Goal: Task Accomplishment & Management: Use online tool/utility

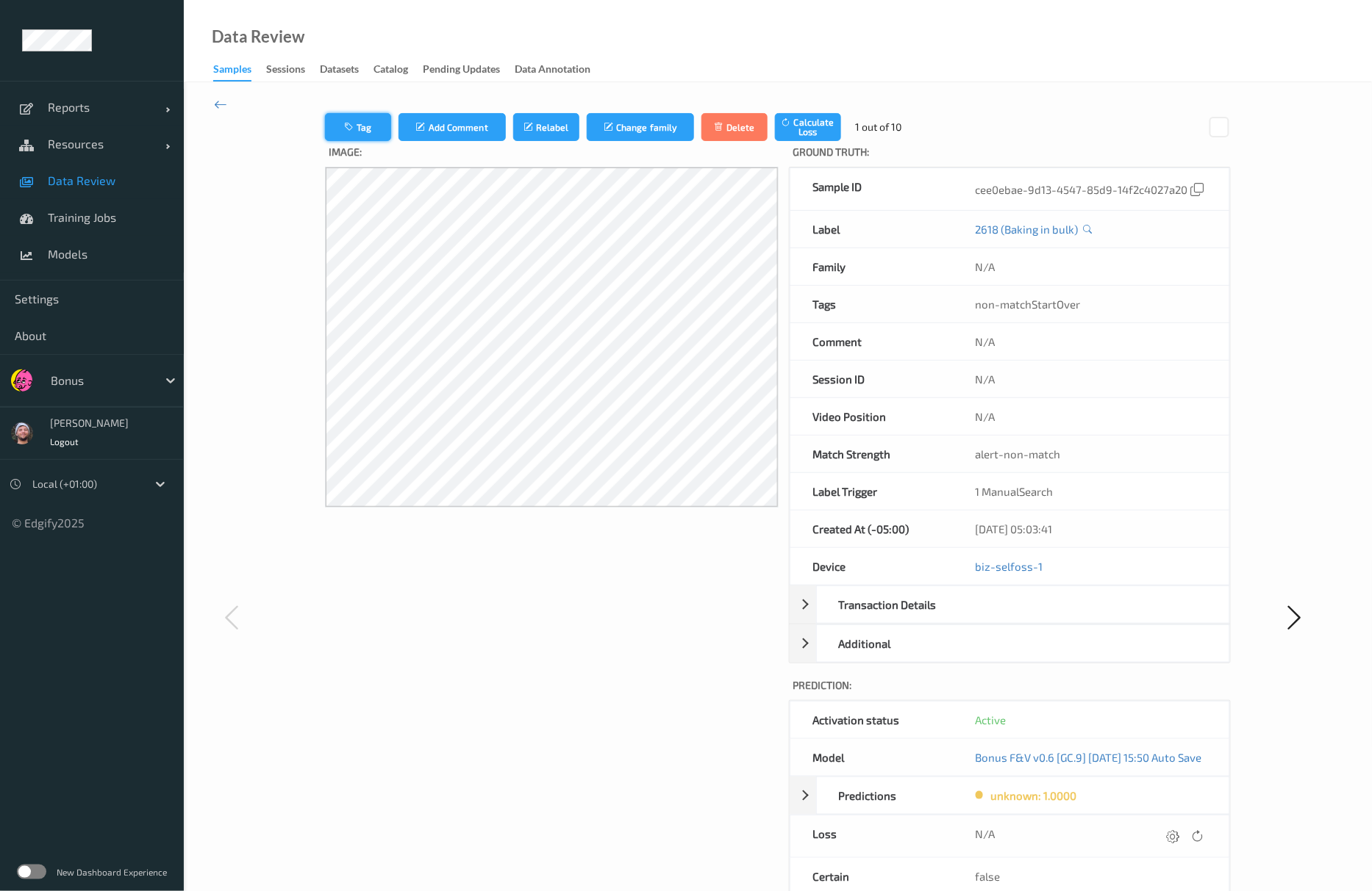
click at [357, 128] on button "Tag" at bounding box center [358, 127] width 66 height 28
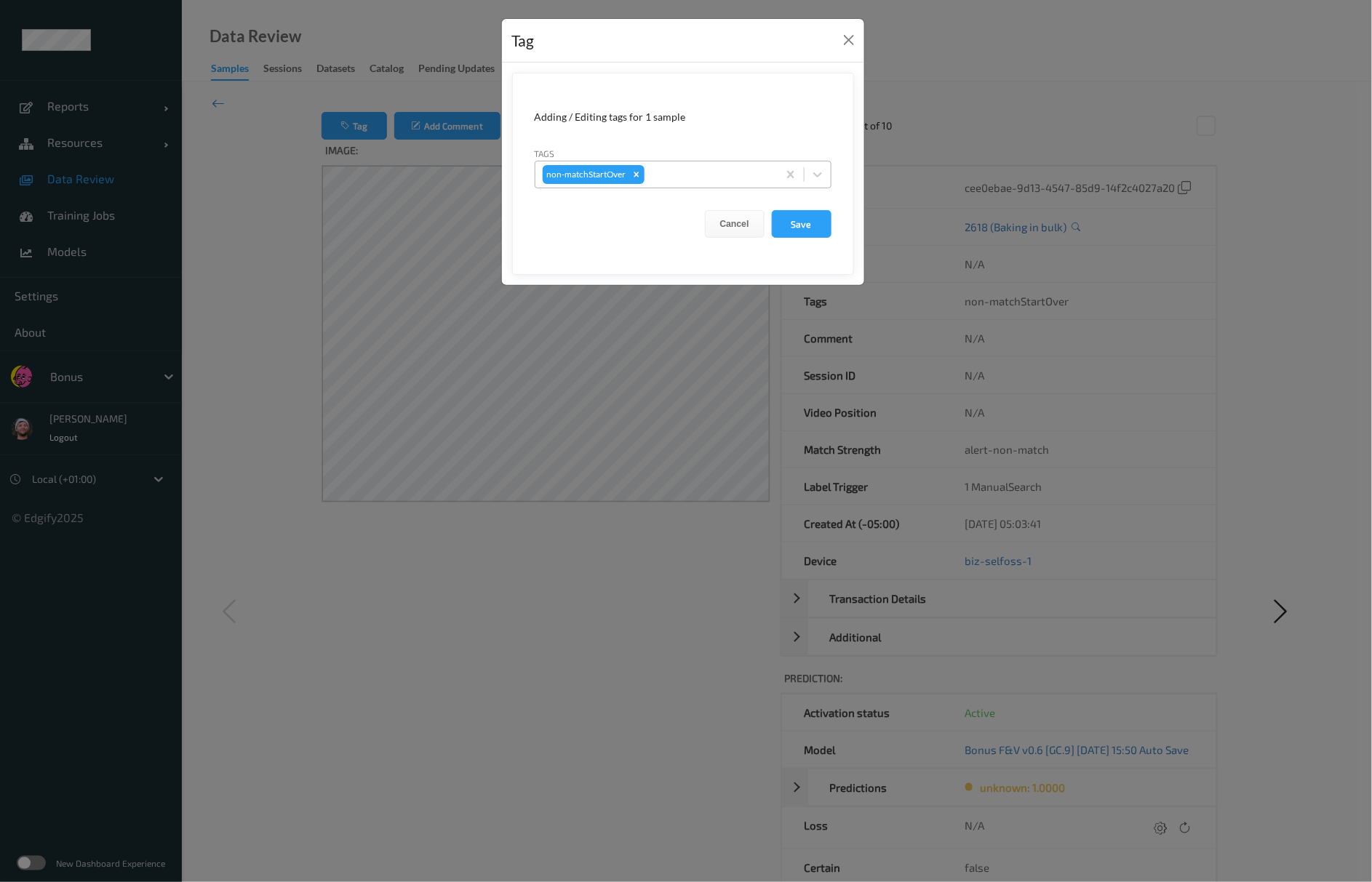
click at [692, 180] on div at bounding box center [709, 175] width 123 height 17
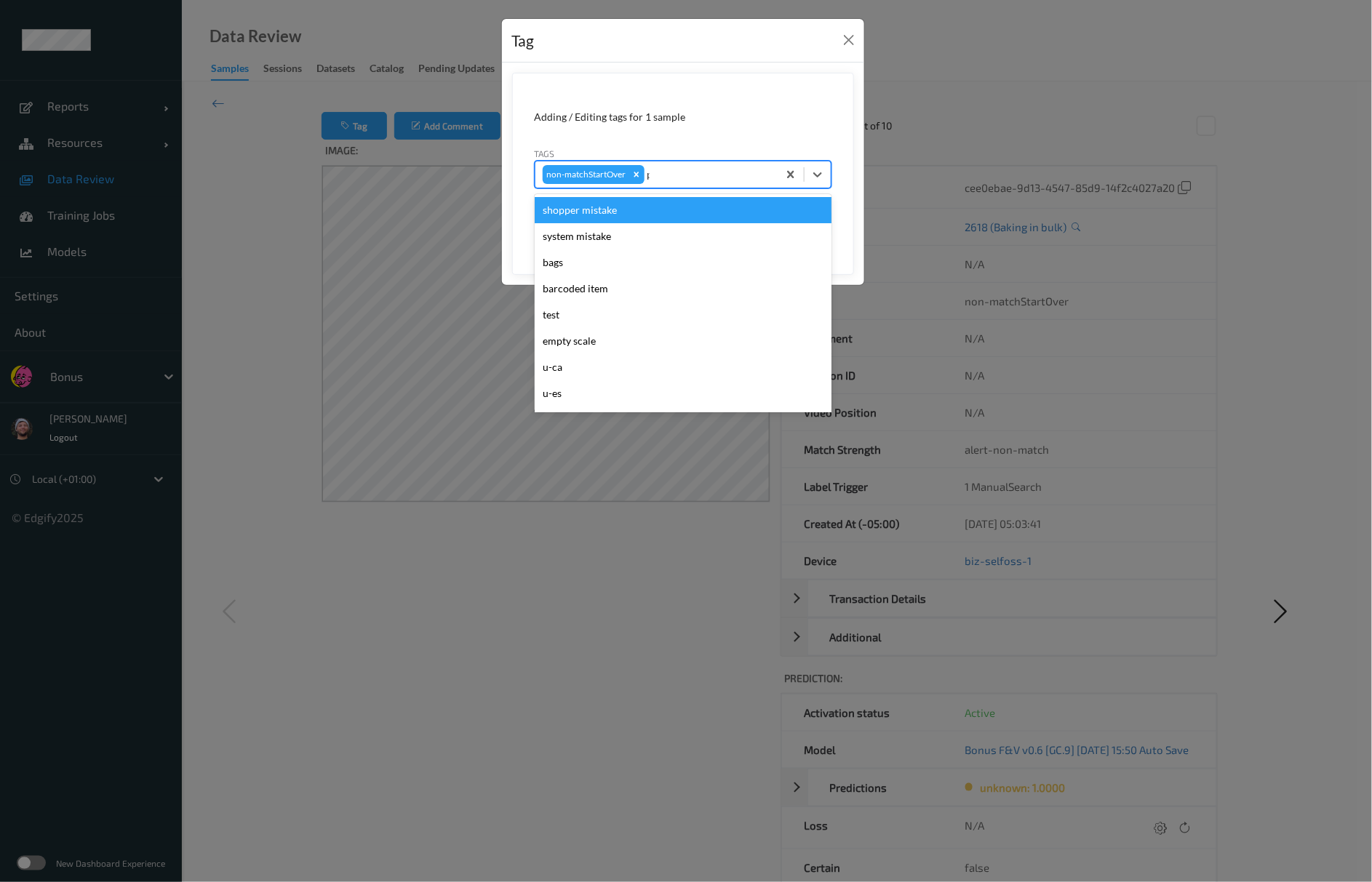
type input "pi"
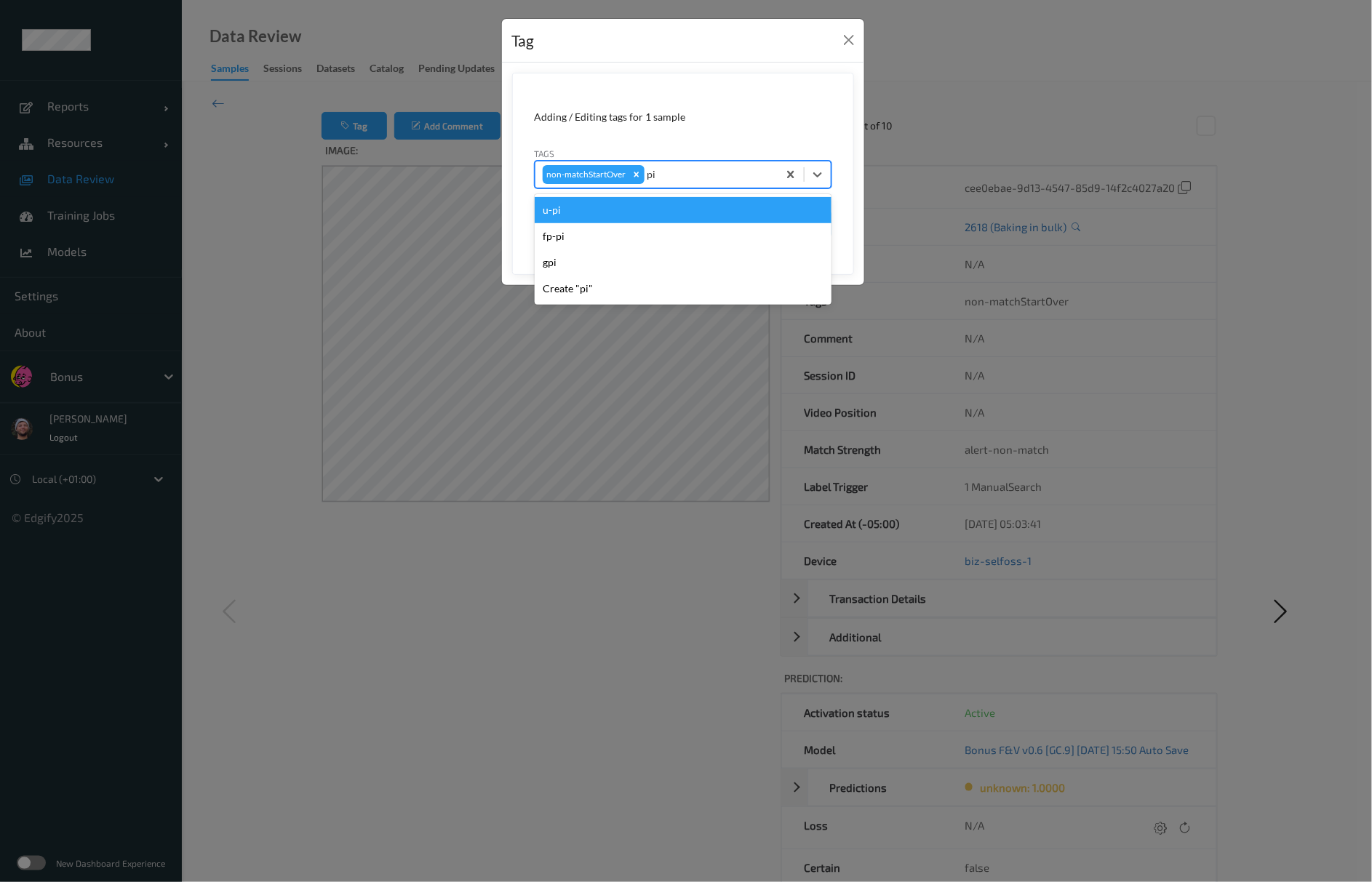
drag, startPoint x: 677, startPoint y: 224, endPoint x: 677, endPoint y: 205, distance: 19.0
click at [677, 205] on div "u-pi fp-pi gpi Create "pi"" at bounding box center [684, 249] width 297 height 110
click at [677, 205] on div "u-pi" at bounding box center [684, 211] width 297 height 26
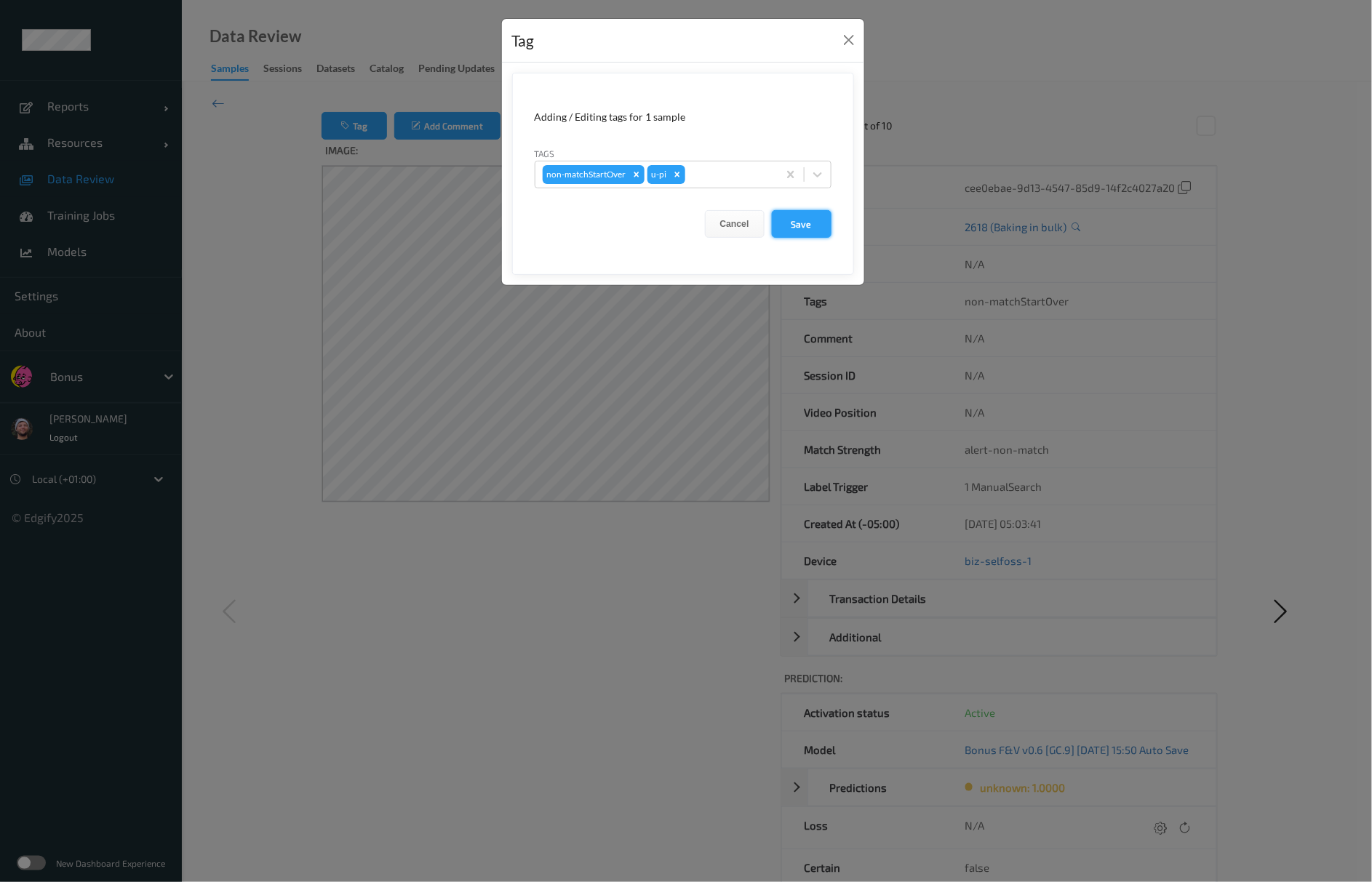
click at [796, 216] on button "Save" at bounding box center [802, 224] width 59 height 28
click at [796, 217] on button "Save" at bounding box center [802, 224] width 59 height 28
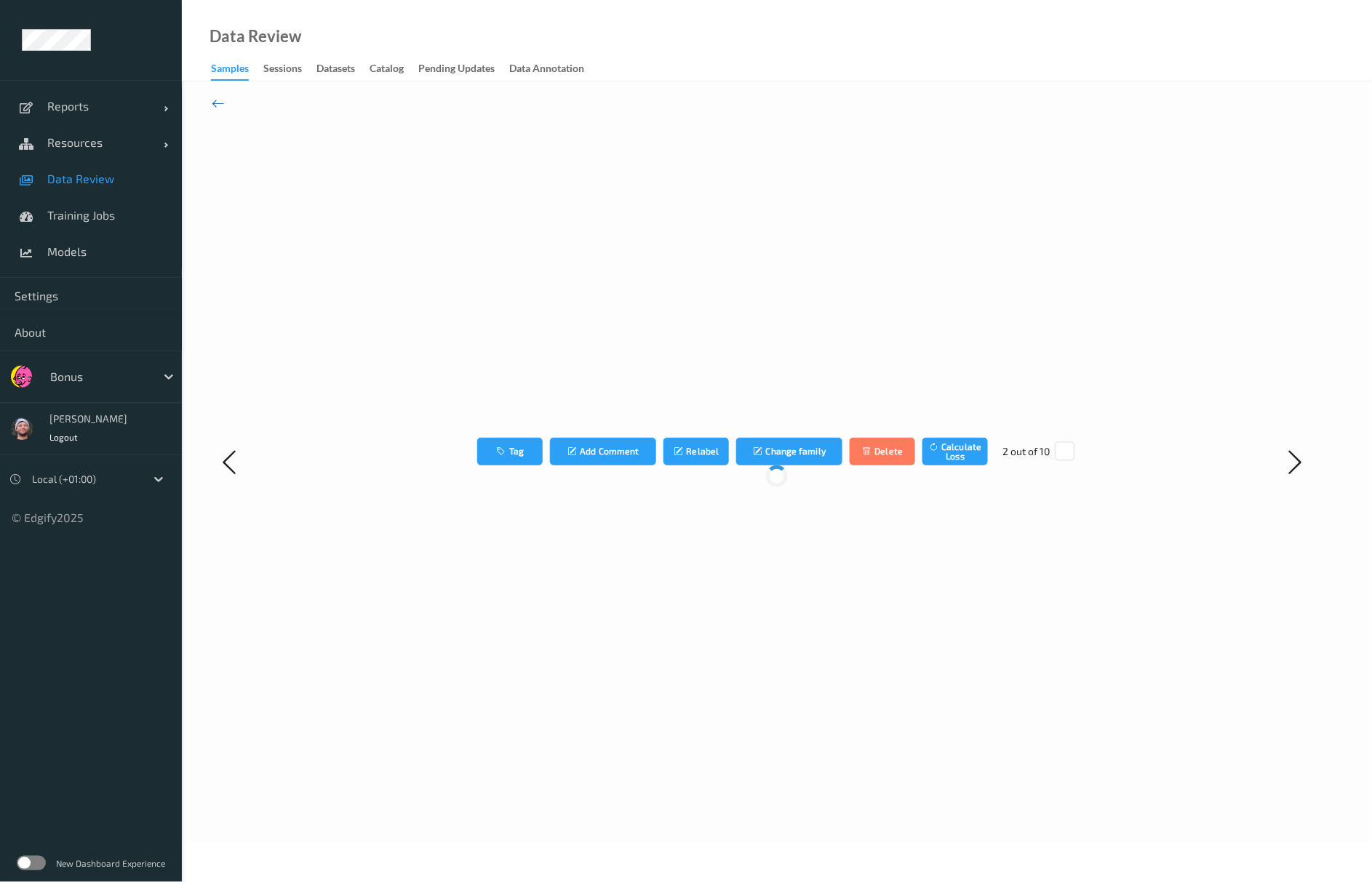
click at [216, 102] on icon at bounding box center [218, 103] width 13 height 16
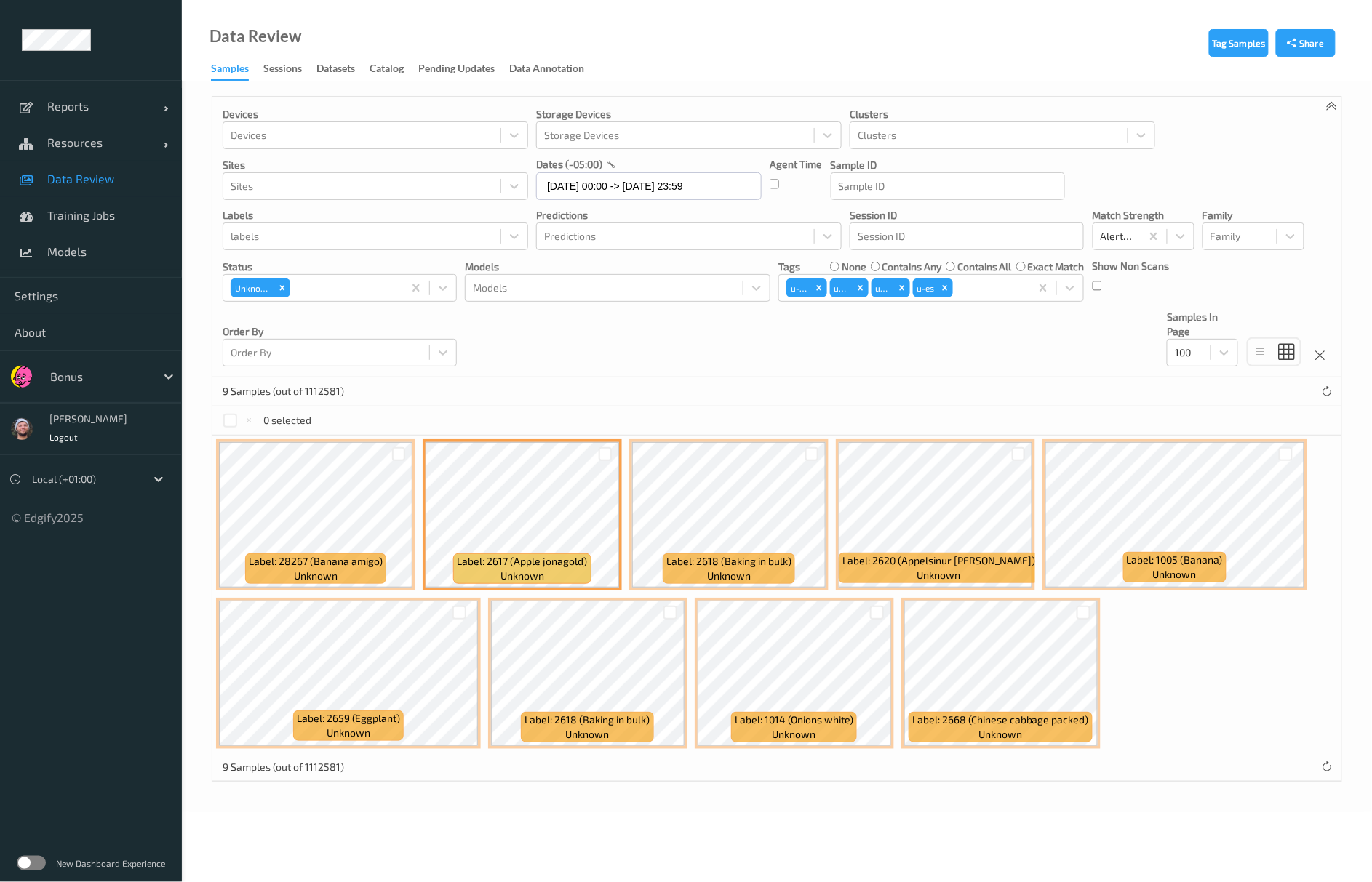
click at [609, 381] on div "9 Samples (out of 1112581)" at bounding box center [777, 392] width 1130 height 29
click at [606, 462] on div at bounding box center [606, 455] width 14 height 14
click at [348, 437] on div "Label: 28267 (Banana amigo) unknown Label: 2617 (Apple jonagold) unknown Label:…" at bounding box center [777, 594] width 1130 height 317
click at [342, 420] on icon "button" at bounding box center [338, 420] width 10 height 9
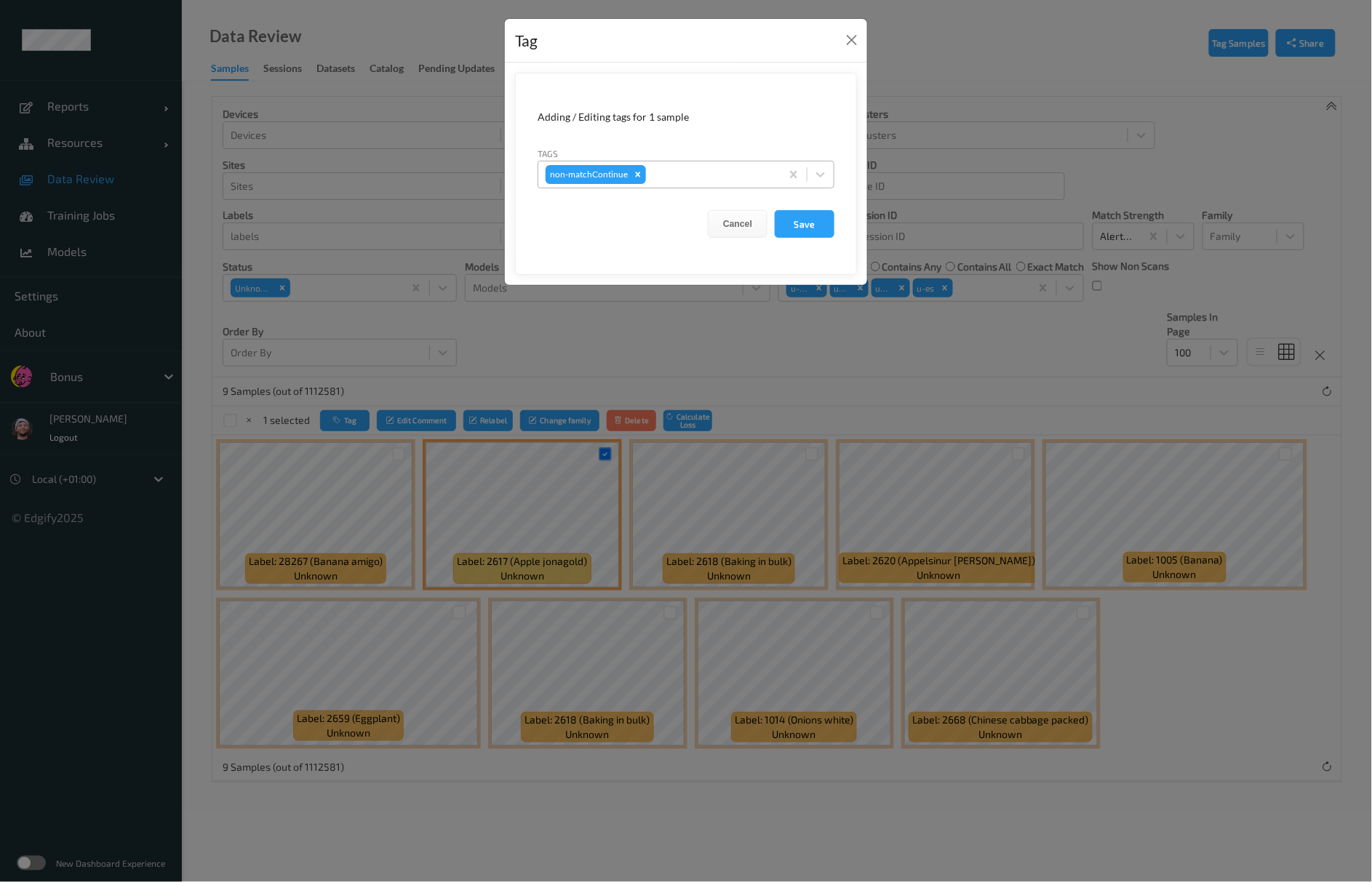
click at [714, 184] on div "non-matchContinue" at bounding box center [659, 175] width 242 height 24
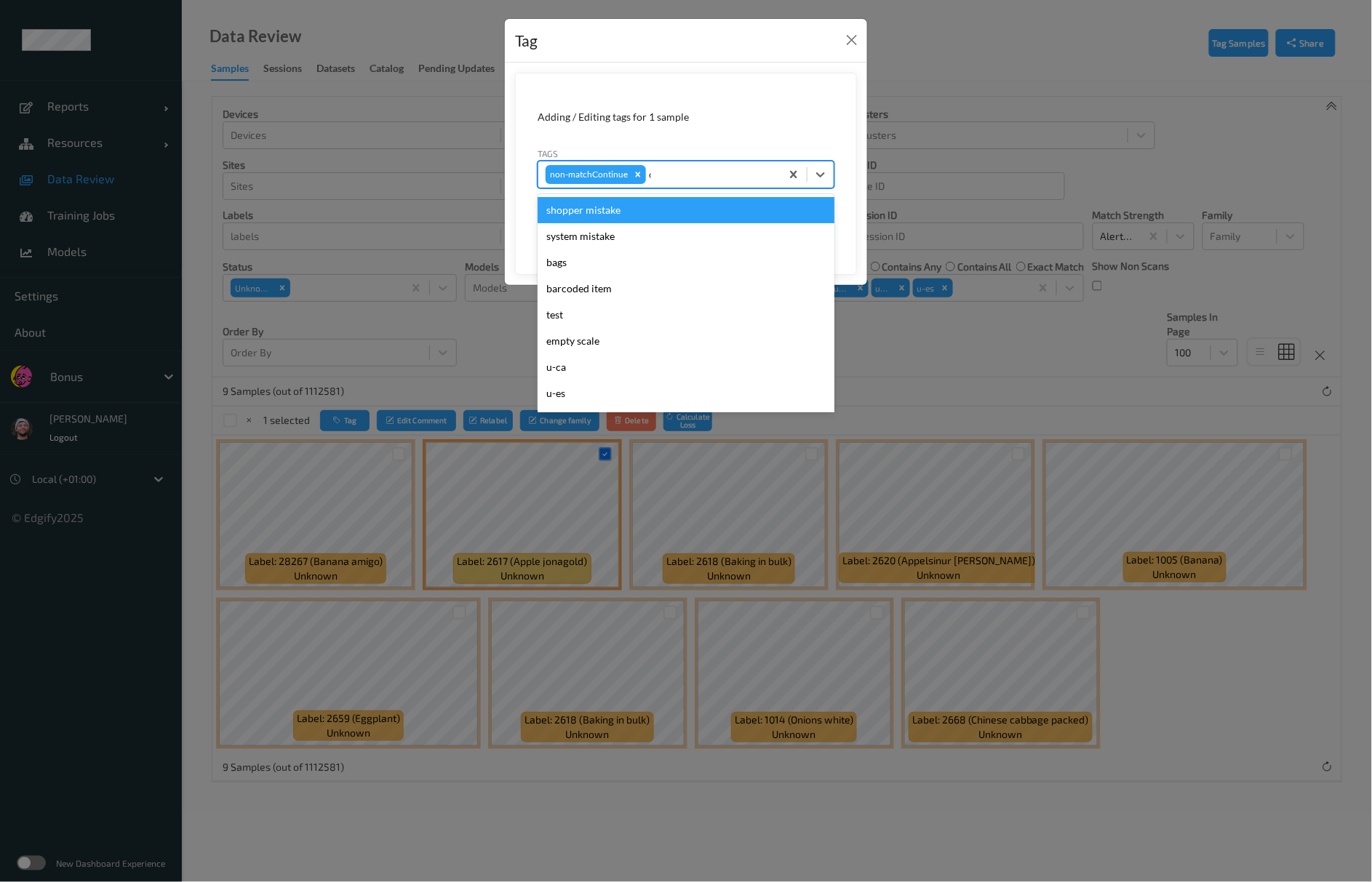
type input "ca"
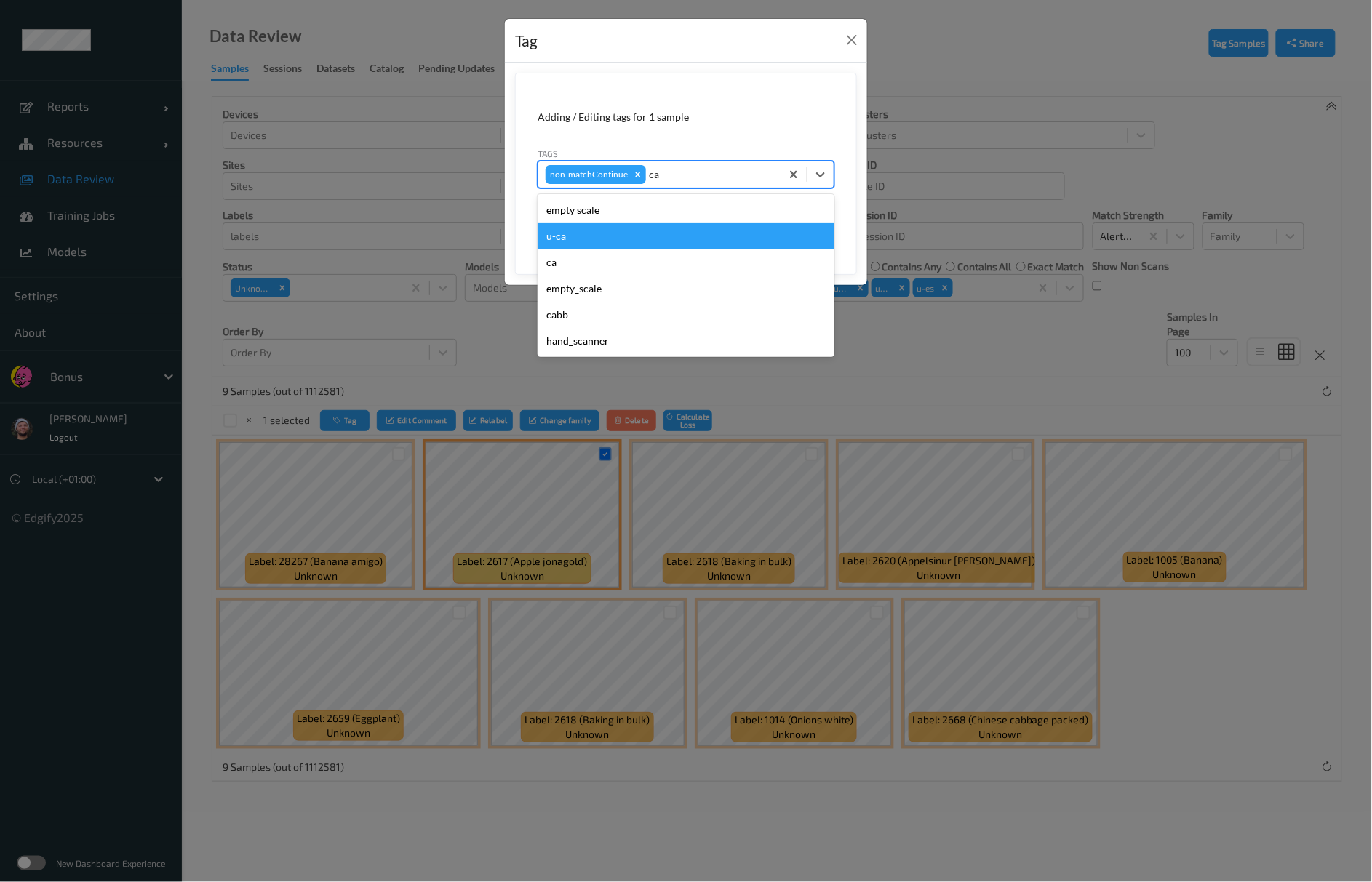
click at [606, 234] on div "u-ca" at bounding box center [686, 236] width 297 height 26
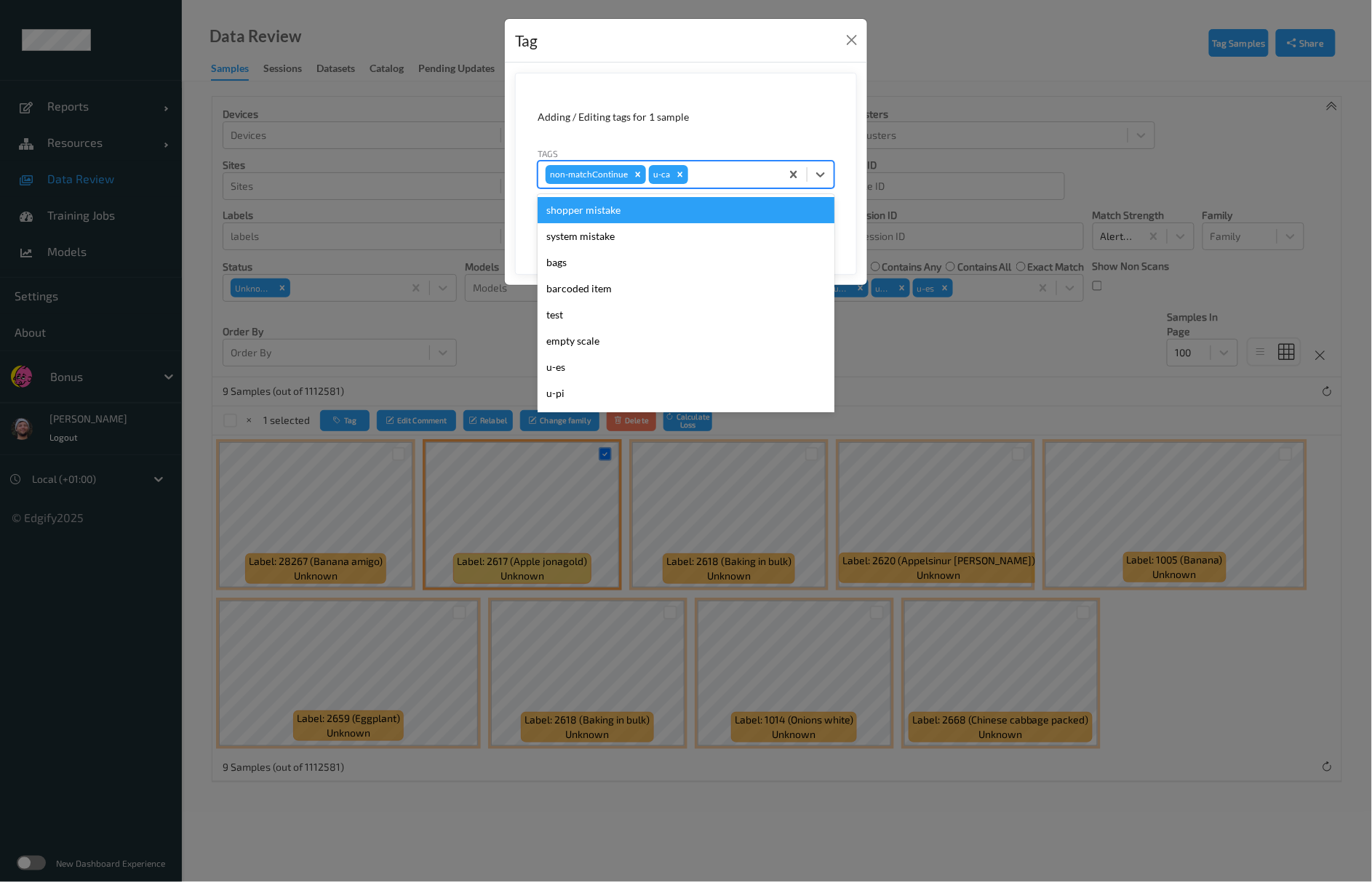
click at [743, 173] on div at bounding box center [733, 175] width 82 height 17
click at [605, 212] on div "shopper mistake" at bounding box center [686, 211] width 297 height 26
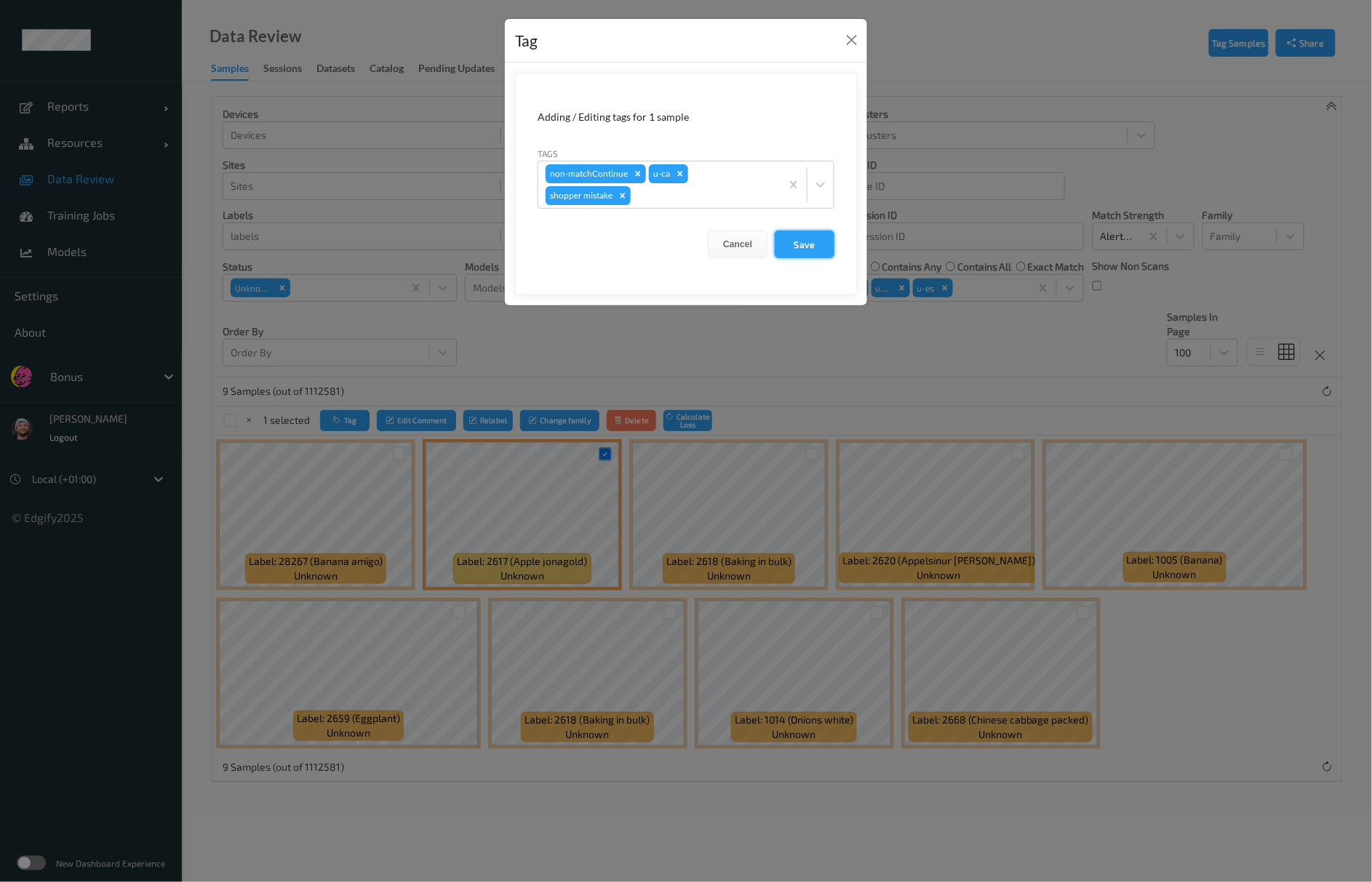
click at [809, 251] on button "Save" at bounding box center [804, 245] width 59 height 28
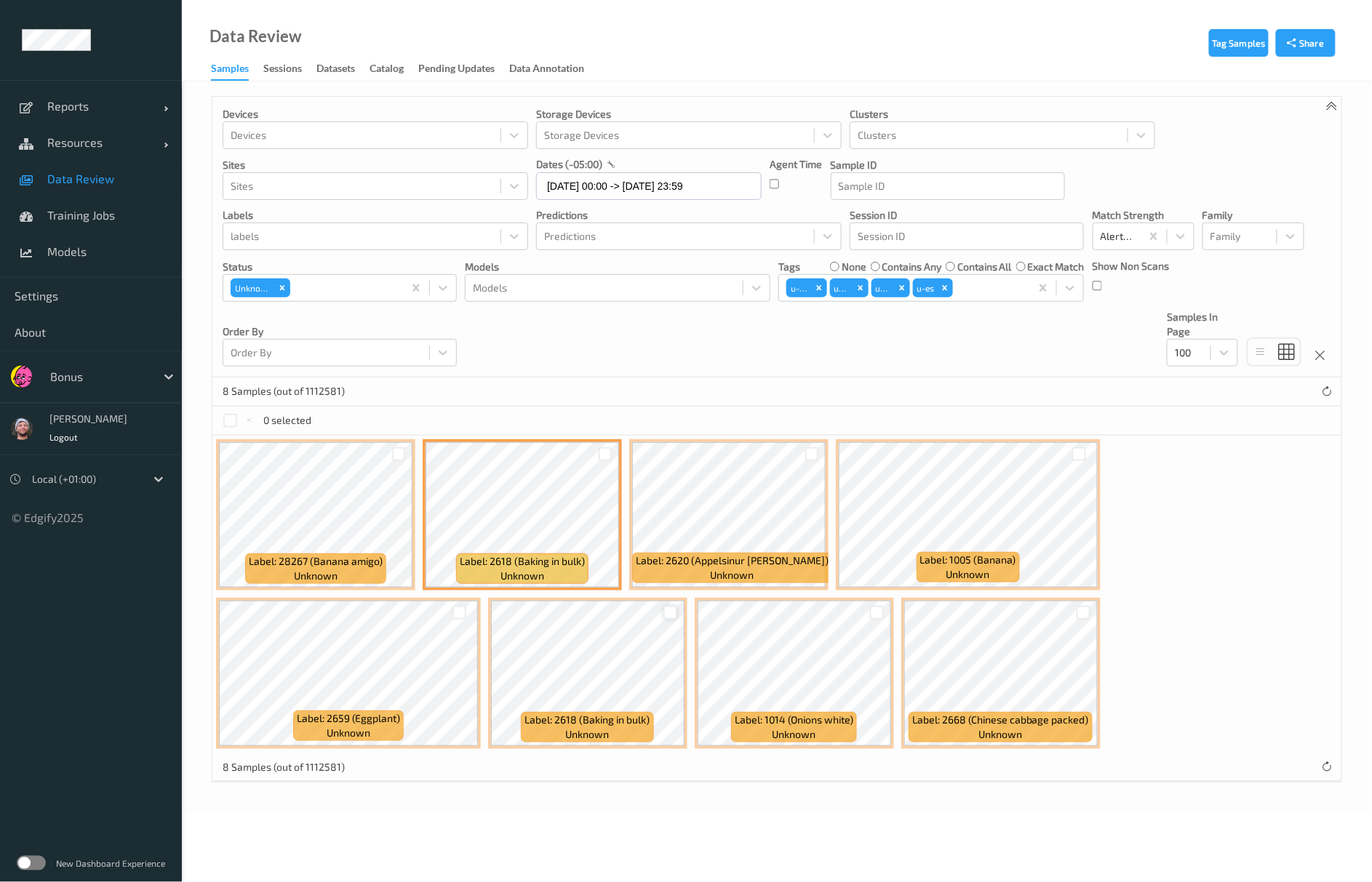
click at [665, 615] on div at bounding box center [671, 613] width 14 height 14
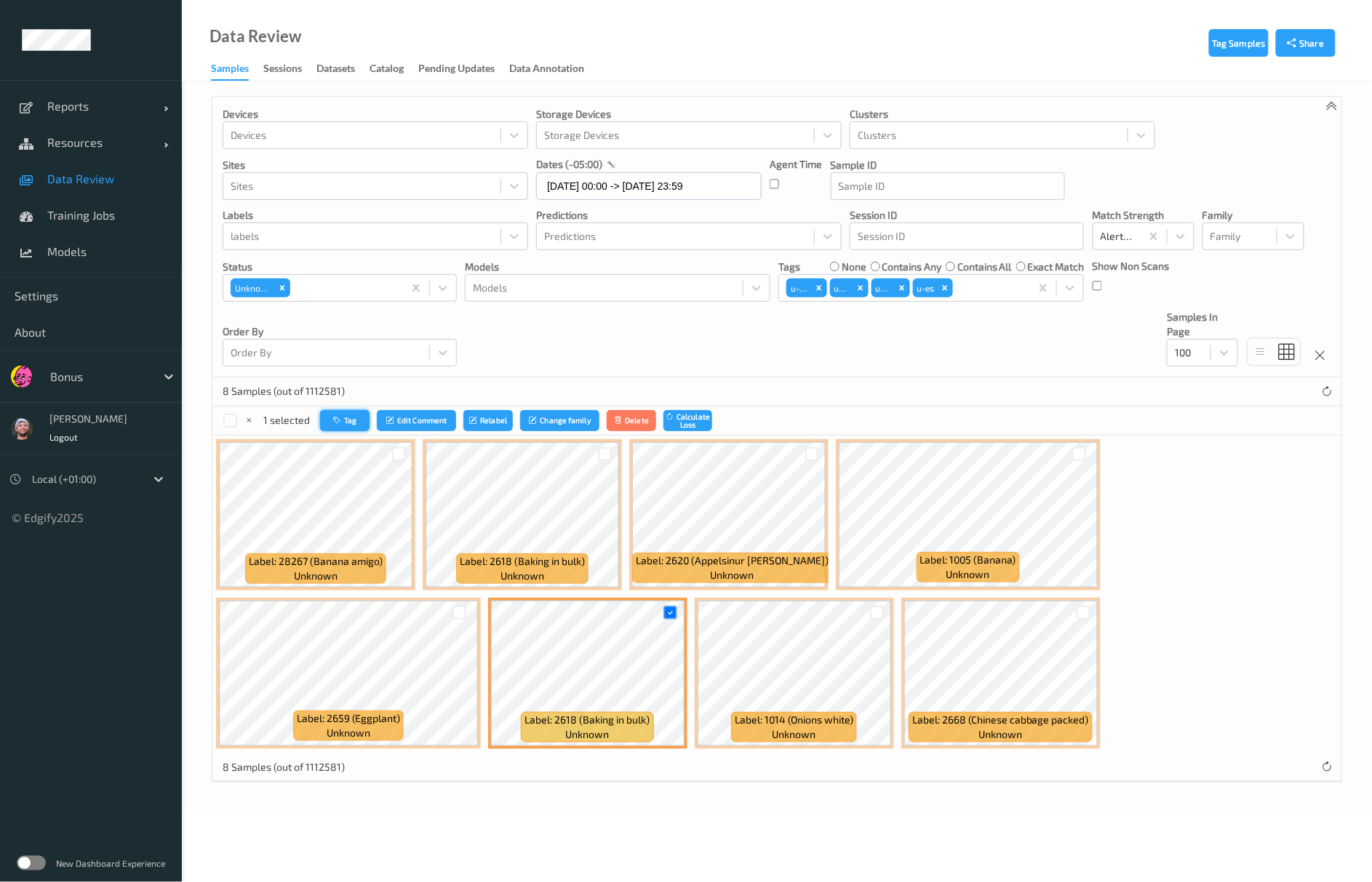
click at [342, 428] on button "Tag" at bounding box center [345, 420] width 50 height 21
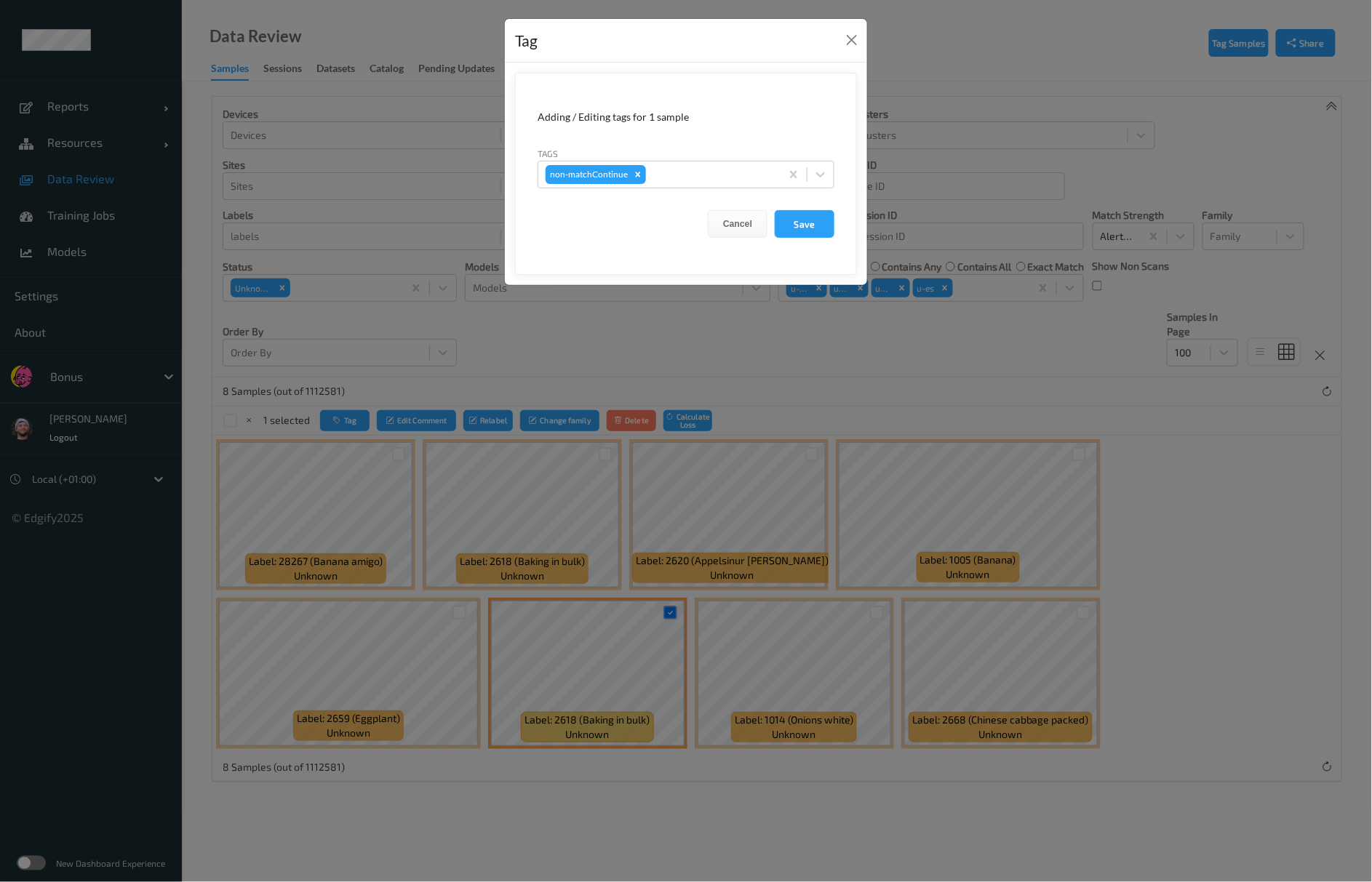
click at [655, 368] on div "Tag Adding / Editing tags for 1 sample Tags non-matchContinue Cancel Save" at bounding box center [686, 441] width 1372 height 882
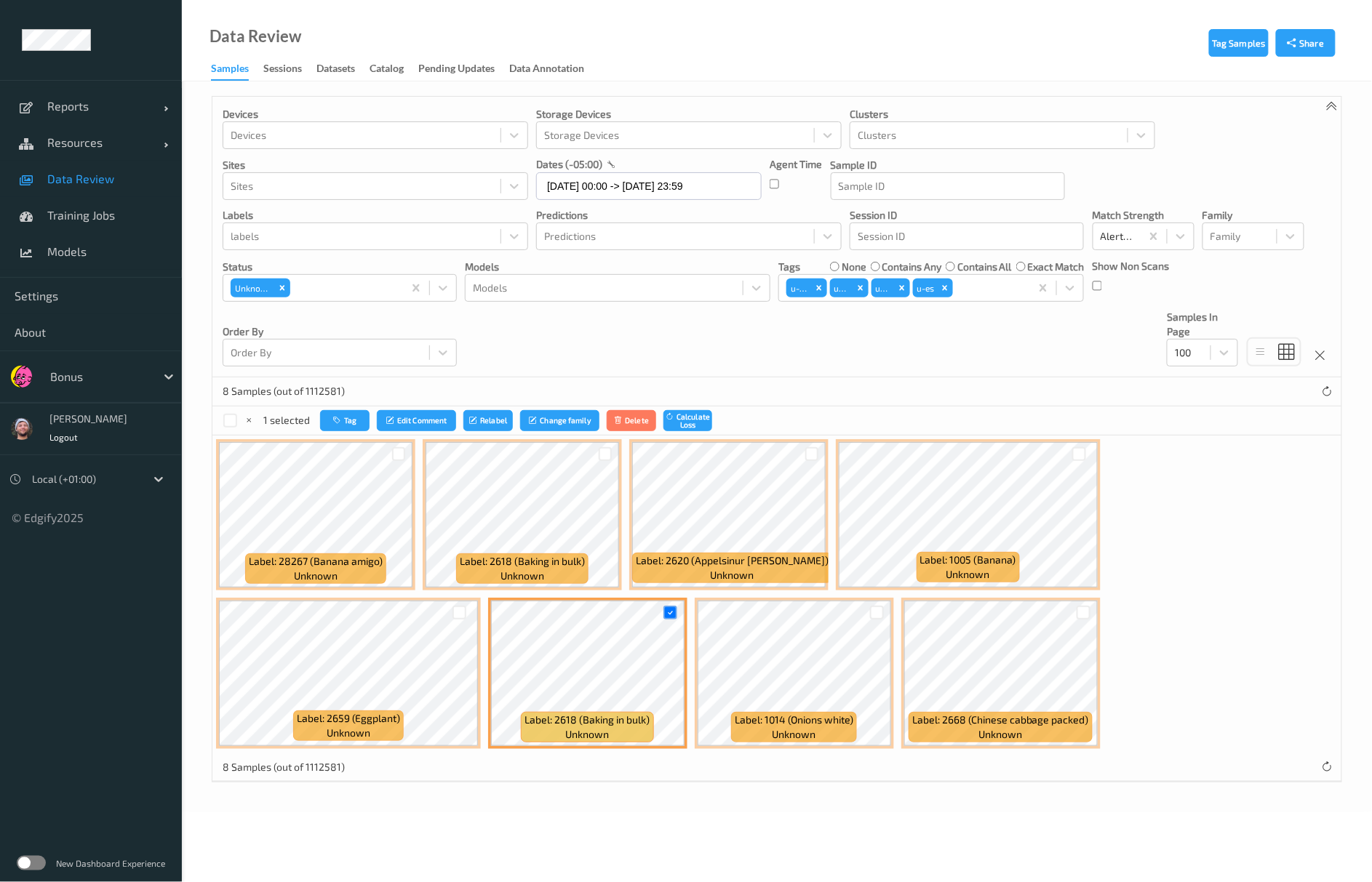
click at [340, 411] on div "1 selected Tag Edit Comment Relabel Change family Delete Calculate Loss" at bounding box center [777, 420] width 1130 height 29
click at [345, 425] on button "Tag" at bounding box center [345, 420] width 50 height 21
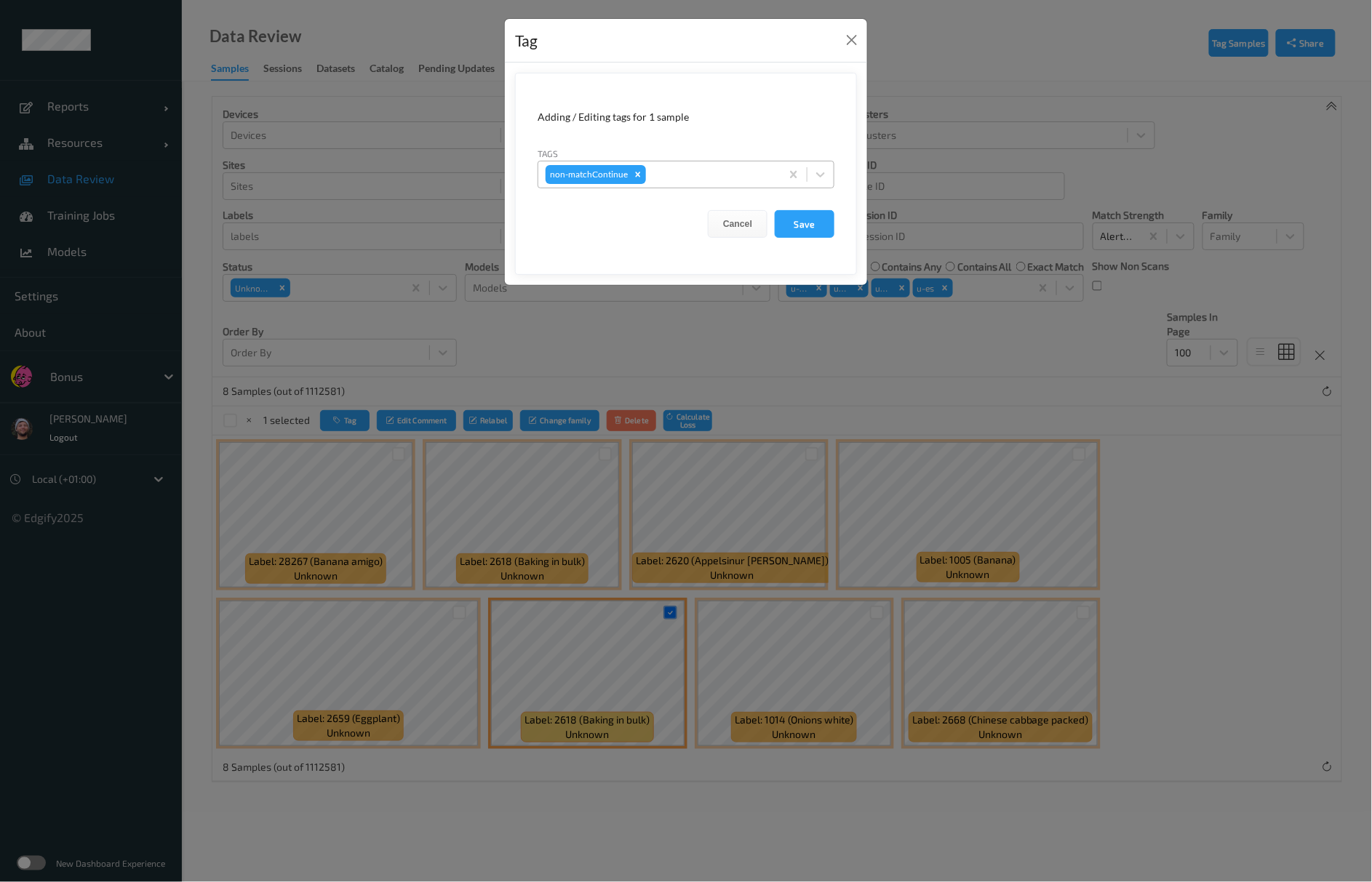
click at [677, 176] on div at bounding box center [711, 175] width 124 height 17
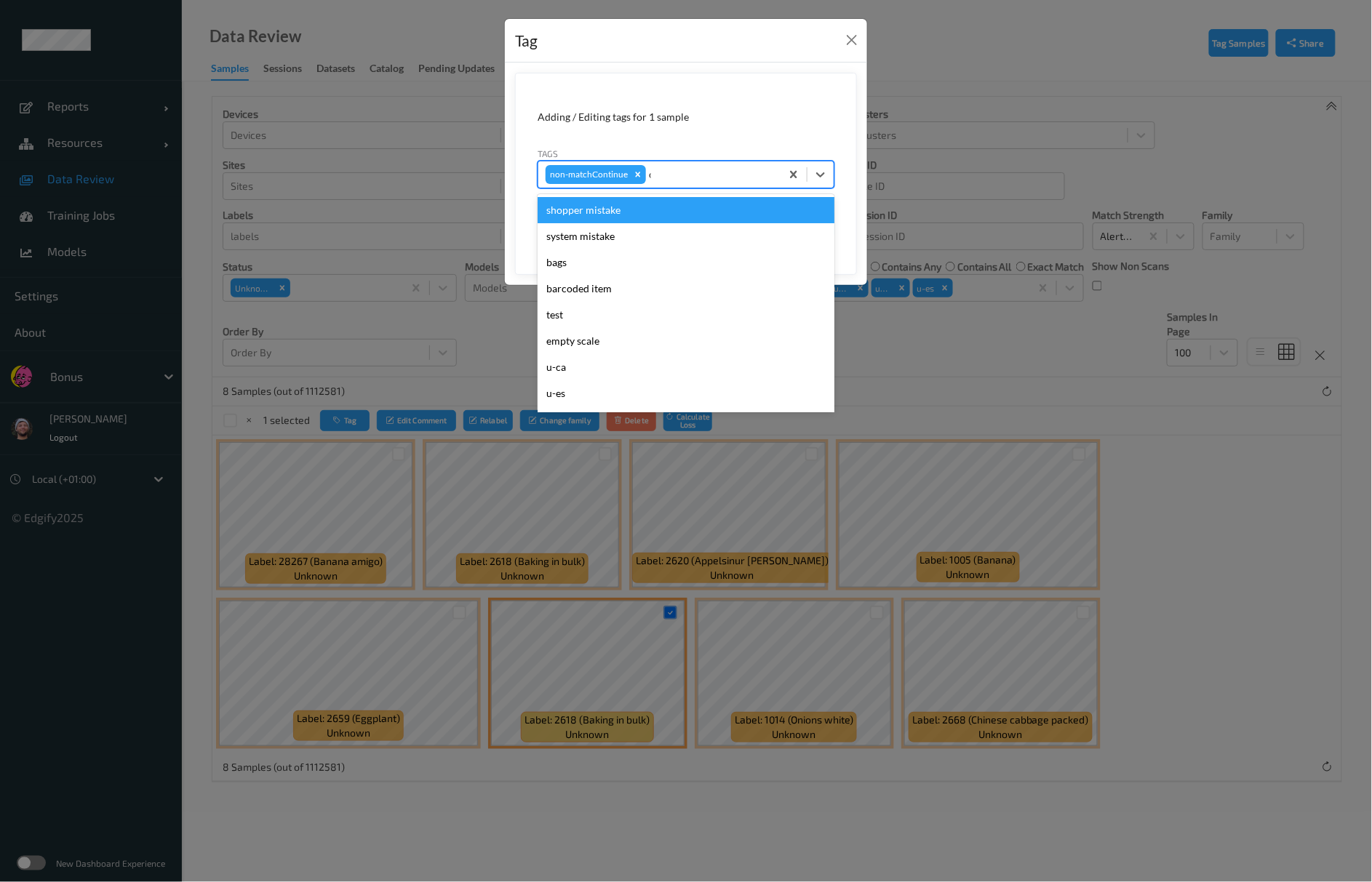
type input "ca"
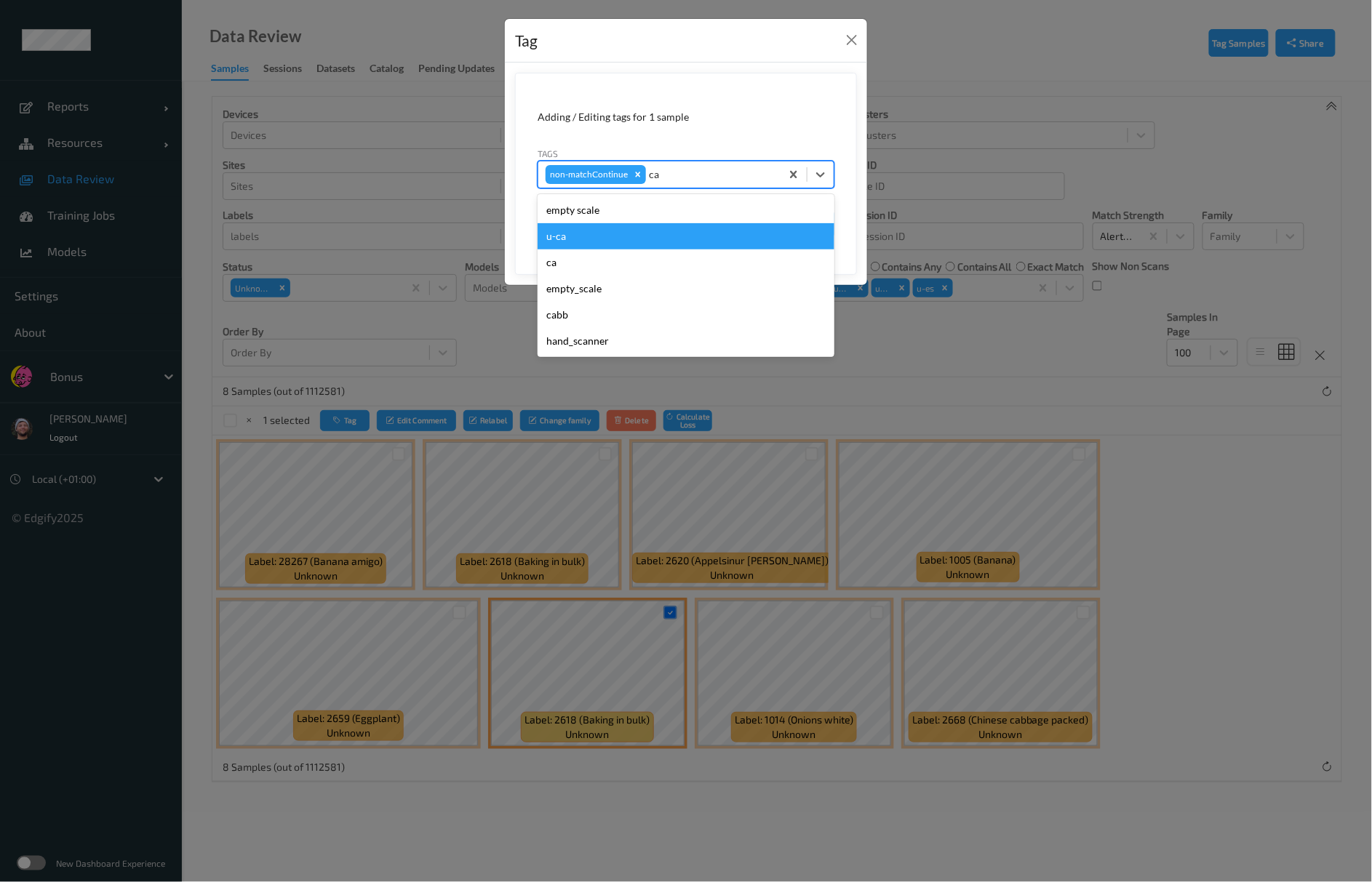
drag, startPoint x: 596, startPoint y: 253, endPoint x: 606, endPoint y: 227, distance: 27.9
click at [606, 227] on div "empty scale u-ca ca empty_scale cabb hand_scanner" at bounding box center [686, 275] width 297 height 163
click at [606, 227] on div "u-ca" at bounding box center [686, 236] width 297 height 26
type input "s"
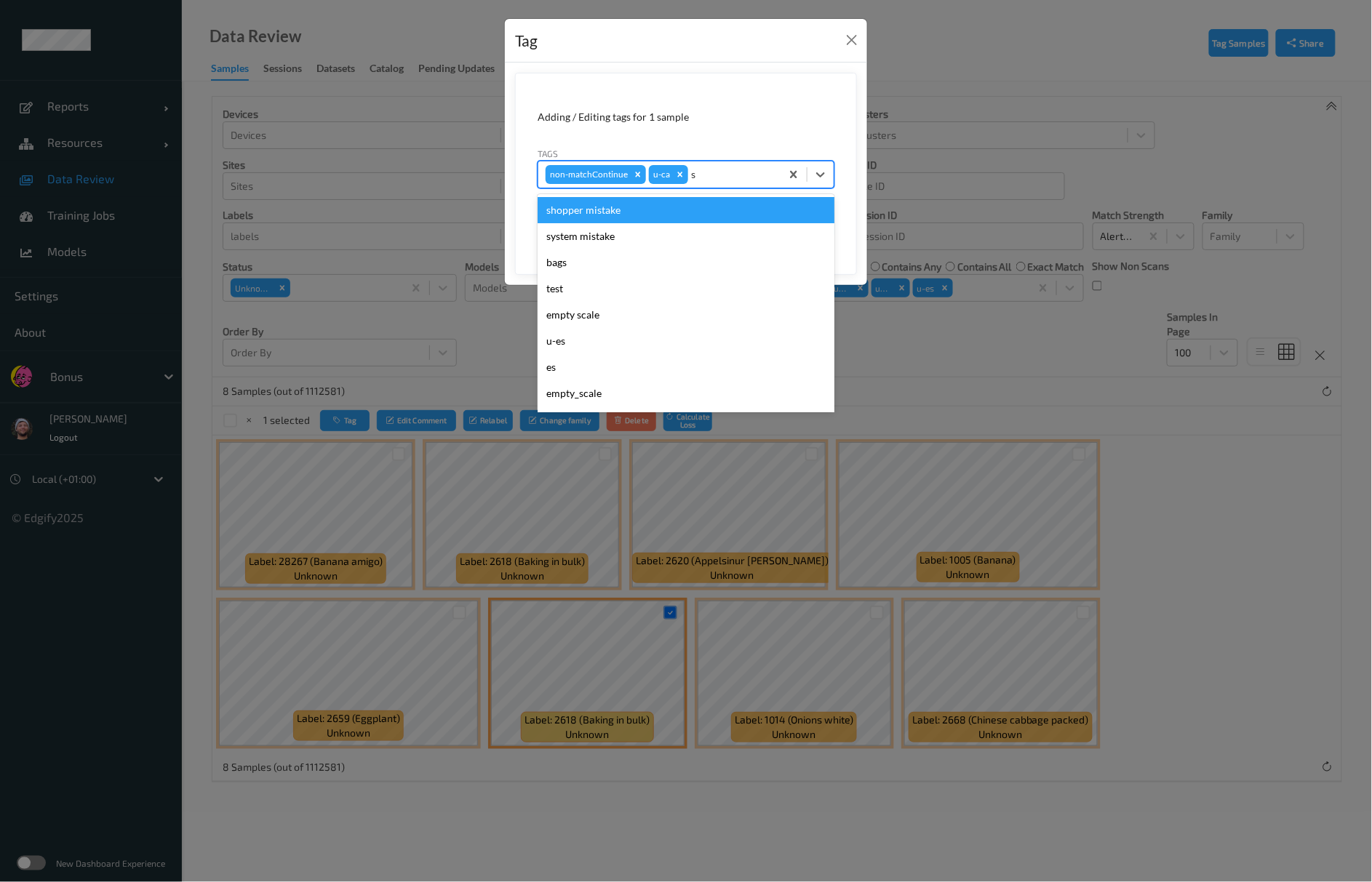
click at [626, 211] on div "shopper mistake" at bounding box center [686, 211] width 297 height 26
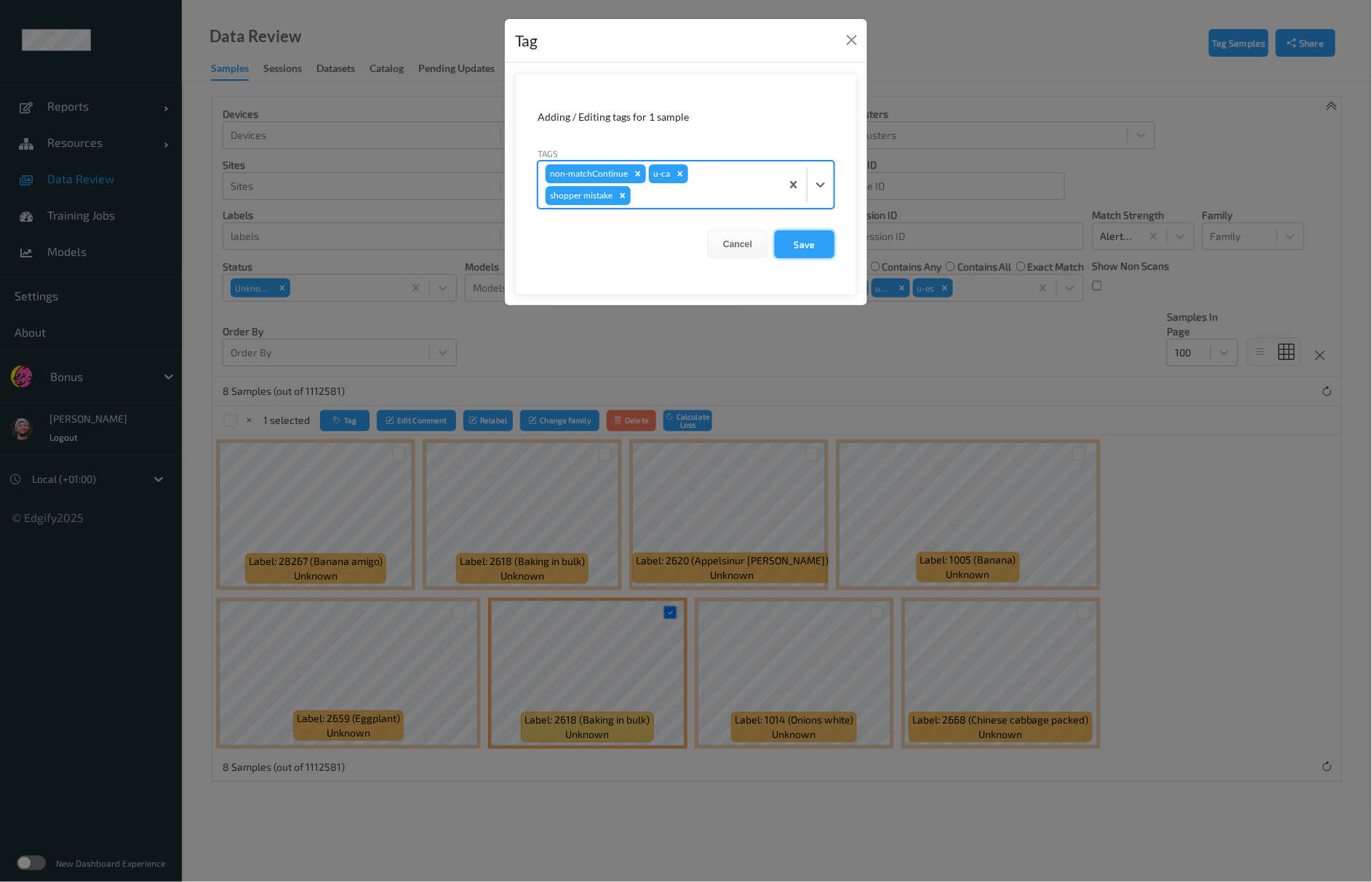
click at [811, 239] on button "Save" at bounding box center [804, 245] width 59 height 28
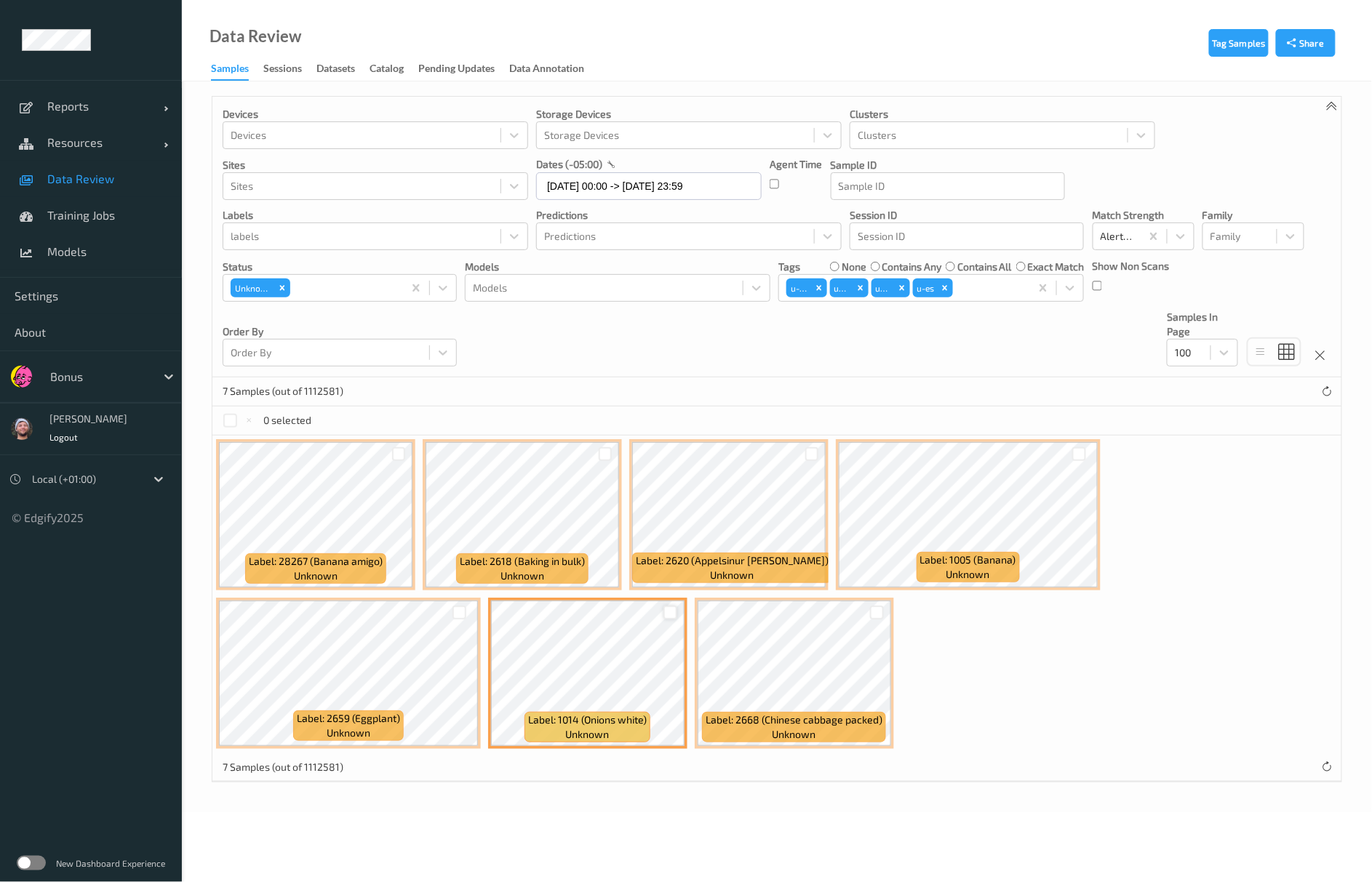
click at [670, 615] on div at bounding box center [671, 613] width 14 height 14
click at [333, 420] on icon "button" at bounding box center [338, 420] width 10 height 9
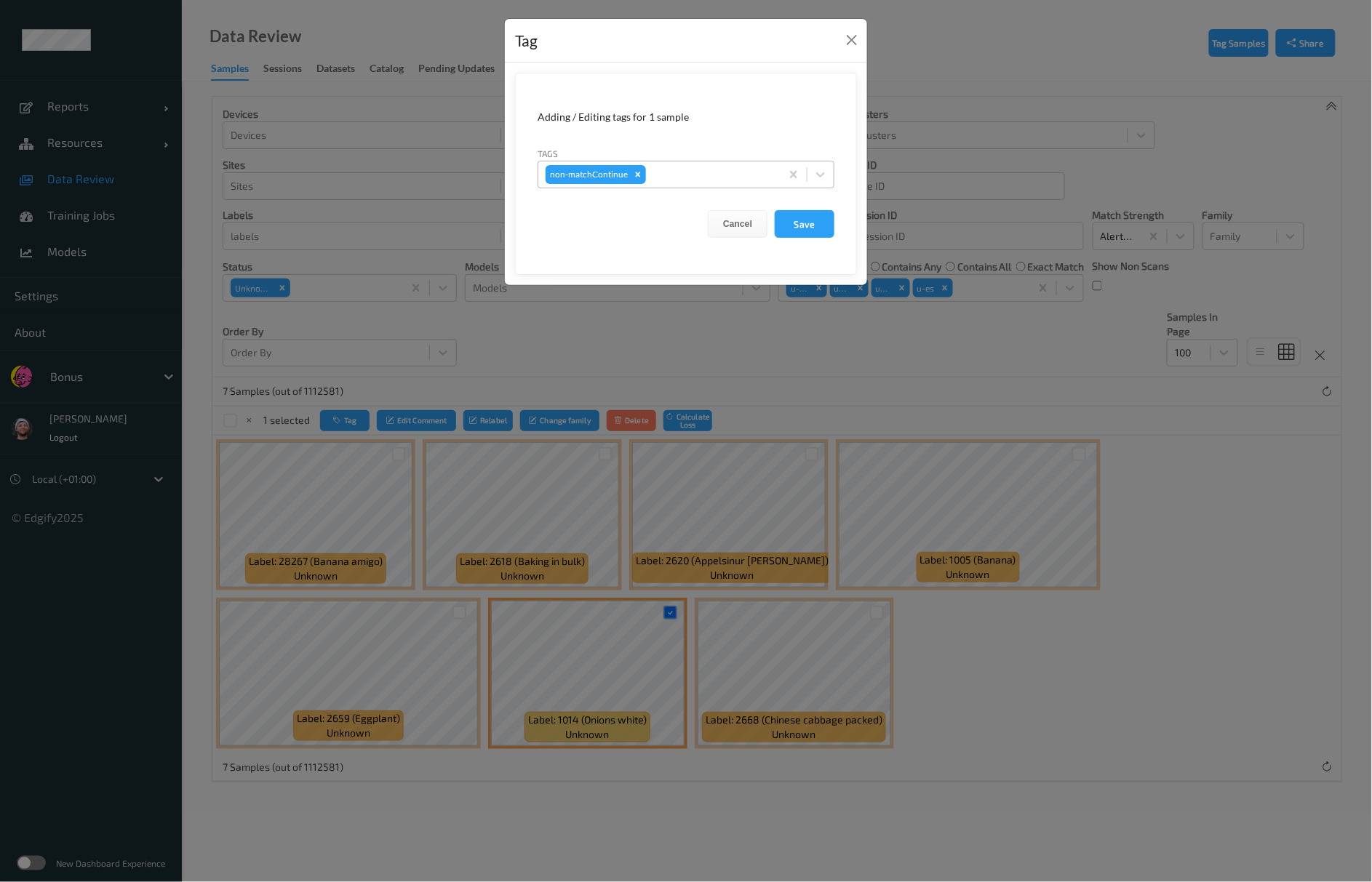
click at [705, 172] on div at bounding box center [711, 175] width 124 height 17
type input "gi"
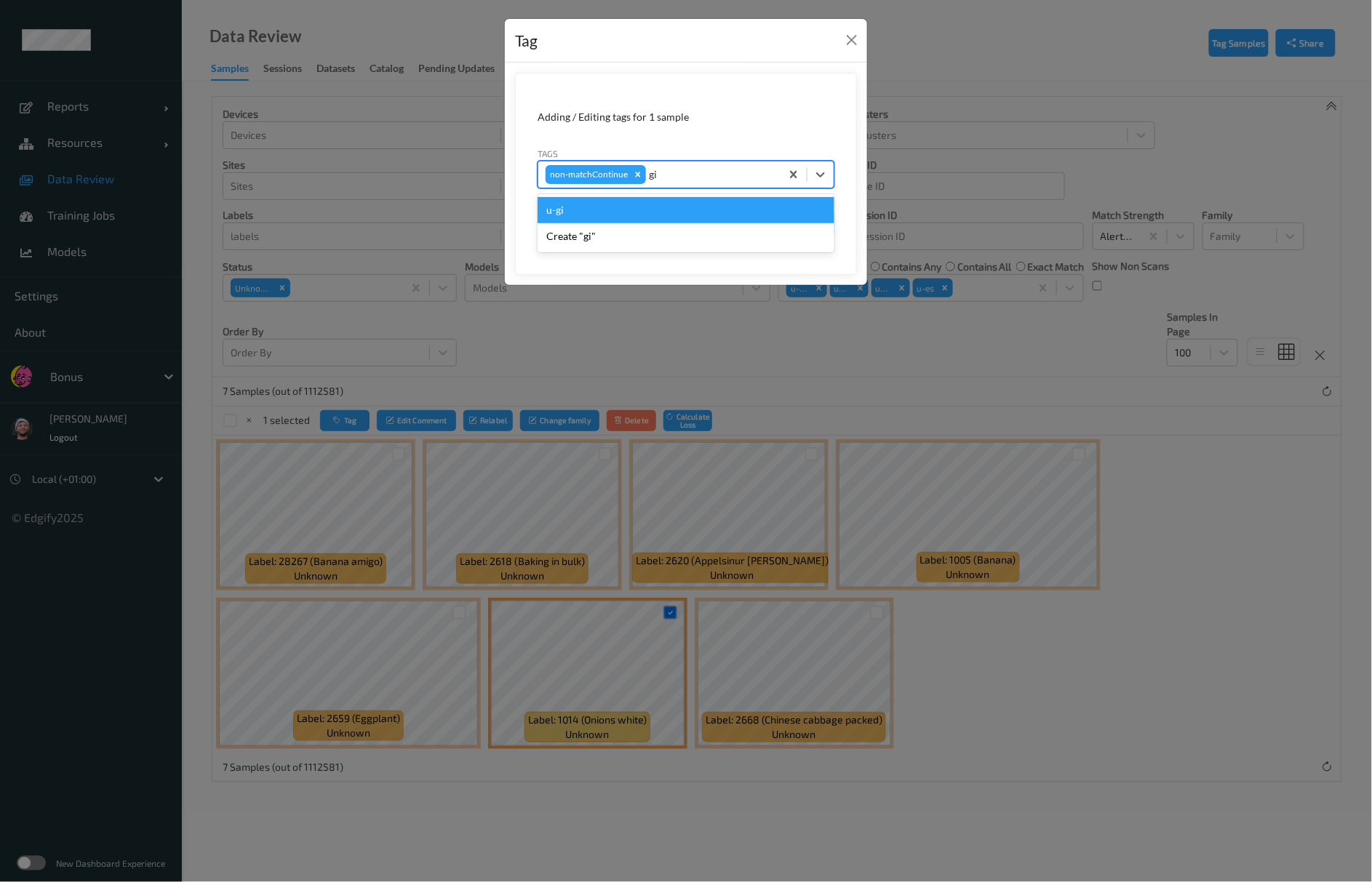
click at [595, 219] on div "u-gi" at bounding box center [686, 211] width 297 height 26
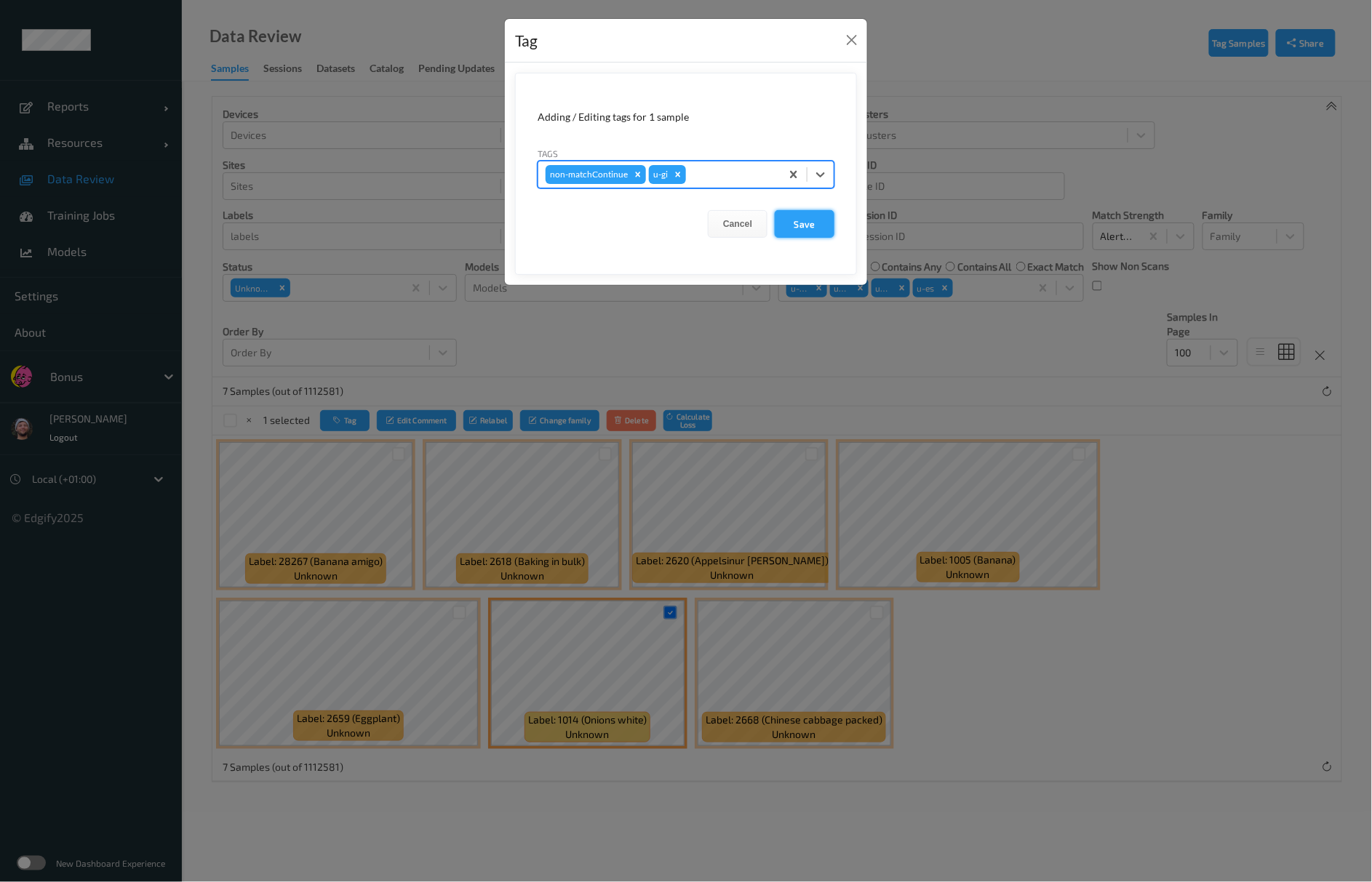
click at [821, 224] on button "Save" at bounding box center [804, 224] width 59 height 28
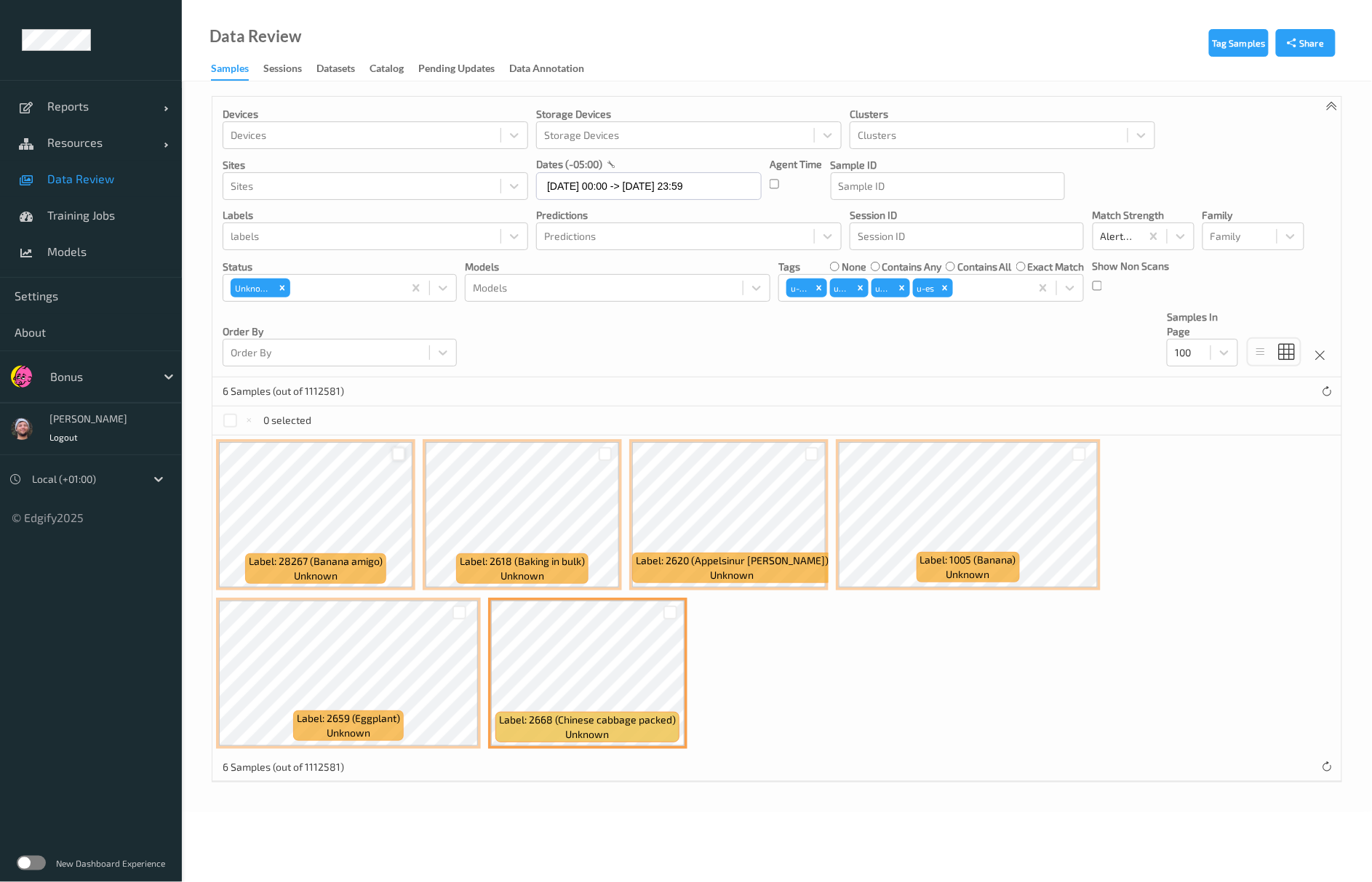
click at [396, 452] on div at bounding box center [400, 455] width 14 height 14
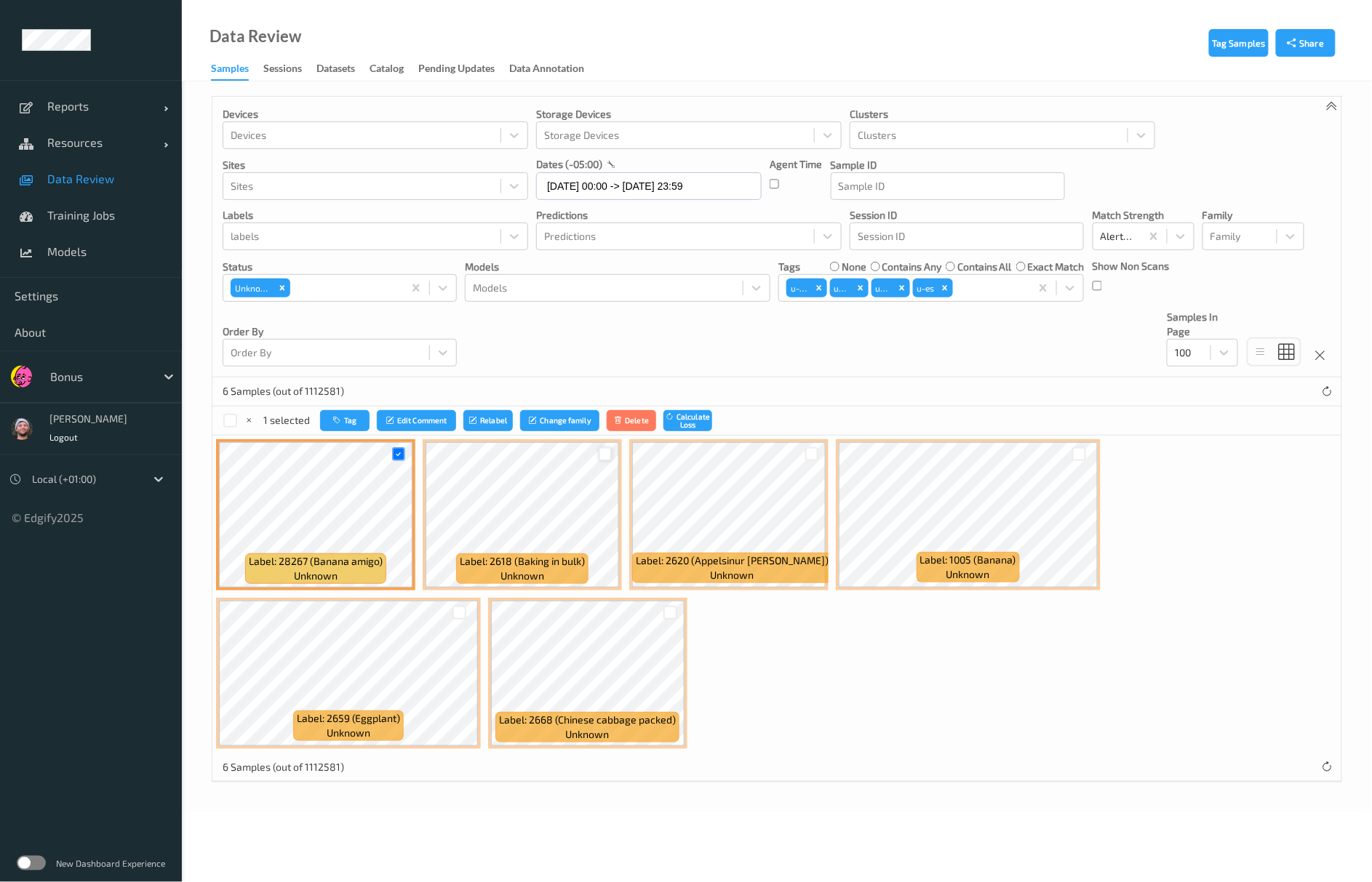
click at [609, 457] on div at bounding box center [606, 455] width 14 height 14
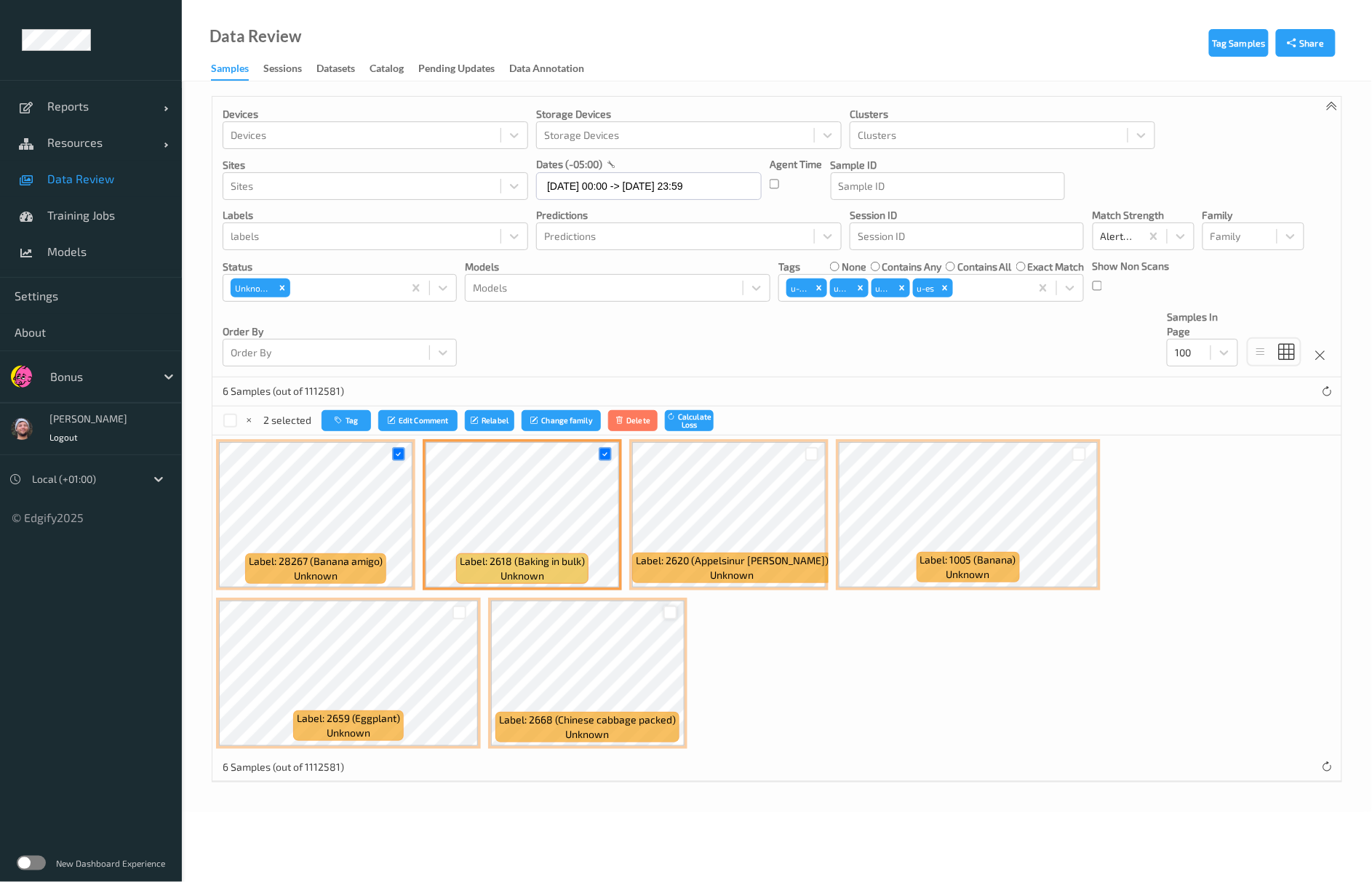
click at [673, 618] on div at bounding box center [671, 613] width 14 height 14
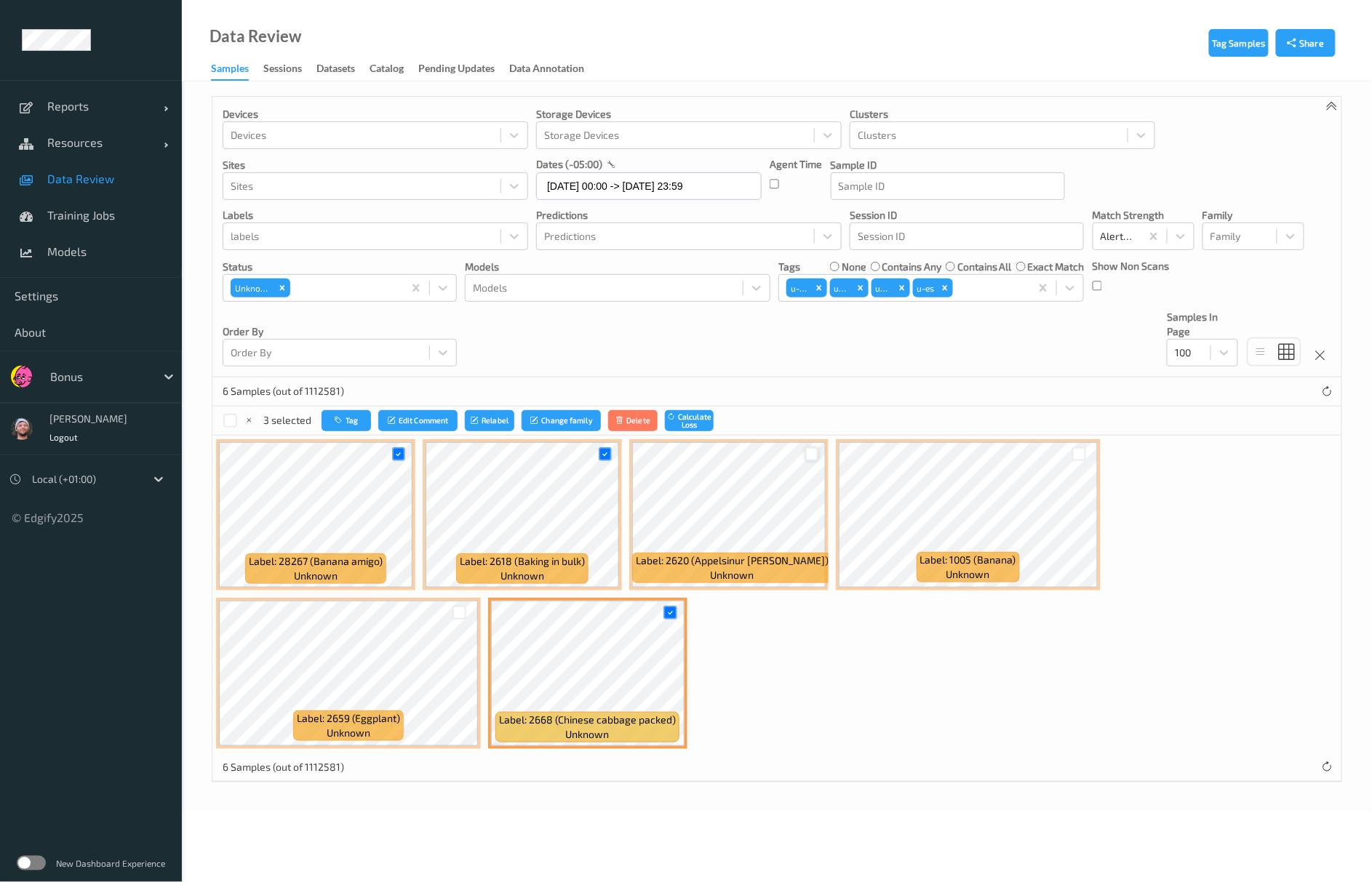
click at [816, 455] on div at bounding box center [812, 455] width 14 height 14
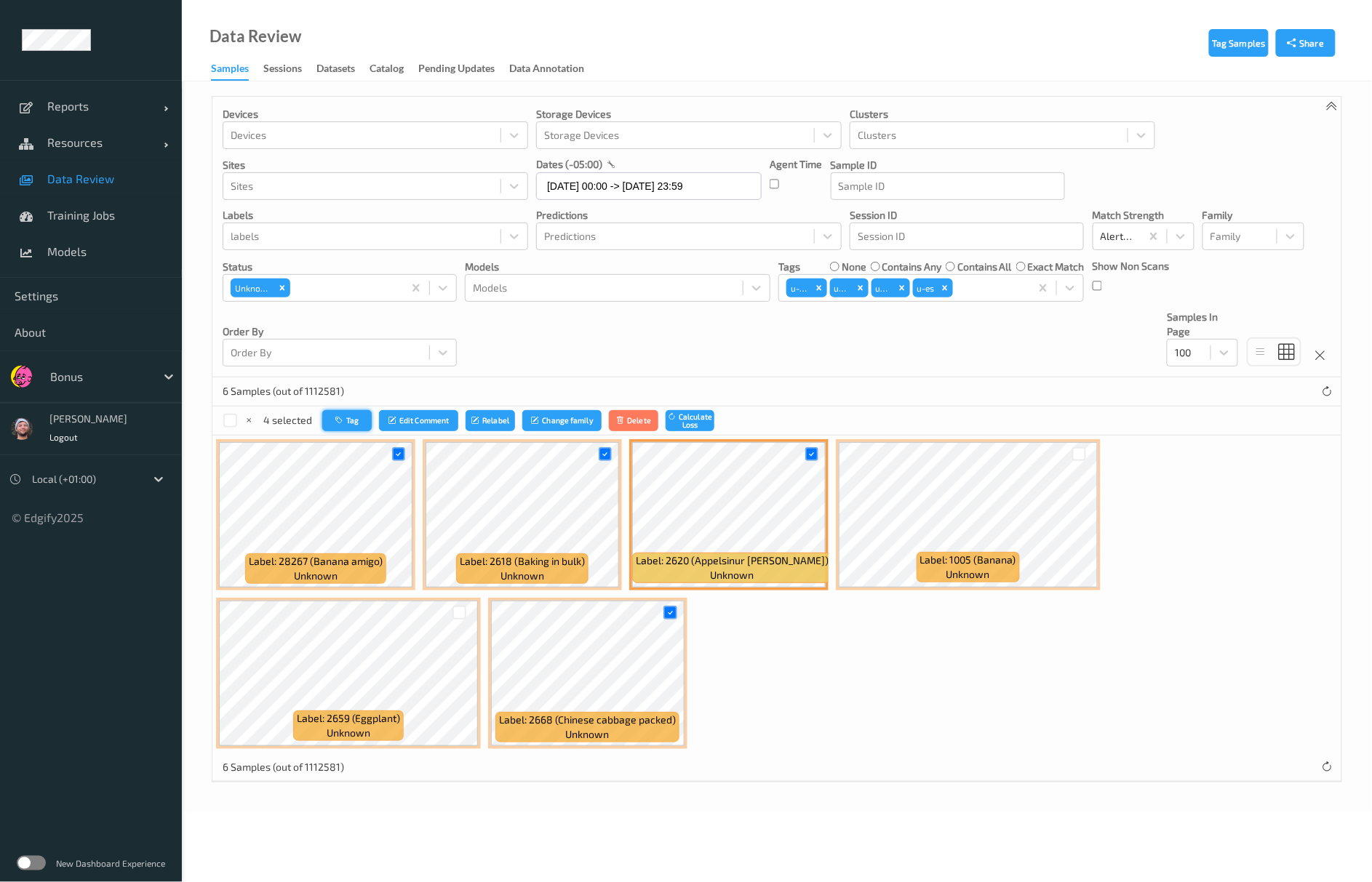
click at [344, 425] on icon "button" at bounding box center [341, 420] width 10 height 9
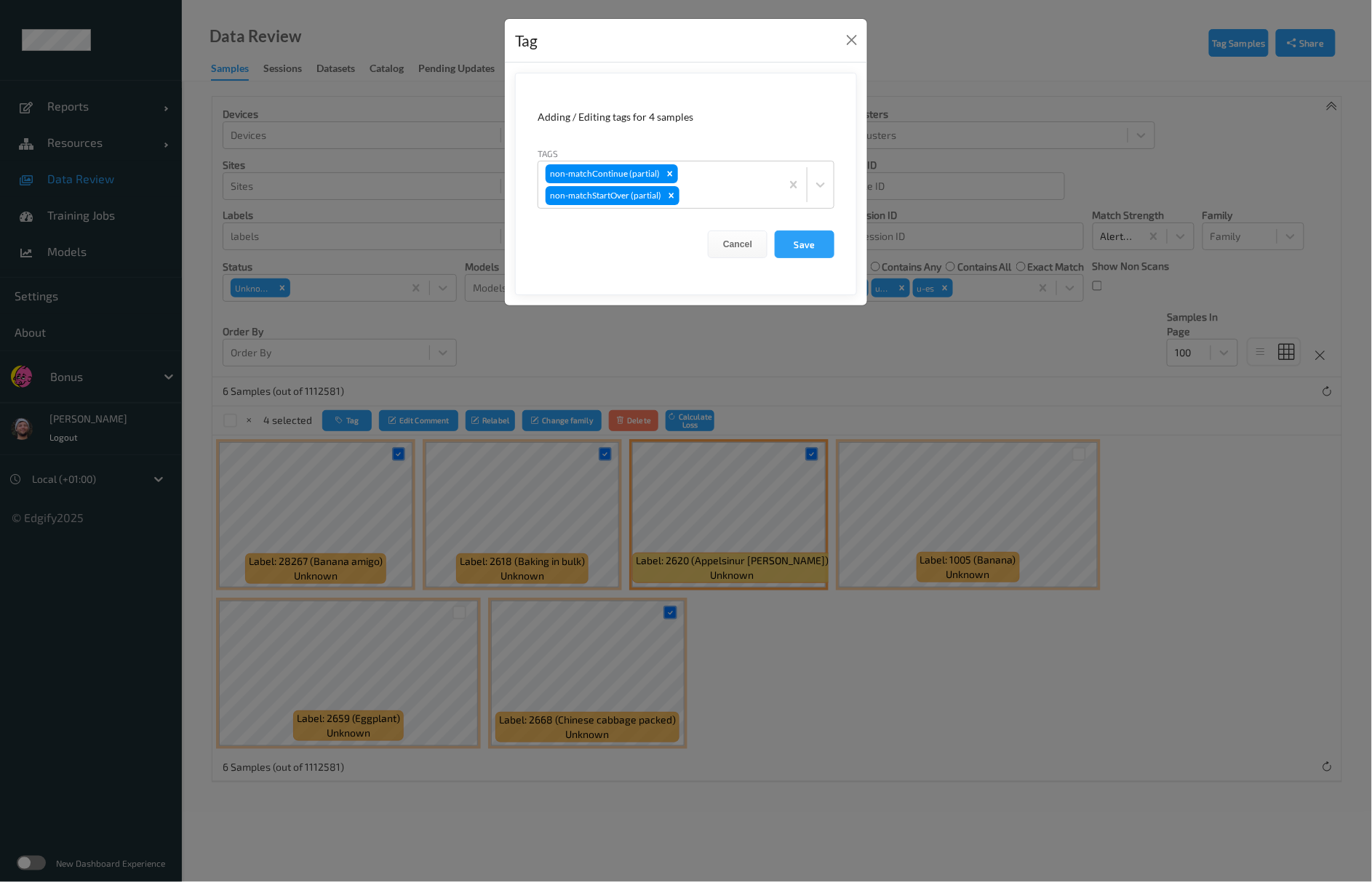
click at [591, 466] on div "Tag Adding / Editing tags for 4 samples Tags non-matchContinue (partial) non-ma…" at bounding box center [686, 441] width 1372 height 882
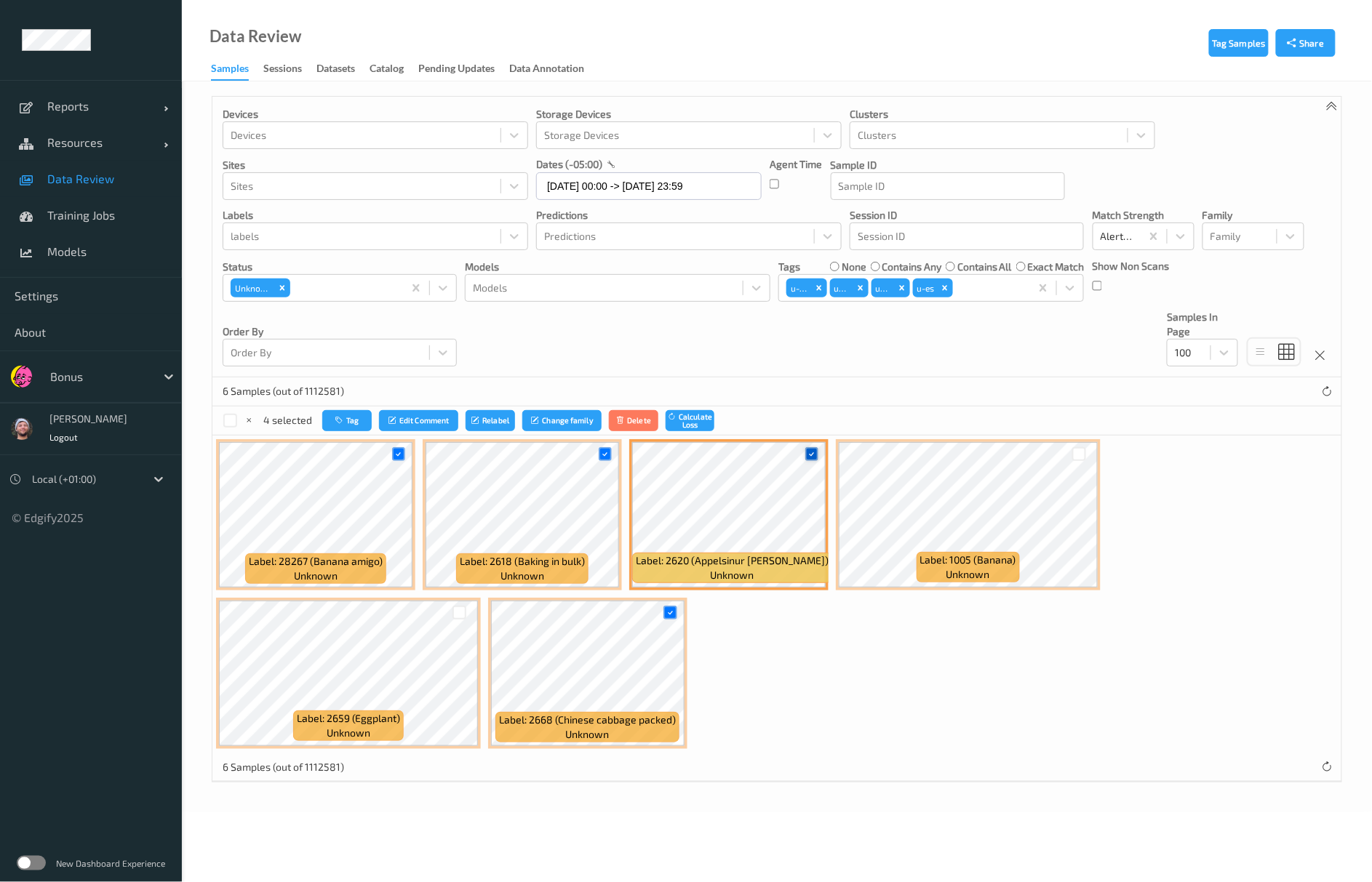
click at [813, 457] on icon at bounding box center [811, 454] width 10 height 10
click at [356, 423] on button "Tag" at bounding box center [346, 420] width 50 height 21
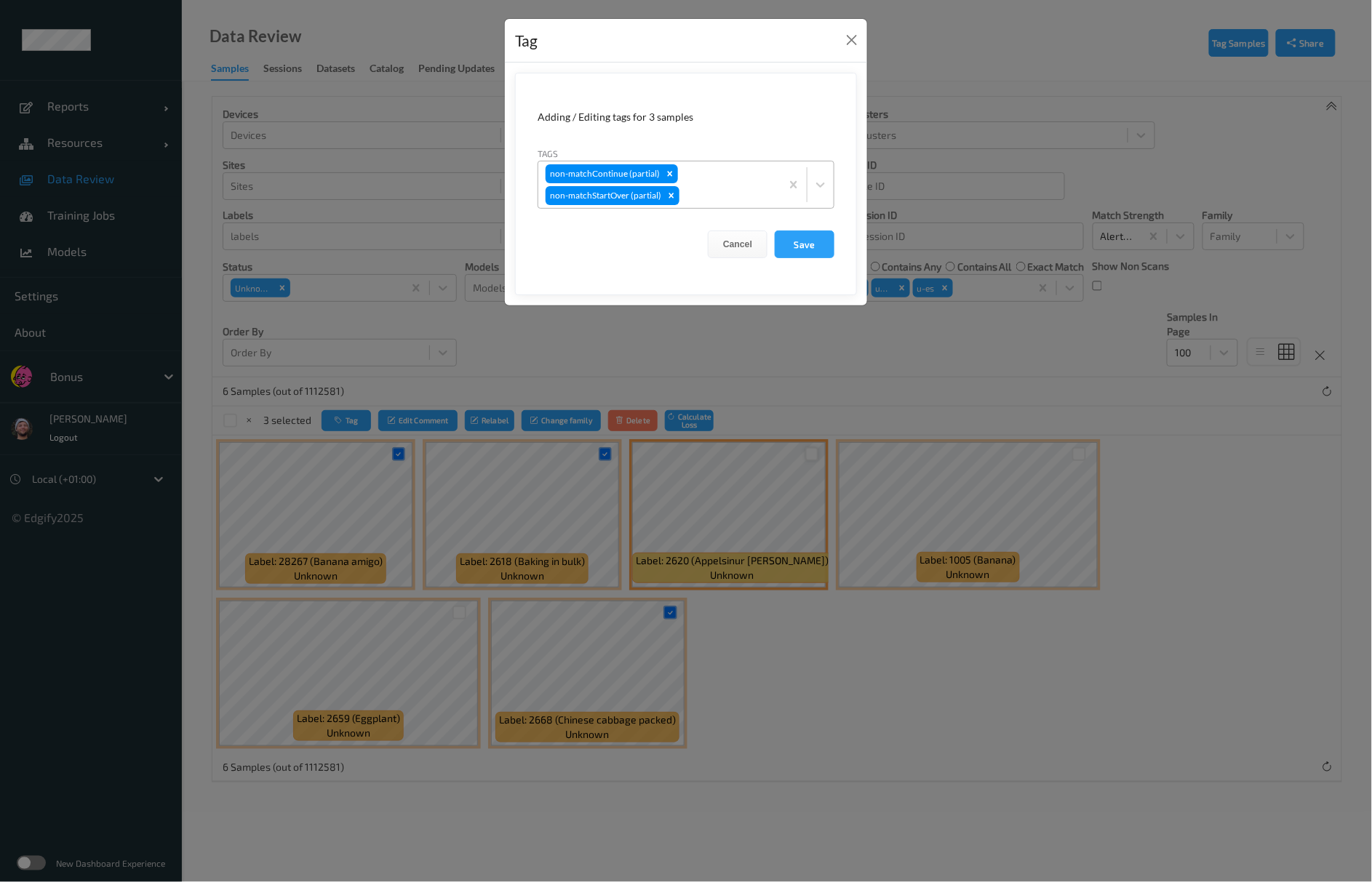
click at [735, 187] on div at bounding box center [728, 196] width 91 height 17
type input "pi"
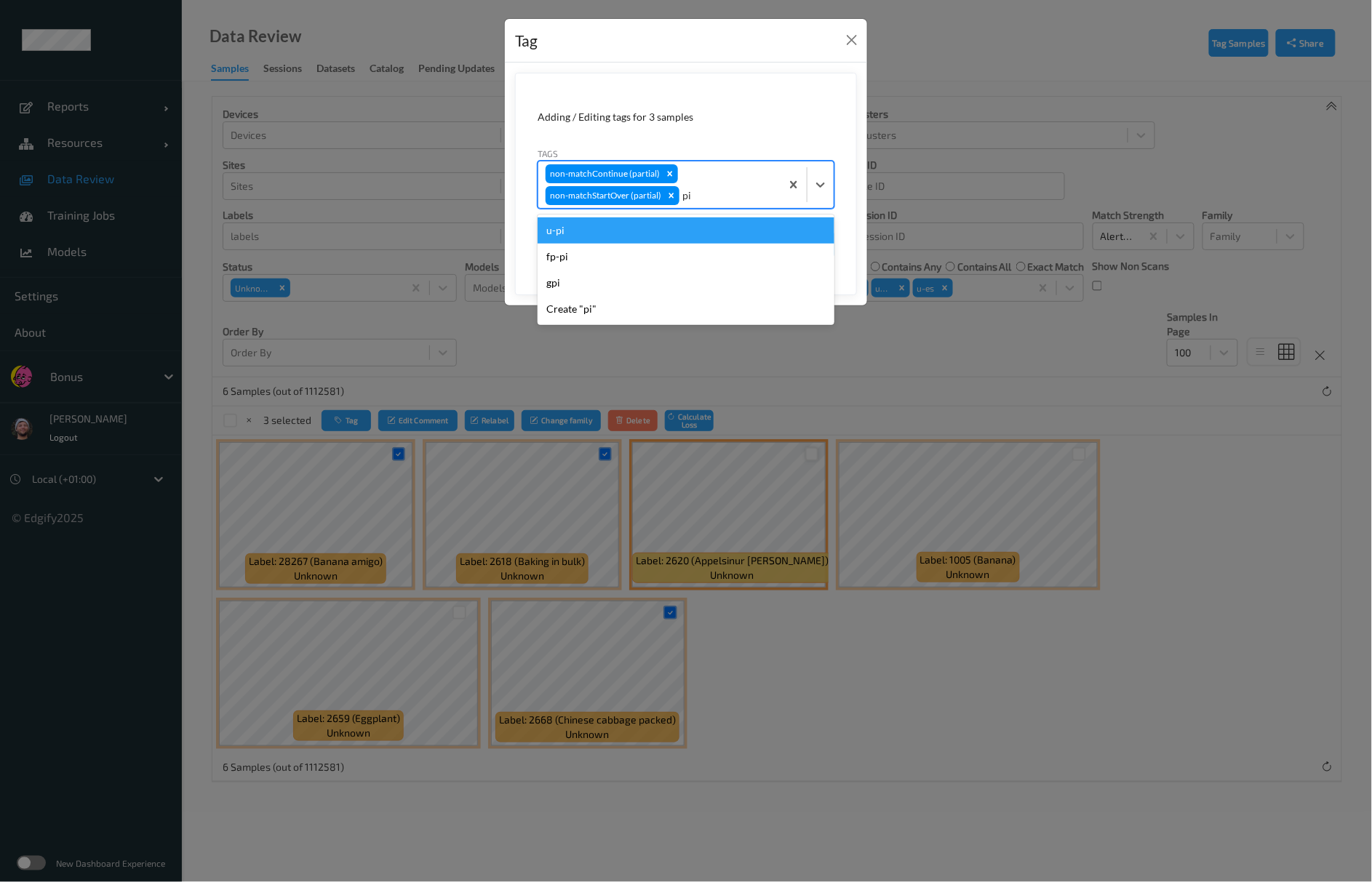
click at [630, 232] on div "u-pi" at bounding box center [686, 231] width 297 height 26
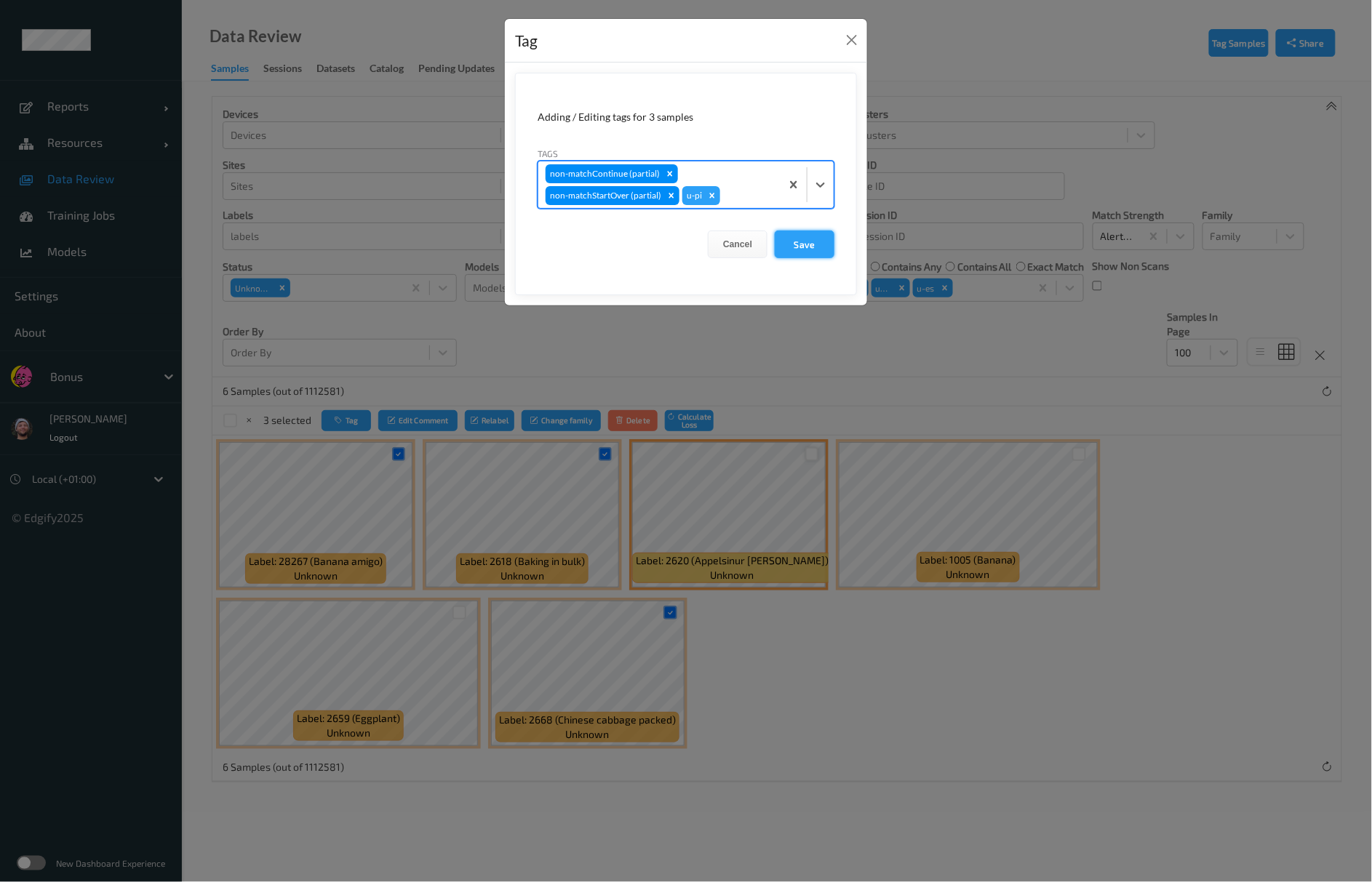
click at [796, 251] on button "Save" at bounding box center [804, 245] width 59 height 28
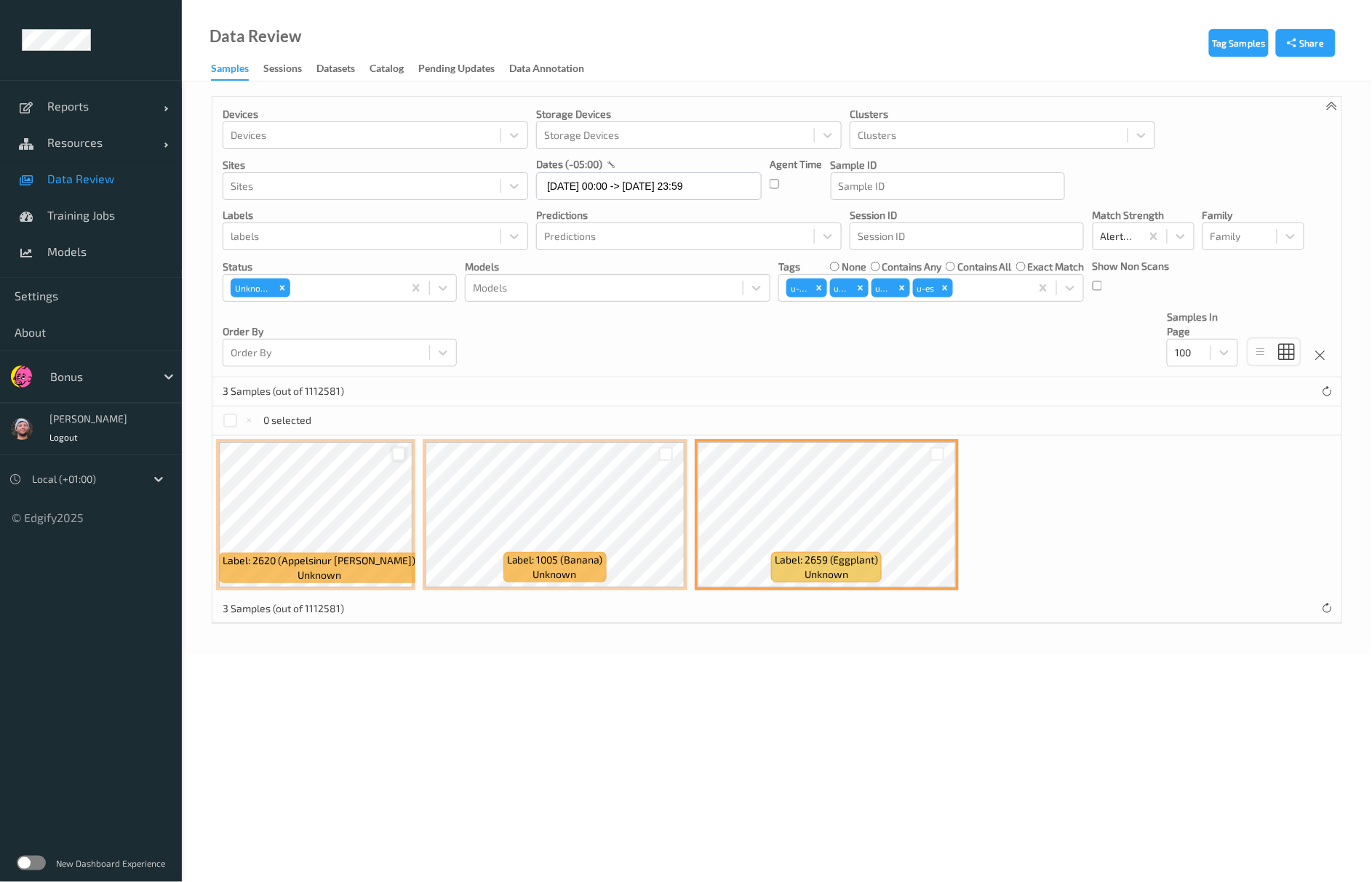
click at [355, 726] on body "Reports Default Report Customized Report Resources Devices Clusters Sites Data …" at bounding box center [686, 441] width 1372 height 882
click at [393, 457] on div at bounding box center [400, 455] width 14 height 14
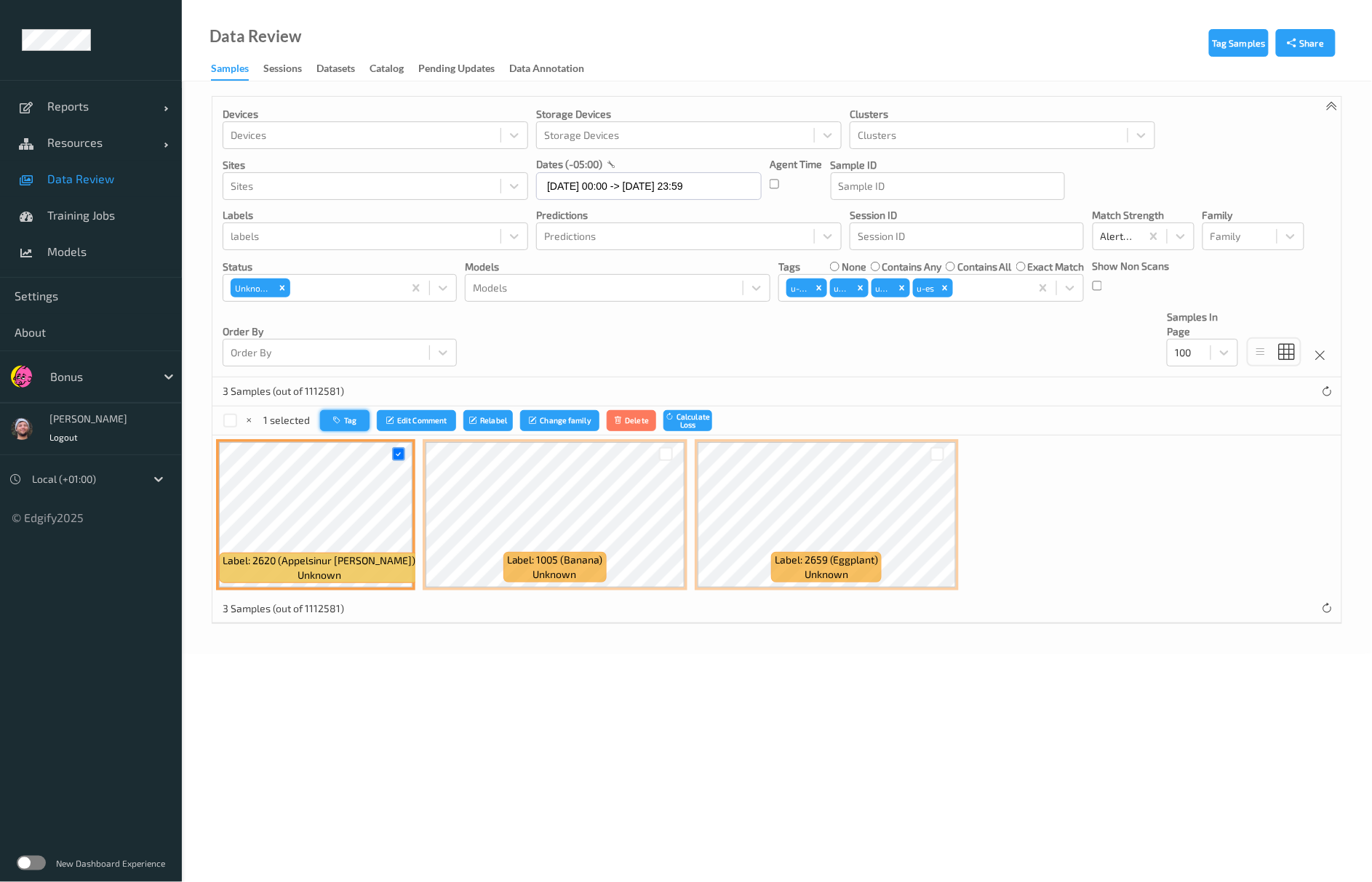
click at [355, 427] on button "Tag" at bounding box center [345, 420] width 50 height 21
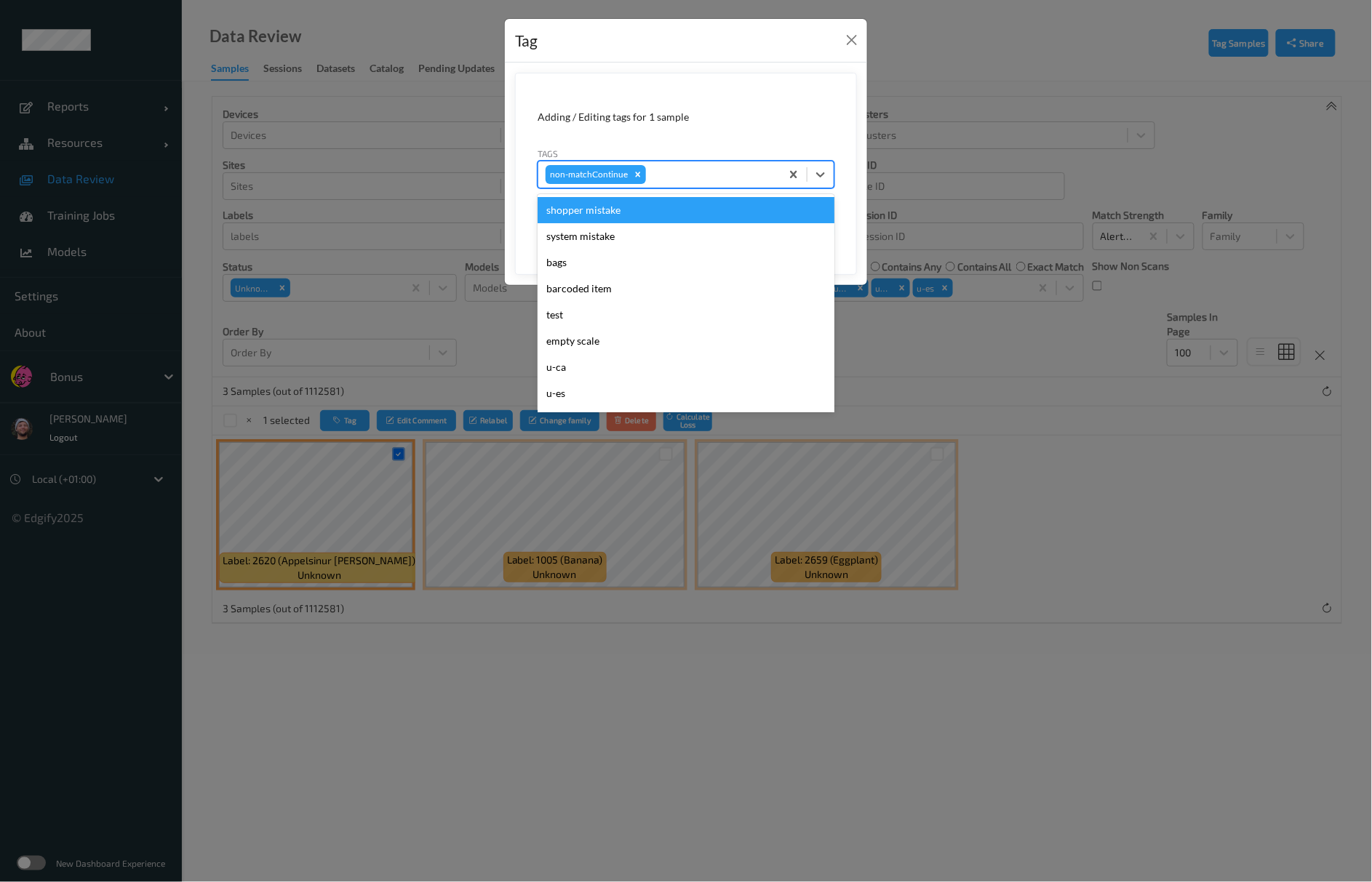
click at [671, 169] on div at bounding box center [711, 175] width 124 height 17
type input "ca"
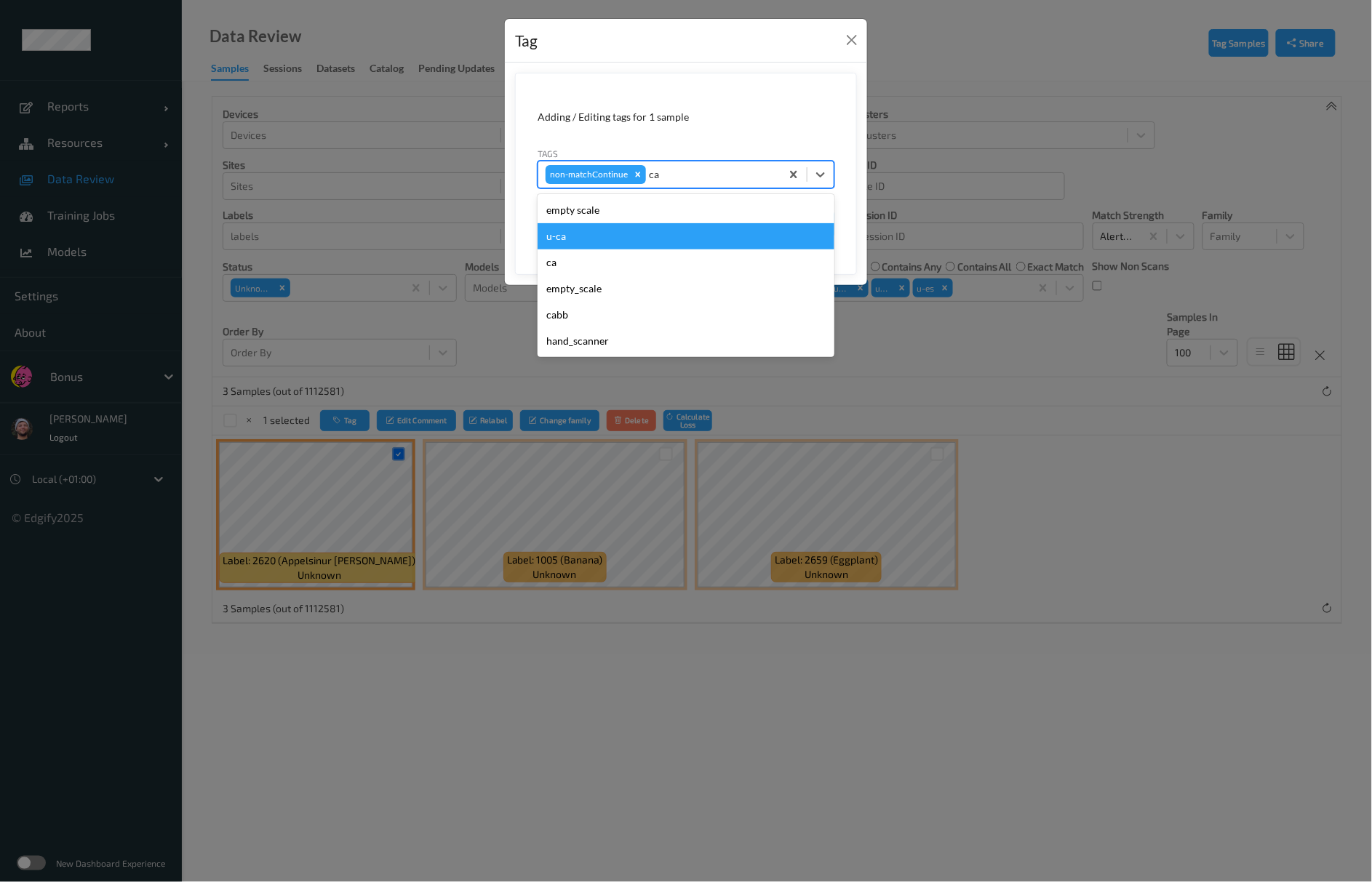
drag, startPoint x: 568, startPoint y: 250, endPoint x: 574, endPoint y: 241, distance: 10.8
click at [574, 241] on div "empty scale u-ca ca empty_scale cabb hand_scanner" at bounding box center [686, 275] width 297 height 163
click at [574, 241] on div "u-ca" at bounding box center [686, 236] width 297 height 26
type input "s"
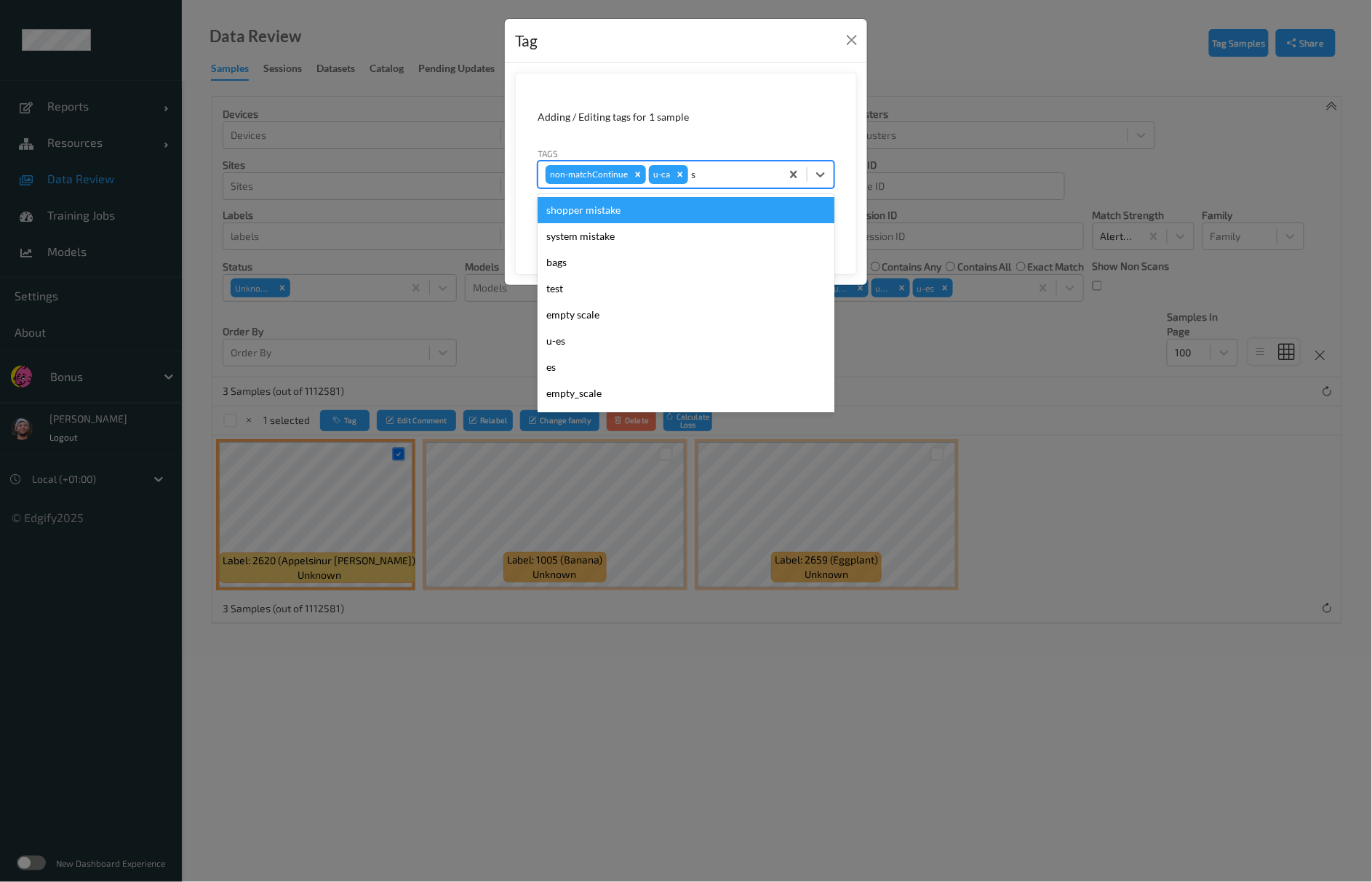
click at [644, 206] on div "shopper mistake" at bounding box center [686, 211] width 297 height 26
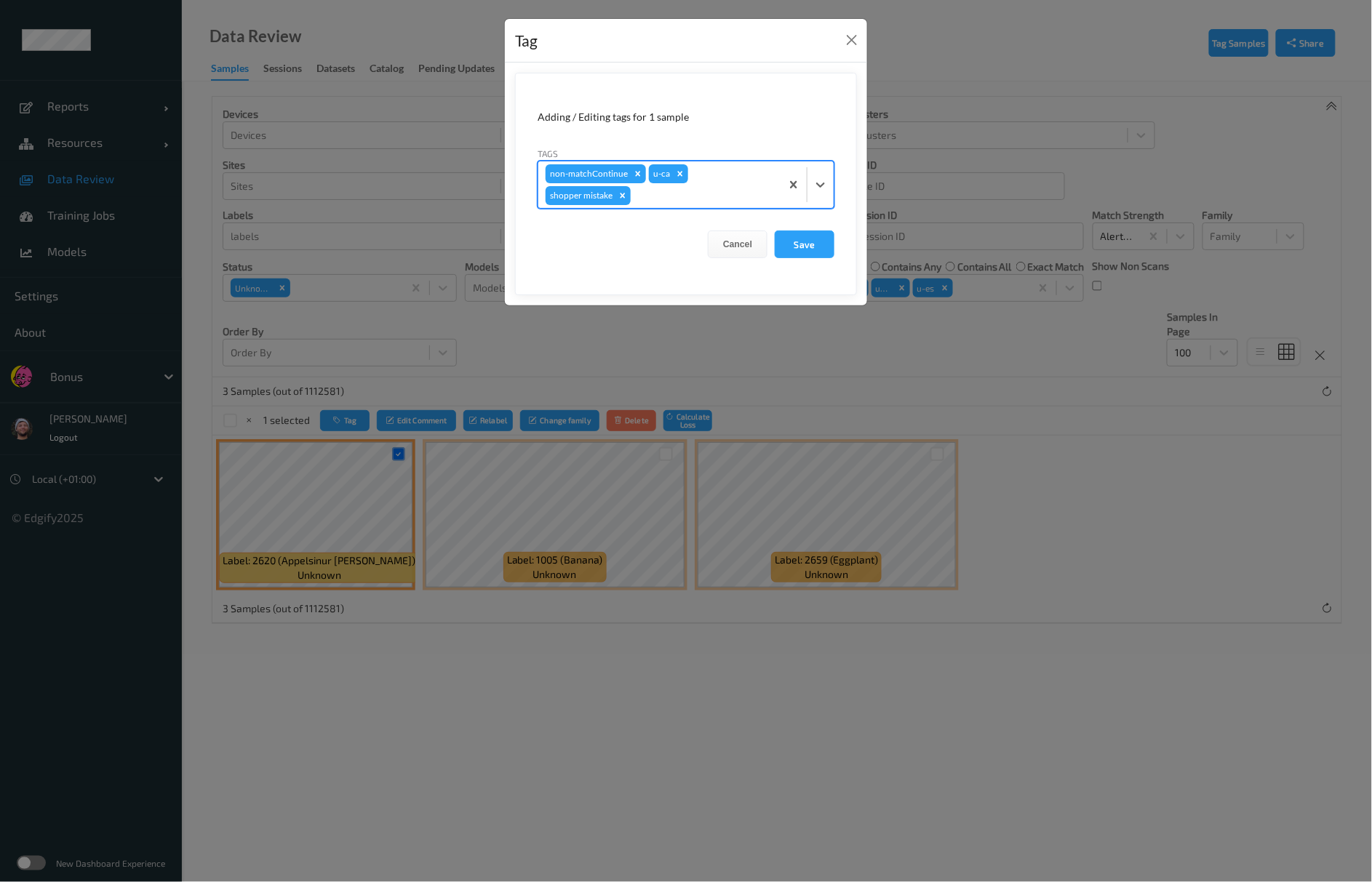
click at [810, 231] on form "Adding / Editing tags for 1 sample Tags option shopper mistake, selected. Selec…" at bounding box center [686, 184] width 342 height 223
click at [813, 249] on button "Save" at bounding box center [804, 245] width 59 height 28
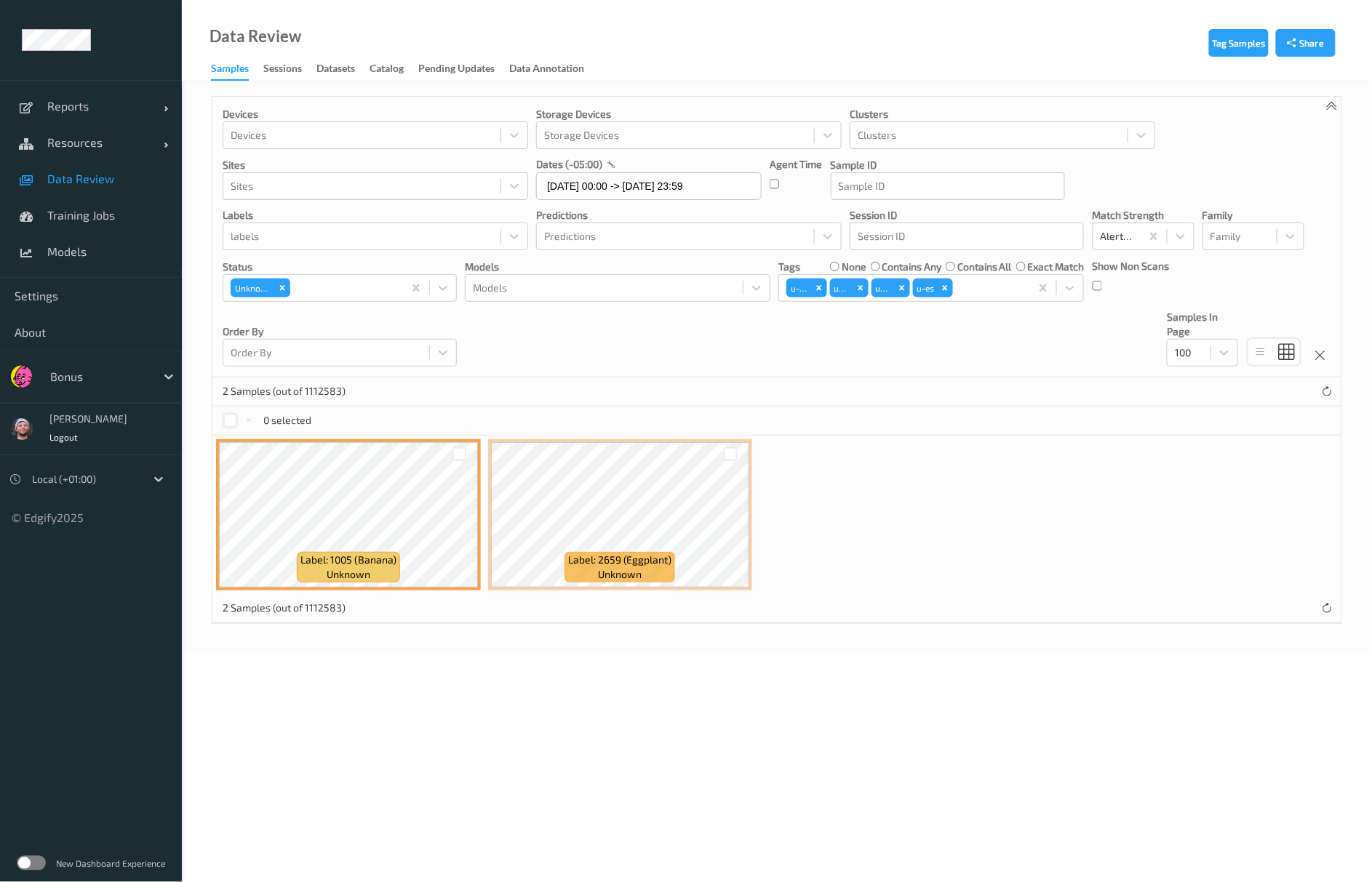
click at [230, 427] on div at bounding box center [230, 421] width 14 height 14
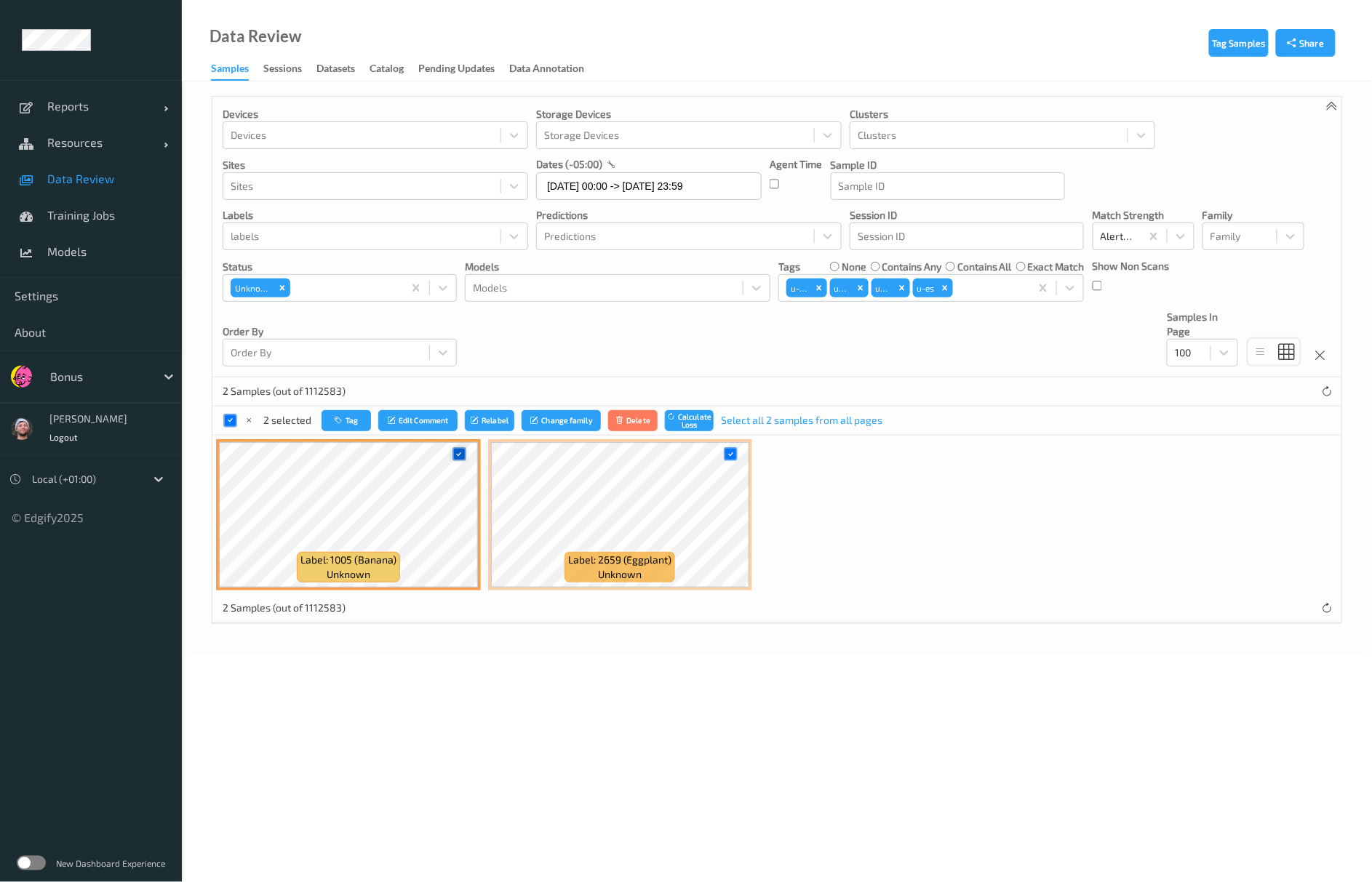
click at [462, 455] on icon at bounding box center [459, 454] width 10 height 10
click at [327, 412] on button "Tag" at bounding box center [345, 420] width 50 height 21
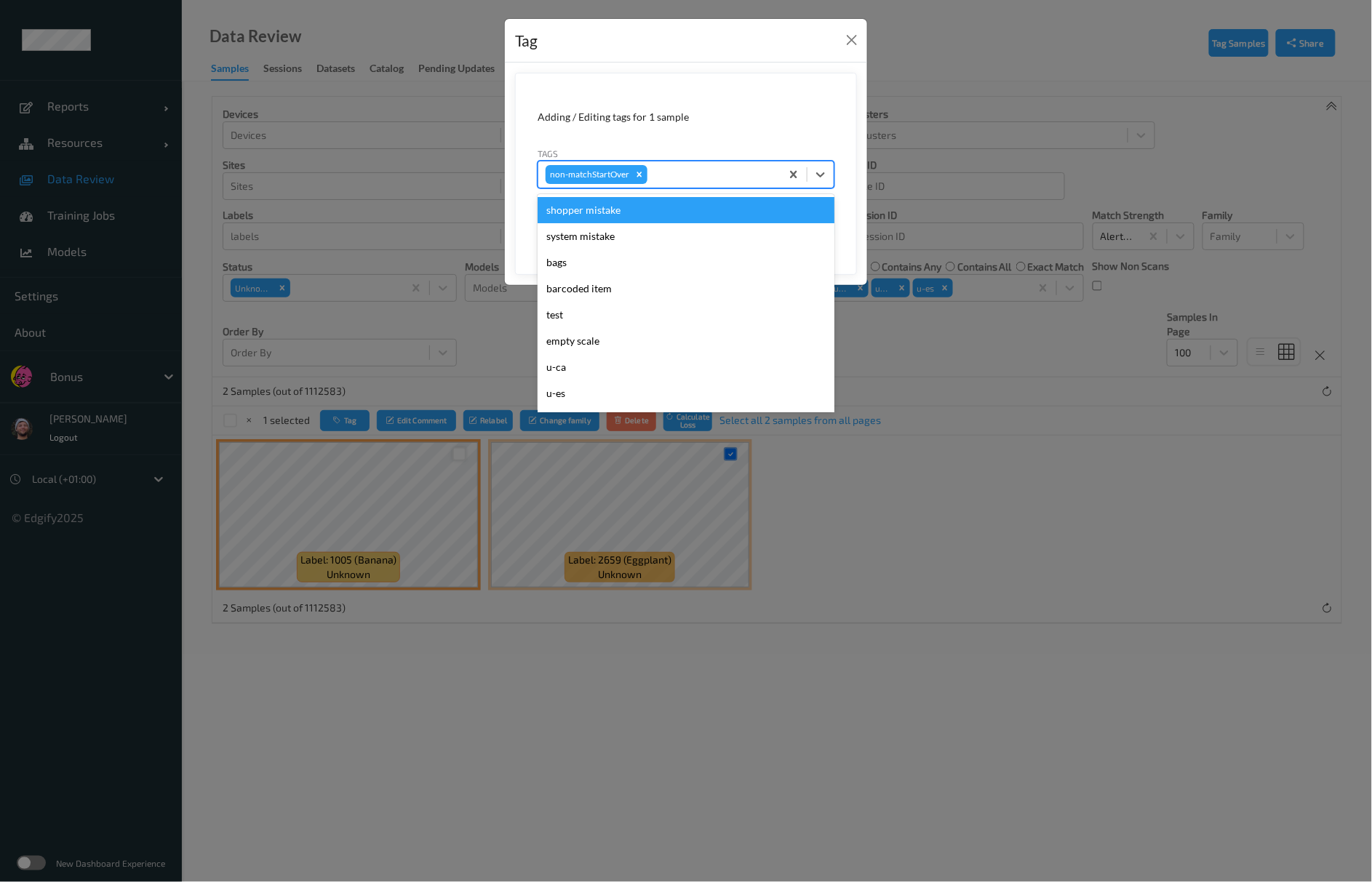
click at [735, 181] on div at bounding box center [712, 175] width 123 height 17
type input "gi"
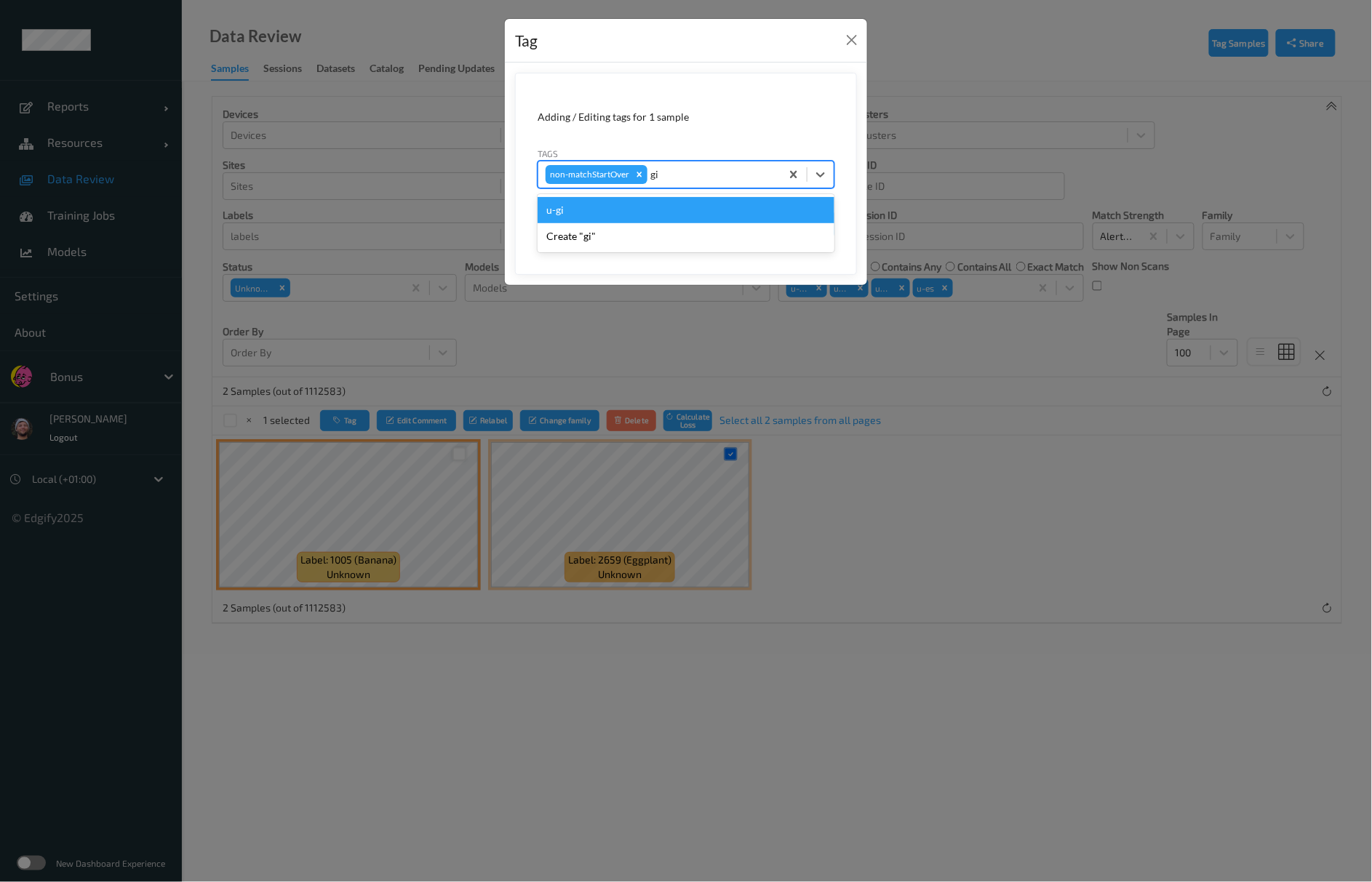
click at [603, 210] on div "u-gi" at bounding box center [686, 211] width 297 height 26
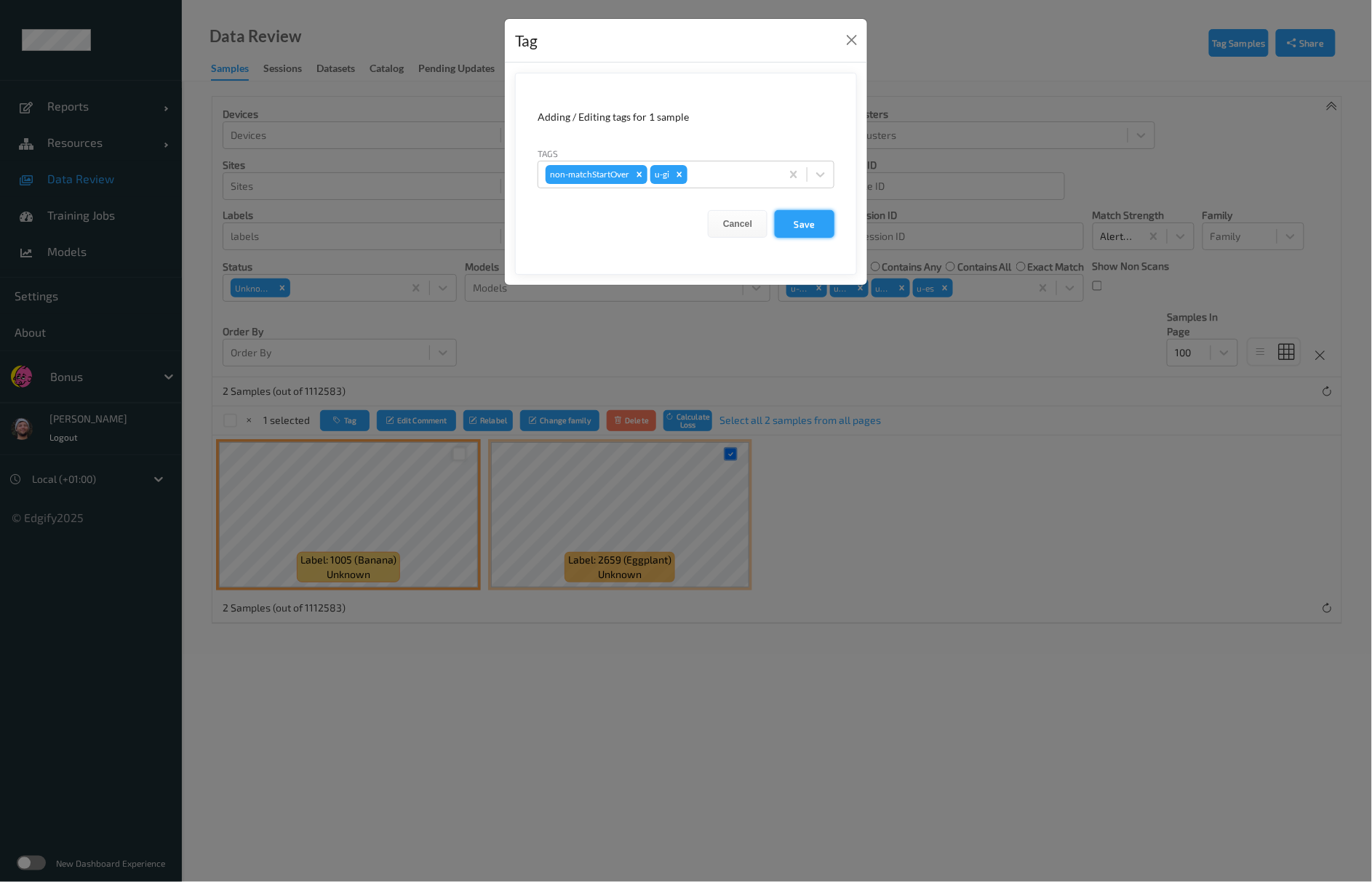
click at [804, 215] on button "Save" at bounding box center [804, 224] width 59 height 28
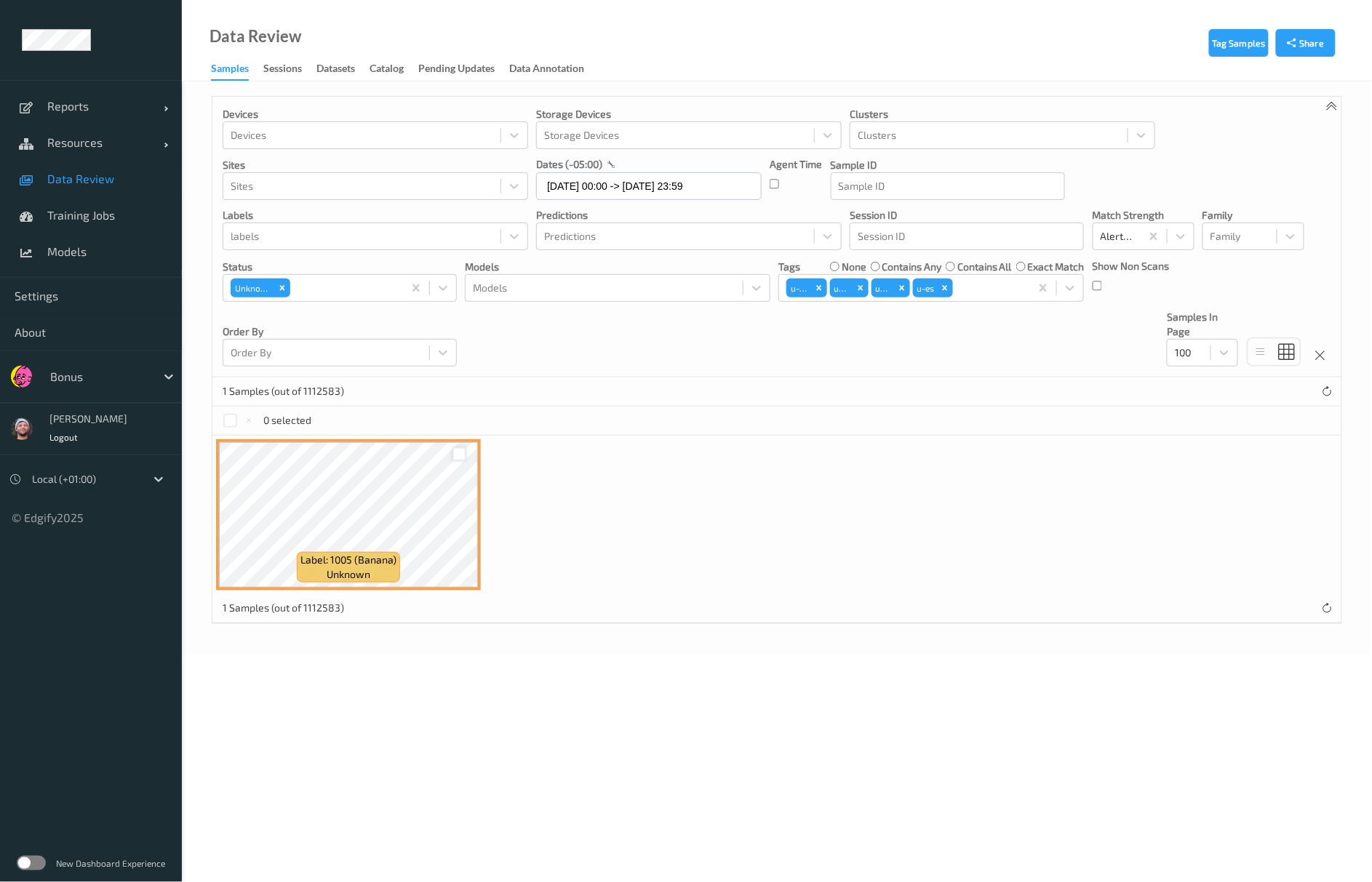
click at [461, 457] on div at bounding box center [460, 455] width 14 height 14
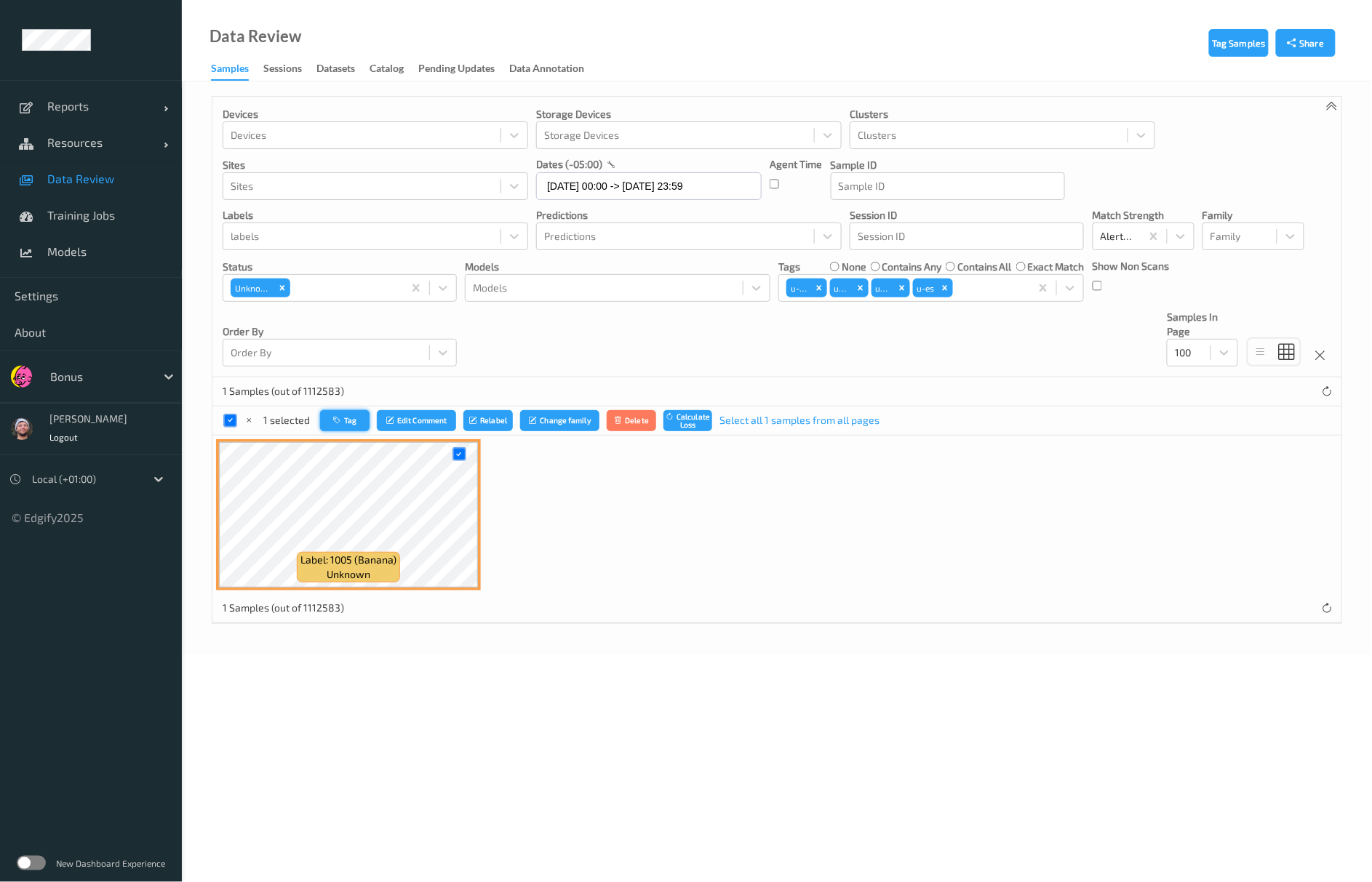
click at [324, 428] on button "Tag" at bounding box center [345, 420] width 50 height 21
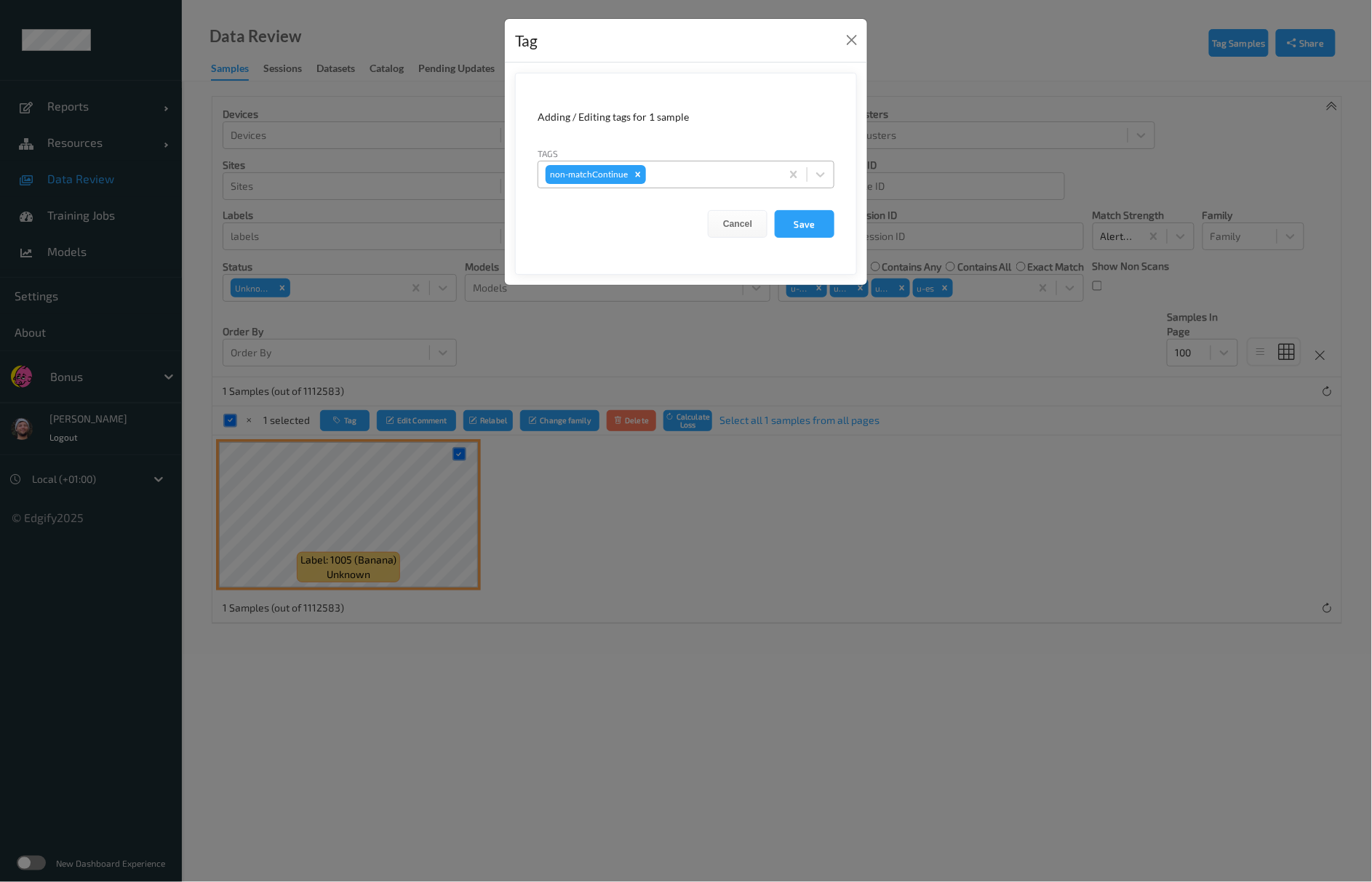
click at [679, 181] on div at bounding box center [711, 175] width 124 height 17
type input "pi"
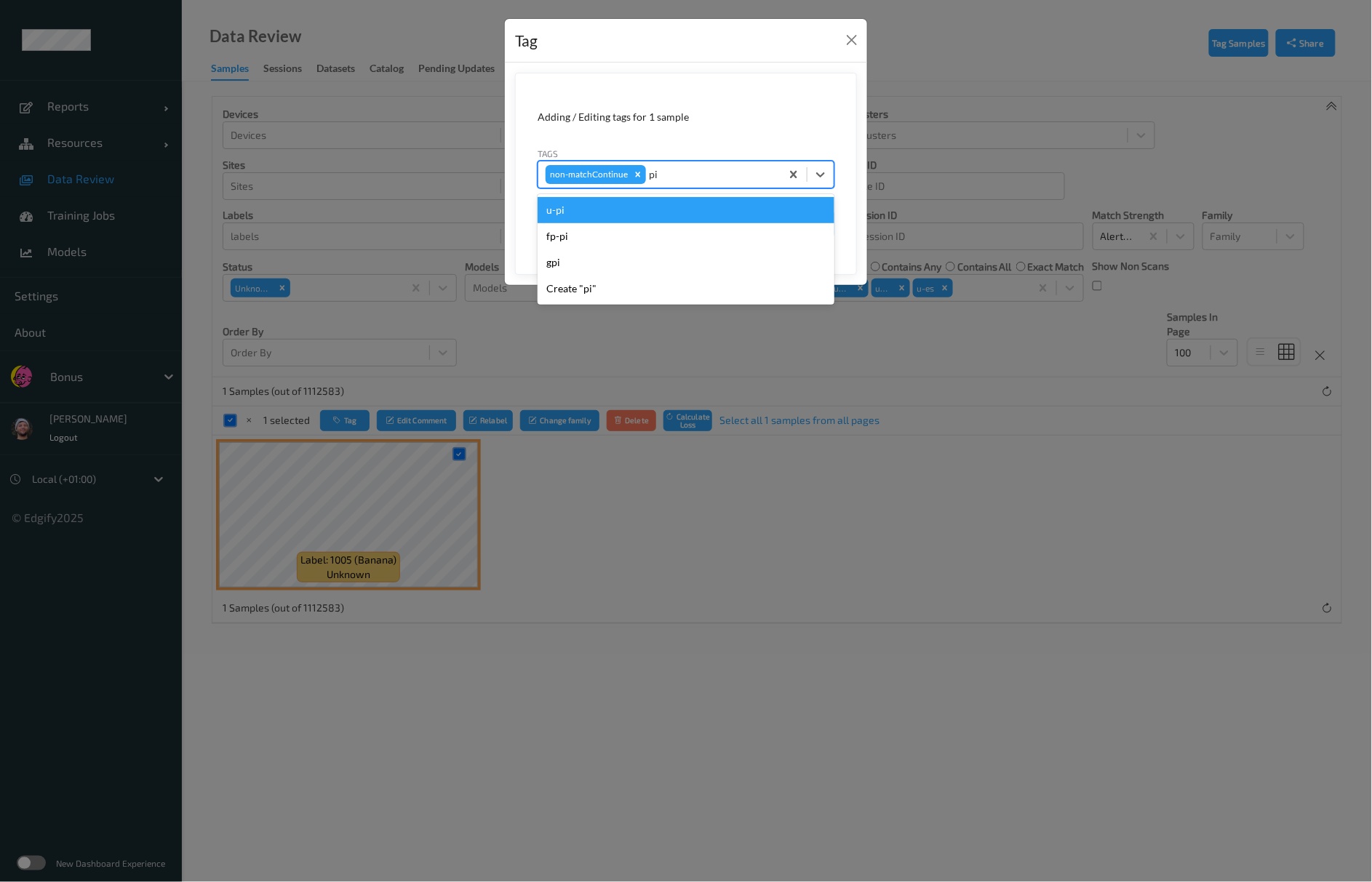
click at [612, 214] on div "u-pi" at bounding box center [686, 211] width 297 height 26
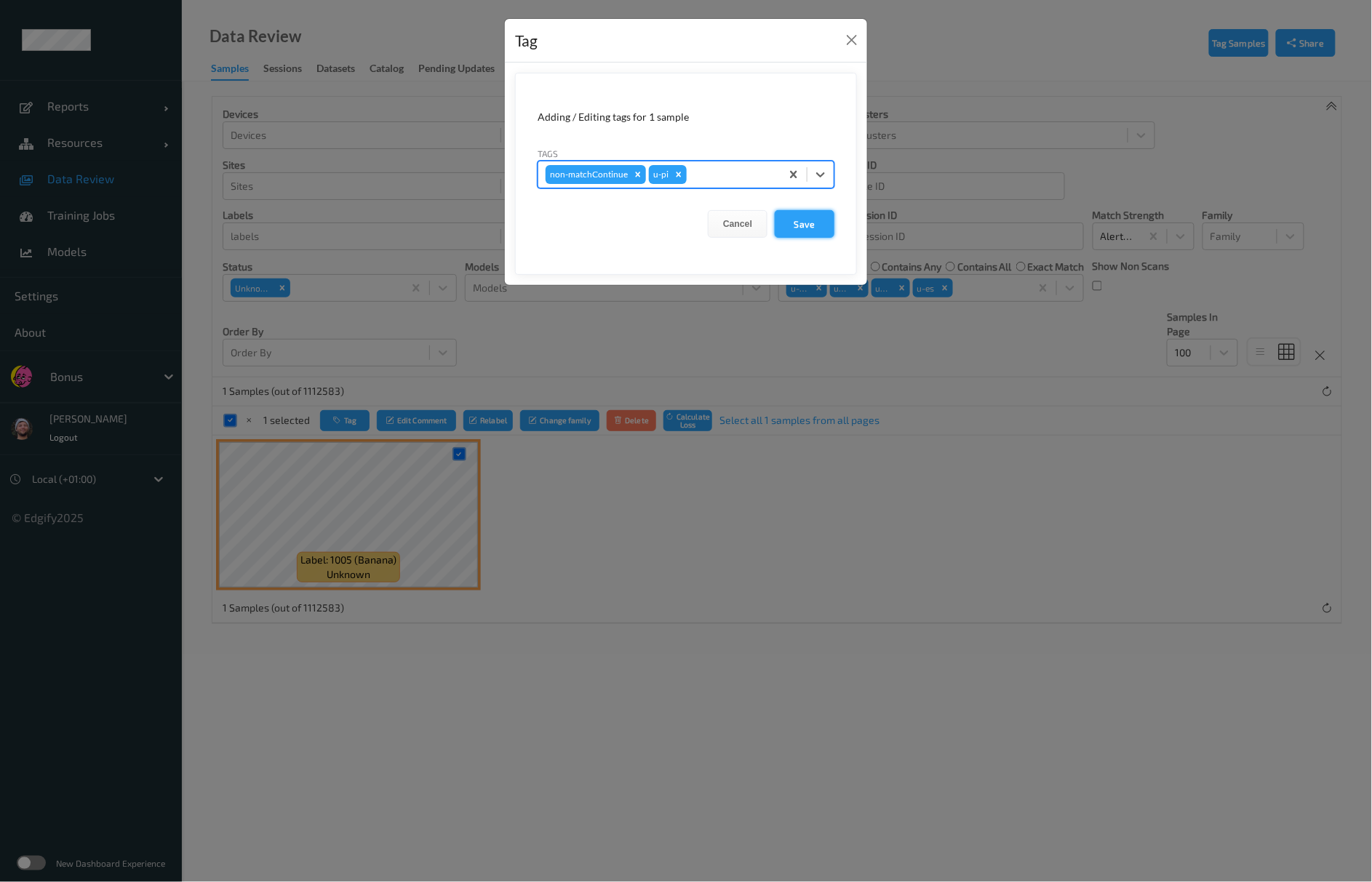
click at [798, 230] on button "Save" at bounding box center [804, 224] width 59 height 28
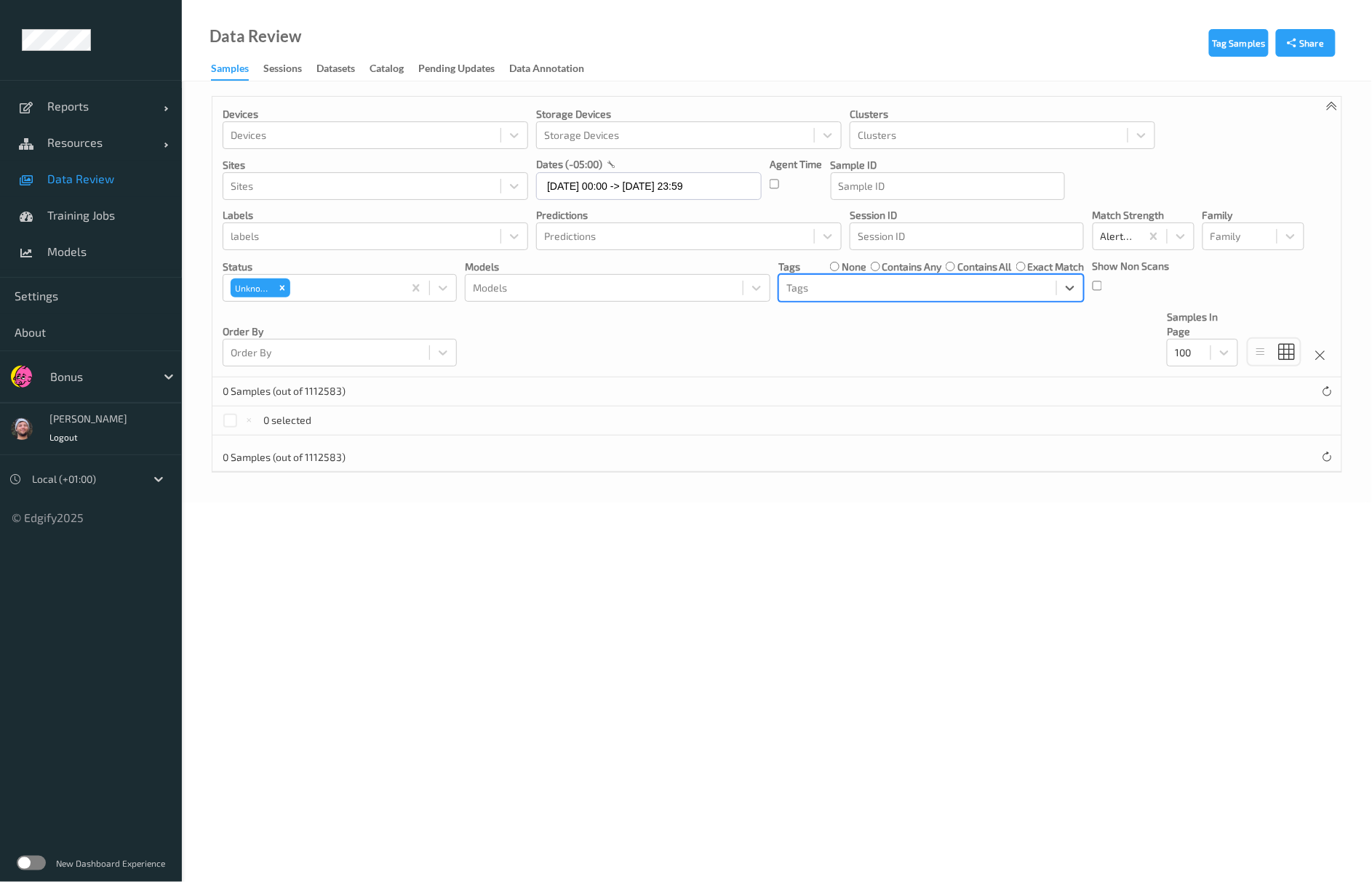
click at [904, 265] on label "contains any" at bounding box center [912, 267] width 59 height 15
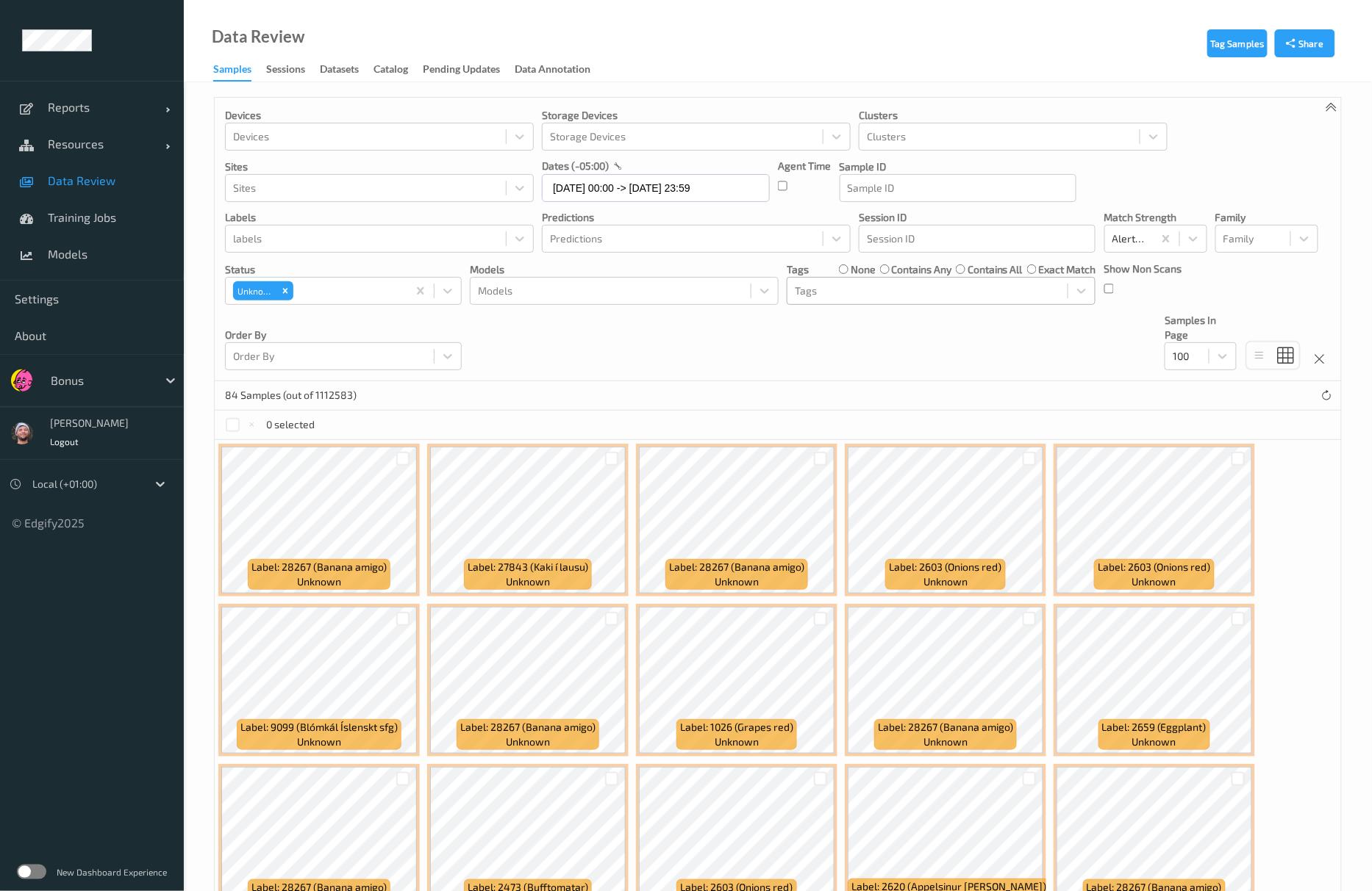
click at [808, 348] on div "Devices Devices Storage Devices Storage Devices Clusters Clusters Sites Sites d…" at bounding box center [777, 239] width 1126 height 283
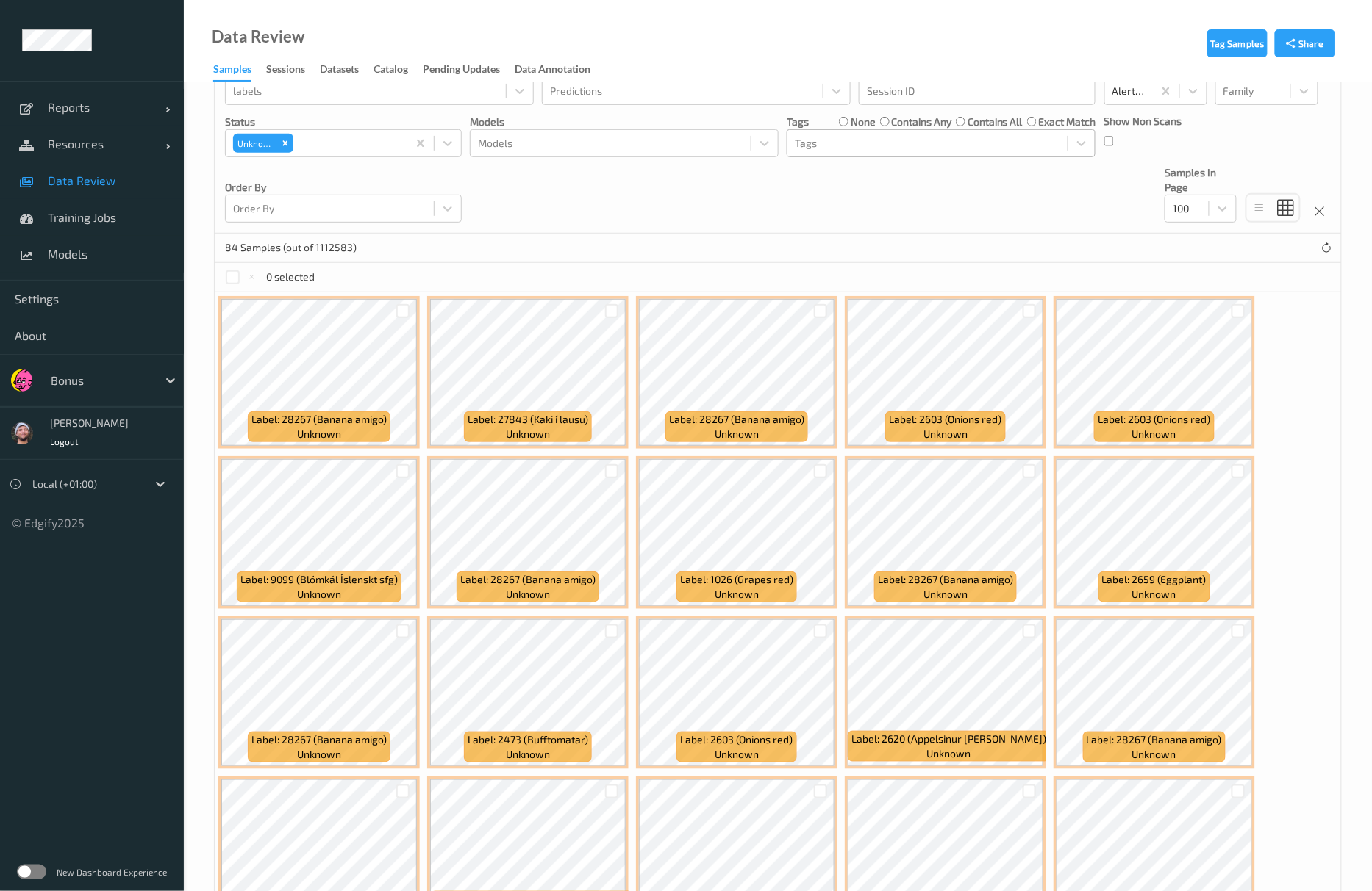
scroll to position [0, 0]
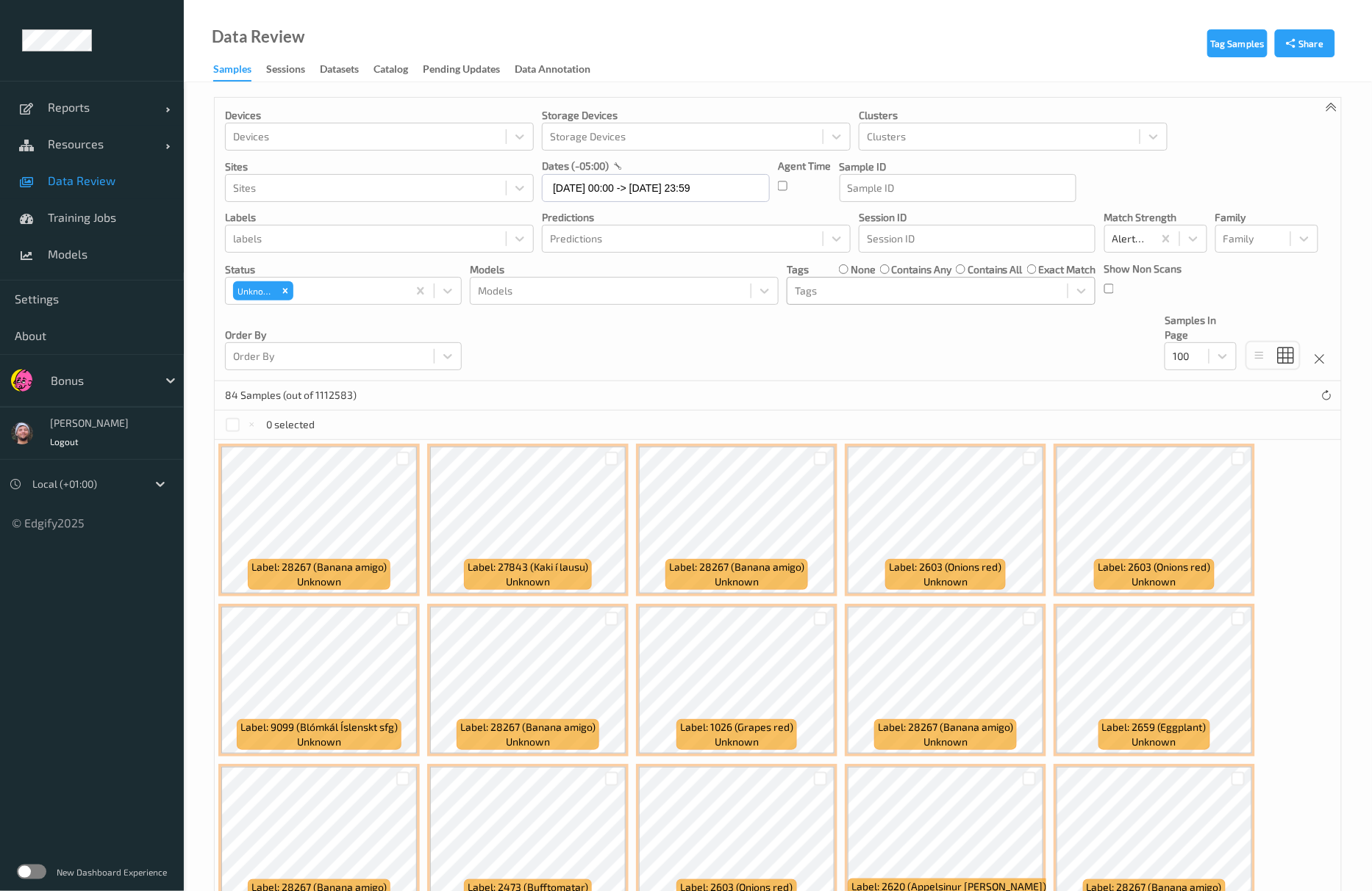
click at [801, 359] on div "Devices Devices Storage Devices Storage Devices Clusters Clusters Sites Sites d…" at bounding box center [777, 239] width 1126 height 283
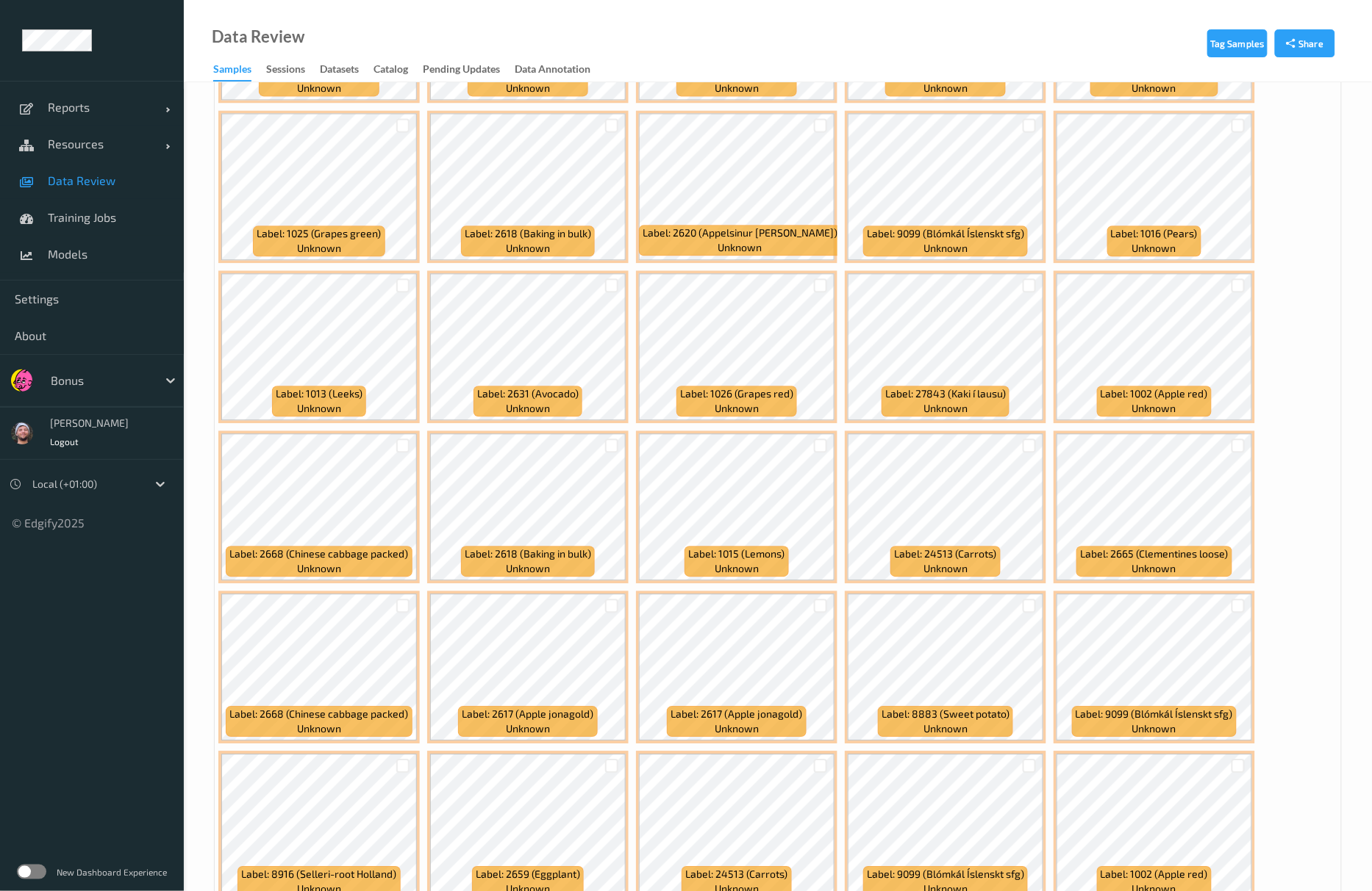
scroll to position [1371, 0]
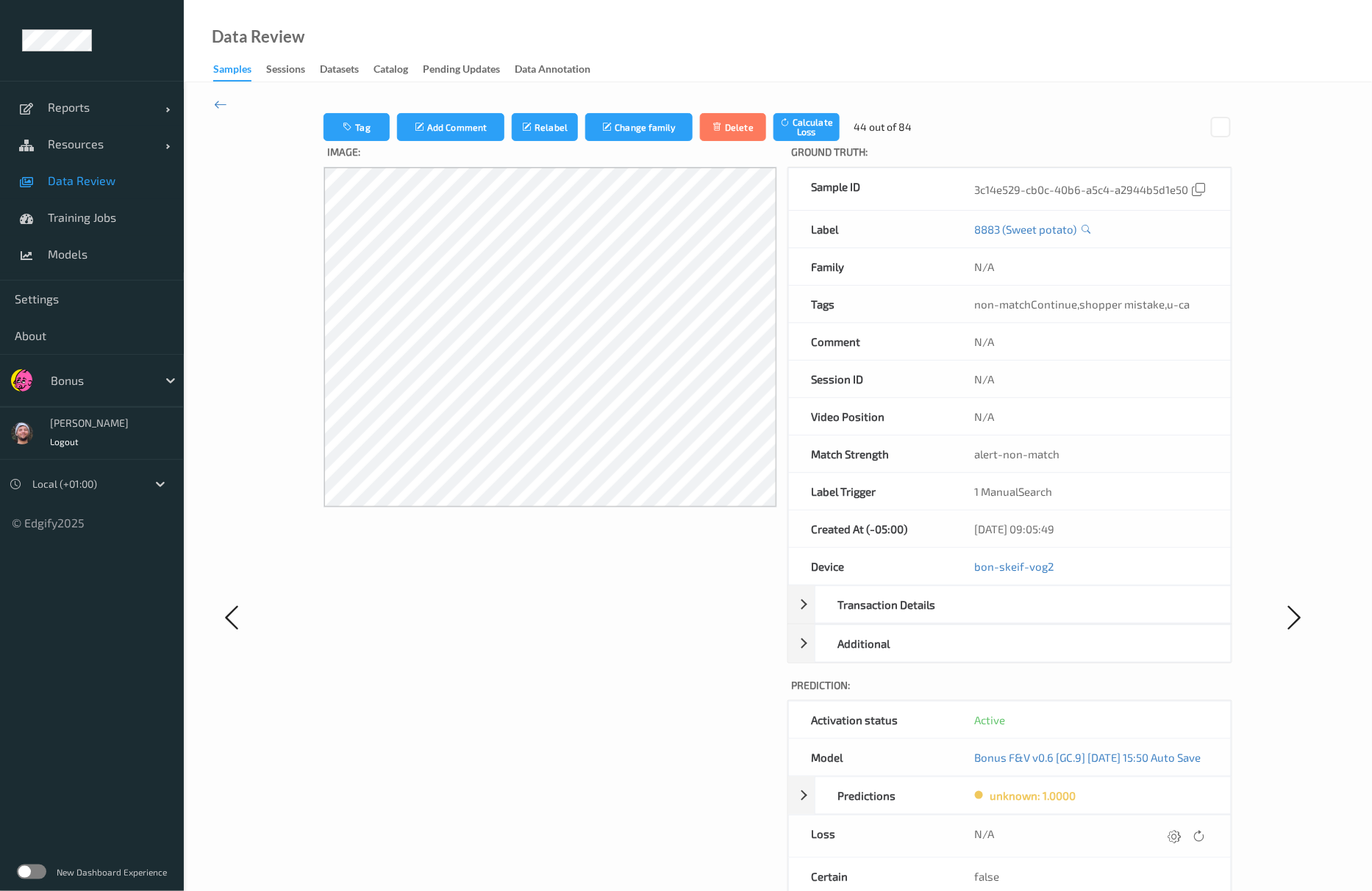
click at [219, 94] on div "Tag Add Comment Relabel Change family Delete Calculate Loss 44 out of 84 Image:…" at bounding box center [777, 616] width 1188 height 1069
click at [224, 100] on icon at bounding box center [220, 104] width 13 height 16
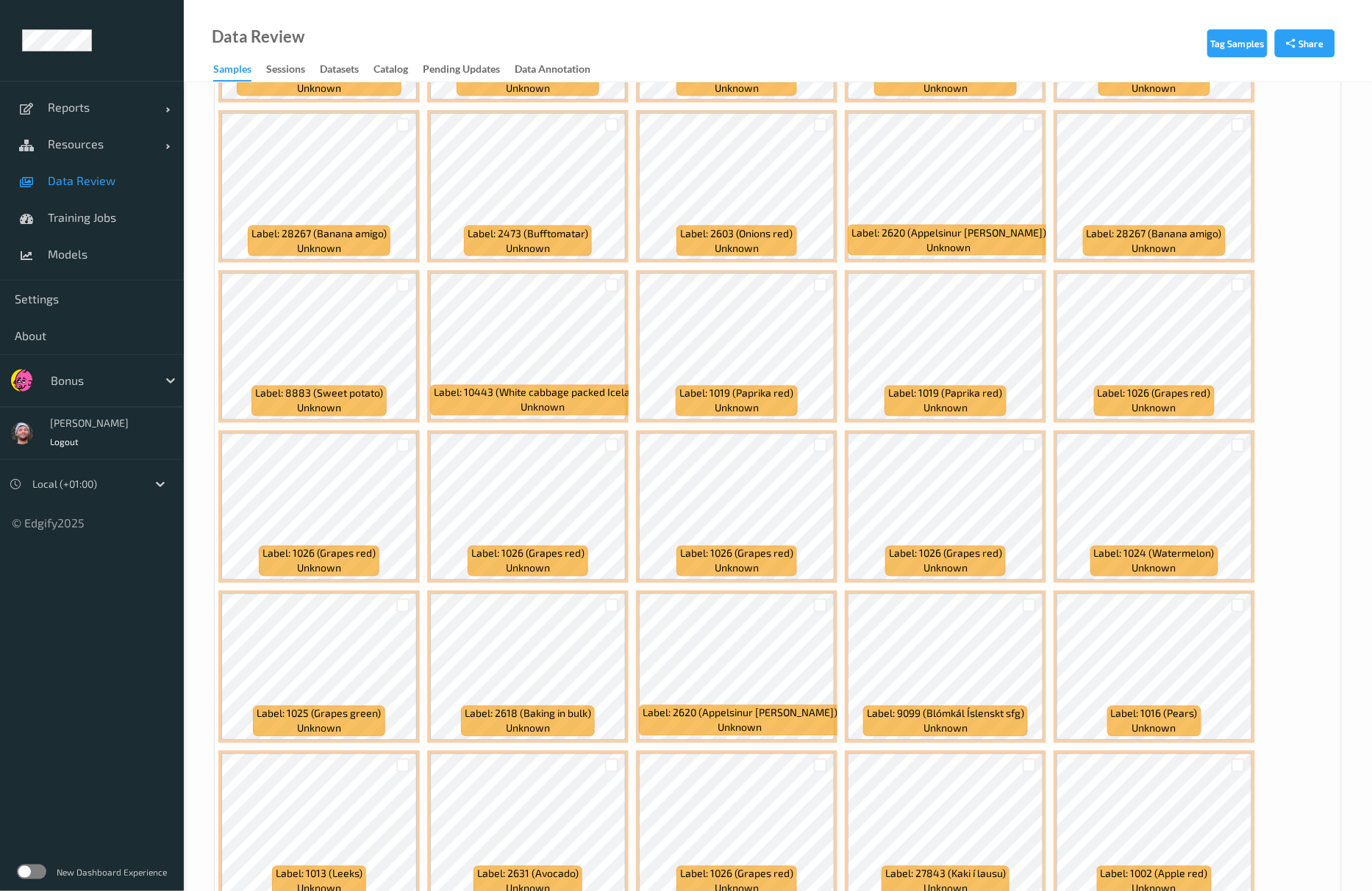
scroll to position [783, 0]
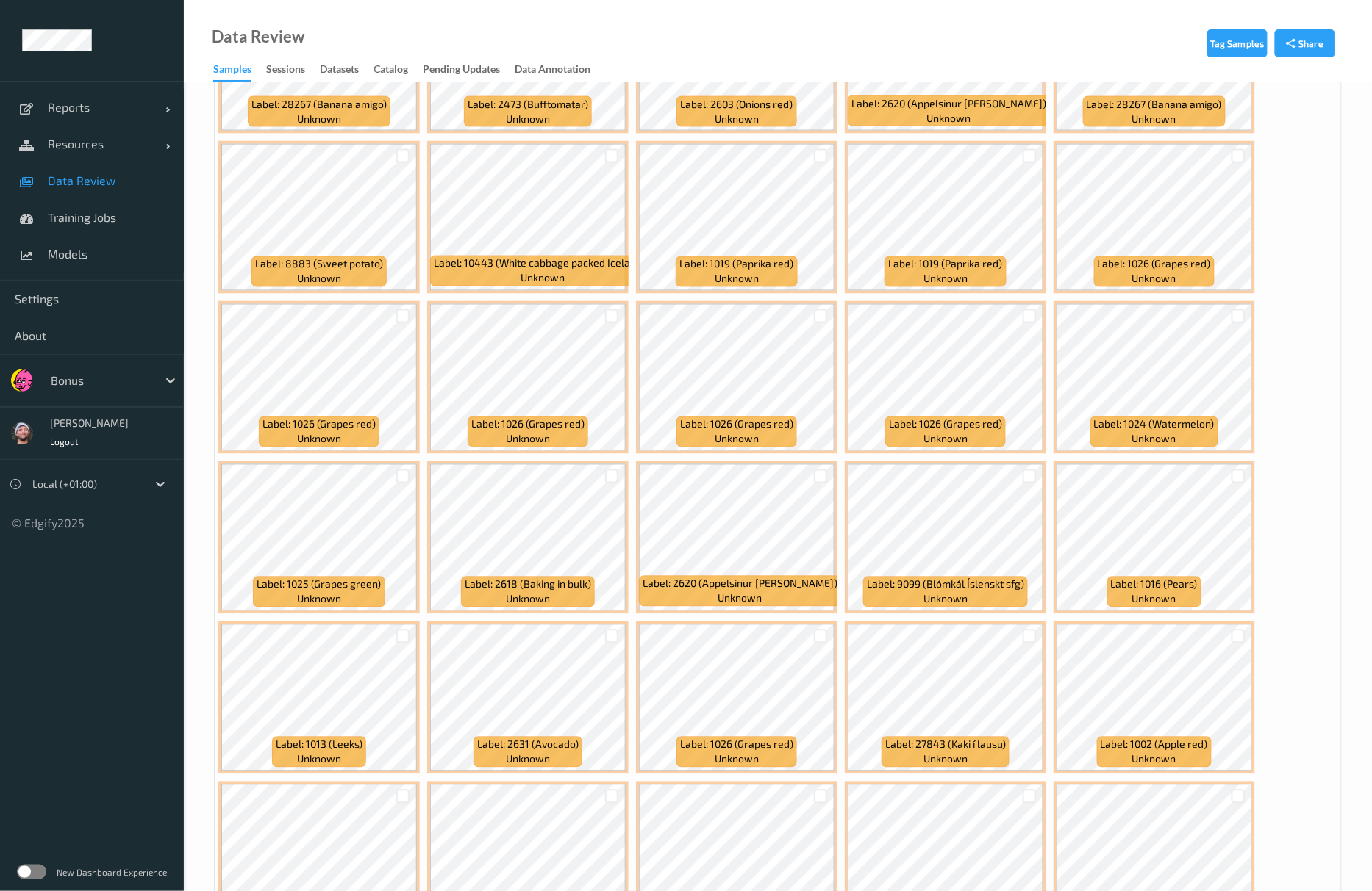
click at [191, 374] on div "Tag Samples Share Devices Devices Storage Devices Storage Devices Clusters Clus…" at bounding box center [777, 869] width 1188 height 3141
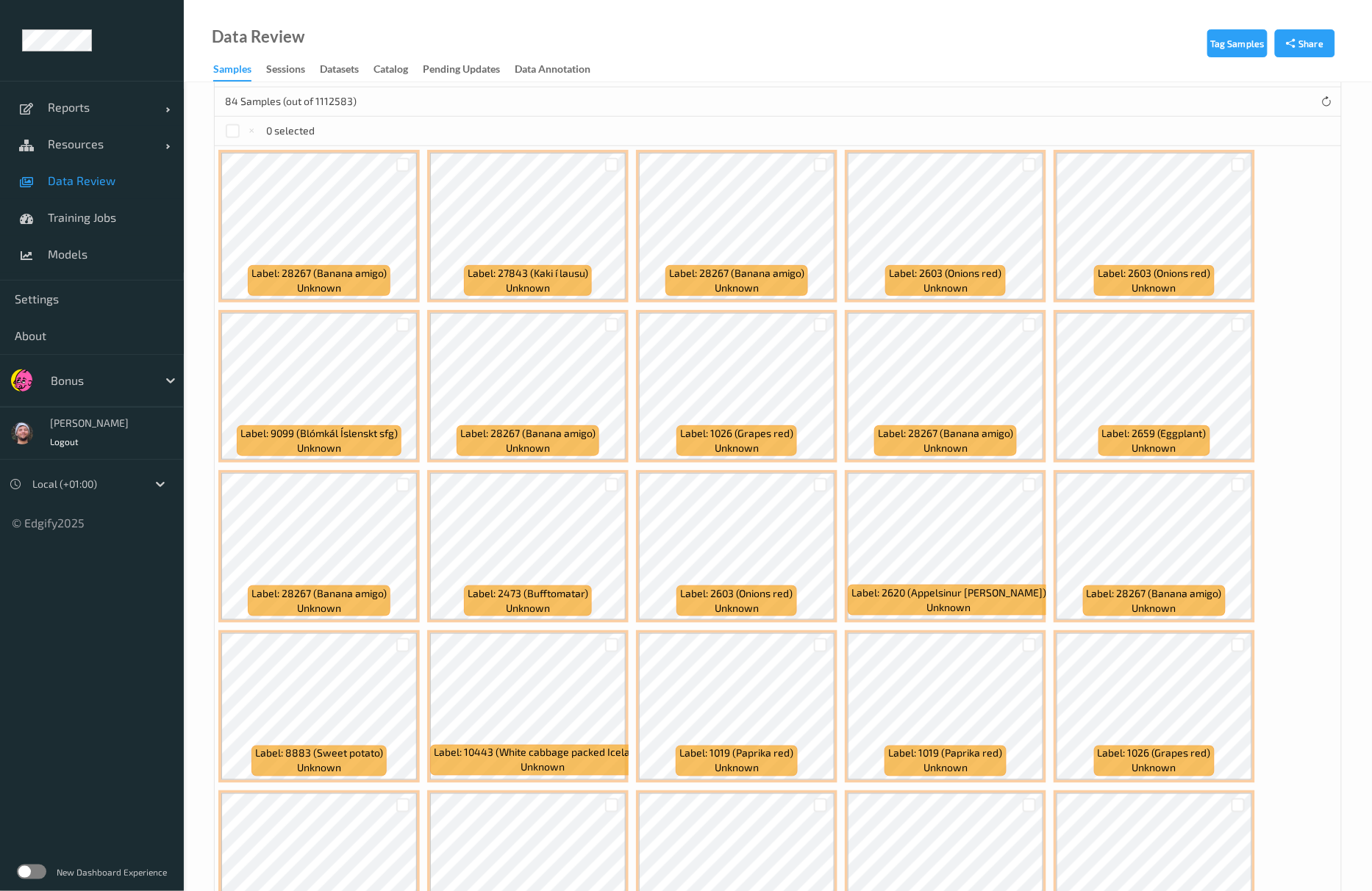
scroll to position [0, 0]
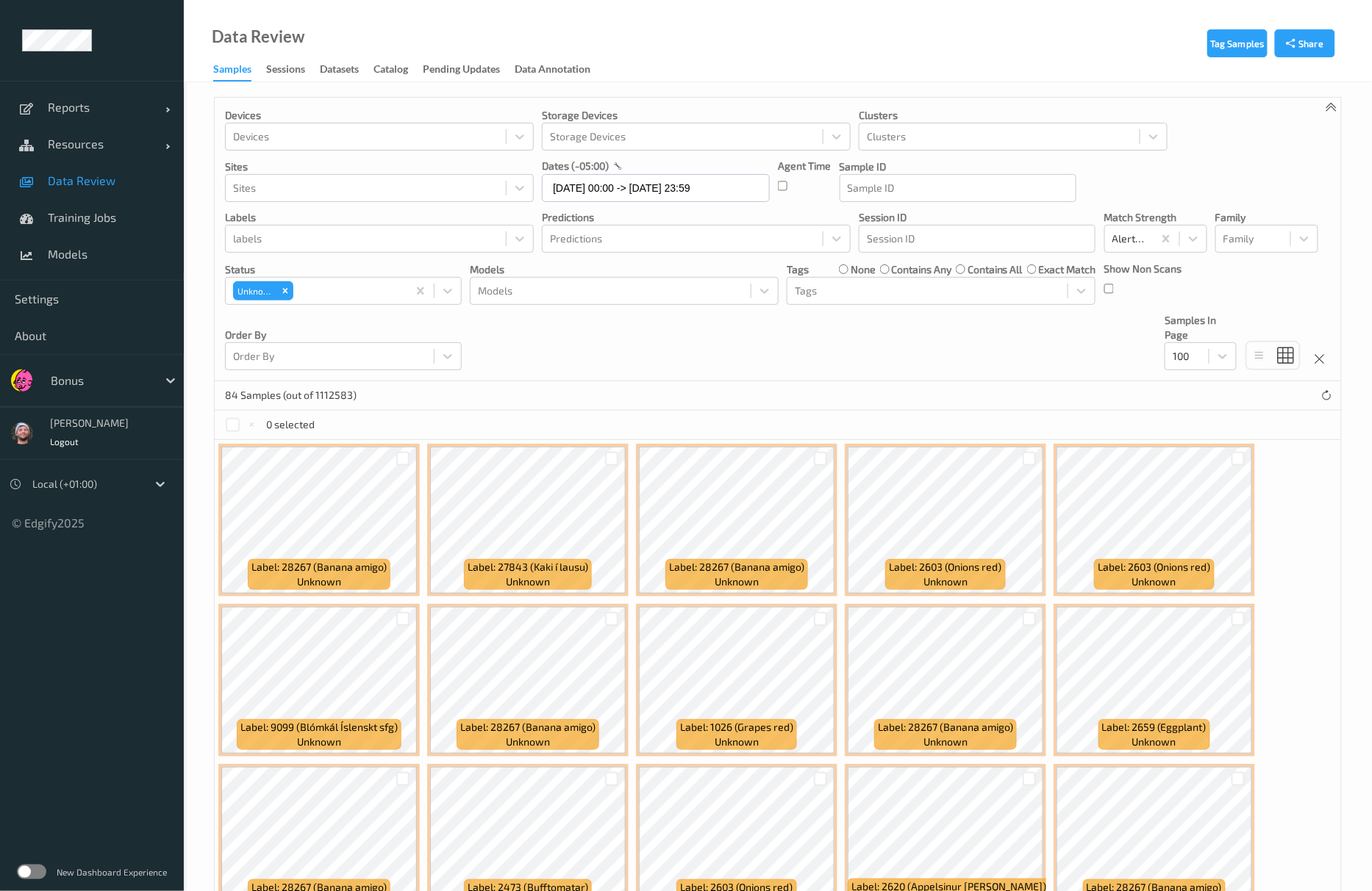
click at [611, 334] on div "Devices Devices Storage Devices Storage Devices Clusters Clusters Sites Sites d…" at bounding box center [777, 239] width 1126 height 283
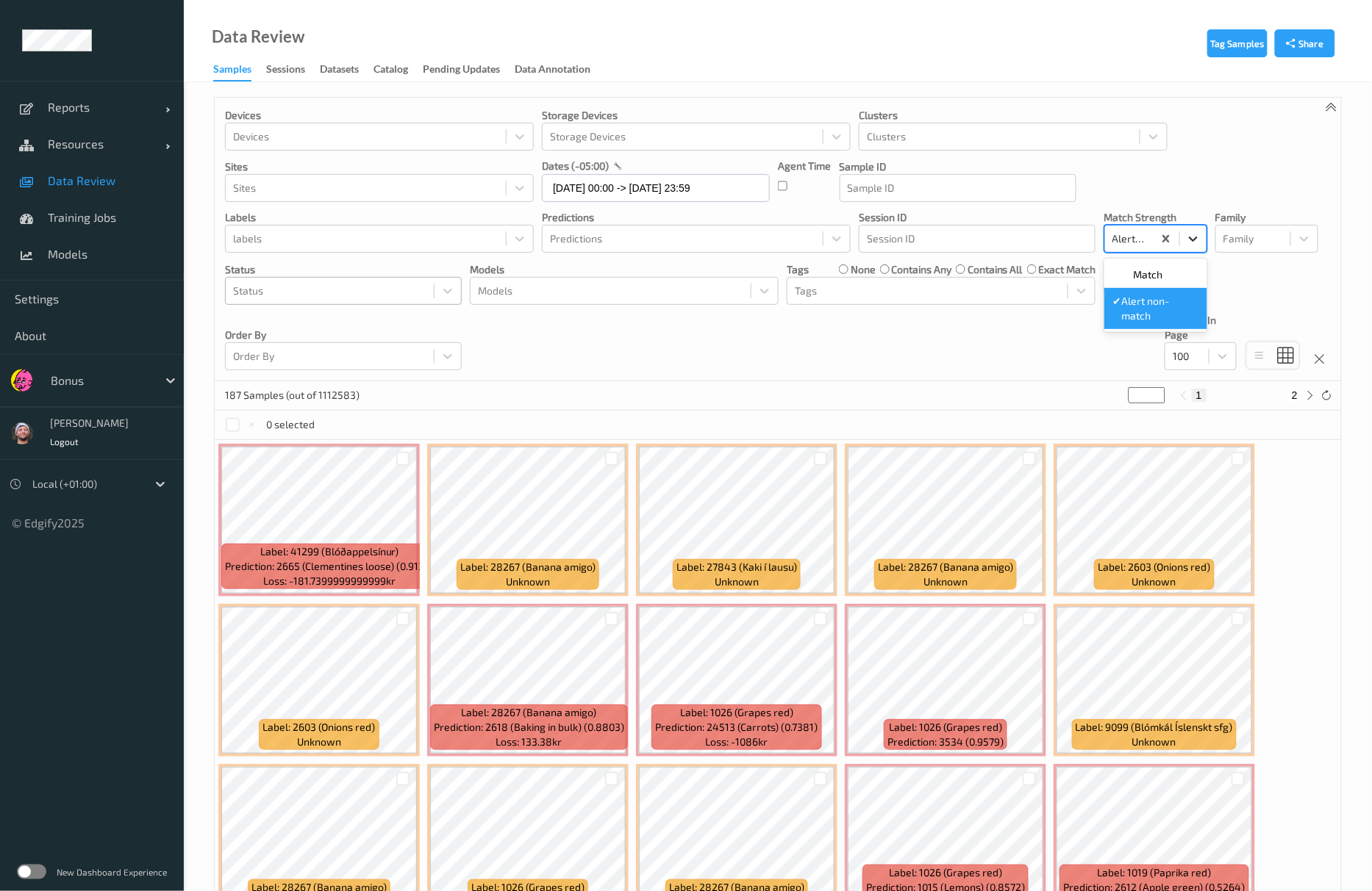
click at [1186, 238] on icon at bounding box center [1193, 238] width 15 height 15
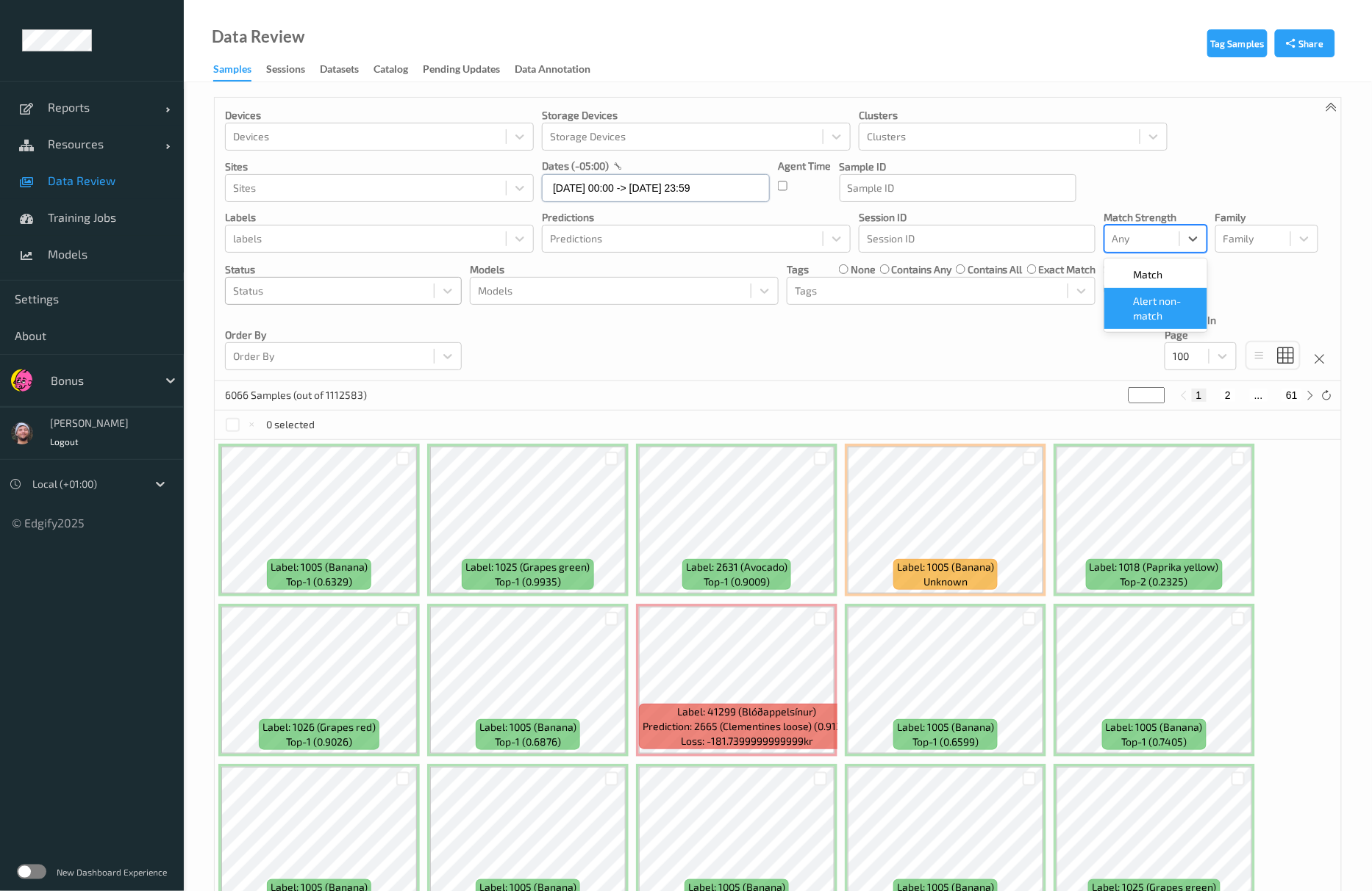
click at [683, 195] on input "23/08/2025 00:00 -> 25/08/2025 23:59" at bounding box center [656, 188] width 228 height 28
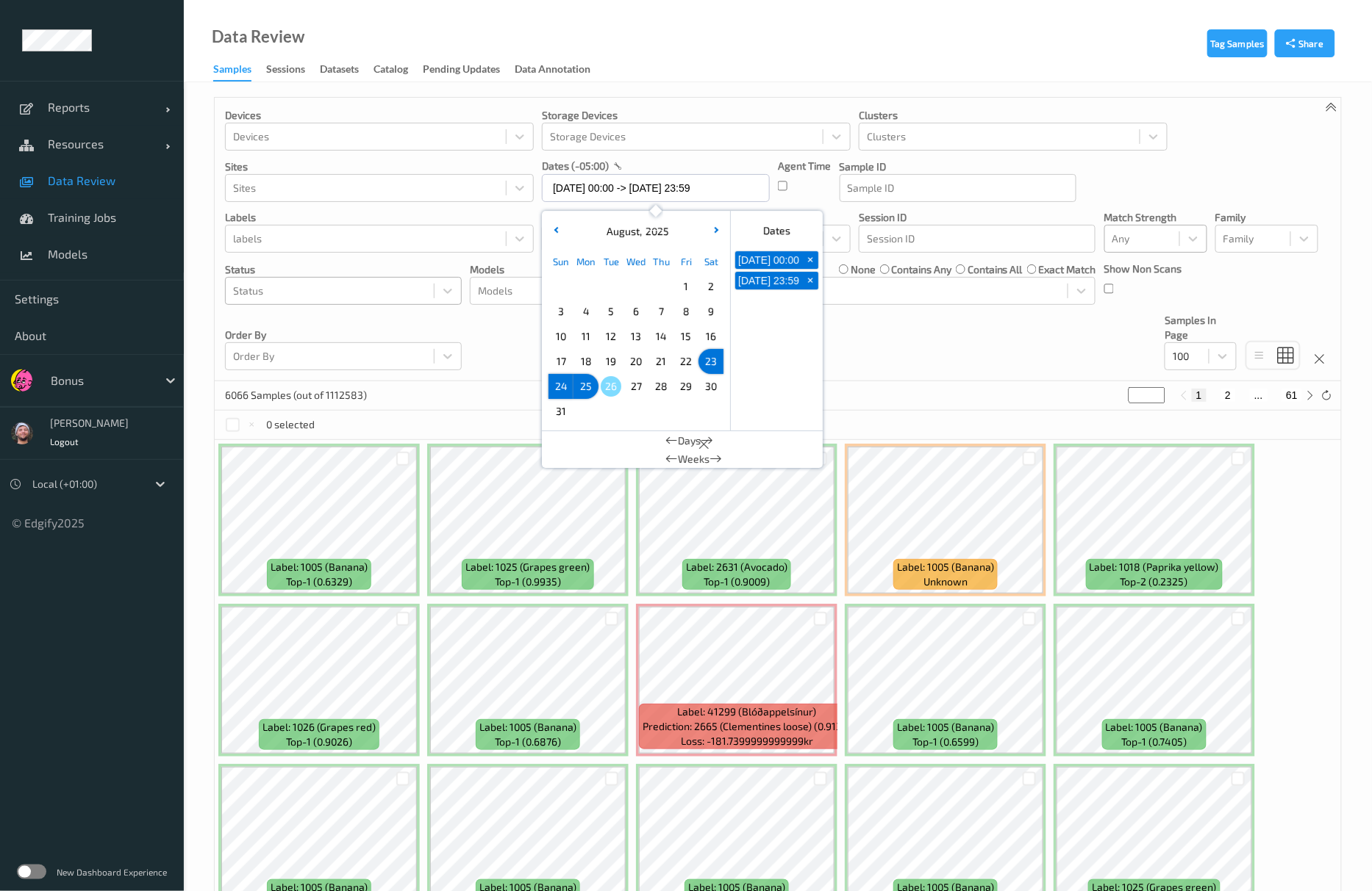
click at [703, 365] on span "23" at bounding box center [710, 361] width 20 height 20
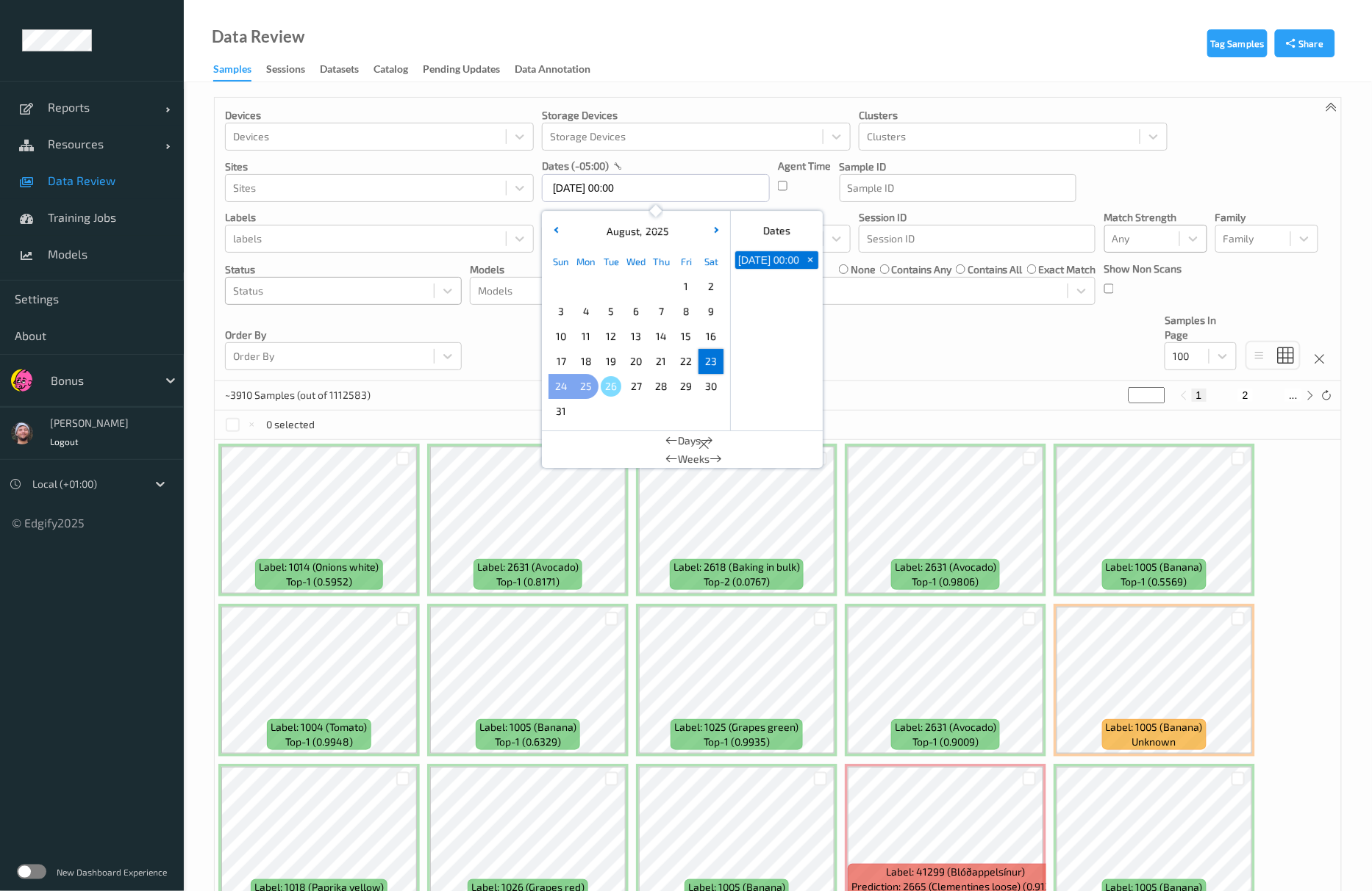
click at [580, 392] on span "25" at bounding box center [586, 386] width 20 height 20
type input "23/08/2025 00:00 -> 25/08/2025 23:59"
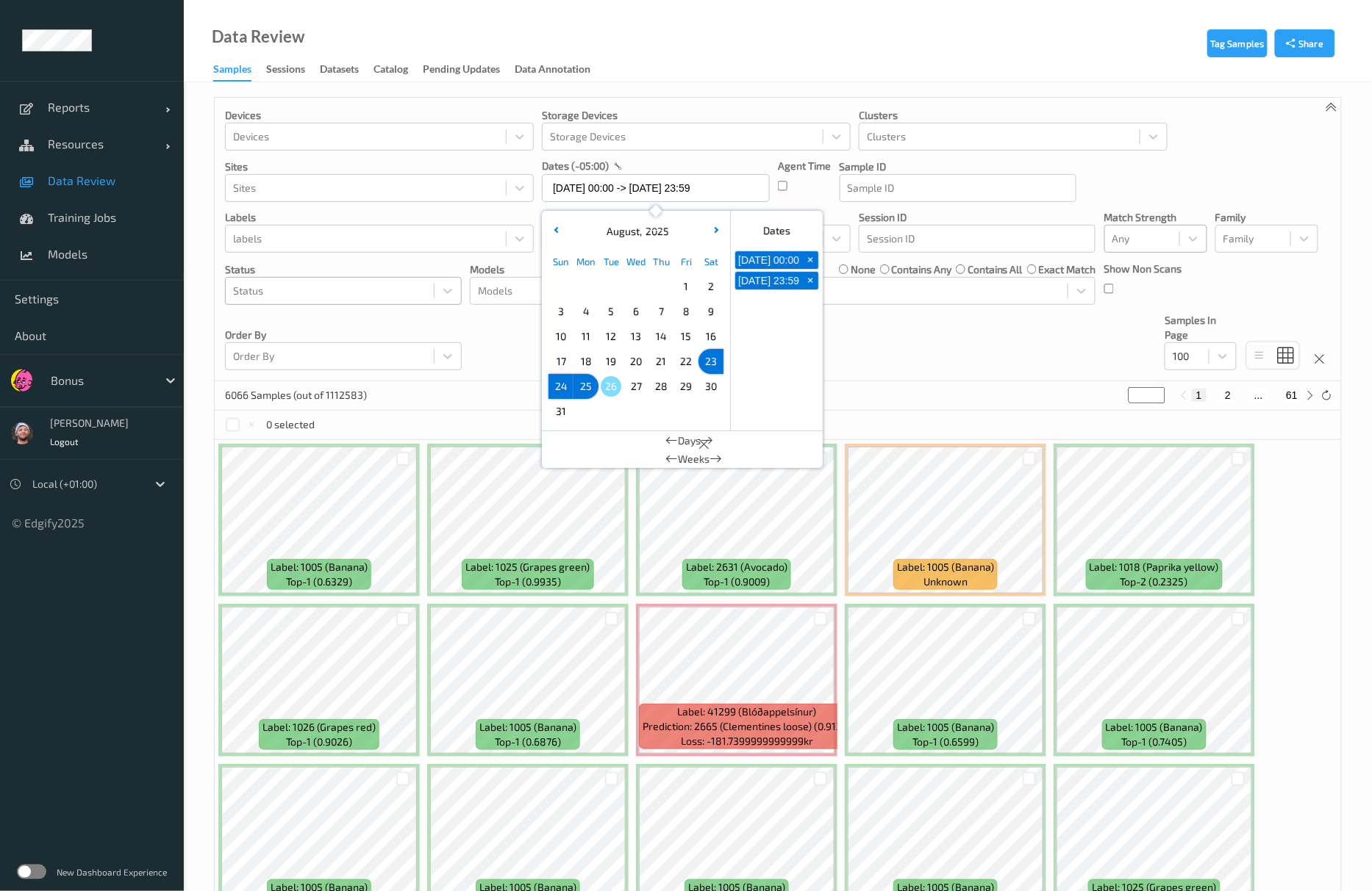
click at [912, 365] on div "Devices Devices Storage Devices Storage Devices Clusters Clusters Sites Sites d…" at bounding box center [777, 239] width 1126 height 283
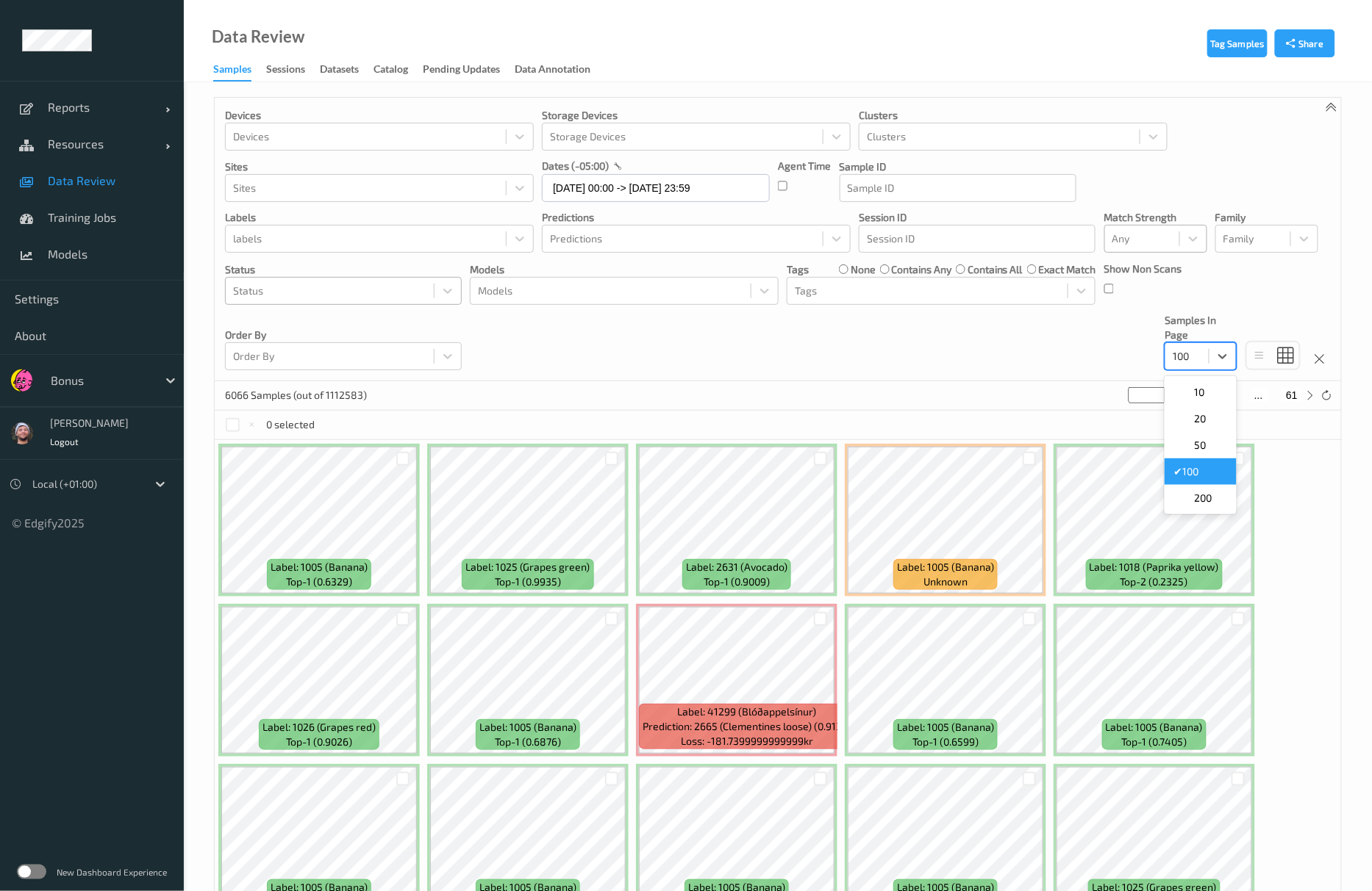
click at [1200, 359] on div at bounding box center [1186, 357] width 28 height 18
click at [1206, 494] on span "200" at bounding box center [1202, 498] width 18 height 15
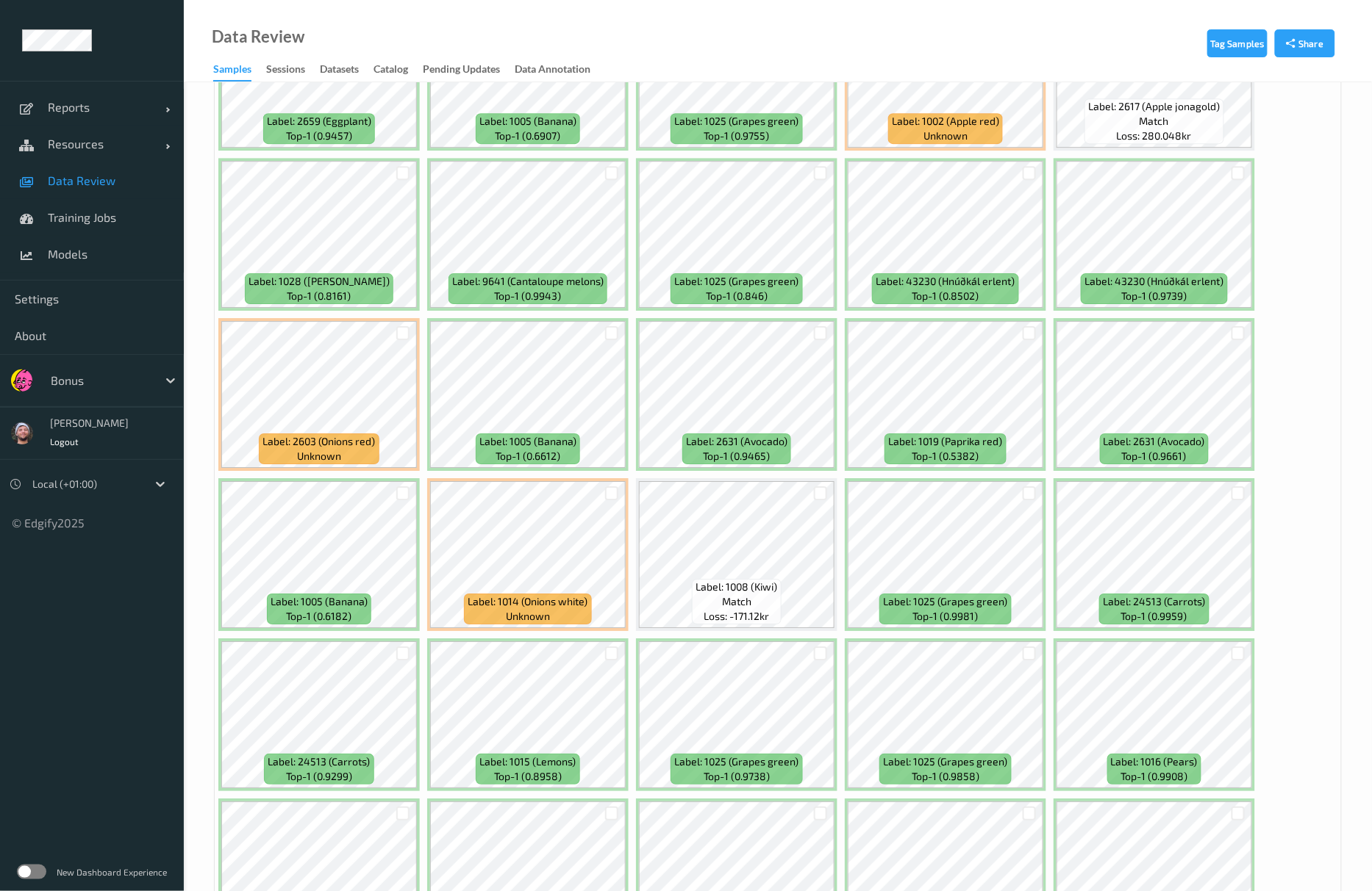
scroll to position [1469, 0]
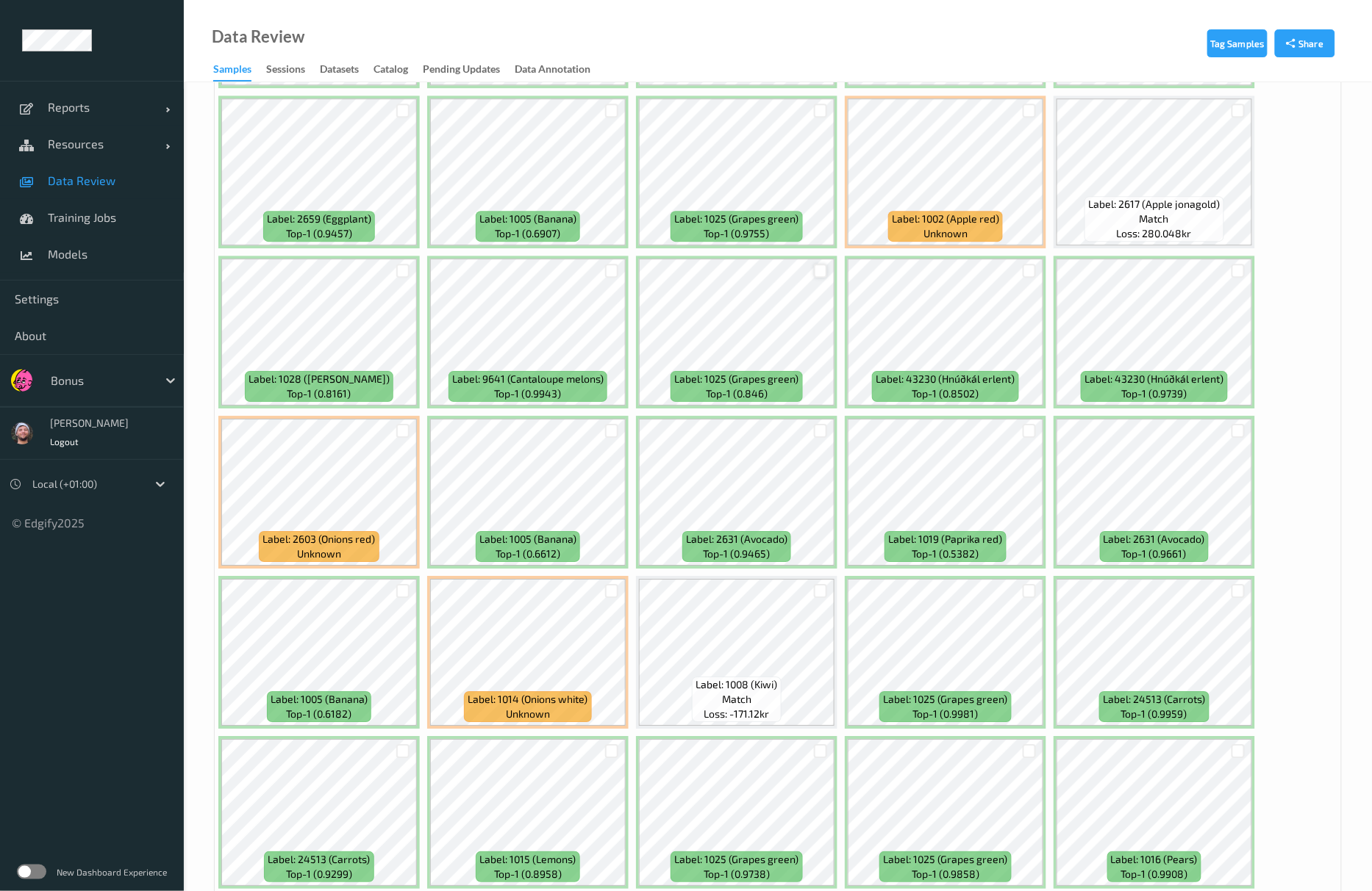
click at [822, 270] on div at bounding box center [821, 271] width 14 height 14
click at [603, 276] on div at bounding box center [612, 270] width 28 height 24
click at [613, 272] on div at bounding box center [612, 271] width 14 height 14
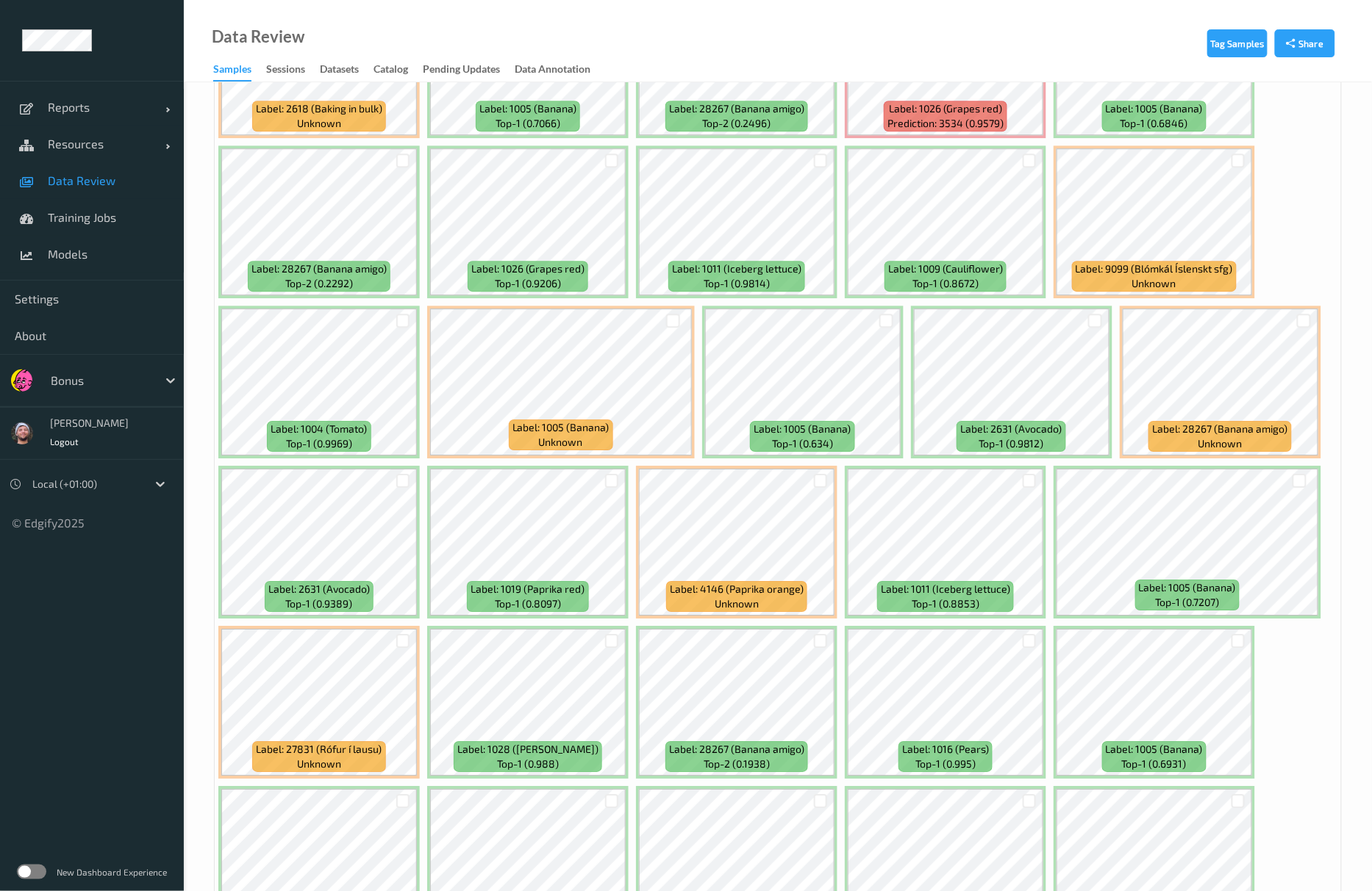
scroll to position [5780, 0]
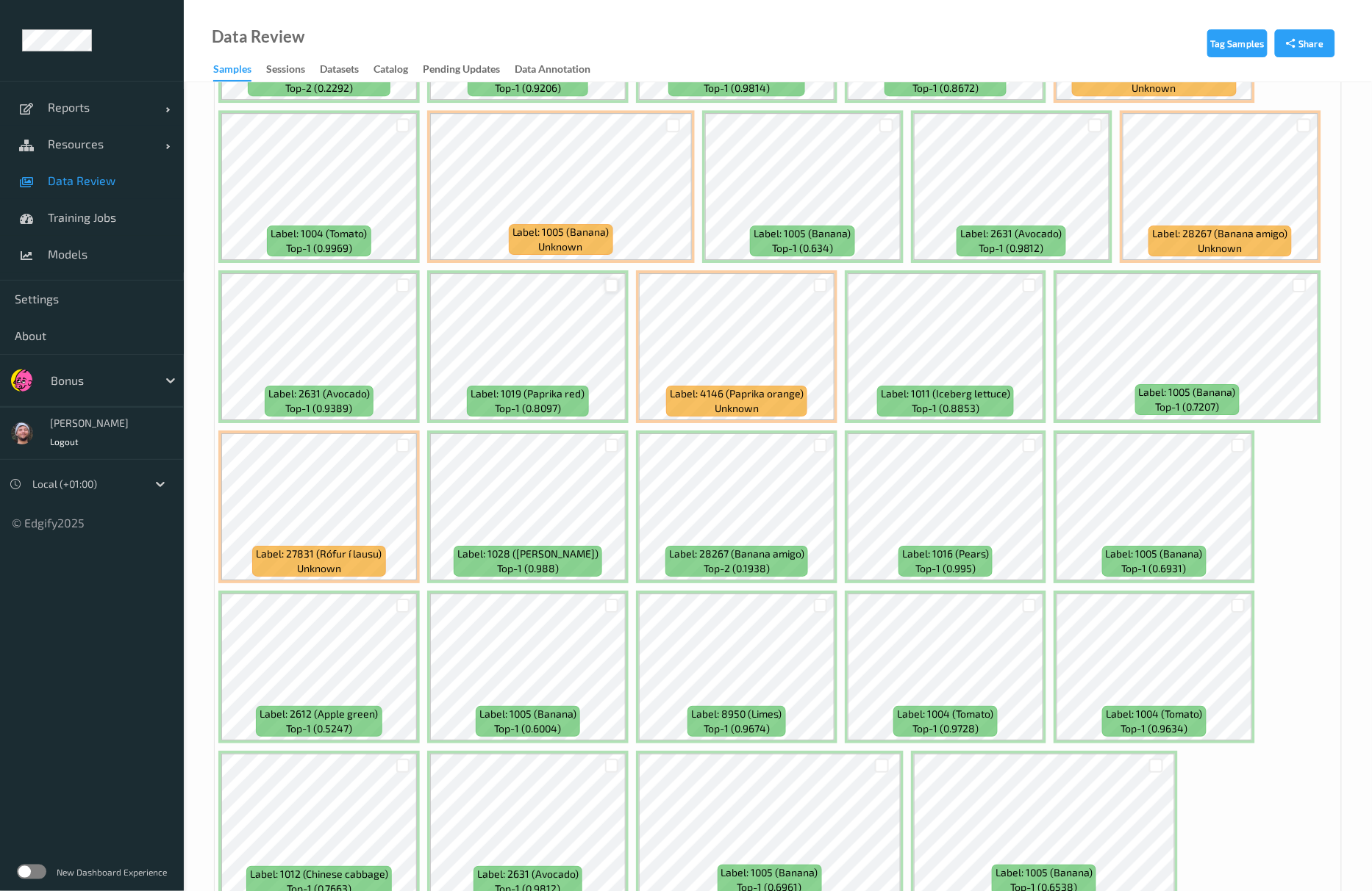
click at [607, 288] on div at bounding box center [612, 285] width 14 height 14
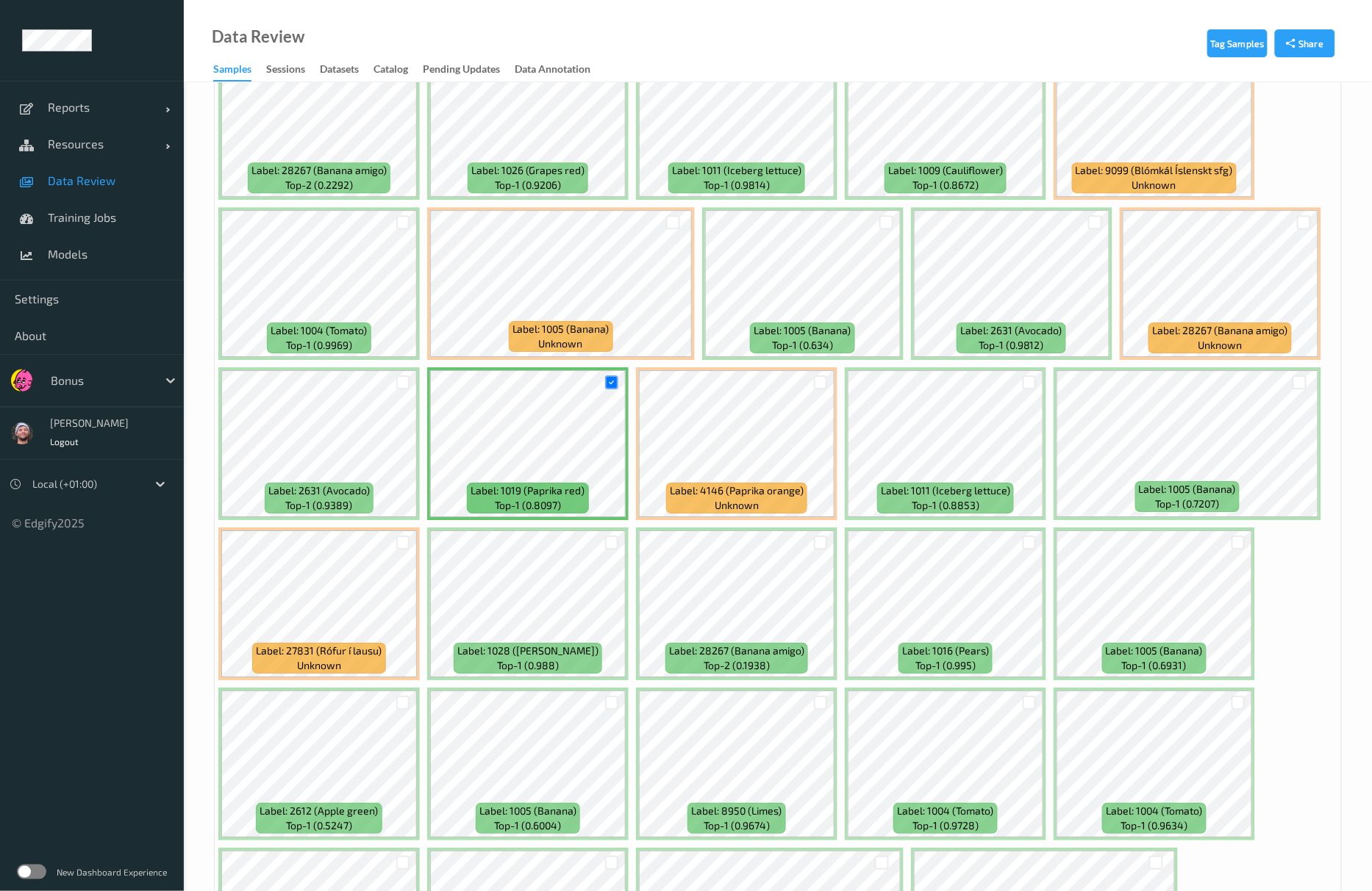
scroll to position [5682, 0]
click at [1095, 221] on div at bounding box center [1095, 223] width 14 height 14
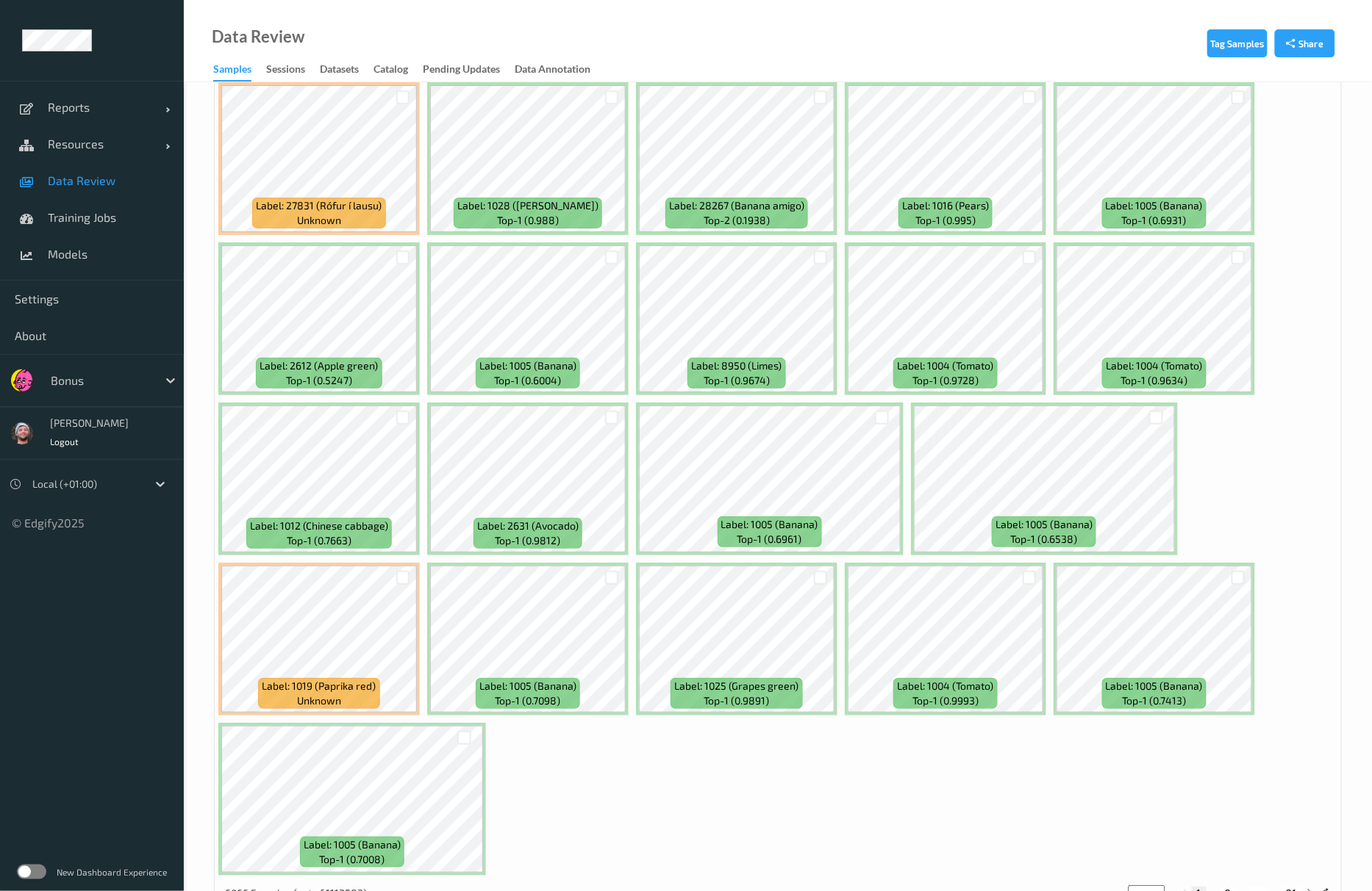
scroll to position [6180, 0]
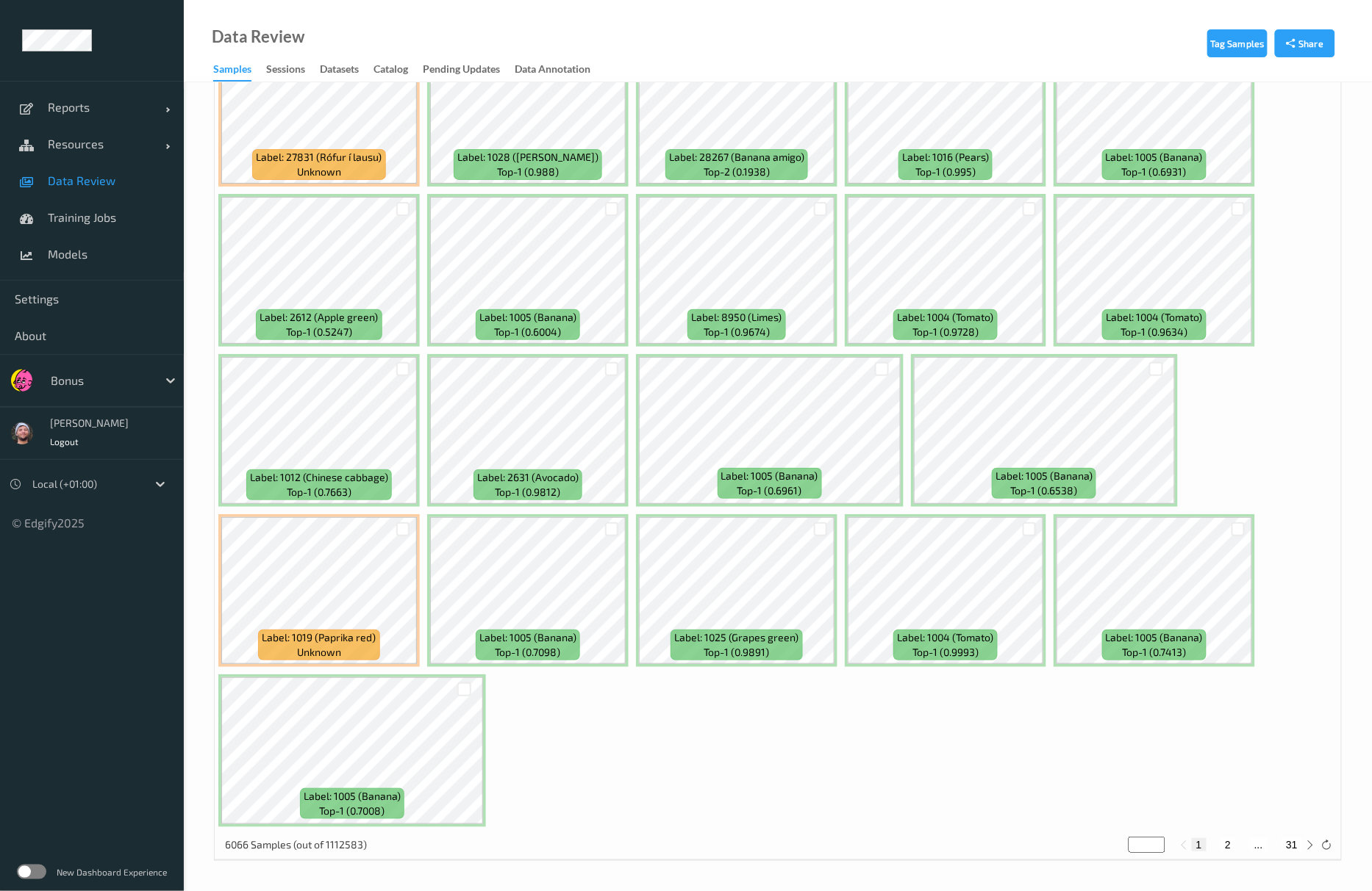
click at [1230, 847] on button "2" at bounding box center [1227, 844] width 15 height 13
type input "*"
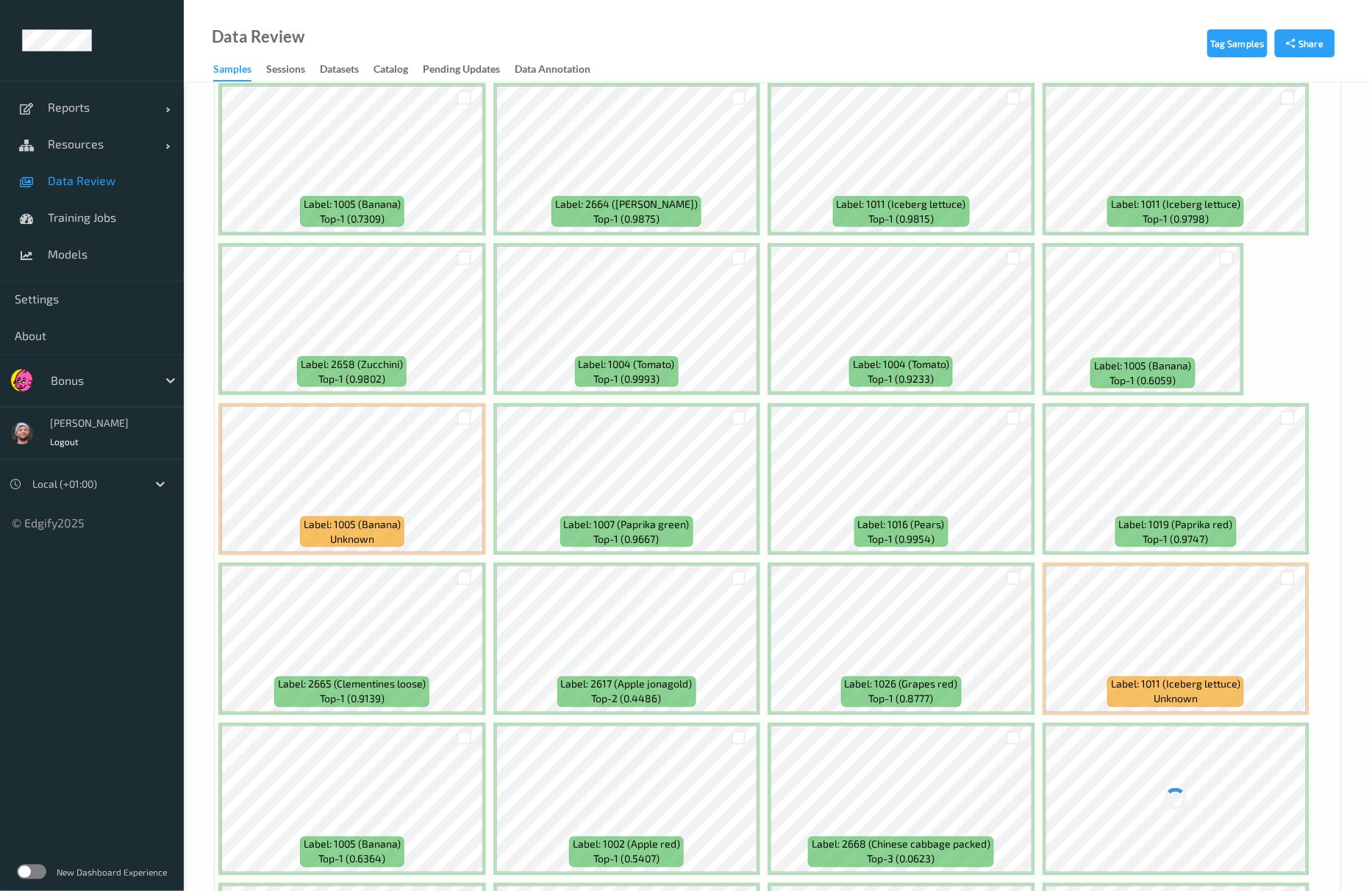
scroll to position [2156, 0]
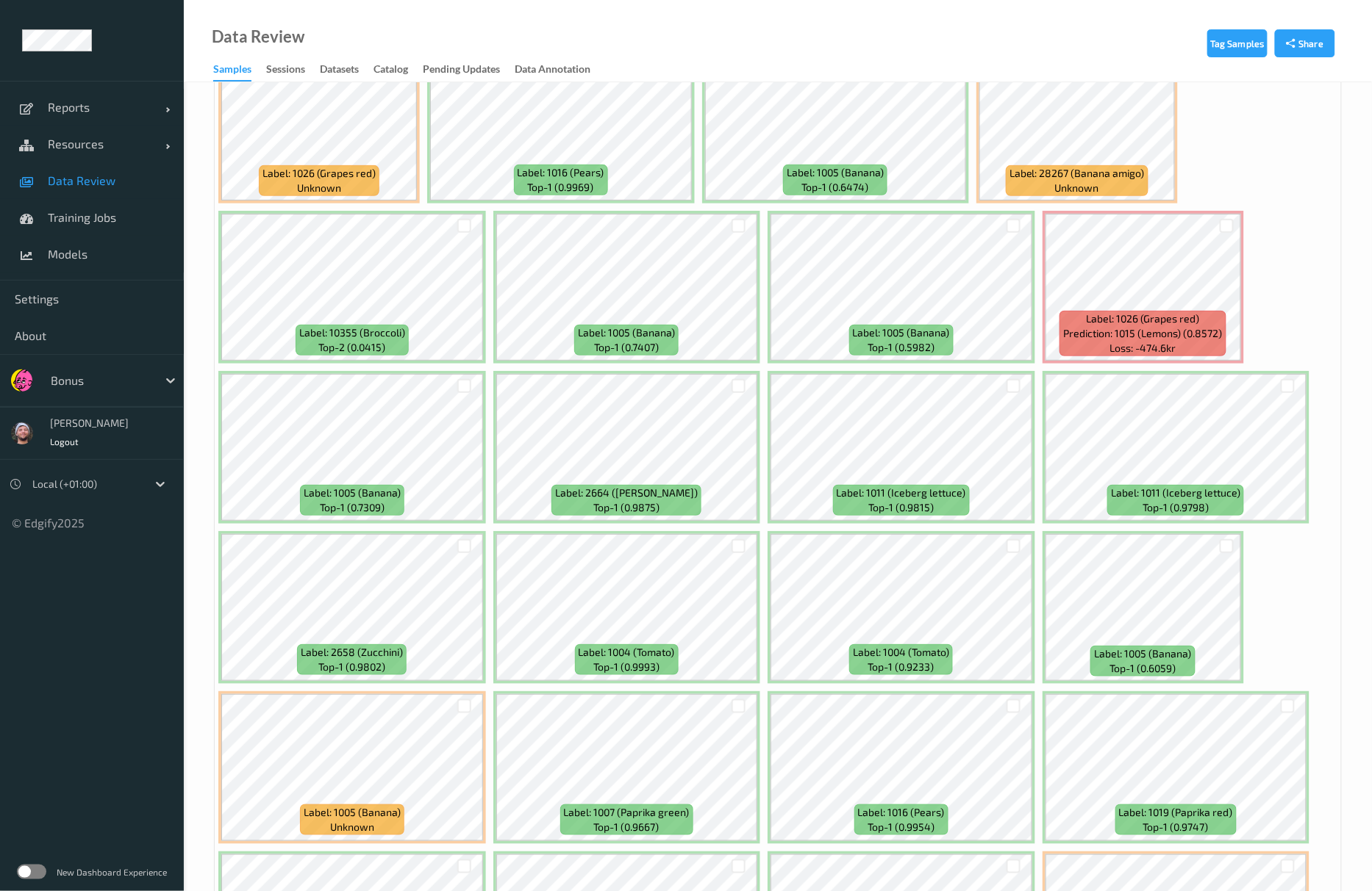
click at [97, 179] on span "Data Review" at bounding box center [108, 180] width 121 height 15
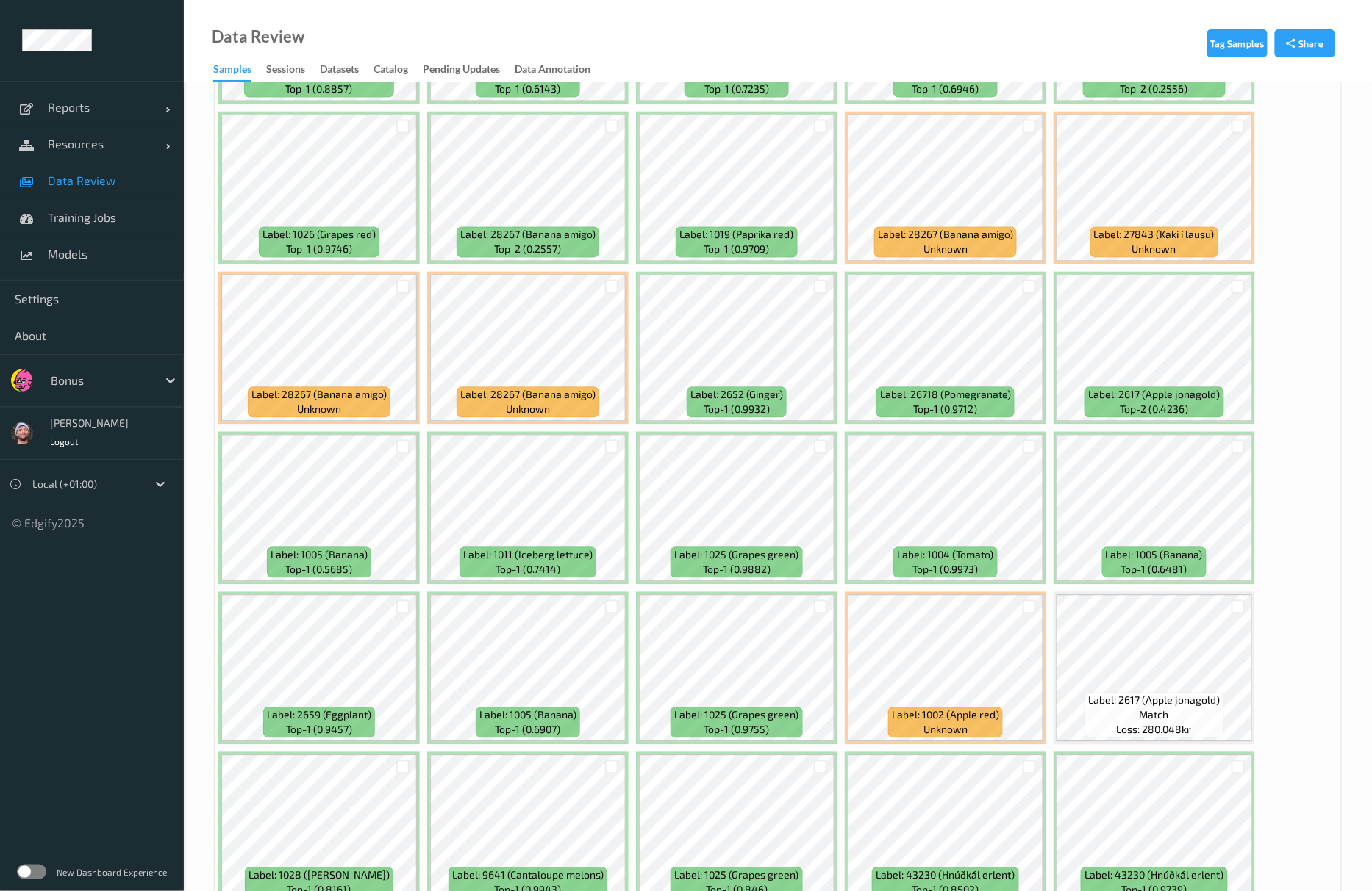
scroll to position [1077, 0]
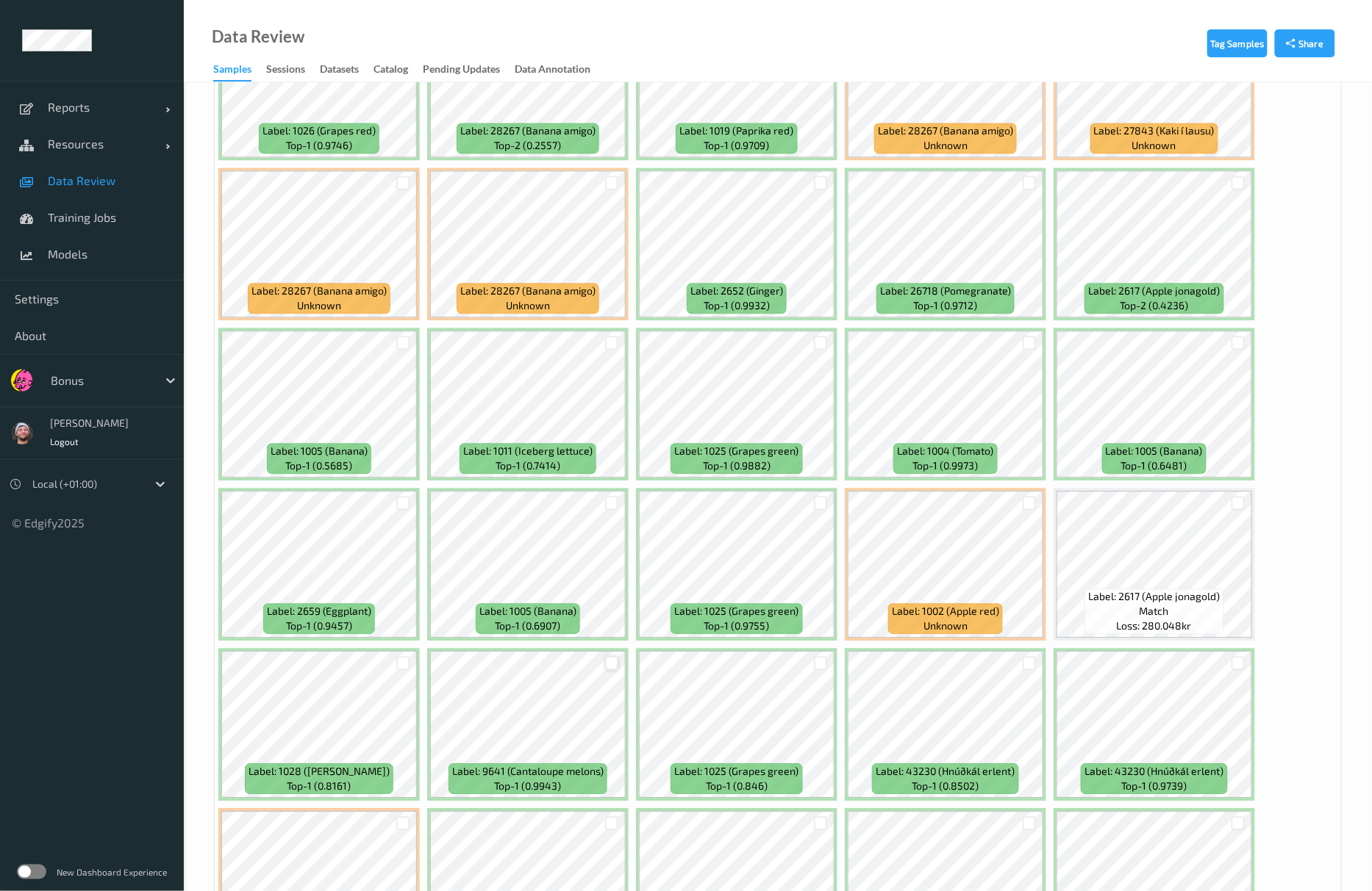
click at [610, 660] on div at bounding box center [612, 663] width 14 height 14
click at [821, 666] on div at bounding box center [821, 663] width 14 height 14
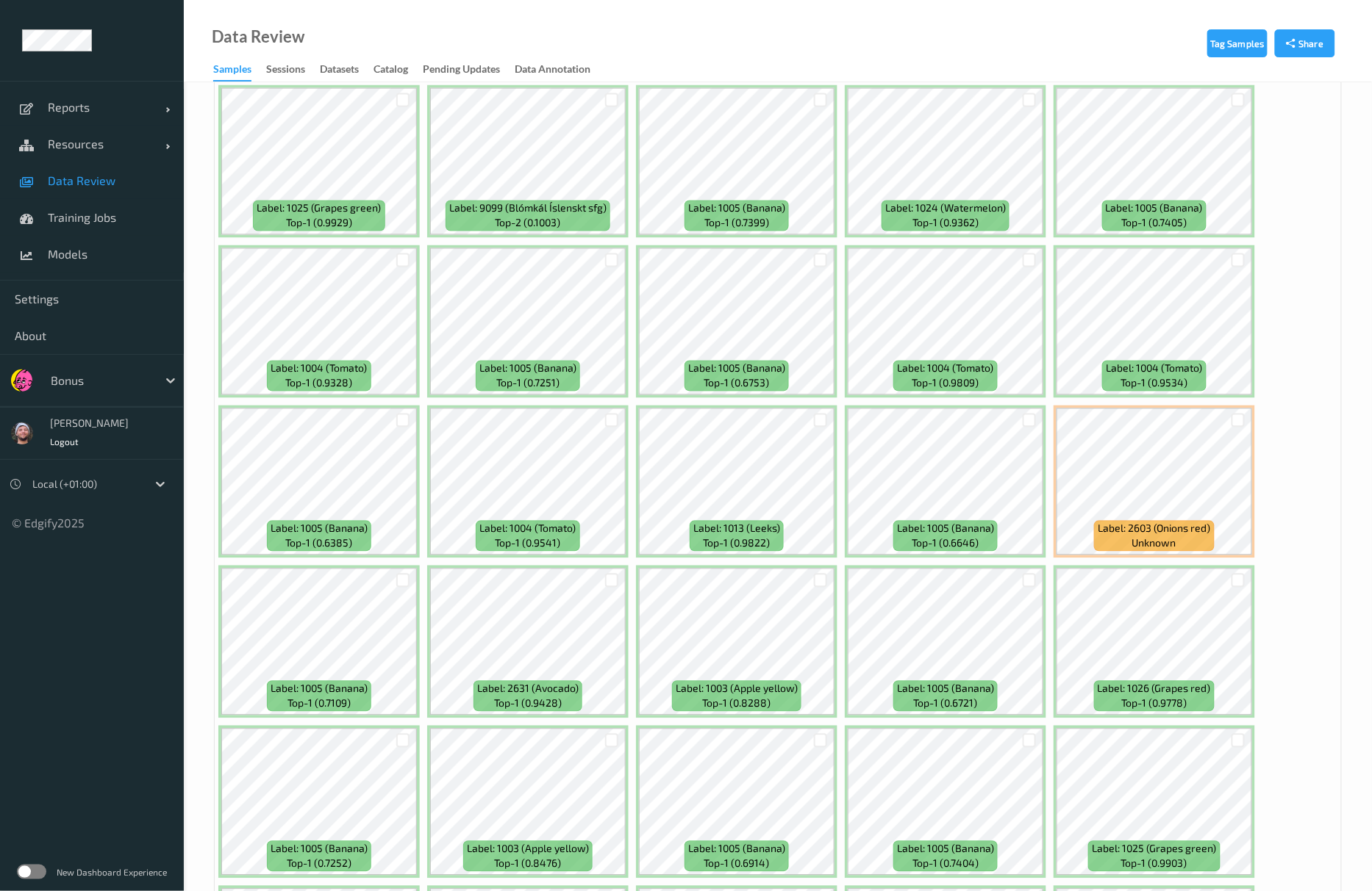
scroll to position [2940, 0]
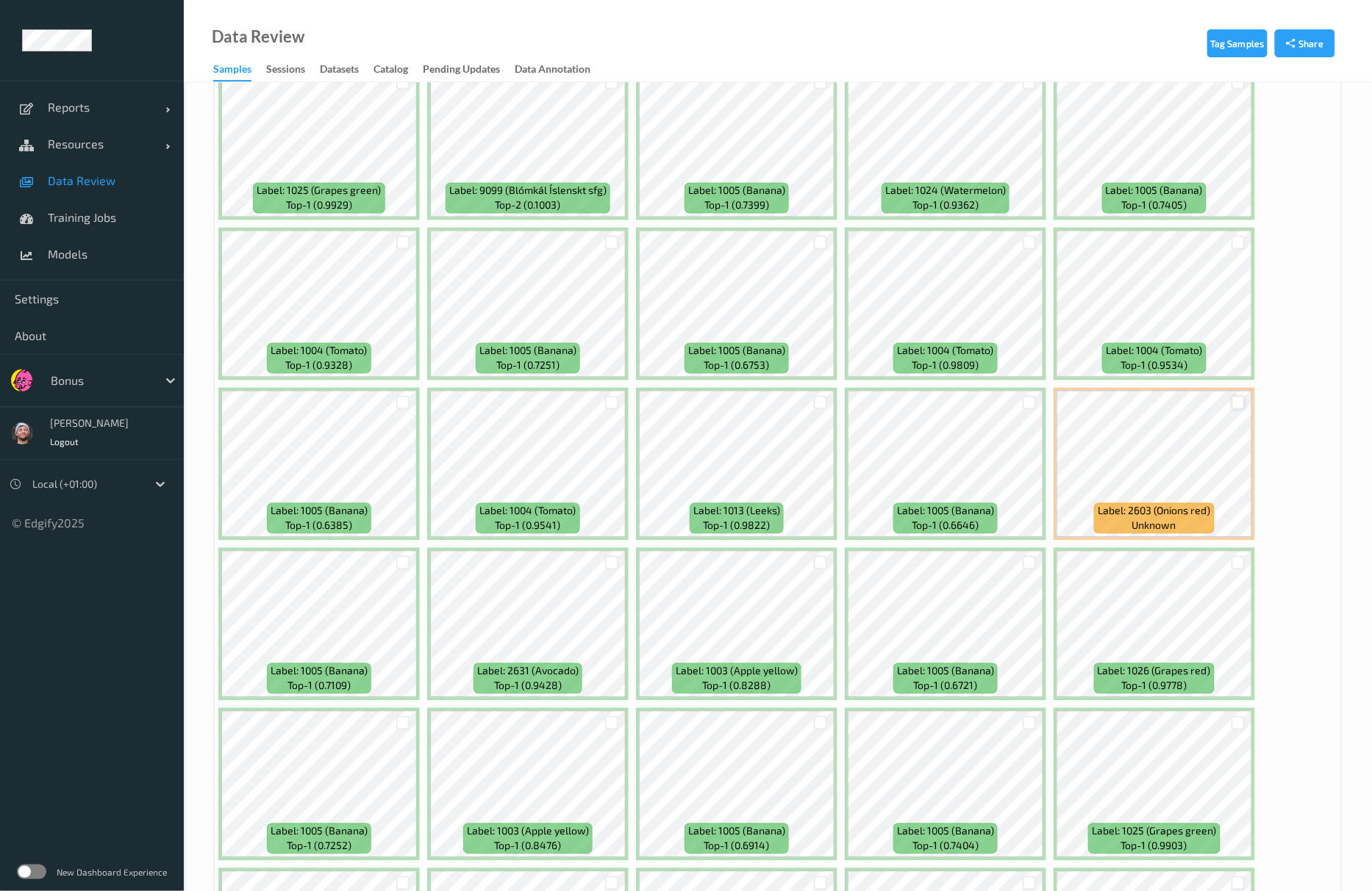
click at [1239, 406] on div at bounding box center [1239, 404] width 14 height 14
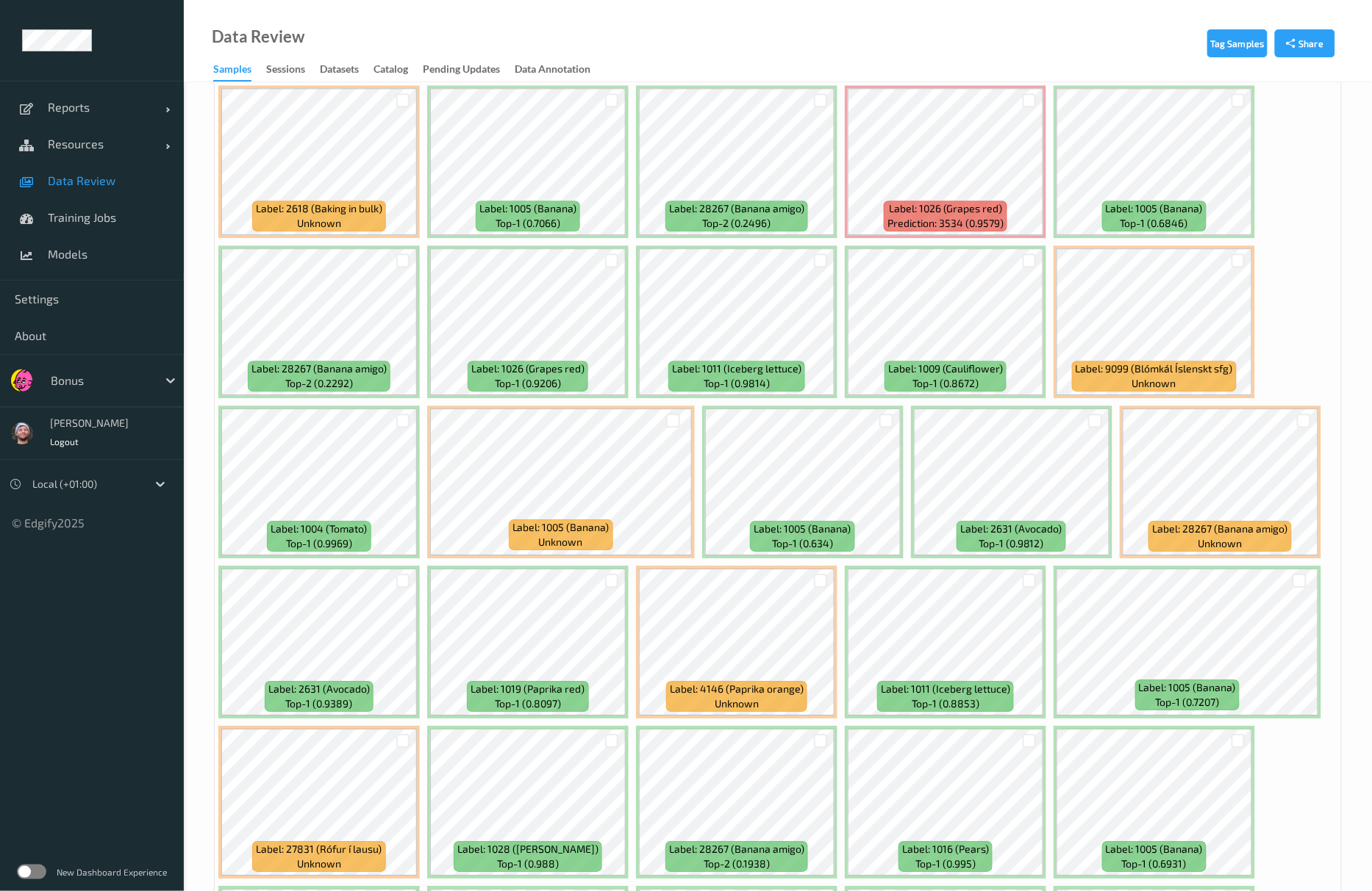
scroll to position [5682, 0]
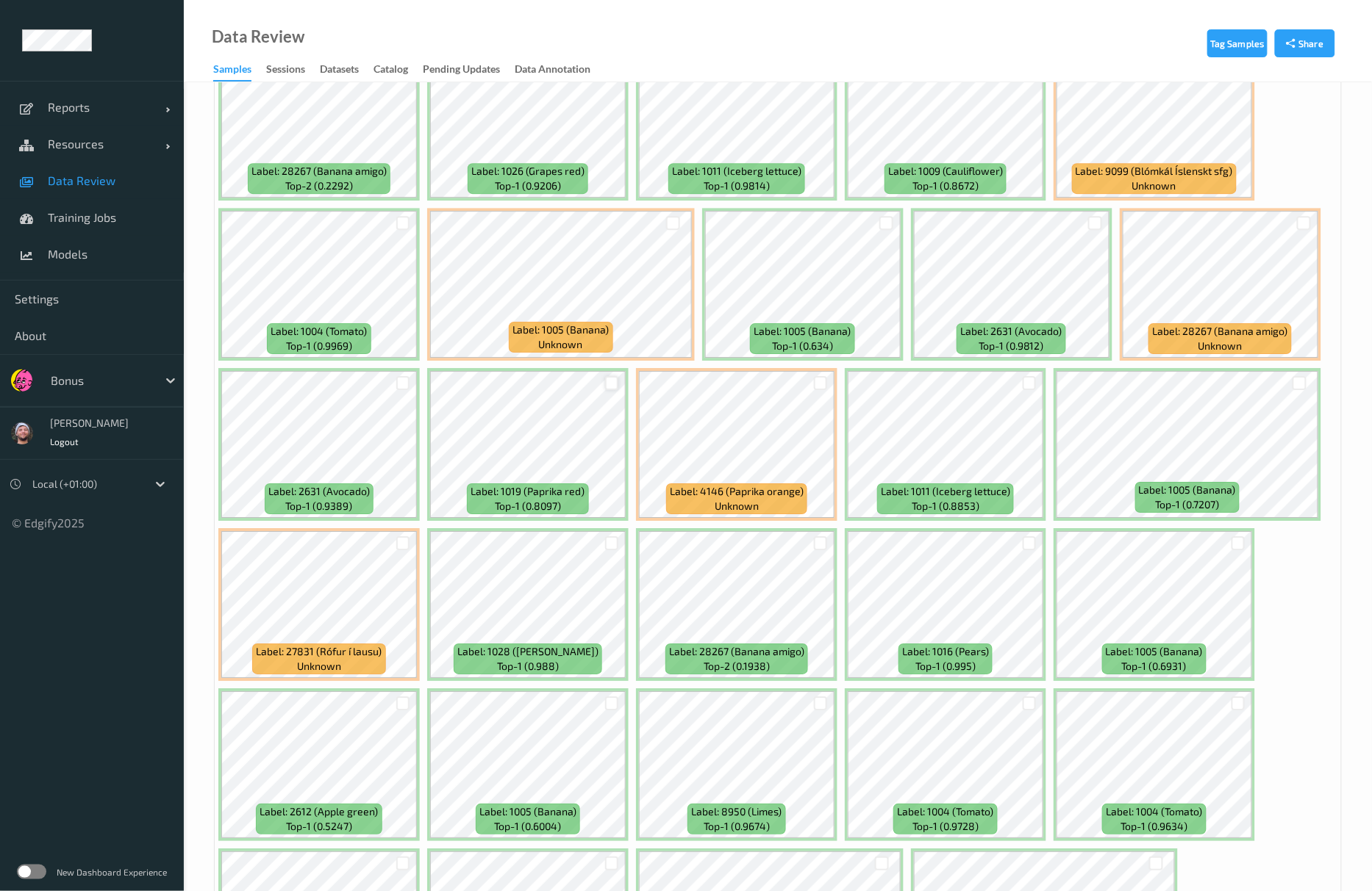
click at [613, 389] on div at bounding box center [612, 383] width 14 height 14
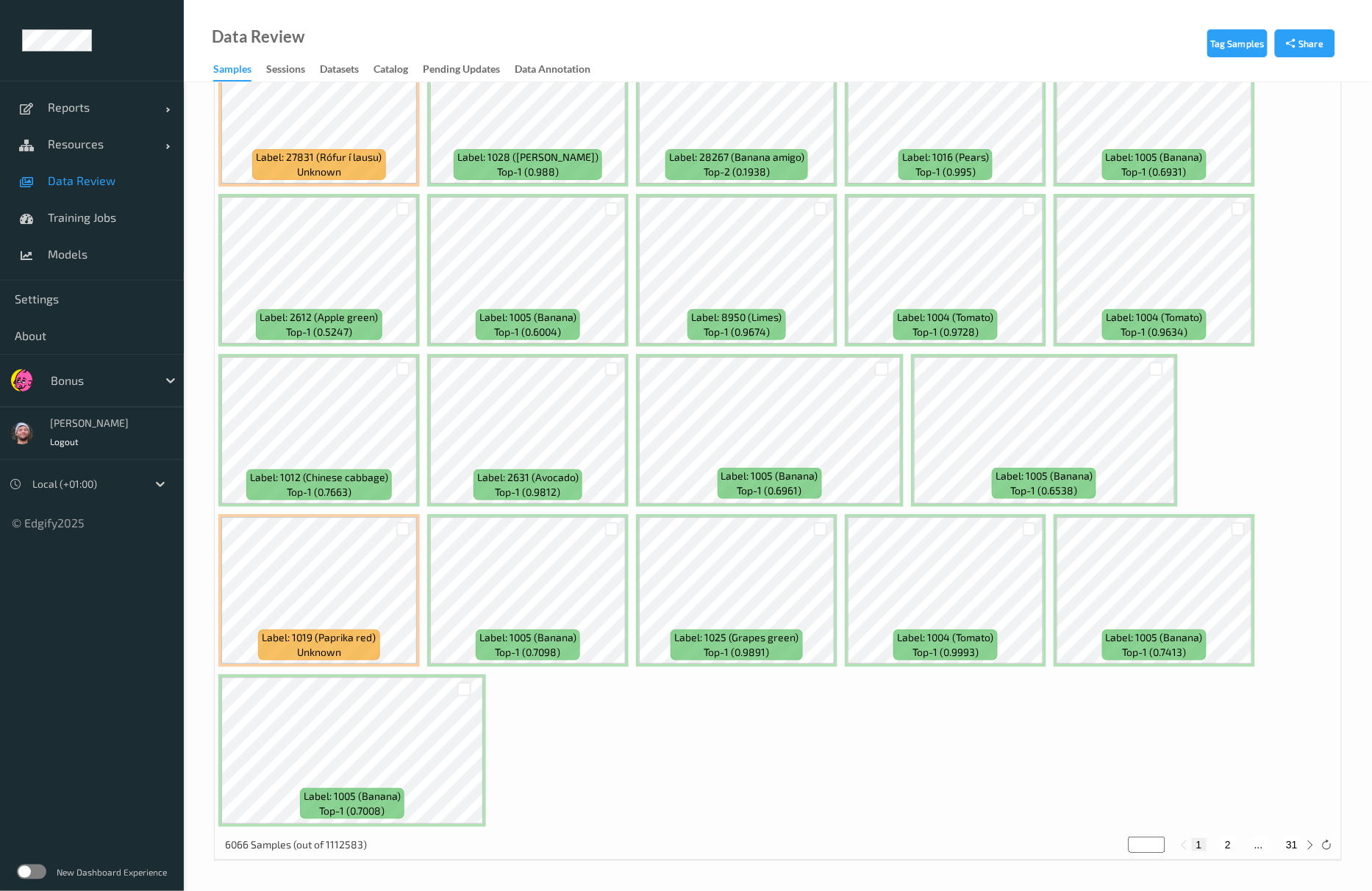
scroll to position [6180, 0]
click at [1226, 852] on div "1 2 ... 31" at bounding box center [1247, 845] width 143 height 16
click at [1230, 850] on button "2" at bounding box center [1227, 844] width 15 height 13
type input "*"
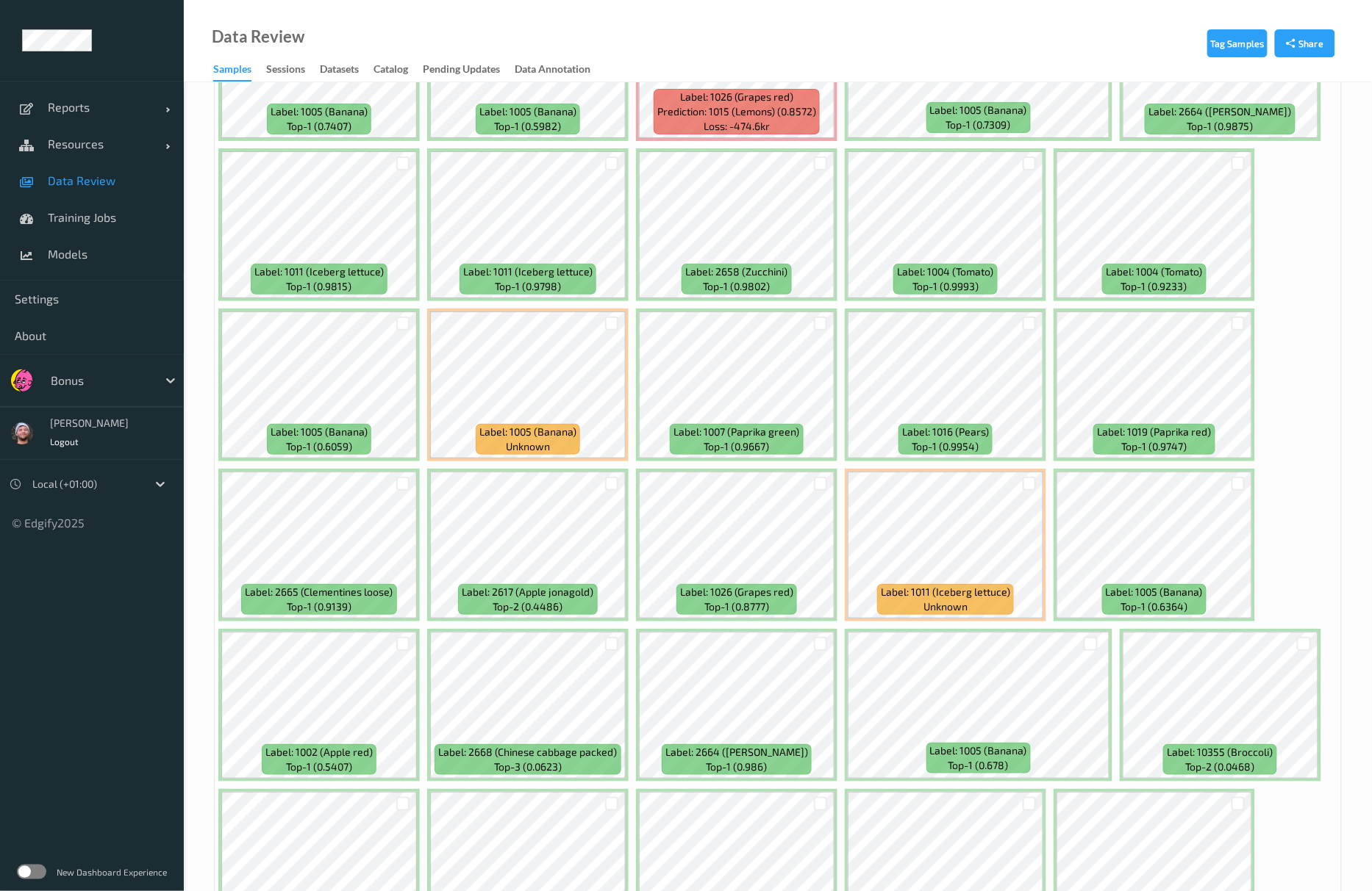
scroll to position [2547, 0]
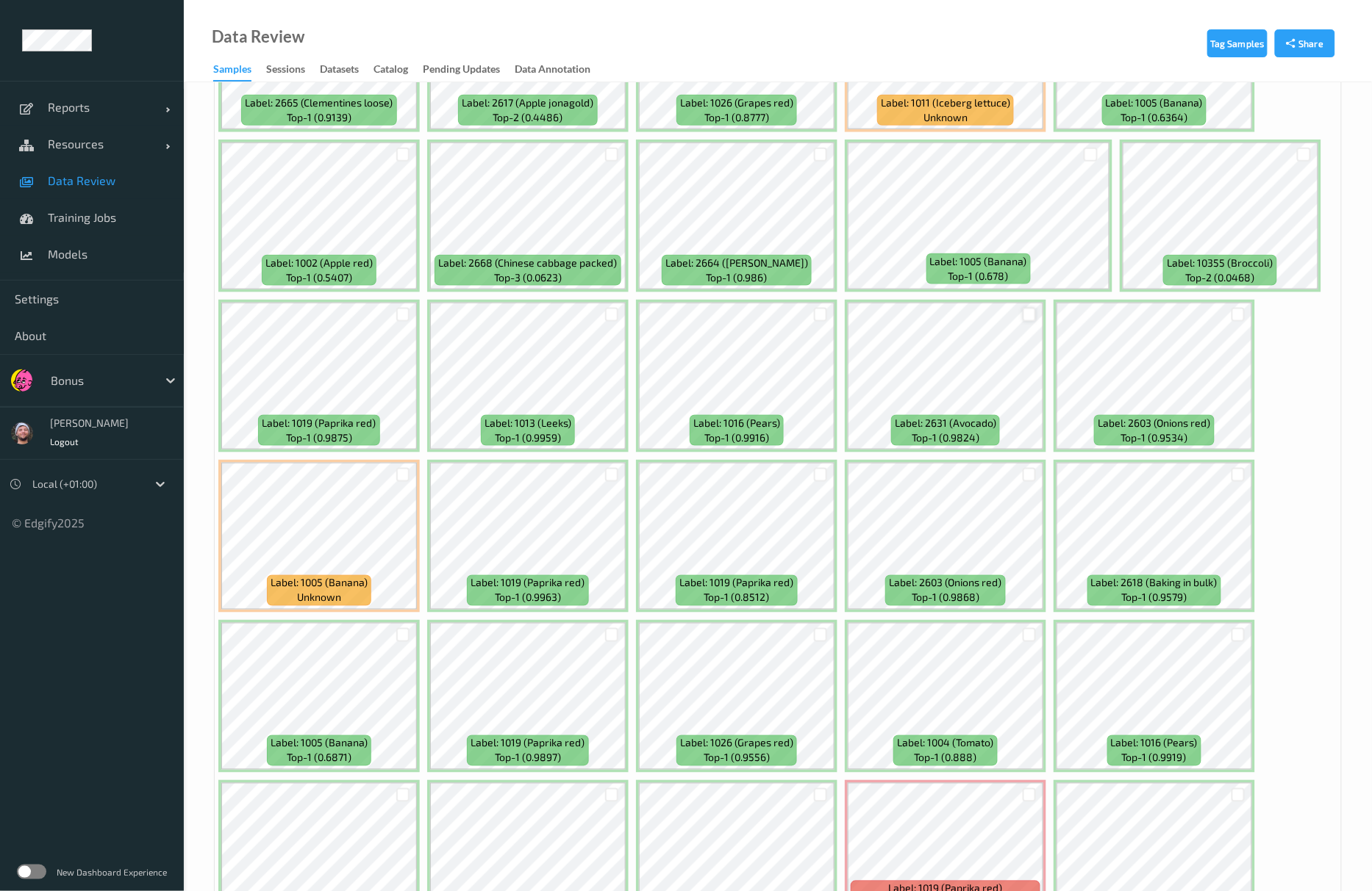
click at [1029, 321] on div at bounding box center [1030, 315] width 14 height 14
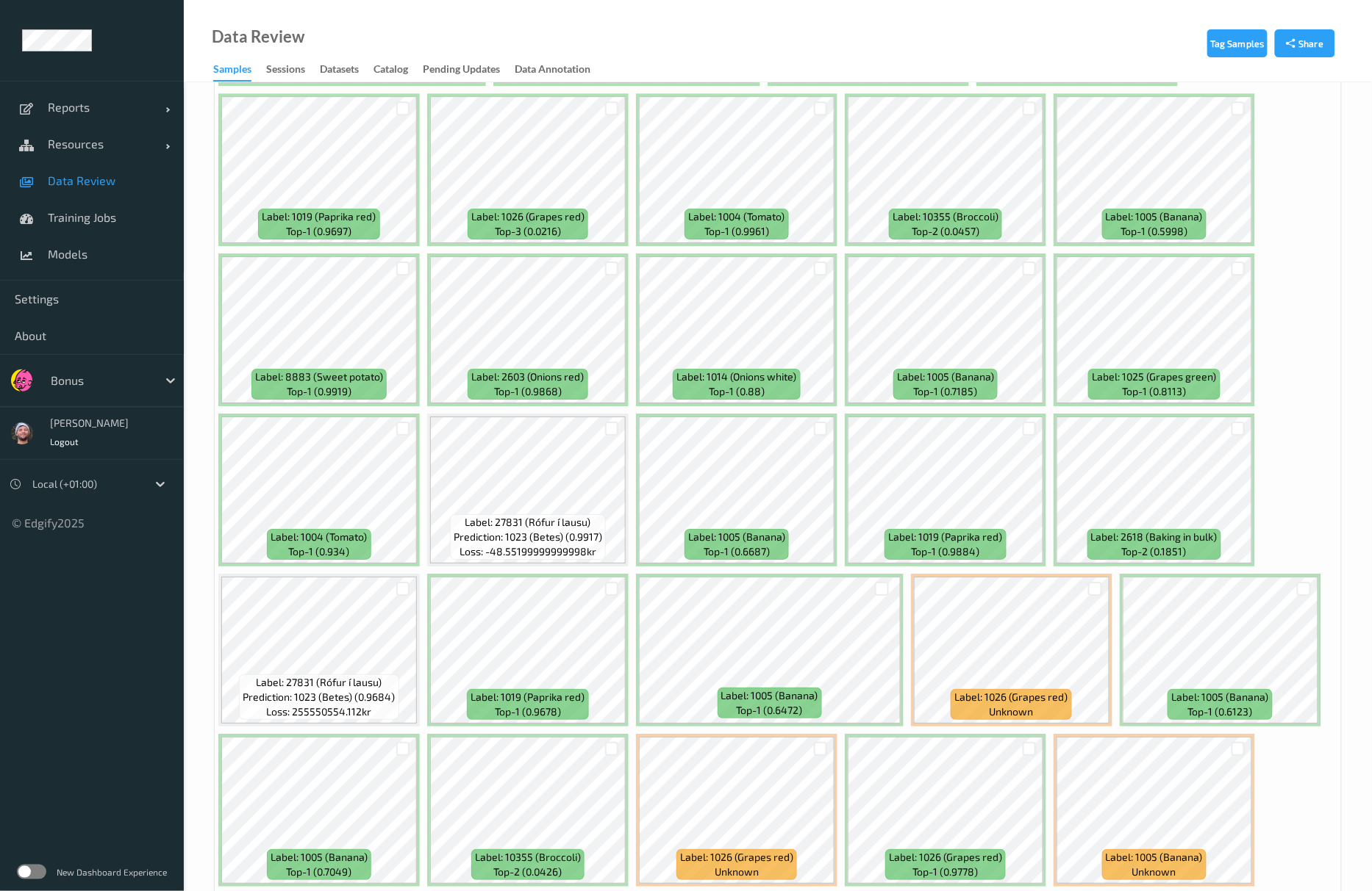
scroll to position [5878, 0]
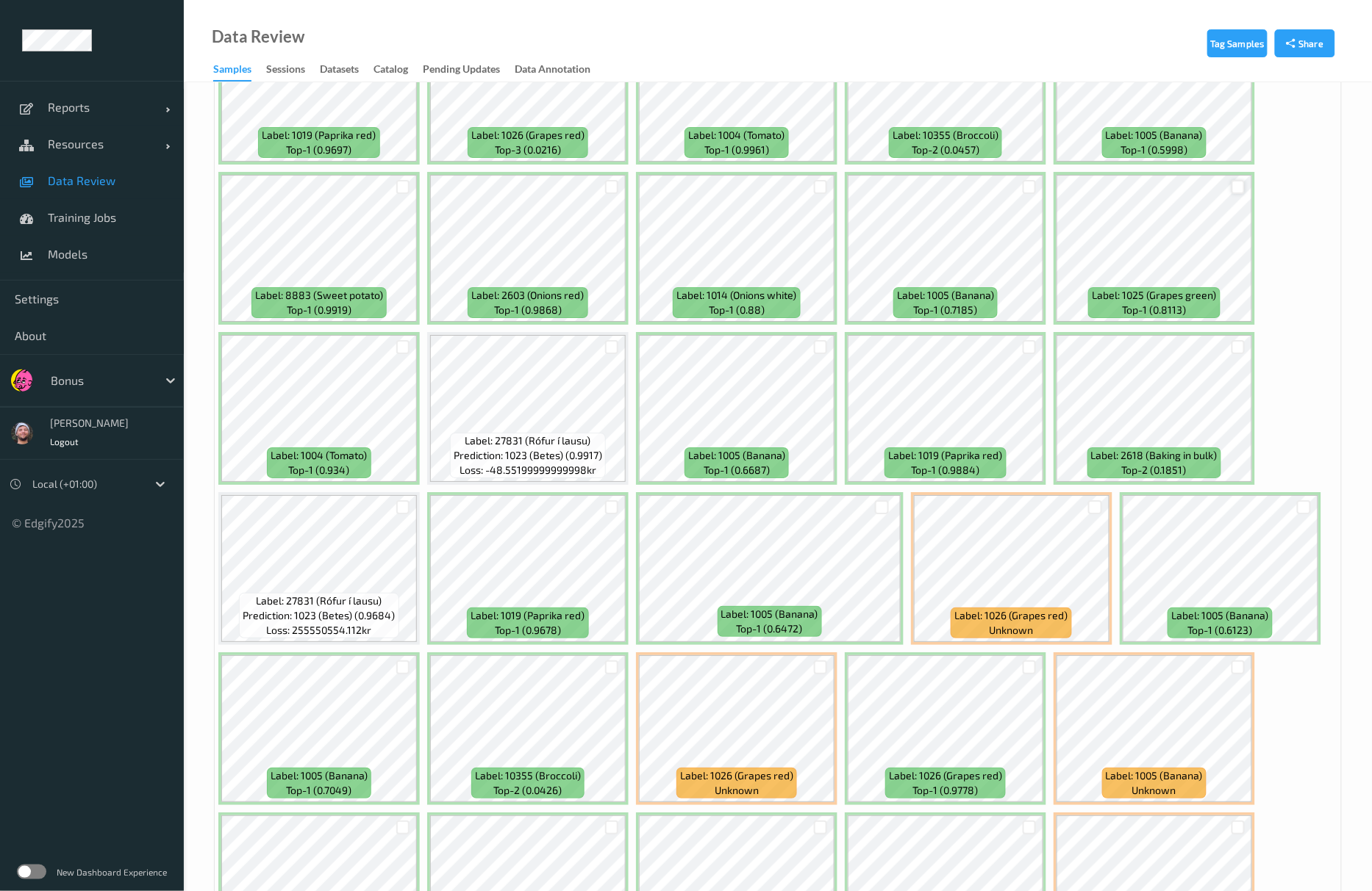
click at [1233, 184] on div at bounding box center [1239, 187] width 14 height 14
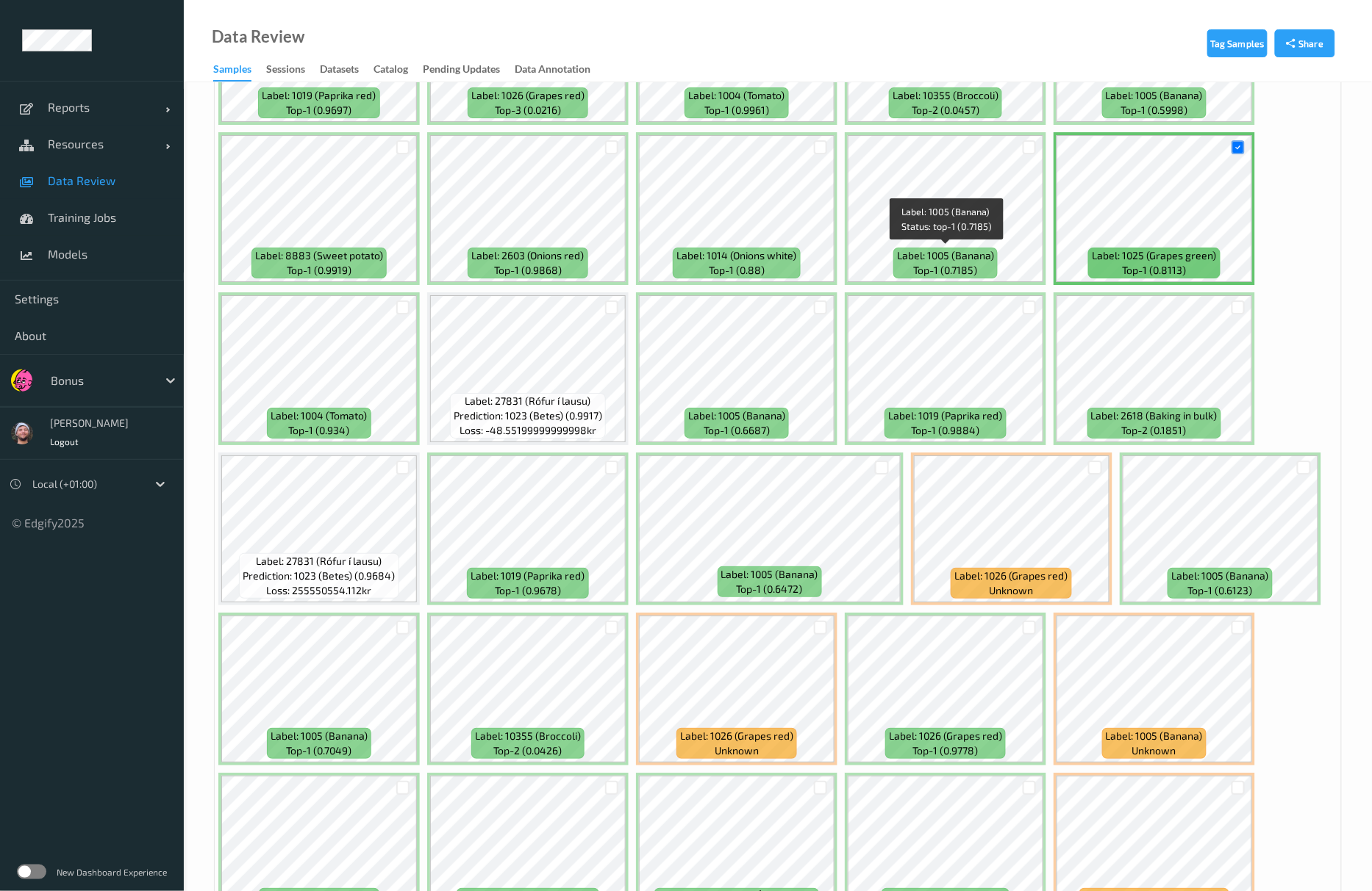
scroll to position [6180, 0]
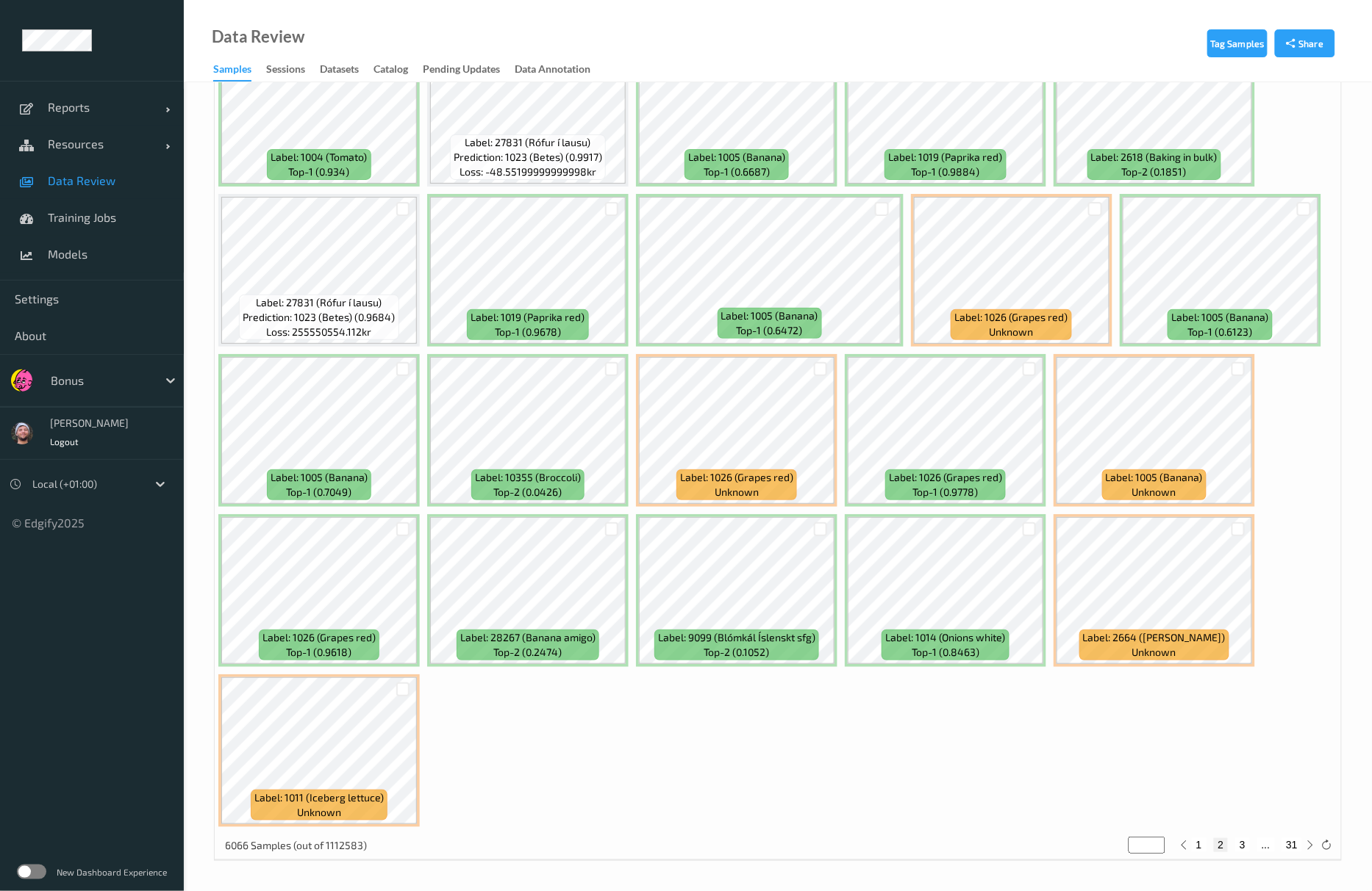
click at [1242, 843] on button "3" at bounding box center [1242, 844] width 15 height 13
type input "*"
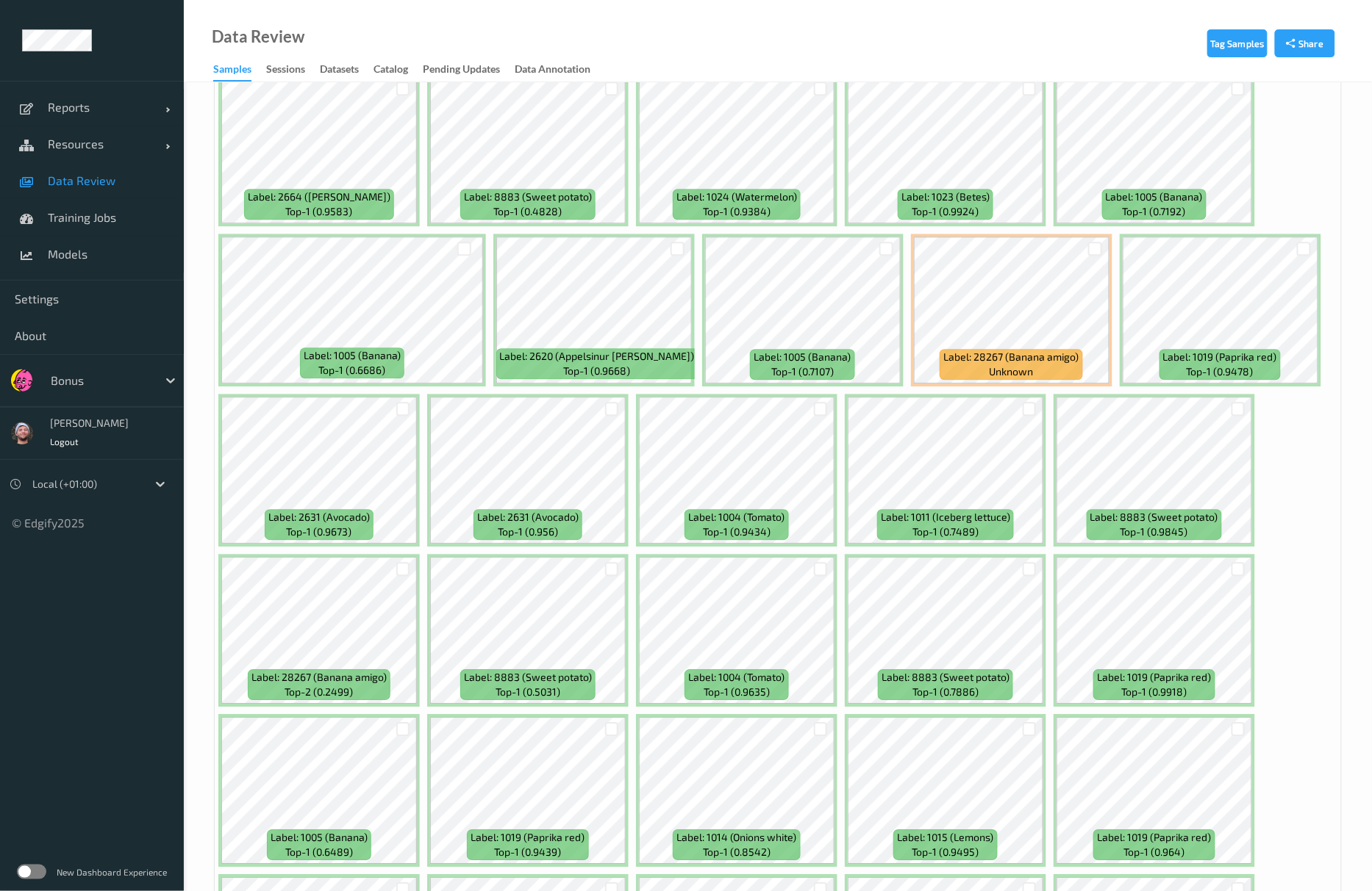
scroll to position [5584, 0]
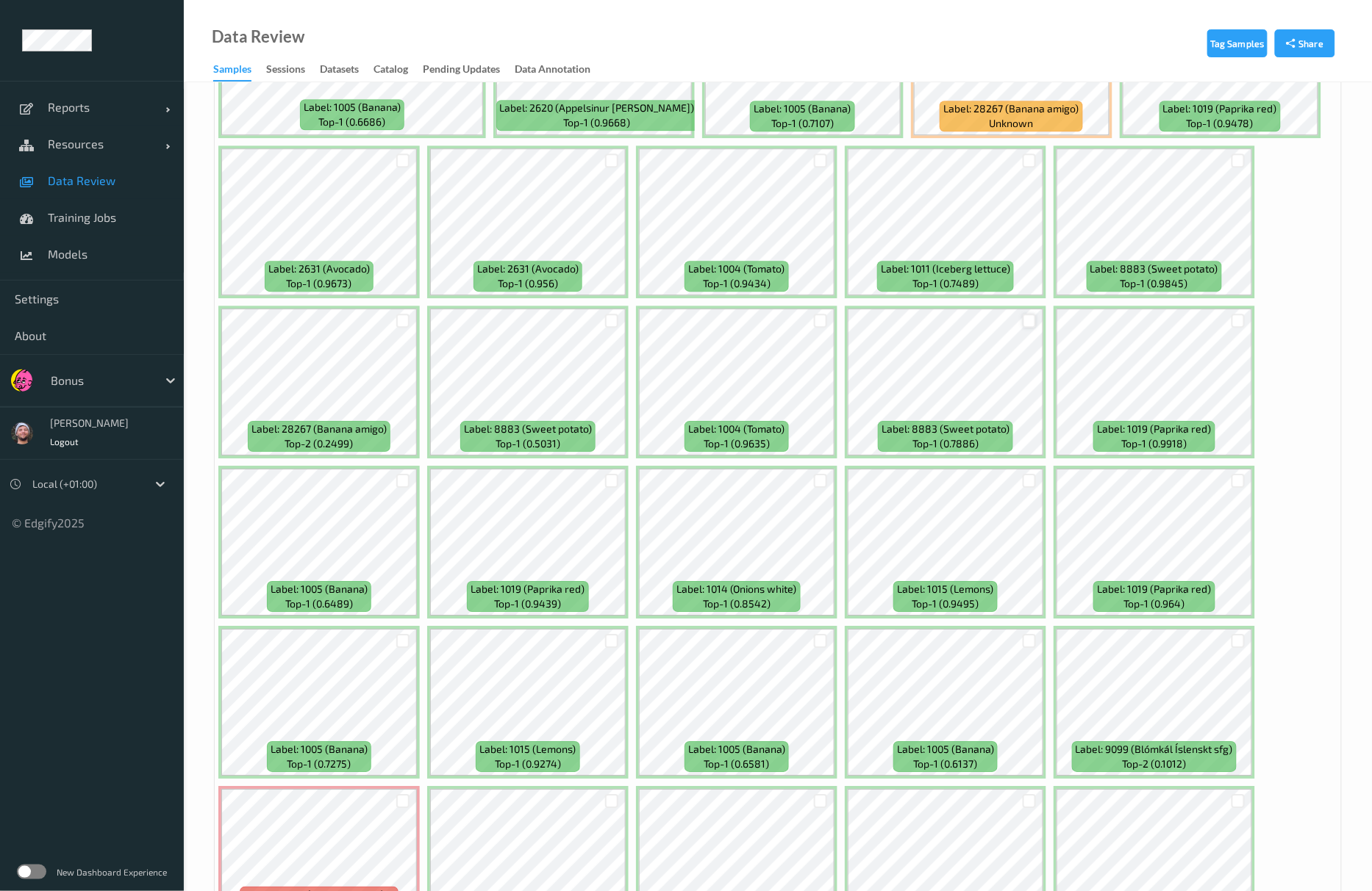
click at [1023, 327] on div at bounding box center [1030, 321] width 14 height 14
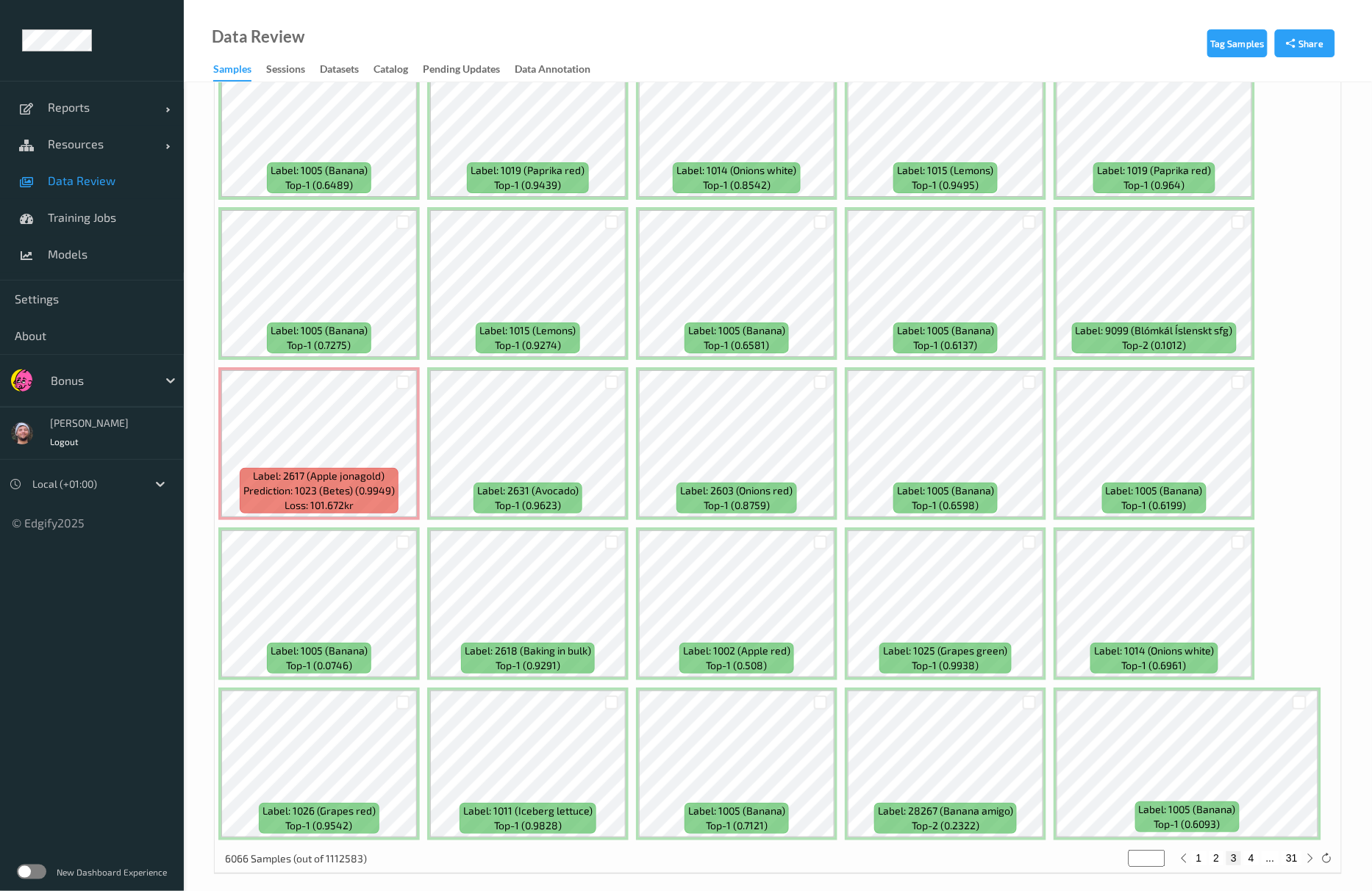
scroll to position [6020, 0]
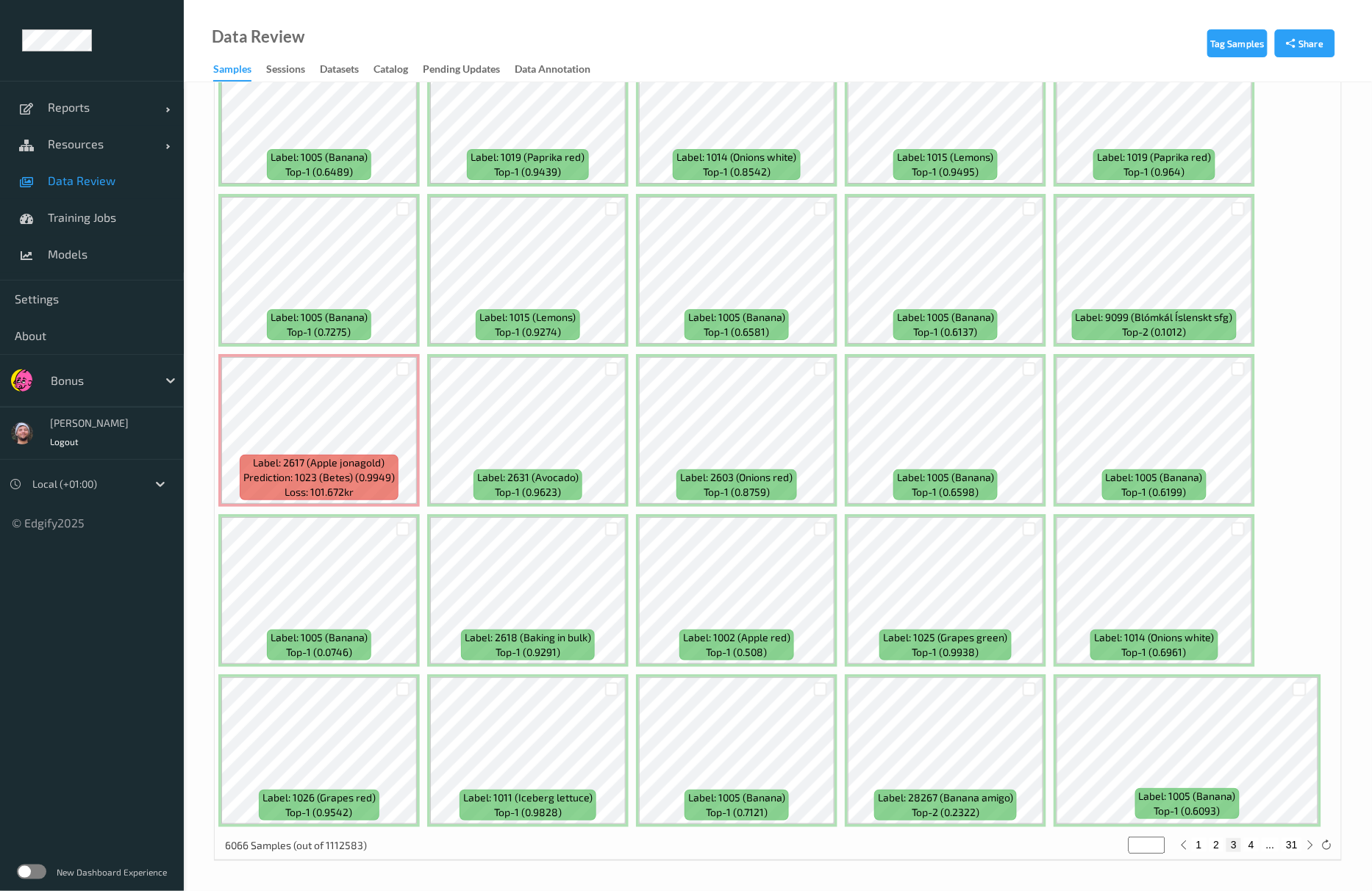
click at [1257, 850] on button "4" at bounding box center [1251, 844] width 15 height 13
type input "*"
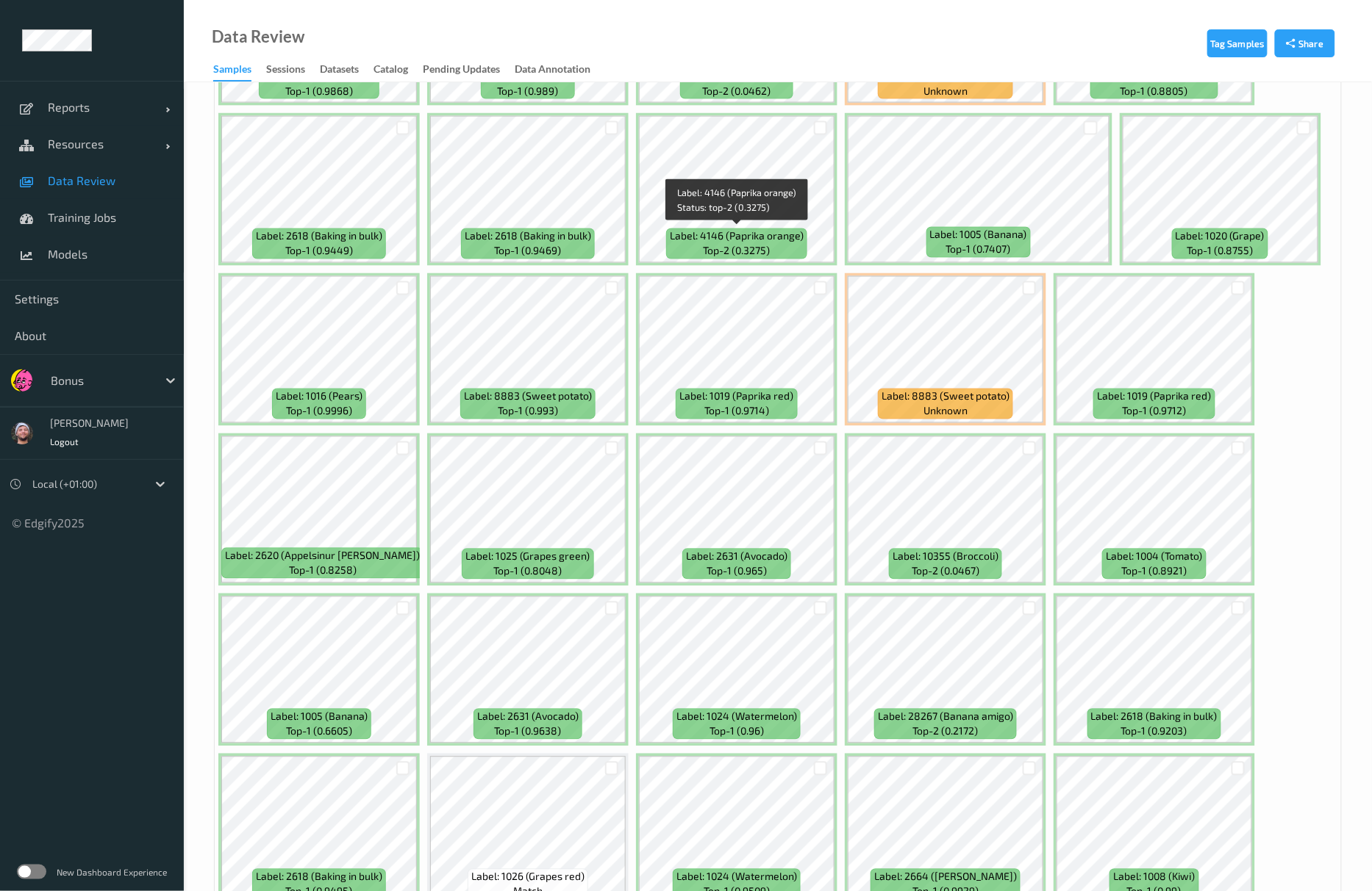
scroll to position [979, 0]
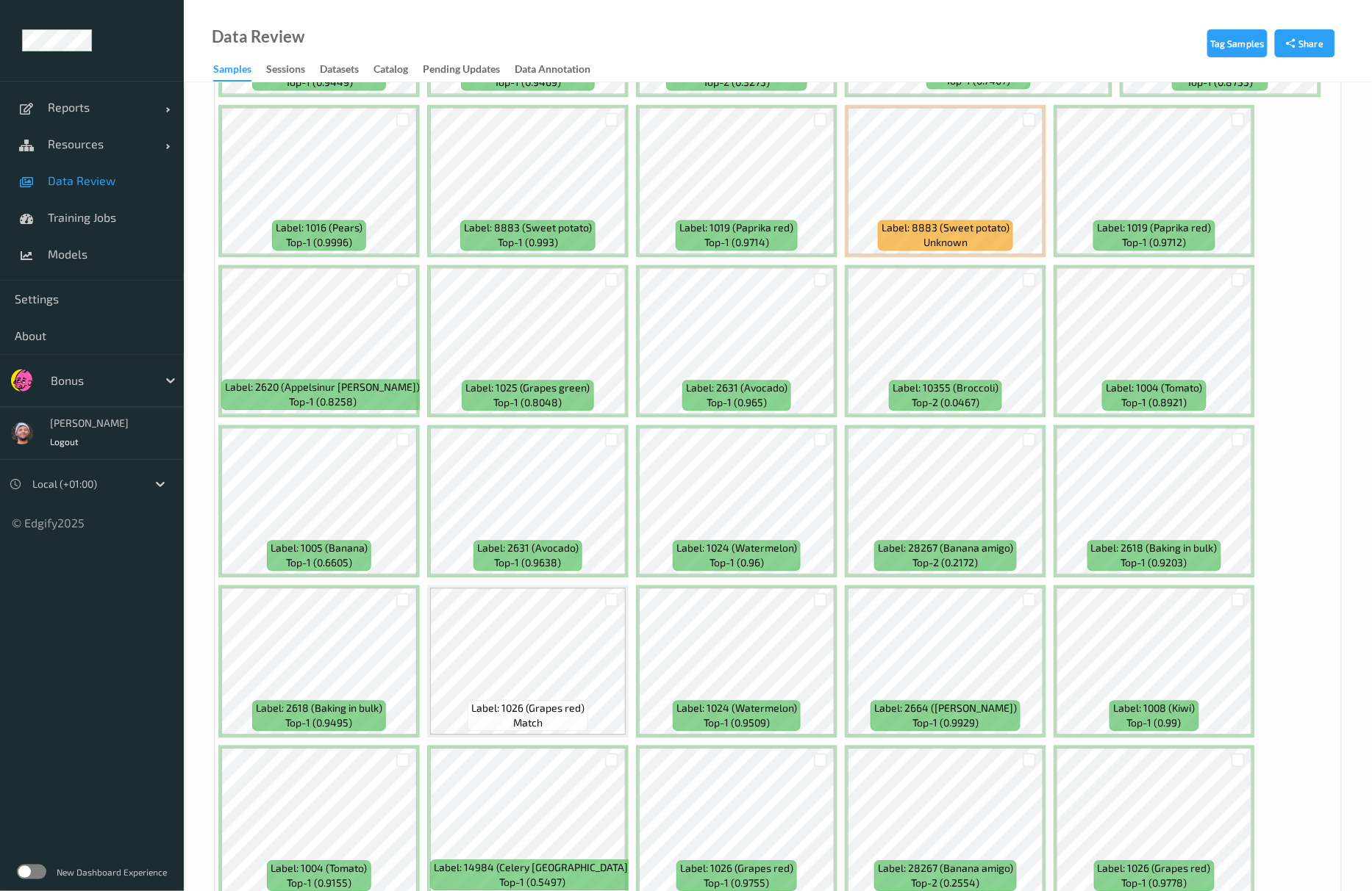
click at [607, 291] on div at bounding box center [612, 280] width 28 height 24
click at [616, 286] on div at bounding box center [612, 281] width 14 height 14
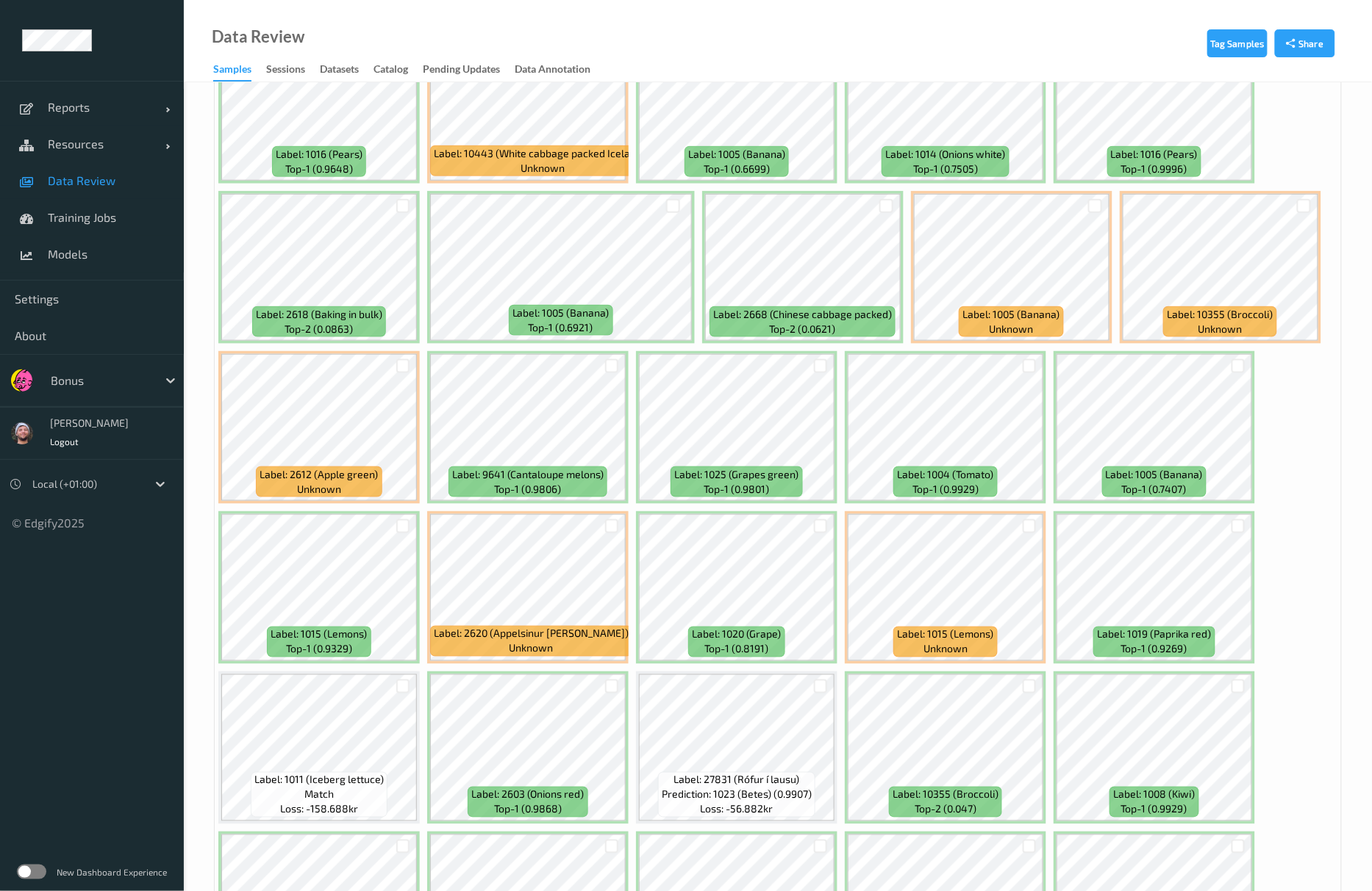
scroll to position [2646, 0]
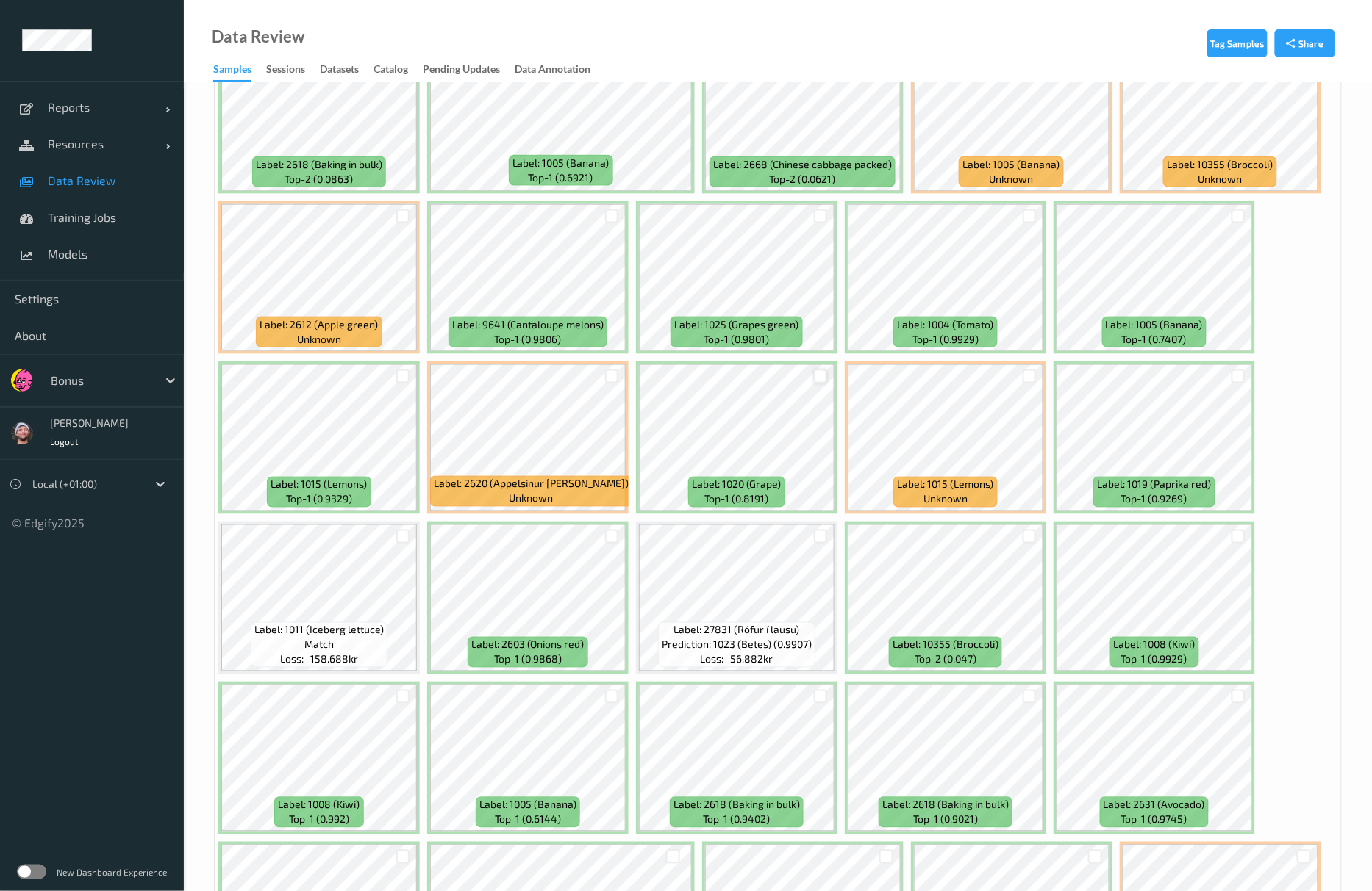
click at [817, 380] on div at bounding box center [821, 377] width 14 height 14
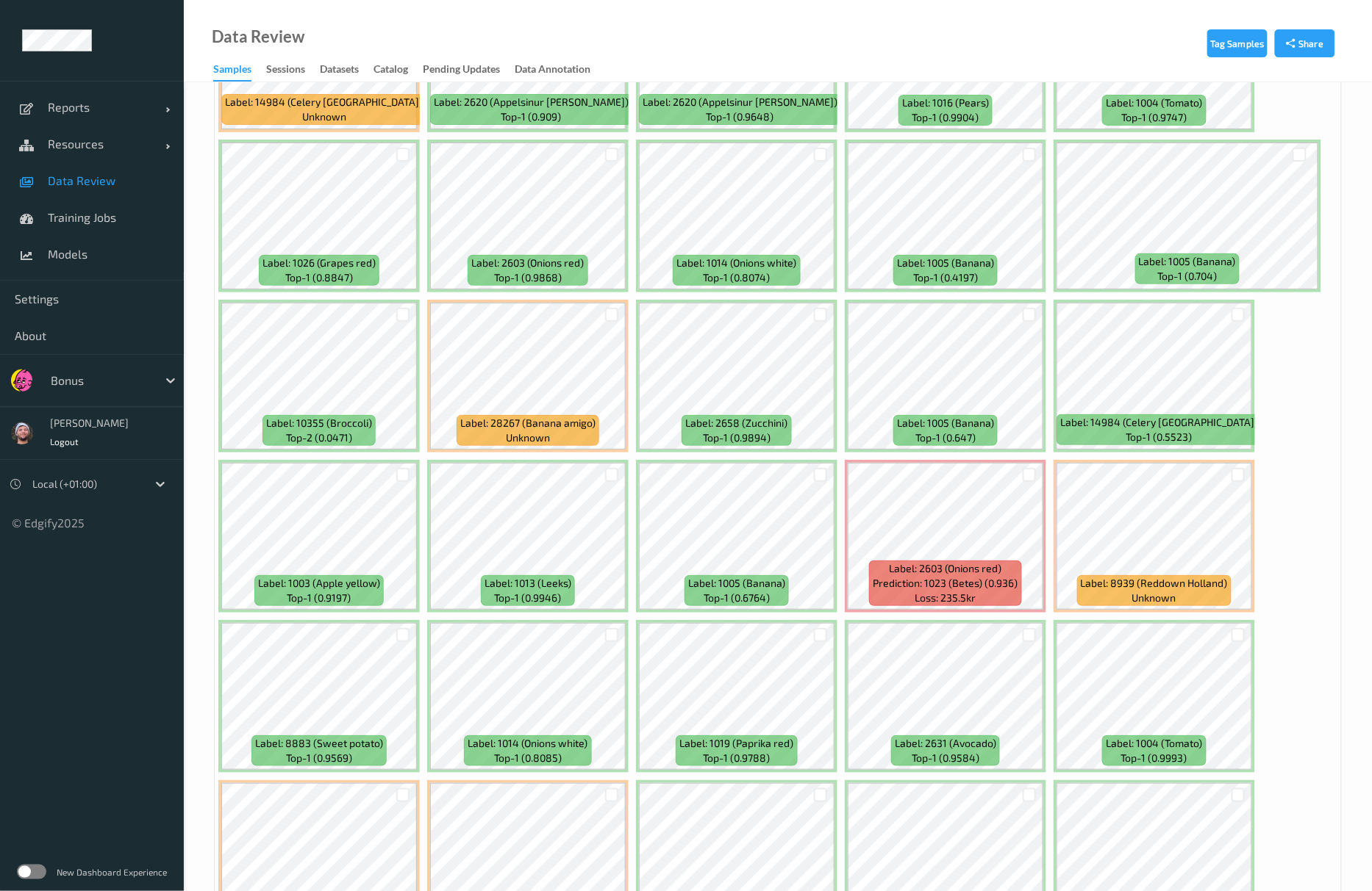
scroll to position [4115, 0]
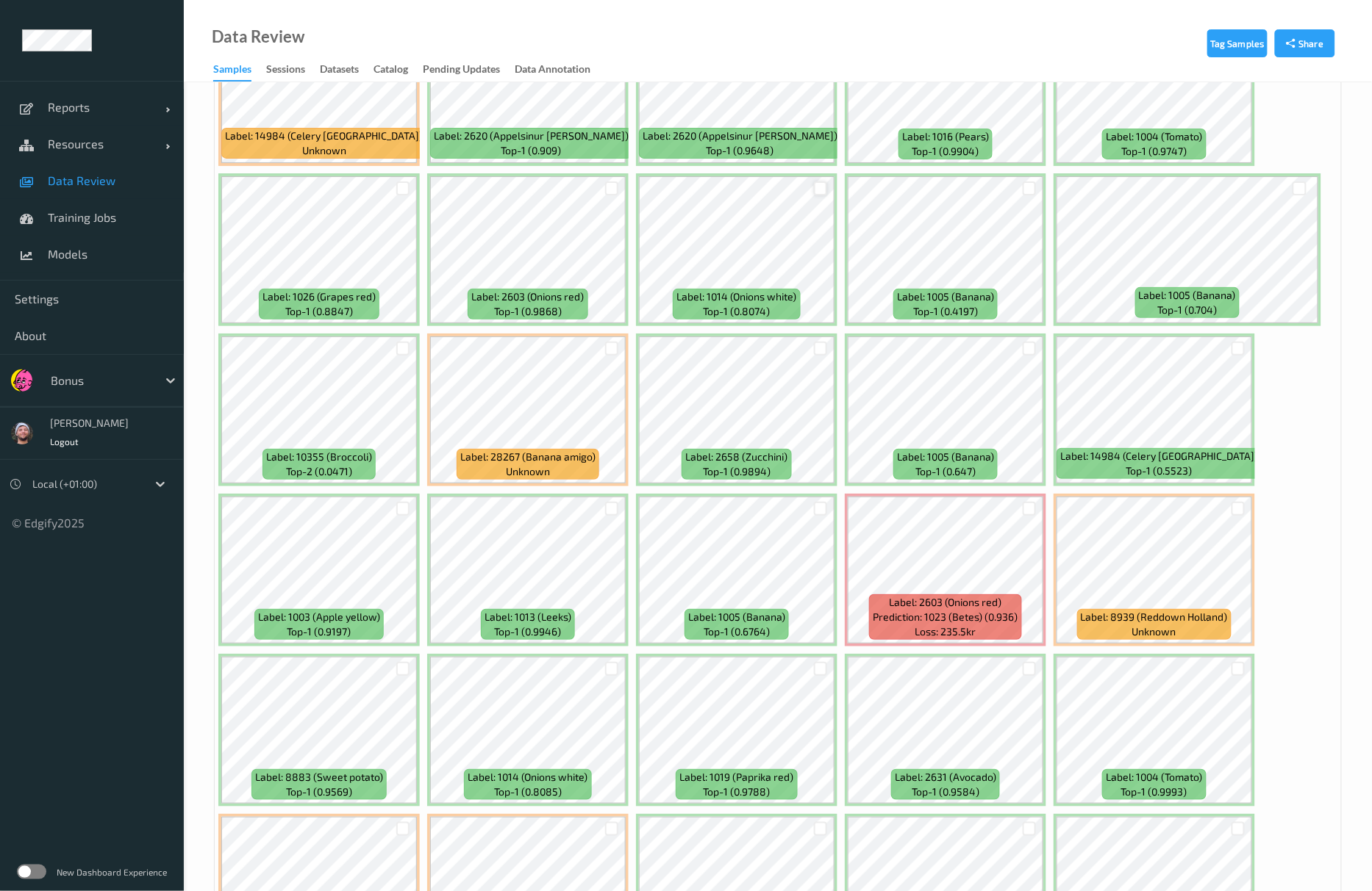
click at [821, 188] on div at bounding box center [821, 189] width 14 height 14
click at [606, 195] on div at bounding box center [612, 189] width 14 height 14
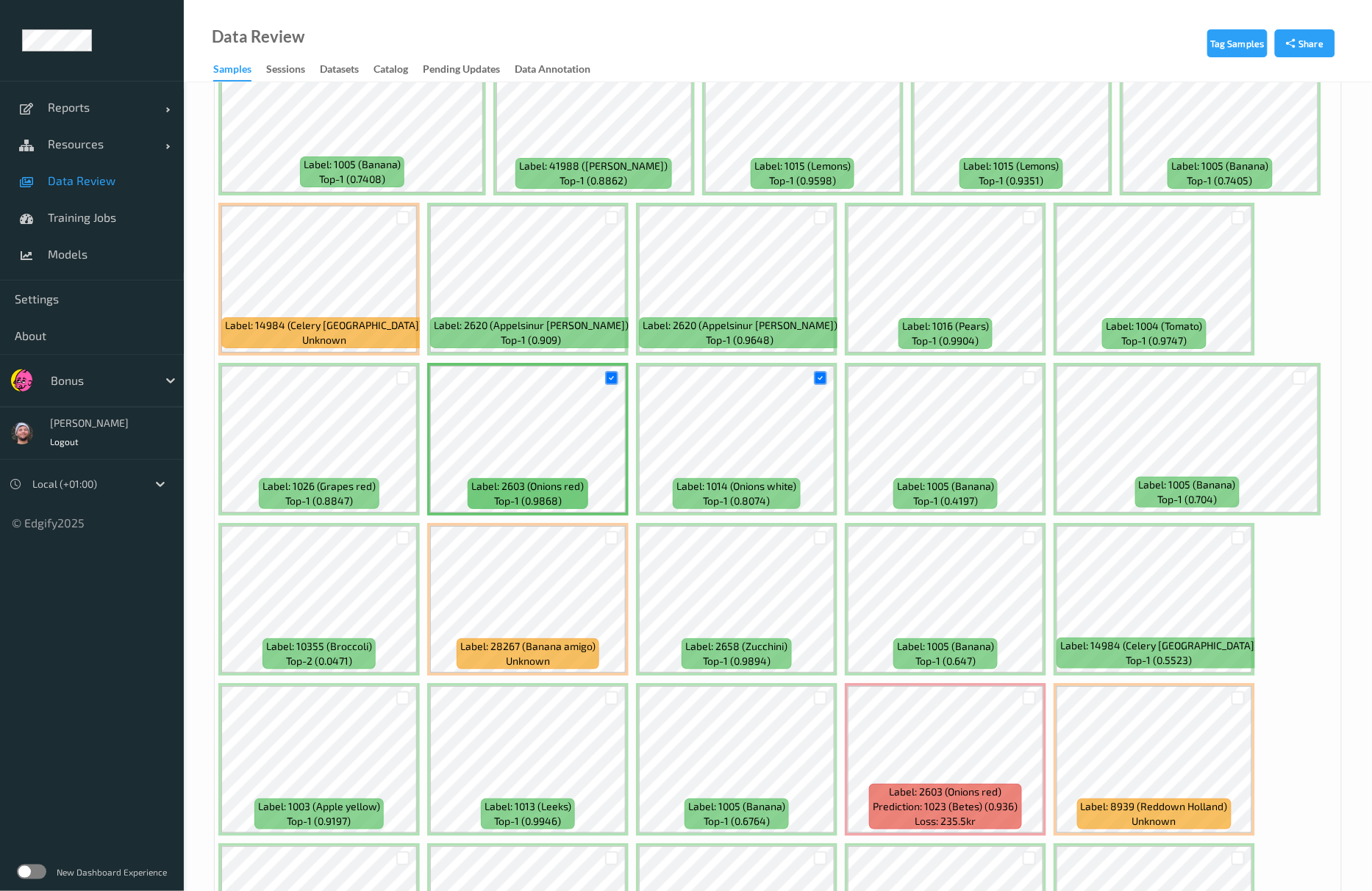
scroll to position [3919, 0]
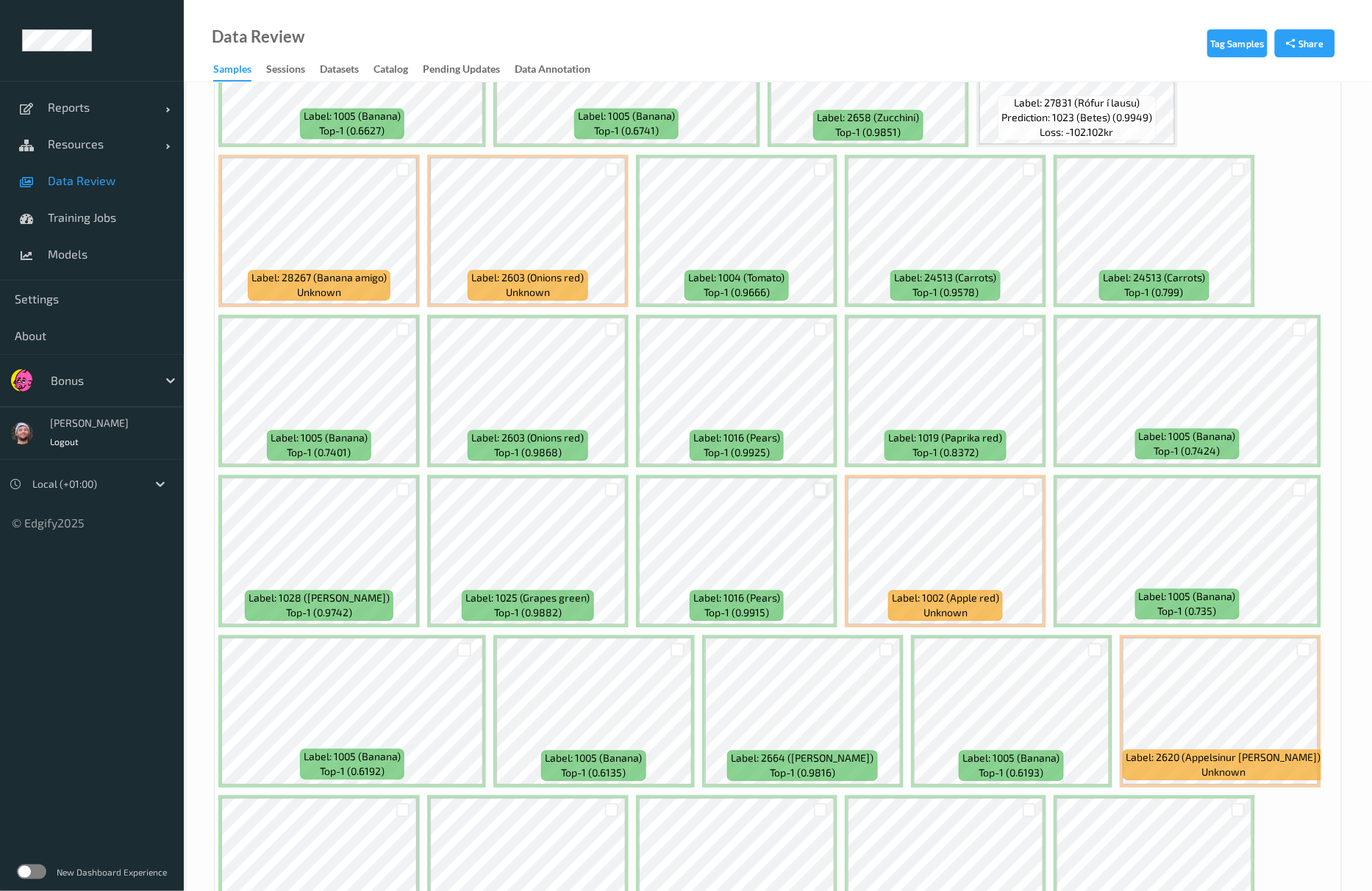
click at [818, 494] on div at bounding box center [821, 491] width 14 height 14
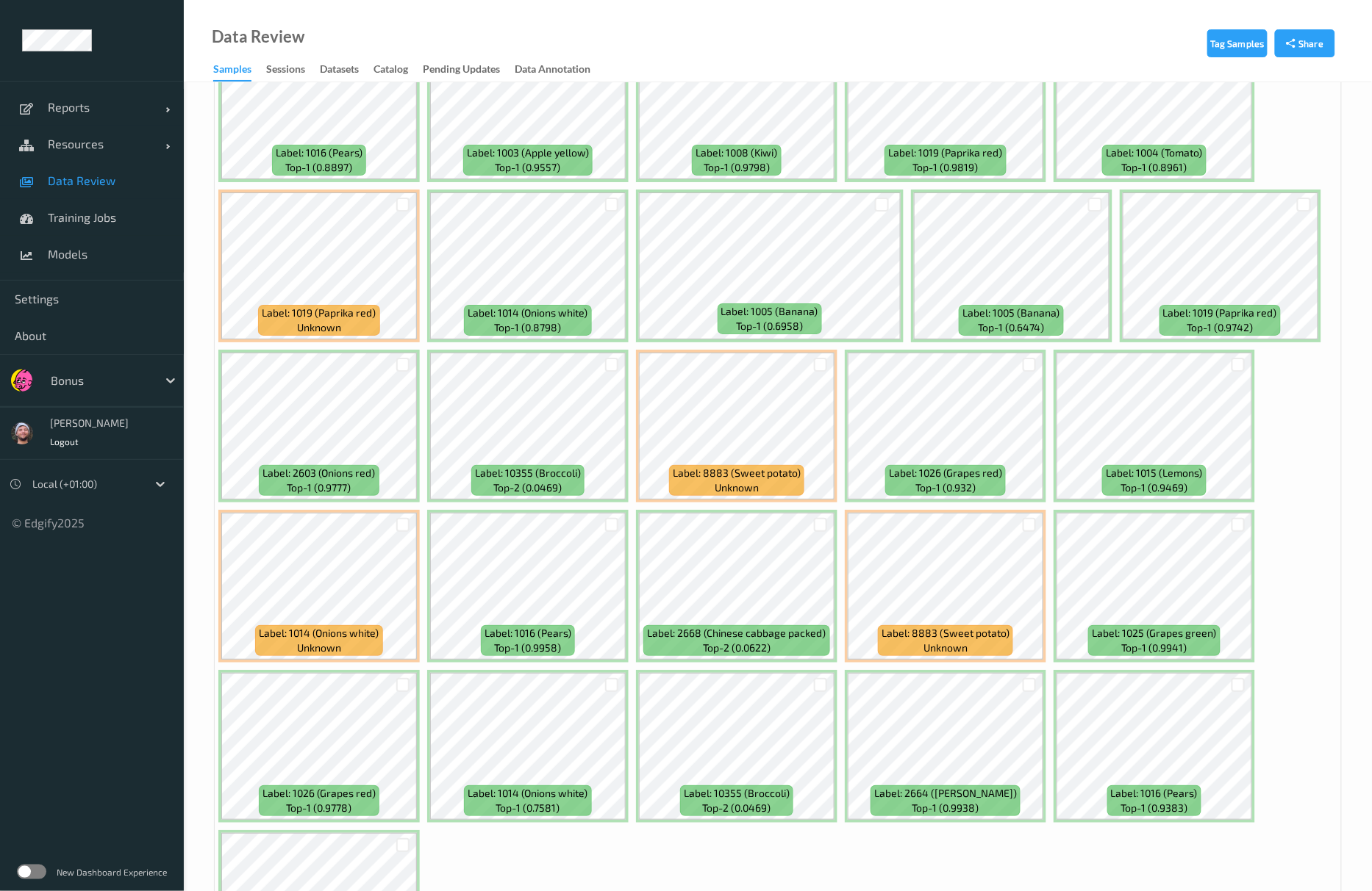
scroll to position [6173, 0]
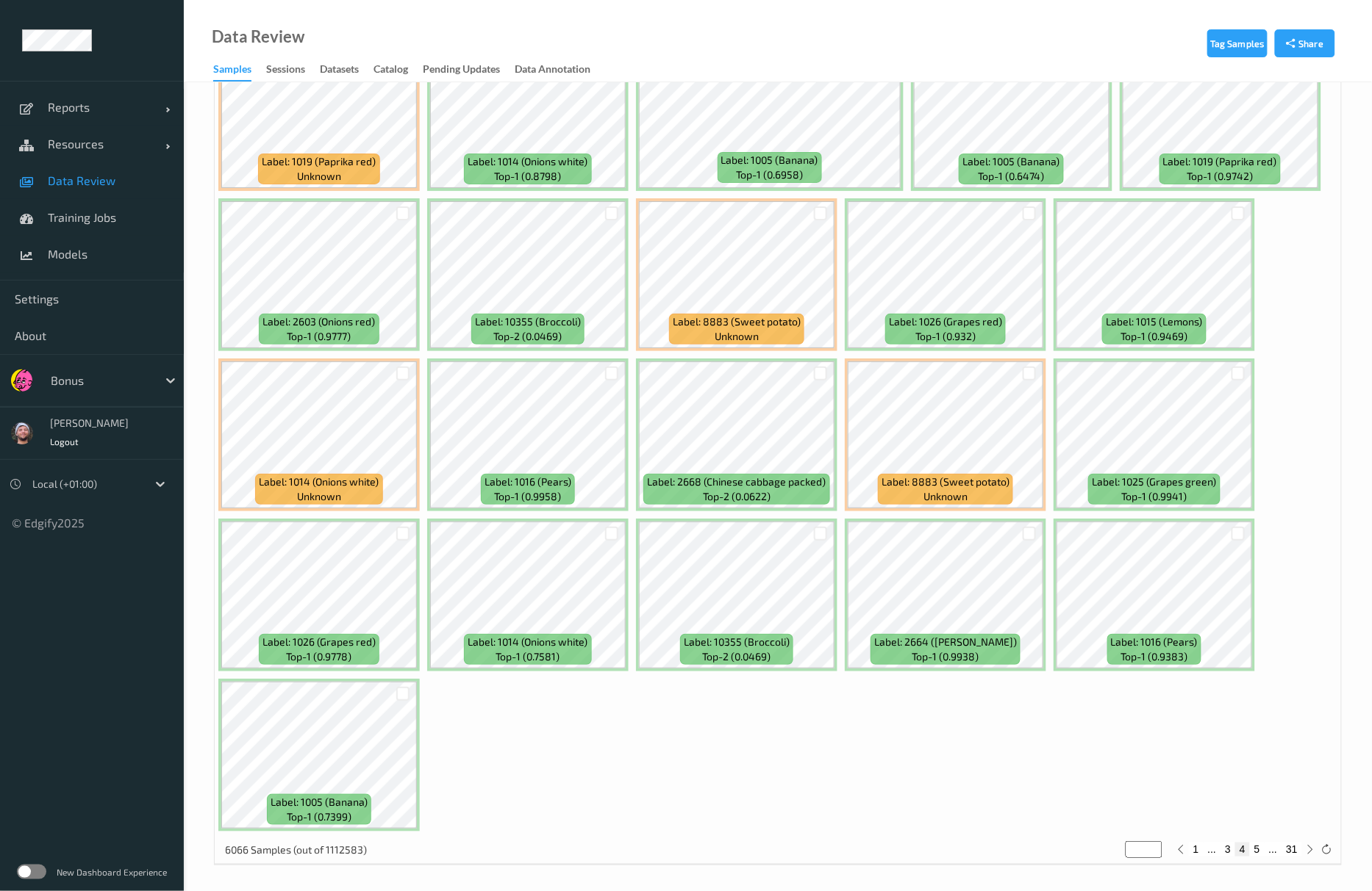
click at [1262, 856] on button "5" at bounding box center [1257, 849] width 15 height 13
type input "*"
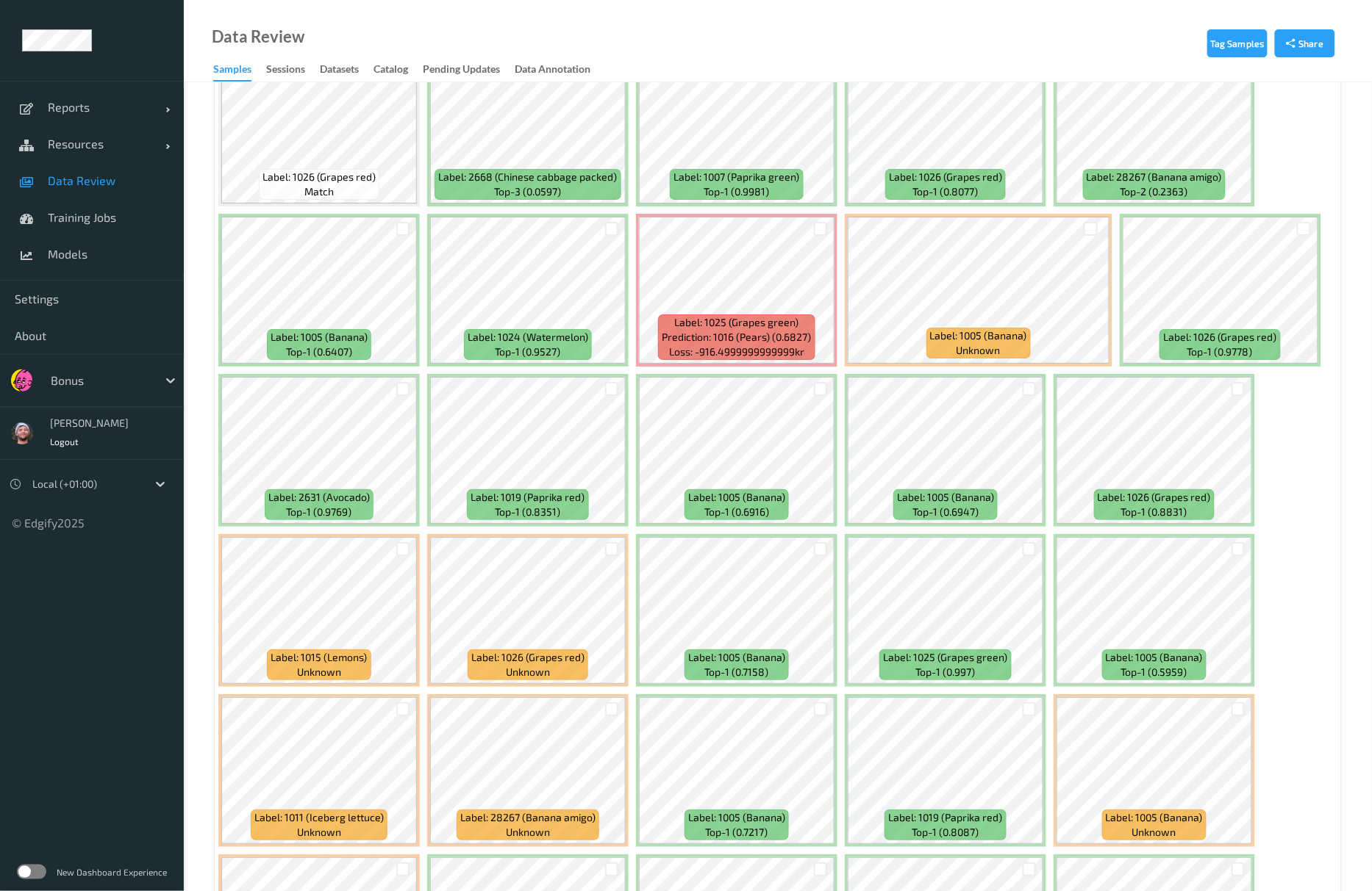
scroll to position [1861, 0]
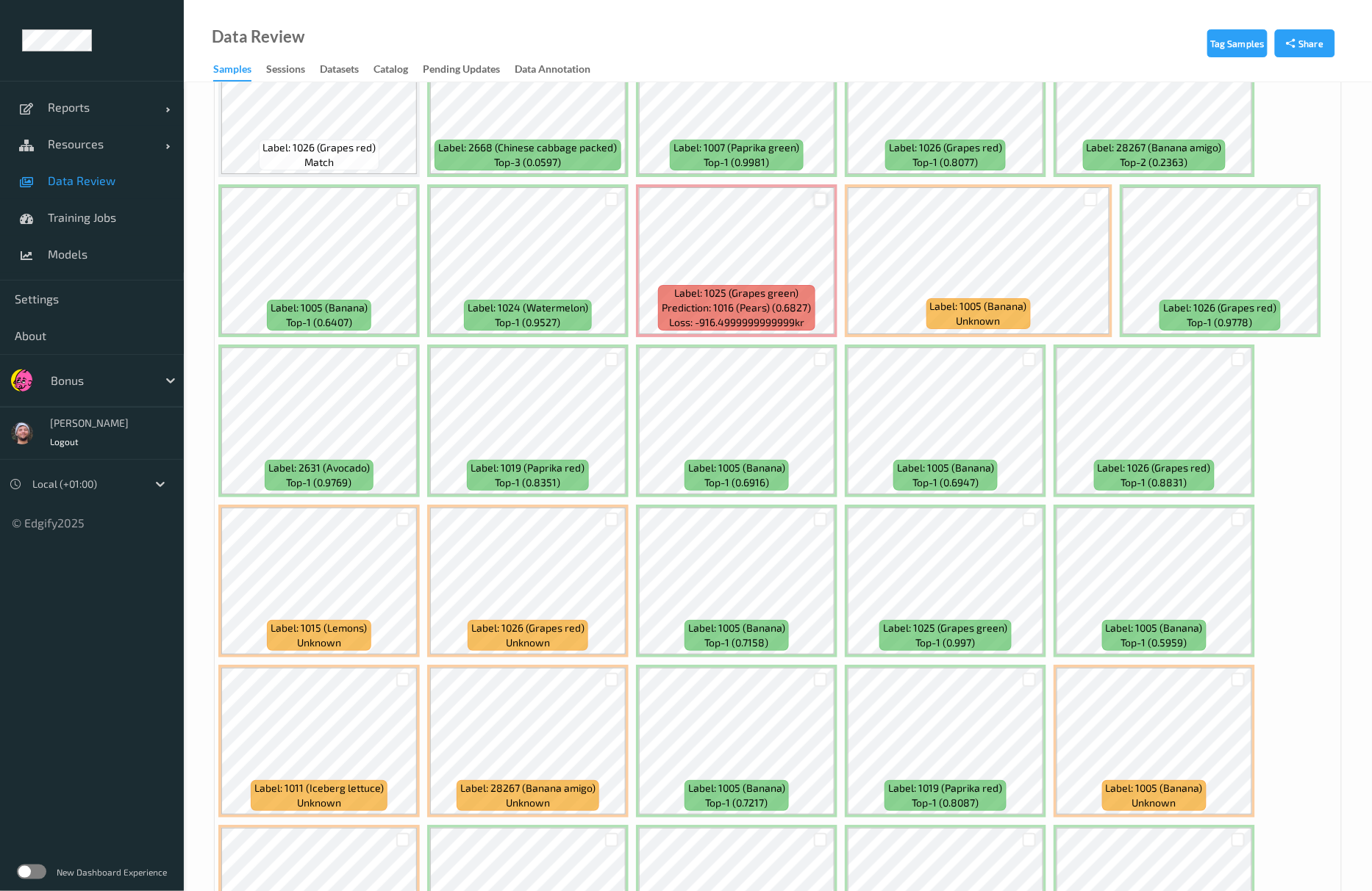
click at [824, 195] on div at bounding box center [821, 200] width 14 height 14
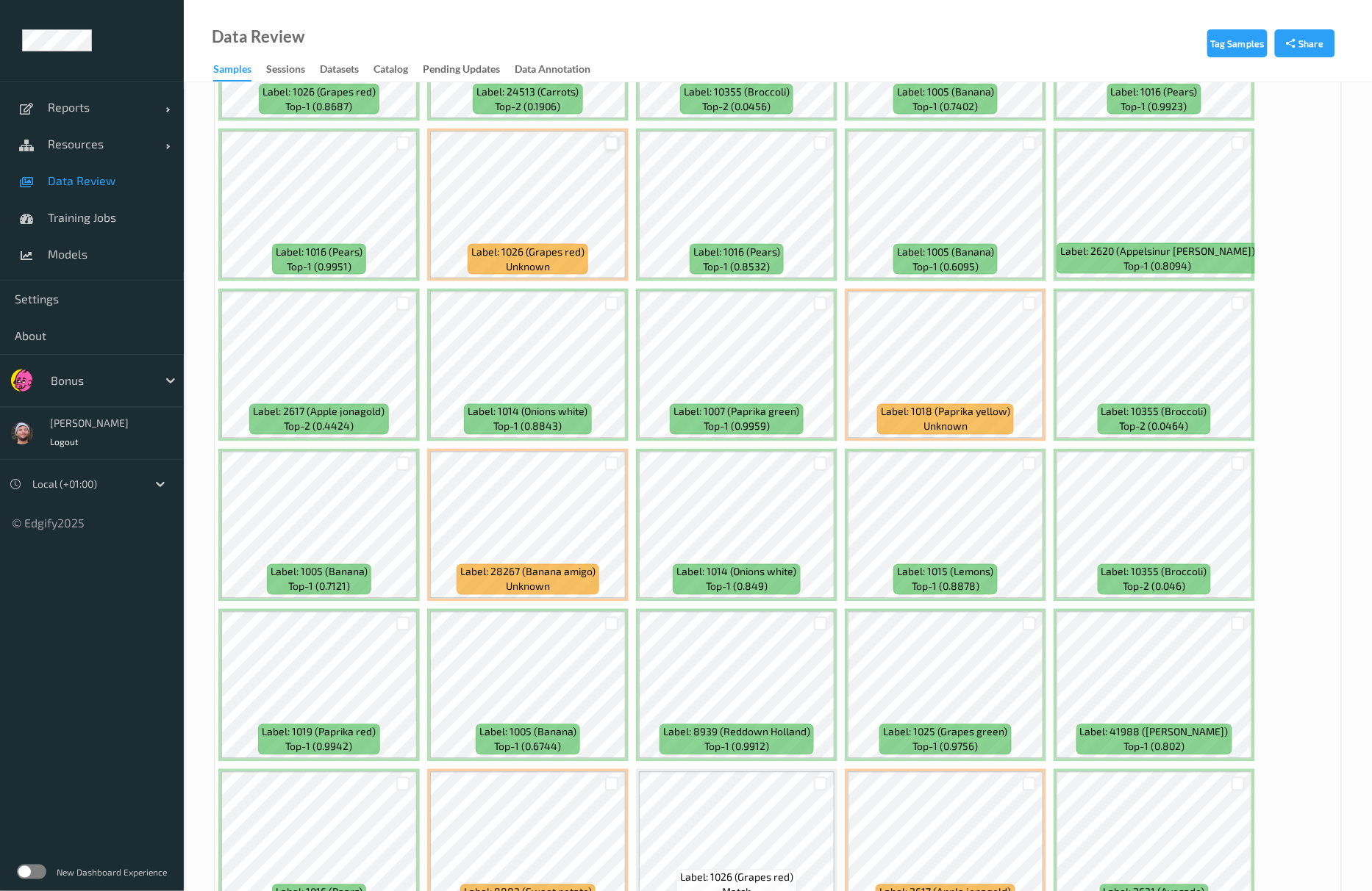
click at [615, 146] on div at bounding box center [612, 144] width 14 height 14
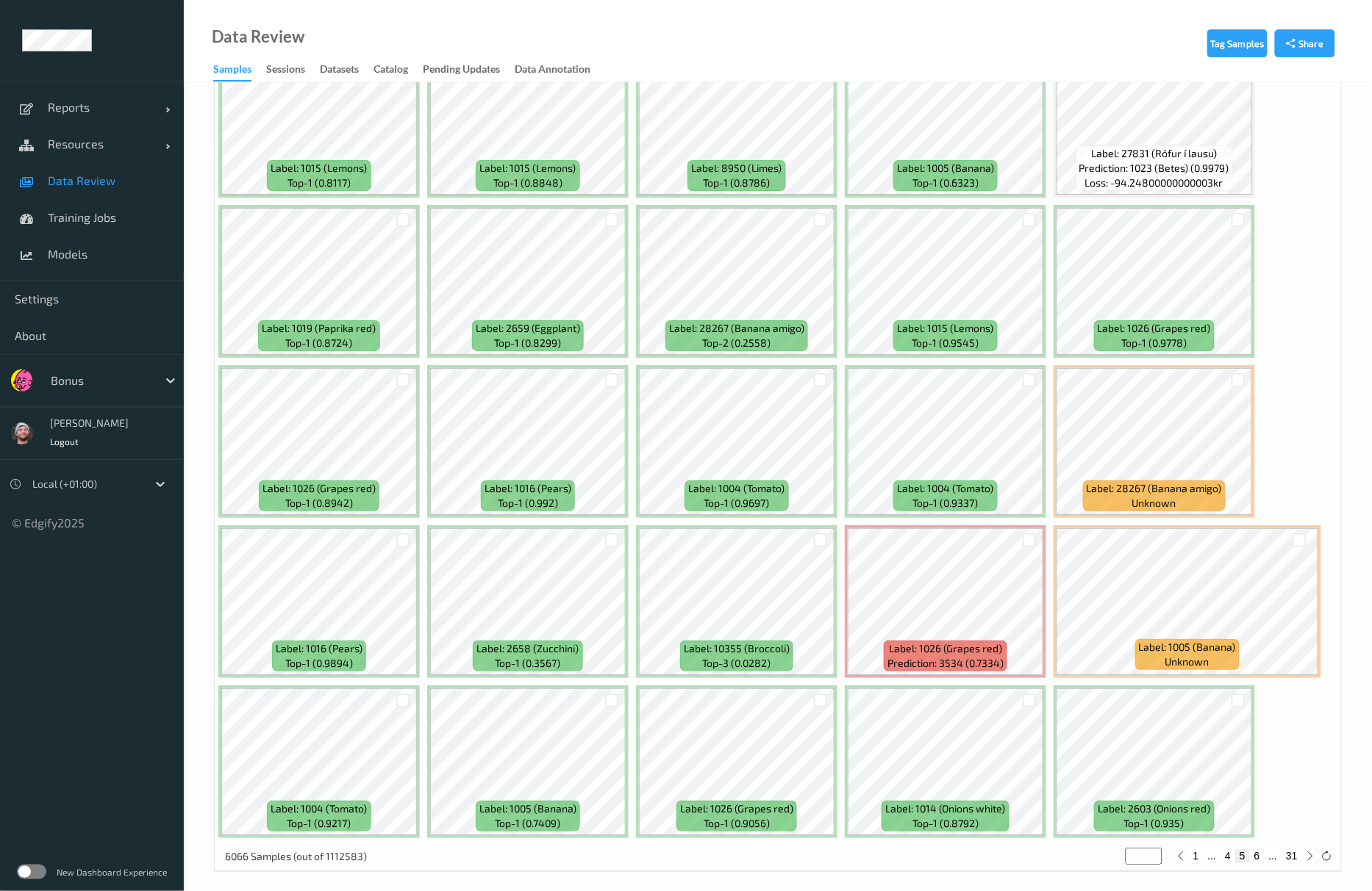
scroll to position [6020, 0]
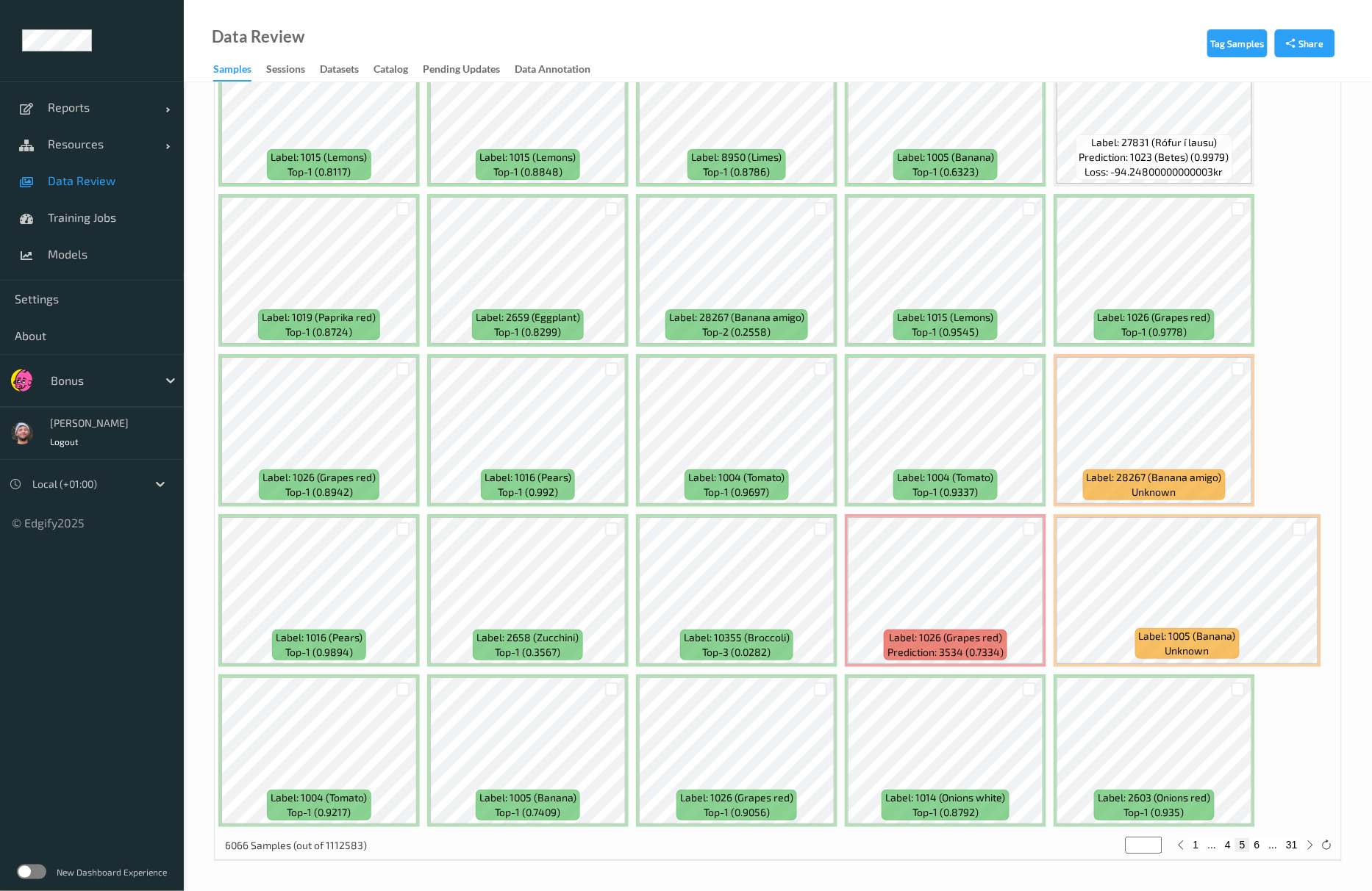
click at [1253, 842] on button "6" at bounding box center [1257, 844] width 15 height 13
type input "*"
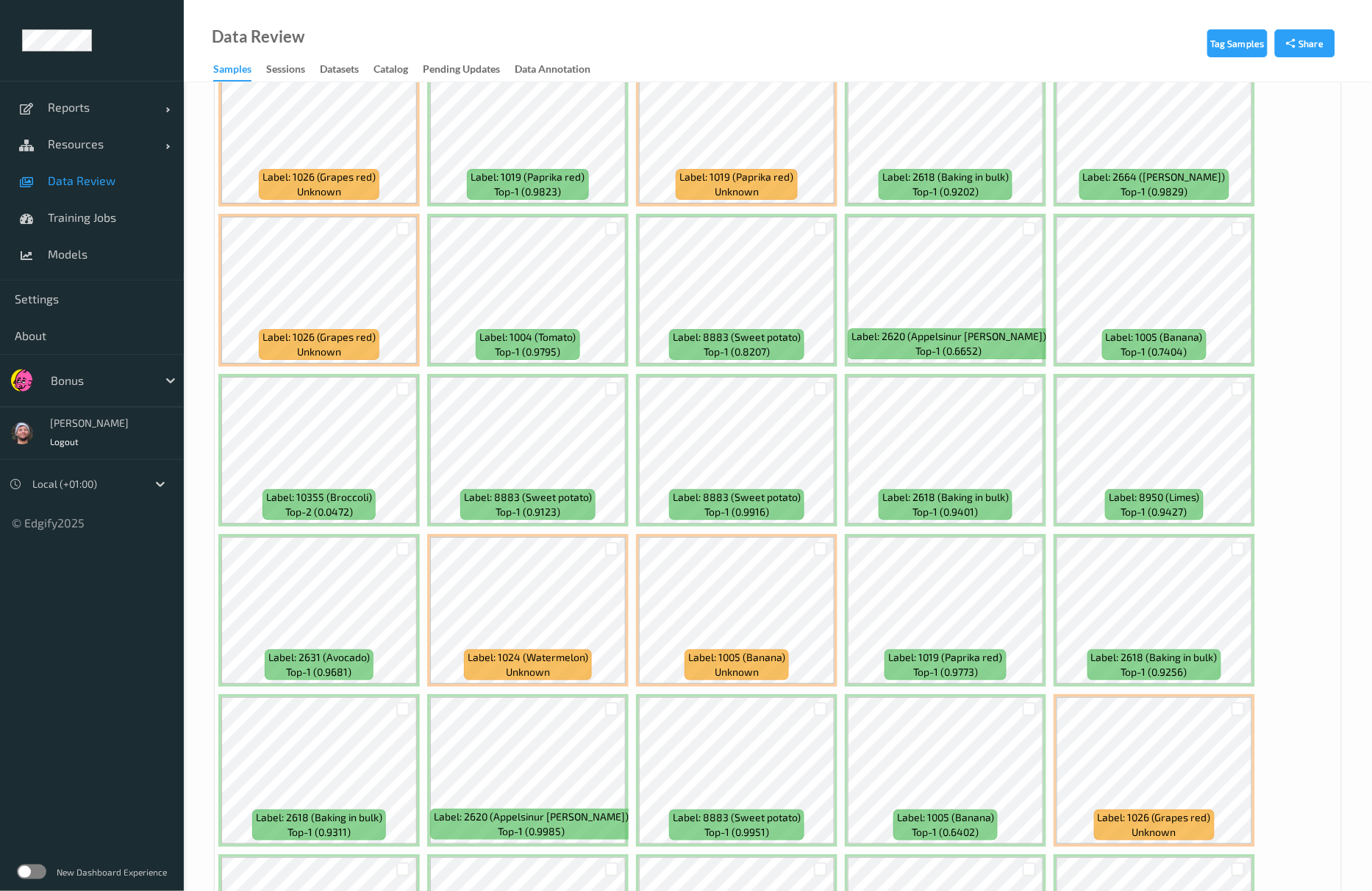
scroll to position [1861, 0]
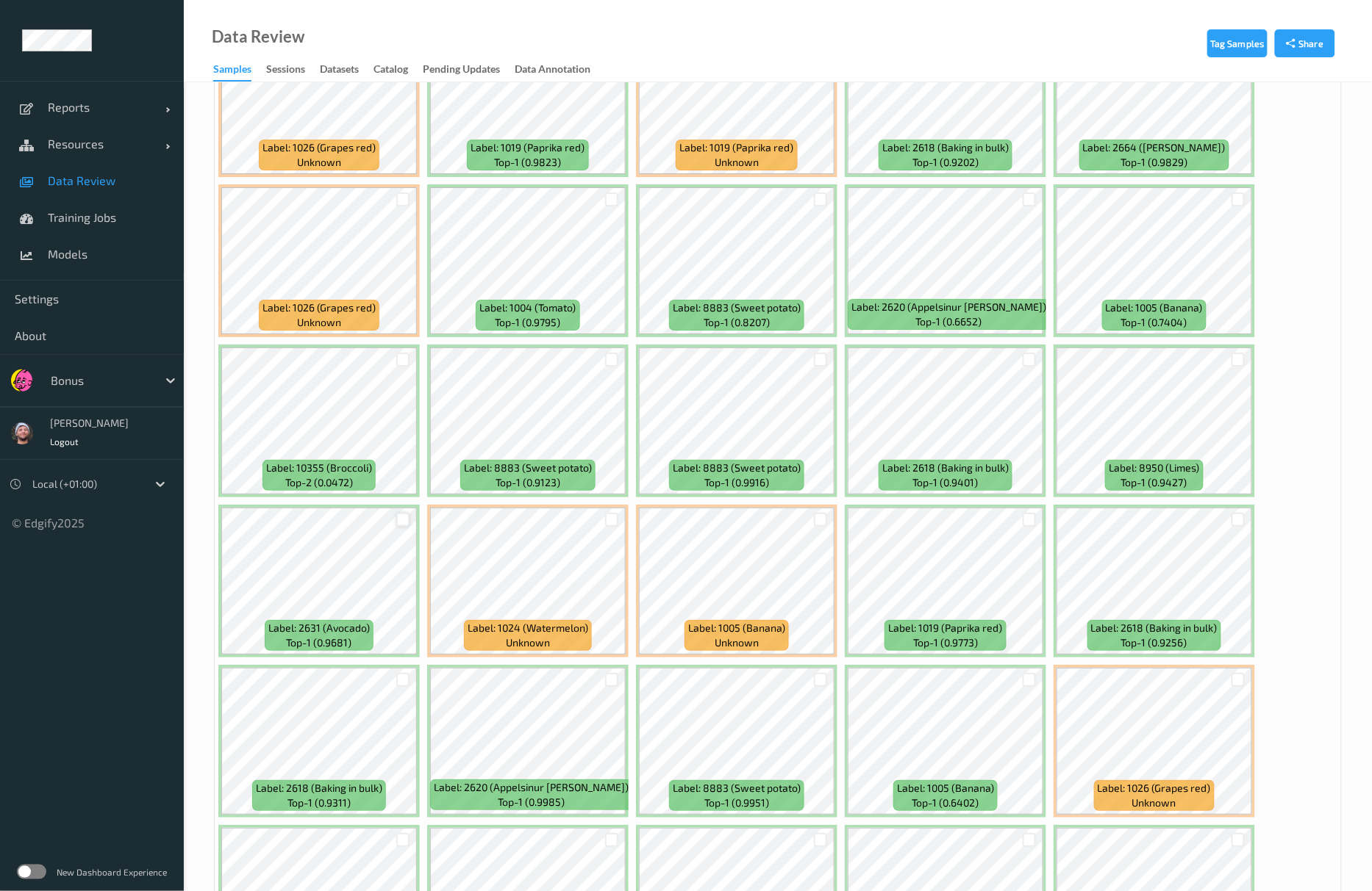
click at [409, 526] on div at bounding box center [404, 520] width 14 height 14
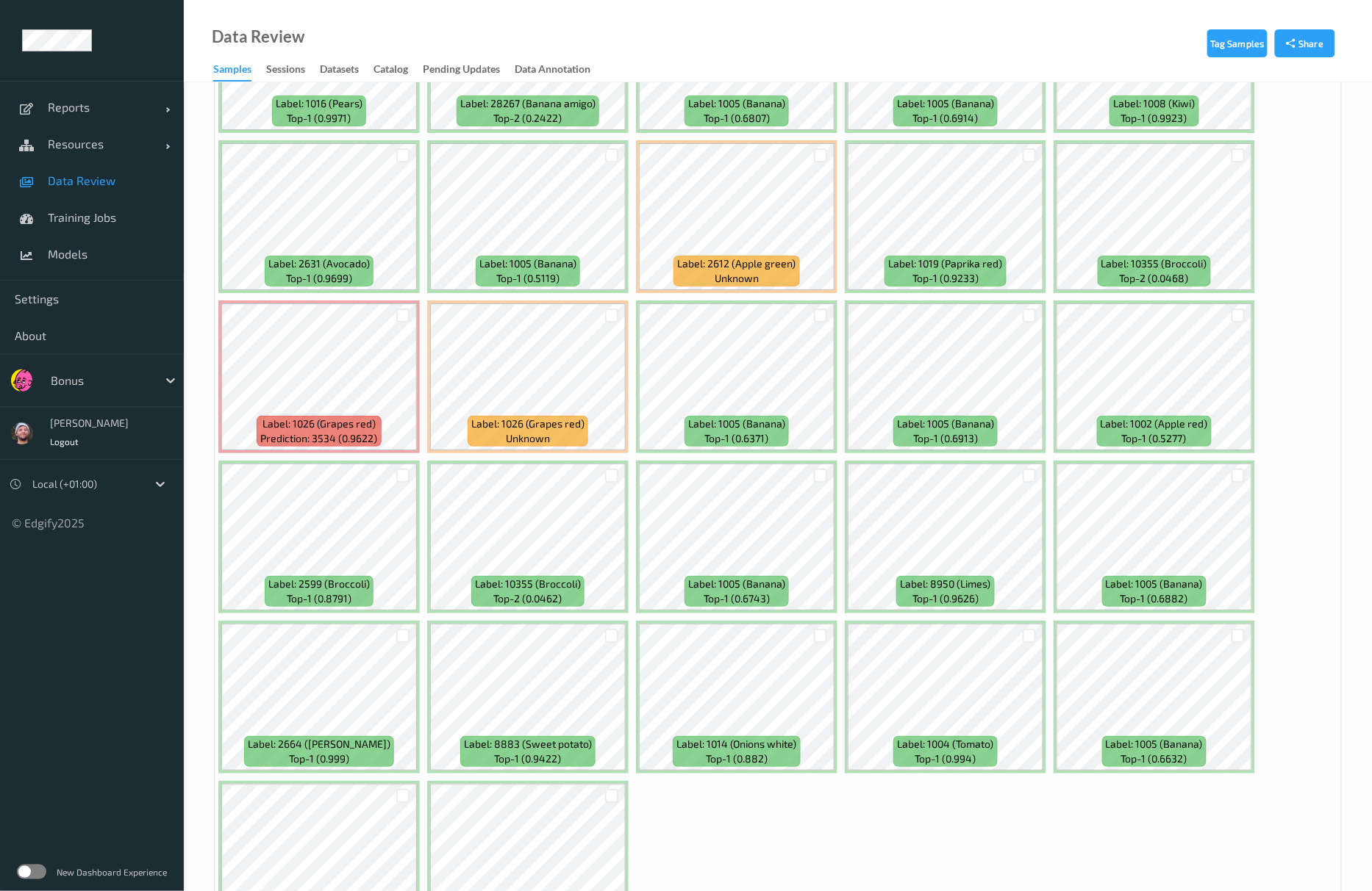
scroll to position [6180, 0]
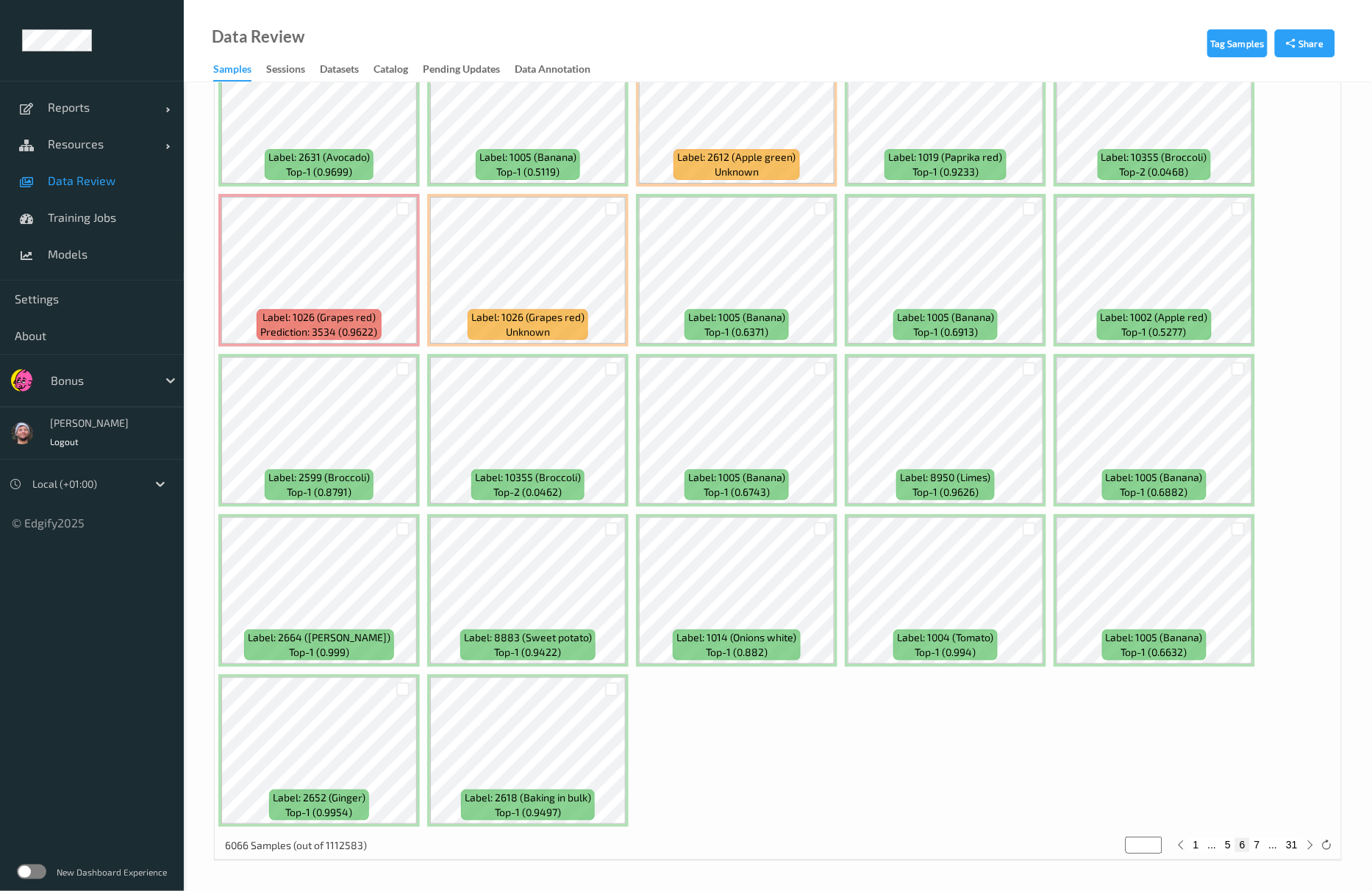
click at [1262, 845] on button "7" at bounding box center [1257, 844] width 15 height 13
type input "*"
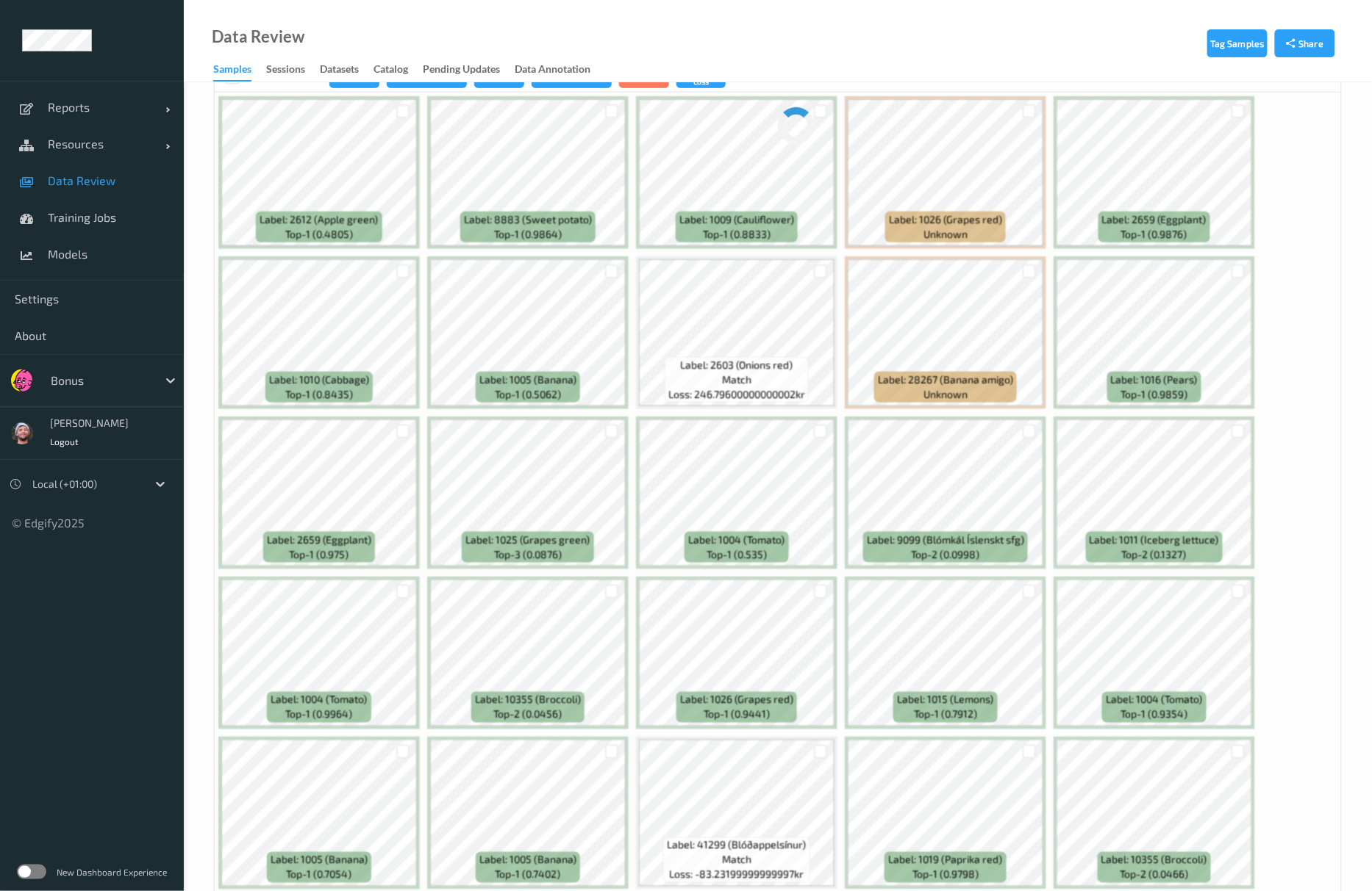
scroll to position [0, 0]
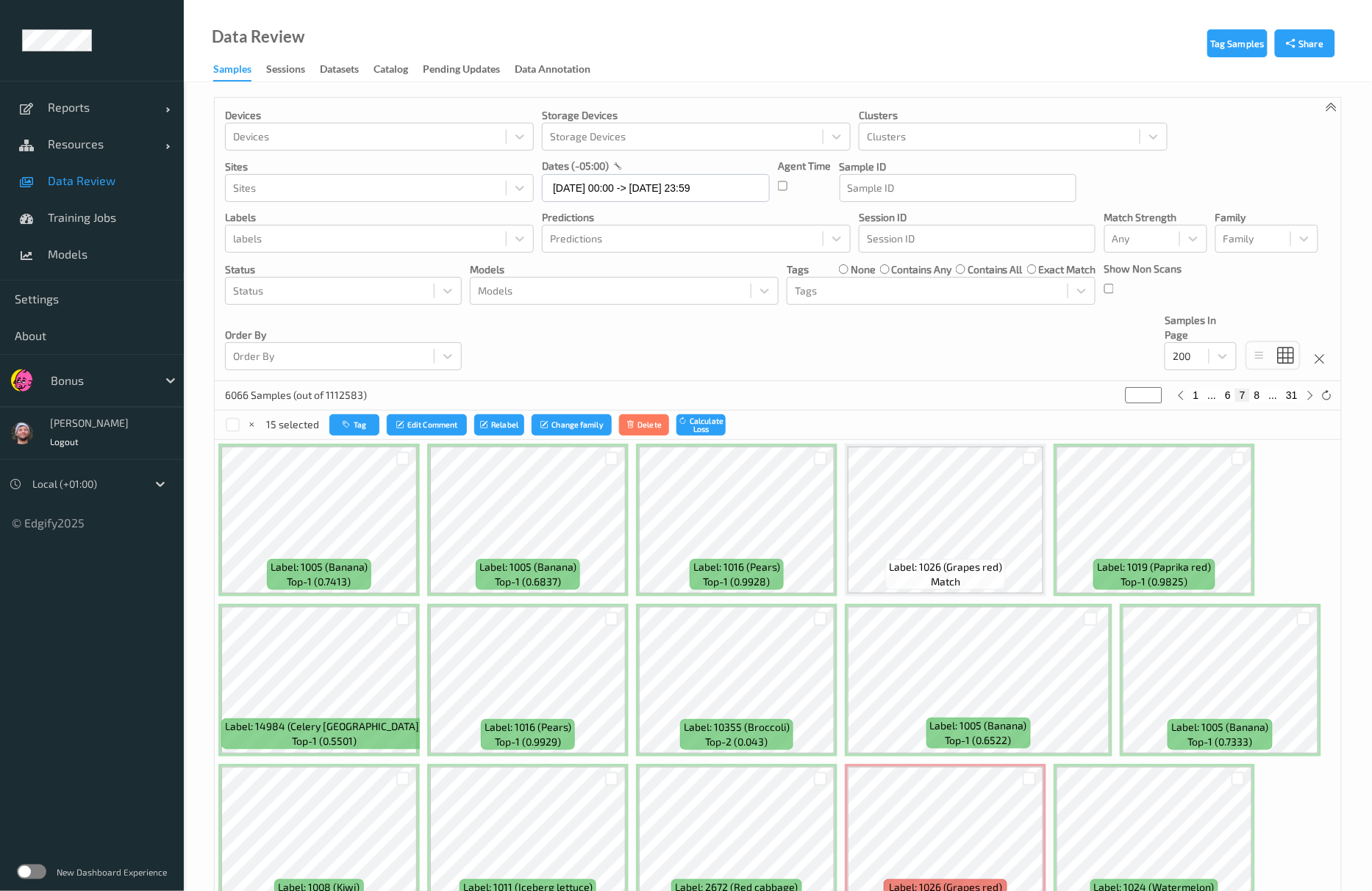
drag, startPoint x: 388, startPoint y: 319, endPoint x: 448, endPoint y: 321, distance: 60.0
click at [388, 319] on div "Order By Order By" at bounding box center [344, 342] width 237 height 57
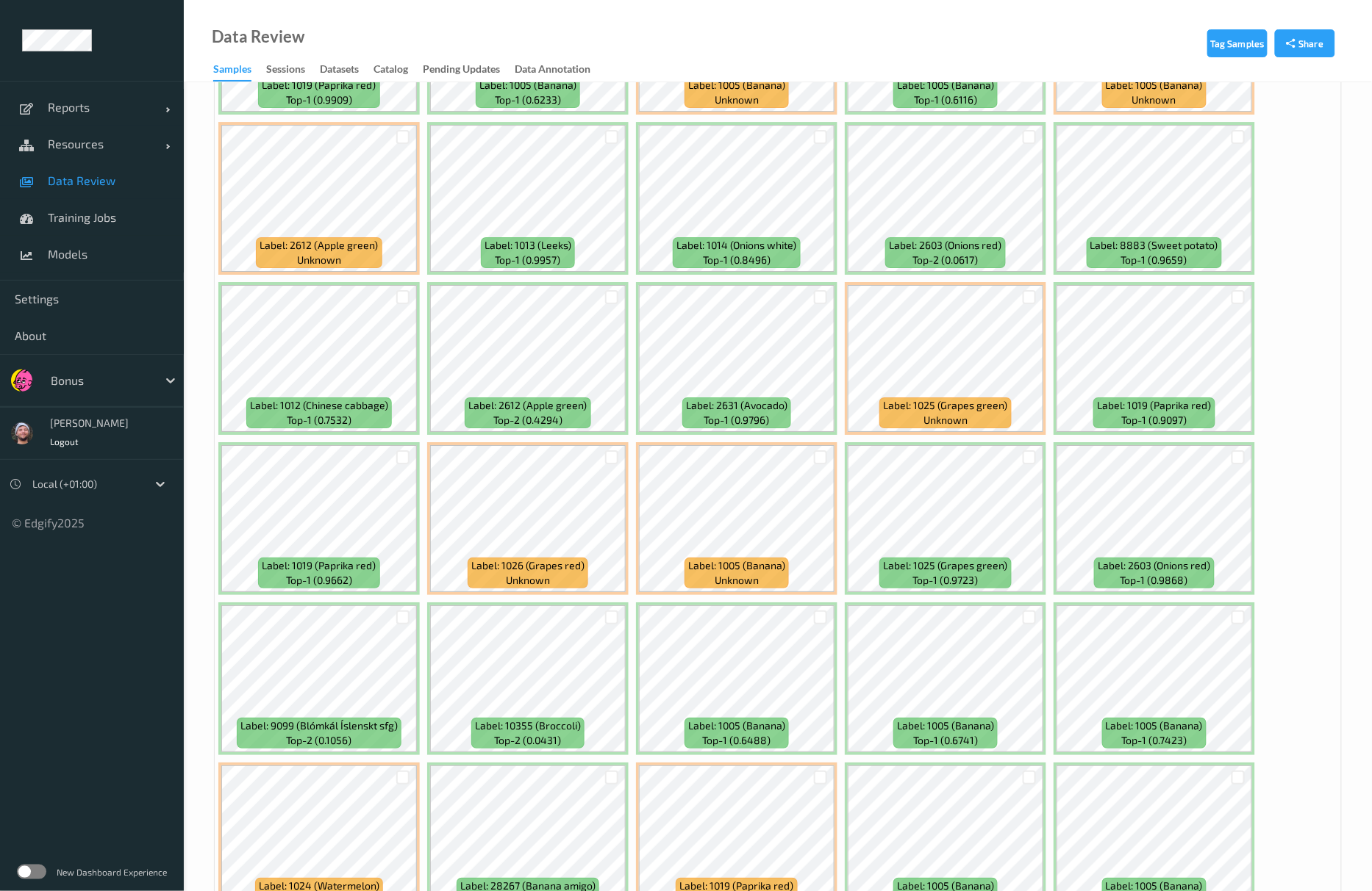
scroll to position [2058, 0]
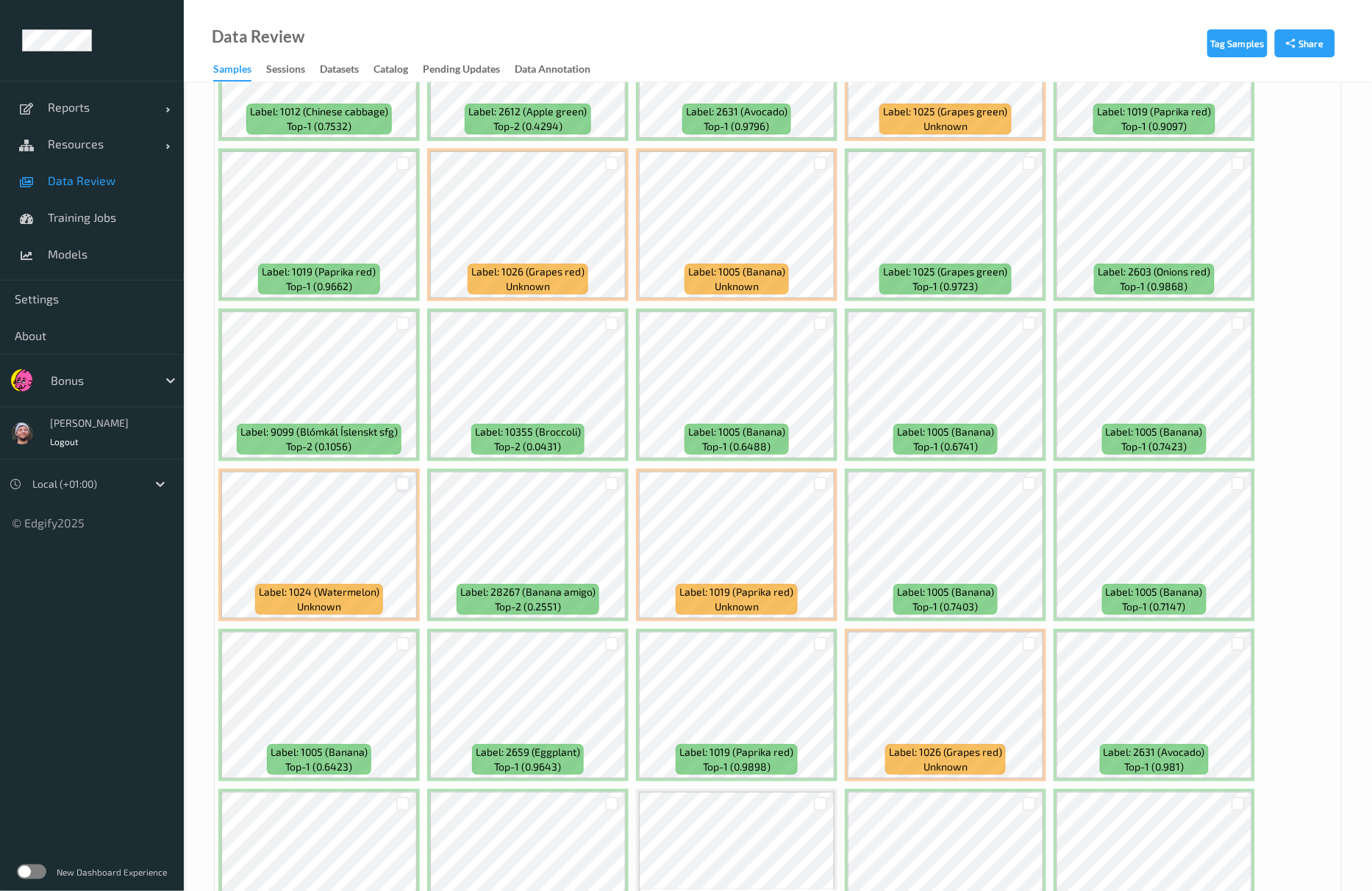
click at [404, 487] on div at bounding box center [404, 484] width 14 height 14
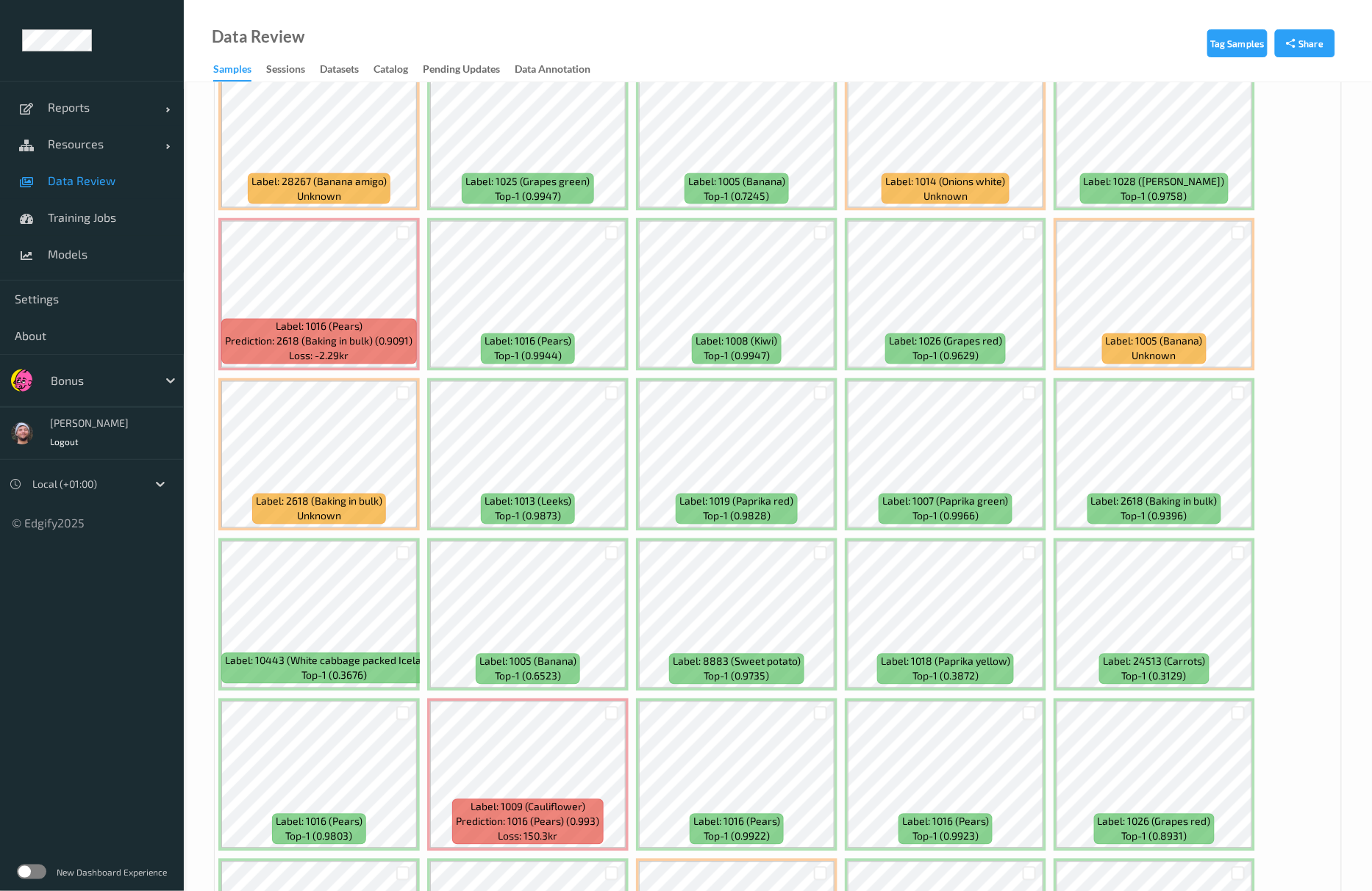
scroll to position [4997, 0]
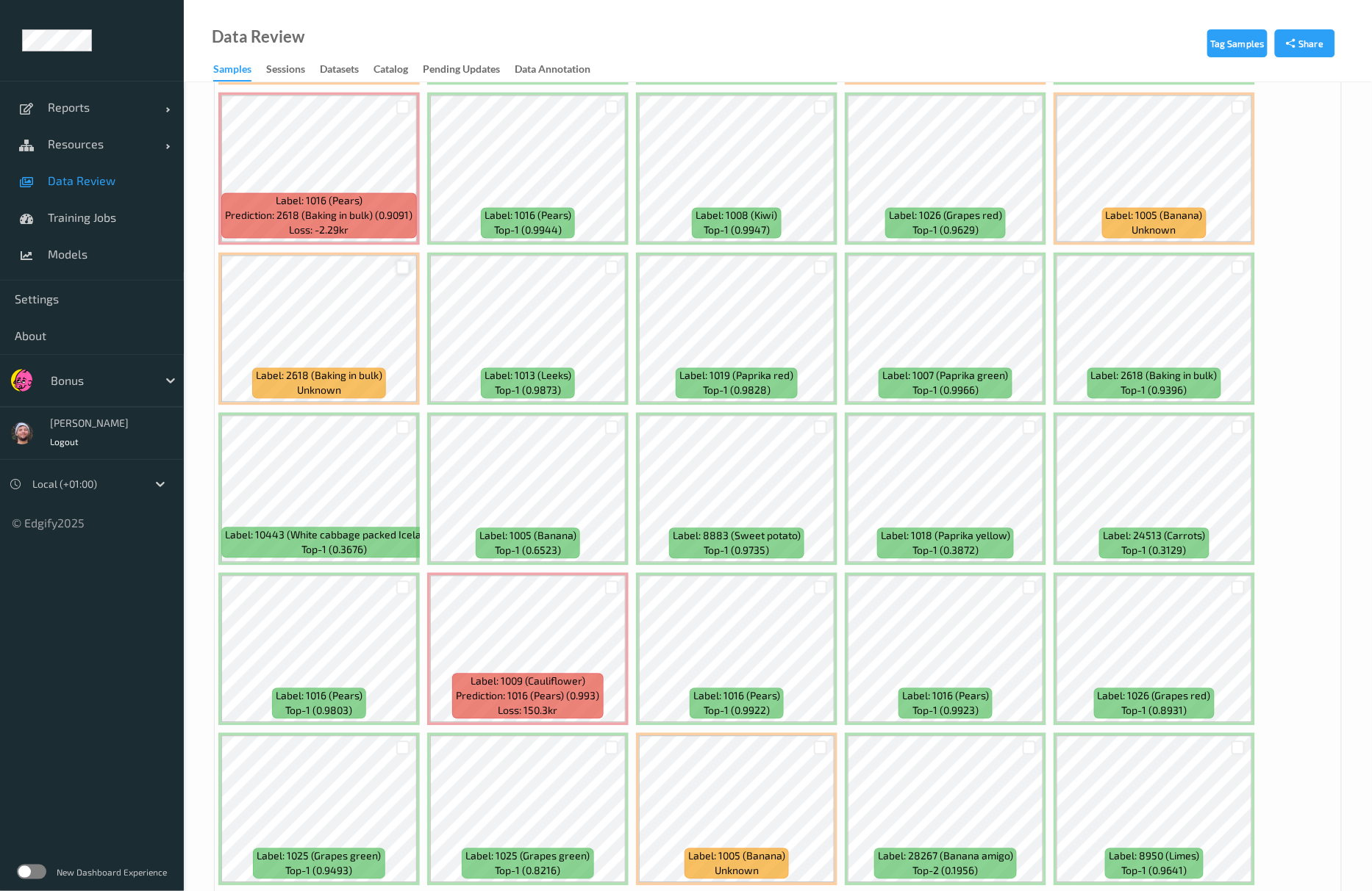
click at [406, 272] on div at bounding box center [404, 268] width 14 height 14
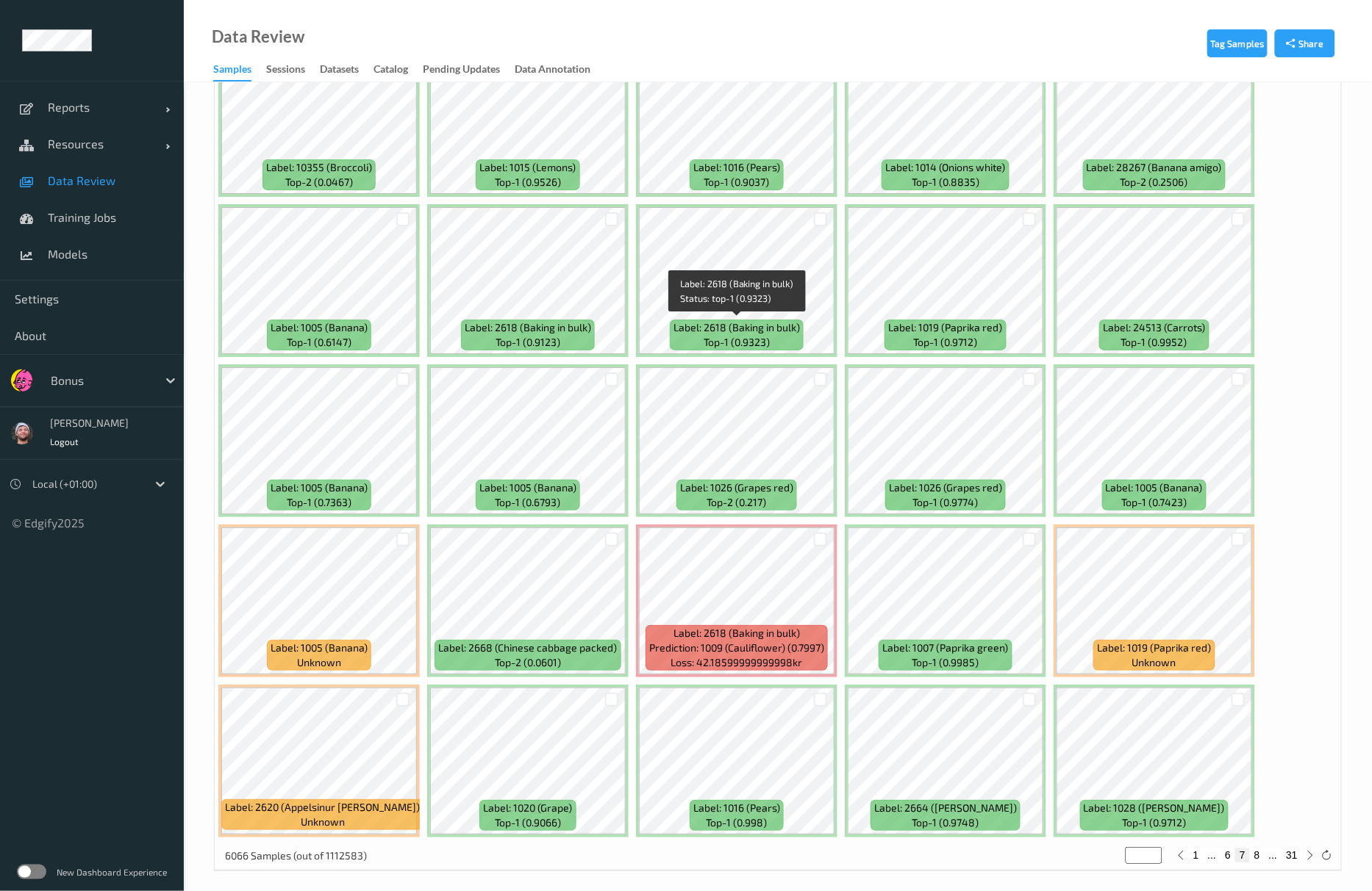
scroll to position [6020, 0]
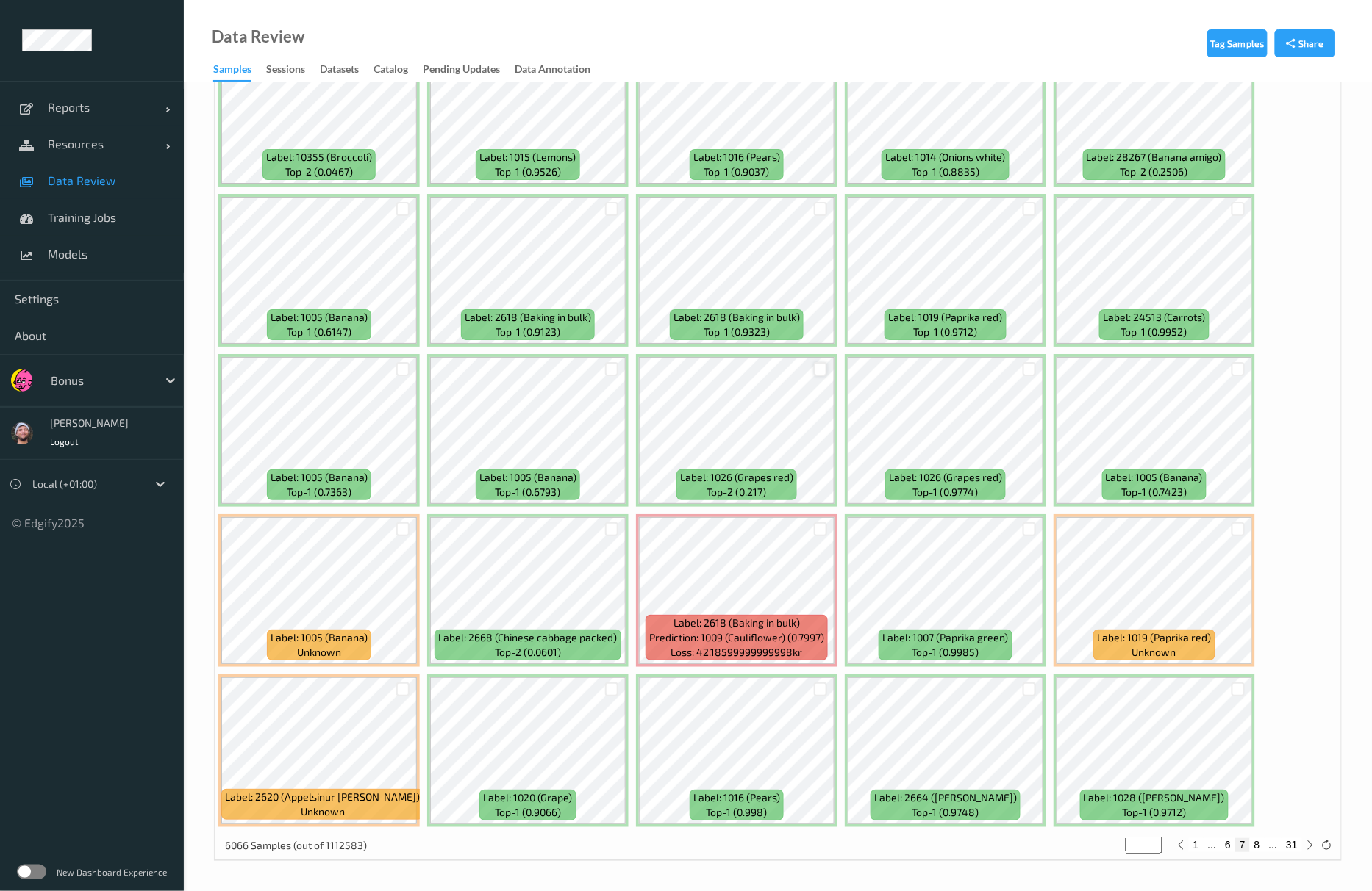
click at [821, 370] on div at bounding box center [821, 369] width 14 height 14
click at [1260, 844] on button "8" at bounding box center [1257, 844] width 15 height 13
type input "*"
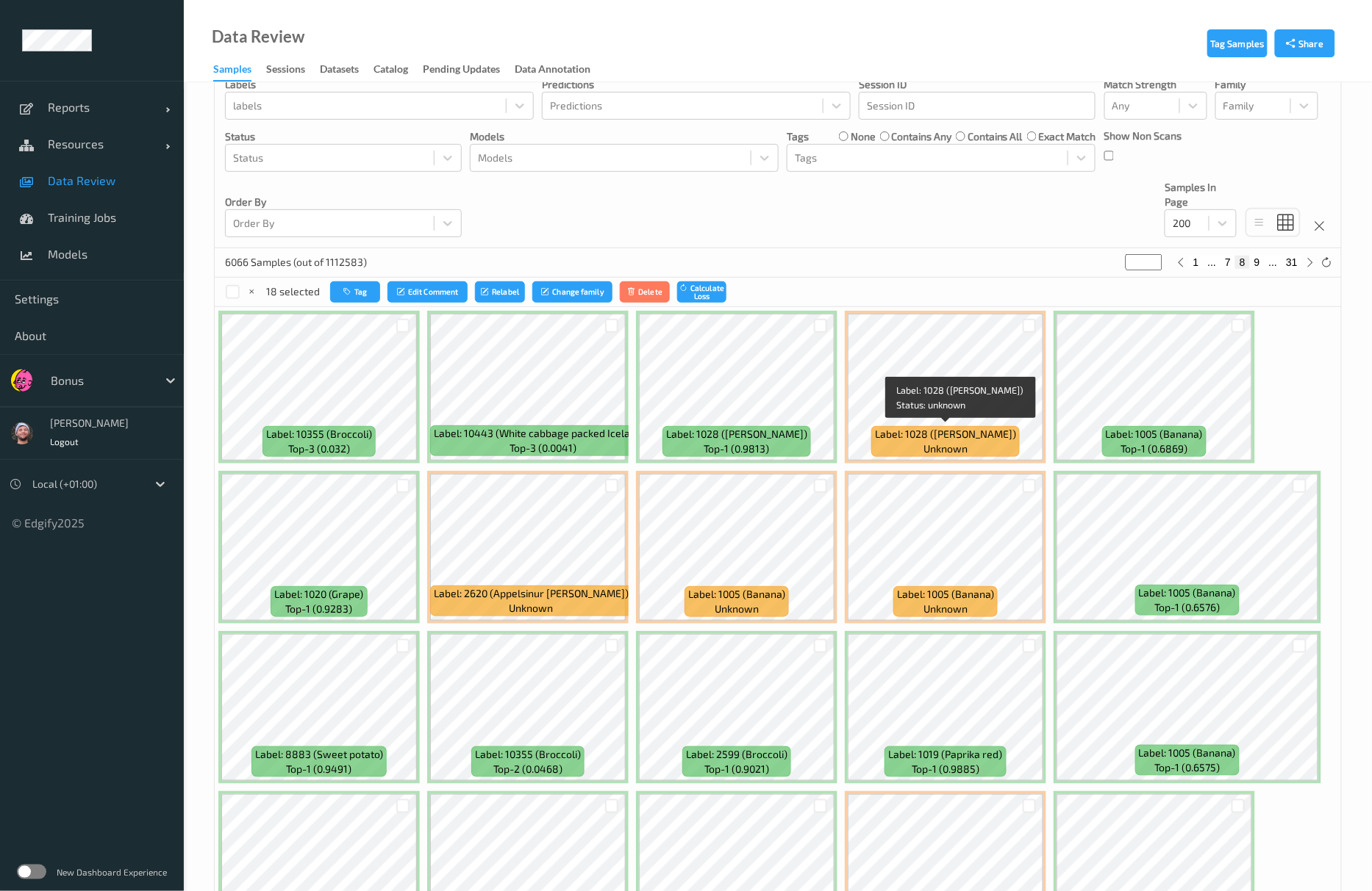
scroll to position [392, 0]
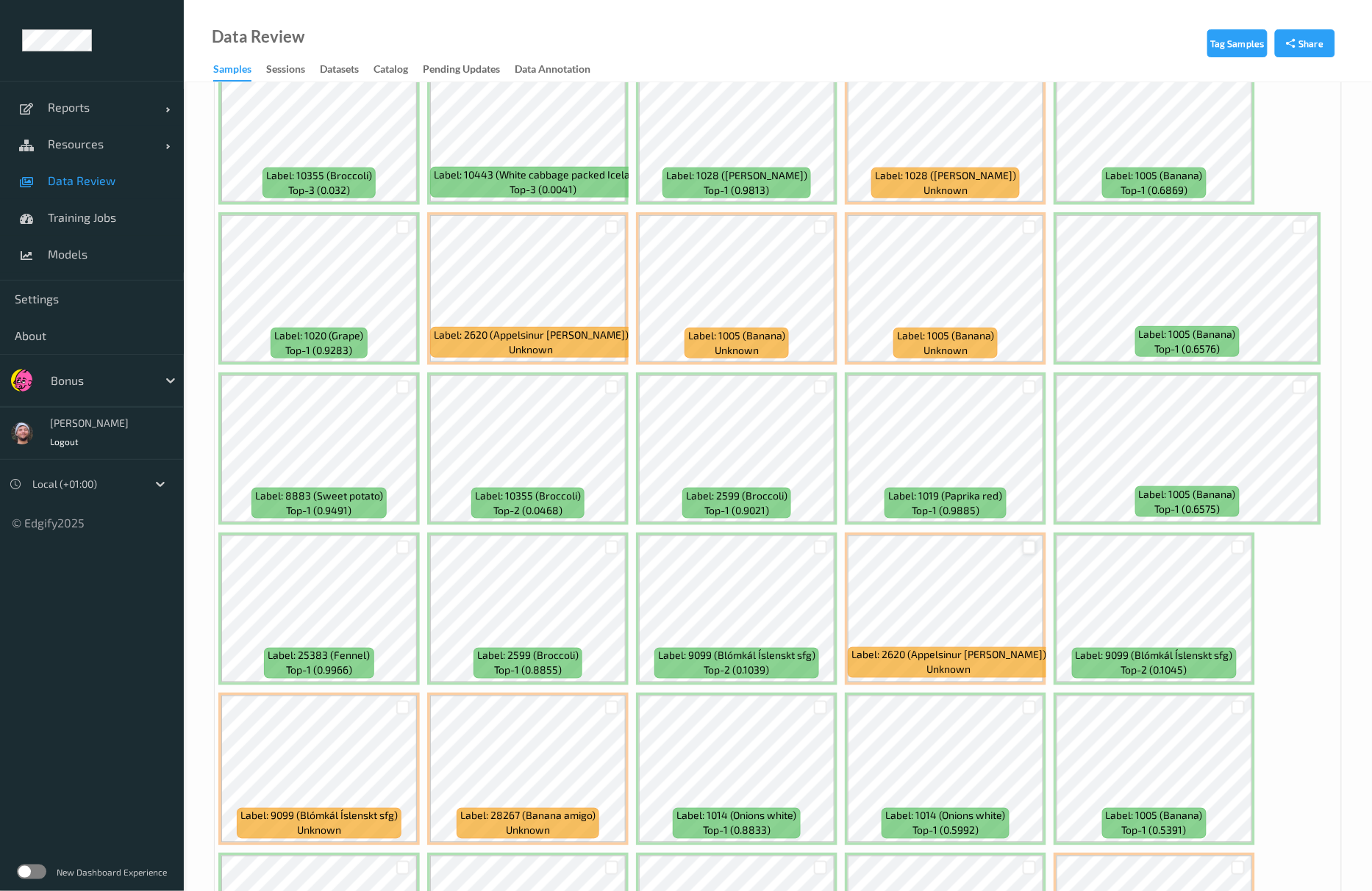
click at [1033, 555] on div at bounding box center [1030, 547] width 14 height 14
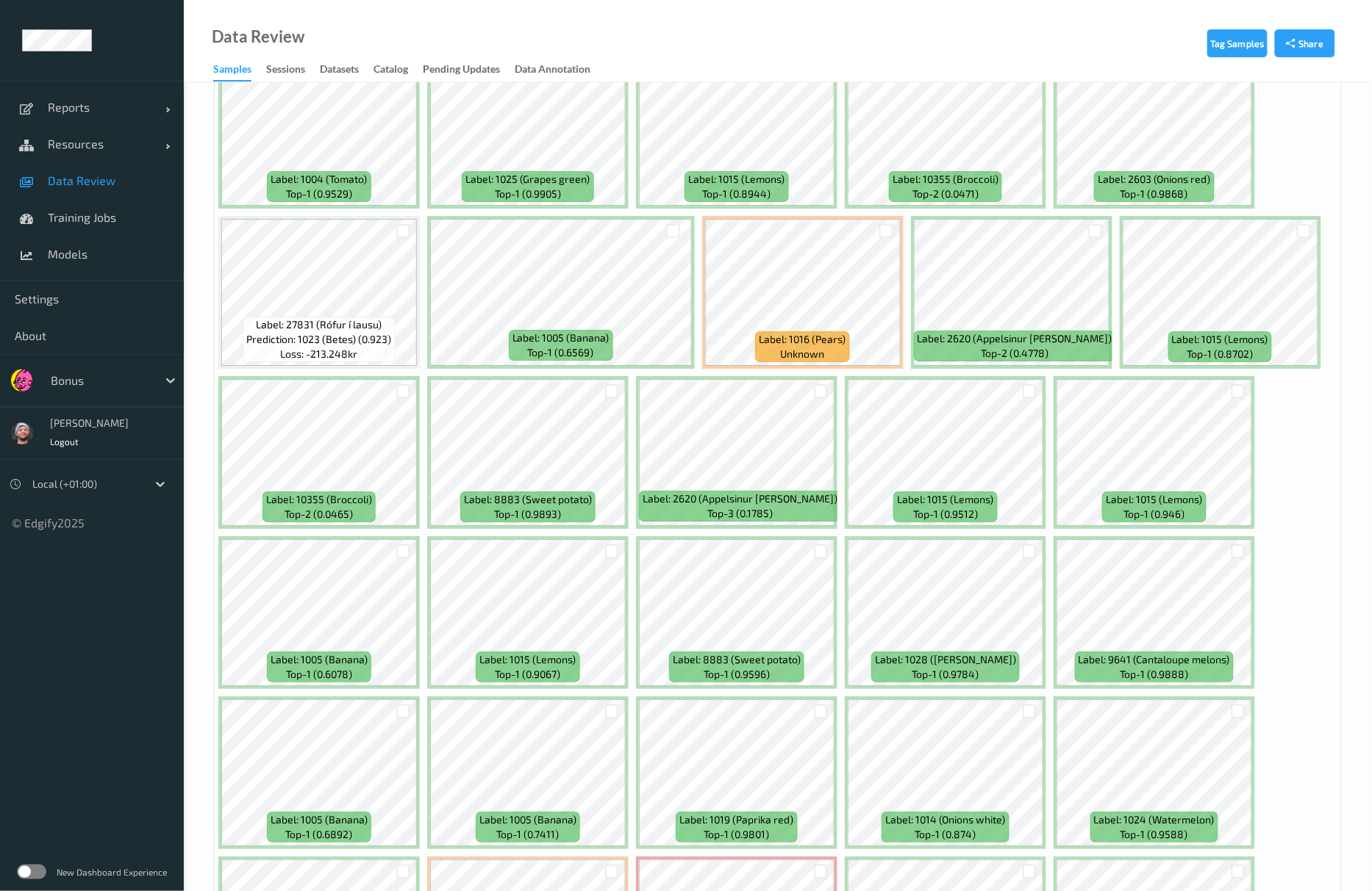
scroll to position [1665, 0]
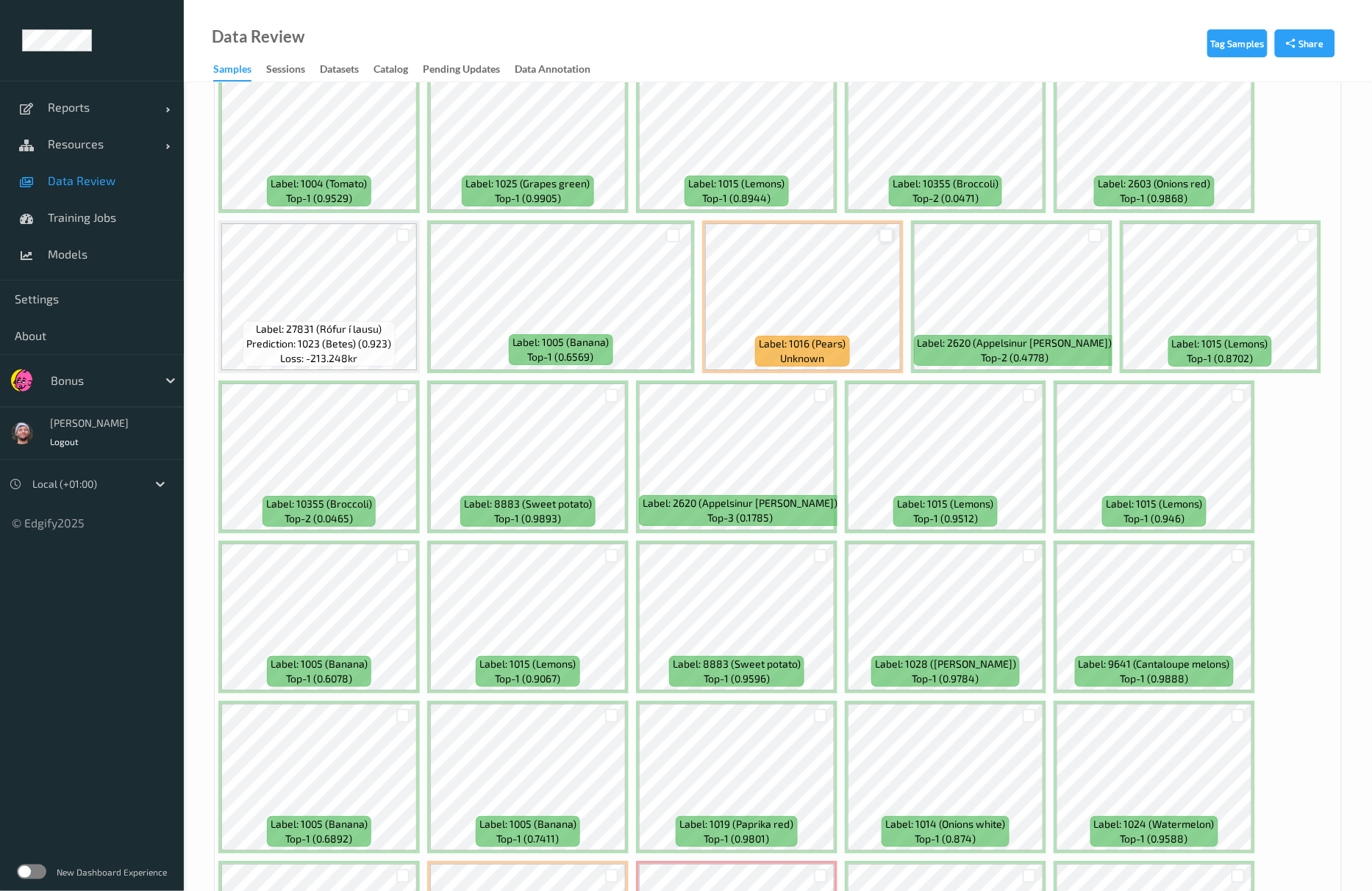
click at [880, 234] on div at bounding box center [886, 236] width 14 height 14
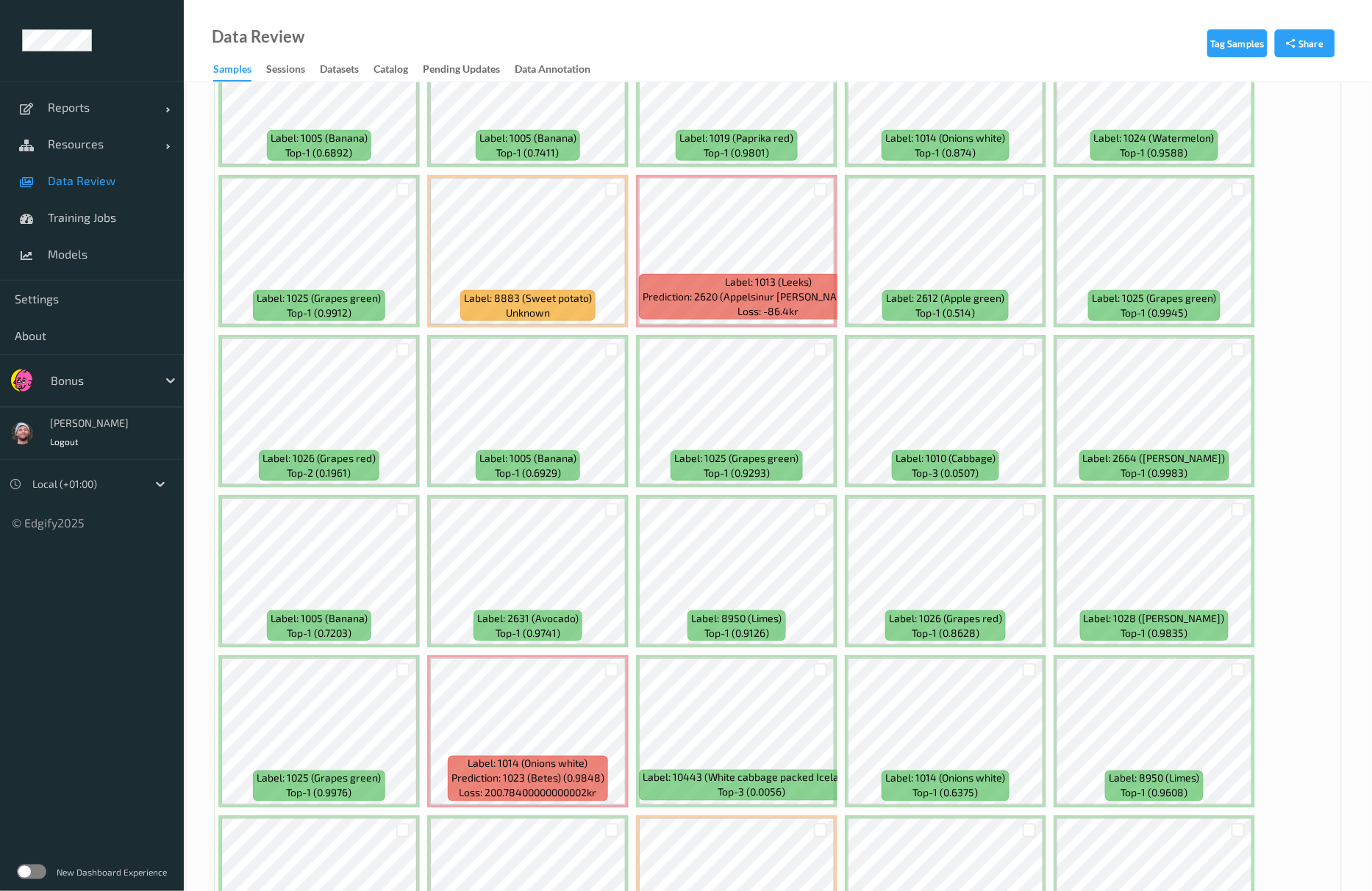
scroll to position [2547, 0]
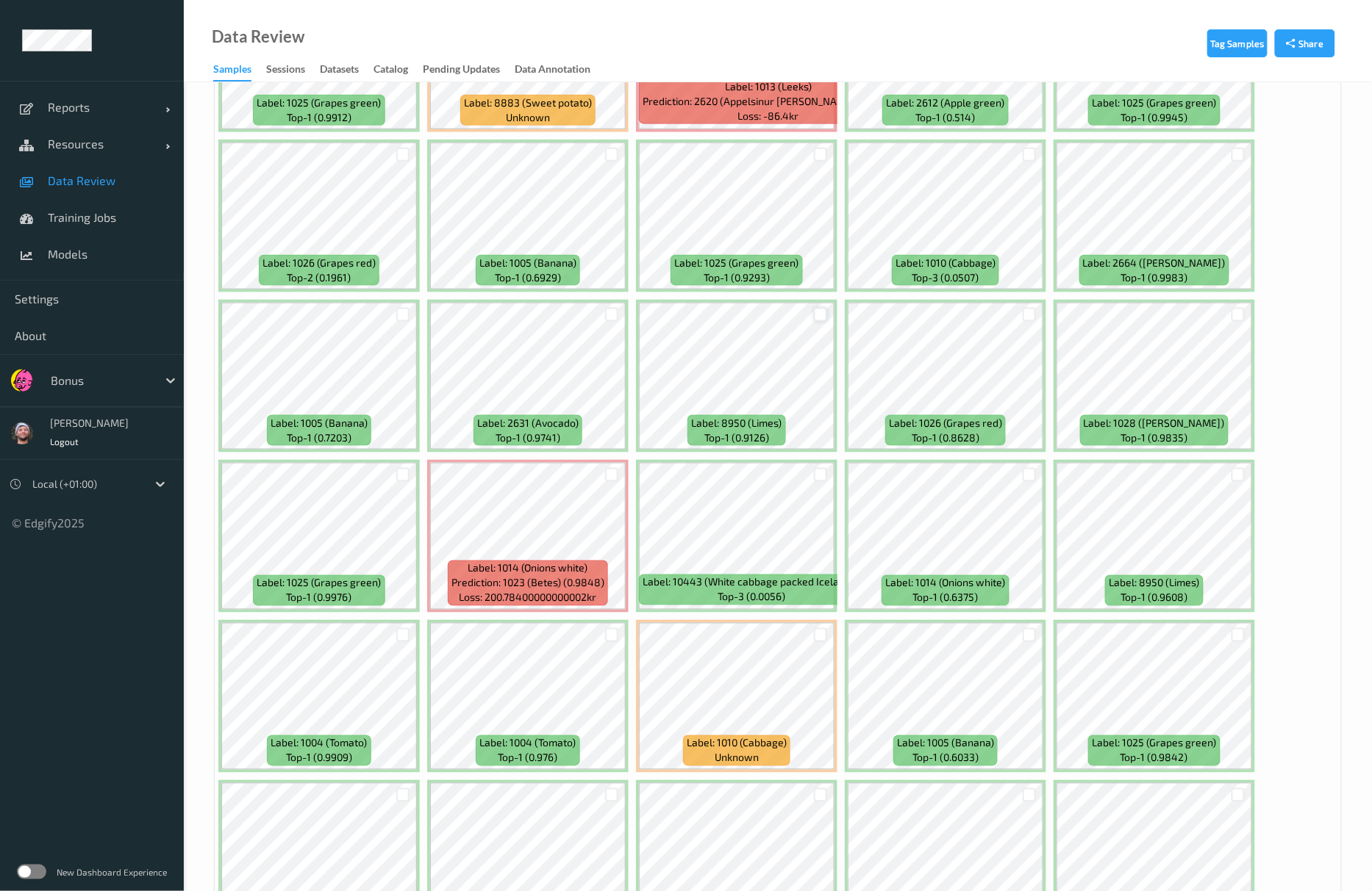
click at [815, 316] on div at bounding box center [821, 315] width 14 height 14
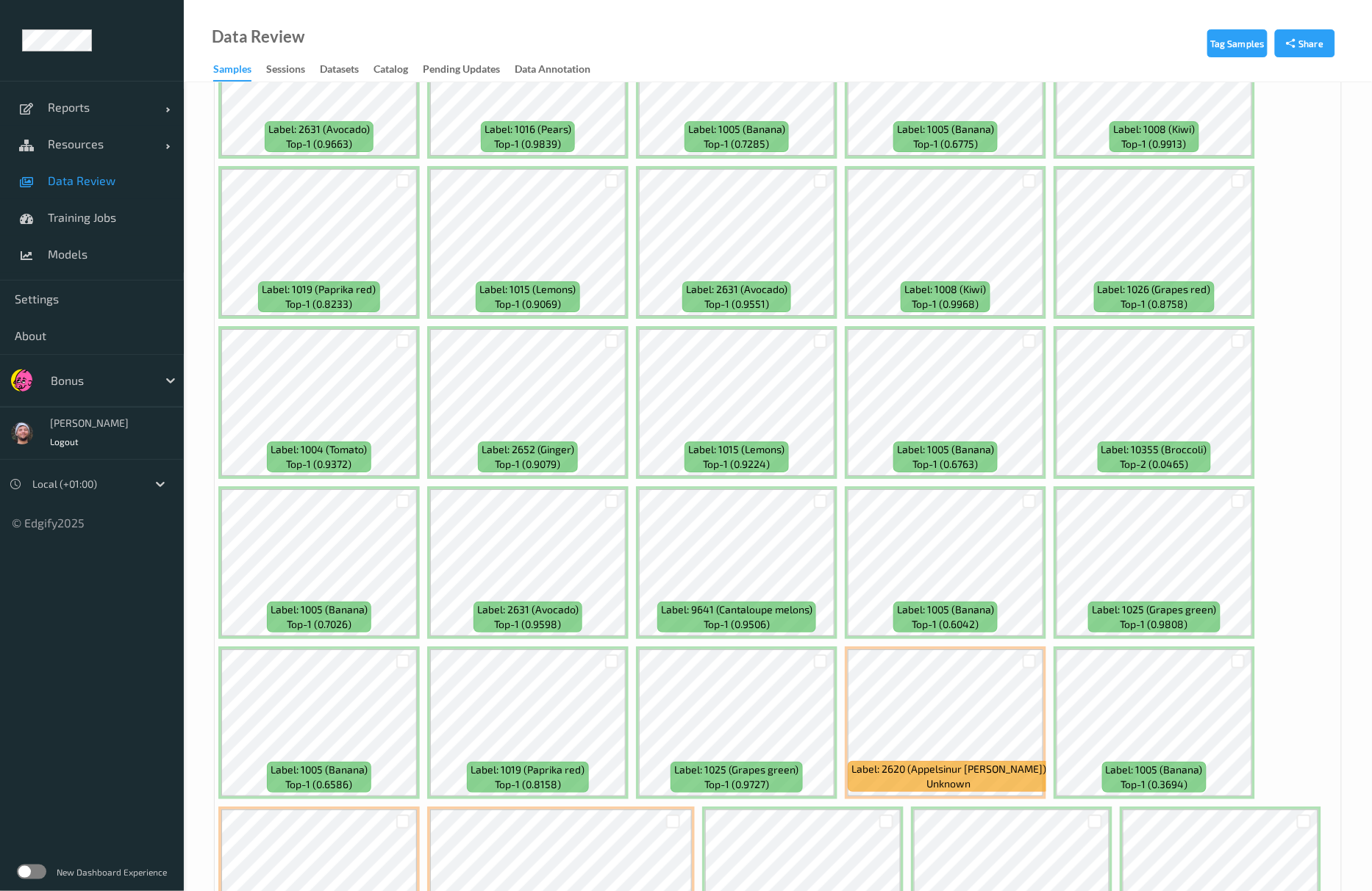
scroll to position [6020, 0]
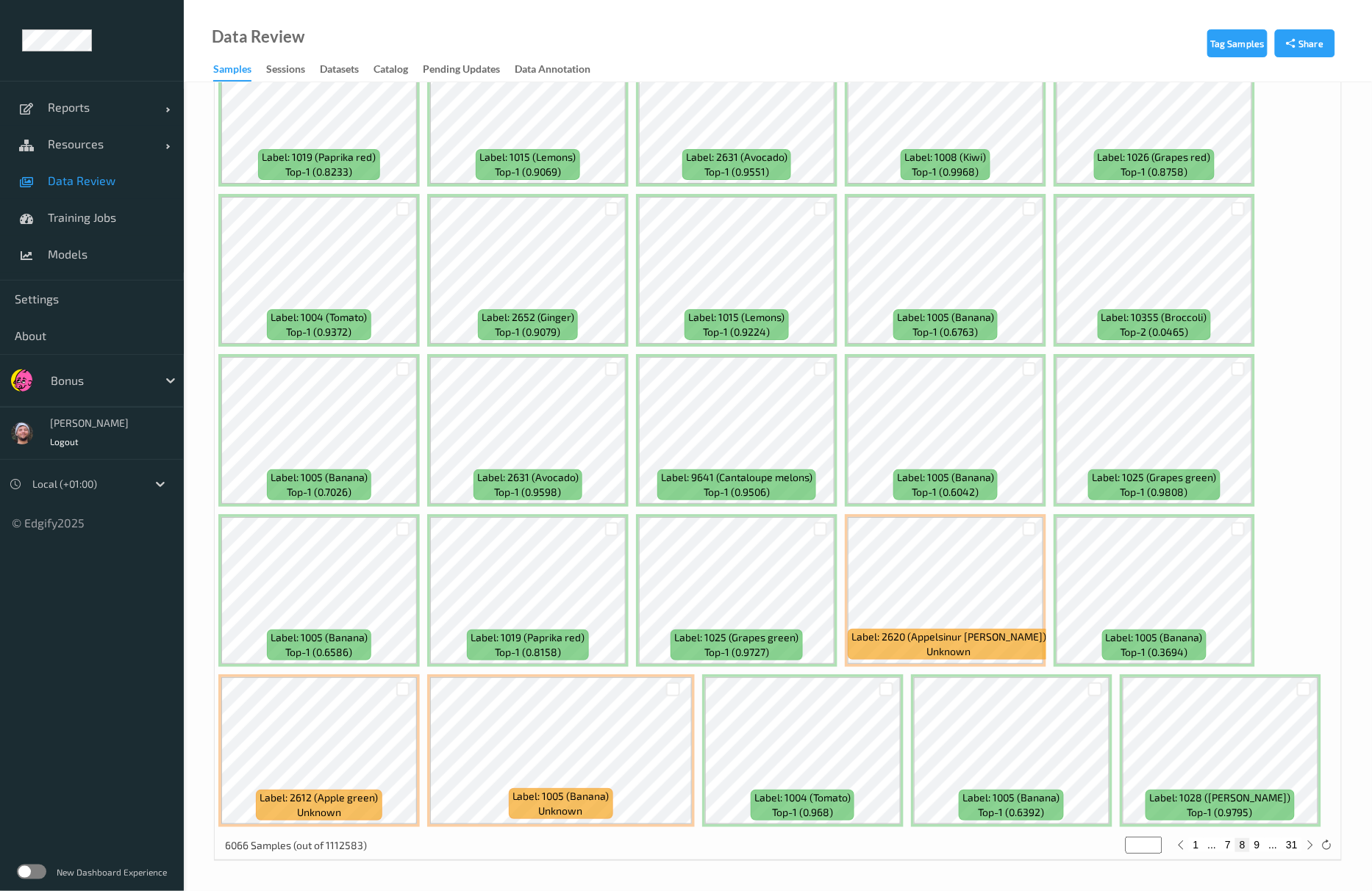
click at [1262, 842] on button "9" at bounding box center [1257, 844] width 15 height 13
type input "*"
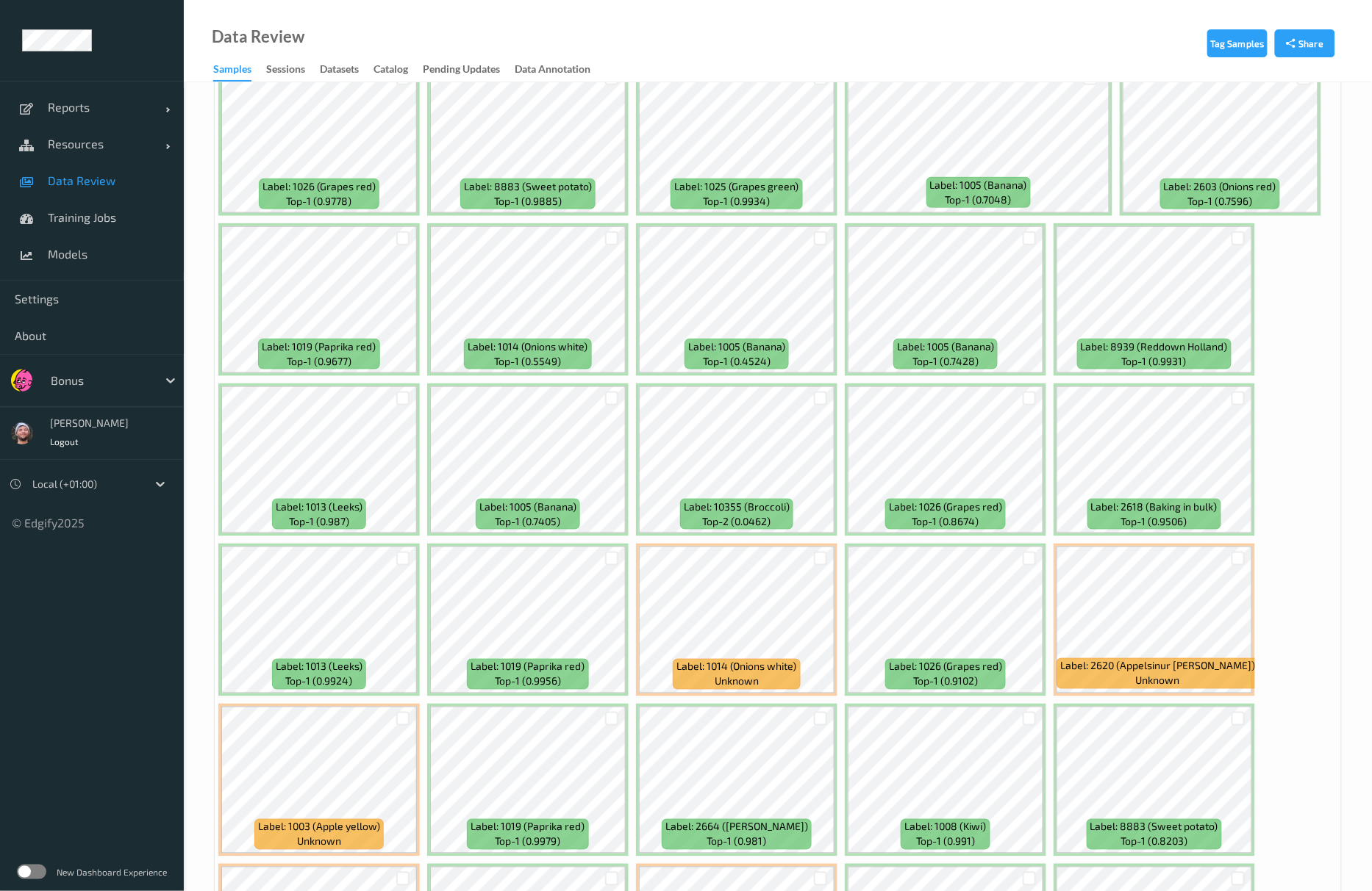
scroll to position [4703, 0]
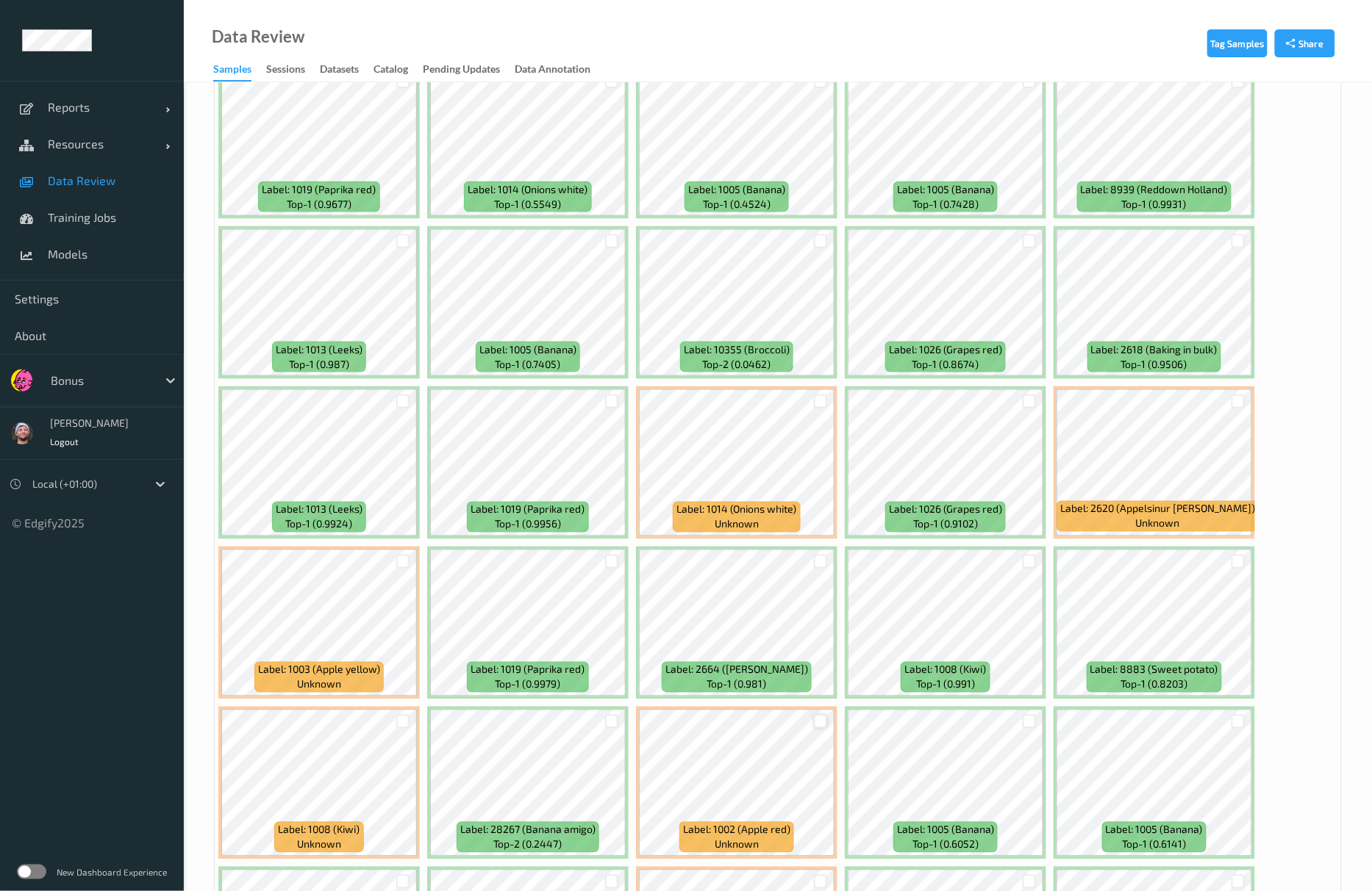
click at [822, 729] on div at bounding box center [821, 722] width 14 height 14
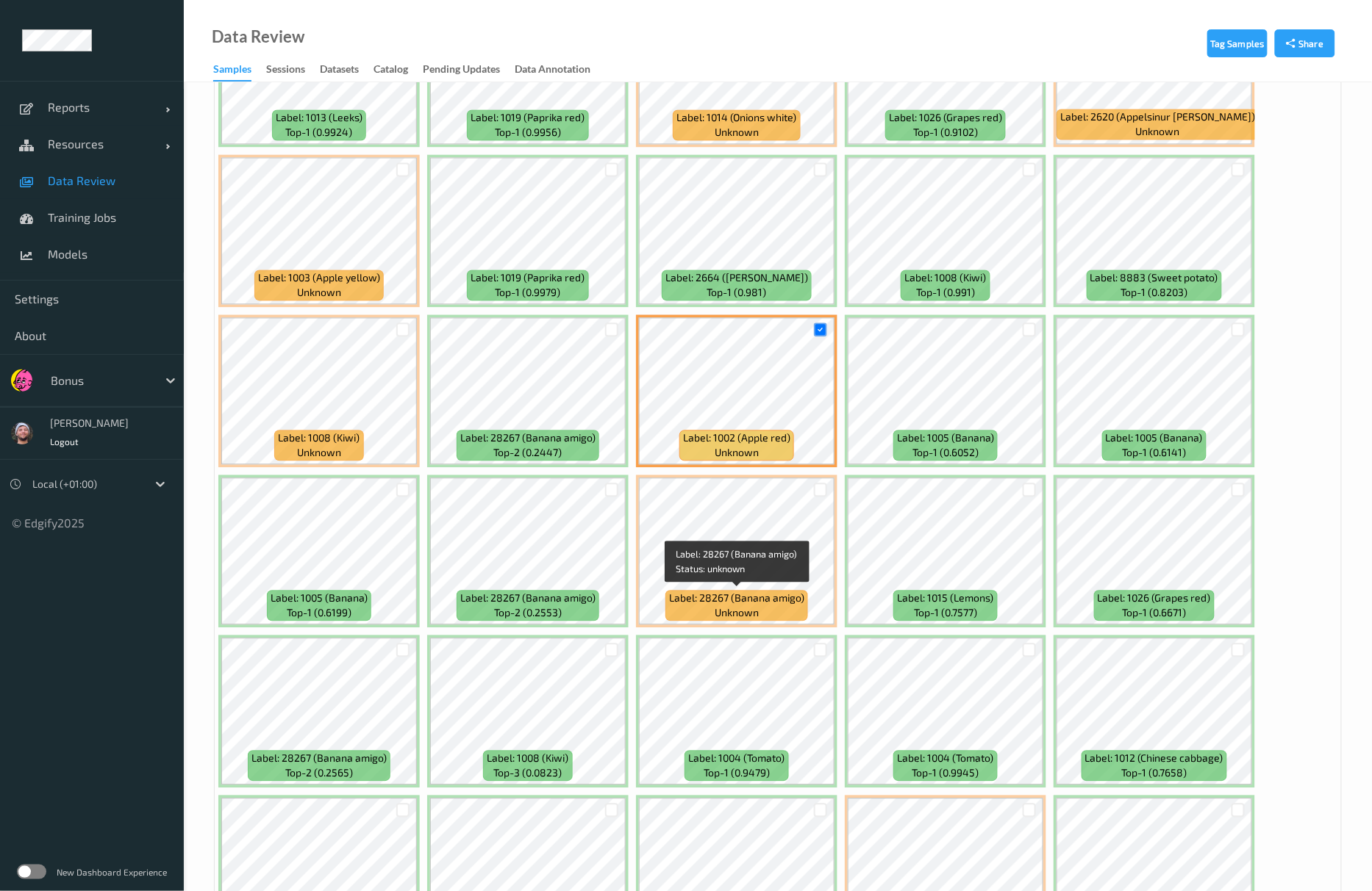
scroll to position [5486, 0]
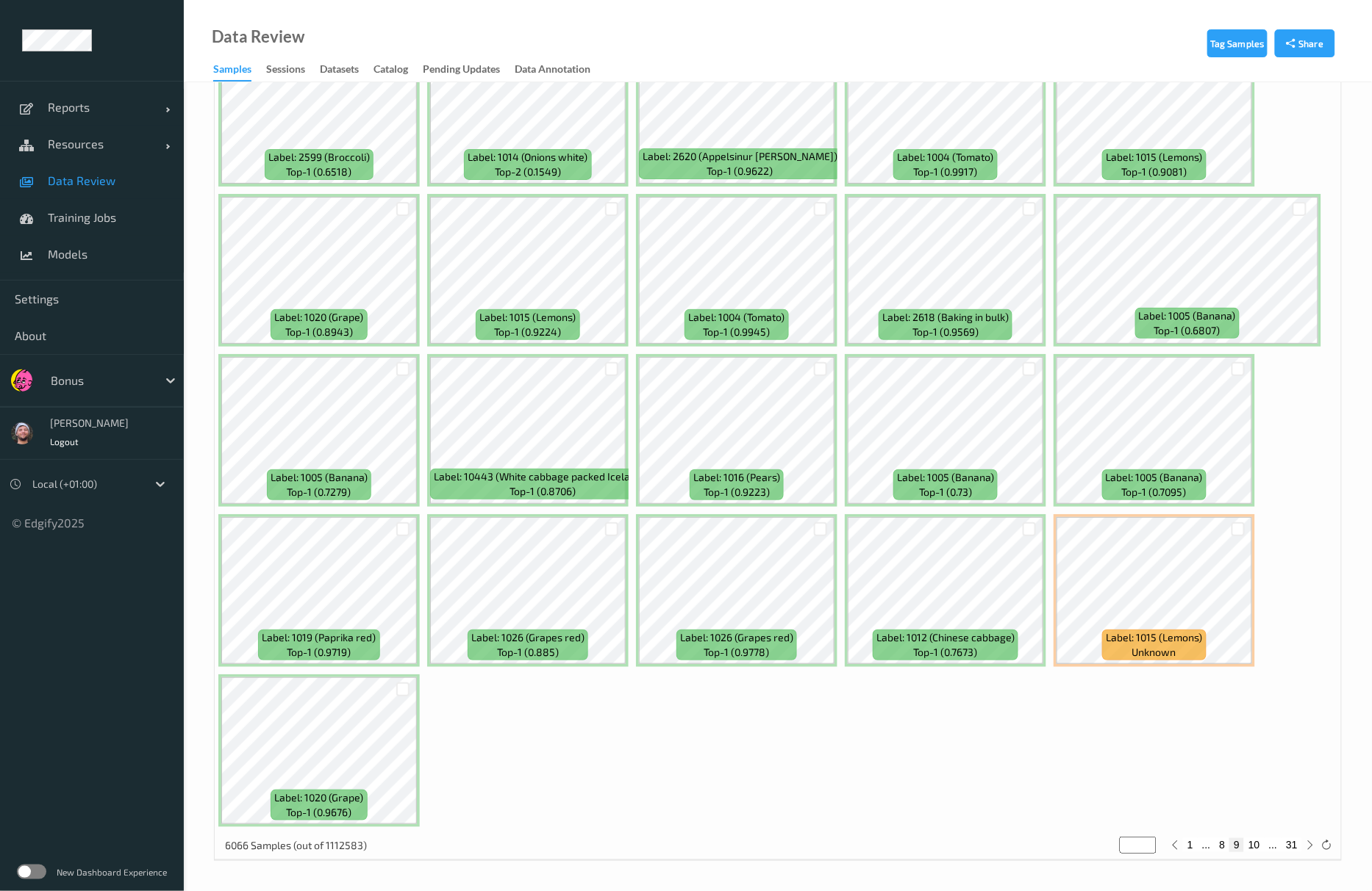
click at [1255, 845] on button "10" at bounding box center [1254, 844] width 20 height 13
type input "**"
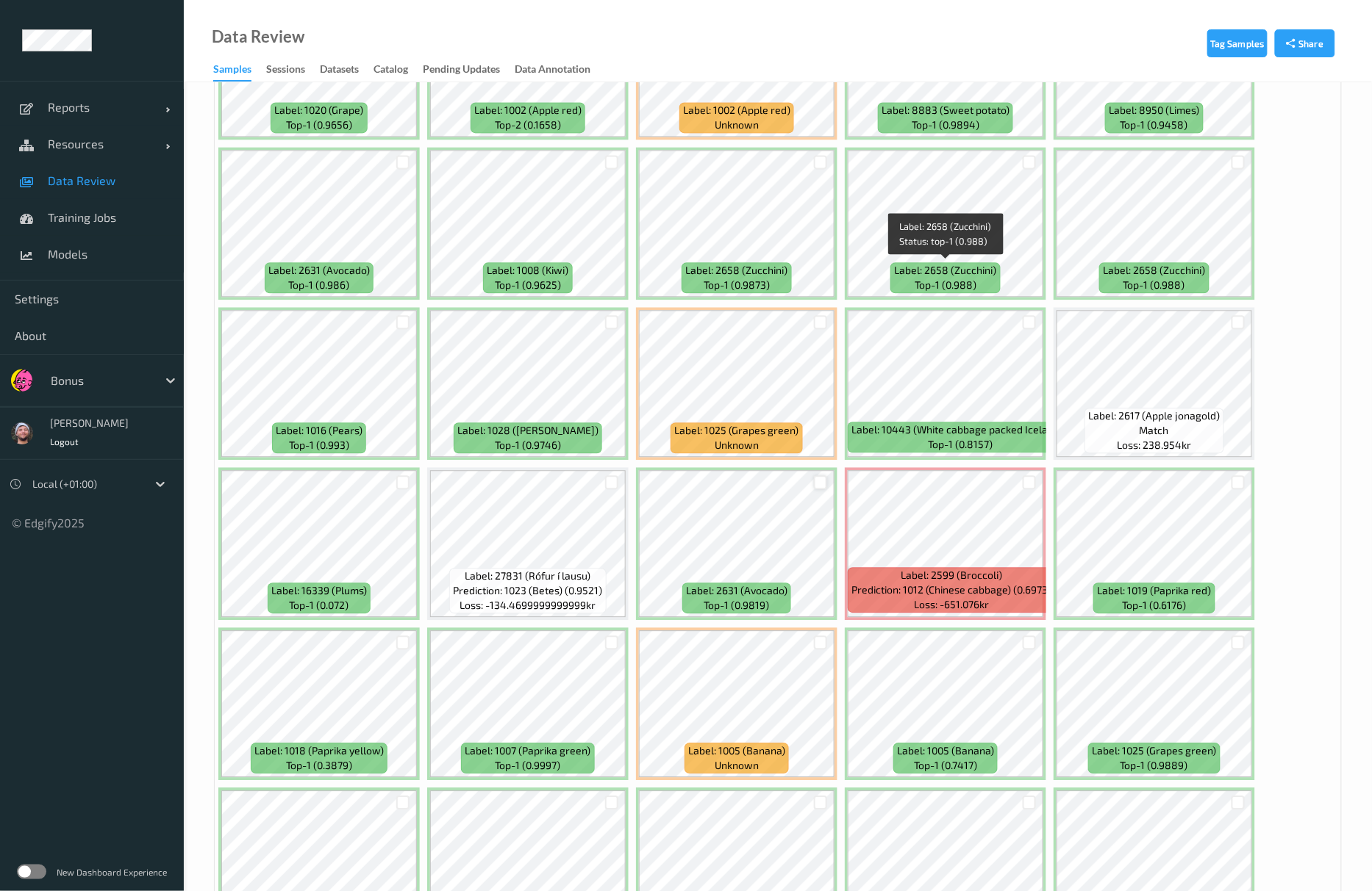
scroll to position [1175, 0]
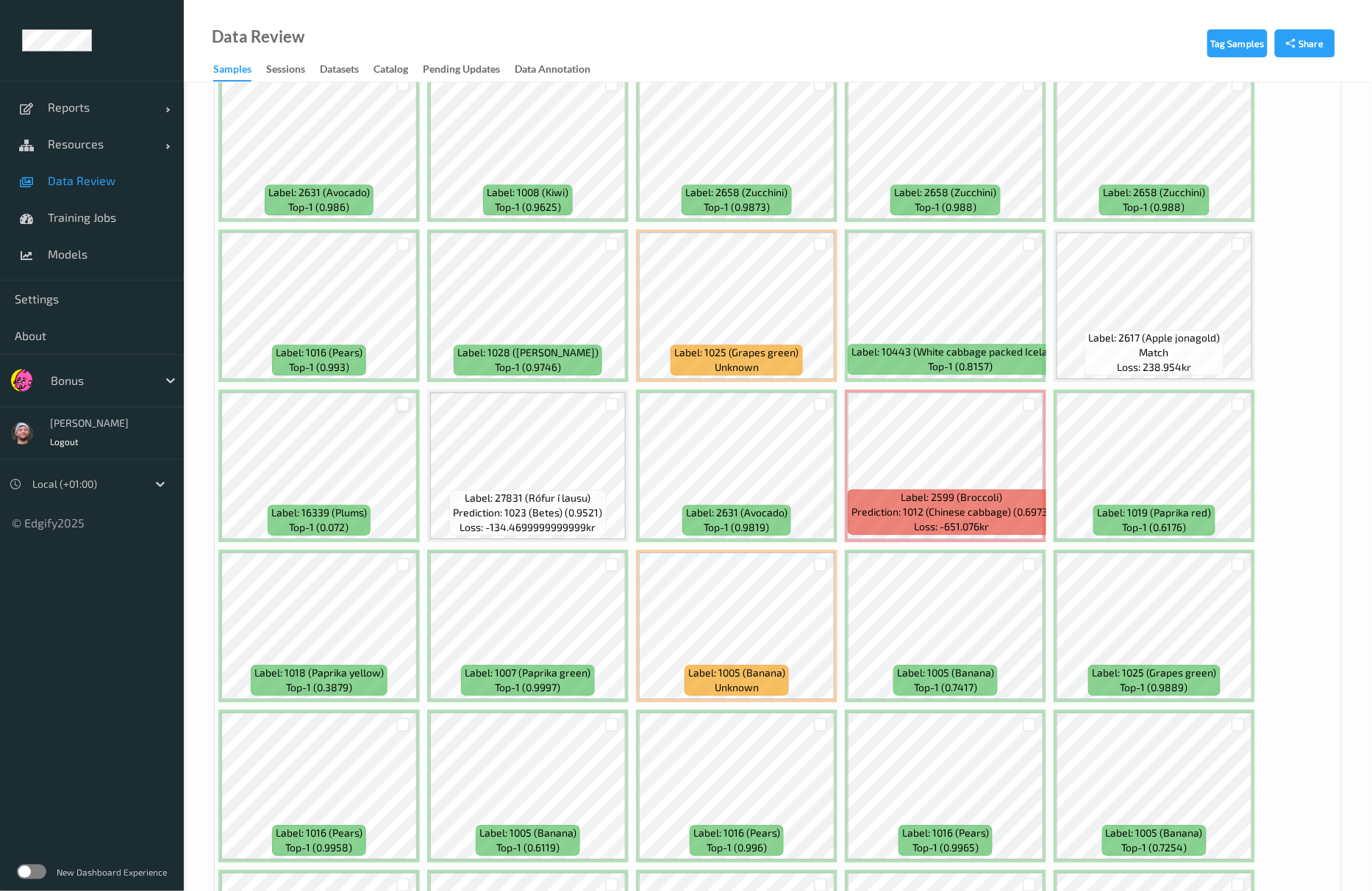
click at [406, 409] on div at bounding box center [404, 404] width 14 height 14
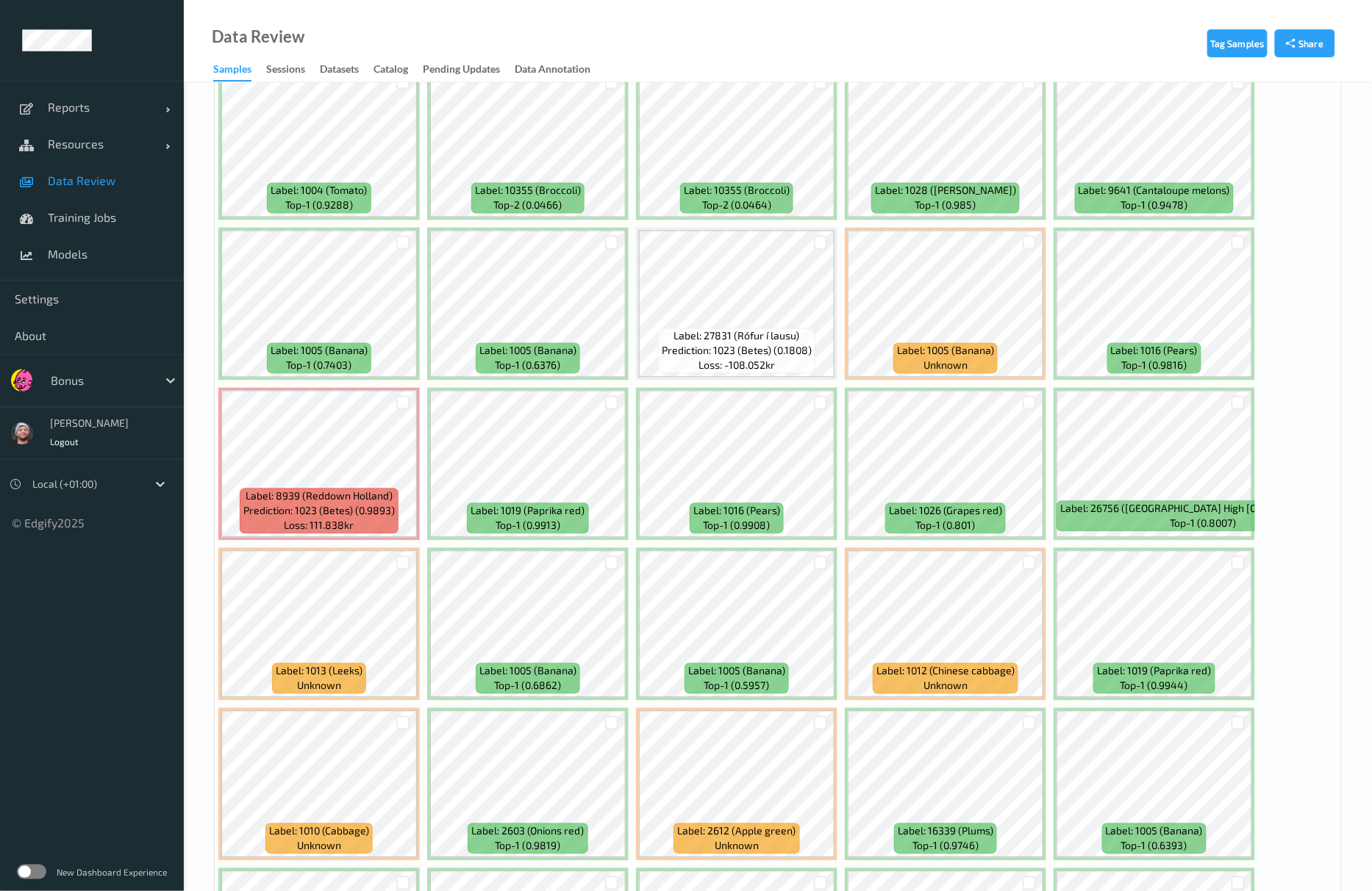
scroll to position [2547, 0]
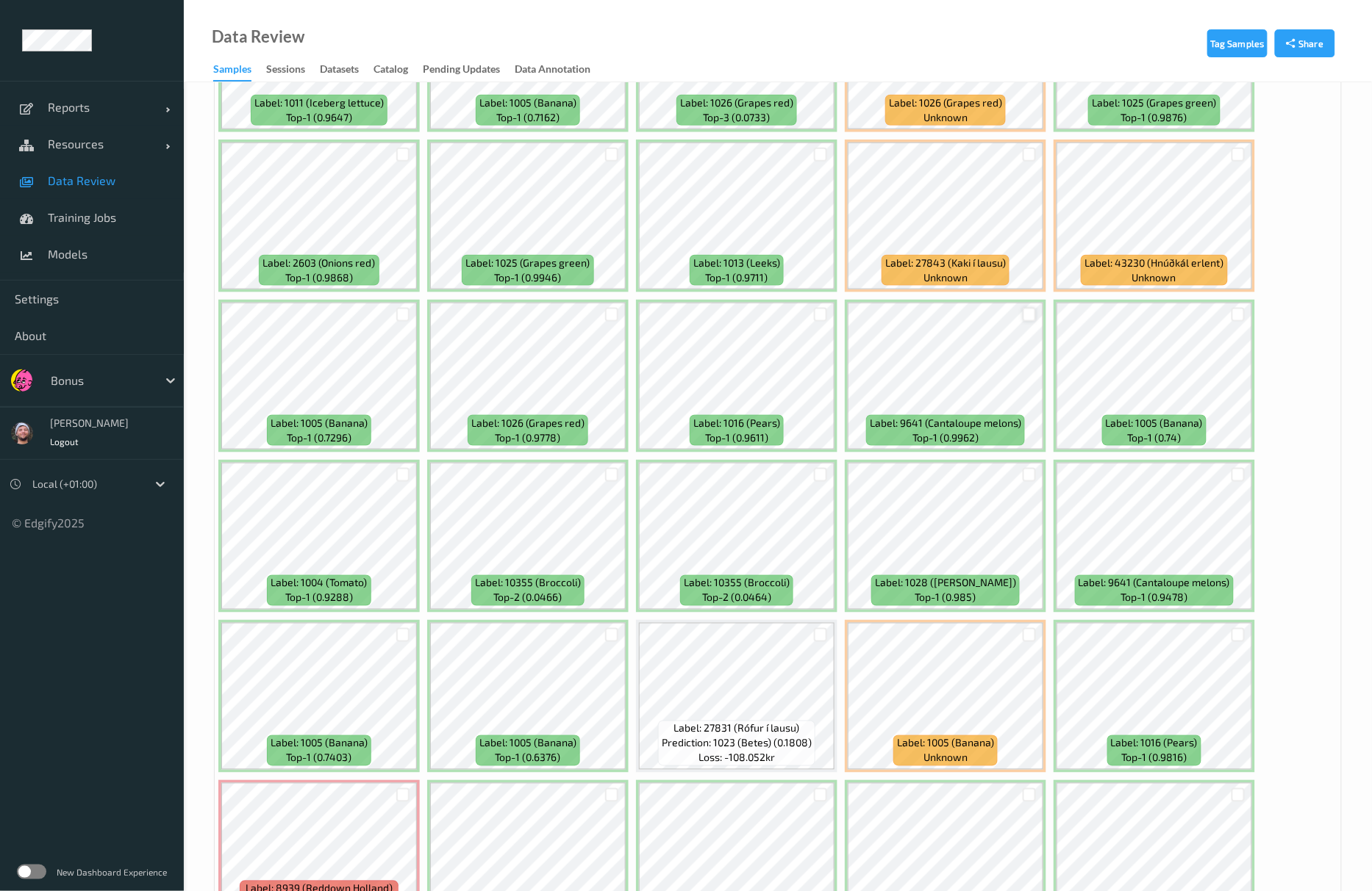
click at [1030, 321] on div at bounding box center [1030, 315] width 14 height 14
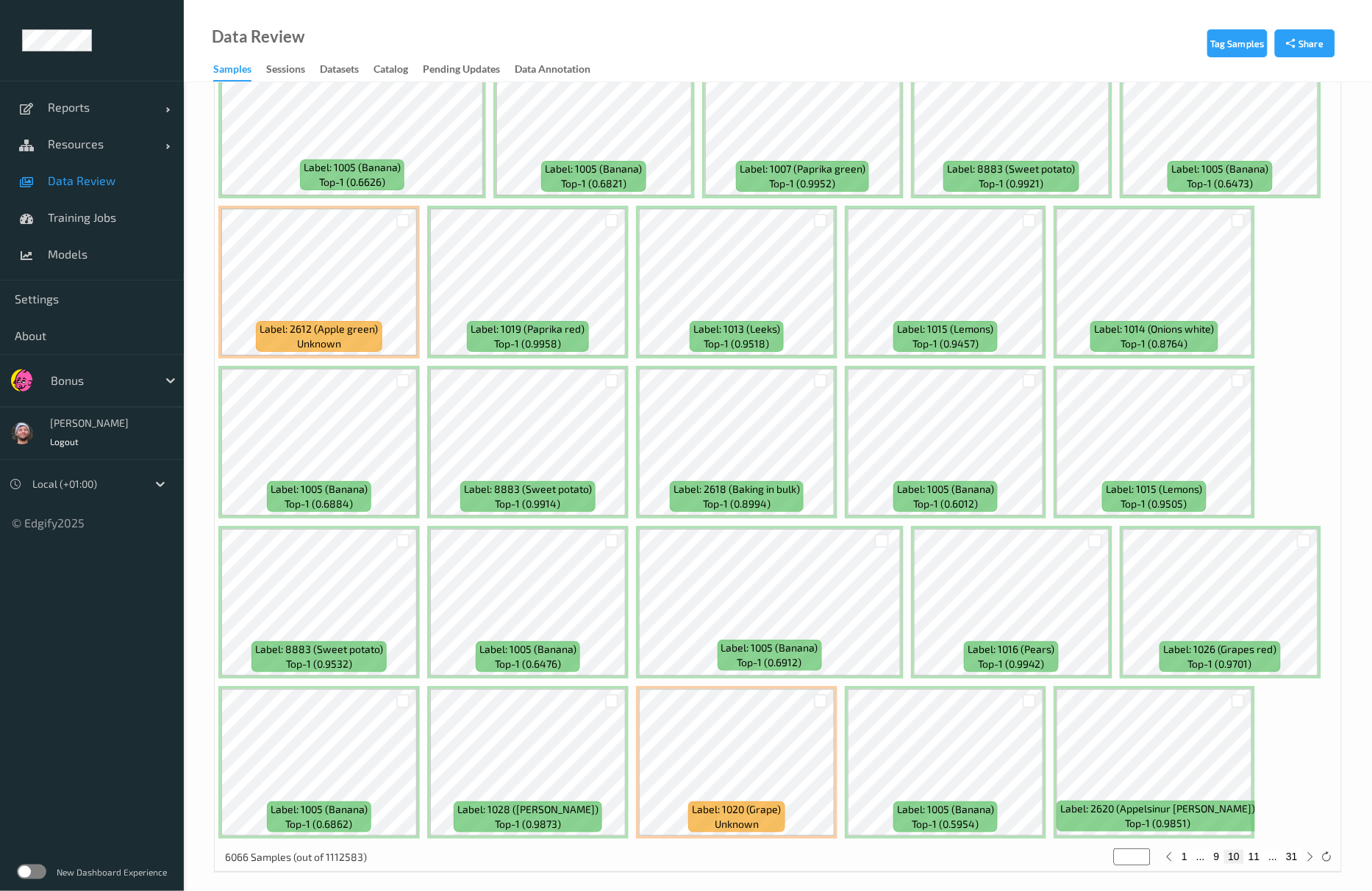
scroll to position [6020, 0]
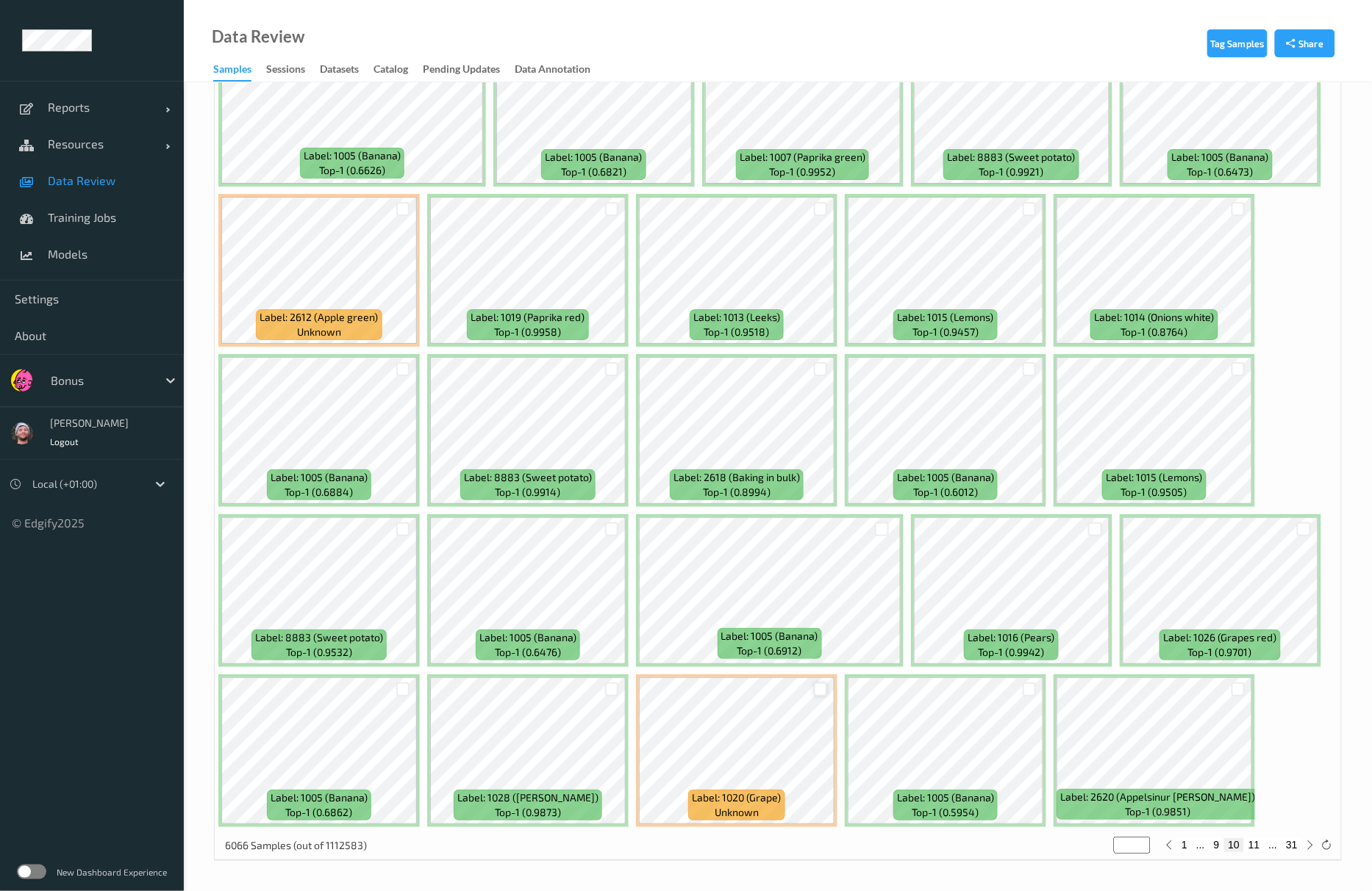
click at [827, 685] on div at bounding box center [821, 690] width 14 height 14
click at [1248, 847] on button "11" at bounding box center [1254, 844] width 20 height 13
type input "**"
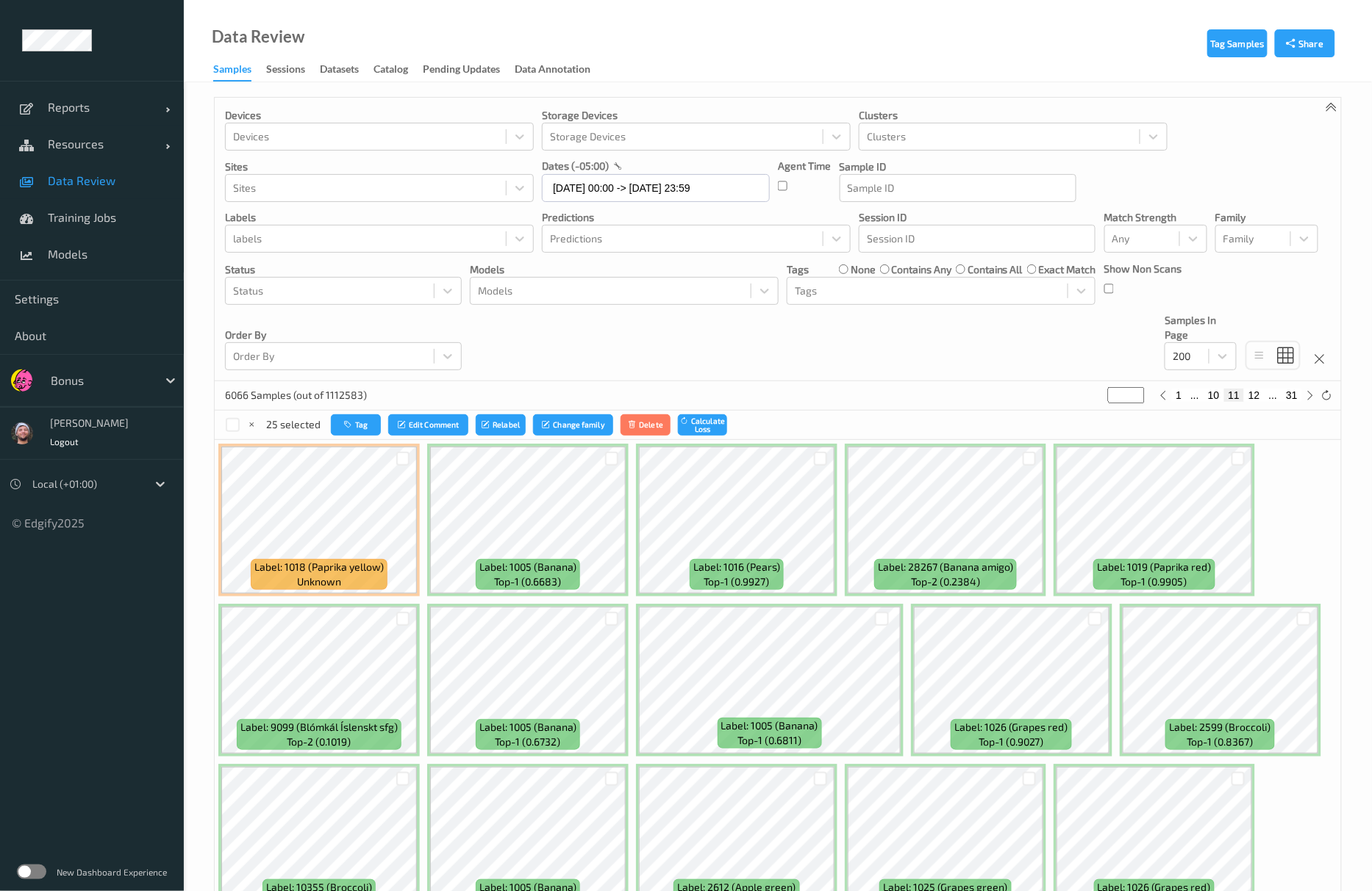
scroll to position [294, 0]
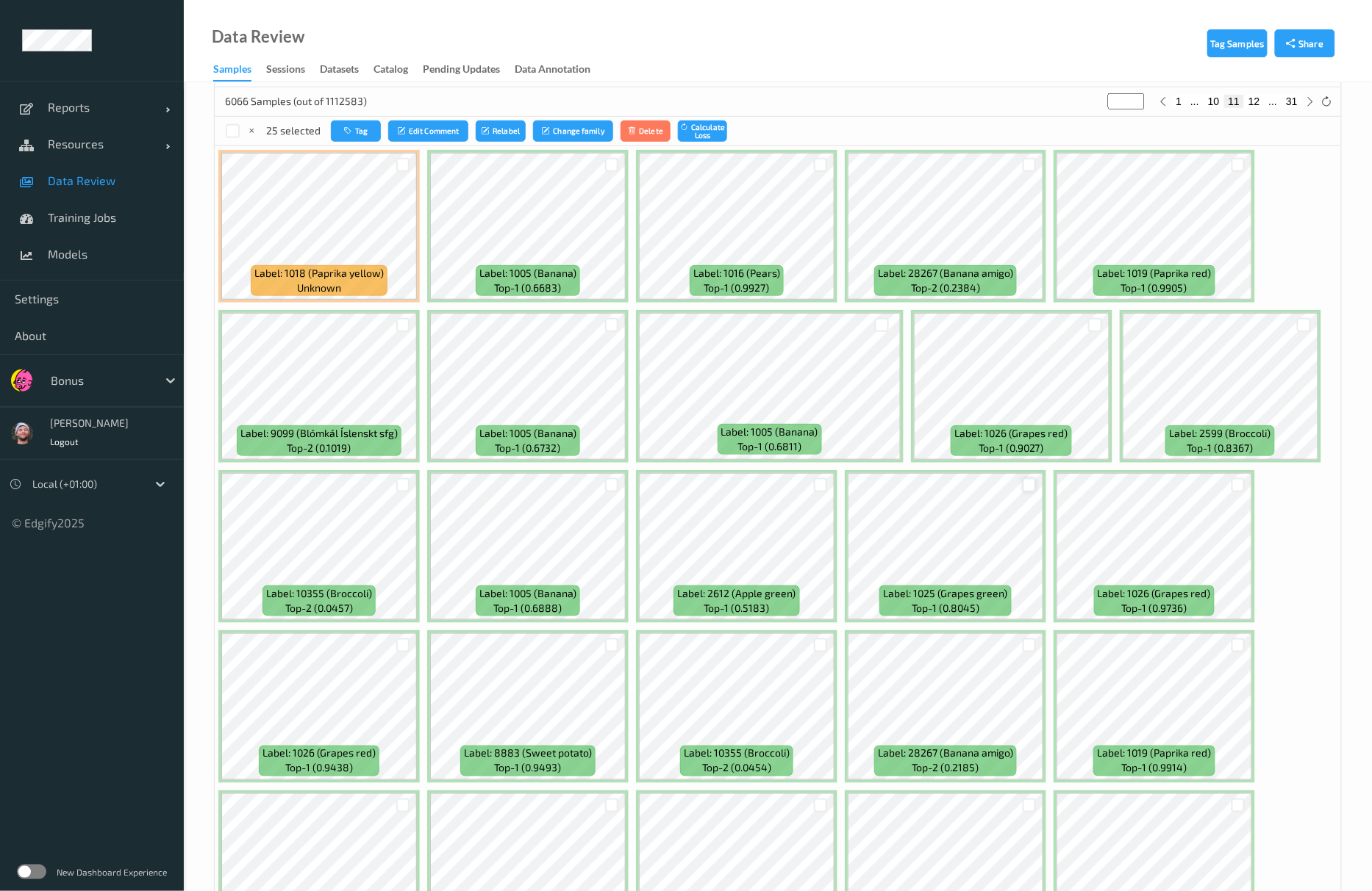
click at [1029, 489] on div at bounding box center [1030, 486] width 14 height 14
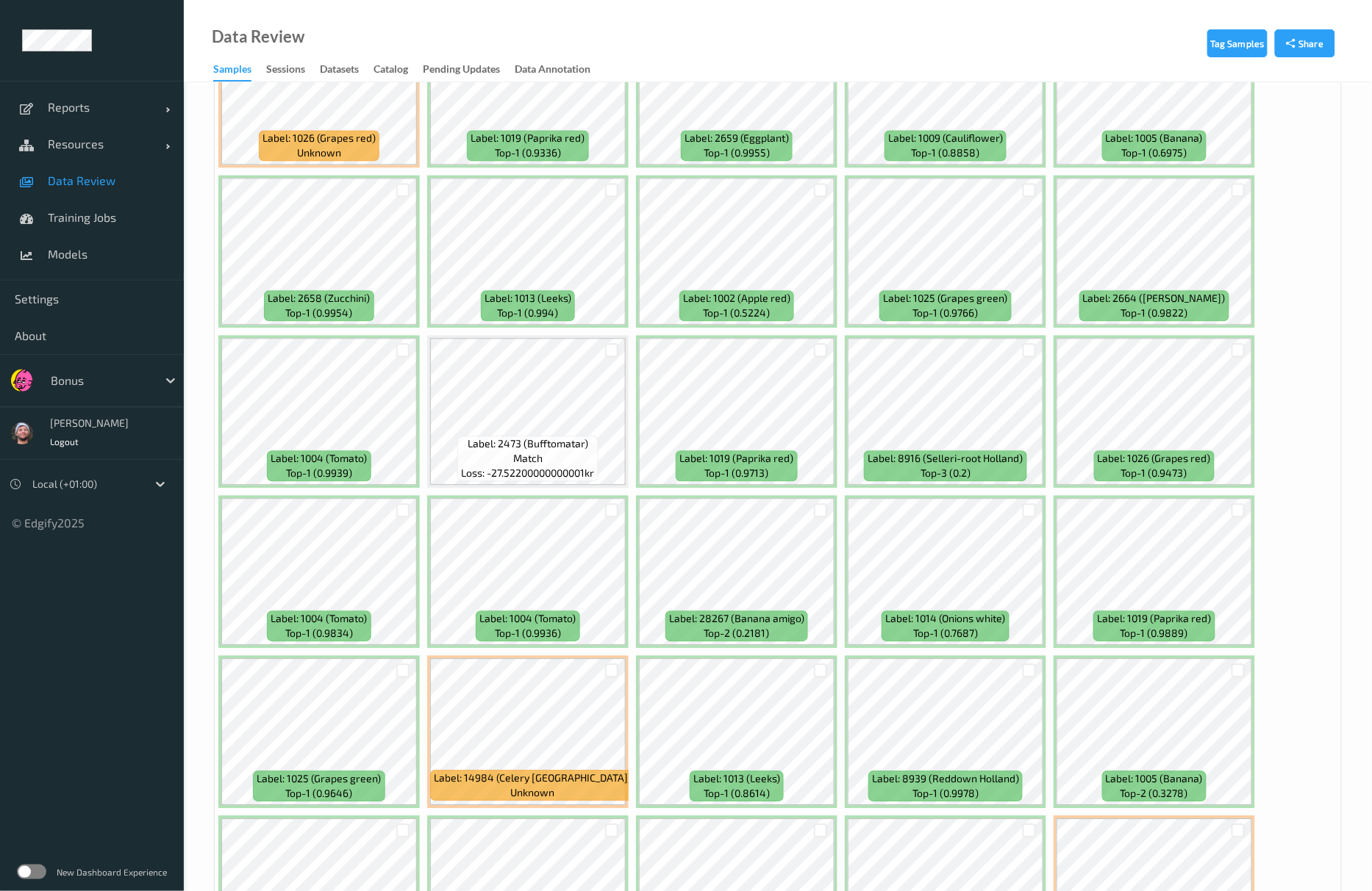
scroll to position [3135, 0]
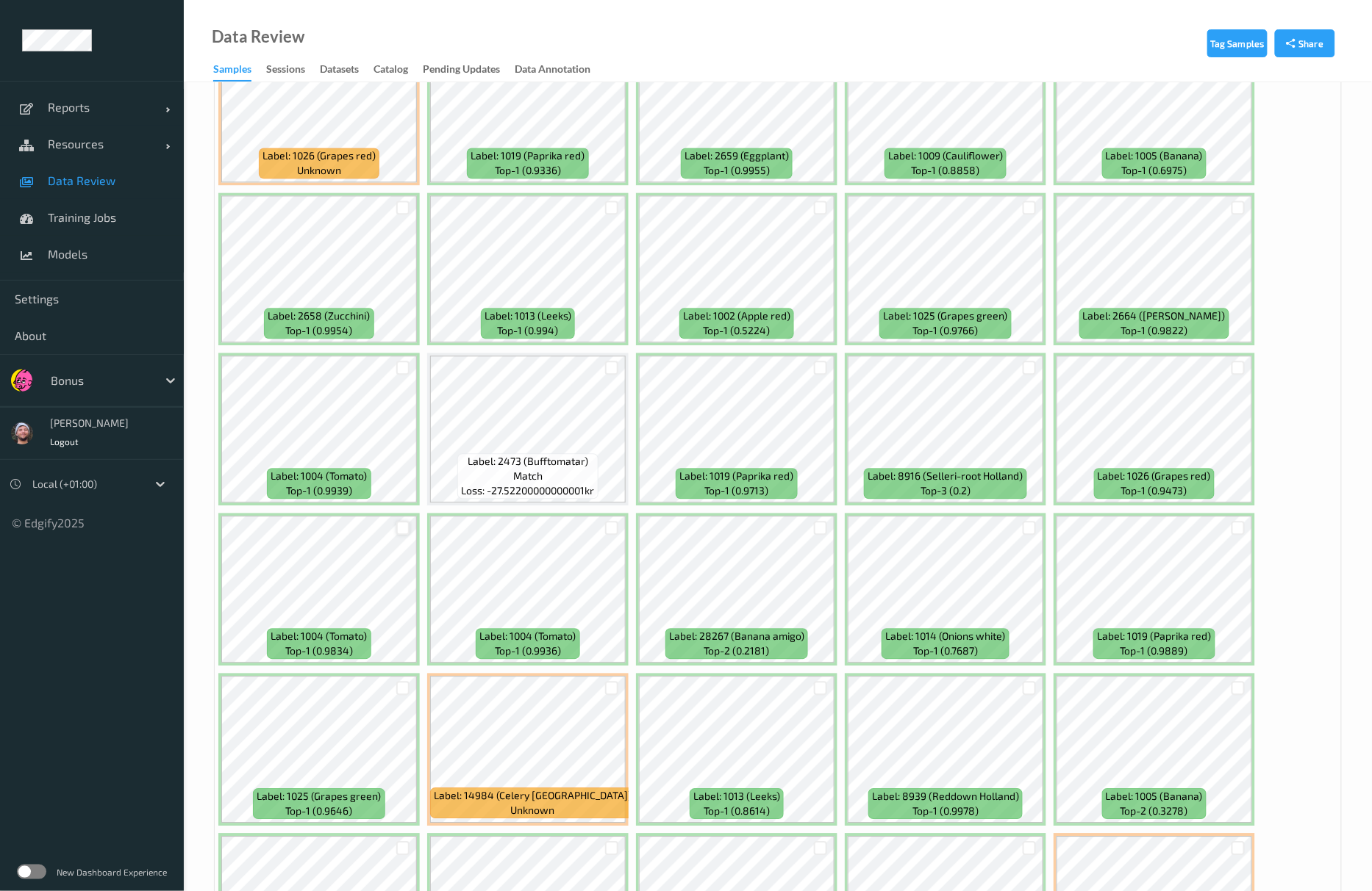
click at [398, 531] on div at bounding box center [404, 528] width 14 height 14
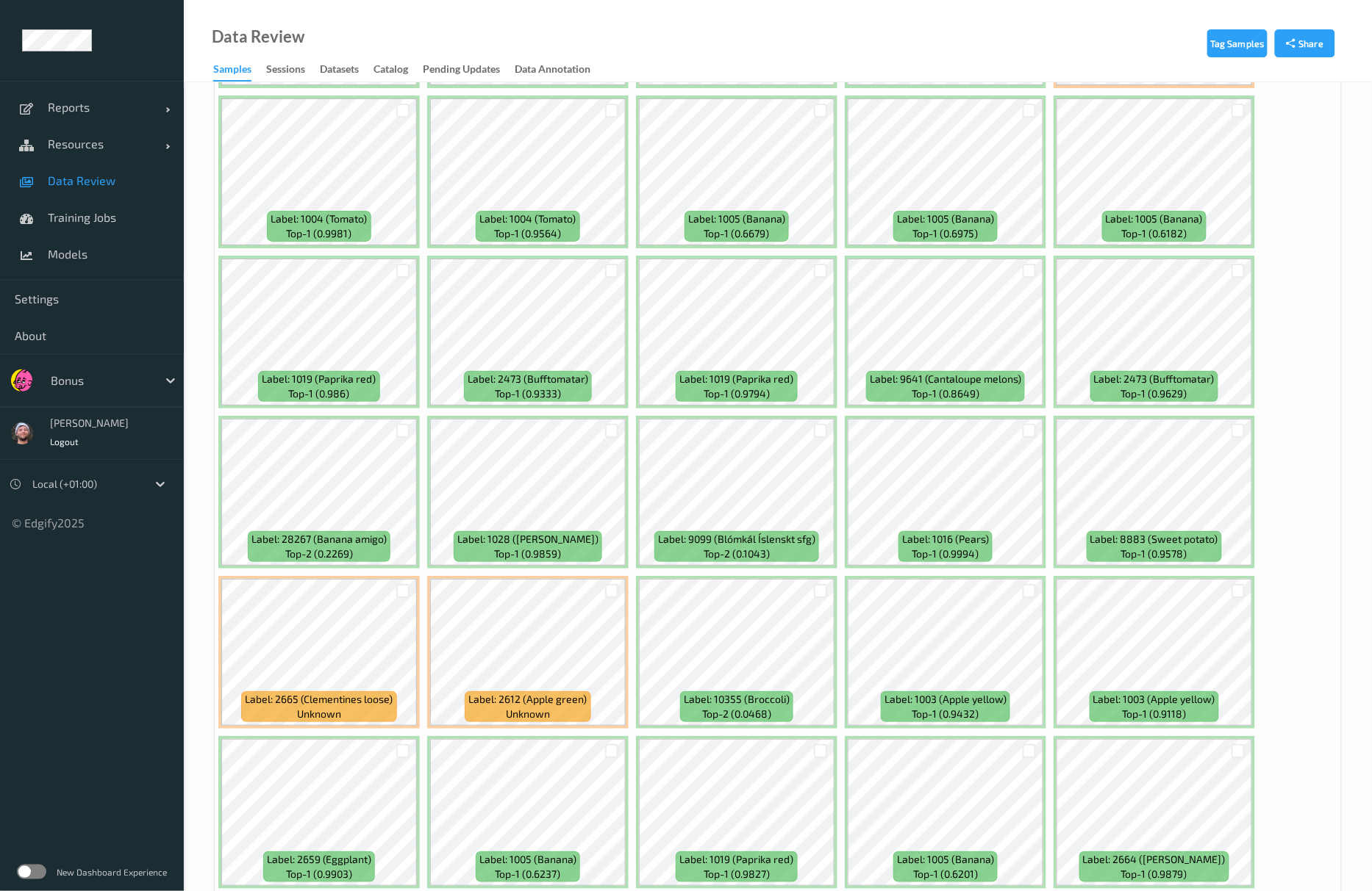
scroll to position [3723, 0]
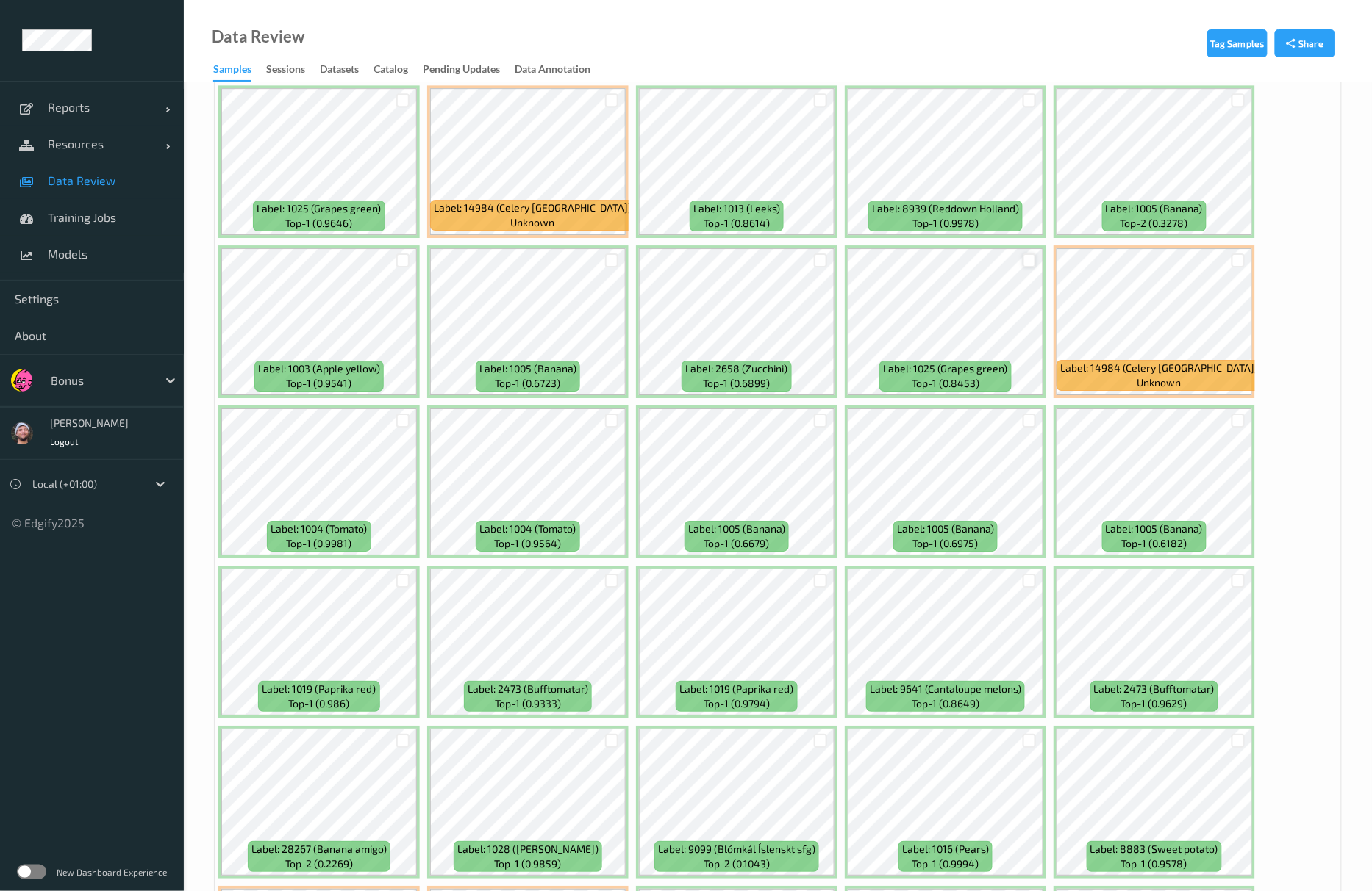
click at [1025, 268] on div at bounding box center [1030, 261] width 14 height 14
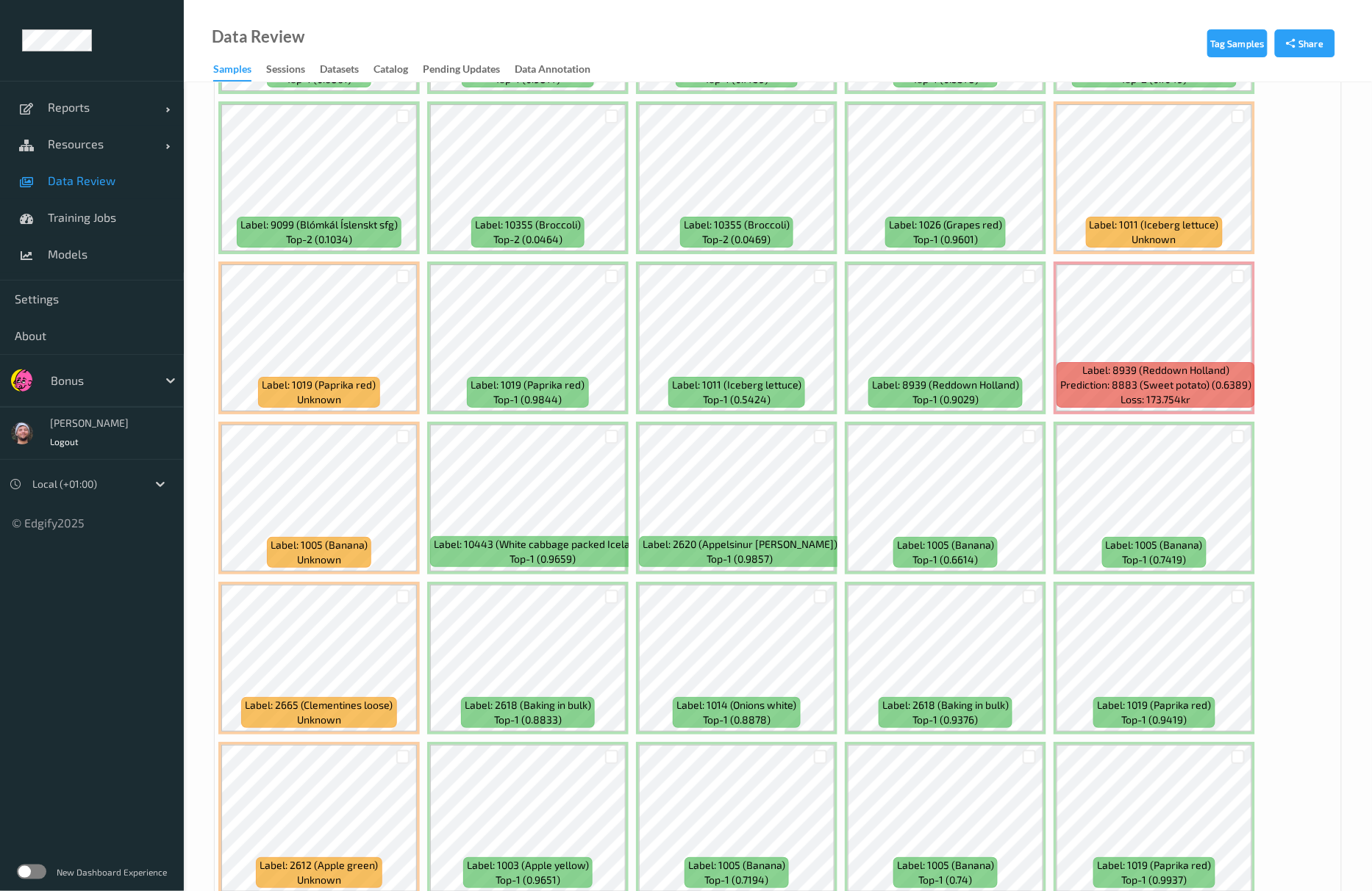
scroll to position [6020, 0]
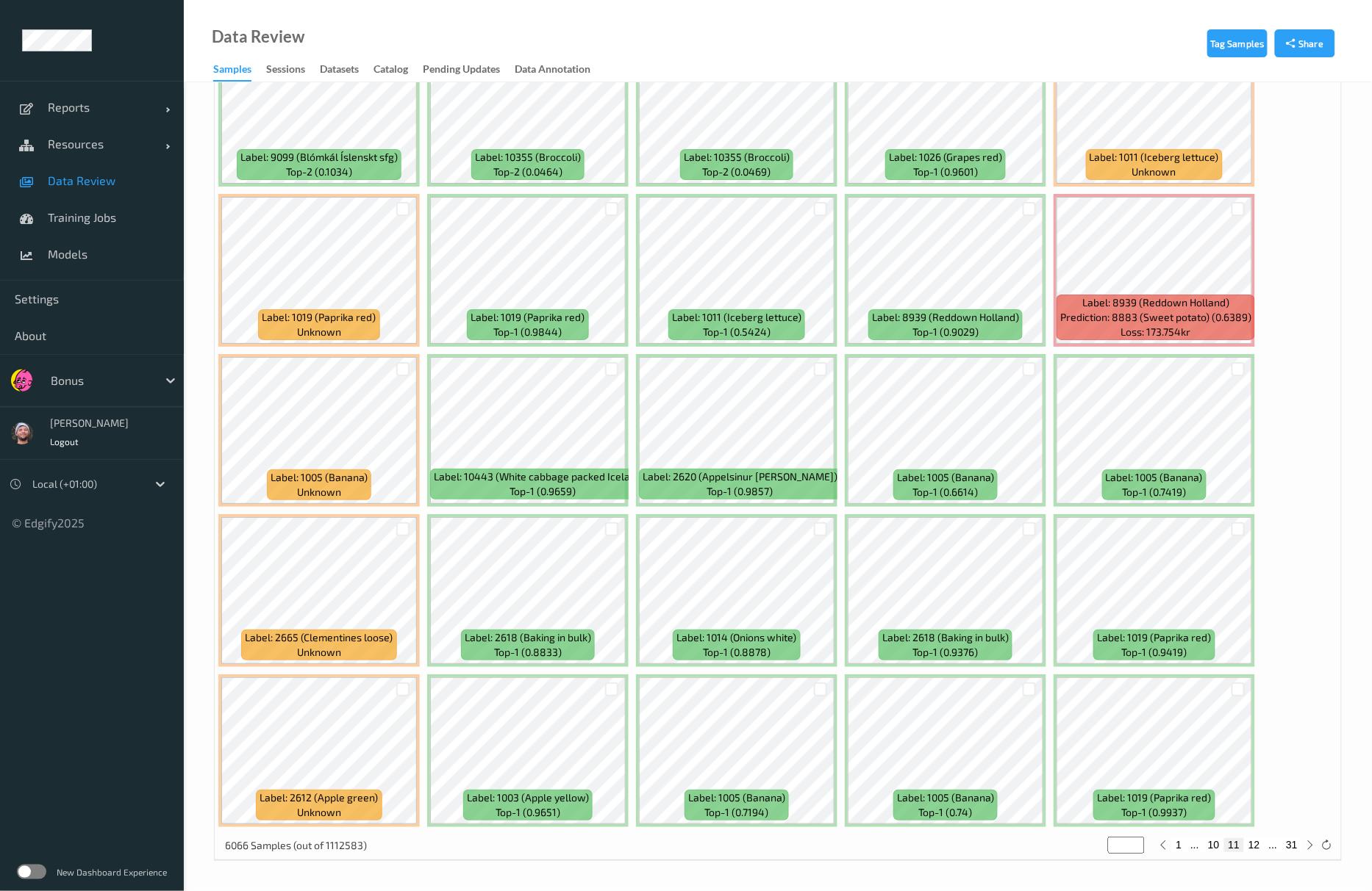
click at [1259, 842] on button "12" at bounding box center [1254, 844] width 20 height 13
type input "**"
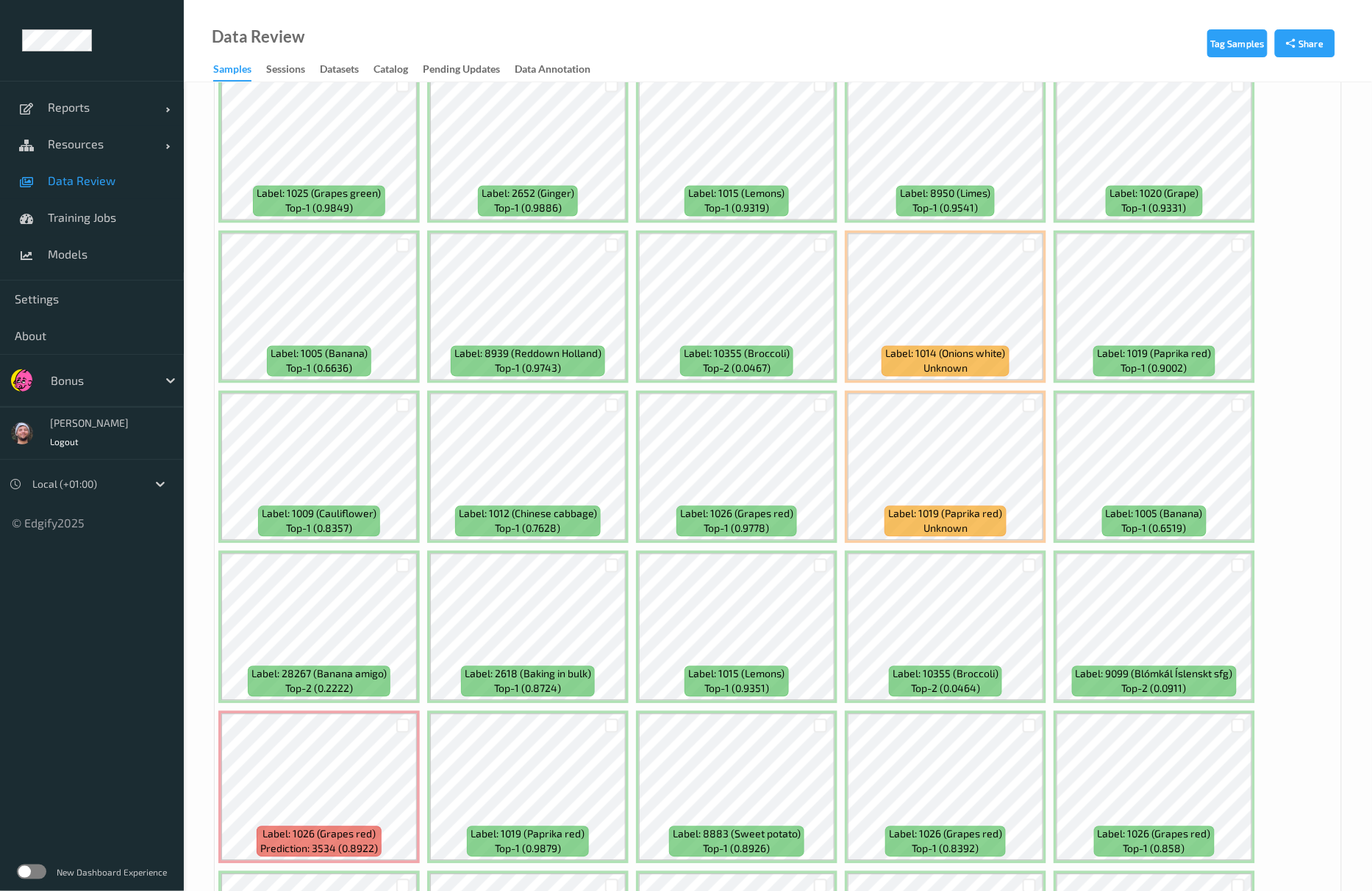
scroll to position [2940, 0]
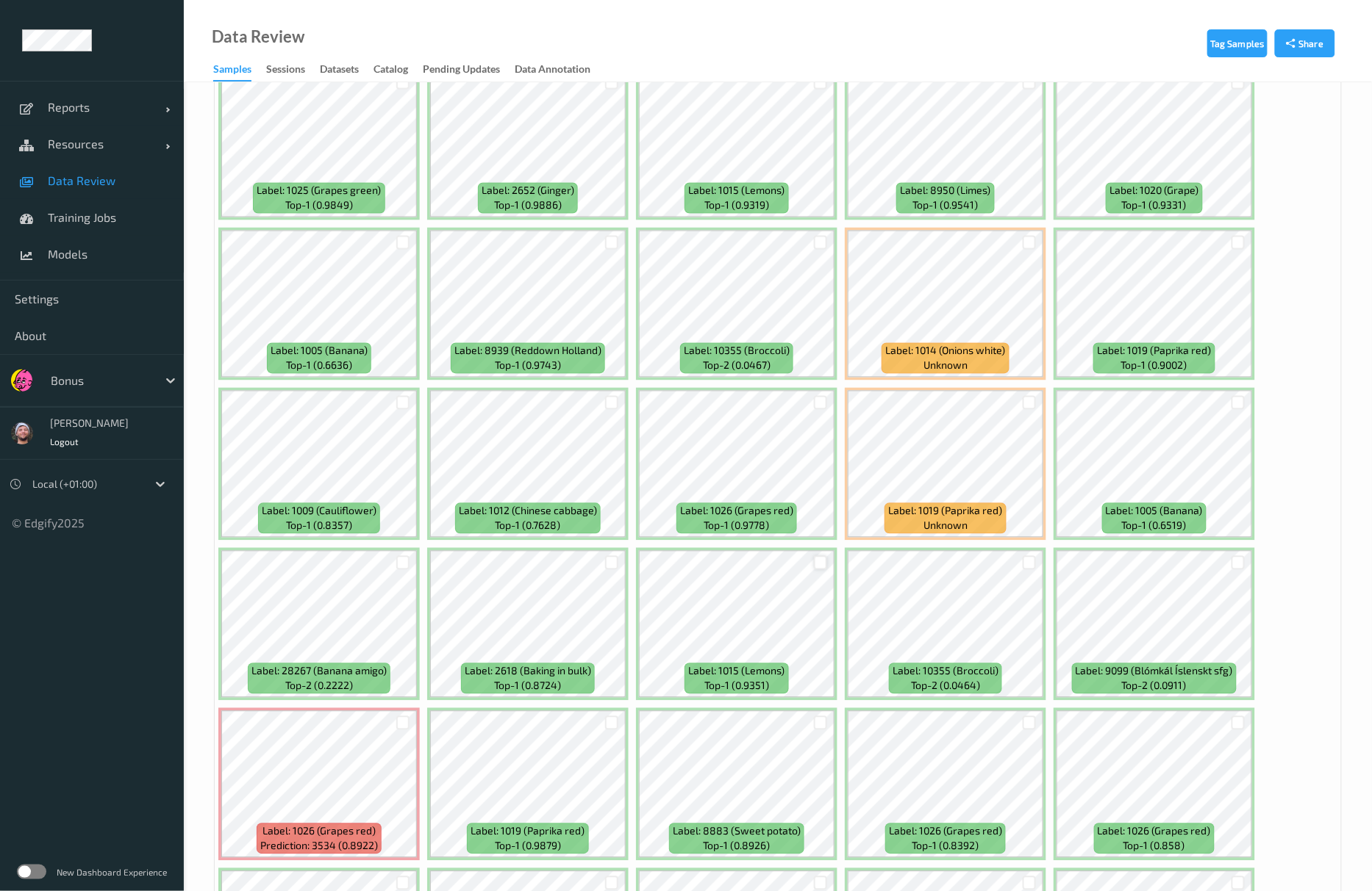
click at [815, 568] on div at bounding box center [821, 563] width 14 height 14
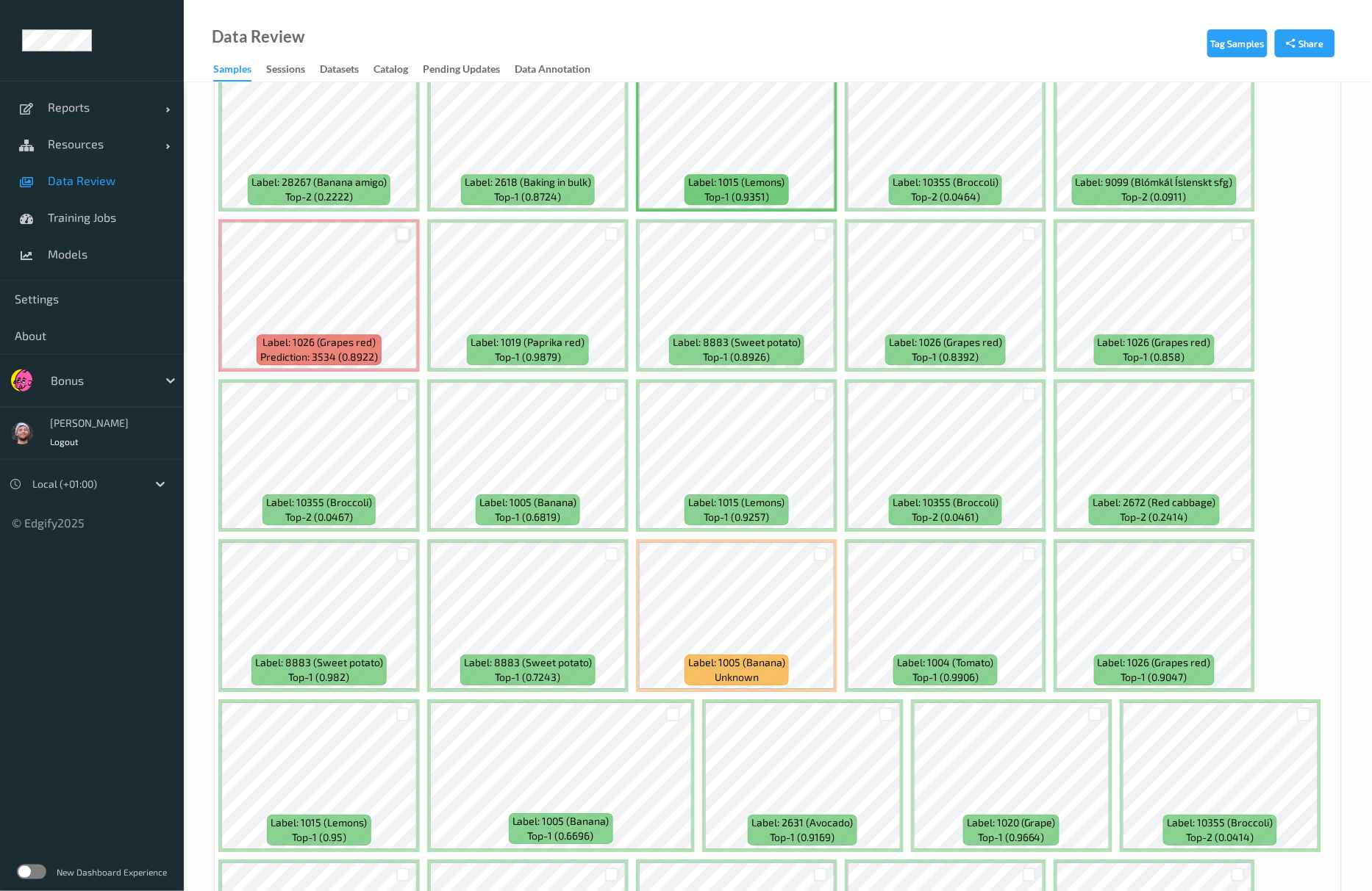
click at [404, 232] on div at bounding box center [404, 234] width 14 height 14
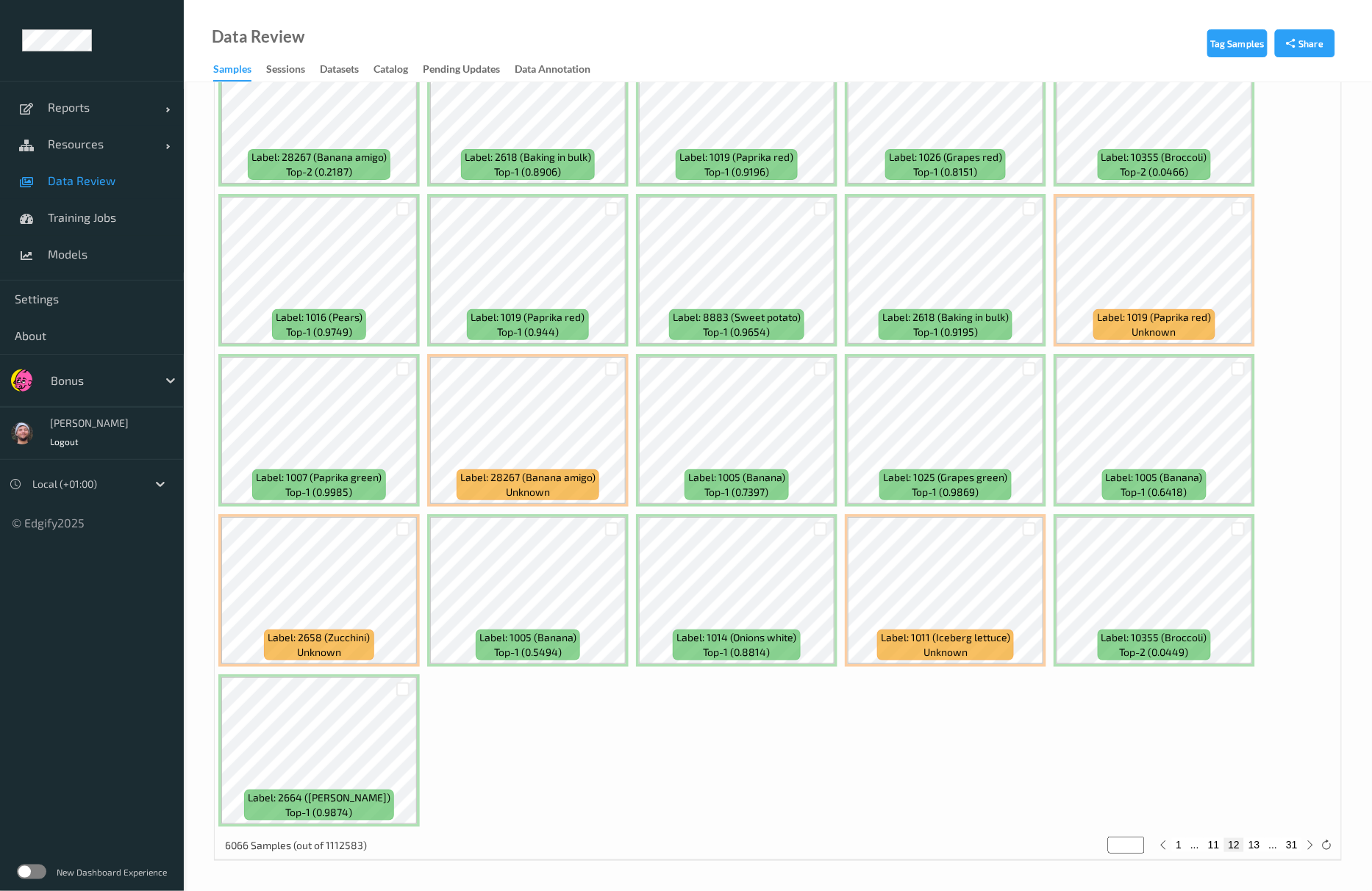
scroll to position [6180, 0]
click at [1253, 842] on button "13" at bounding box center [1254, 844] width 20 height 13
type input "**"
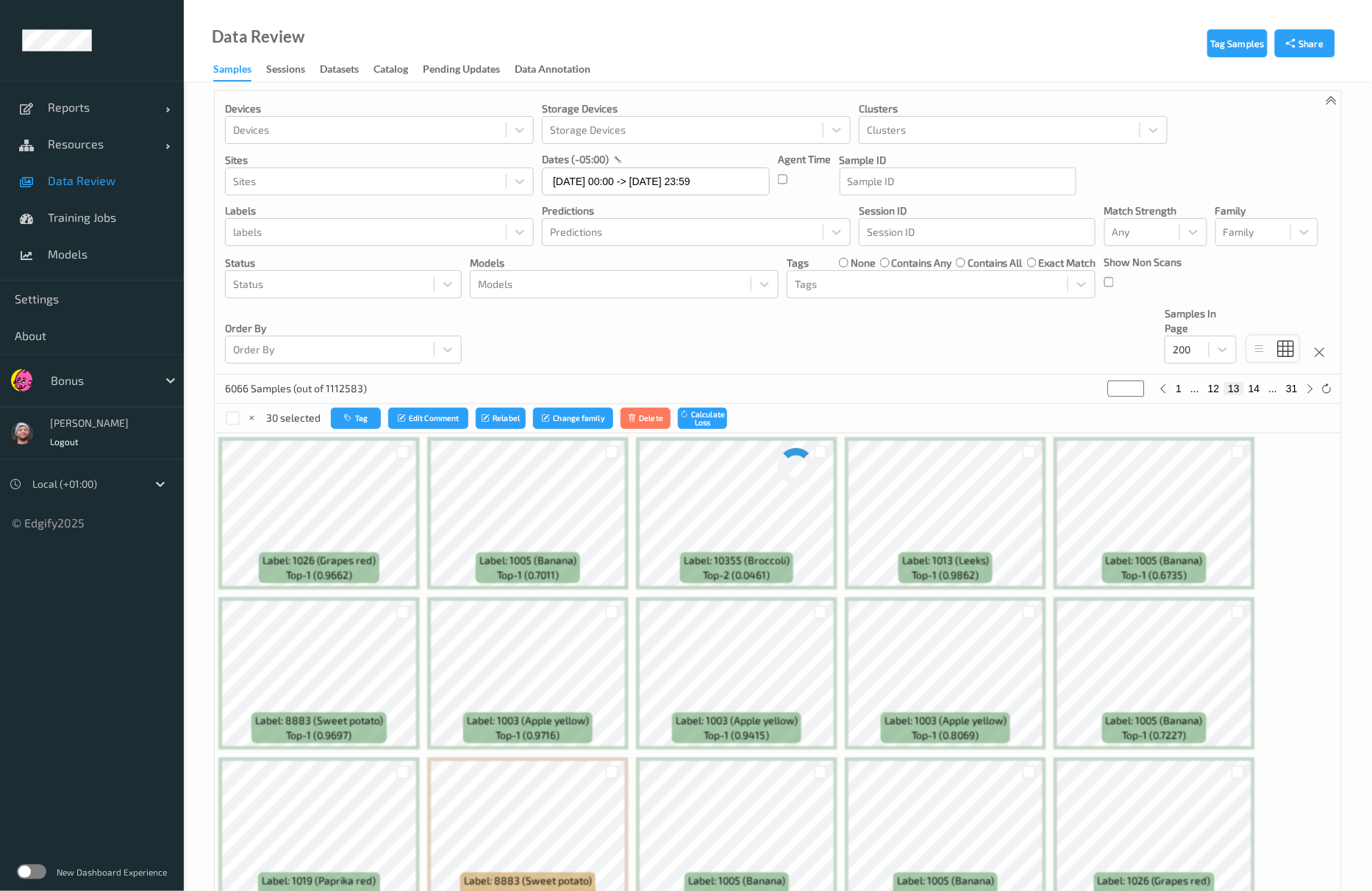
scroll to position [0, 0]
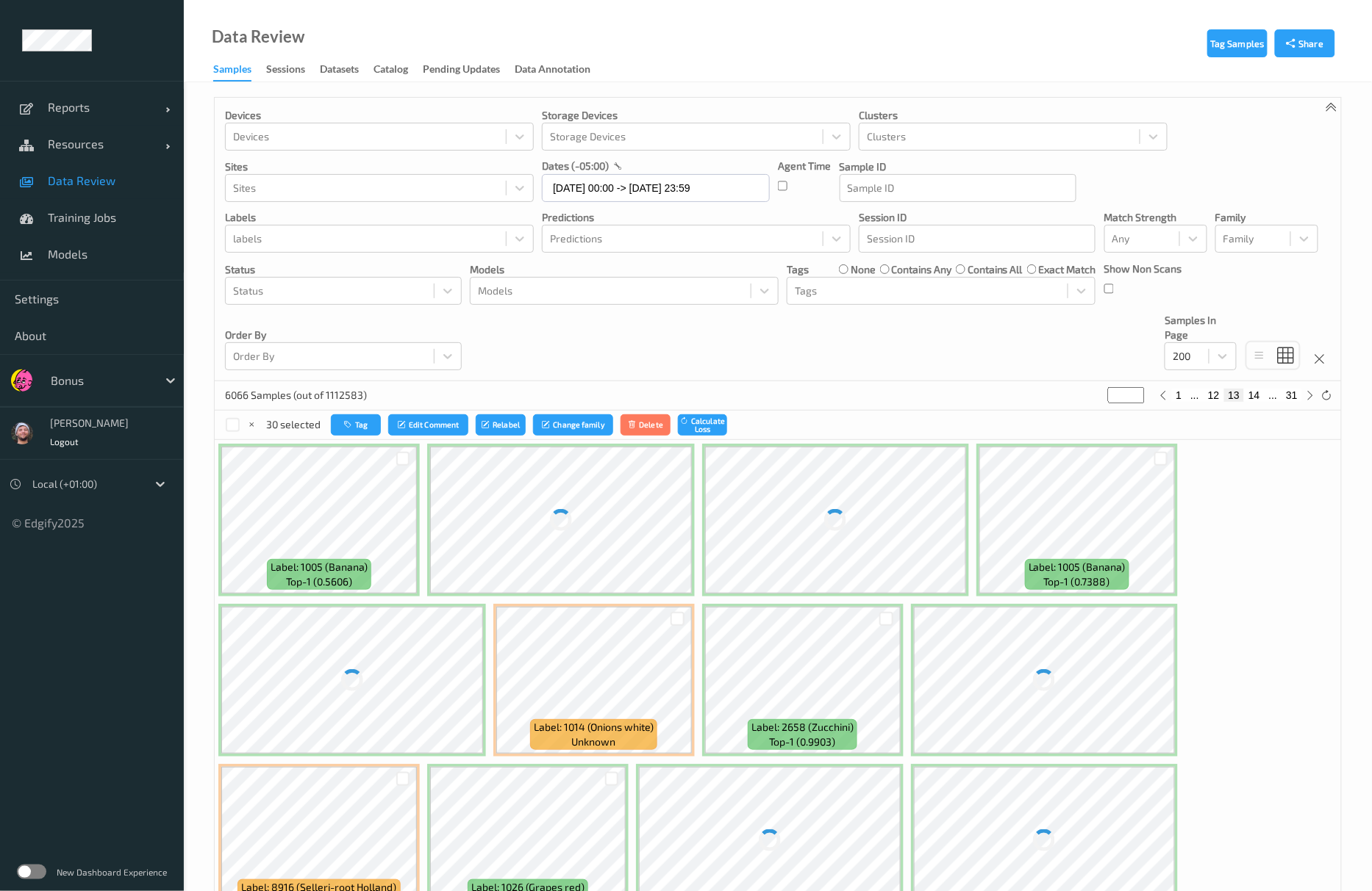
click at [492, 352] on div "Devices Devices Storage Devices Storage Devices Clusters Clusters Sites Sites d…" at bounding box center [777, 239] width 1126 height 283
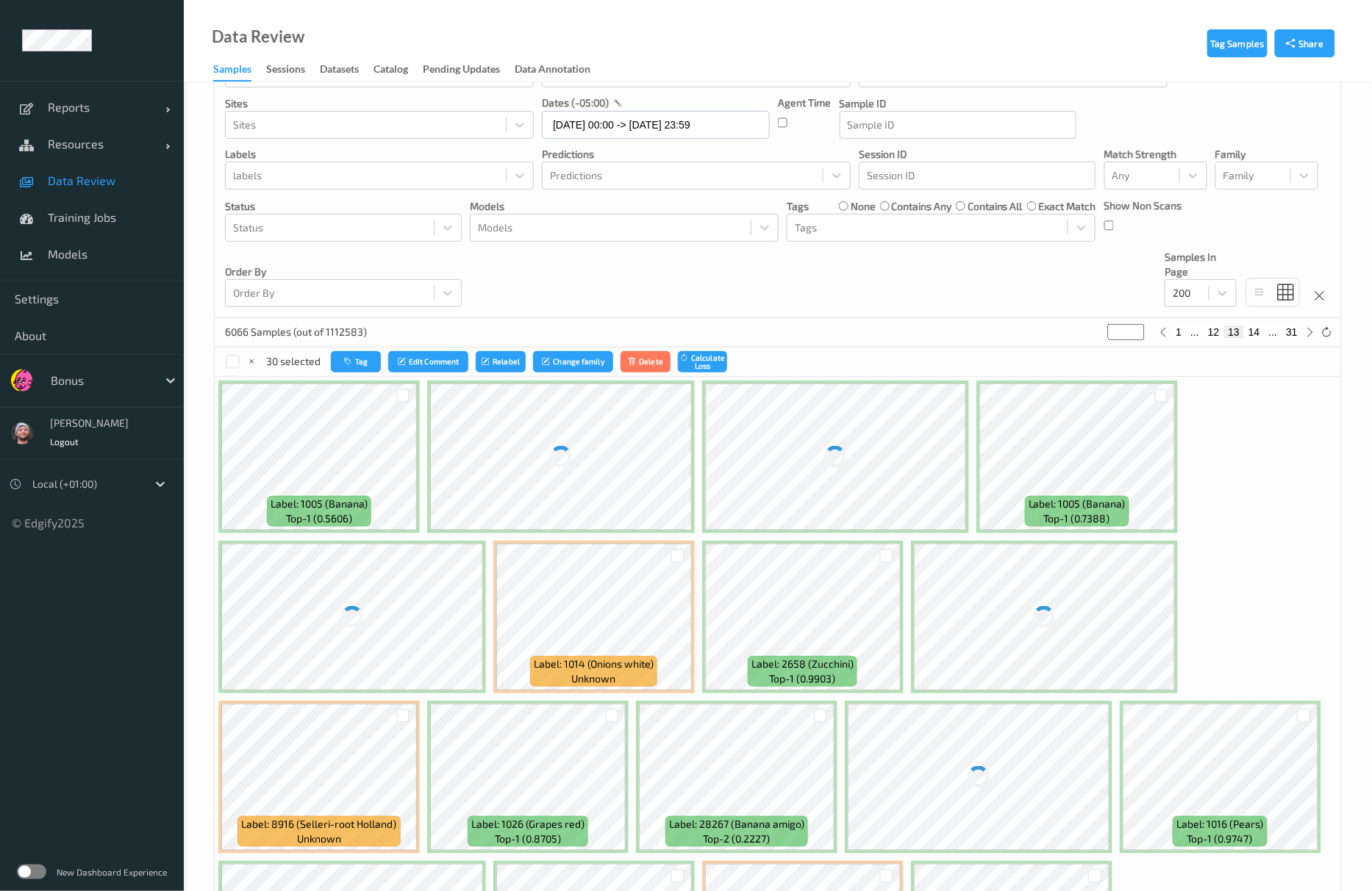
scroll to position [98, 0]
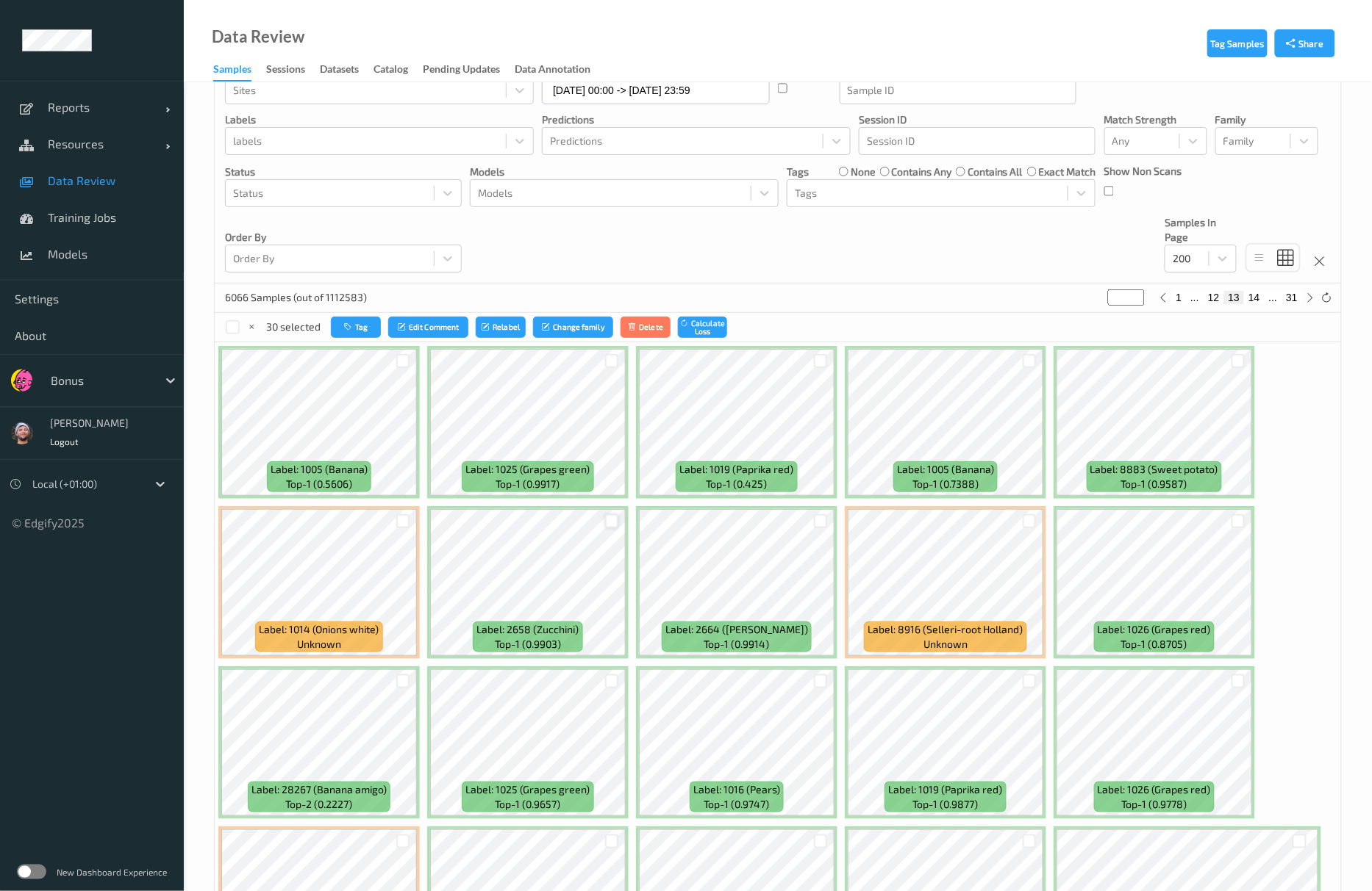
click at [609, 522] on div at bounding box center [612, 522] width 14 height 14
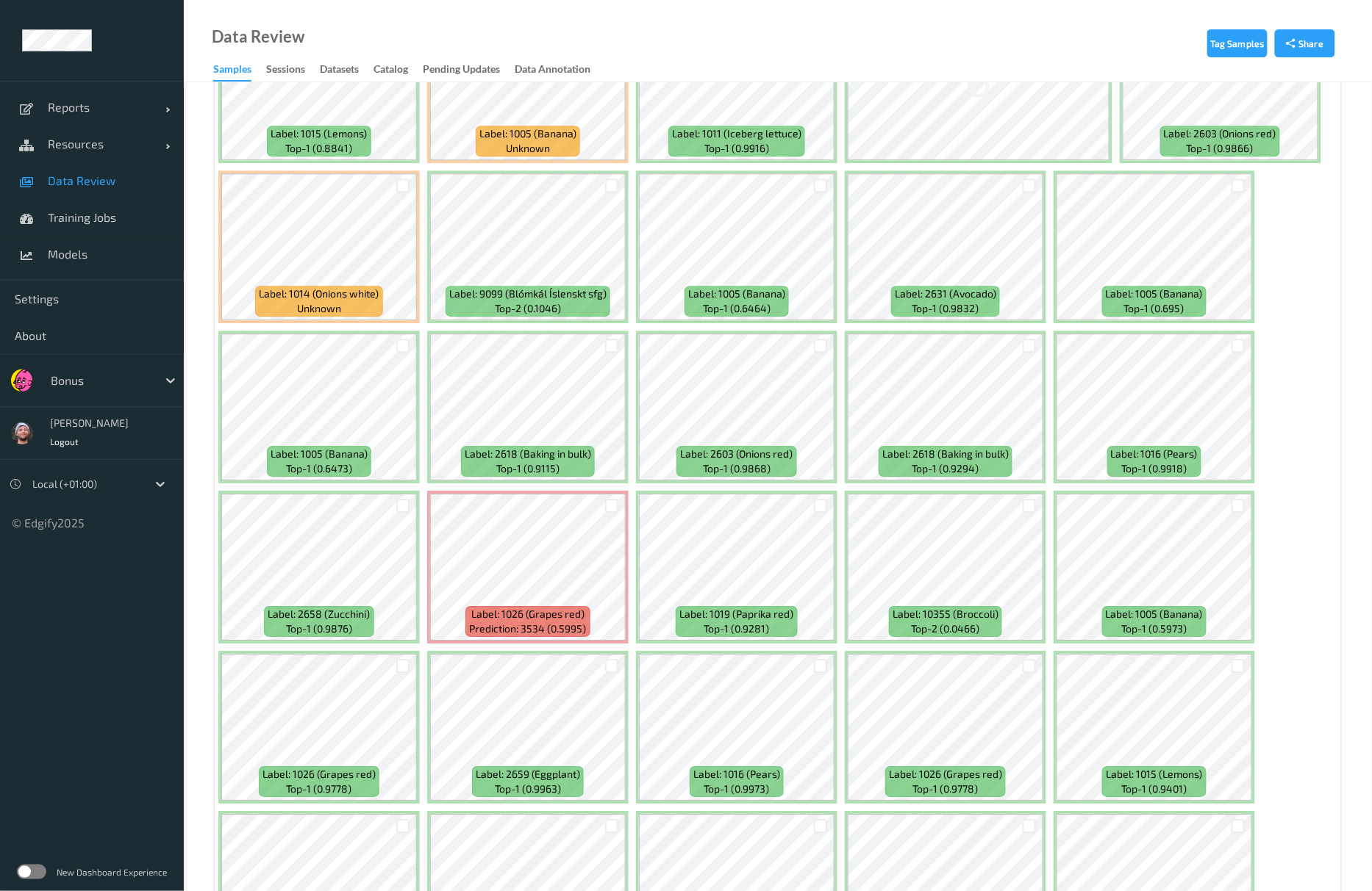
scroll to position [3429, 0]
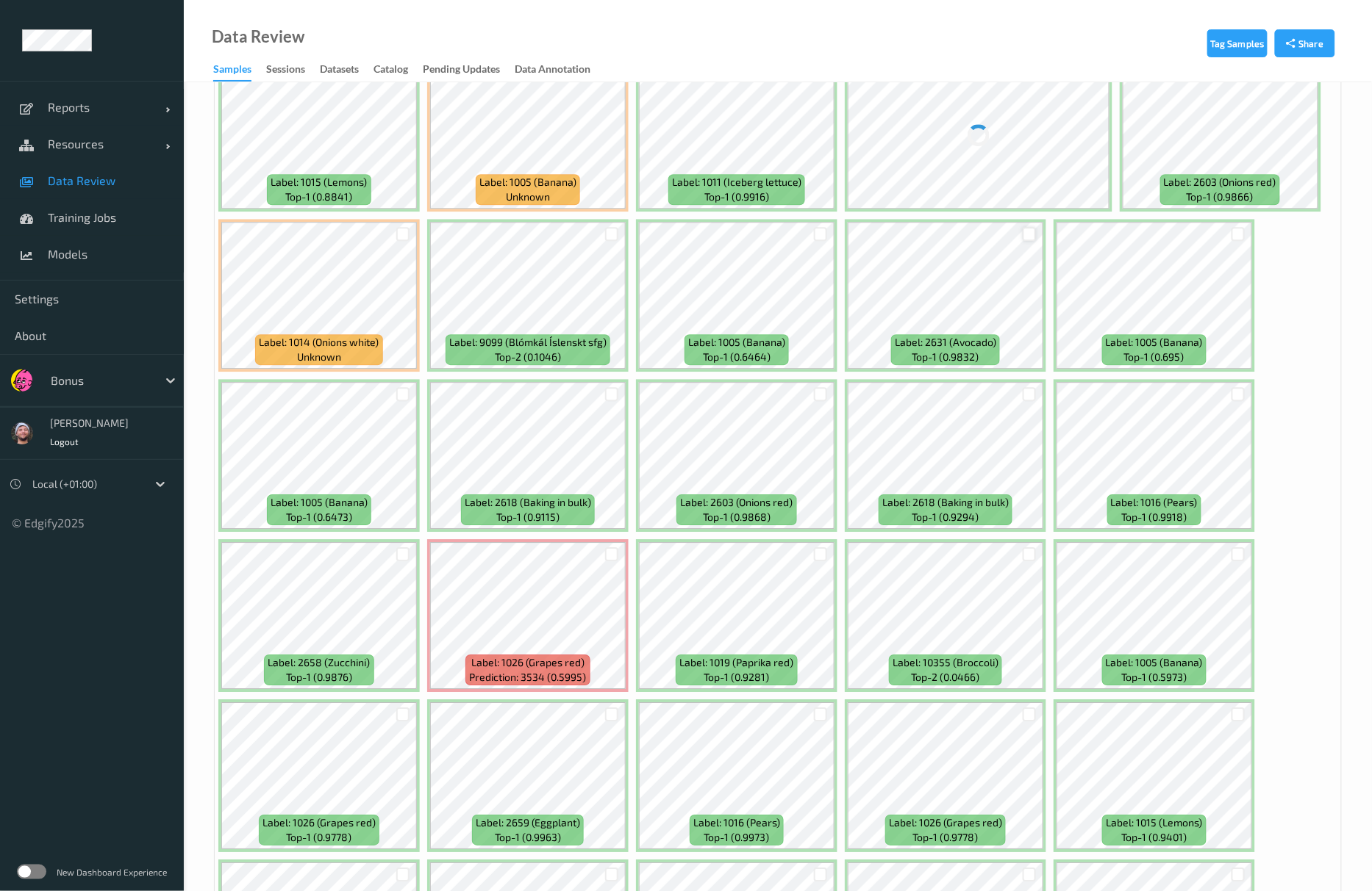
click at [1027, 230] on div at bounding box center [1030, 234] width 14 height 14
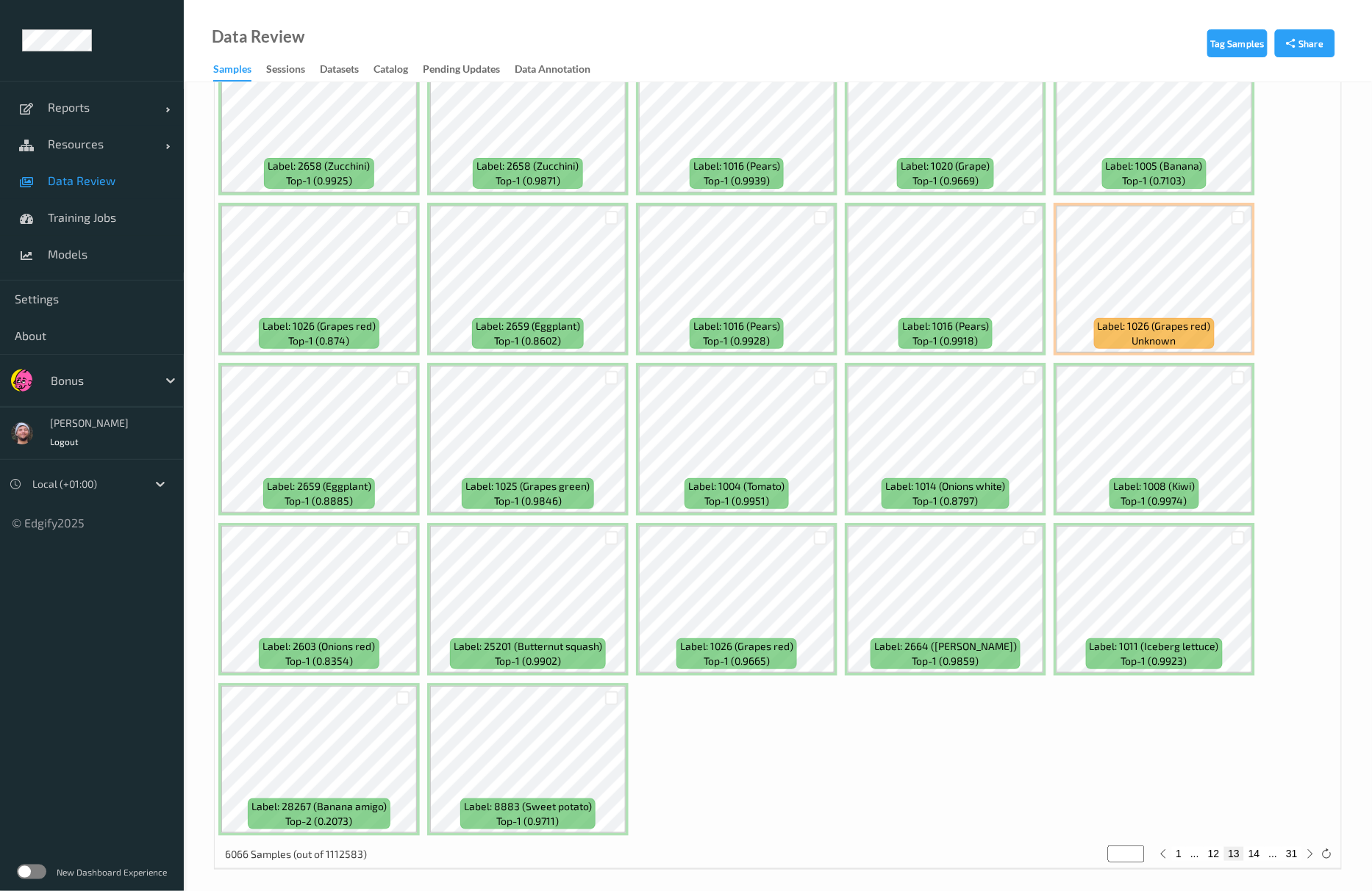
scroll to position [6173, 0]
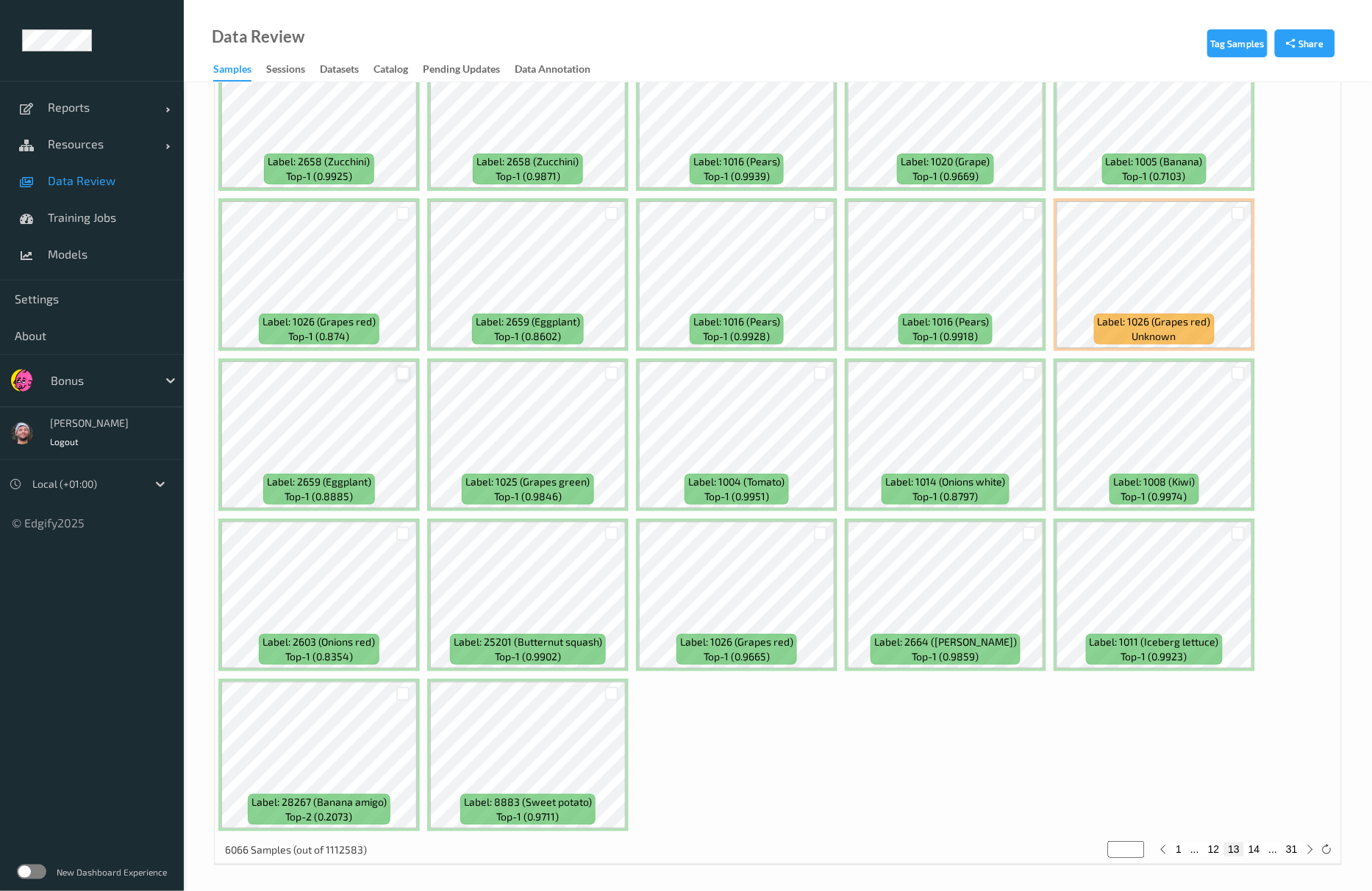
click at [409, 374] on div at bounding box center [404, 374] width 14 height 14
click at [1259, 856] on button "14" at bounding box center [1254, 849] width 20 height 13
type input "**"
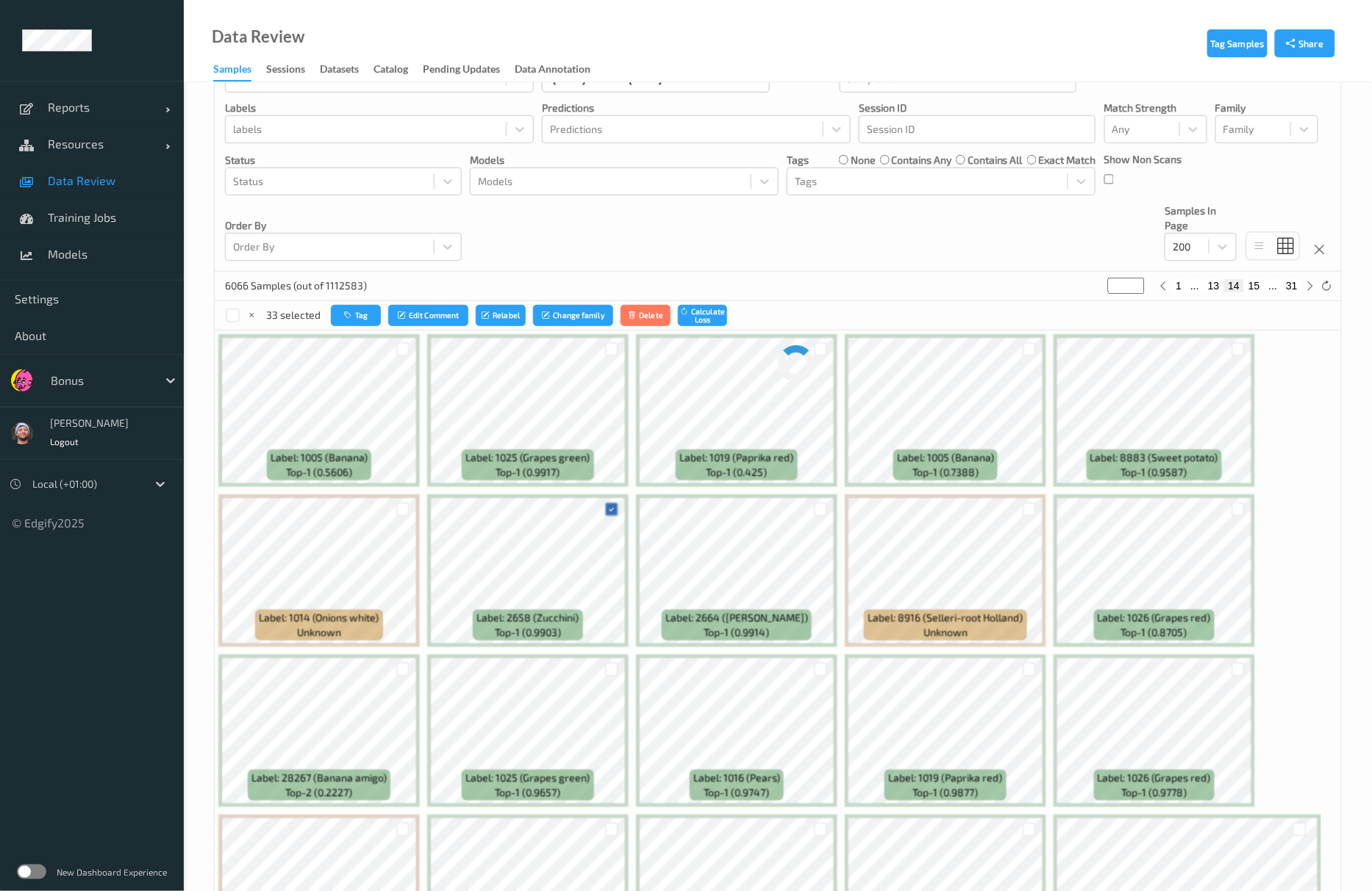
scroll to position [0, 0]
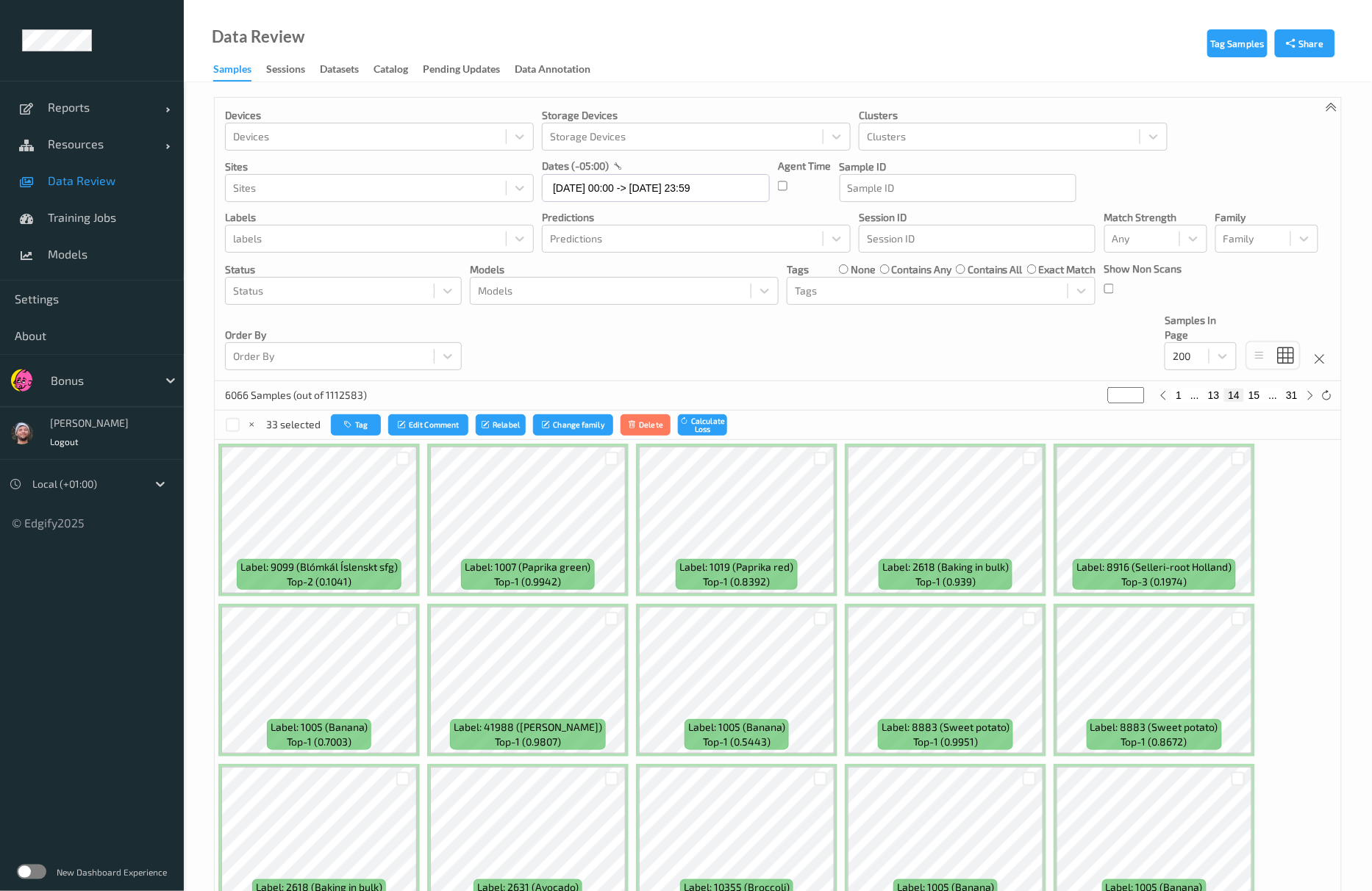
click at [466, 326] on div "Devices Devices Storage Devices Storage Devices Clusters Clusters Sites Sites d…" at bounding box center [777, 239] width 1126 height 283
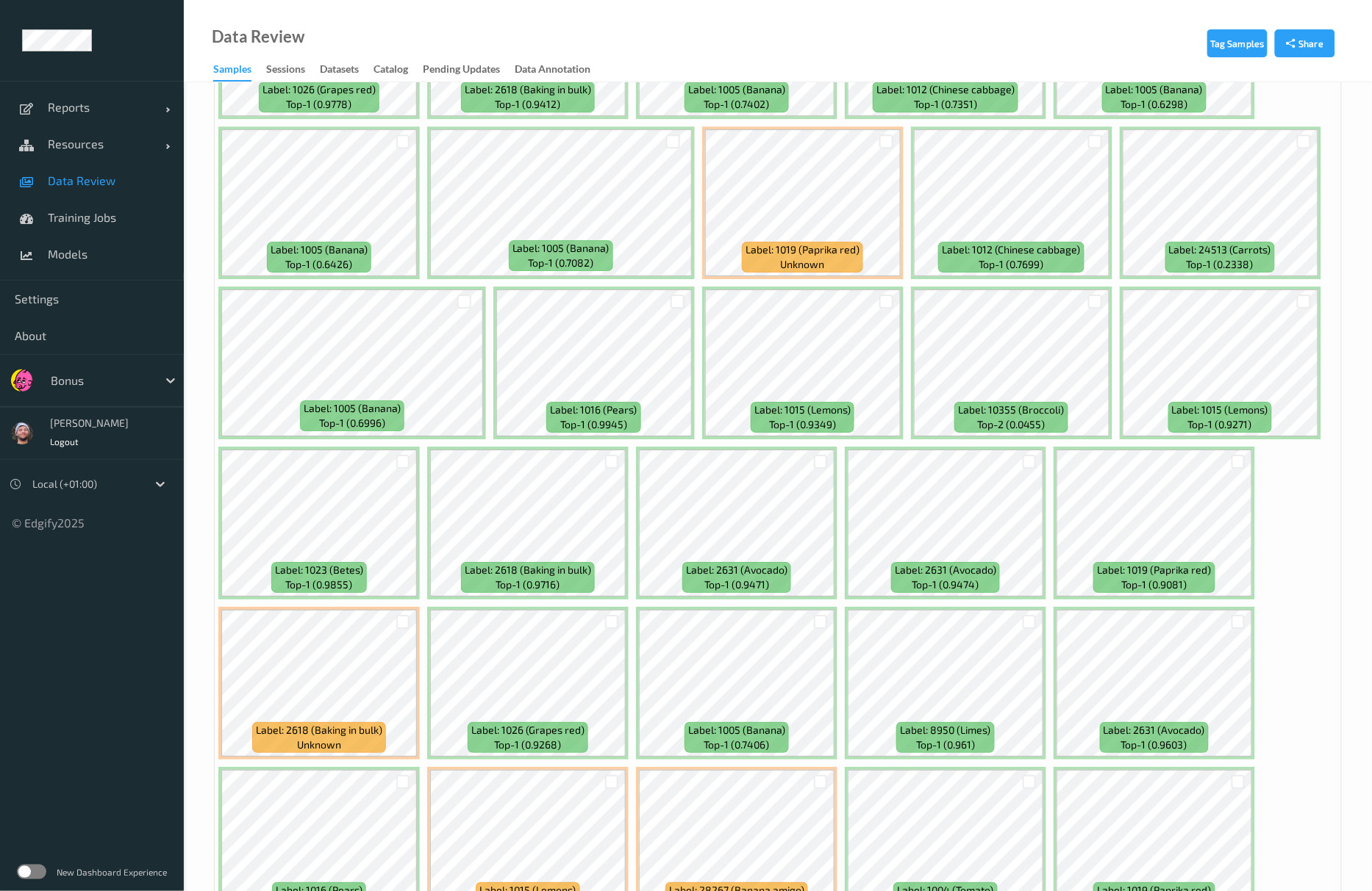
scroll to position [1567, 0]
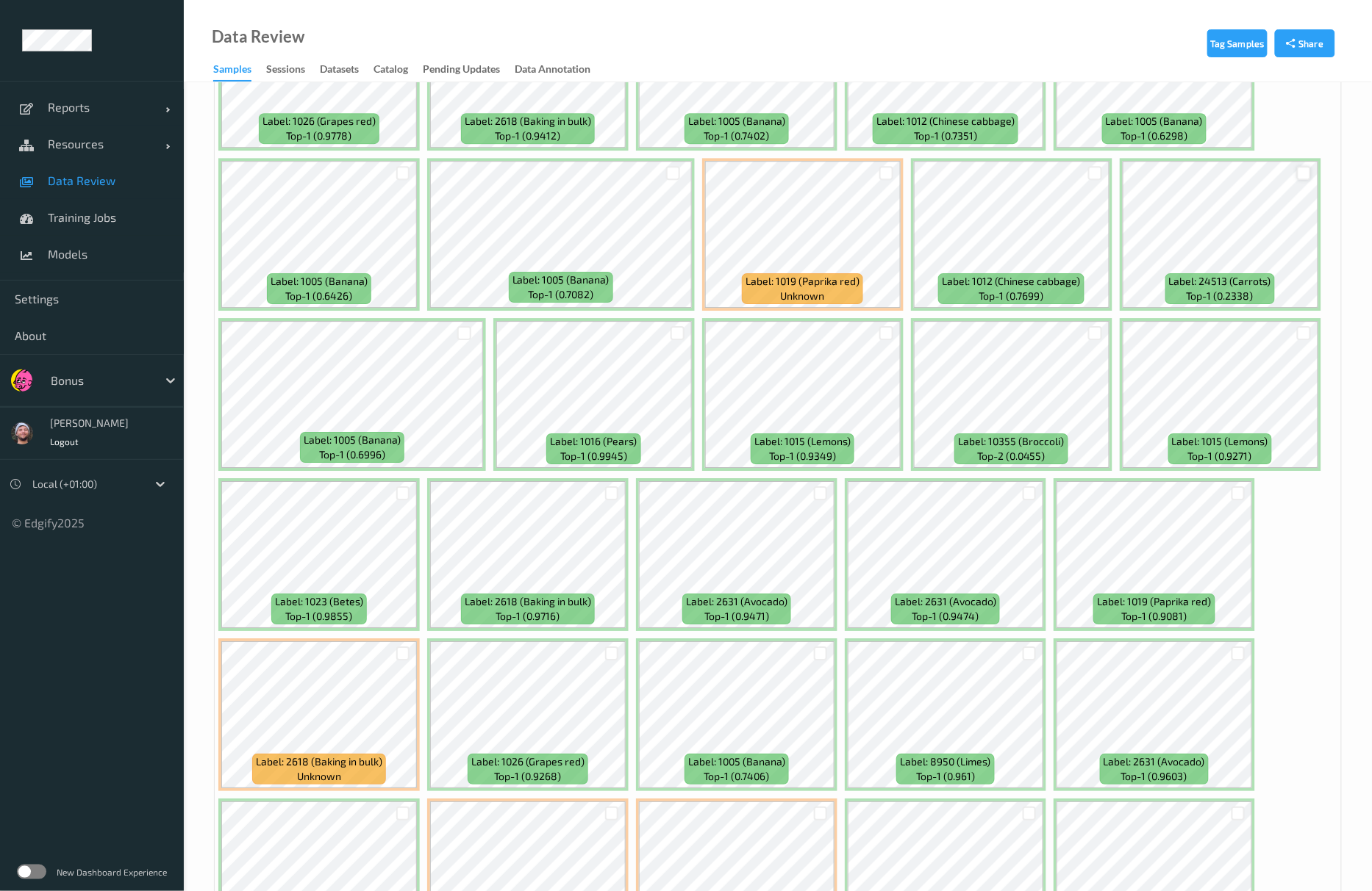
click at [1300, 169] on div at bounding box center [1304, 173] width 14 height 14
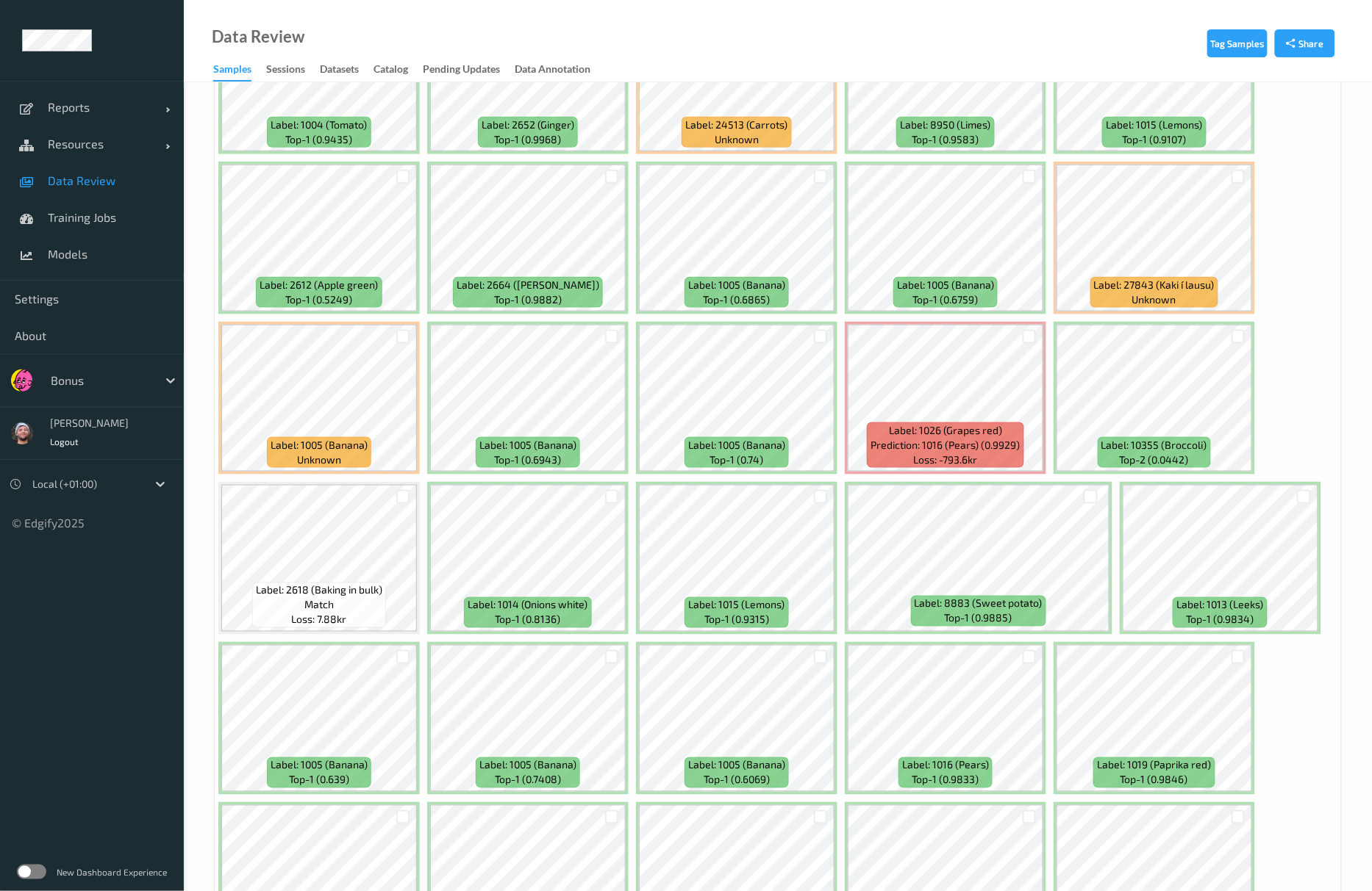
scroll to position [2547, 0]
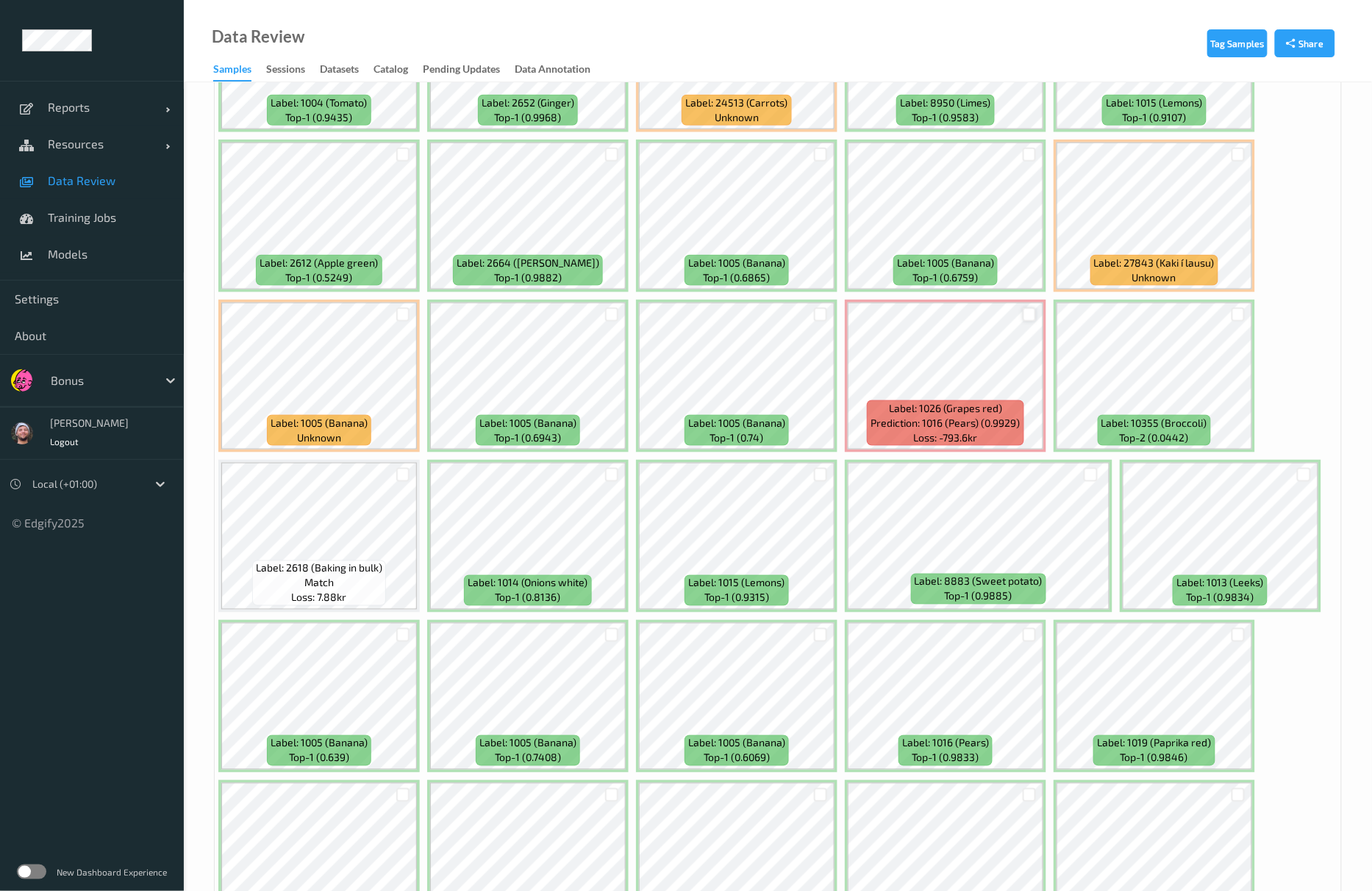
click at [1030, 321] on div at bounding box center [1030, 315] width 14 height 14
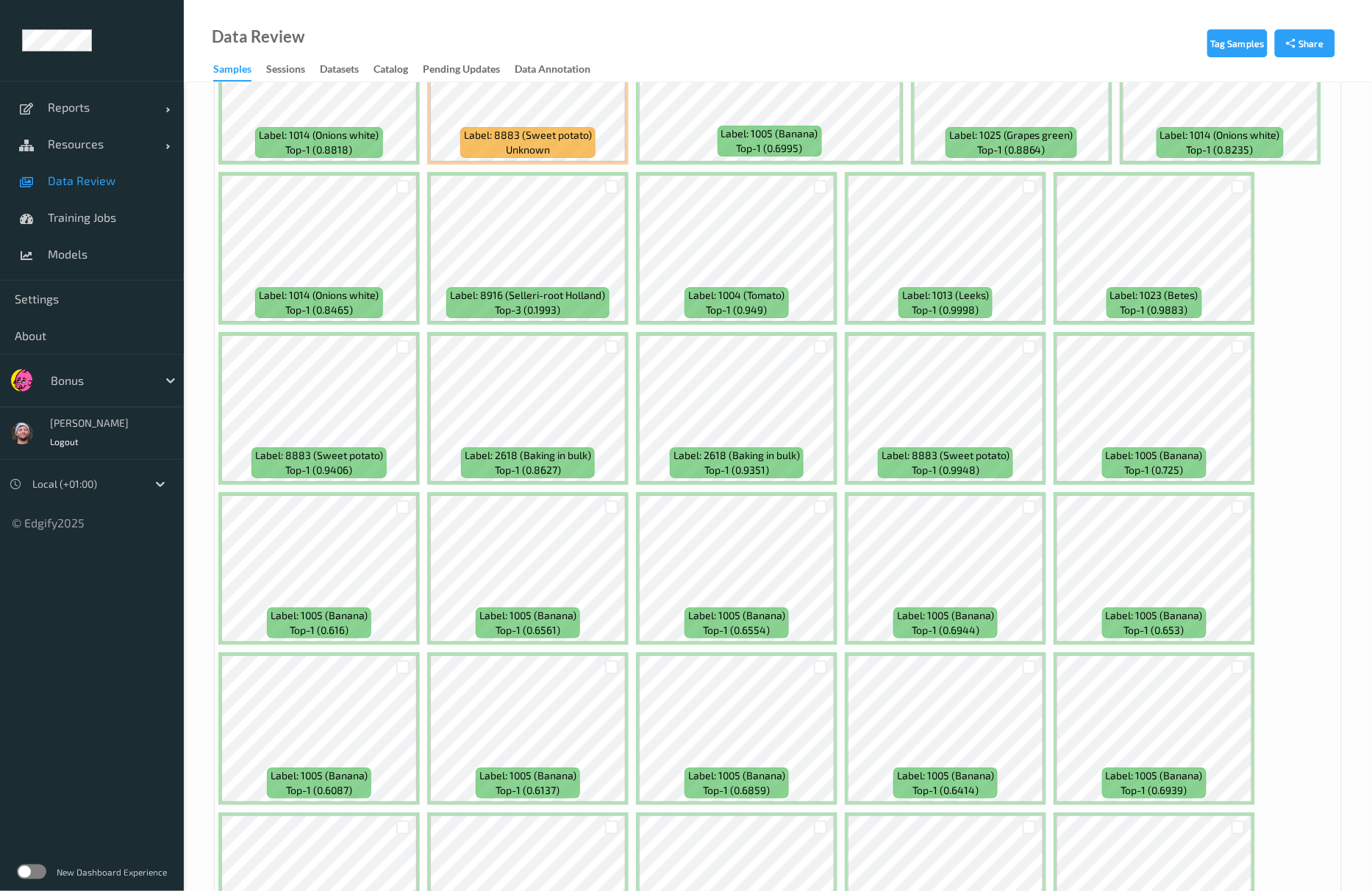
scroll to position [6020, 0]
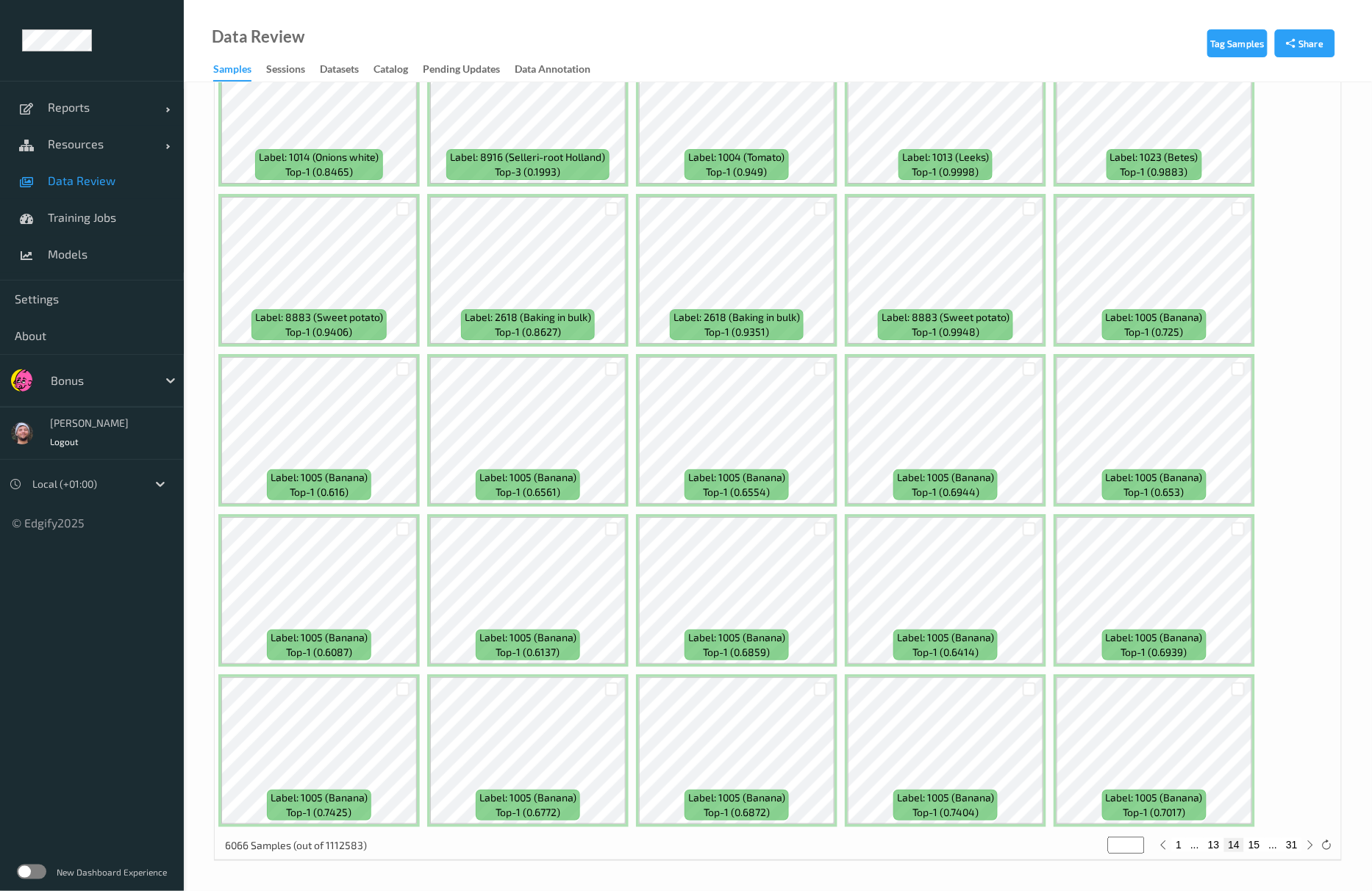
click at [1255, 847] on button "15" at bounding box center [1254, 844] width 20 height 13
type input "**"
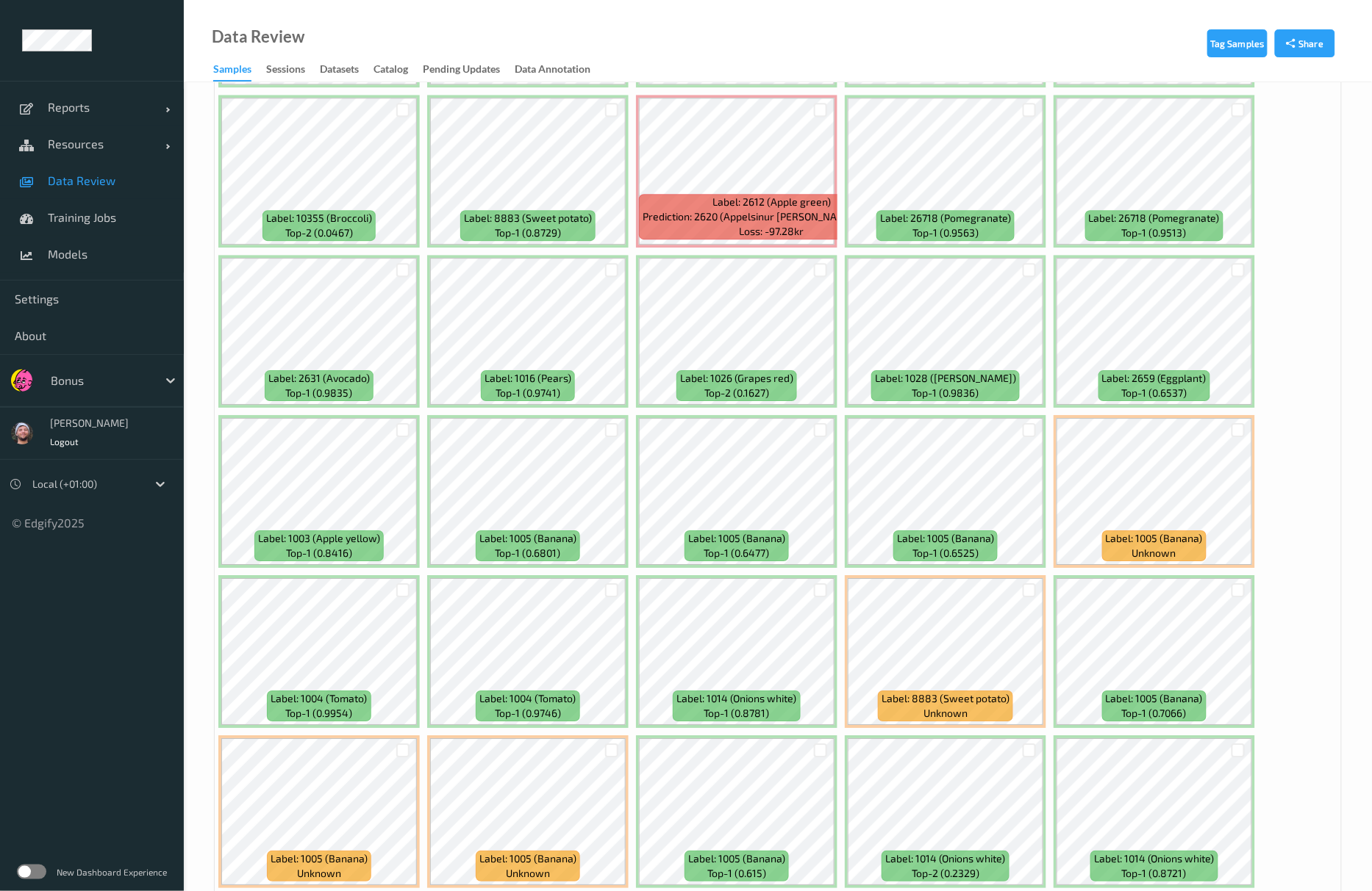
scroll to position [1469, 0]
click at [1233, 276] on div at bounding box center [1239, 271] width 14 height 14
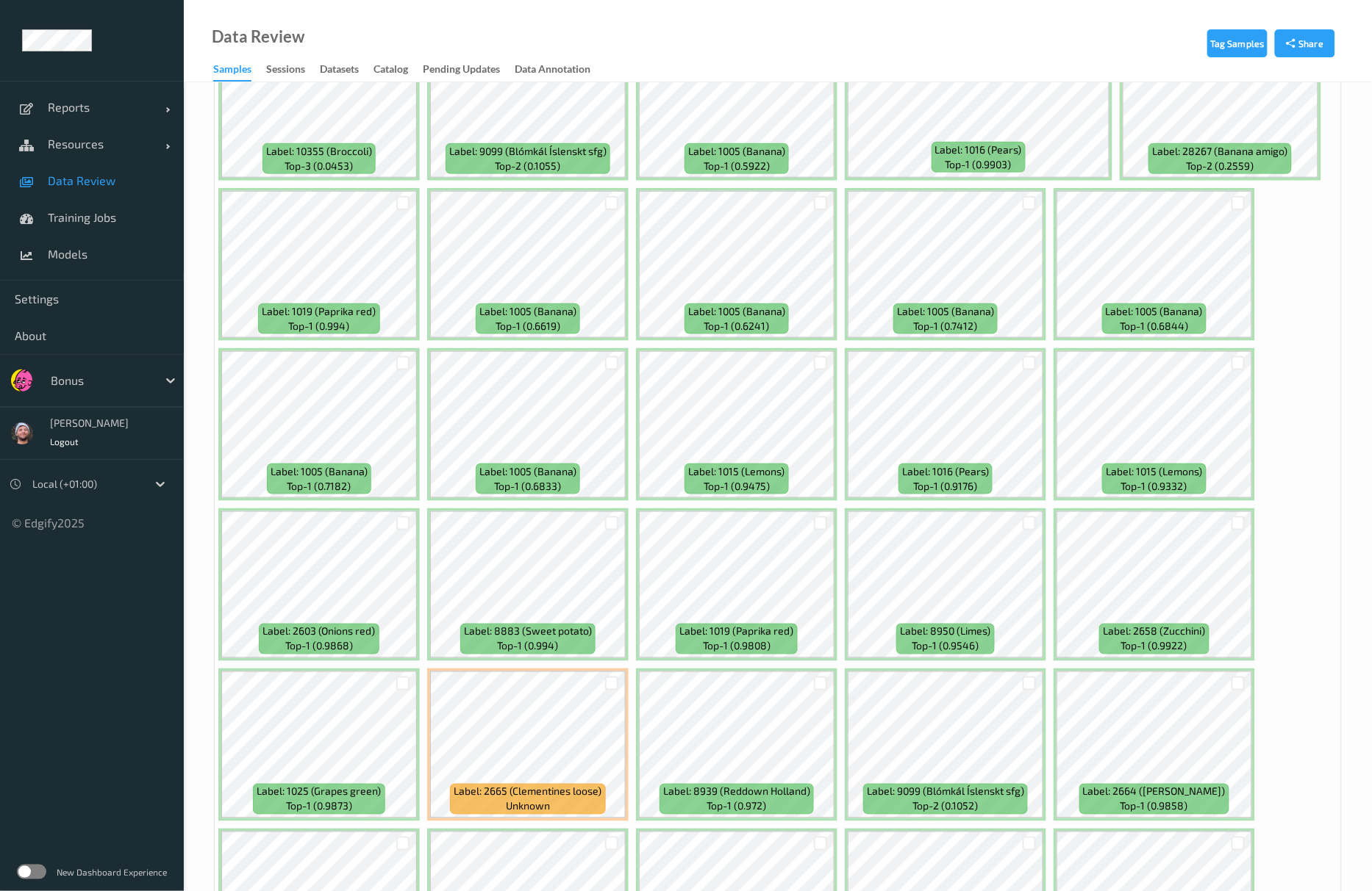
scroll to position [2743, 0]
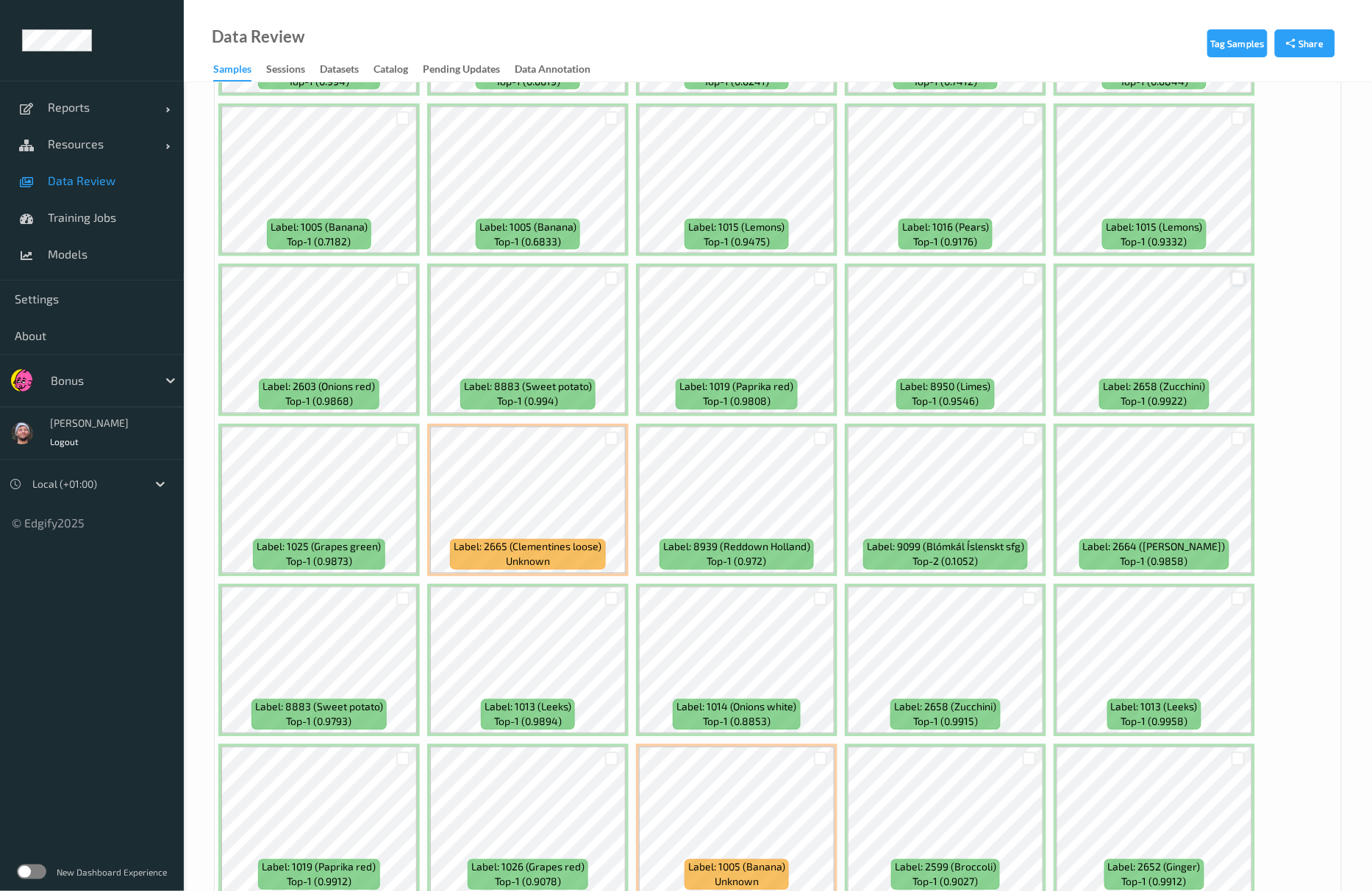
click at [1232, 283] on div at bounding box center [1239, 279] width 14 height 14
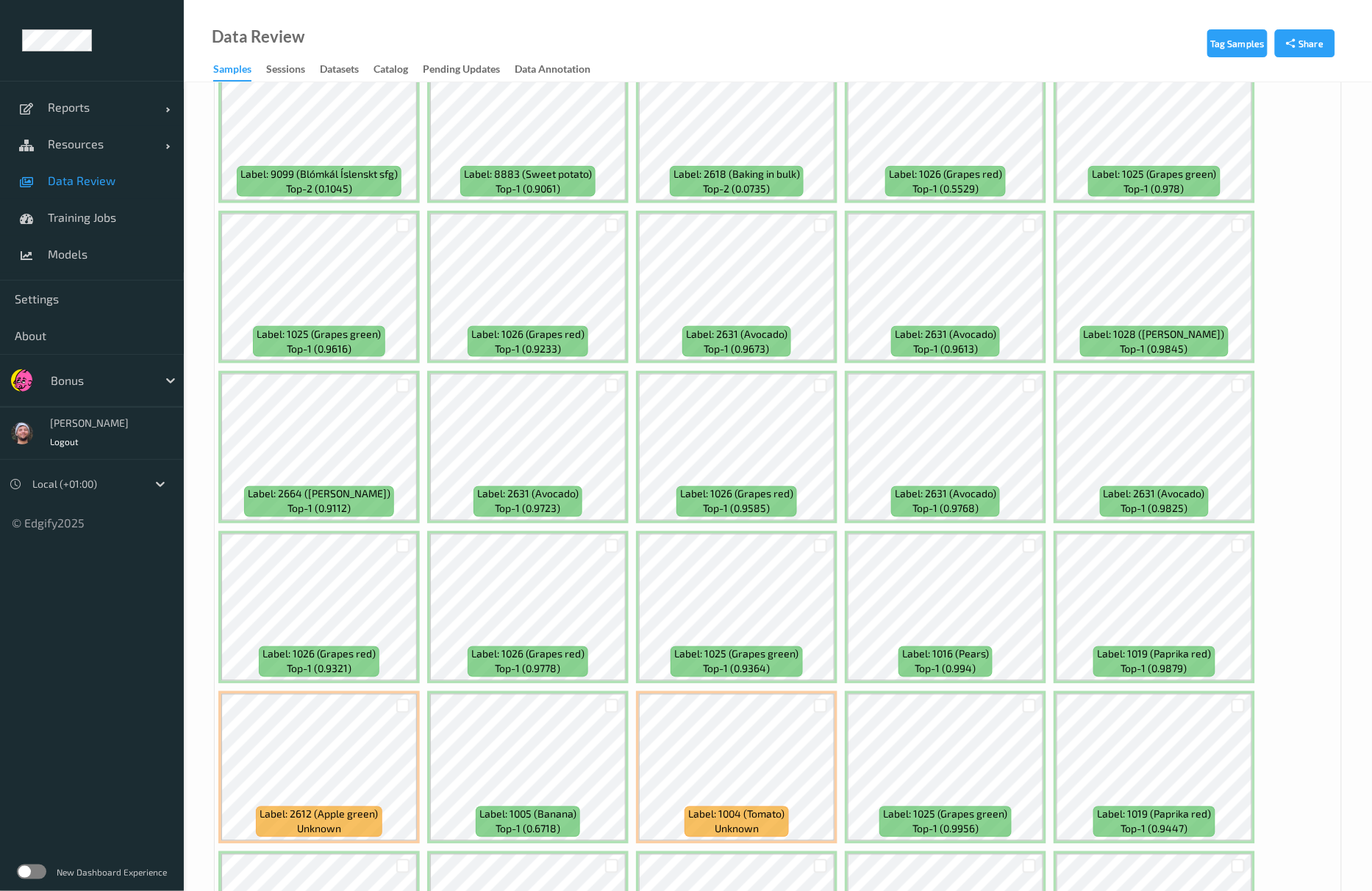
scroll to position [4997, 0]
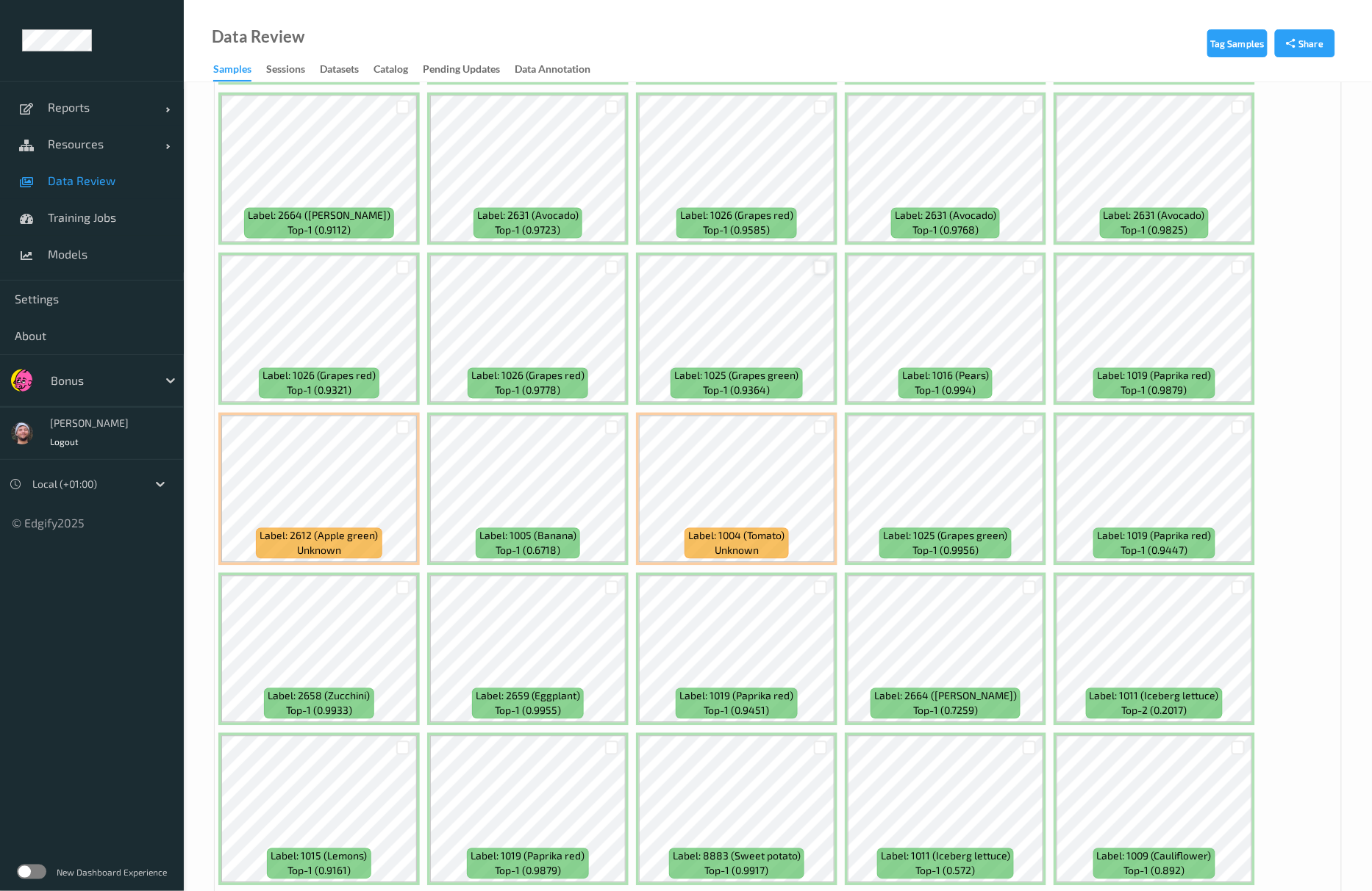
click at [822, 269] on div at bounding box center [821, 268] width 14 height 14
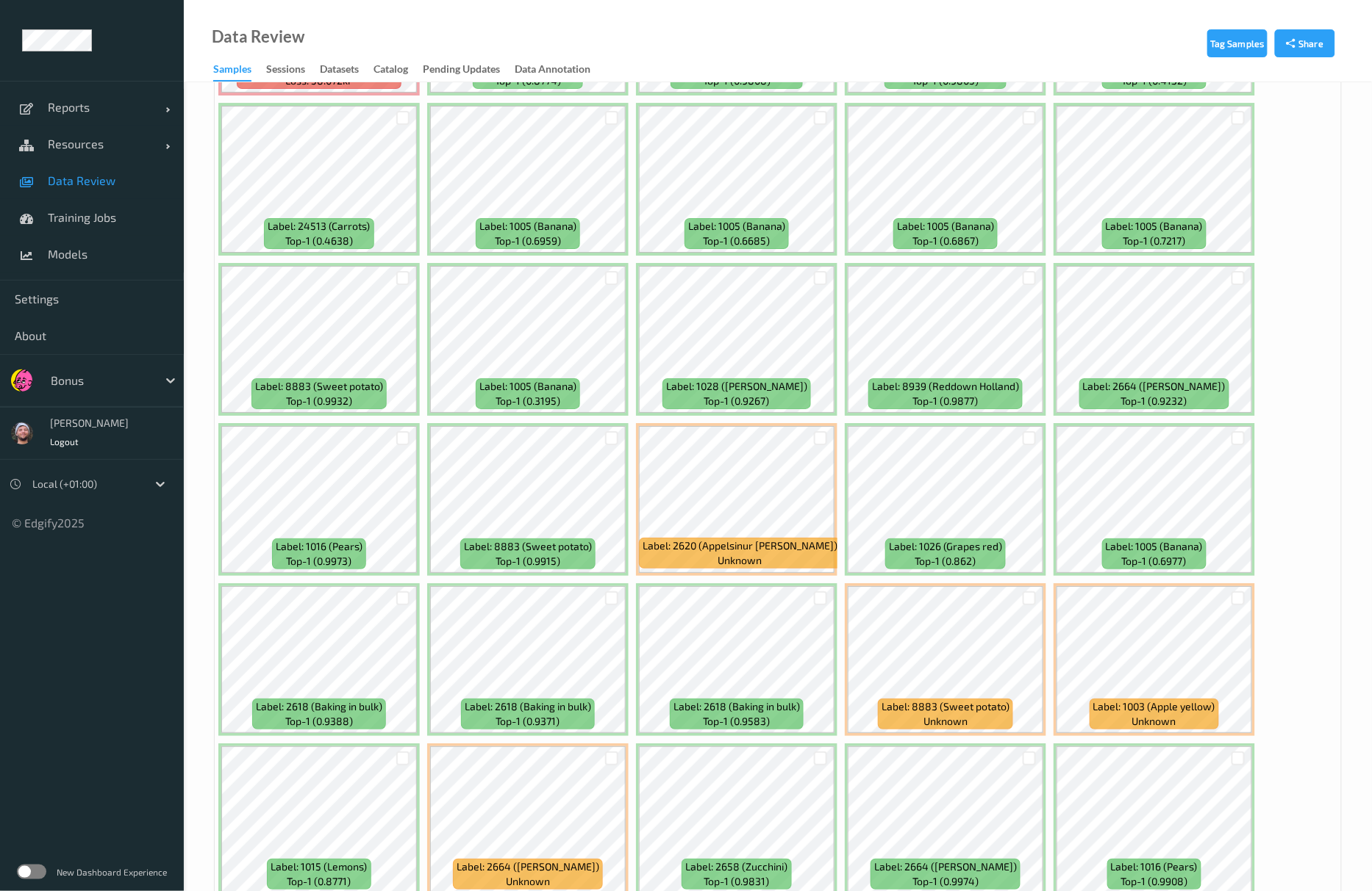
scroll to position [6020, 0]
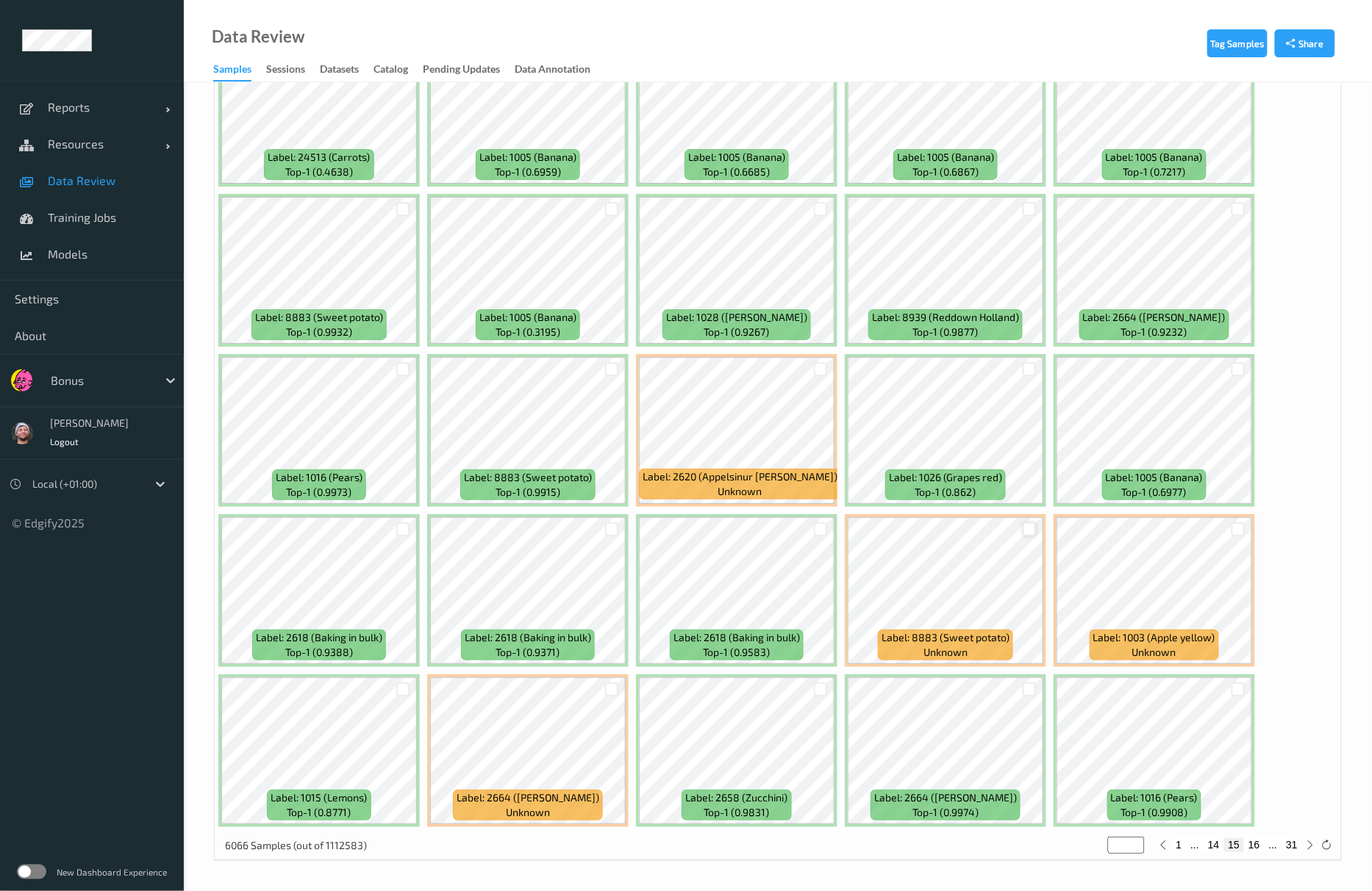
click at [1023, 523] on div at bounding box center [1030, 530] width 14 height 14
click at [1255, 842] on button "16" at bounding box center [1254, 844] width 20 height 13
type input "**"
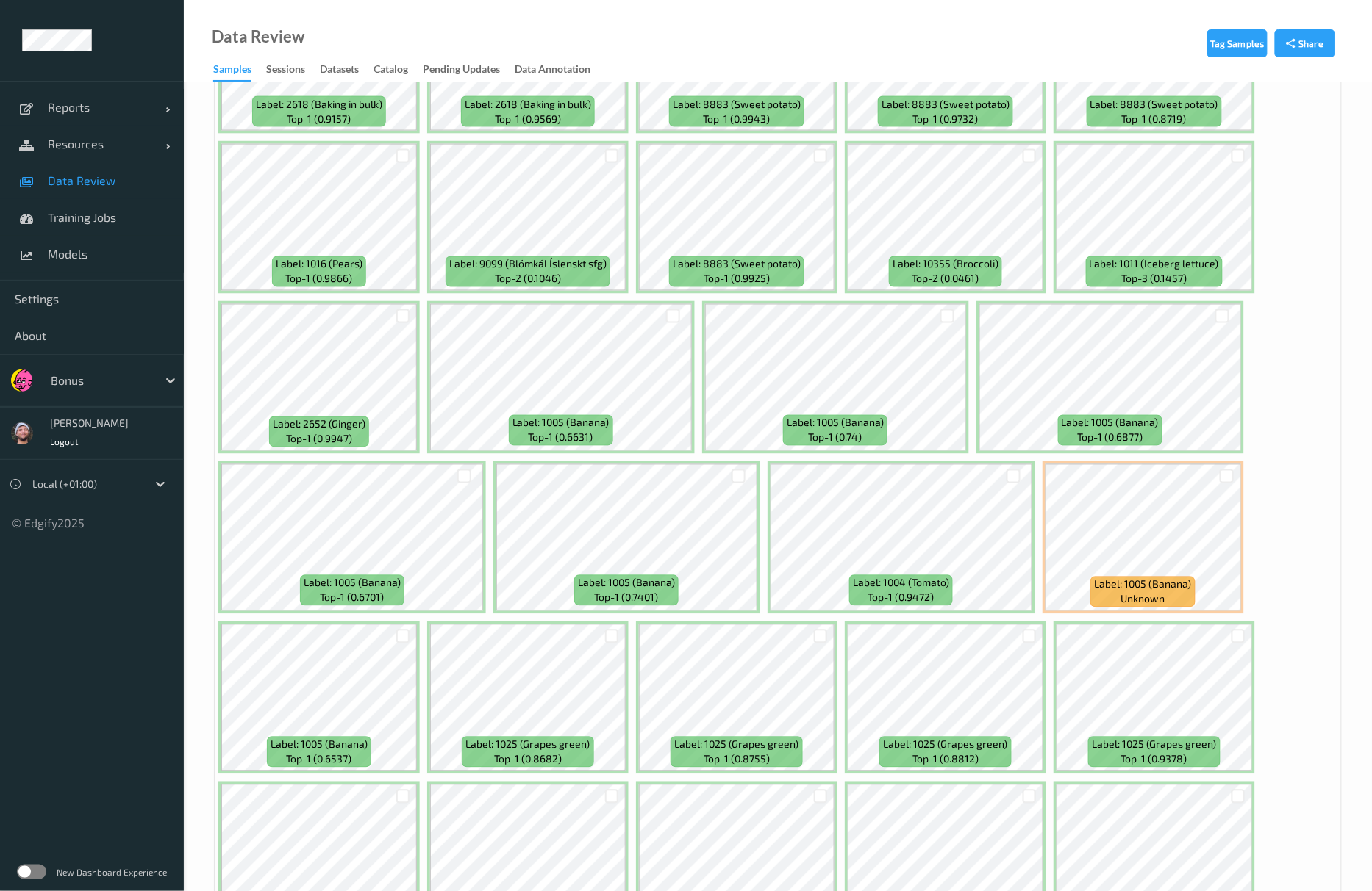
scroll to position [979, 0]
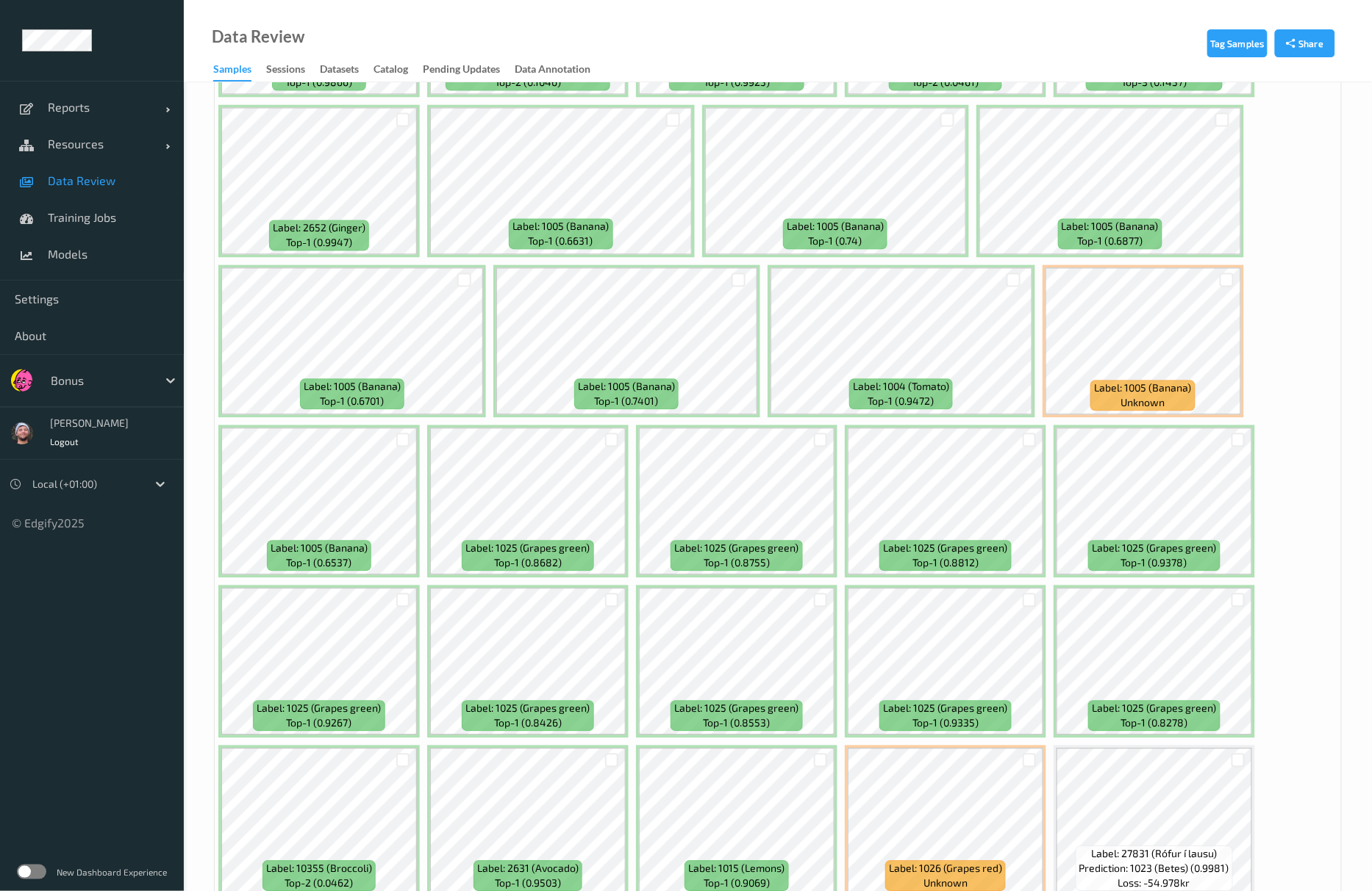
click at [620, 438] on div at bounding box center [612, 440] width 28 height 24
click at [397, 604] on div at bounding box center [404, 600] width 14 height 14
click at [610, 600] on div at bounding box center [612, 600] width 14 height 14
click at [826, 595] on div at bounding box center [821, 600] width 28 height 24
click at [817, 595] on div at bounding box center [821, 600] width 14 height 14
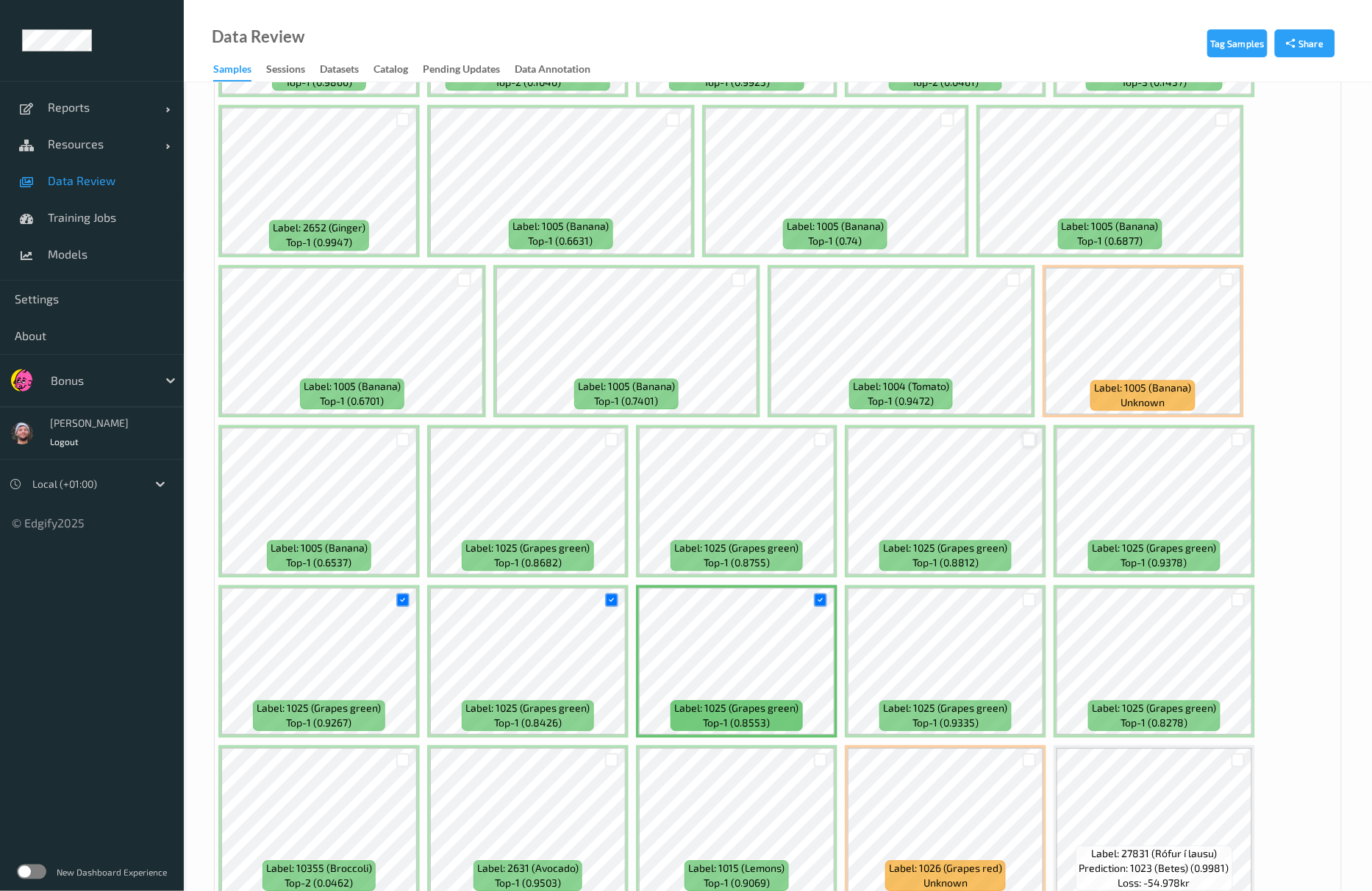
click at [1025, 445] on div at bounding box center [1030, 441] width 14 height 14
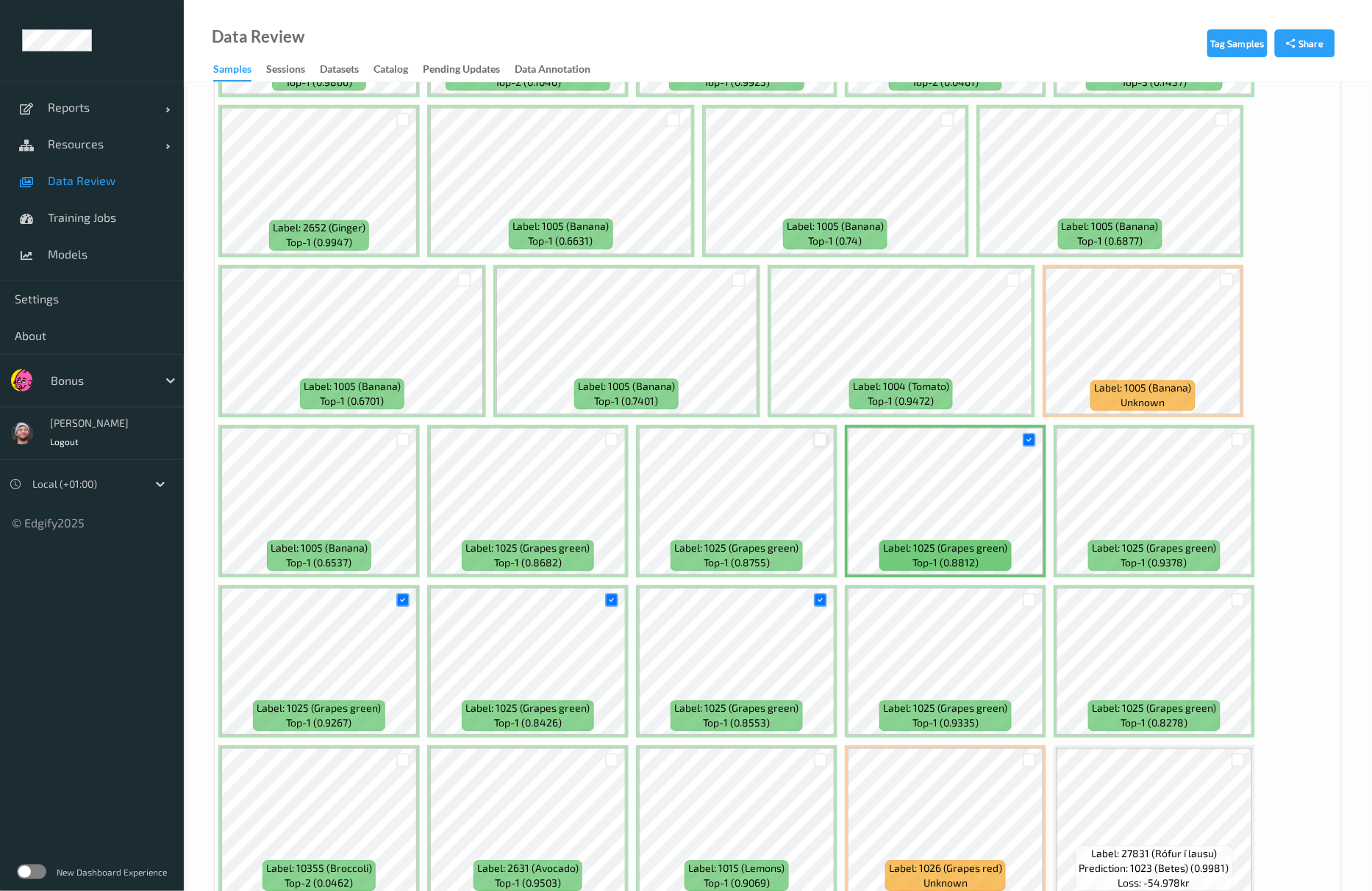
click at [821, 439] on div at bounding box center [821, 441] width 14 height 14
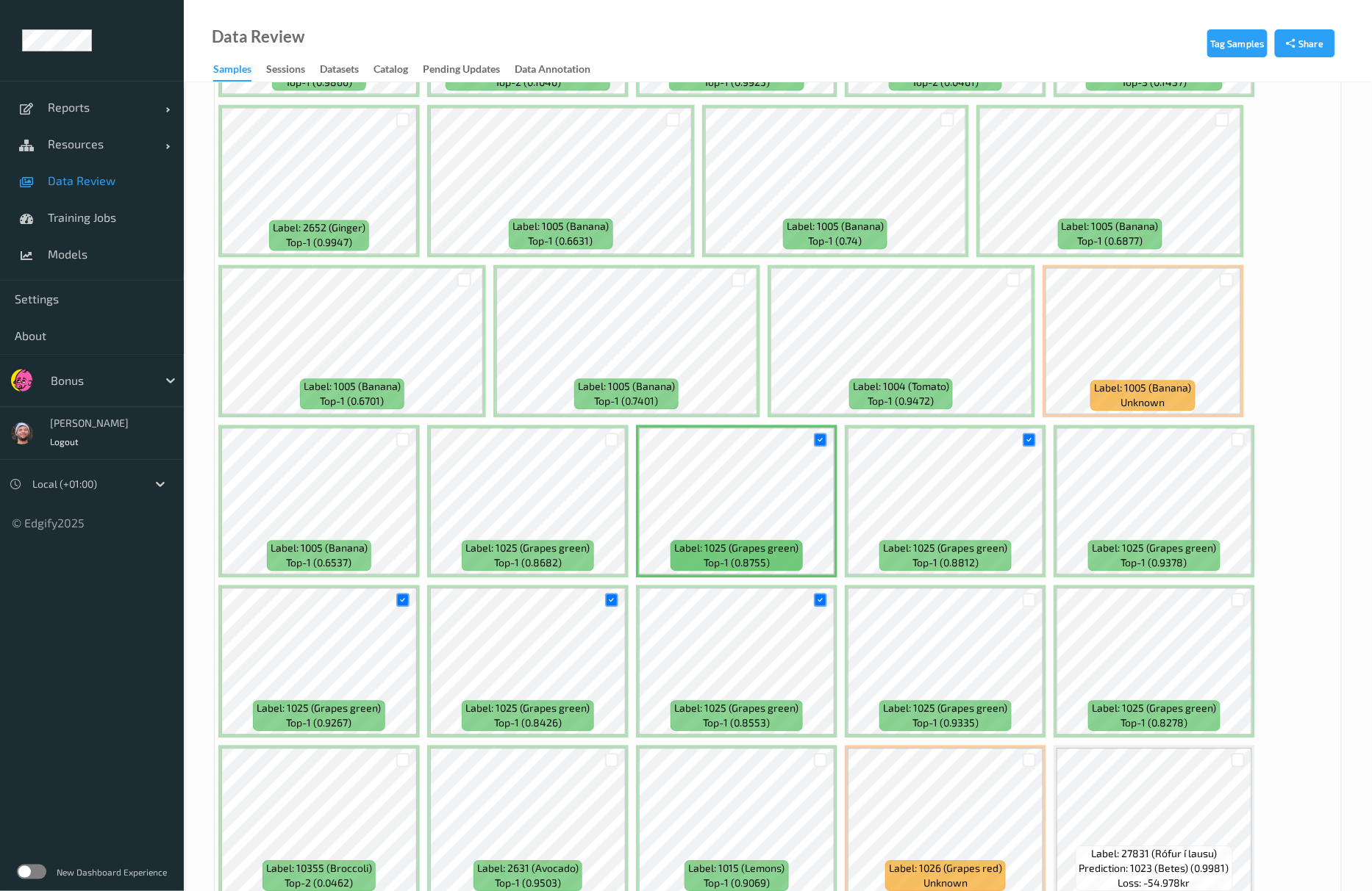
click at [1027, 594] on div at bounding box center [1029, 600] width 28 height 24
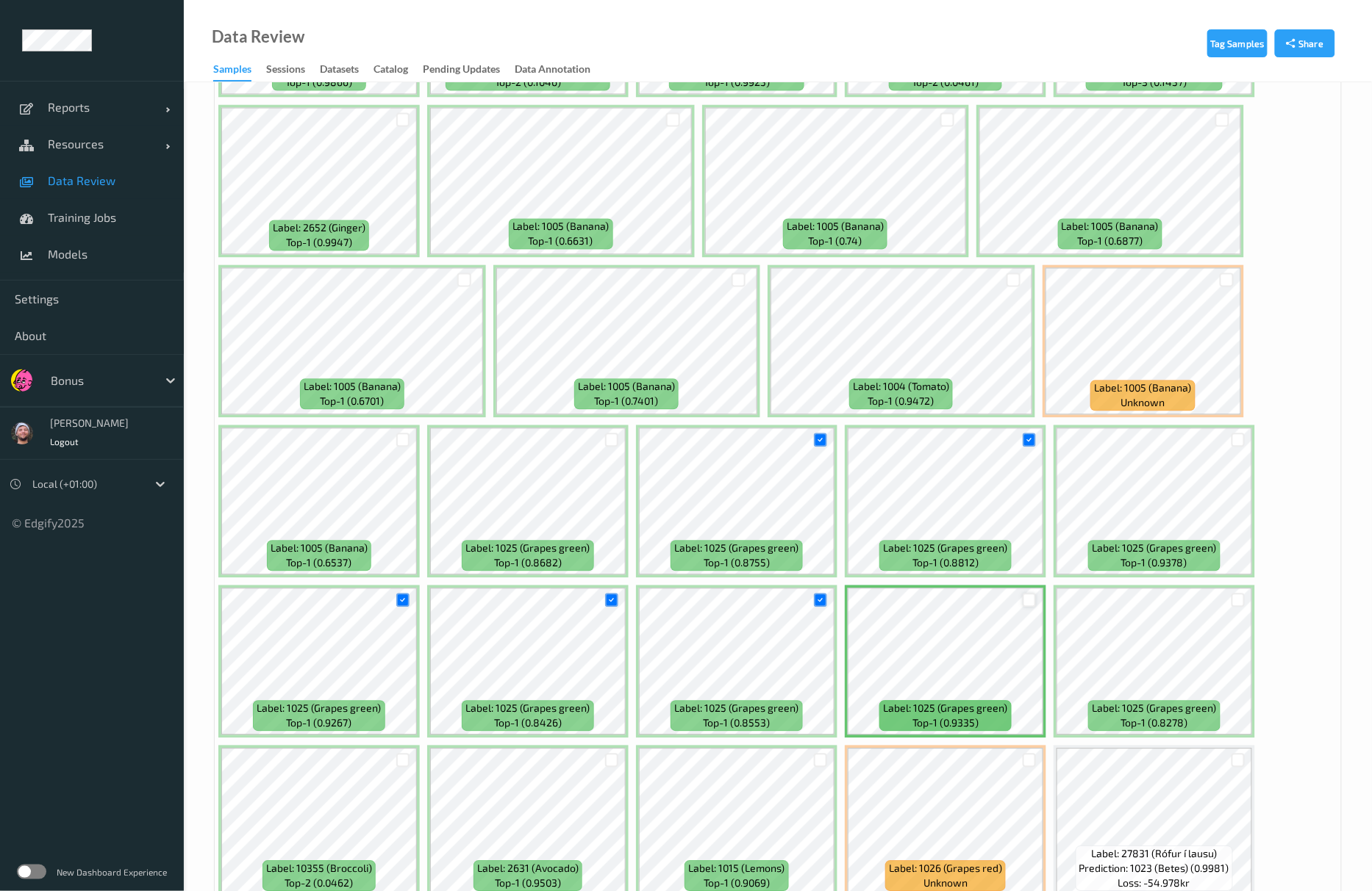
click at [1027, 608] on div at bounding box center [1030, 600] width 14 height 14
click at [1232, 602] on div at bounding box center [1239, 600] width 14 height 14
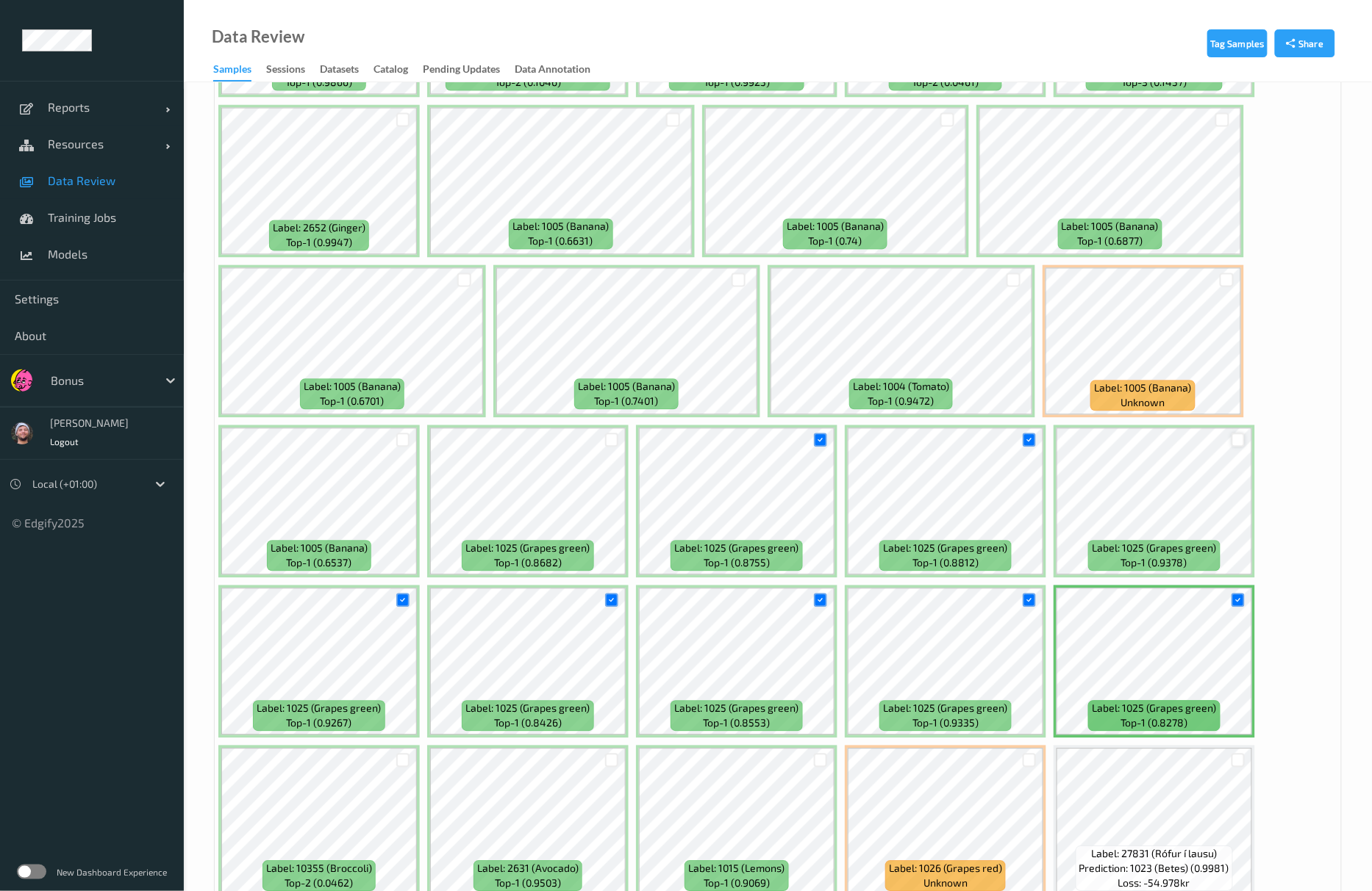
click at [1241, 440] on div at bounding box center [1239, 441] width 14 height 14
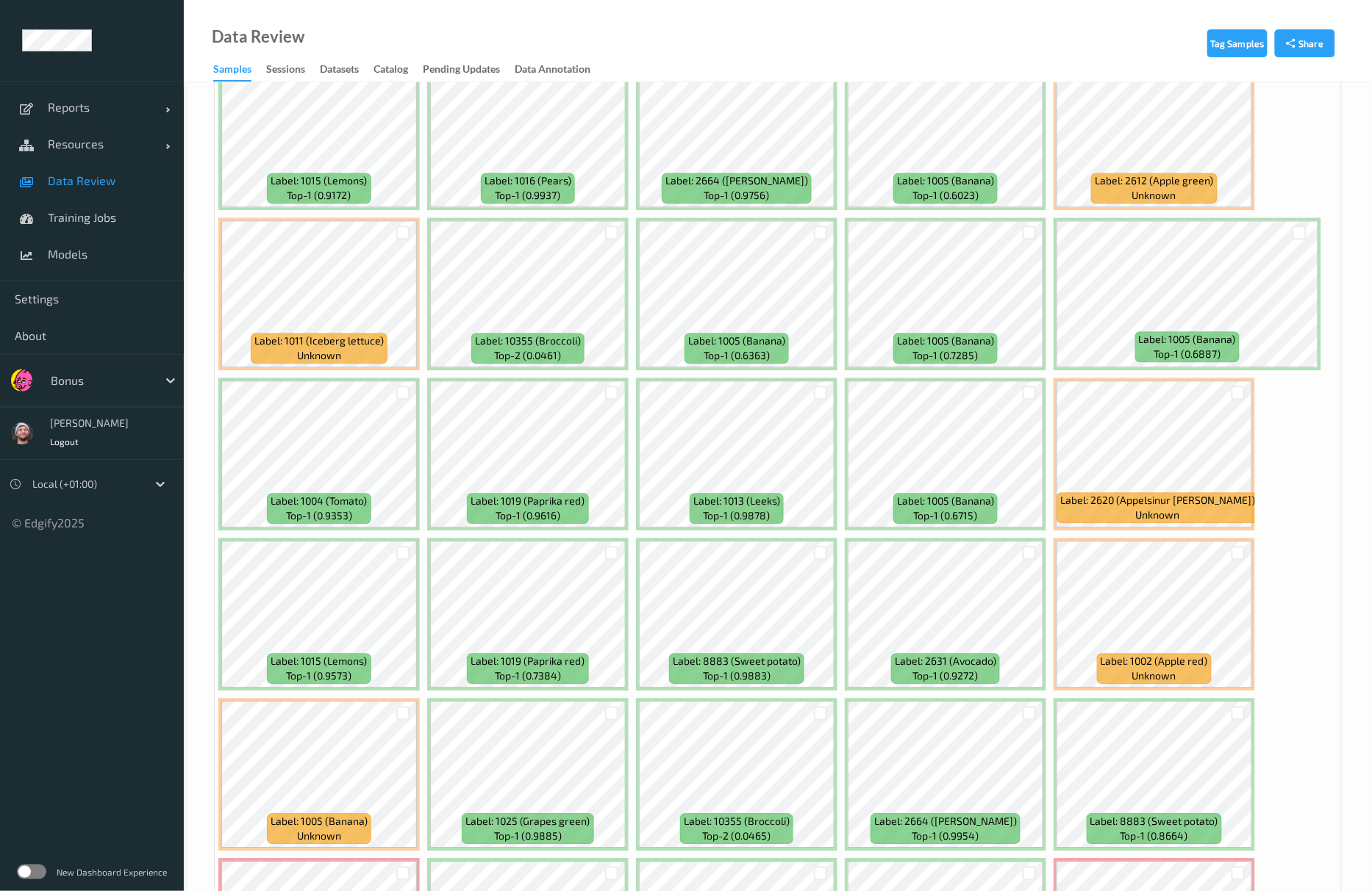
scroll to position [4703, 0]
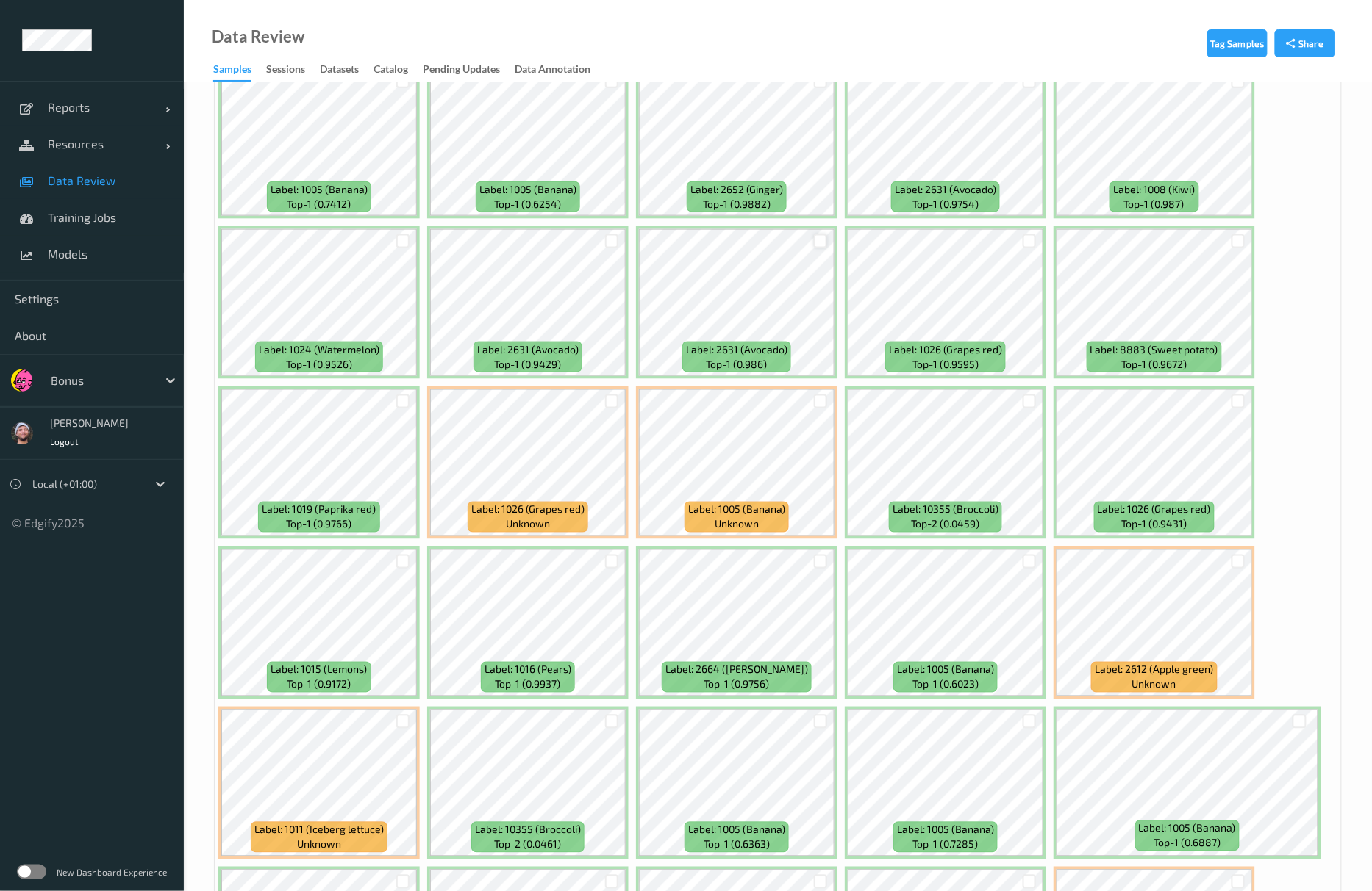
click at [823, 243] on div at bounding box center [821, 241] width 14 height 14
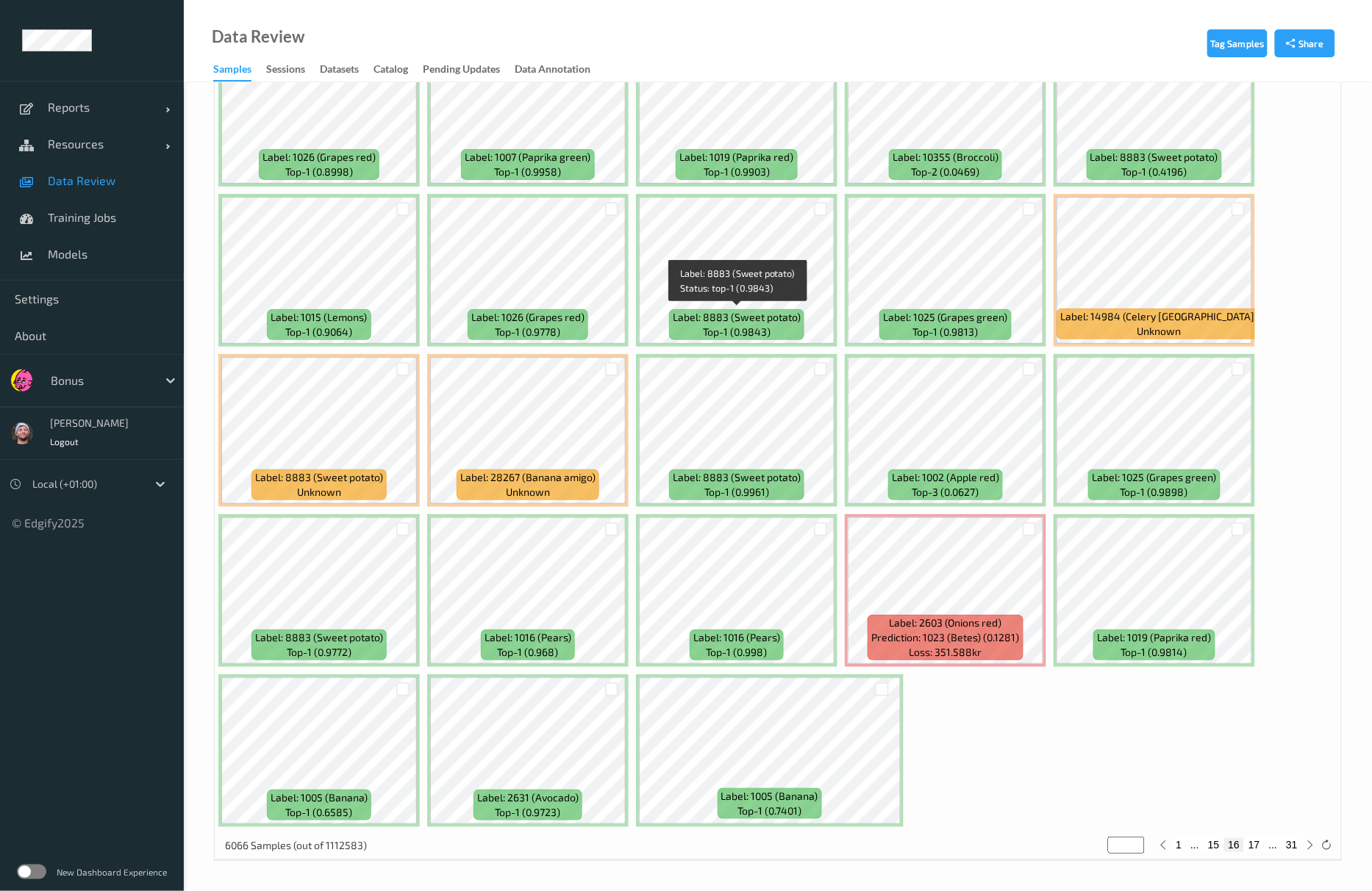
scroll to position [6180, 0]
click at [1025, 365] on div at bounding box center [1030, 369] width 14 height 14
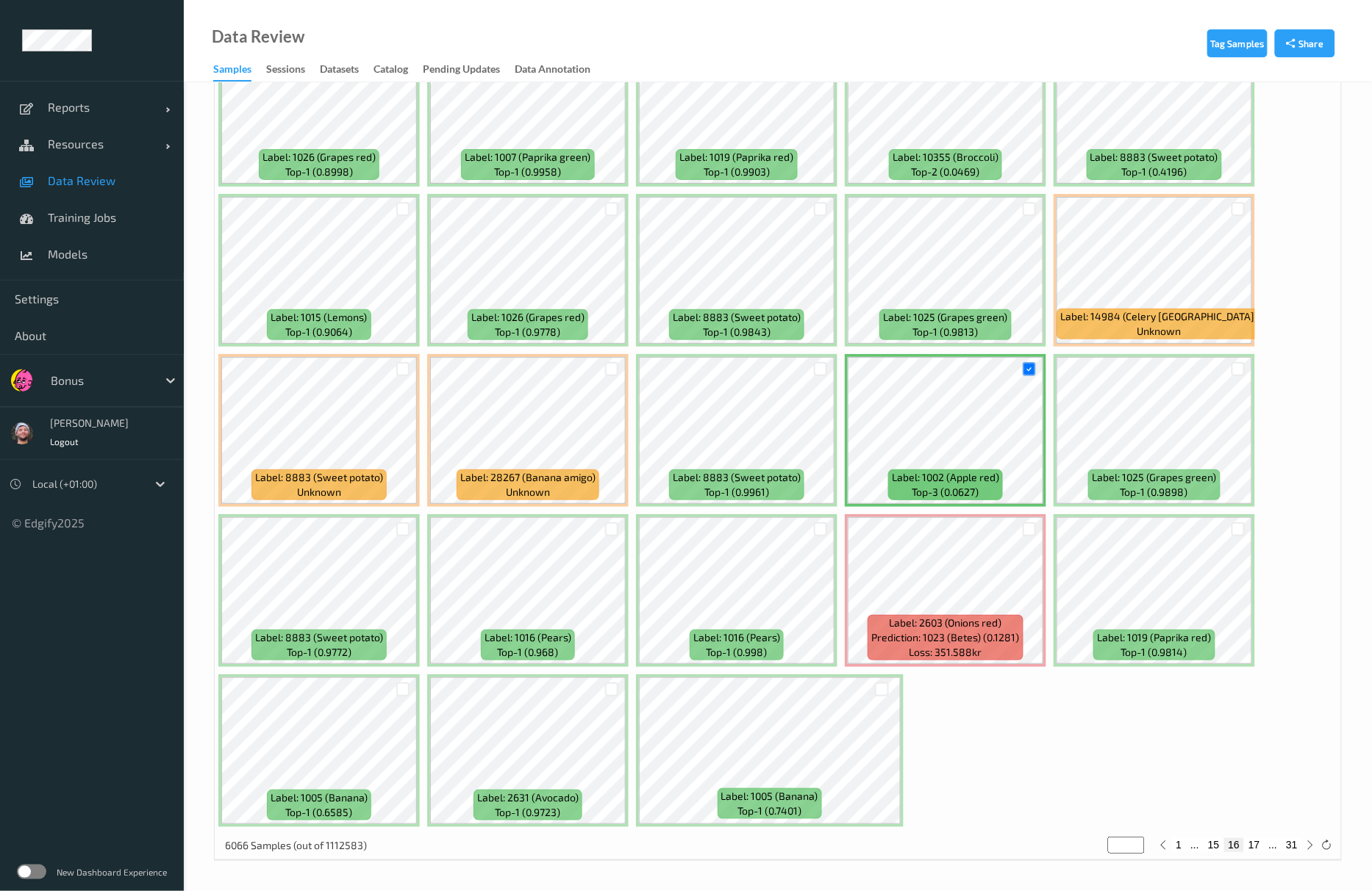
click at [1256, 850] on button "17" at bounding box center [1254, 844] width 20 height 13
type input "**"
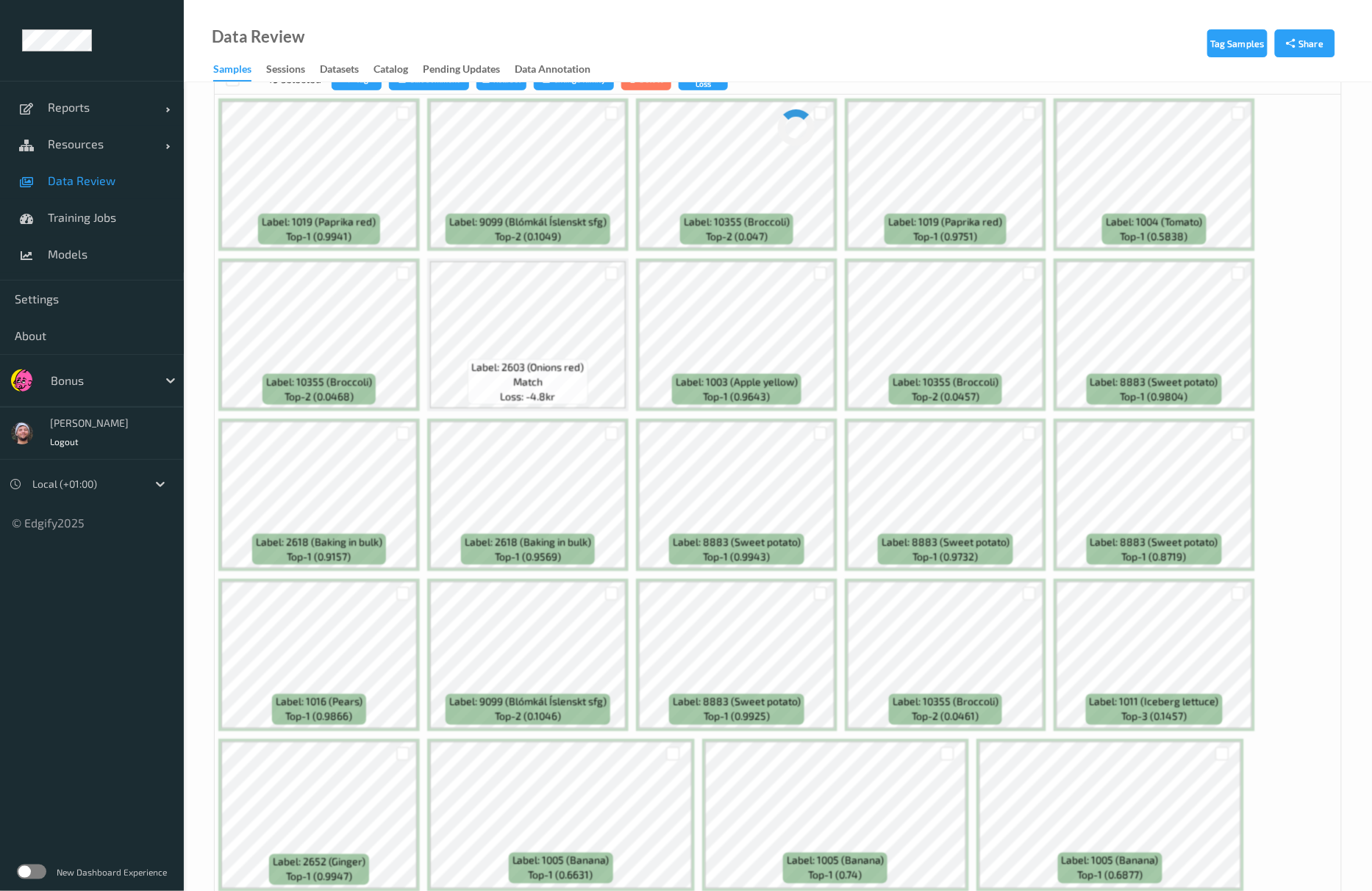
scroll to position [0, 0]
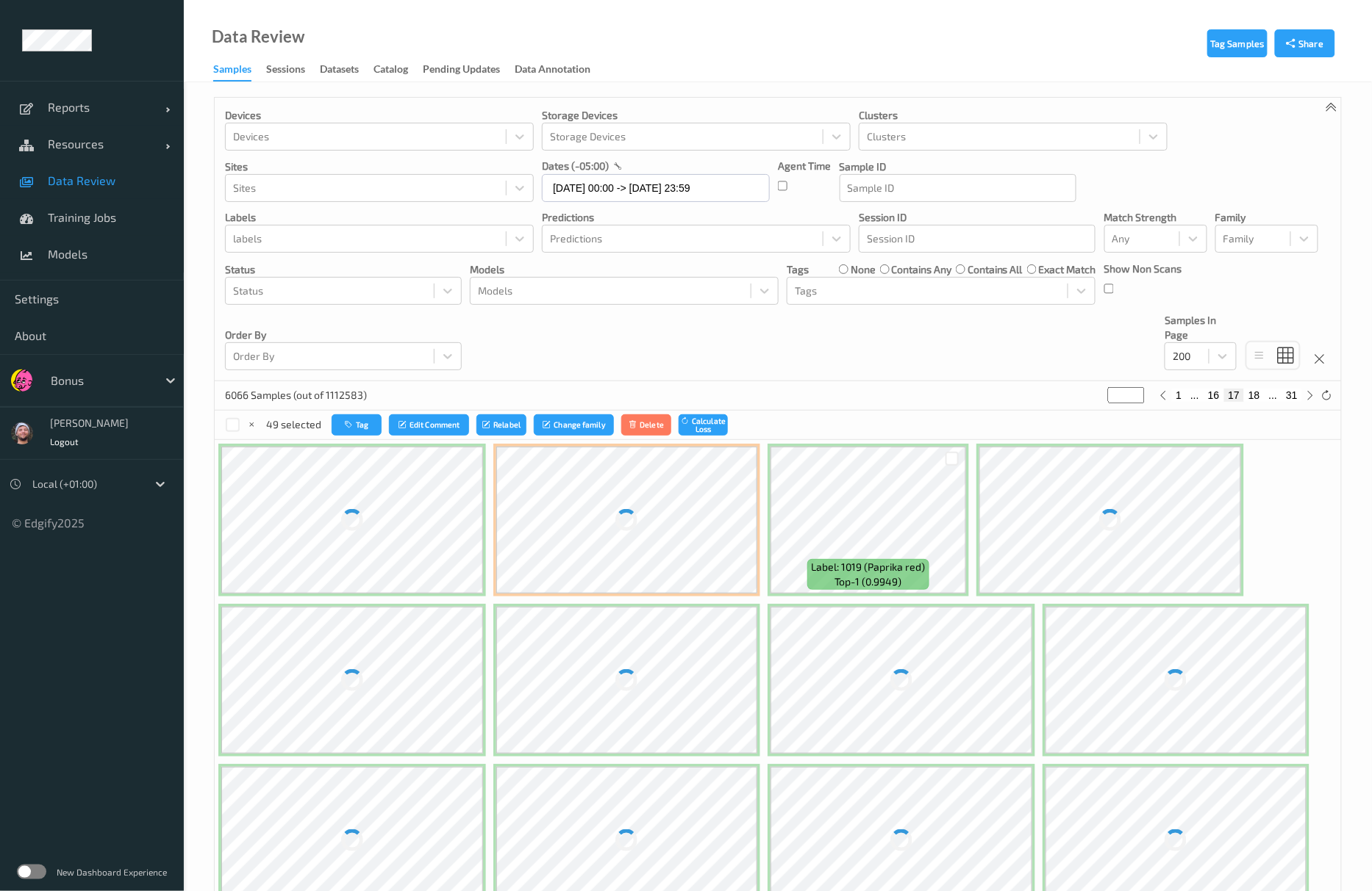
click at [798, 388] on div "6066 Samples (out of 1112583) ** 1 ... 16 17 18 ... 31" at bounding box center [777, 396] width 1126 height 29
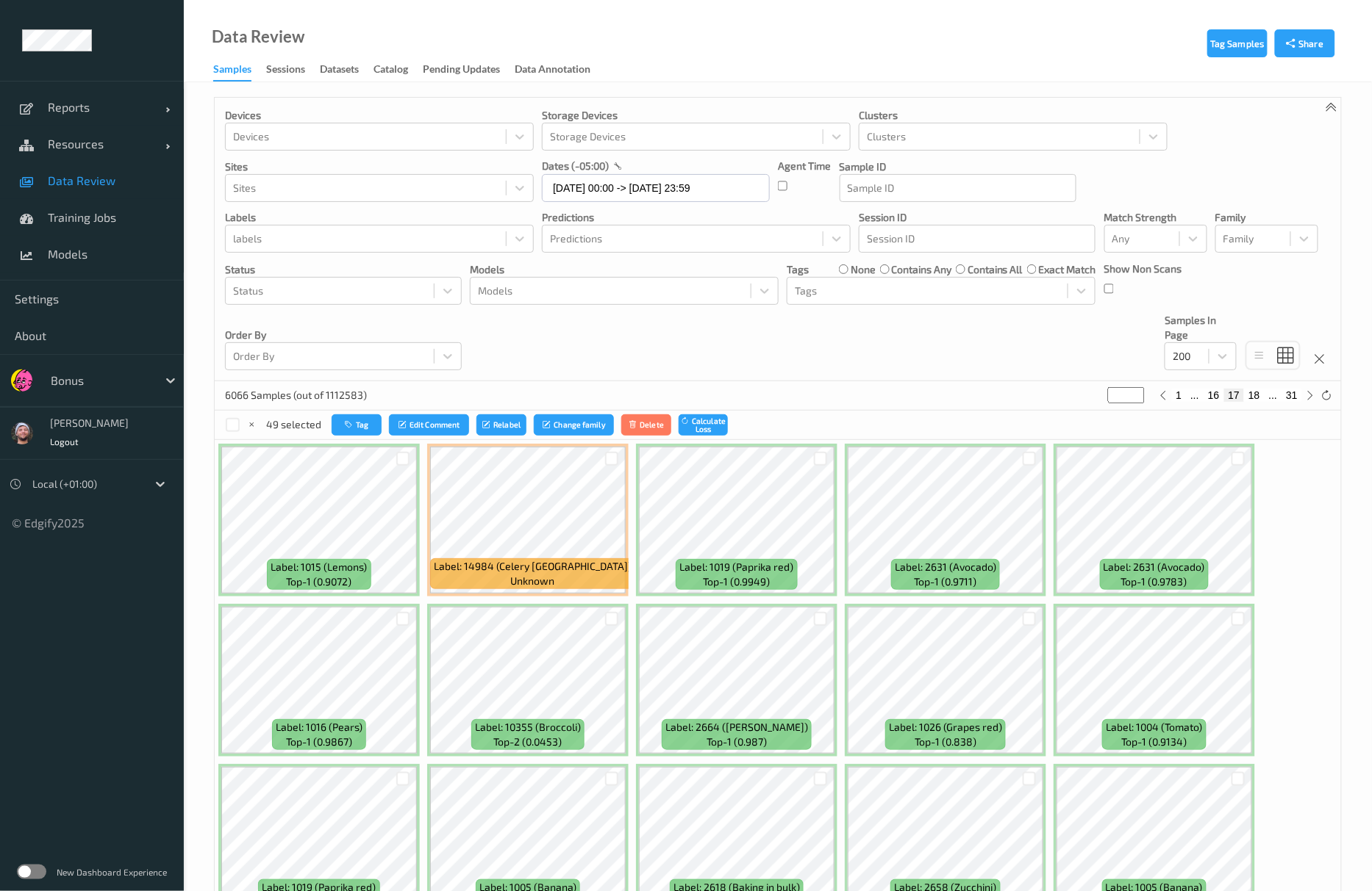
click at [412, 620] on div at bounding box center [403, 618] width 28 height 24
click at [409, 619] on div at bounding box center [404, 619] width 14 height 14
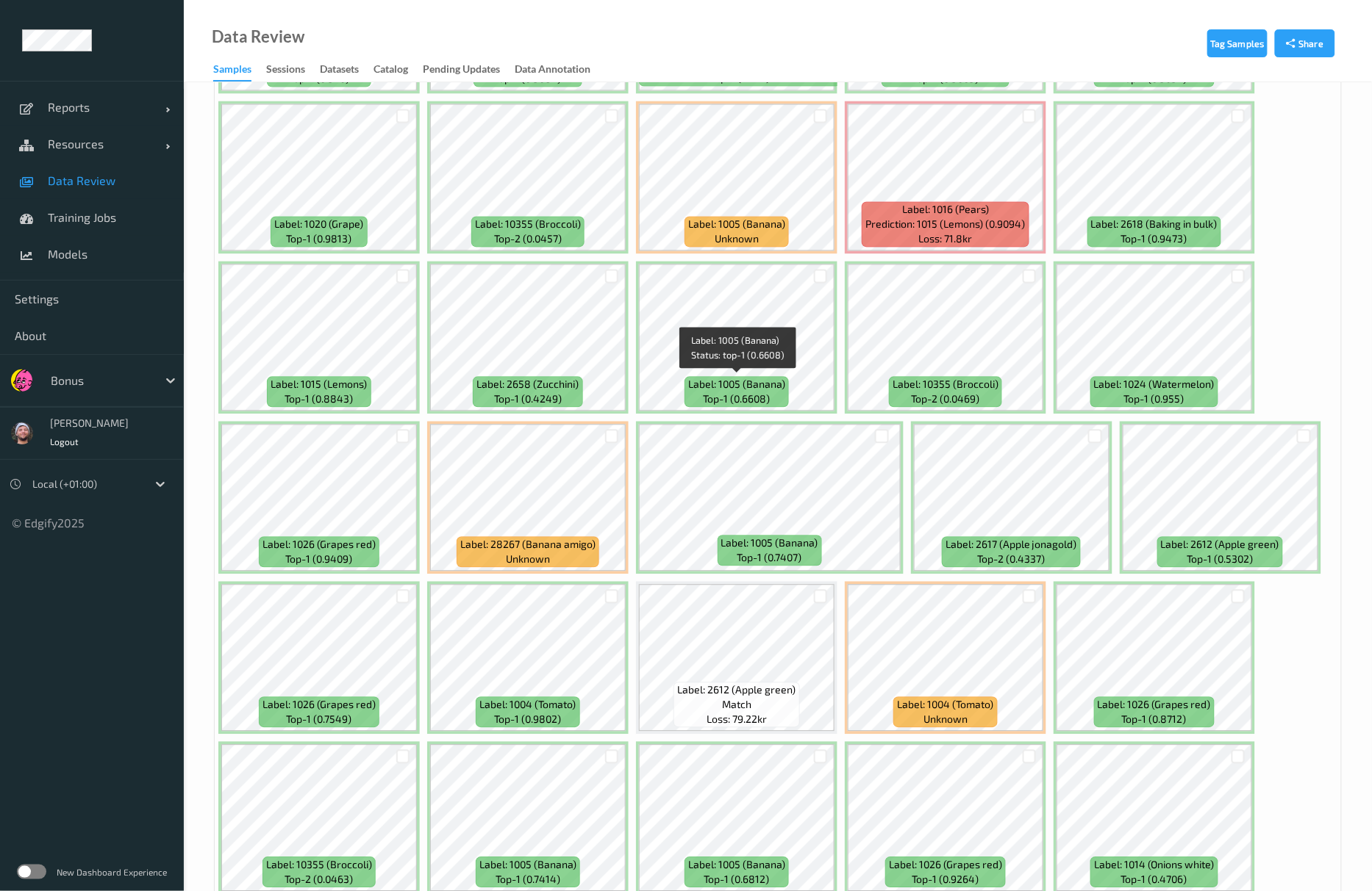
scroll to position [1077, 0]
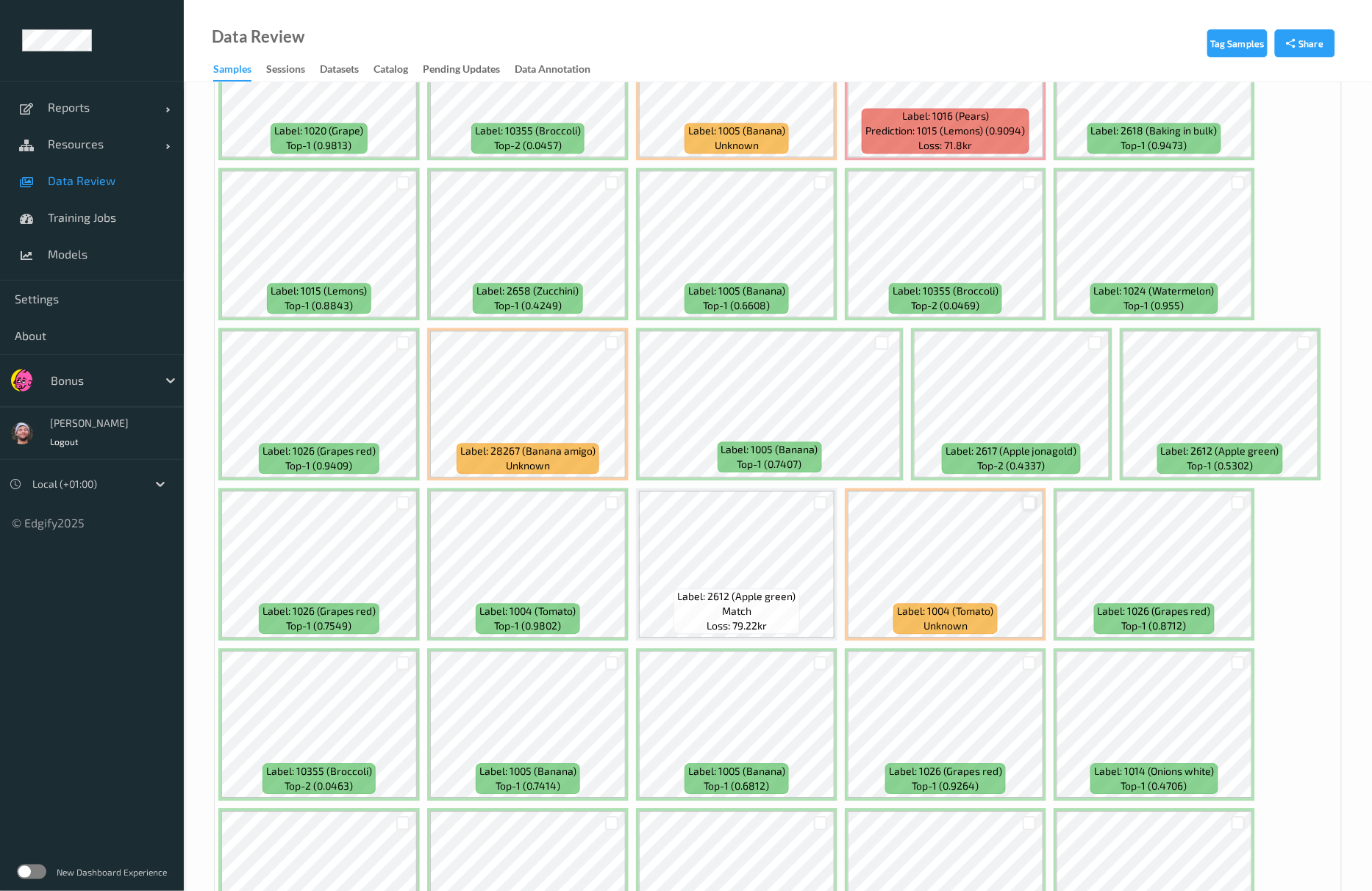
click at [1032, 503] on div at bounding box center [1030, 503] width 14 height 14
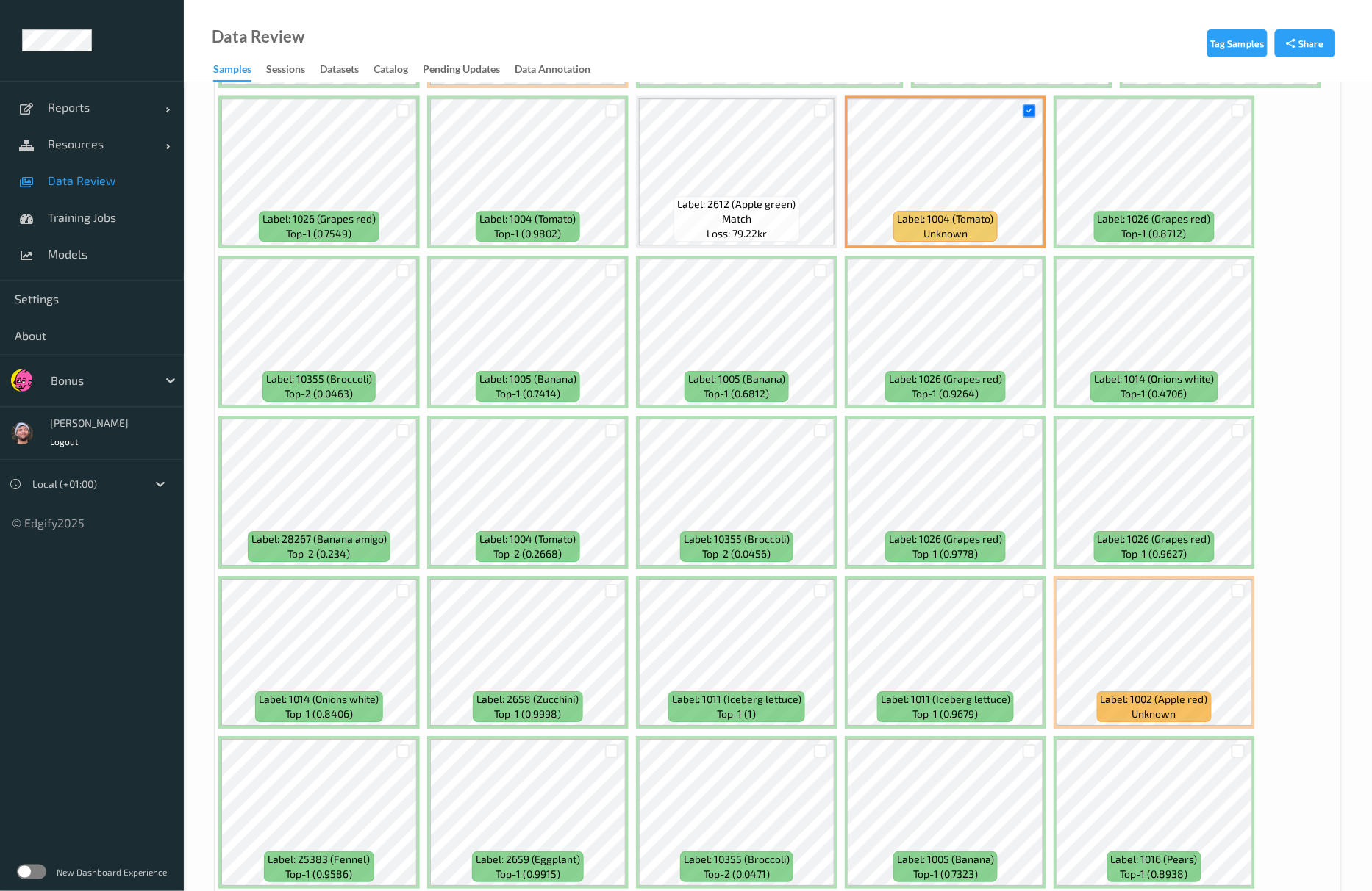
scroll to position [1665, 0]
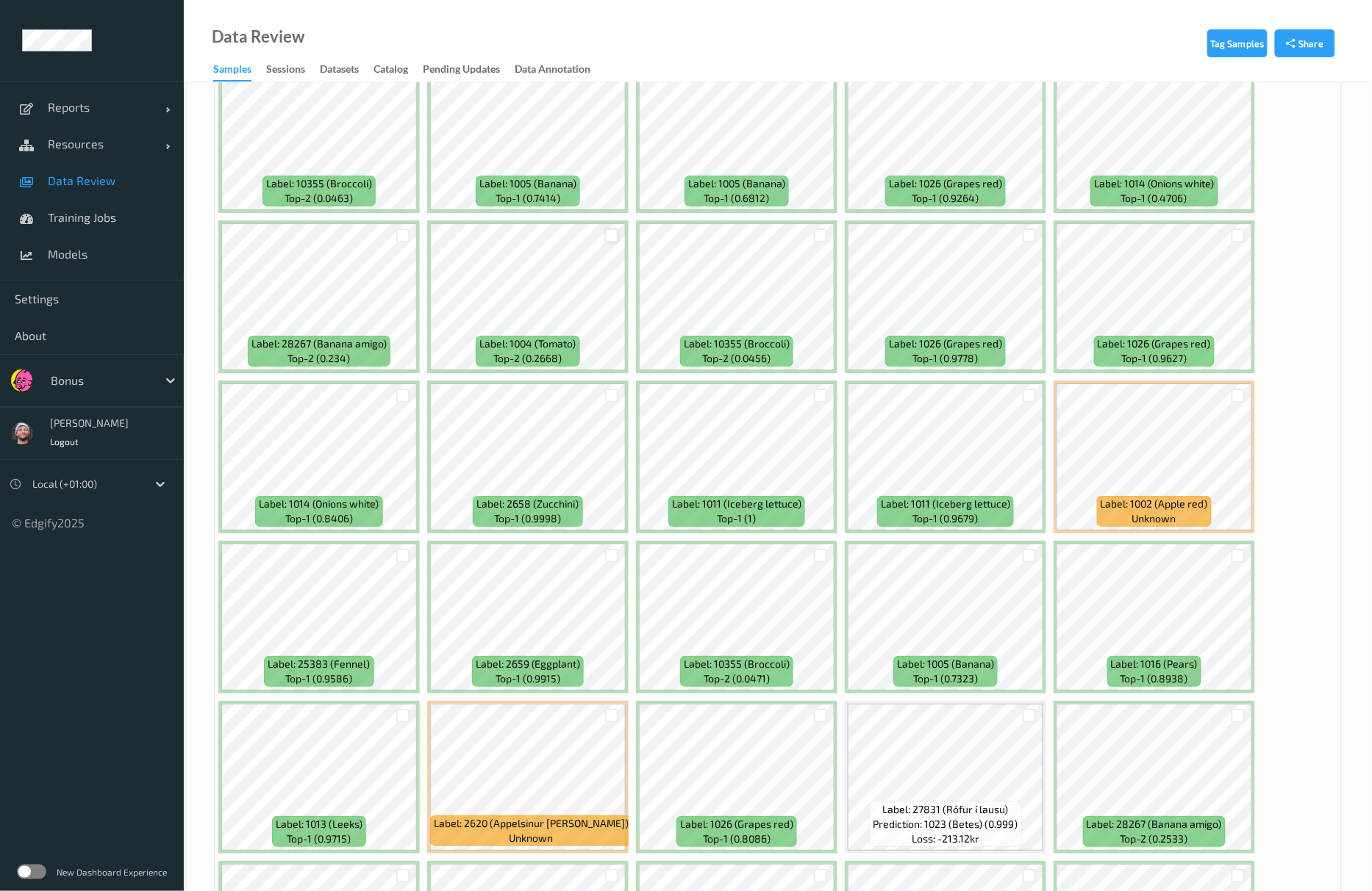
click at [613, 243] on div at bounding box center [612, 236] width 14 height 14
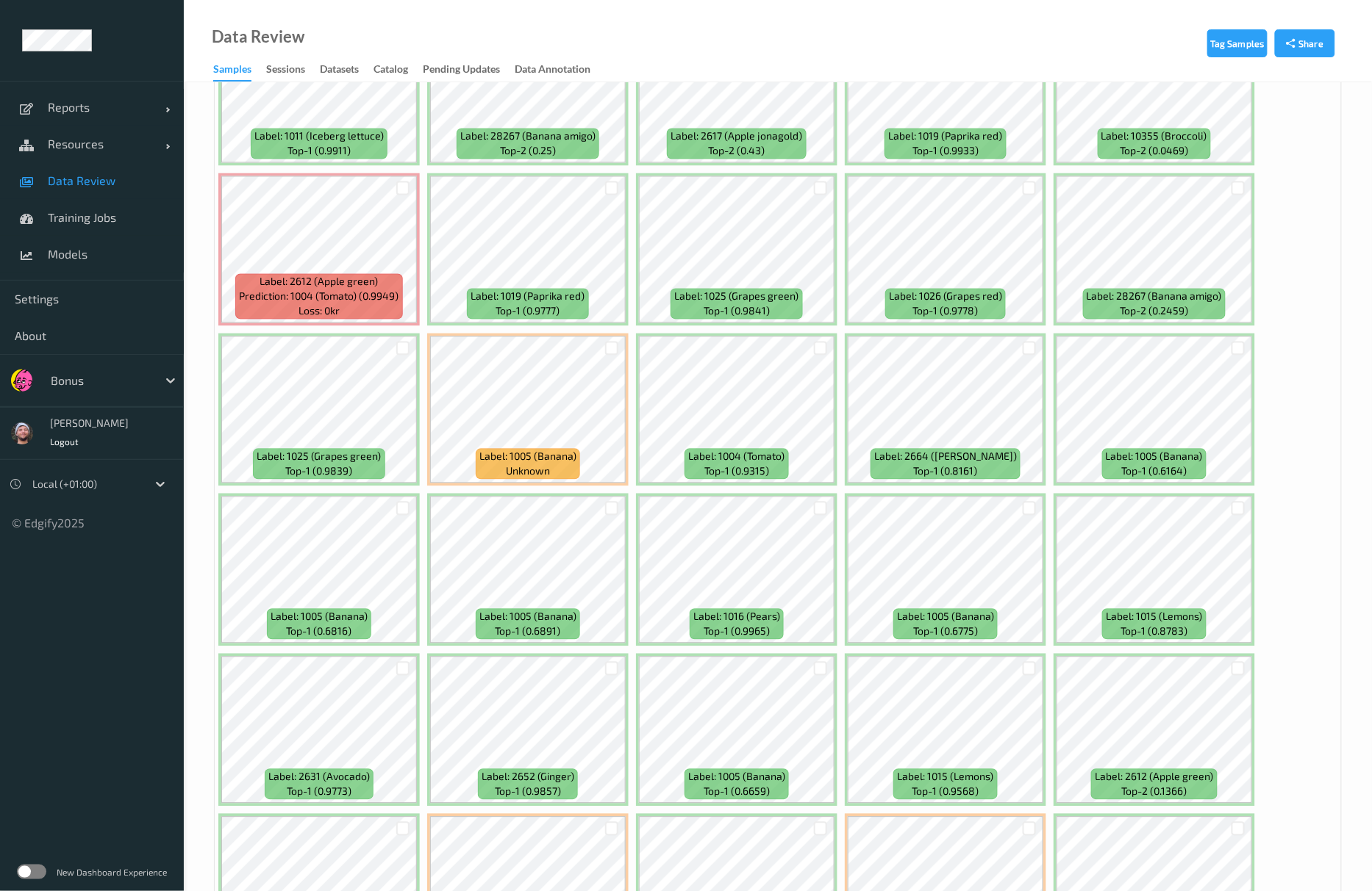
scroll to position [3135, 0]
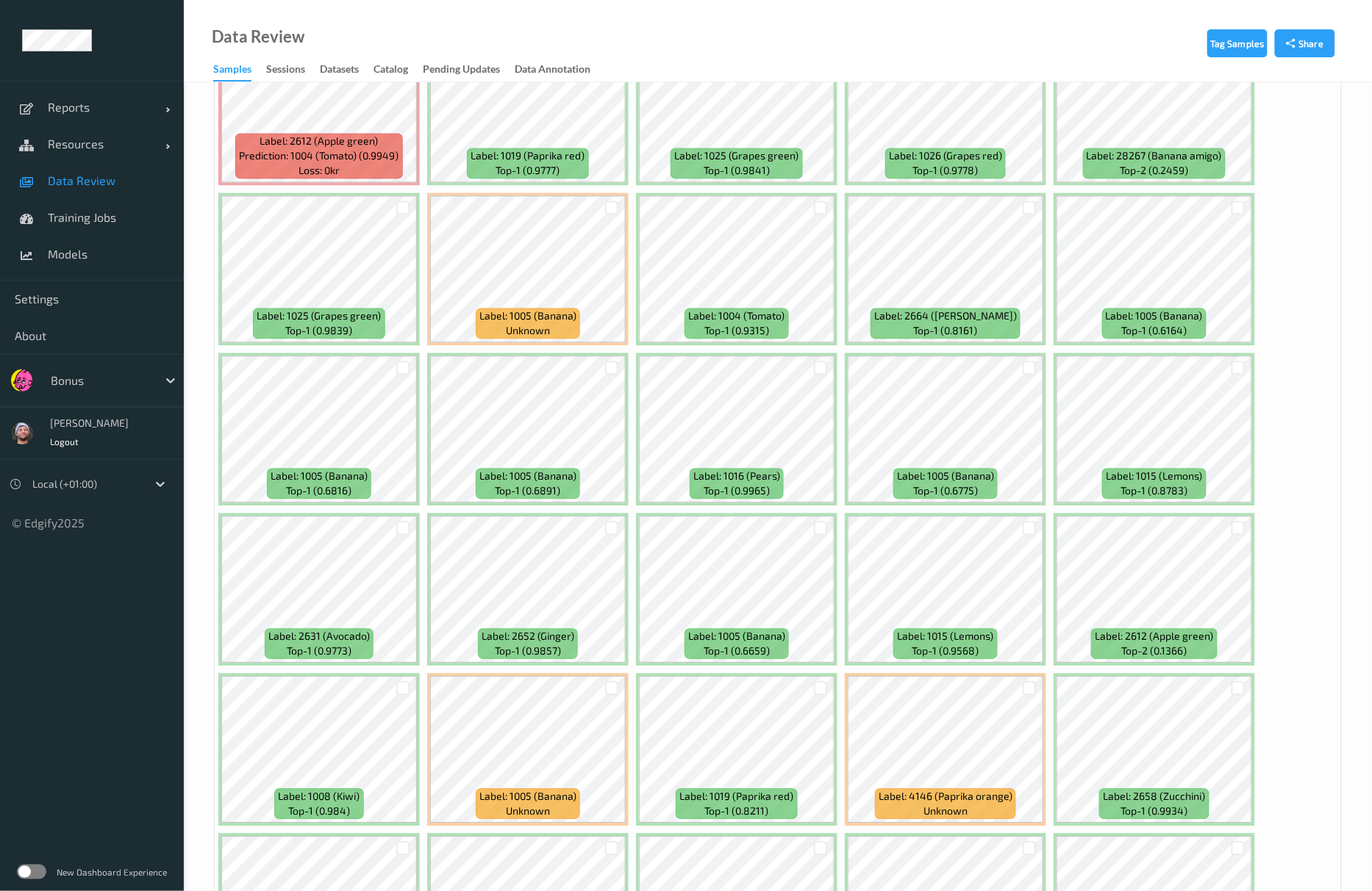
click at [395, 206] on div at bounding box center [403, 207] width 28 height 24
click at [401, 207] on div at bounding box center [404, 208] width 14 height 14
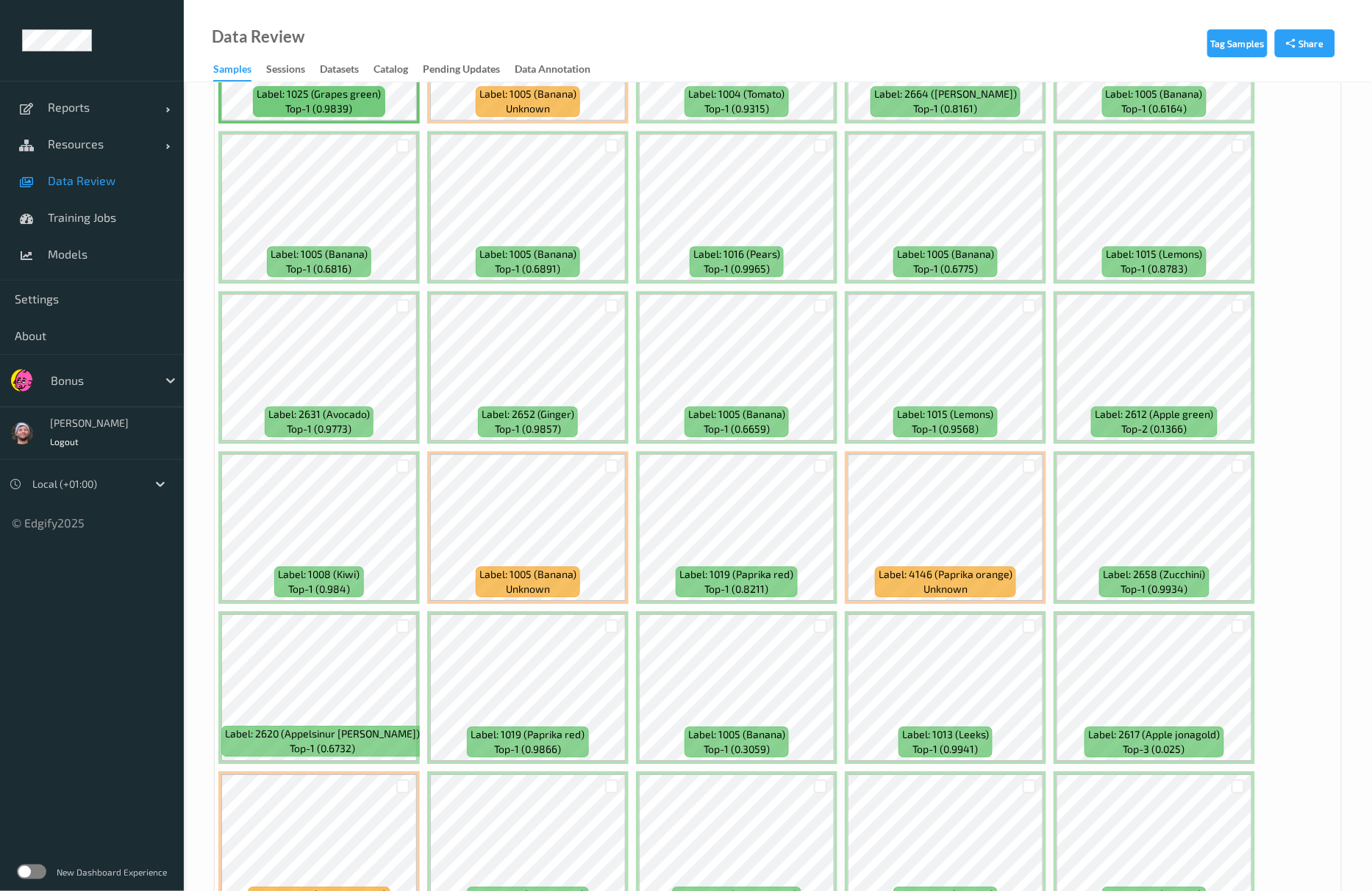
scroll to position [3527, 0]
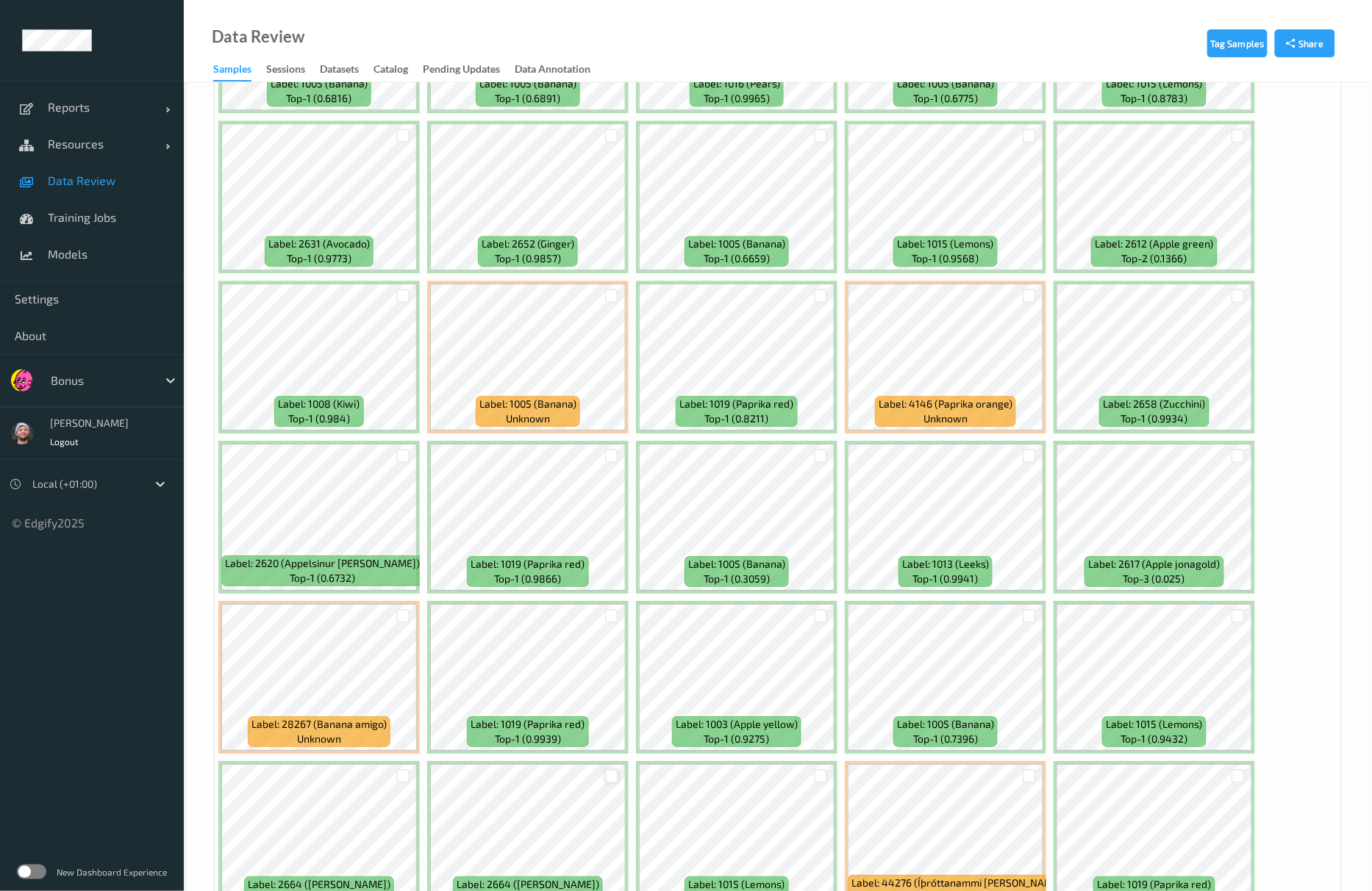
click at [610, 777] on div at bounding box center [612, 776] width 14 height 14
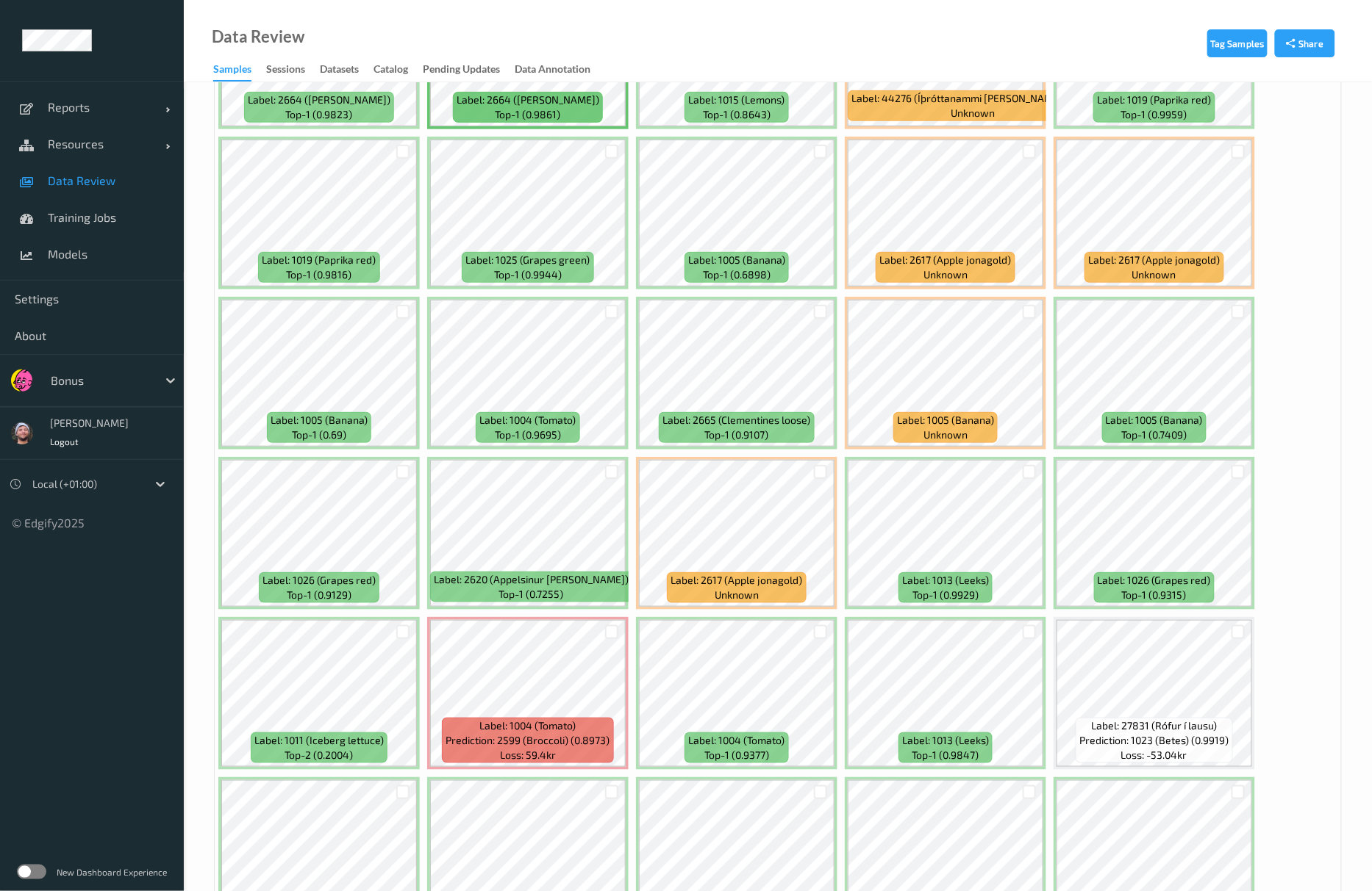
scroll to position [4310, 0]
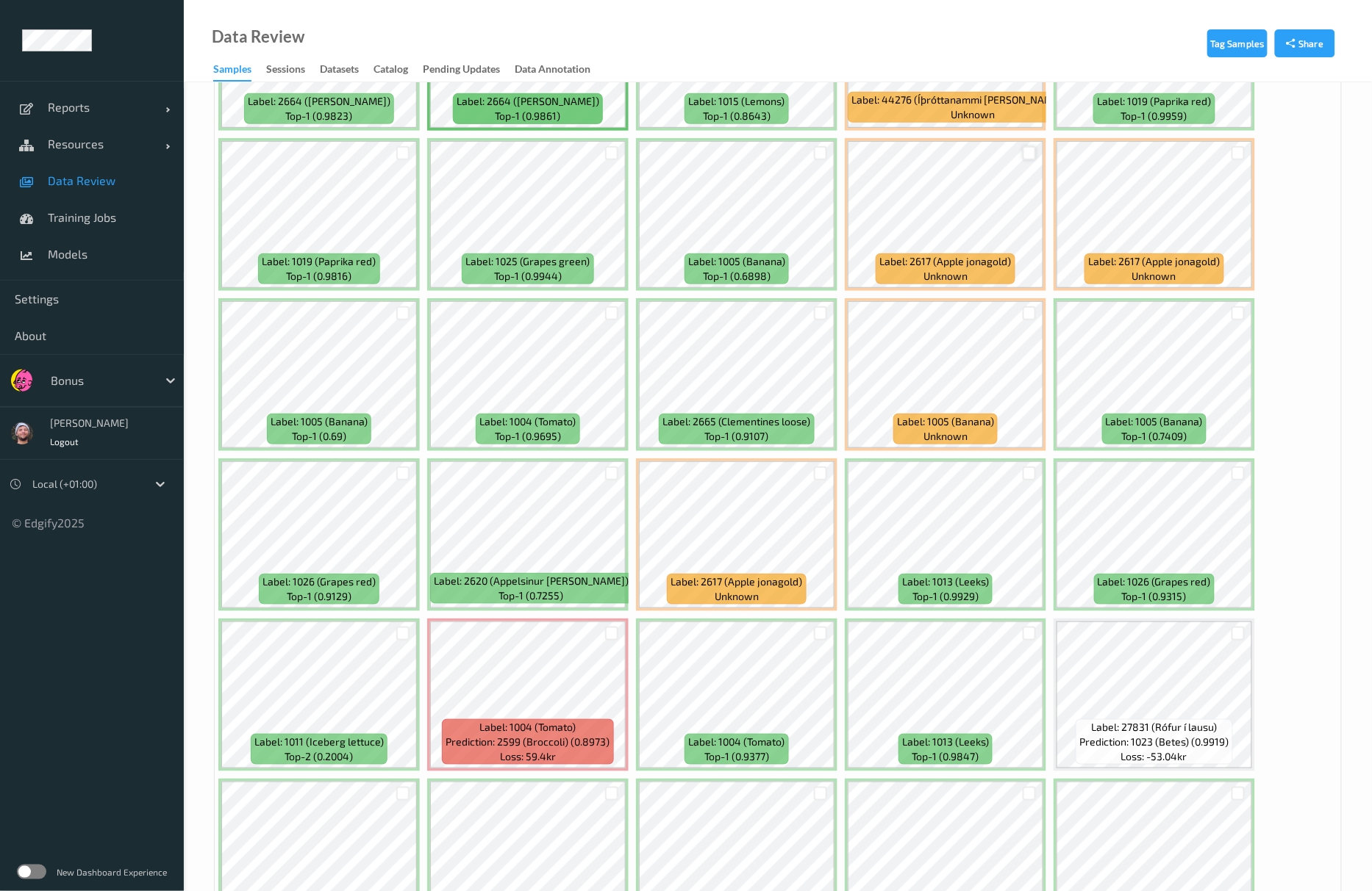
click at [1032, 151] on div at bounding box center [1030, 154] width 14 height 14
click at [1242, 159] on div at bounding box center [1239, 154] width 14 height 14
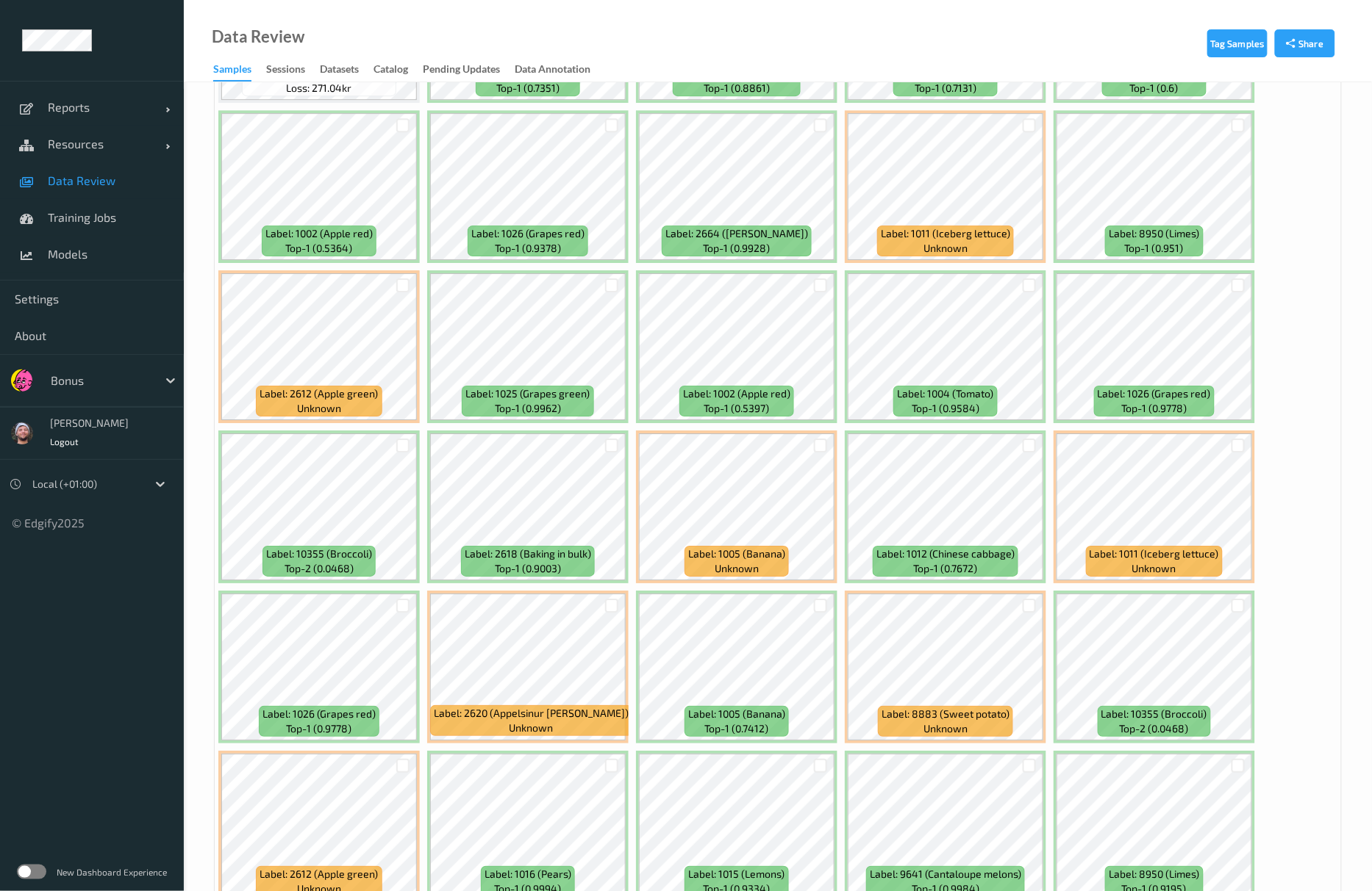
scroll to position [6020, 0]
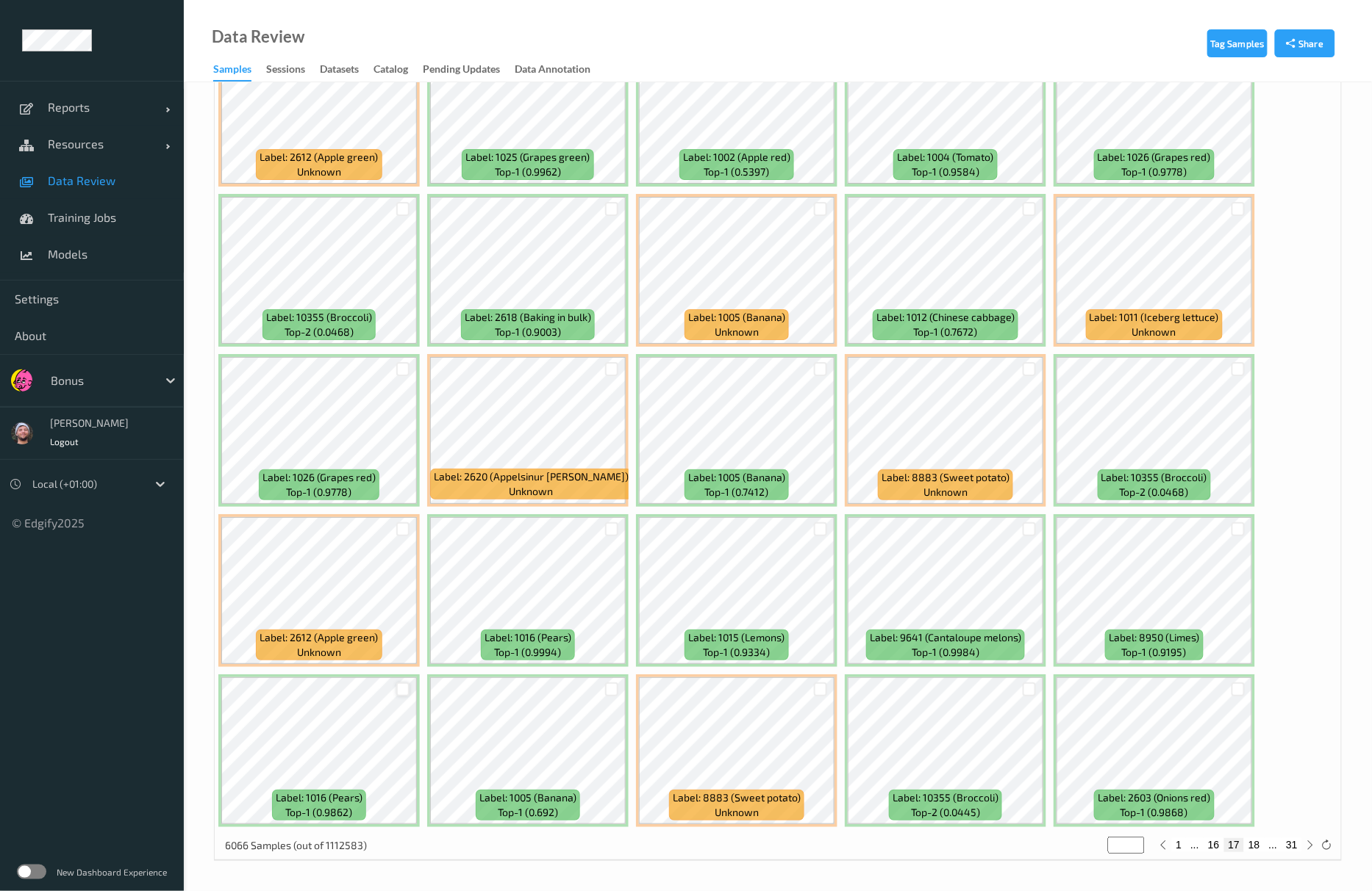
click at [403, 686] on div at bounding box center [404, 690] width 14 height 14
click at [1027, 367] on div at bounding box center [1030, 369] width 14 height 14
click at [1263, 843] on button "18" at bounding box center [1254, 844] width 20 height 13
type input "**"
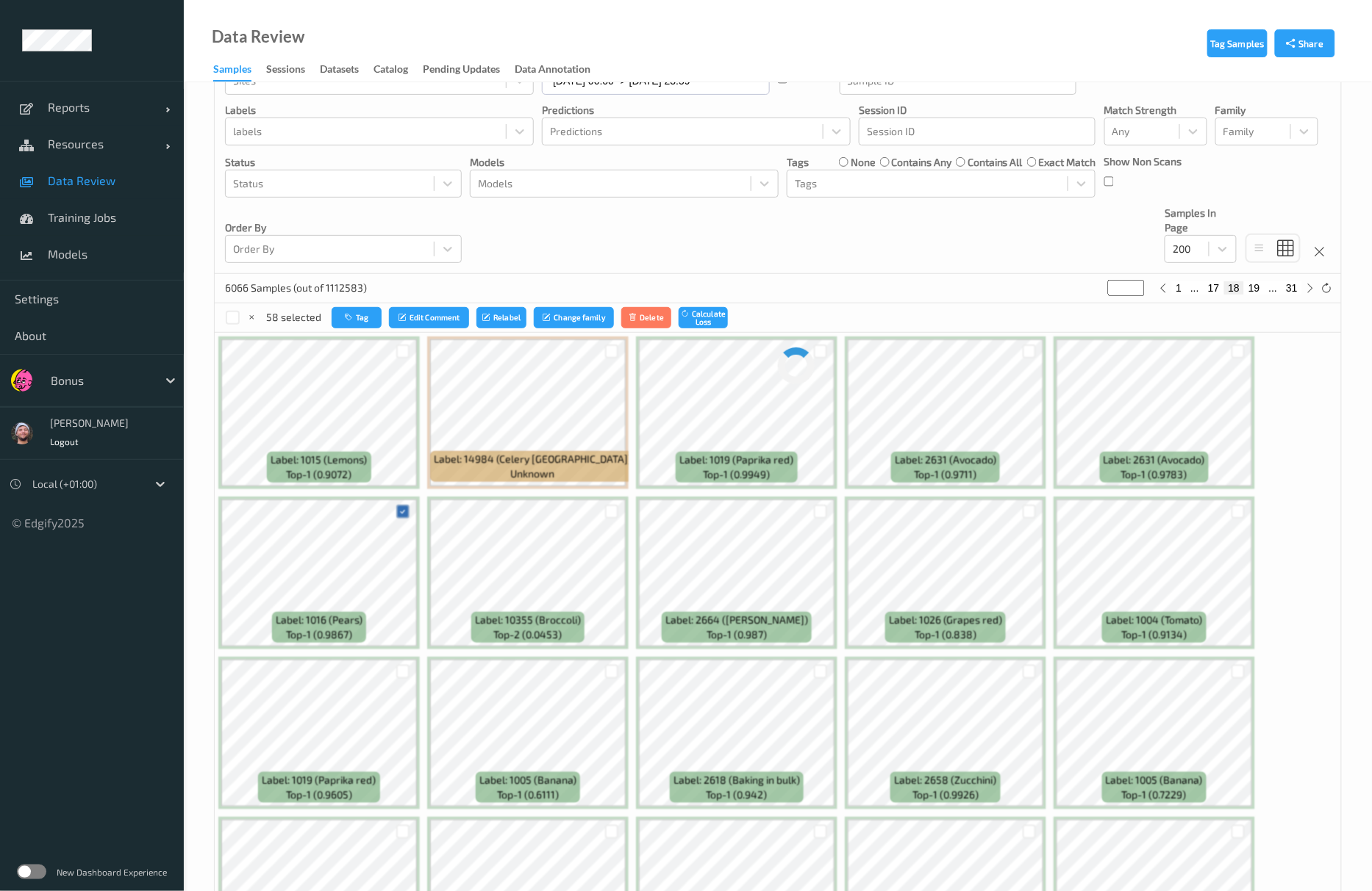
scroll to position [0, 0]
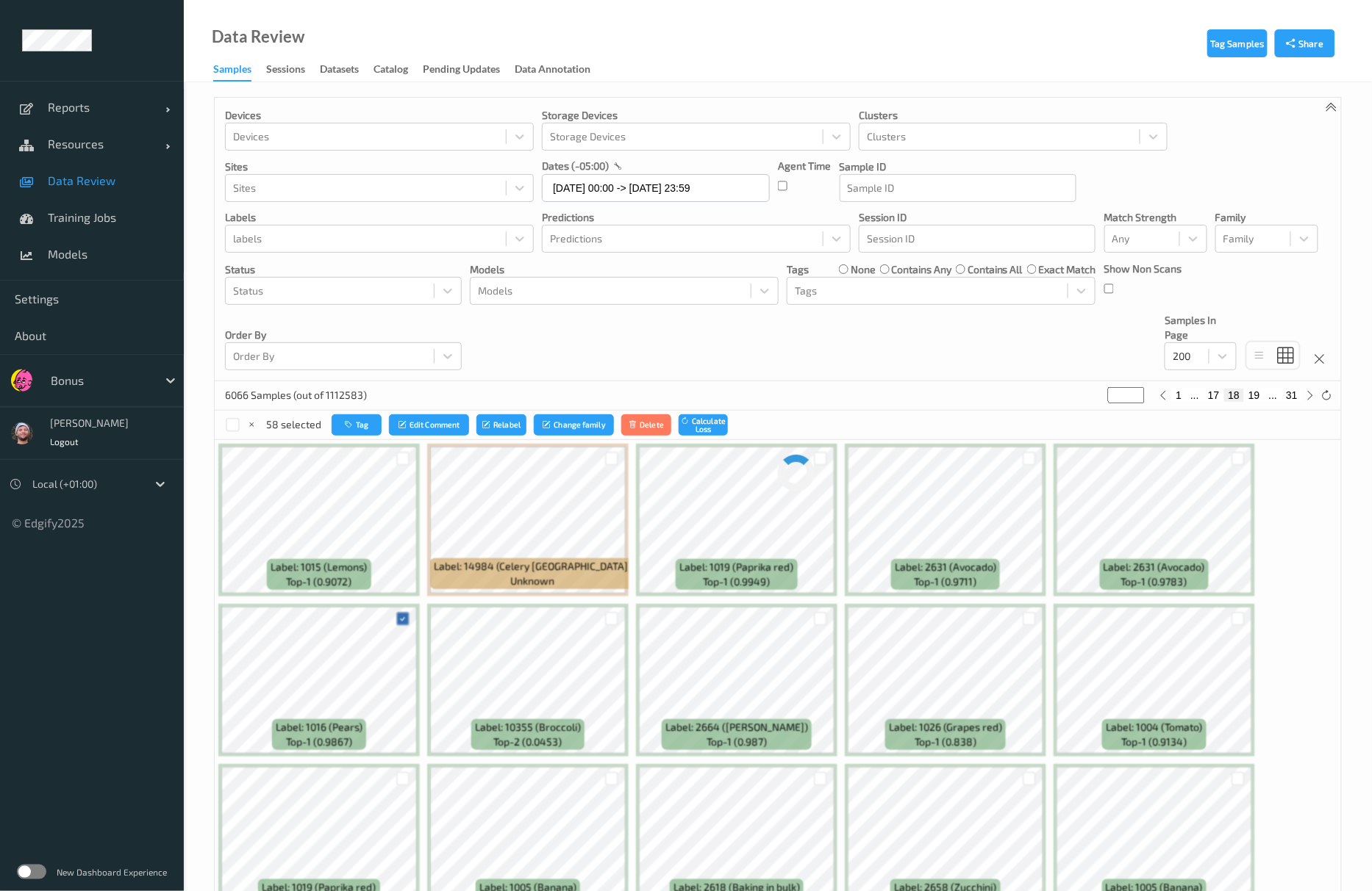
click at [798, 353] on div "Devices Devices Storage Devices Storage Devices Clusters Clusters Sites Sites d…" at bounding box center [777, 239] width 1126 height 283
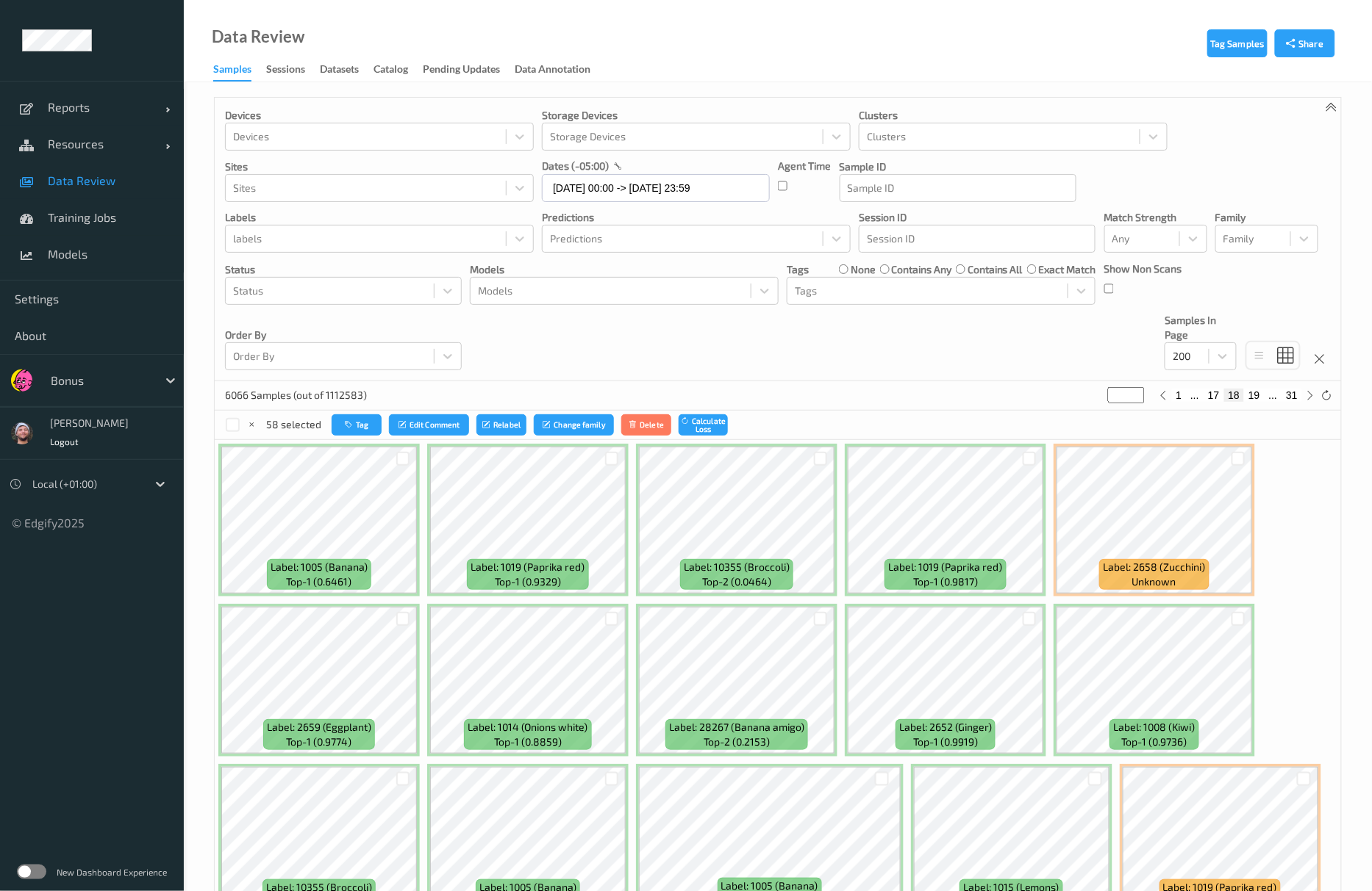
click at [691, 360] on div "Devices Devices Storage Devices Storage Devices Clusters Clusters Sites Sites d…" at bounding box center [777, 239] width 1126 height 283
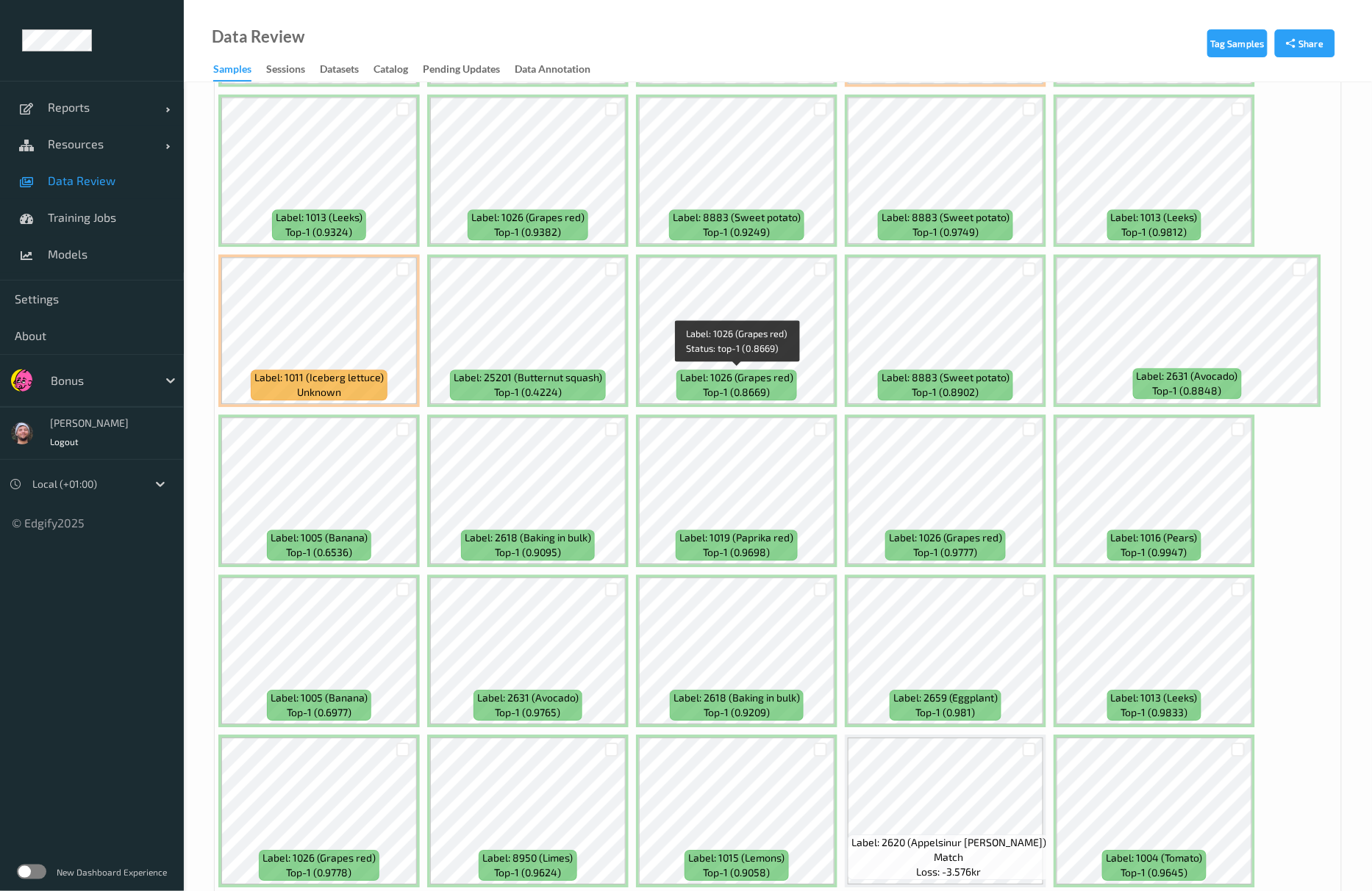
scroll to position [3331, 0]
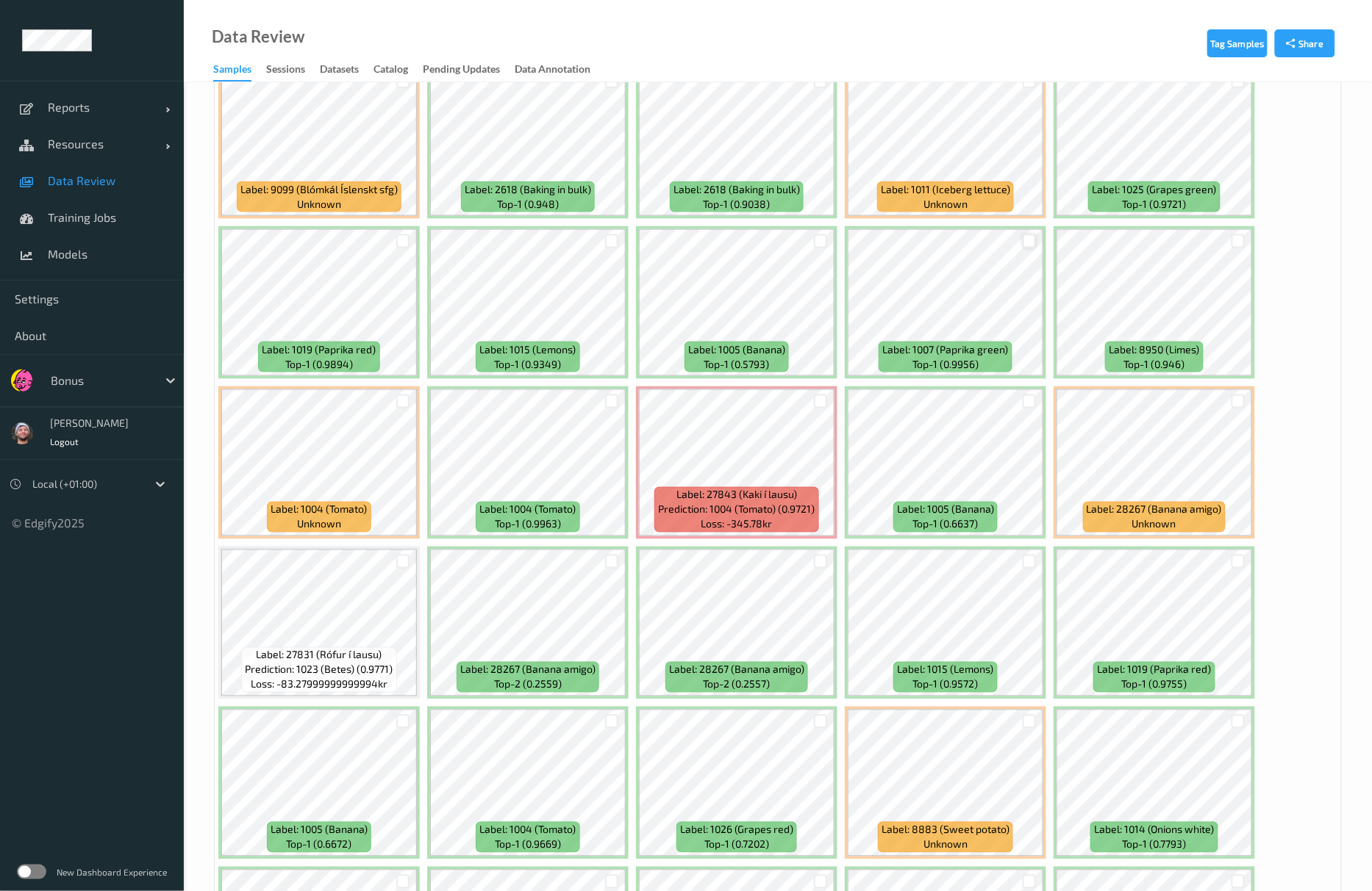
click at [1032, 242] on div at bounding box center [1030, 241] width 14 height 14
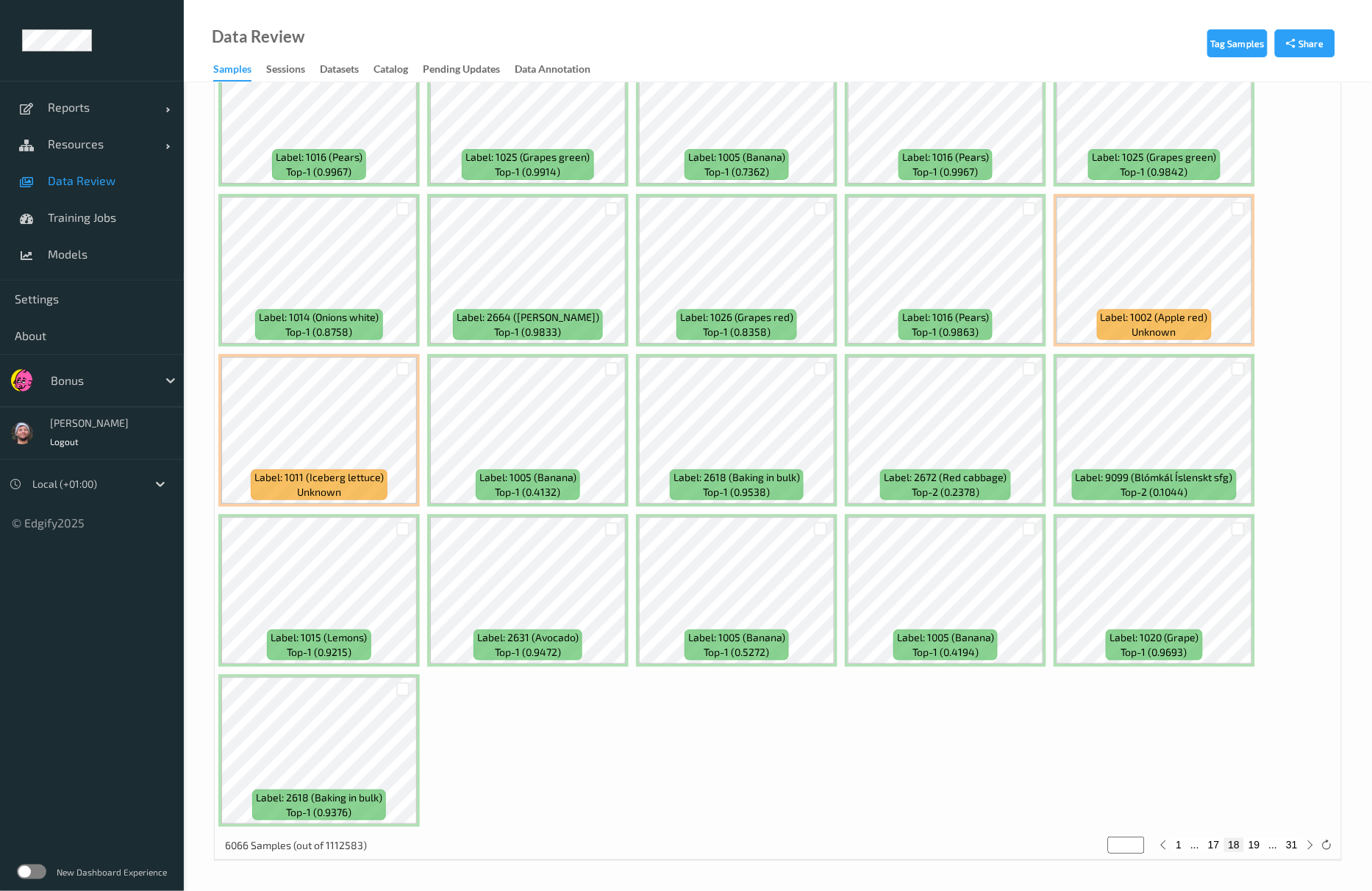
scroll to position [6180, 0]
click at [394, 525] on div at bounding box center [403, 529] width 28 height 24
click at [398, 527] on div at bounding box center [404, 530] width 14 height 14
click at [1256, 847] on button "19" at bounding box center [1254, 844] width 20 height 13
type input "**"
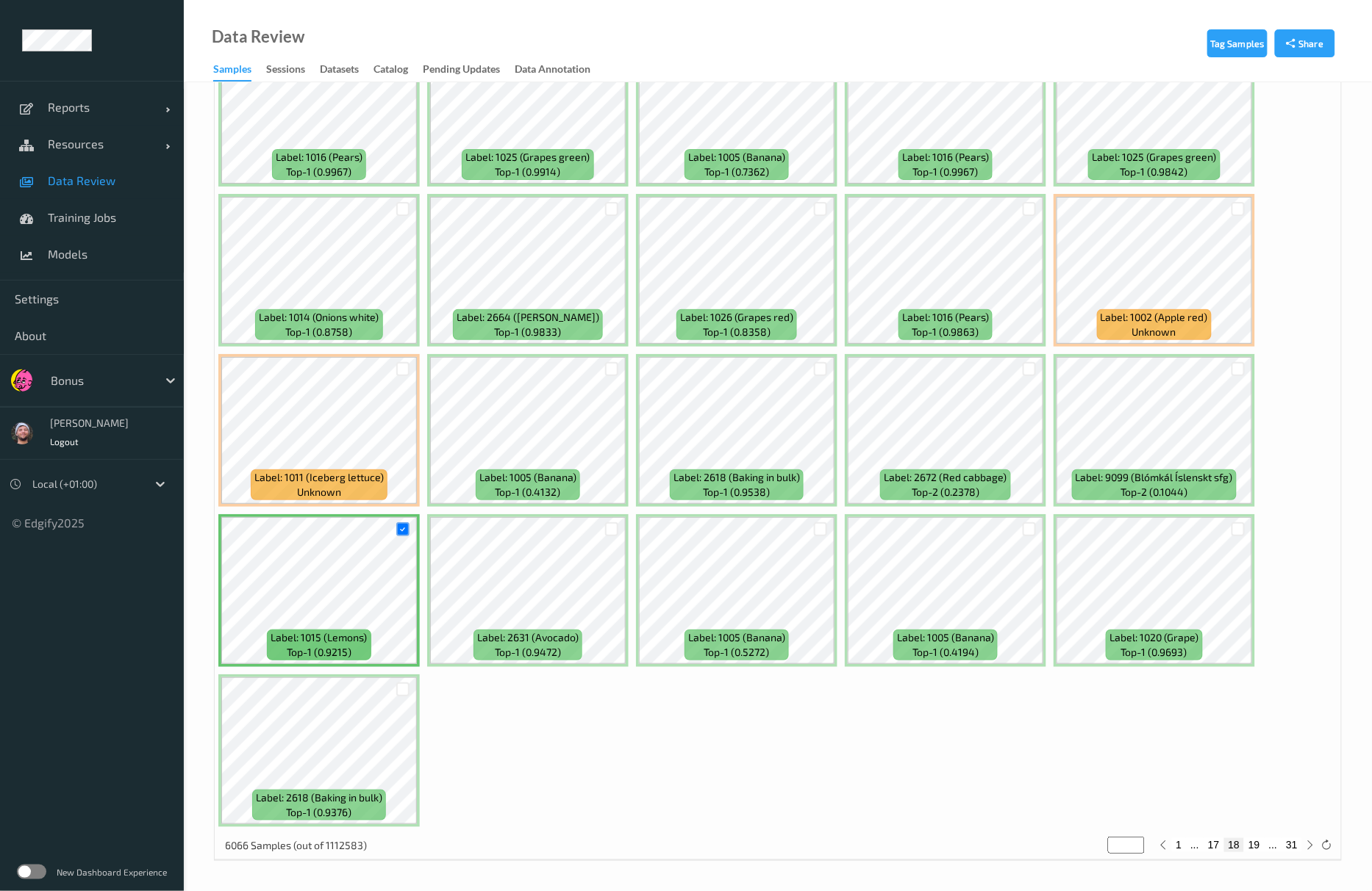
type input "**"
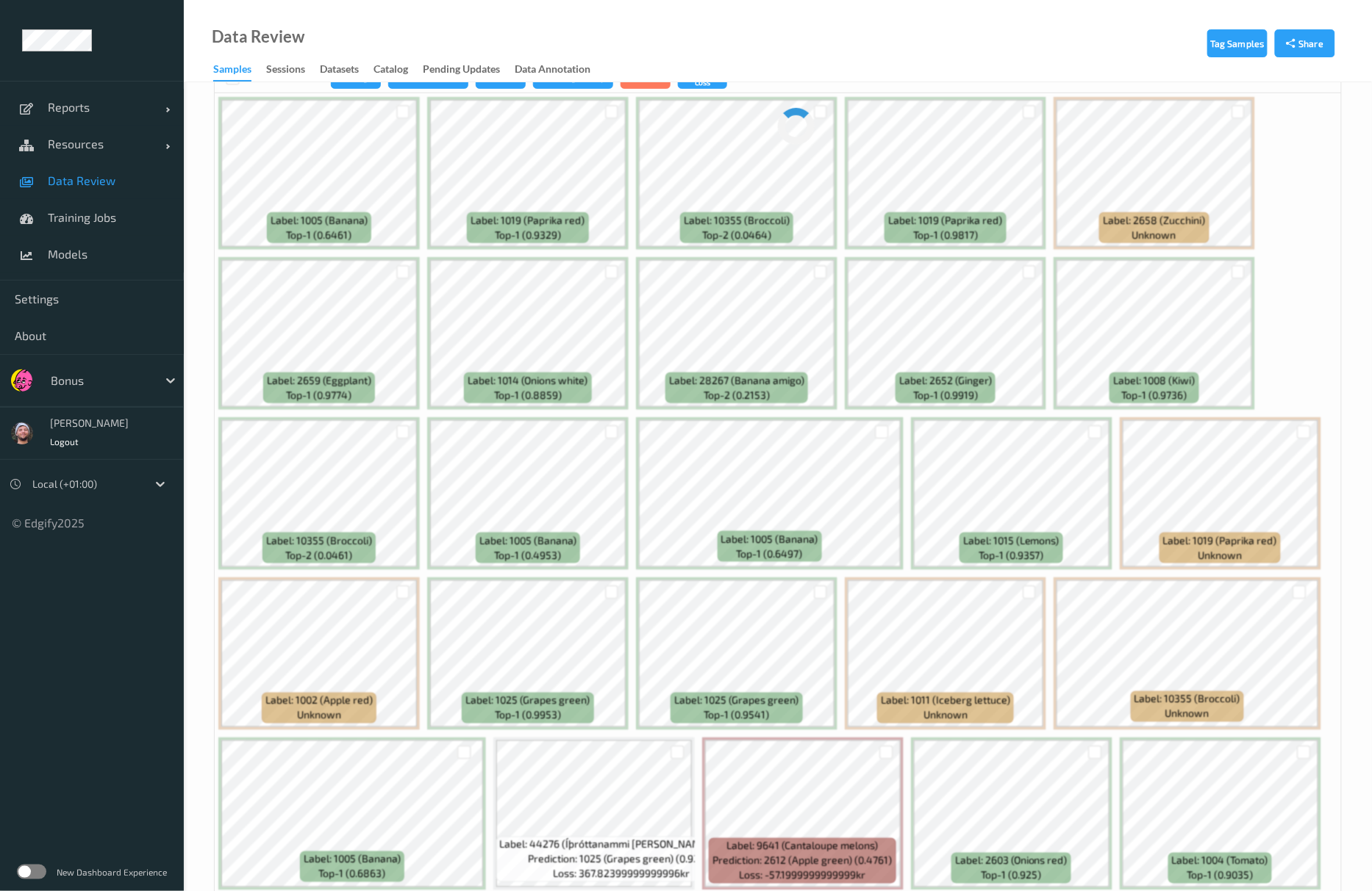
scroll to position [0, 0]
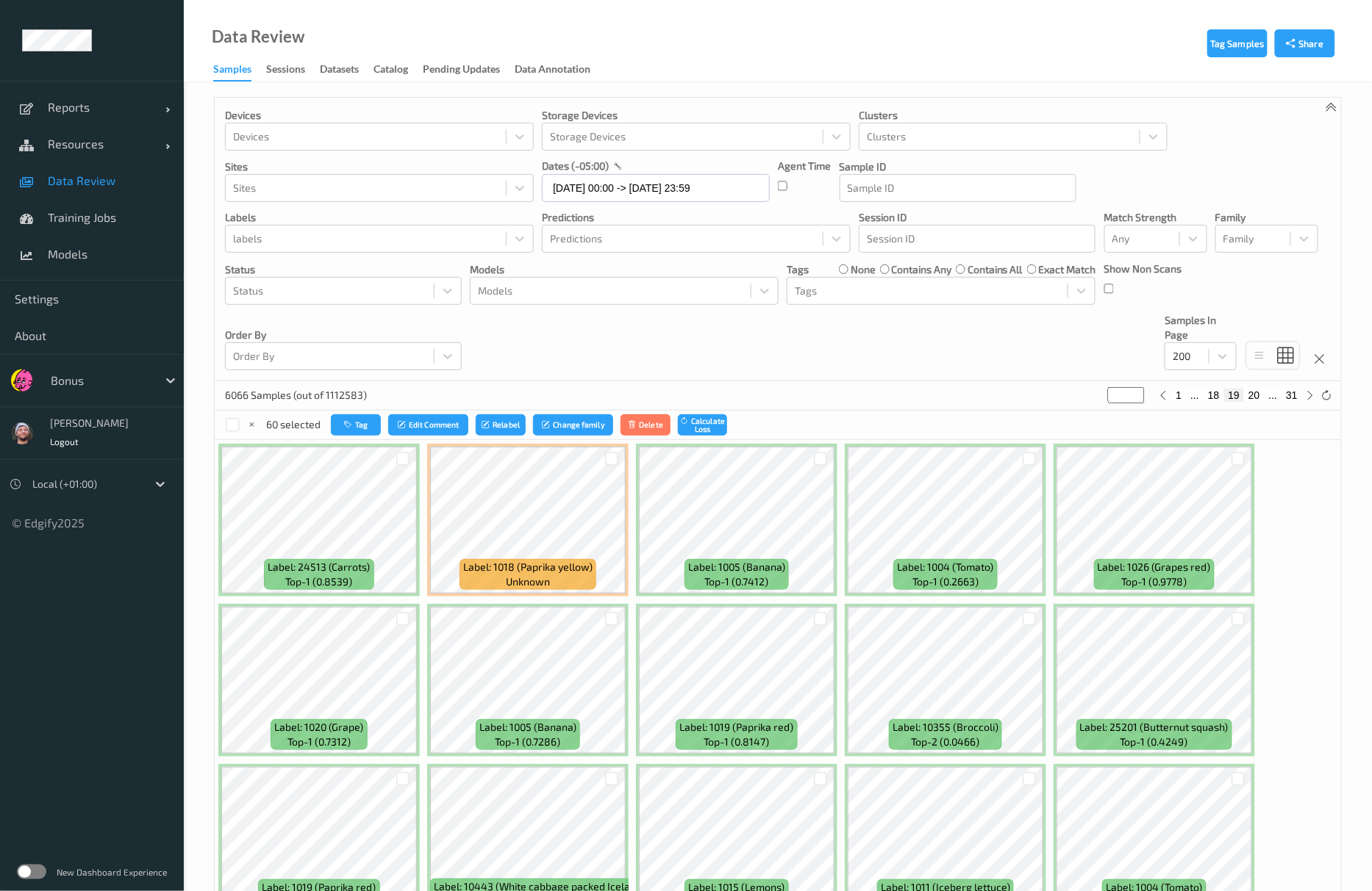
drag, startPoint x: 380, startPoint y: 394, endPoint x: 609, endPoint y: 394, distance: 229.0
click at [380, 394] on div "6066 Samples (out of 1112583) ** 1 ... 18 19 20 ... 31" at bounding box center [777, 396] width 1126 height 29
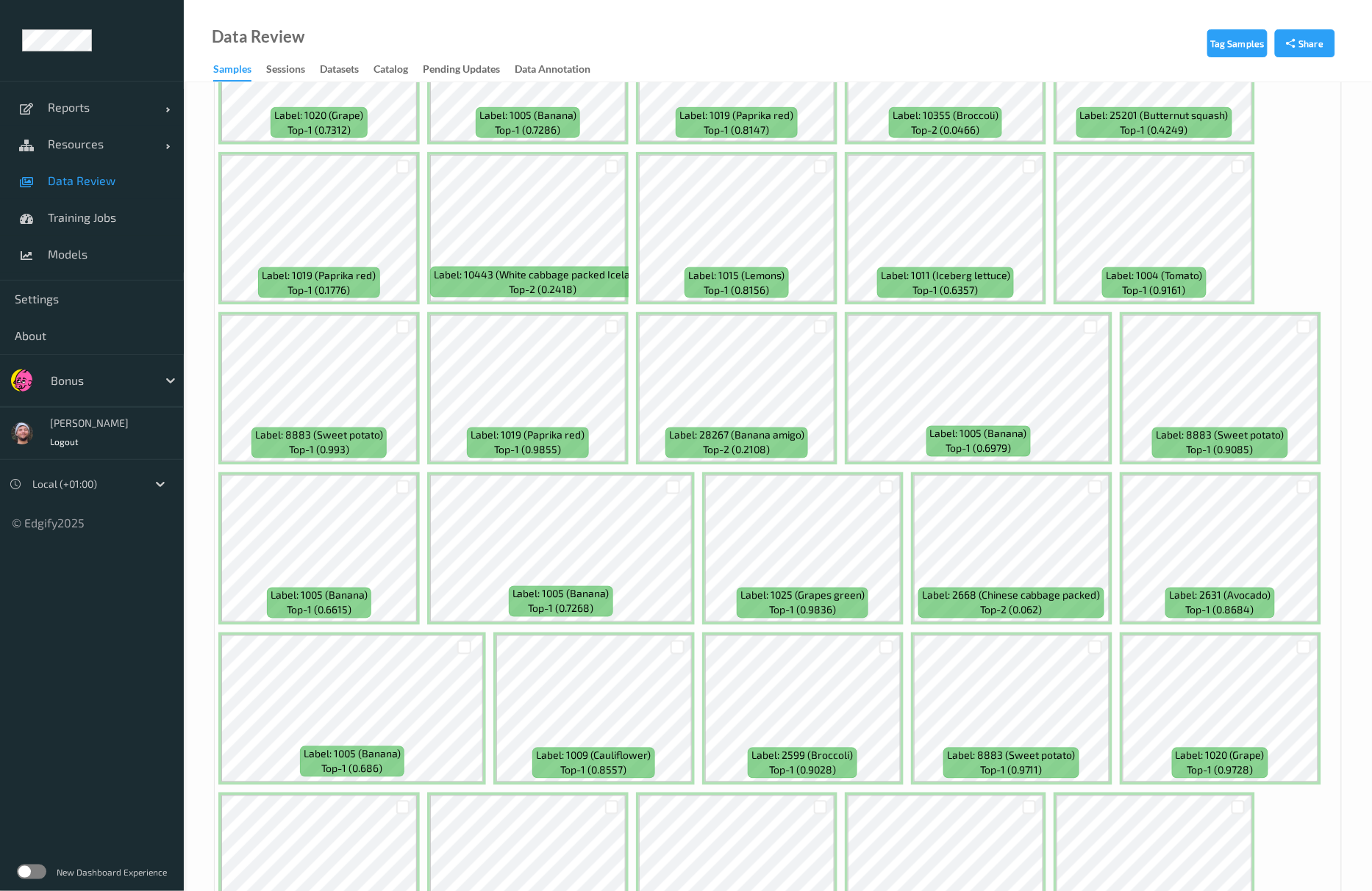
scroll to position [783, 0]
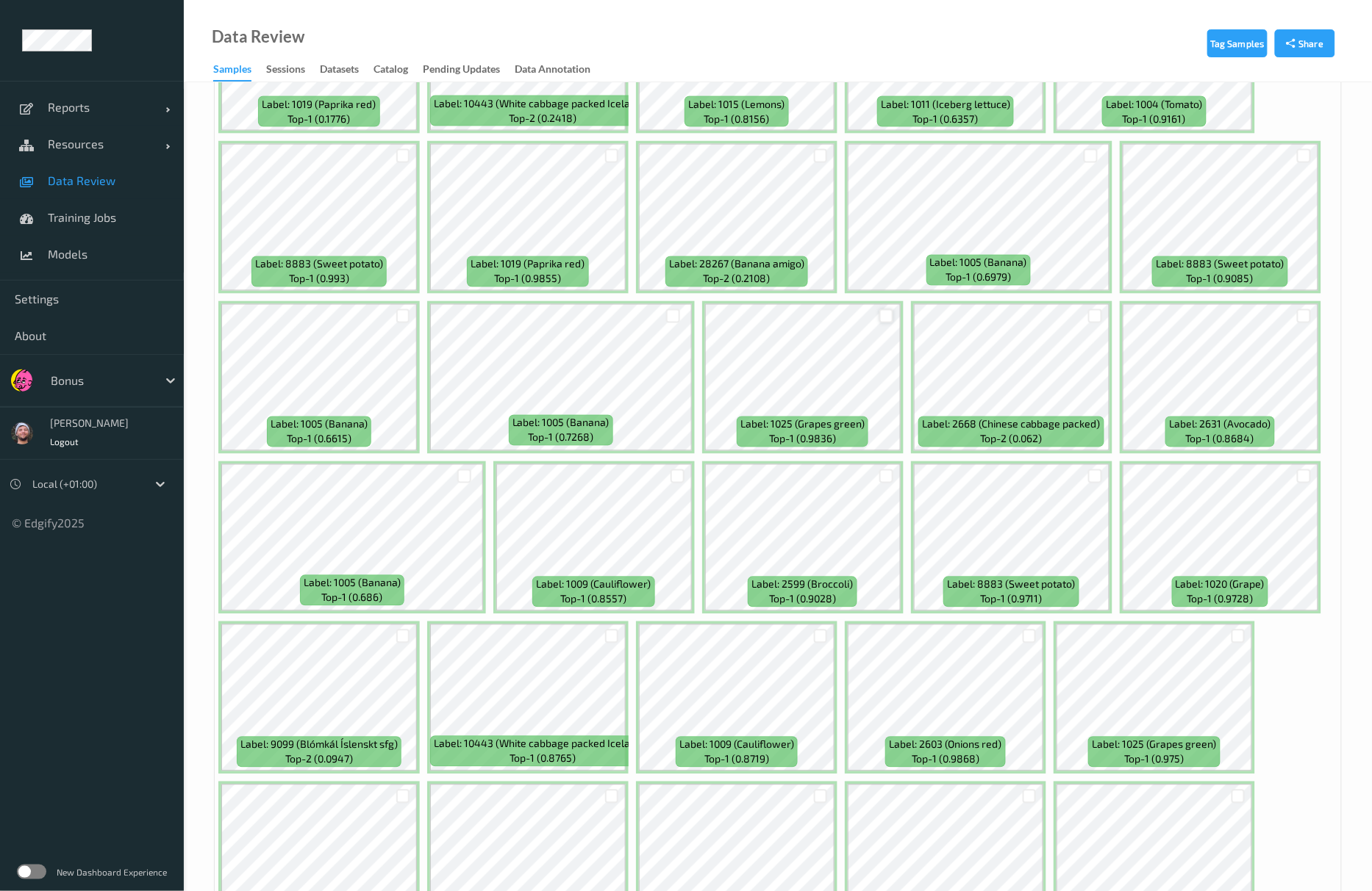
click at [889, 319] on div at bounding box center [886, 316] width 14 height 14
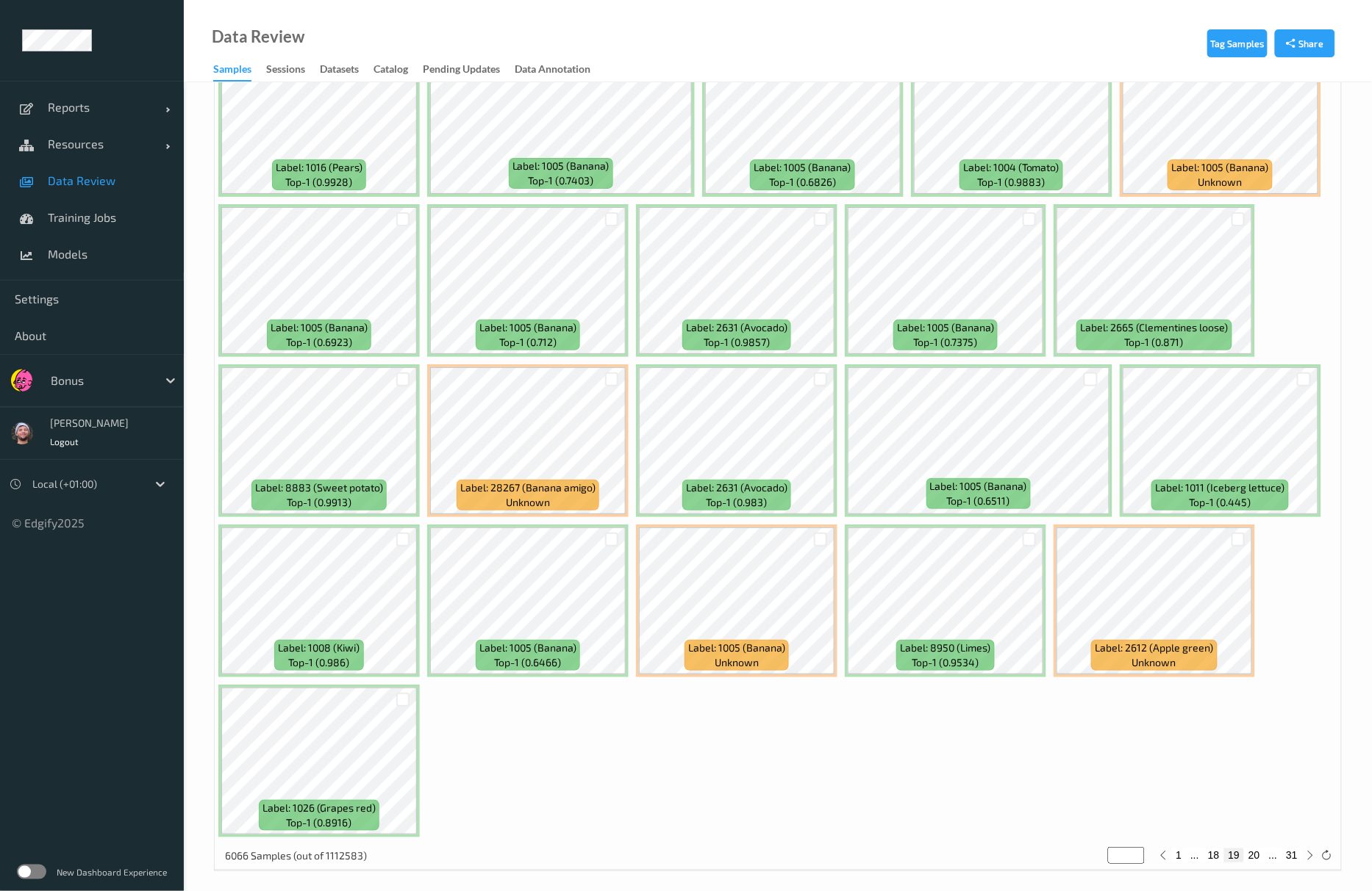
scroll to position [6180, 0]
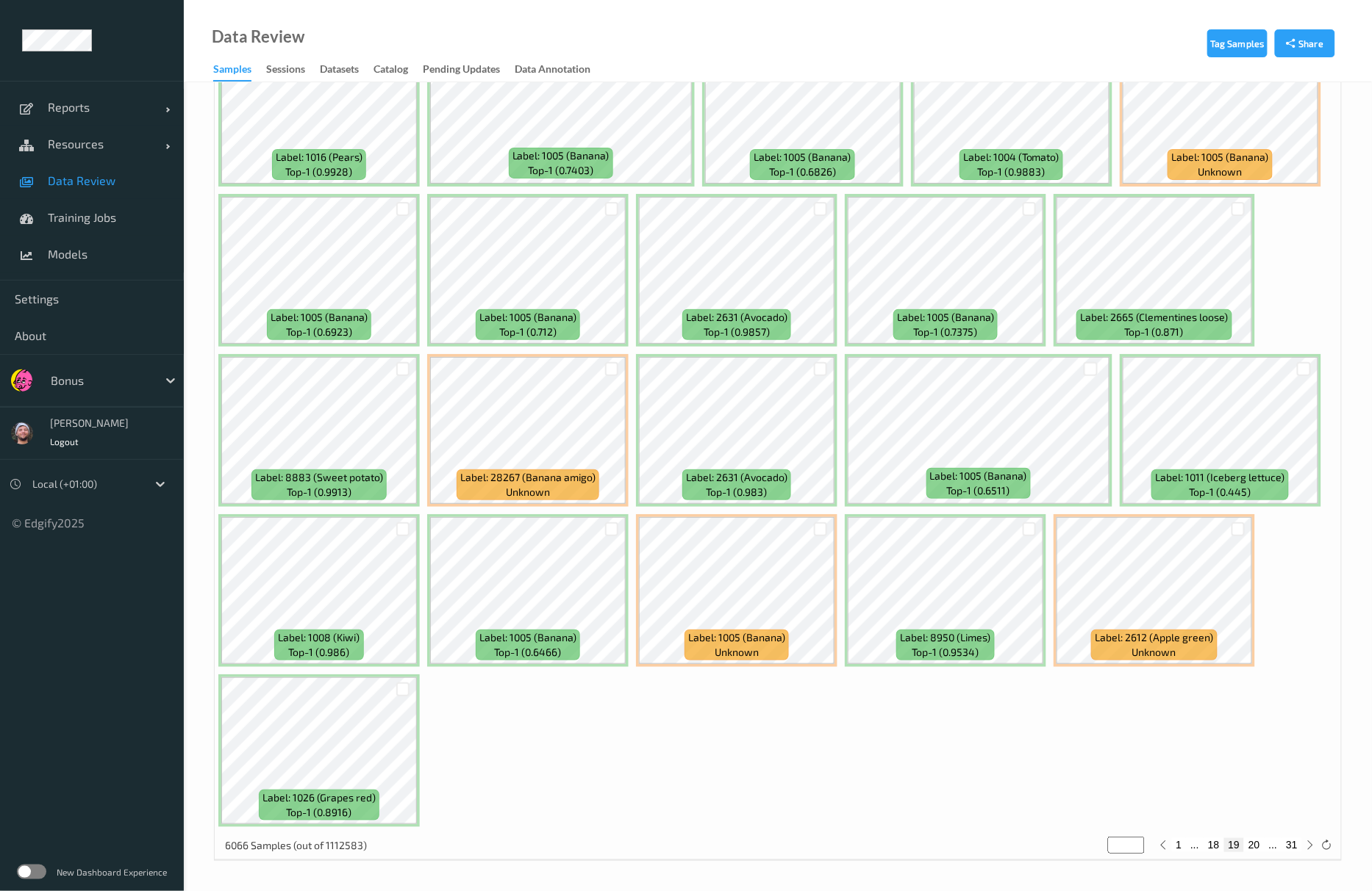
click at [1257, 847] on button "20" at bounding box center [1254, 844] width 20 height 13
type input "**"
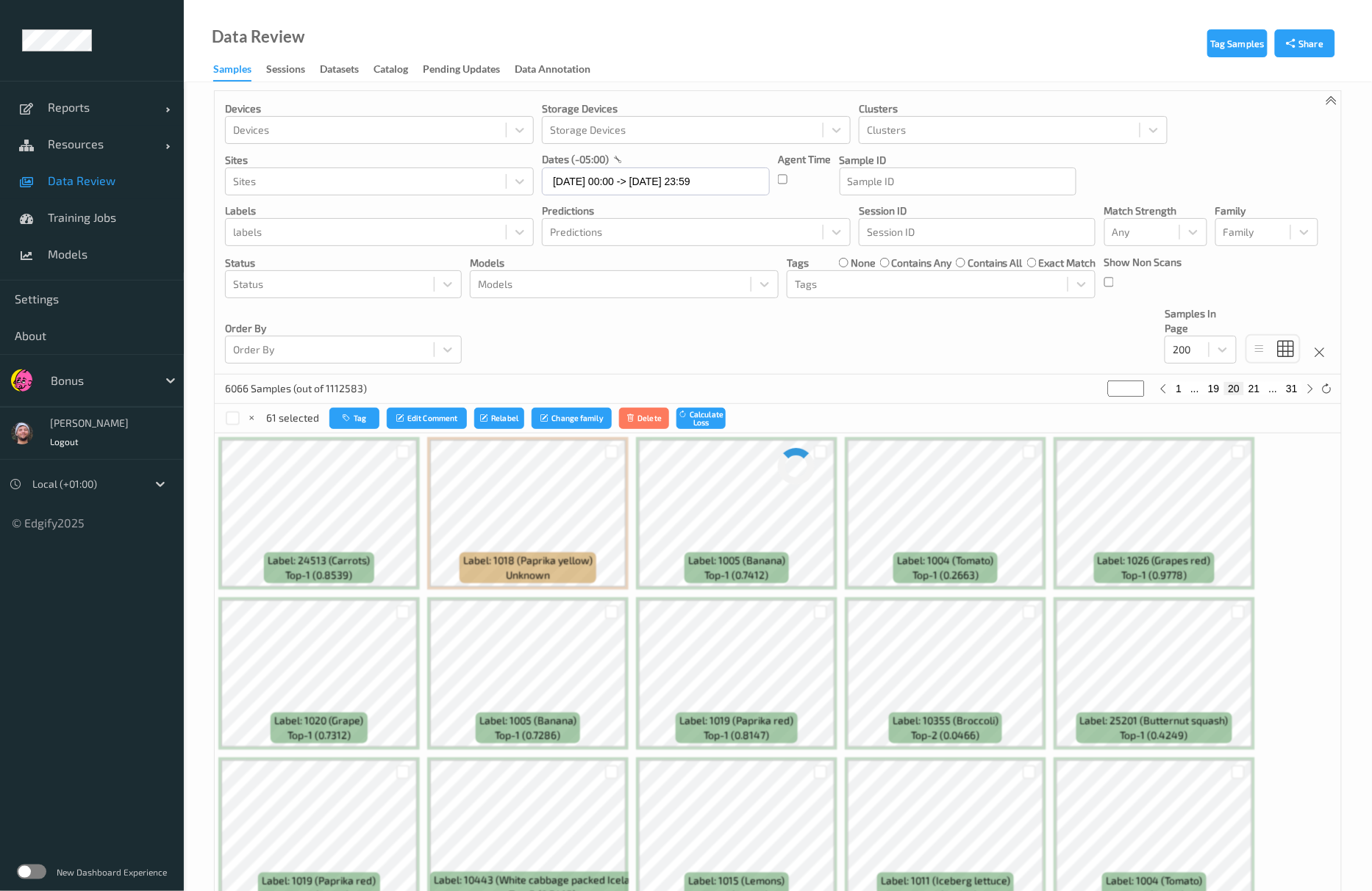
scroll to position [0, 0]
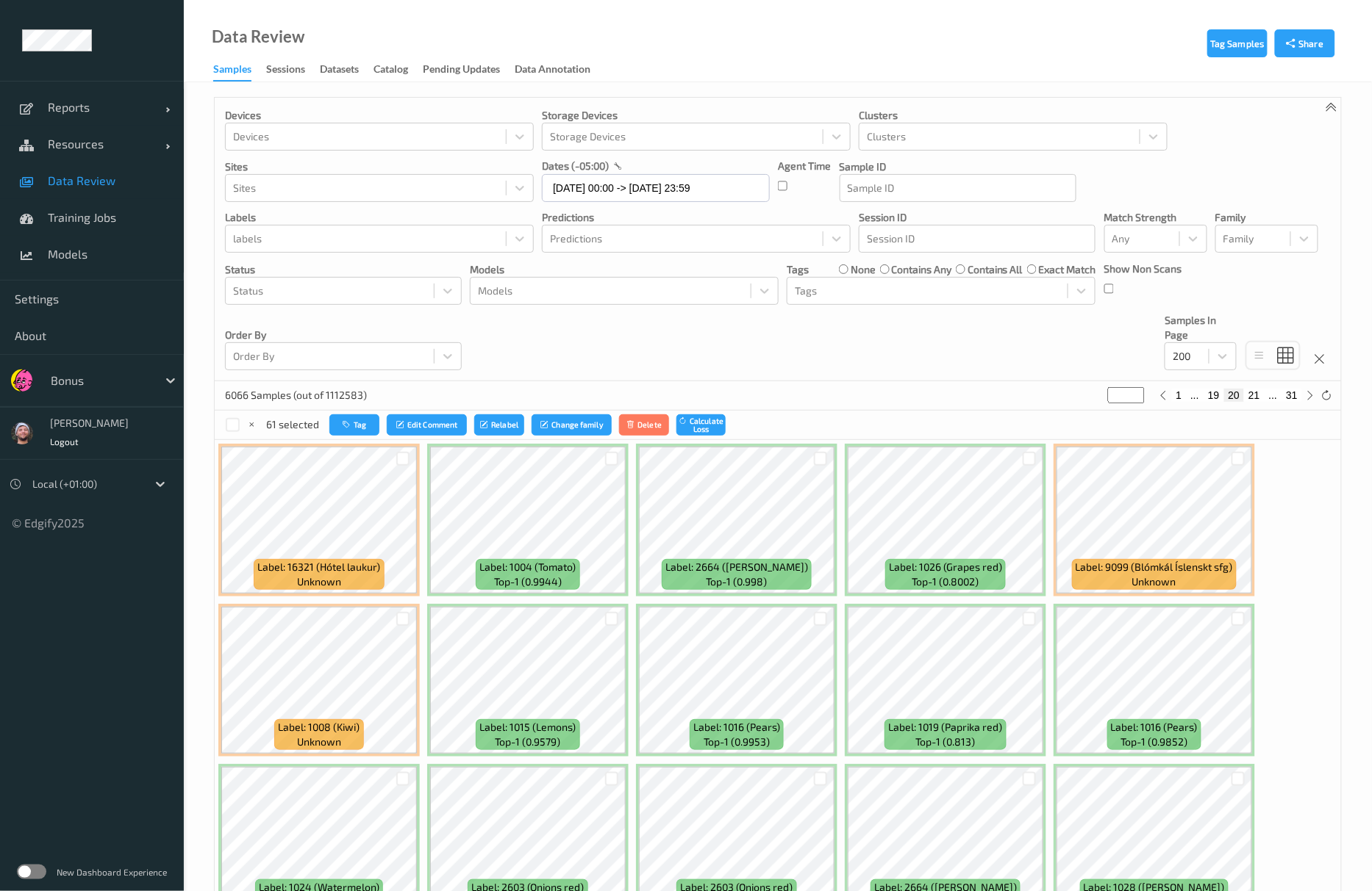
click at [378, 391] on div "6066 Samples (out of 1112583) ** 1 ... 19 20 21 ... 31" at bounding box center [777, 396] width 1126 height 29
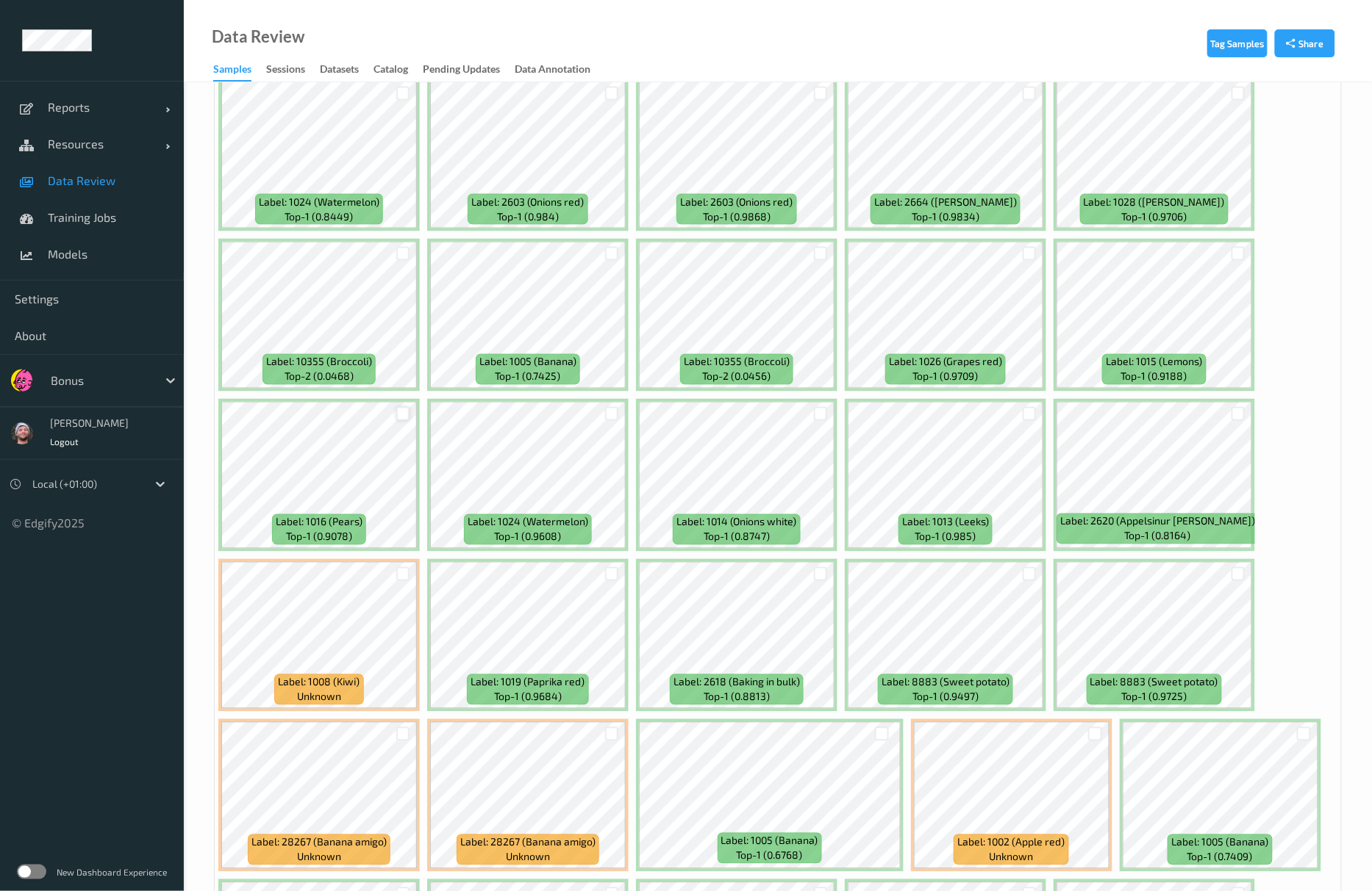
click at [401, 420] on div at bounding box center [404, 414] width 14 height 14
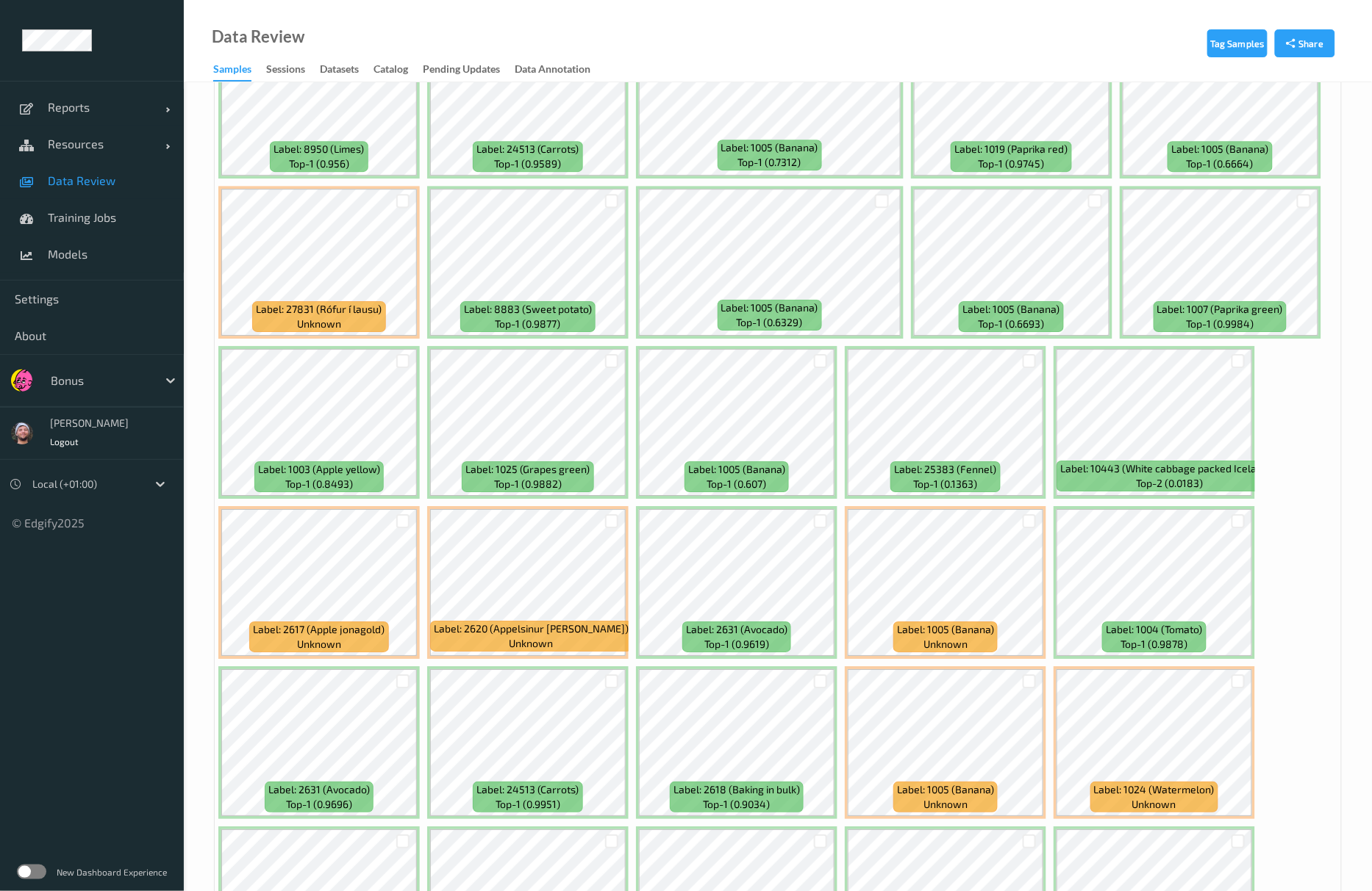
scroll to position [3625, 0]
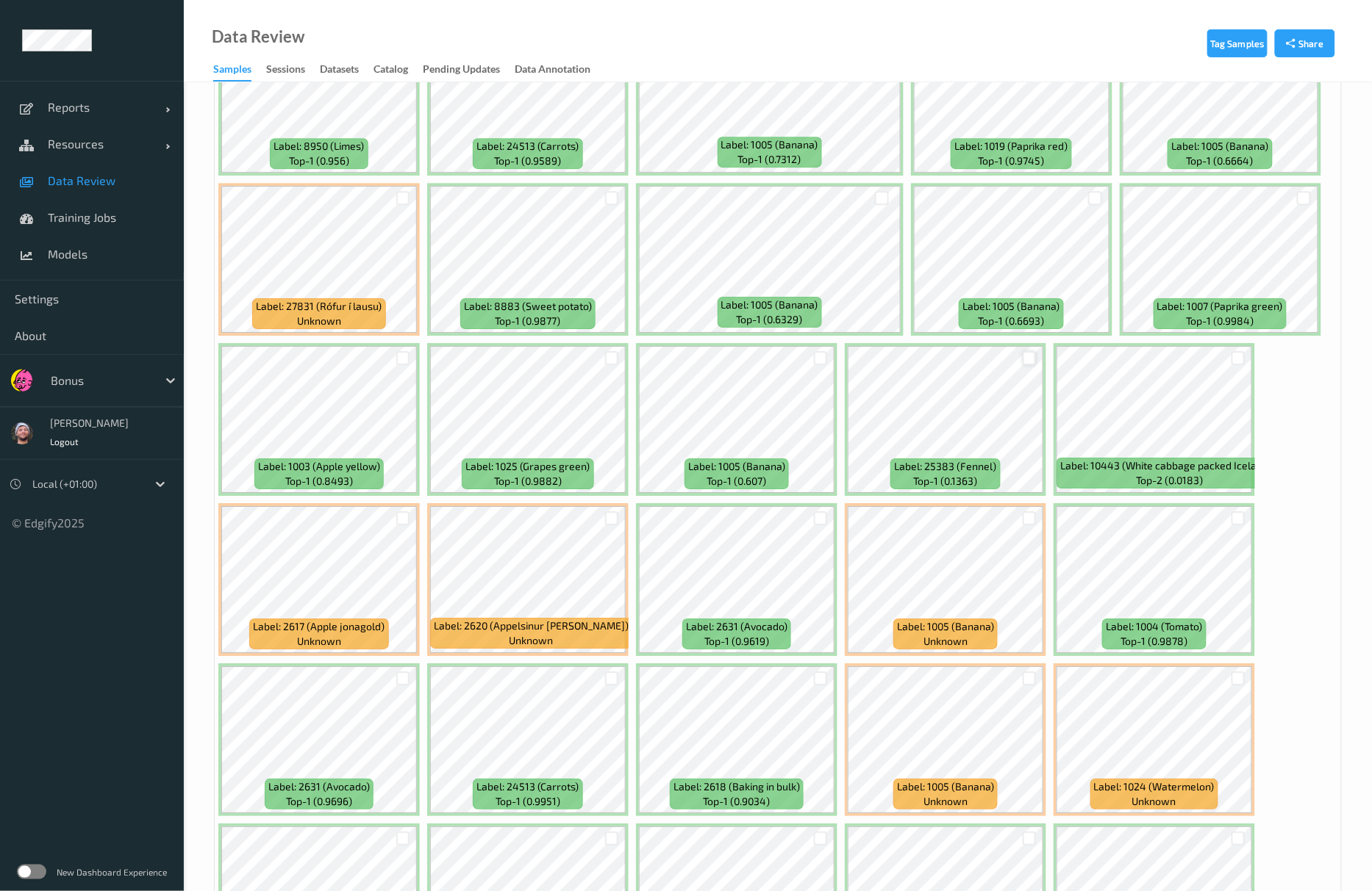
click at [1027, 361] on div at bounding box center [1030, 359] width 14 height 14
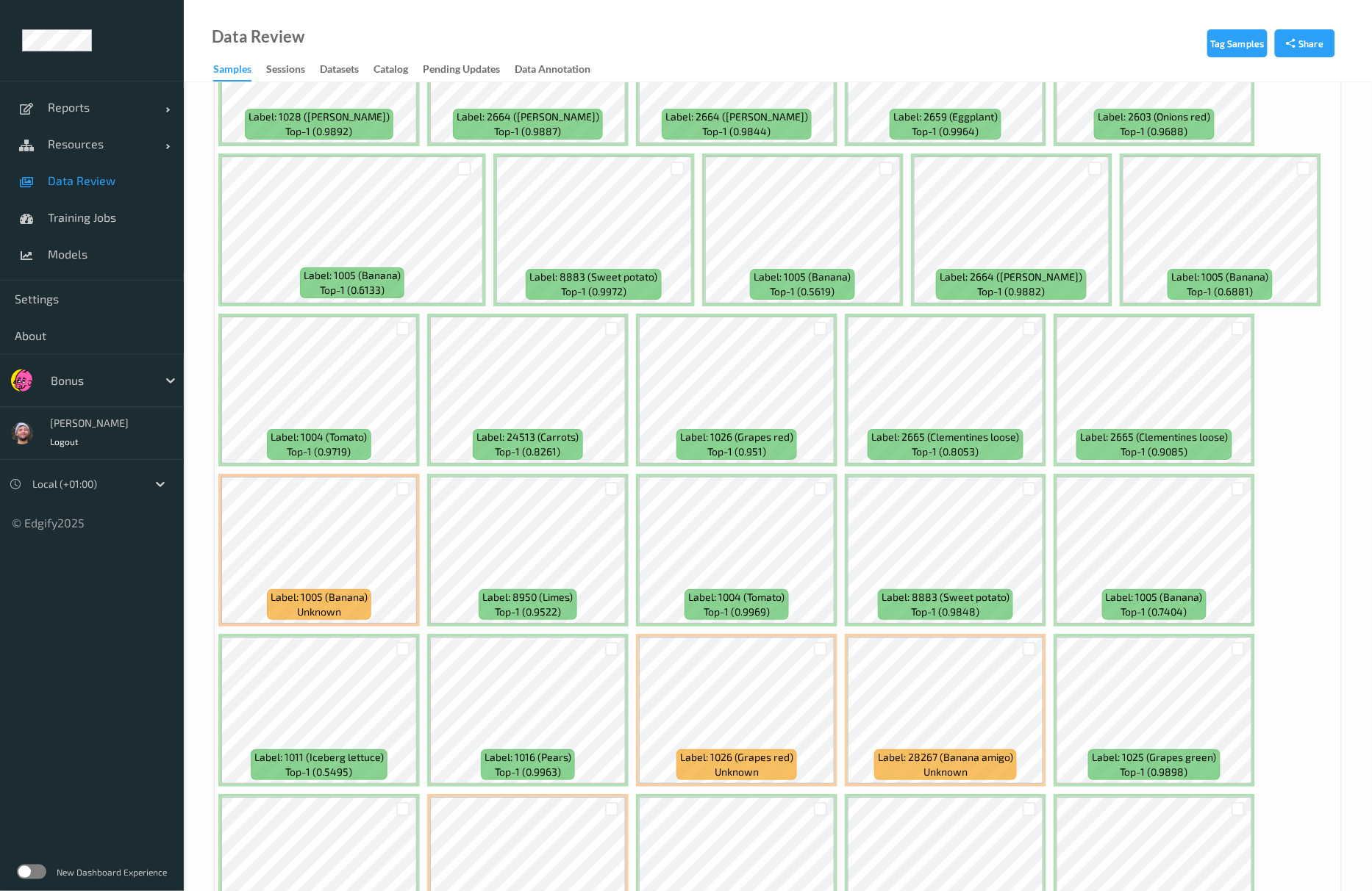
scroll to position [6020, 0]
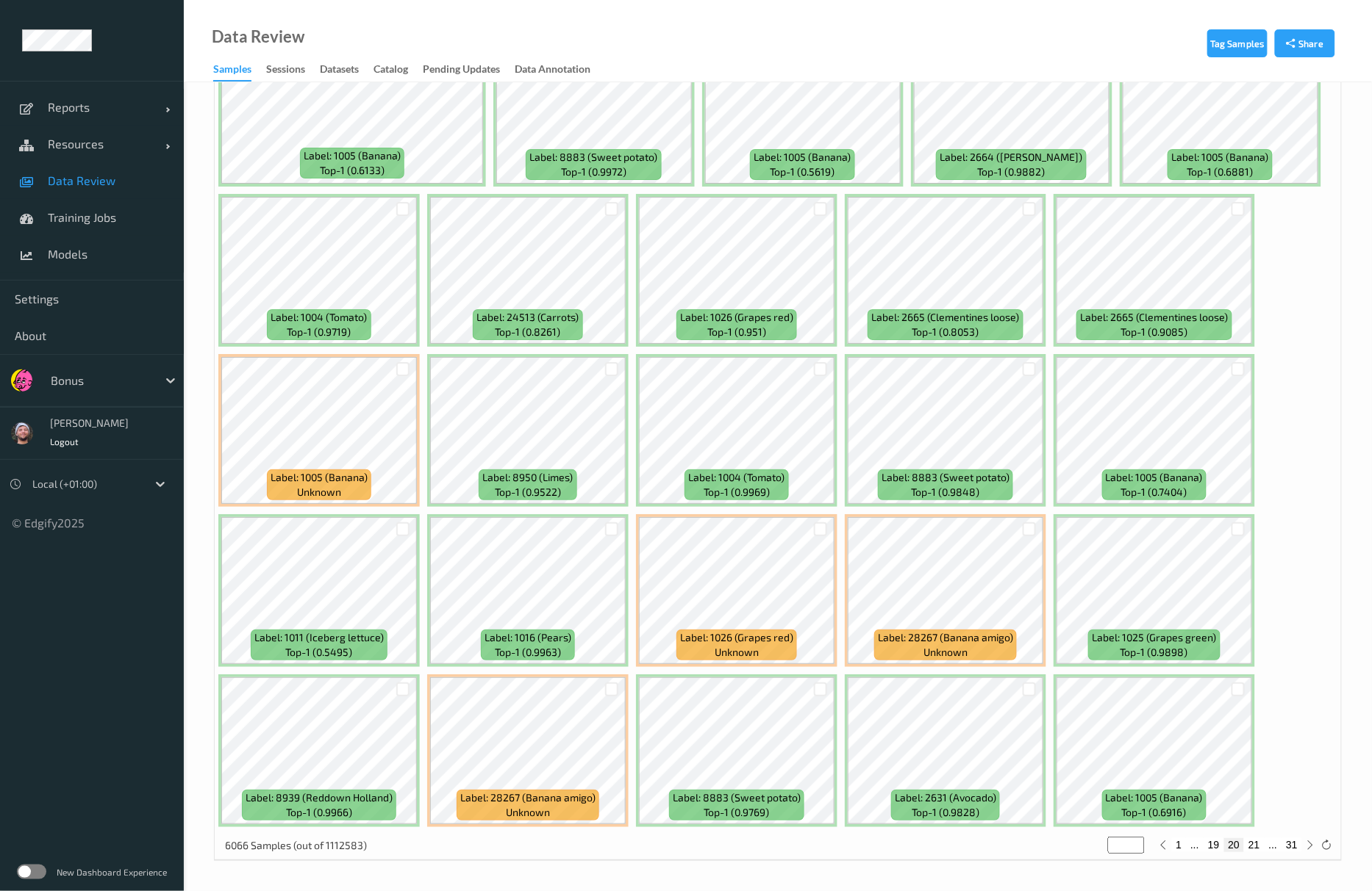
click at [1262, 844] on button "21" at bounding box center [1254, 844] width 20 height 13
type input "**"
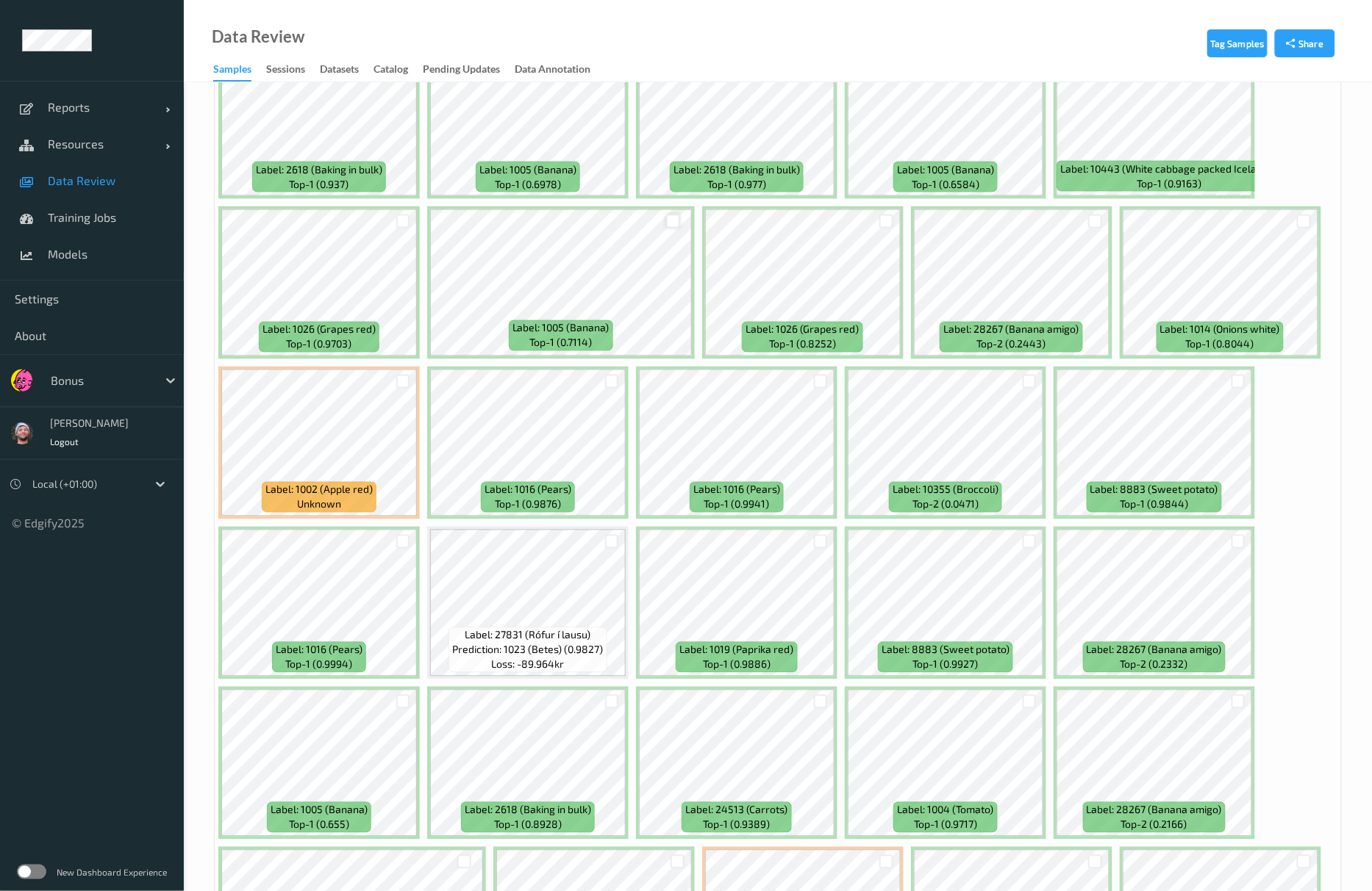
scroll to position [882, 0]
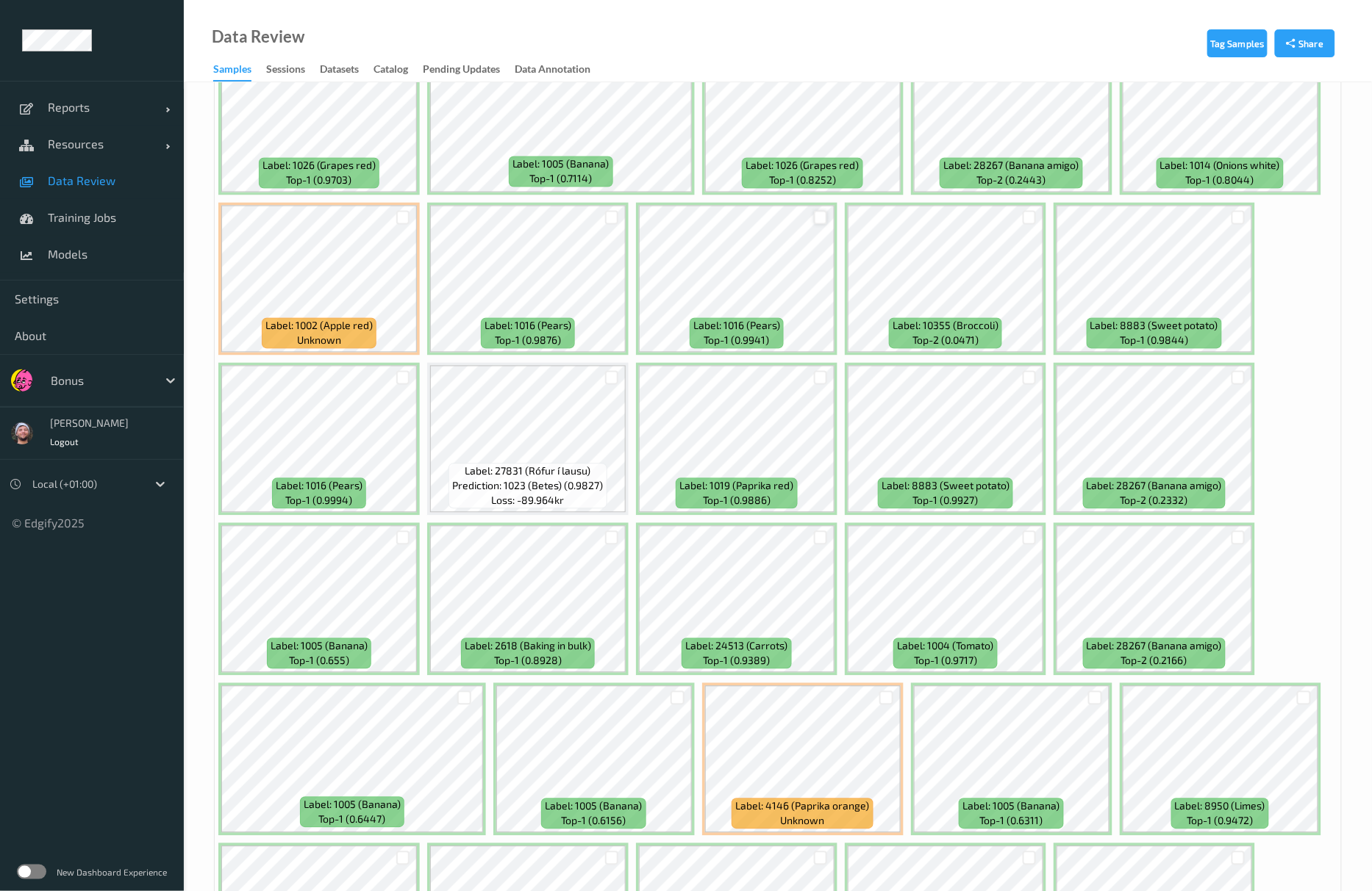
click at [815, 216] on div at bounding box center [821, 217] width 28 height 24
click at [815, 216] on div at bounding box center [821, 218] width 14 height 14
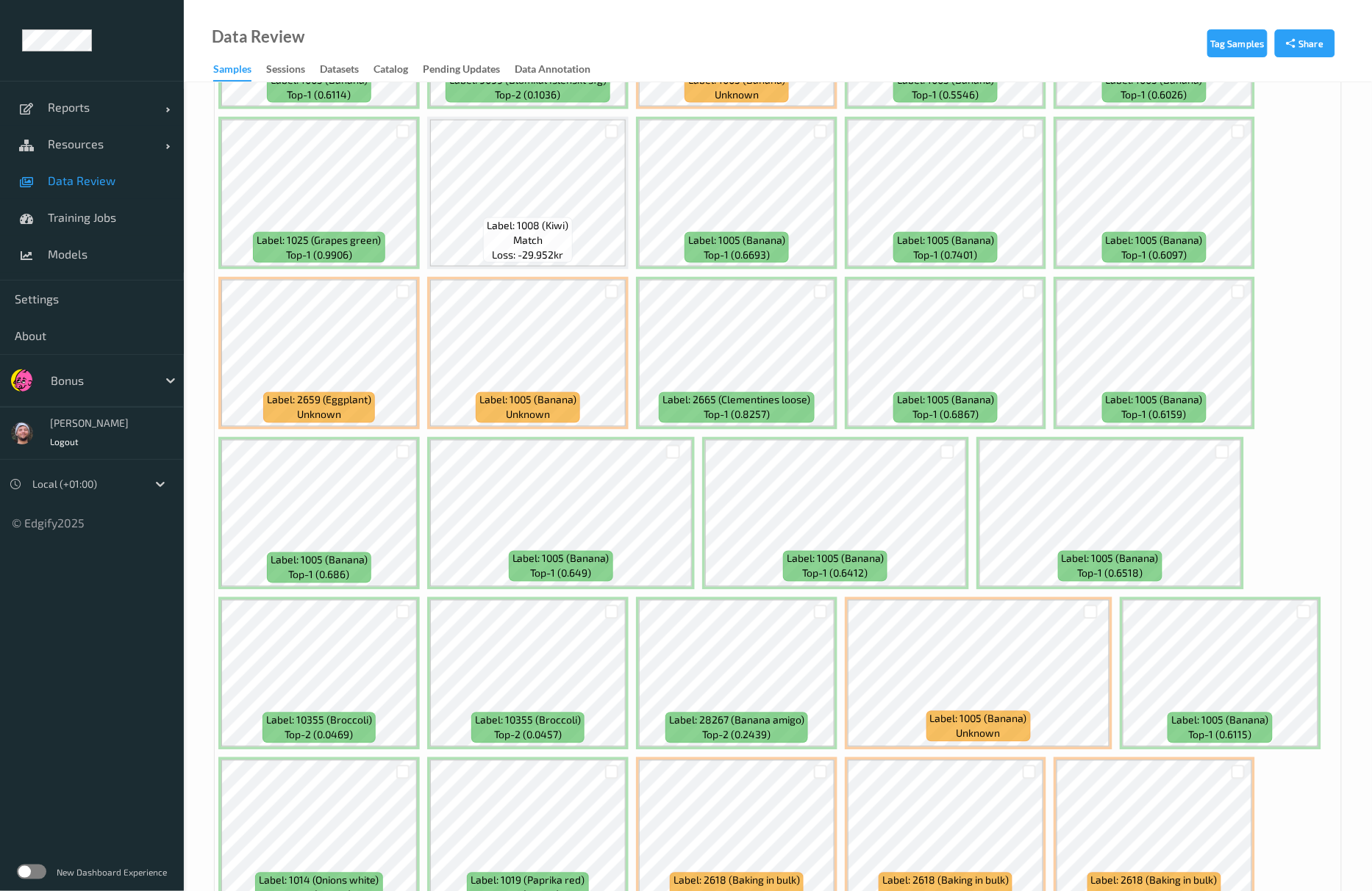
scroll to position [4703, 0]
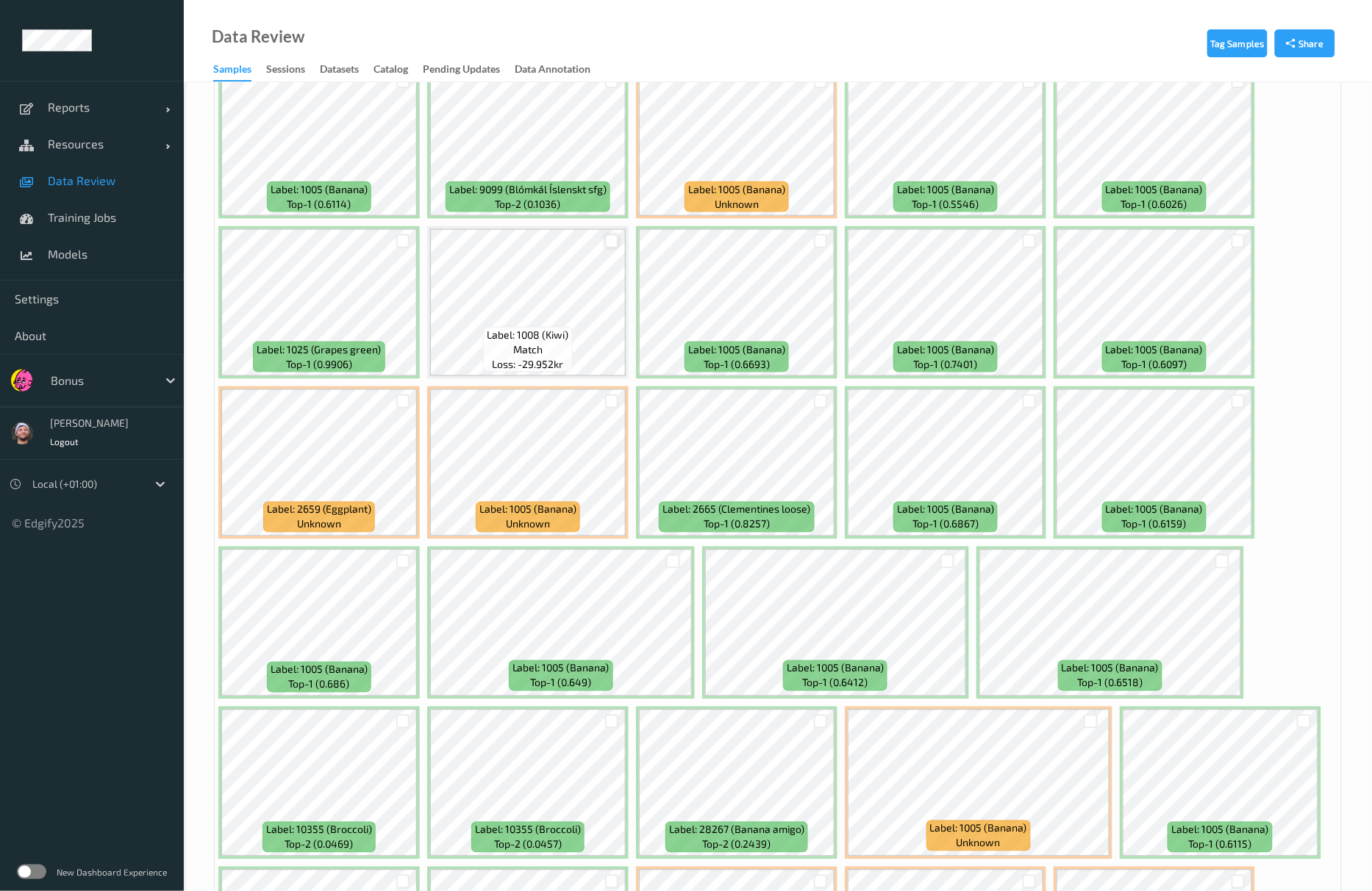
click at [613, 242] on div at bounding box center [612, 241] width 14 height 14
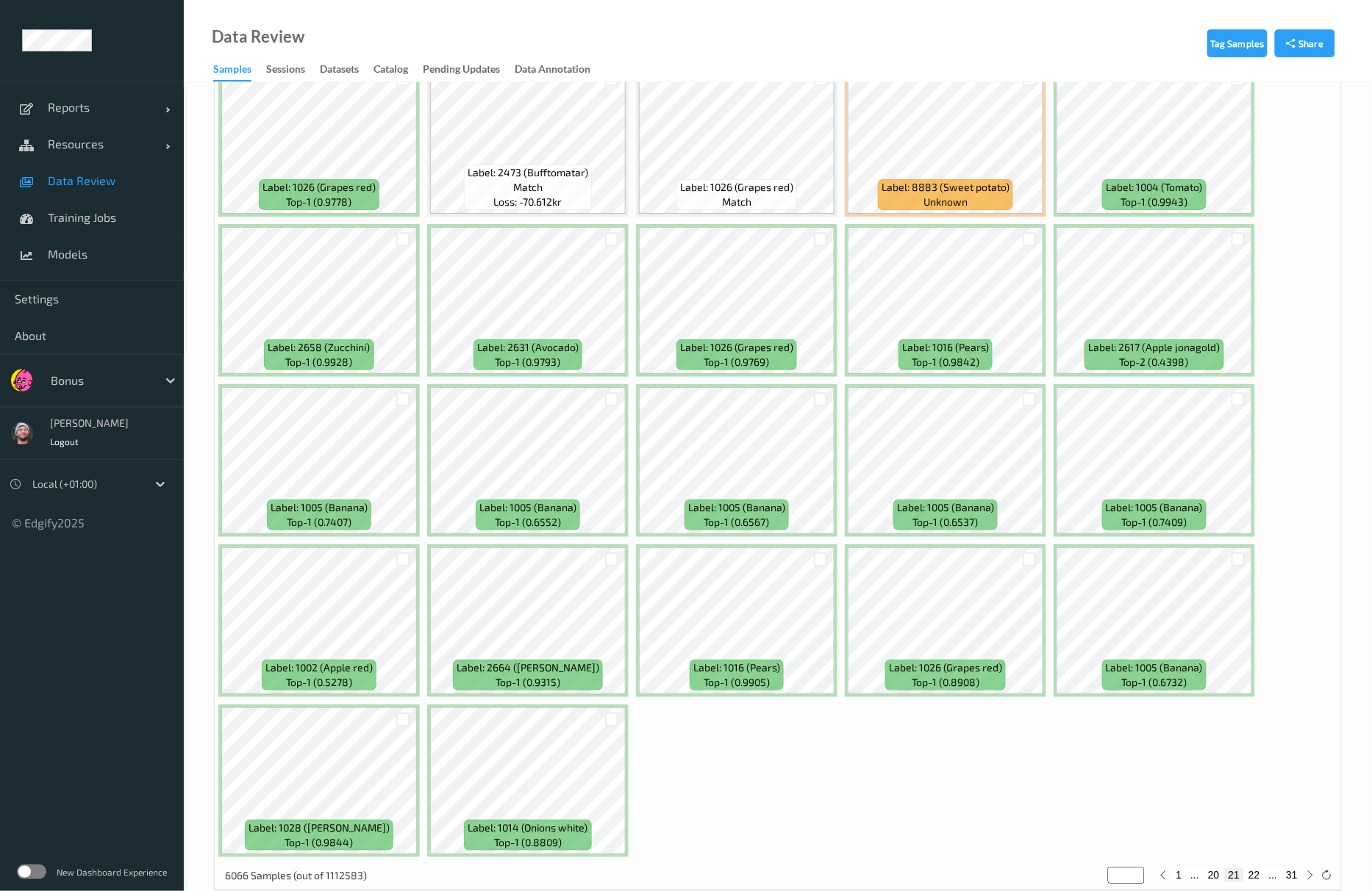
scroll to position [6180, 0]
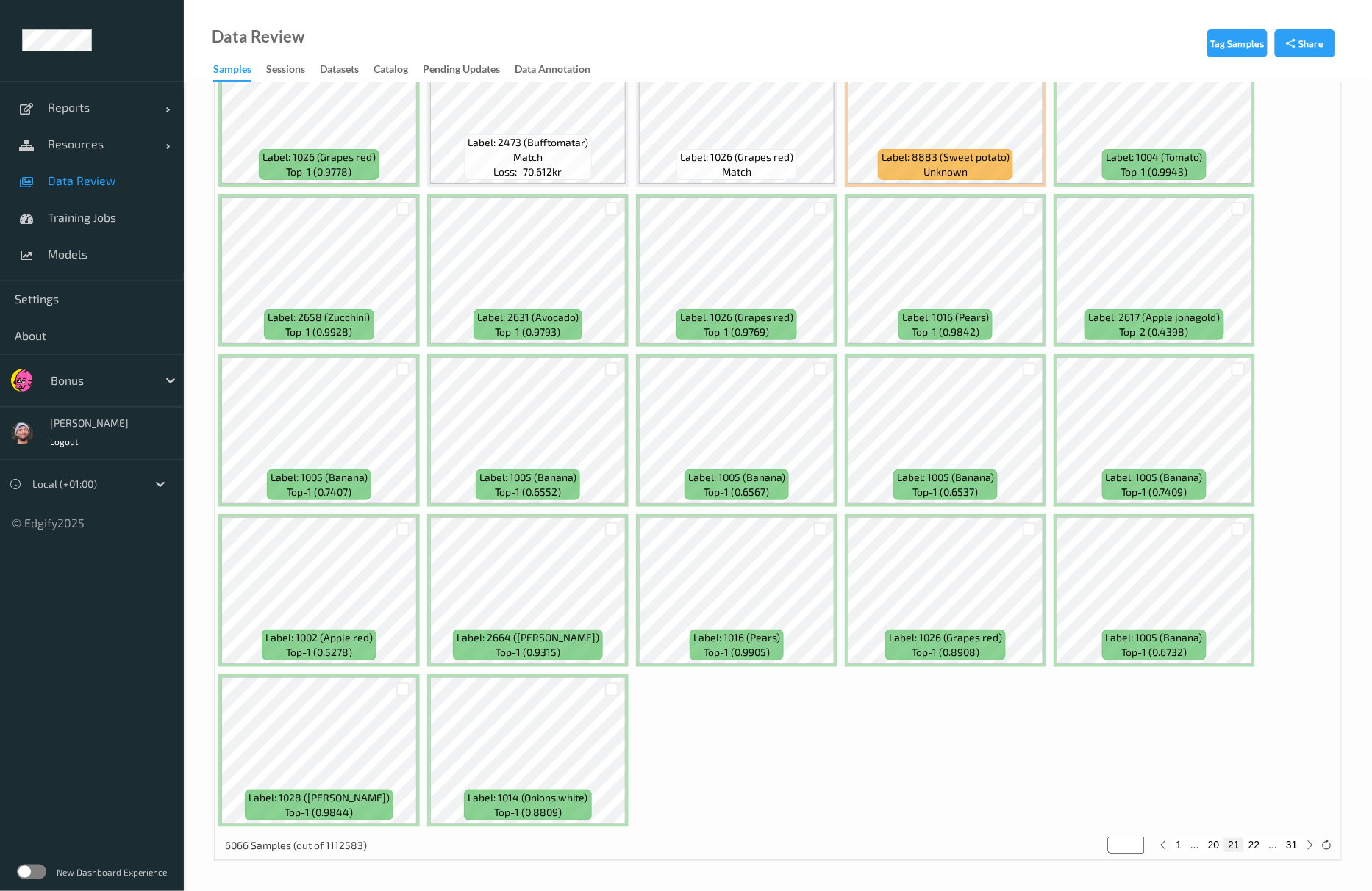
click at [1256, 845] on button "22" at bounding box center [1254, 844] width 20 height 13
type input "**"
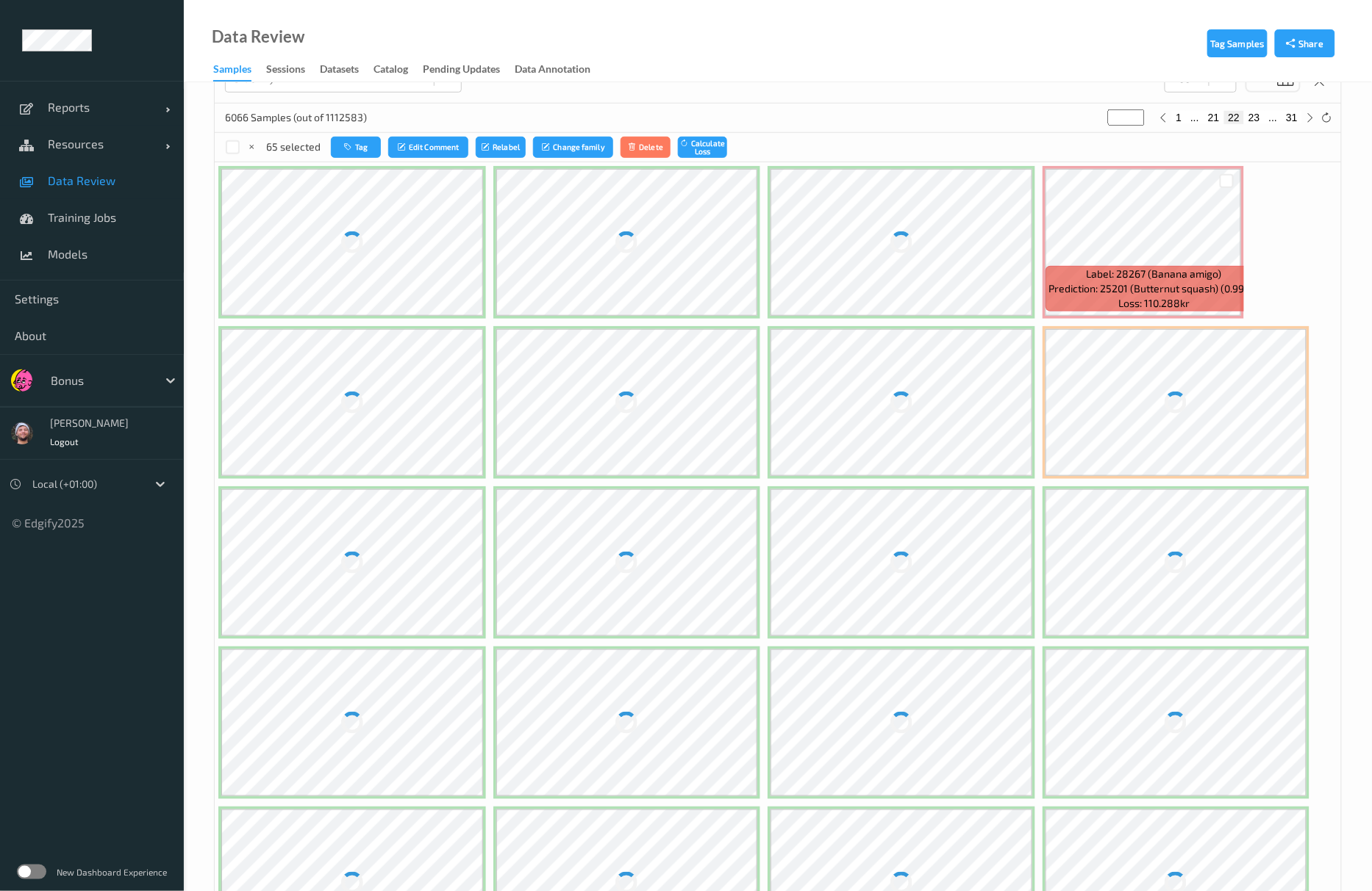
scroll to position [294, 0]
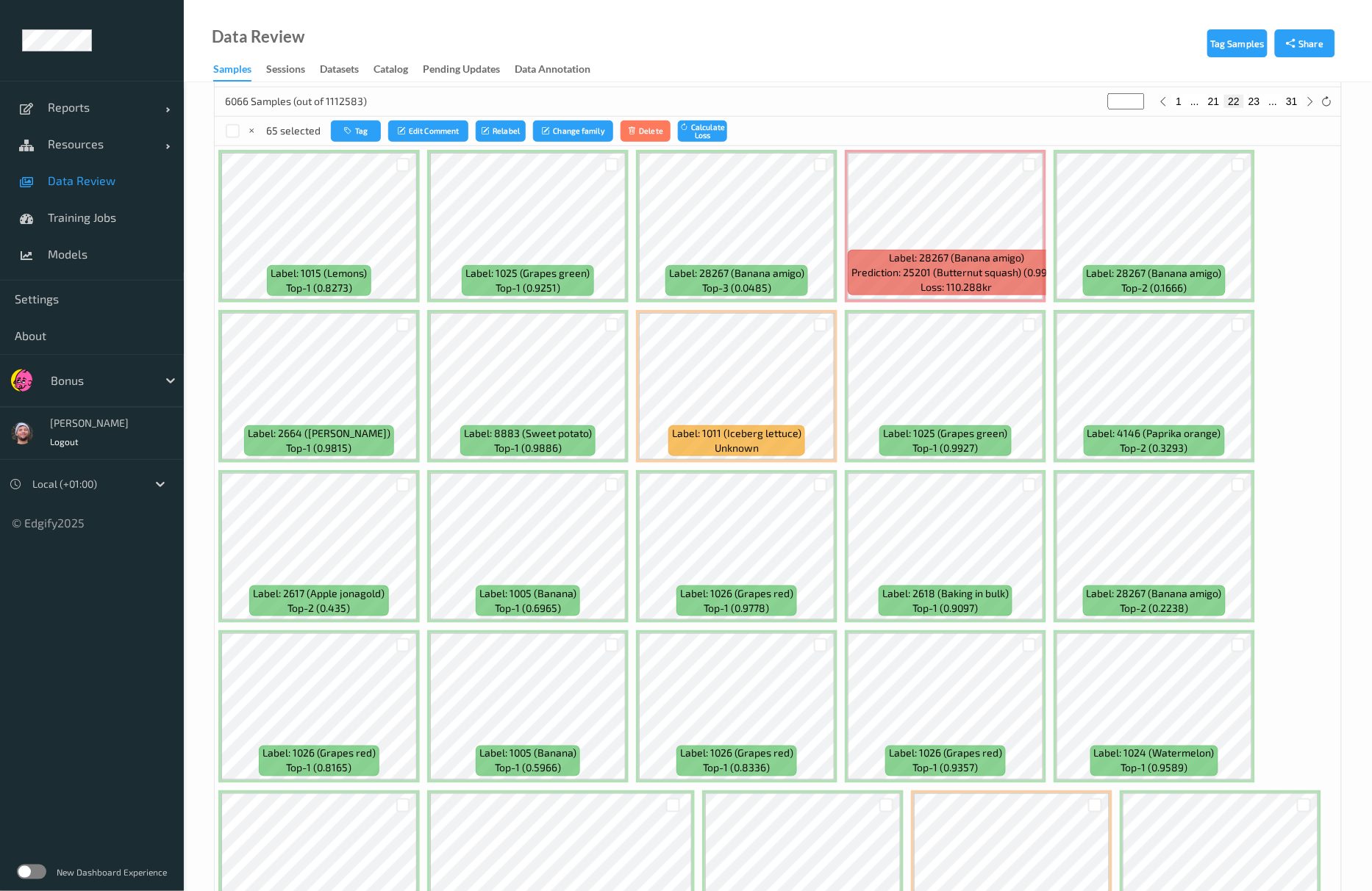
click at [1131, 64] on div "Data Review Samples Sessions Datasets Catalog Pending Updates Data Annotation" at bounding box center [777, 41] width 1188 height 82
click at [615, 166] on div at bounding box center [612, 165] width 14 height 14
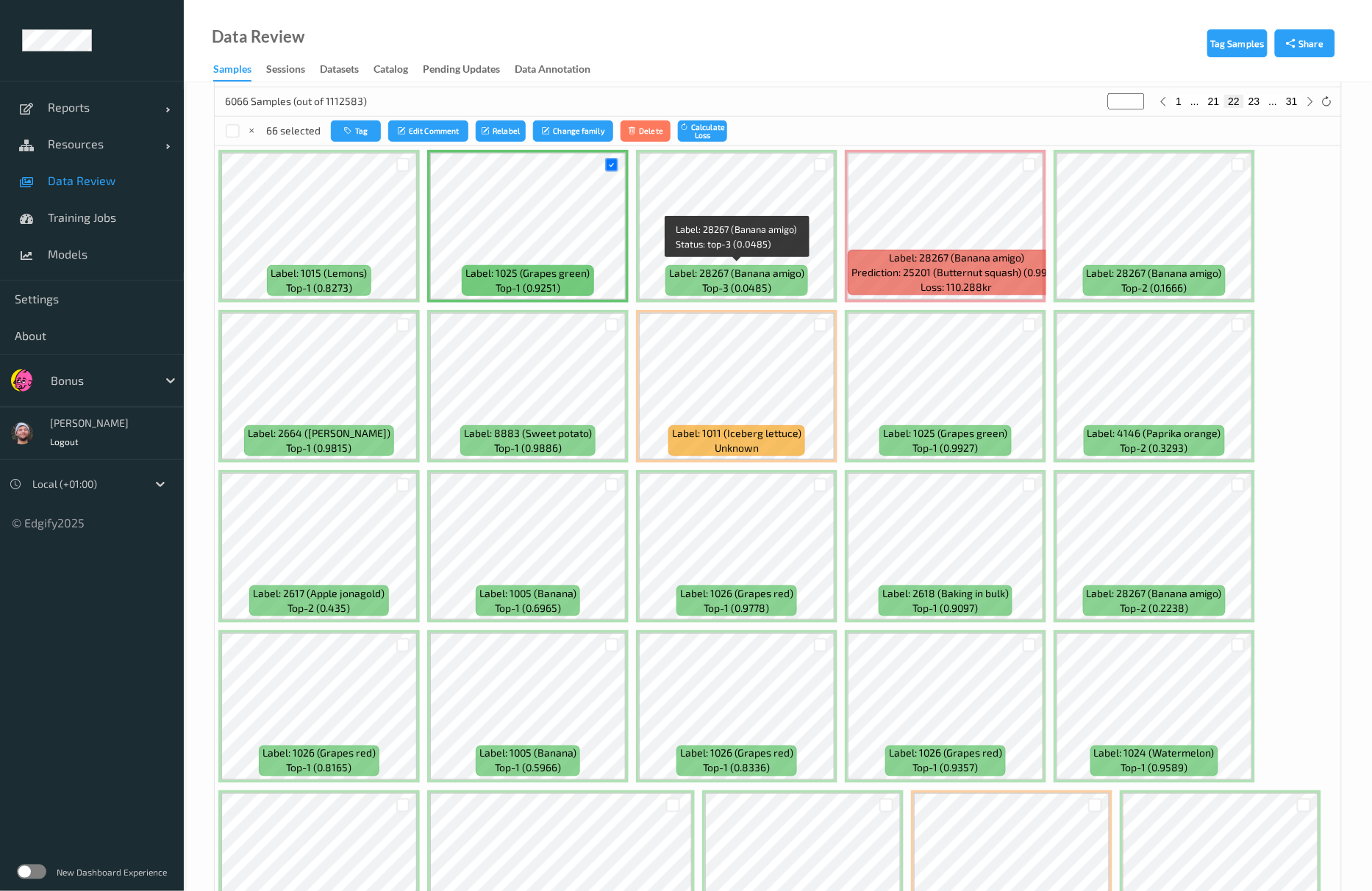
scroll to position [588, 0]
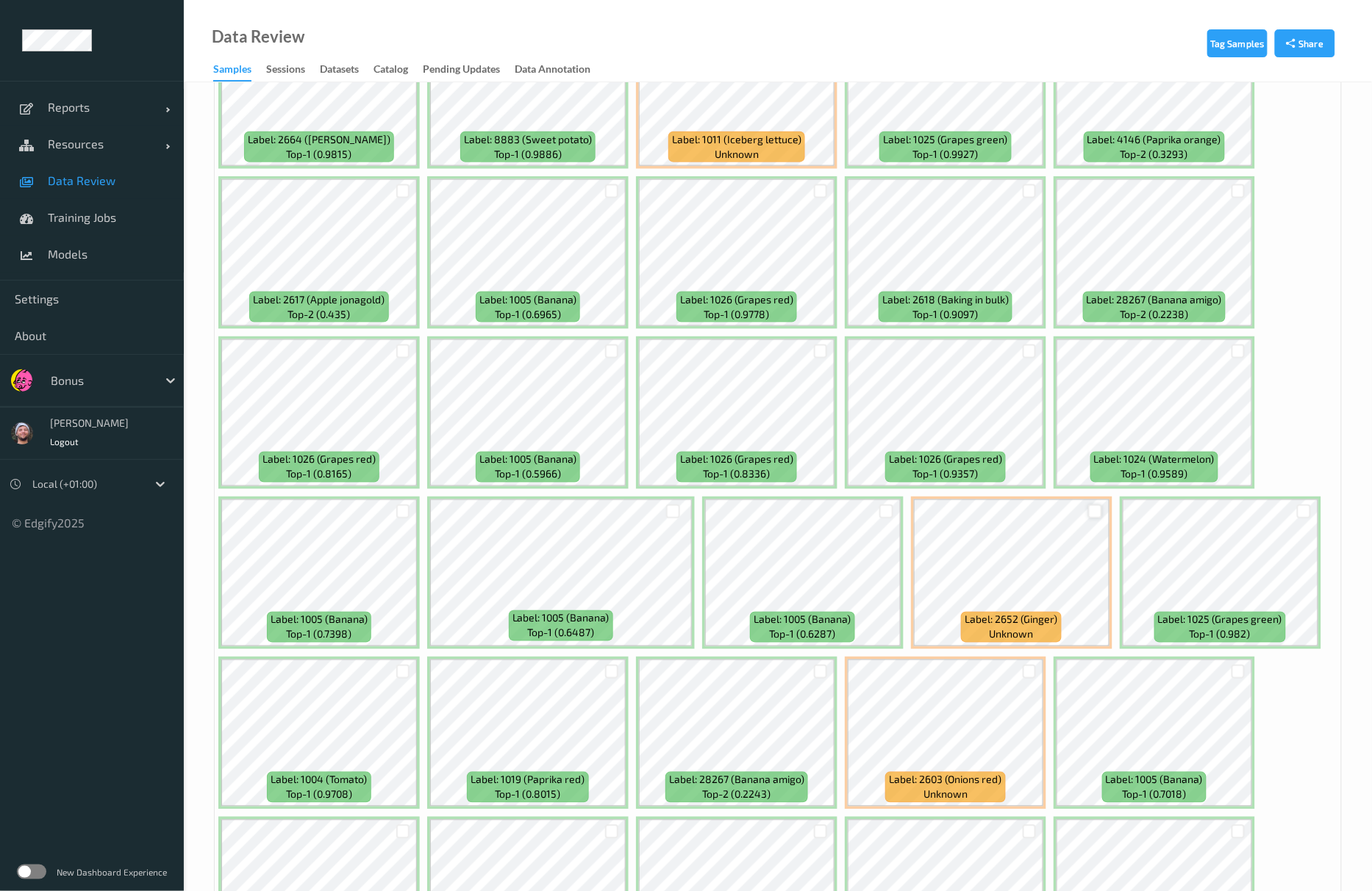
click at [1088, 517] on div at bounding box center [1095, 512] width 14 height 14
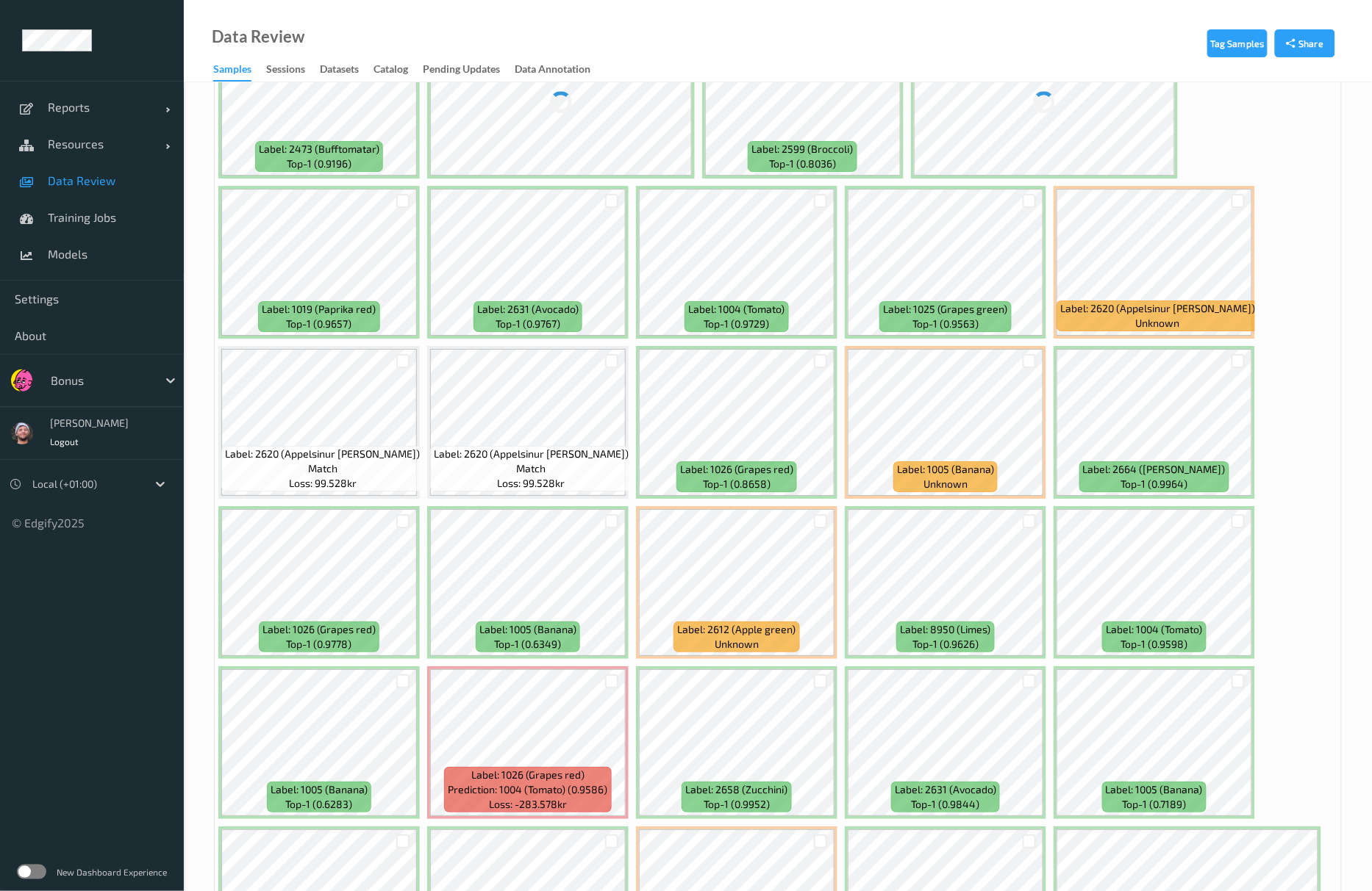
scroll to position [1665, 0]
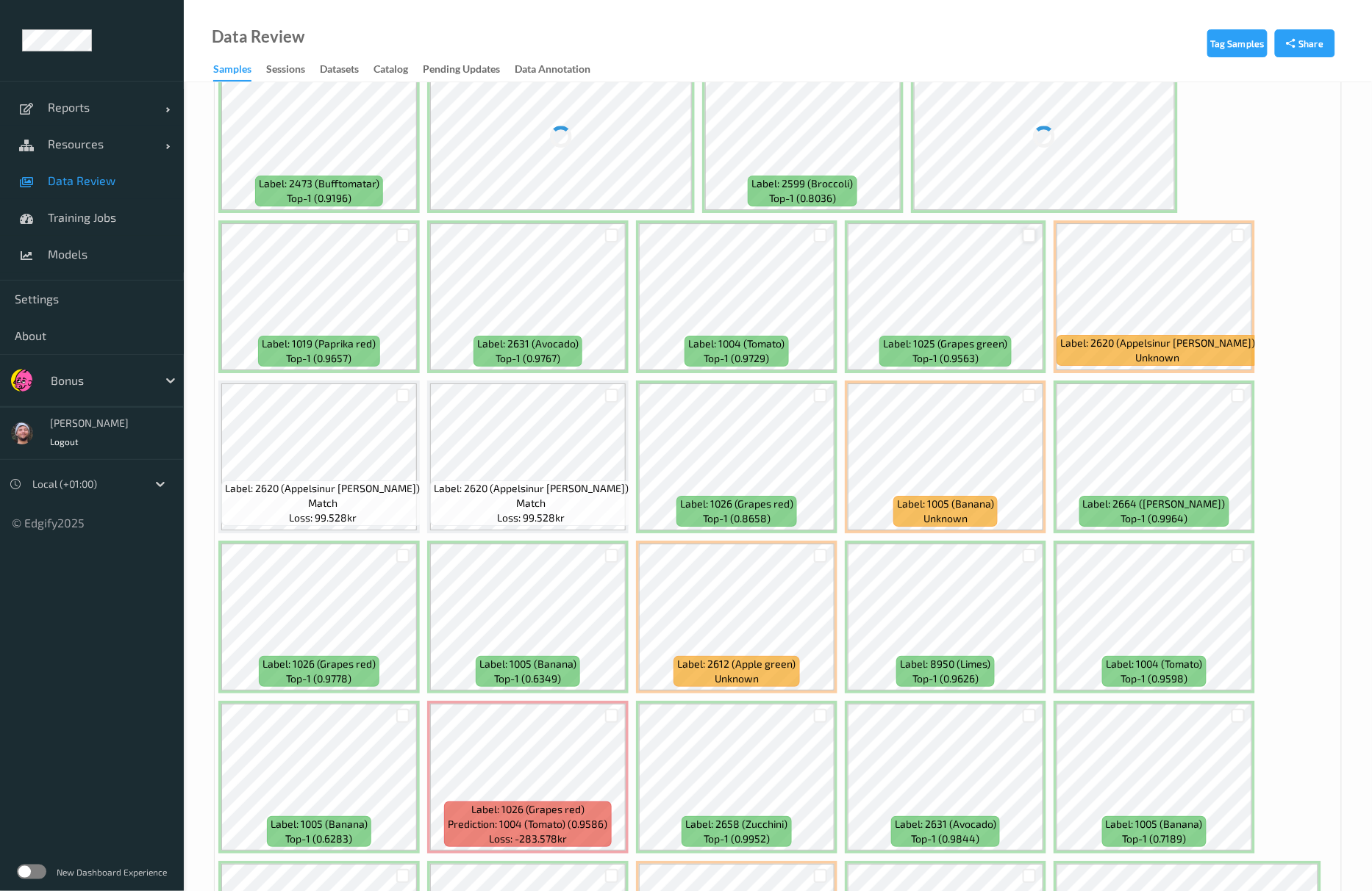
click at [1027, 230] on div at bounding box center [1030, 236] width 14 height 14
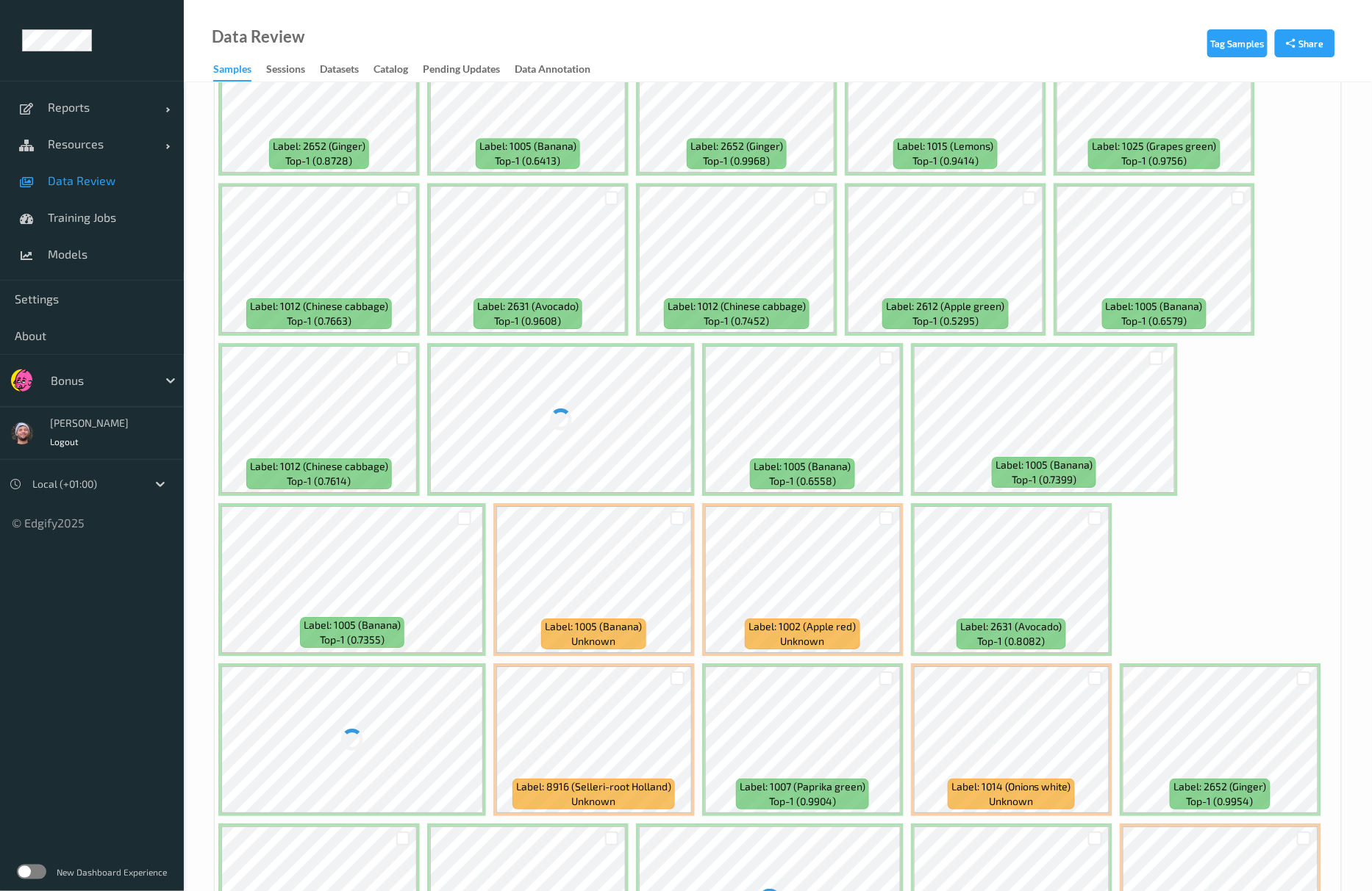
scroll to position [4115, 0]
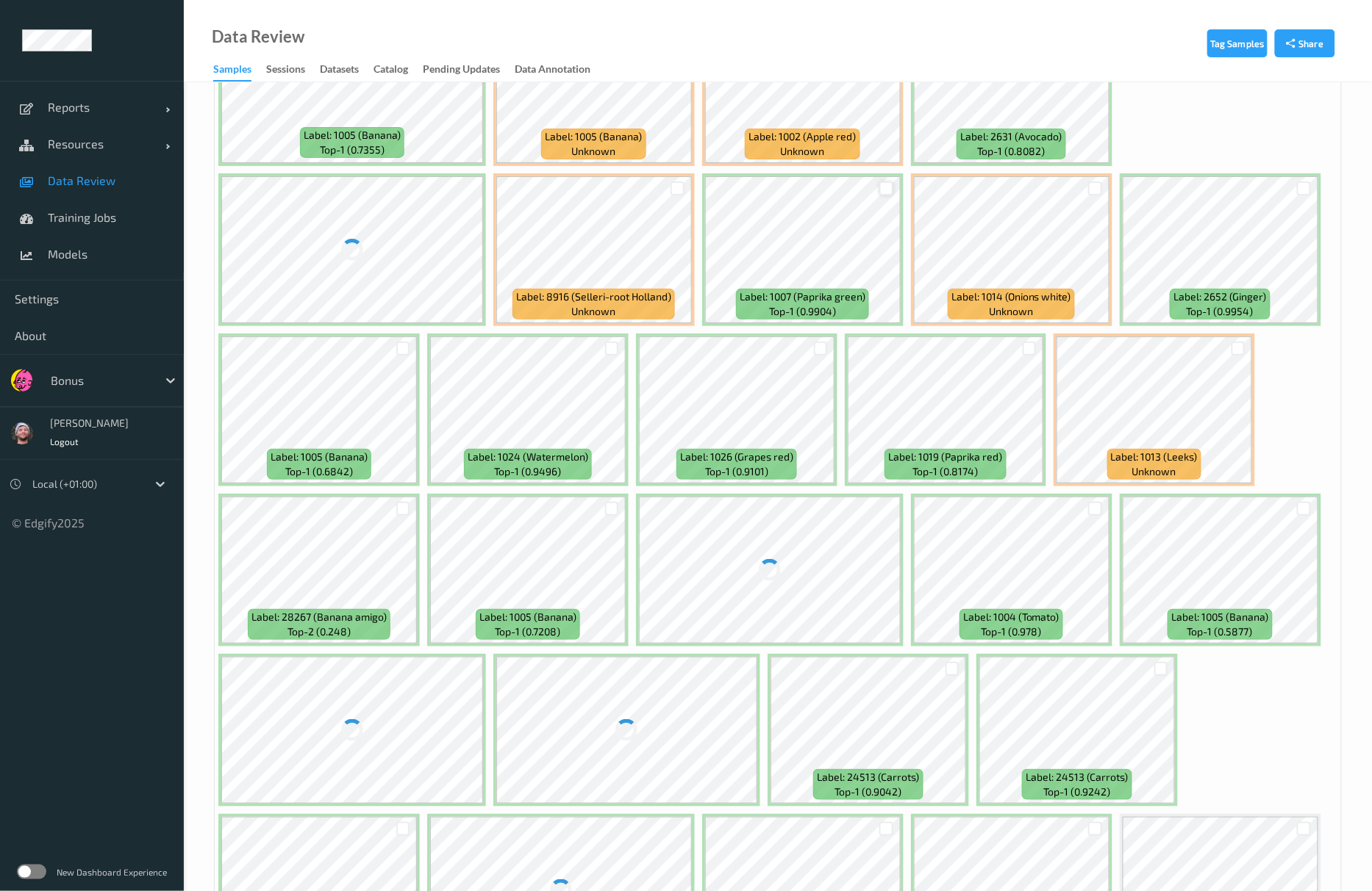
click at [885, 185] on div at bounding box center [886, 189] width 14 height 14
click at [1236, 344] on div at bounding box center [1239, 349] width 14 height 14
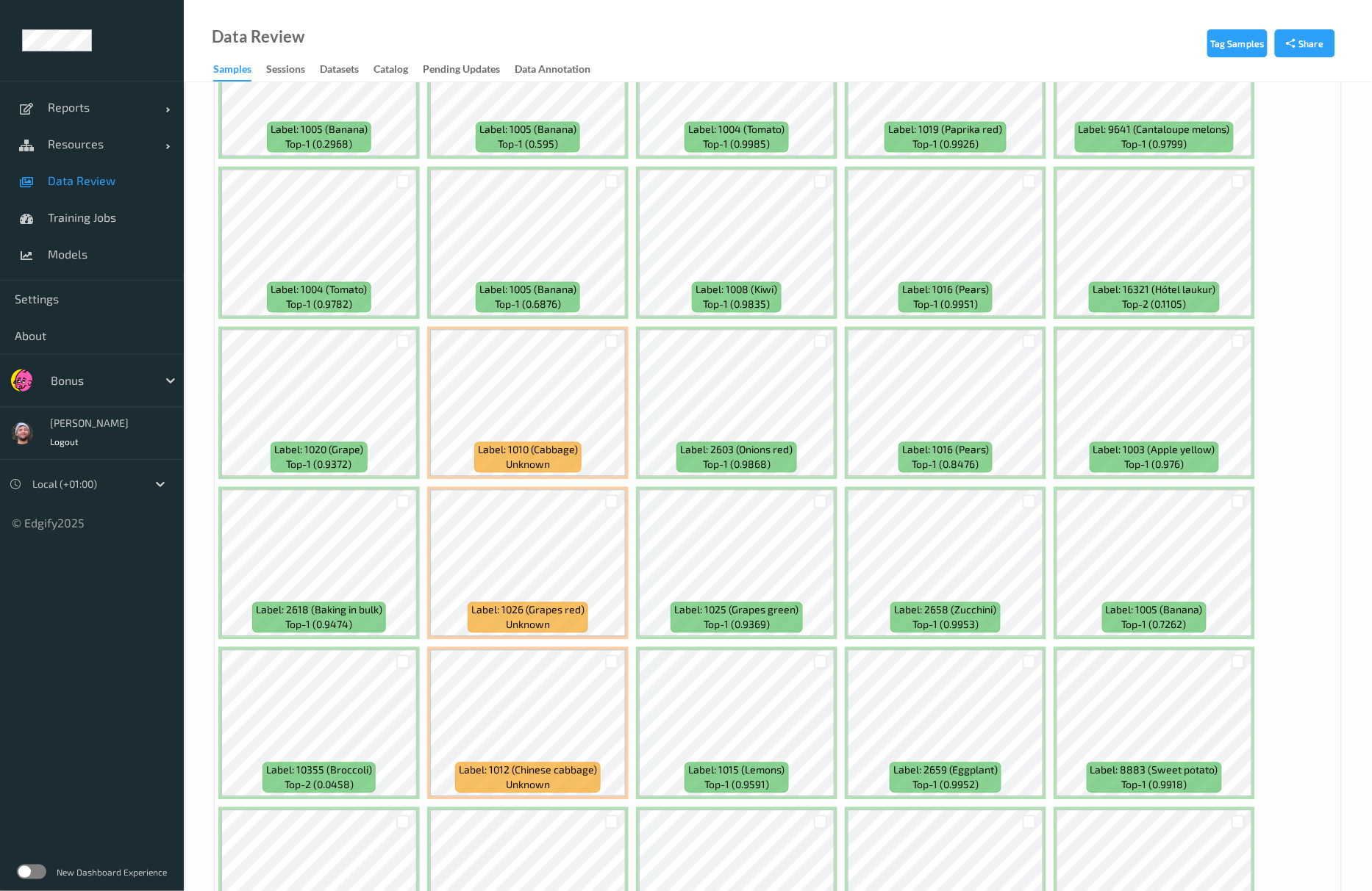
scroll to position [5291, 0]
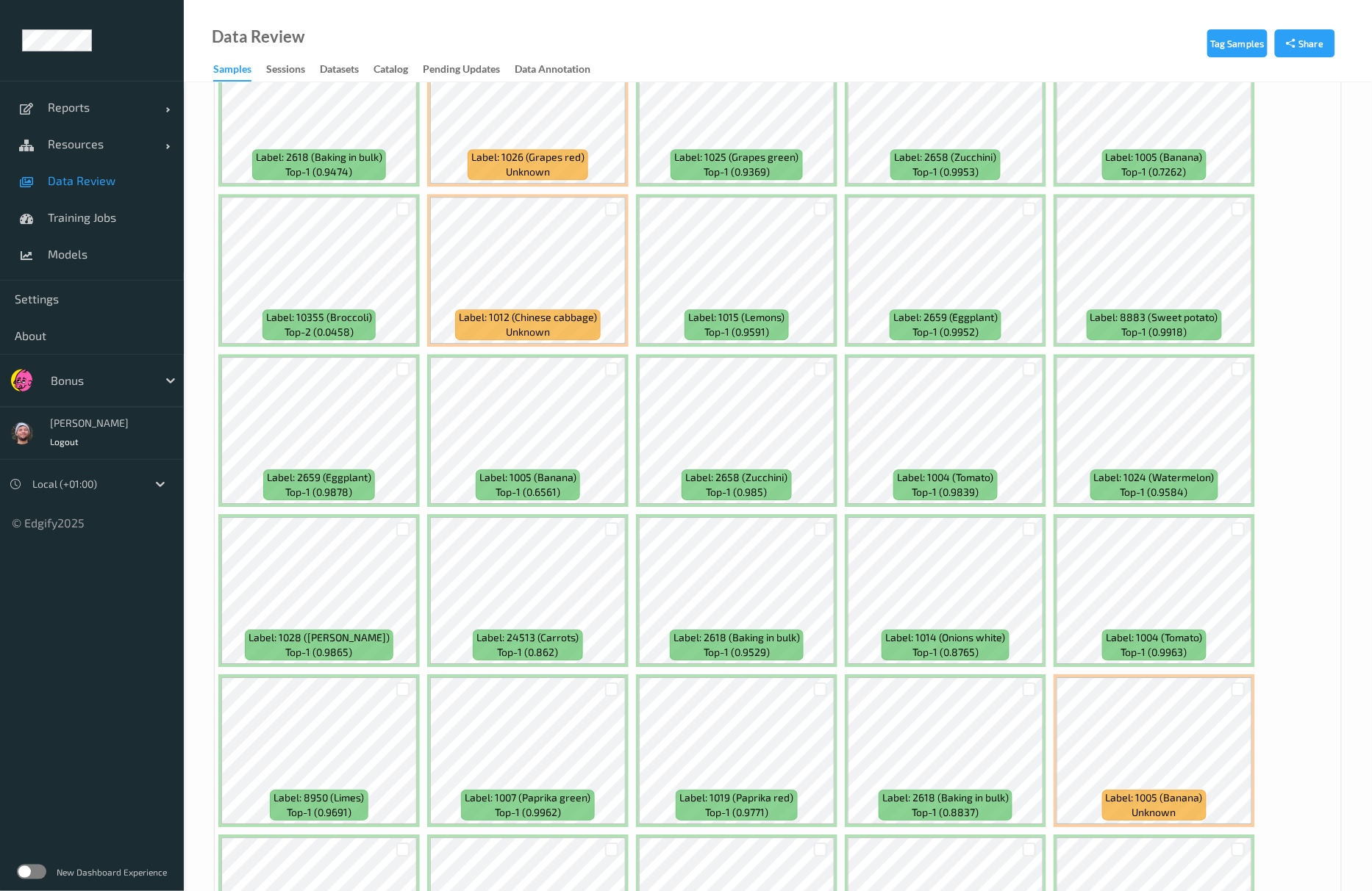
scroll to position [5584, 0]
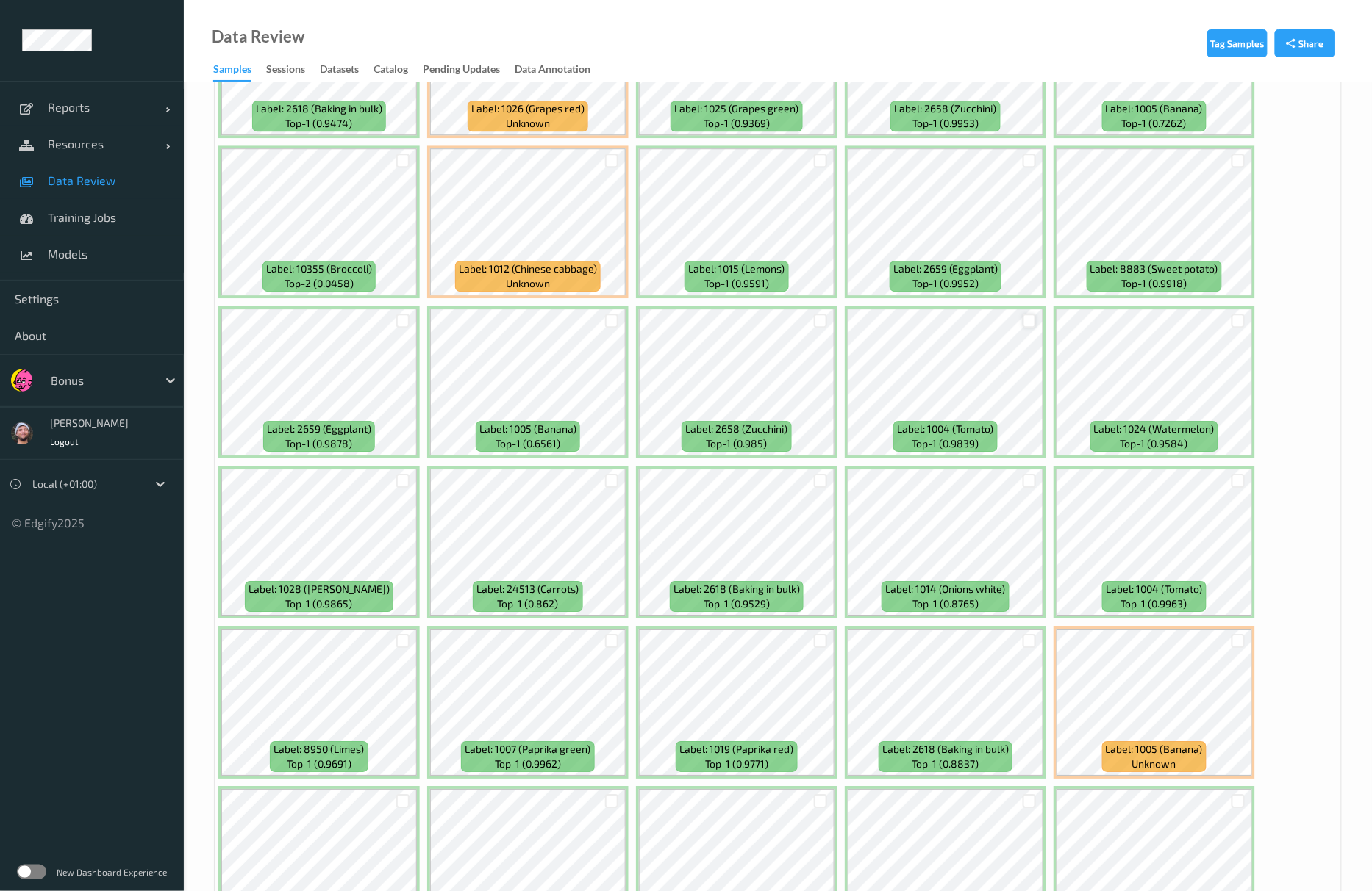
click at [1032, 317] on div at bounding box center [1030, 321] width 14 height 14
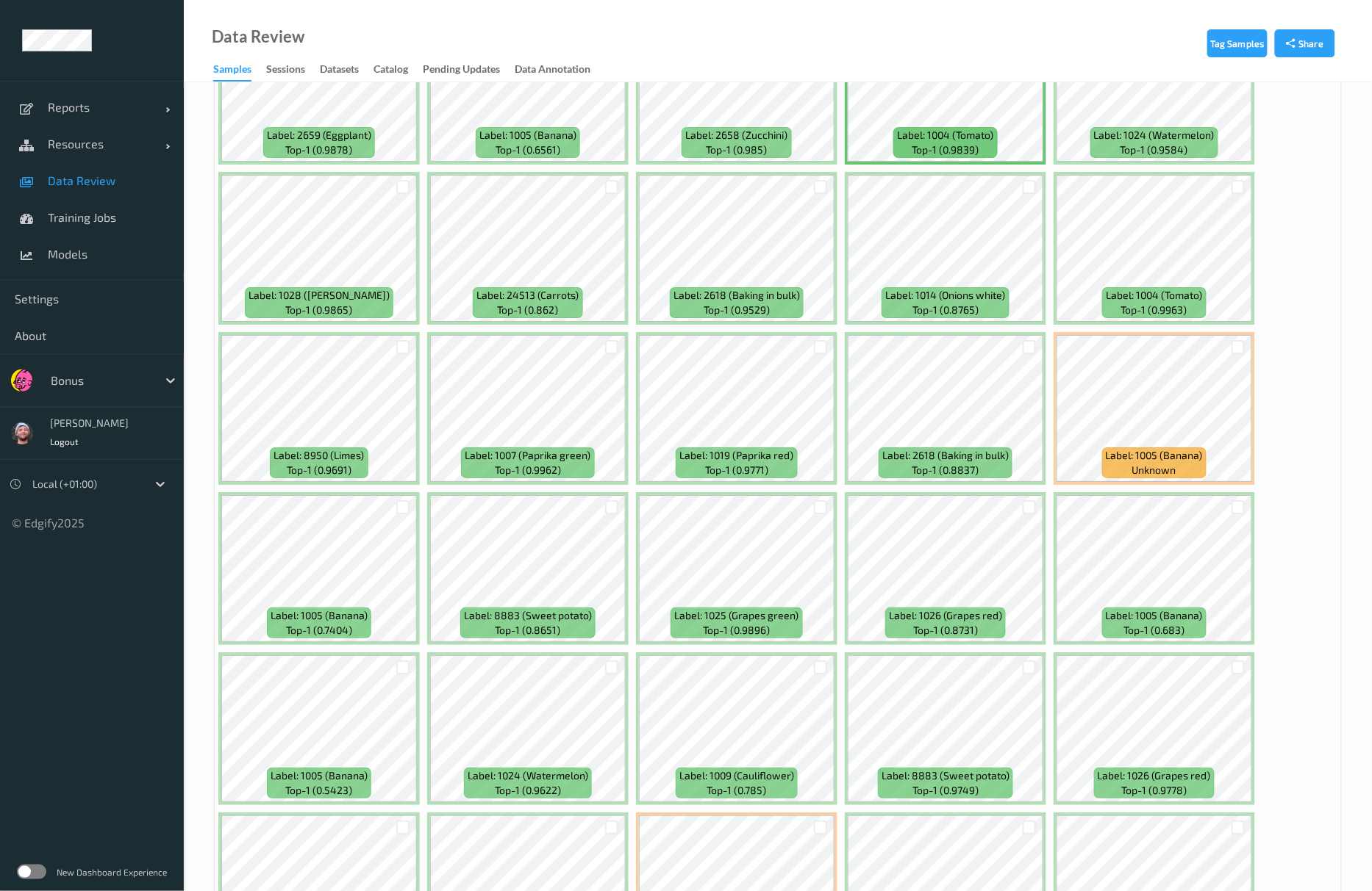
scroll to position [6180, 0]
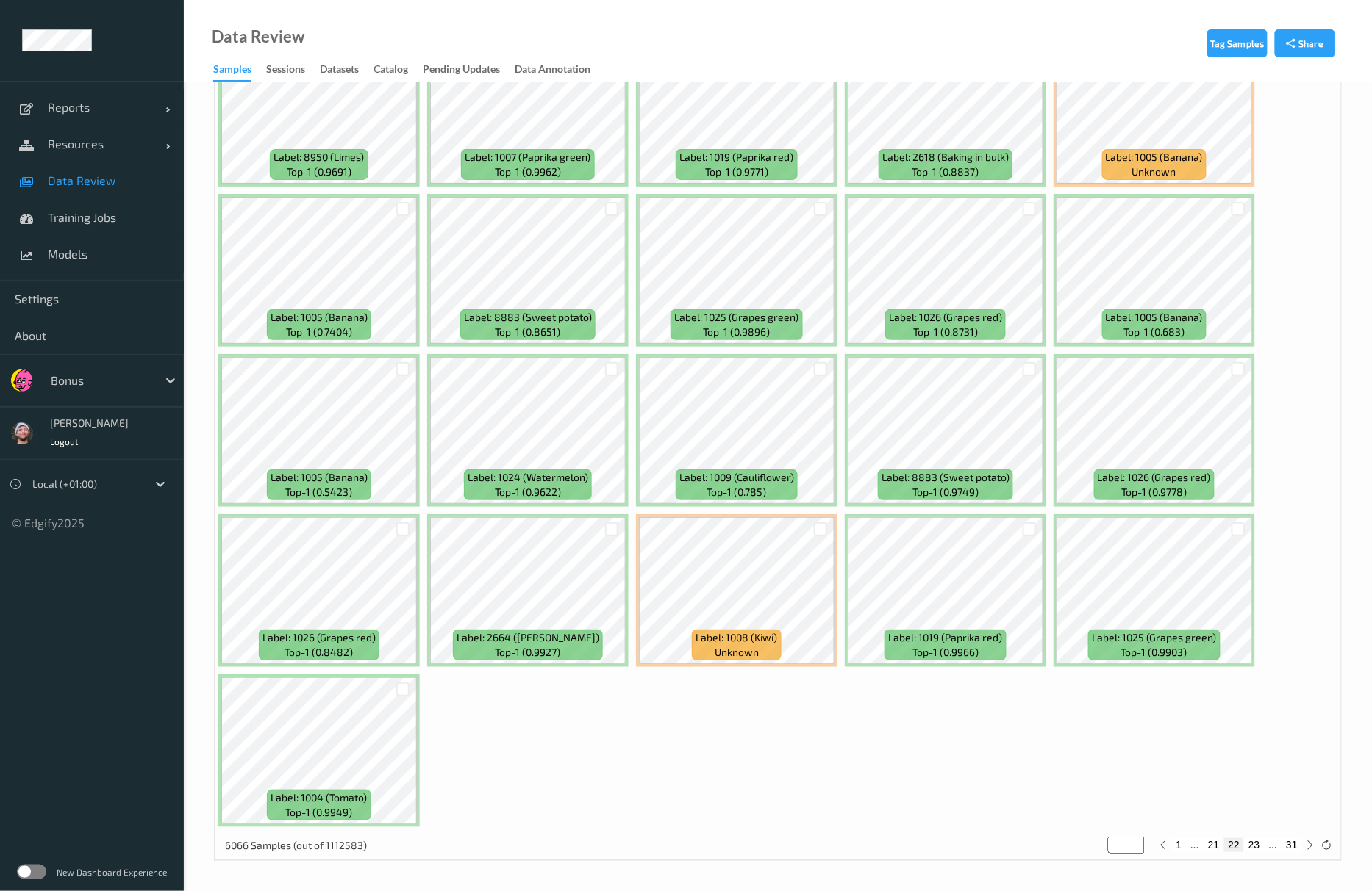
click at [1255, 842] on button "23" at bounding box center [1254, 844] width 20 height 13
type input "**"
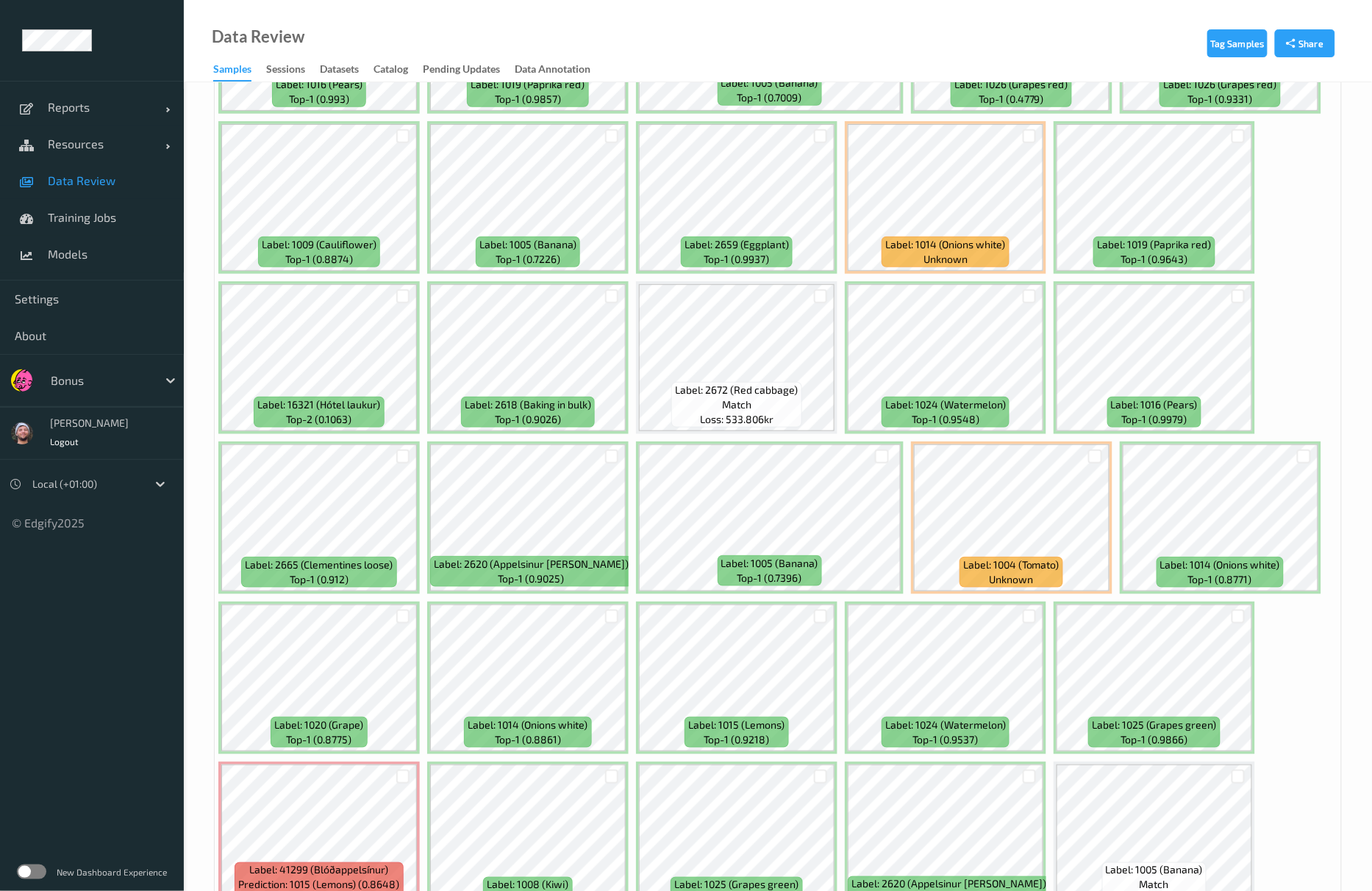
scroll to position [4213, 0]
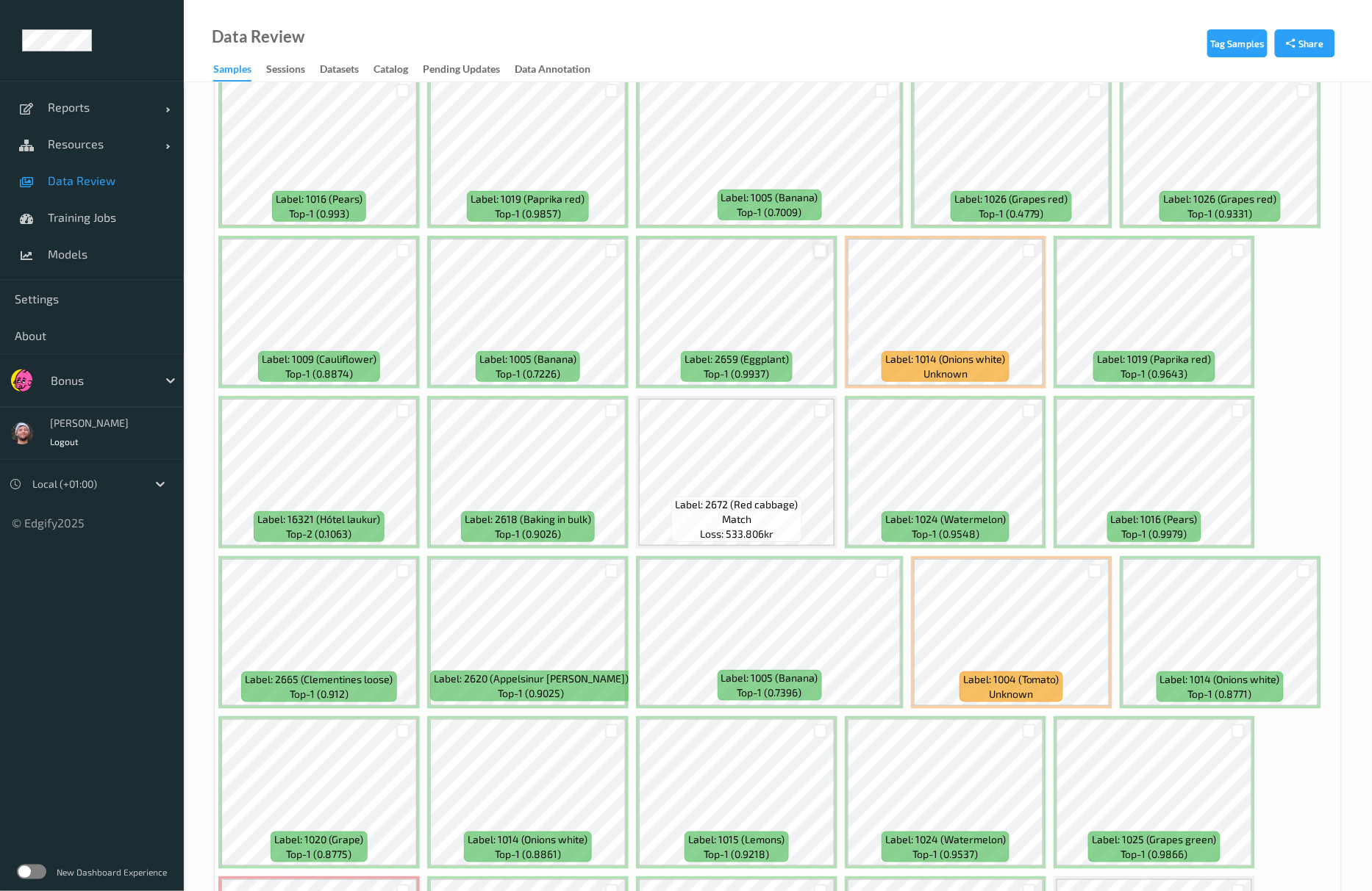
click at [821, 252] on div at bounding box center [821, 251] width 14 height 14
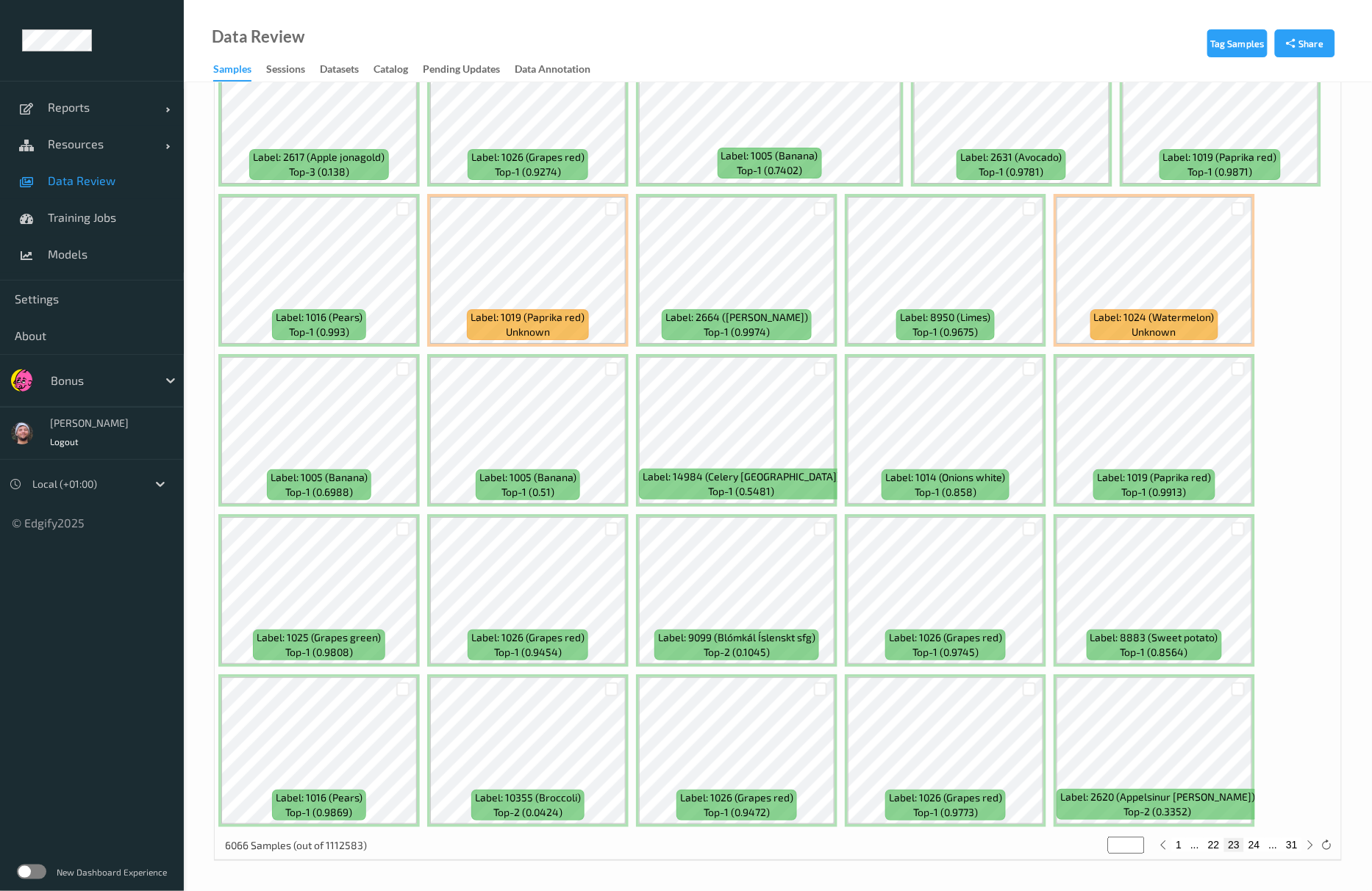
scroll to position [6020, 0]
click at [1257, 843] on button "24" at bounding box center [1254, 844] width 20 height 13
type input "**"
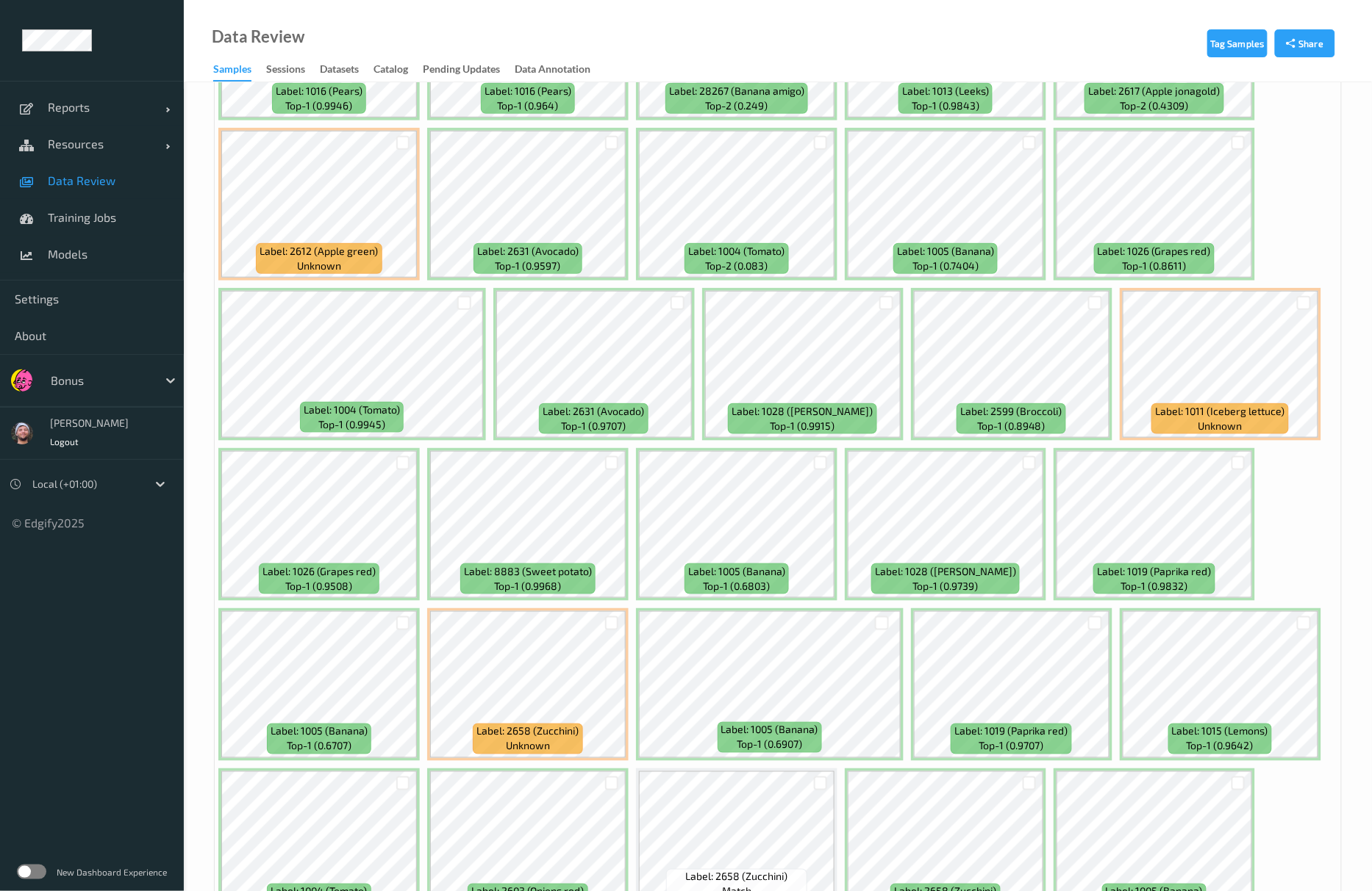
scroll to position [2253, 0]
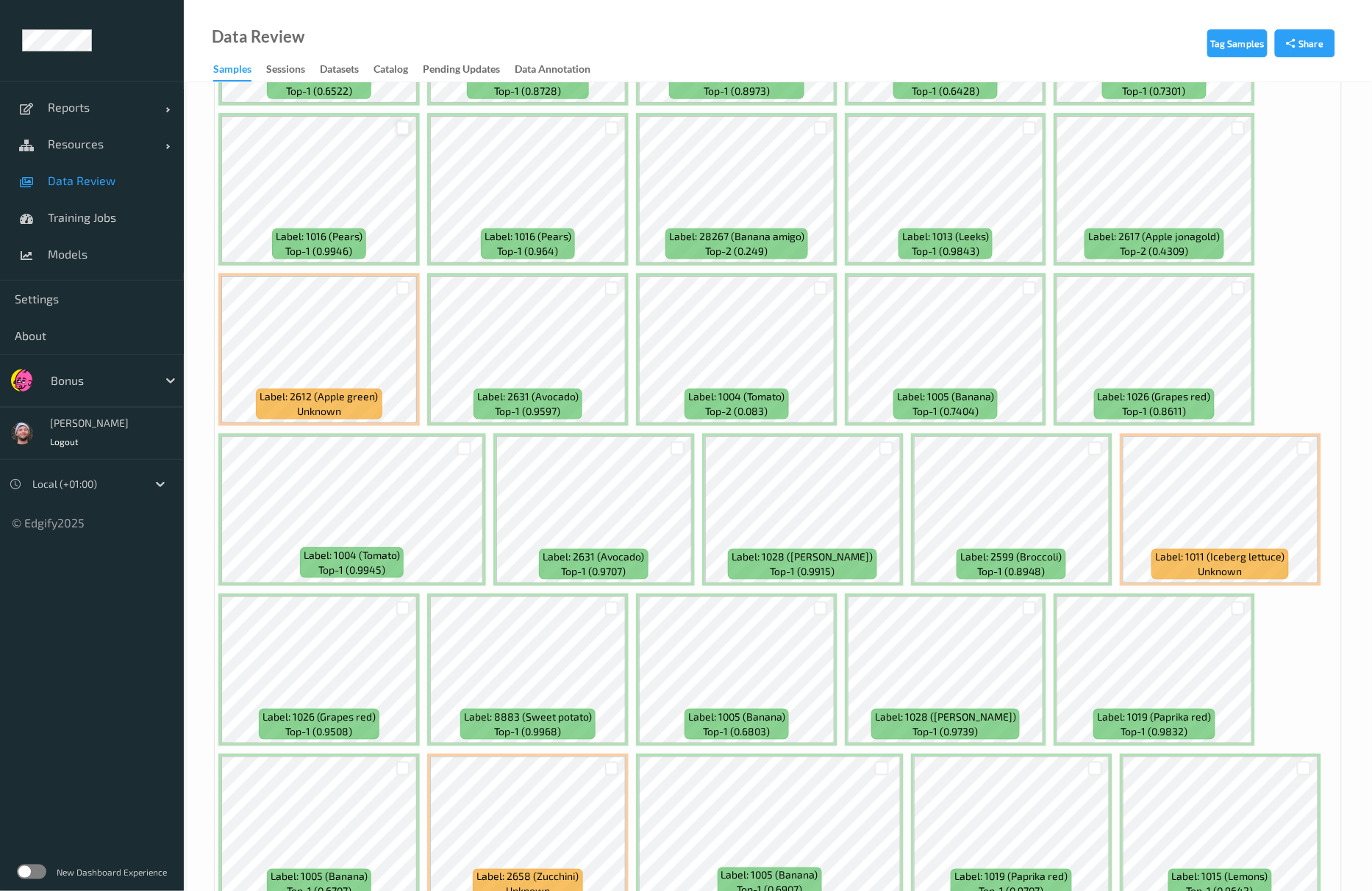
click at [405, 133] on div at bounding box center [404, 128] width 14 height 14
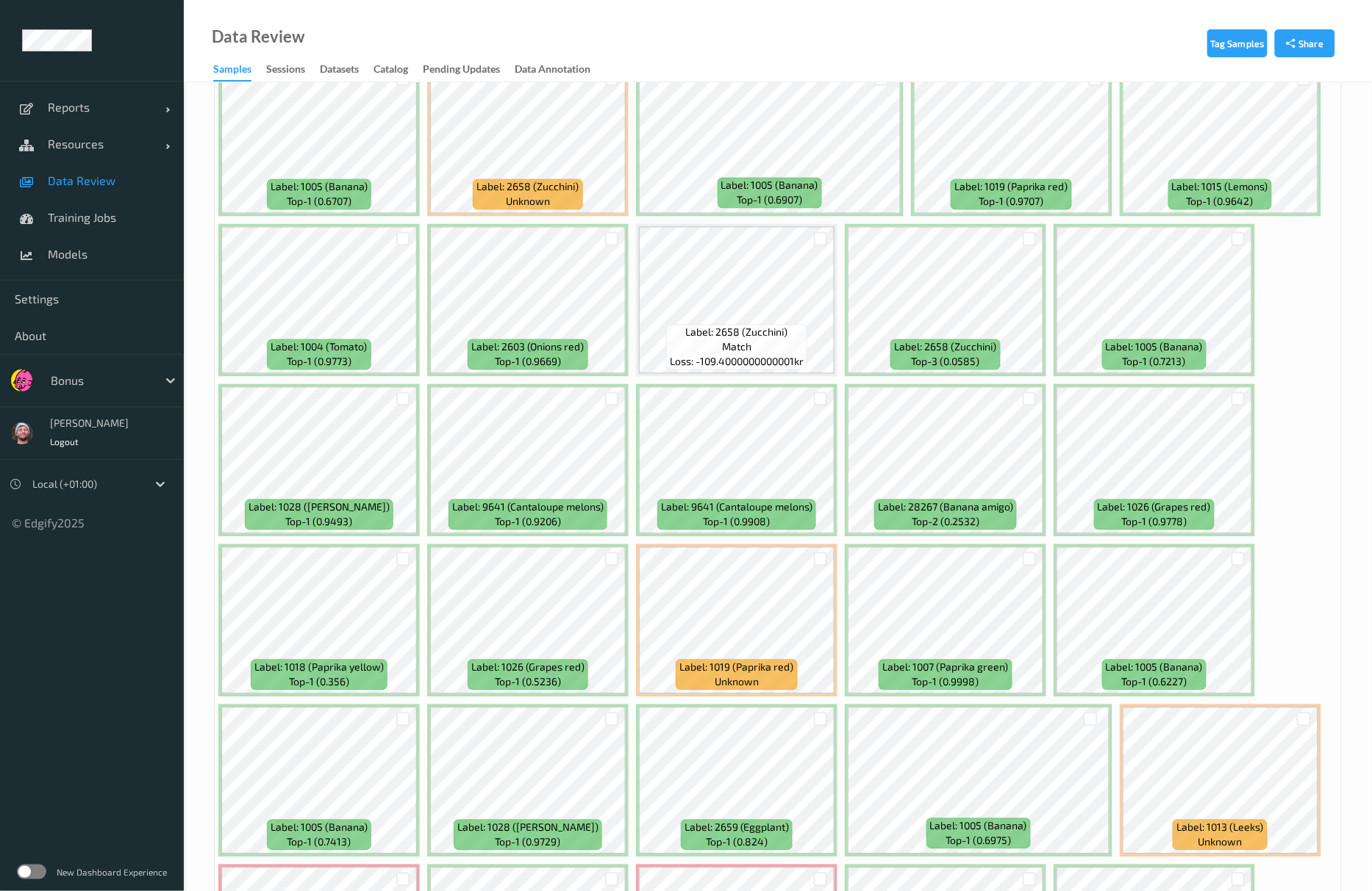
scroll to position [3135, 0]
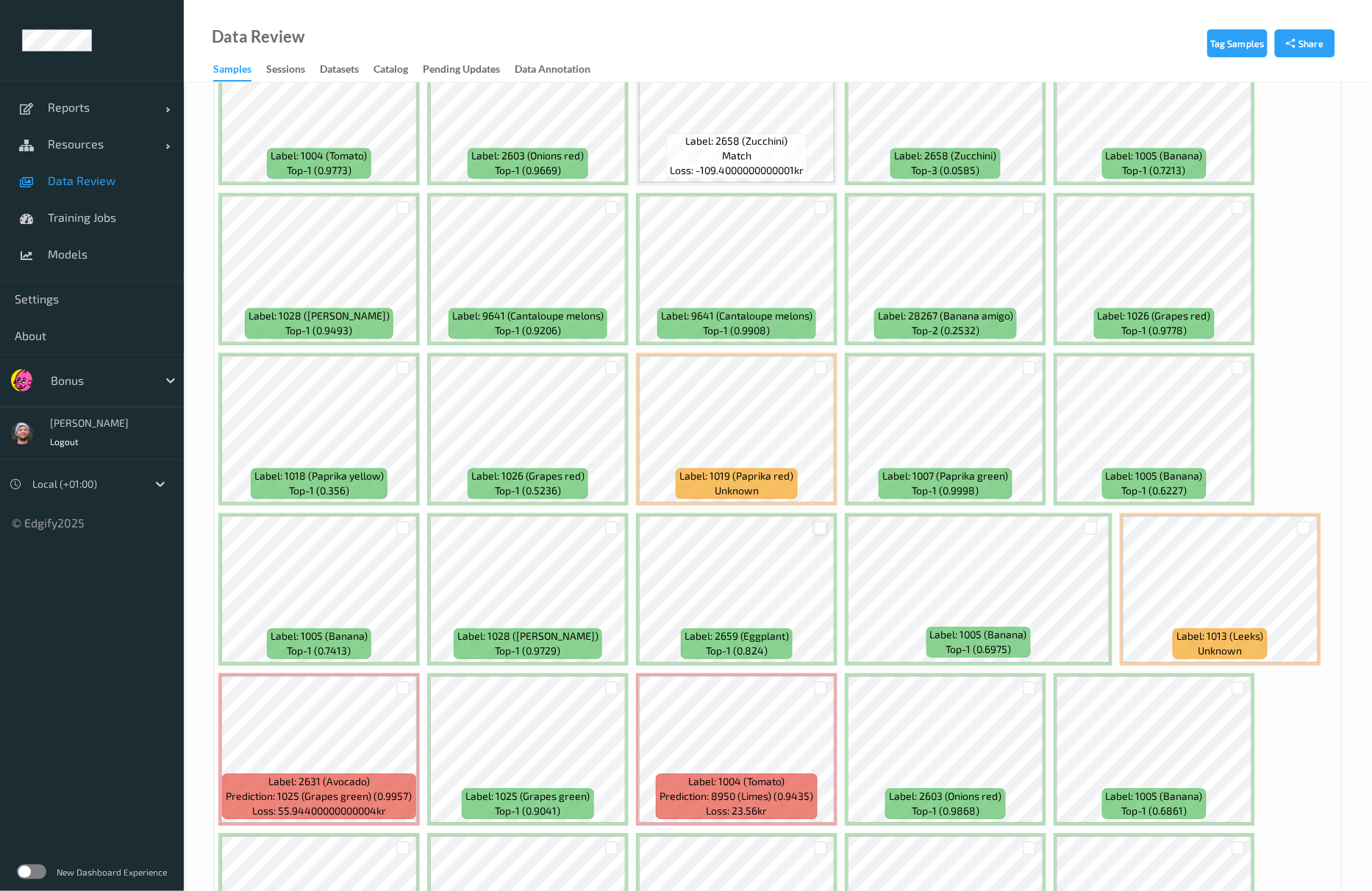
click at [823, 527] on div at bounding box center [821, 528] width 14 height 14
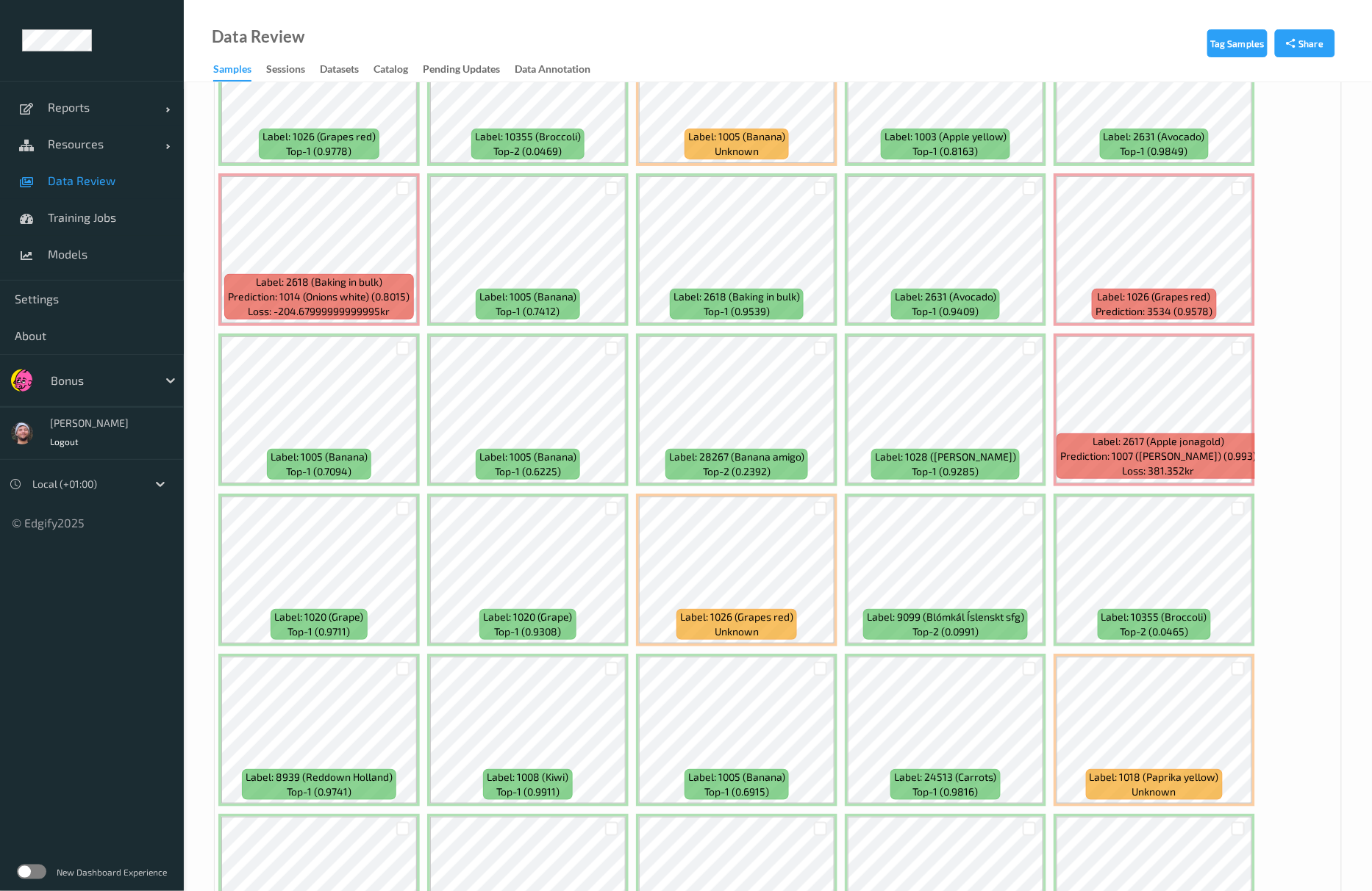
scroll to position [4507, 0]
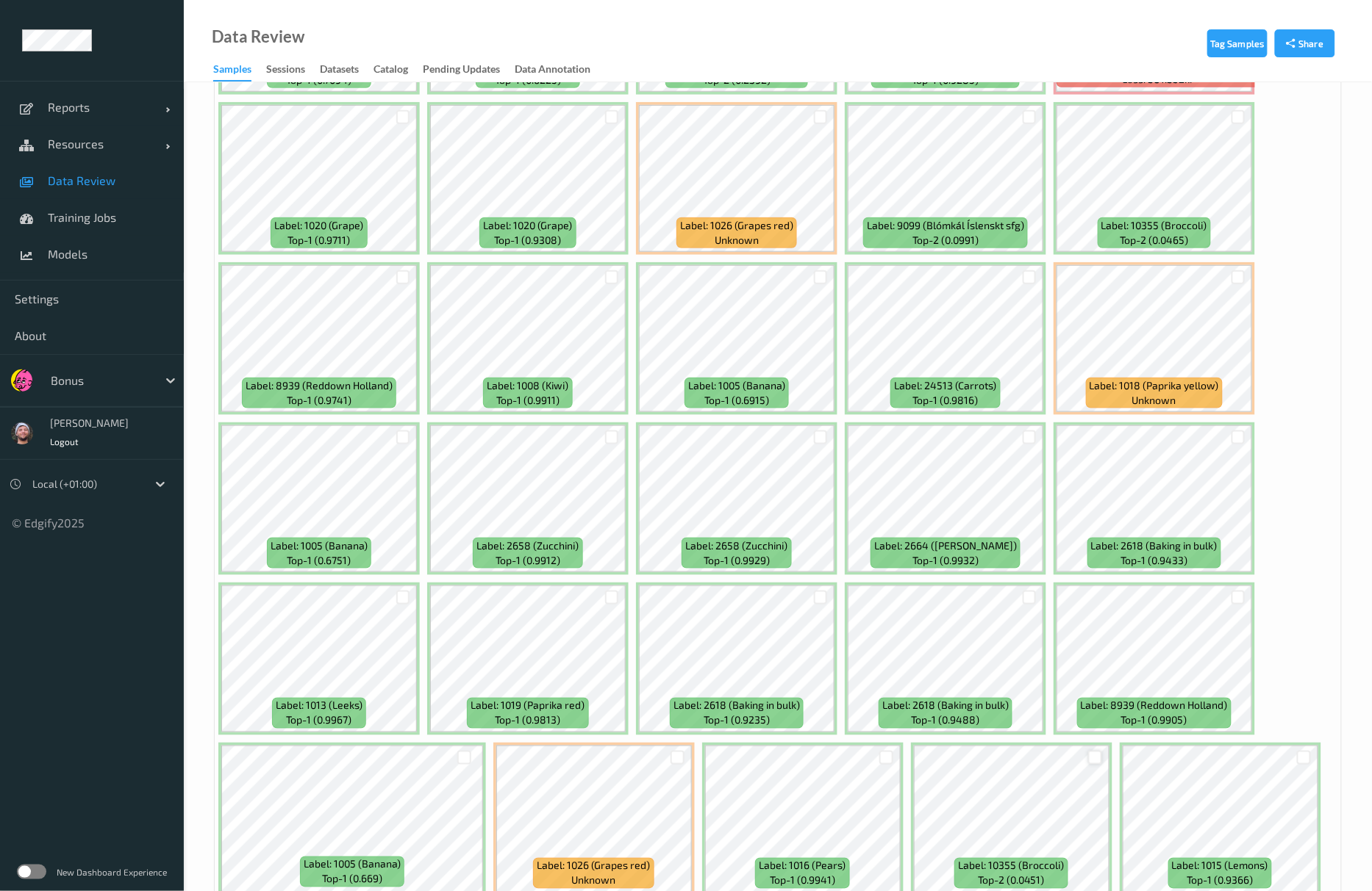
click at [1097, 764] on div at bounding box center [1095, 758] width 14 height 14
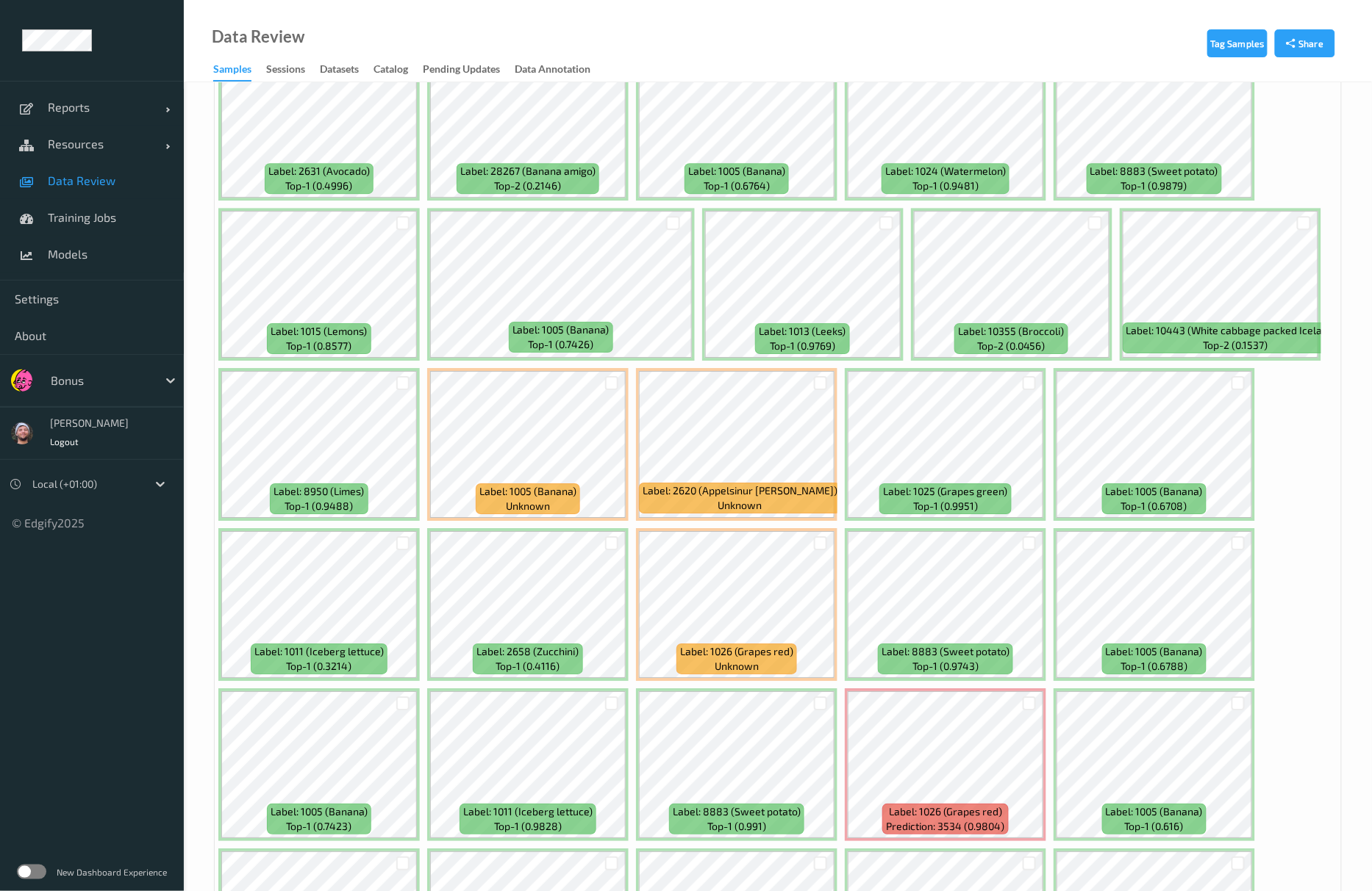
scroll to position [6020, 0]
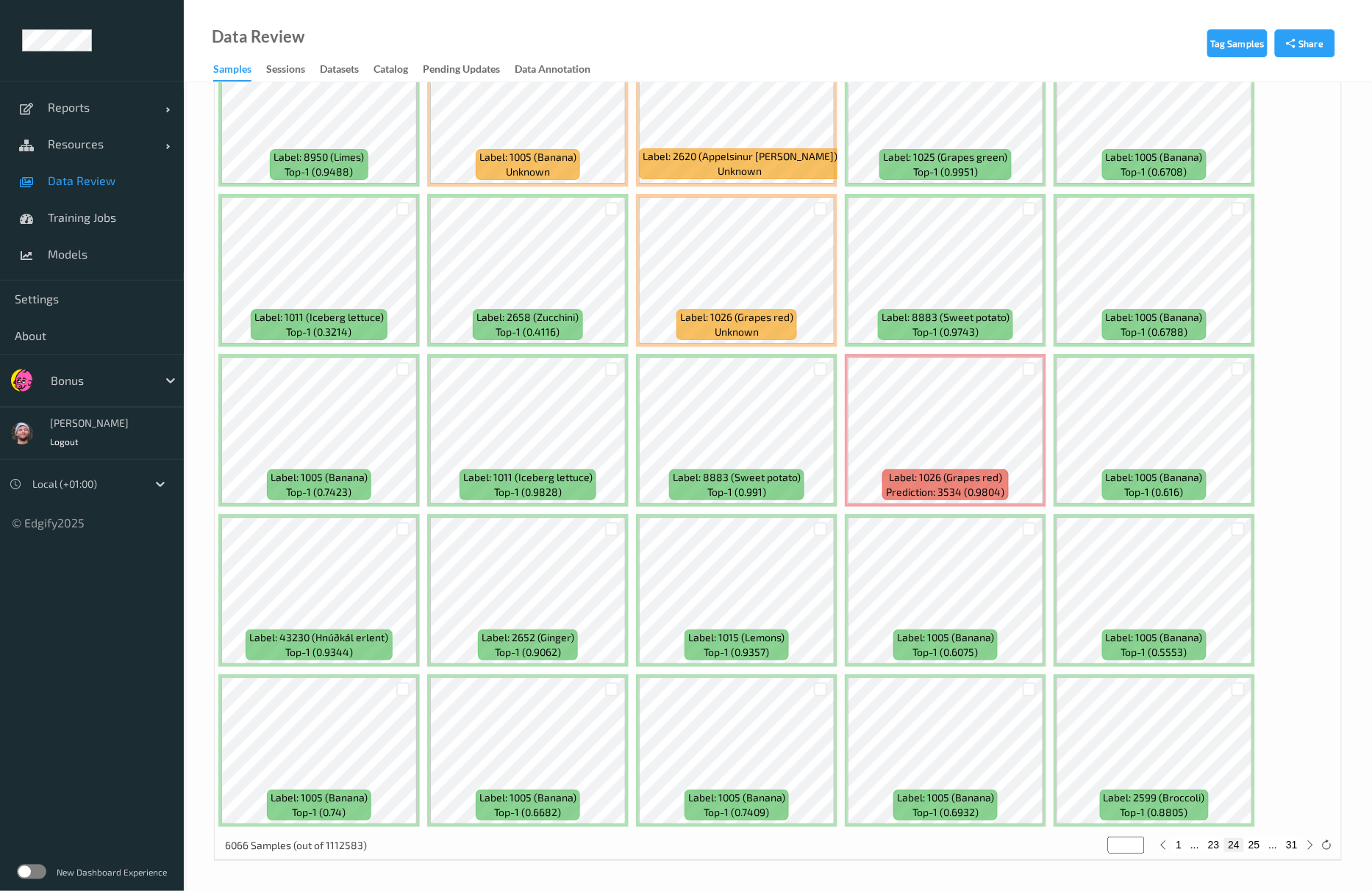
click at [1242, 844] on button "24" at bounding box center [1234, 844] width 20 height 13
click at [1251, 844] on button "25" at bounding box center [1254, 844] width 20 height 13
type input "**"
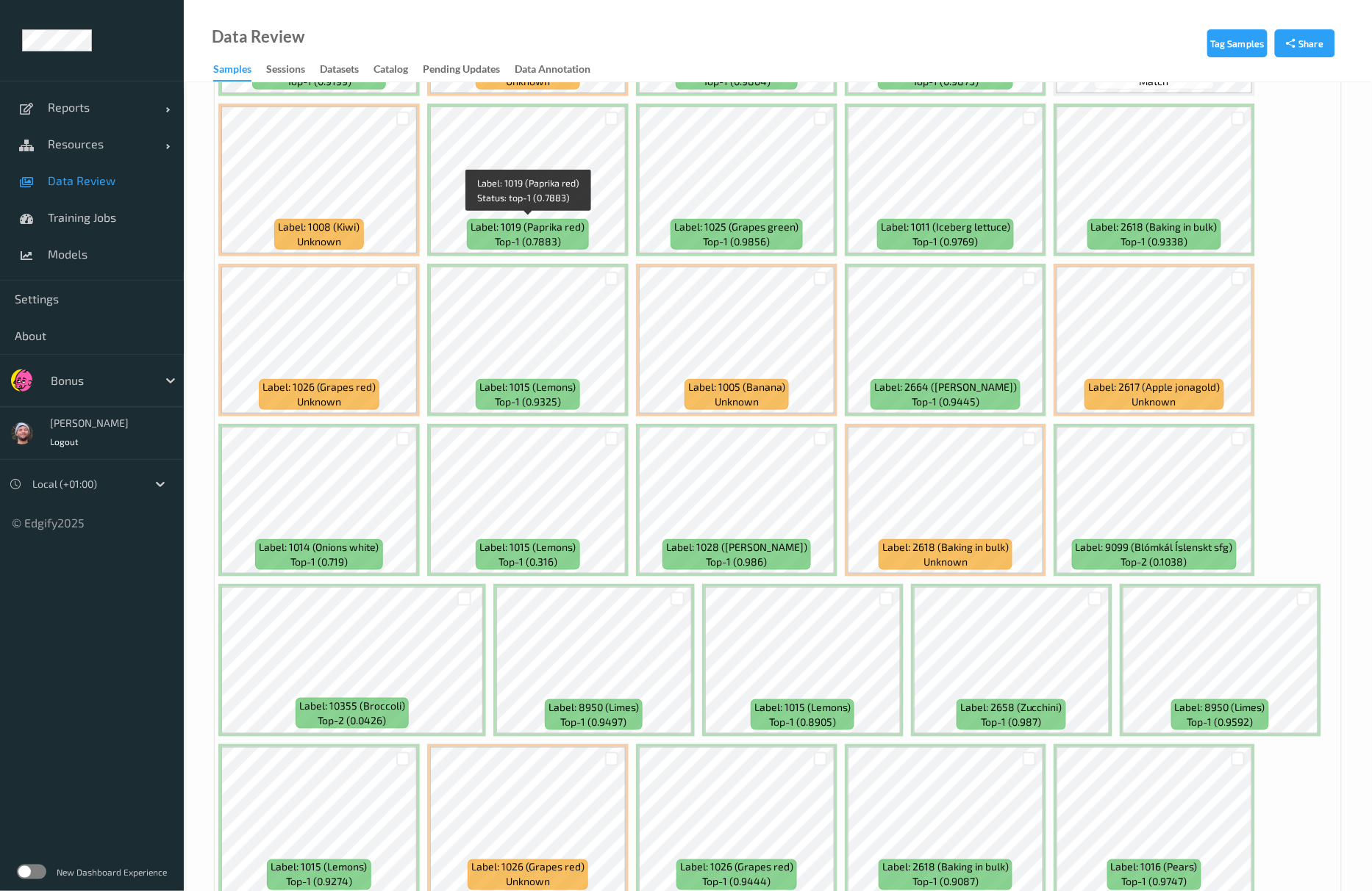
scroll to position [4310, 0]
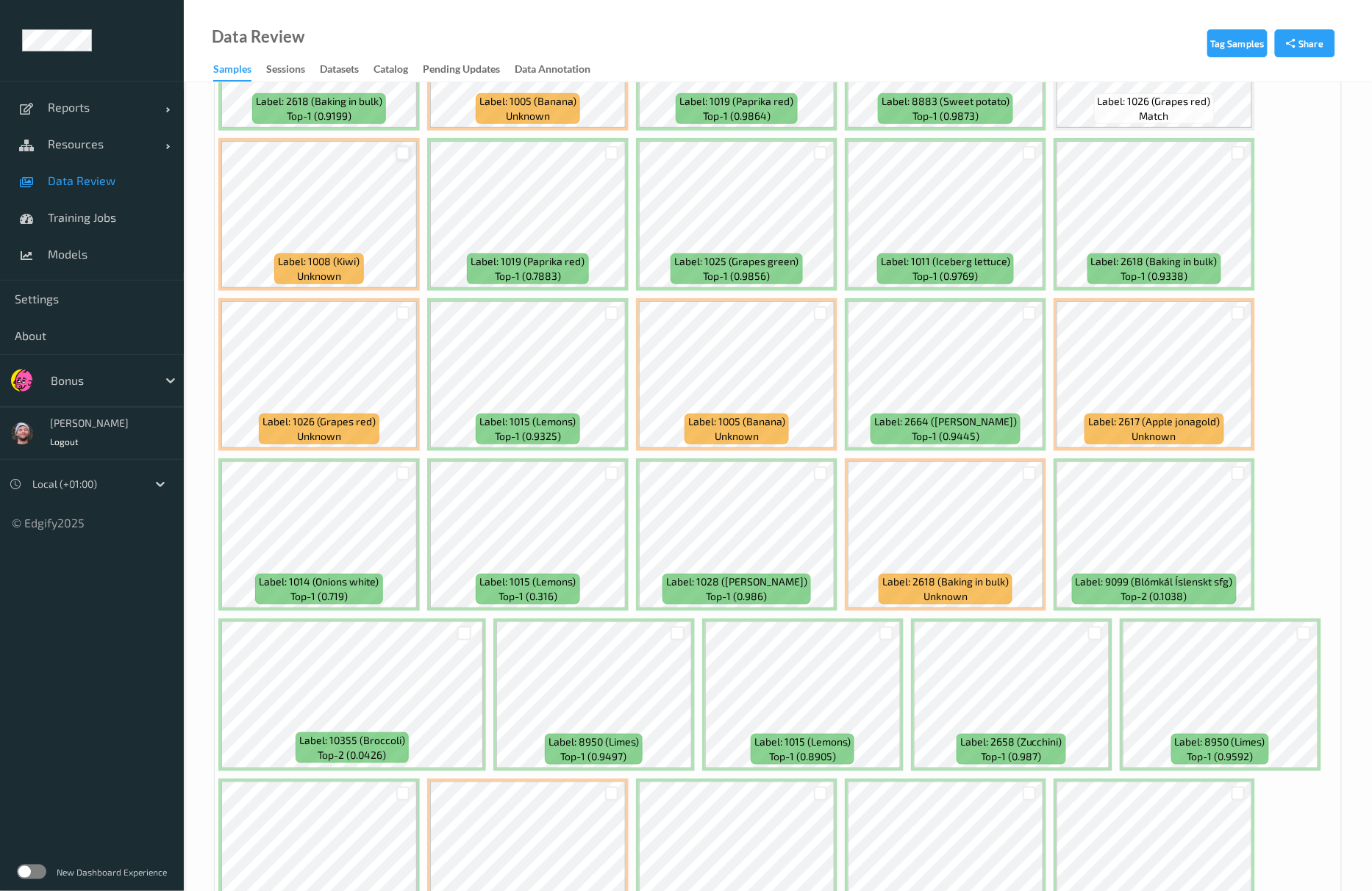
click at [401, 156] on div at bounding box center [404, 154] width 14 height 14
click at [401, 156] on icon at bounding box center [402, 153] width 10 height 10
drag, startPoint x: 390, startPoint y: 160, endPoint x: 407, endPoint y: 155, distance: 17.7
click at [401, 159] on div at bounding box center [403, 153] width 28 height 24
click at [407, 155] on div at bounding box center [404, 154] width 14 height 14
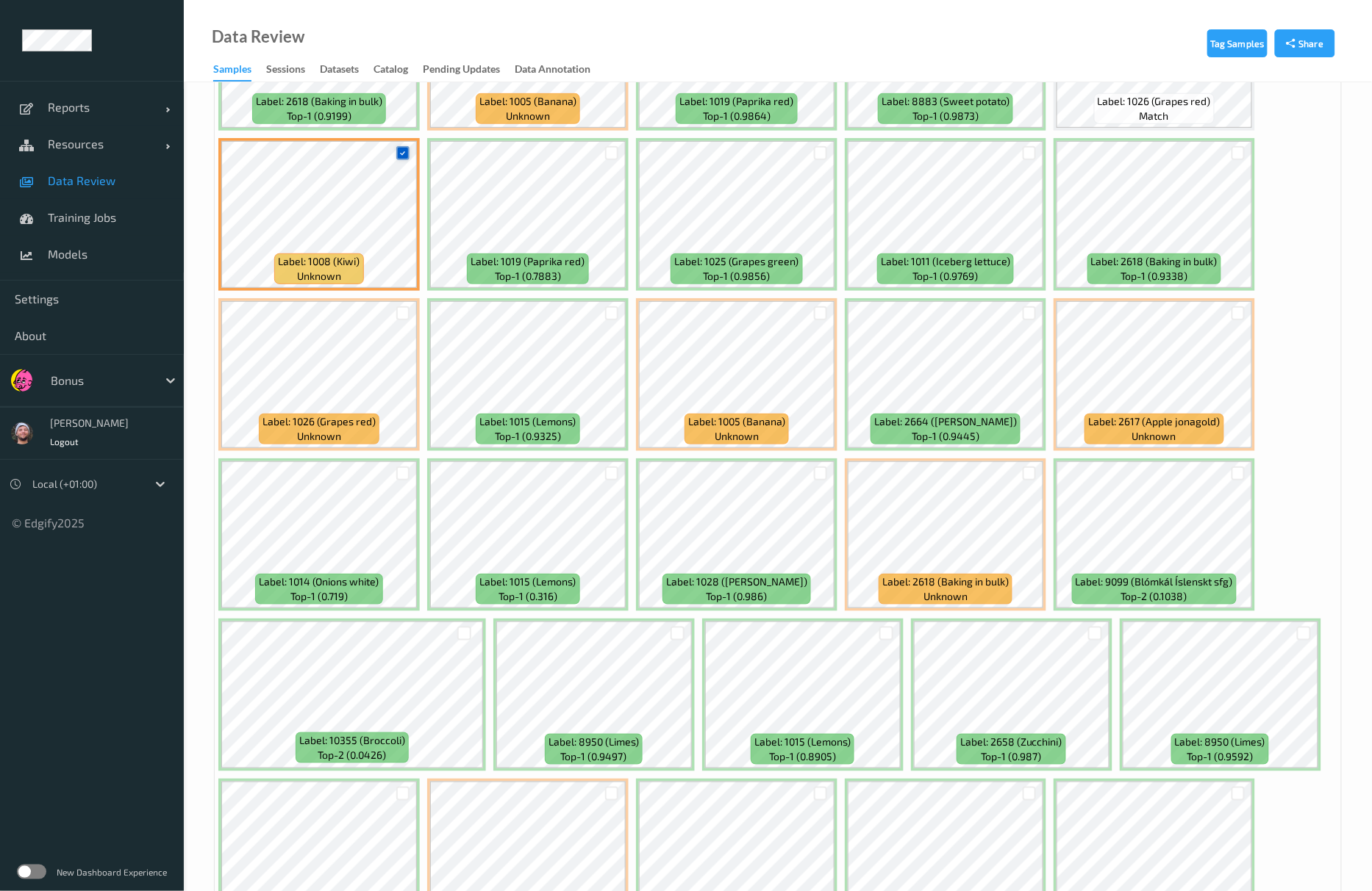
click at [398, 155] on icon at bounding box center [402, 153] width 10 height 10
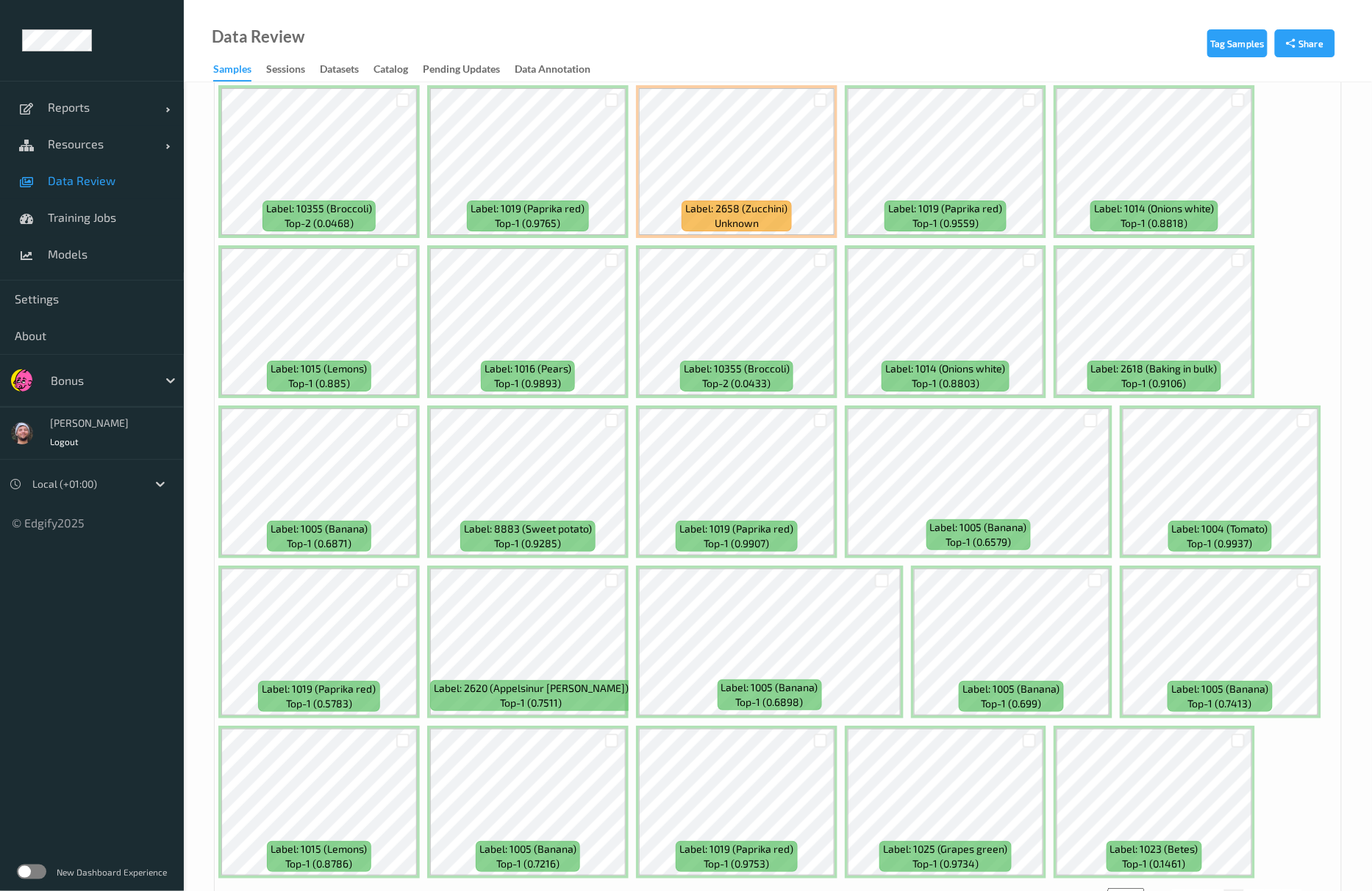
scroll to position [6020, 0]
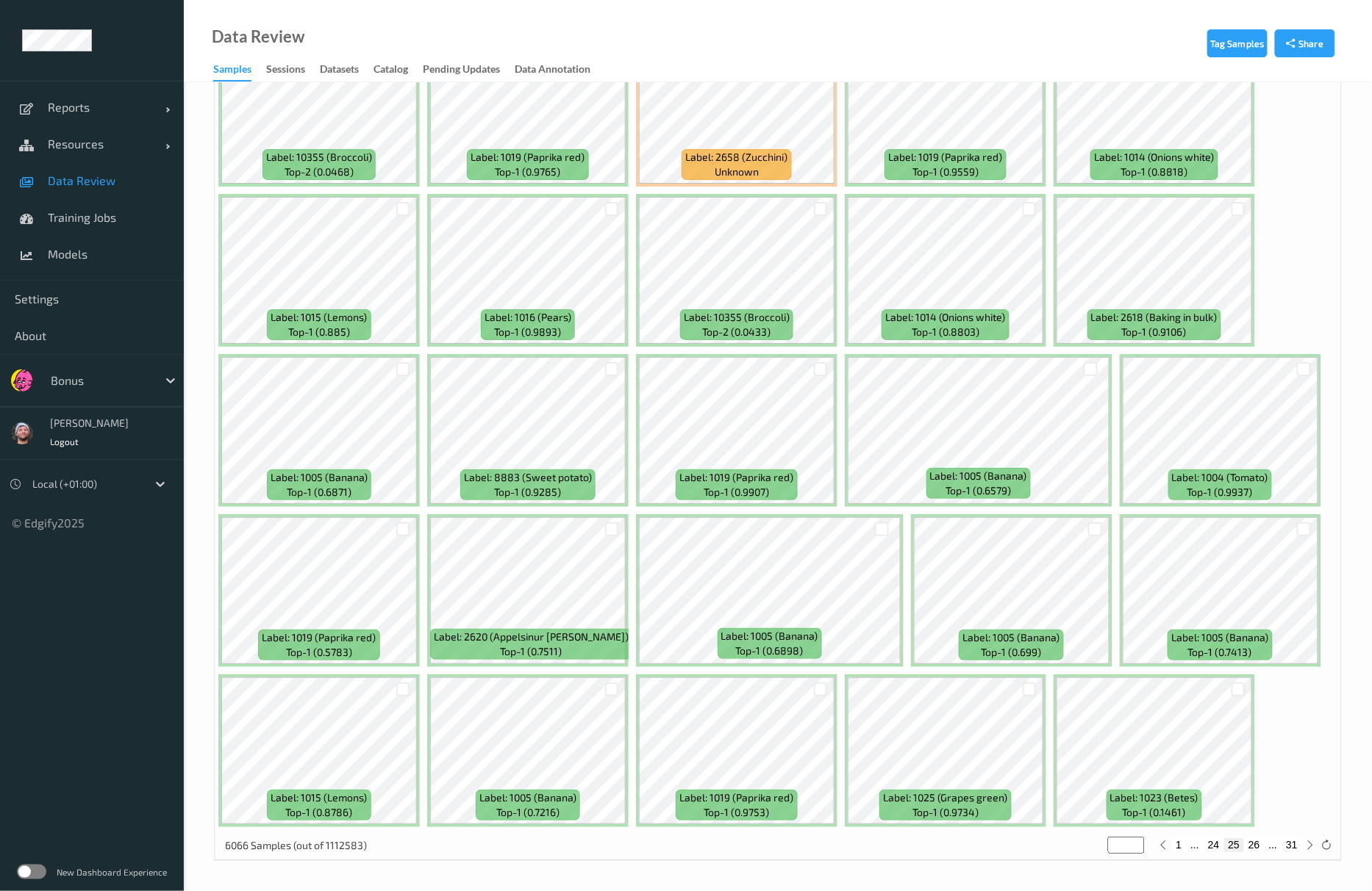
click at [1259, 851] on button "26" at bounding box center [1254, 844] width 20 height 13
type input "**"
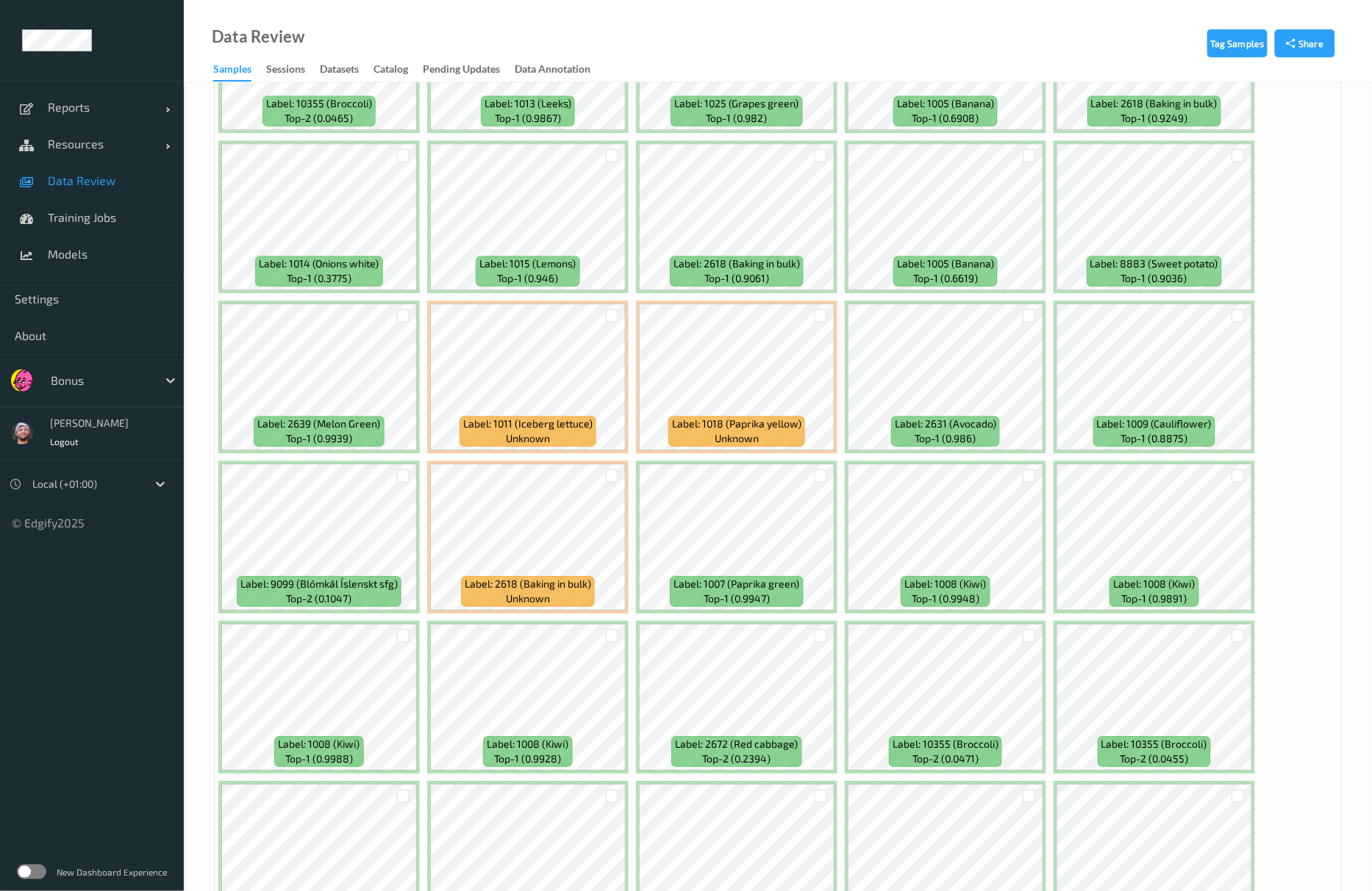
scroll to position [1273, 0]
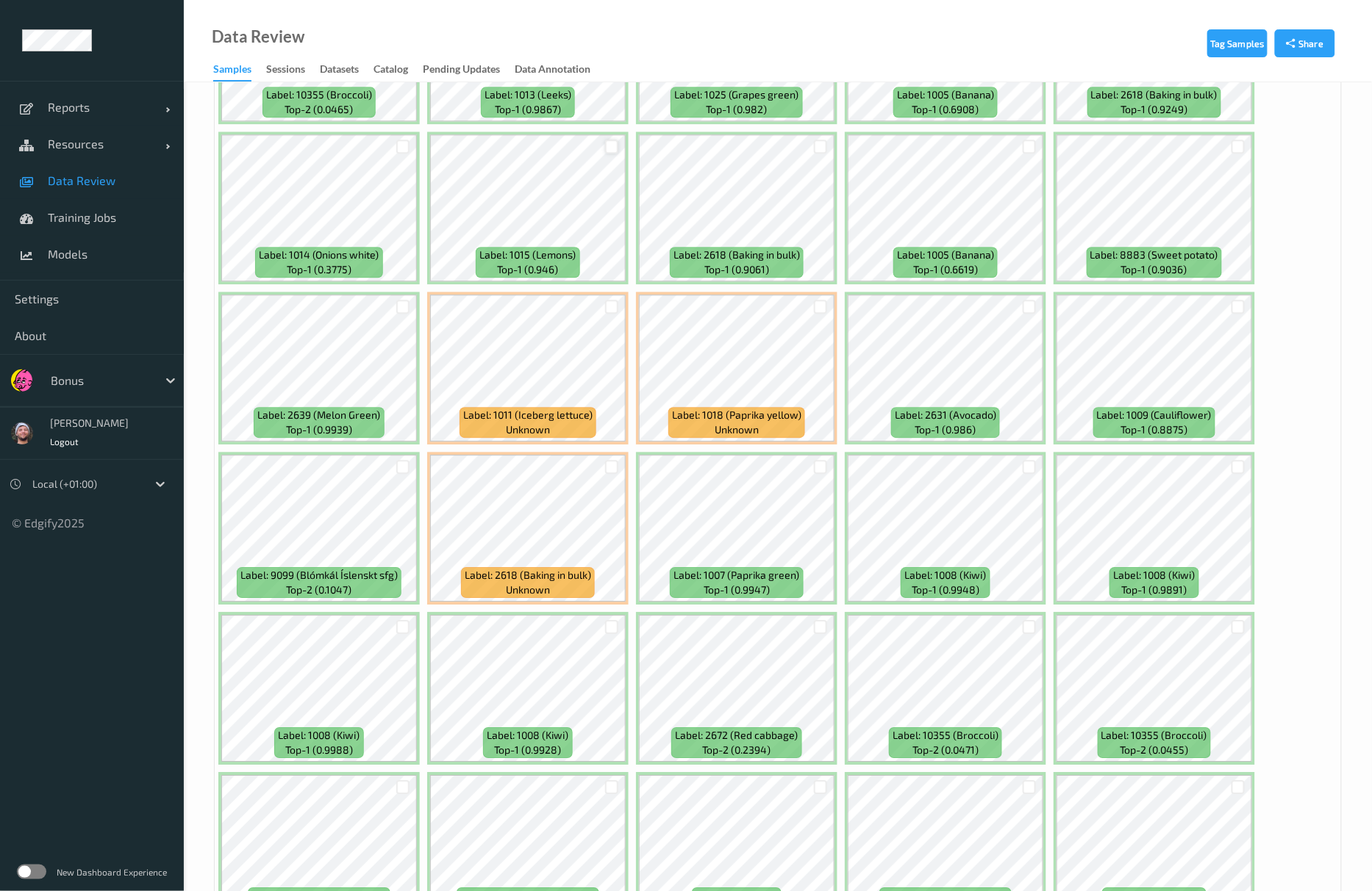
click at [605, 151] on div at bounding box center [612, 147] width 14 height 14
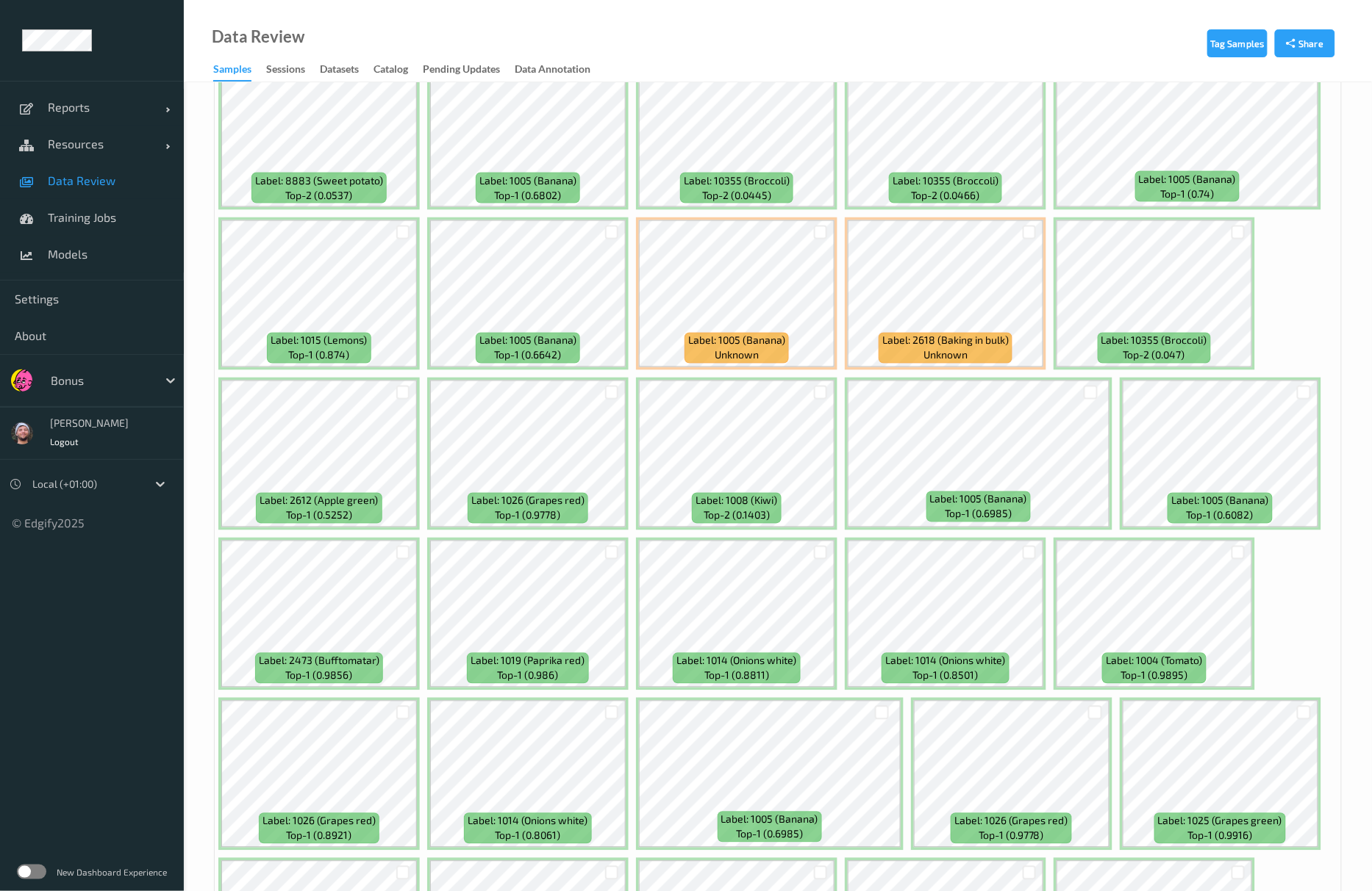
scroll to position [2940, 0]
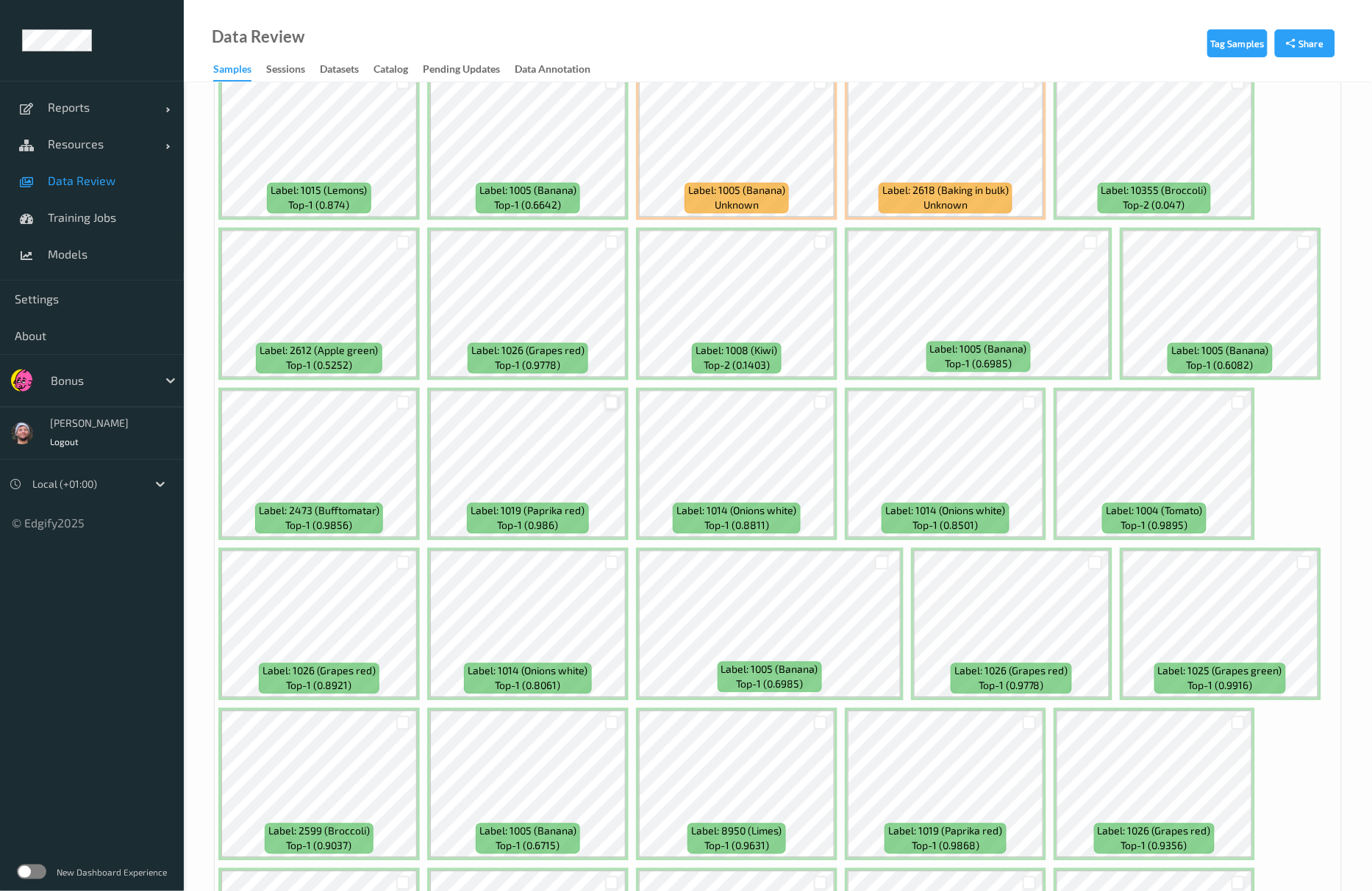
click at [606, 404] on div at bounding box center [612, 404] width 14 height 14
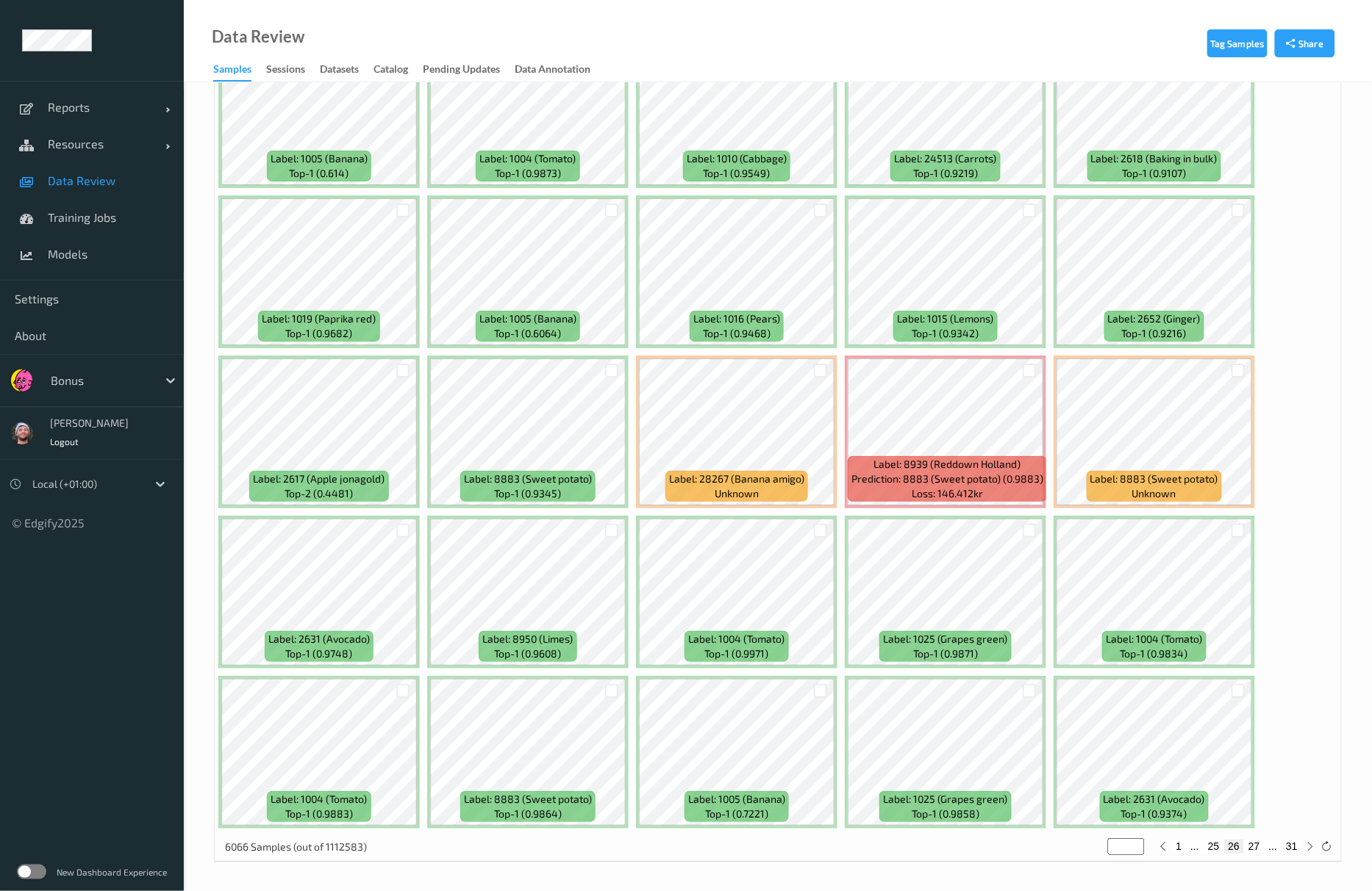
scroll to position [6020, 0]
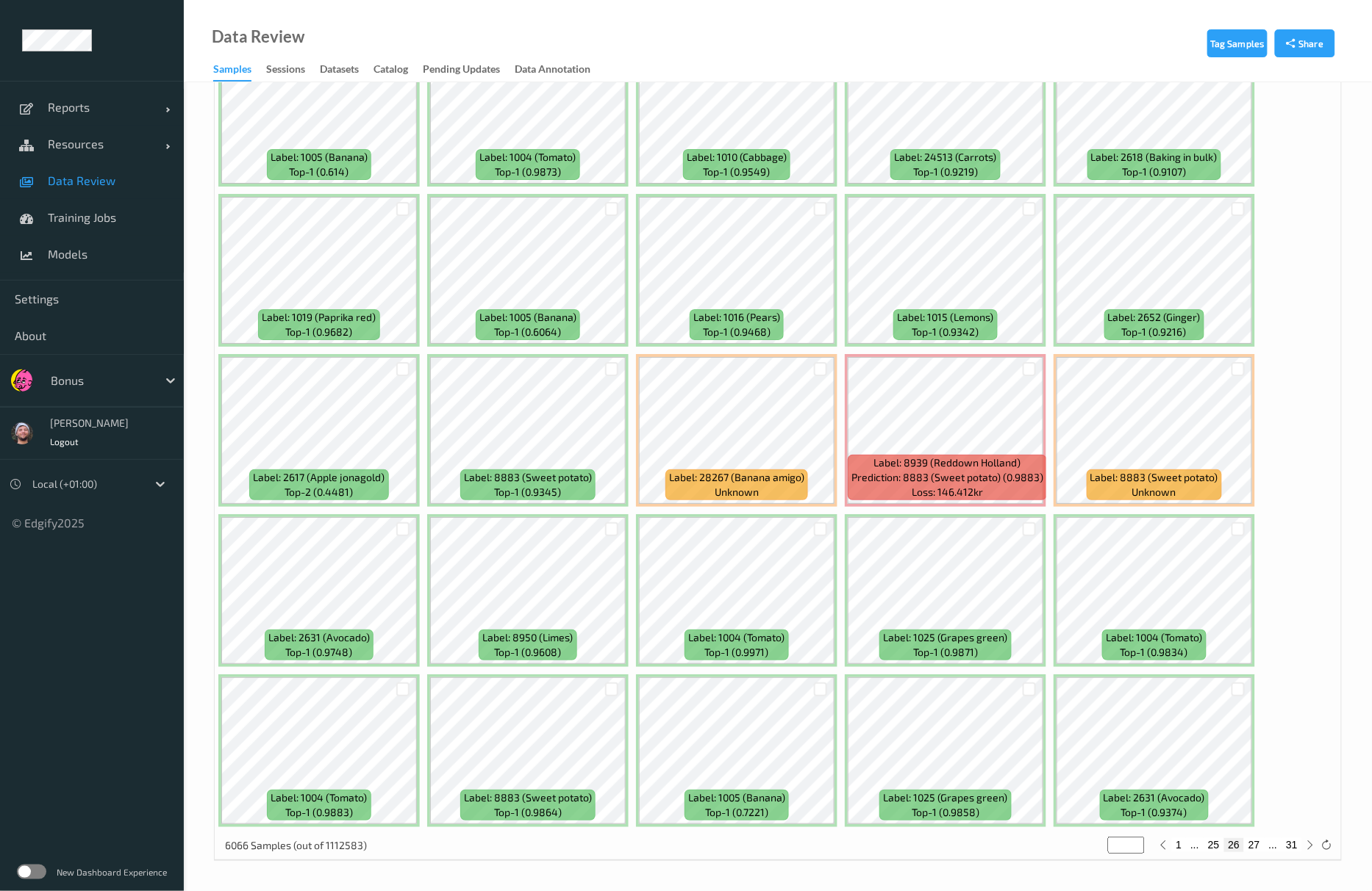
click at [1256, 843] on button "27" at bounding box center [1254, 844] width 20 height 13
type input "**"
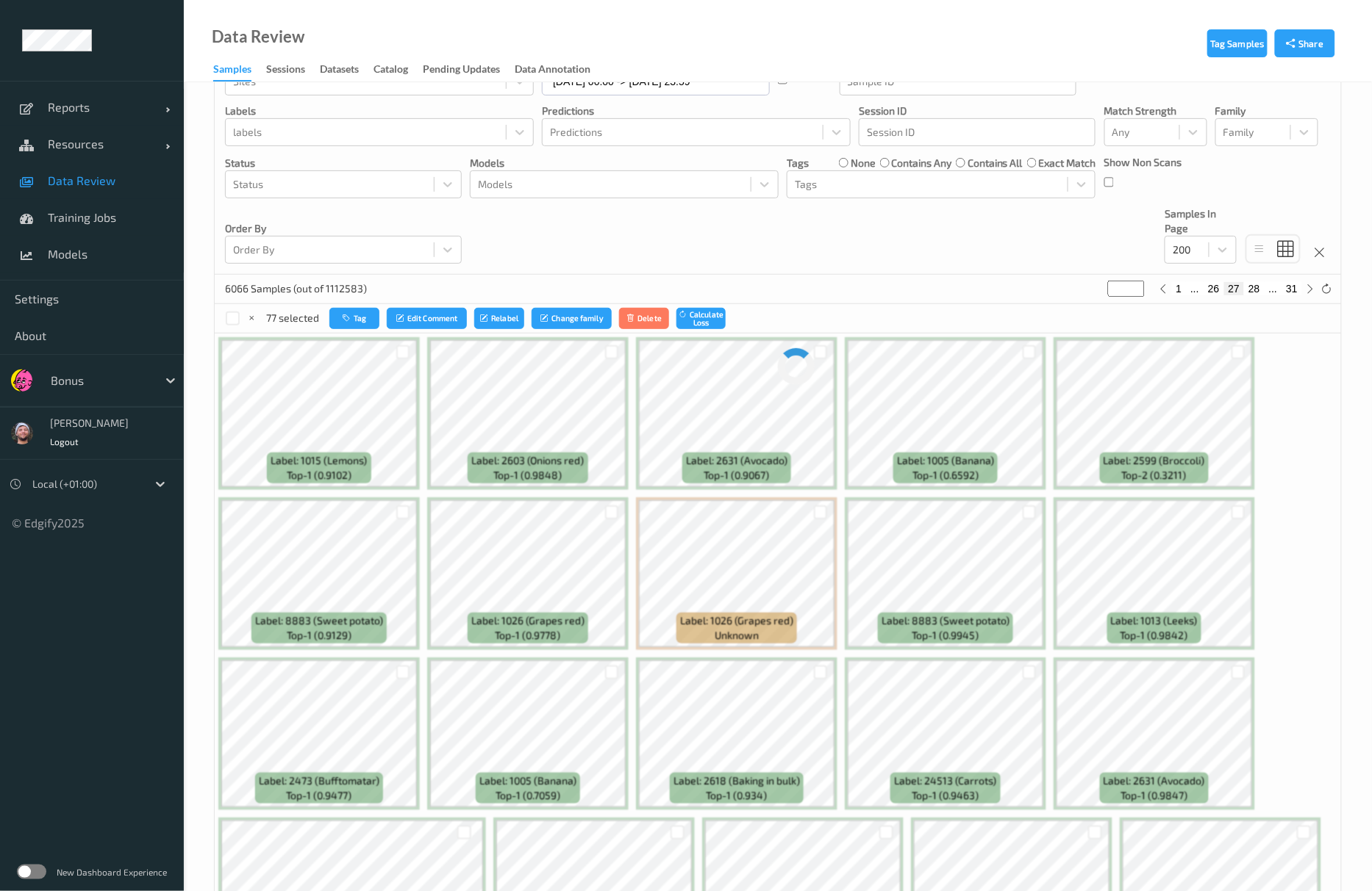
scroll to position [0, 0]
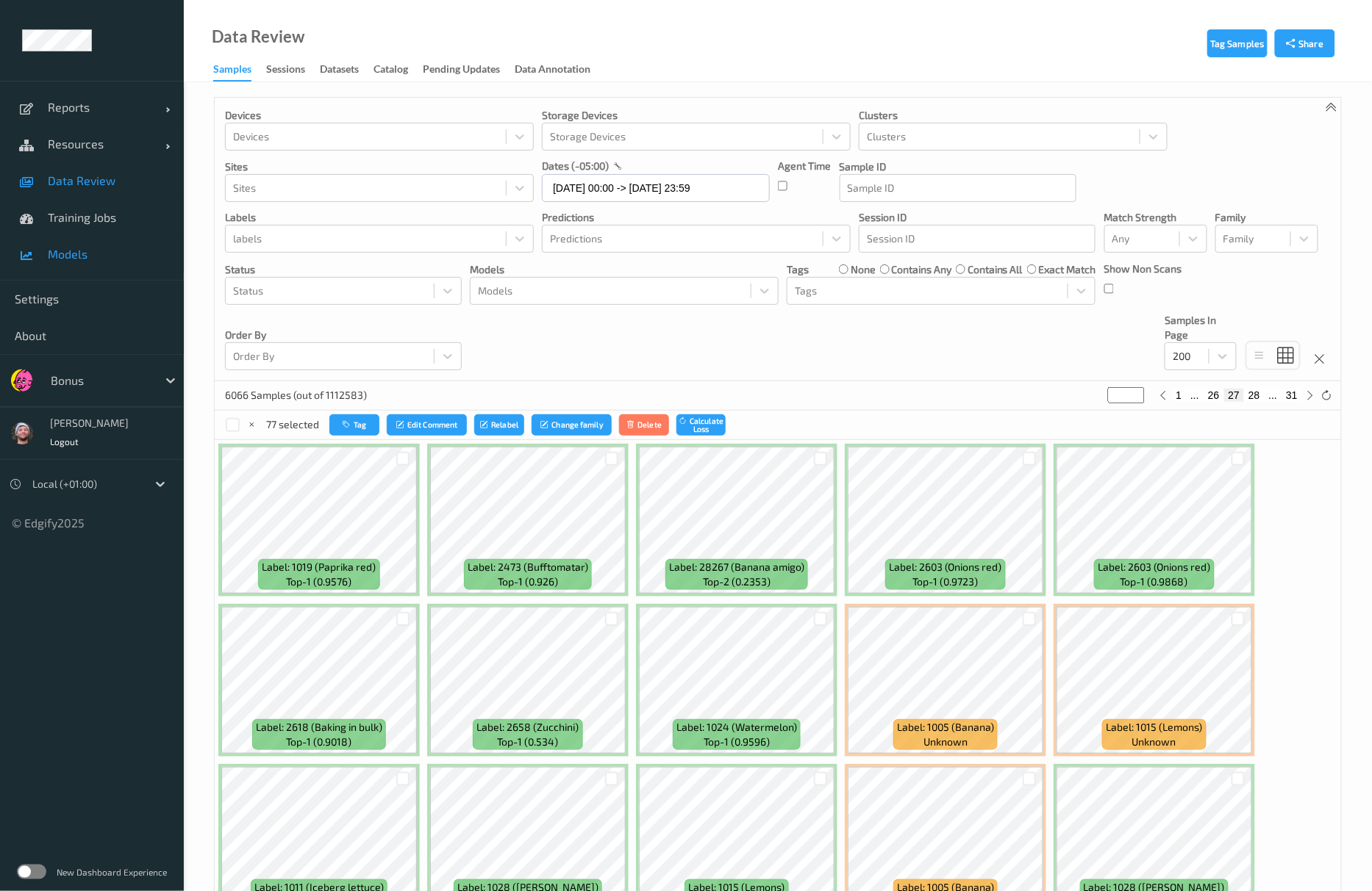
drag, startPoint x: 75, startPoint y: 261, endPoint x: 102, endPoint y: 259, distance: 27.1
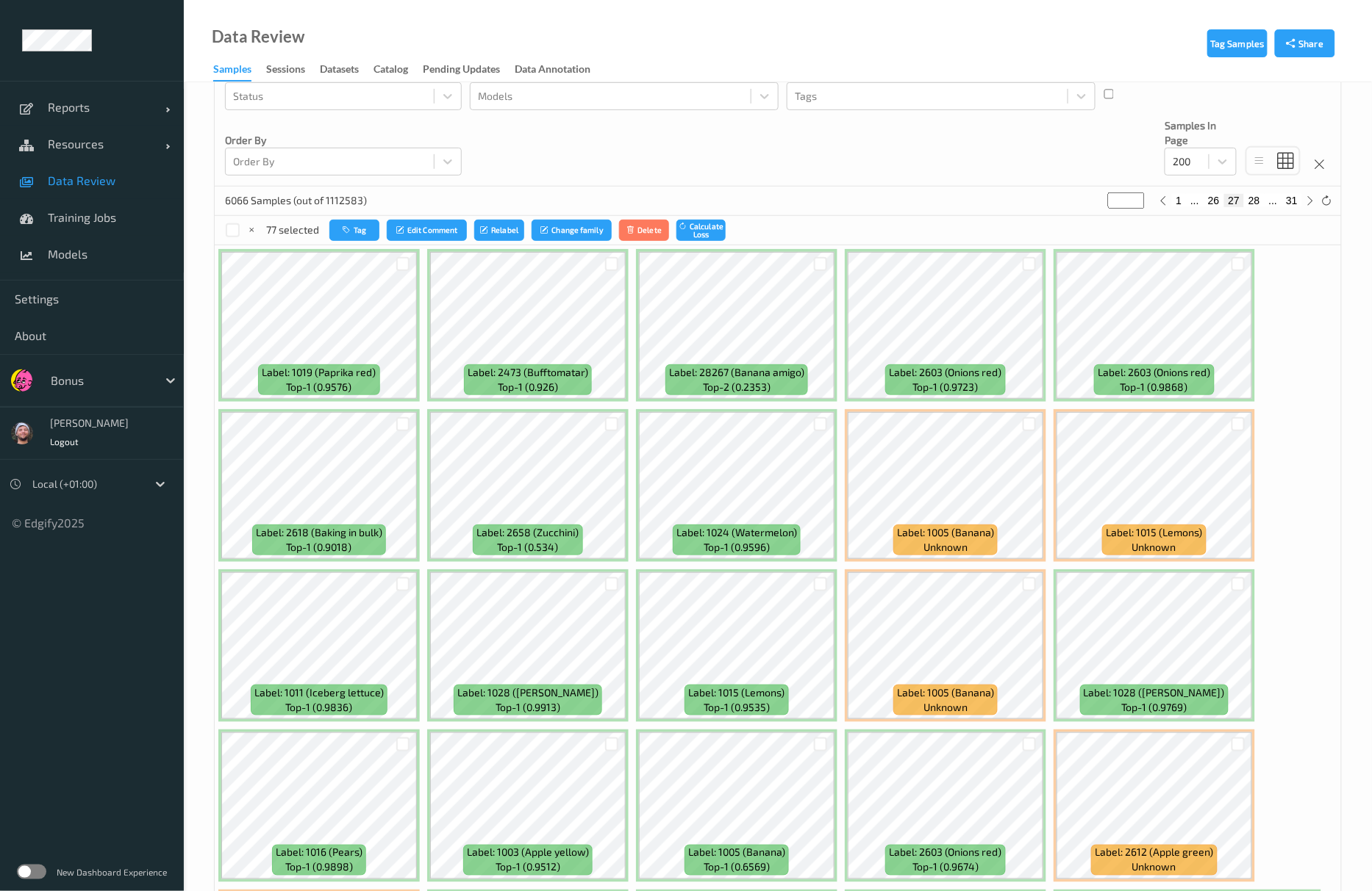
scroll to position [195, 0]
click at [1022, 276] on div at bounding box center [1029, 263] width 28 height 24
click at [1024, 268] on div at bounding box center [1030, 263] width 14 height 14
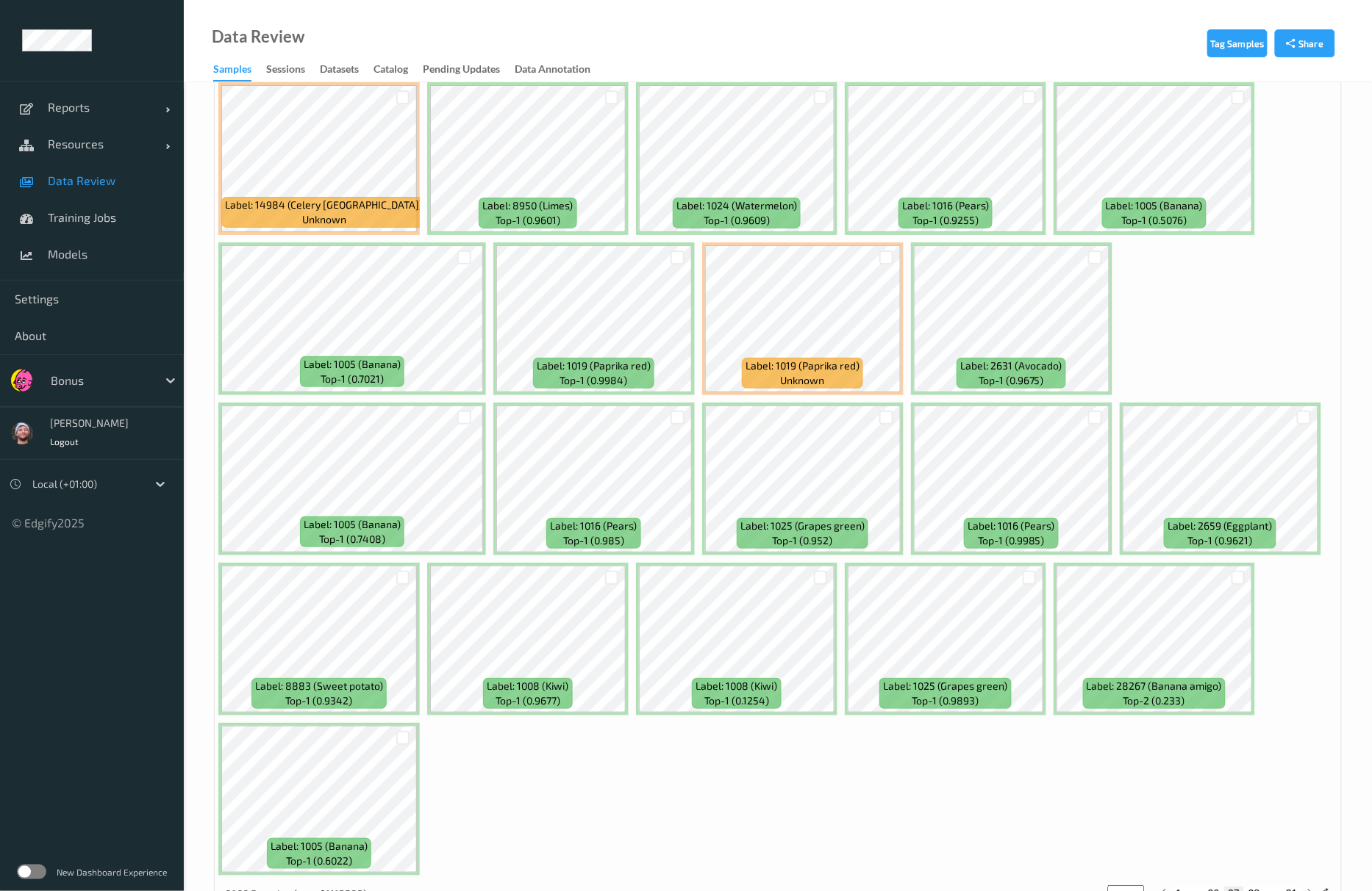
scroll to position [6180, 0]
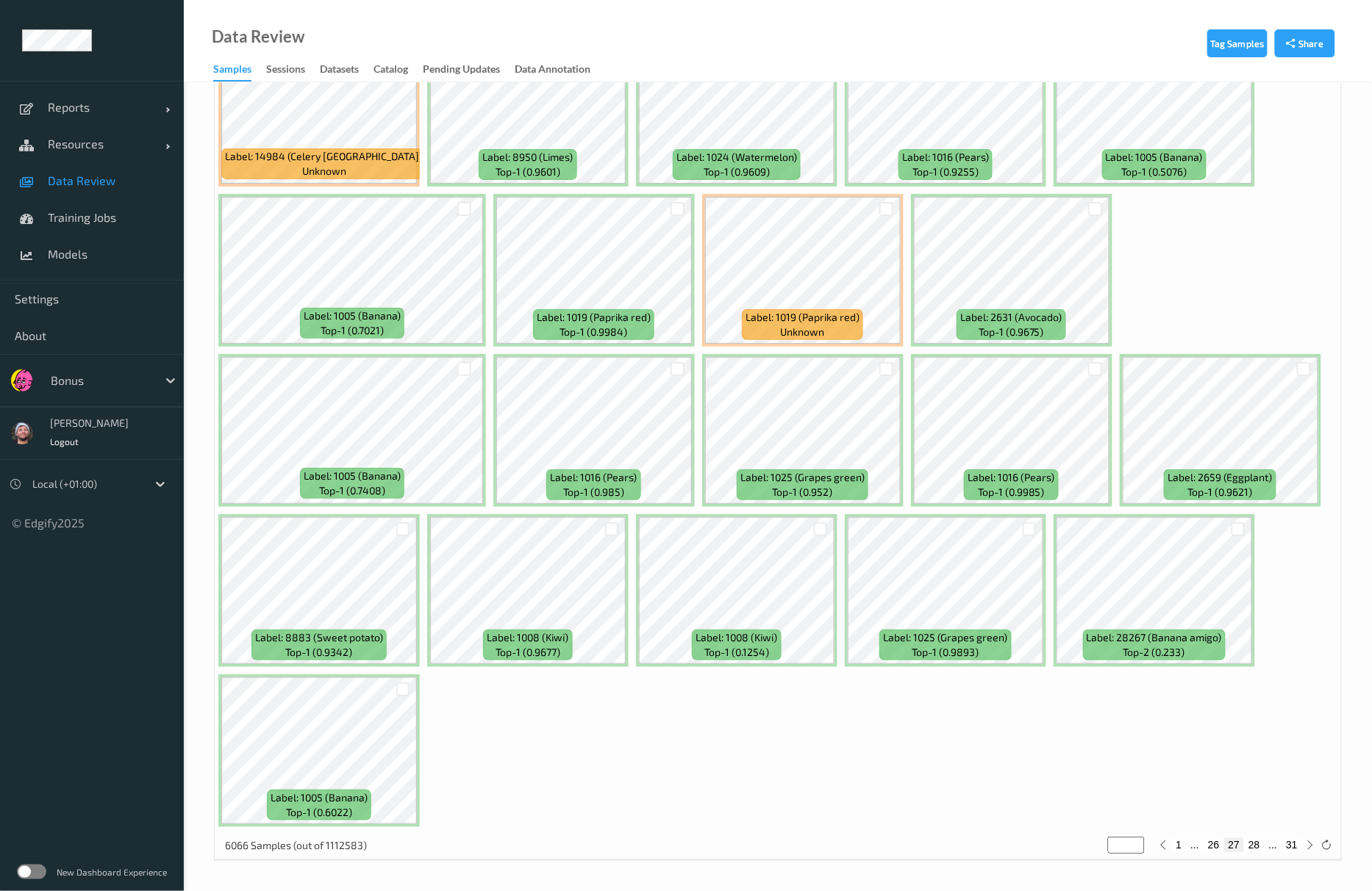
click at [1260, 847] on button "28" at bounding box center [1254, 844] width 20 height 13
type input "**"
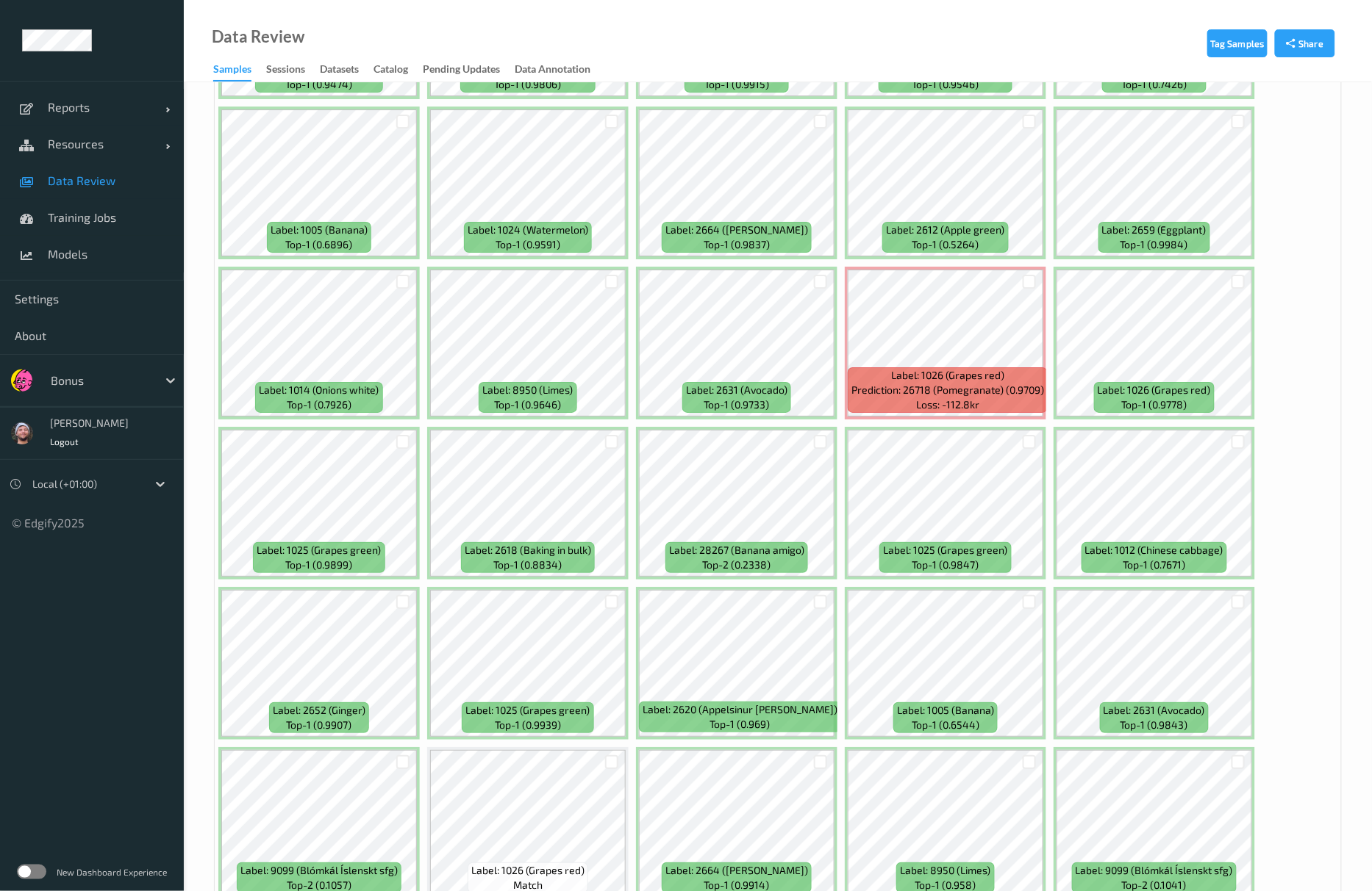
scroll to position [6020, 0]
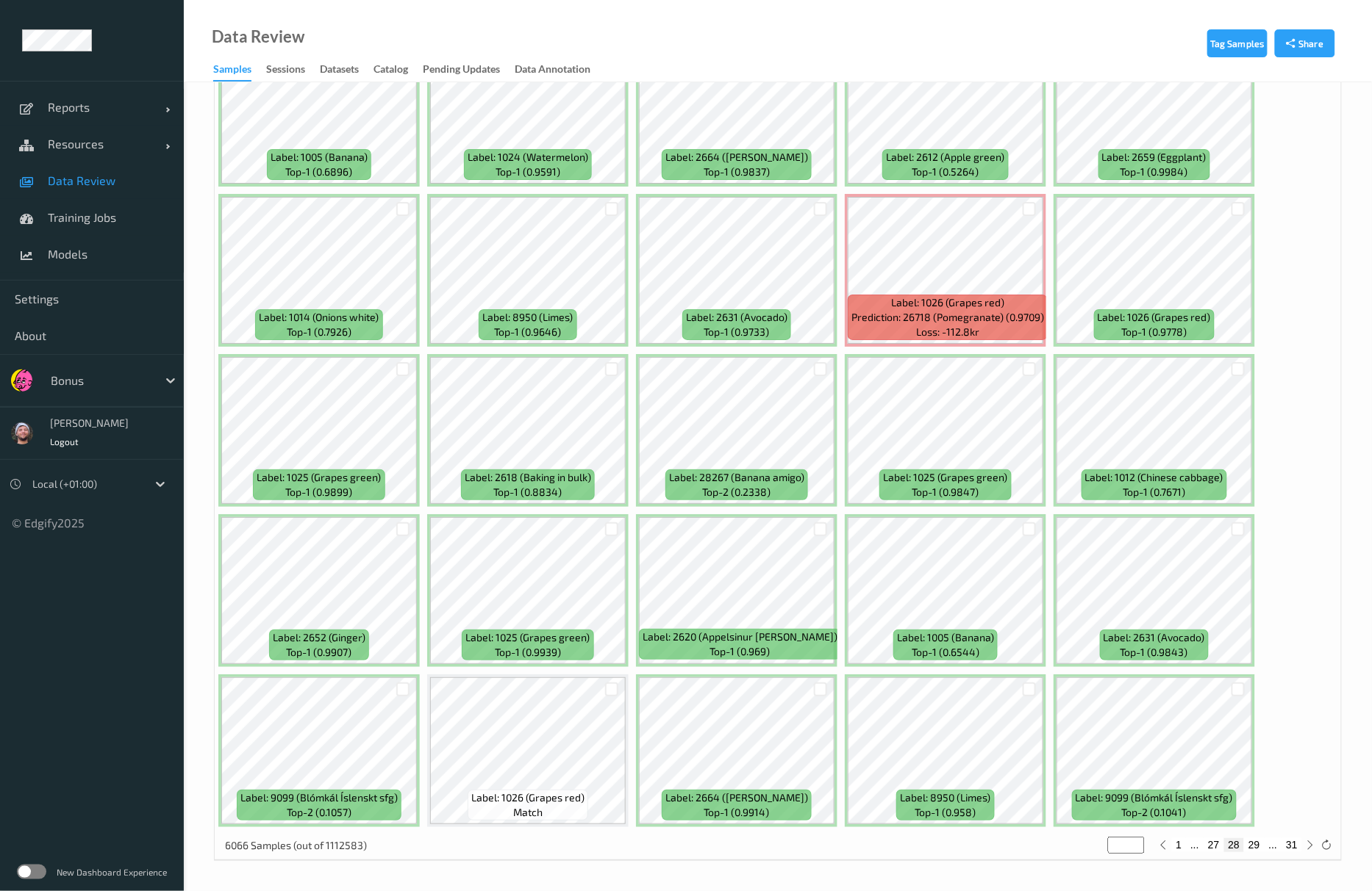
click at [1247, 849] on button "29" at bounding box center [1254, 844] width 20 height 13
type input "**"
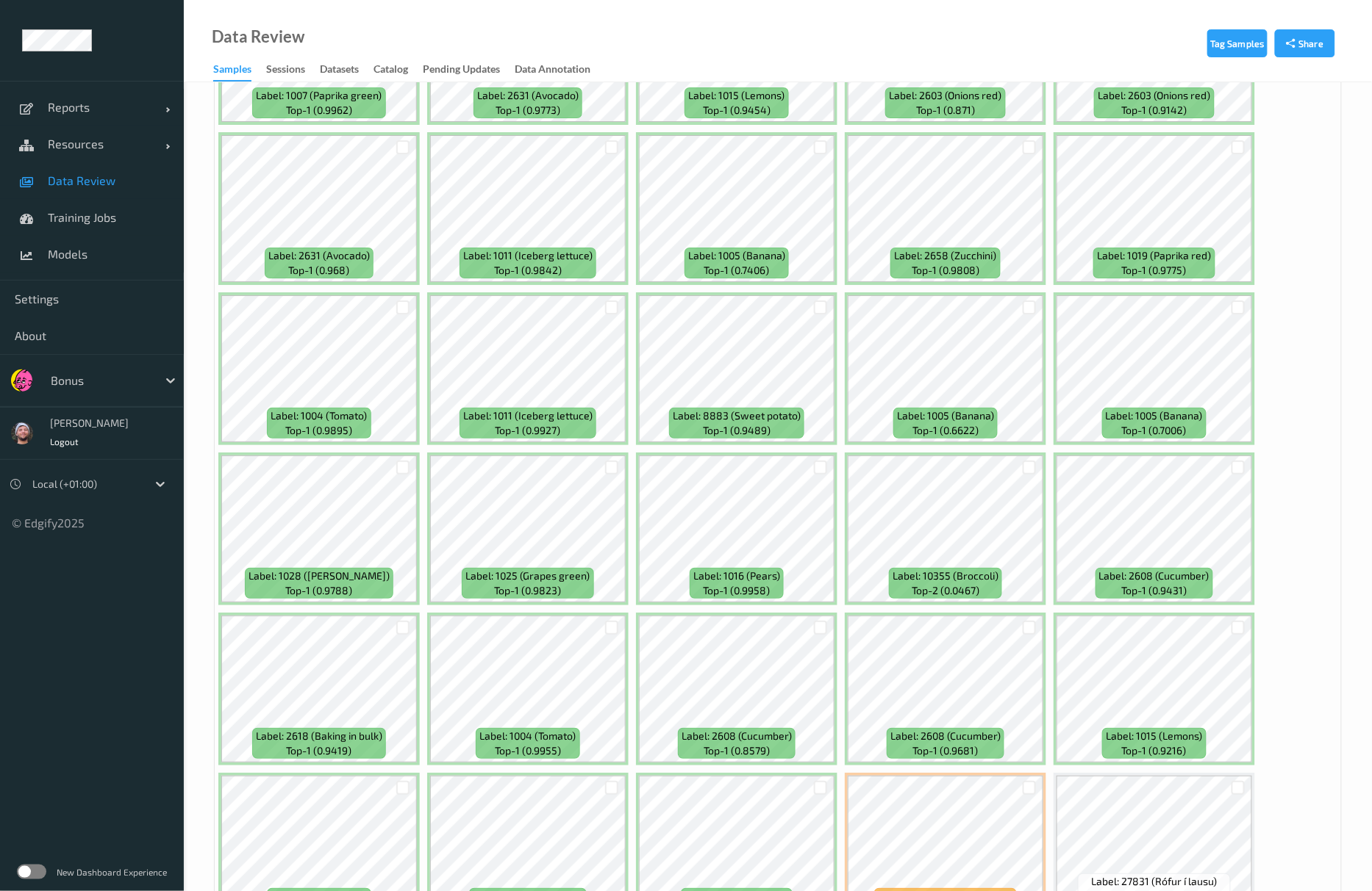
scroll to position [2156, 0]
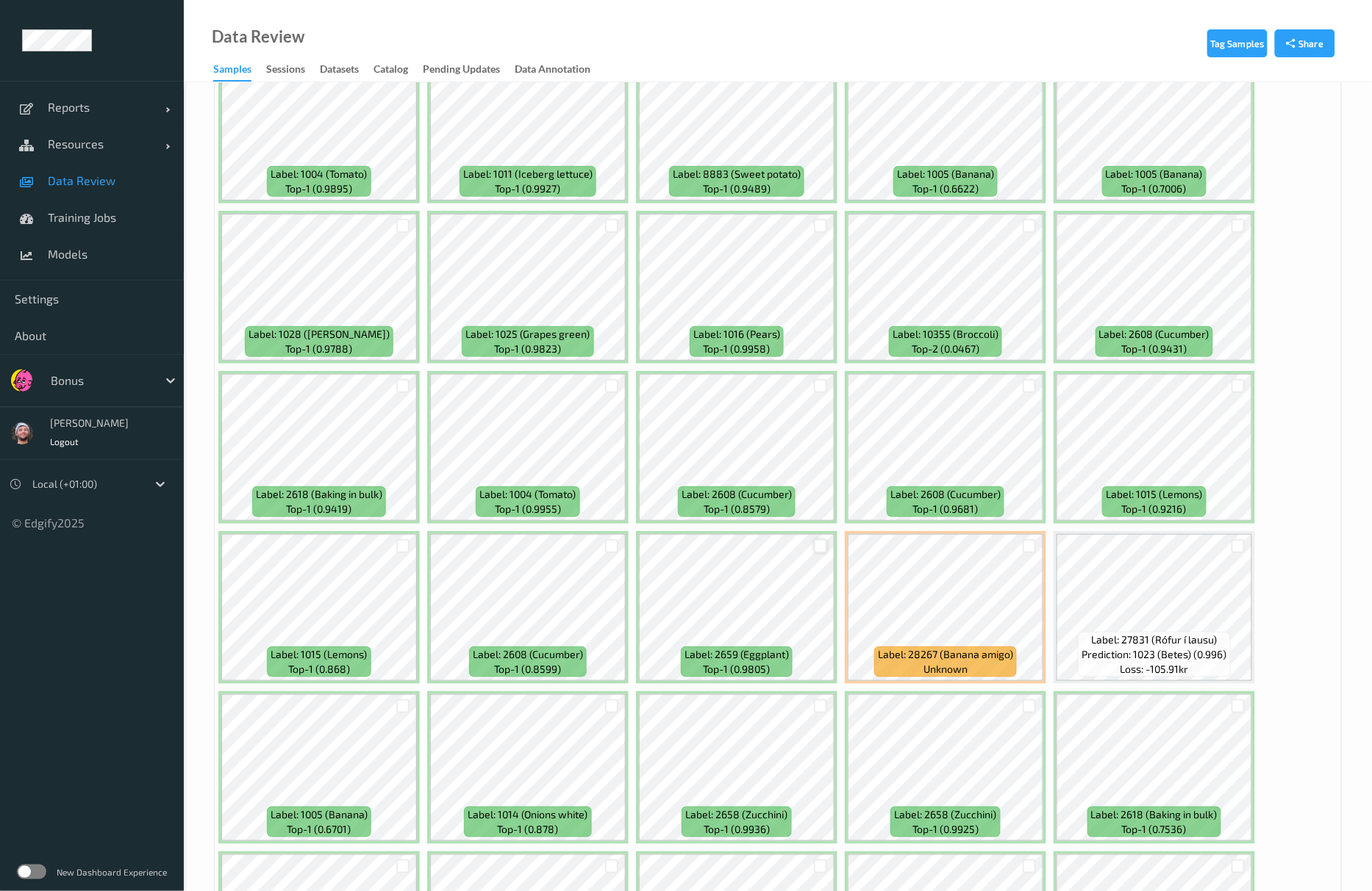
click at [814, 554] on div at bounding box center [821, 547] width 14 height 14
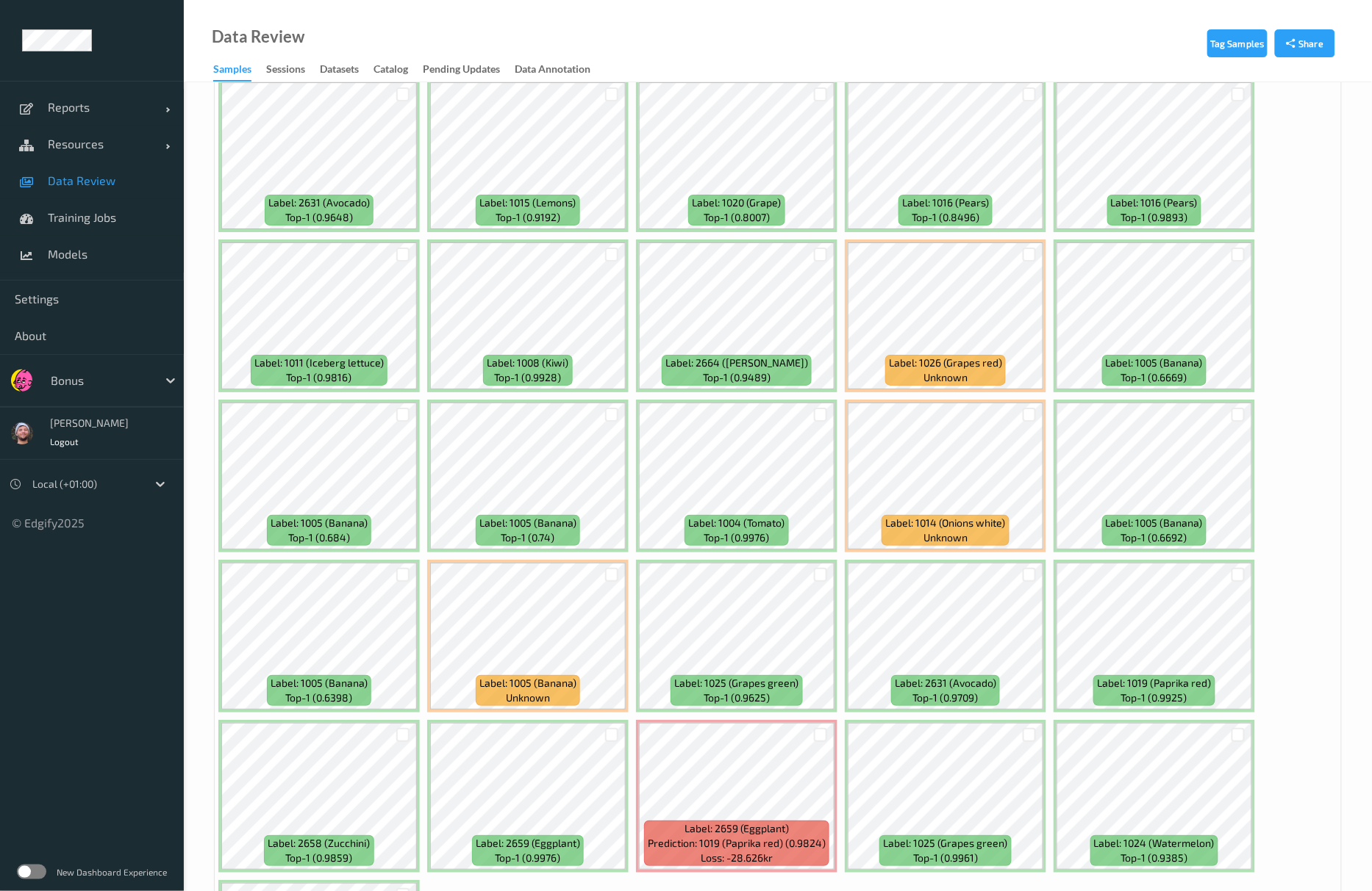
scroll to position [6173, 0]
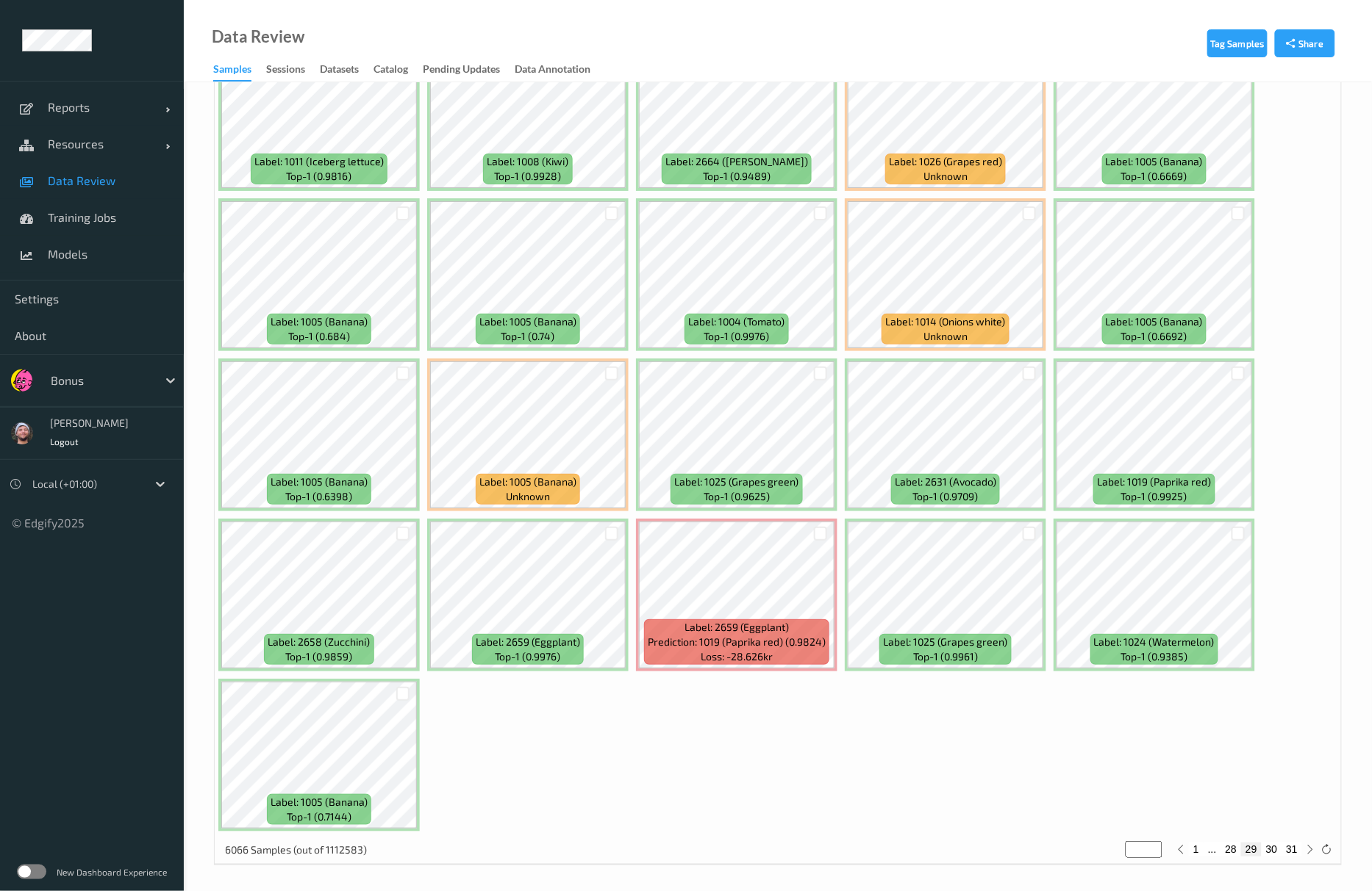
click at [1277, 854] on button "30" at bounding box center [1271, 849] width 20 height 13
type input "**"
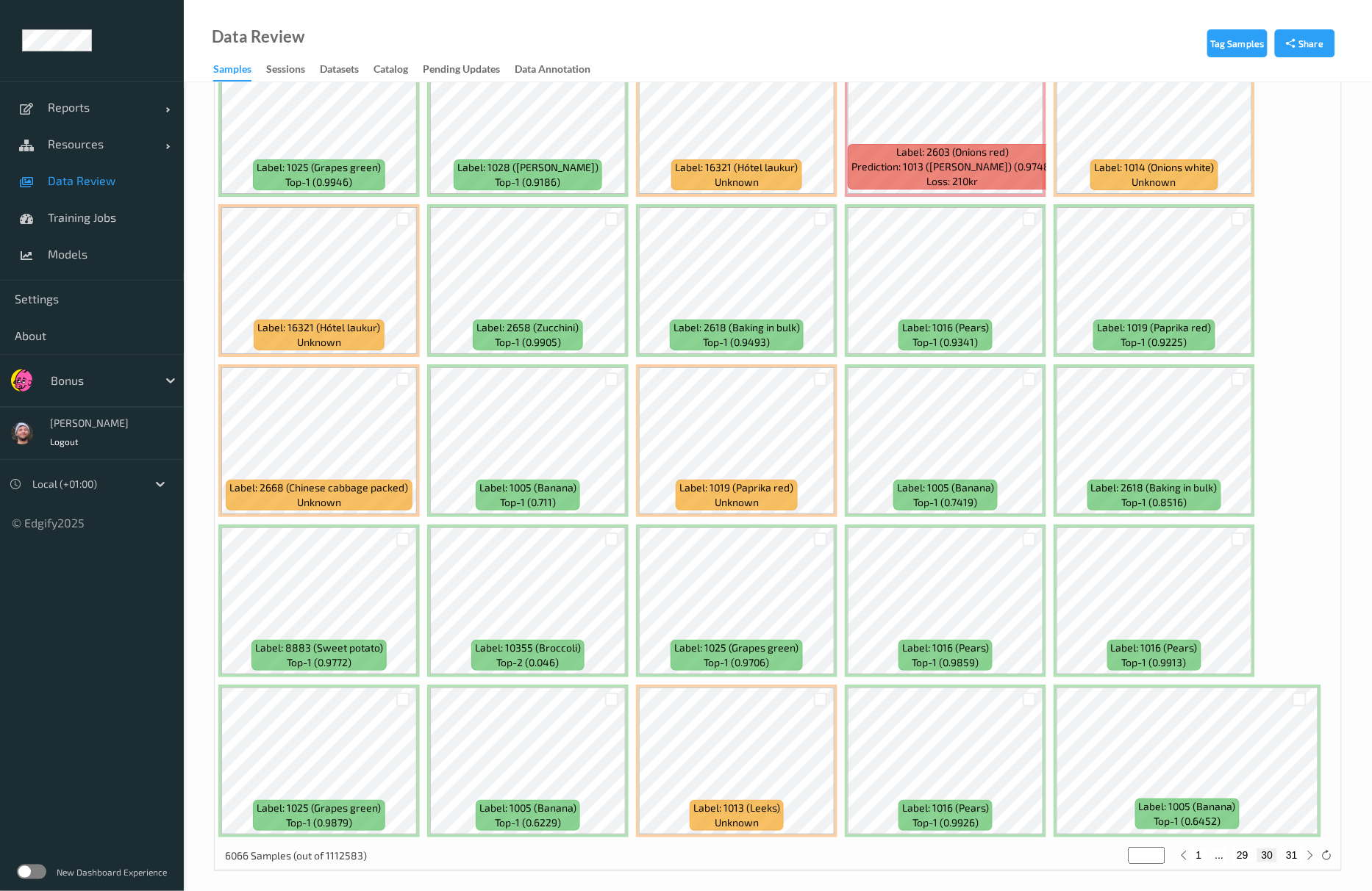
scroll to position [6020, 0]
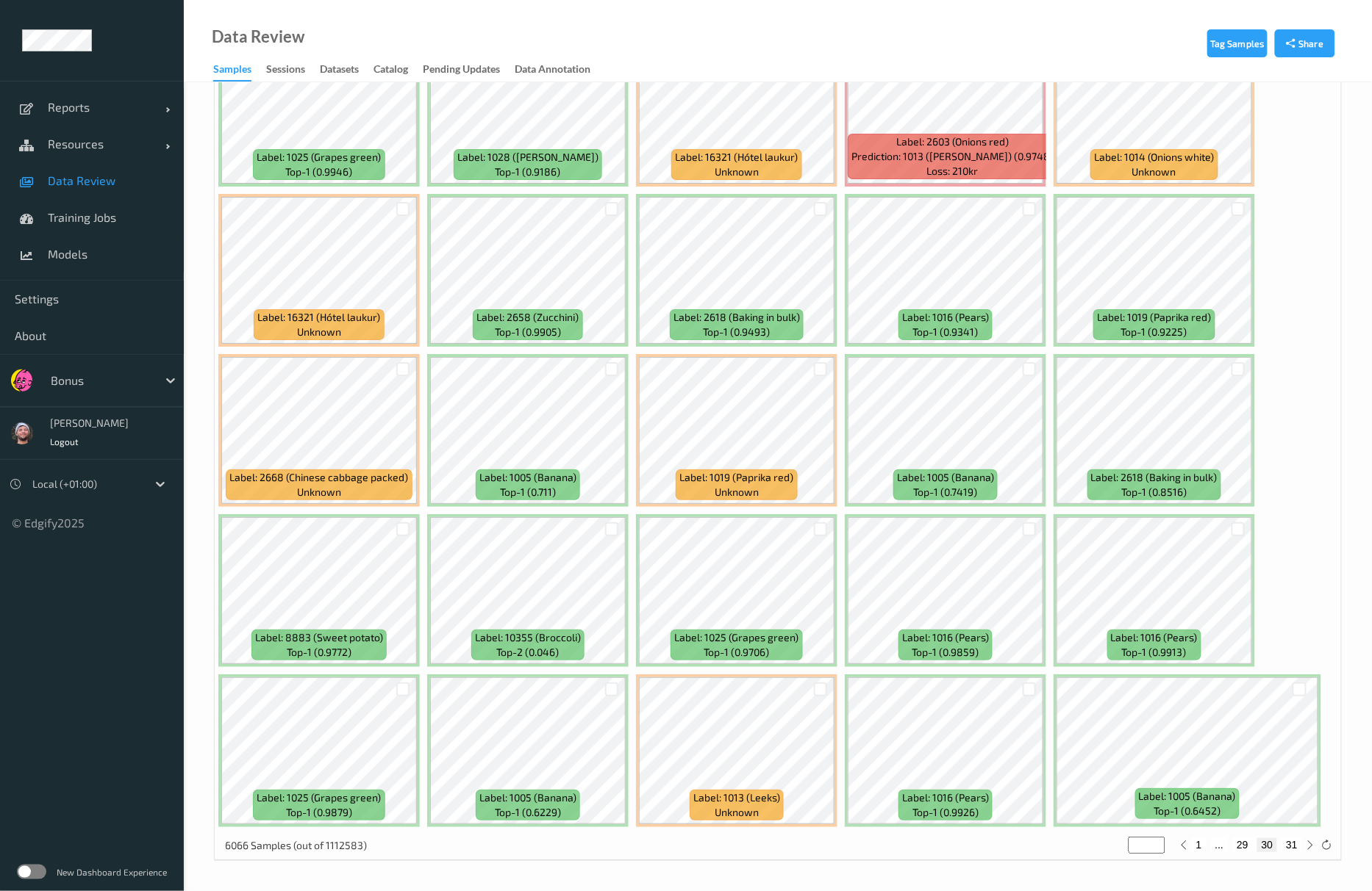
click at [1285, 851] on button "31" at bounding box center [1291, 844] width 20 height 13
type input "**"
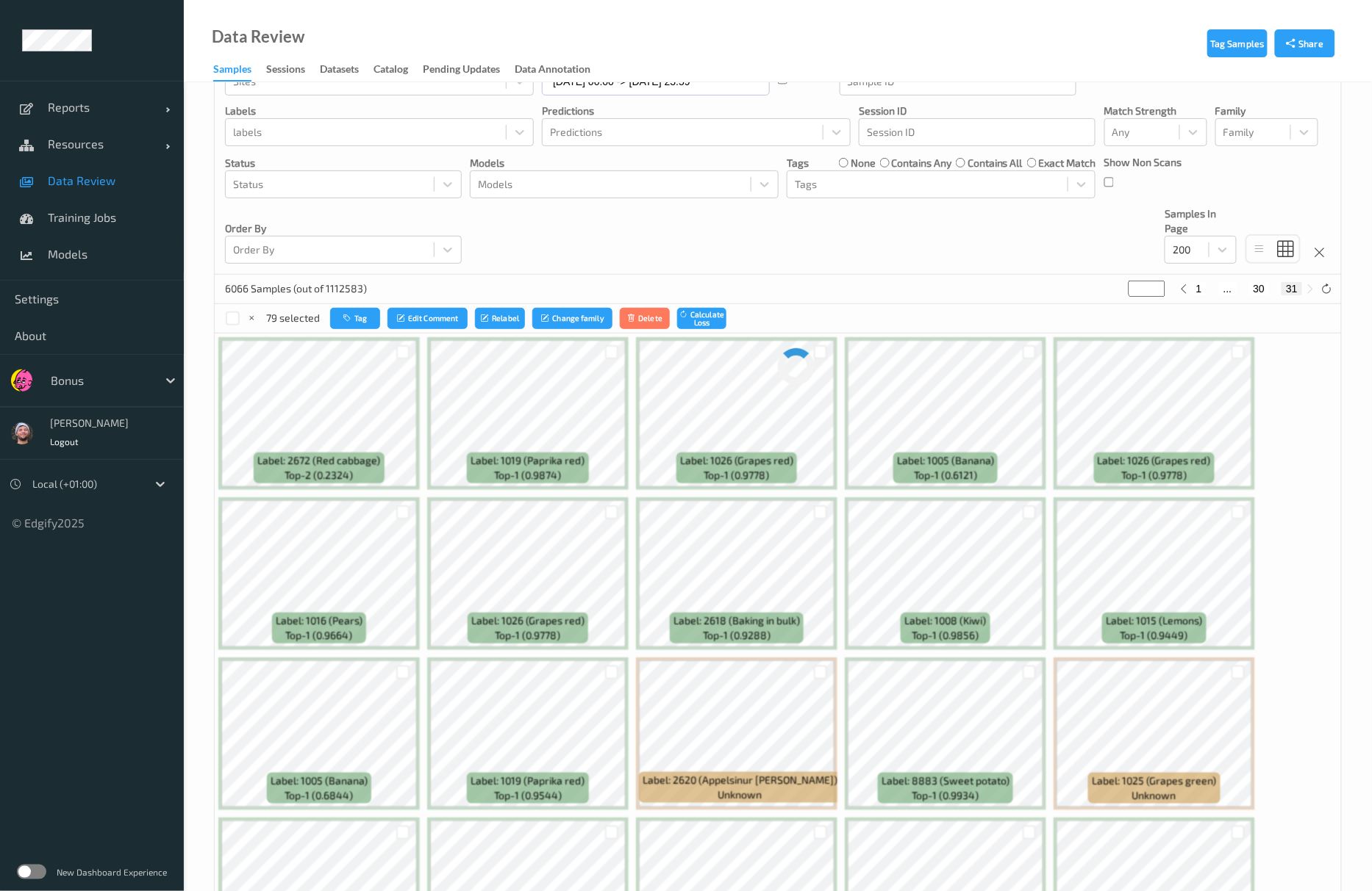
scroll to position [0, 0]
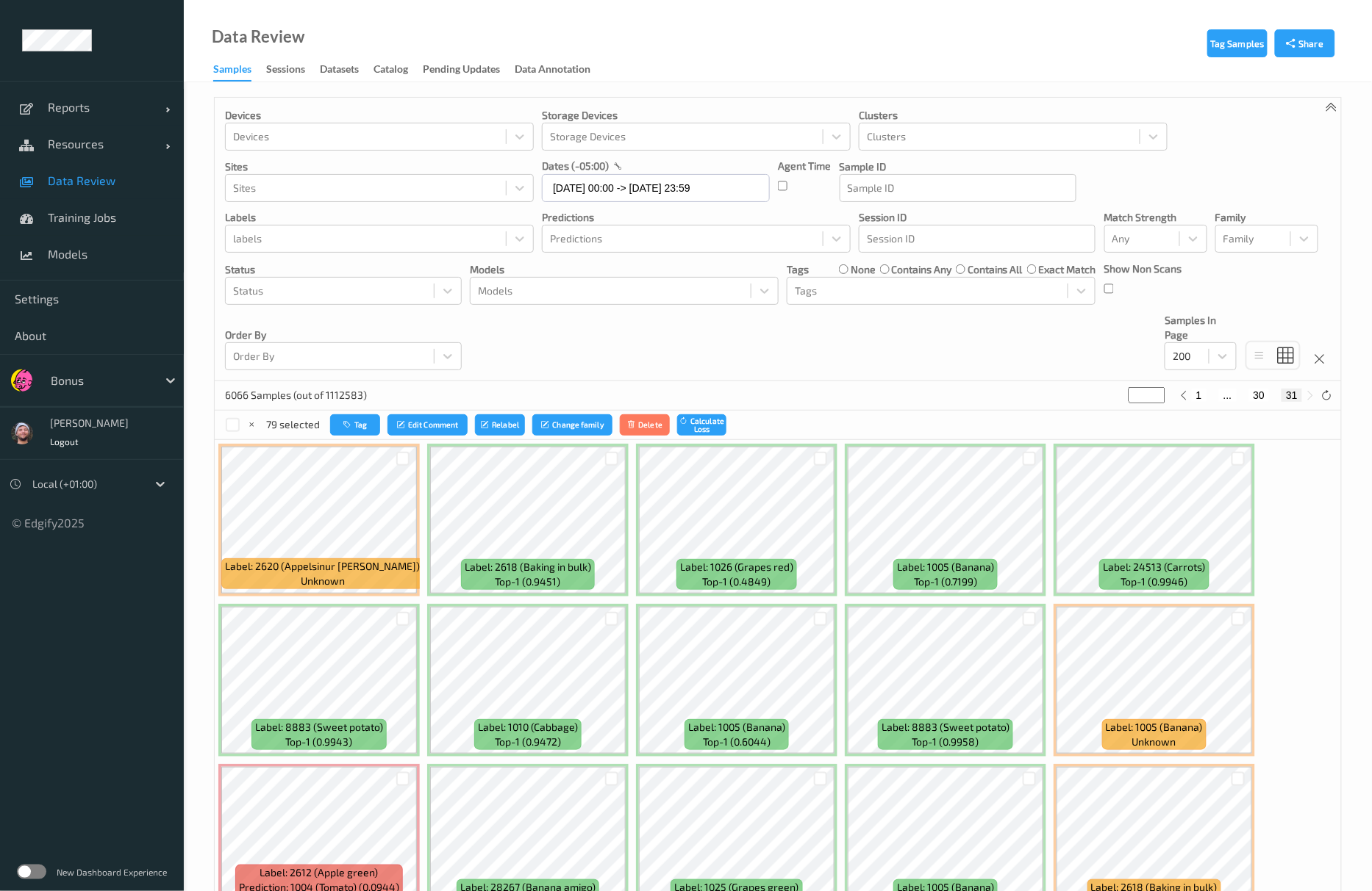
click at [471, 332] on div "Devices Devices Storage Devices Storage Devices Clusters Clusters Sites Sites d…" at bounding box center [777, 239] width 1126 height 283
click at [642, 339] on div "Devices Devices Storage Devices Storage Devices Clusters Clusters Sites Sites d…" at bounding box center [777, 239] width 1126 height 283
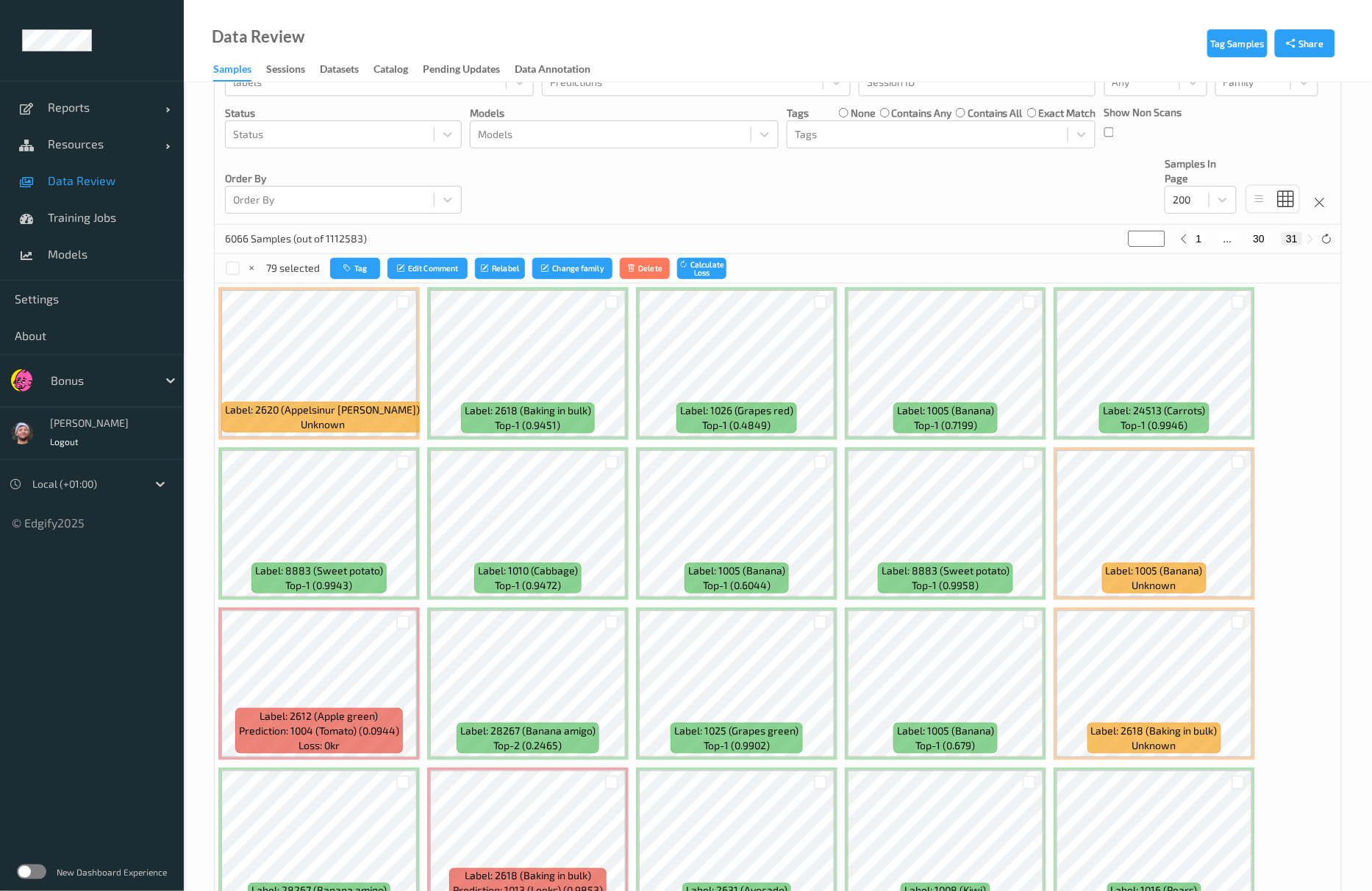
scroll to position [392, 0]
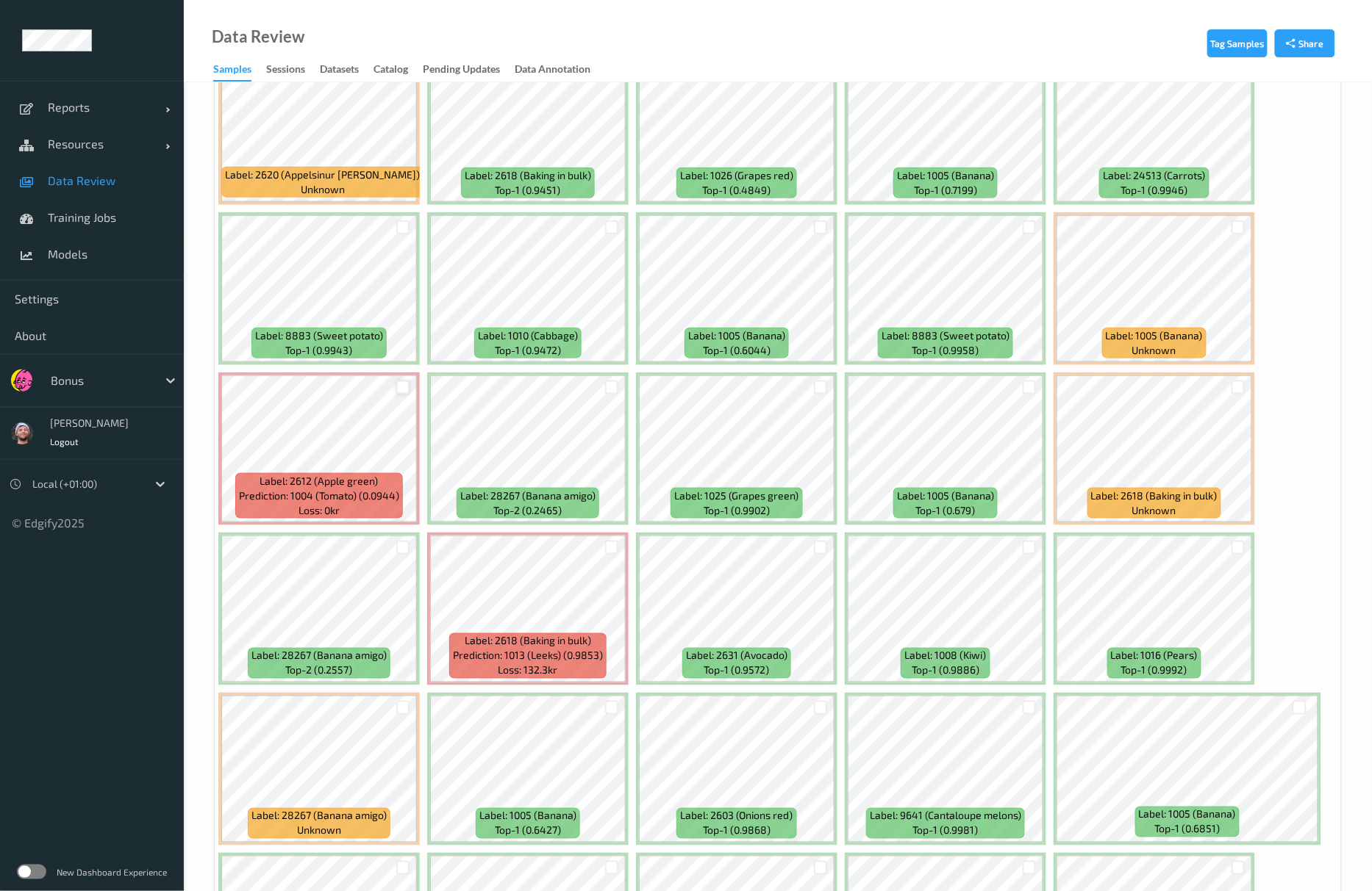
click at [400, 389] on div at bounding box center [404, 388] width 14 height 14
click at [610, 557] on div at bounding box center [612, 547] width 28 height 24
click at [607, 550] on div at bounding box center [612, 547] width 14 height 14
click at [816, 555] on div at bounding box center [821, 547] width 14 height 14
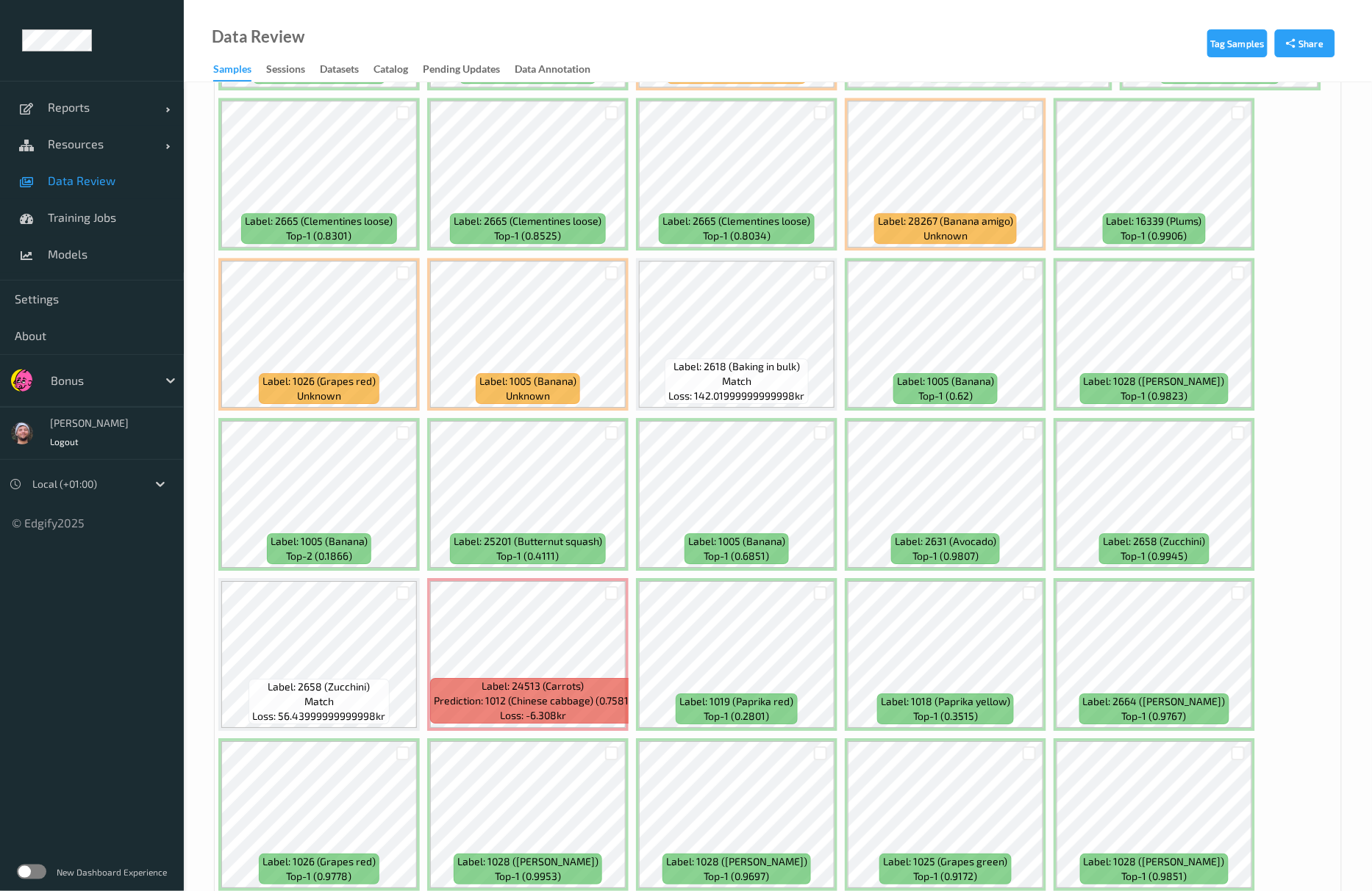
scroll to position [1469, 0]
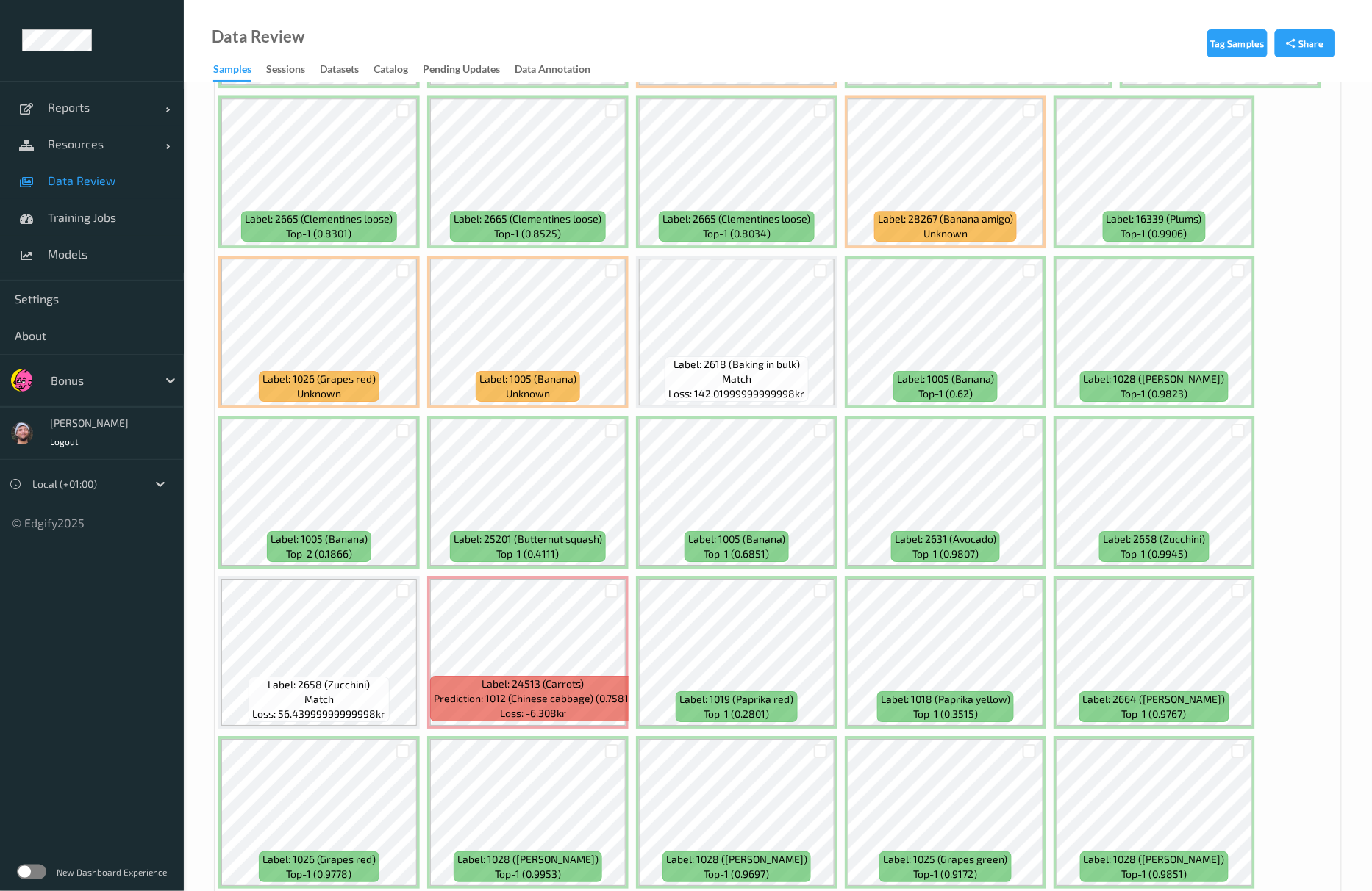
click at [819, 601] on div at bounding box center [821, 591] width 28 height 24
click at [828, 594] on div at bounding box center [821, 591] width 28 height 24
click at [827, 591] on div at bounding box center [821, 592] width 14 height 14
click at [1023, 752] on div at bounding box center [1030, 751] width 14 height 14
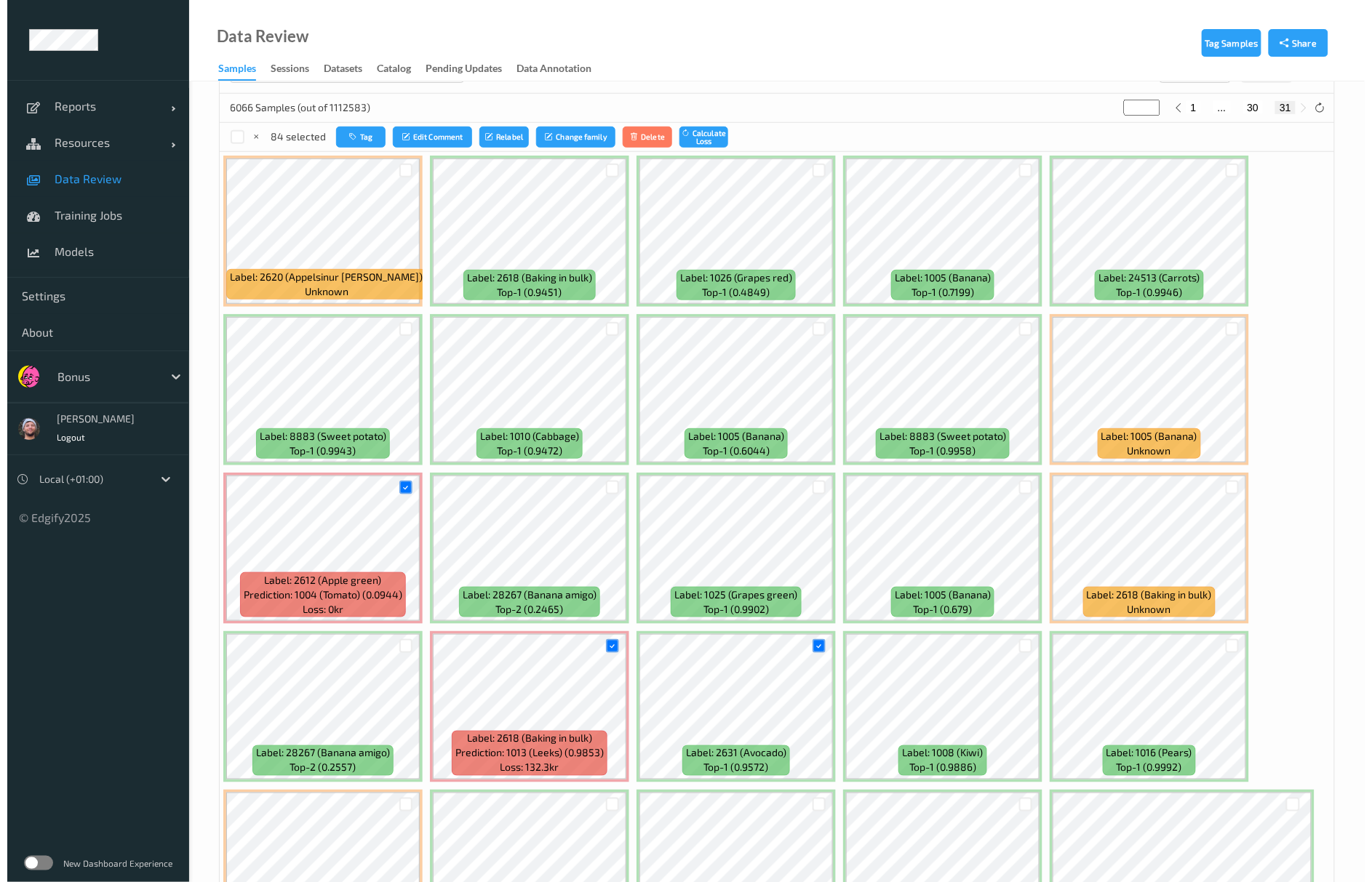
scroll to position [0, 0]
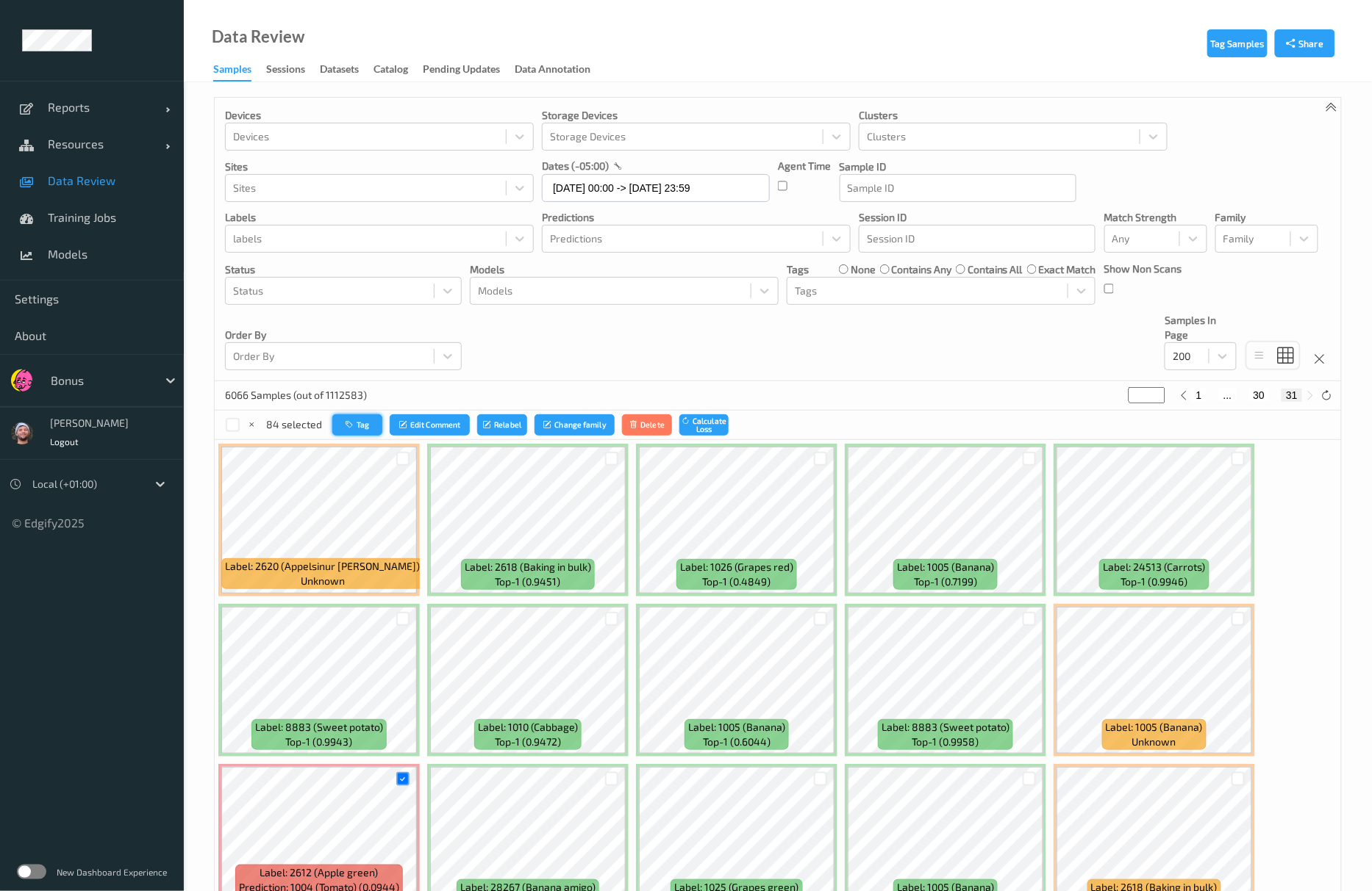
click at [353, 429] on icon "button" at bounding box center [351, 425] width 11 height 9
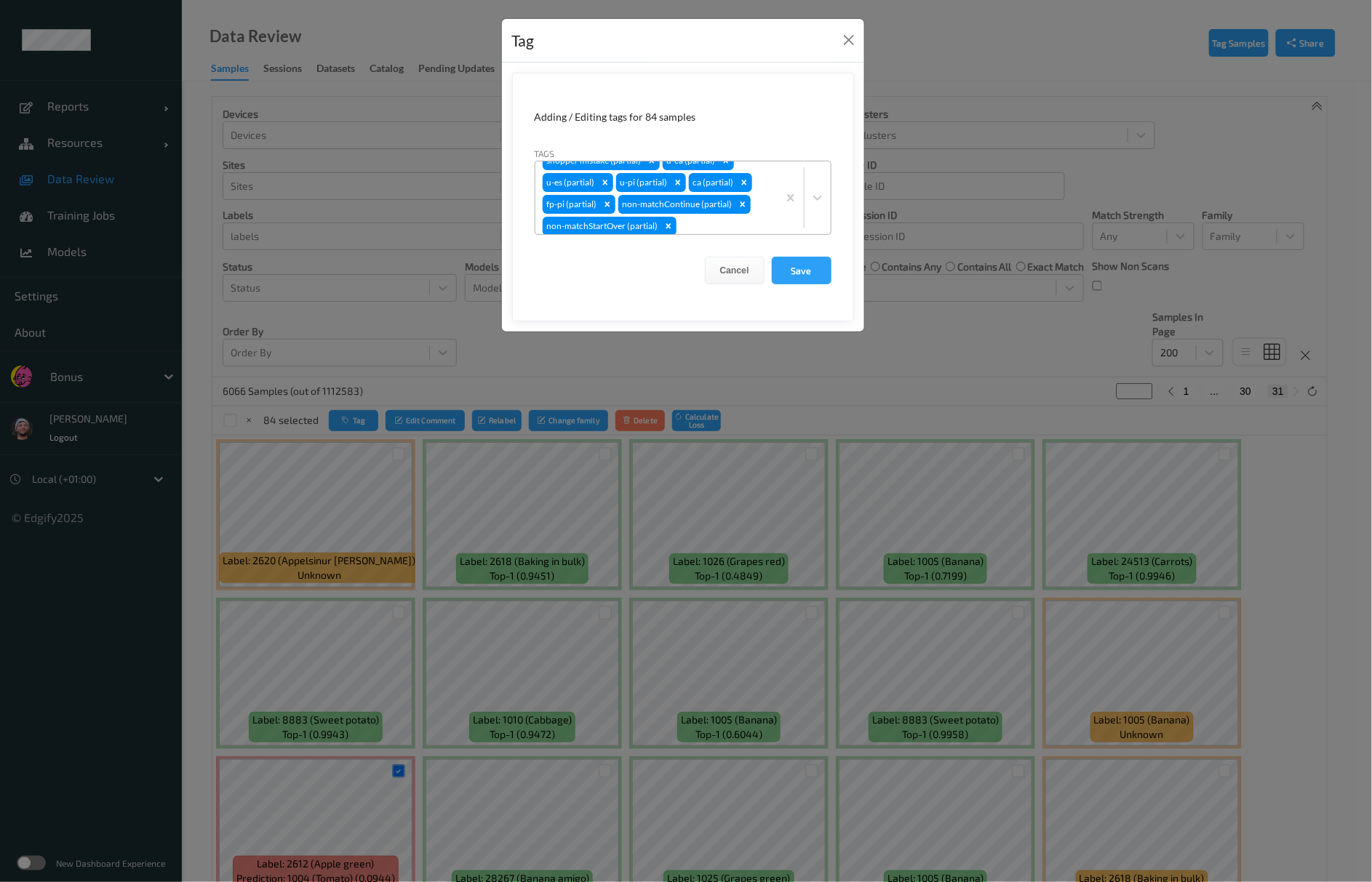
scroll to position [17, 0]
click at [431, 320] on div "Tag Adding / Editing tags for 84 samples Tags shopper mistake (partial) u-ca (p…" at bounding box center [686, 441] width 1372 height 882
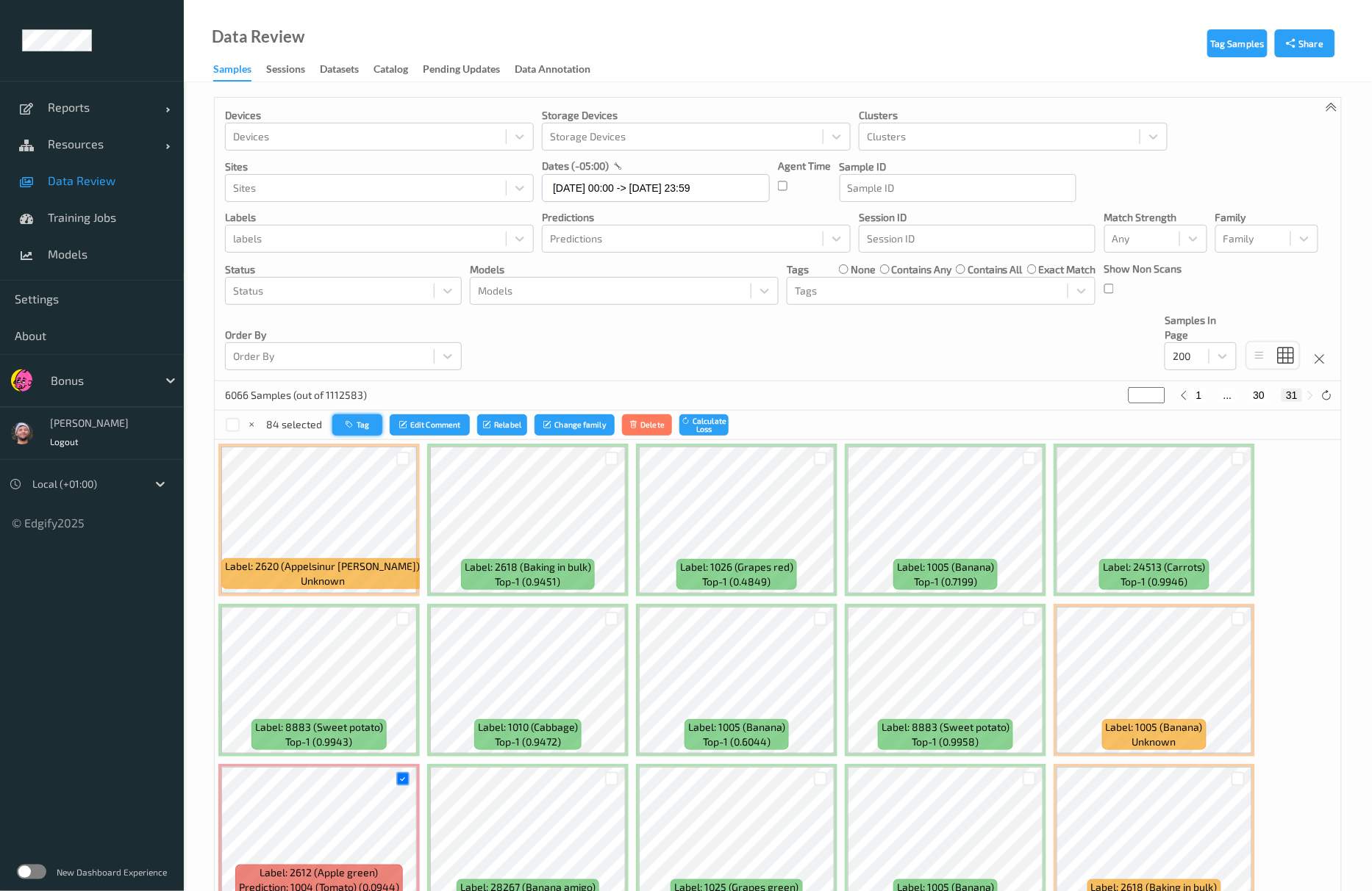
click at [359, 425] on button "Tag" at bounding box center [357, 425] width 50 height 21
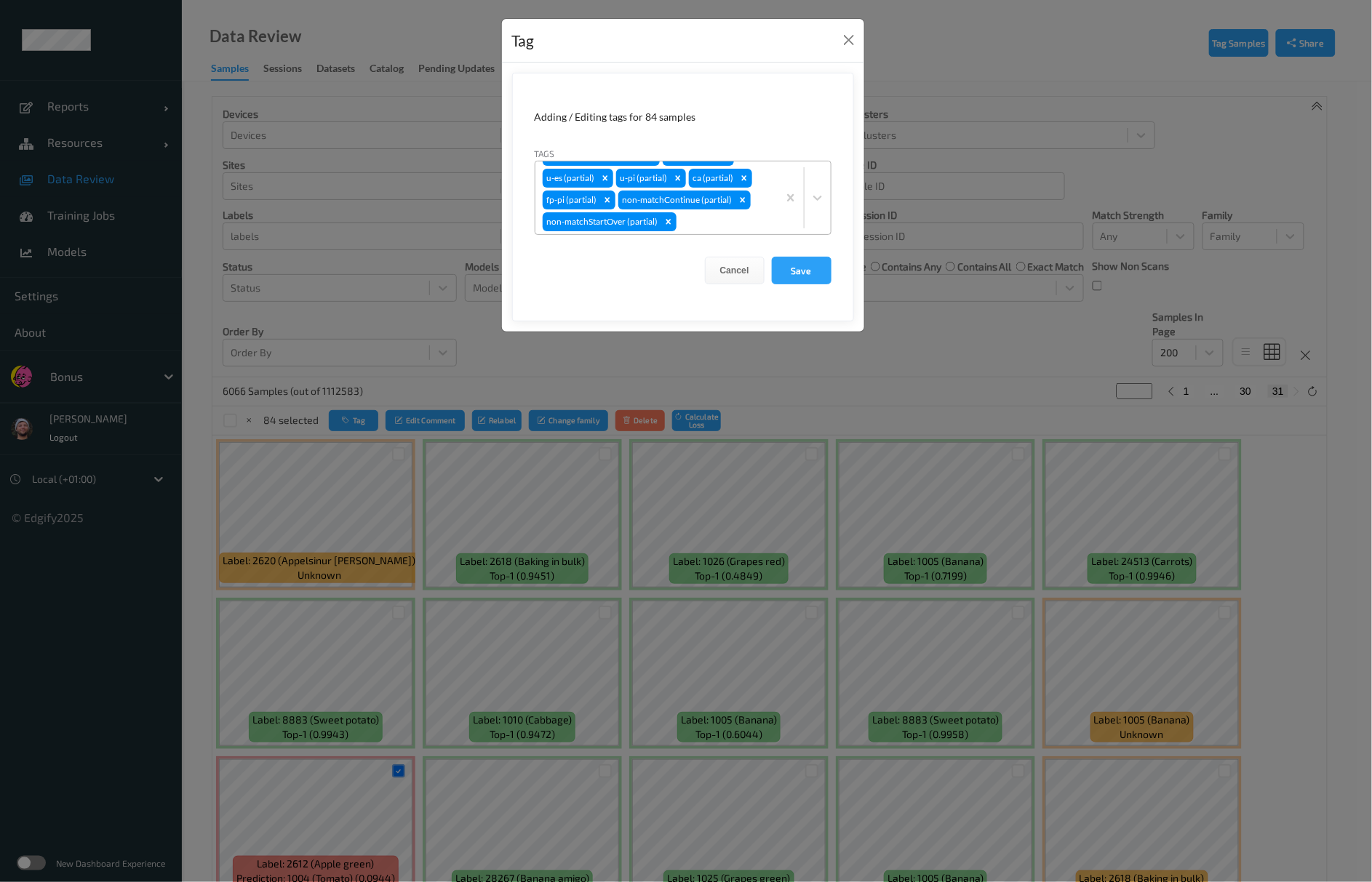
click at [719, 219] on div at bounding box center [725, 222] width 91 height 17
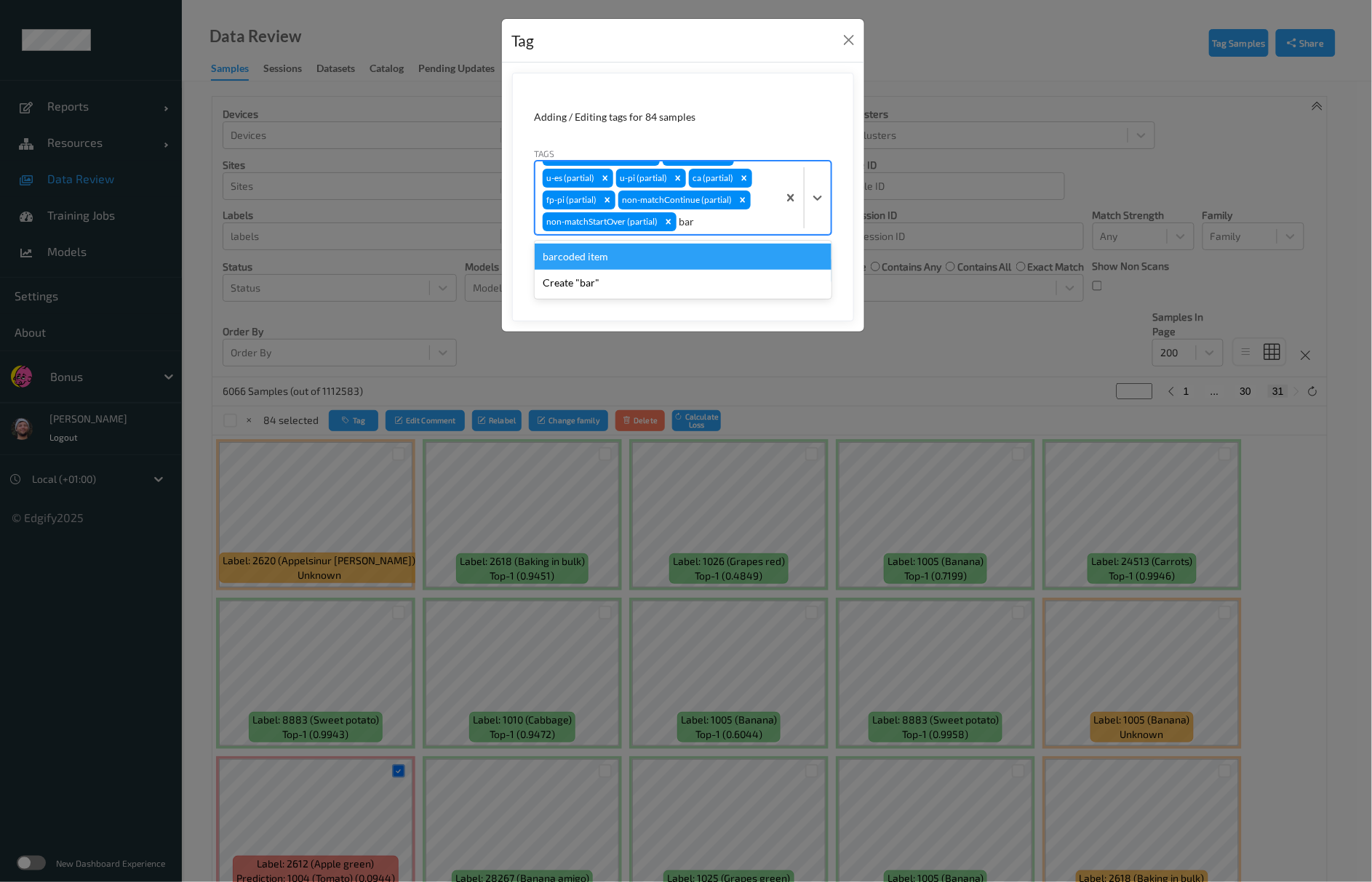
type input "barc"
click at [696, 262] on div "barcoded item" at bounding box center [684, 257] width 297 height 26
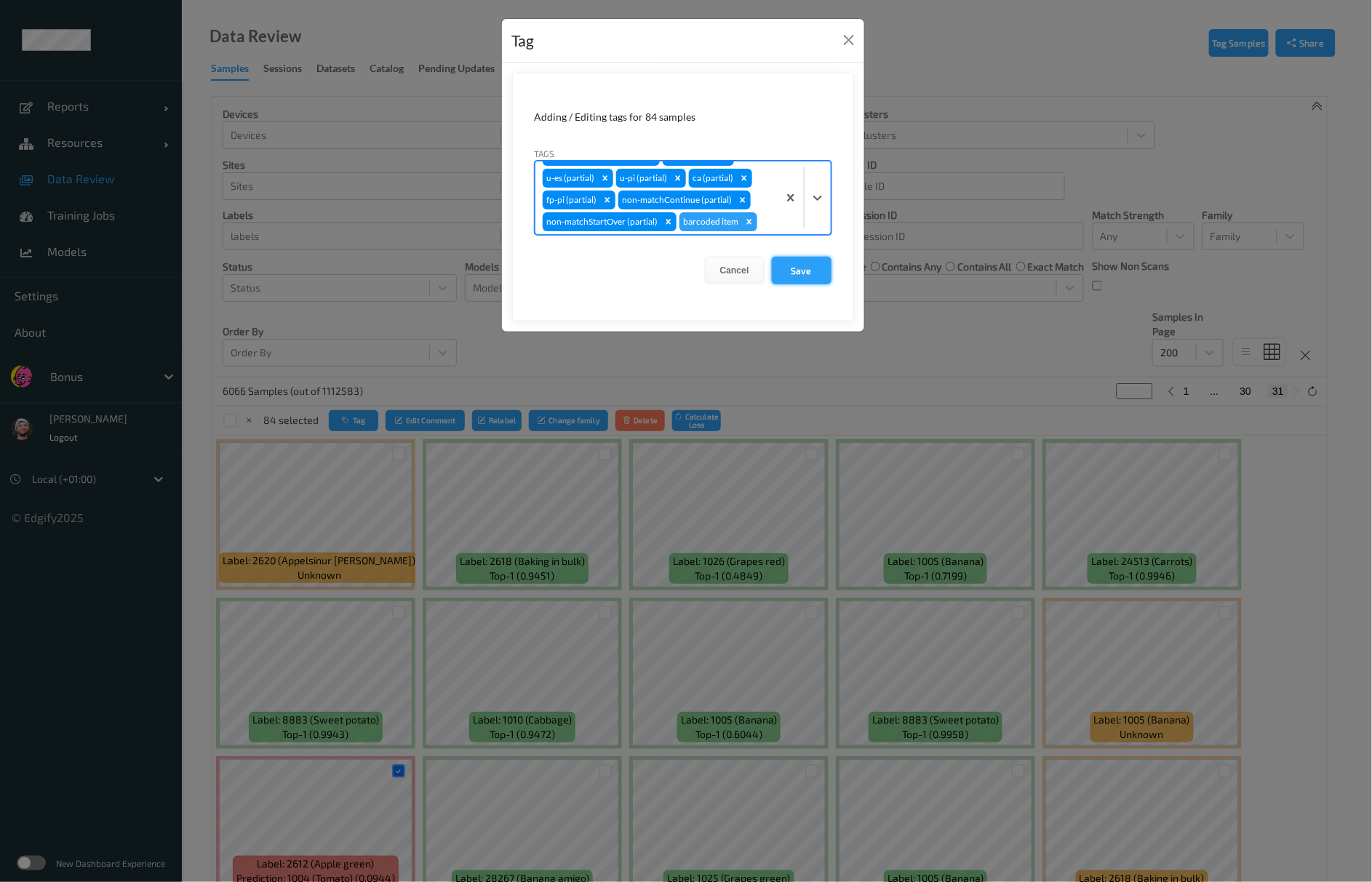
click at [812, 274] on button "Save" at bounding box center [802, 271] width 59 height 28
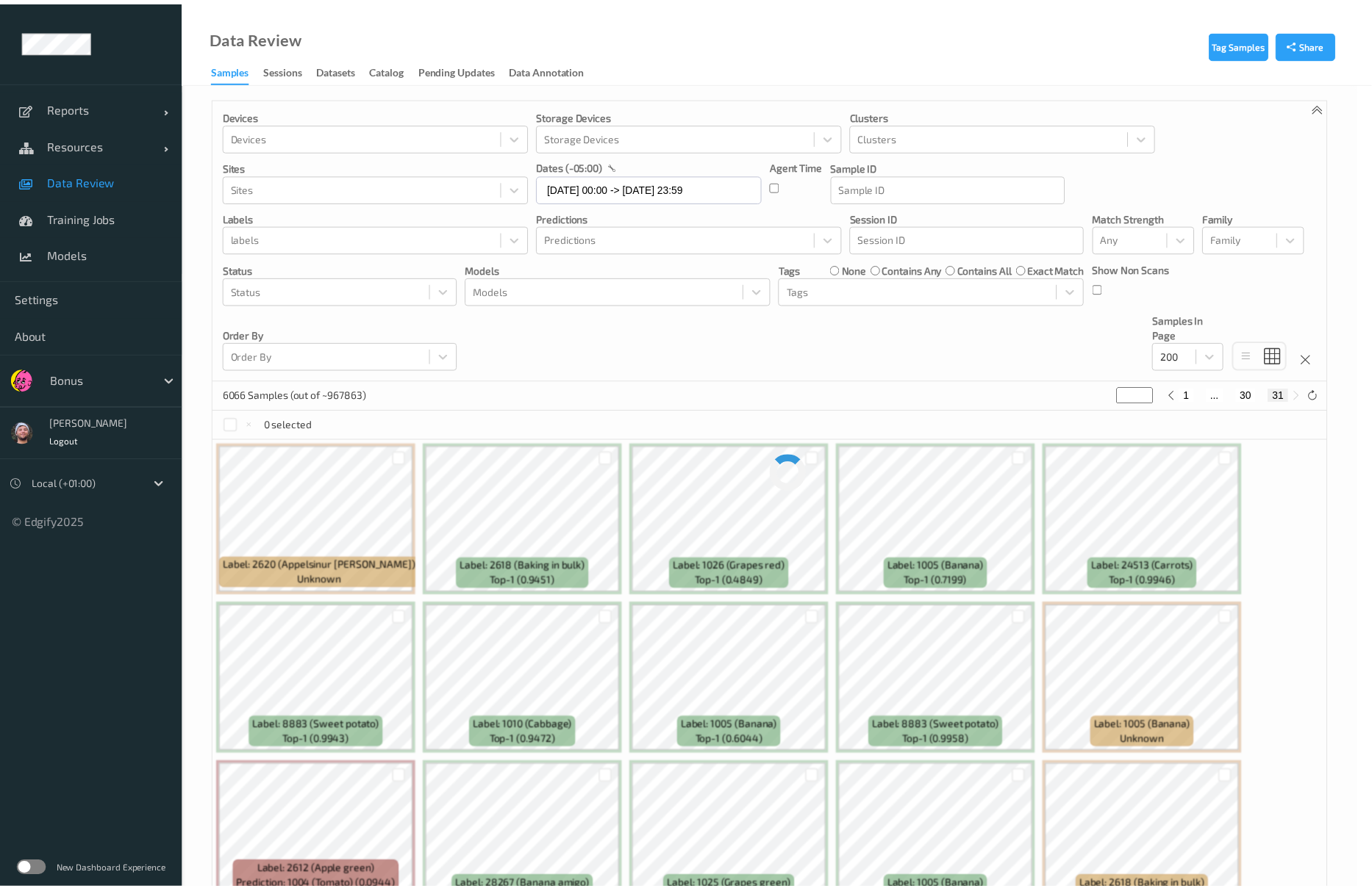
scroll to position [0, 0]
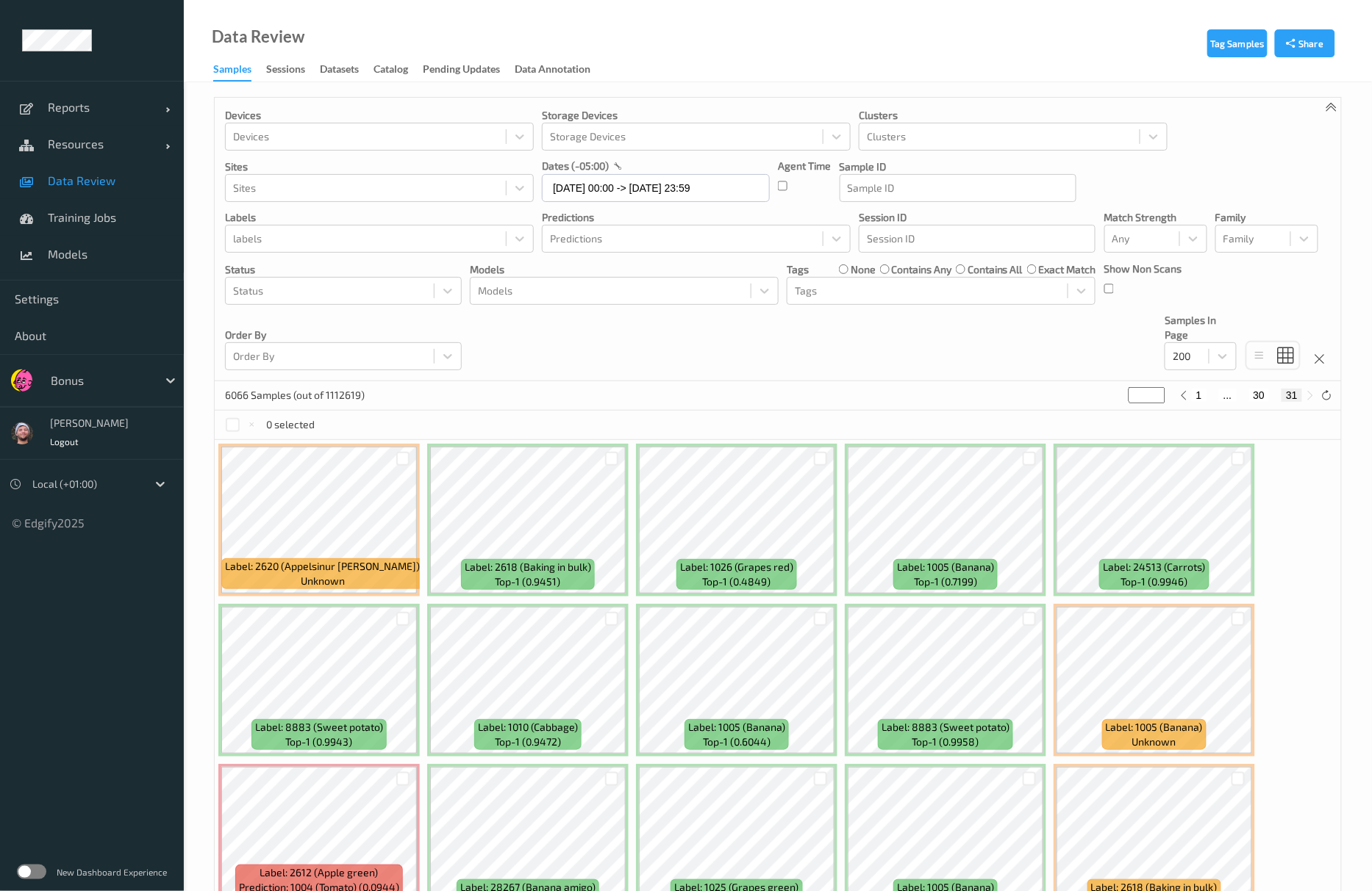
click at [395, 319] on div "Order By Order By" at bounding box center [344, 342] width 237 height 57
drag, startPoint x: 742, startPoint y: 374, endPoint x: 856, endPoint y: 313, distance: 129.3
click at [742, 374] on div "Devices Devices Storage Devices Storage Devices Clusters Clusters Sites Sites d…" at bounding box center [777, 239] width 1126 height 283
click at [857, 298] on div at bounding box center [928, 291] width 265 height 18
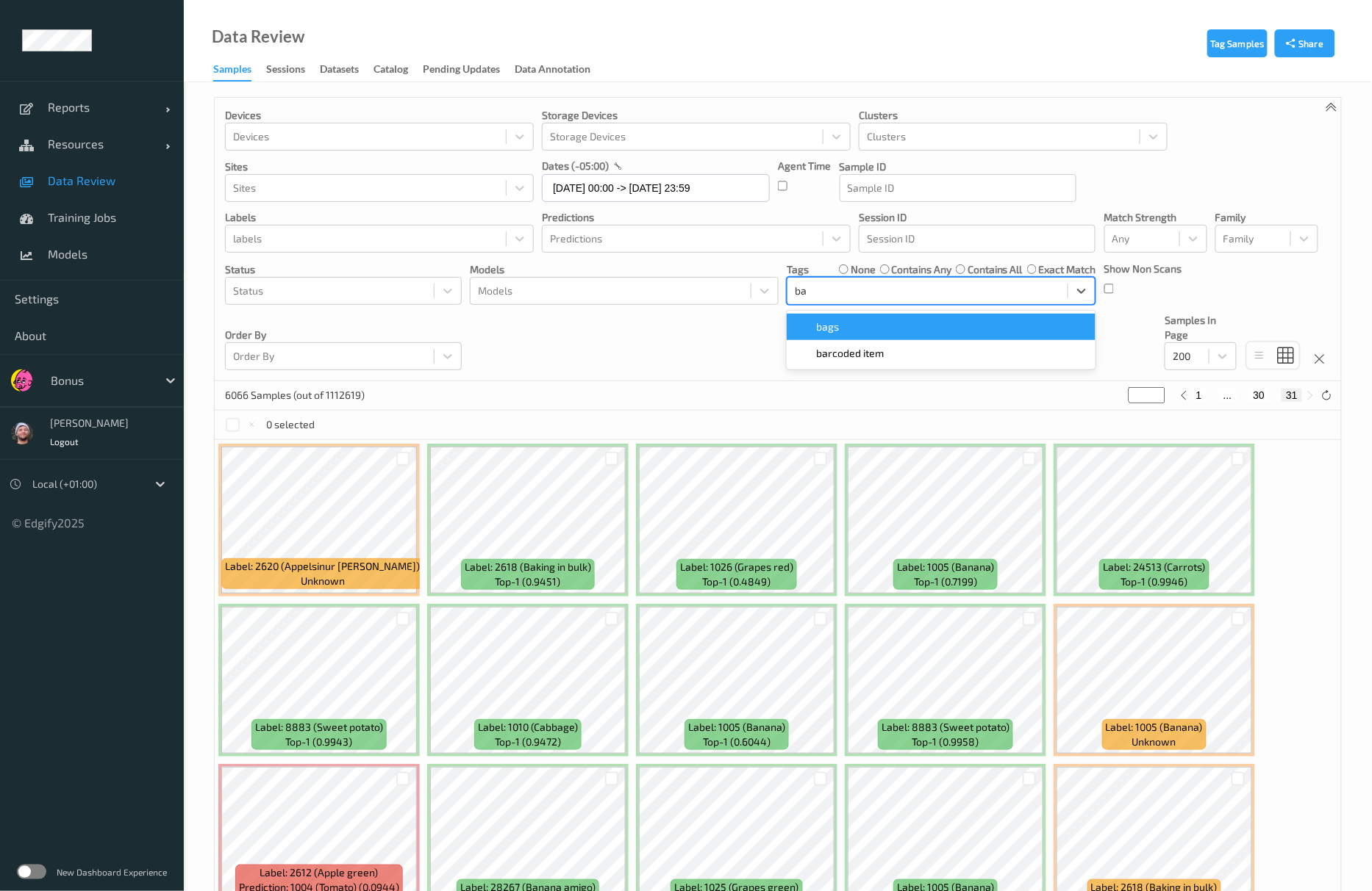
type input "bar"
click at [830, 330] on span "barcoded item" at bounding box center [850, 327] width 68 height 15
type input "*"
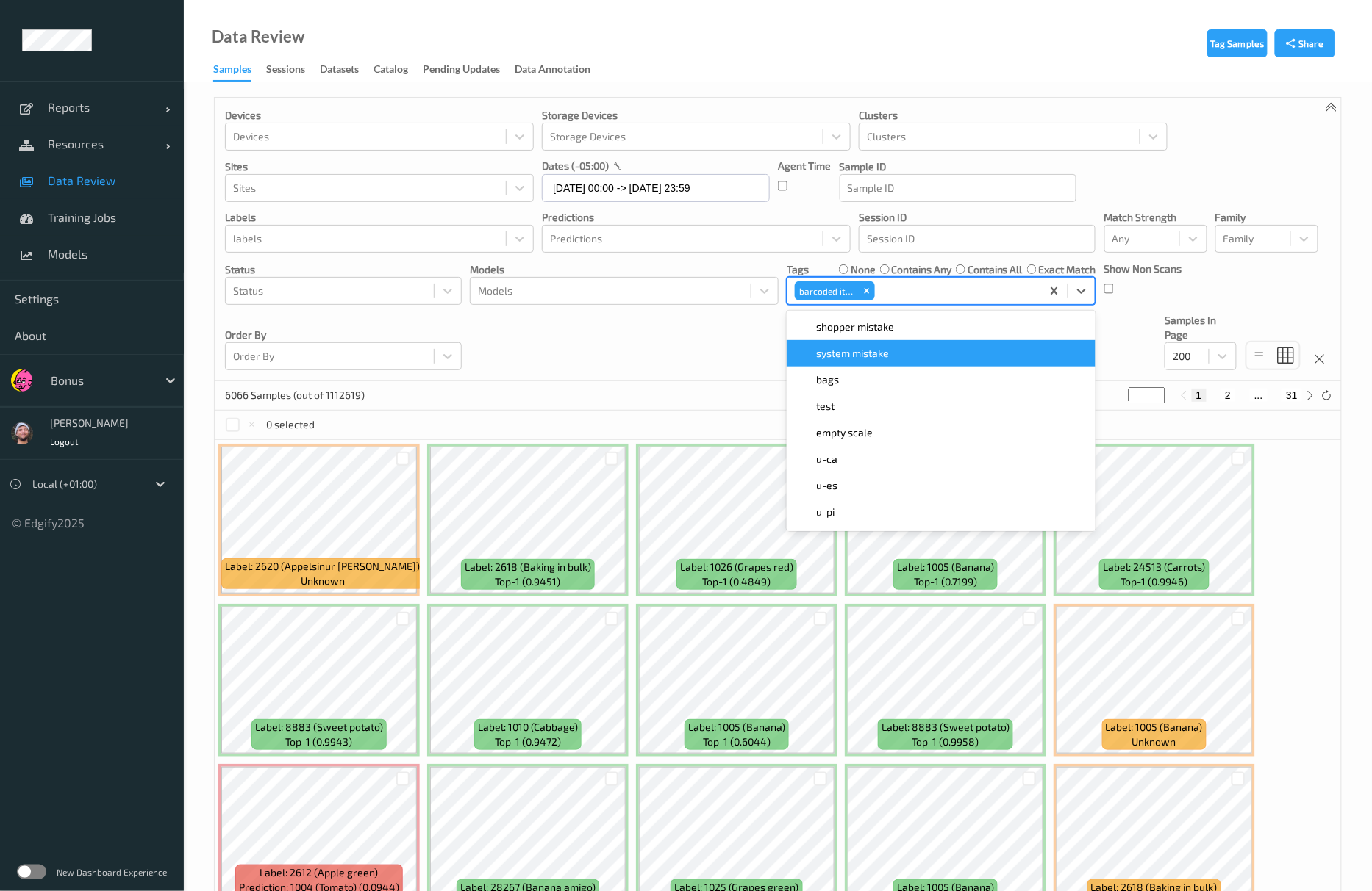
click at [764, 350] on div "Devices Devices Storage Devices Storage Devices Clusters Clusters Sites Sites d…" at bounding box center [777, 239] width 1126 height 283
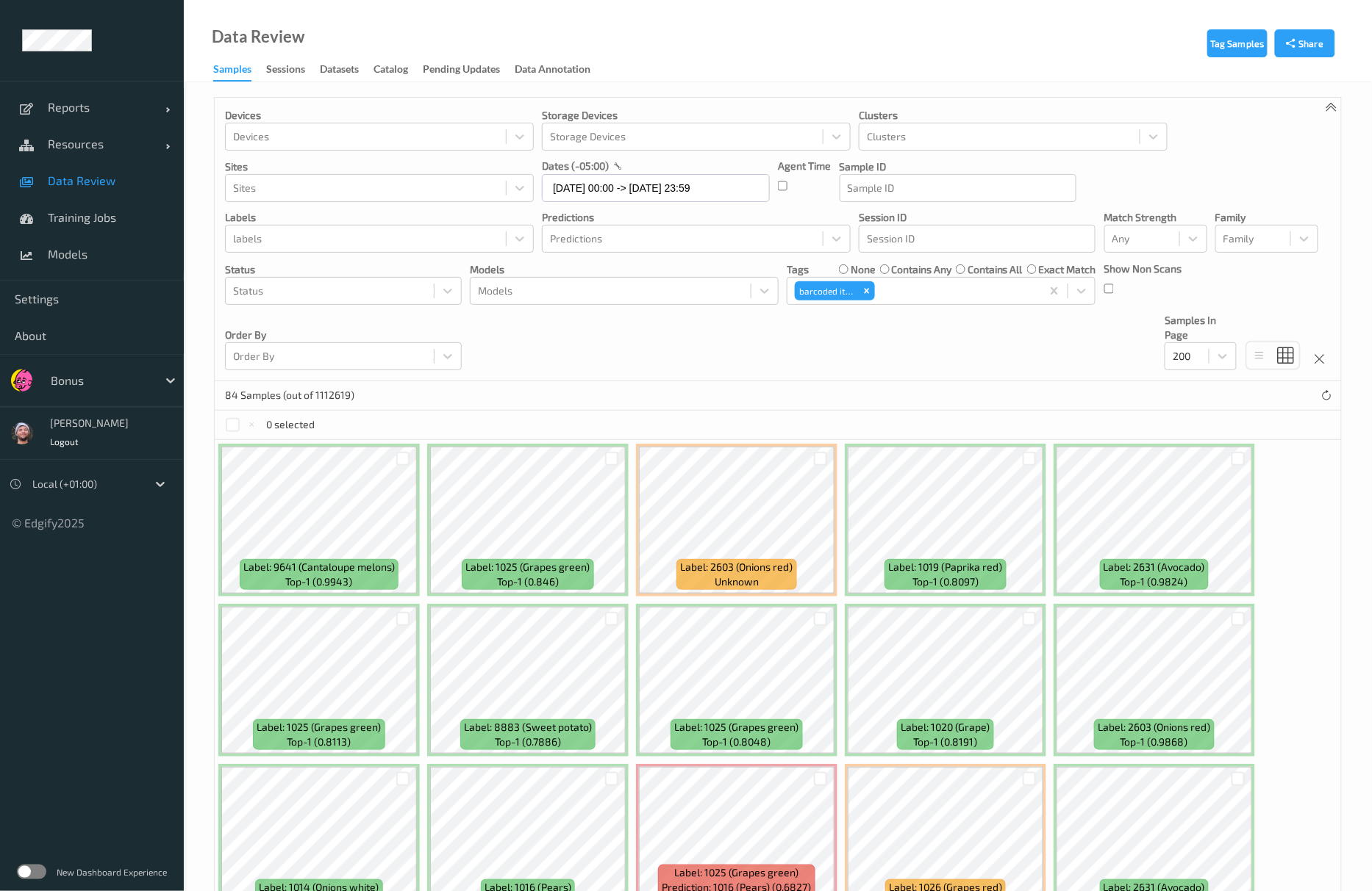
click at [754, 361] on div "Devices Devices Storage Devices Storage Devices Clusters Clusters Sites Sites d…" at bounding box center [777, 239] width 1126 height 283
click at [815, 463] on div at bounding box center [821, 459] width 14 height 14
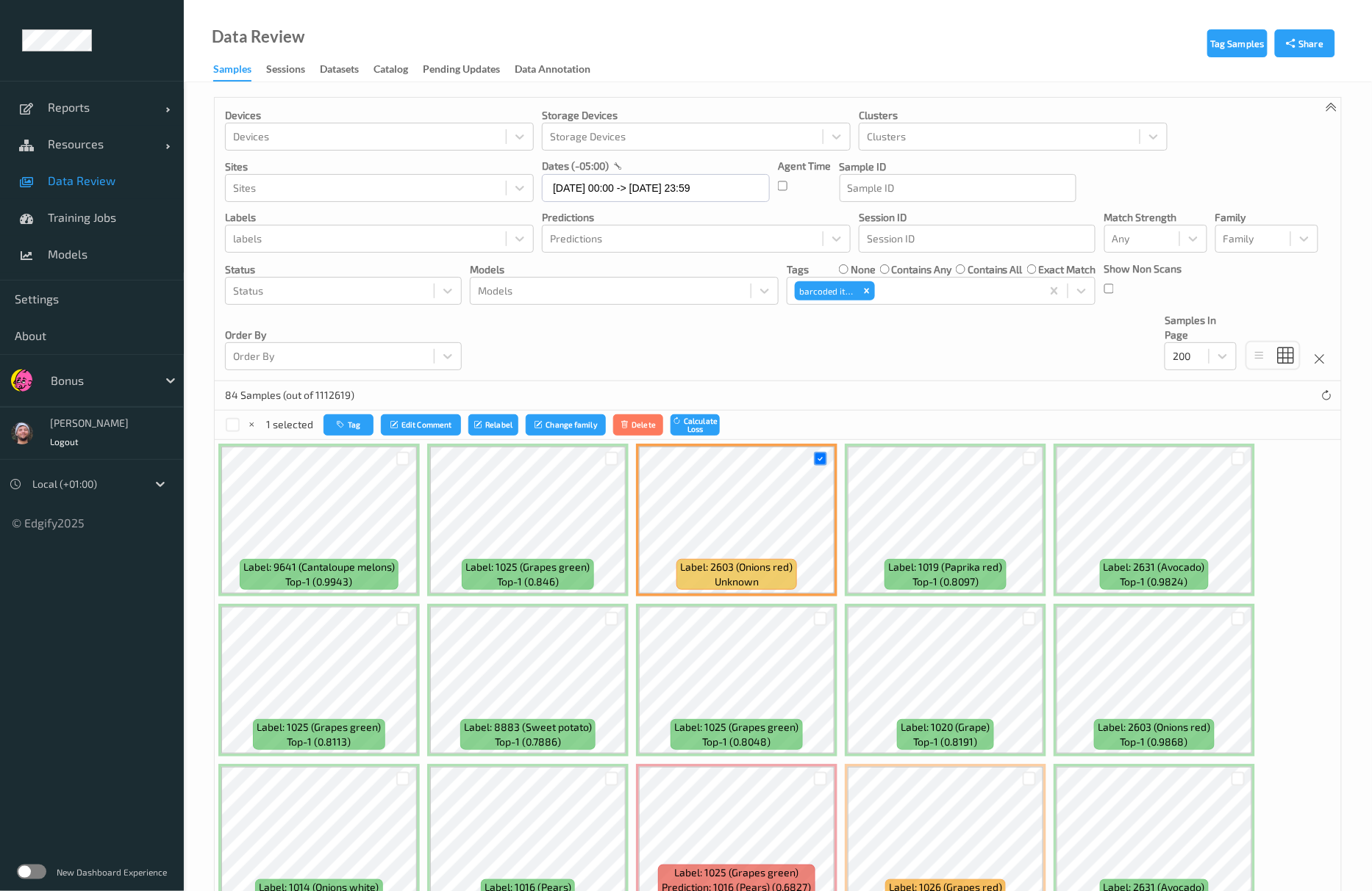
click at [1039, 449] on div at bounding box center [1029, 458] width 28 height 24
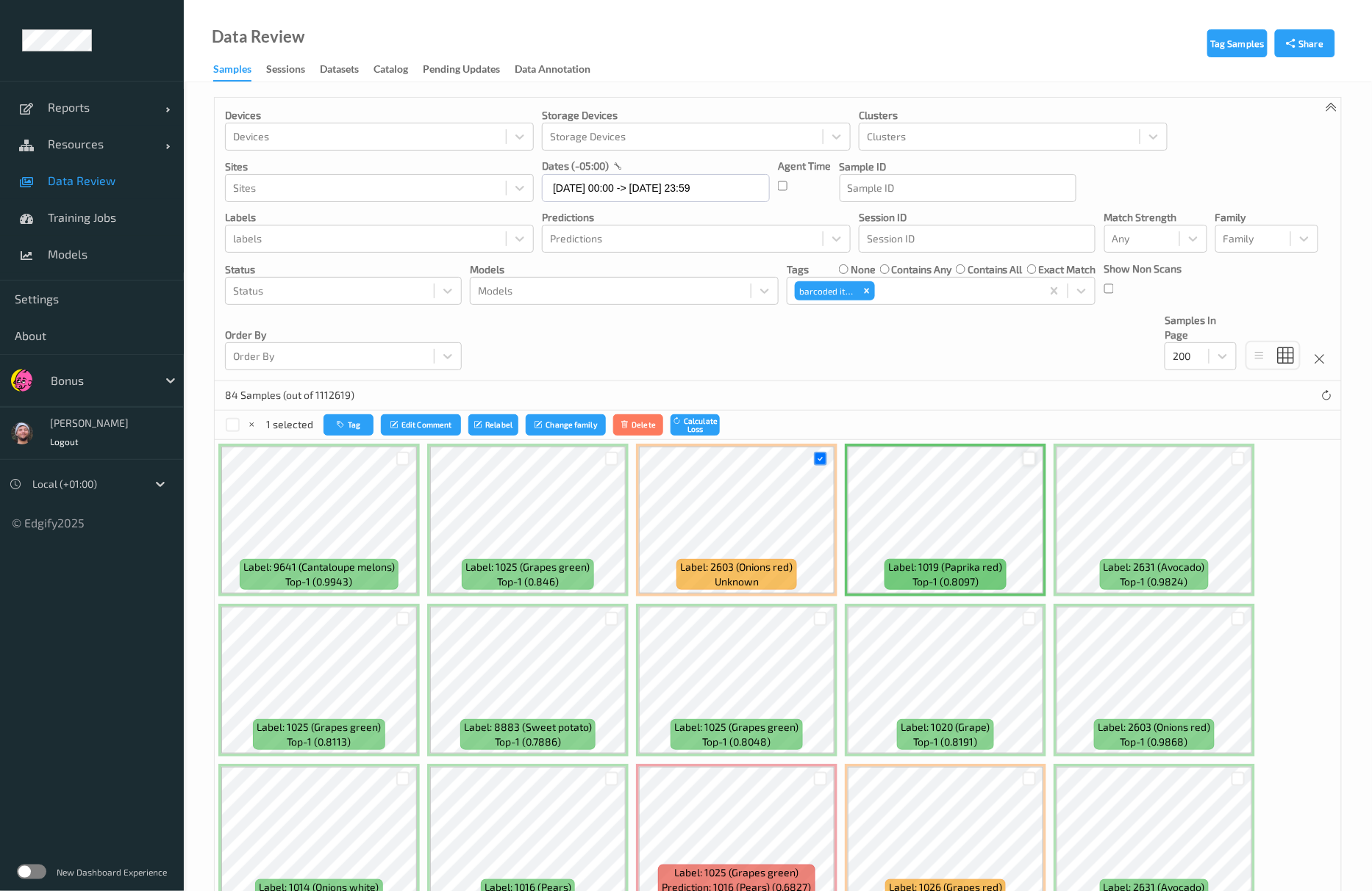
click at [1027, 458] on div at bounding box center [1030, 459] width 14 height 14
click at [1242, 457] on div at bounding box center [1239, 459] width 14 height 14
click at [1025, 626] on div at bounding box center [1030, 619] width 14 height 14
click at [1239, 786] on div at bounding box center [1239, 780] width 14 height 14
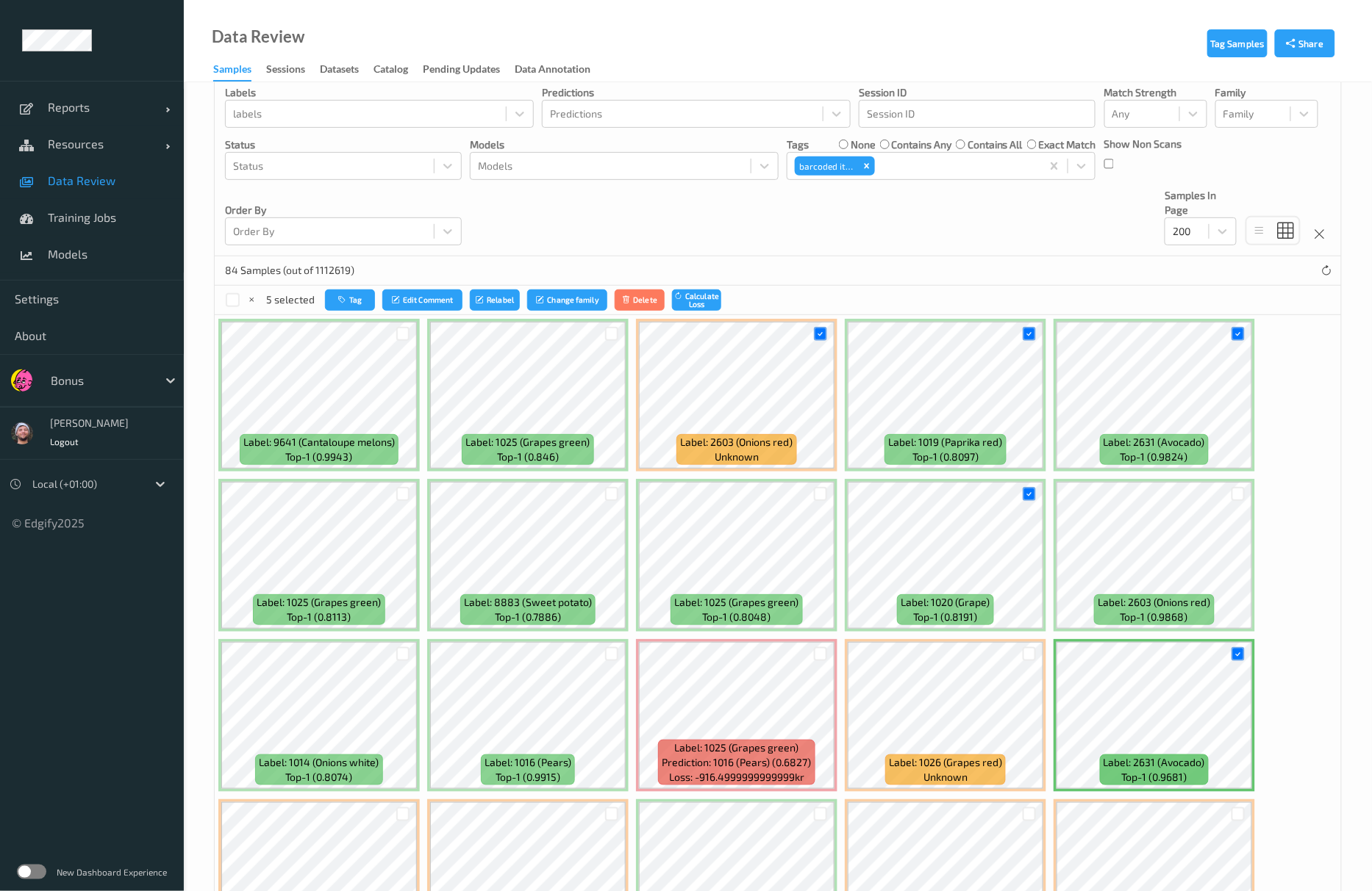
scroll to position [294, 0]
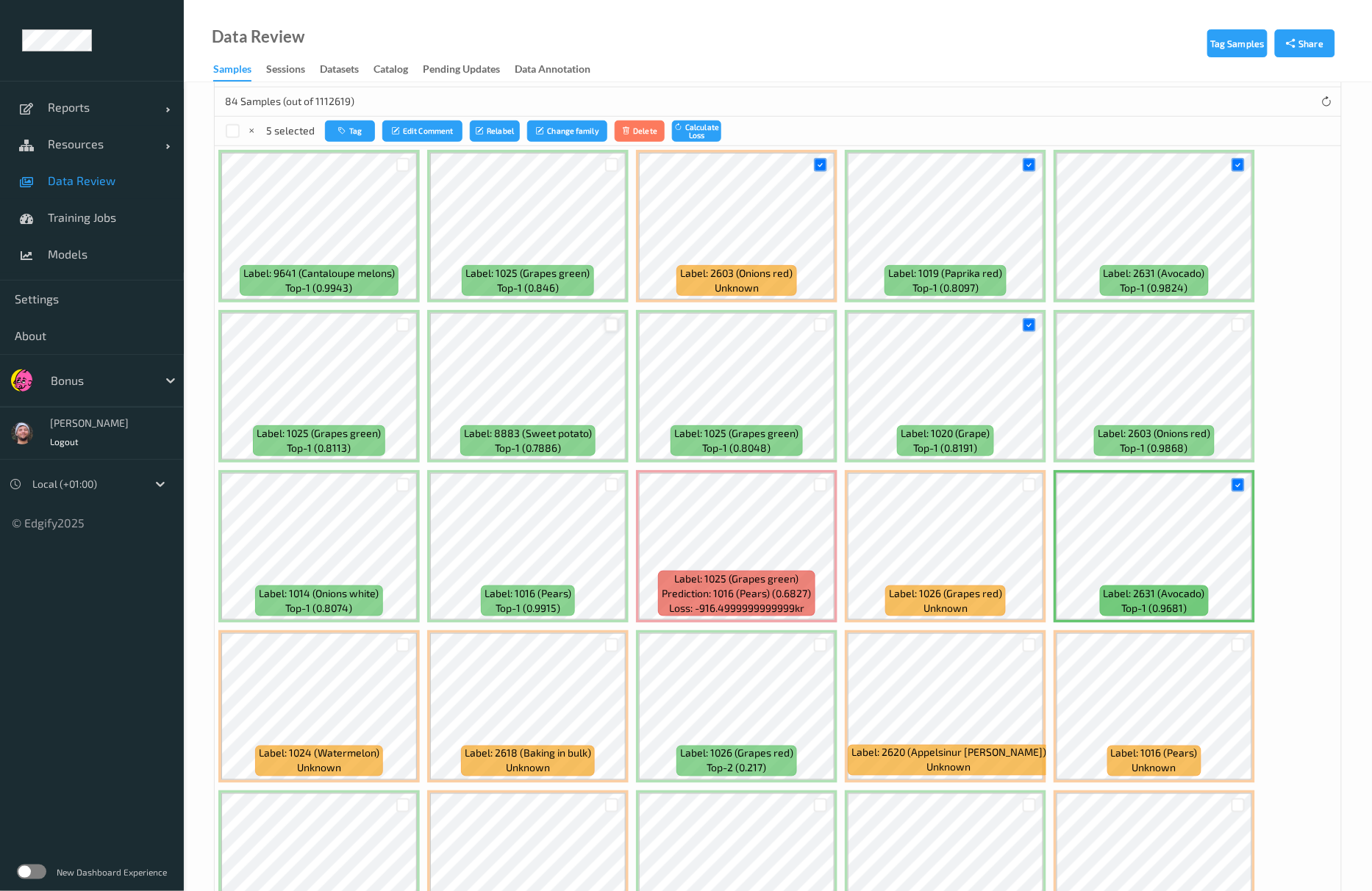
click at [605, 326] on div at bounding box center [612, 325] width 14 height 14
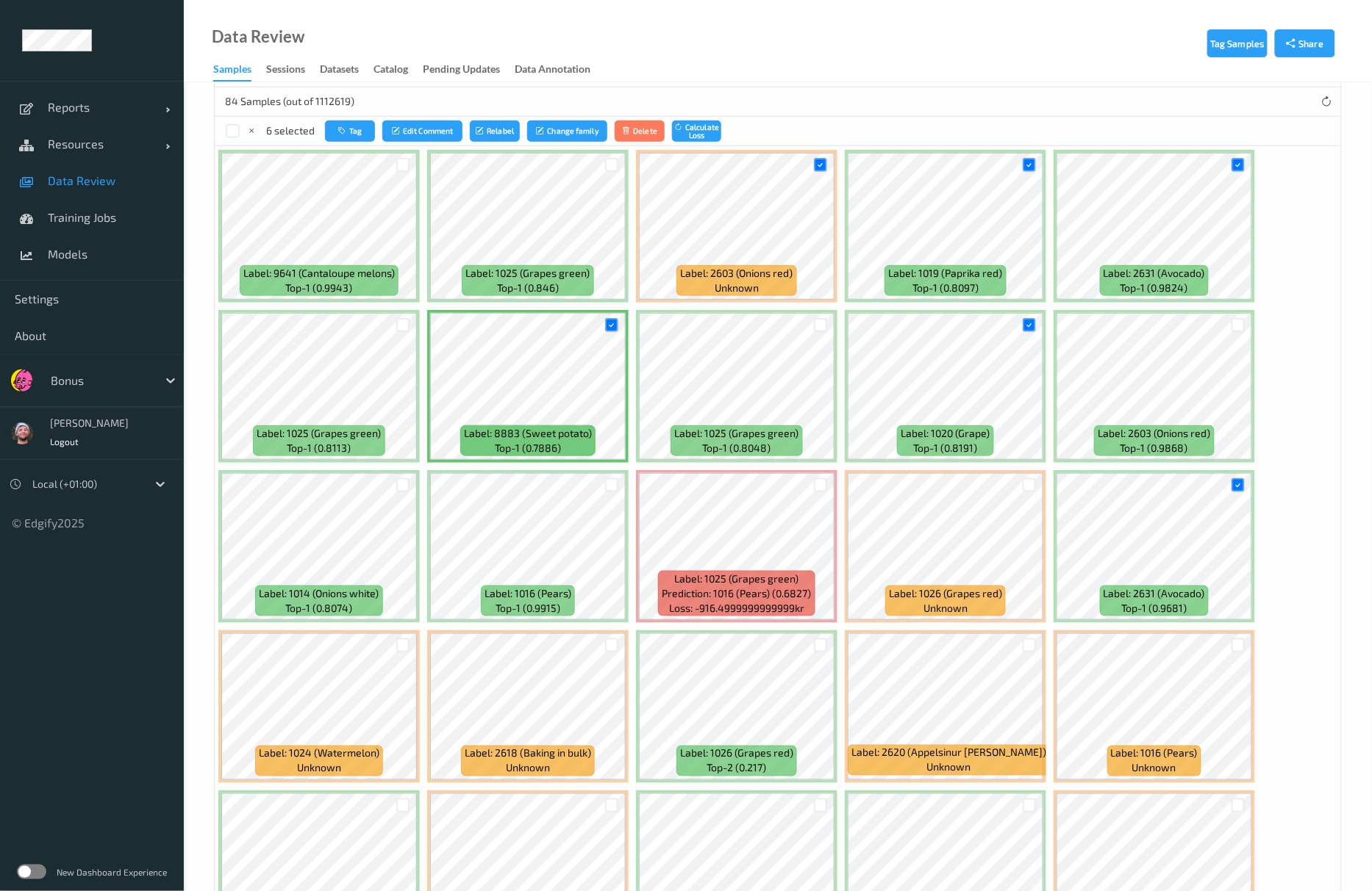
drag, startPoint x: 403, startPoint y: 488, endPoint x: 413, endPoint y: 488, distance: 10.0
click at [404, 488] on div at bounding box center [404, 486] width 14 height 14
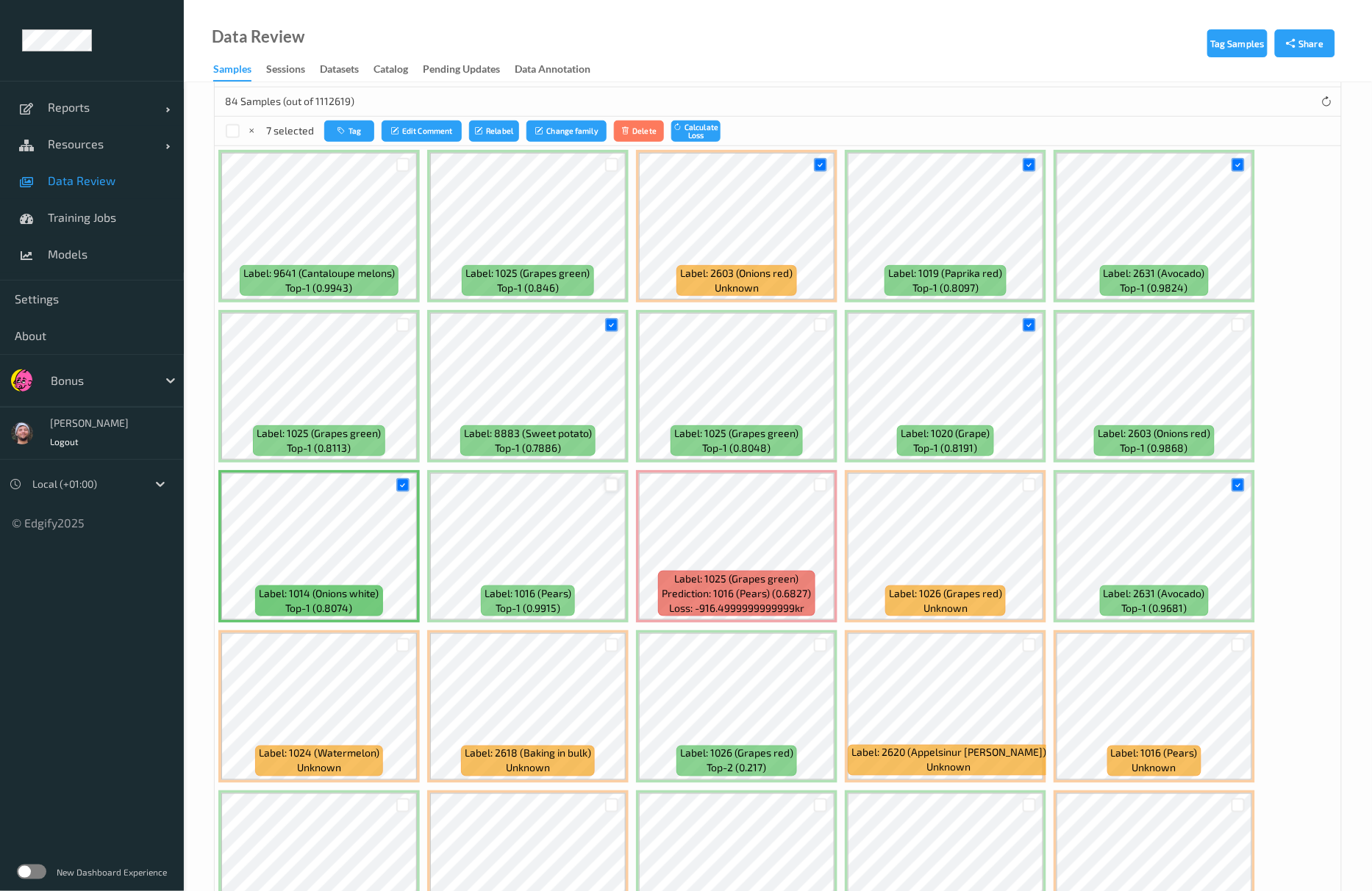
click at [616, 487] on div at bounding box center [612, 486] width 14 height 14
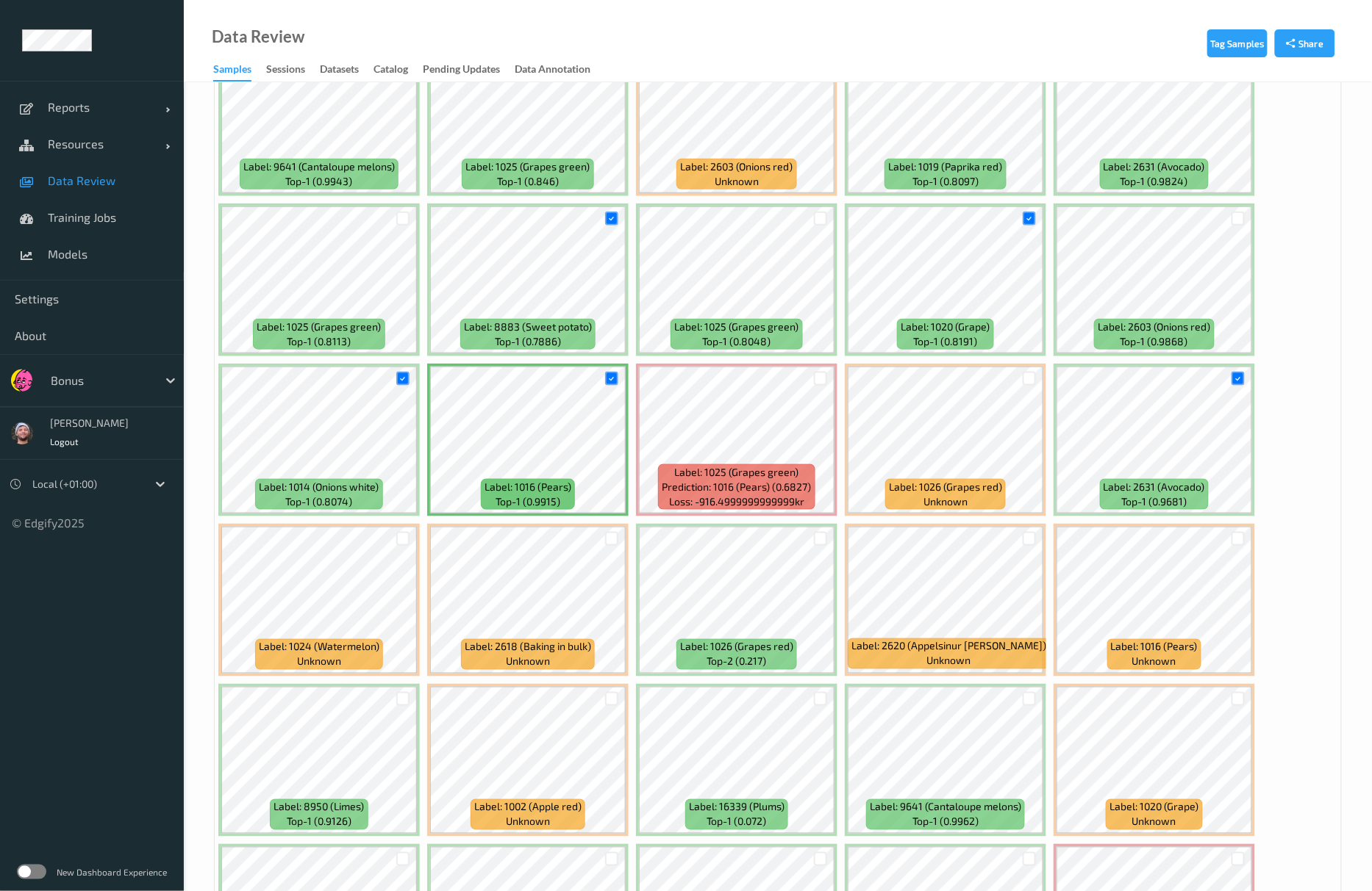
scroll to position [588, 0]
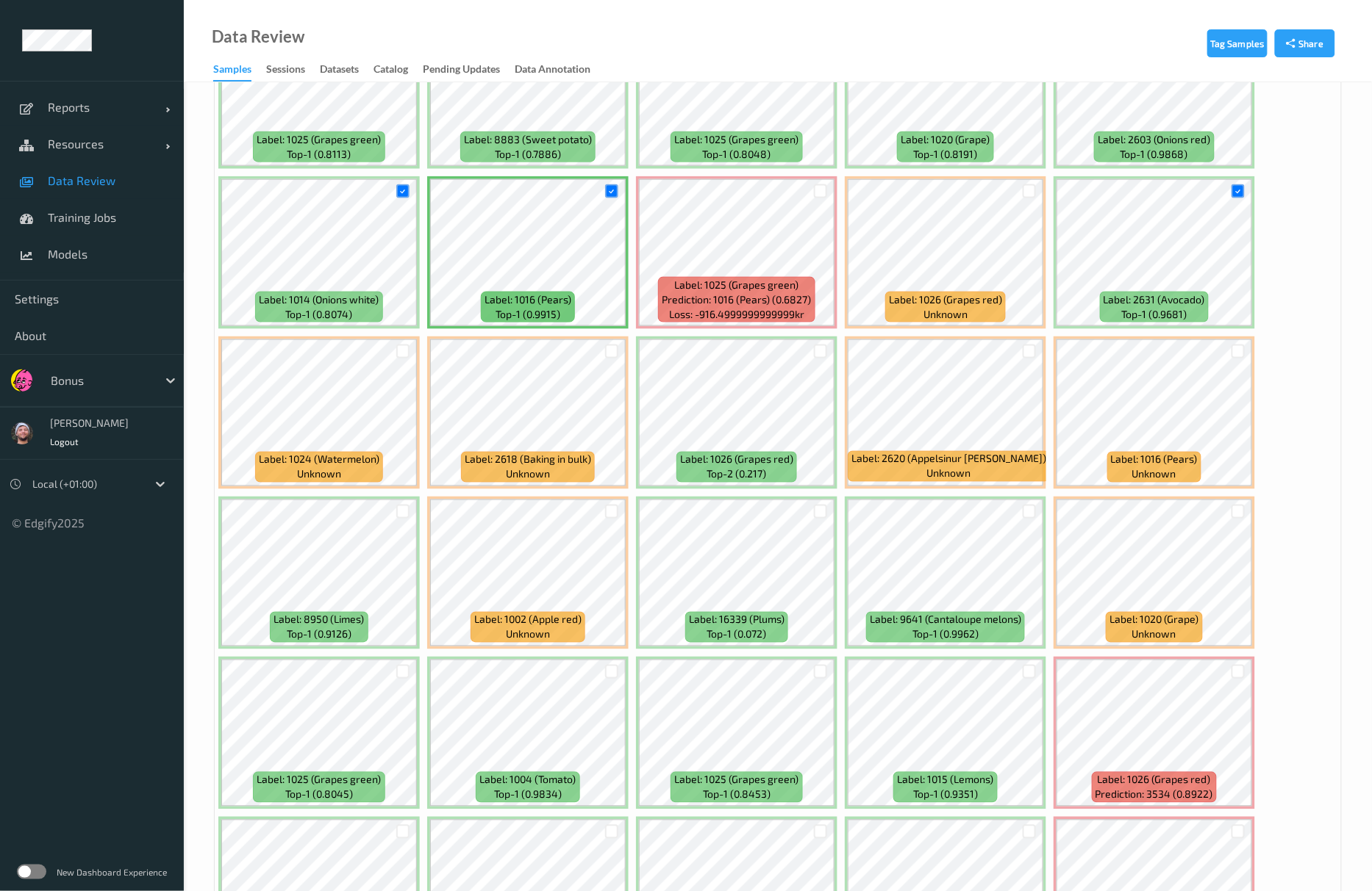
click at [395, 507] on div at bounding box center [403, 511] width 28 height 24
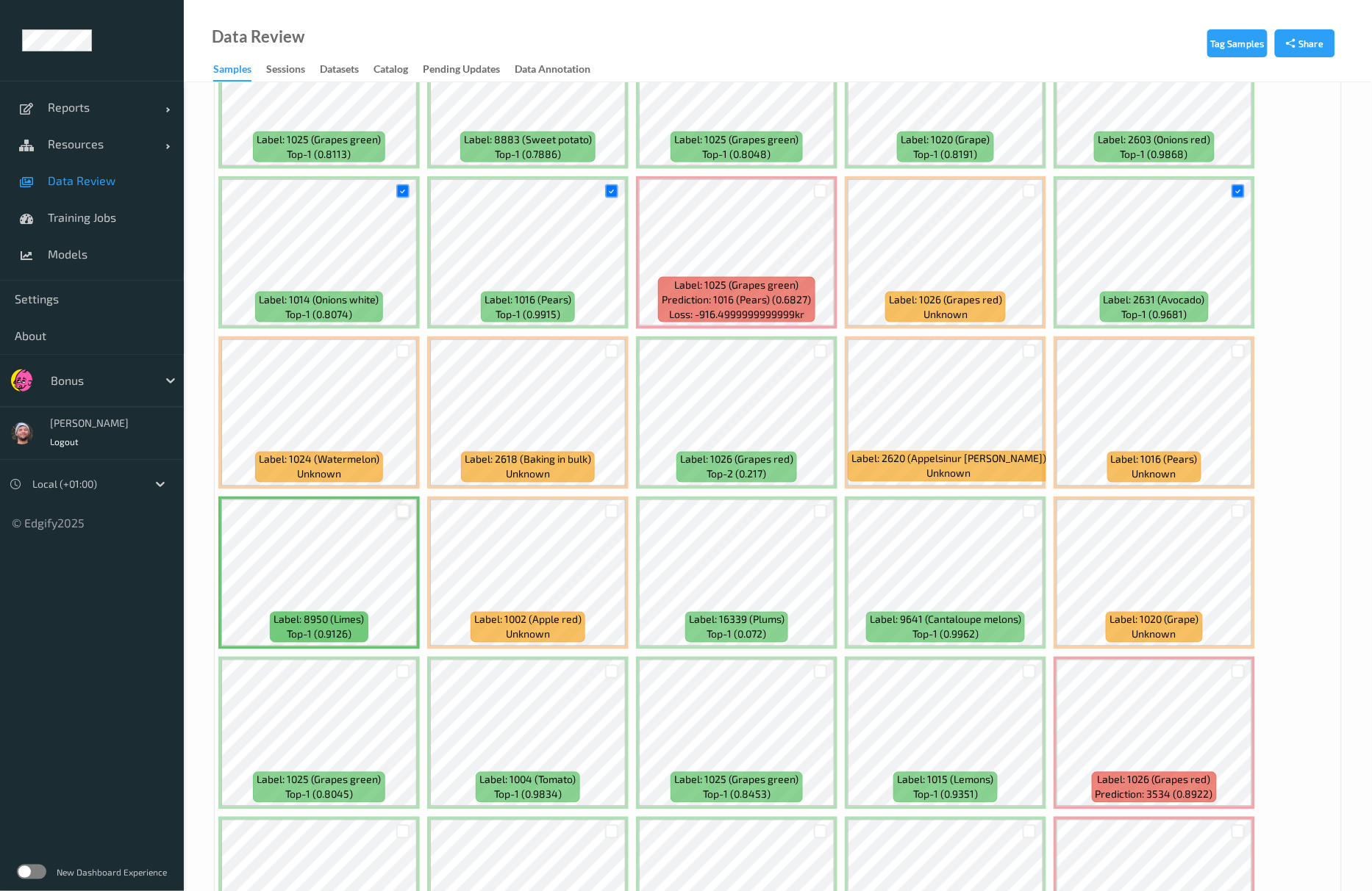
click at [409, 507] on div at bounding box center [404, 512] width 14 height 14
click at [618, 516] on div at bounding box center [612, 512] width 14 height 14
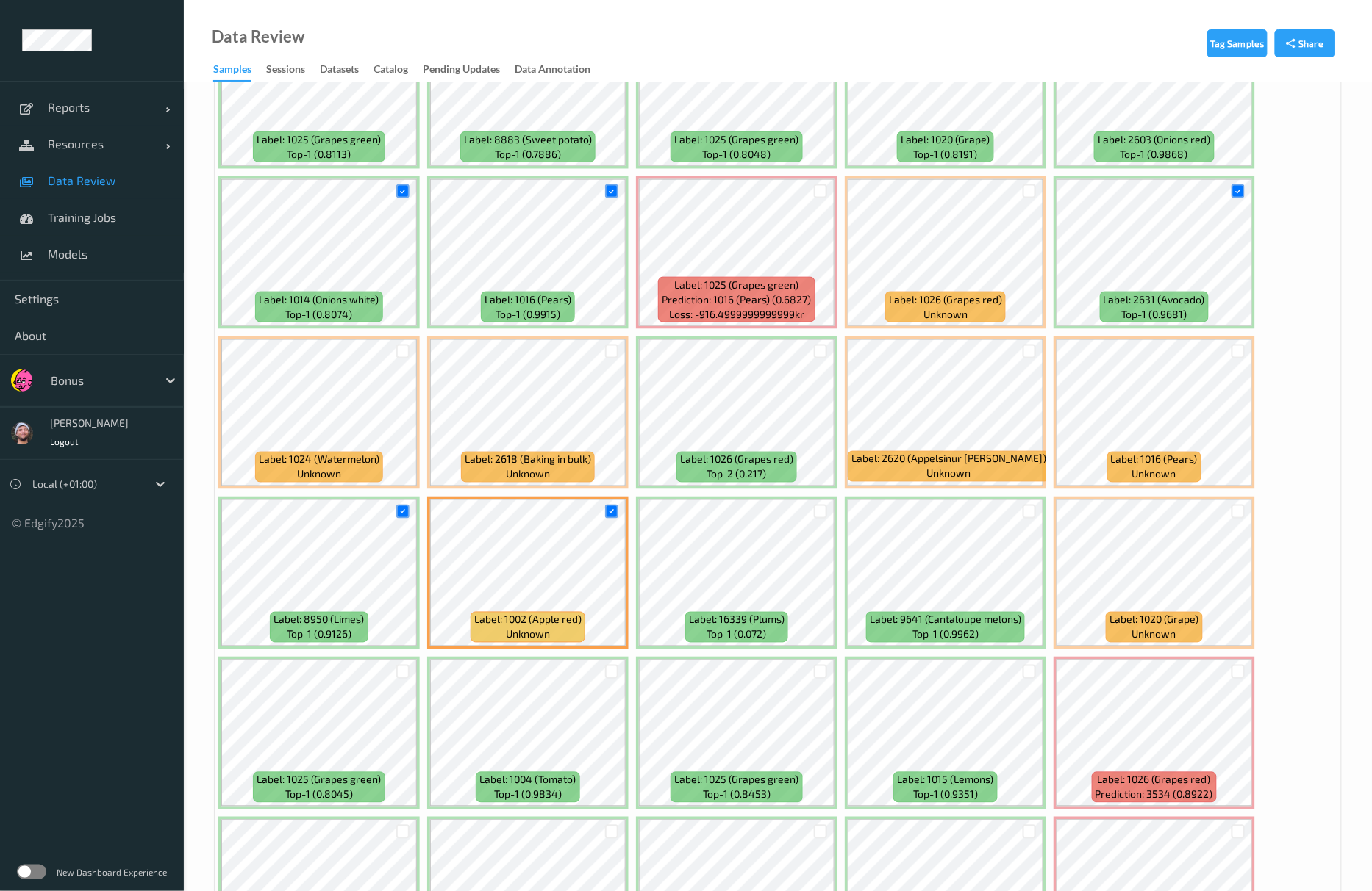
click at [616, 683] on div at bounding box center [612, 671] width 28 height 24
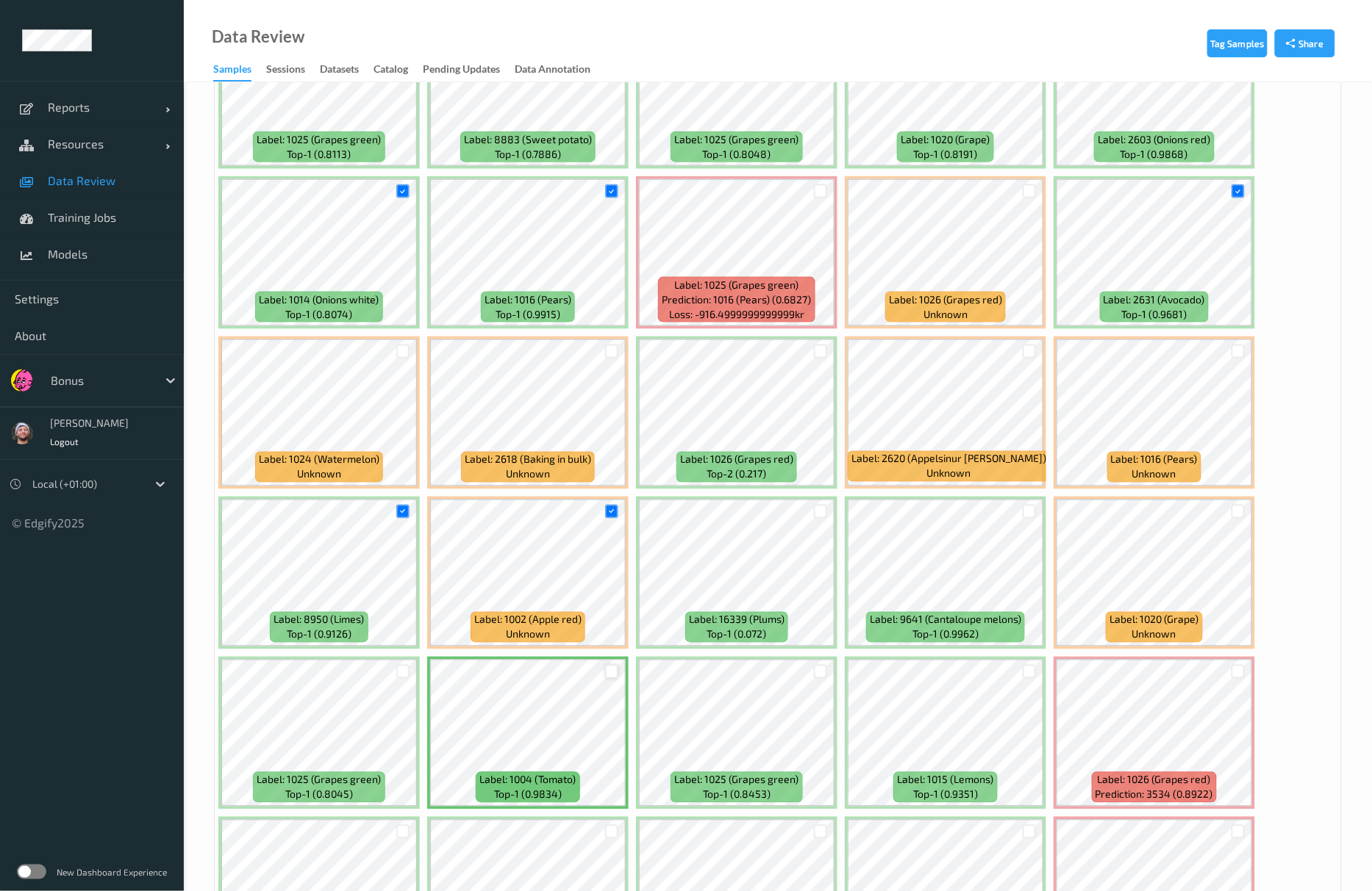
click at [610, 675] on div at bounding box center [612, 672] width 14 height 14
click at [1233, 511] on div at bounding box center [1239, 512] width 14 height 14
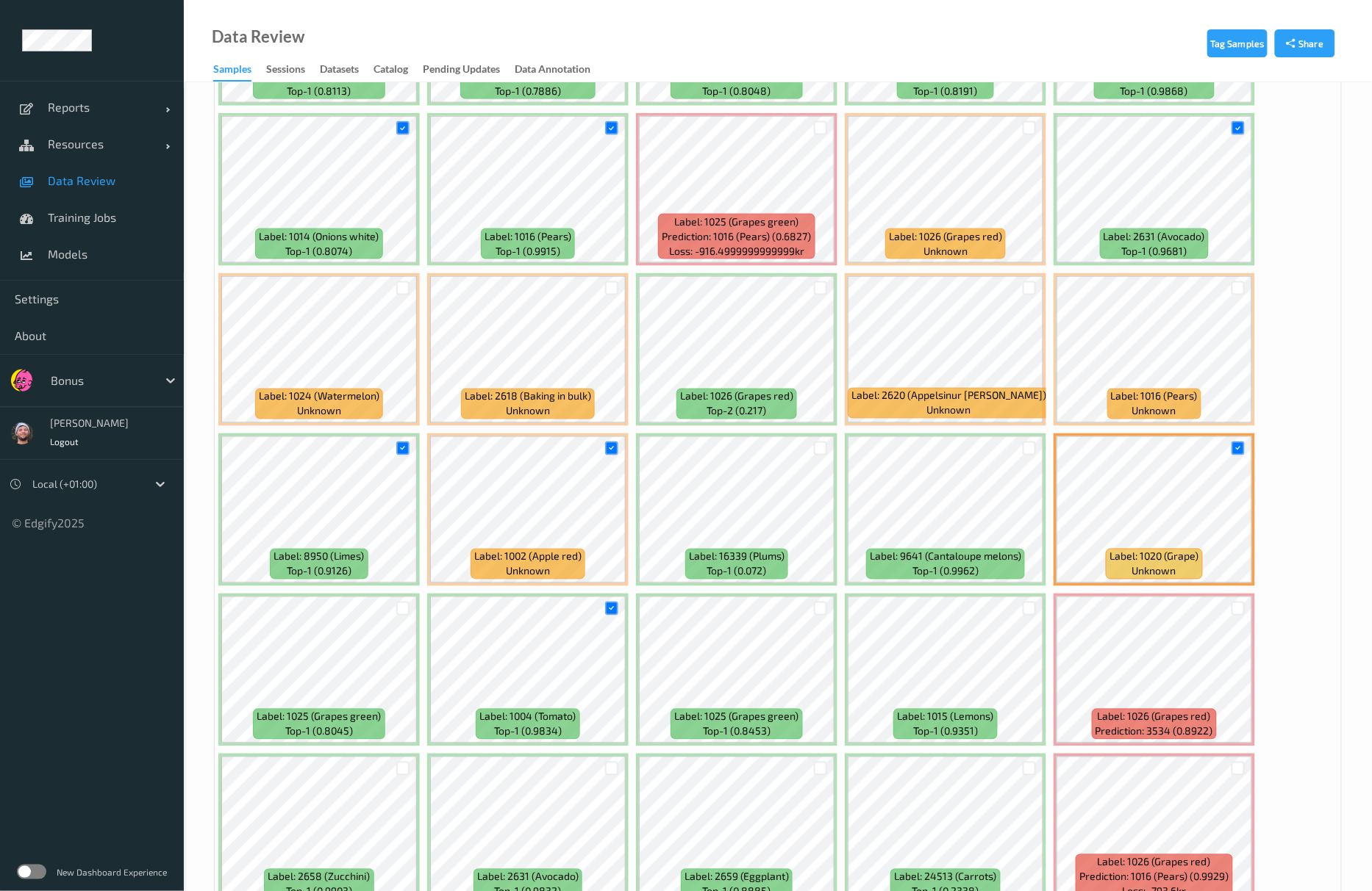
scroll to position [685, 0]
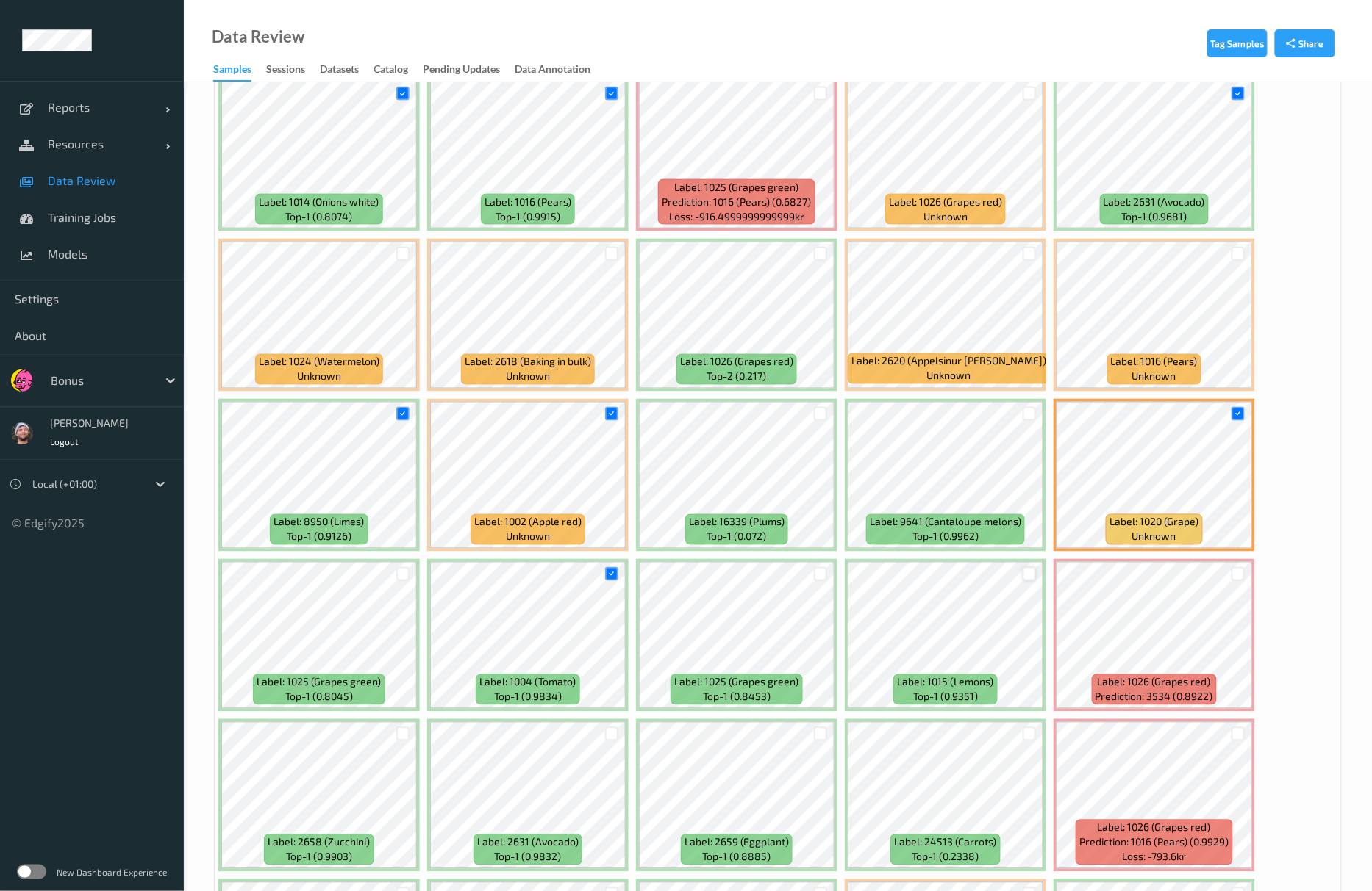
click at [1024, 578] on div at bounding box center [1030, 574] width 14 height 14
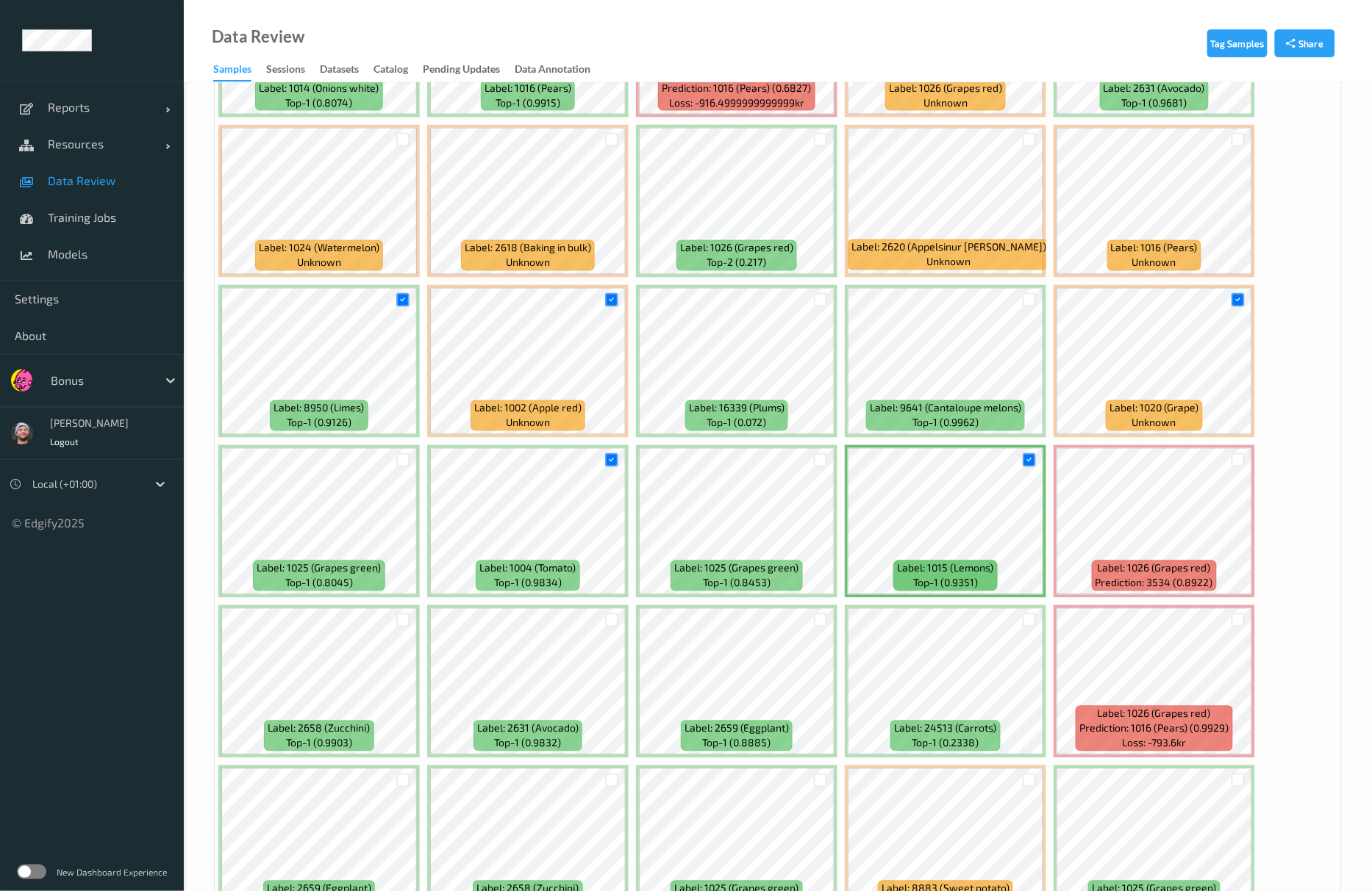
scroll to position [1077, 0]
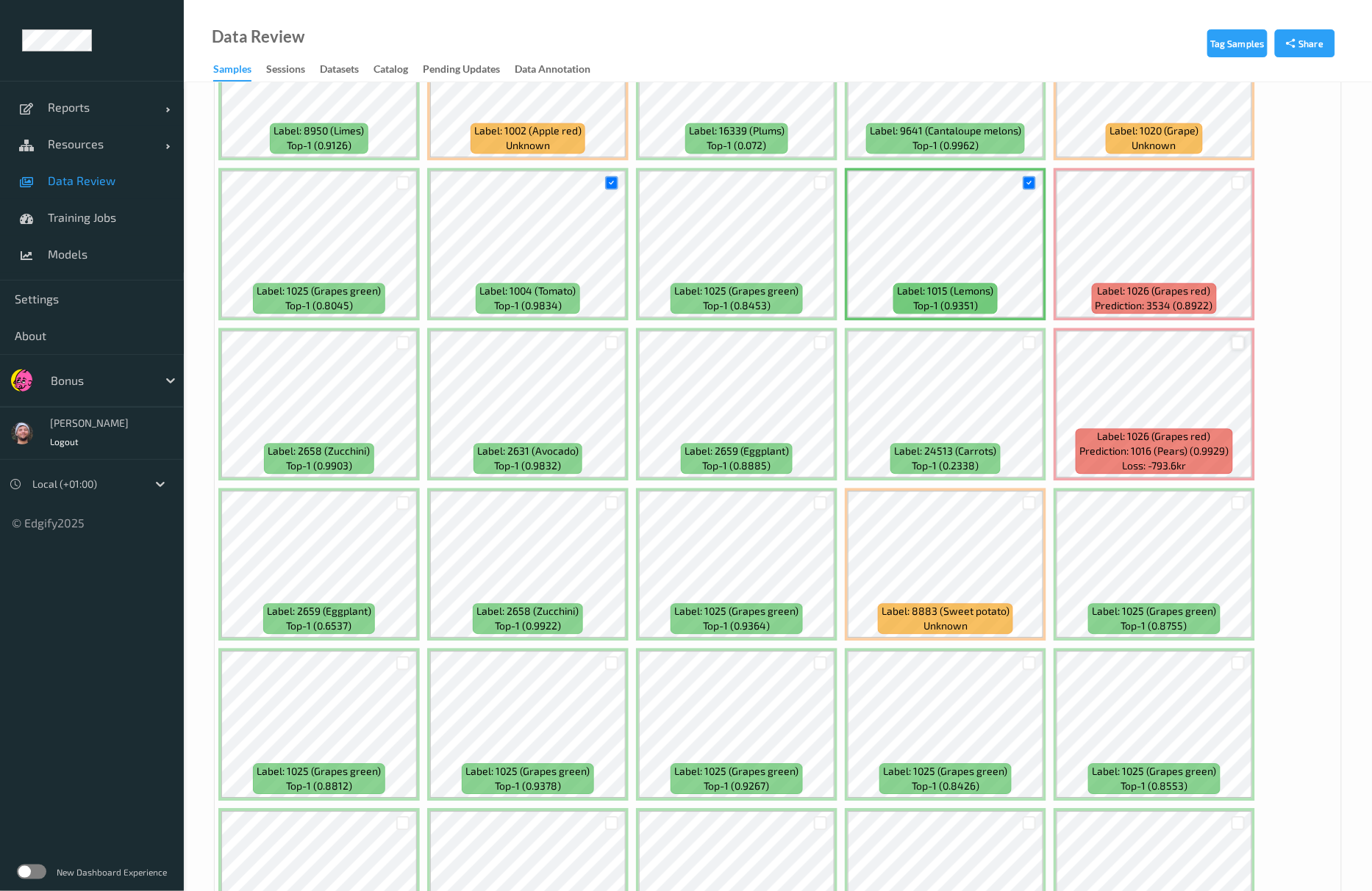
click at [1239, 343] on div at bounding box center [1239, 343] width 14 height 14
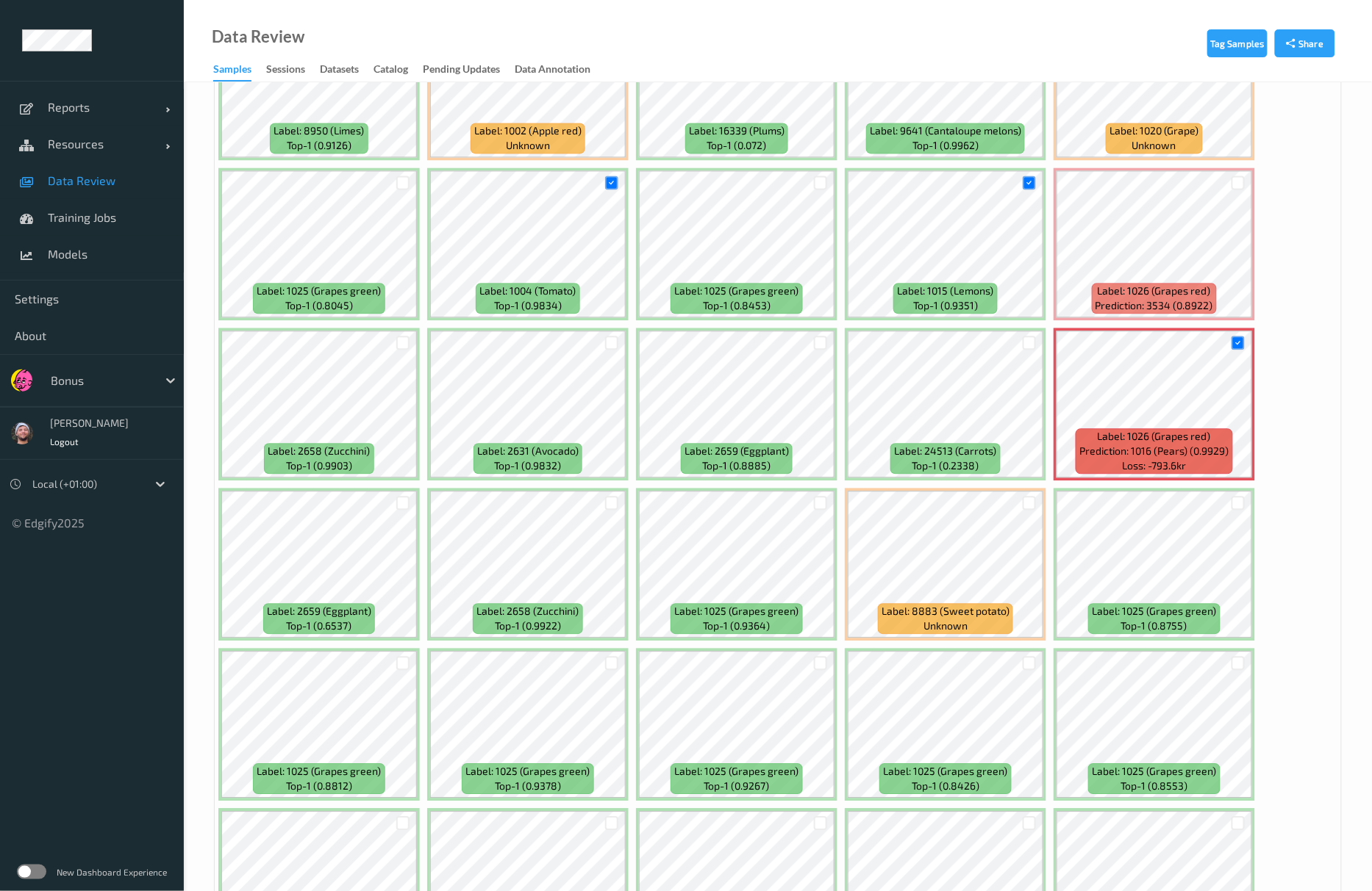
click at [606, 512] on div at bounding box center [612, 502] width 28 height 24
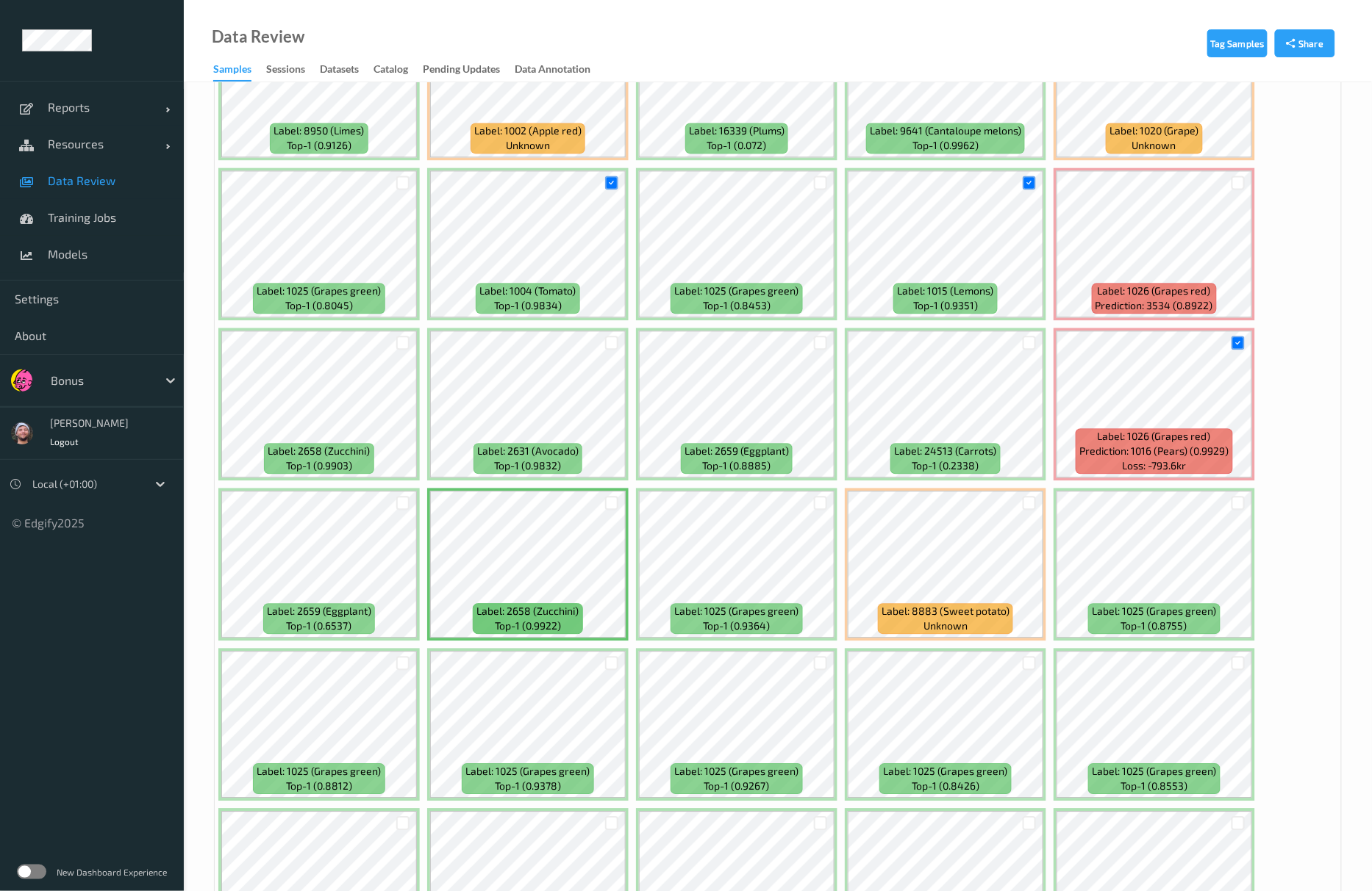
click at [611, 515] on div at bounding box center [612, 502] width 28 height 24
click at [611, 510] on div at bounding box center [612, 503] width 14 height 14
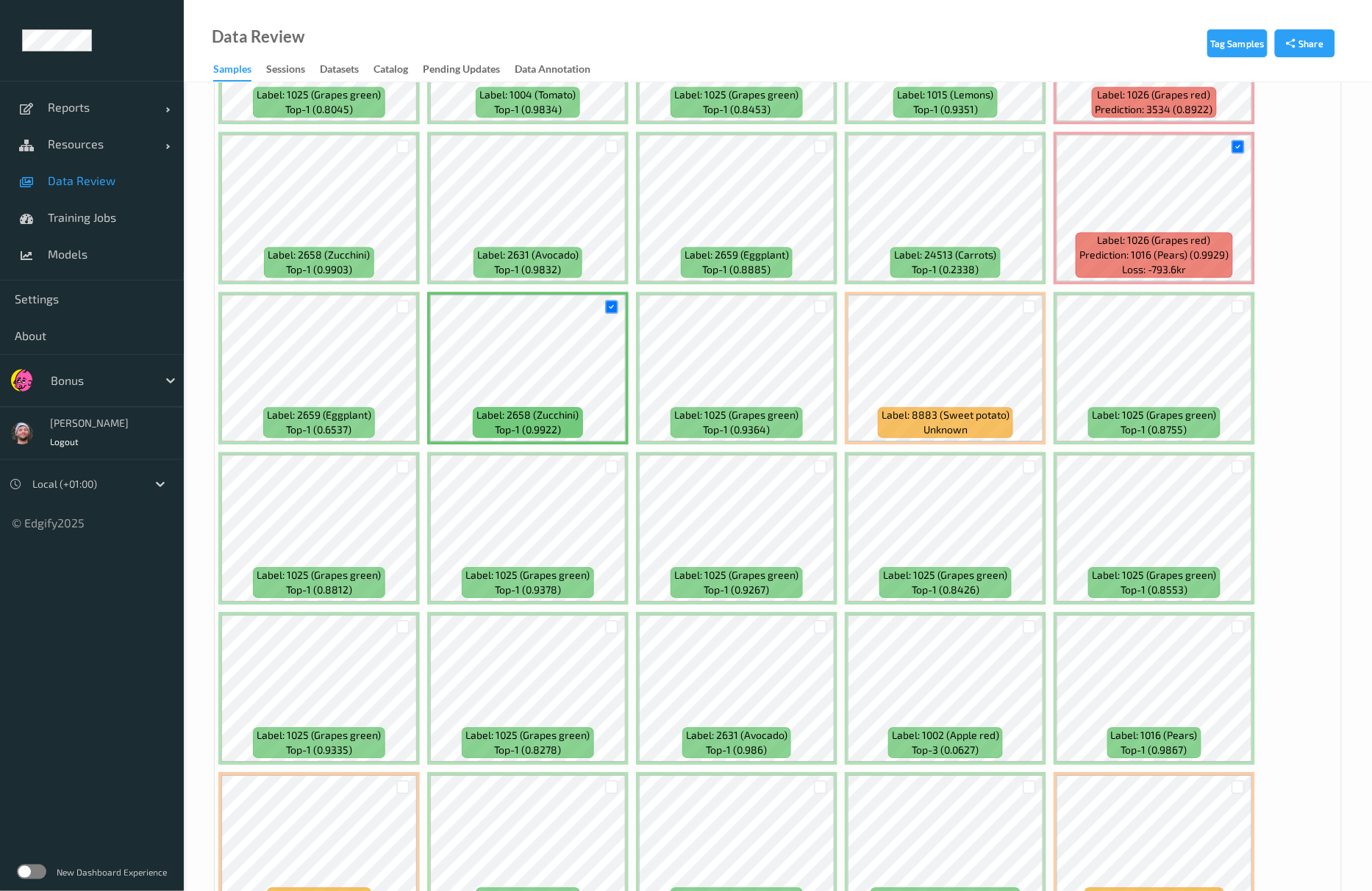
scroll to position [1469, 0]
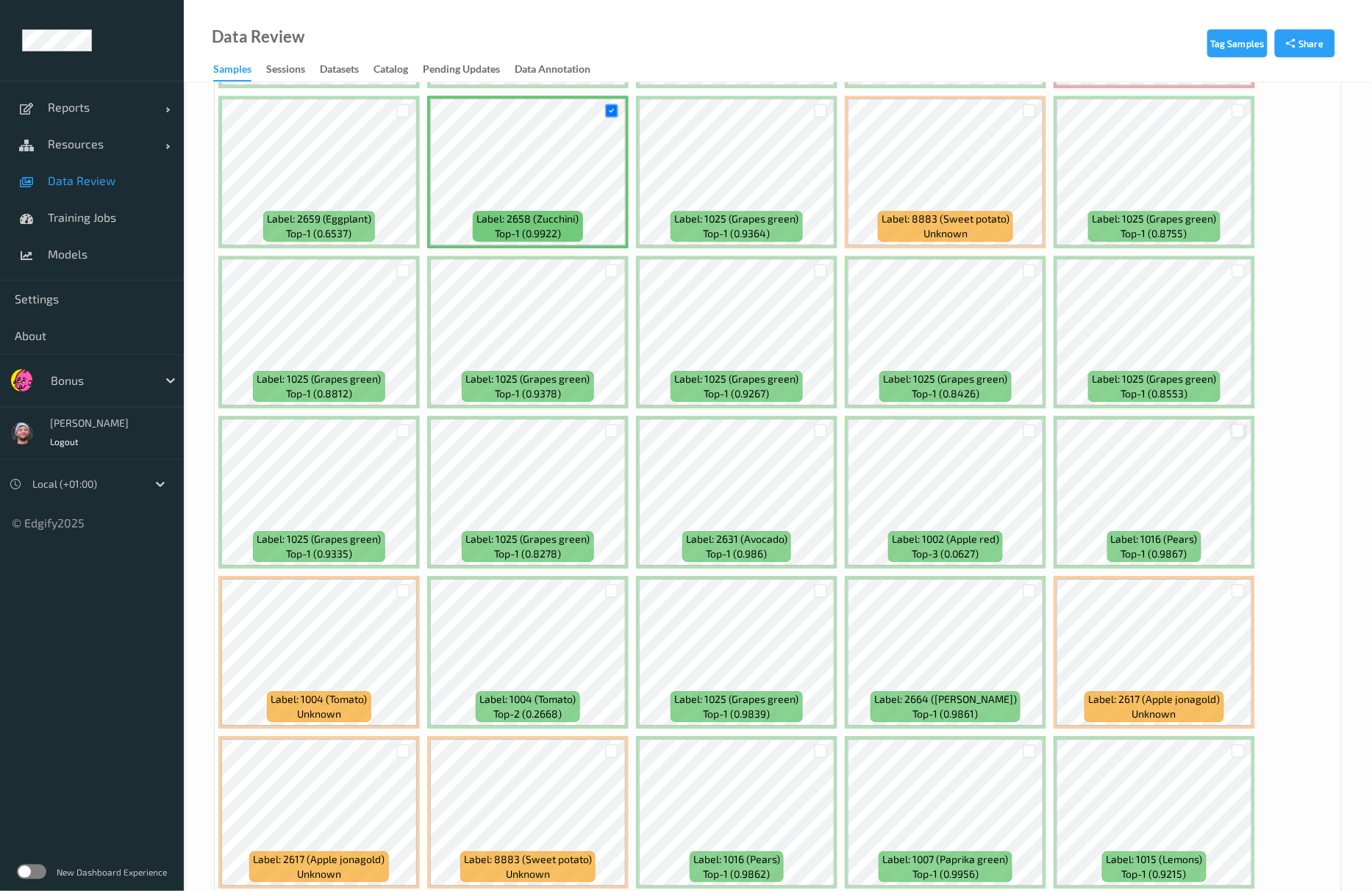
click at [1242, 432] on div at bounding box center [1239, 431] width 14 height 14
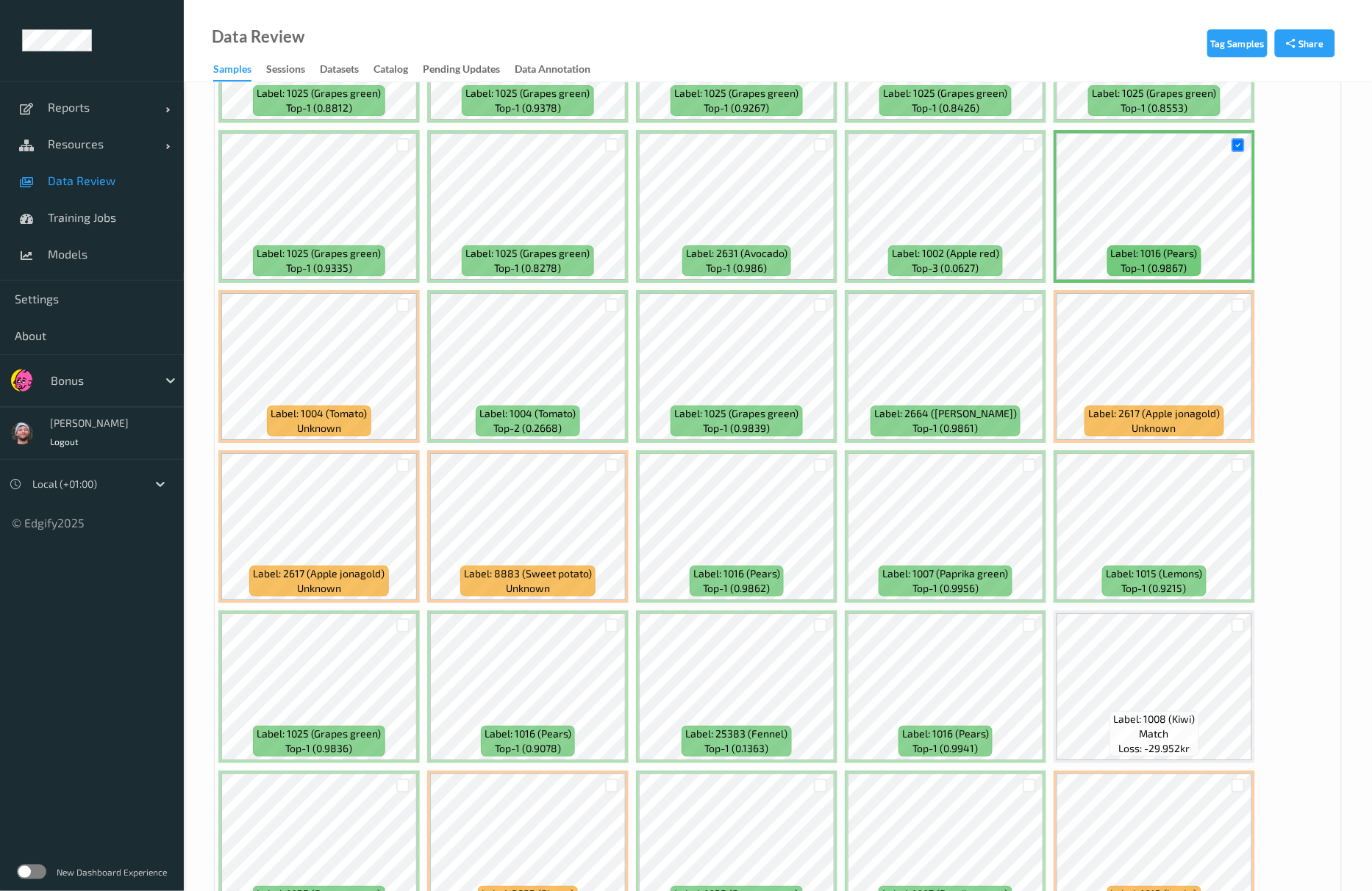
scroll to position [1763, 0]
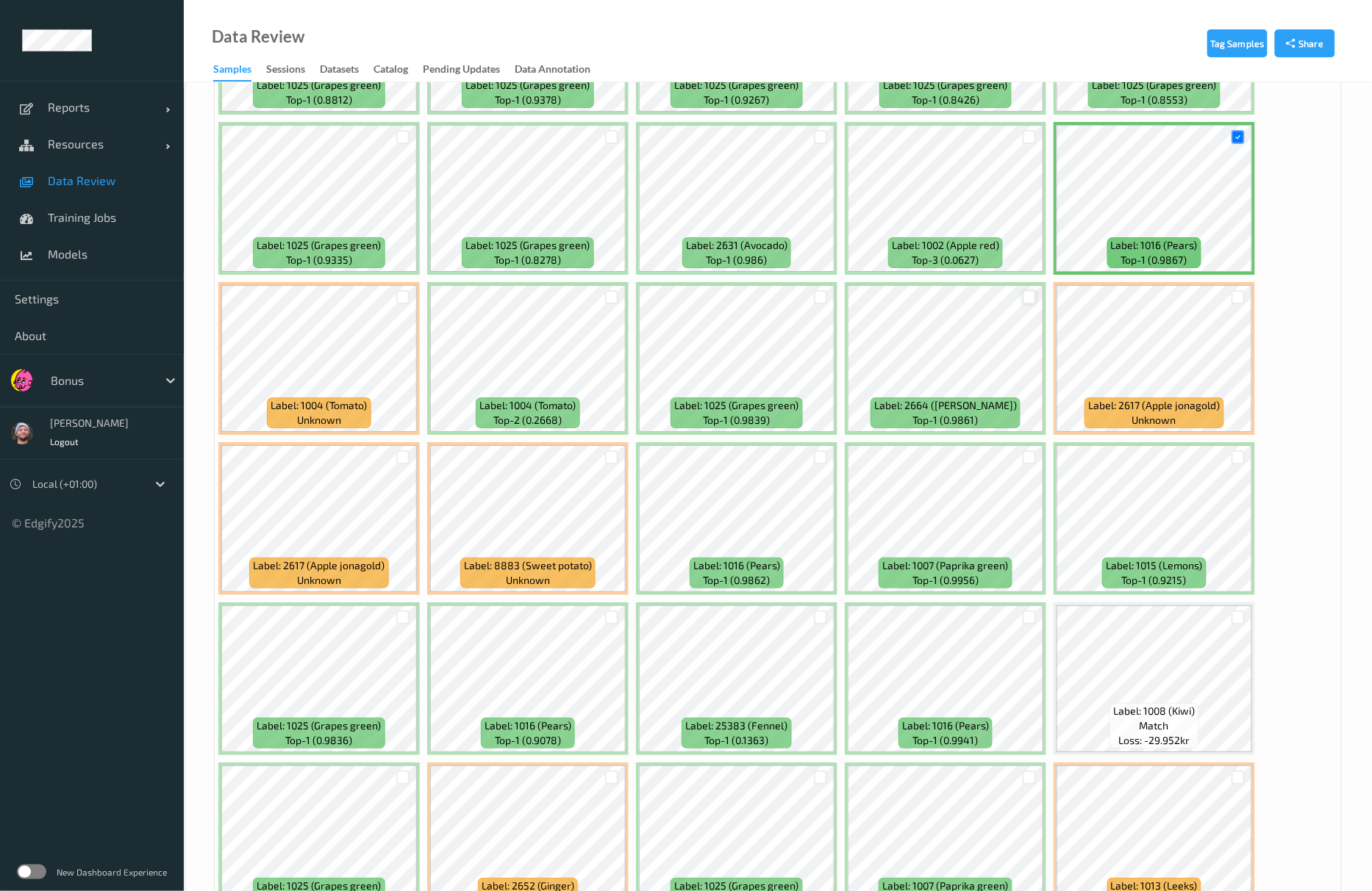
click at [1031, 305] on div at bounding box center [1030, 298] width 14 height 14
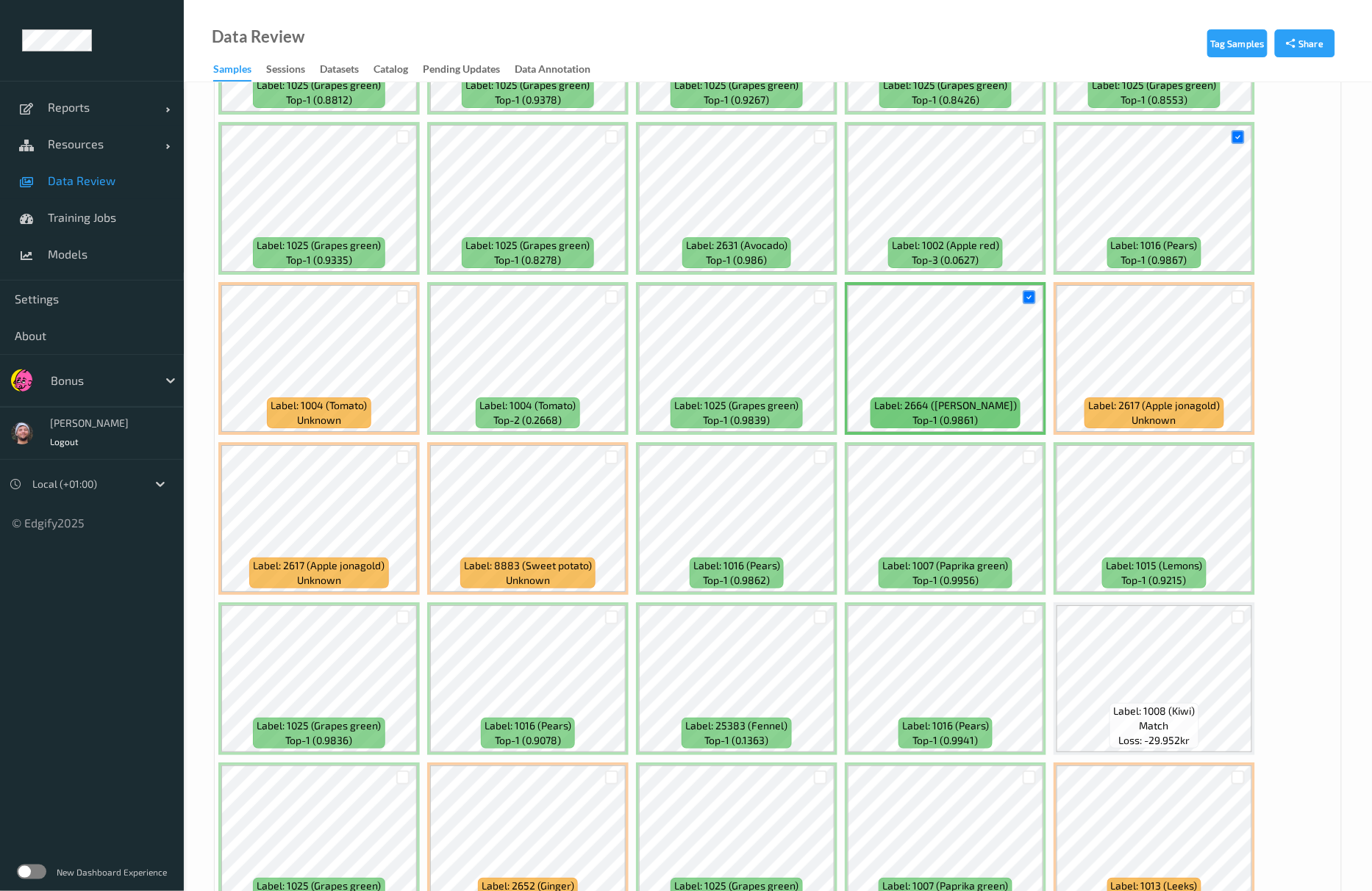
click at [819, 467] on div at bounding box center [821, 457] width 28 height 24
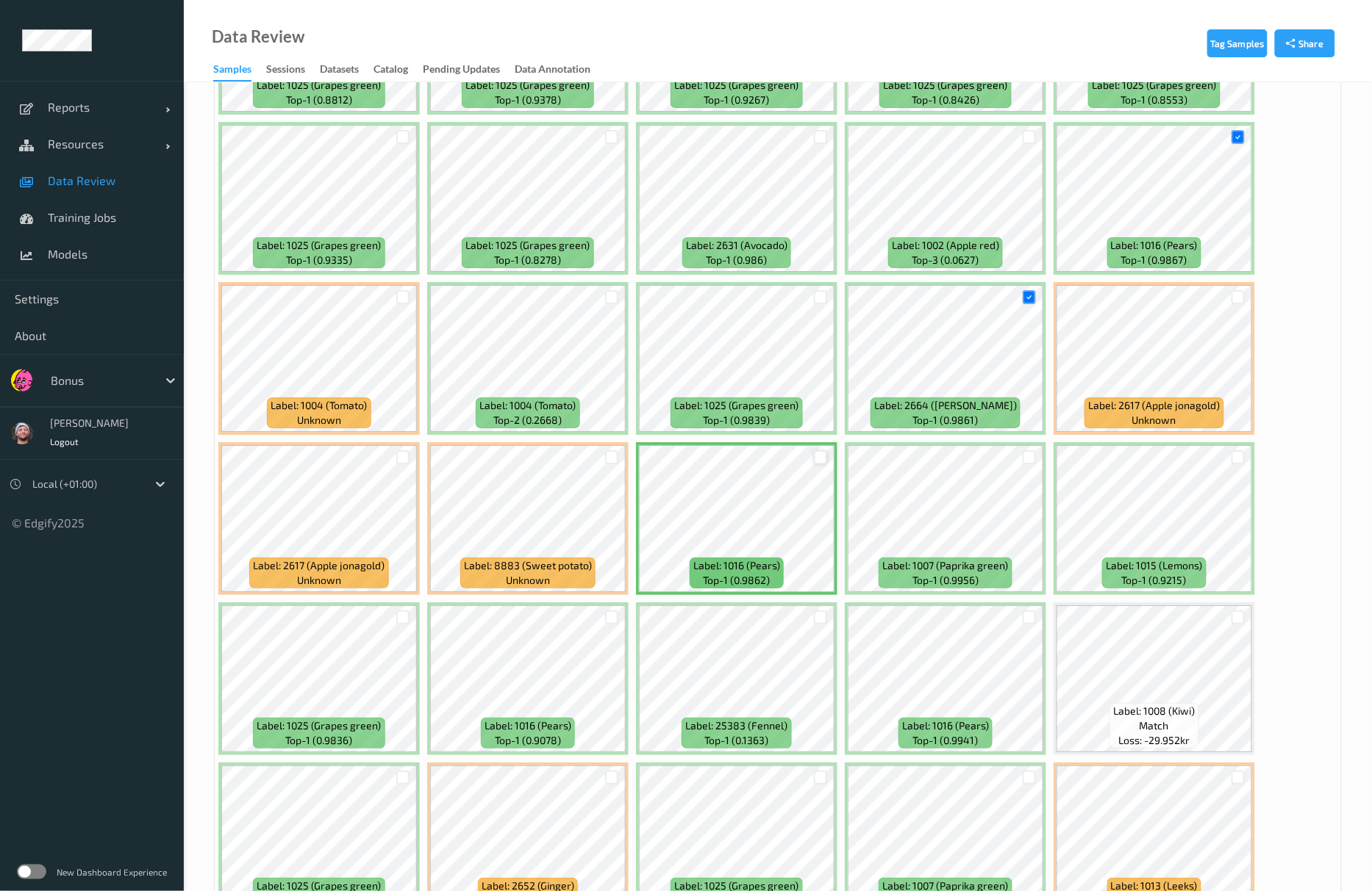
click at [825, 453] on div at bounding box center [821, 457] width 14 height 14
click at [611, 298] on div at bounding box center [612, 298] width 14 height 14
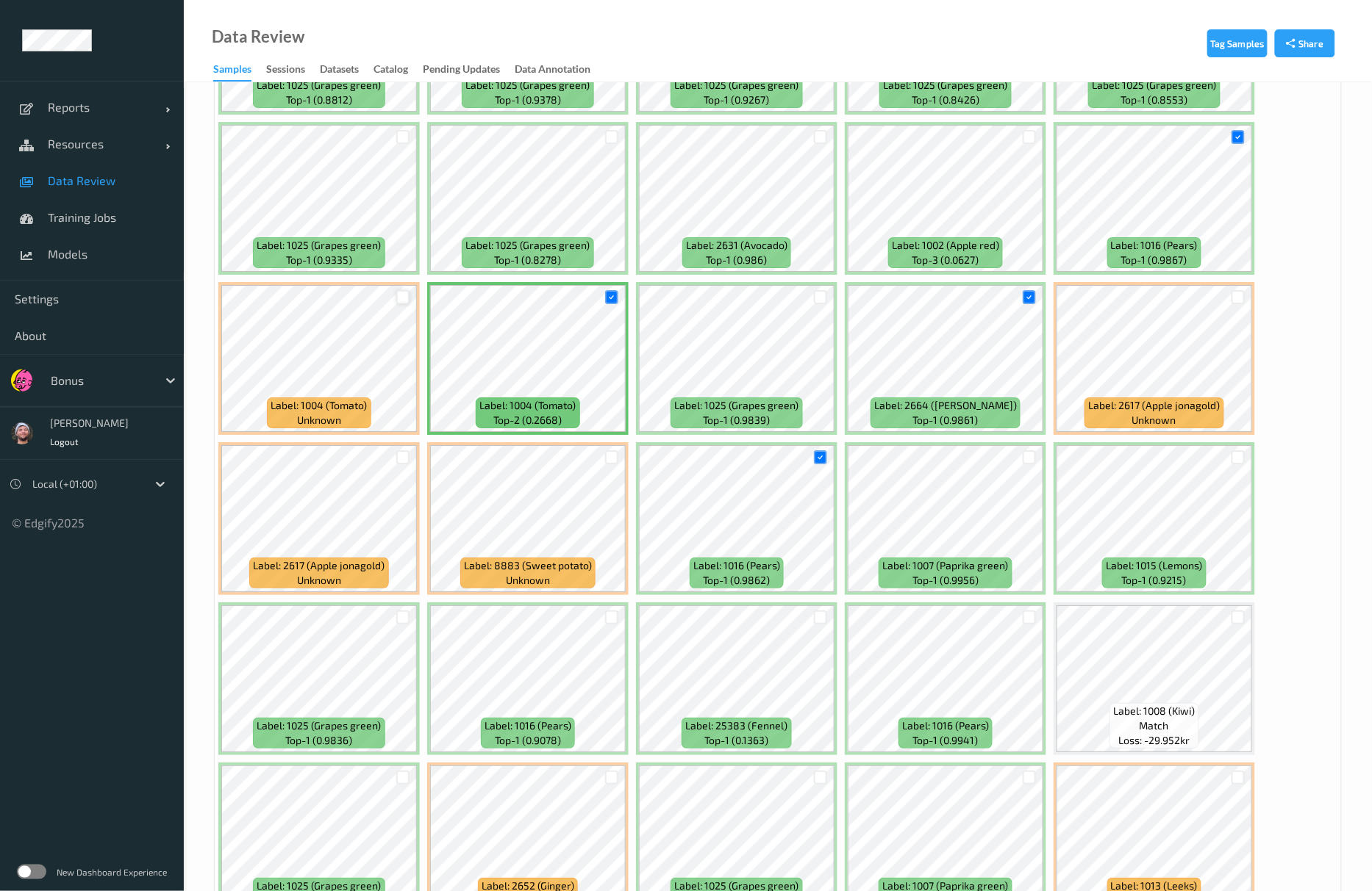
click at [400, 305] on div at bounding box center [404, 298] width 14 height 14
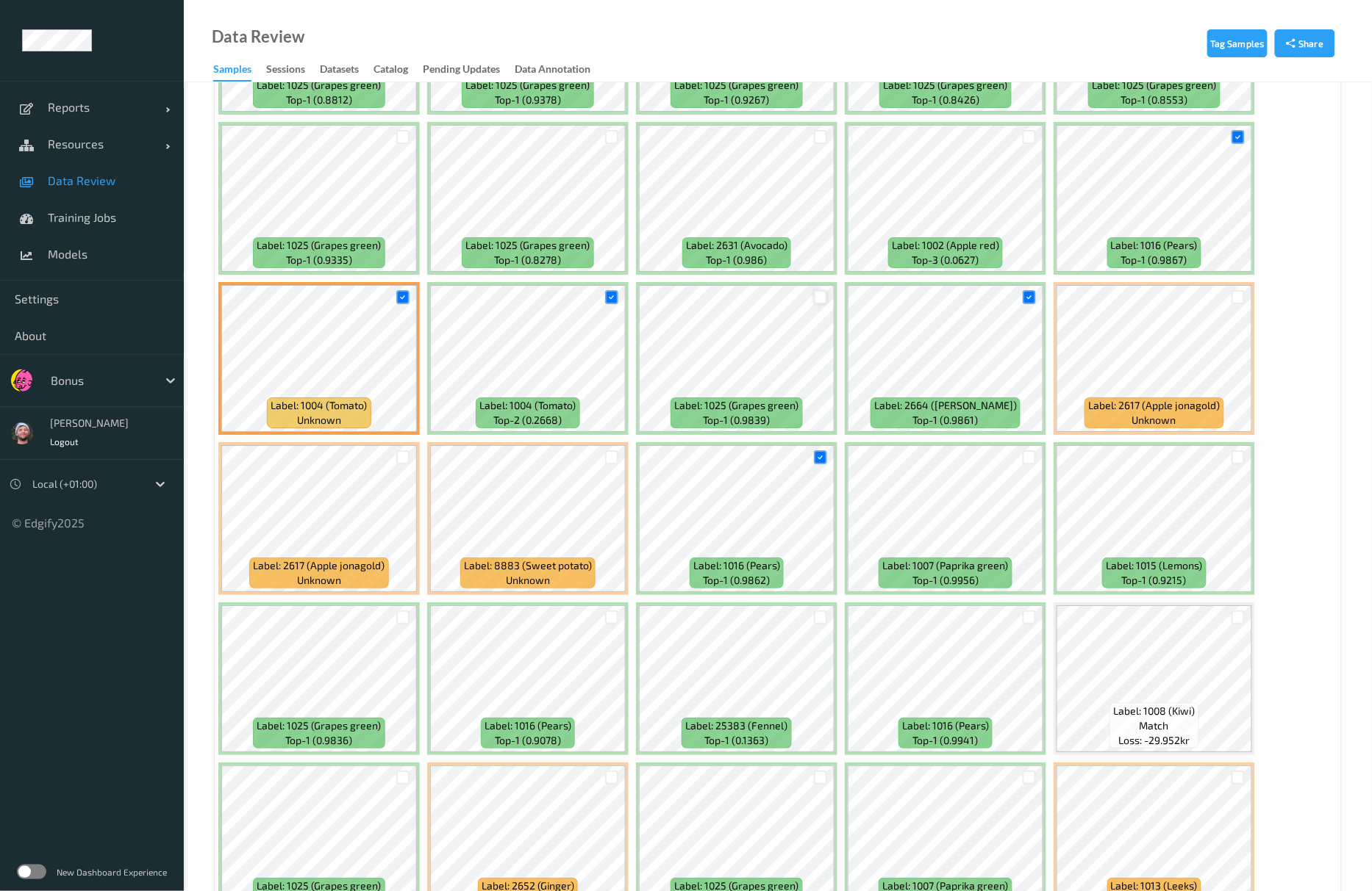
click at [822, 300] on div at bounding box center [821, 298] width 14 height 14
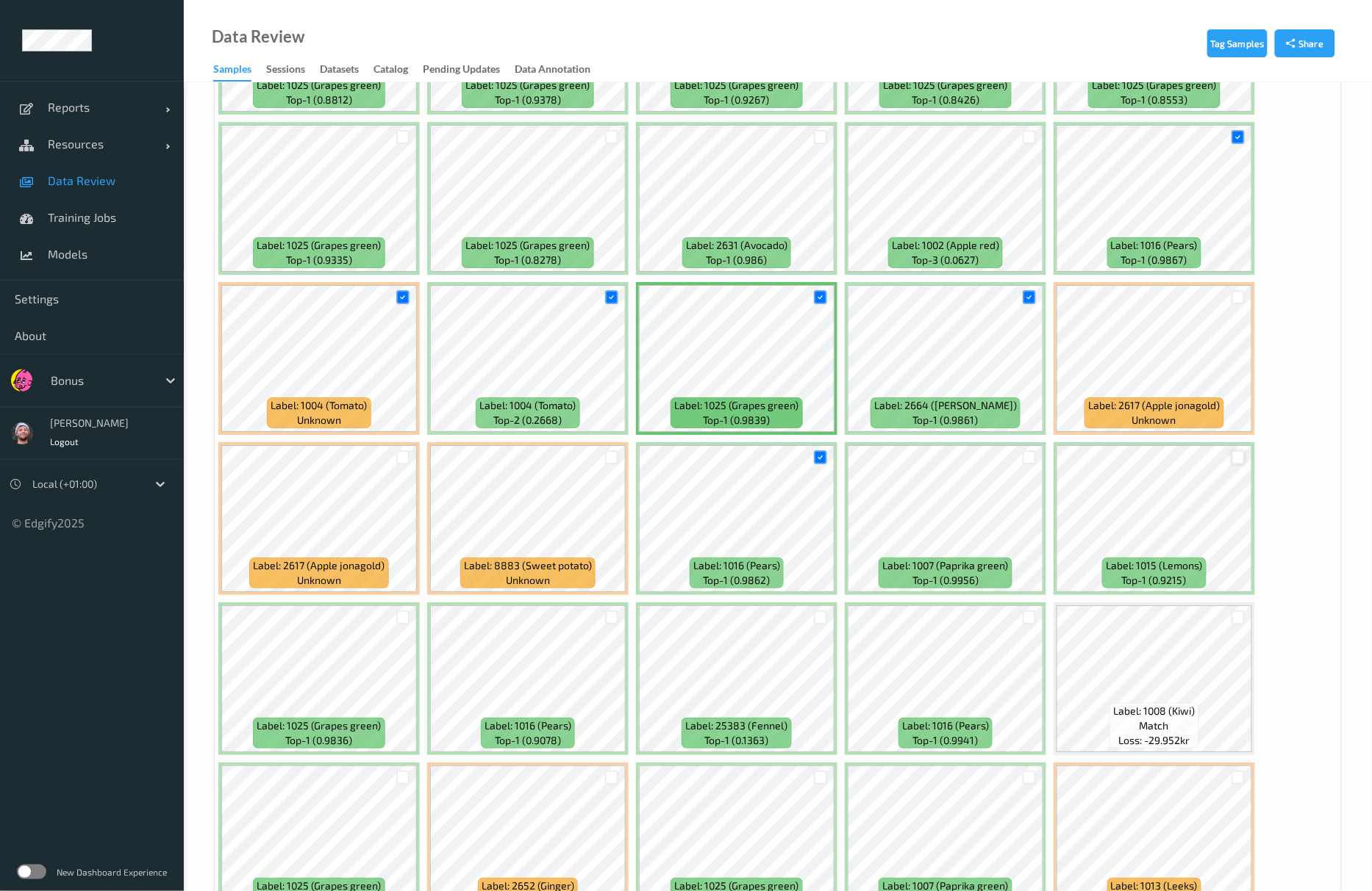
click at [1239, 457] on div at bounding box center [1239, 457] width 14 height 14
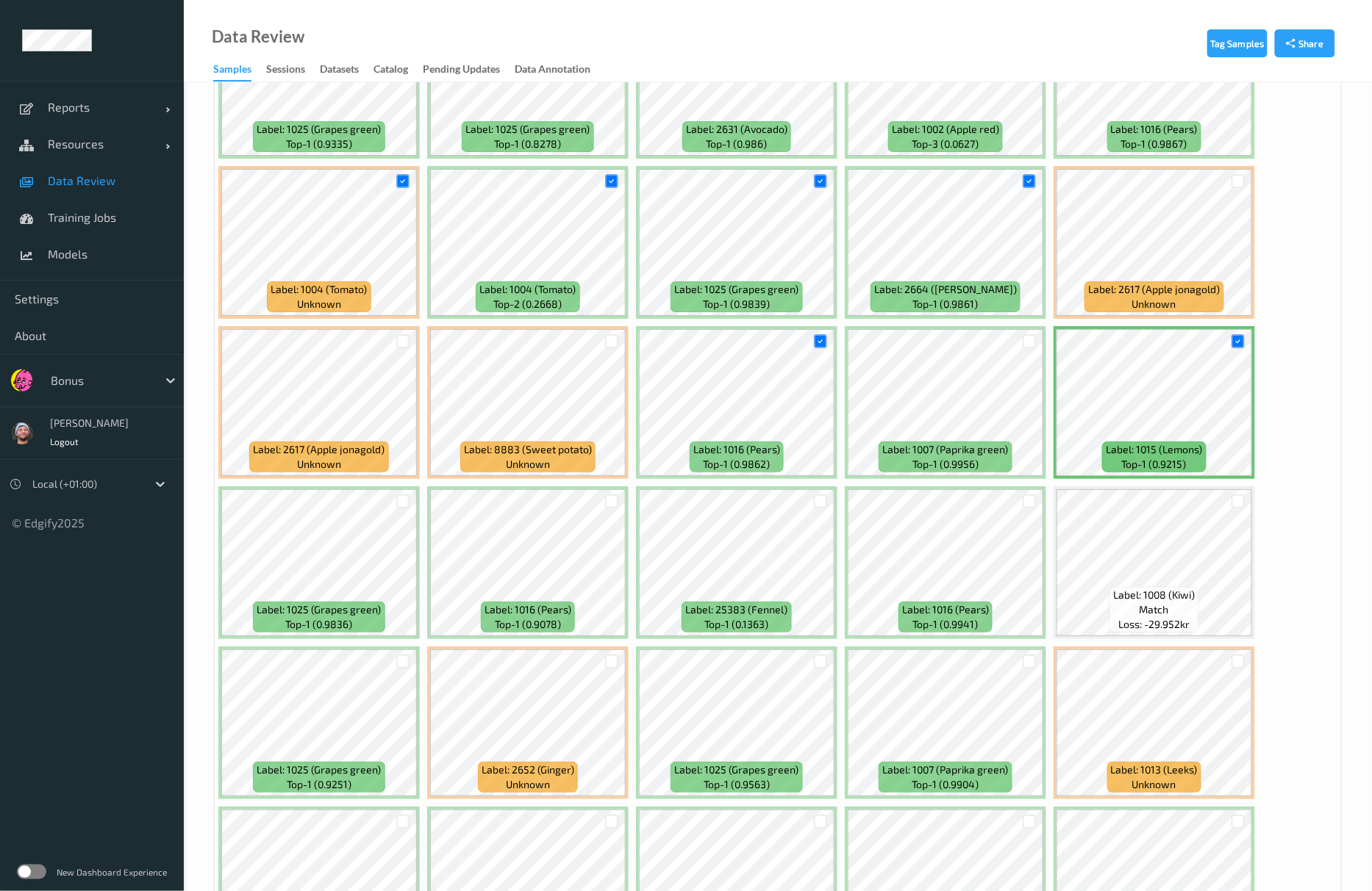
scroll to position [2058, 0]
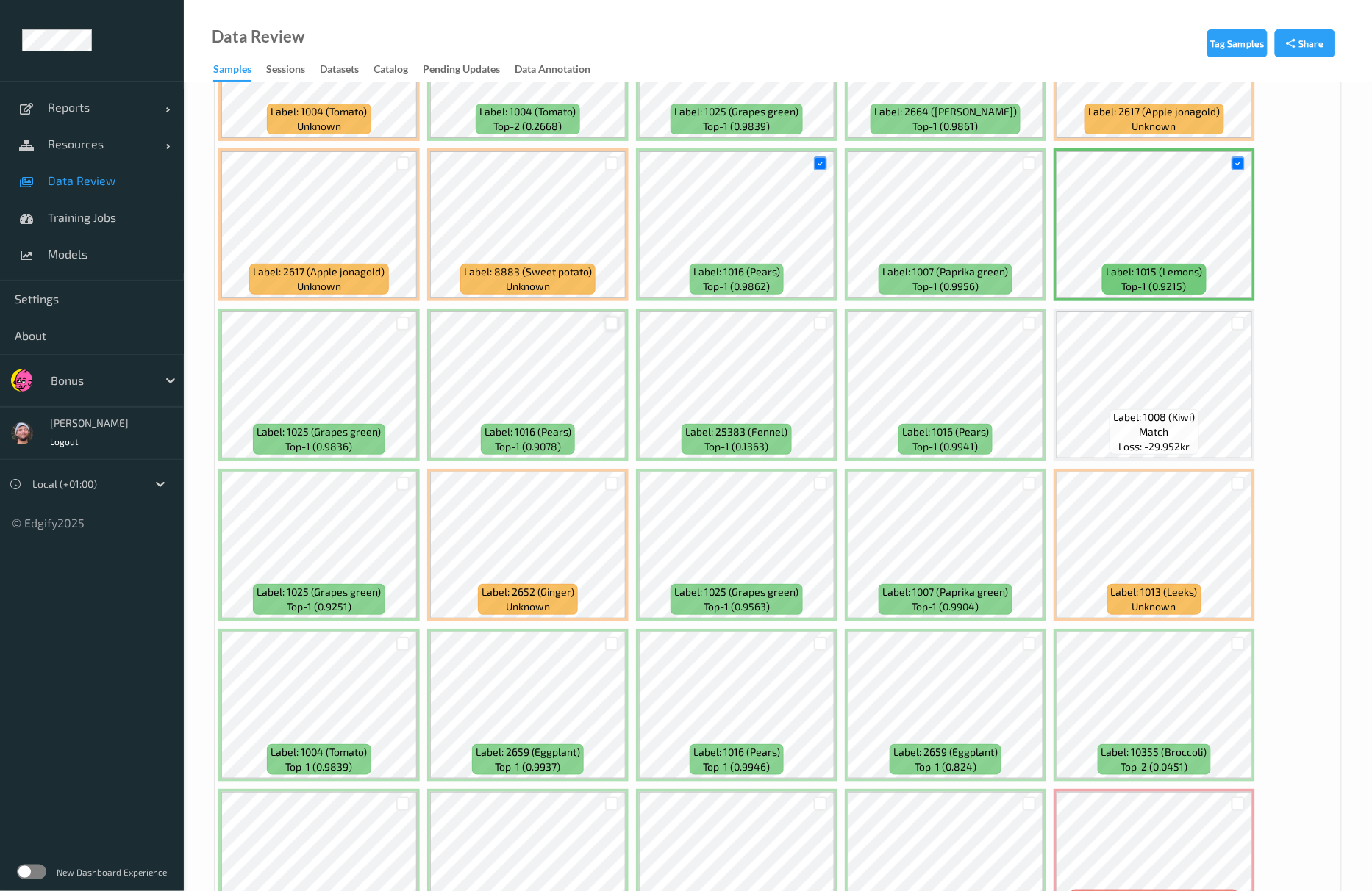
click at [615, 321] on div at bounding box center [612, 324] width 14 height 14
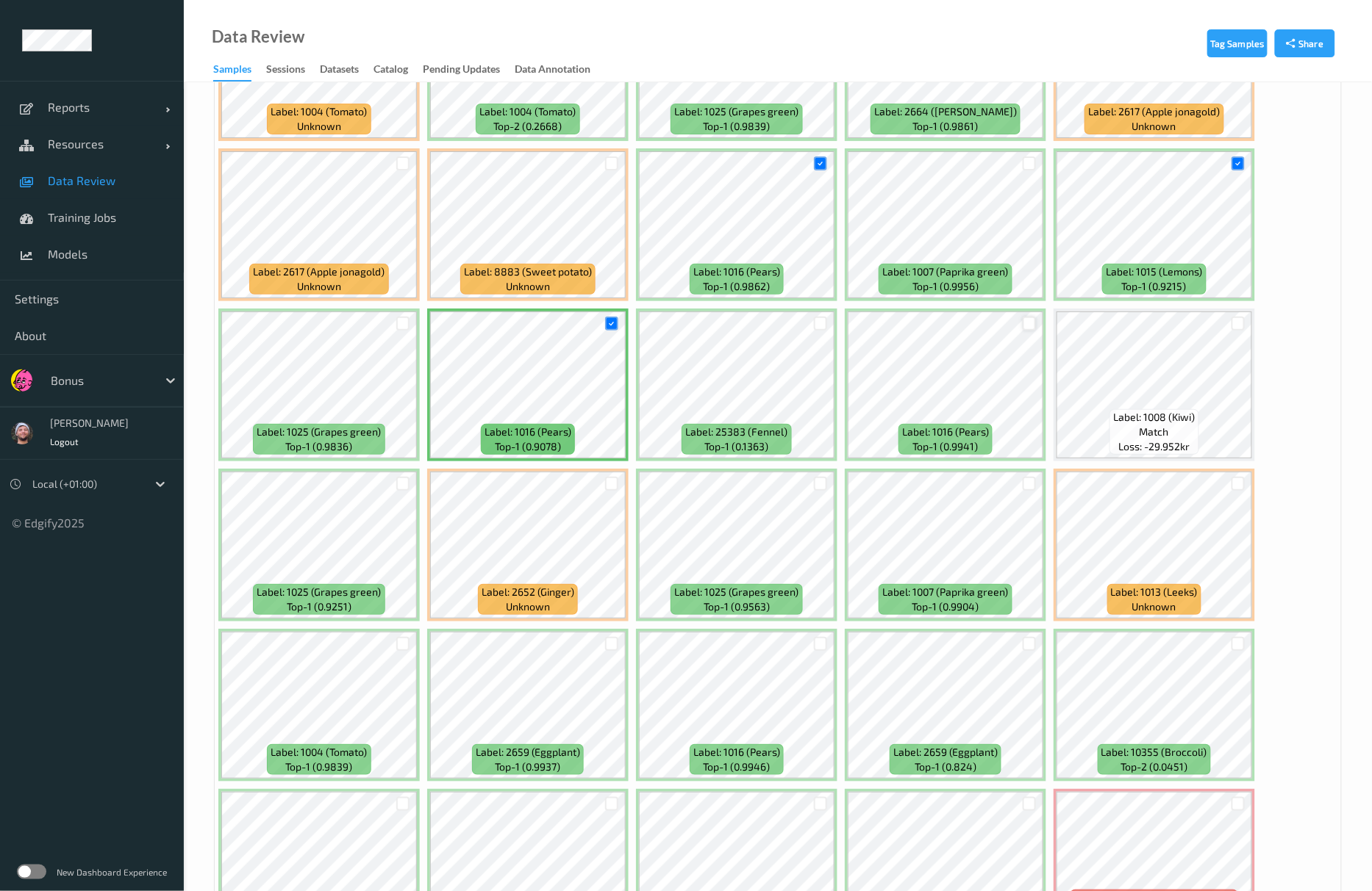
click at [1036, 323] on div at bounding box center [1030, 324] width 14 height 14
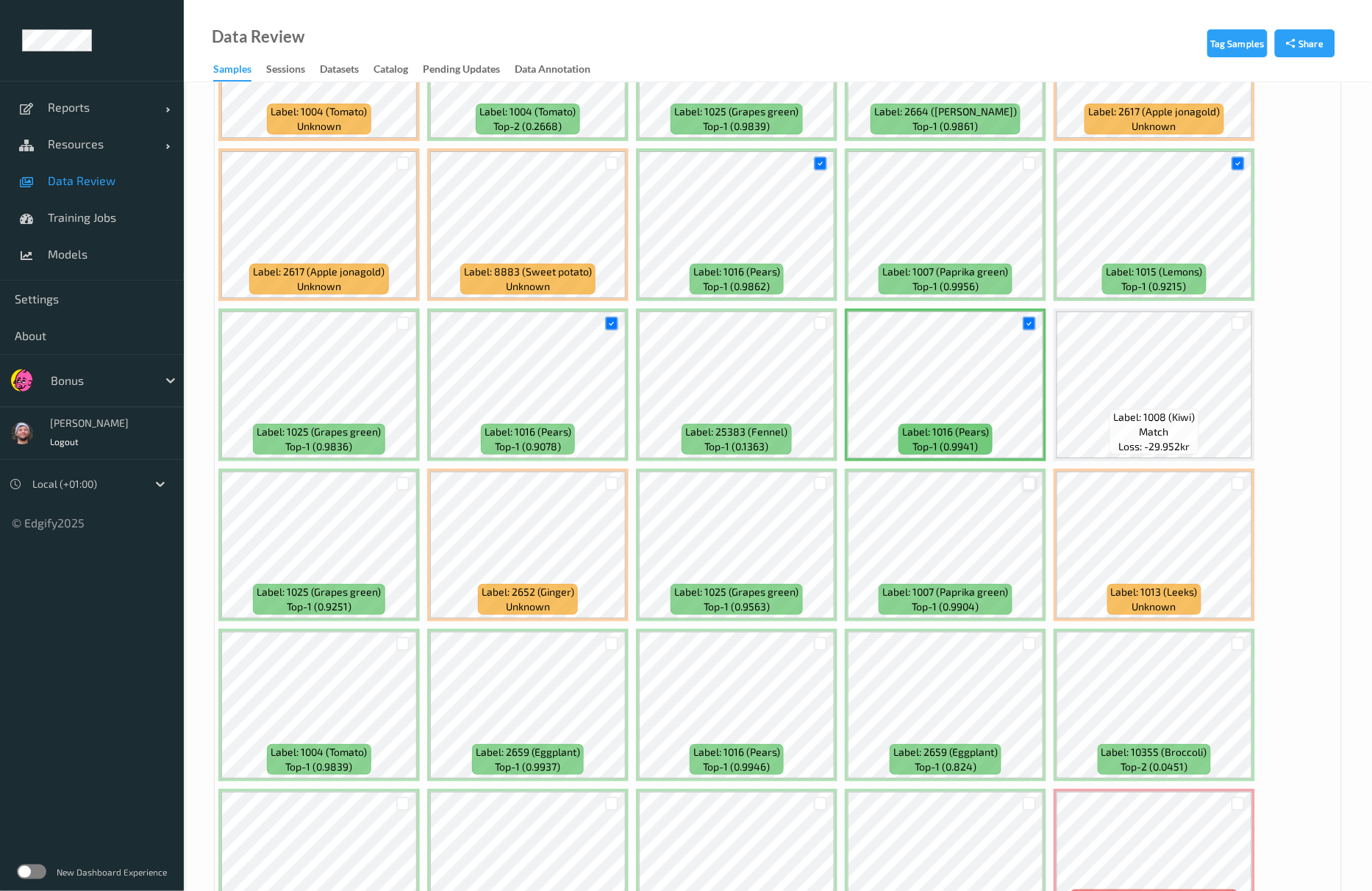
click at [1025, 485] on div at bounding box center [1030, 484] width 14 height 14
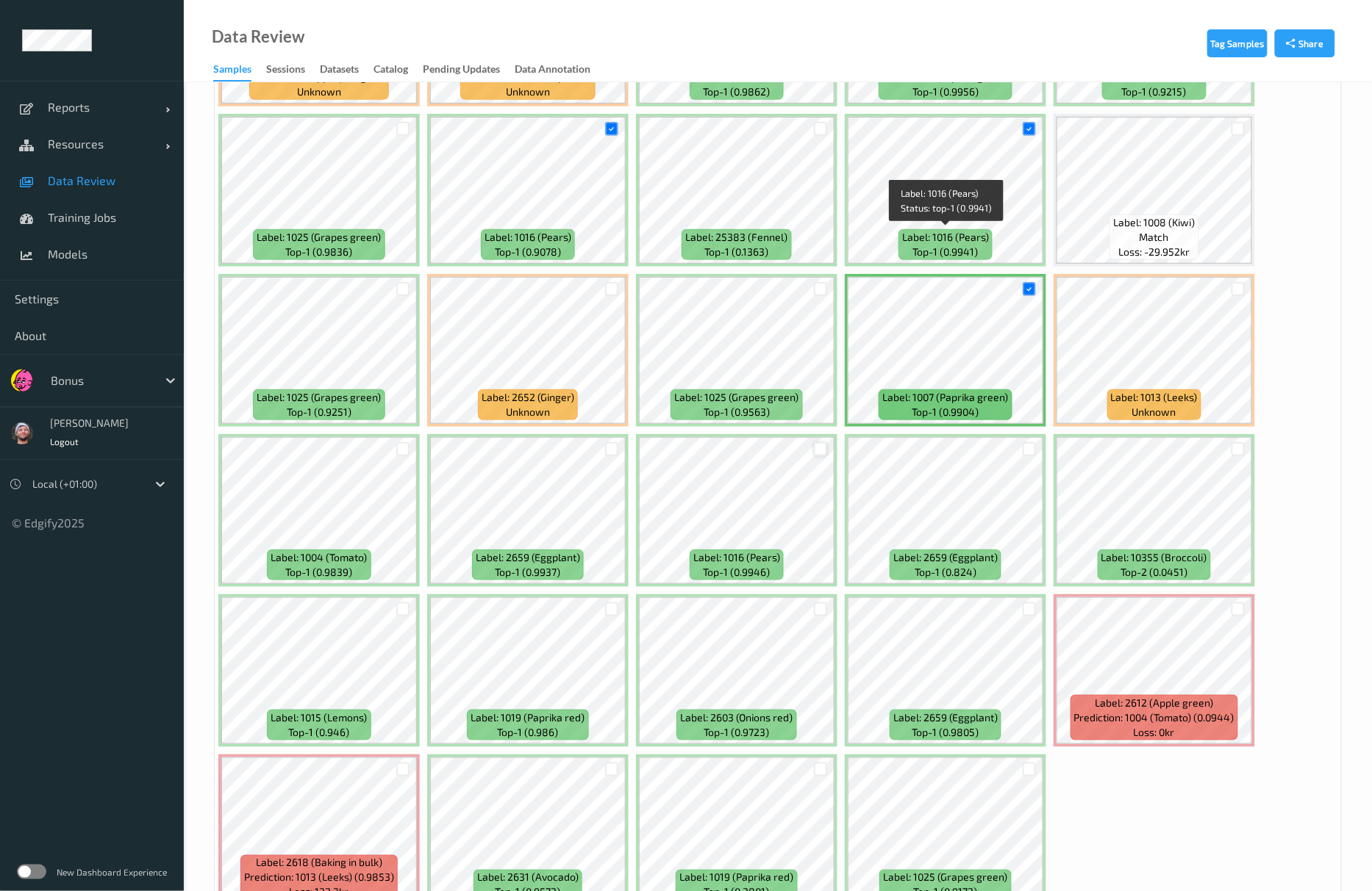
scroll to position [2253, 0]
click at [825, 451] on div at bounding box center [821, 449] width 14 height 14
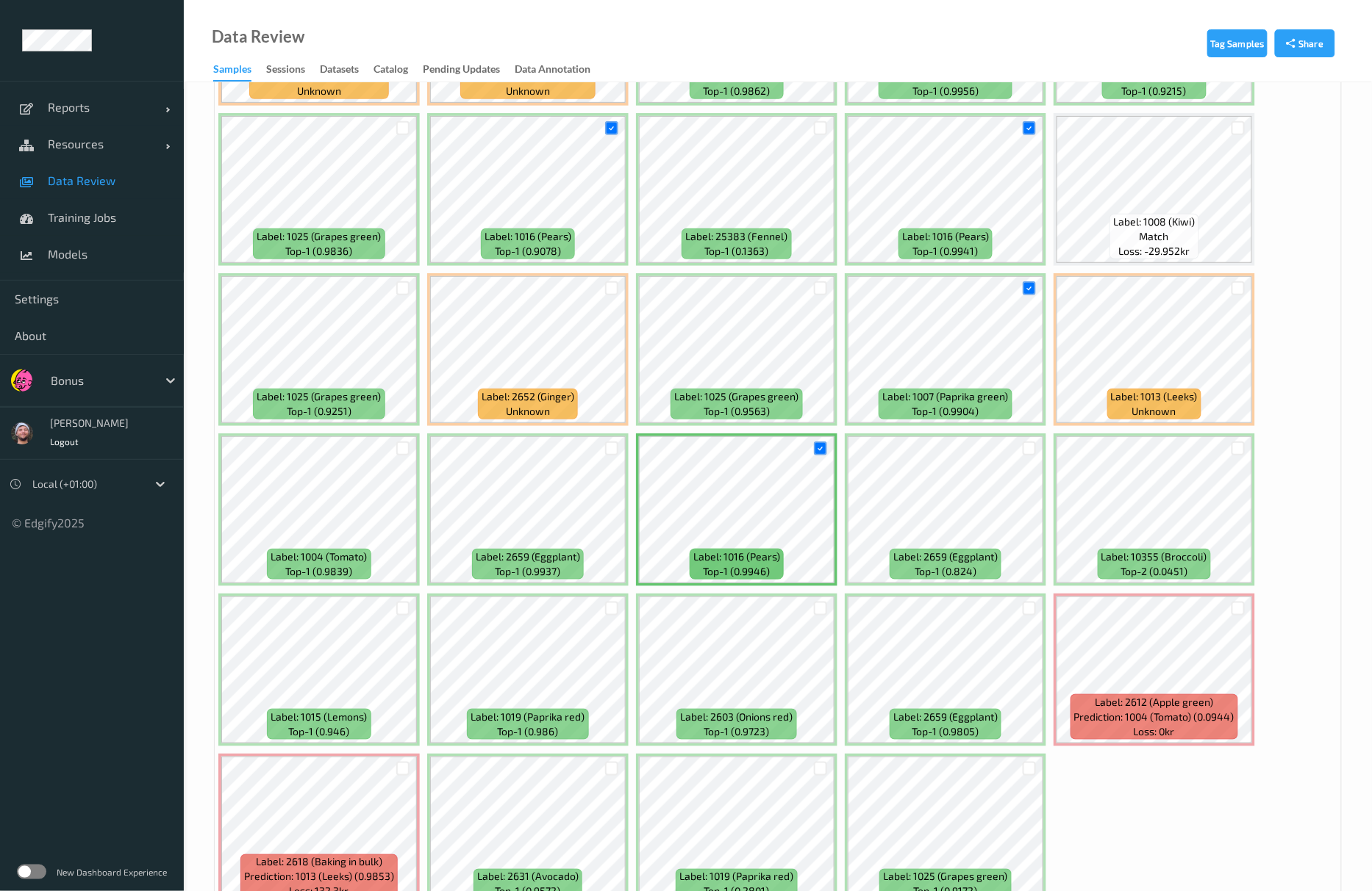
click at [392, 444] on div at bounding box center [403, 448] width 28 height 24
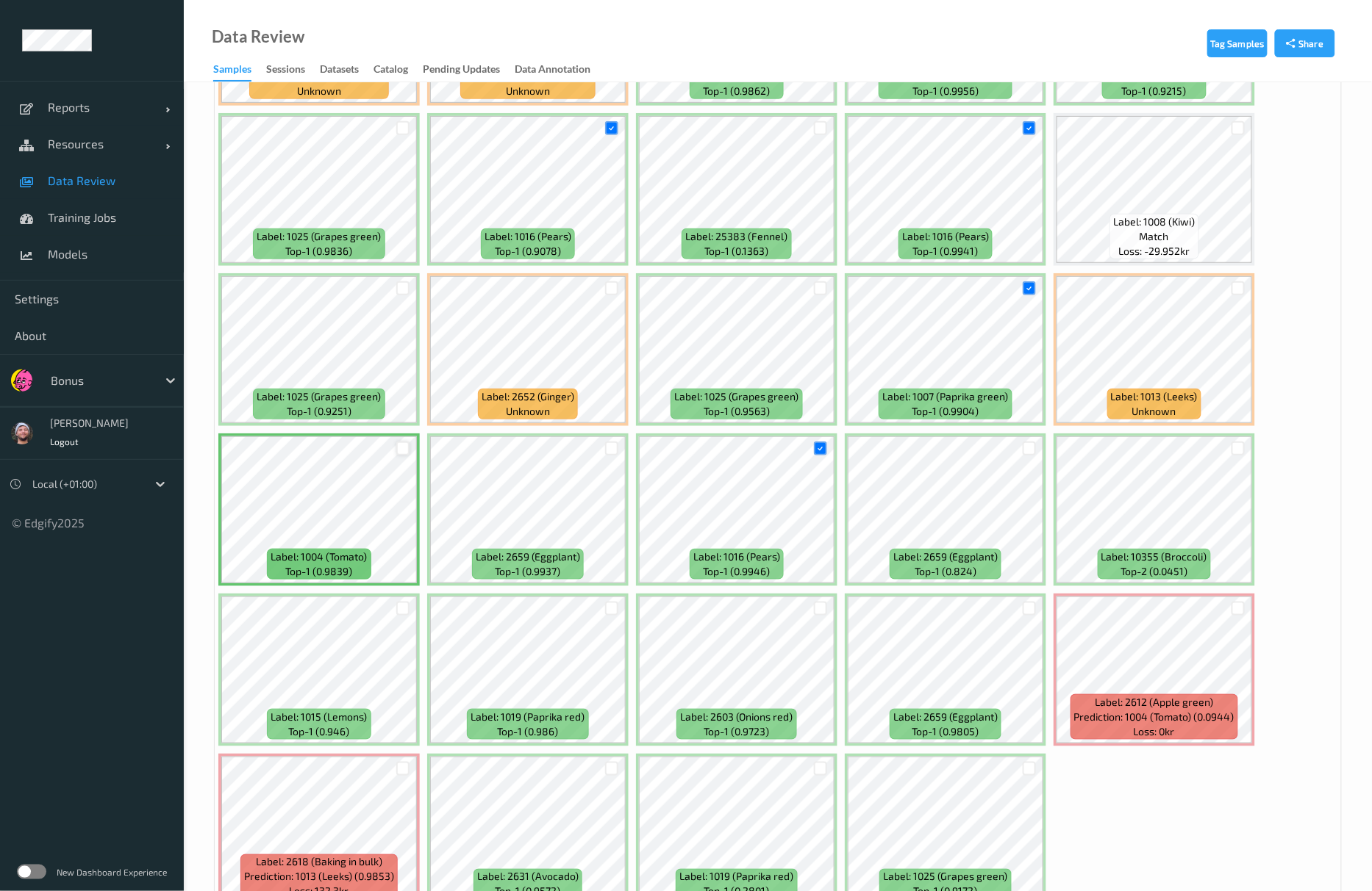
click at [401, 456] on div at bounding box center [404, 449] width 14 height 14
click at [405, 613] on div at bounding box center [404, 609] width 14 height 14
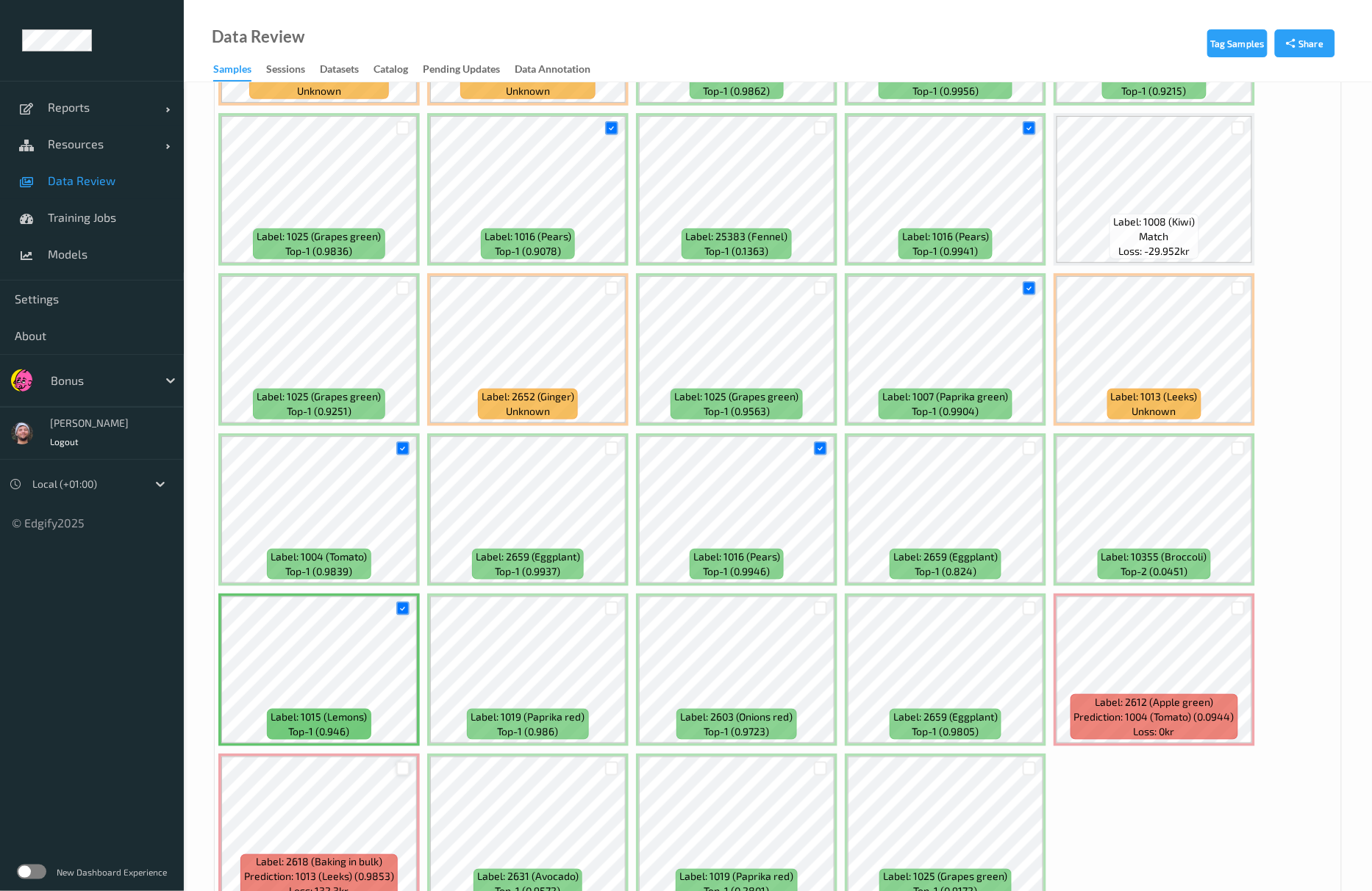
click at [407, 768] on div at bounding box center [404, 769] width 14 height 14
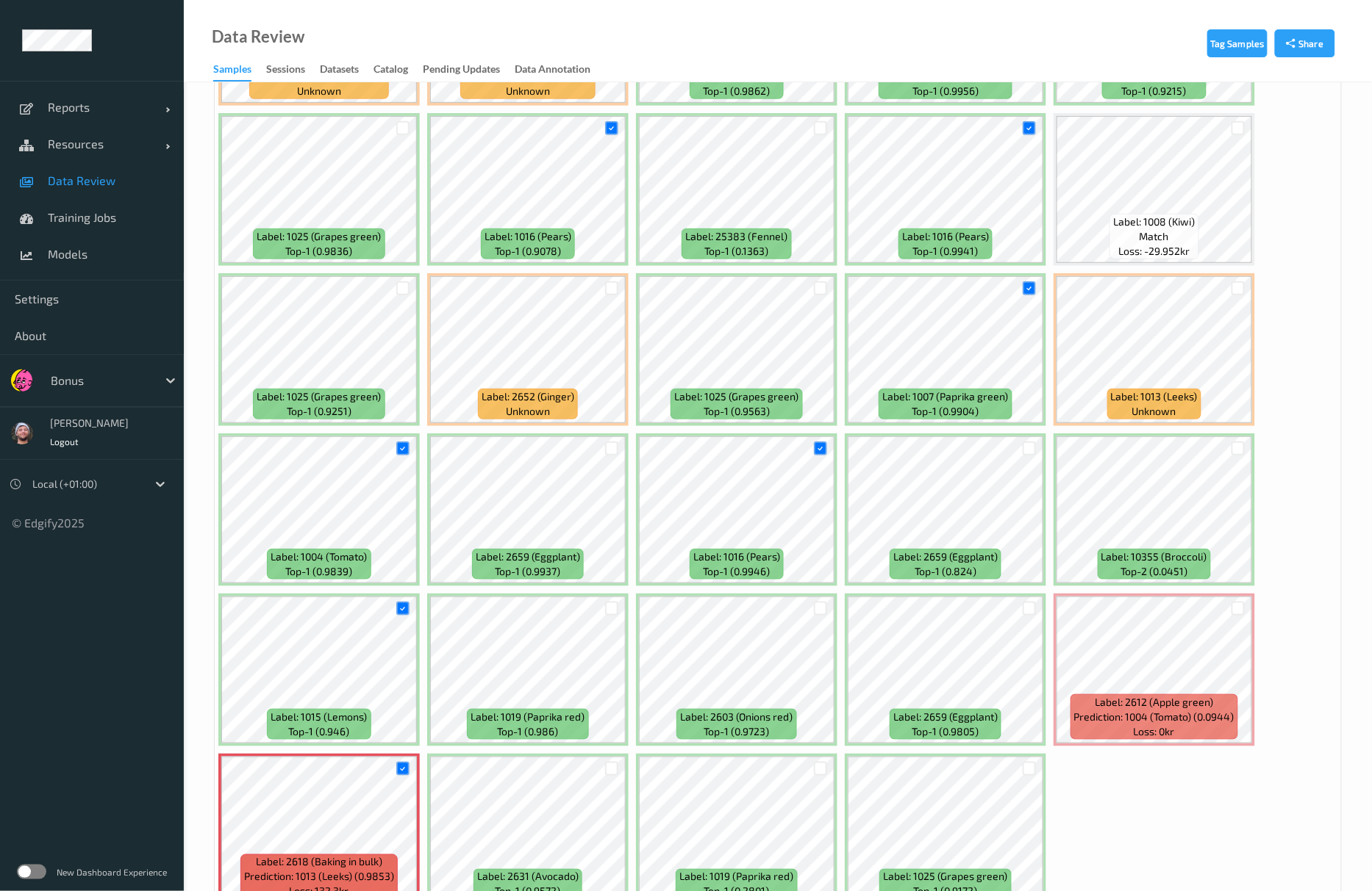
click at [1020, 608] on div at bounding box center [1029, 608] width 28 height 24
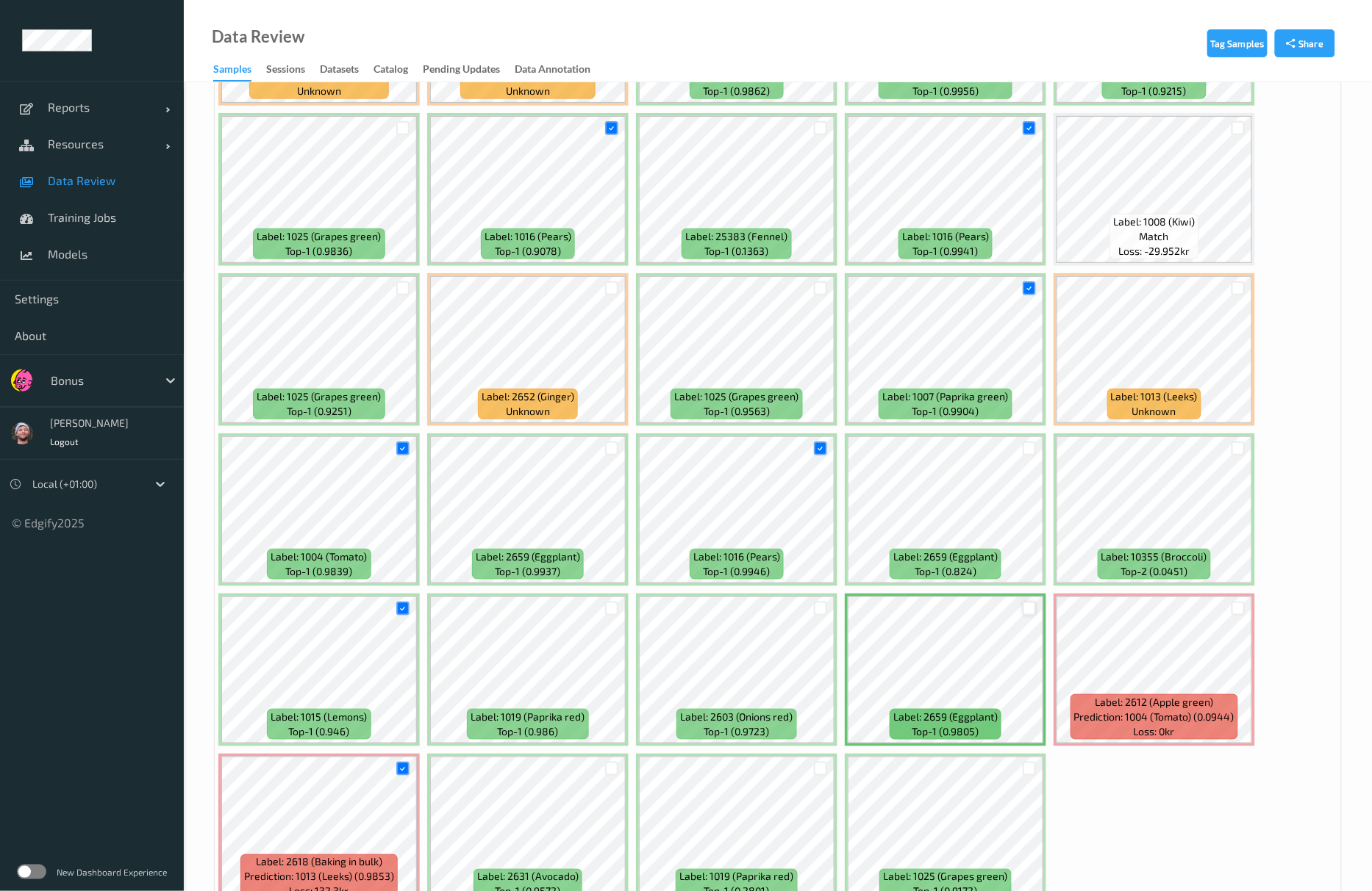
click at [1027, 611] on div at bounding box center [1030, 609] width 14 height 14
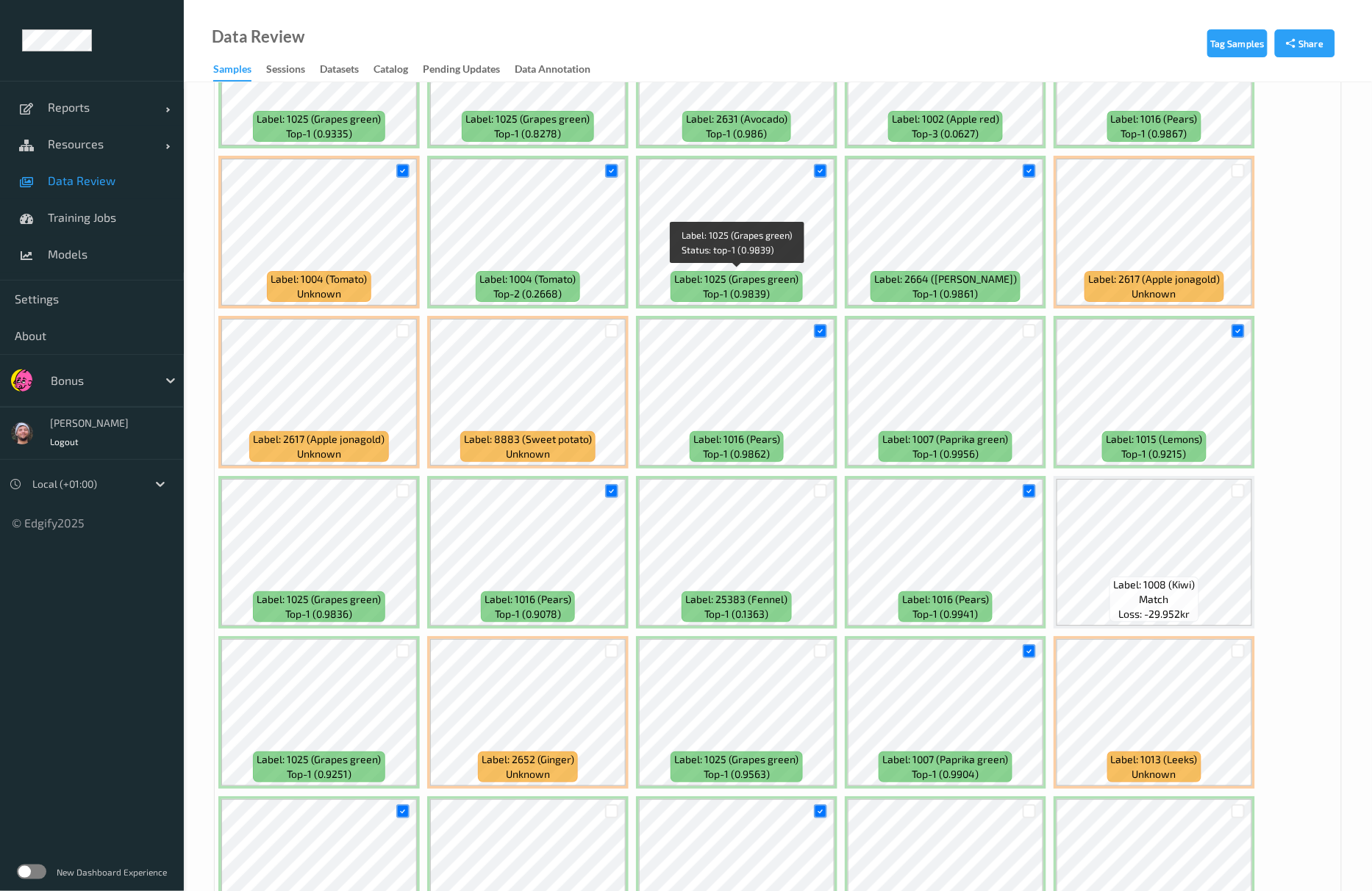
scroll to position [2238, 0]
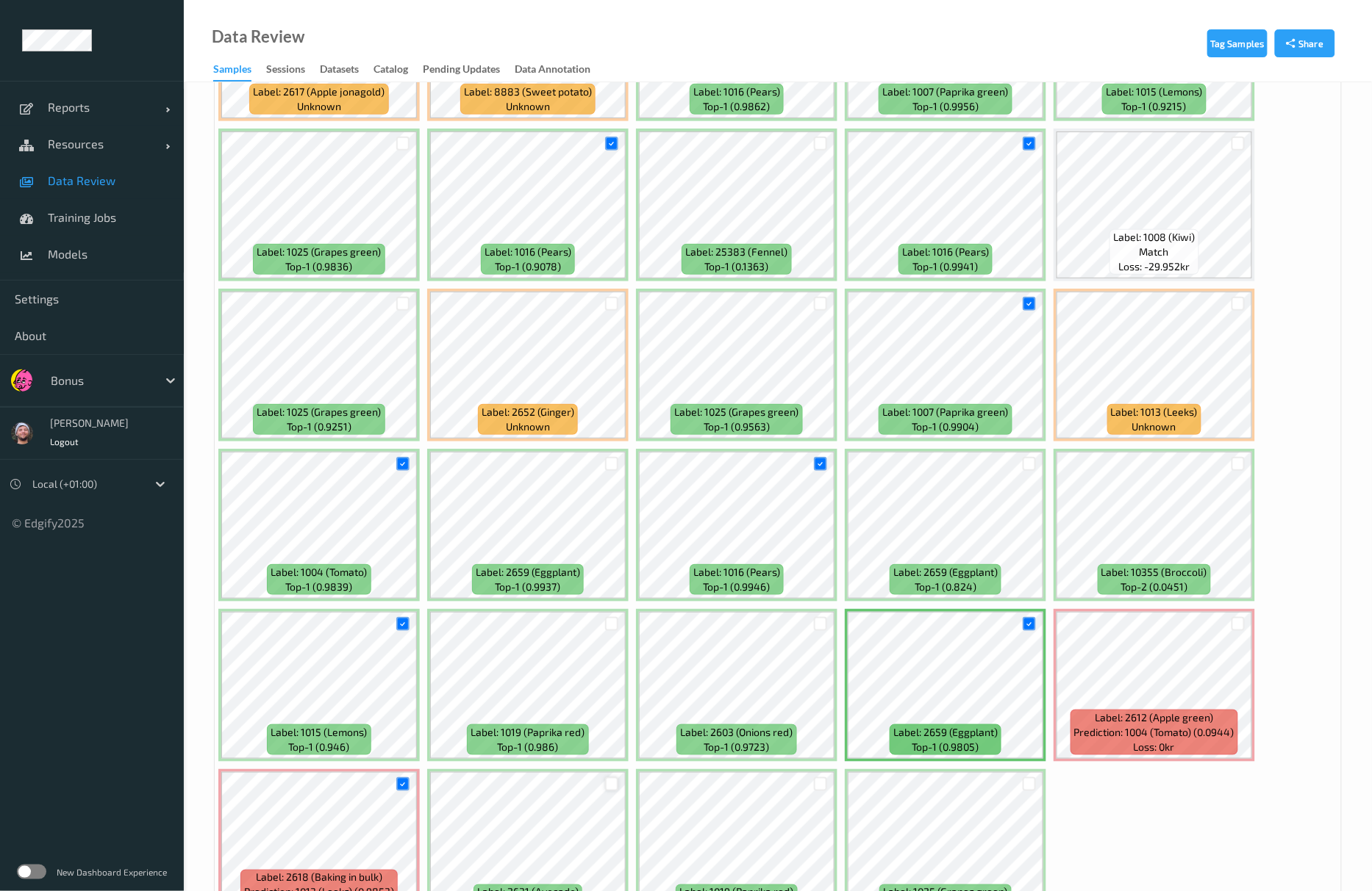
click at [607, 786] on div at bounding box center [612, 784] width 14 height 14
click at [620, 630] on div at bounding box center [612, 623] width 28 height 24
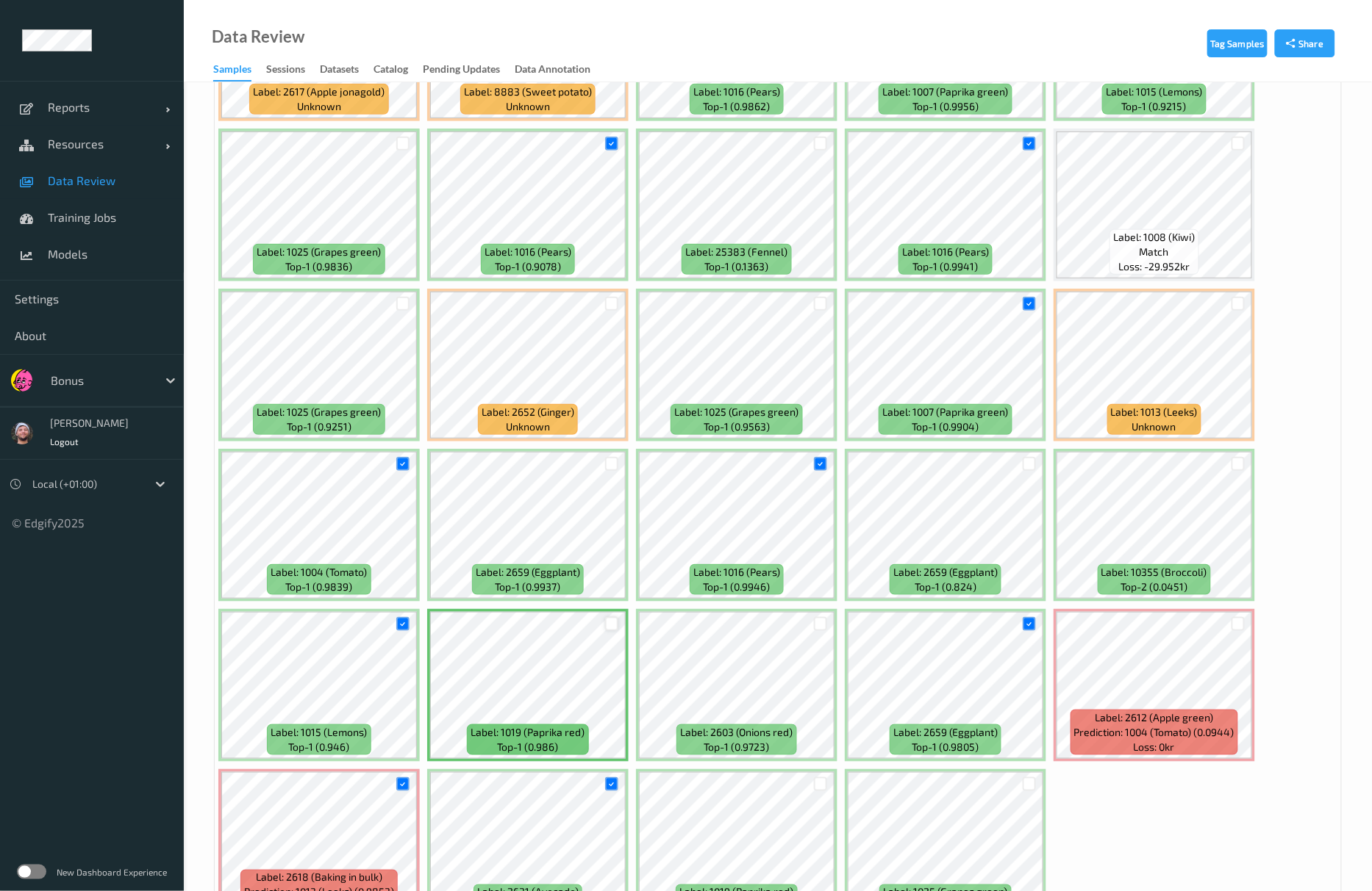
click at [616, 630] on div at bounding box center [612, 624] width 14 height 14
click at [610, 466] on div at bounding box center [612, 464] width 14 height 14
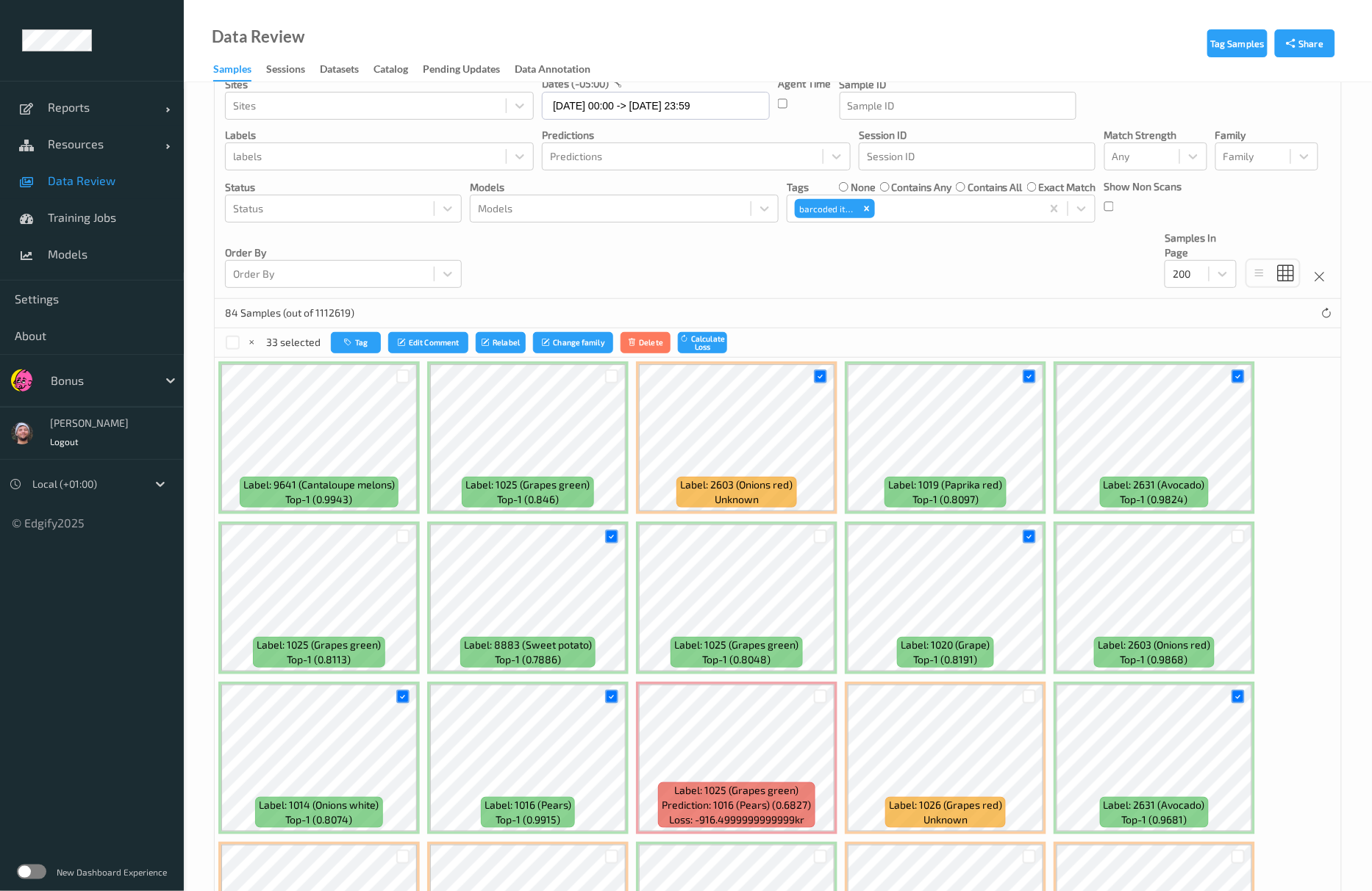
scroll to position [0, 0]
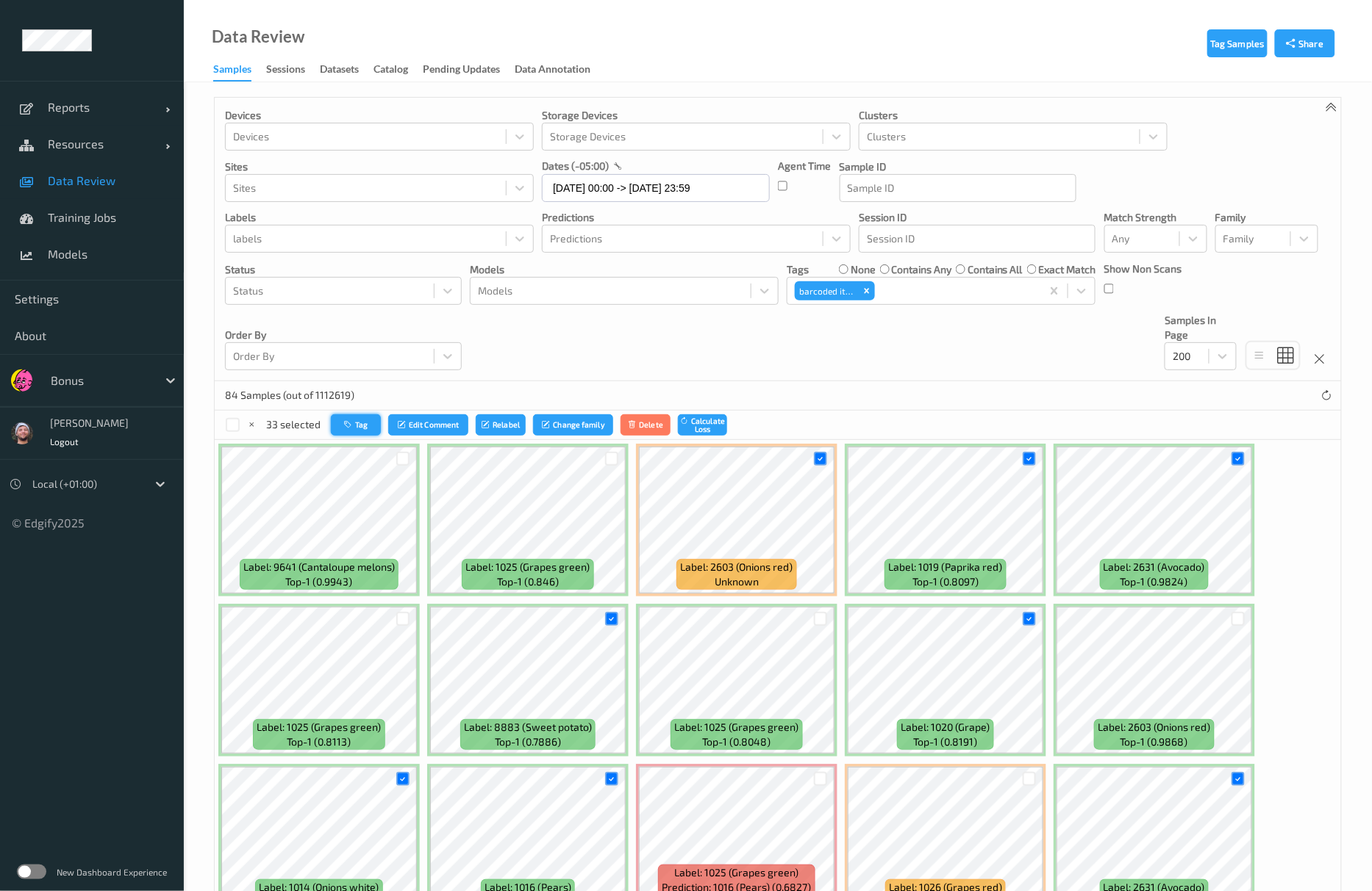
click at [368, 427] on button "Tag" at bounding box center [355, 425] width 50 height 21
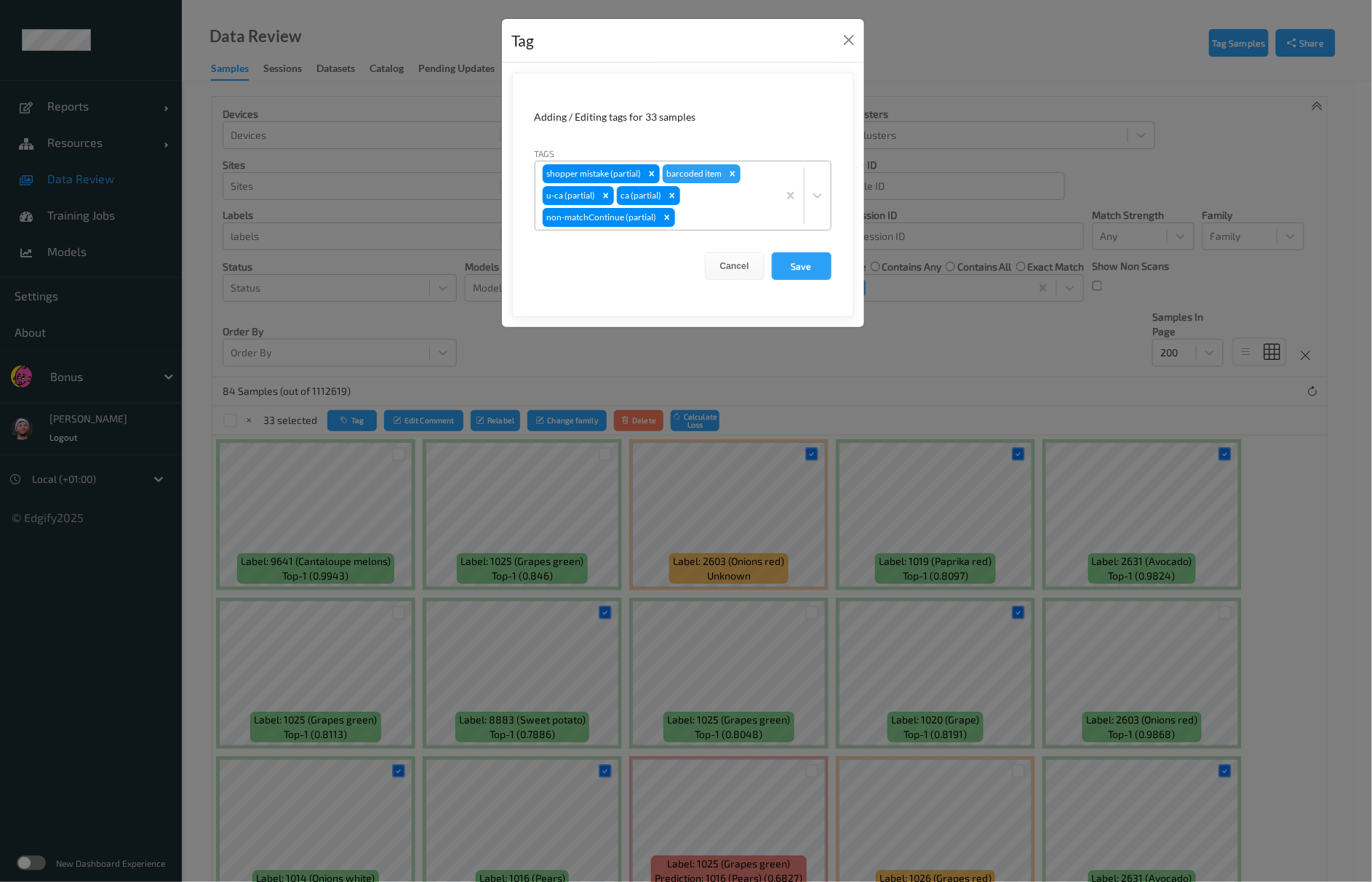
click at [756, 222] on div at bounding box center [725, 218] width 93 height 17
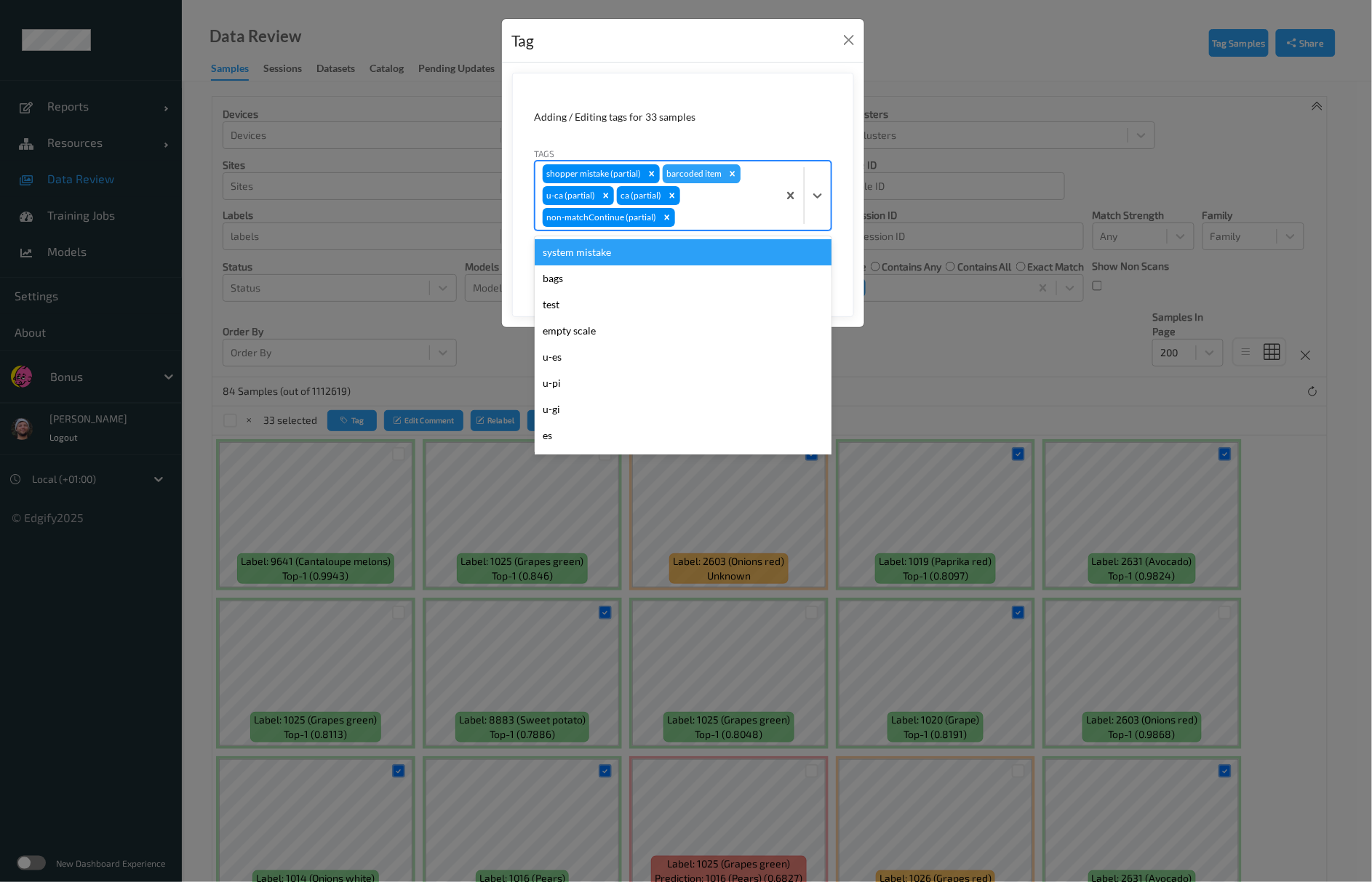
click at [730, 171] on icon "Remove barcoded item" at bounding box center [733, 174] width 10 height 10
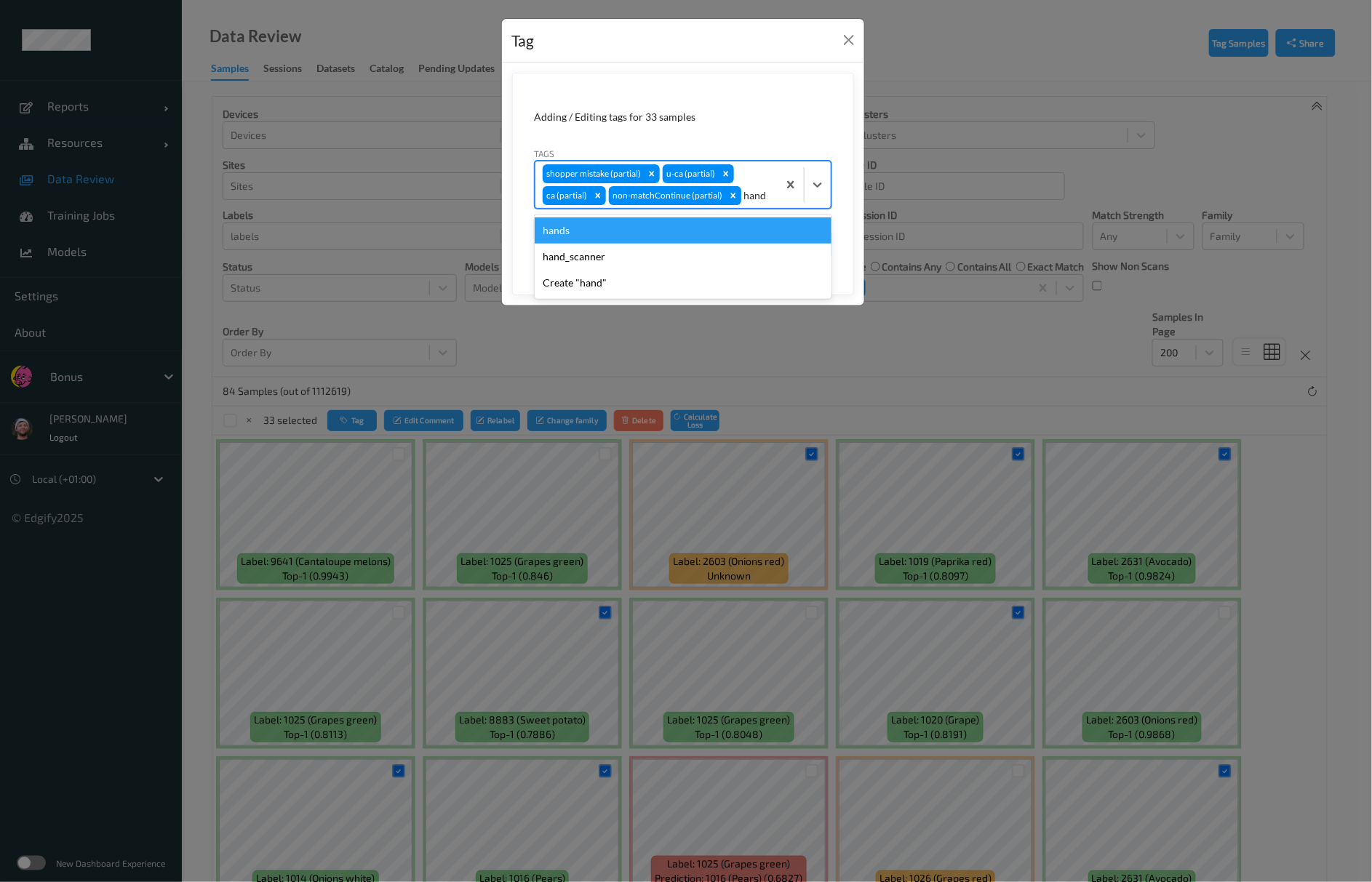
type input "hands"
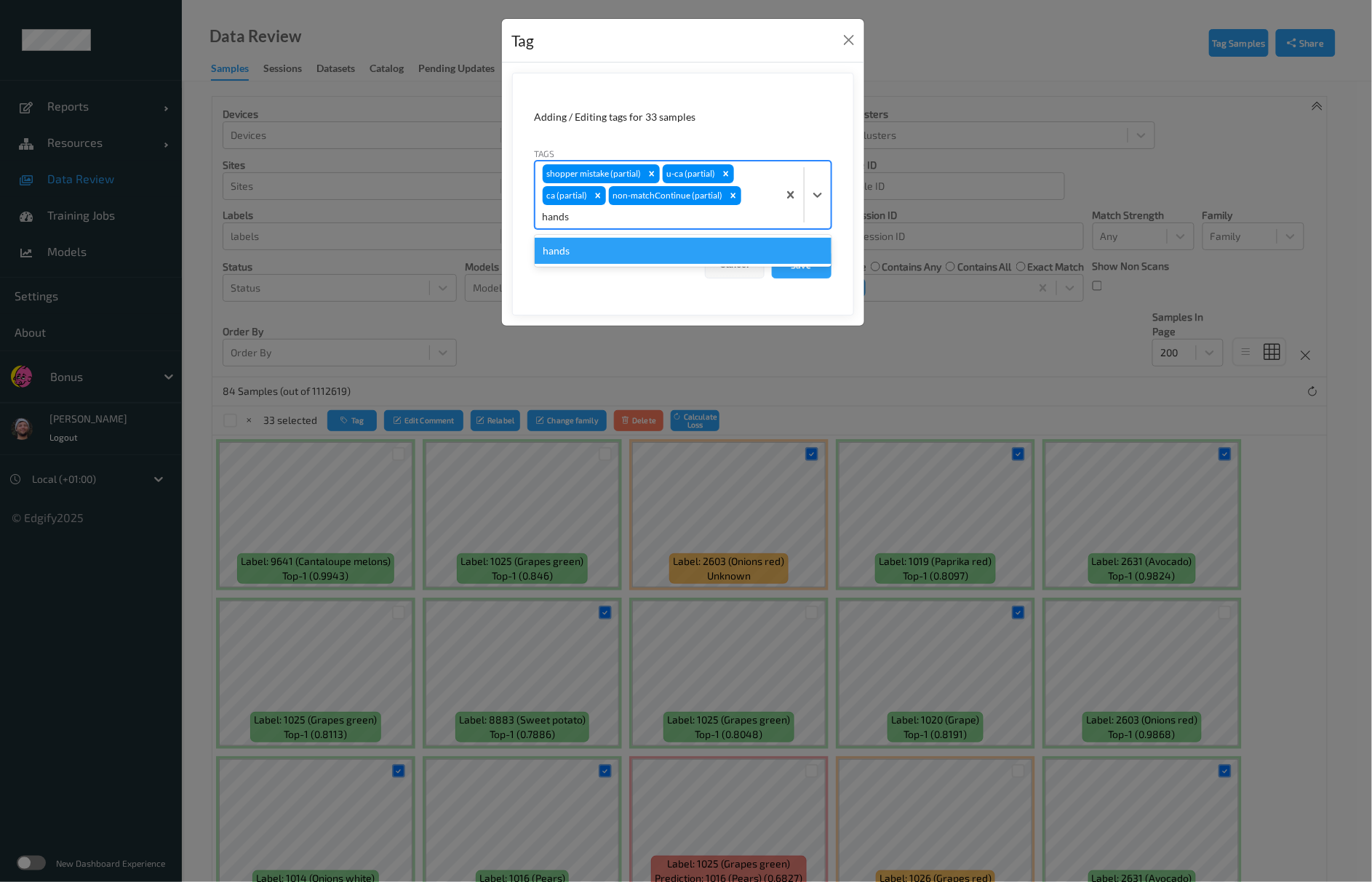
click at [675, 252] on div "hands" at bounding box center [684, 251] width 297 height 26
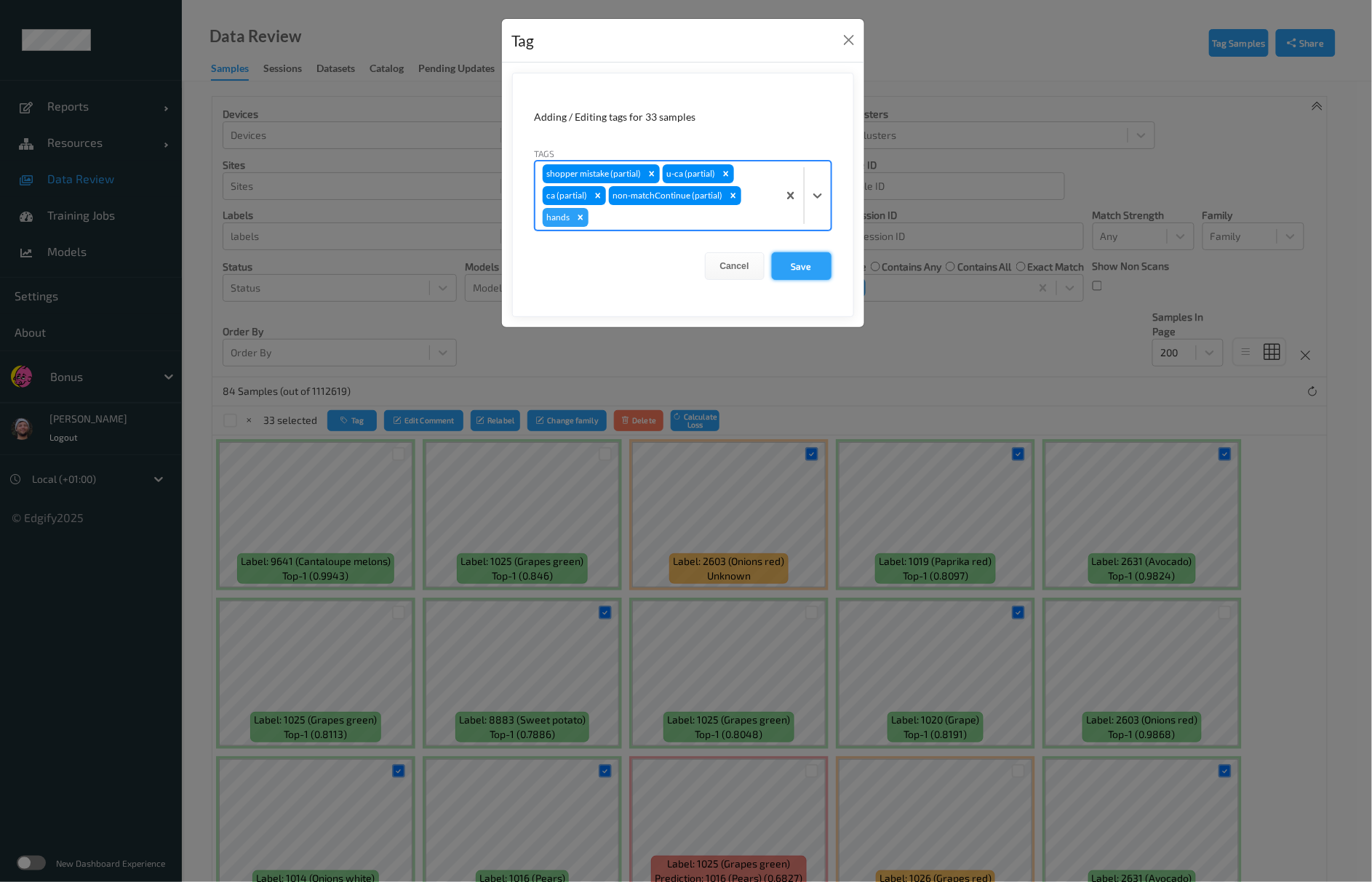
click at [777, 260] on button "Save" at bounding box center [802, 267] width 59 height 28
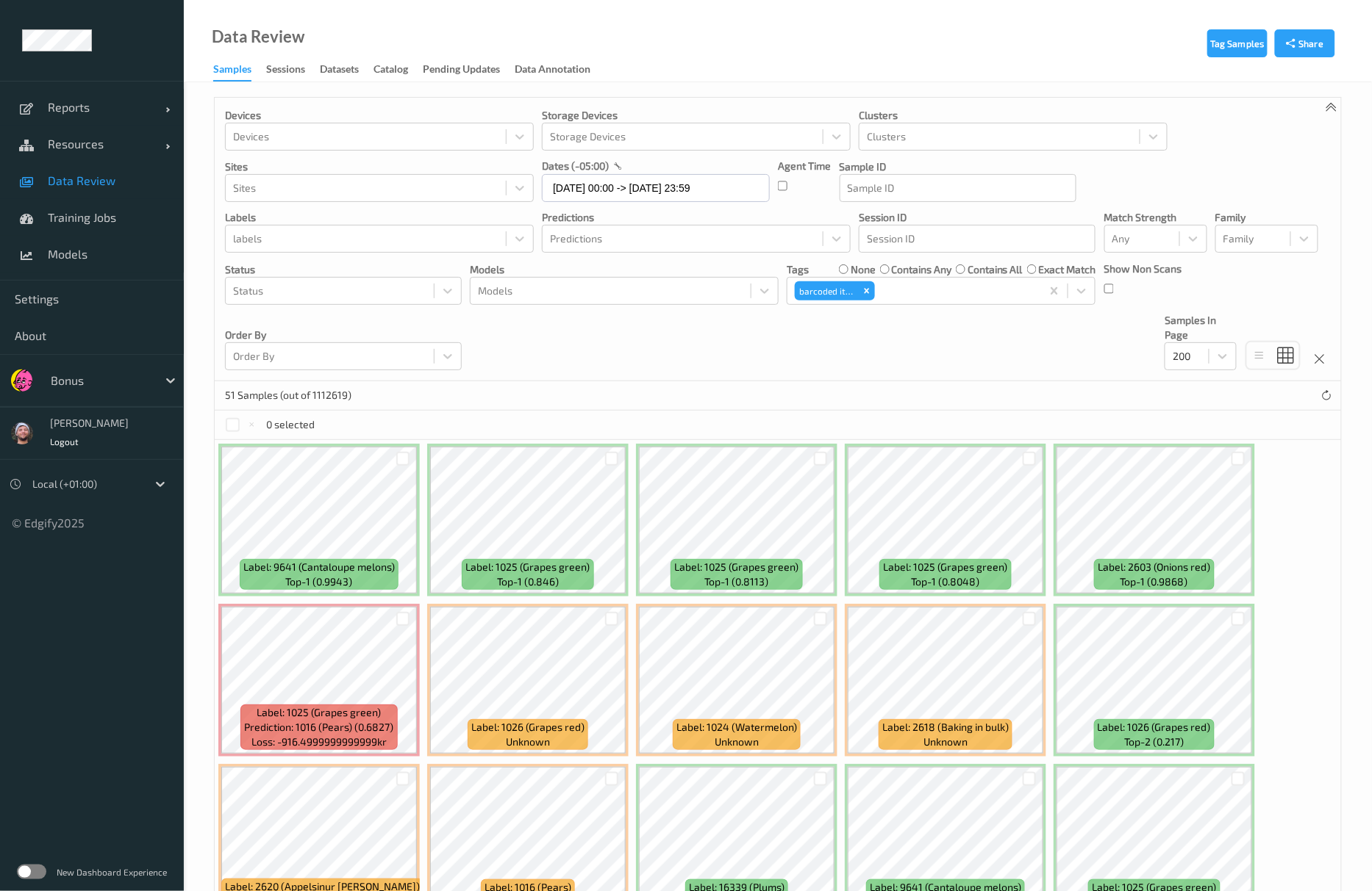
click at [900, 389] on div "51 Samples (out of 1112619)" at bounding box center [777, 396] width 1126 height 29
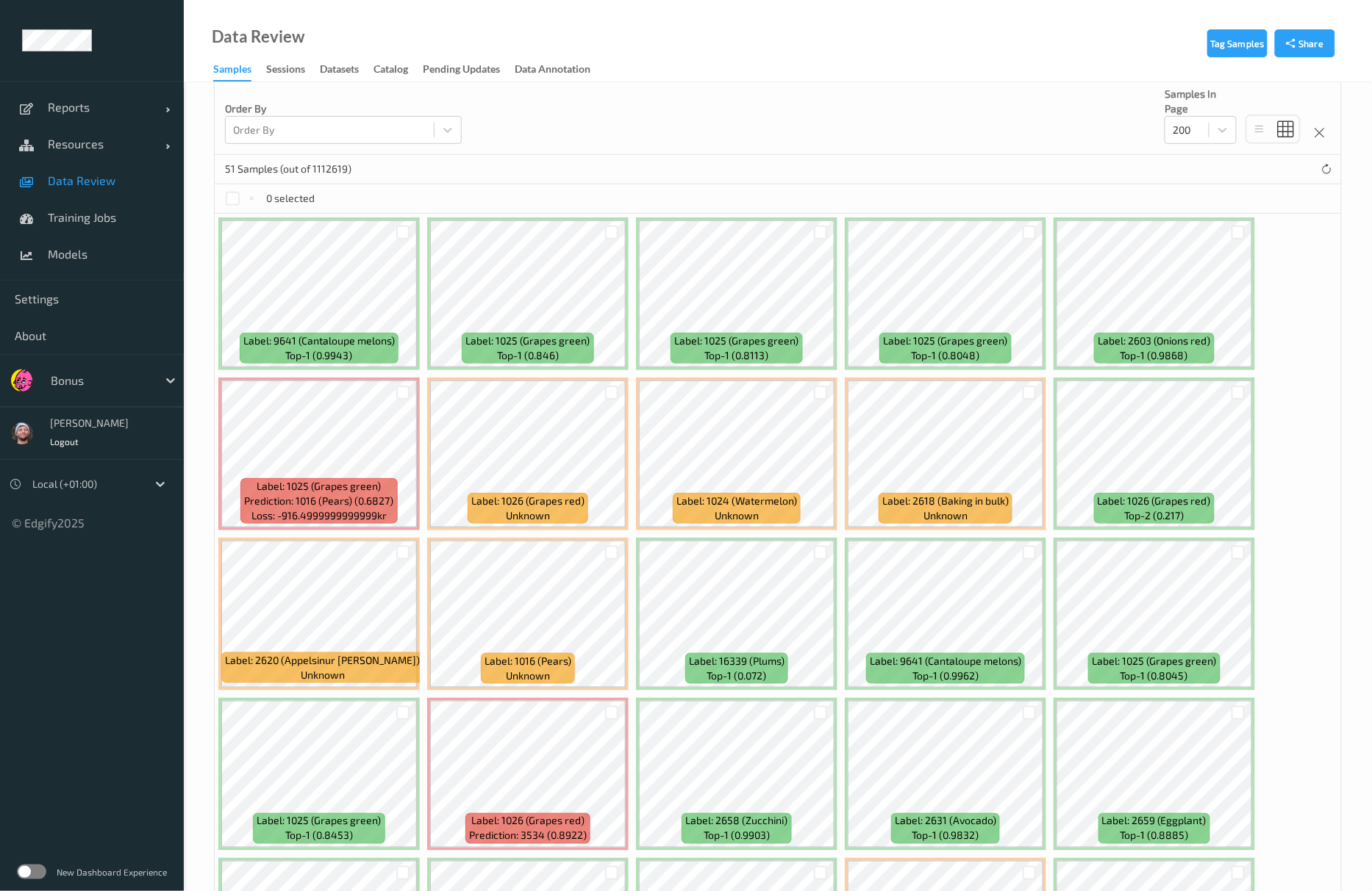
scroll to position [199, 0]
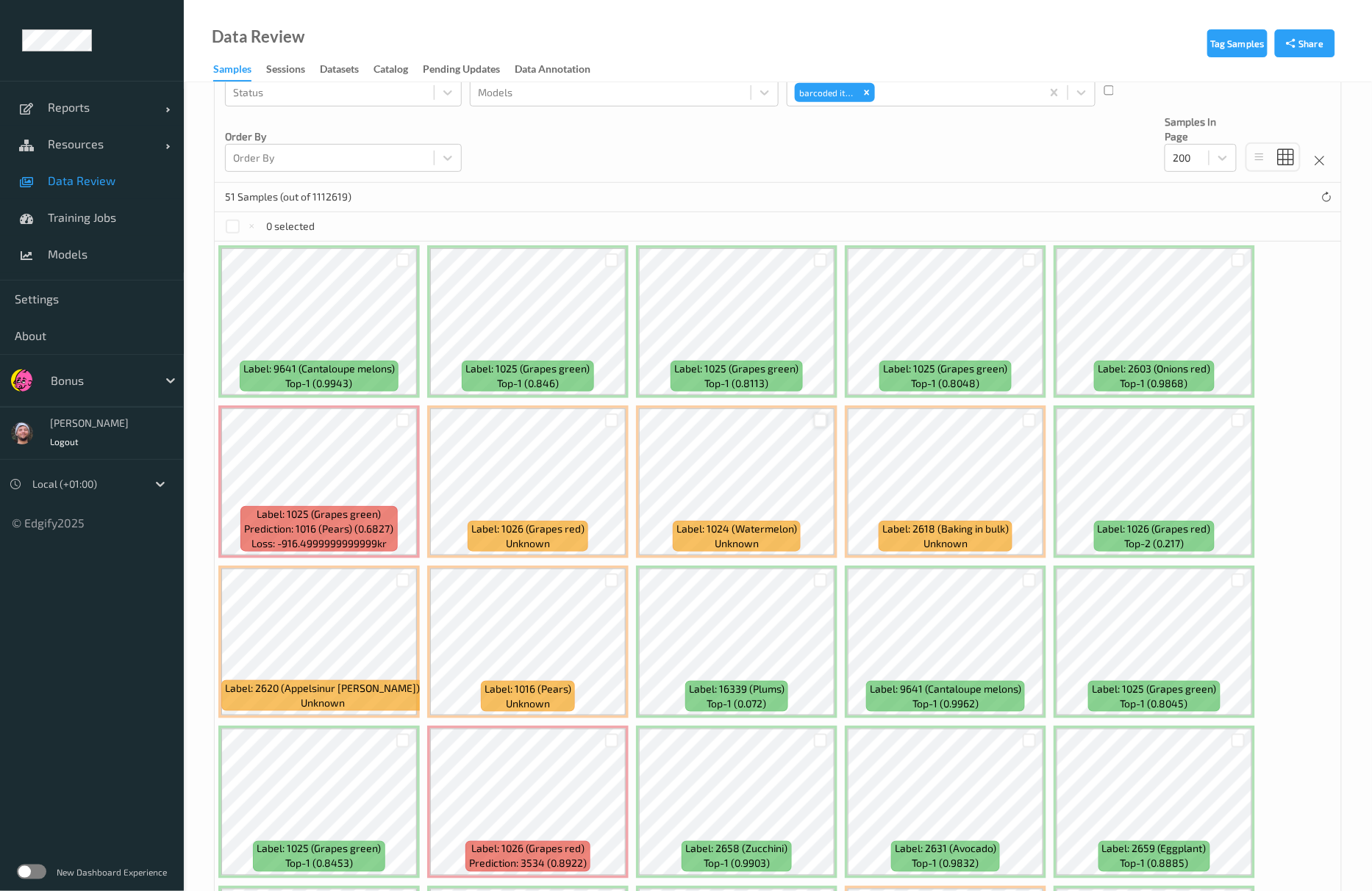
click at [816, 421] on div at bounding box center [821, 421] width 14 height 14
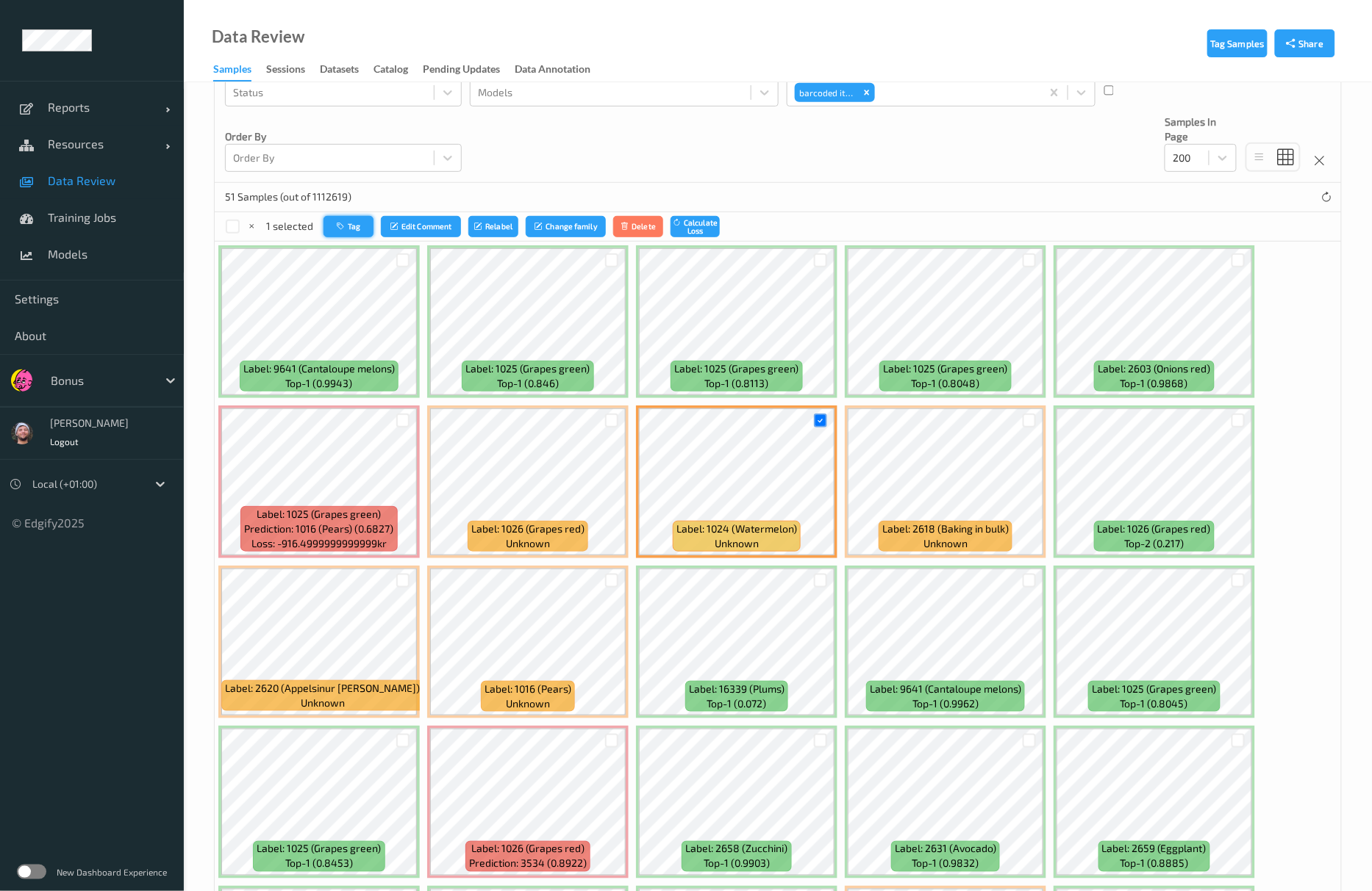
click at [356, 227] on button "Tag" at bounding box center [348, 227] width 50 height 21
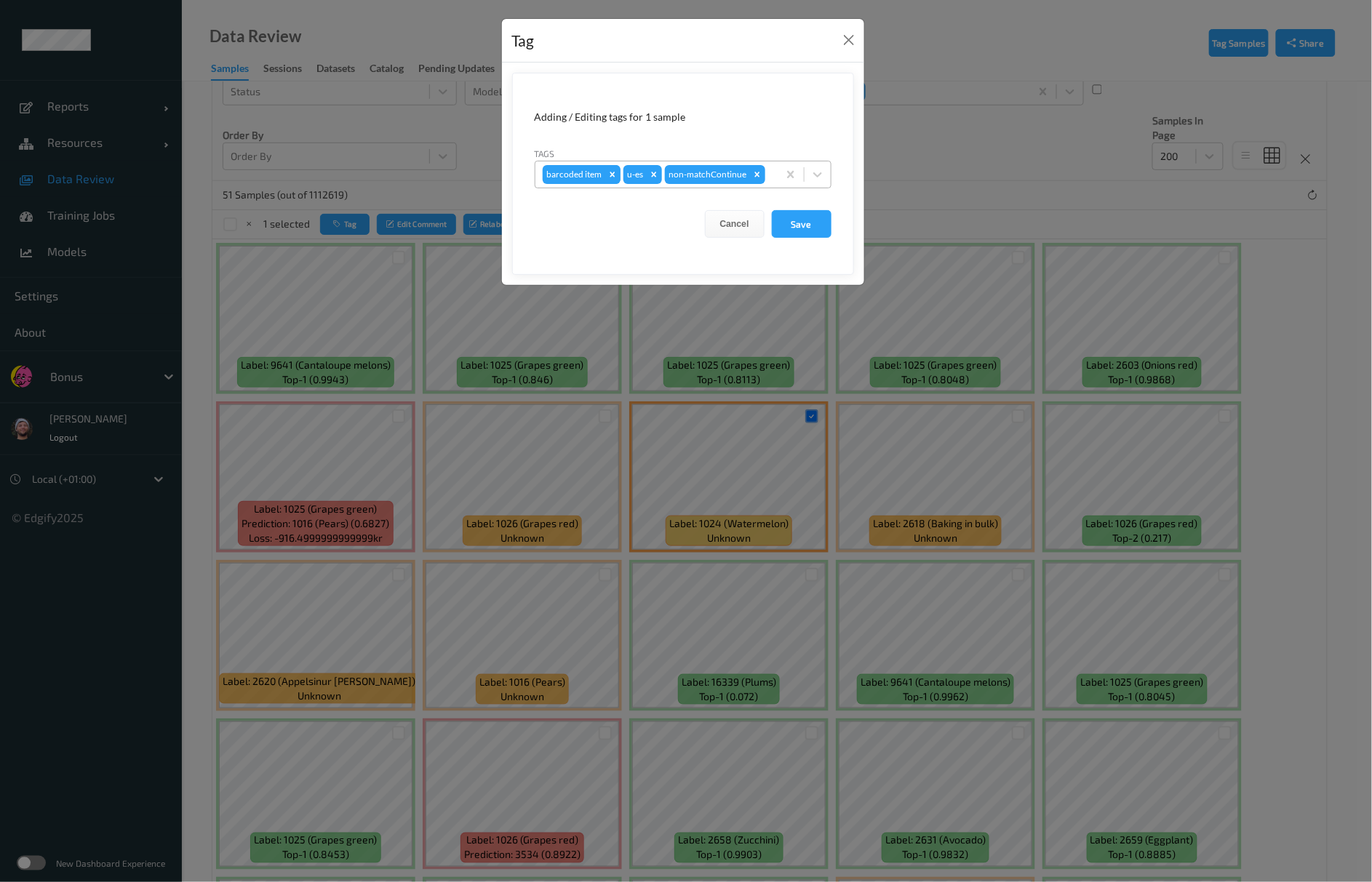
click at [613, 176] on icon "Remove barcoded item" at bounding box center [612, 174] width 5 height 5
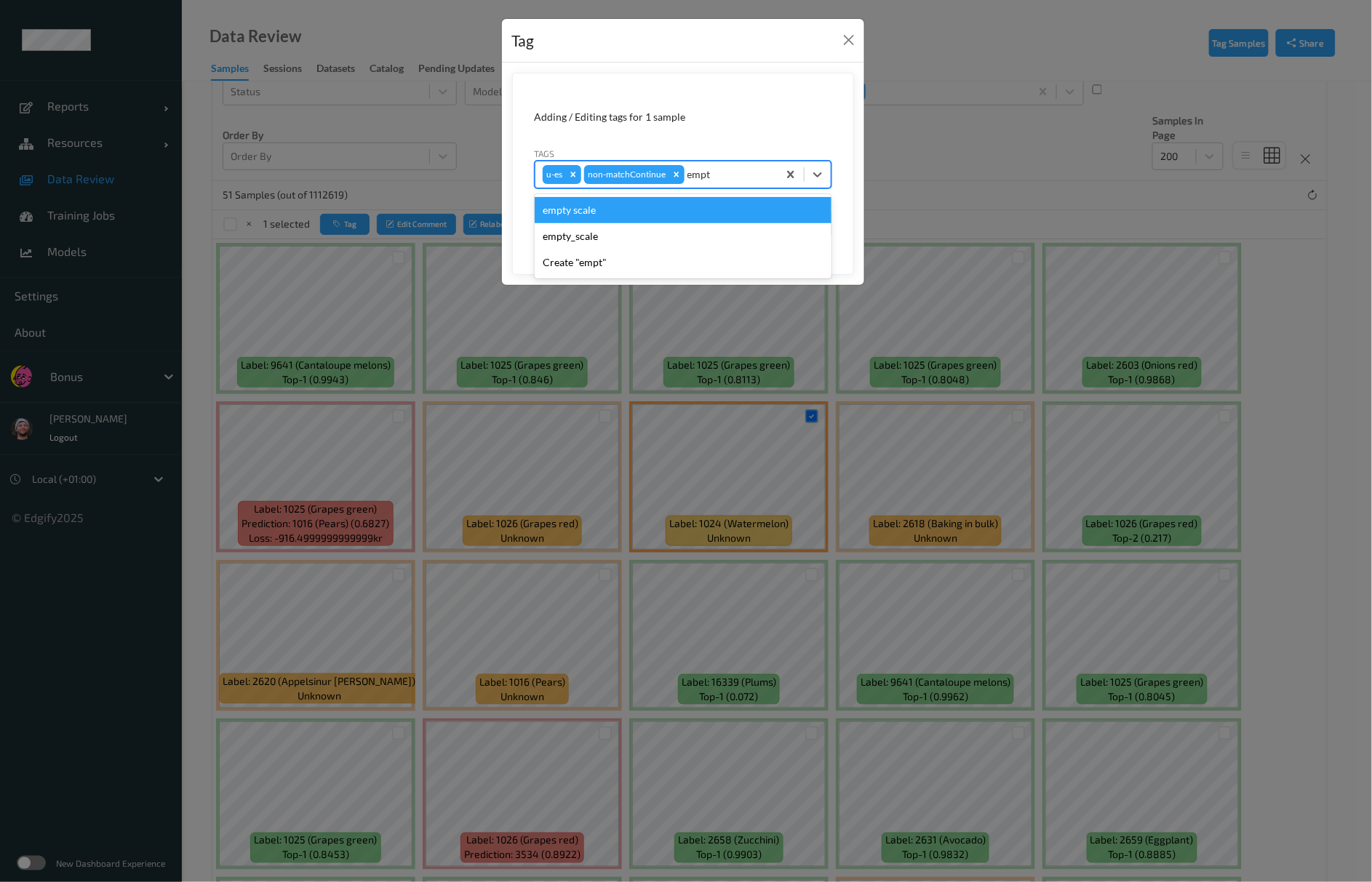
type input "empty"
click at [620, 205] on div "empty scale" at bounding box center [684, 211] width 297 height 26
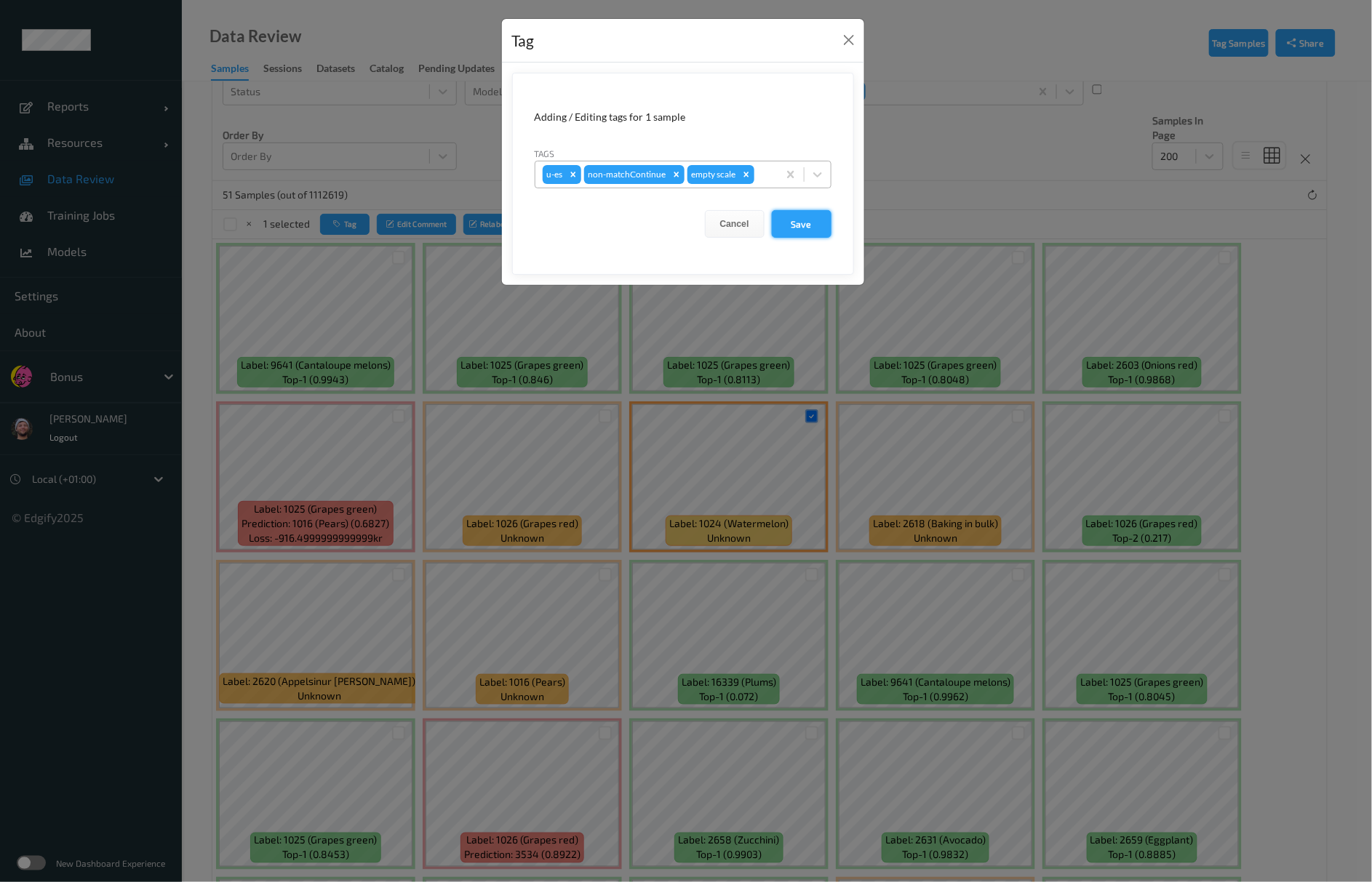
click at [808, 233] on button "Save" at bounding box center [802, 224] width 59 height 28
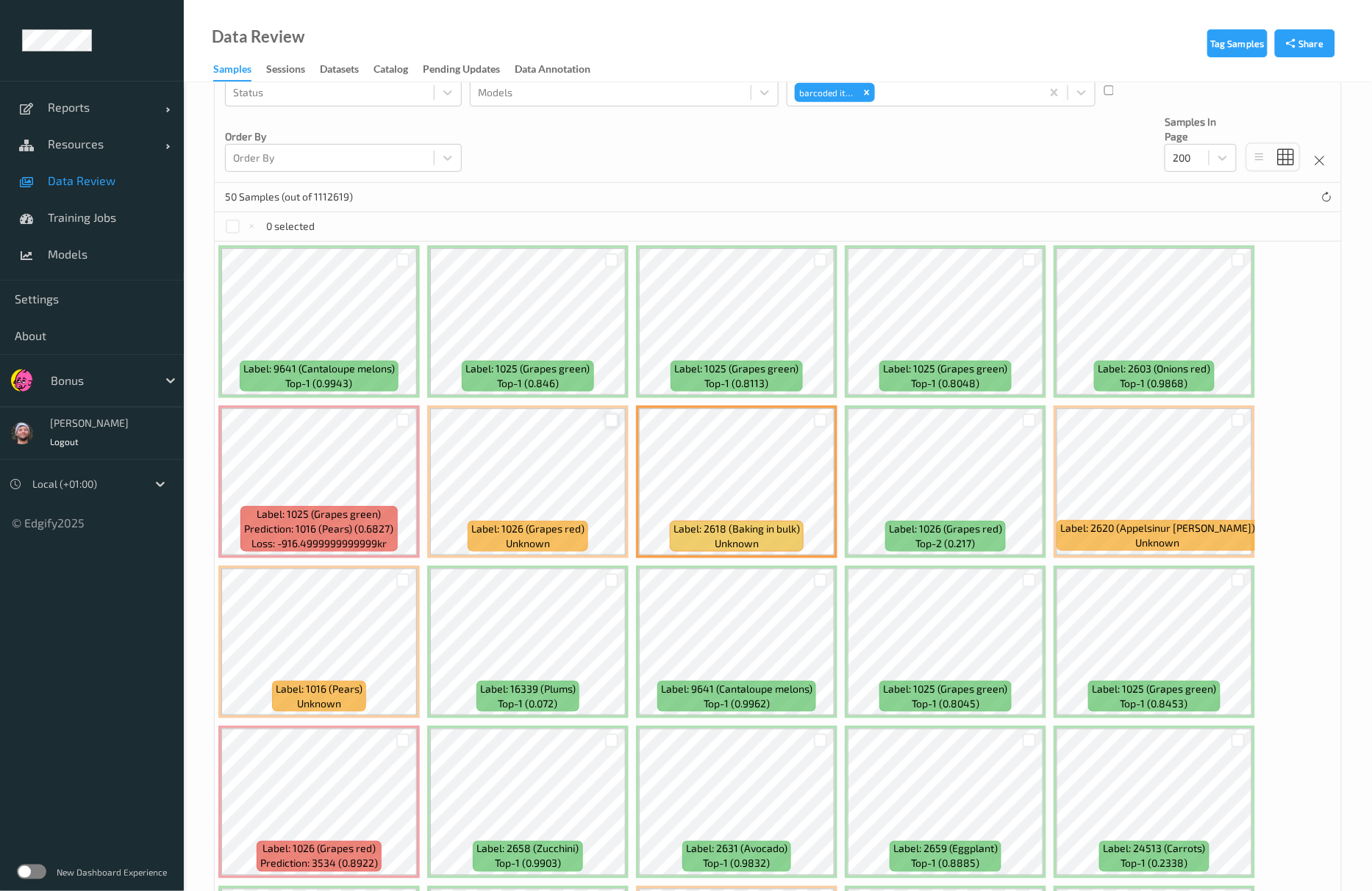
click at [611, 419] on div at bounding box center [612, 421] width 14 height 14
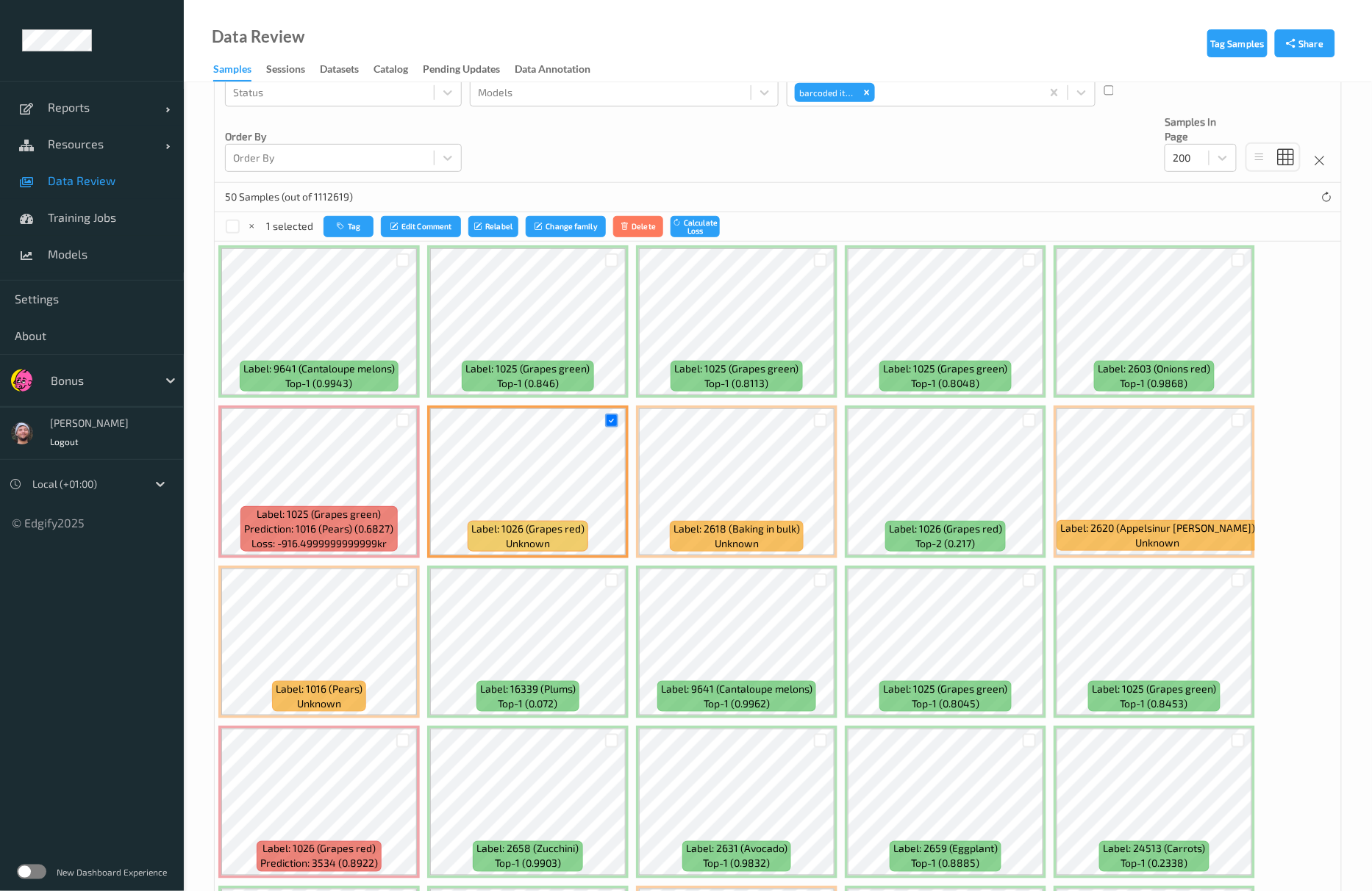
click at [407, 415] on div at bounding box center [403, 420] width 28 height 24
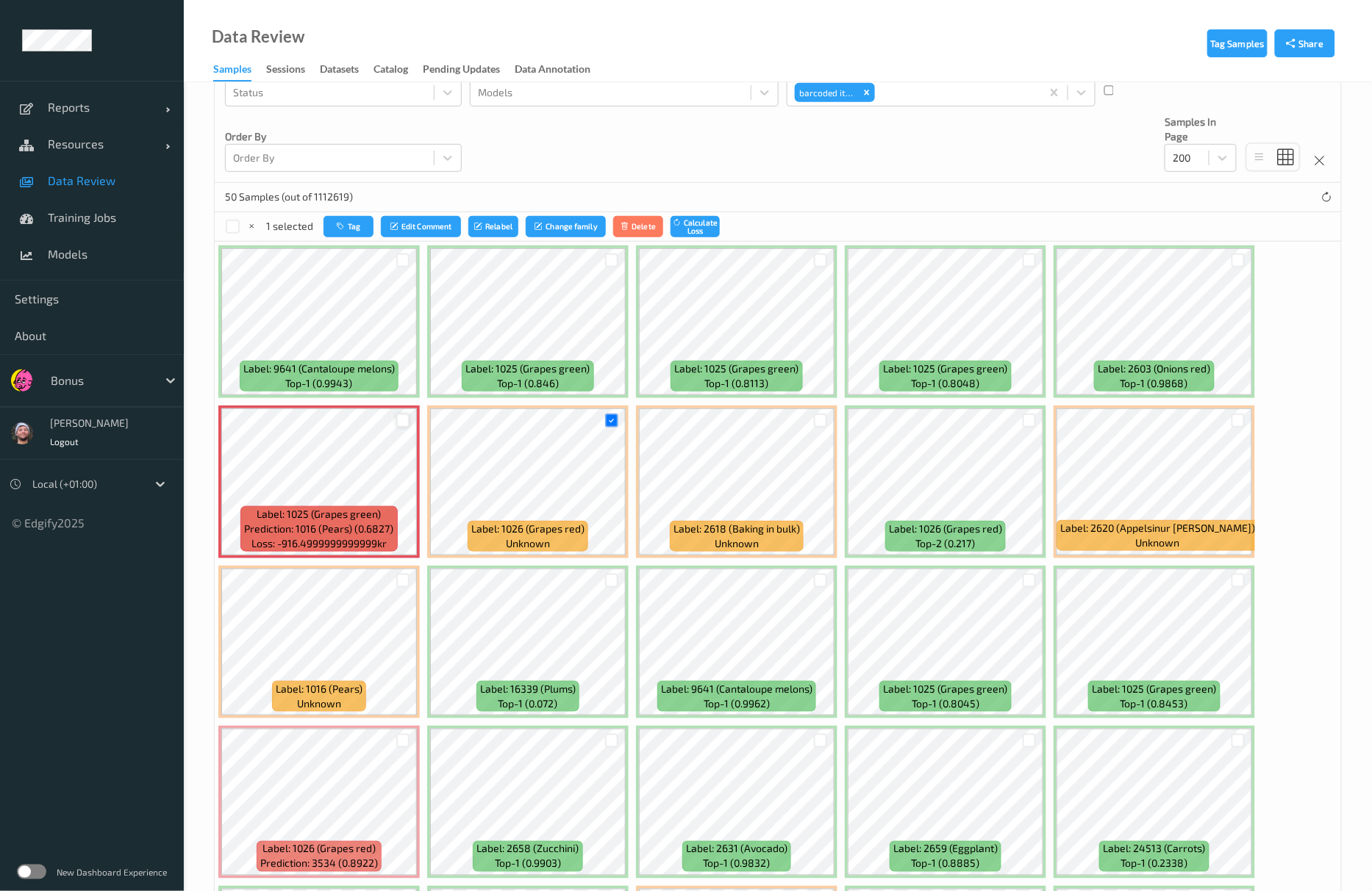
click at [404, 421] on div at bounding box center [404, 421] width 14 height 14
click at [404, 585] on div at bounding box center [404, 581] width 14 height 14
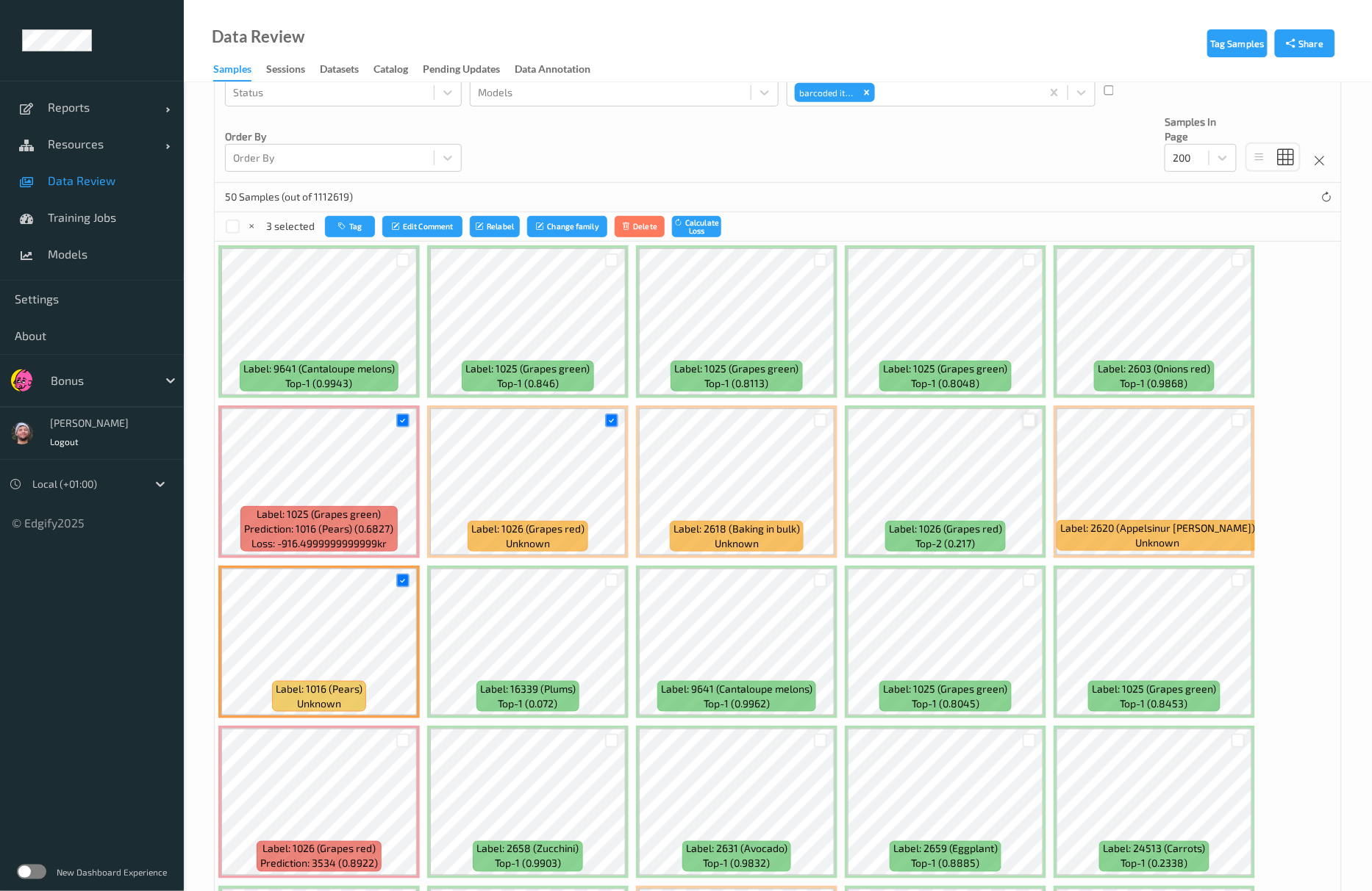
click at [1029, 416] on div at bounding box center [1030, 421] width 14 height 14
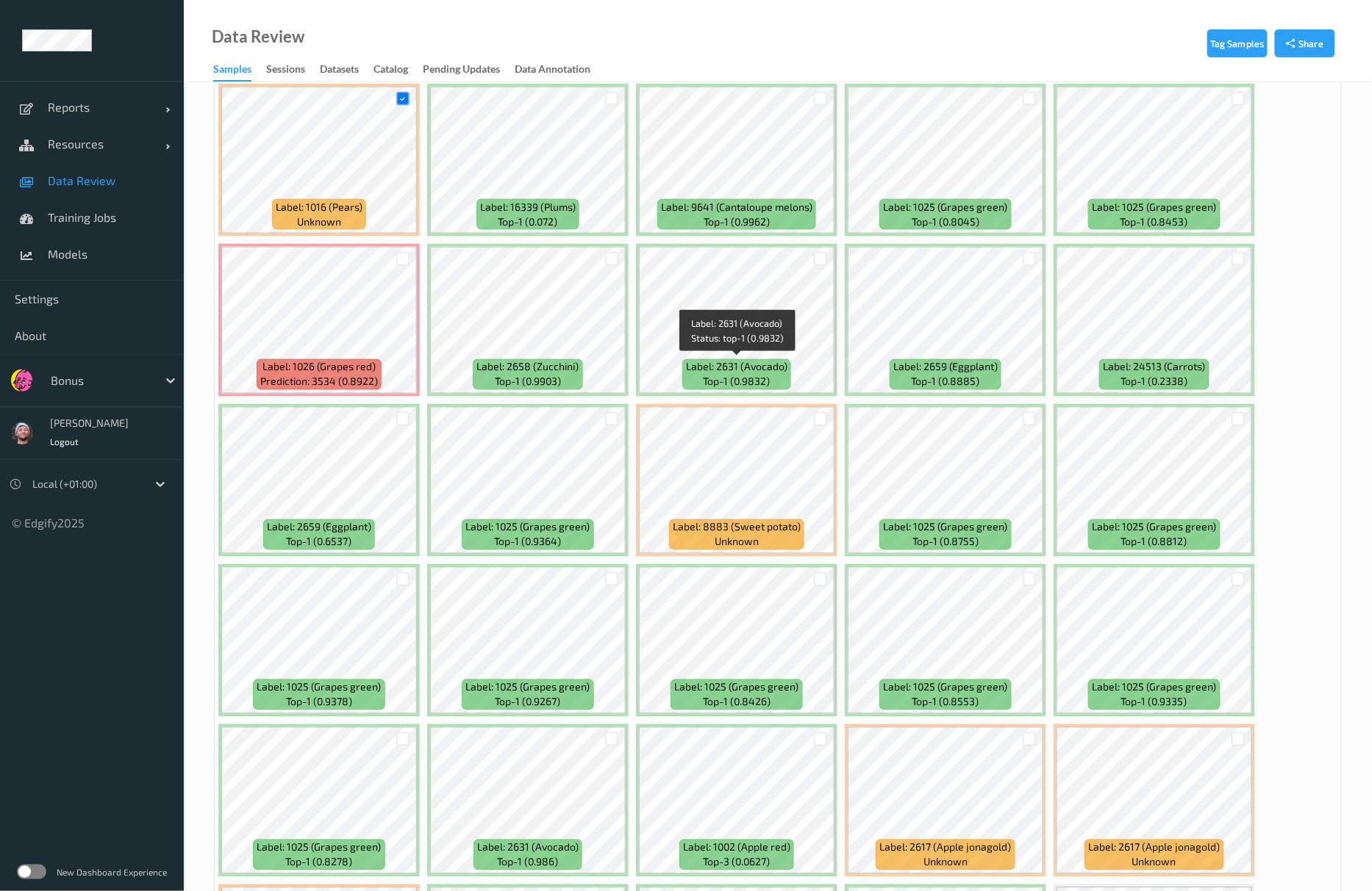
scroll to position [786, 0]
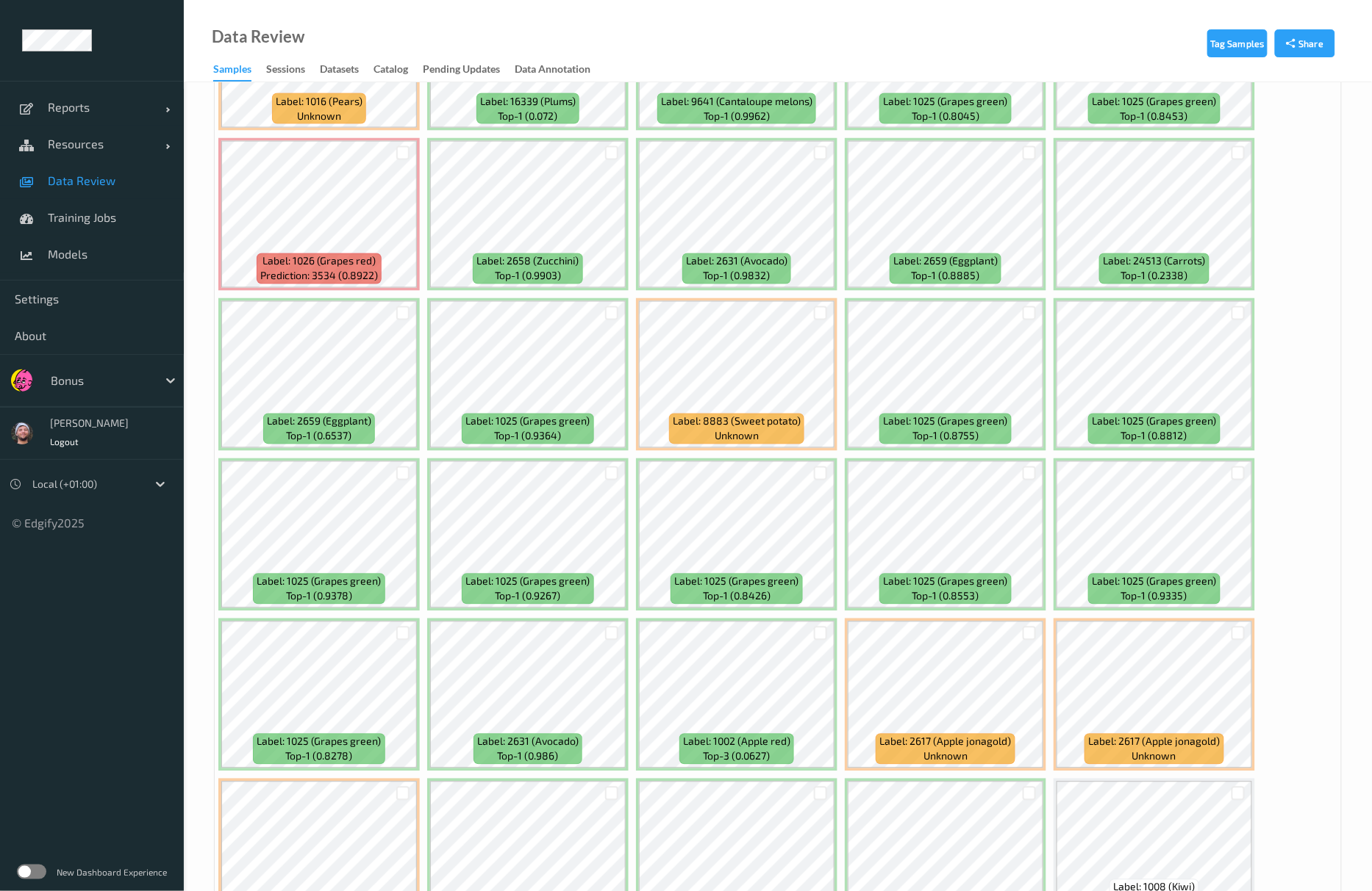
click at [813, 321] on div at bounding box center [821, 313] width 28 height 24
click at [821, 313] on div at bounding box center [821, 313] width 14 height 14
click at [815, 632] on div at bounding box center [821, 634] width 14 height 14
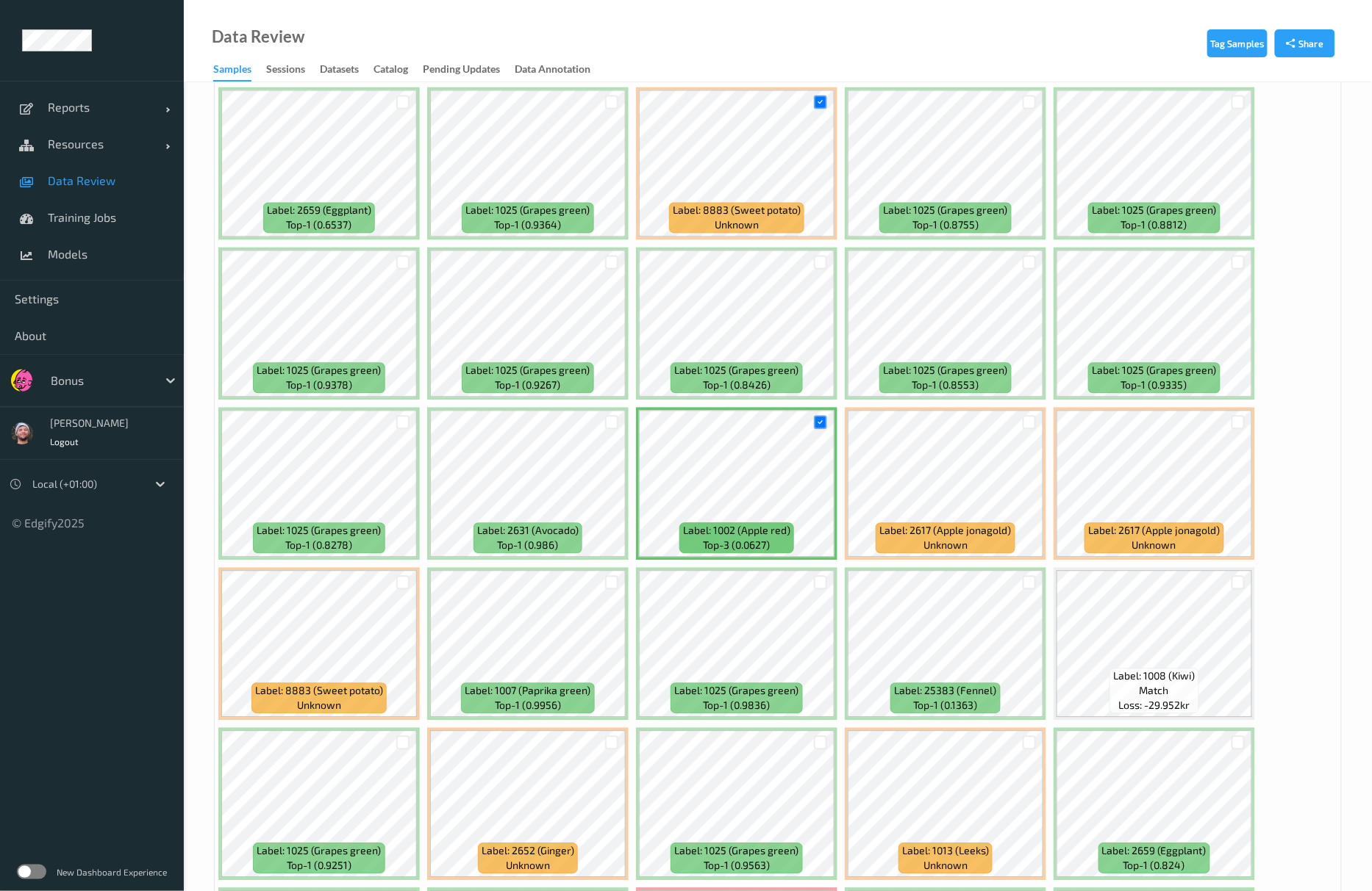
scroll to position [1179, 0]
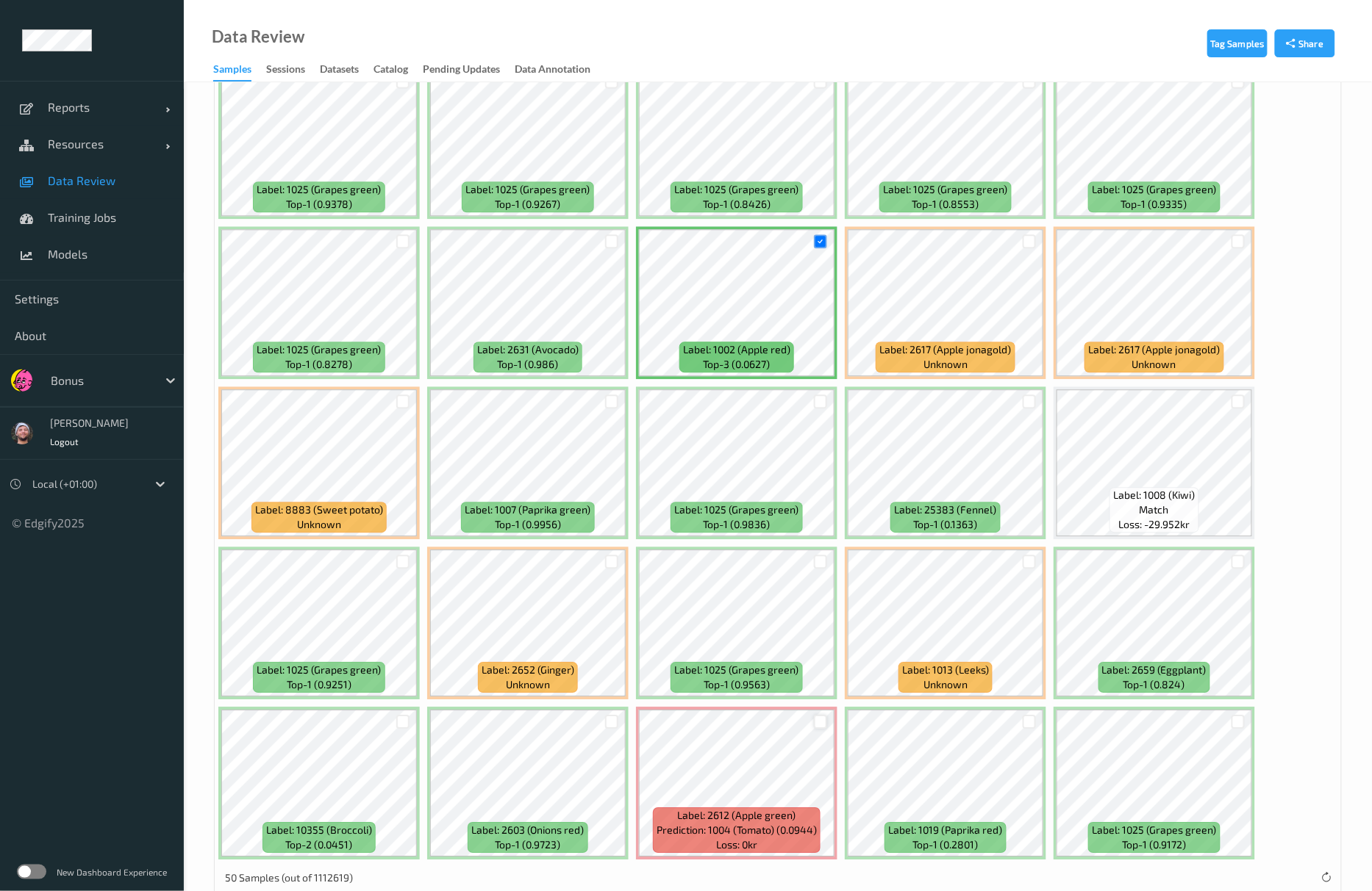
click at [823, 719] on div at bounding box center [821, 722] width 14 height 14
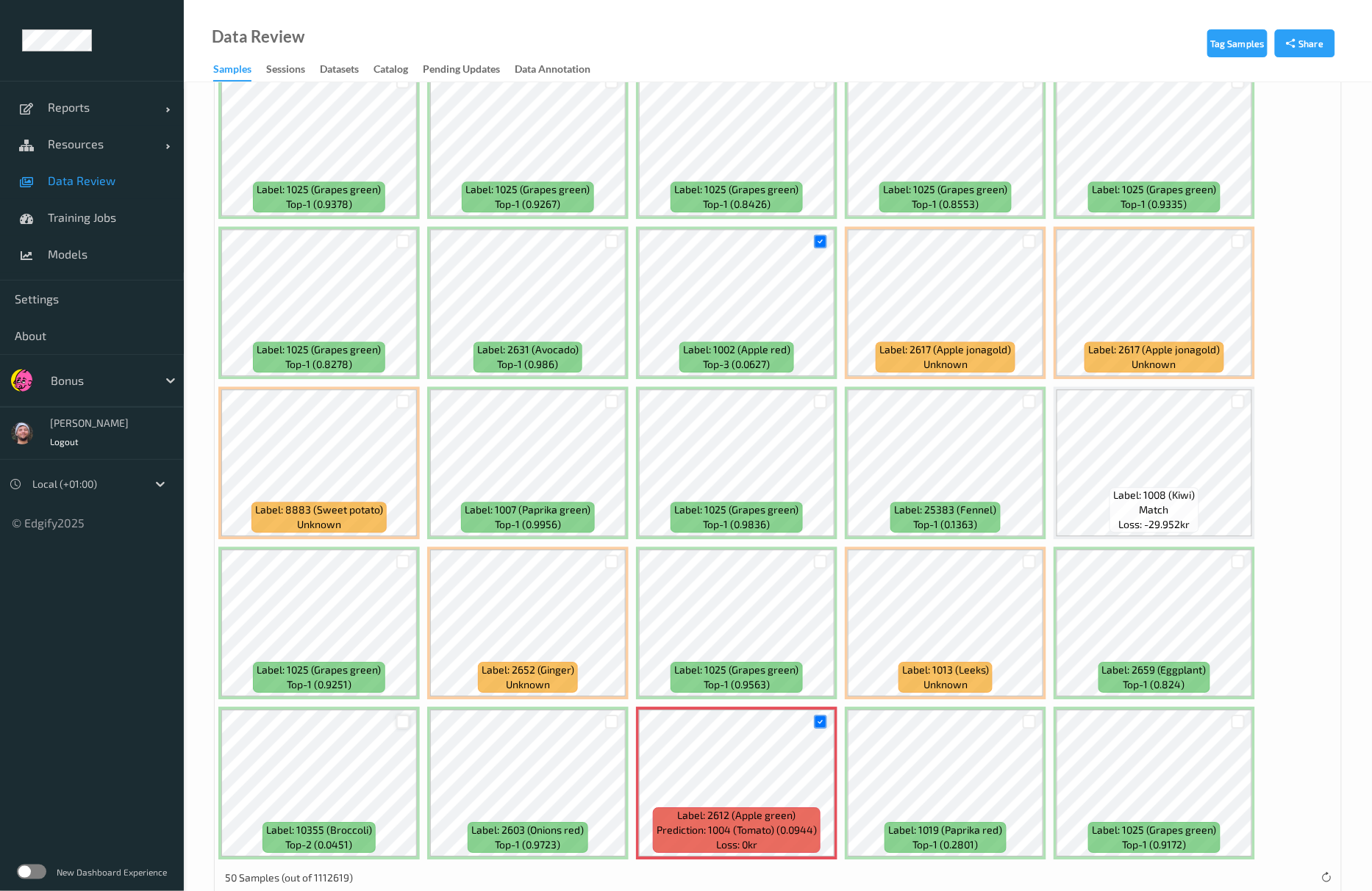
click at [400, 726] on div at bounding box center [404, 722] width 14 height 14
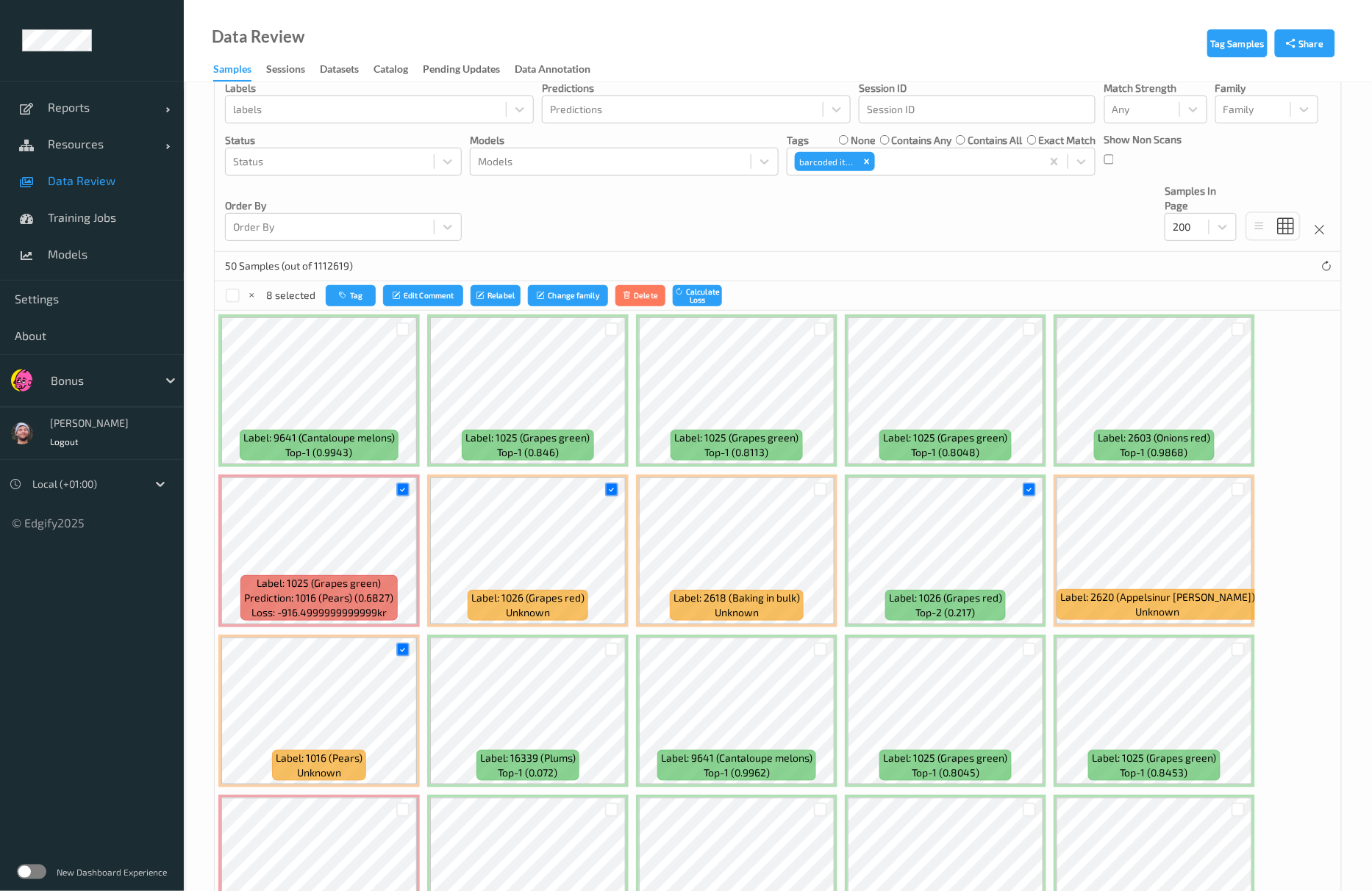
scroll to position [0, 0]
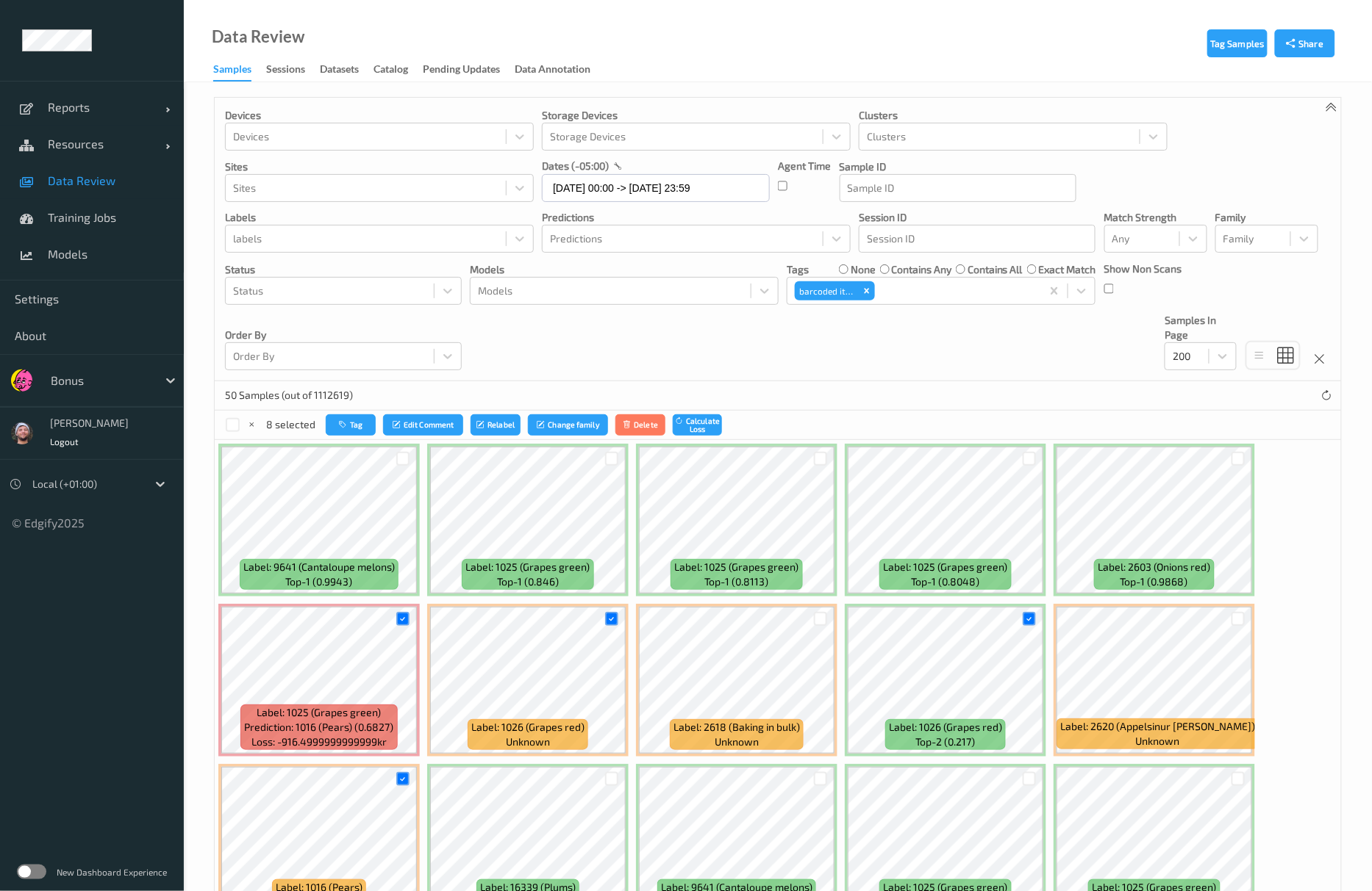
click at [363, 410] on div "50 Samples (out of 1112619)" at bounding box center [777, 396] width 1126 height 29
click at [354, 427] on button "Tag" at bounding box center [351, 425] width 50 height 21
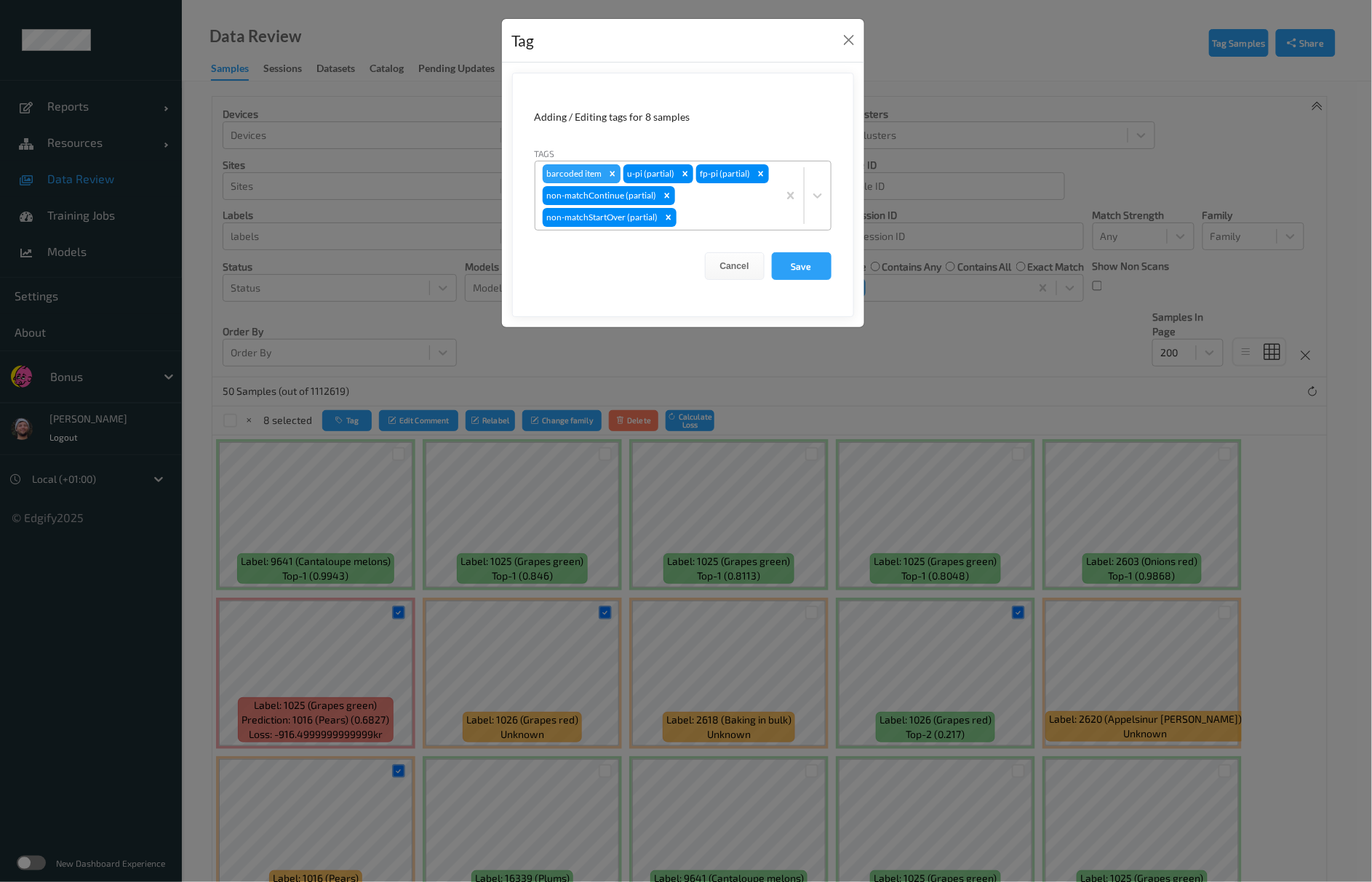
click at [612, 176] on icon "Remove barcoded item" at bounding box center [612, 174] width 5 height 5
click at [711, 187] on div "u-pi (partial) fp-pi (partial) non-matchContinue (partial) non-matchStartOver (…" at bounding box center [656, 196] width 242 height 68
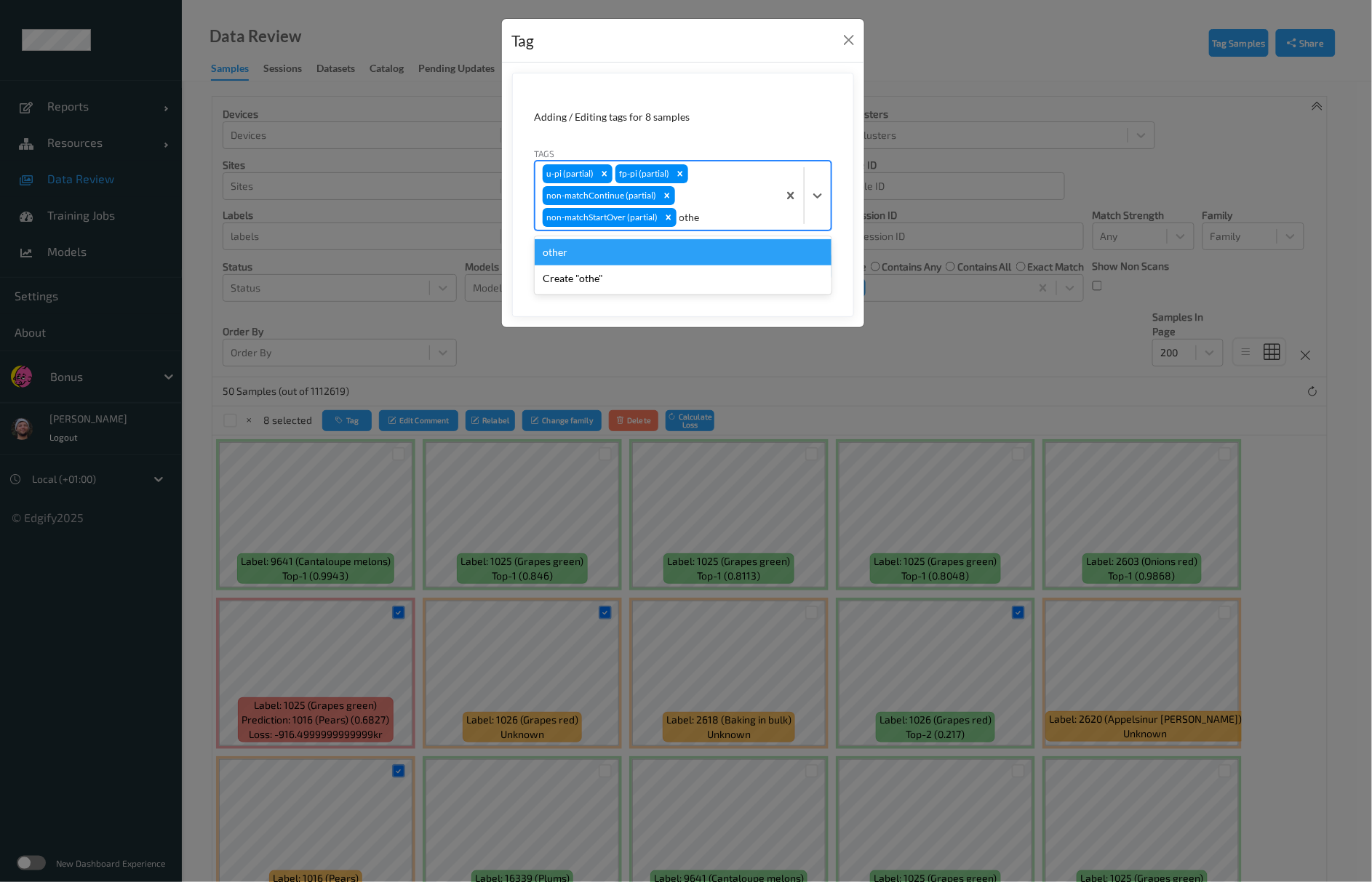
type input "other"
click at [772, 253] on button "Save" at bounding box center [802, 267] width 59 height 28
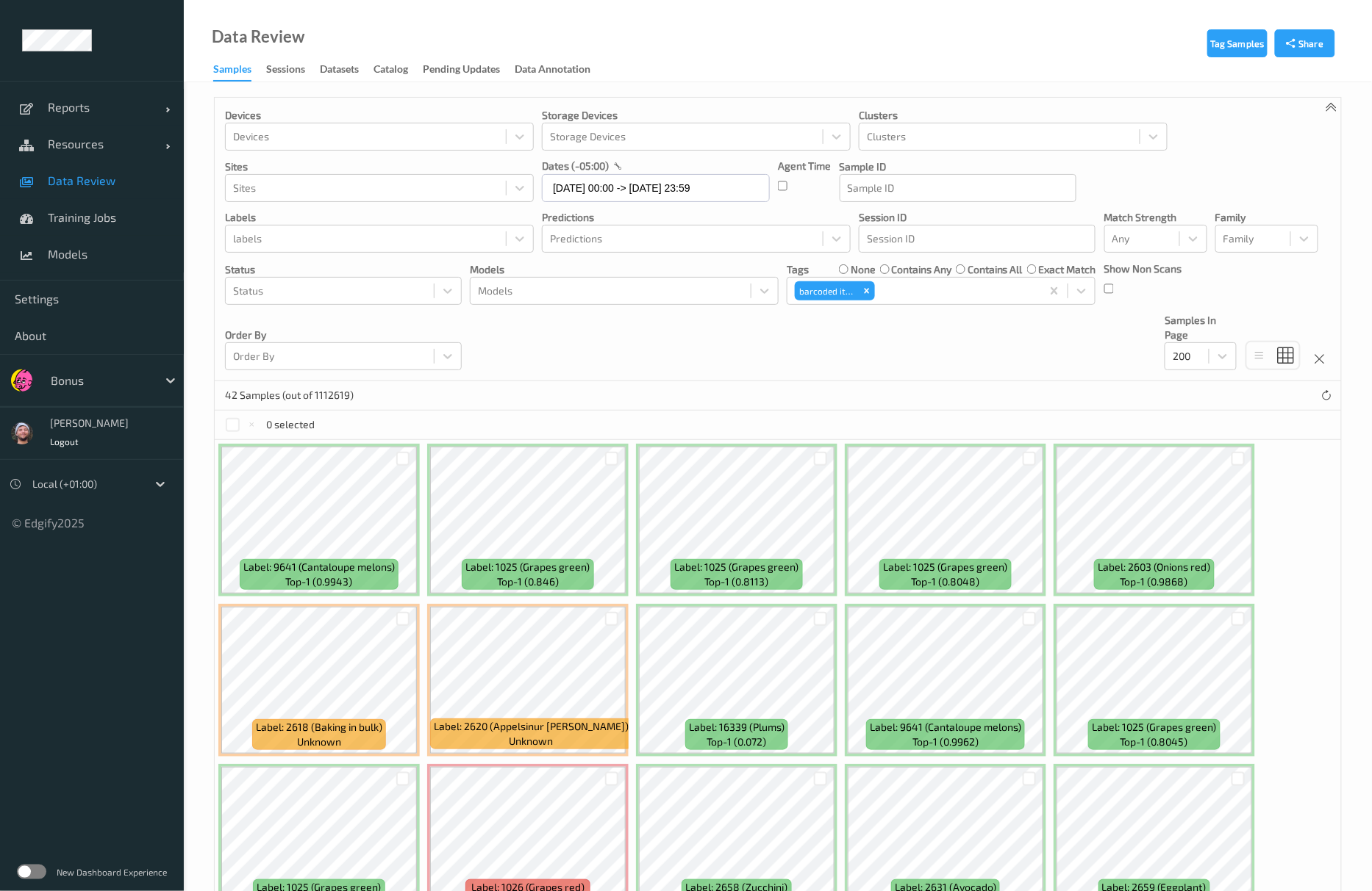
click at [838, 366] on div "Devices Devices Storage Devices Storage Devices Clusters Clusters Sites Sites d…" at bounding box center [777, 239] width 1126 height 283
click at [819, 380] on div "Devices Devices Storage Devices Storage Devices Clusters Clusters Sites Sites d…" at bounding box center [777, 239] width 1126 height 283
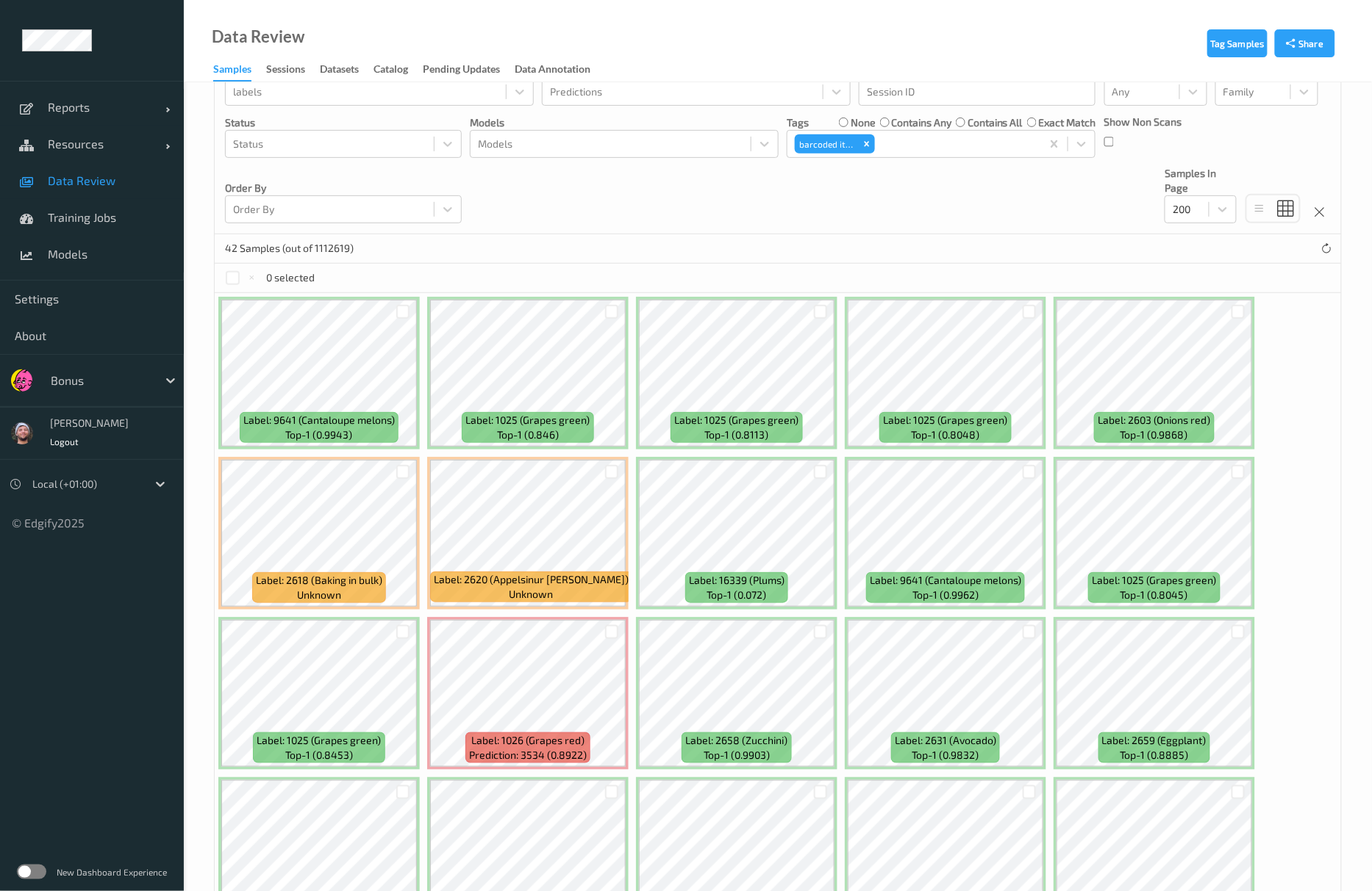
scroll to position [392, 0]
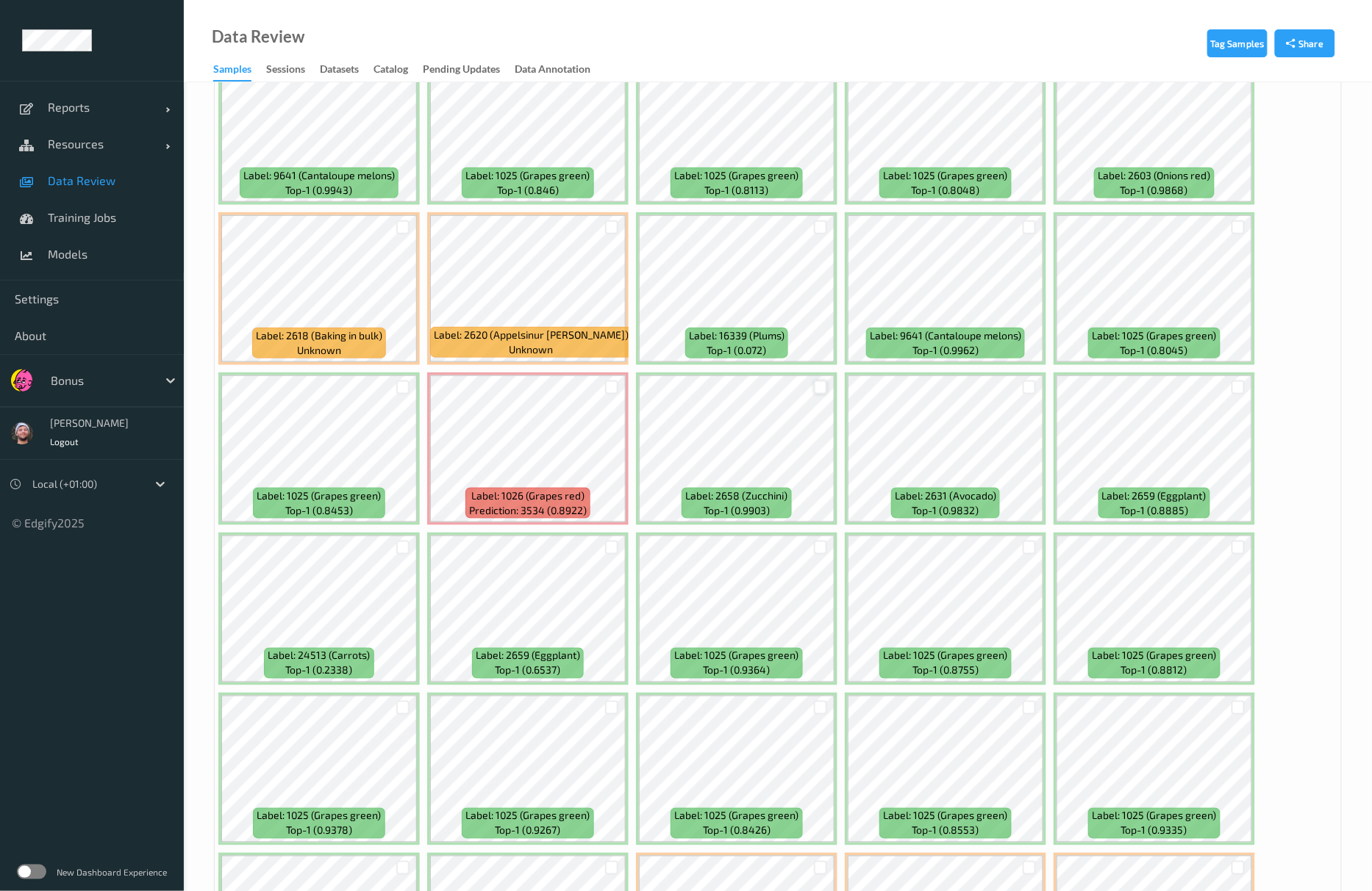
click at [822, 395] on div at bounding box center [821, 388] width 14 height 14
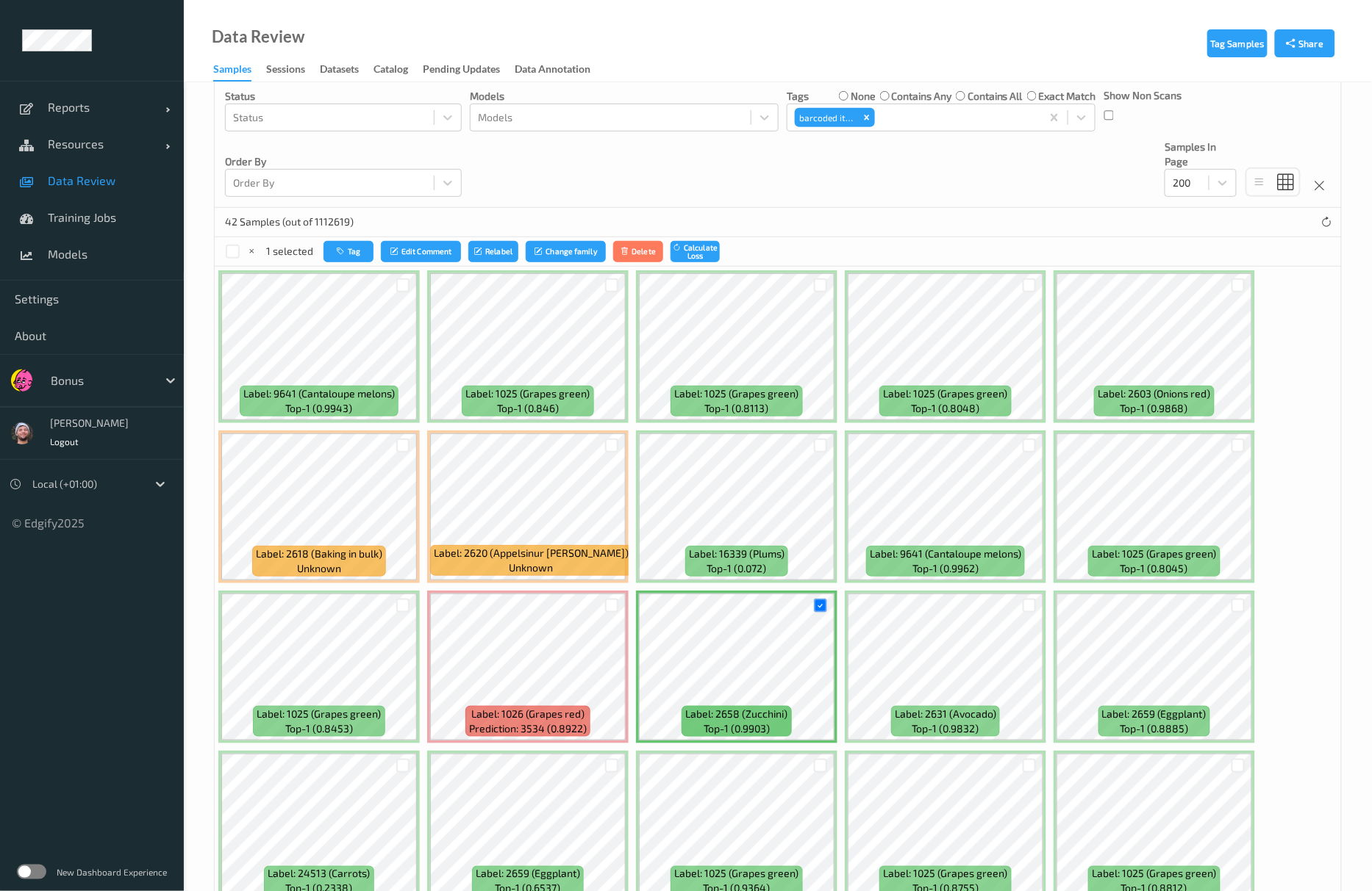
scroll to position [172, 0]
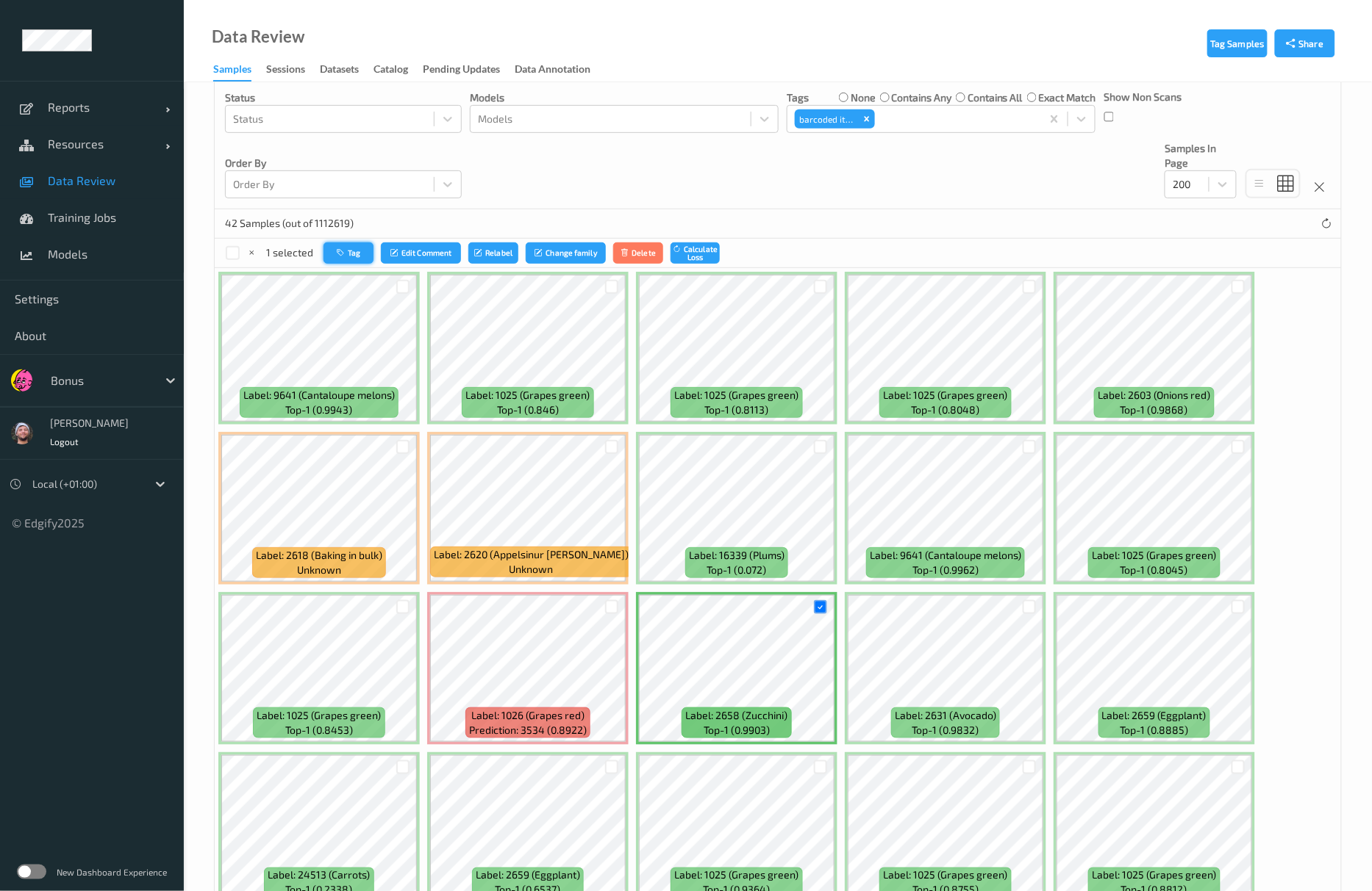
click at [345, 254] on icon "button" at bounding box center [342, 253] width 11 height 9
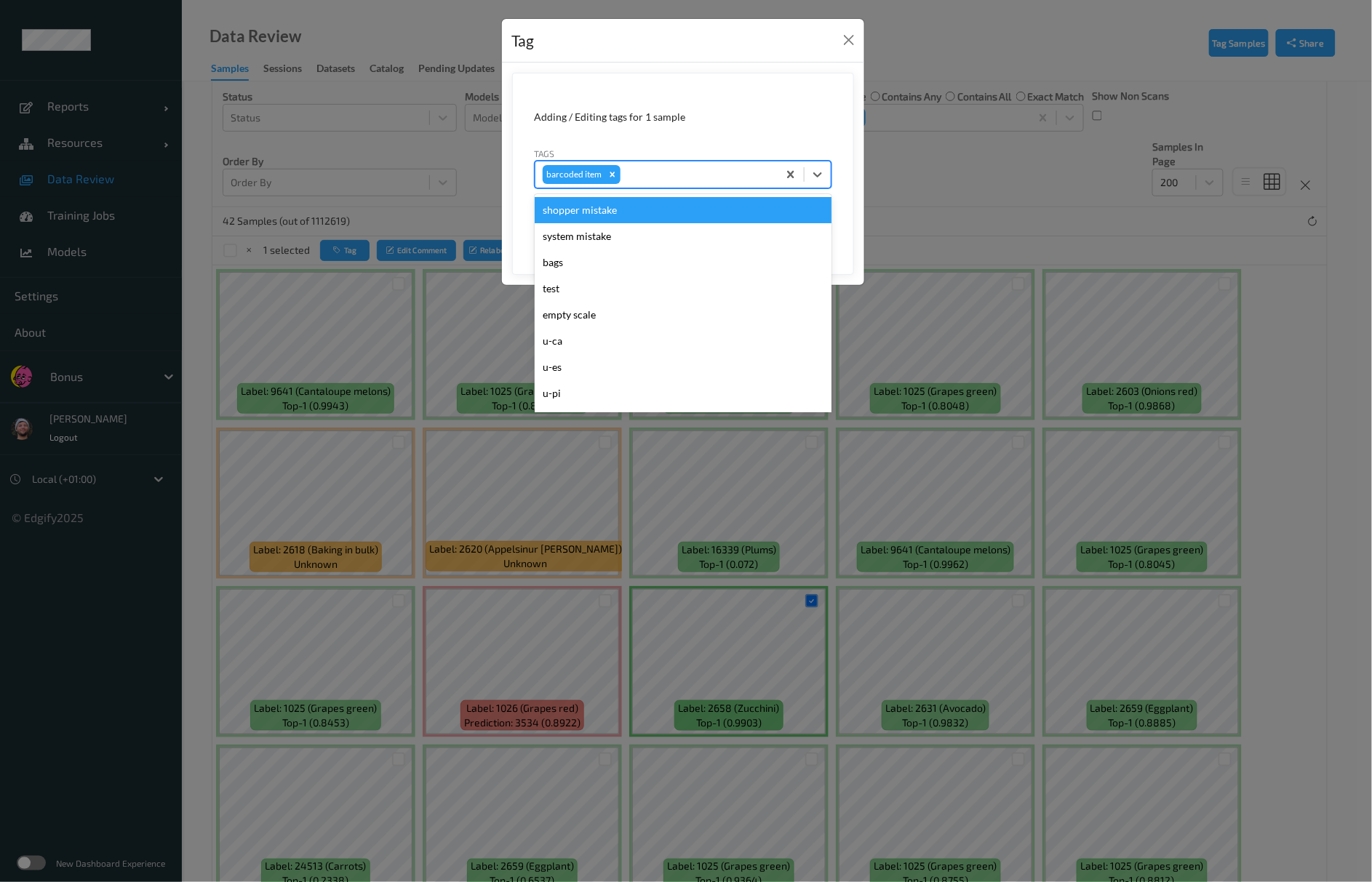
click at [640, 170] on div at bounding box center [697, 175] width 147 height 17
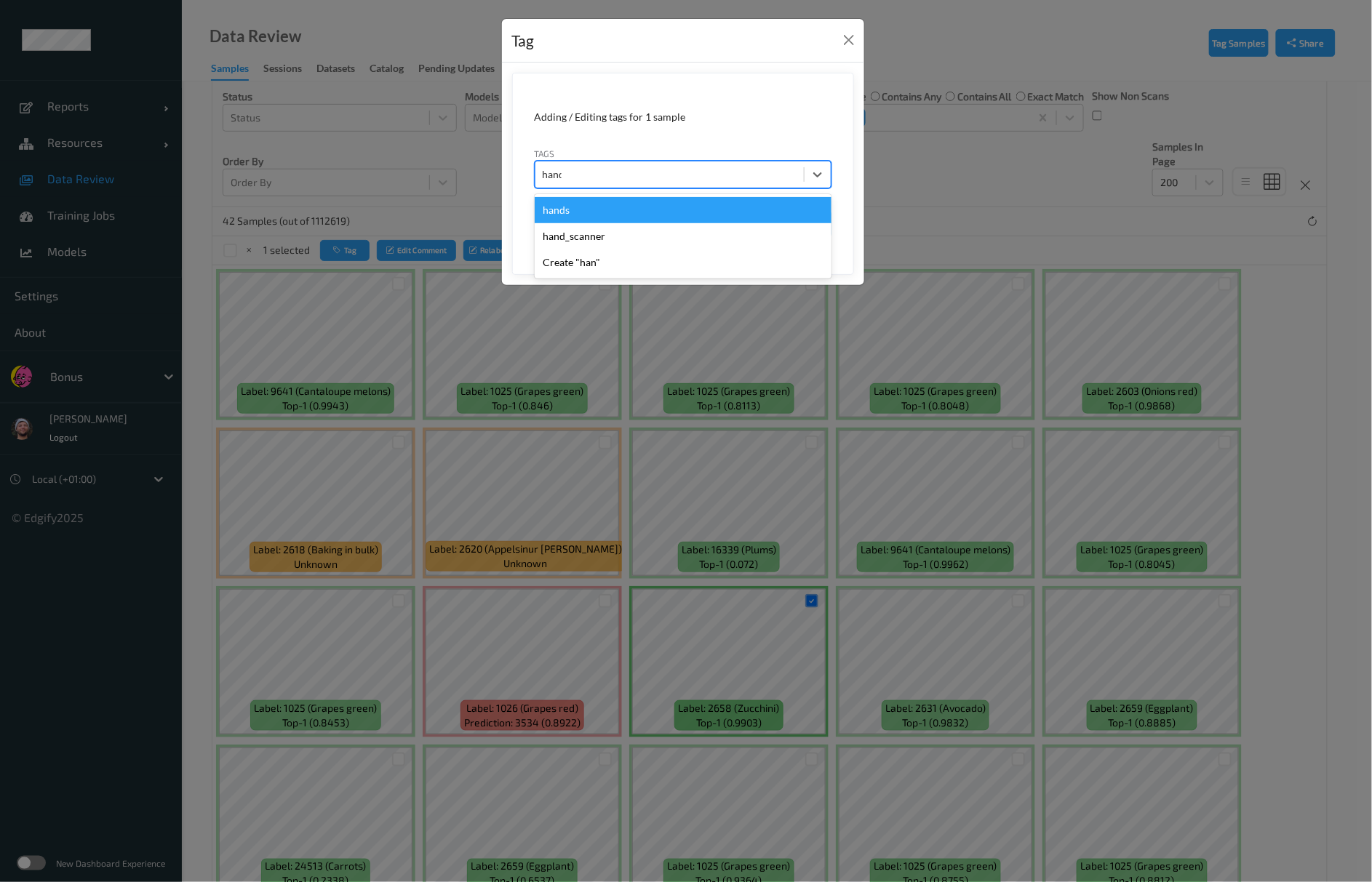
type input "hands"
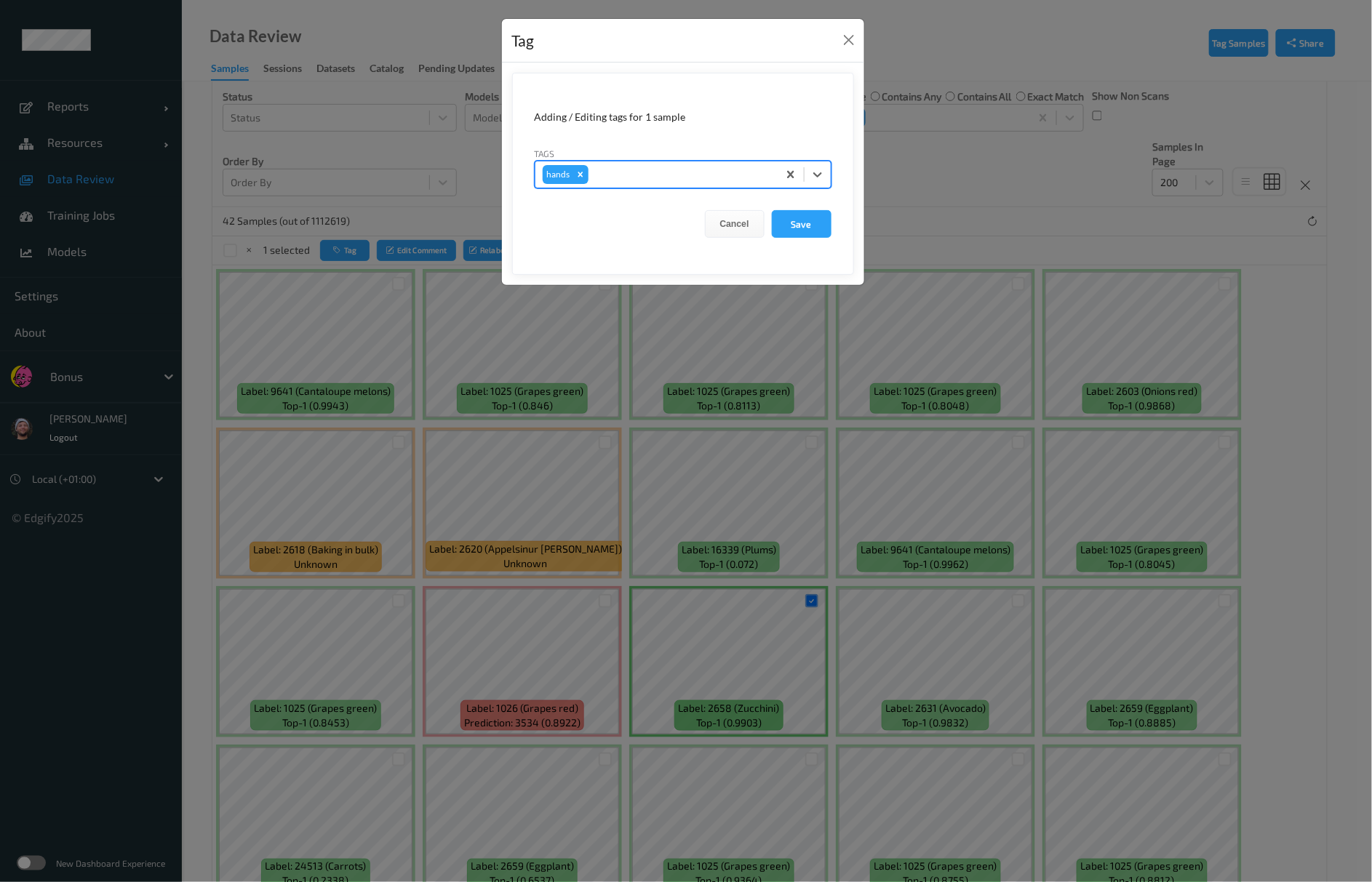
click at [772, 210] on button "Save" at bounding box center [802, 224] width 59 height 28
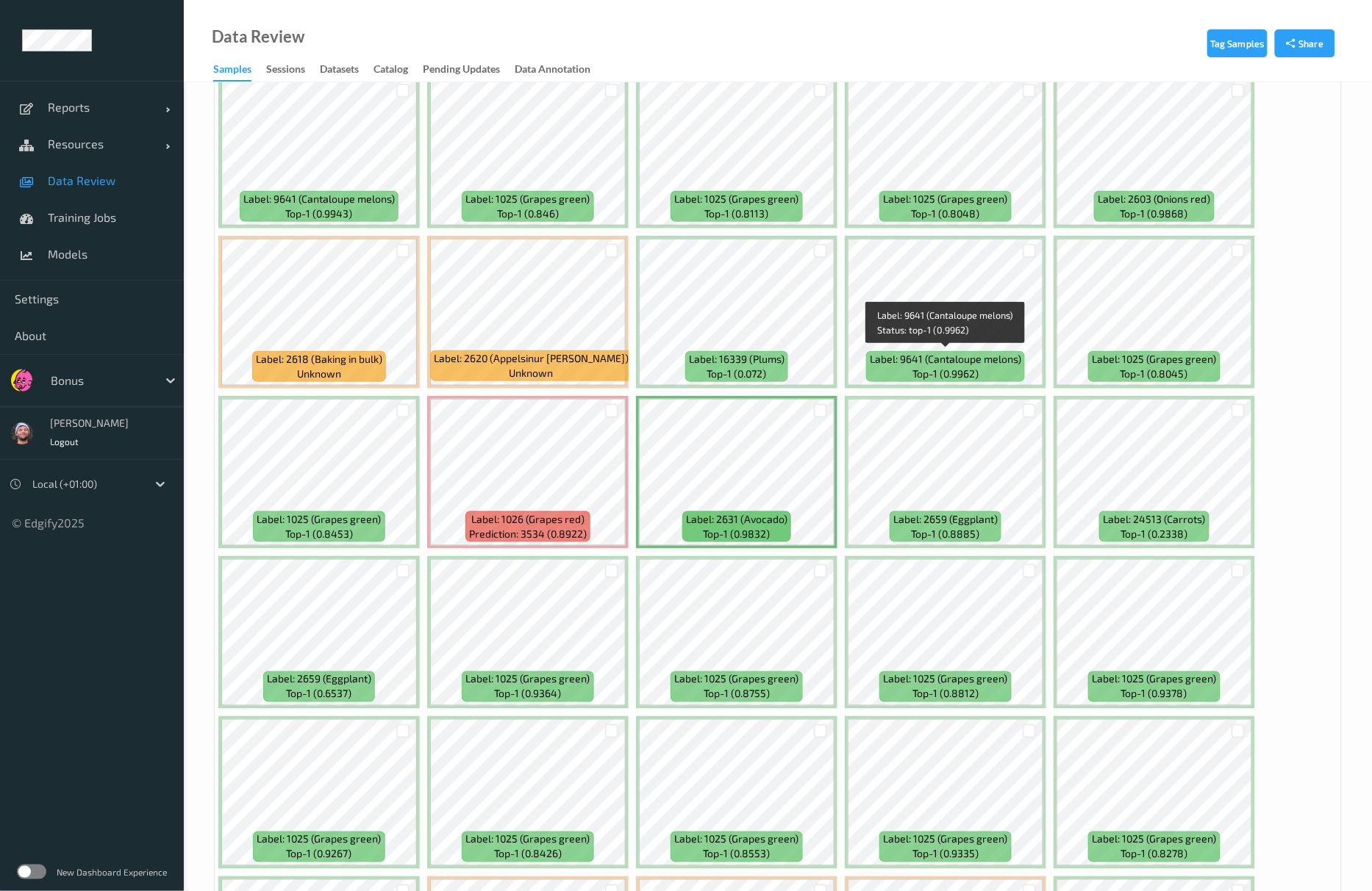
scroll to position [564, 0]
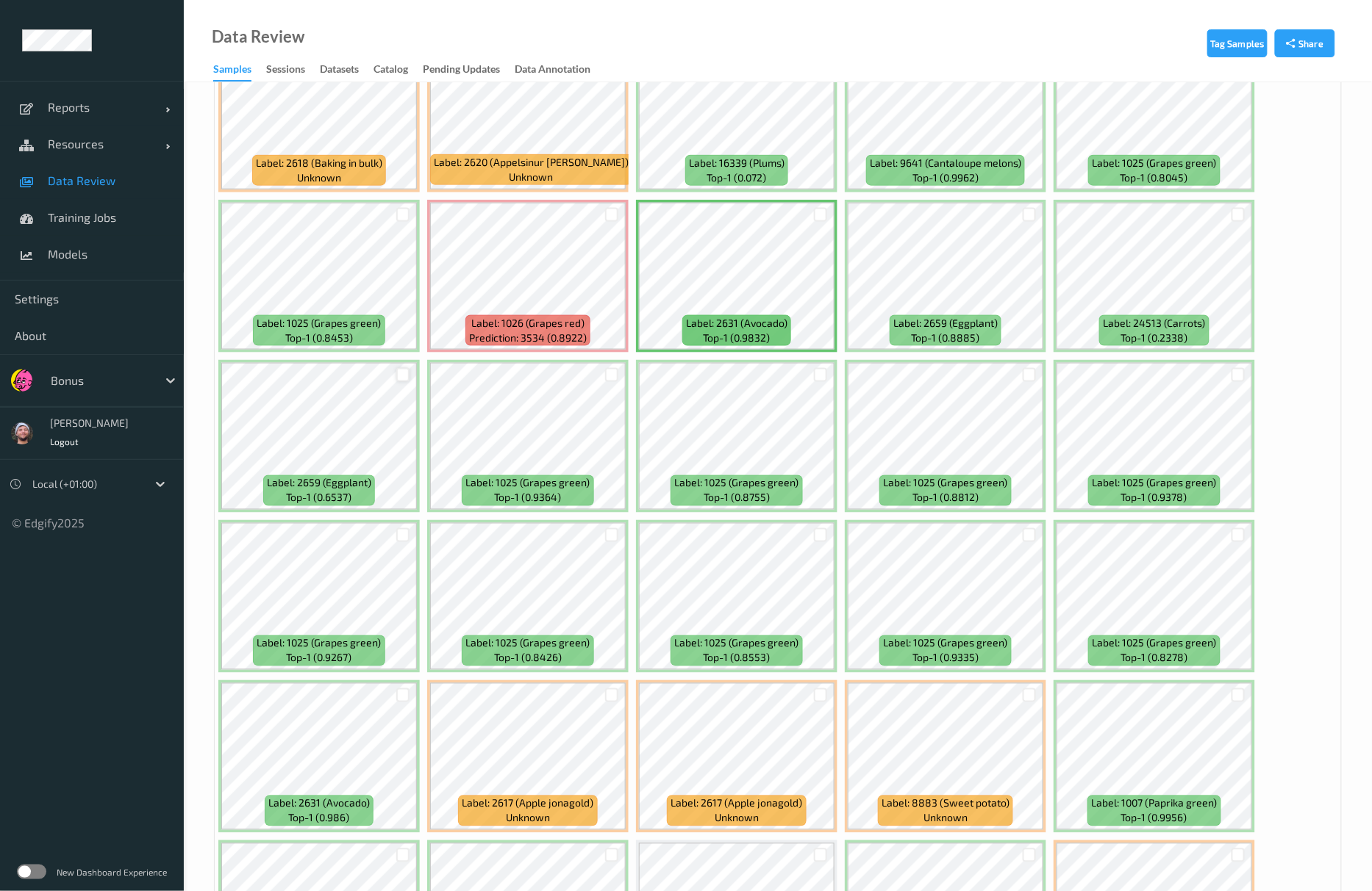
click at [407, 377] on div at bounding box center [404, 375] width 14 height 14
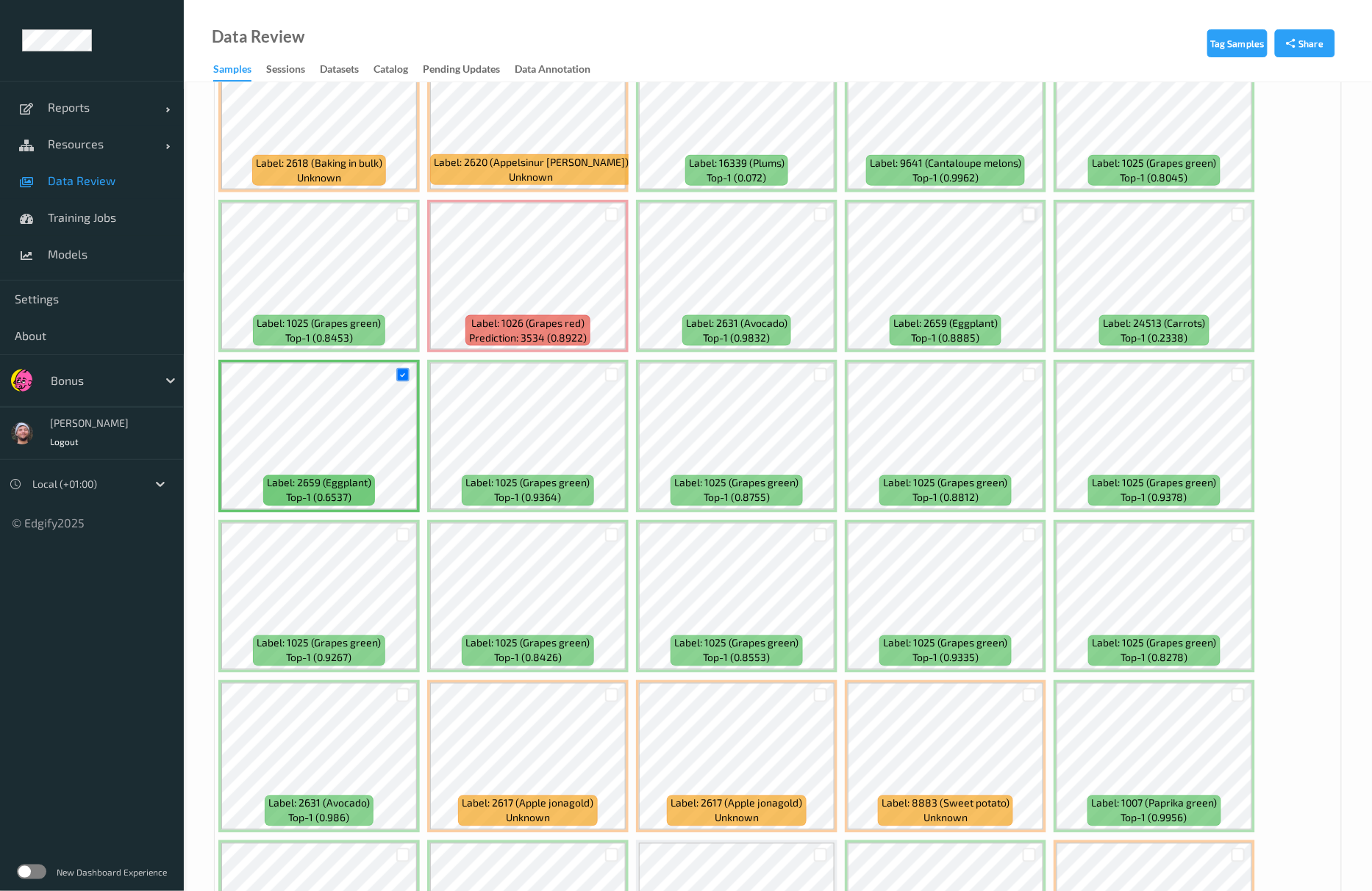
click at [1027, 216] on div at bounding box center [1030, 215] width 14 height 14
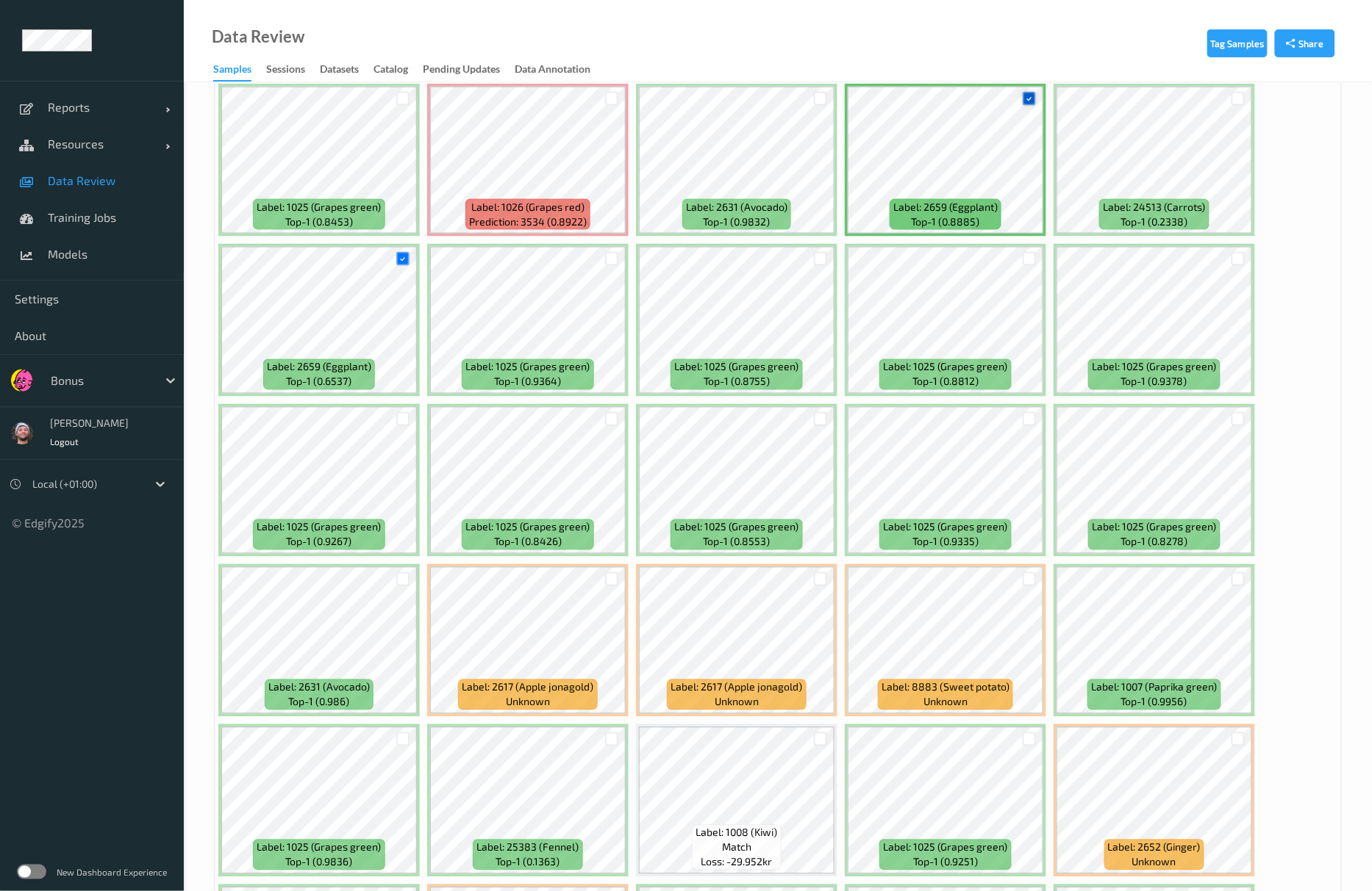
scroll to position [956, 0]
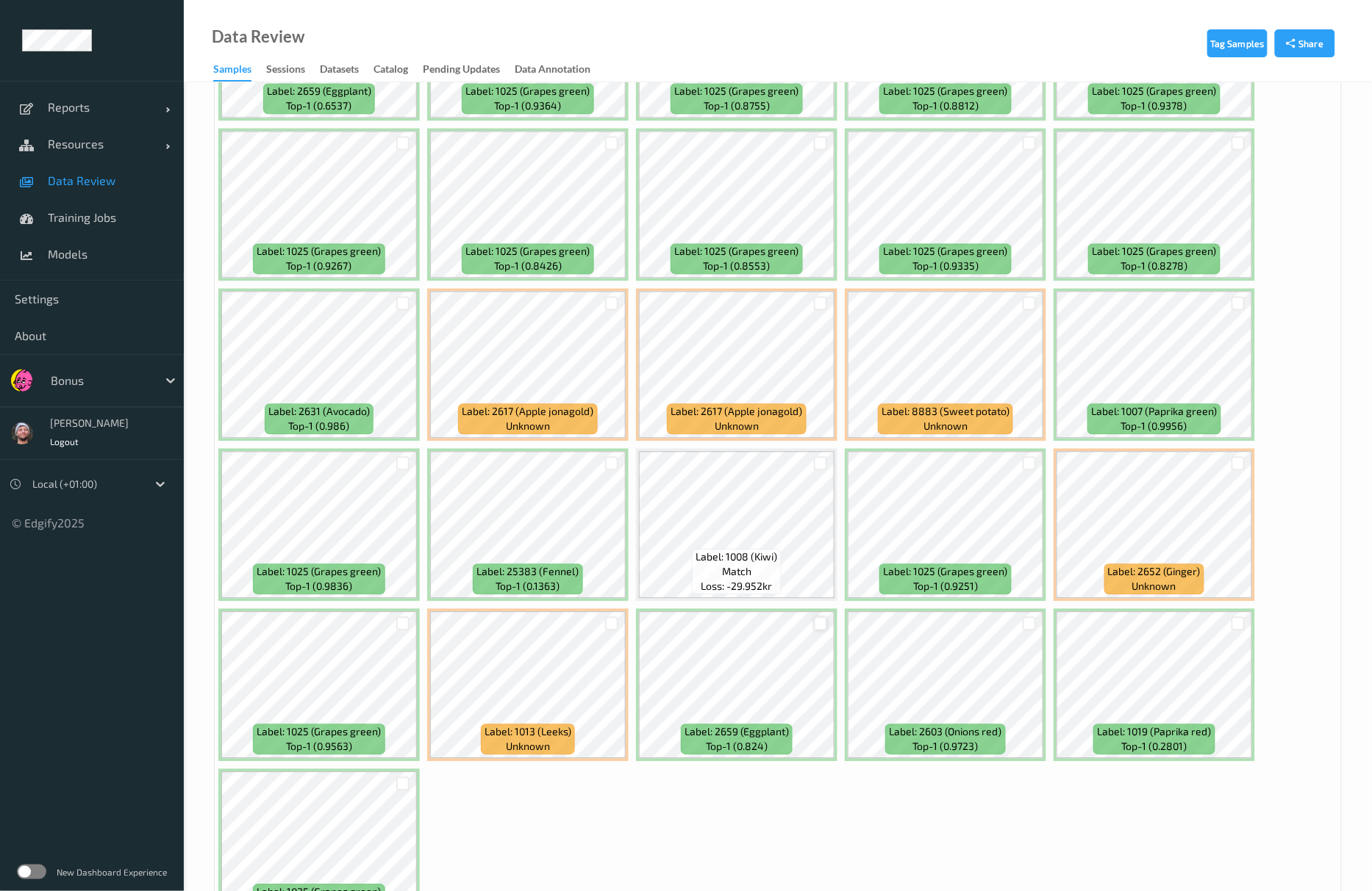
click at [821, 630] on div at bounding box center [821, 624] width 14 height 14
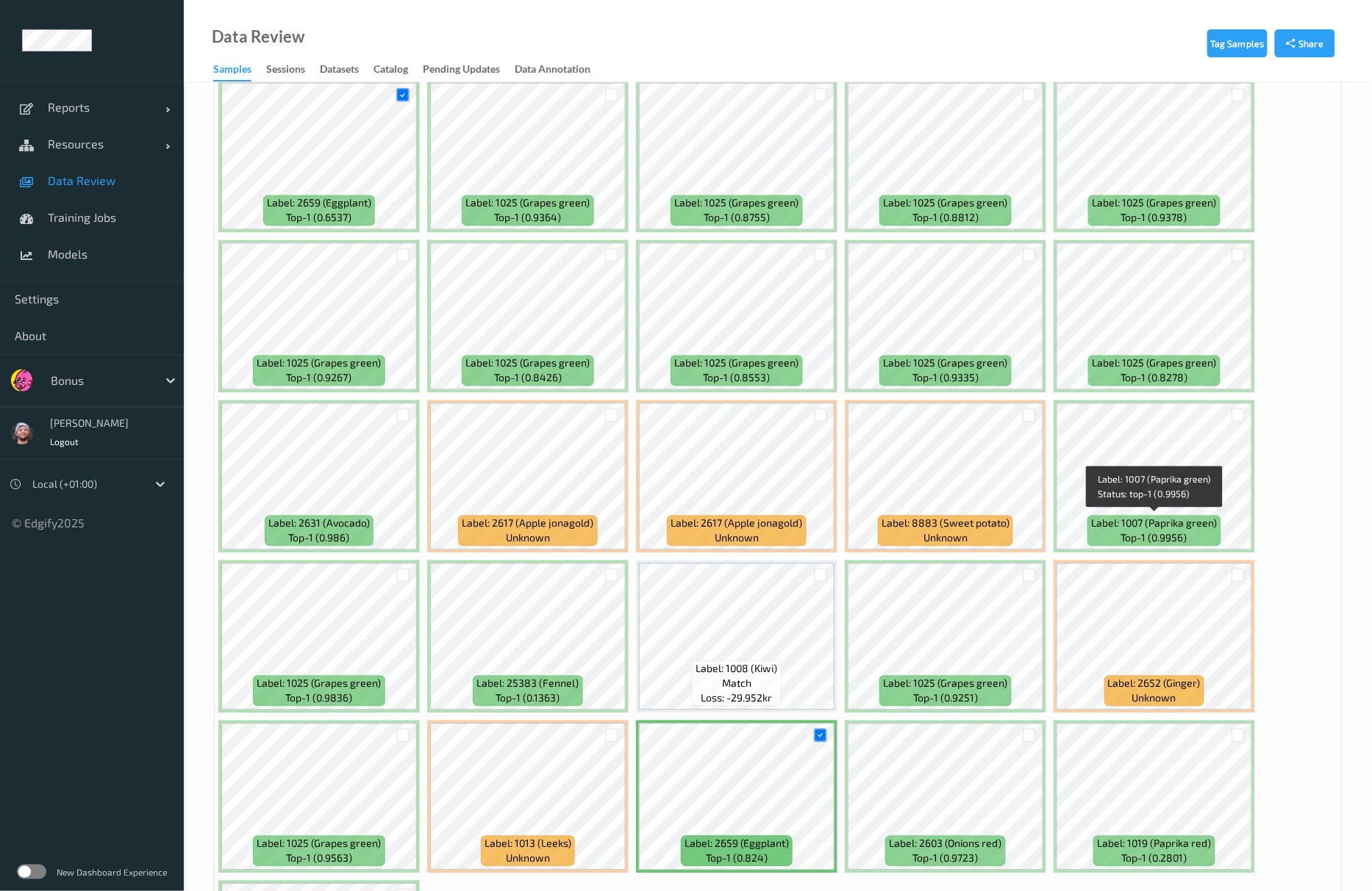
scroll to position [858, 0]
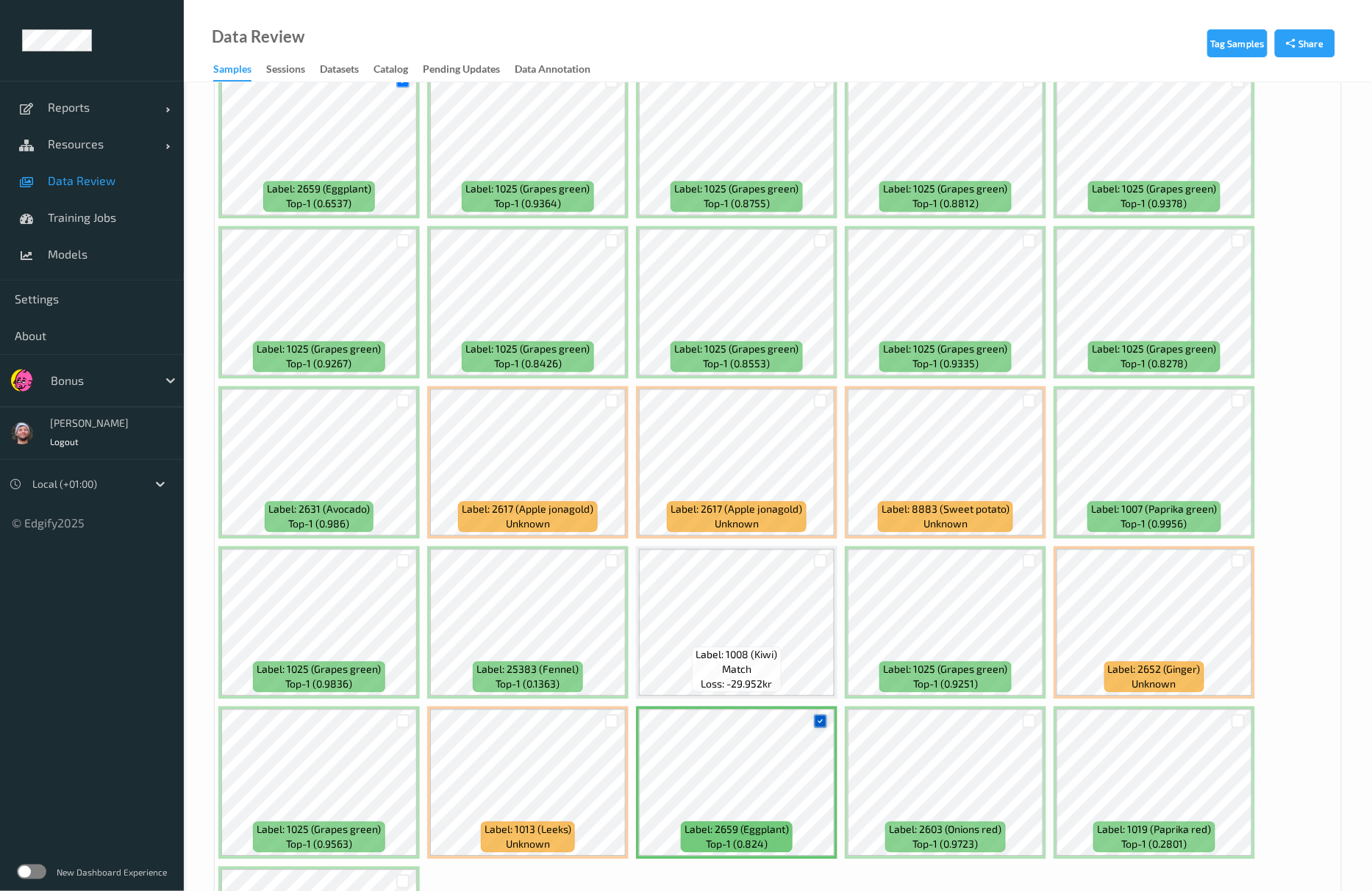
click at [817, 723] on icon at bounding box center [820, 721] width 10 height 10
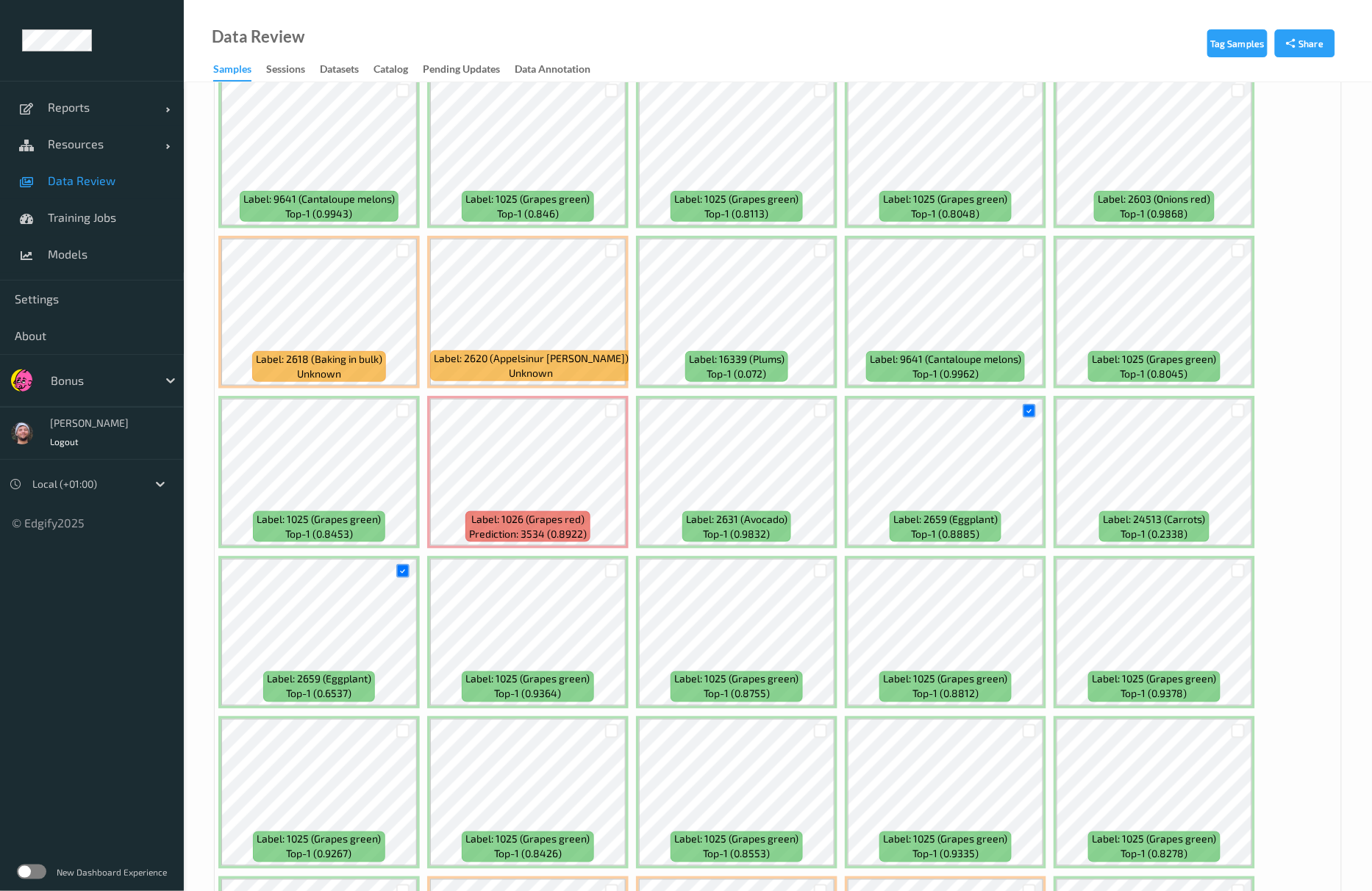
scroll to position [74, 0]
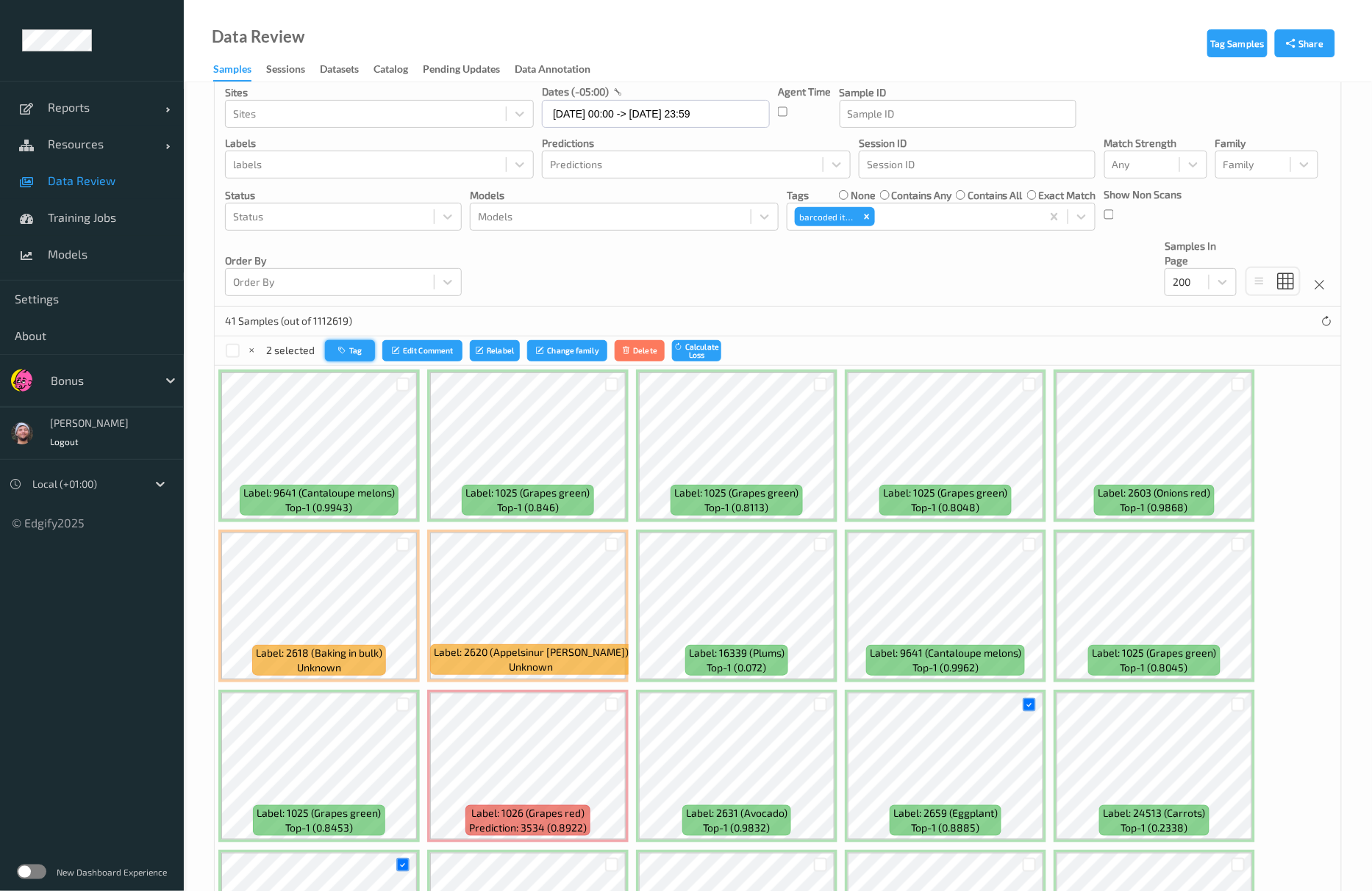
click at [357, 352] on button "Tag" at bounding box center [350, 351] width 50 height 21
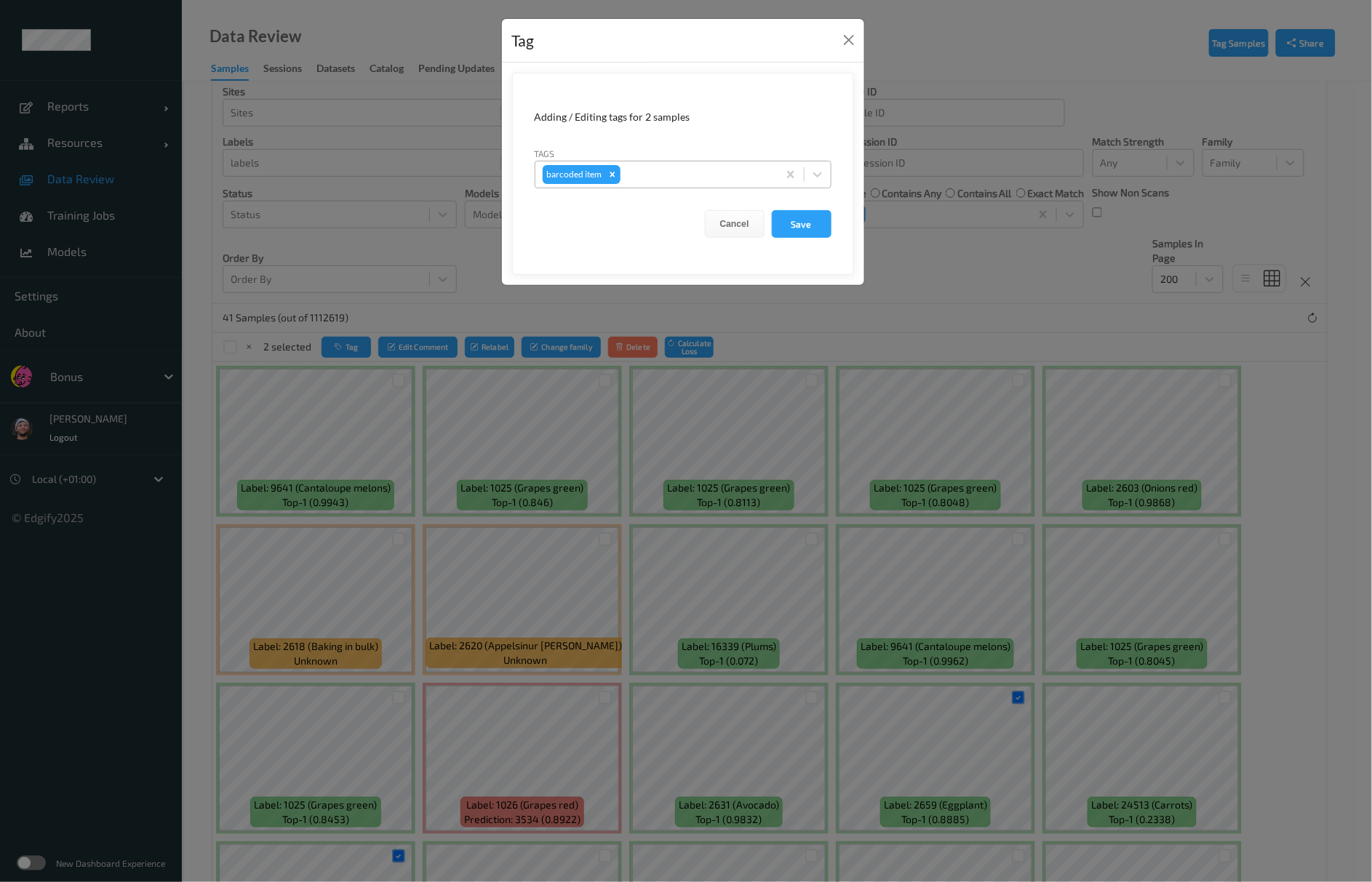
click at [752, 177] on div at bounding box center [697, 175] width 147 height 17
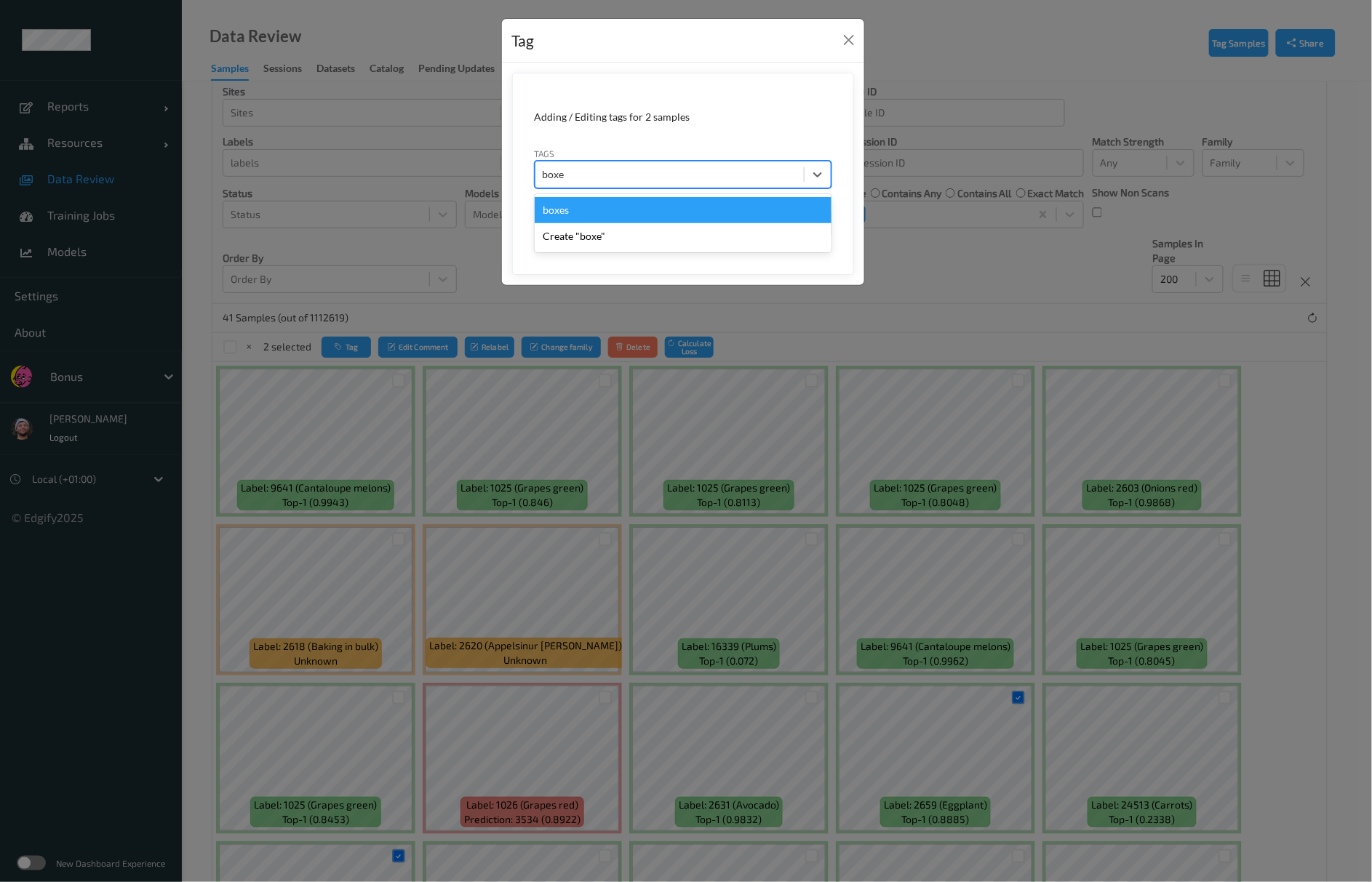
type input "boxes"
click at [772, 210] on button "Save" at bounding box center [802, 224] width 59 height 28
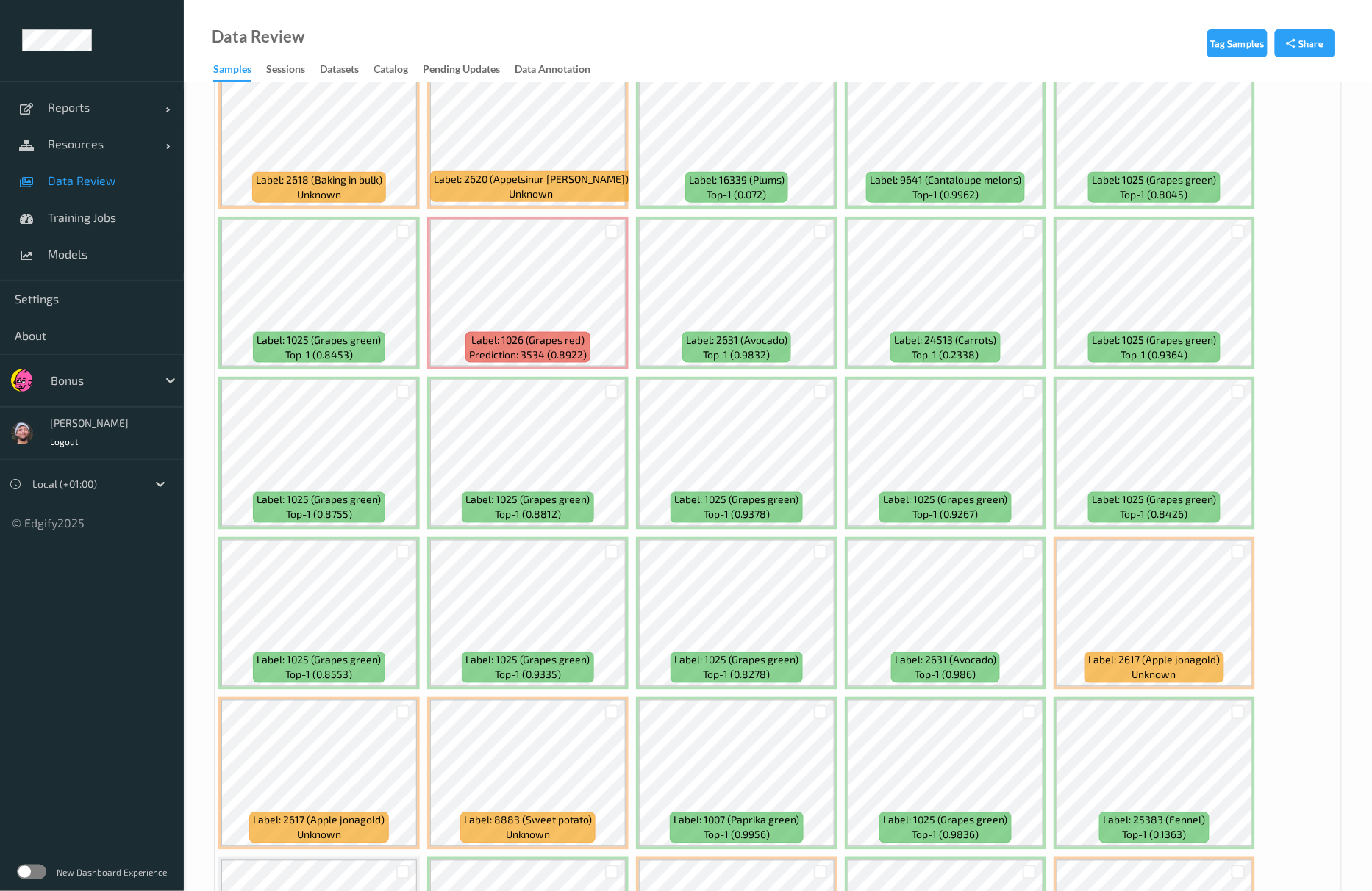
scroll to position [858, 0]
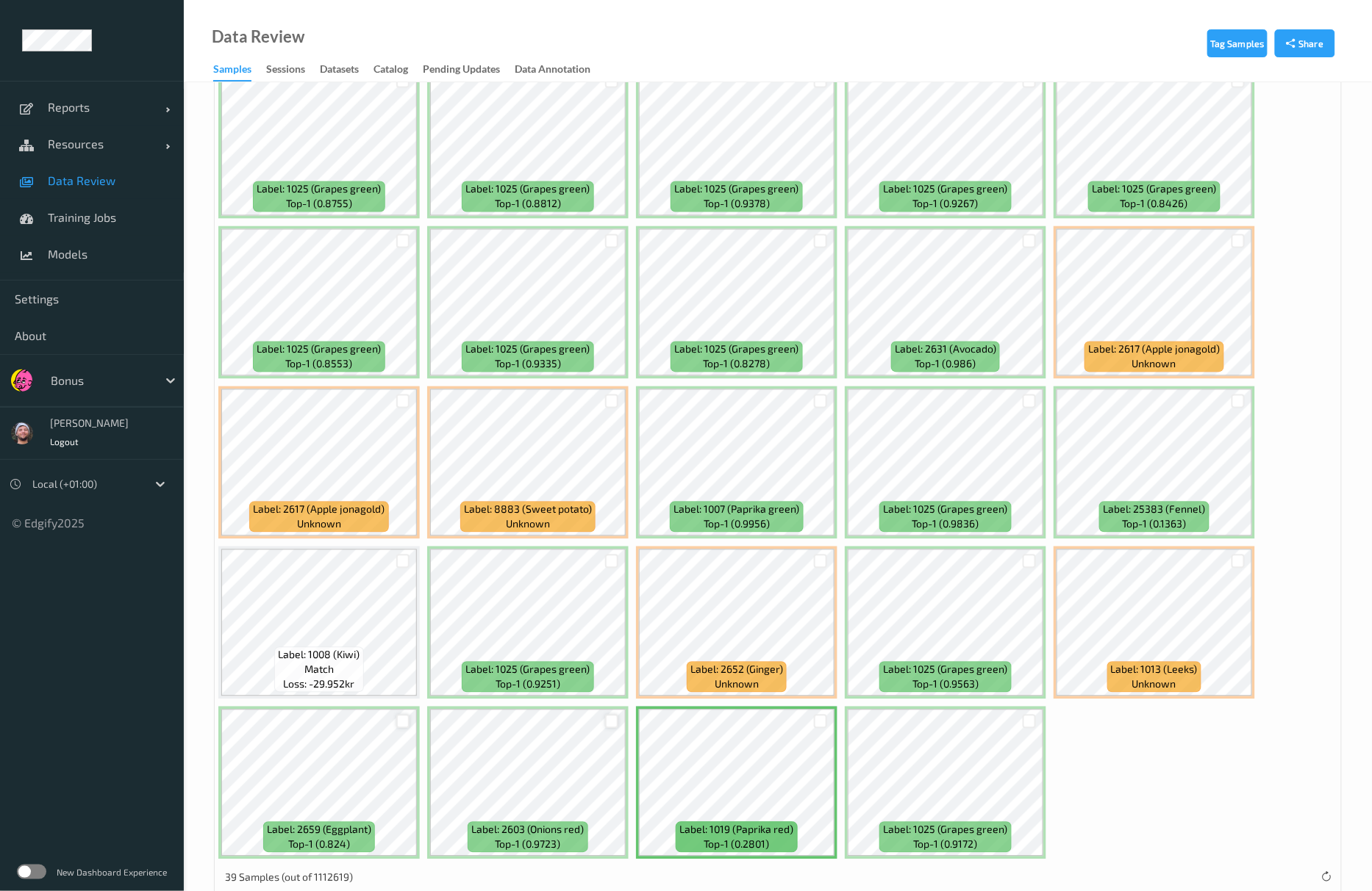
click at [610, 721] on div at bounding box center [612, 722] width 14 height 14
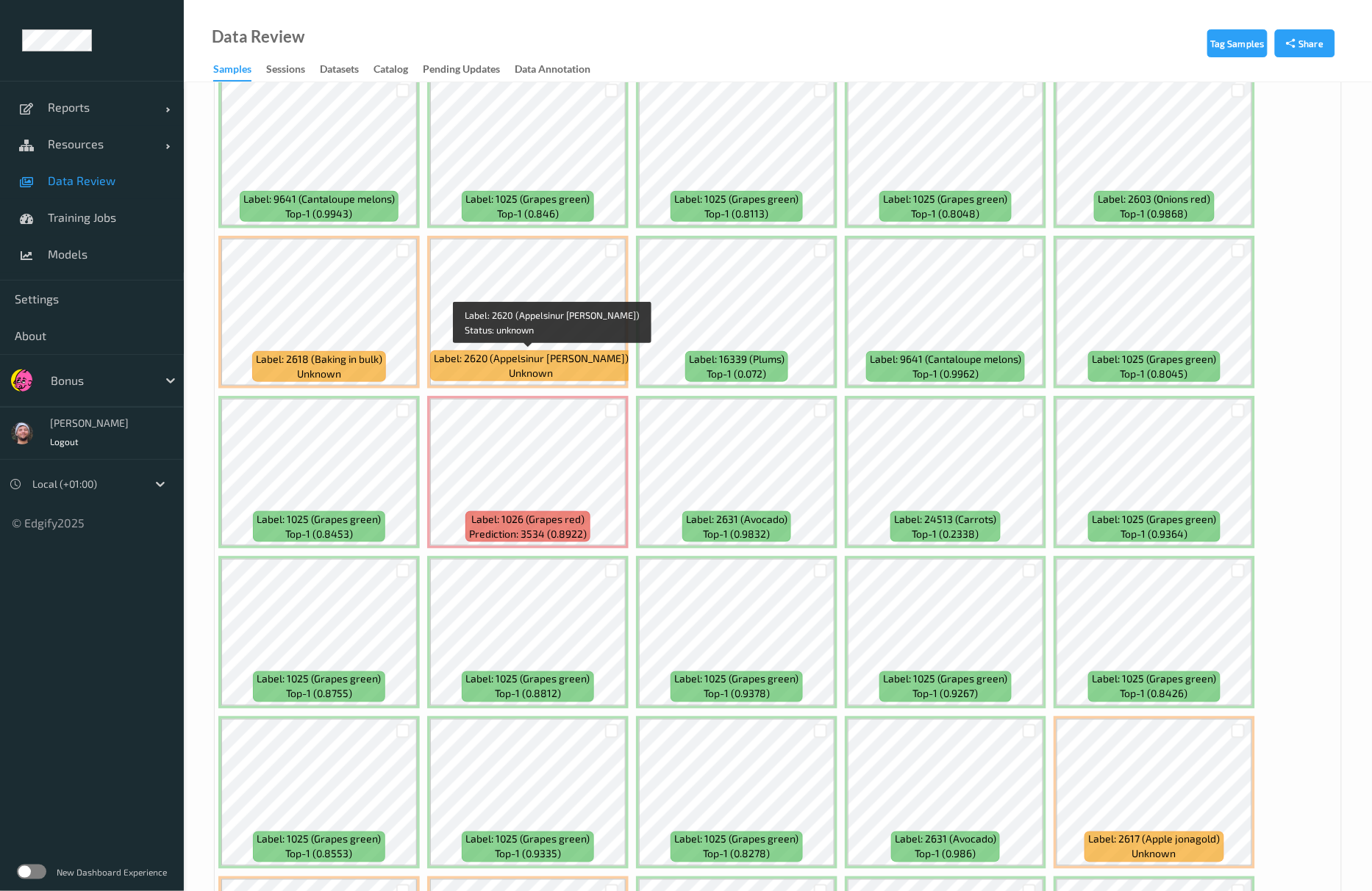
scroll to position [0, 0]
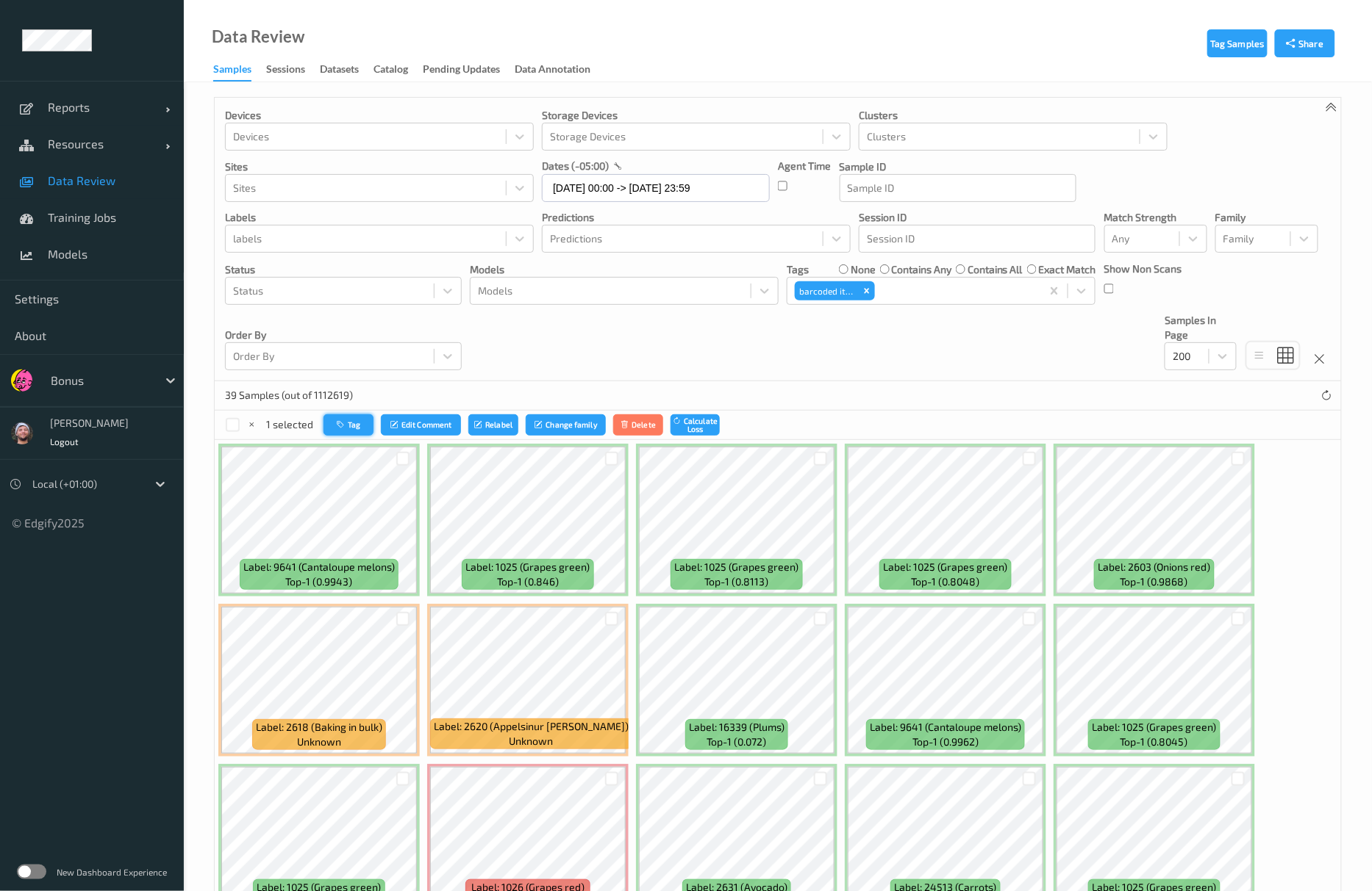
click at [348, 422] on button "Tag" at bounding box center [348, 425] width 50 height 21
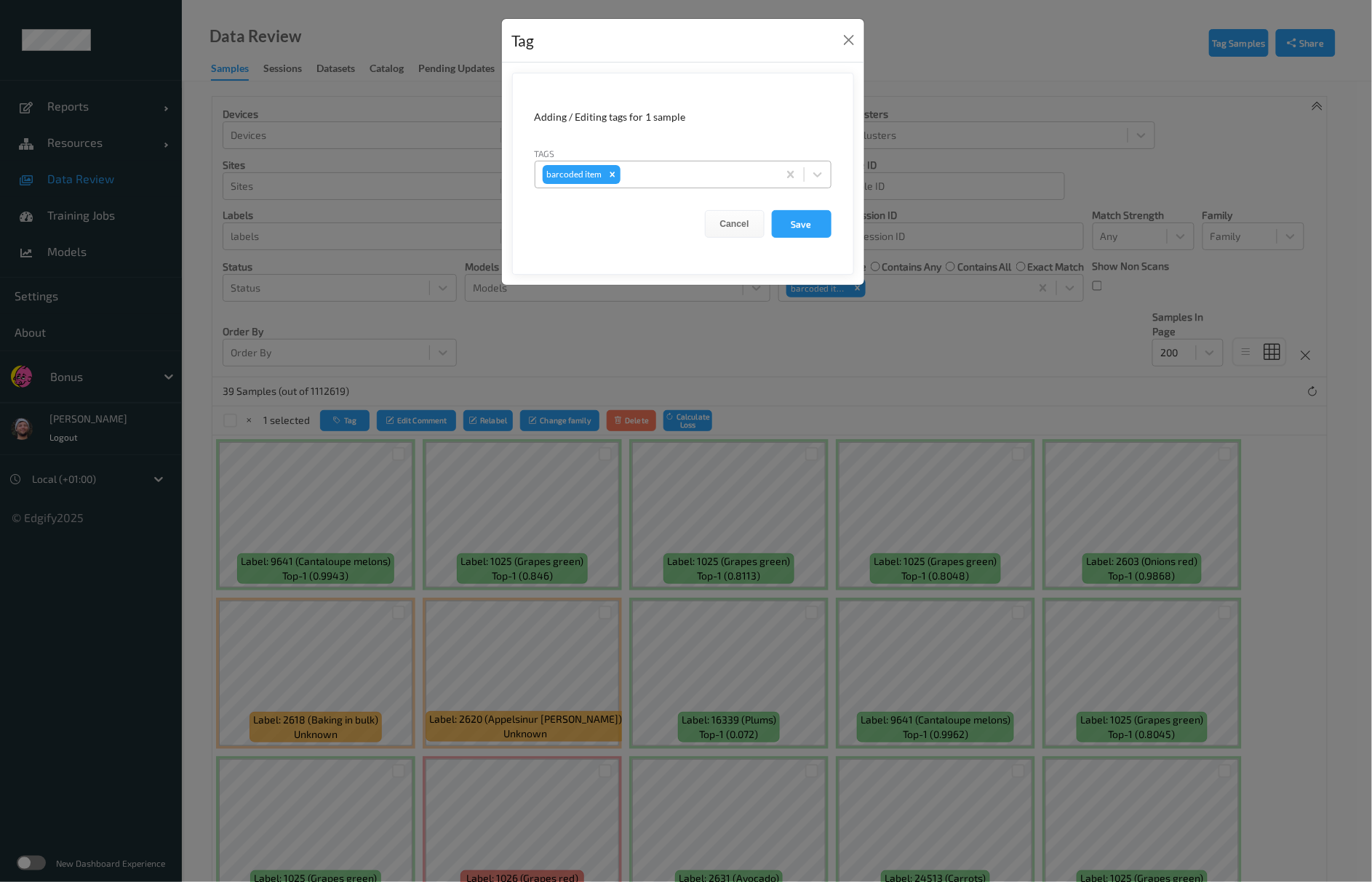
click at [661, 167] on div at bounding box center [697, 175] width 147 height 17
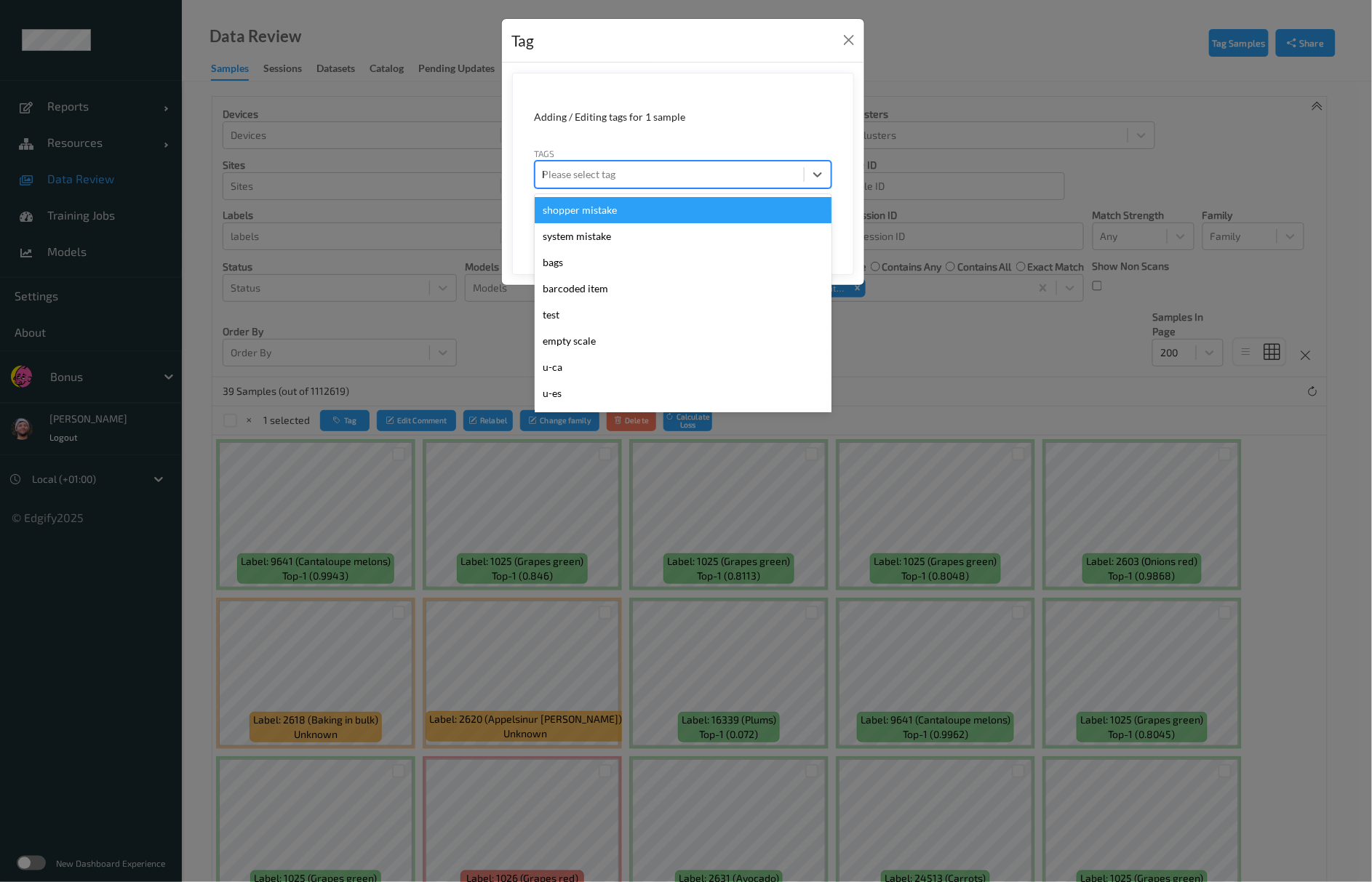
type input "hos"
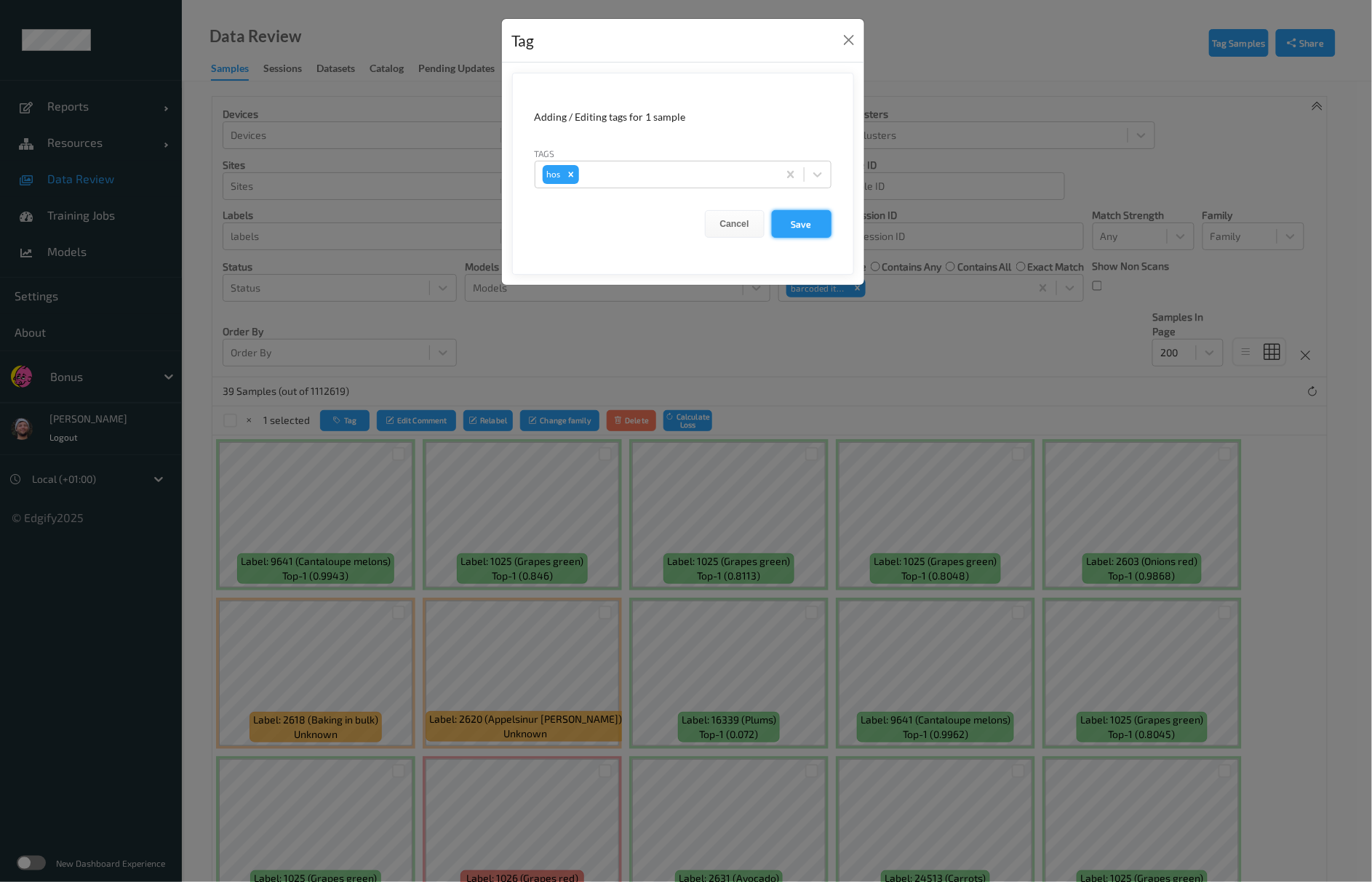
click at [791, 234] on button "Save" at bounding box center [802, 224] width 59 height 28
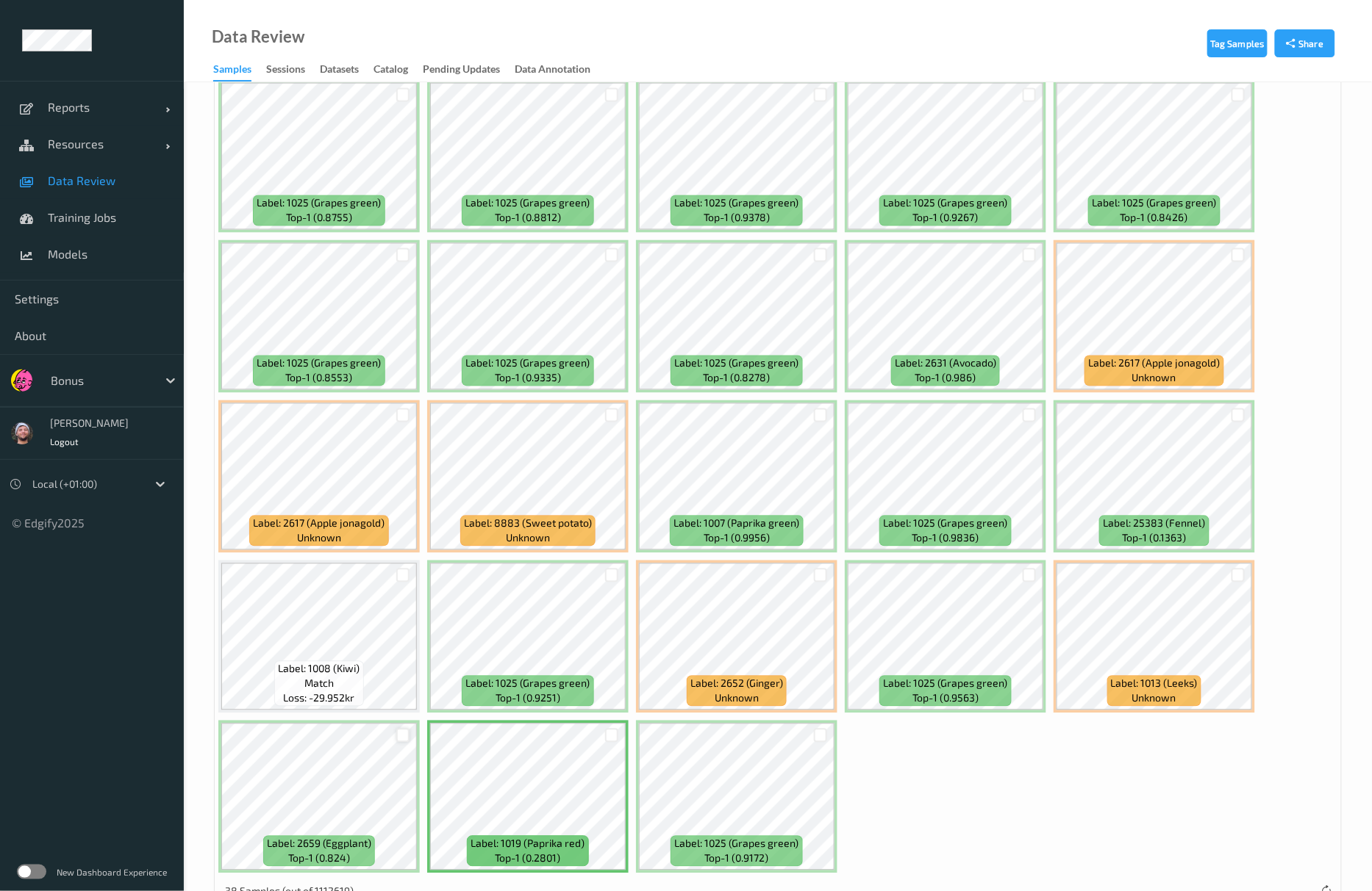
scroll to position [894, 0]
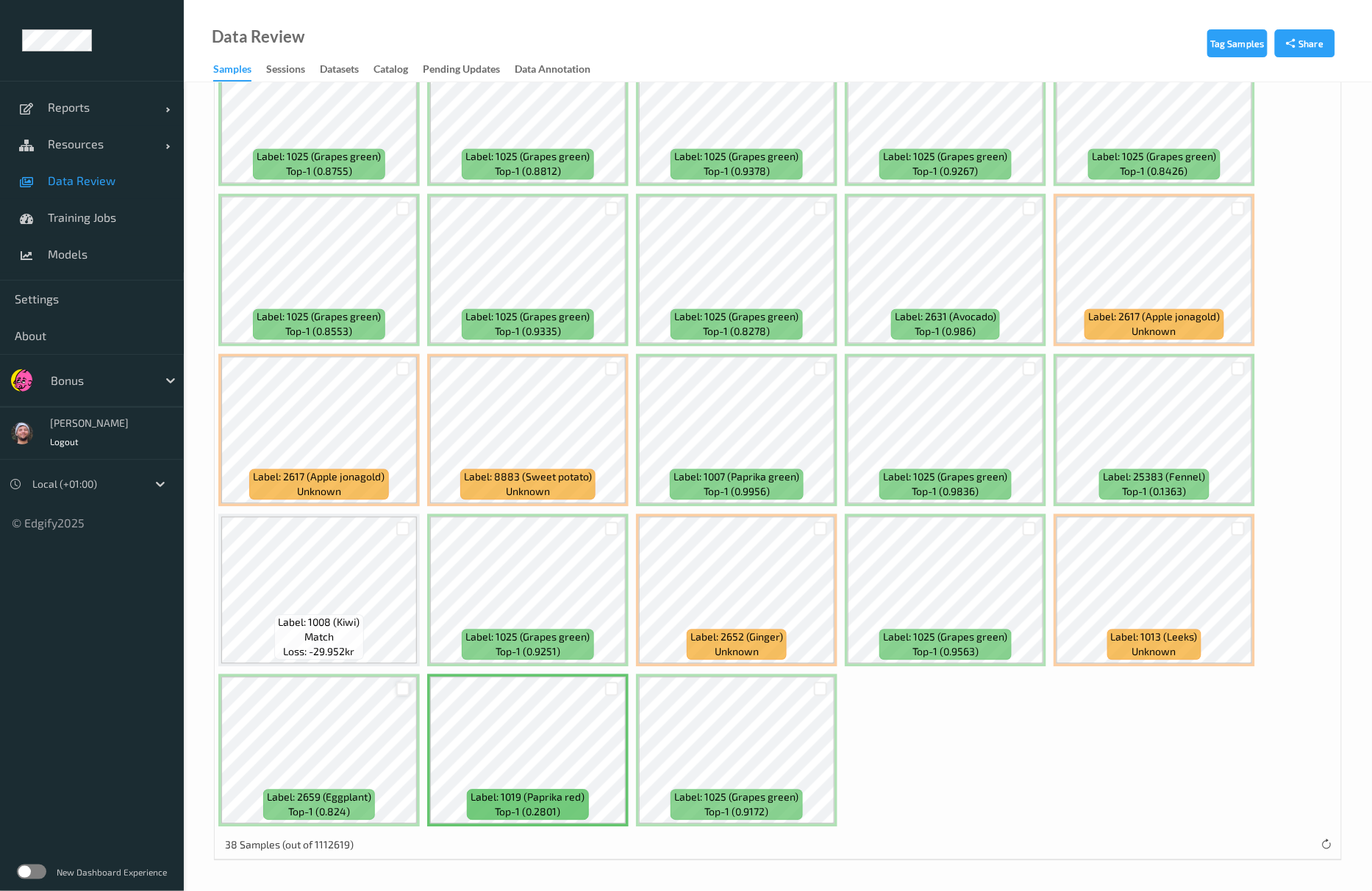
click at [405, 690] on div at bounding box center [404, 690] width 14 height 14
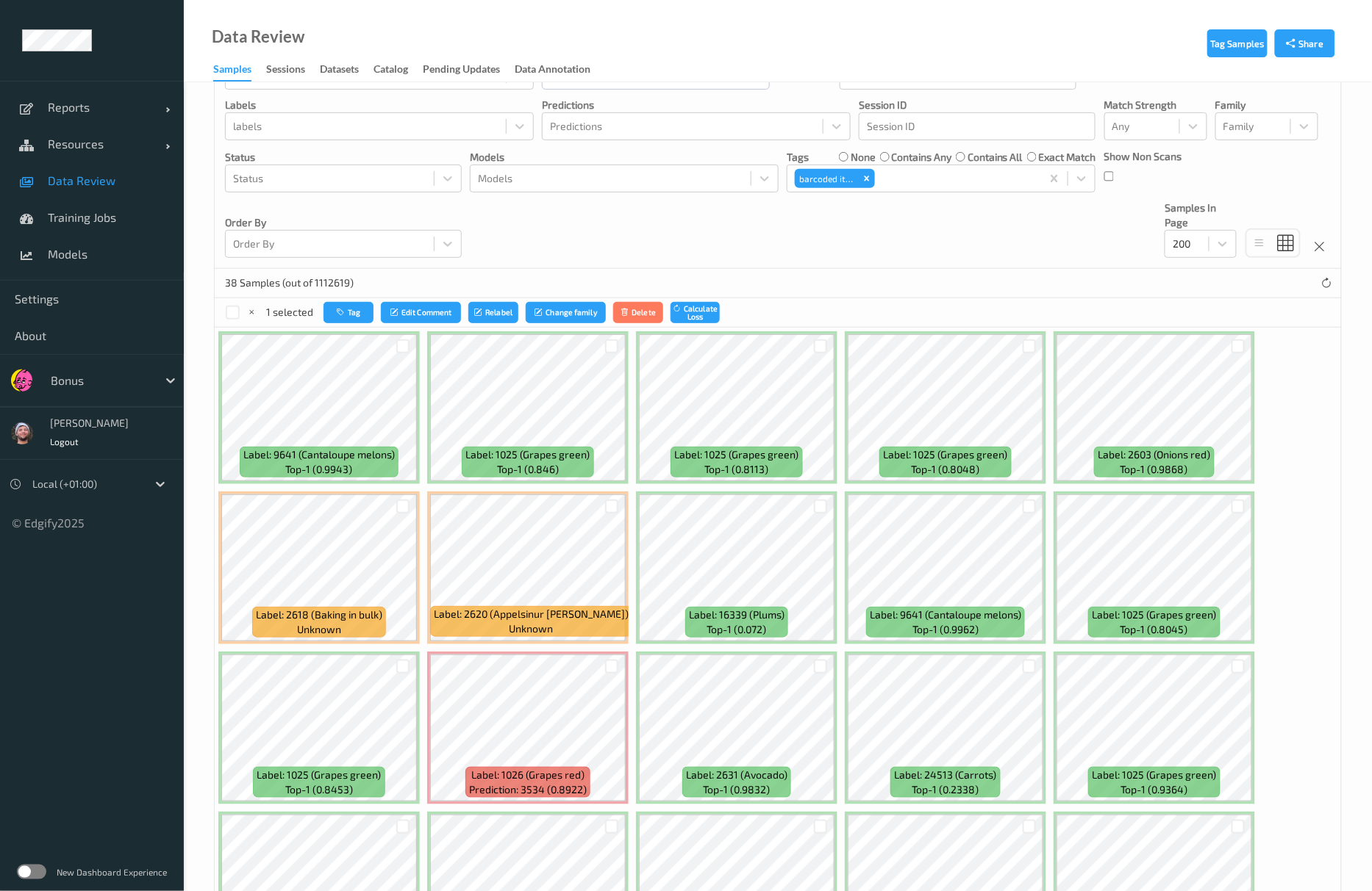
scroll to position [109, 0]
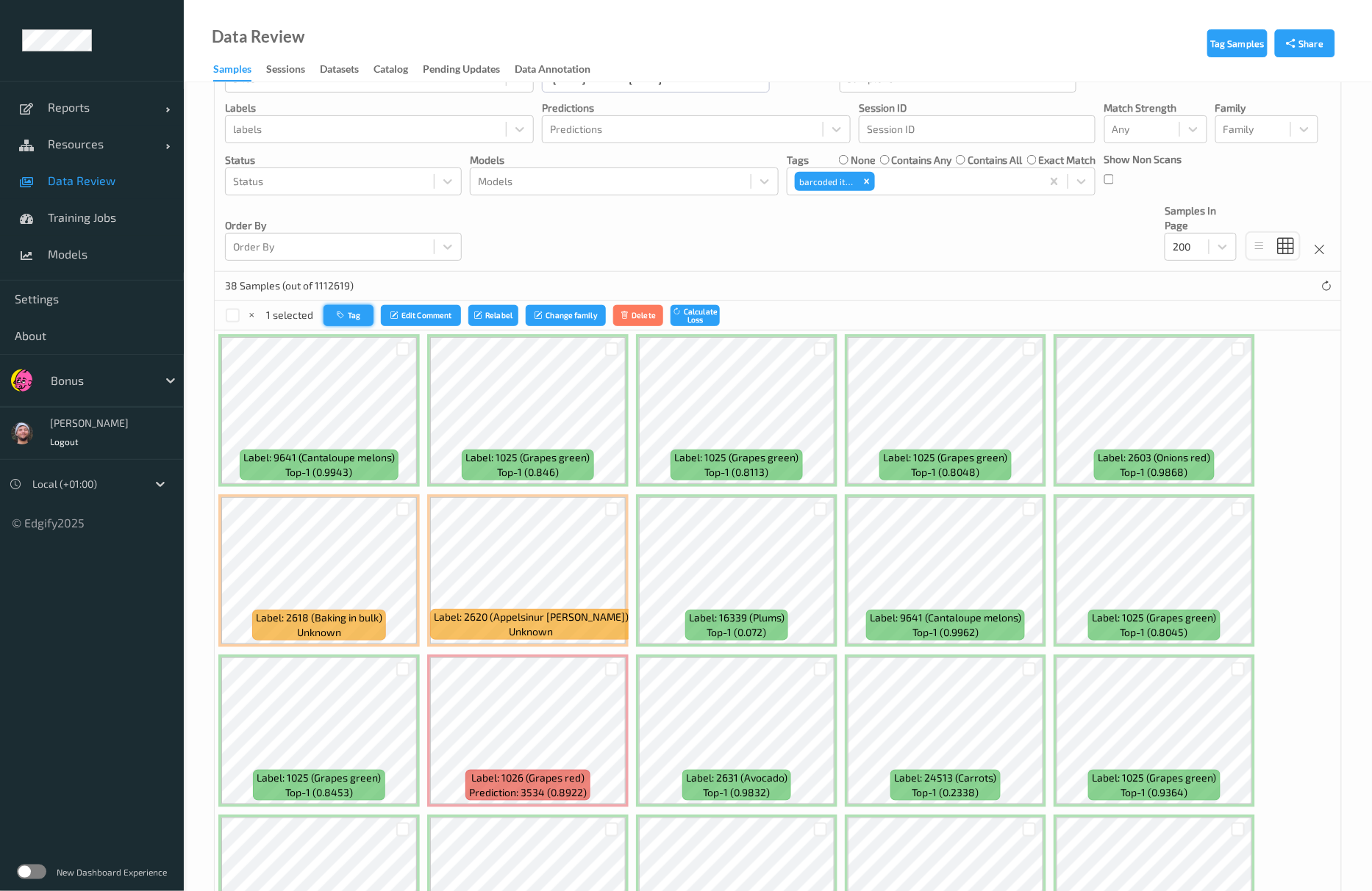
click at [348, 323] on button "Tag" at bounding box center [348, 315] width 50 height 21
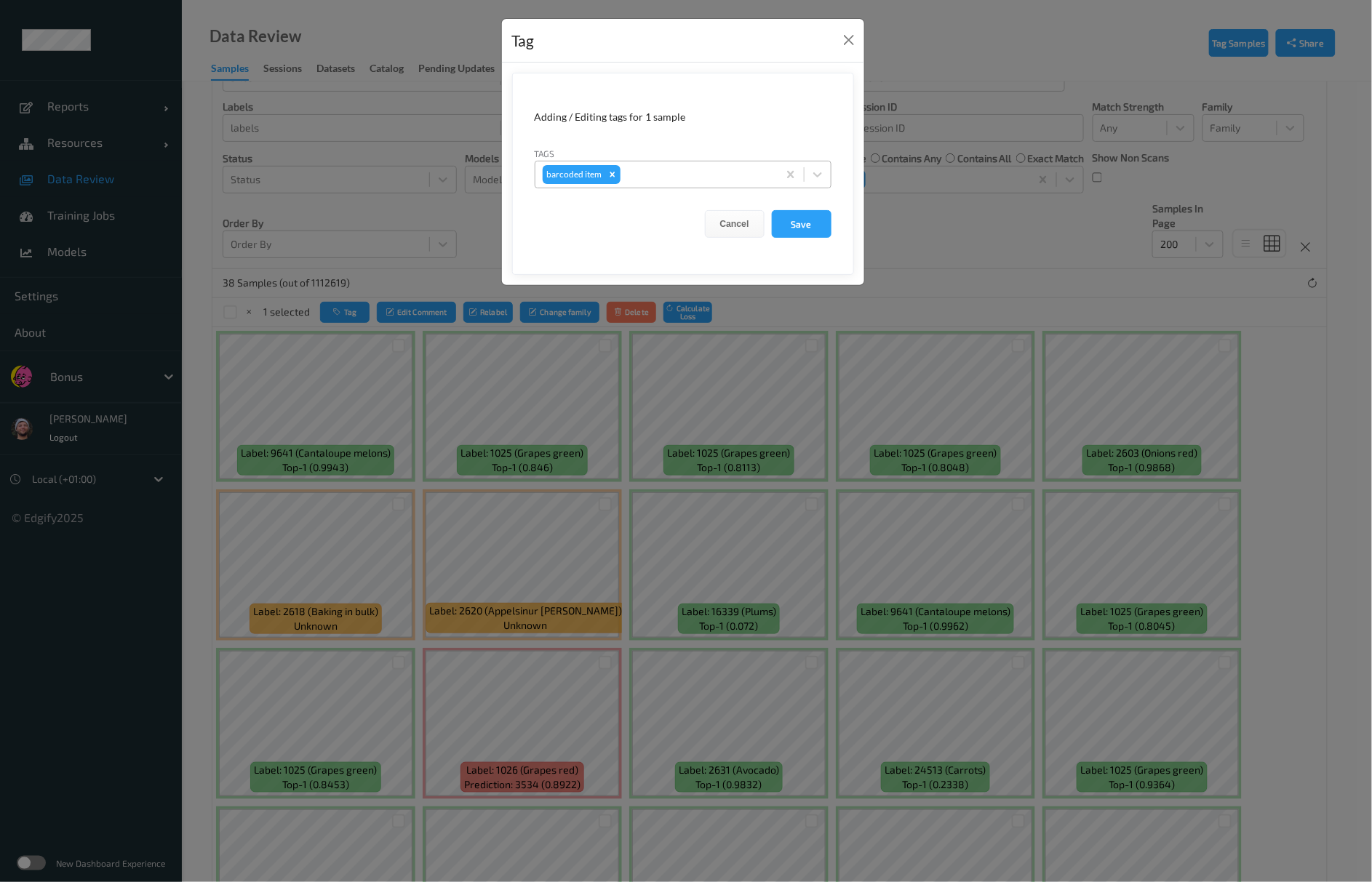
click at [661, 167] on div at bounding box center [697, 175] width 147 height 17
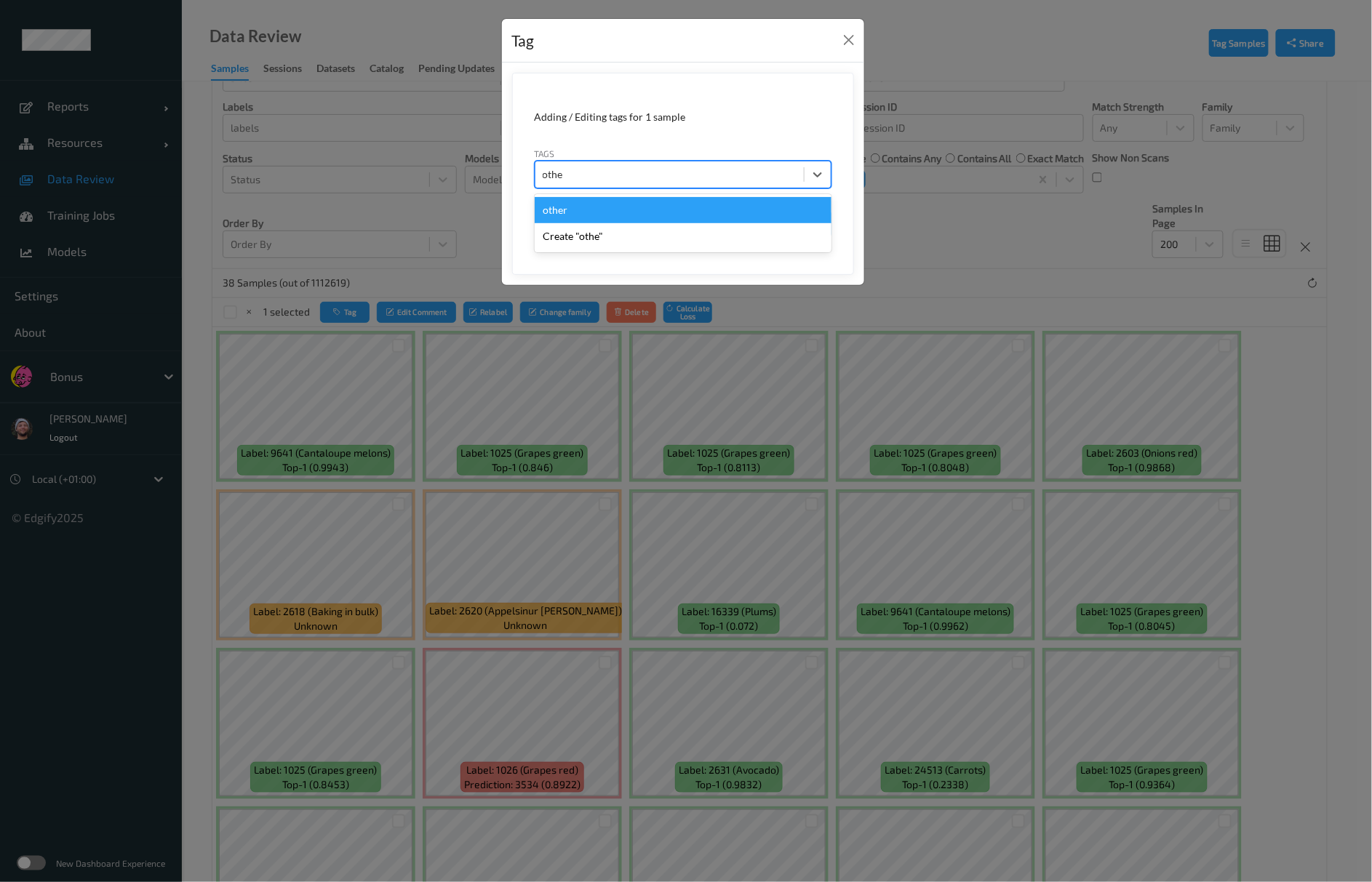
type input "other"
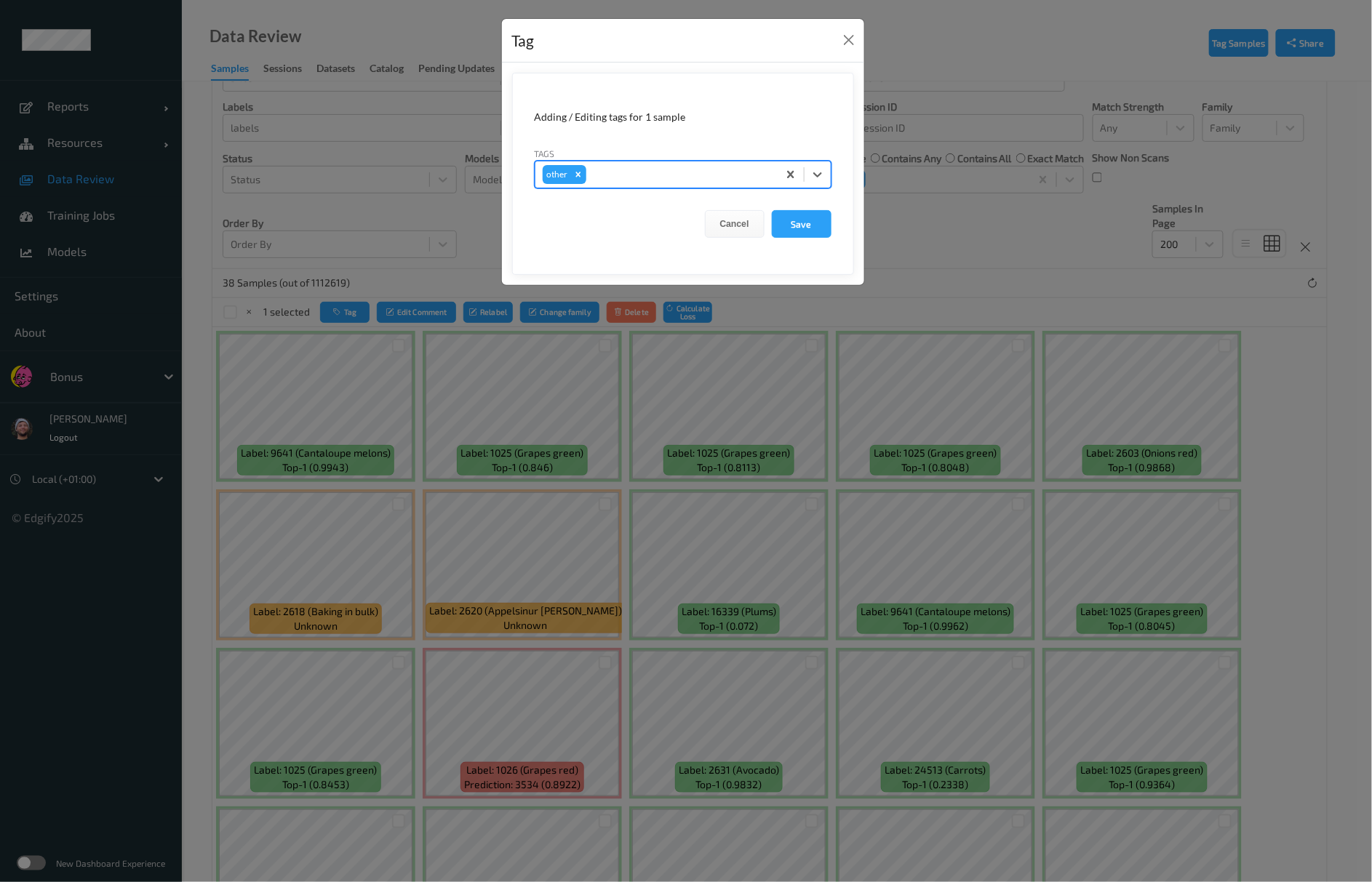
click at [772, 210] on button "Save" at bounding box center [802, 224] width 59 height 28
click at [726, 221] on button "Cancel" at bounding box center [735, 224] width 59 height 28
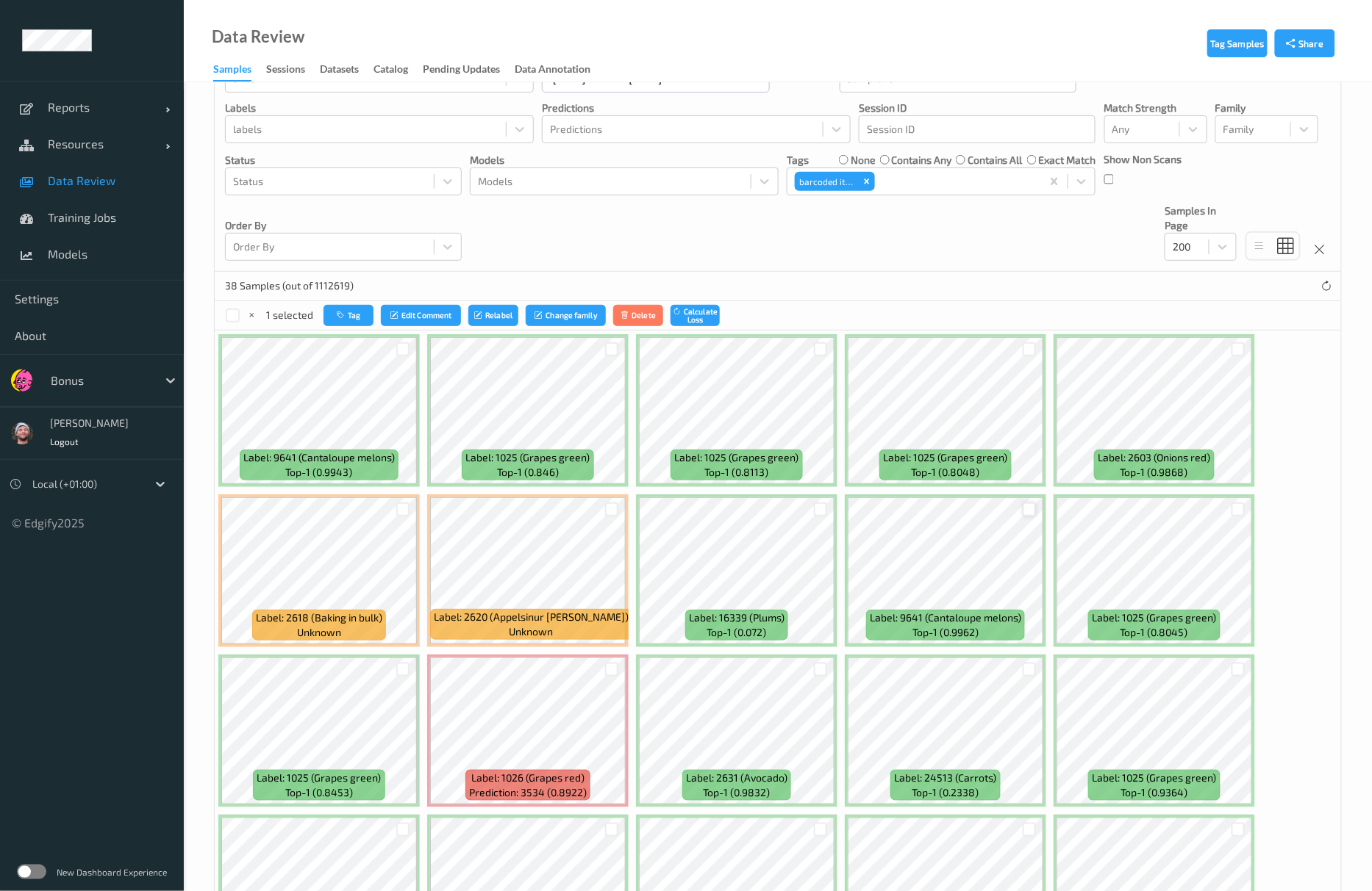
click at [1030, 506] on div at bounding box center [1030, 510] width 14 height 14
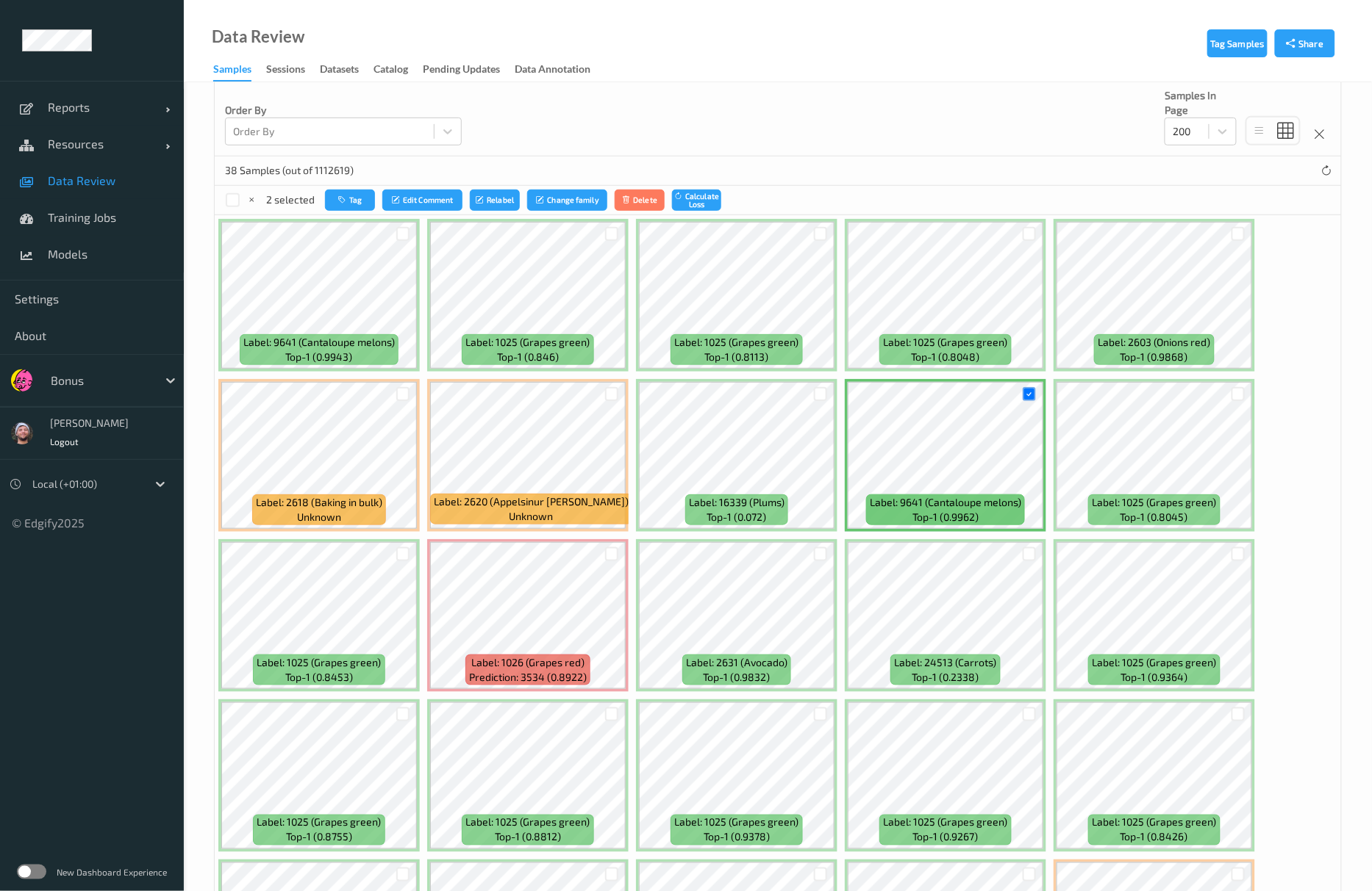
scroll to position [502, 0]
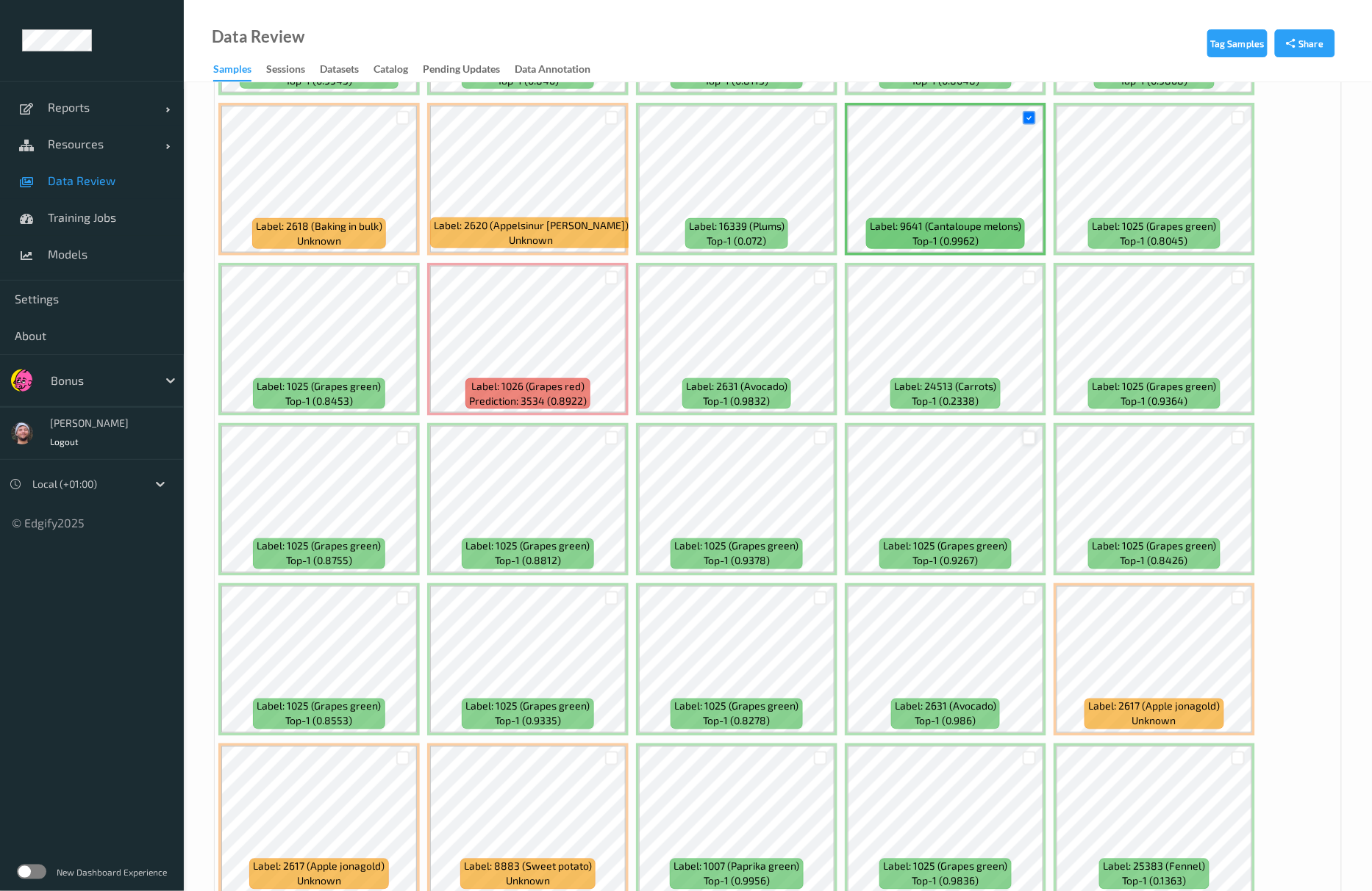
click at [1030, 445] on div at bounding box center [1030, 438] width 14 height 14
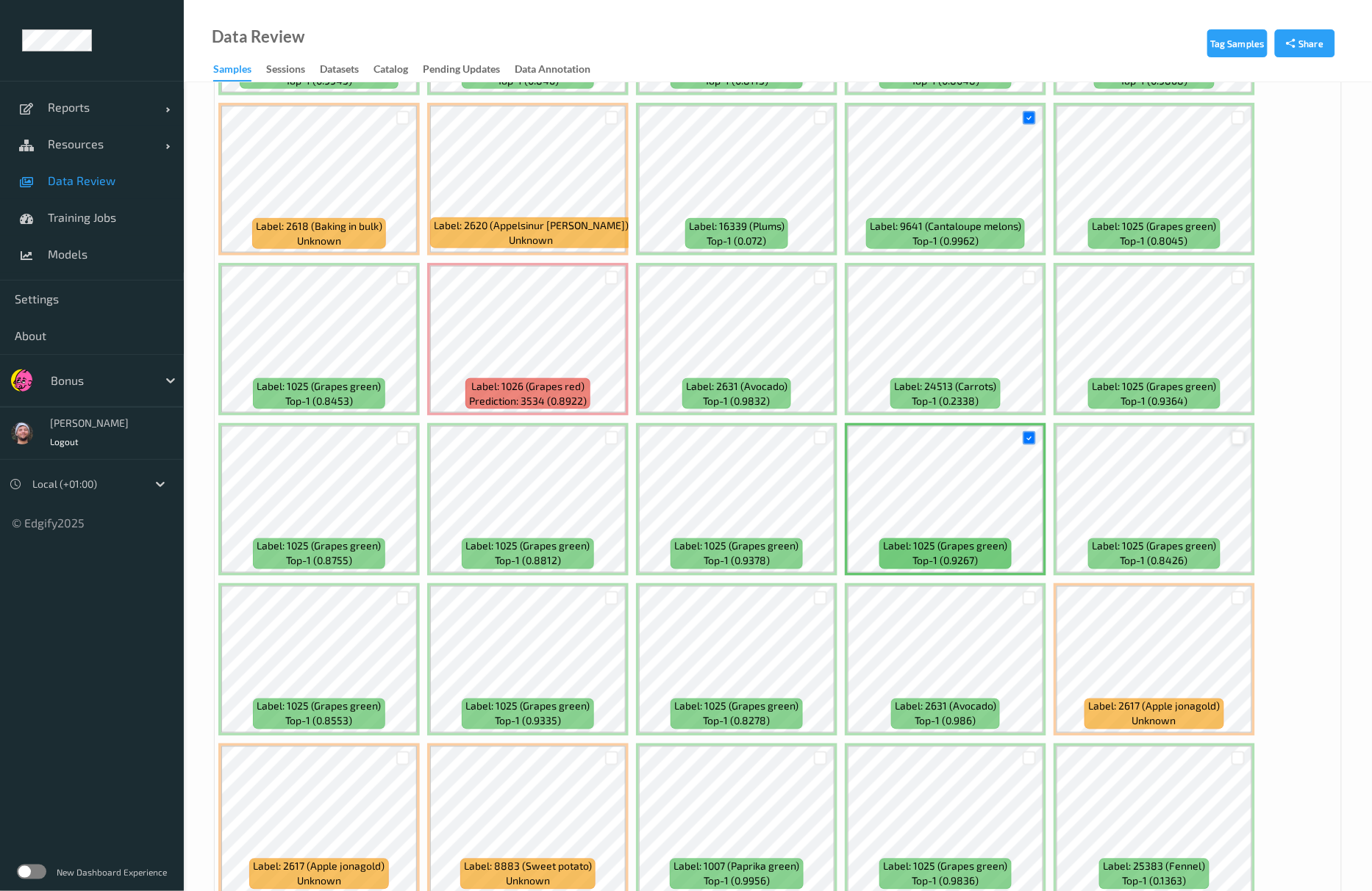
click at [1232, 440] on div at bounding box center [1239, 438] width 14 height 14
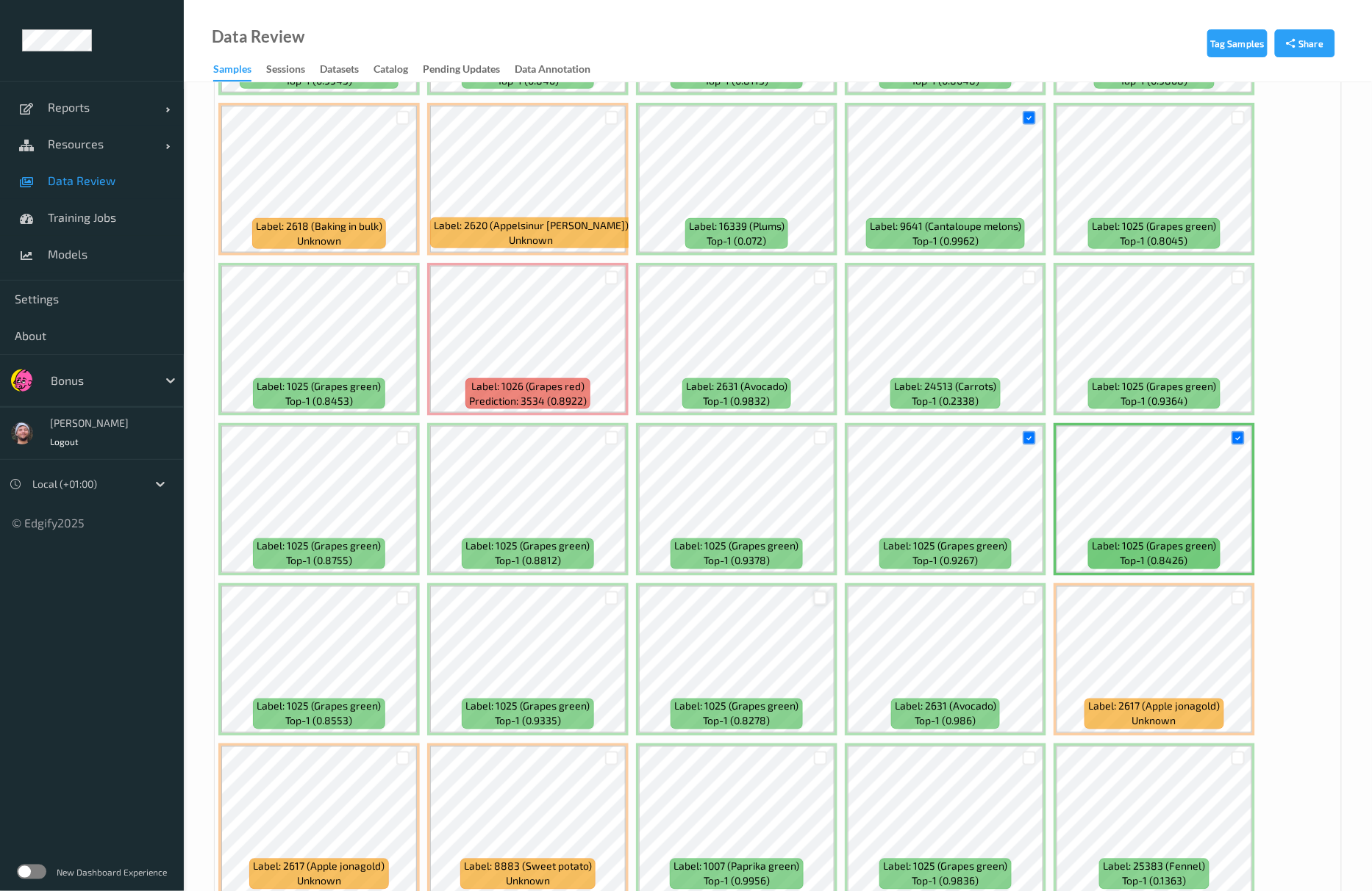
click at [815, 602] on div at bounding box center [821, 599] width 14 height 14
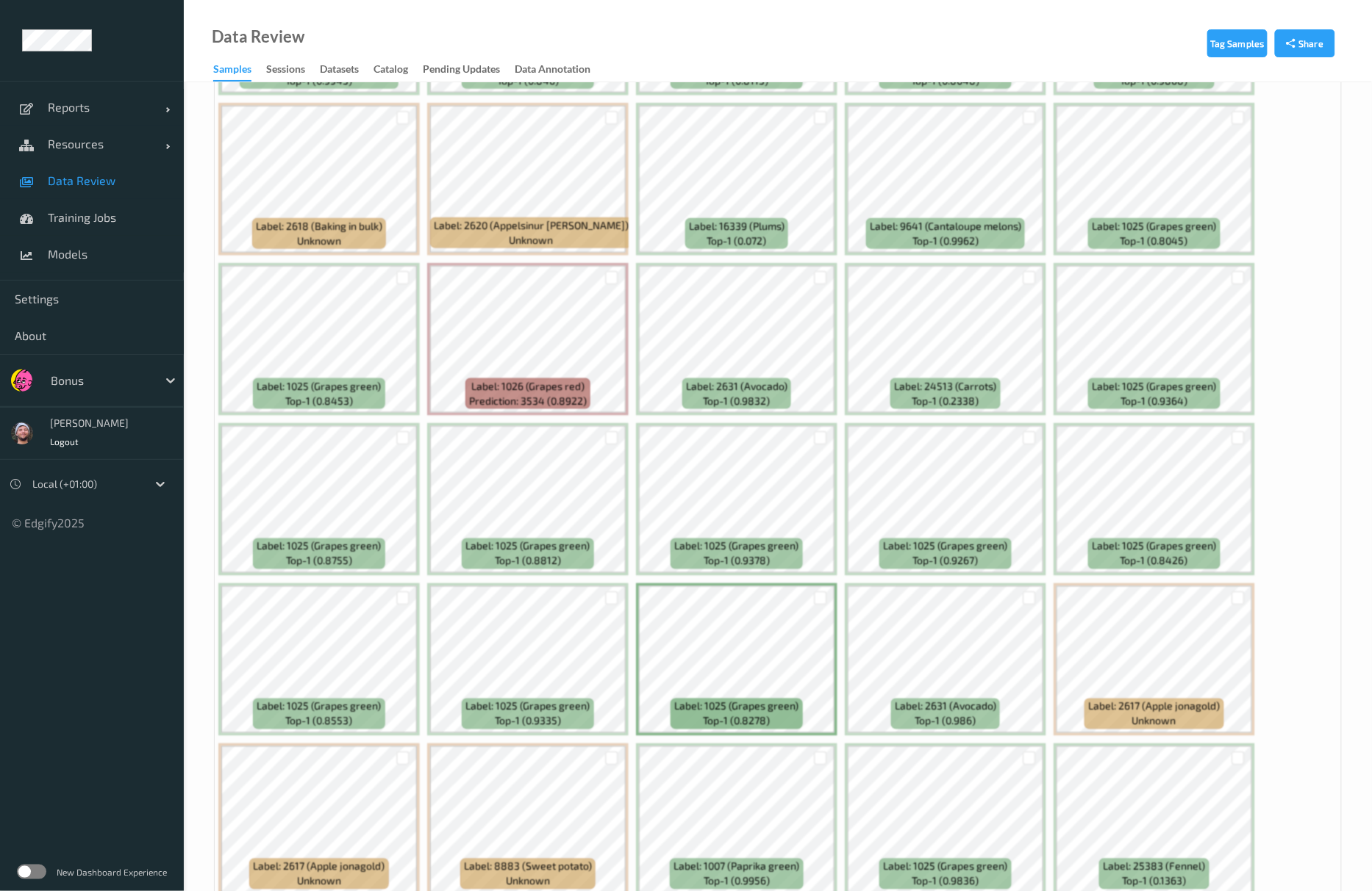
click at [827, 433] on div at bounding box center [821, 438] width 28 height 24
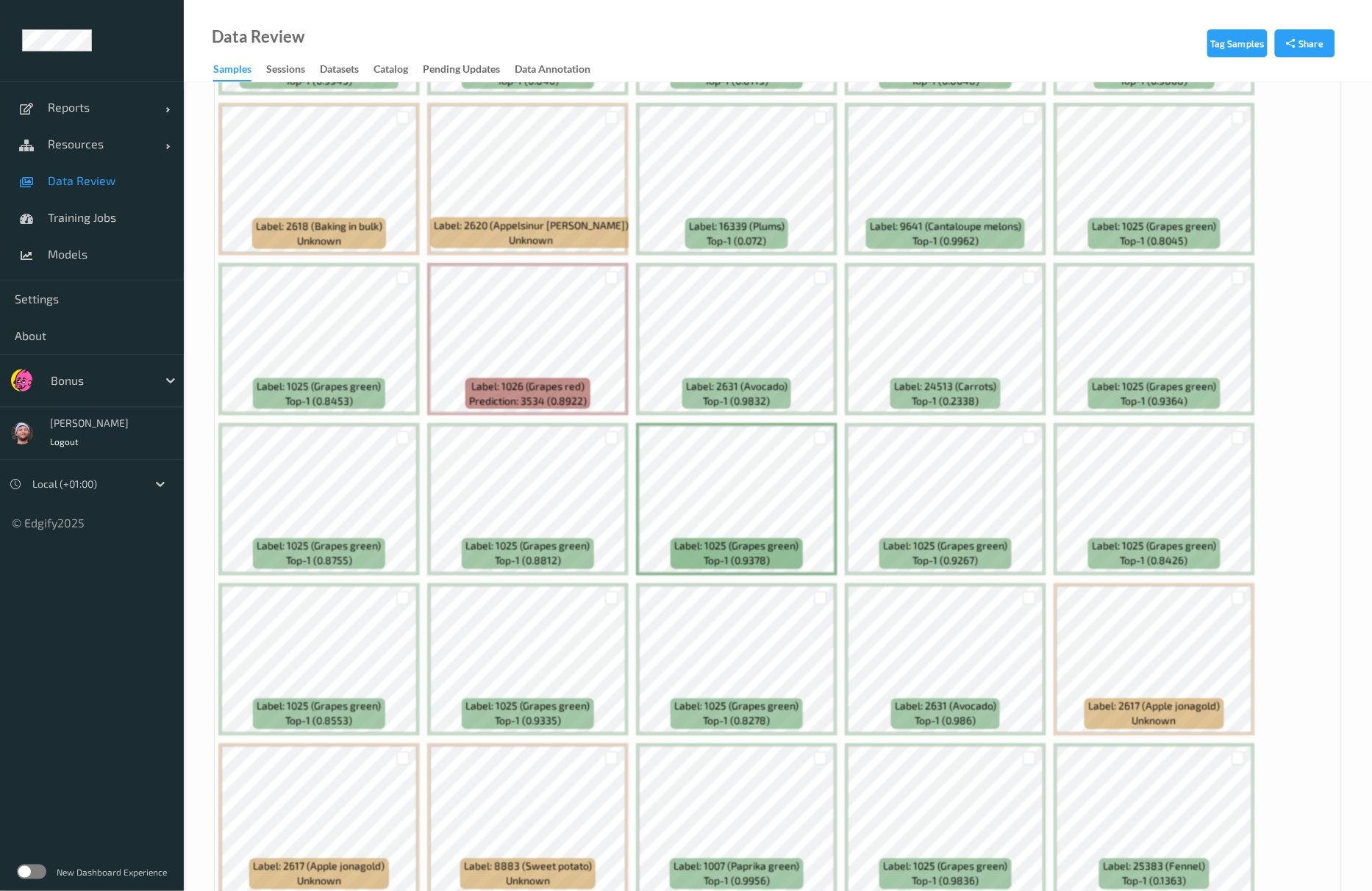
click at [812, 440] on div at bounding box center [821, 438] width 28 height 24
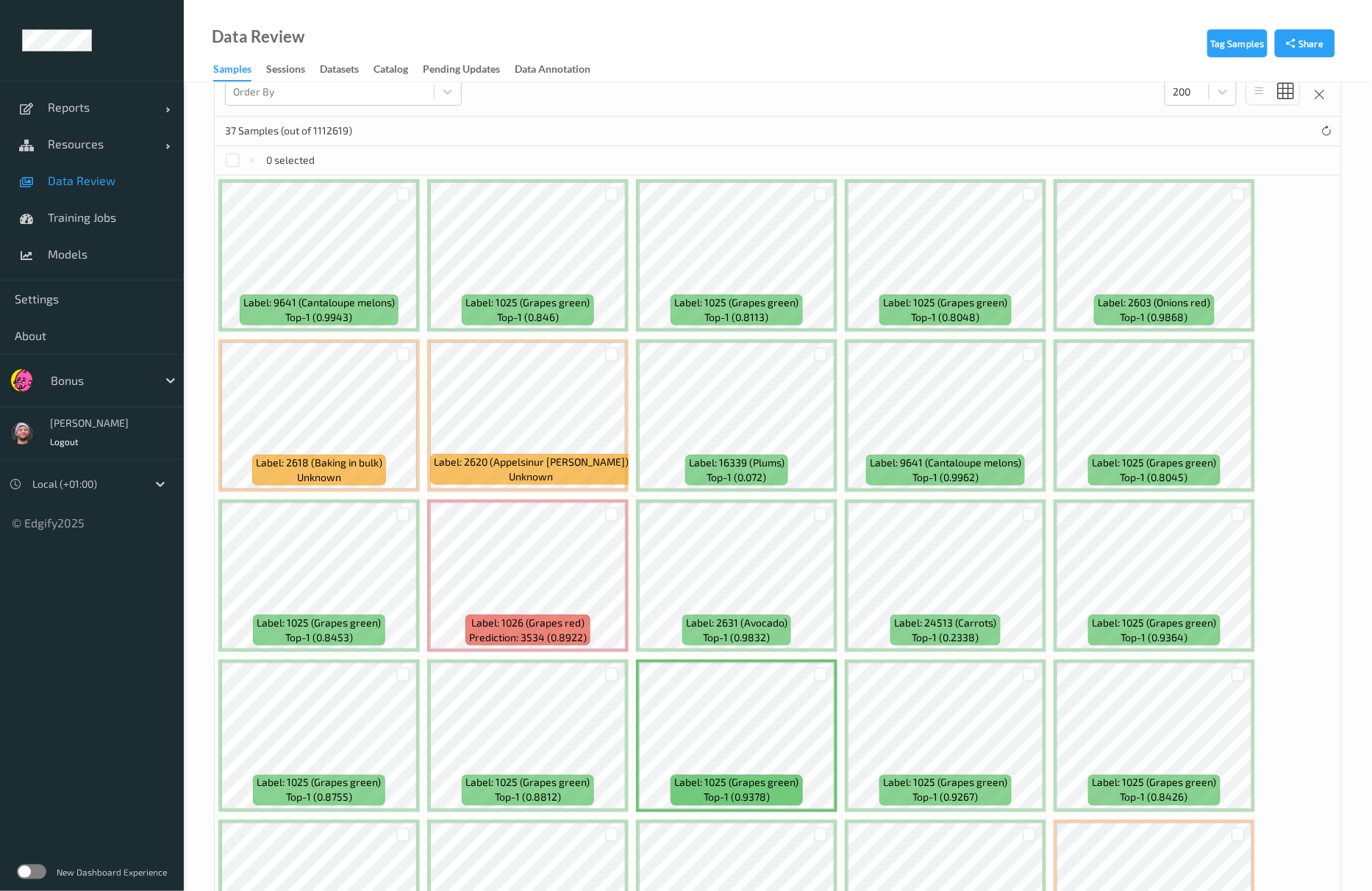
scroll to position [11, 0]
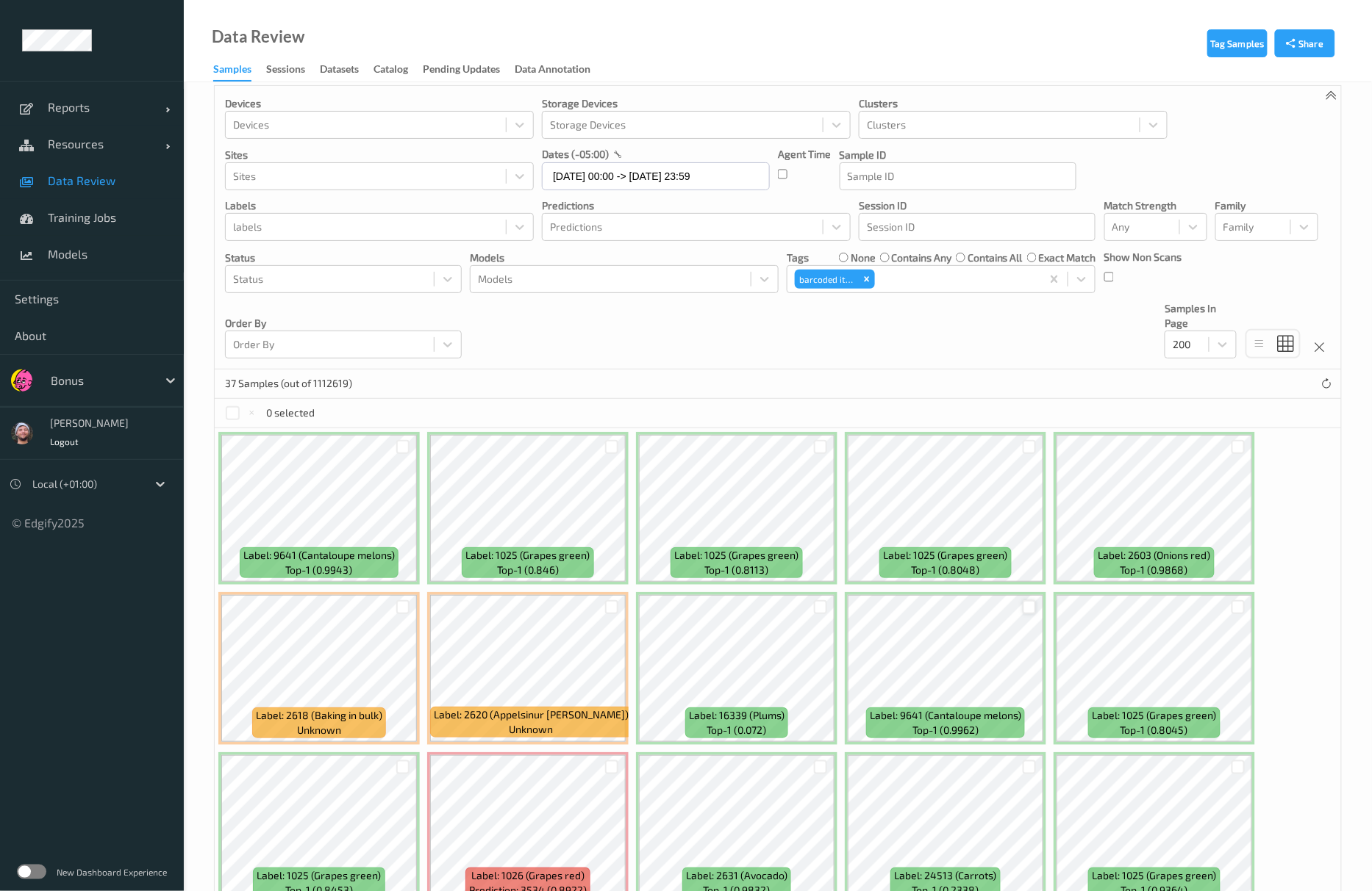
click at [1025, 603] on div at bounding box center [1030, 608] width 14 height 14
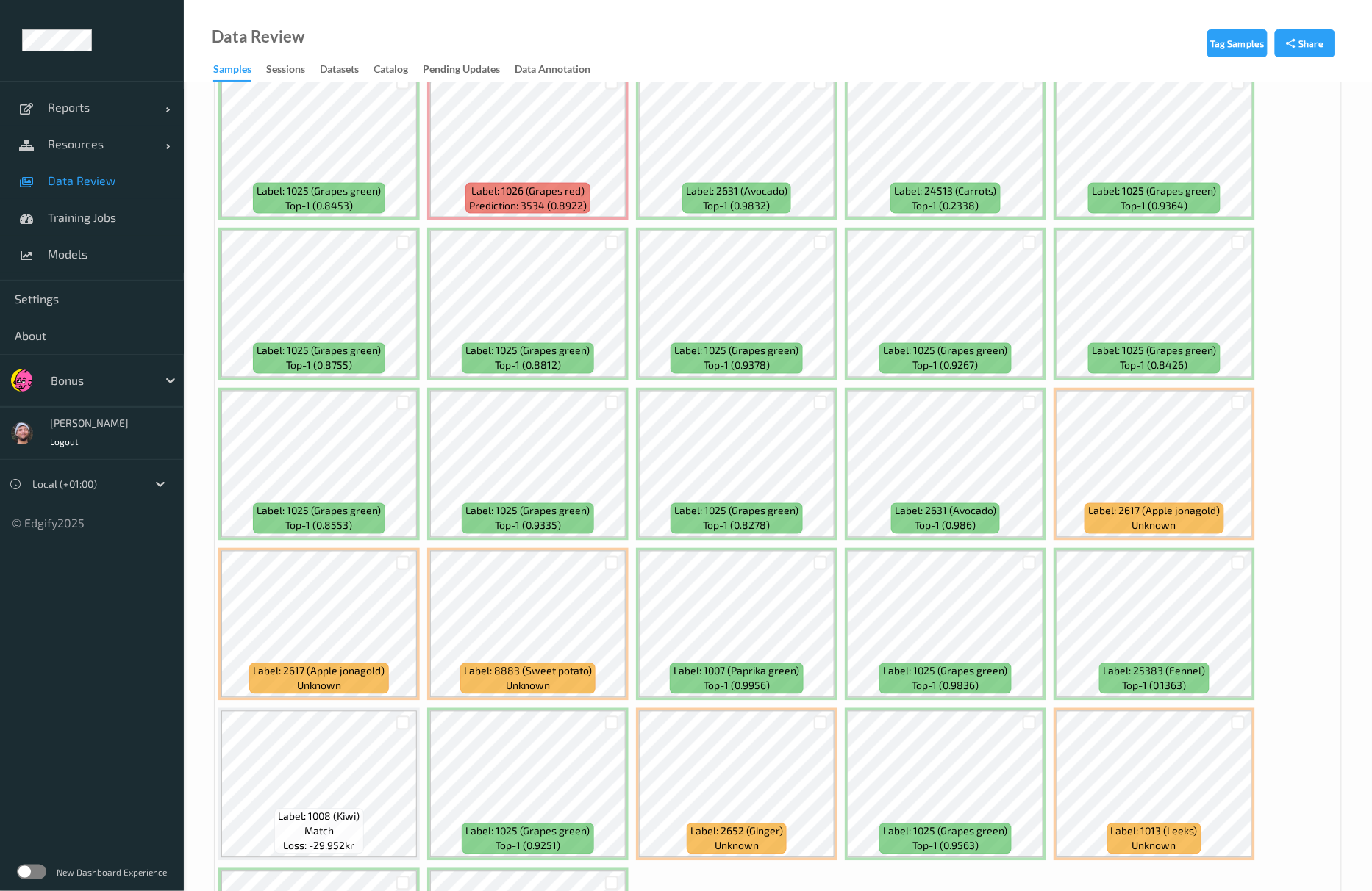
scroll to position [698, 0]
click at [398, 406] on div at bounding box center [404, 403] width 14 height 14
drag, startPoint x: 403, startPoint y: 248, endPoint x: 419, endPoint y: 247, distance: 16.0
click at [403, 247] on div at bounding box center [404, 242] width 14 height 14
drag, startPoint x: 612, startPoint y: 238, endPoint x: 633, endPoint y: 366, distance: 129.7
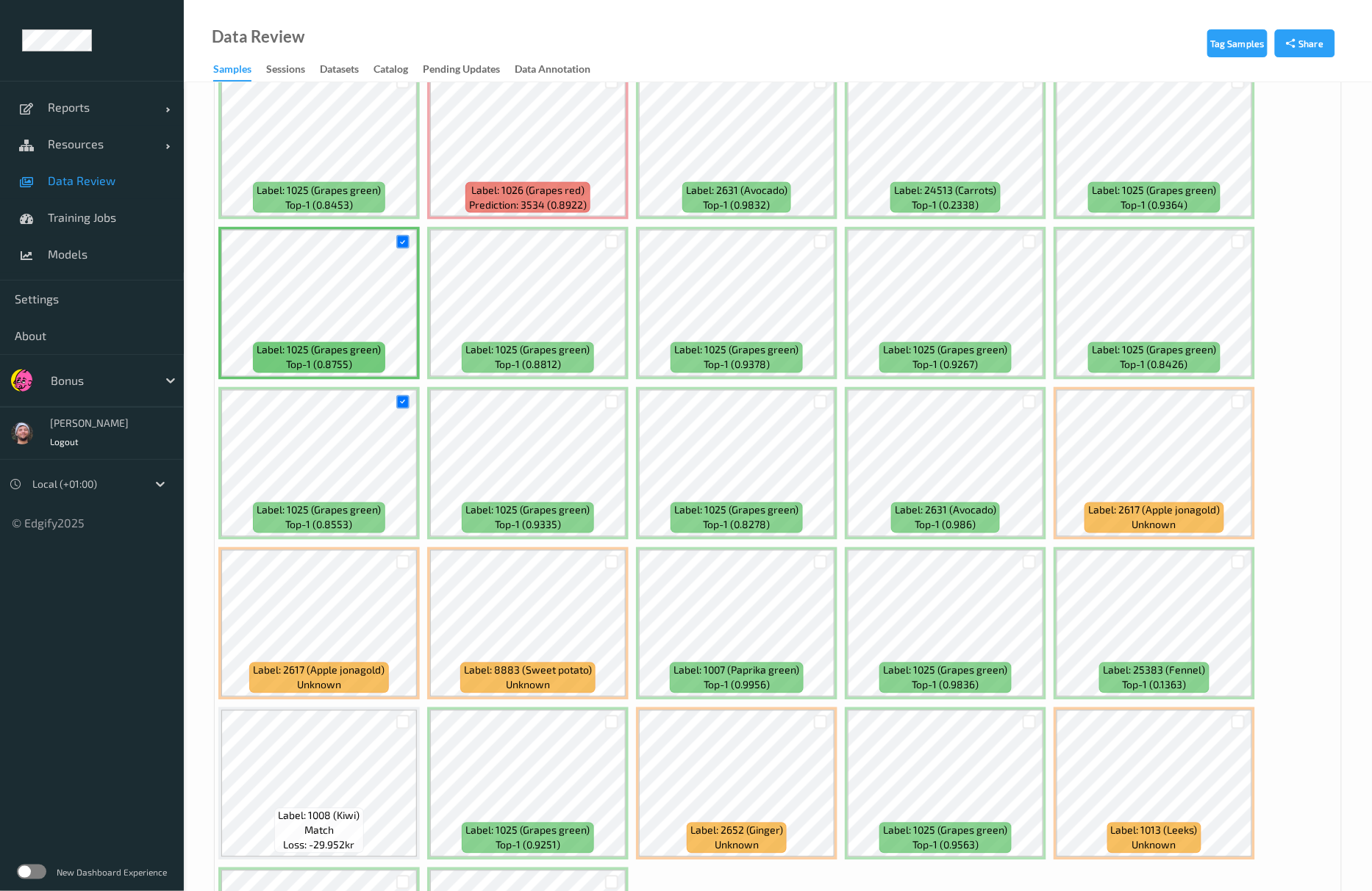
click at [612, 241] on div at bounding box center [612, 242] width 14 height 14
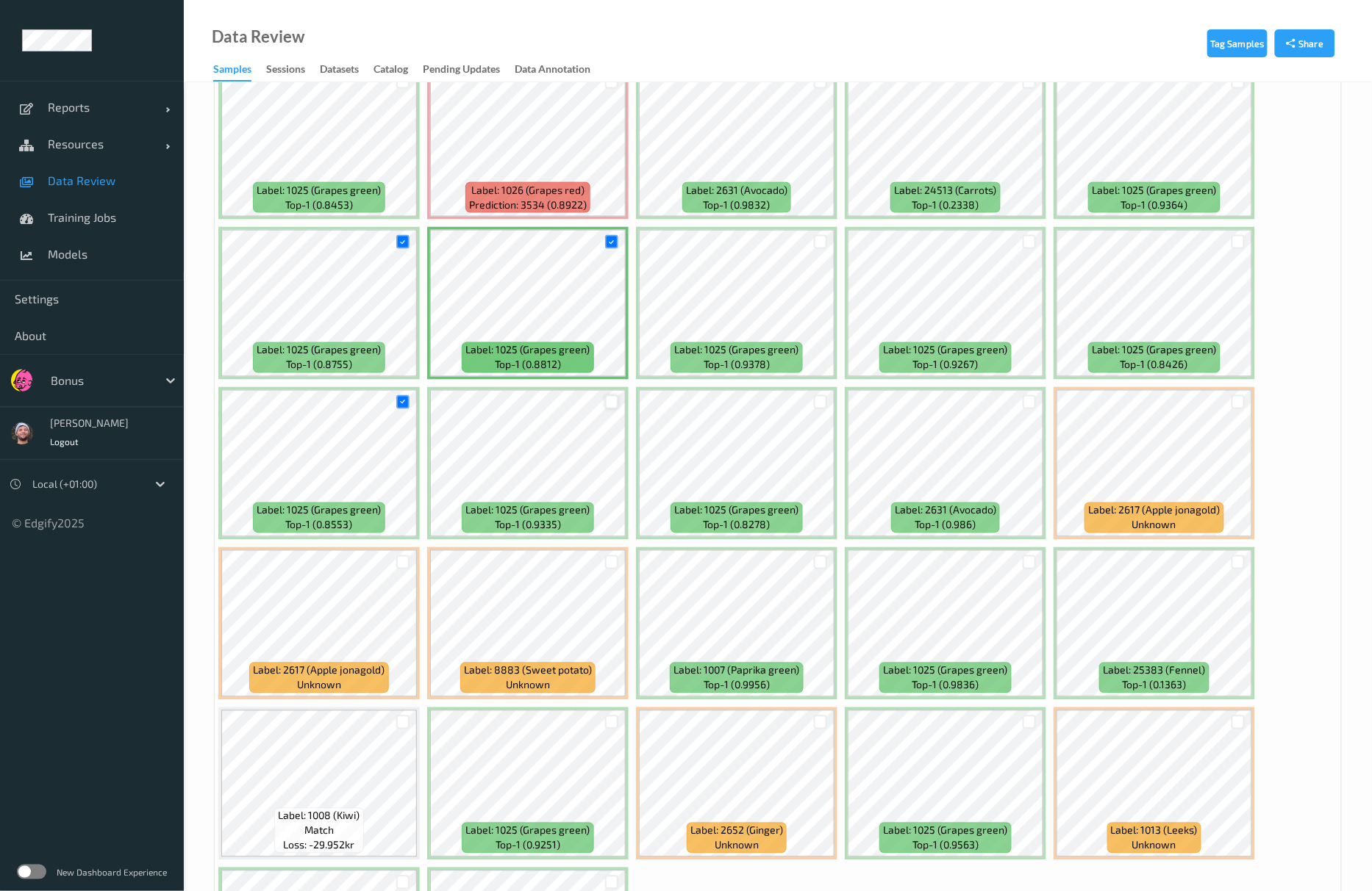
click at [610, 406] on div at bounding box center [612, 403] width 14 height 14
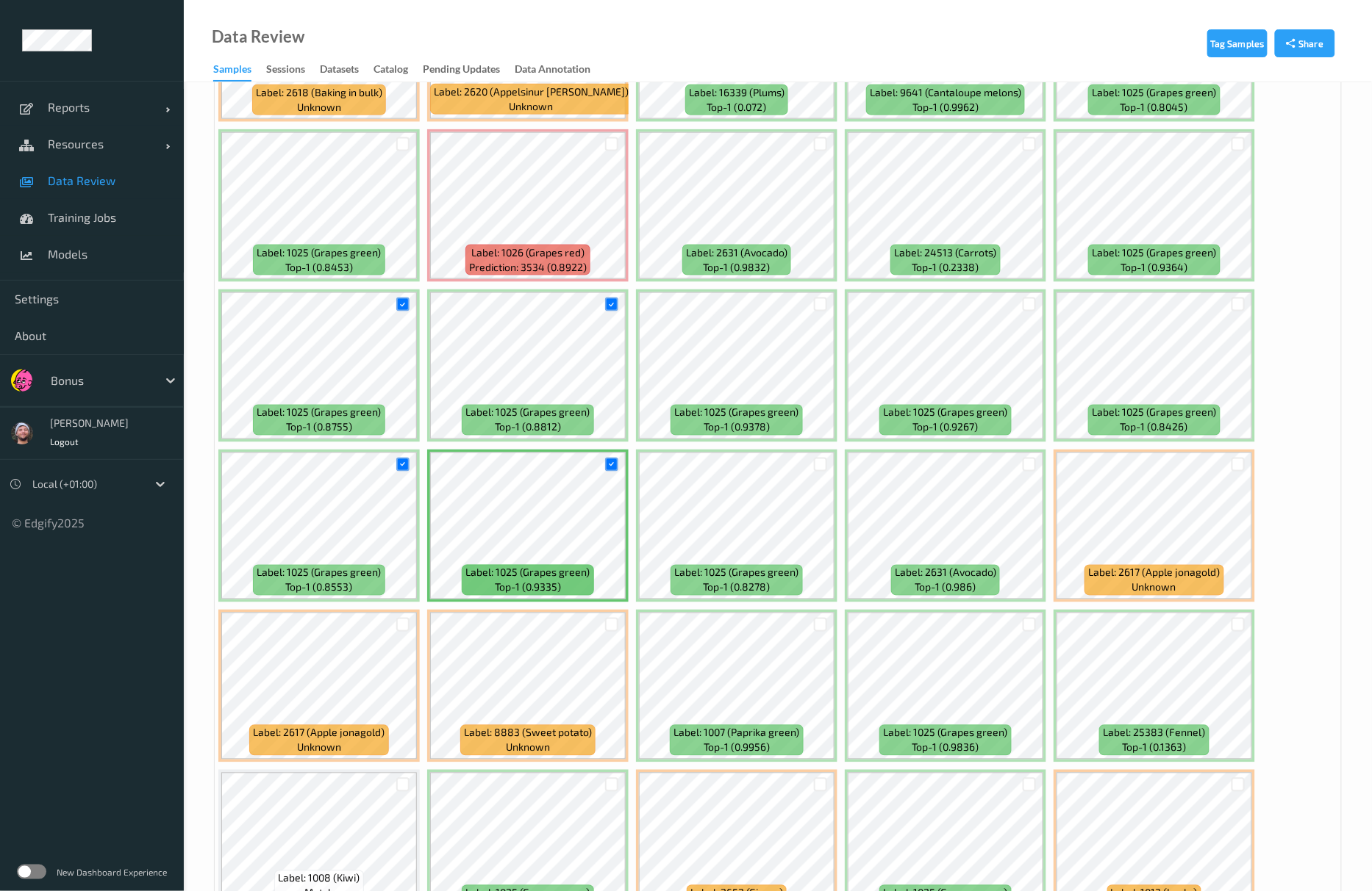
scroll to position [600, 0]
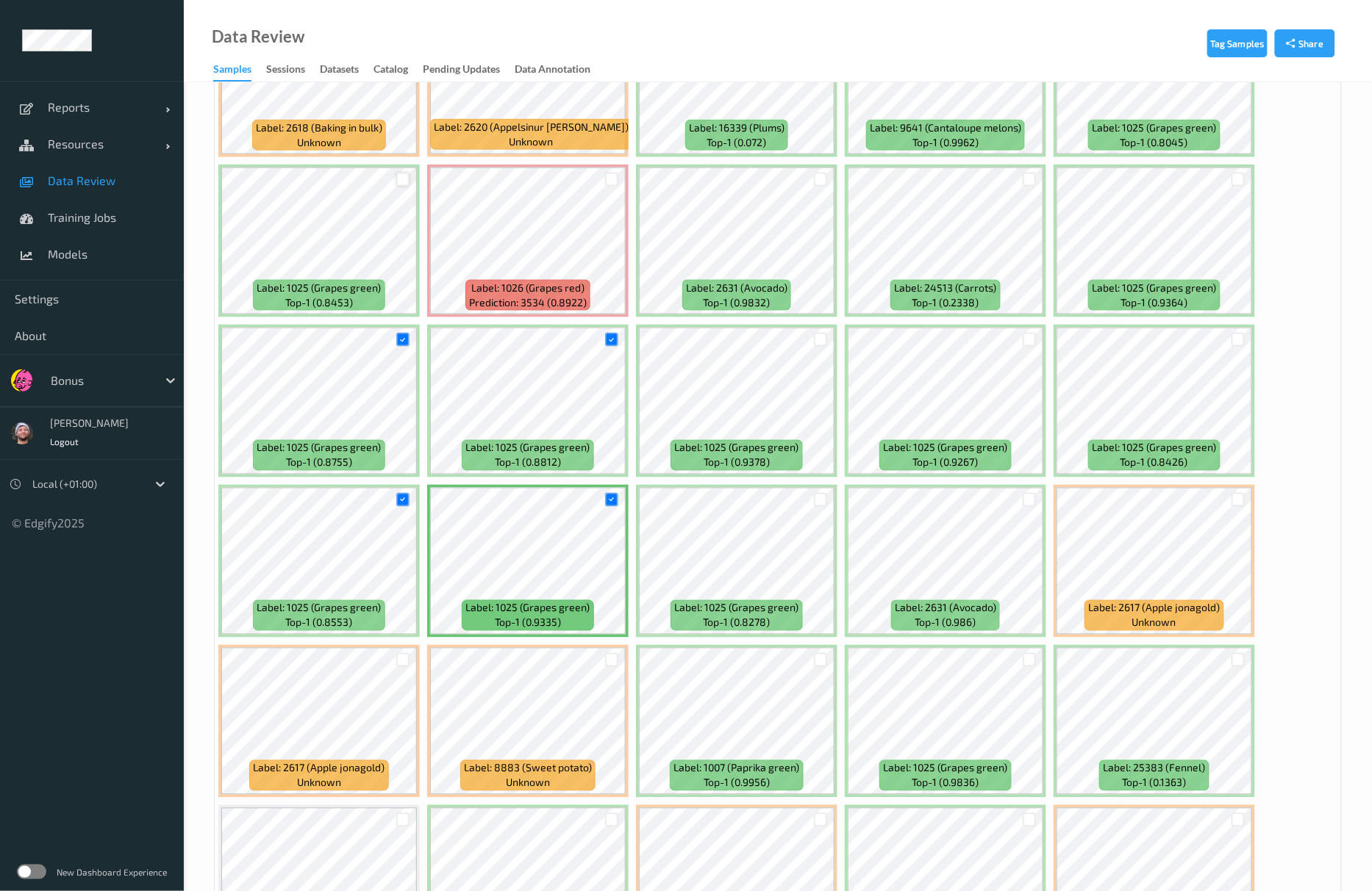
click at [401, 186] on div at bounding box center [404, 180] width 14 height 14
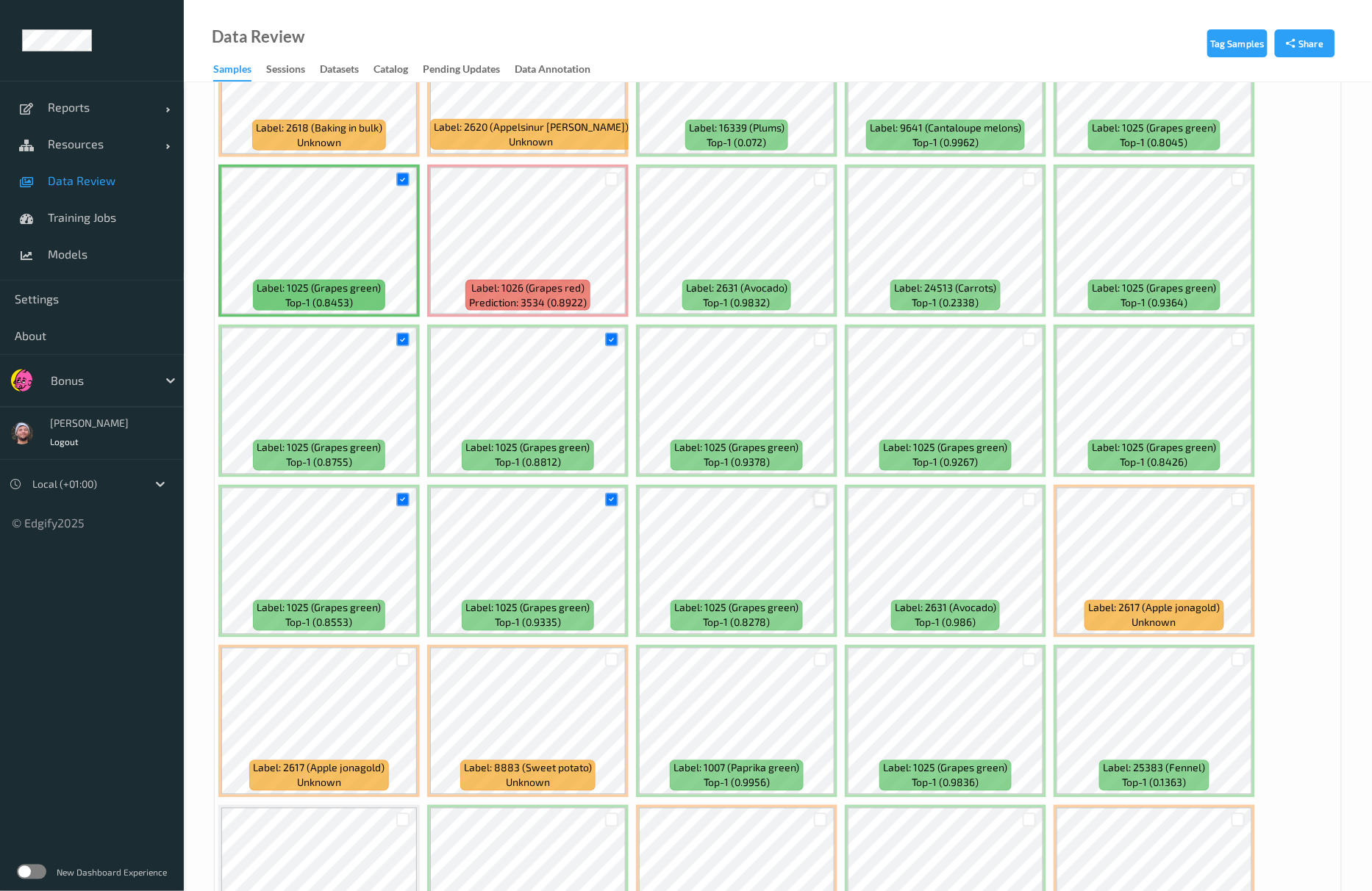
click at [822, 497] on div at bounding box center [821, 500] width 14 height 14
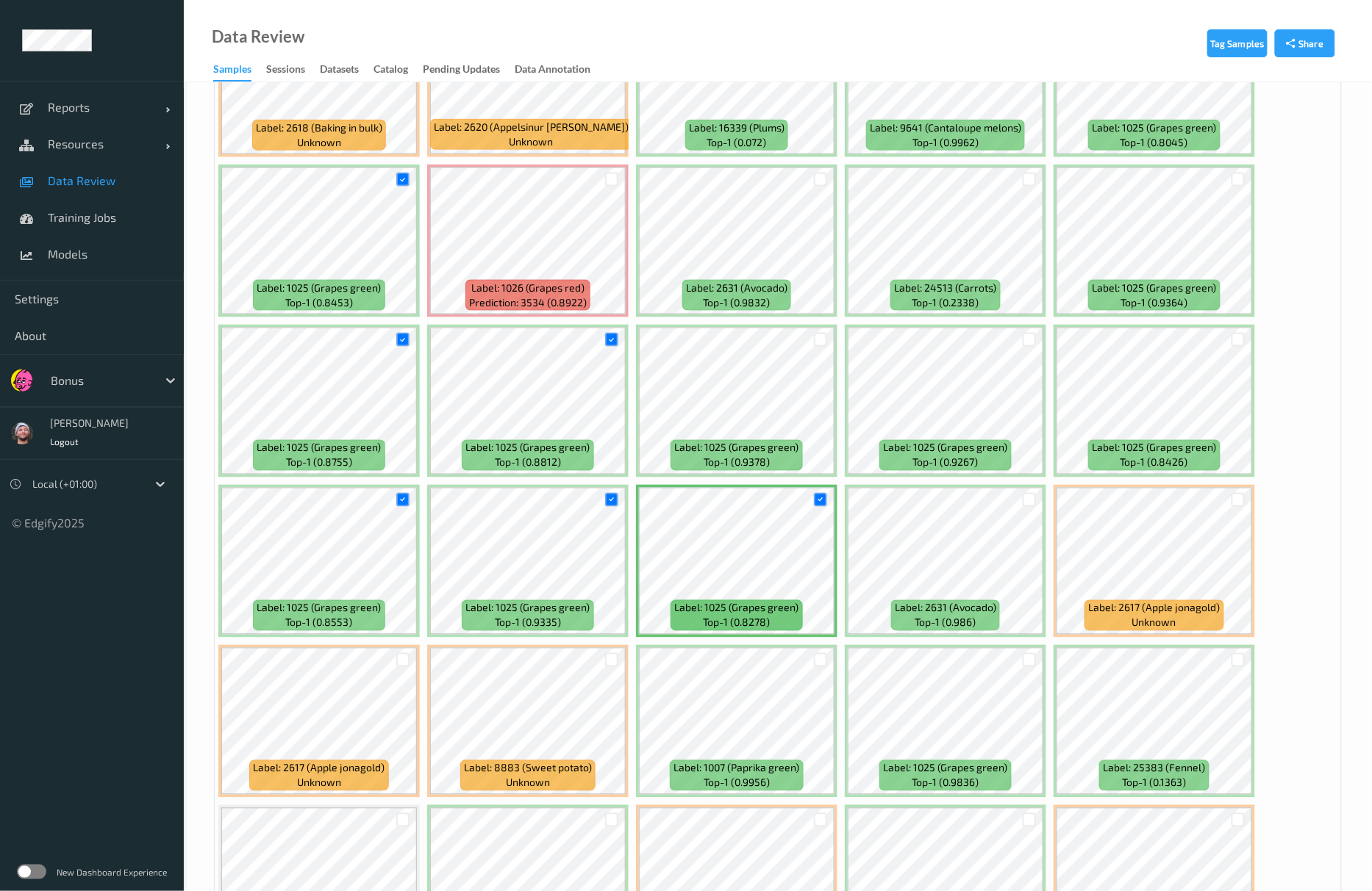
drag, startPoint x: 819, startPoint y: 343, endPoint x: 832, endPoint y: 343, distance: 13.0
click at [822, 343] on div at bounding box center [821, 340] width 14 height 14
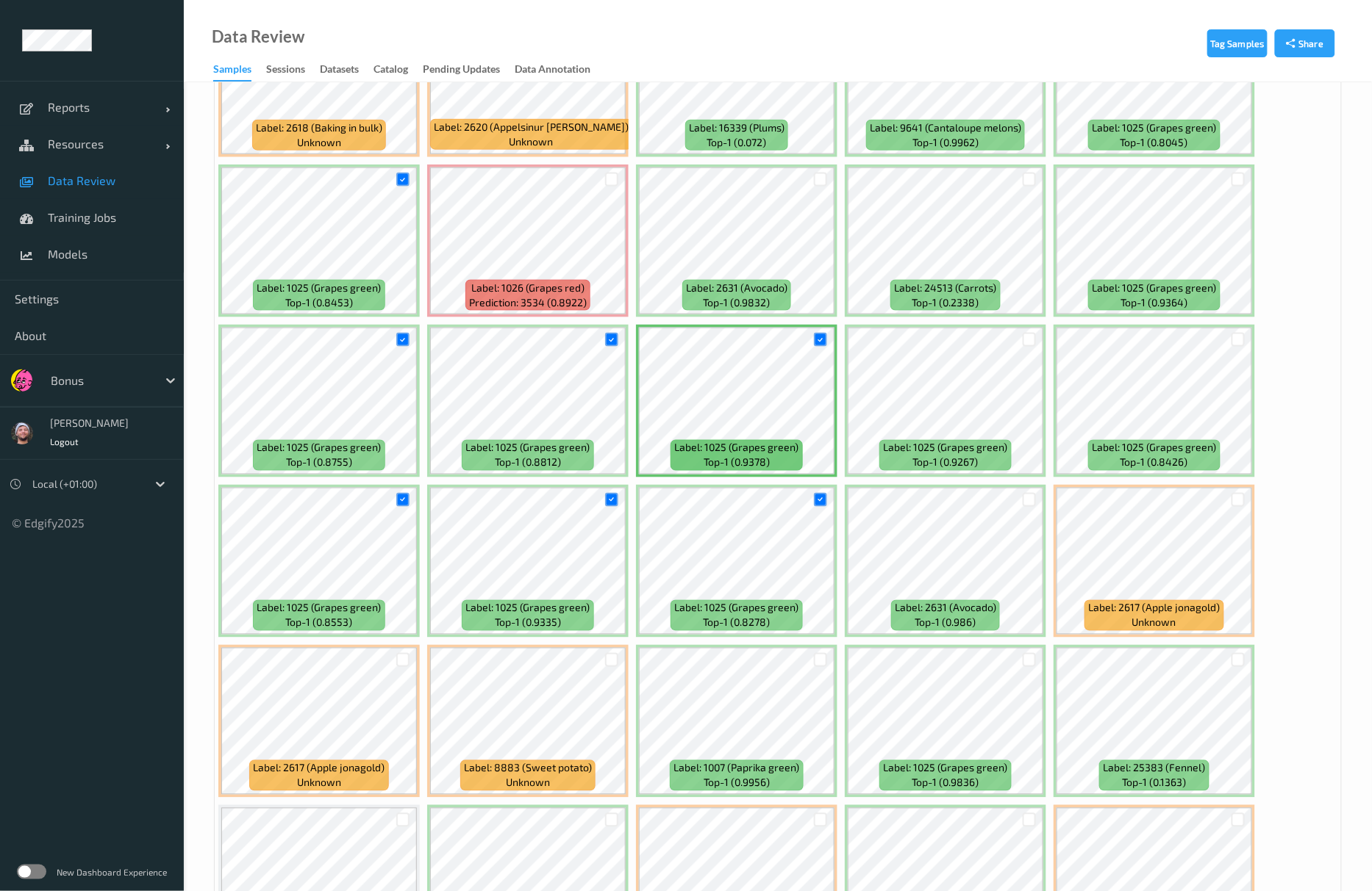
click at [1036, 339] on div at bounding box center [1029, 339] width 28 height 24
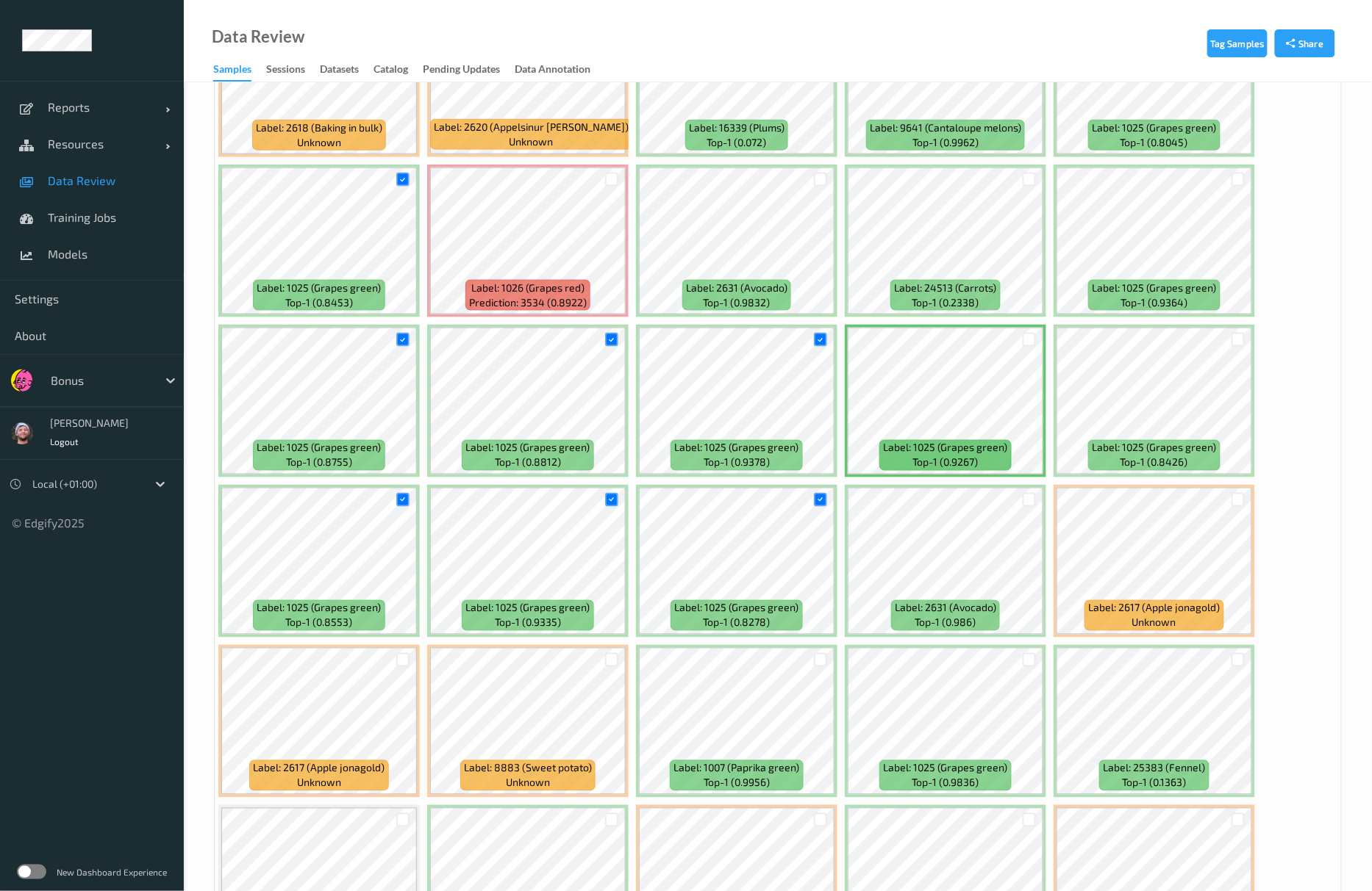
click at [1044, 336] on div "Label: 1025 (Grapes green) top-1 (0.9267)" at bounding box center [945, 401] width 201 height 153
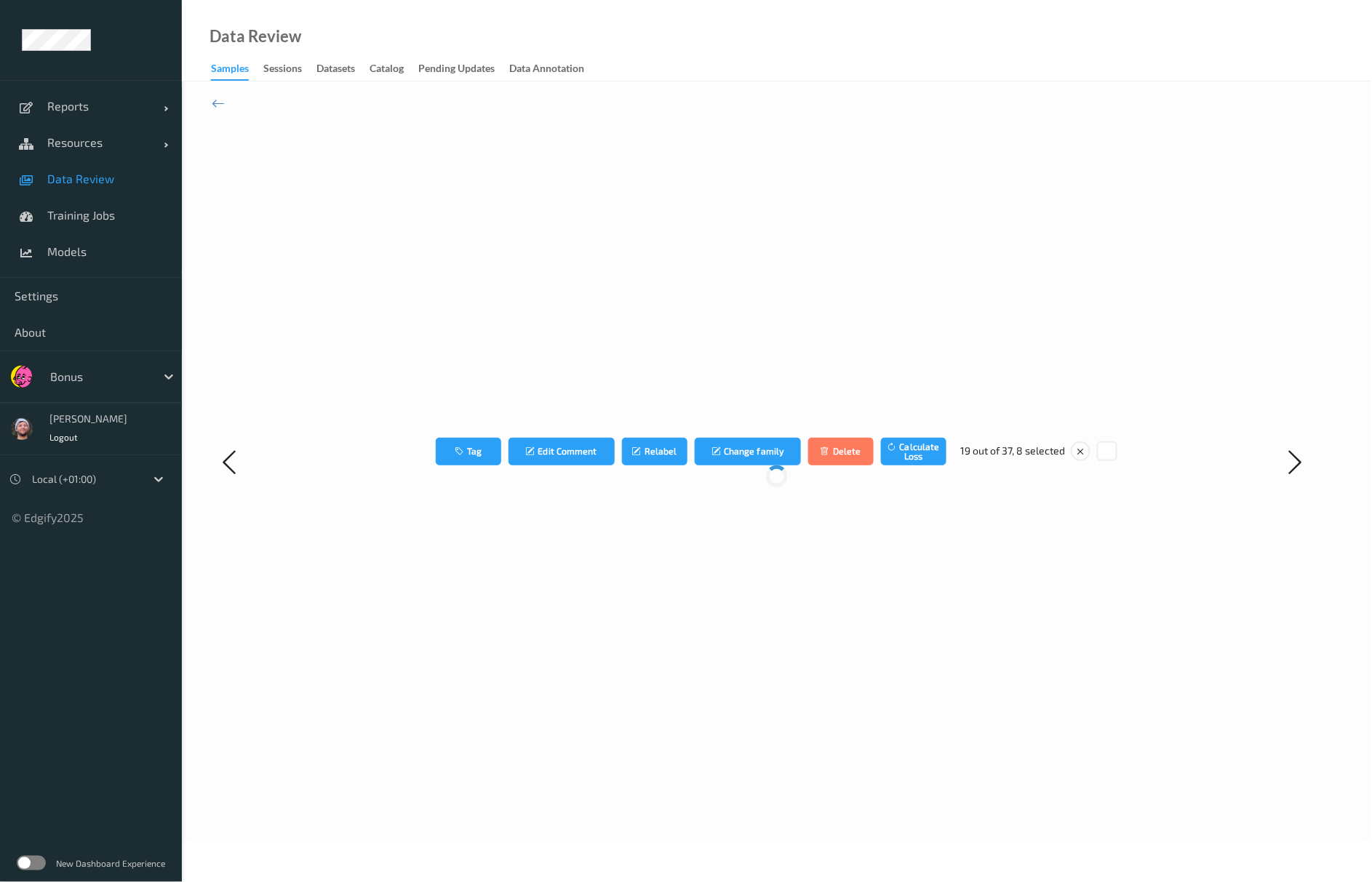
click at [1010, 344] on div "Tag Edit Comment Relabel Change family Delete Calculate Loss 19 out of 37, 8 se…" at bounding box center [777, 462] width 943 height 700
click at [208, 102] on div "Tag Edit Comment Relabel Change family Delete Calculate Loss 19 out of 37, 8 se…" at bounding box center [777, 462] width 1190 height 760
click at [212, 102] on icon at bounding box center [218, 103] width 13 height 16
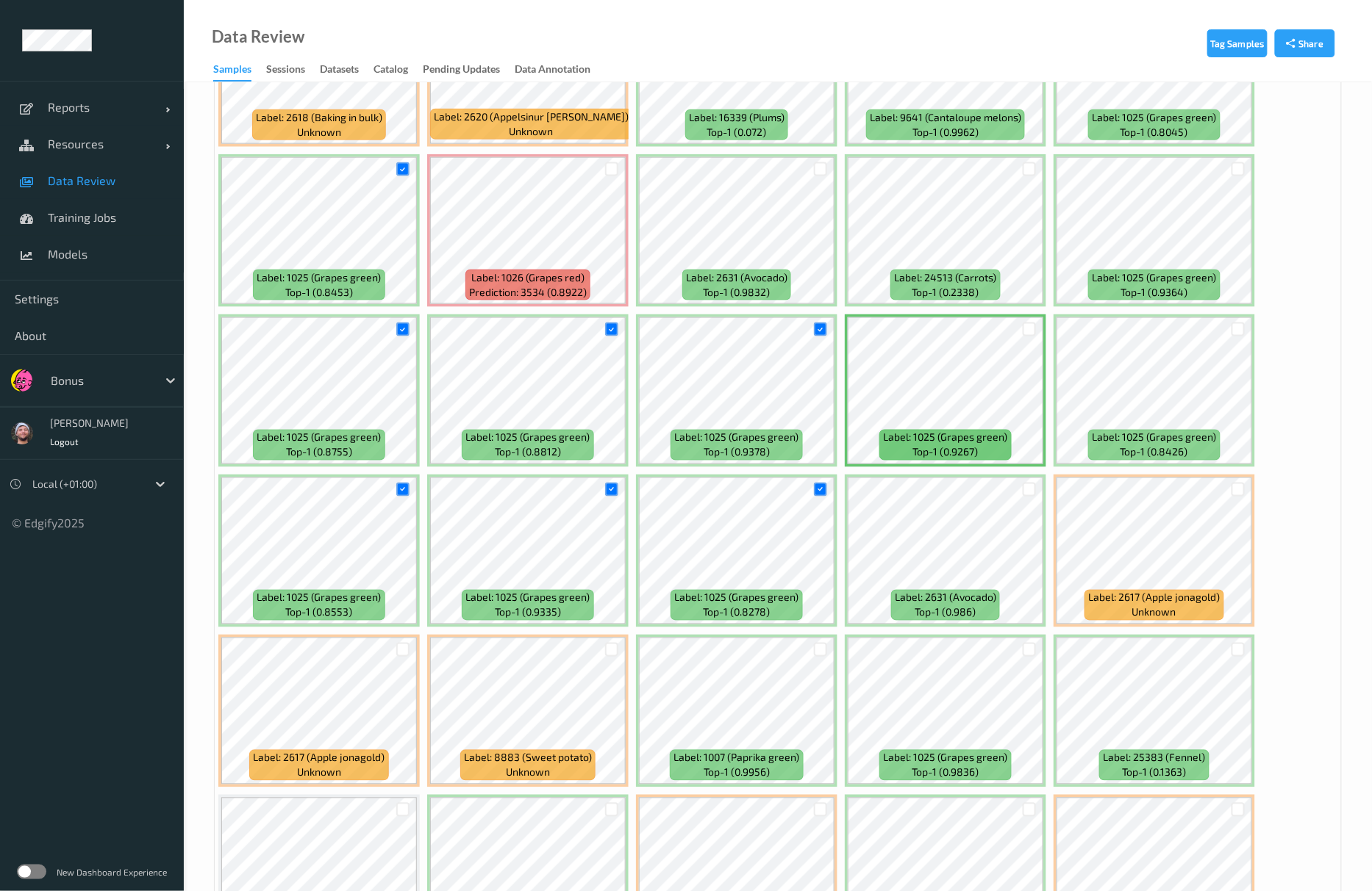
scroll to position [600, 0]
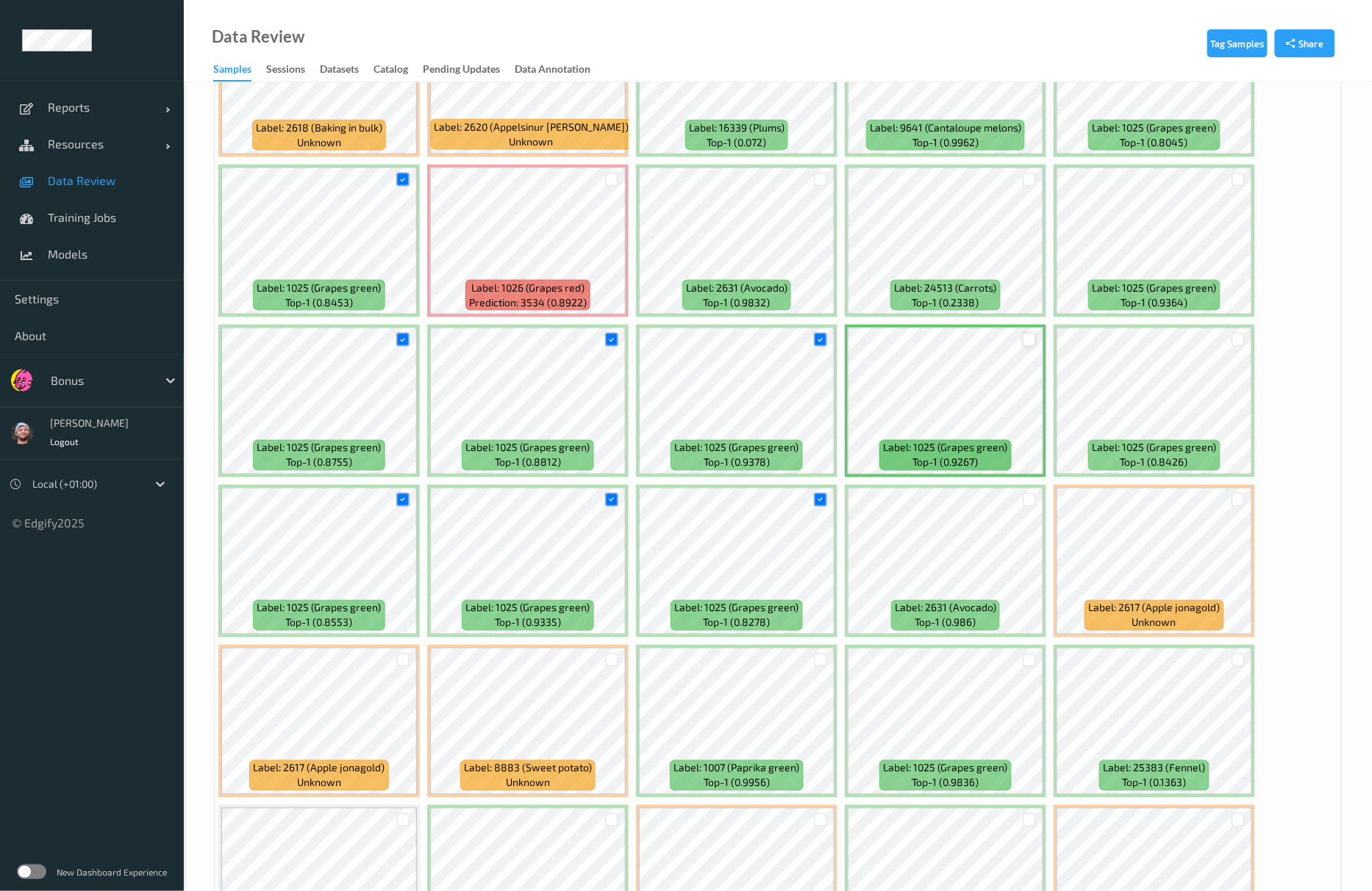
click at [1027, 344] on div at bounding box center [1030, 340] width 14 height 14
click at [1235, 336] on div at bounding box center [1239, 340] width 14 height 14
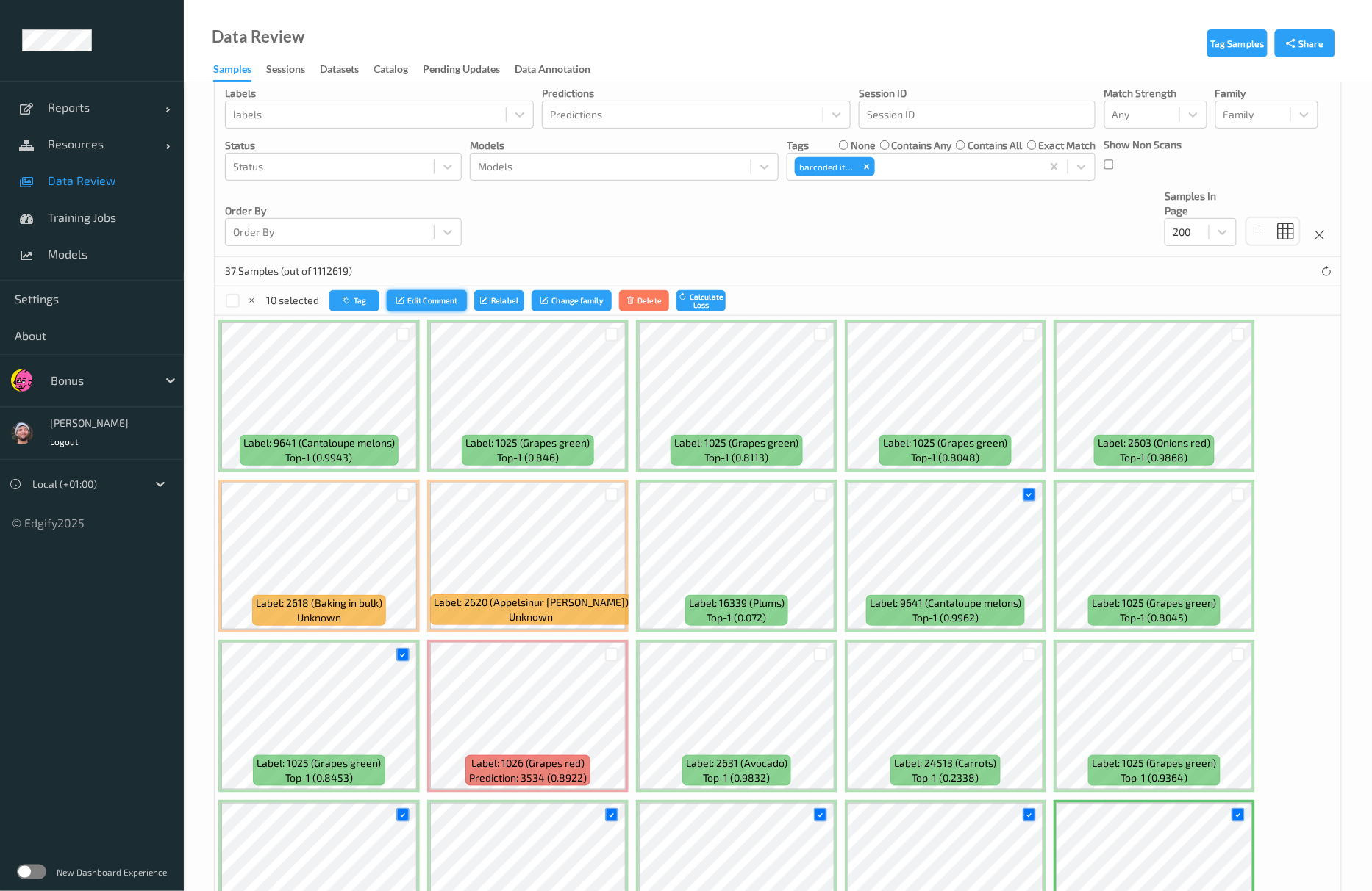
scroll to position [0, 0]
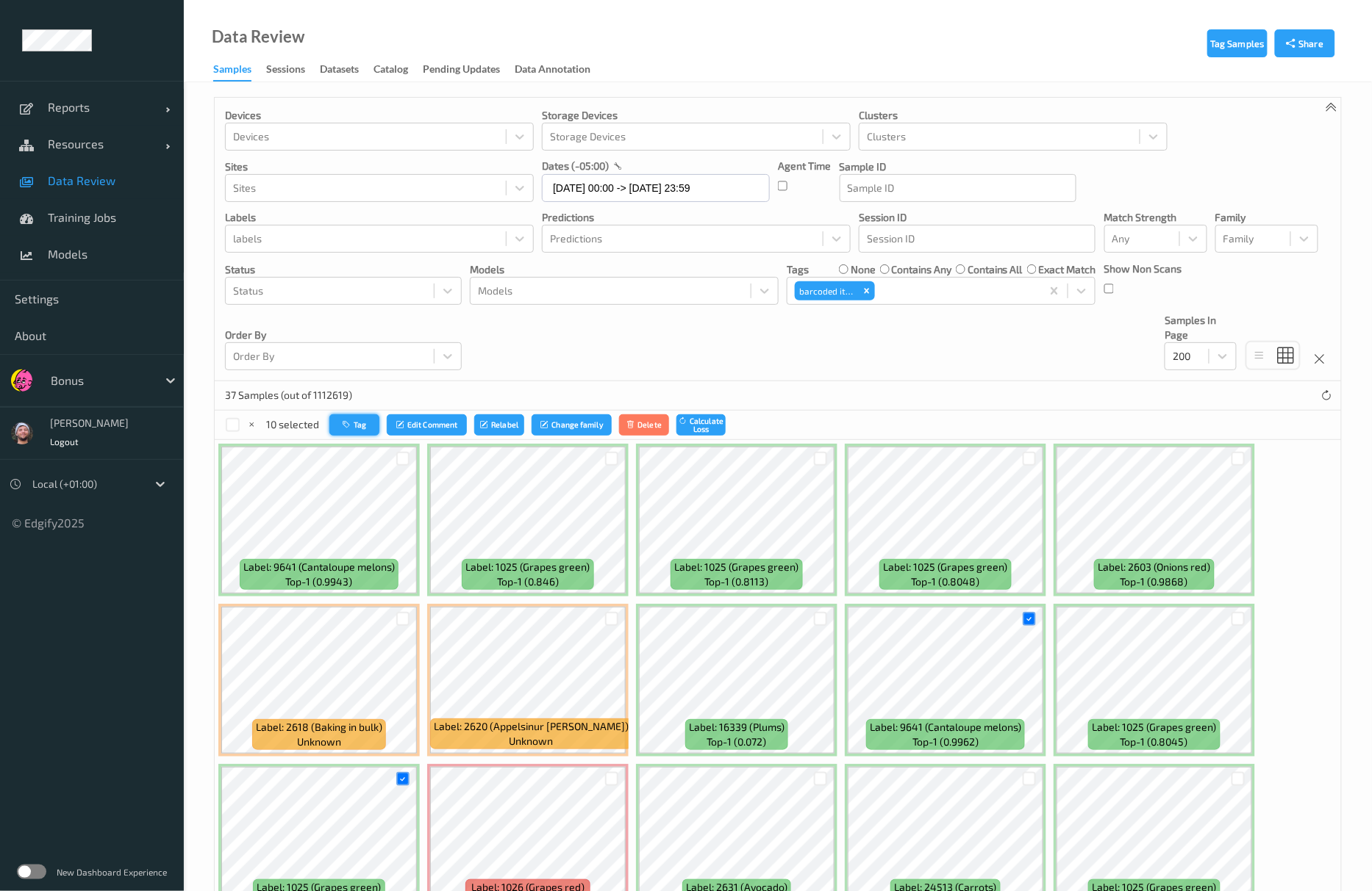
click at [345, 425] on icon "button" at bounding box center [348, 425] width 11 height 9
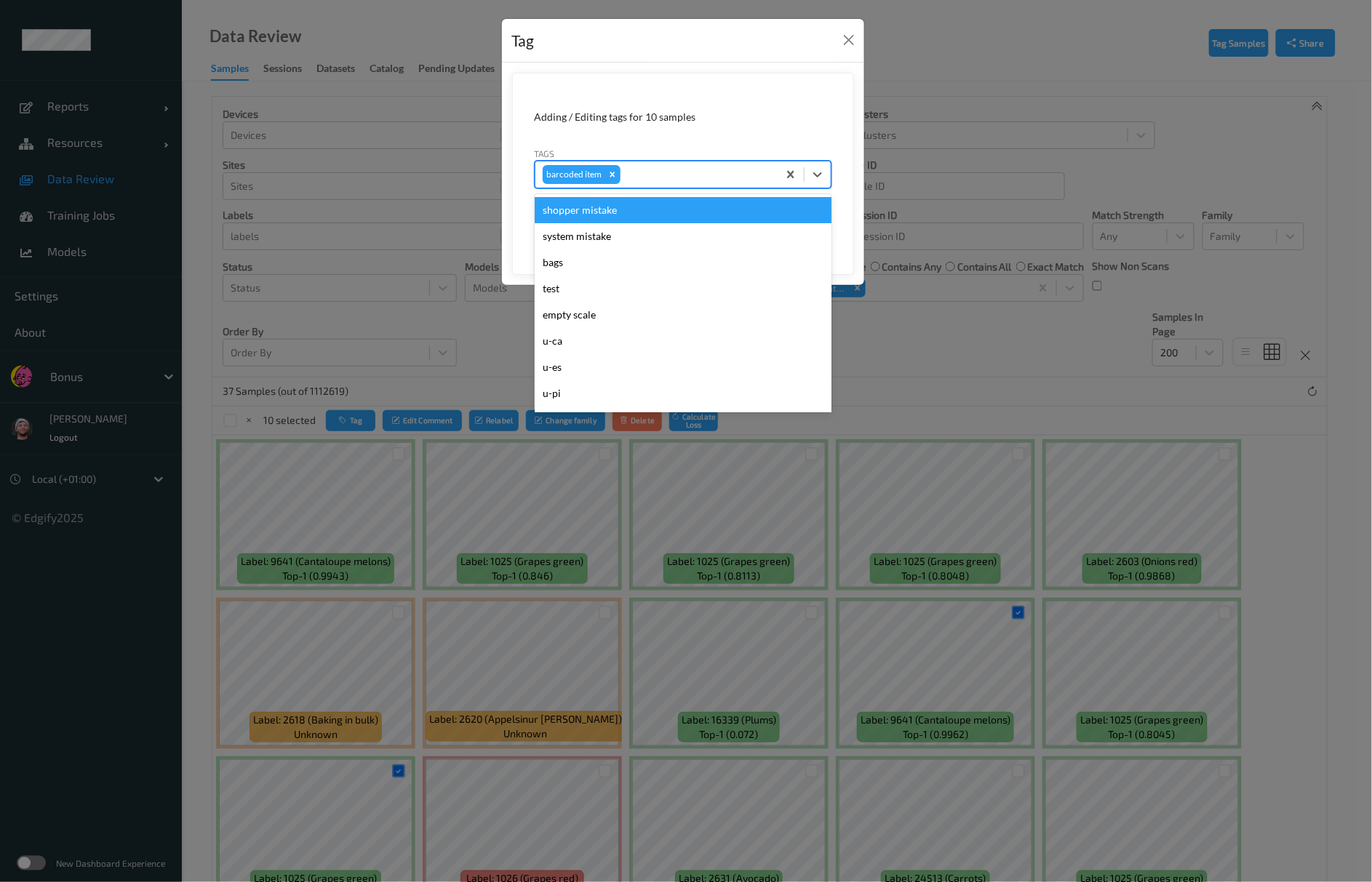
click at [685, 176] on div at bounding box center [697, 175] width 147 height 17
click at [608, 173] on icon "Remove barcoded item" at bounding box center [613, 175] width 10 height 10
type input "other"
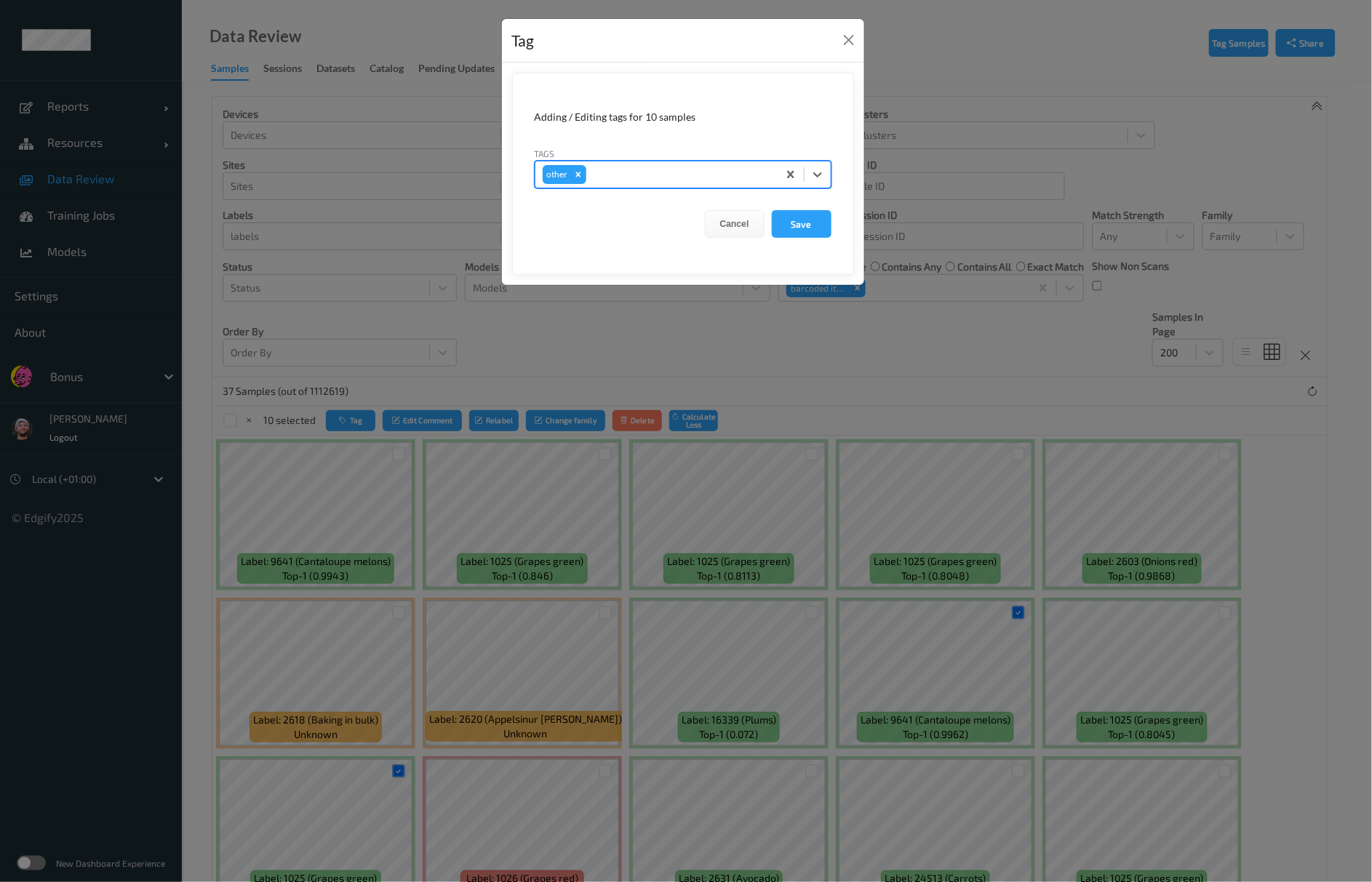
click at [772, 210] on button "Save" at bounding box center [802, 224] width 59 height 28
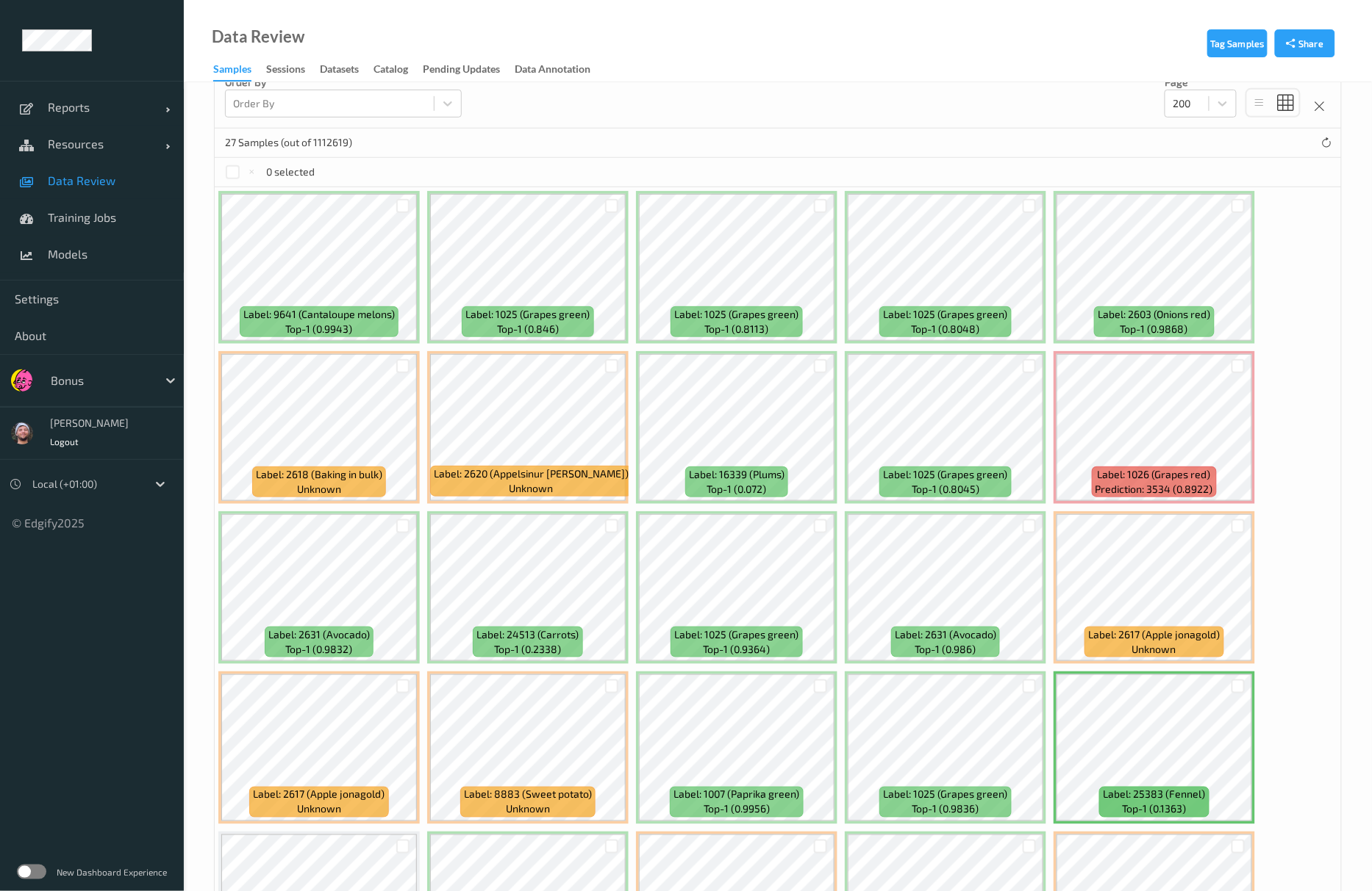
scroll to position [279, 0]
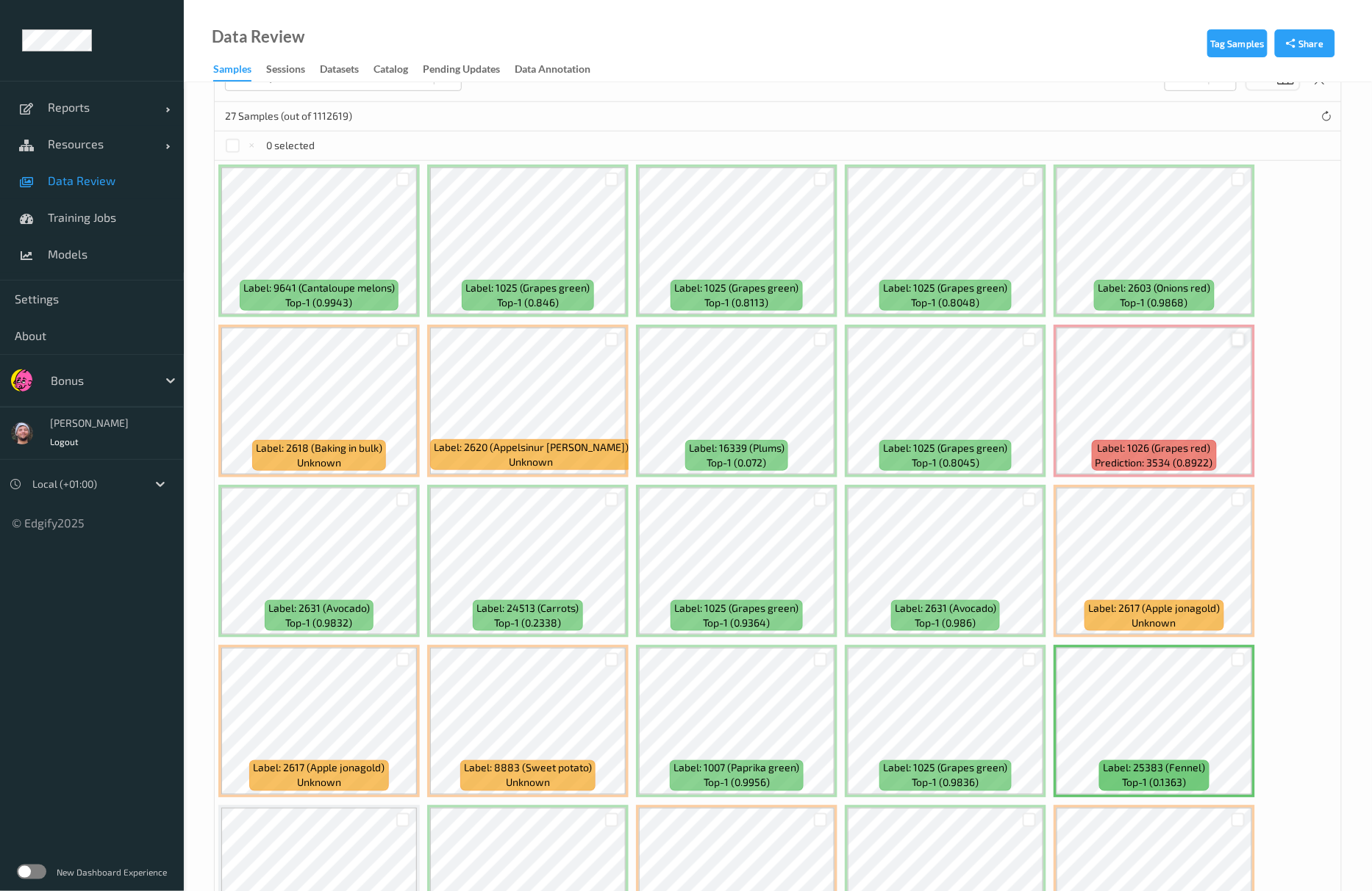
click at [1236, 343] on div at bounding box center [1239, 340] width 14 height 14
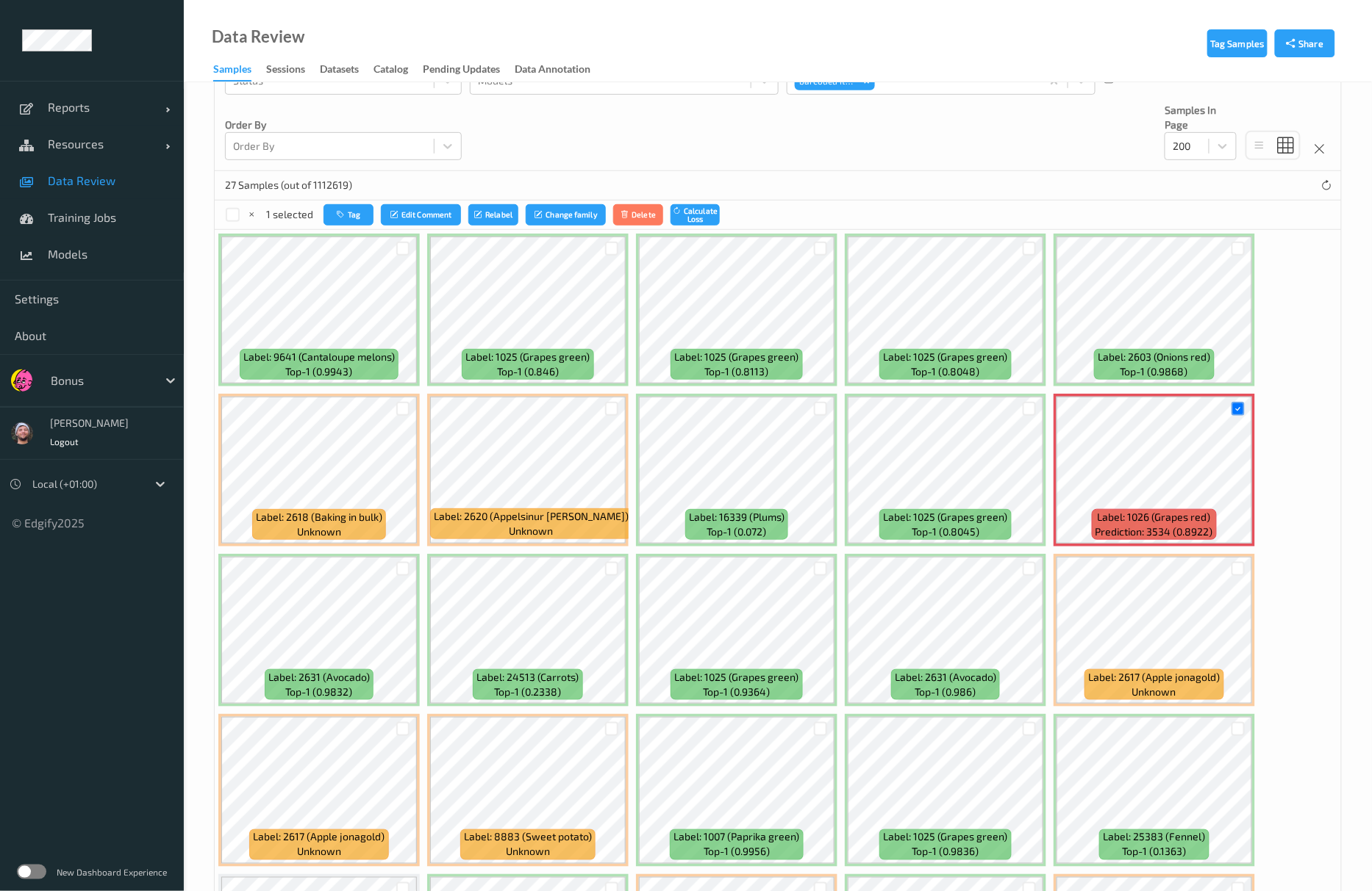
scroll to position [181, 0]
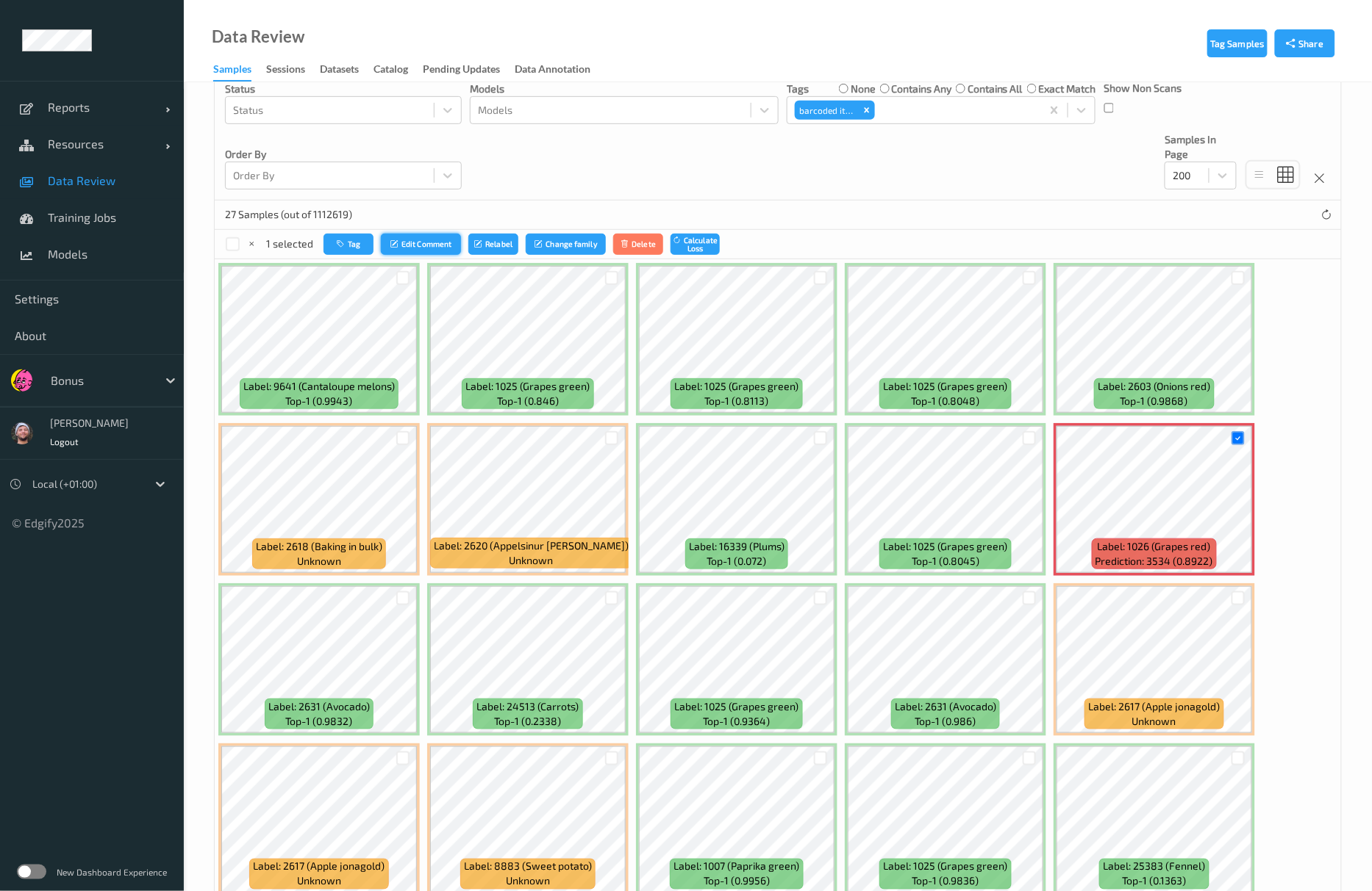
click at [383, 244] on button "Edit Comment" at bounding box center [421, 245] width 81 height 21
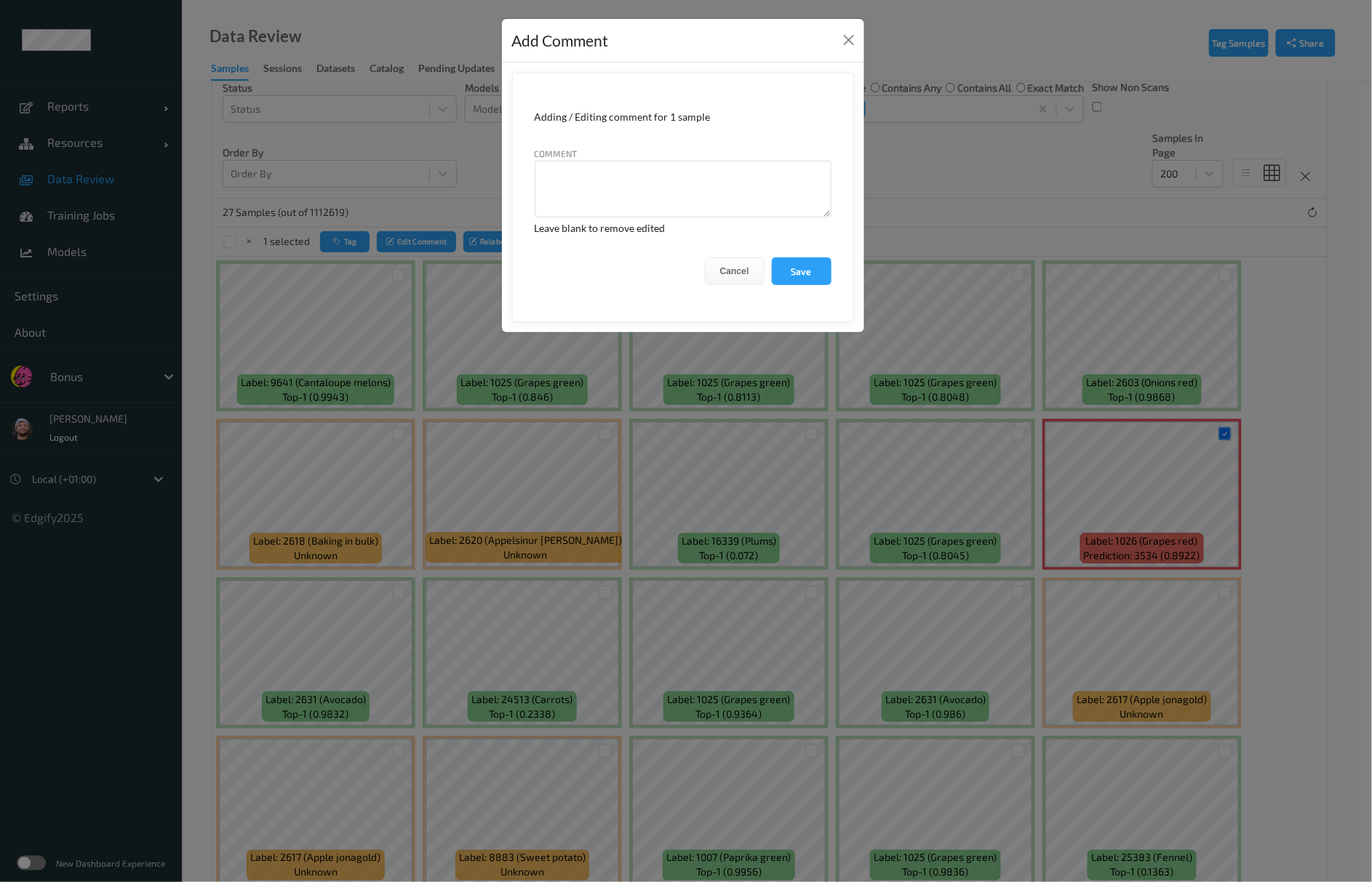
click at [409, 228] on div "Add Comment Adding / Editing comment for 1 sample Comment Leave blank to remove…" at bounding box center [686, 441] width 1372 height 882
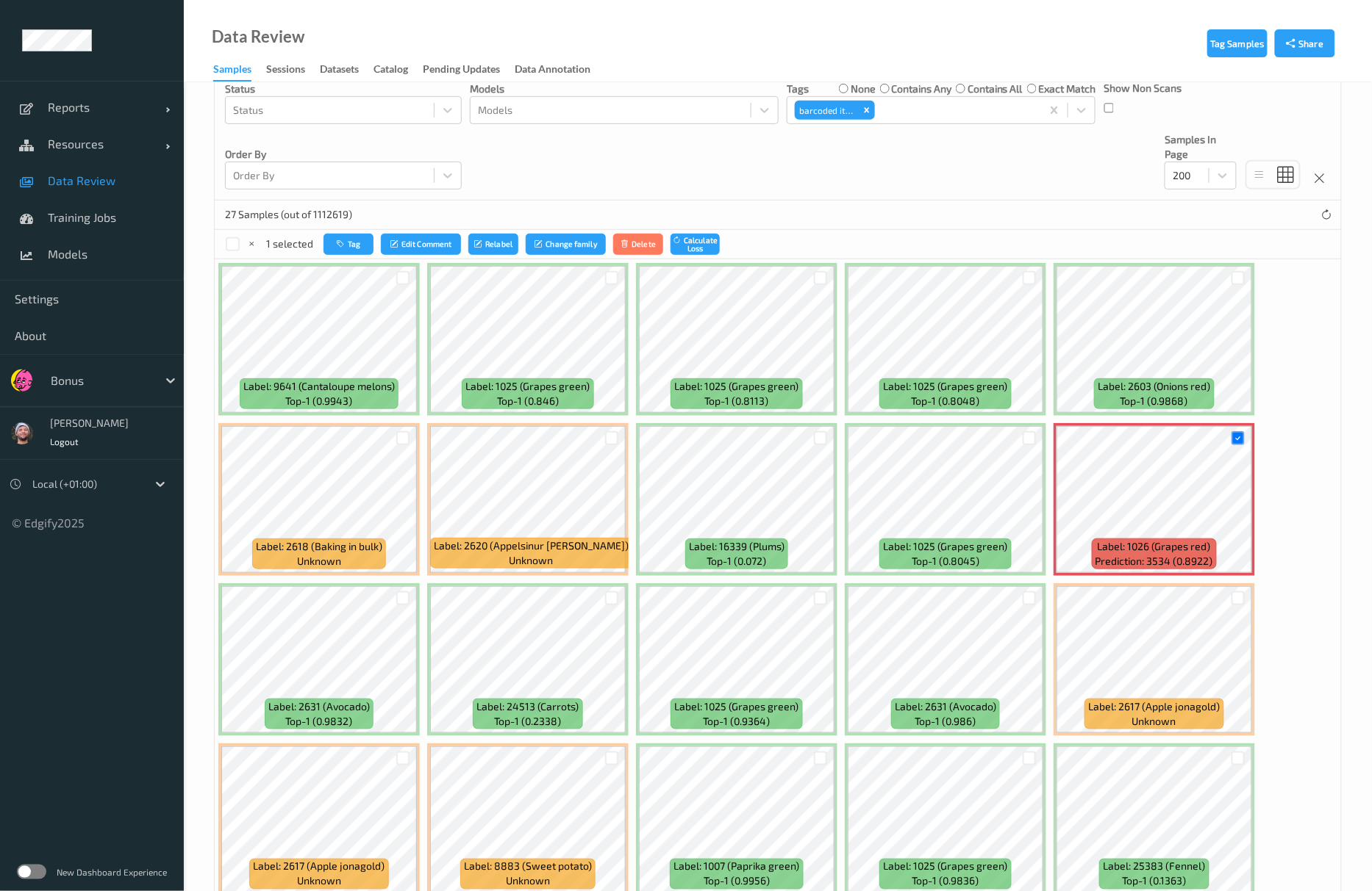
click at [351, 238] on button "Tag" at bounding box center [348, 245] width 50 height 21
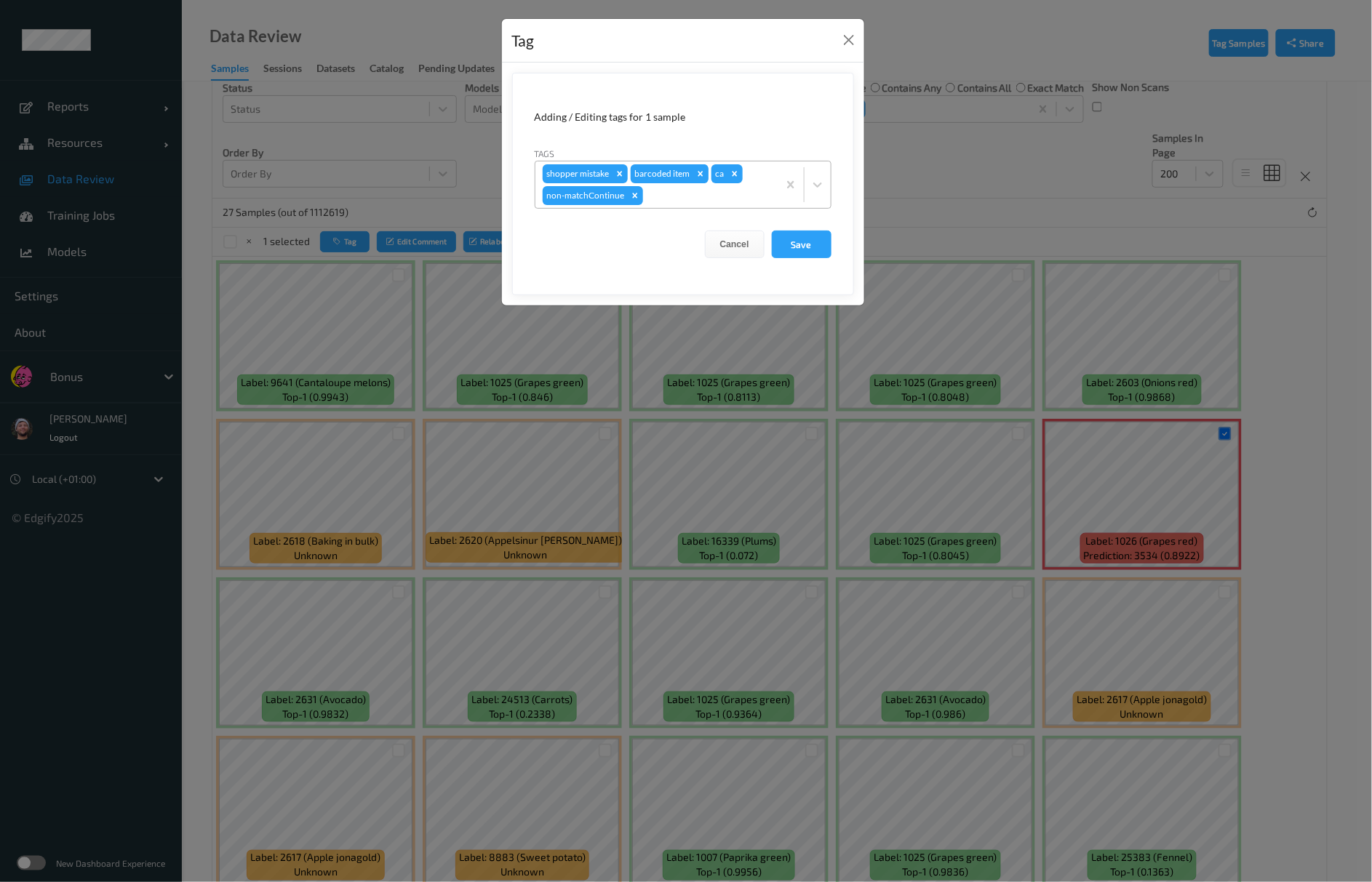
click at [699, 176] on icon "Remove barcoded item" at bounding box center [701, 174] width 10 height 10
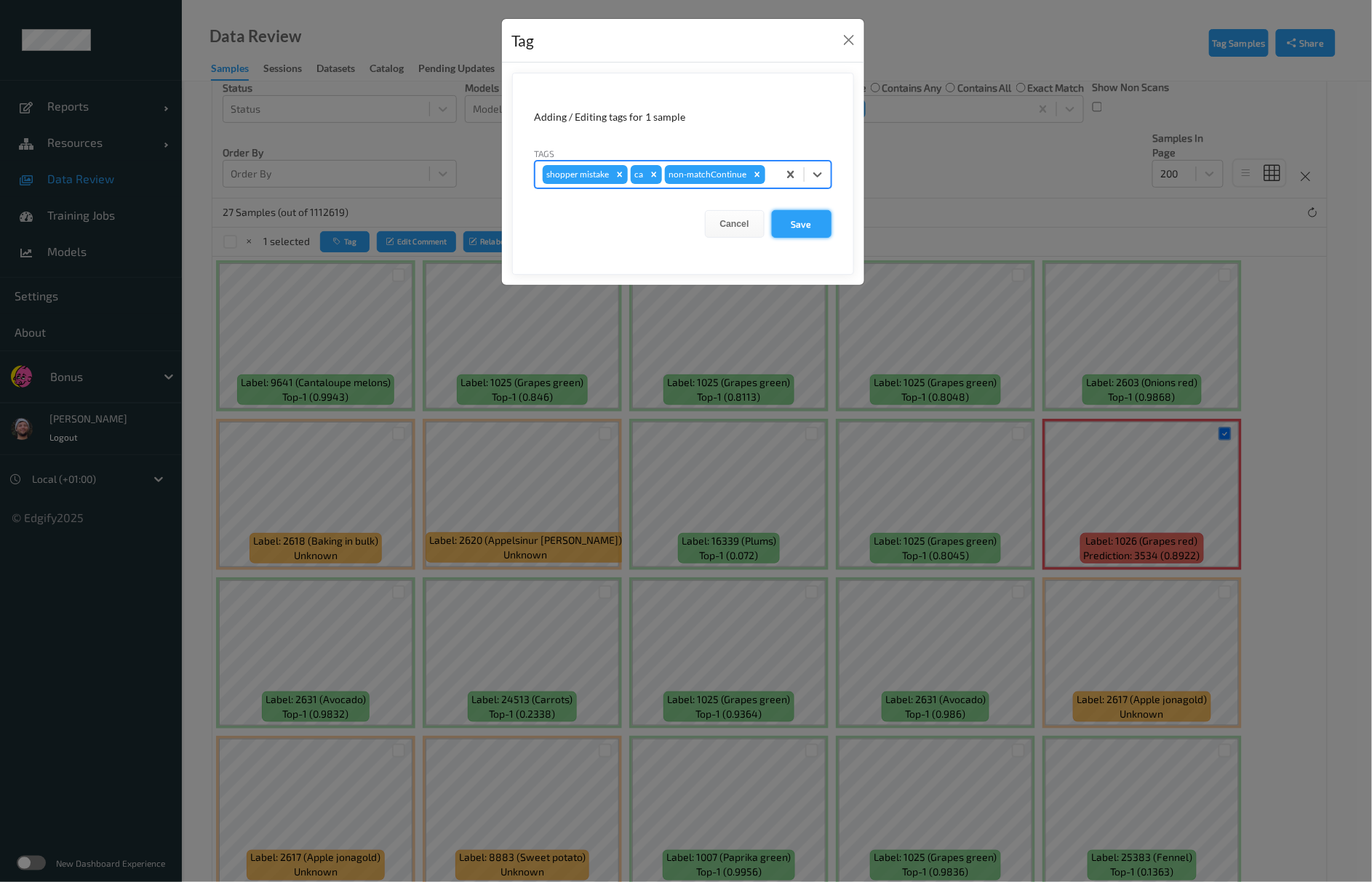
click at [780, 227] on button "Save" at bounding box center [802, 224] width 59 height 28
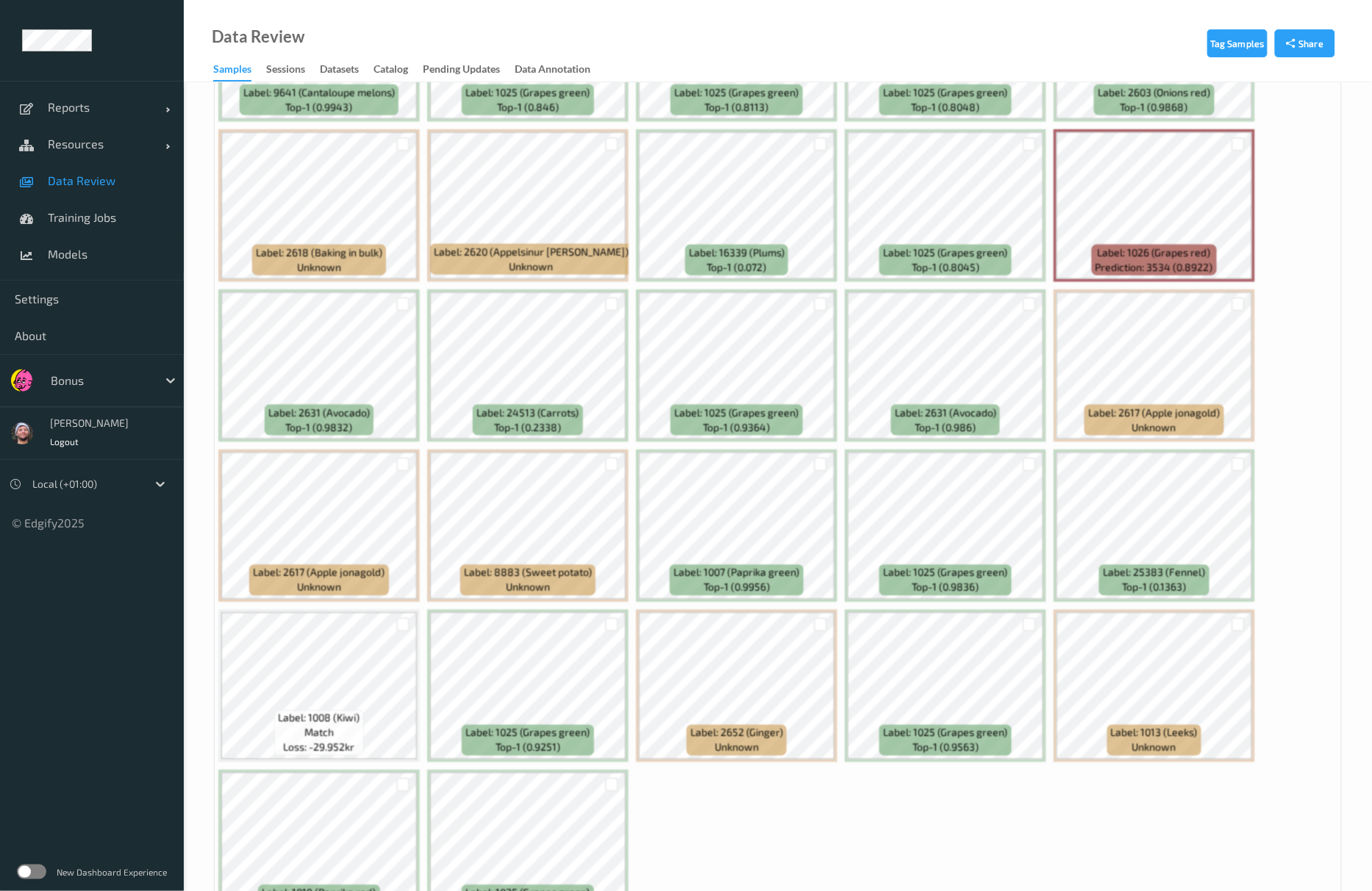
scroll to position [573, 0]
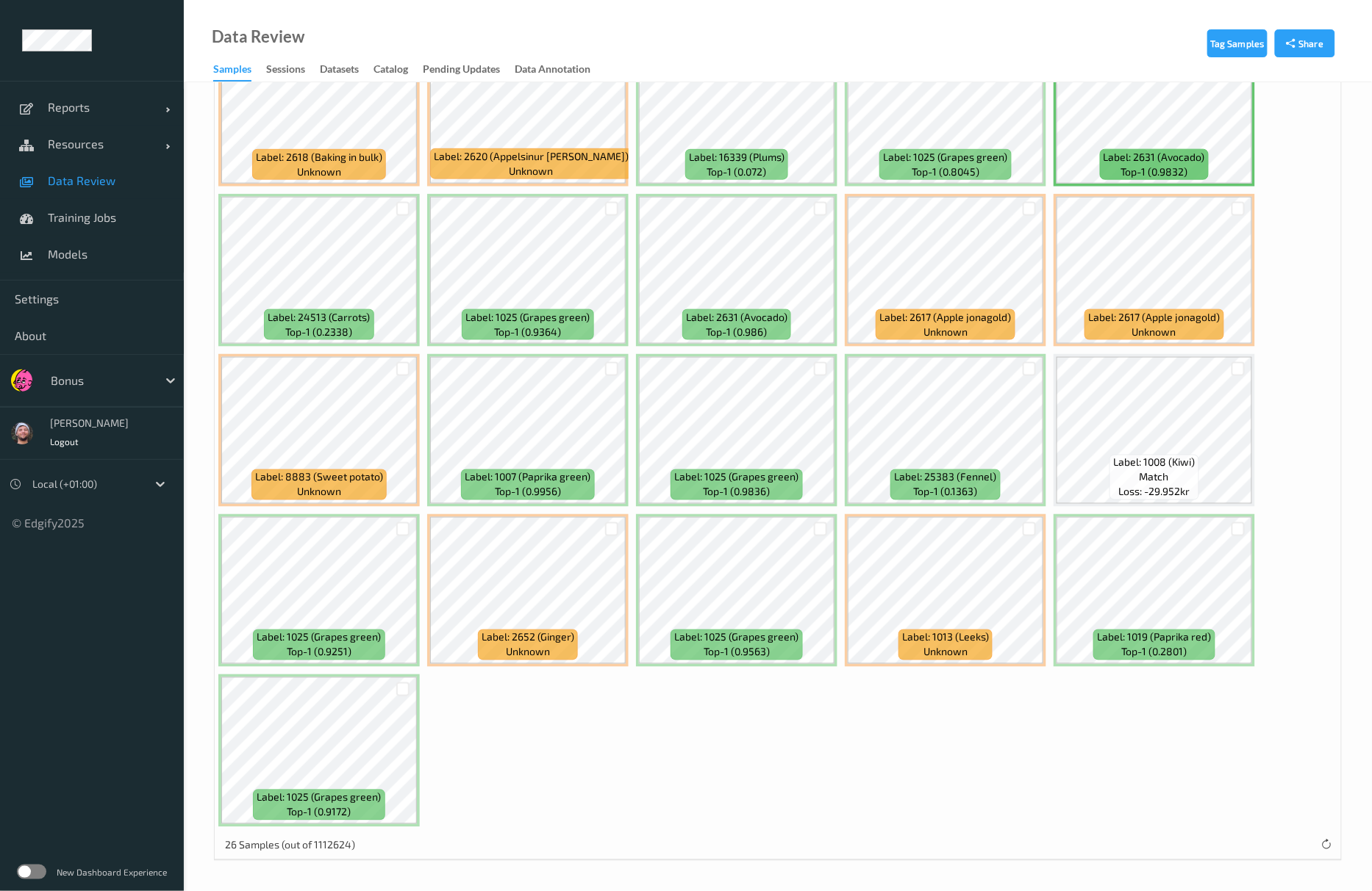
click at [95, 169] on link "Data Review" at bounding box center [92, 181] width 184 height 37
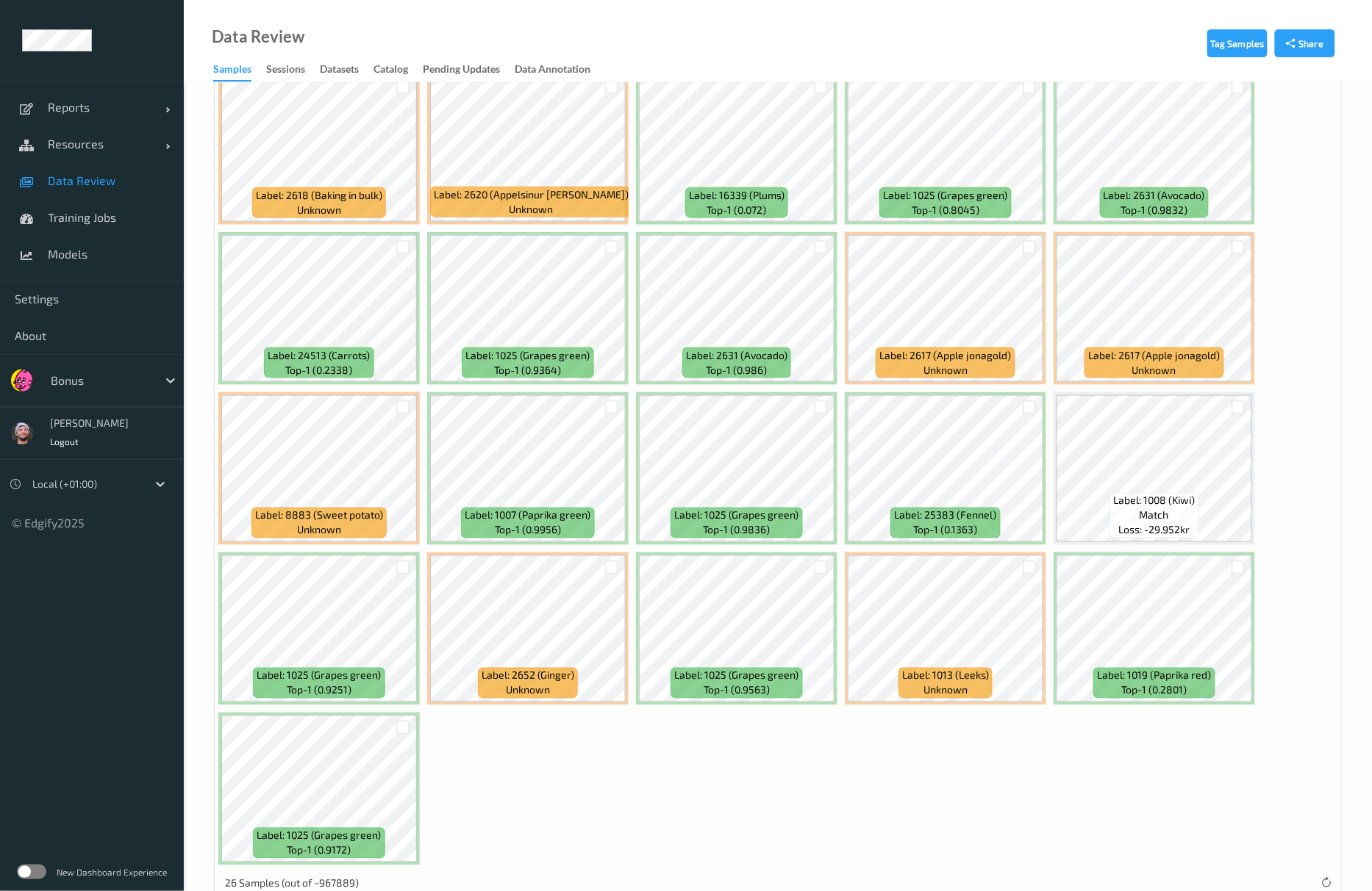
scroll to position [573, 0]
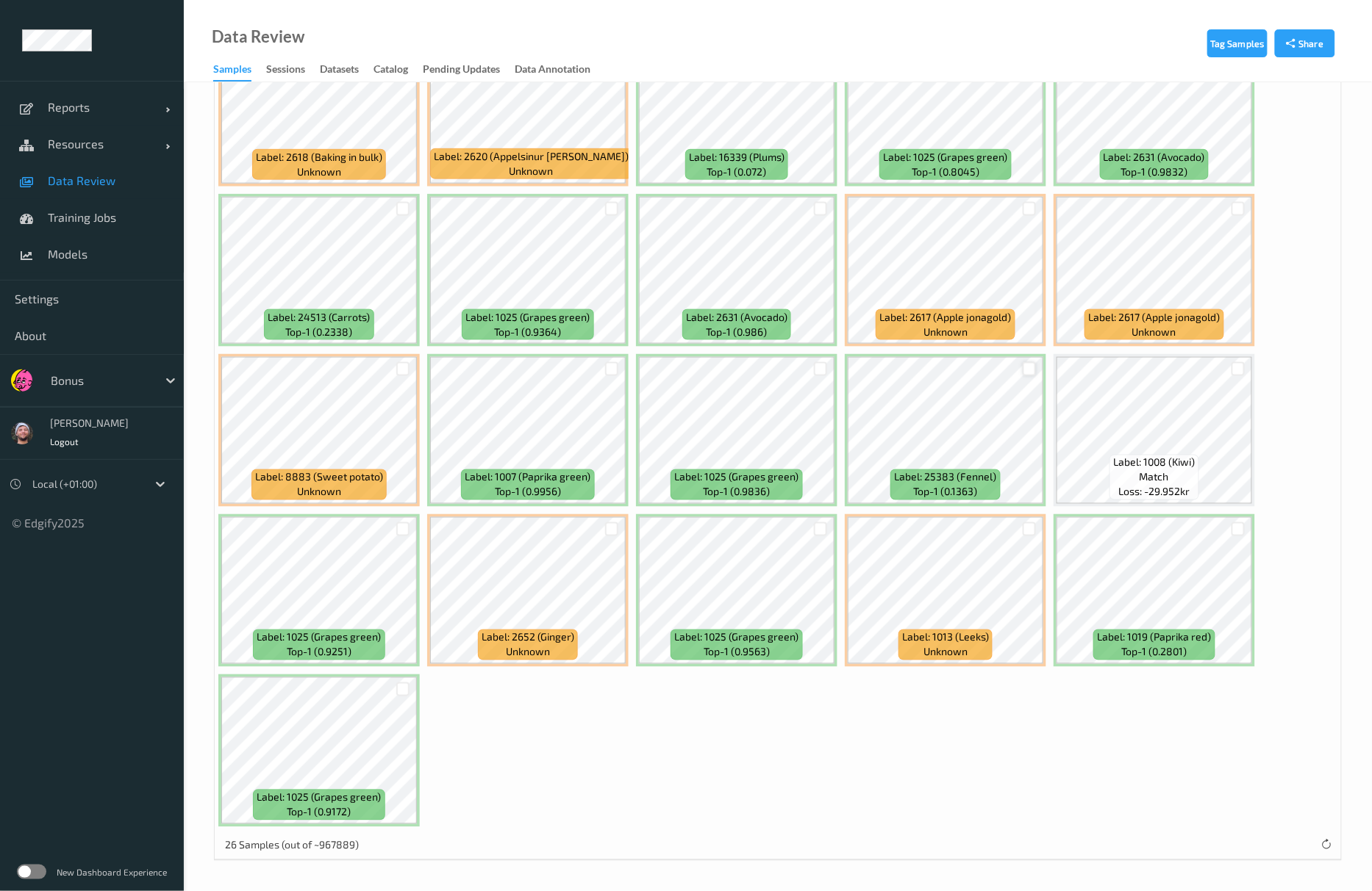
click at [1036, 366] on div at bounding box center [1030, 369] width 14 height 14
click at [398, 532] on div at bounding box center [404, 530] width 14 height 14
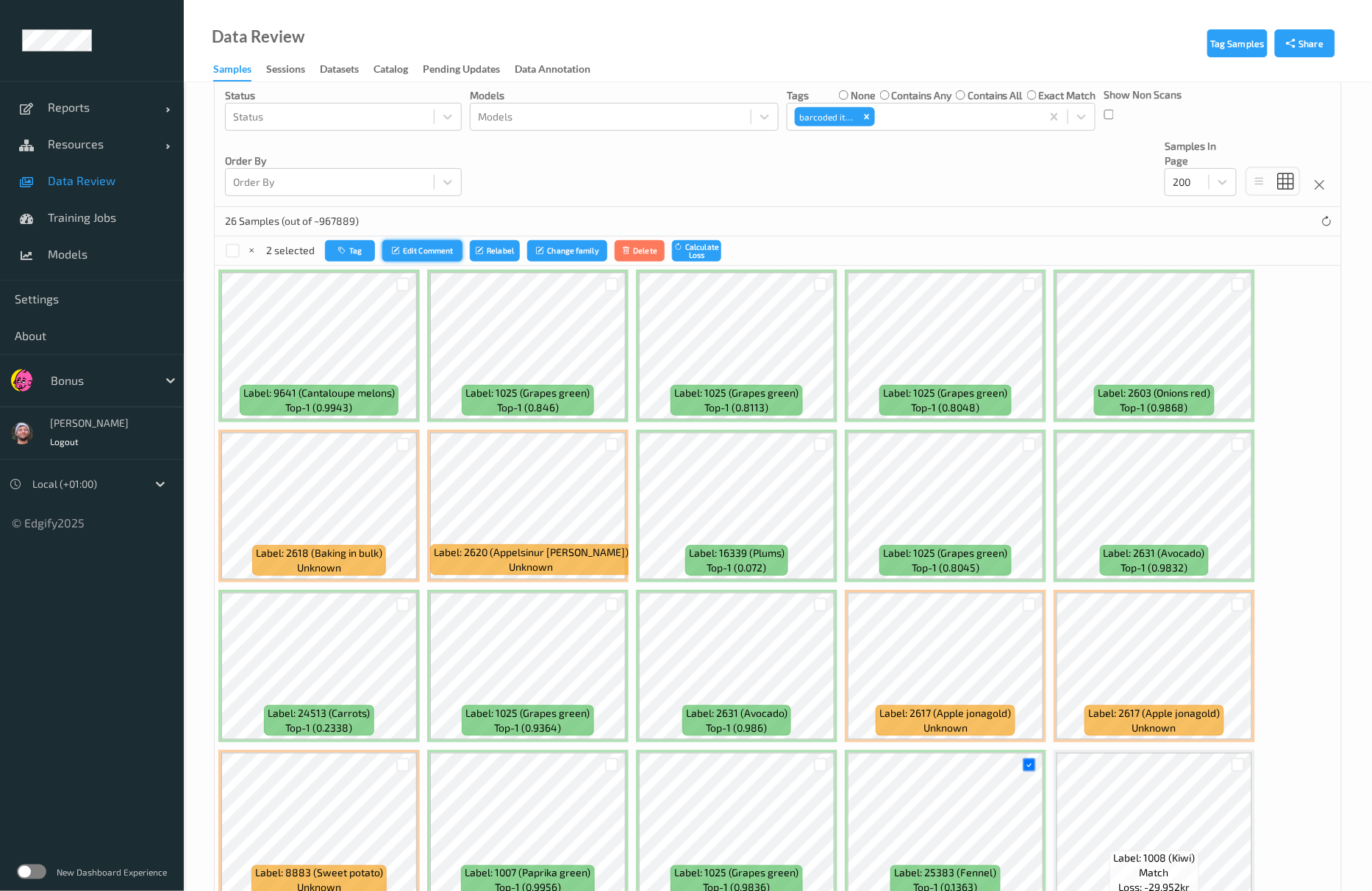
scroll to position [83, 0]
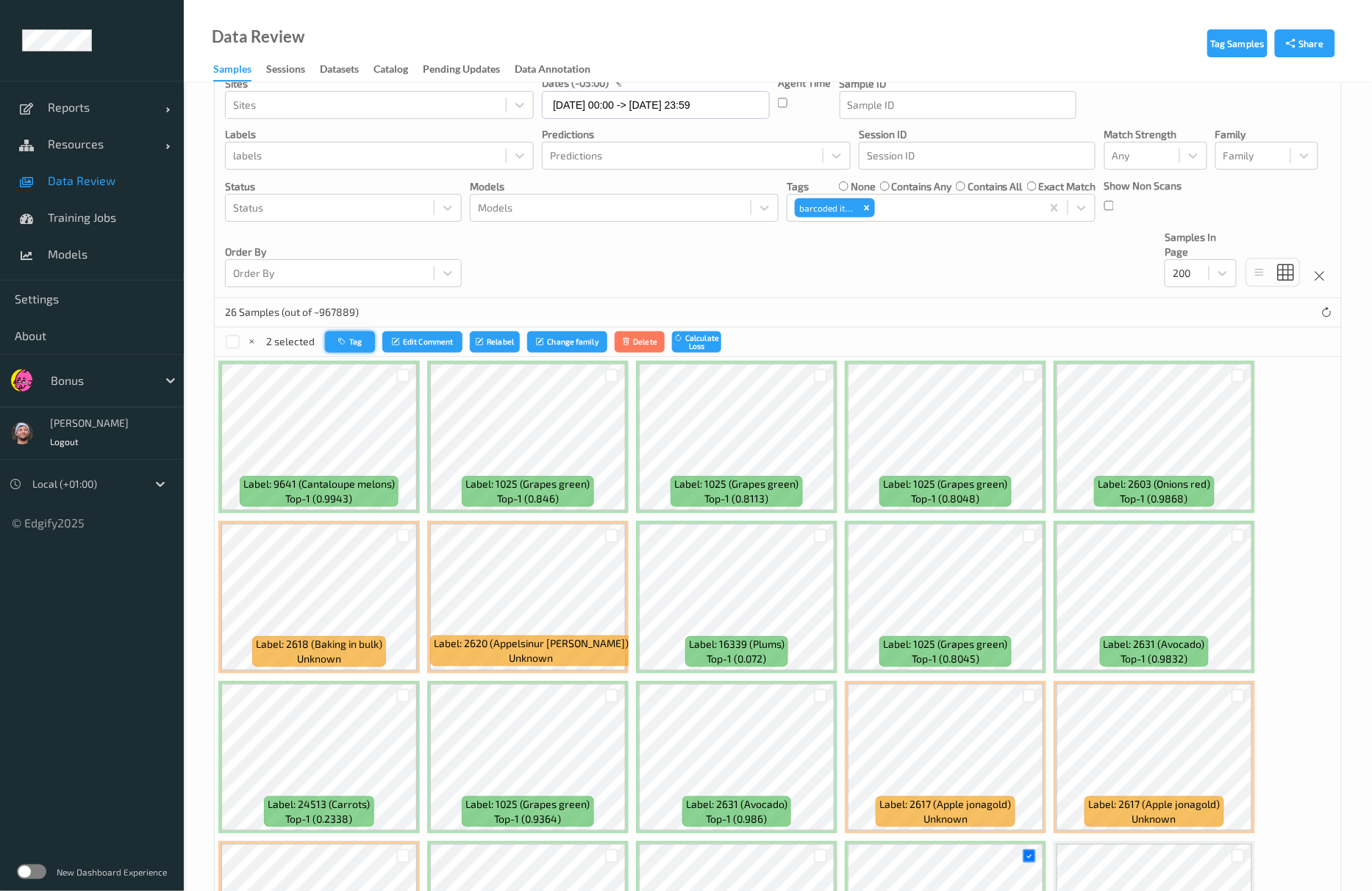
click at [339, 341] on icon "button" at bounding box center [344, 342] width 11 height 9
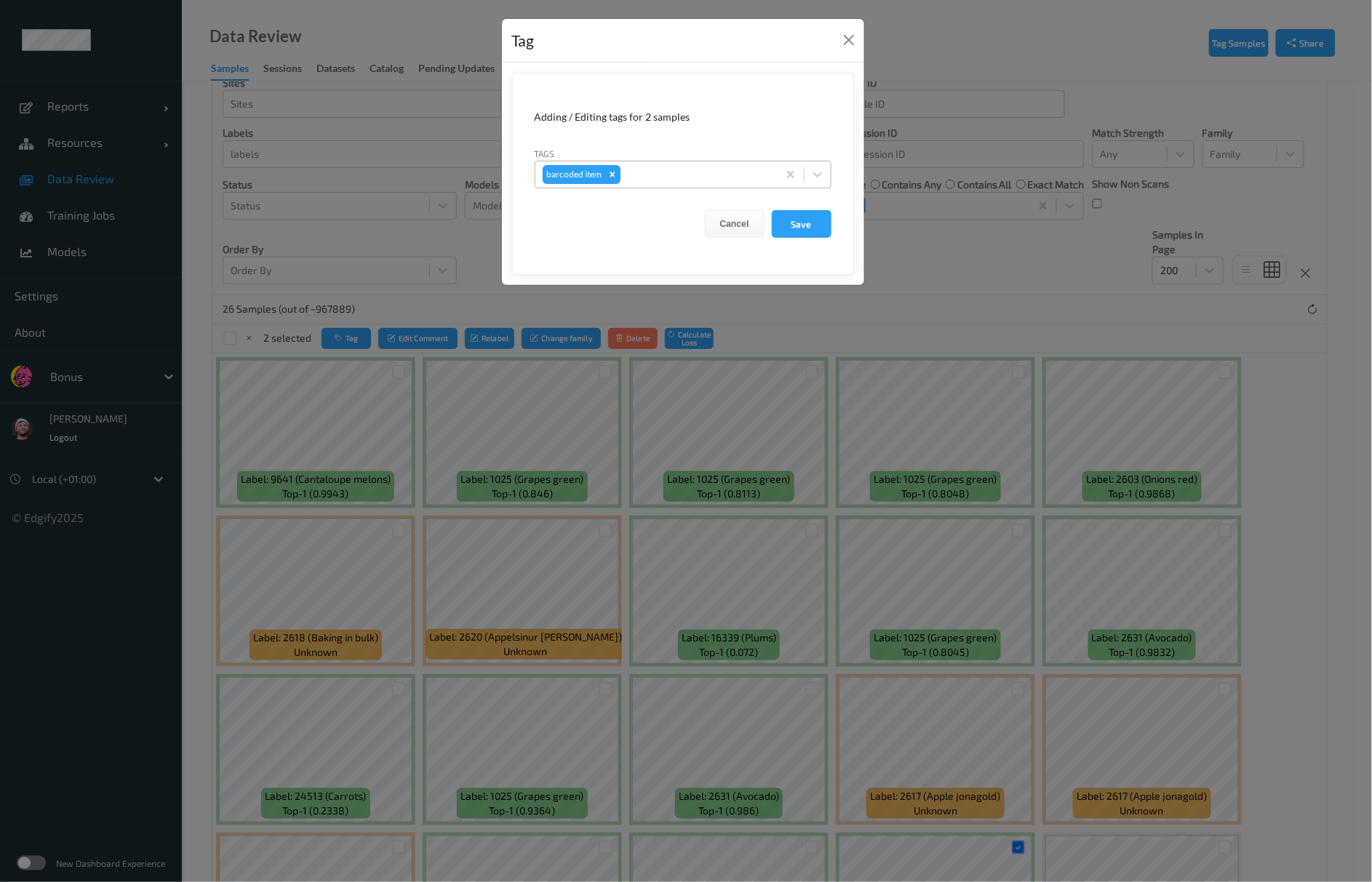
click at [618, 177] on div "Remove barcoded item" at bounding box center [613, 175] width 16 height 19
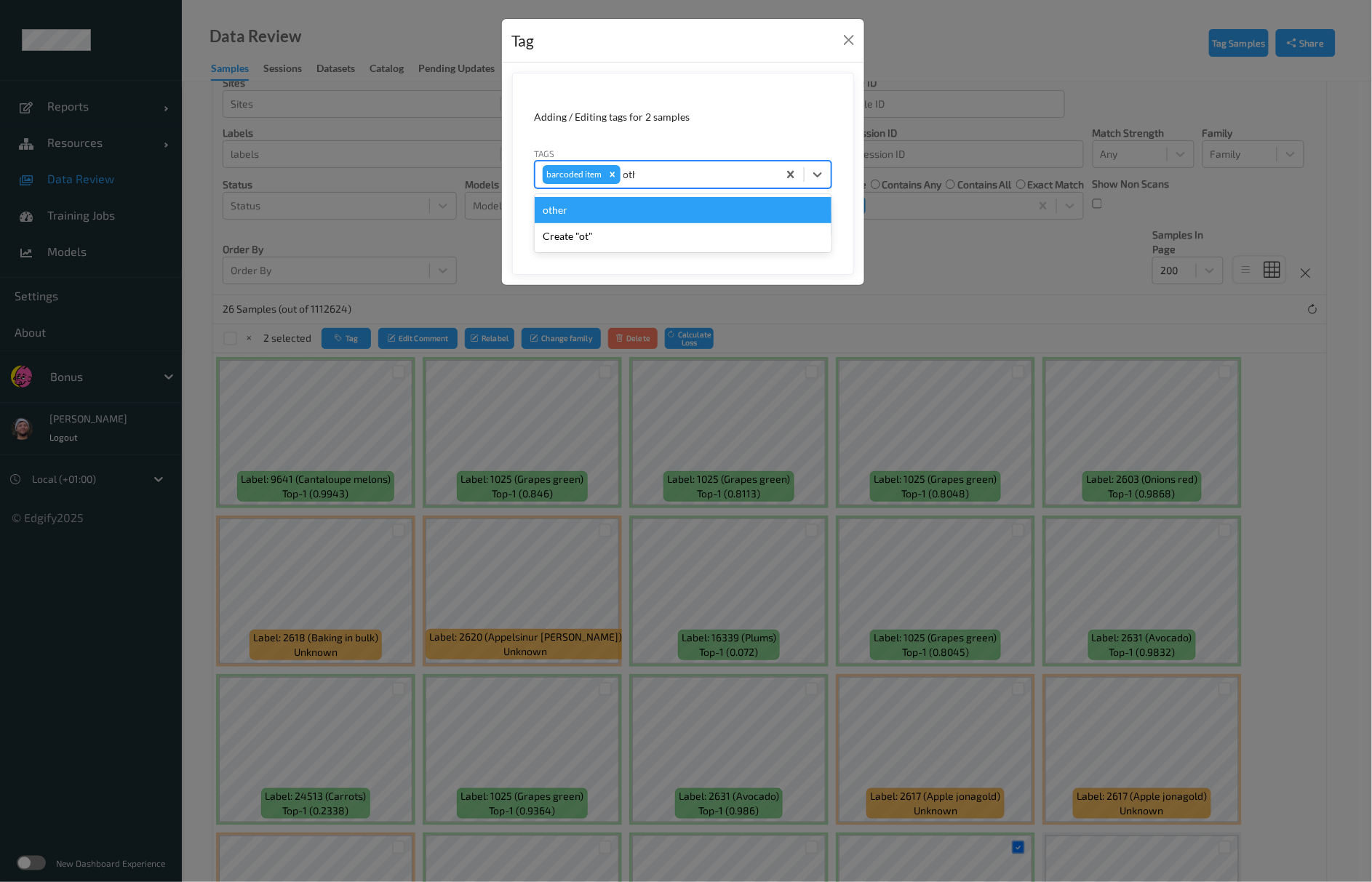
type input "other"
click at [617, 178] on icon "Remove barcoded item" at bounding box center [613, 175] width 10 height 10
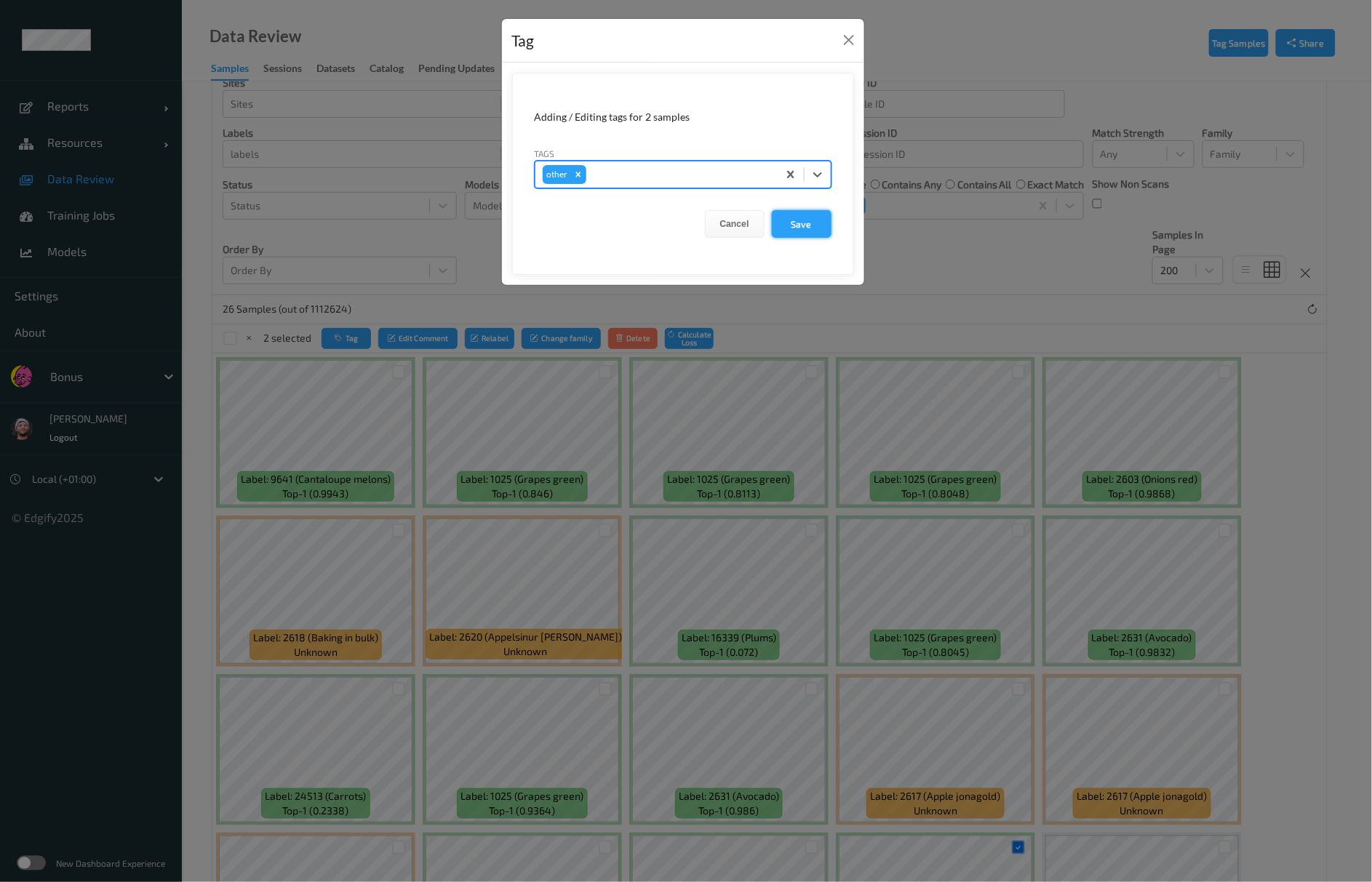
click at [800, 222] on button "Save" at bounding box center [802, 224] width 59 height 28
click at [810, 219] on button "Save" at bounding box center [802, 224] width 59 height 28
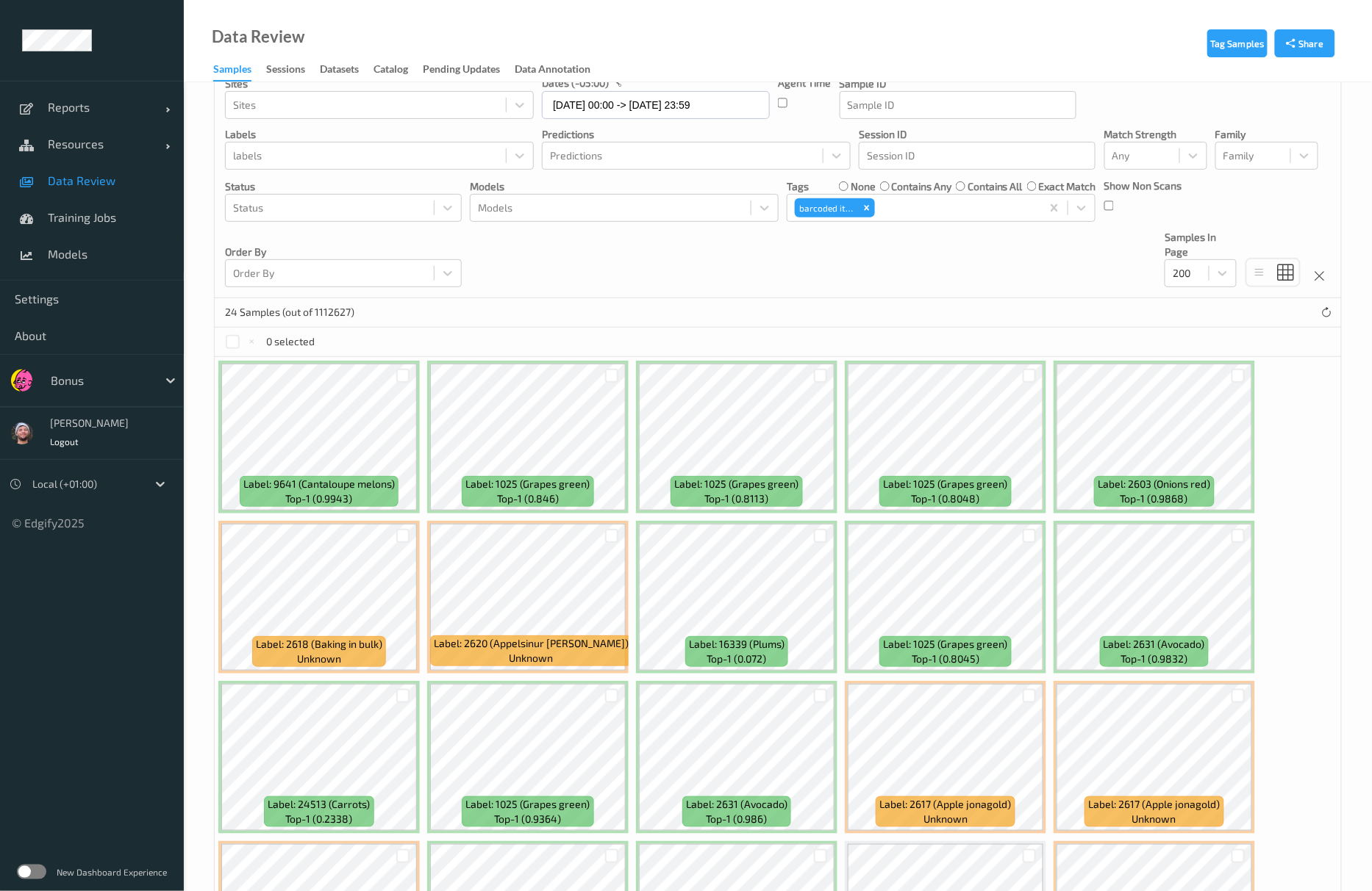
click at [759, 309] on div "24 Samples (out of 1112627)" at bounding box center [777, 313] width 1126 height 29
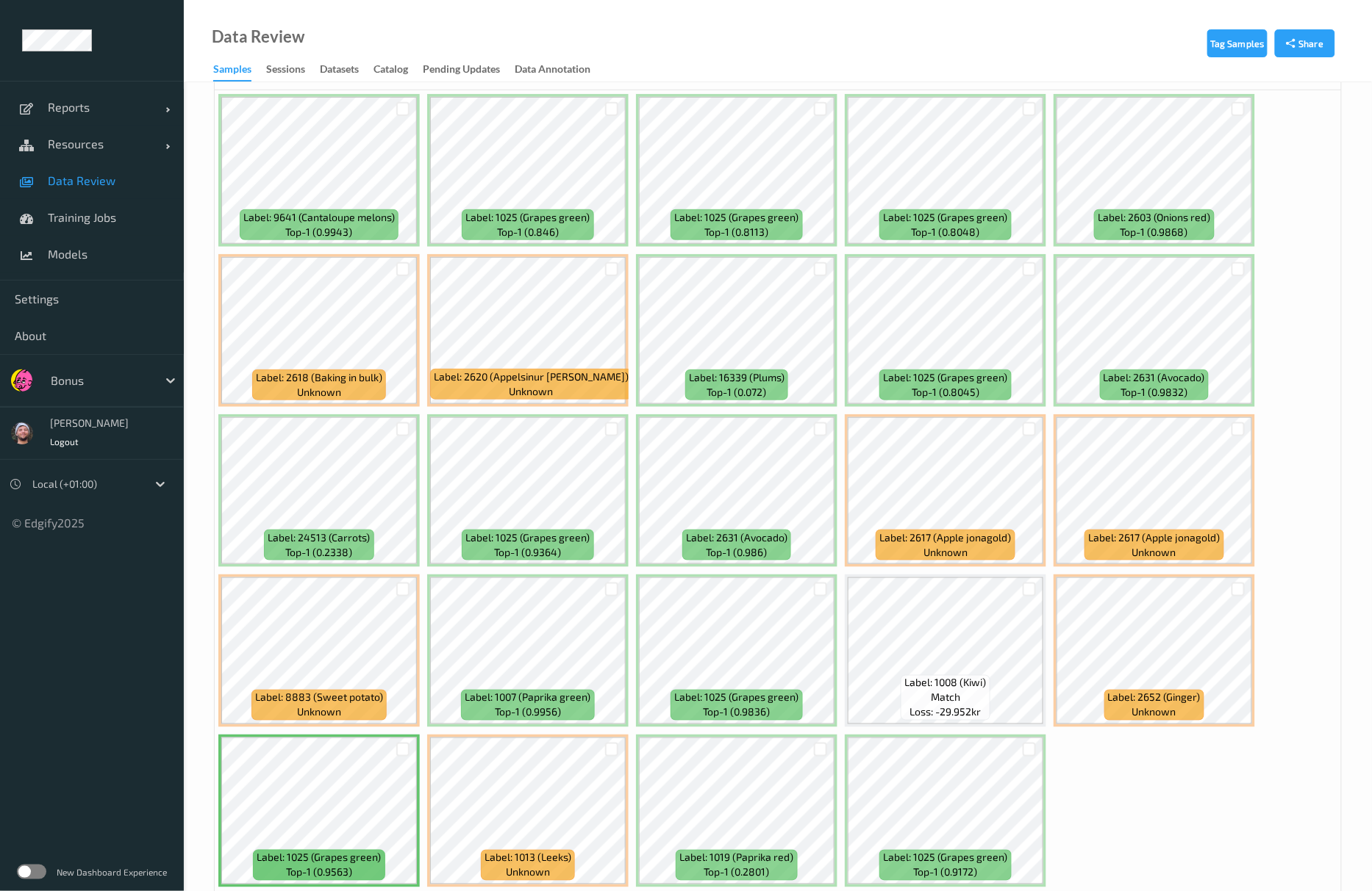
scroll to position [315, 0]
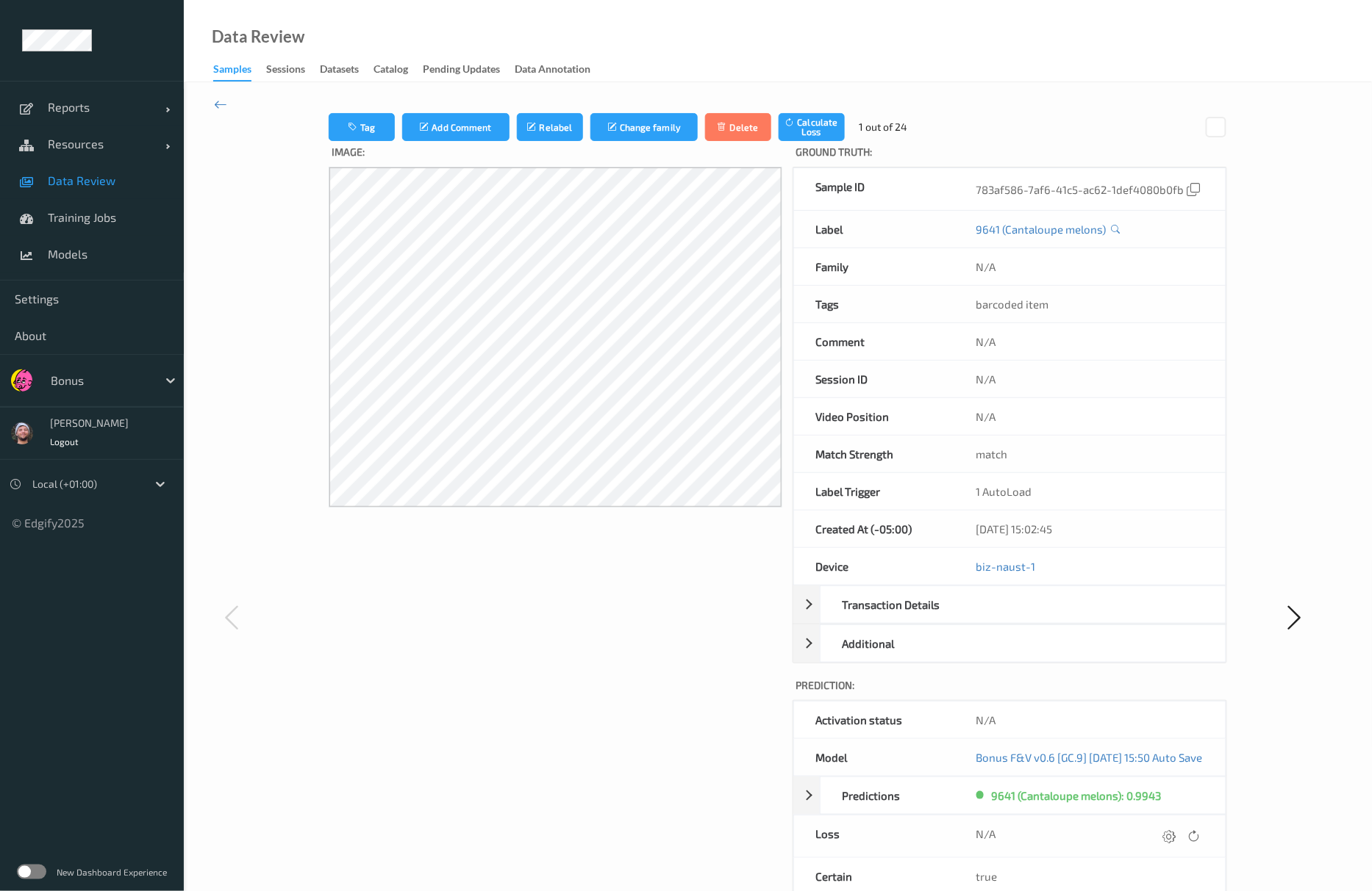
scroll to position [268, 0]
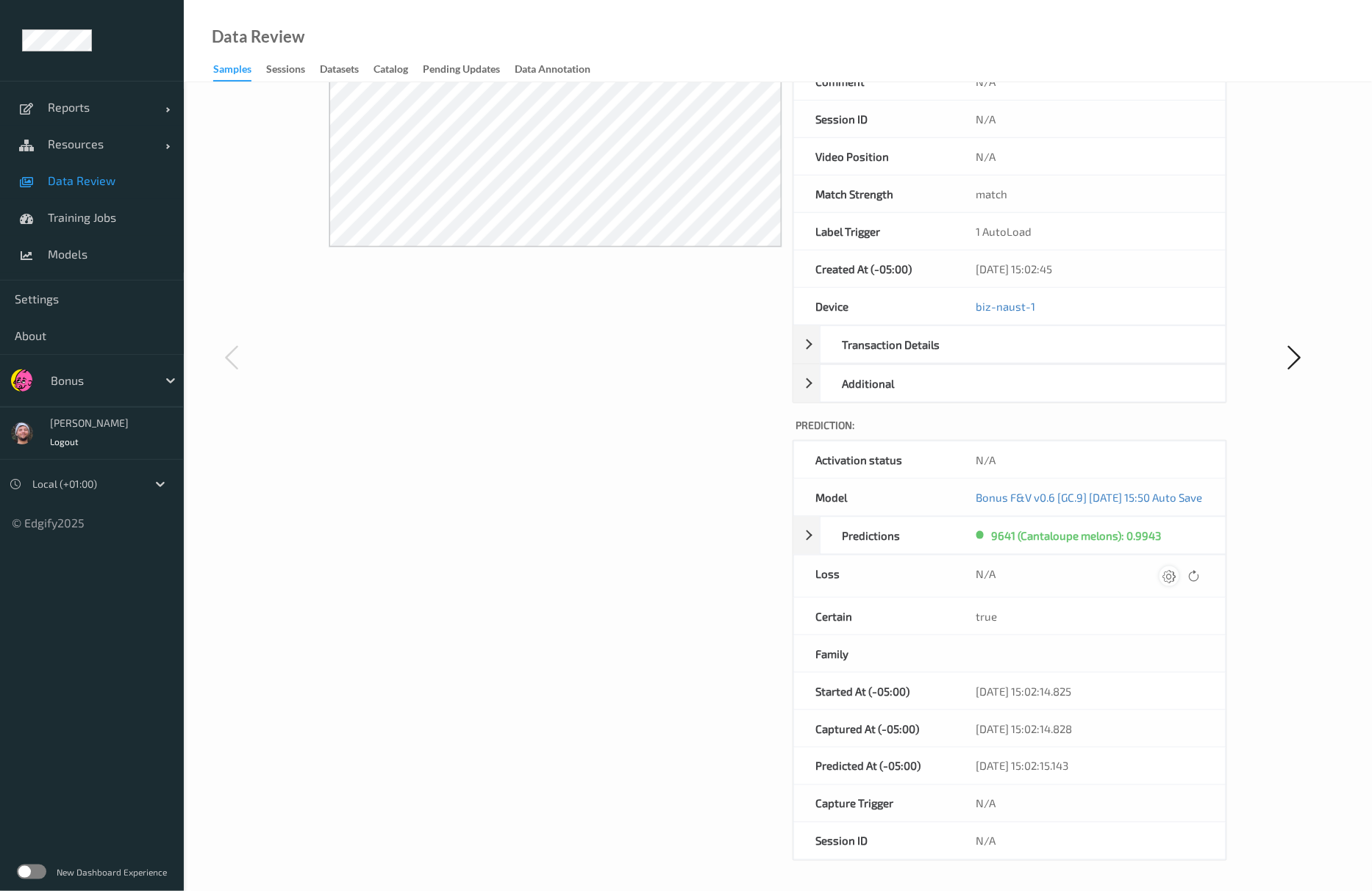
click at [1176, 571] on icon at bounding box center [1169, 576] width 13 height 13
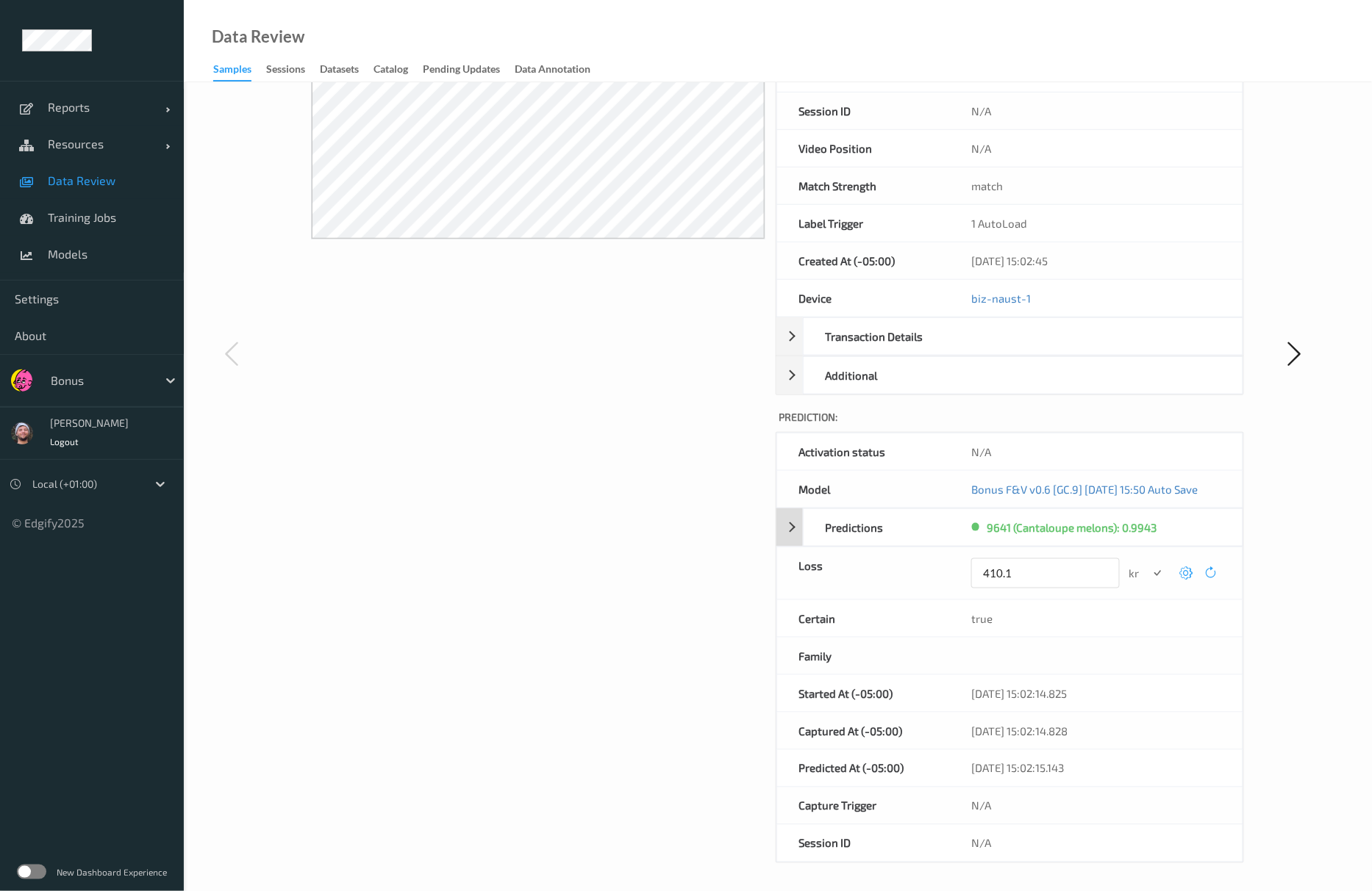
type input "410.1"
click at [1148, 563] on button "submit" at bounding box center [1157, 573] width 19 height 19
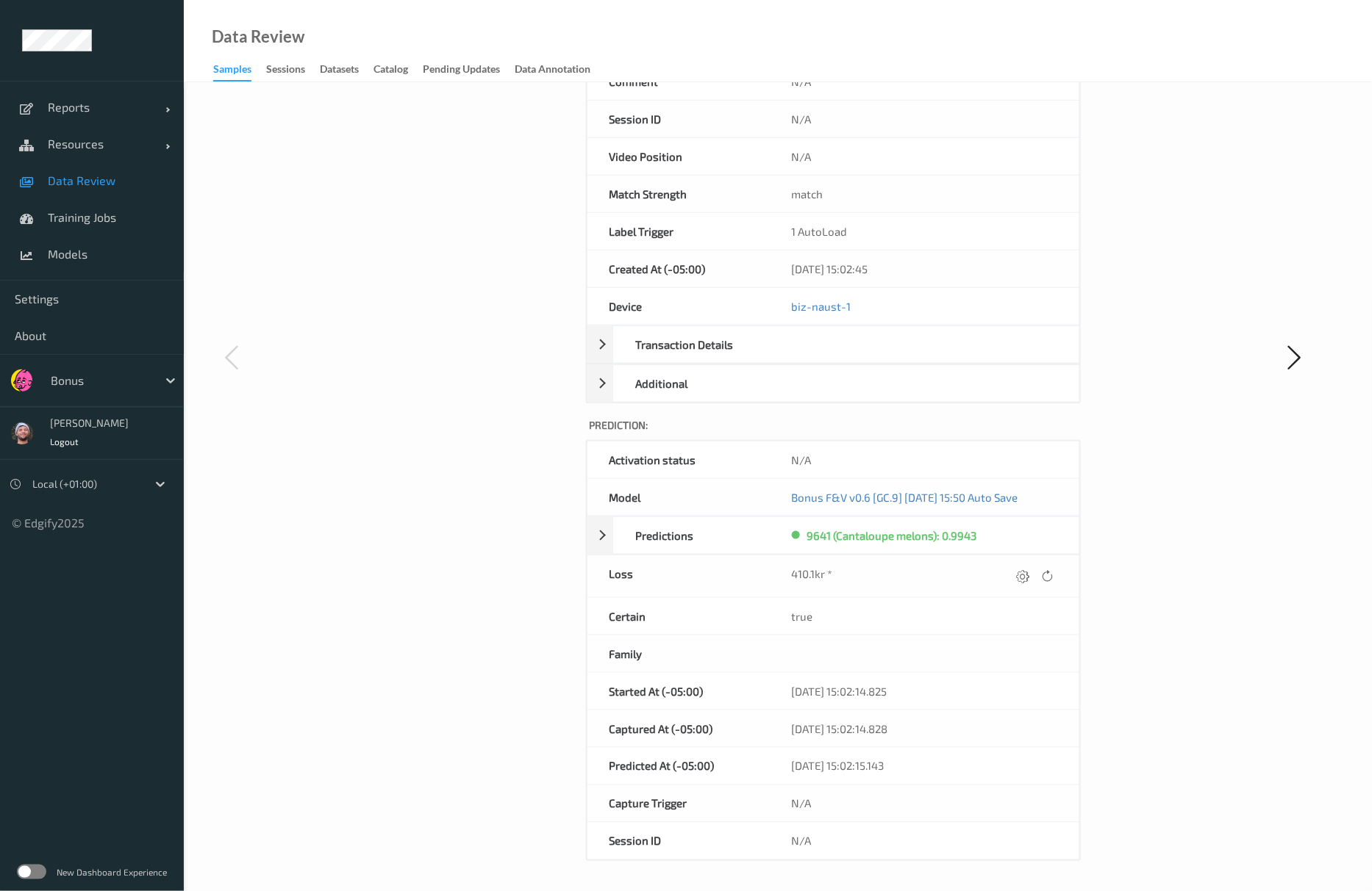
scroll to position [0, 0]
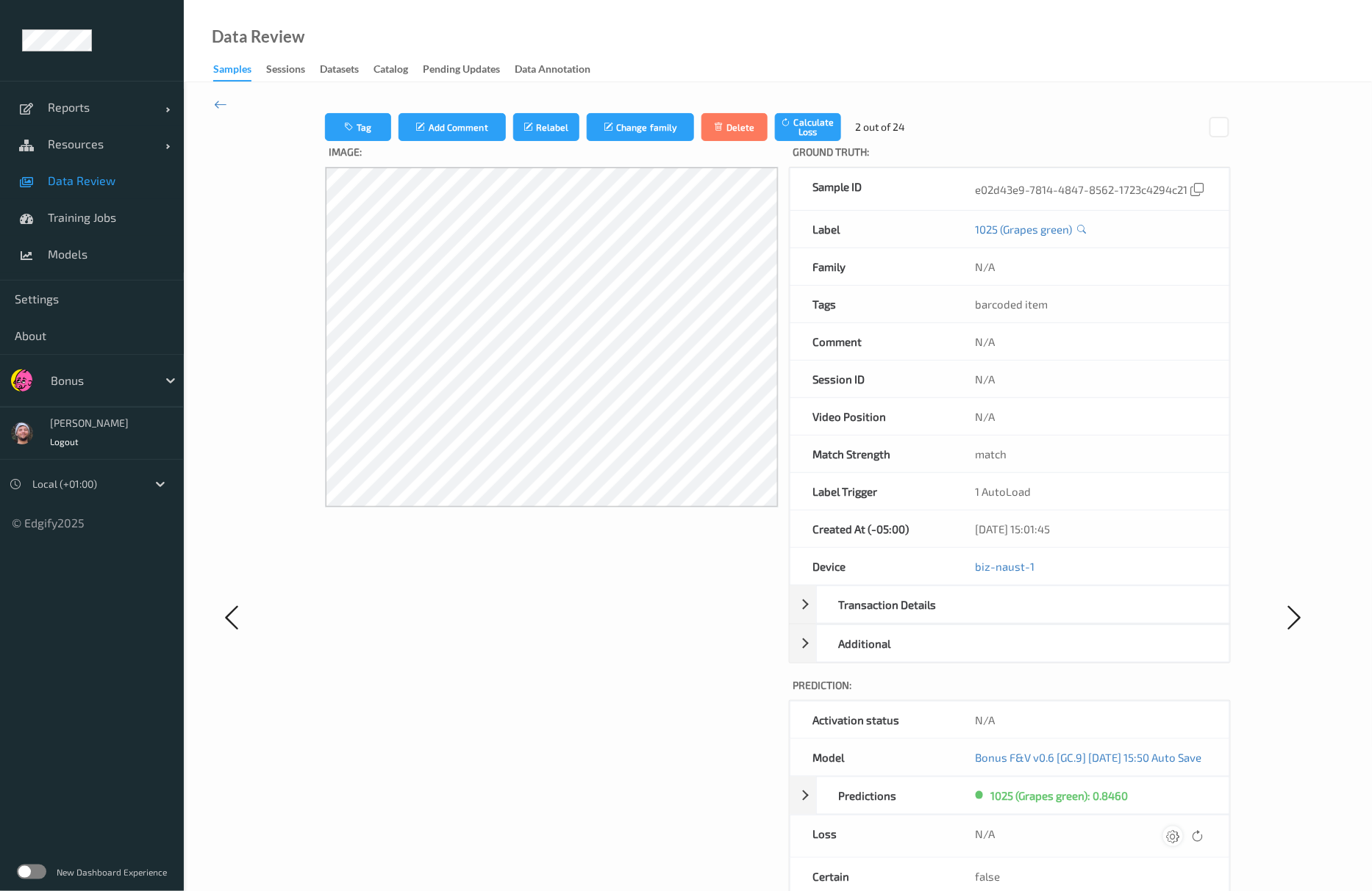
click at [1183, 842] on div at bounding box center [1172, 836] width 19 height 19
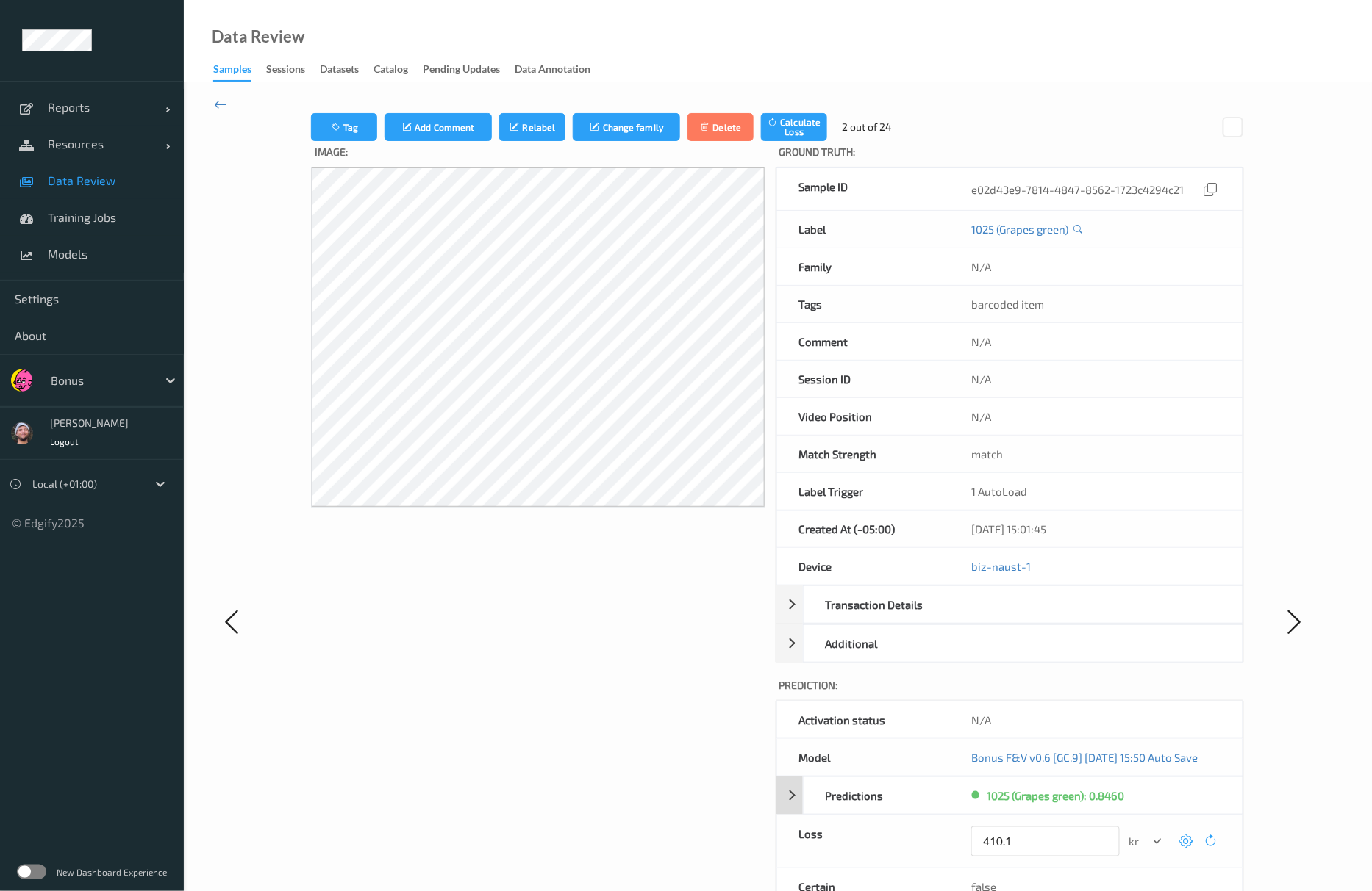
click at [1148, 832] on button "submit" at bounding box center [1157, 842] width 19 height 19
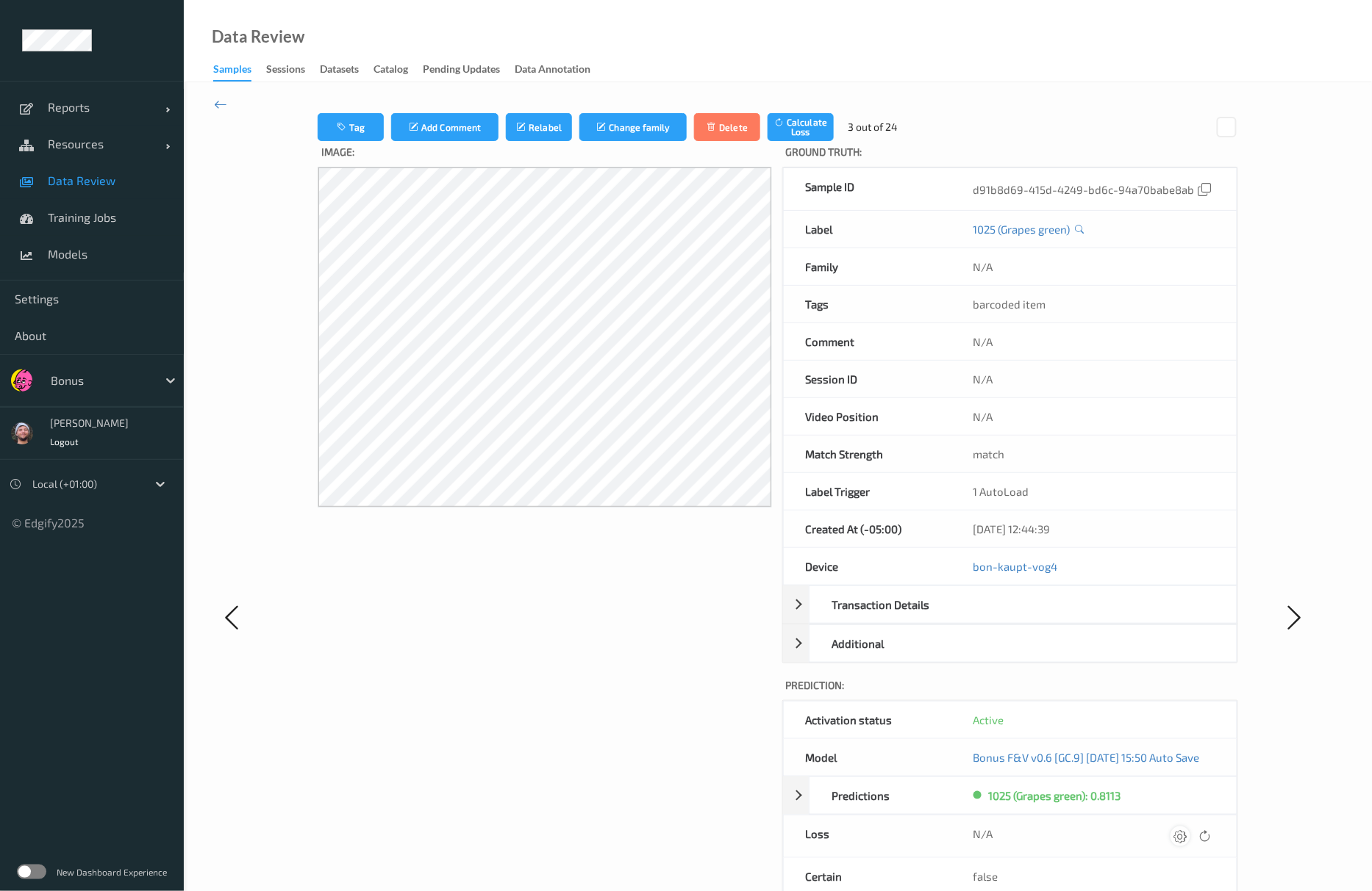
click at [1186, 842] on icon at bounding box center [1179, 836] width 13 height 13
click at [1148, 832] on button "submit" at bounding box center [1157, 842] width 19 height 19
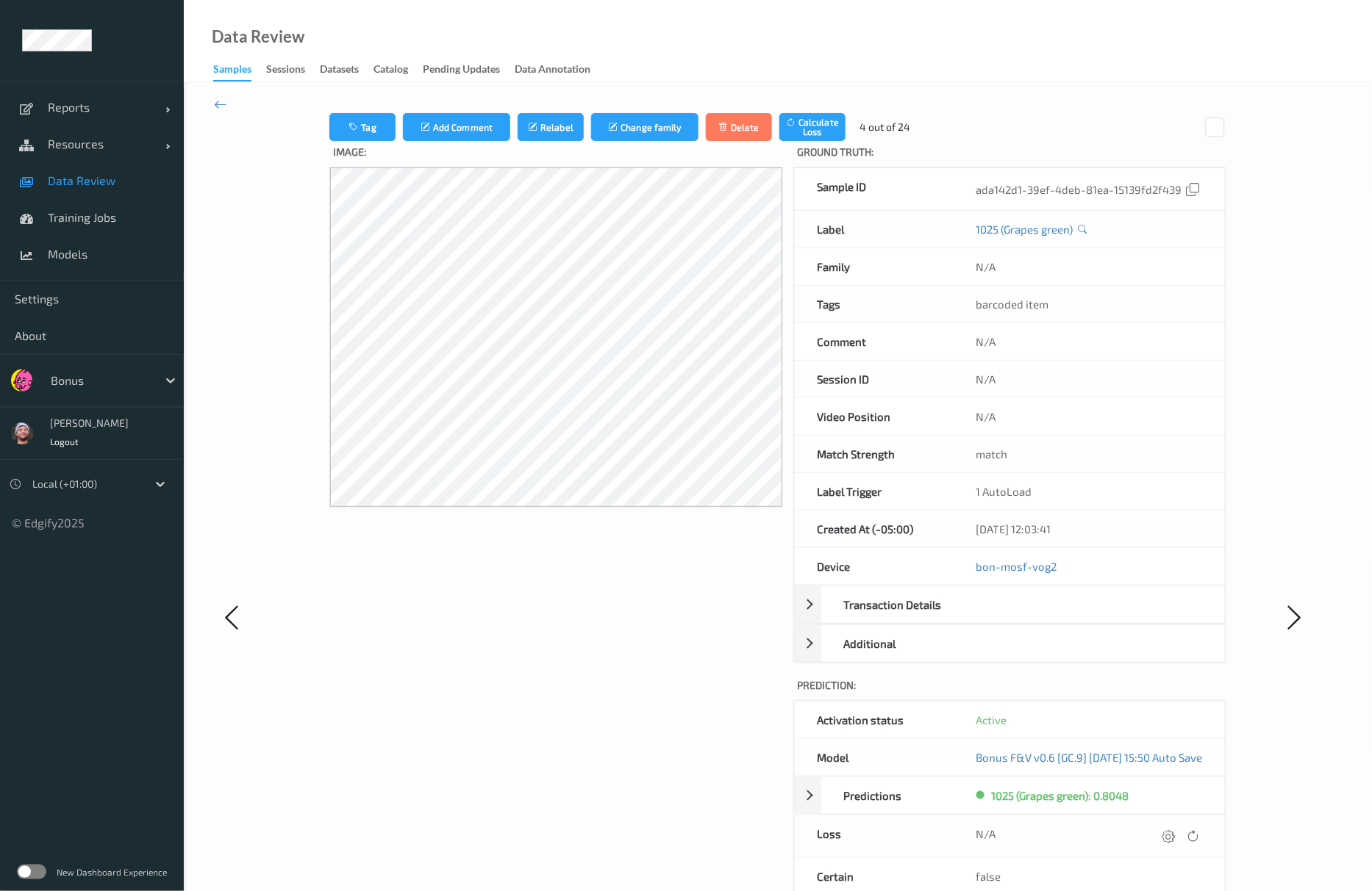
click at [1175, 842] on icon at bounding box center [1168, 836] width 13 height 13
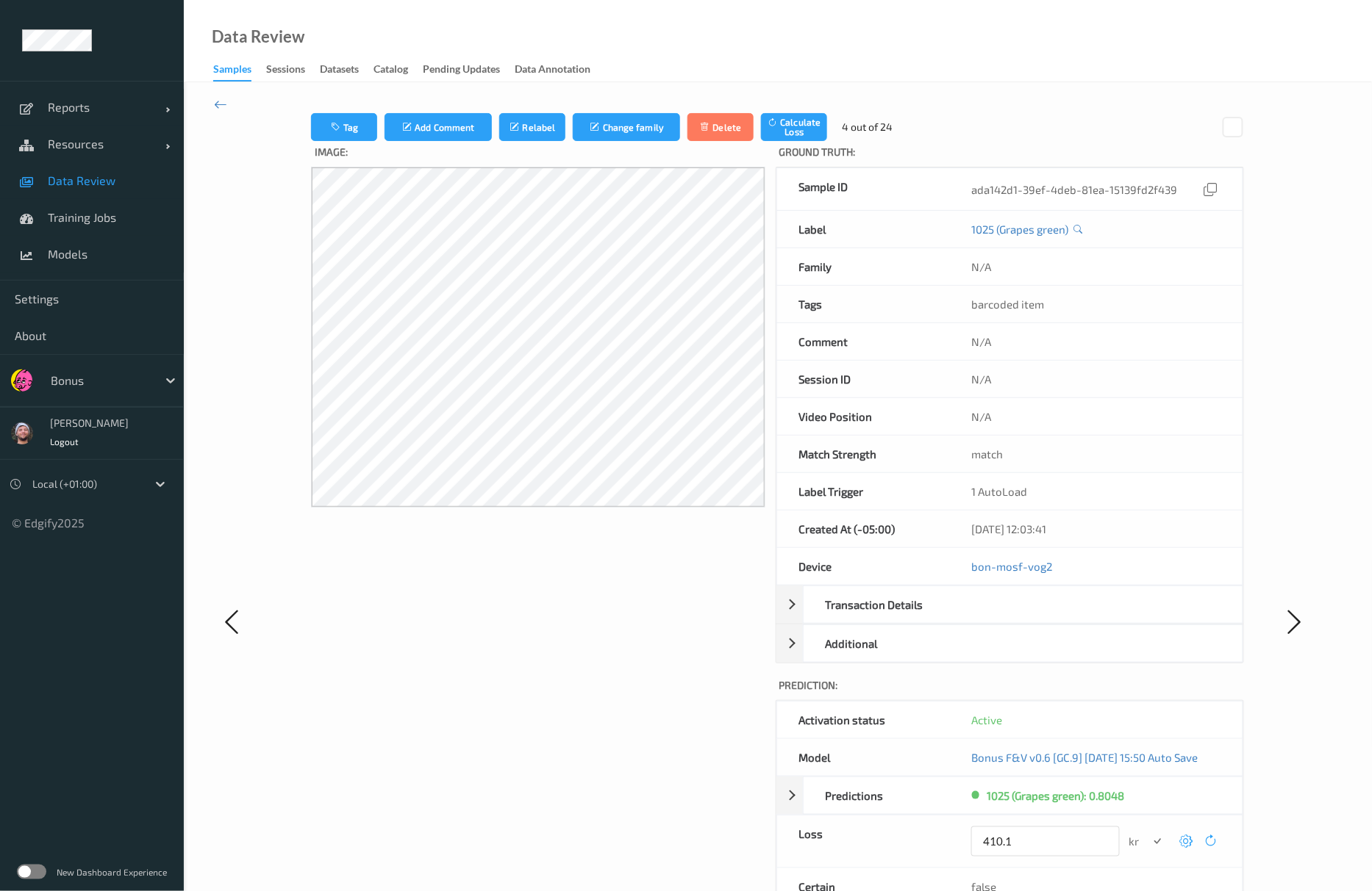
click at [1148, 832] on button "submit" at bounding box center [1157, 842] width 19 height 19
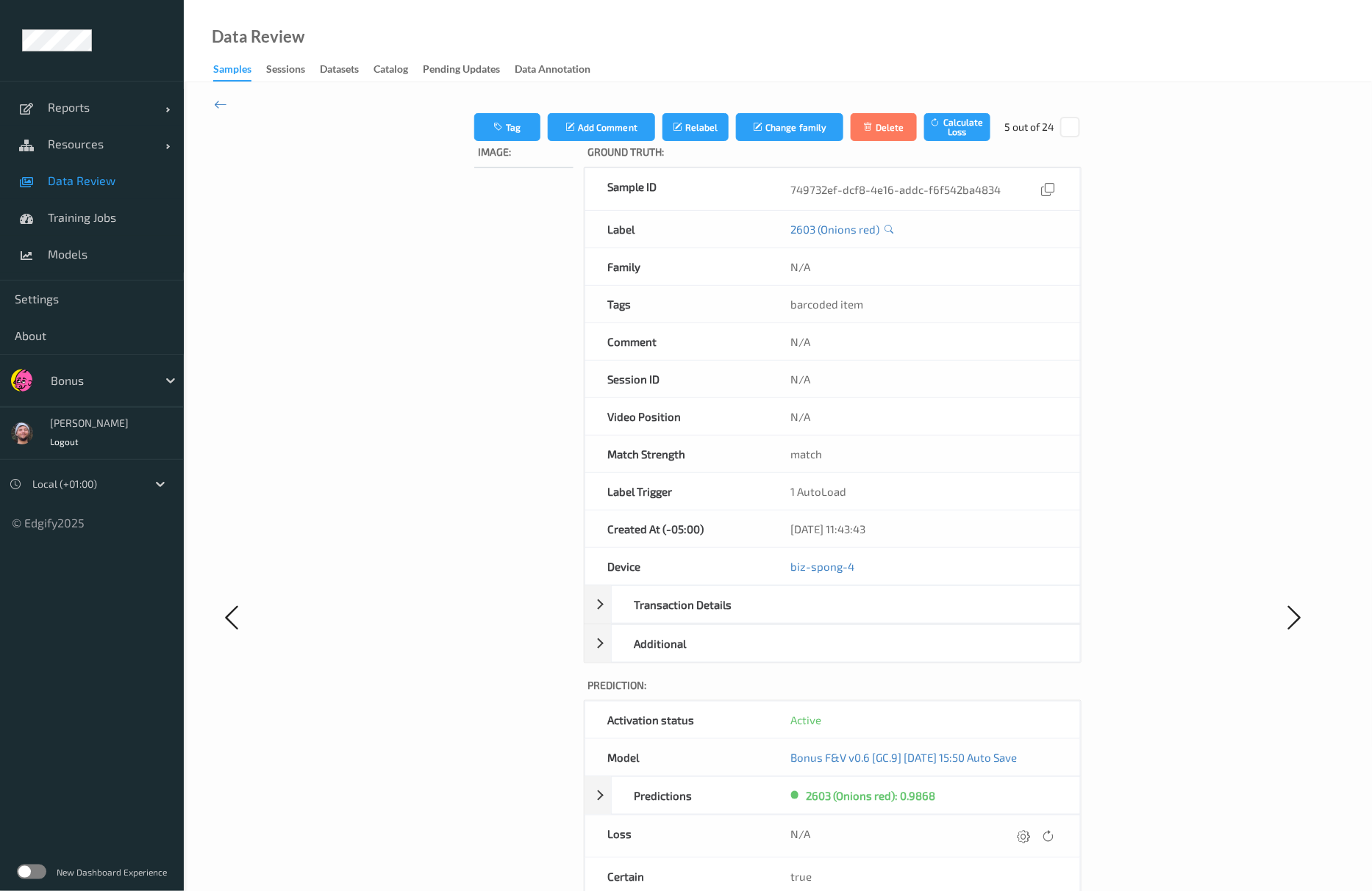
click at [1031, 842] on icon at bounding box center [1024, 836] width 13 height 13
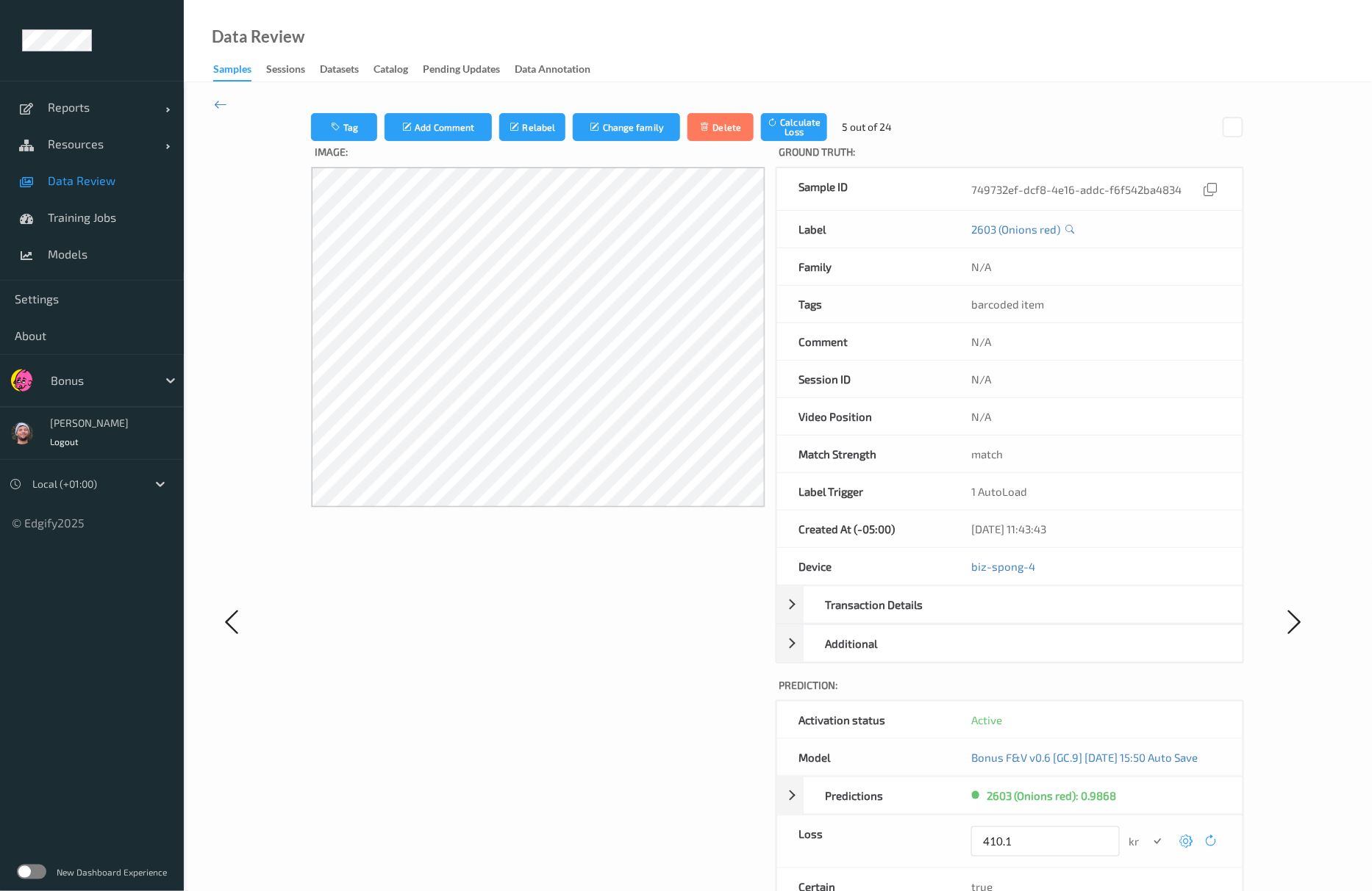
click at [1148, 832] on button "submit" at bounding box center [1157, 842] width 19 height 19
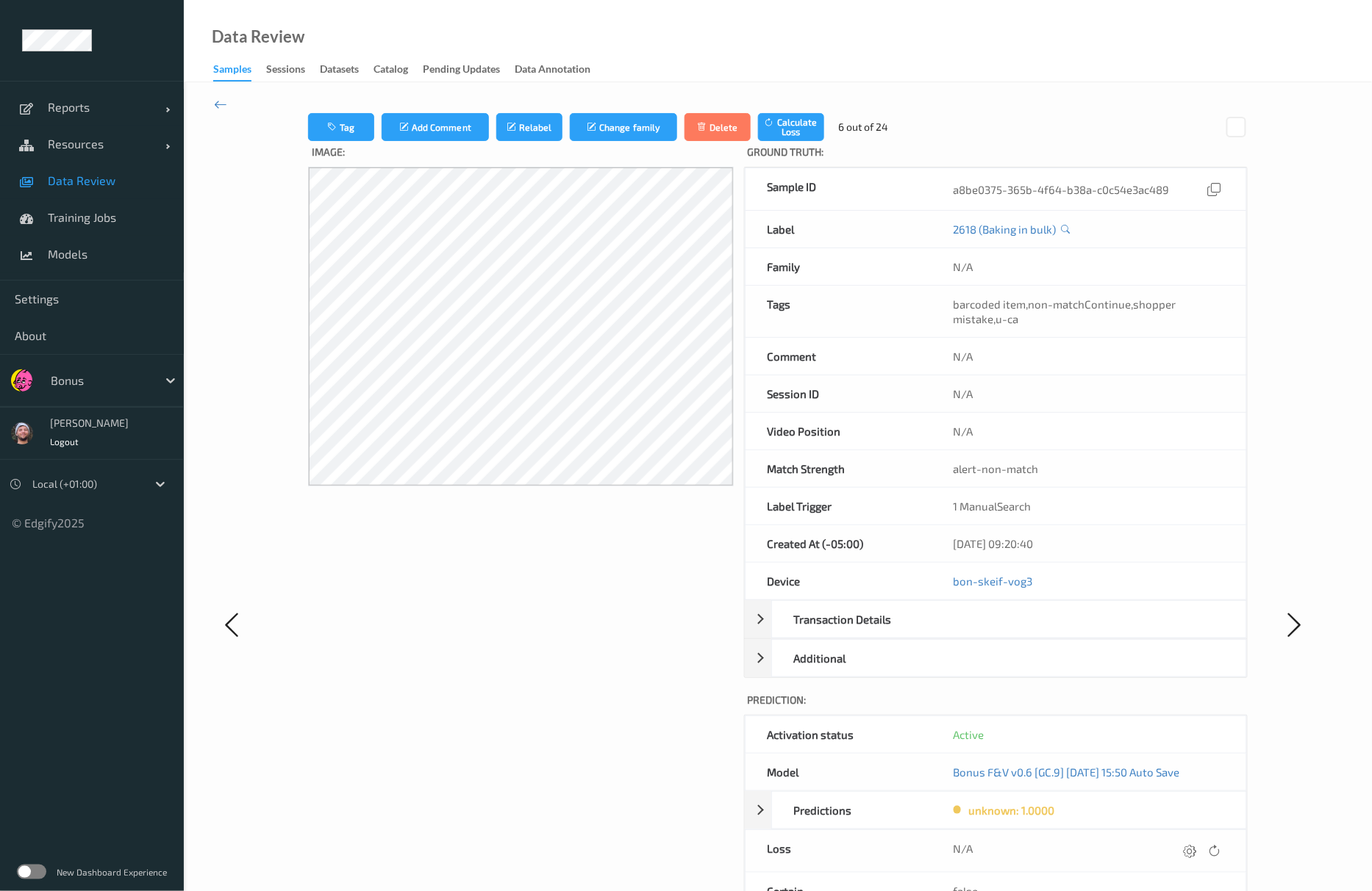
click at [1193, 847] on div at bounding box center [1202, 851] width 44 height 19
click at [1192, 853] on icon at bounding box center [1190, 850] width 13 height 13
click at [1151, 847] on button "submit" at bounding box center [1161, 857] width 19 height 19
click at [1192, 853] on icon at bounding box center [1190, 850] width 13 height 13
click at [1151, 847] on button "submit" at bounding box center [1161, 857] width 19 height 19
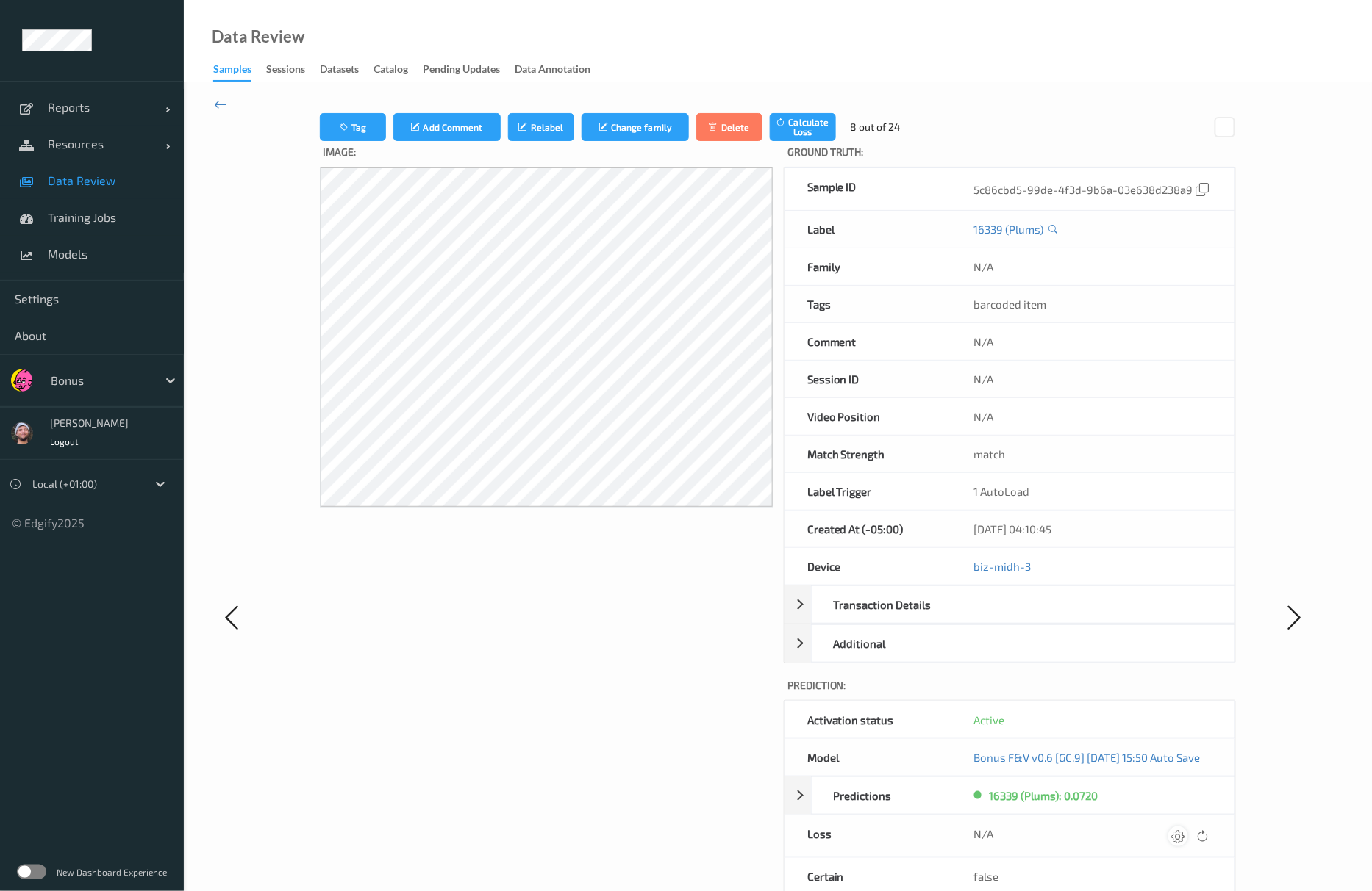
click at [1185, 842] on icon at bounding box center [1178, 836] width 13 height 13
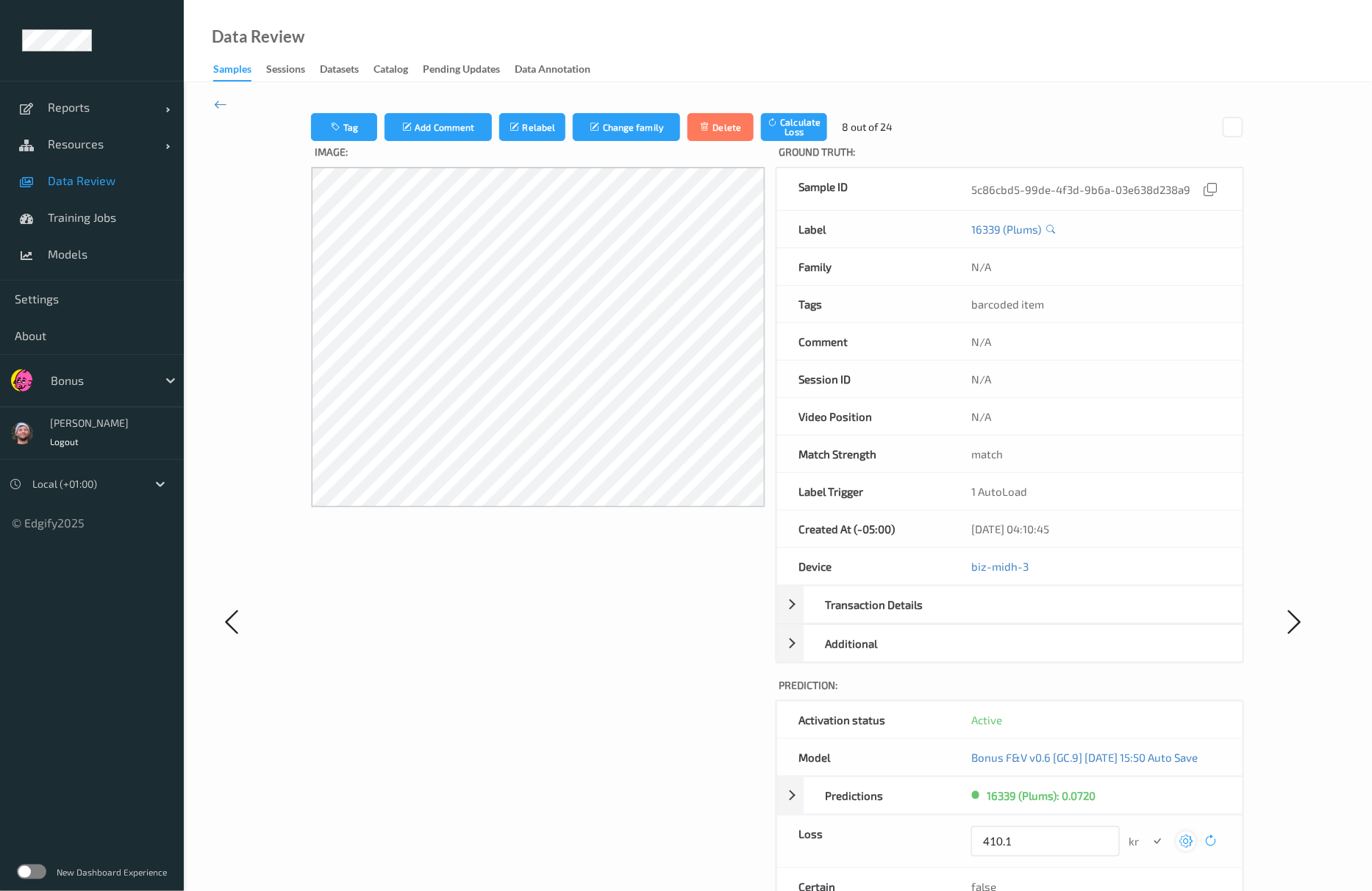
click button "submit" at bounding box center [1157, 842] width 19 height 19
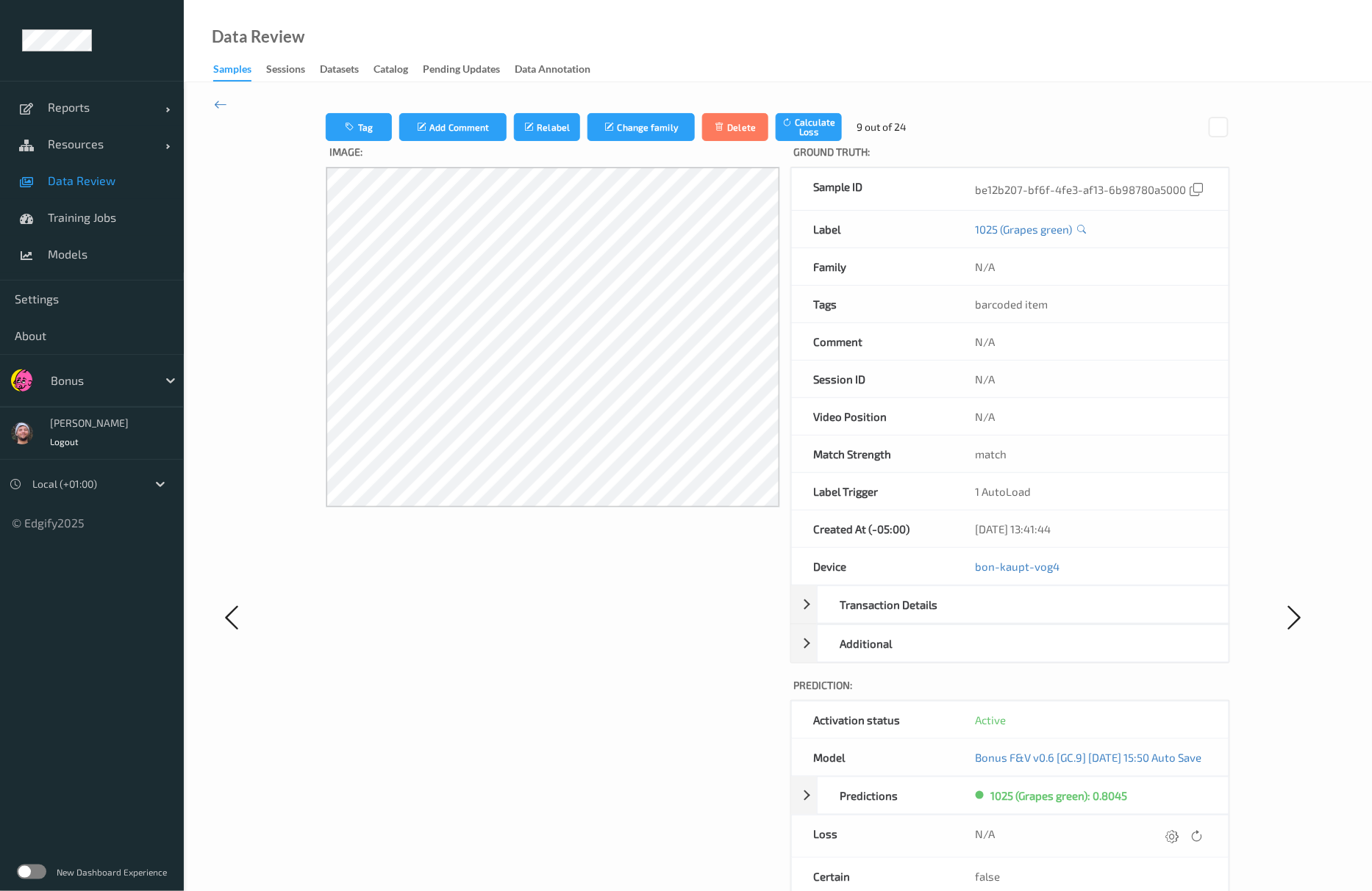
click at [1179, 842] on icon at bounding box center [1171, 836] width 13 height 13
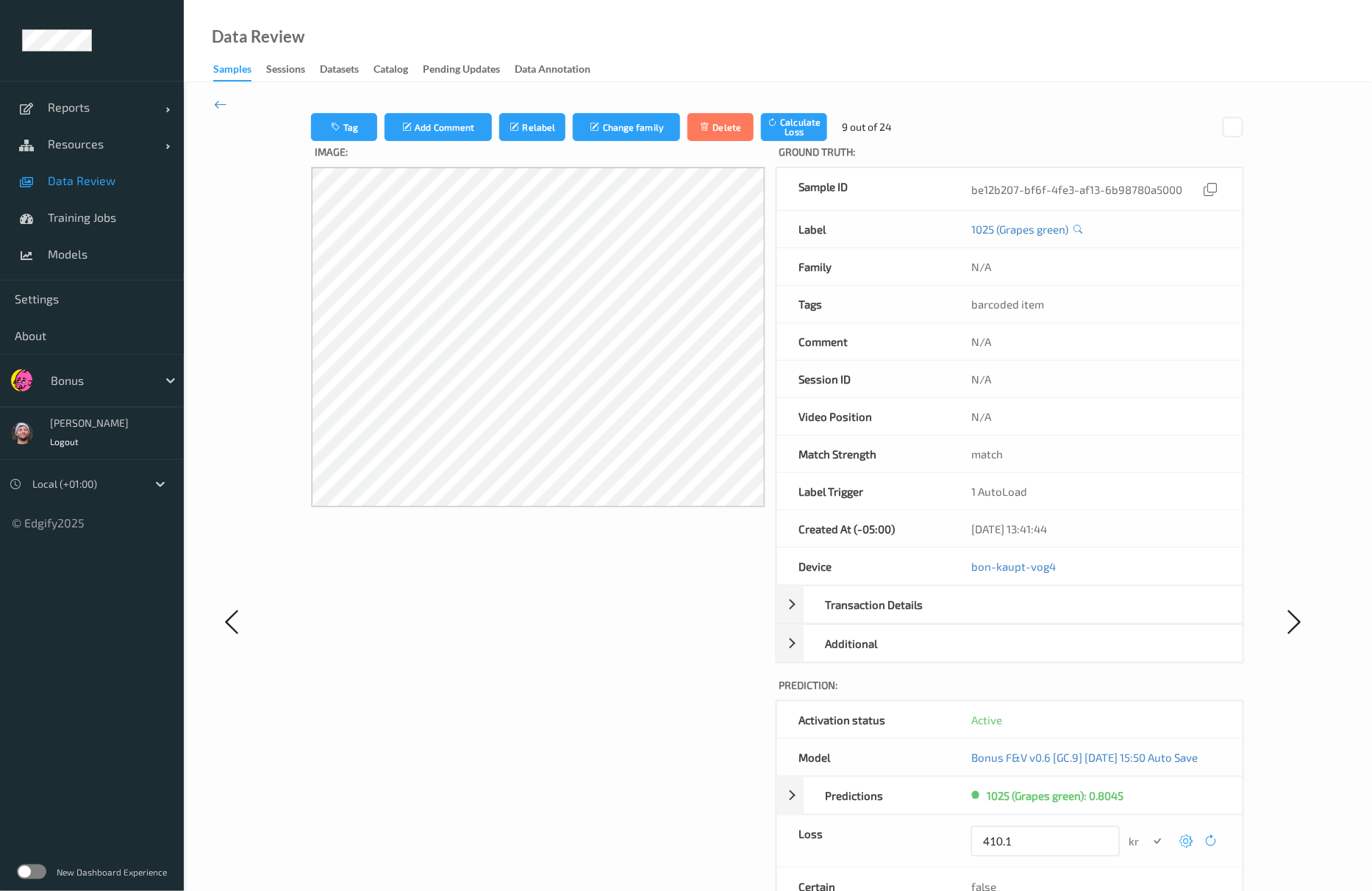
click at [1148, 832] on button "submit" at bounding box center [1157, 842] width 19 height 19
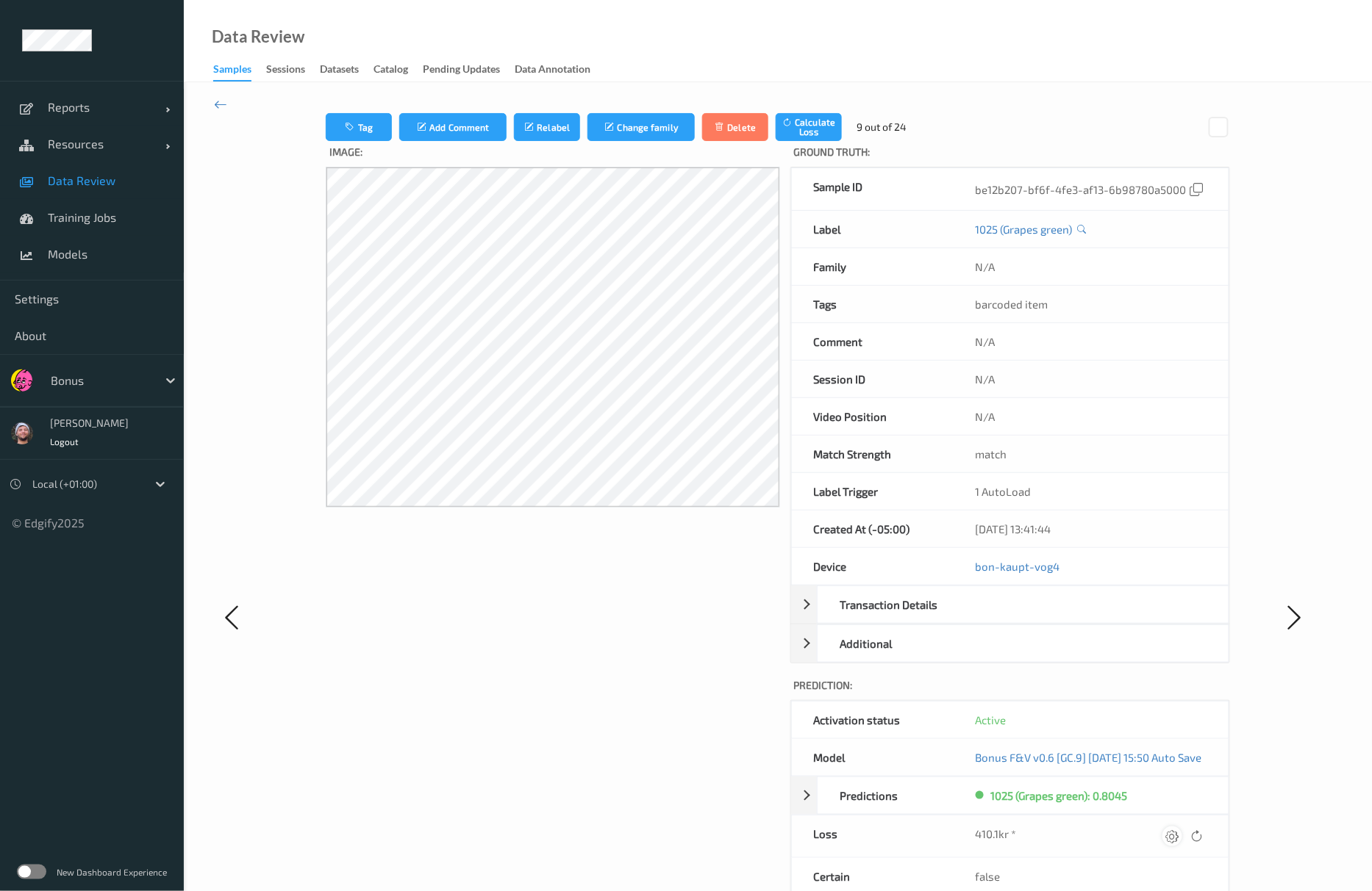
click at [1179, 842] on icon at bounding box center [1171, 836] width 13 height 13
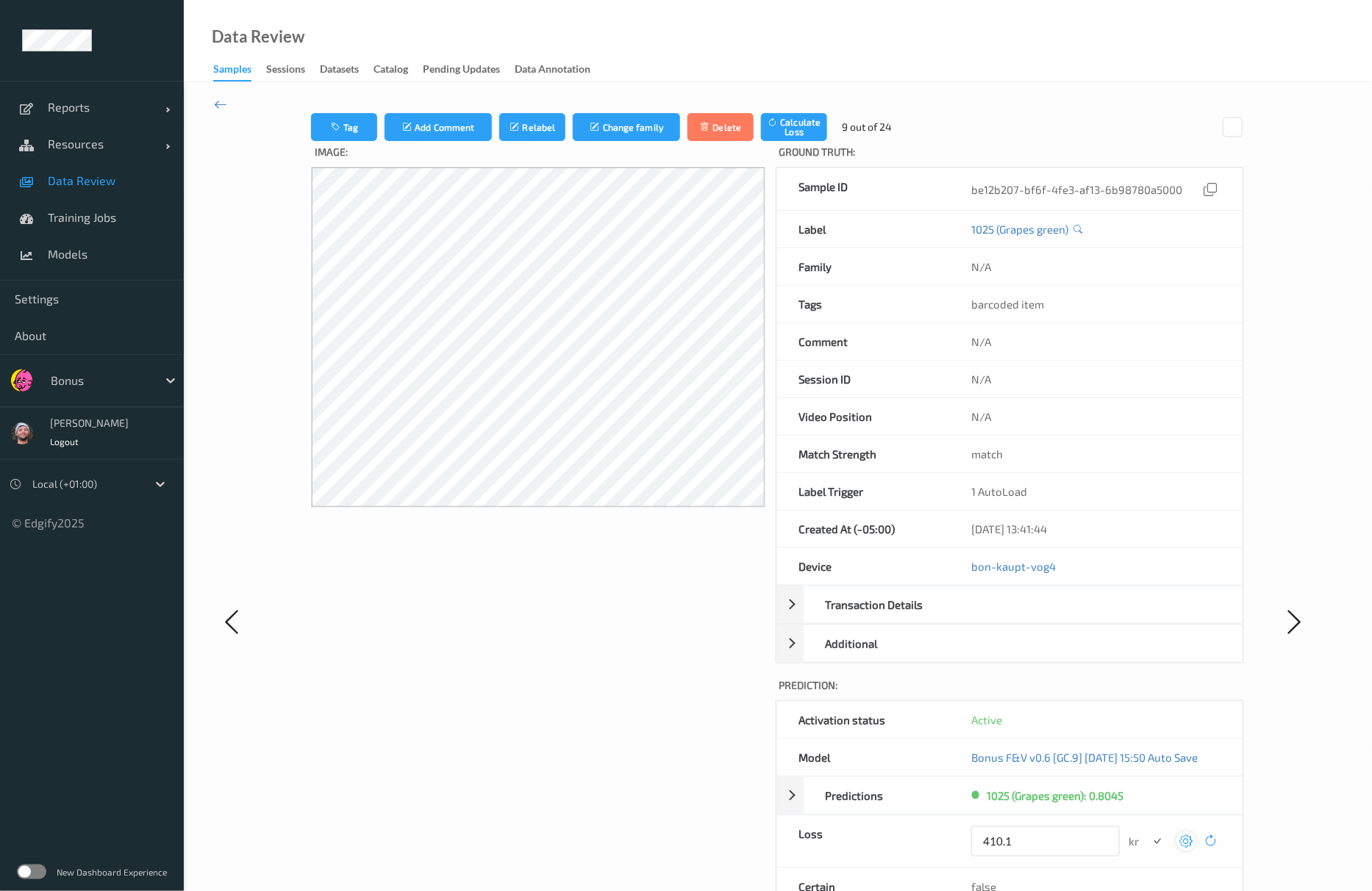
click at [1148, 832] on button "submit" at bounding box center [1157, 842] width 19 height 19
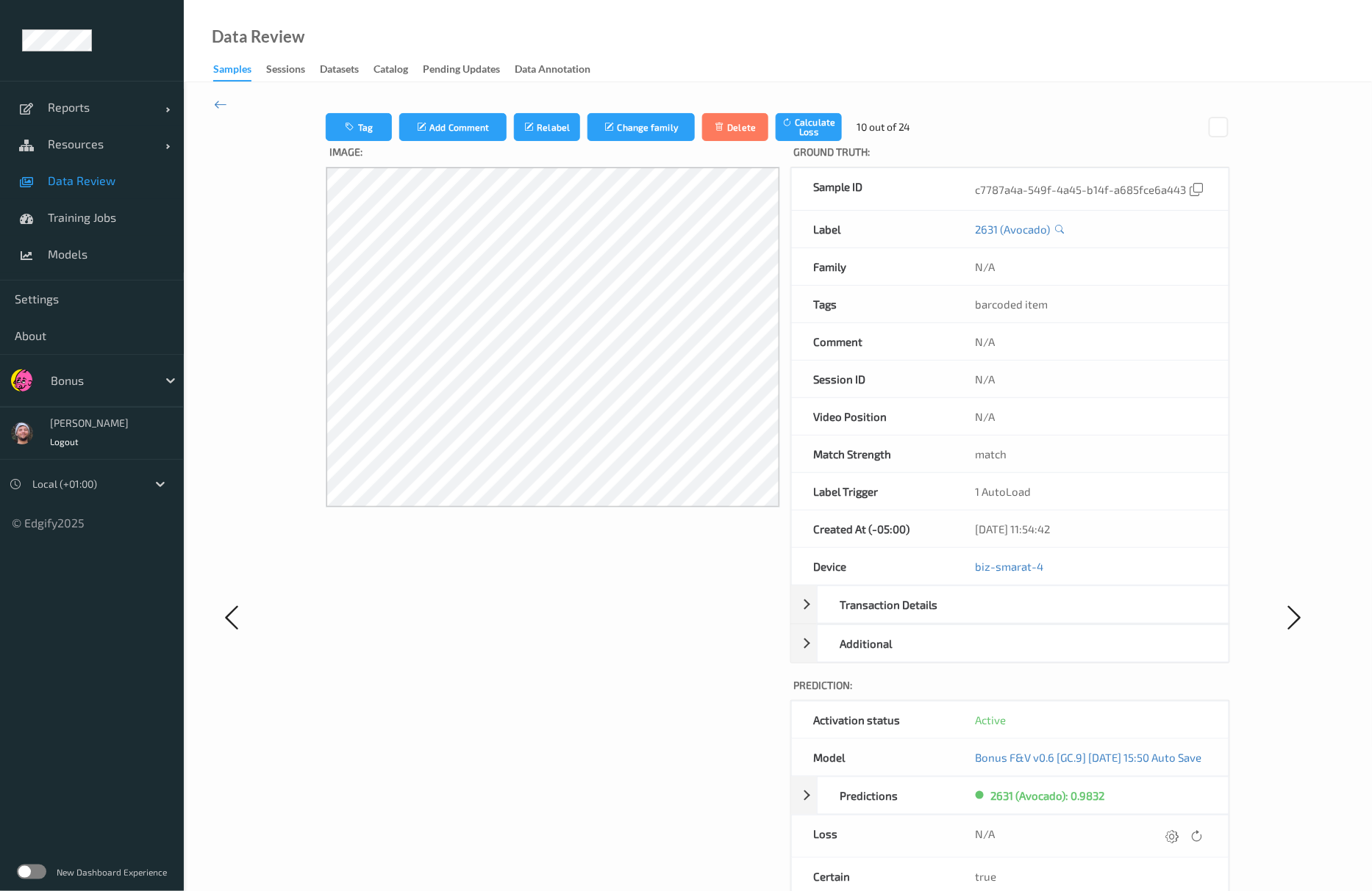
click at [1179, 842] on icon at bounding box center [1171, 836] width 13 height 13
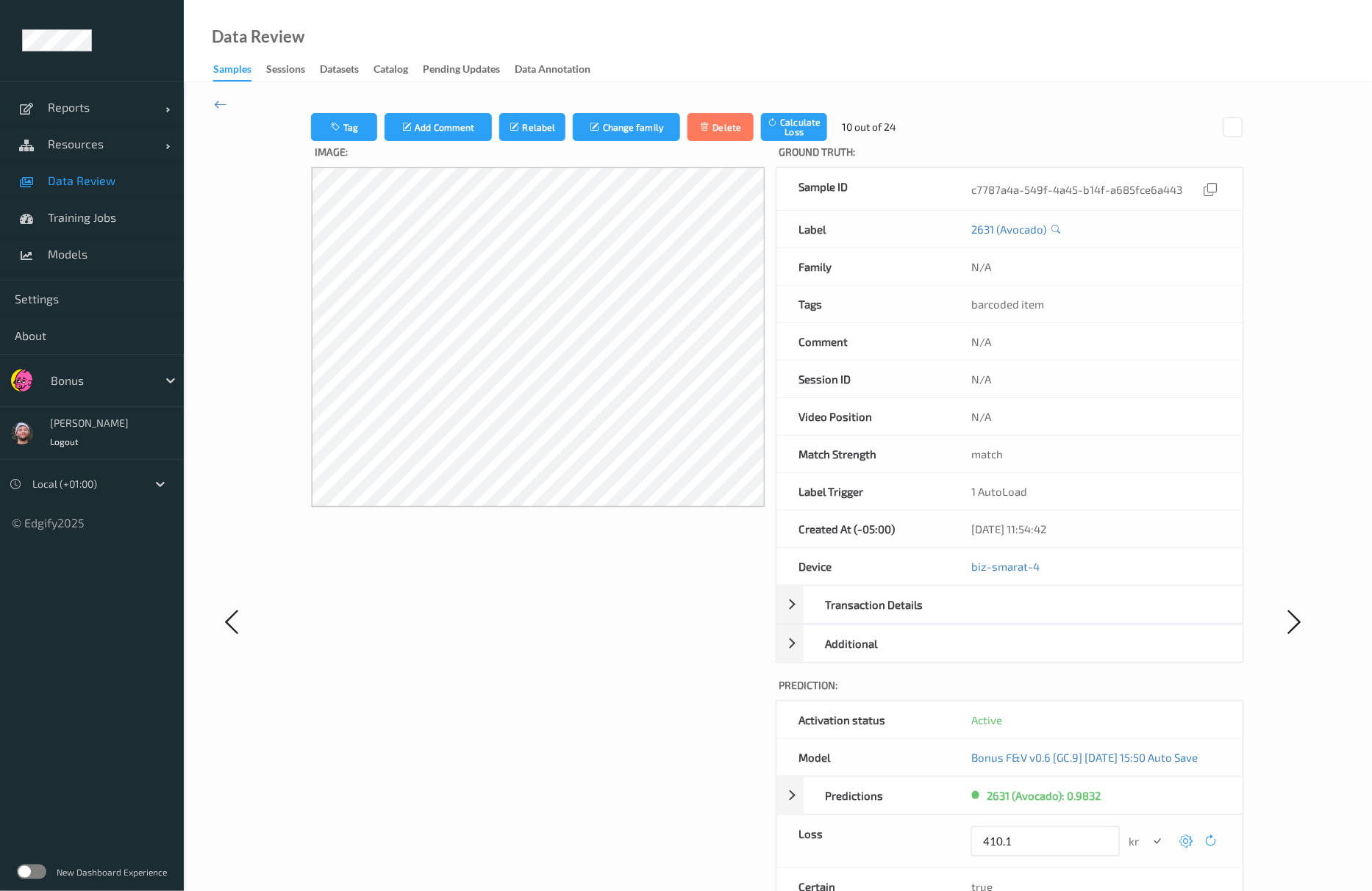
click at [1148, 832] on button "submit" at bounding box center [1157, 842] width 19 height 19
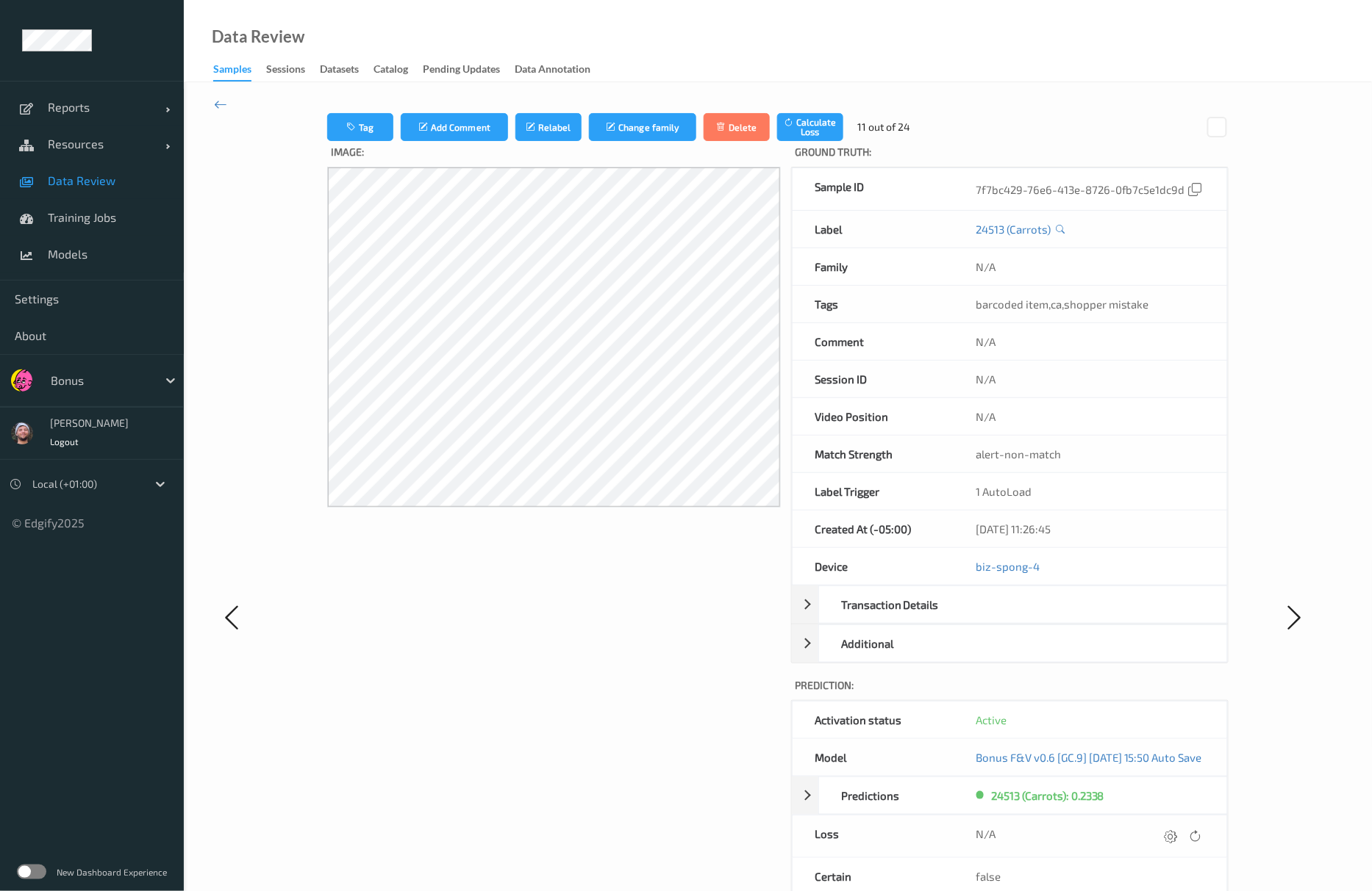
click at [1178, 842] on icon at bounding box center [1171, 836] width 13 height 13
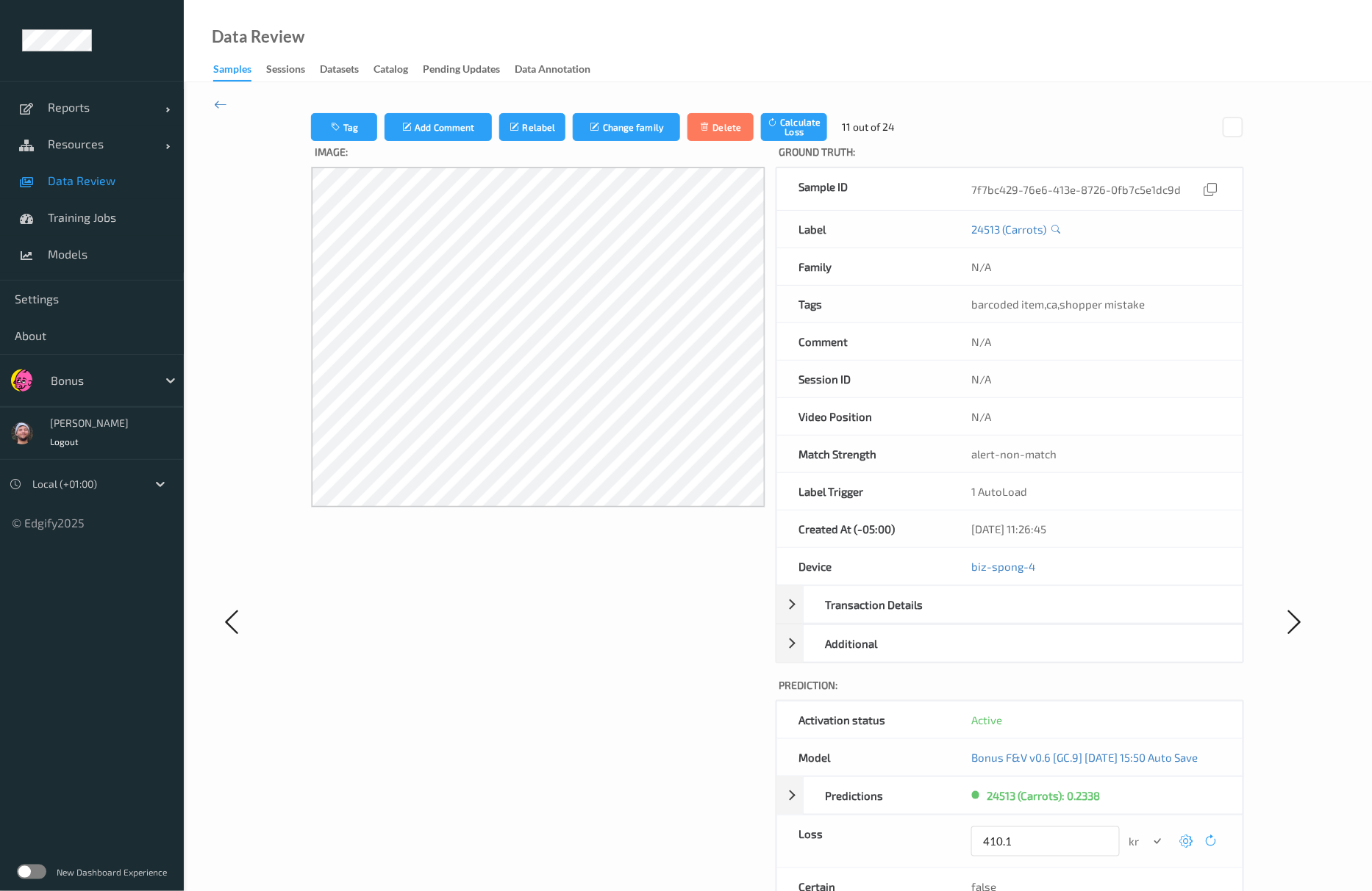
click at [1148, 832] on button "submit" at bounding box center [1157, 842] width 19 height 19
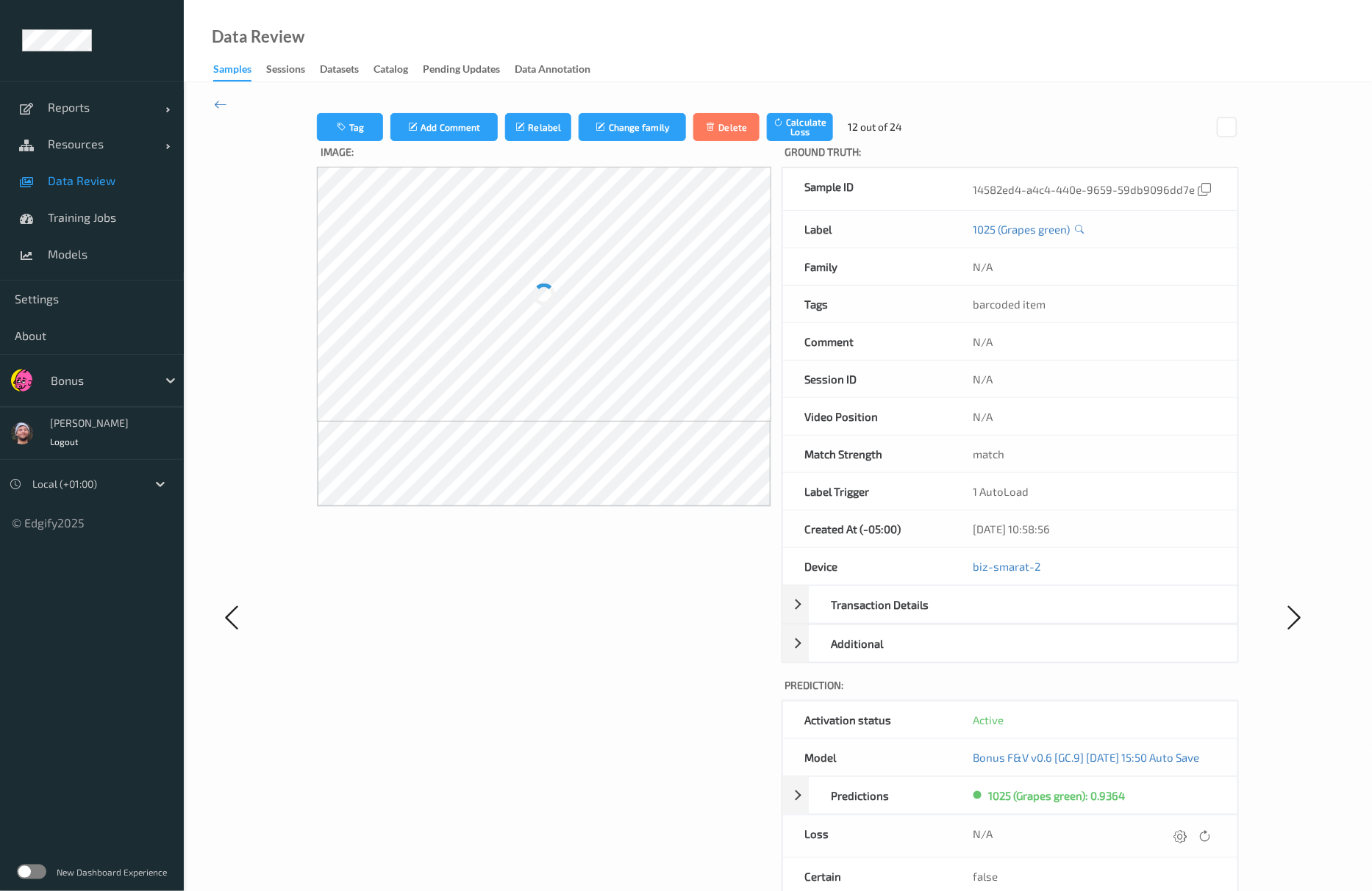
click at [1187, 842] on icon at bounding box center [1180, 836] width 13 height 13
click at [1148, 832] on button "submit" at bounding box center [1157, 842] width 19 height 19
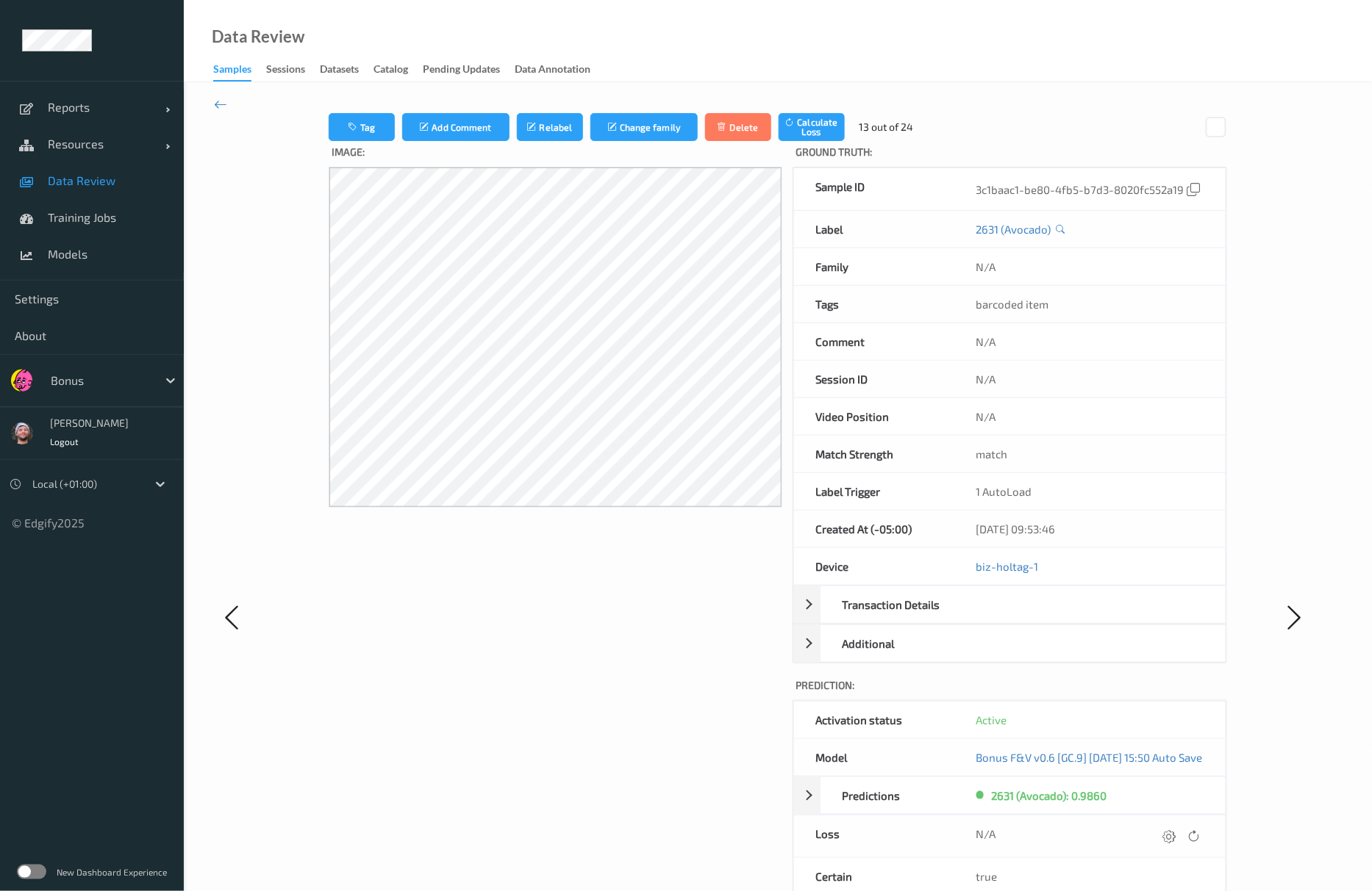
click at [1176, 842] on icon at bounding box center [1169, 836] width 13 height 13
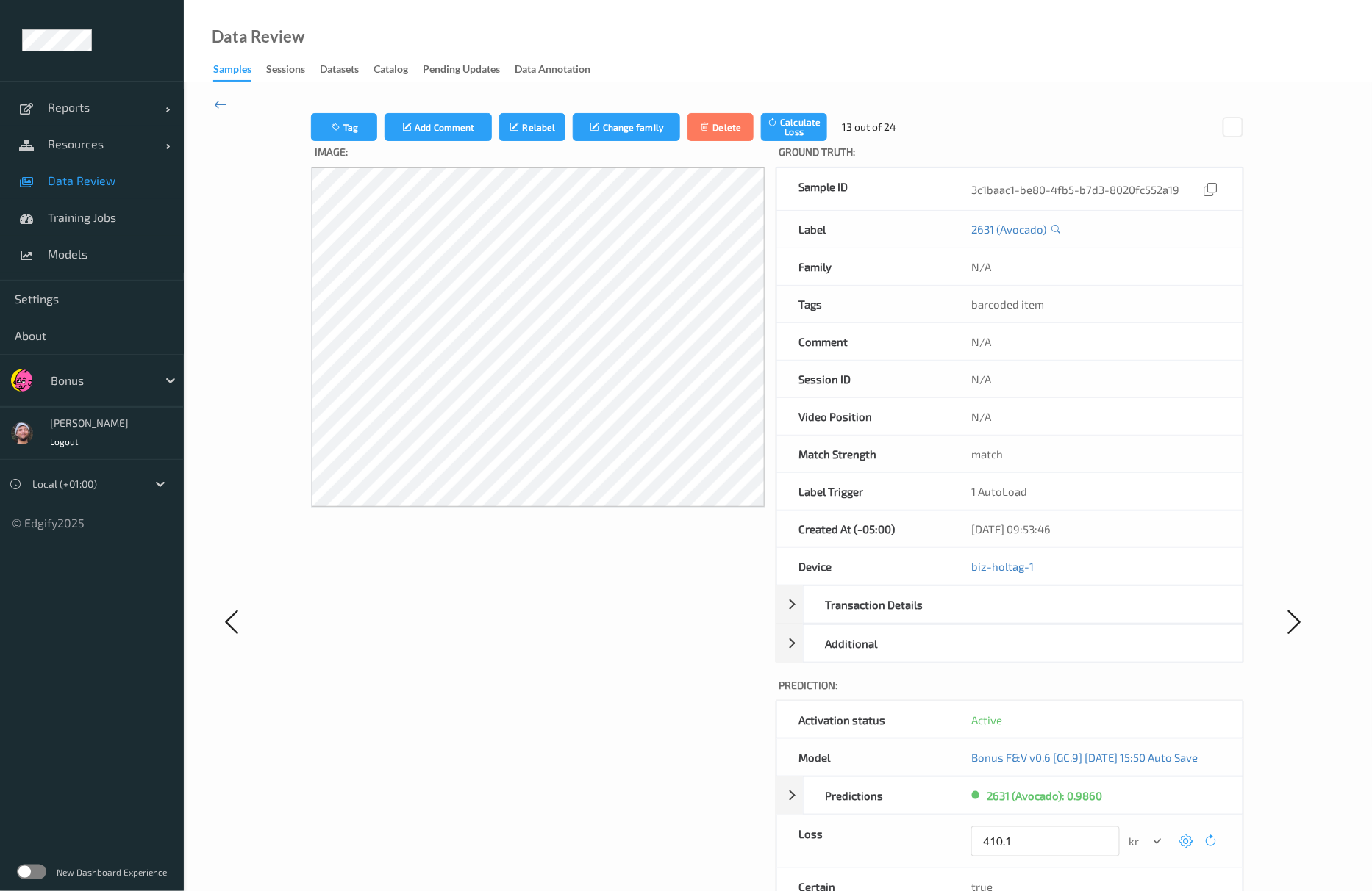
click at [1148, 832] on button "submit" at bounding box center [1157, 842] width 19 height 19
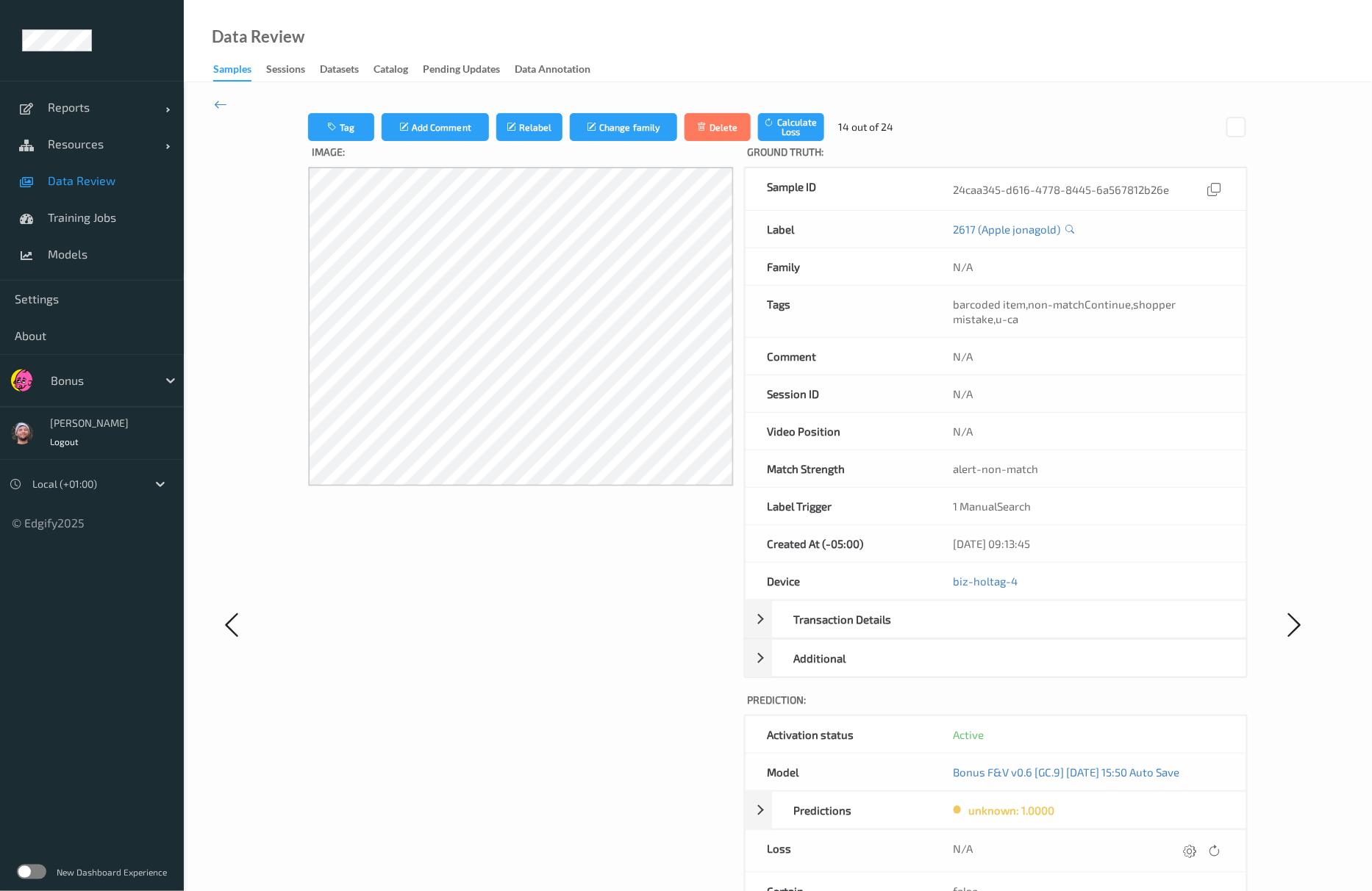
click at [1189, 843] on div "N/A" at bounding box center [1088, 850] width 315 height 42
click at [1188, 852] on icon at bounding box center [1190, 850] width 13 height 13
click at [1151, 847] on button "submit" at bounding box center [1161, 857] width 19 height 19
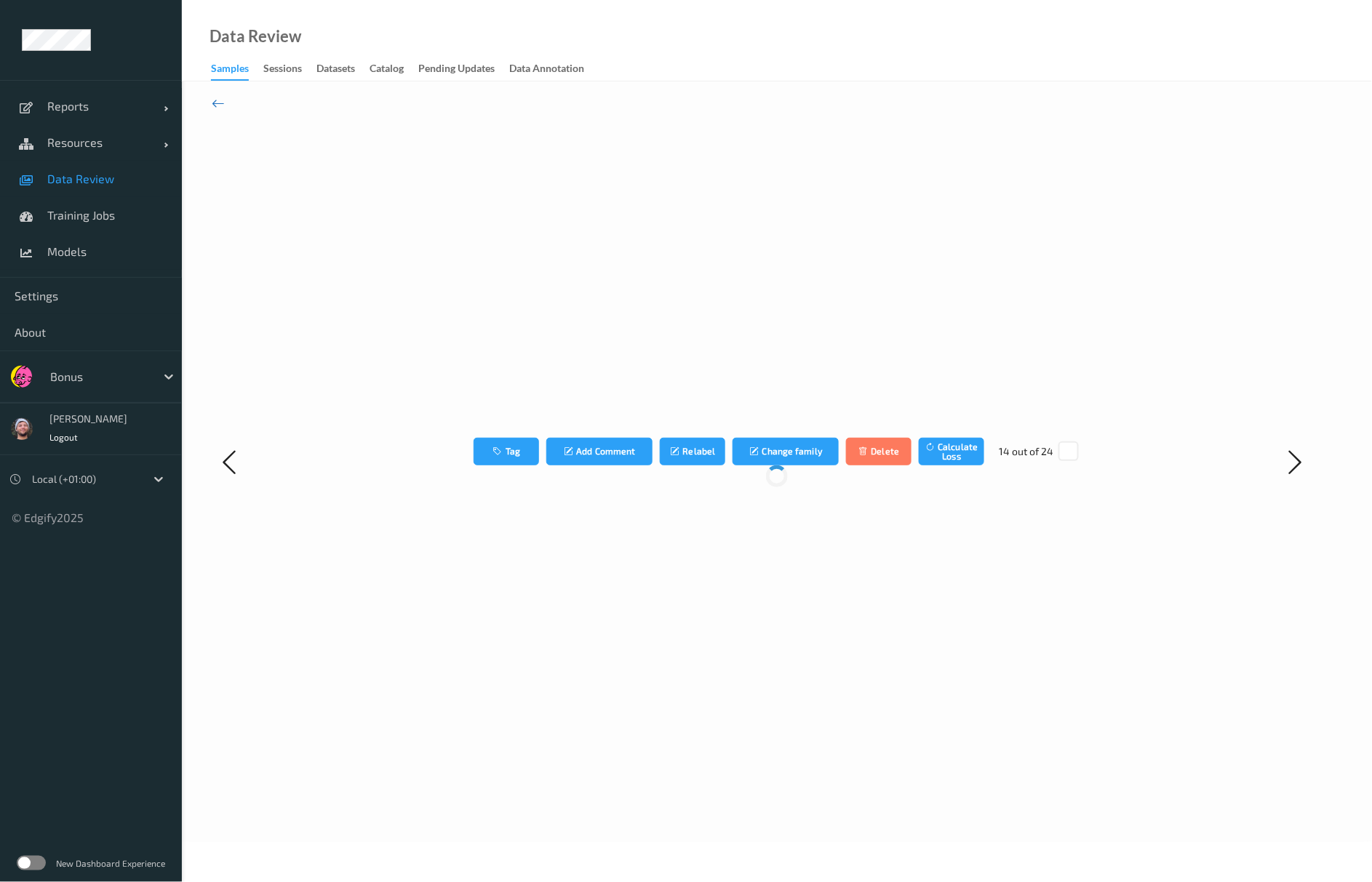
click at [213, 101] on icon at bounding box center [218, 103] width 13 height 16
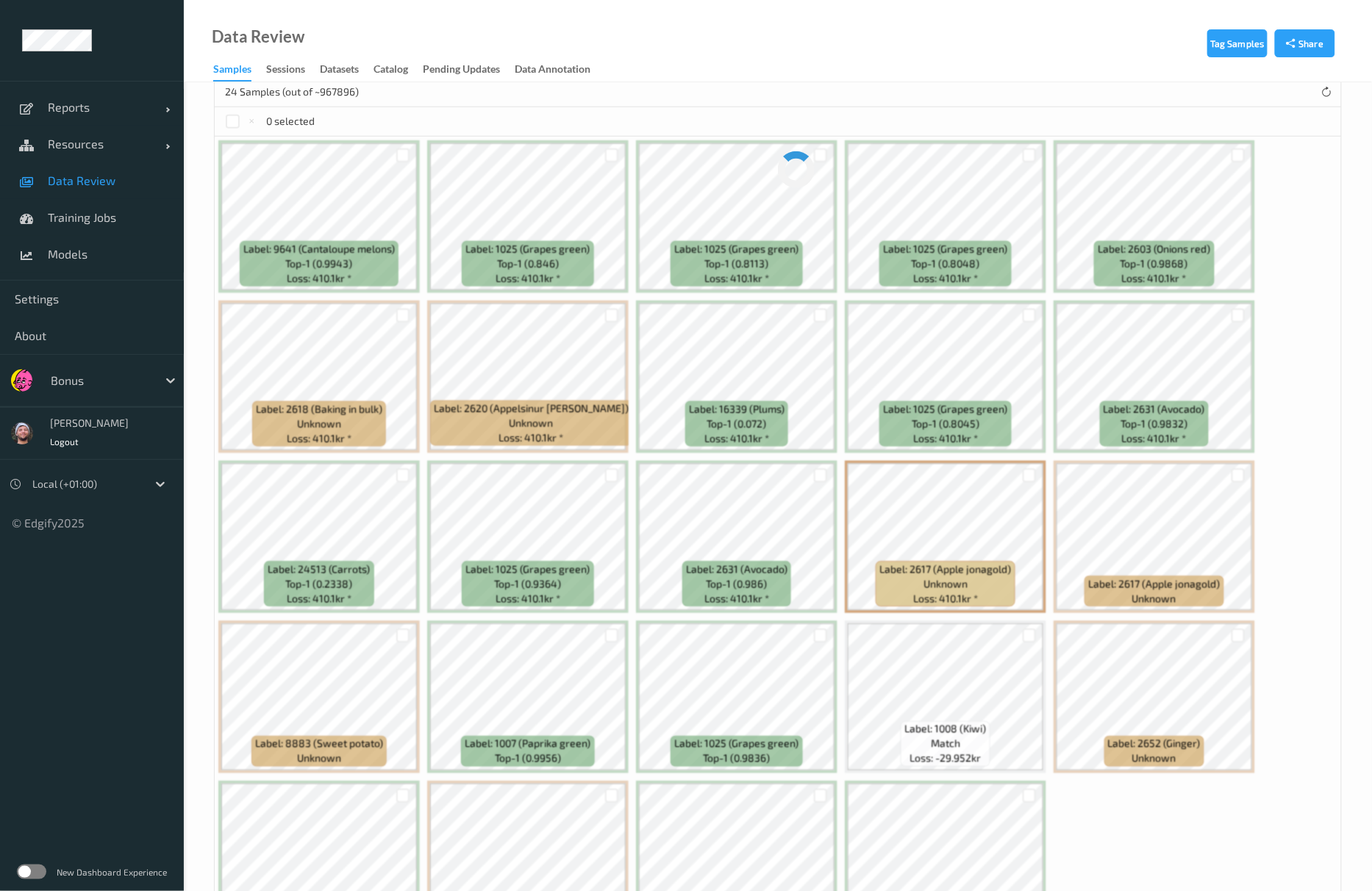
scroll to position [413, 0]
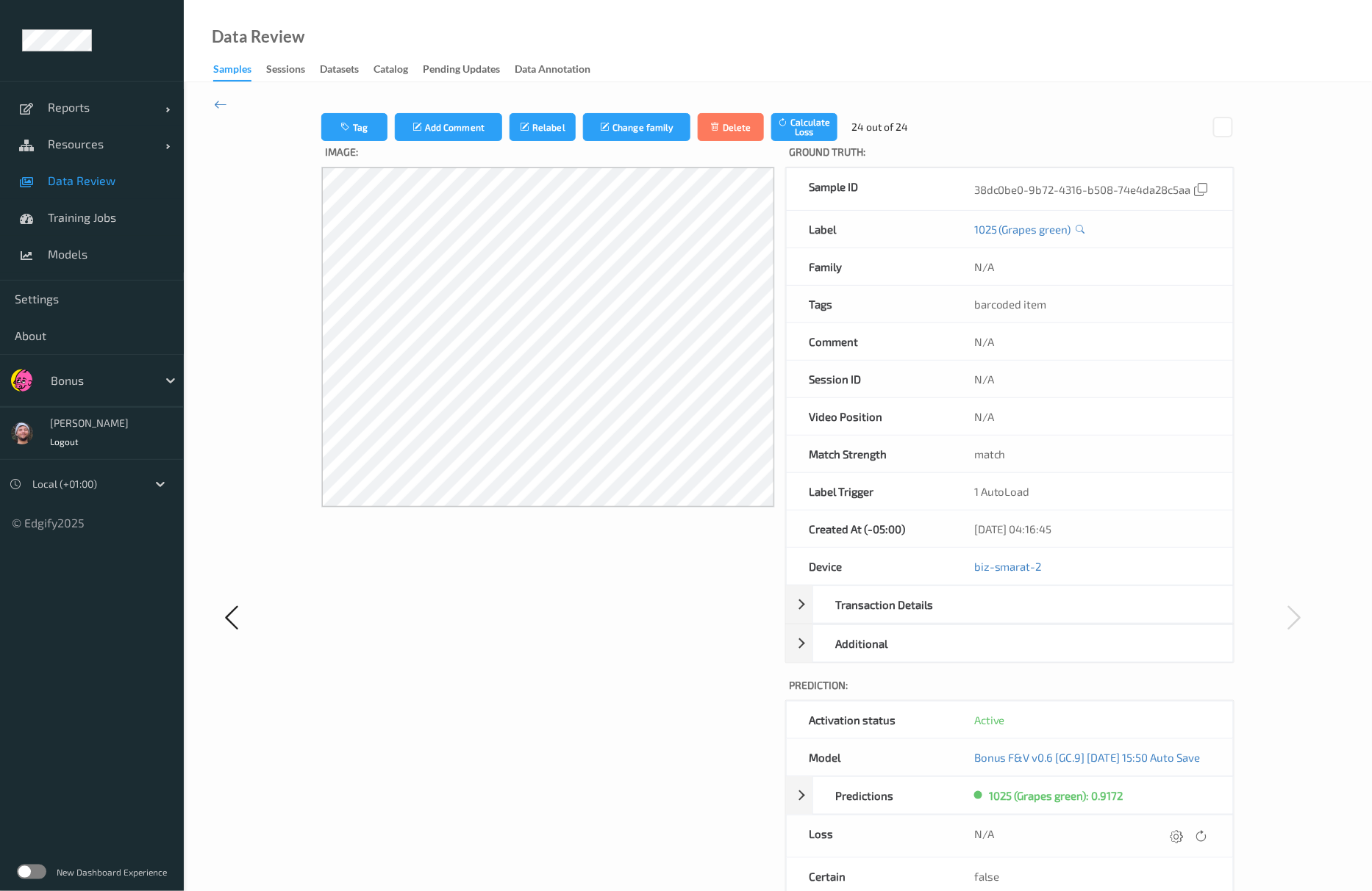
click at [1200, 847] on div at bounding box center [1189, 836] width 44 height 19
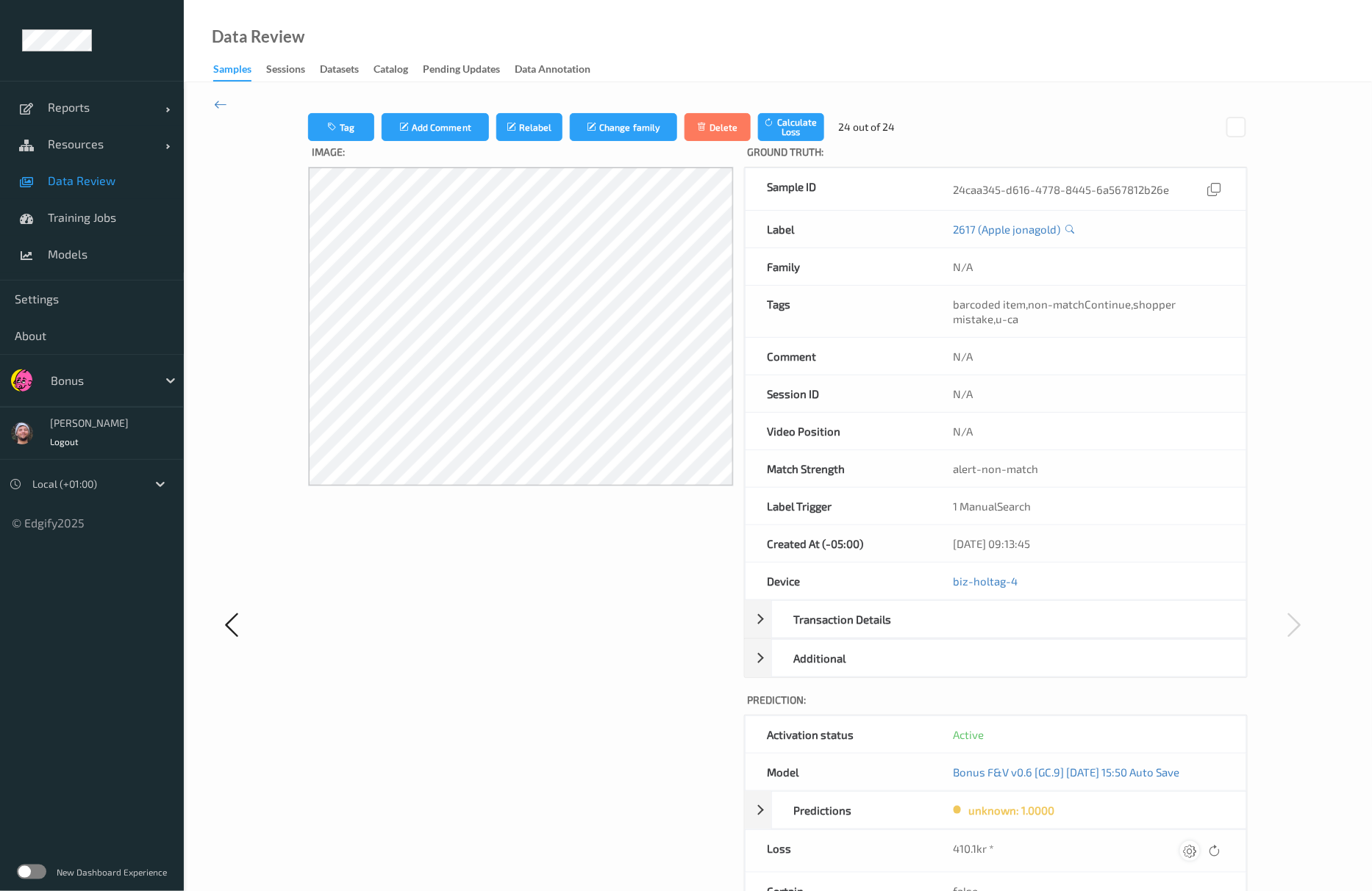
click at [1189, 847] on div at bounding box center [1190, 851] width 19 height 19
click at [1151, 847] on button "submit" at bounding box center [1161, 857] width 19 height 19
click at [1166, 859] on icon "submit" at bounding box center [1161, 856] width 13 height 13
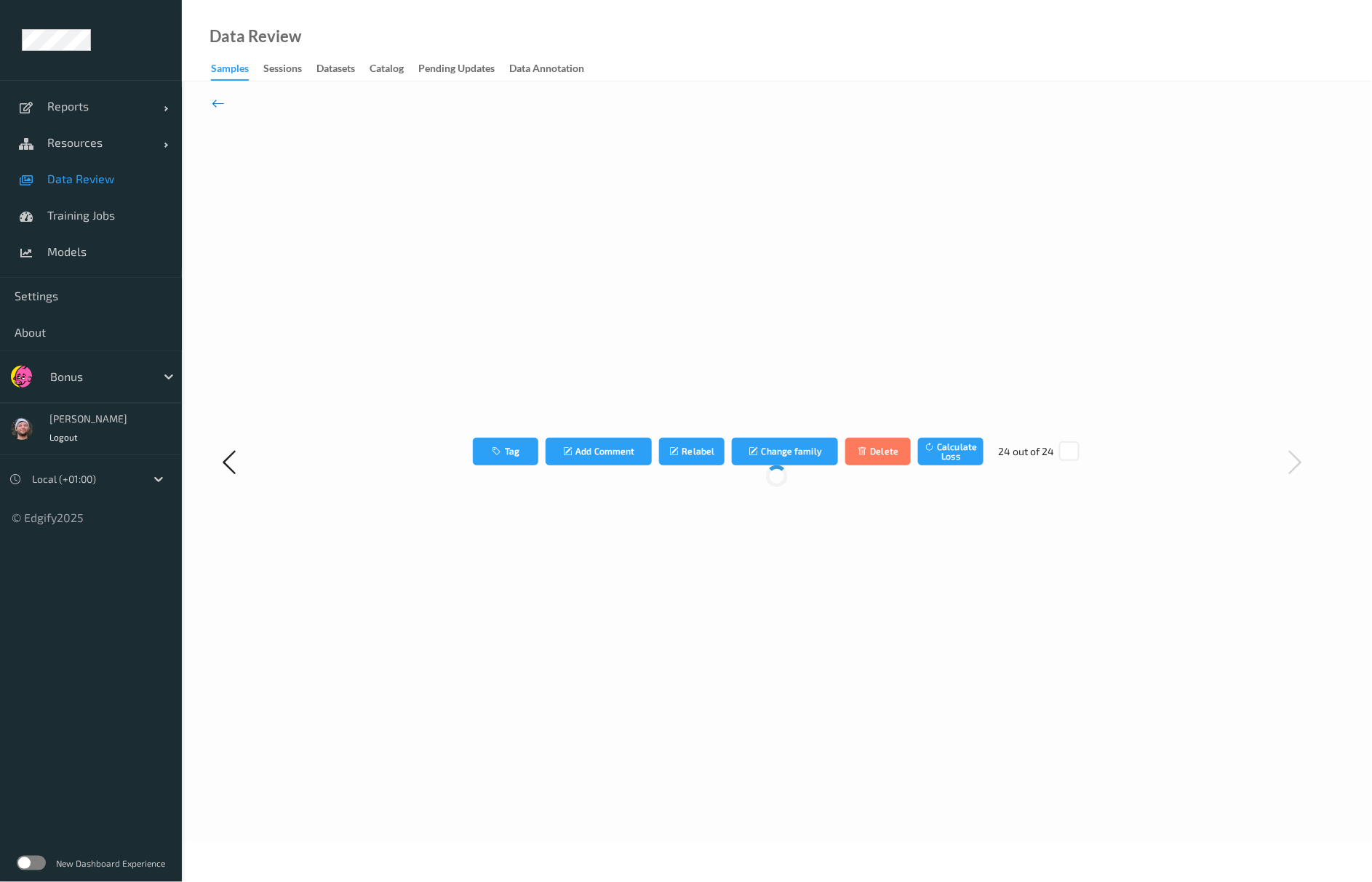
click at [212, 99] on icon at bounding box center [218, 103] width 13 height 16
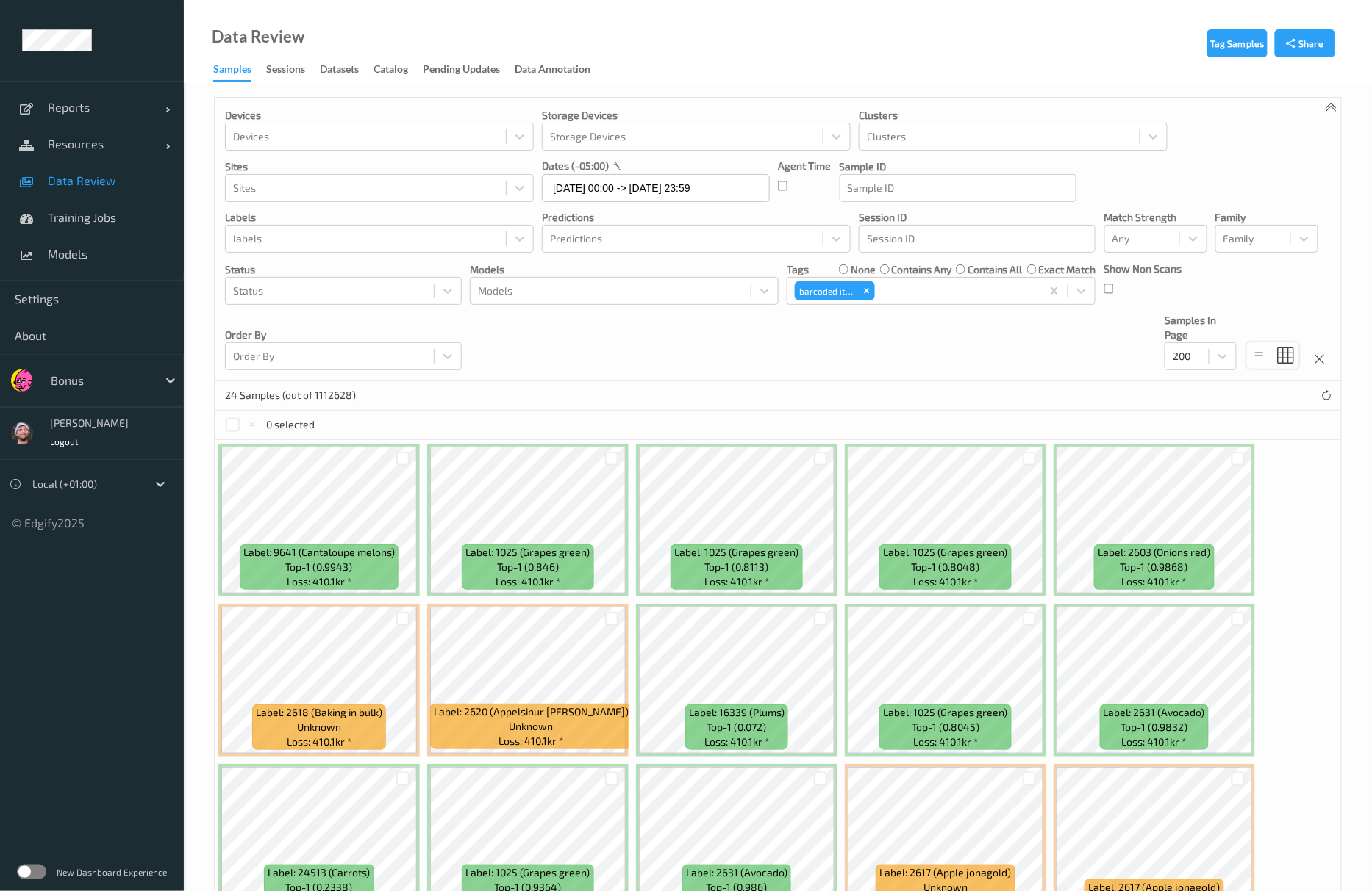
scroll to position [413, 0]
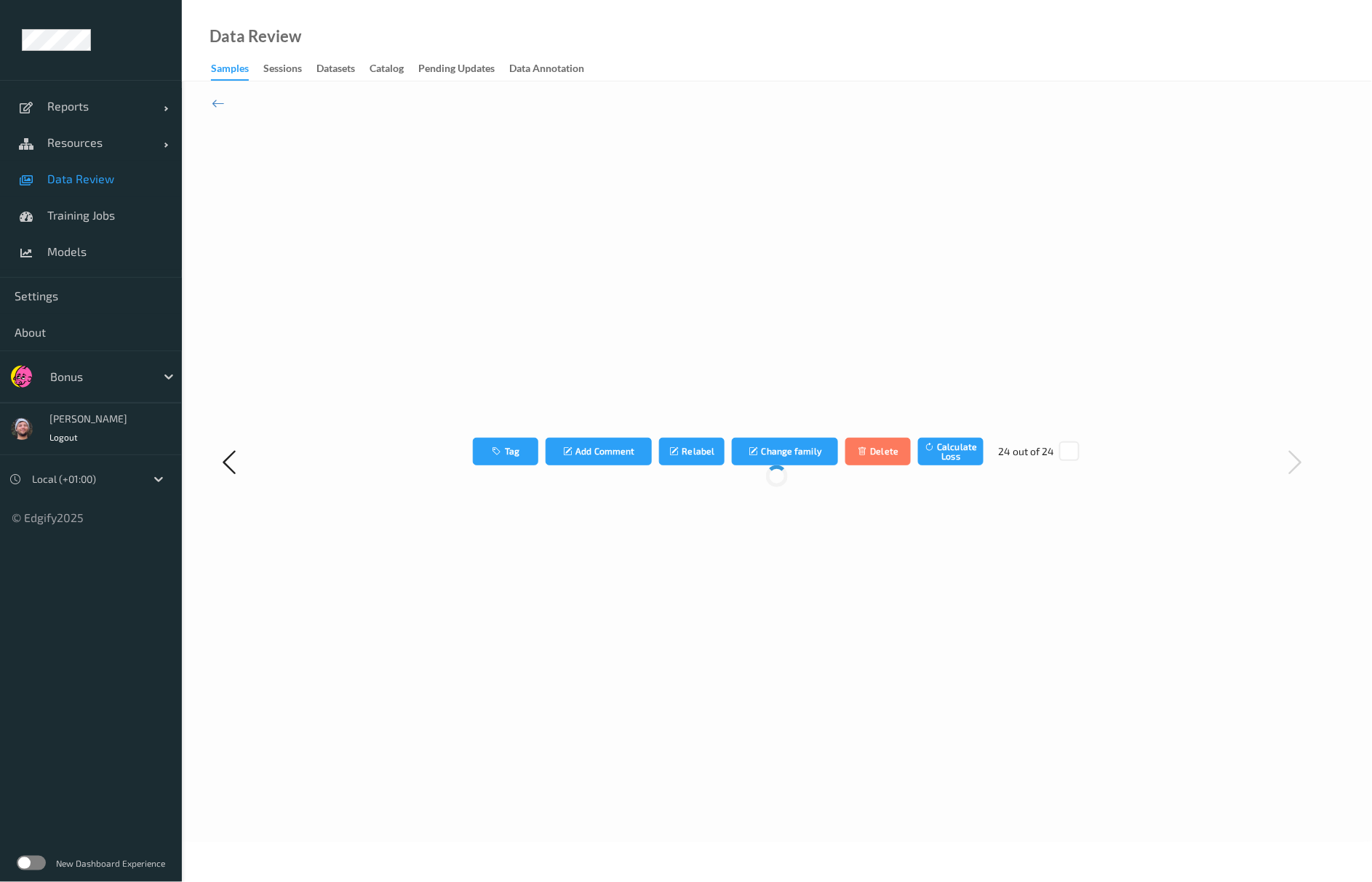
click at [492, 246] on div "Tag Add Comment Relabel Change family Delete Calculate Loss 24 out of 24" at bounding box center [777, 462] width 943 height 700
click at [217, 103] on icon at bounding box center [218, 103] width 13 height 16
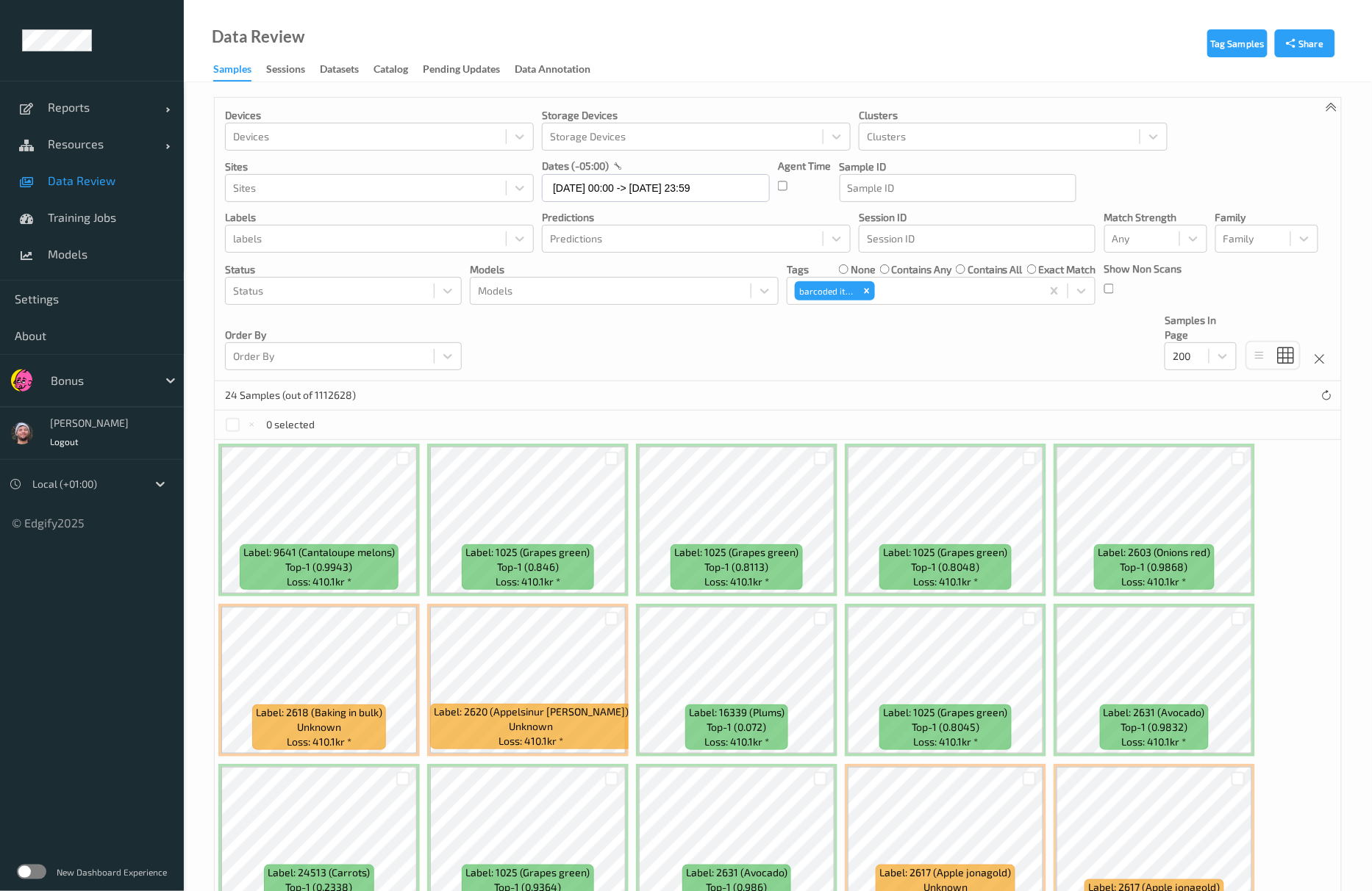
click at [857, 419] on div "0 selected" at bounding box center [777, 425] width 1126 height 29
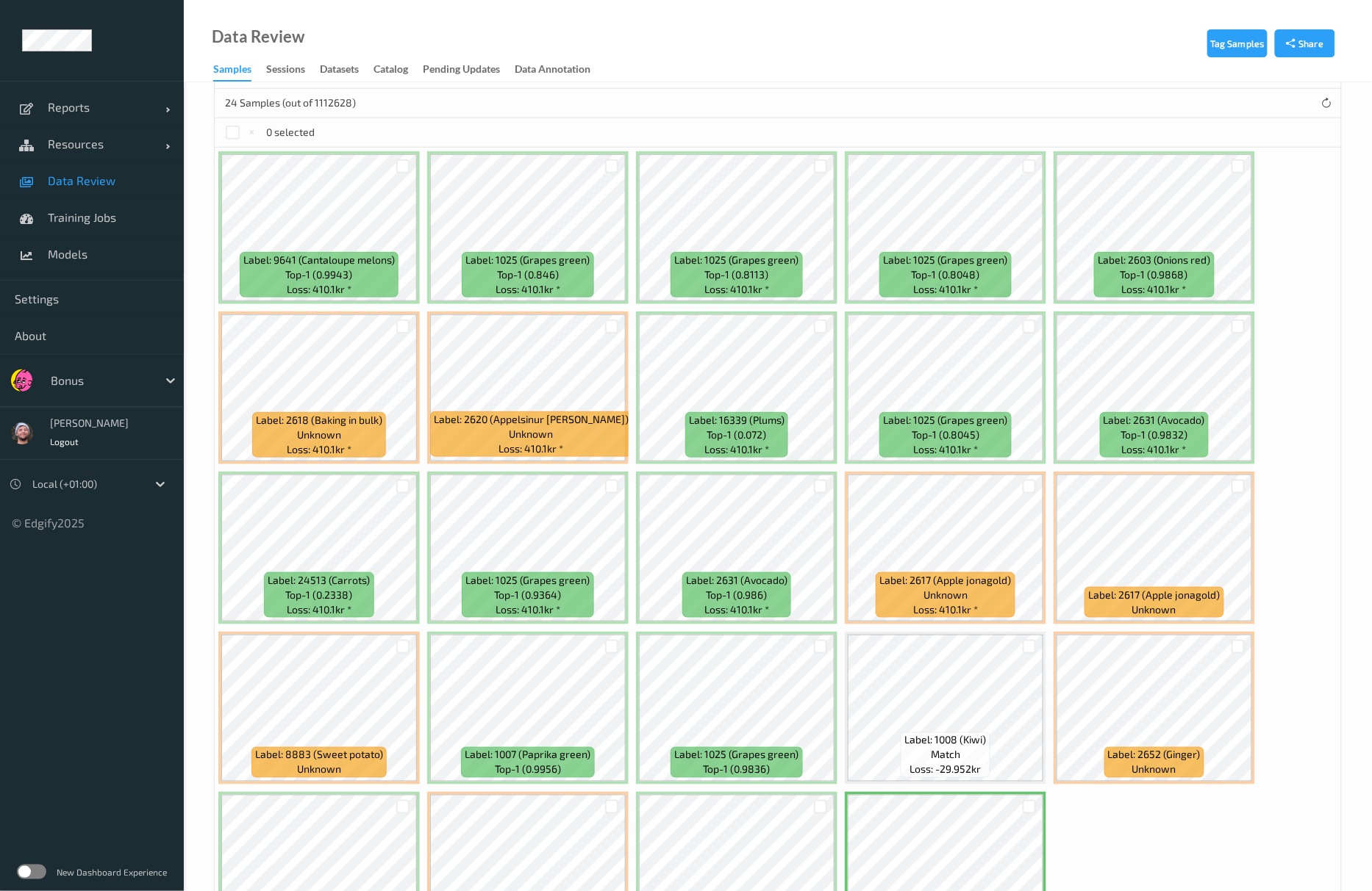
scroll to position [294, 0]
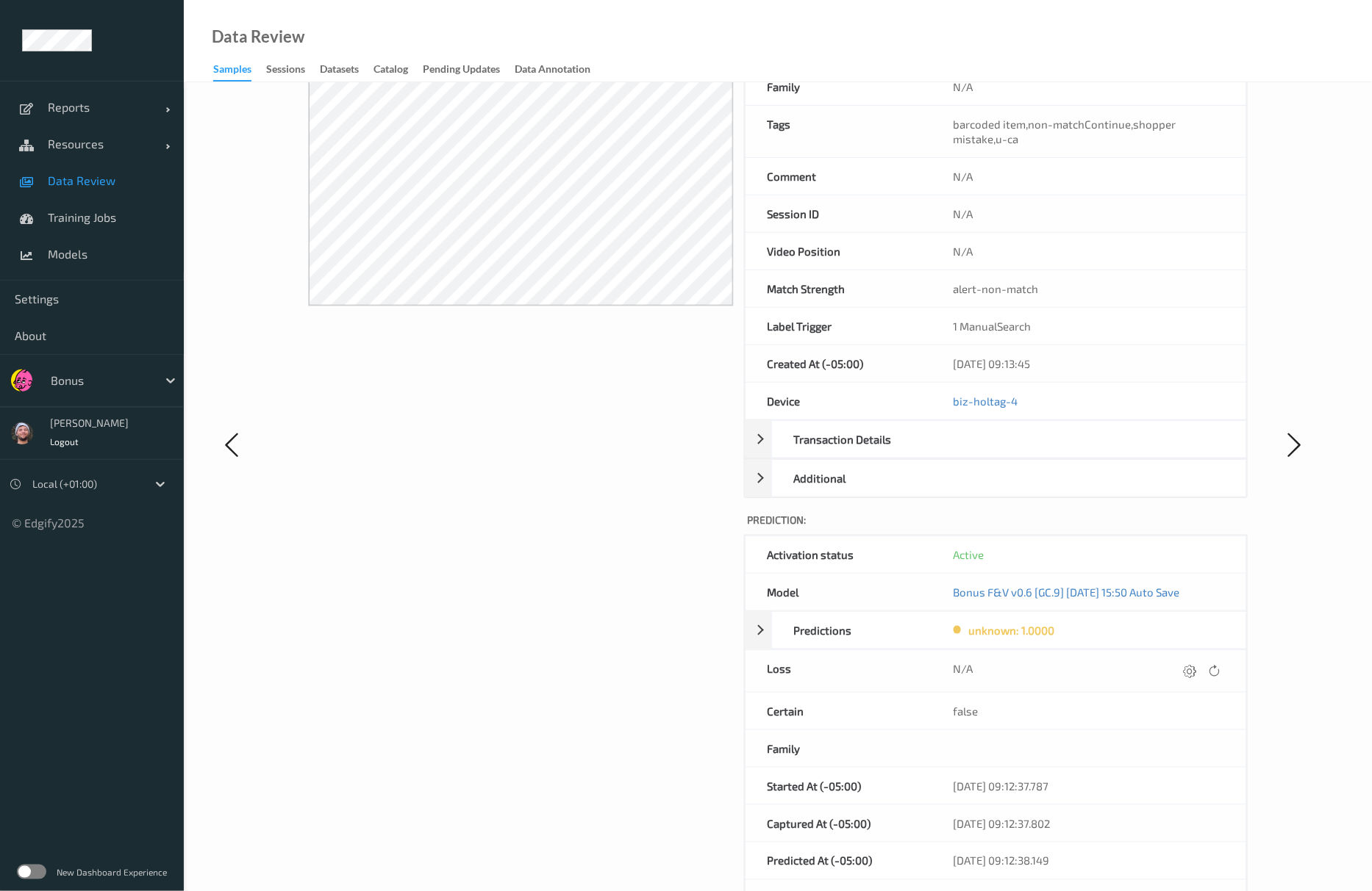
scroll to position [283, 0]
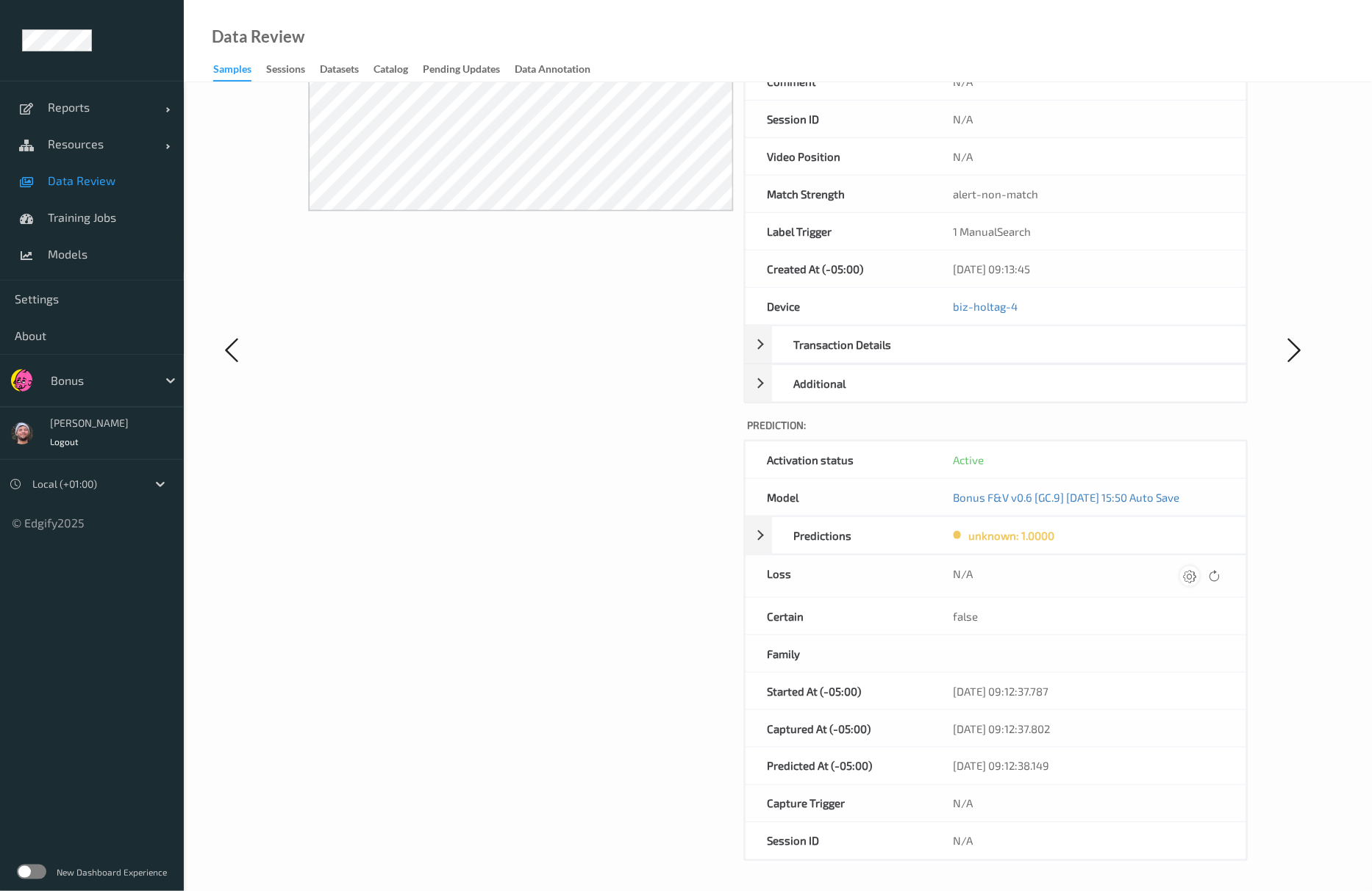
click at [1191, 571] on icon at bounding box center [1190, 576] width 13 height 13
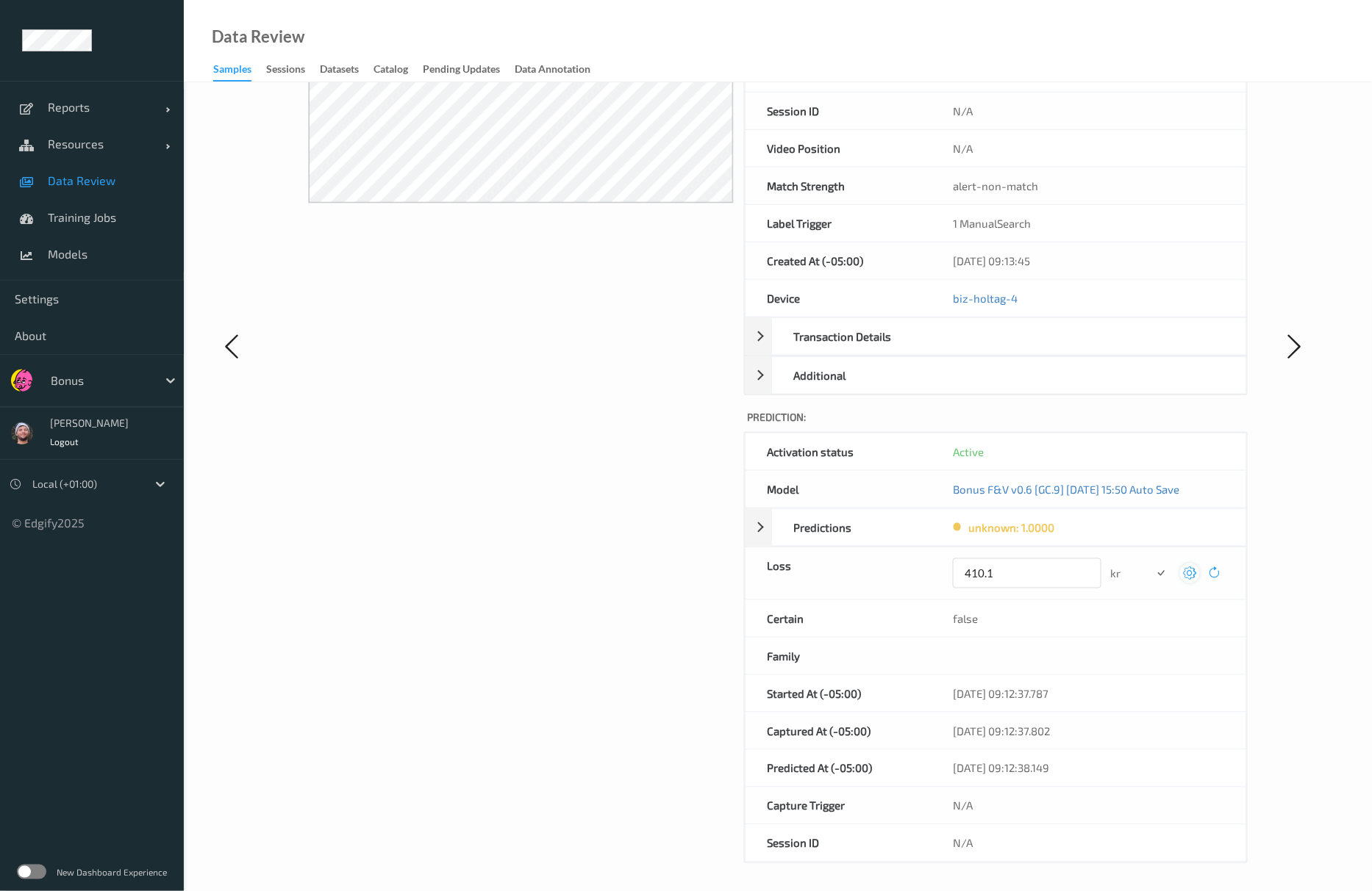
type input "410.1"
click at [1151, 563] on button "submit" at bounding box center [1161, 573] width 19 height 19
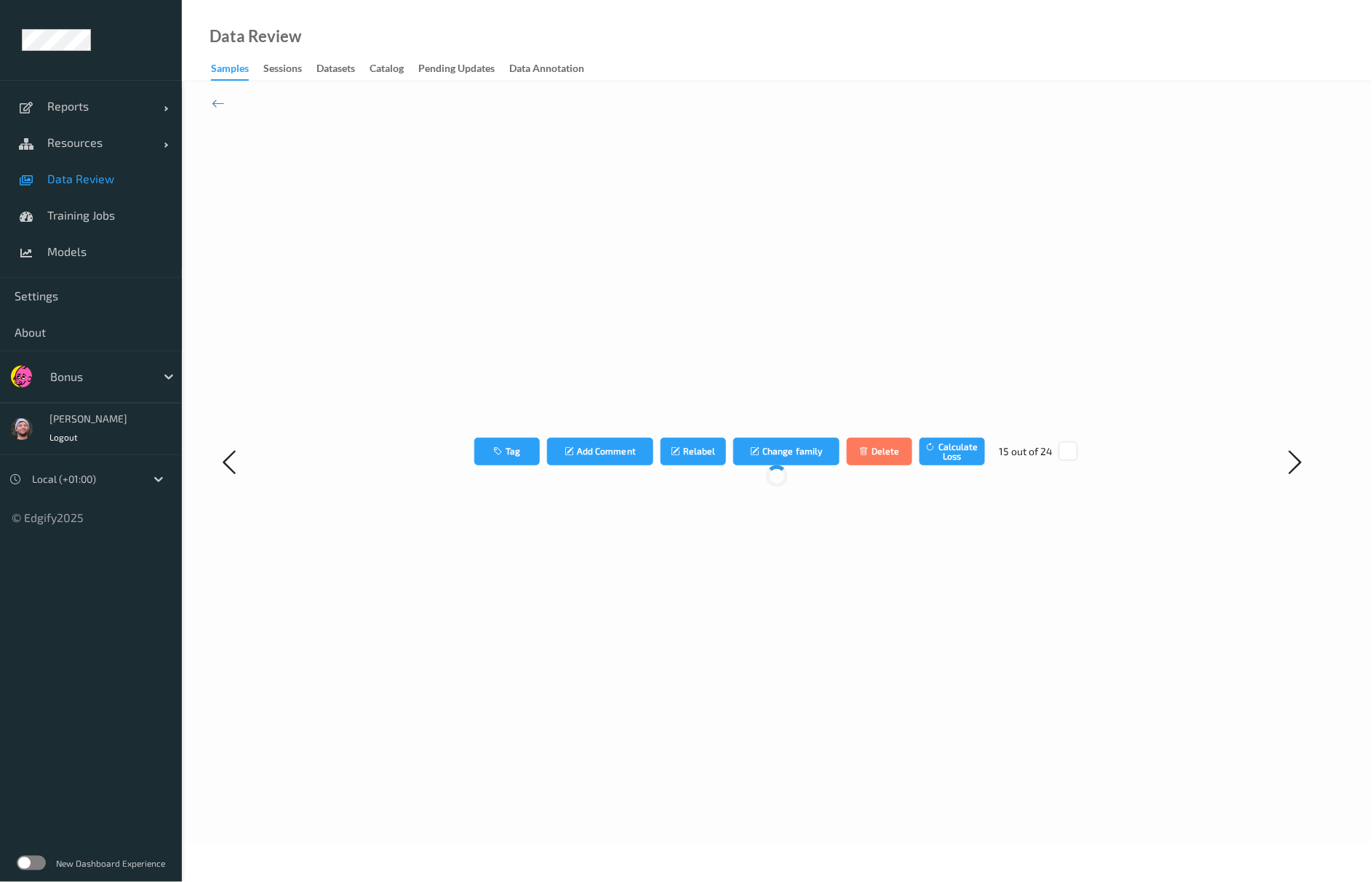
click at [64, 170] on link "Data Review" at bounding box center [91, 179] width 182 height 37
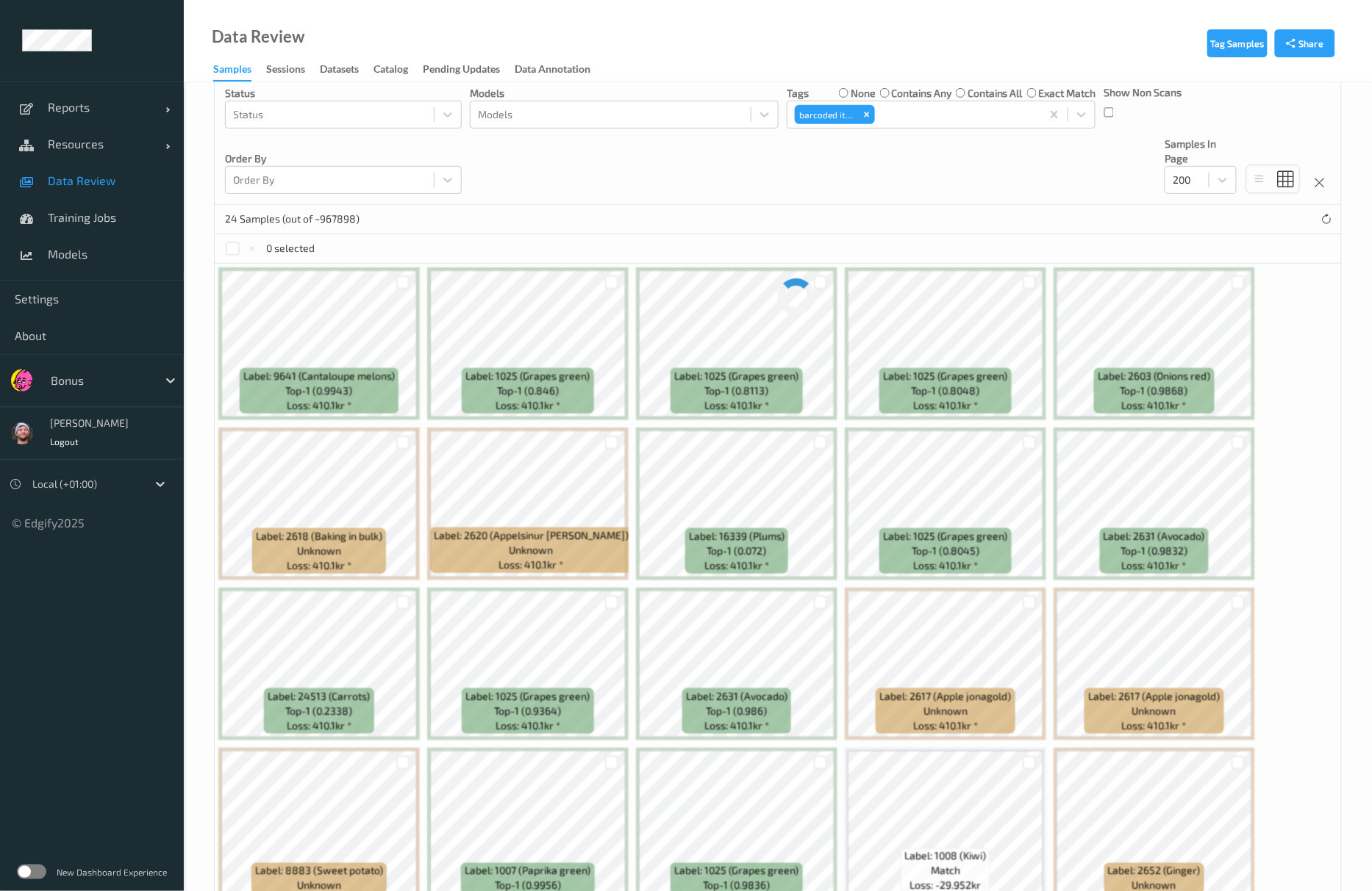
scroll to position [392, 0]
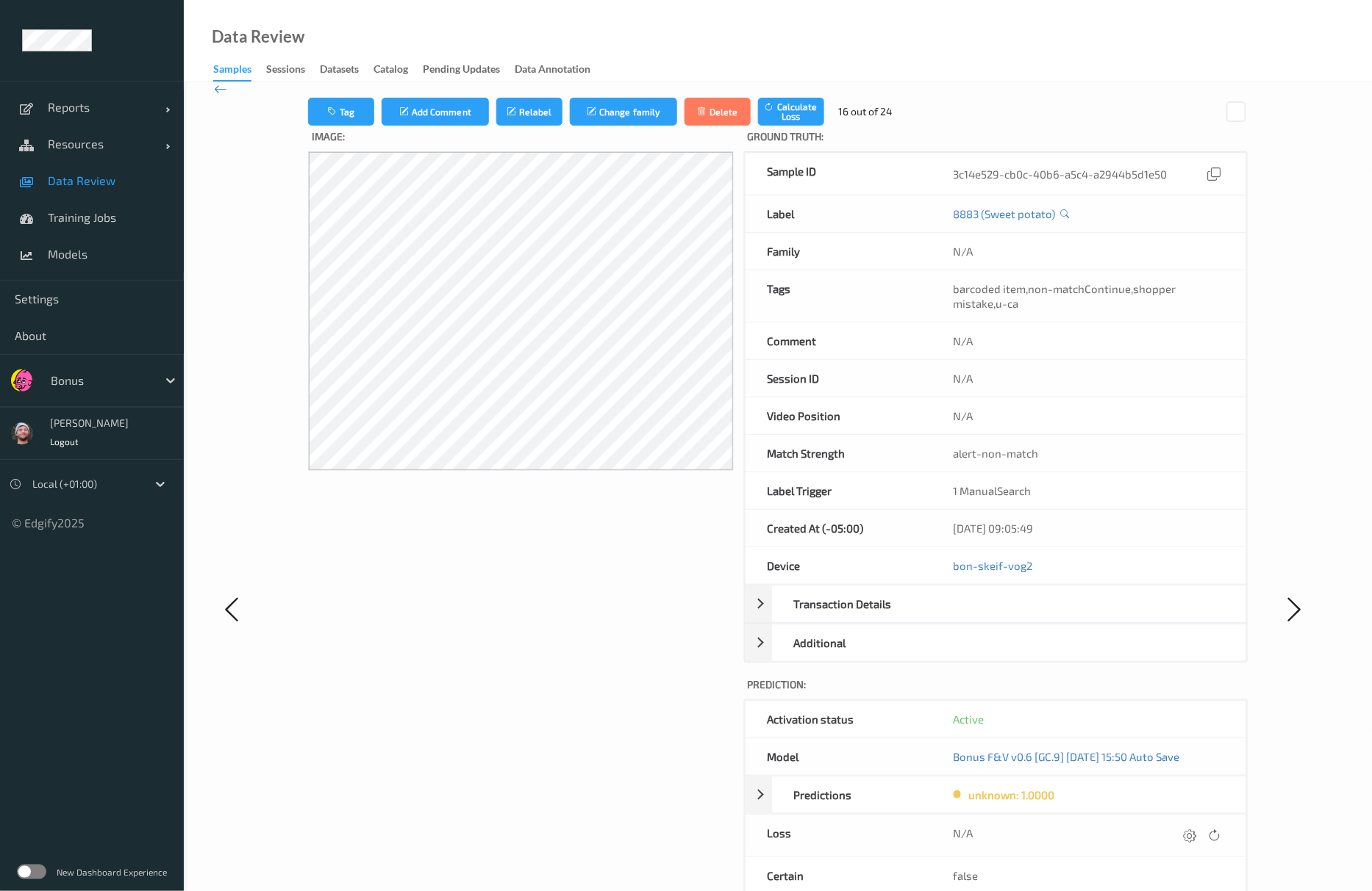
scroll to position [283, 0]
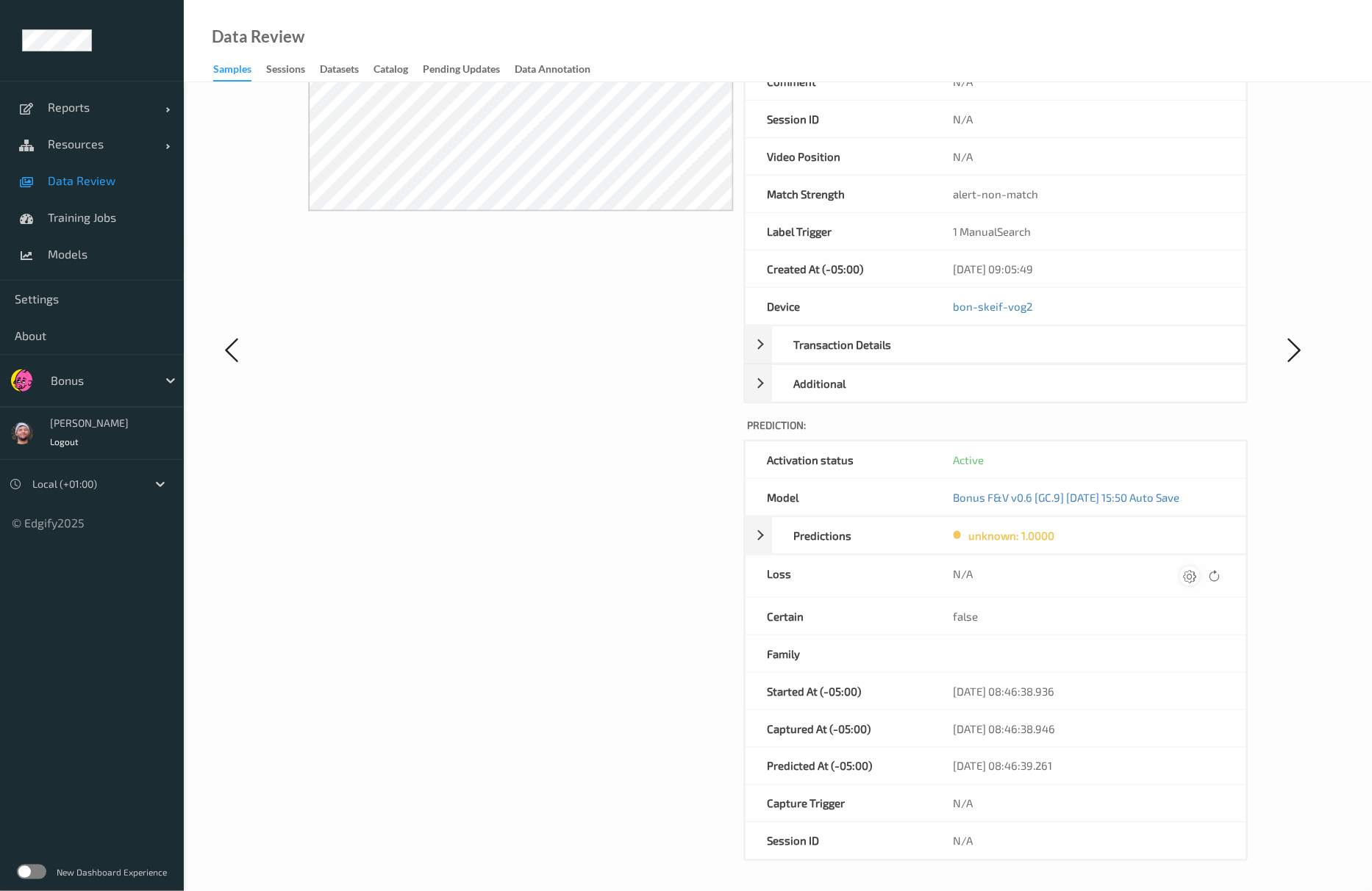
click at [1188, 574] on icon at bounding box center [1190, 576] width 13 height 13
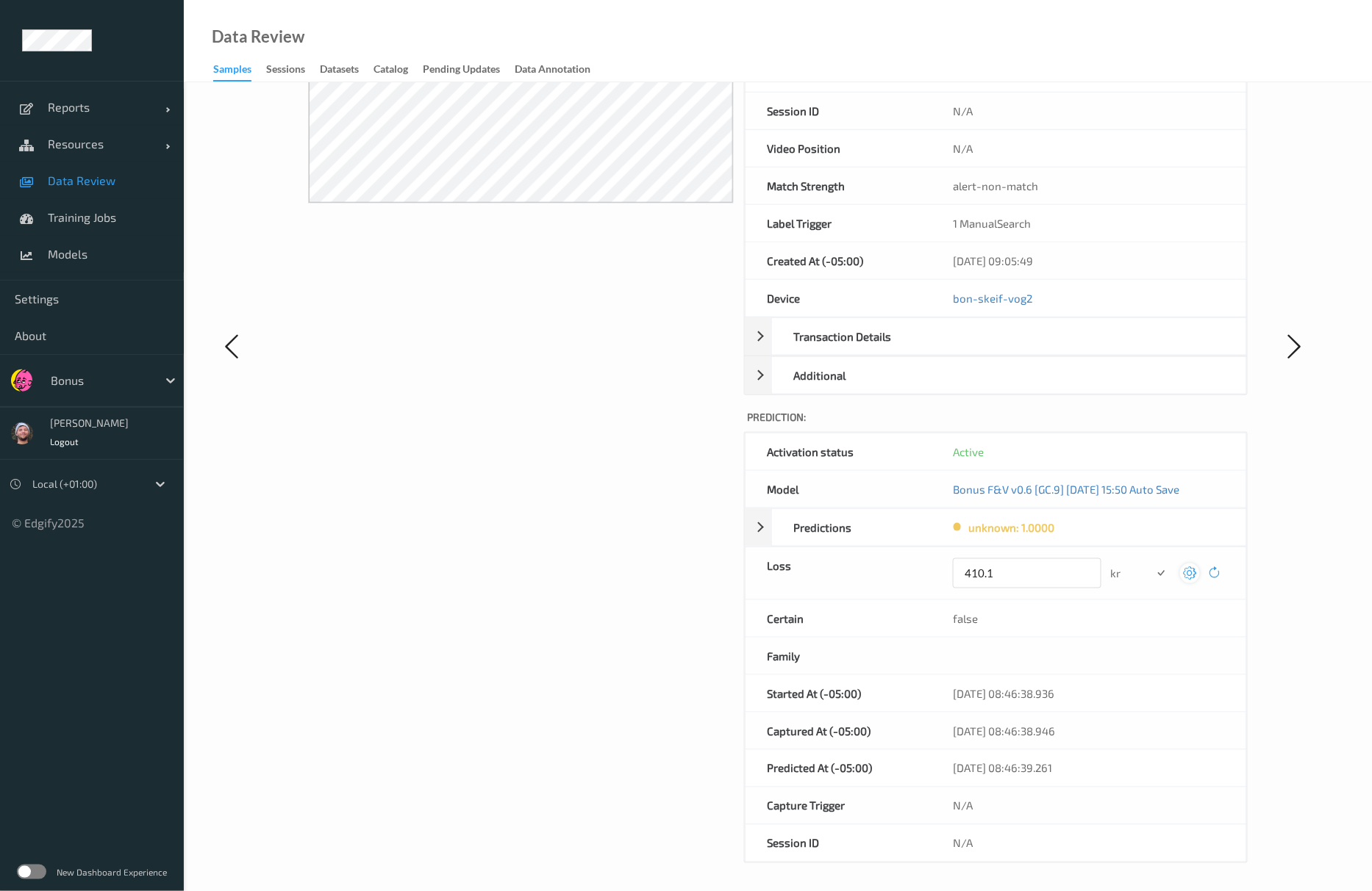
type input "410.1"
click at [1151, 563] on button "submit" at bounding box center [1161, 573] width 19 height 19
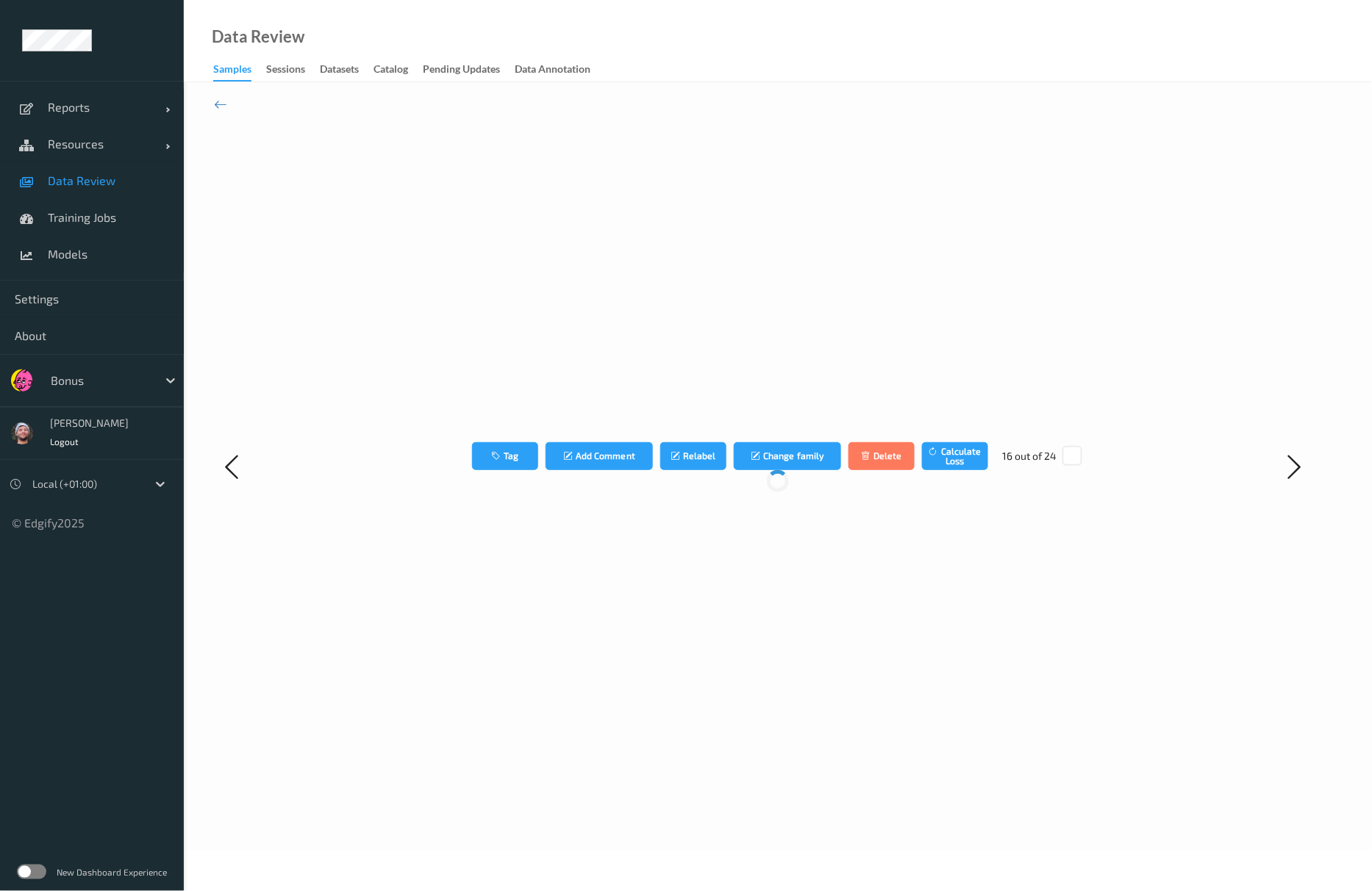
scroll to position [0, 0]
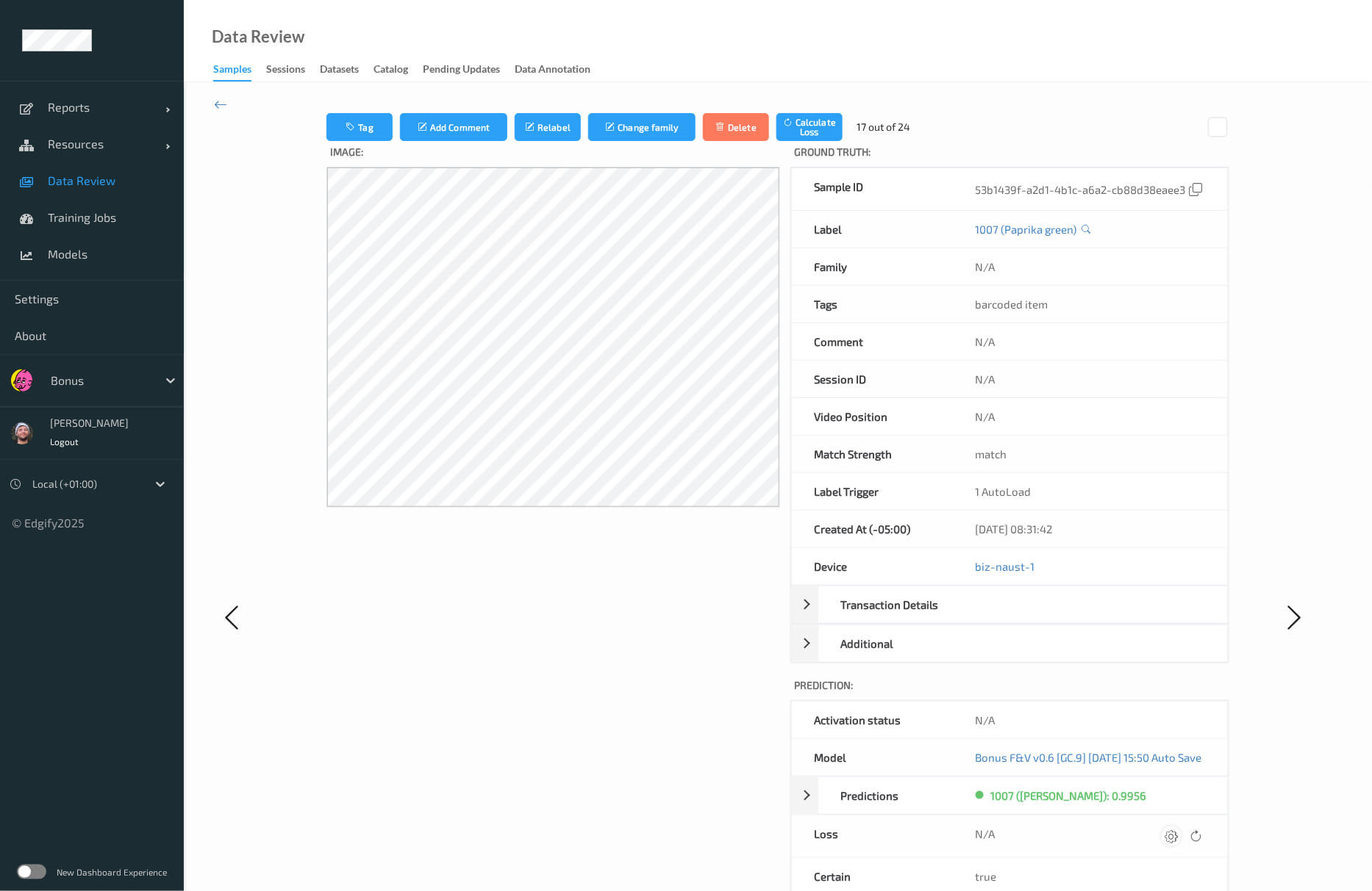
click at [1181, 842] on div at bounding box center [1171, 836] width 19 height 19
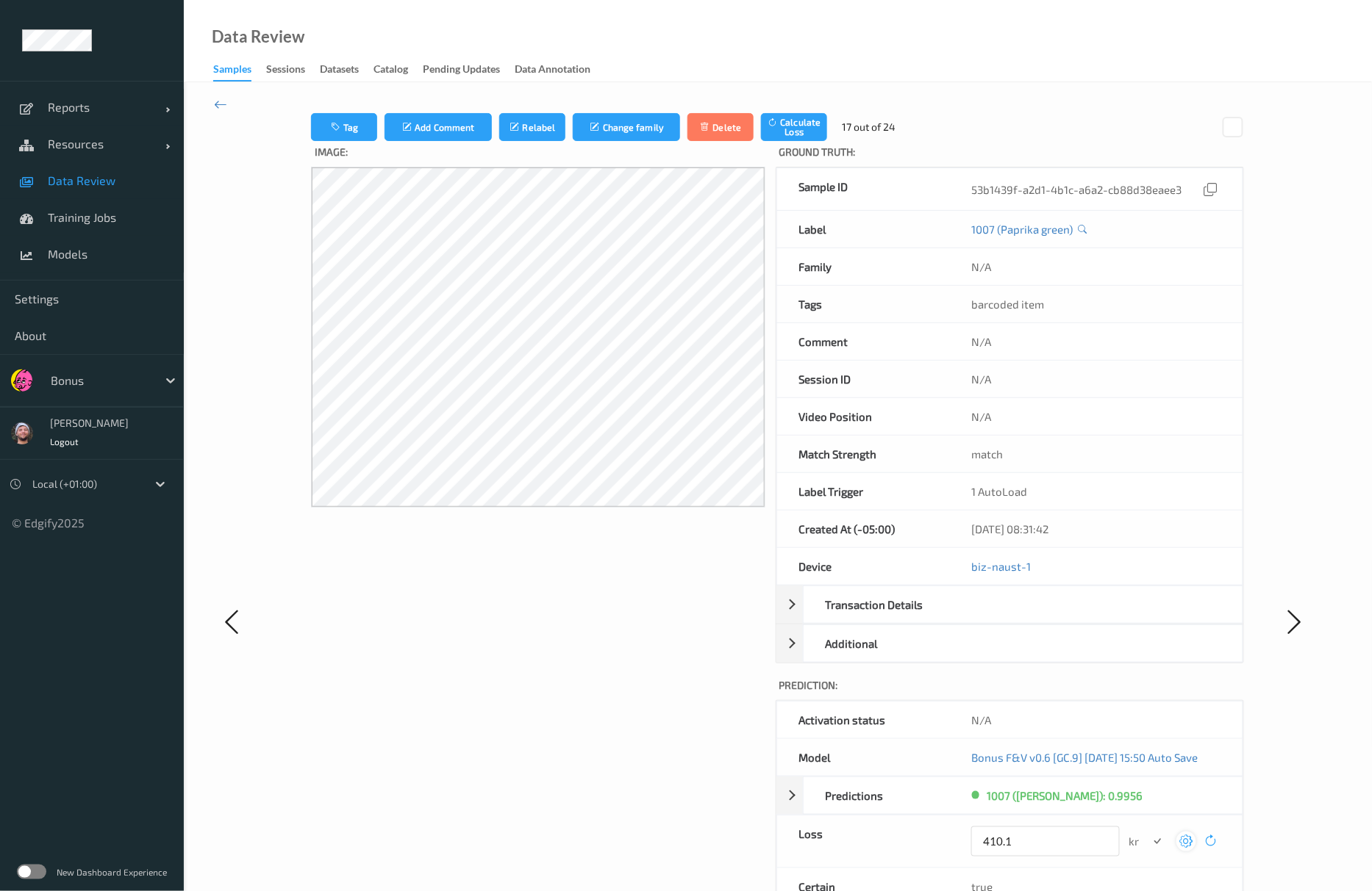
click at [1148, 832] on button "submit" at bounding box center [1157, 842] width 19 height 19
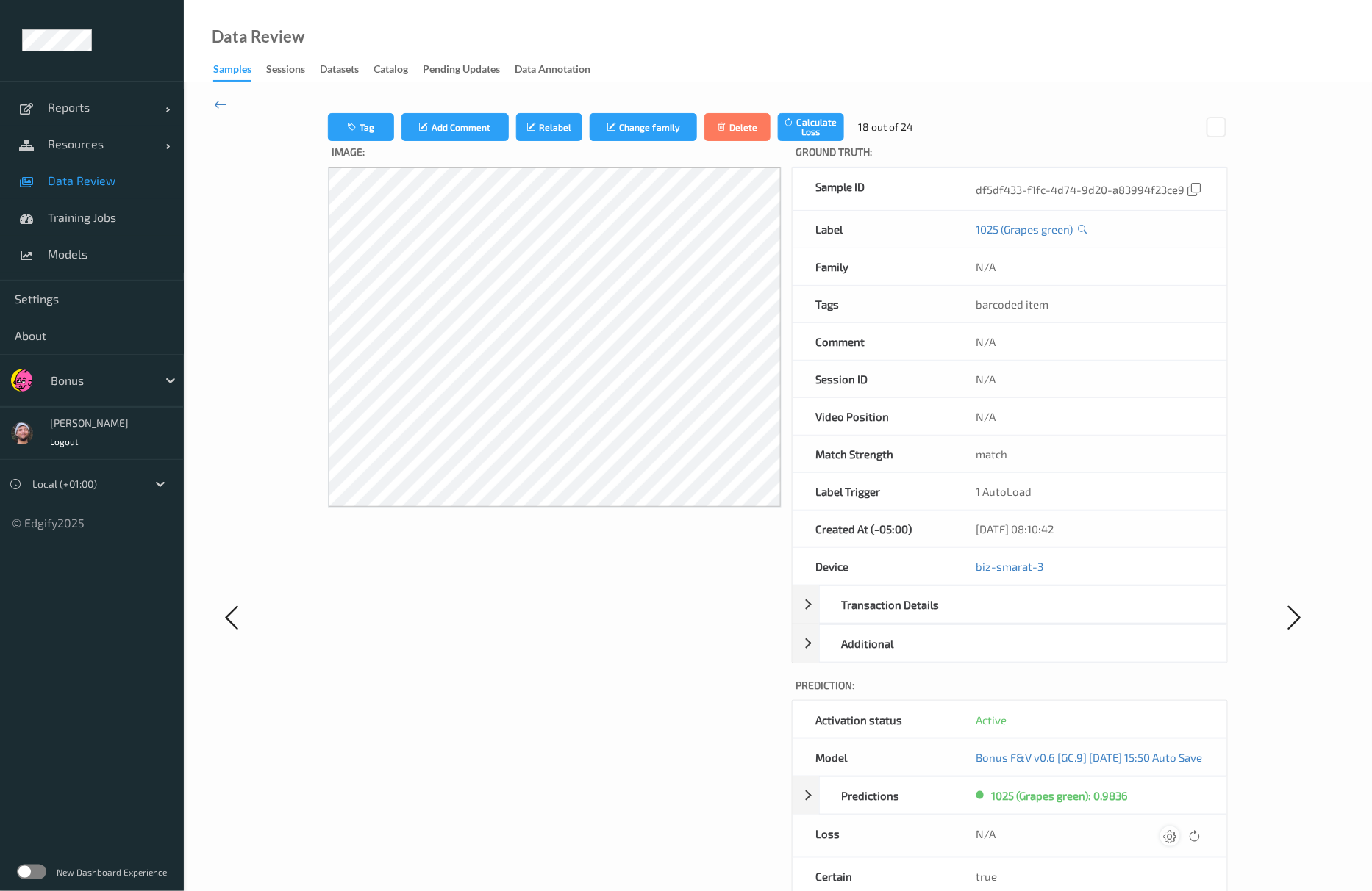
click at [1180, 842] on div at bounding box center [1170, 836] width 19 height 19
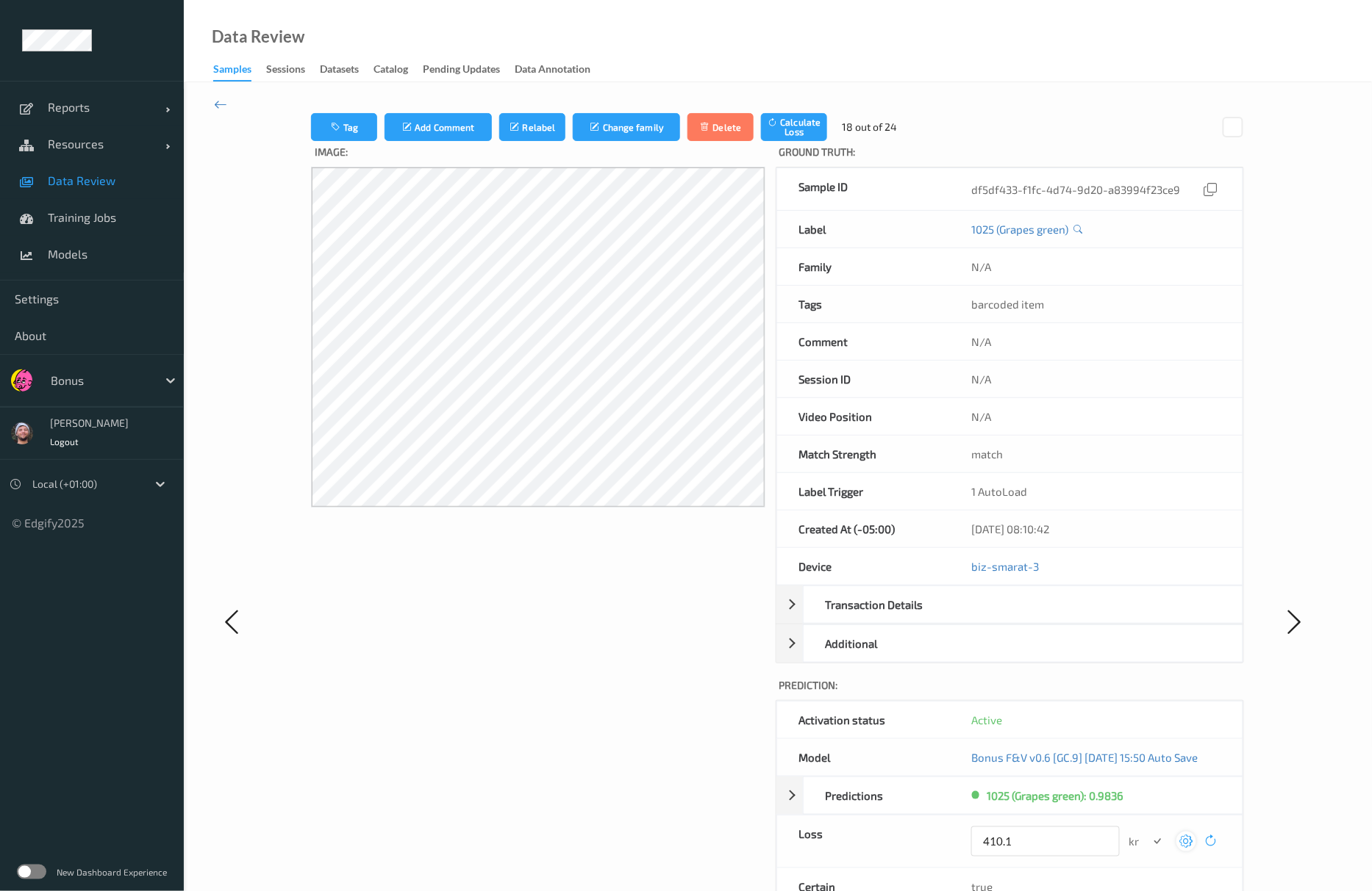
click at [1148, 832] on button "submit" at bounding box center [1157, 842] width 19 height 19
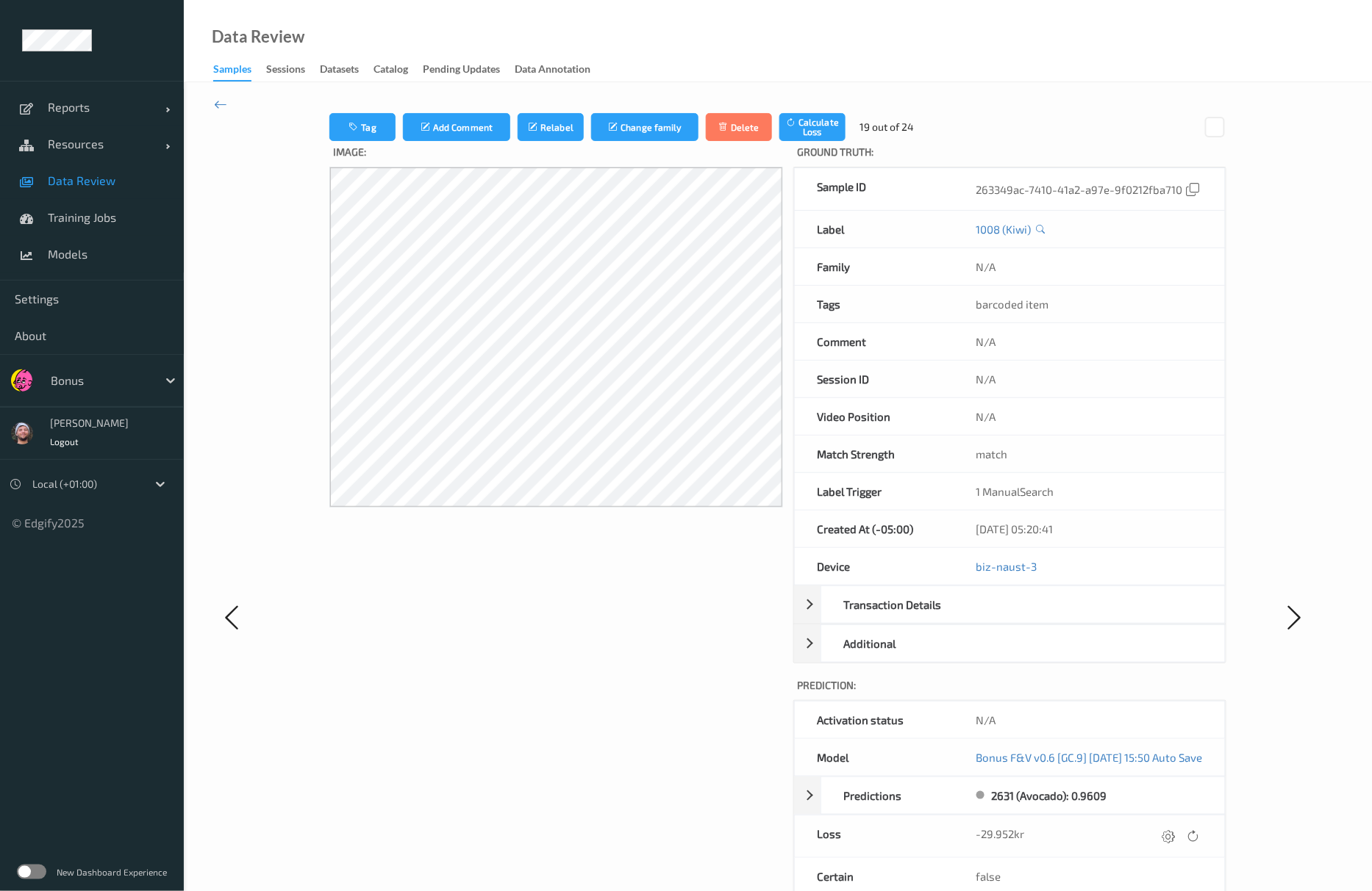
click at [1179, 842] on div at bounding box center [1168, 836] width 19 height 19
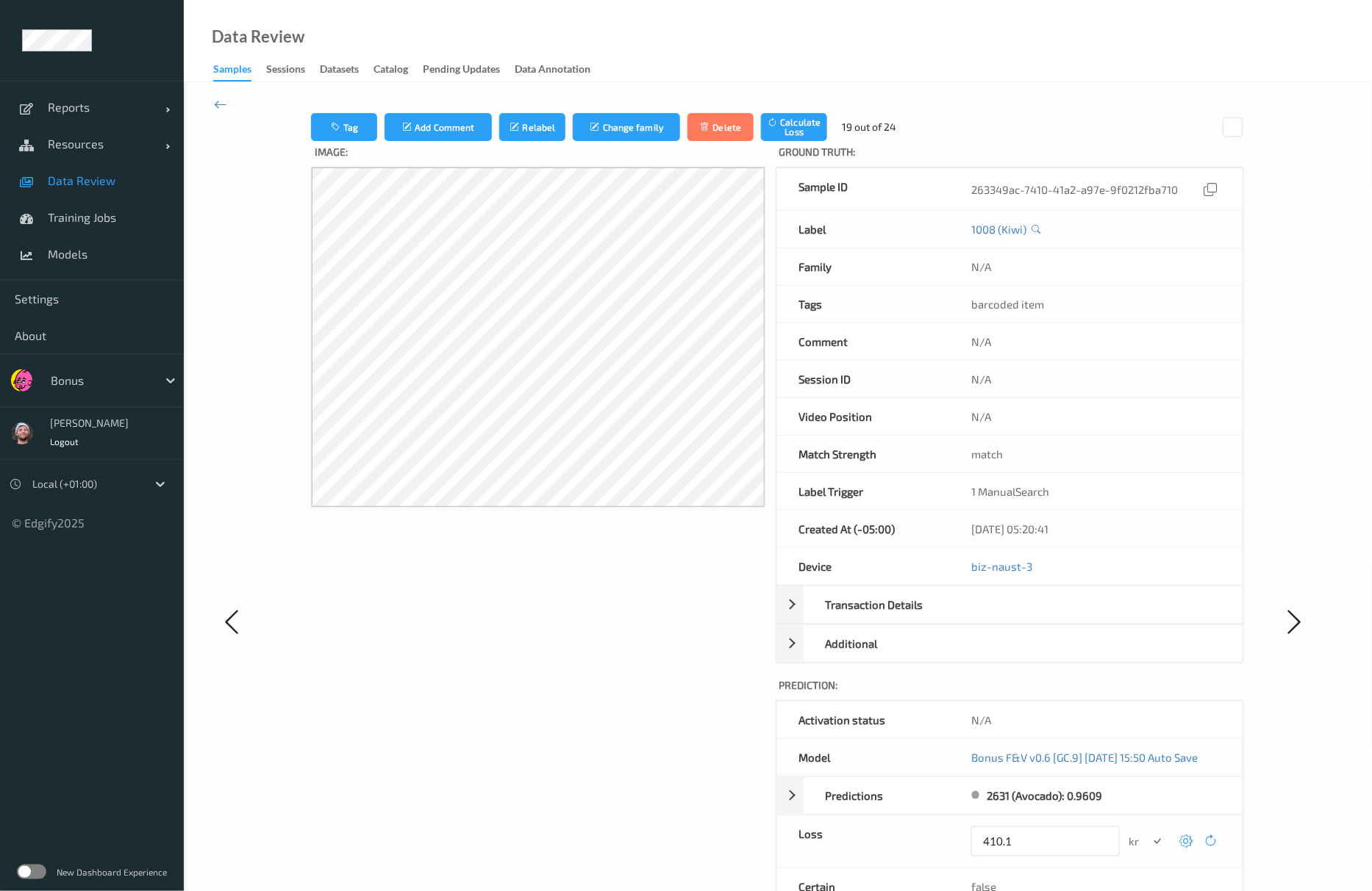
click at [1148, 832] on button "submit" at bounding box center [1157, 842] width 19 height 19
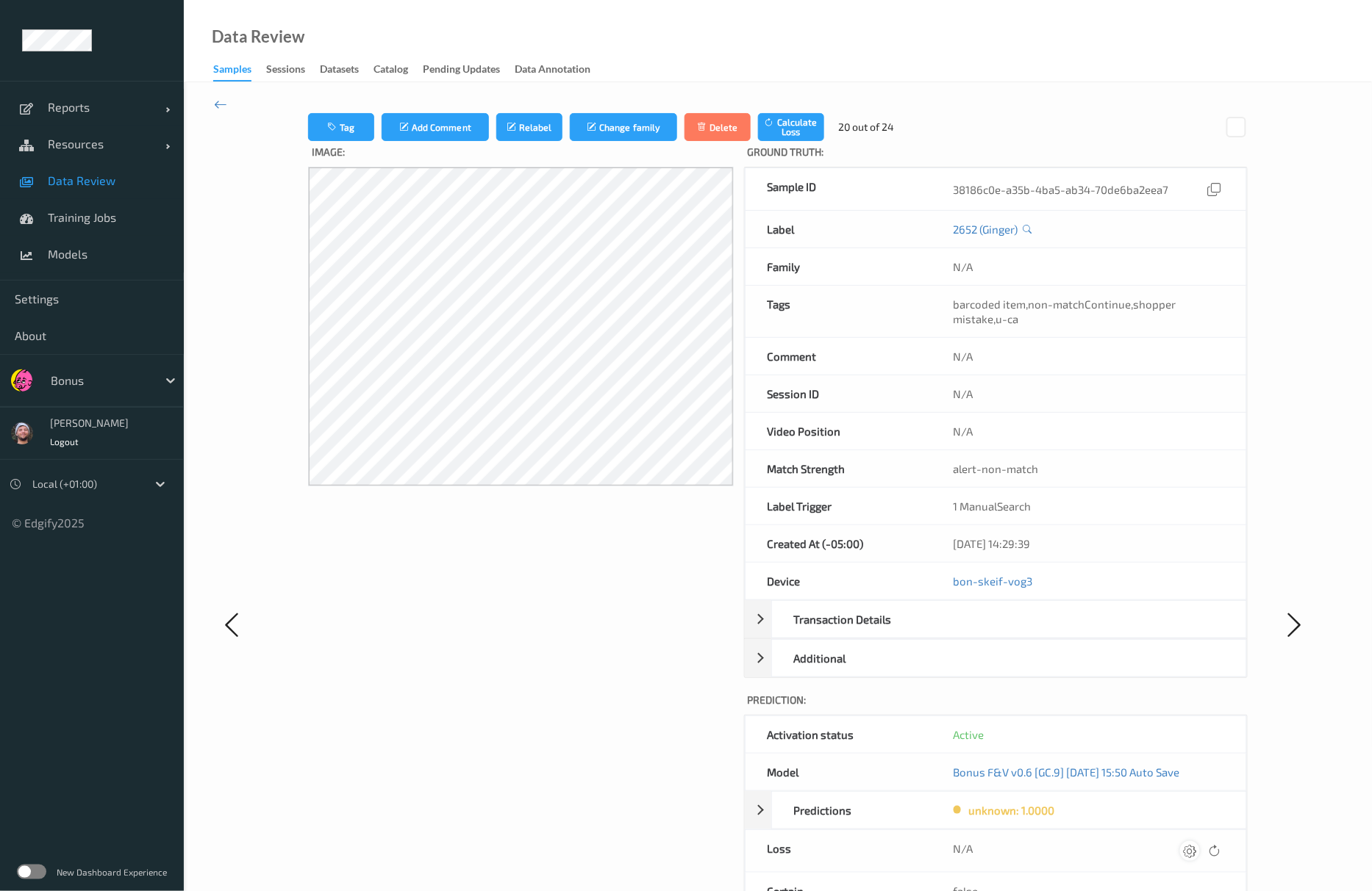
click at [1182, 856] on div at bounding box center [1190, 851] width 19 height 19
click at [1151, 847] on button "submit" at bounding box center [1161, 857] width 19 height 19
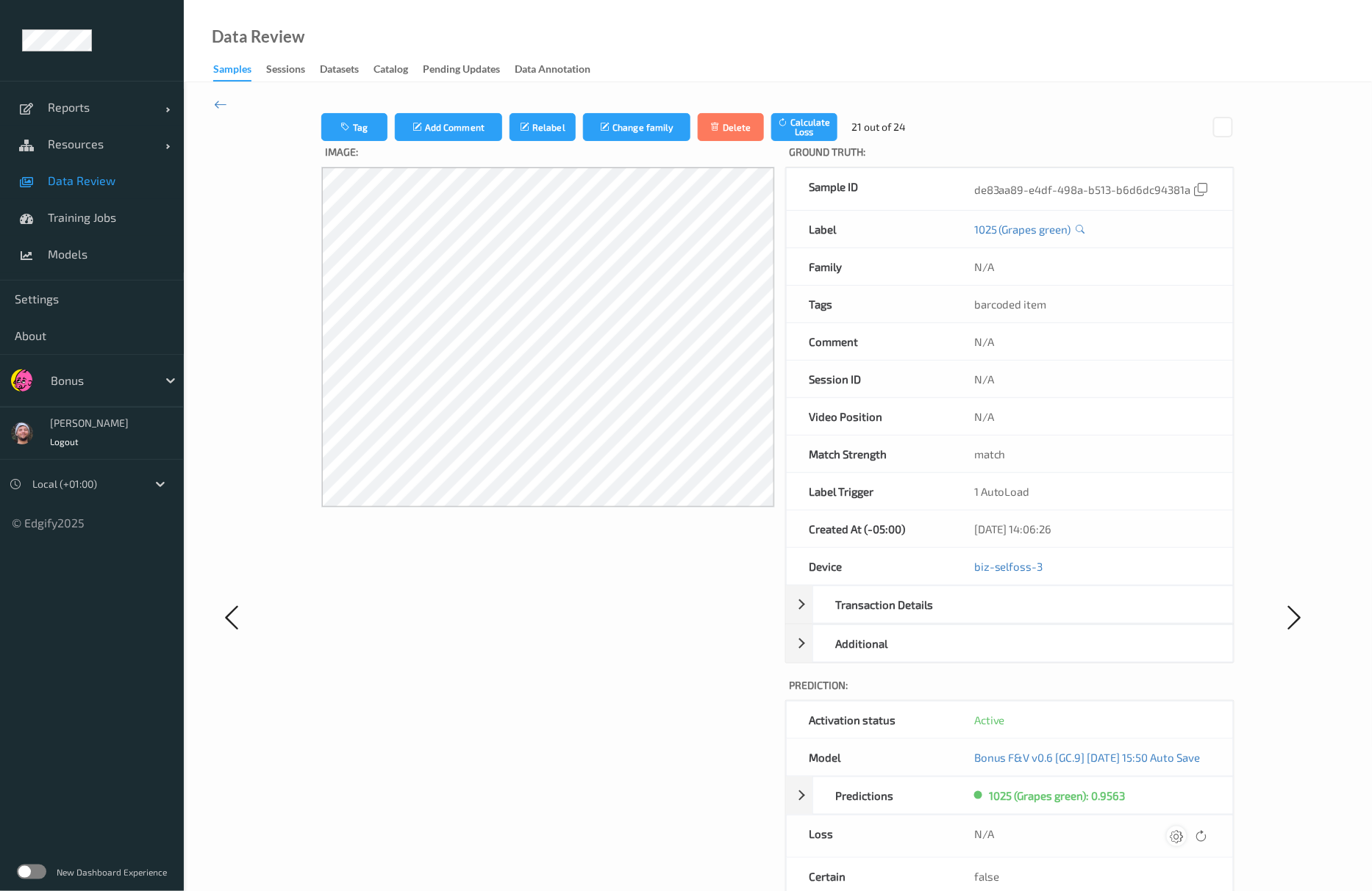
click at [1183, 842] on icon at bounding box center [1176, 836] width 13 height 13
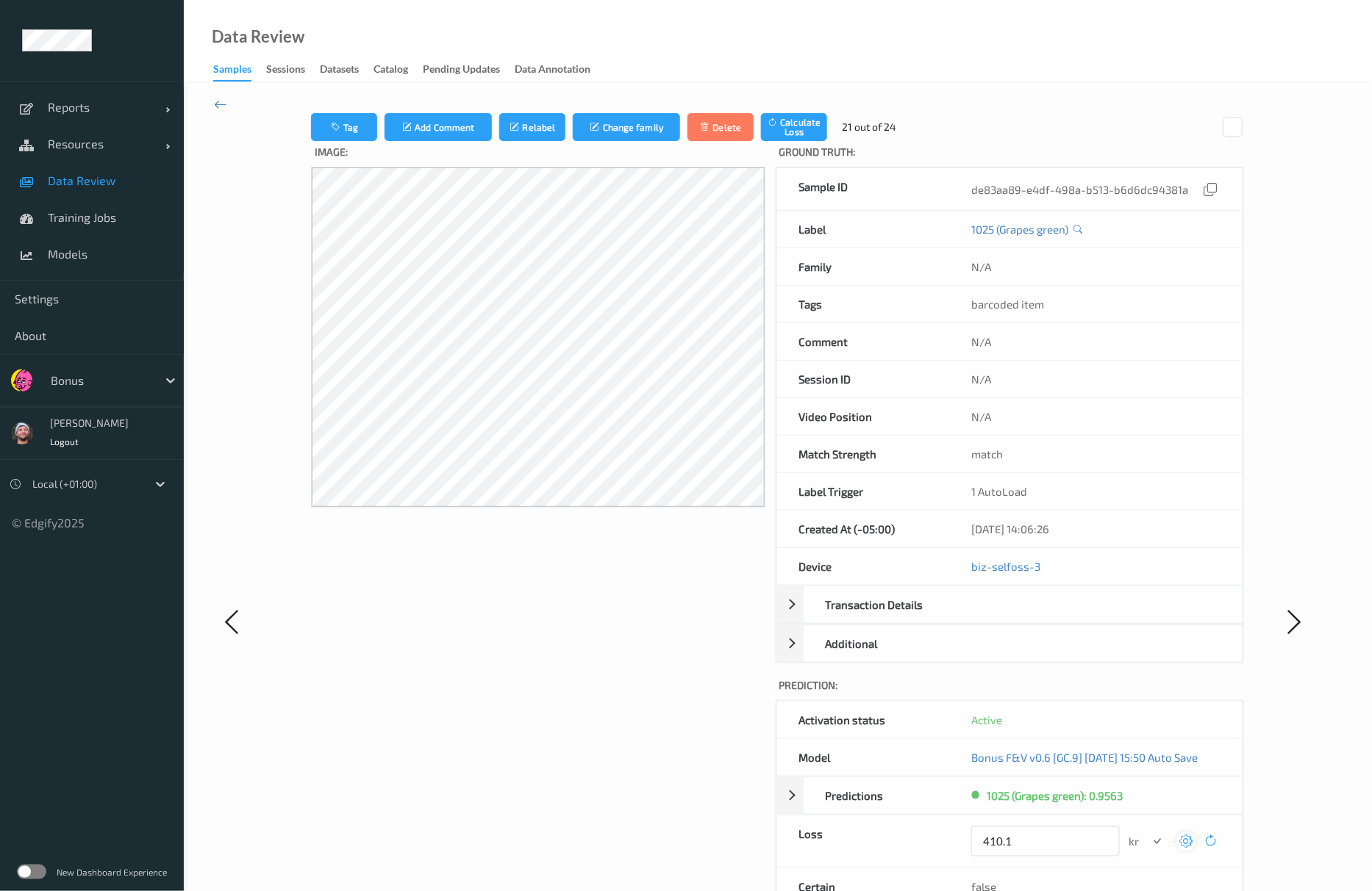
click at [1148, 832] on button "submit" at bounding box center [1157, 842] width 19 height 19
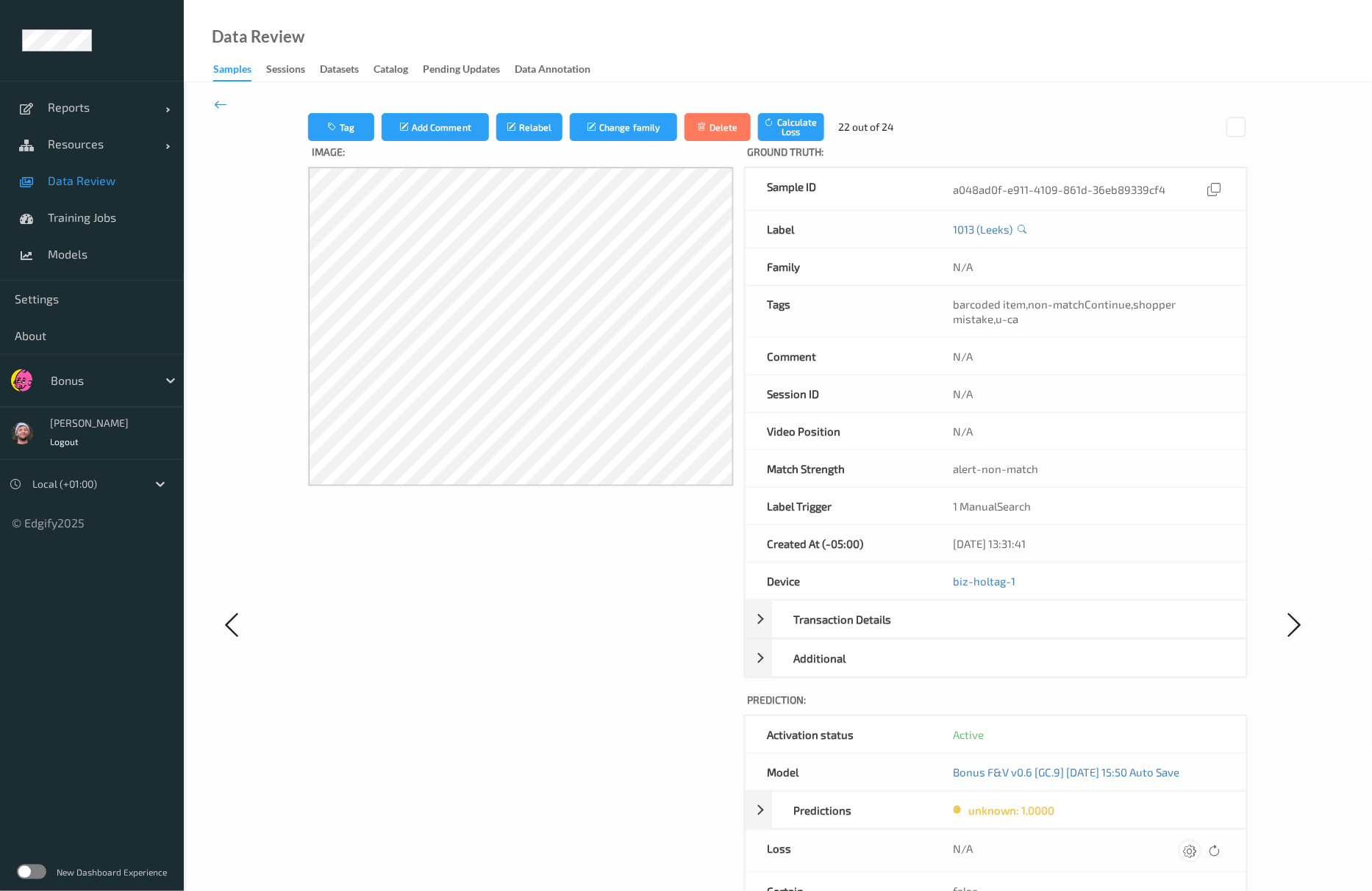
click at [1189, 849] on icon at bounding box center [1190, 850] width 13 height 13
click at [1151, 847] on button "submit" at bounding box center [1161, 857] width 19 height 19
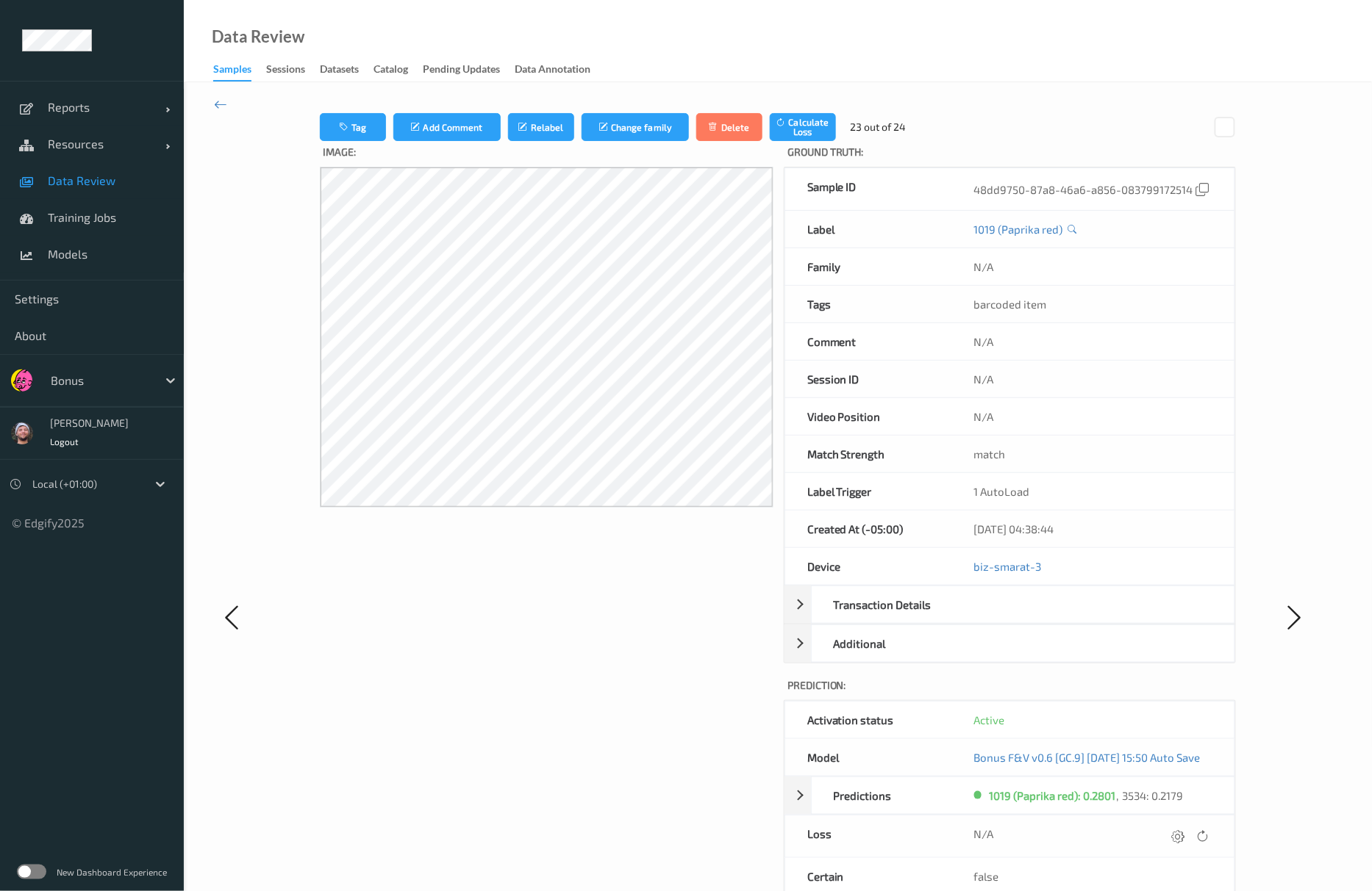
click at [1188, 847] on div at bounding box center [1178, 836] width 19 height 19
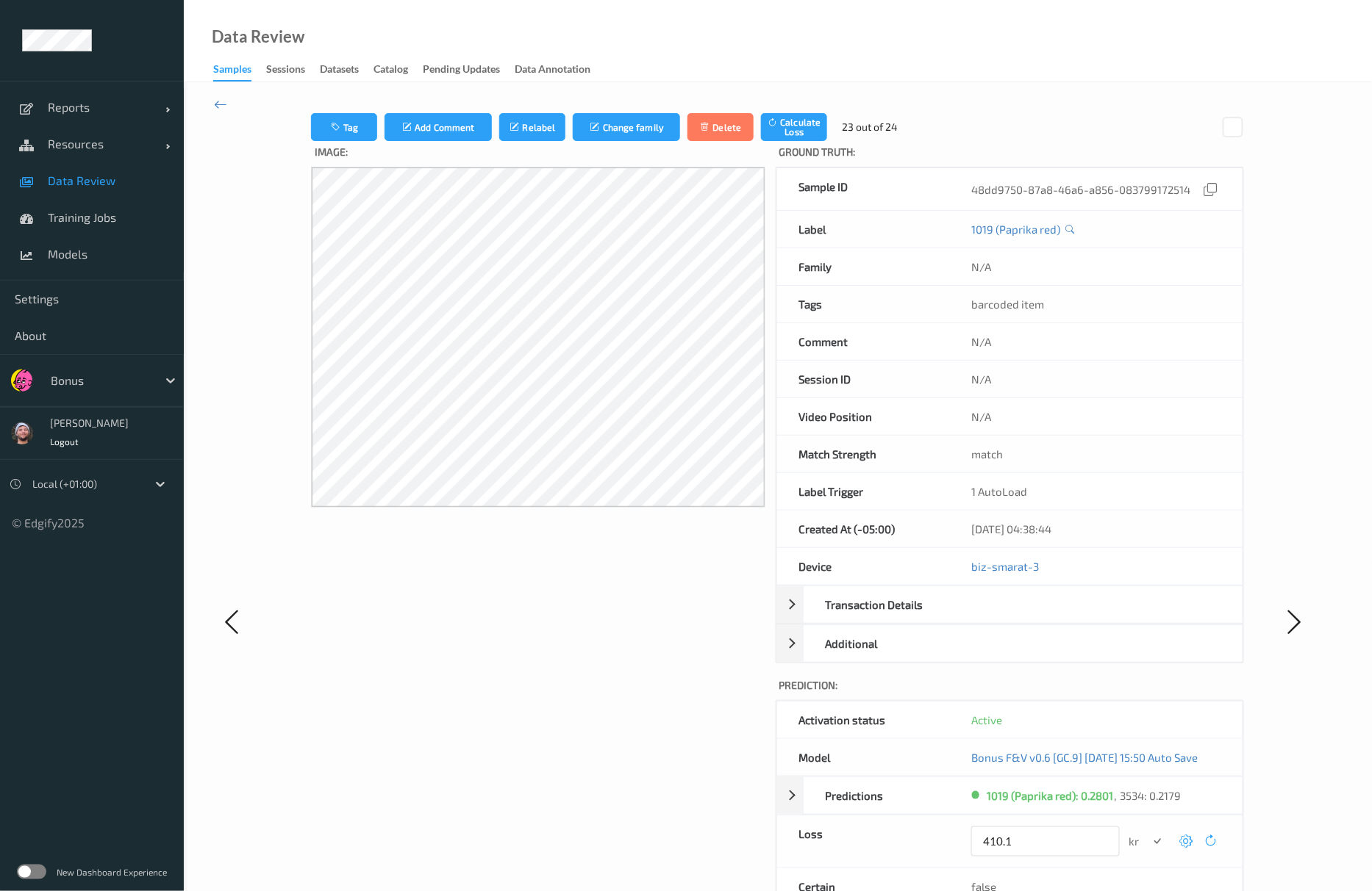
click at [1148, 832] on button "submit" at bounding box center [1157, 842] width 19 height 19
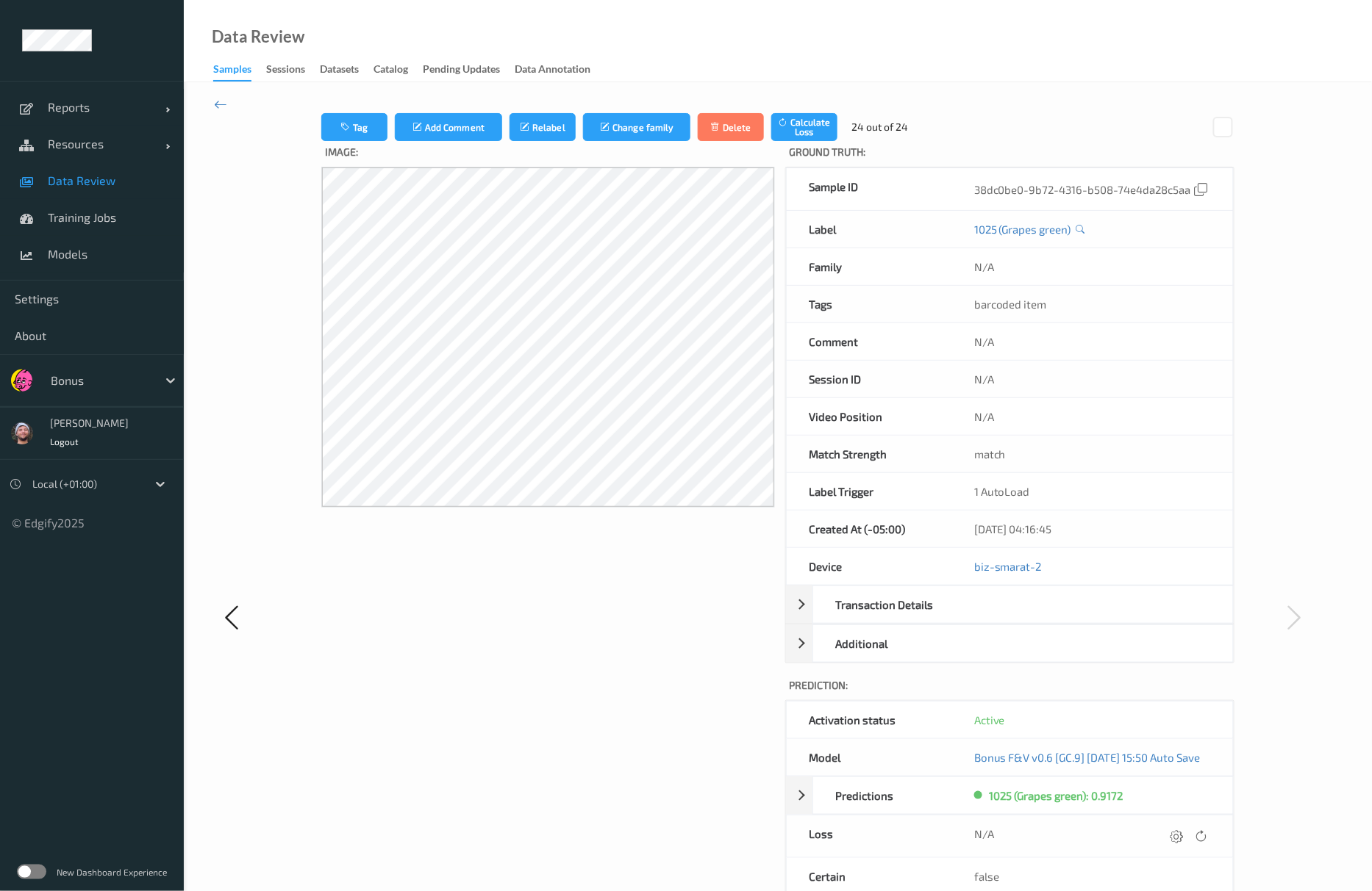
click at [1186, 847] on div at bounding box center [1177, 836] width 19 height 19
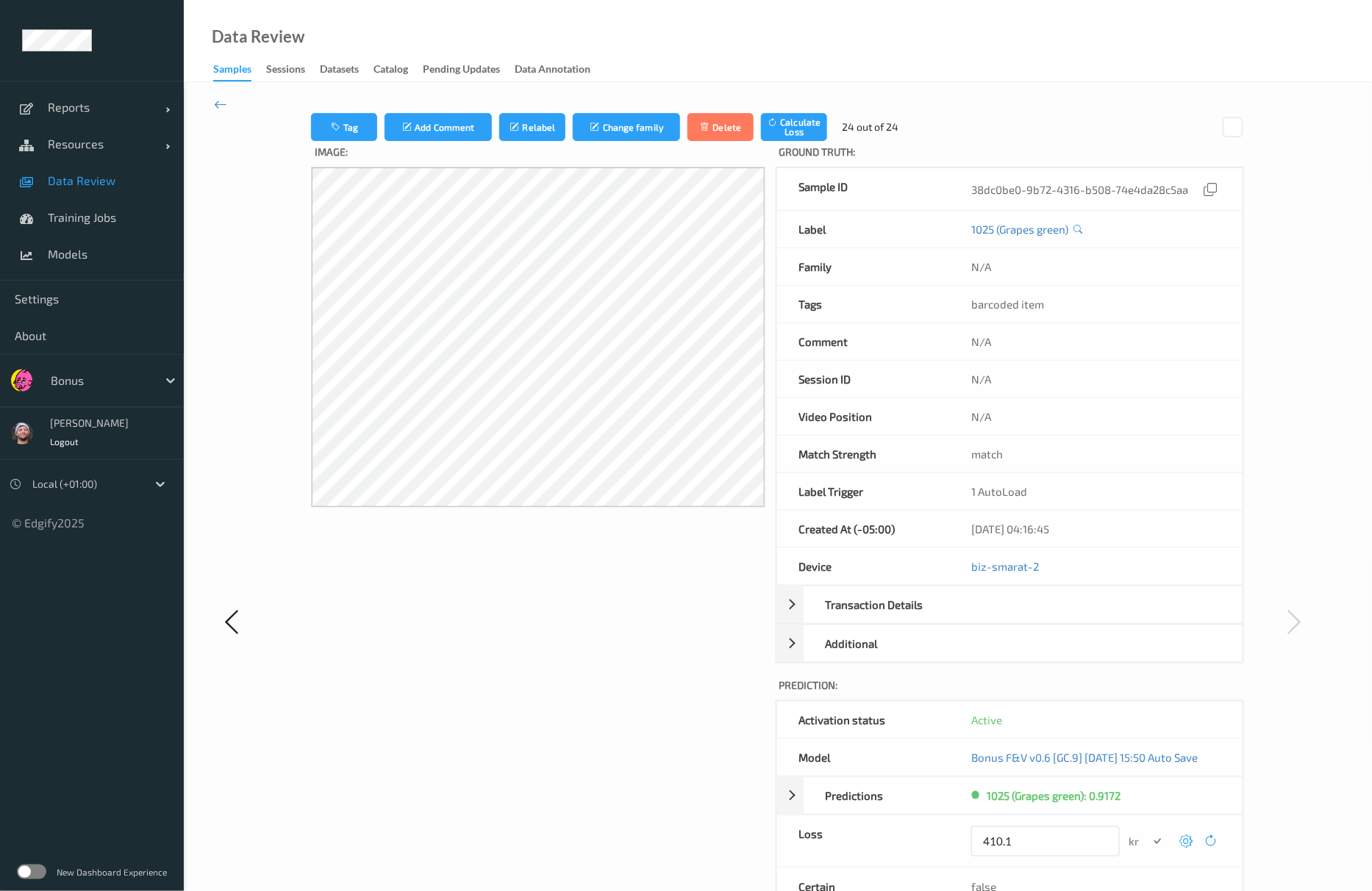
click at [1148, 832] on button "submit" at bounding box center [1157, 842] width 19 height 19
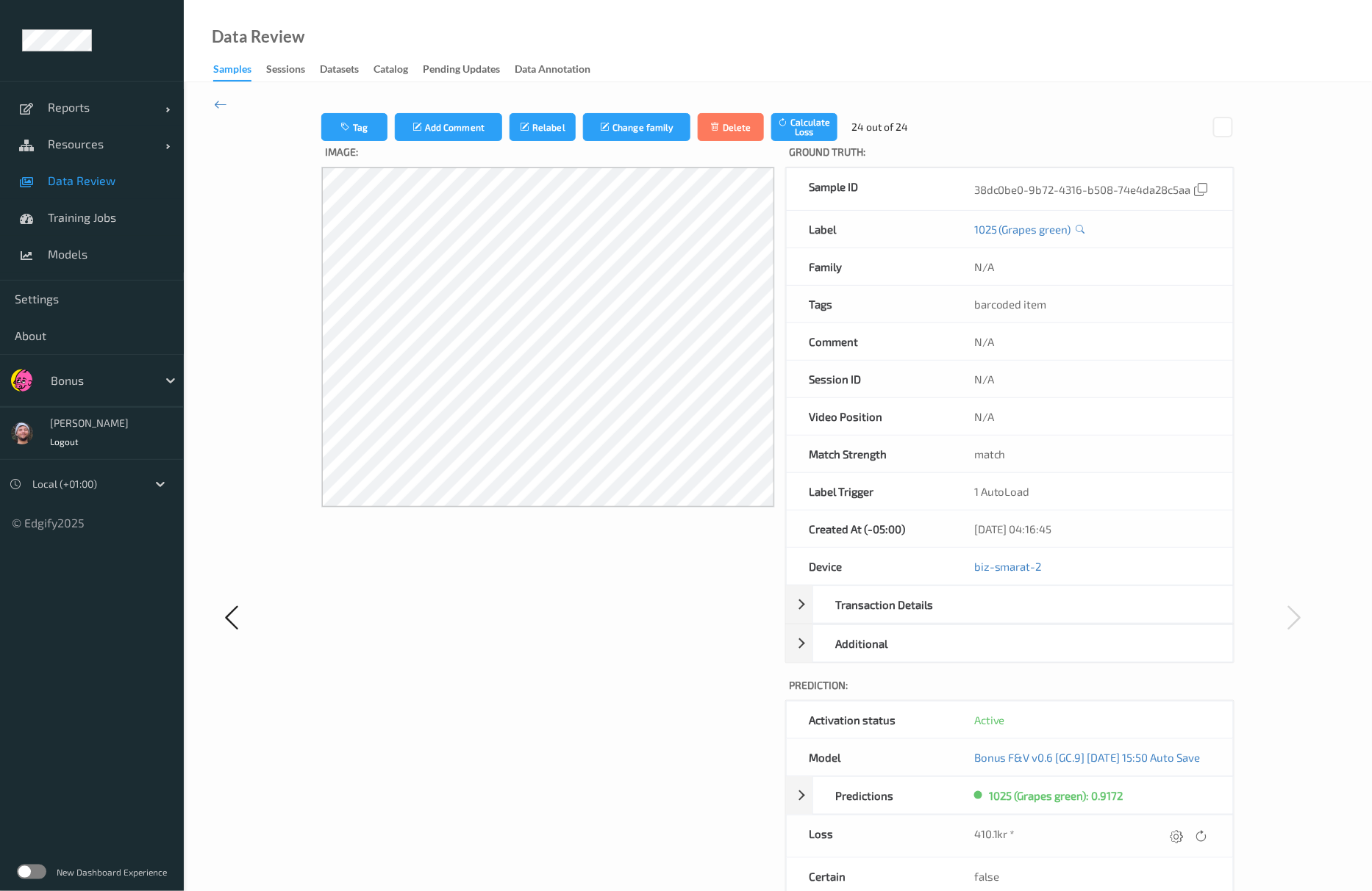
click at [1186, 847] on div at bounding box center [1177, 836] width 19 height 19
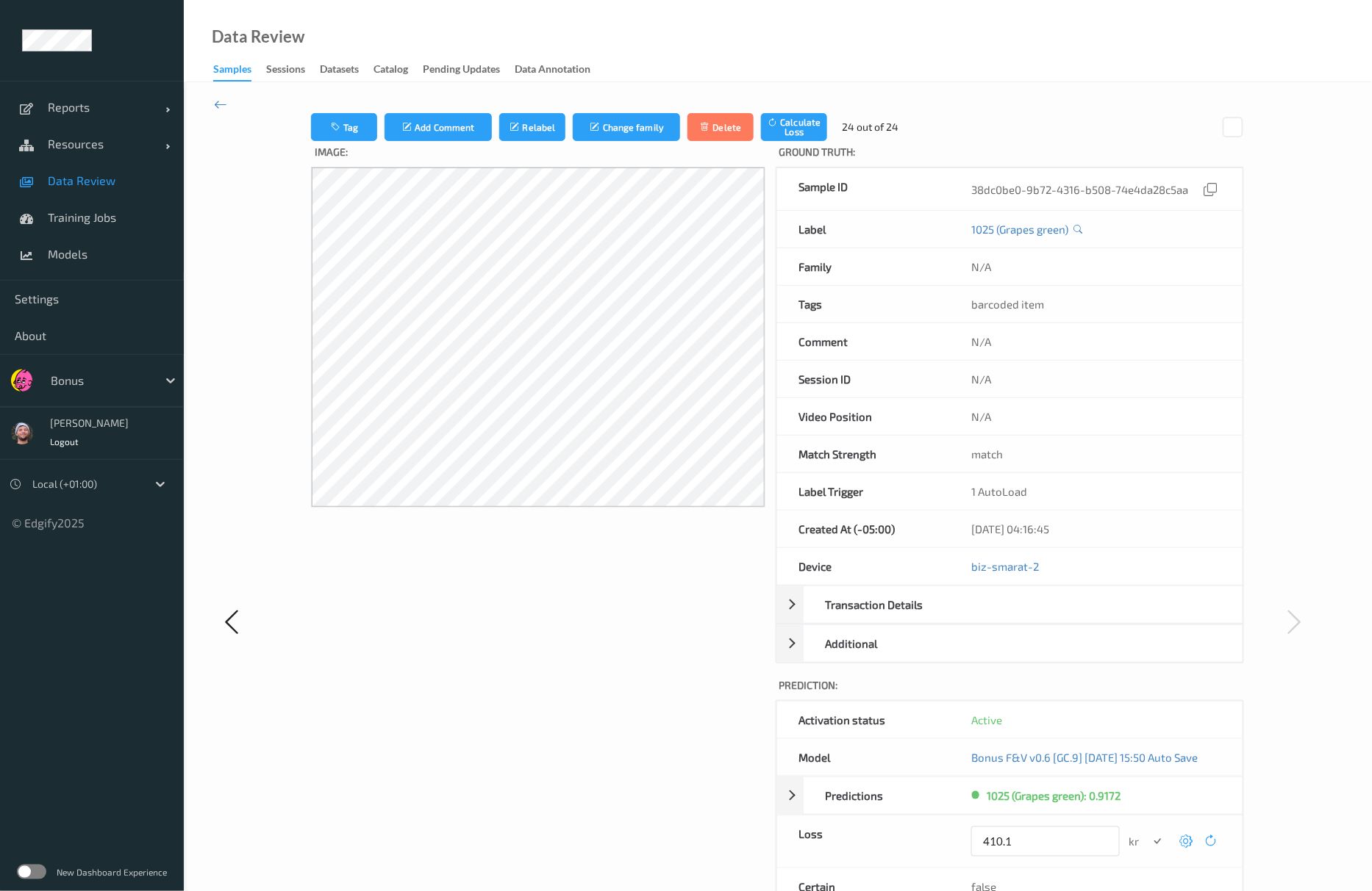
click at [1148, 832] on button "submit" at bounding box center [1157, 842] width 19 height 19
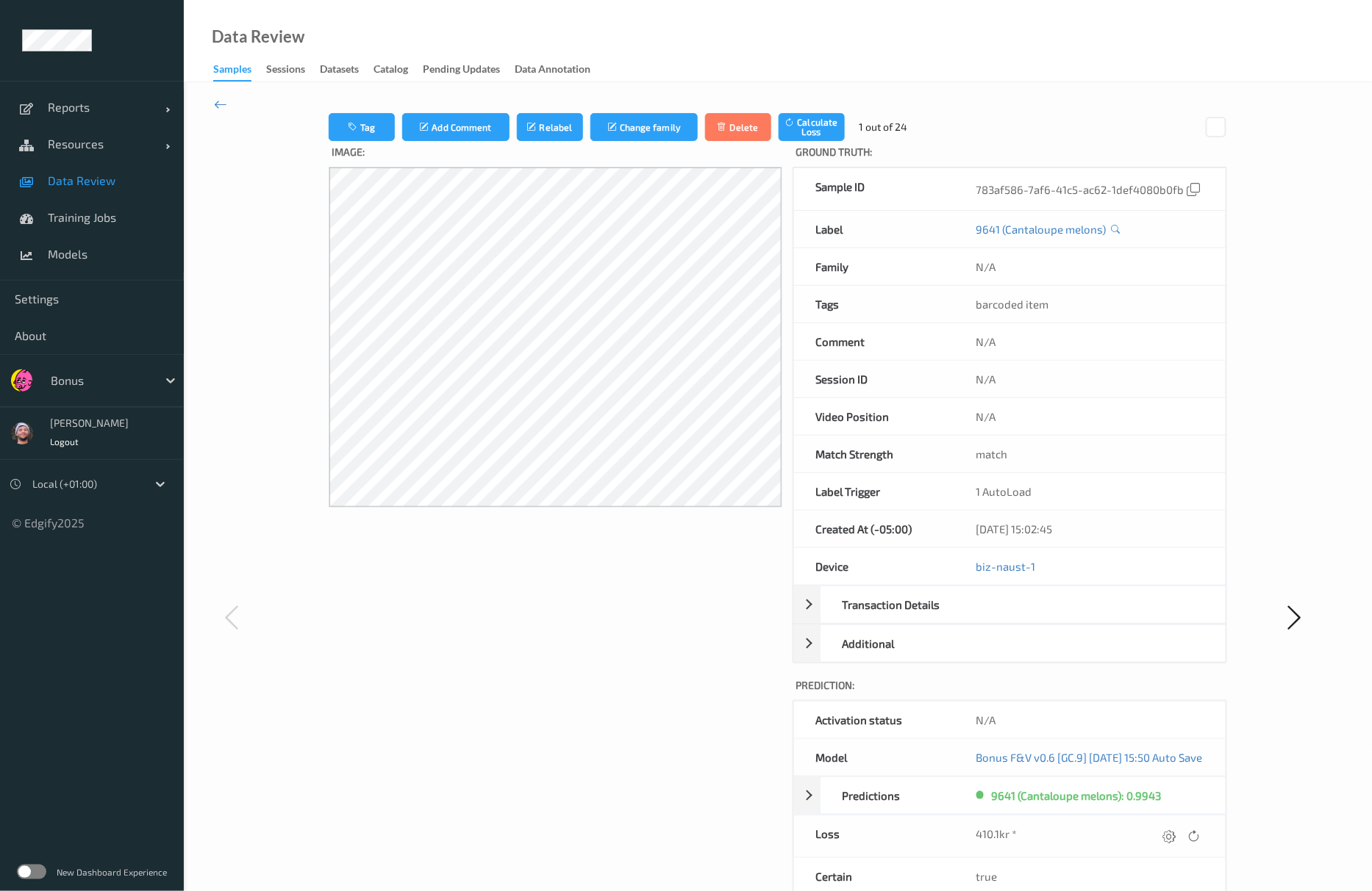
click at [59, 192] on link "Data Review" at bounding box center [92, 181] width 184 height 37
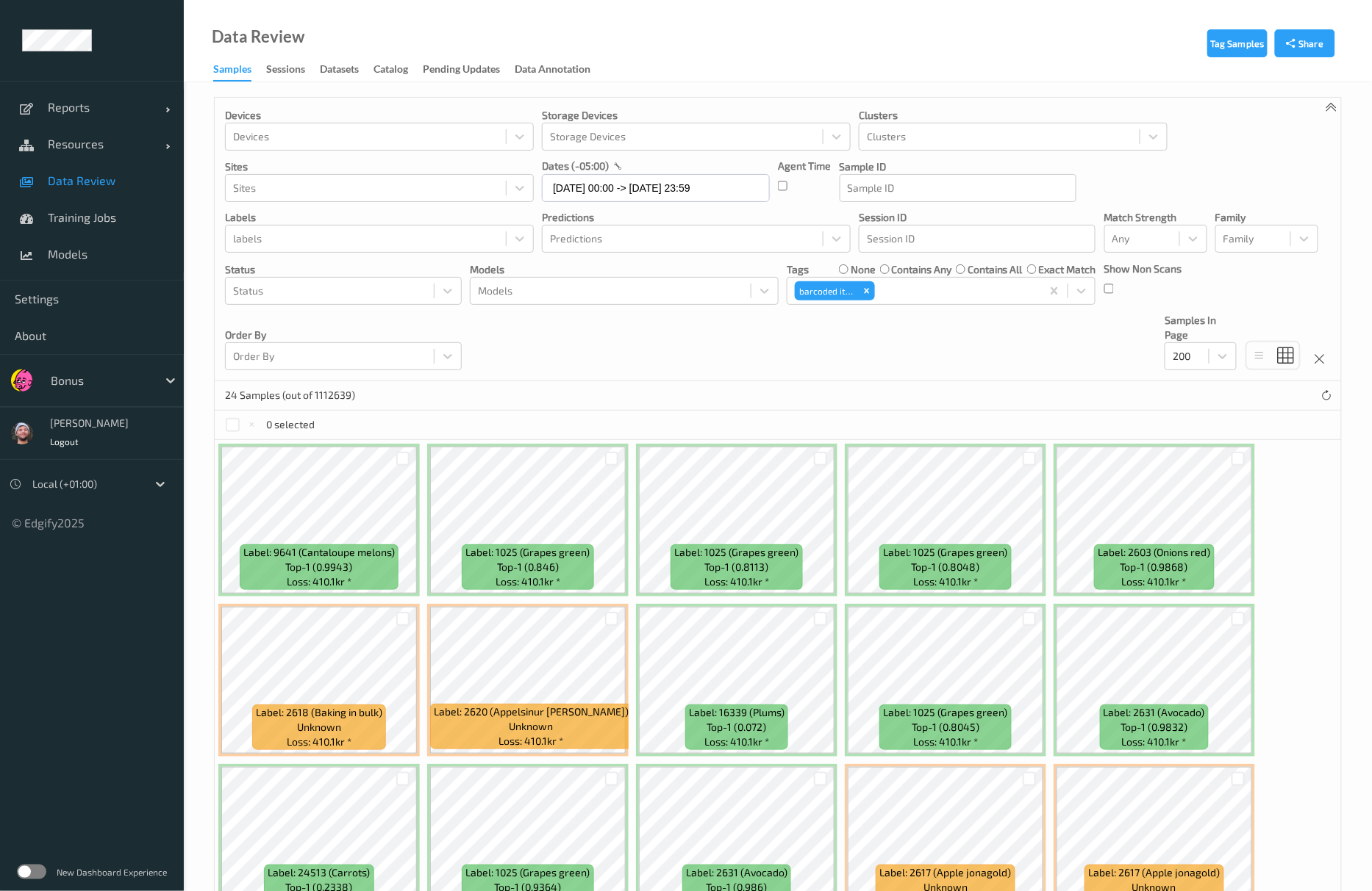
click at [97, 389] on div at bounding box center [100, 381] width 99 height 18
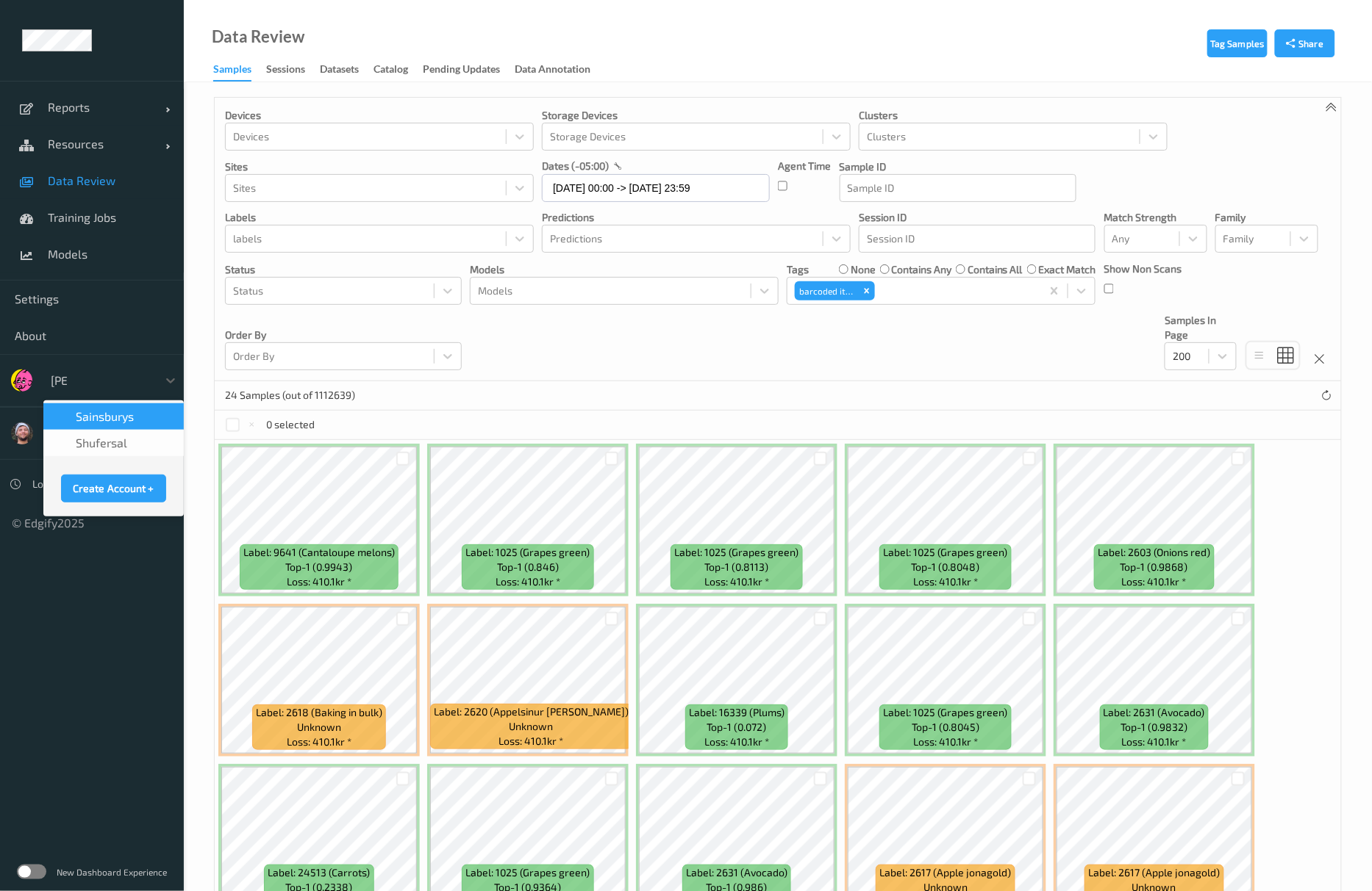
type input "sains"
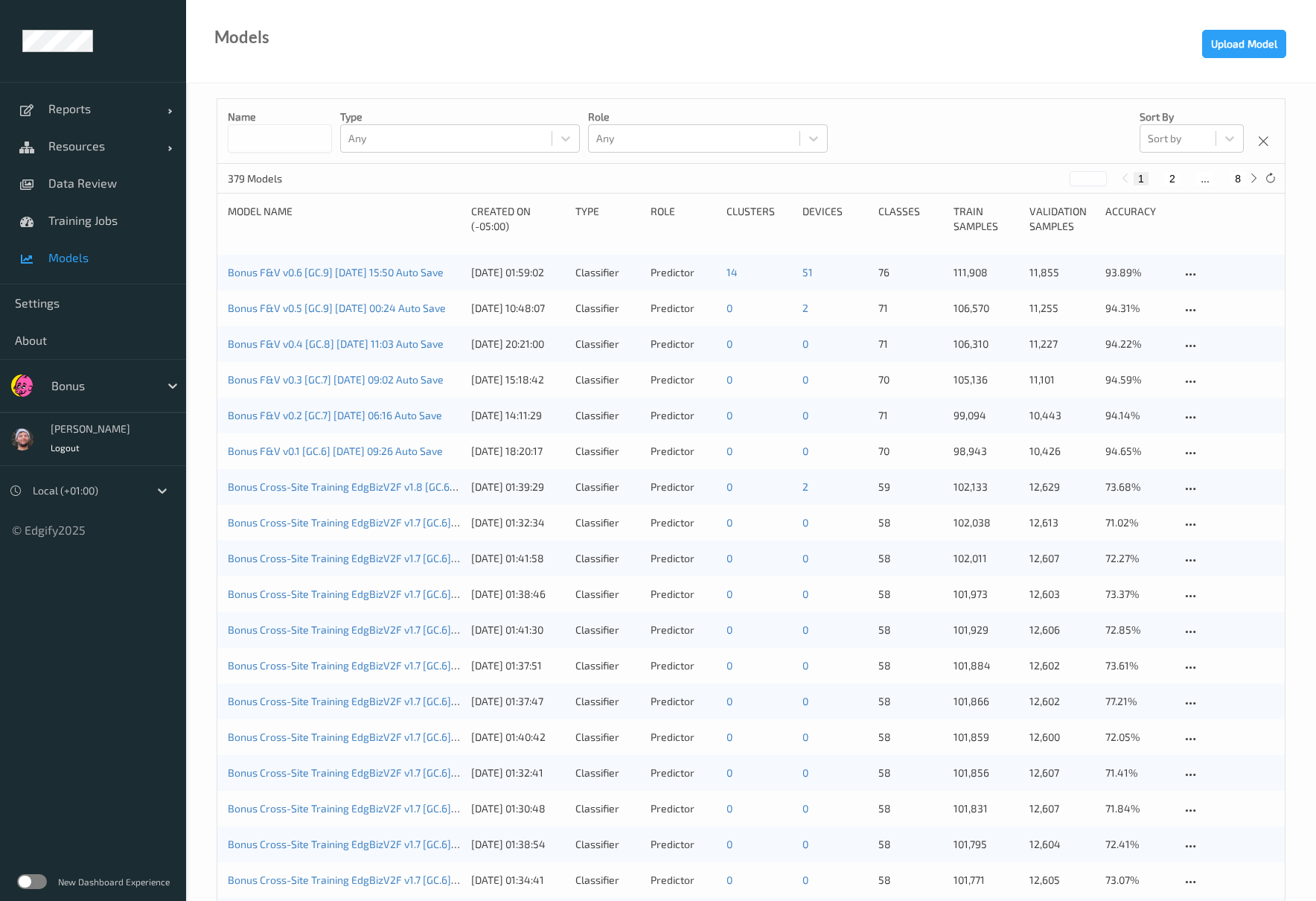
click at [75, 363] on div "Bonus" at bounding box center [93, 386] width 186 height 54
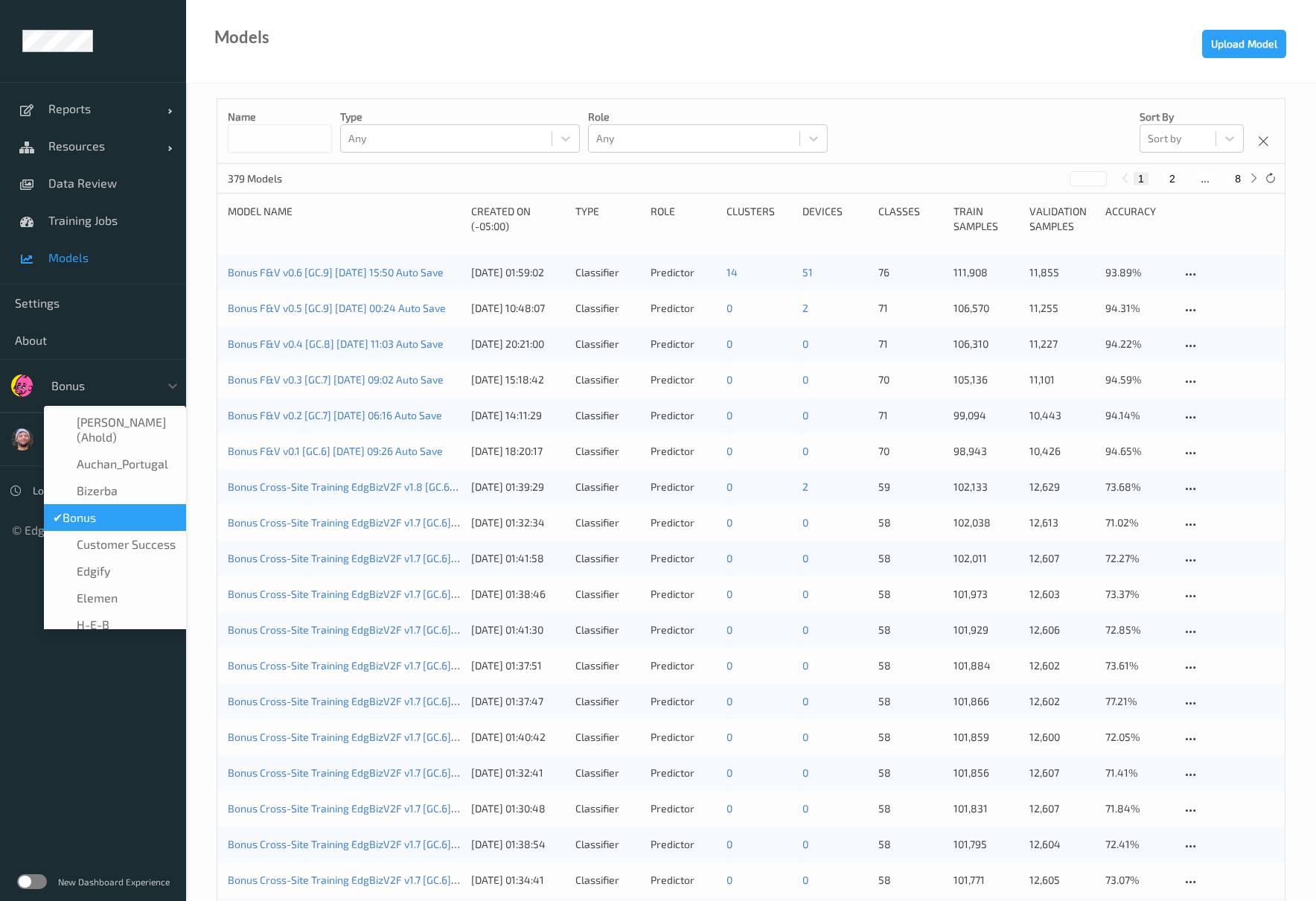
click at [84, 375] on div "Bonus" at bounding box center [101, 386] width 115 height 24
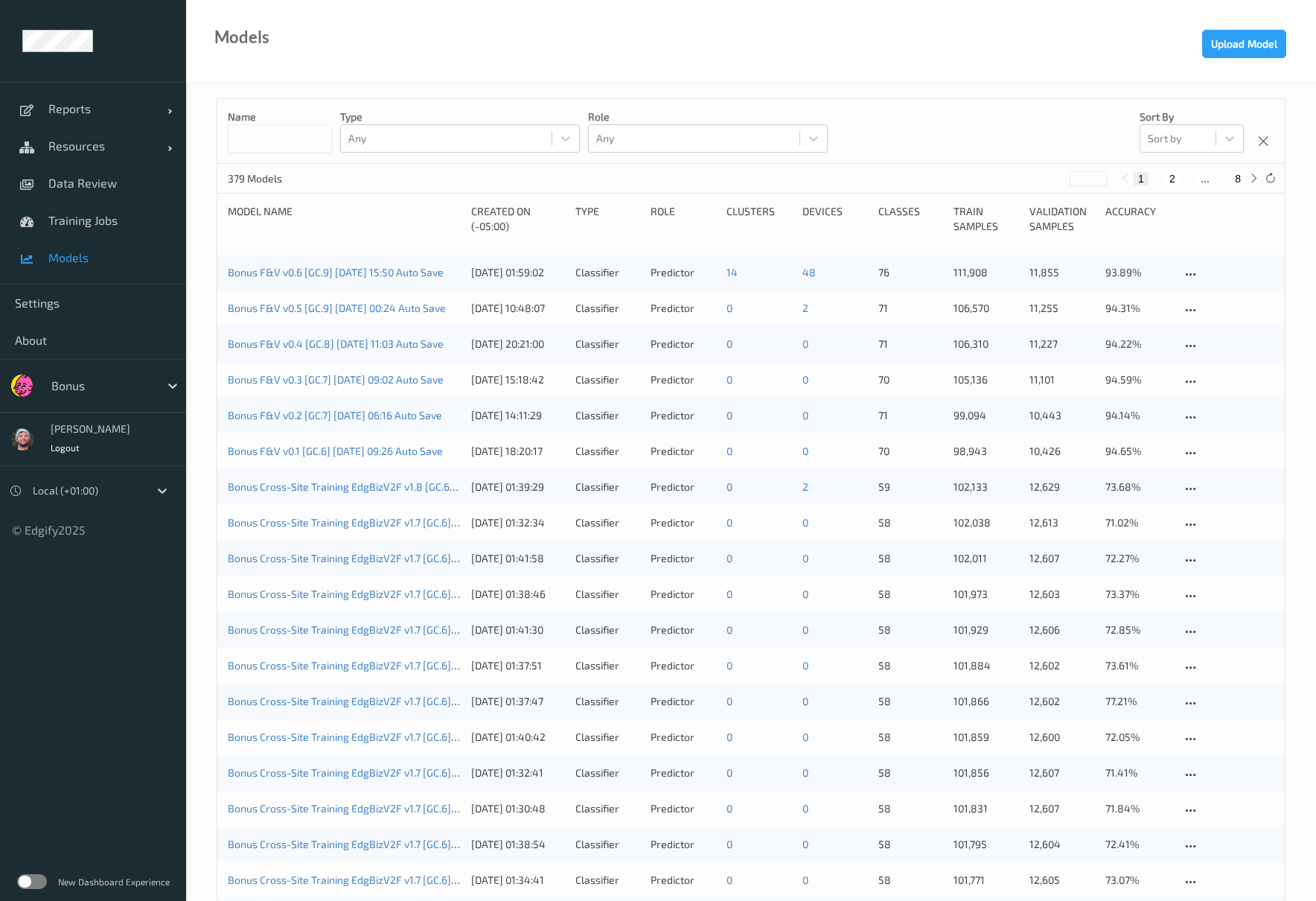
click at [859, 171] on div "379 Models * 1 2 ... 8" at bounding box center [751, 178] width 1067 height 30
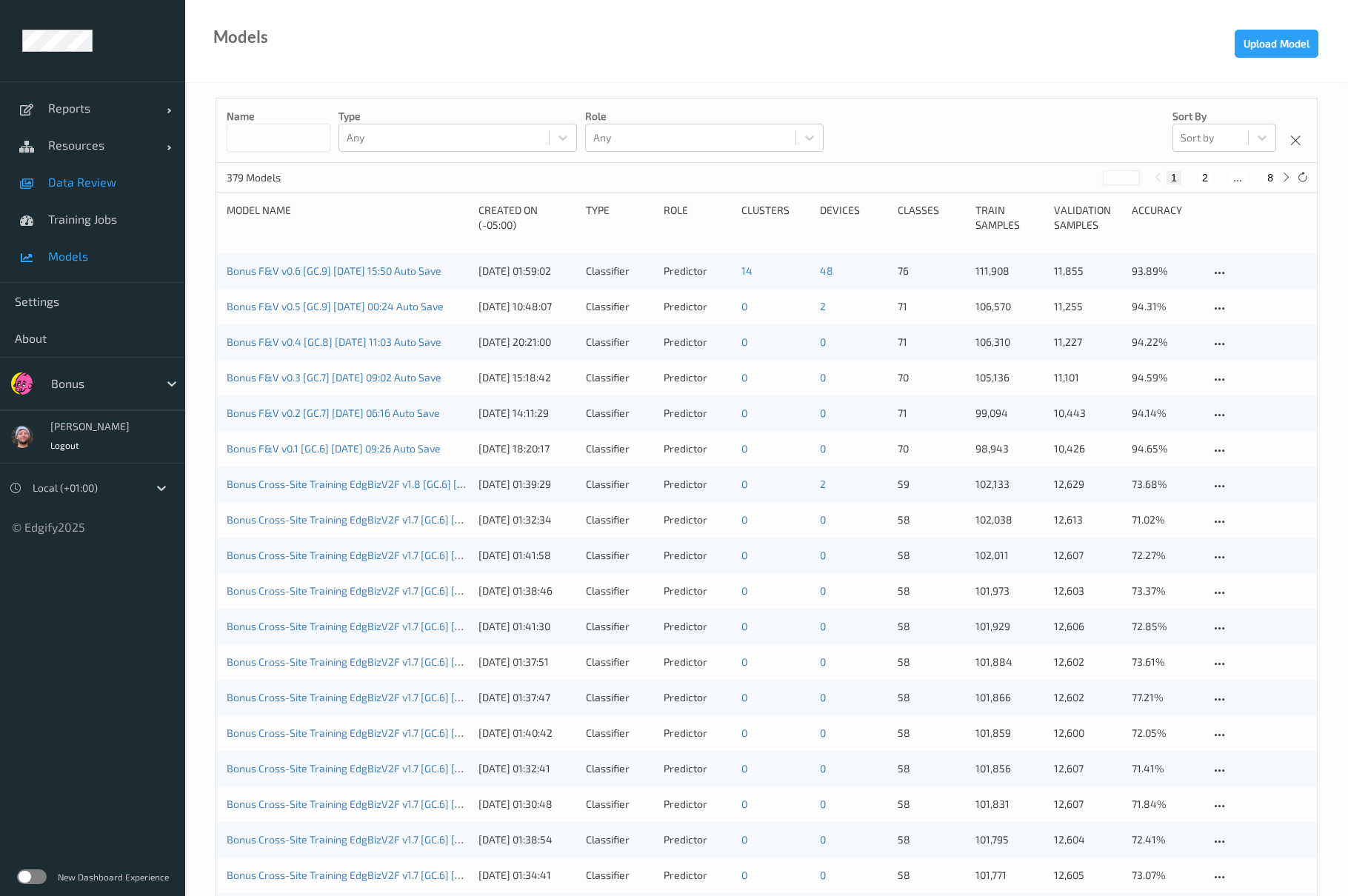
click at [104, 184] on span "Data Review" at bounding box center [109, 182] width 122 height 15
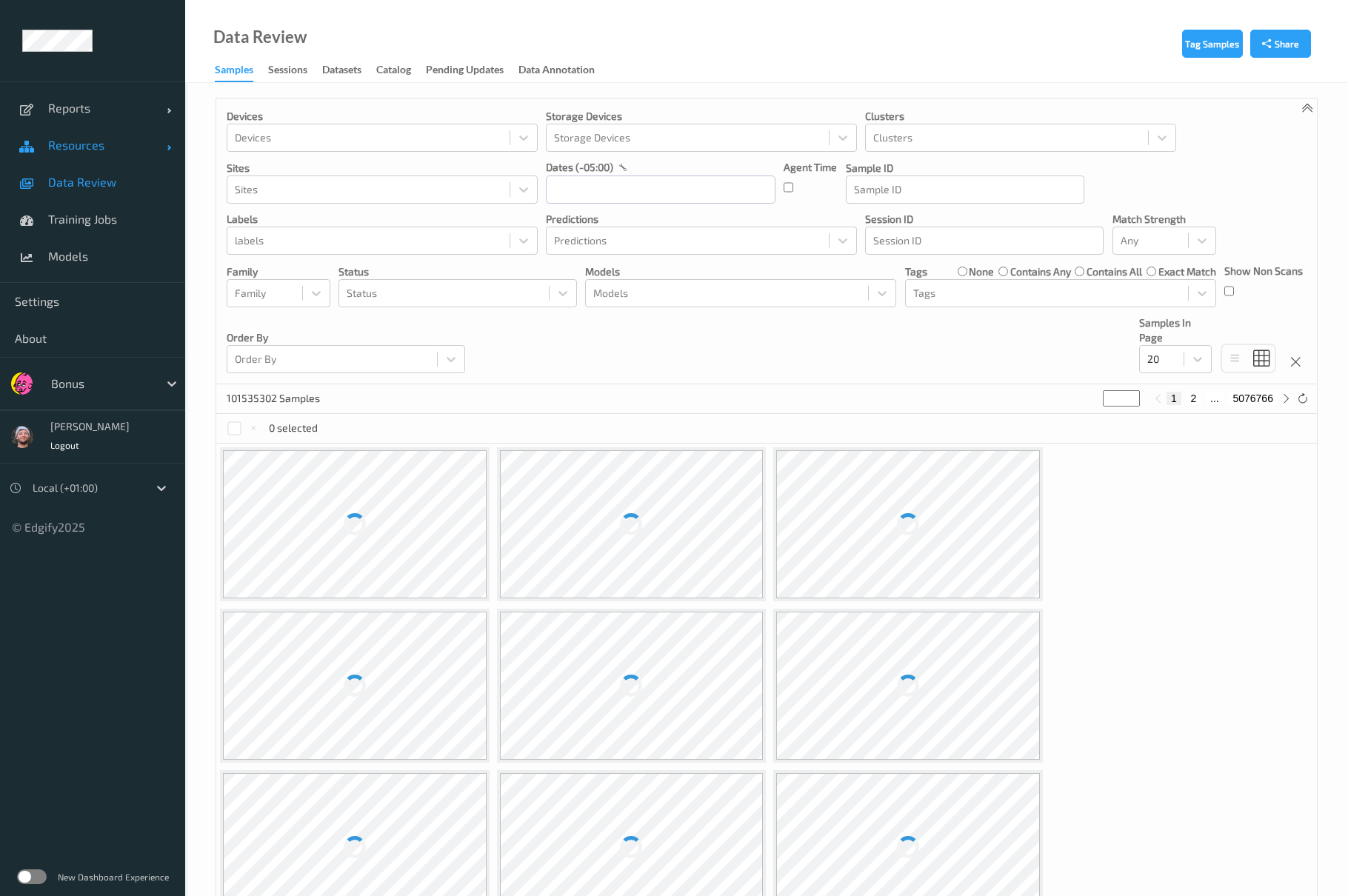
click at [105, 156] on link "Resources" at bounding box center [93, 145] width 185 height 37
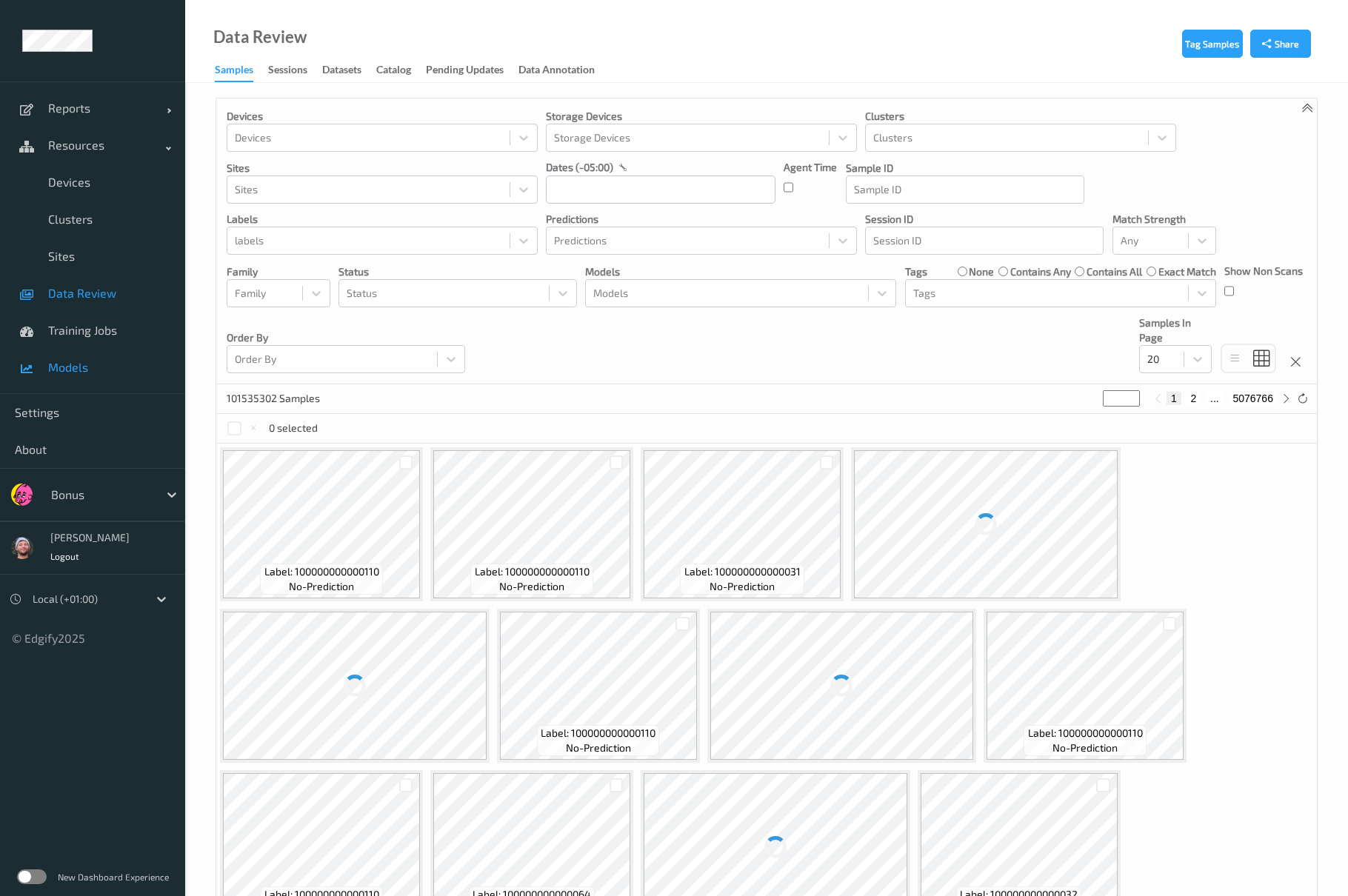
click at [122, 359] on span "Models" at bounding box center [109, 367] width 122 height 15
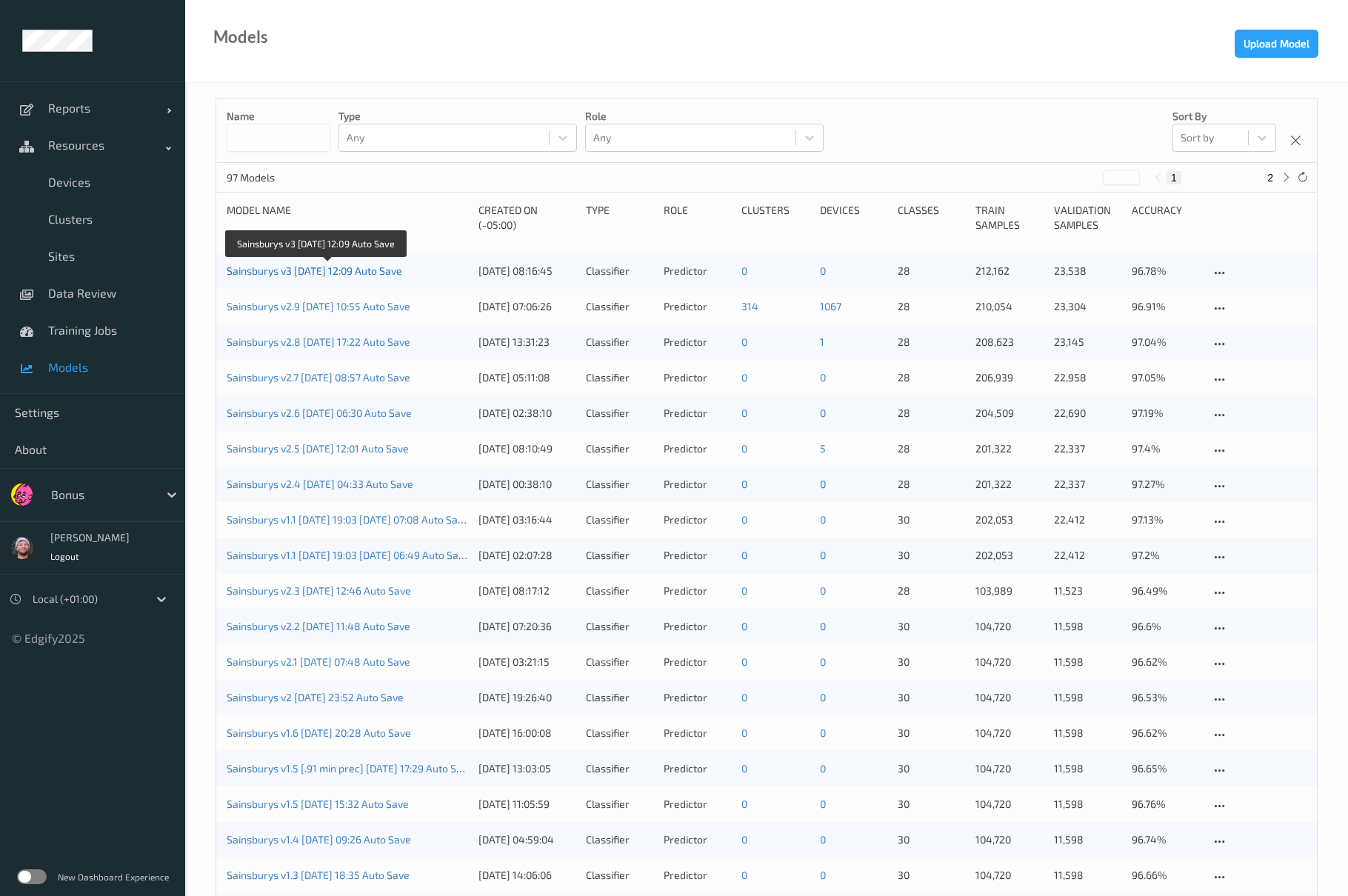
click at [377, 271] on link "Sainsburys v3 [DATE] 12:09 Auto Save" at bounding box center [314, 270] width 175 height 12
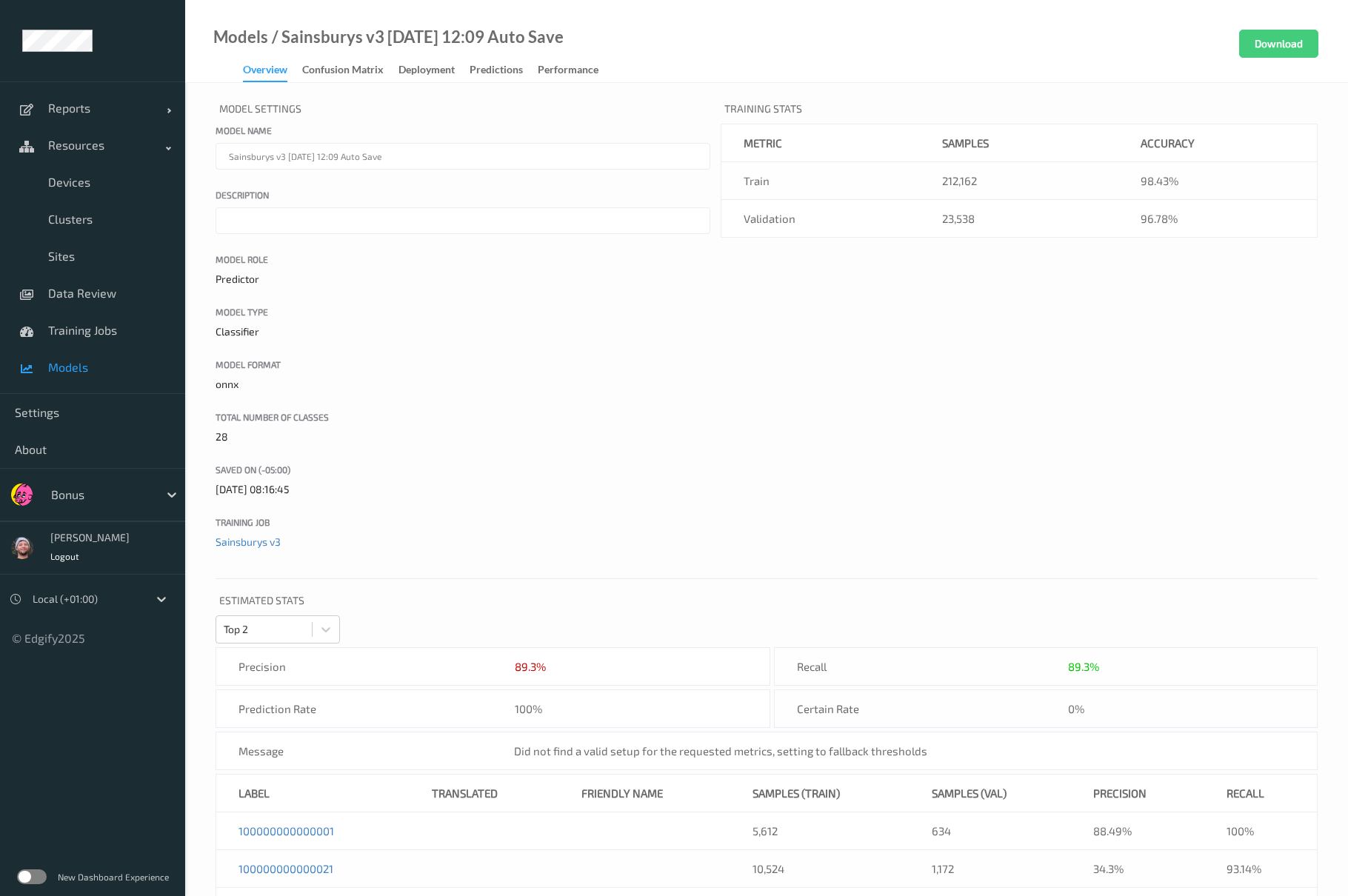
click at [120, 367] on span "Models" at bounding box center [109, 367] width 122 height 15
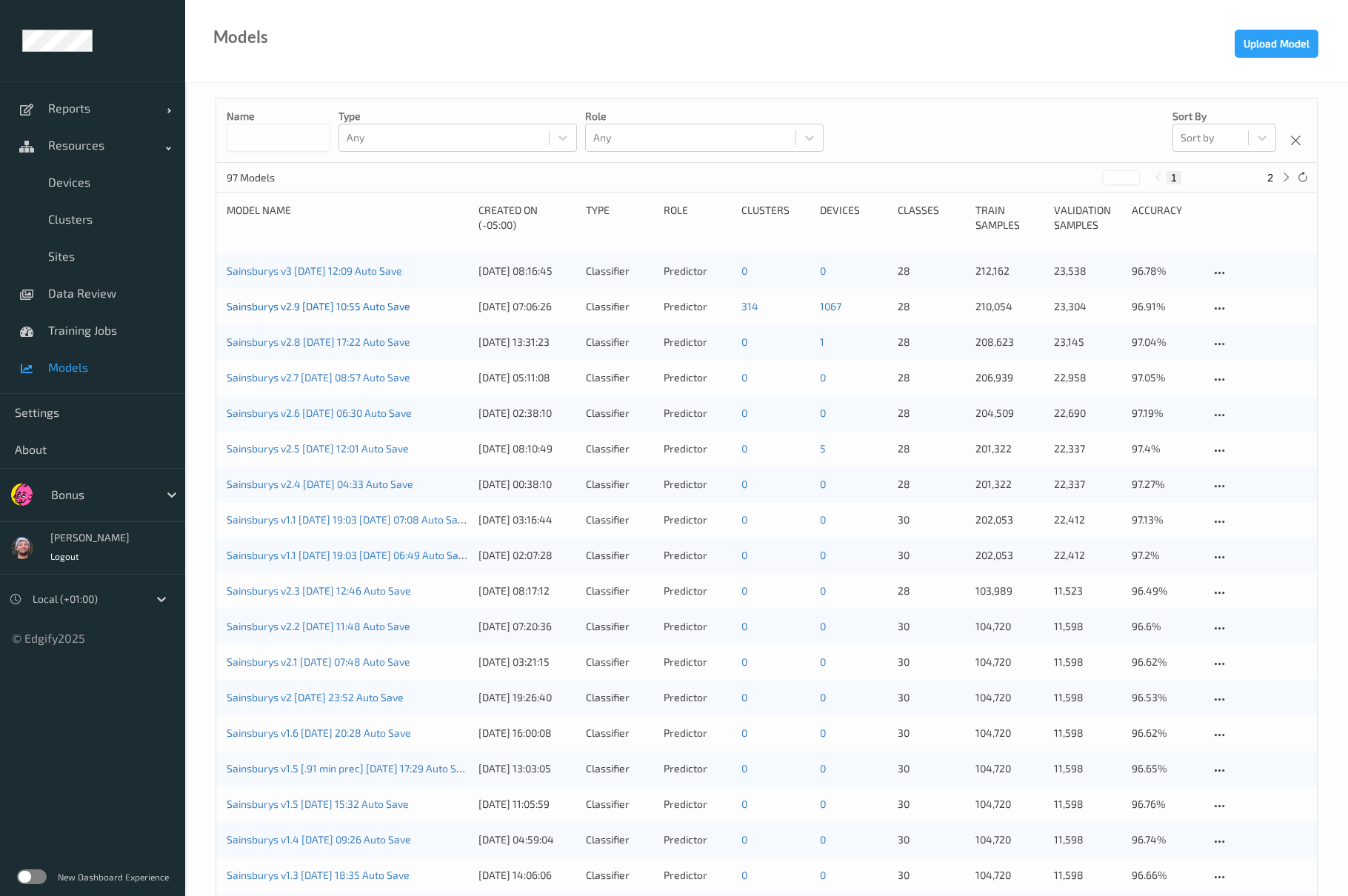
click at [342, 303] on link "Sainsburys v2.9 [DATE] 10:55 Auto Save" at bounding box center [319, 306] width 183 height 12
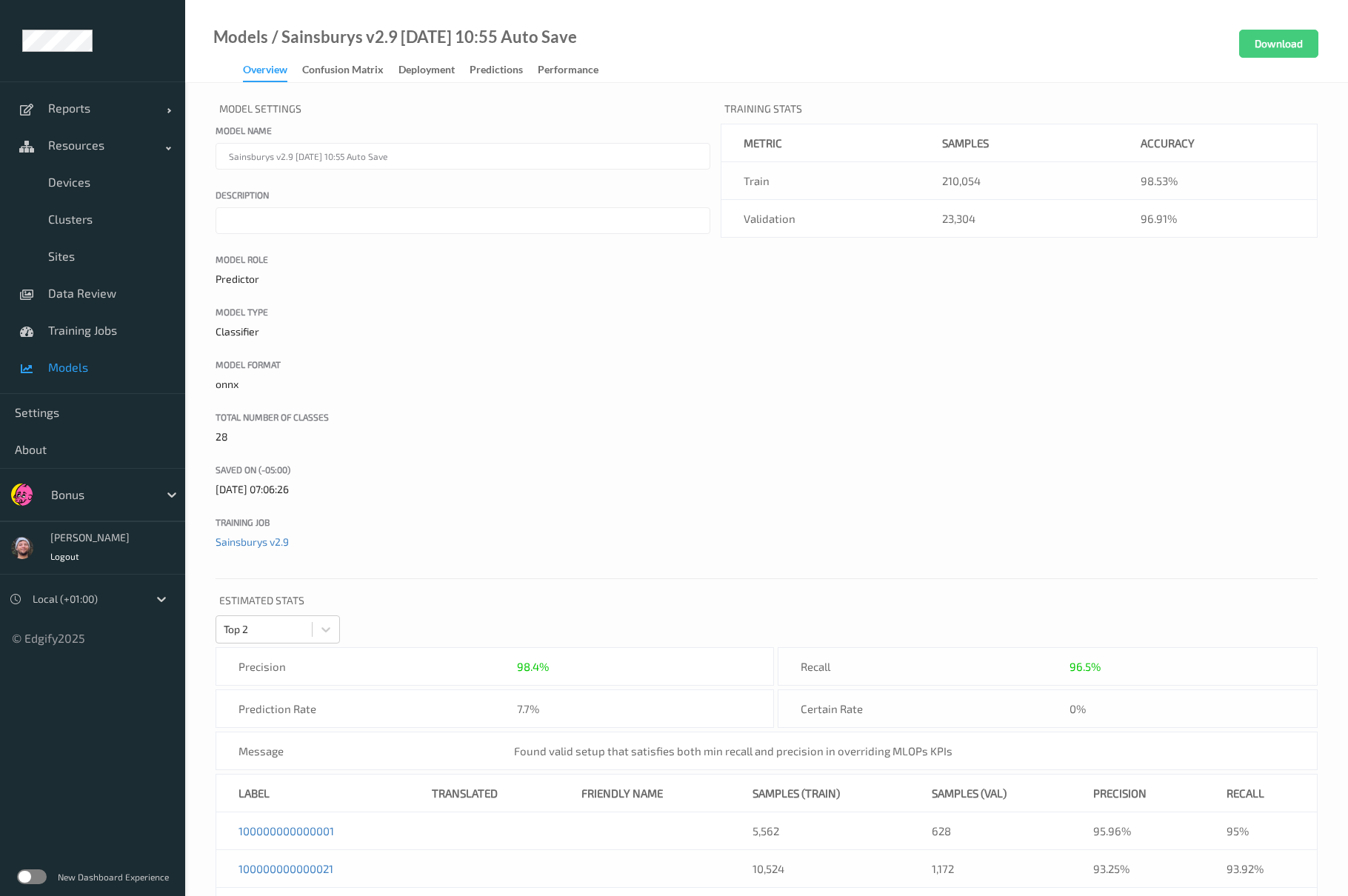
click at [84, 355] on link "Models" at bounding box center [93, 367] width 185 height 37
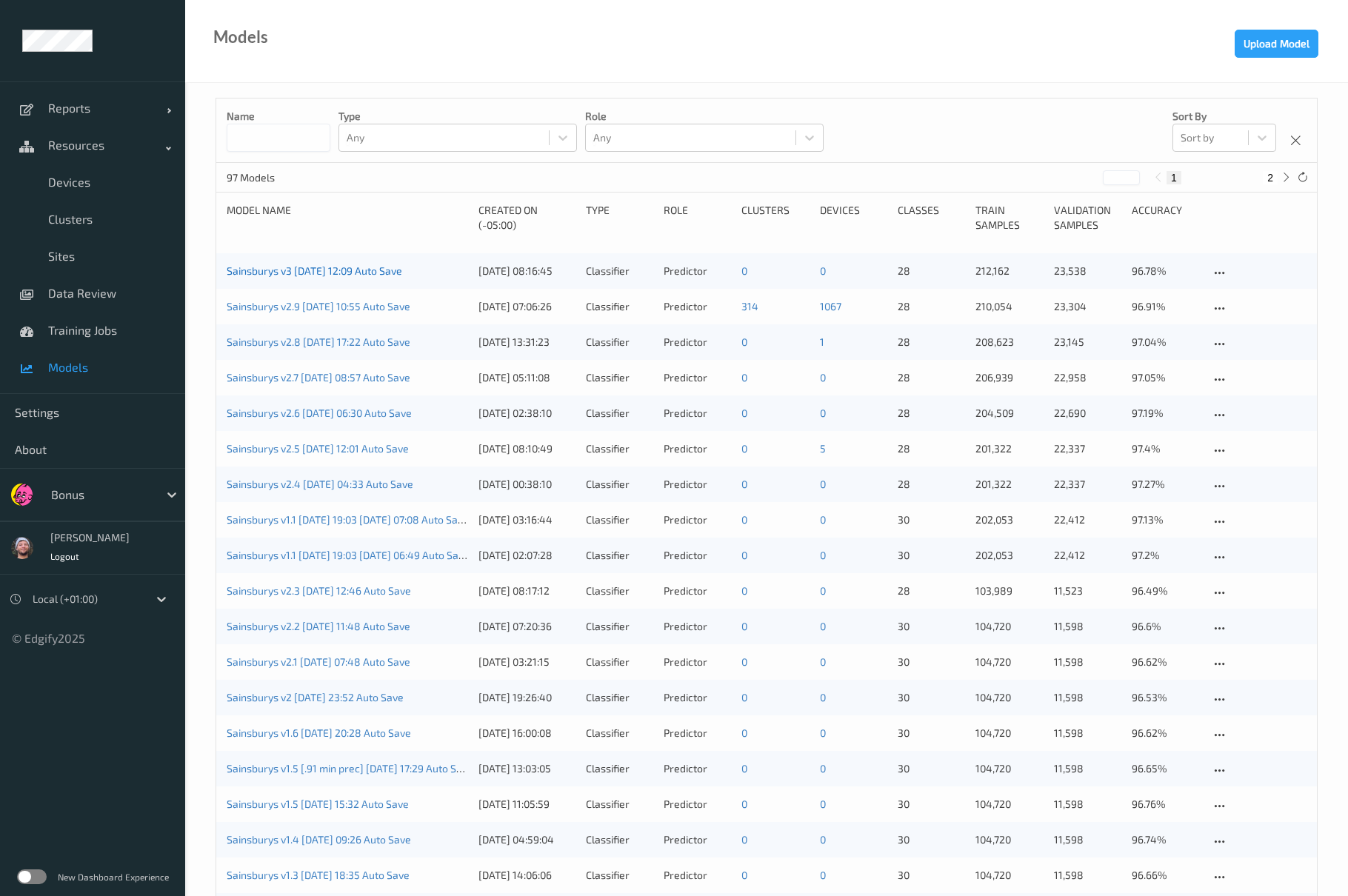
click at [289, 271] on link "Sainsburys v3 [DATE] 12:09 Auto Save" at bounding box center [314, 270] width 175 height 12
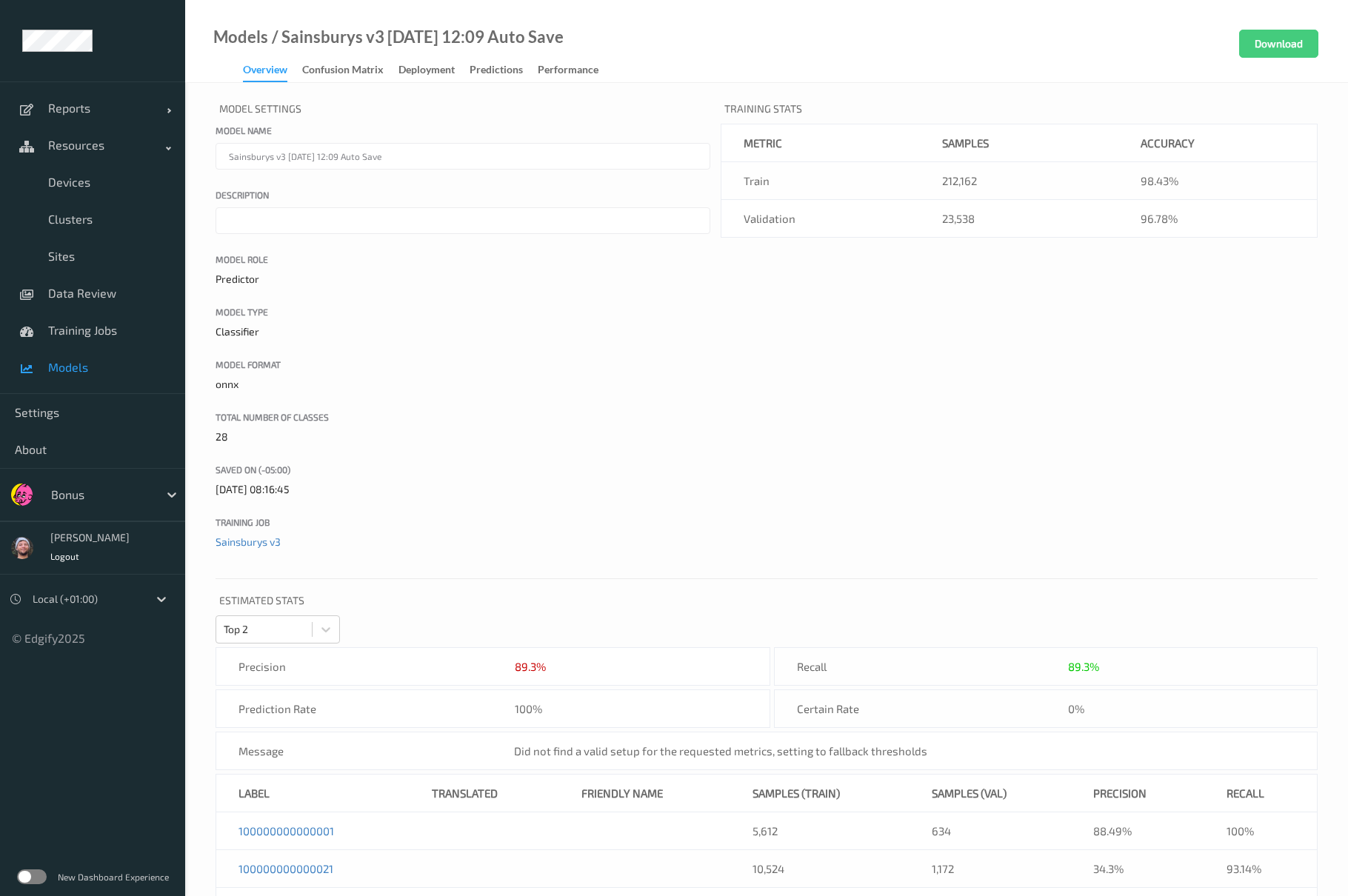
click at [93, 364] on span "Models" at bounding box center [109, 367] width 122 height 15
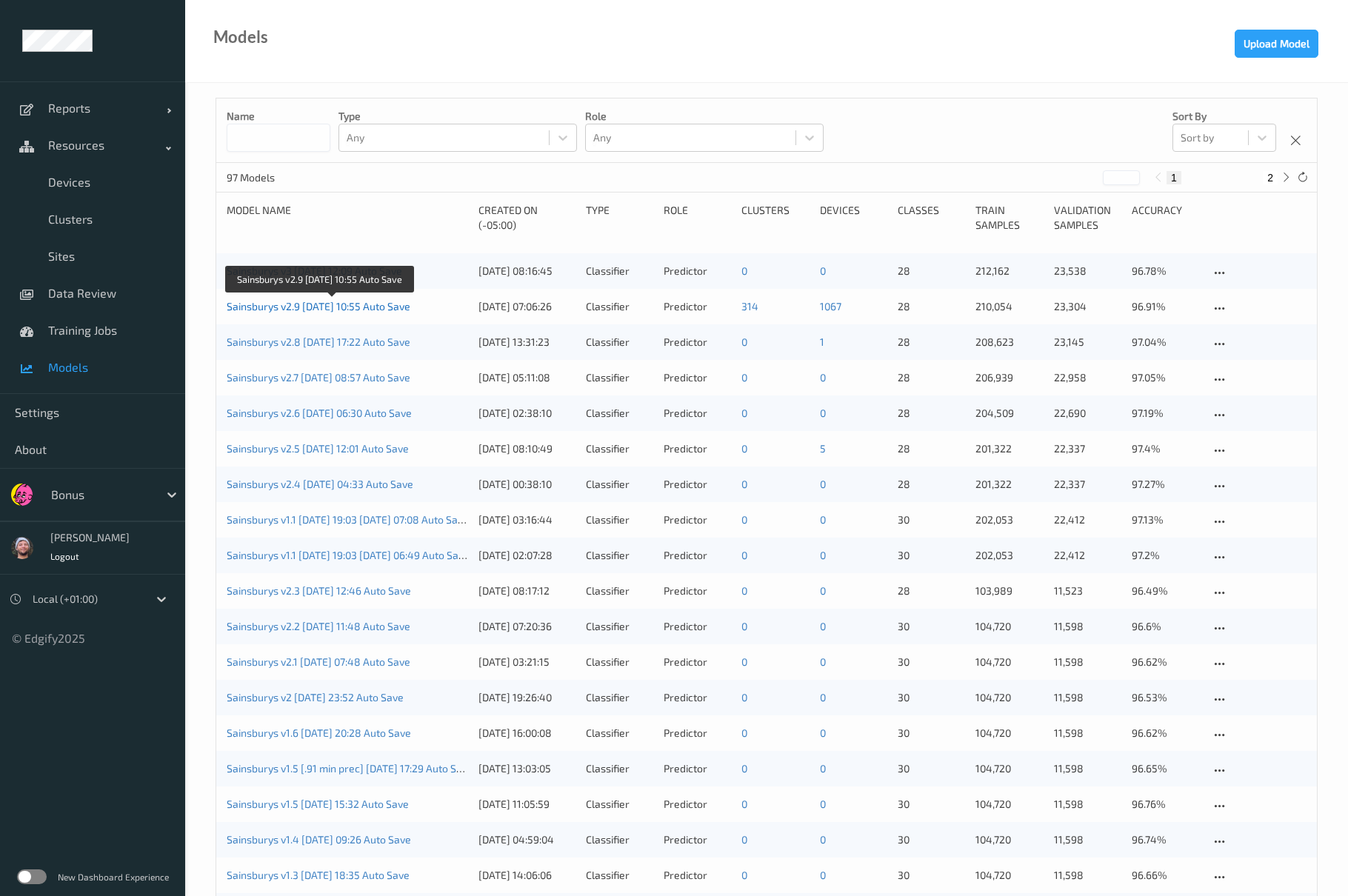
click at [382, 306] on link "Sainsburys v2.9 2025-08-04 10:55 Auto Save" at bounding box center [319, 306] width 183 height 12
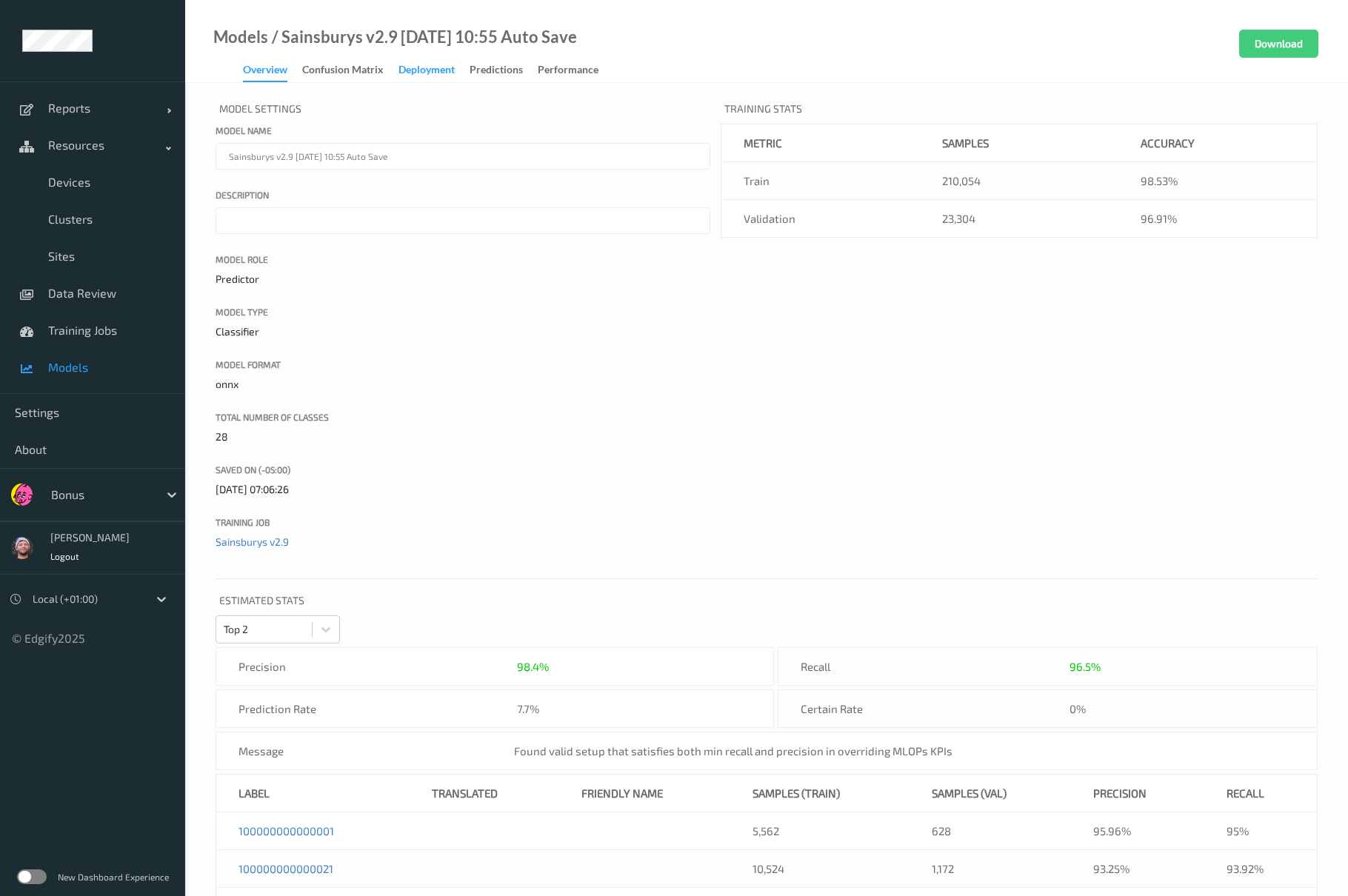
click at [439, 74] on div "Deployment" at bounding box center [426, 71] width 56 height 19
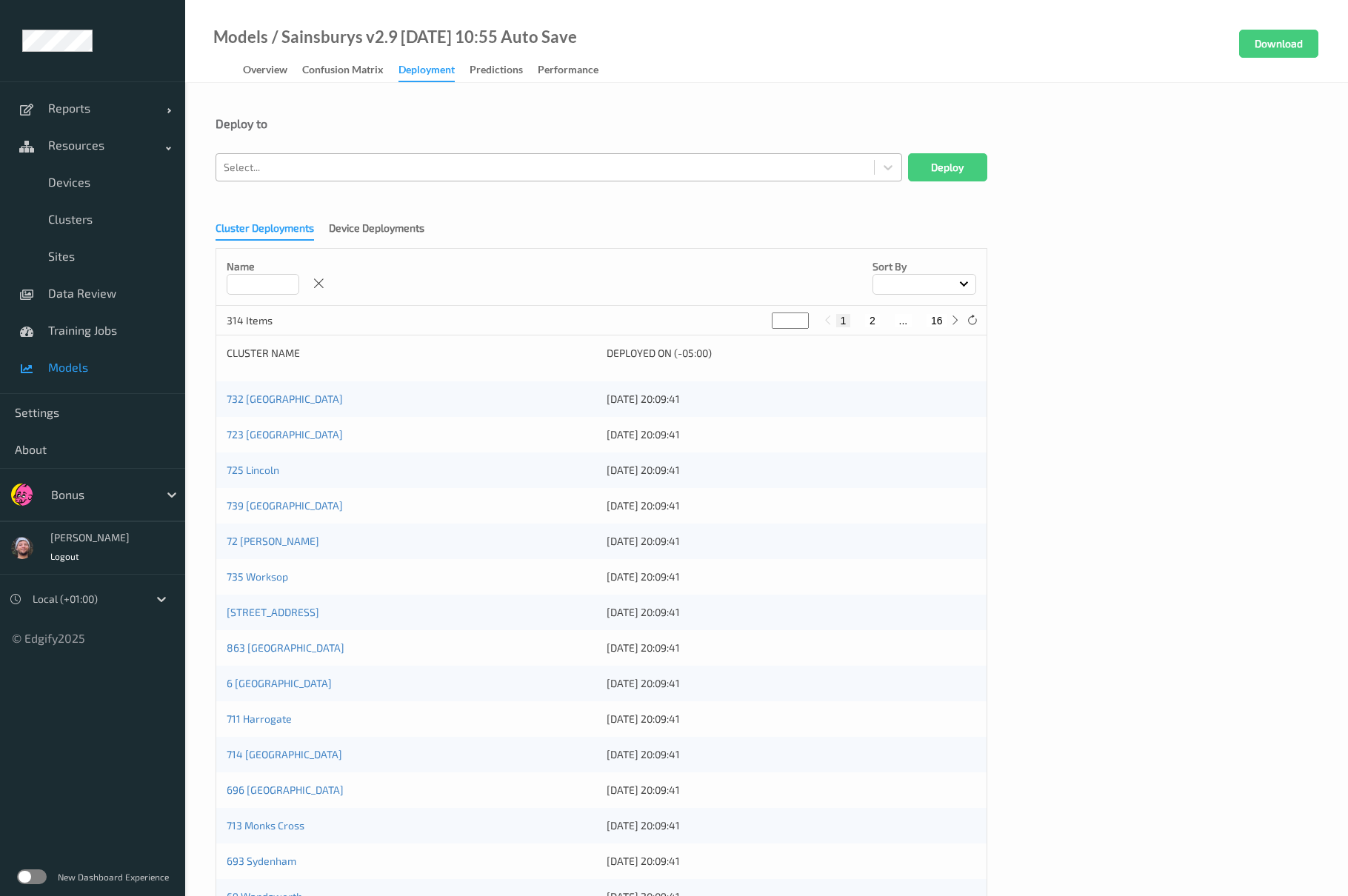
click at [327, 169] on div at bounding box center [545, 167] width 642 height 18
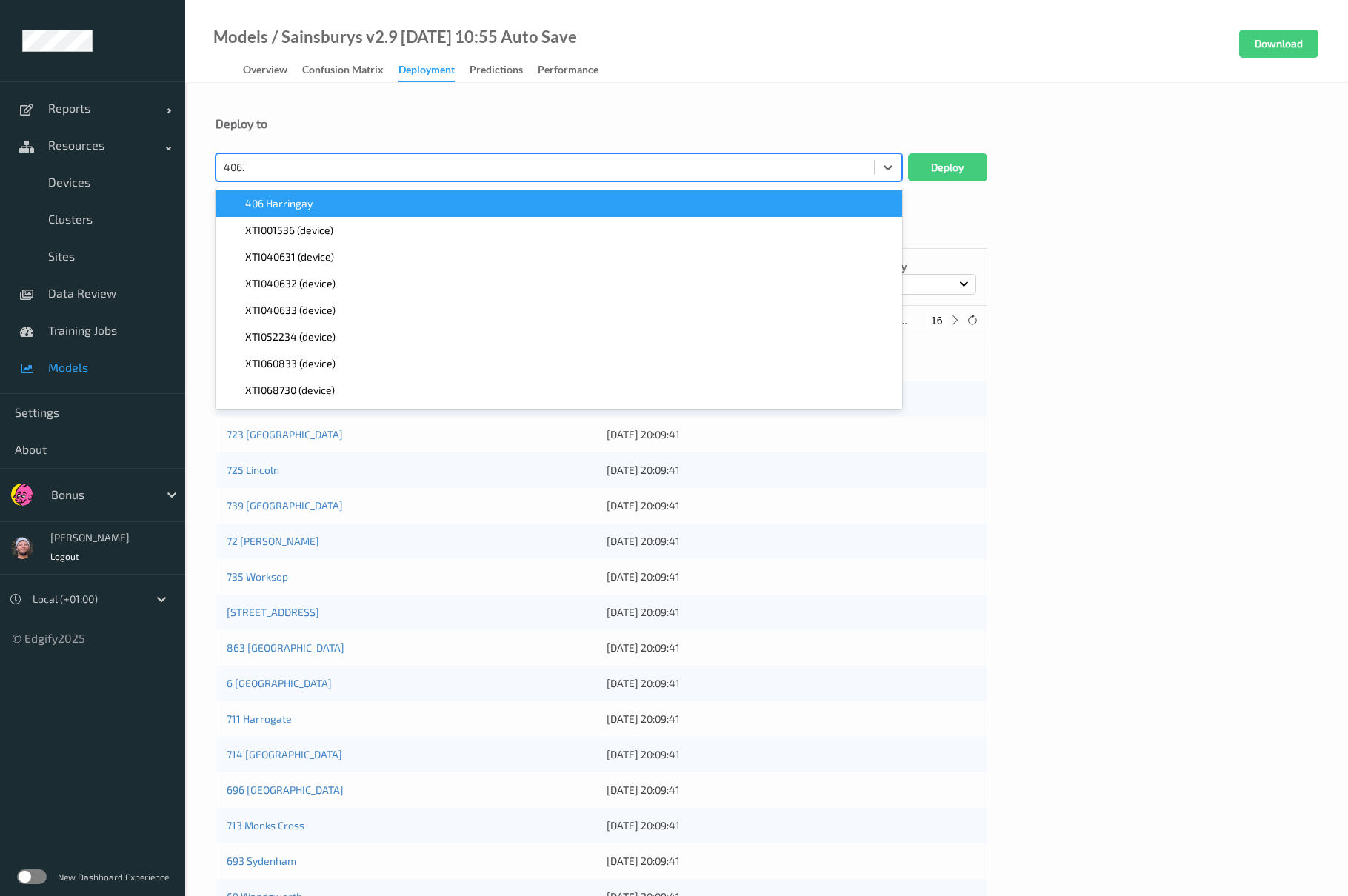
type input "40631"
type input "56738"
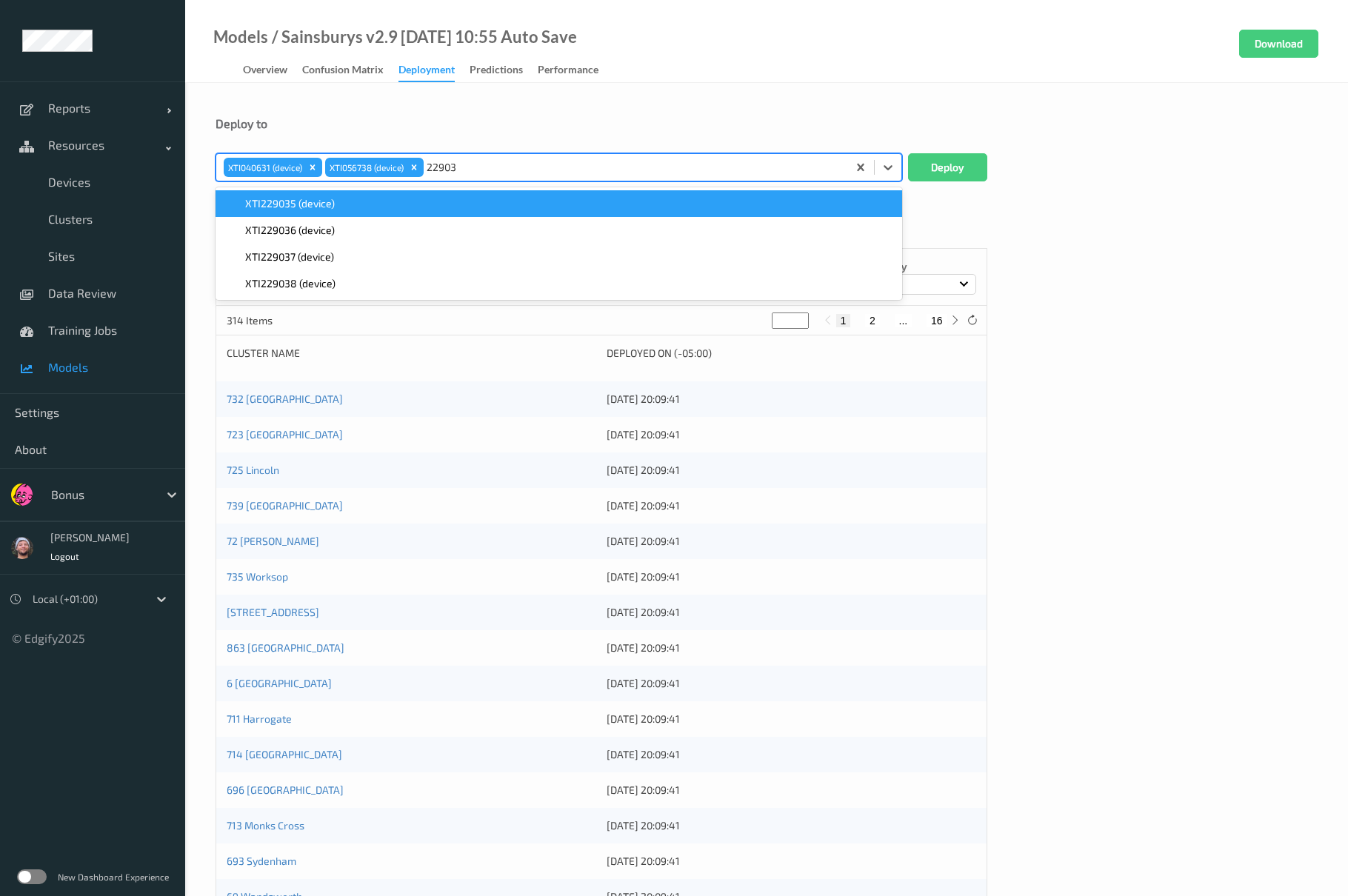
type input "229037"
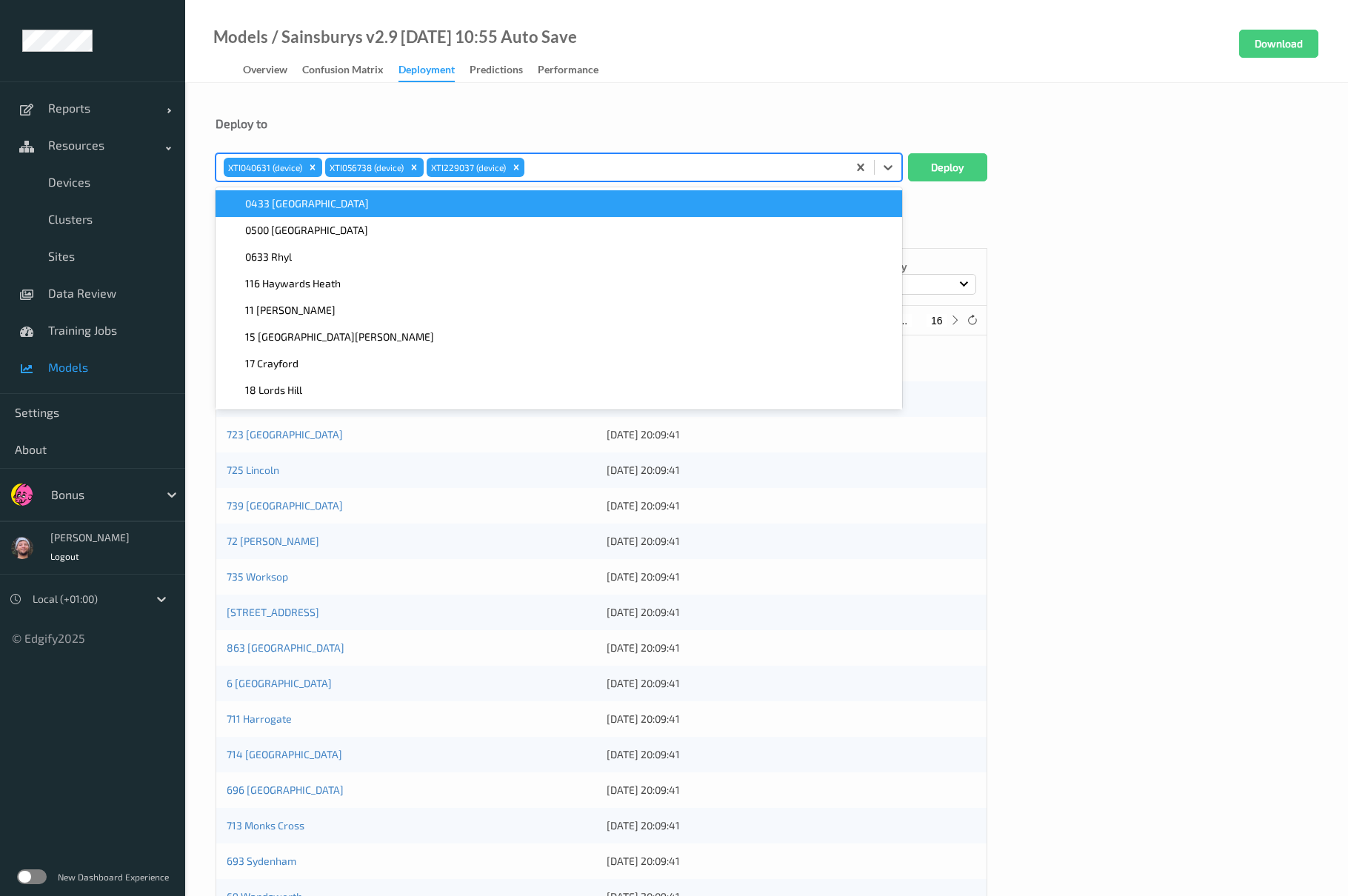
type input "5"
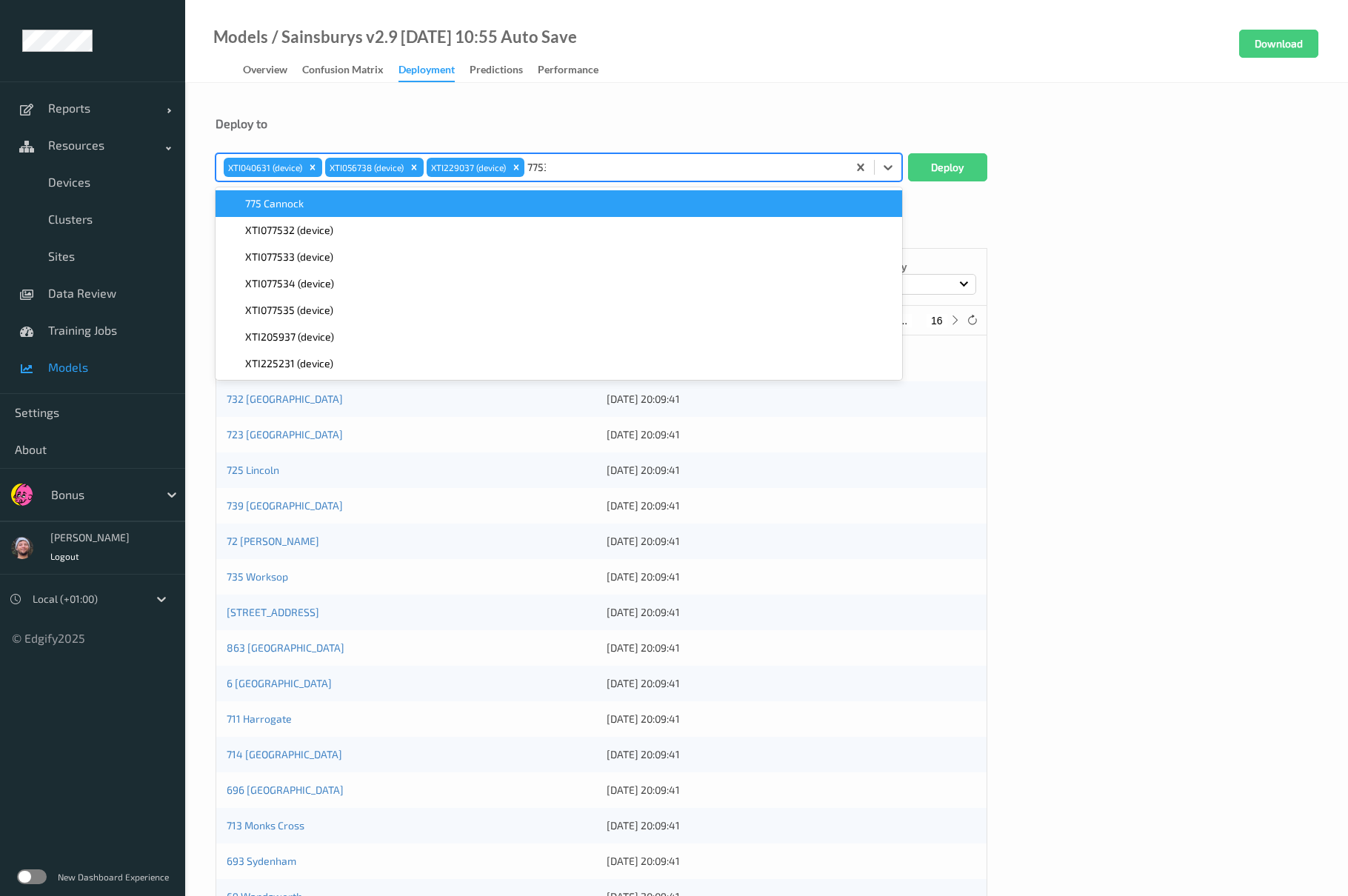
type input "77533"
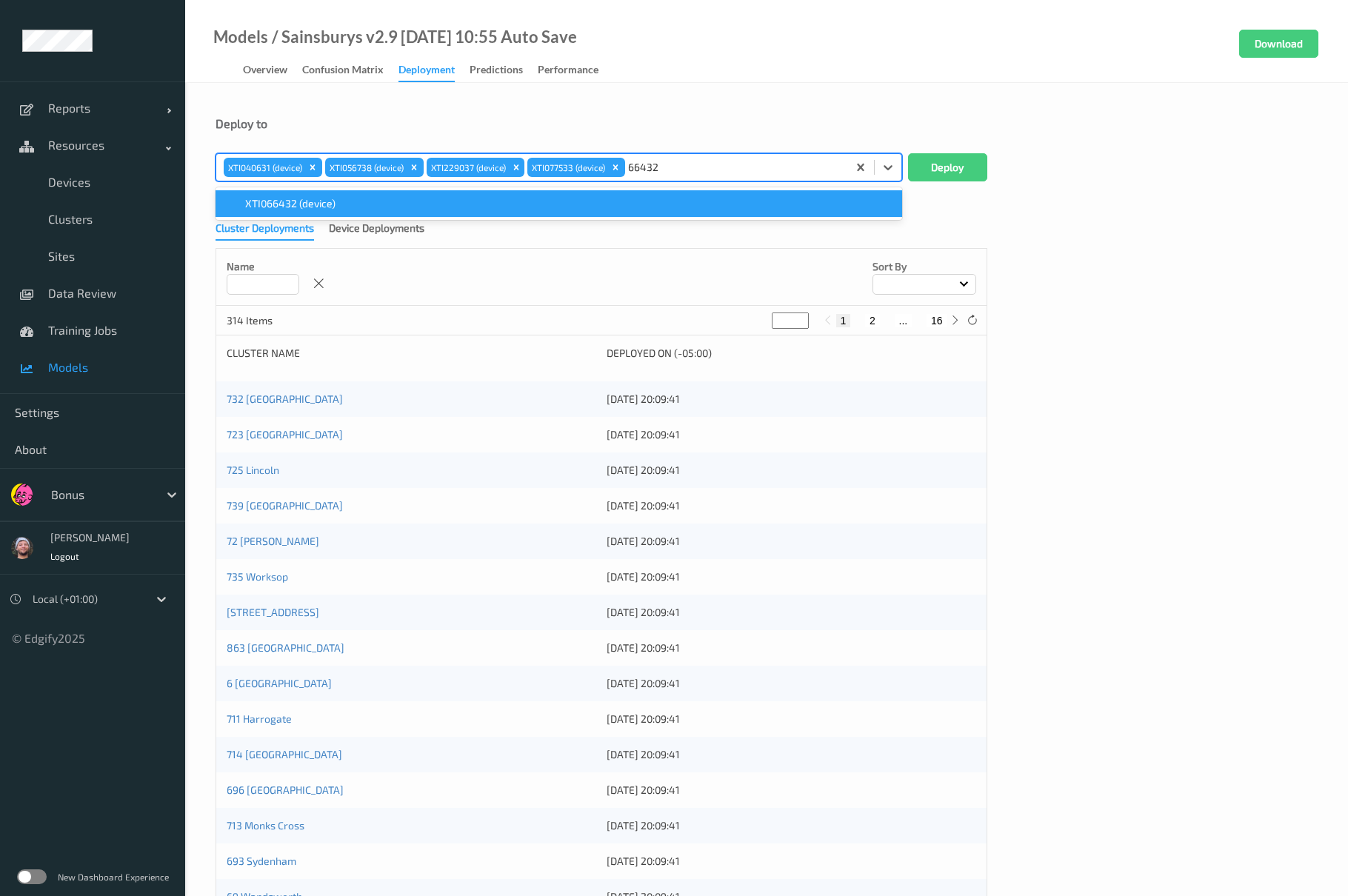
type input "66432"
click at [69, 488] on div at bounding box center [101, 495] width 100 height 18
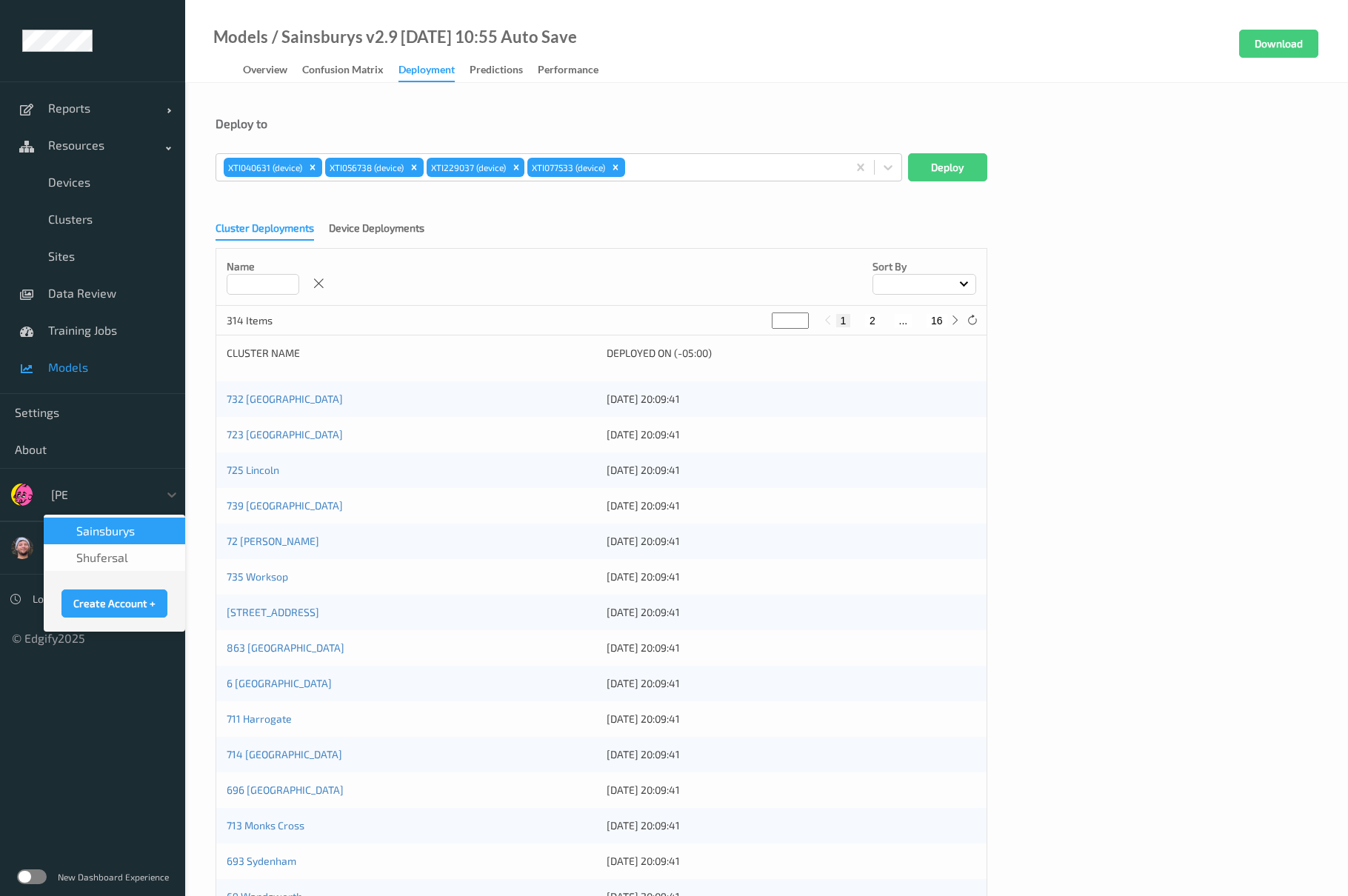
type input "sains"
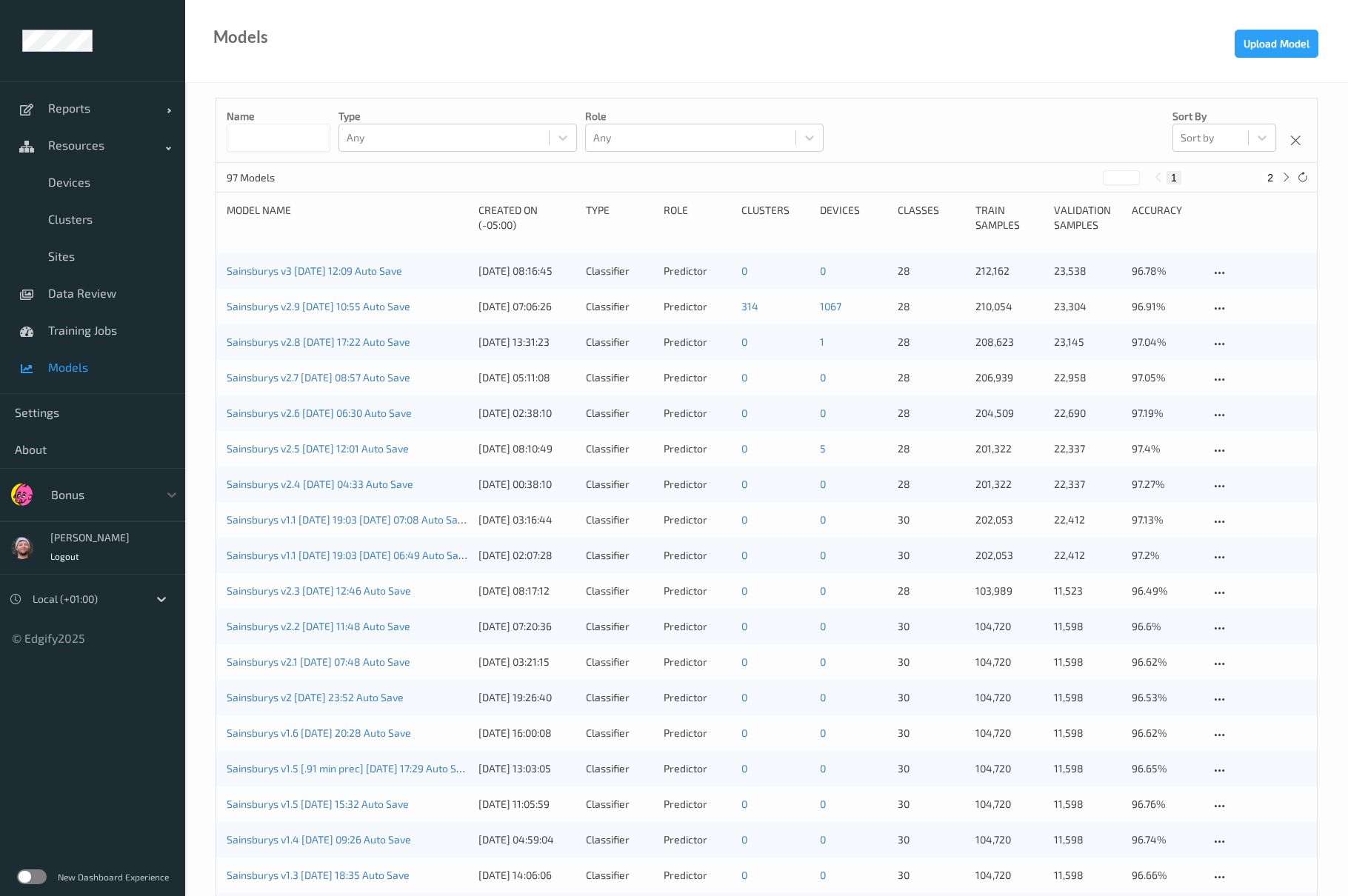
click at [40, 868] on div "New Dashboard Experience" at bounding box center [93, 876] width 185 height 38
click at [34, 876] on label at bounding box center [31, 876] width 29 height 15
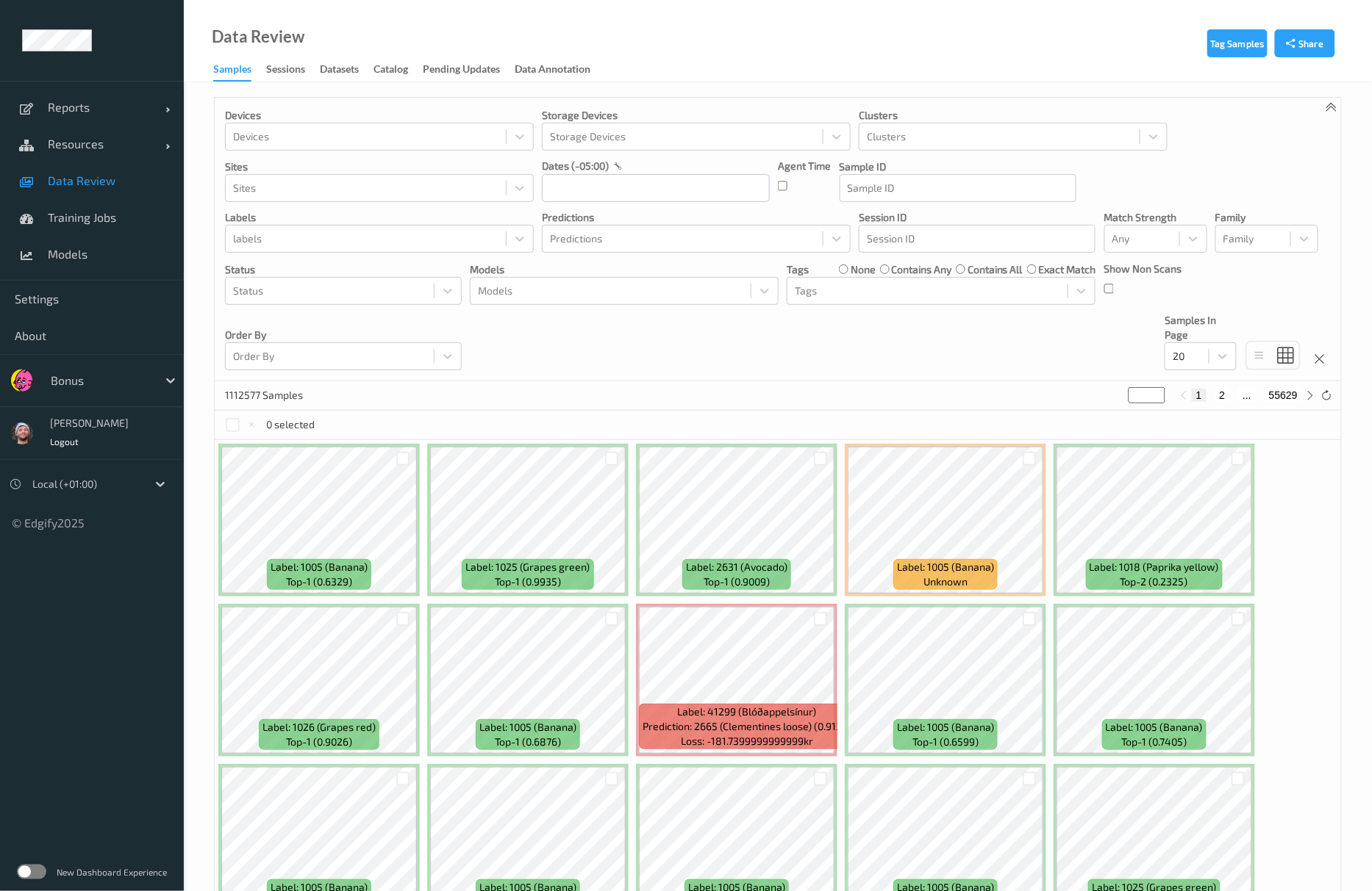
click at [773, 359] on div "Devices Devices Storage Devices Storage Devices Clusters Clusters Sites Sites d…" at bounding box center [777, 239] width 1126 height 283
click at [125, 189] on link "Data Review" at bounding box center [92, 181] width 184 height 37
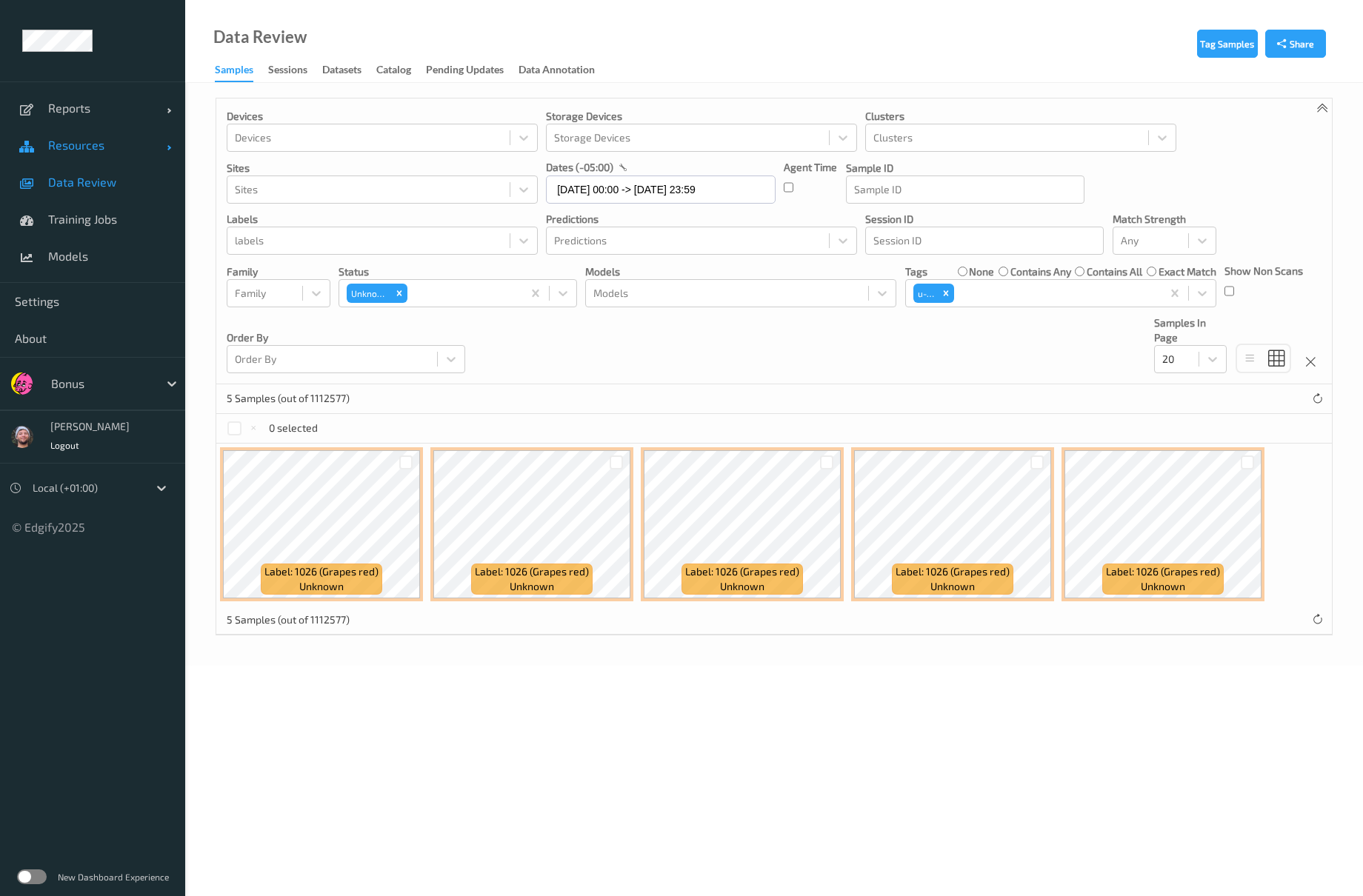
drag, startPoint x: 54, startPoint y: 158, endPoint x: 72, endPoint y: 231, distance: 75.2
click at [54, 158] on link "Resources" at bounding box center [93, 145] width 185 height 37
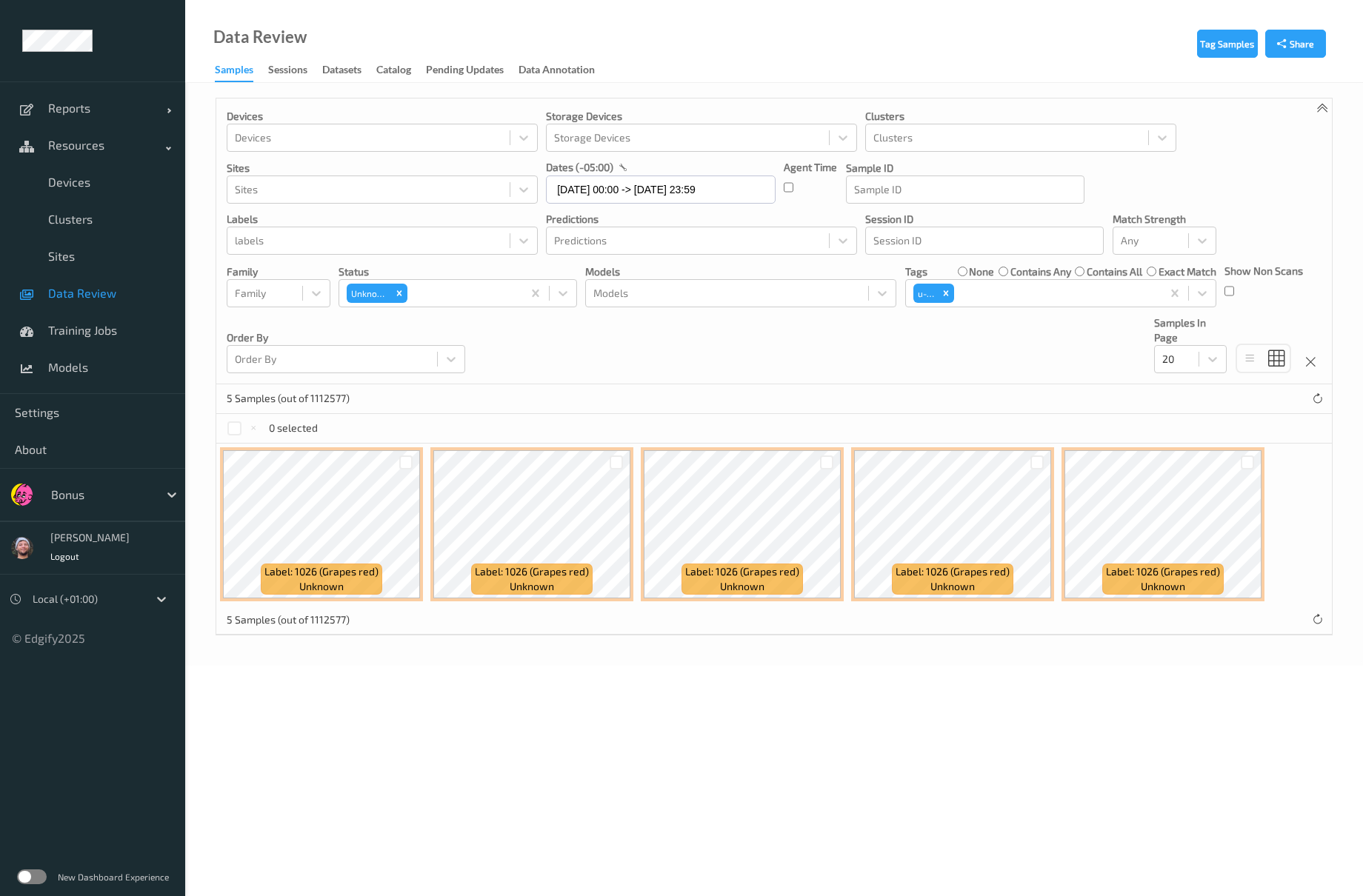
click at [86, 391] on div "Reports Default Report Customized Report Resources Devices Clusters Sites Data …" at bounding box center [93, 238] width 185 height 312
click at [89, 372] on span "Models" at bounding box center [109, 367] width 122 height 15
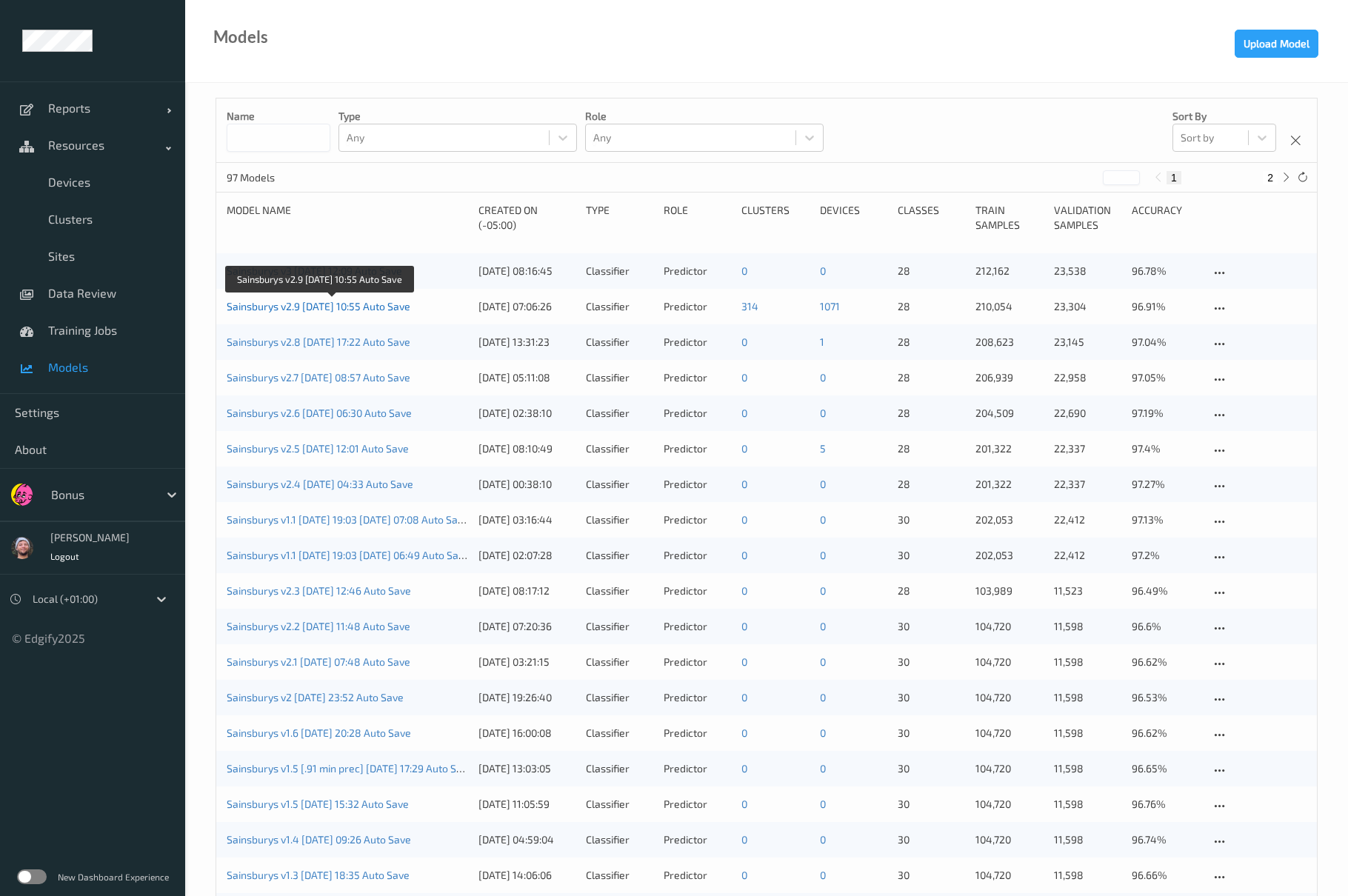
click at [328, 306] on link "Sainsburys v2.9 2025-08-04 10:55 Auto Save" at bounding box center [319, 306] width 183 height 12
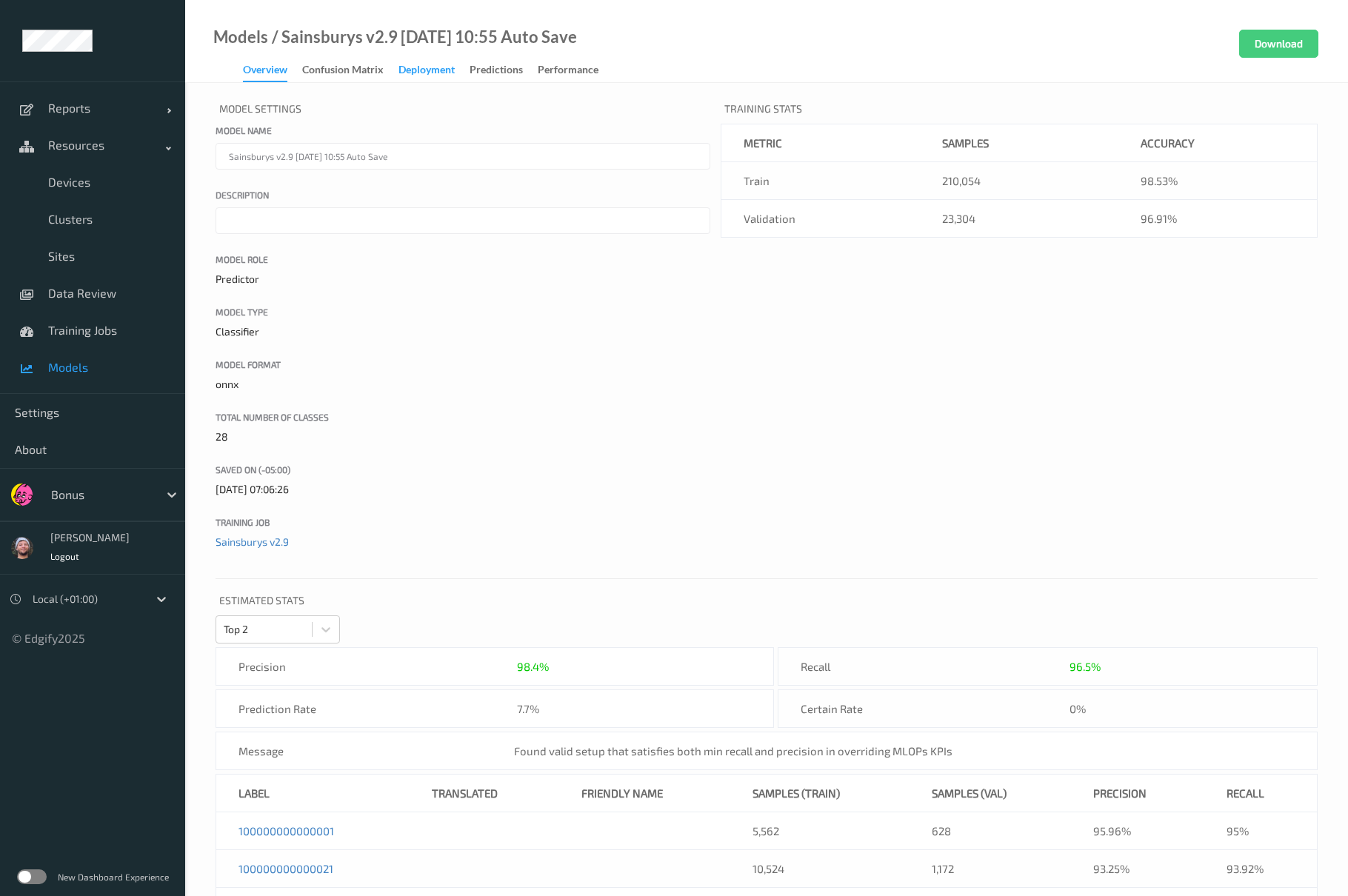
click at [416, 67] on div "Deployment" at bounding box center [426, 71] width 56 height 19
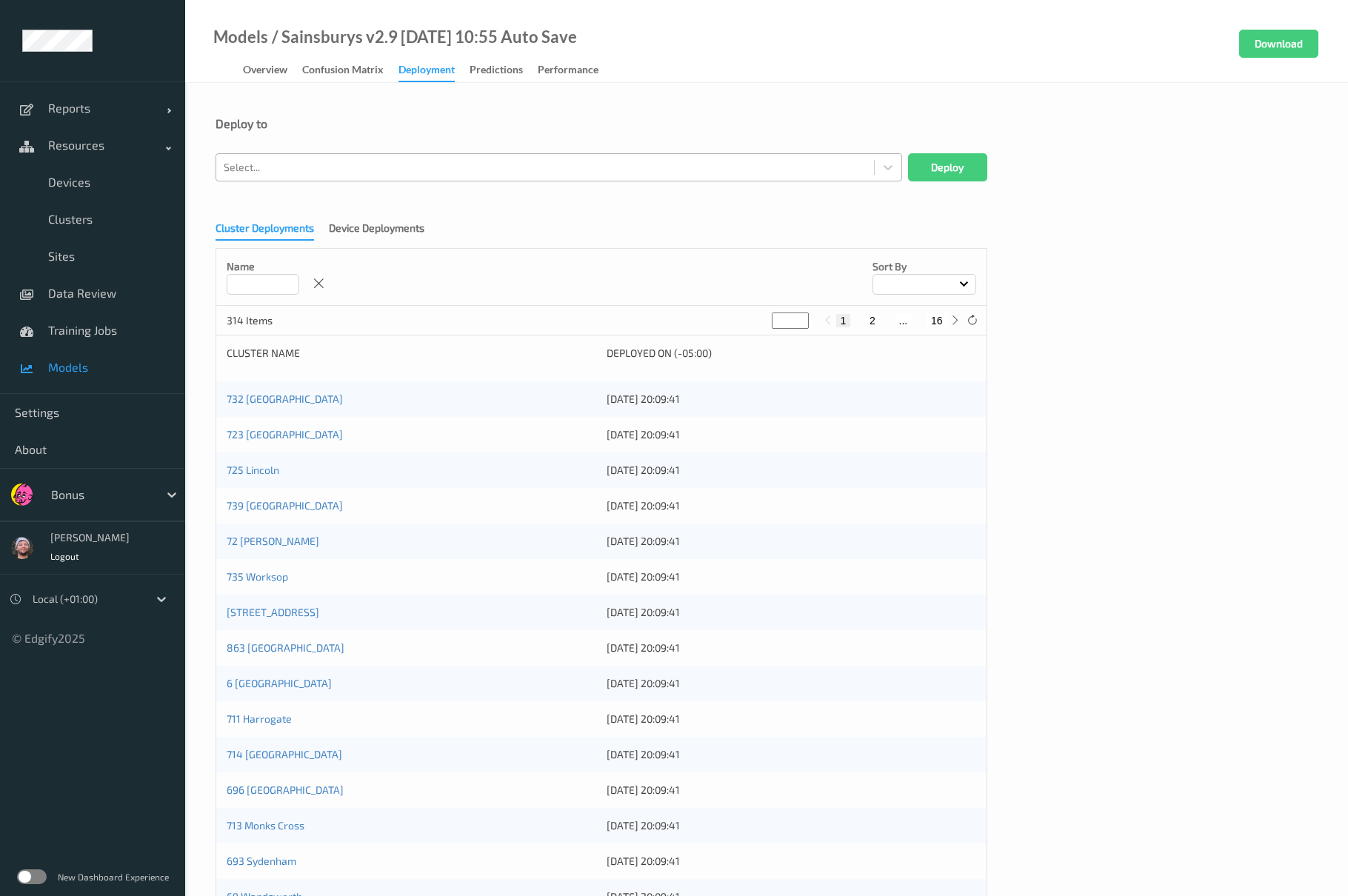
click at [335, 154] on div "Select..." at bounding box center [558, 167] width 686 height 28
paste input "XTI040631"
type input "XTI040631"
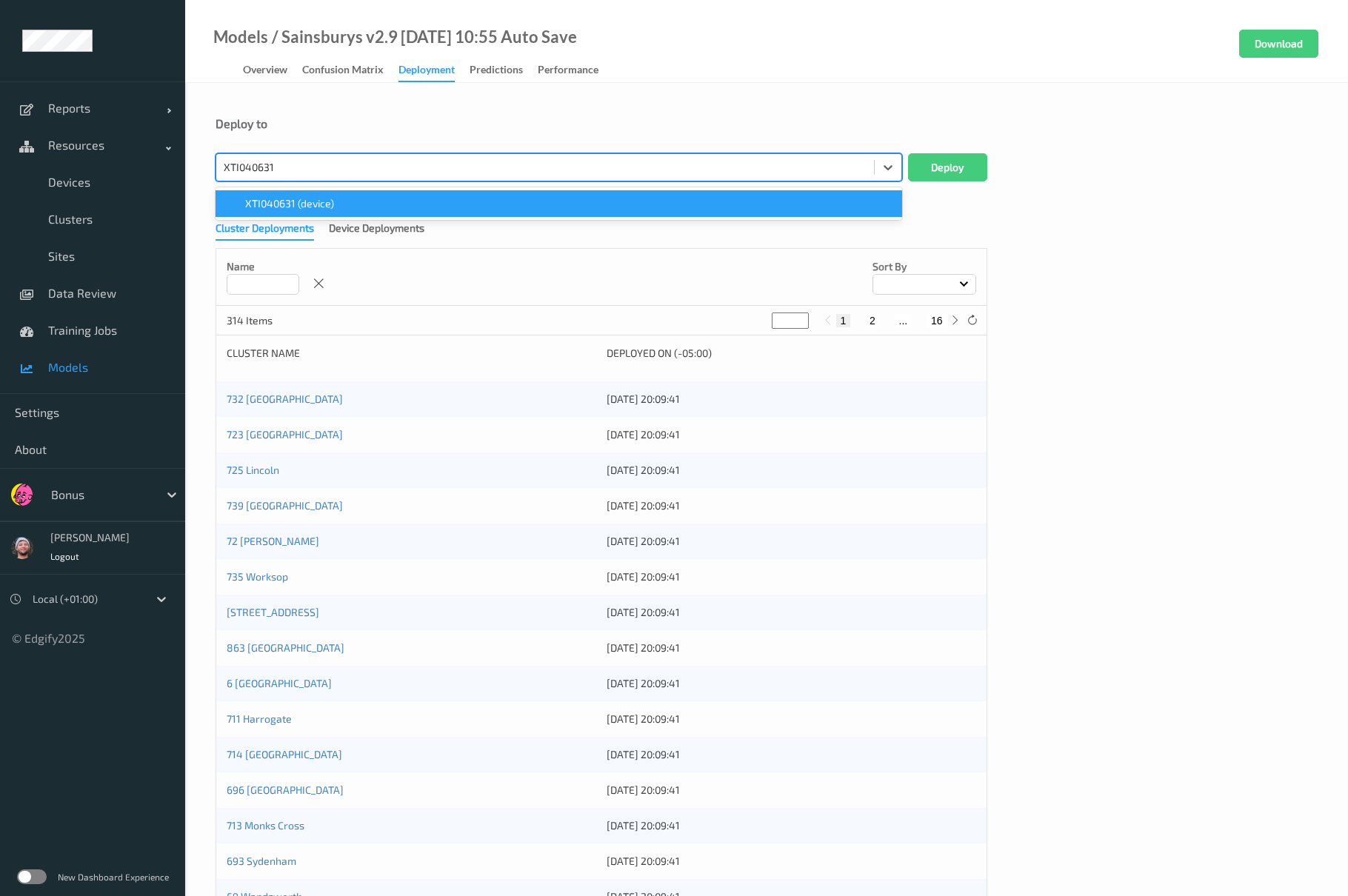
click at [326, 201] on span "XTI040631 (device)" at bounding box center [289, 204] width 89 height 15
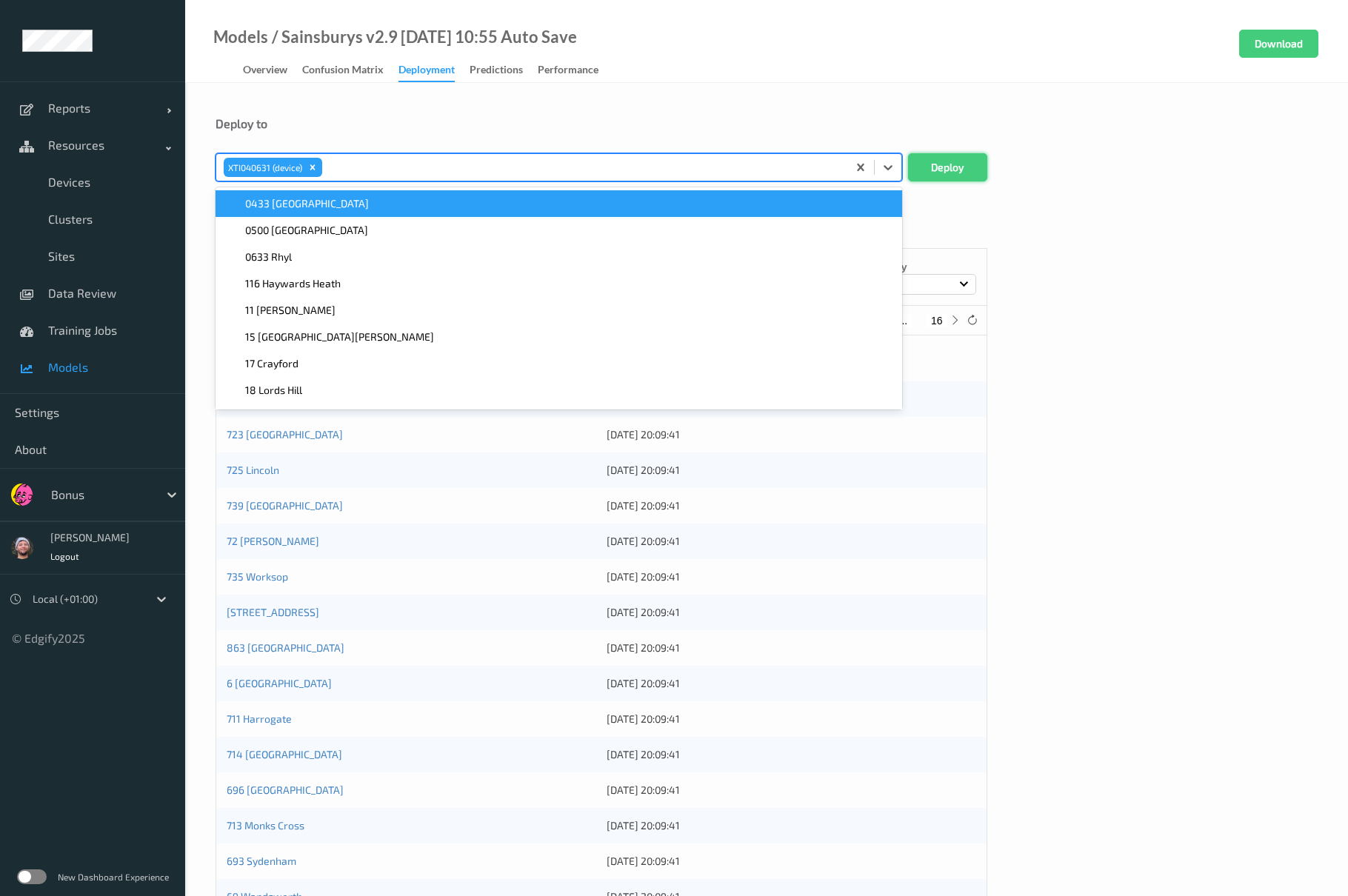
click at [916, 157] on button "Deploy" at bounding box center [947, 167] width 79 height 28
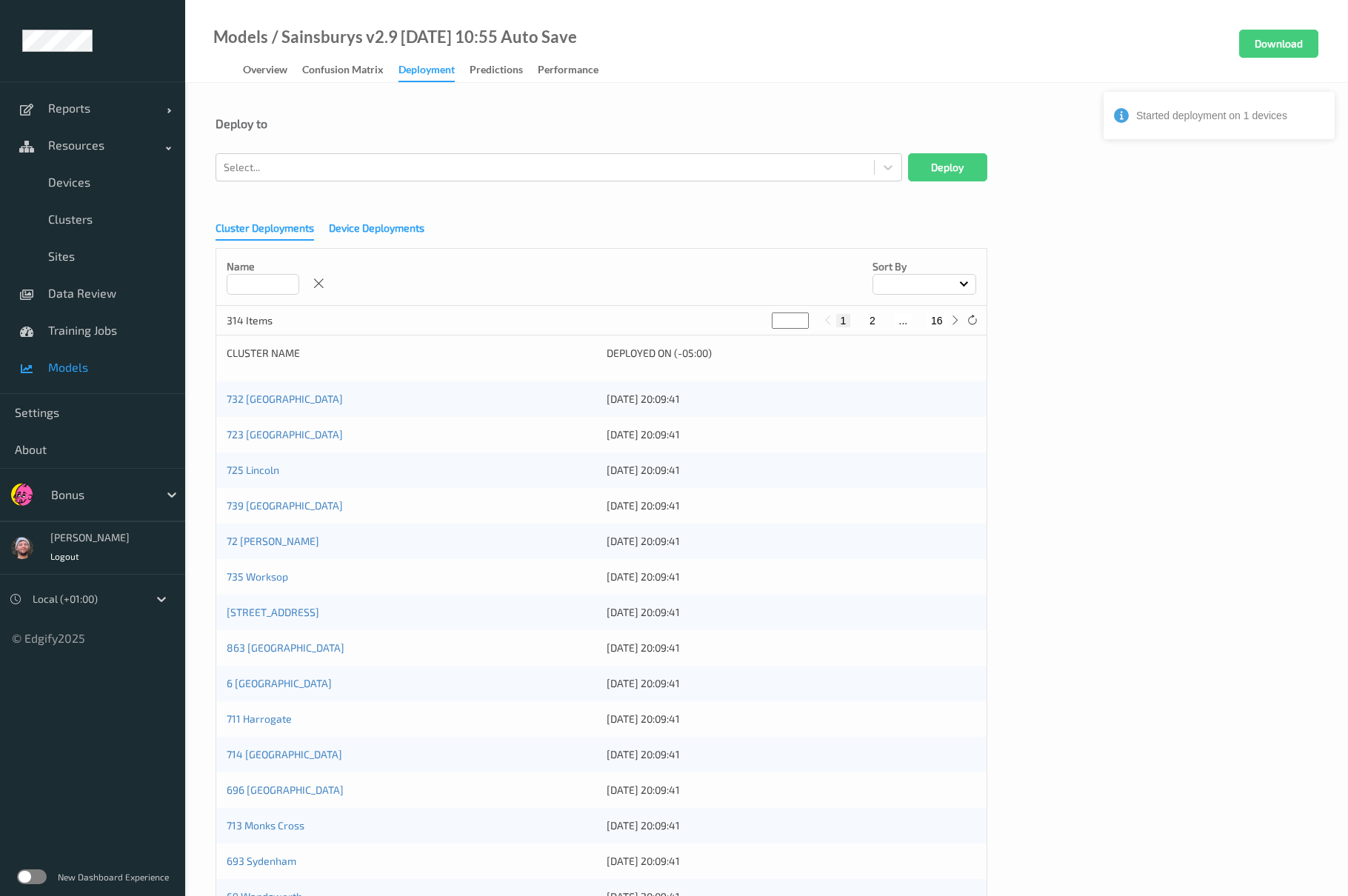
drag, startPoint x: 401, startPoint y: 223, endPoint x: 350, endPoint y: 238, distance: 53.2
click at [401, 222] on div "Device Deployments" at bounding box center [375, 230] width 95 height 19
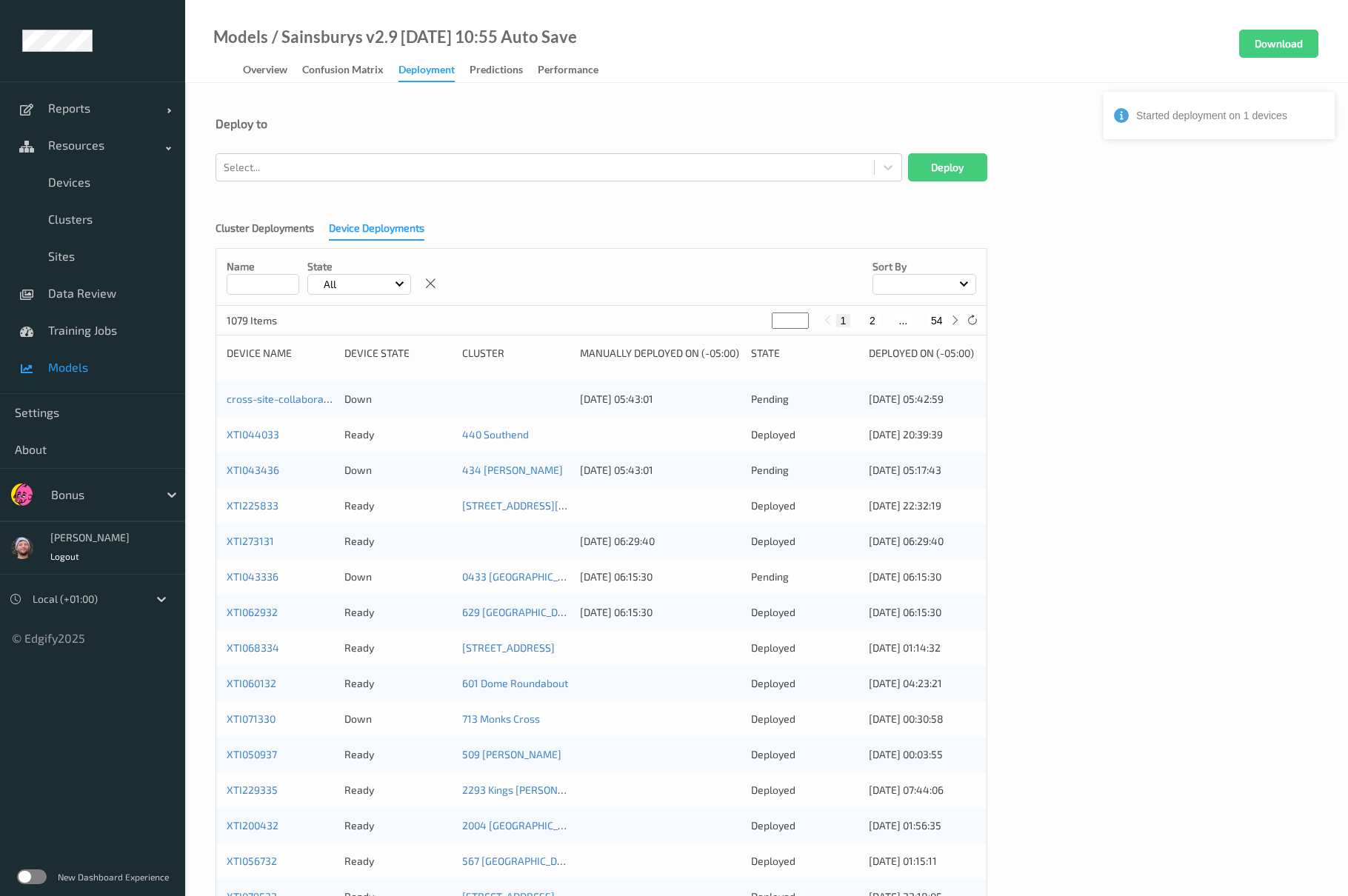
click at [247, 285] on input at bounding box center [263, 284] width 73 height 20
type input "*****"
click at [553, 278] on div "Name ***** State All Sort by" at bounding box center [601, 278] width 770 height 57
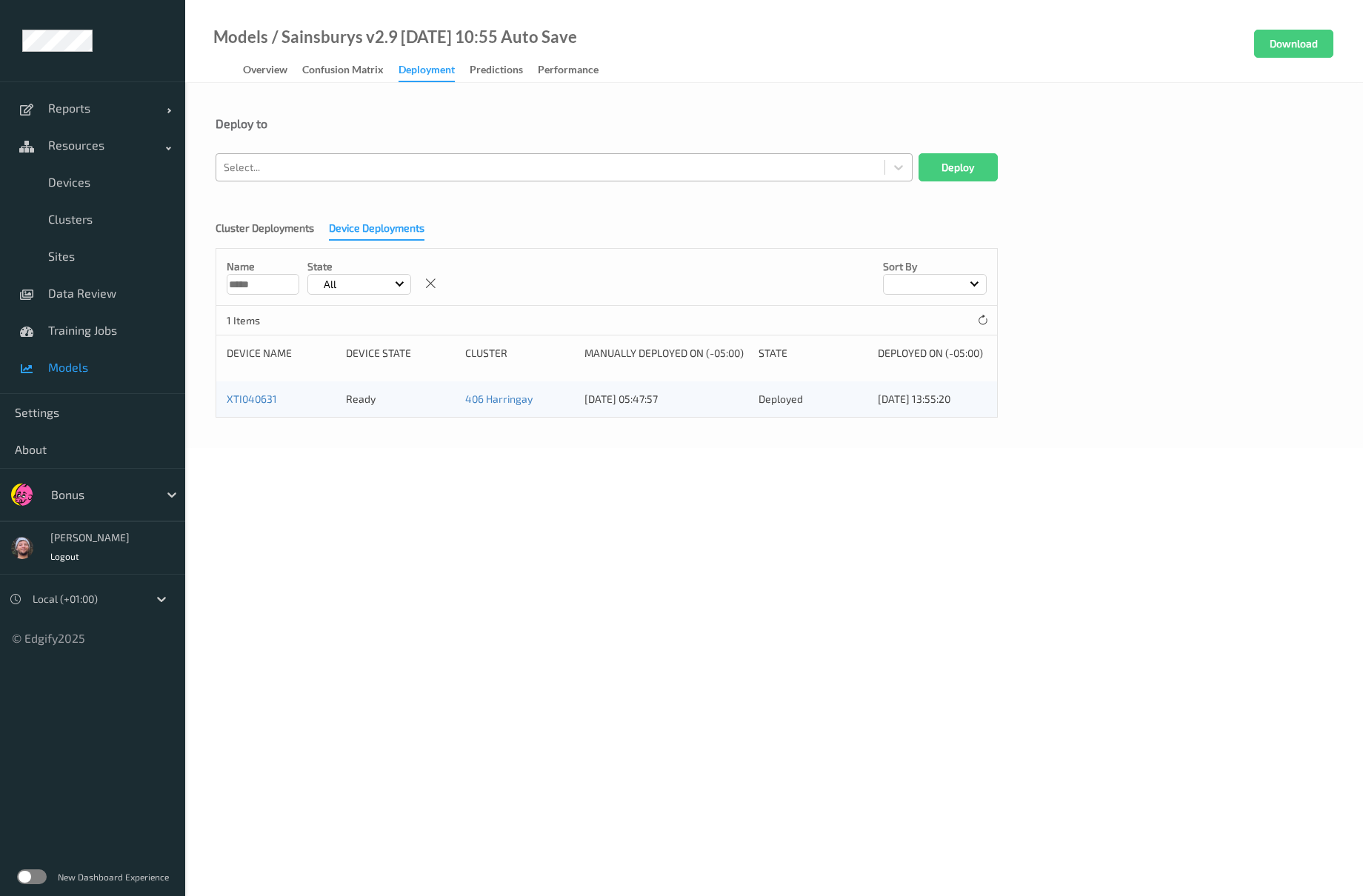
click at [303, 170] on div at bounding box center [550, 167] width 653 height 18
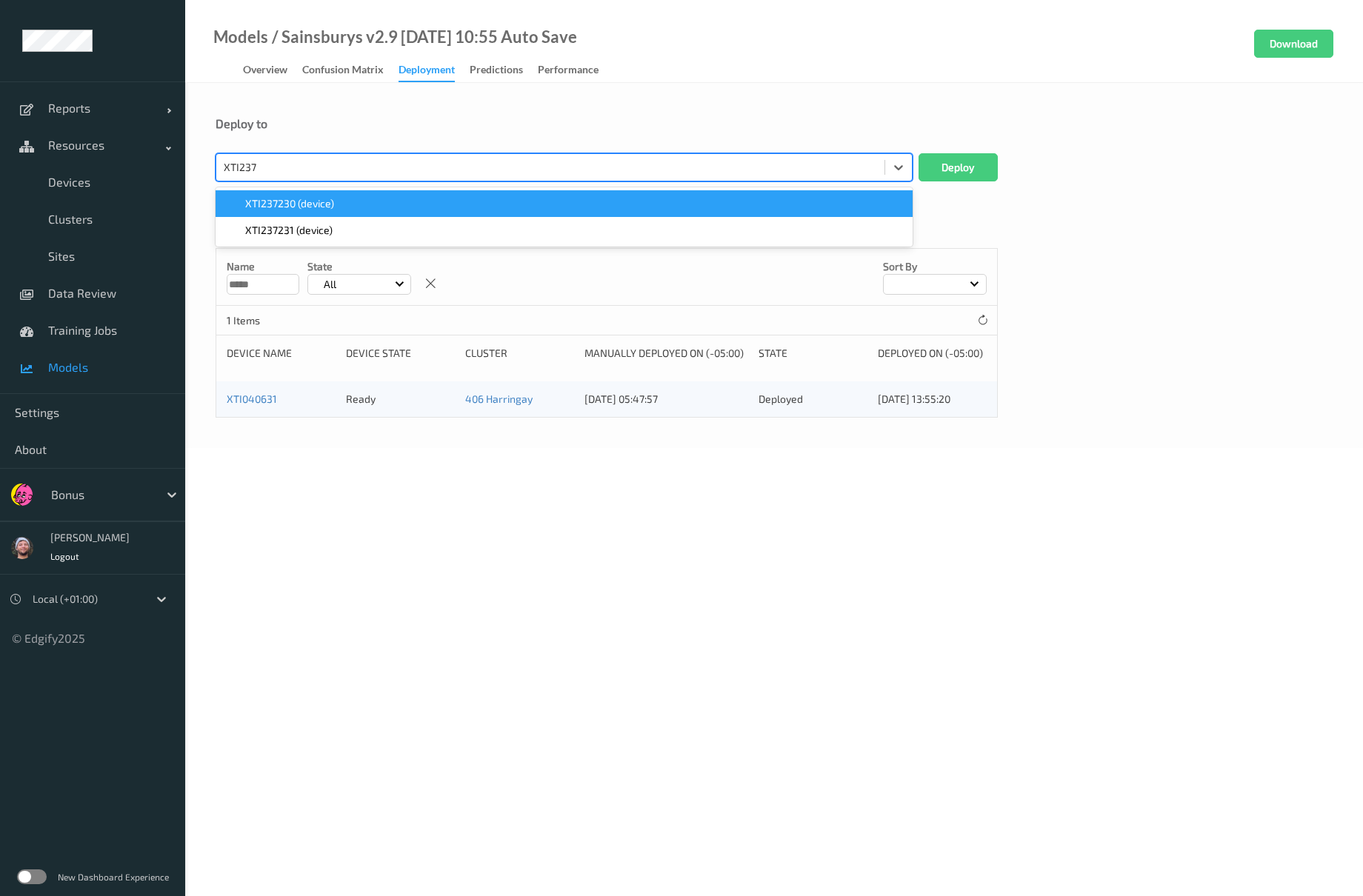
type input "XTI2372"
click at [364, 194] on div "XTI237230 (device)" at bounding box center [564, 204] width 697 height 27
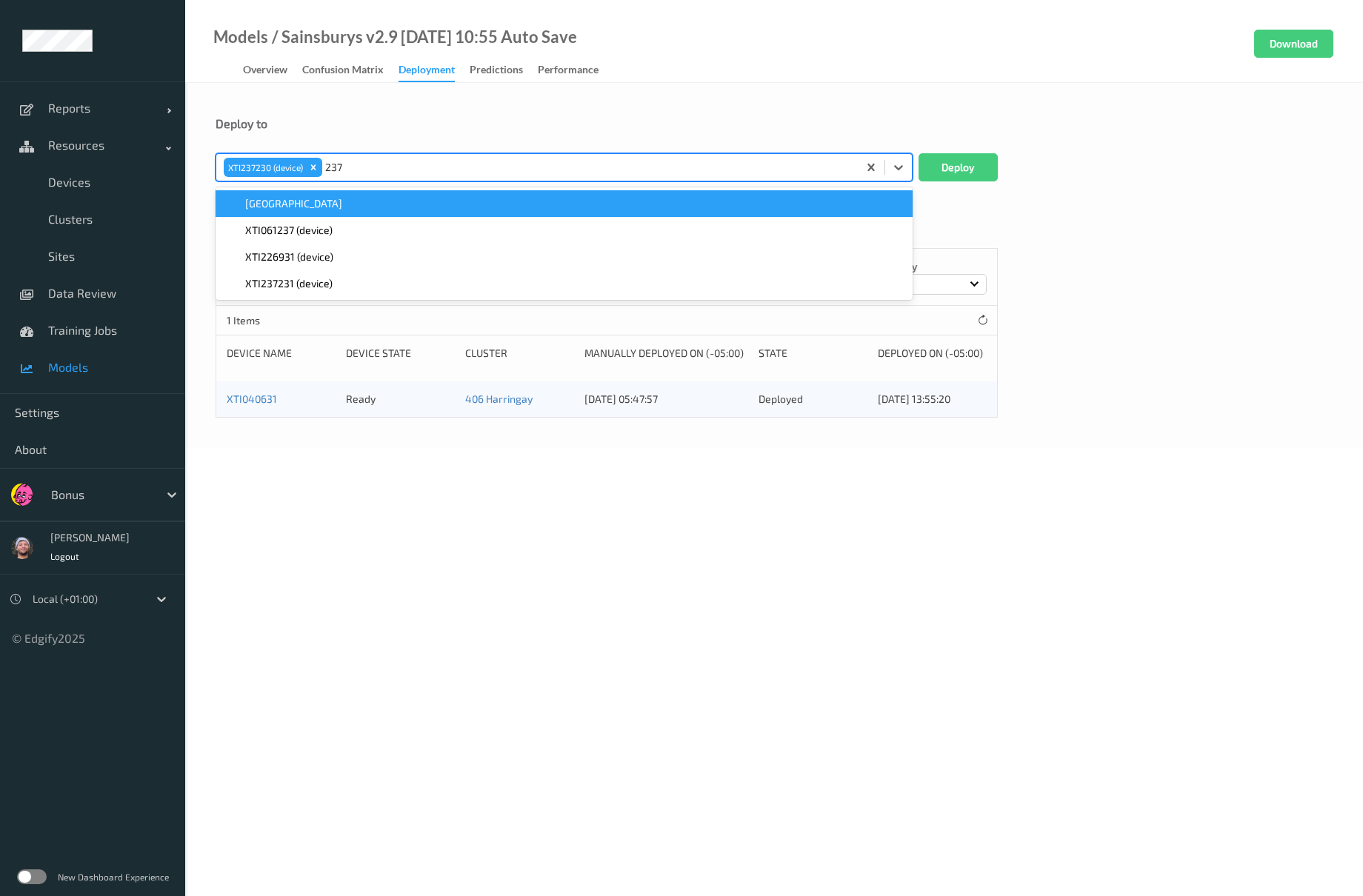
type input "2372"
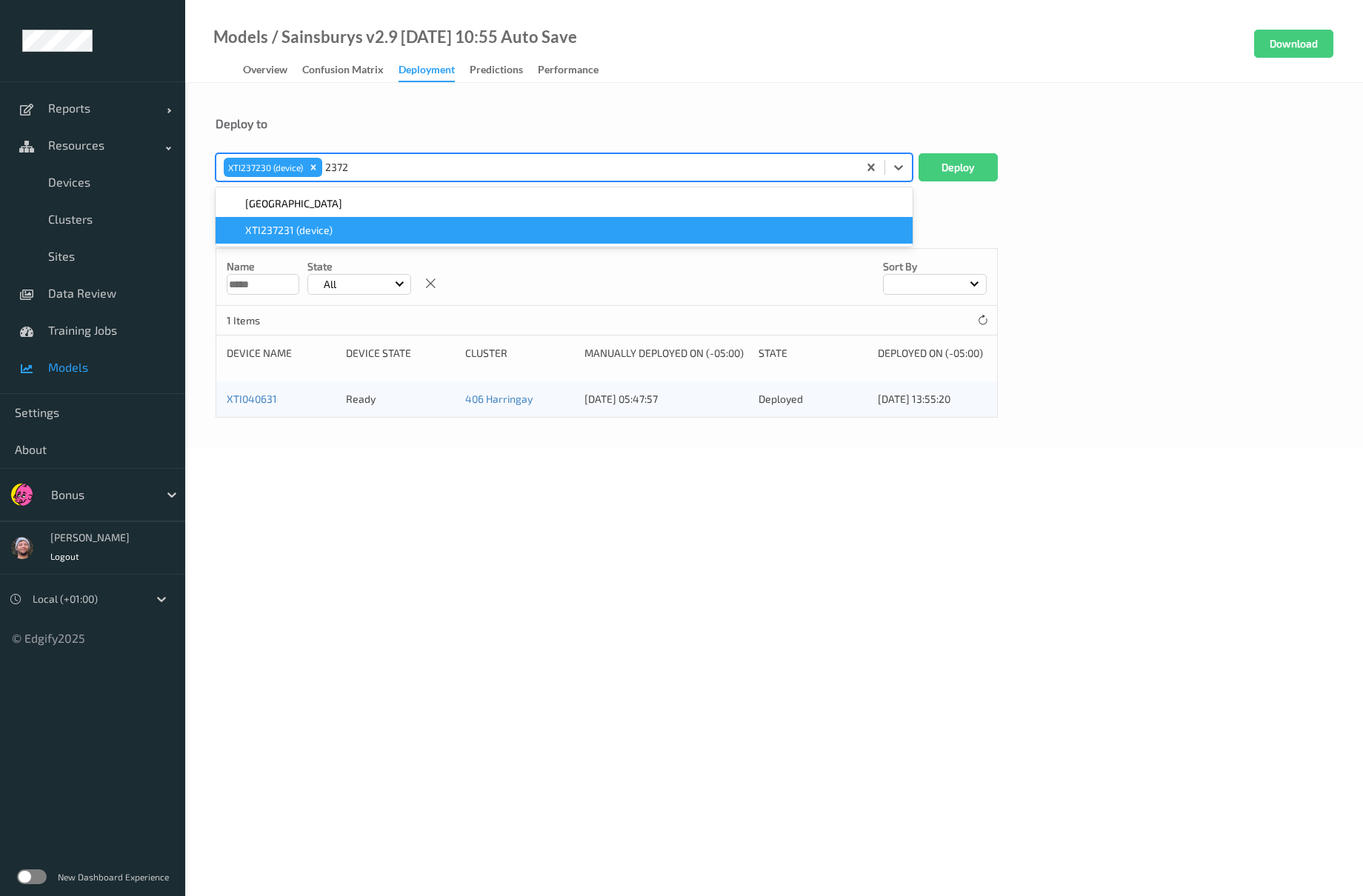
click at [326, 232] on span "XTI237231 (device)" at bounding box center [288, 230] width 87 height 15
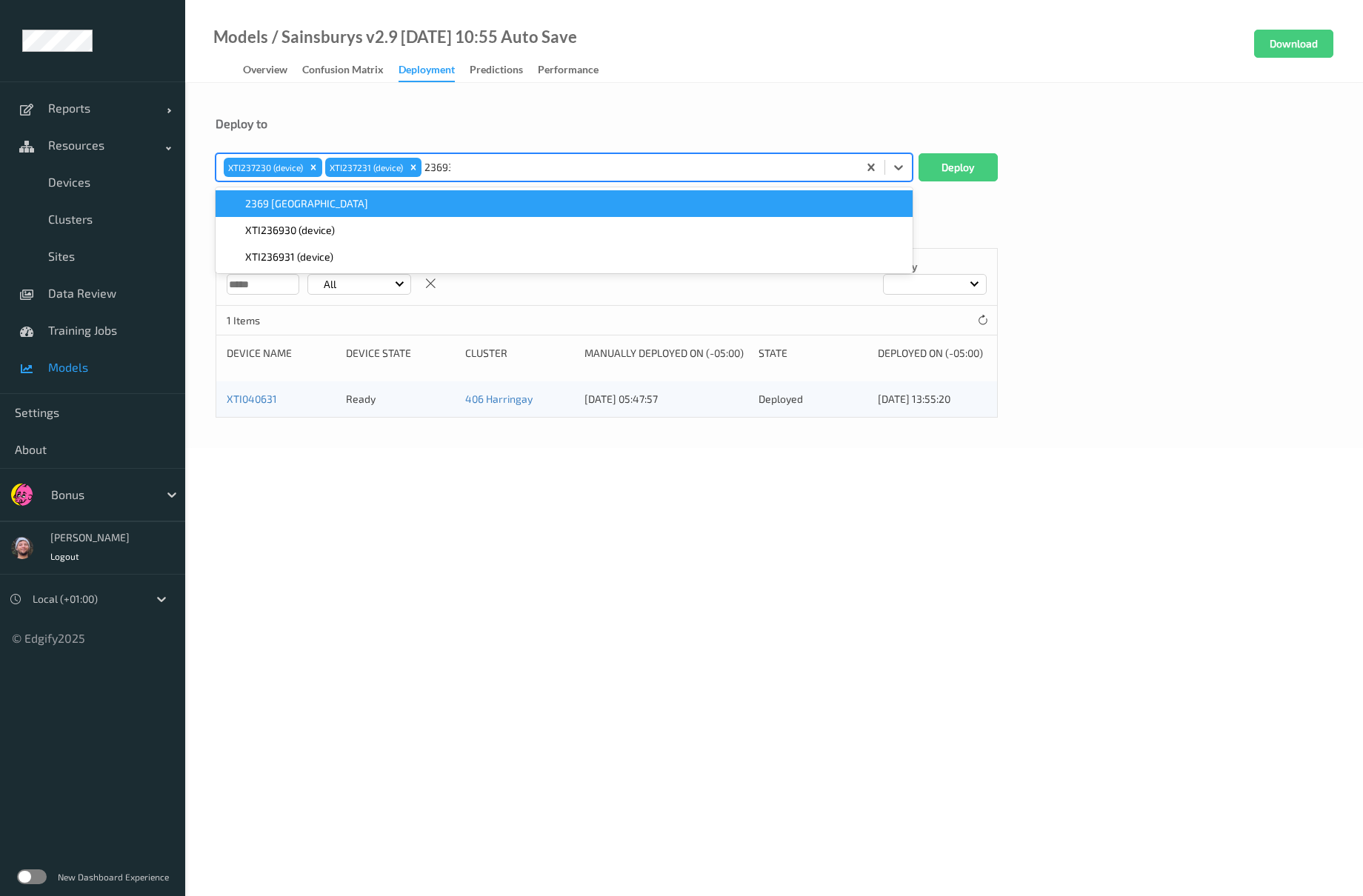
type input "236930"
click at [369, 202] on div "XTI236930 (device)" at bounding box center [564, 204] width 679 height 15
type input "236931"
click at [369, 202] on div "XTI236931 (device)" at bounding box center [564, 204] width 679 height 15
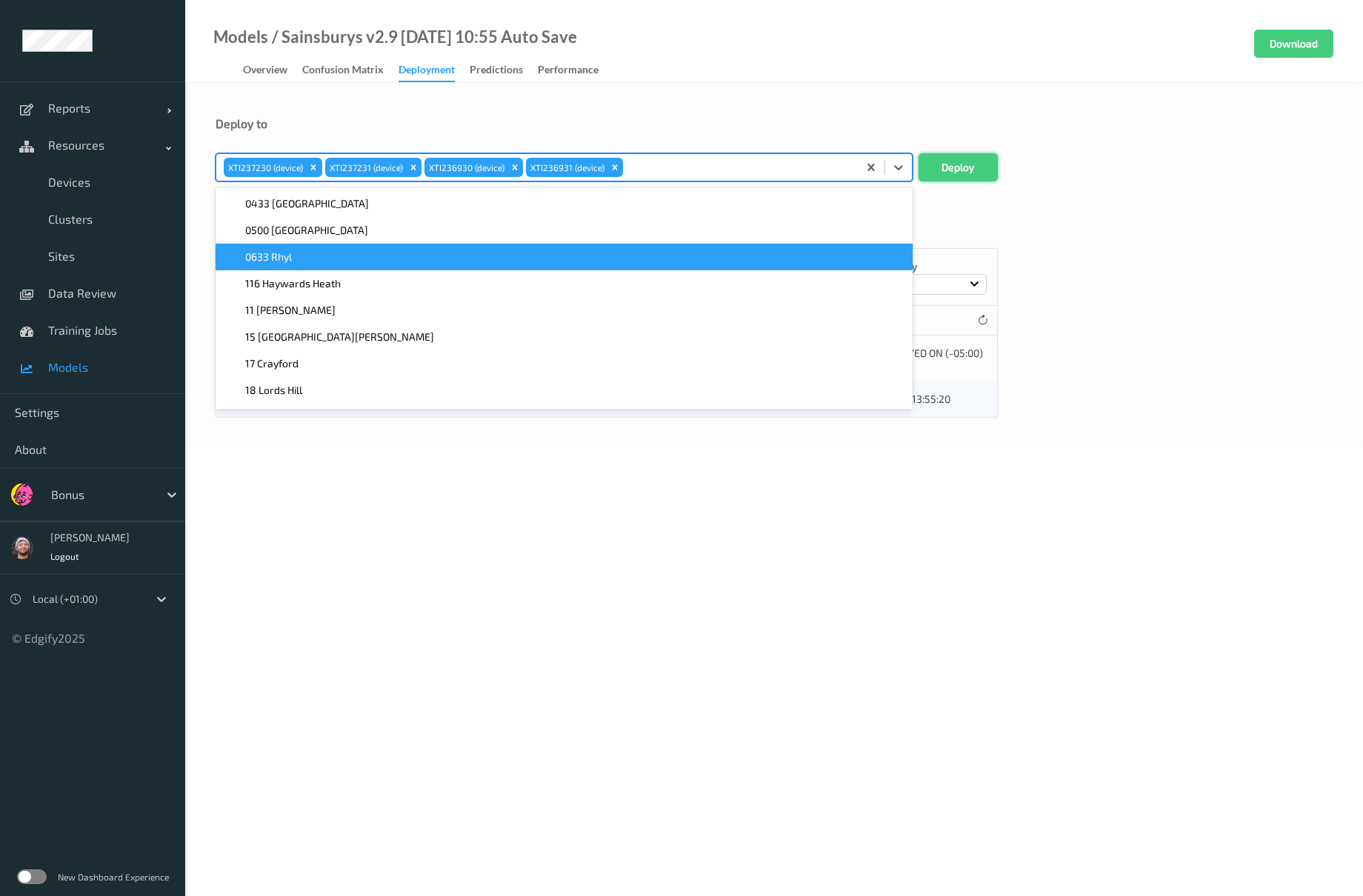
click at [916, 161] on button "Deploy" at bounding box center [958, 167] width 79 height 28
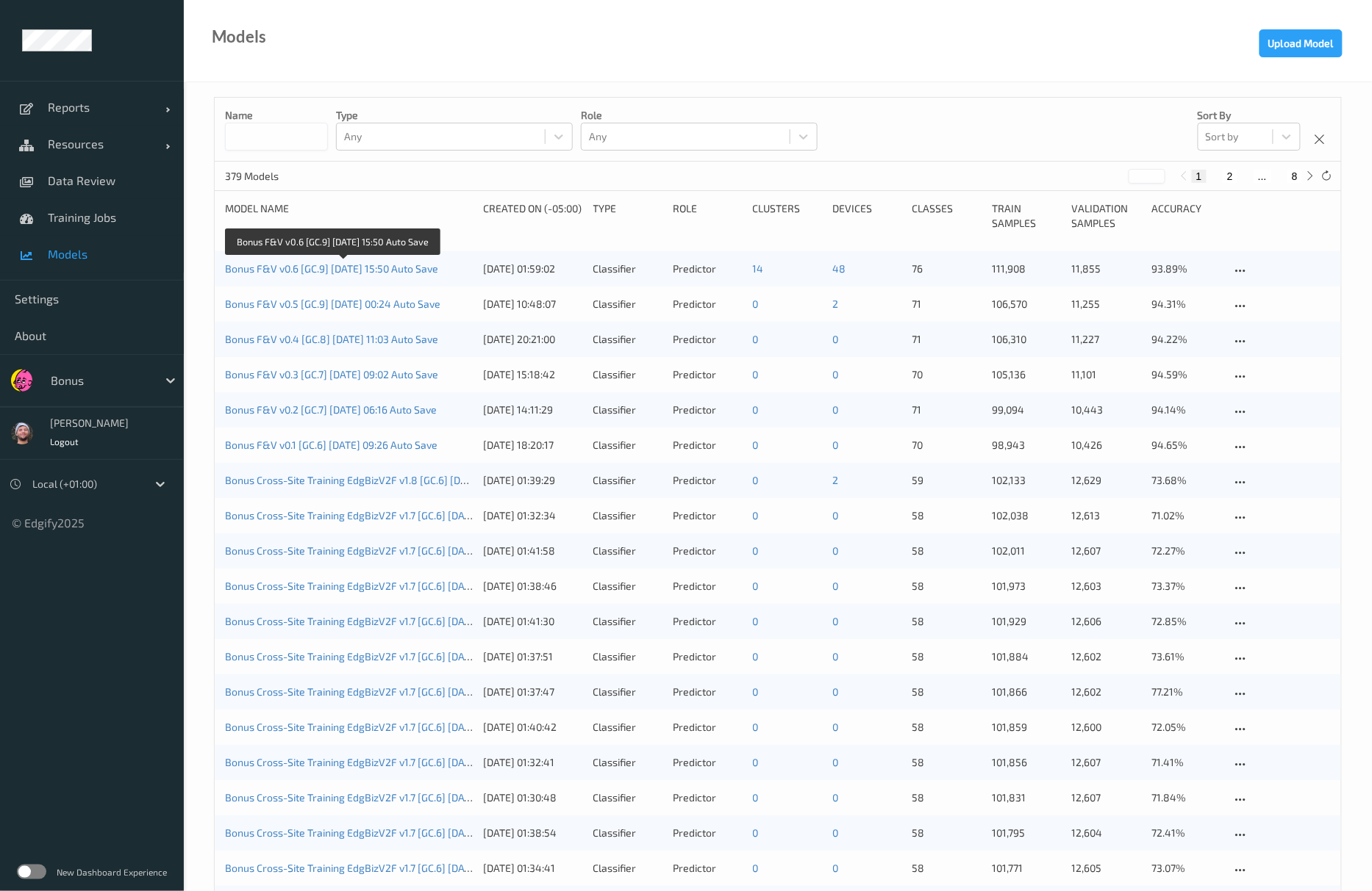
click at [410, 270] on link "Bonus F&V v0.6 [GC.9] [DATE] 15:50 Auto Save" at bounding box center [331, 268] width 213 height 12
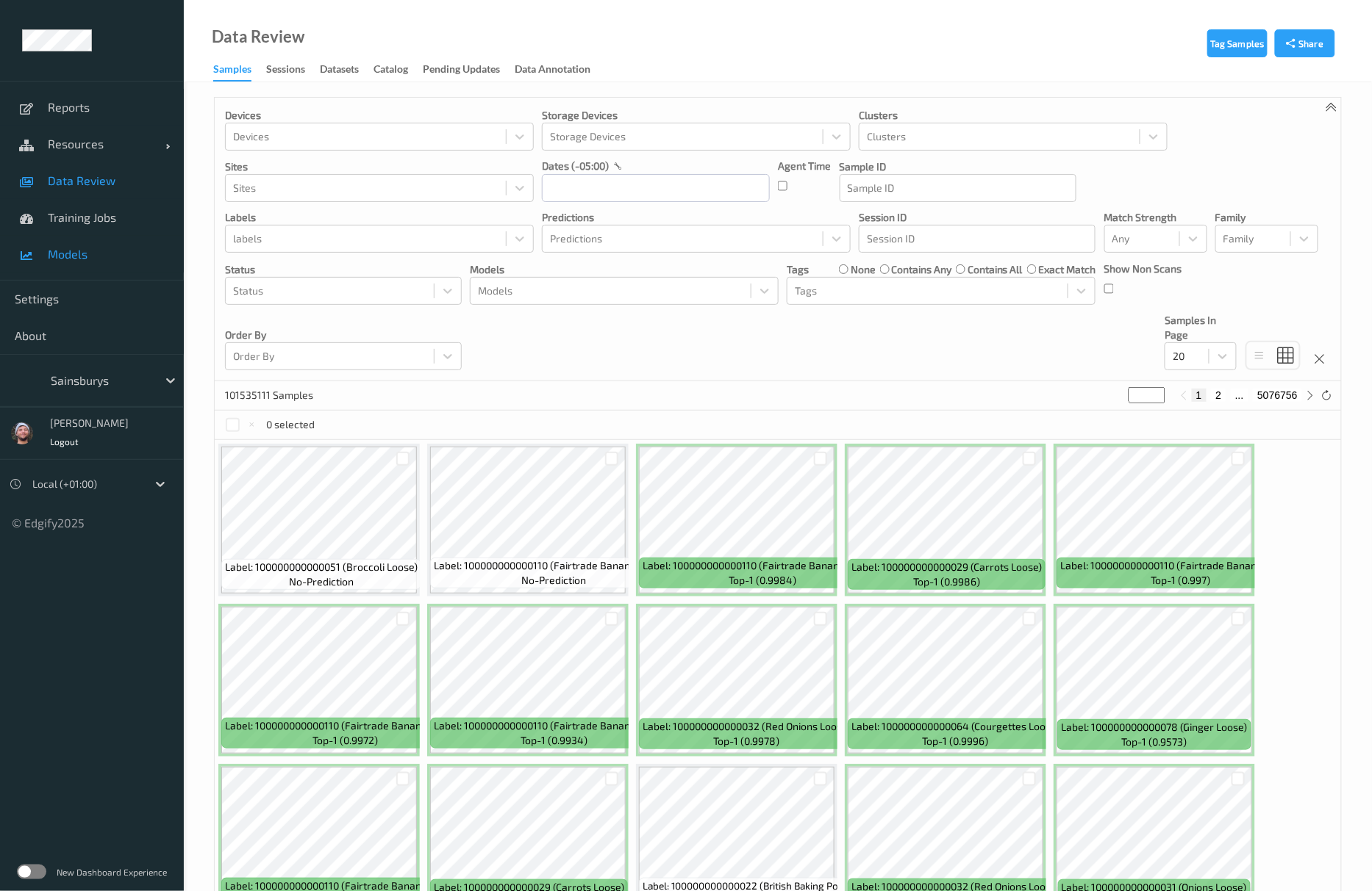
click at [68, 247] on span "Models" at bounding box center [108, 254] width 121 height 15
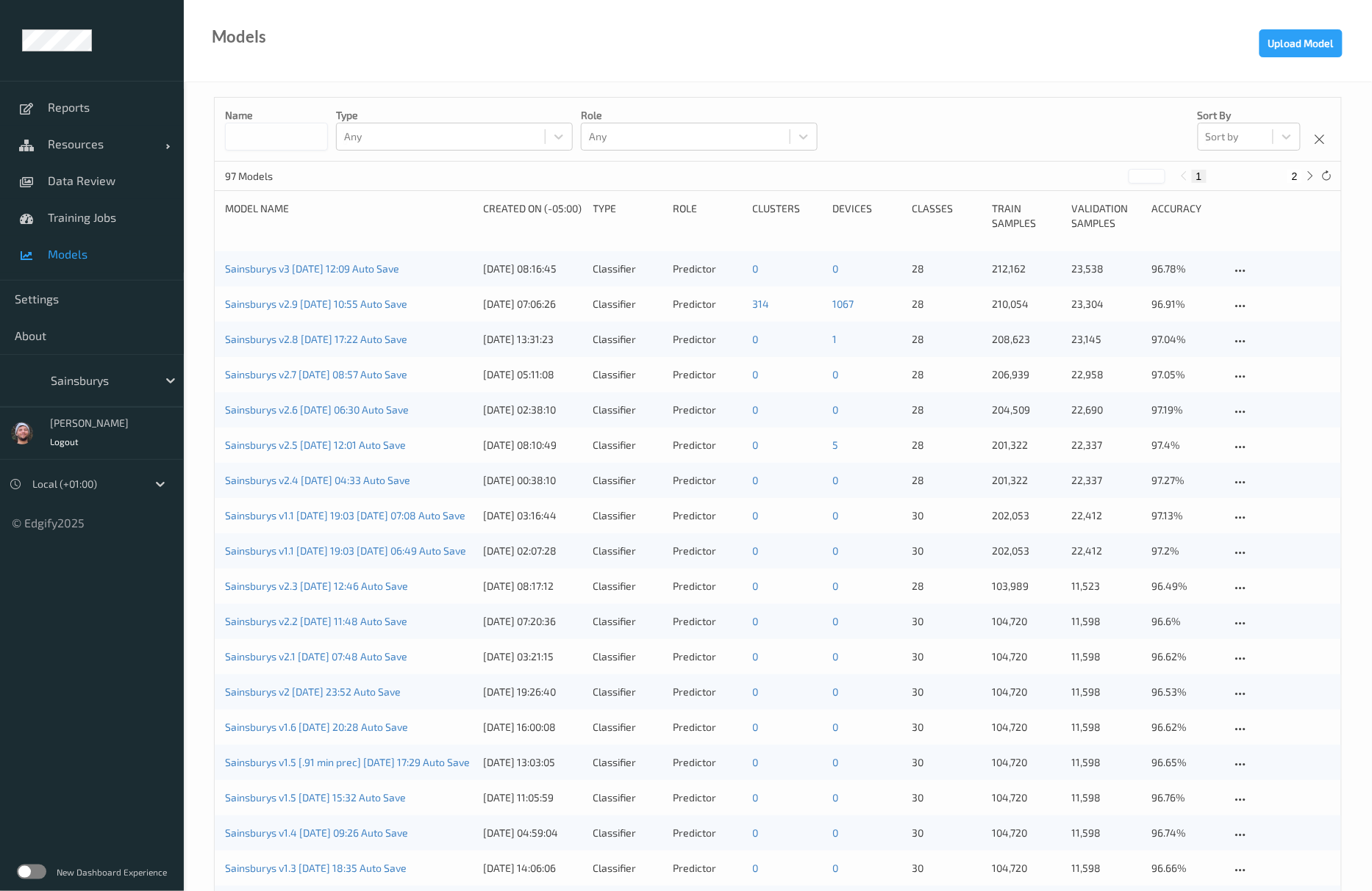
click at [262, 131] on input at bounding box center [277, 137] width 103 height 28
click at [101, 154] on link "Resources" at bounding box center [92, 144] width 184 height 37
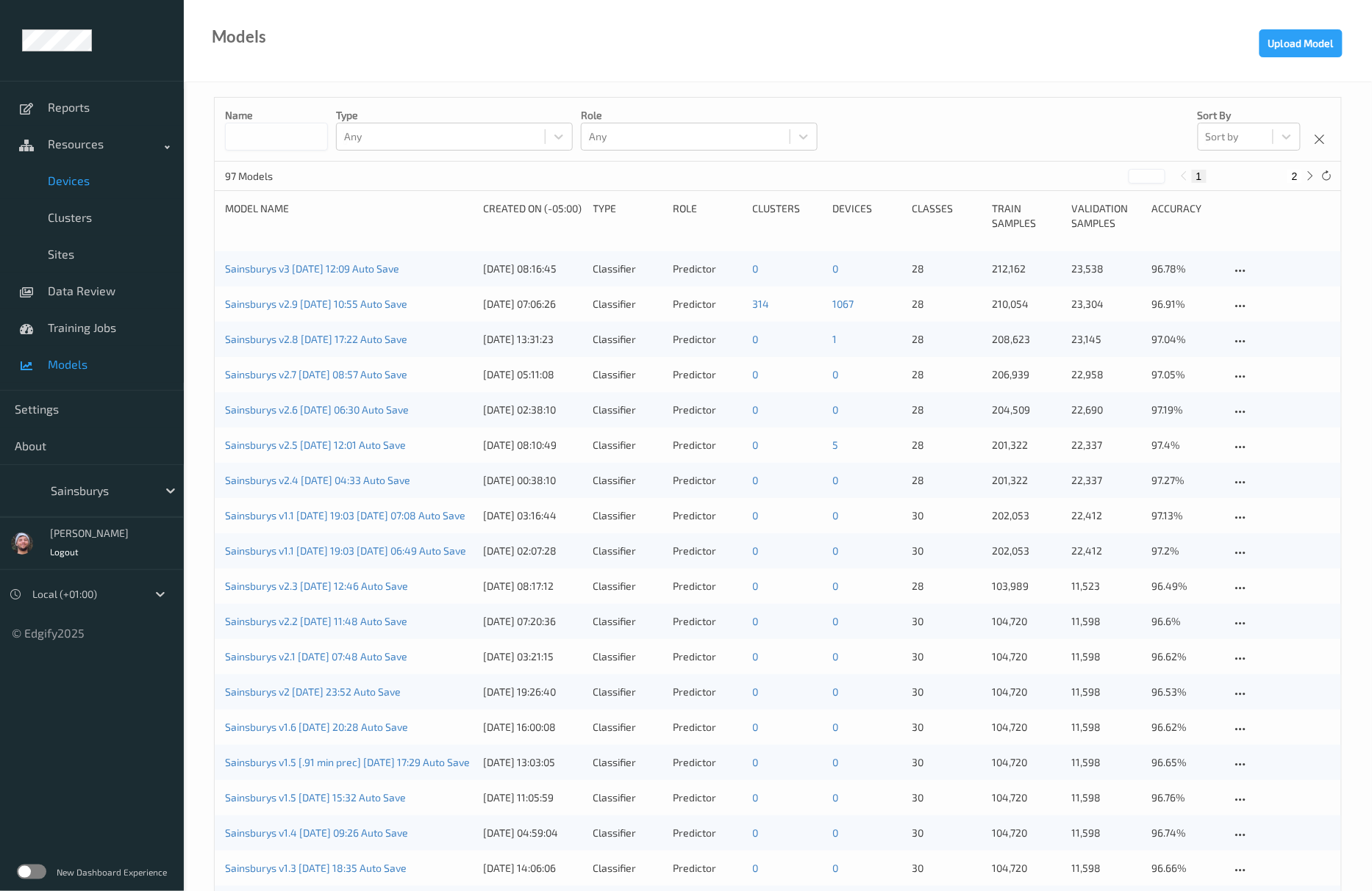
click at [73, 166] on link "Devices" at bounding box center [92, 181] width 184 height 37
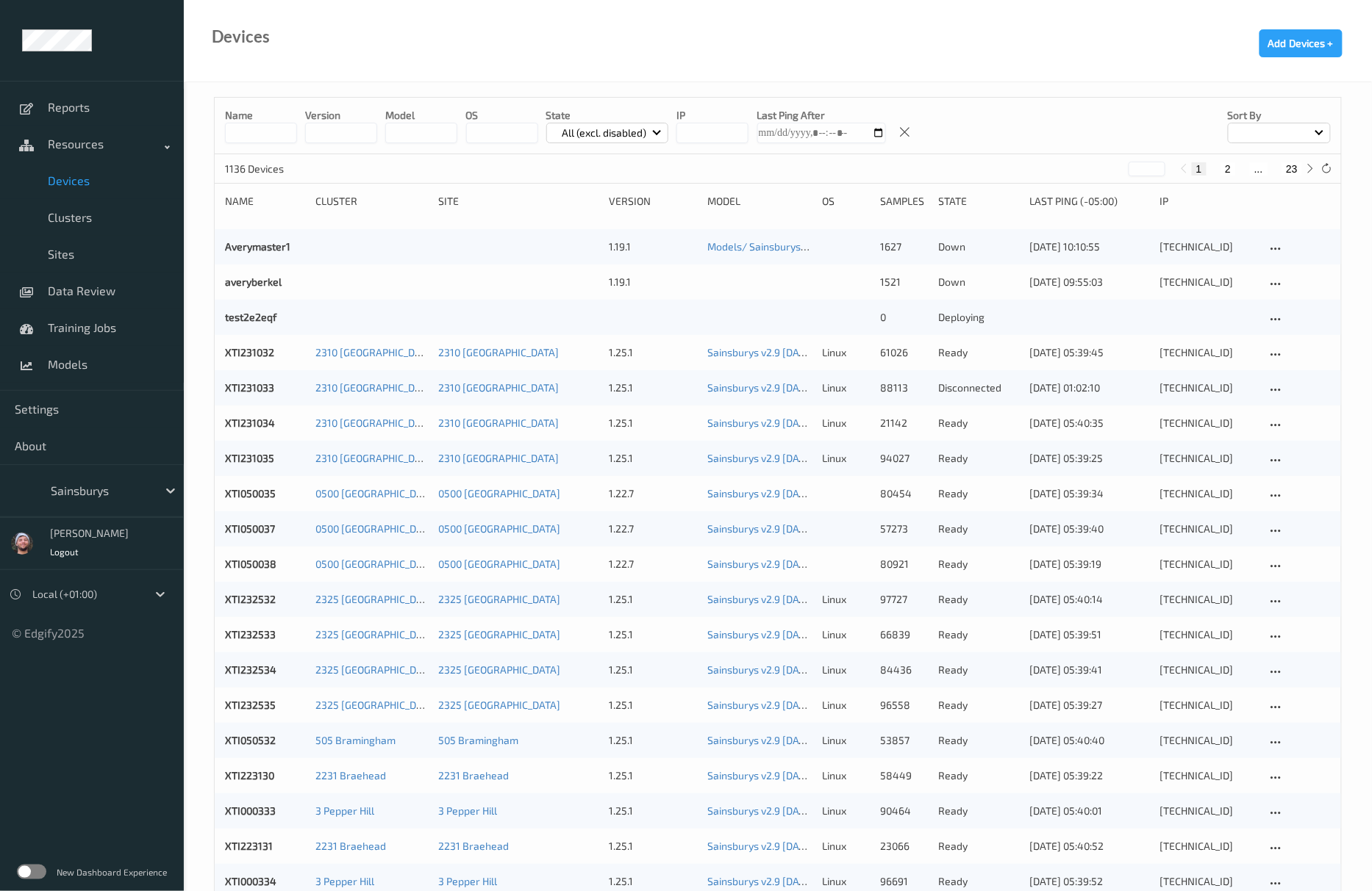
click at [339, 133] on input "string" at bounding box center [341, 132] width 72 height 20
click at [424, 132] on input "string" at bounding box center [421, 132] width 72 height 20
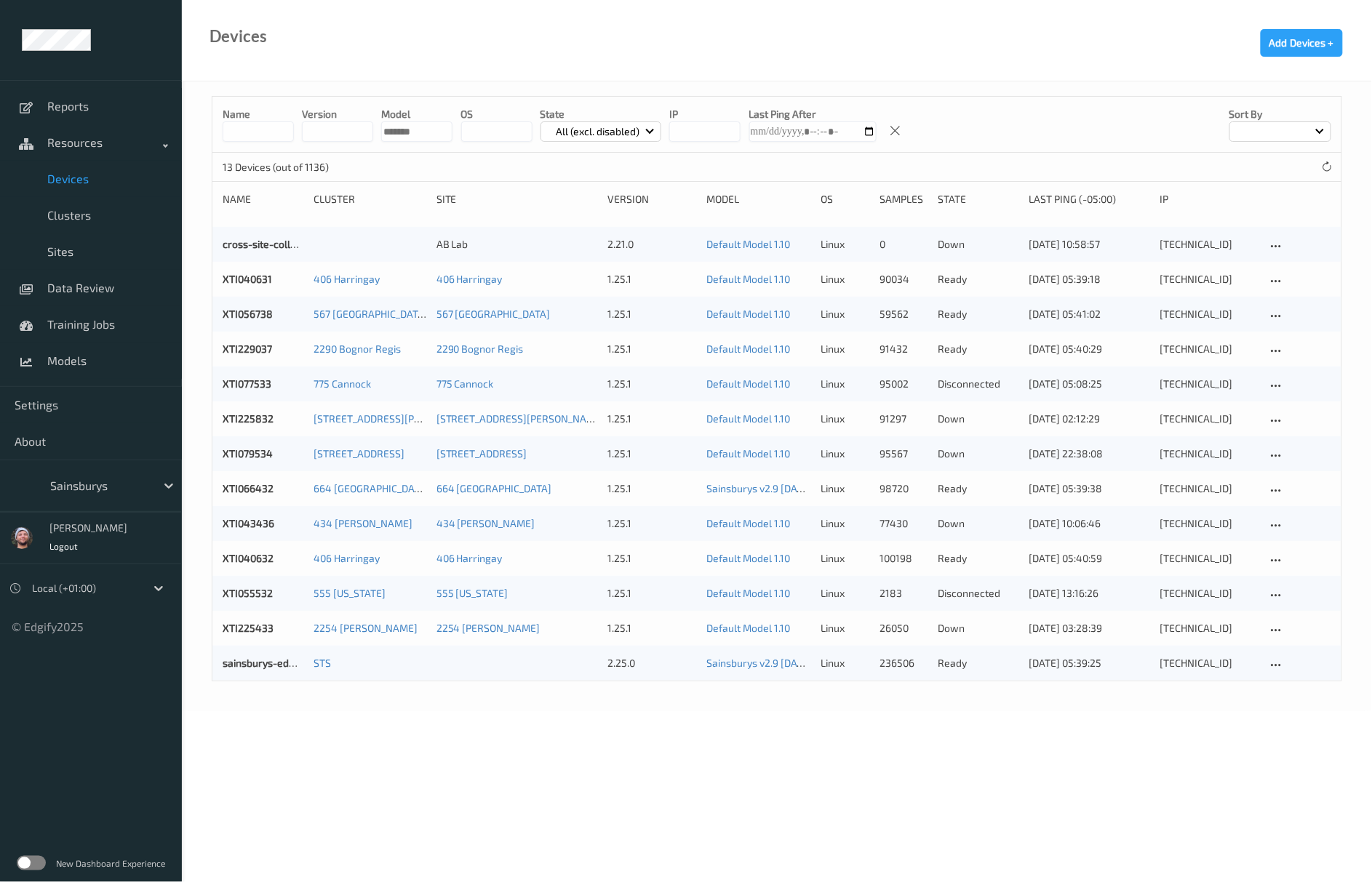
type input "*******"
click at [386, 73] on div "Devices Add Devices +" at bounding box center [777, 40] width 1190 height 81
click at [92, 351] on link "Models" at bounding box center [91, 361] width 182 height 37
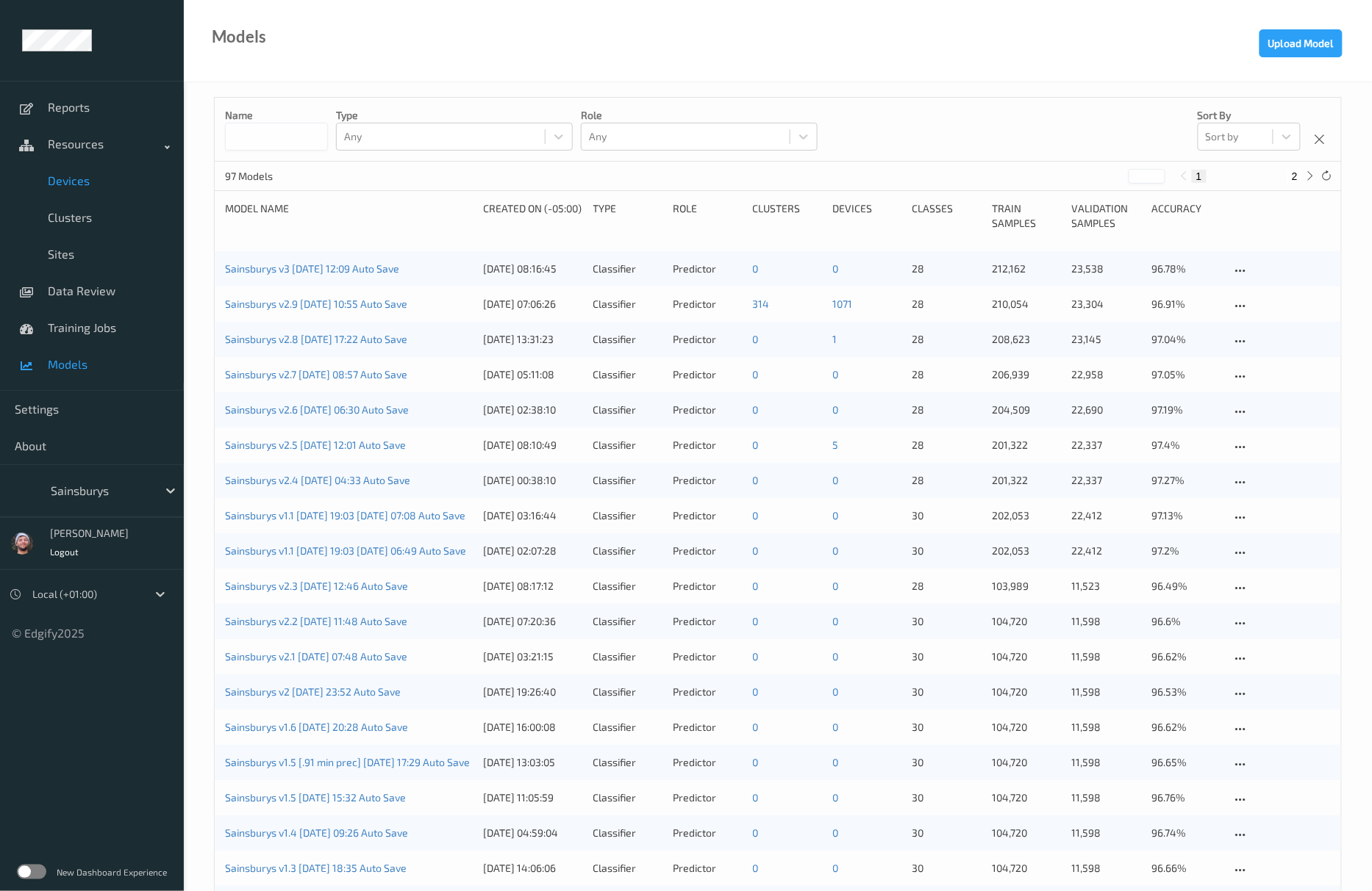
click at [106, 177] on span "Devices" at bounding box center [108, 180] width 121 height 15
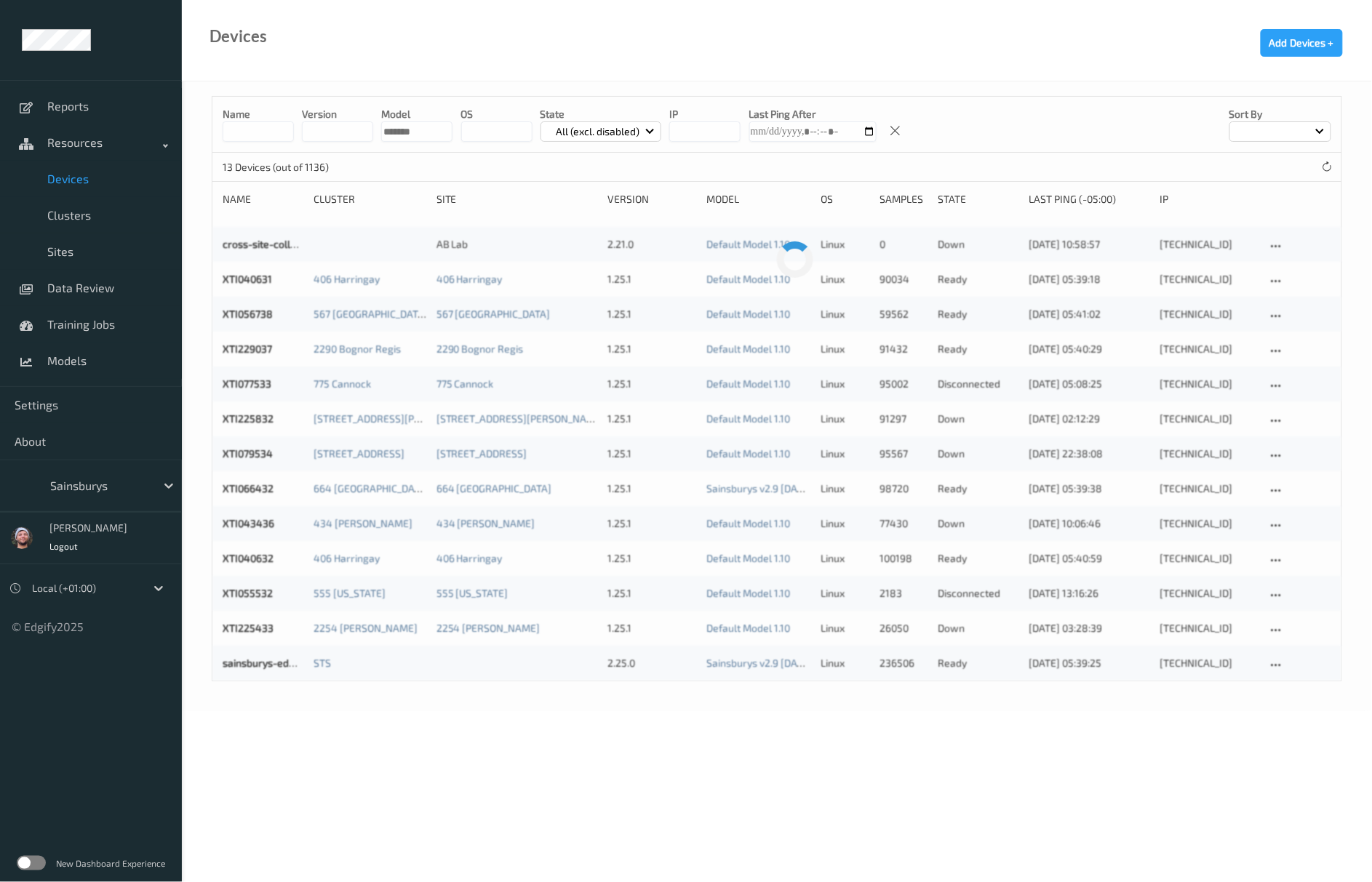
click at [359, 138] on input "string" at bounding box center [338, 131] width 72 height 20
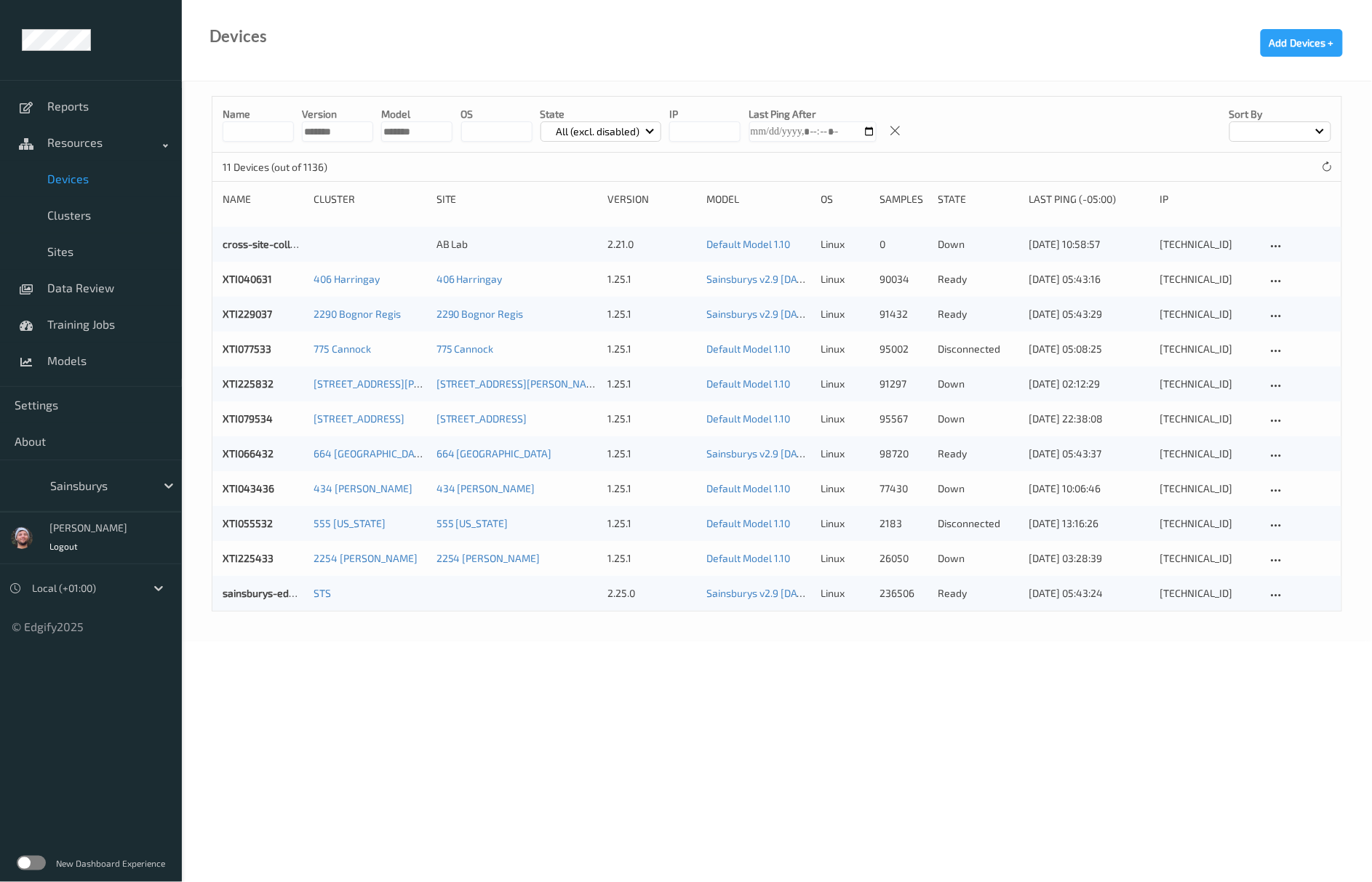
type input "*******"
click at [410, 128] on input "string" at bounding box center [417, 131] width 72 height 20
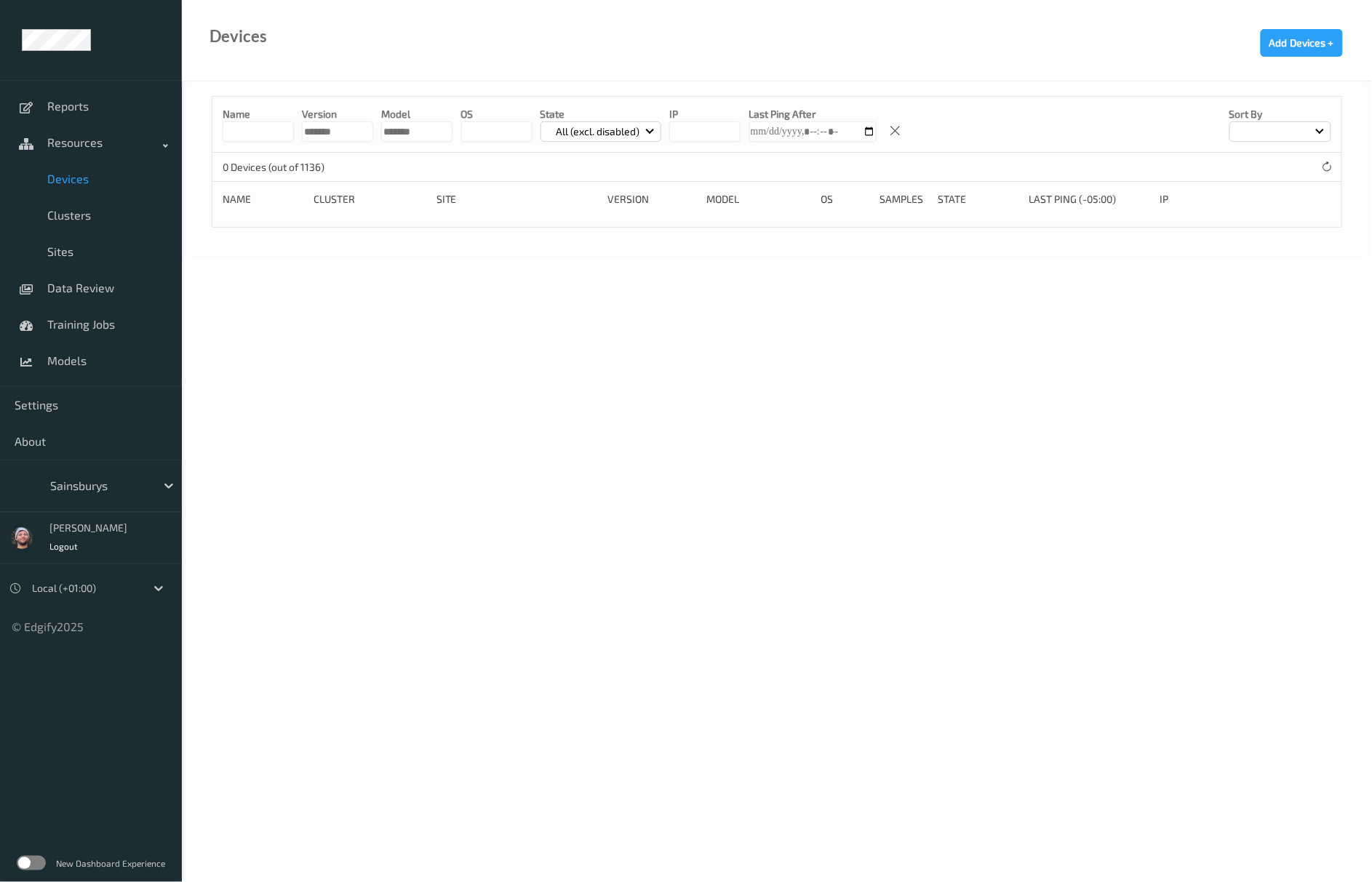
click at [330, 126] on input "string" at bounding box center [338, 131] width 72 height 20
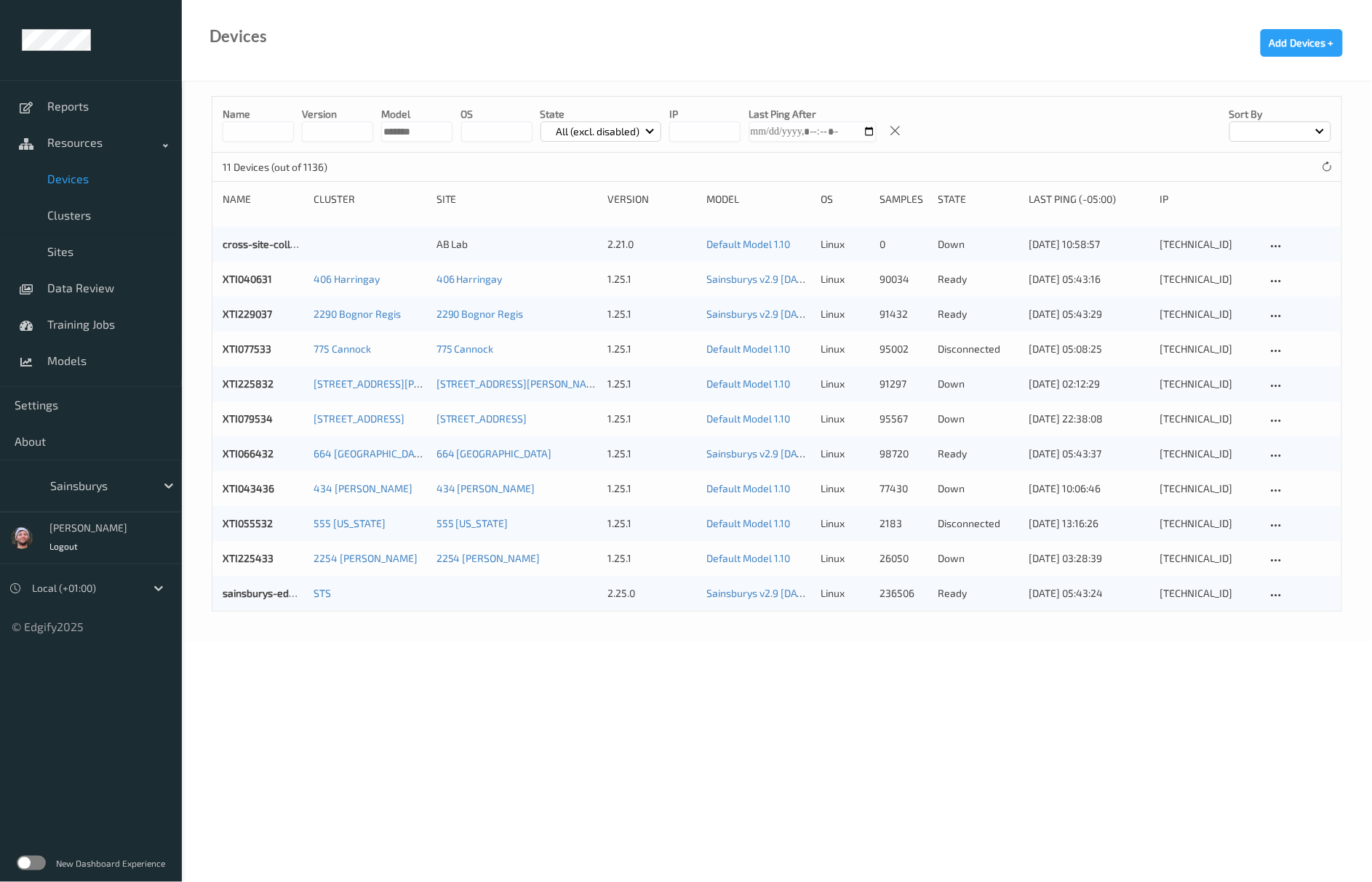
drag, startPoint x: 427, startPoint y: 126, endPoint x: 332, endPoint y: 123, distance: 95.0
click at [332, 123] on div "Name version model OS State All (excl. disabled) IP Last Ping After Sort by" at bounding box center [777, 125] width 1130 height 56
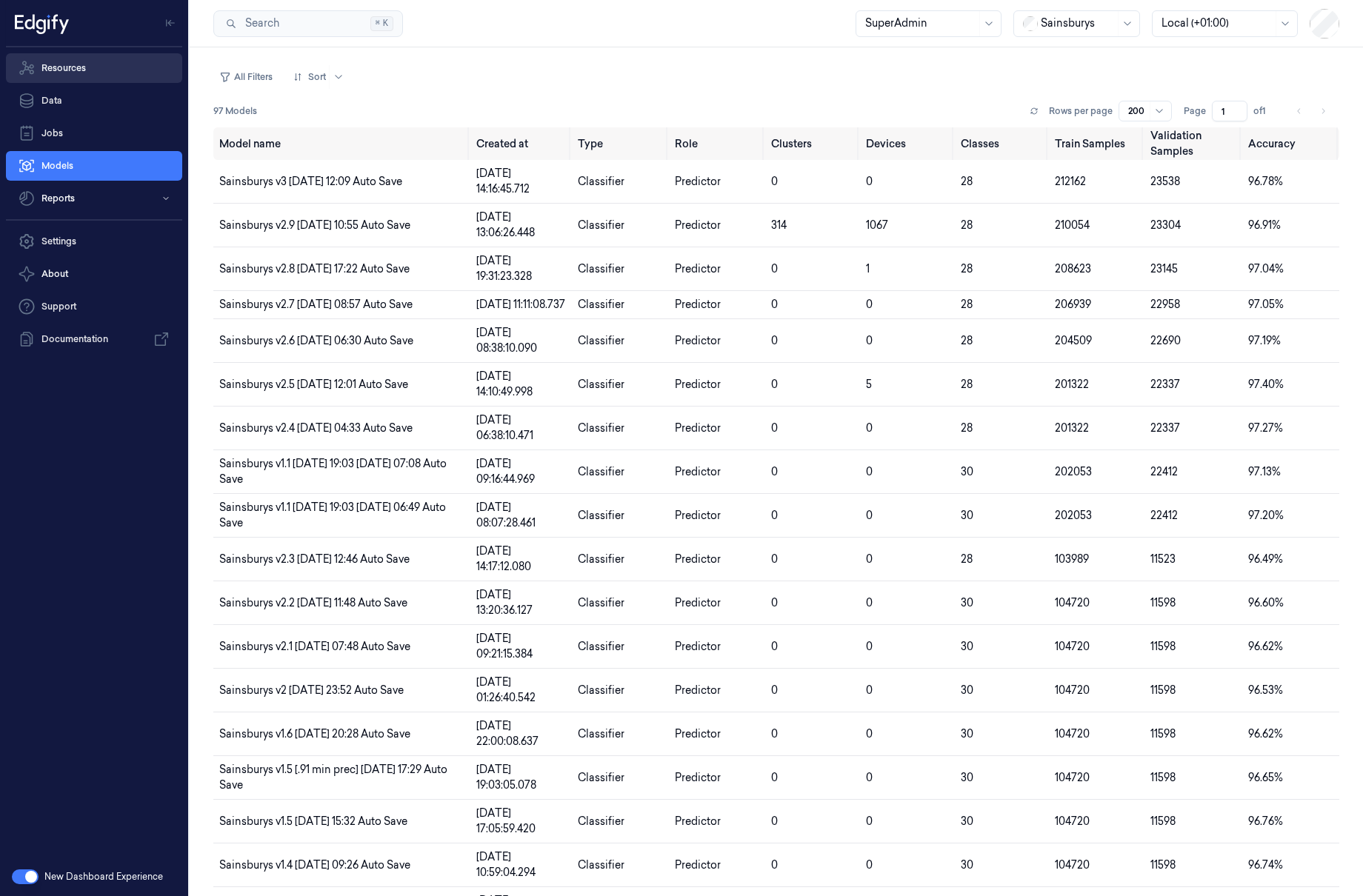
click at [112, 58] on link "Resources" at bounding box center [94, 68] width 176 height 29
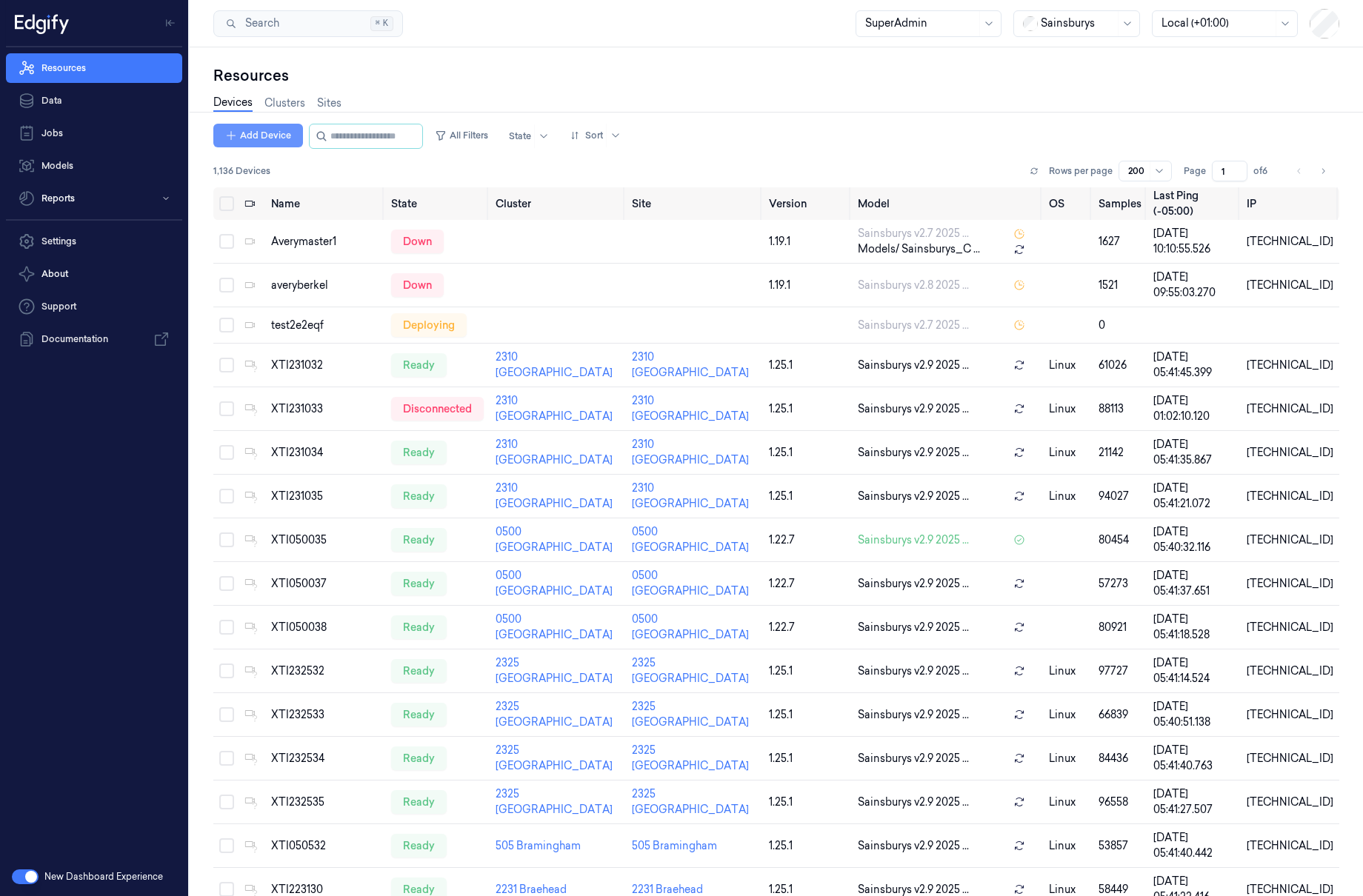
click at [281, 129] on button "Add Device" at bounding box center [258, 135] width 90 height 24
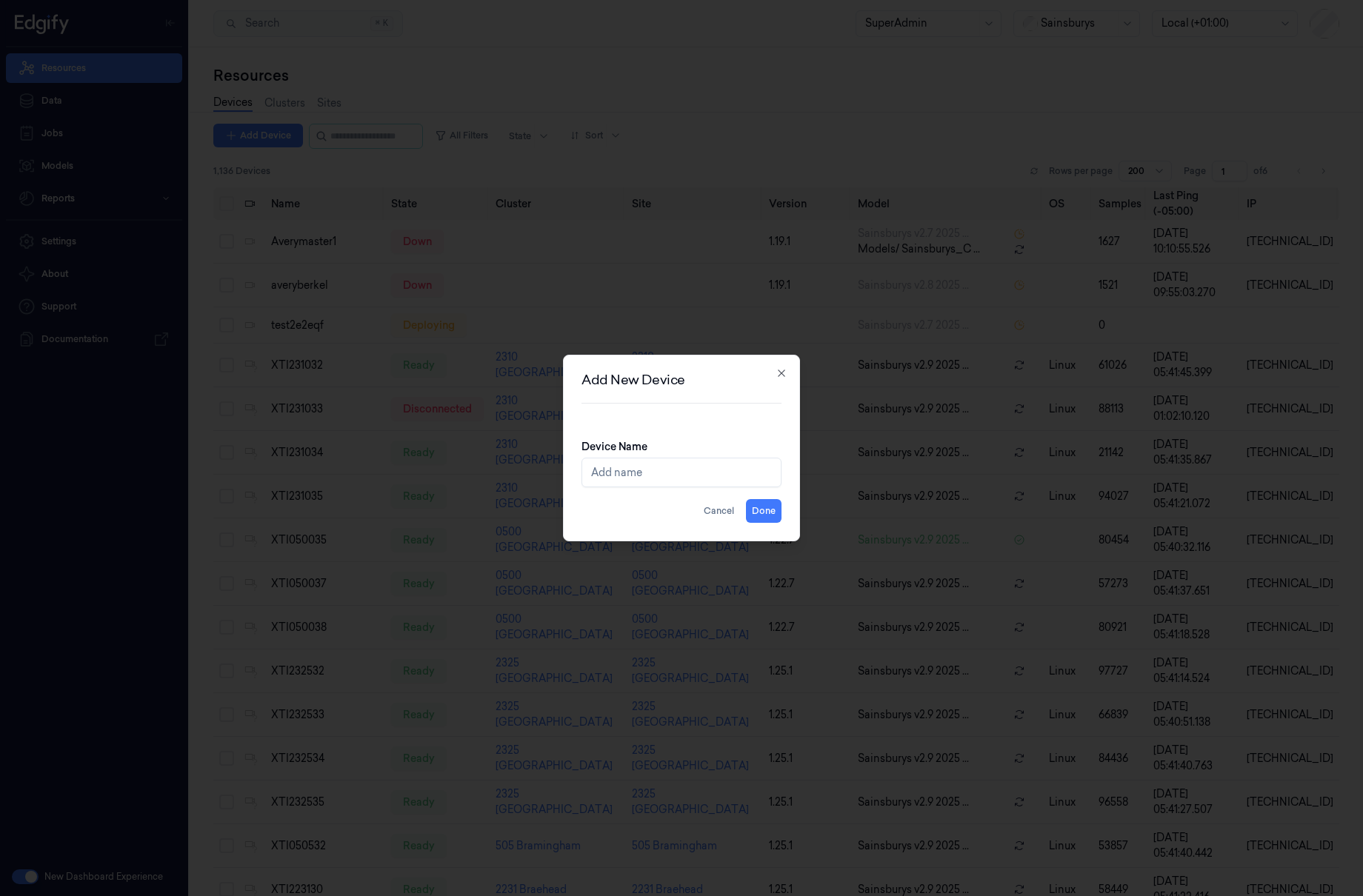
click at [531, 214] on div at bounding box center [681, 448] width 1363 height 896
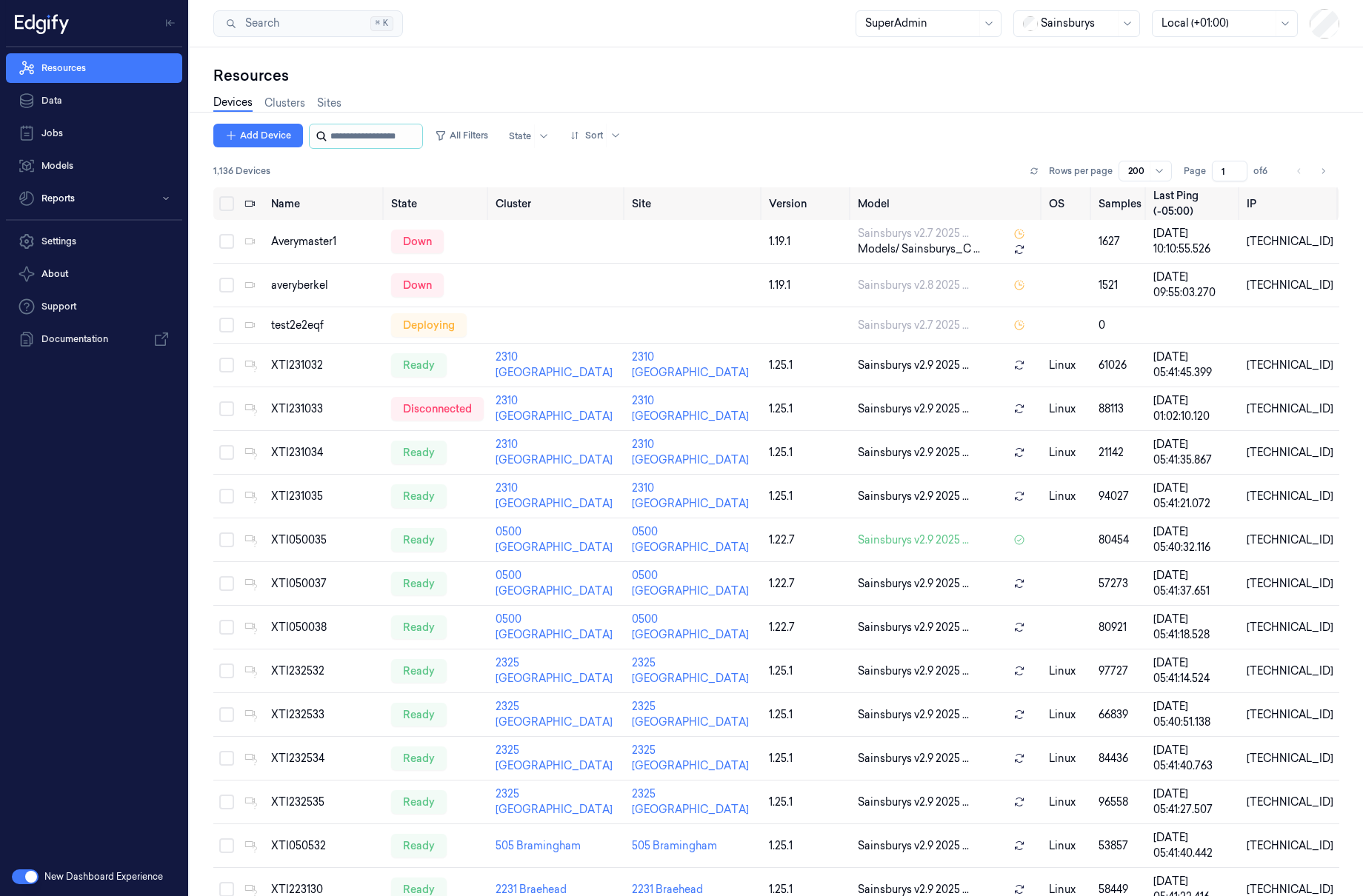
click at [336, 127] on input "string" at bounding box center [375, 136] width 89 height 24
click at [289, 107] on link "Clusters" at bounding box center [285, 103] width 41 height 17
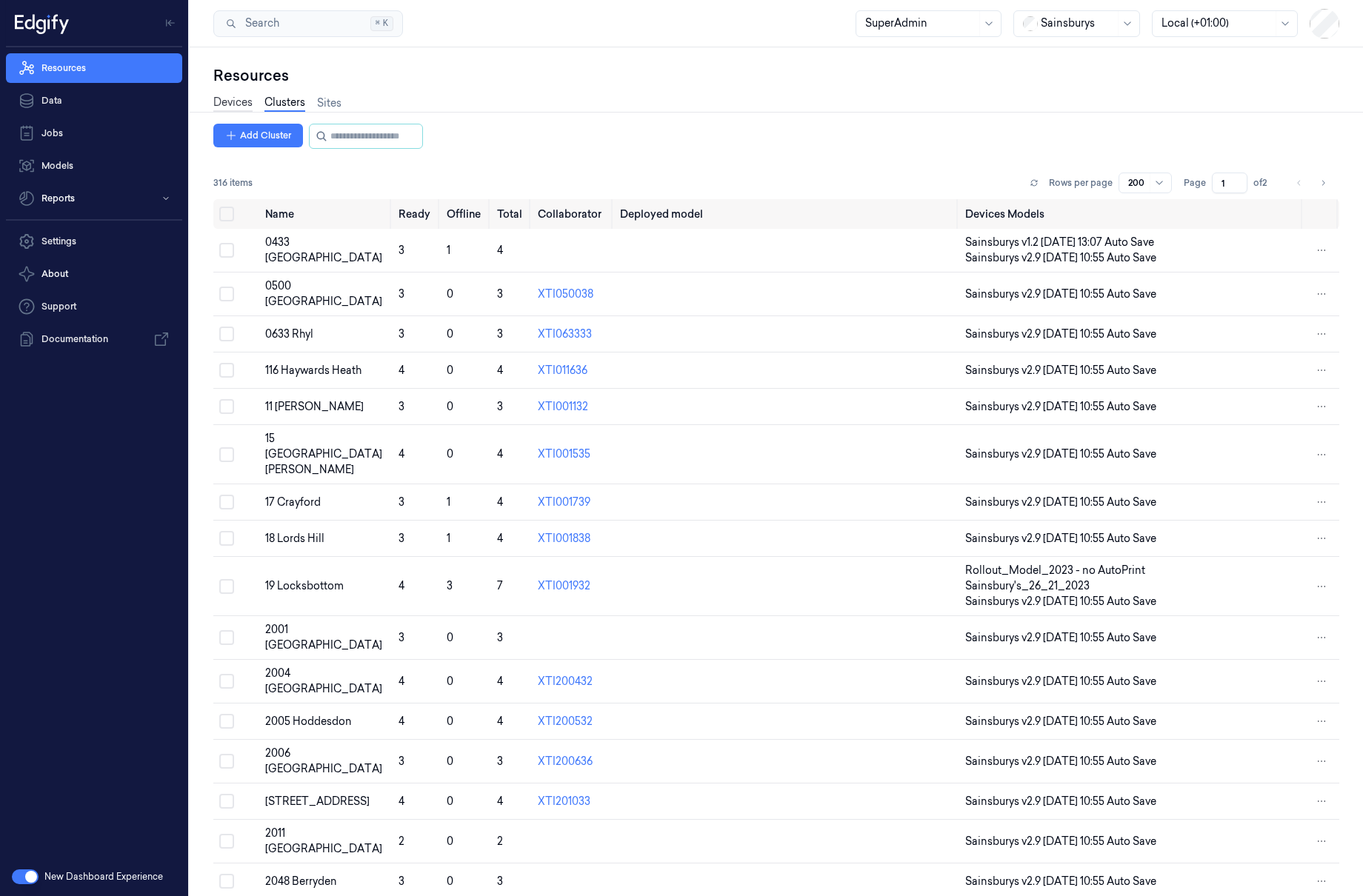
click at [244, 104] on link "Devices" at bounding box center [233, 103] width 39 height 17
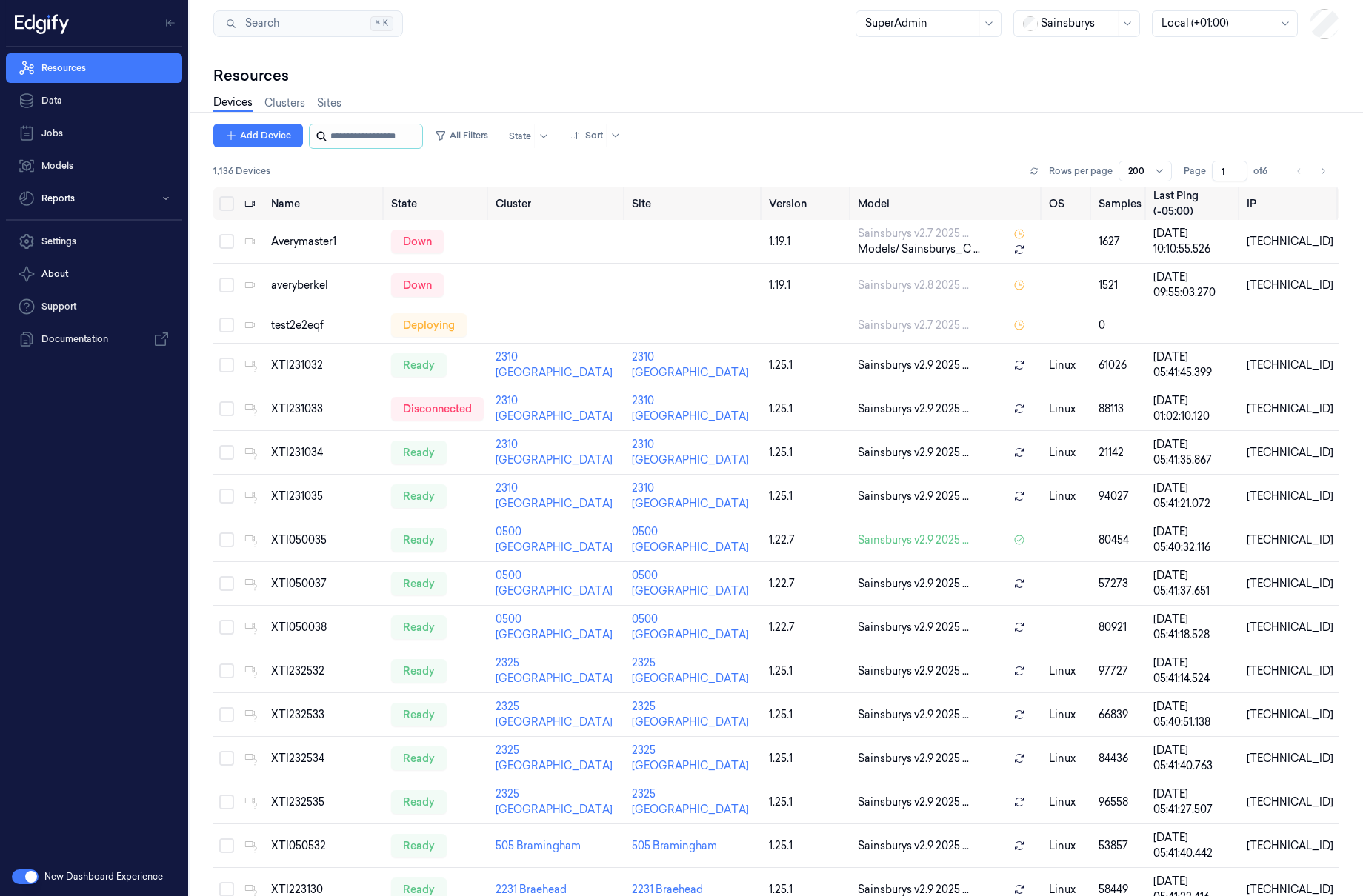
click at [365, 133] on input "string" at bounding box center [375, 136] width 89 height 24
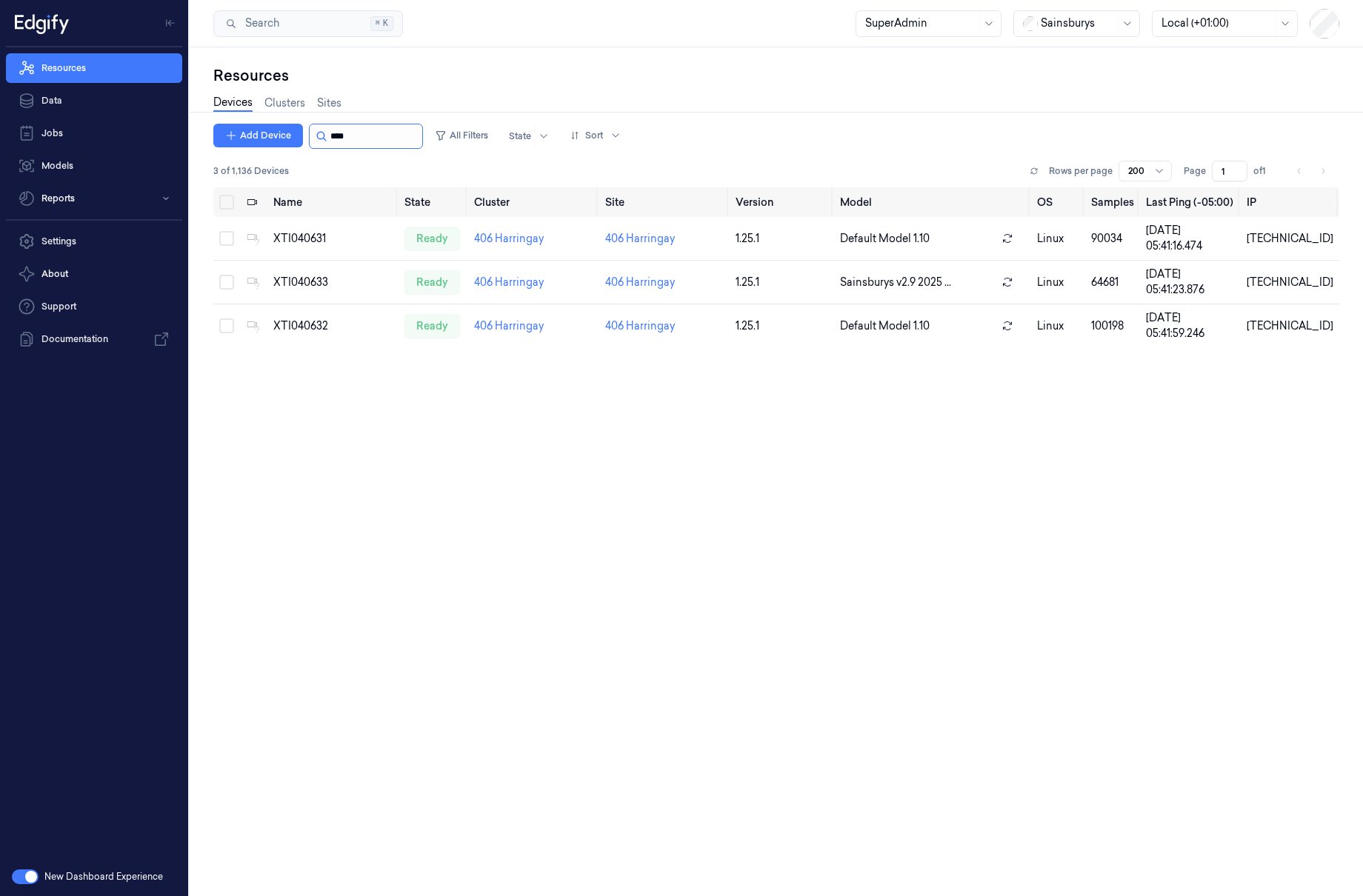
type input "*****"
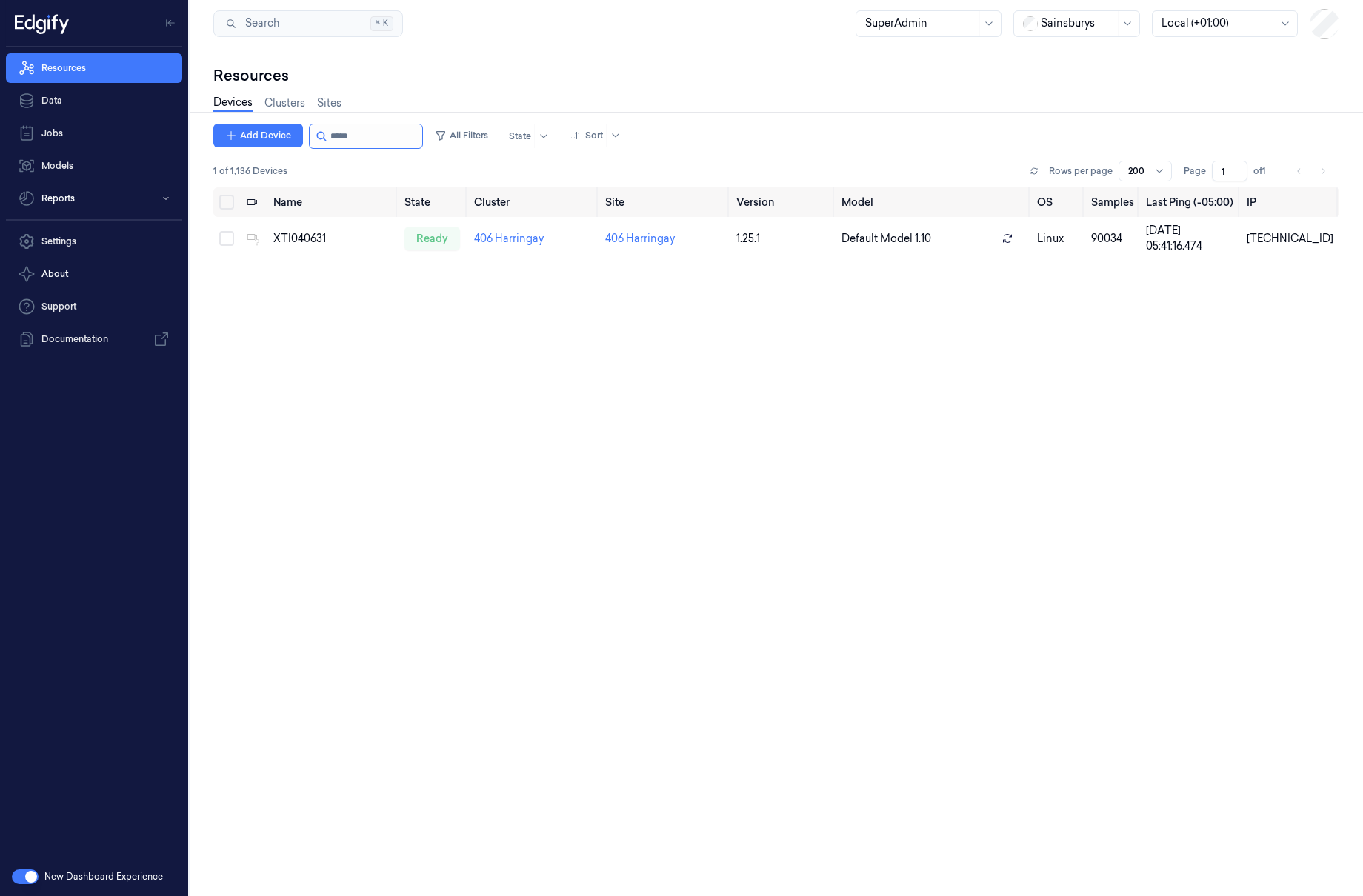
drag, startPoint x: 364, startPoint y: 139, endPoint x: 320, endPoint y: 132, distance: 44.6
click at [320, 132] on div at bounding box center [366, 136] width 114 height 25
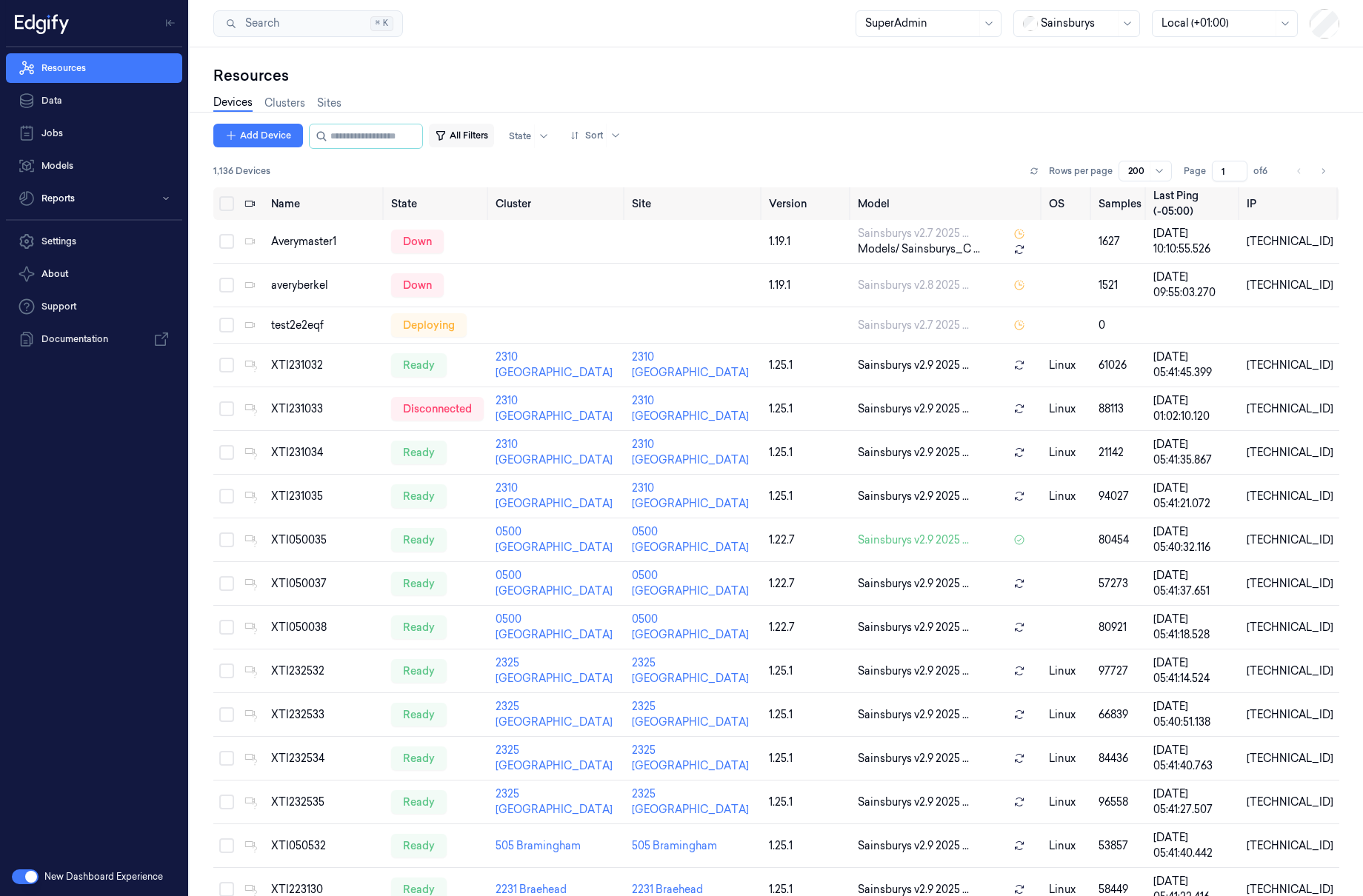
click at [479, 137] on button "All Filters" at bounding box center [461, 135] width 65 height 24
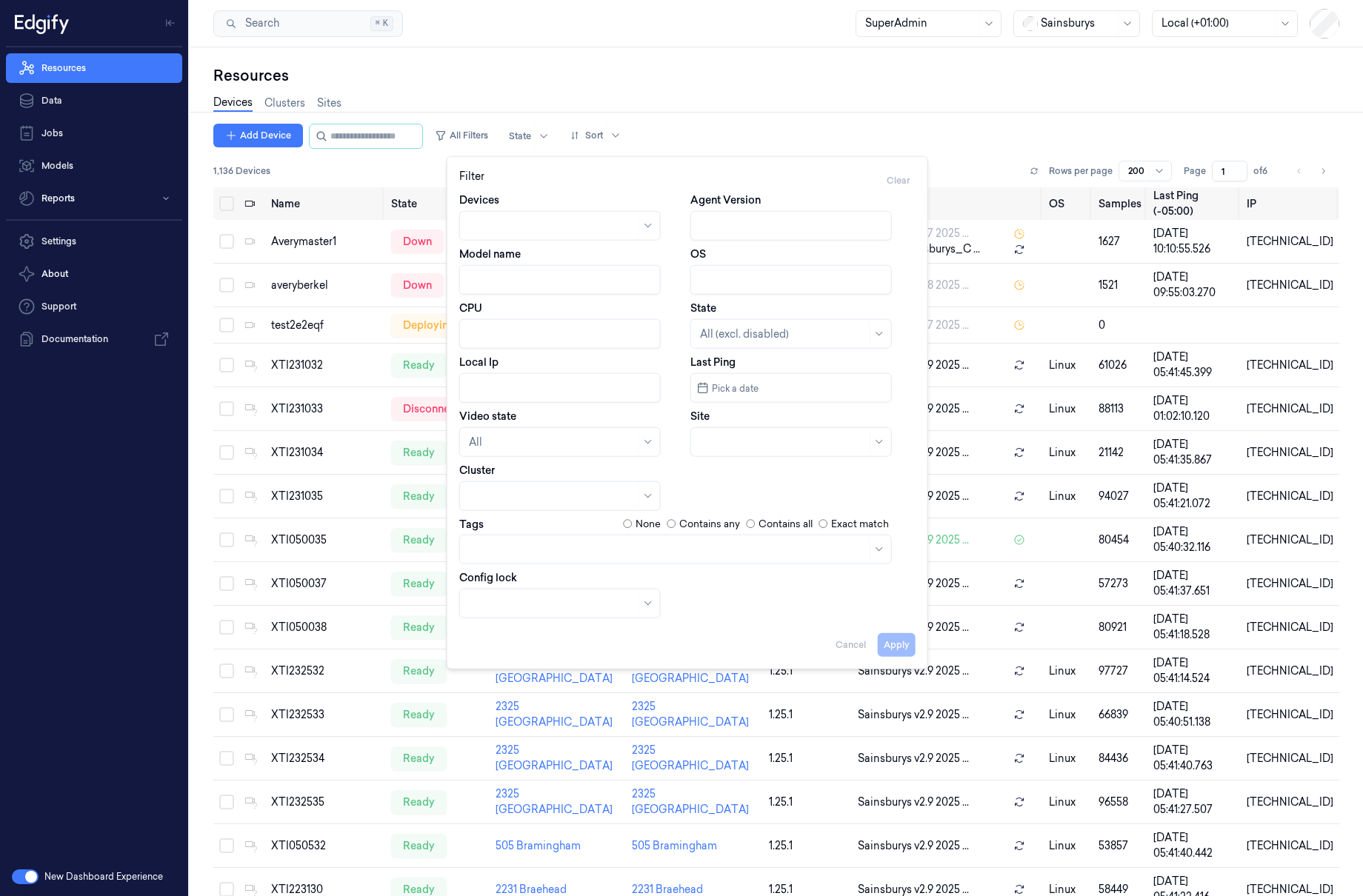
click at [501, 267] on input "Model name" at bounding box center [560, 279] width 201 height 29
click at [896, 647] on button "Apply" at bounding box center [896, 644] width 37 height 24
type input "Default"
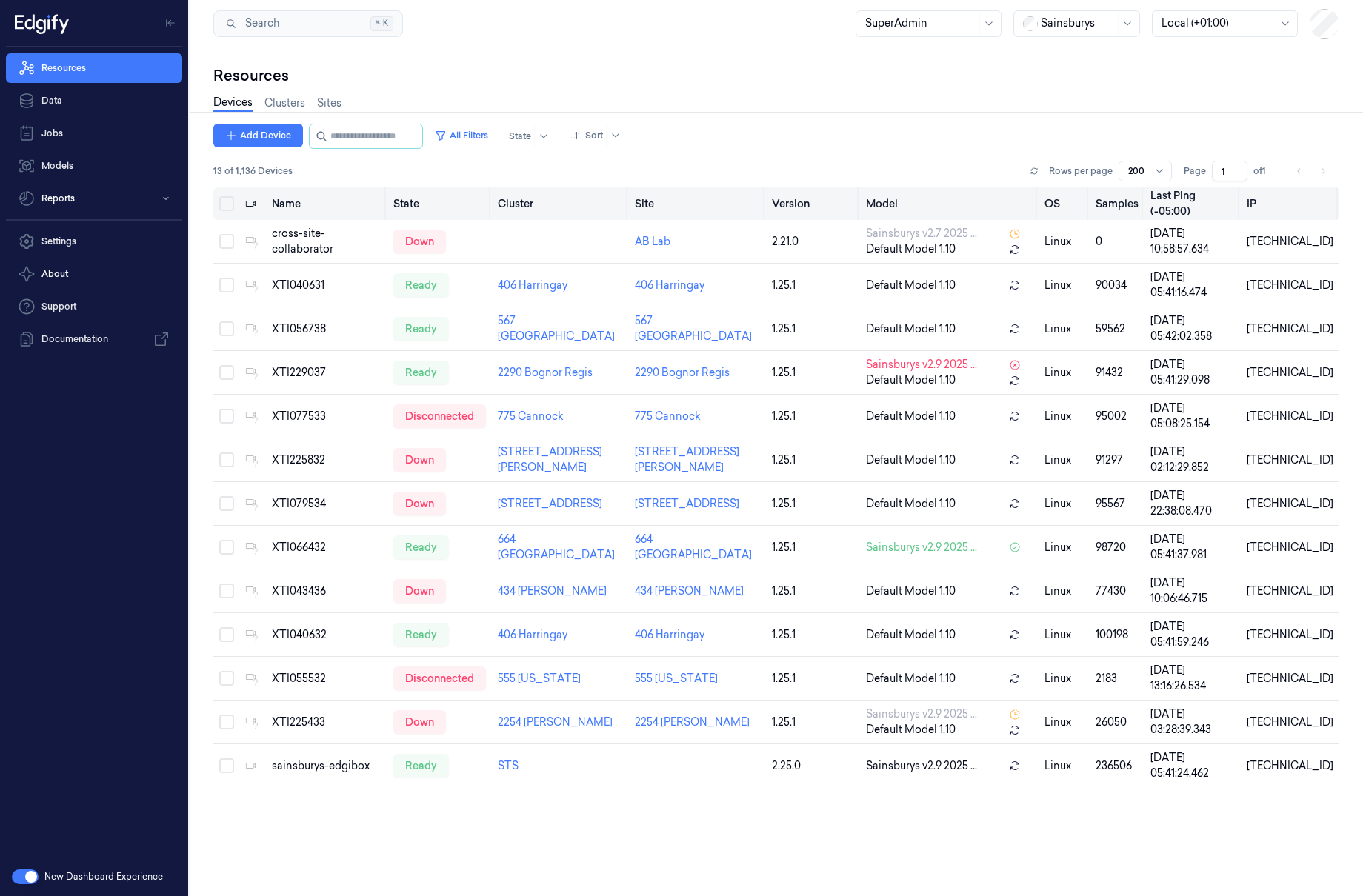
click at [226, 199] on button "Select all" at bounding box center [226, 204] width 15 height 15
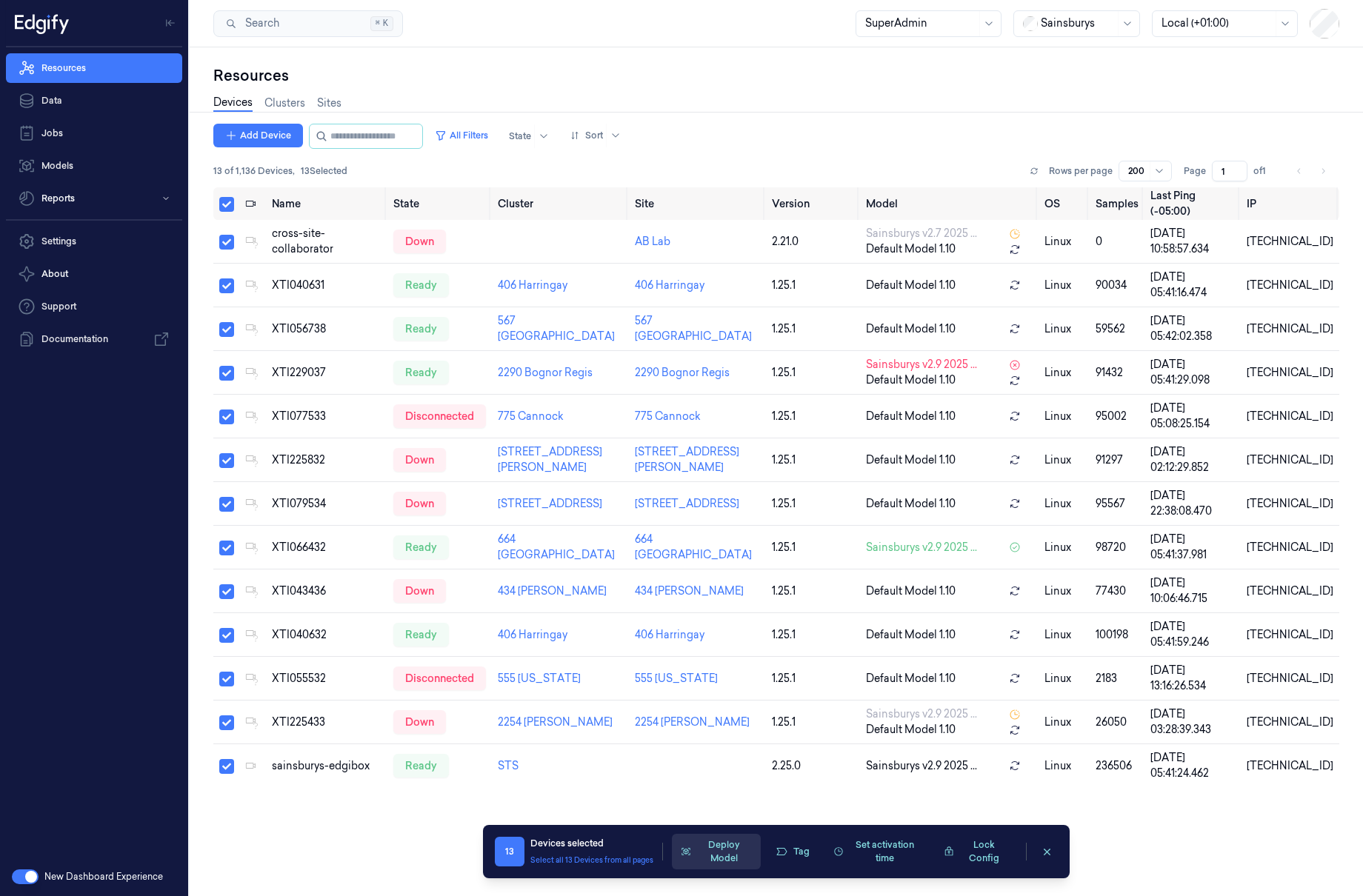
click at [739, 853] on button "Deploy Model" at bounding box center [717, 852] width 89 height 36
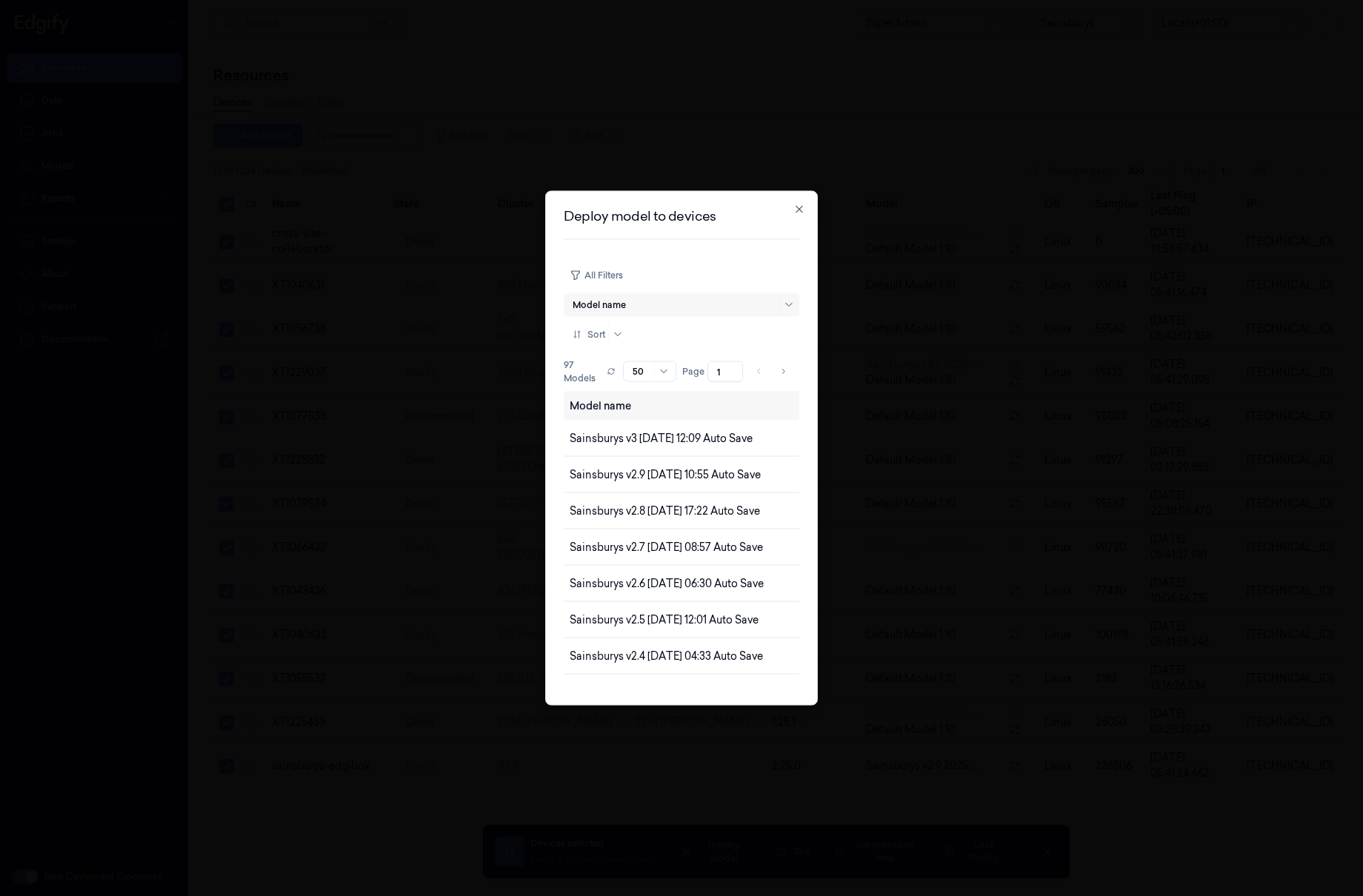
click at [615, 300] on div at bounding box center [674, 304] width 204 height 13
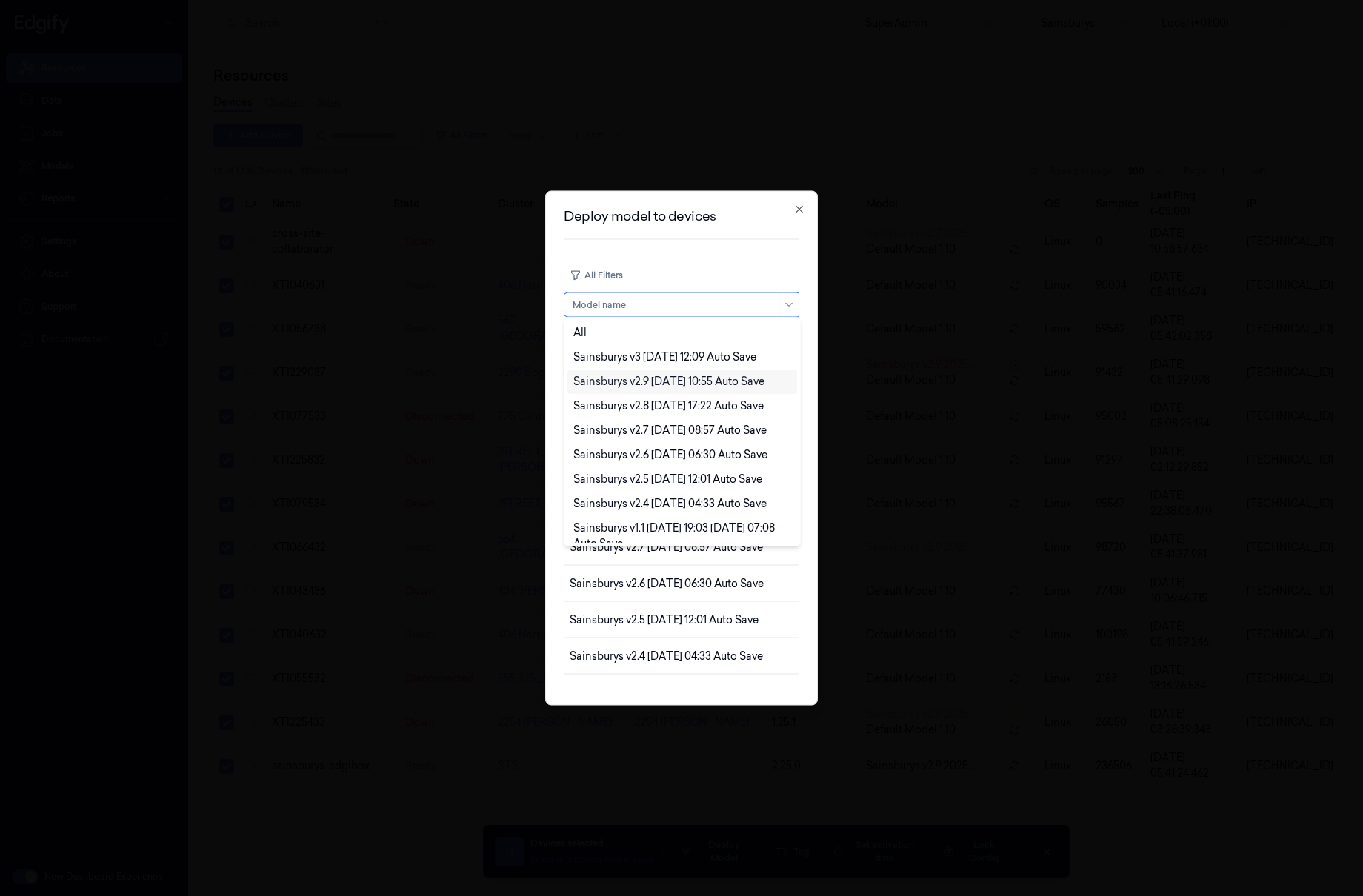
click at [661, 383] on div "Sainsburys v2.9 2025-08-04 10:55 Auto Save" at bounding box center [669, 381] width 191 height 15
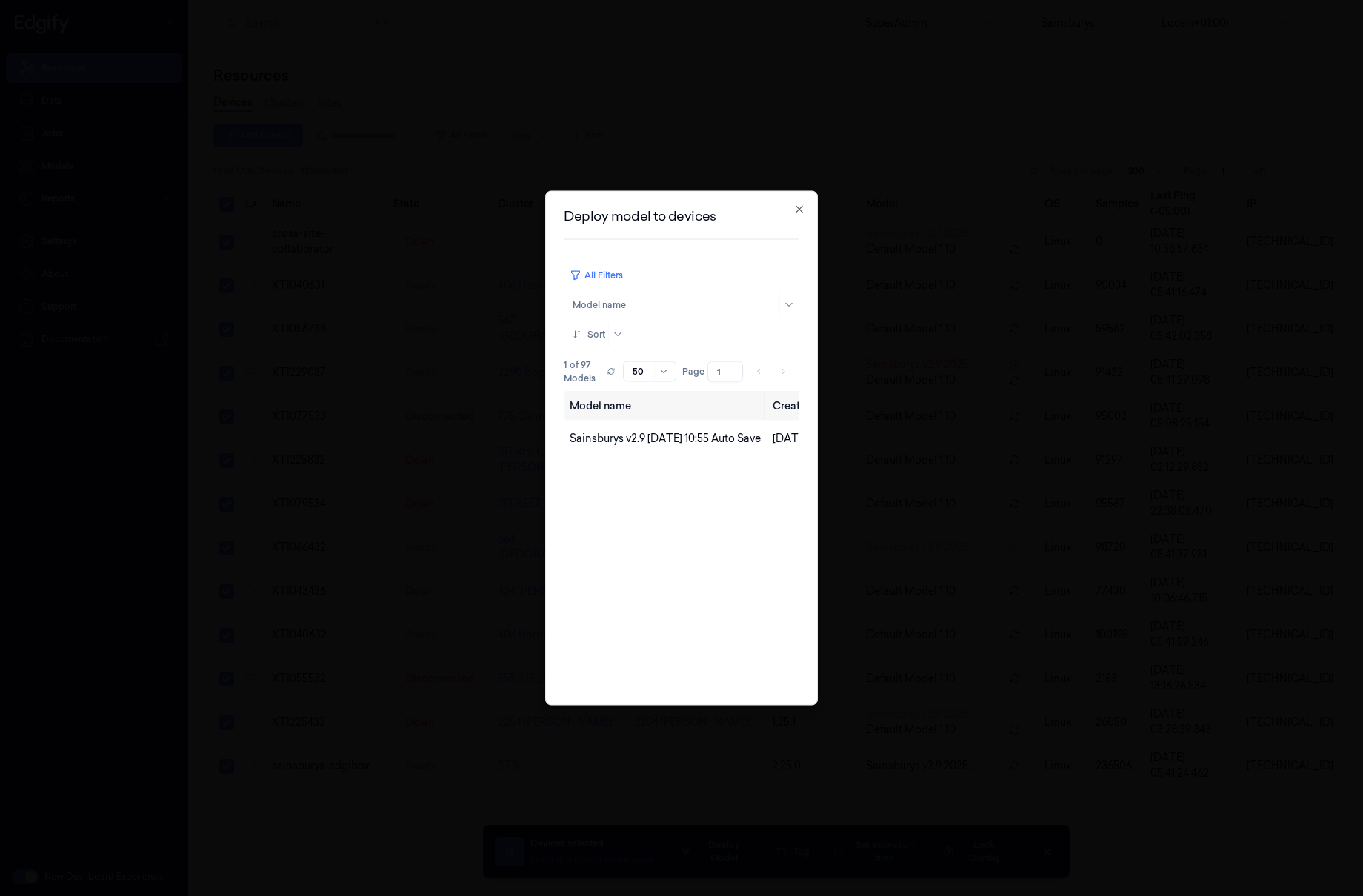
scroll to position [0, 294]
click at [774, 431] on button "Deploy" at bounding box center [771, 438] width 44 height 24
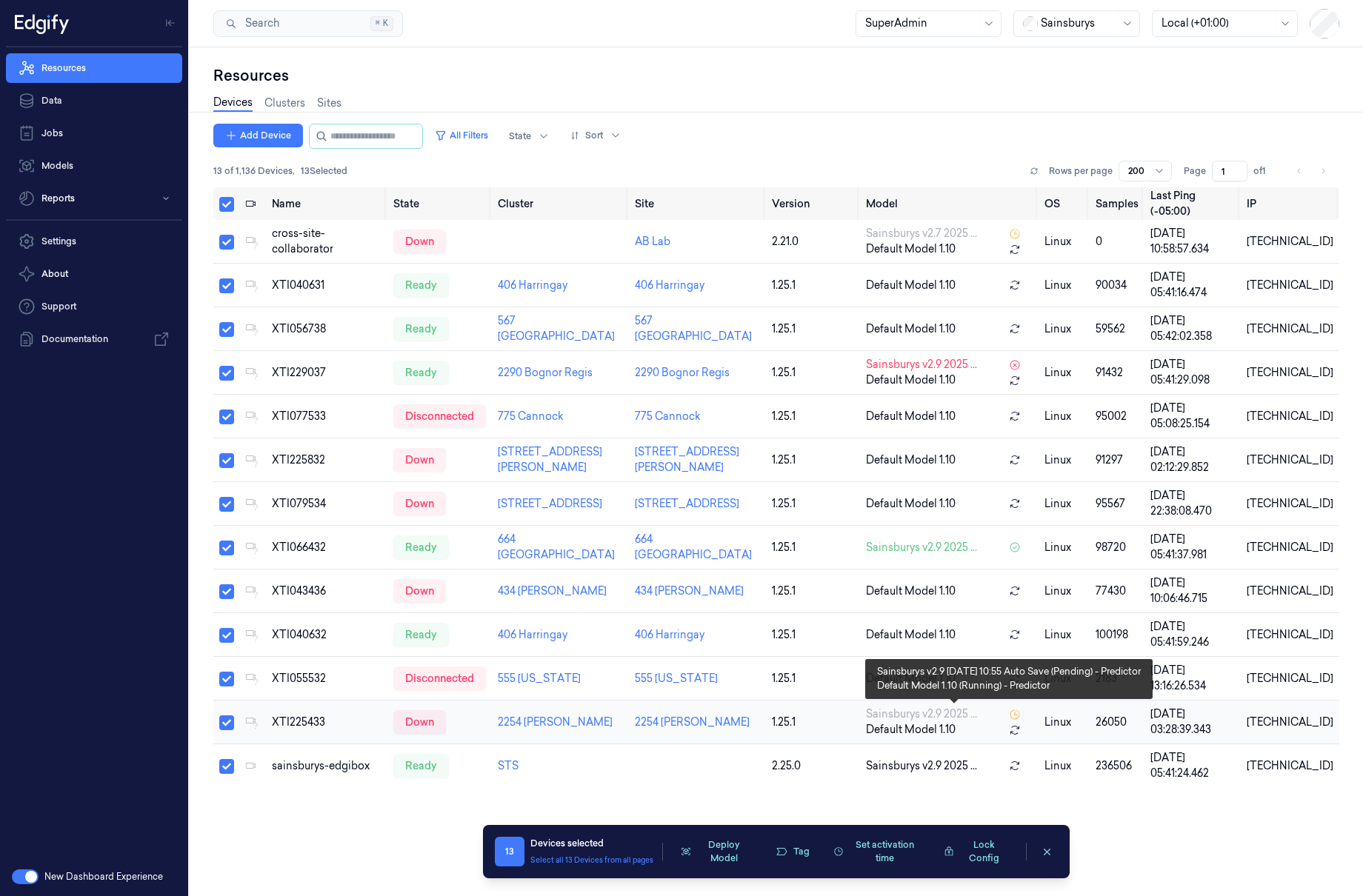
click at [1021, 726] on icon at bounding box center [1014, 730] width 12 height 12
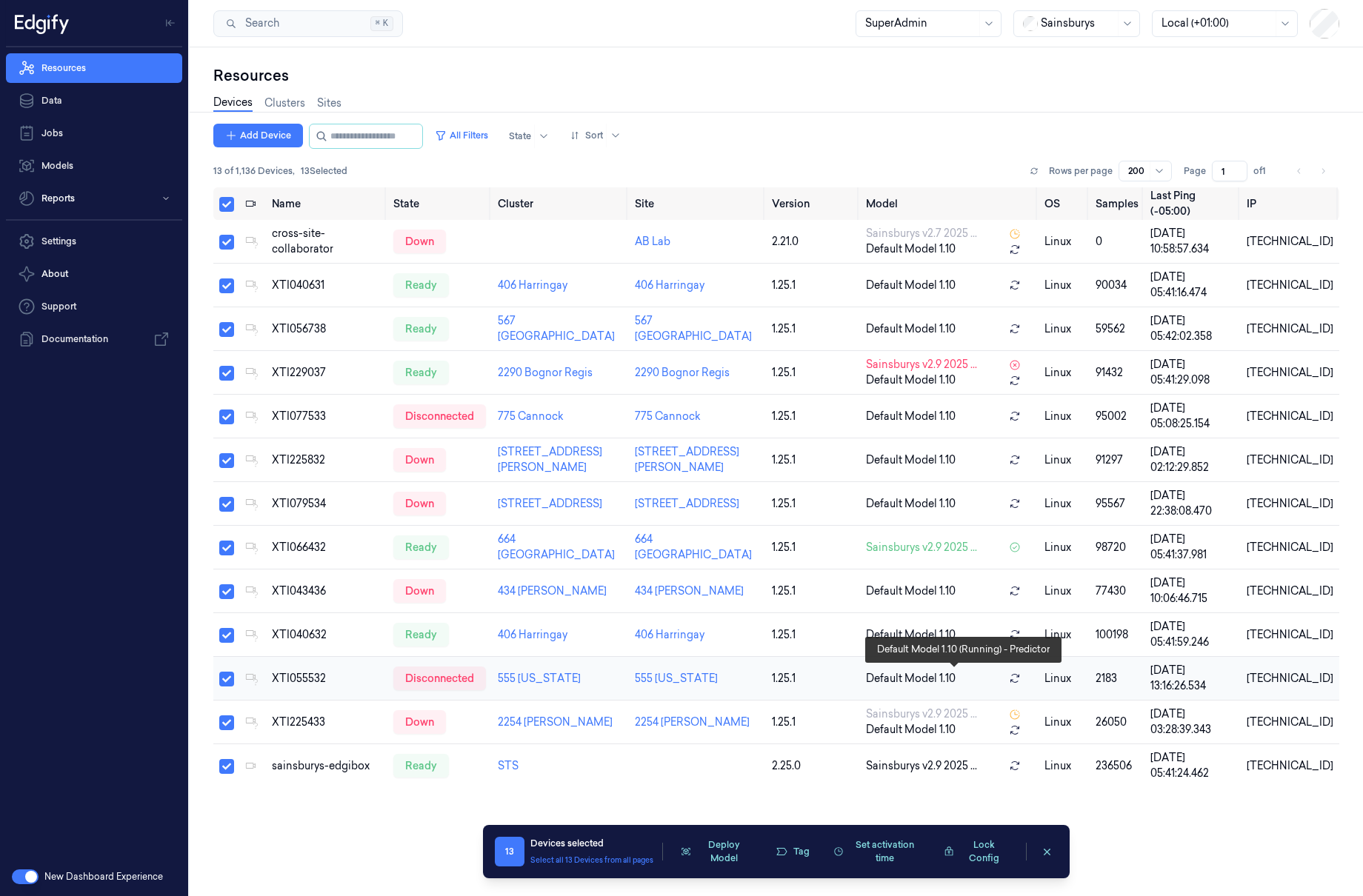
click at [1021, 682] on icon at bounding box center [1014, 678] width 12 height 12
click at [1021, 673] on icon at bounding box center [1014, 678] width 12 height 12
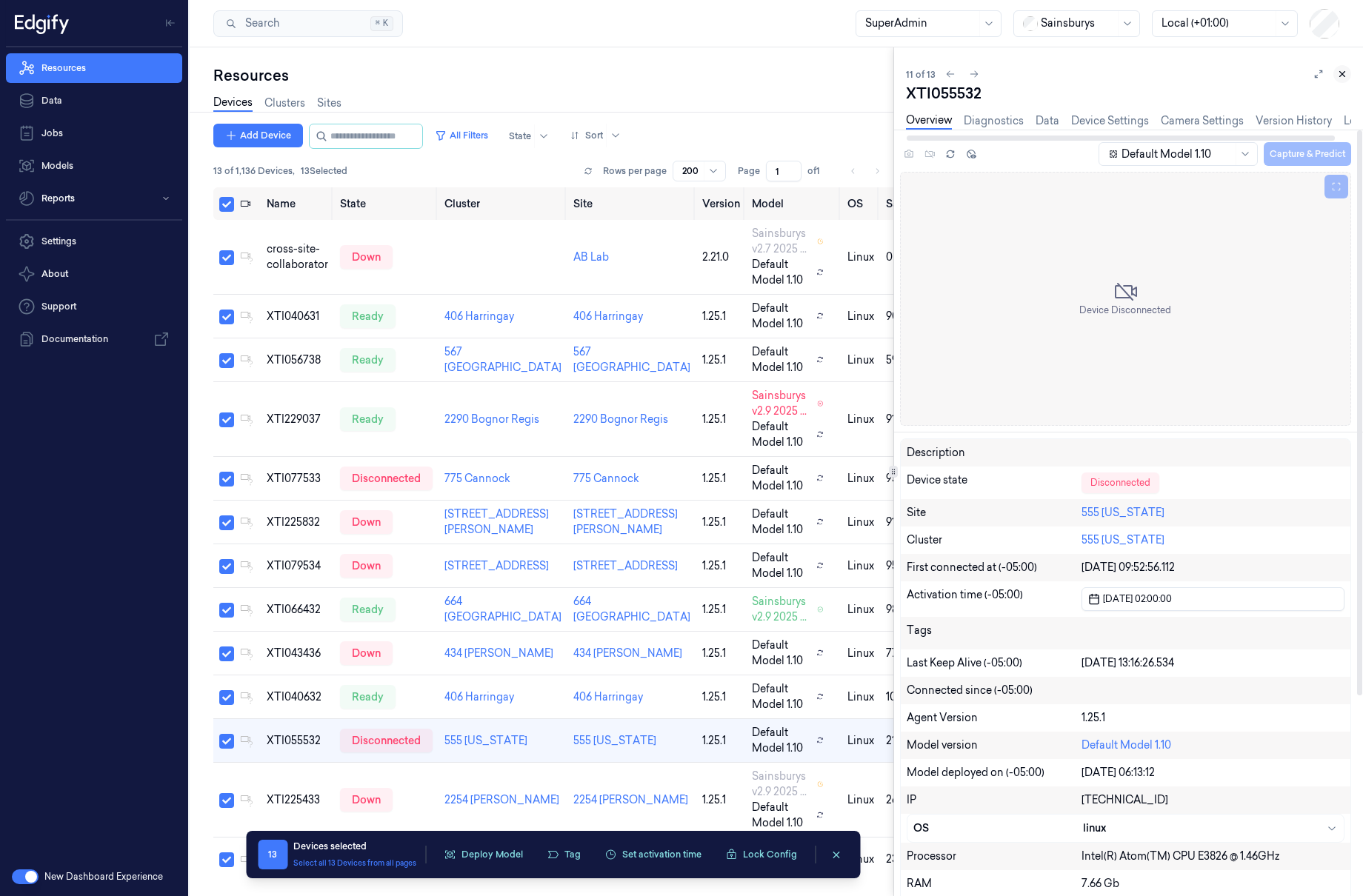
click at [1349, 74] on button at bounding box center [1343, 74] width 18 height 18
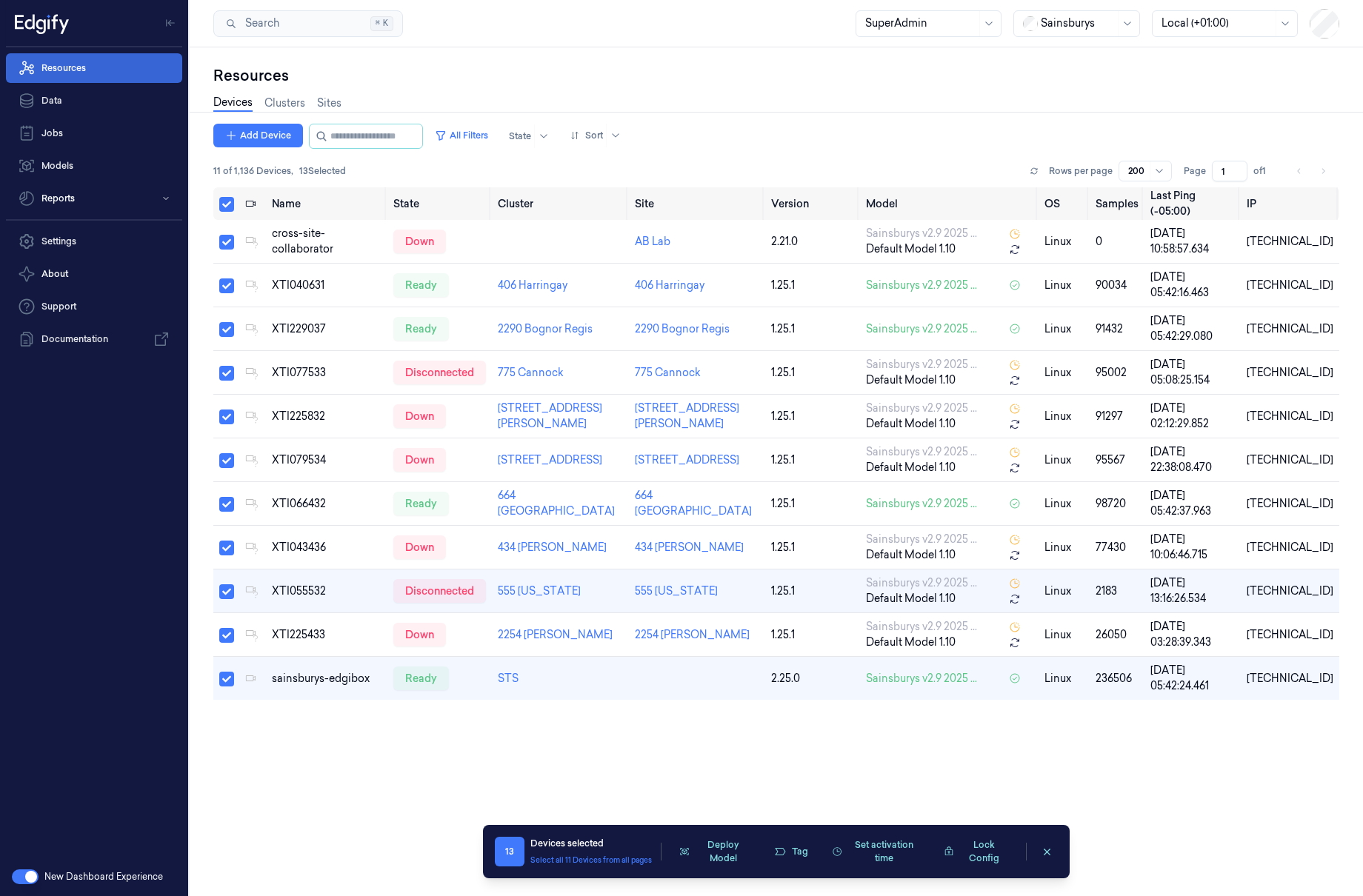
click at [146, 64] on link "Resources" at bounding box center [94, 68] width 176 height 29
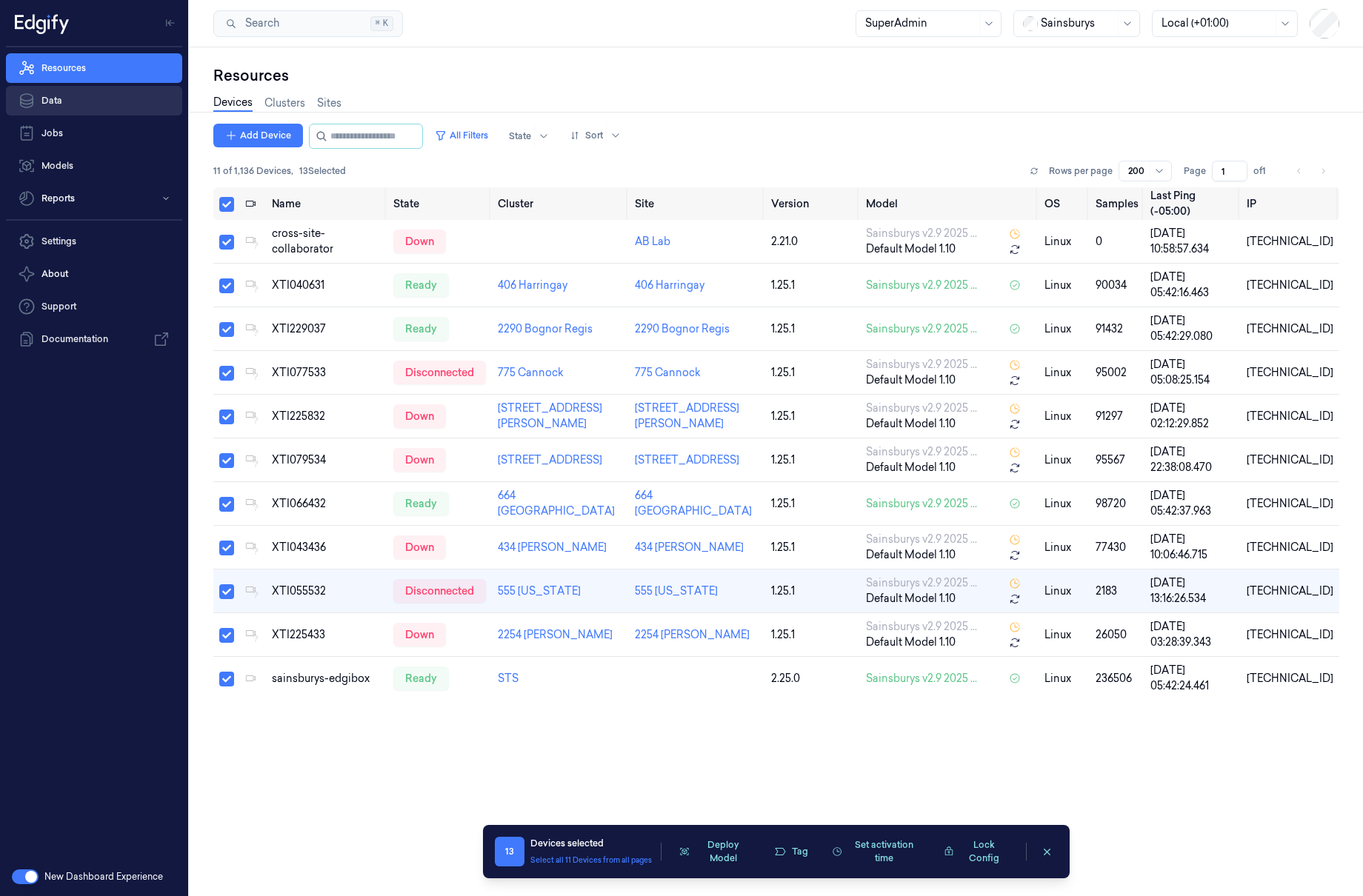
click at [123, 93] on link "Data" at bounding box center [94, 101] width 176 height 29
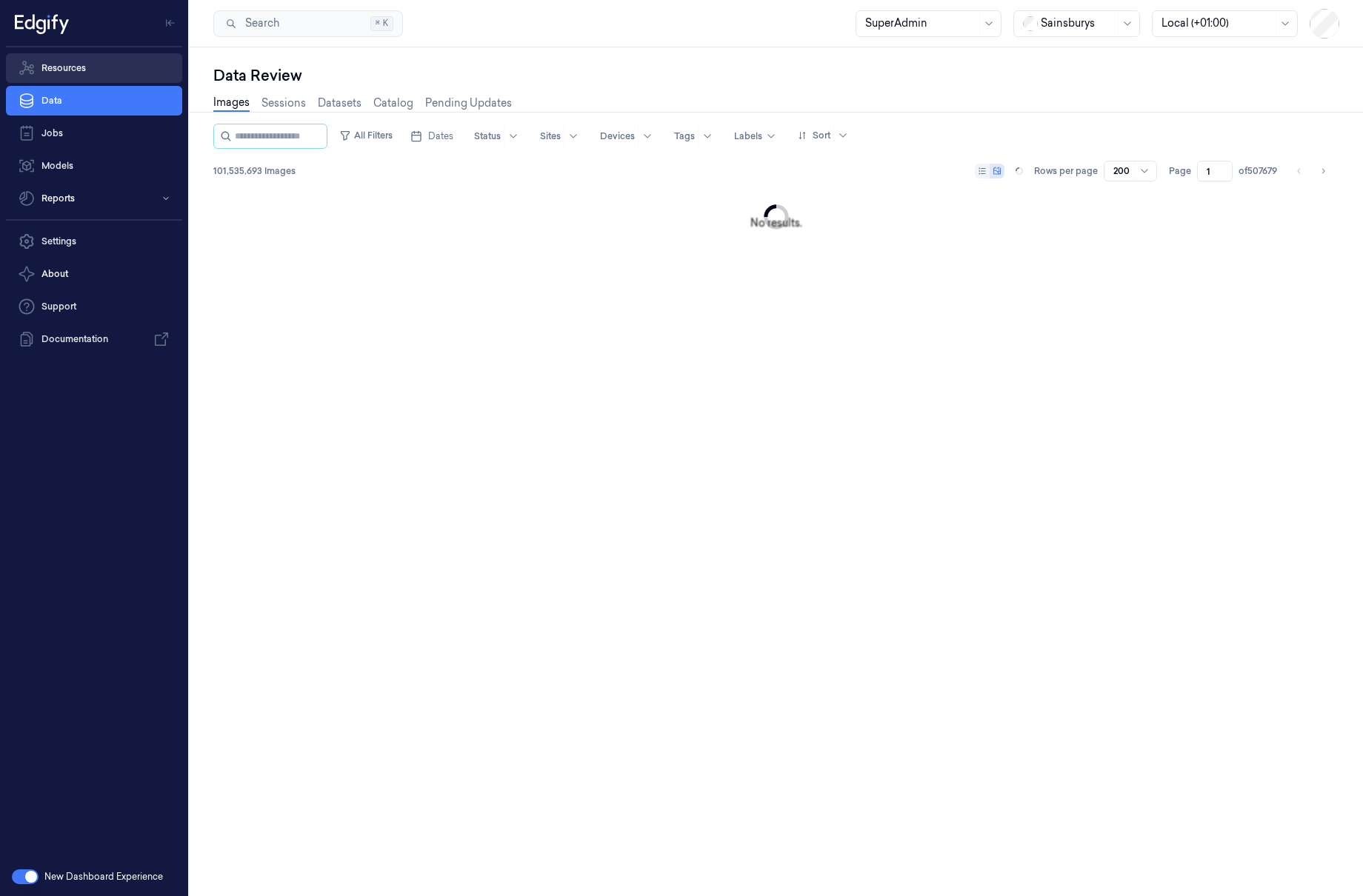
click at [155, 69] on link "Resources" at bounding box center [94, 68] width 176 height 29
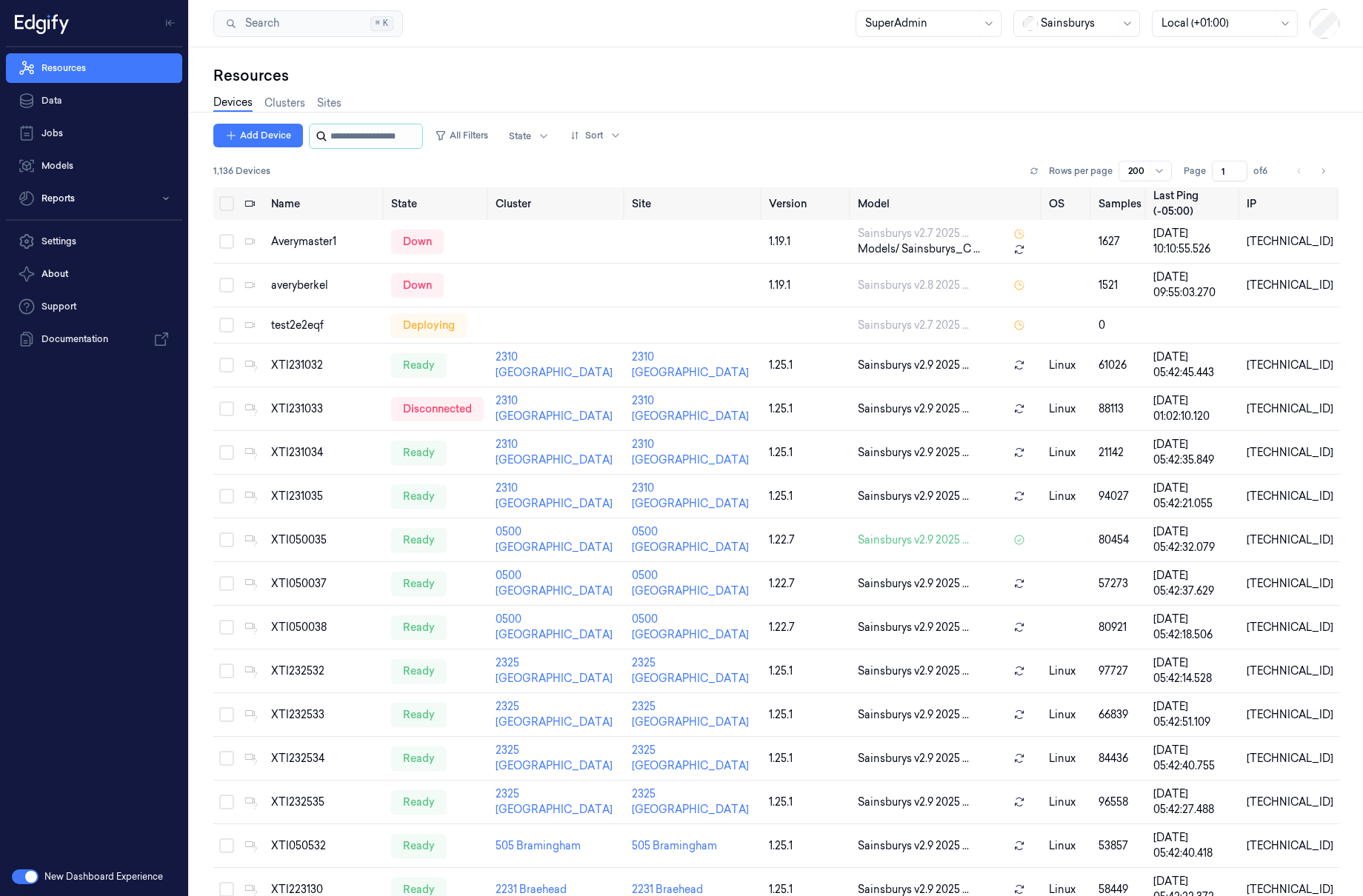
click at [410, 140] on input "string" at bounding box center [375, 136] width 89 height 24
click at [478, 129] on button "All Filters" at bounding box center [461, 135] width 65 height 24
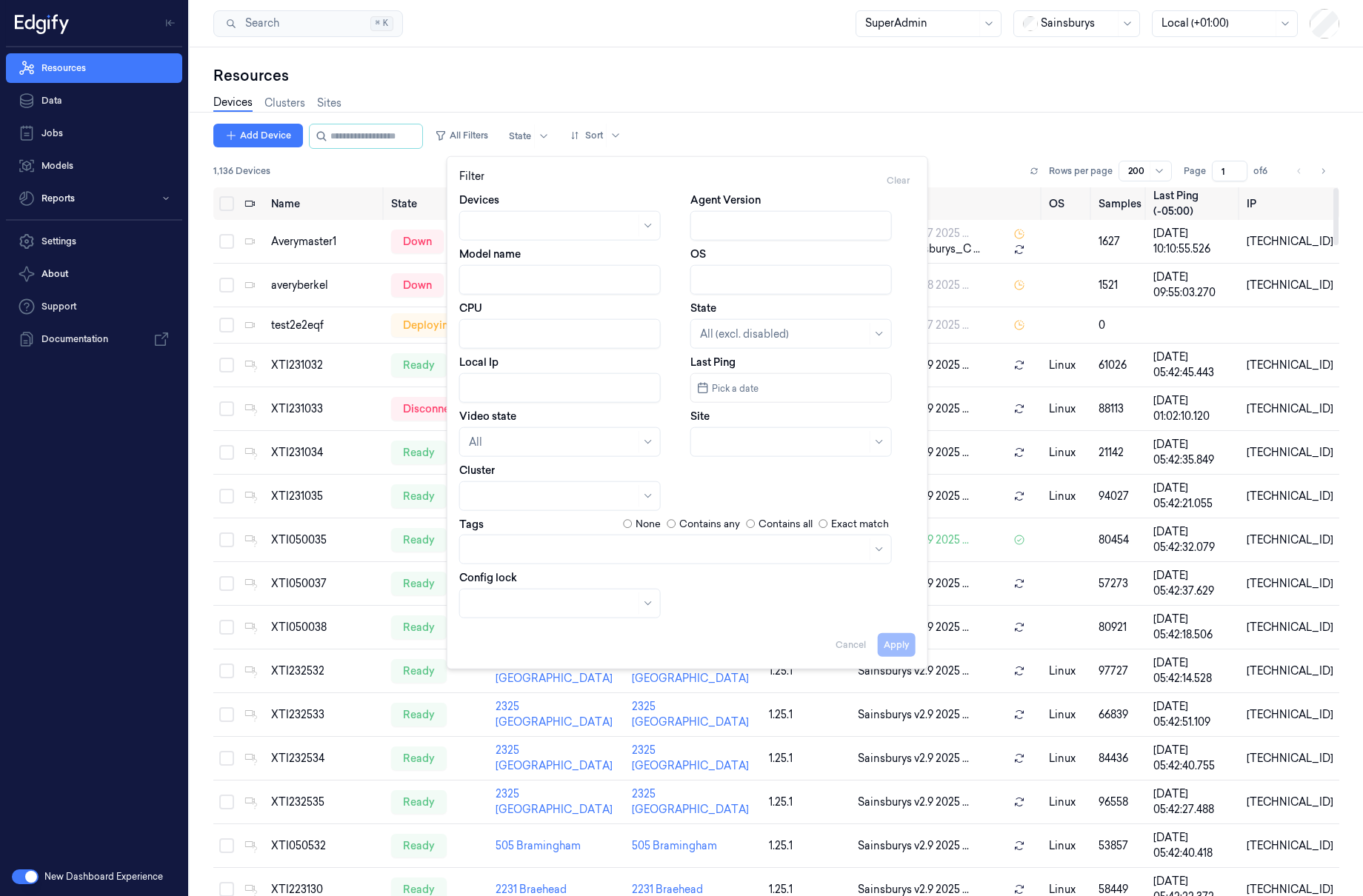
click at [523, 286] on input "Model name" at bounding box center [560, 279] width 201 height 29
click at [880, 634] on button "Apply" at bounding box center [896, 644] width 37 height 24
type input "Default"
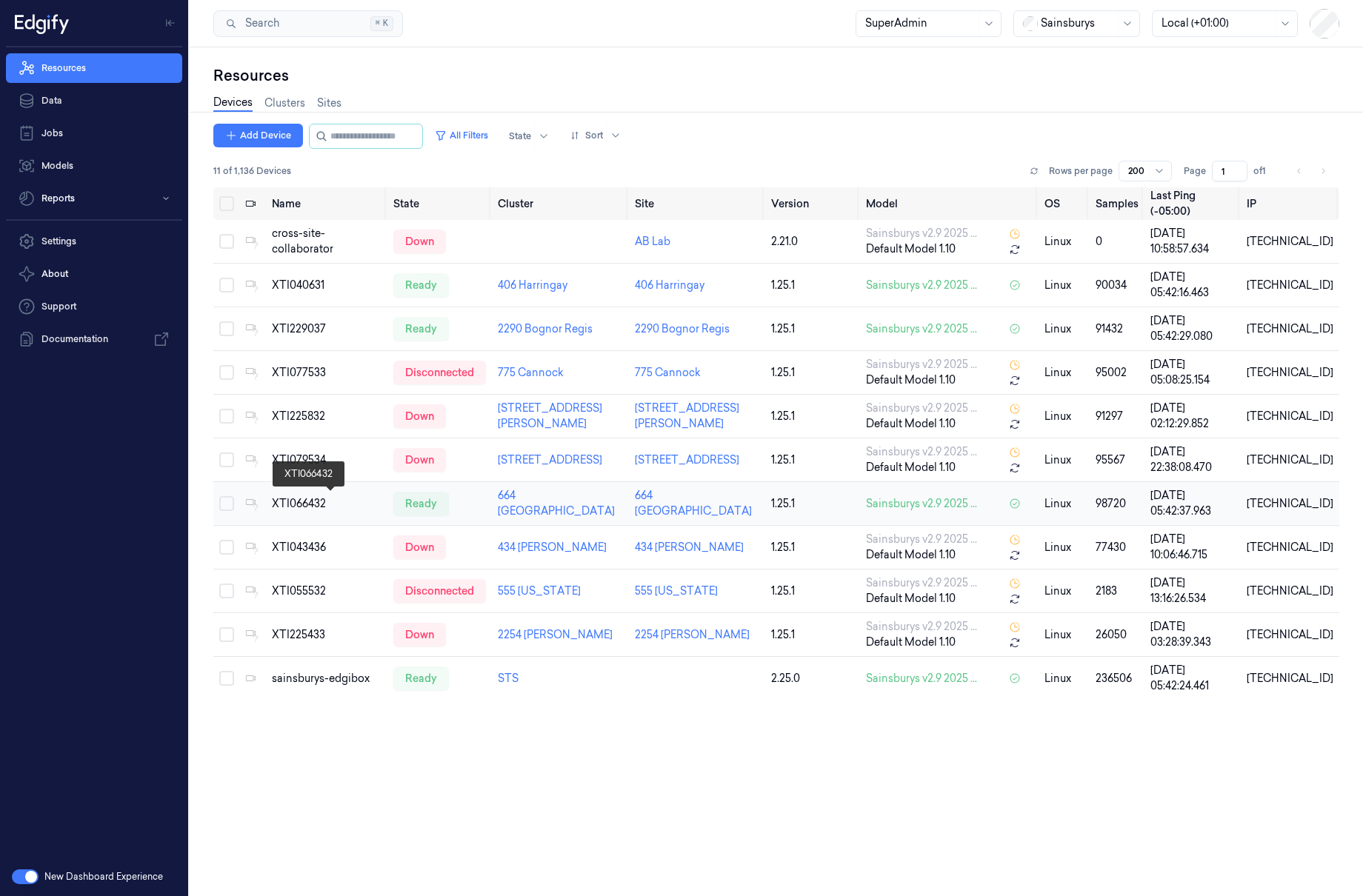
click at [303, 498] on div "XTI066432" at bounding box center [326, 504] width 110 height 15
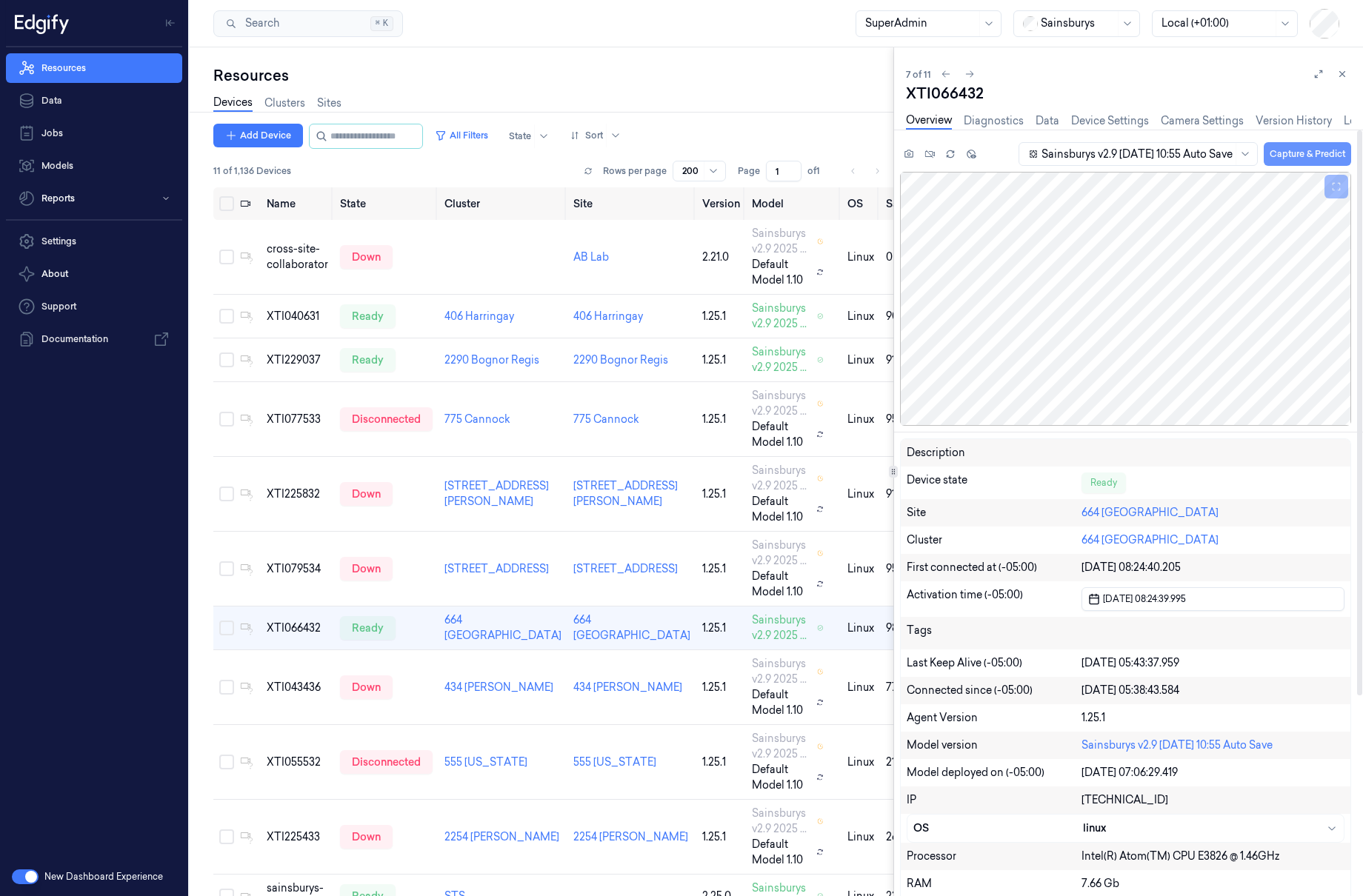
click at [1300, 157] on button "Capture & Predict" at bounding box center [1308, 154] width 87 height 24
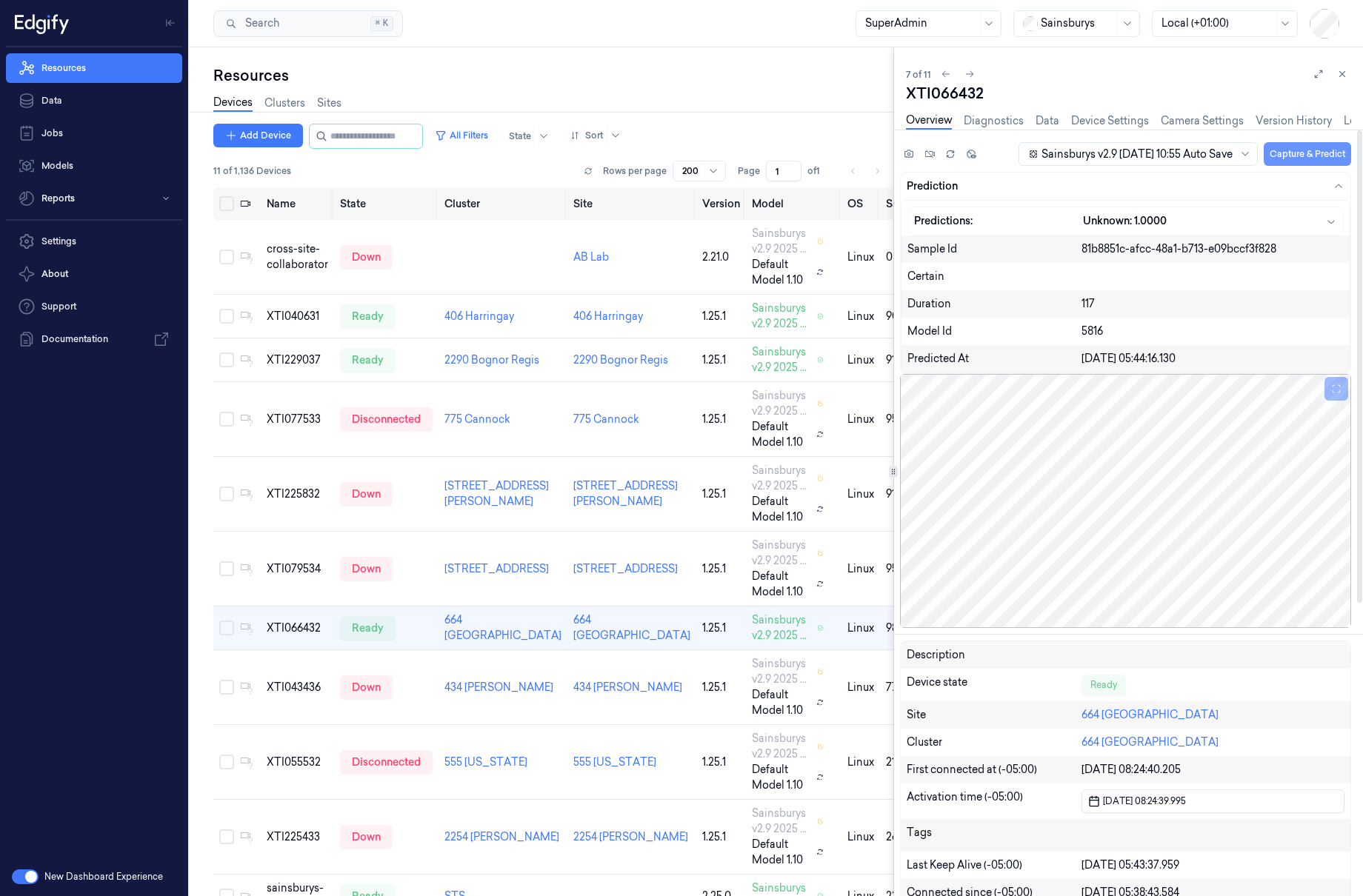
click at [1300, 157] on button "Capture & Predict" at bounding box center [1308, 154] width 87 height 24
drag, startPoint x: 1215, startPoint y: 478, endPoint x: 1026, endPoint y: 519, distance: 193.4
click at [1026, 519] on div at bounding box center [1125, 500] width 451 height 254
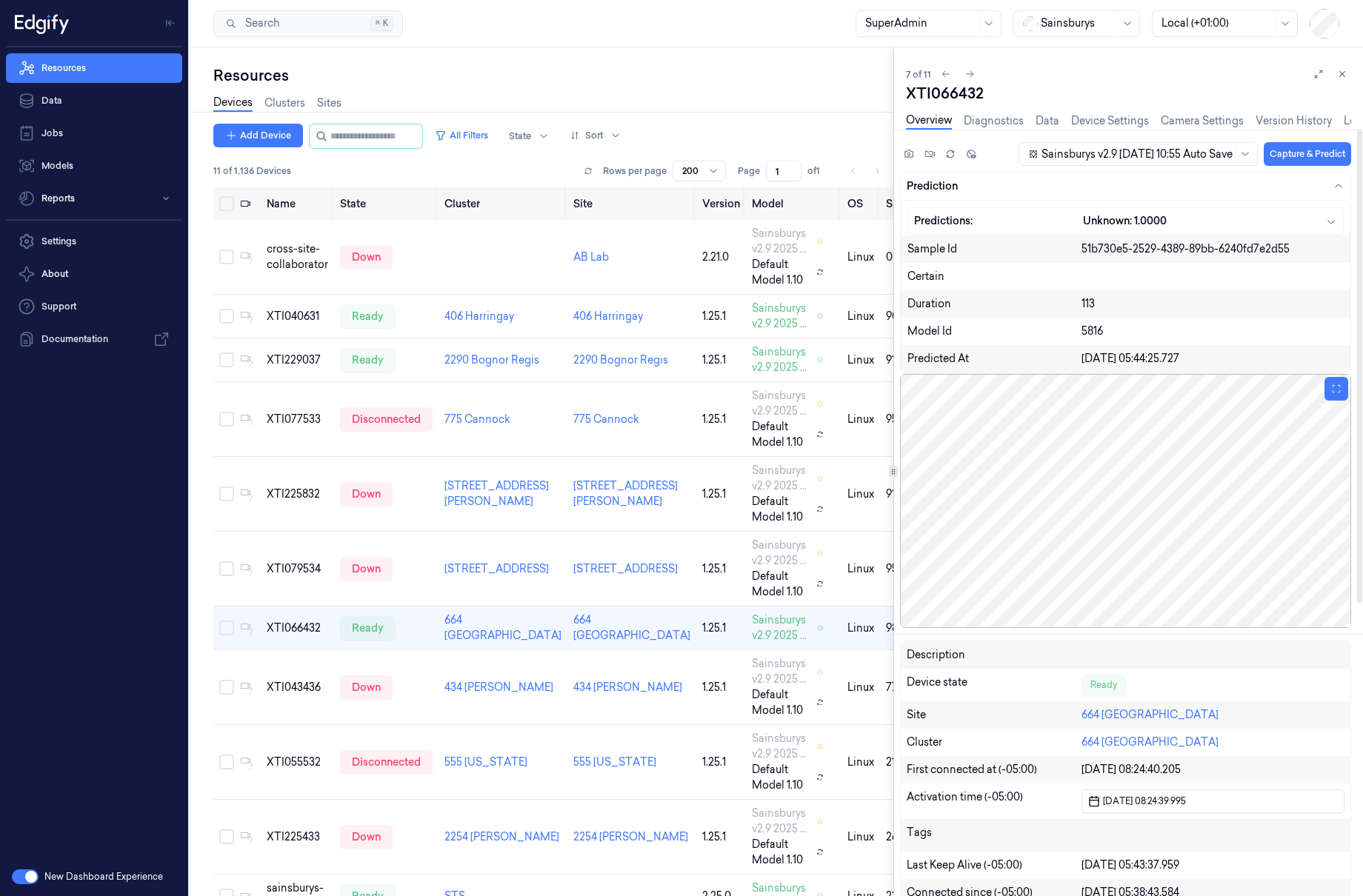
click at [1084, 392] on div at bounding box center [1125, 500] width 451 height 254
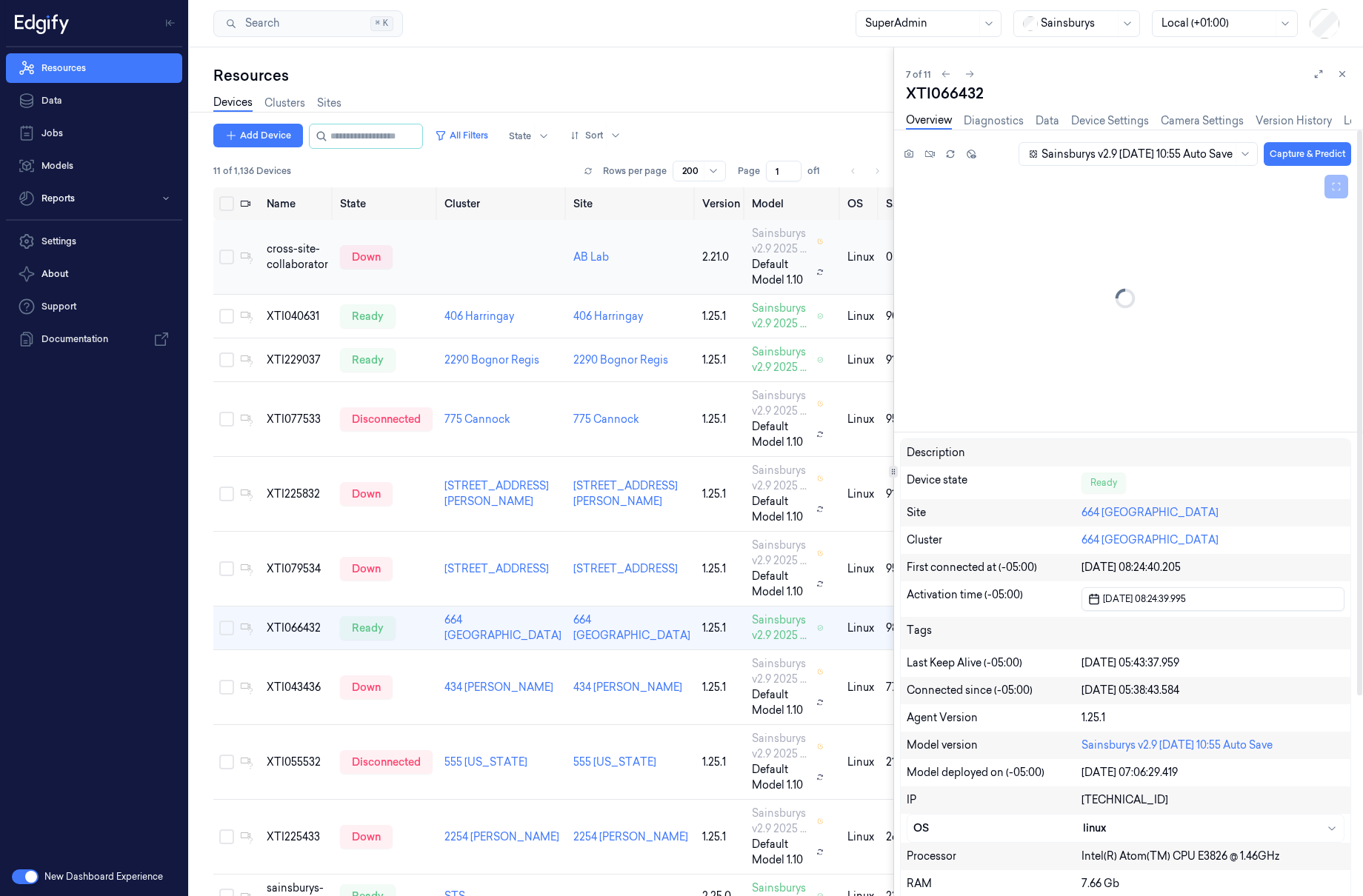
scroll to position [42, 0]
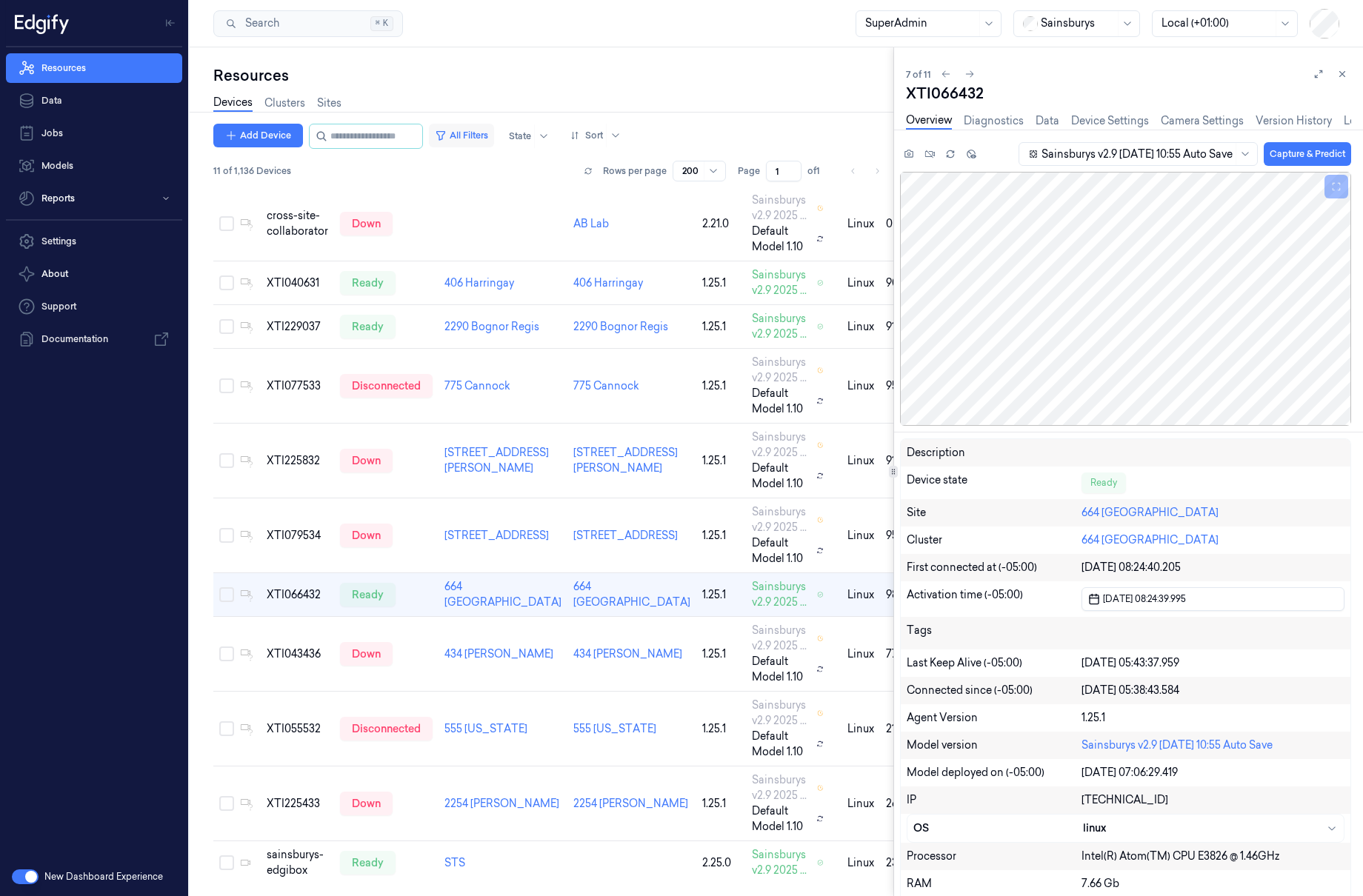
click at [494, 129] on button "All Filters" at bounding box center [461, 135] width 65 height 24
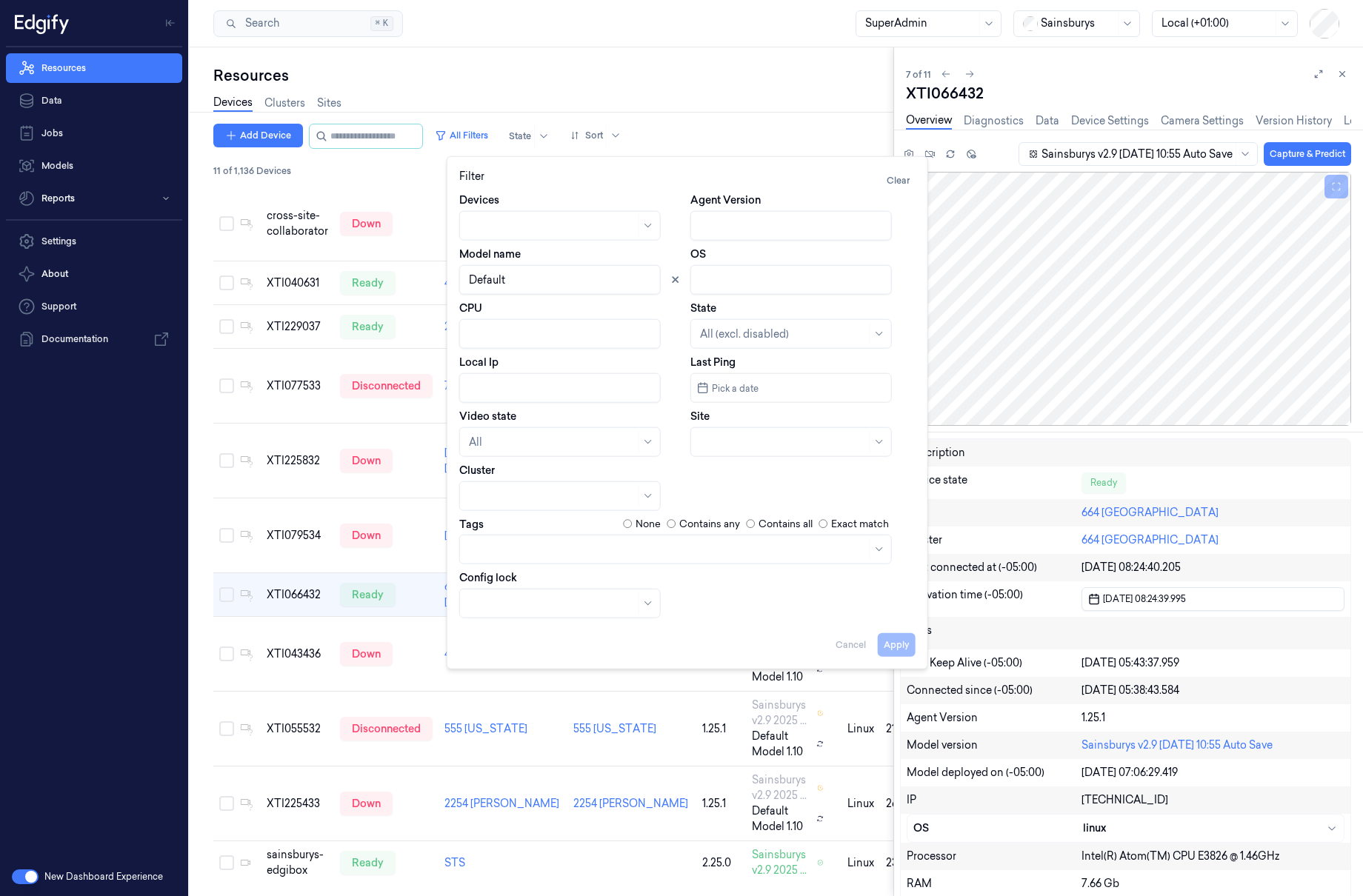
click at [552, 265] on input "Model name" at bounding box center [560, 279] width 201 height 29
click at [892, 626] on div "Apply Cancel" at bounding box center [687, 638] width 457 height 36
click at [1283, 149] on button "Capture & Predict" at bounding box center [1308, 154] width 87 height 24
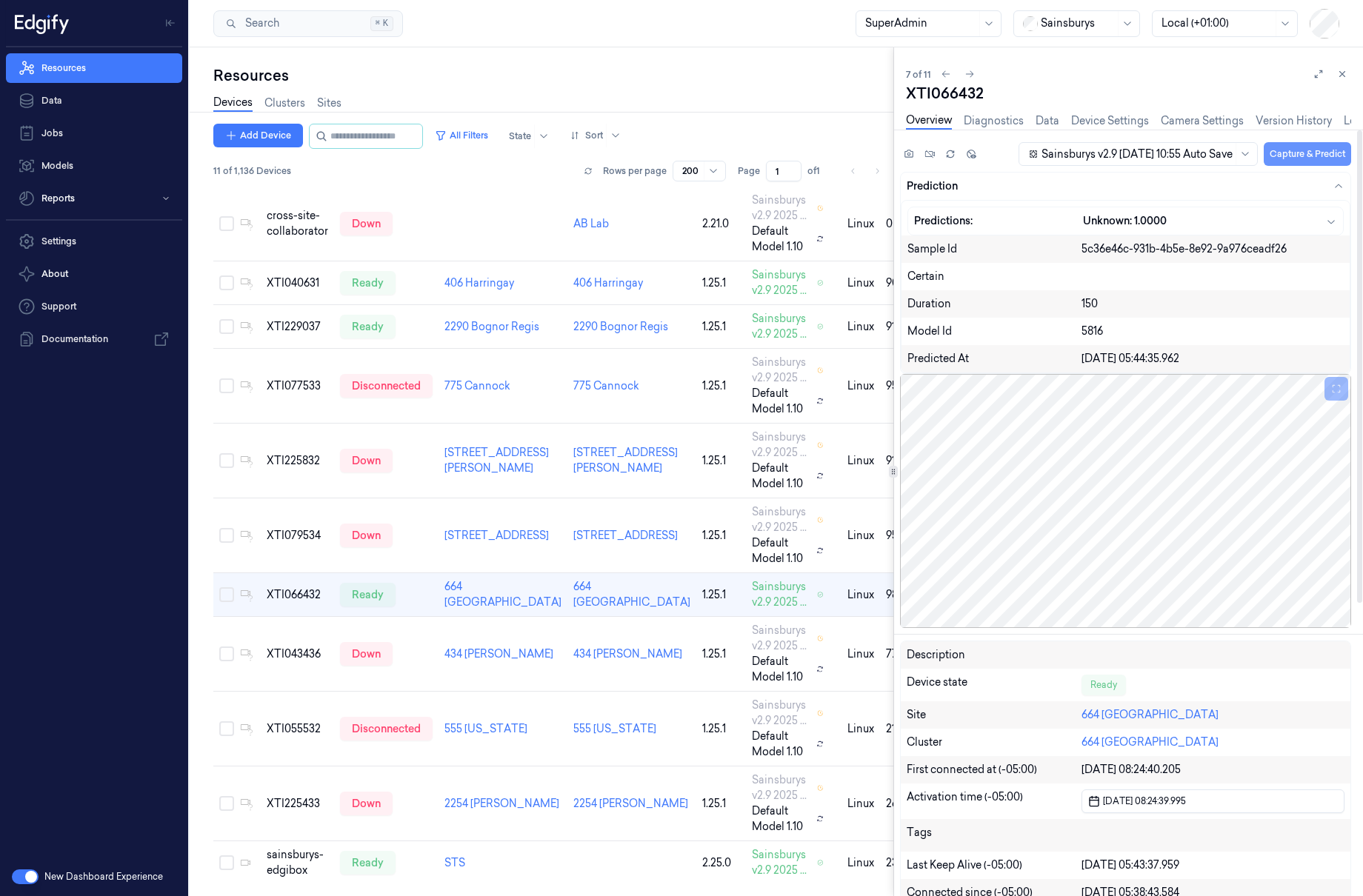
click at [1289, 149] on button "Capture & Predict" at bounding box center [1308, 154] width 87 height 24
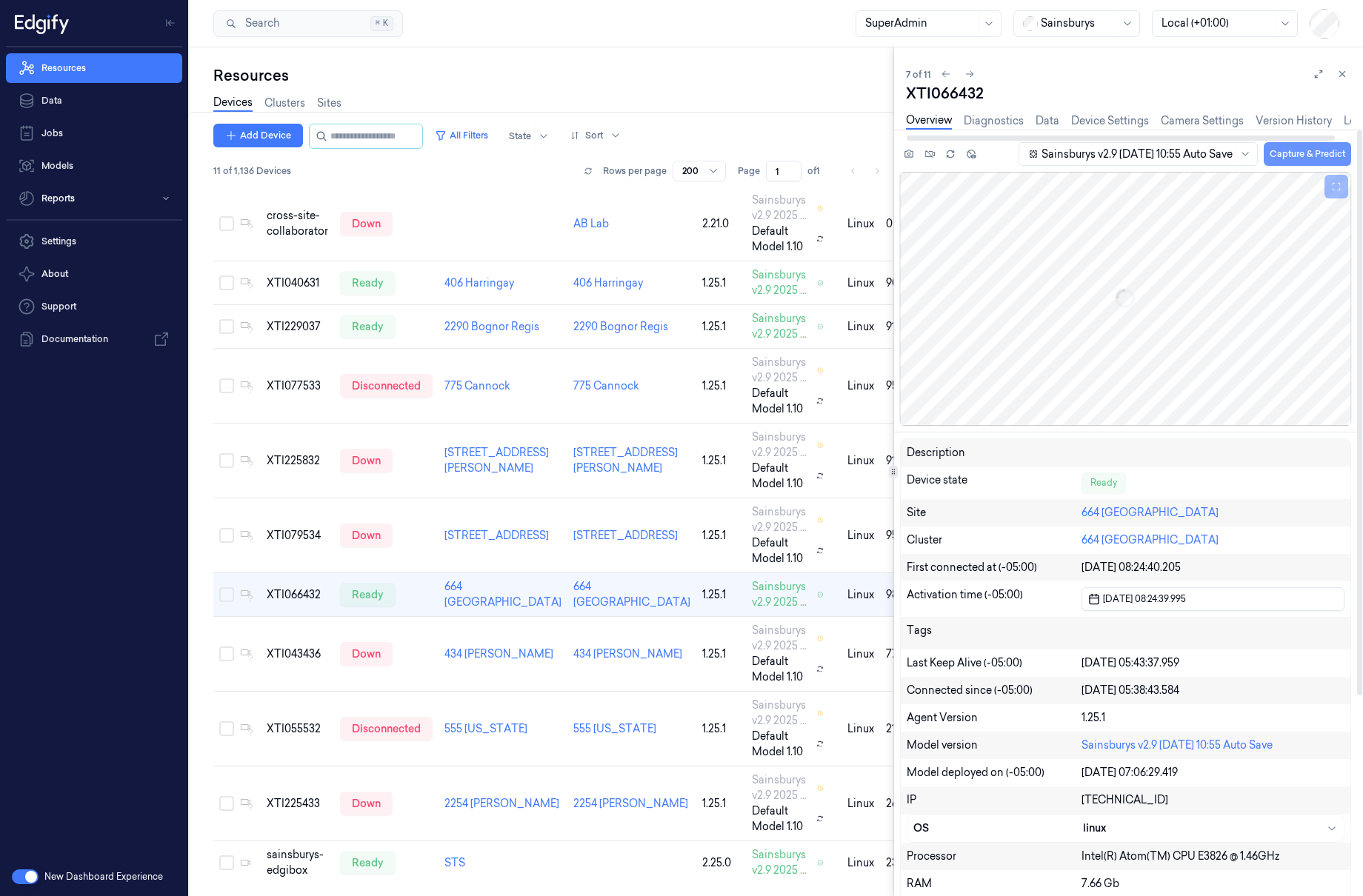
click at [1282, 143] on button "Capture & Predict" at bounding box center [1308, 154] width 87 height 24
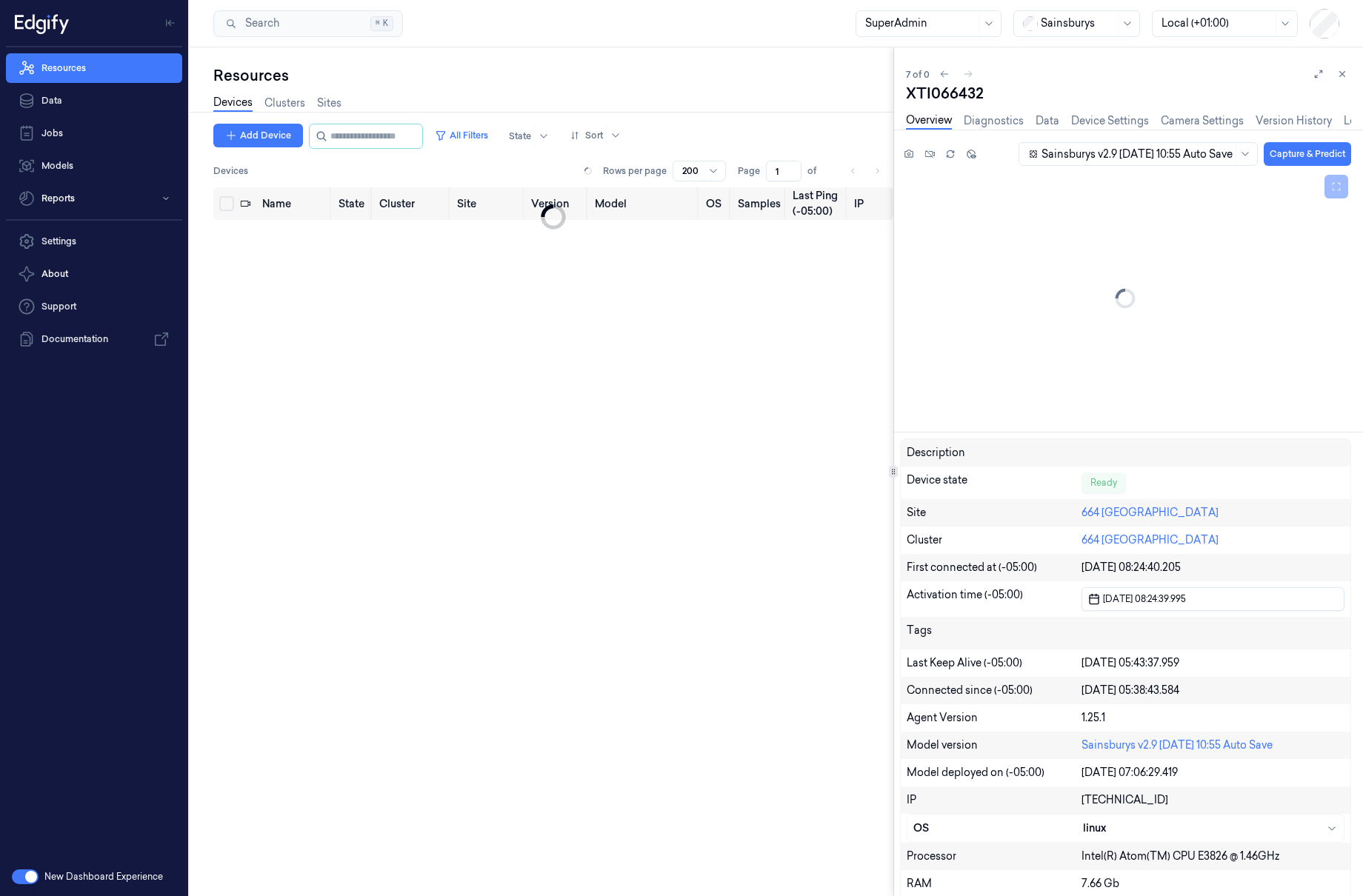
scroll to position [42, 0]
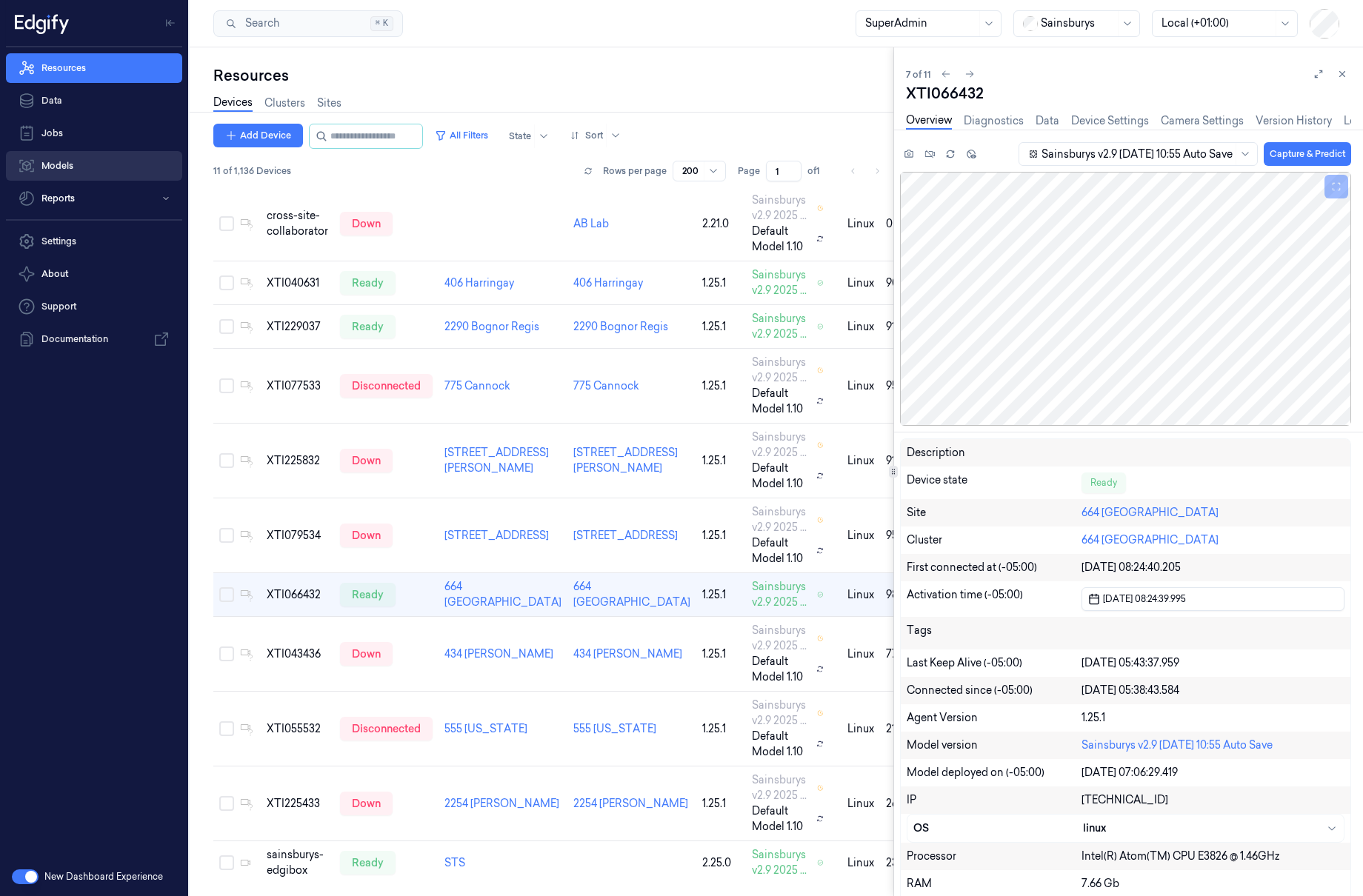
click at [108, 170] on link "Models" at bounding box center [94, 165] width 176 height 29
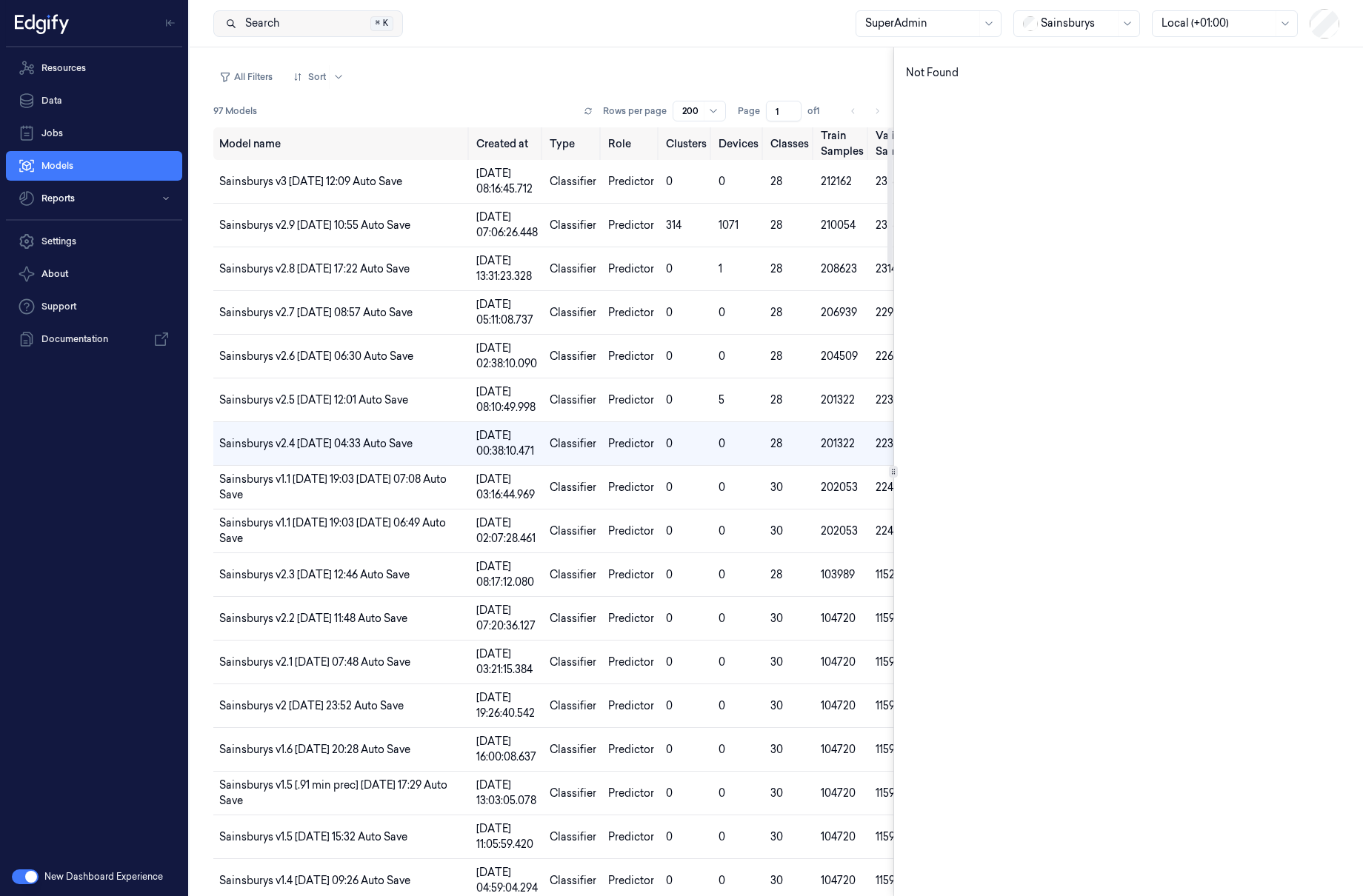
click at [318, 31] on button "Search Search... ⌘ K" at bounding box center [308, 24] width 190 height 27
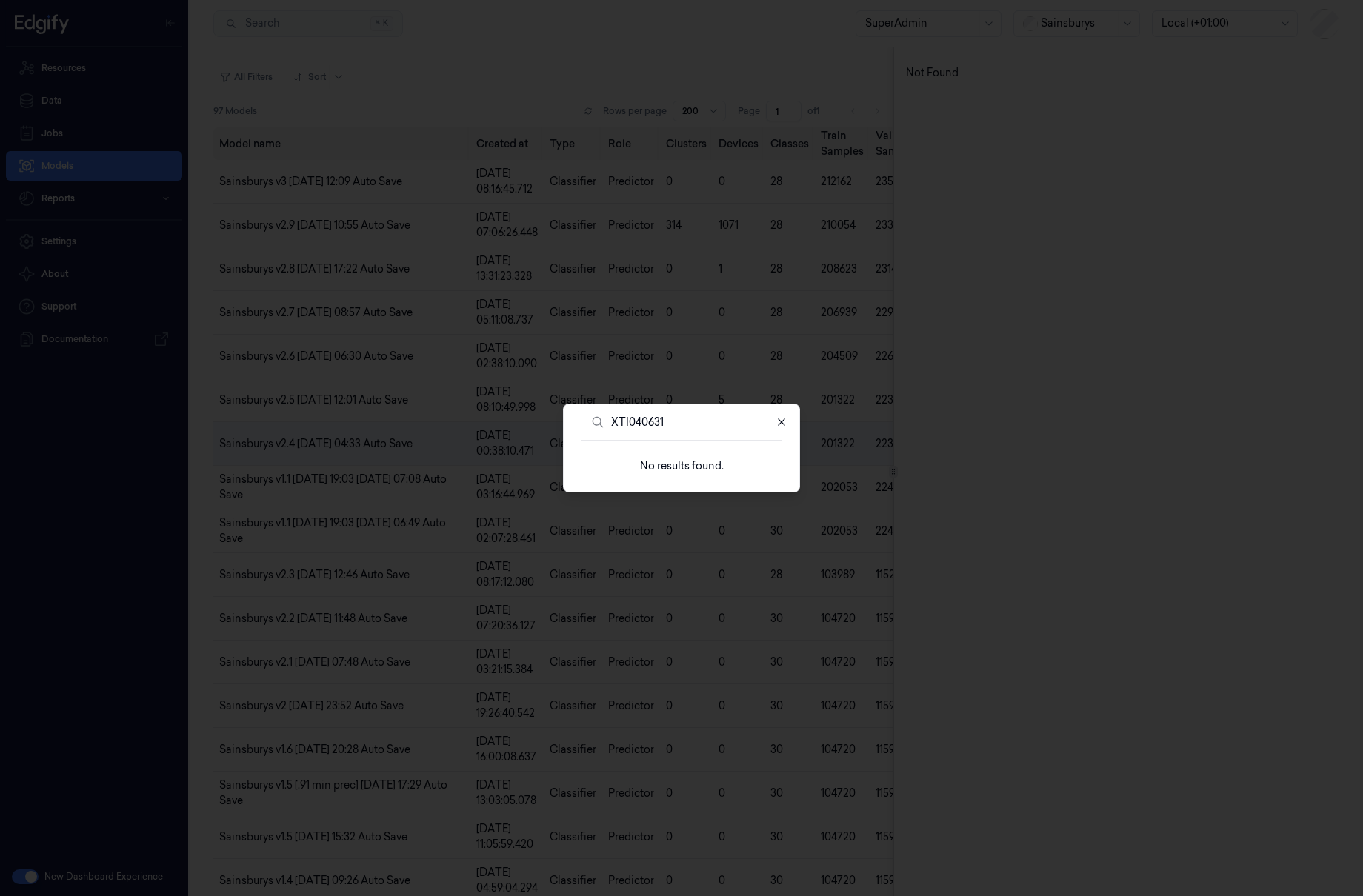
type input "XTI040631"
click at [786, 418] on icon "button" at bounding box center [781, 422] width 12 height 12
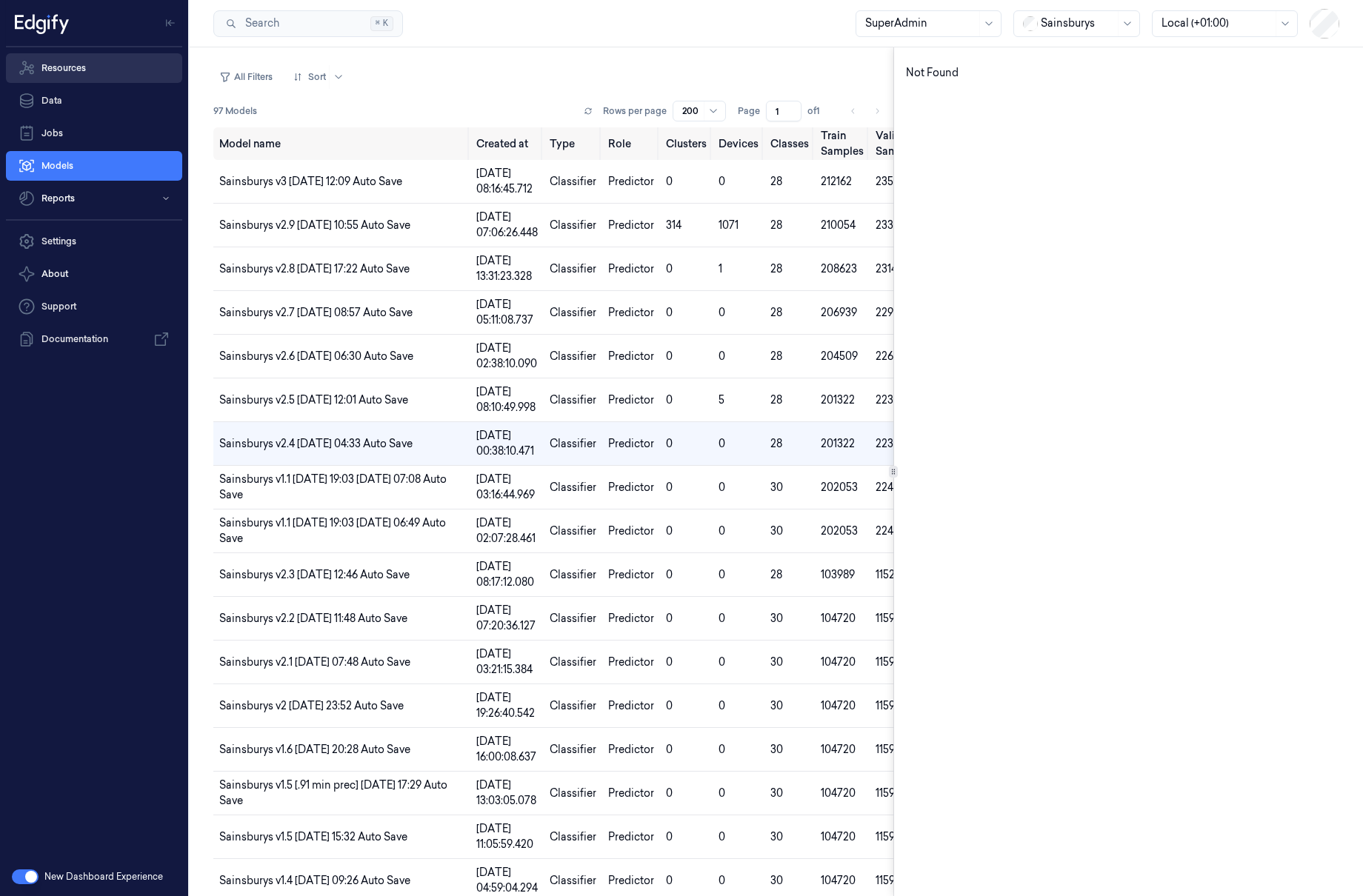
click at [91, 77] on link "Resources" at bounding box center [94, 68] width 176 height 29
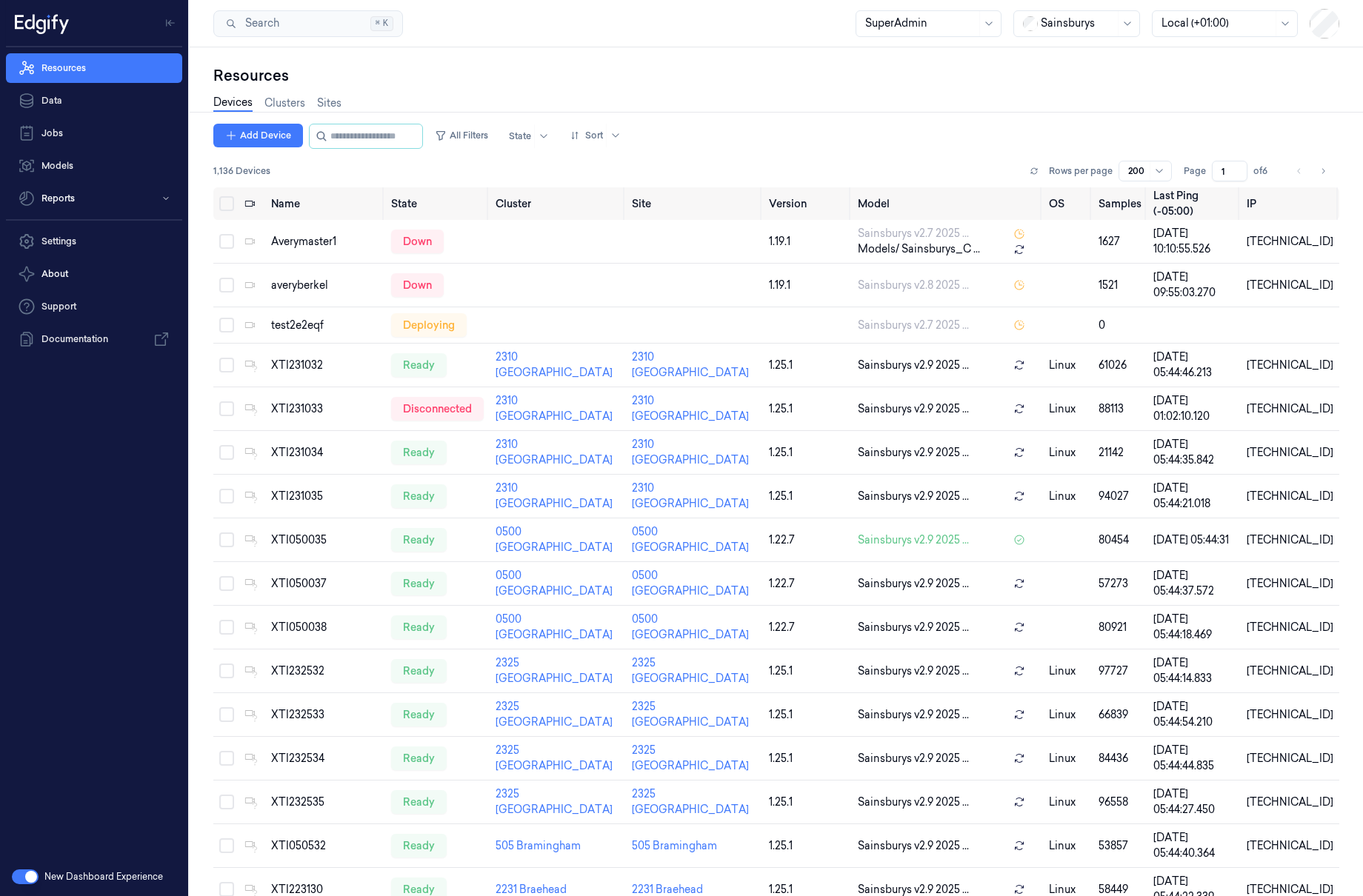
click at [391, 119] on div "Devices Clusters Sites" at bounding box center [776, 105] width 1126 height 37
click at [377, 134] on input "string" at bounding box center [375, 136] width 89 height 24
paste input "*********"
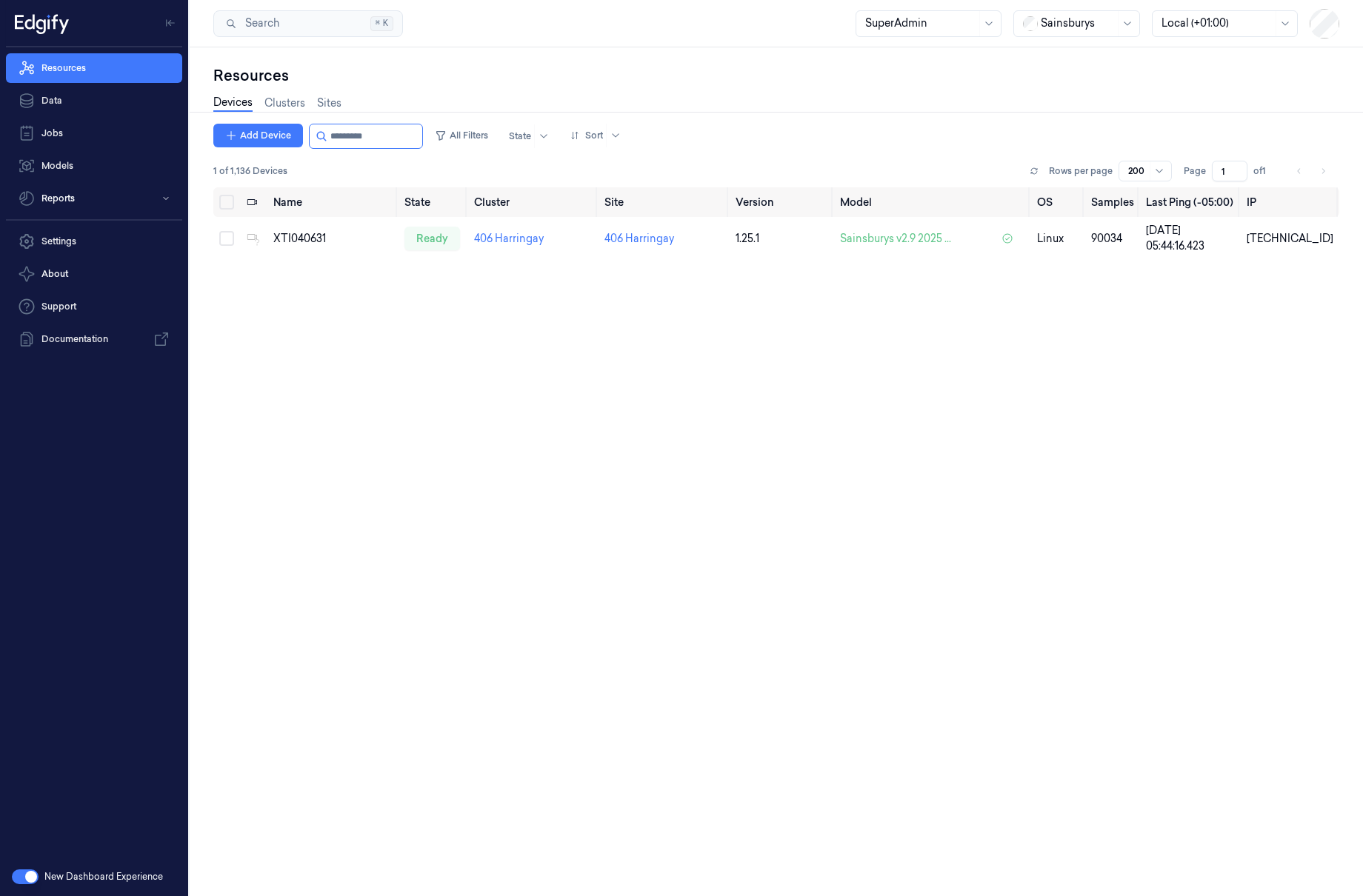
type input "*********"
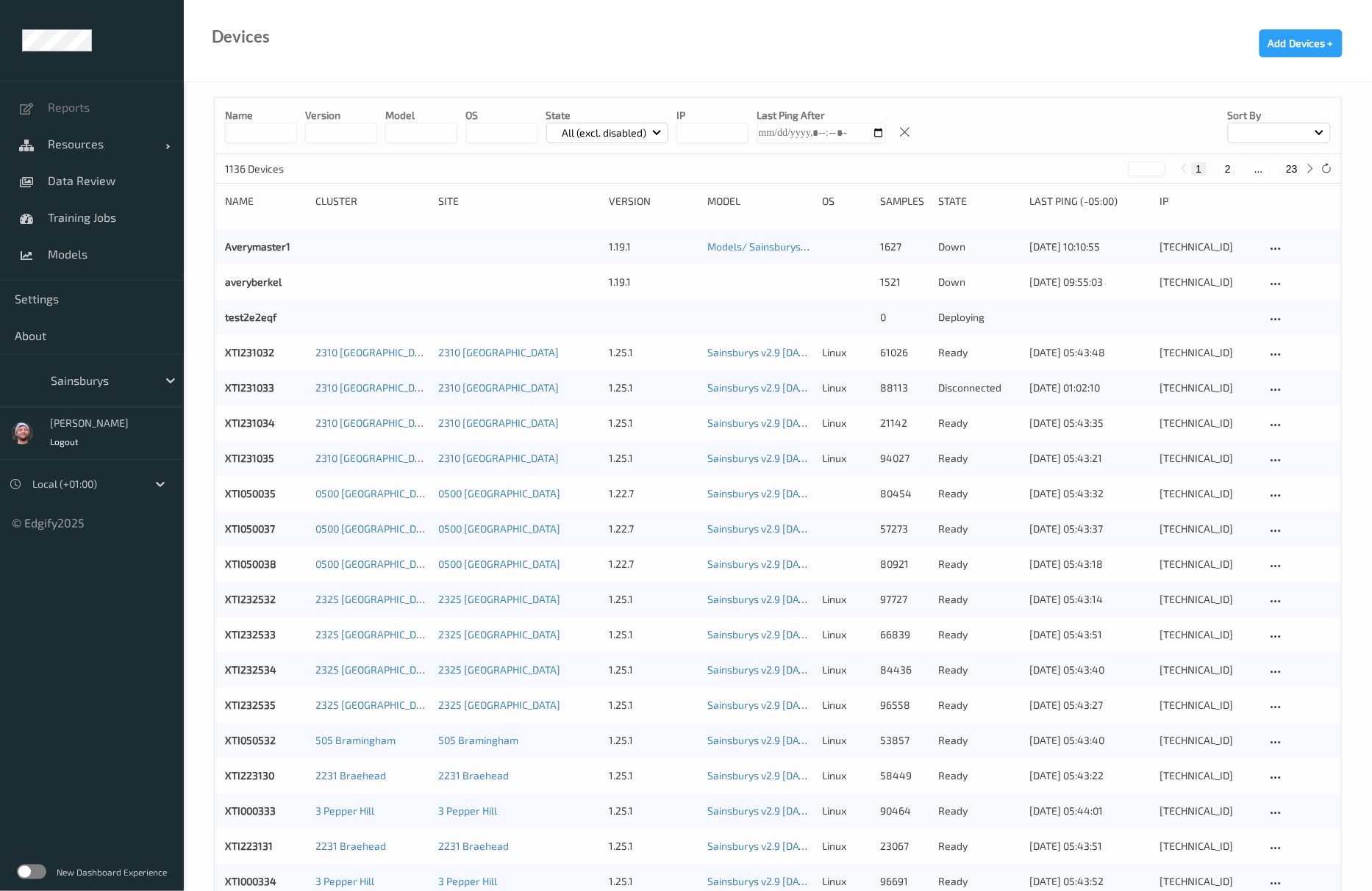
click at [419, 139] on input "string" at bounding box center [421, 132] width 72 height 20
paste input "*******"
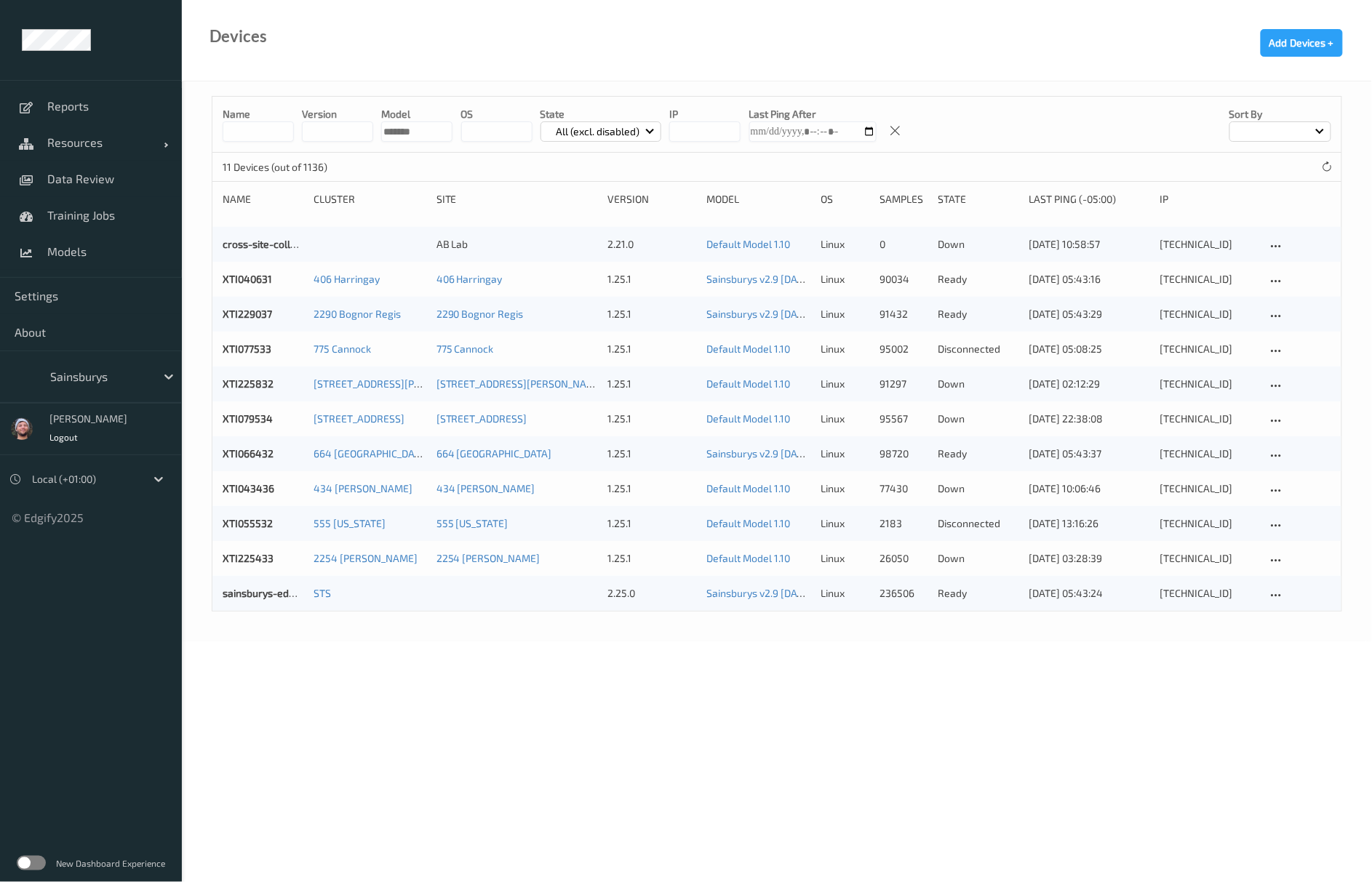
type input "*******"
copy link "XTI040631"
drag, startPoint x: 231, startPoint y: 281, endPoint x: 210, endPoint y: 281, distance: 21.0
click at [210, 281] on div "Name version model OS State All (excl. disabled) IP Last Ping After Sort by 11 …" at bounding box center [777, 361] width 1190 height 560
click at [790, 59] on div "Devices Add Devices +" at bounding box center [777, 40] width 1190 height 81
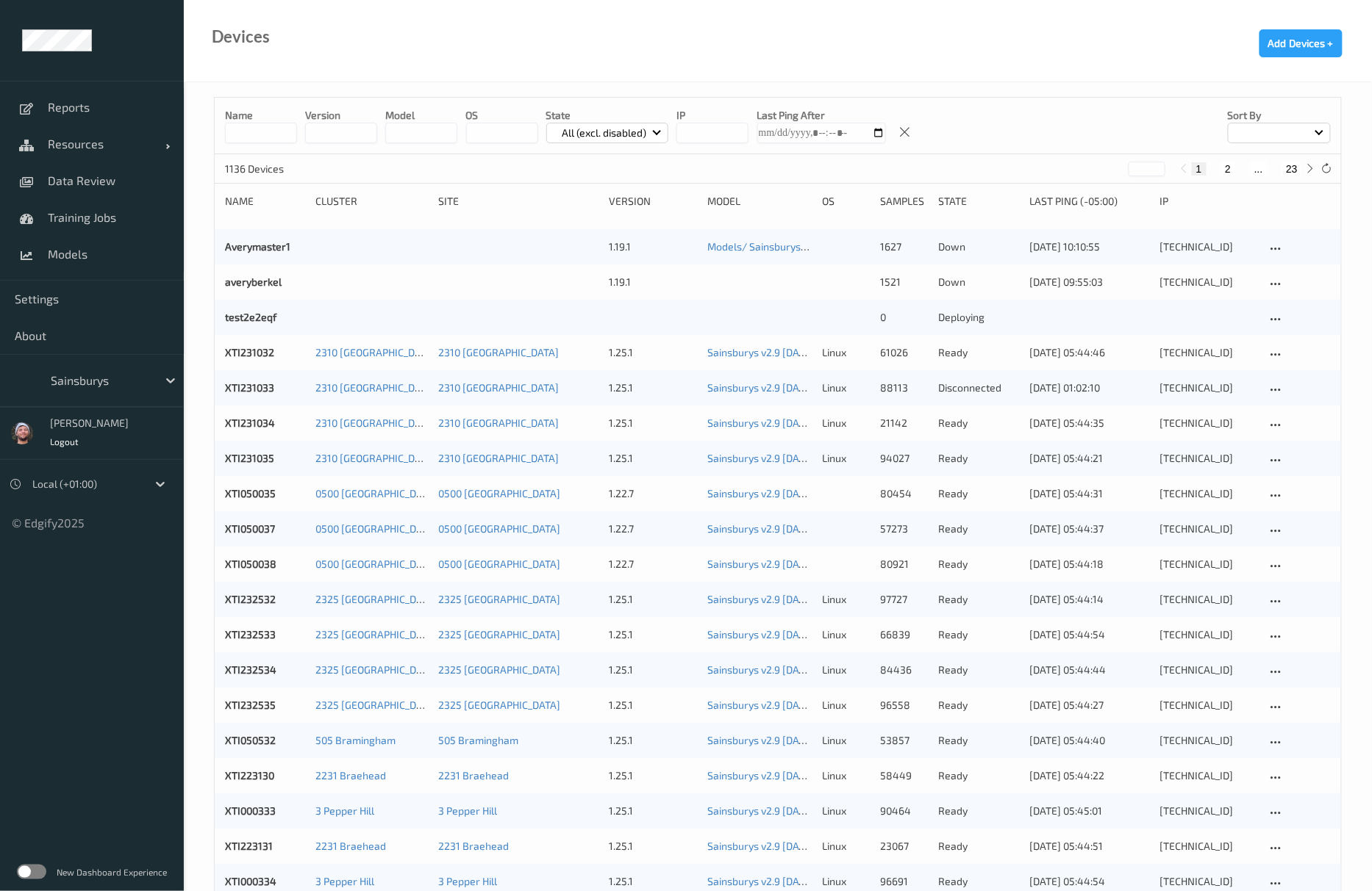
click at [428, 130] on input "string" at bounding box center [421, 132] width 72 height 20
type input "*******"
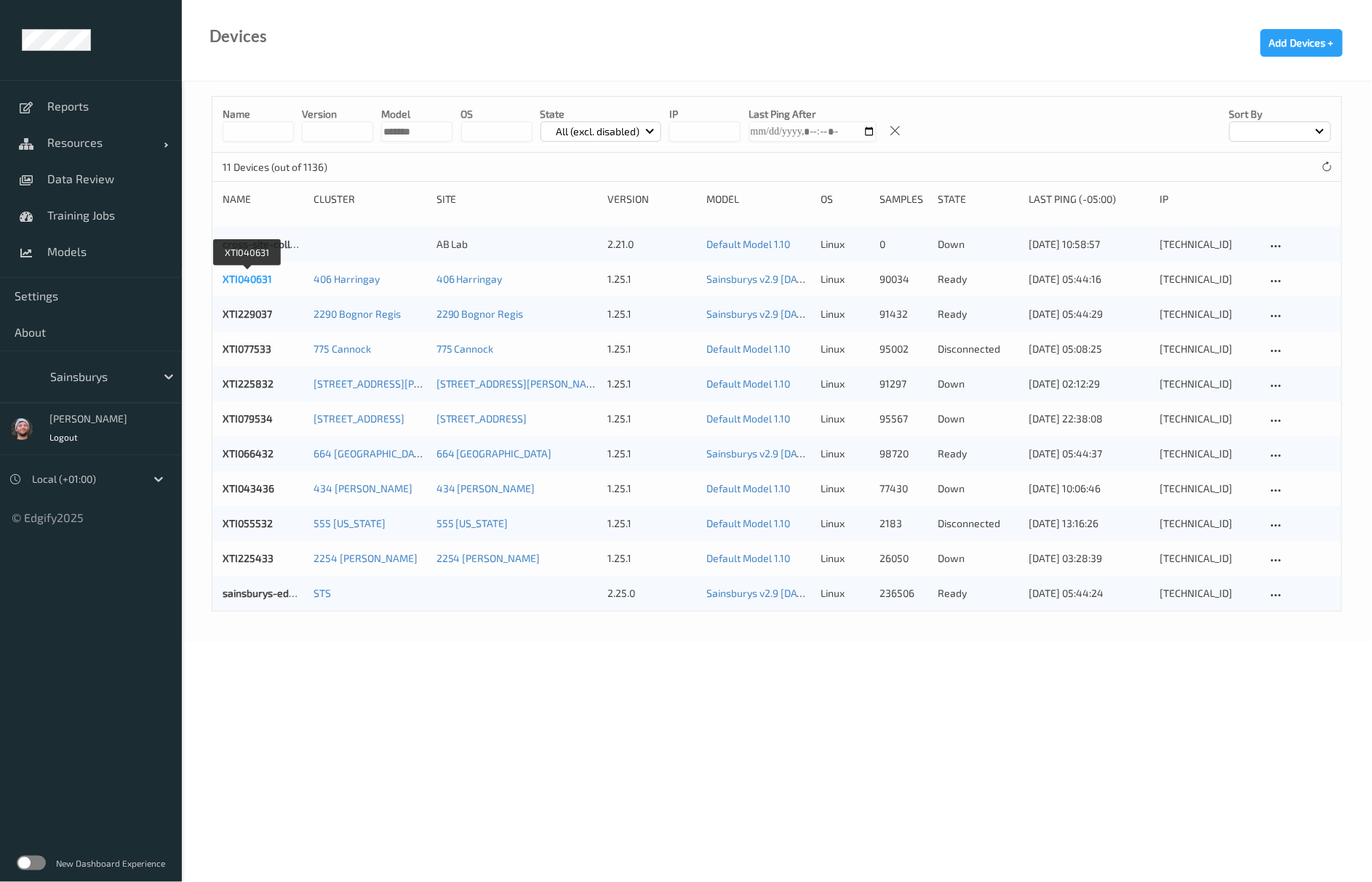
click at [245, 274] on link "XTI040631" at bounding box center [247, 279] width 50 height 12
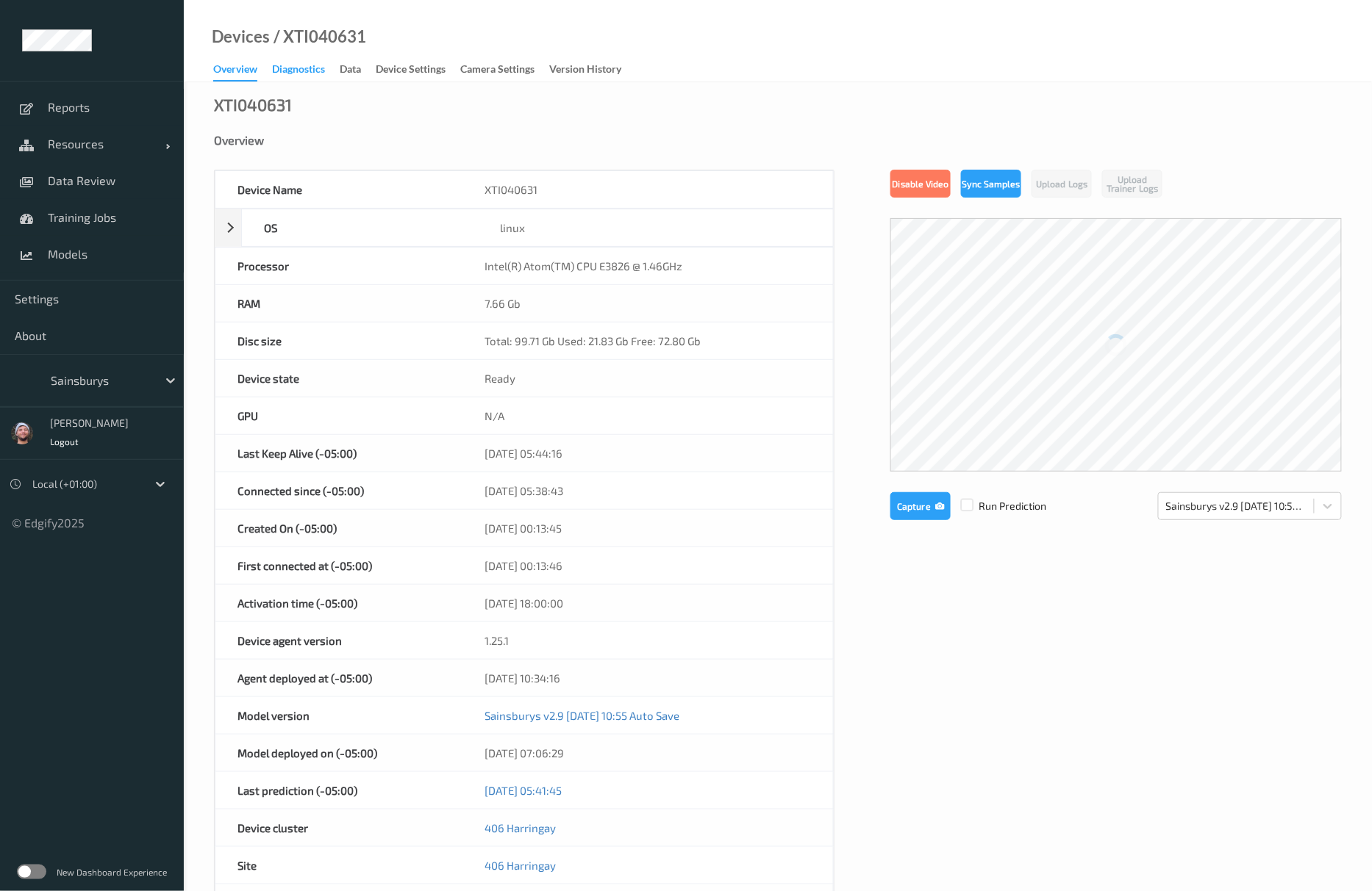
click at [312, 77] on div "Diagnostics" at bounding box center [299, 71] width 53 height 19
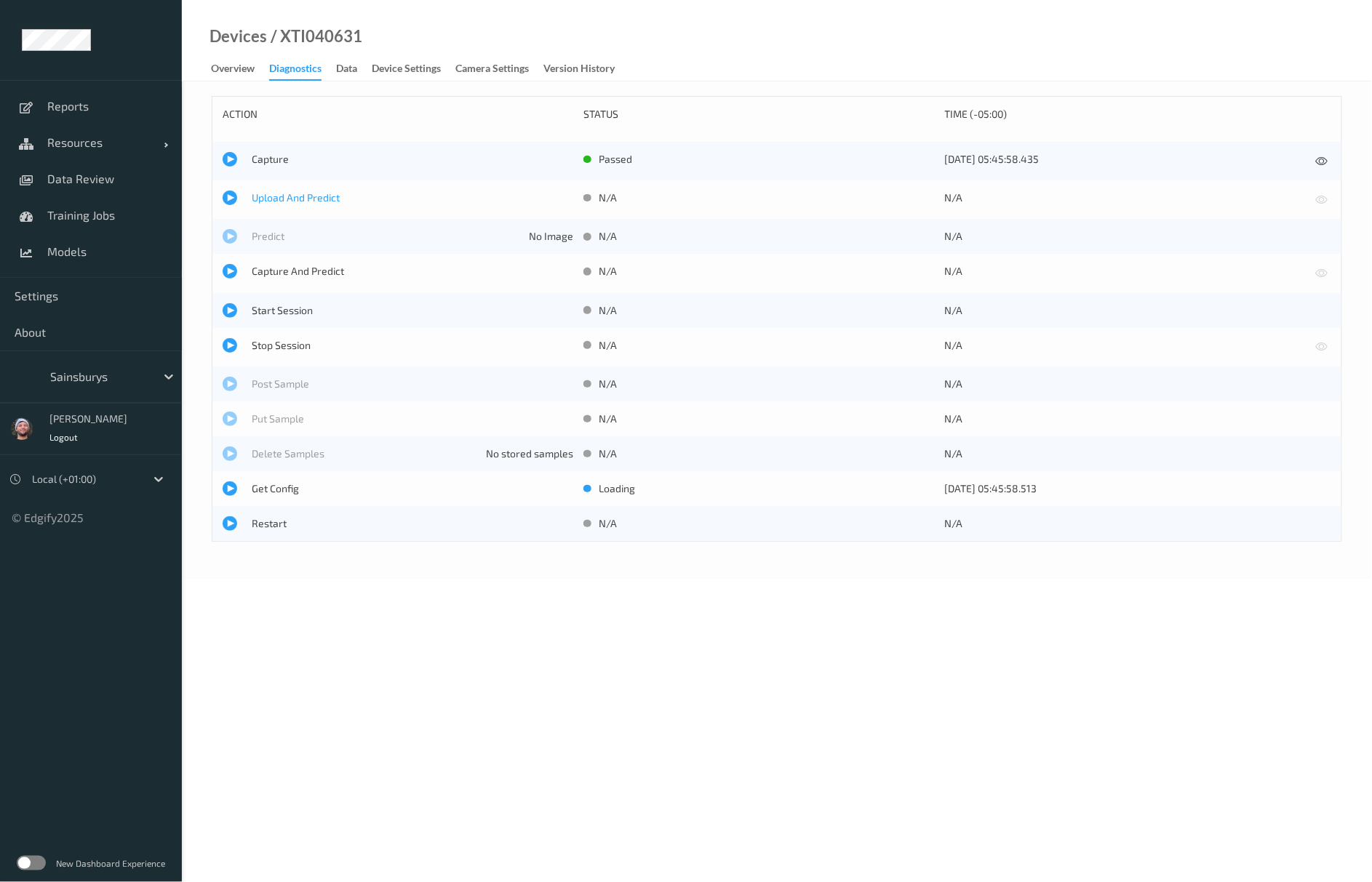
click at [280, 202] on span "Upload And Predict" at bounding box center [413, 198] width 322 height 15
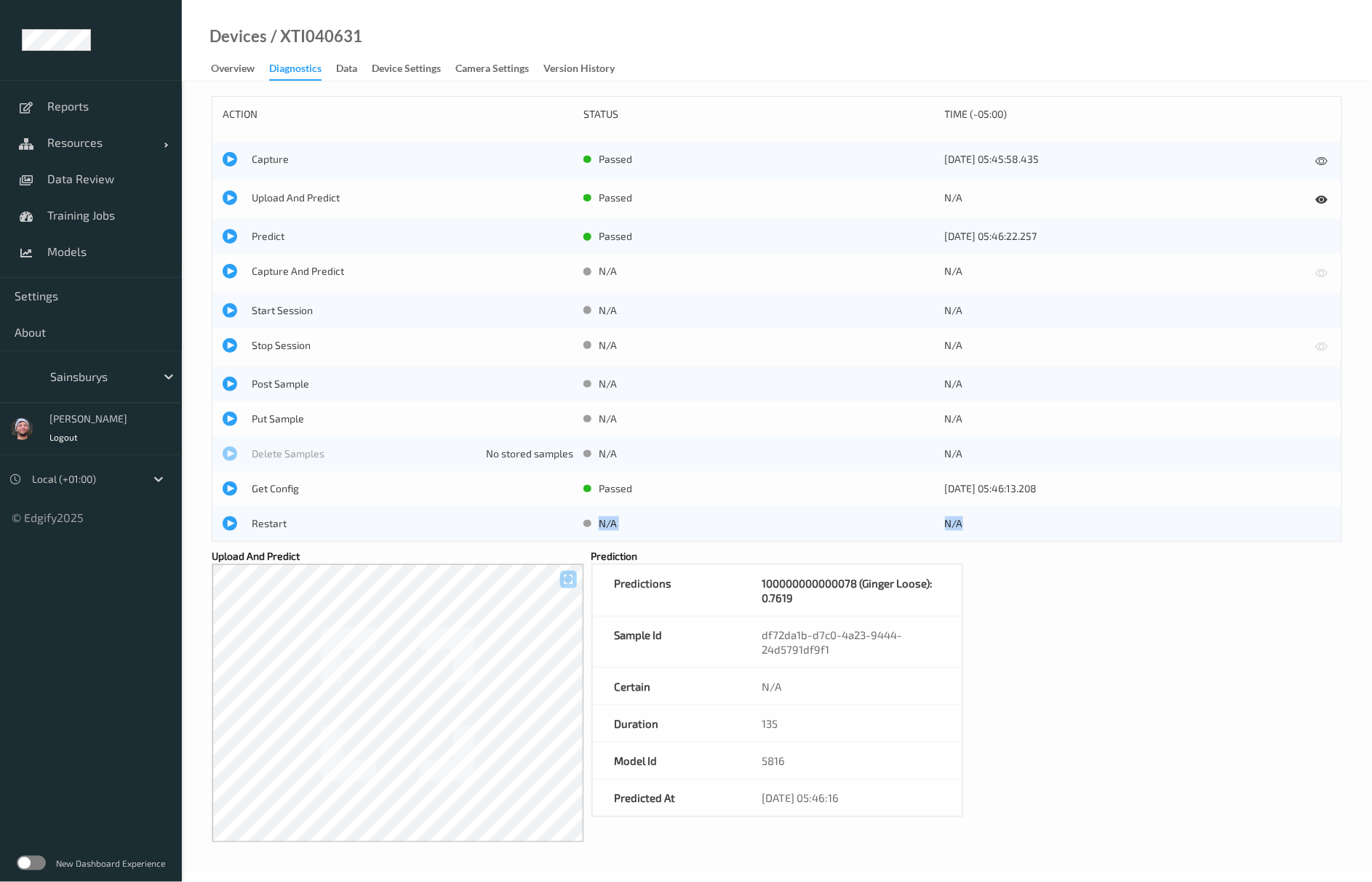
drag, startPoint x: 418, startPoint y: 510, endPoint x: 1155, endPoint y: 607, distance: 743.4
click at [1155, 607] on div "action status time (-05:00) Capture passed 26/08/2025 05:45:58.435 Upload And P…" at bounding box center [777, 469] width 1131 height 747
click at [242, 71] on div "Overview" at bounding box center [233, 70] width 44 height 18
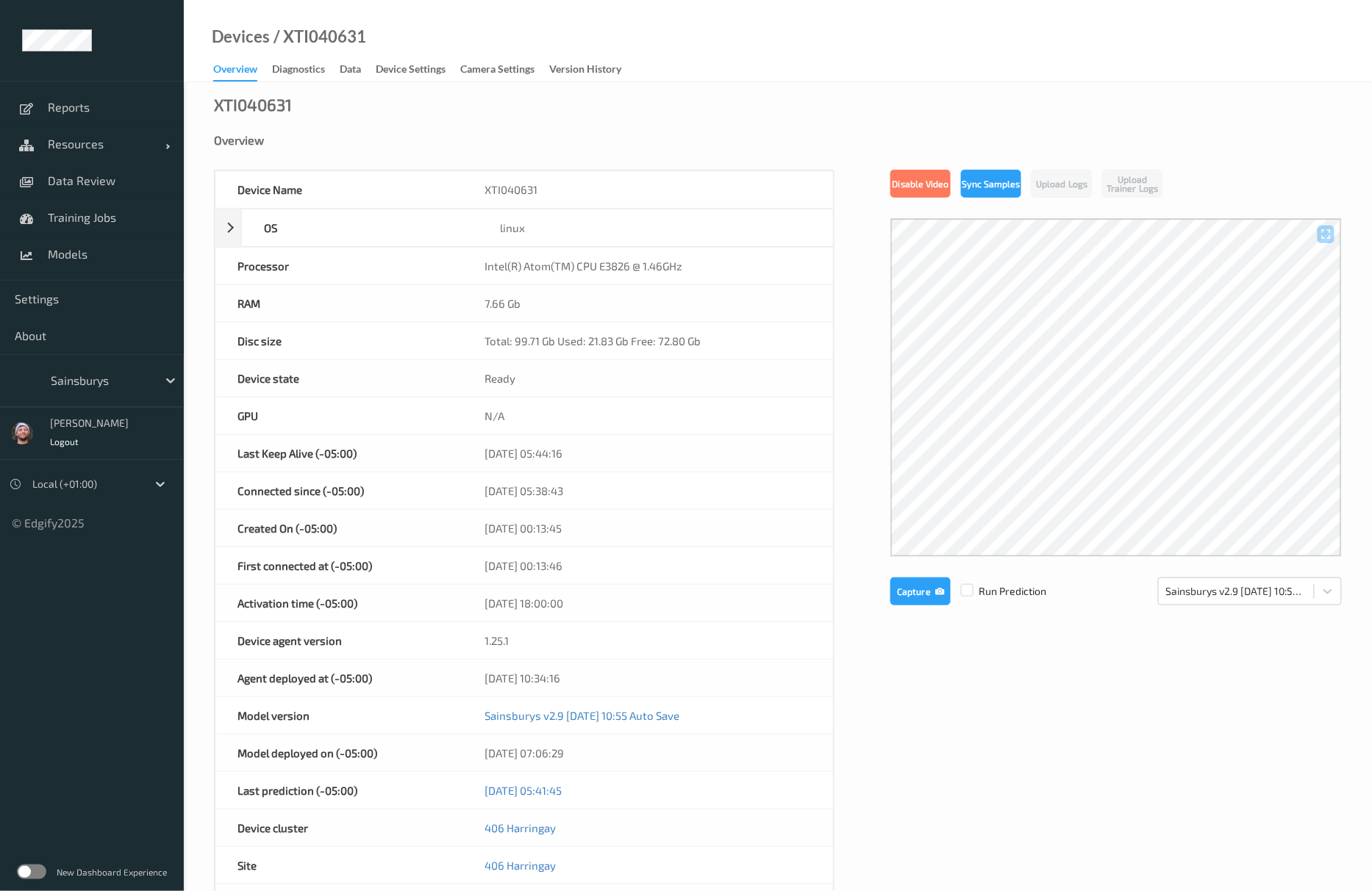
click at [1007, 589] on span "Run Prediction" at bounding box center [998, 592] width 95 height 15
click at [969, 585] on label at bounding box center [967, 585] width 12 height 0
click at [913, 589] on button "Capture" at bounding box center [921, 592] width 60 height 28
click at [983, 571] on div "Disable Video Sync Samples Upload Logs Upload Trainer Logs Capture Run Predicti…" at bounding box center [1116, 511] width 451 height 683
click at [111, 716] on ul "Reports Resources Devices Clusters Sites Data Review Training Jobs Models Setti…" at bounding box center [92, 445] width 184 height 891
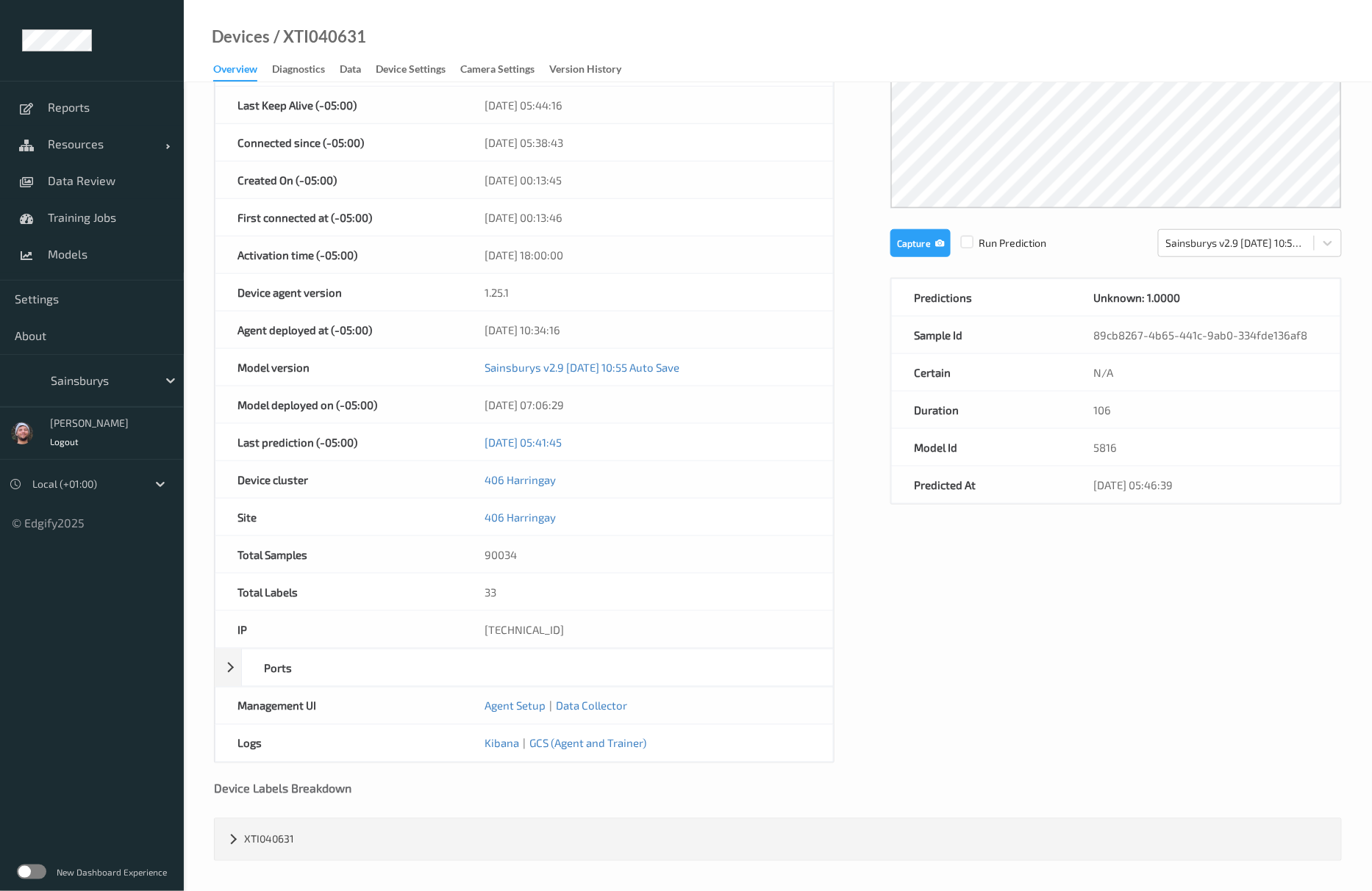
scroll to position [160, 0]
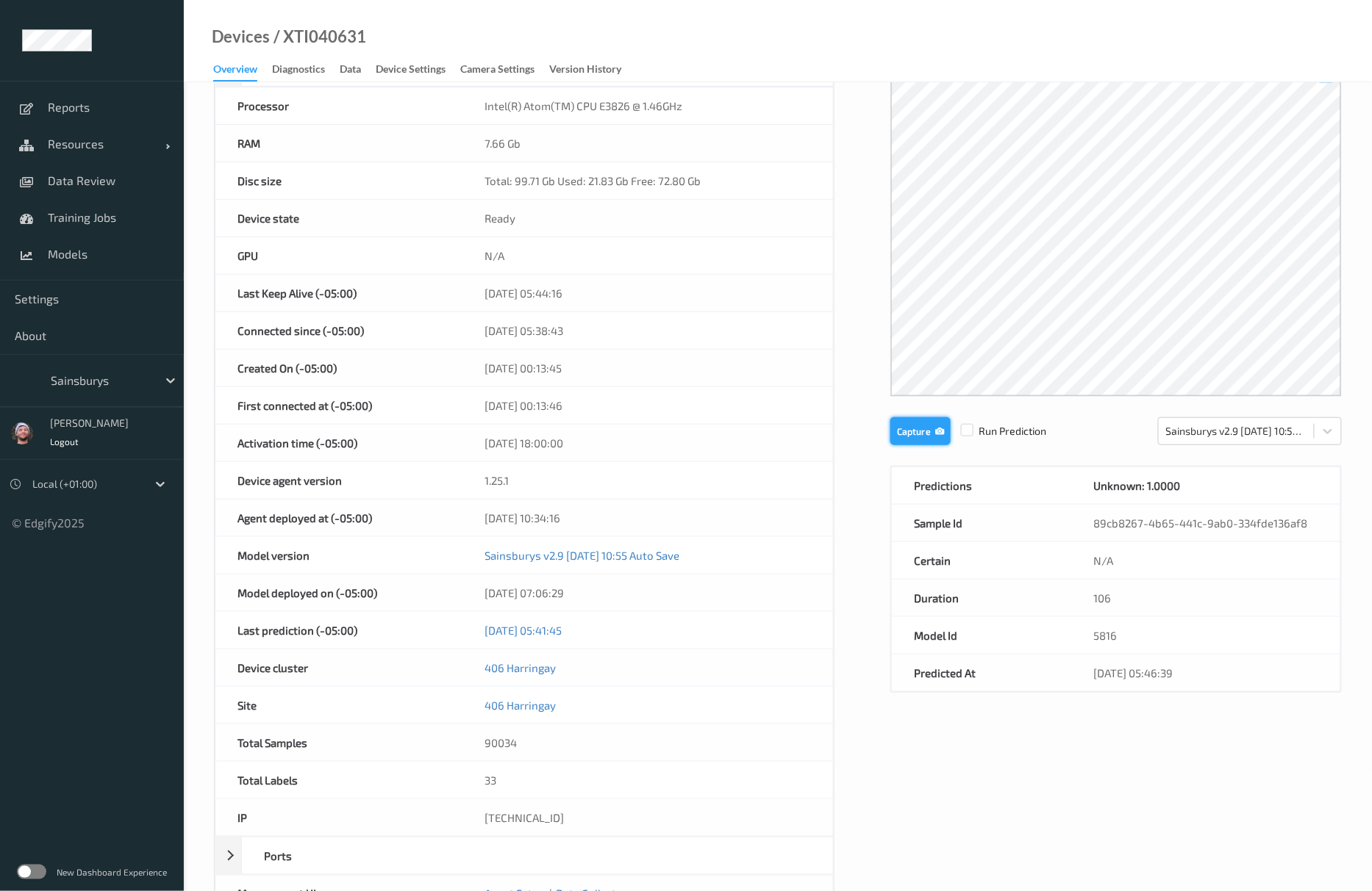
click at [921, 429] on button "Capture" at bounding box center [921, 432] width 60 height 28
click at [155, 177] on span "Data Review" at bounding box center [108, 180] width 121 height 15
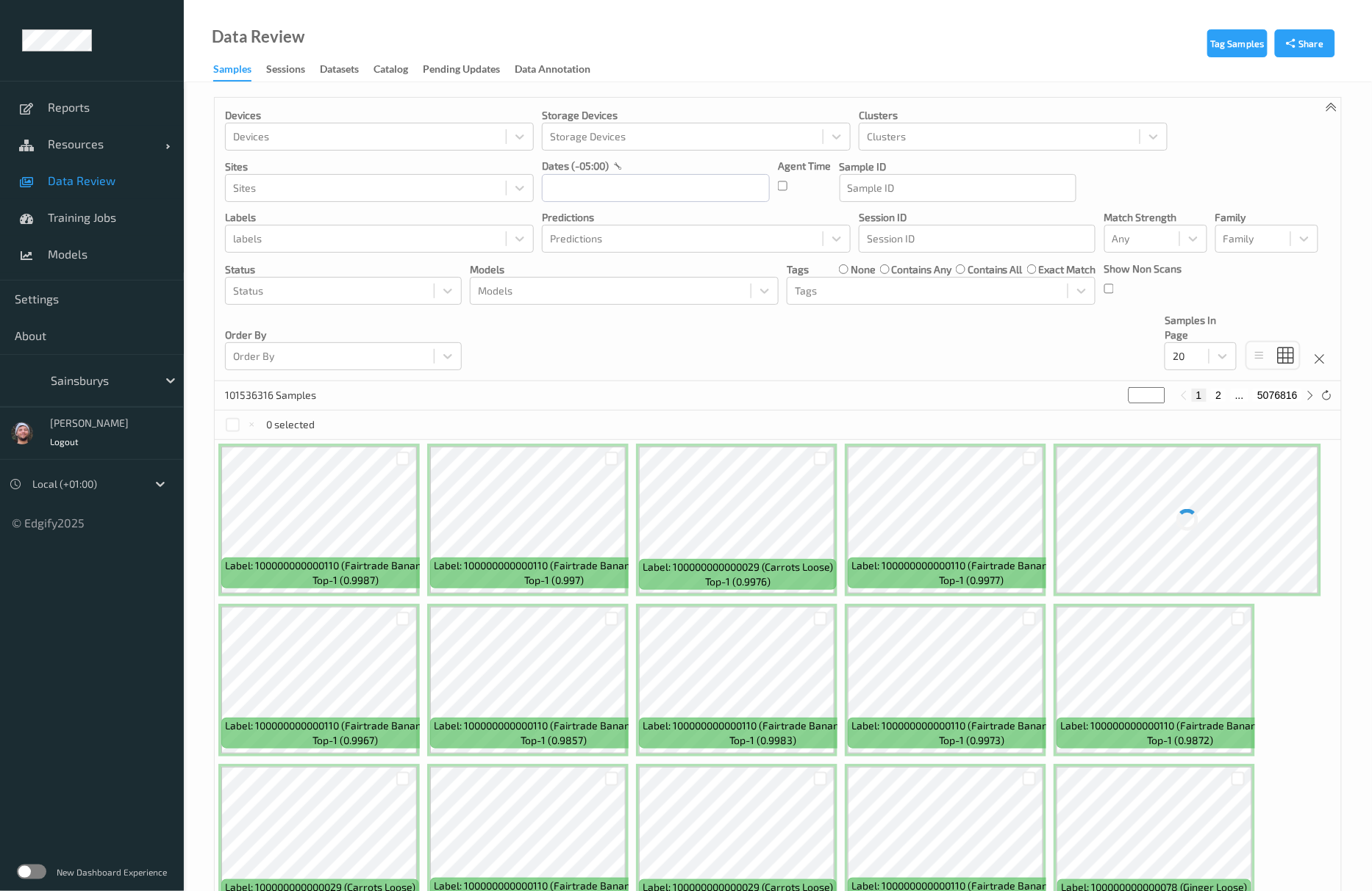
click at [72, 686] on ul "Reports Resources Devices Clusters Sites Data Review Training Jobs Models Setti…" at bounding box center [92, 445] width 184 height 891
click at [121, 155] on link "Resources" at bounding box center [92, 144] width 184 height 37
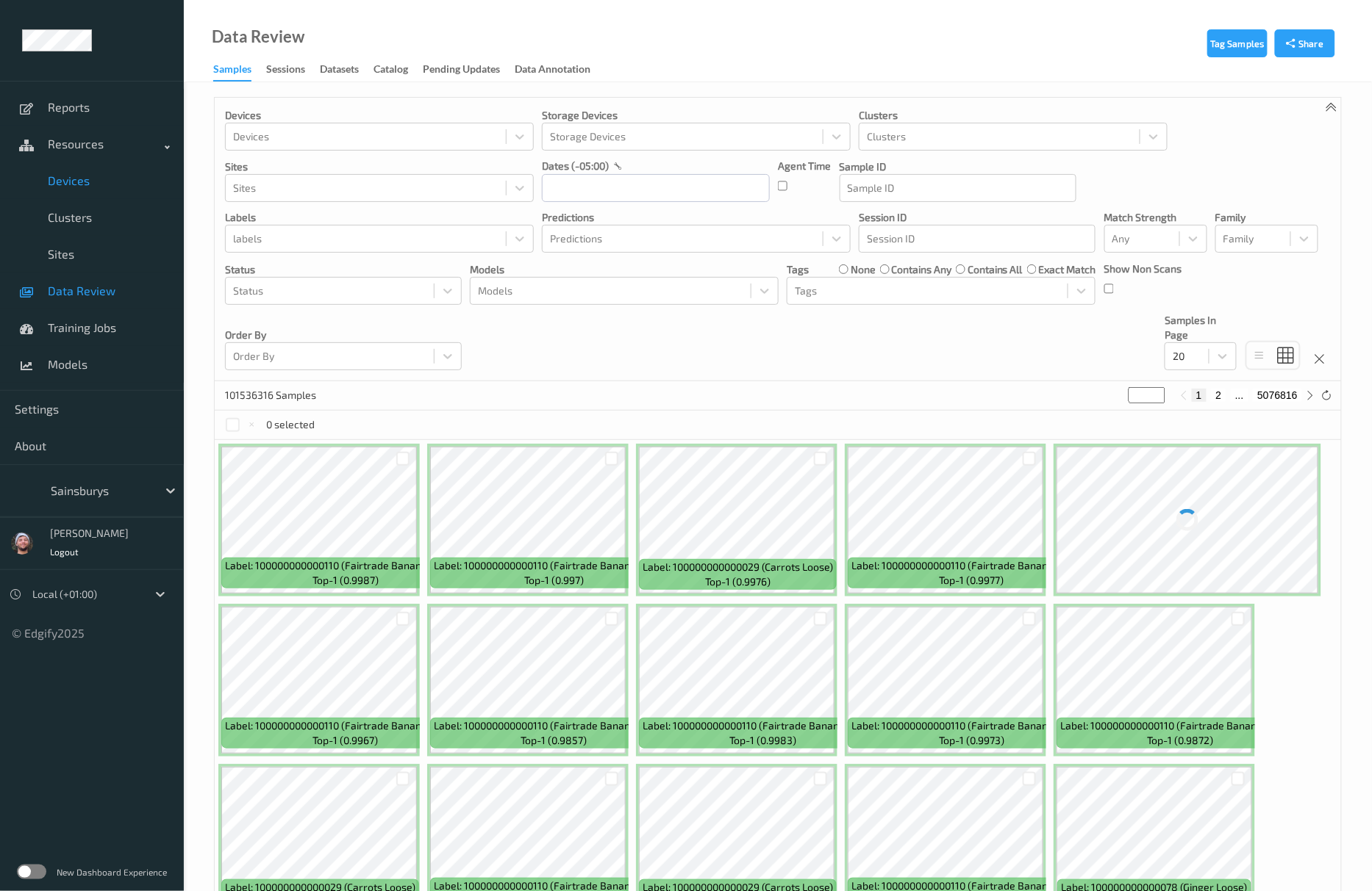
click at [78, 194] on link "Devices" at bounding box center [92, 181] width 184 height 37
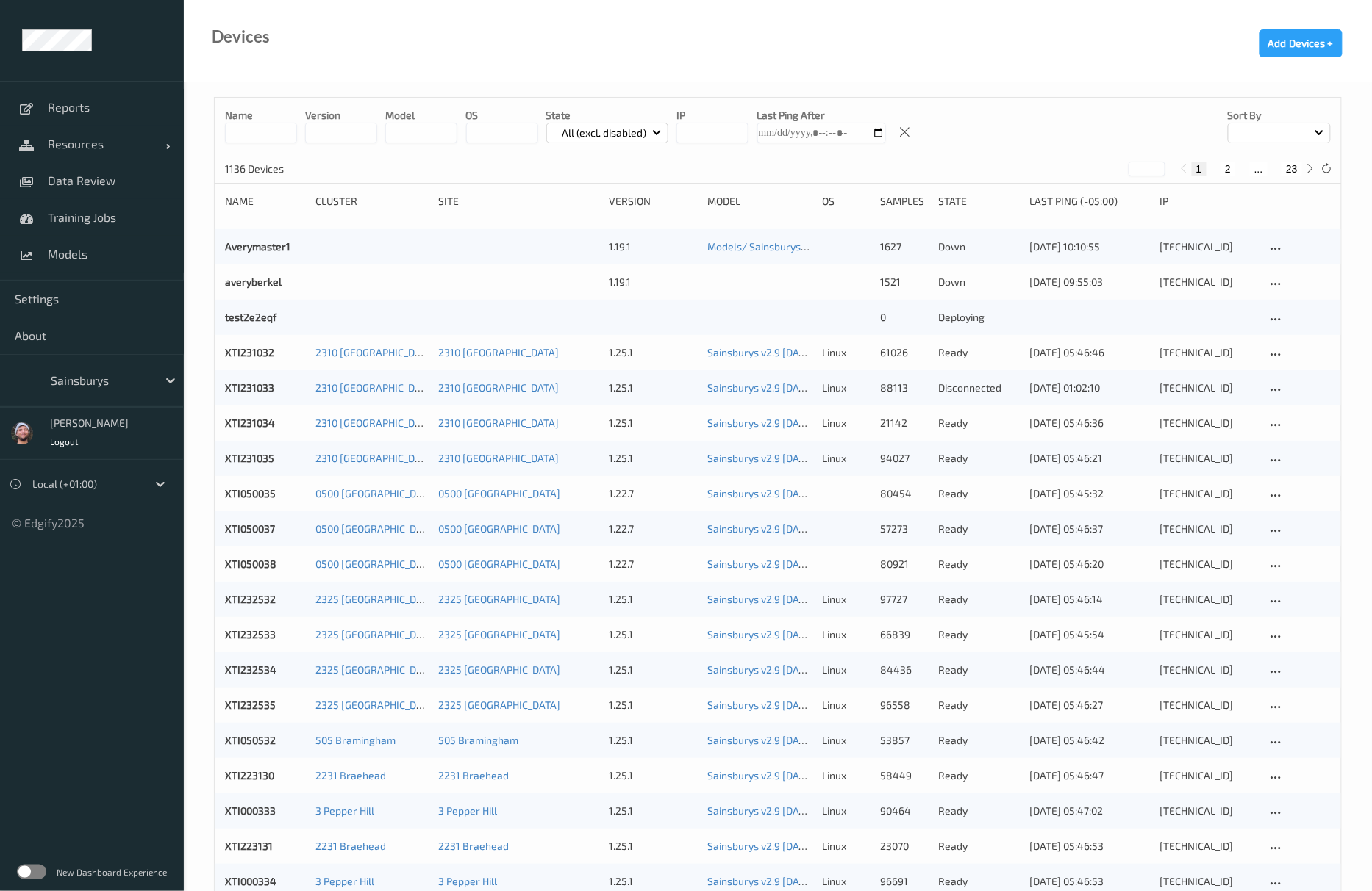
click at [428, 133] on input "string" at bounding box center [421, 132] width 72 height 20
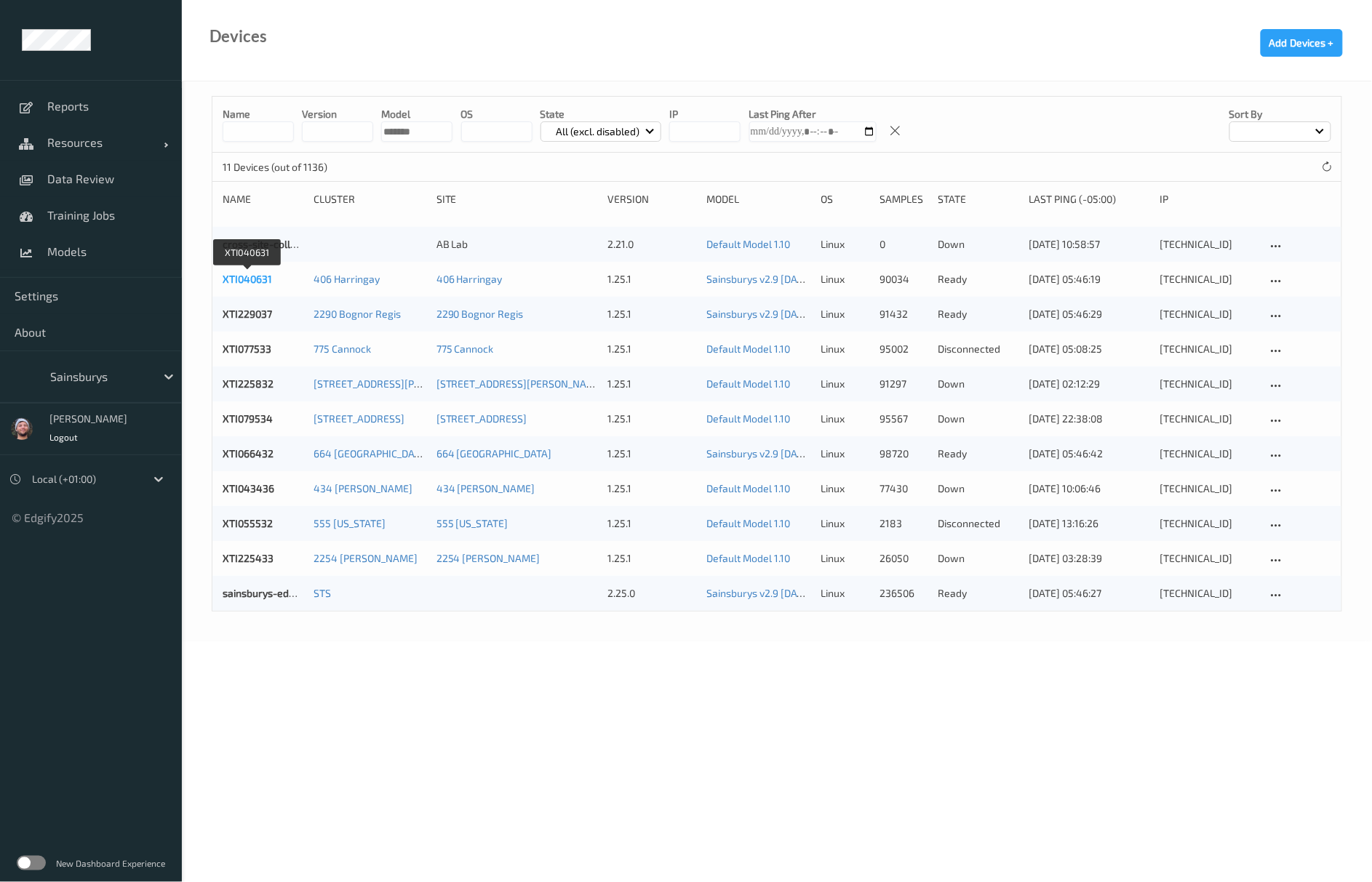
type input "*******"
click at [234, 282] on link "XTI040631" at bounding box center [247, 279] width 50 height 12
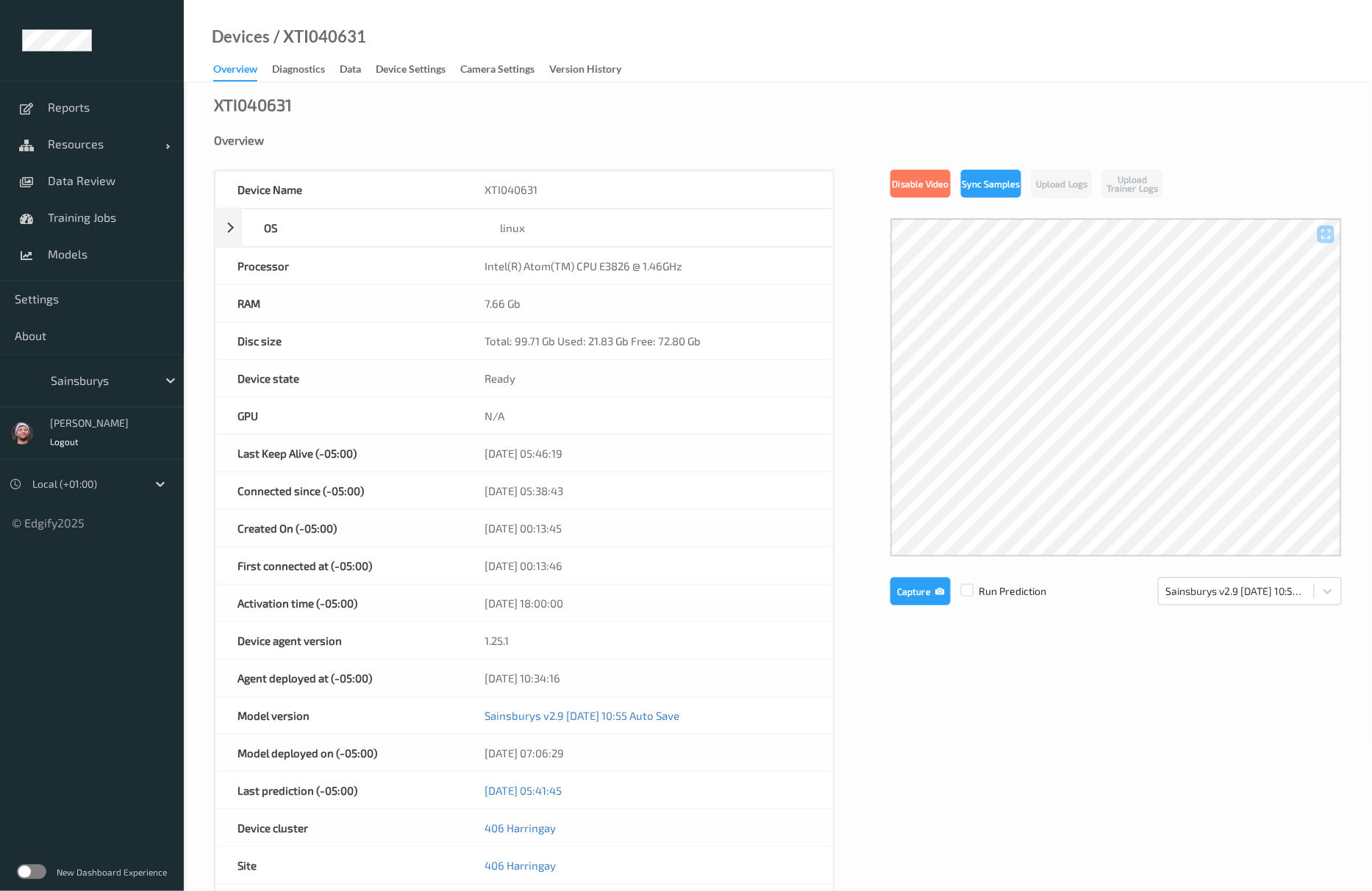
click at [235, 75] on div "Overview" at bounding box center [235, 72] width 44 height 19
click at [144, 127] on link "Resources" at bounding box center [92, 144] width 184 height 37
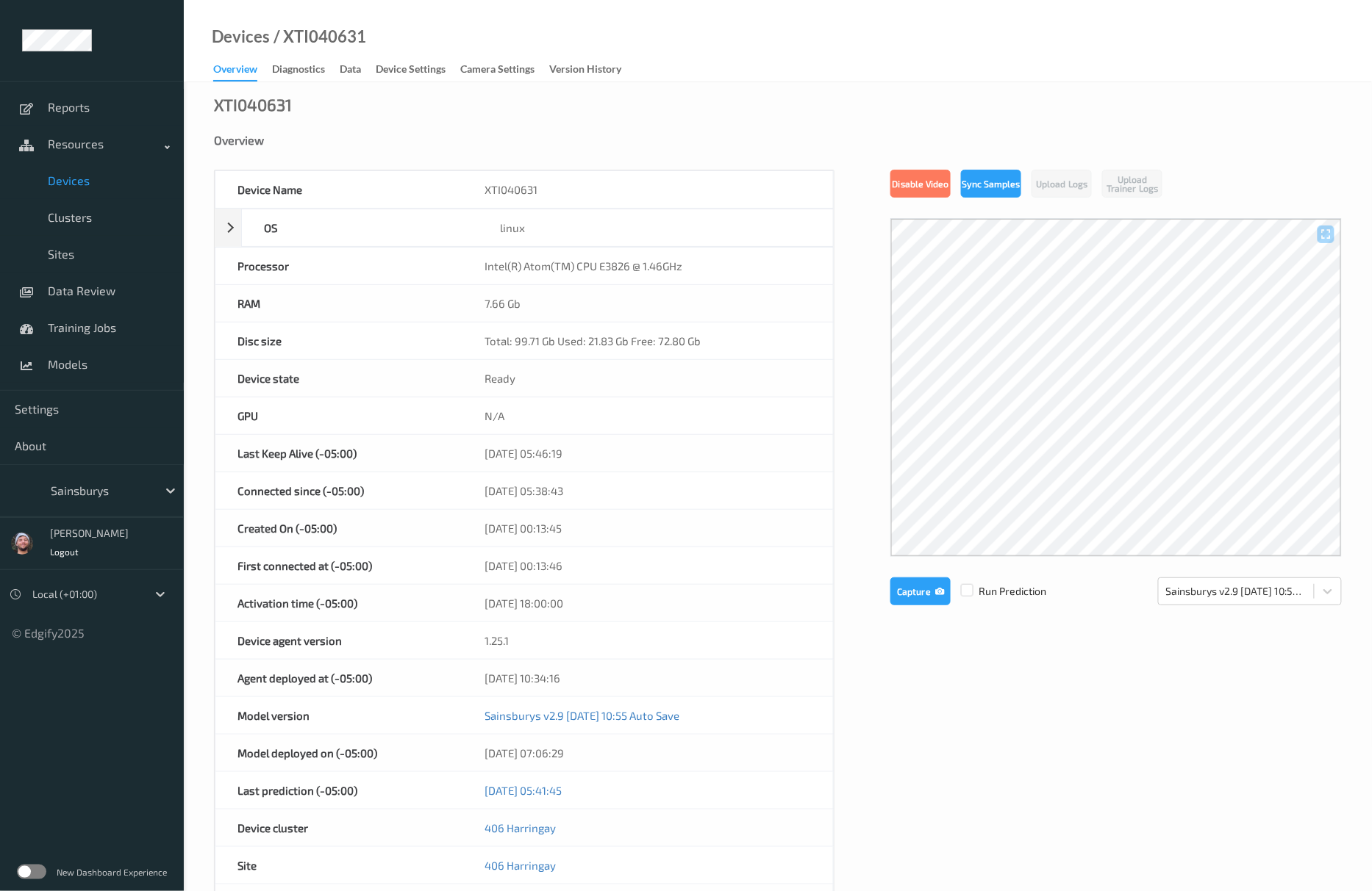
click at [104, 182] on span "Devices" at bounding box center [108, 180] width 121 height 15
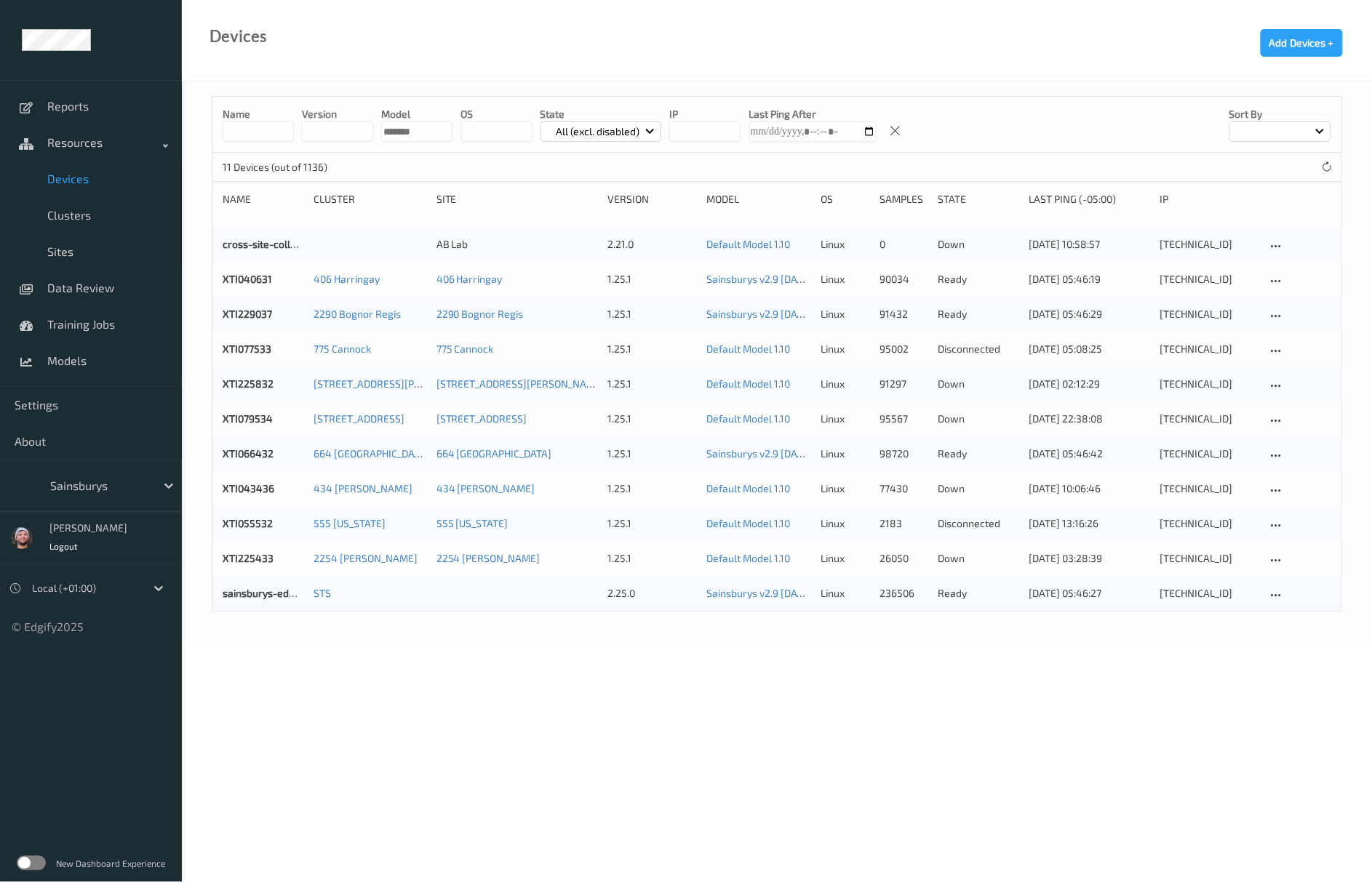
click at [416, 135] on input "string" at bounding box center [417, 131] width 72 height 20
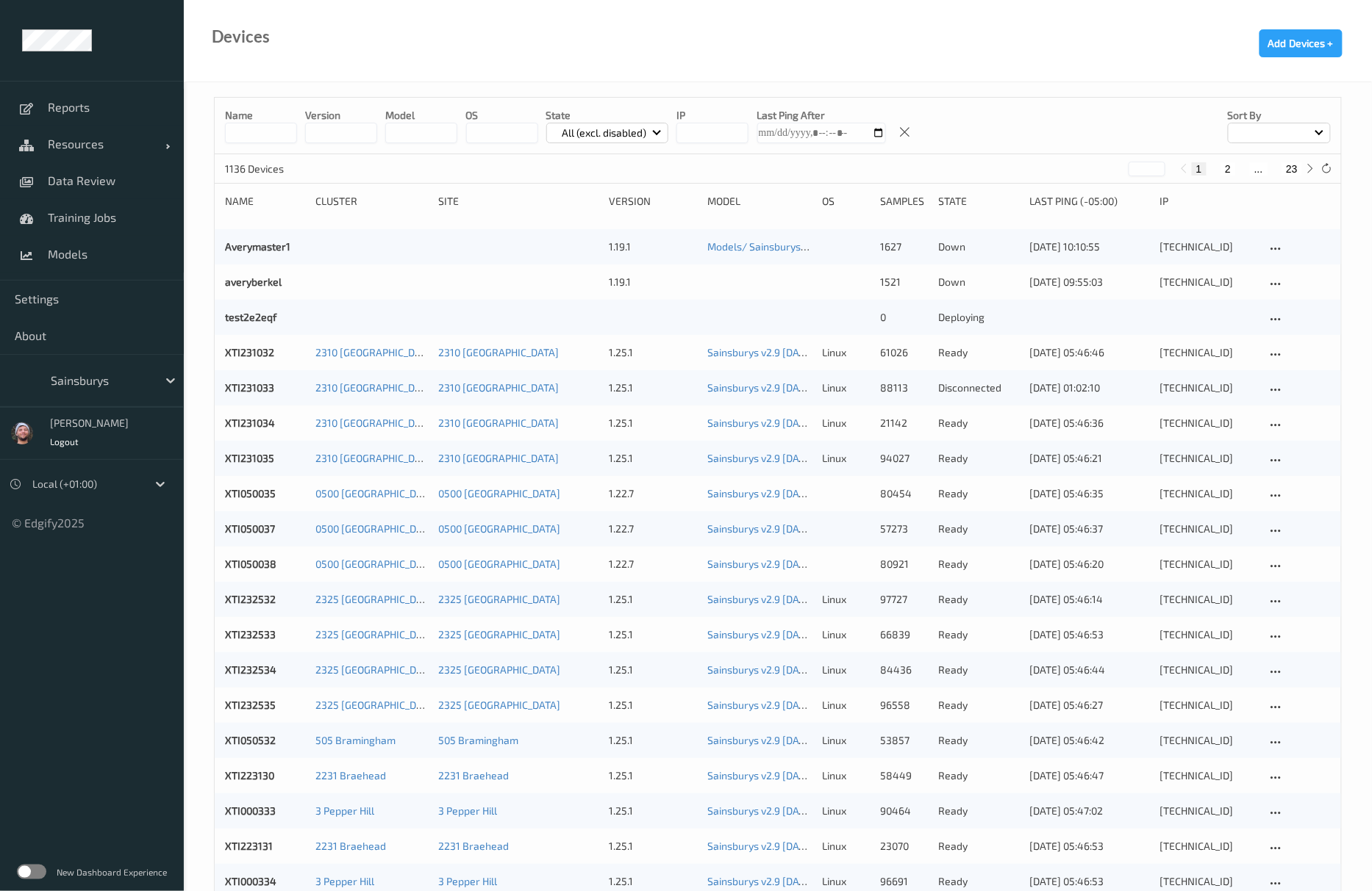
click at [409, 139] on input "string" at bounding box center [421, 132] width 72 height 20
type input "*******"
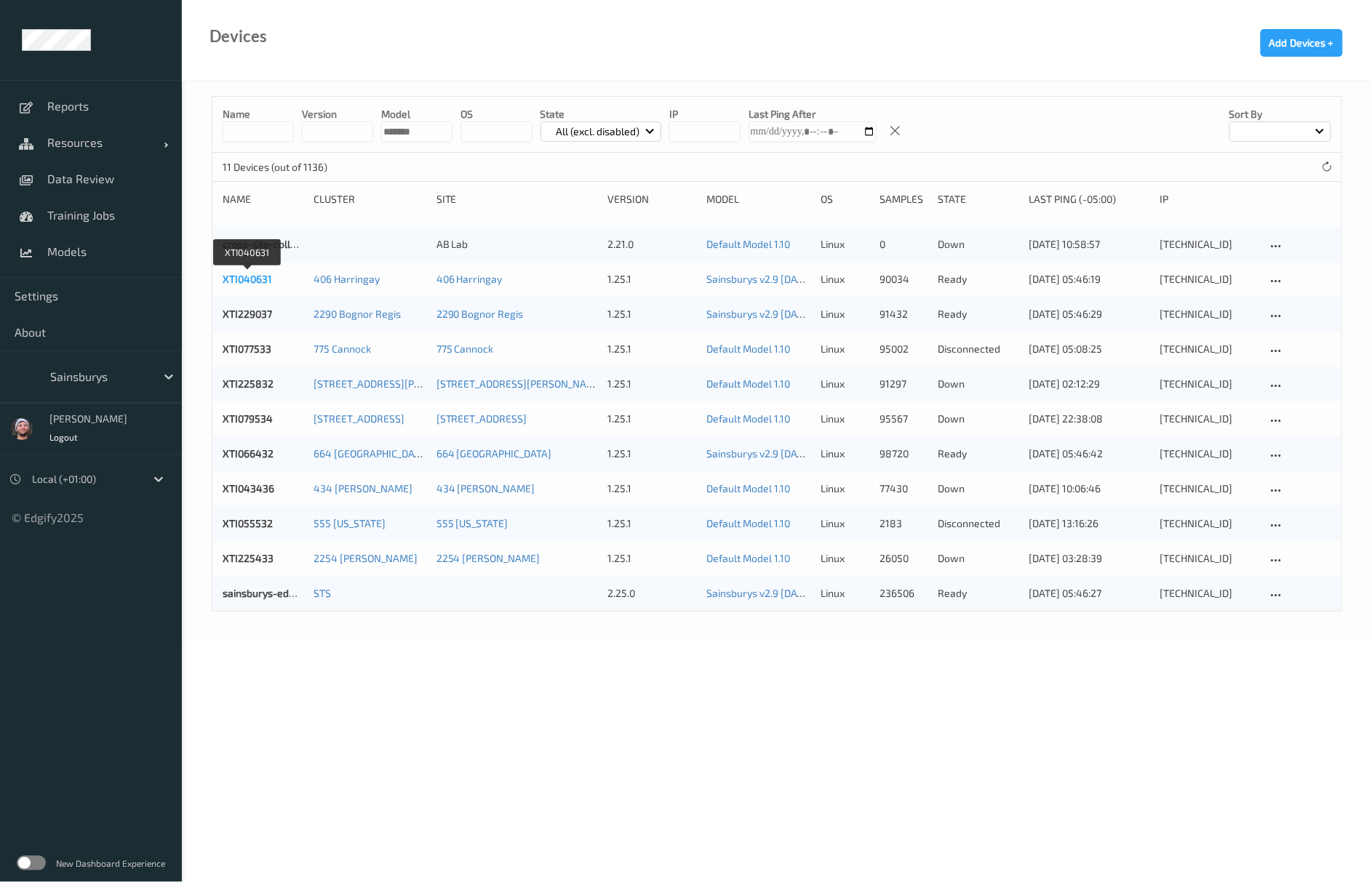
type input "*******"
copy link "XTI040631"
drag, startPoint x: 219, startPoint y: 274, endPoint x: 282, endPoint y: 274, distance: 63.0
click at [282, 274] on div "XTI040631 406 Harringay 406 Harringay 1.25.1 Sainsburys v2.9 [DATE] 10:55 Auto …" at bounding box center [777, 280] width 1130 height 35
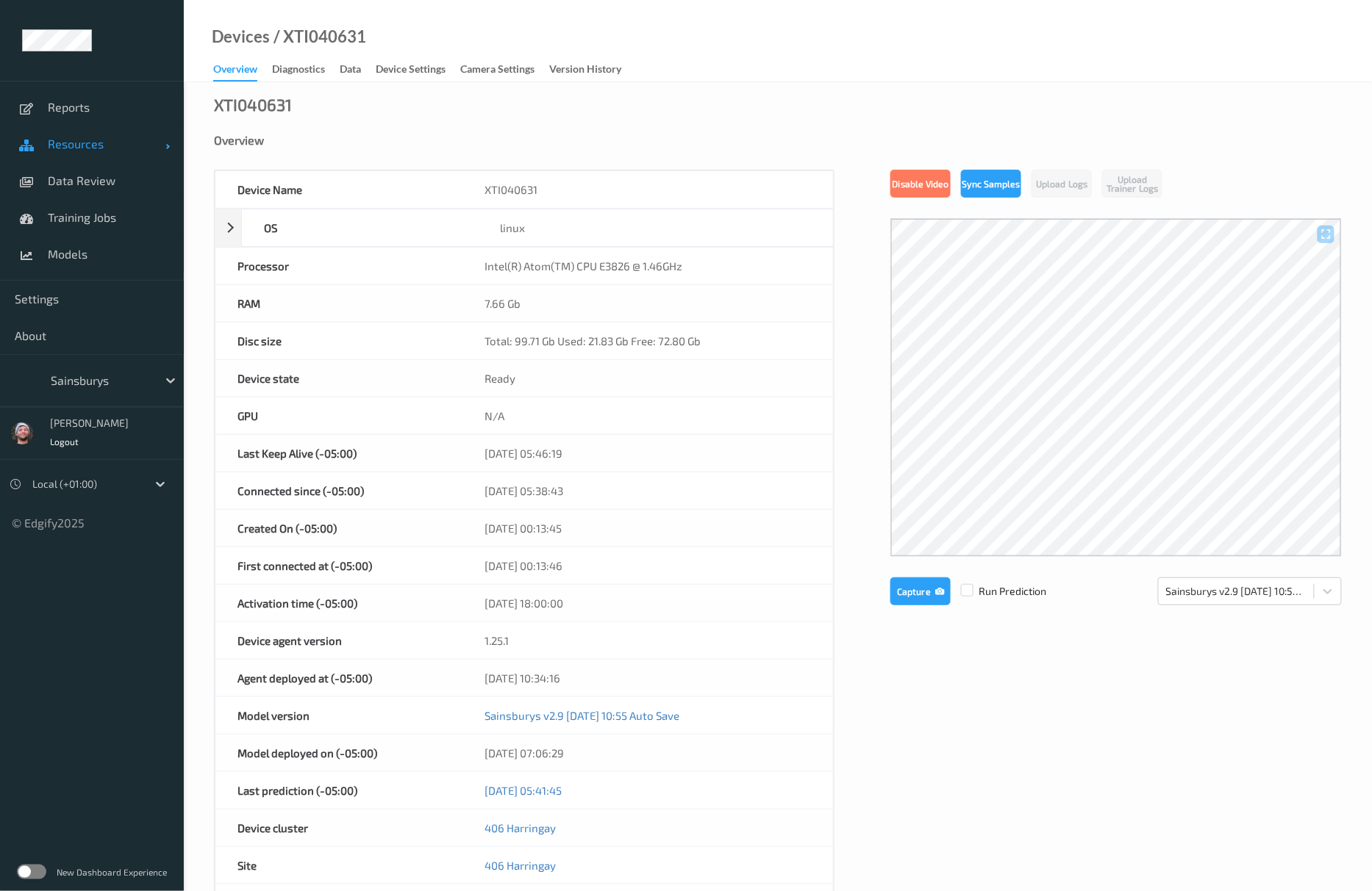
click at [91, 153] on link "Resources" at bounding box center [92, 144] width 184 height 37
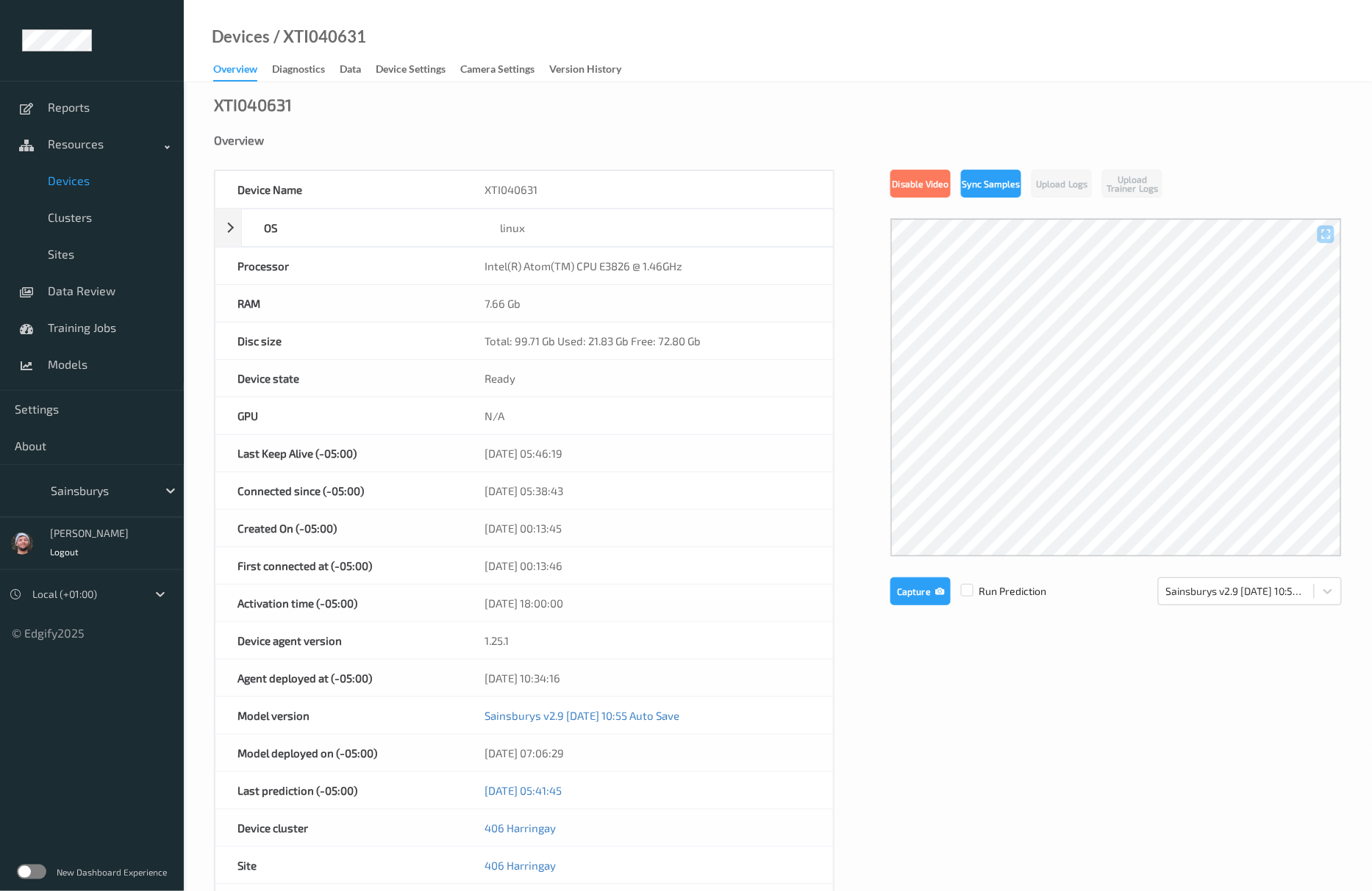
click at [95, 188] on span "Devices" at bounding box center [108, 180] width 121 height 15
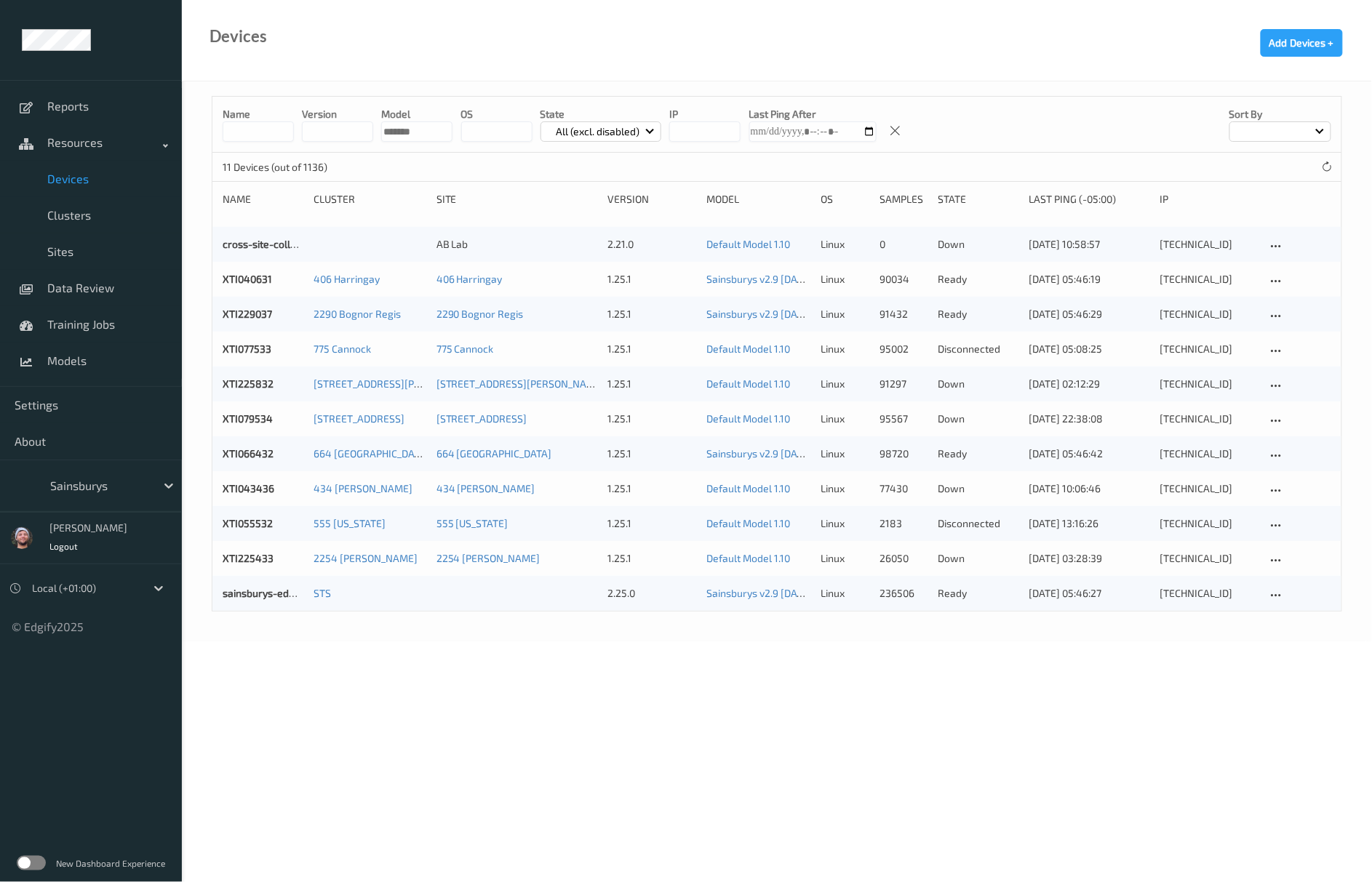
click at [336, 135] on input "string" at bounding box center [338, 131] width 72 height 20
drag, startPoint x: 417, startPoint y: 125, endPoint x: 410, endPoint y: 134, distance: 11.4
click at [349, 132] on div "Name version model OS State All (excl. disabled) IP Last Ping After Sort by" at bounding box center [777, 125] width 1130 height 56
drag, startPoint x: 806, startPoint y: 678, endPoint x: 618, endPoint y: 413, distance: 324.9
click at [806, 678] on body "Reports Resources Devices Clusters Sites Data Review Training Jobs Models Setti…" at bounding box center [686, 441] width 1372 height 882
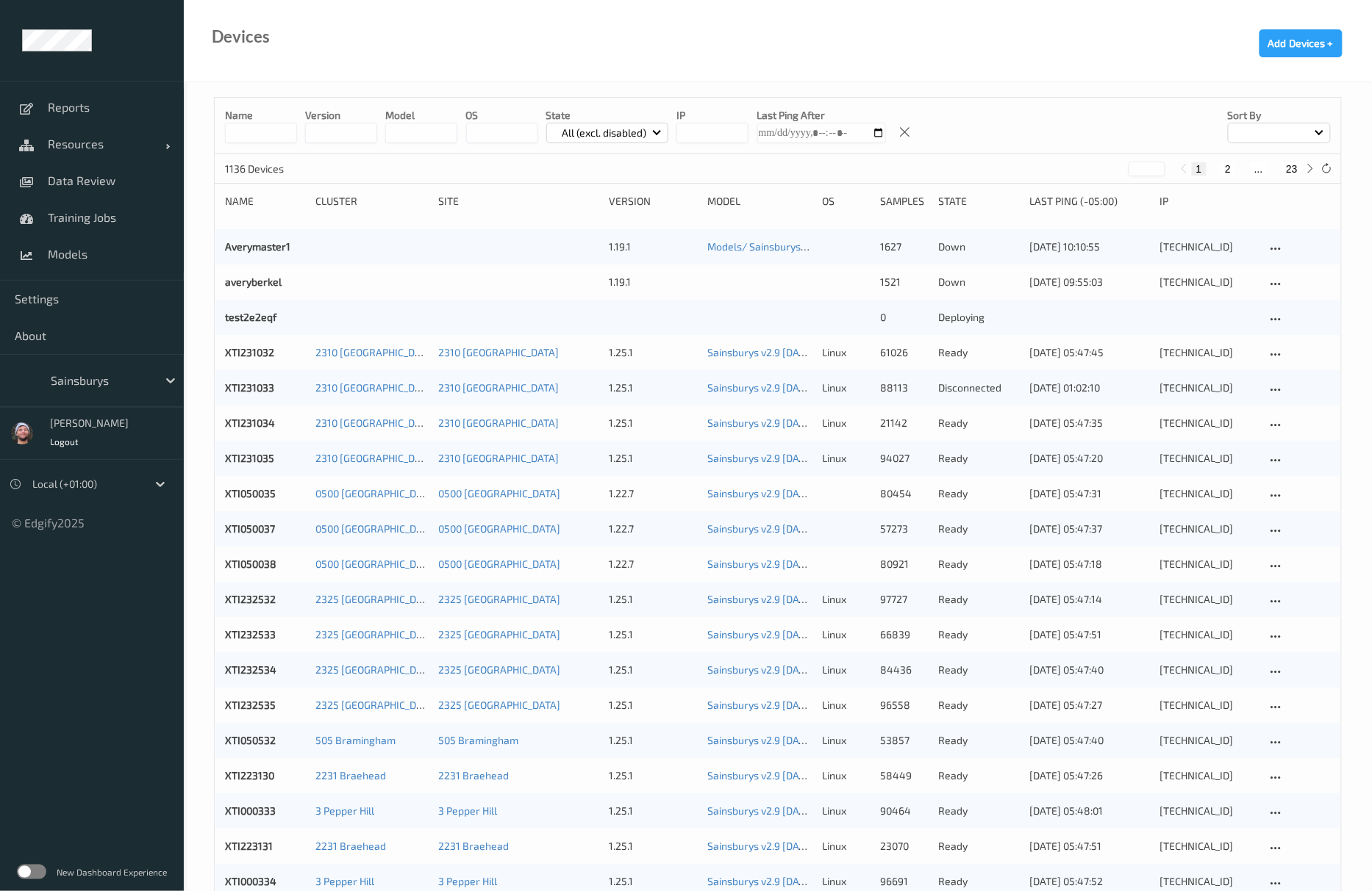
click at [400, 125] on input "string" at bounding box center [421, 132] width 72 height 20
type input "*"
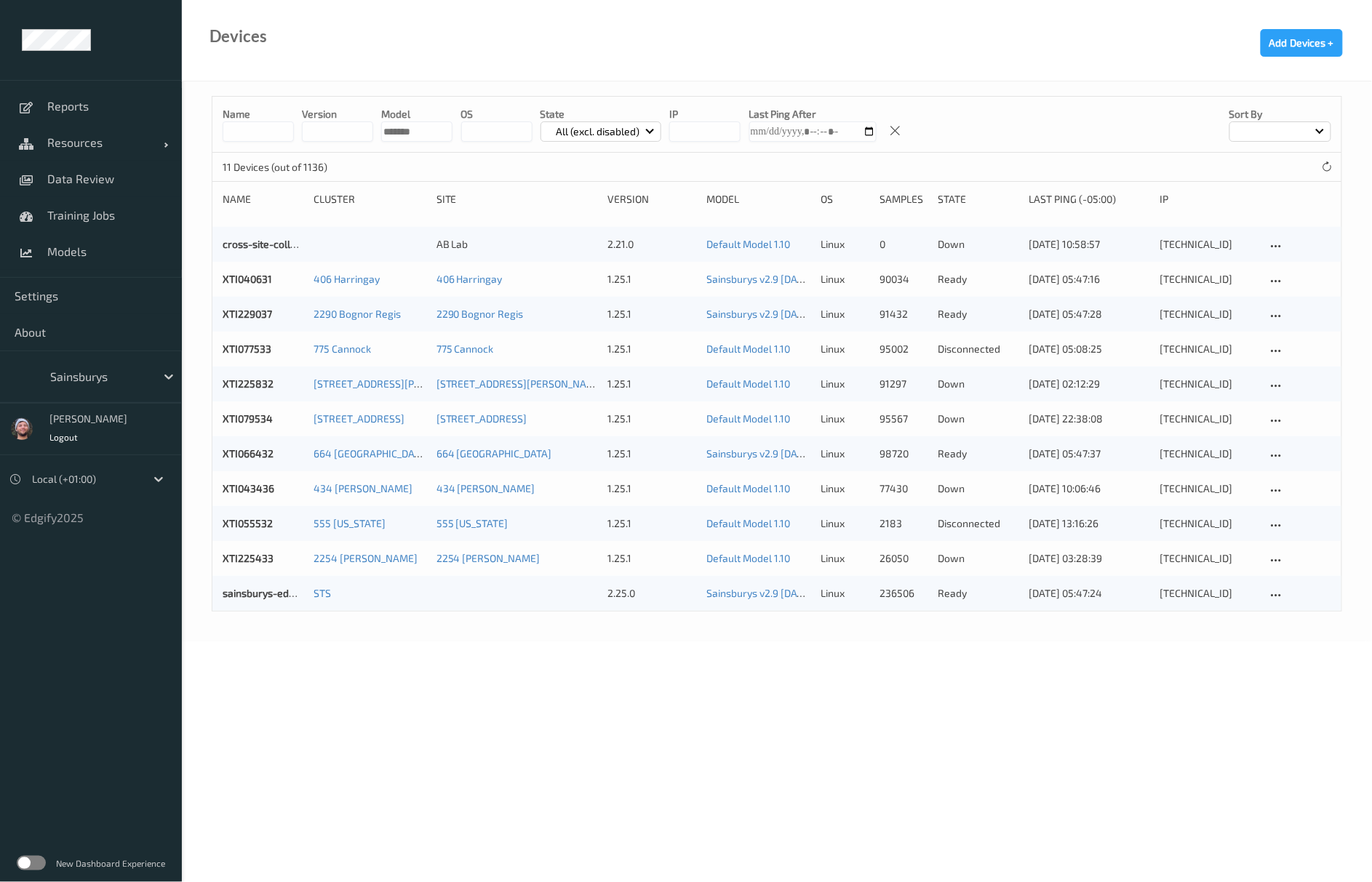
drag, startPoint x: 426, startPoint y: 121, endPoint x: 362, endPoint y: 128, distance: 64.4
click at [362, 128] on div "Name version model OS State All (excl. disabled) IP Last Ping After Sort by" at bounding box center [777, 125] width 1130 height 56
click at [432, 141] on input "string" at bounding box center [417, 131] width 72 height 20
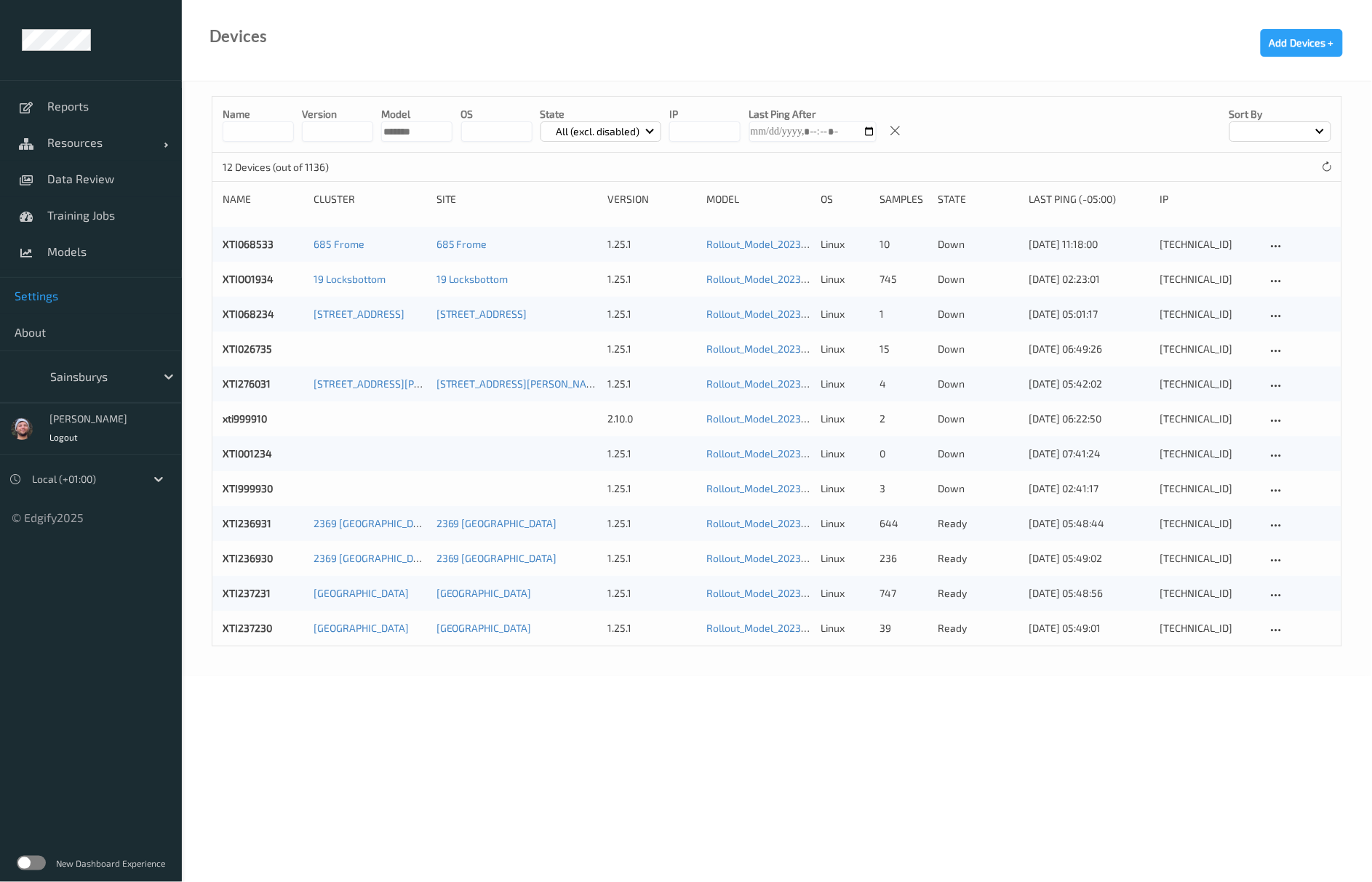
type input "*******"
click at [447, 144] on div "Name version model OS State All (excl. disabled) IP Last Ping After Sort by" at bounding box center [777, 125] width 1130 height 56
click at [440, 135] on input "string" at bounding box center [417, 131] width 72 height 20
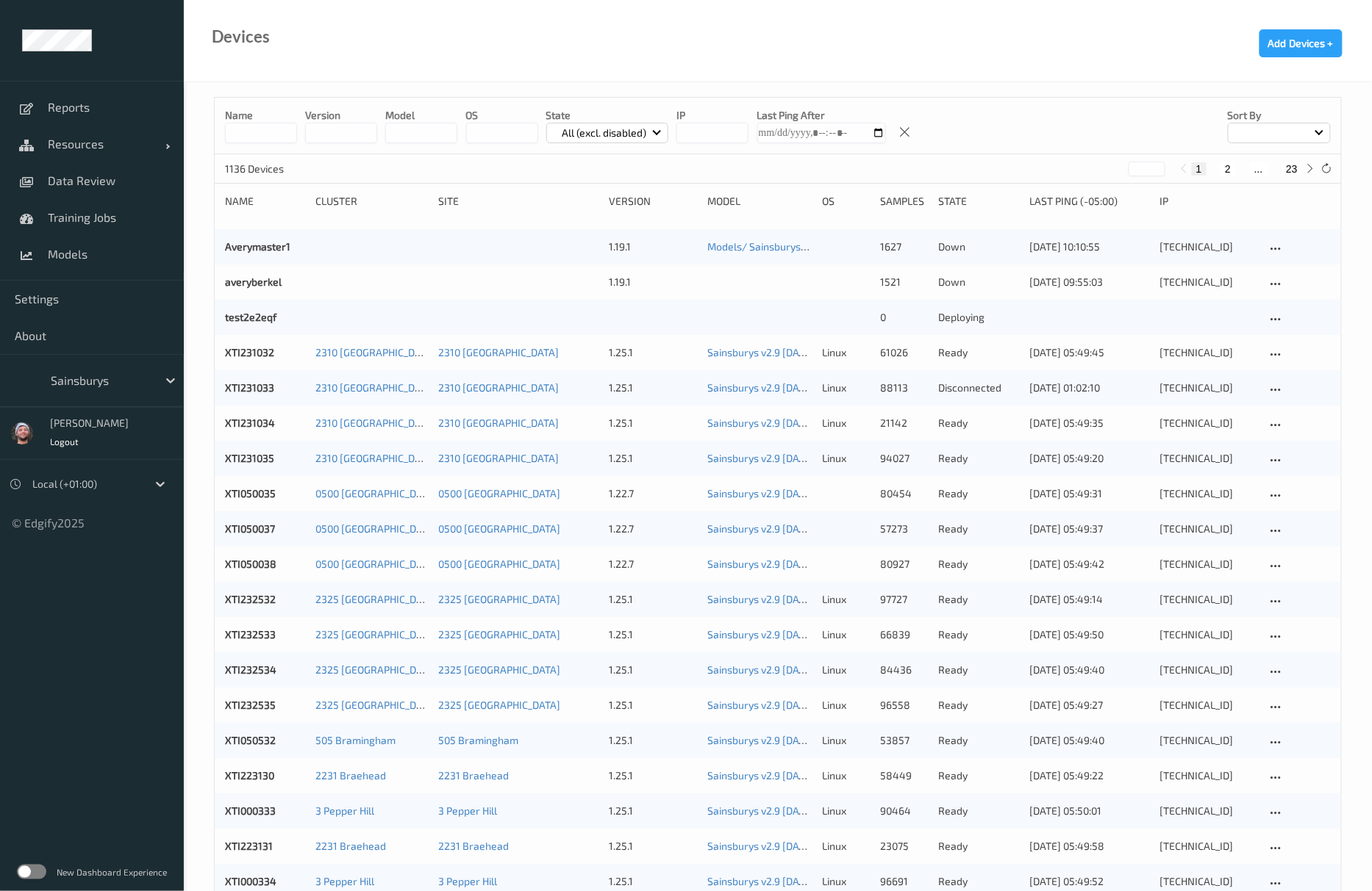
click at [447, 136] on input "string" at bounding box center [421, 132] width 72 height 20
paste input "*******"
type input "*******"
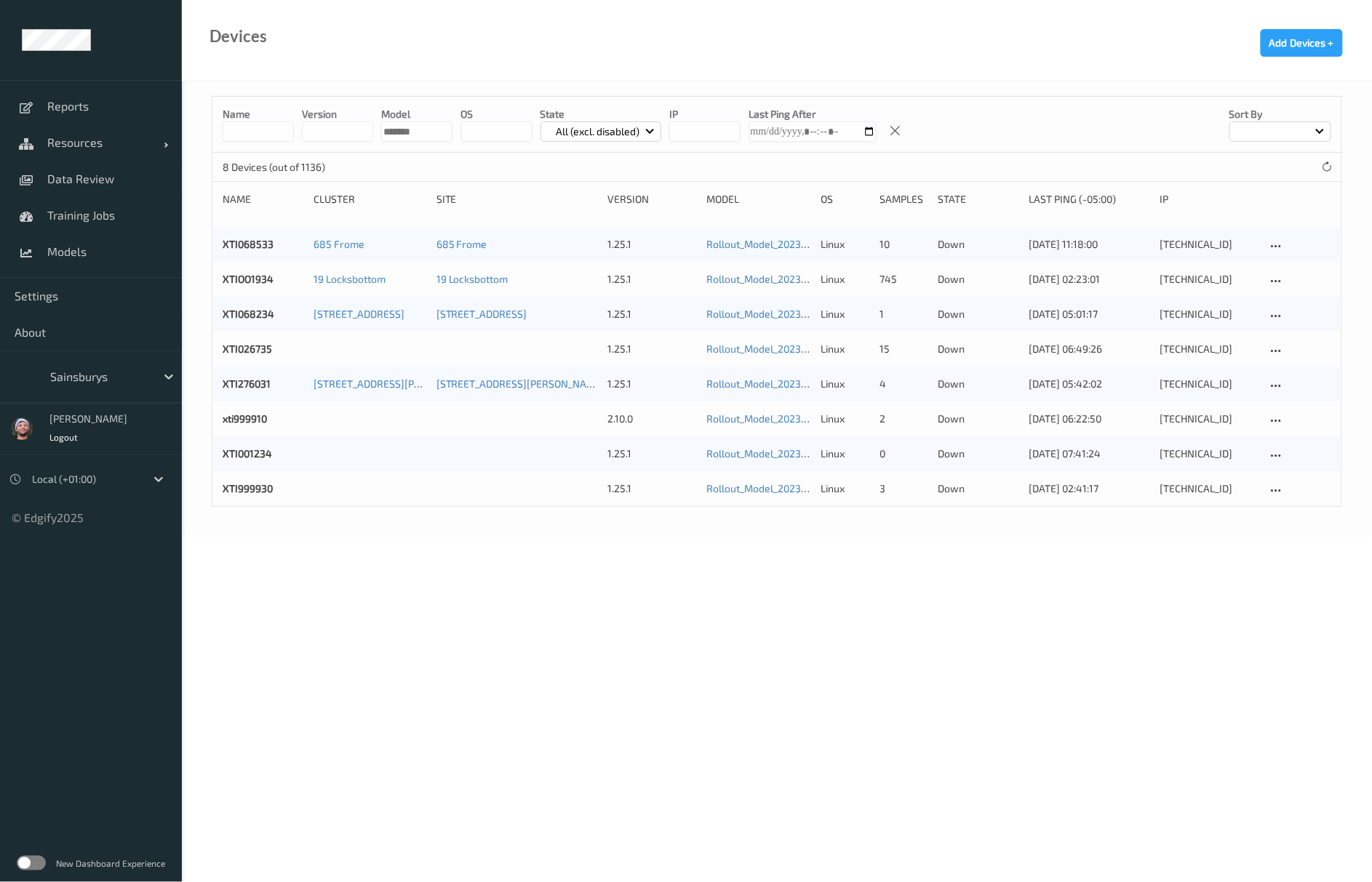
click at [694, 707] on body "Reports Resources Devices Clusters Sites Data Review Training Jobs Models Setti…" at bounding box center [686, 441] width 1372 height 882
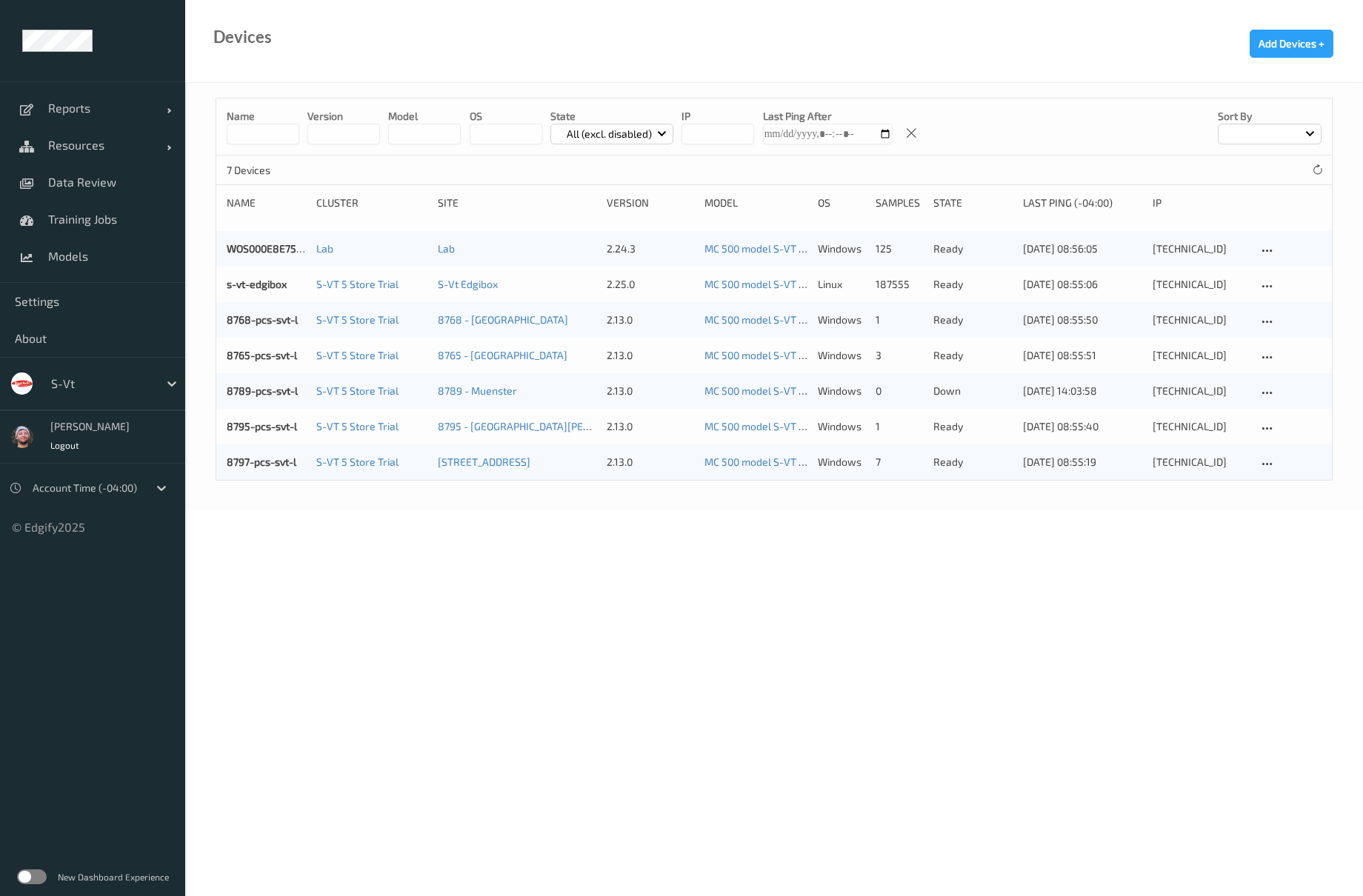
click at [261, 131] on input at bounding box center [264, 133] width 73 height 20
type input "*********"
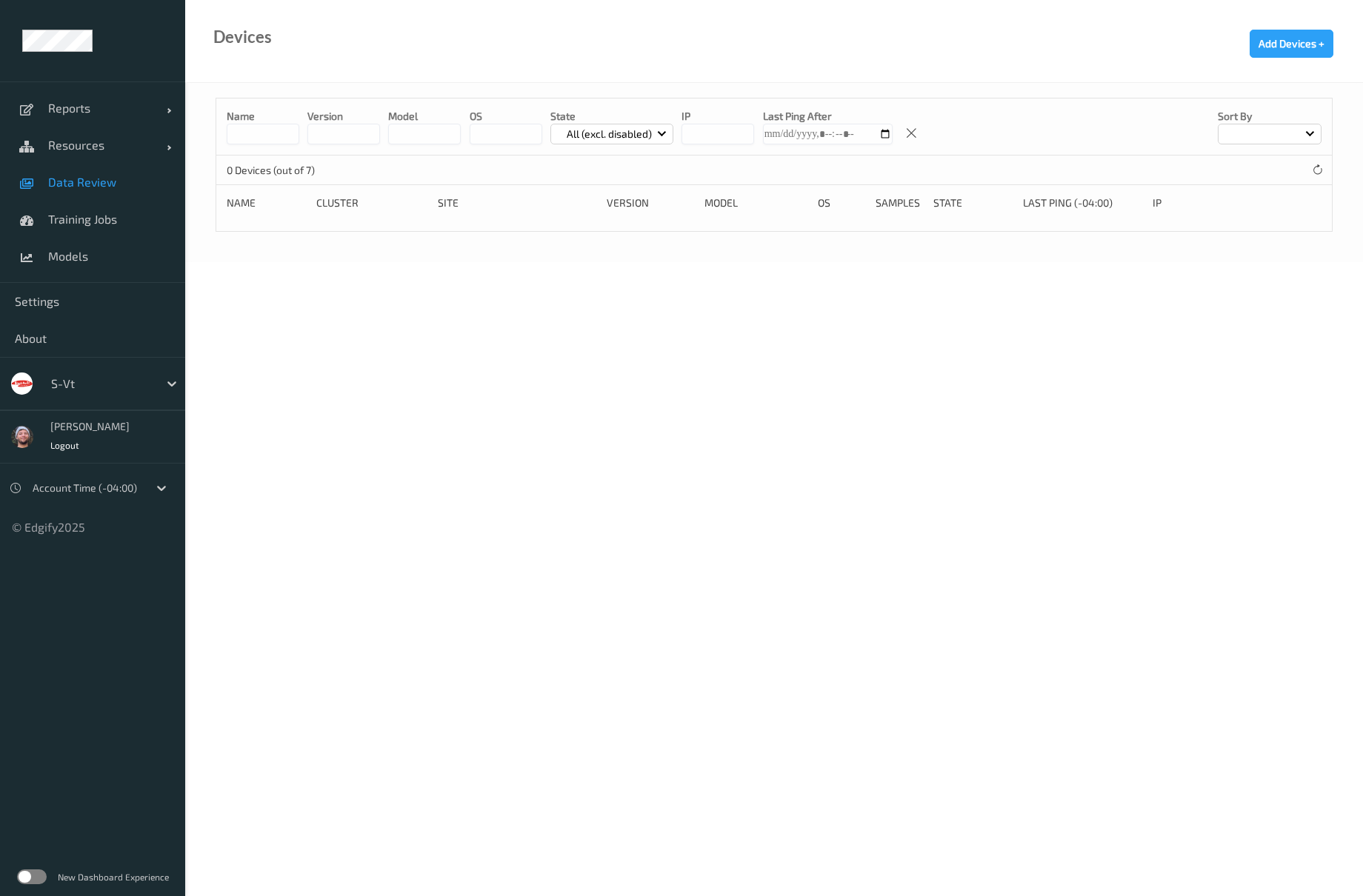
click at [54, 182] on span "Data Review" at bounding box center [109, 182] width 122 height 15
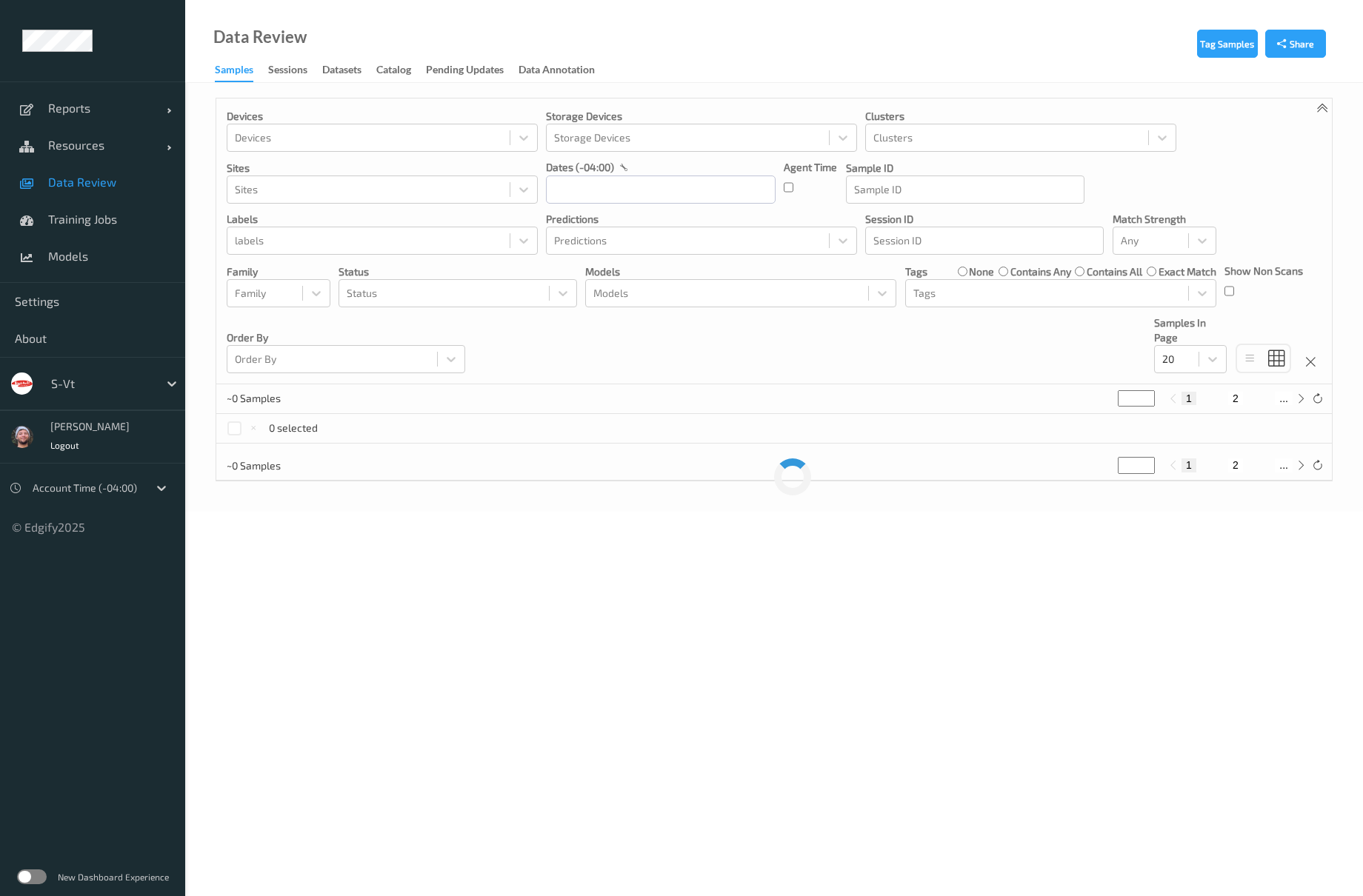
click at [69, 377] on div at bounding box center [101, 383] width 100 height 18
type input "sa"
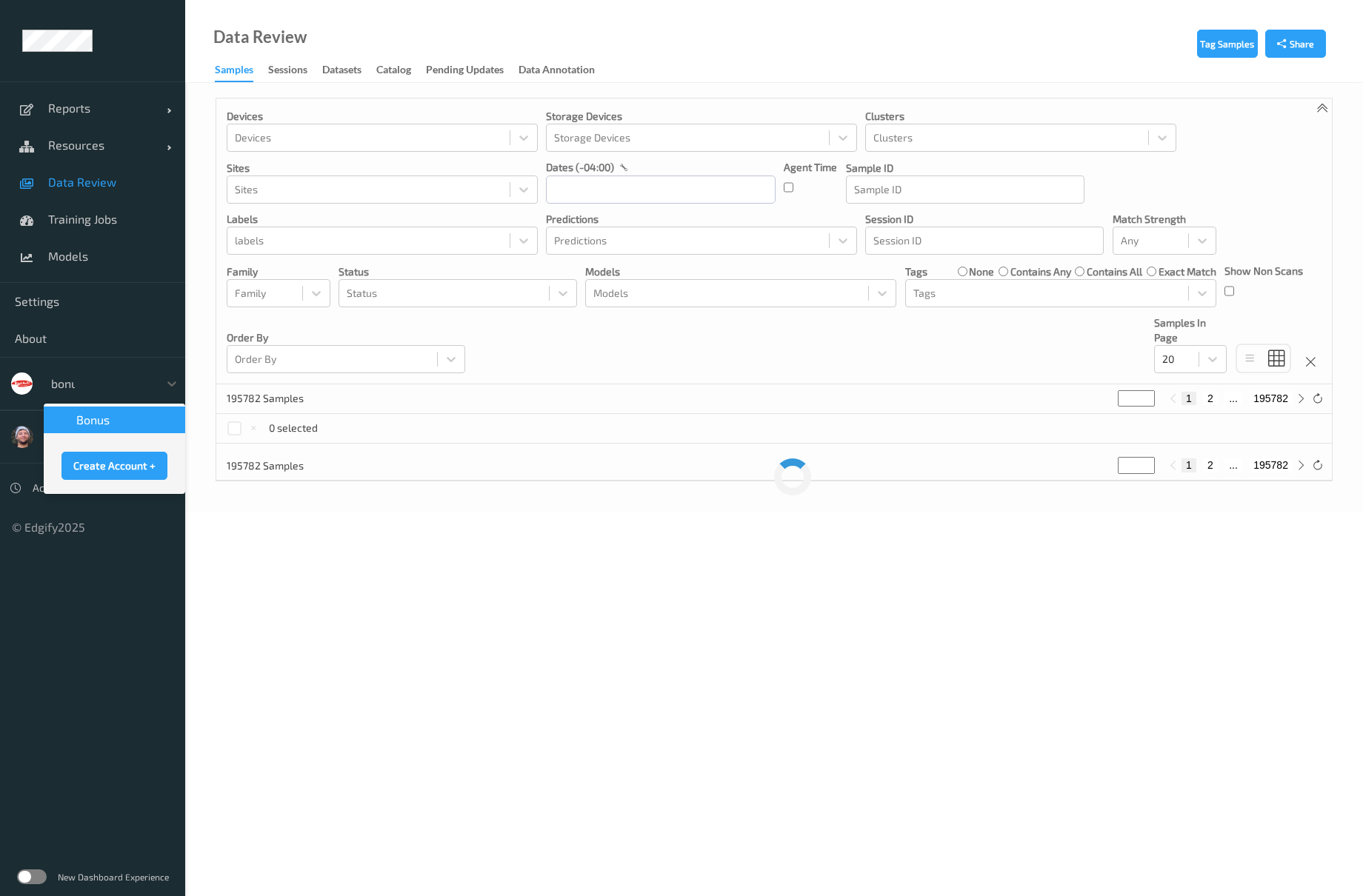
type input "bonus"
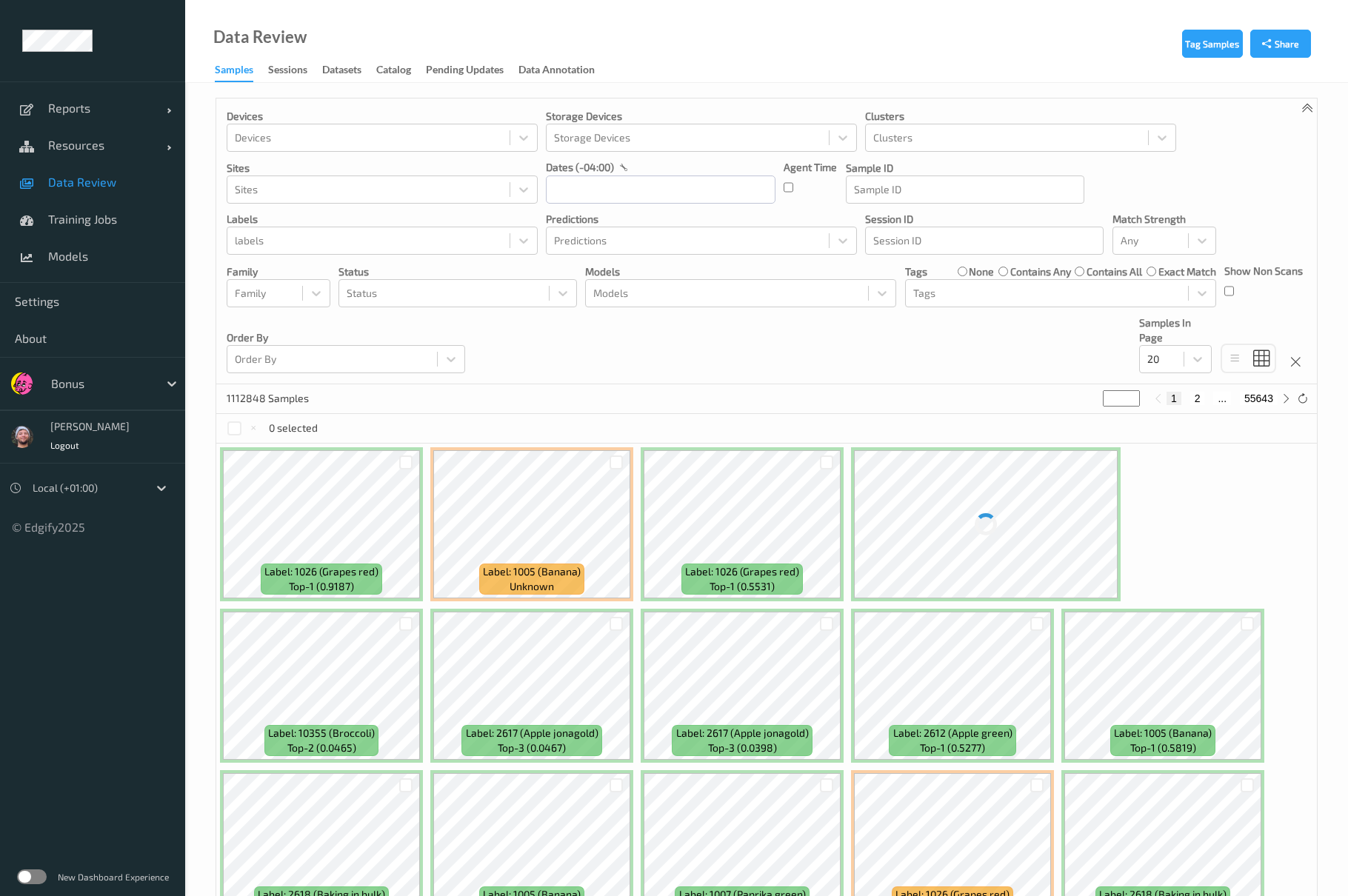
click at [673, 404] on div "1112848 Samples * 1 2 ... 55643" at bounding box center [766, 399] width 1101 height 29
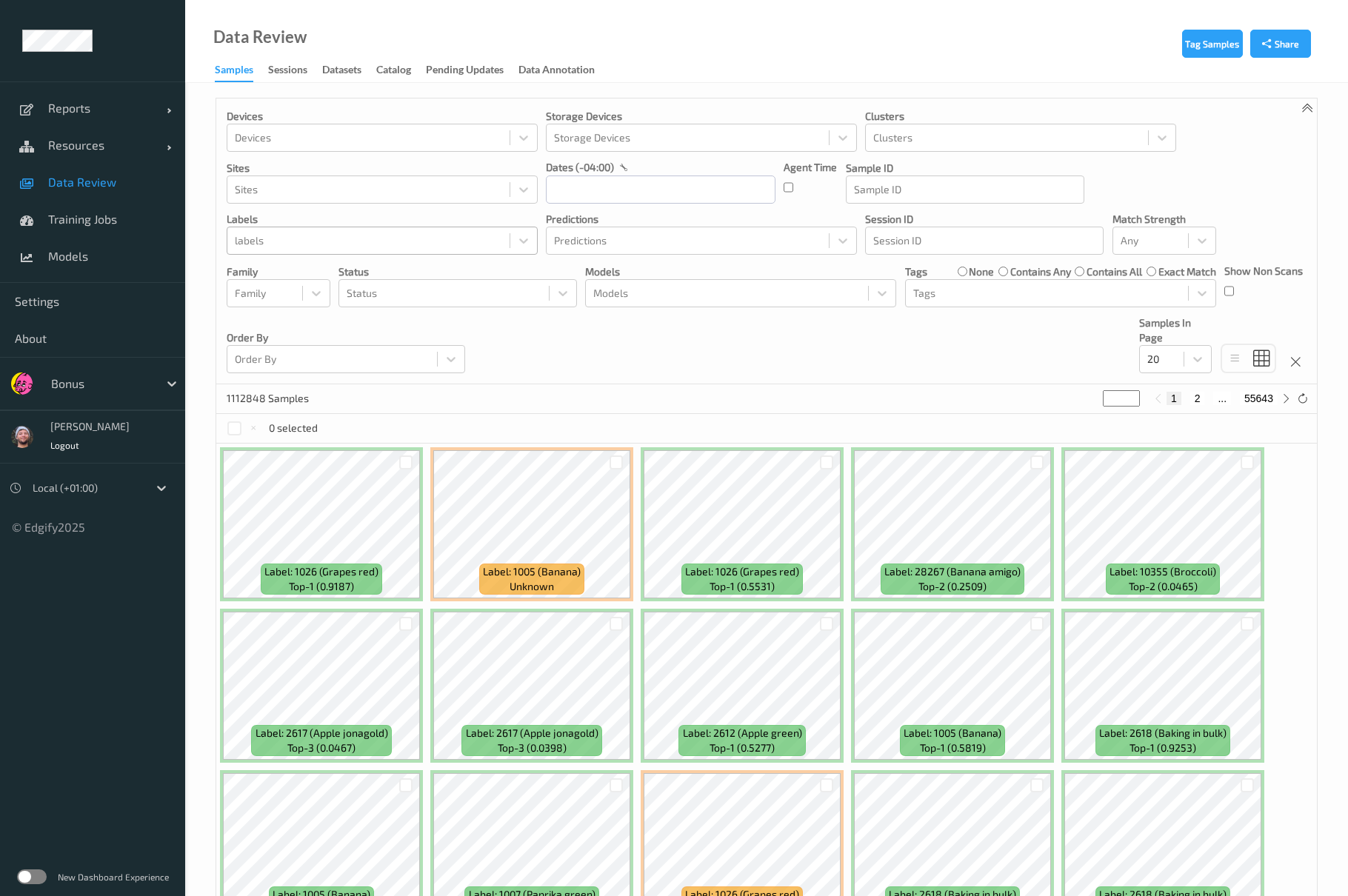
click at [373, 244] on div at bounding box center [368, 240] width 267 height 18
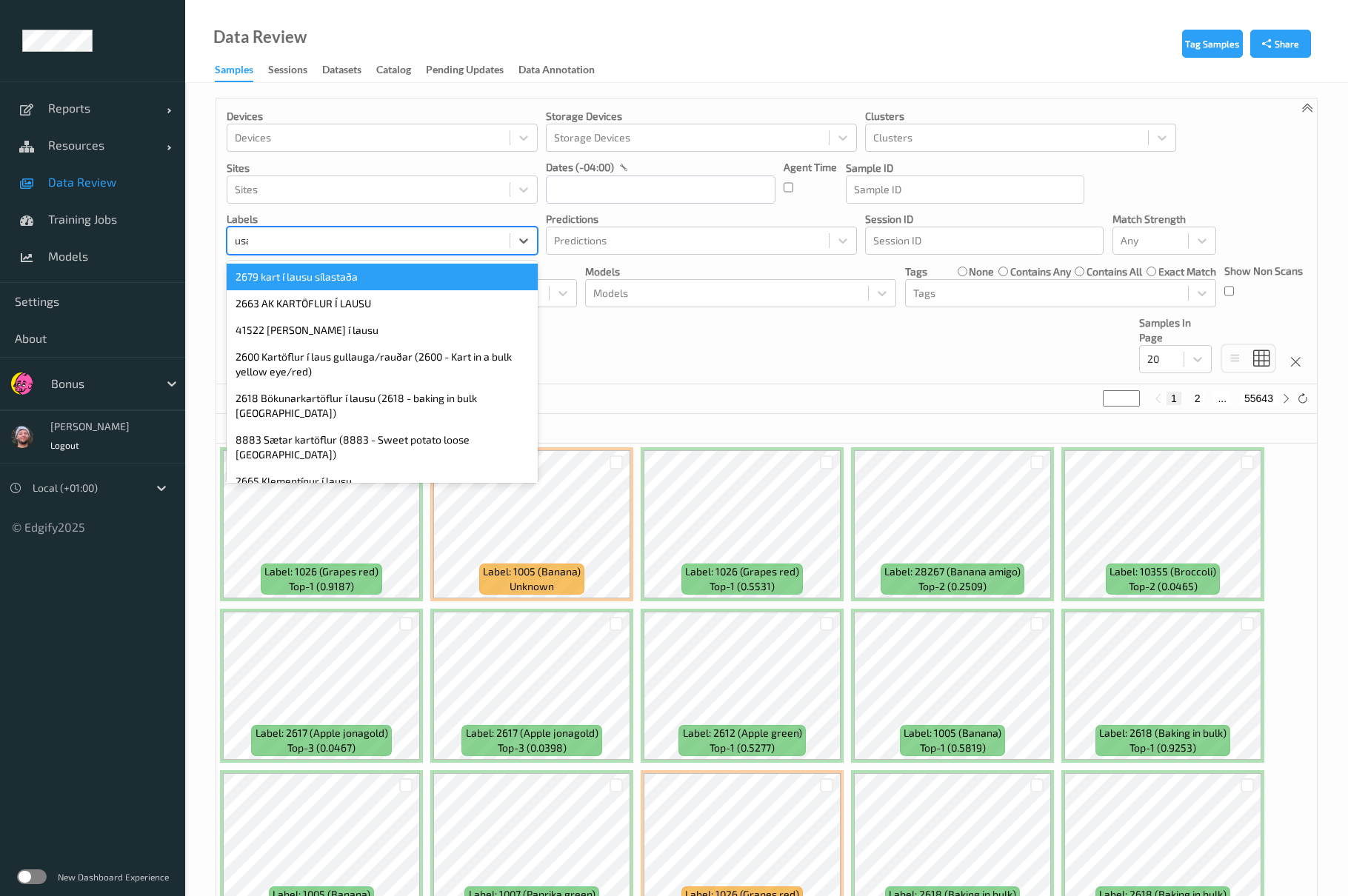
type input "usa"
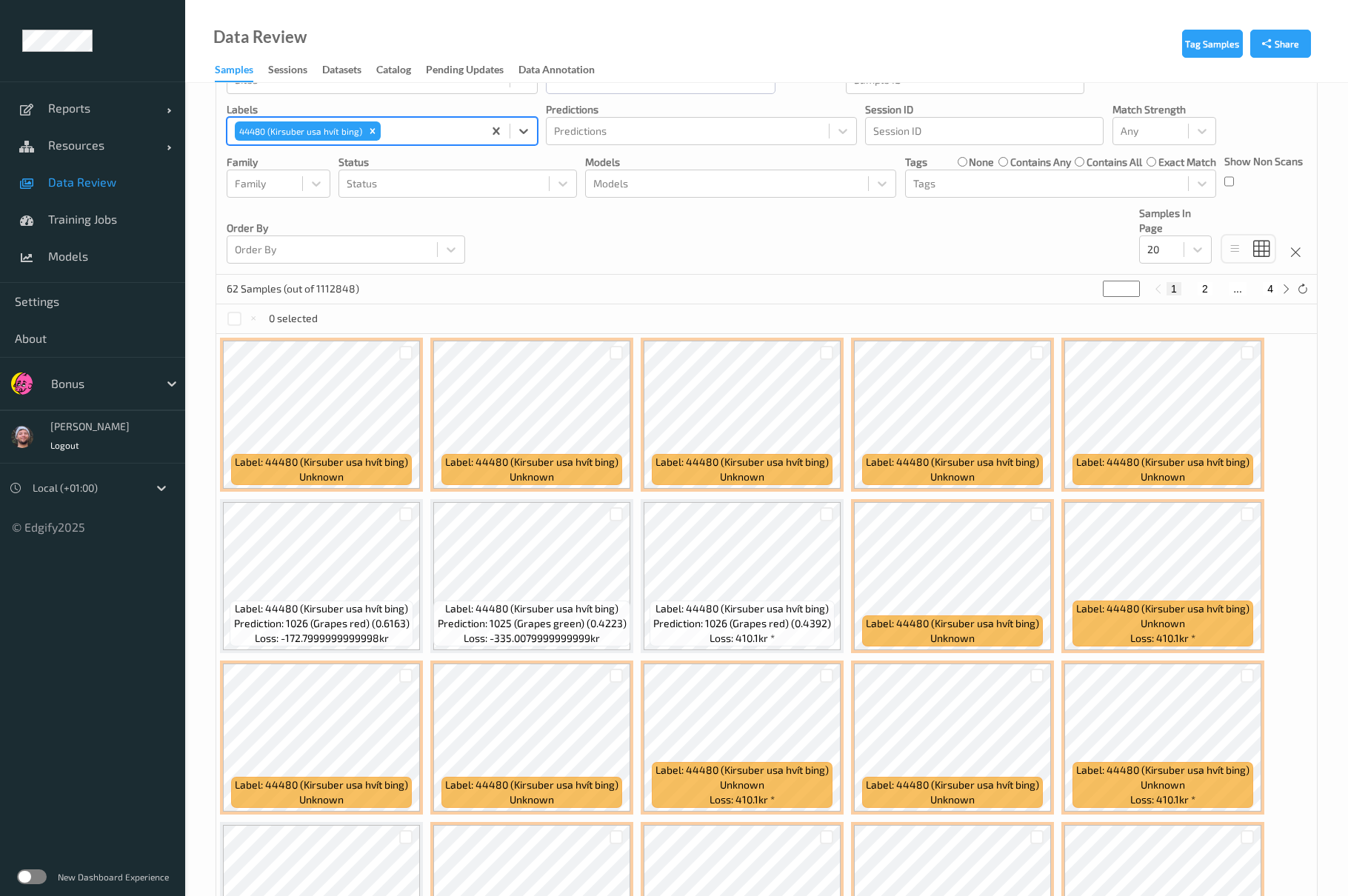
scroll to position [256, 0]
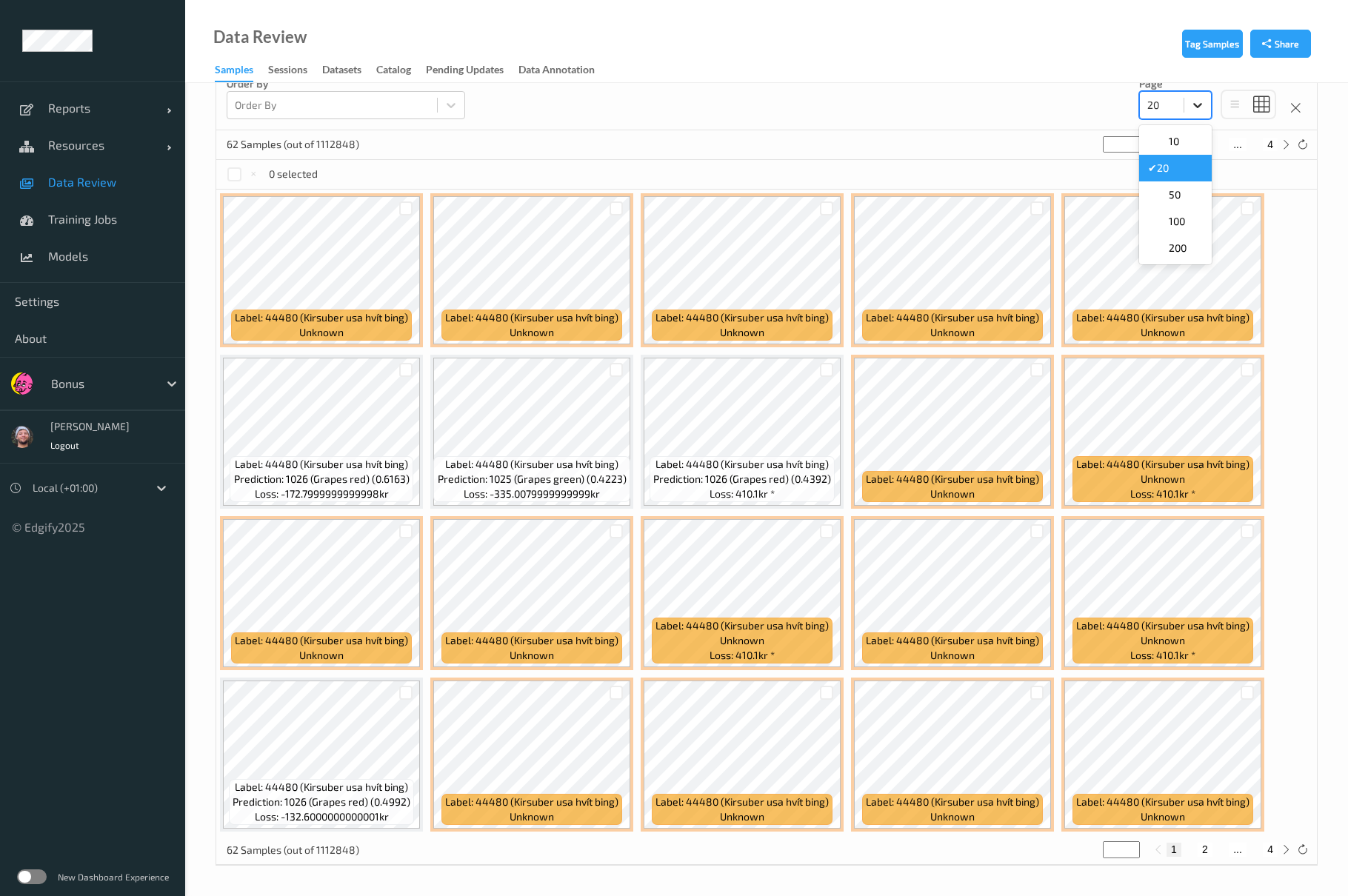
click at [1191, 100] on icon at bounding box center [1197, 105] width 15 height 15
click at [1185, 246] on span "200" at bounding box center [1177, 247] width 18 height 15
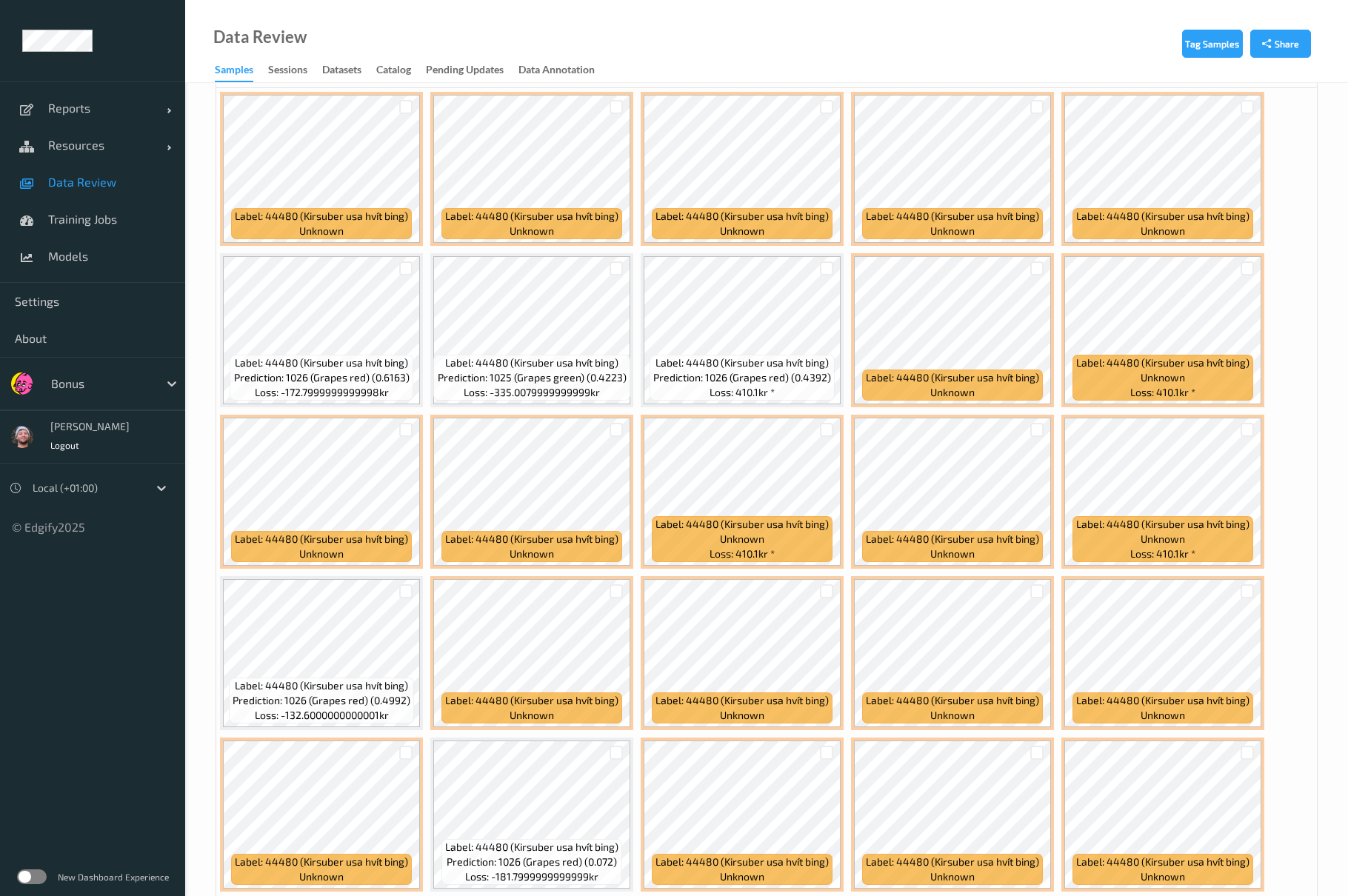
scroll to position [0, 0]
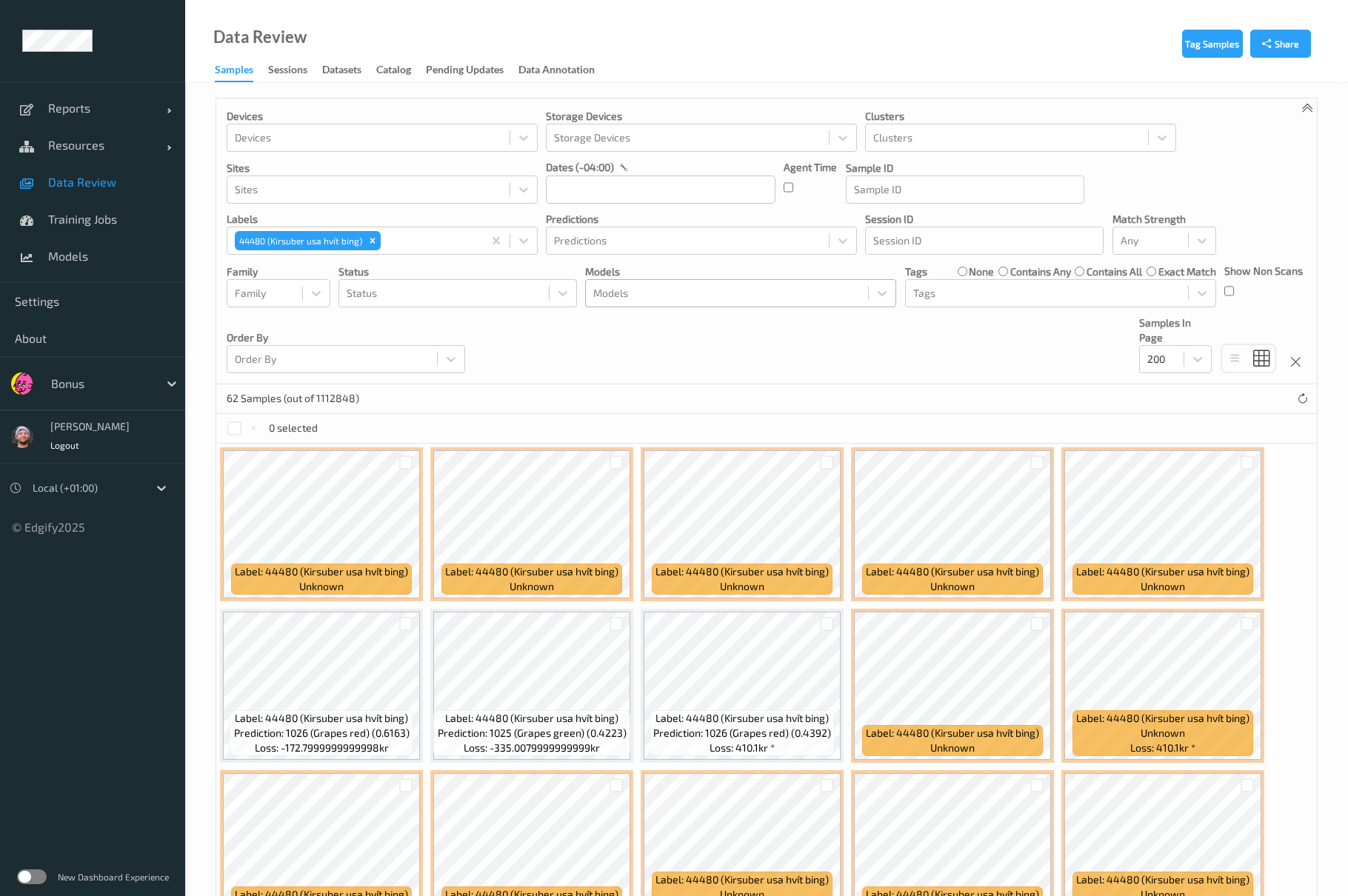
drag, startPoint x: 609, startPoint y: 370, endPoint x: 629, endPoint y: 306, distance: 67.1
click at [614, 359] on div "Devices Devices Storage Devices Storage Devices Clusters Clusters Sites Sites d…" at bounding box center [766, 241] width 1101 height 286
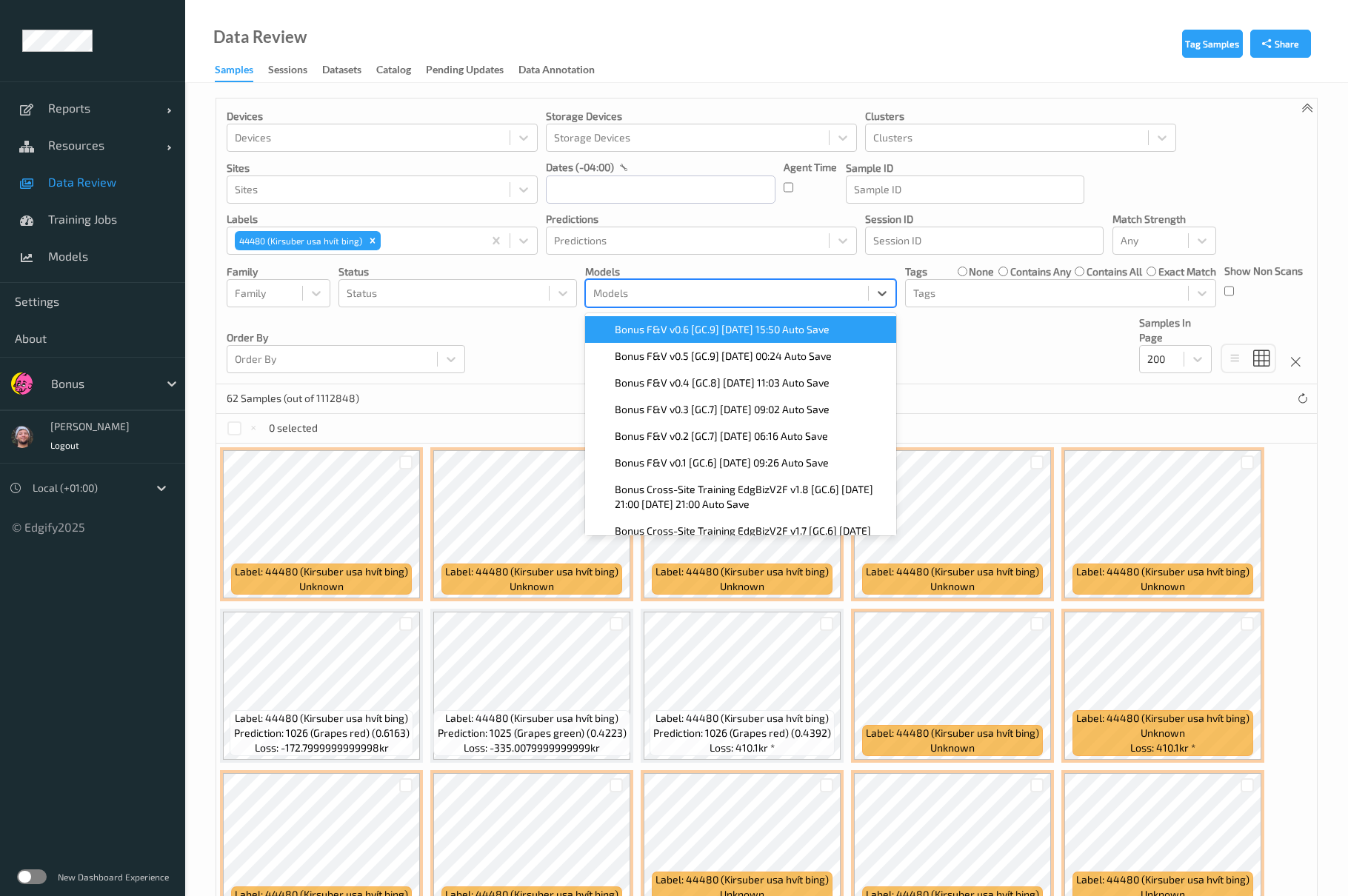
click at [629, 305] on div "Models" at bounding box center [726, 293] width 282 height 24
click at [749, 329] on span "Bonus F&V v0.6 [GC.9] [DATE] 15:50 Auto Save" at bounding box center [722, 329] width 214 height 15
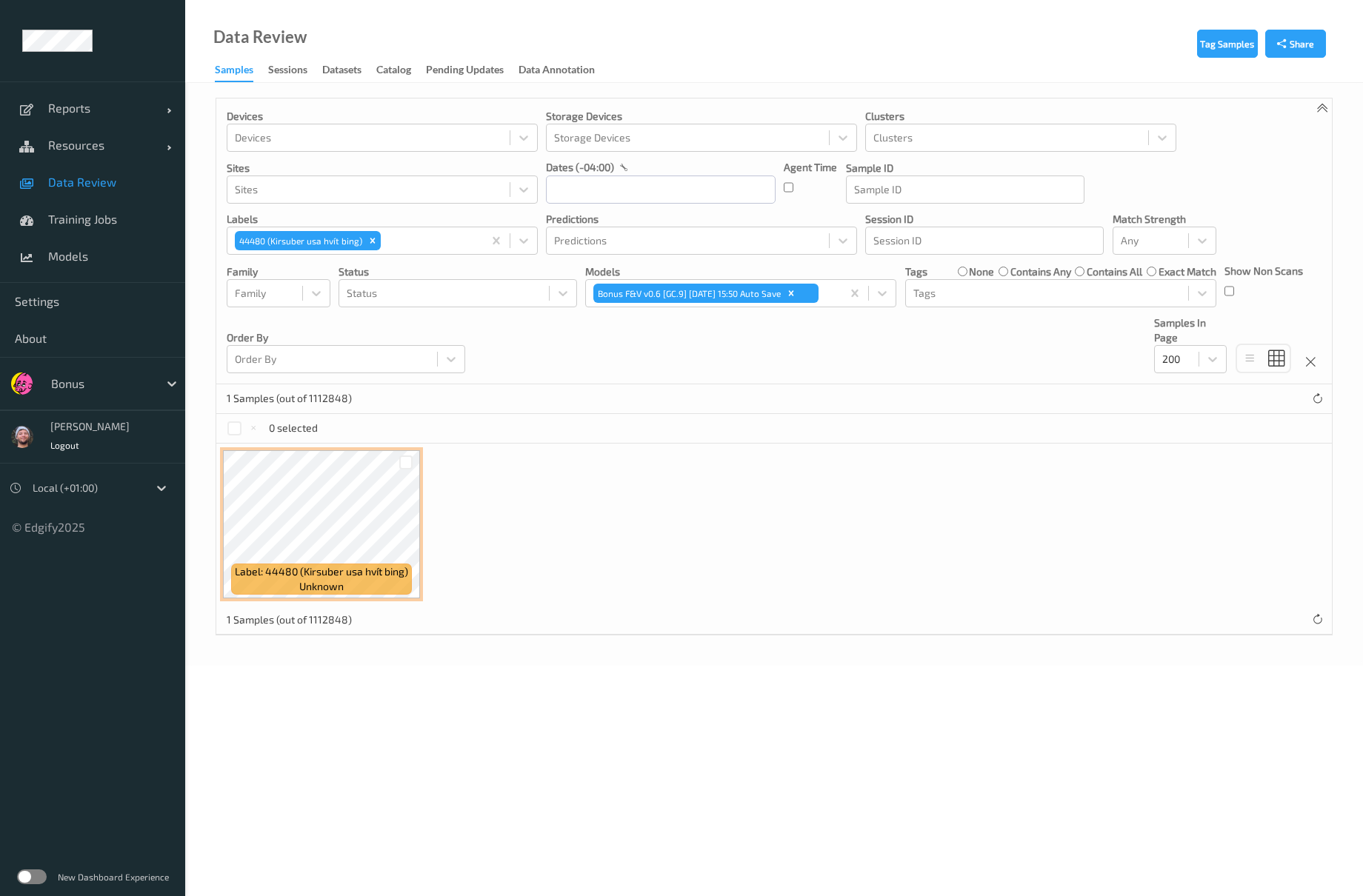
click at [665, 265] on p "Models" at bounding box center [741, 271] width 312 height 15
click at [364, 249] on div "Remove 44480 (Kirsuber usa hvít bing)" at bounding box center [372, 241] width 16 height 20
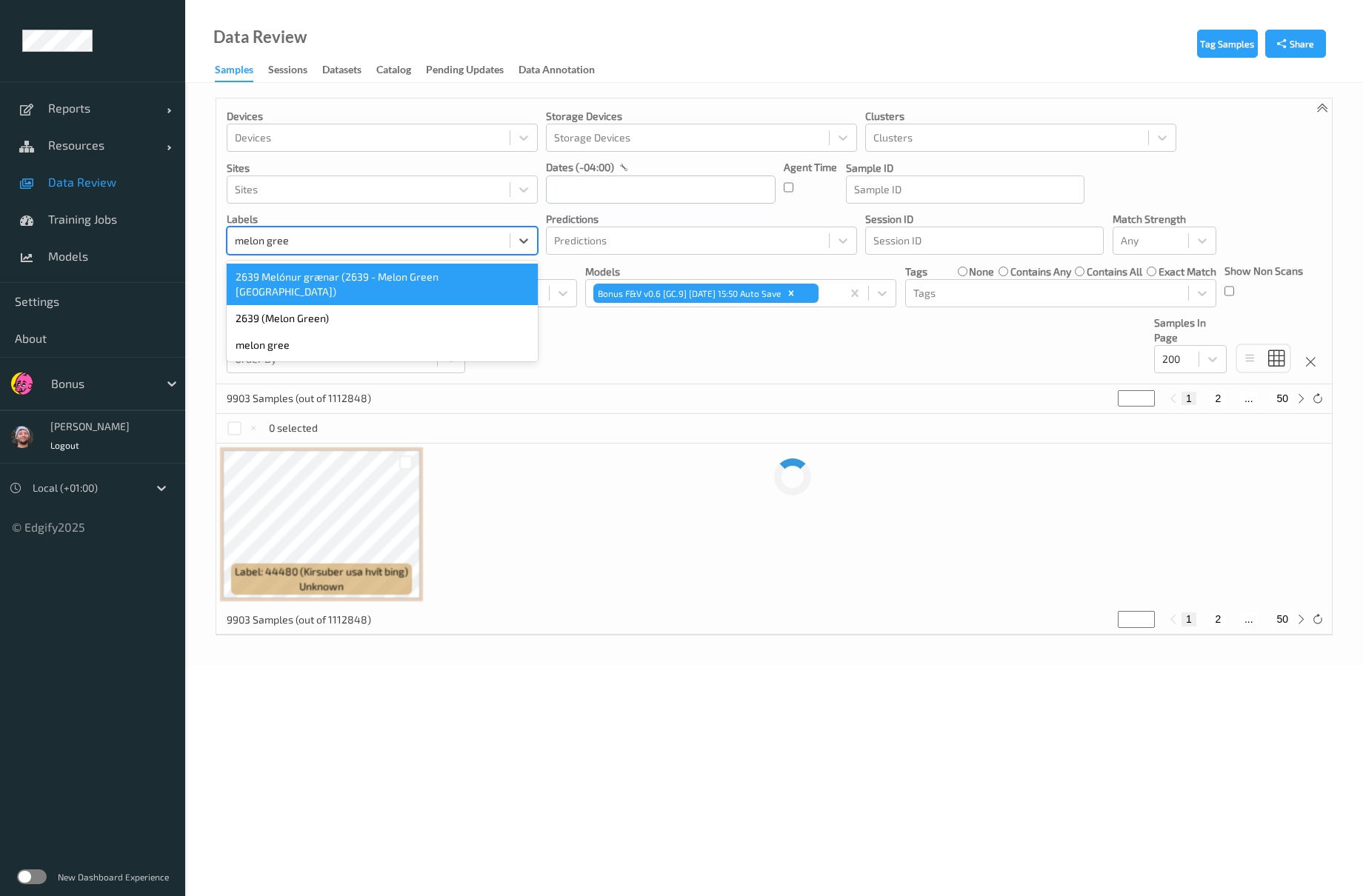
type input "melon green"
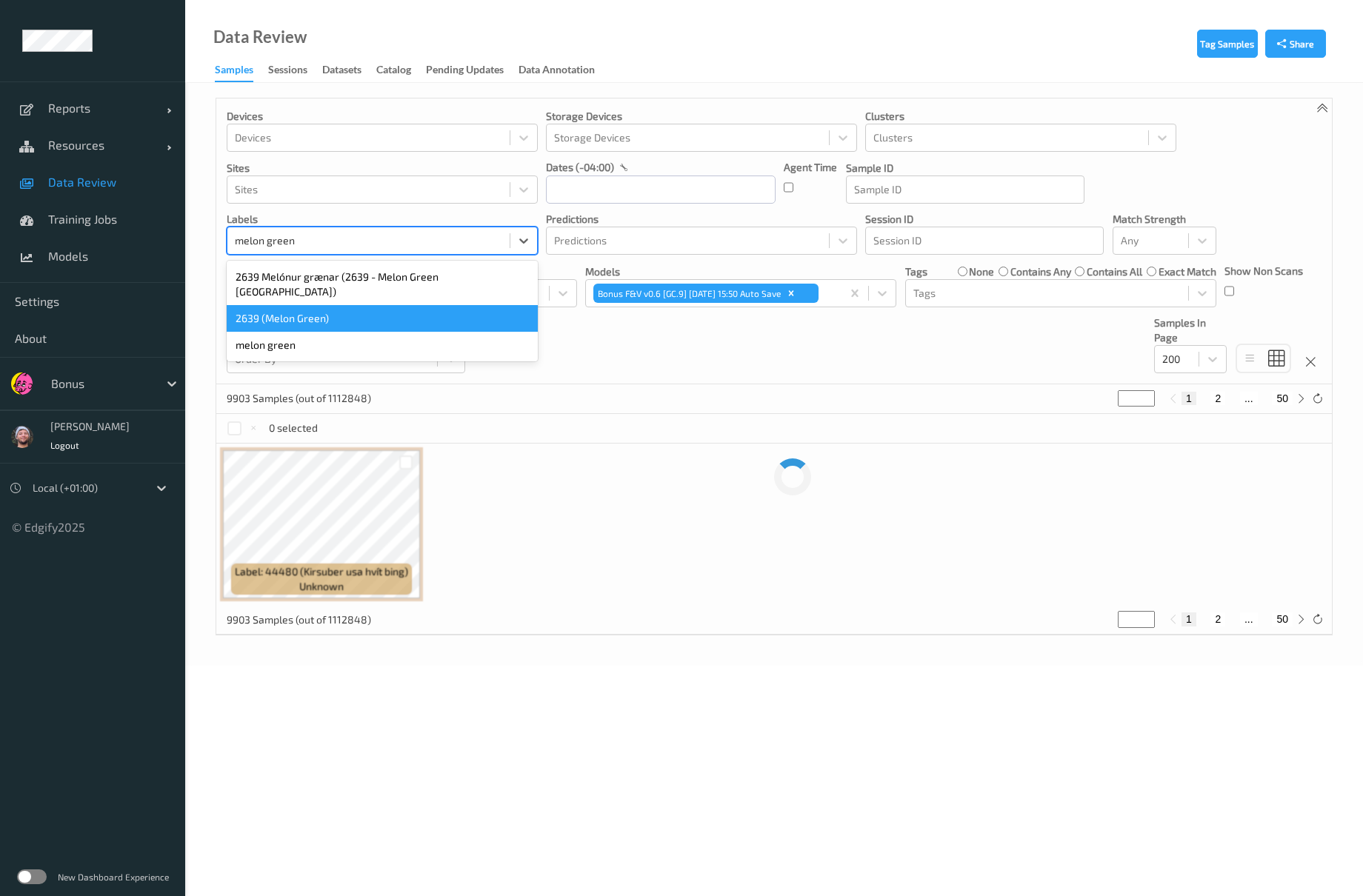
click at [312, 305] on div "2639 (Melon Green)" at bounding box center [383, 319] width 312 height 27
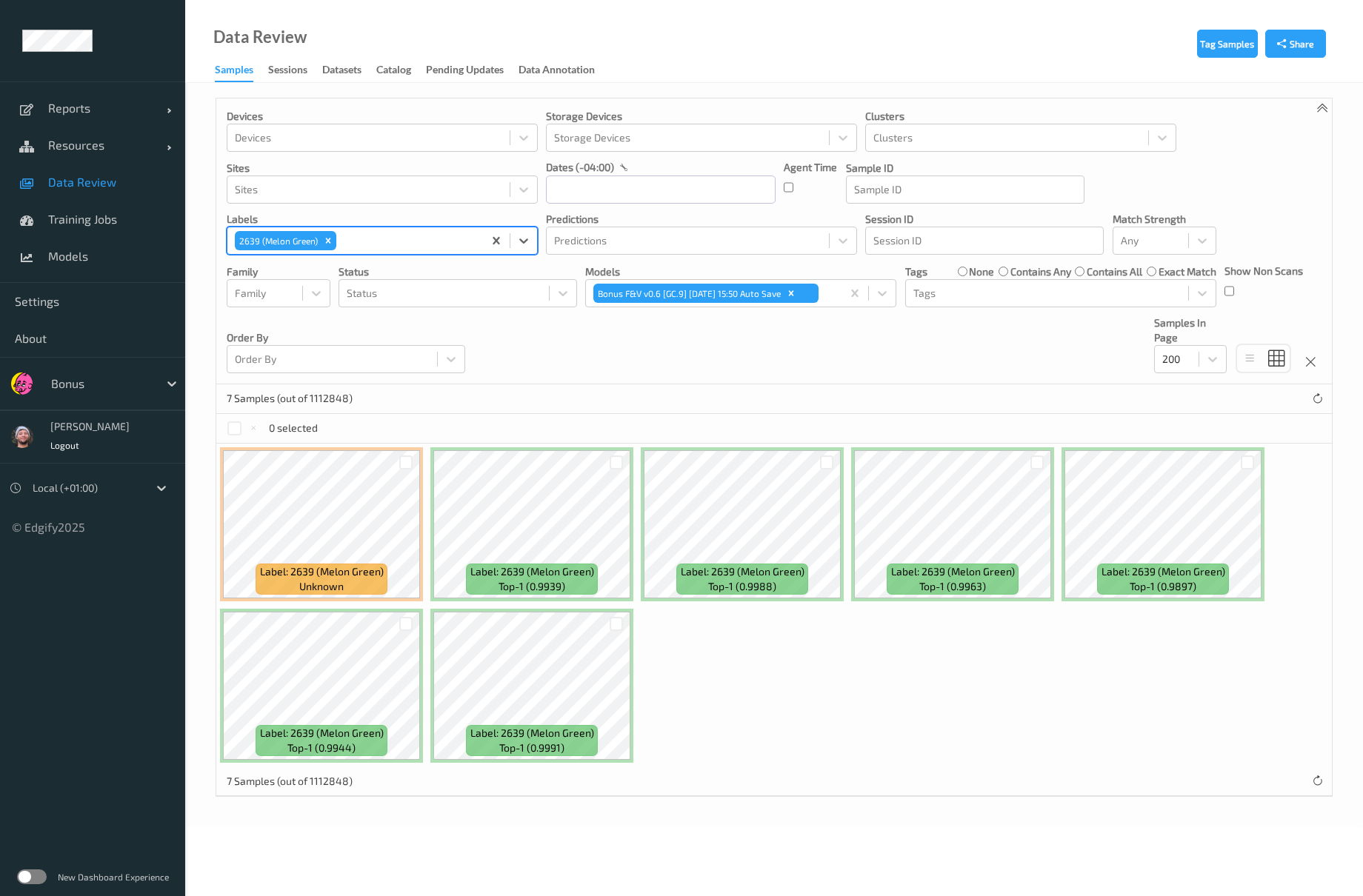
click at [101, 167] on link "Data Review" at bounding box center [93, 182] width 185 height 37
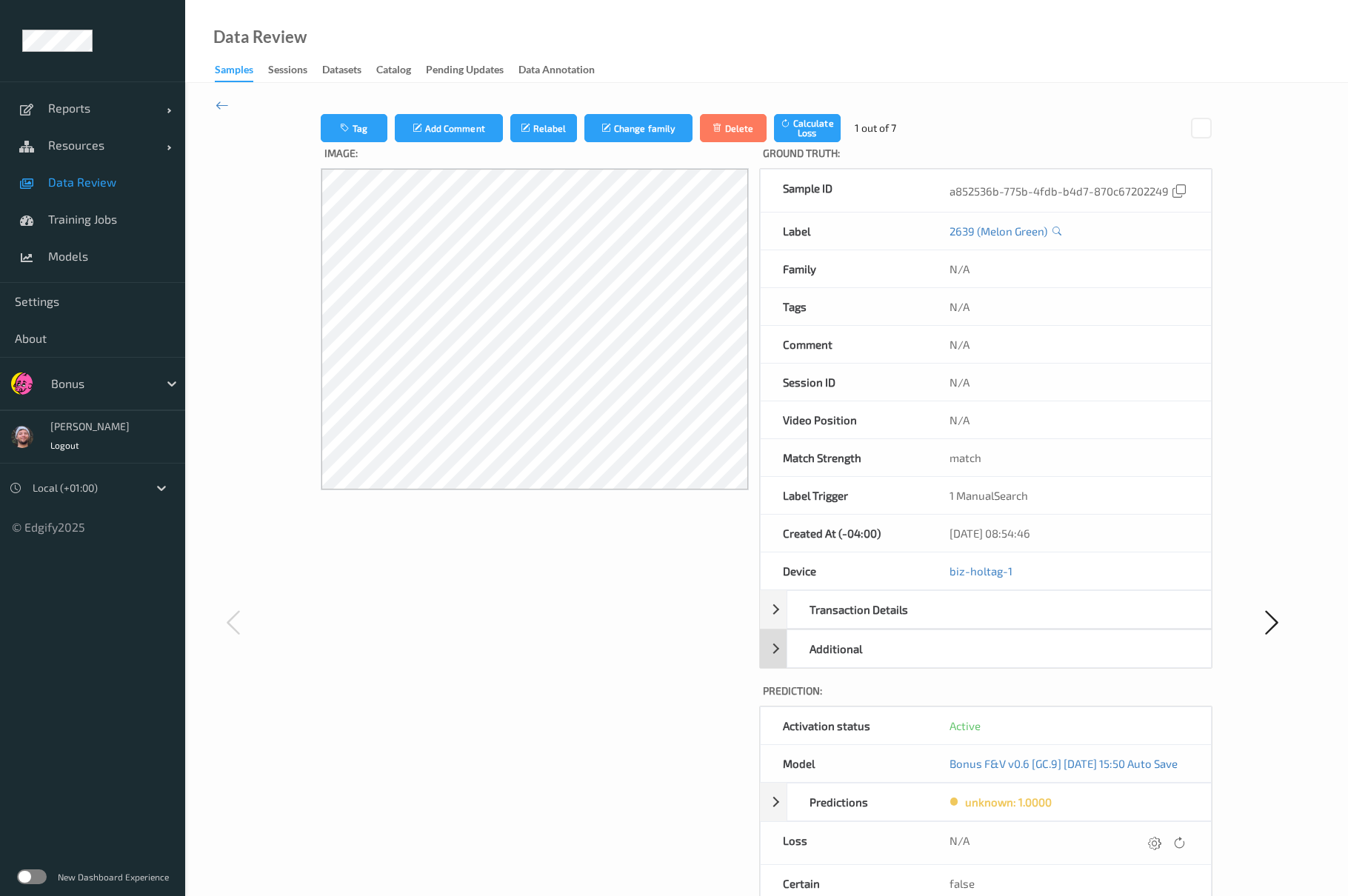
click at [880, 655] on div "Additional" at bounding box center [866, 649] width 157 height 37
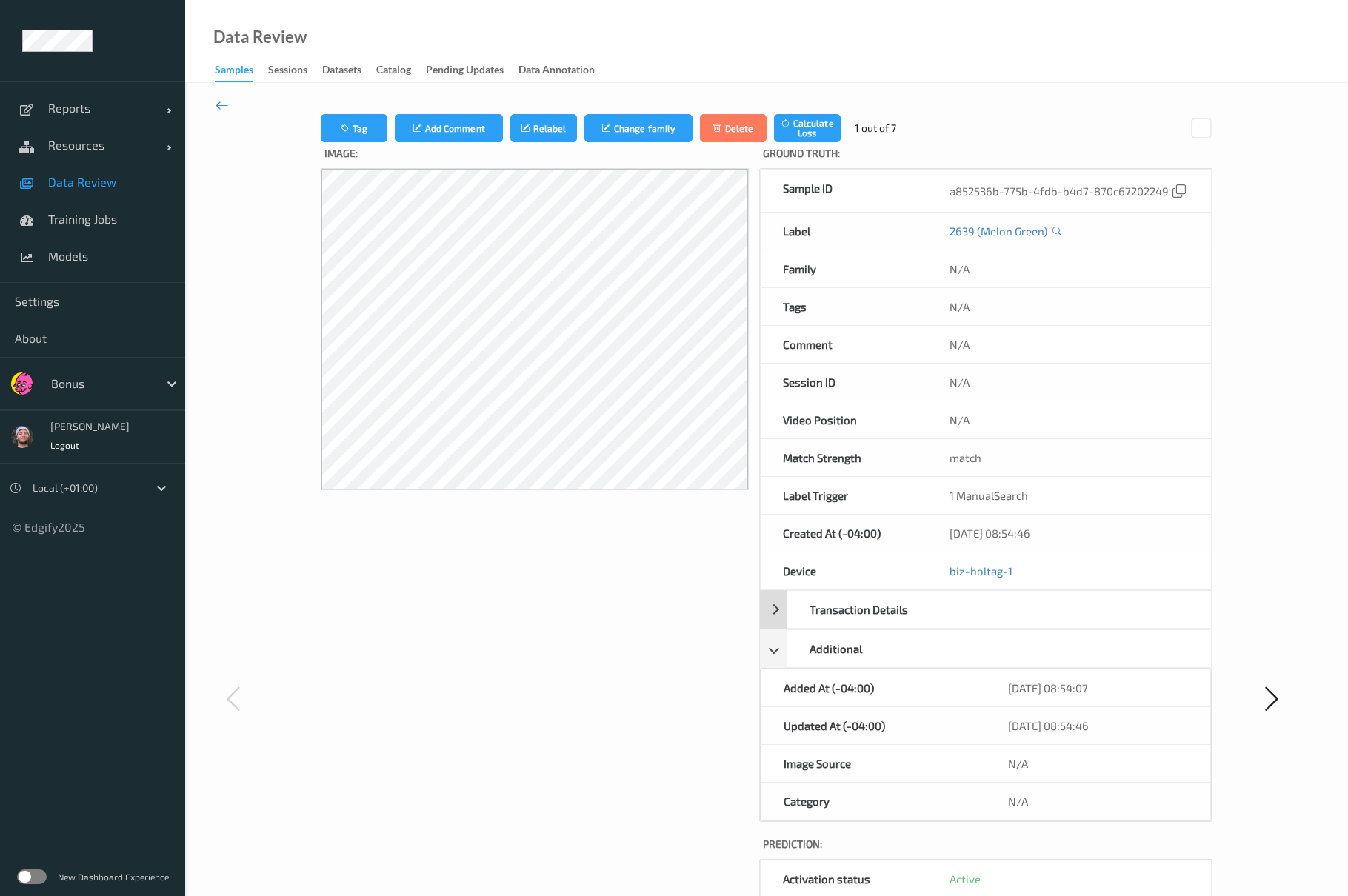
click at [877, 613] on div "Transaction Details" at bounding box center [866, 609] width 157 height 37
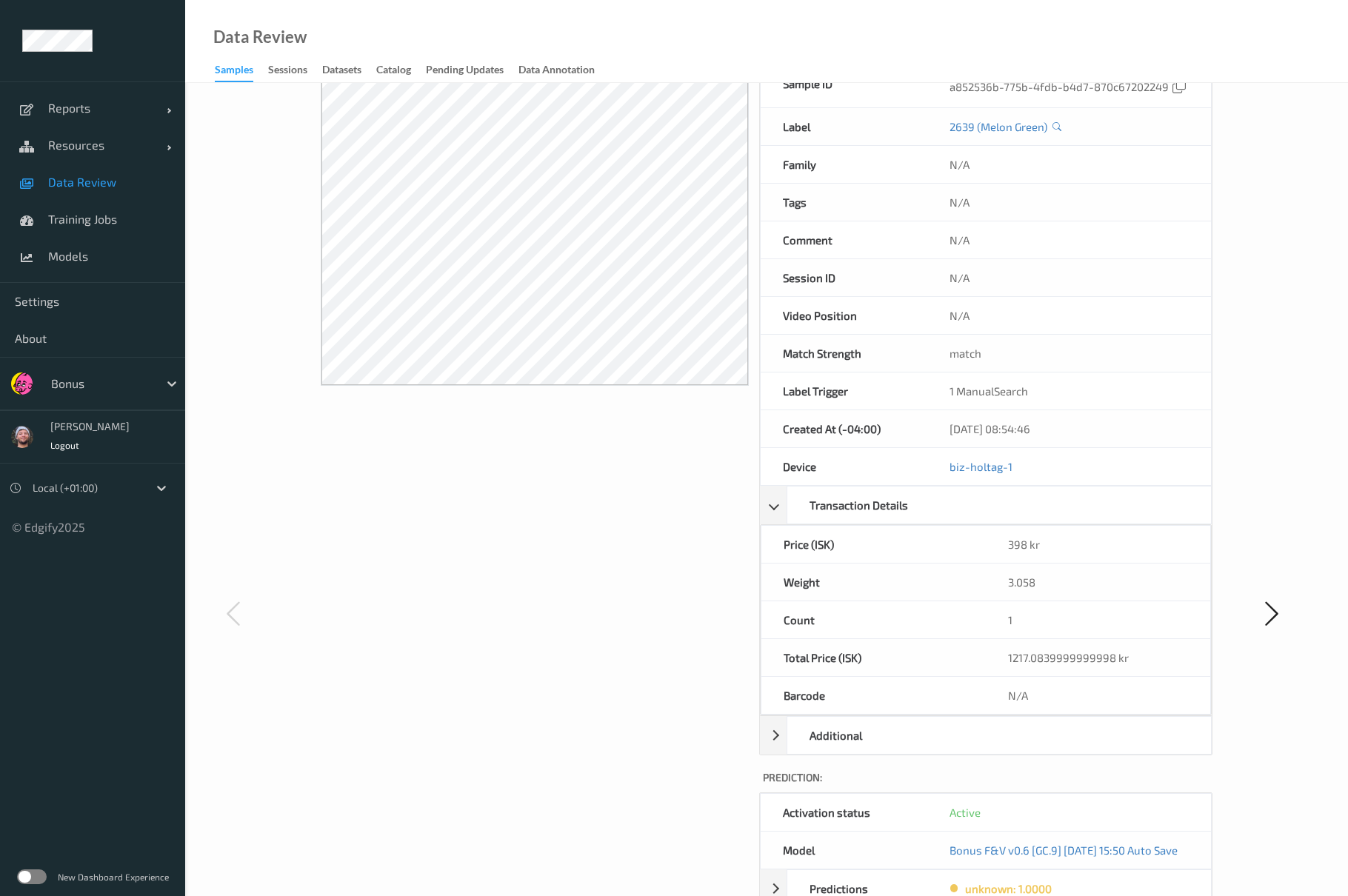
scroll to position [197, 0]
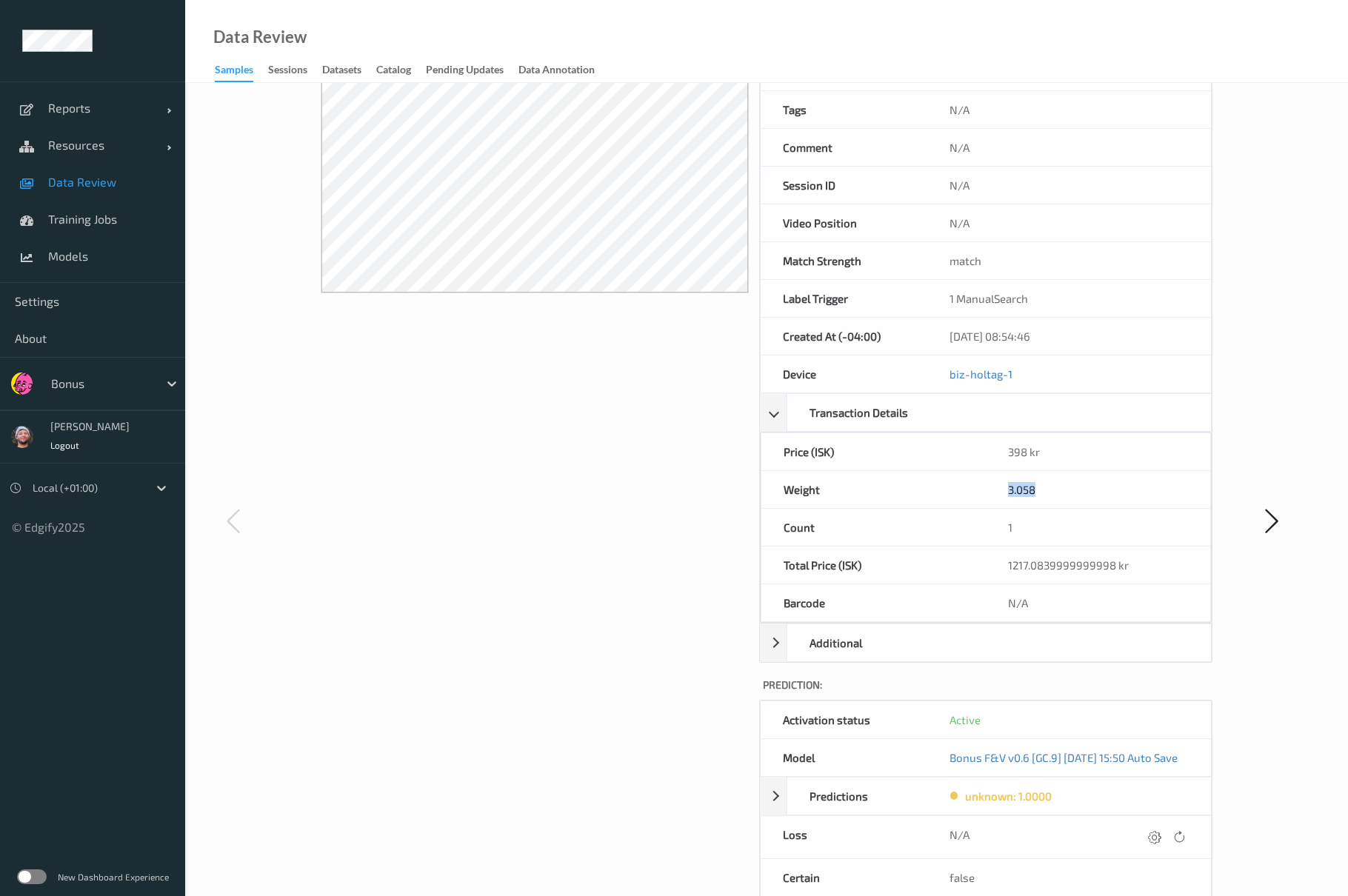
drag, startPoint x: 1026, startPoint y: 499, endPoint x: 985, endPoint y: 505, distance: 41.4
click at [986, 505] on div "3.058" at bounding box center [1098, 489] width 224 height 37
click at [117, 175] on span "Data Review" at bounding box center [109, 182] width 122 height 15
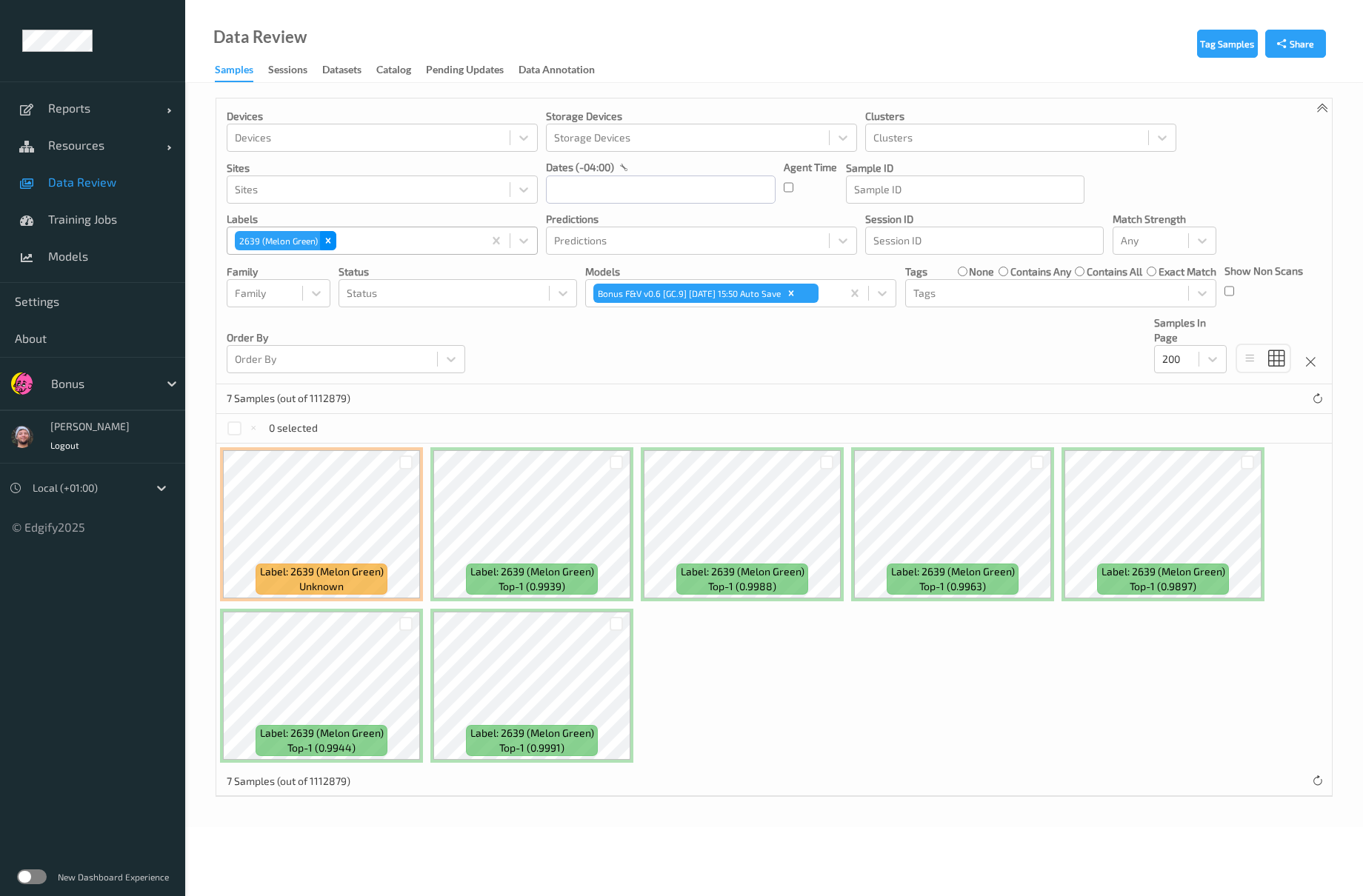
click at [324, 240] on icon "Remove 2639 (Melon Green)" at bounding box center [329, 241] width 11 height 11
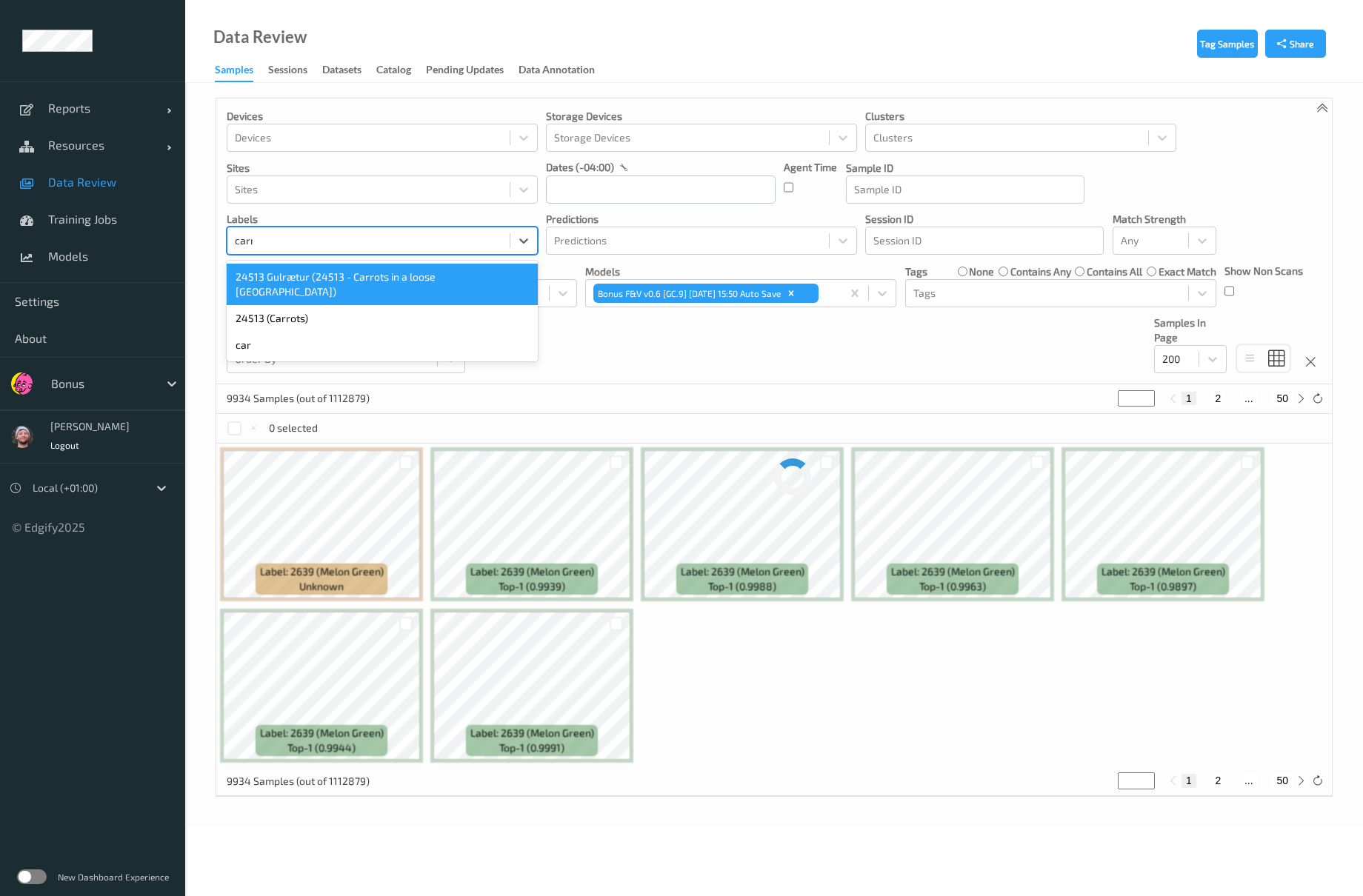
type input "carrot"
click at [310, 289] on div "24513 Gulrætur (24513 - Carrots in a loose [GEOGRAPHIC_DATA])" at bounding box center [383, 284] width 312 height 42
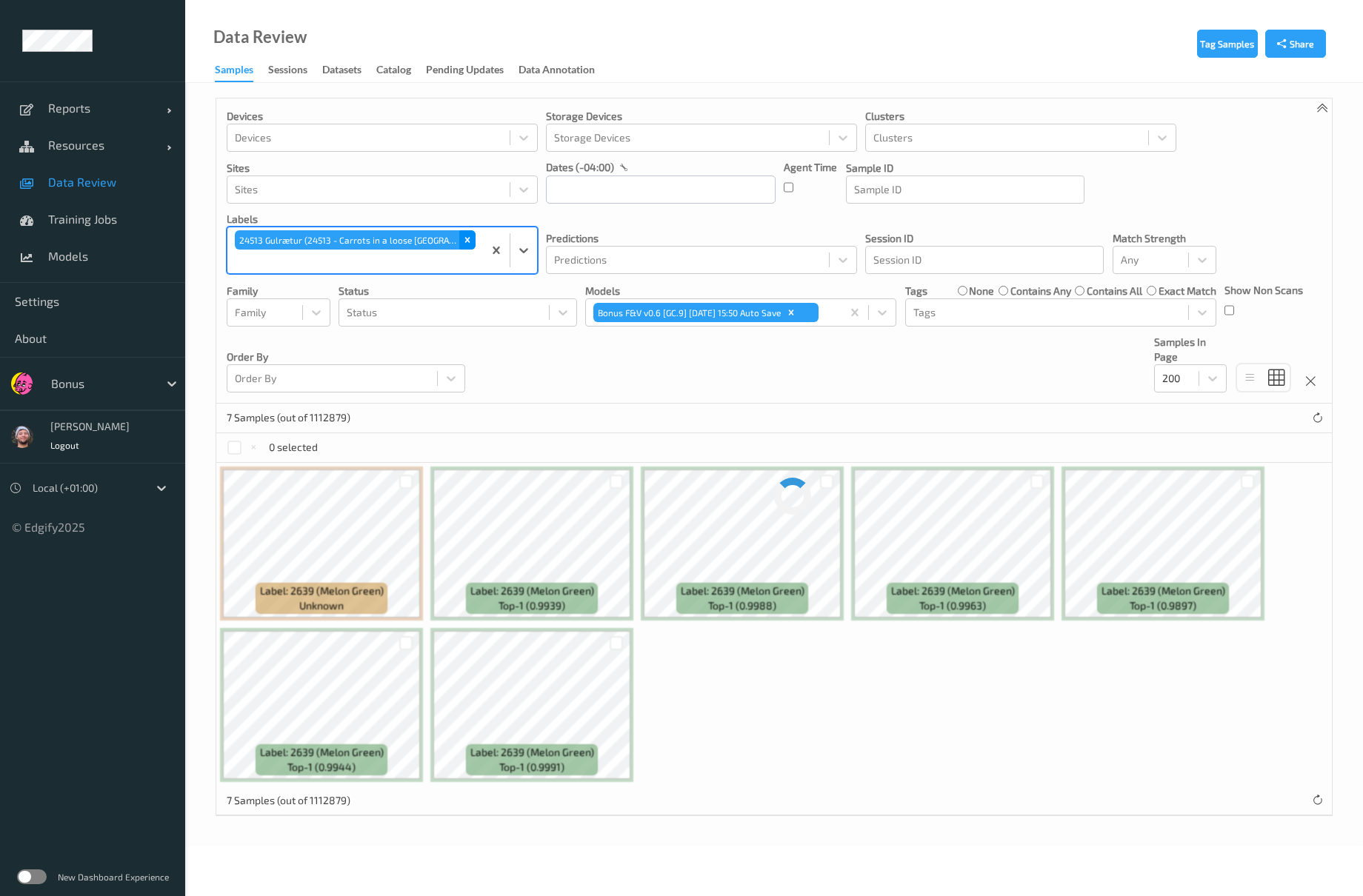
click at [466, 241] on icon "Remove 24513 Gulrætur (24513 - Carrots in a loose Netherlands)" at bounding box center [467, 240] width 11 height 11
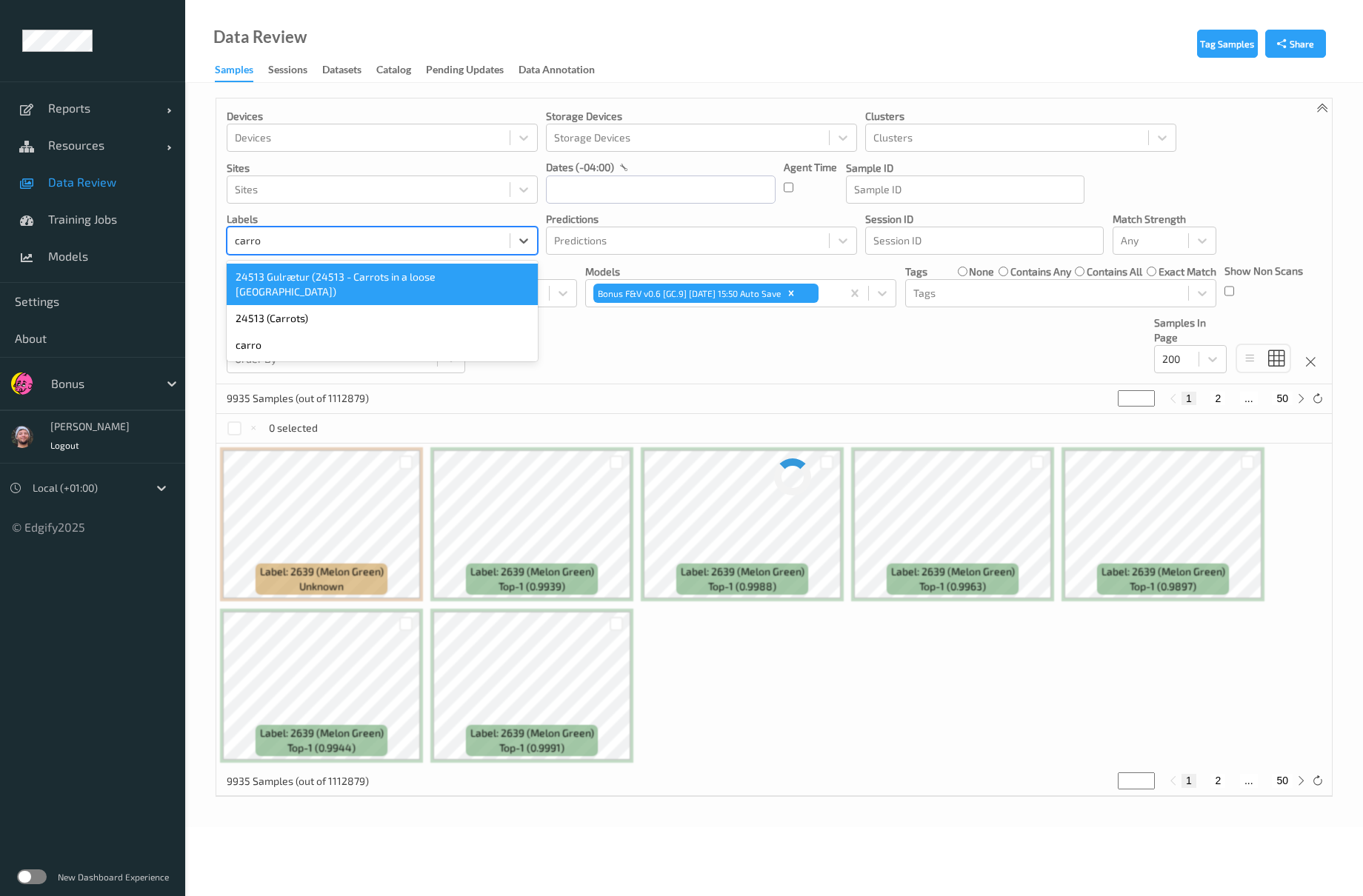
type input "carrot"
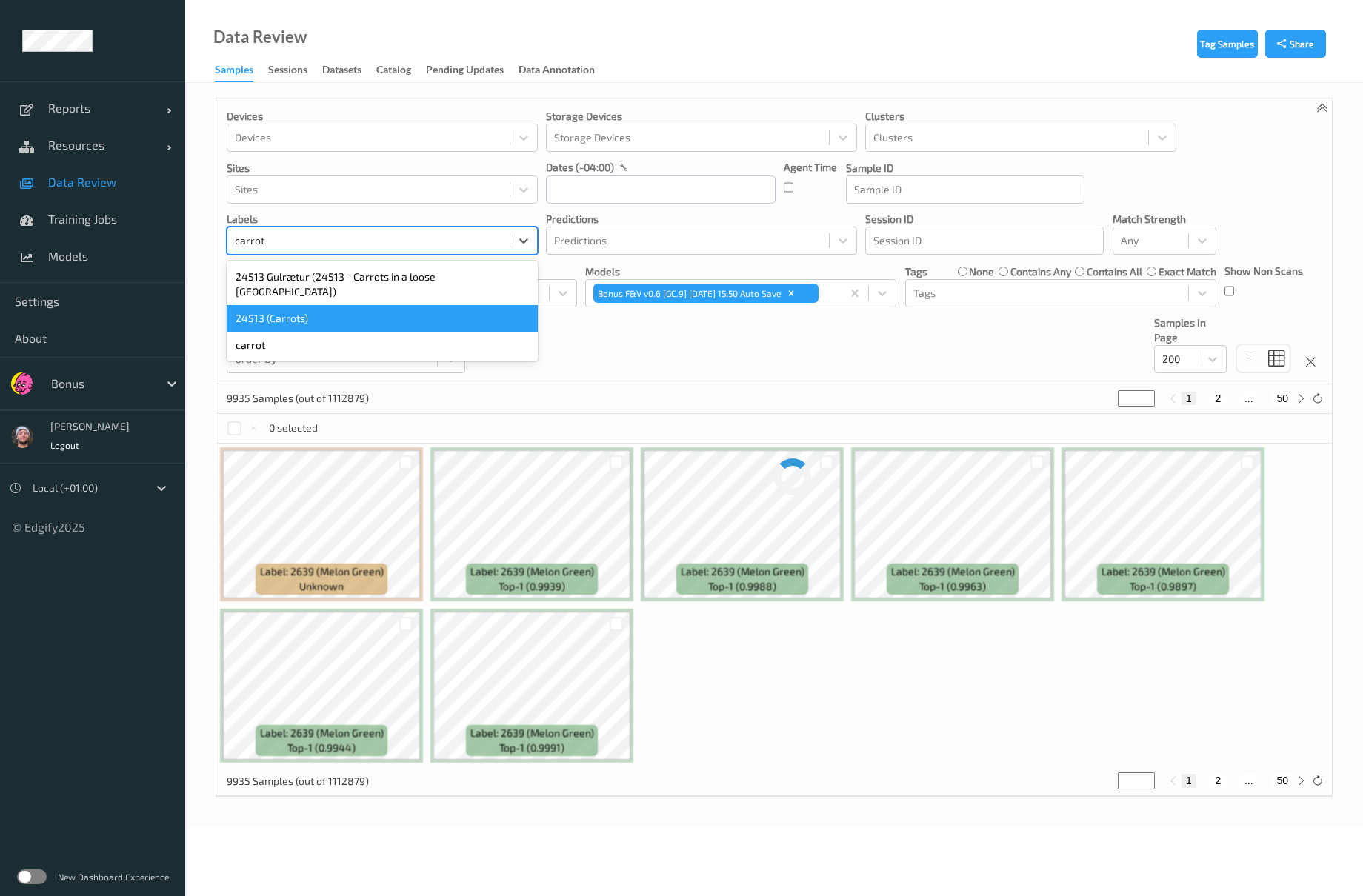
click at [290, 308] on div "24513 (Carrots)" at bounding box center [383, 319] width 312 height 27
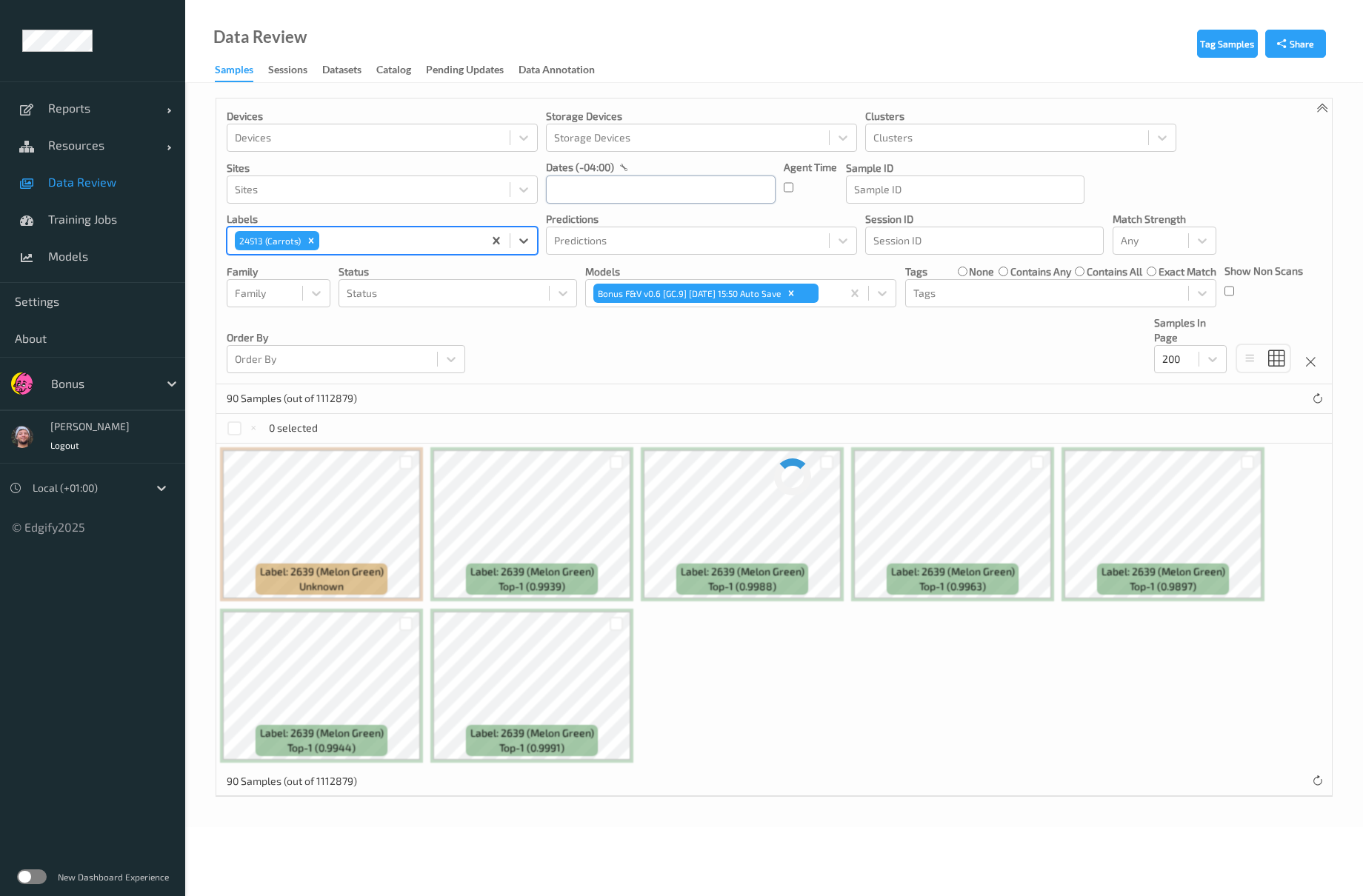
click at [656, 193] on input "text" at bounding box center [661, 190] width 230 height 28
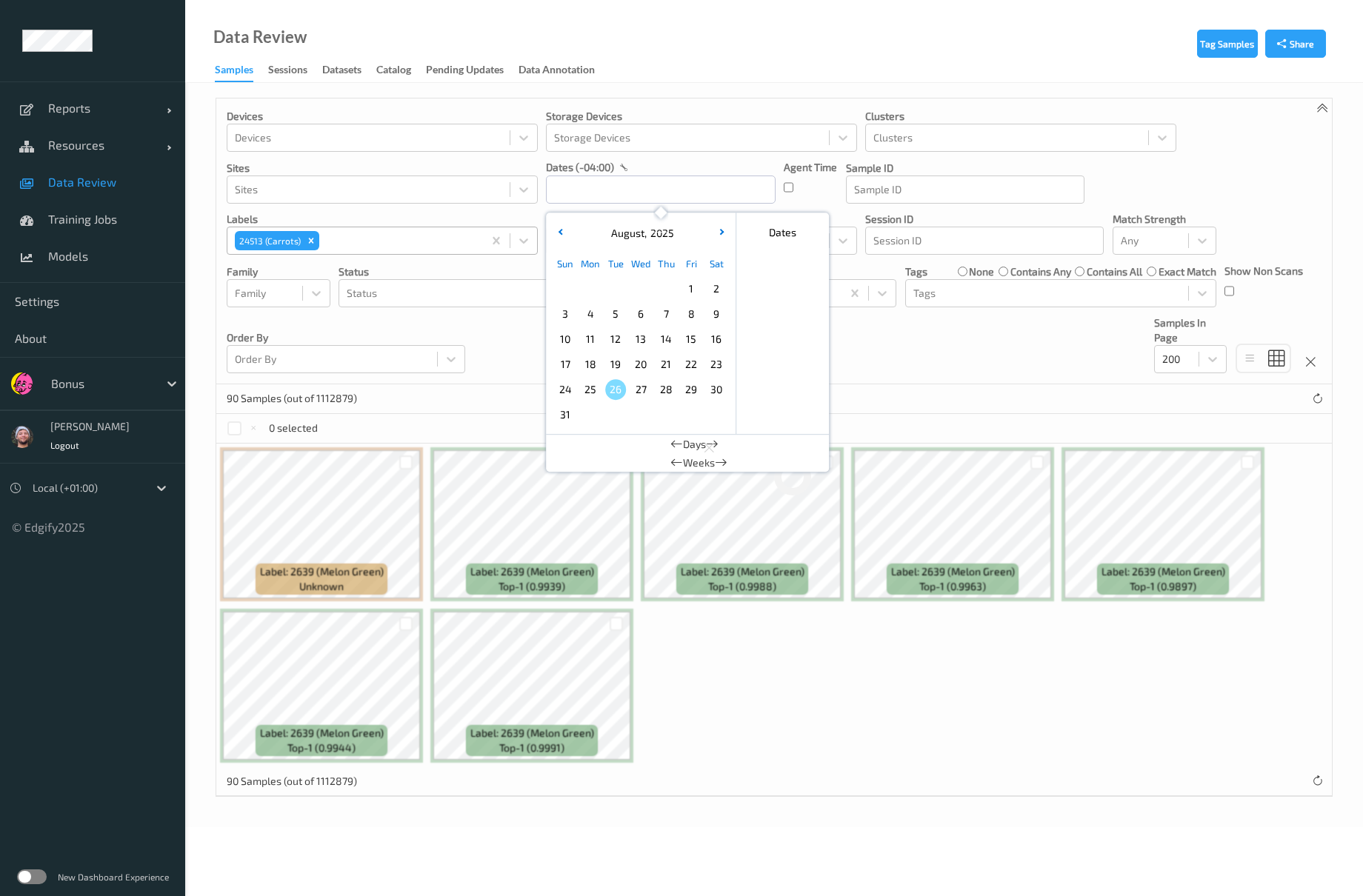
click at [599, 380] on div "24 25 26 27 28 29 30" at bounding box center [641, 390] width 176 height 25
click at [579, 381] on div "25" at bounding box center [590, 390] width 25 height 25
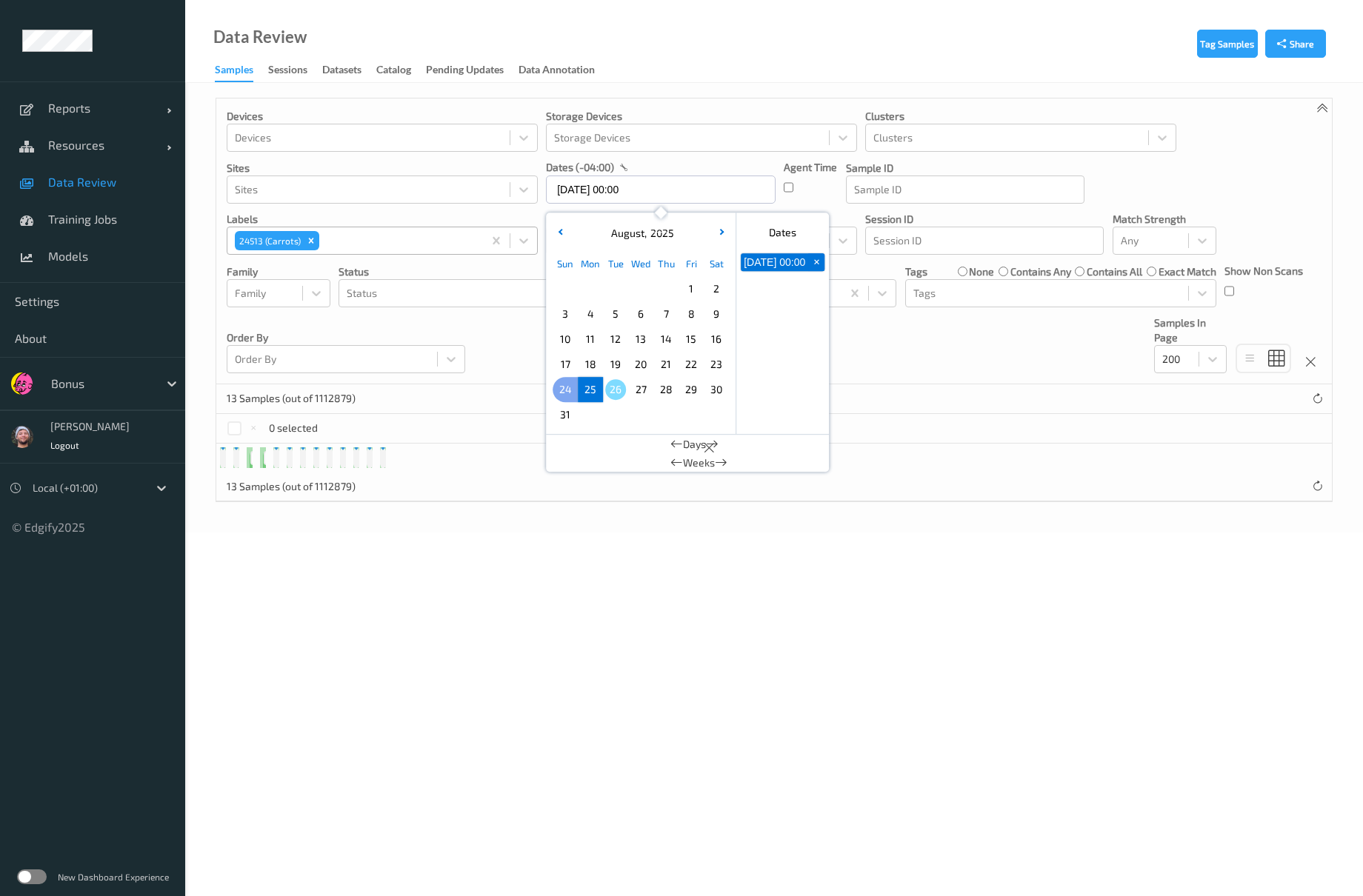
click at [564, 381] on span "24" at bounding box center [564, 389] width 20 height 20
type input "24/08/2025 00:00 -> 25/08/2025 23:59"
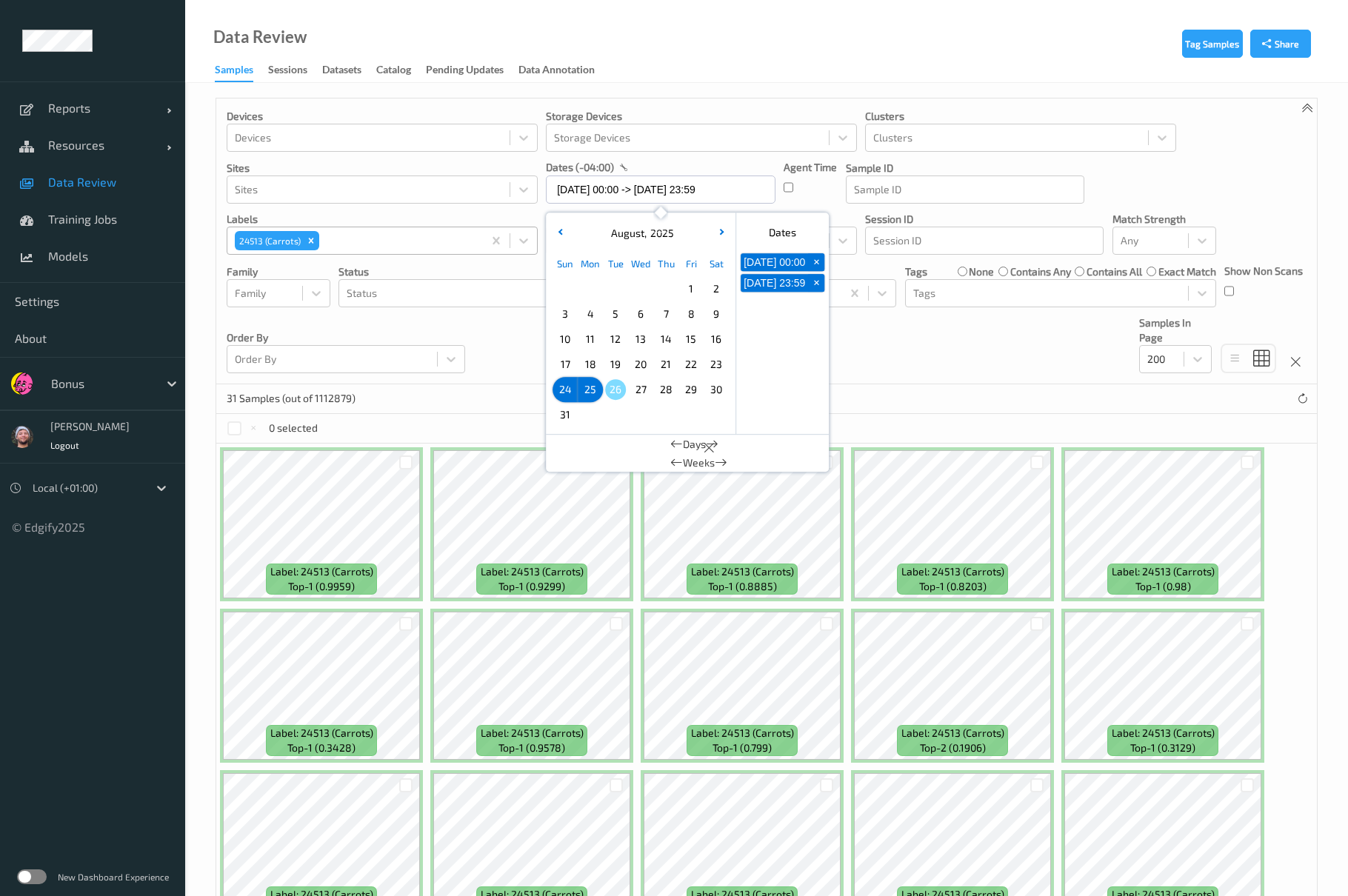
click at [913, 350] on div "Devices Devices Storage Devices Storage Devices Clusters Clusters Sites Sites d…" at bounding box center [766, 241] width 1101 height 286
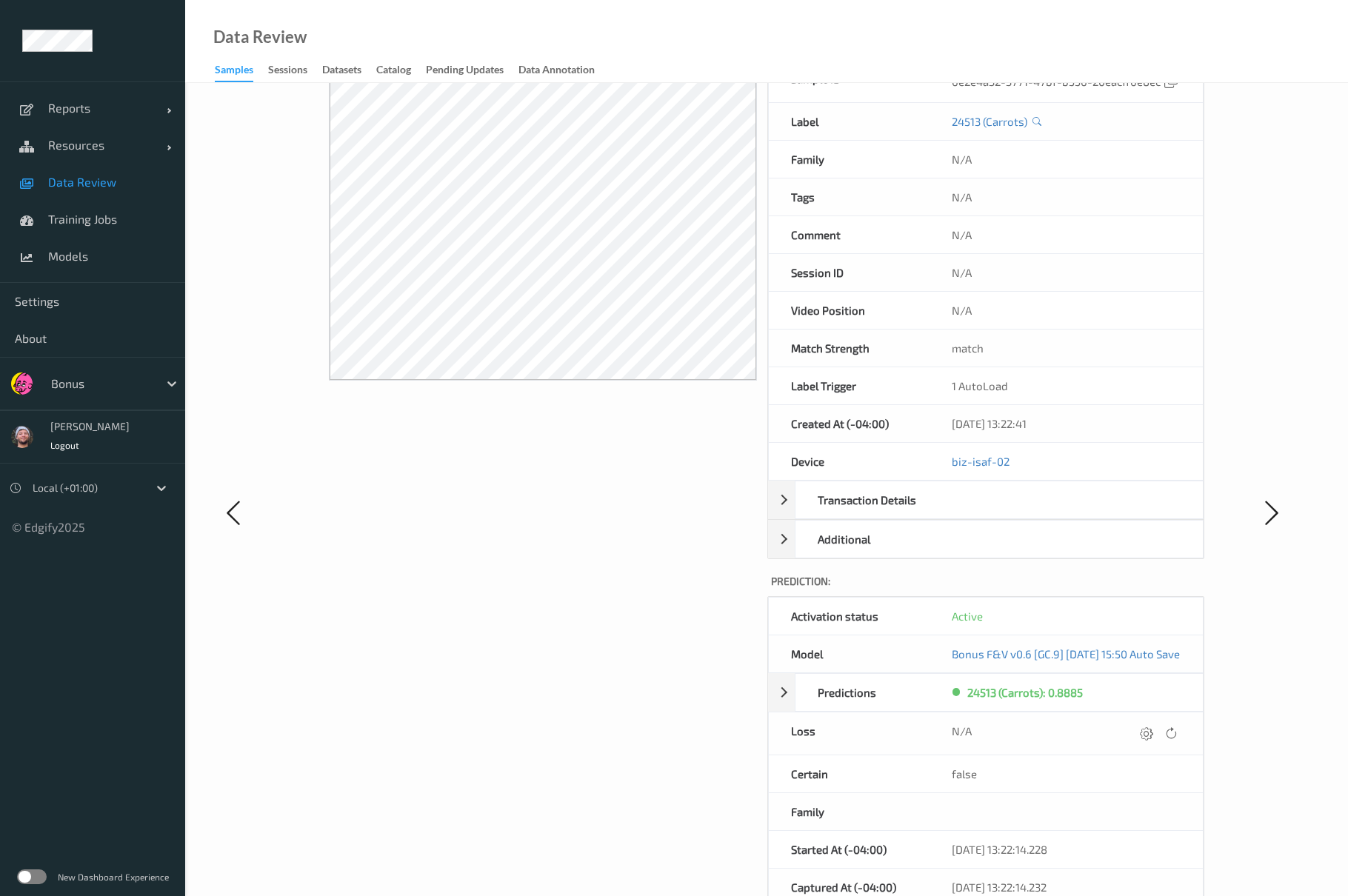
scroll to position [197, 0]
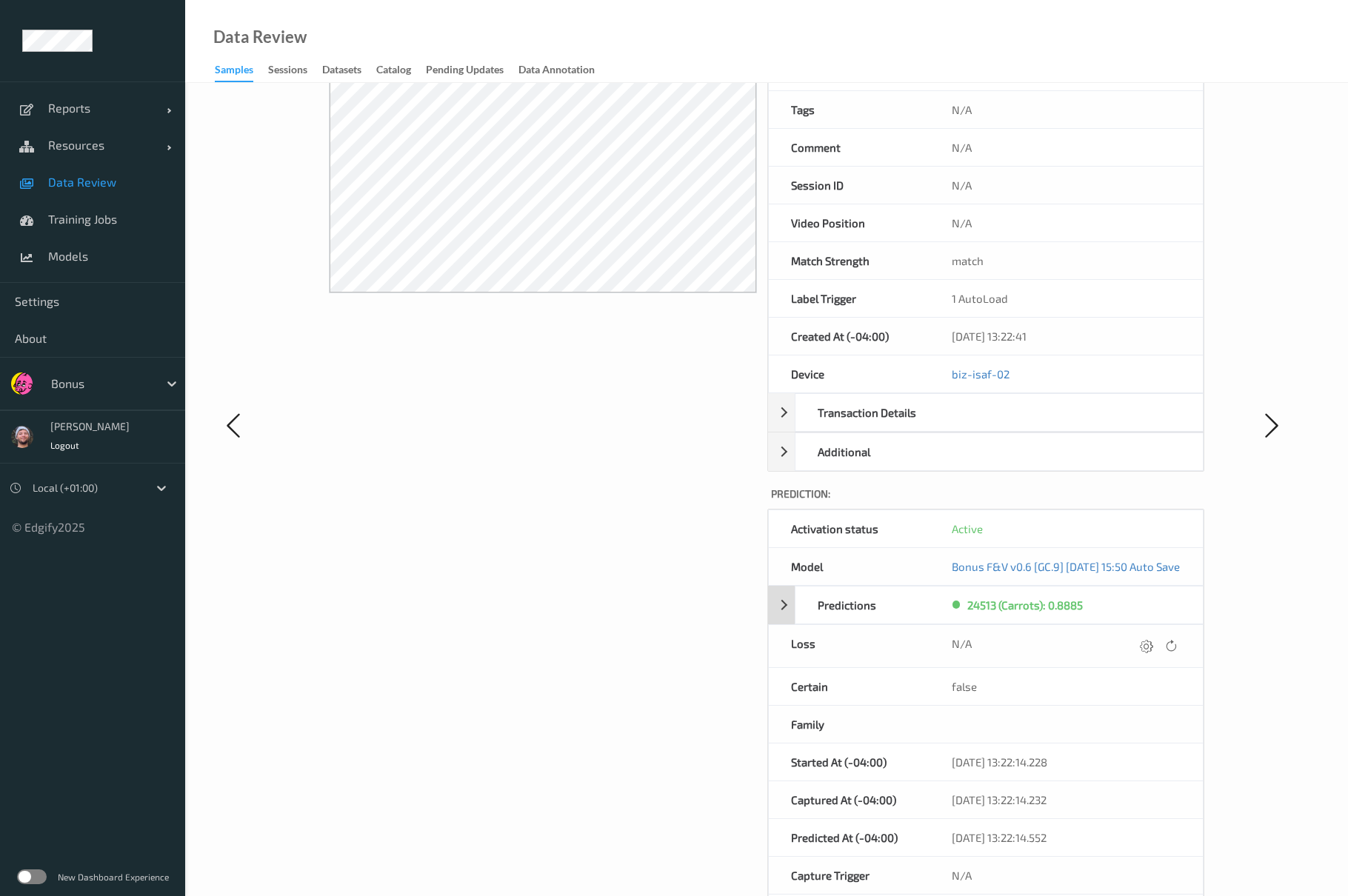
click at [800, 605] on div "Predictions" at bounding box center [871, 605] width 151 height 37
click at [896, 600] on div "Predictions" at bounding box center [871, 605] width 151 height 37
click at [854, 425] on div "Transaction Details" at bounding box center [871, 413] width 151 height 37
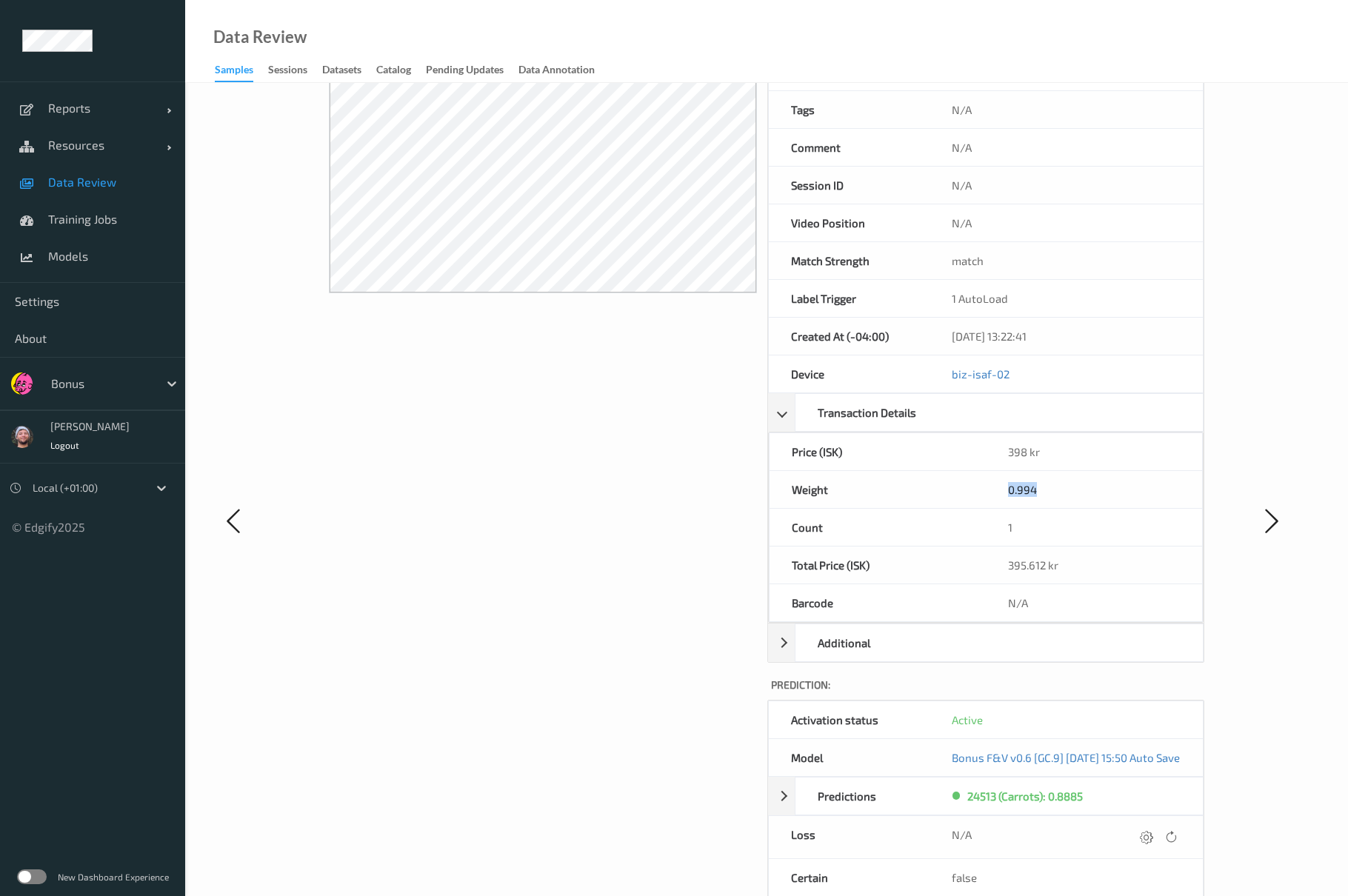
drag, startPoint x: 1050, startPoint y: 487, endPoint x: 999, endPoint y: 492, distance: 51.2
click at [999, 492] on div "0.994" at bounding box center [1094, 489] width 216 height 37
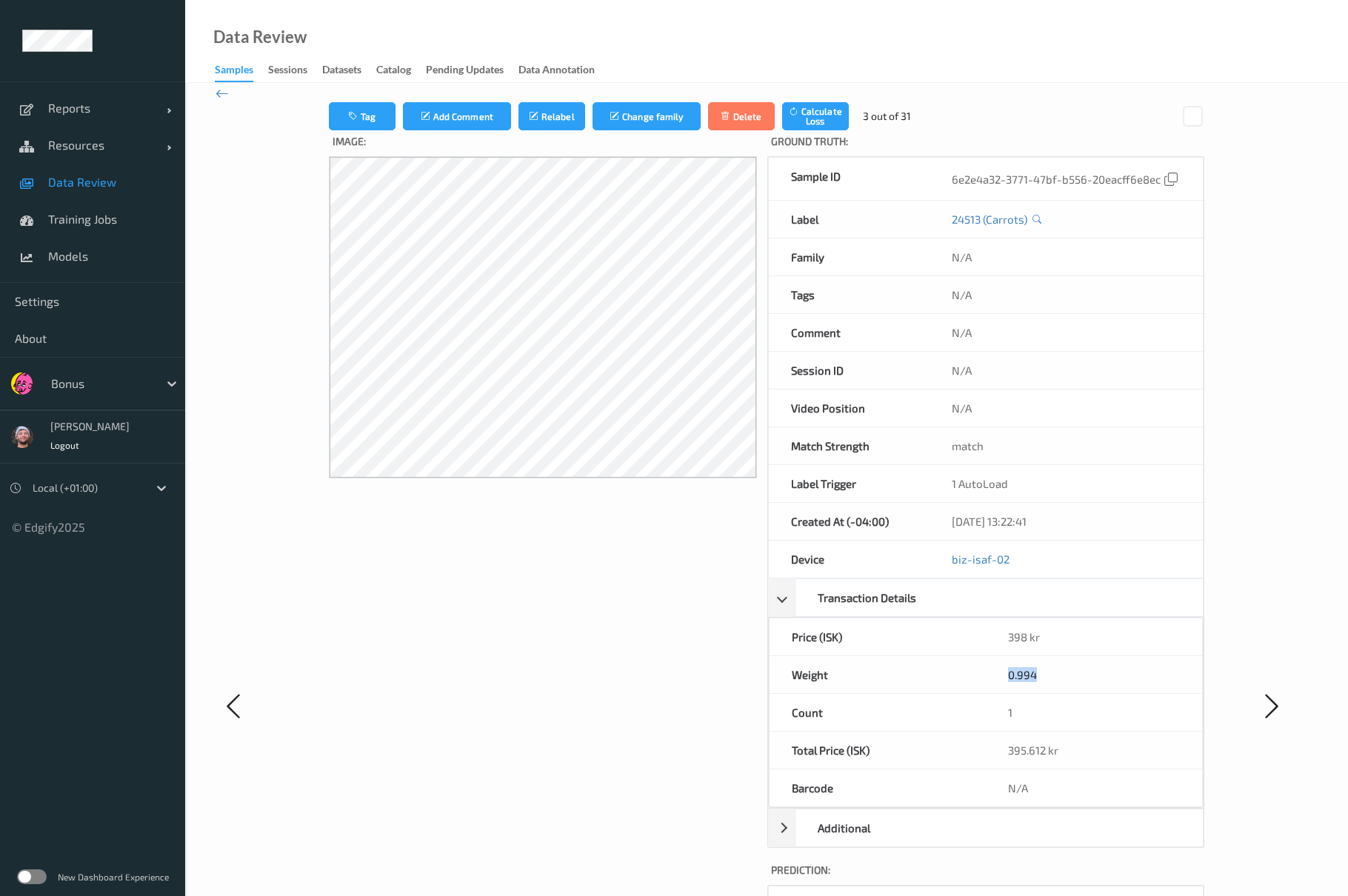
scroll to position [0, 0]
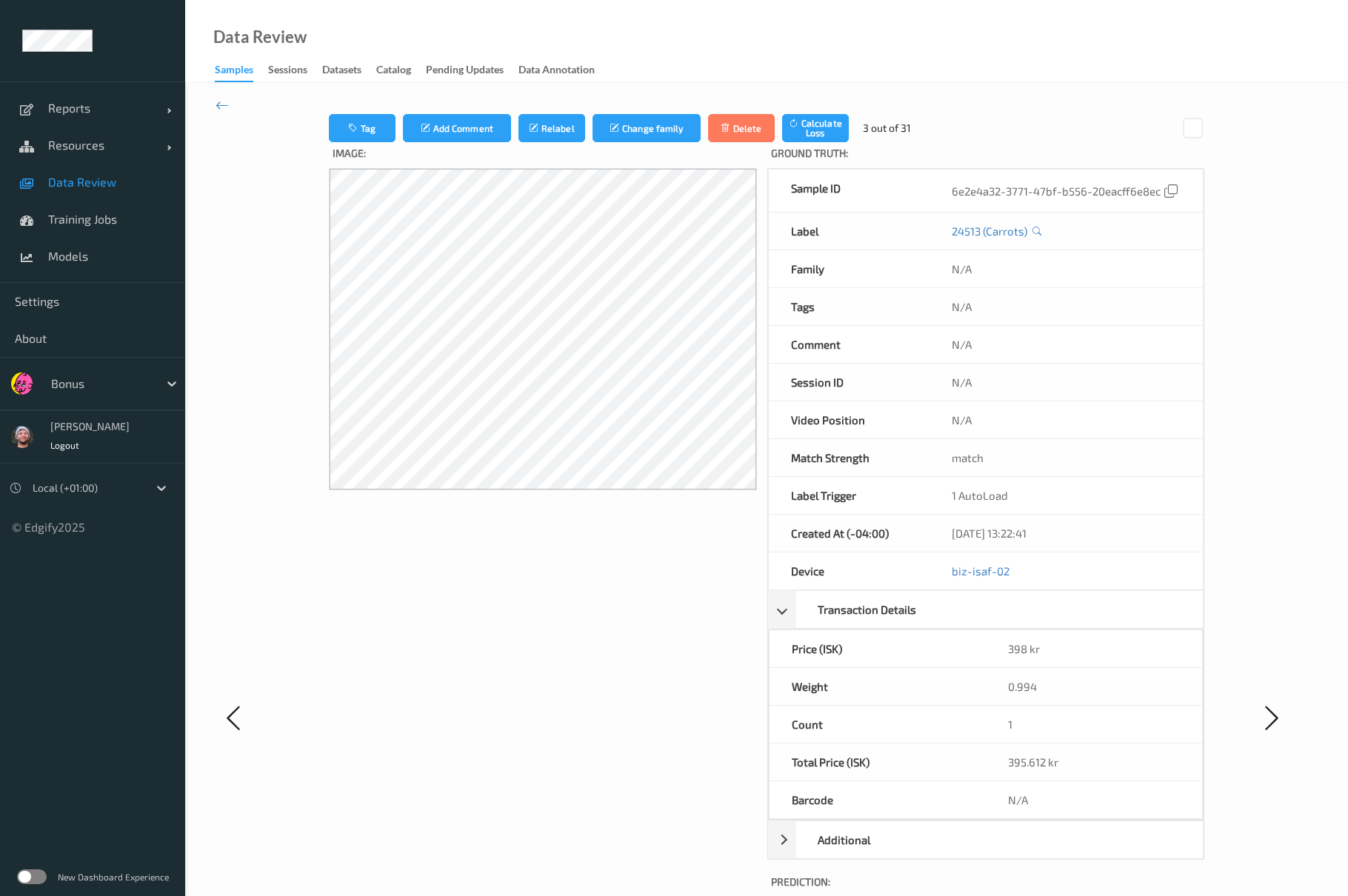
click at [217, 95] on div "Tag Add Comment Relabel Change family Delete Calculate Loss 3 out of 31 Image: …" at bounding box center [766, 716] width 1162 height 1268
click at [220, 98] on icon at bounding box center [222, 105] width 13 height 16
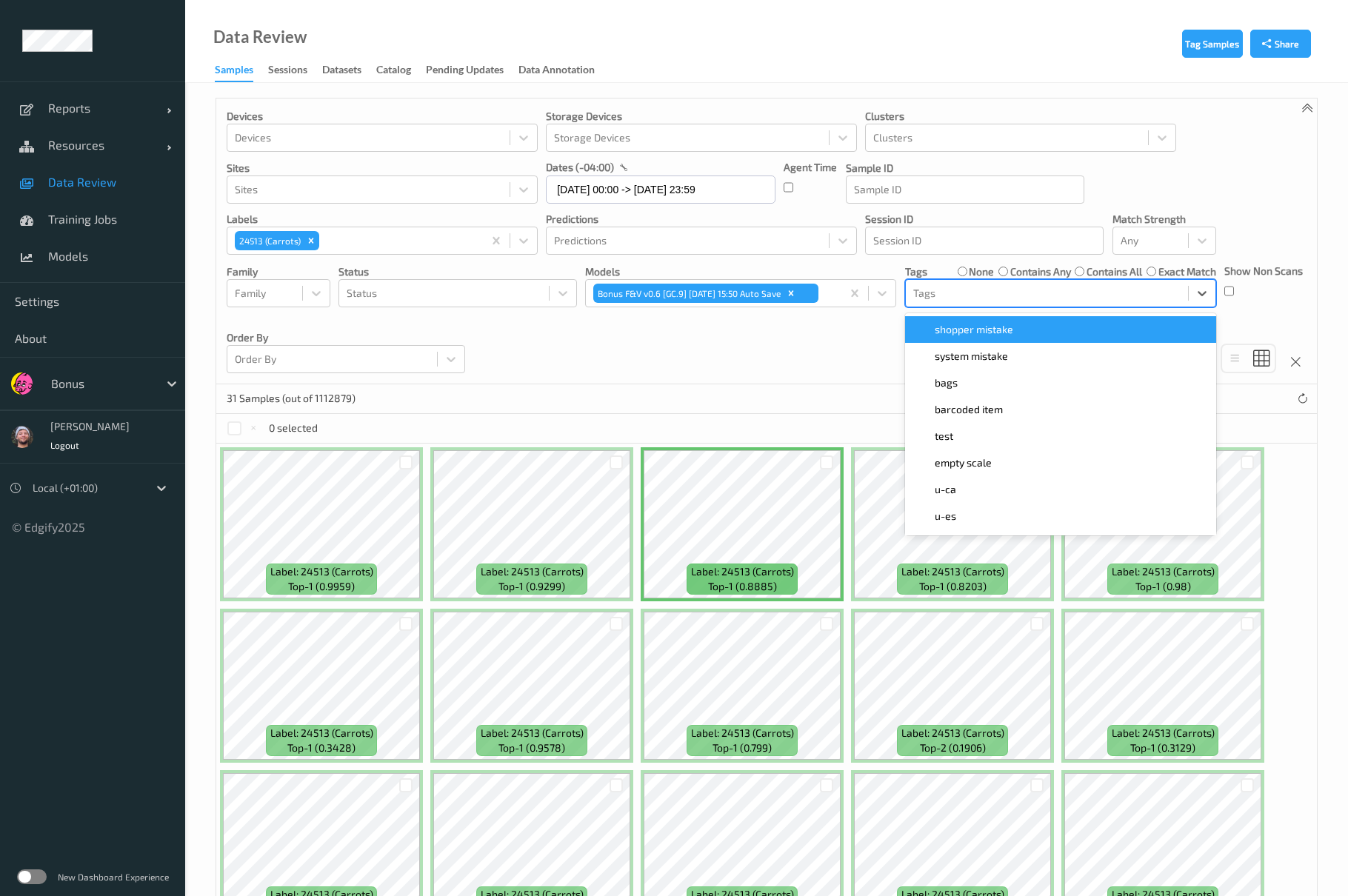
click at [996, 303] on div at bounding box center [1046, 294] width 267 height 18
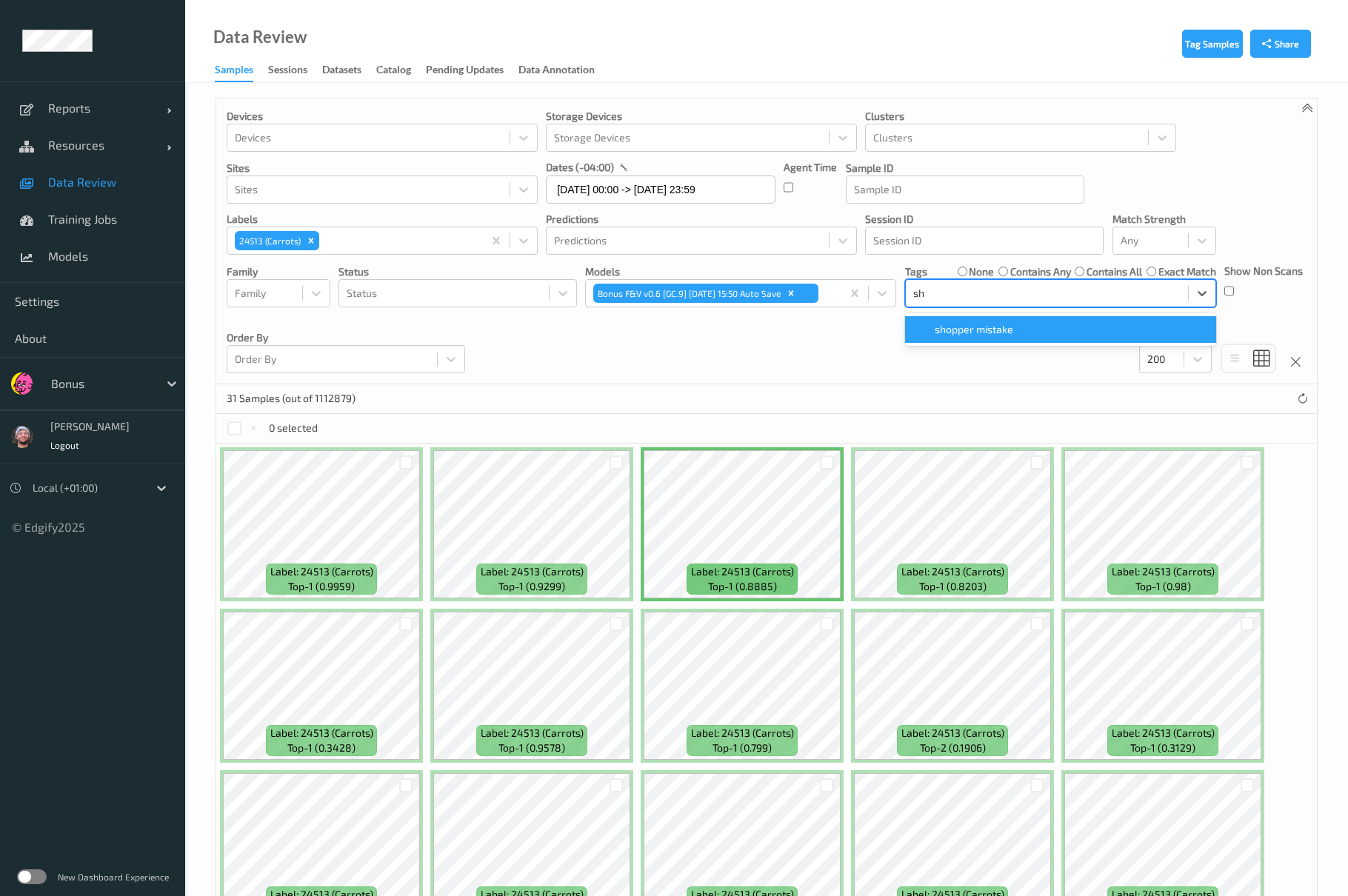
type input "sh"
drag, startPoint x: 990, startPoint y: 348, endPoint x: 981, endPoint y: 335, distance: 15.8
click at [983, 337] on div "Devices Devices Storage Devices Storage Devices Clusters Clusters Sites Sites d…" at bounding box center [766, 241] width 1101 height 286
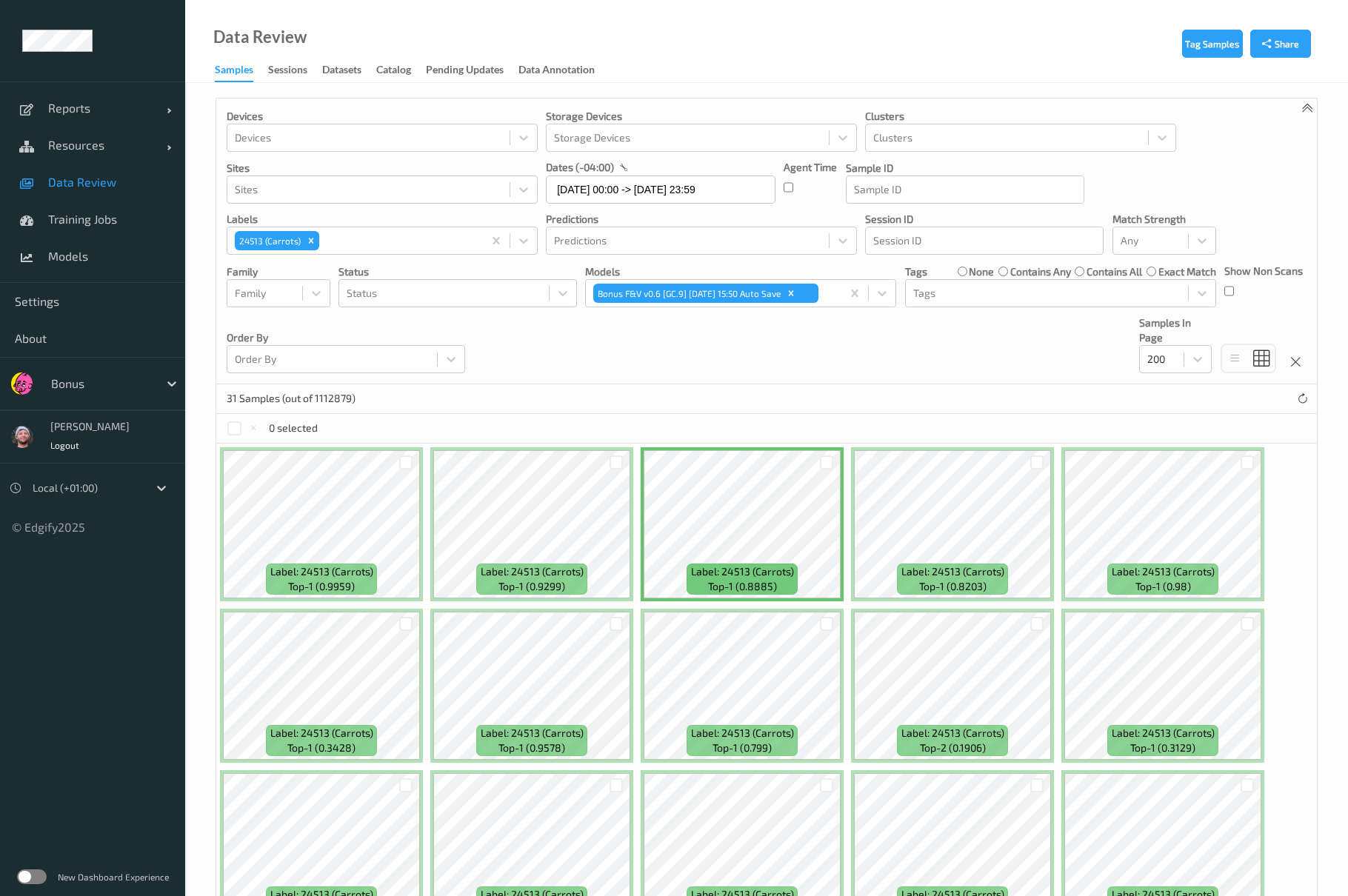
click at [981, 335] on div "Devices Devices Storage Devices Storage Devices Clusters Clusters Sites Sites d…" at bounding box center [766, 241] width 1101 height 286
click at [972, 298] on div at bounding box center [1046, 294] width 267 height 18
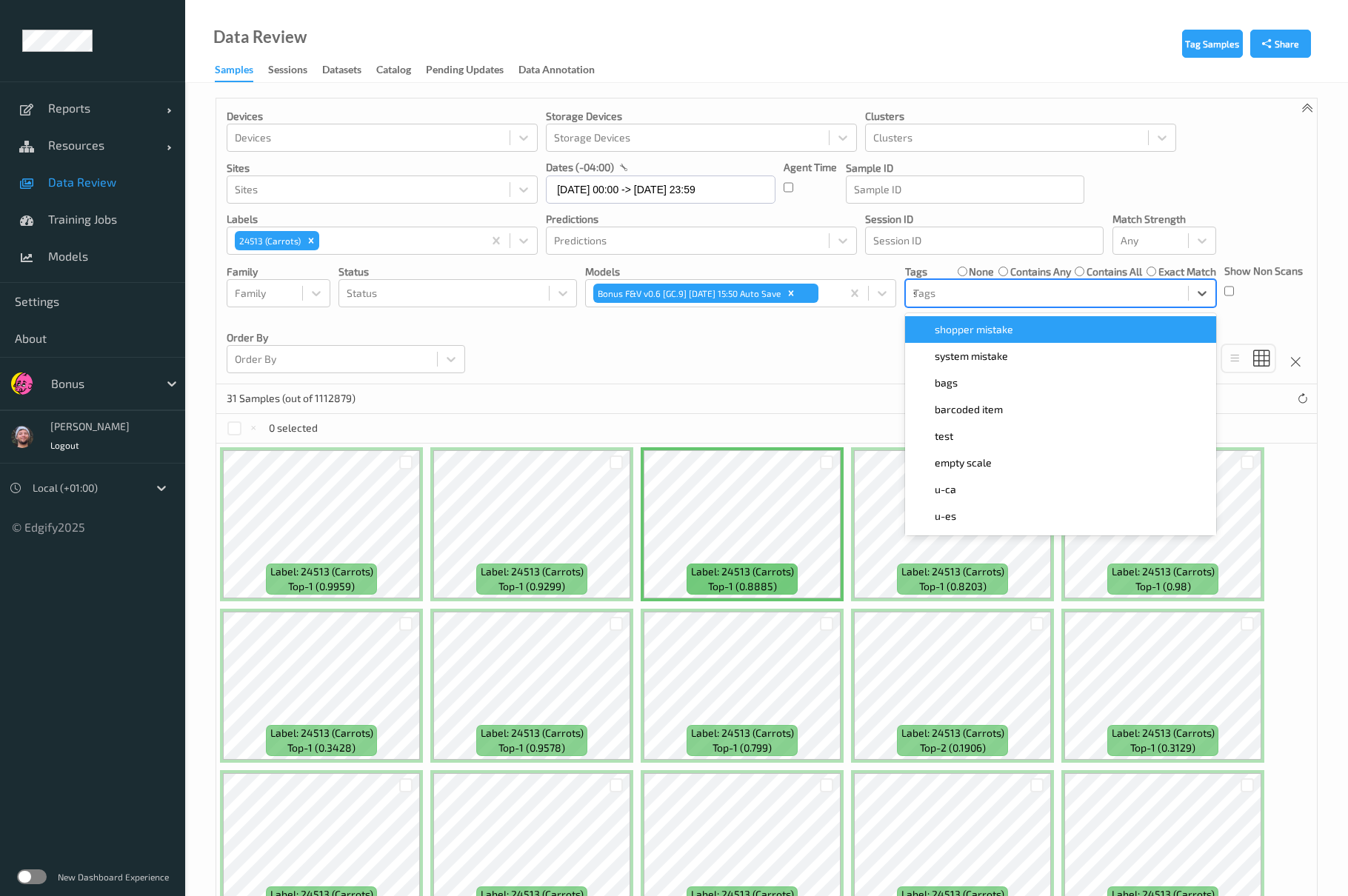
type input "sh"
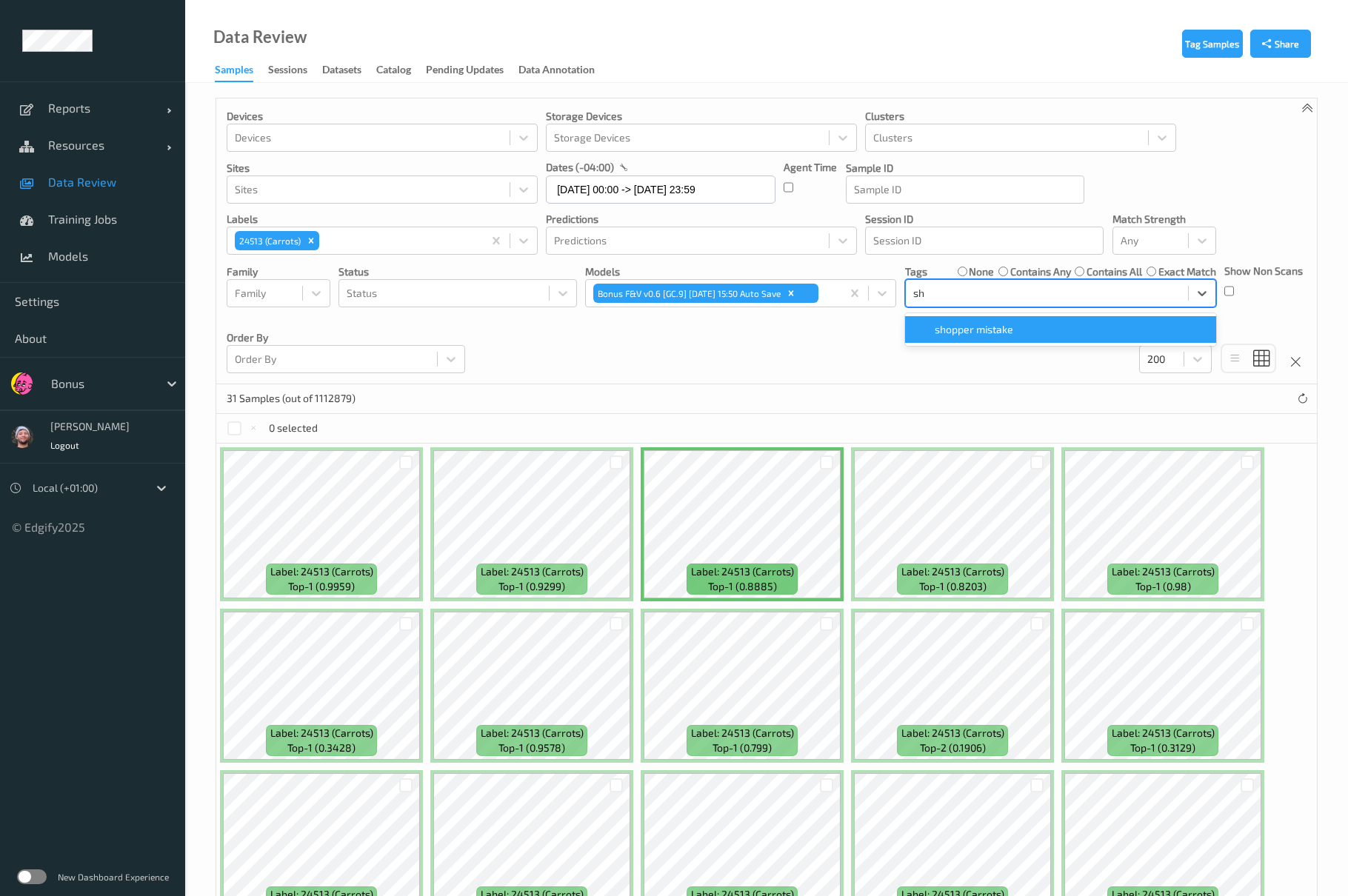
click at [964, 336] on span "shopper mistake" at bounding box center [973, 329] width 78 height 15
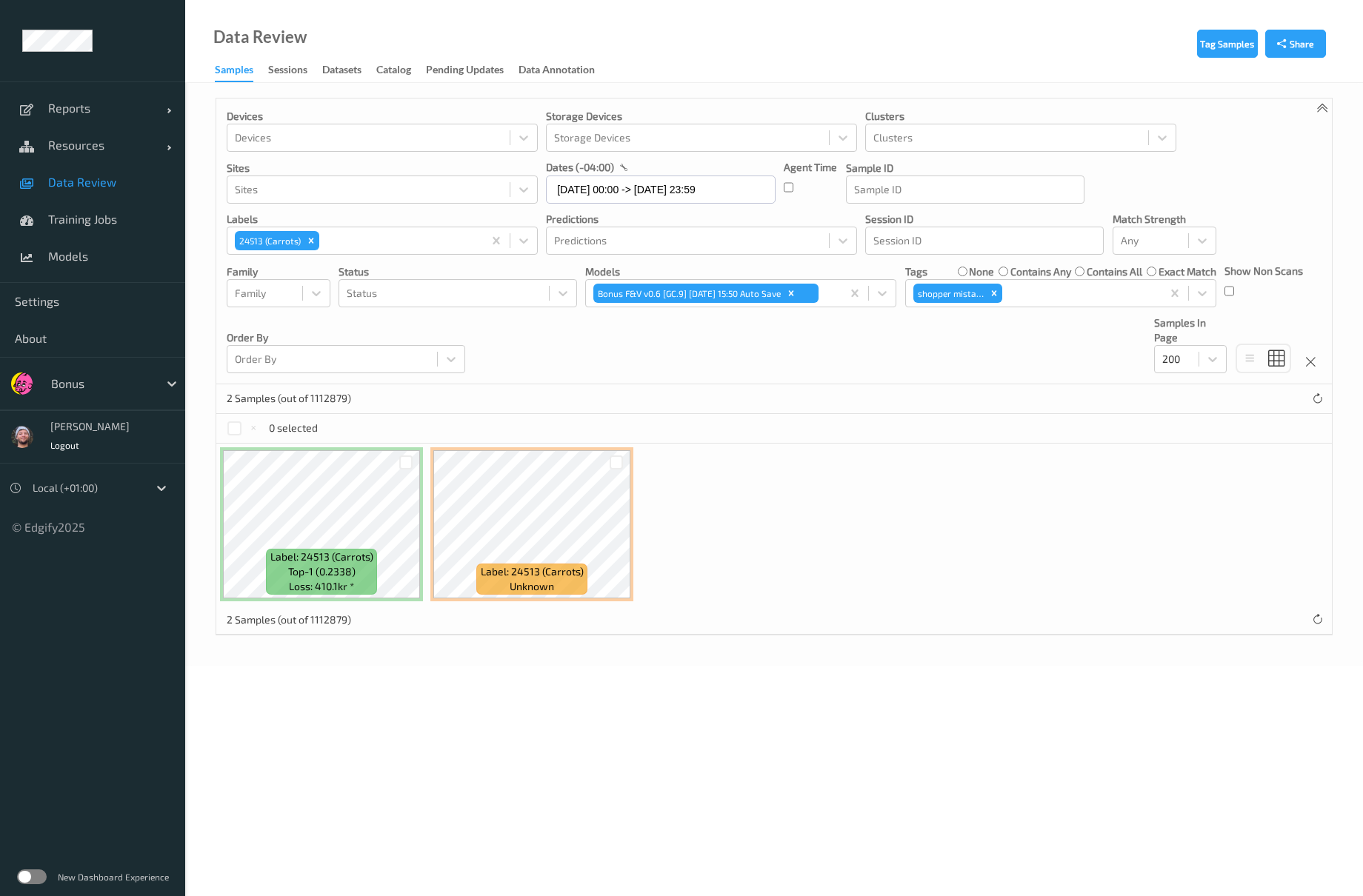
click at [783, 353] on div "Devices Devices Storage Devices Storage Devices Clusters Clusters Sites Sites d…" at bounding box center [774, 241] width 1116 height 286
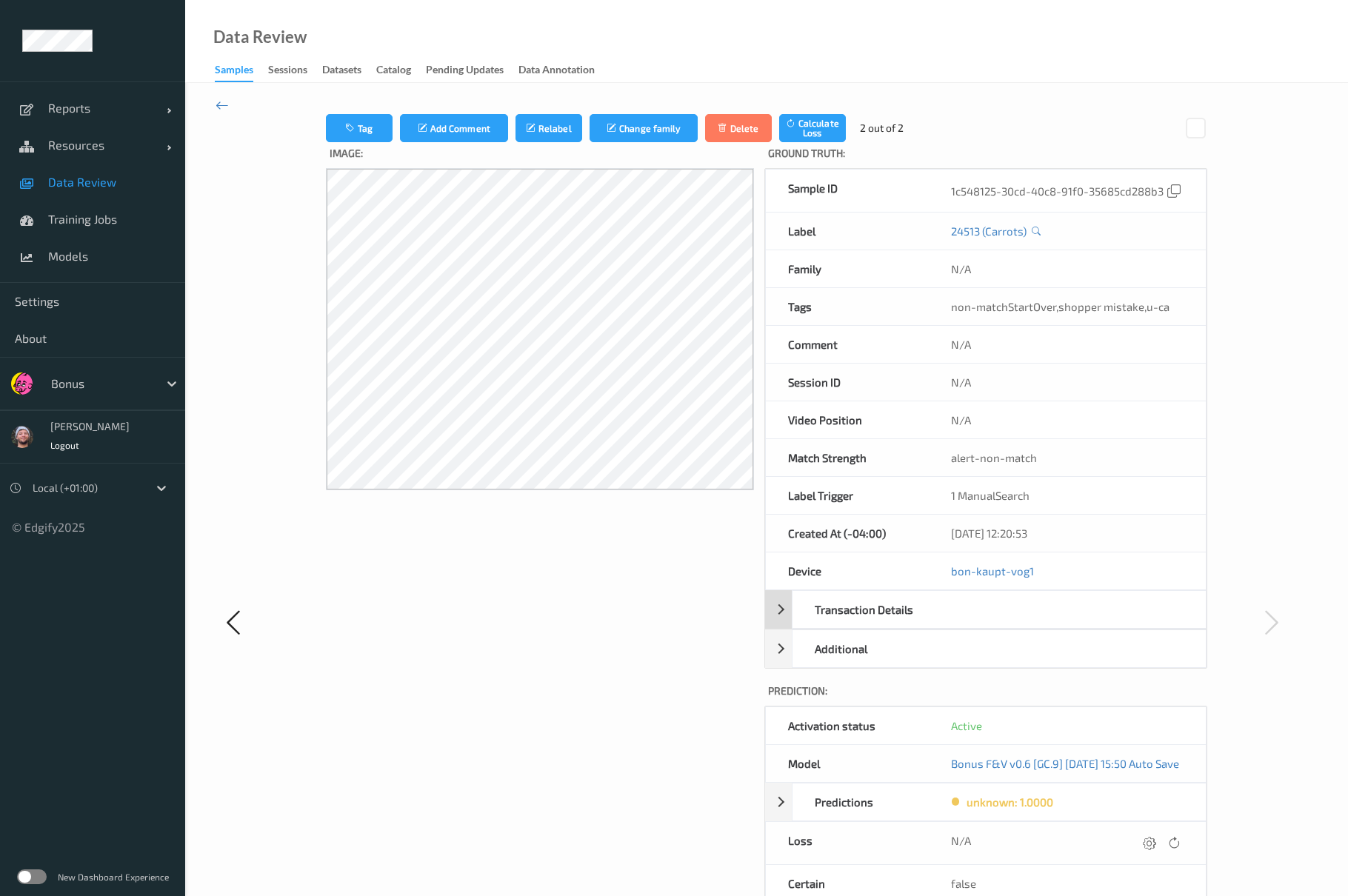
click at [946, 614] on div at bounding box center [1076, 609] width 261 height 37
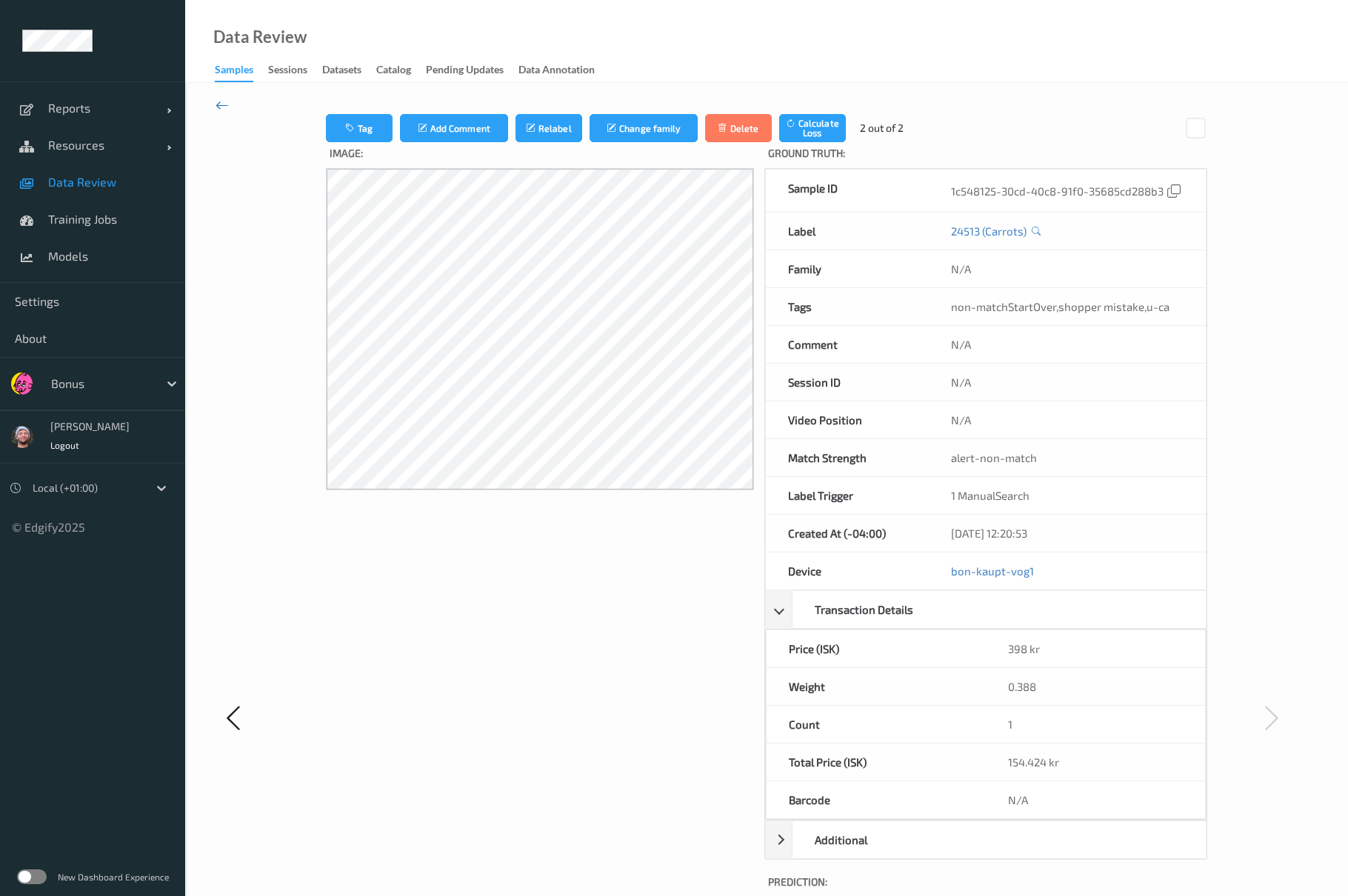
click at [225, 97] on icon at bounding box center [222, 105] width 13 height 16
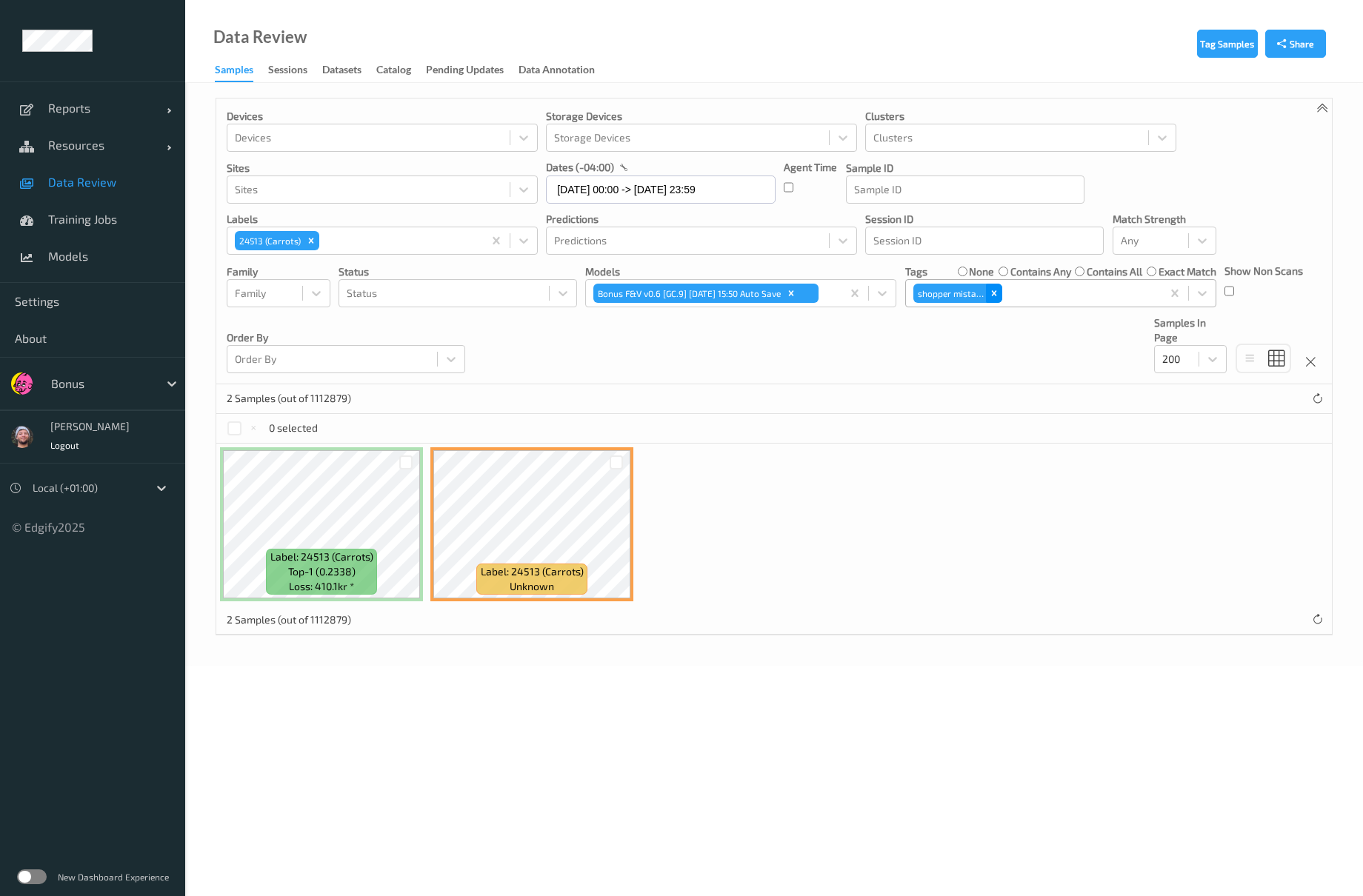
click at [990, 297] on icon "Remove shopper mistake" at bounding box center [994, 294] width 11 height 11
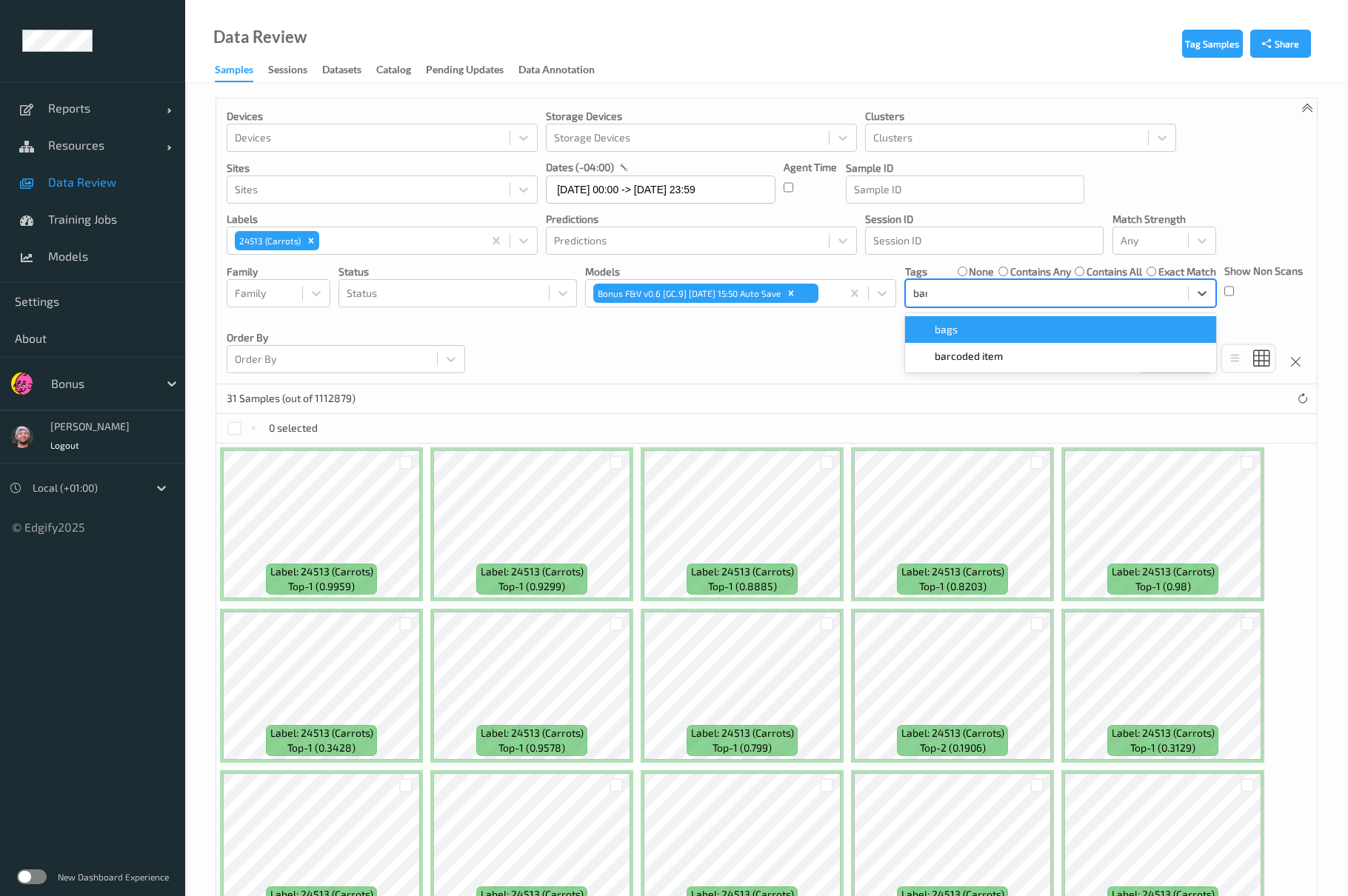
type input "barc"
click at [1003, 327] on div "barcoded item" at bounding box center [1061, 329] width 294 height 15
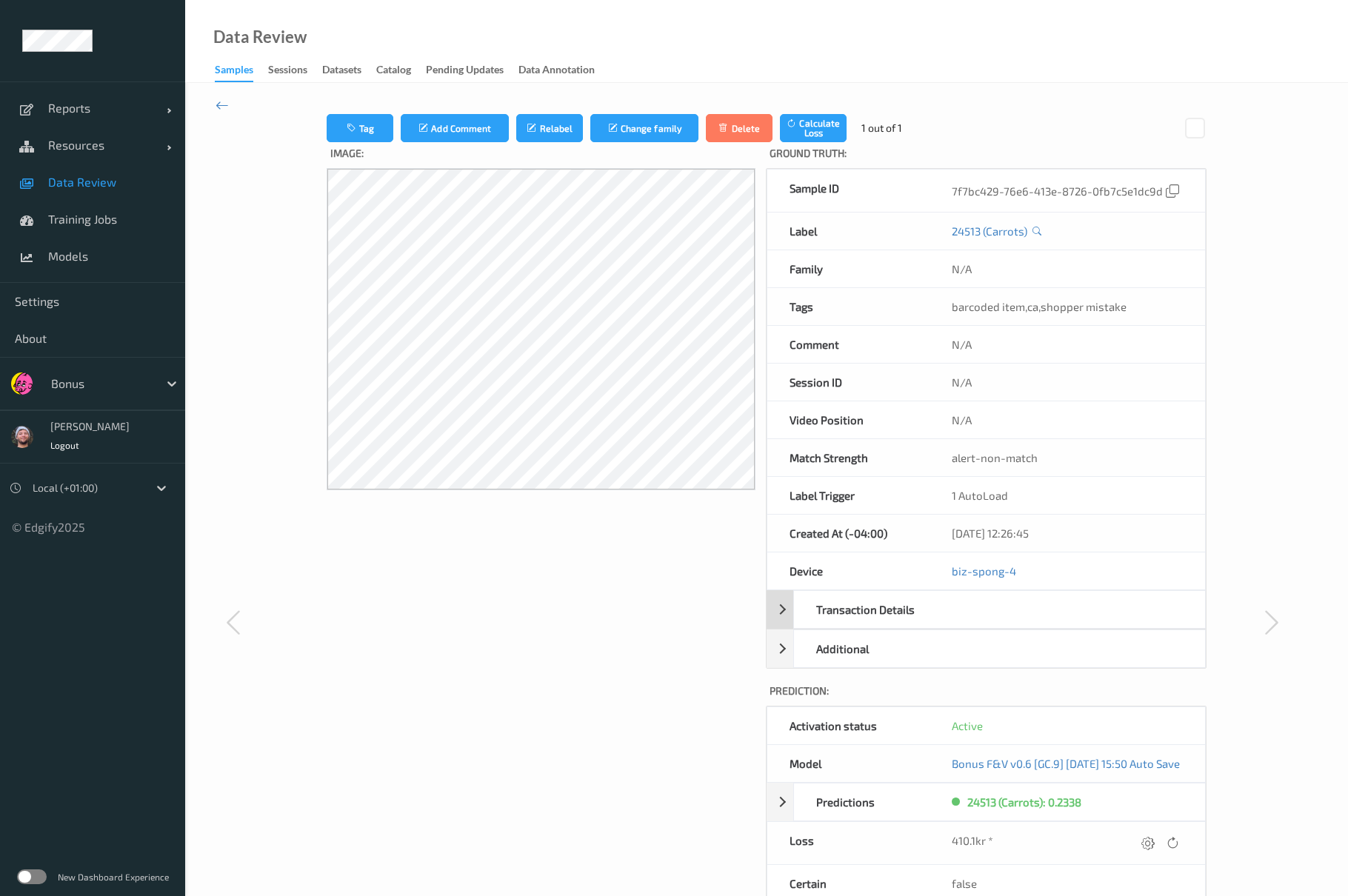
click at [893, 619] on div "Transaction Details" at bounding box center [869, 609] width 152 height 37
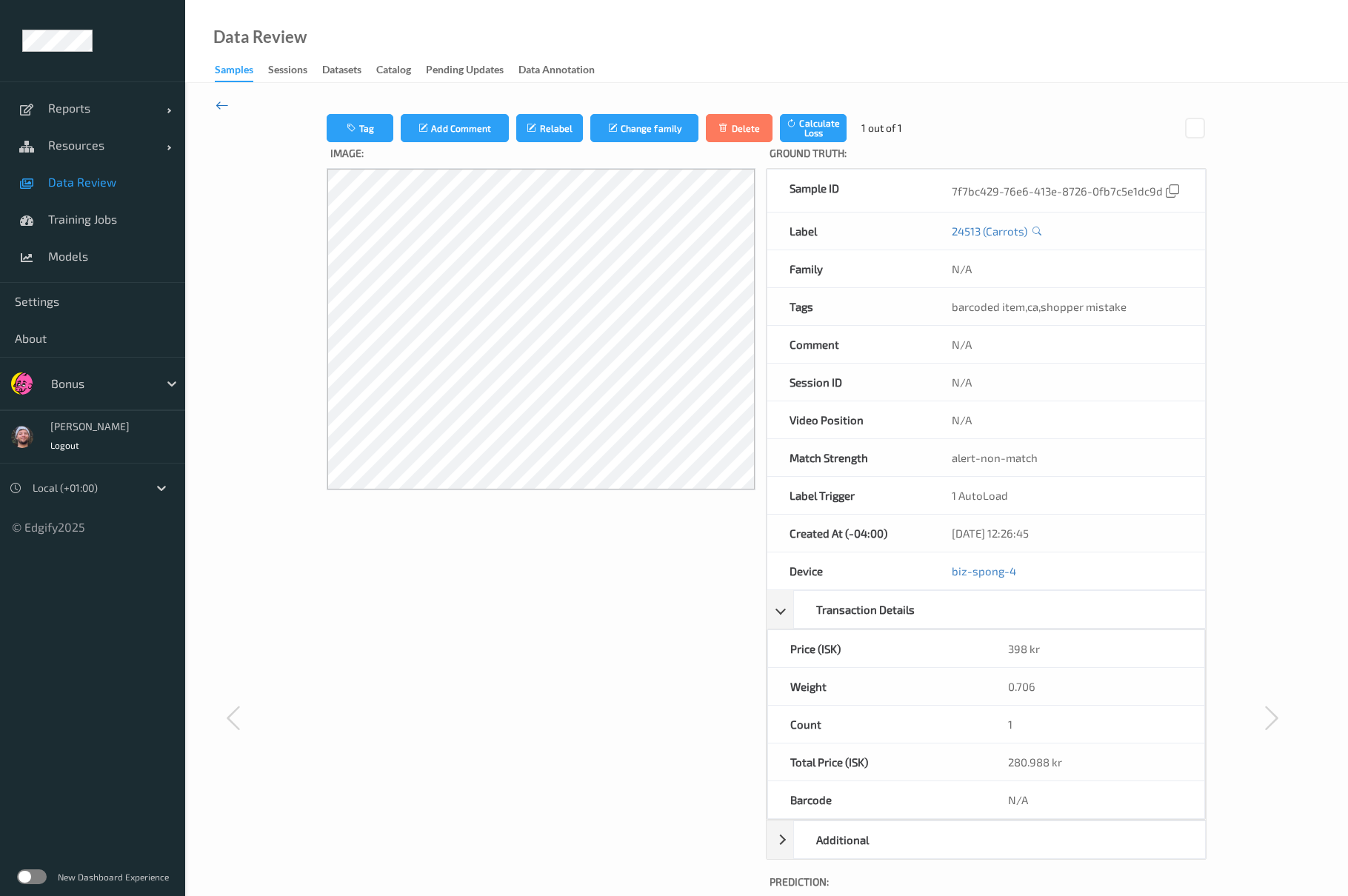
click at [220, 104] on icon at bounding box center [222, 105] width 13 height 16
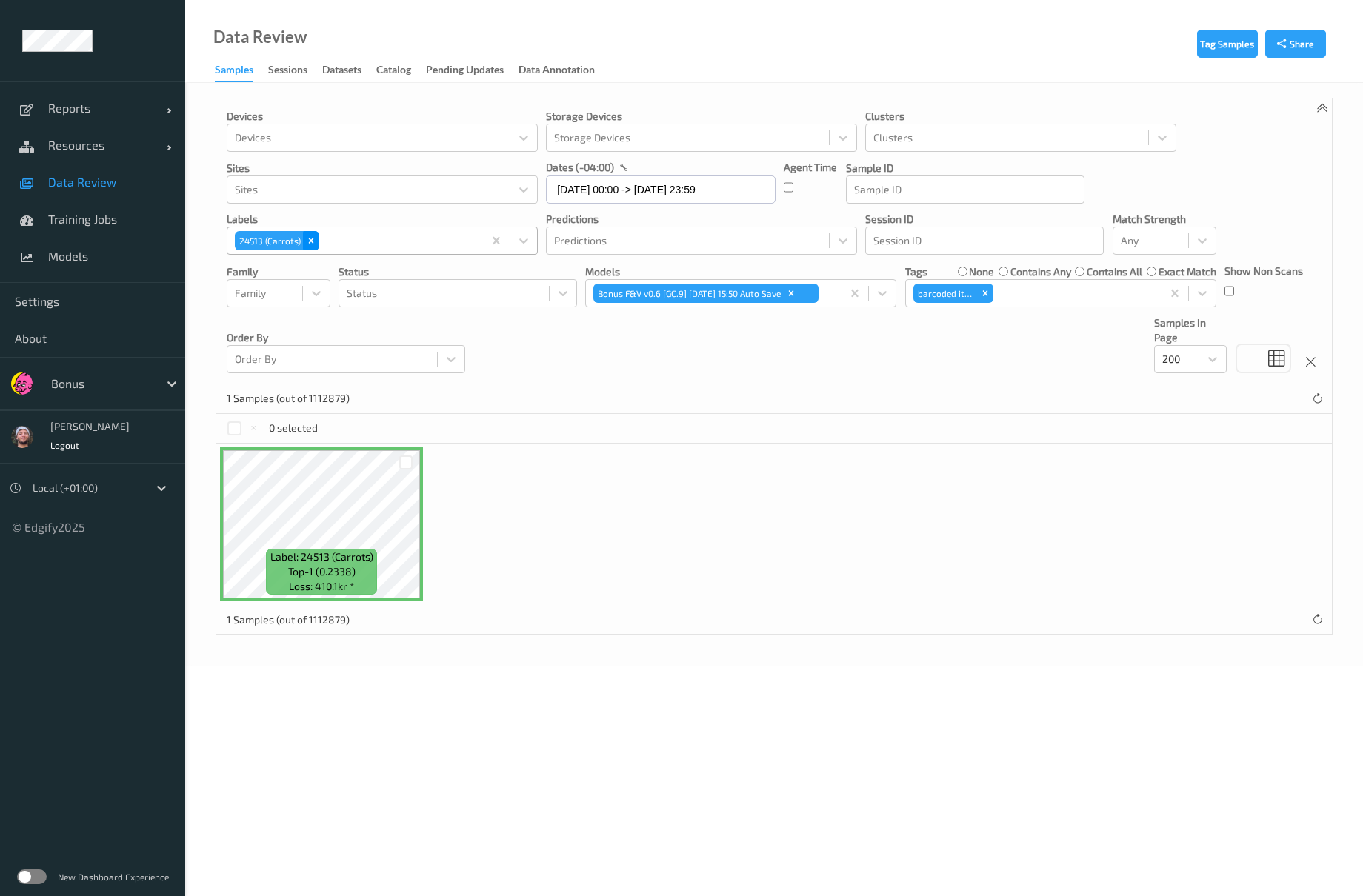
click at [310, 237] on icon "Remove 24513 (Carrots)" at bounding box center [312, 241] width 11 height 11
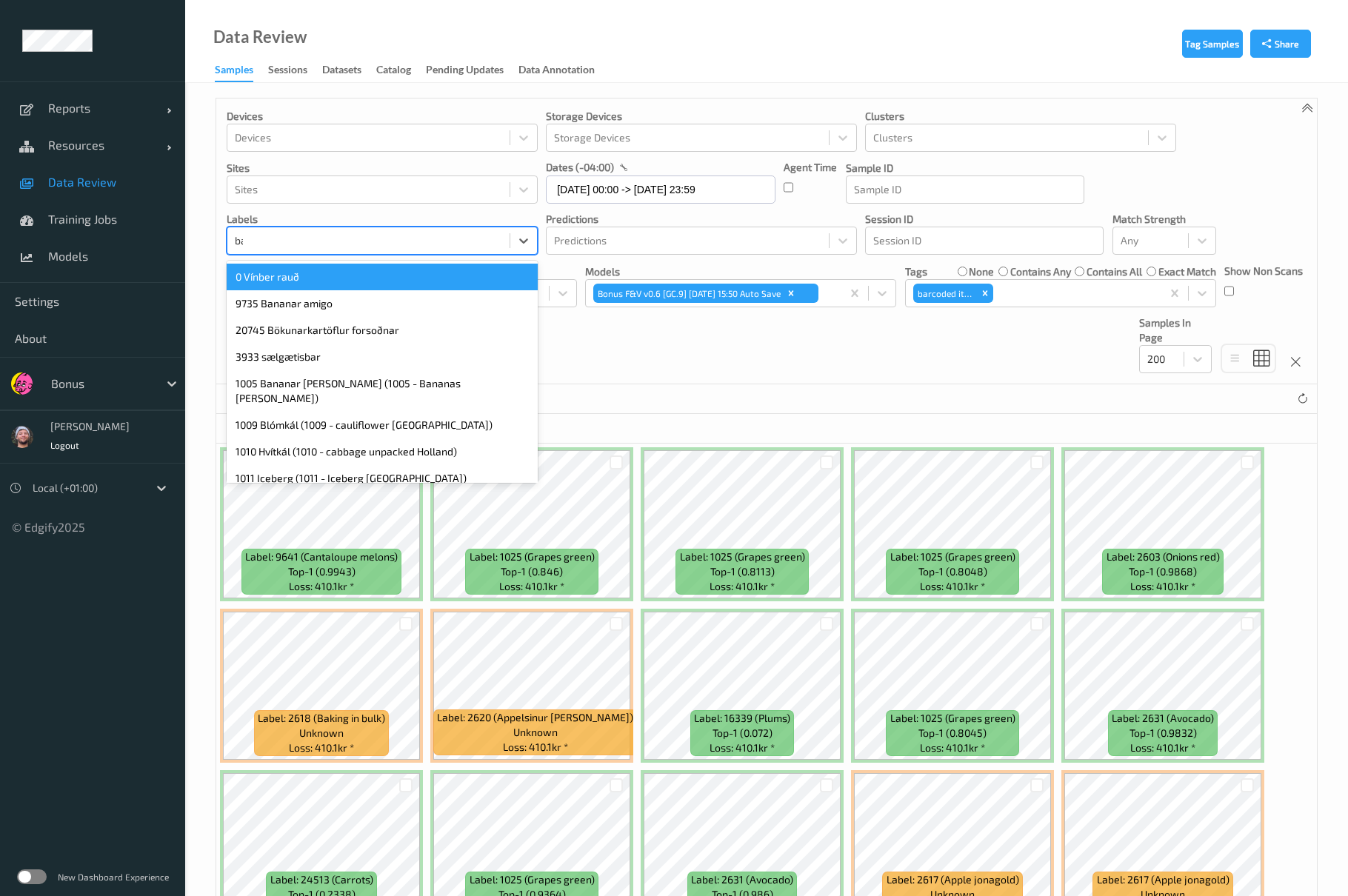
type input "bana"
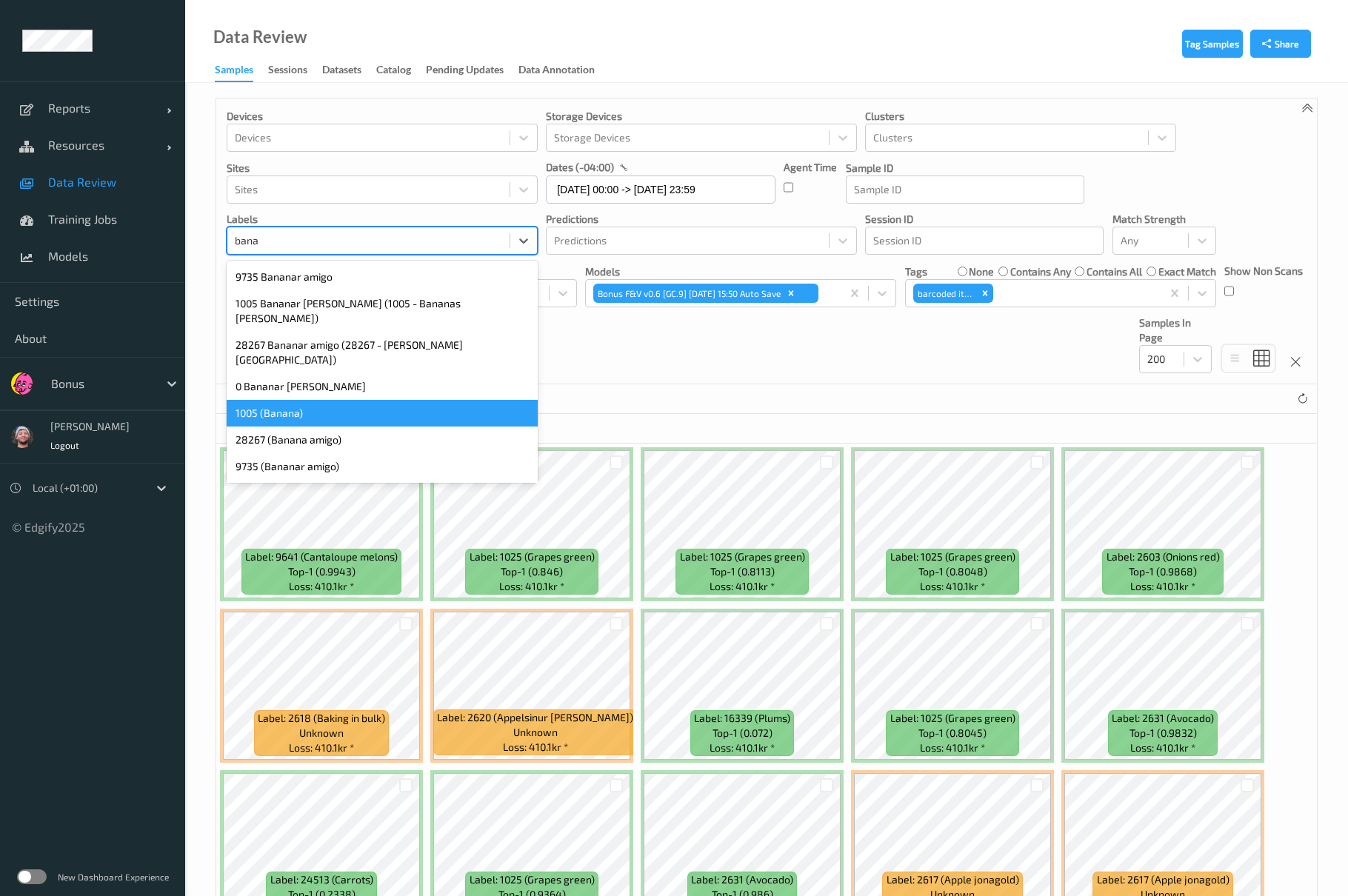
click at [309, 400] on div "1005 (Banana)" at bounding box center [383, 413] width 311 height 27
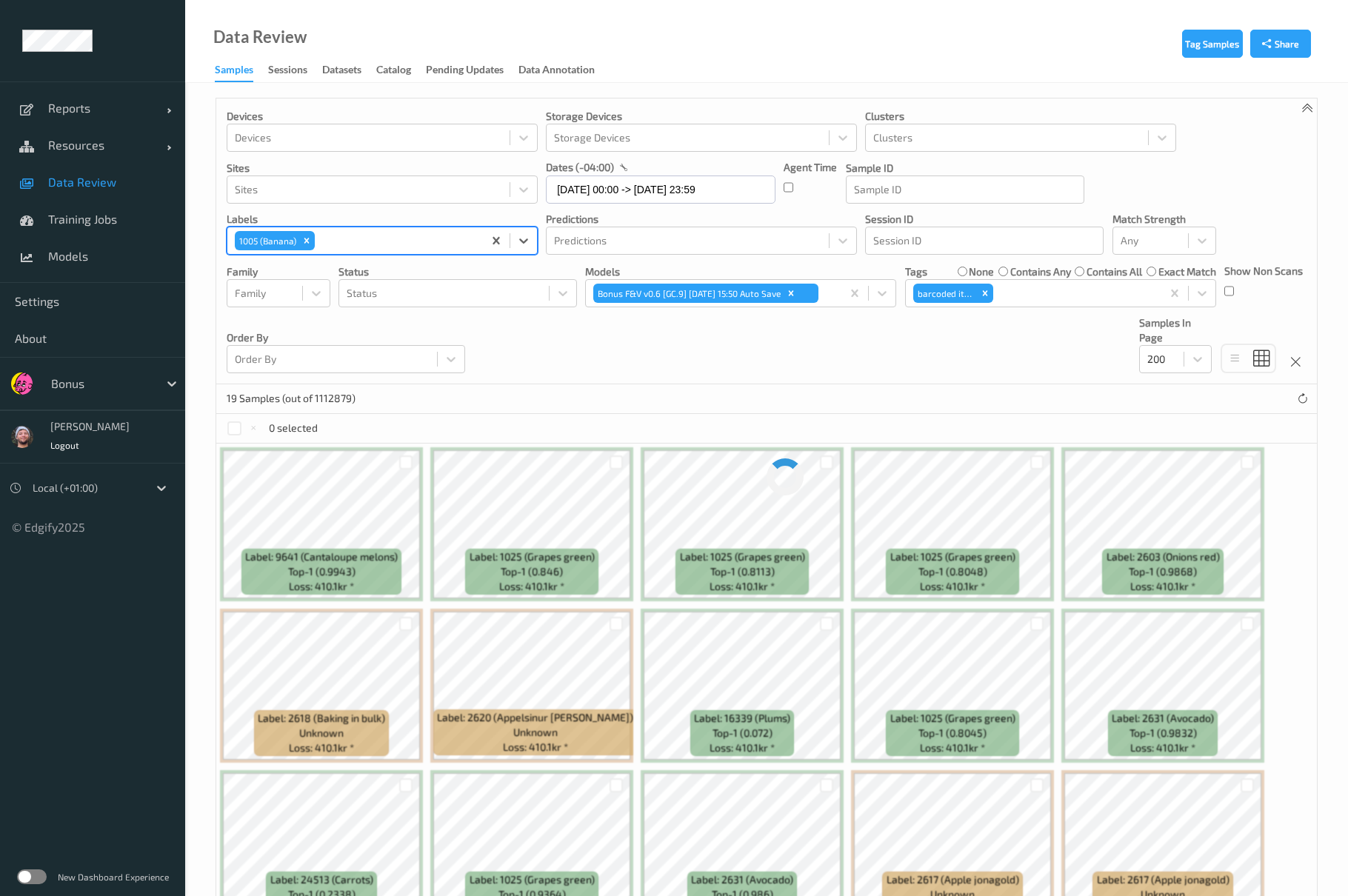
click at [749, 351] on div "Devices Devices Storage Devices Storage Devices Clusters Clusters Sites Sites d…" at bounding box center [766, 241] width 1101 height 286
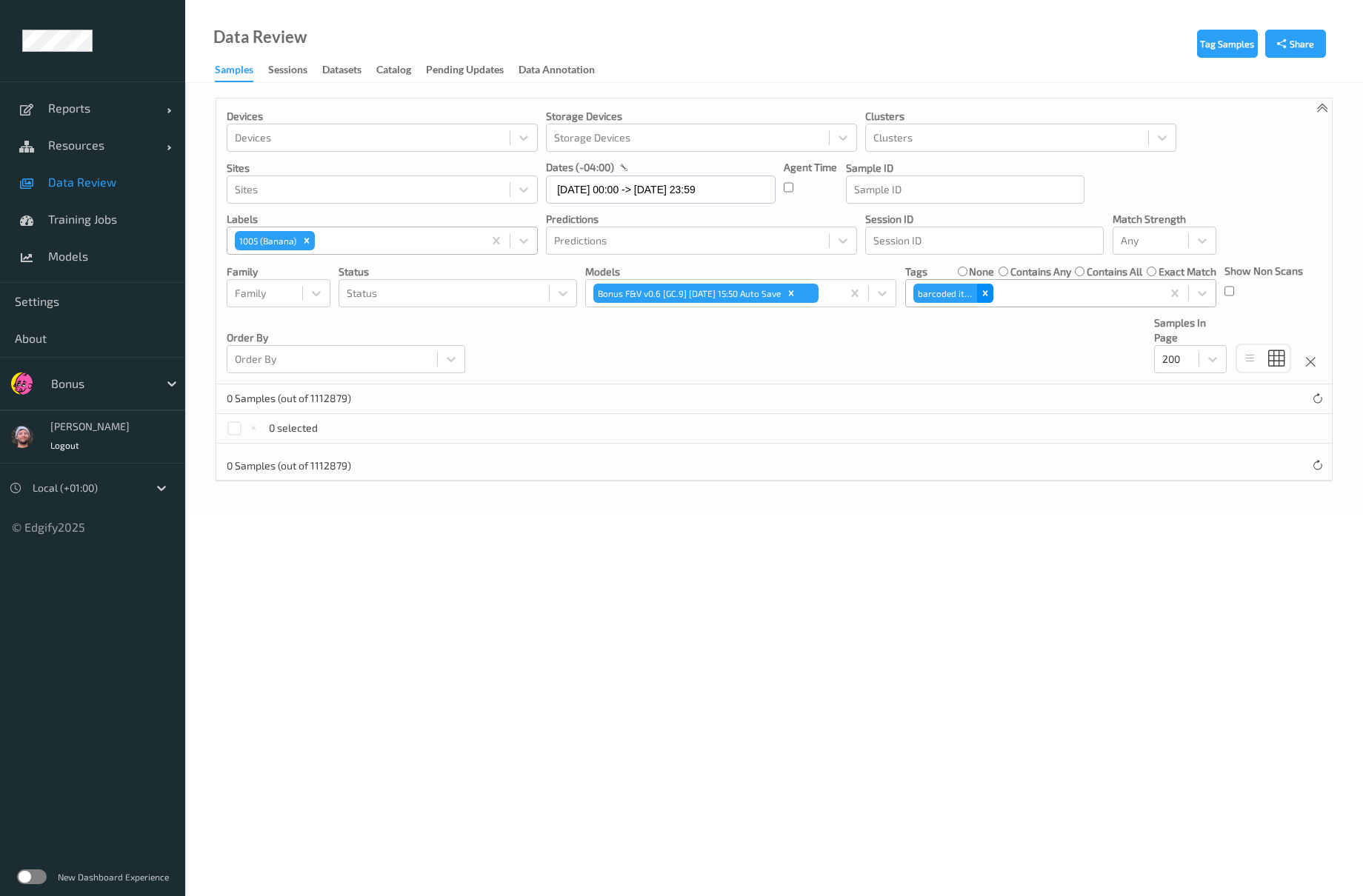
click at [984, 295] on icon "Remove barcoded item" at bounding box center [986, 294] width 11 height 11
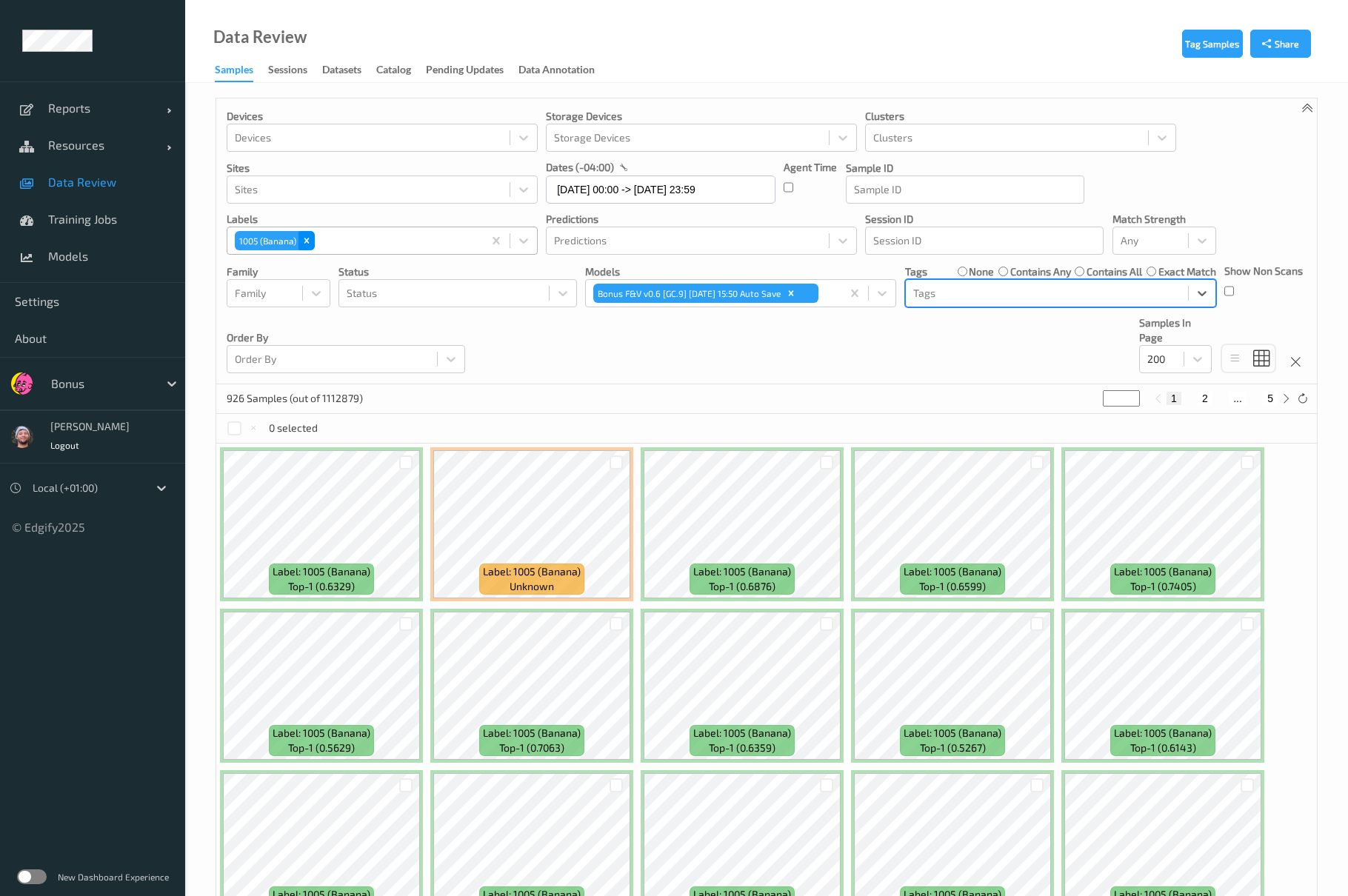
click at [303, 243] on icon "Remove 1005 (Banana)" at bounding box center [307, 241] width 11 height 11
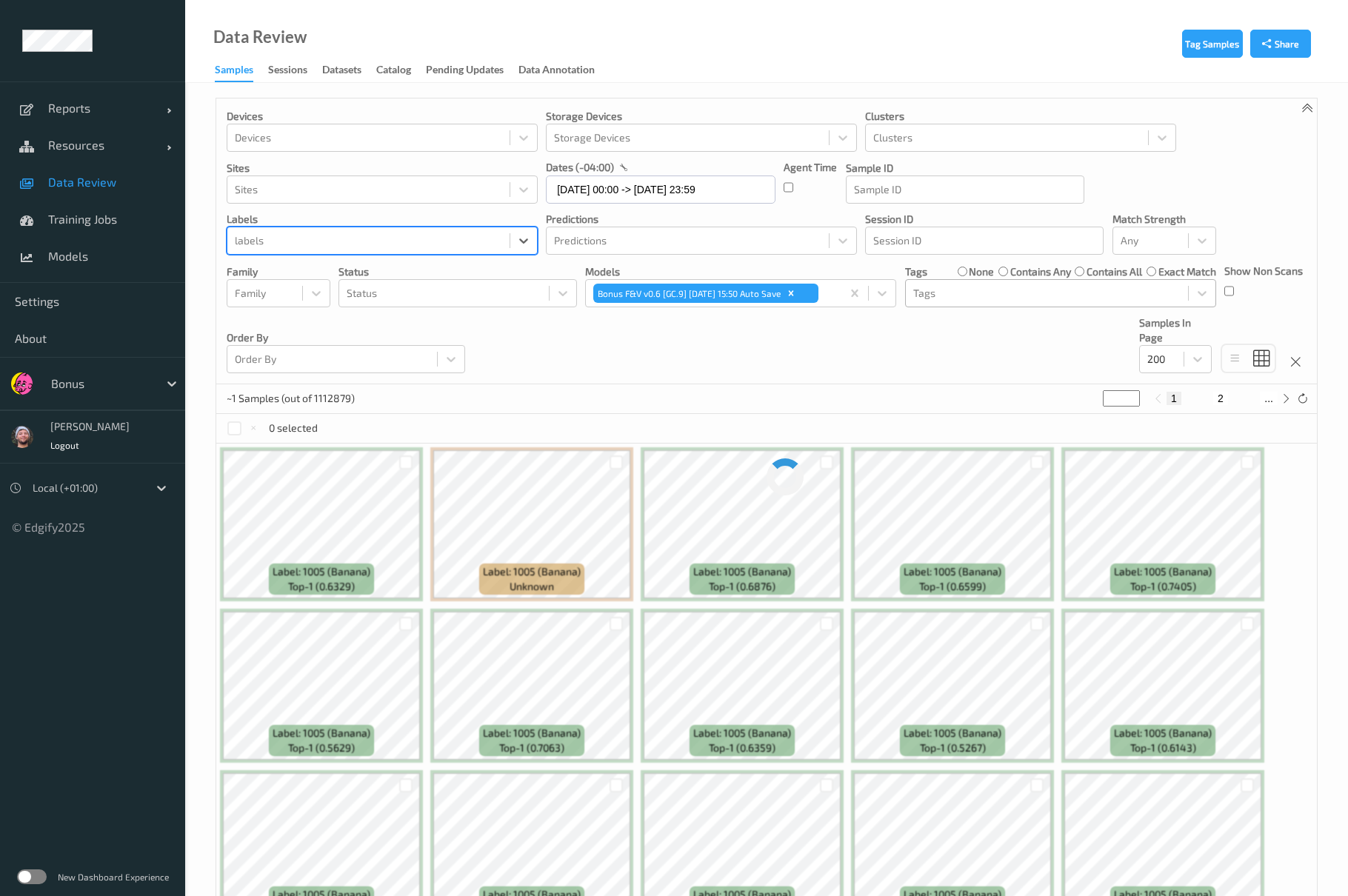
click at [972, 286] on div at bounding box center [1046, 294] width 267 height 18
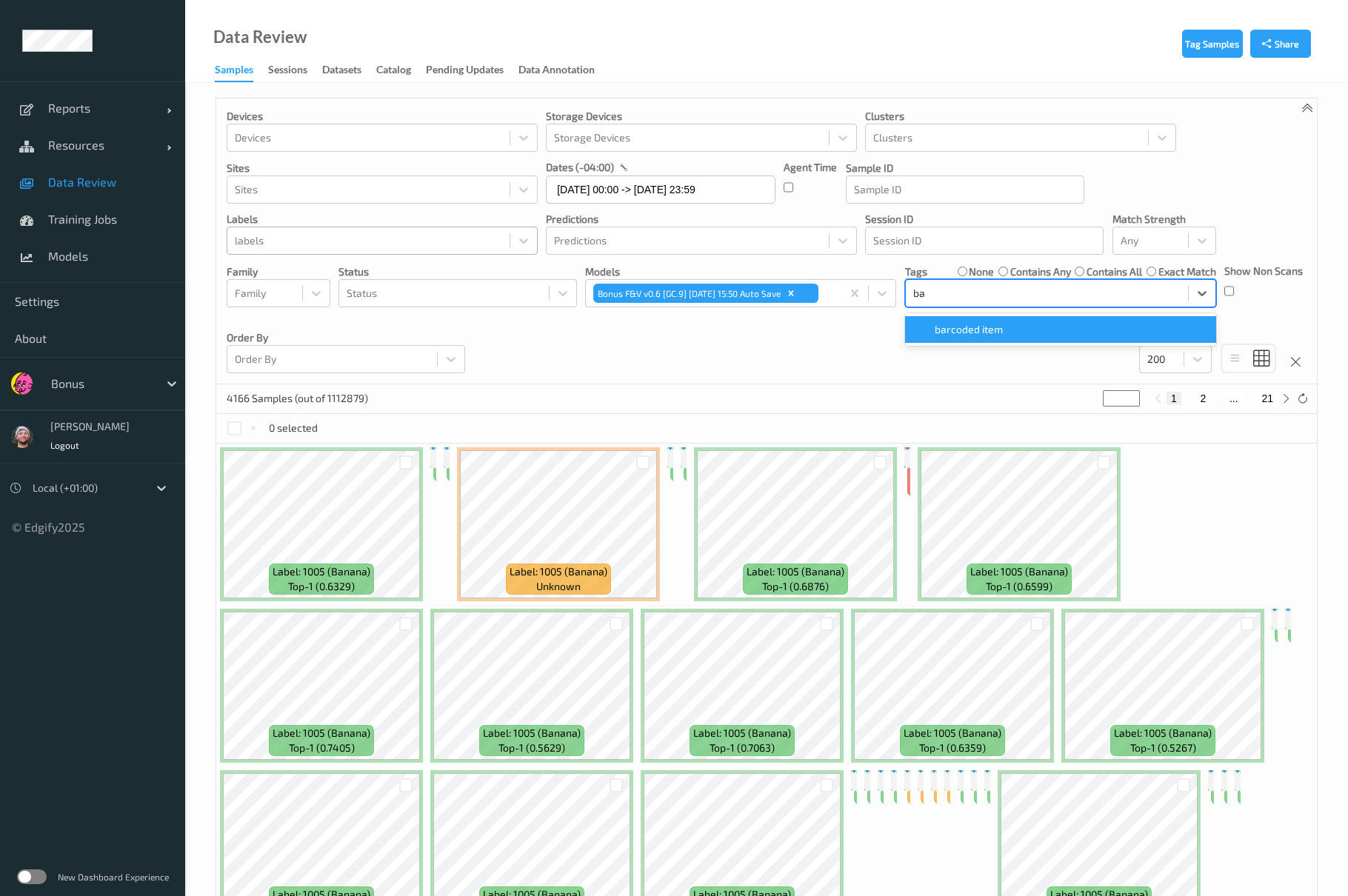
type input "bar"
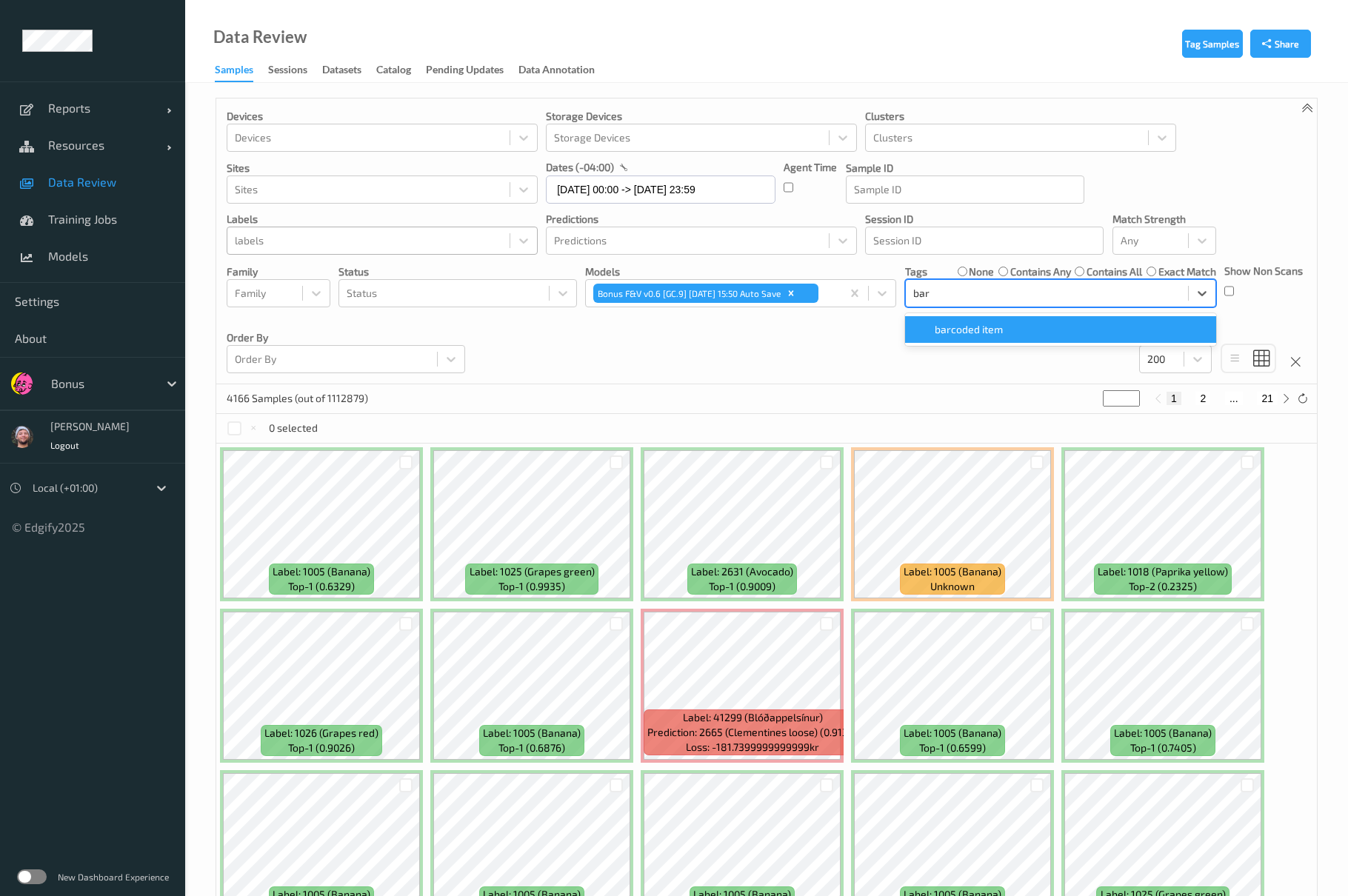
click at [976, 337] on span "barcoded item" at bounding box center [968, 329] width 69 height 15
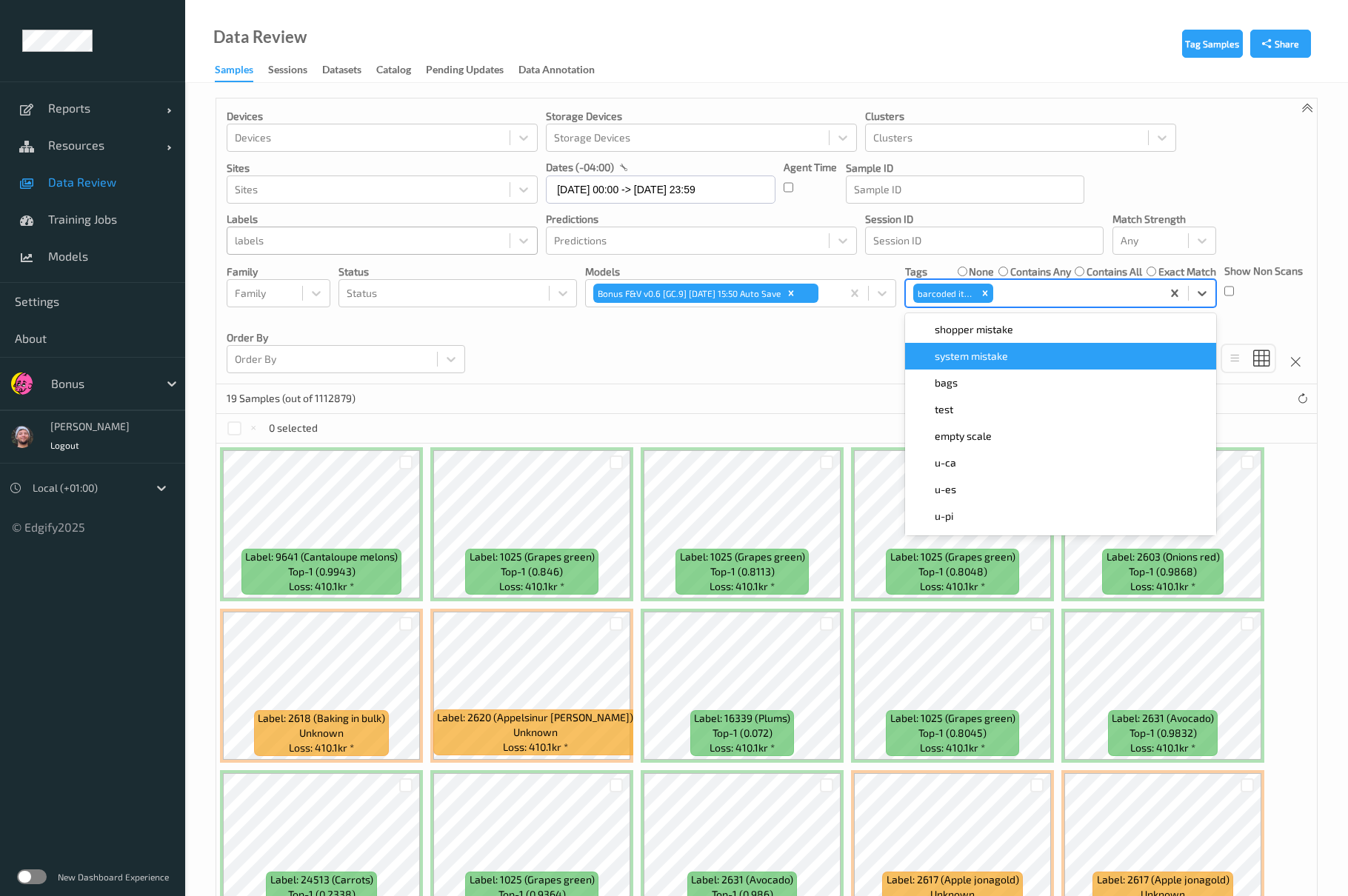
click at [739, 371] on div "Devices Devices Storage Devices Storage Devices Clusters Clusters Sites Sites d…" at bounding box center [766, 241] width 1101 height 286
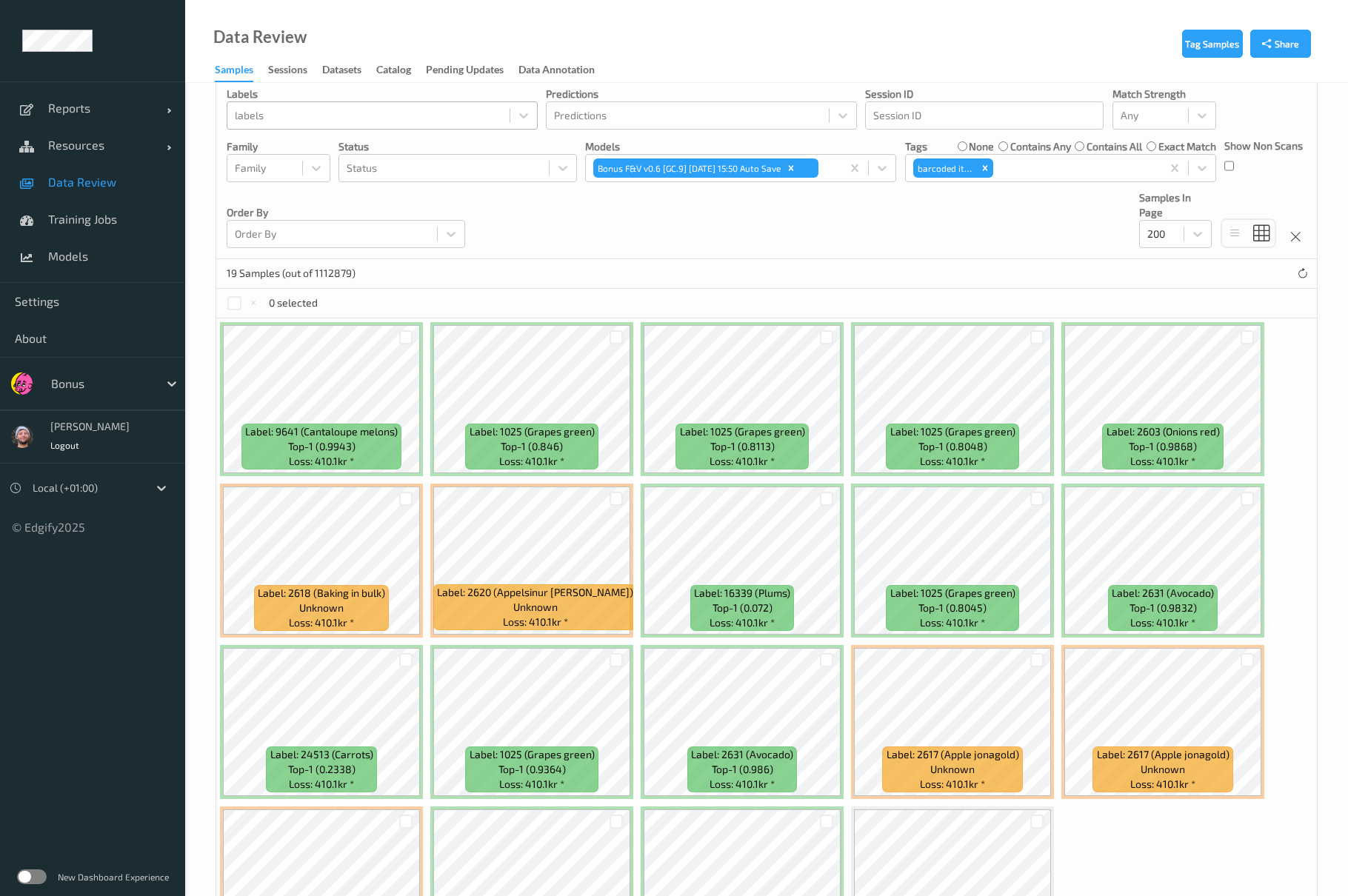
scroll to position [256, 0]
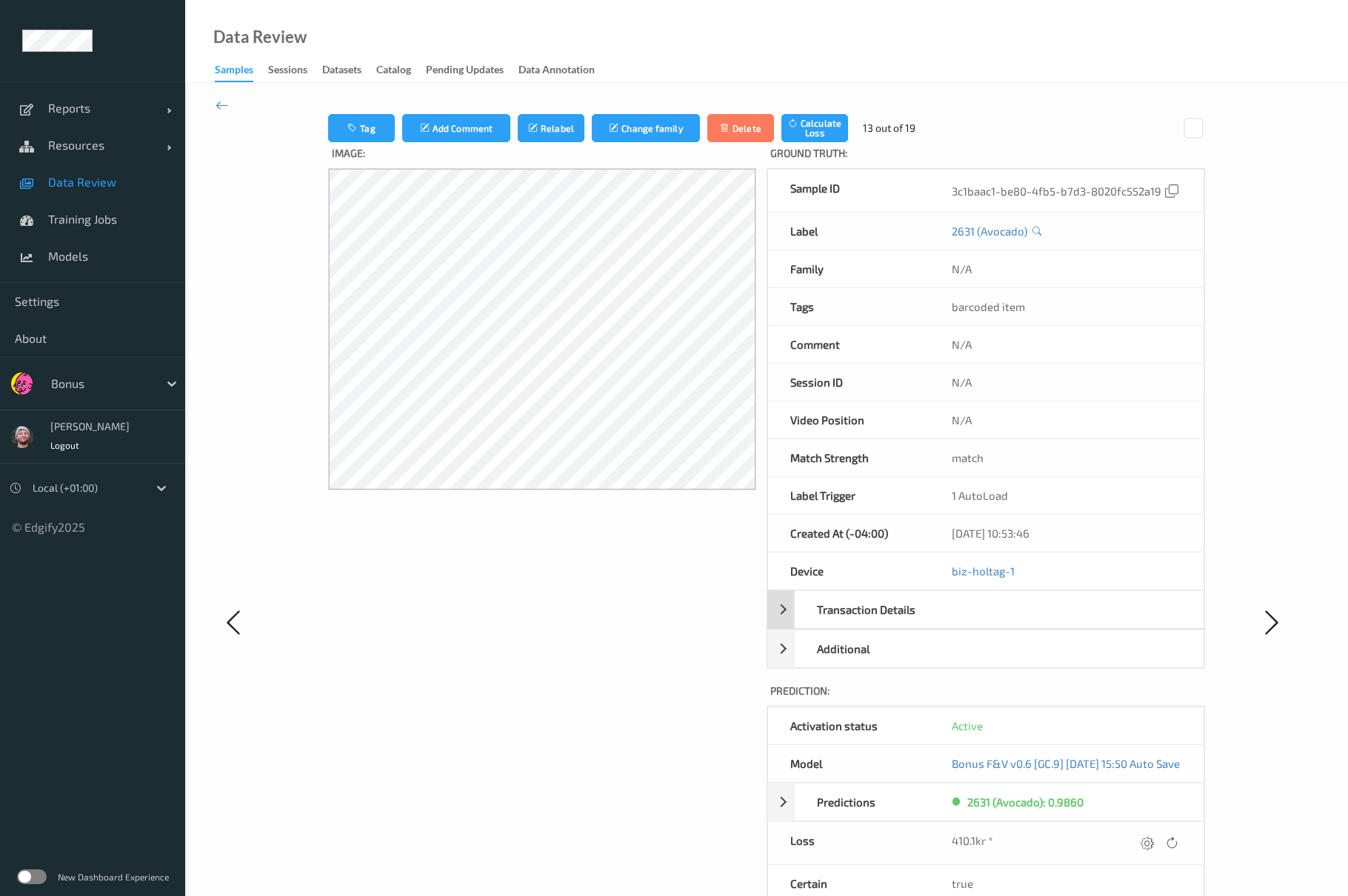
click at [868, 595] on div "Transaction Details" at bounding box center [870, 609] width 151 height 37
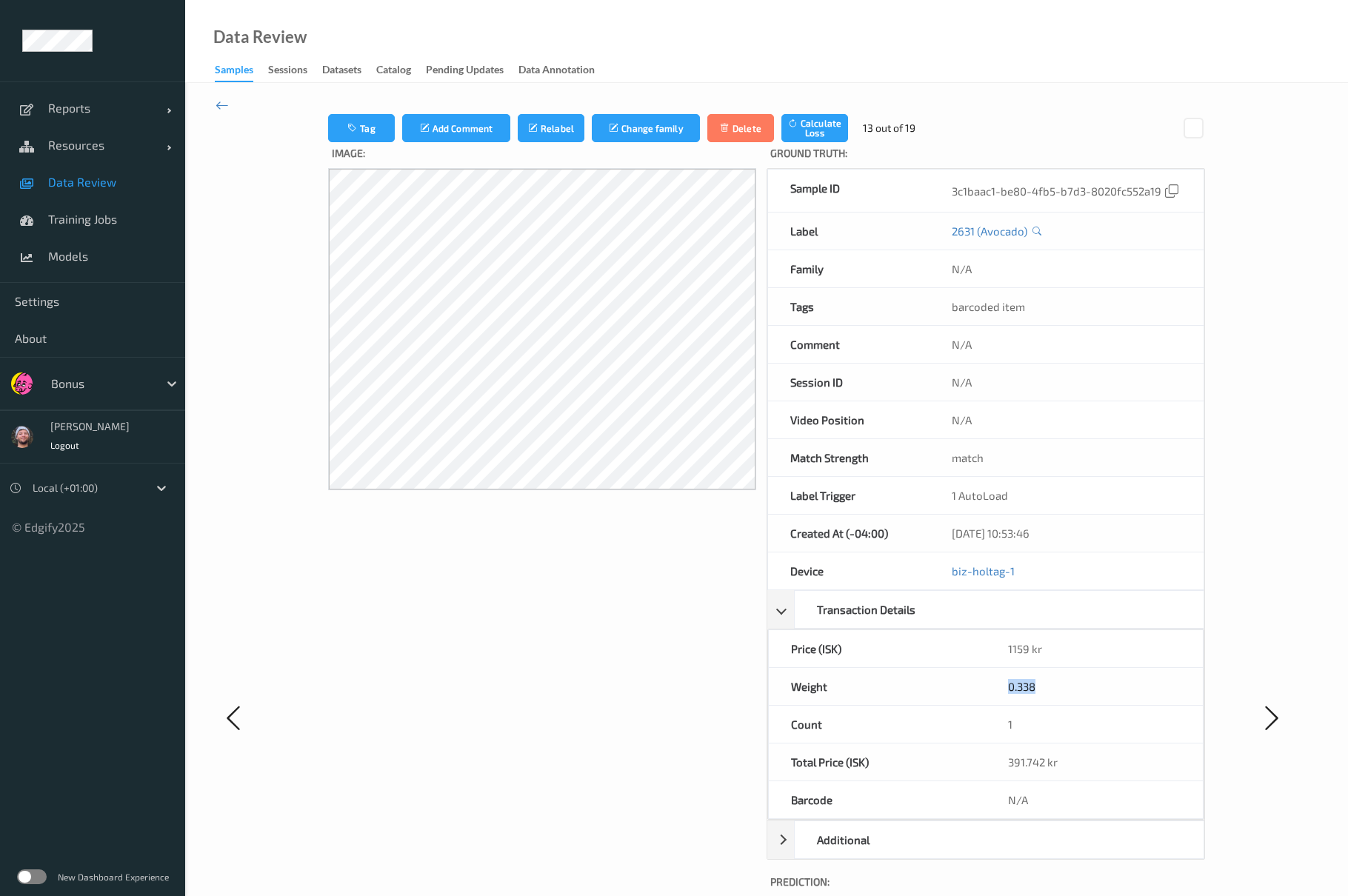
drag, startPoint x: 1005, startPoint y: 696, endPoint x: 1050, endPoint y: 688, distance: 45.7
click at [1052, 688] on div "0.338" at bounding box center [1094, 687] width 217 height 37
click at [222, 102] on icon at bounding box center [222, 105] width 13 height 16
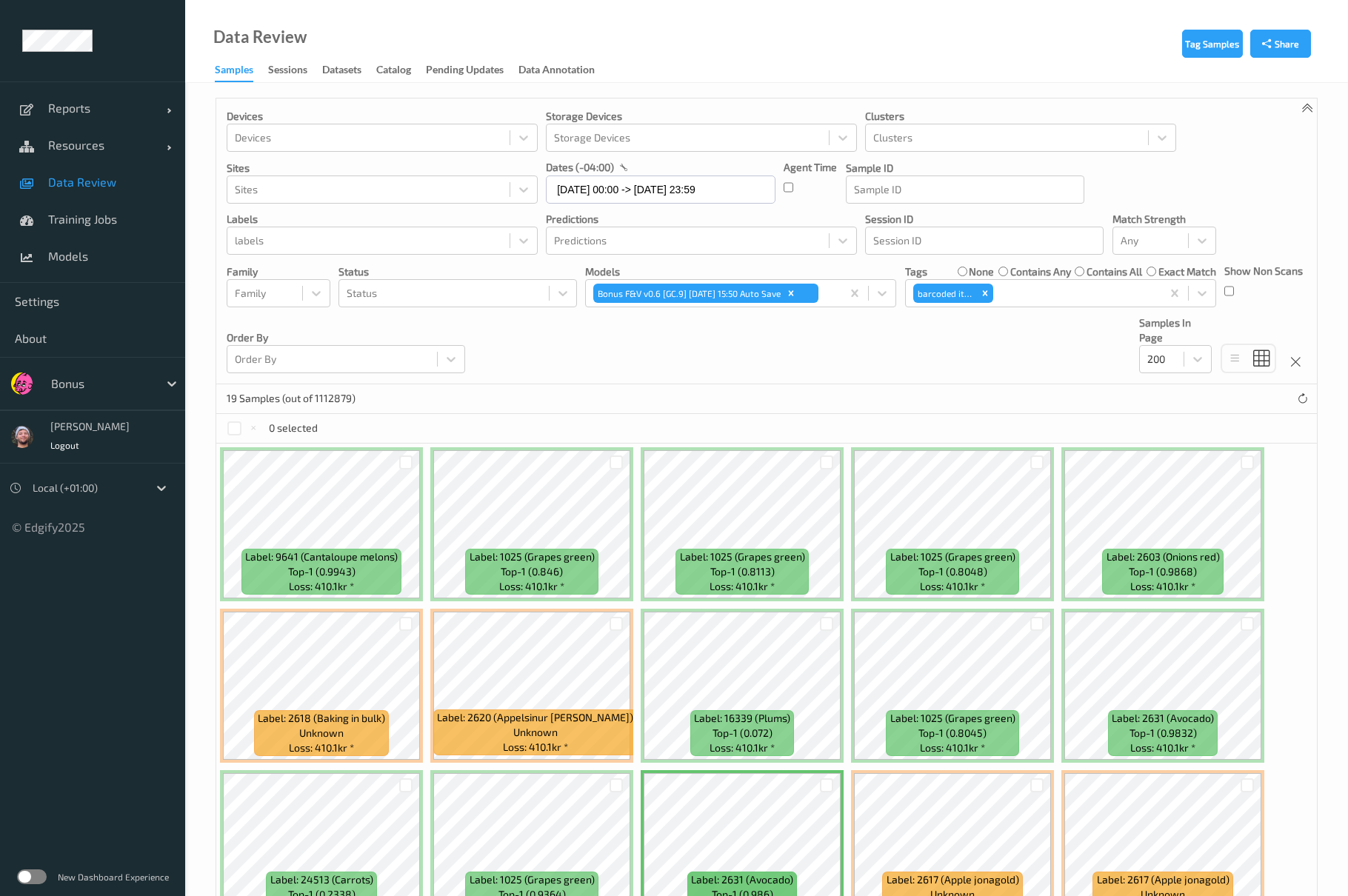
click at [789, 359] on div "Devices Devices Storage Devices Storage Devices Clusters Clusters Sites Sites d…" at bounding box center [766, 241] width 1101 height 286
click at [789, 350] on div "Devices Devices Storage Devices Storage Devices Clusters Clusters Sites Sites d…" at bounding box center [766, 241] width 1101 height 286
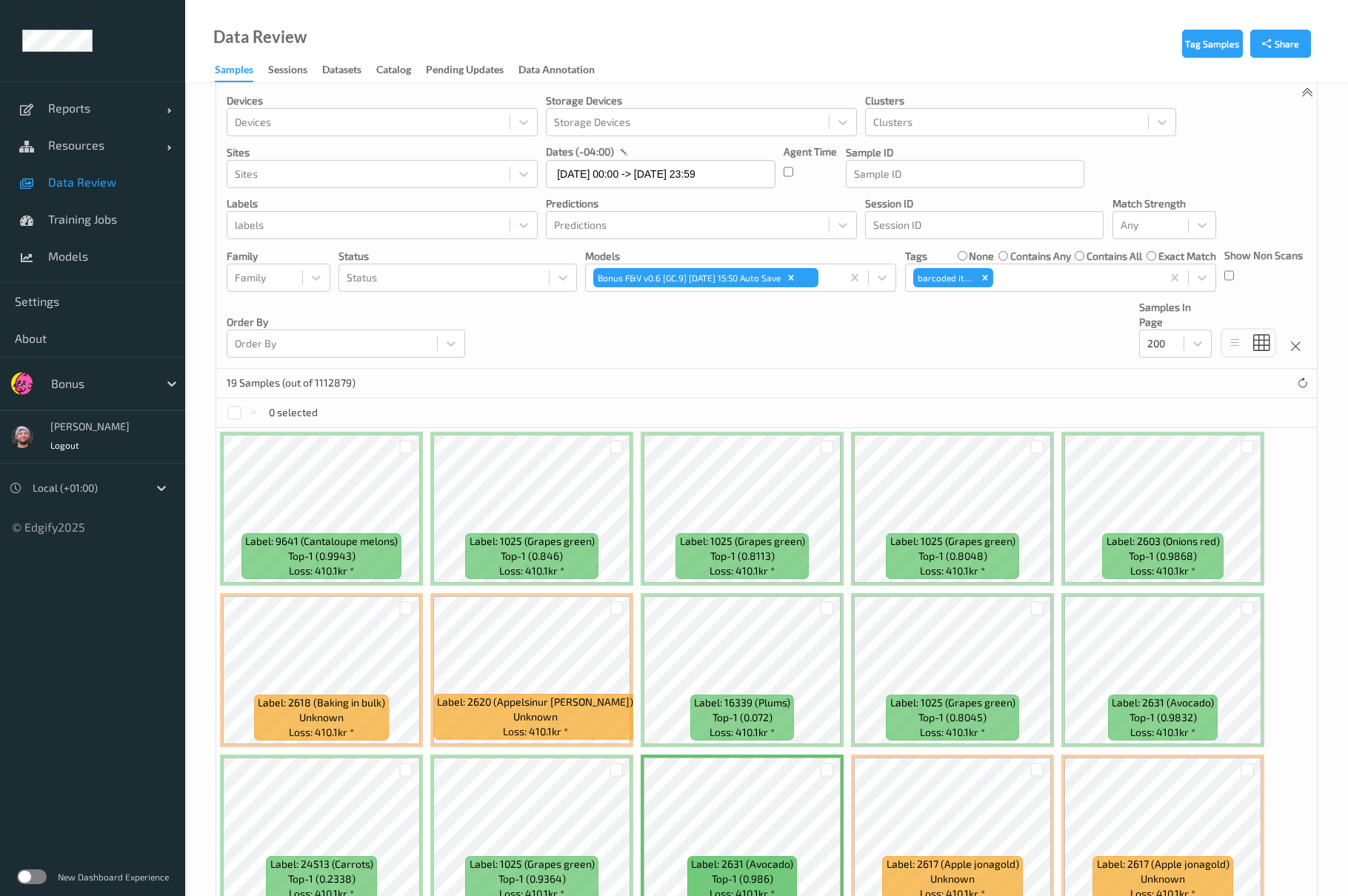
scroll to position [256, 0]
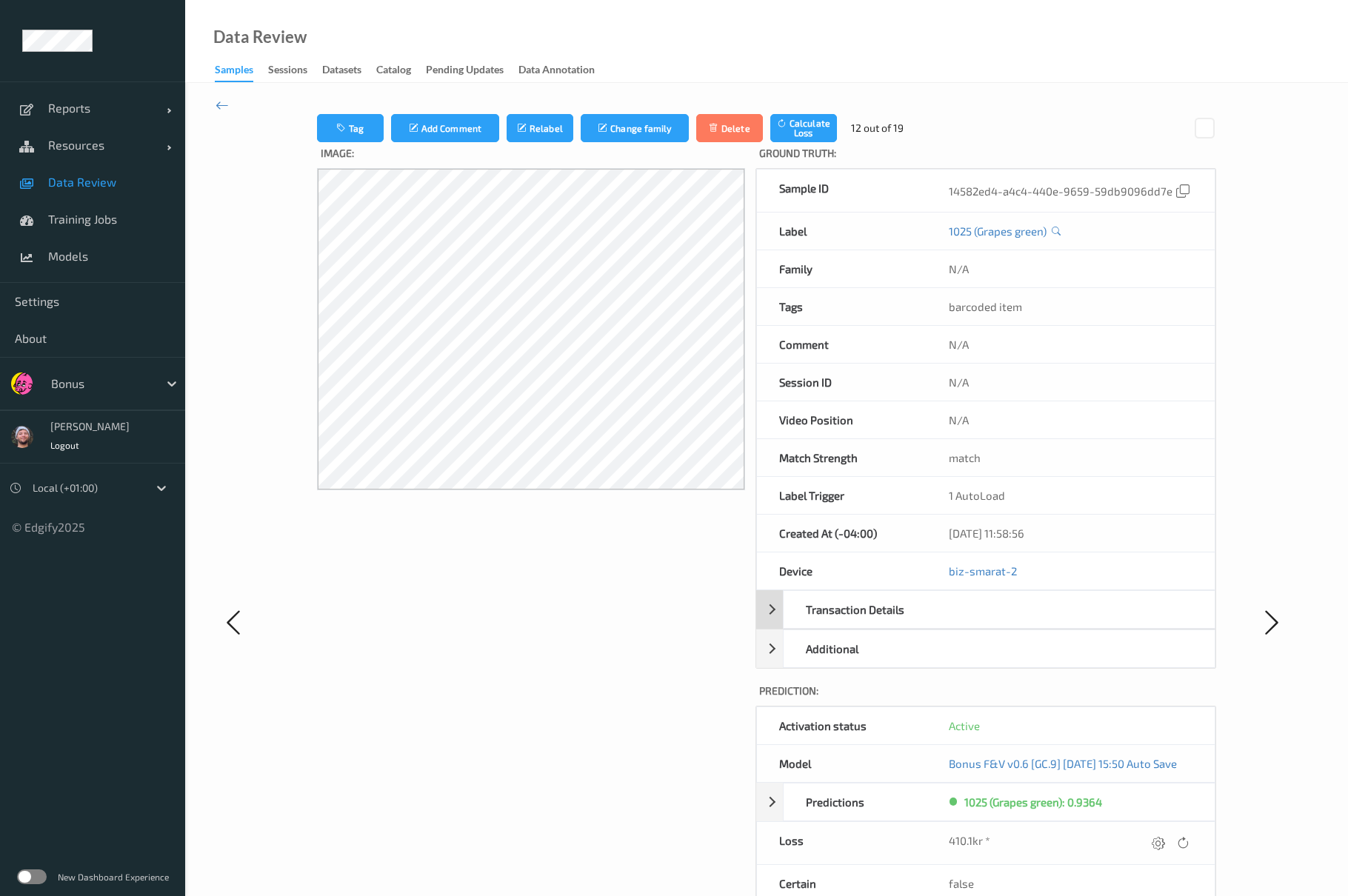
click at [889, 617] on div "Transaction Details" at bounding box center [863, 609] width 160 height 37
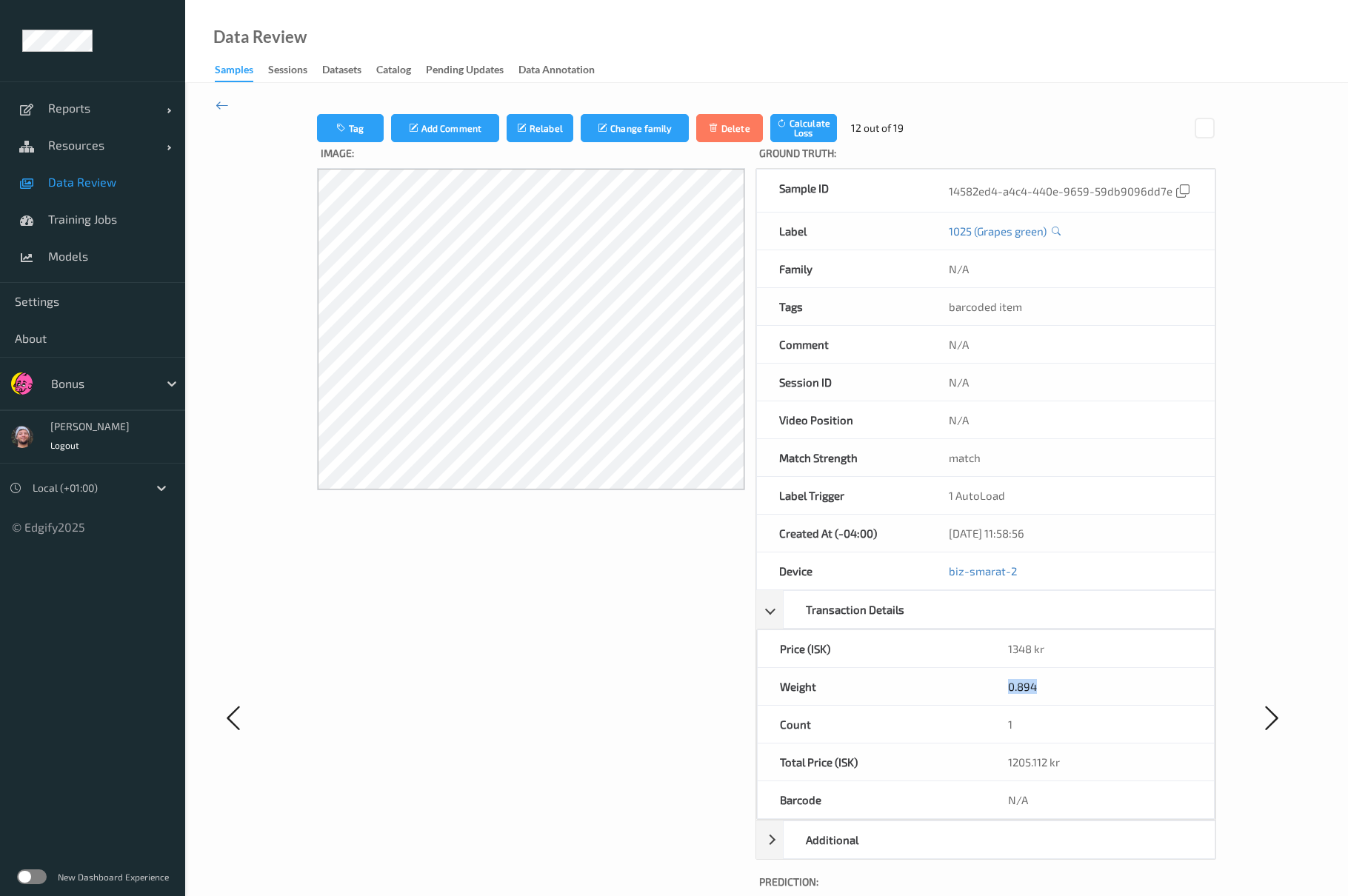
drag, startPoint x: 1010, startPoint y: 694, endPoint x: 1052, endPoint y: 697, distance: 42.1
click at [1052, 697] on div "0.894" at bounding box center [1100, 687] width 228 height 37
click at [1052, 694] on div "0.894" at bounding box center [1100, 687] width 228 height 37
drag, startPoint x: 985, startPoint y: 690, endPoint x: 1046, endPoint y: 690, distance: 61.0
click at [1046, 690] on div "0.894" at bounding box center [1100, 687] width 228 height 37
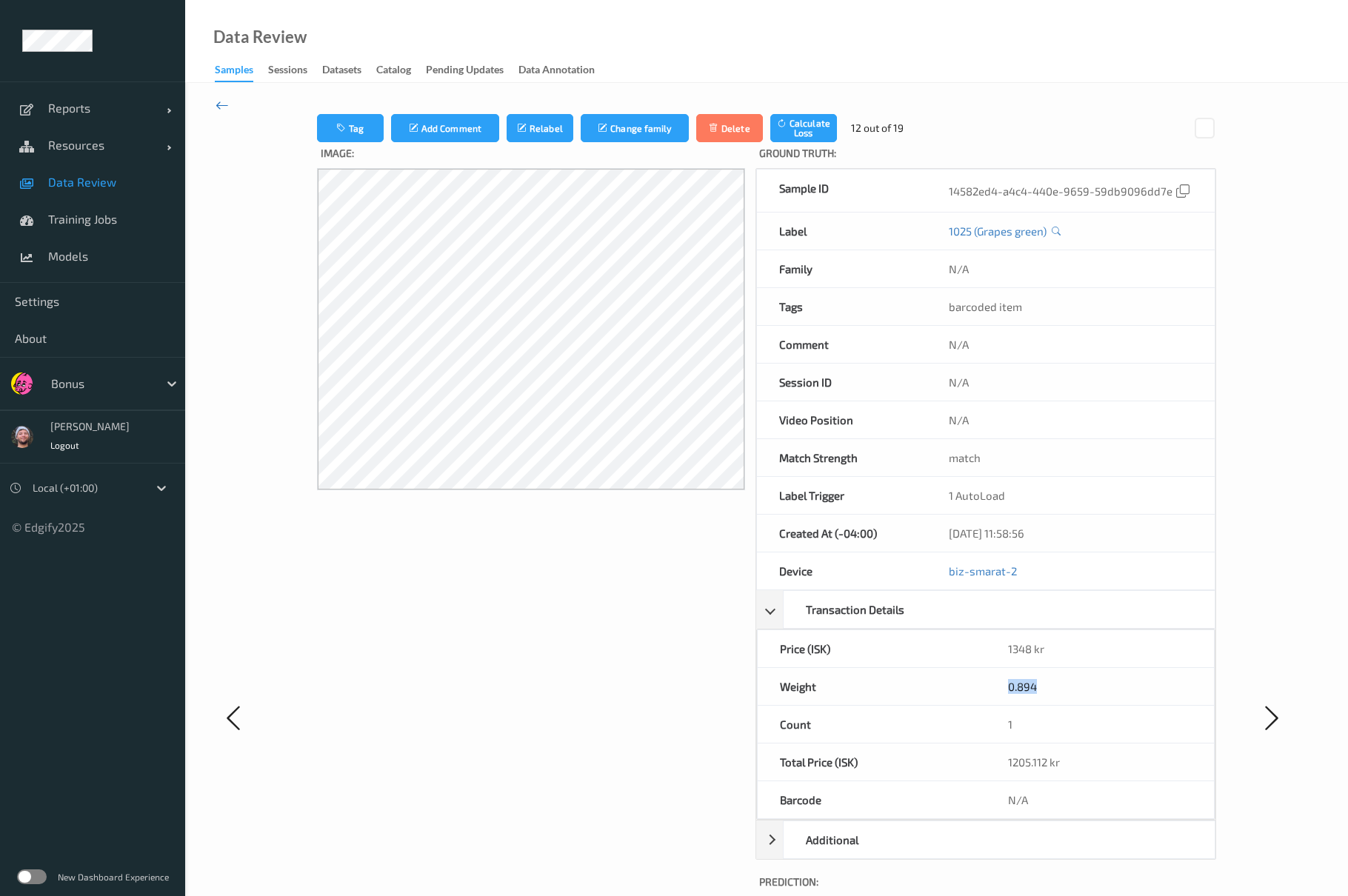
click at [219, 104] on icon at bounding box center [222, 105] width 13 height 16
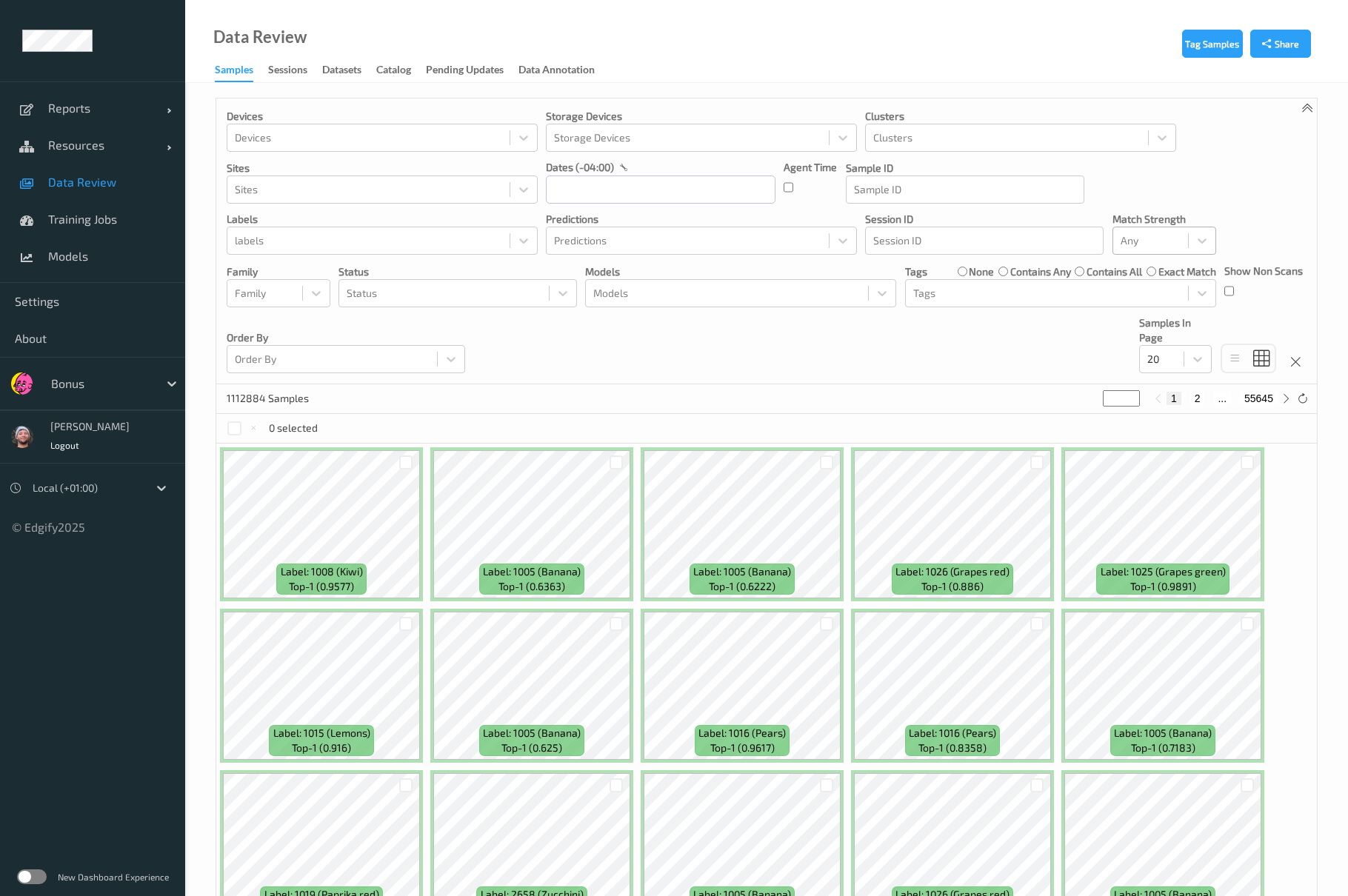
click at [1120, 249] on div at bounding box center [1150, 240] width 60 height 18
drag, startPoint x: 1147, startPoint y: 319, endPoint x: 1087, endPoint y: 328, distance: 60.7
click at [1146, 319] on span "Alert non-match" at bounding box center [1174, 311] width 65 height 29
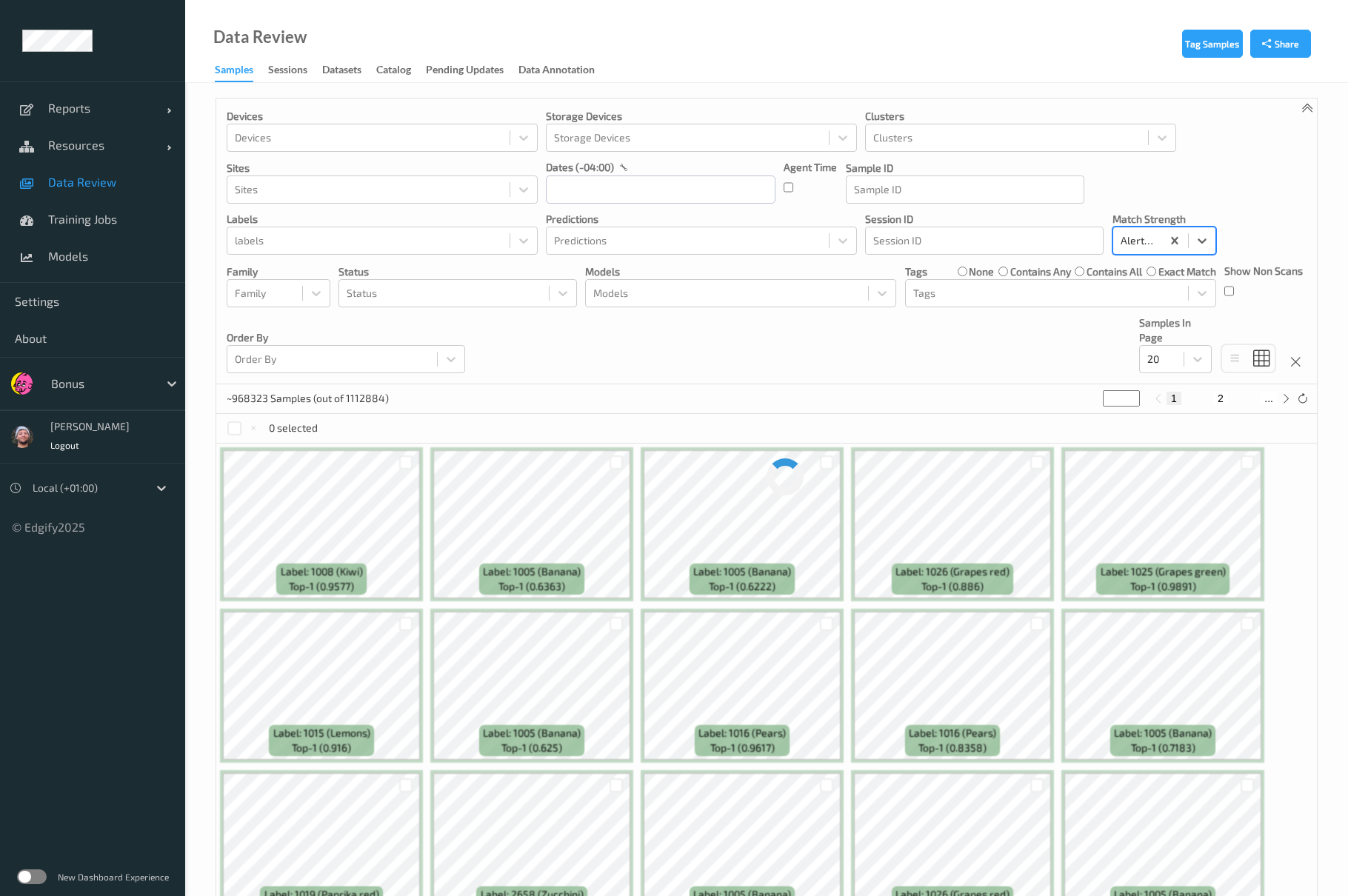
click at [1020, 357] on div "Devices Devices Storage Devices Storage Devices Clusters Clusters Sites Sites d…" at bounding box center [766, 241] width 1101 height 286
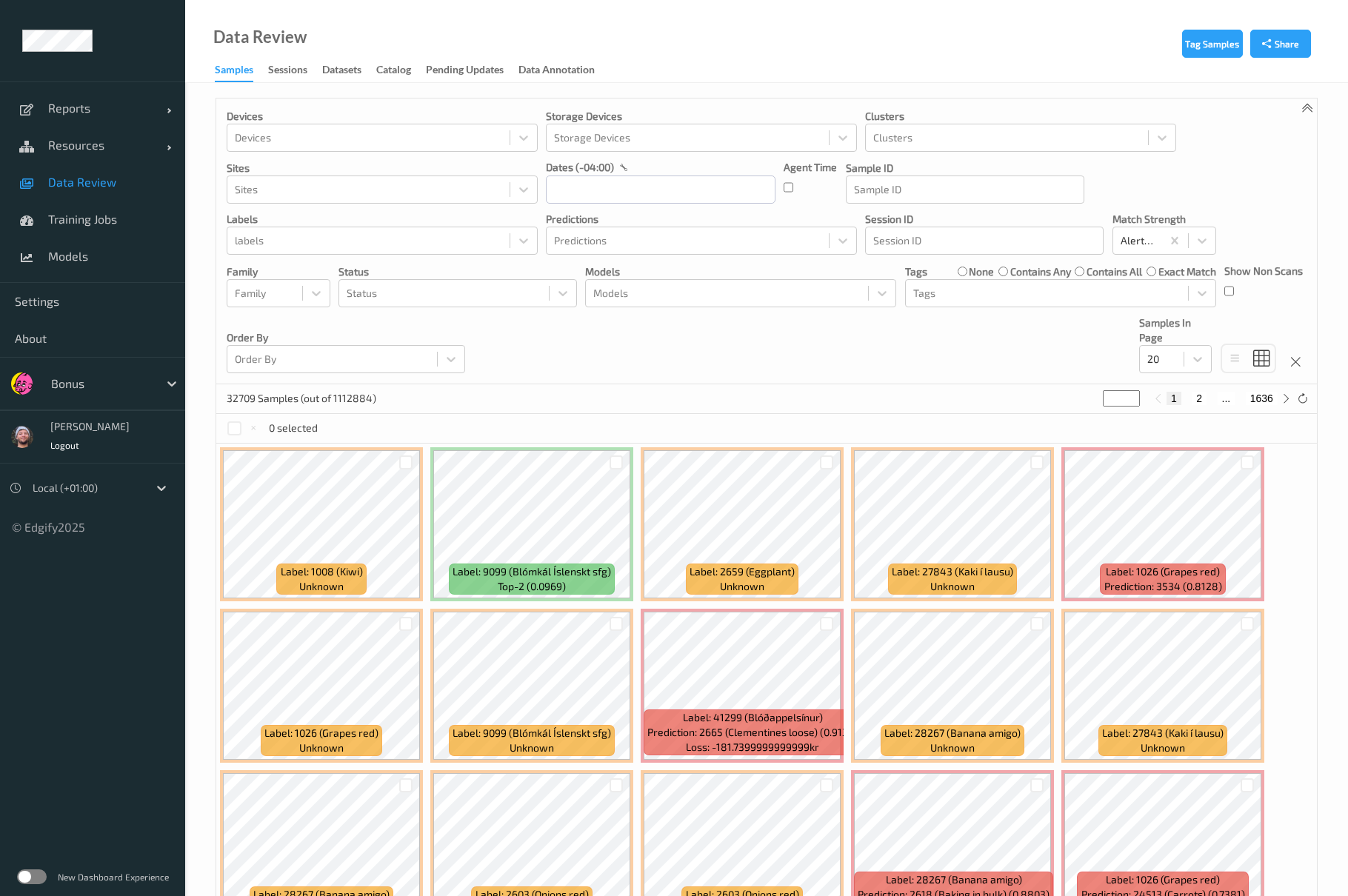
click at [424, 77] on link "Catalog" at bounding box center [401, 69] width 50 height 20
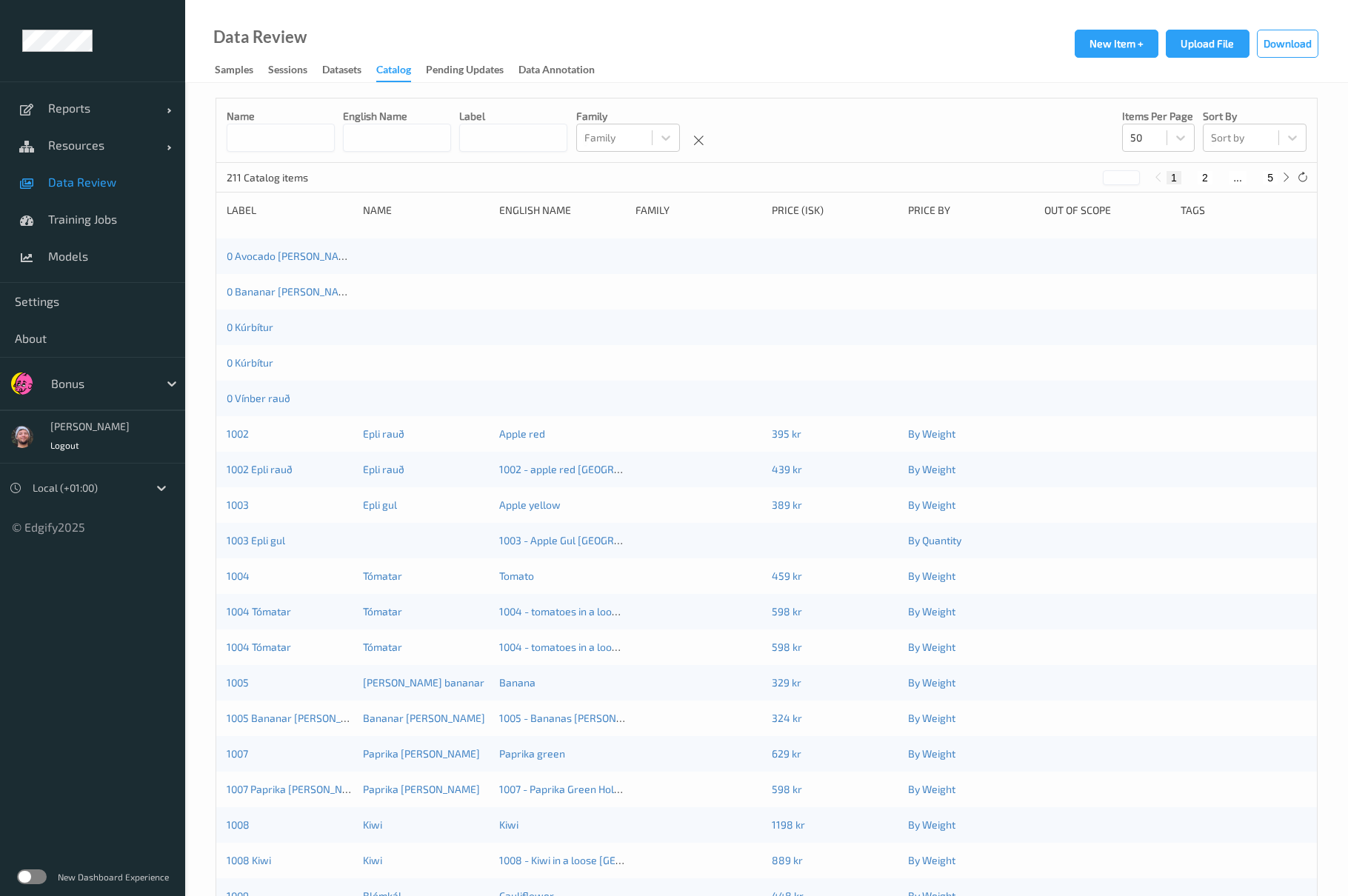
click at [411, 78] on div "Catalog" at bounding box center [393, 72] width 35 height 20
click at [243, 434] on link "1002" at bounding box center [238, 433] width 22 height 12
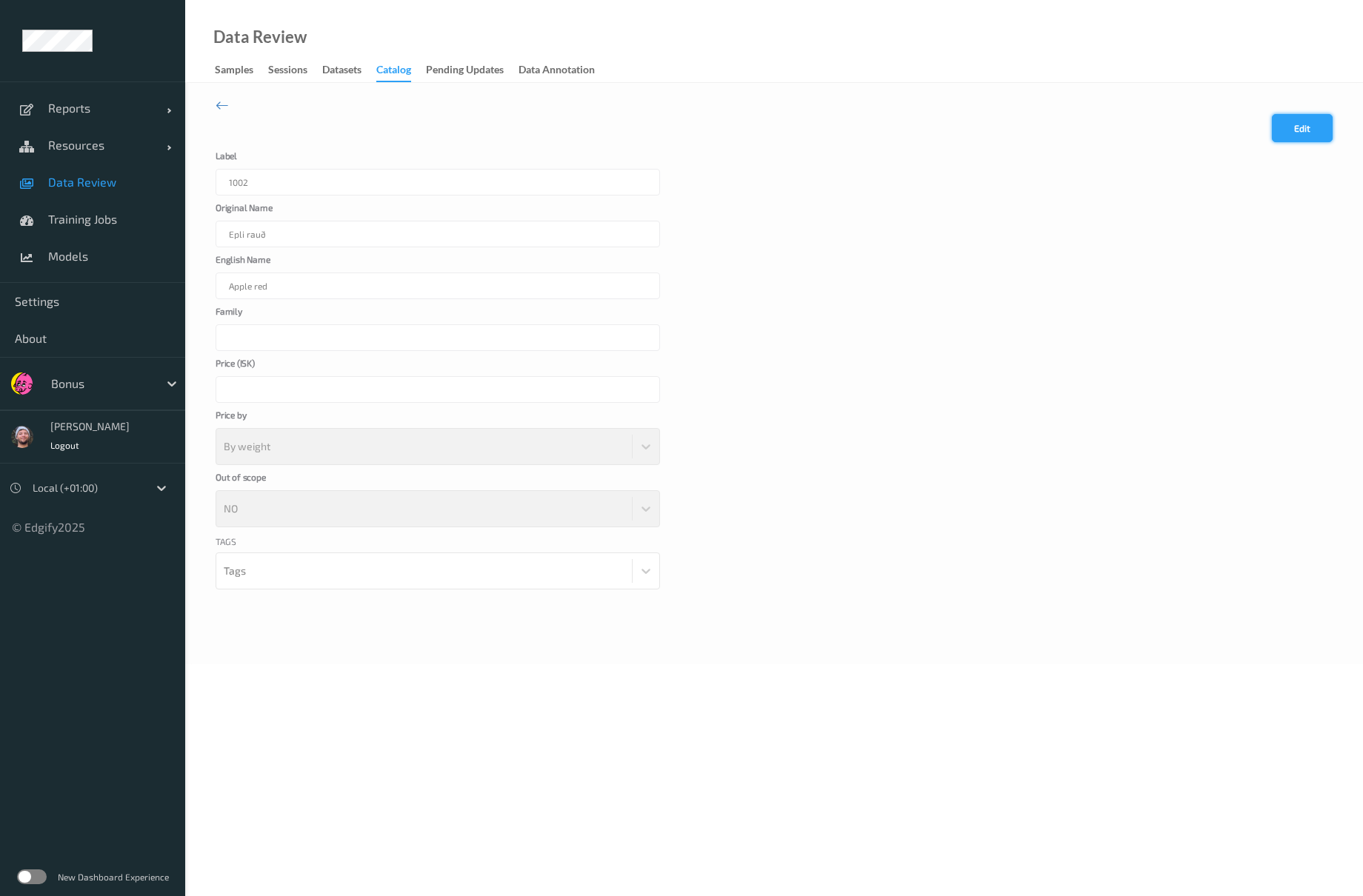
click at [1319, 125] on button "Edit" at bounding box center [1302, 128] width 61 height 28
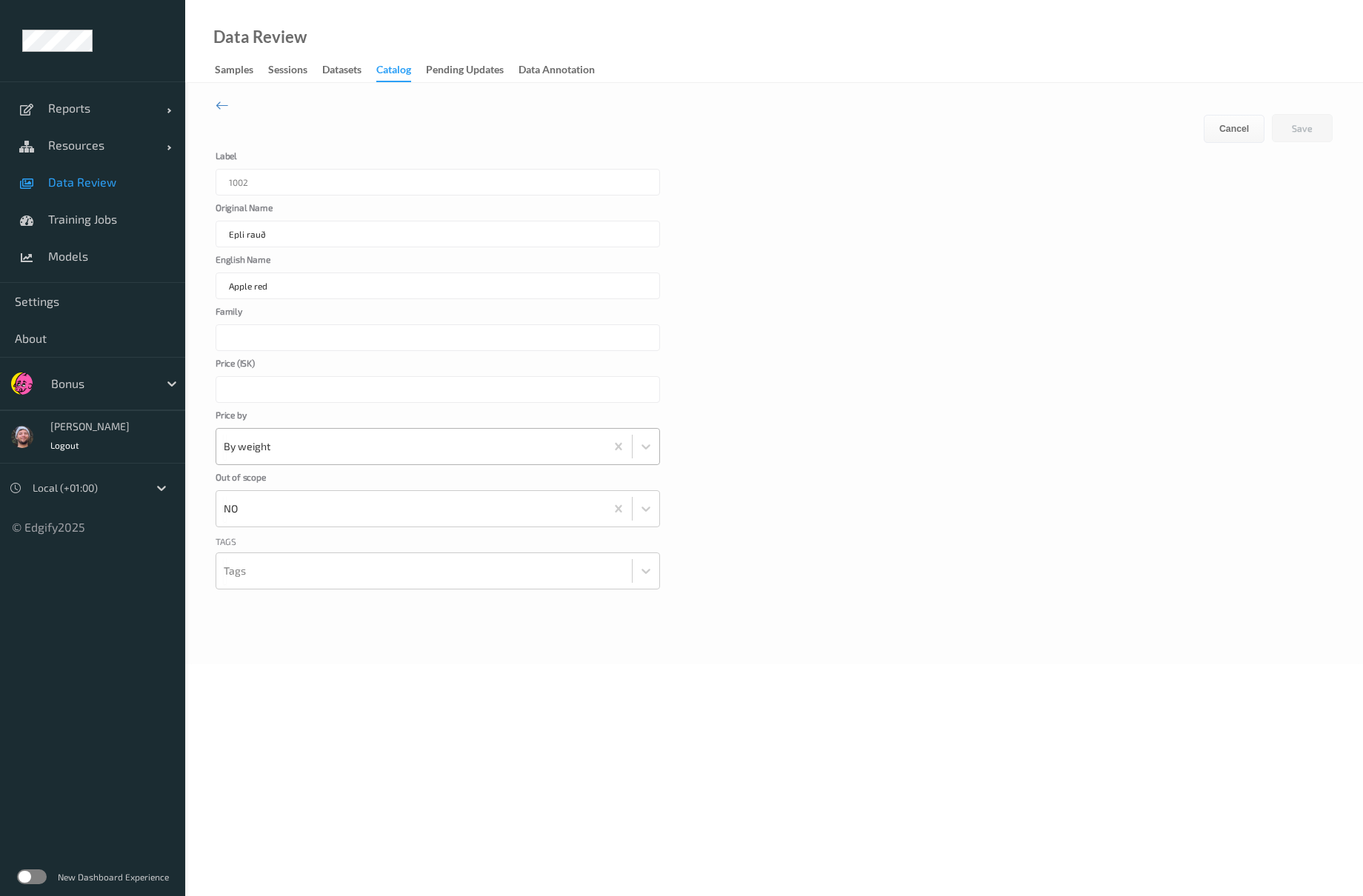
click at [270, 439] on div at bounding box center [410, 446] width 374 height 29
click at [268, 398] on input "***" at bounding box center [437, 390] width 444 height 27
click at [227, 368] on label "Price ( ISK )" at bounding box center [289, 367] width 148 height 18
click at [227, 376] on input "***" at bounding box center [437, 390] width 444 height 27
drag, startPoint x: 249, startPoint y: 391, endPoint x: 215, endPoint y: 395, distance: 34.2
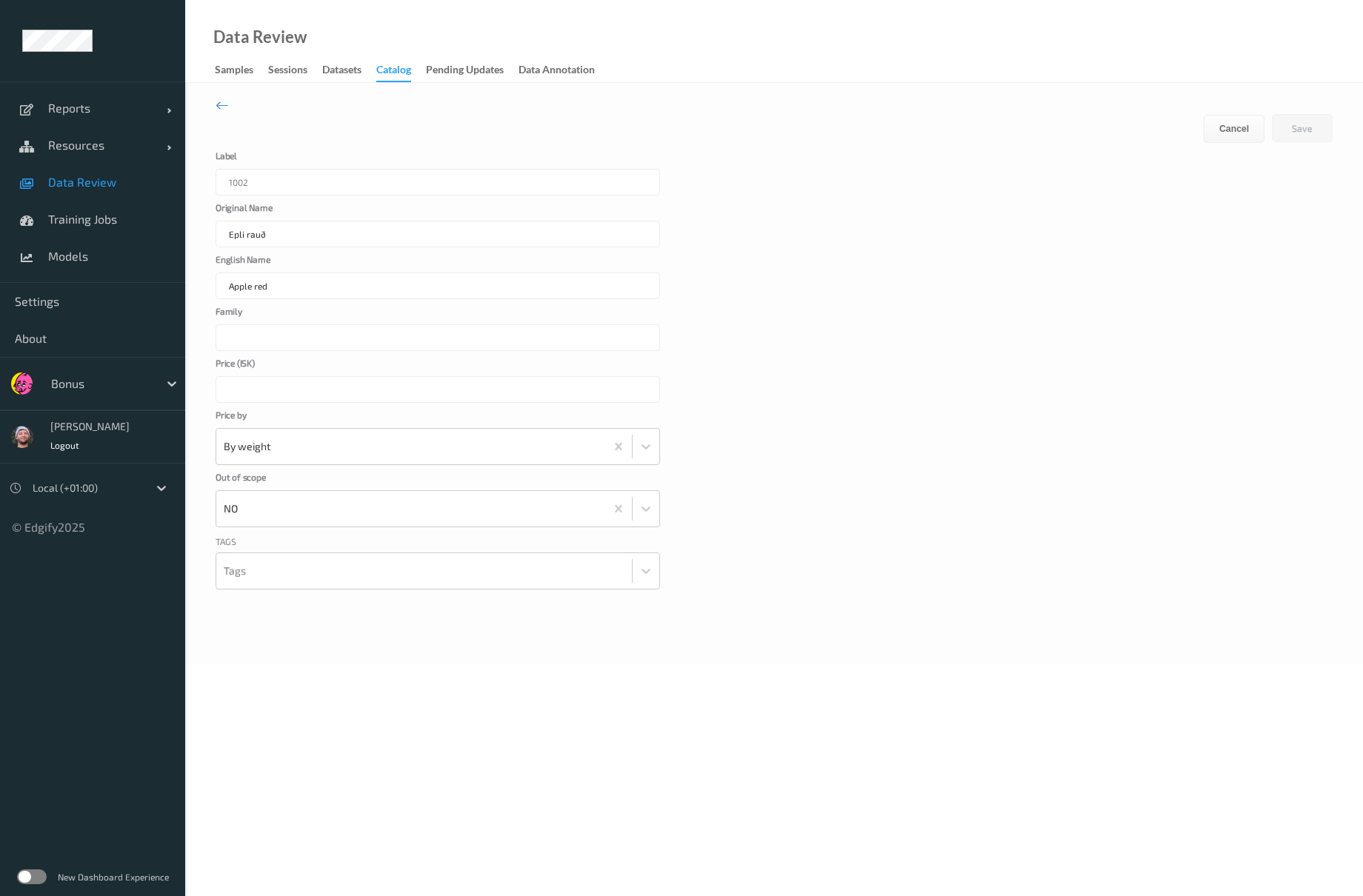
click at [216, 395] on input "***" at bounding box center [437, 390] width 444 height 27
click at [264, 403] on form "Cancel Edit Save Label 1002 Original Name [PERSON_NAME] English Name Apple red …" at bounding box center [774, 370] width 1117 height 513
click at [264, 446] on div at bounding box center [410, 446] width 374 height 29
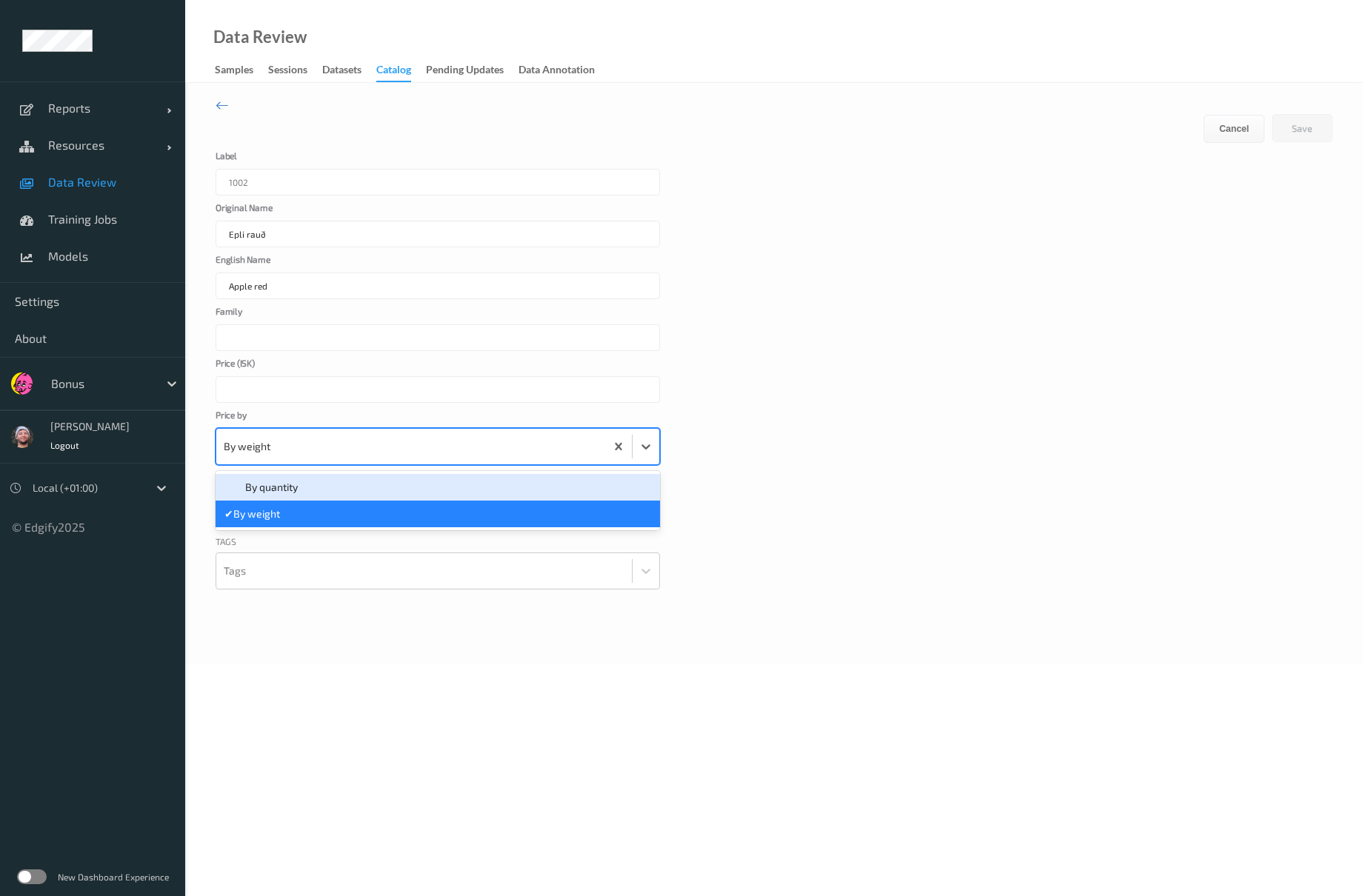
click at [297, 492] on span "By quantity" at bounding box center [271, 487] width 53 height 15
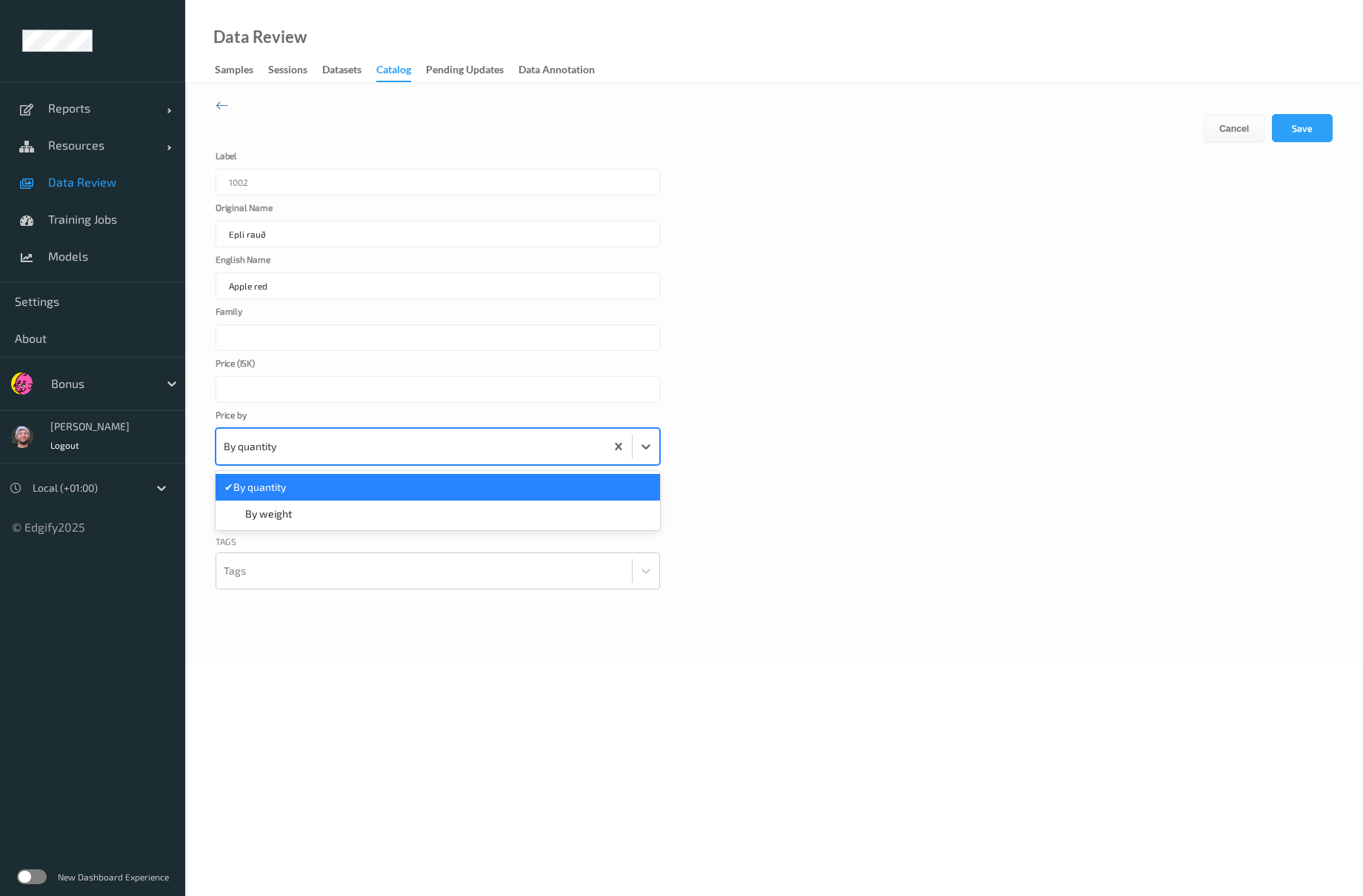
click at [280, 442] on div at bounding box center [410, 446] width 374 height 29
click at [295, 505] on div "By weight" at bounding box center [437, 514] width 444 height 27
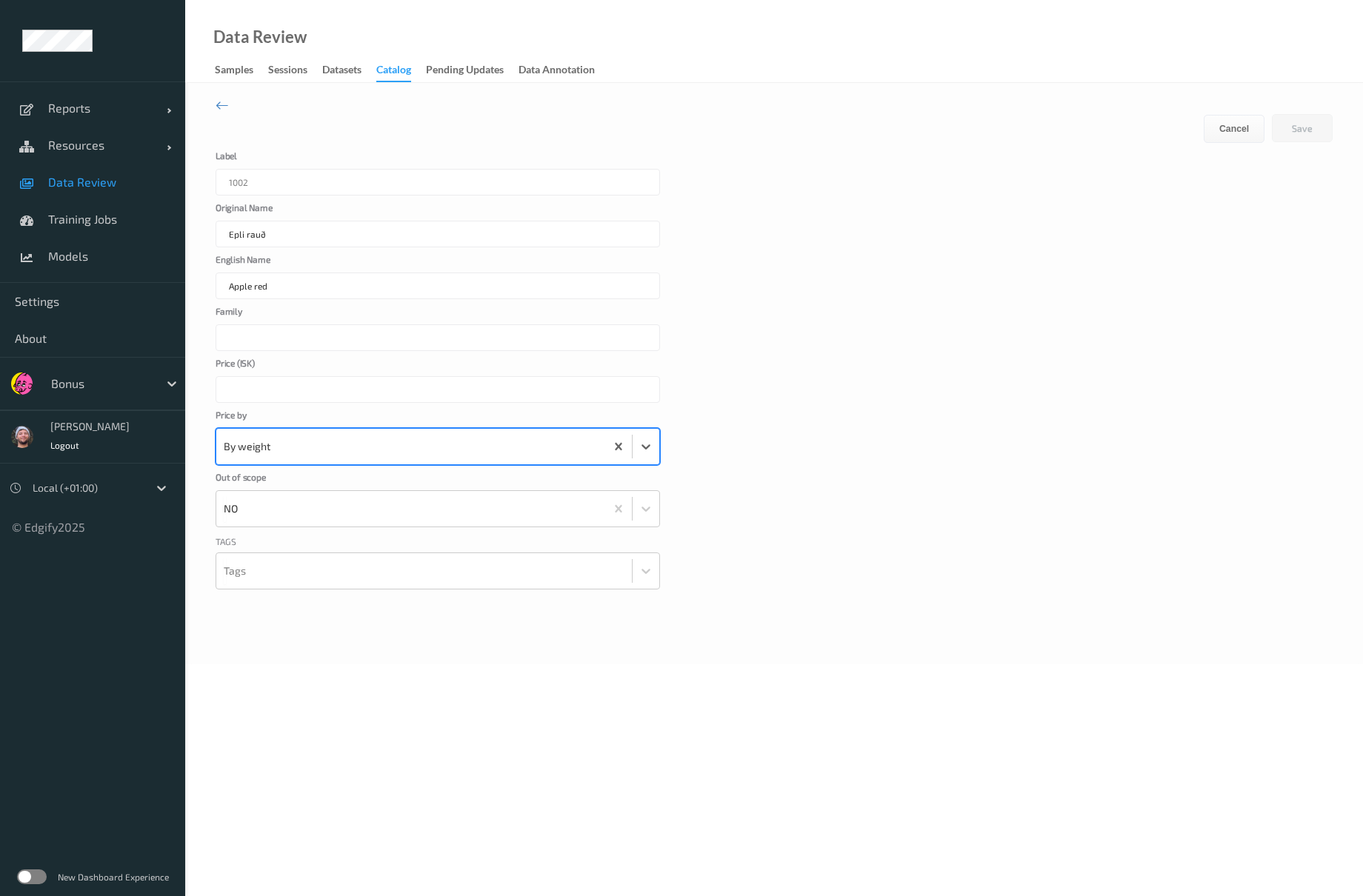
click at [801, 416] on div "Price by option By weight, selected. Select is focused ,type to refine list, pr…" at bounding box center [774, 438] width 1117 height 55
click at [80, 173] on link "Data Review" at bounding box center [93, 182] width 185 height 37
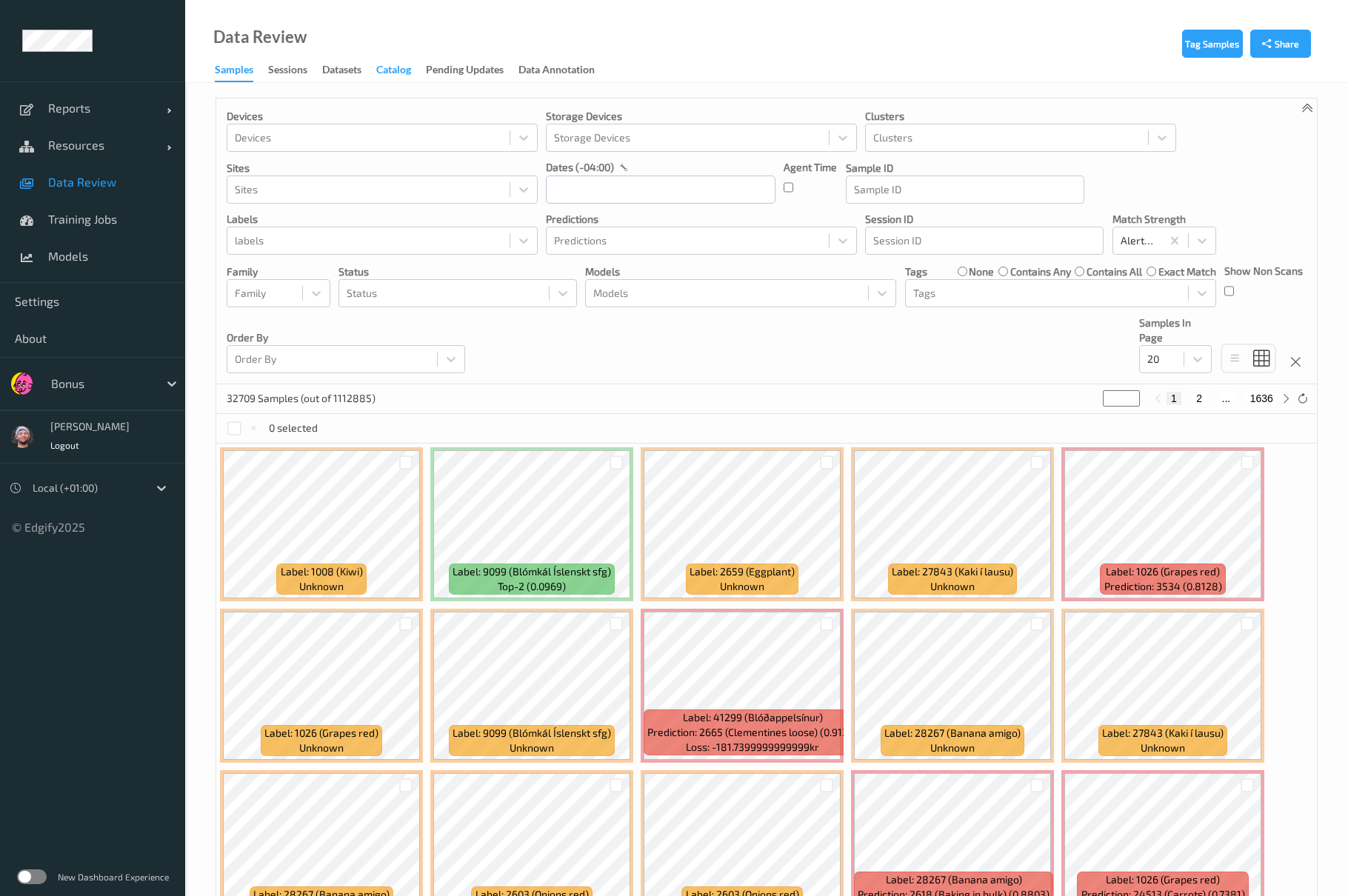
click at [386, 64] on div "Catalog" at bounding box center [393, 71] width 35 height 19
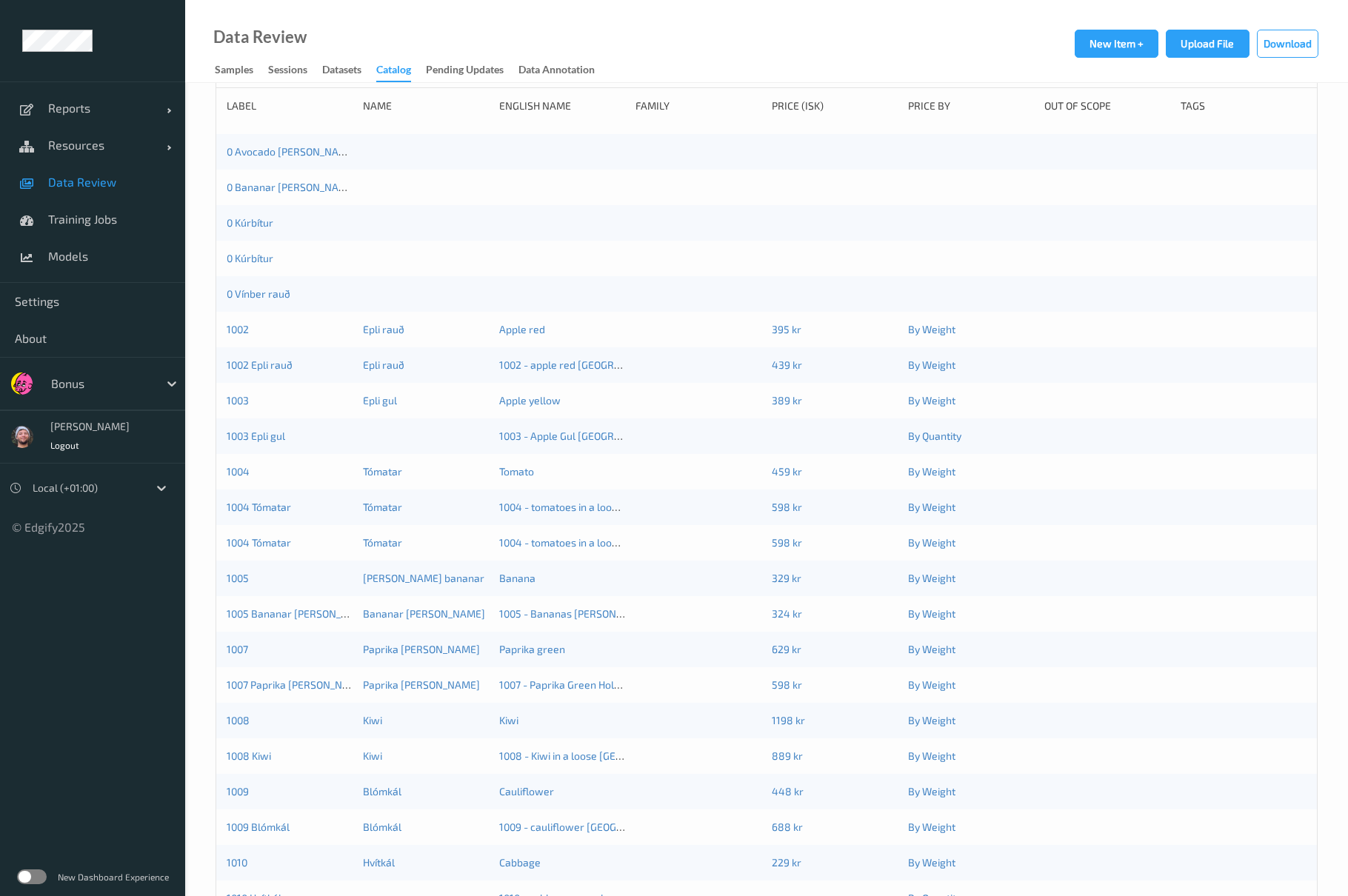
scroll to position [296, 0]
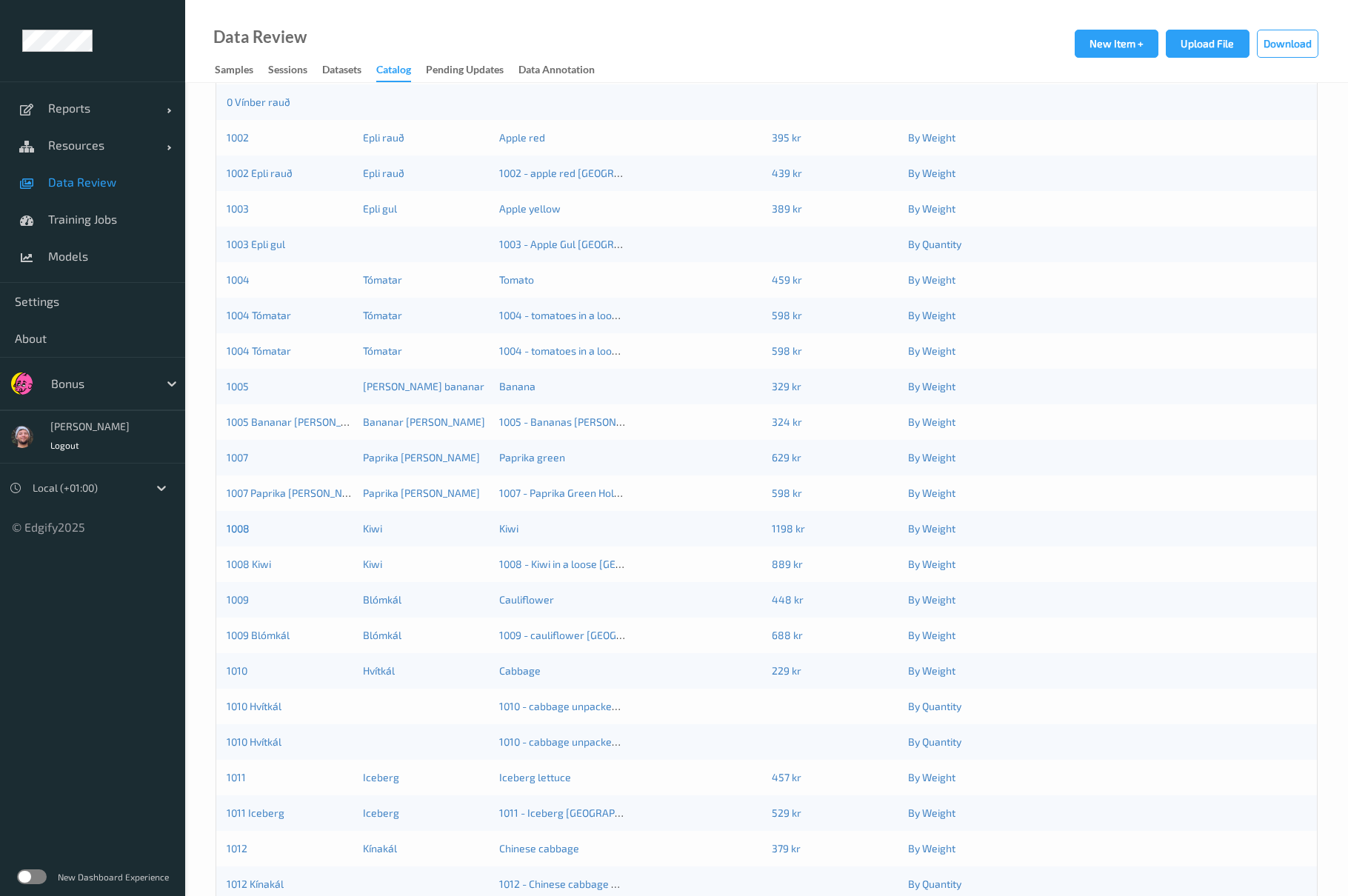
click at [240, 525] on link "1008" at bounding box center [238, 529] width 23 height 12
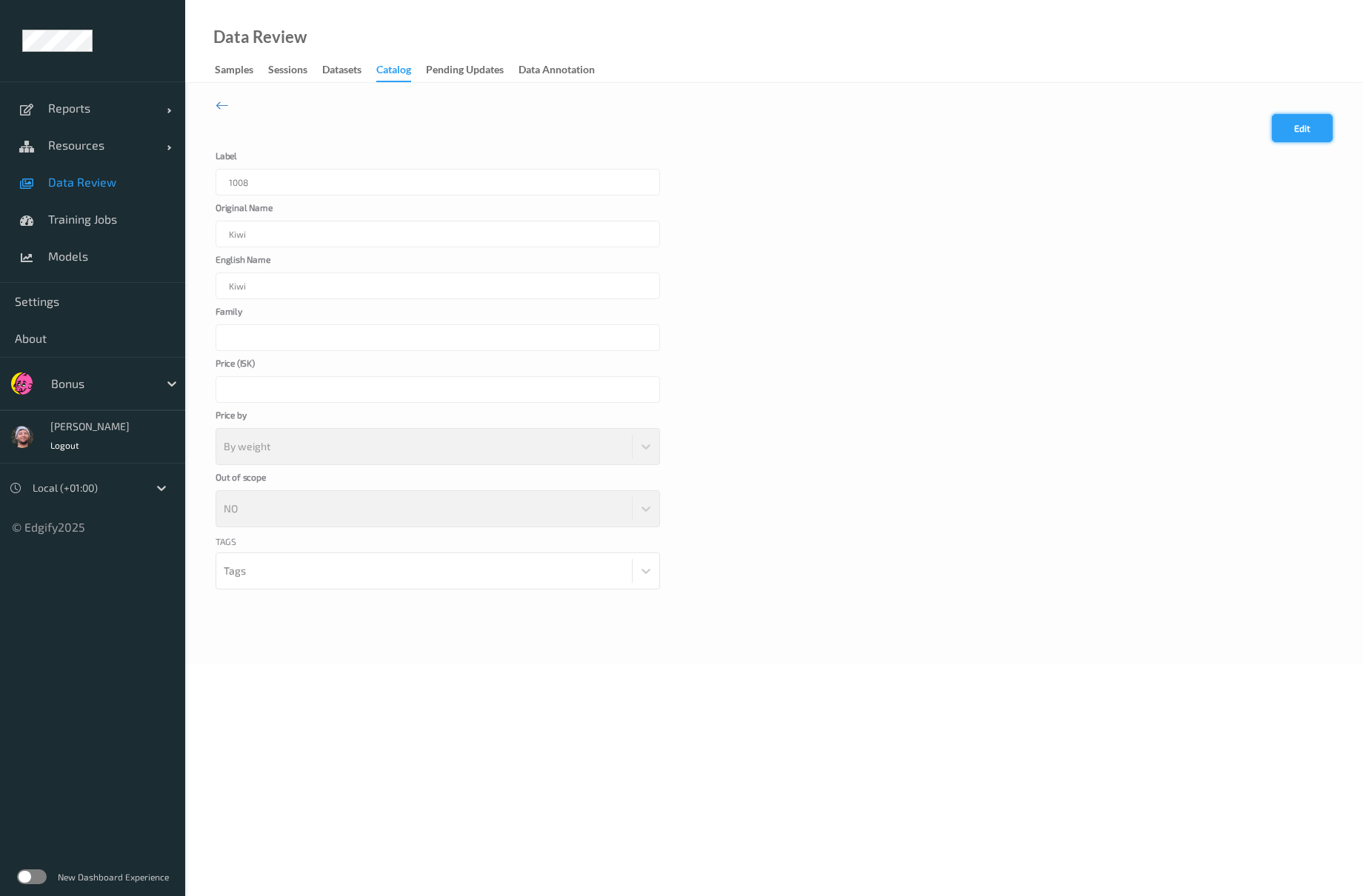
click at [1292, 116] on button "Edit" at bounding box center [1302, 128] width 61 height 28
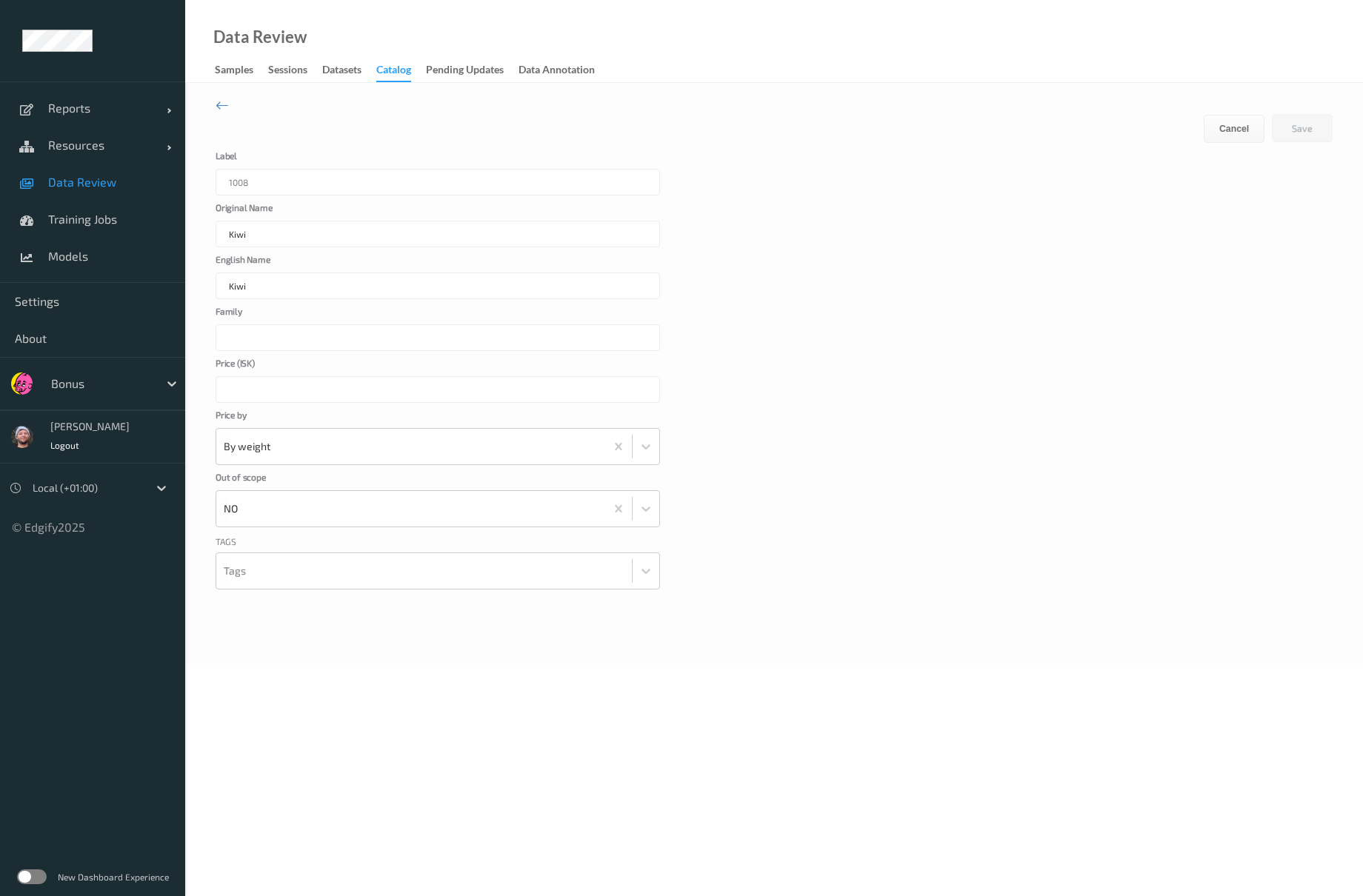
drag, startPoint x: 263, startPoint y: 380, endPoint x: 223, endPoint y: 377, distance: 40.1
click at [223, 377] on input "****" at bounding box center [437, 390] width 444 height 27
click at [258, 231] on input "Kiwi" at bounding box center [437, 234] width 444 height 27
drag, startPoint x: 292, startPoint y: 403, endPoint x: 270, endPoint y: 395, distance: 23.4
click at [272, 397] on form "Cancel Edit Save Label 1008 Original Name [PERSON_NAME] English Name [PERSON_NA…" at bounding box center [774, 370] width 1117 height 513
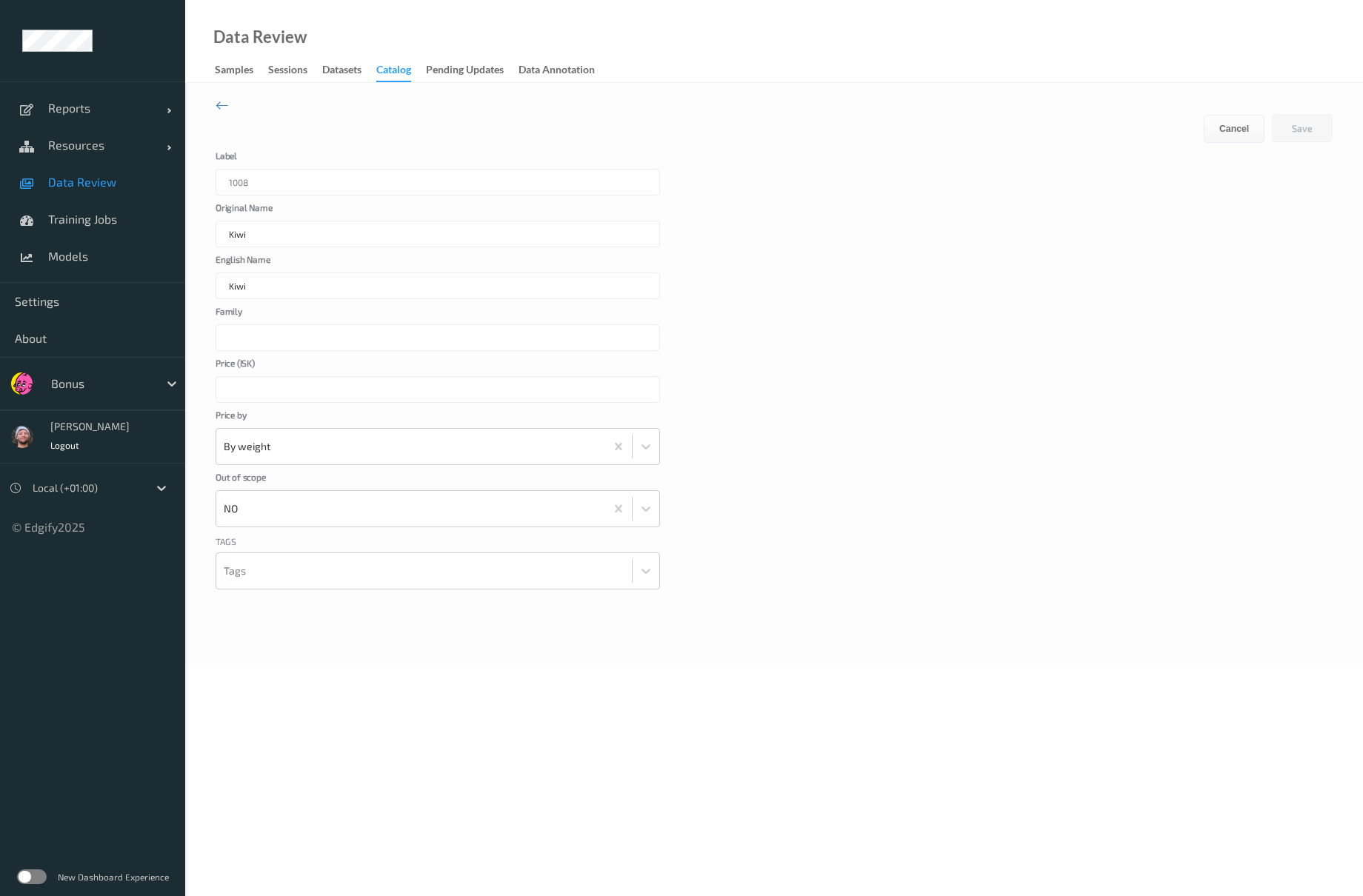
drag, startPoint x: 263, startPoint y: 391, endPoint x: 211, endPoint y: 386, distance: 52.2
click at [211, 386] on div "Cancel Edit Save Label 1008 Original Name [PERSON_NAME] English Name [PERSON_NA…" at bounding box center [774, 373] width 1178 height 581
click at [937, 400] on div "Price ( ISK ) ****" at bounding box center [774, 381] width 1117 height 44
click at [925, 247] on form "Cancel Edit Save Label 1008 Original Name [PERSON_NAME] English Name [PERSON_NA…" at bounding box center [774, 370] width 1117 height 513
click at [223, 101] on icon at bounding box center [222, 105] width 13 height 16
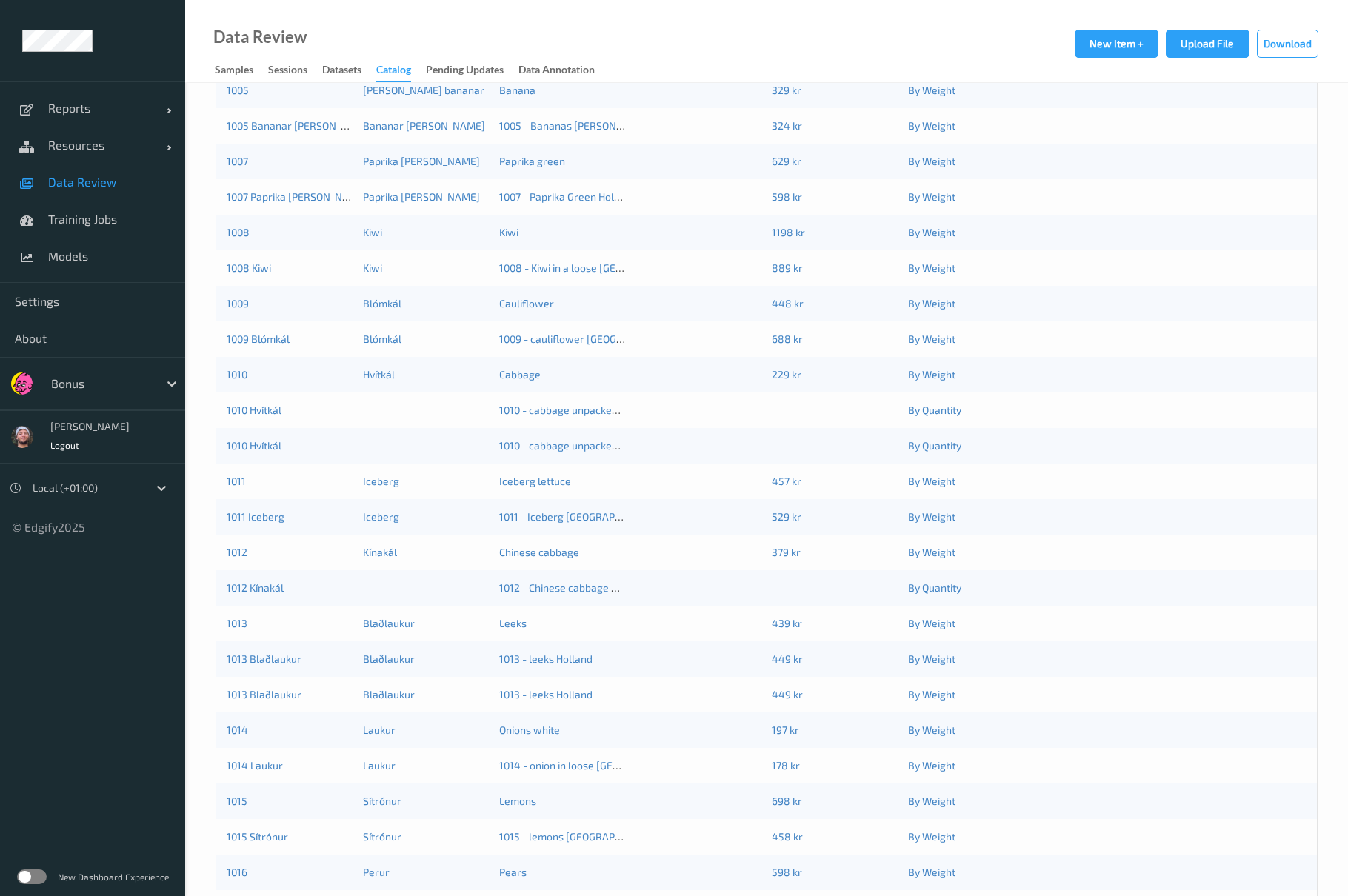
scroll to position [197, 0]
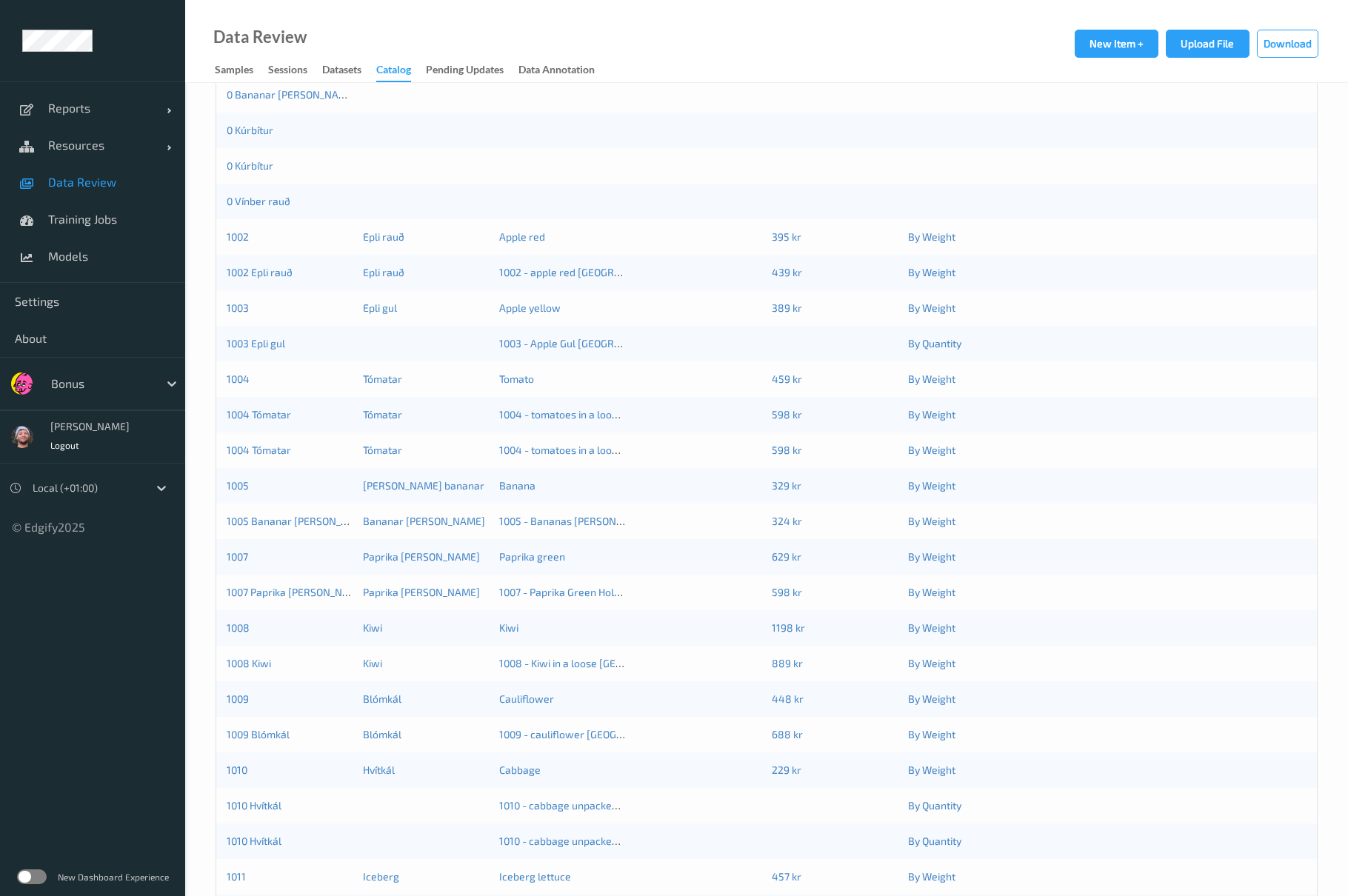
click at [76, 196] on link "Data Review" at bounding box center [93, 182] width 185 height 37
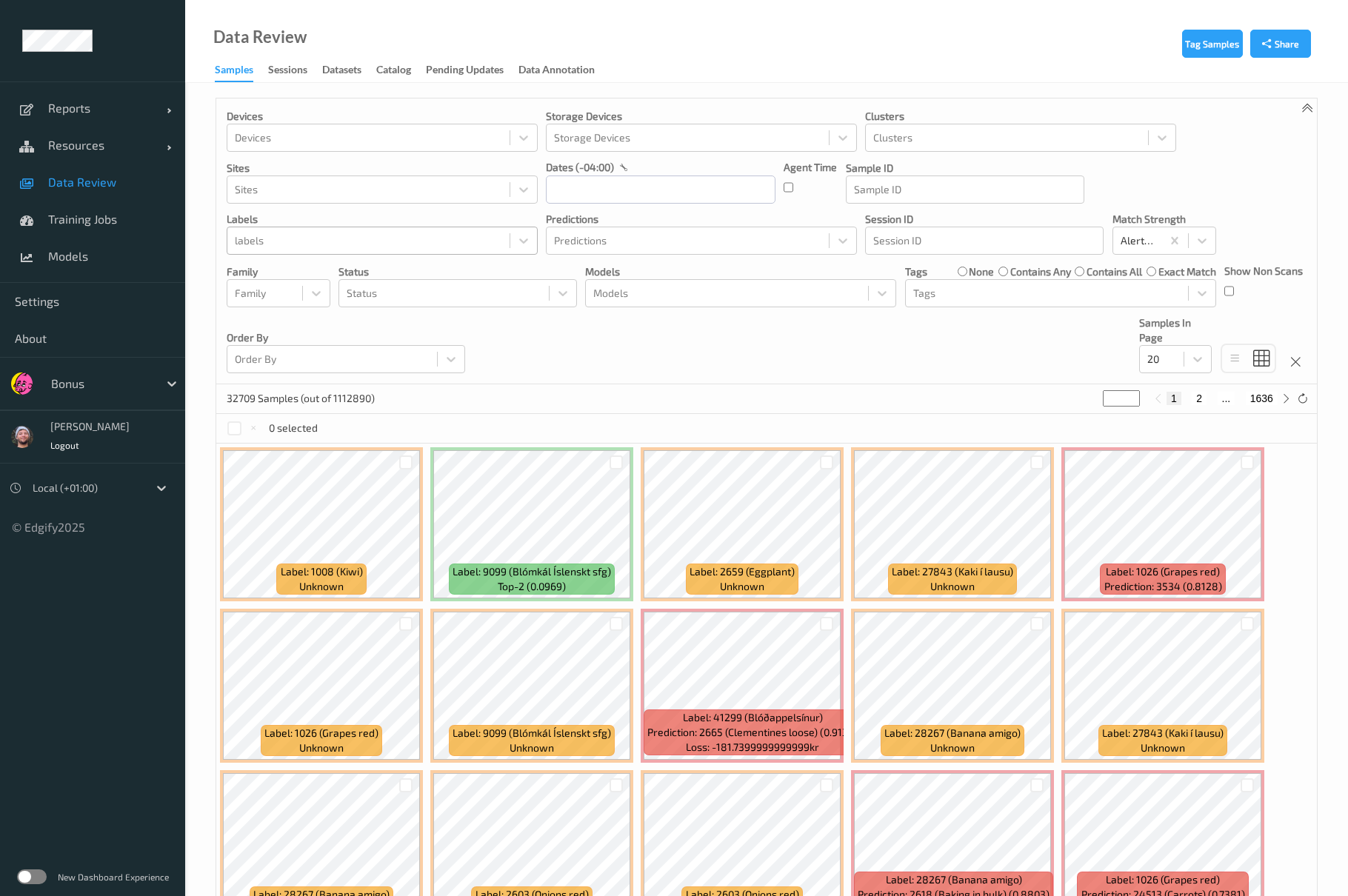
click at [305, 229] on div "labels" at bounding box center [383, 241] width 311 height 28
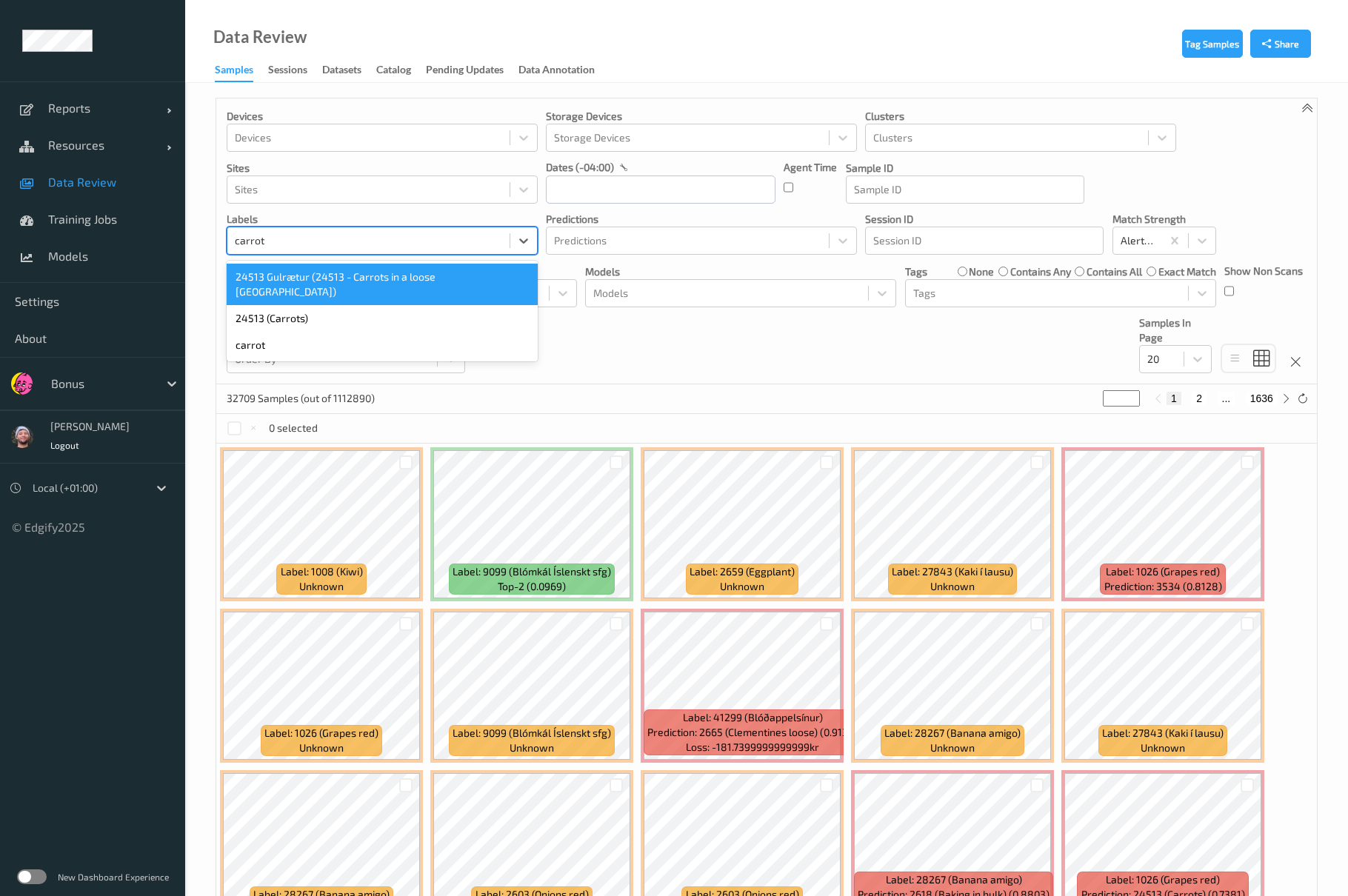
type input "carrots"
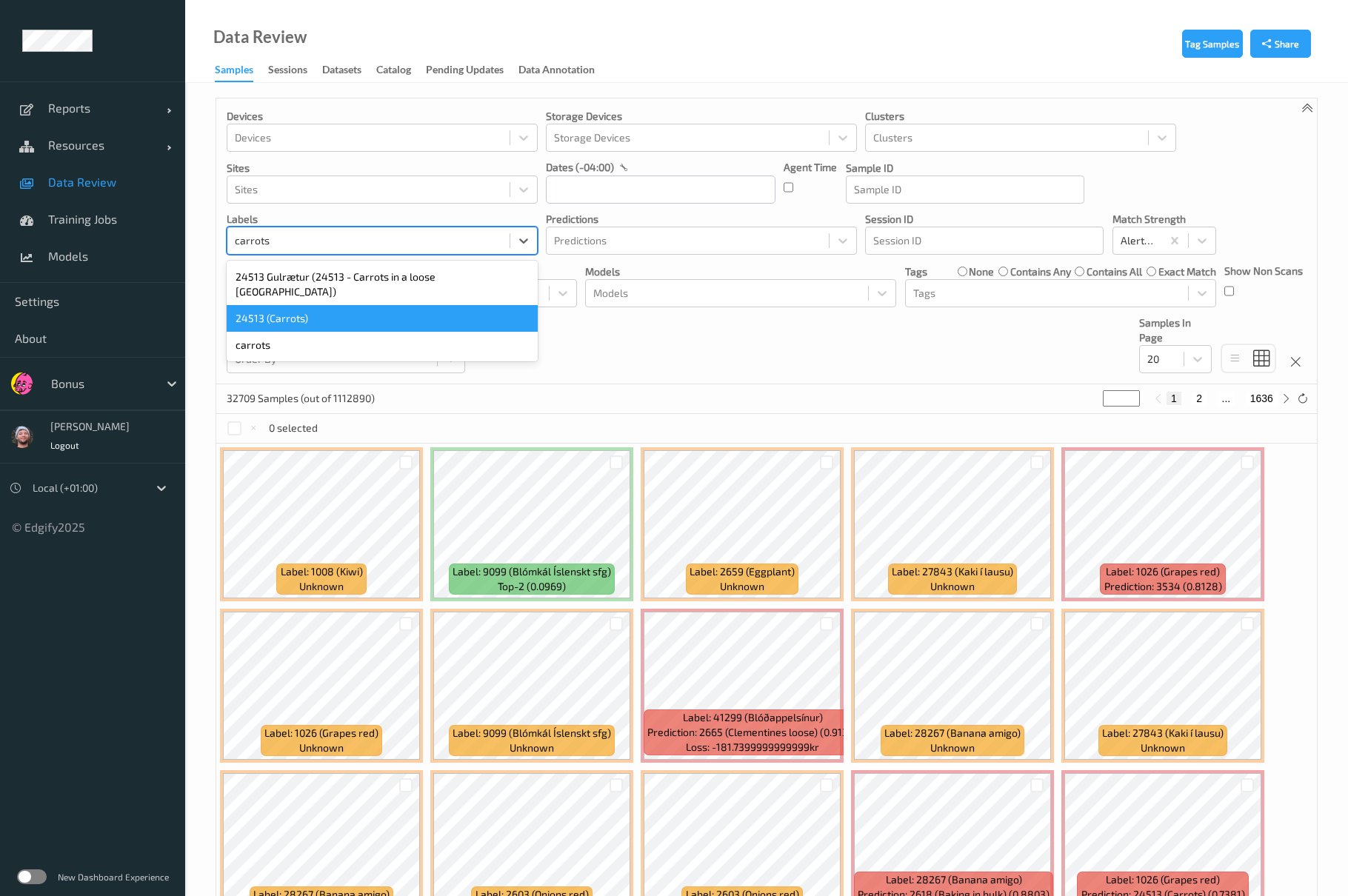
click at [359, 307] on div "24513 (Carrots)" at bounding box center [383, 319] width 311 height 27
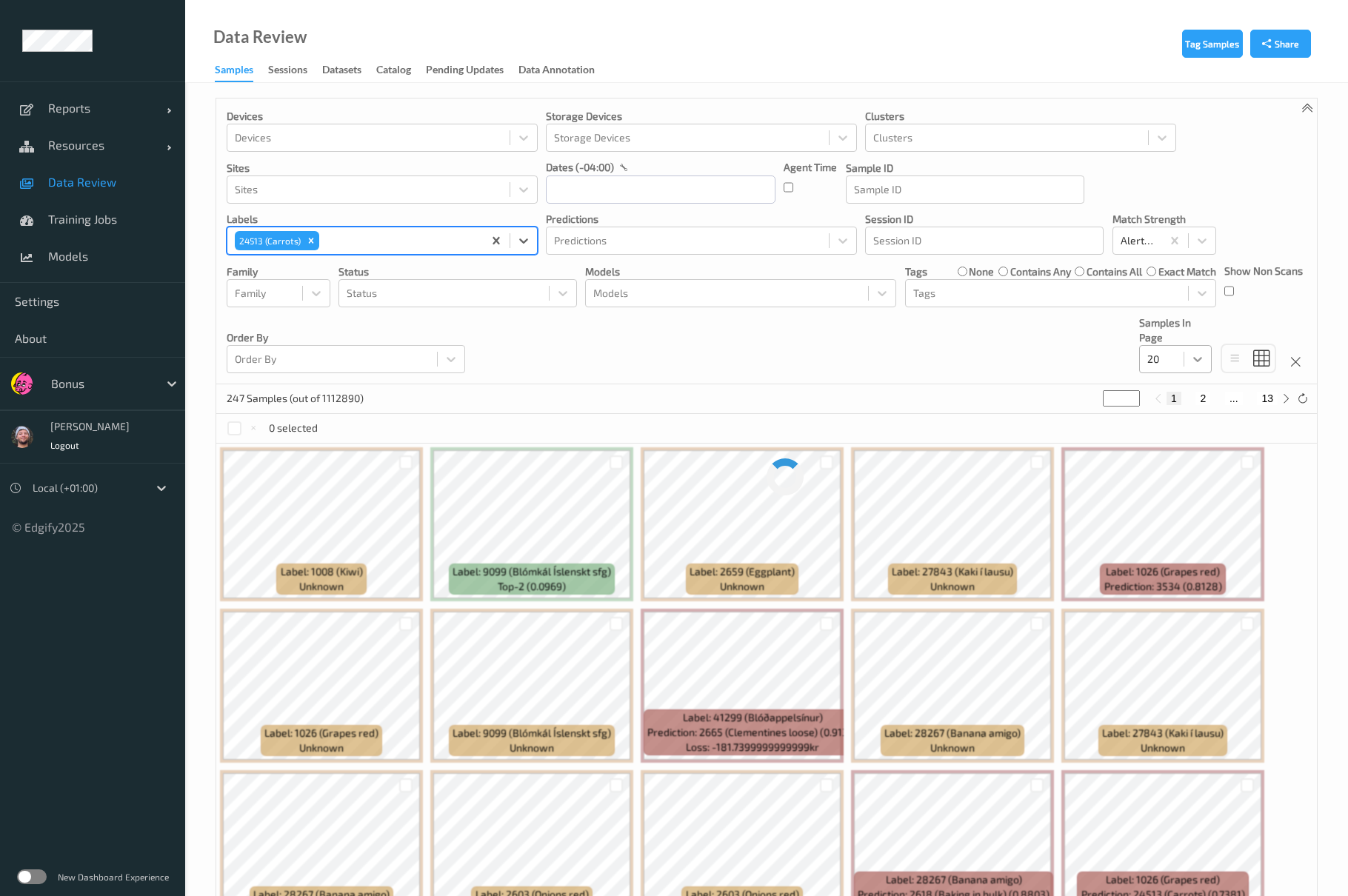
click at [1201, 352] on div at bounding box center [1198, 359] width 27 height 27
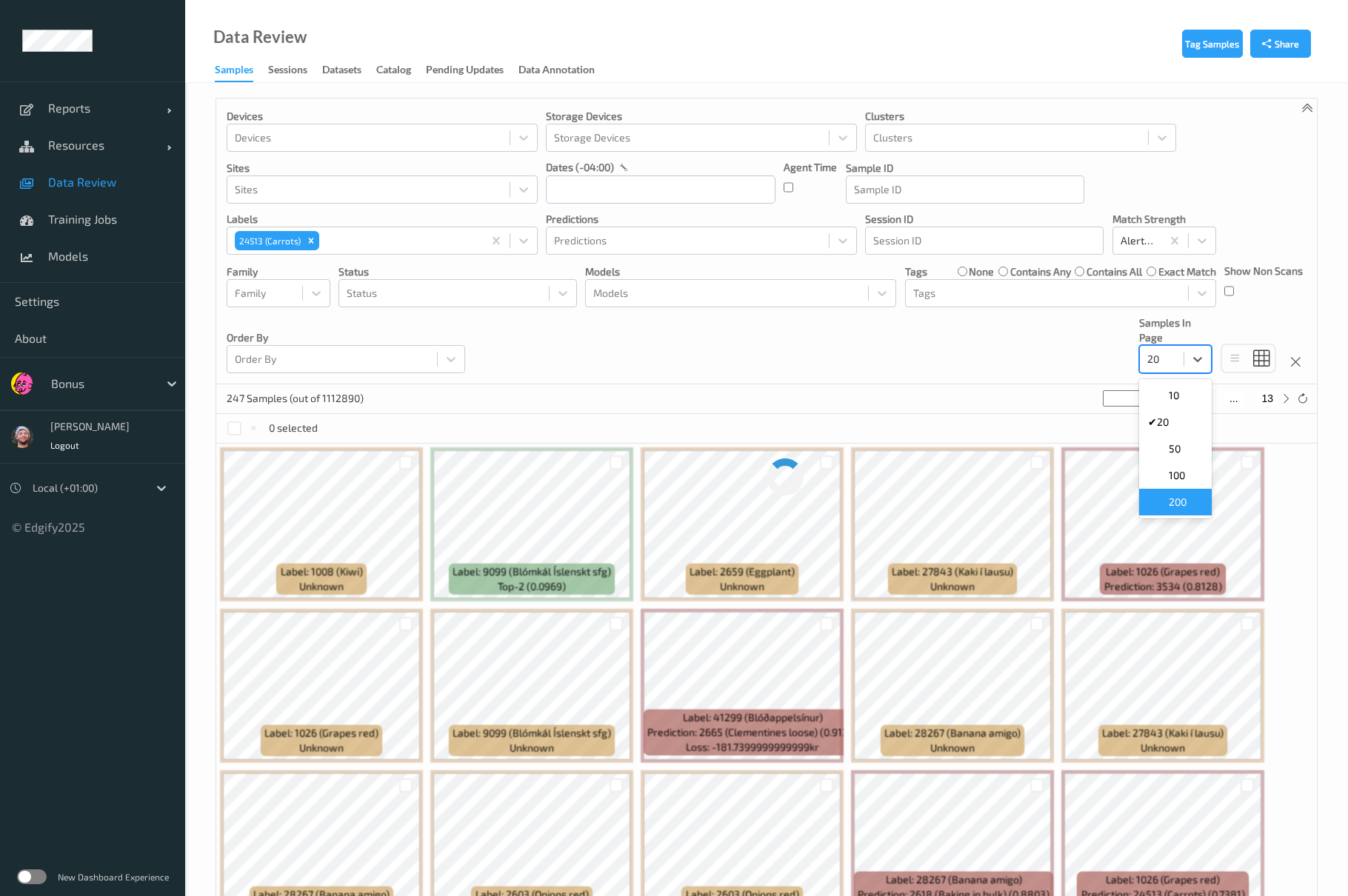
click at [1170, 504] on span "200" at bounding box center [1177, 502] width 18 height 15
click at [1078, 346] on div "Devices Devices Storage Devices Storage Devices Clusters Clusters Sites Sites d…" at bounding box center [766, 241] width 1101 height 286
click at [1073, 335] on div "Devices Devices Storage Devices Storage Devices Clusters Clusters Sites Sites d…" at bounding box center [766, 241] width 1101 height 286
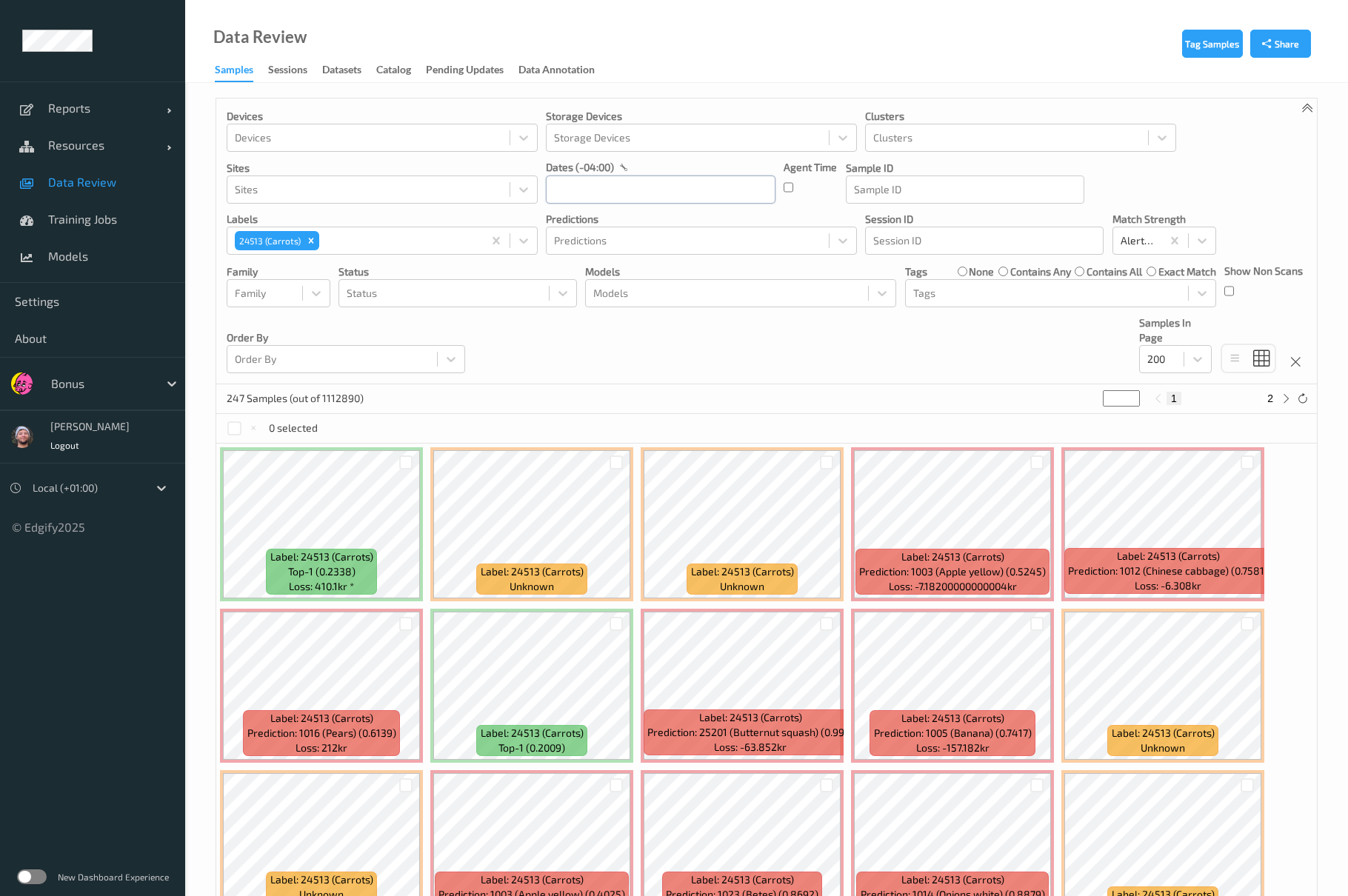
click at [712, 204] on input "text" at bounding box center [660, 190] width 230 height 28
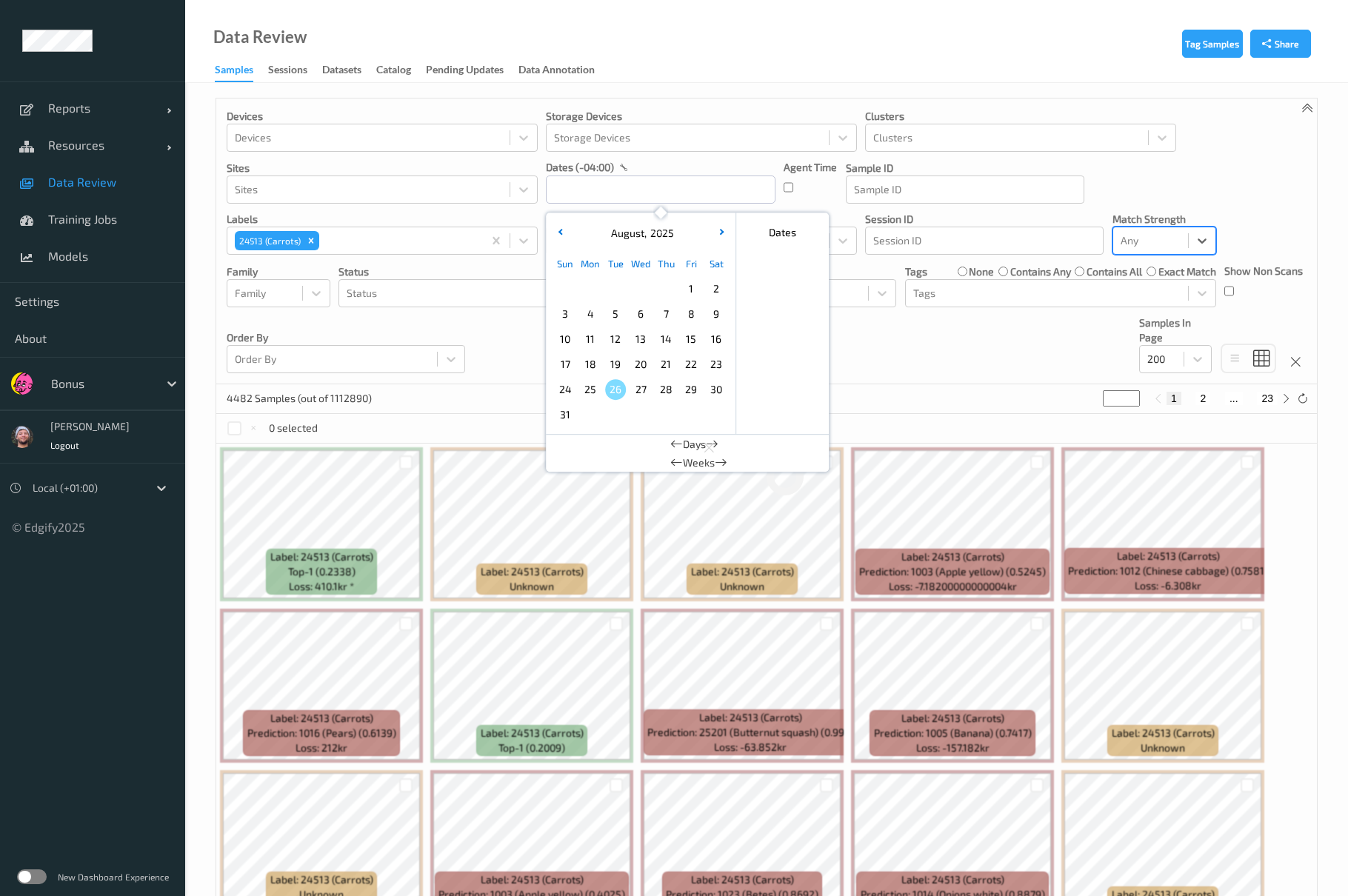
click at [958, 352] on div "Devices Devices Storage Devices Storage Devices Clusters Clusters Sites Sites d…" at bounding box center [766, 241] width 1101 height 286
click at [656, 190] on input "text" at bounding box center [660, 190] width 230 height 28
click at [599, 382] on span "25" at bounding box center [590, 389] width 20 height 20
click at [613, 370] on span "19" at bounding box center [615, 364] width 20 height 20
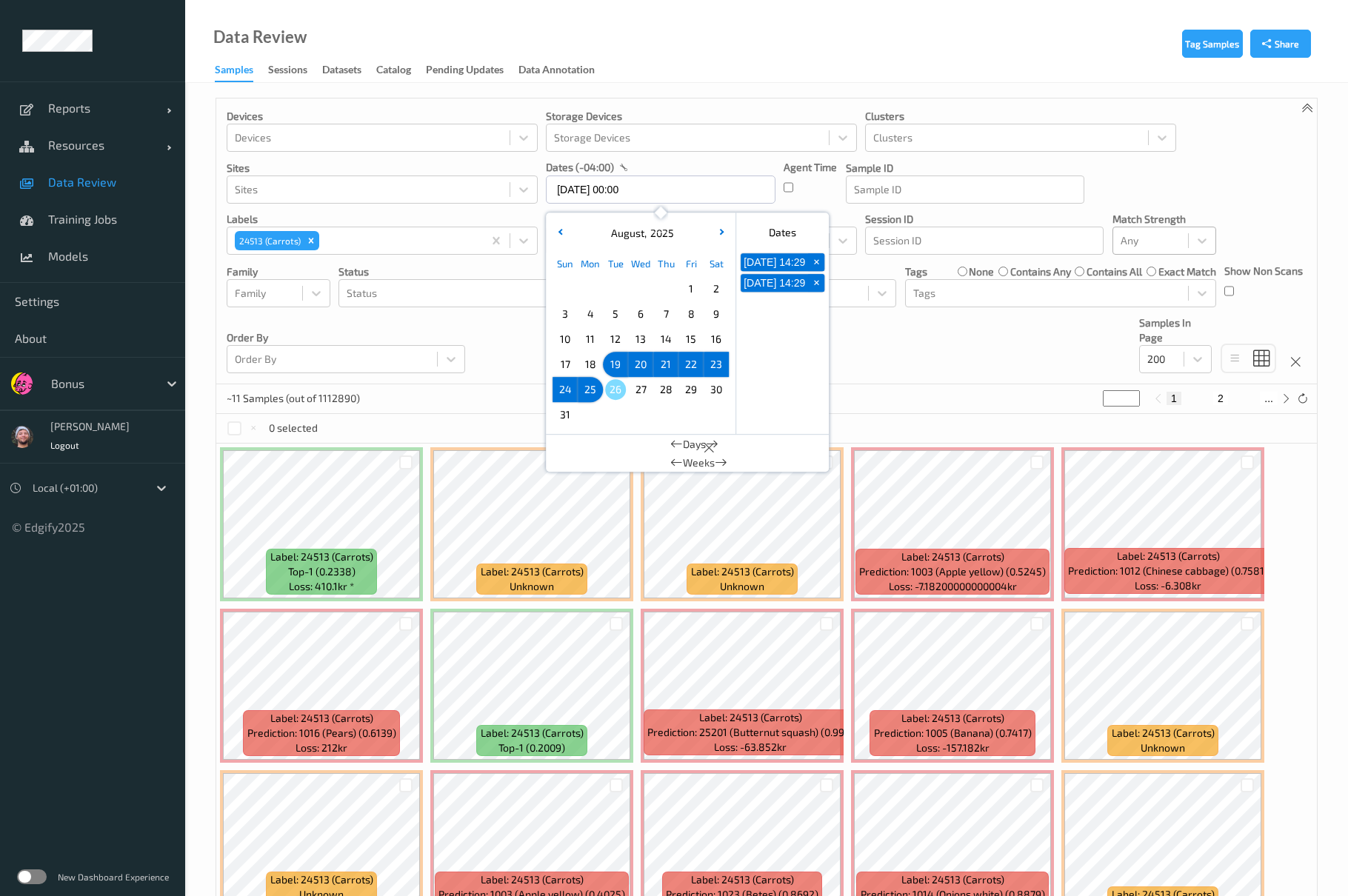
type input "19/08/2025 00:00 -> 25/08/2025 23:59"
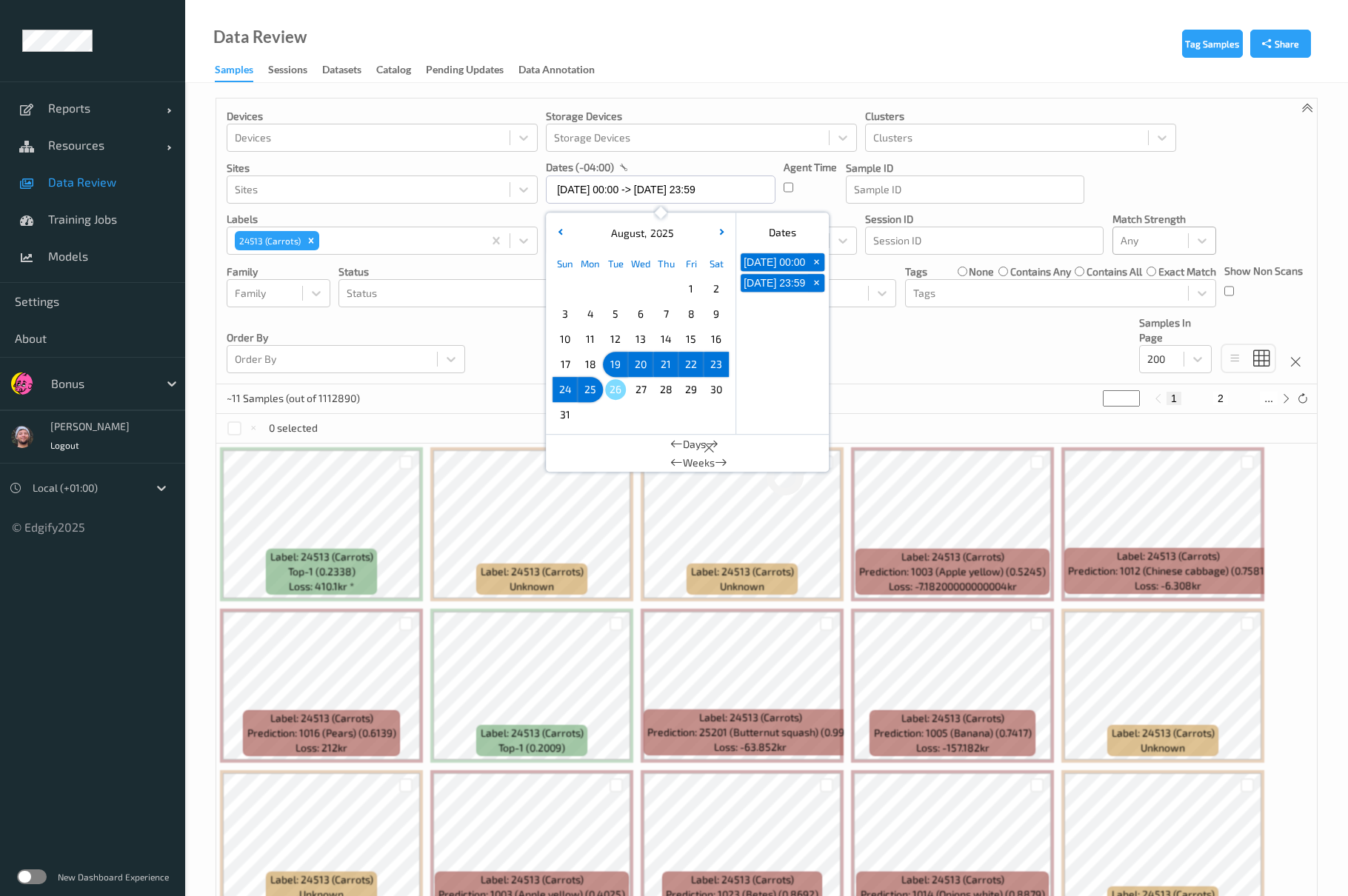
click at [979, 395] on div "~11 Samples (out of 1112890) * 1 2 ..." at bounding box center [766, 399] width 1101 height 29
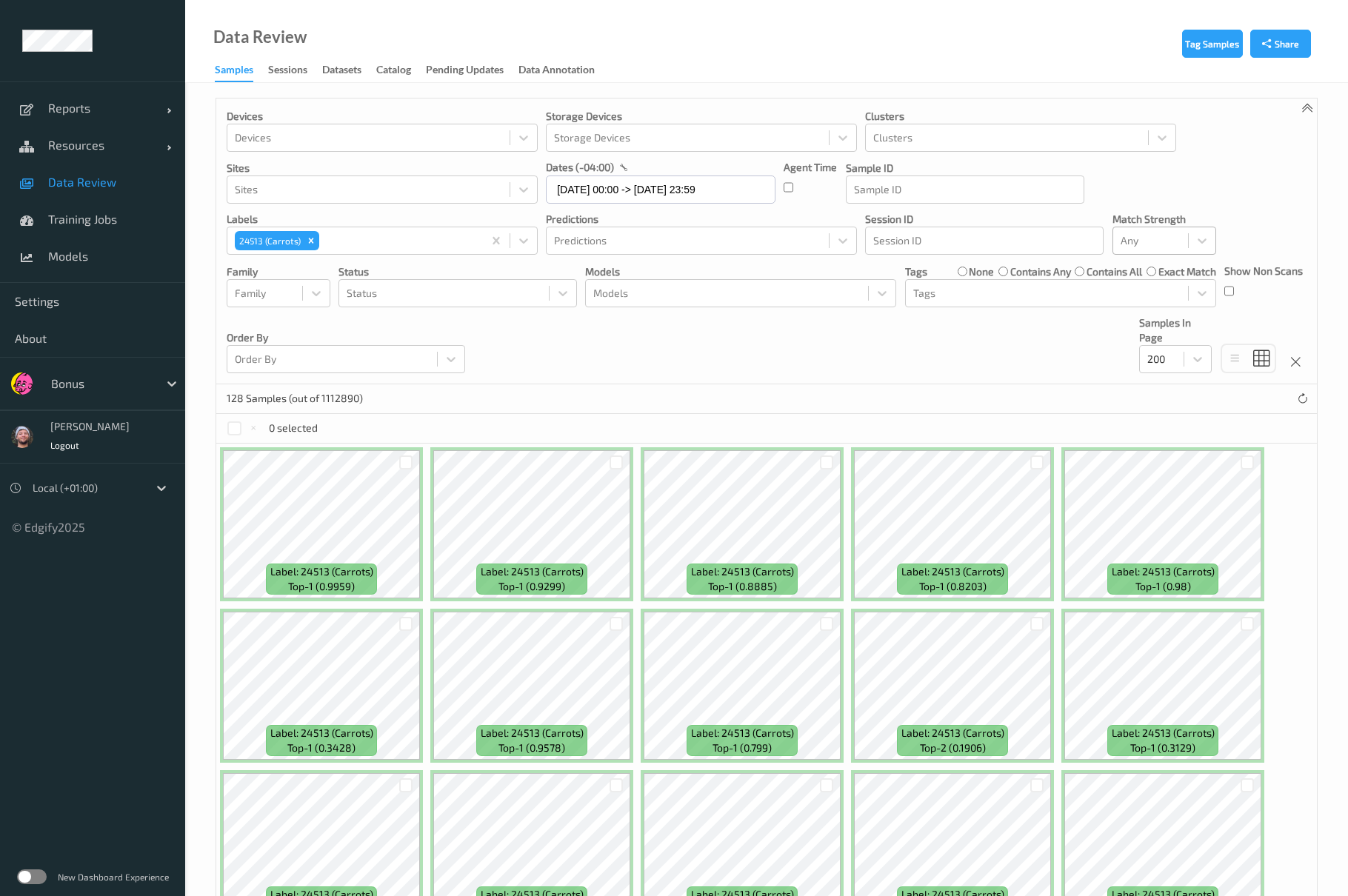
click at [918, 371] on div "Devices Devices Storage Devices Storage Devices Clusters Clusters Sites Sites d…" at bounding box center [766, 241] width 1101 height 286
click at [540, 338] on div "Devices Devices Storage Devices Storage Devices Clusters Clusters Sites Sites d…" at bounding box center [766, 241] width 1101 height 286
click at [658, 355] on div "Devices Devices Storage Devices Storage Devices Clusters Clusters Sites Sites d…" at bounding box center [766, 241] width 1101 height 286
click at [95, 397] on div "Bonus" at bounding box center [114, 383] width 141 height 28
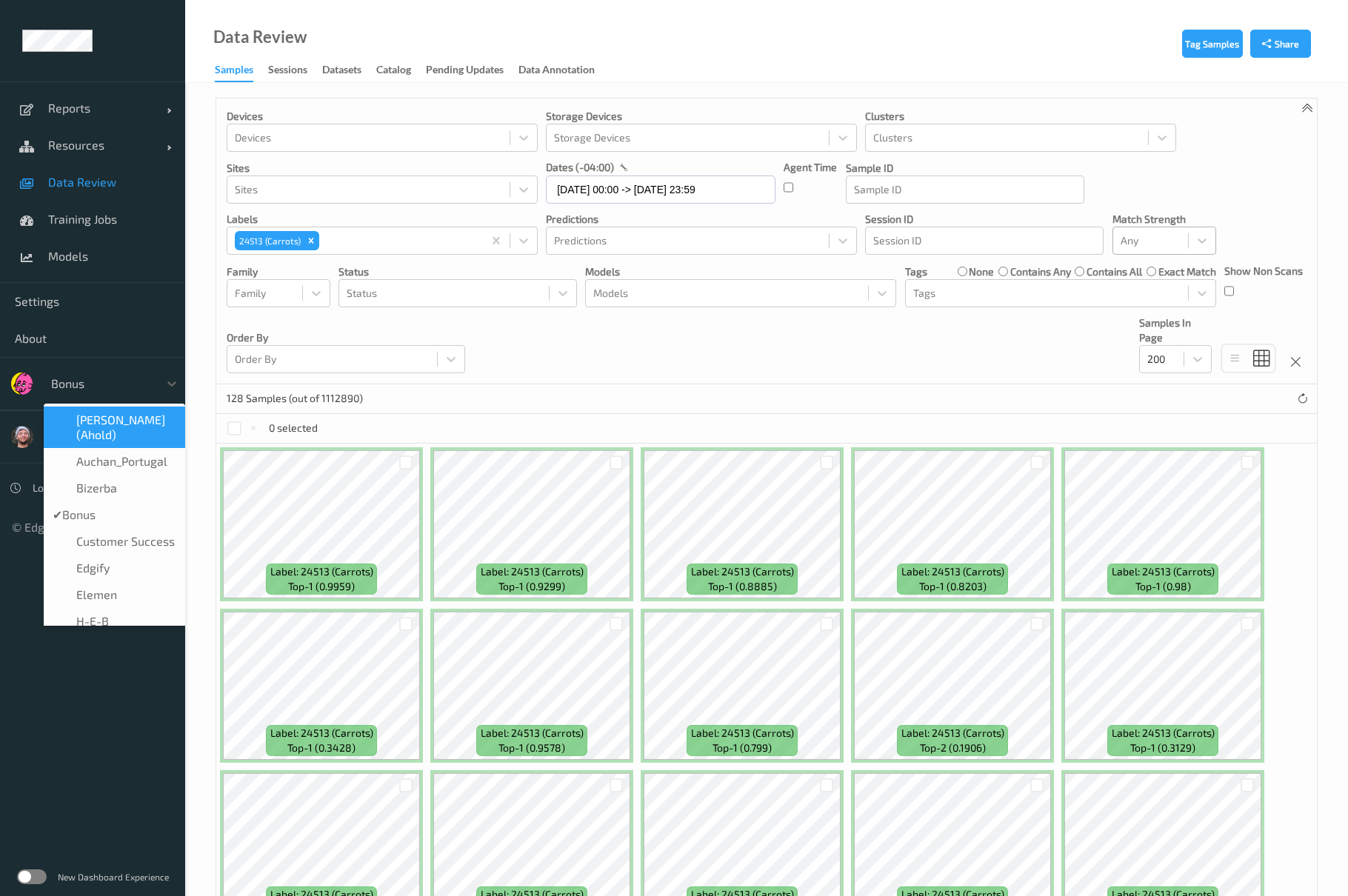
click at [595, 351] on div "Devices Devices Storage Devices Storage Devices Clusters Clusters Sites Sites d…" at bounding box center [766, 241] width 1101 height 286
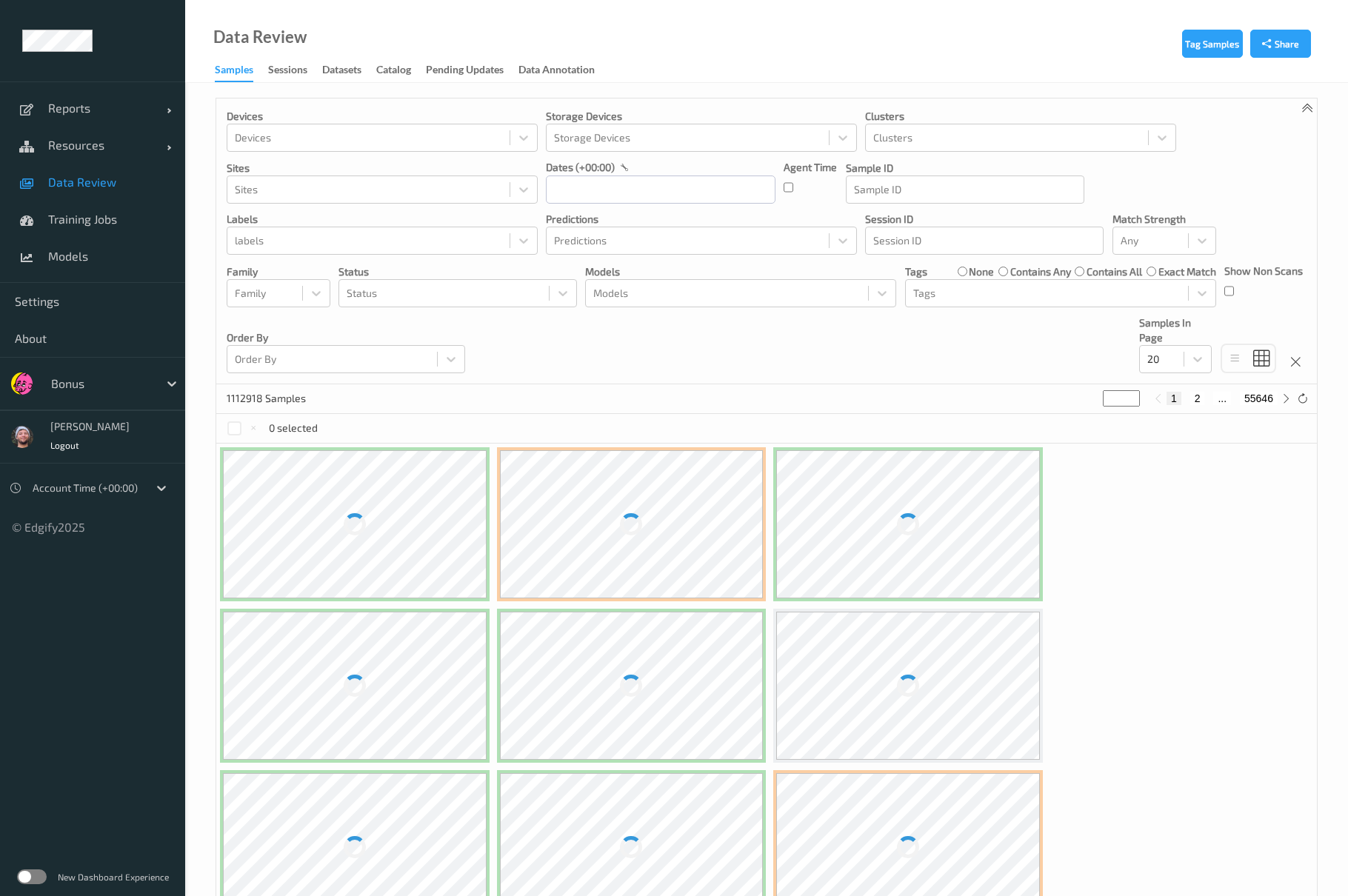
click at [129, 395] on div "Bonus" at bounding box center [101, 383] width 115 height 24
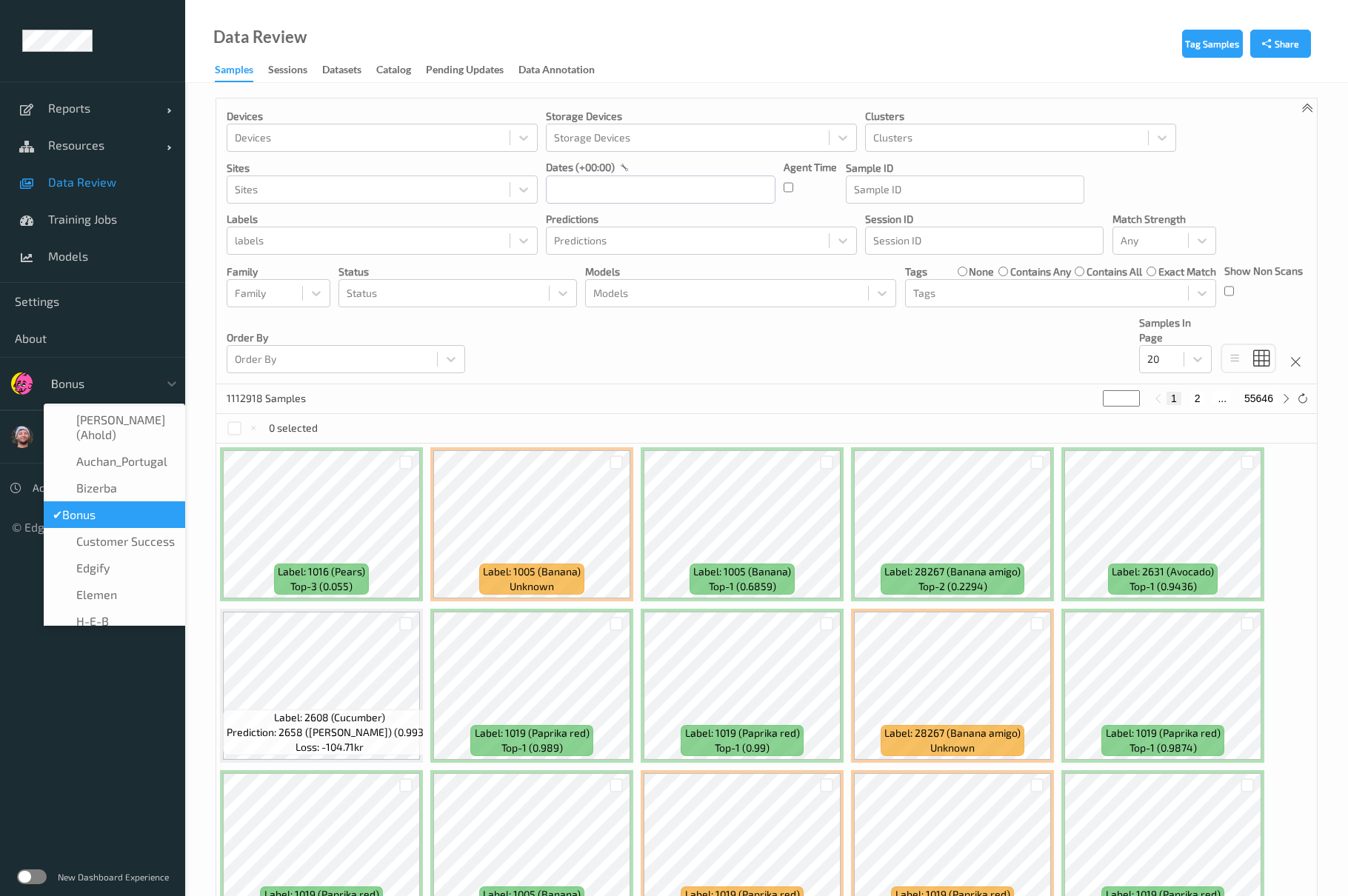
type input "h-"
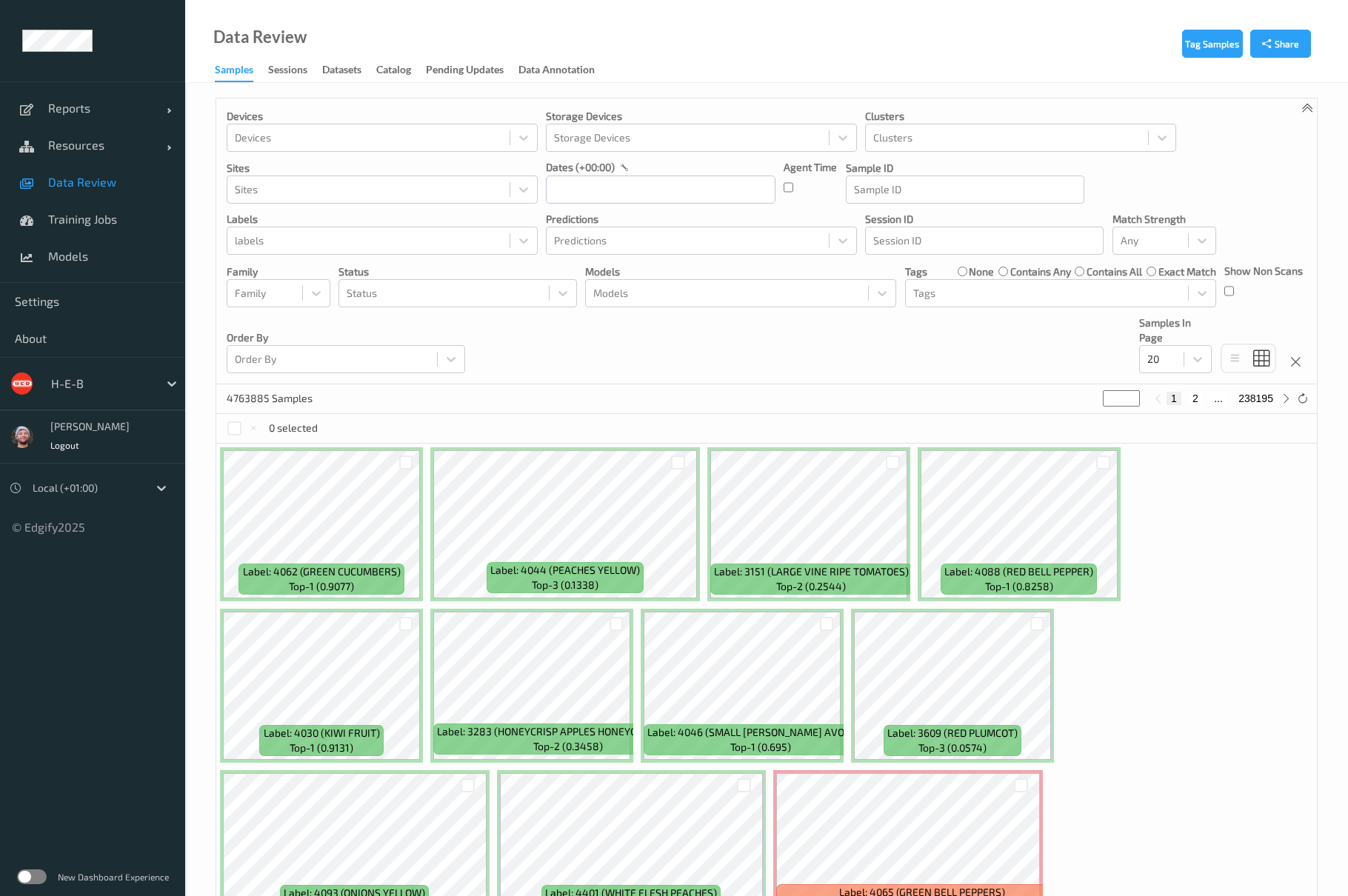
click at [33, 869] on label at bounding box center [31, 876] width 29 height 15
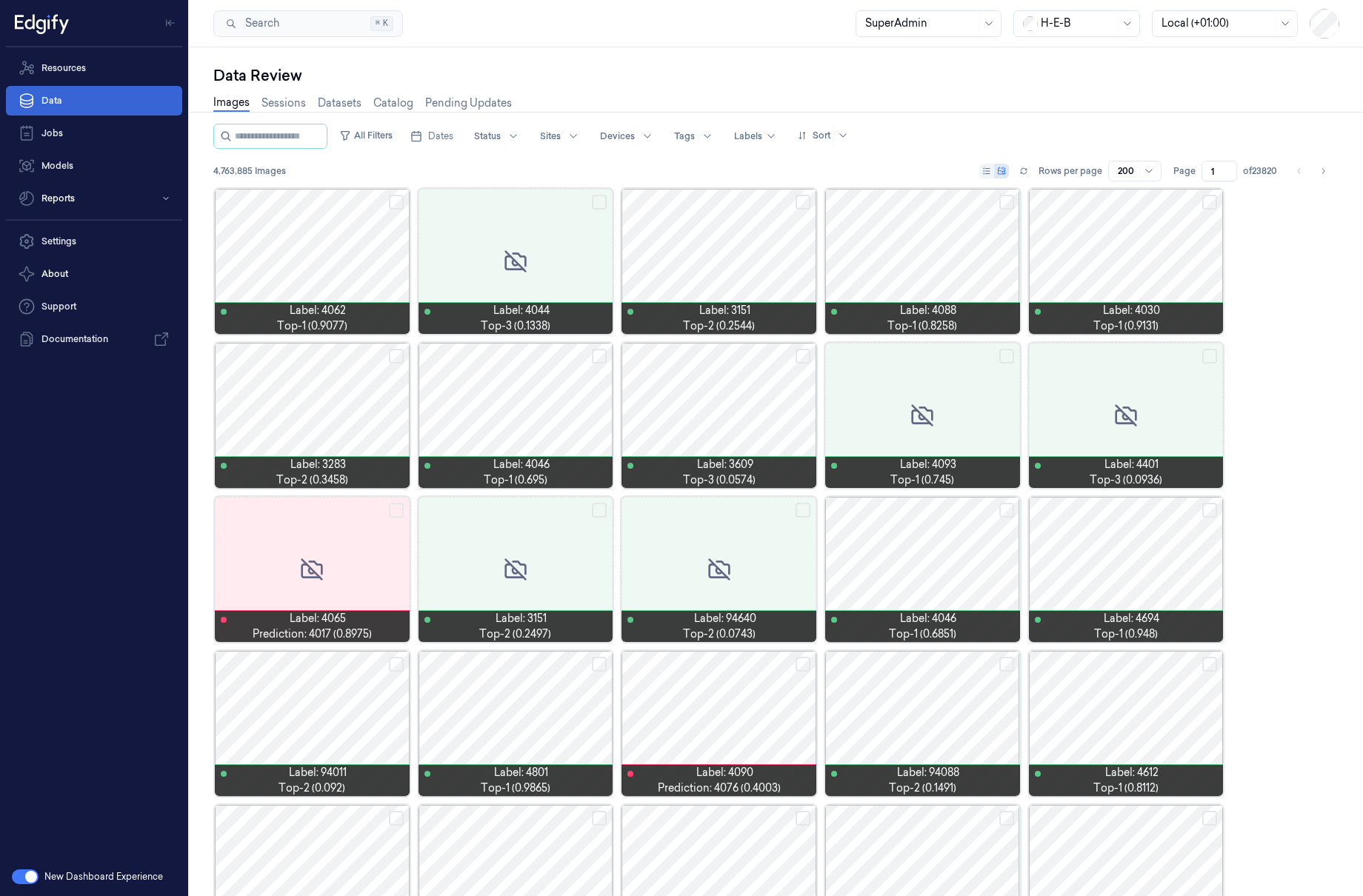
click at [55, 108] on link "Data" at bounding box center [94, 101] width 176 height 29
click at [90, 65] on link "Resources" at bounding box center [94, 68] width 176 height 29
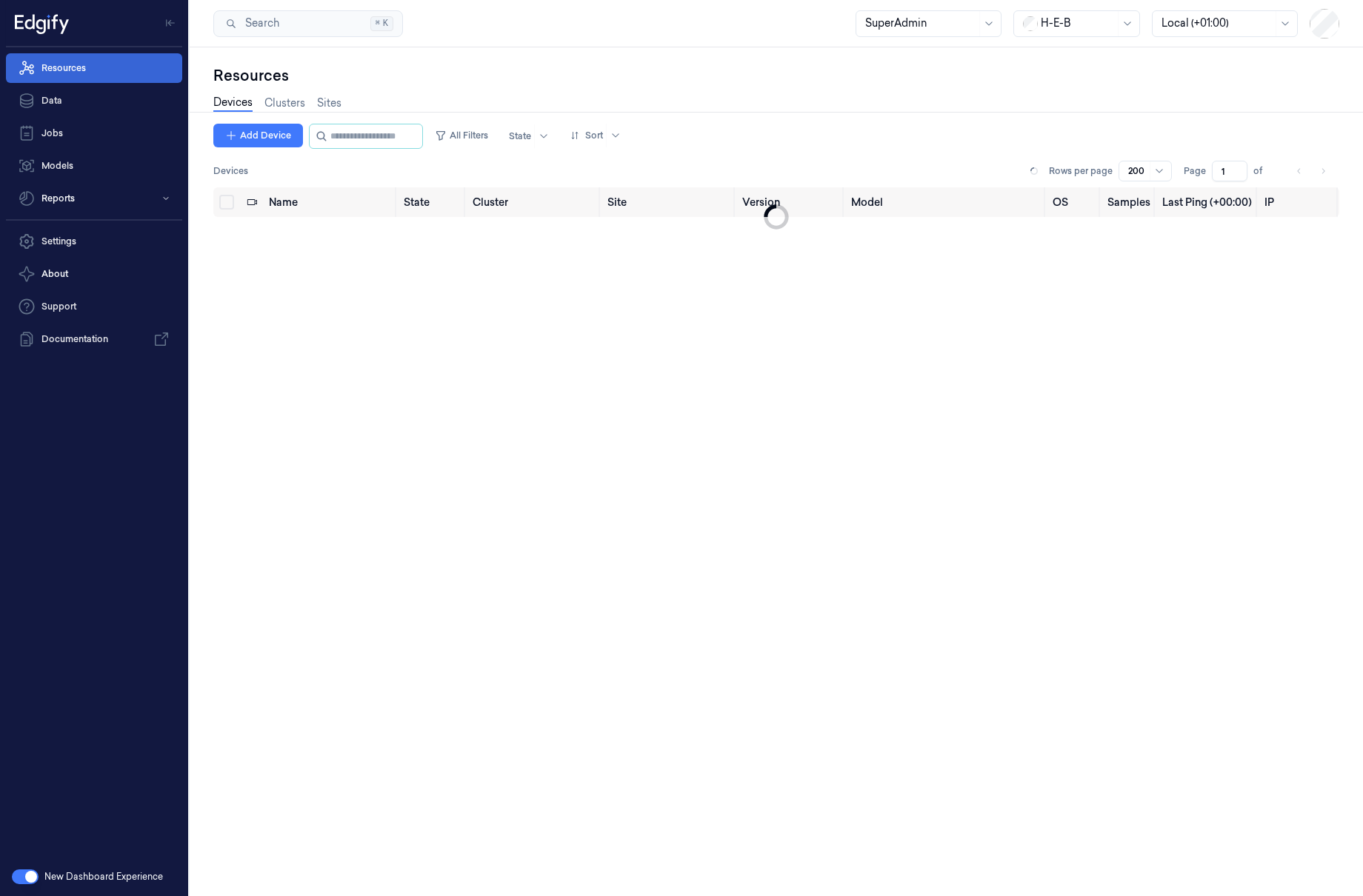
click at [101, 72] on link "Resources" at bounding box center [94, 68] width 176 height 29
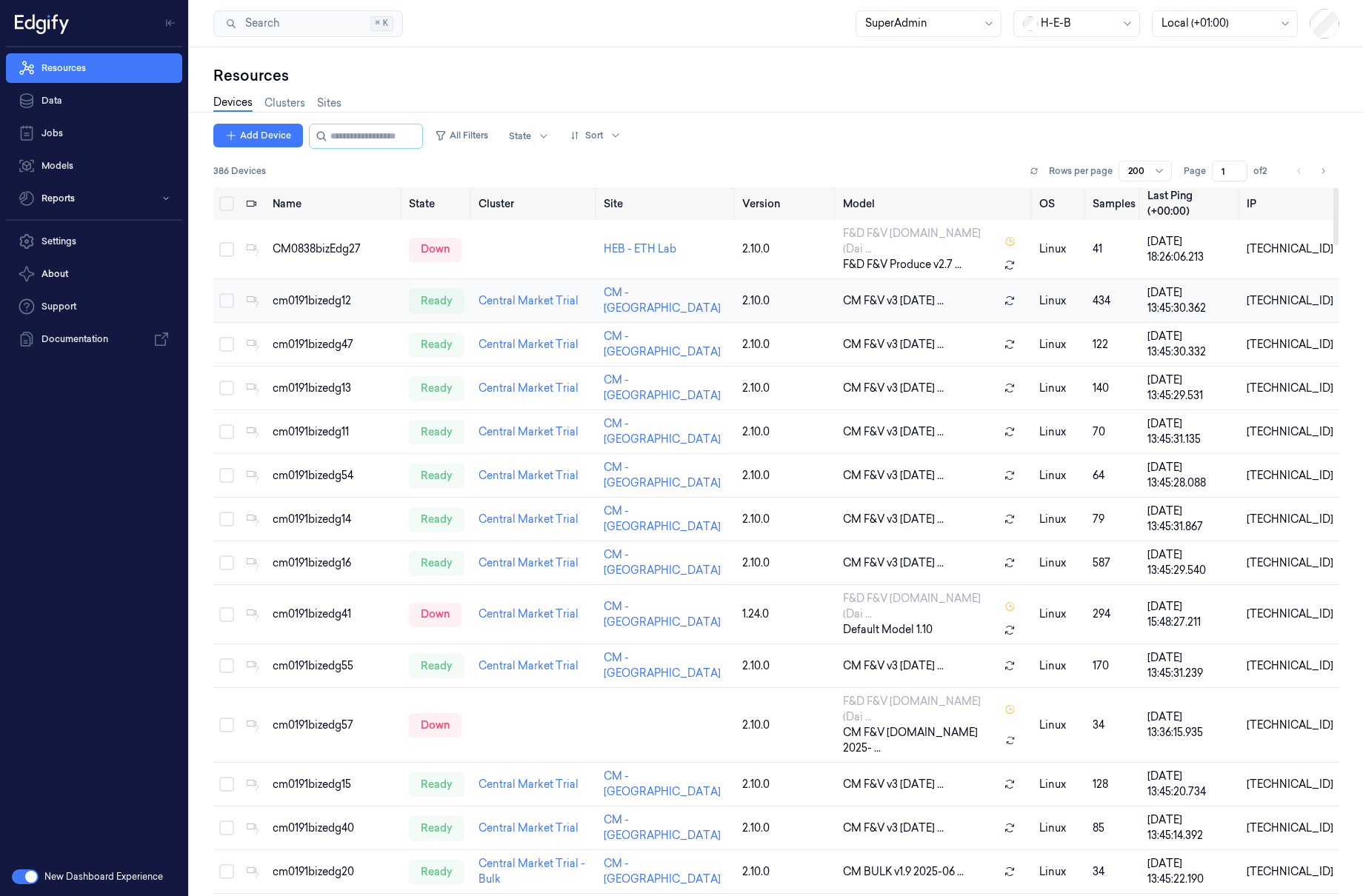
click at [303, 279] on td "cm0191bizedg12" at bounding box center [335, 301] width 136 height 44
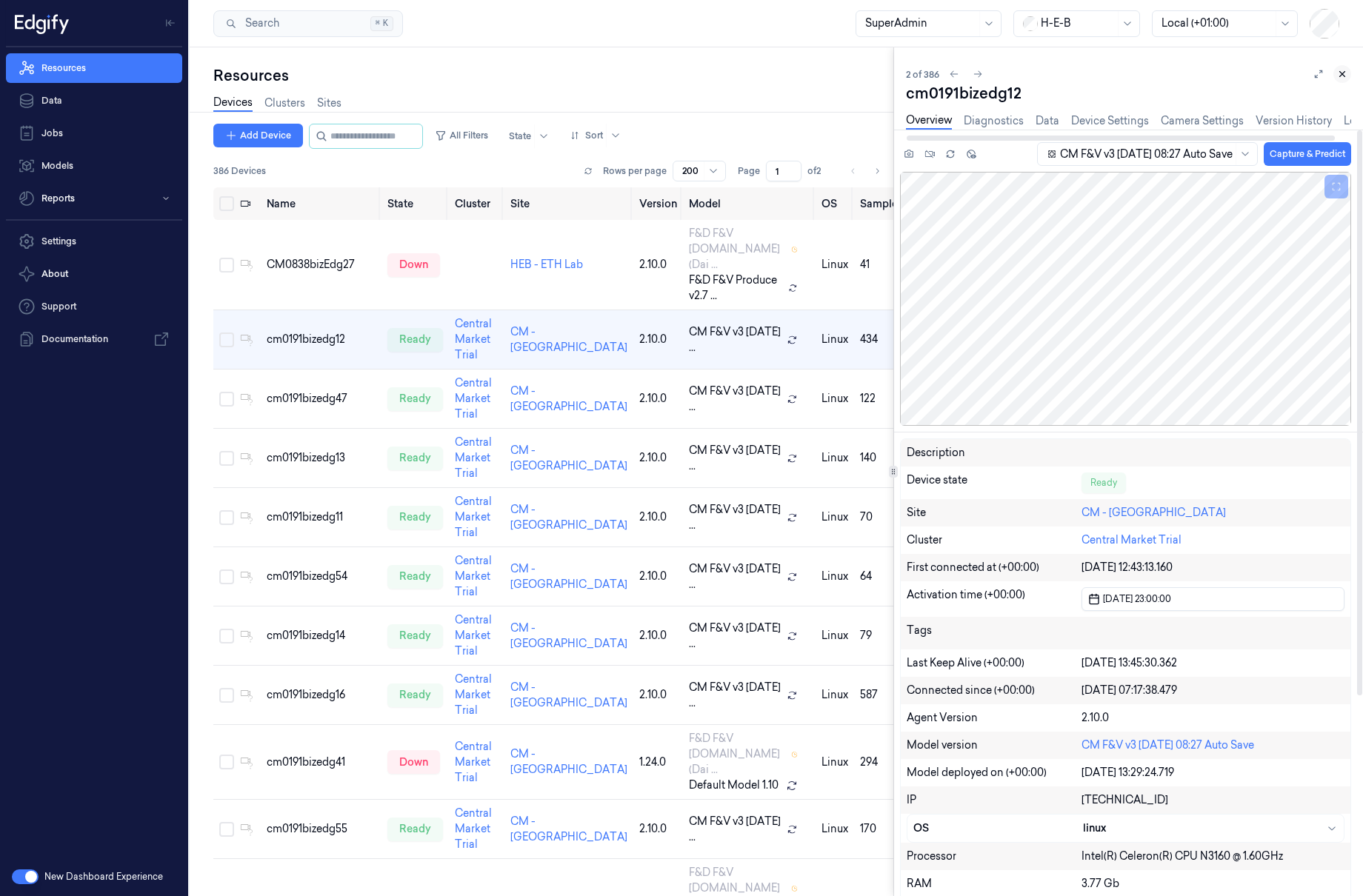
click at [1341, 73] on icon at bounding box center [1343, 75] width 5 height 5
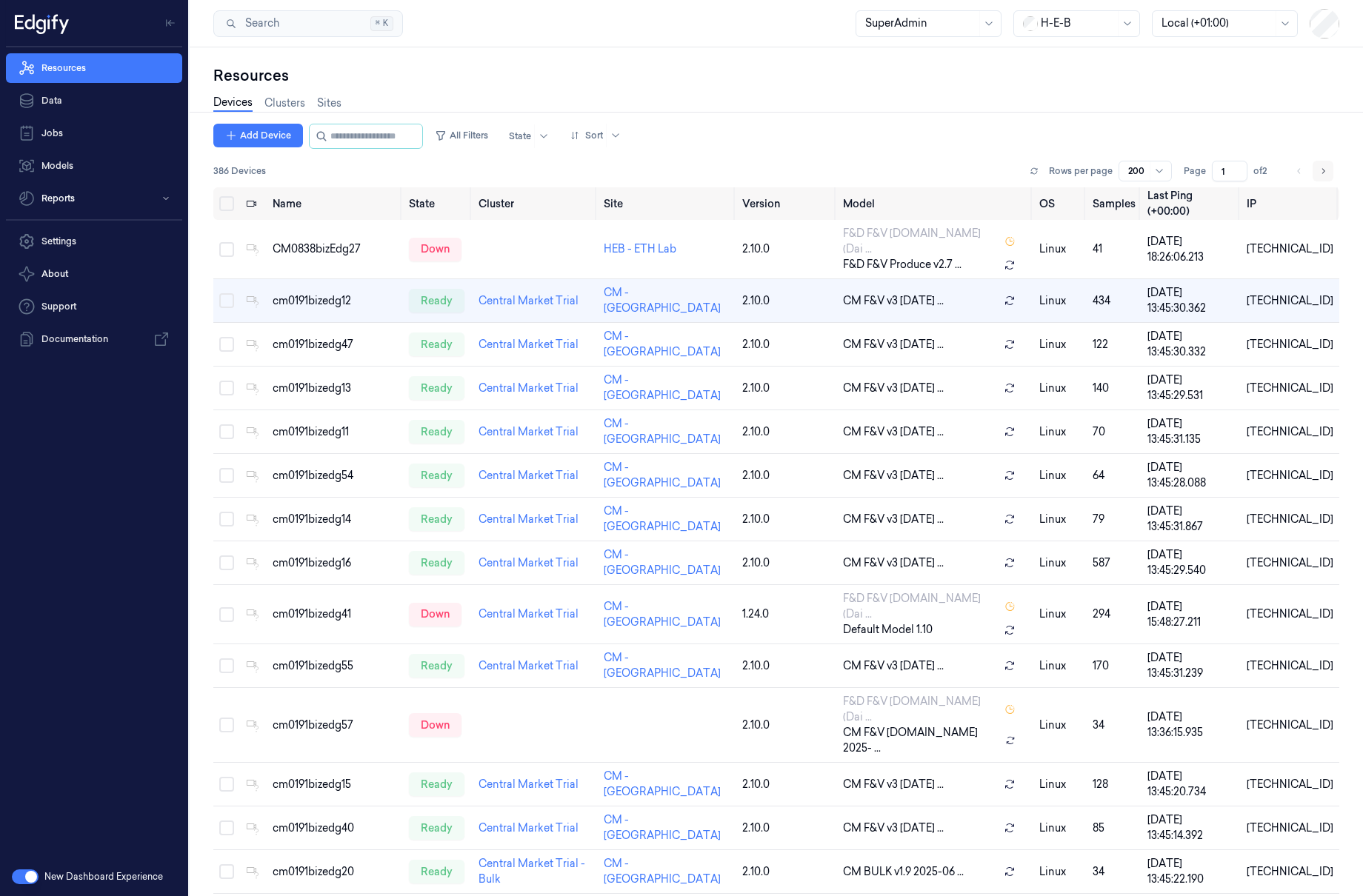
click at [1322, 164] on button "Go to next page" at bounding box center [1323, 171] width 20 height 20
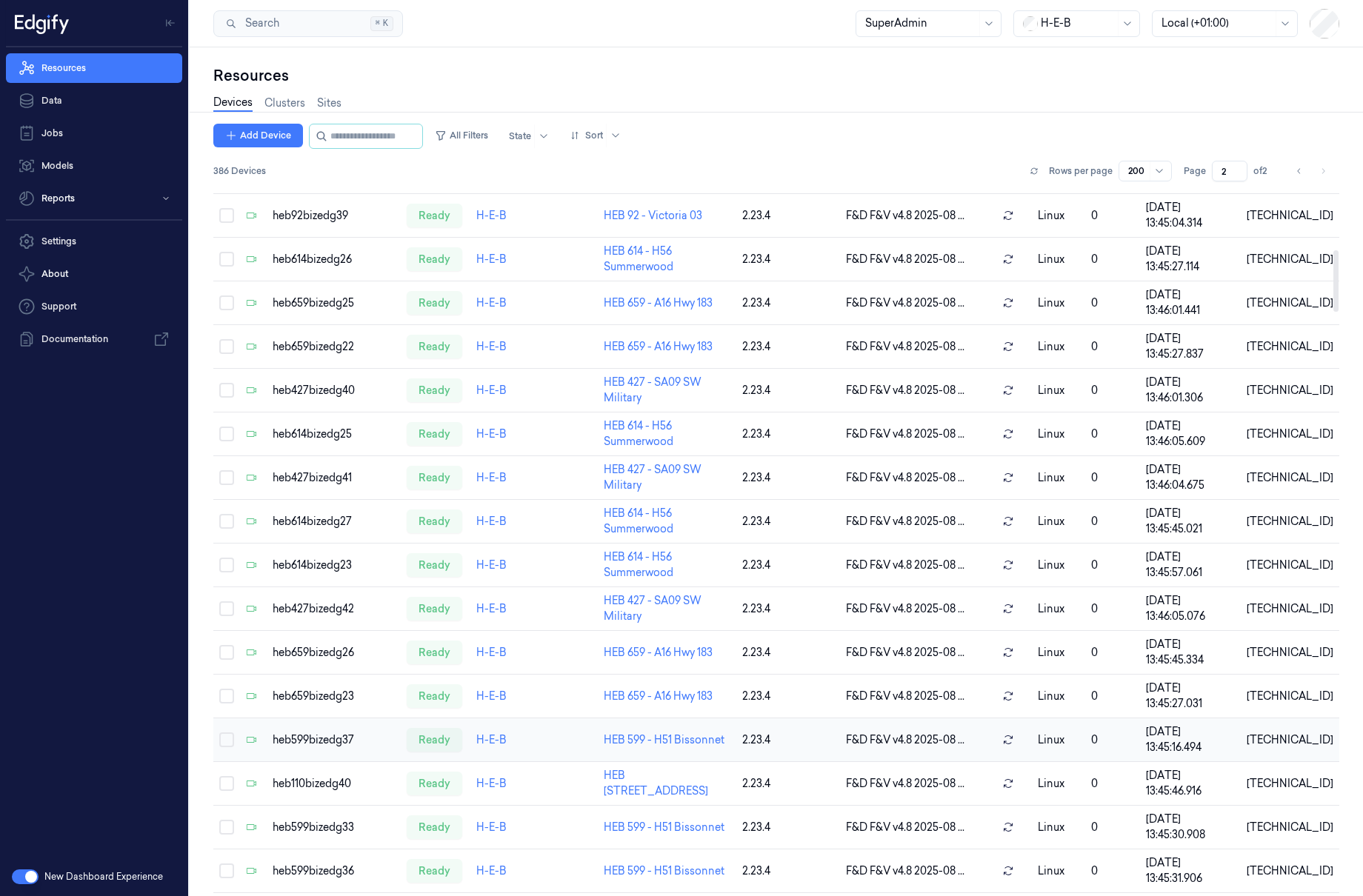
scroll to position [1382, 0]
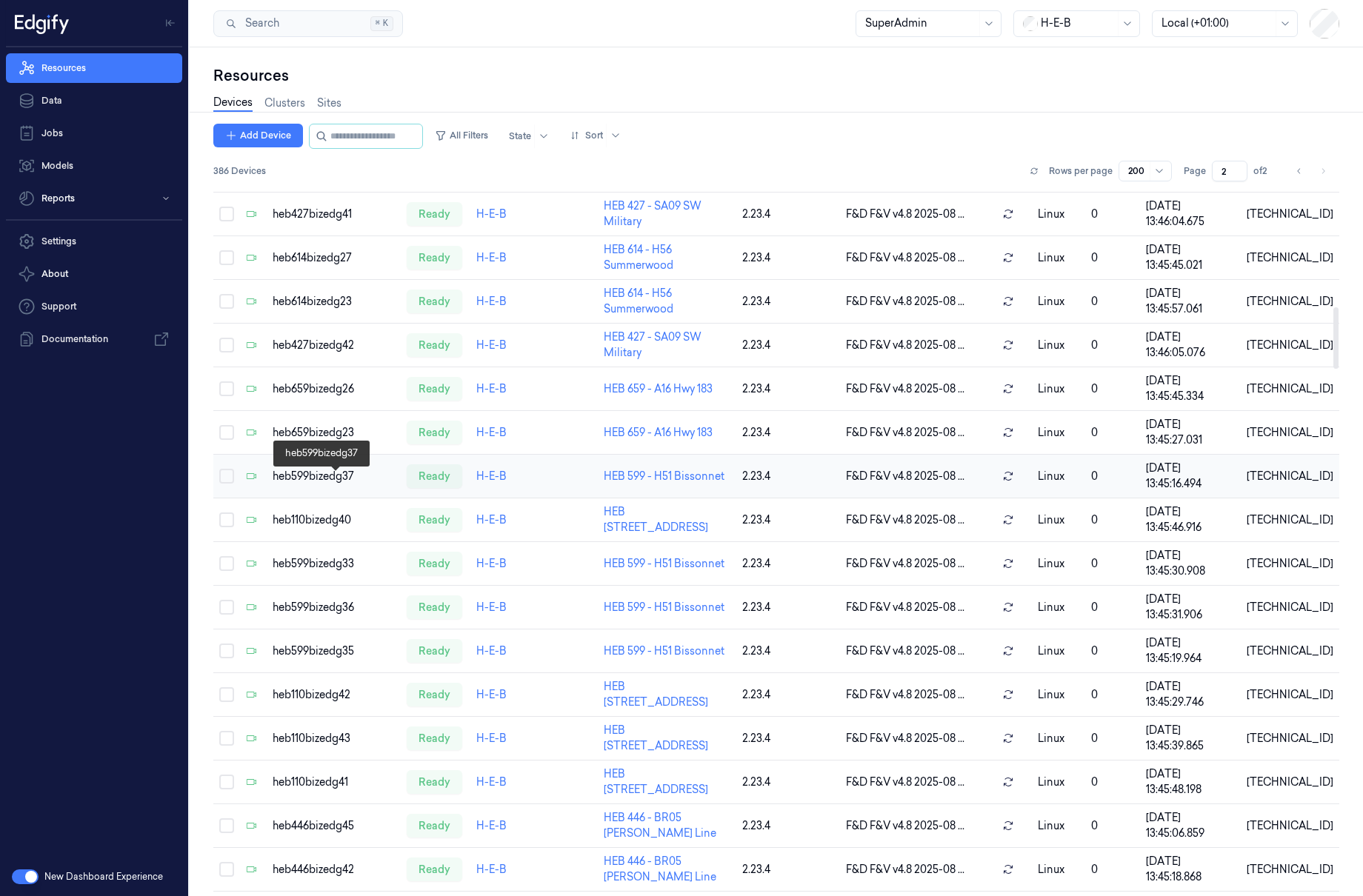
click at [329, 477] on div "heb599bizedg37" at bounding box center [333, 476] width 122 height 15
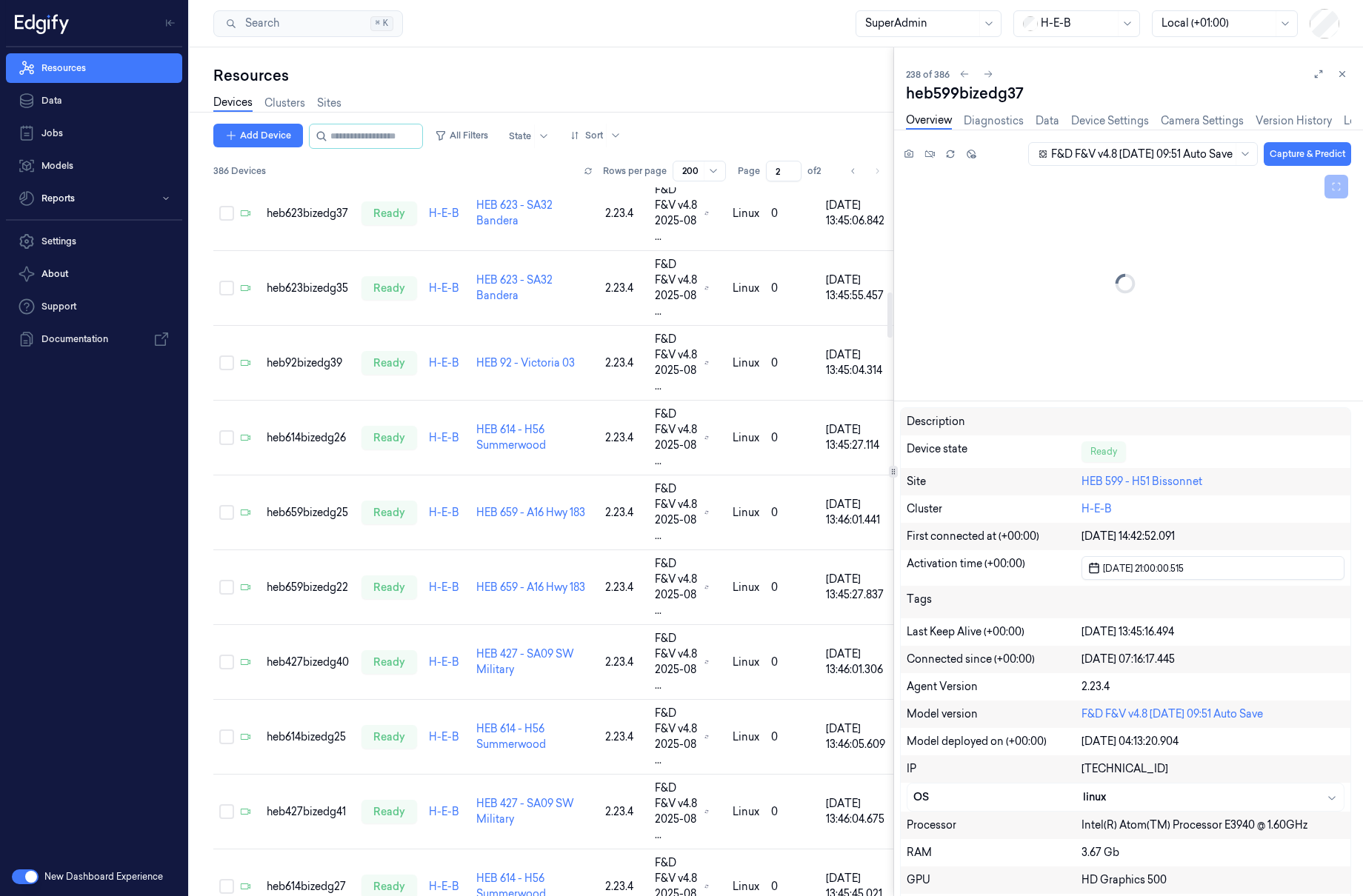
scroll to position [1648, 0]
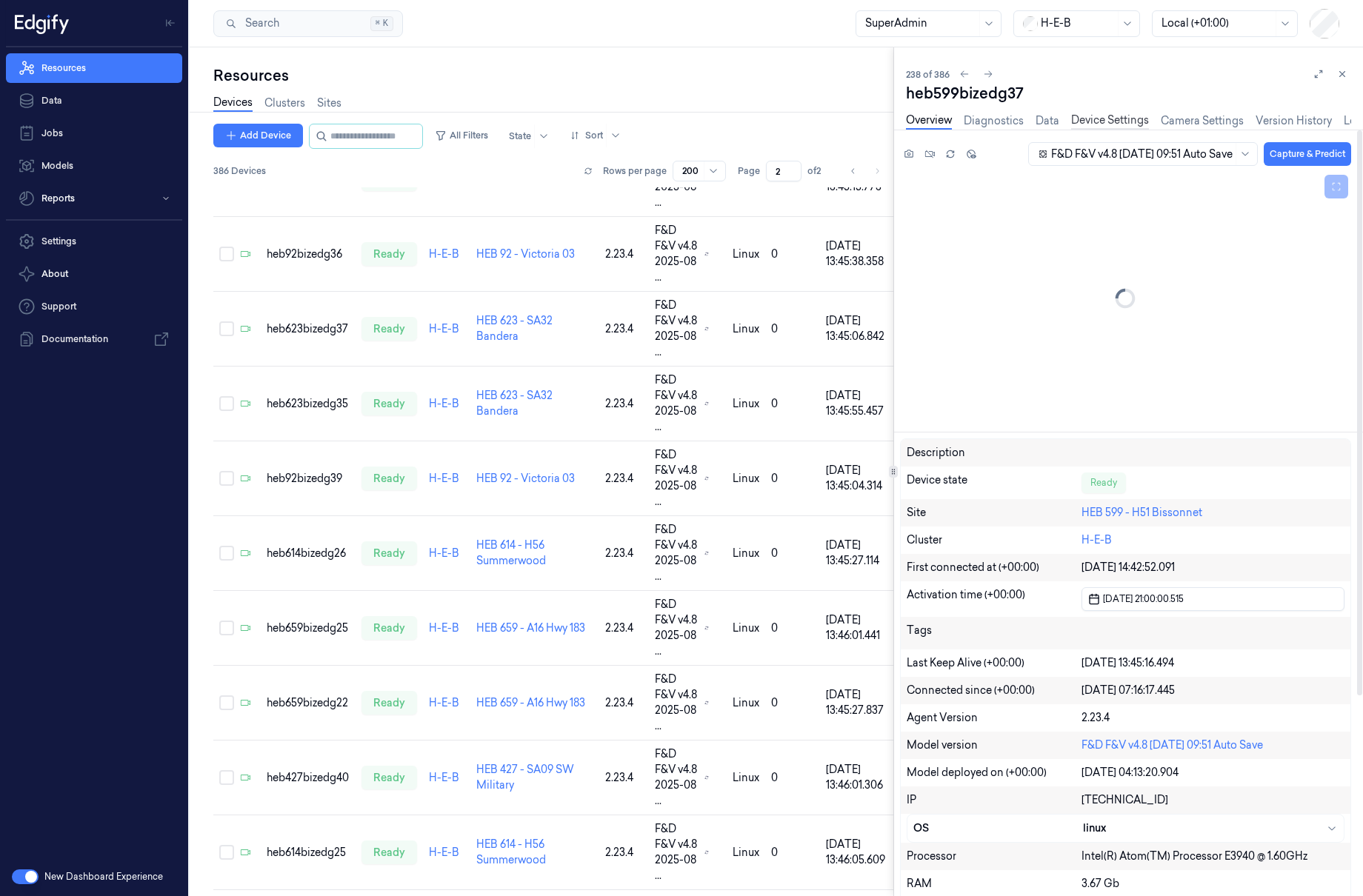
click at [1097, 117] on link "Device Settings" at bounding box center [1109, 120] width 77 height 17
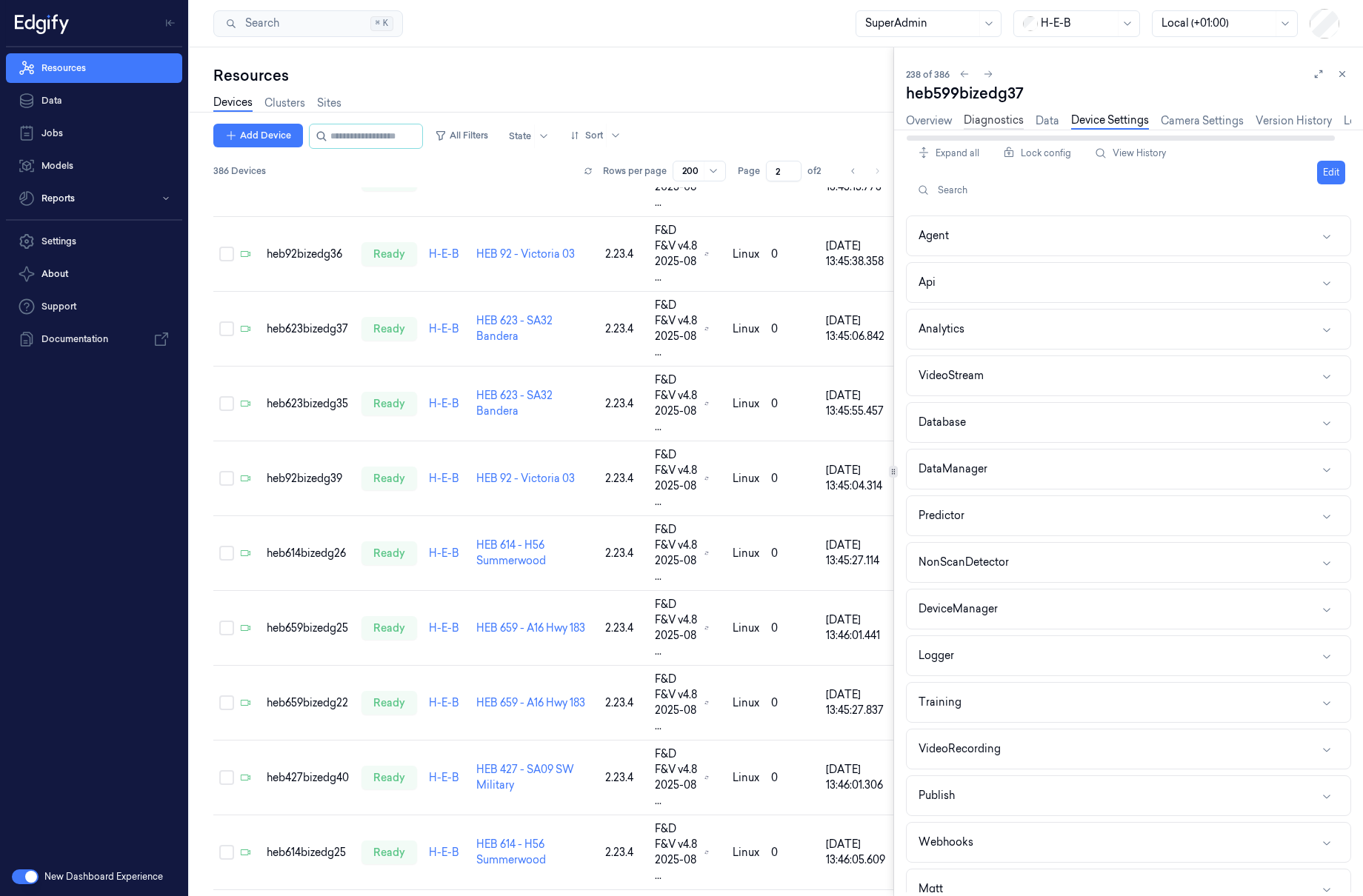
click at [1018, 122] on link "Diagnostics" at bounding box center [994, 120] width 60 height 17
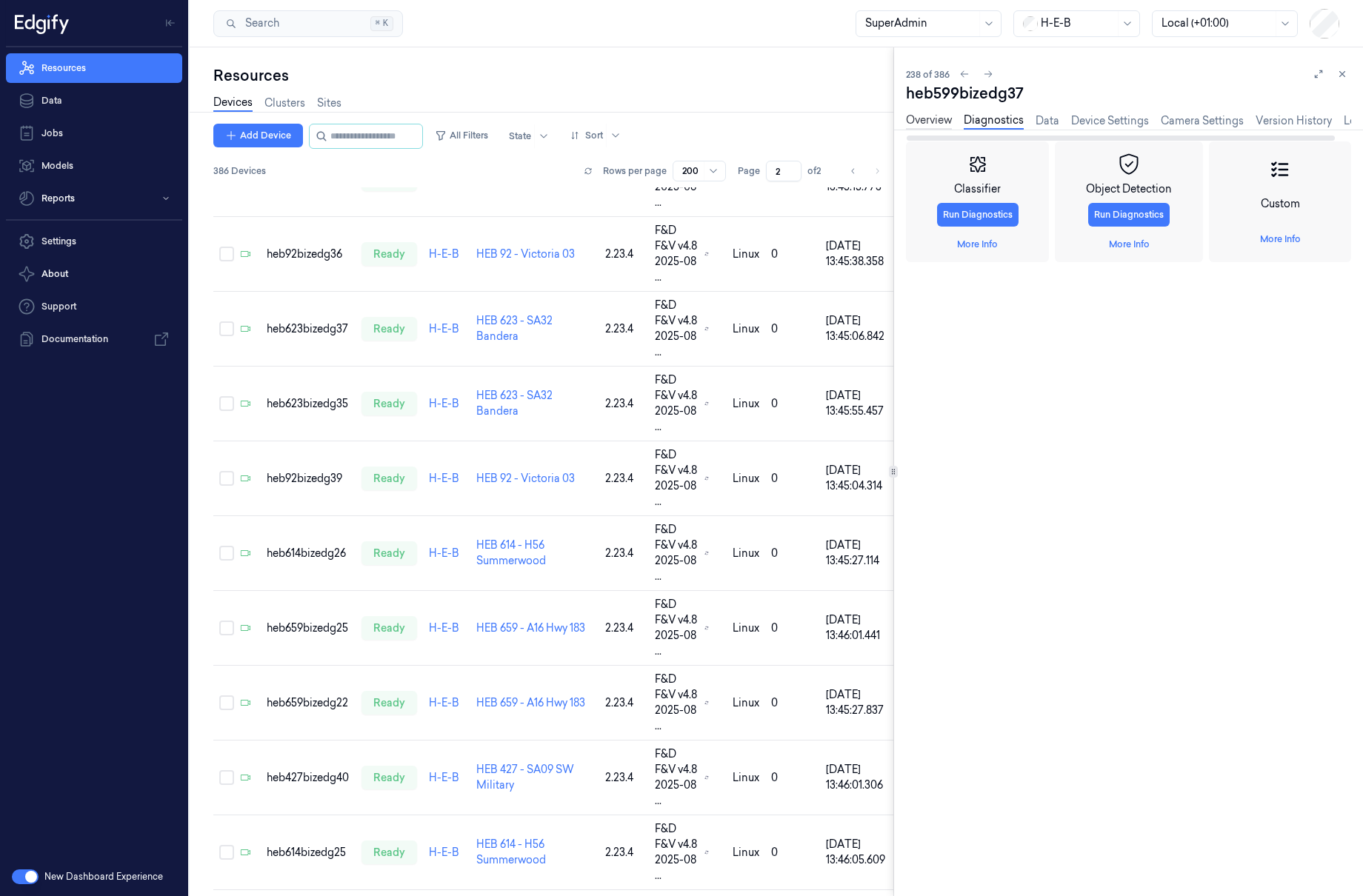
click at [937, 123] on link "Overview" at bounding box center [929, 120] width 46 height 17
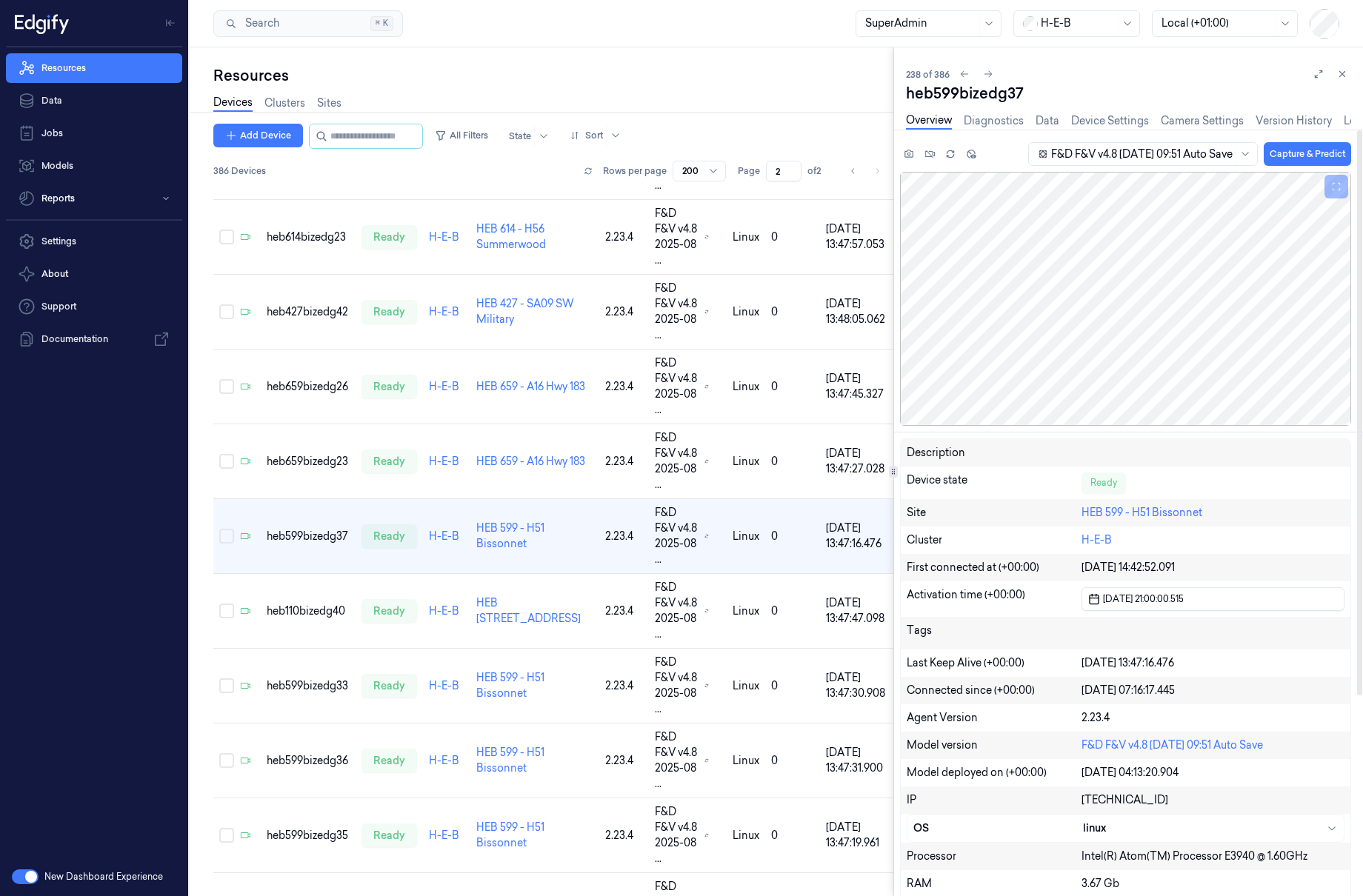
scroll to position [2490, 0]
click at [1139, 446] on div at bounding box center [1213, 451] width 263 height 13
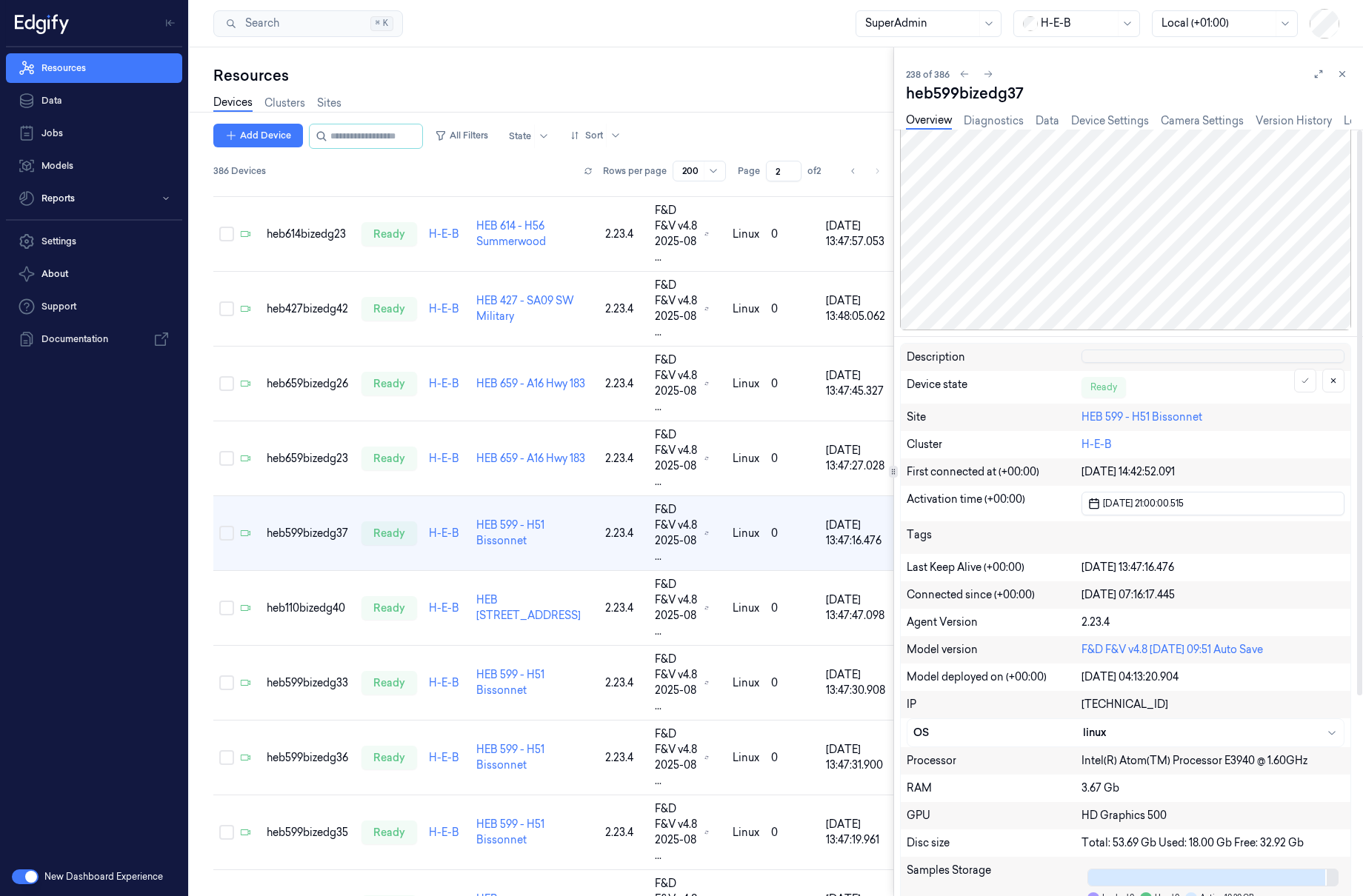
scroll to position [0, 0]
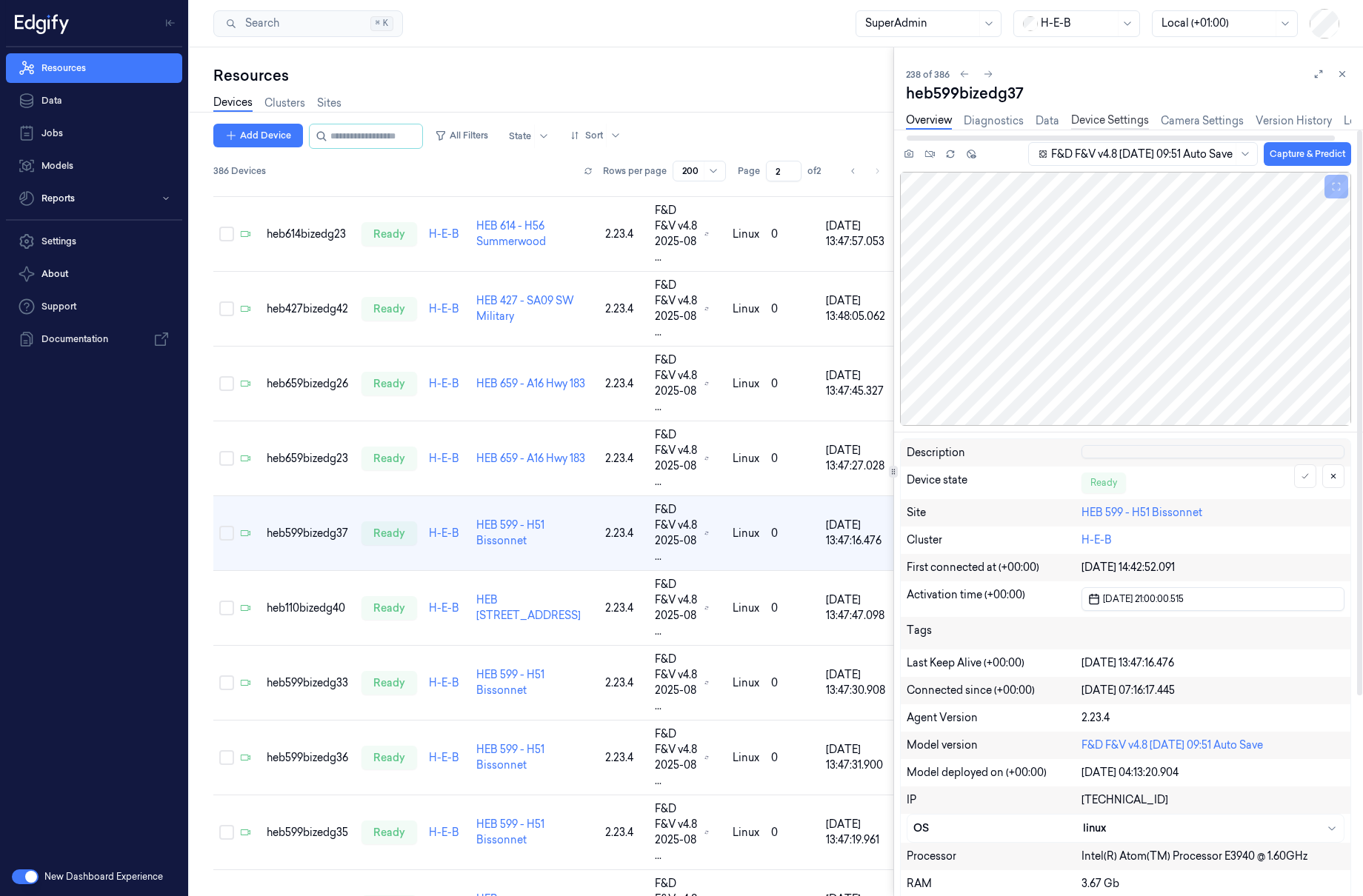
click at [1075, 116] on link "Device Settings" at bounding box center [1109, 120] width 77 height 17
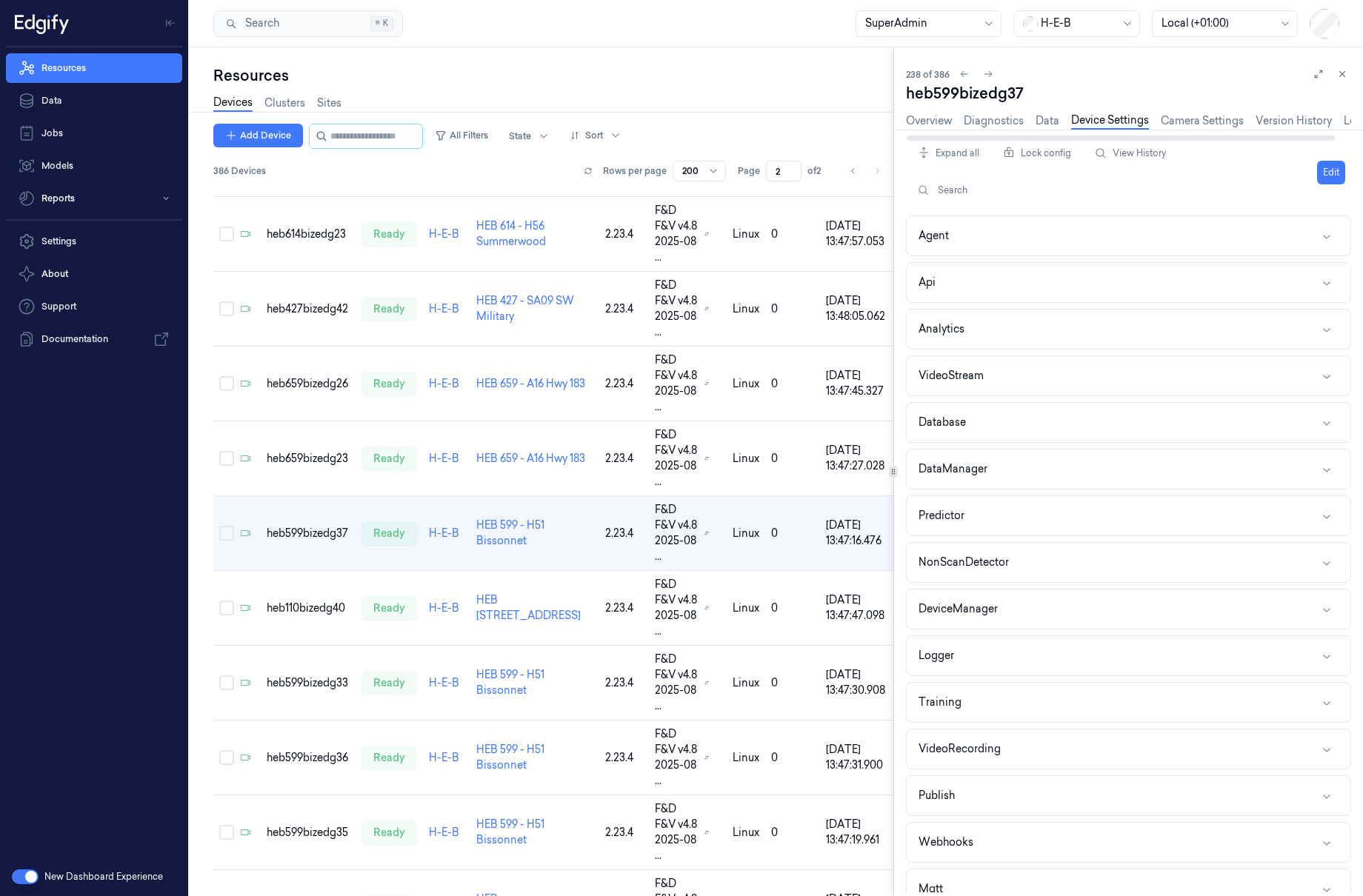
click at [1002, 130] on div "Expand all Lock config View History Search Edit Agent Api Analytics VideoStream…" at bounding box center [1129, 513] width 445 height 767
click at [1002, 125] on link "Diagnostics" at bounding box center [994, 120] width 60 height 17
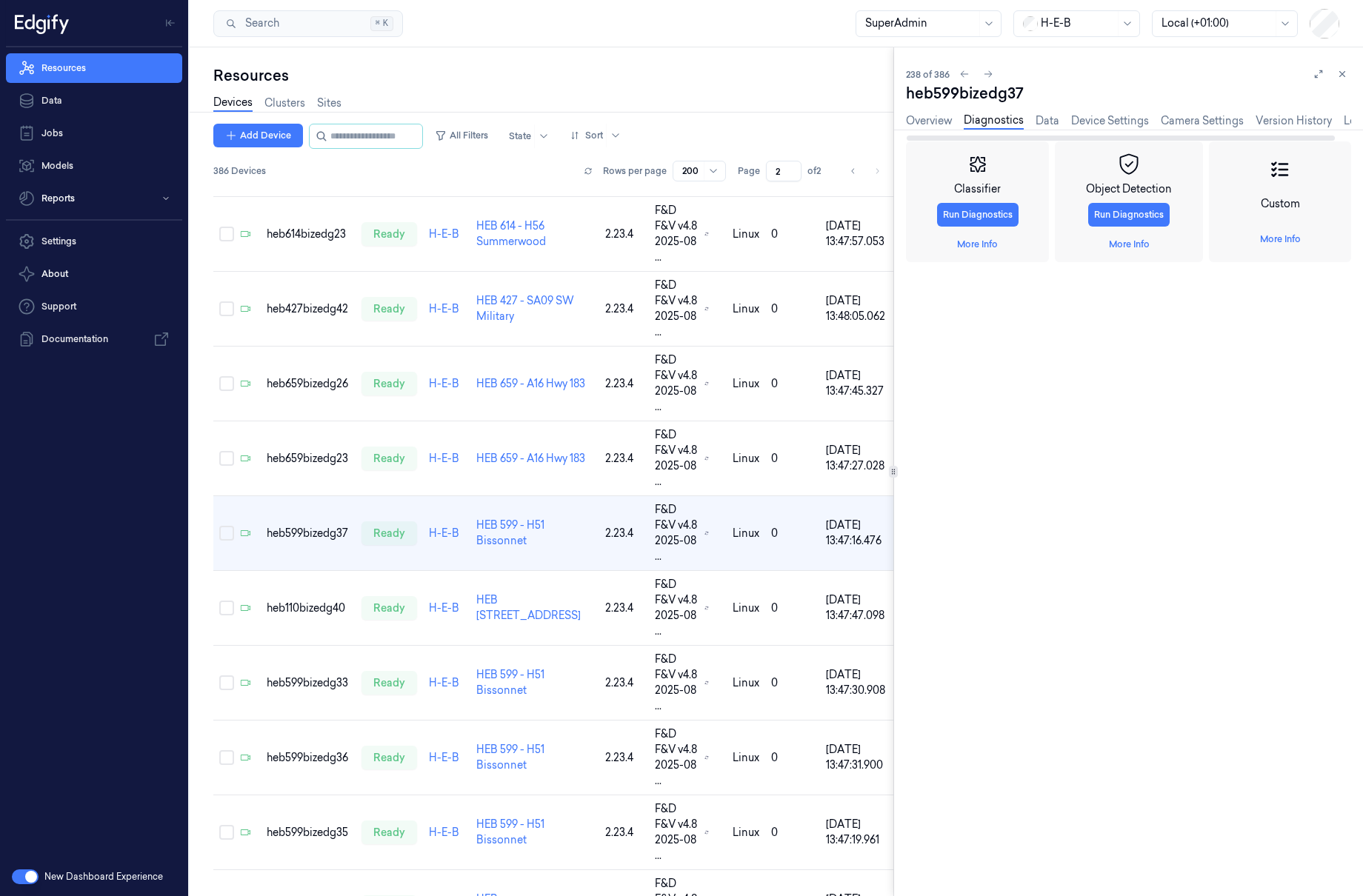
click at [946, 111] on div "Overview Diagnostics Data Device Settings Camera Settings Version History Logs" at bounding box center [1129, 123] width 445 height 37
click at [934, 117] on link "Overview" at bounding box center [929, 120] width 46 height 17
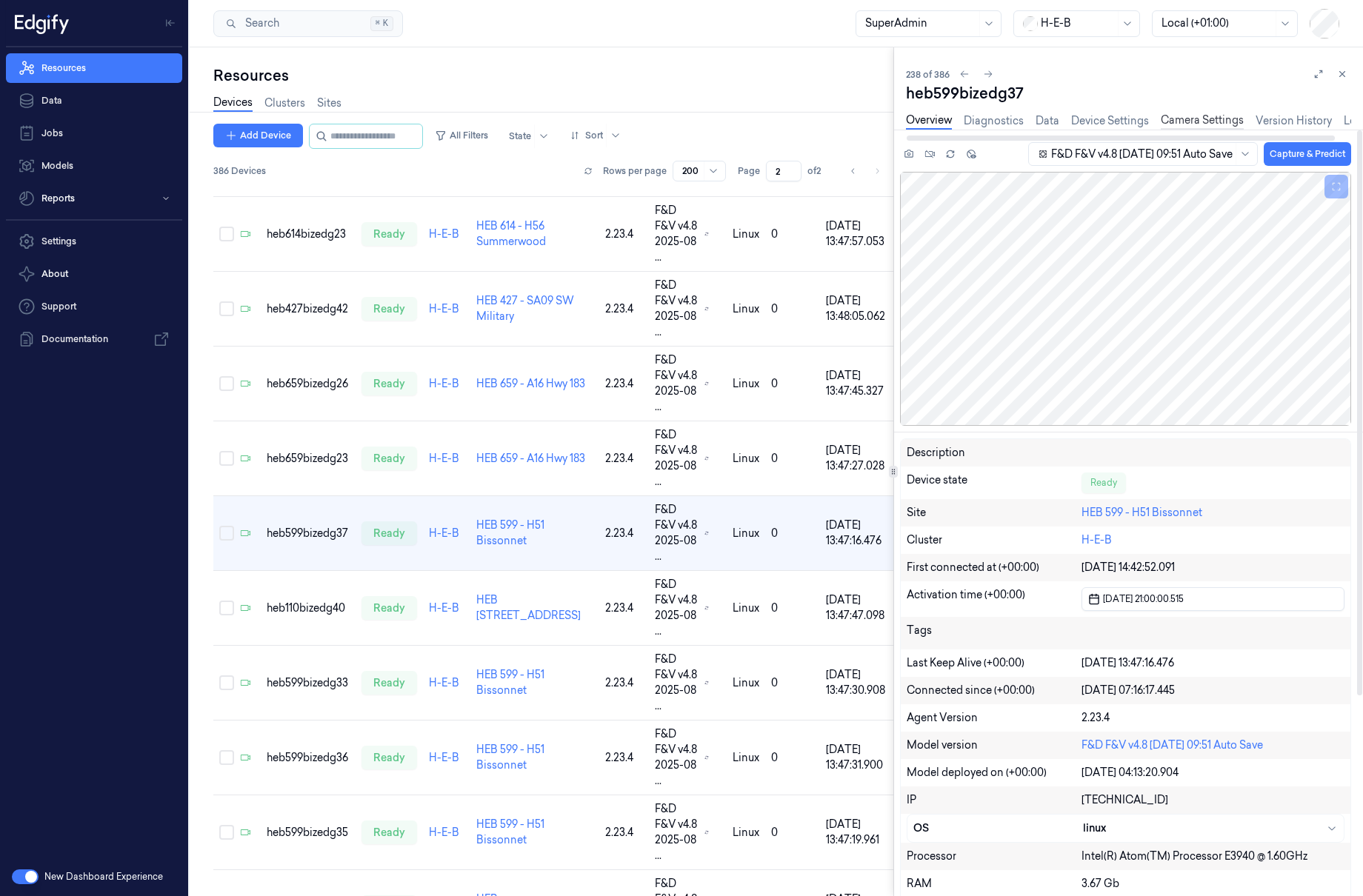
click at [1221, 125] on link "Camera Settings" at bounding box center [1202, 120] width 83 height 17
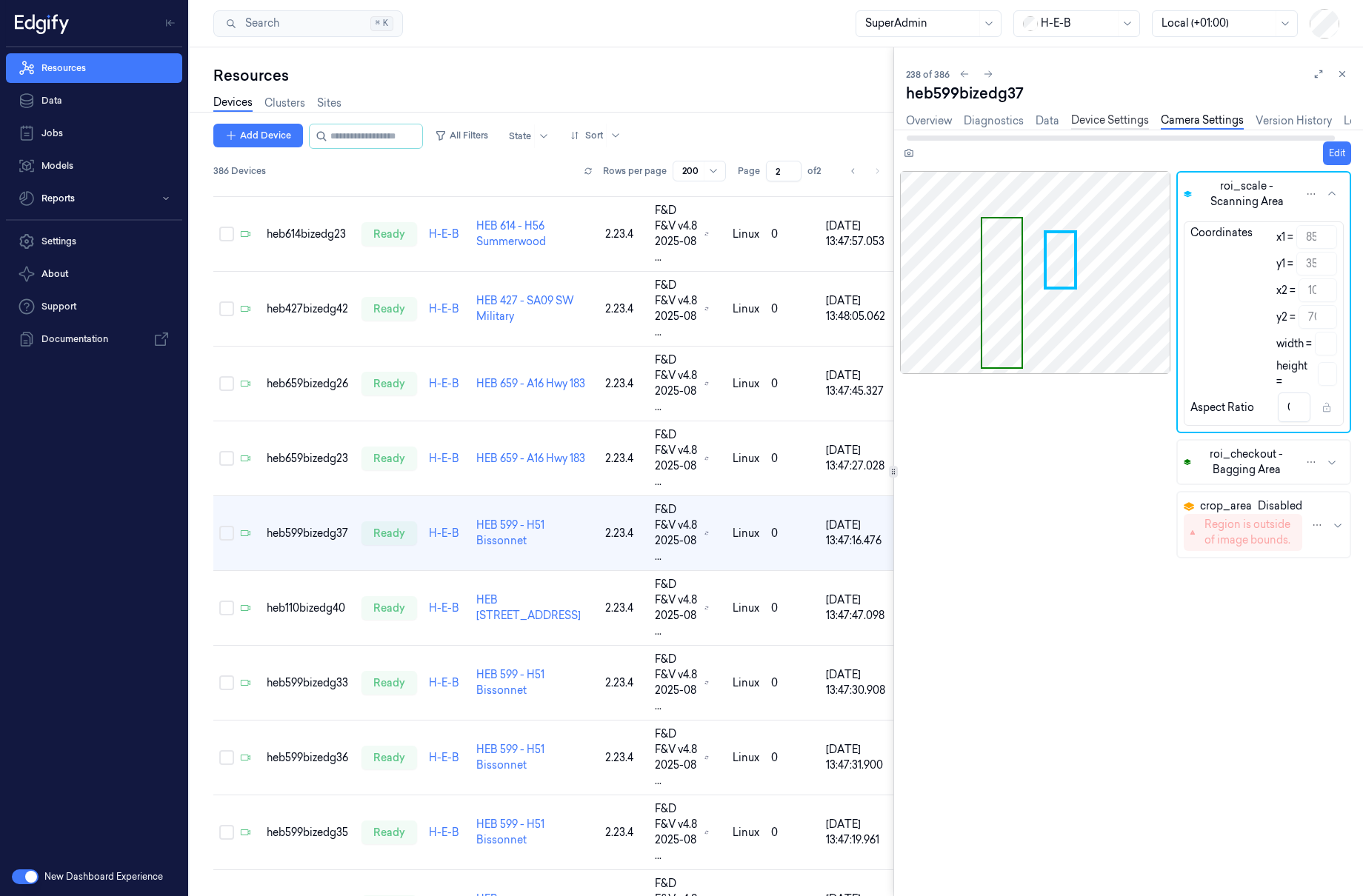
click at [1124, 121] on link "Device Settings" at bounding box center [1109, 120] width 77 height 17
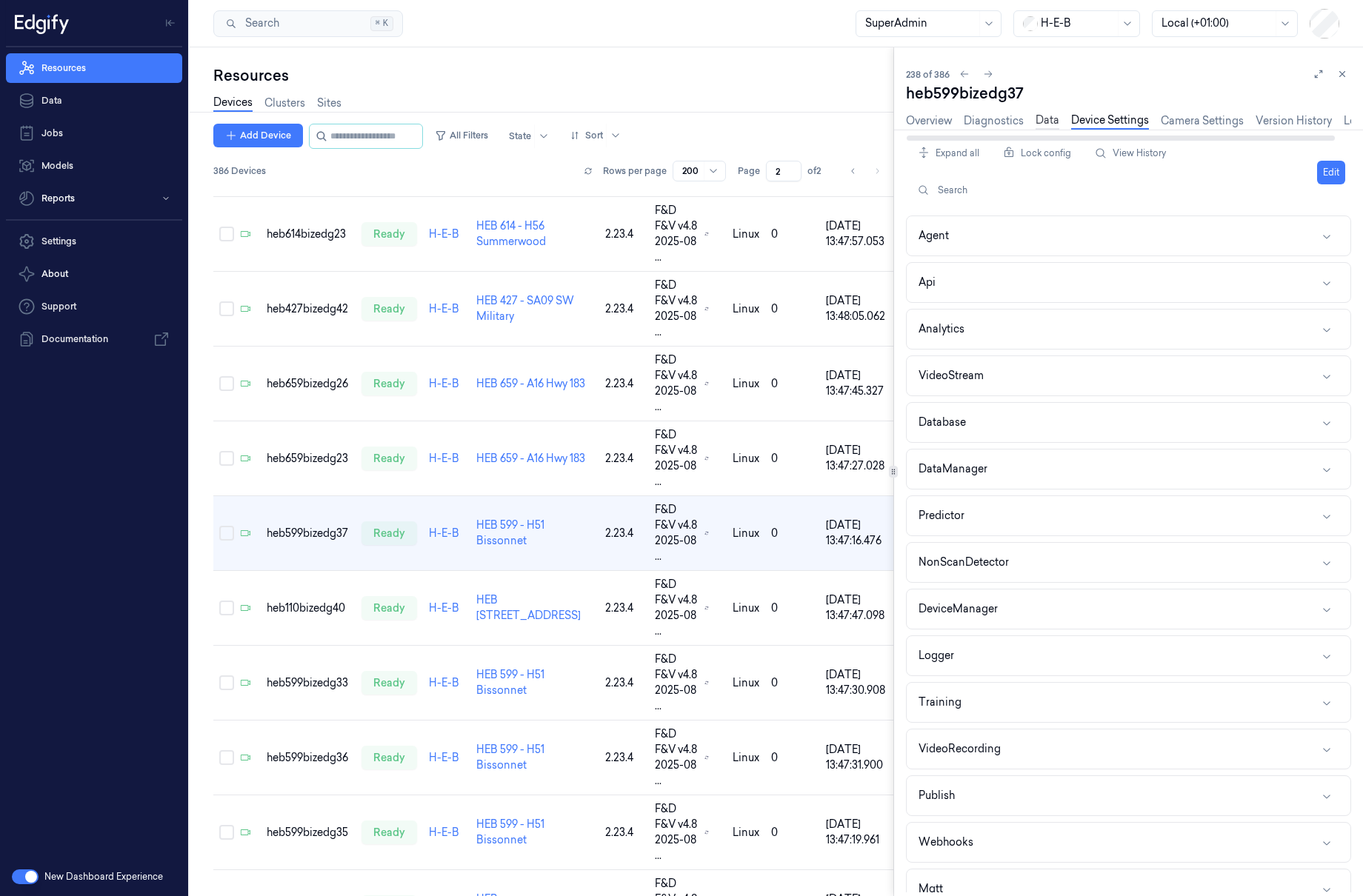
click at [1049, 120] on link "Data" at bounding box center [1047, 120] width 24 height 17
type input "1"
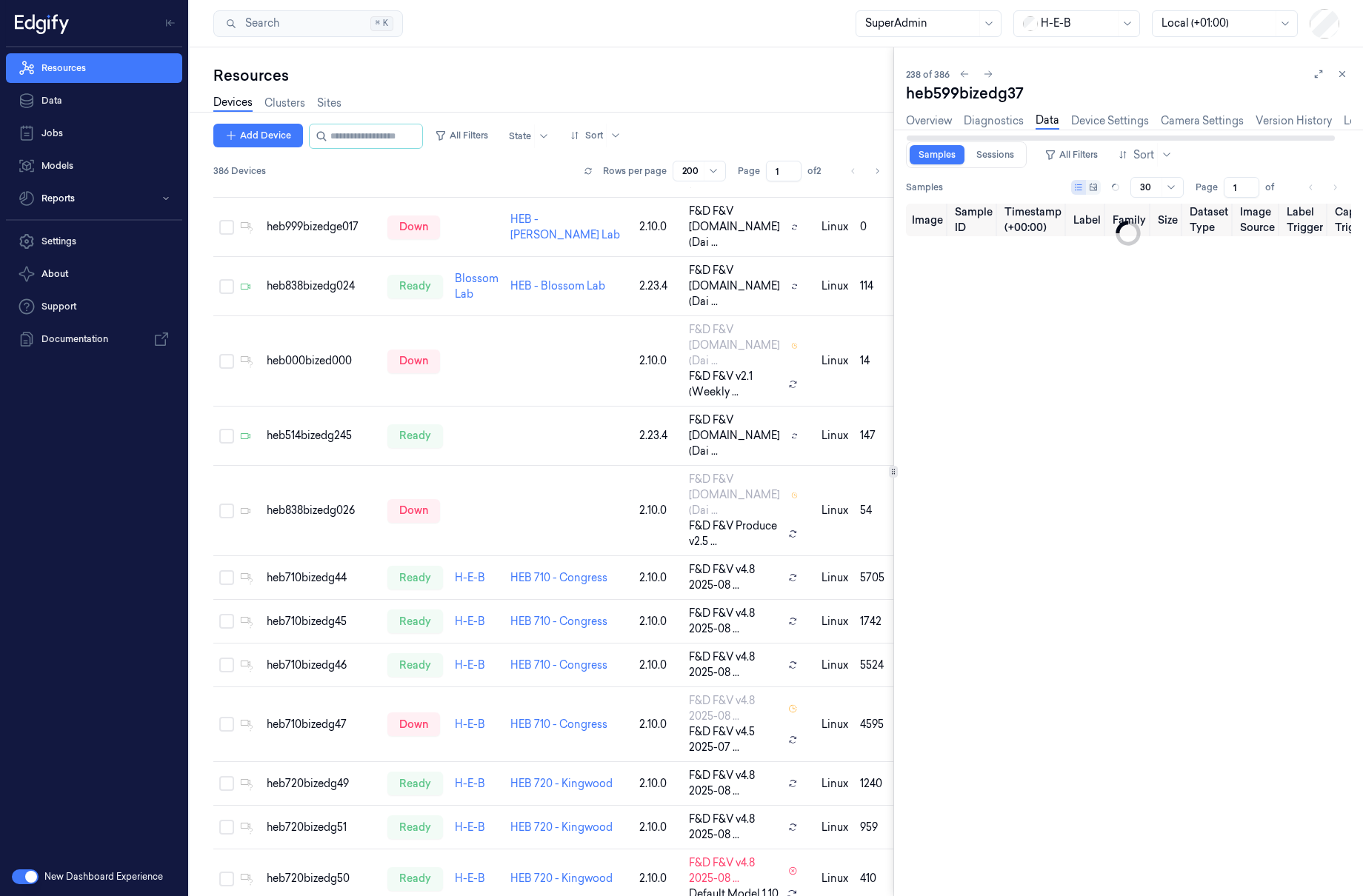
type input "0"
click at [1010, 125] on link "Diagnostics" at bounding box center [994, 120] width 60 height 17
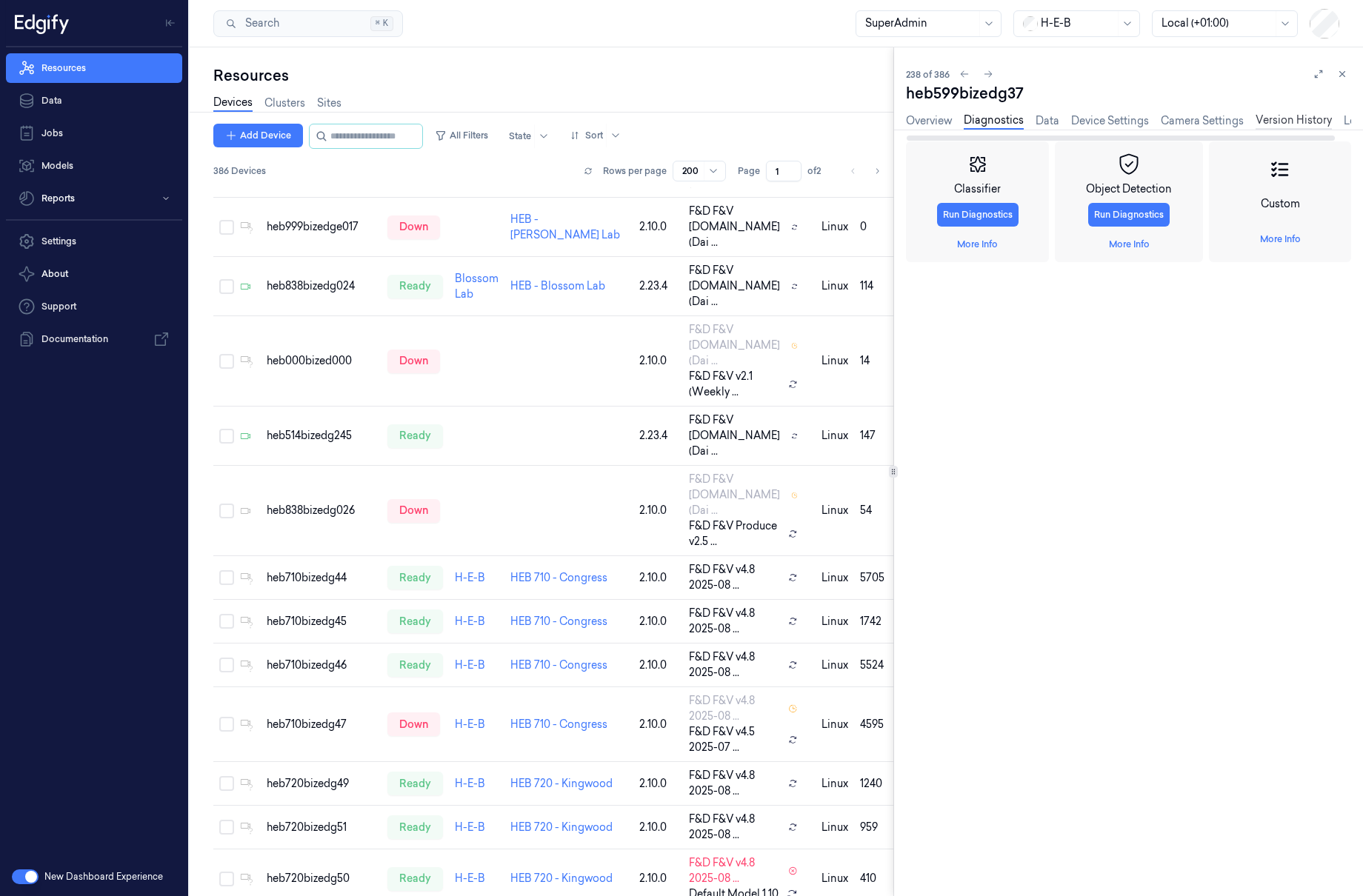
click at [1287, 120] on link "Version History" at bounding box center [1294, 120] width 77 height 17
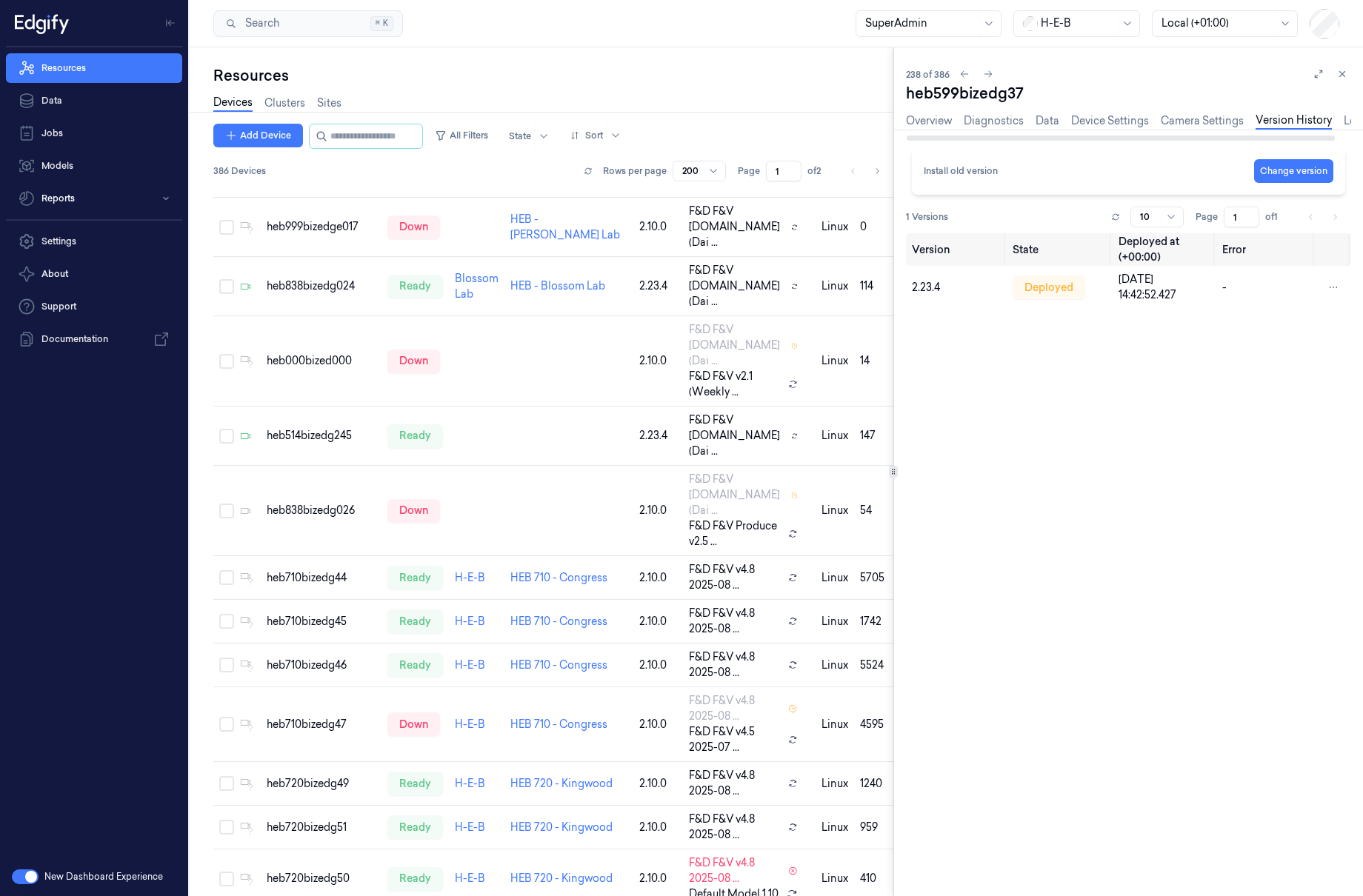
drag, startPoint x: 1328, startPoint y: 137, endPoint x: 796, endPoint y: 93, distance: 533.8
click at [926, 135] on div at bounding box center [1121, 138] width 428 height 5
click at [929, 117] on link "Overview" at bounding box center [929, 120] width 46 height 17
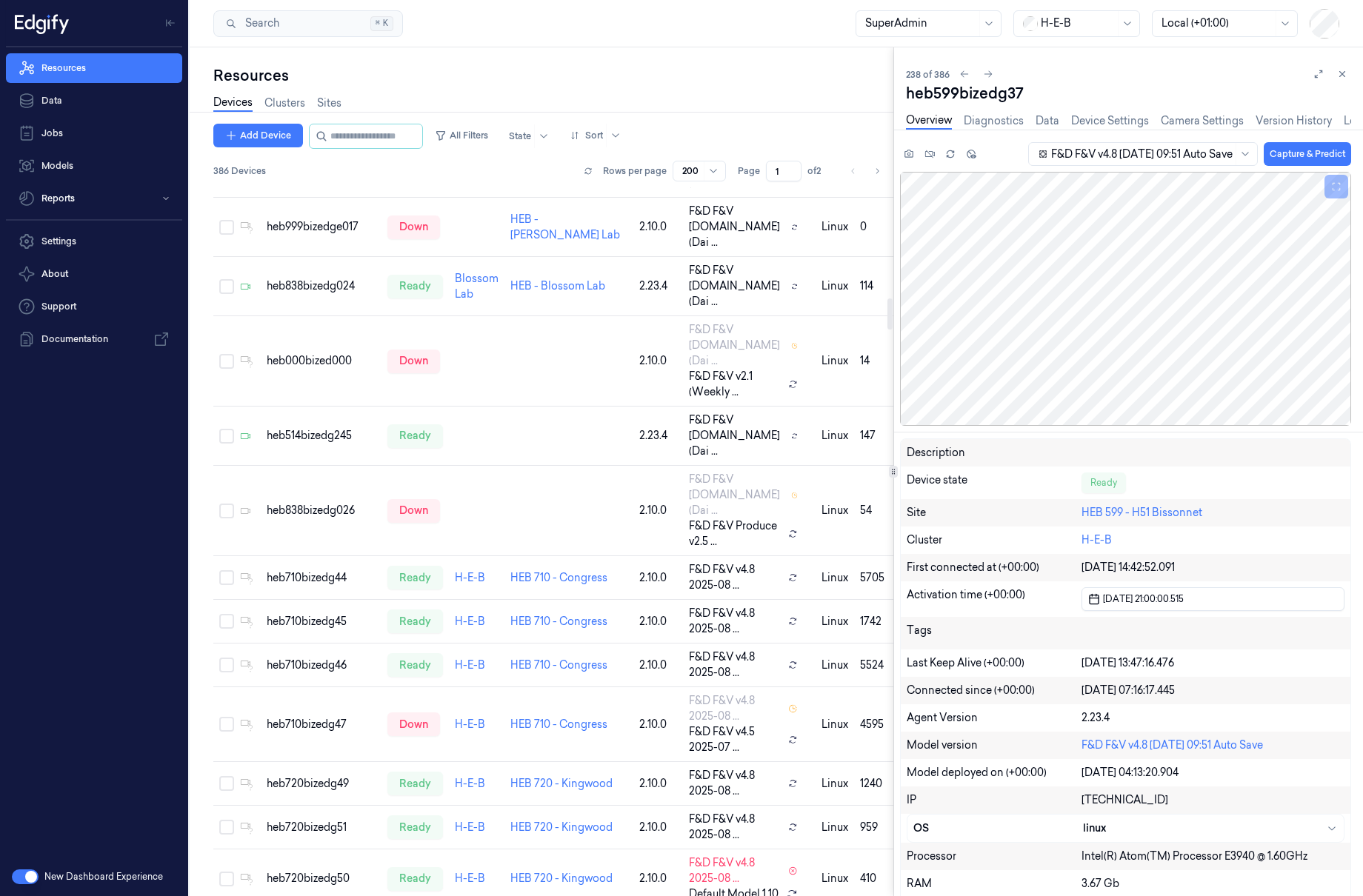
click at [306, 139] on td "HEB-edgibox" at bounding box center [321, 109] width 121 height 60
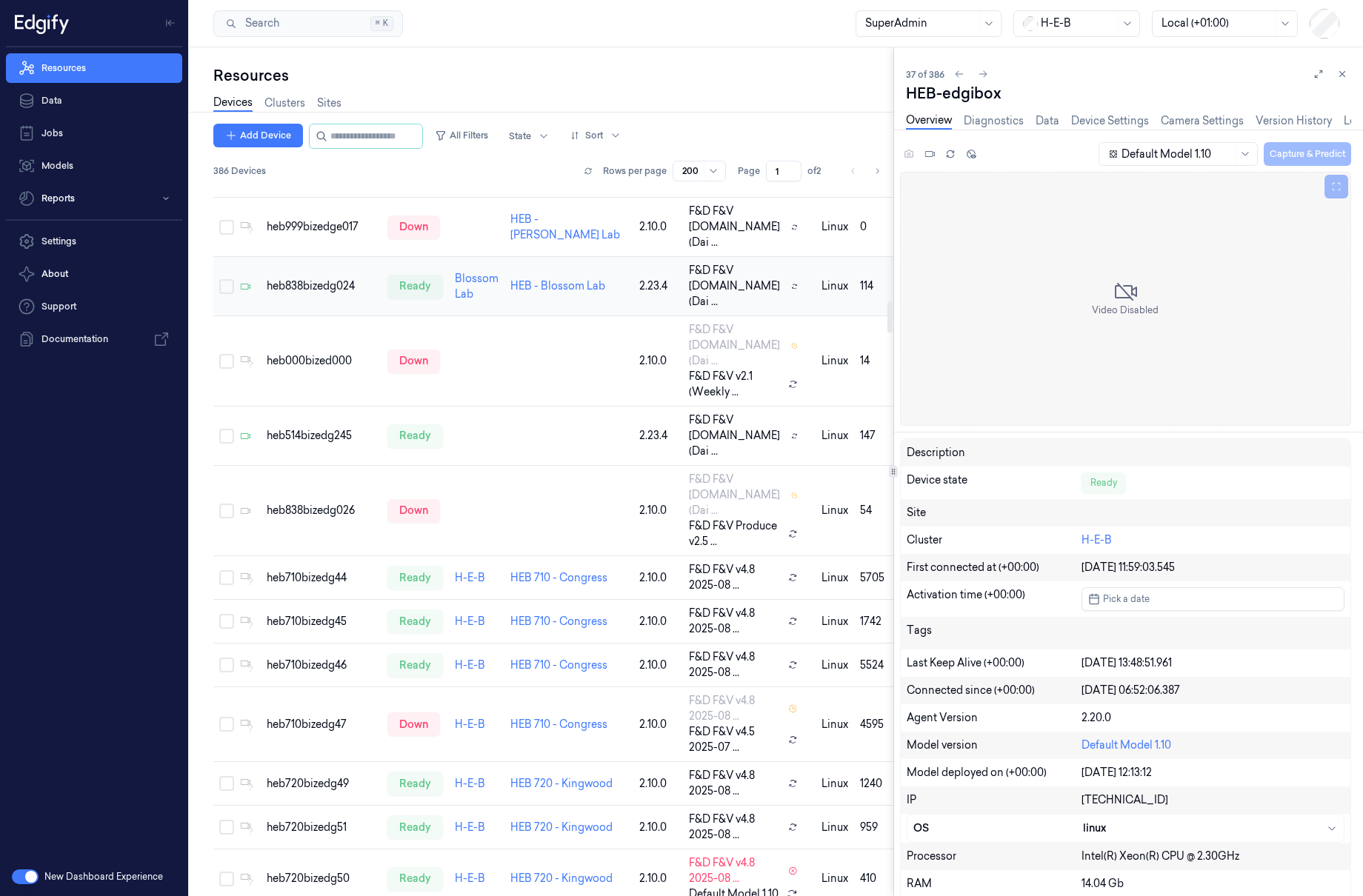
scroll to position [2610, 0]
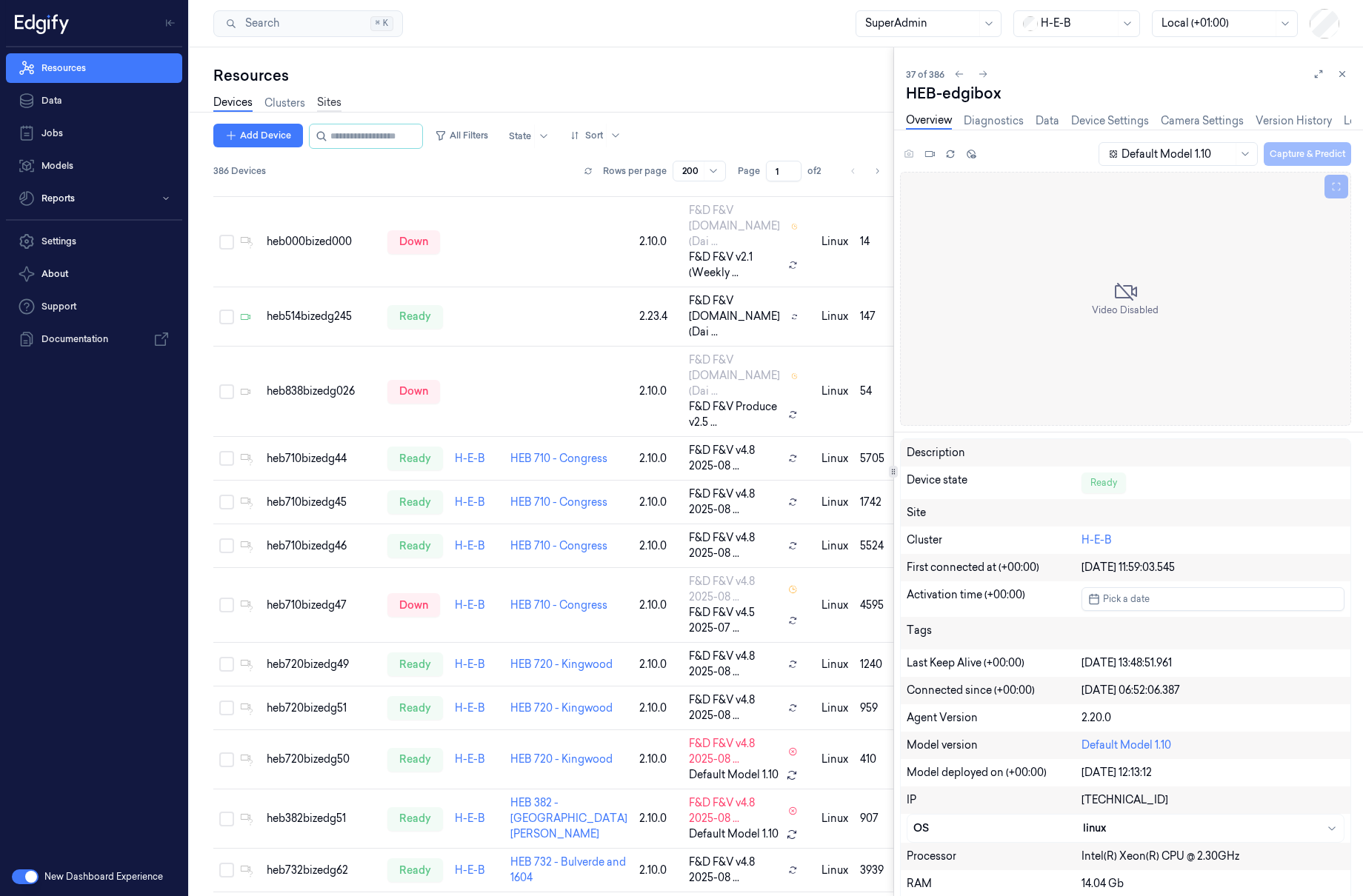
click at [319, 104] on link "Sites" at bounding box center [329, 103] width 24 height 17
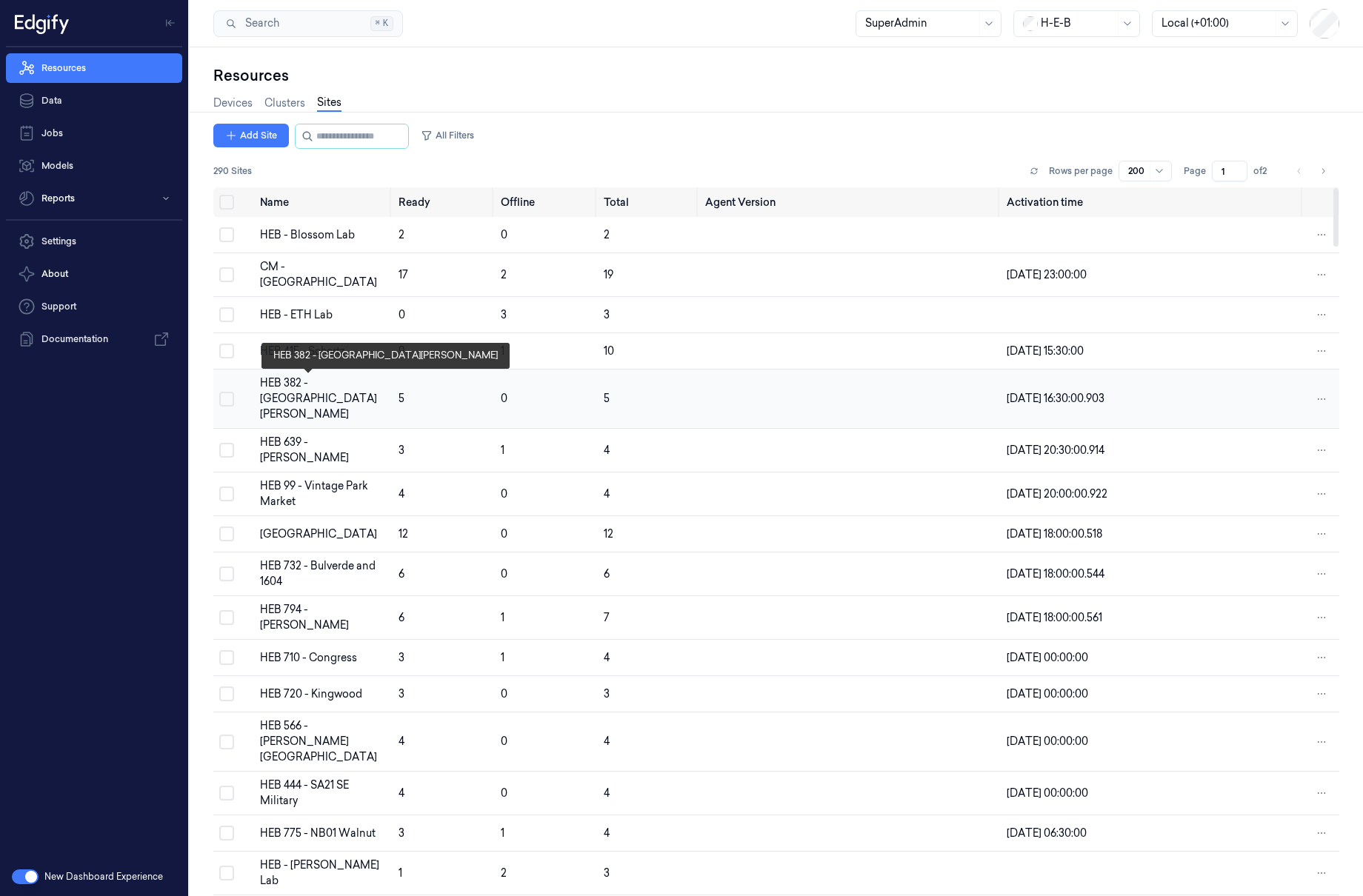
click at [320, 386] on div "HEB 382 - West Wadley" at bounding box center [323, 399] width 126 height 46
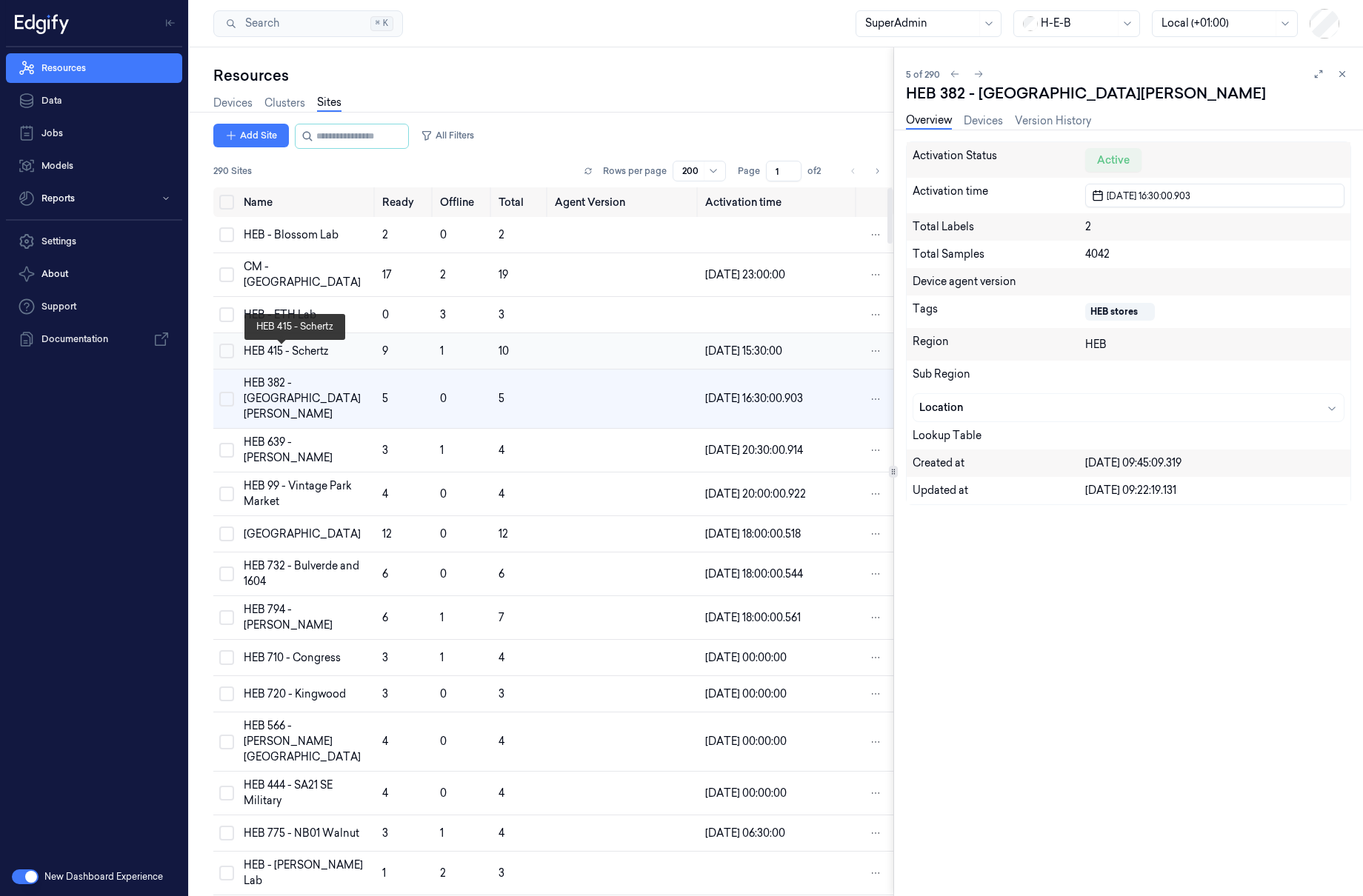
click at [305, 359] on div "HEB 415 - Schertz" at bounding box center [307, 351] width 126 height 15
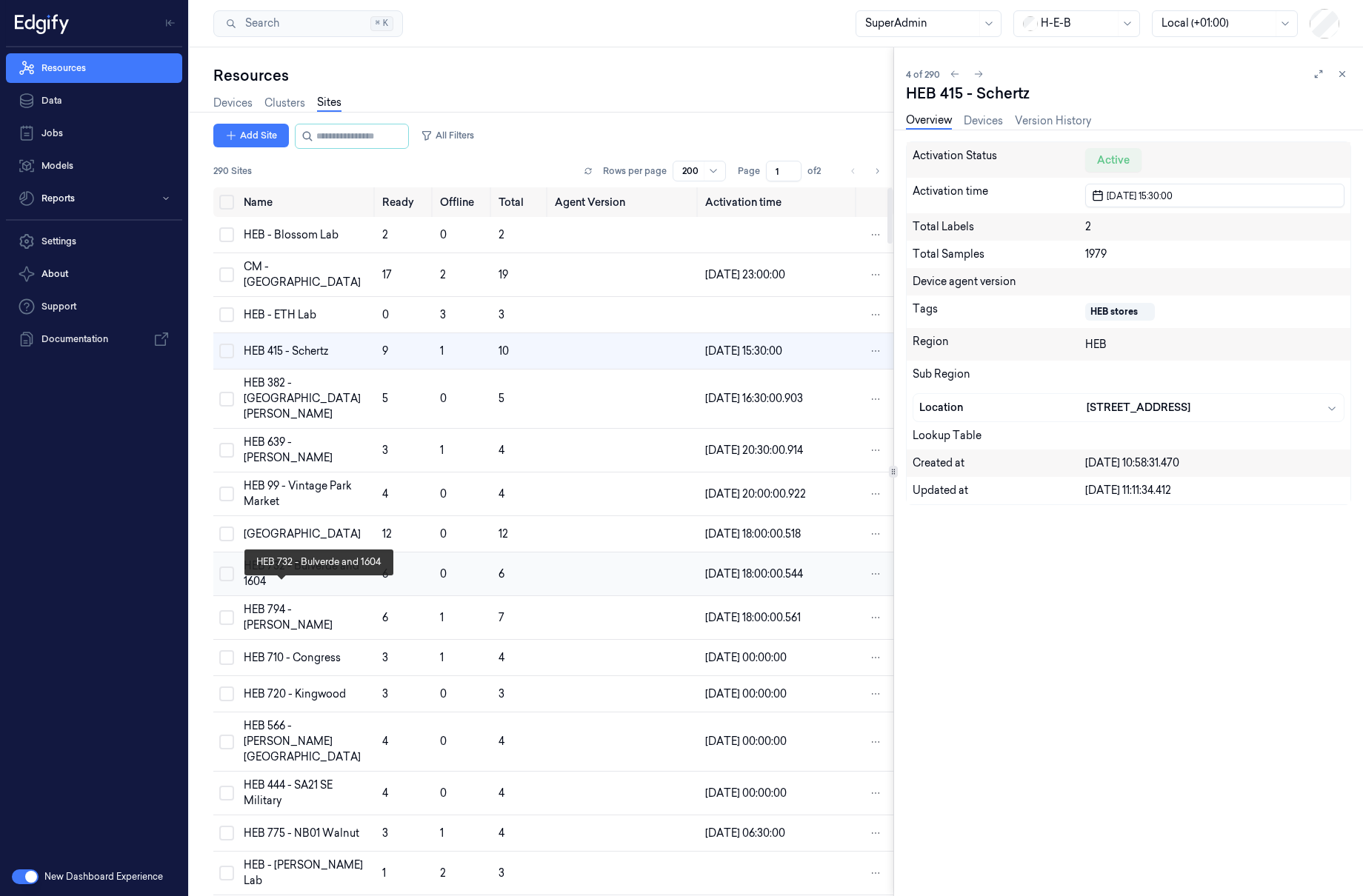
click at [312, 584] on div "HEB 732 - Bulverde and 1604" at bounding box center [307, 573] width 126 height 31
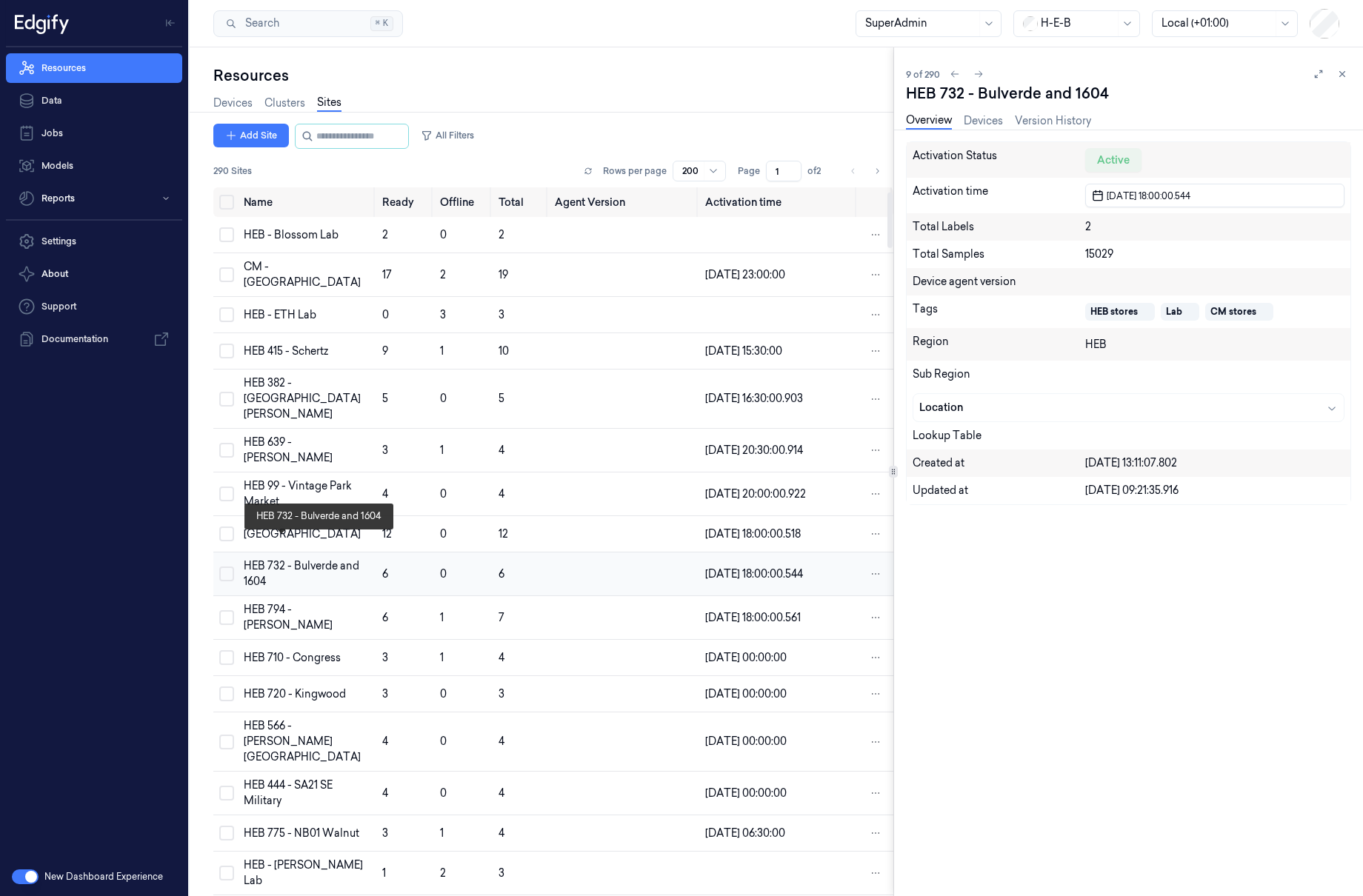
scroll to position [64, 0]
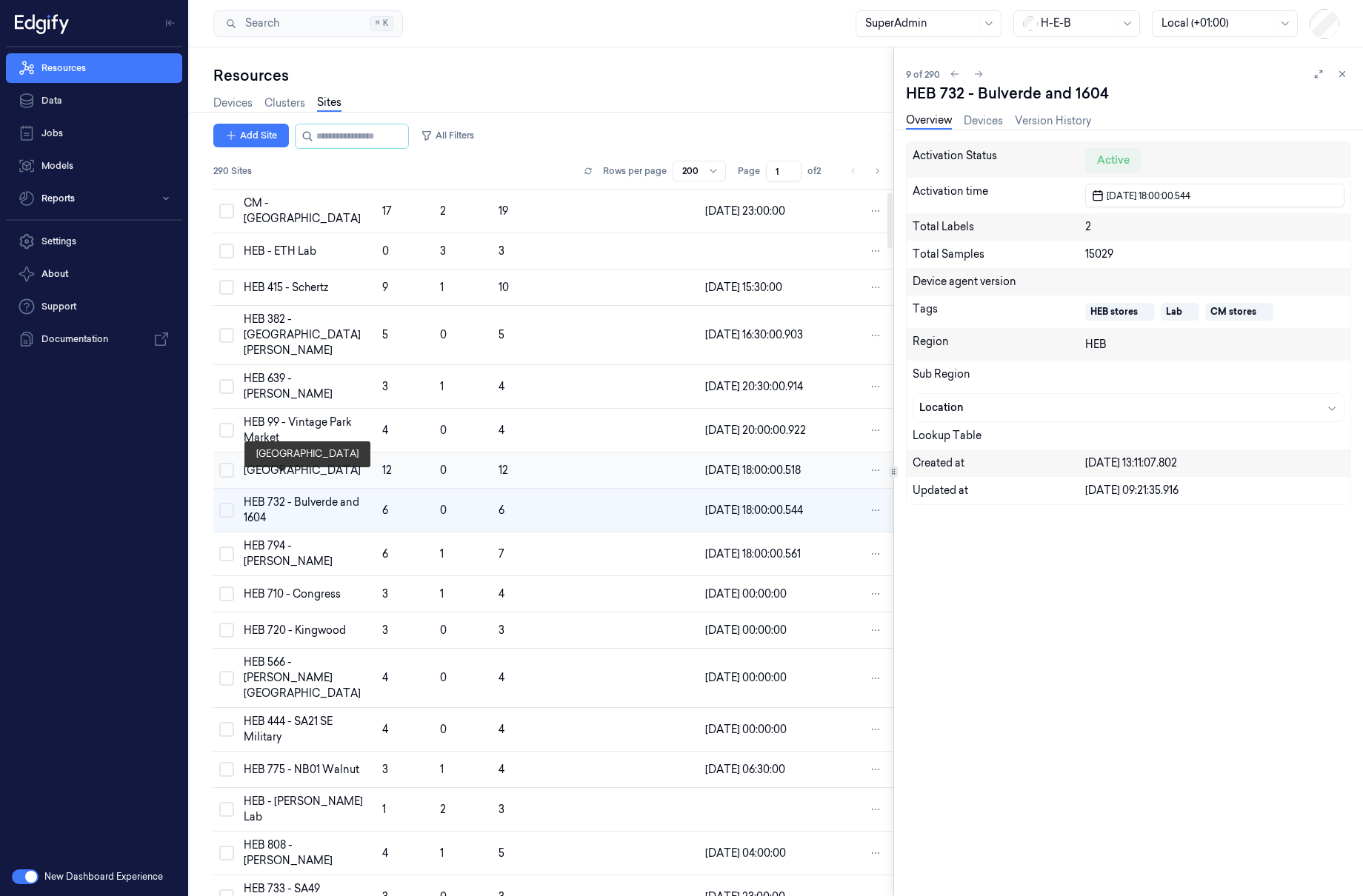
click at [304, 479] on div "HEB 714 - Lakeway" at bounding box center [307, 470] width 126 height 15
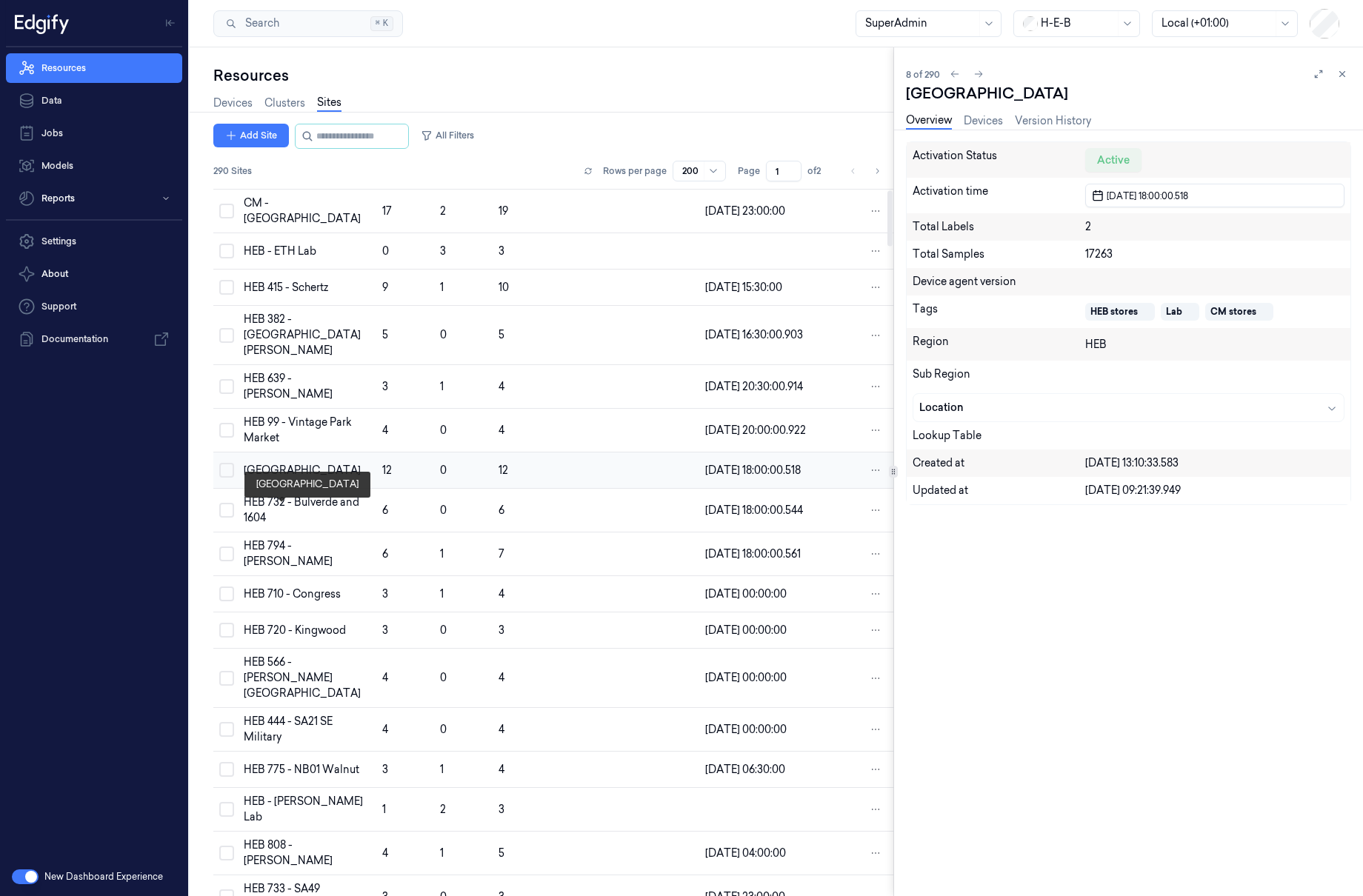
scroll to position [12, 0]
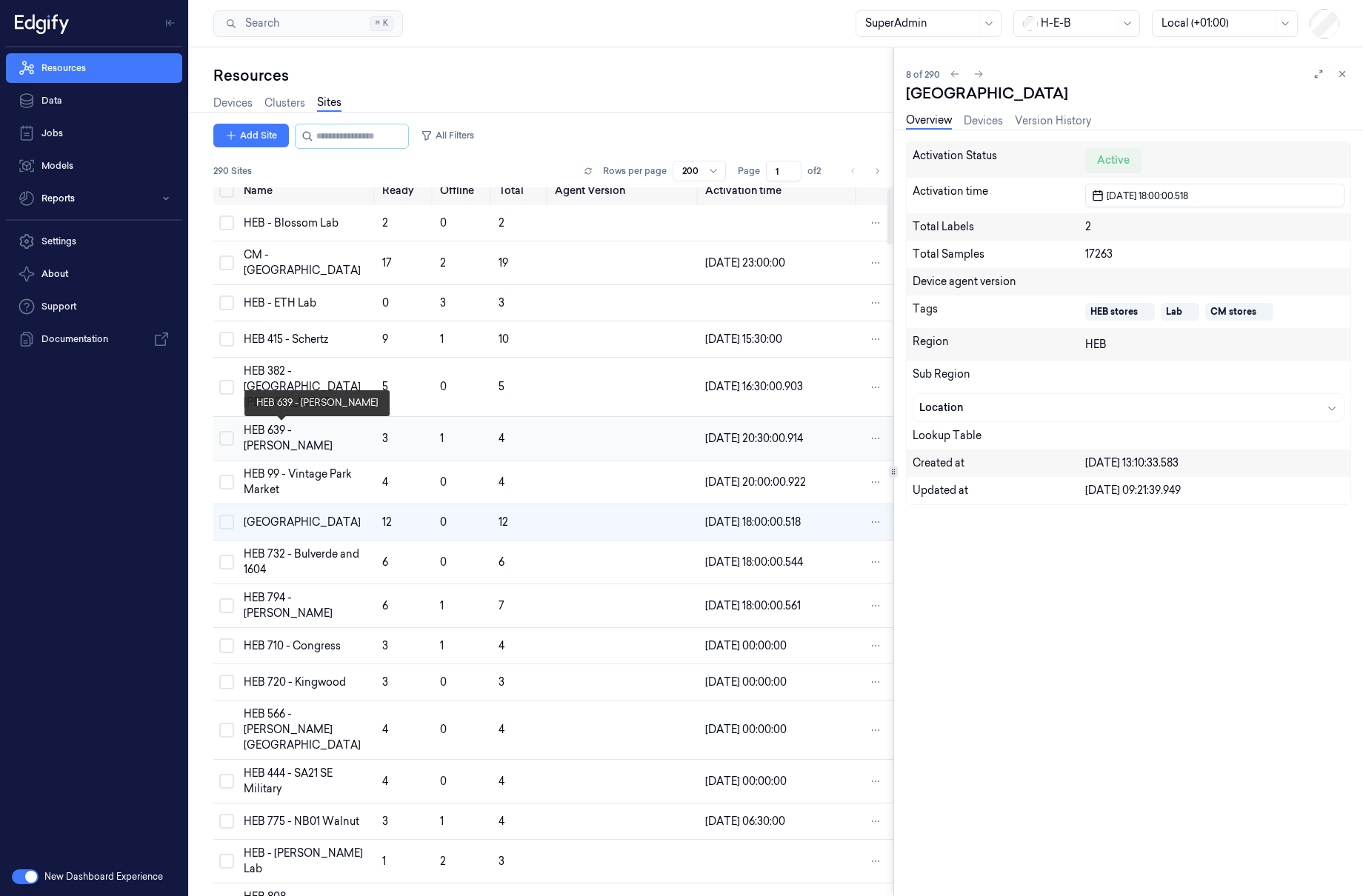
click at [304, 442] on div "HEB 639 - Mueller" at bounding box center [307, 438] width 126 height 31
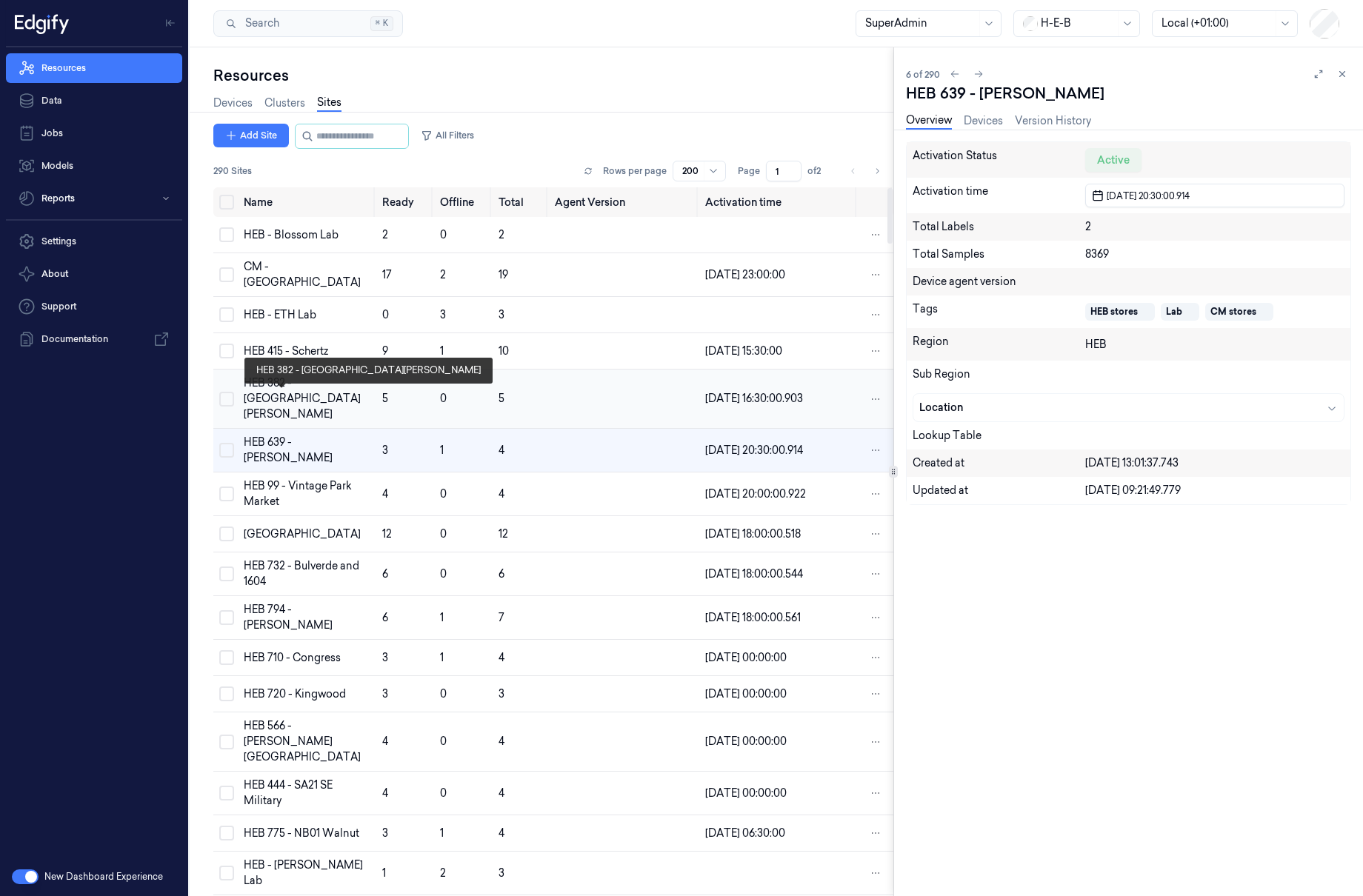
click at [309, 390] on td "HEB 382 - West Wadley" at bounding box center [307, 399] width 139 height 60
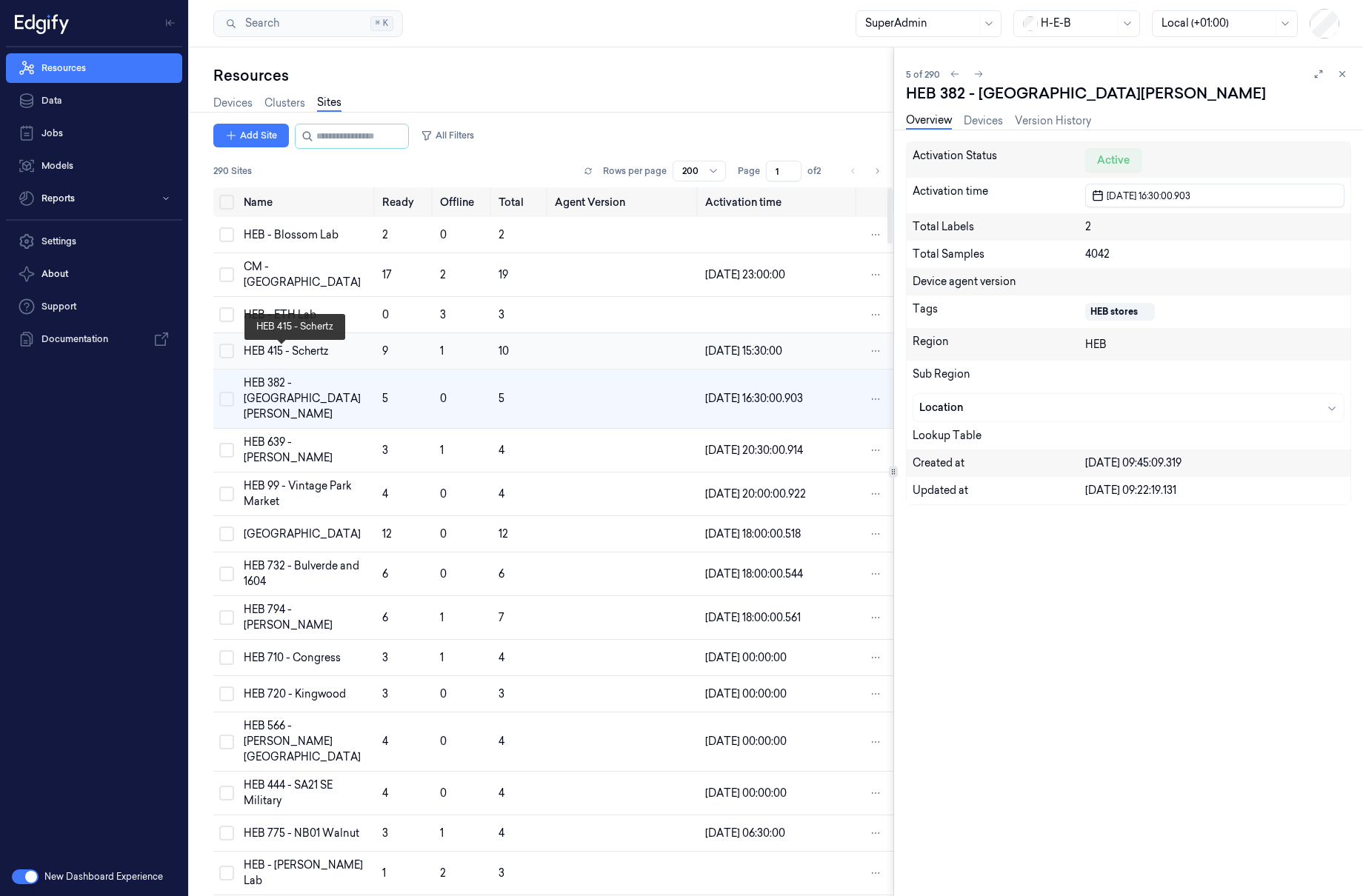
click at [318, 353] on div "HEB 415 - Schertz" at bounding box center [307, 351] width 126 height 15
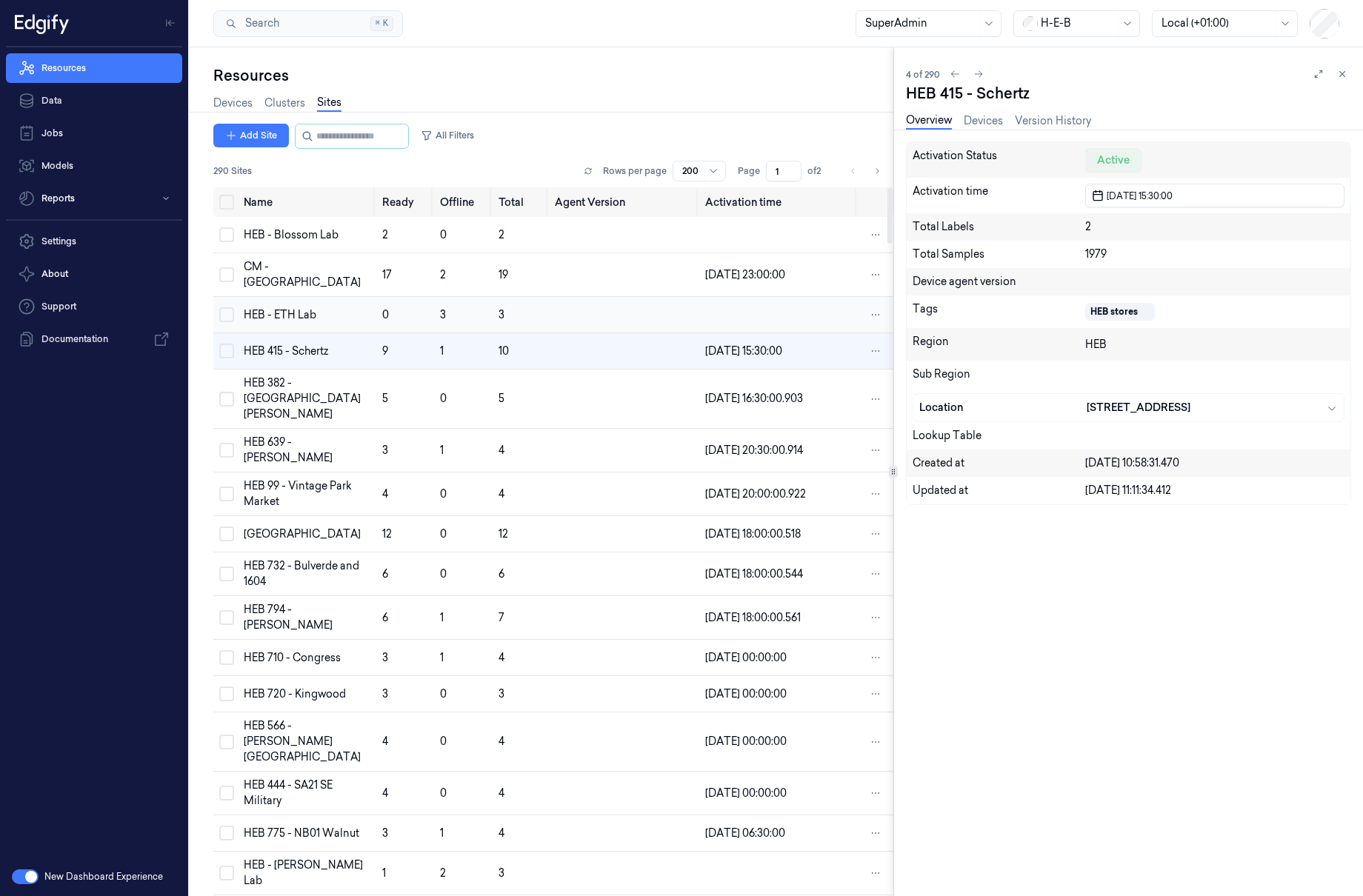
click at [377, 307] on td "0" at bounding box center [405, 315] width 58 height 36
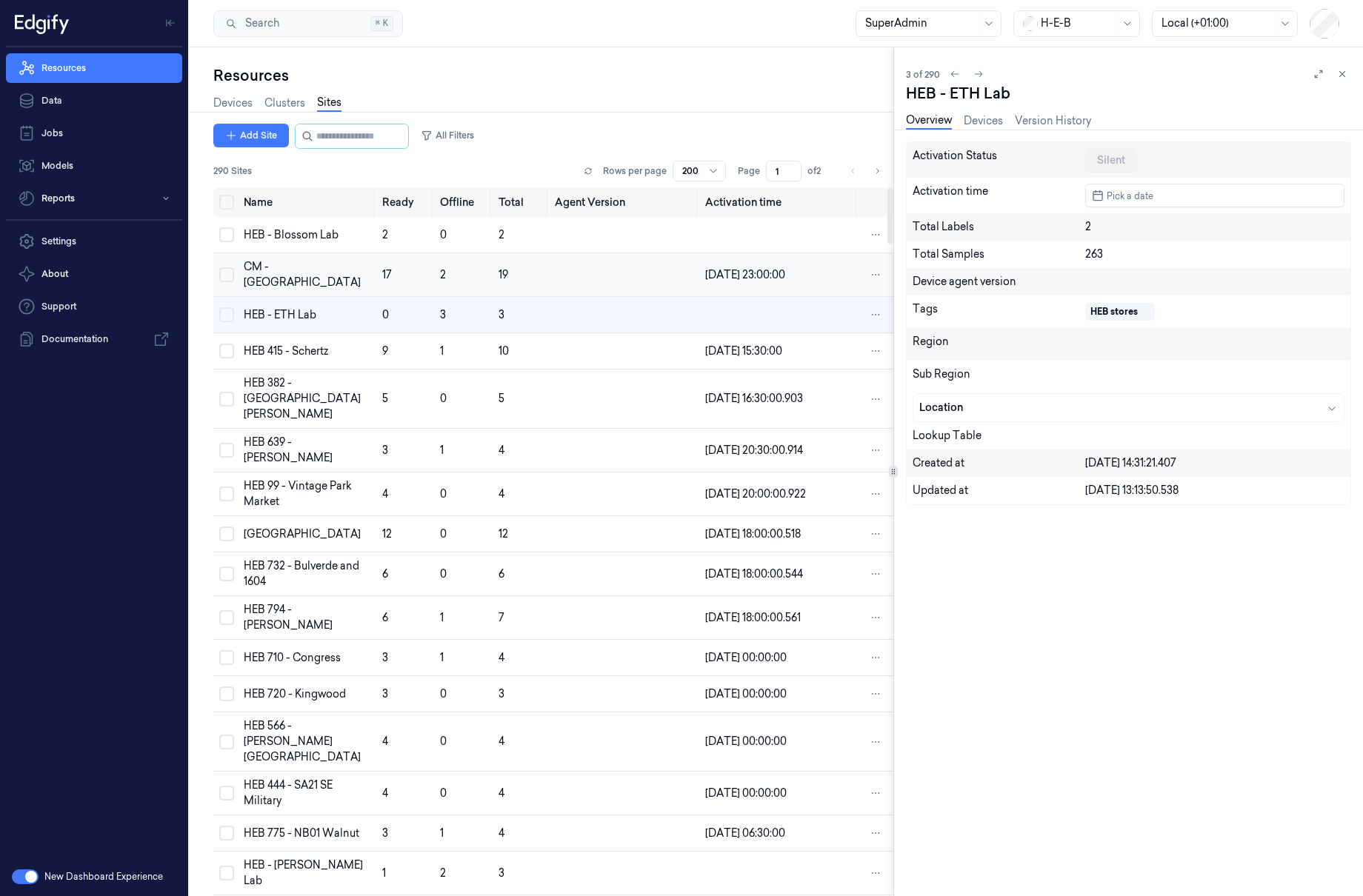
click at [377, 274] on td "17" at bounding box center [405, 275] width 58 height 44
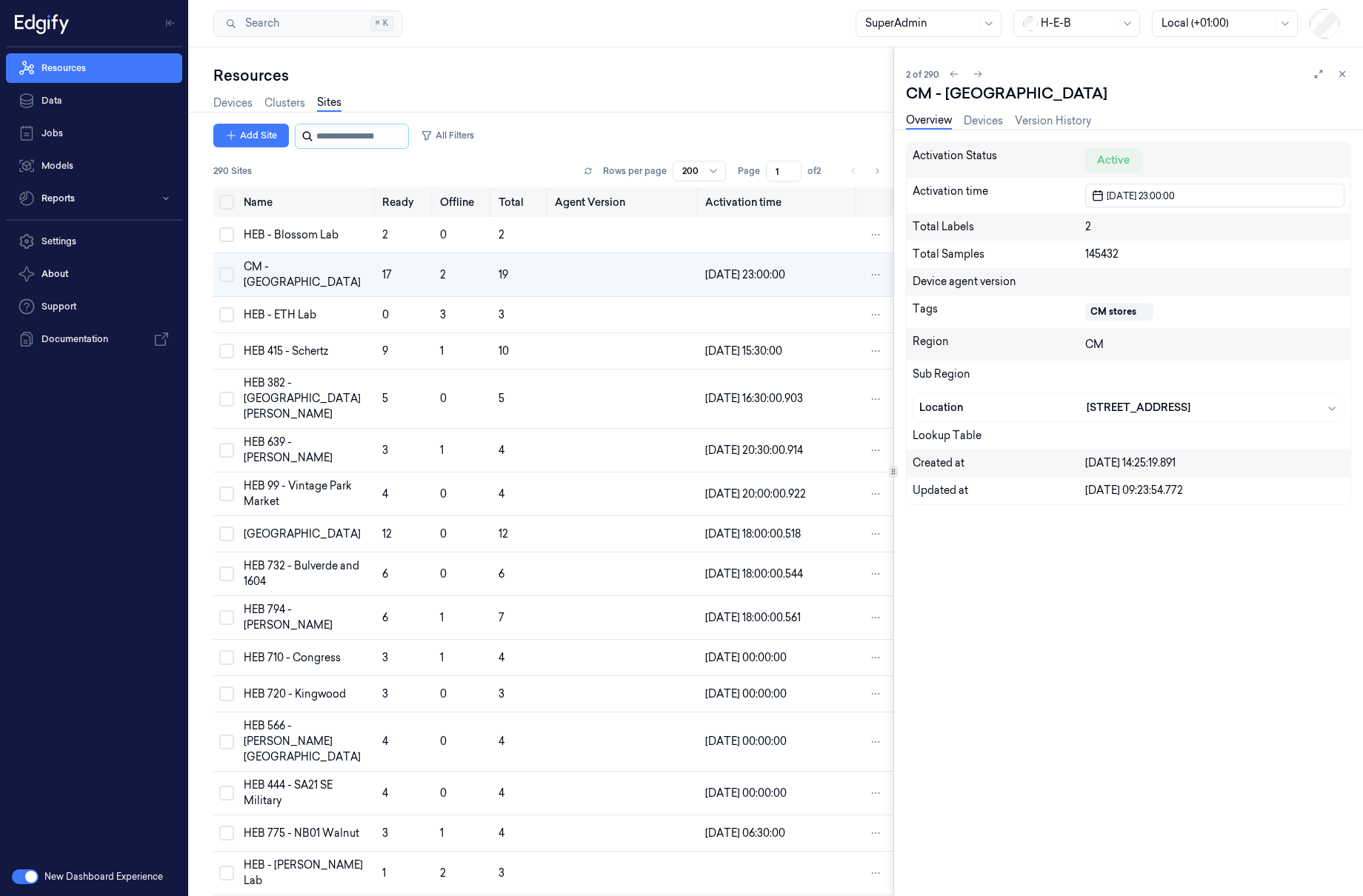
click at [381, 137] on input "string" at bounding box center [361, 136] width 89 height 24
paste input "***"
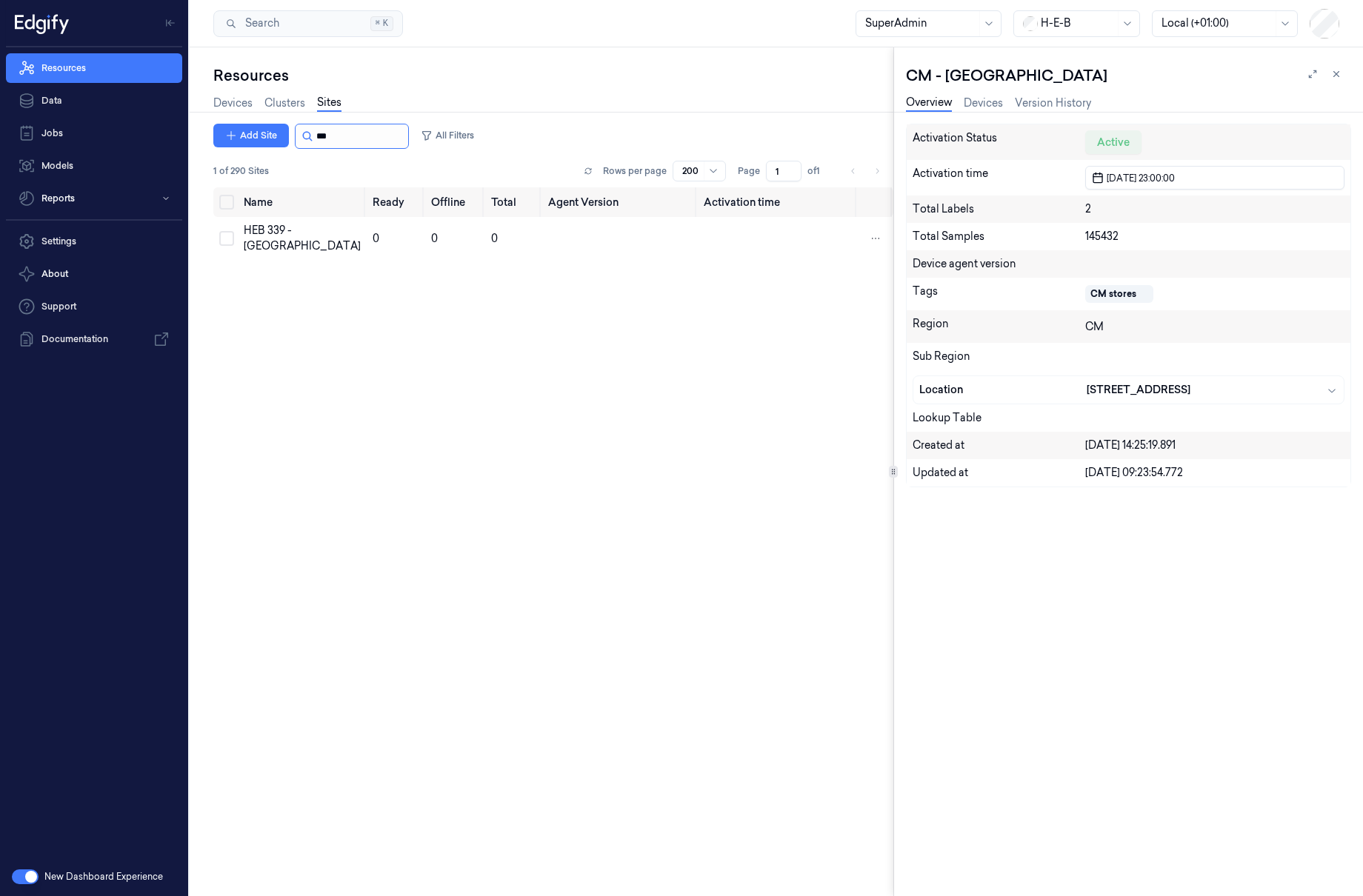
click at [399, 145] on input "string" at bounding box center [361, 136] width 89 height 24
paste input "***"
click at [276, 240] on div "HEB 797 - H69 Hockley" at bounding box center [302, 238] width 117 height 31
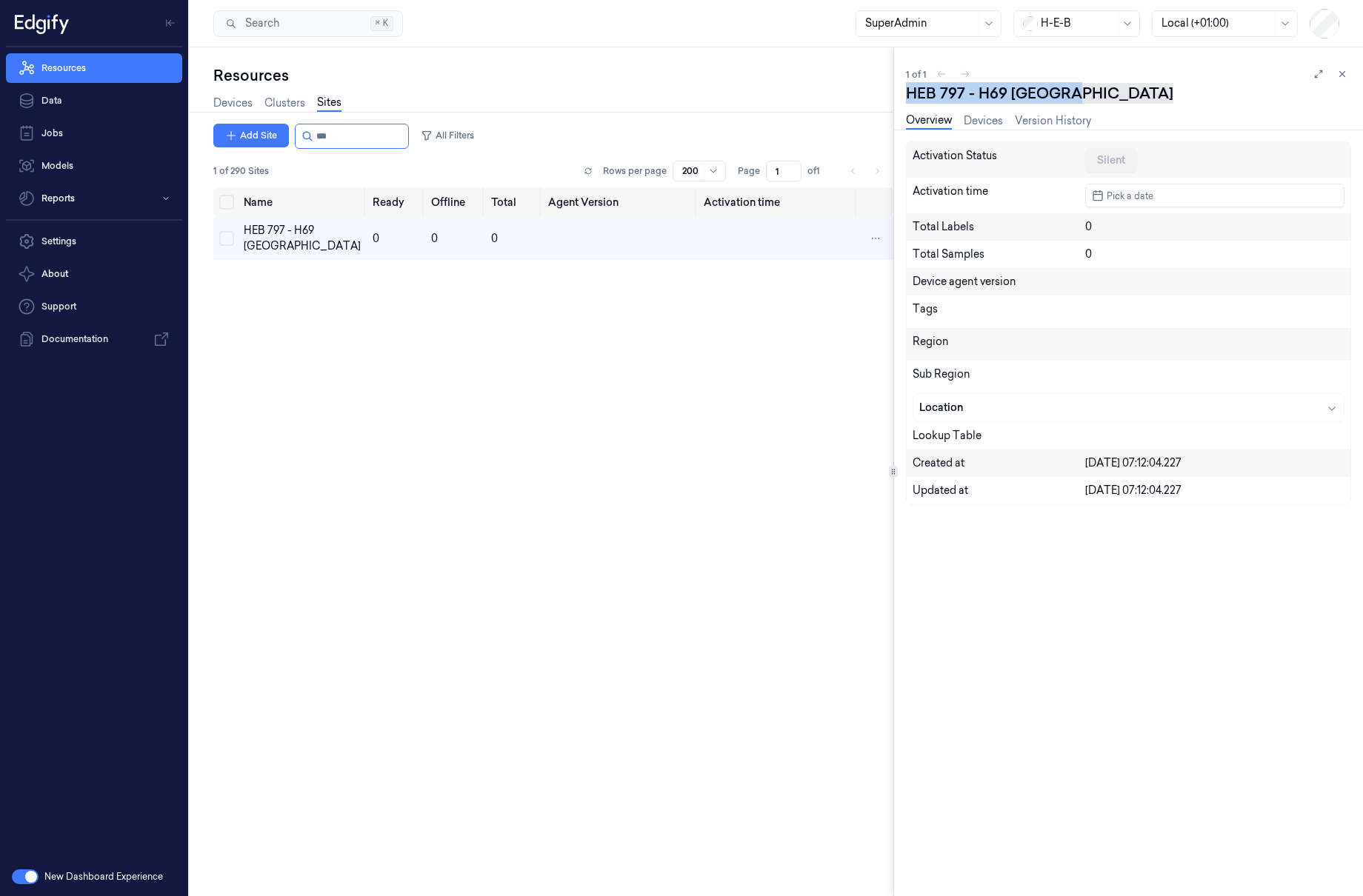
copy div "HEB 797 - H69 Hockley"
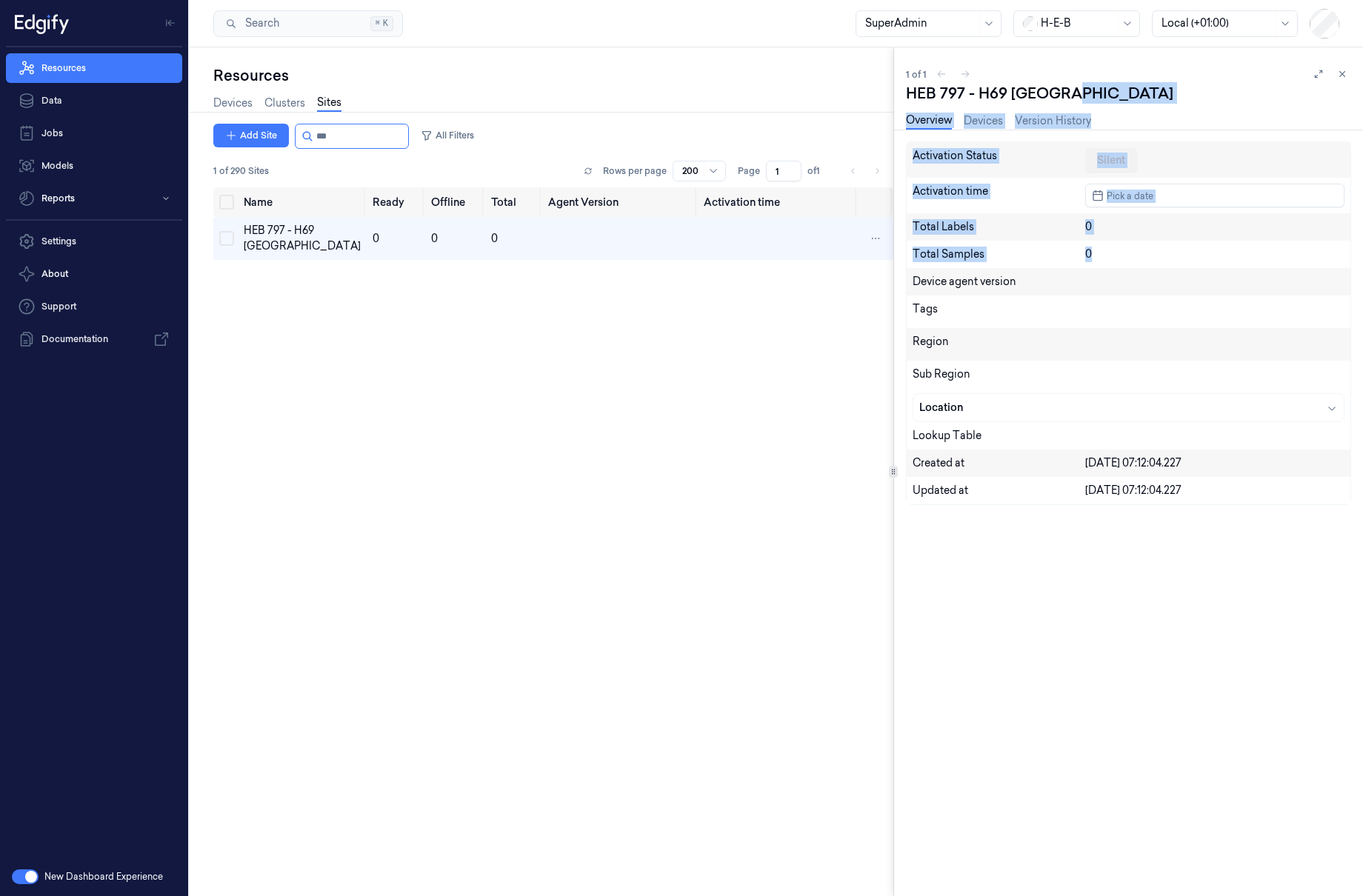
drag, startPoint x: 1132, startPoint y: 93, endPoint x: 1738, endPoint y: 372, distance: 667.1
click at [1362, 372] on html "Resources Data Jobs Models Reports Settings About Support Documentation New Das…" at bounding box center [681, 448] width 1363 height 896
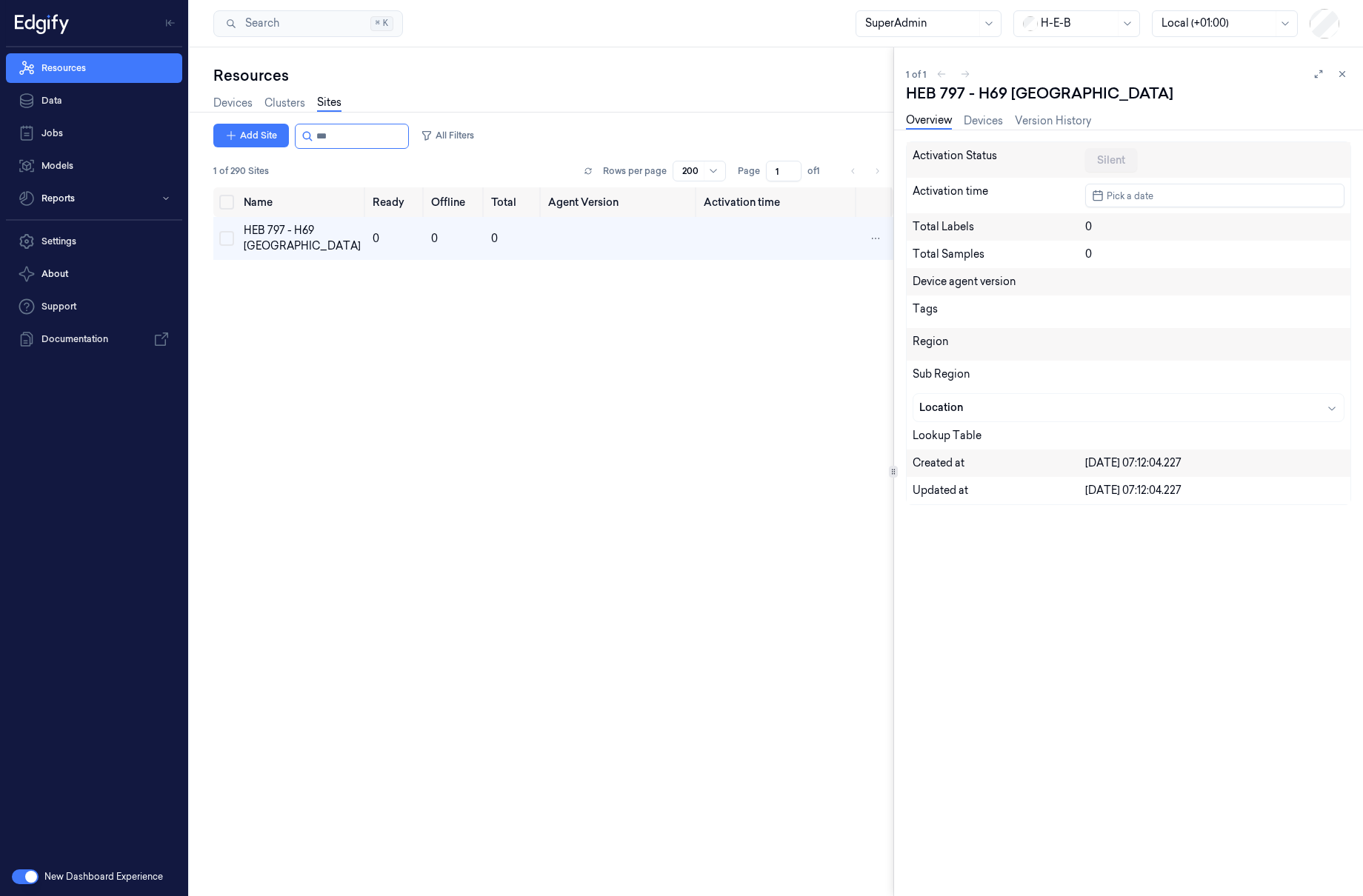
drag, startPoint x: 492, startPoint y: 712, endPoint x: 351, endPoint y: 72, distance: 655.3
click at [493, 712] on div "Name Ready Offline Total Agent Version Activation time HEB 797 - H69 Hockley 0 …" at bounding box center [554, 536] width 680 height 697
click at [324, 149] on div "Add Site All Filters 1 of 290 Sites Rows per page 200 Page 1 of 1" at bounding box center [554, 156] width 680 height 64
click at [327, 146] on input "string" at bounding box center [361, 136] width 89 height 24
paste input "***"
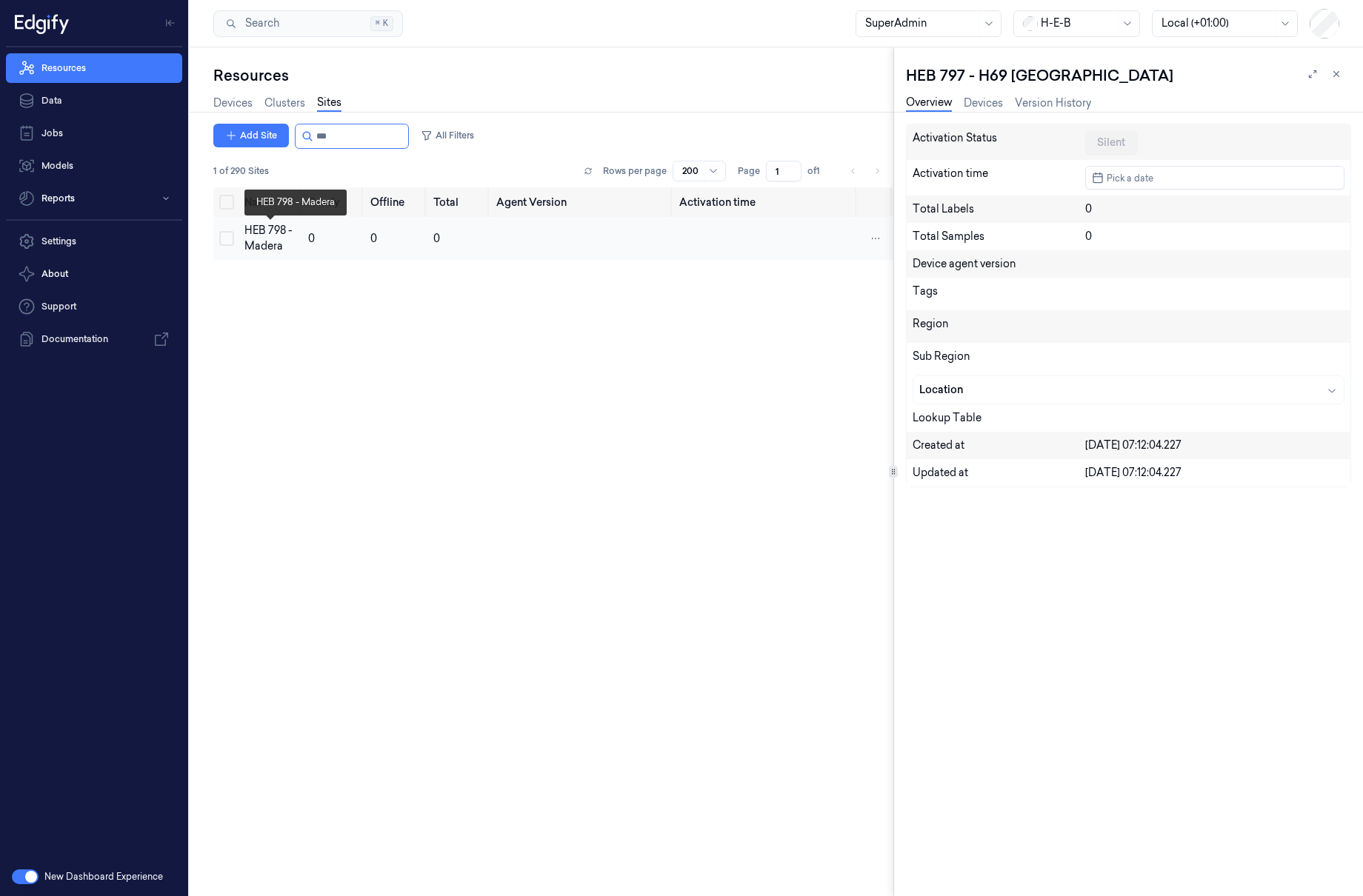
type input "***"
click at [285, 243] on div "HEB 798 - Madera" at bounding box center [270, 238] width 51 height 31
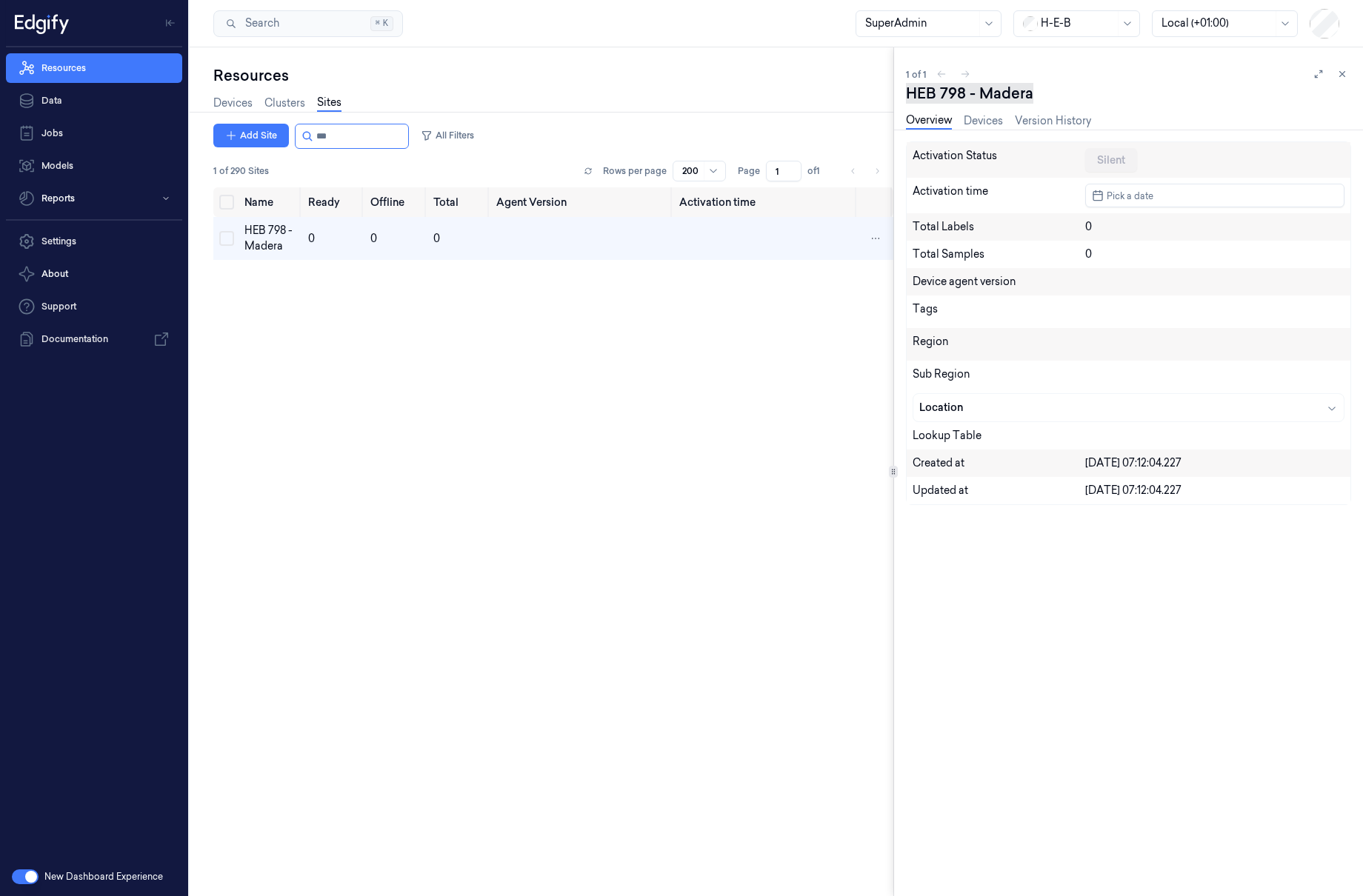
click at [1022, 101] on div "HEB 798 - Madera" at bounding box center [970, 93] width 127 height 20
click at [1022, 101] on textarea "HEB 798 - Madera" at bounding box center [1002, 93] width 191 height 20
click at [615, 487] on div "Name Ready Offline Total Agent Version Activation time HEB 798 - Madera 0 0 0" at bounding box center [554, 536] width 680 height 697
click at [85, 93] on link "Data" at bounding box center [94, 101] width 176 height 29
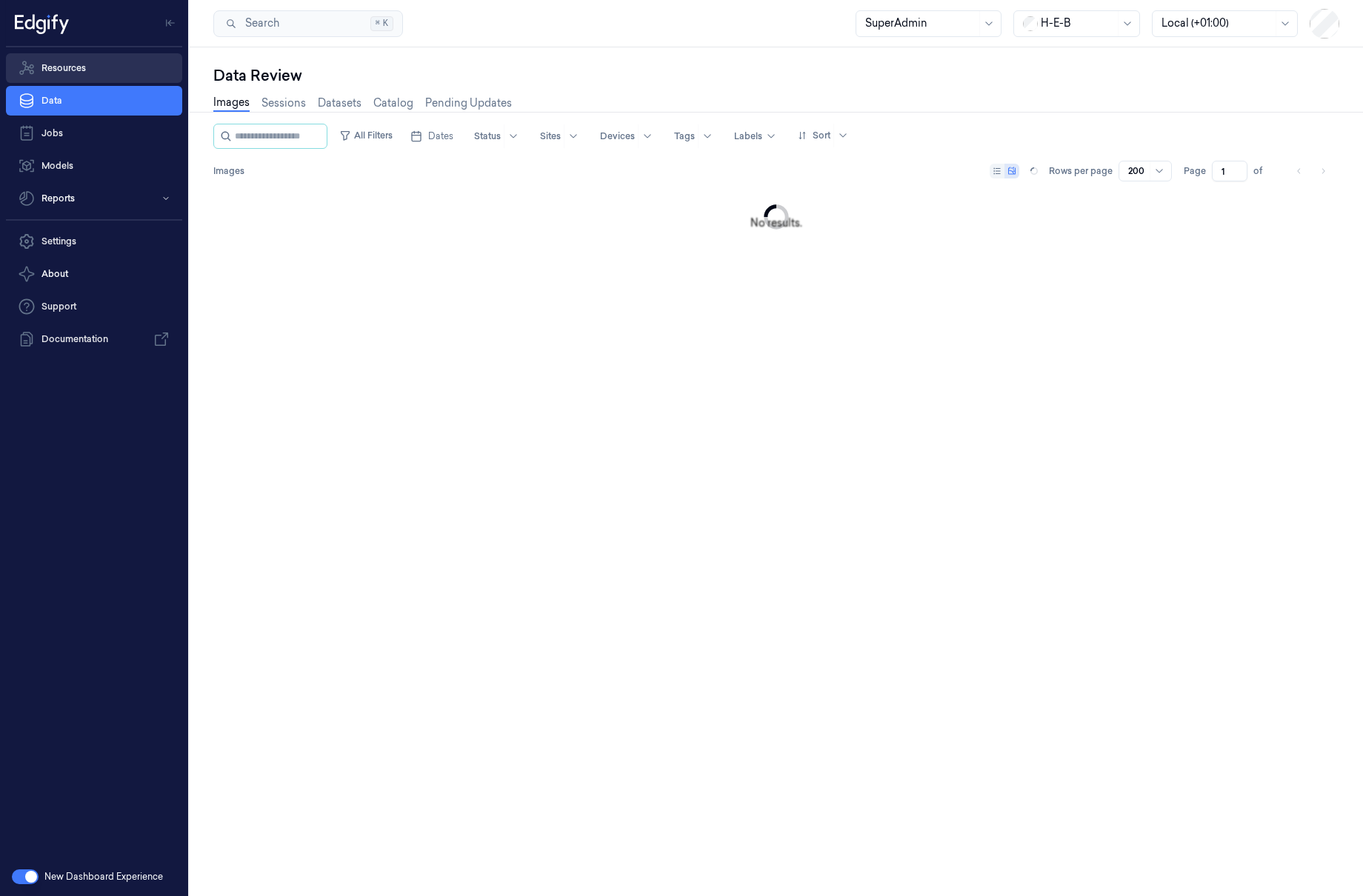
click at [101, 66] on link "Resources" at bounding box center [94, 68] width 176 height 29
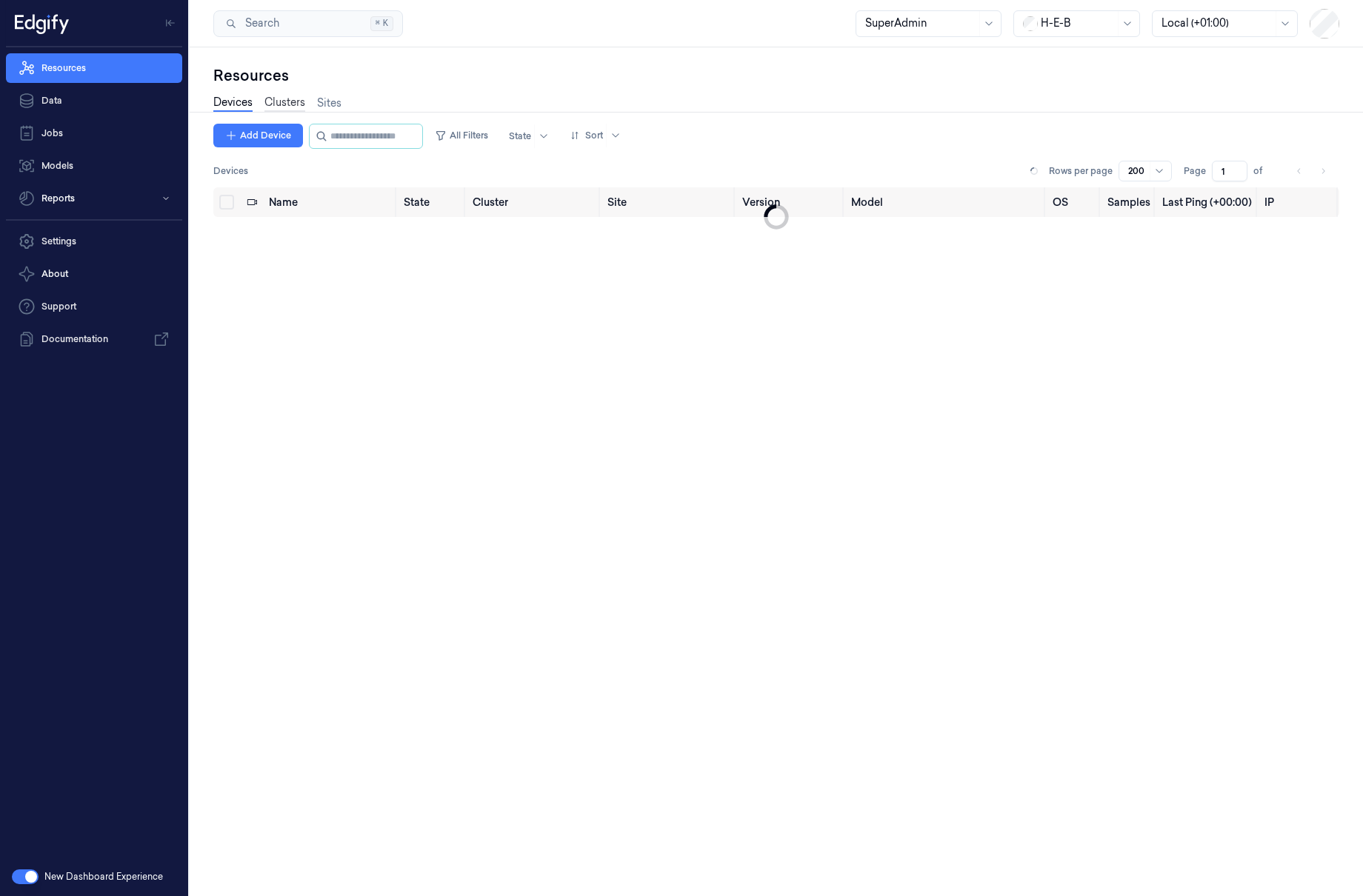
click at [294, 96] on link "Clusters" at bounding box center [285, 103] width 41 height 17
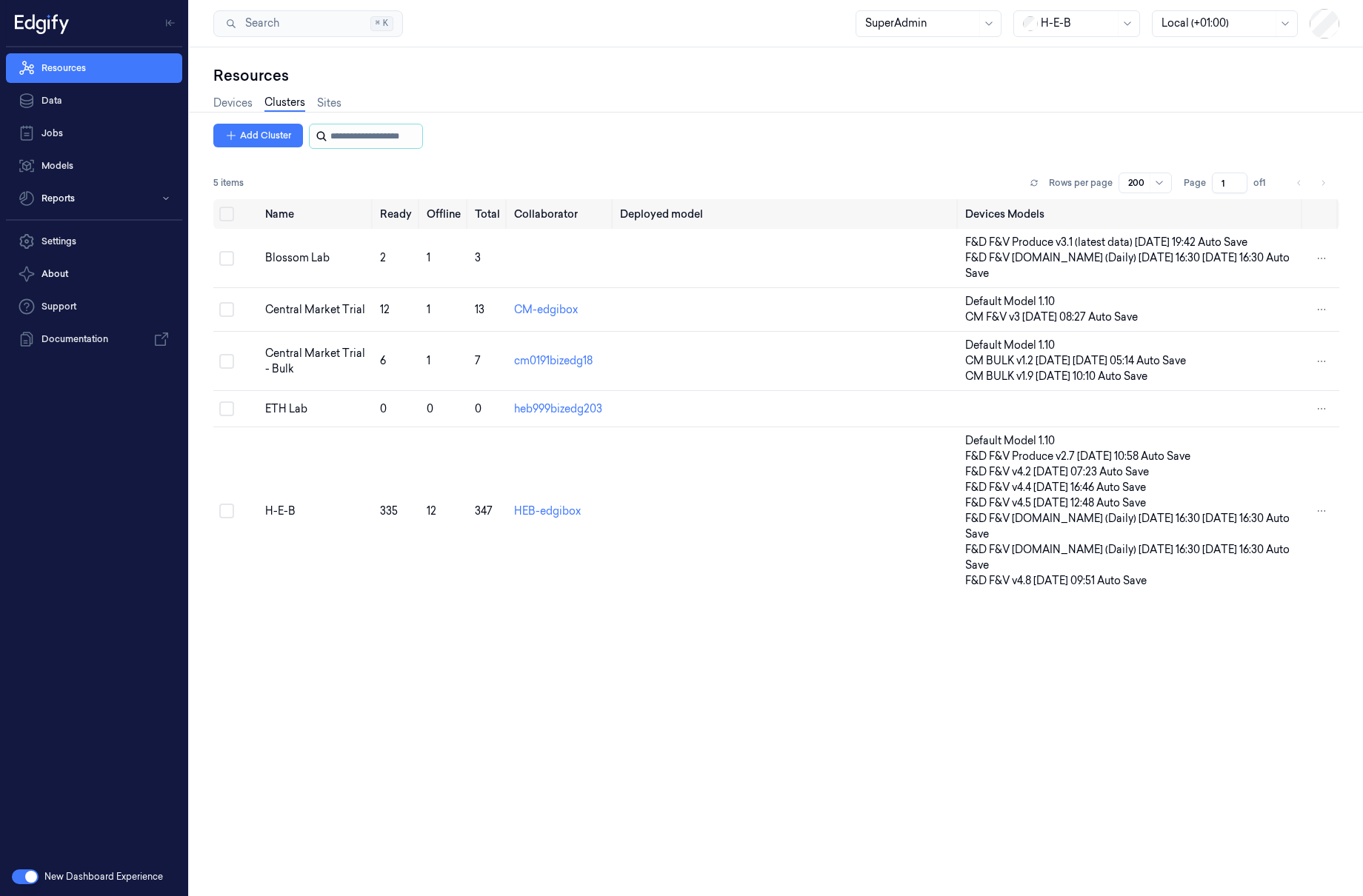
click at [393, 139] on input "string" at bounding box center [375, 136] width 89 height 24
click at [215, 108] on link "Devices" at bounding box center [233, 103] width 39 height 17
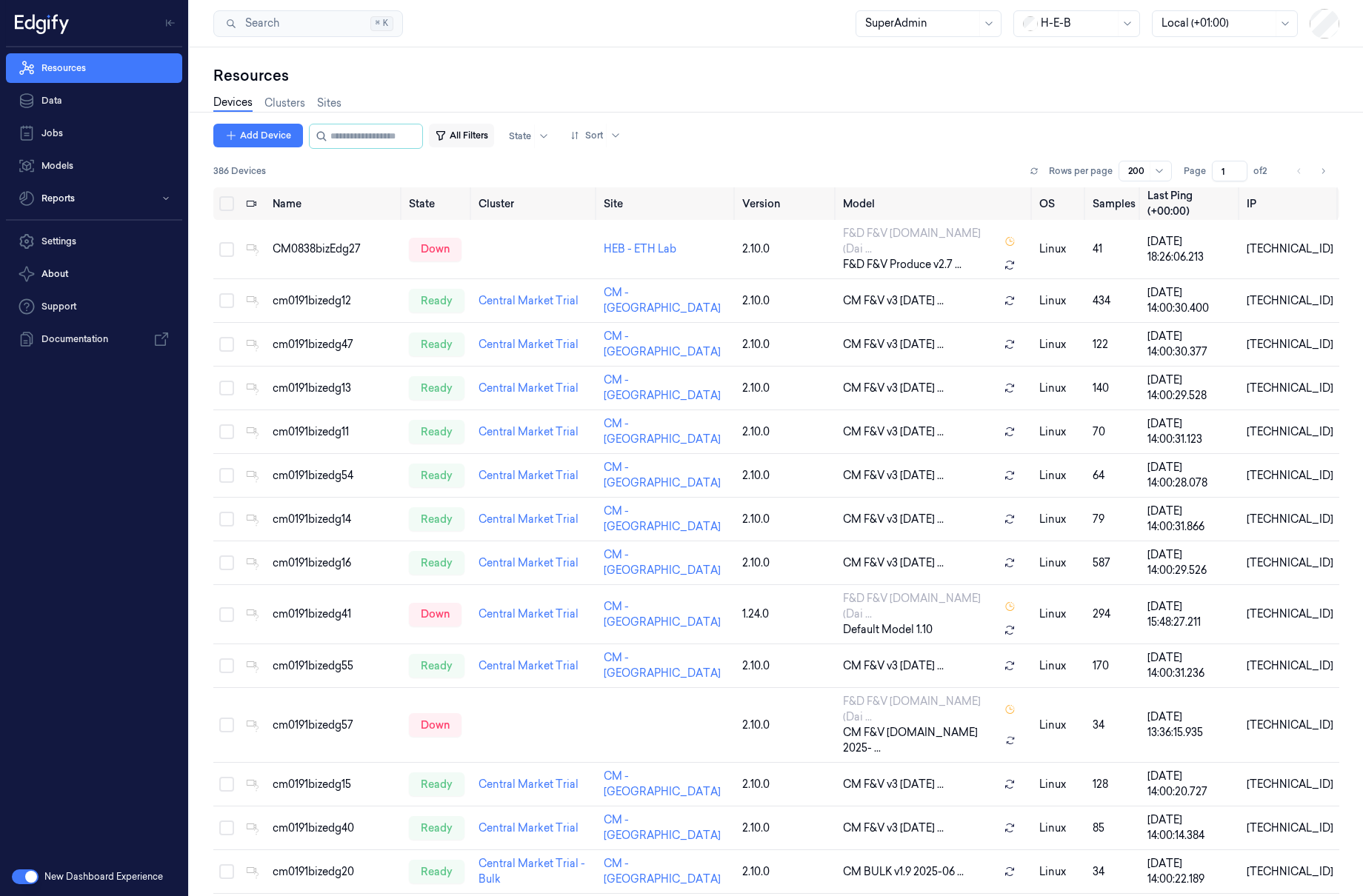
click at [489, 132] on button "All Filters" at bounding box center [461, 135] width 65 height 24
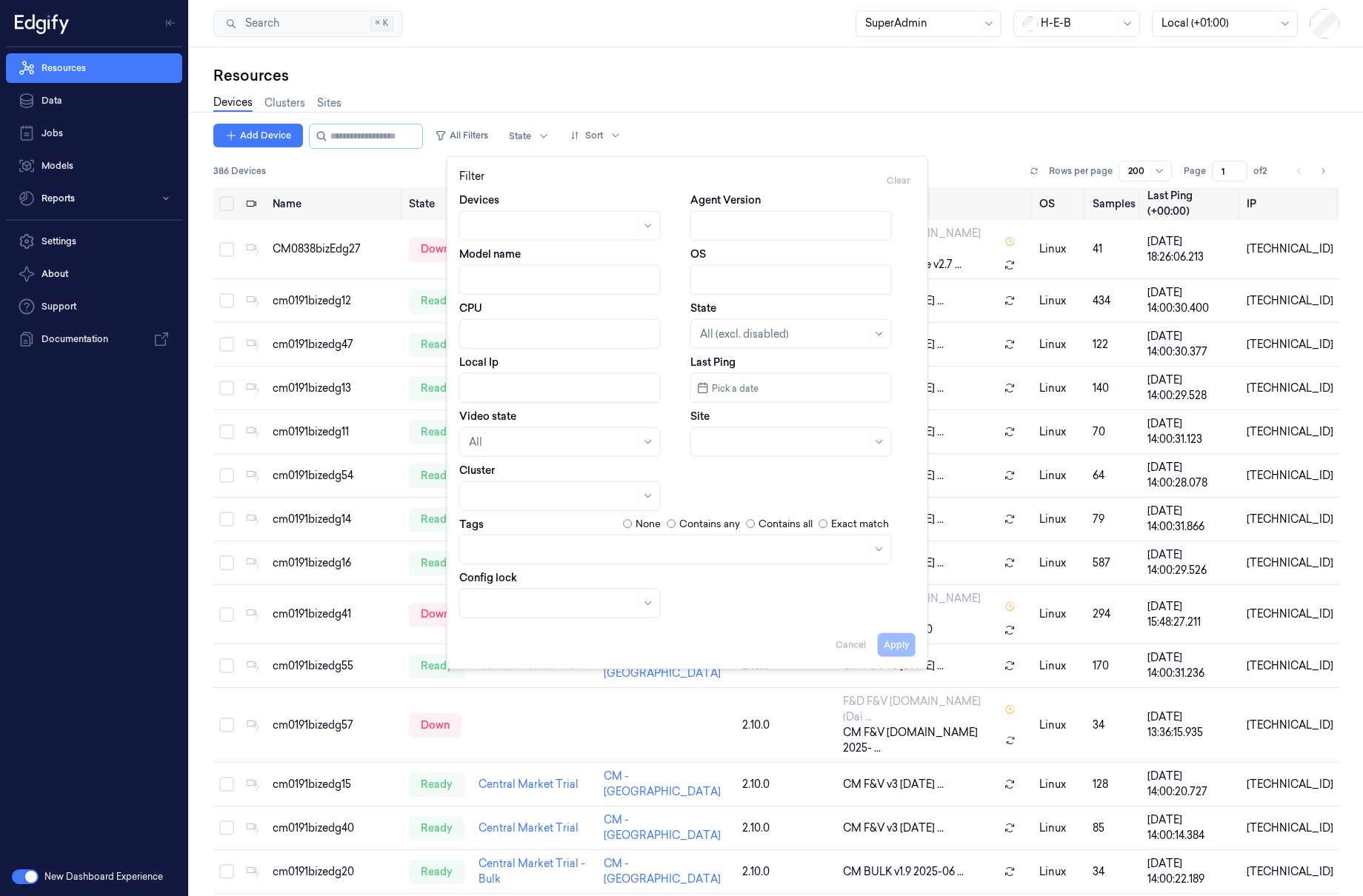
click at [555, 328] on input "CPU" at bounding box center [560, 334] width 201 height 29
click at [735, 294] on input "OS" at bounding box center [791, 279] width 201 height 29
click at [535, 488] on div at bounding box center [543, 495] width 149 height 15
click at [768, 477] on div "Devices Agent Version Model name OS CPU State All (excl. disabled) Local Ip Las…" at bounding box center [687, 405] width 457 height 425
click at [651, 521] on label "None" at bounding box center [648, 524] width 25 height 15
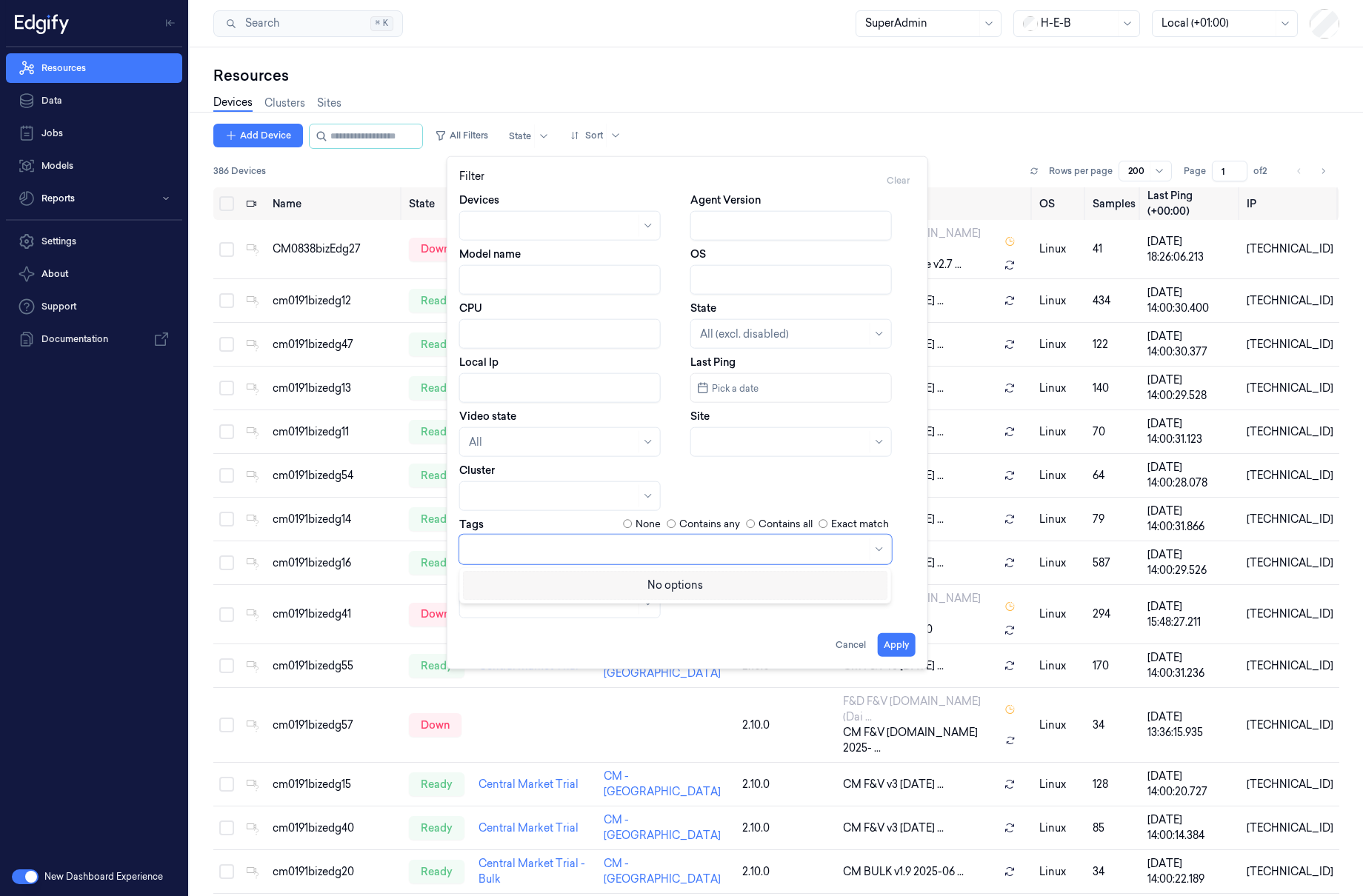
click at [637, 546] on div at bounding box center [668, 548] width 398 height 15
click at [679, 501] on div at bounding box center [572, 496] width 225 height 29
click at [682, 525] on label "Contains any" at bounding box center [710, 524] width 61 height 15
click at [603, 487] on div at bounding box center [552, 496] width 166 height 20
click at [741, 472] on div "Devices Agent Version Model name OS CPU State All (excl. disabled) Local Ip Las…" at bounding box center [687, 405] width 457 height 425
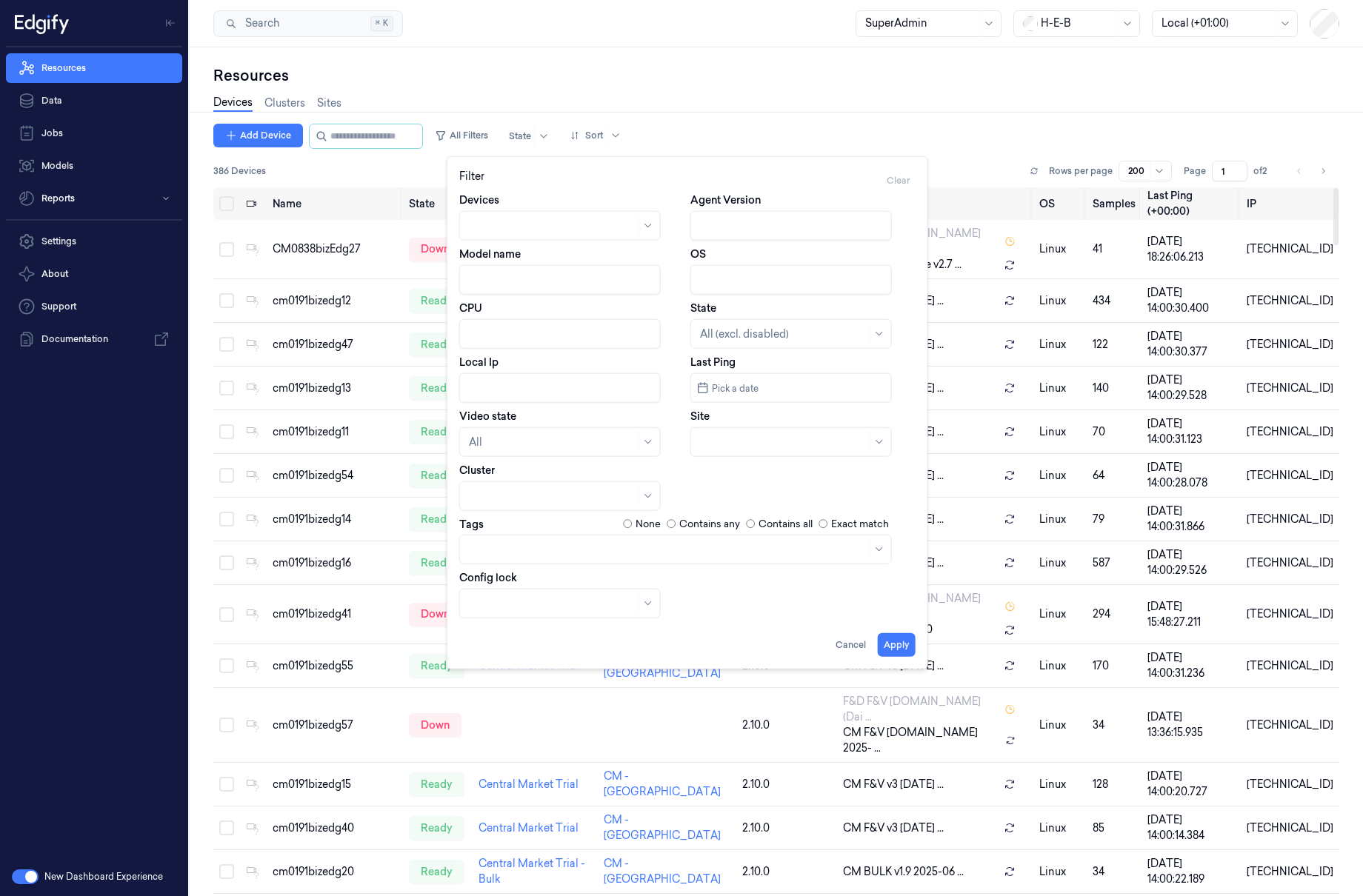
click at [537, 611] on div at bounding box center [552, 602] width 166 height 20
click at [692, 607] on div "Devices Agent Version Model name OS CPU State All (excl. disabled) Local Ip Las…" at bounding box center [687, 405] width 457 height 425
click at [949, 92] on div "Devices Clusters Sites" at bounding box center [776, 105] width 1126 height 37
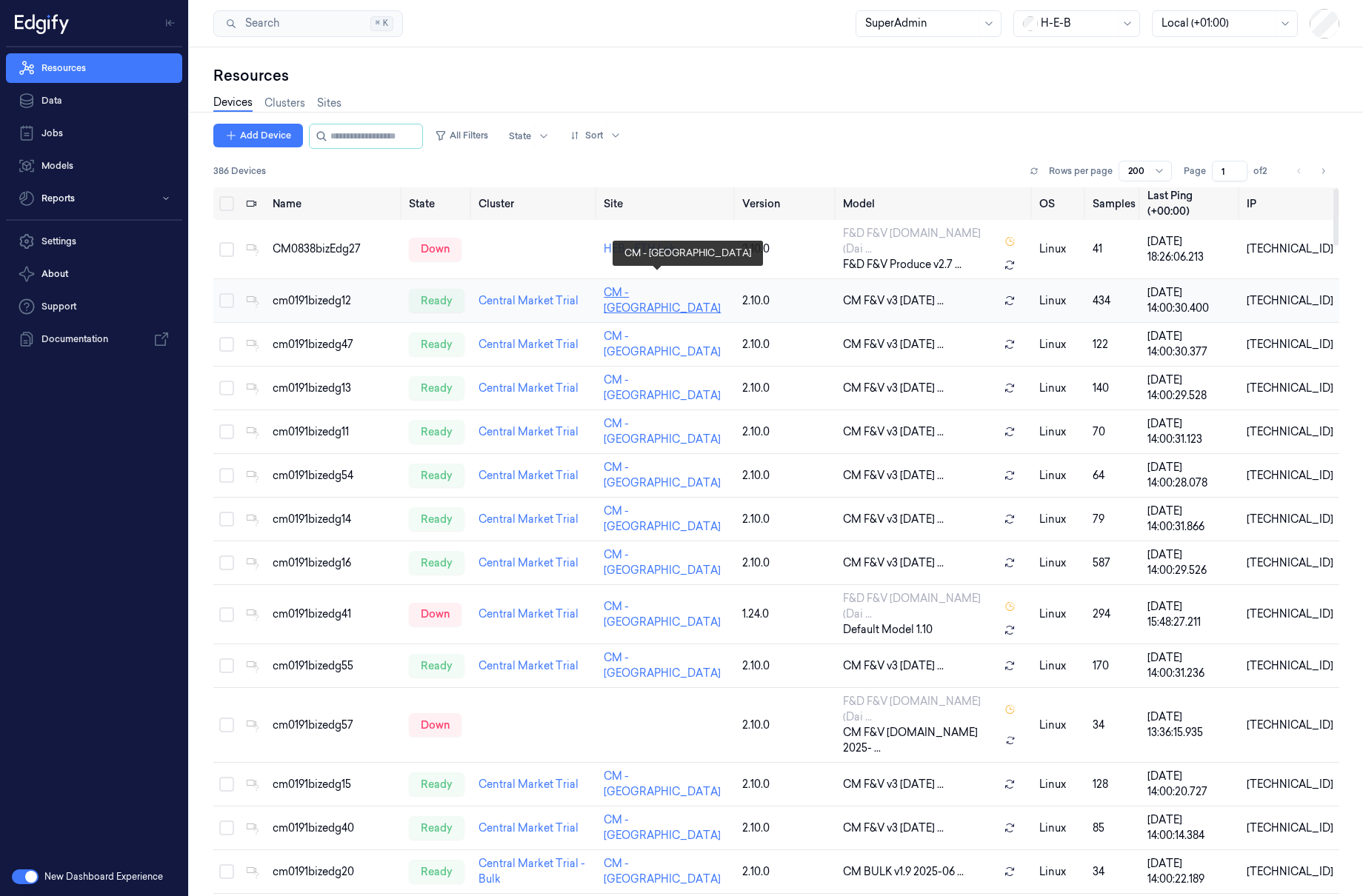
scroll to position [395, 0]
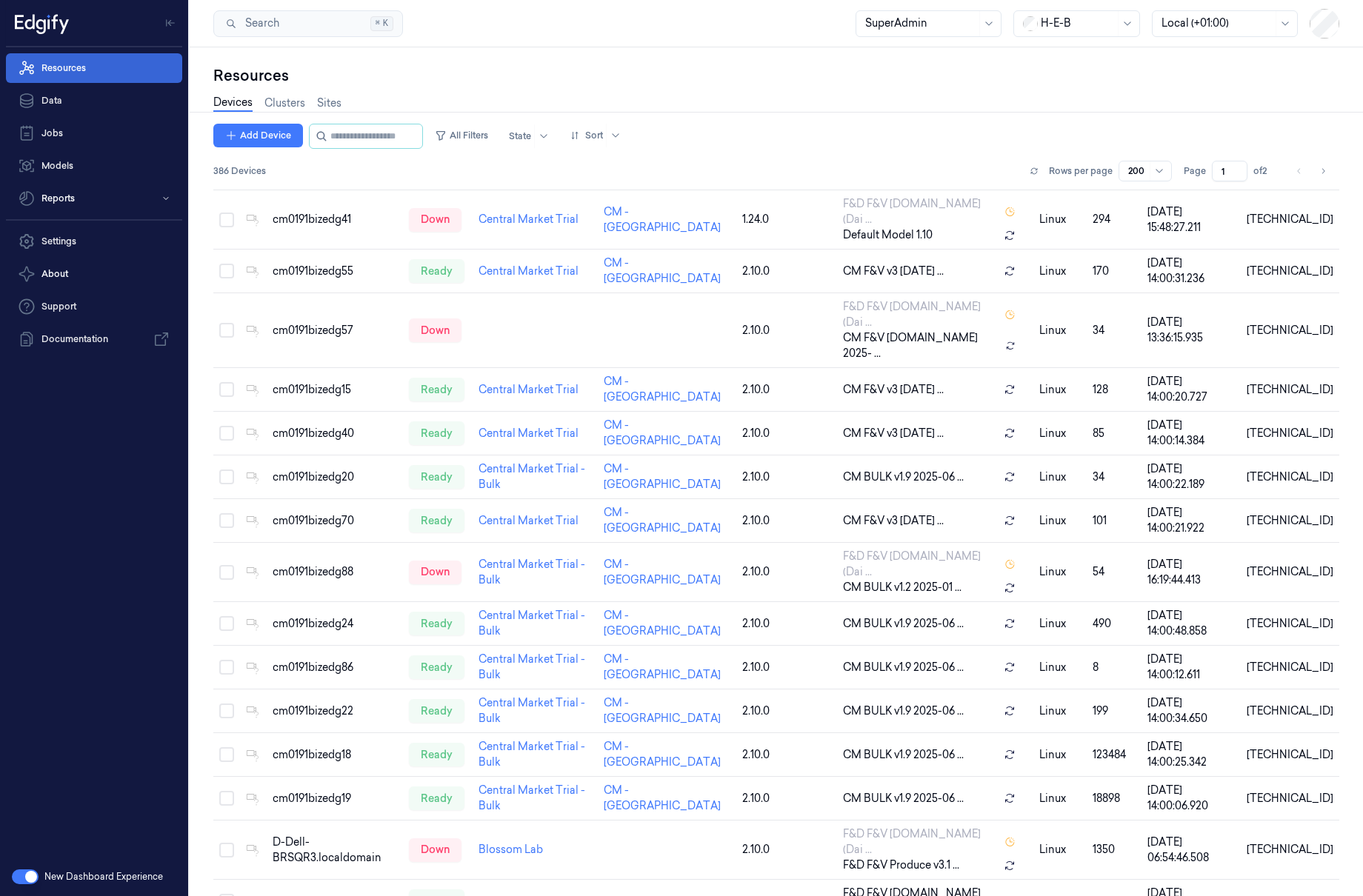
click at [104, 67] on link "Resources" at bounding box center [94, 68] width 176 height 29
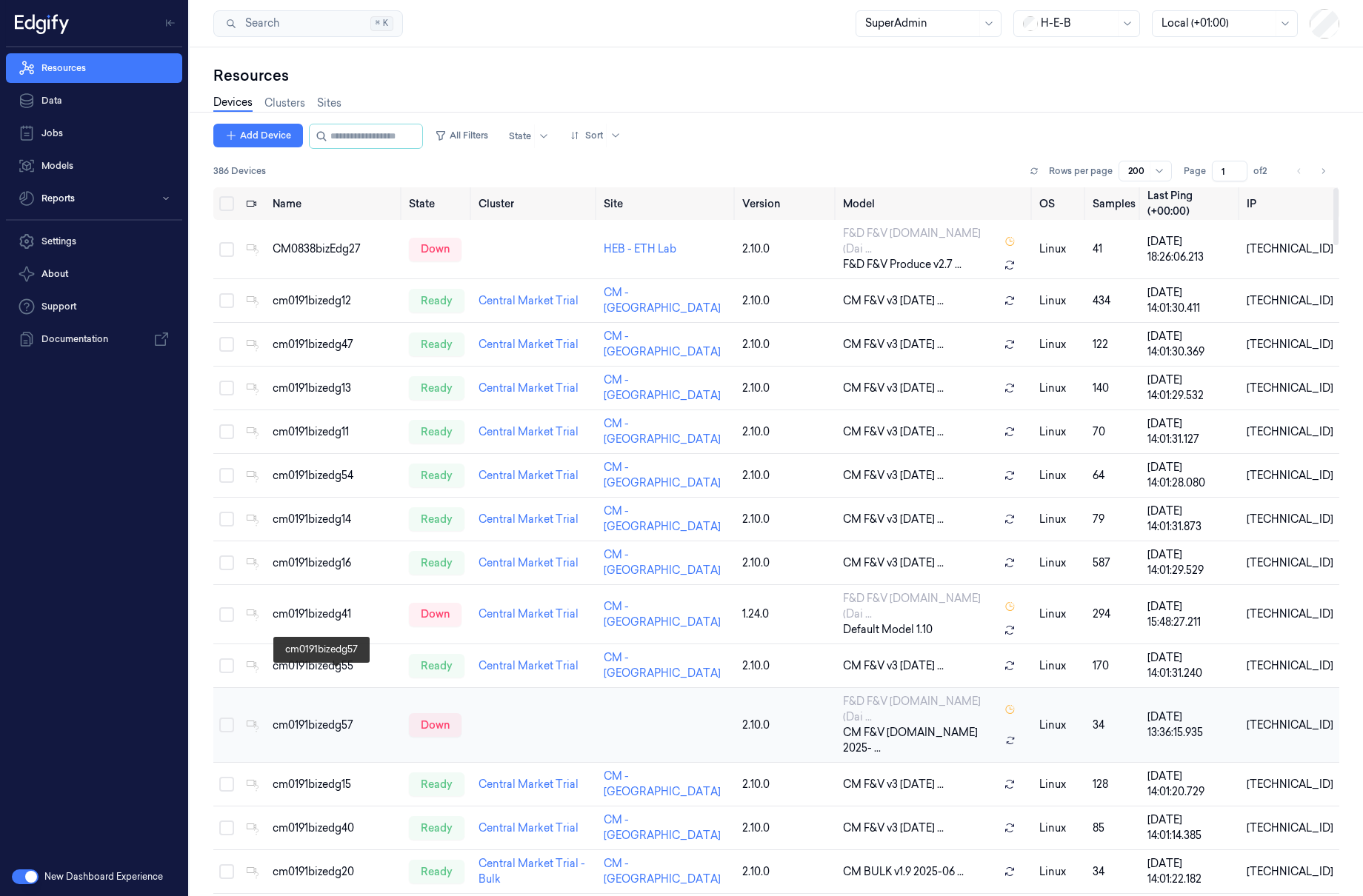
click at [361, 717] on div "cm0191bizedg57" at bounding box center [335, 724] width 125 height 15
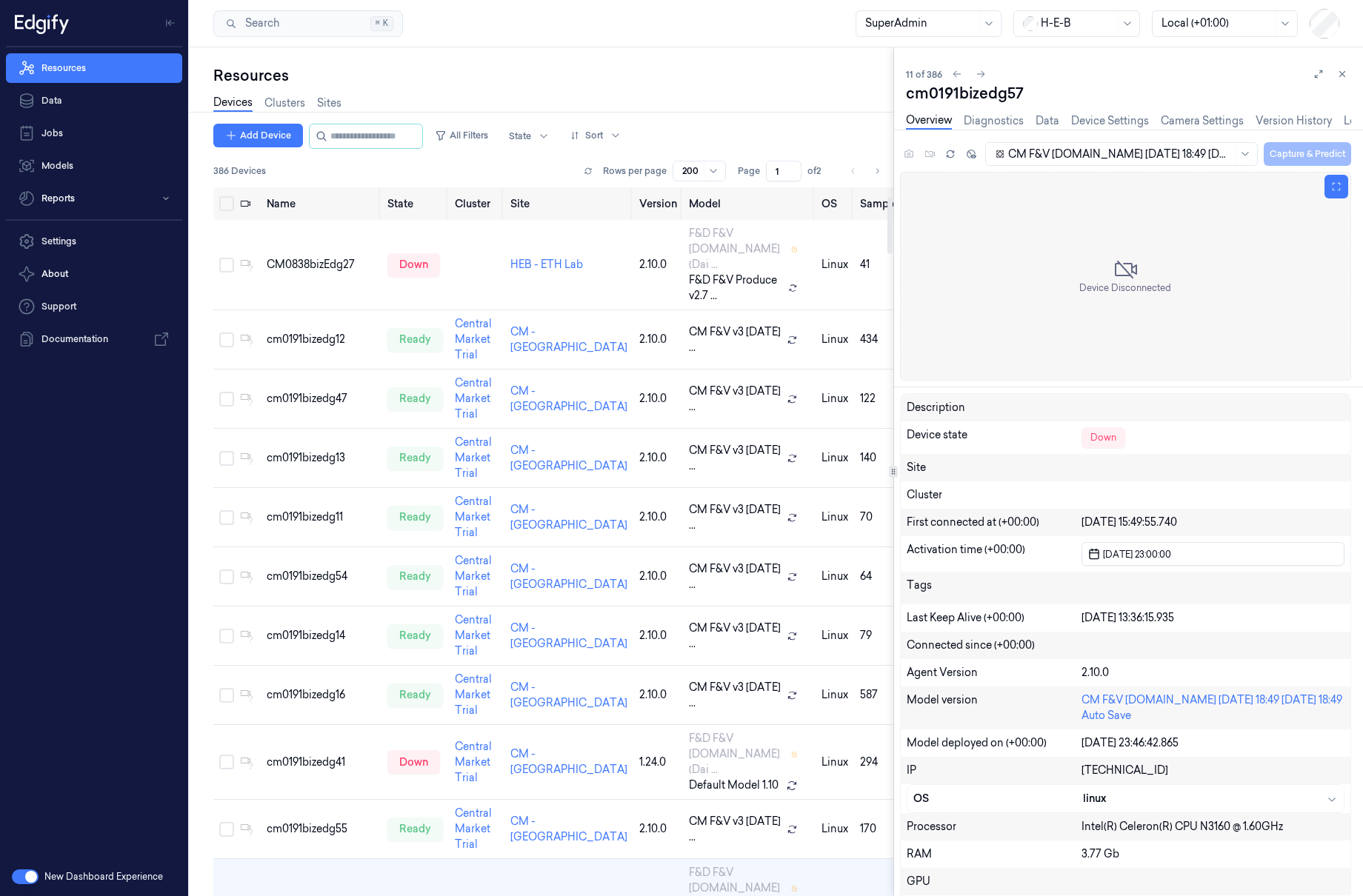
scroll to position [136, 0]
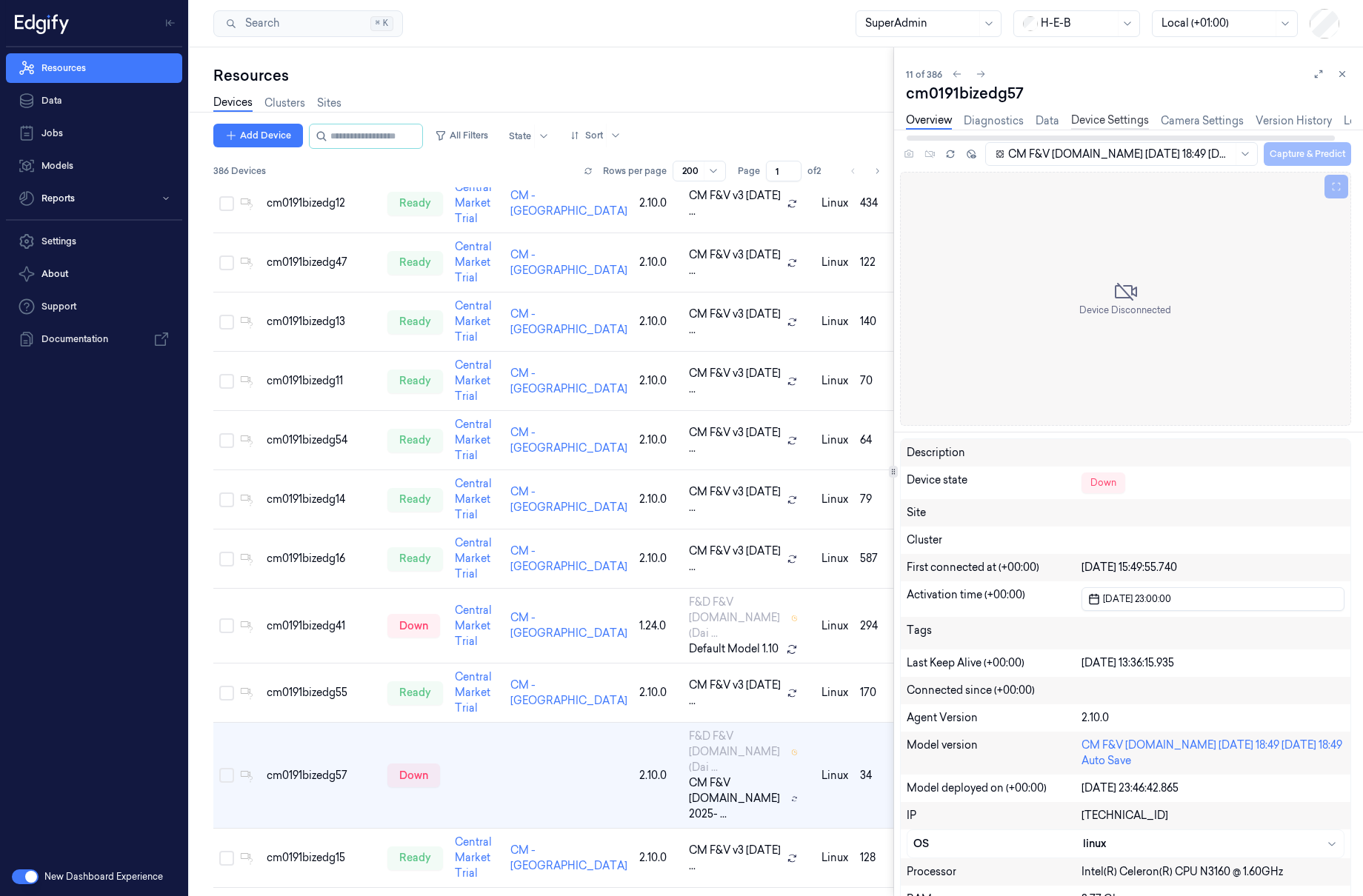
click at [1141, 119] on link "Device Settings" at bounding box center [1109, 120] width 77 height 17
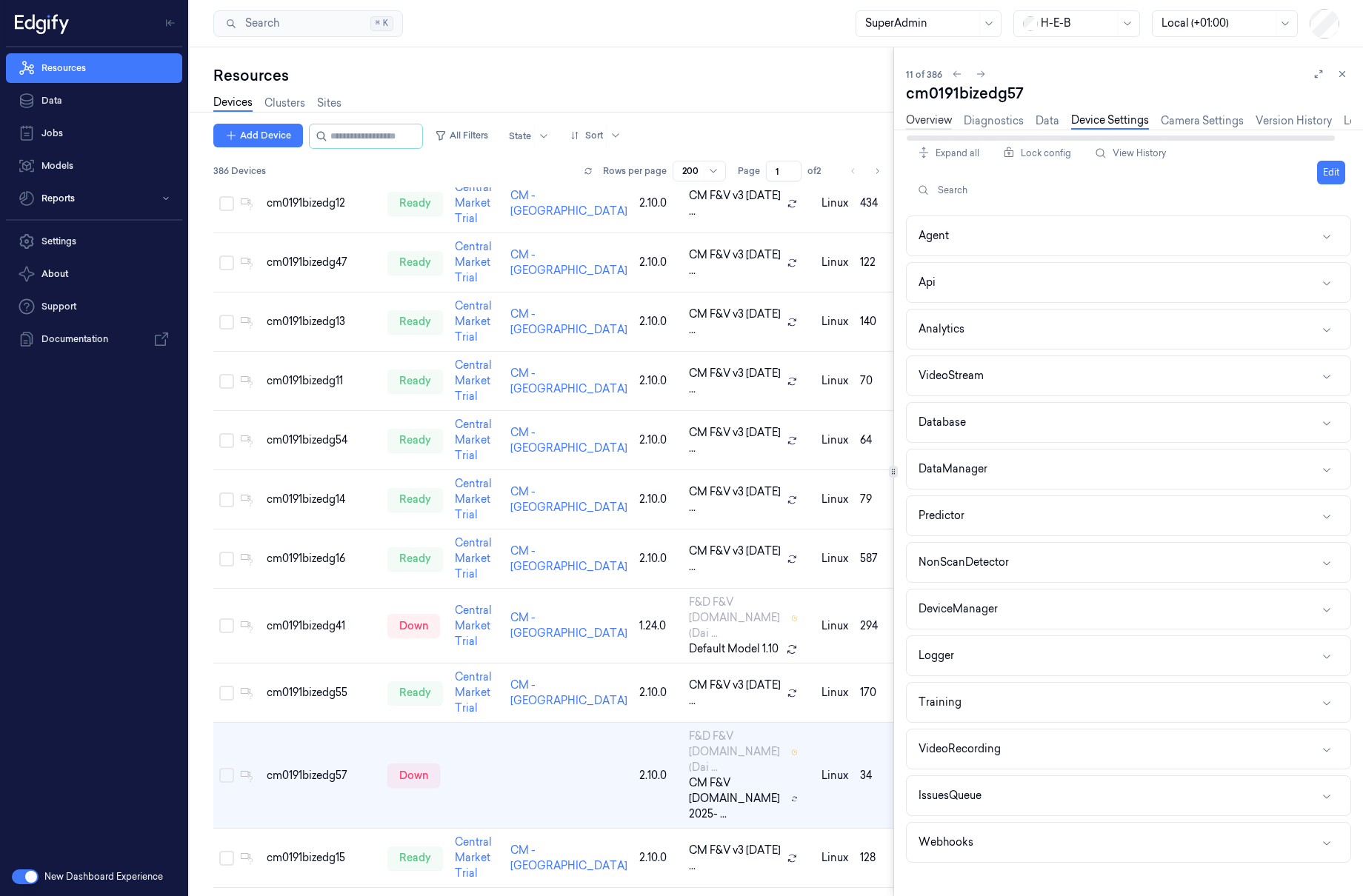
click at [934, 119] on link "Overview" at bounding box center [929, 120] width 46 height 17
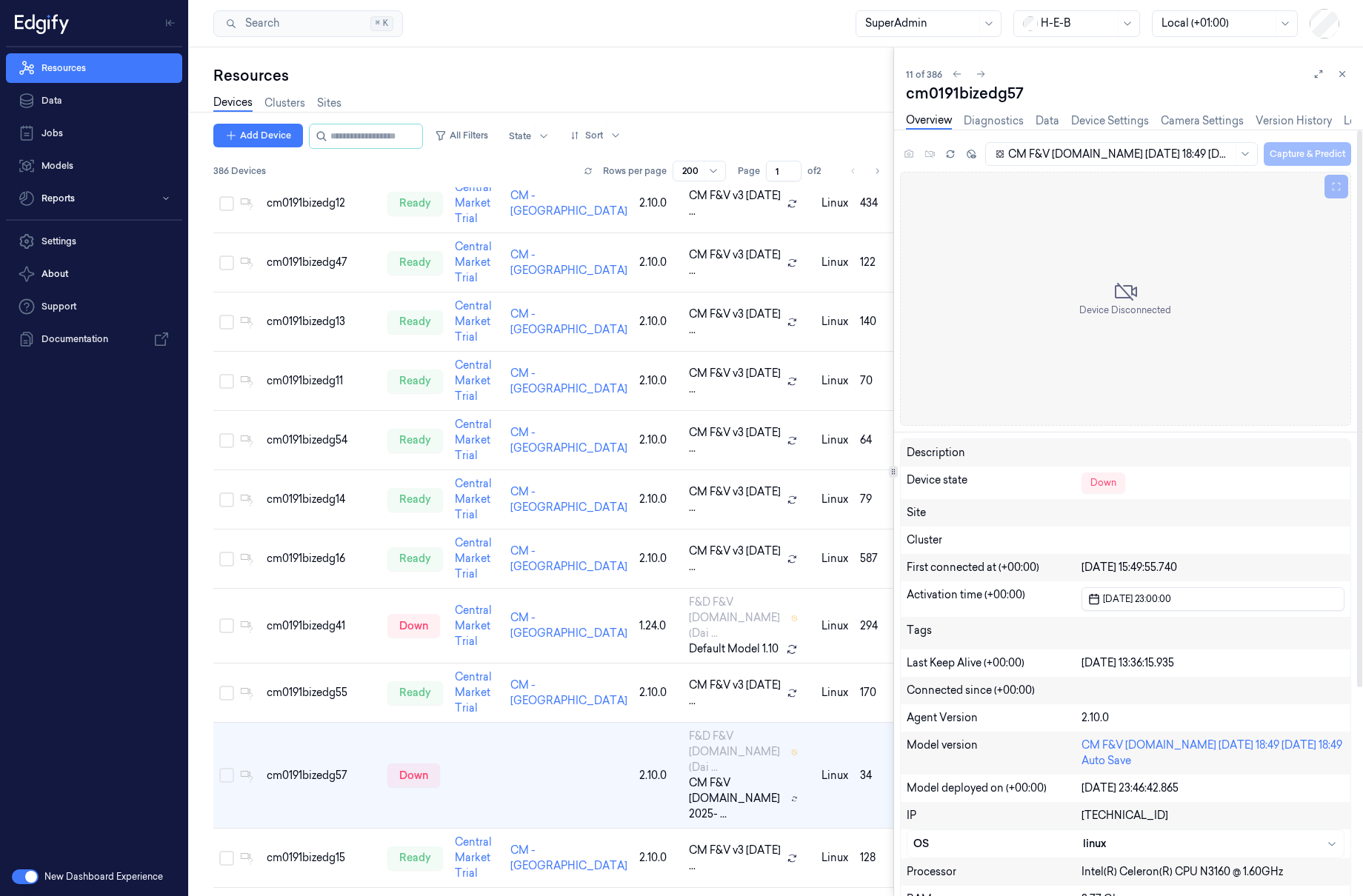
click at [1162, 511] on div "Site" at bounding box center [1126, 513] width 438 height 15
click at [1124, 513] on div "Site" at bounding box center [1126, 513] width 438 height 15
click at [1120, 513] on div "Site" at bounding box center [1126, 513] width 438 height 15
click at [1103, 510] on div "Site" at bounding box center [1126, 513] width 438 height 15
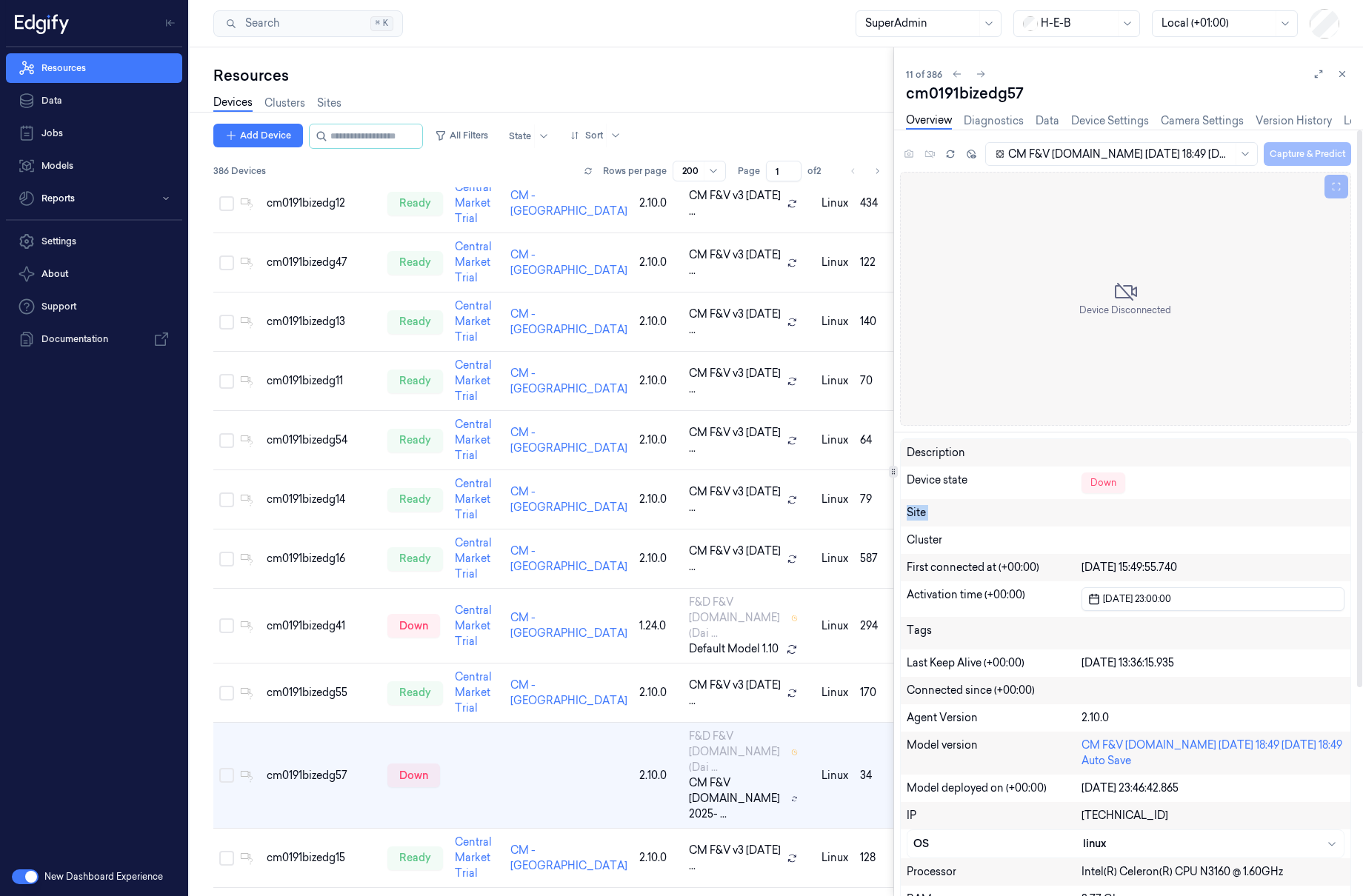
click at [1103, 510] on div "Site" at bounding box center [1126, 513] width 438 height 15
click at [1172, 515] on div "Site" at bounding box center [1126, 513] width 438 height 15
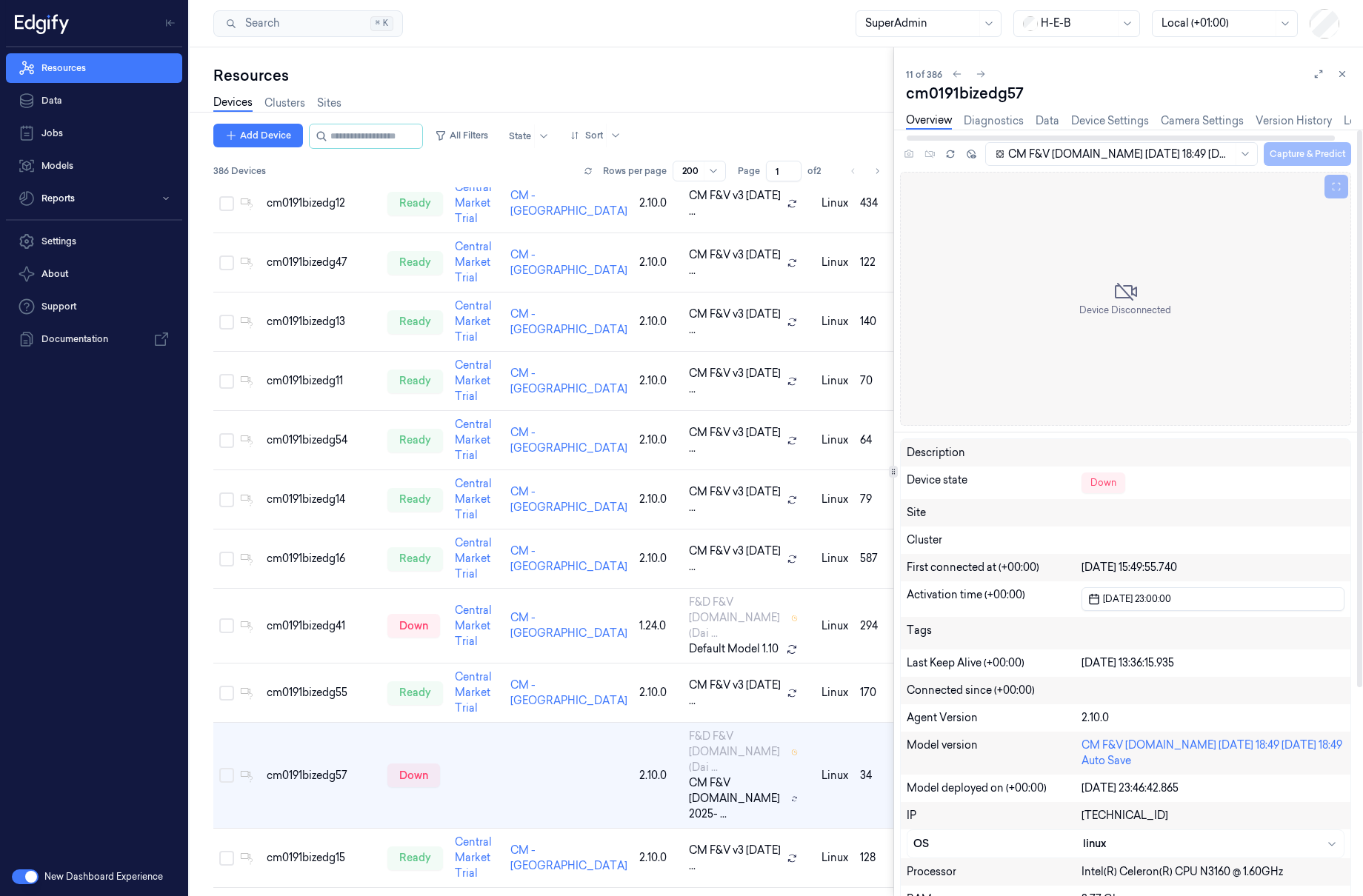
click at [1118, 83] on div "cm0191bizedg57" at bounding box center [1129, 93] width 445 height 20
click at [292, 107] on link "Clusters" at bounding box center [285, 103] width 41 height 17
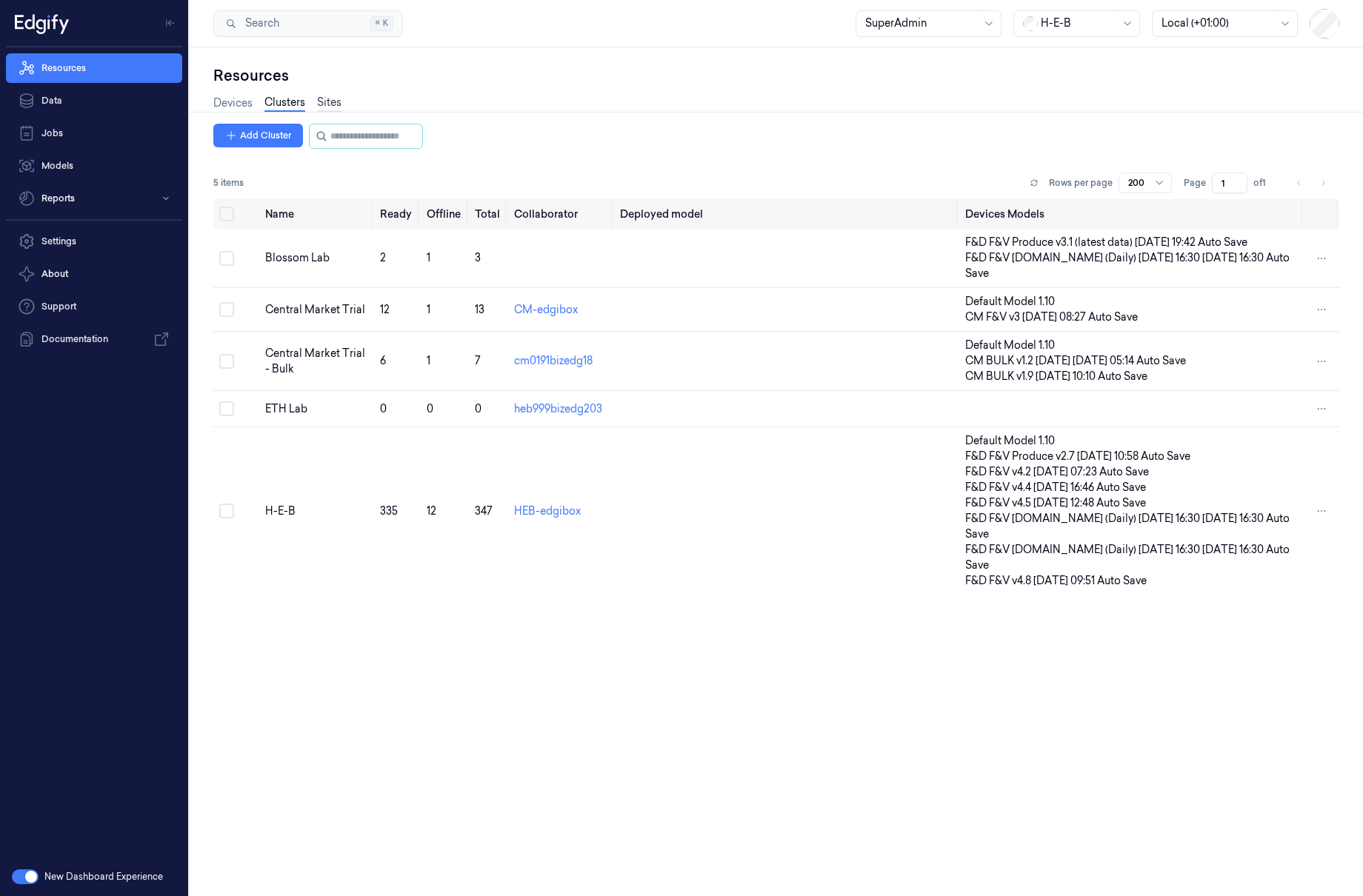
click at [337, 99] on link "Sites" at bounding box center [329, 103] width 24 height 17
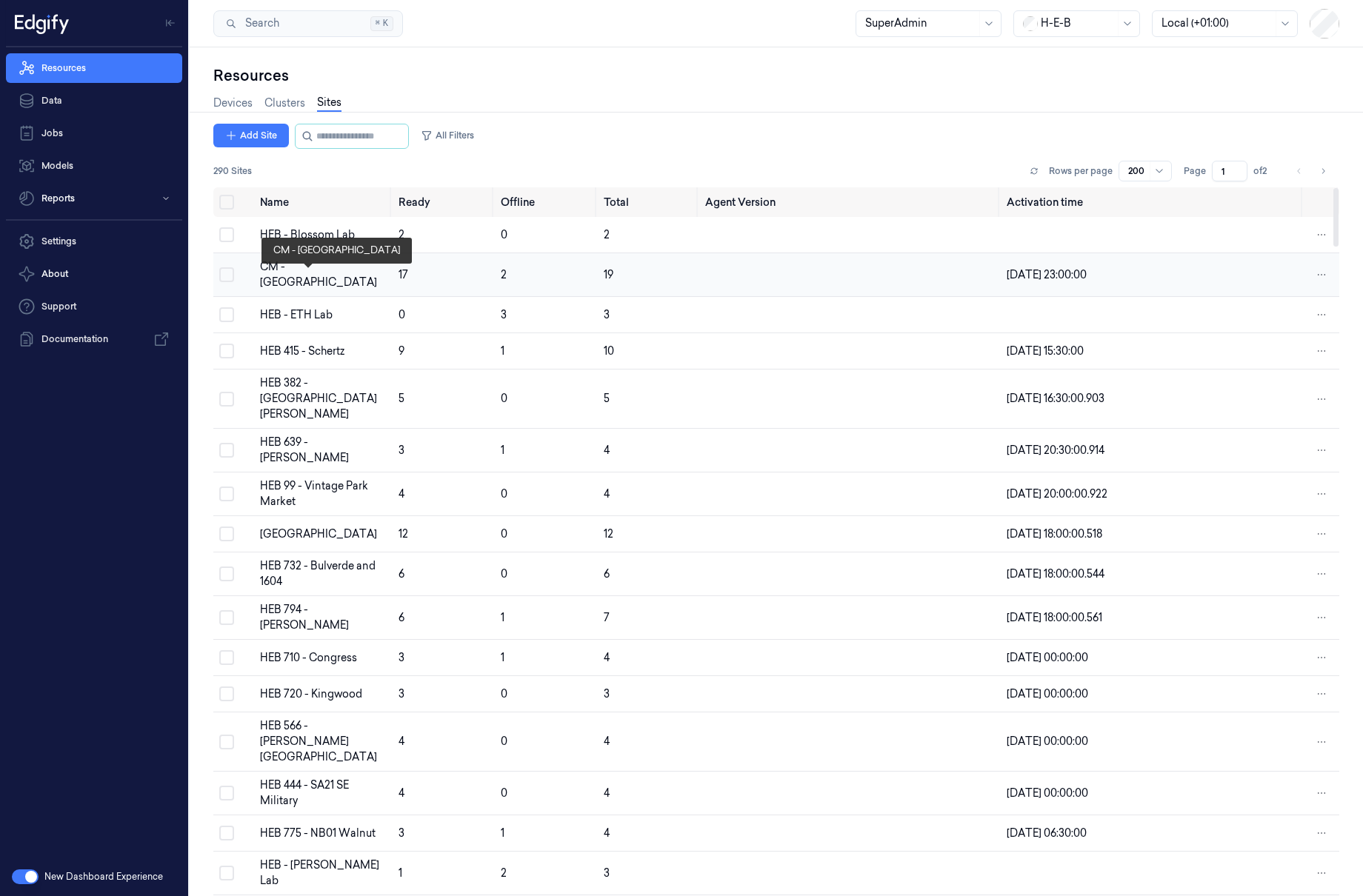
click at [304, 272] on div "CM - San Antonio" at bounding box center [323, 274] width 126 height 31
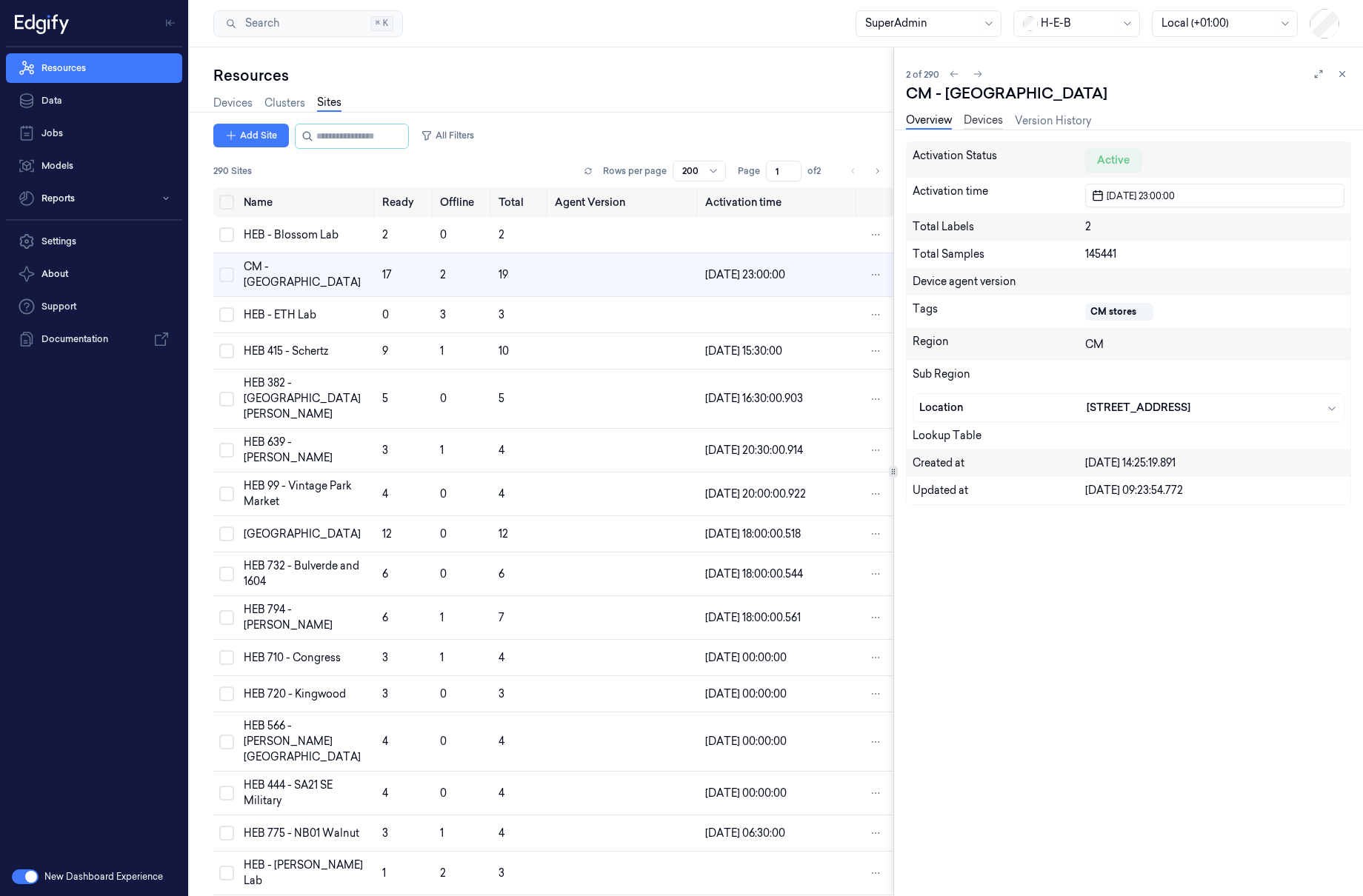
click at [994, 123] on link "Devices" at bounding box center [984, 120] width 39 height 17
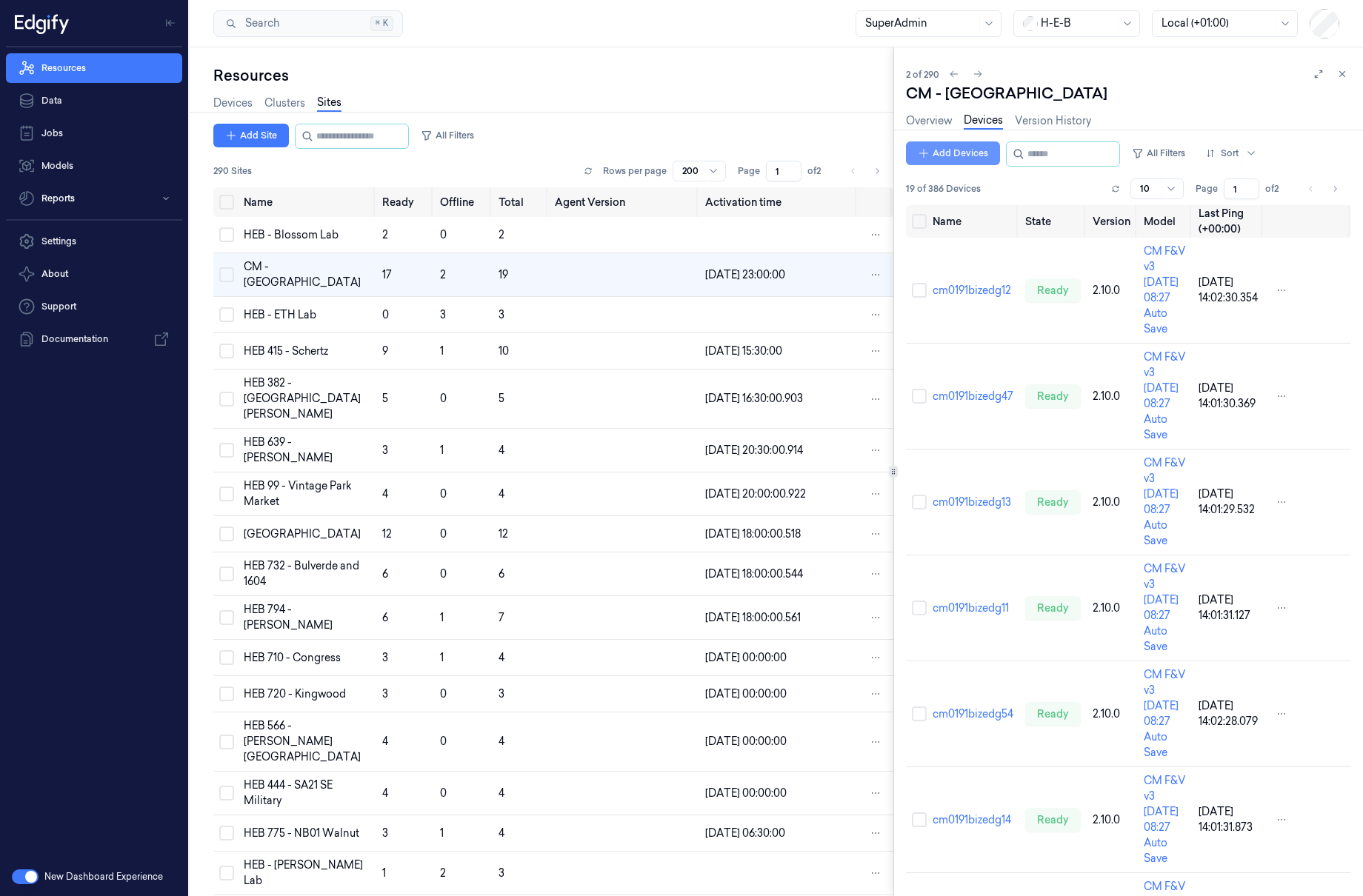
click at [958, 143] on button "Add Devices" at bounding box center [953, 153] width 94 height 24
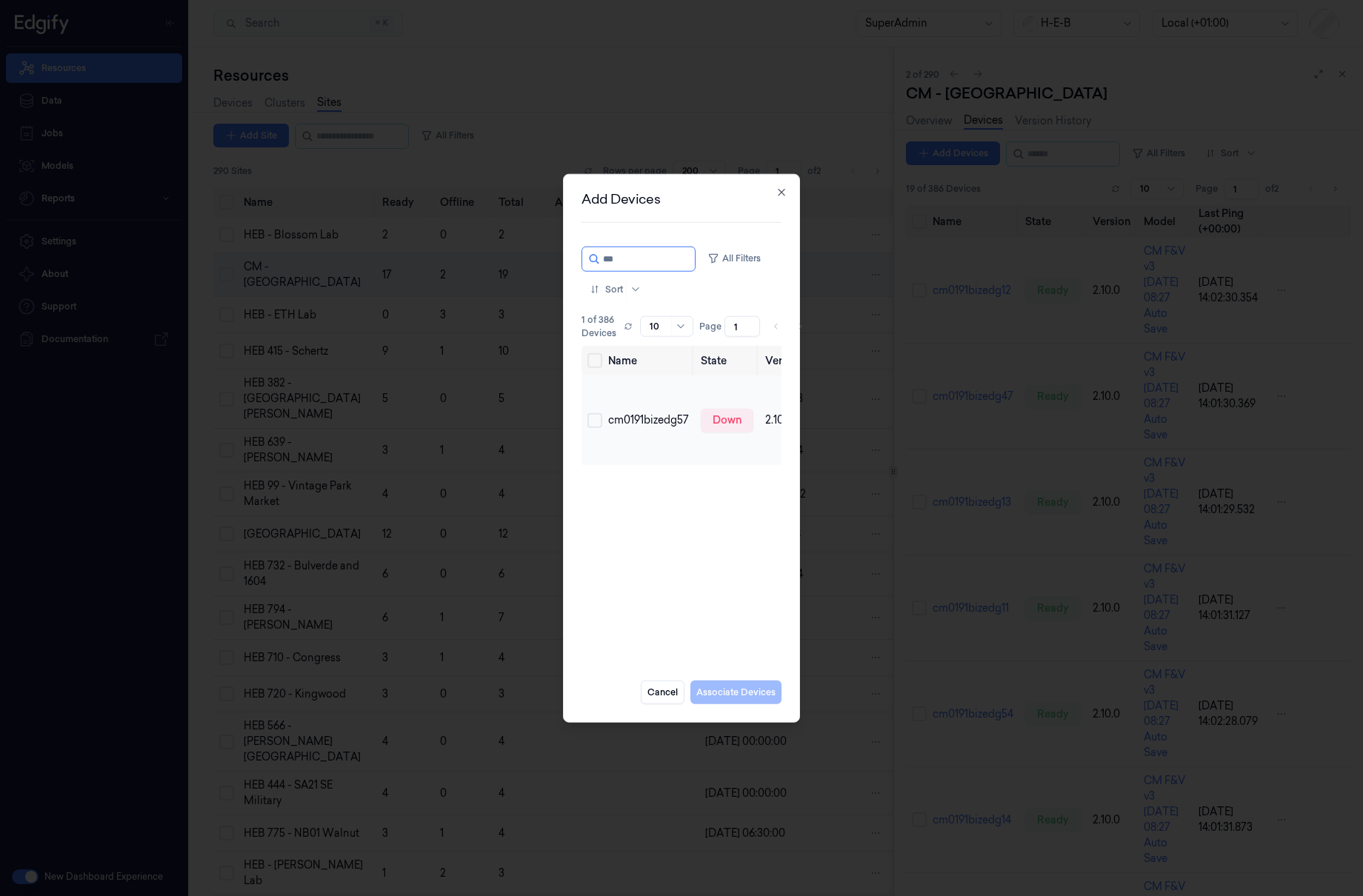
type input "***"
click at [594, 427] on button "Select row" at bounding box center [595, 420] width 15 height 15
click at [745, 693] on button "Associate Devices" at bounding box center [736, 691] width 91 height 24
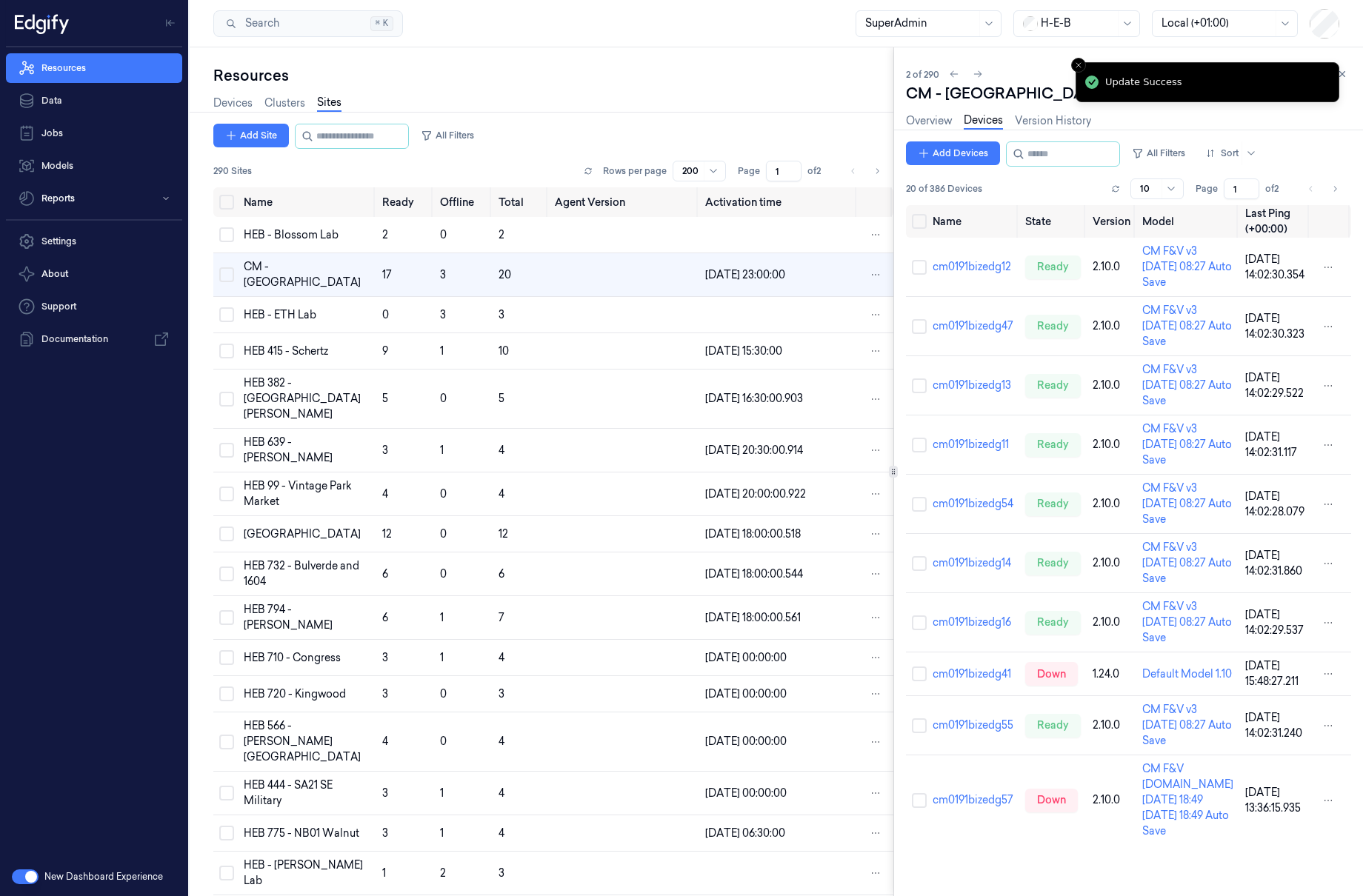
click at [366, 73] on div "Resources" at bounding box center [554, 75] width 680 height 20
click at [69, 108] on link "Data" at bounding box center [94, 101] width 176 height 29
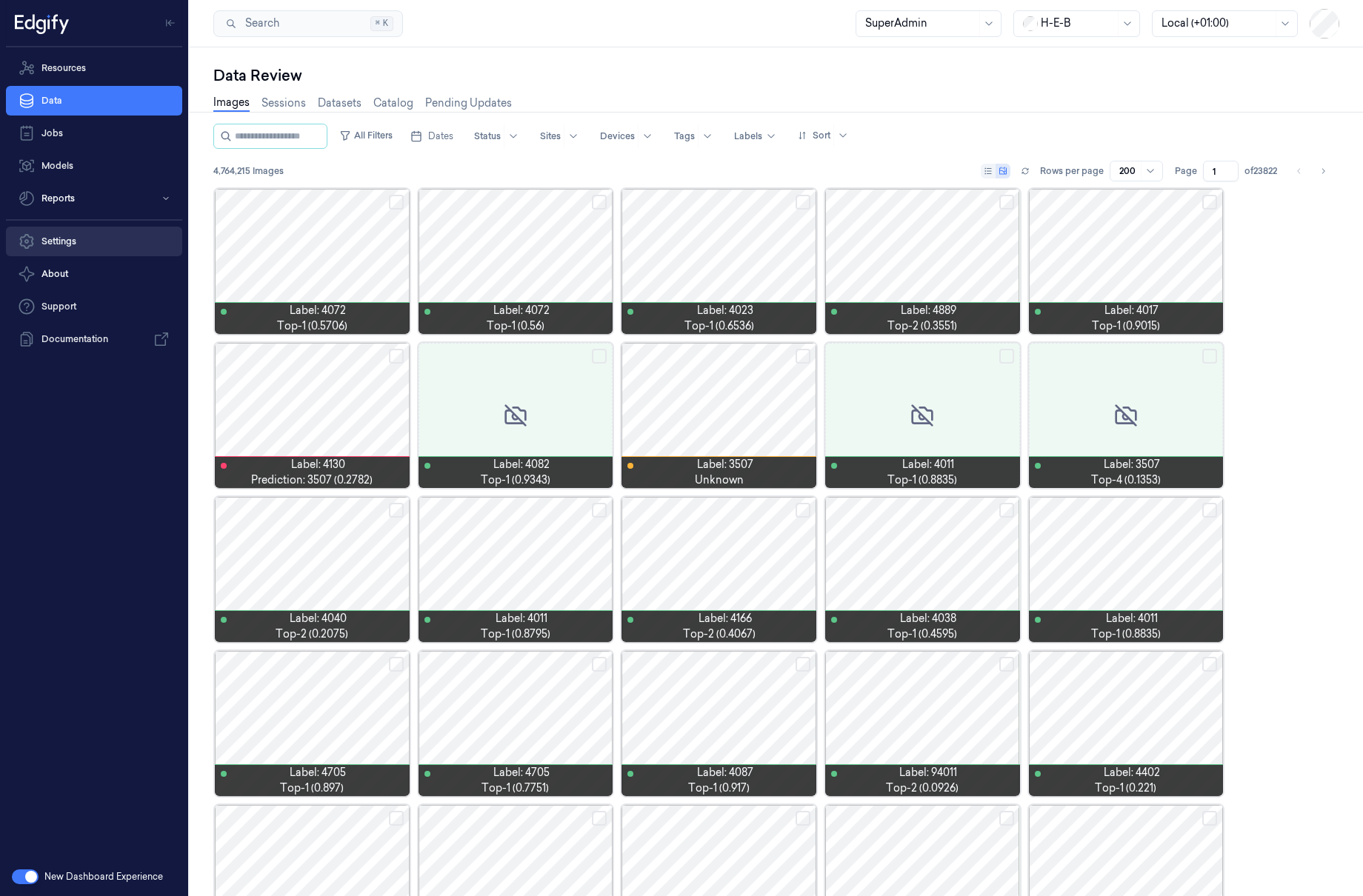
click at [73, 254] on link "Settings" at bounding box center [94, 241] width 176 height 29
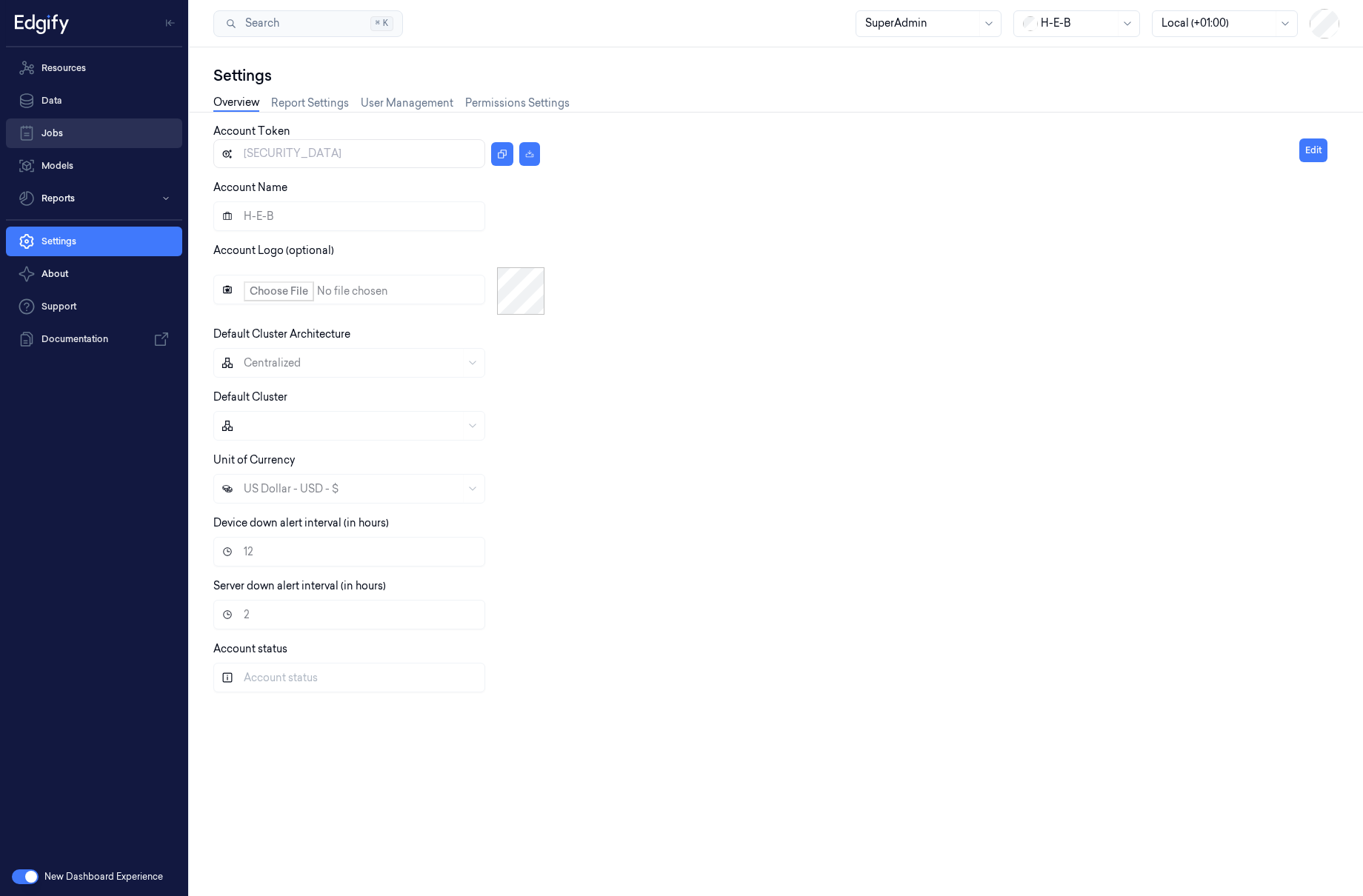
click at [105, 122] on link "Jobs" at bounding box center [94, 133] width 176 height 29
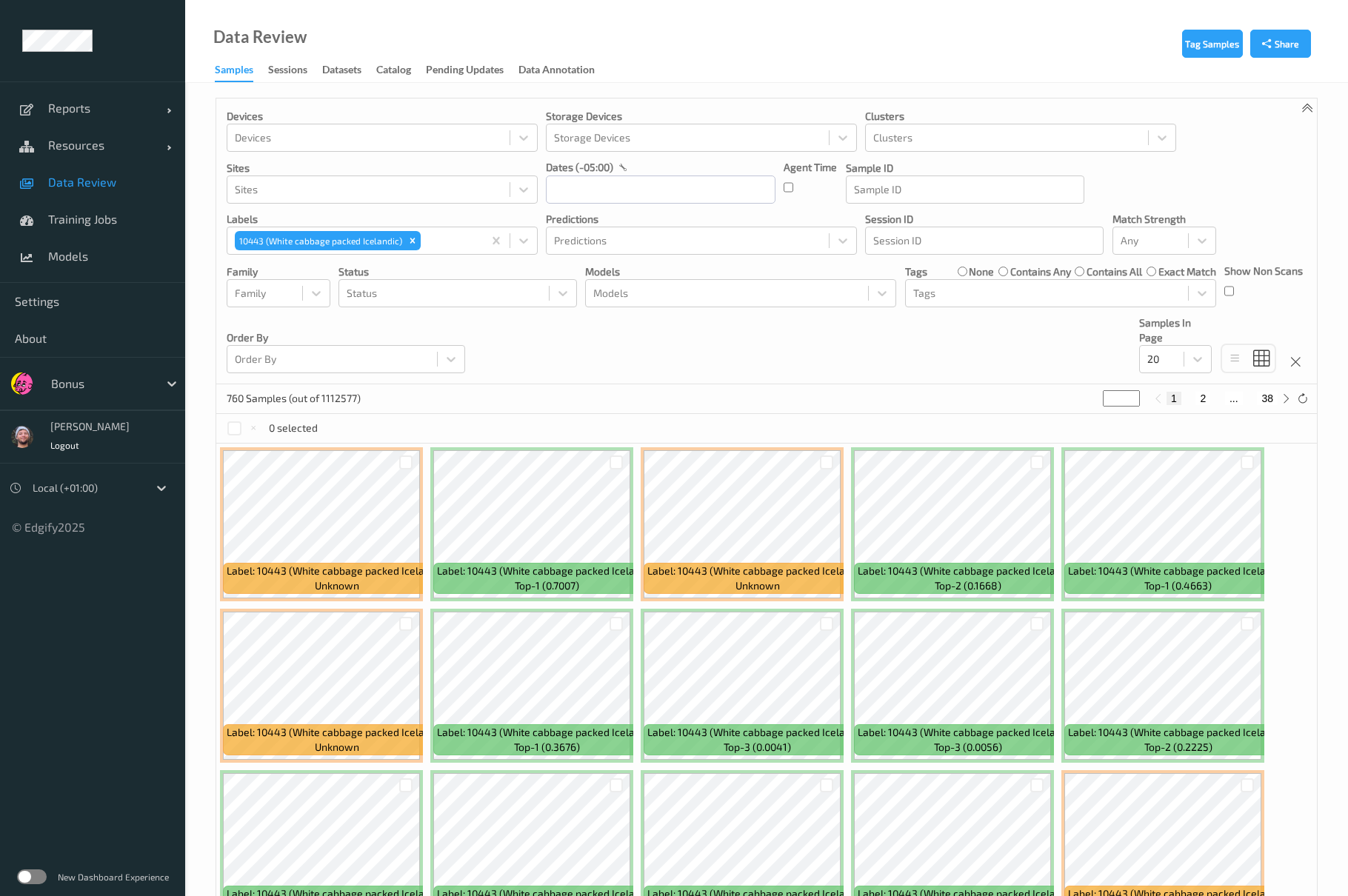
click at [136, 709] on ul "Reports Default Report Customized Report Resources Devices Clusters Sites Data …" at bounding box center [93, 448] width 185 height 896
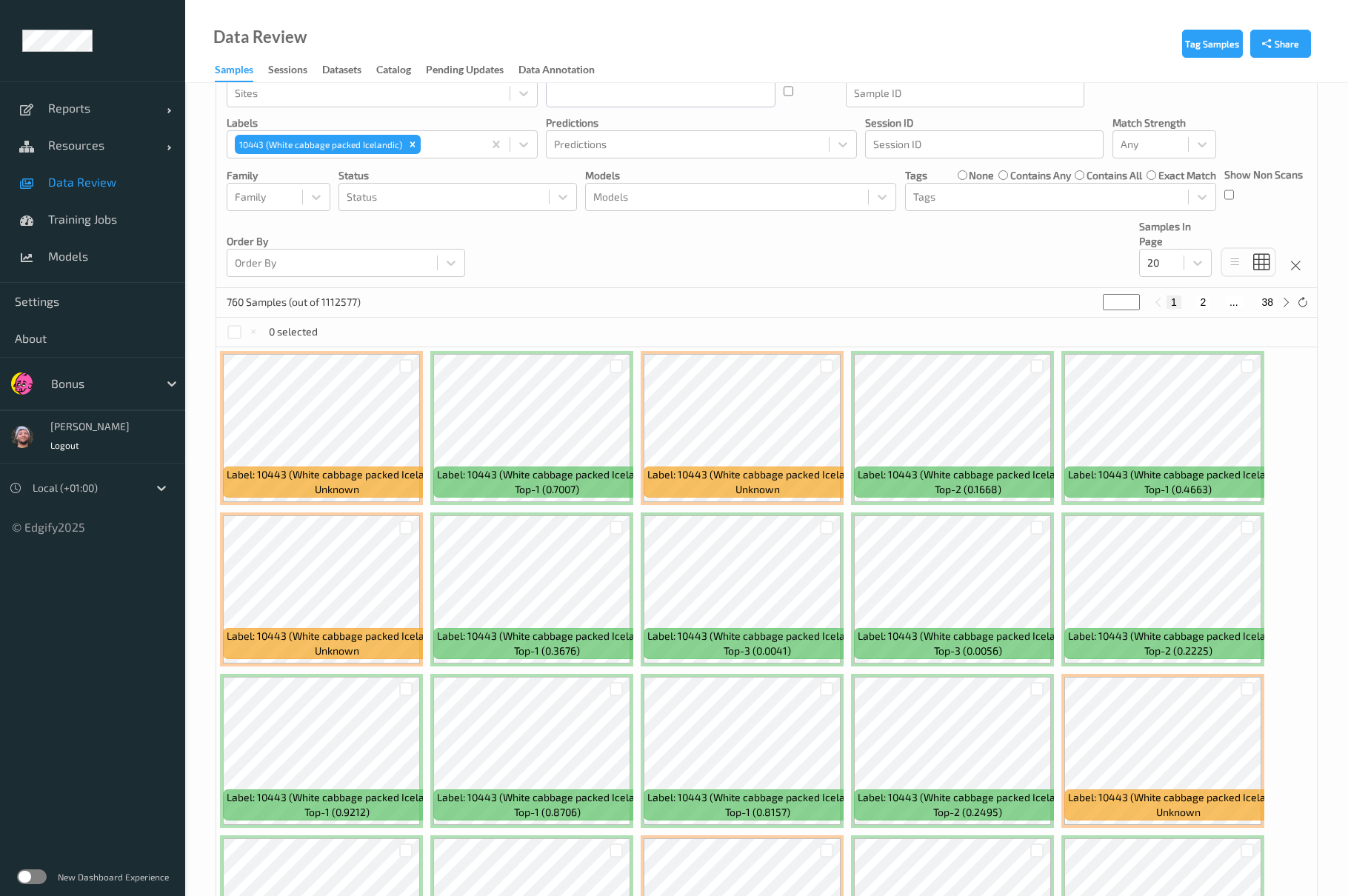
scroll to position [256, 0]
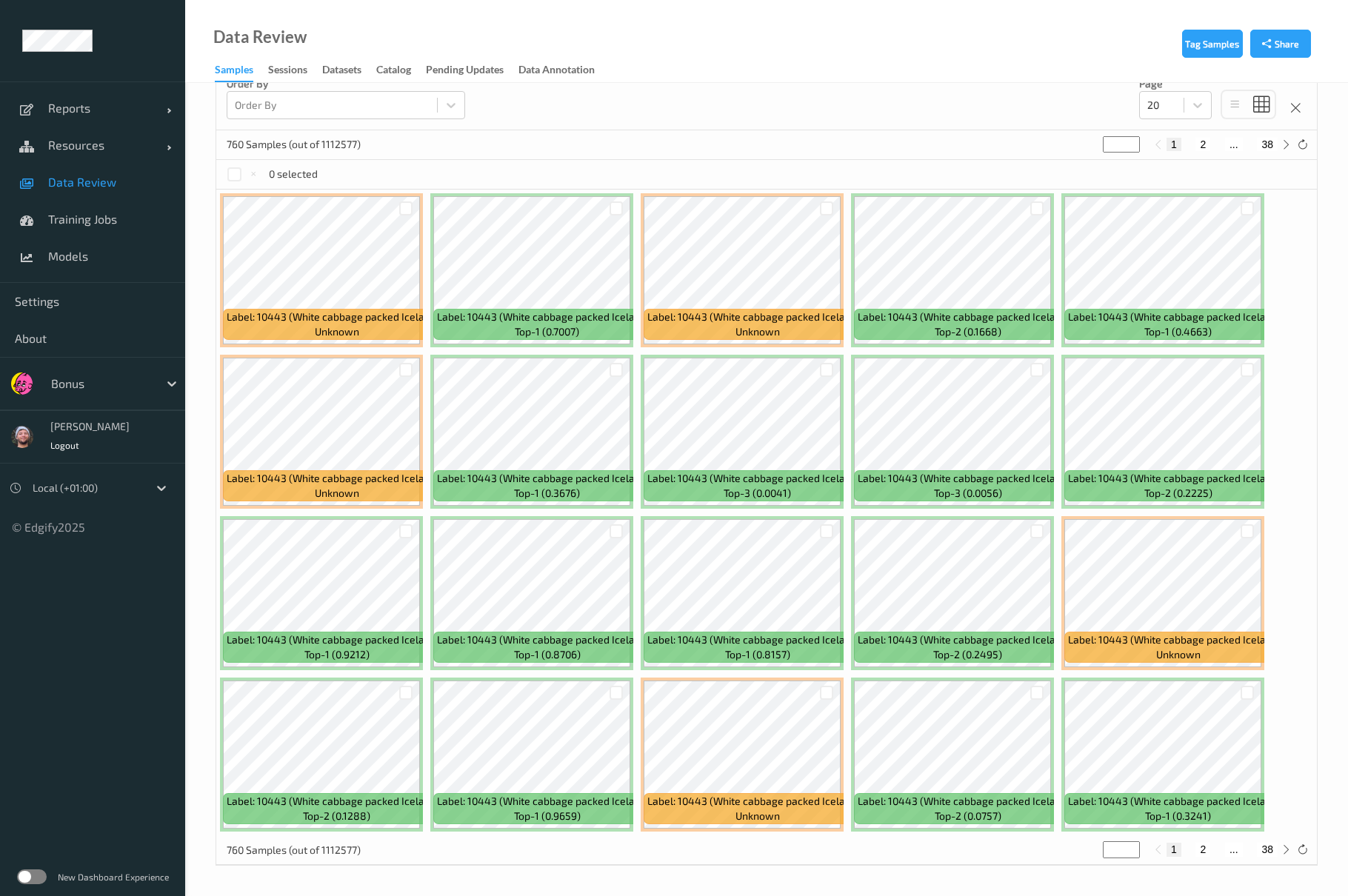
drag, startPoint x: 758, startPoint y: 128, endPoint x: 338, endPoint y: 154, distance: 420.8
click at [83, 380] on div at bounding box center [101, 383] width 100 height 18
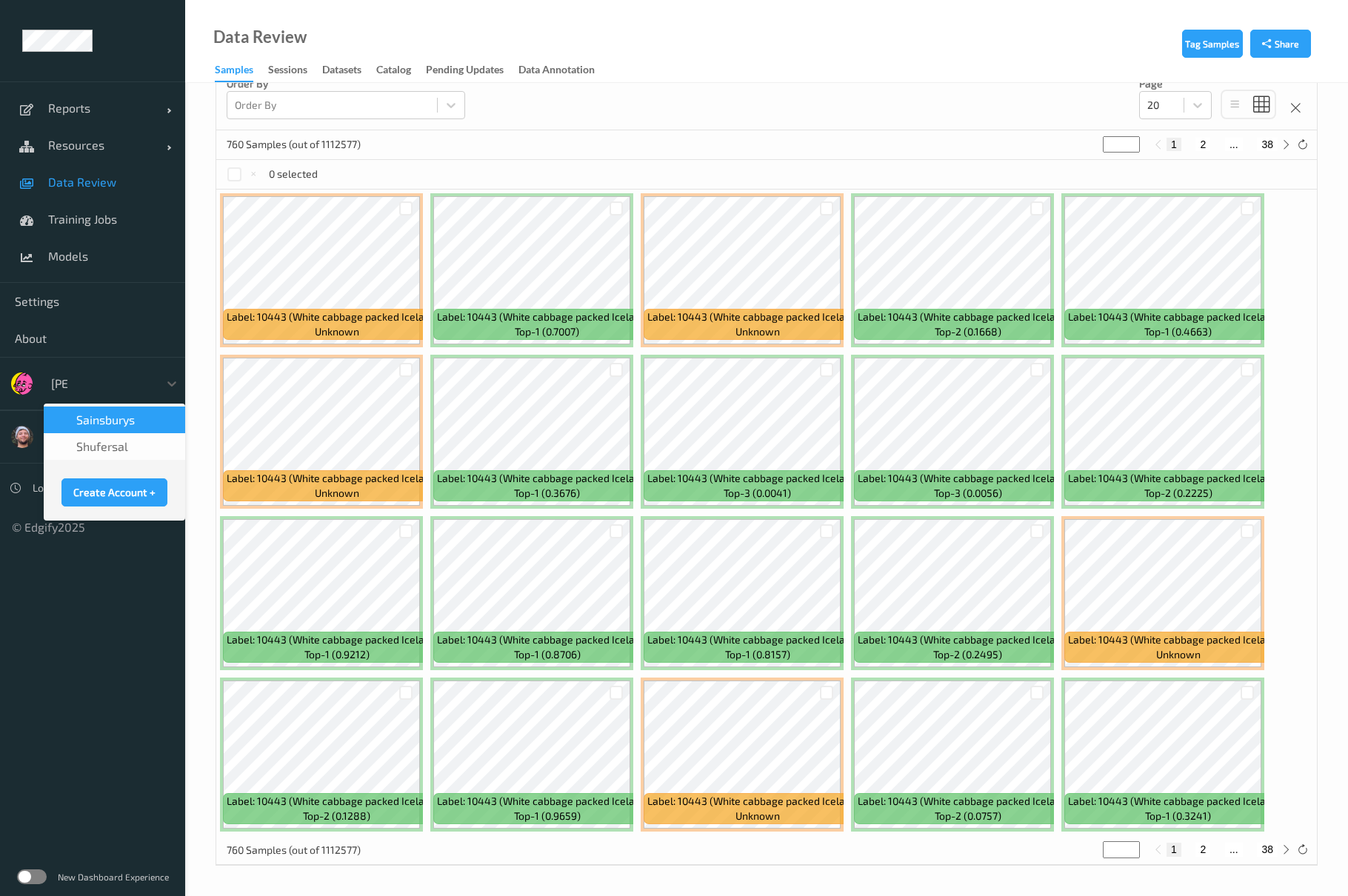
type input "sains"
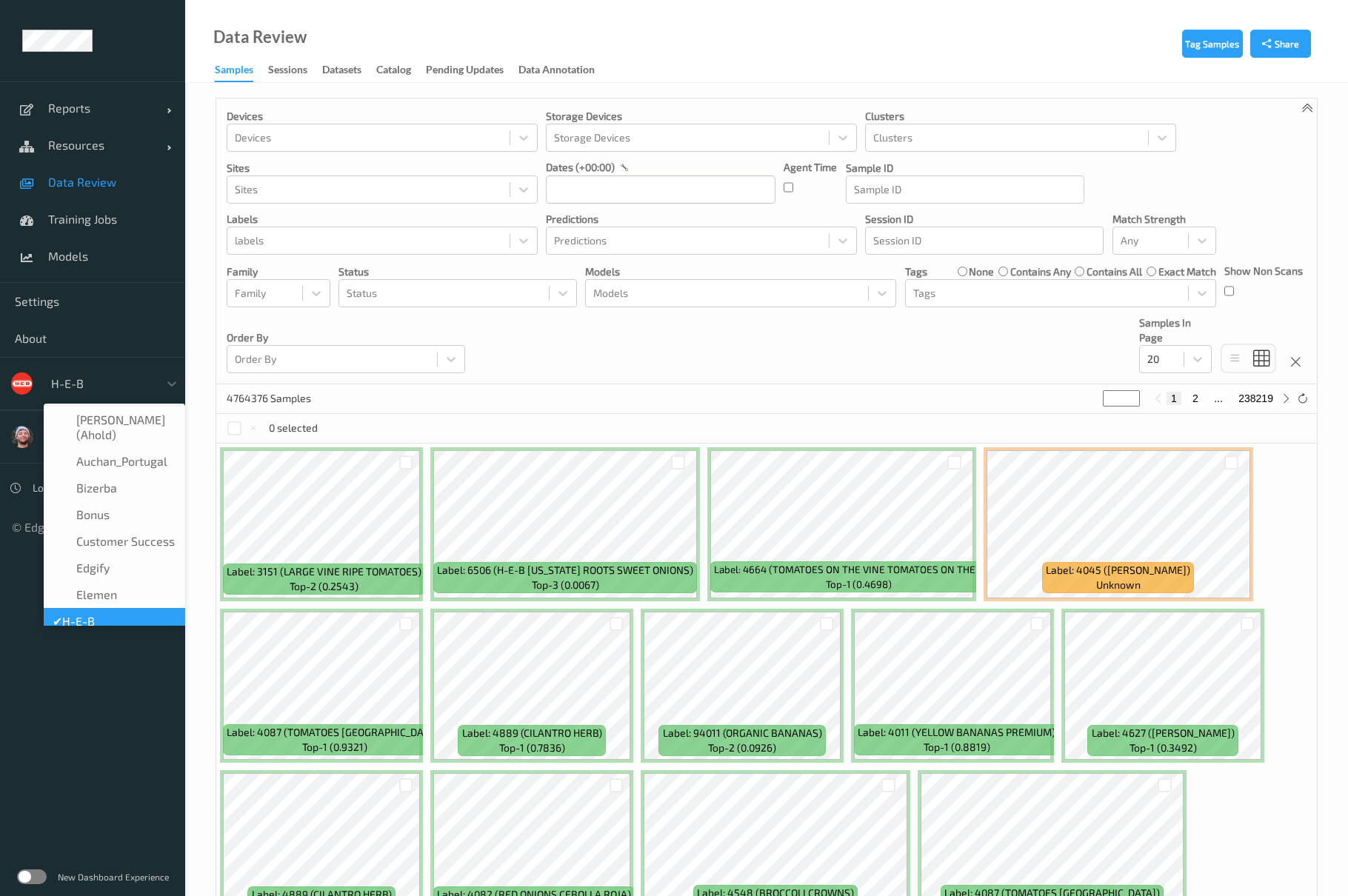
click at [86, 382] on div at bounding box center [101, 383] width 100 height 18
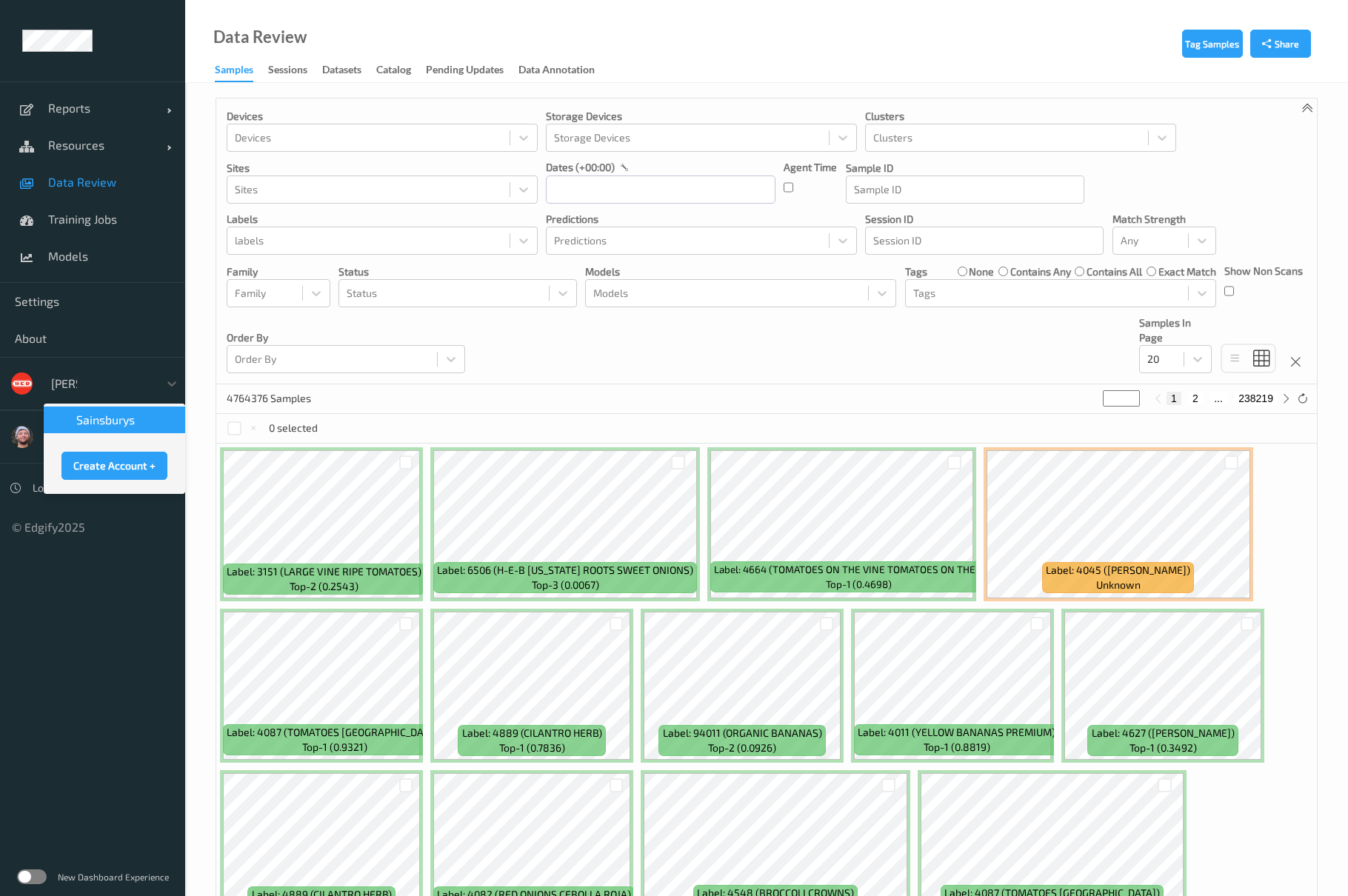
type input "sains"
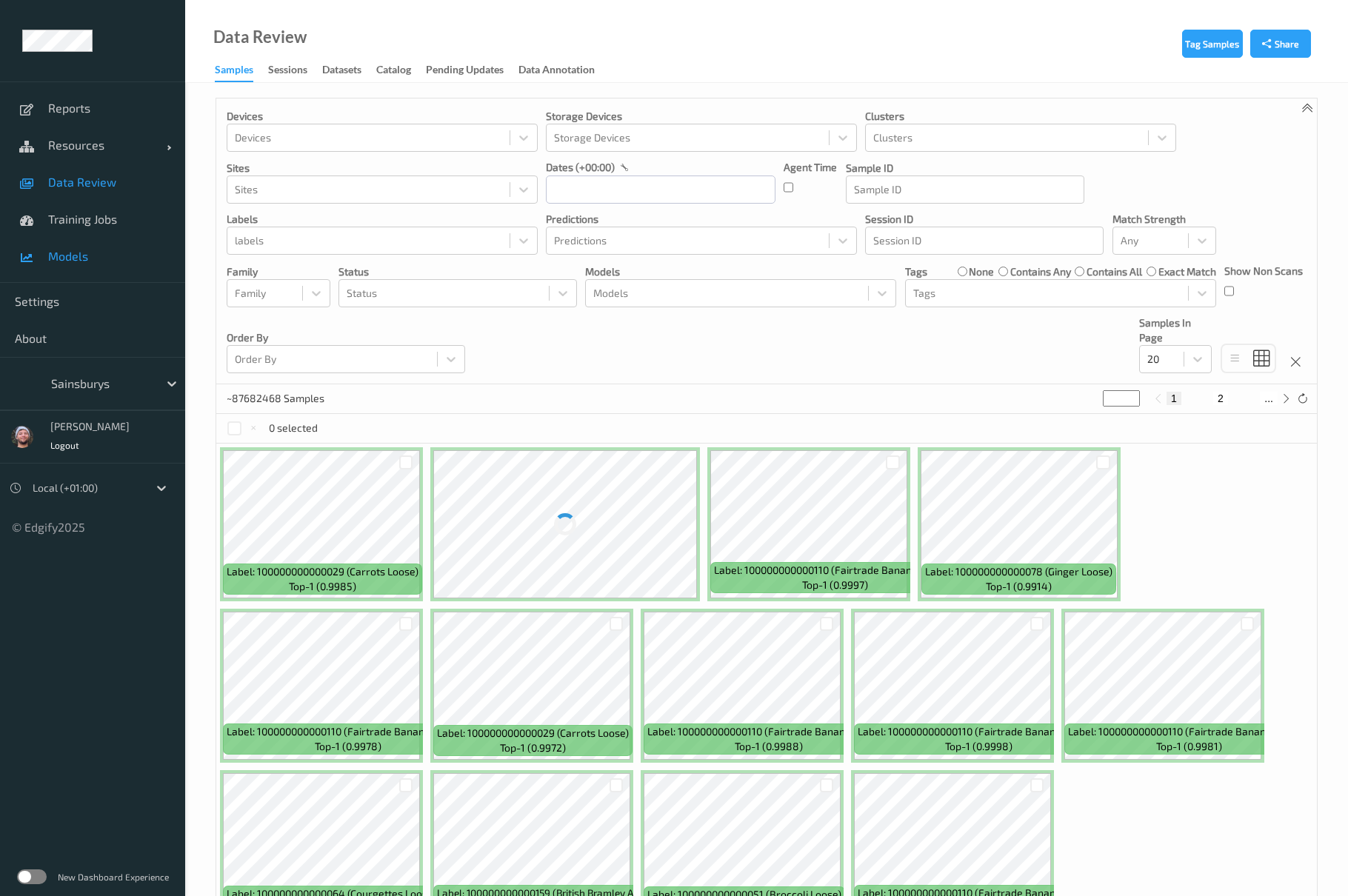
click at [114, 258] on span "Models" at bounding box center [109, 256] width 122 height 15
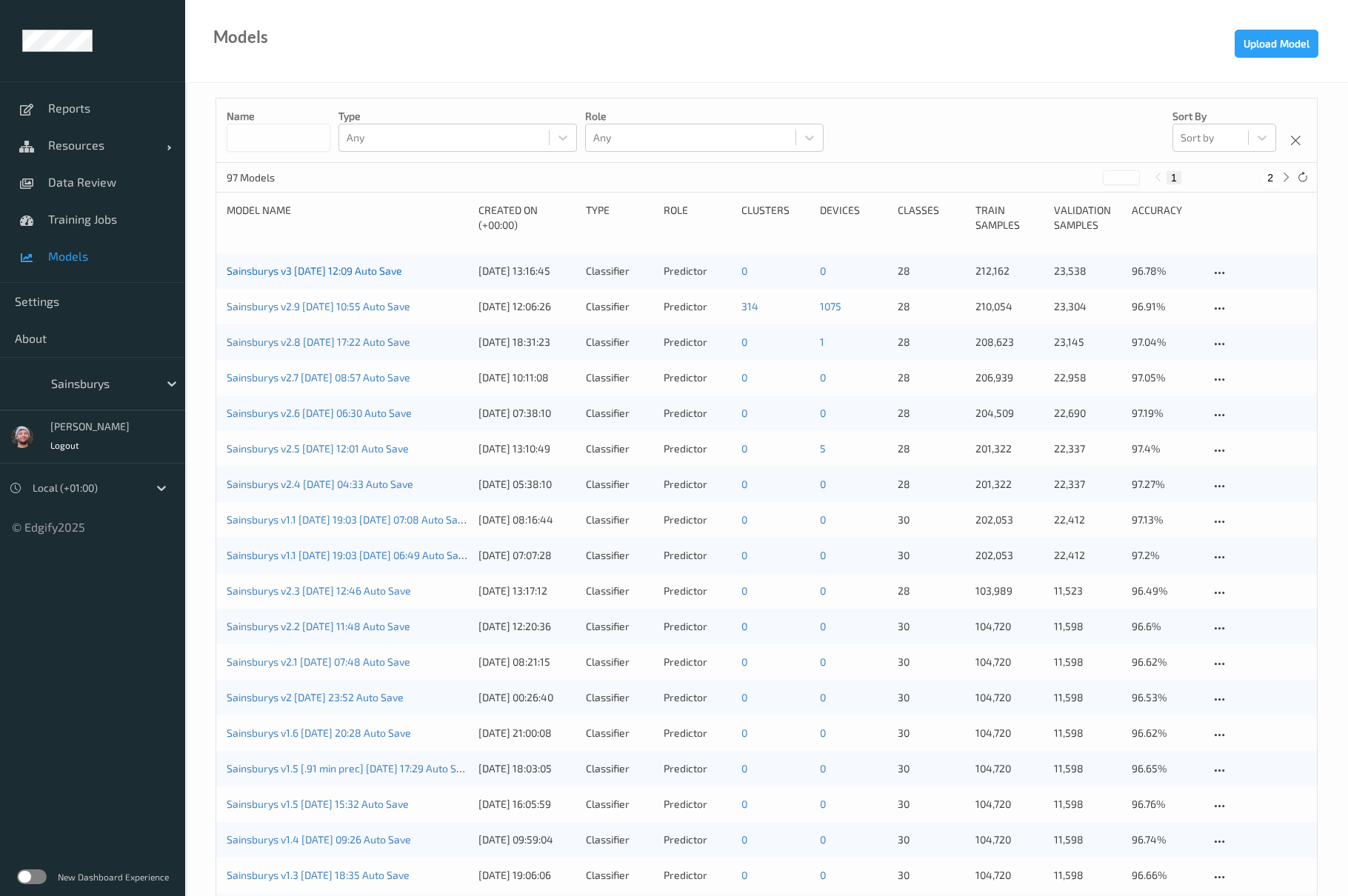
click at [344, 274] on link "Sainsburys v3 [DATE] 12:09 Auto Save" at bounding box center [314, 270] width 175 height 12
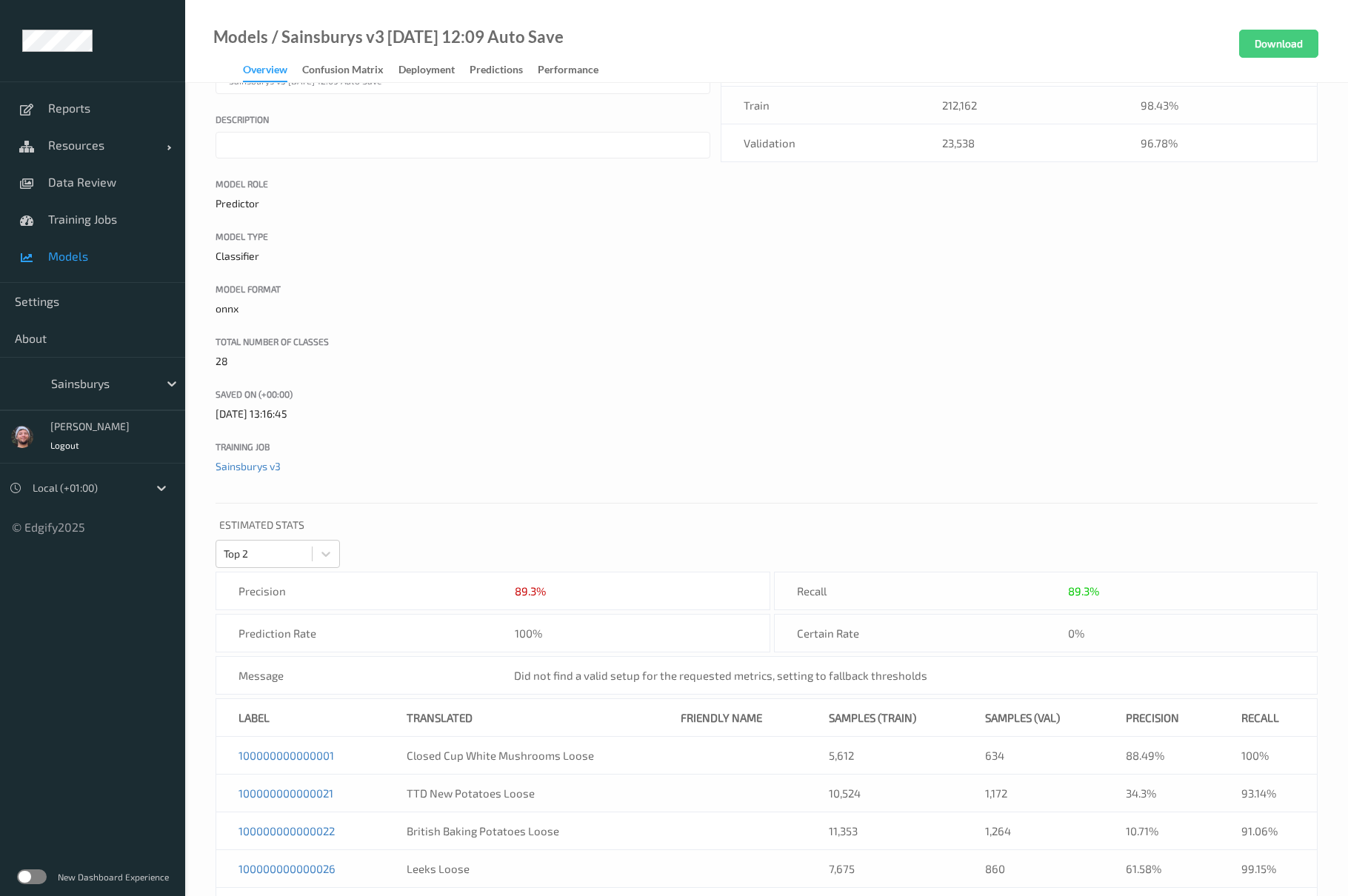
scroll to position [197, 0]
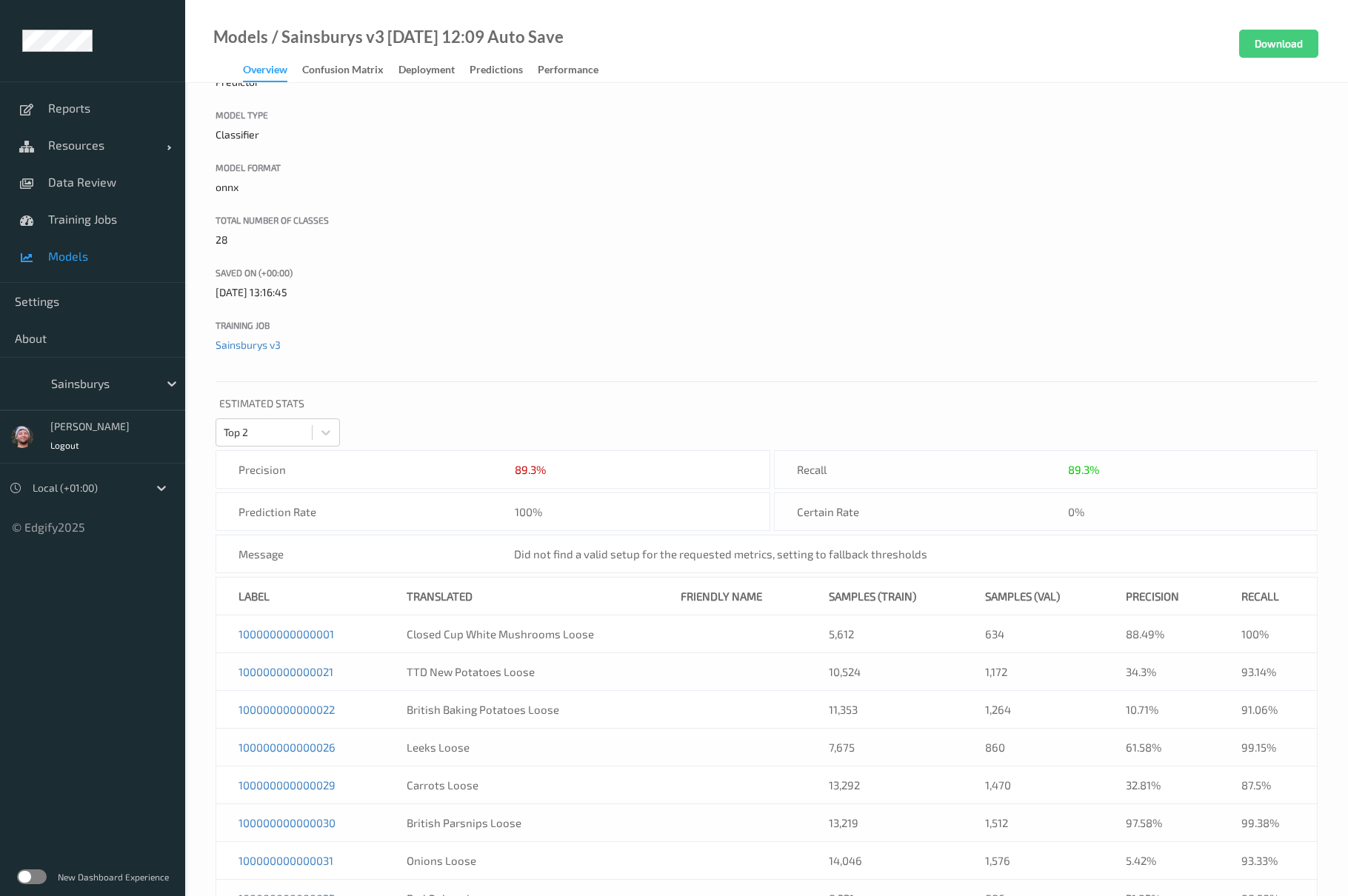
click at [626, 372] on div "Model Settings Model name Sainsburys v3 [DATE] 12:09 Auto Save Description Mode…" at bounding box center [766, 813] width 1162 height 1855
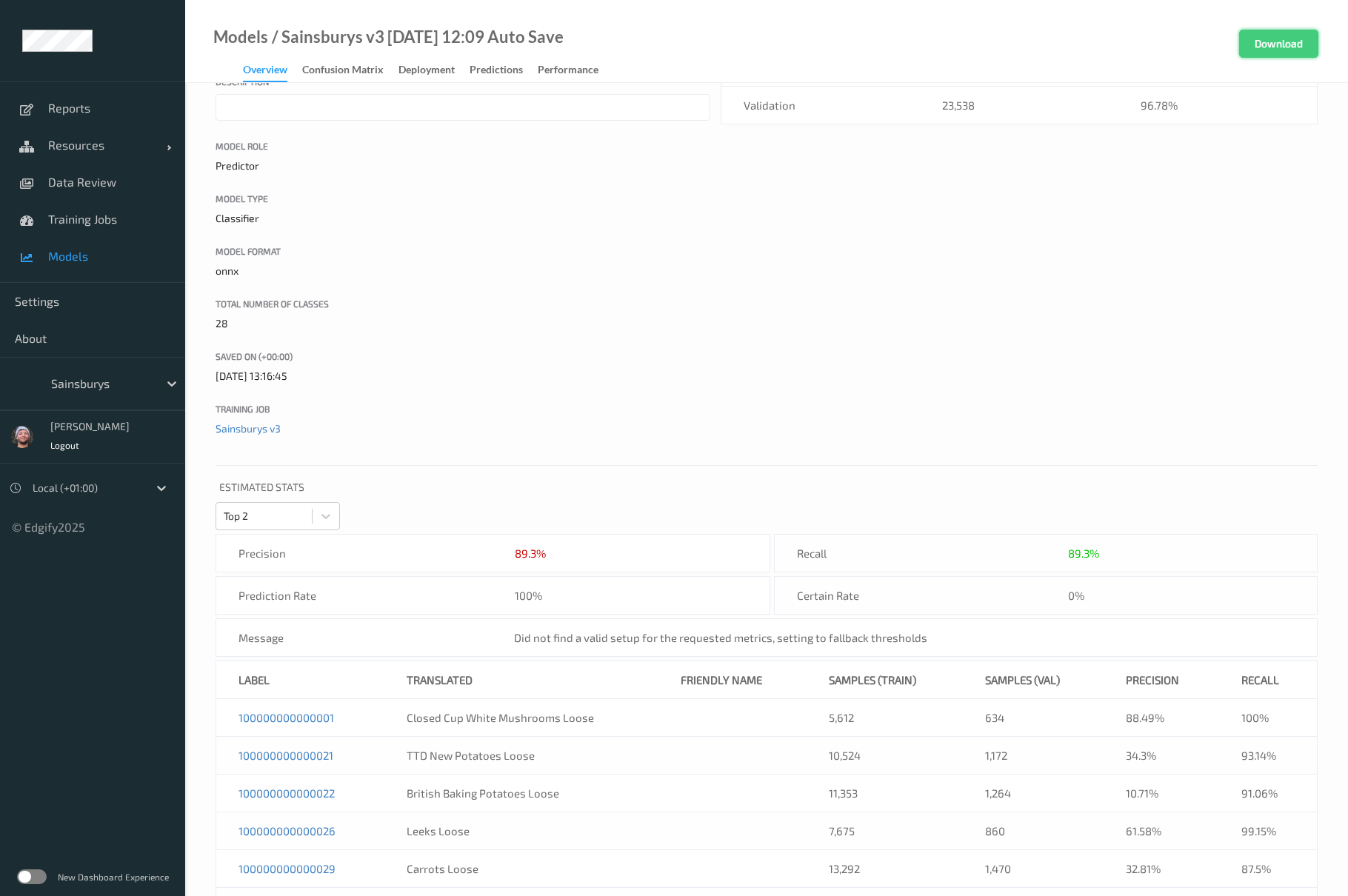
scroll to position [0, 0]
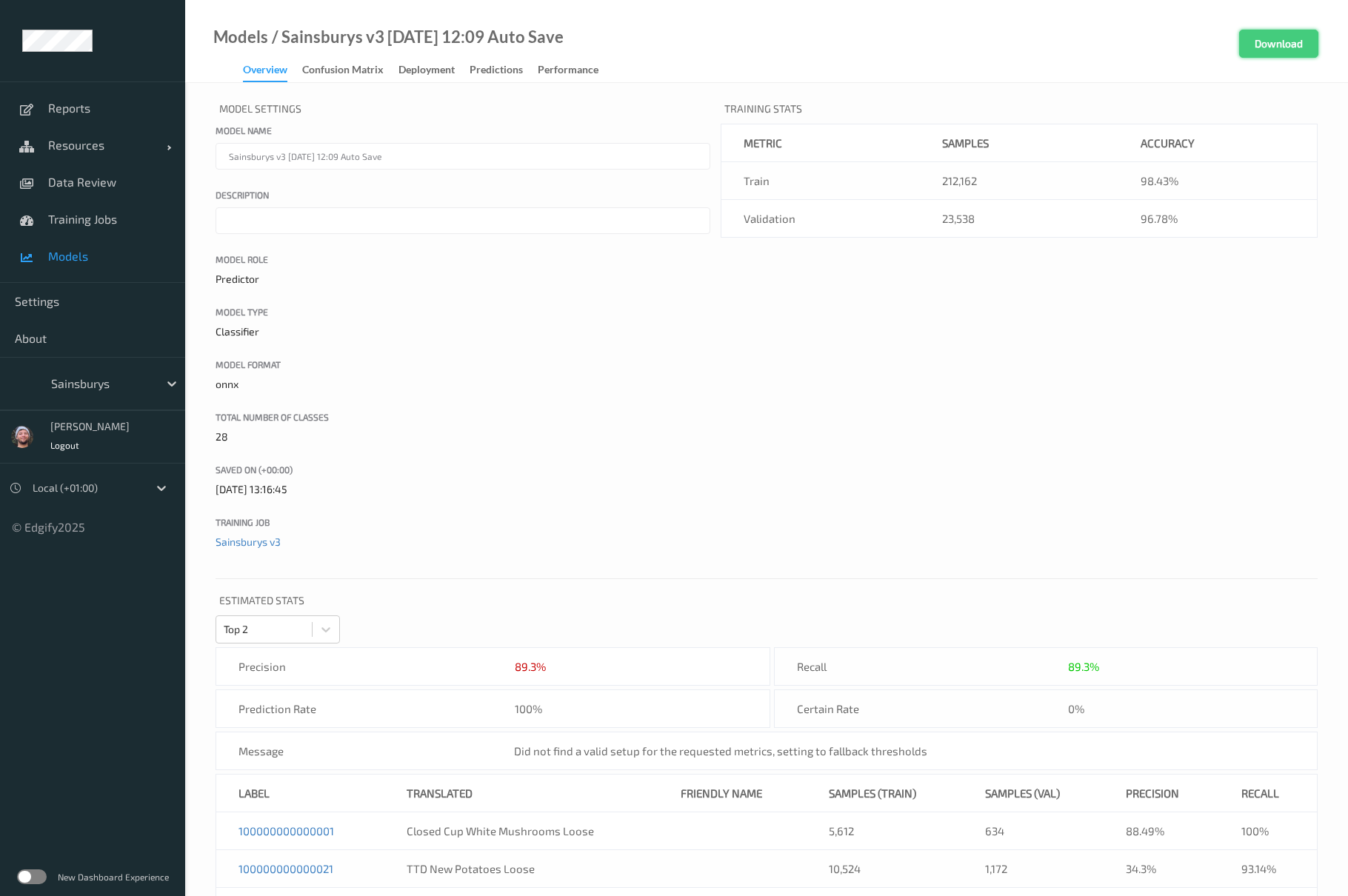
click at [1271, 36] on button "Download" at bounding box center [1278, 44] width 79 height 28
click at [118, 190] on span "Data Review" at bounding box center [109, 182] width 122 height 15
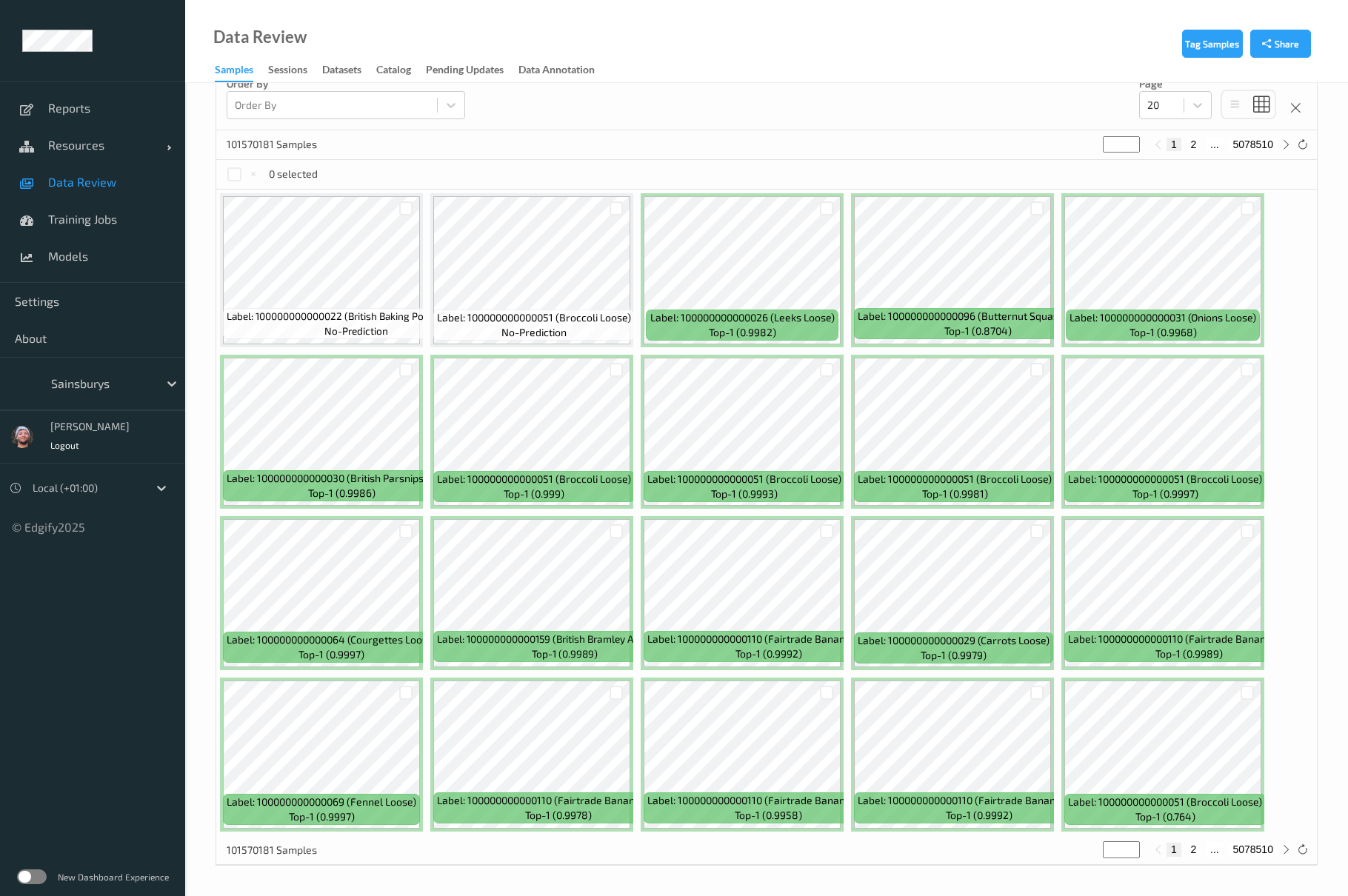
scroll to position [256, 0]
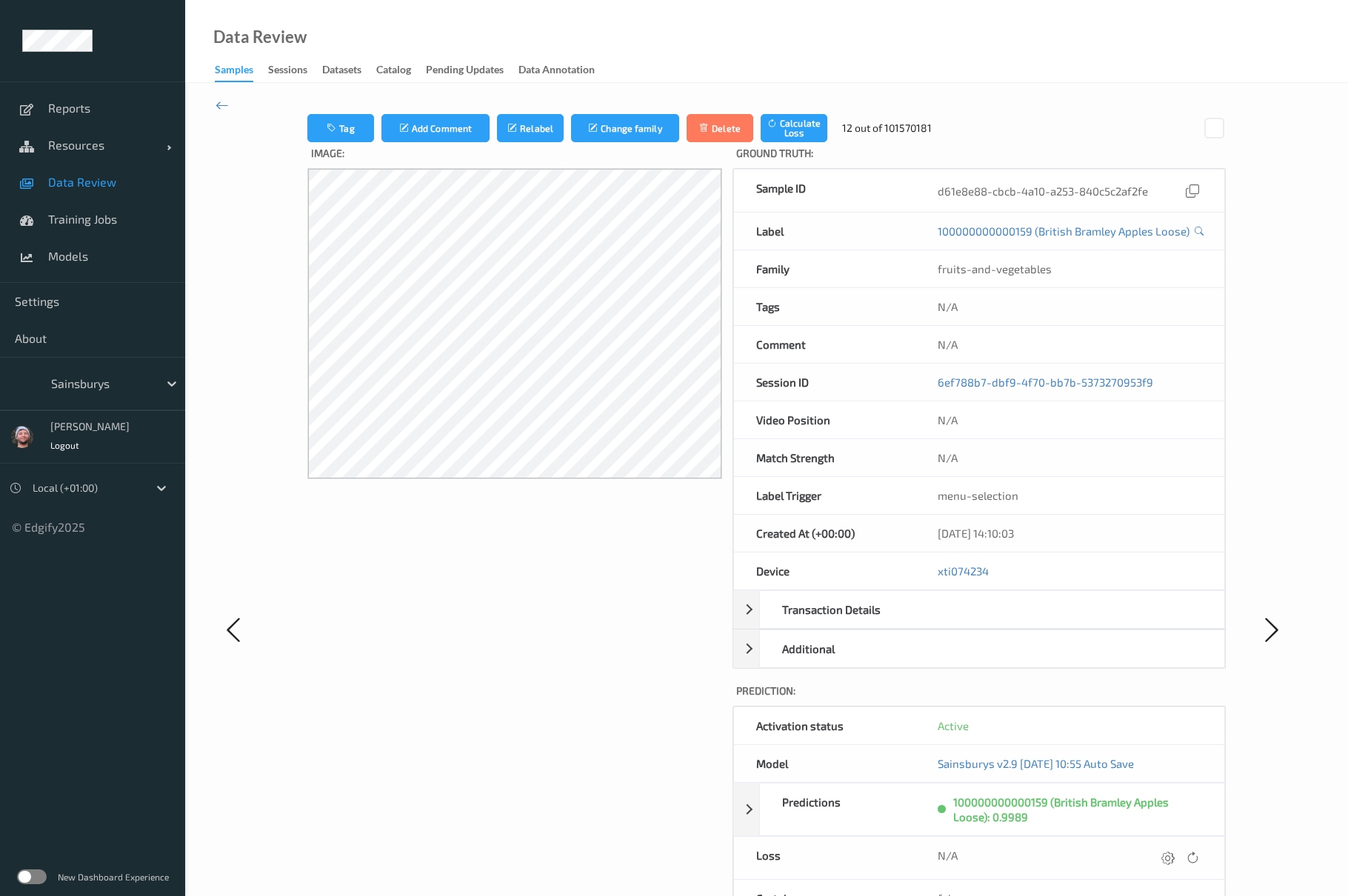
drag, startPoint x: 755, startPoint y: 448, endPoint x: 141, endPoint y: 276, distance: 637.6
click at [196, 377] on div "Tag Add Comment Relabel Change family Delete Calculate Loss 12 out of 101570181…" at bounding box center [766, 628] width 1162 height 1092
click at [84, 152] on span "Resources" at bounding box center [107, 145] width 118 height 15
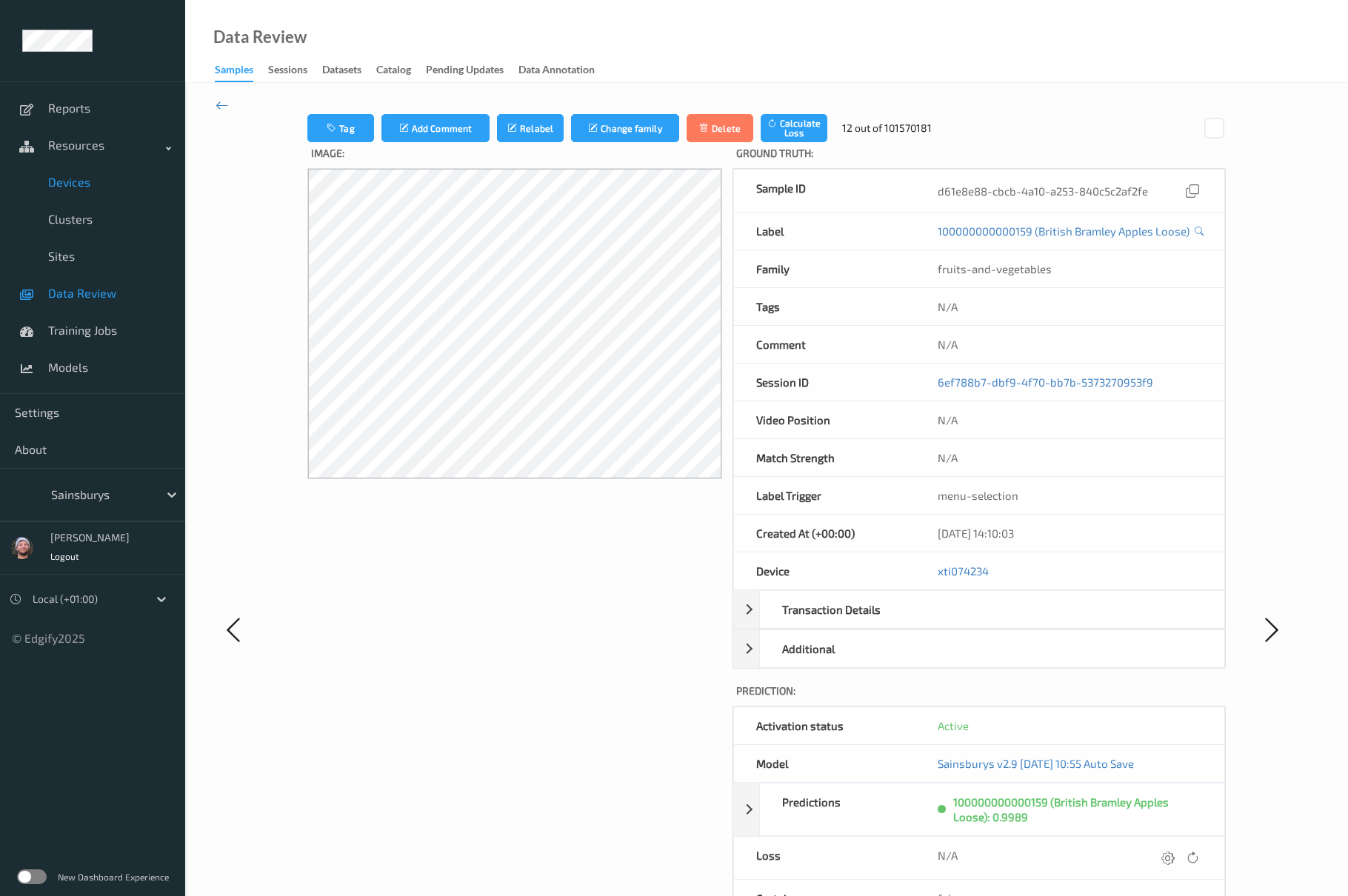
click at [73, 179] on span "Devices" at bounding box center [109, 182] width 122 height 15
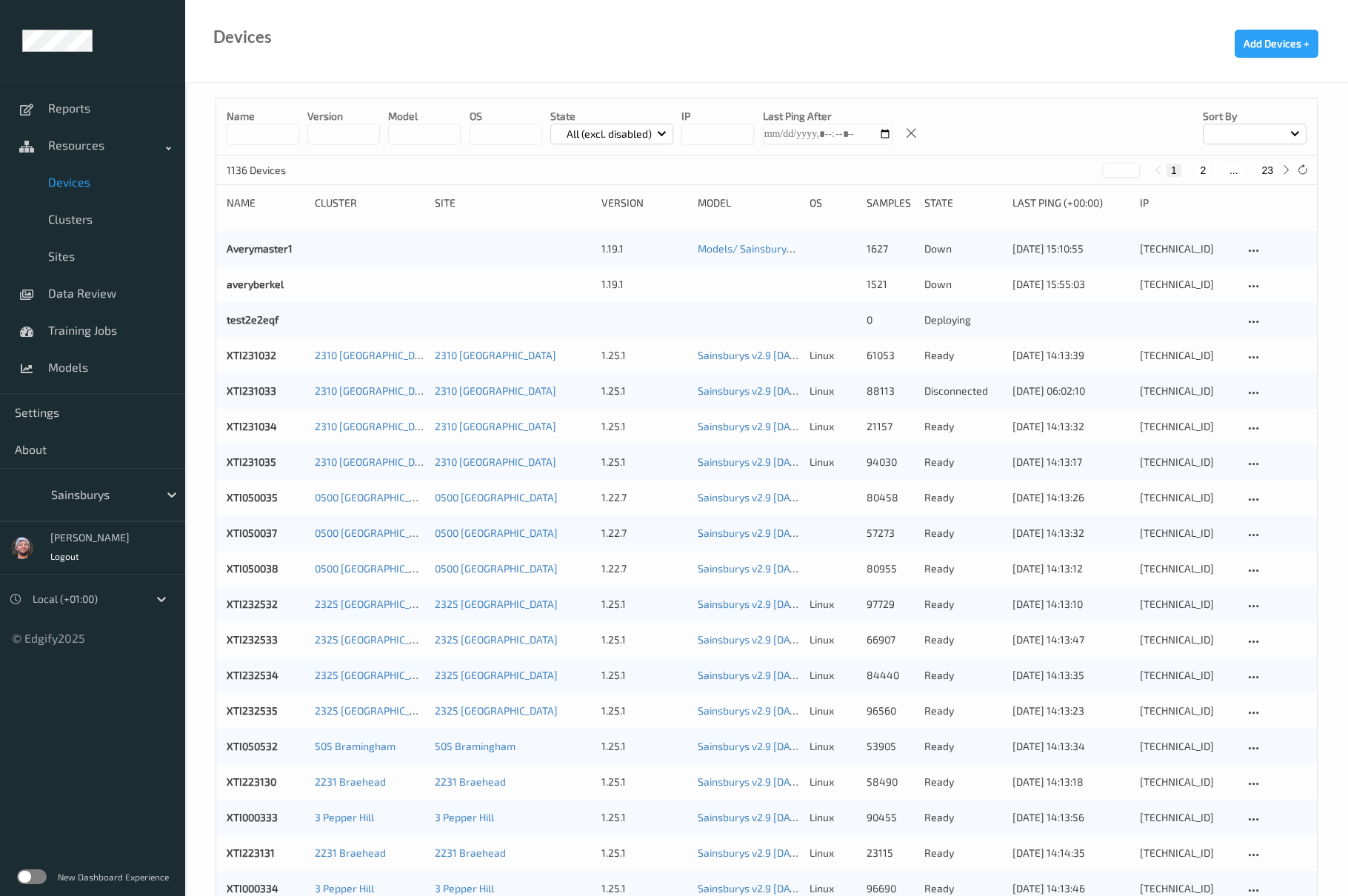
click at [267, 383] on div "XTI231033" at bounding box center [265, 391] width 77 height 15
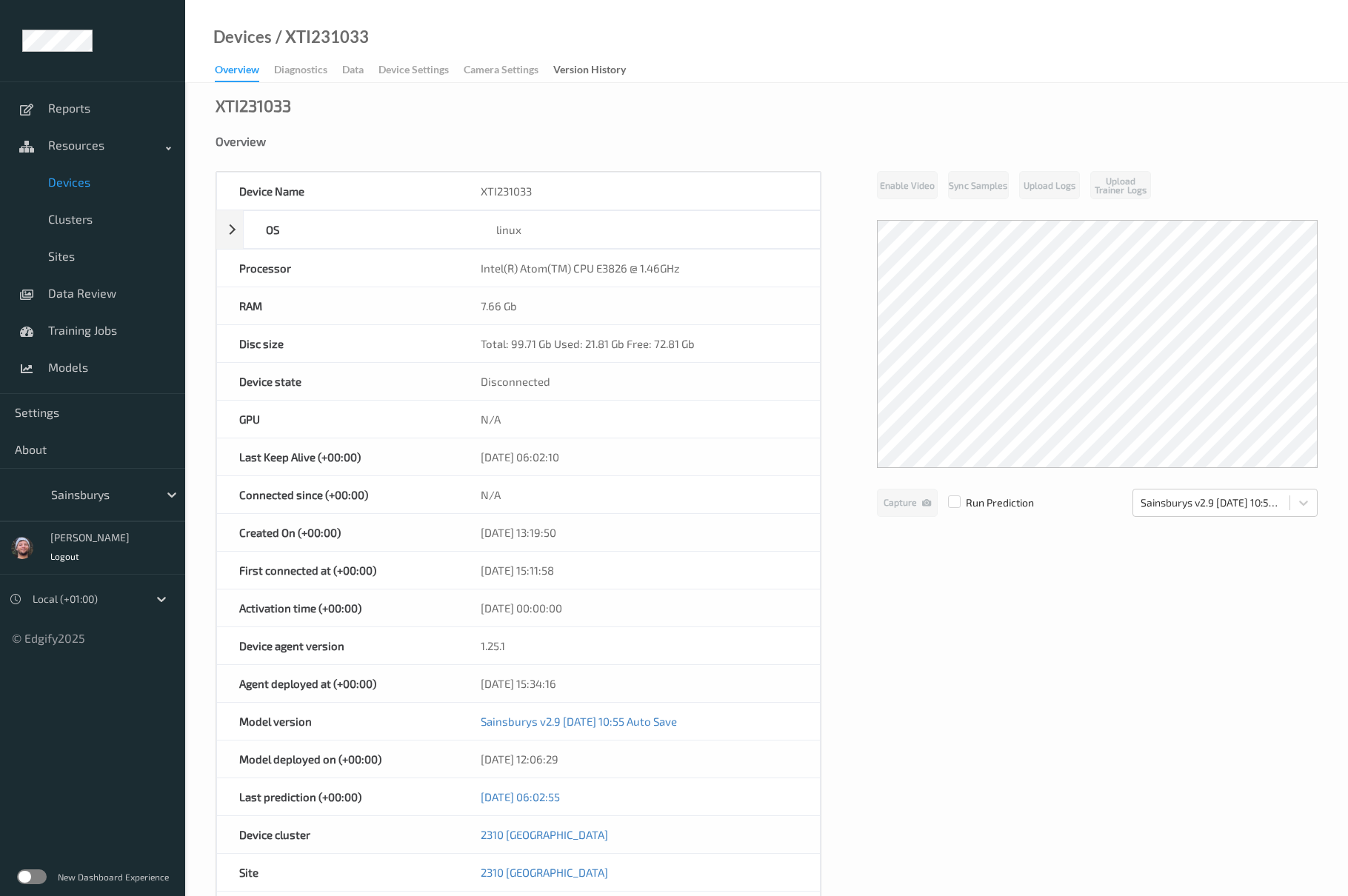
click at [85, 197] on link "Devices" at bounding box center [93, 182] width 185 height 37
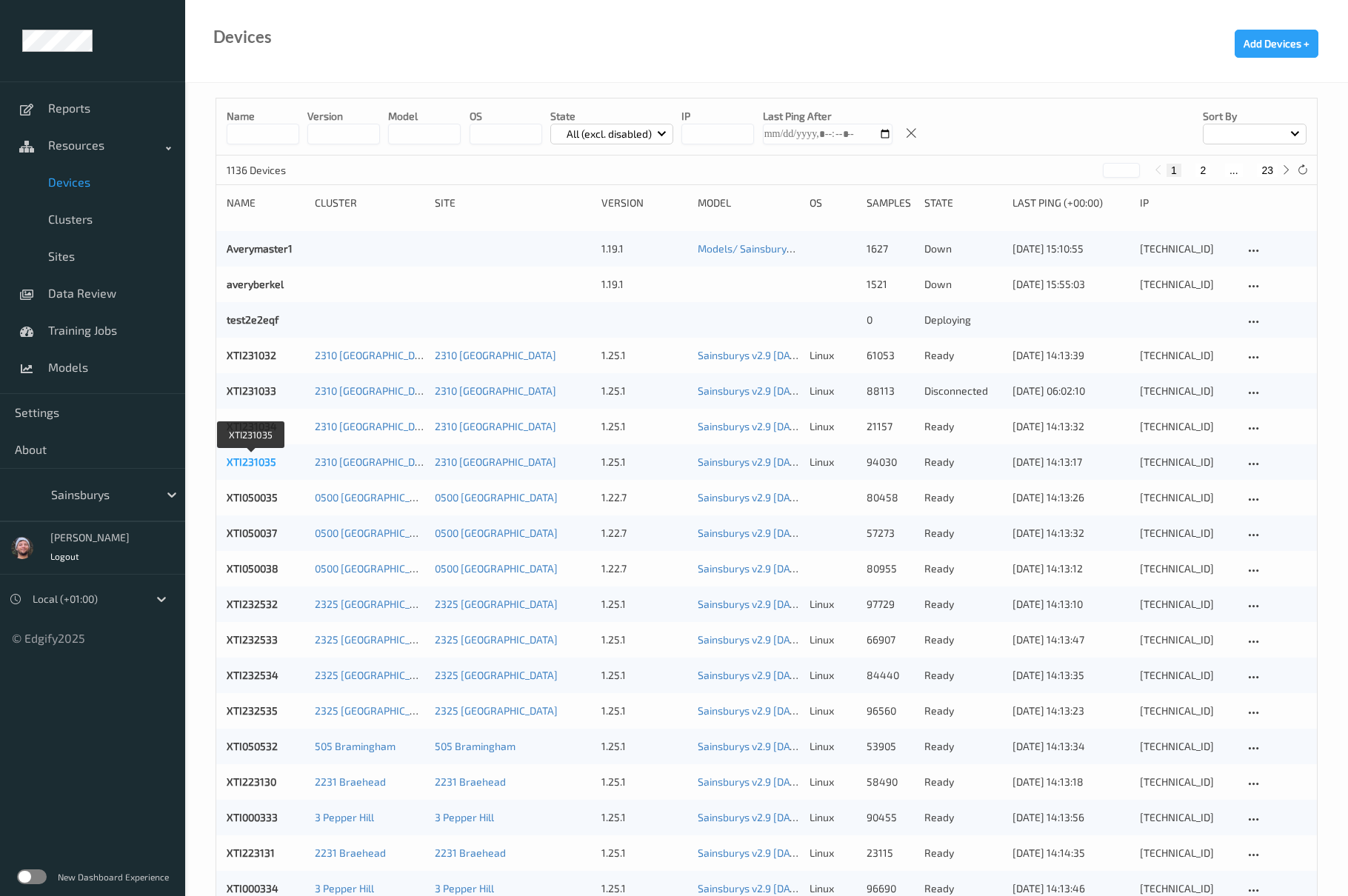
click at [252, 457] on link "XTI231035" at bounding box center [252, 462] width 50 height 12
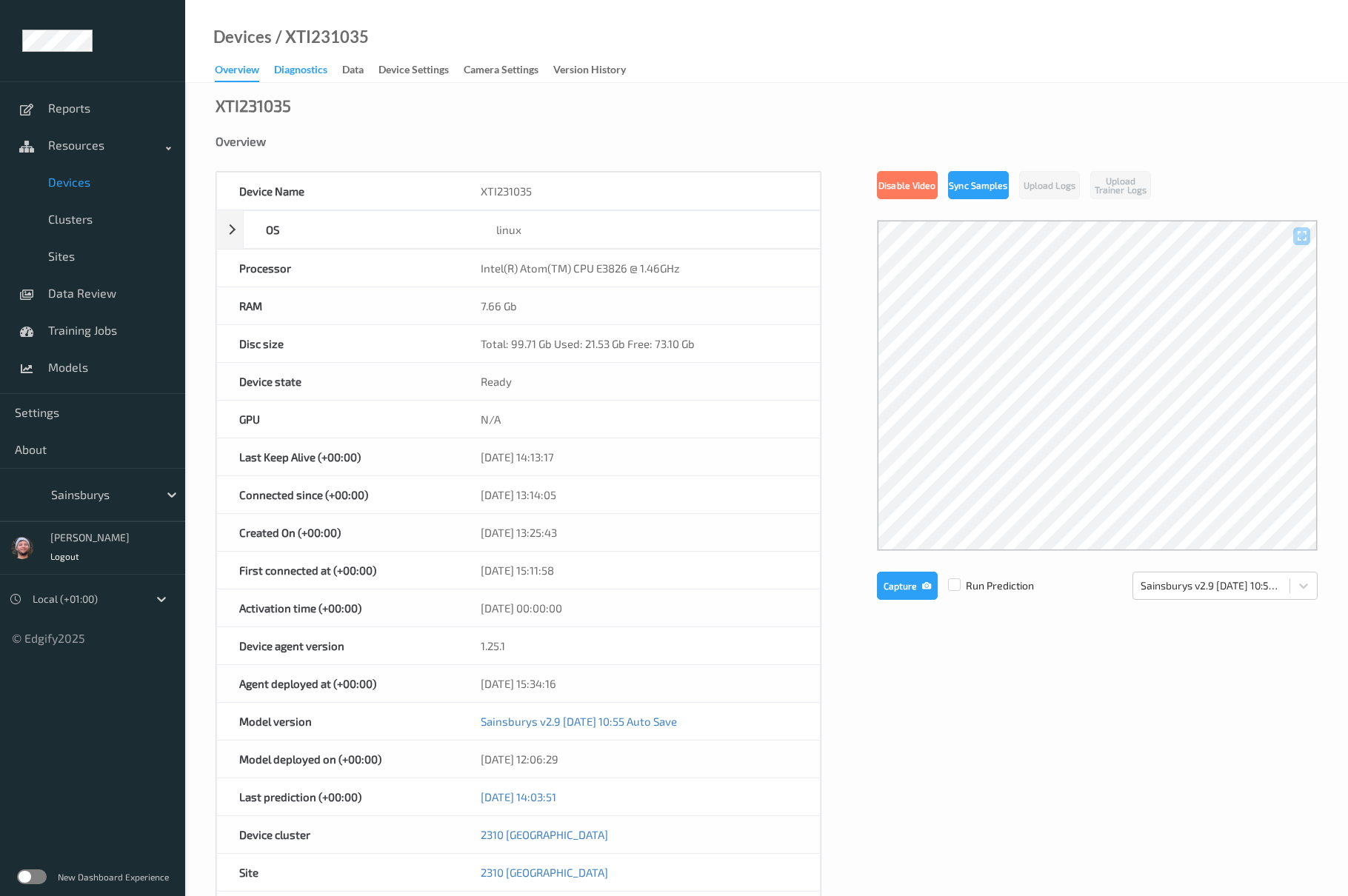
click at [292, 71] on div "Diagnostics" at bounding box center [301, 71] width 53 height 19
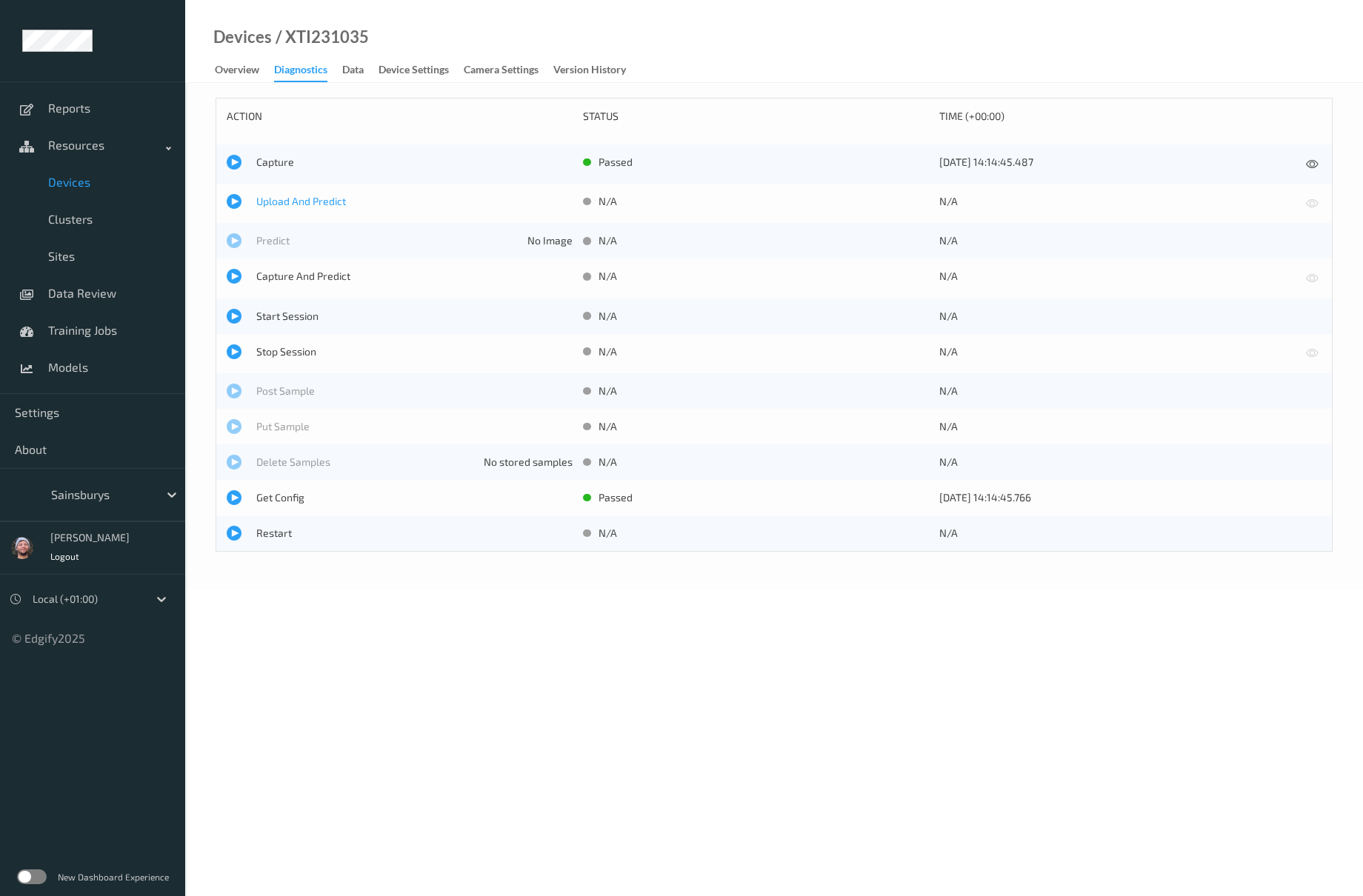
click at [276, 205] on span "Upload And Predict" at bounding box center [414, 201] width 316 height 15
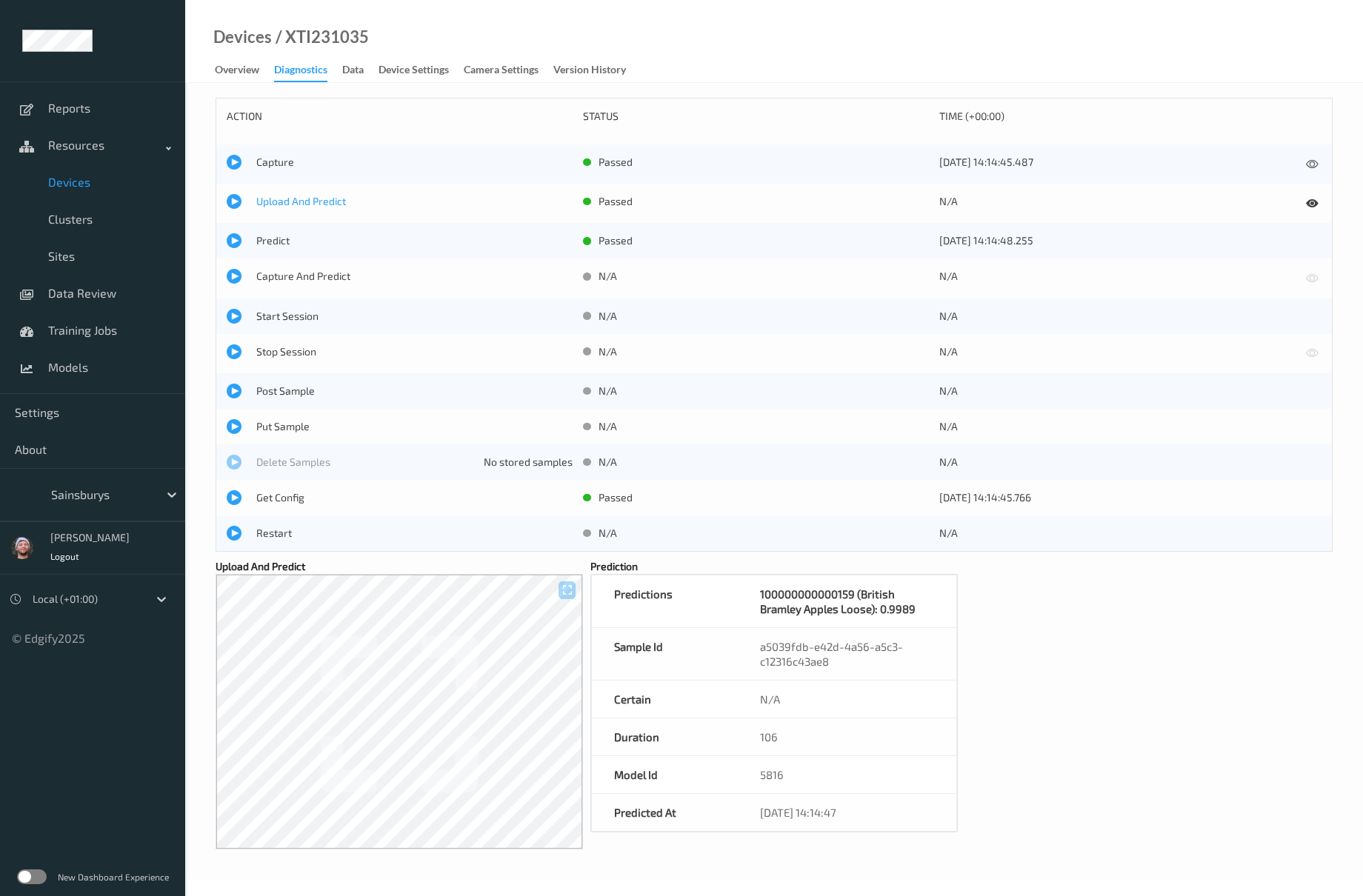
click at [270, 199] on span "Upload And Predict" at bounding box center [414, 201] width 316 height 15
click at [67, 364] on span "Models" at bounding box center [109, 367] width 122 height 15
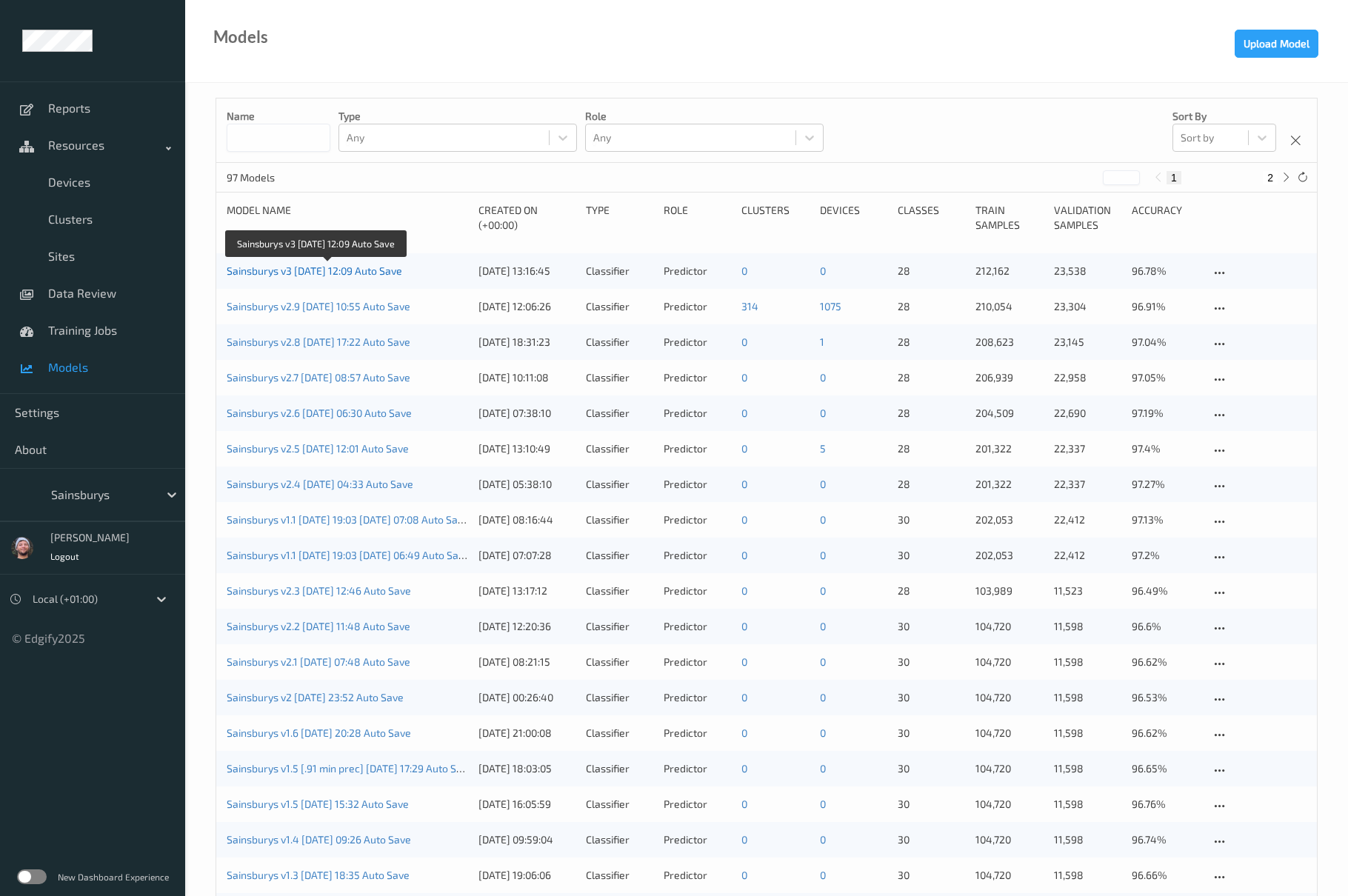
click at [400, 270] on link "Sainsburys v3 [DATE] 12:09 Auto Save" at bounding box center [314, 270] width 175 height 12
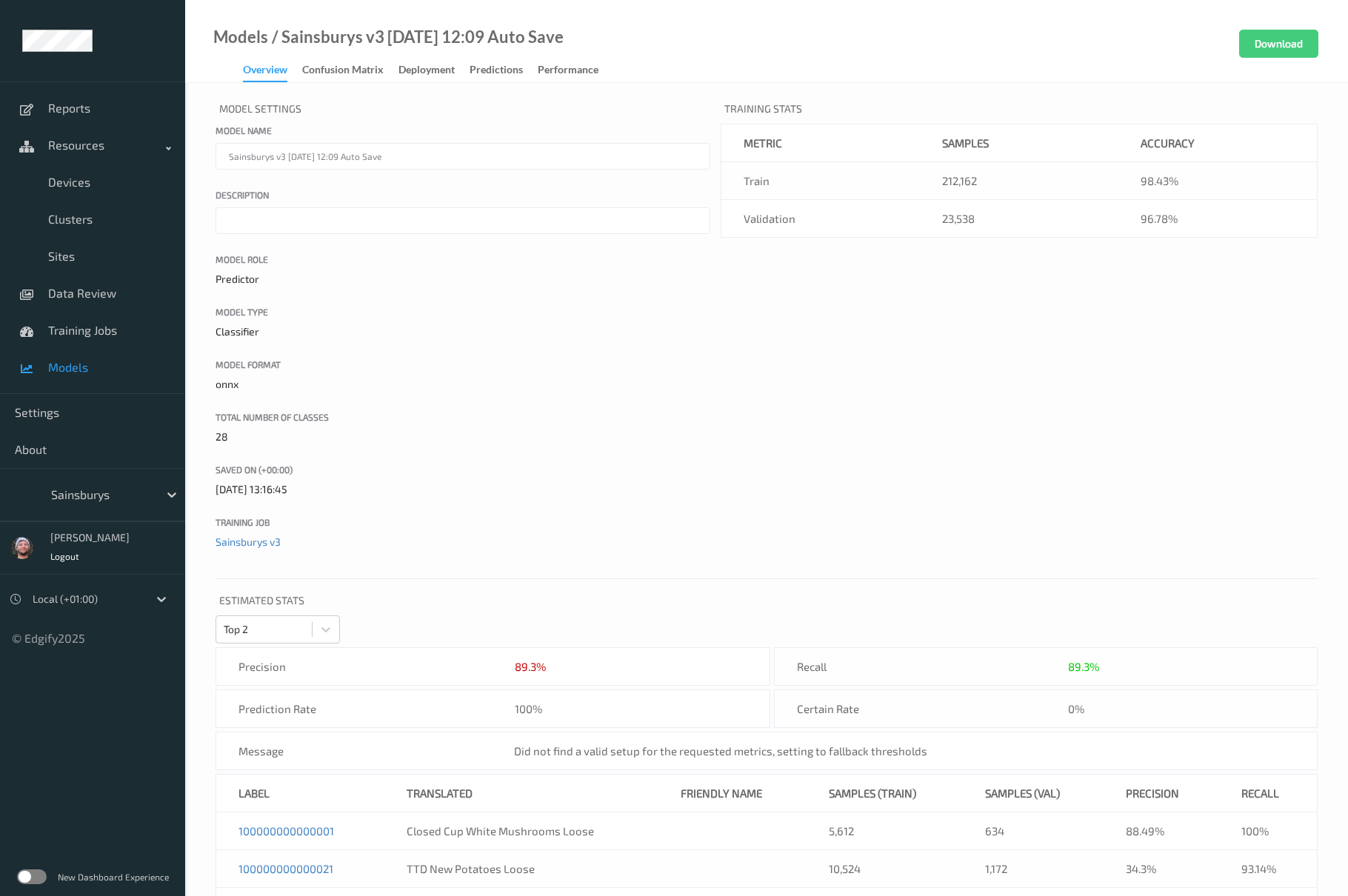
click at [91, 377] on link "Models" at bounding box center [93, 367] width 185 height 37
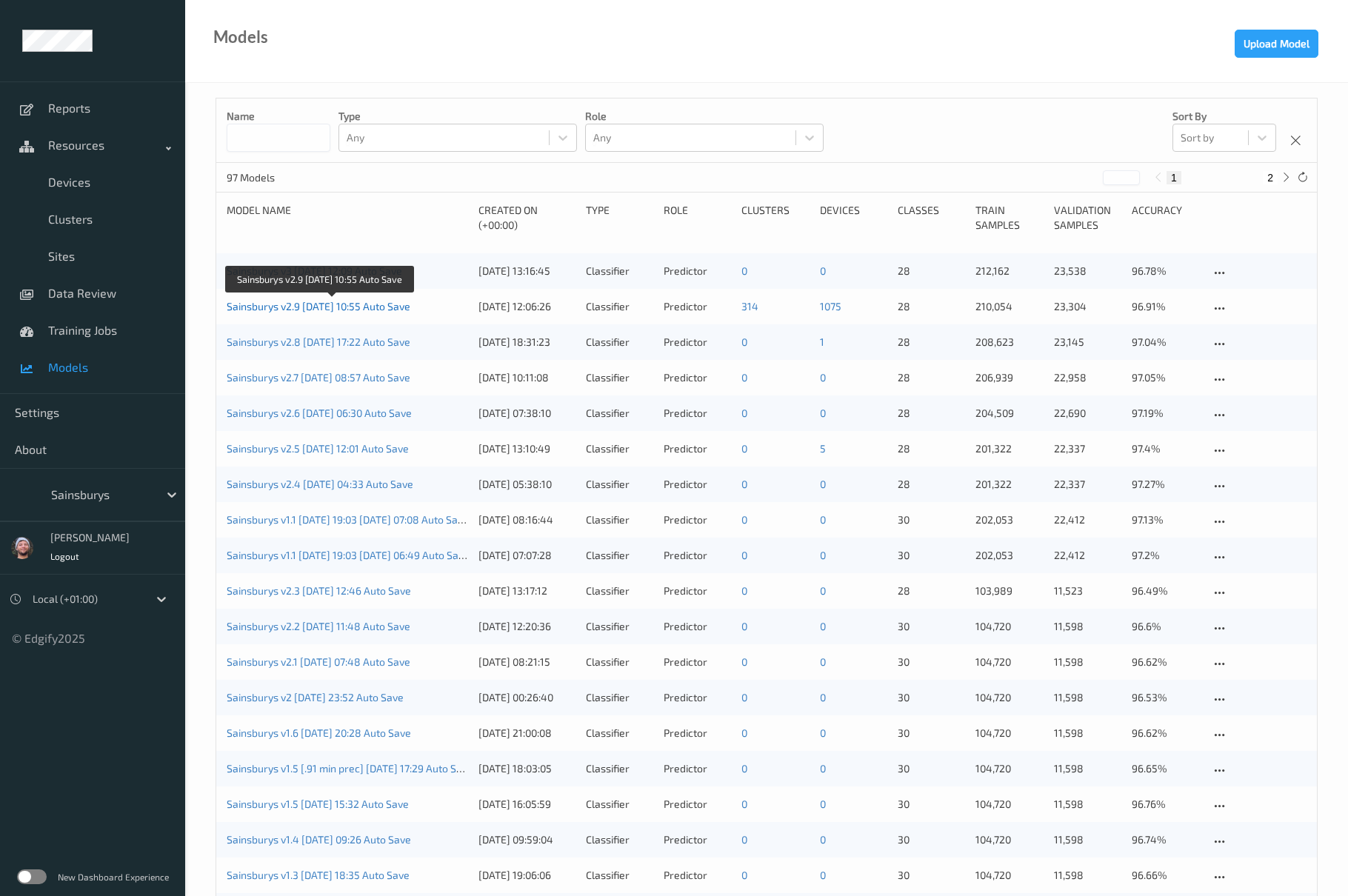
click at [359, 306] on link "Sainsburys v2.9 [DATE] 10:55 Auto Save" at bounding box center [319, 306] width 183 height 12
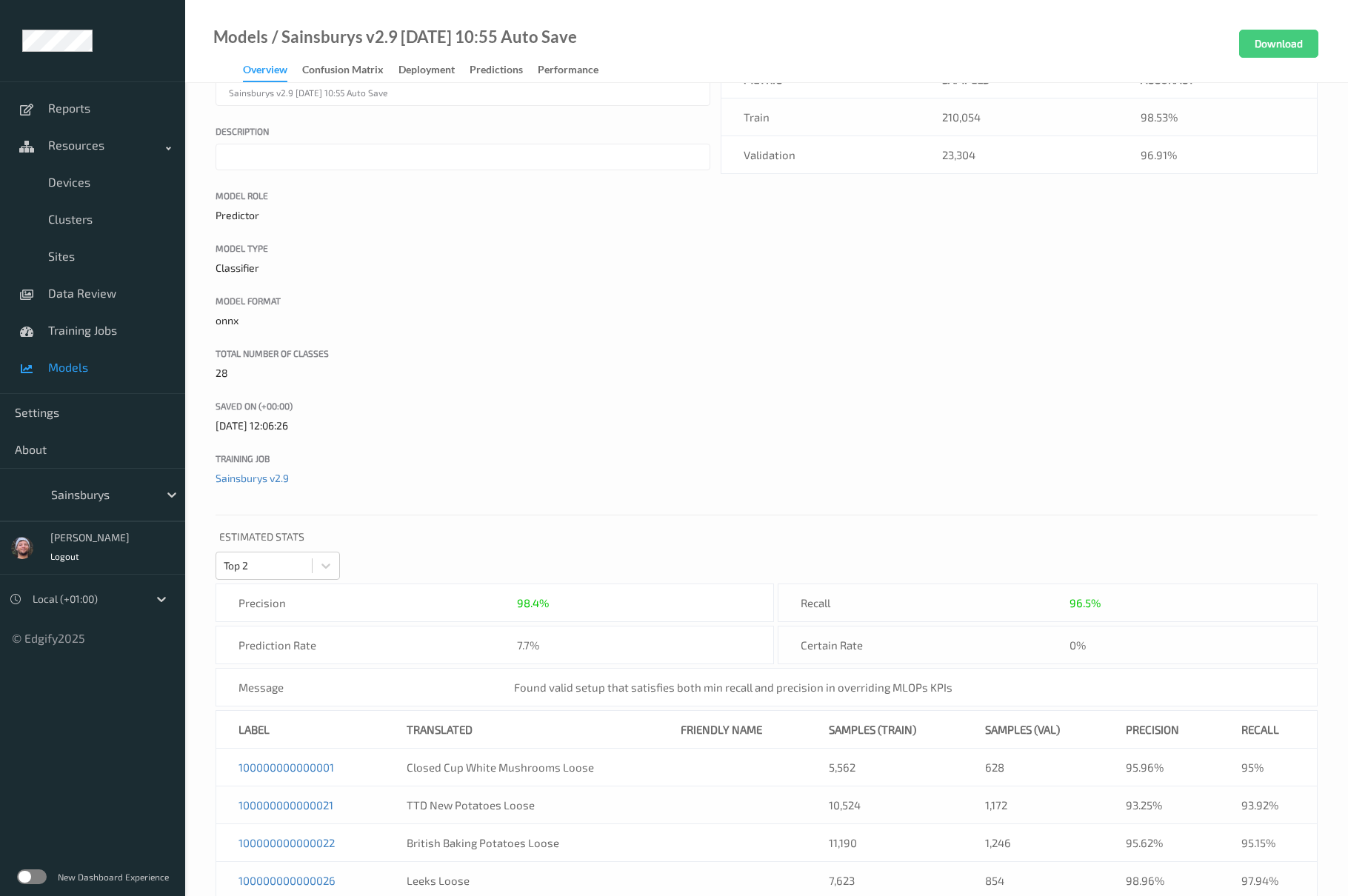
scroll to position [99, 0]
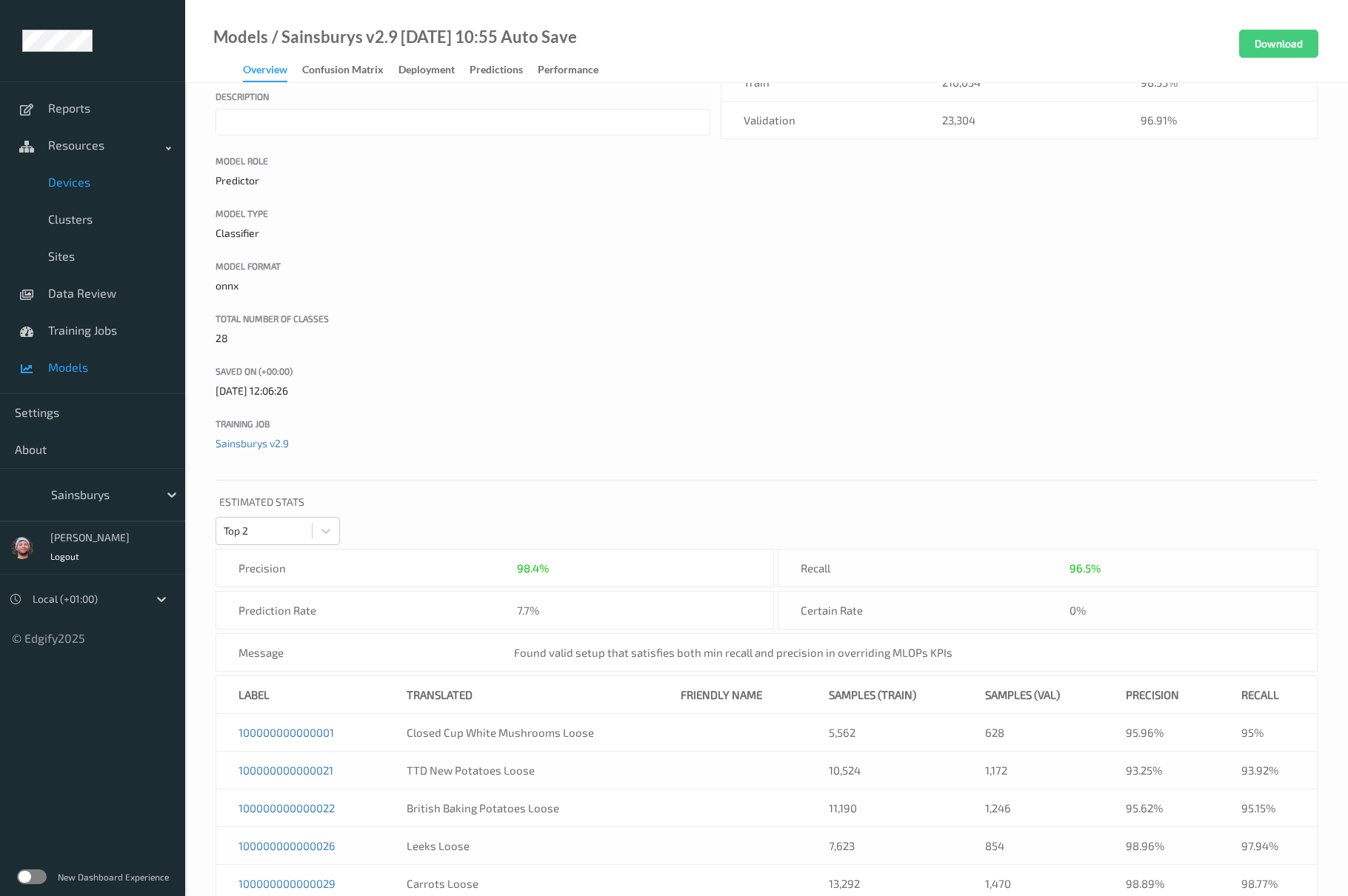
click at [82, 182] on span "Devices" at bounding box center [109, 182] width 122 height 15
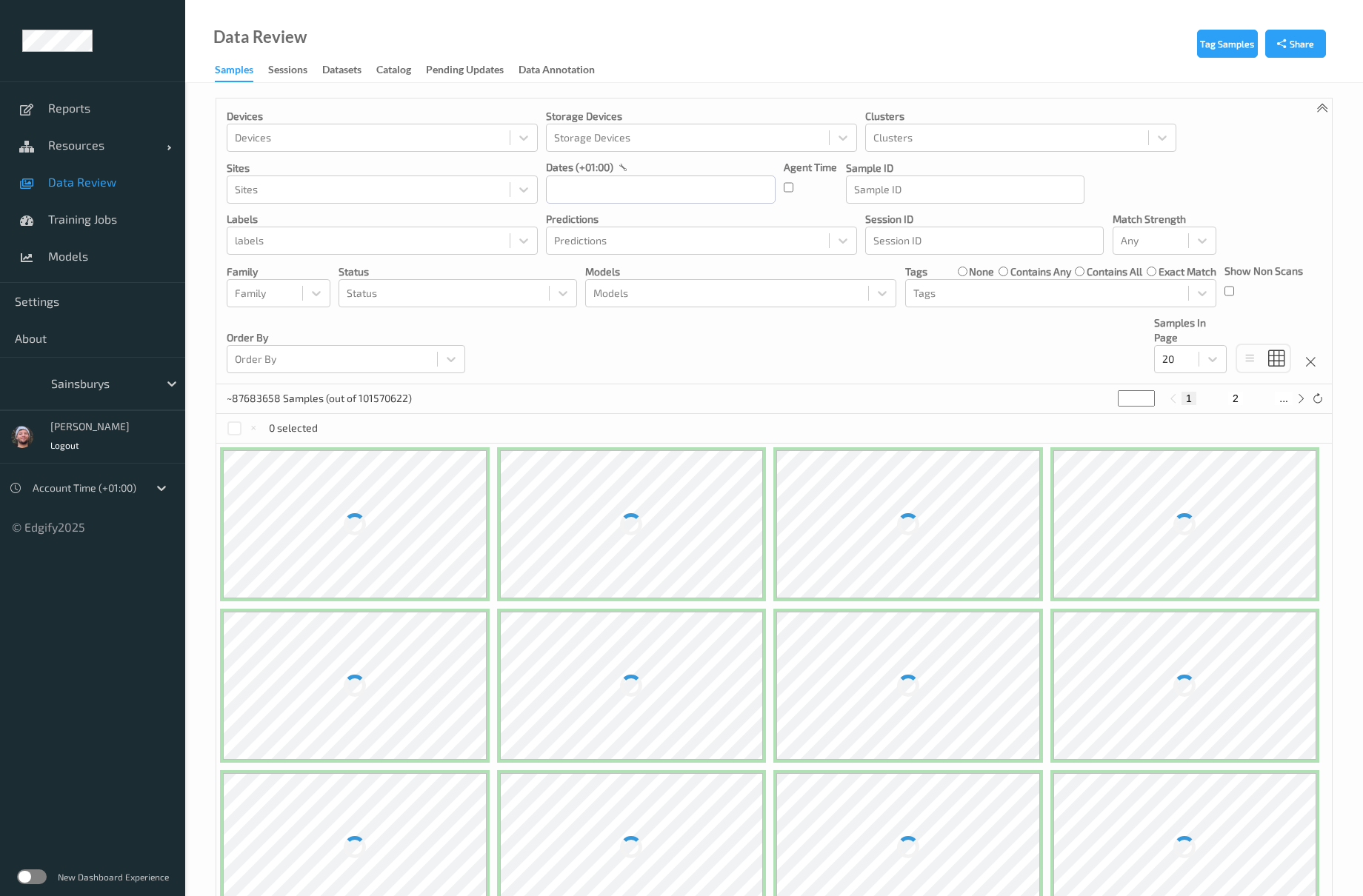
click at [101, 197] on link "Data Review" at bounding box center [93, 182] width 185 height 37
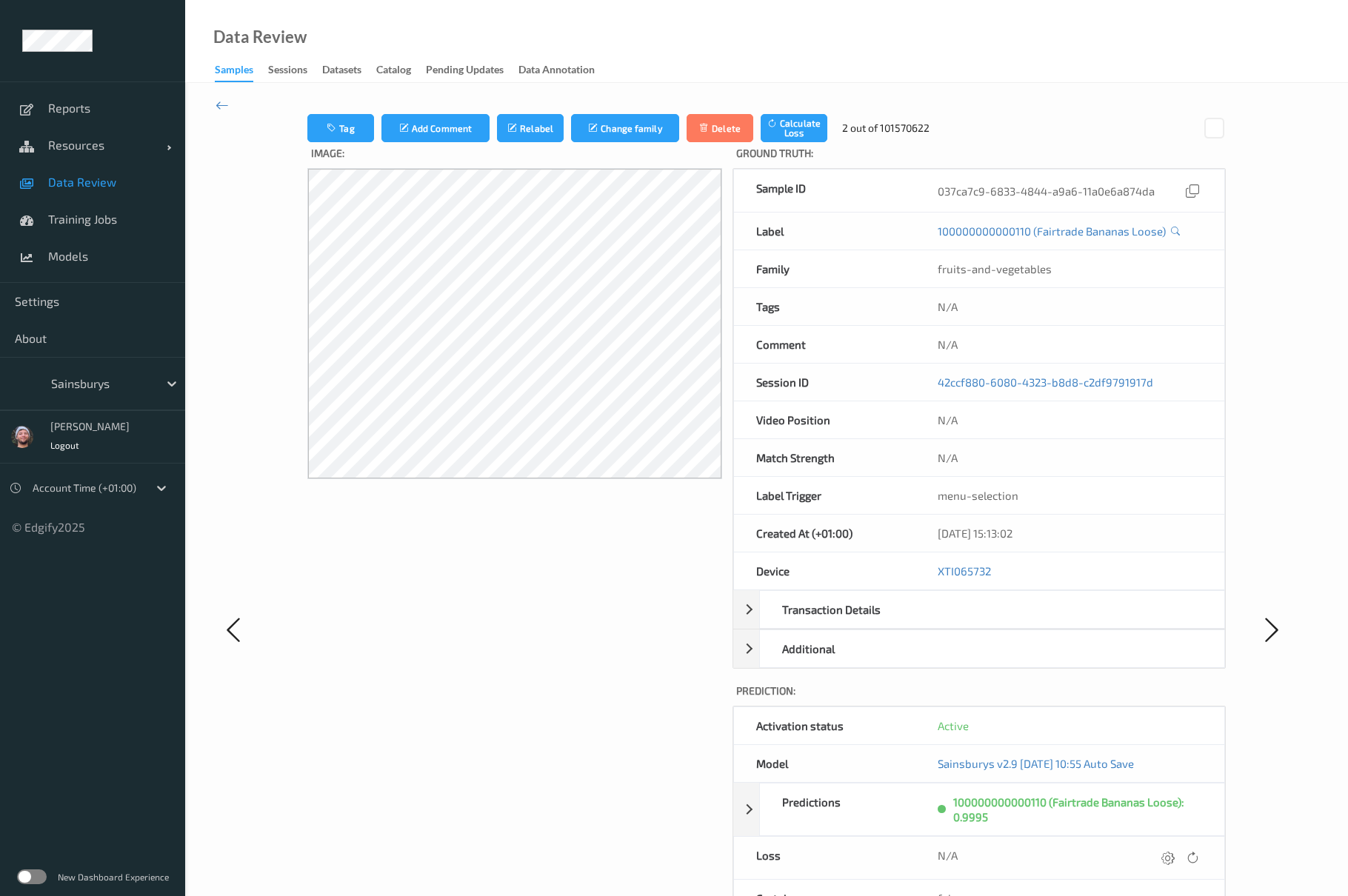
click at [104, 382] on div at bounding box center [101, 383] width 100 height 18
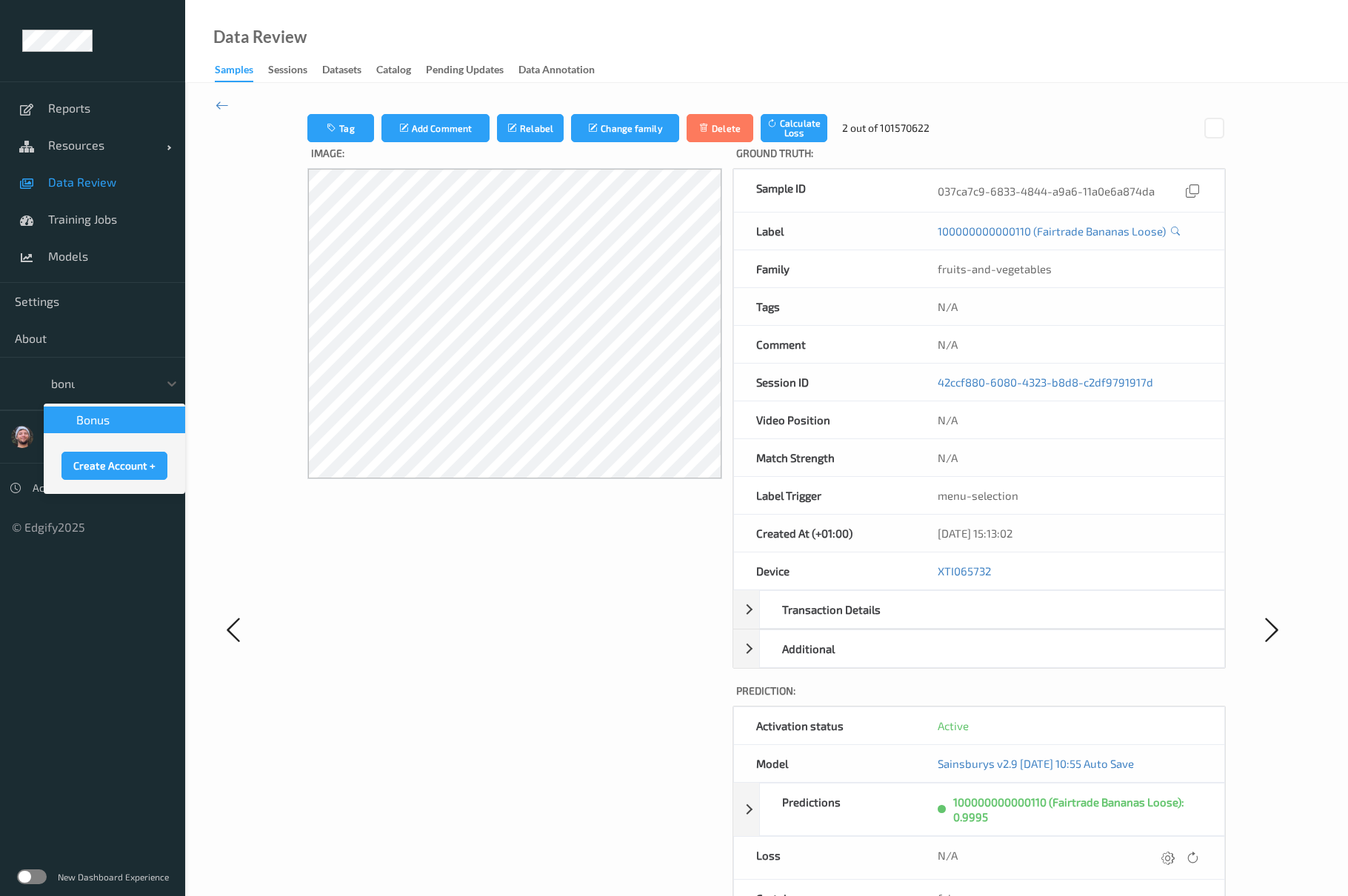
type input "bonus"
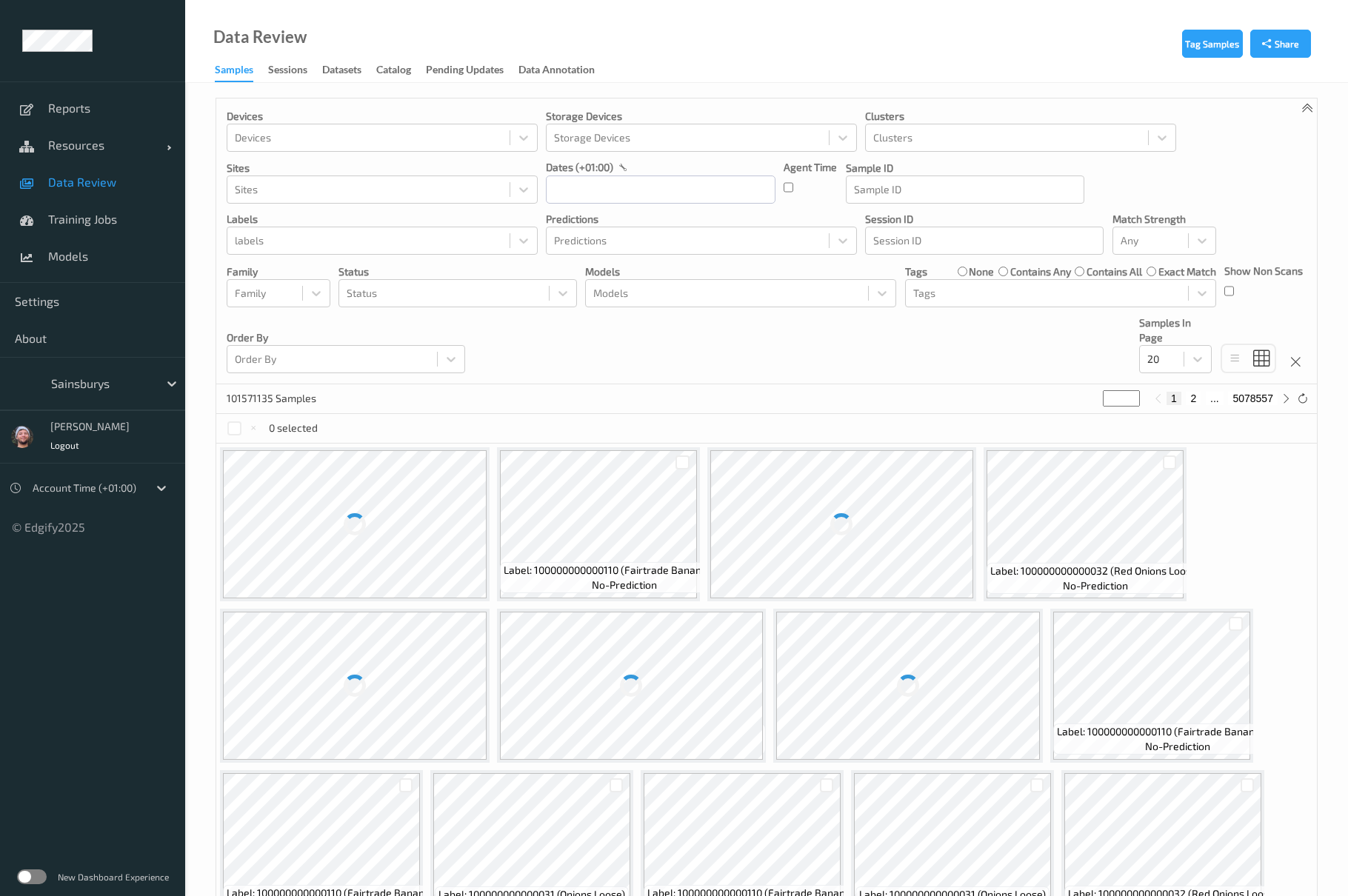
click at [99, 376] on div at bounding box center [101, 383] width 100 height 18
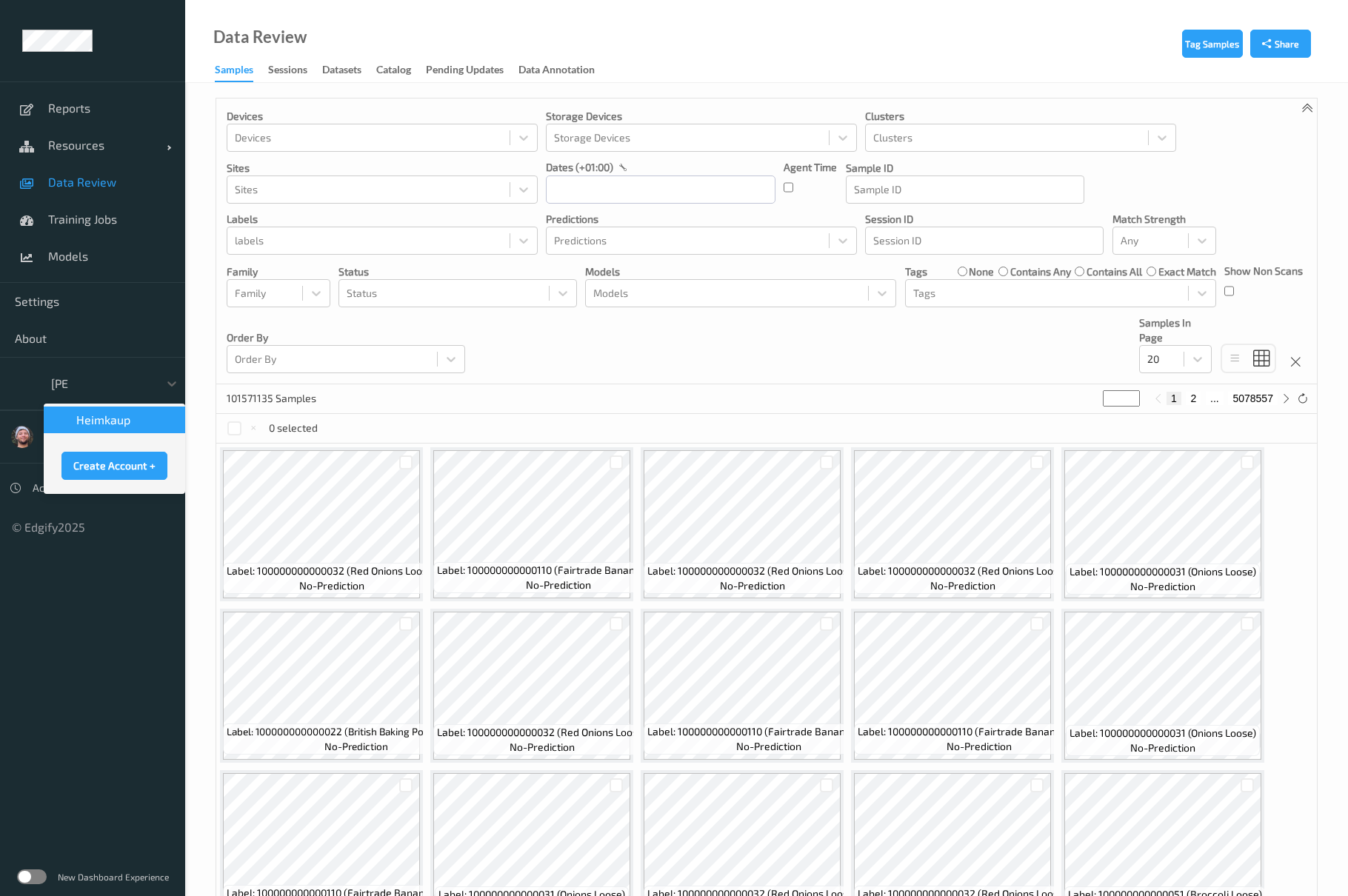
type input "heimk"
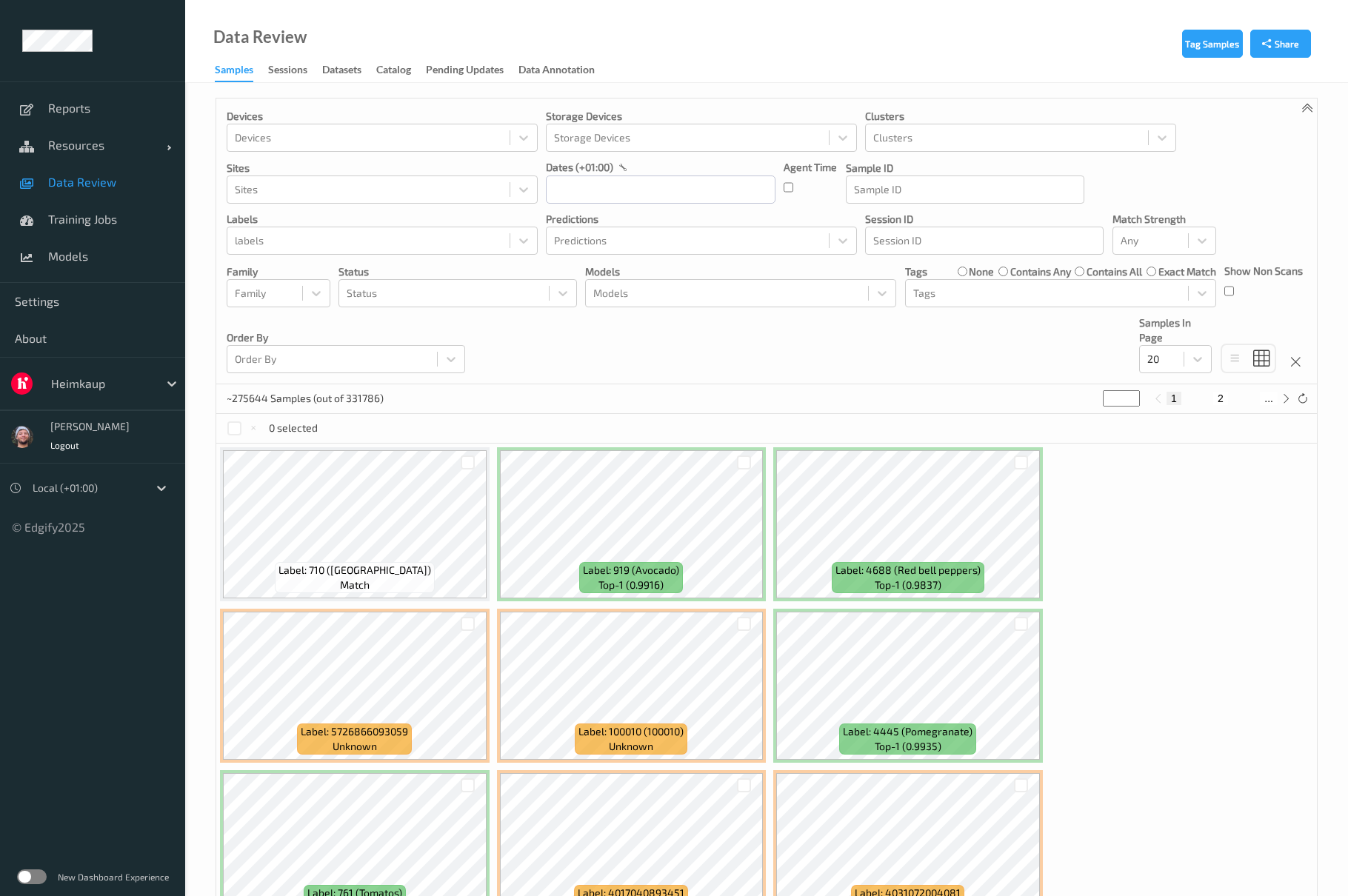
click at [637, 366] on div "Devices Devices Storage Devices Storage Devices Clusters Clusters Sites Sites d…" at bounding box center [766, 241] width 1101 height 286
click at [650, 372] on div "Devices Devices Storage Devices Storage Devices Clusters Clusters Sites Sites d…" at bounding box center [766, 241] width 1101 height 286
click at [779, 62] on div "Data Review Samples Sessions Datasets Catalog Pending Updates Data Annotation" at bounding box center [766, 41] width 1162 height 83
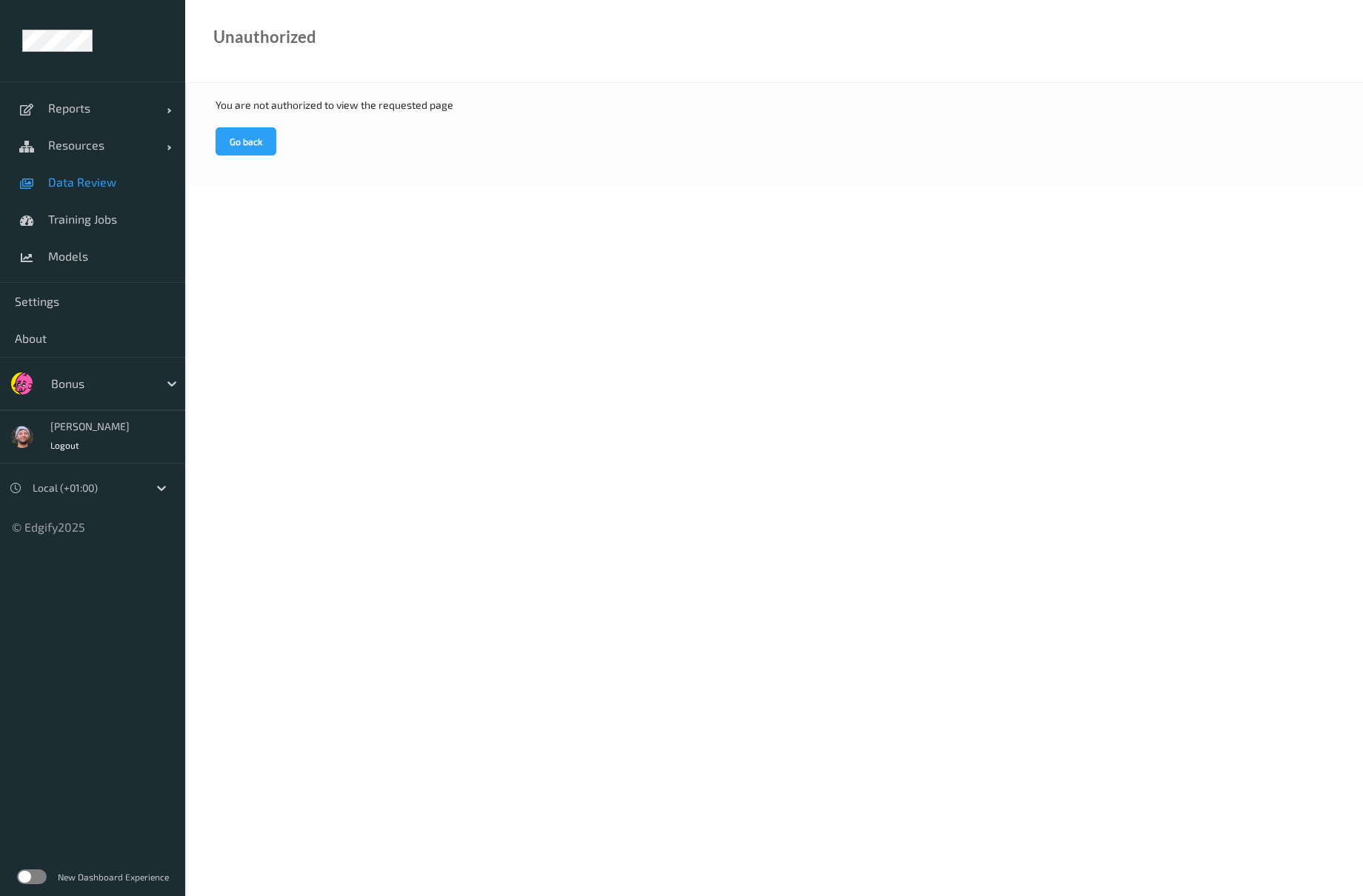
click at [108, 167] on link "Data Review" at bounding box center [93, 182] width 185 height 37
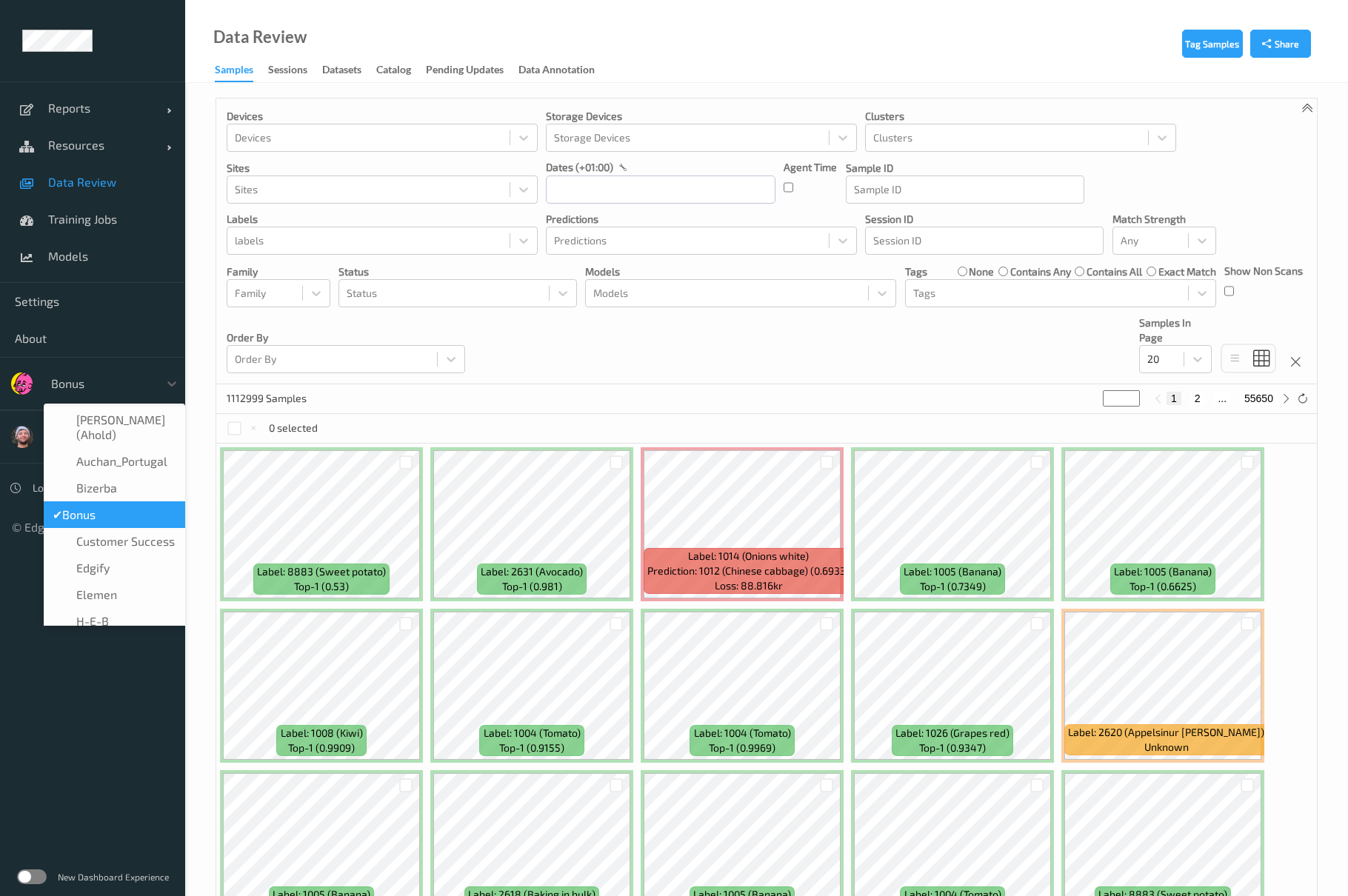
click at [100, 380] on div at bounding box center [101, 383] width 100 height 18
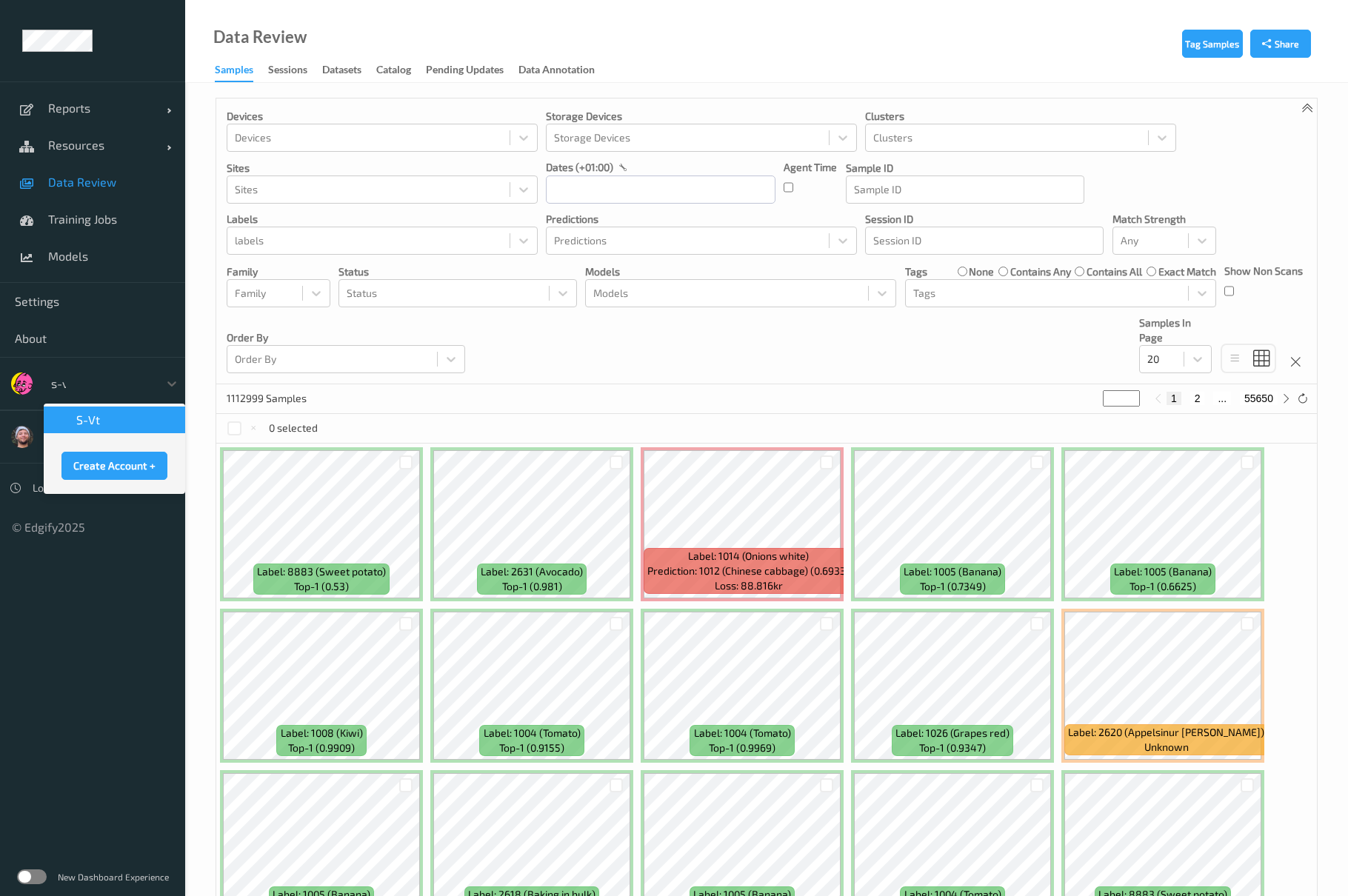
type input "s-vt"
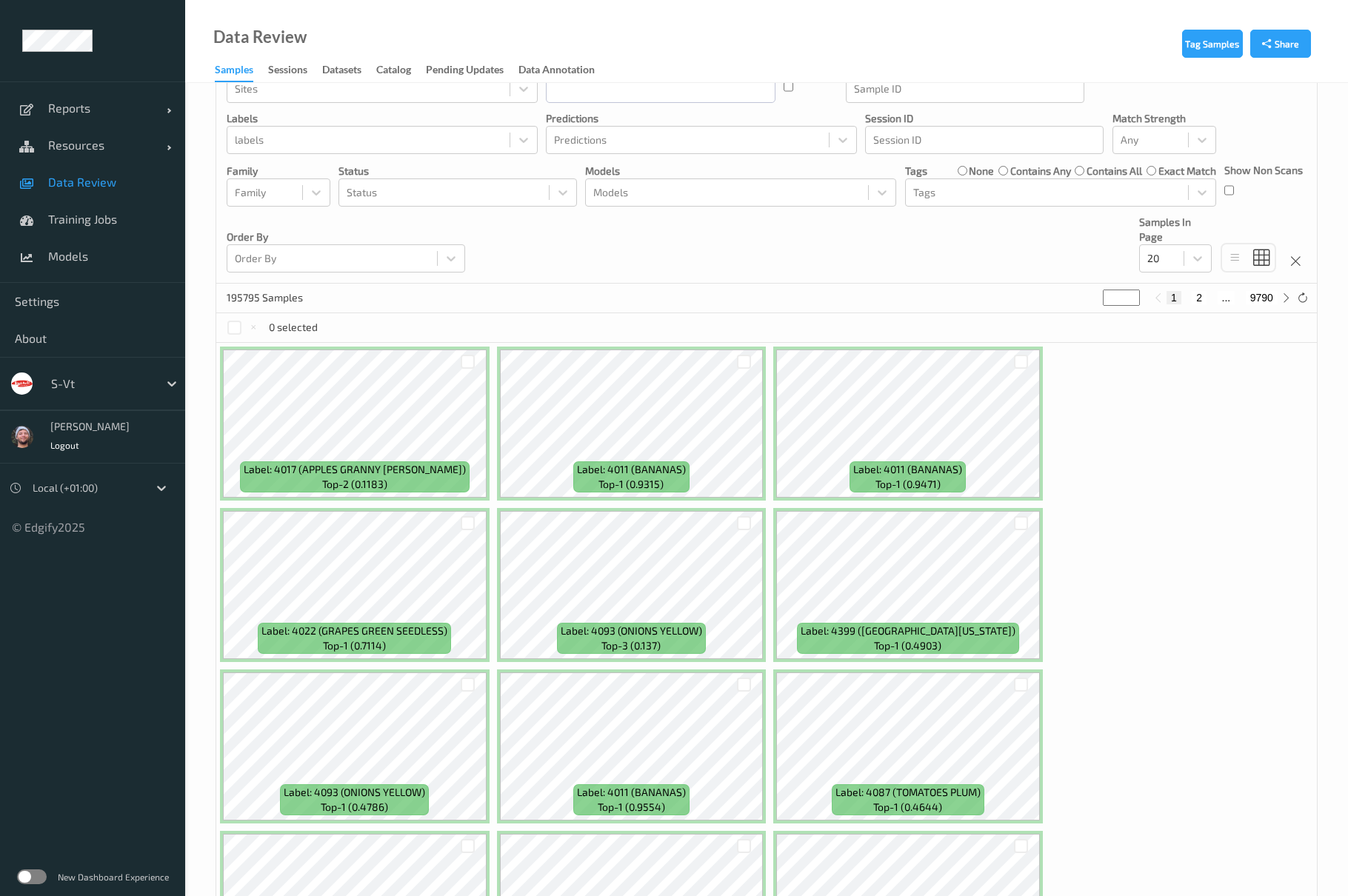
scroll to position [99, 0]
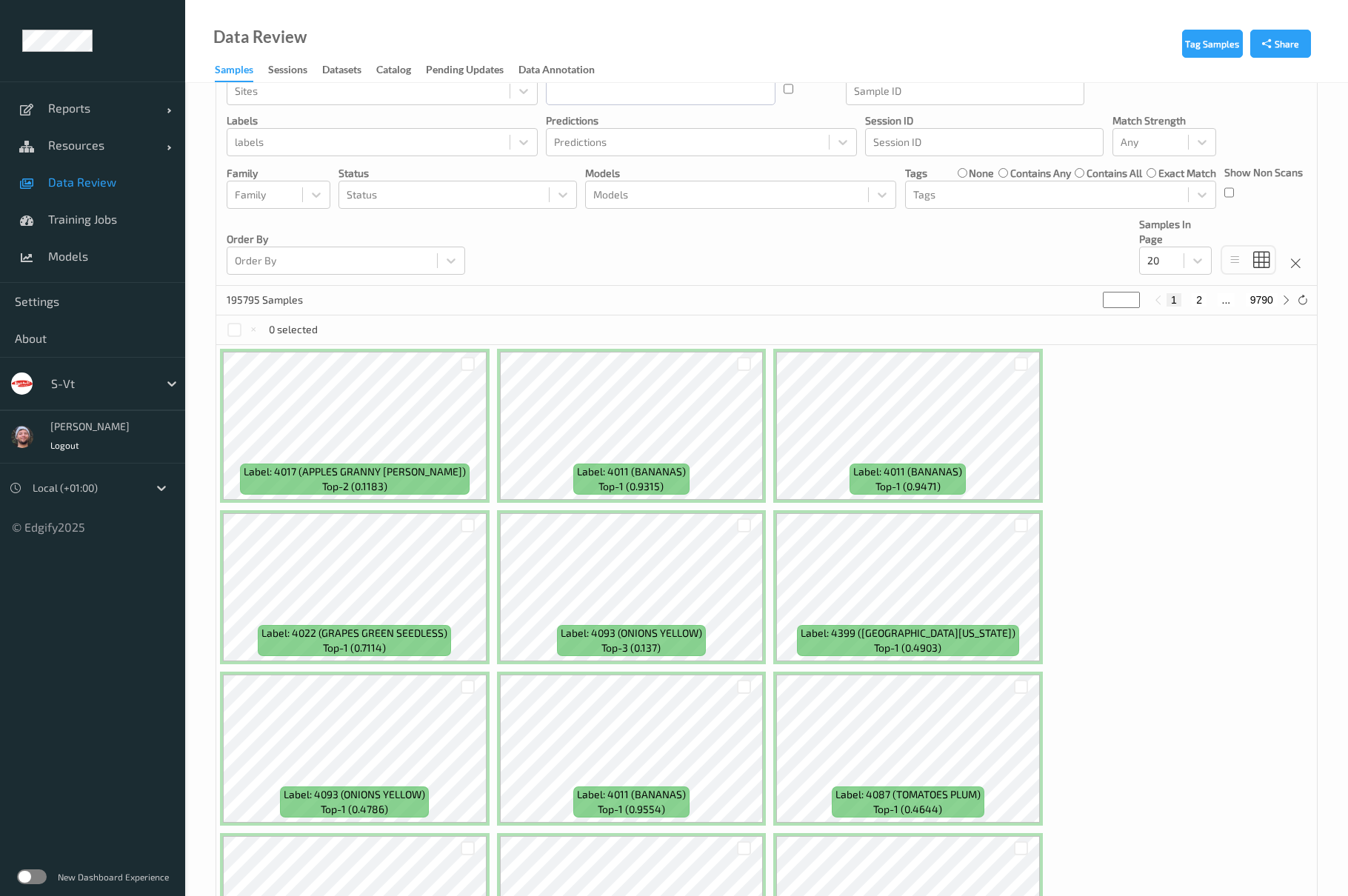
click at [111, 400] on div "s-vt" at bounding box center [93, 383] width 185 height 53
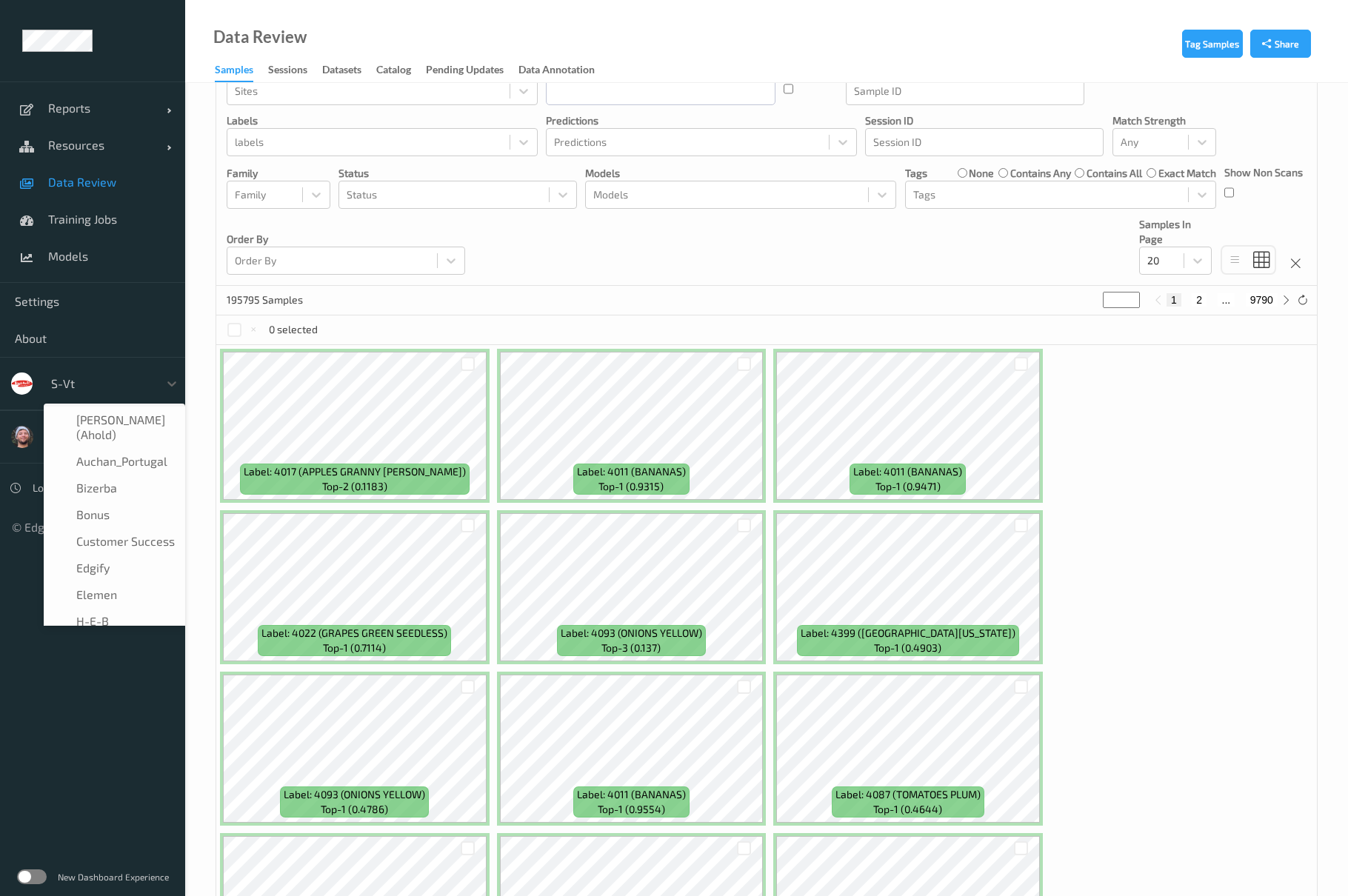
click at [117, 382] on div at bounding box center [101, 383] width 100 height 18
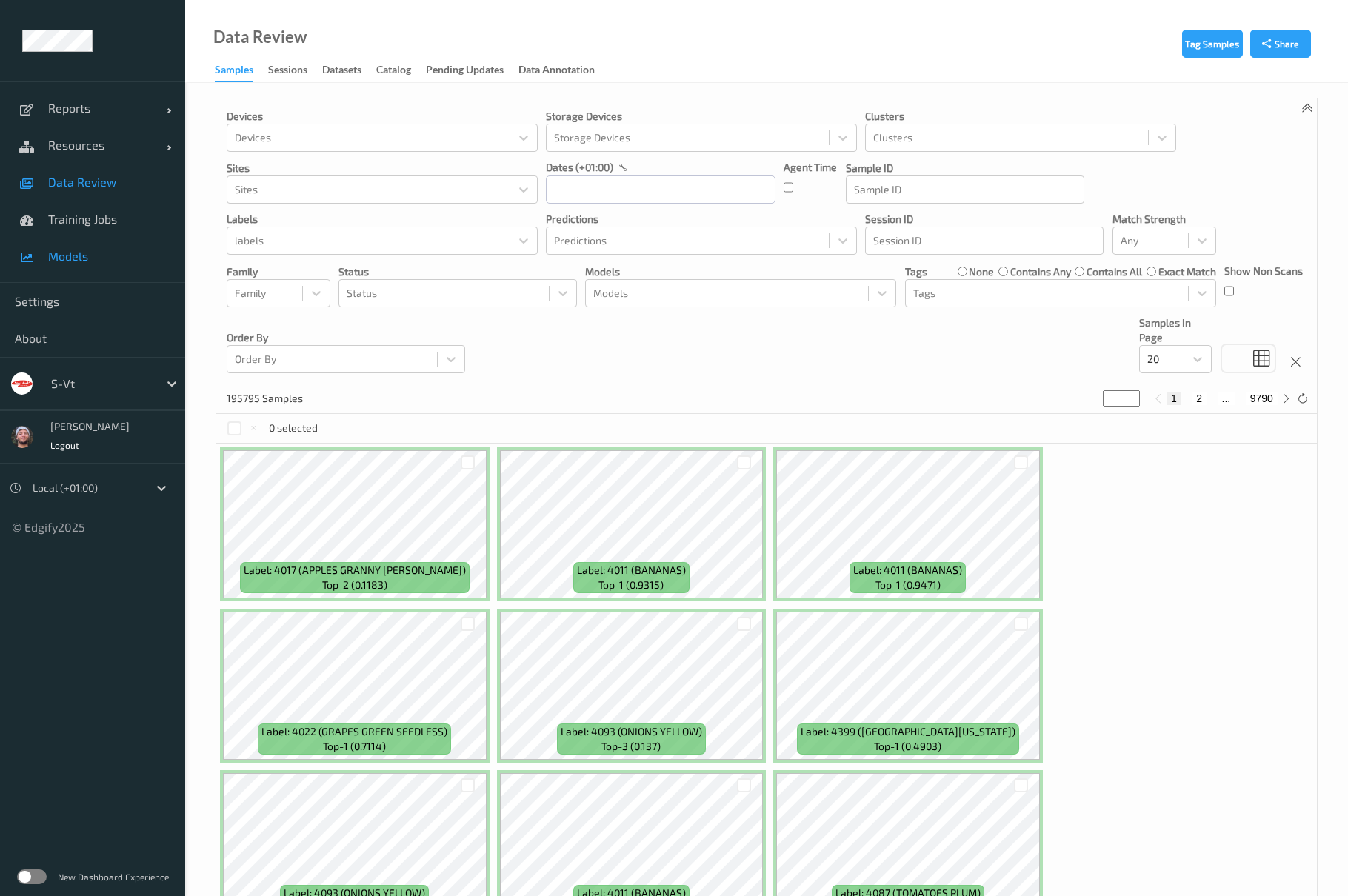
click at [104, 259] on span "Models" at bounding box center [109, 256] width 122 height 15
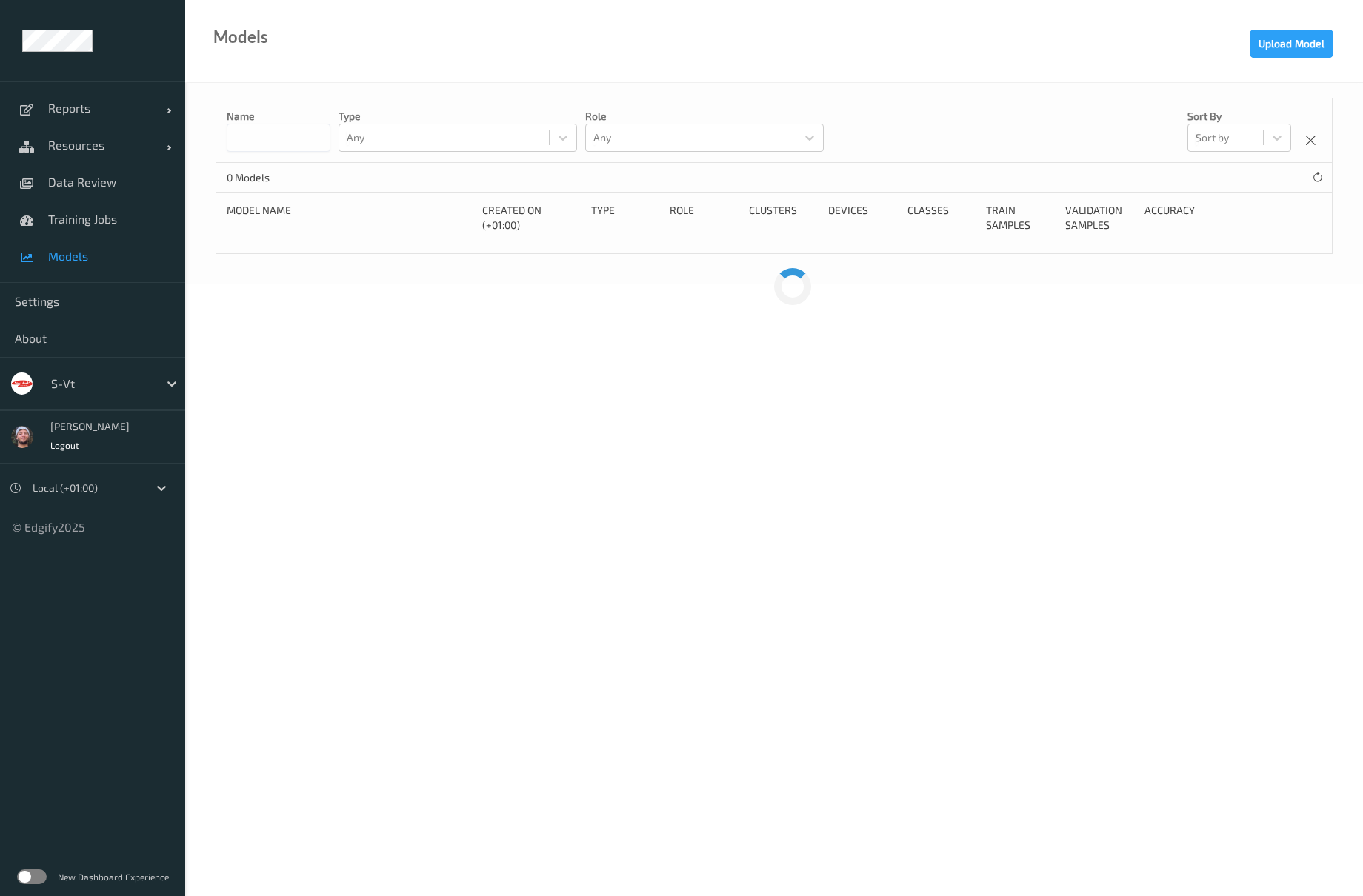
click at [89, 379] on div at bounding box center [101, 383] width 100 height 18
type input "sains"
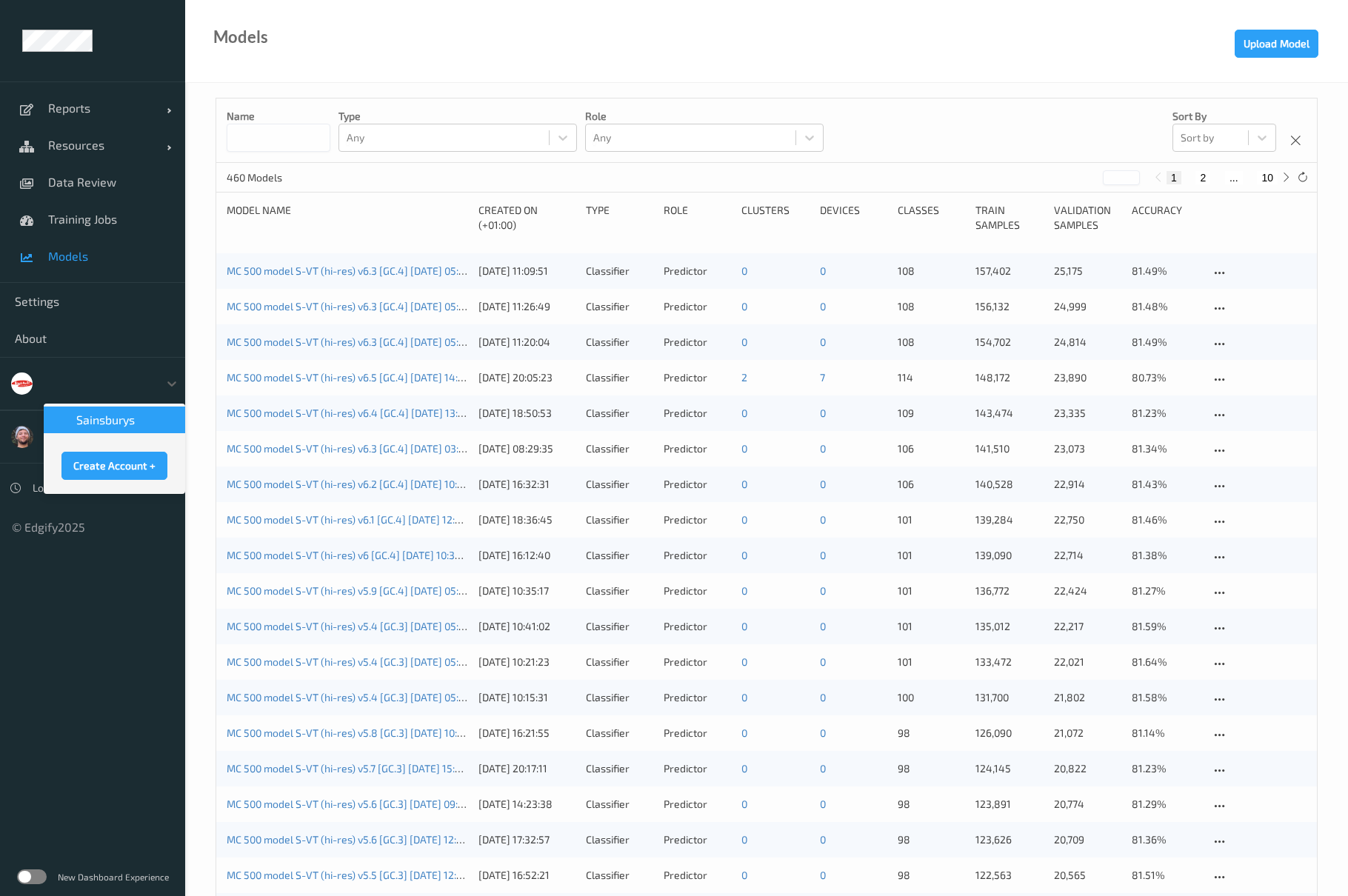
type input "]"
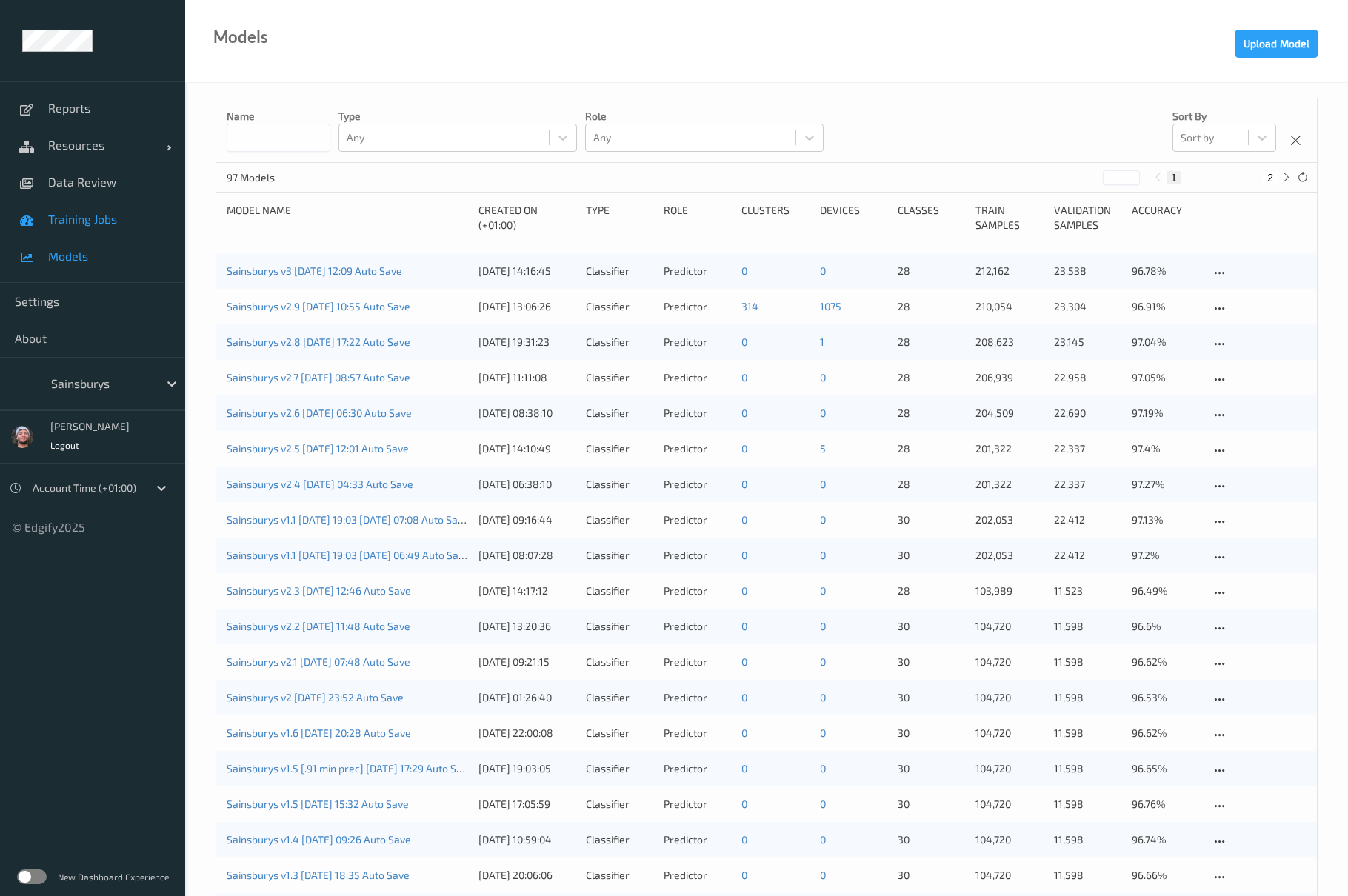
click at [90, 187] on span "Data Review" at bounding box center [109, 182] width 122 height 15
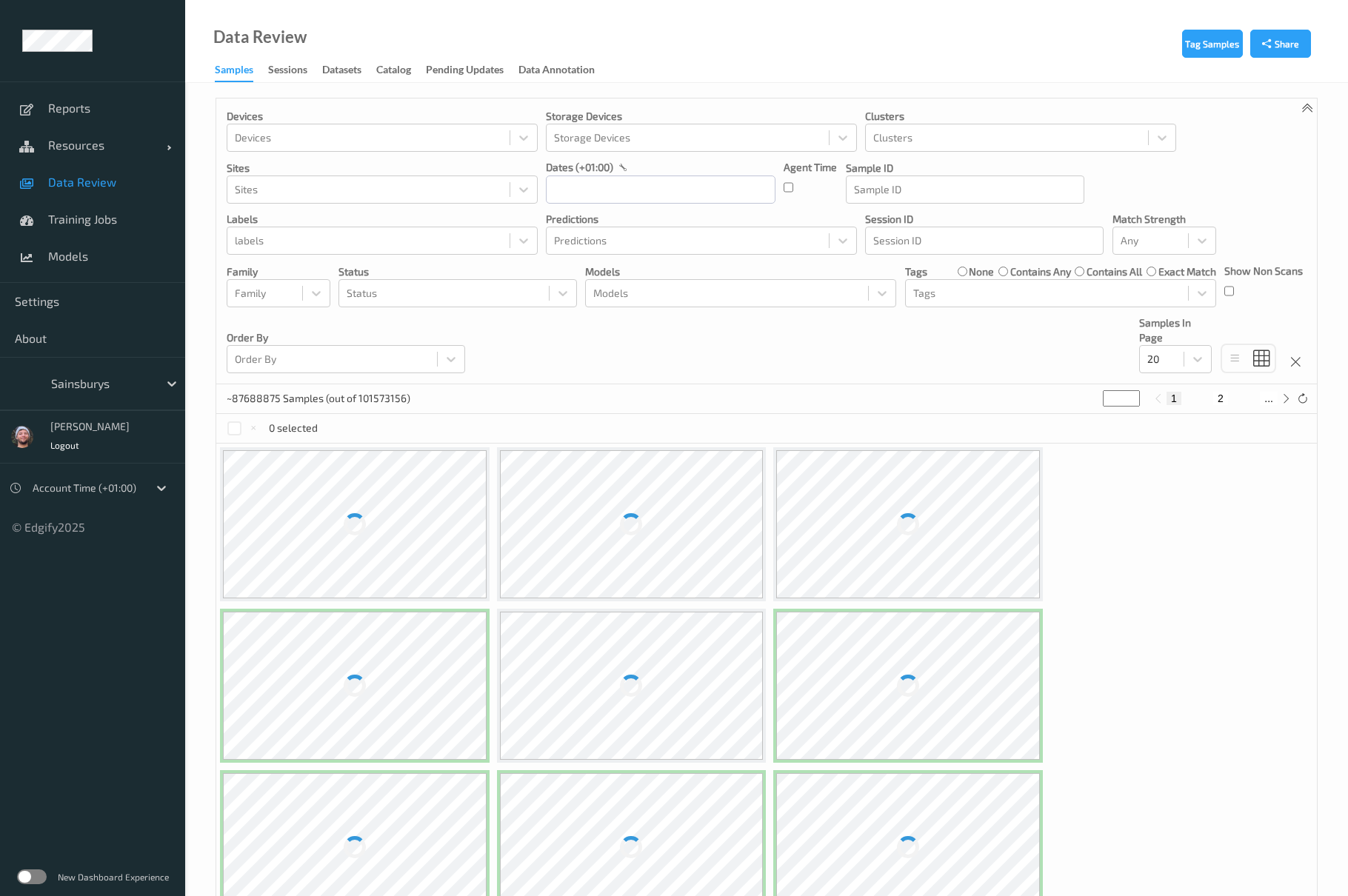
click at [86, 391] on div at bounding box center [101, 383] width 100 height 18
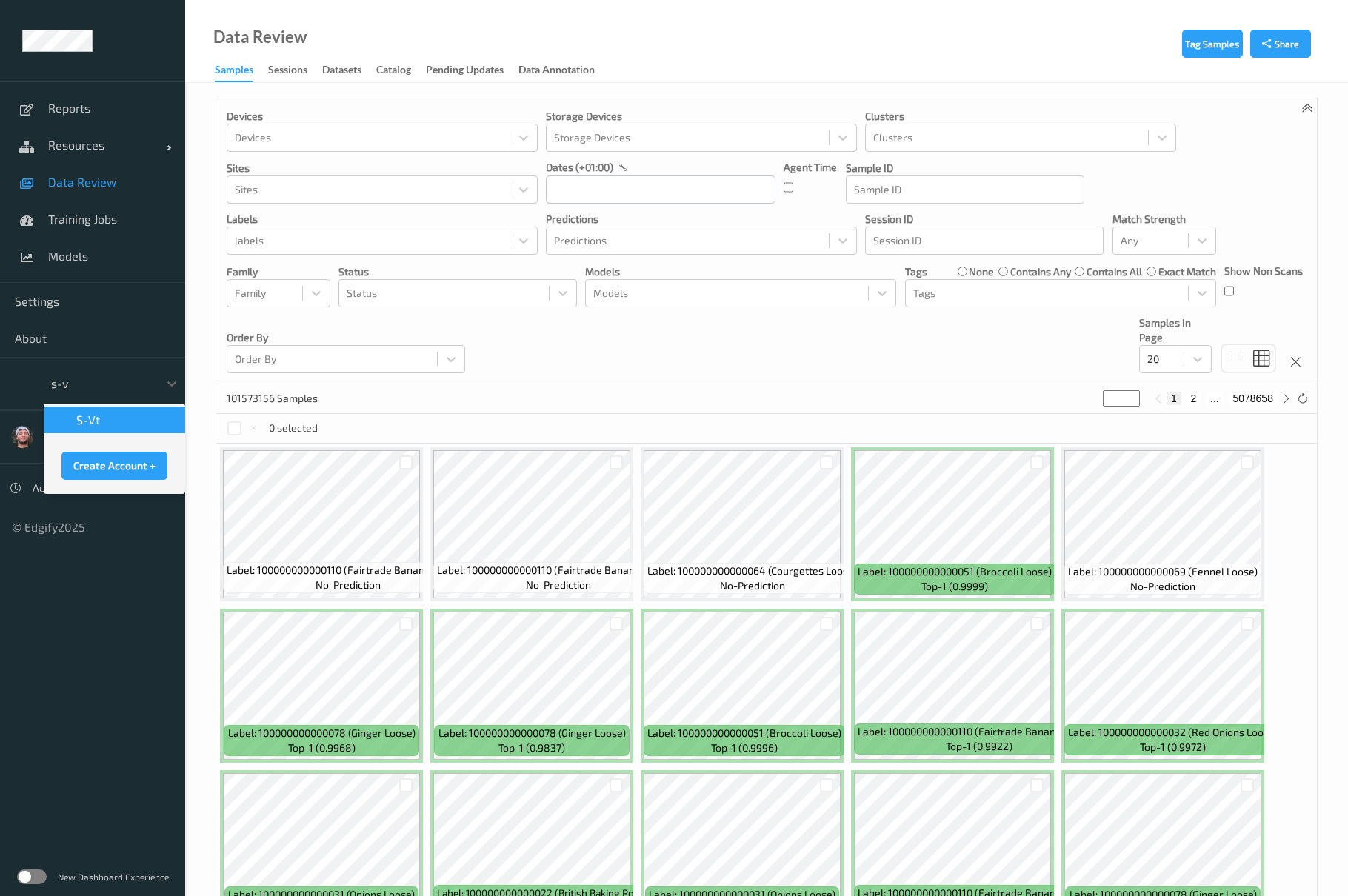
type input "s-vt"
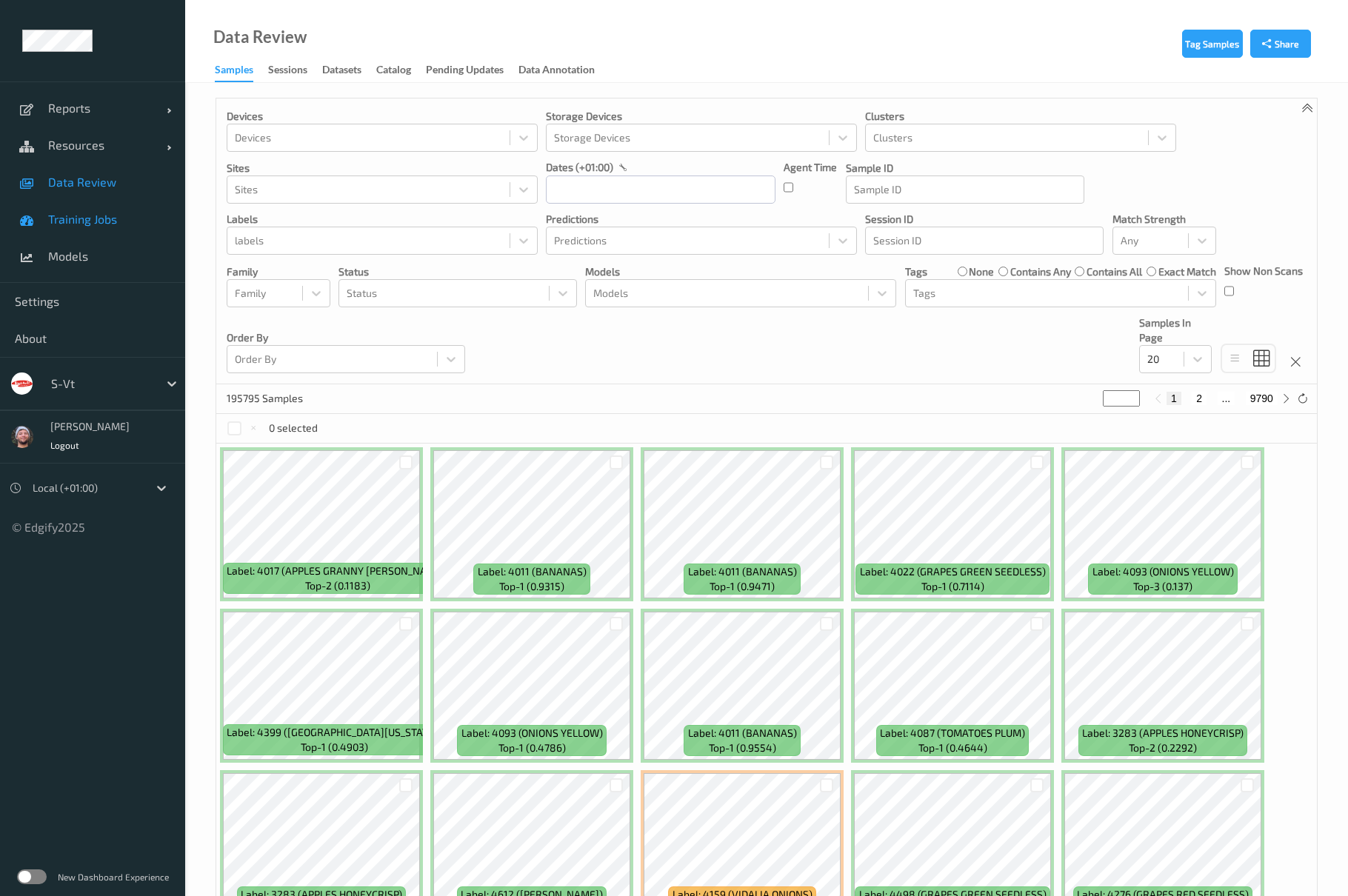
click at [104, 221] on span "Training Jobs" at bounding box center [109, 219] width 122 height 15
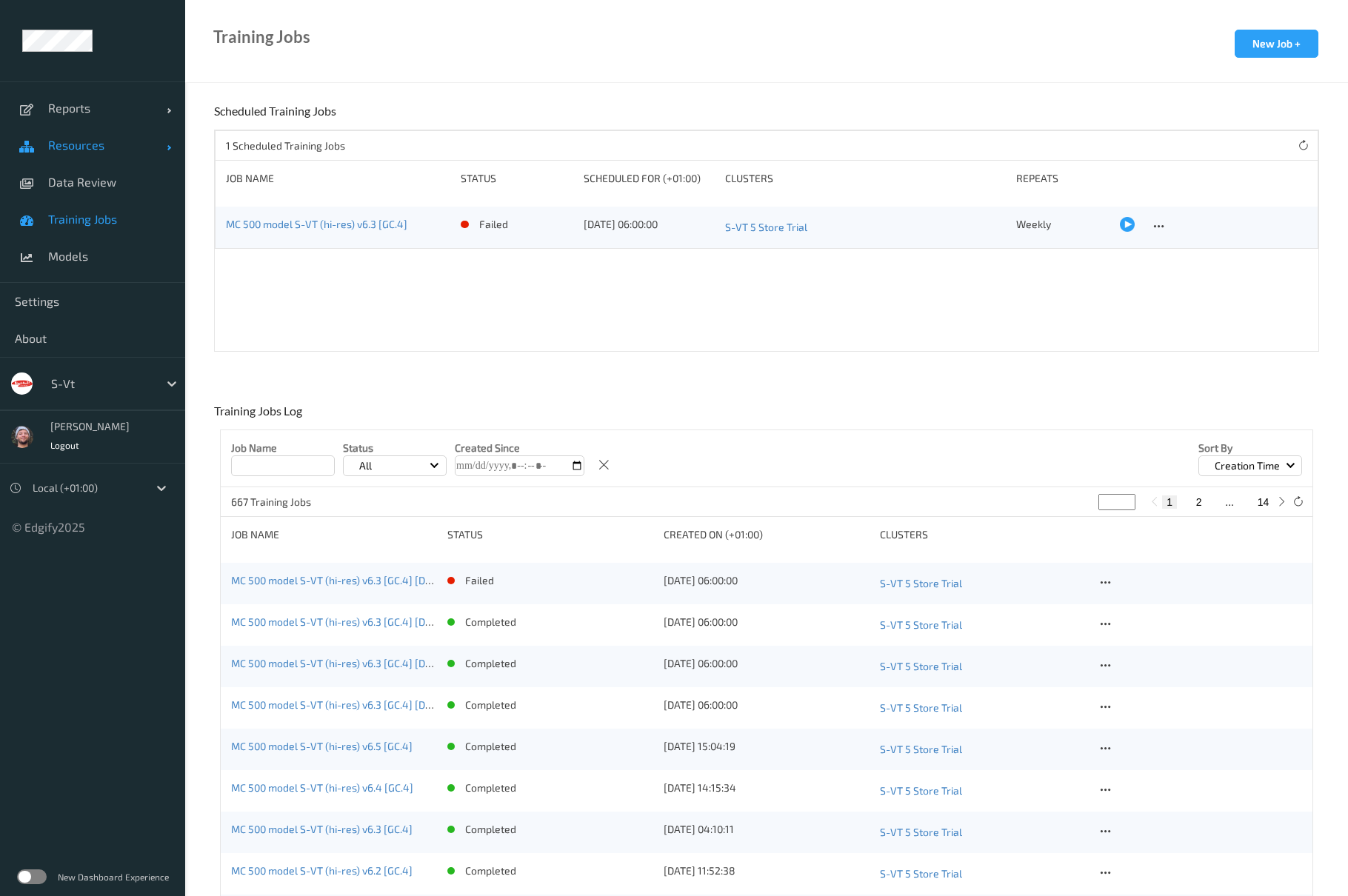
click at [113, 156] on link "Resources" at bounding box center [93, 145] width 185 height 37
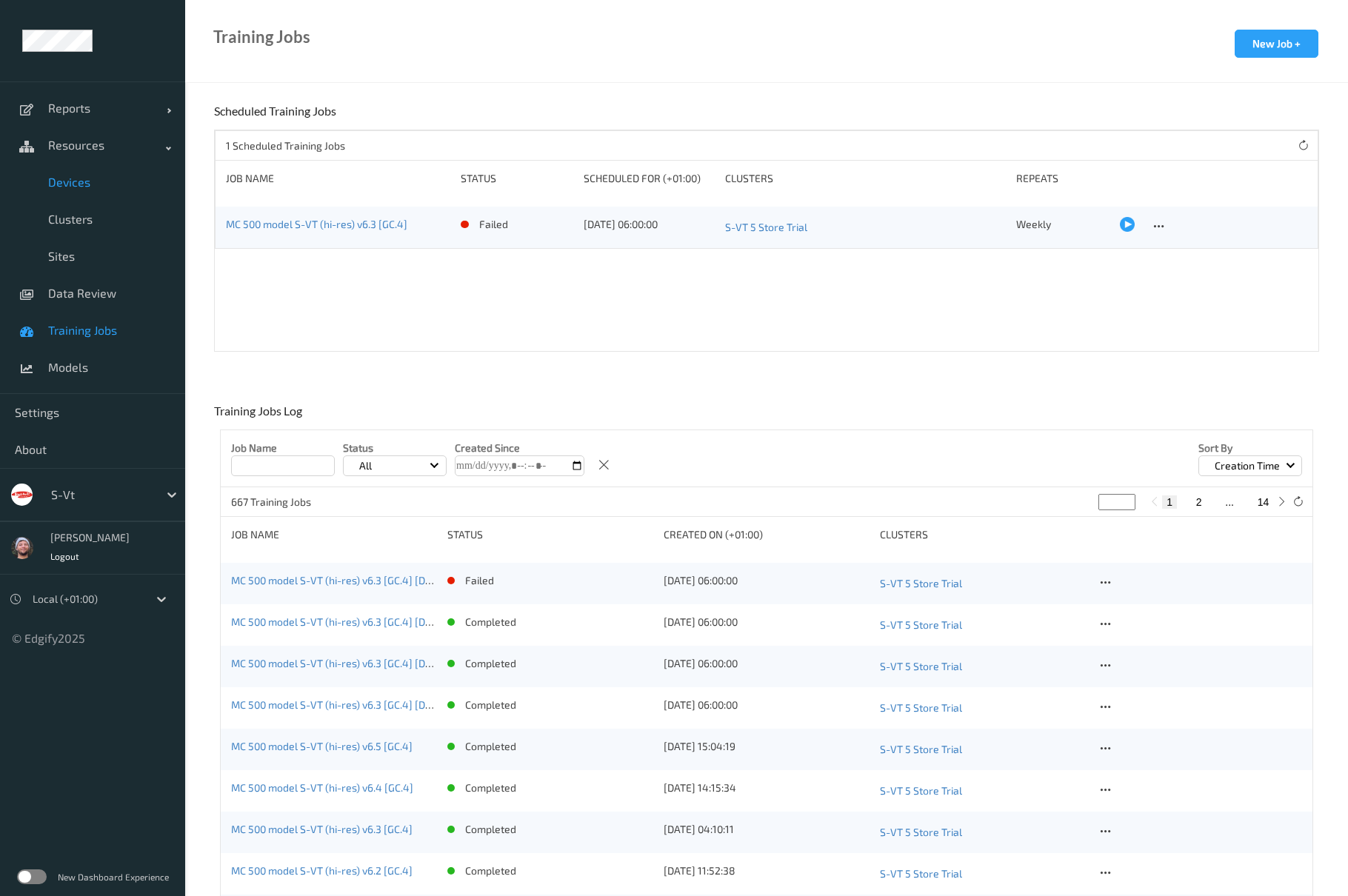
click at [93, 174] on link "Devices" at bounding box center [93, 182] width 185 height 37
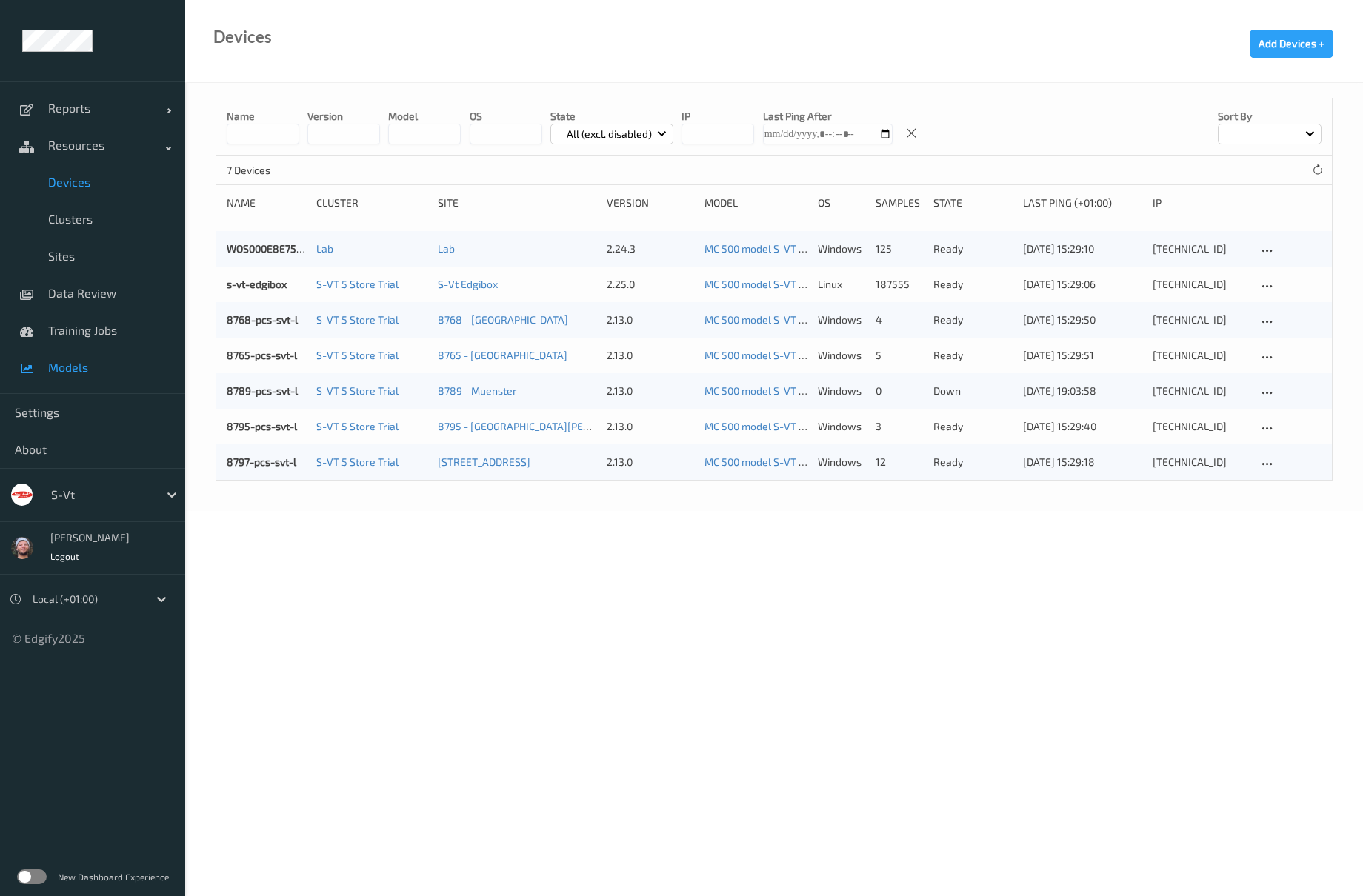
click at [111, 374] on span "Models" at bounding box center [109, 367] width 122 height 15
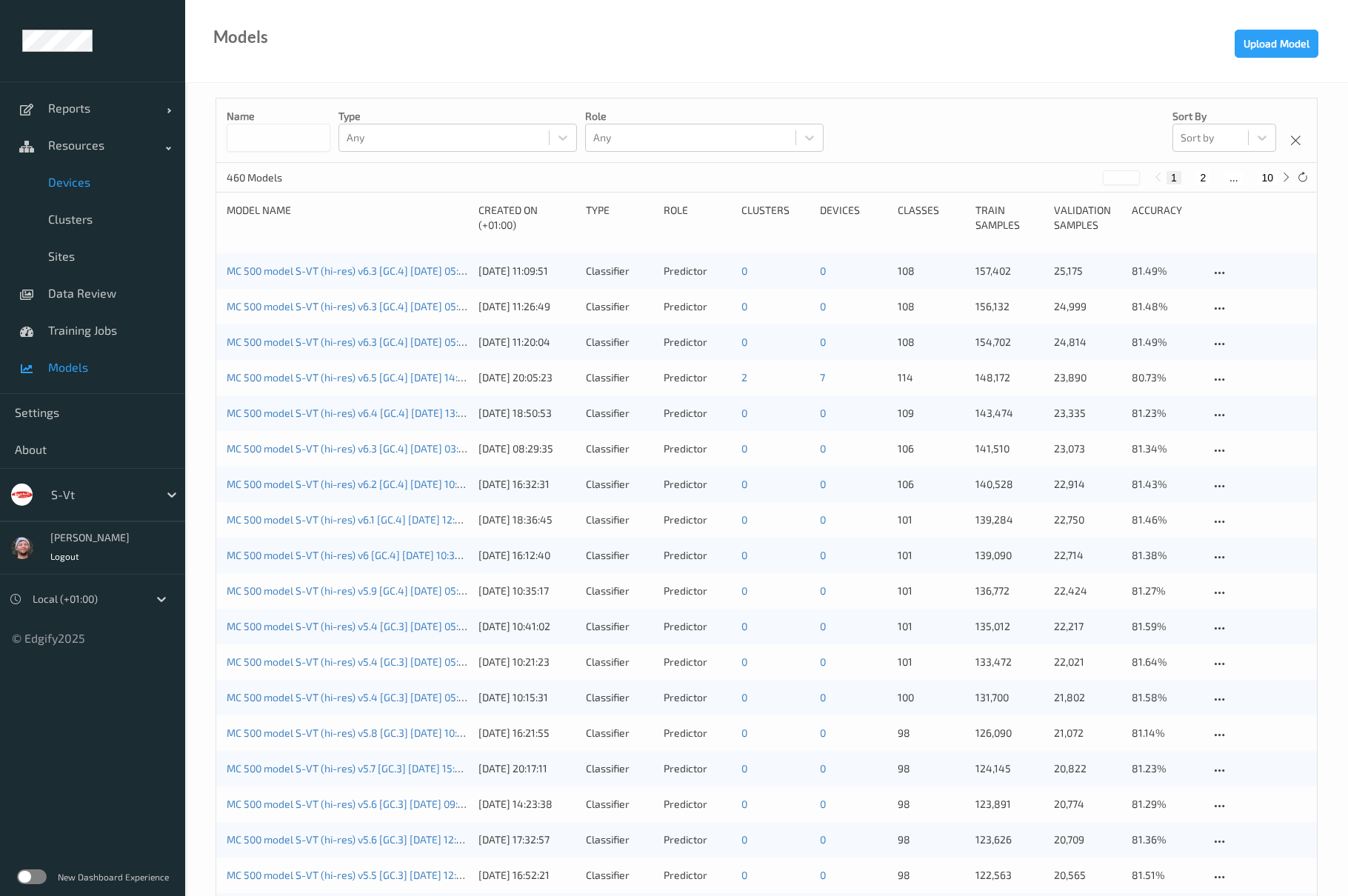
click at [128, 167] on link "Devices" at bounding box center [93, 182] width 185 height 37
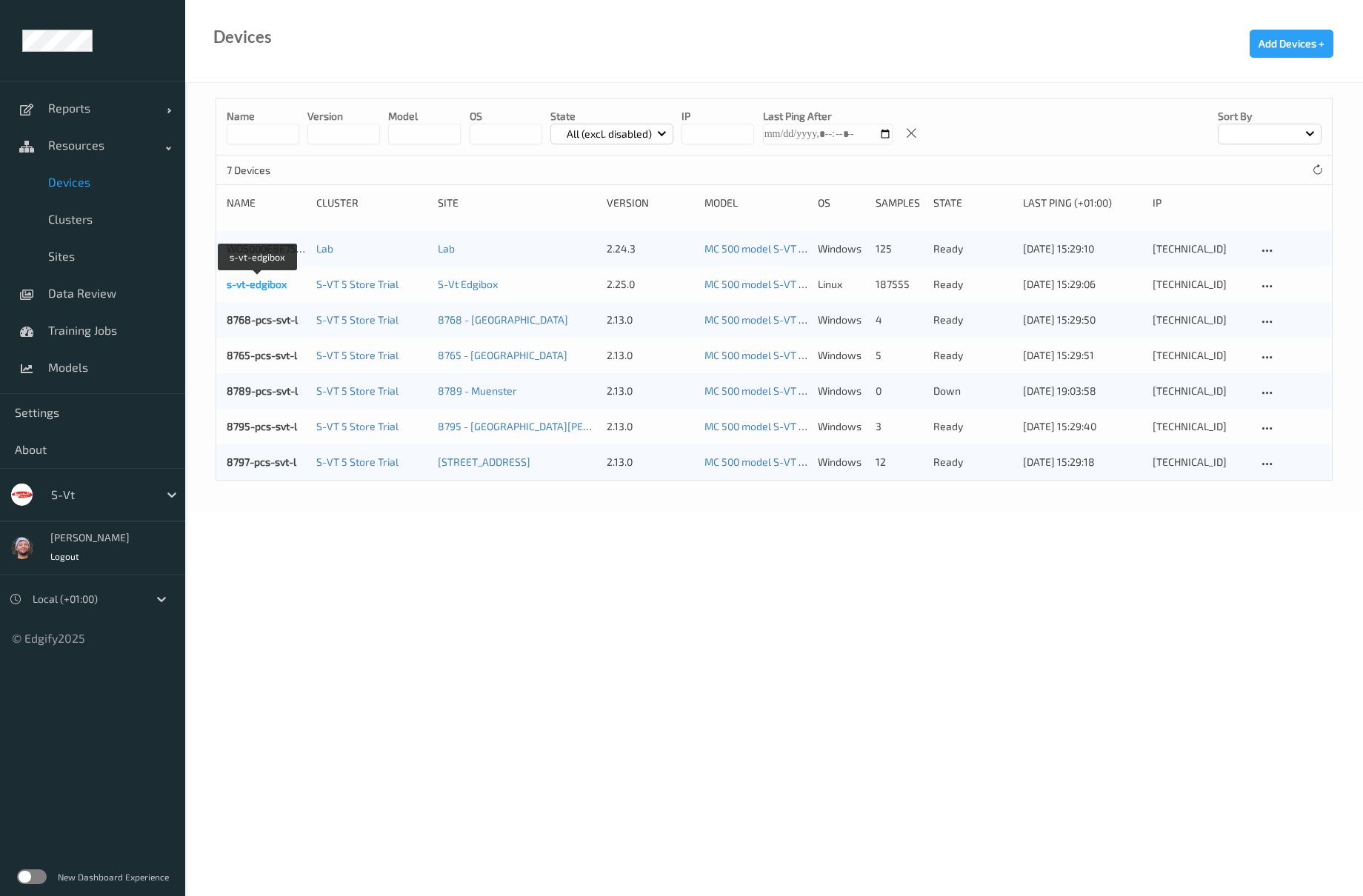
click at [240, 280] on link "s-vt-edgibox" at bounding box center [256, 284] width 60 height 12
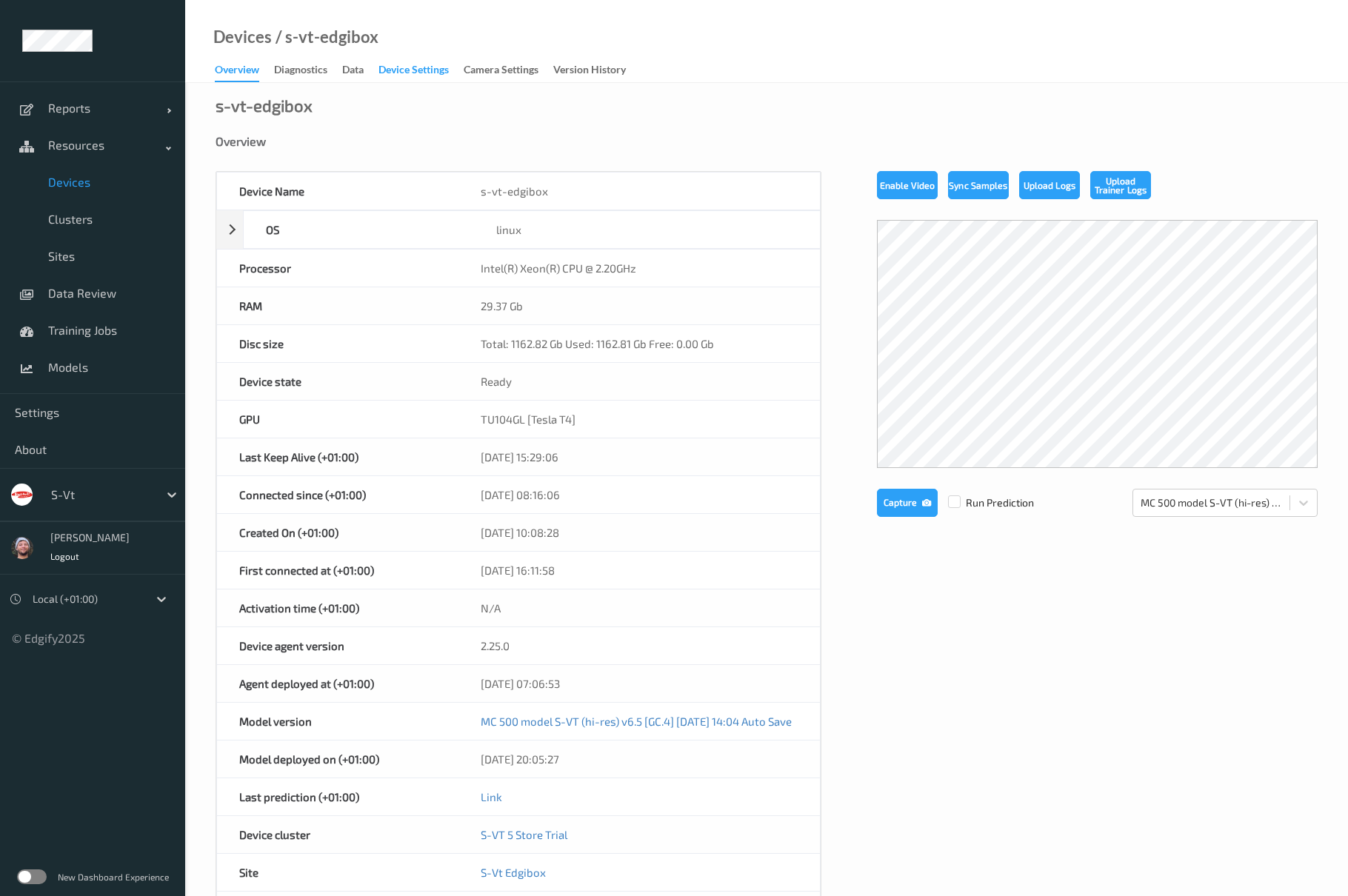
click at [408, 77] on div "Device Settings" at bounding box center [413, 71] width 70 height 19
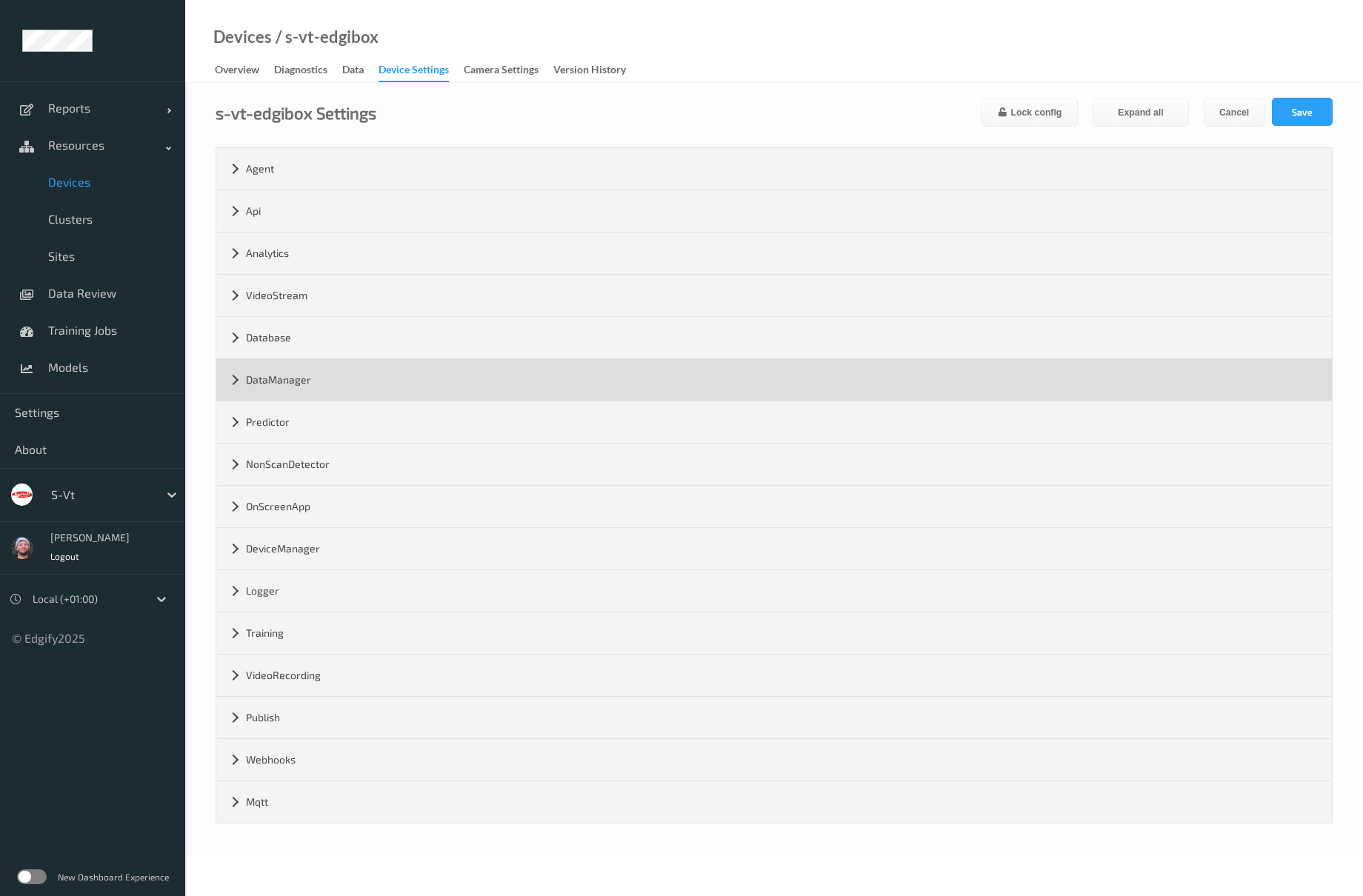
click at [256, 386] on div "DataManager" at bounding box center [774, 380] width 1116 height 42
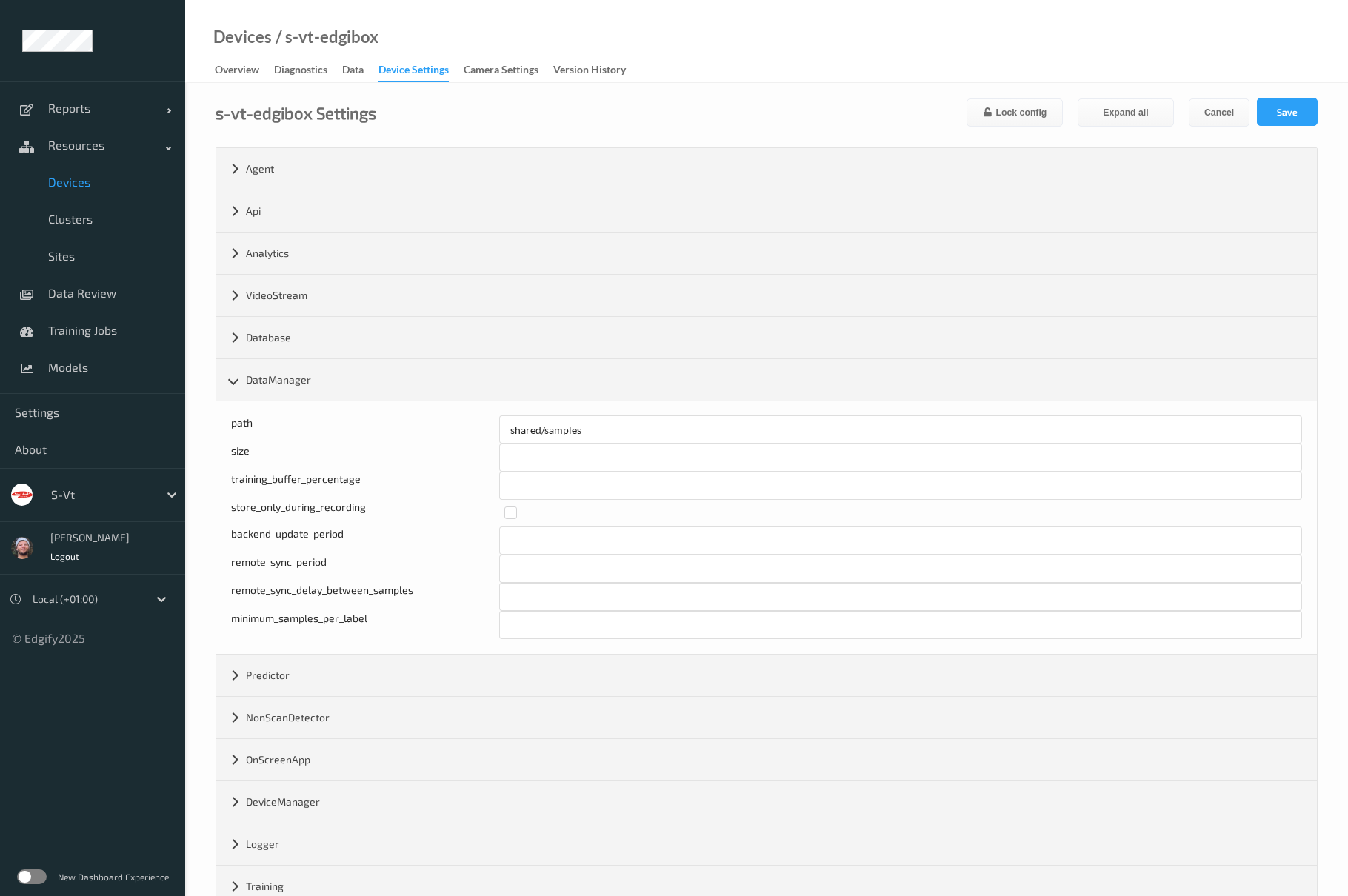
click at [69, 181] on span "Devices" at bounding box center [109, 182] width 122 height 15
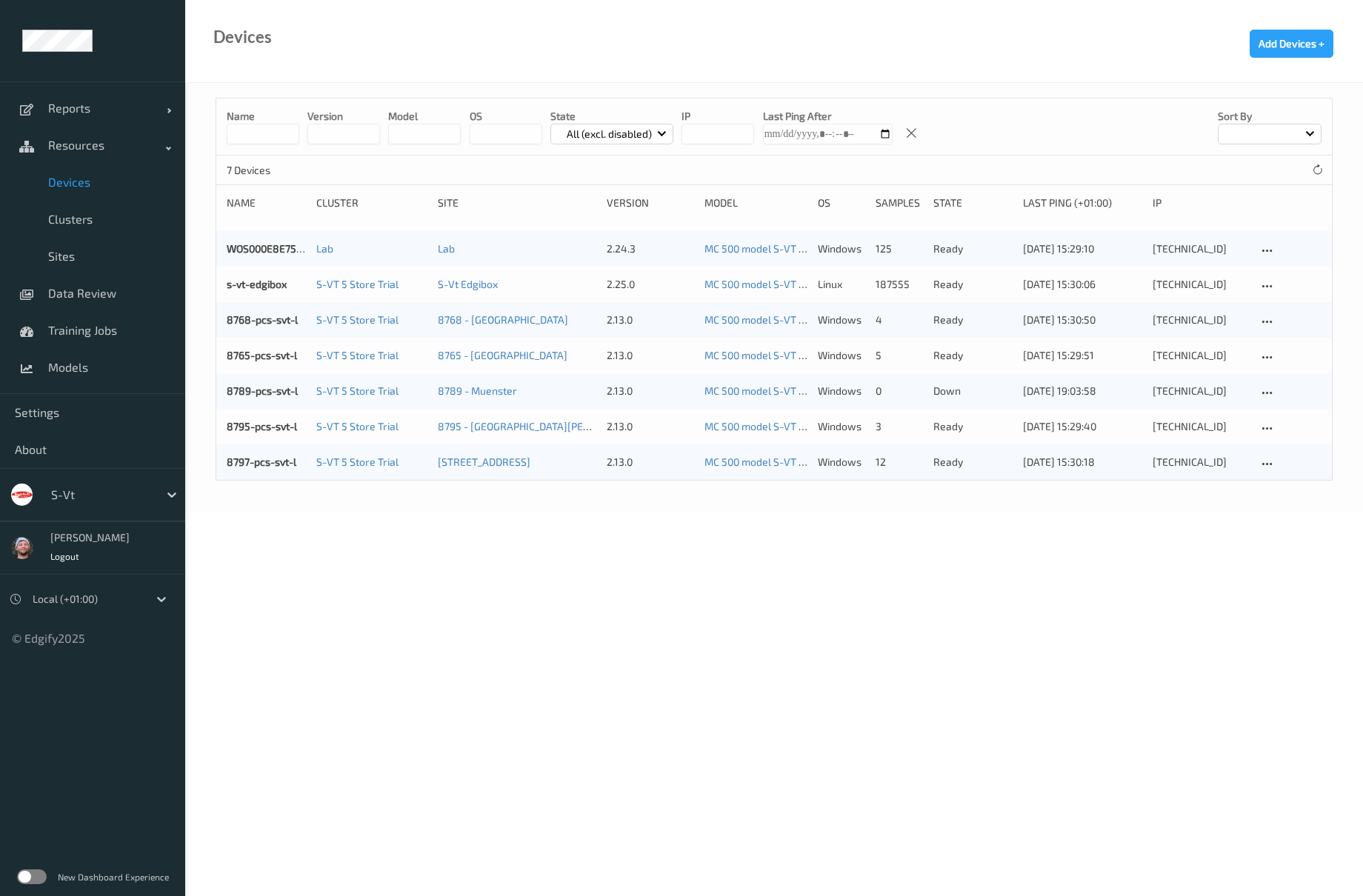
click at [907, 613] on body "Reports Default Report Customized Report Resources Devices Clusters Sites Data …" at bounding box center [681, 448] width 1363 height 896
click at [108, 492] on div at bounding box center [101, 495] width 100 height 18
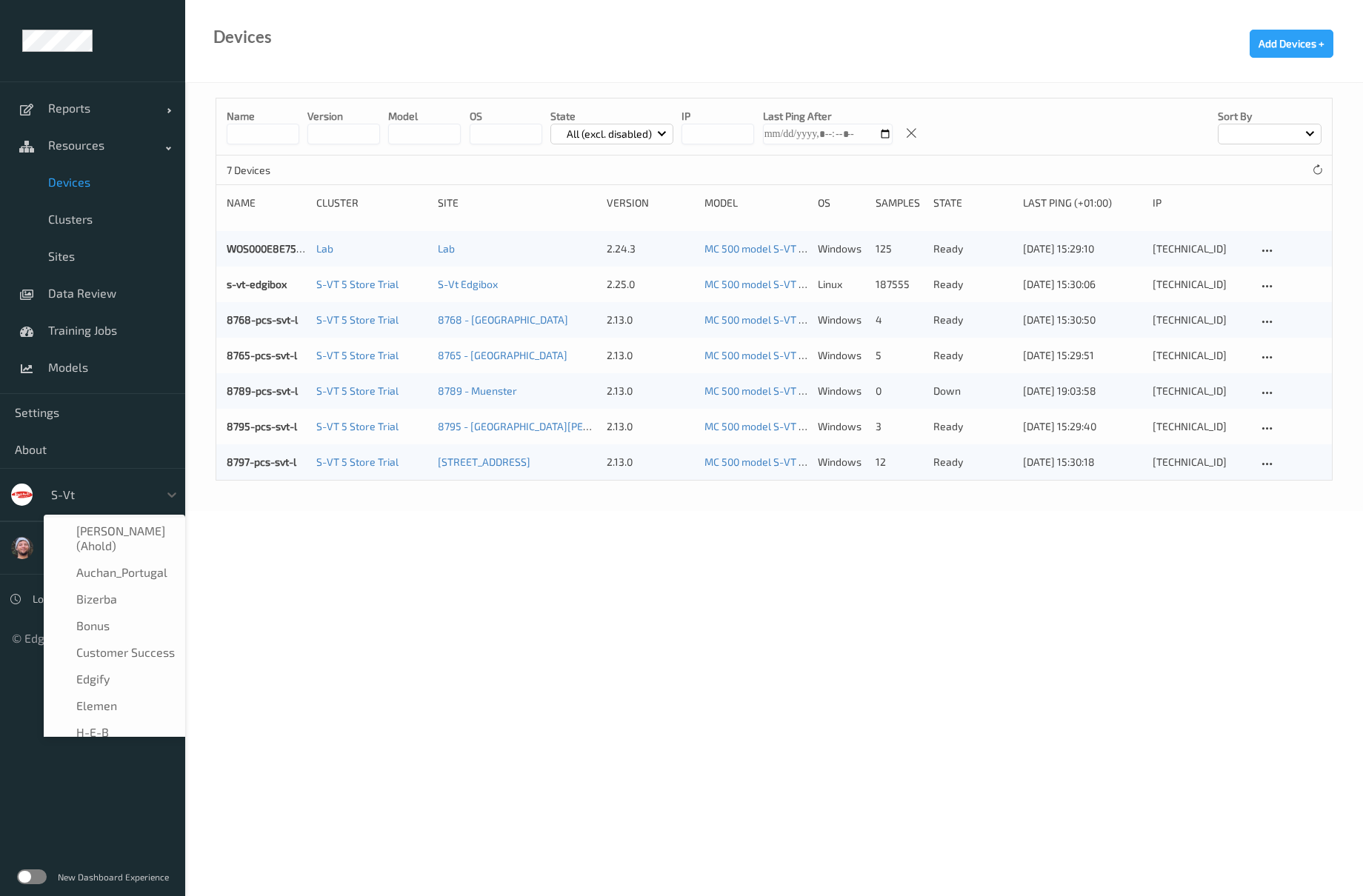
scroll to position [258, 0]
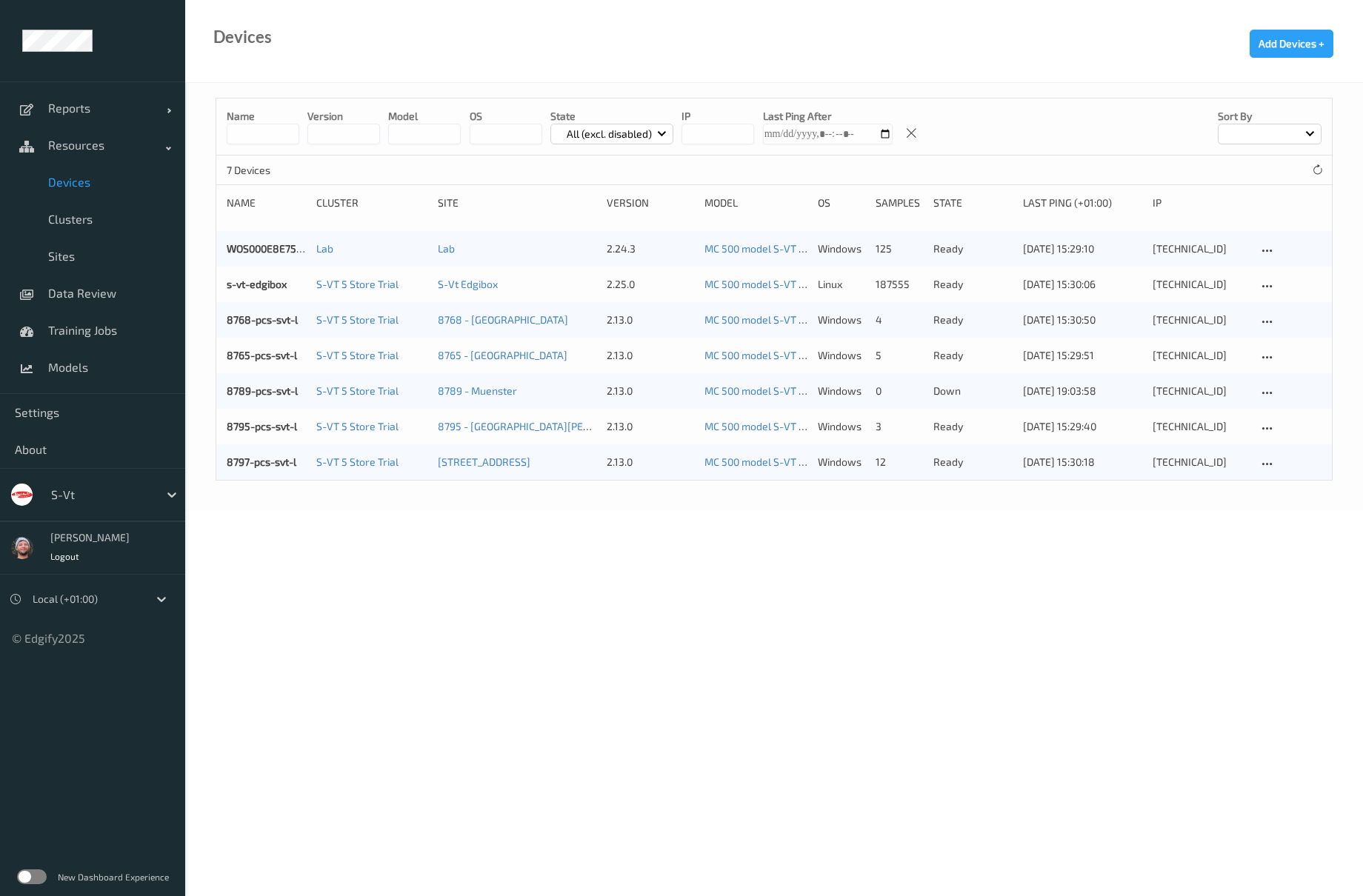
click at [304, 582] on body "Reports Default Report Customized Report Resources Devices Clusters Sites Data …" at bounding box center [681, 448] width 1363 height 896
click at [89, 508] on div "s-vt" at bounding box center [114, 495] width 142 height 28
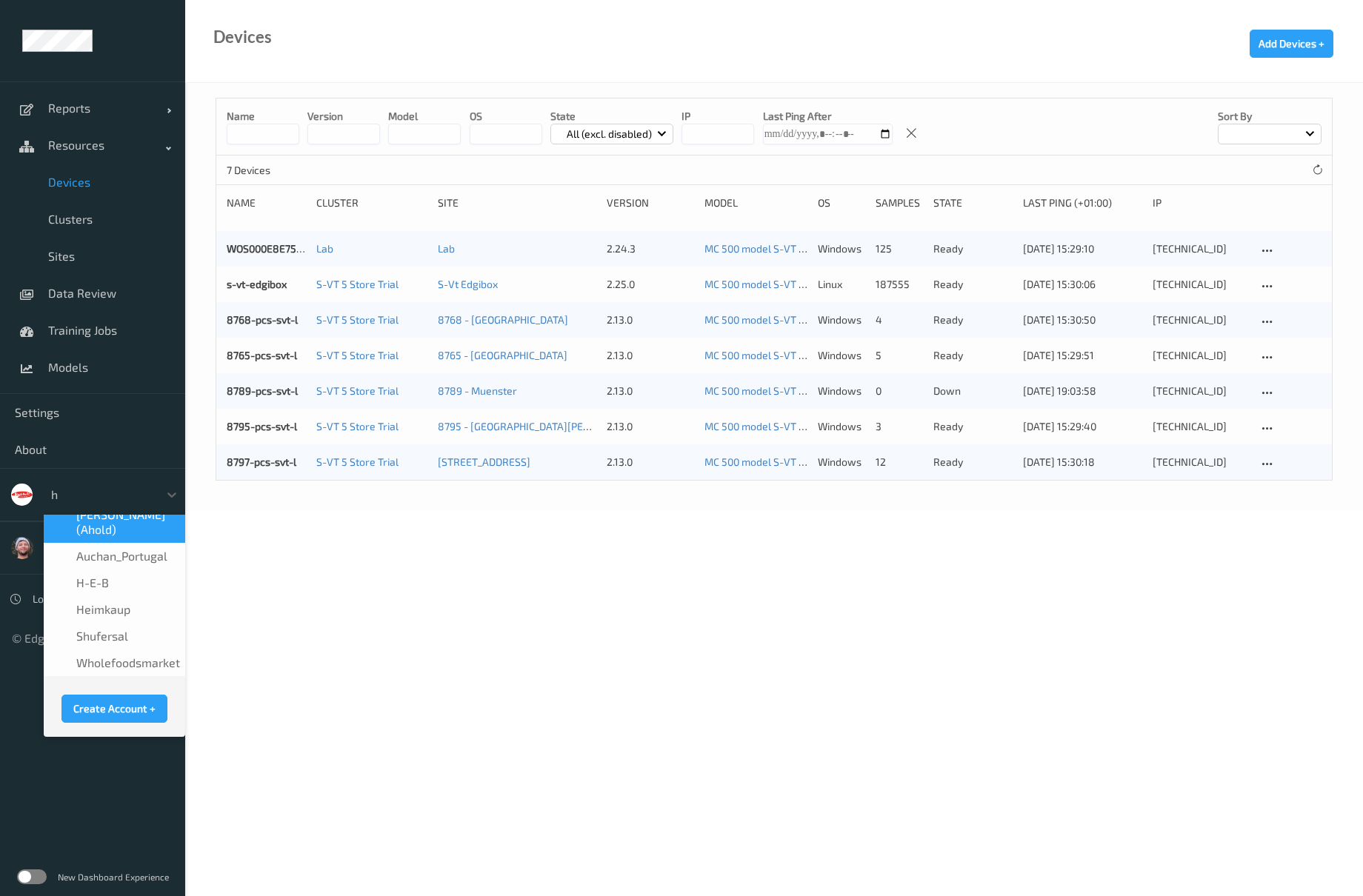
scroll to position [0, 0]
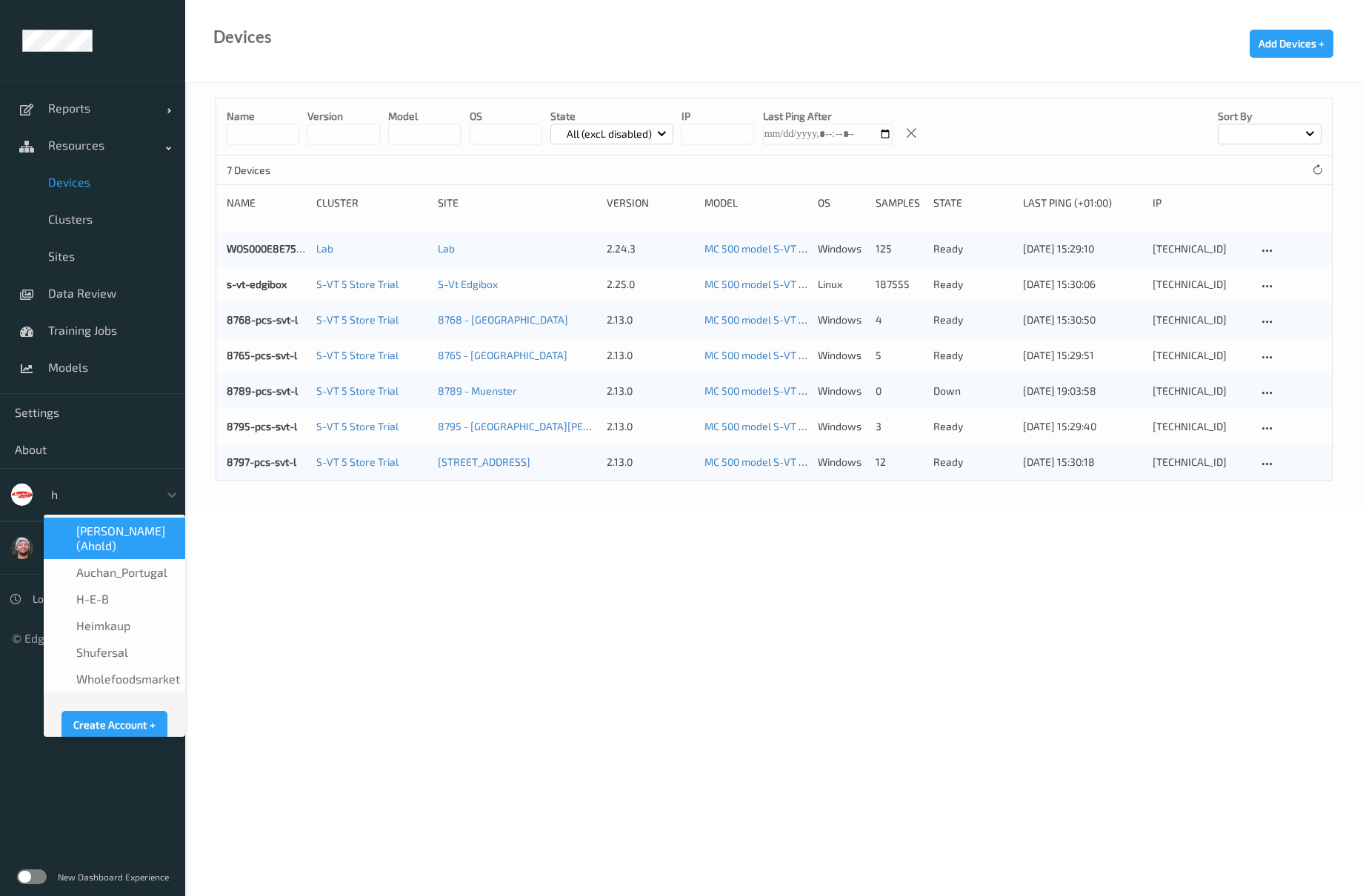
type input "h-"
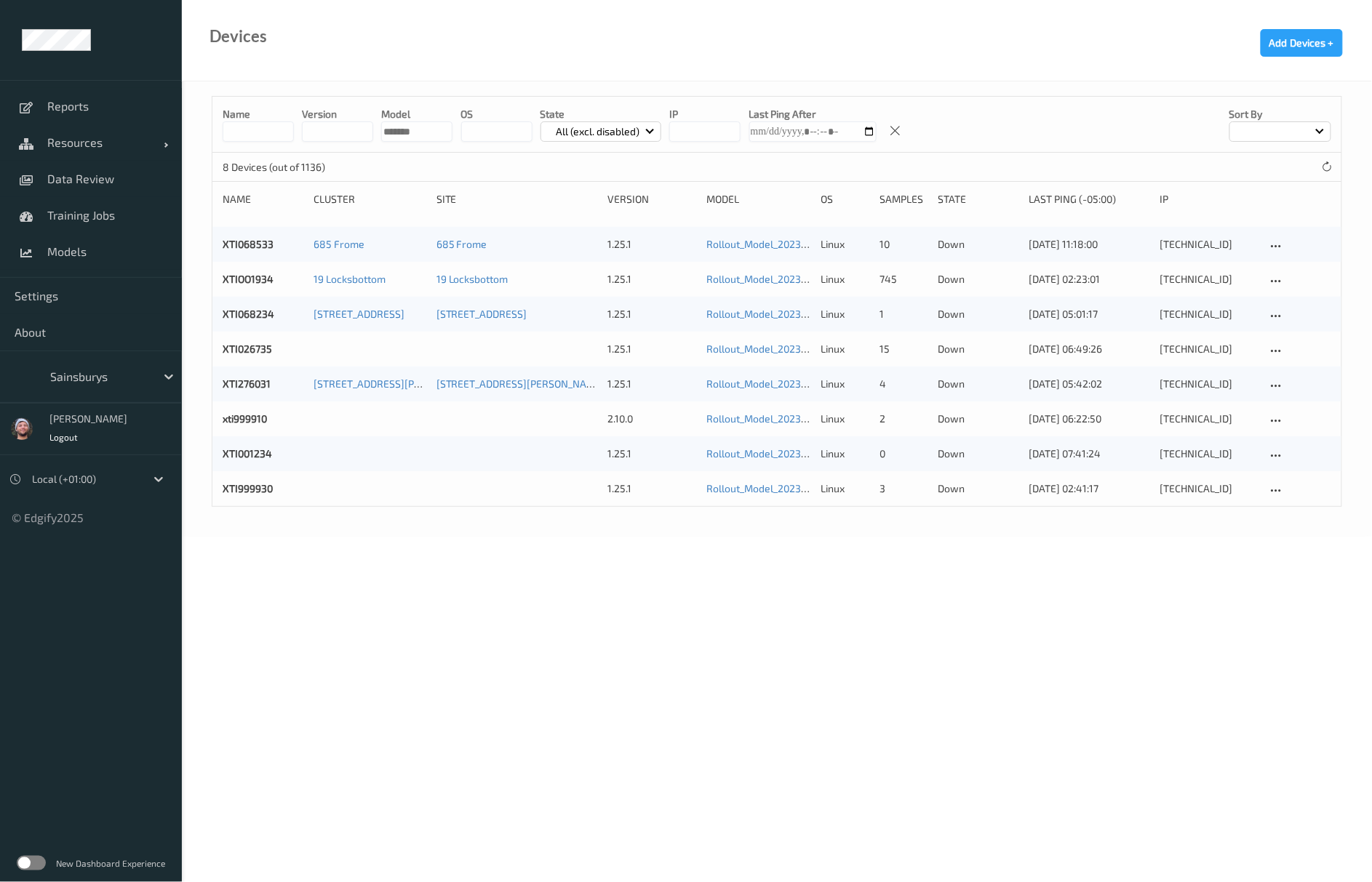
click at [99, 383] on div at bounding box center [99, 377] width 98 height 17
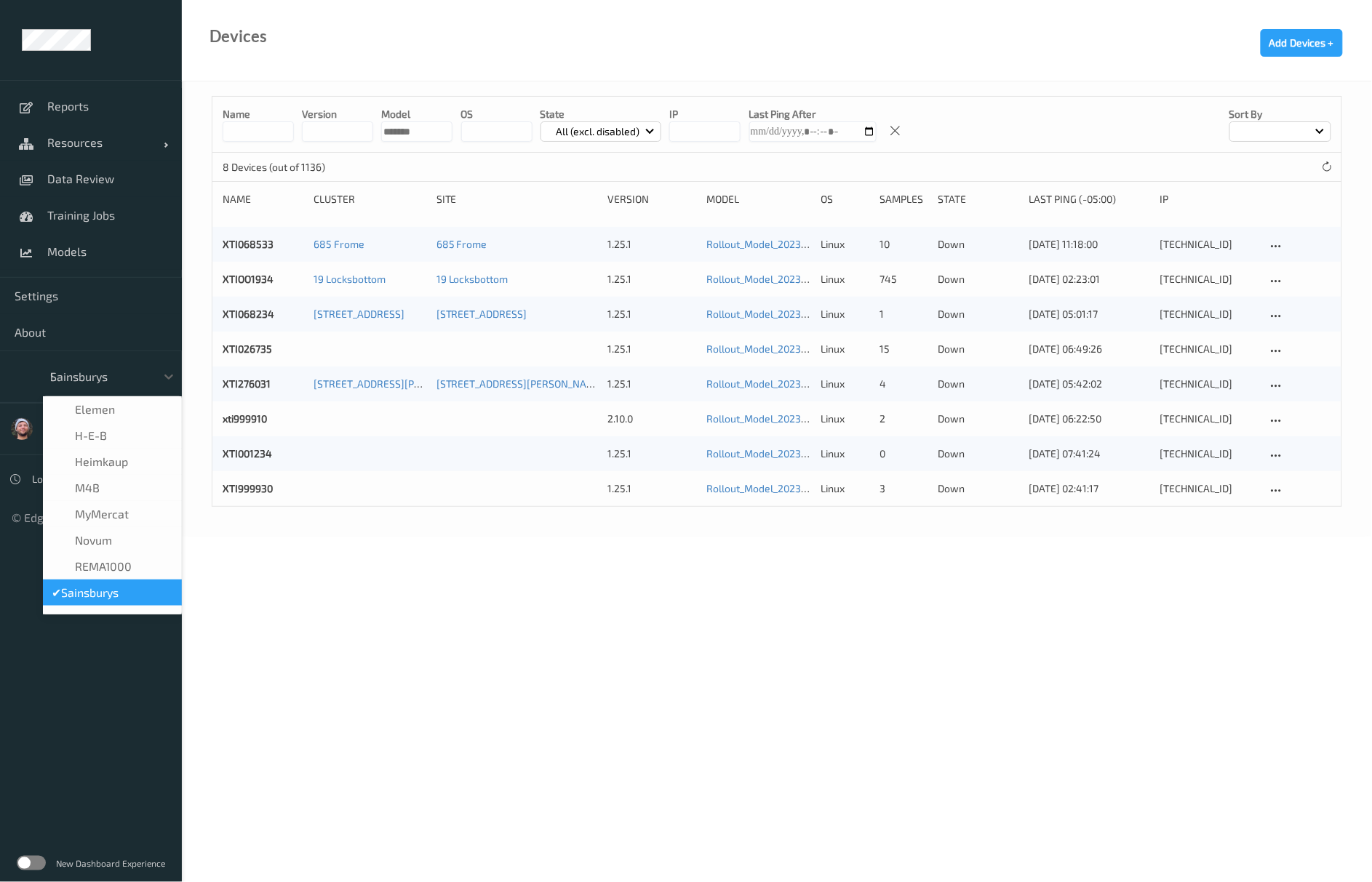
scroll to position [9, 0]
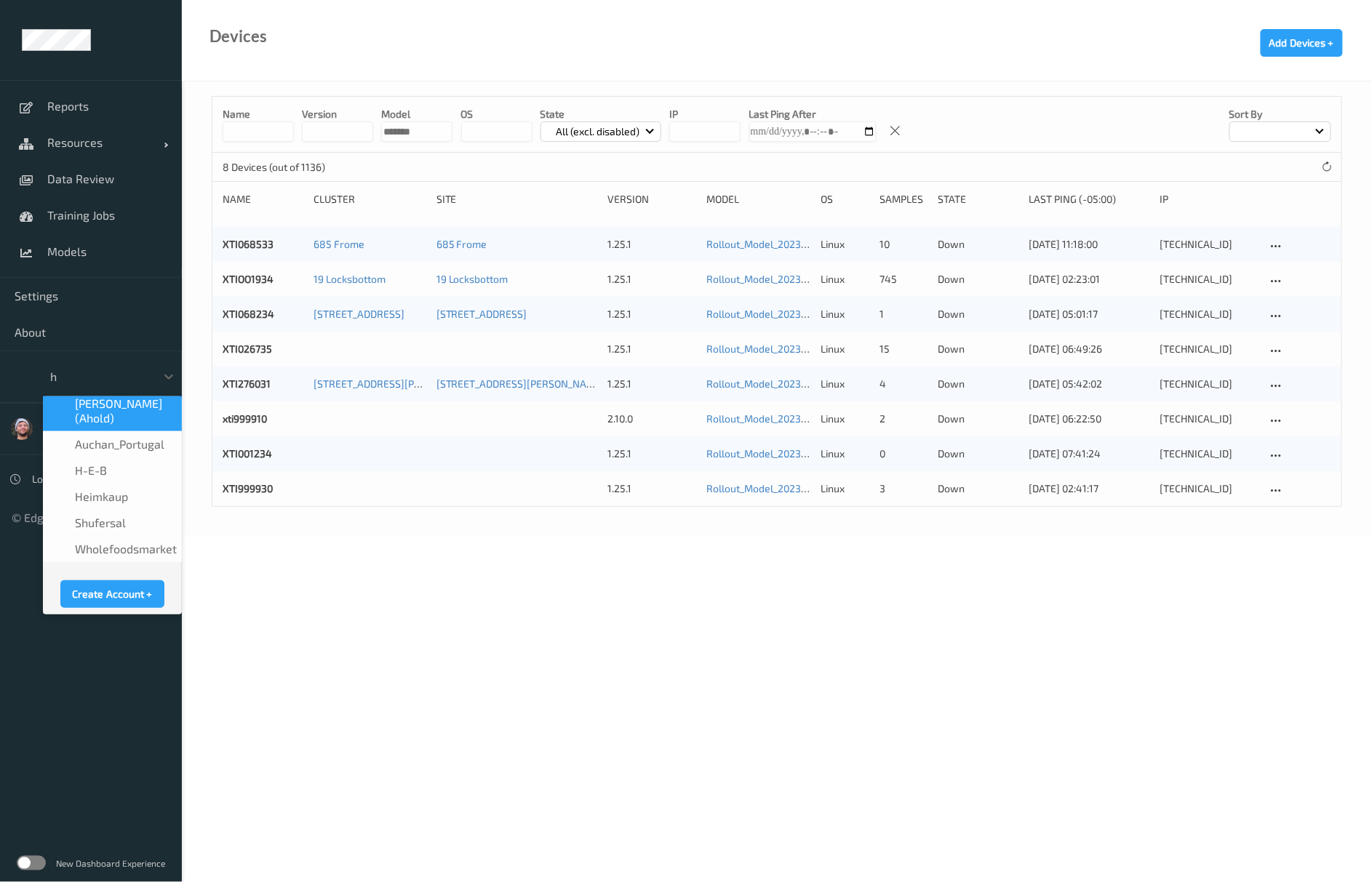
type input "h-"
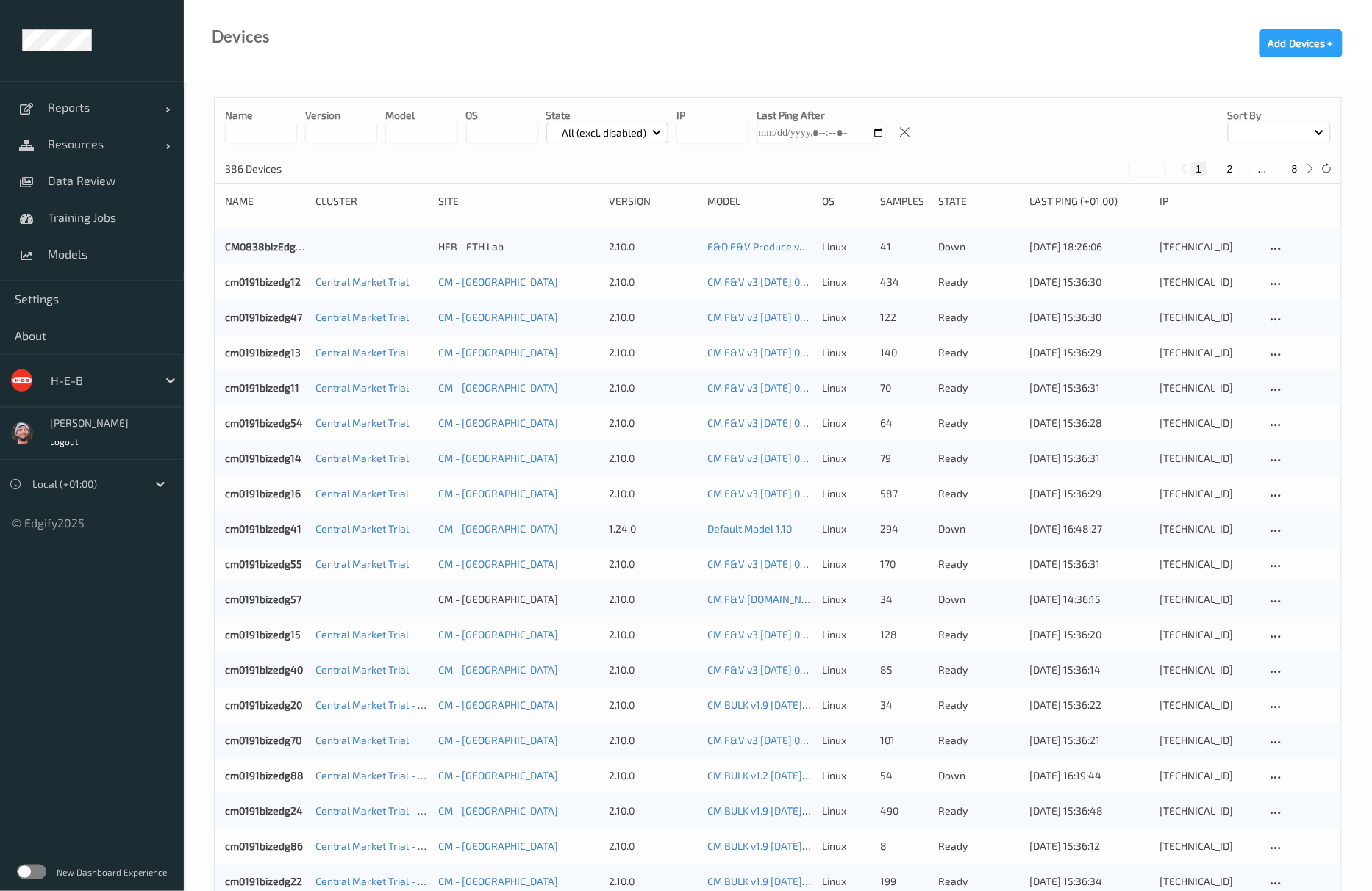
click at [1294, 164] on button "8" at bounding box center [1294, 169] width 15 height 13
type input "*"
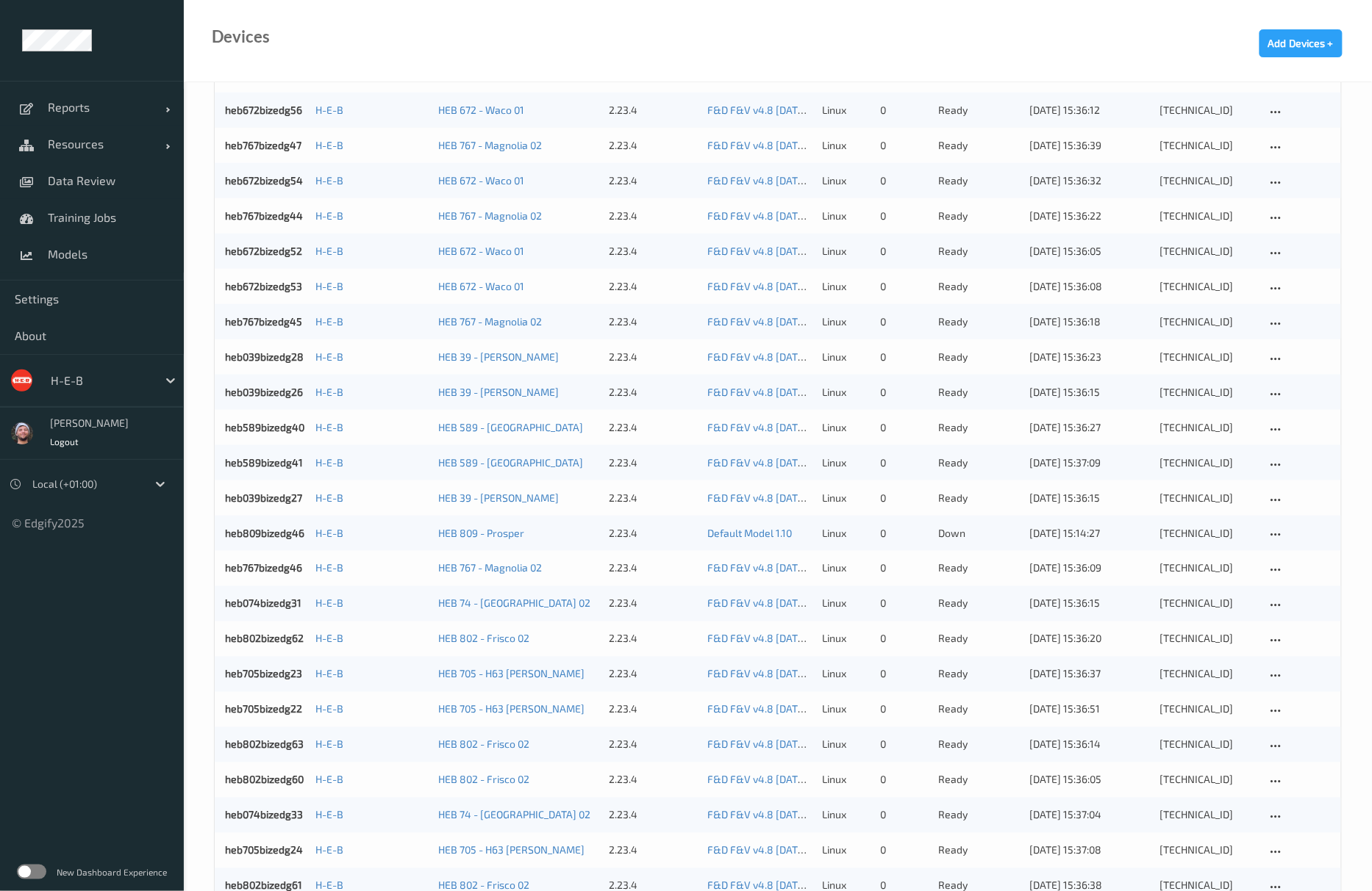
scroll to position [639, 0]
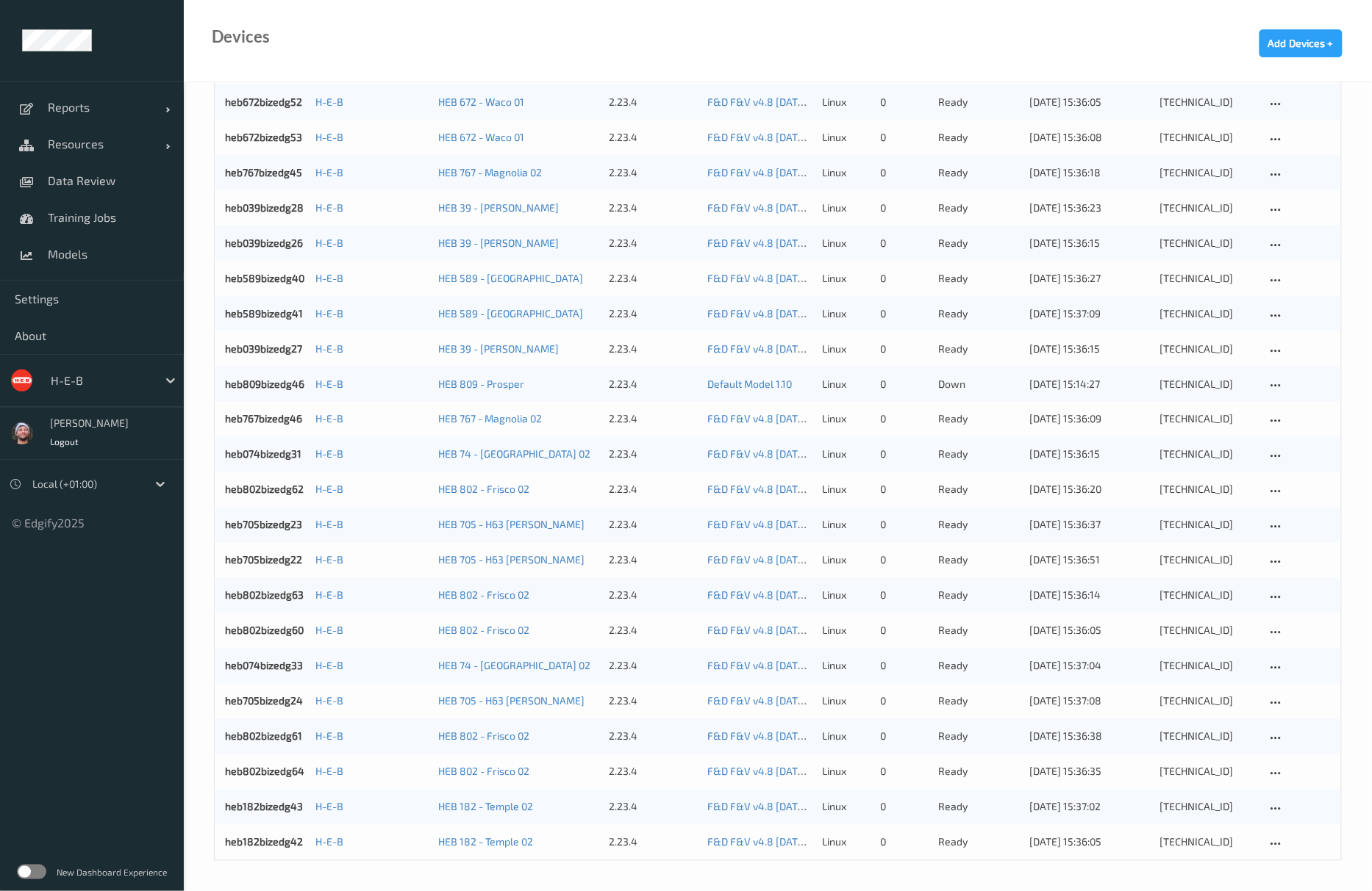
click at [497, 49] on div "Devices Add Devices +" at bounding box center [777, 41] width 1188 height 82
click at [1188, 25] on div "Devices Add Devices +" at bounding box center [777, 41] width 1188 height 82
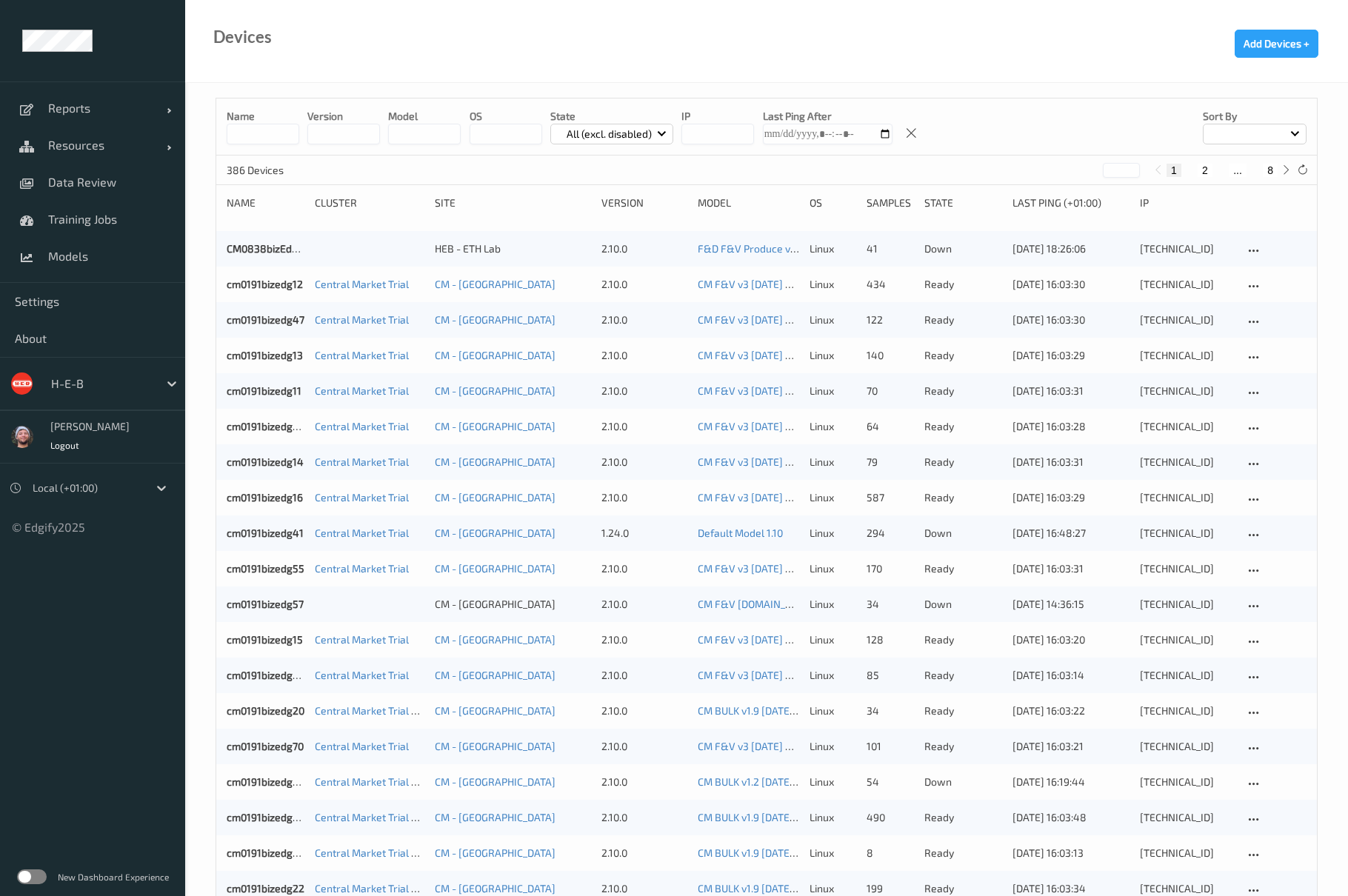
click at [1265, 172] on button "8" at bounding box center [1270, 170] width 15 height 13
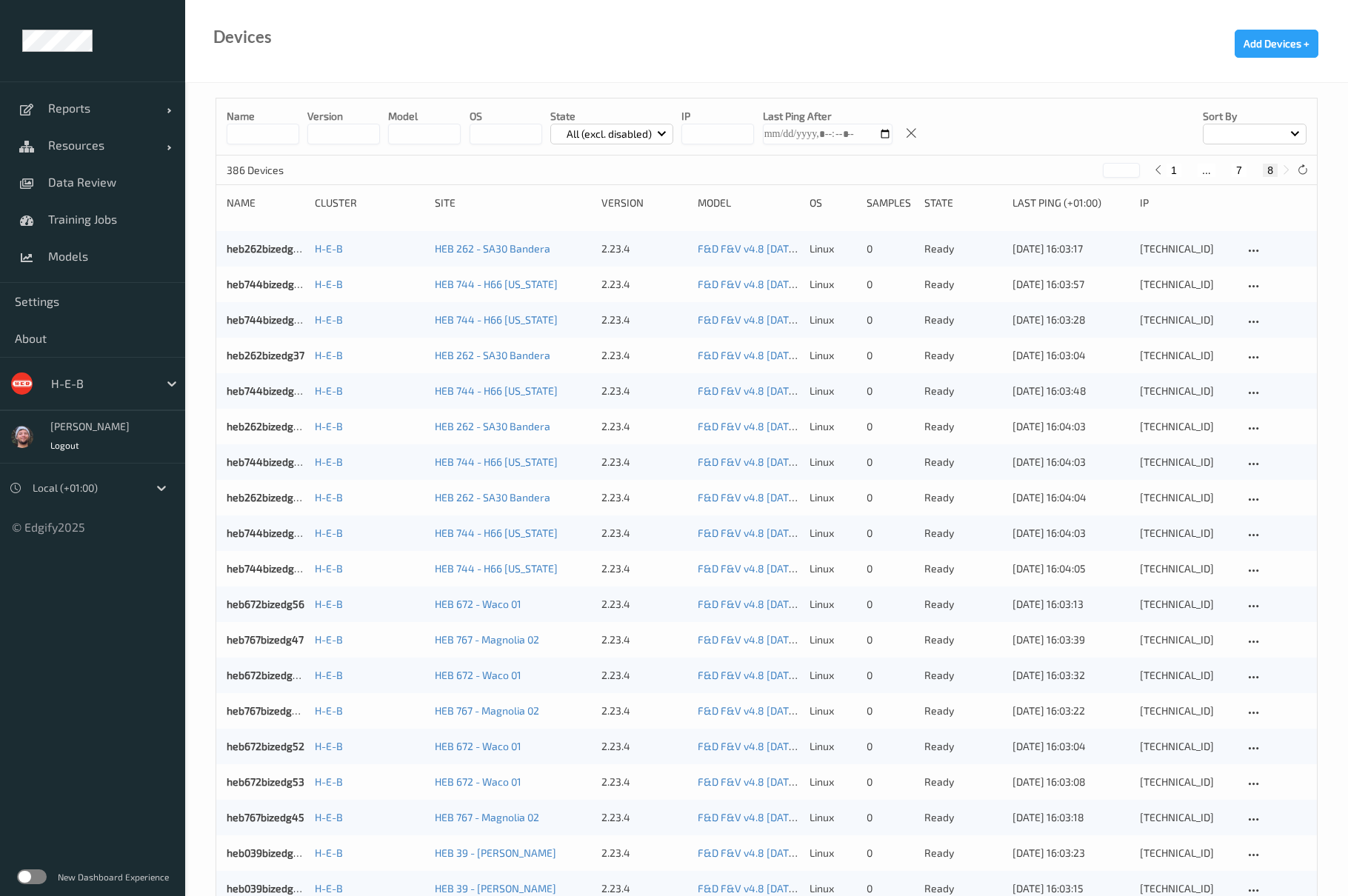
click at [1177, 178] on div "1 ... 7 8" at bounding box center [1222, 169] width 144 height 16
click at [1177, 174] on button "1" at bounding box center [1174, 170] width 15 height 13
type input "*"
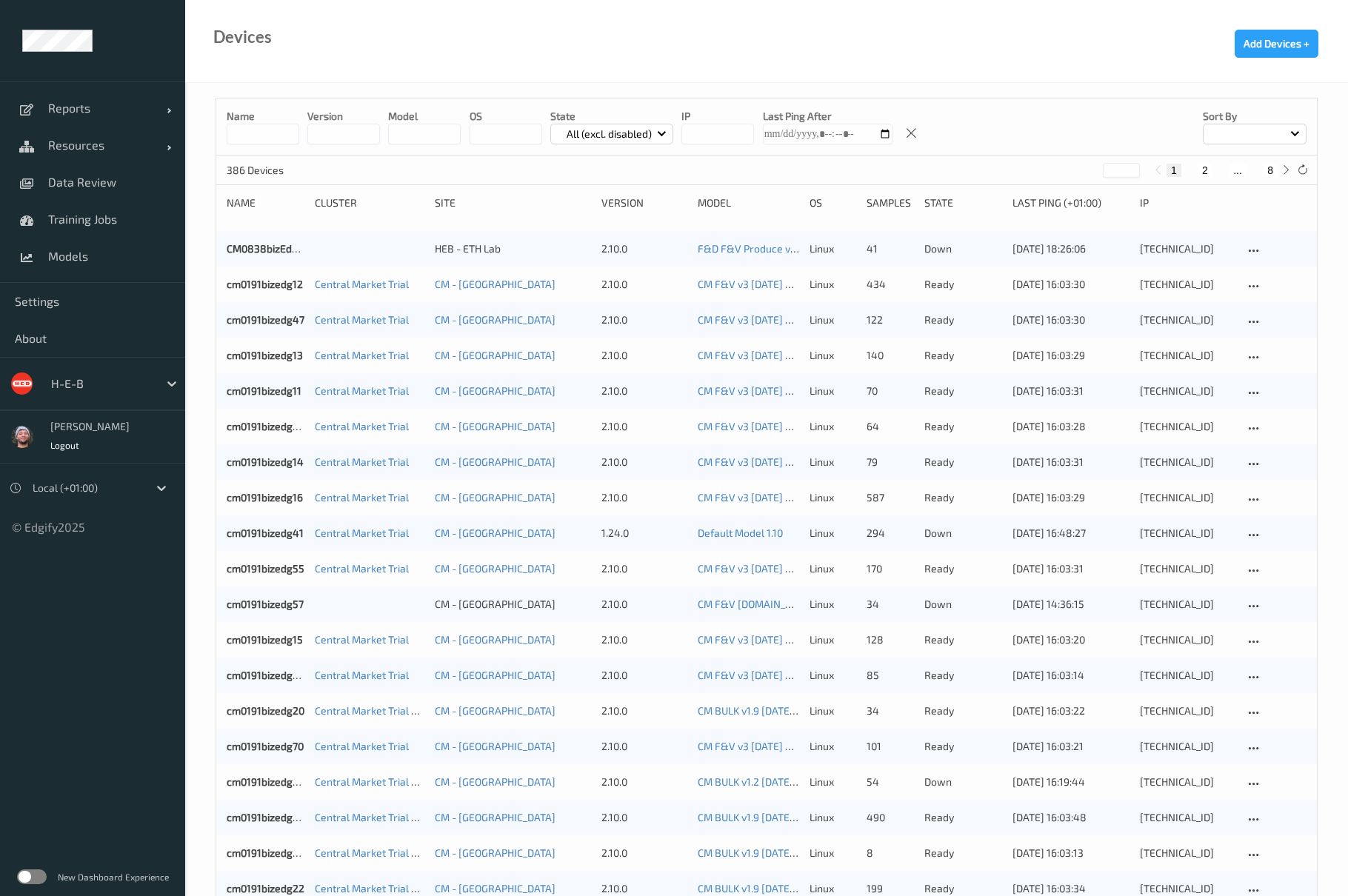
click at [345, 139] on input "string" at bounding box center [343, 133] width 73 height 20
type input "****"
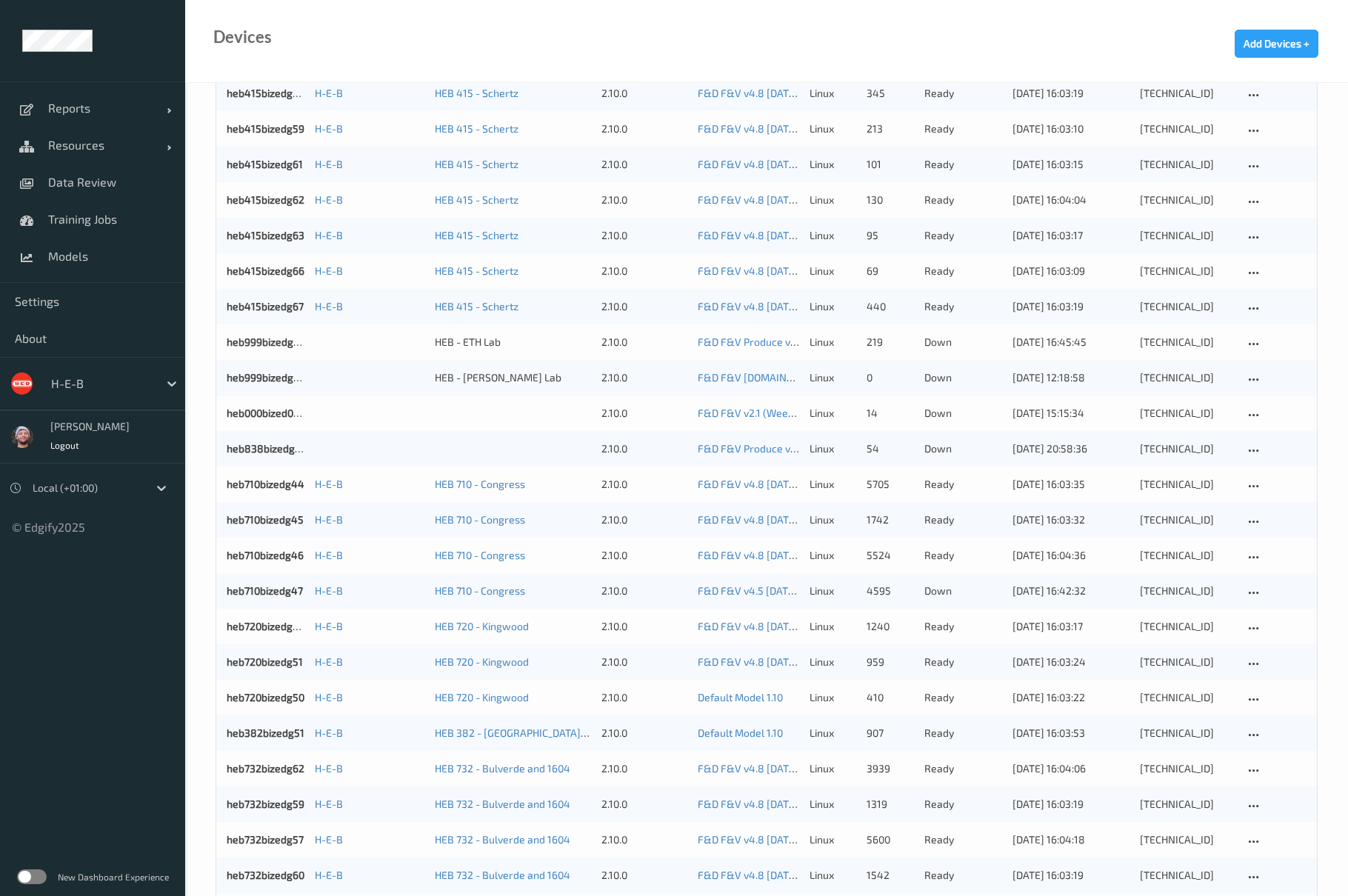
scroll to position [1144, 0]
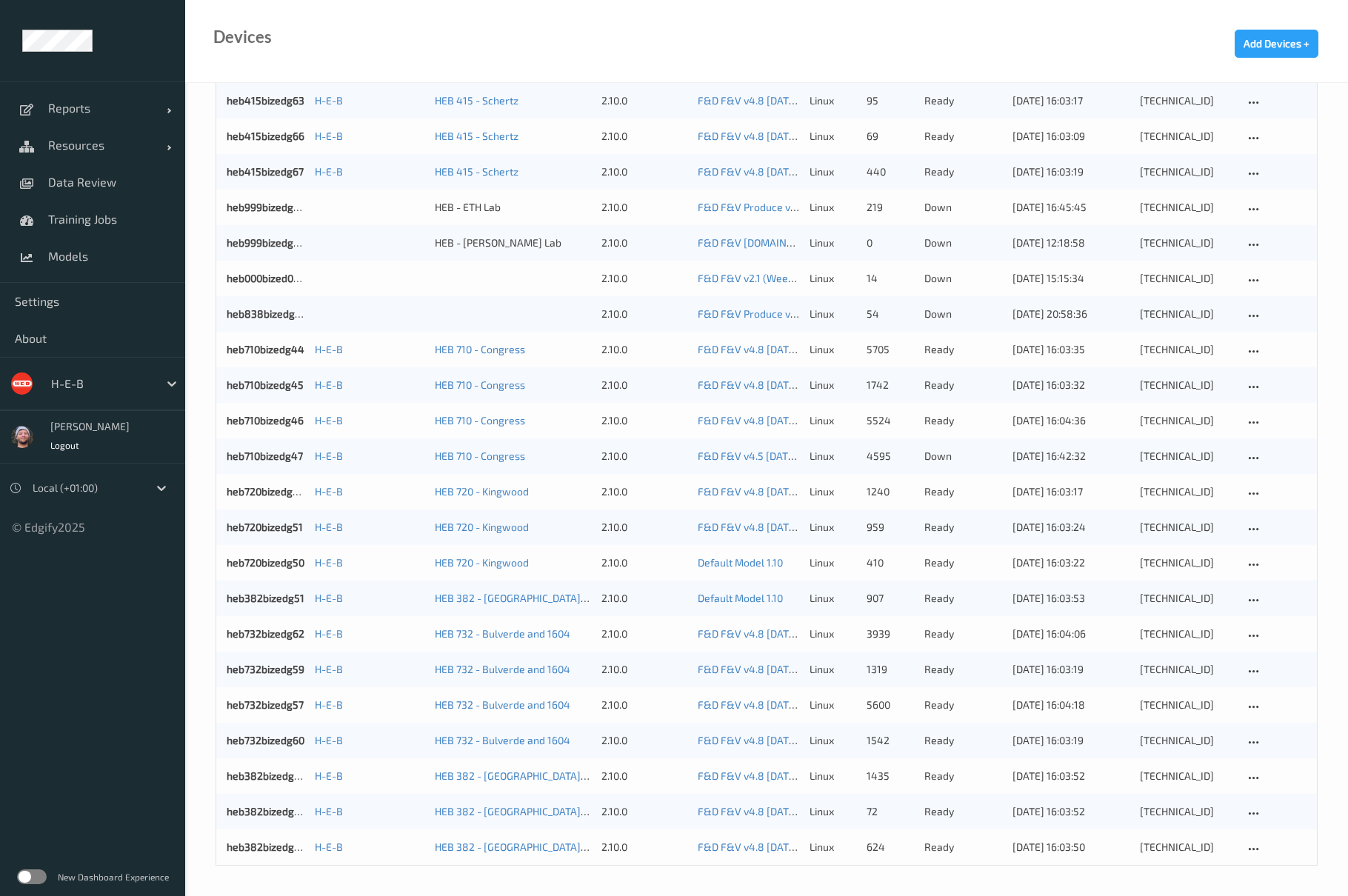
click at [29, 876] on label at bounding box center [31, 876] width 29 height 15
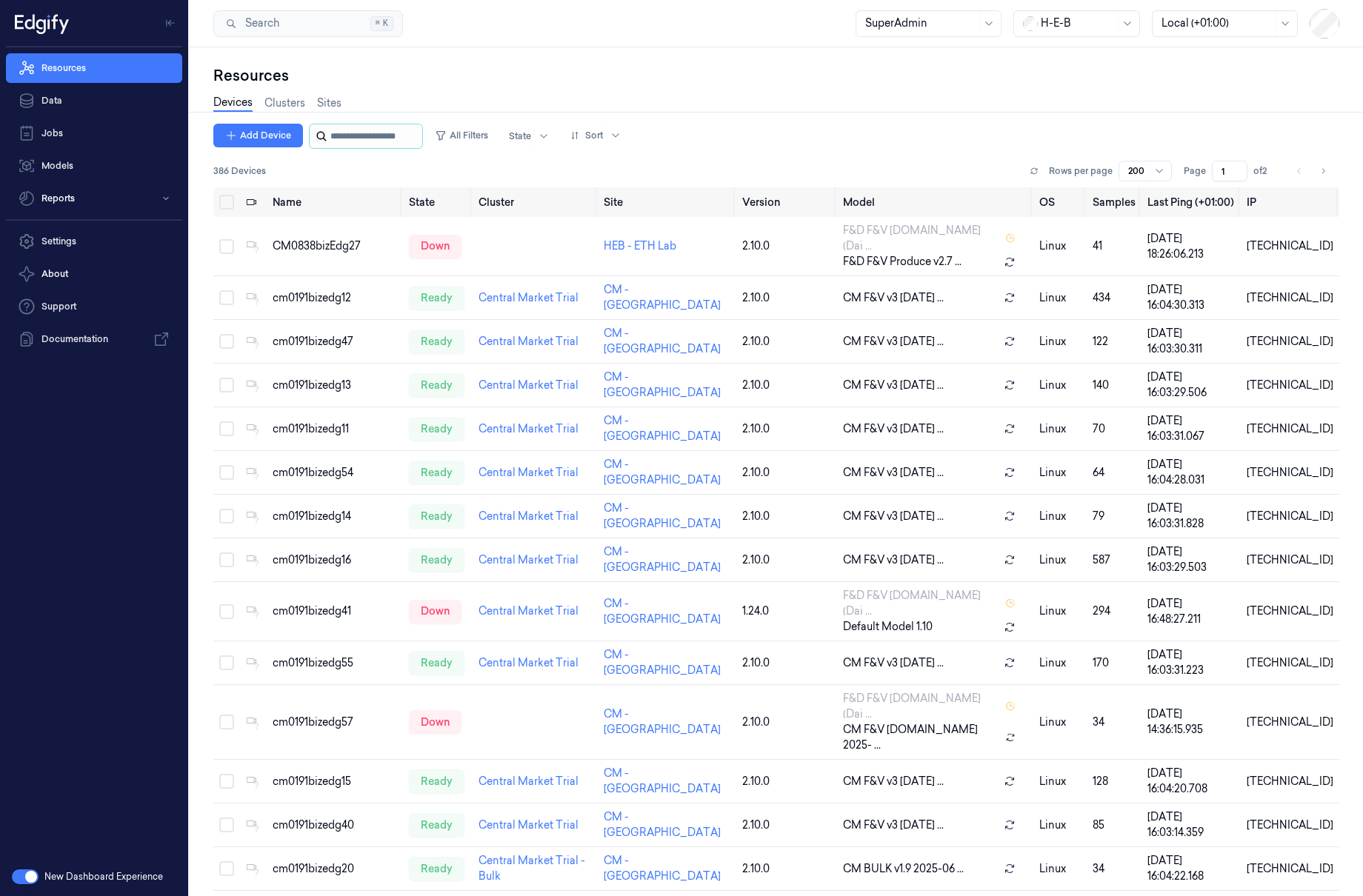
click at [373, 136] on input "string" at bounding box center [375, 136] width 89 height 24
click at [482, 125] on button "All Filters" at bounding box center [461, 135] width 65 height 24
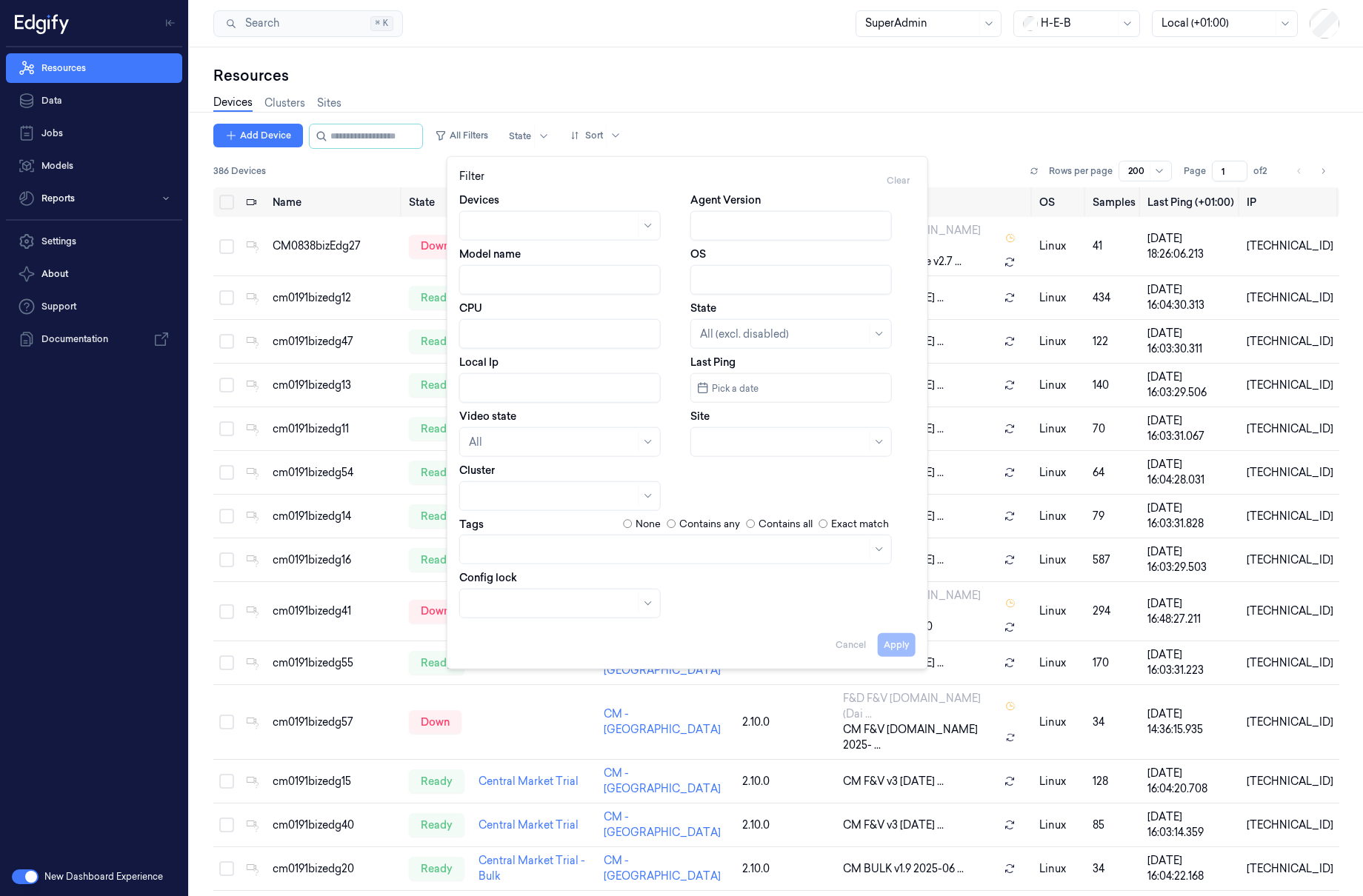
click at [750, 222] on input "Agent Version" at bounding box center [791, 225] width 201 height 29
click at [895, 644] on button "Apply" at bounding box center [896, 644] width 37 height 24
type input "2.10"
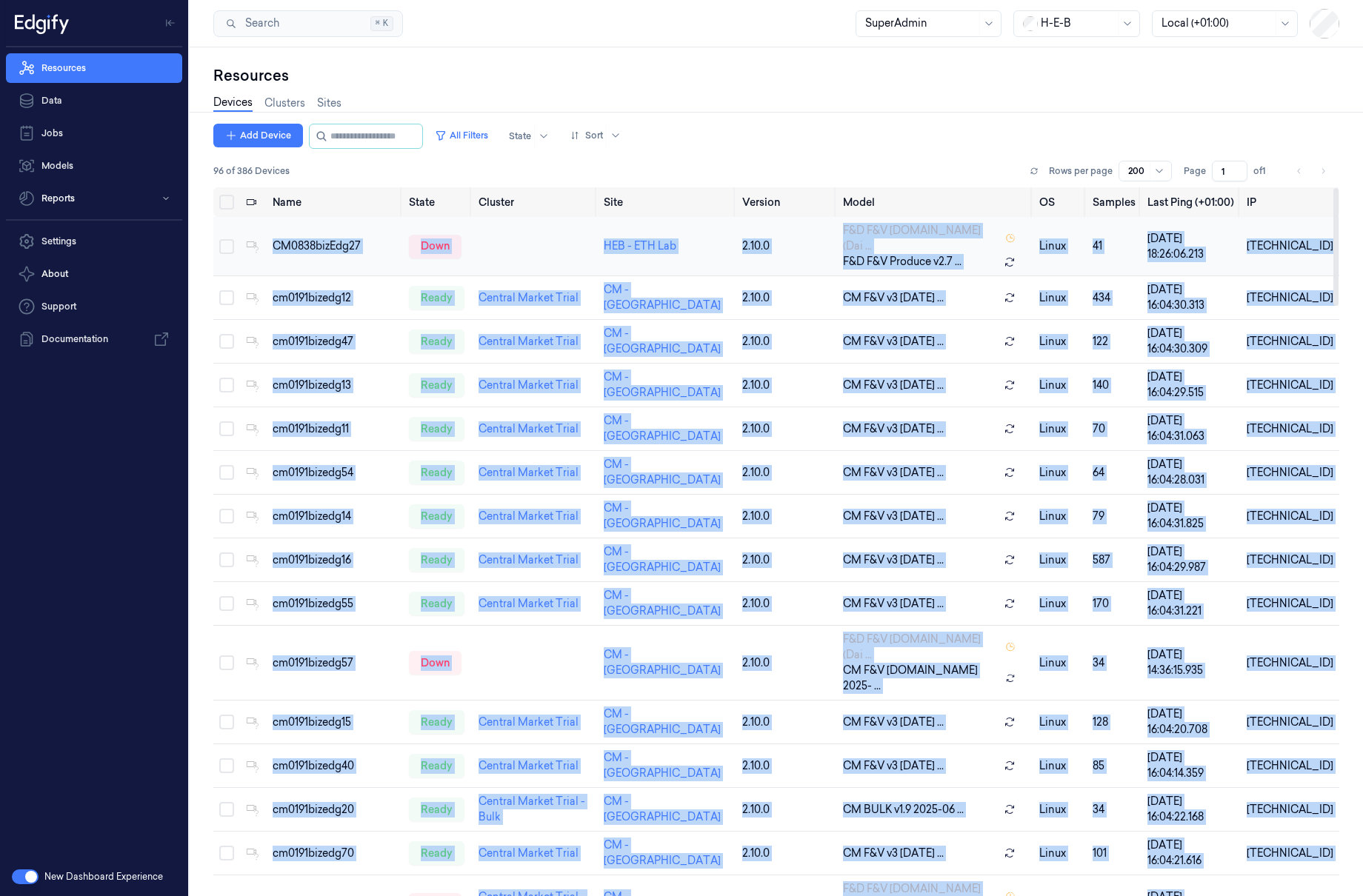
drag, startPoint x: 1326, startPoint y: 867, endPoint x: 267, endPoint y: 231, distance: 1235.3
copy tbody "CM0838bizEdg27 down HEB - ETH Lab 2.10.0 F&D F&V v4.5.ST (Dai ... F&D F&V Produ…"
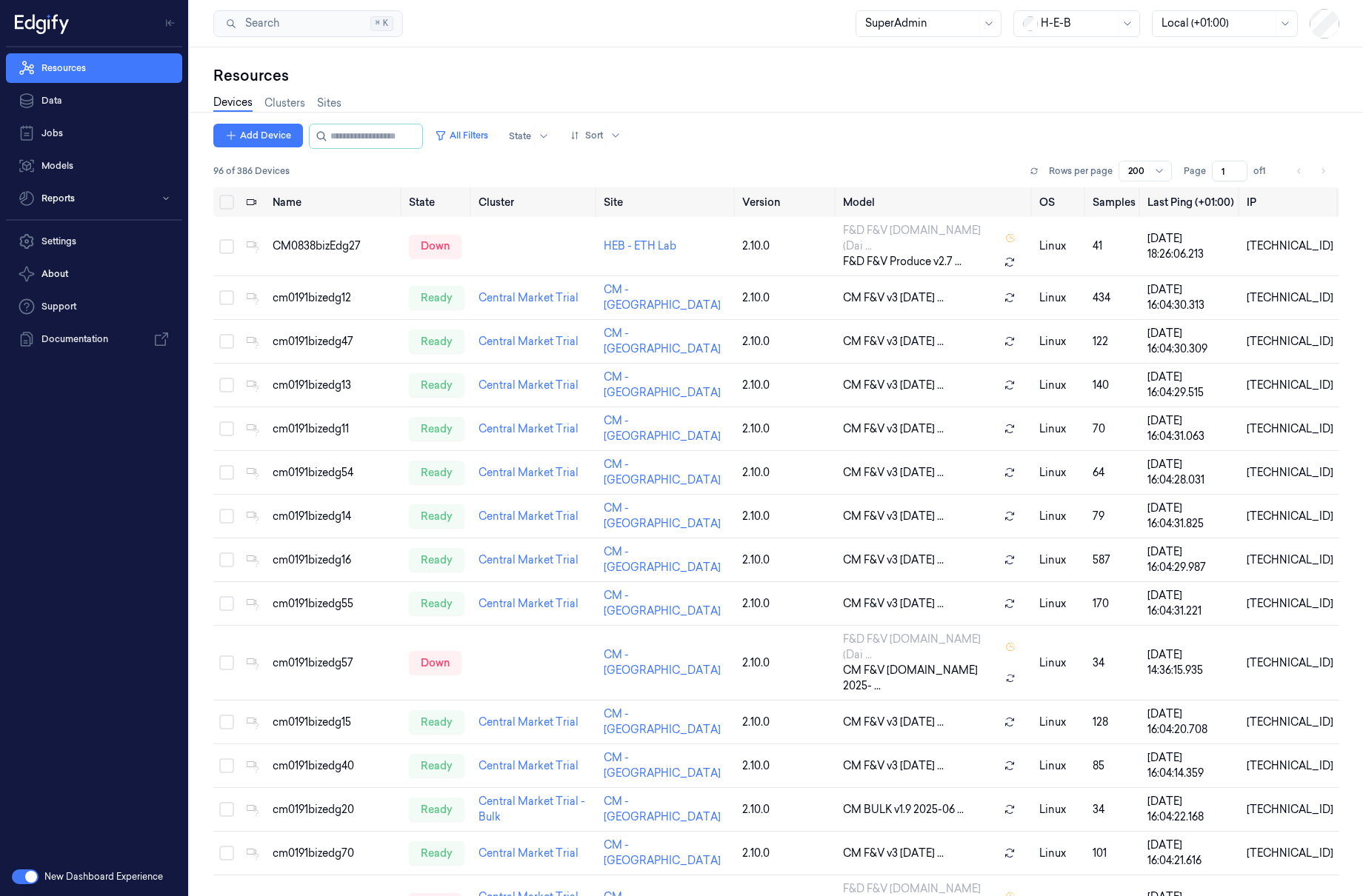
click at [727, 45] on div "Search Search... ⌘ K SuperAdmin H-E-B Local (+01:00)" at bounding box center [776, 23] width 1173 height 47
click at [34, 871] on button "button" at bounding box center [25, 876] width 27 height 15
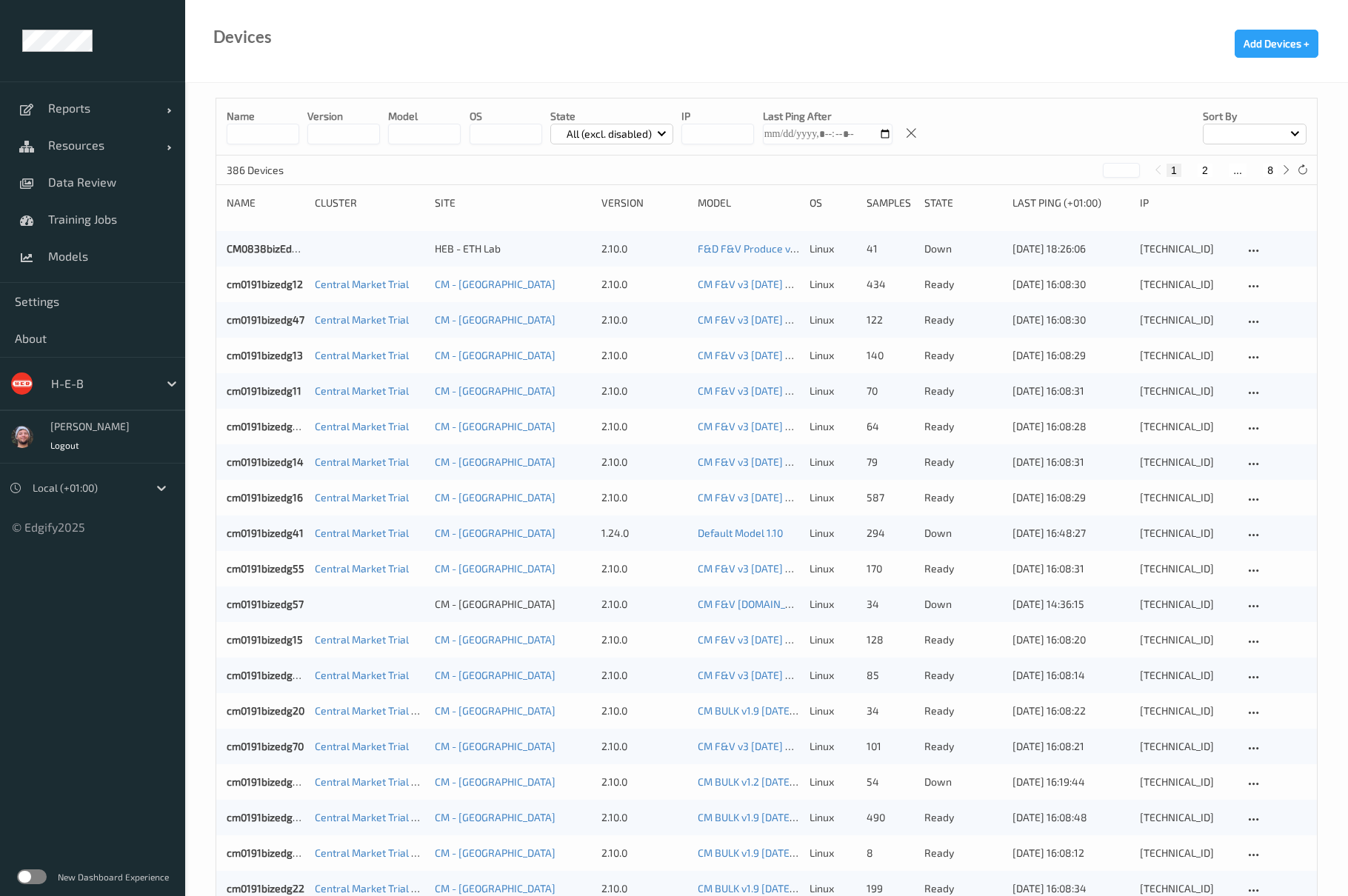
click at [108, 379] on div at bounding box center [101, 383] width 100 height 18
click at [93, 225] on span "Training Jobs" at bounding box center [109, 219] width 122 height 15
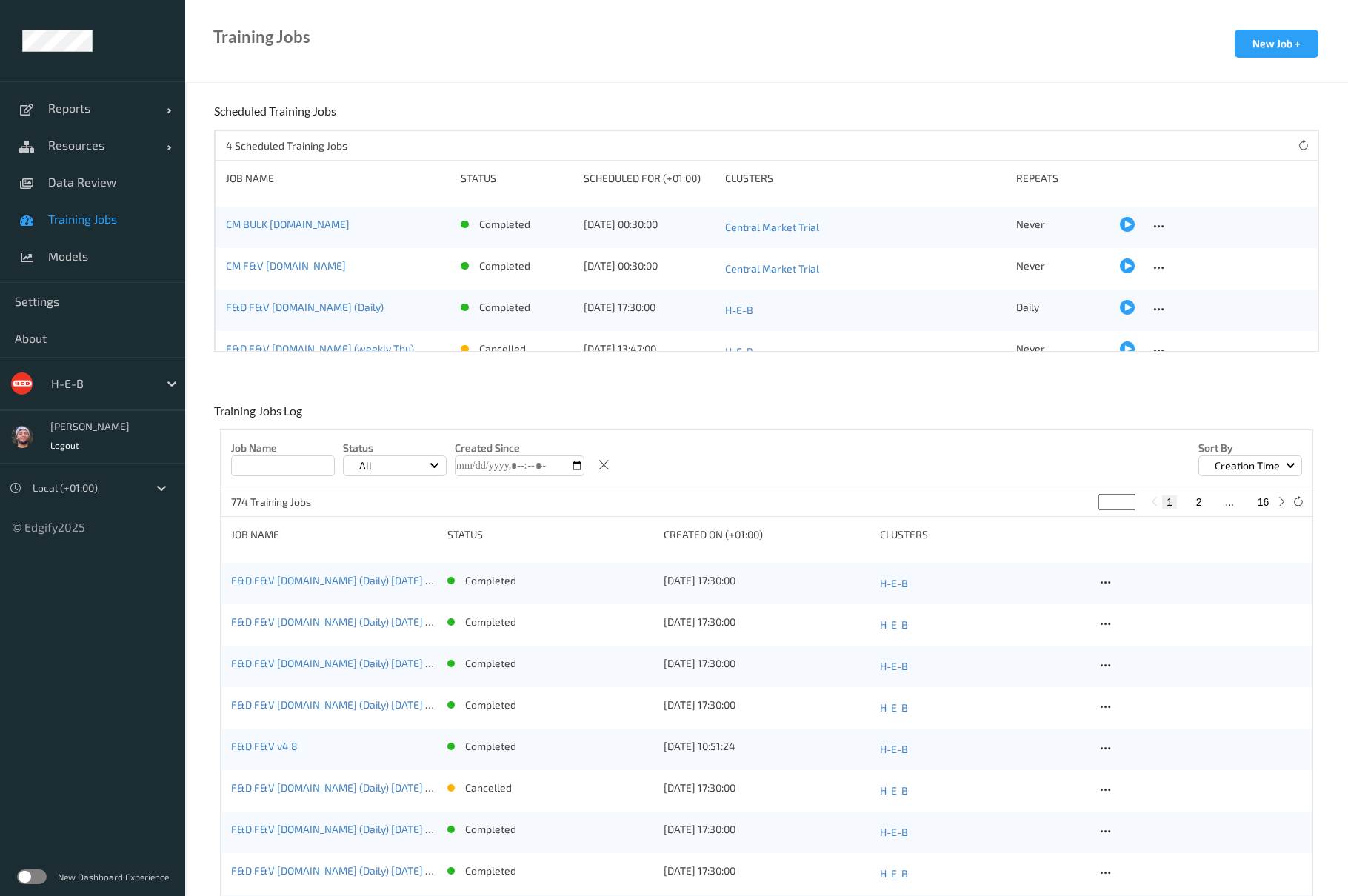
scroll to position [395, 0]
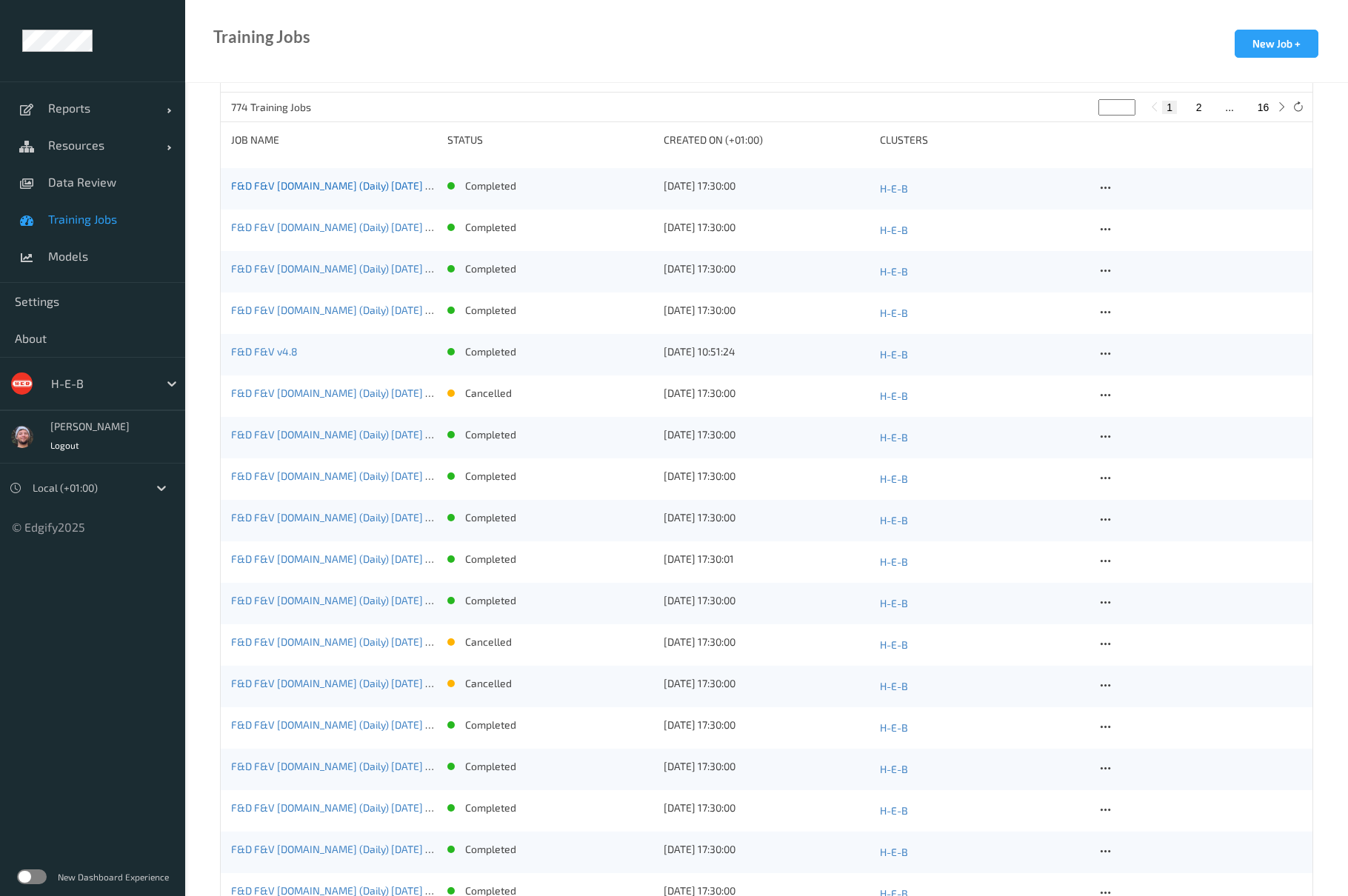
click at [300, 185] on link "F&D F&V [DOMAIN_NAME] (Daily) [DATE] 16:30" at bounding box center [340, 185] width 218 height 12
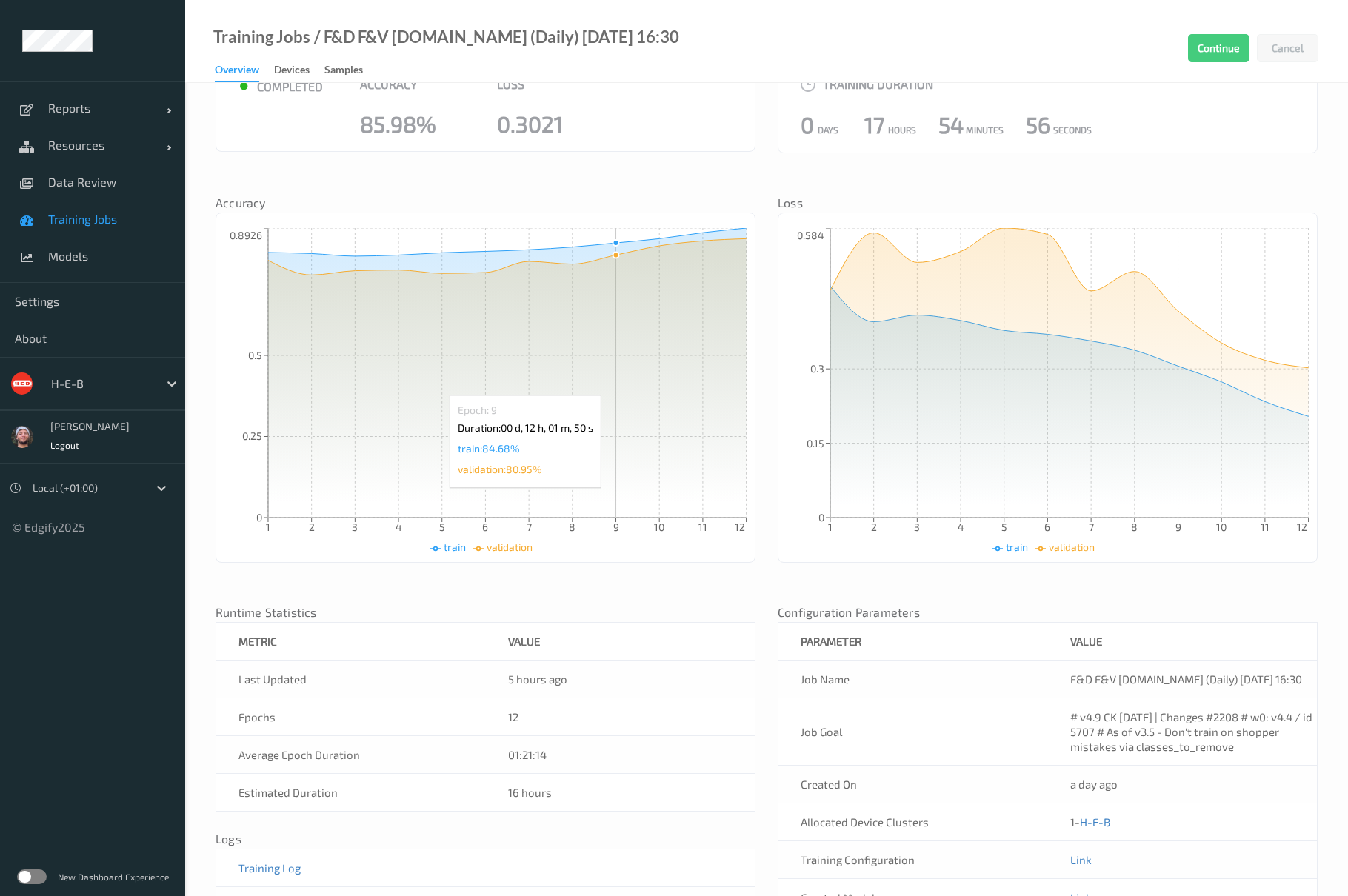
scroll to position [170, 0]
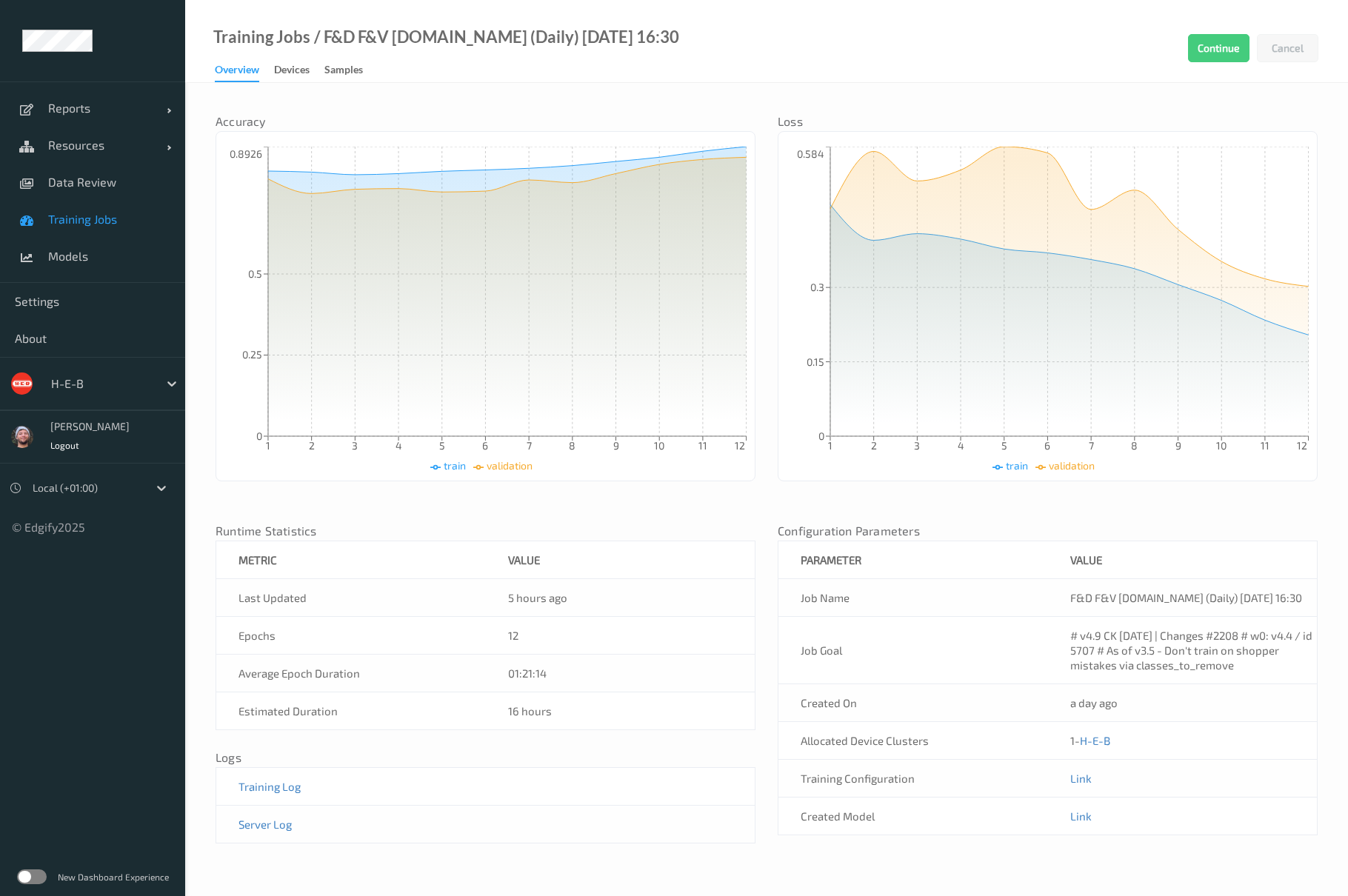
click at [101, 220] on span "Training Jobs" at bounding box center [109, 219] width 122 height 15
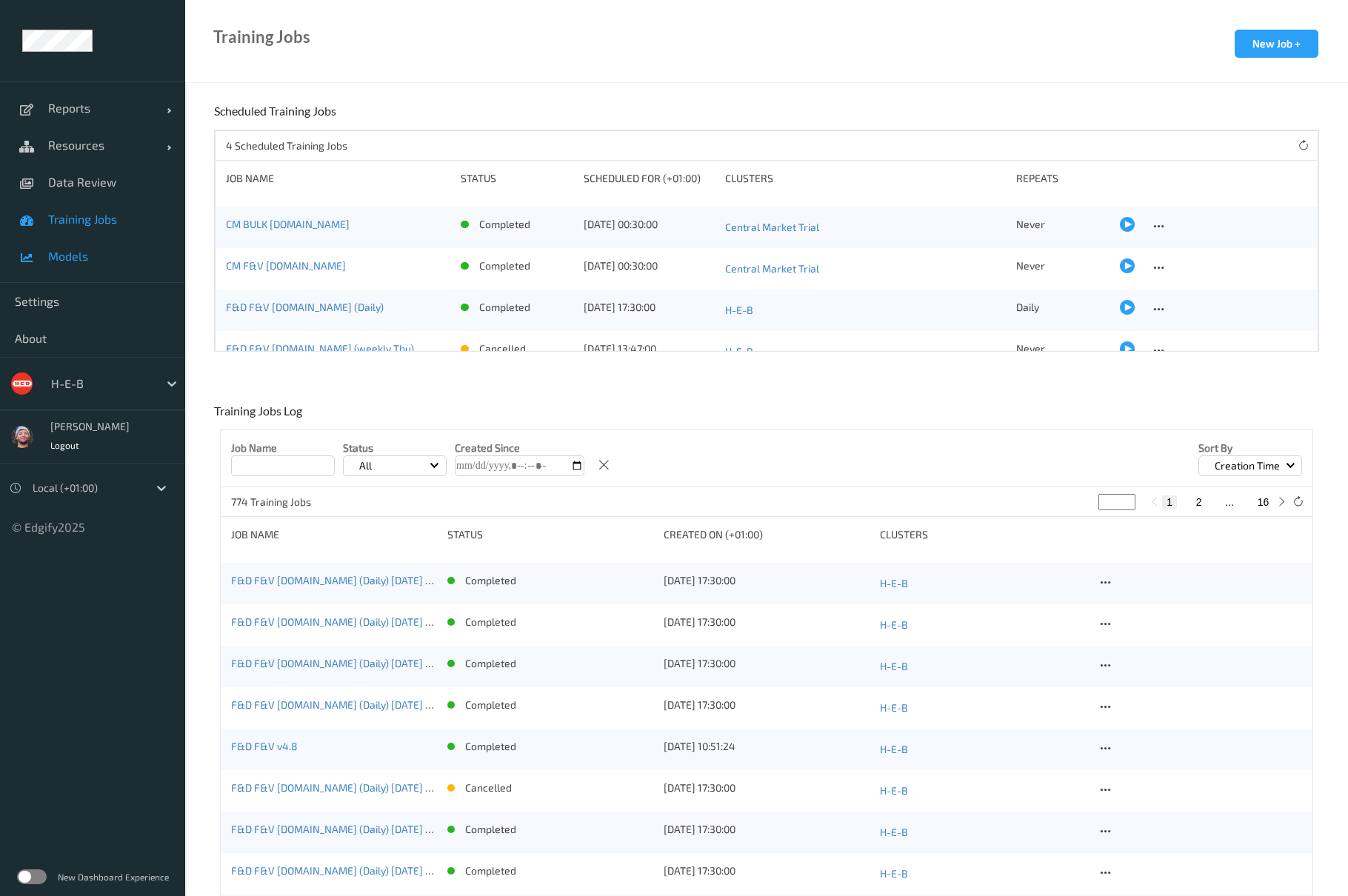
click at [91, 241] on link "Models" at bounding box center [93, 256] width 185 height 37
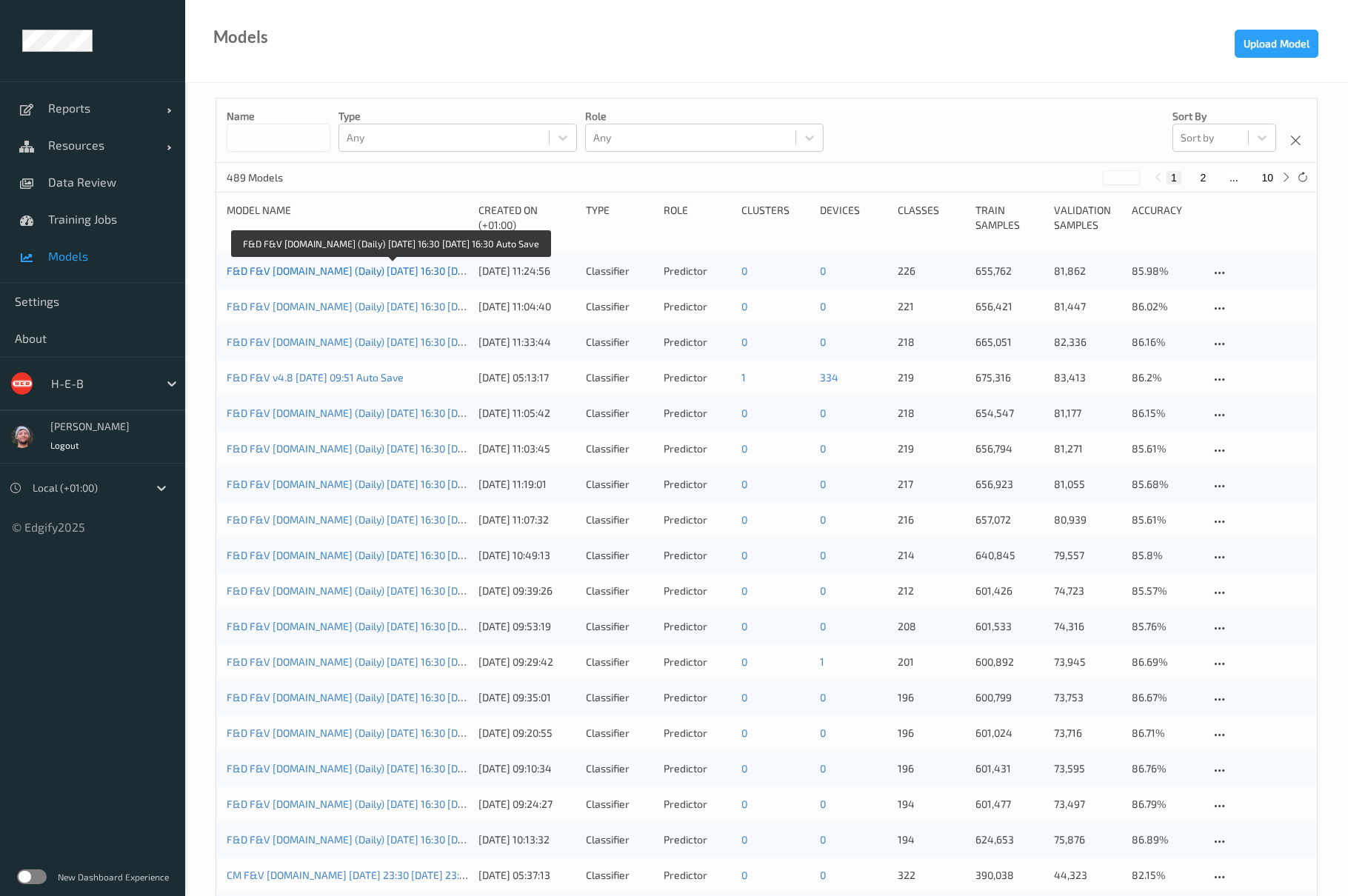
click at [422, 272] on link "F&D F&V [DOMAIN_NAME] (Daily) [DATE] 16:30 [DATE] 16:30 Auto Save" at bounding box center [391, 270] width 328 height 12
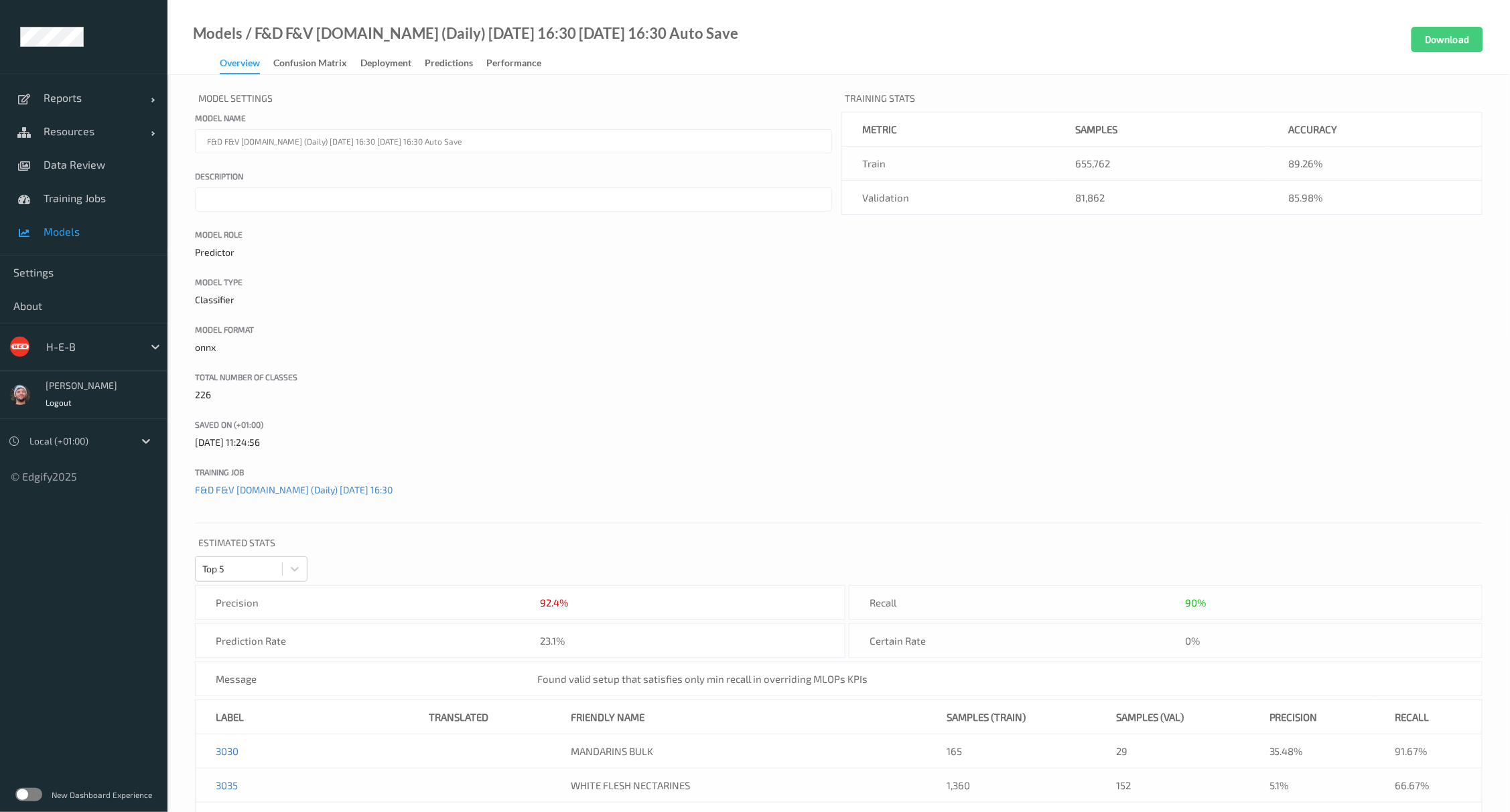
click at [384, 54] on link "Deployment" at bounding box center [393, 63] width 64 height 19
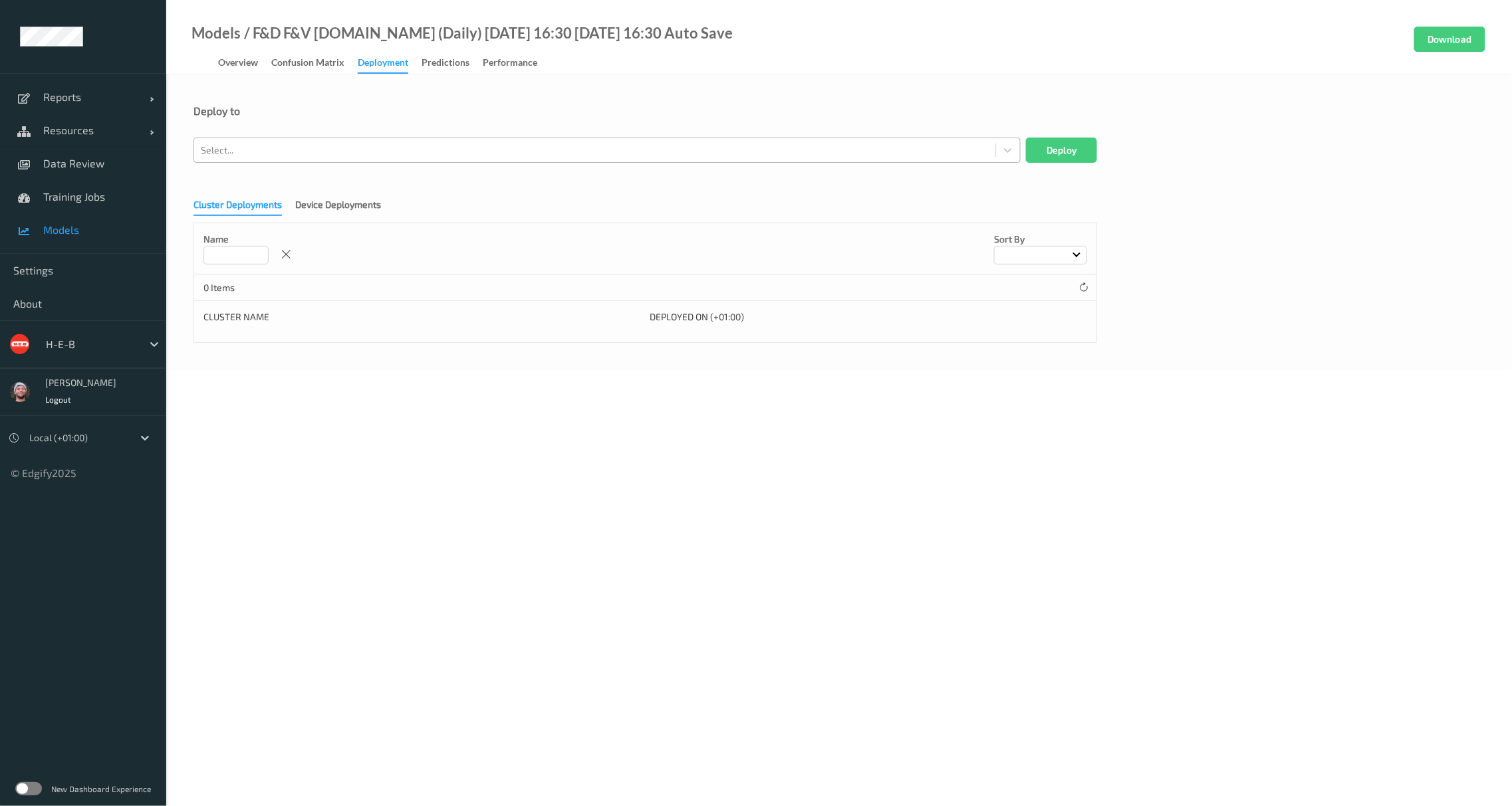
click at [315, 142] on div at bounding box center [595, 150] width 788 height 16
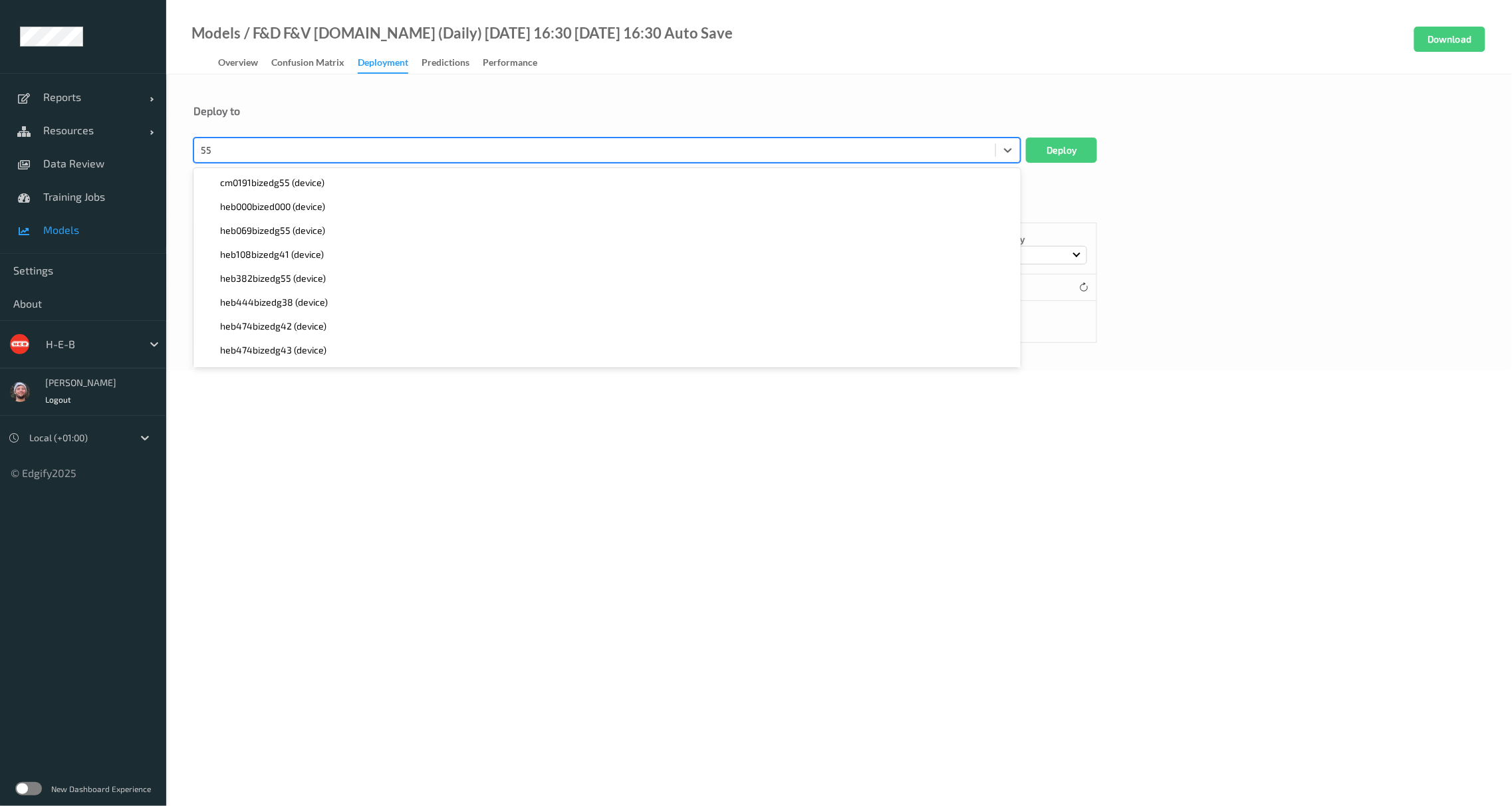
type input "5"
type input "772"
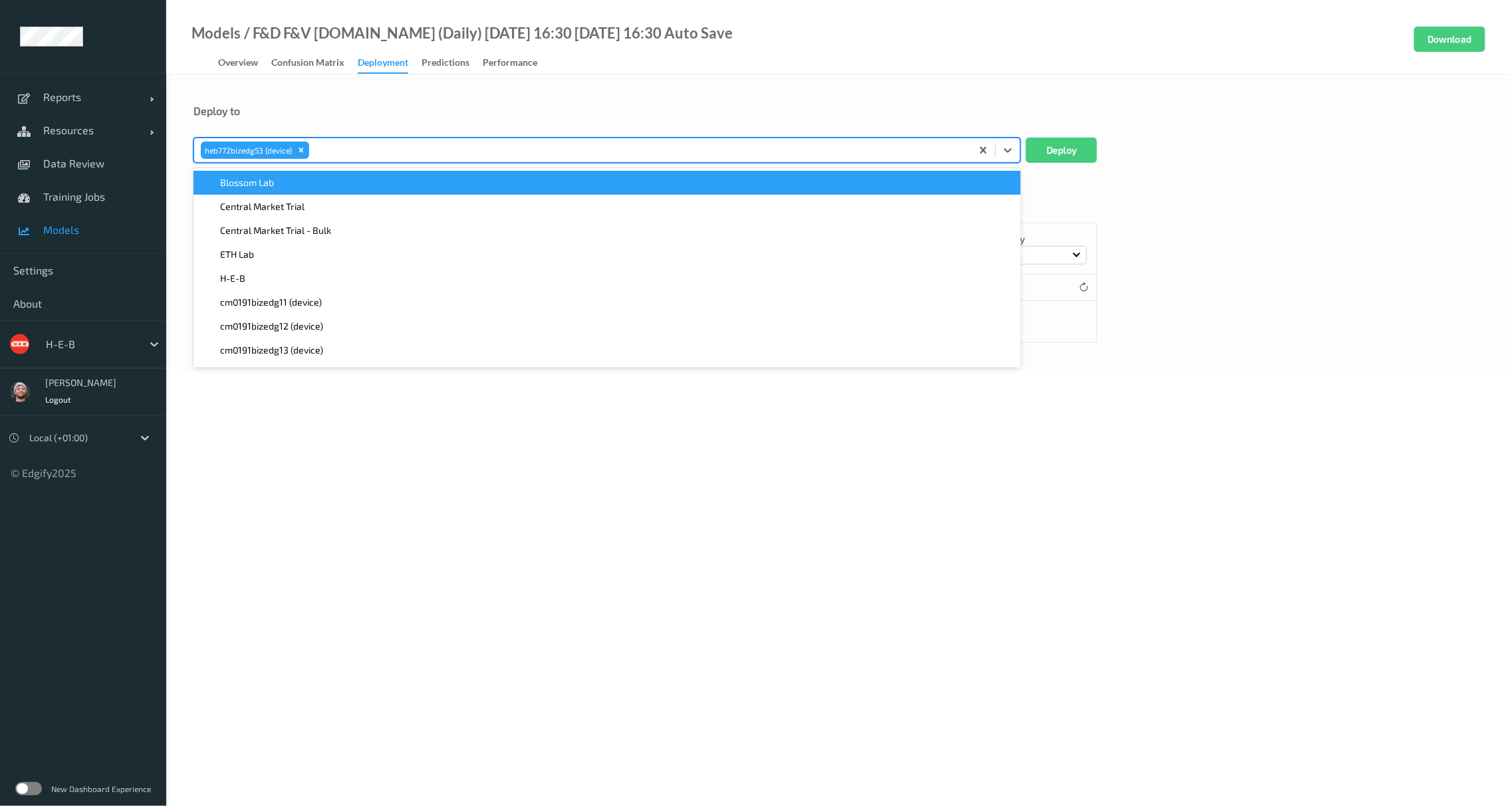
paste input "772"
type input "772"
paste input "772"
type input "772"
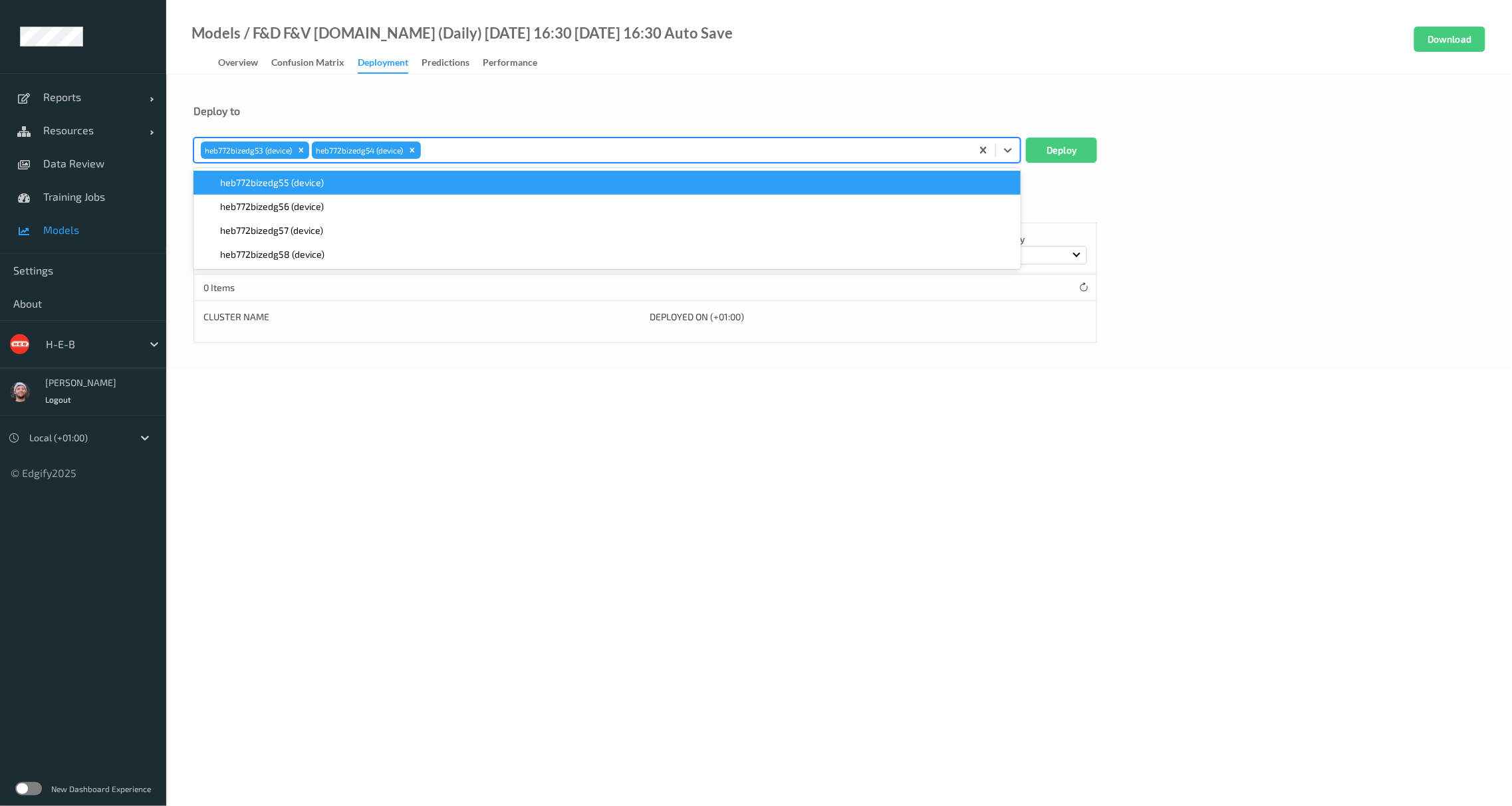
paste input "772"
type input "772"
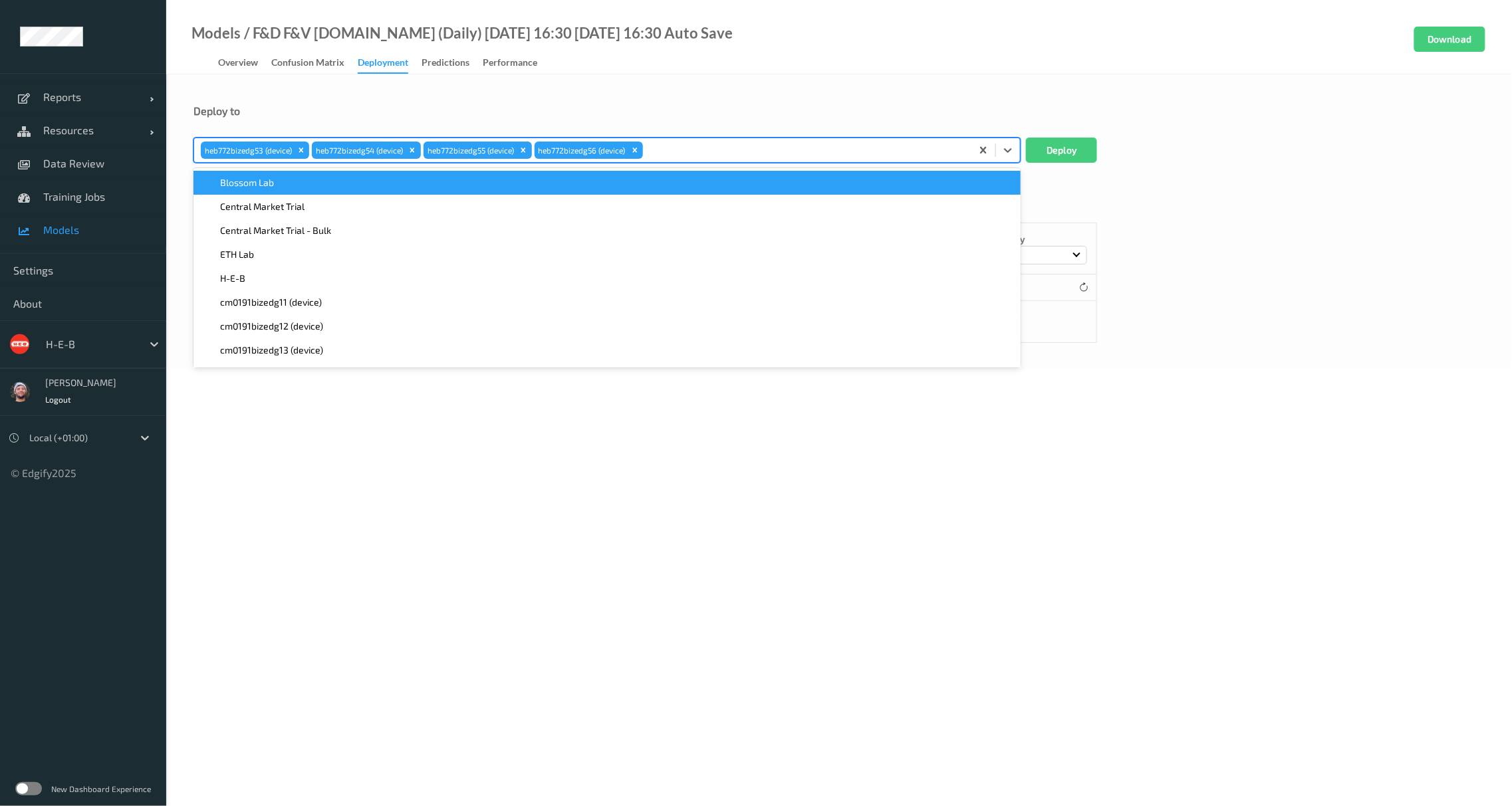
paste input "772"
type input "772"
paste input "772"
type input "772"
type input "771"
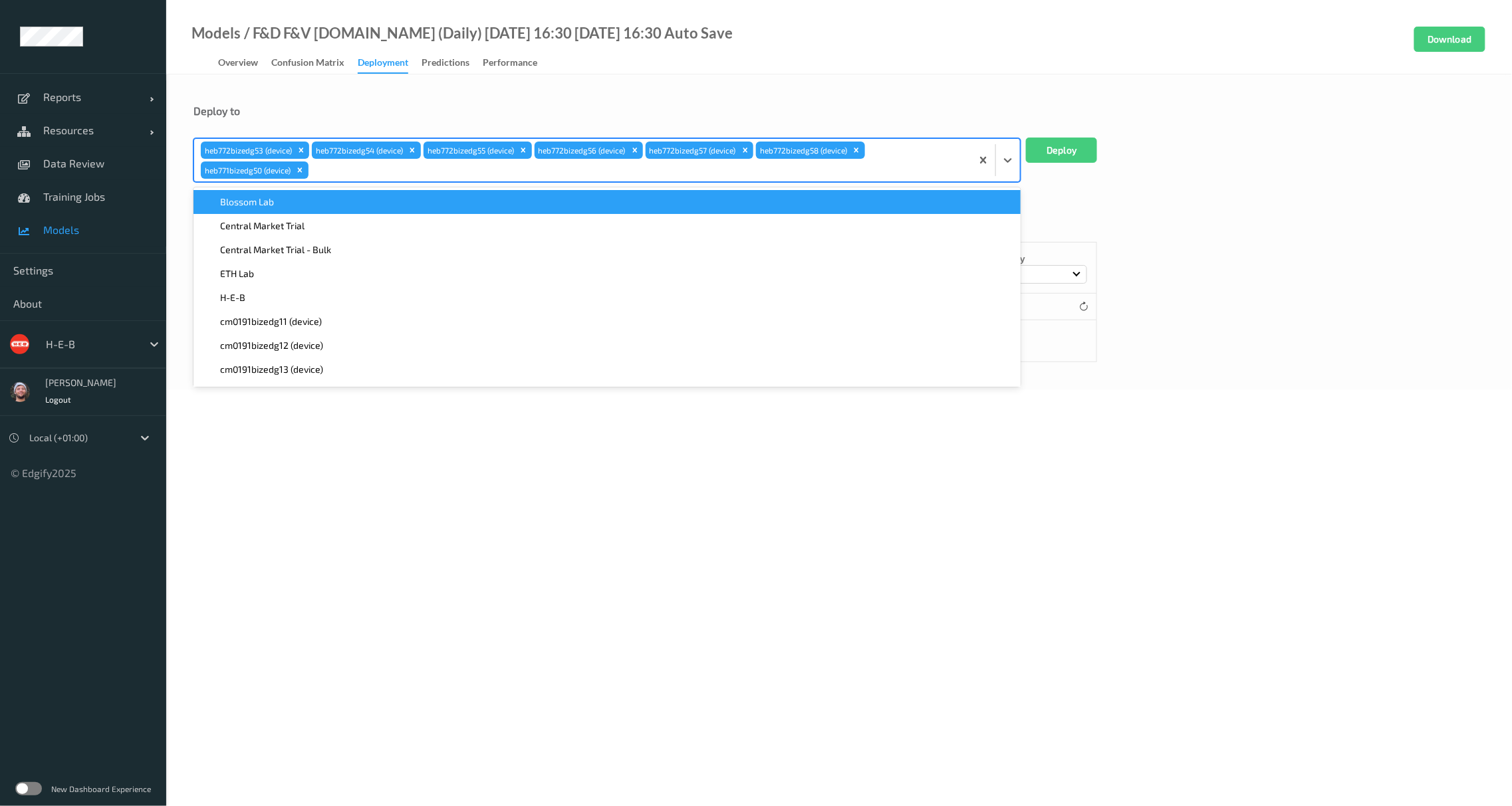
paste input "771"
type input "771"
paste input "771"
type input "771"
paste input "771"
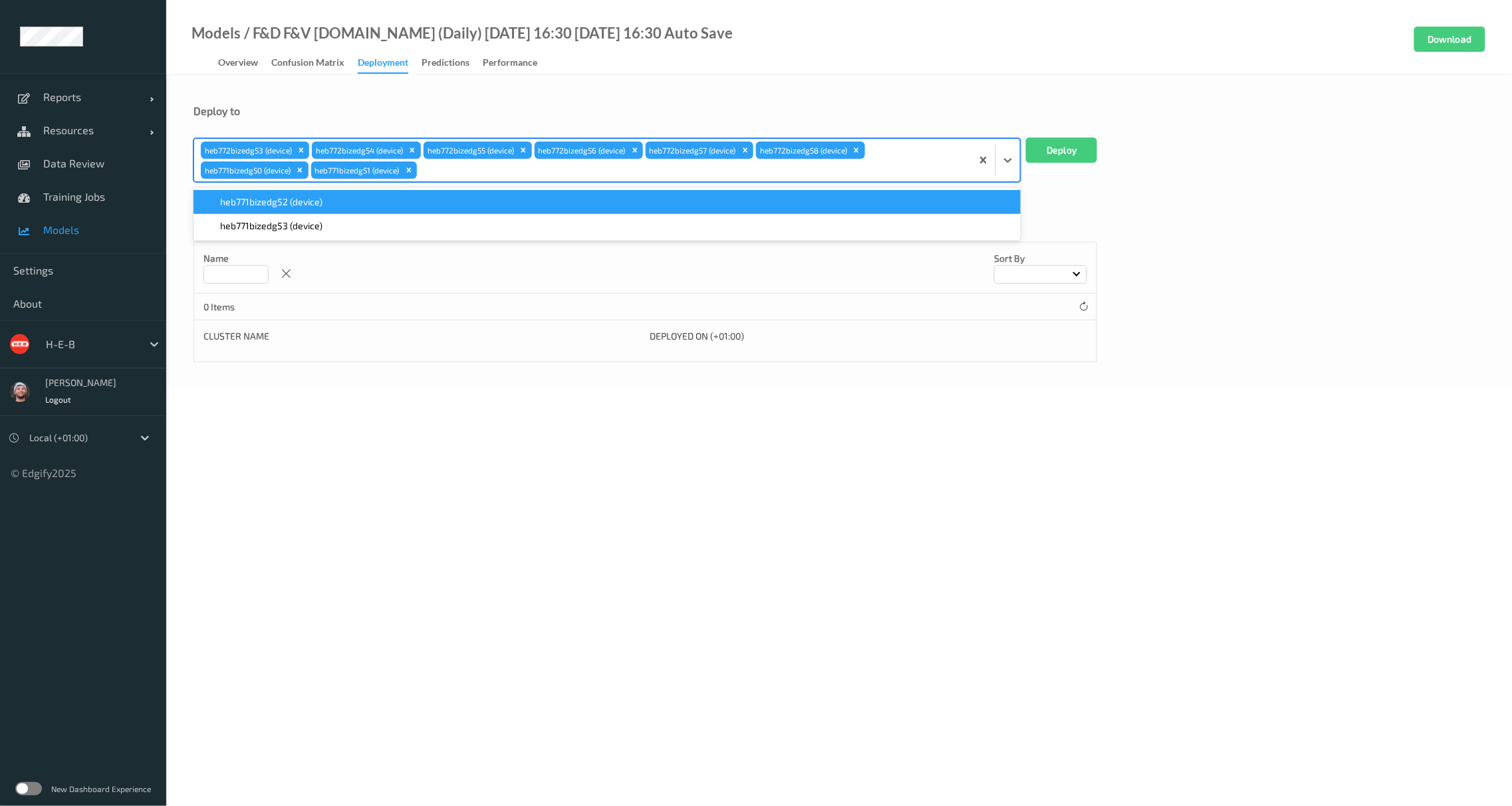
type input "771"
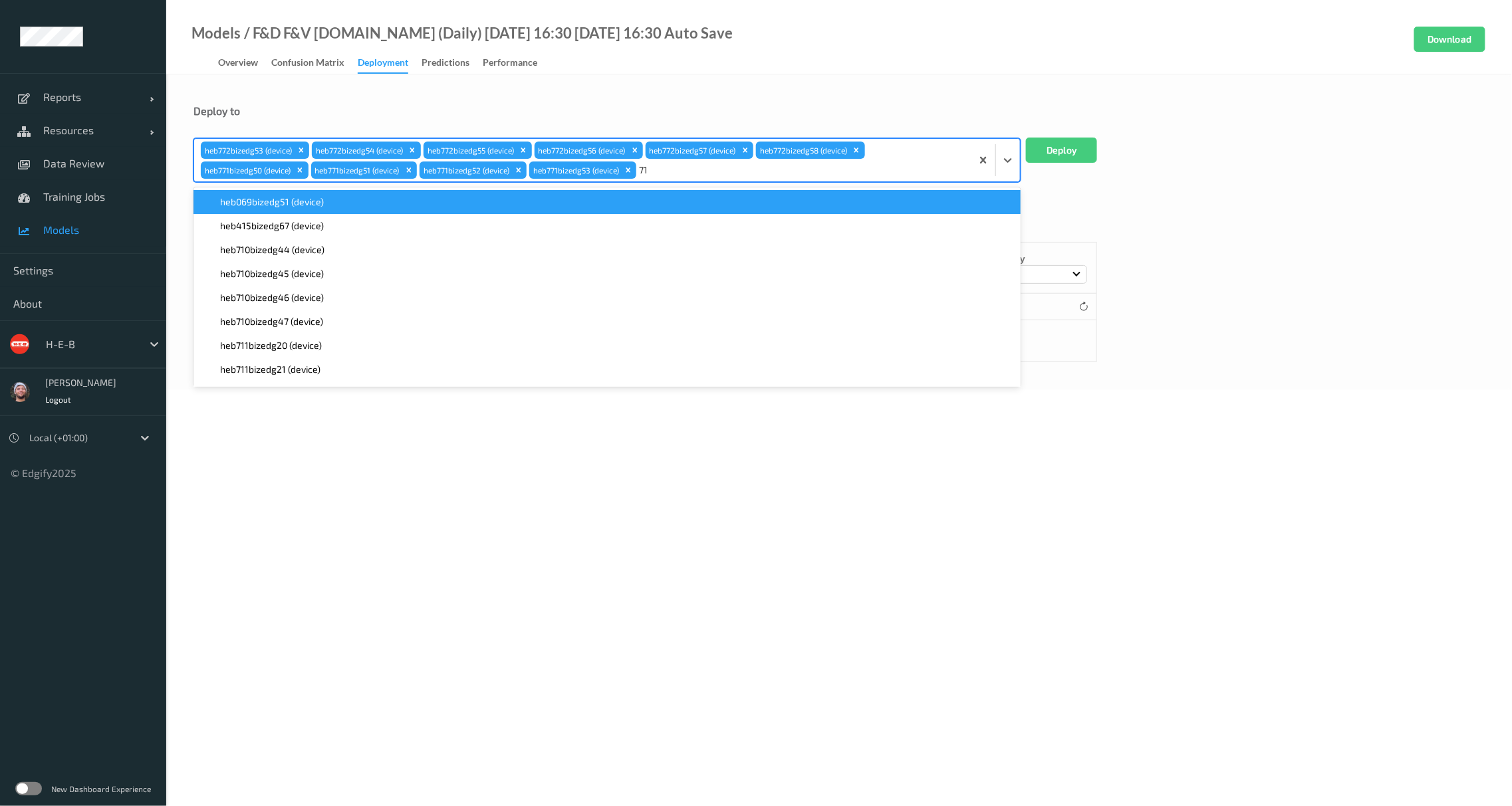
type input "711"
paste input "711"
type input "711"
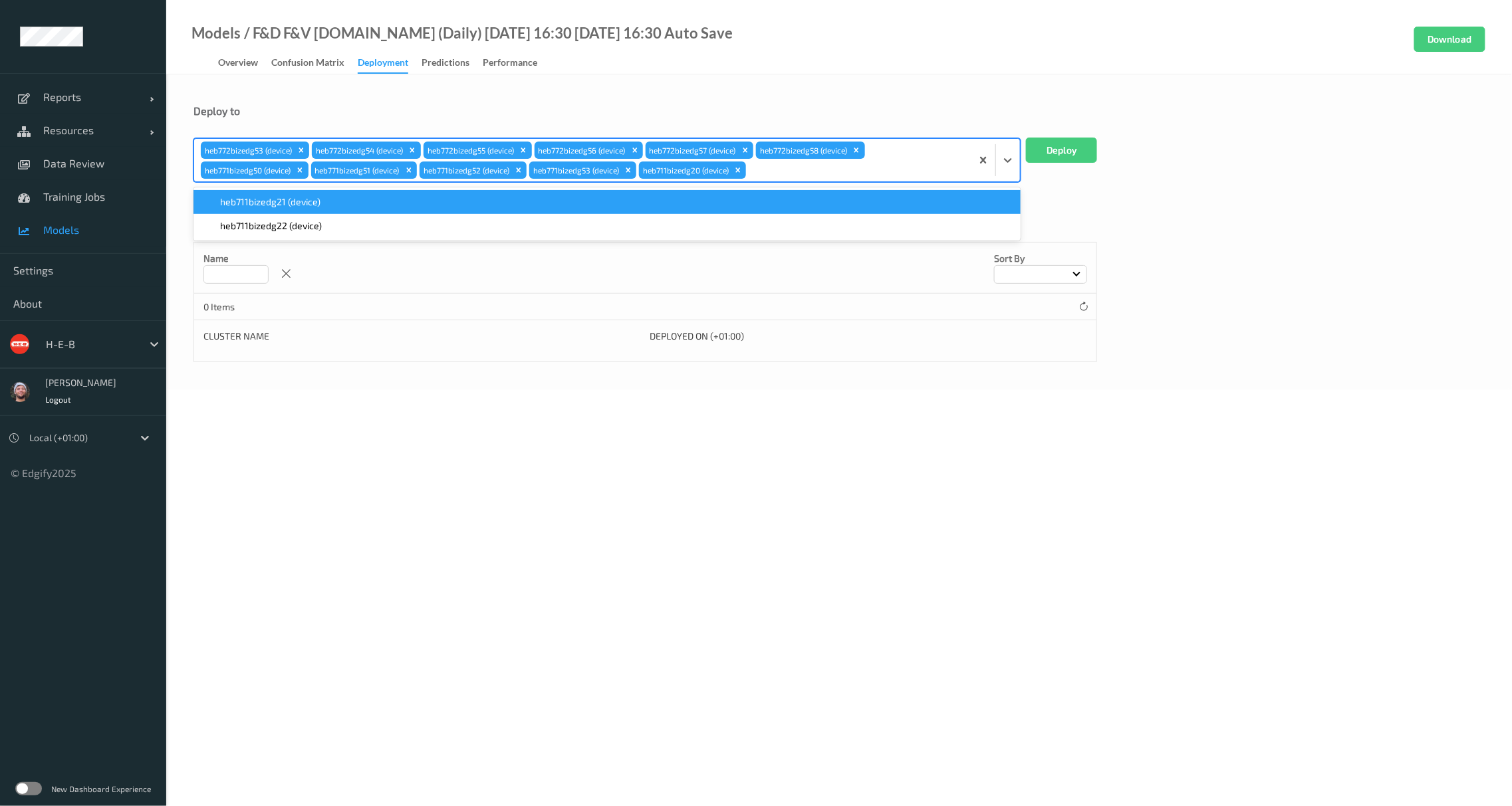
paste input "711"
type input "711"
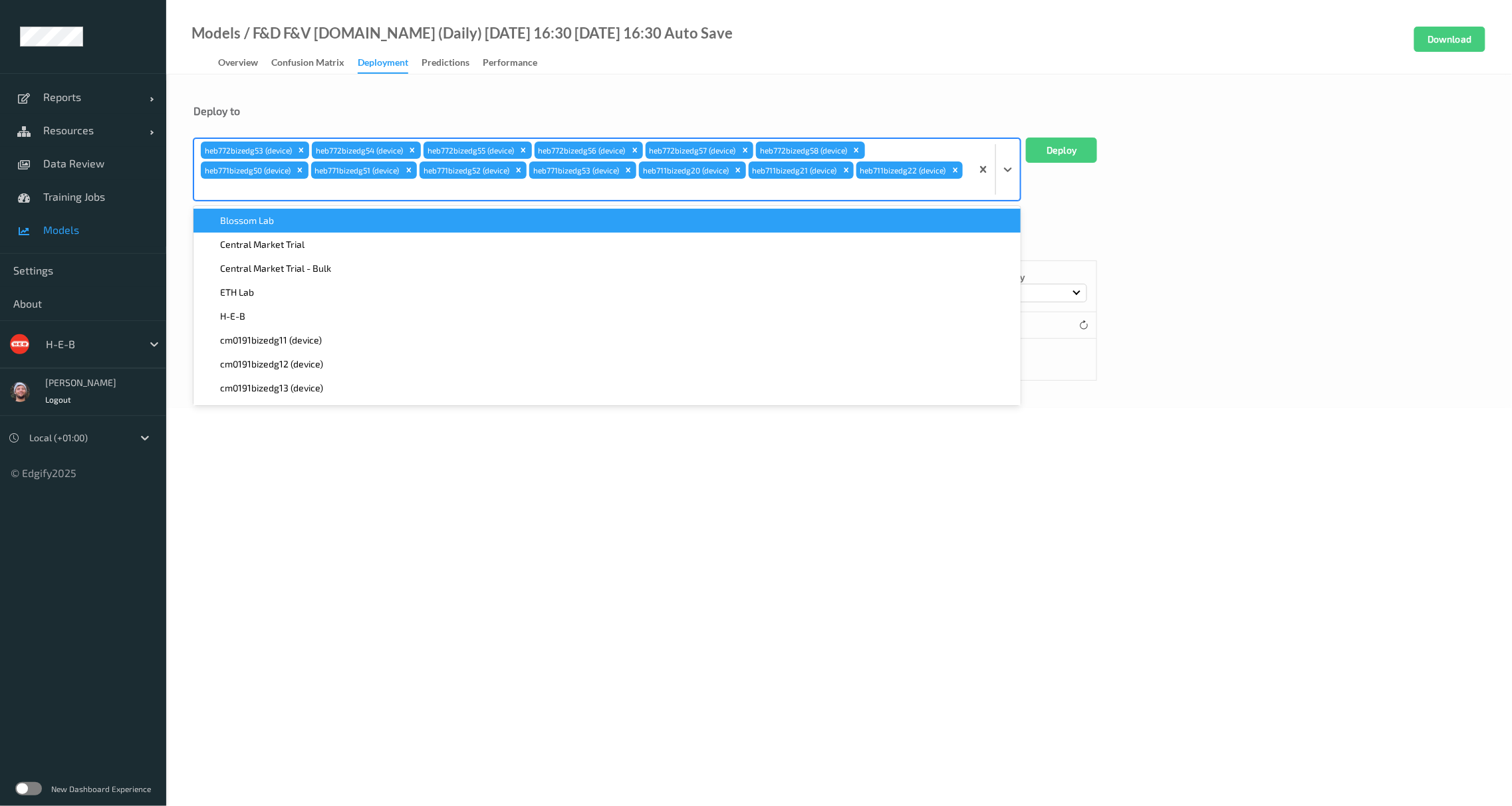
type input "y"
type input "710"
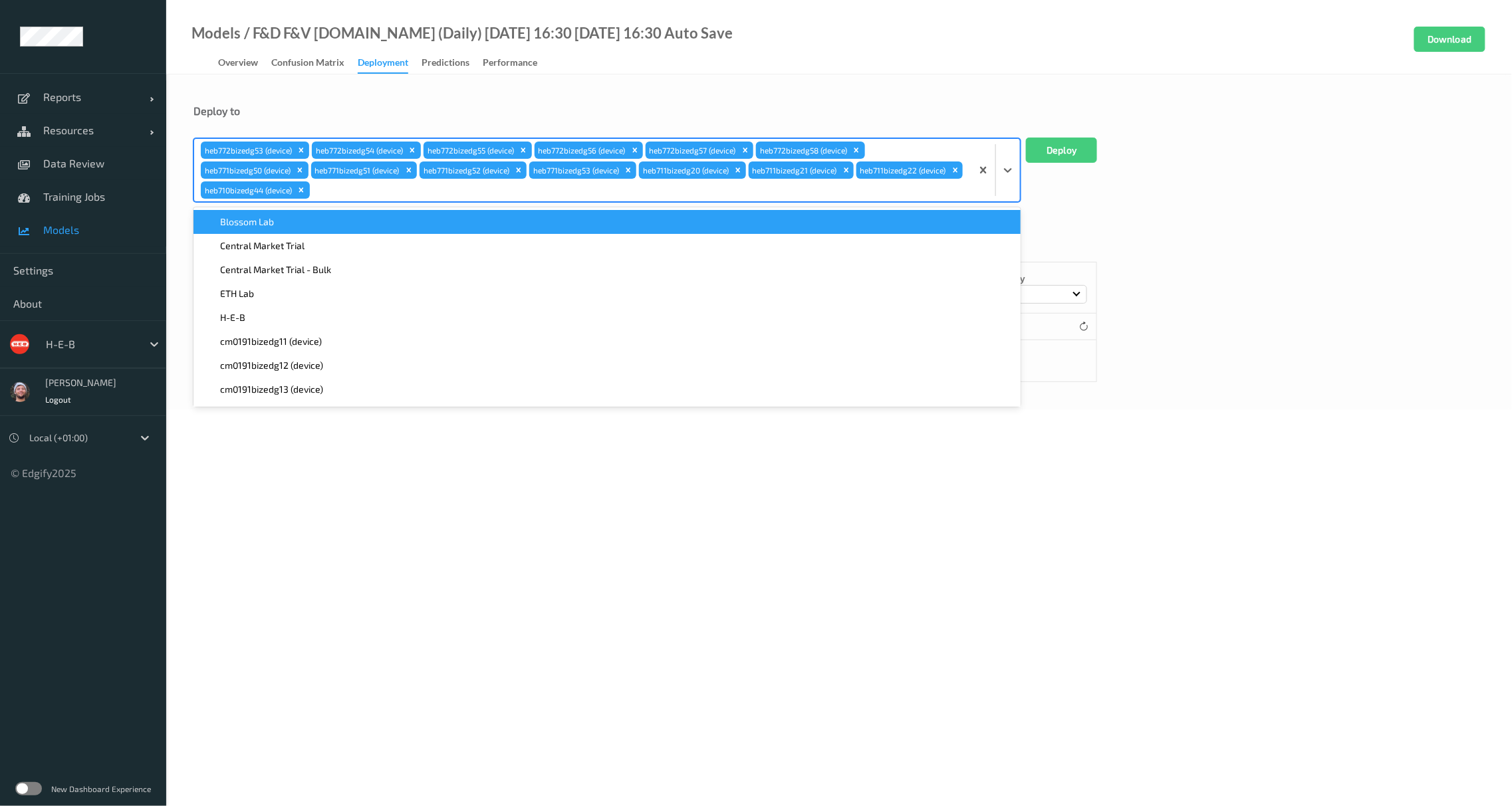
paste input "710"
type input "710"
paste input "710"
type input "710"
paste input "710"
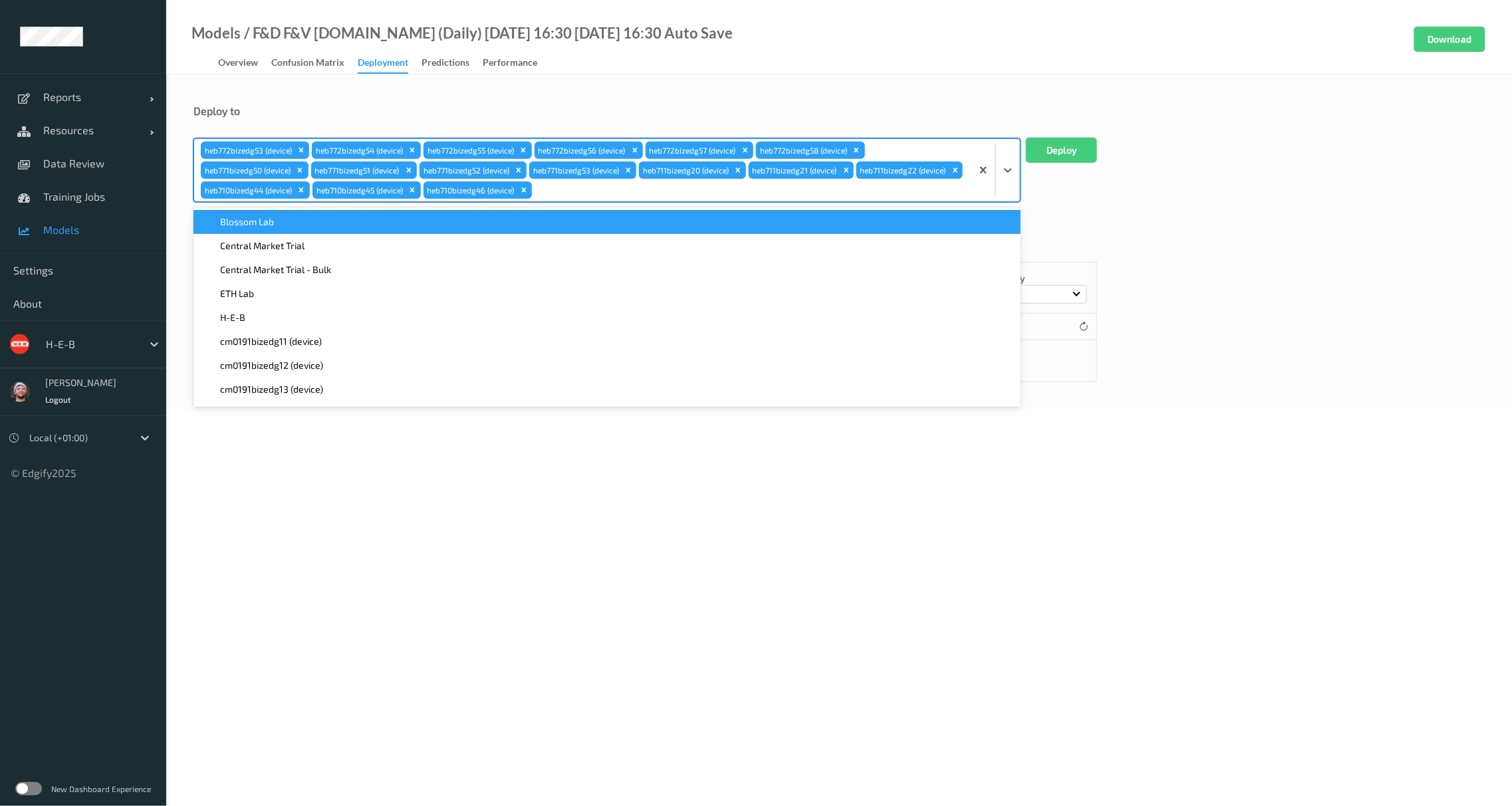
type input "710"
type input "415"
paste input "415"
type input "415"
paste input "415"
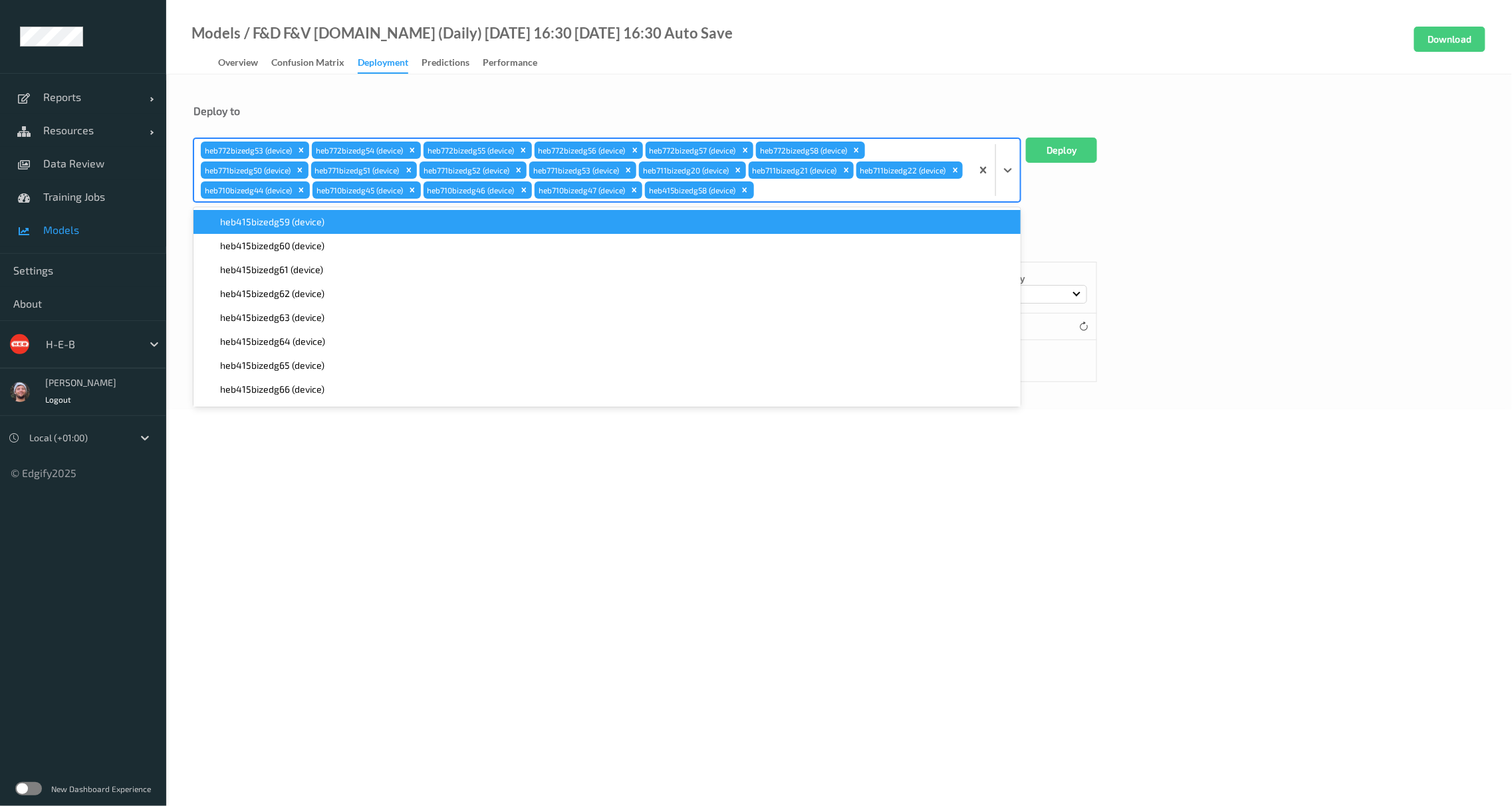
type input "415"
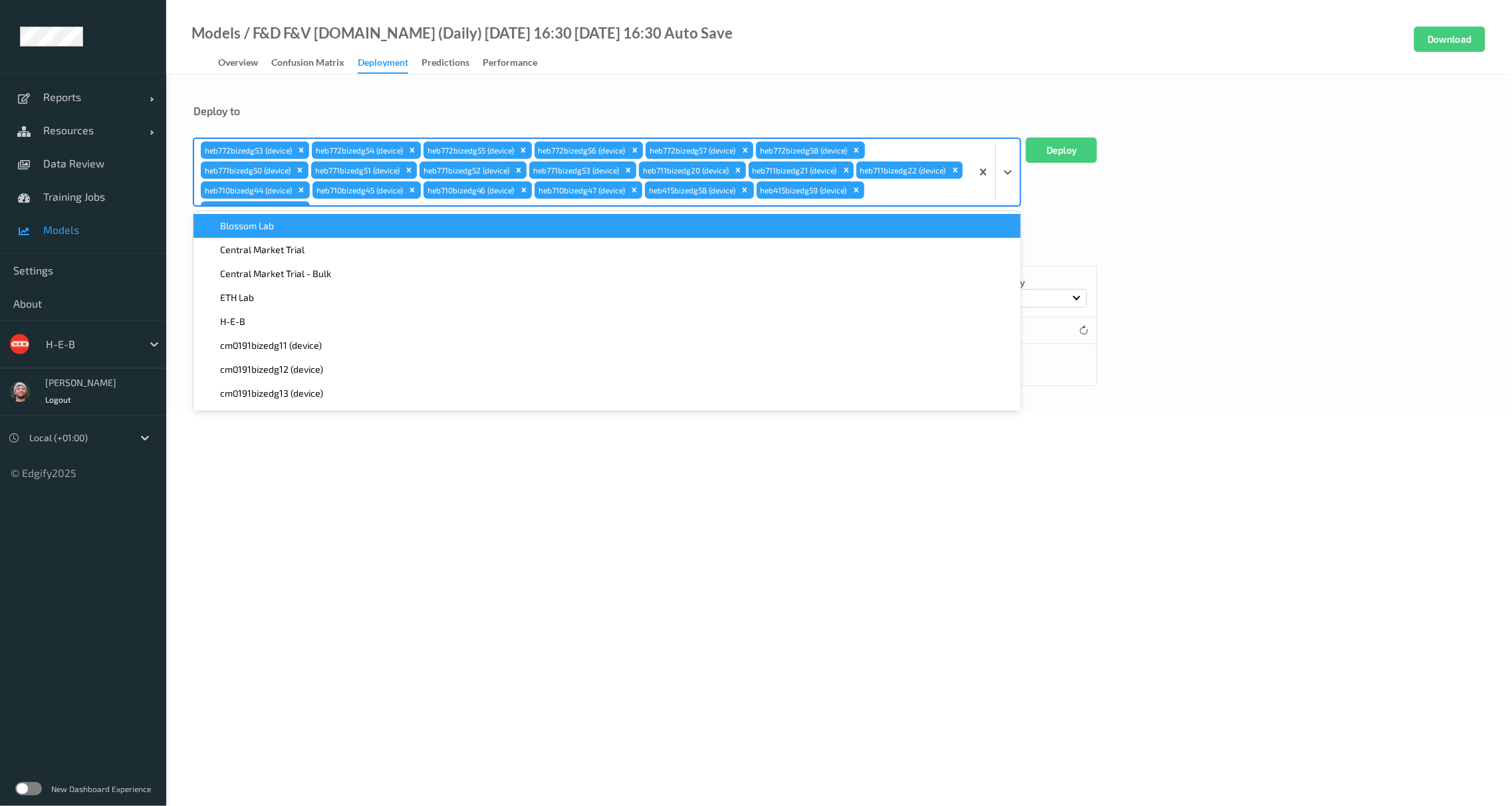
paste input "415"
type input "415"
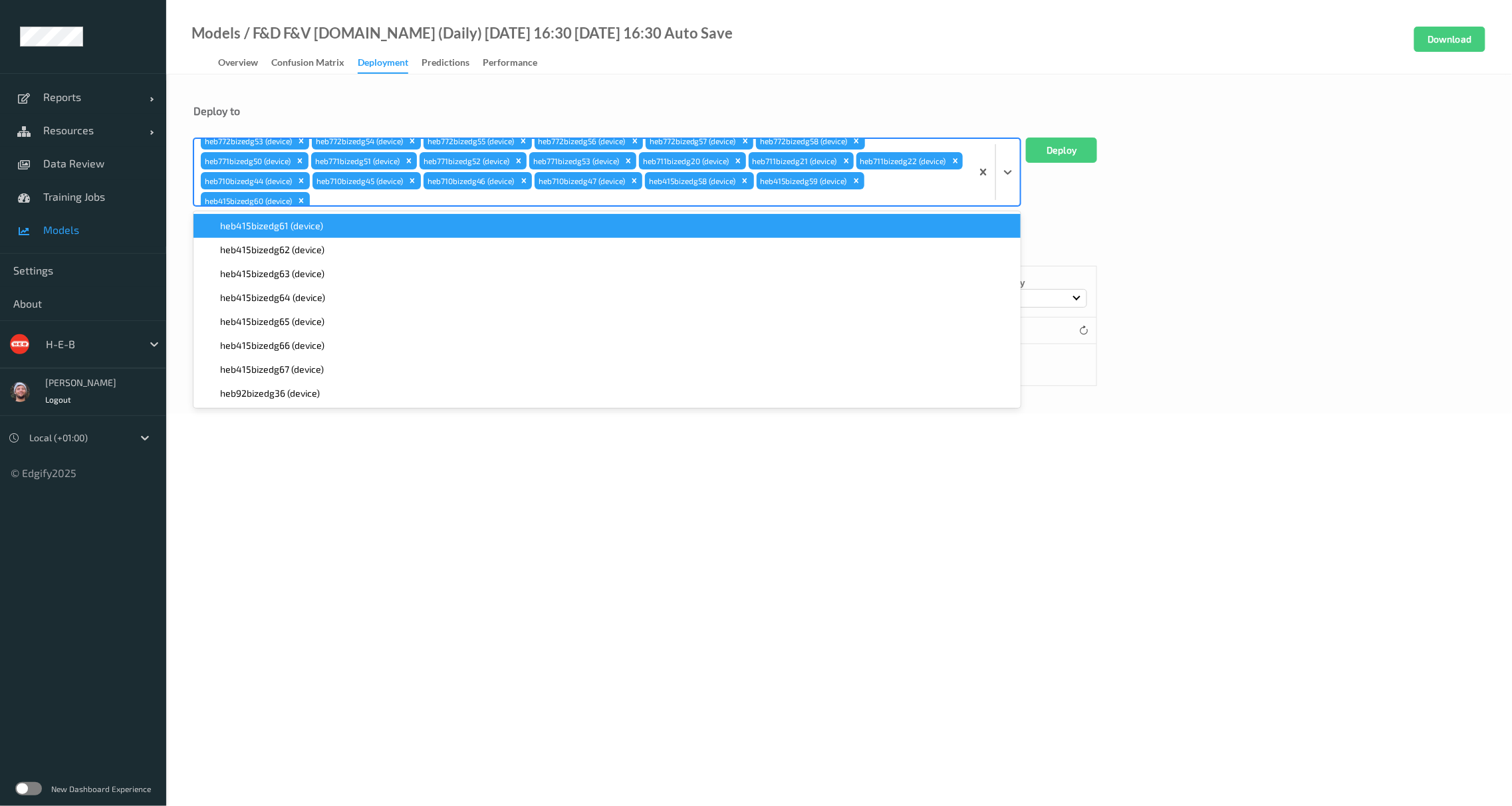
paste input "415"
type input "415"
paste input "415"
type input "415"
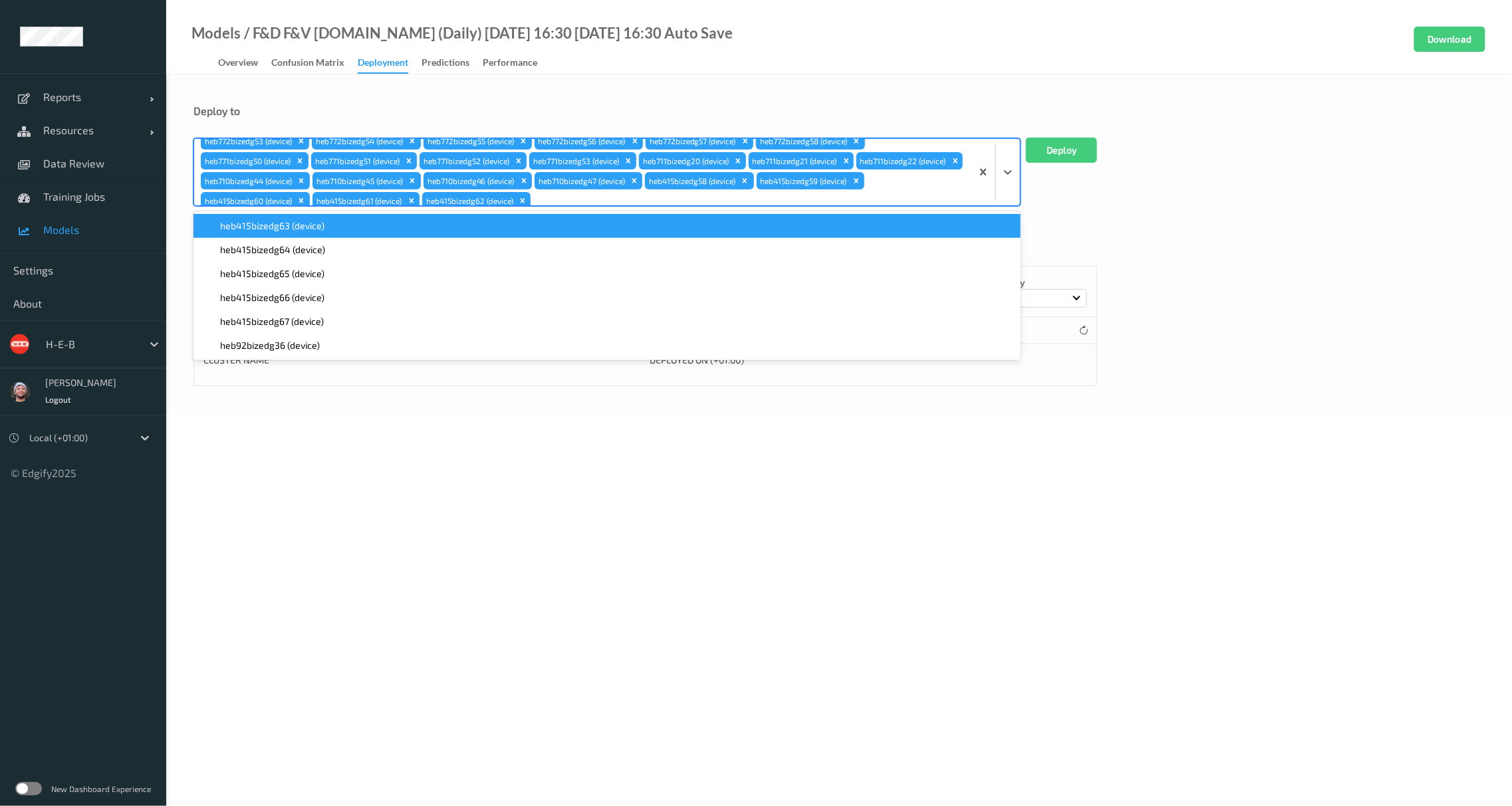
paste input "415"
type input "415"
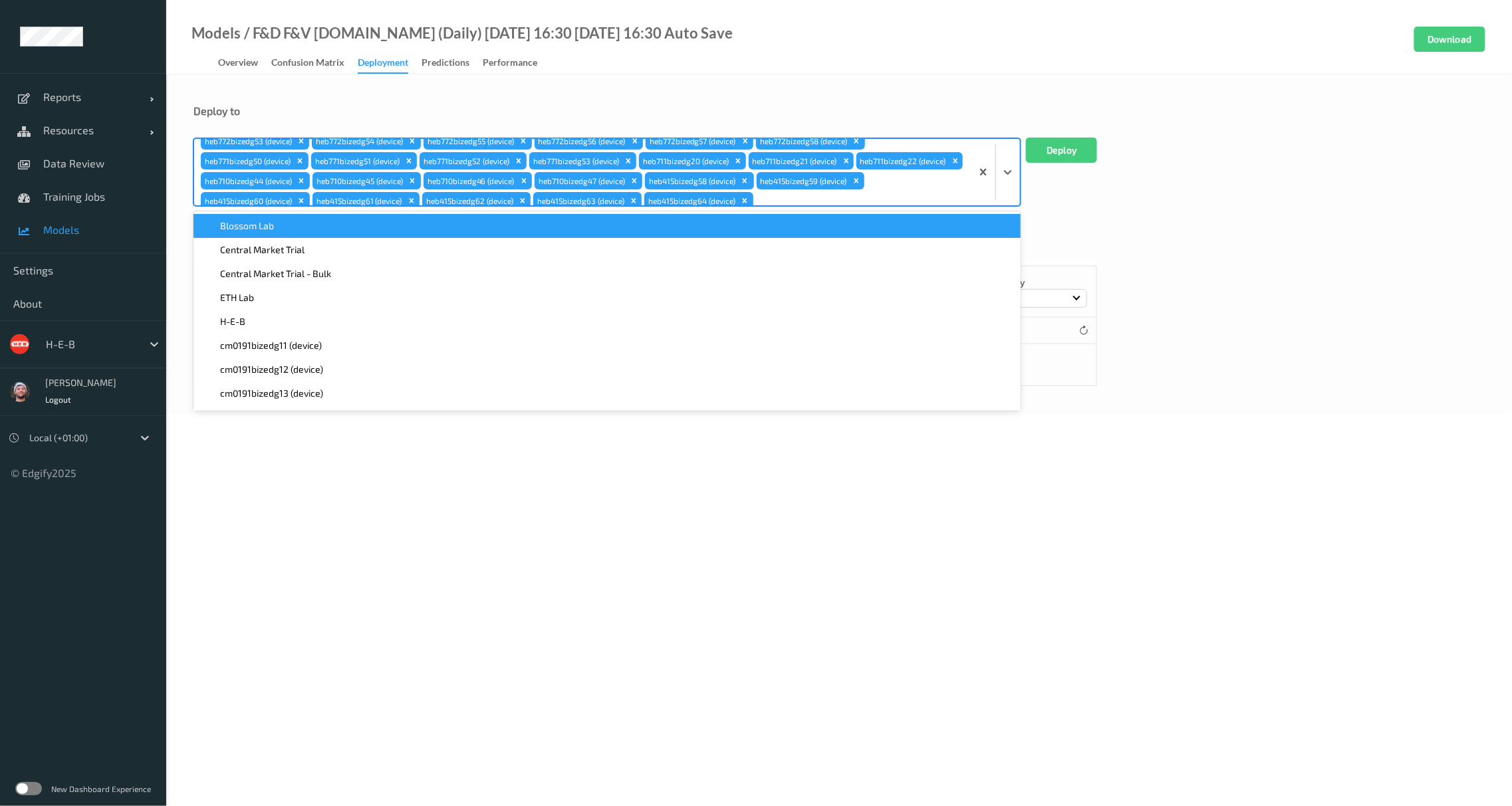
paste input "415"
type input "415"
paste input "415"
type input "415"
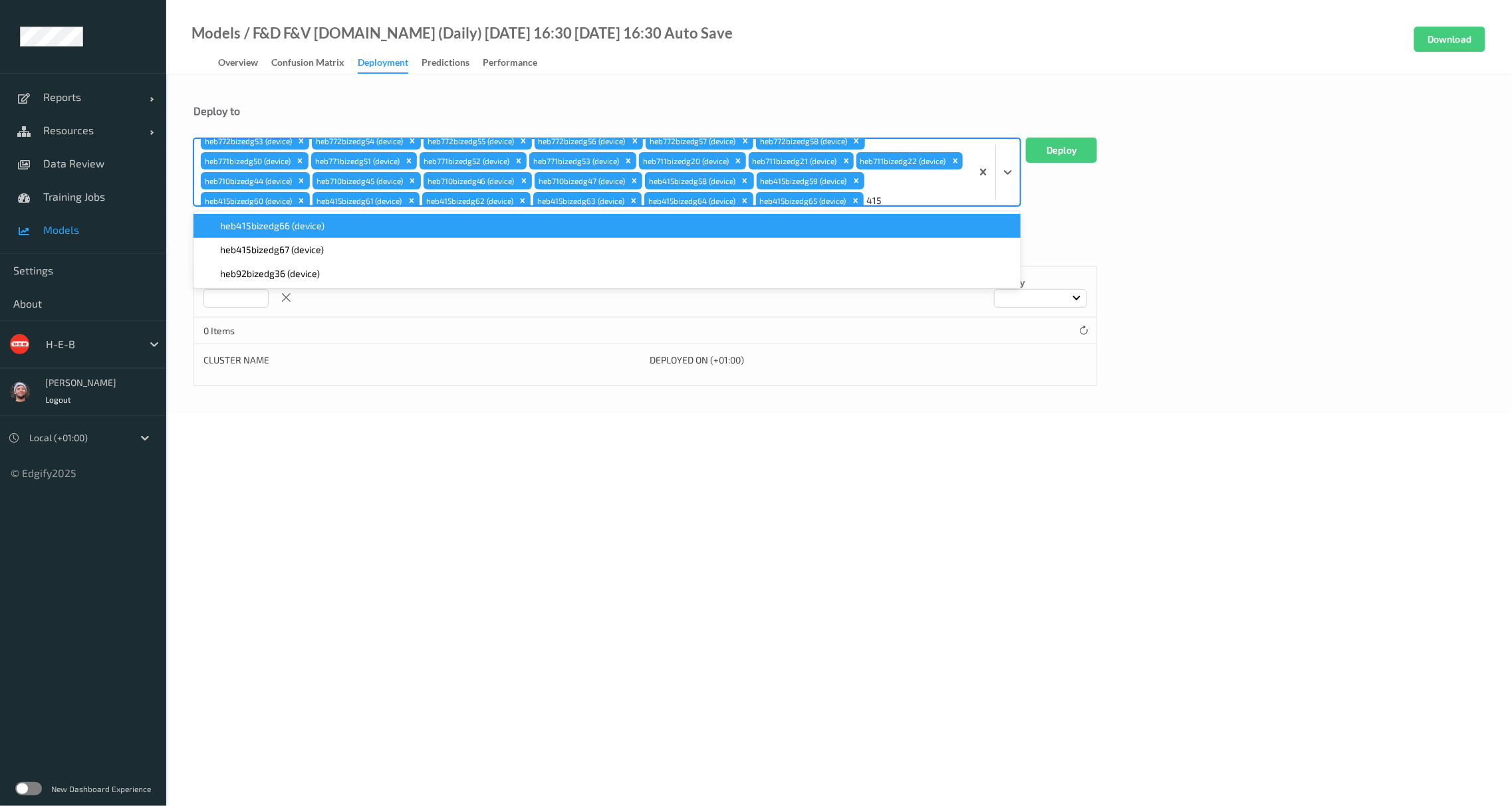
scroll to position [30, 0]
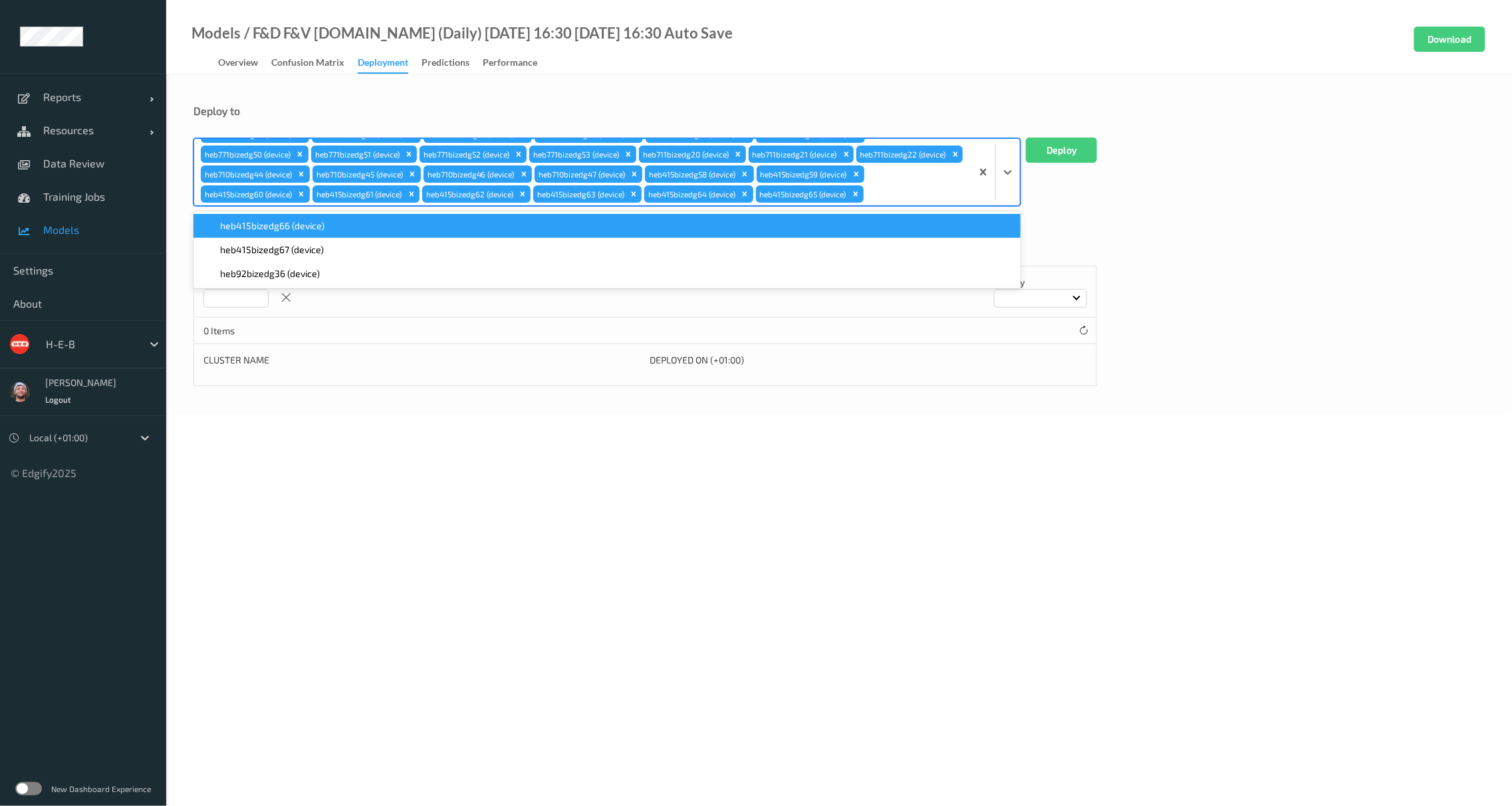
paste input "415"
type input "415"
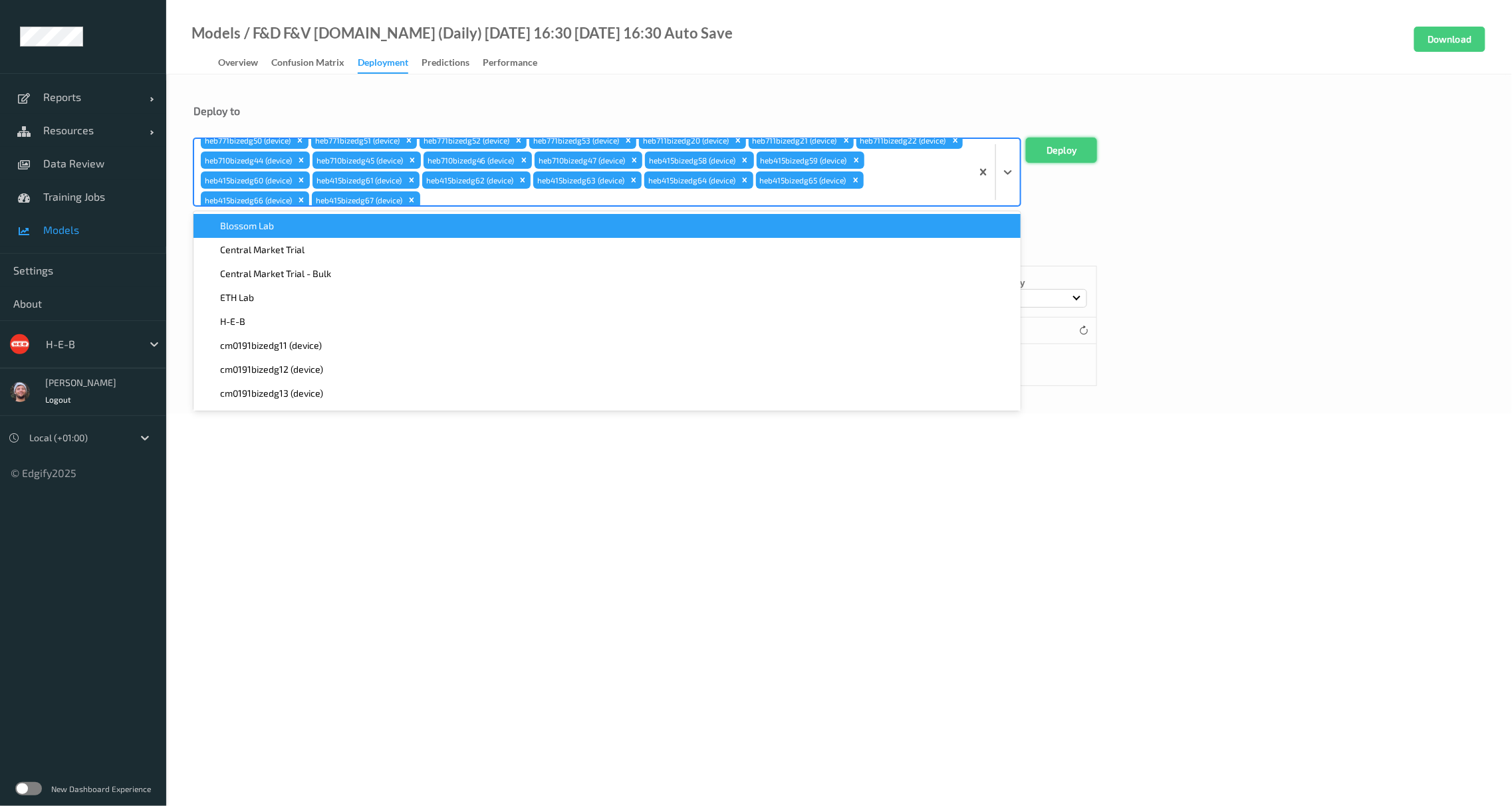
click at [1080, 149] on button "Deploy" at bounding box center [1061, 150] width 71 height 26
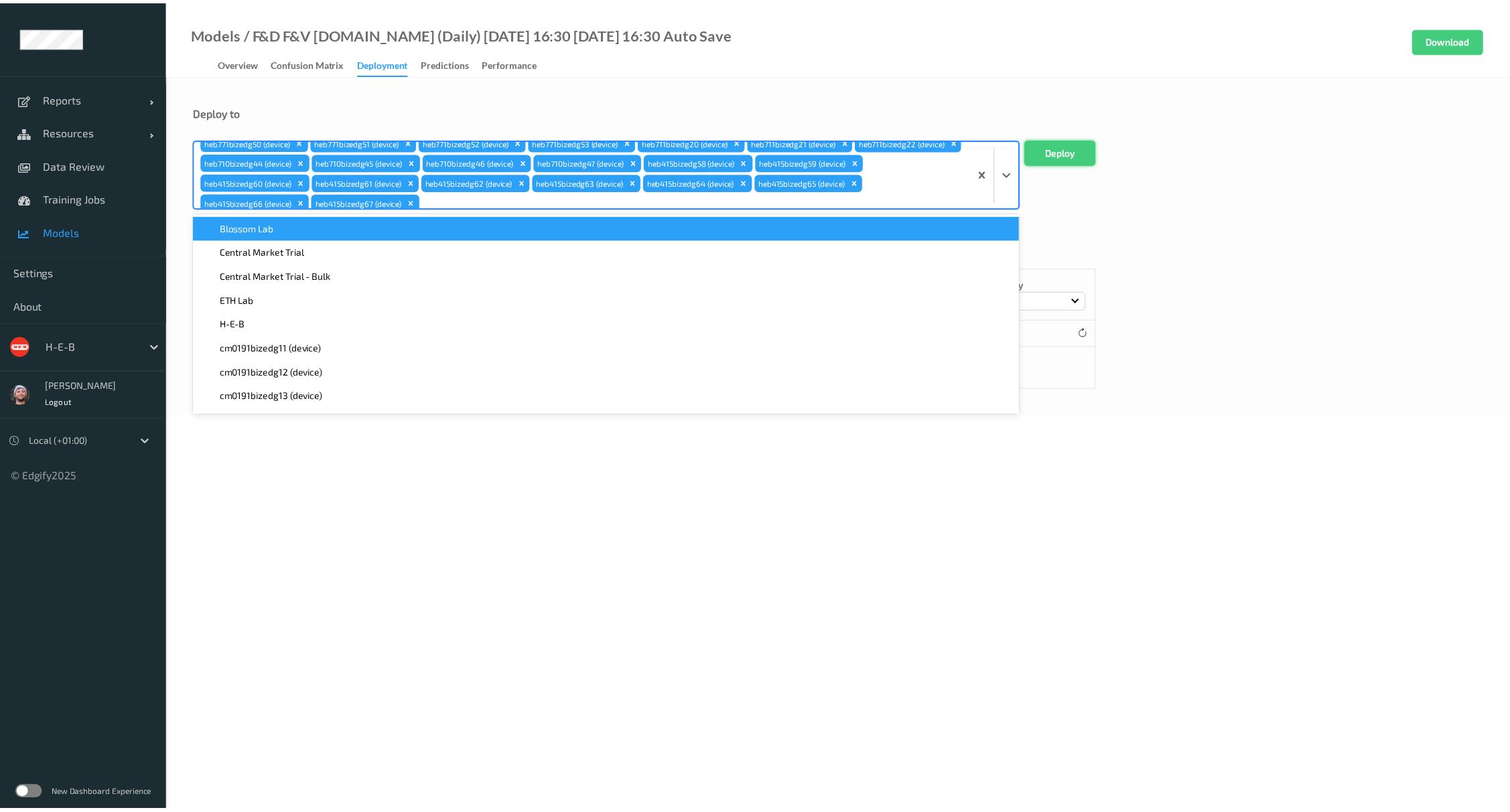
scroll to position [0, 0]
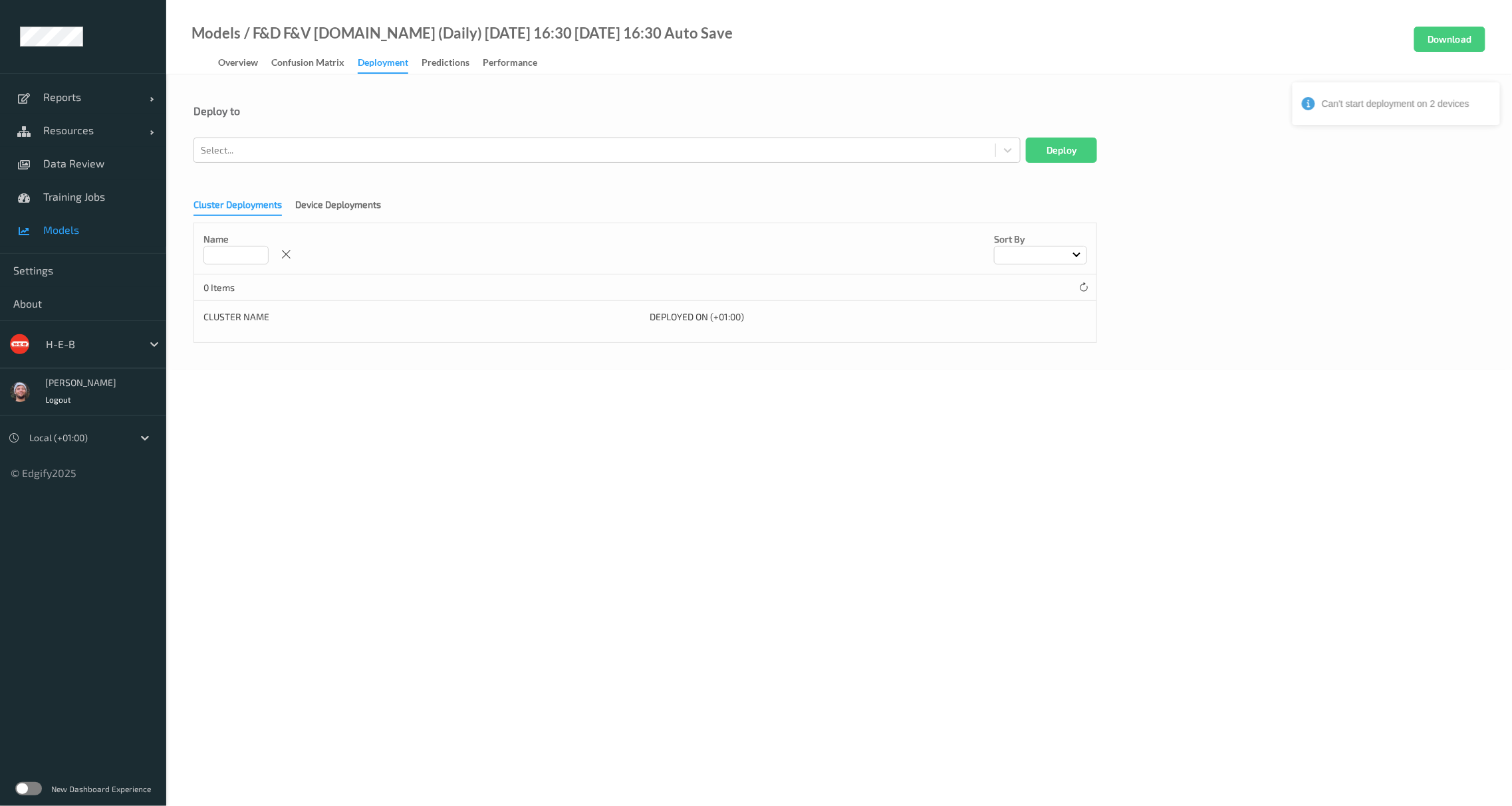
click at [530, 466] on body "Can't start deployment on 2 devices Reports Default Report Customized Report Re…" at bounding box center [756, 403] width 1512 height 806
click at [100, 174] on link "Data Review" at bounding box center [83, 164] width 166 height 34
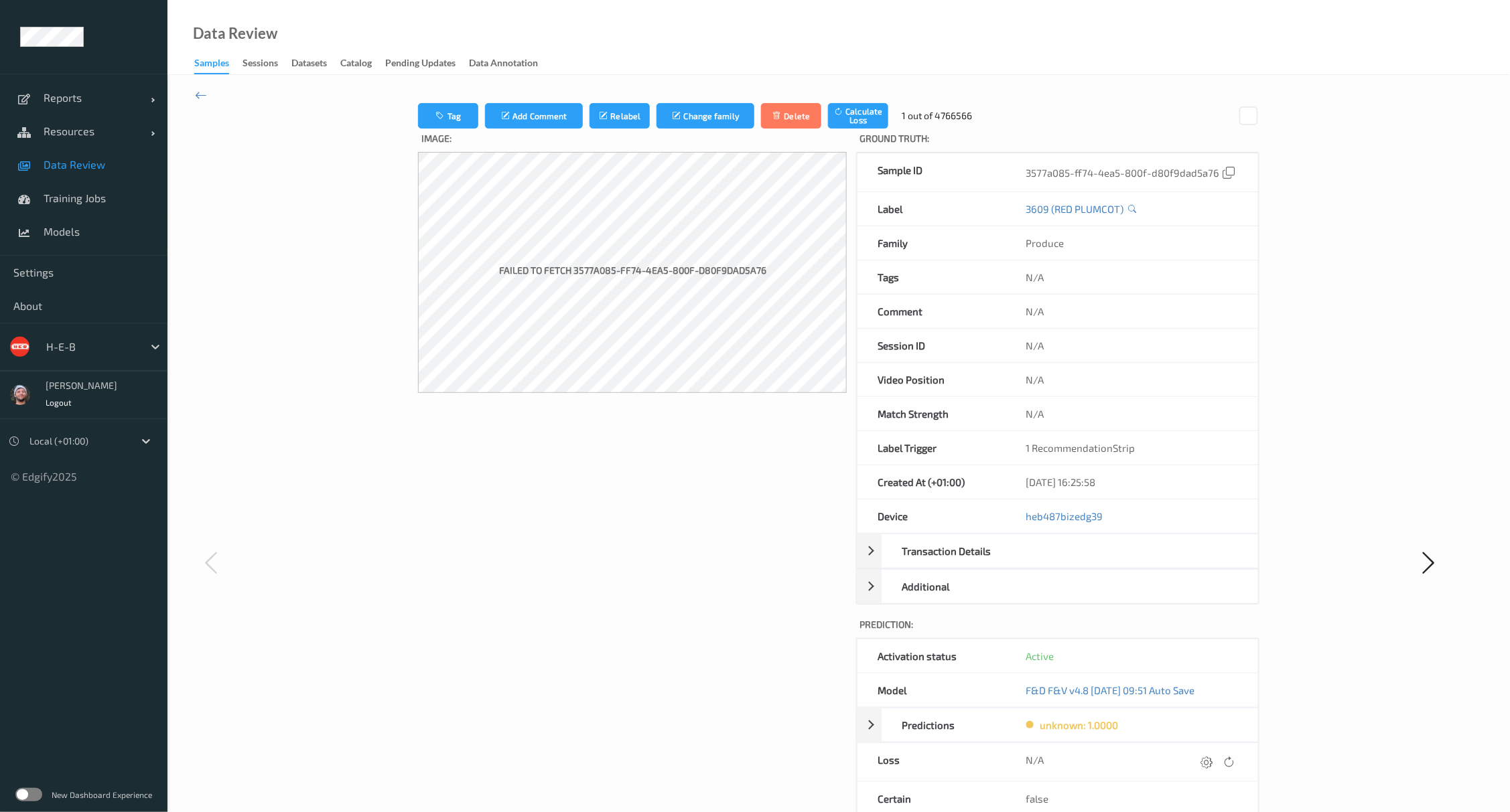
click at [97, 175] on link "Data Review" at bounding box center [84, 165] width 167 height 34
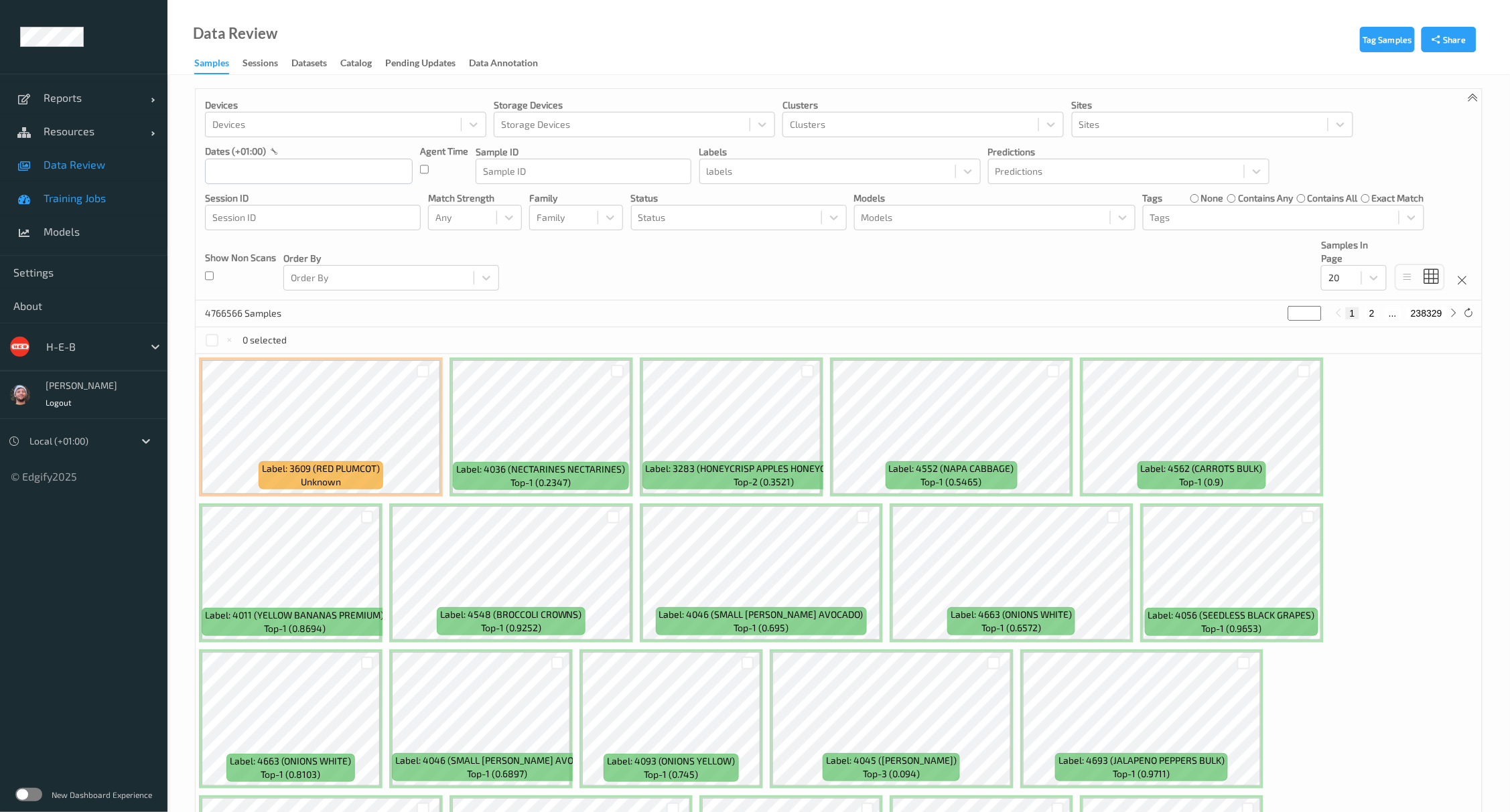
click at [71, 208] on link "Training Jobs" at bounding box center [84, 199] width 167 height 34
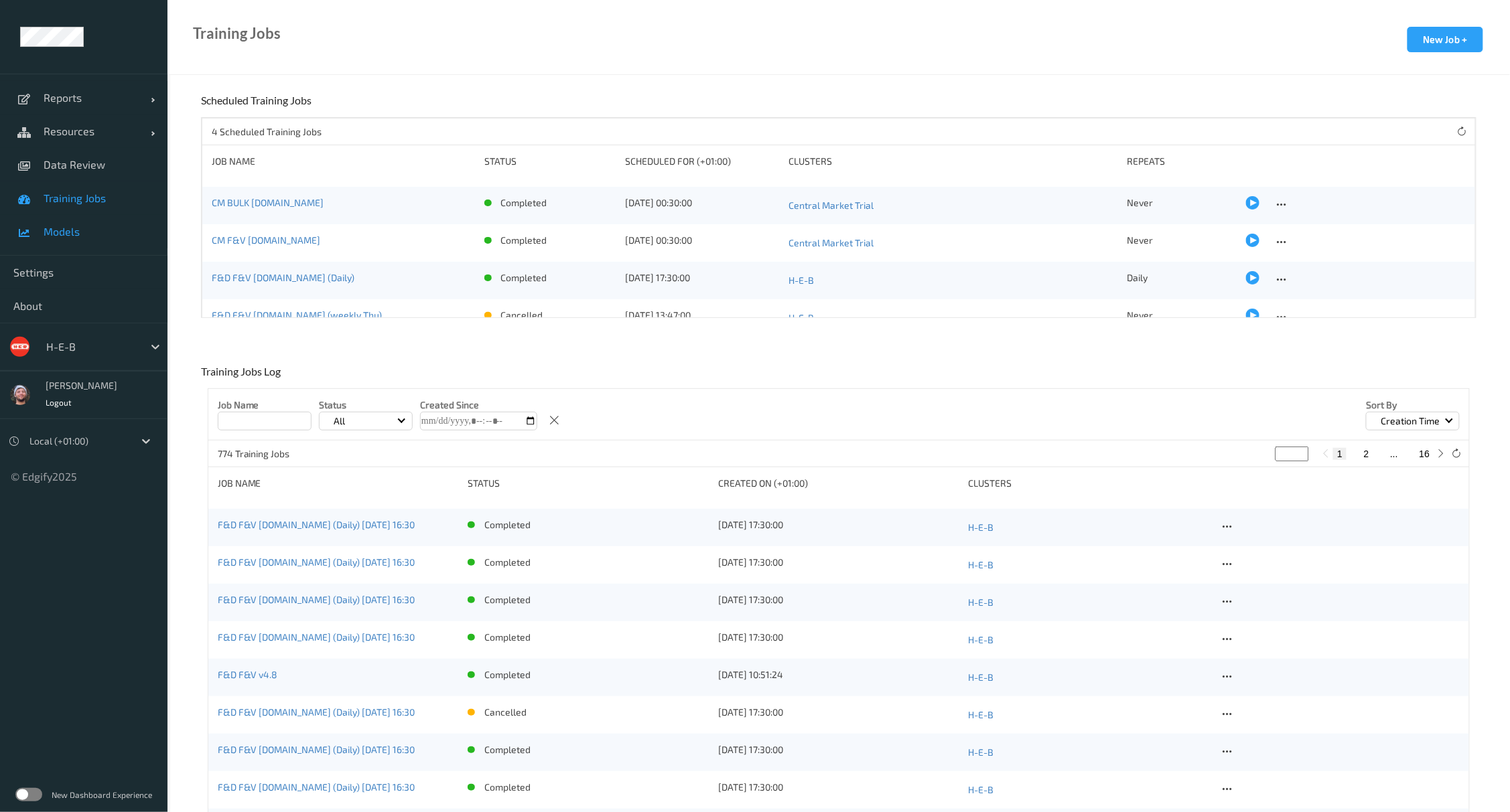
click at [78, 217] on link "Models" at bounding box center [84, 232] width 167 height 34
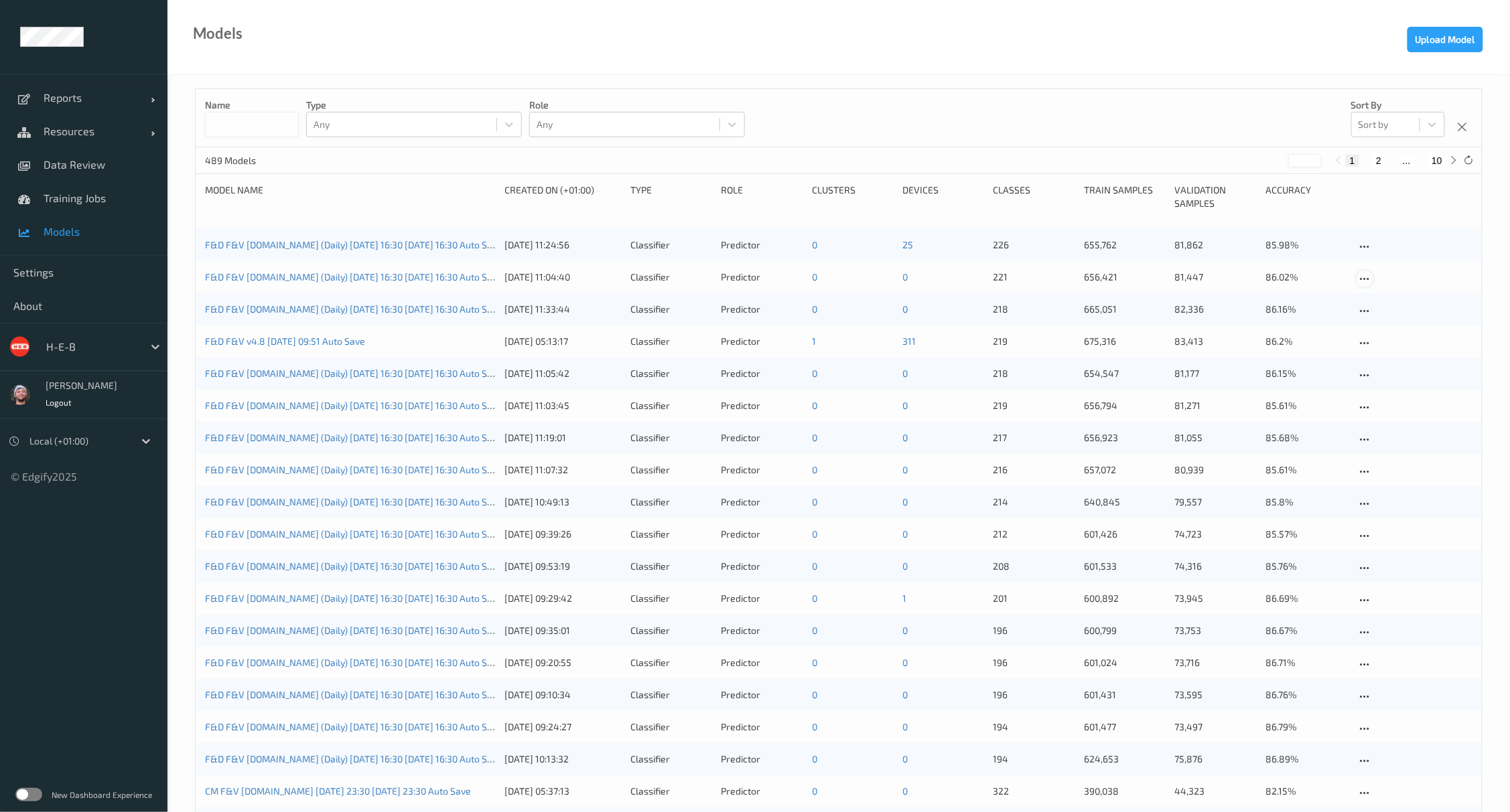
click at [1232, 282] on icon at bounding box center [1364, 279] width 11 height 12
click at [1232, 346] on div "Delete Model" at bounding box center [1404, 350] width 49 height 13
click at [1232, 279] on icon at bounding box center [1364, 279] width 11 height 12
click at [1232, 341] on div "Delete Model" at bounding box center [1404, 352] width 94 height 25
click at [92, 222] on link "Models" at bounding box center [84, 232] width 167 height 34
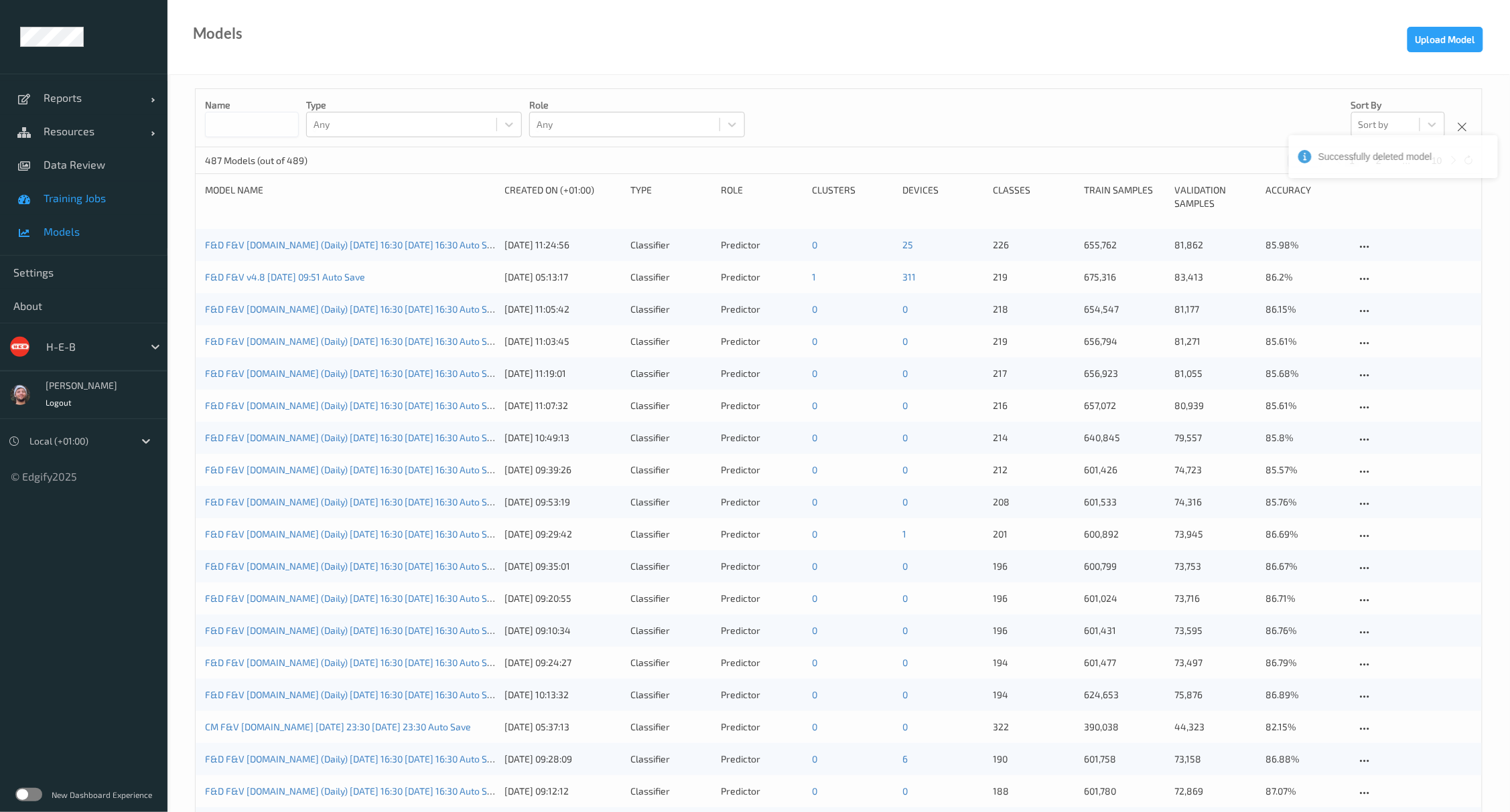
click at [94, 199] on span "Training Jobs" at bounding box center [98, 198] width 110 height 14
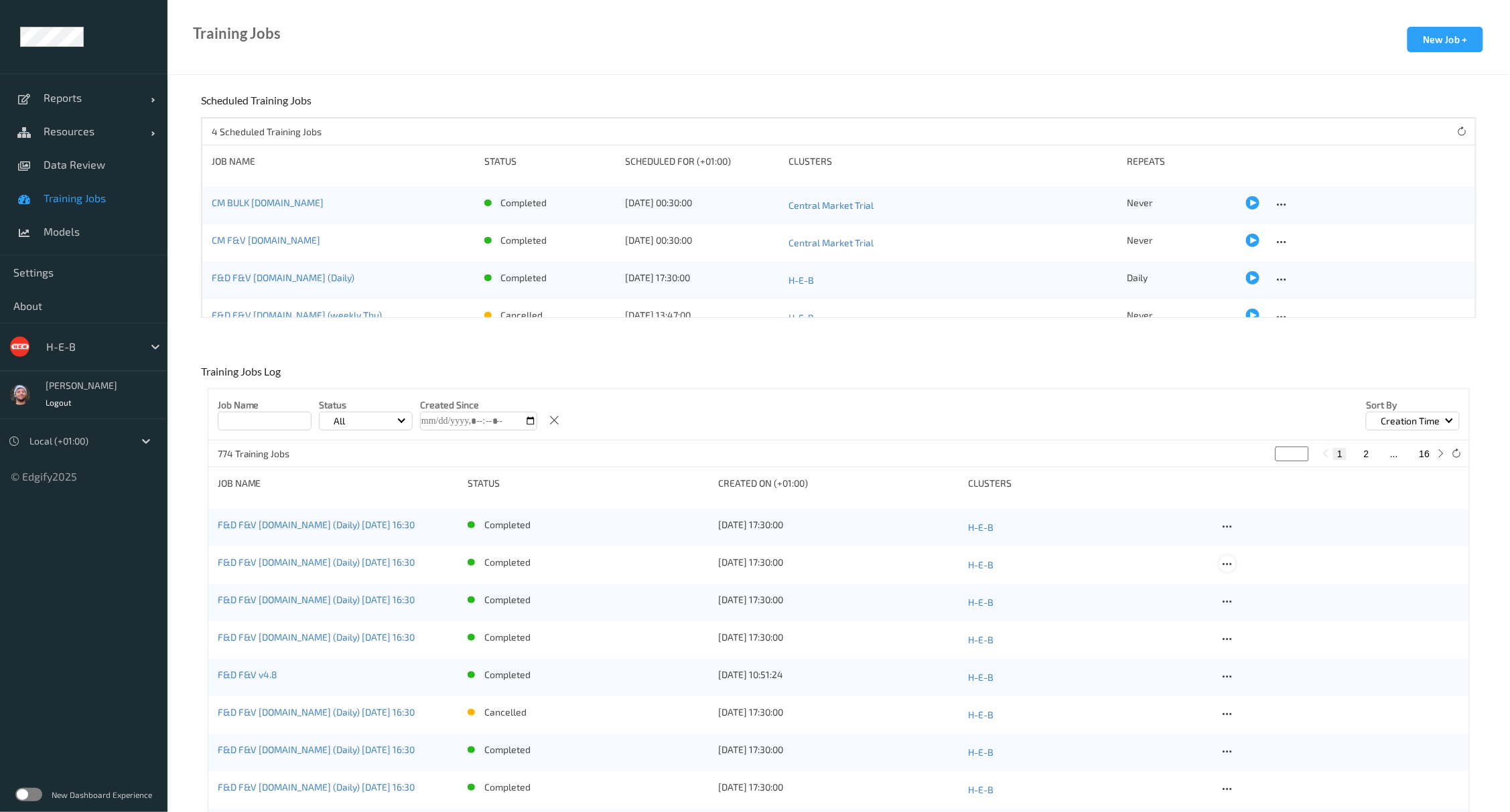
click at [1230, 563] on icon at bounding box center [1227, 564] width 11 height 12
click at [1232, 637] on div "Delete Job" at bounding box center [1261, 635] width 38 height 13
click at [1223, 565] on icon at bounding box center [1227, 564] width 11 height 12
click at [1232, 637] on div "Delete Job" at bounding box center [1261, 635] width 38 height 13
click at [97, 165] on span "Data Review" at bounding box center [98, 164] width 110 height 14
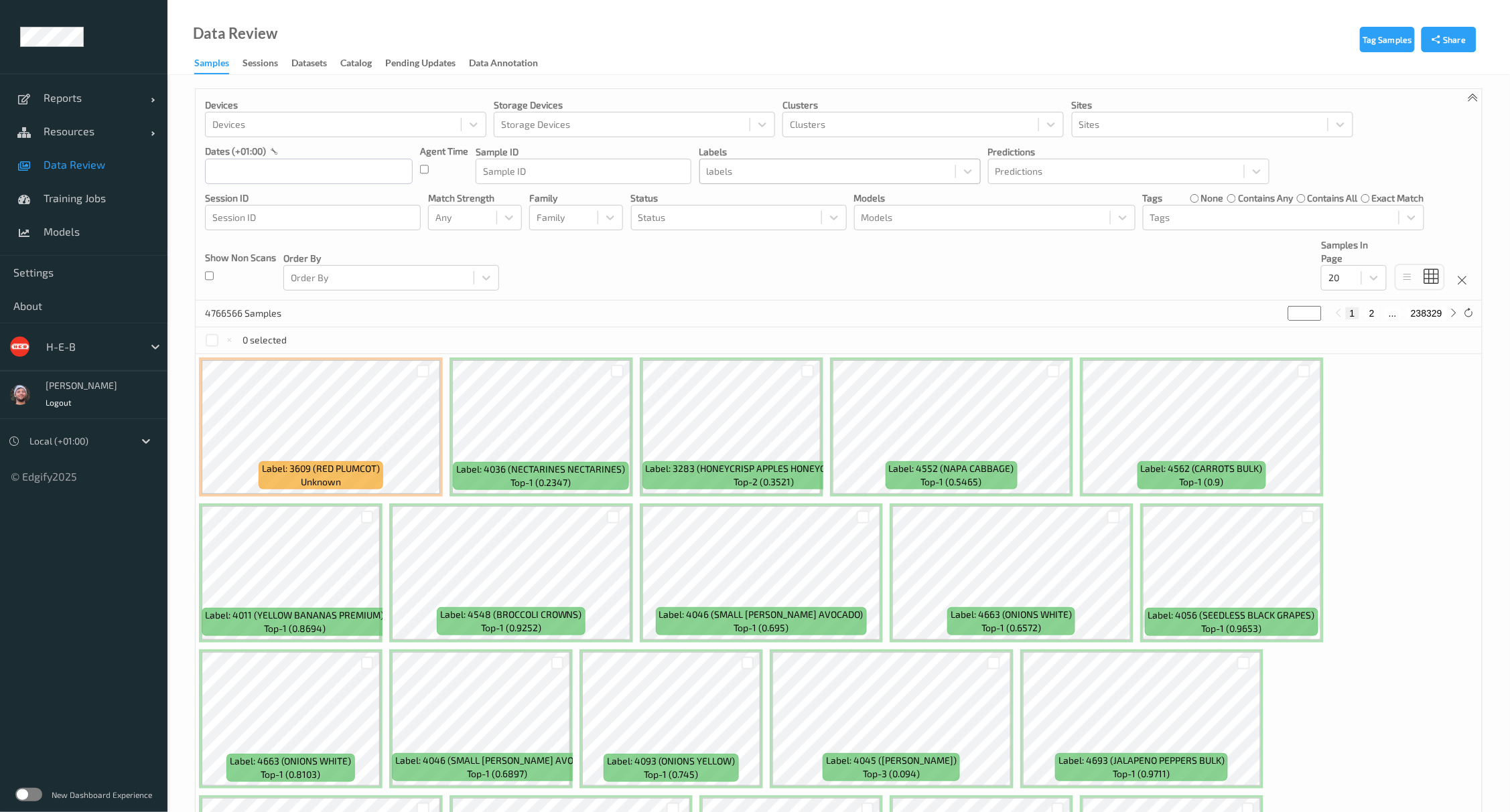
click at [791, 170] on div at bounding box center [827, 171] width 241 height 16
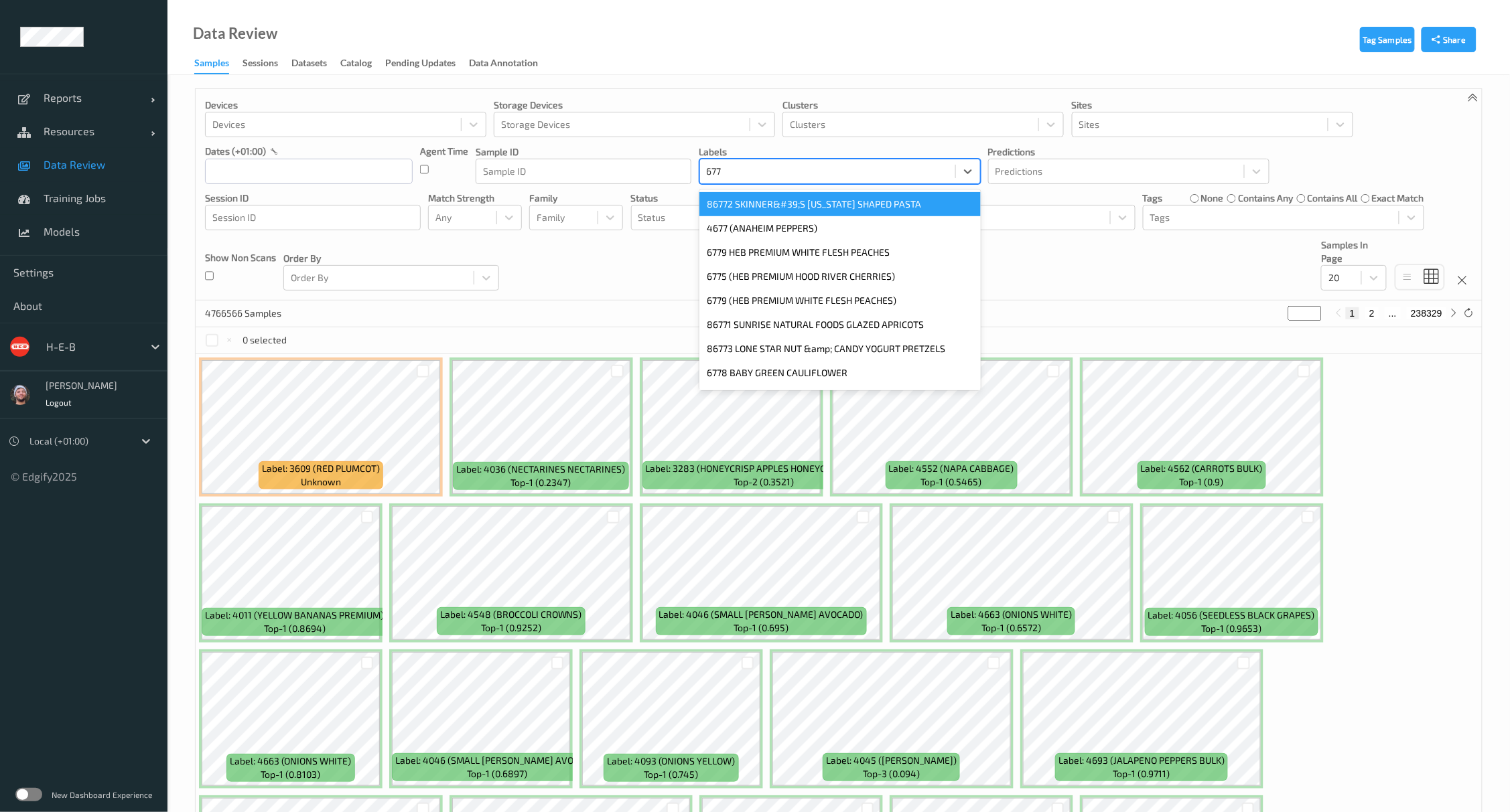
type input "6775"
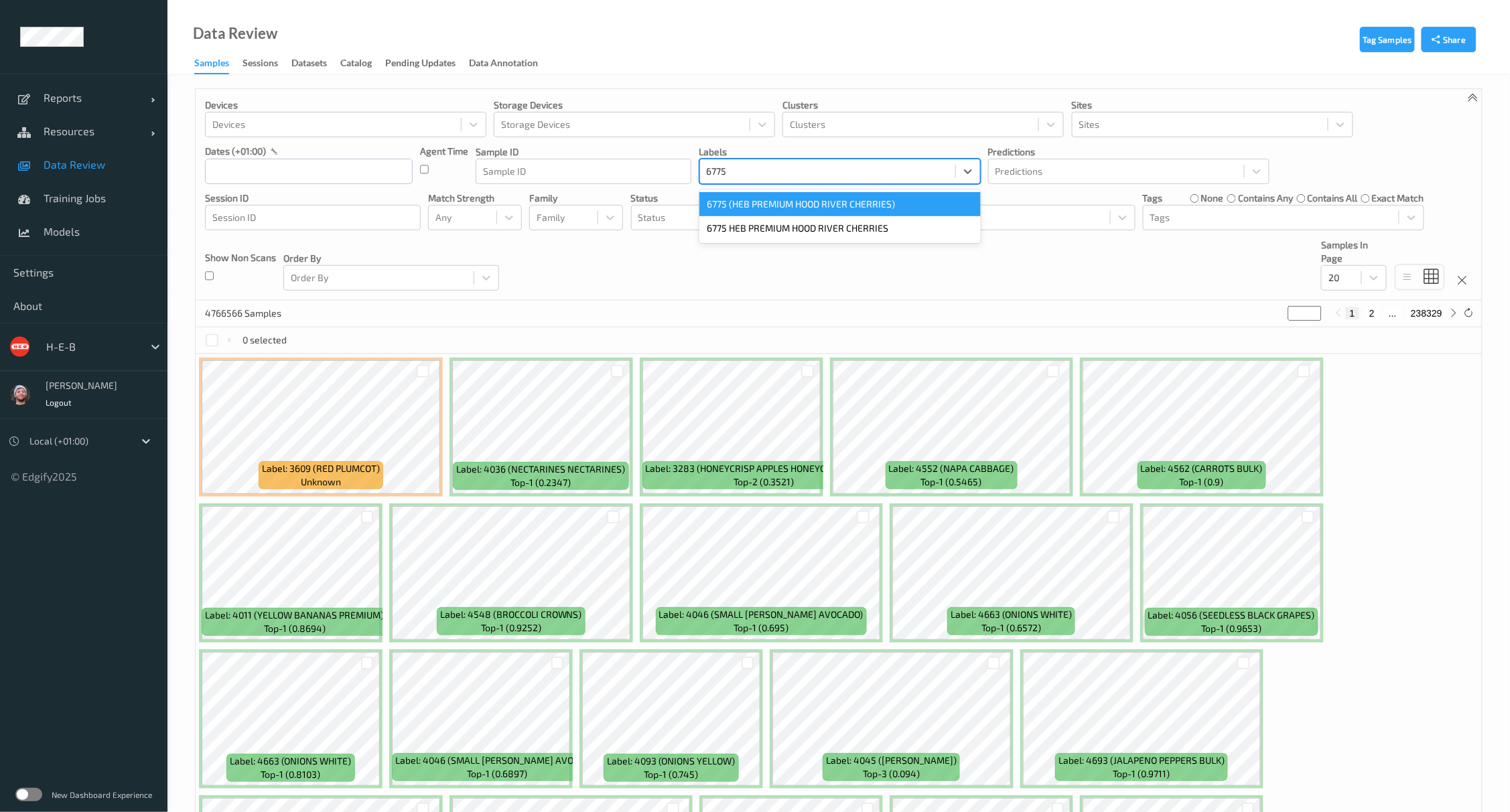
click at [745, 213] on div "6775 (HEB PREMIUM HOOD RIVER CHERRIES)" at bounding box center [840, 204] width 282 height 24
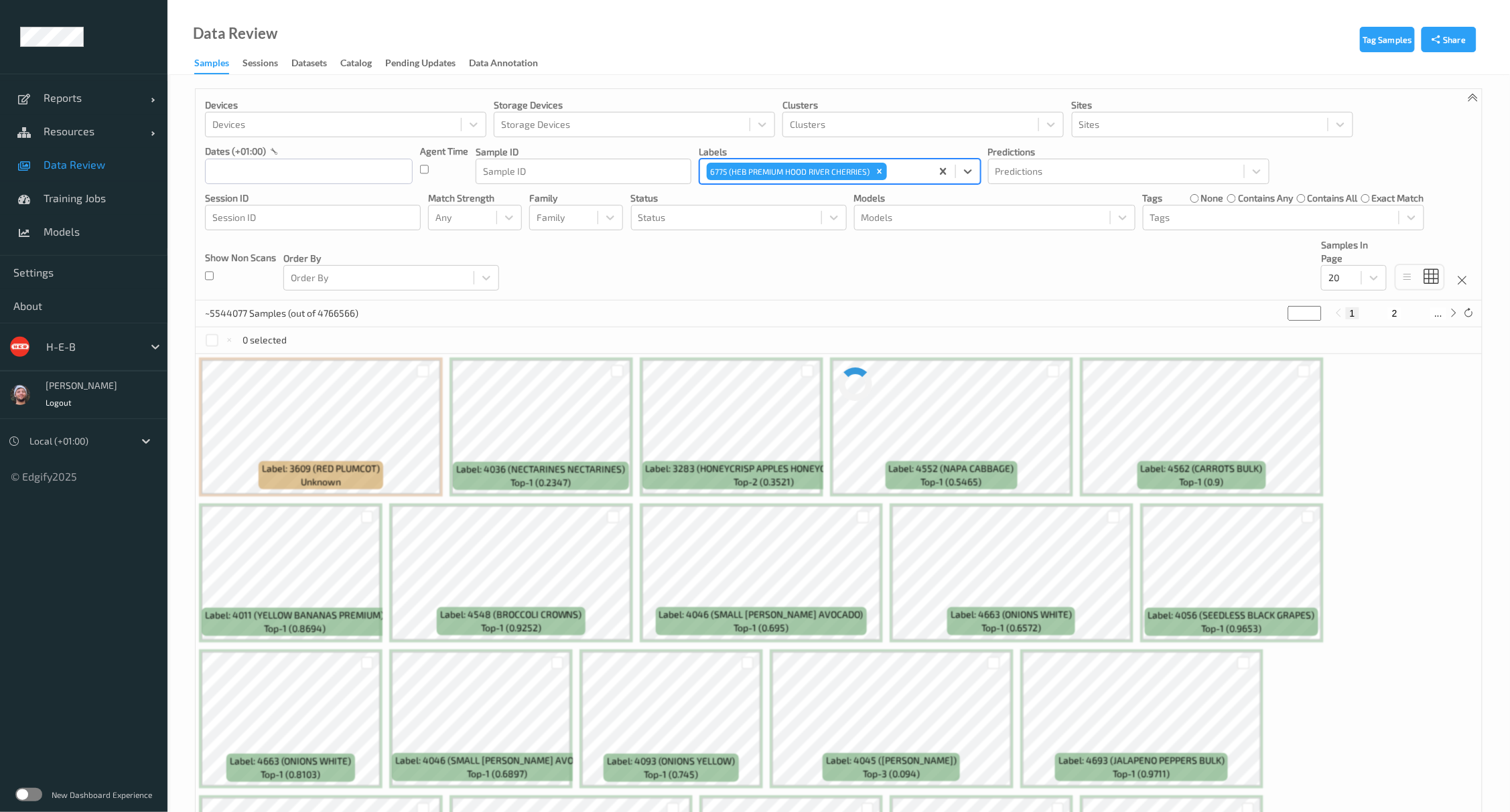
click at [718, 299] on div "Devices Devices Storage Devices Storage Devices Clusters Clusters Sites Sites d…" at bounding box center [839, 195] width 1286 height 212
click at [278, 174] on input "text" at bounding box center [309, 171] width 208 height 26
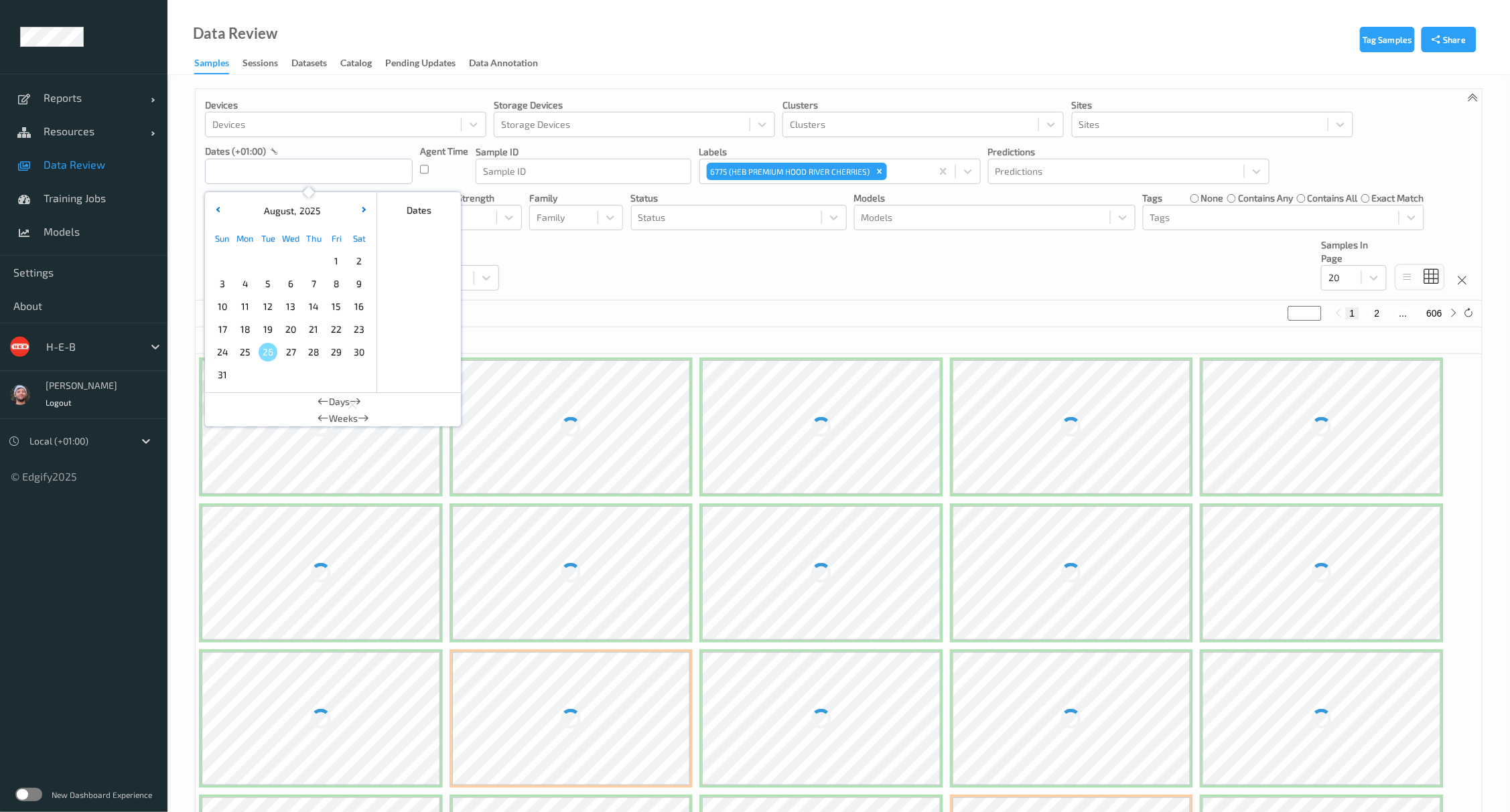
click at [241, 348] on span "25" at bounding box center [245, 352] width 19 height 19
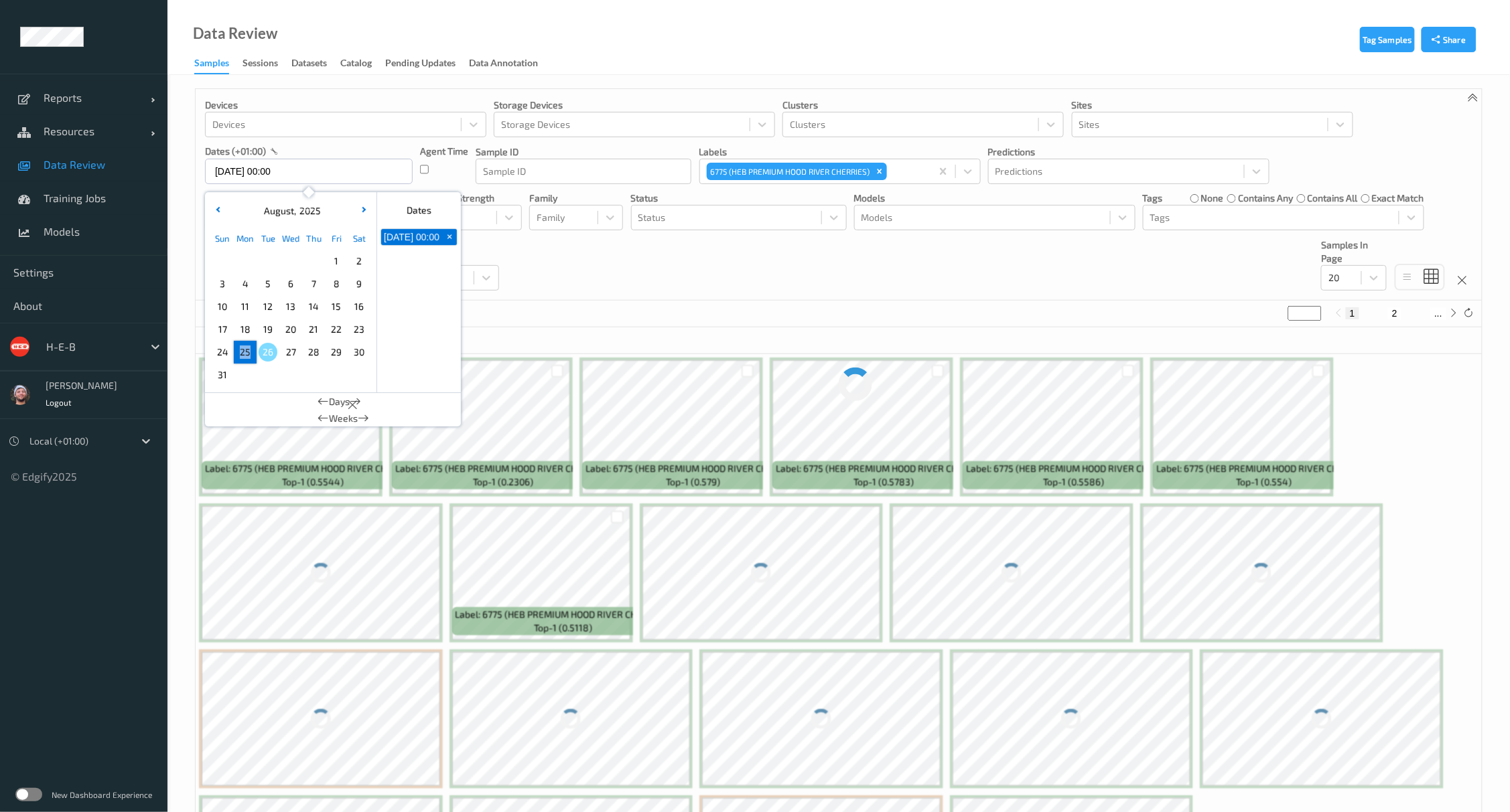
click at [241, 348] on span "25" at bounding box center [245, 352] width 19 height 19
type input "25/08/2025 00:00 -> 25/08/2025 23:59"
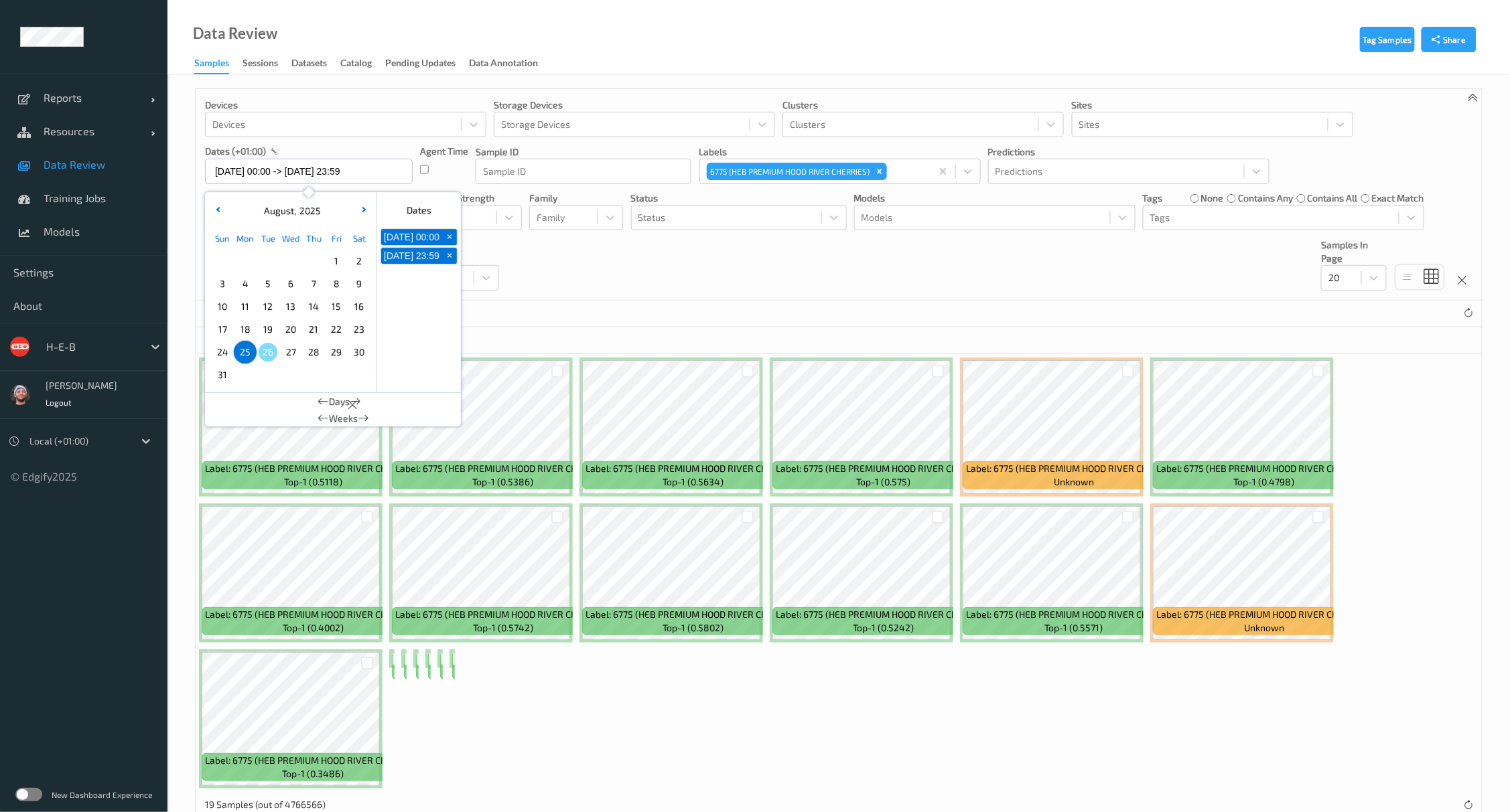
click at [647, 277] on div "Devices Devices Storage Devices Storage Devices Clusters Clusters Sites Sites d…" at bounding box center [839, 195] width 1286 height 212
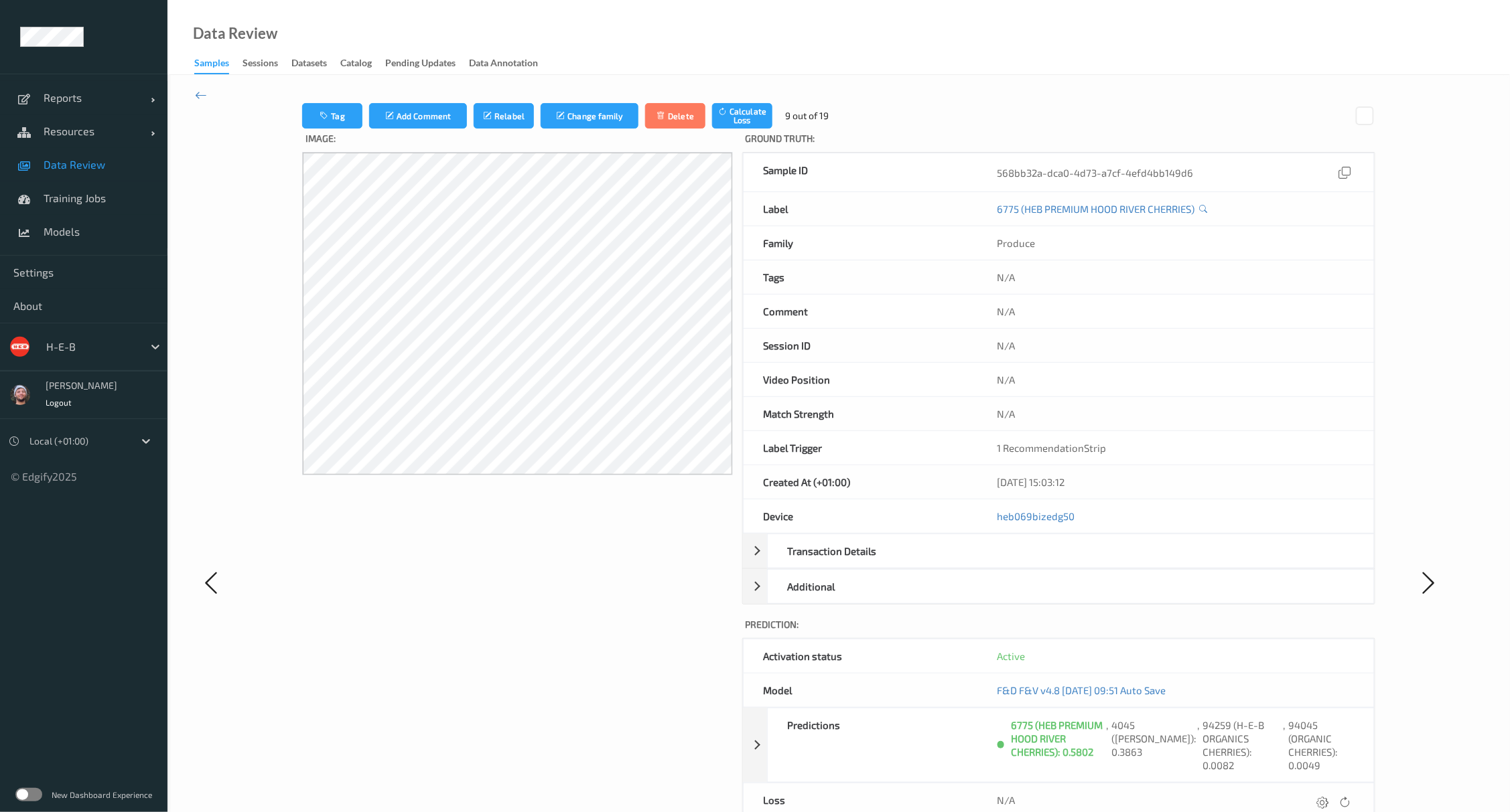
click at [58, 132] on span "Resources" at bounding box center [97, 131] width 107 height 14
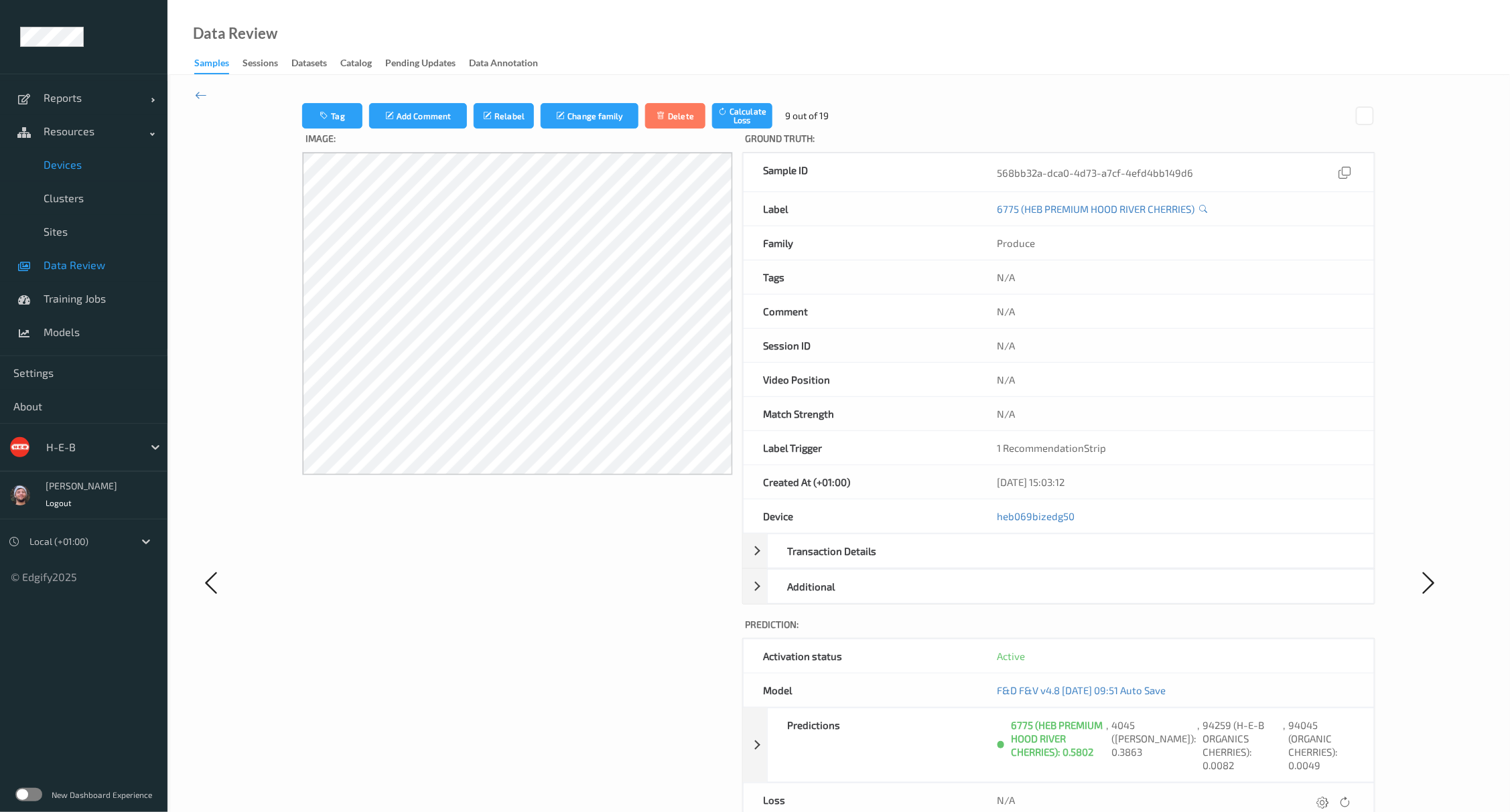
click at [73, 156] on link "Devices" at bounding box center [84, 165] width 167 height 34
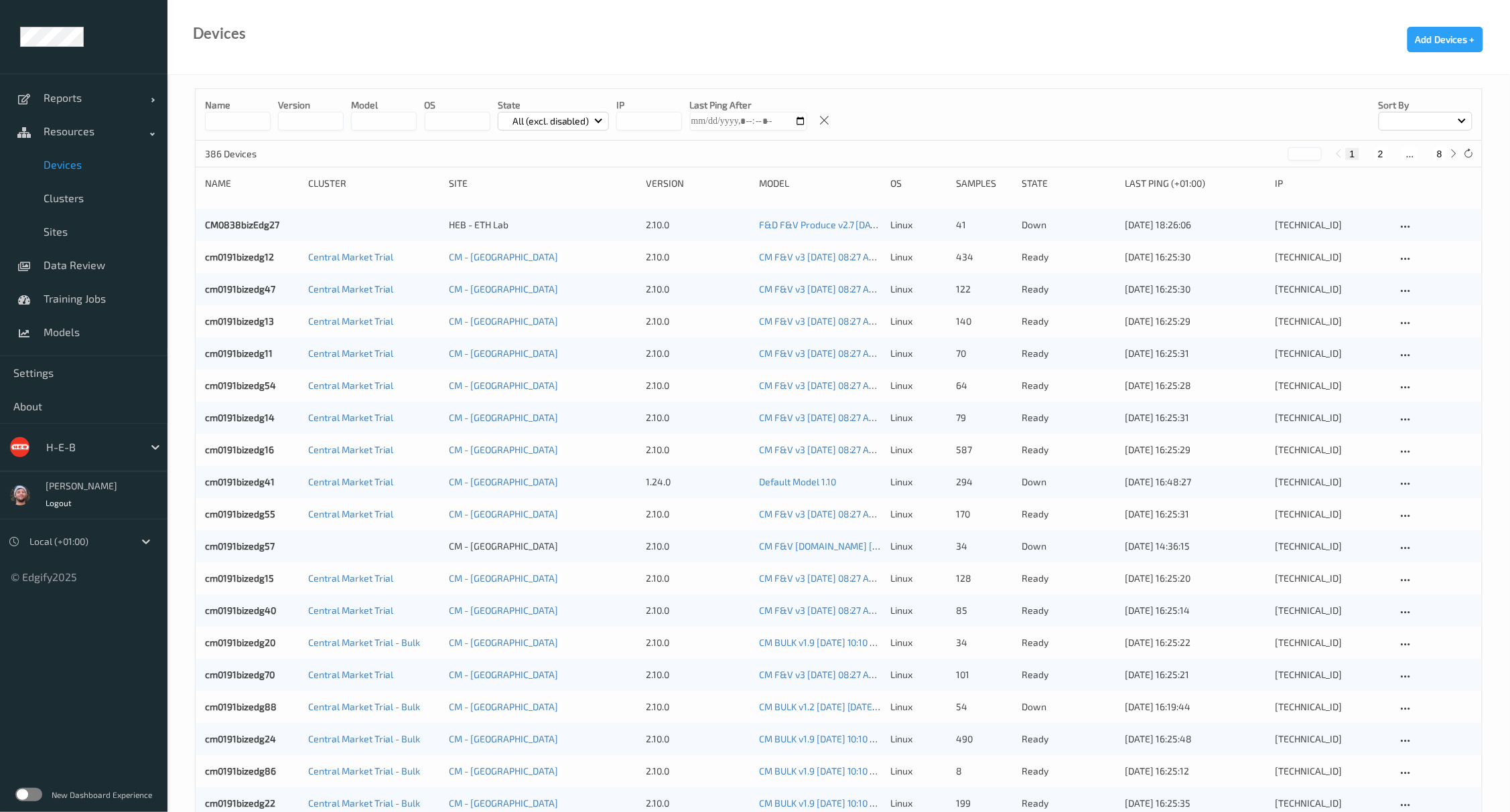
click at [238, 119] on input at bounding box center [238, 121] width 66 height 19
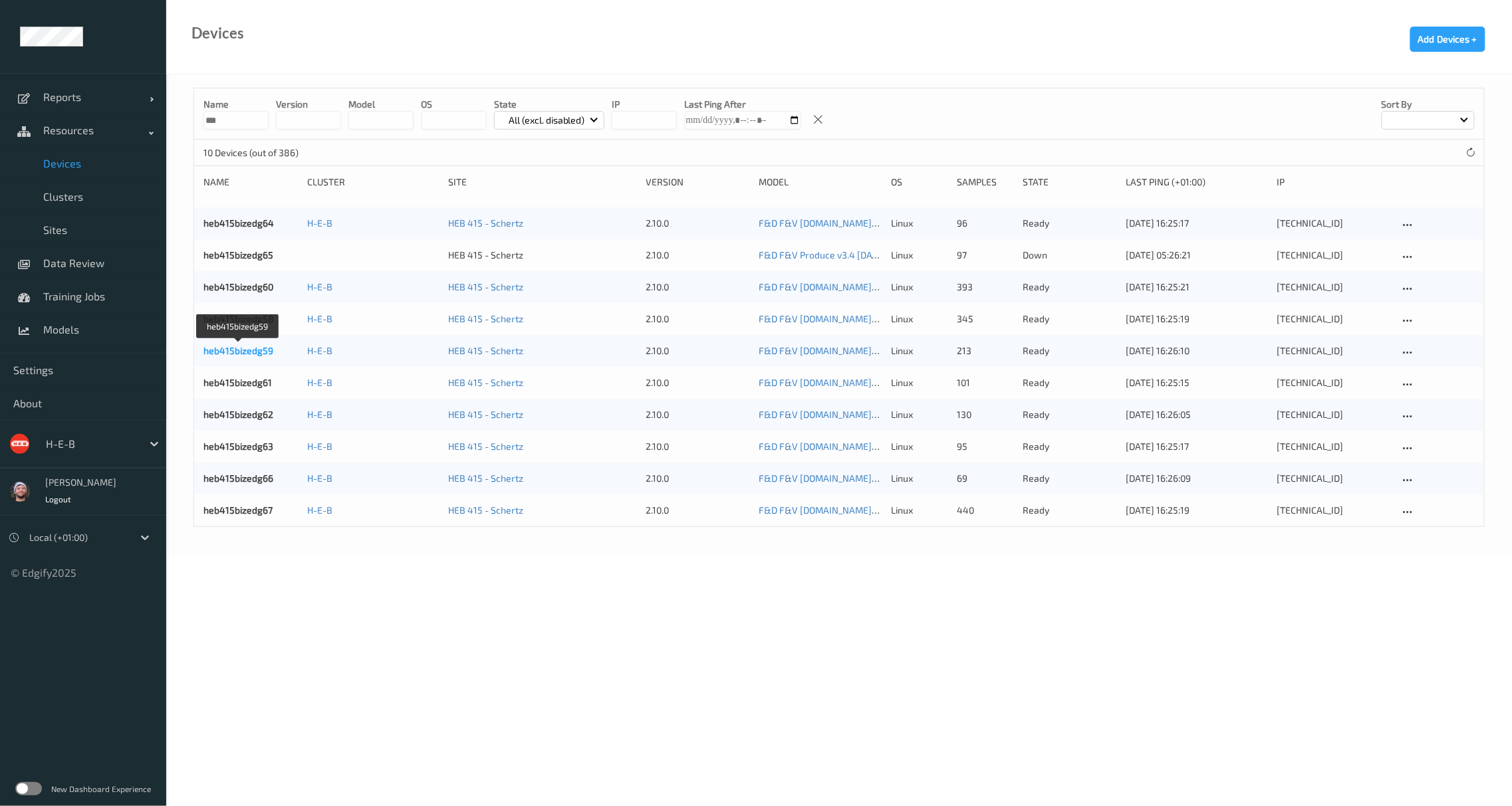
type input "***"
click at [248, 348] on link "heb415bizedg59" at bounding box center [238, 351] width 70 height 11
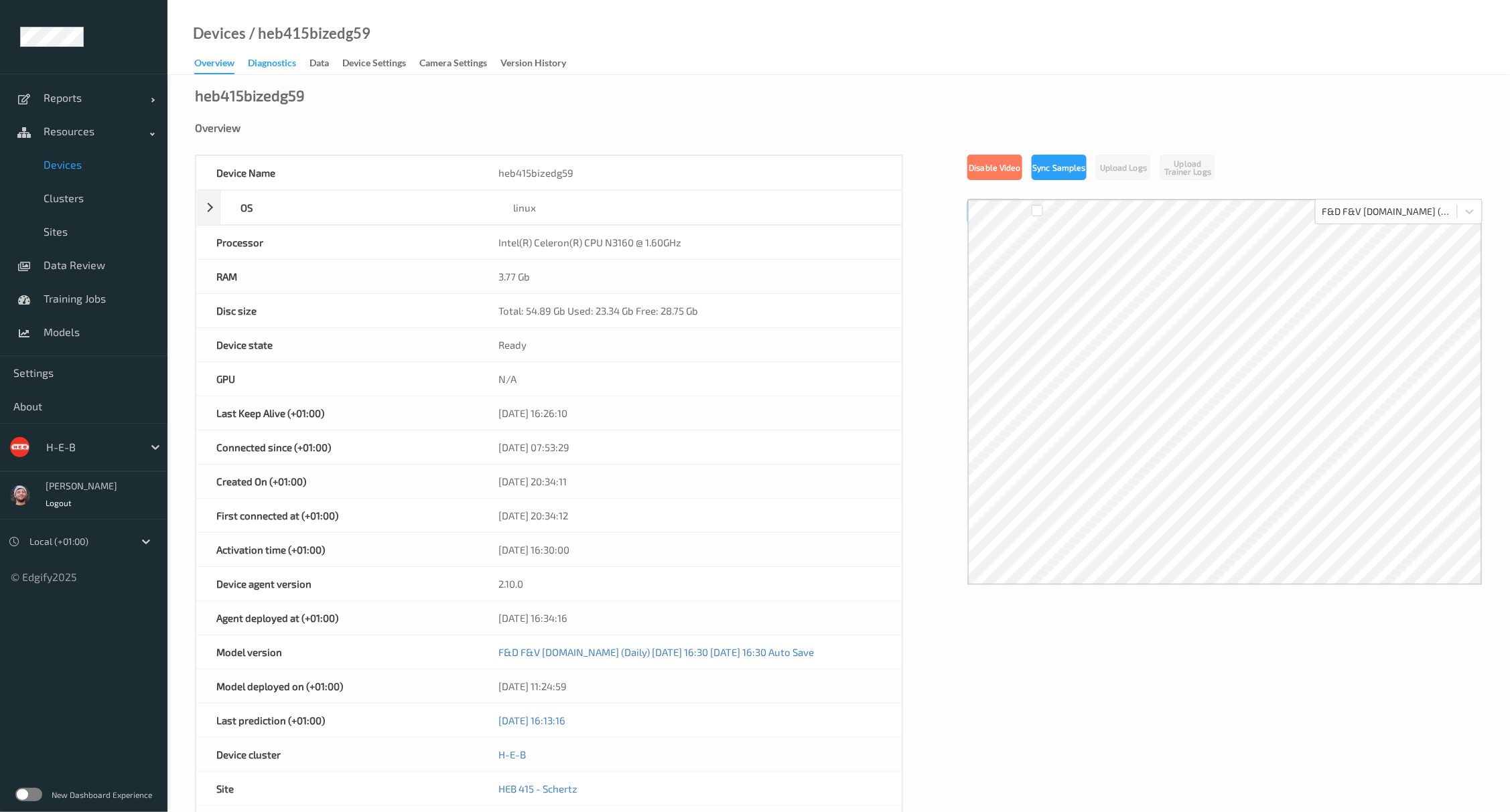
click at [266, 59] on div "Diagnostics" at bounding box center [272, 64] width 48 height 17
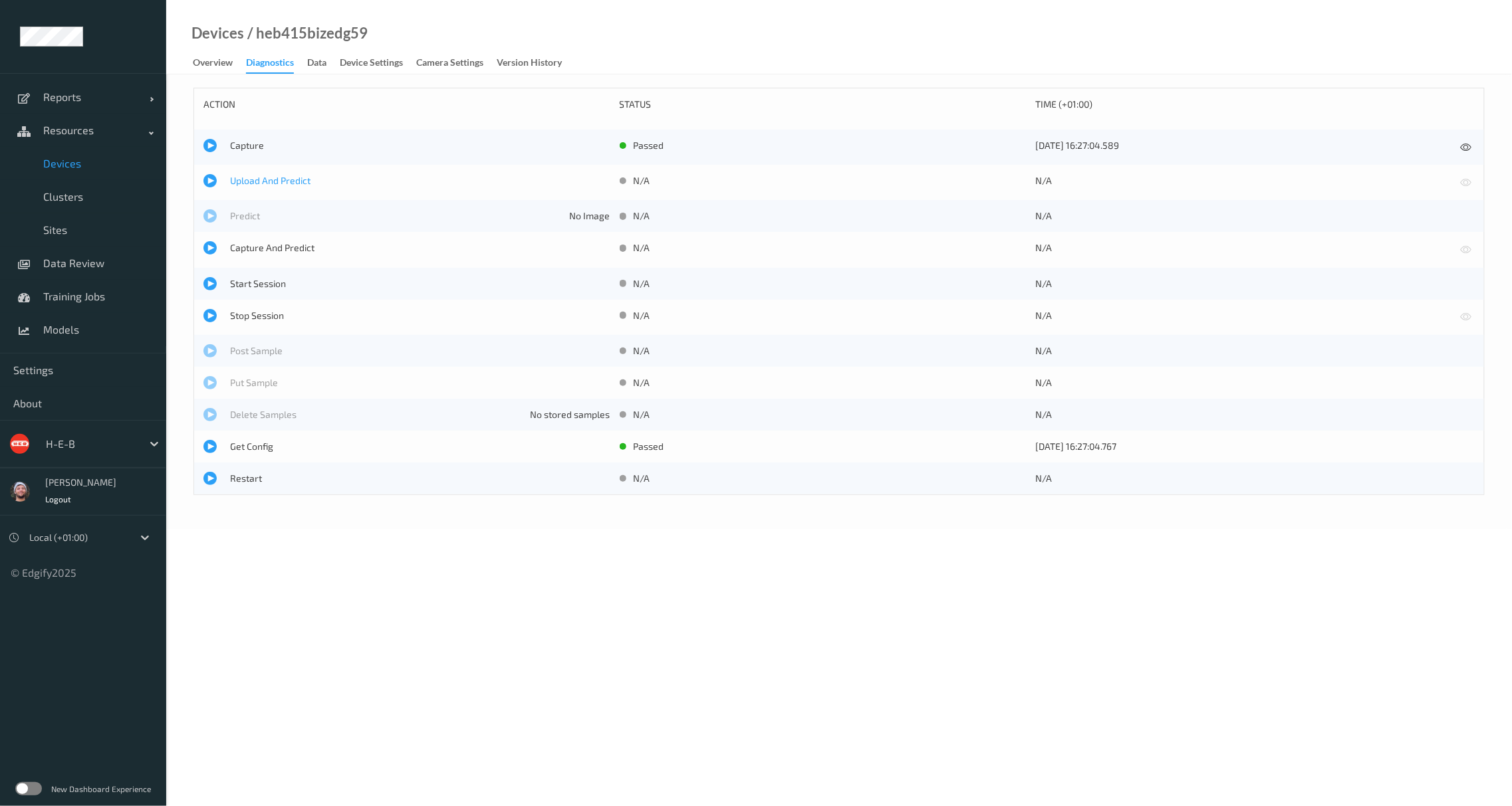
click at [270, 182] on span "Upload And Predict" at bounding box center [420, 181] width 380 height 14
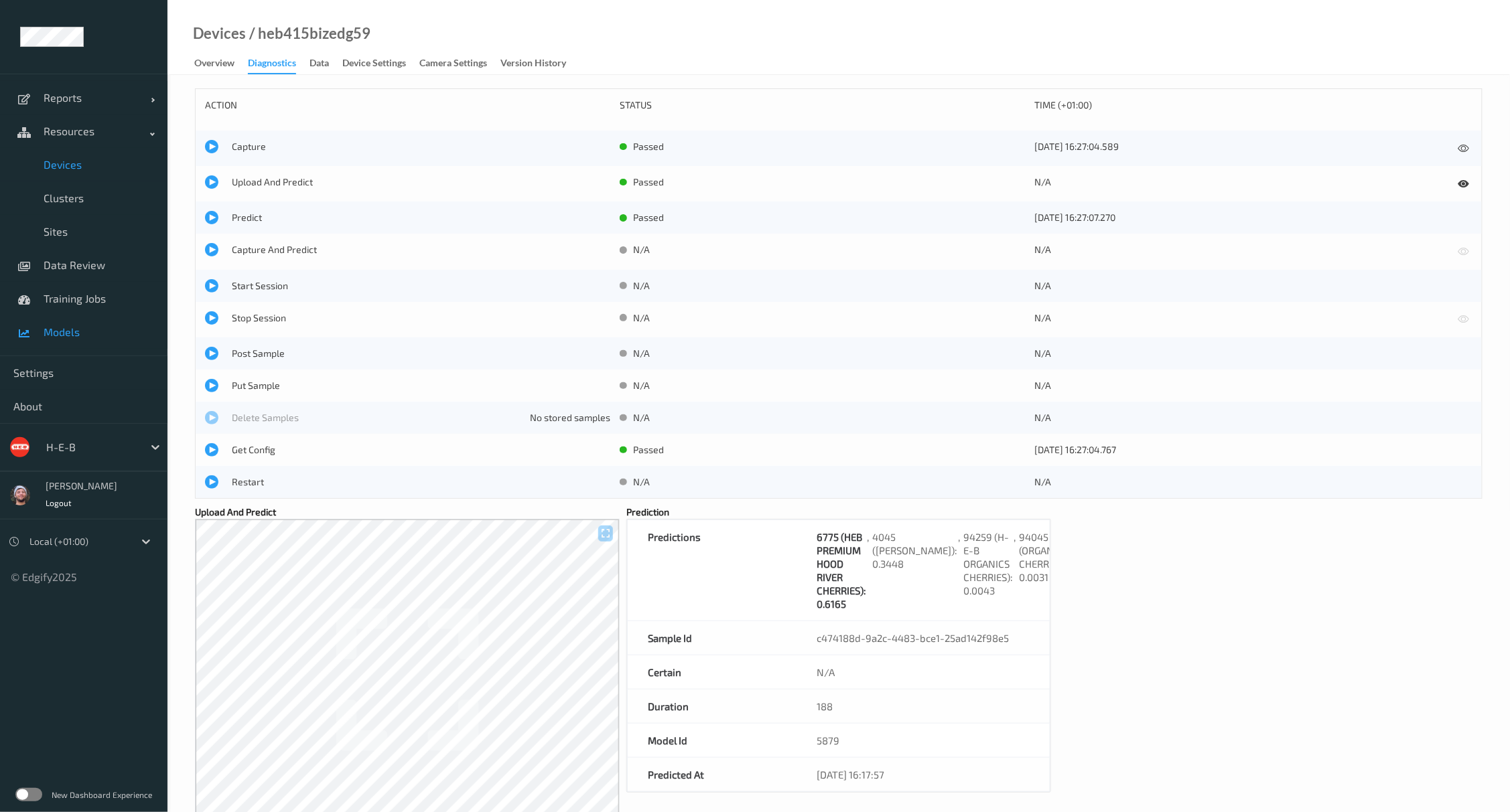
click at [65, 319] on link "Models" at bounding box center [84, 332] width 167 height 34
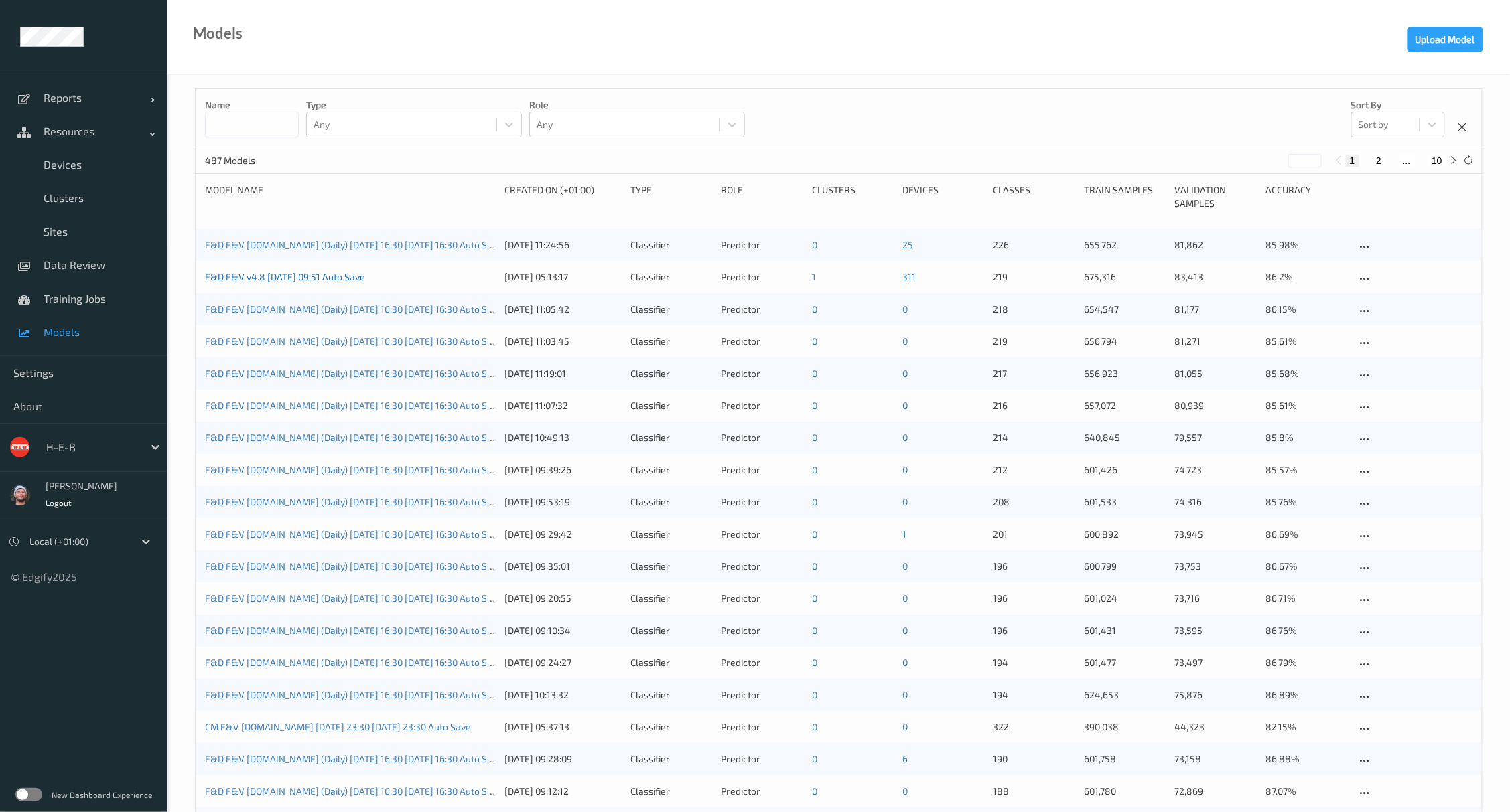
click at [324, 276] on link "F&D F&V v4.8 [DATE] 09:51 Auto Save" at bounding box center [285, 277] width 160 height 11
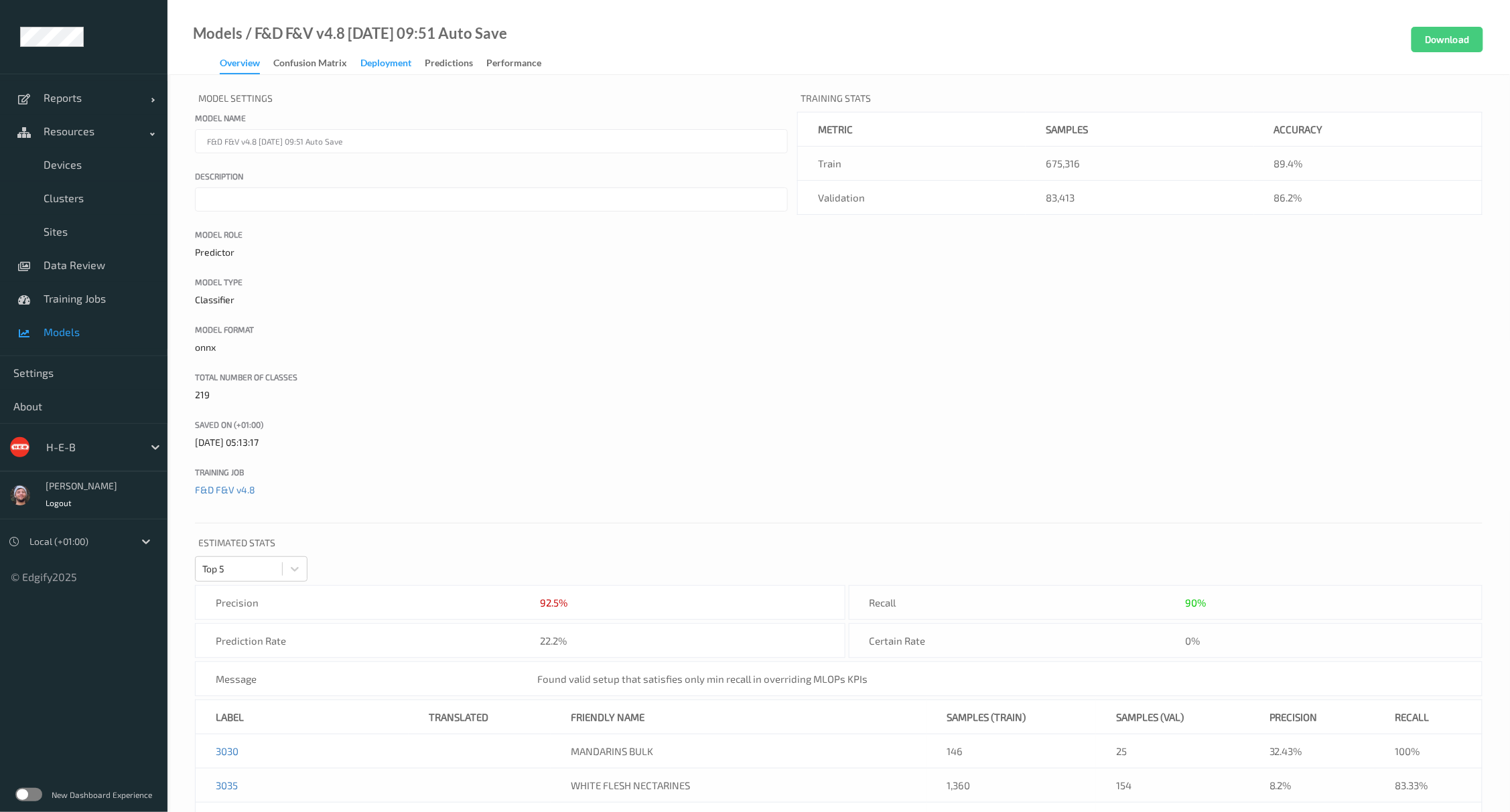
click at [384, 65] on div "Deployment" at bounding box center [386, 64] width 51 height 17
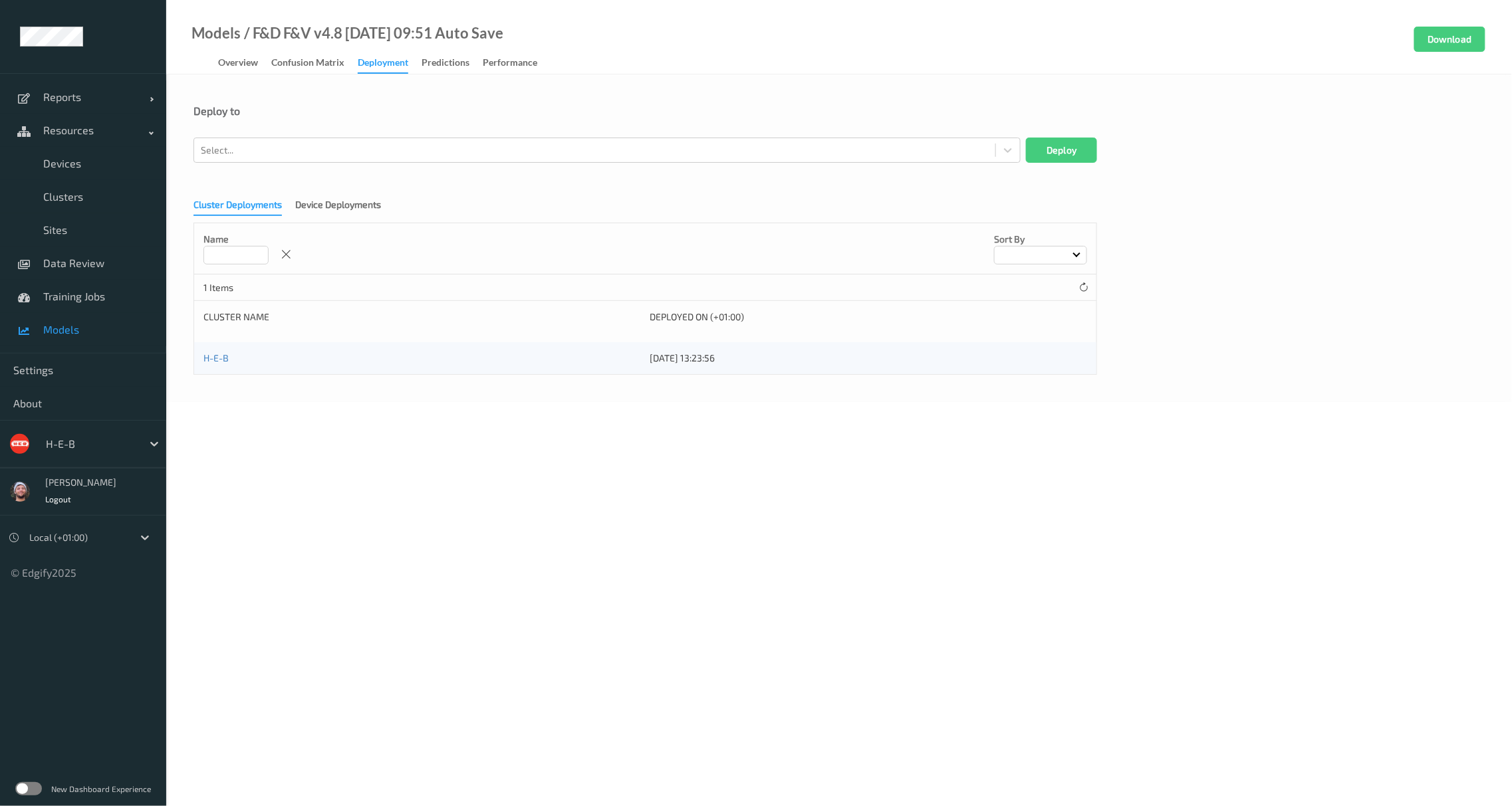
click at [338, 216] on div "Cluster Deployments Device Deployments" at bounding box center [293, 207] width 201 height 18
click at [331, 210] on div "Device Deployments" at bounding box center [337, 206] width 86 height 17
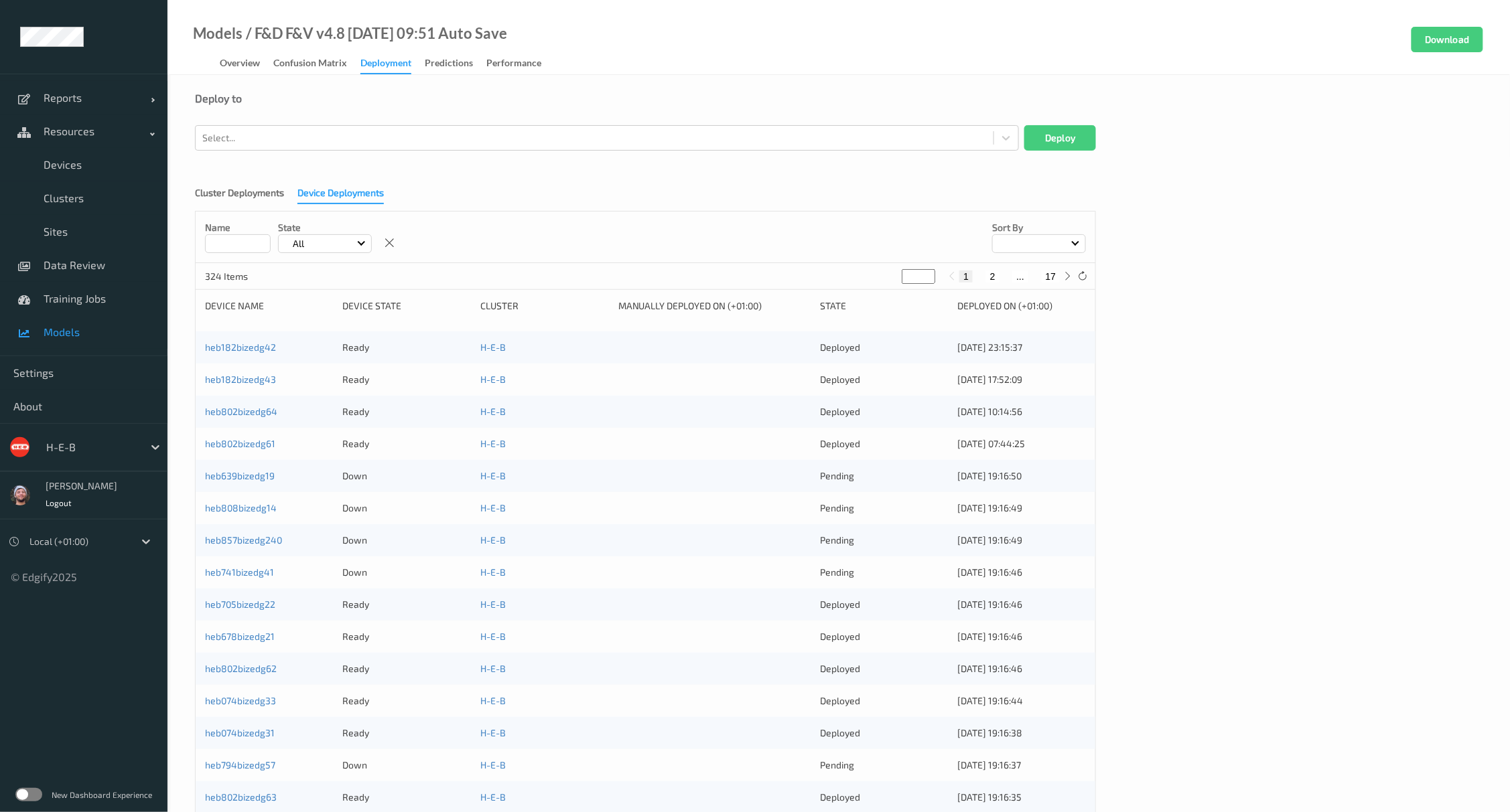
scroll to position [204, 0]
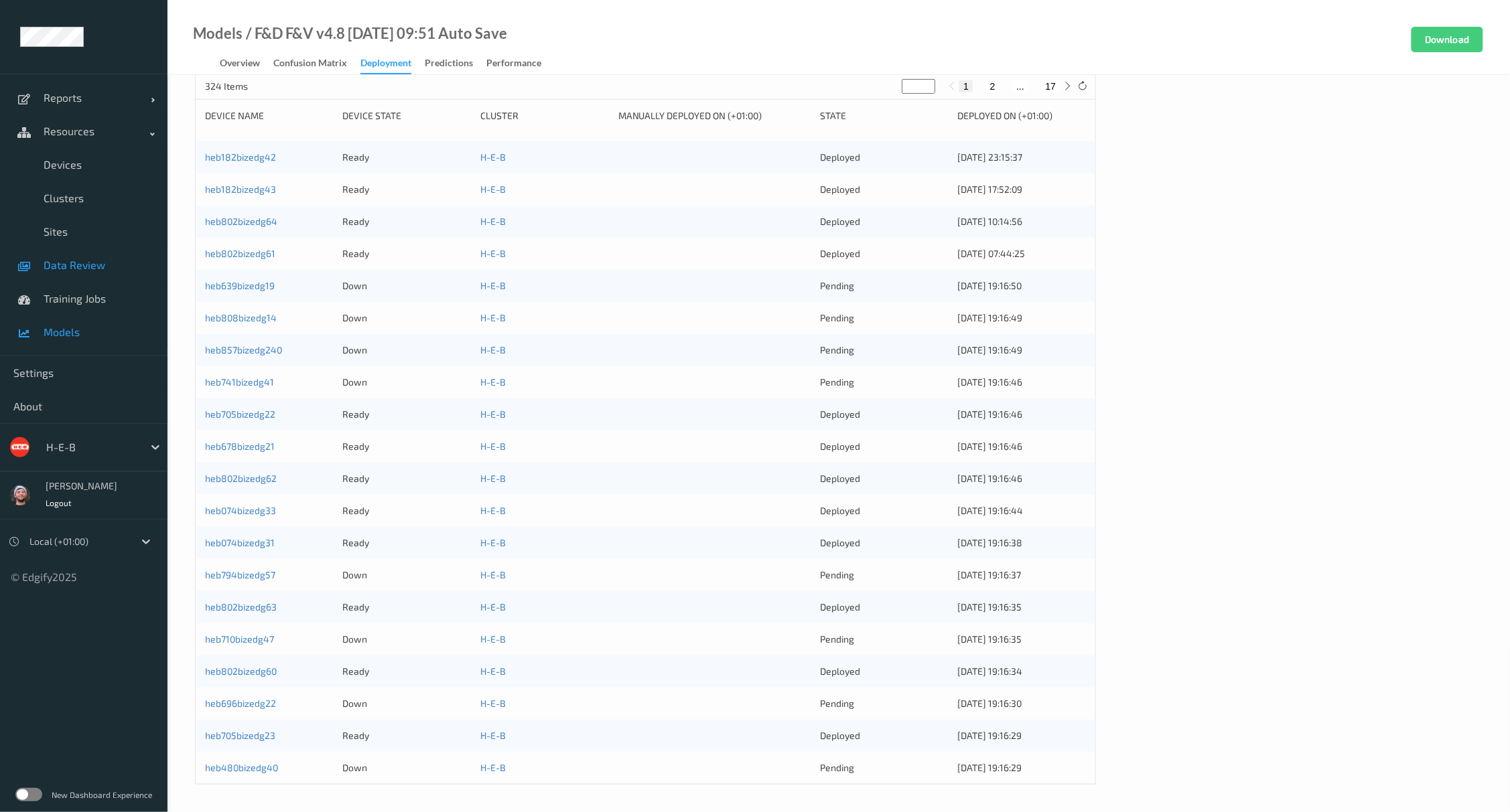
click at [100, 262] on span "Data Review" at bounding box center [98, 265] width 110 height 14
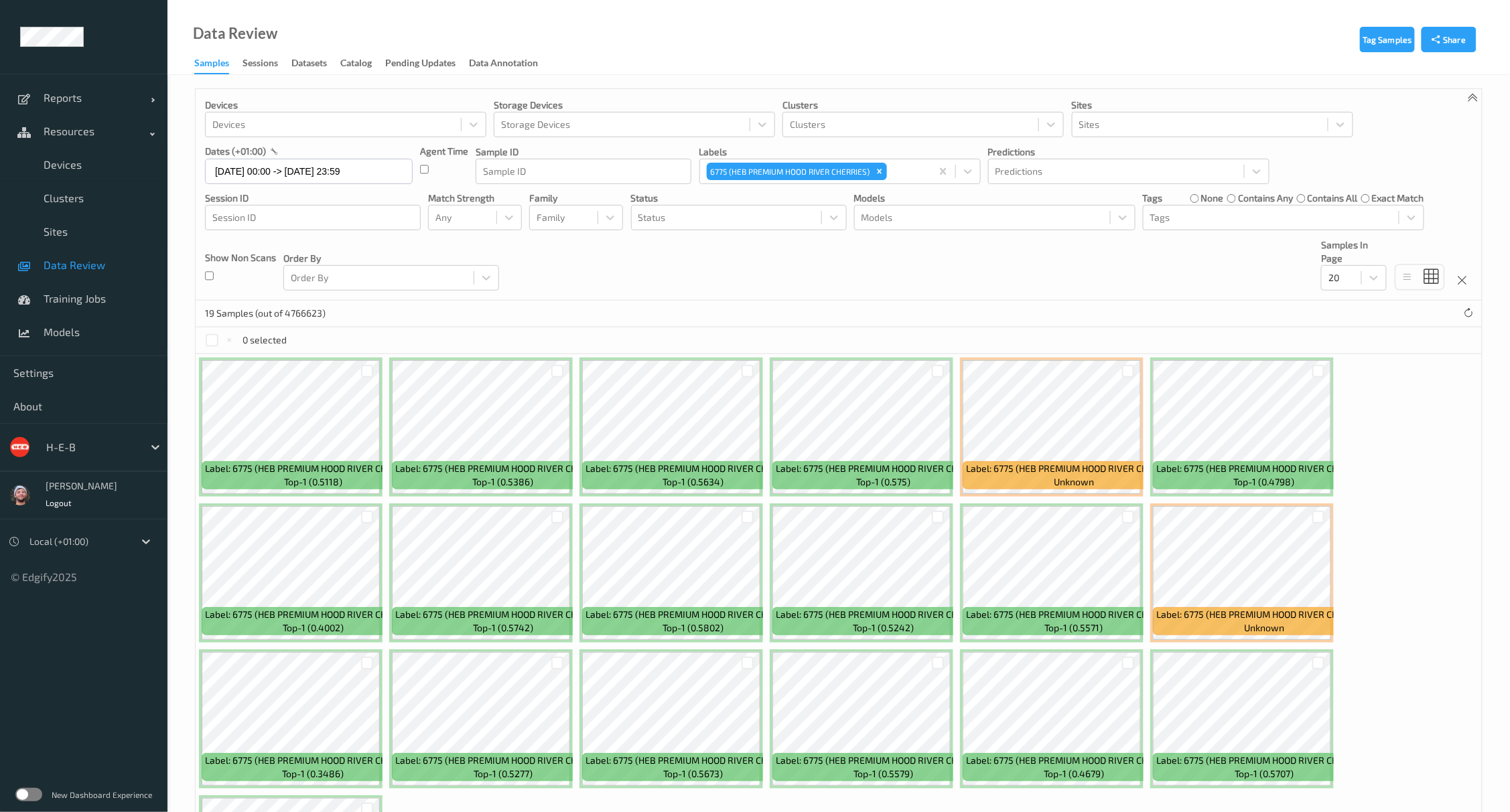
click at [734, 285] on div "Devices Devices Storage Devices Storage Devices Clusters Clusters Sites Sites d…" at bounding box center [839, 195] width 1286 height 212
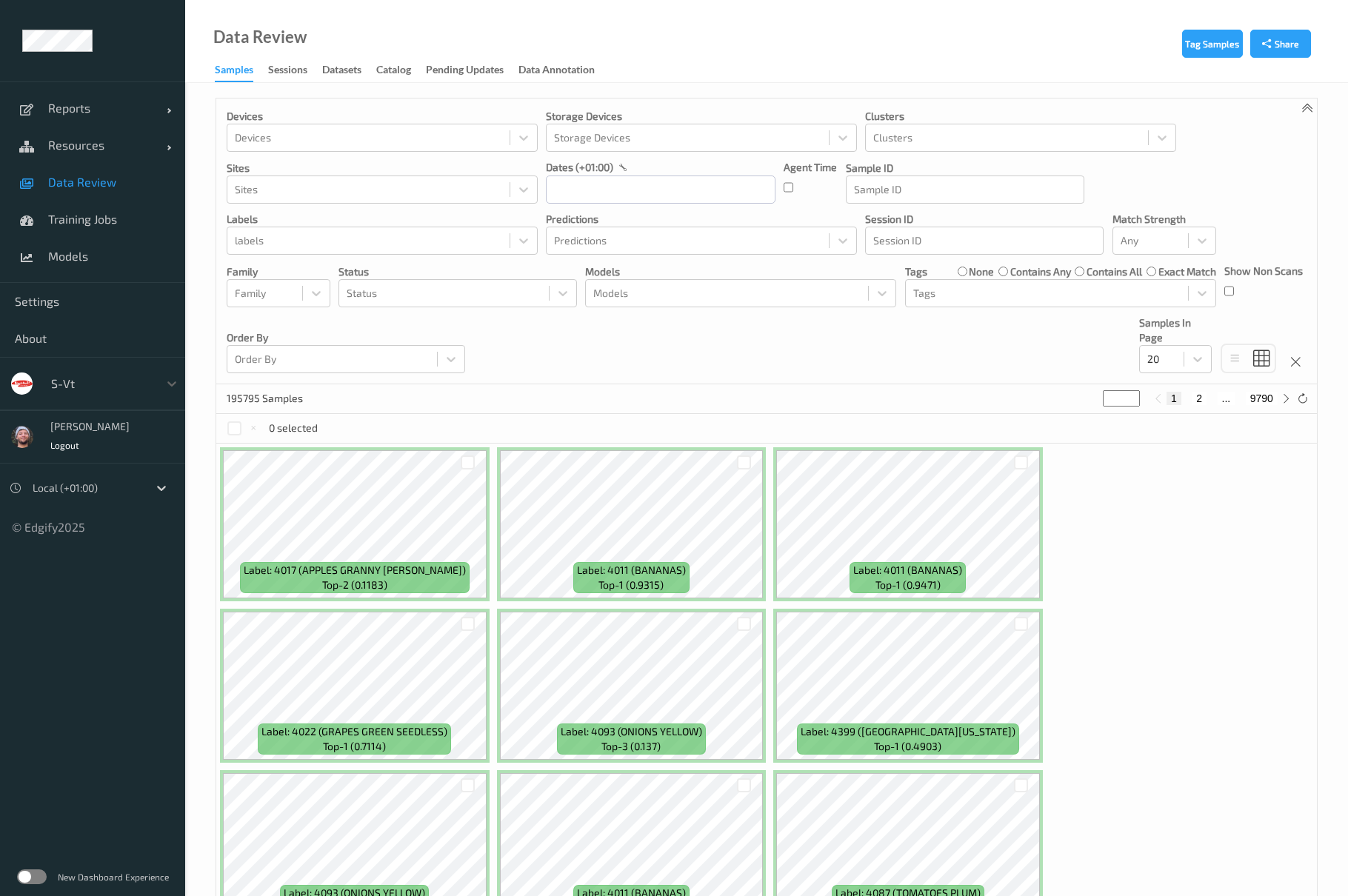
scroll to position [99, 0]
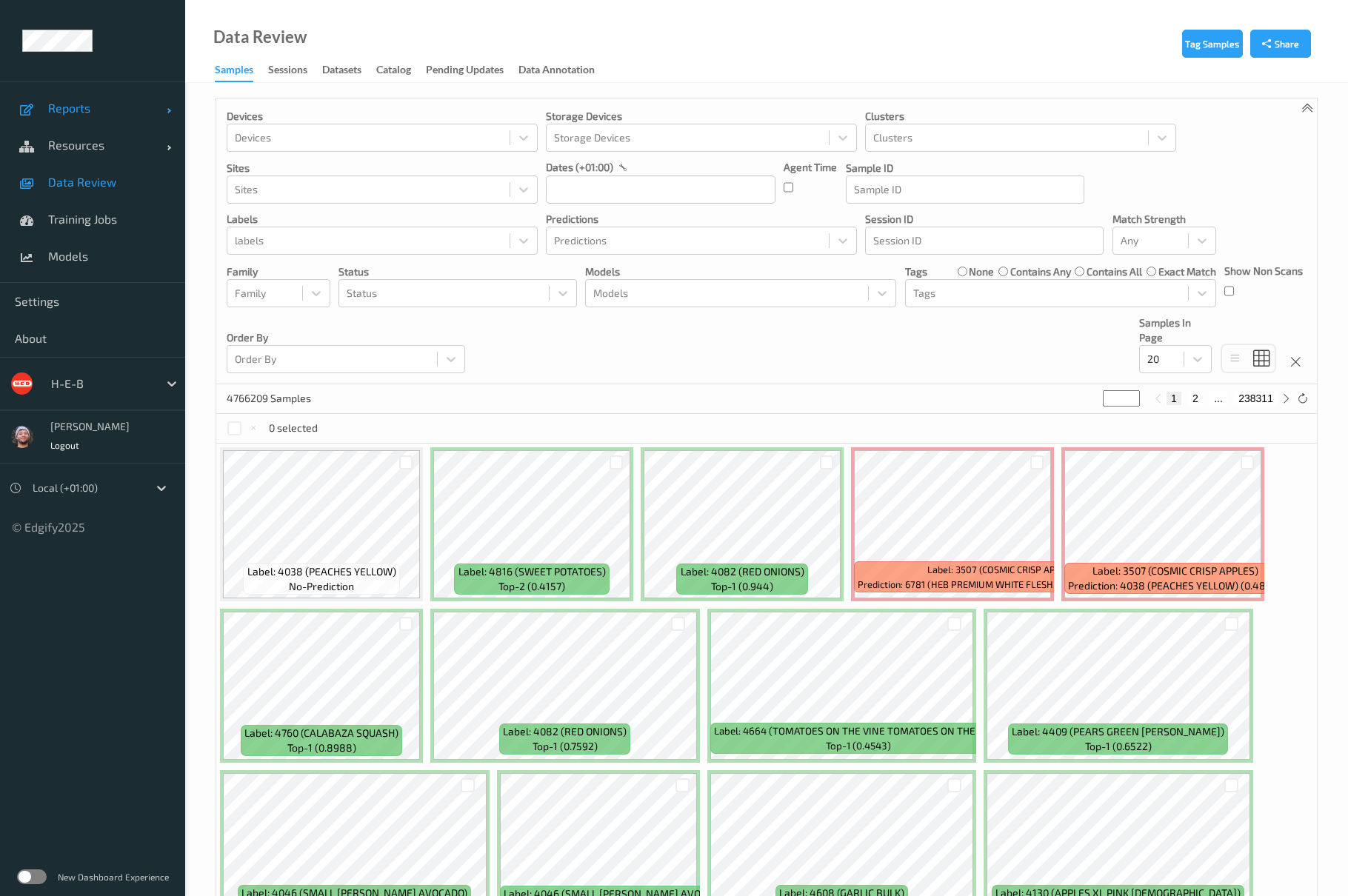
click at [51, 112] on span "Reports" at bounding box center [107, 108] width 118 height 15
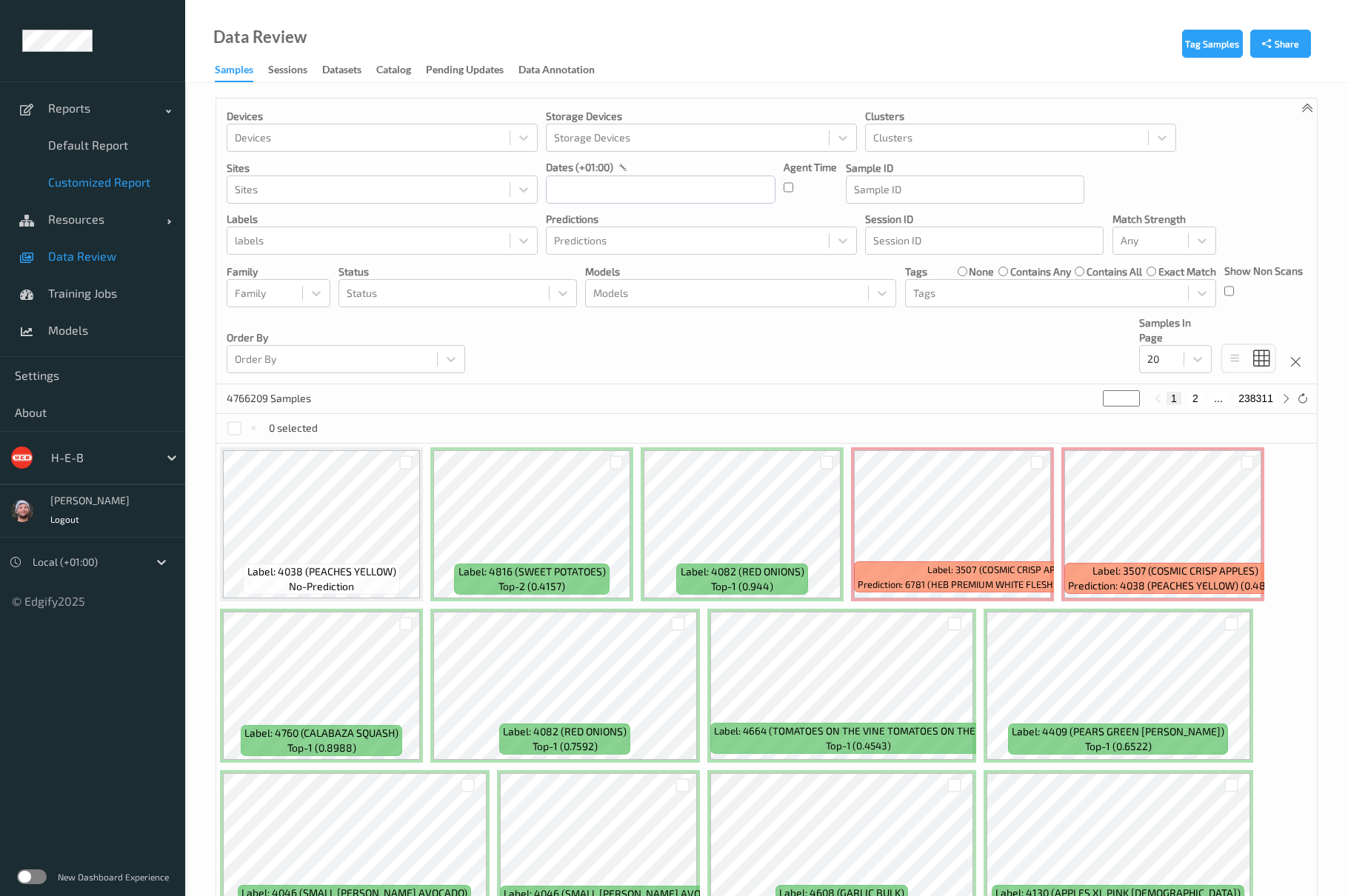
click at [74, 165] on link "Customized Report" at bounding box center [93, 182] width 185 height 37
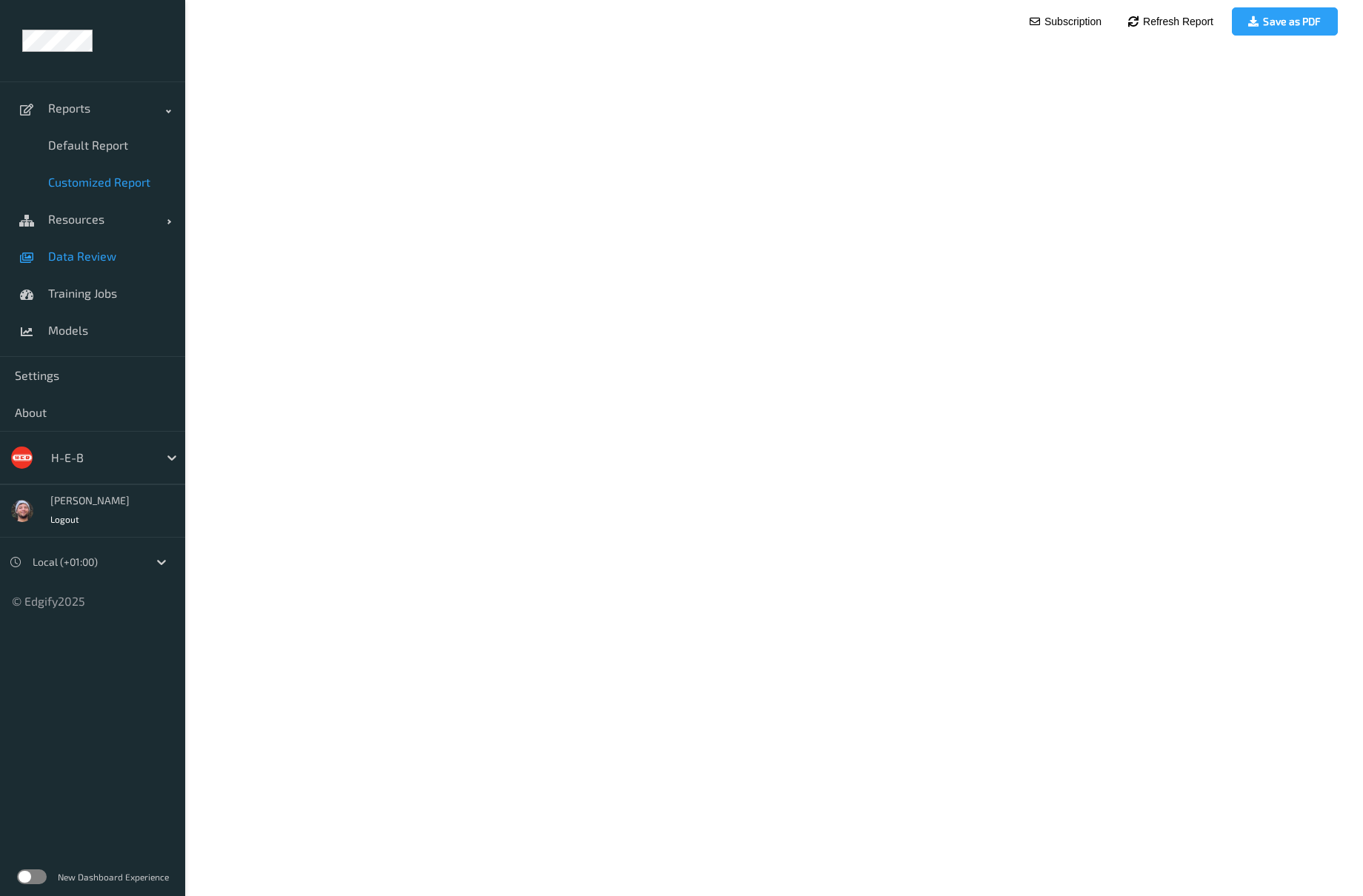
click at [69, 249] on span "Data Review" at bounding box center [109, 256] width 122 height 15
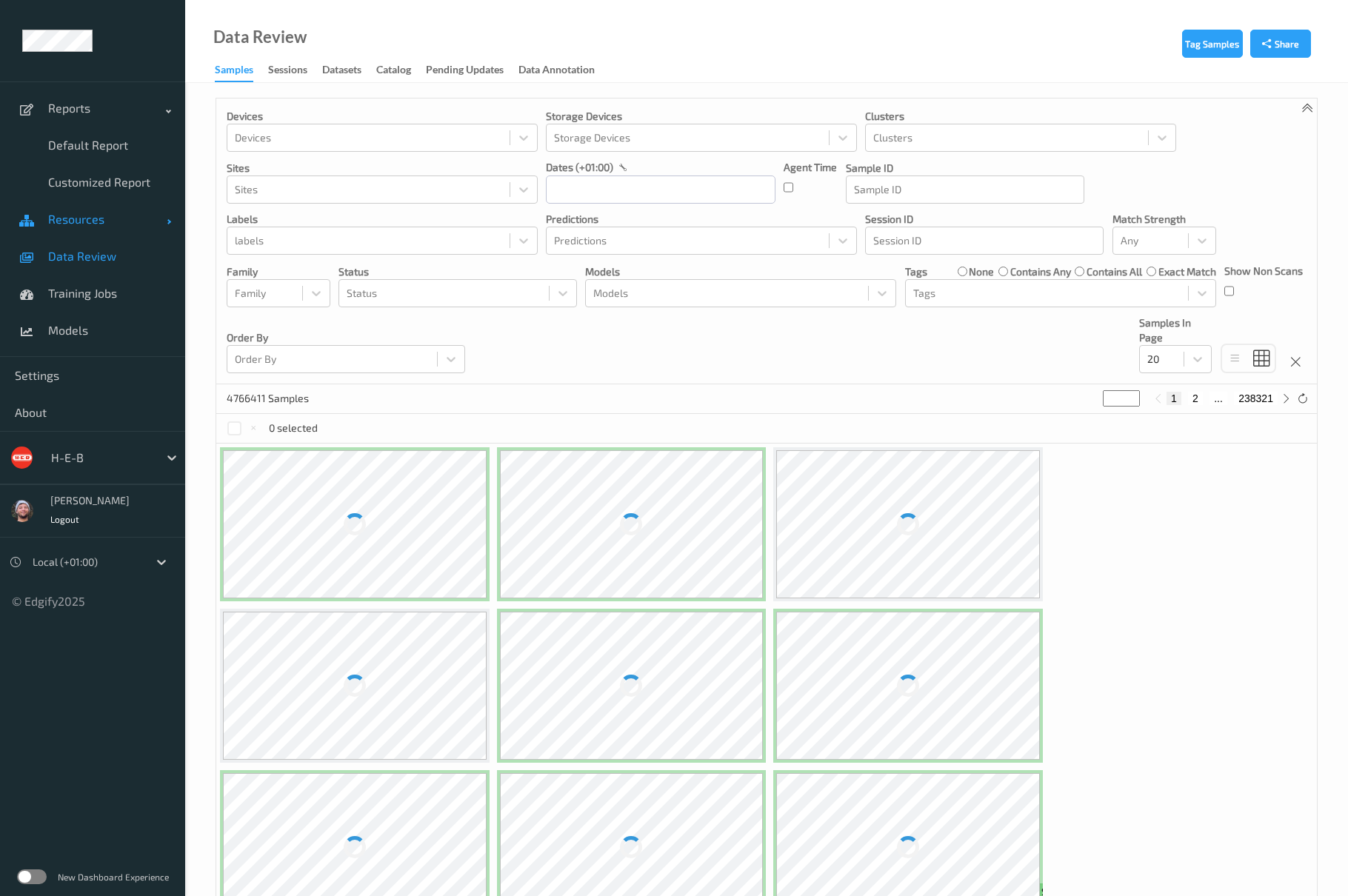
click at [98, 236] on link "Resources" at bounding box center [93, 220] width 185 height 37
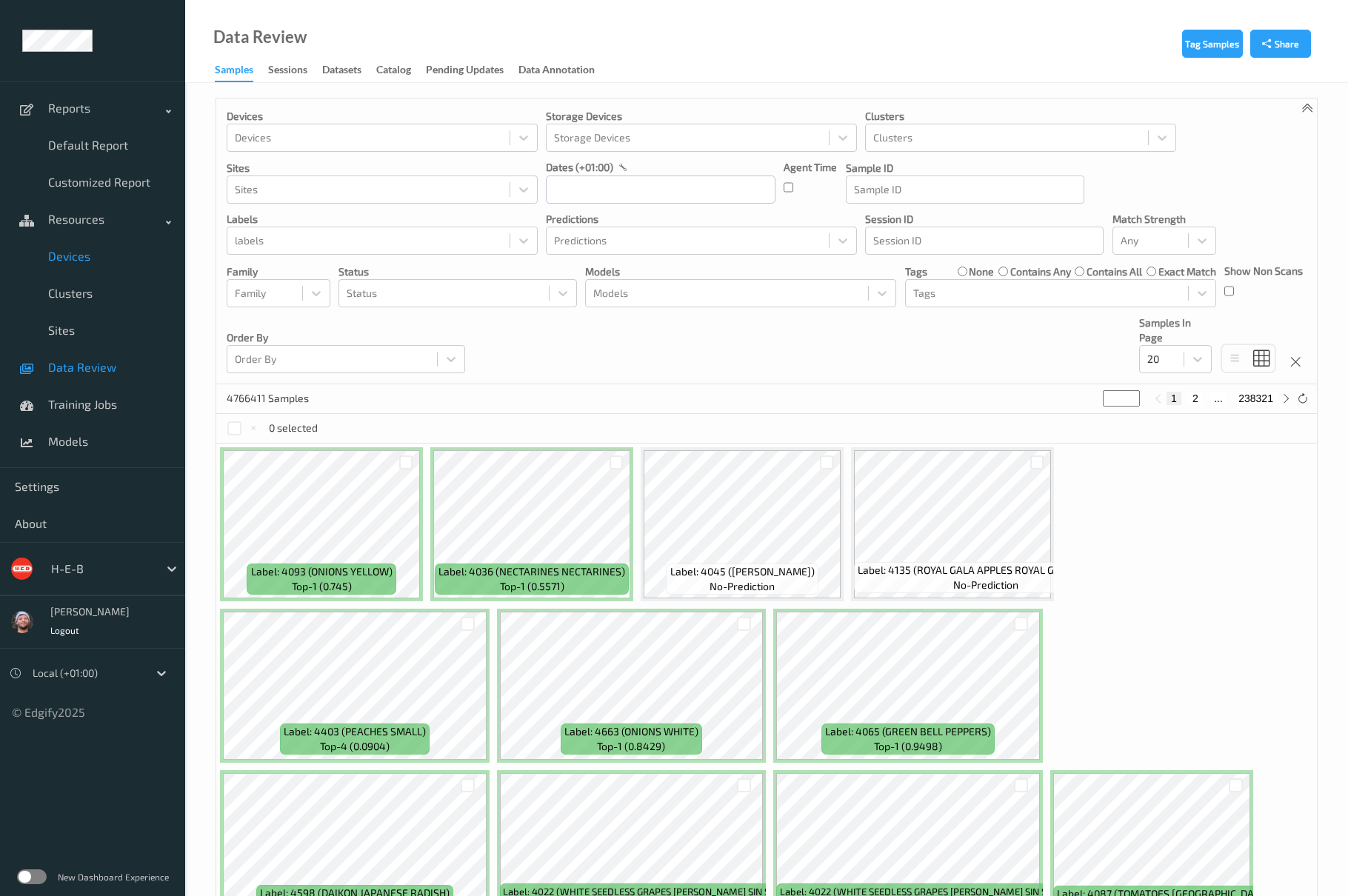
click at [93, 247] on link "Devices" at bounding box center [93, 256] width 185 height 37
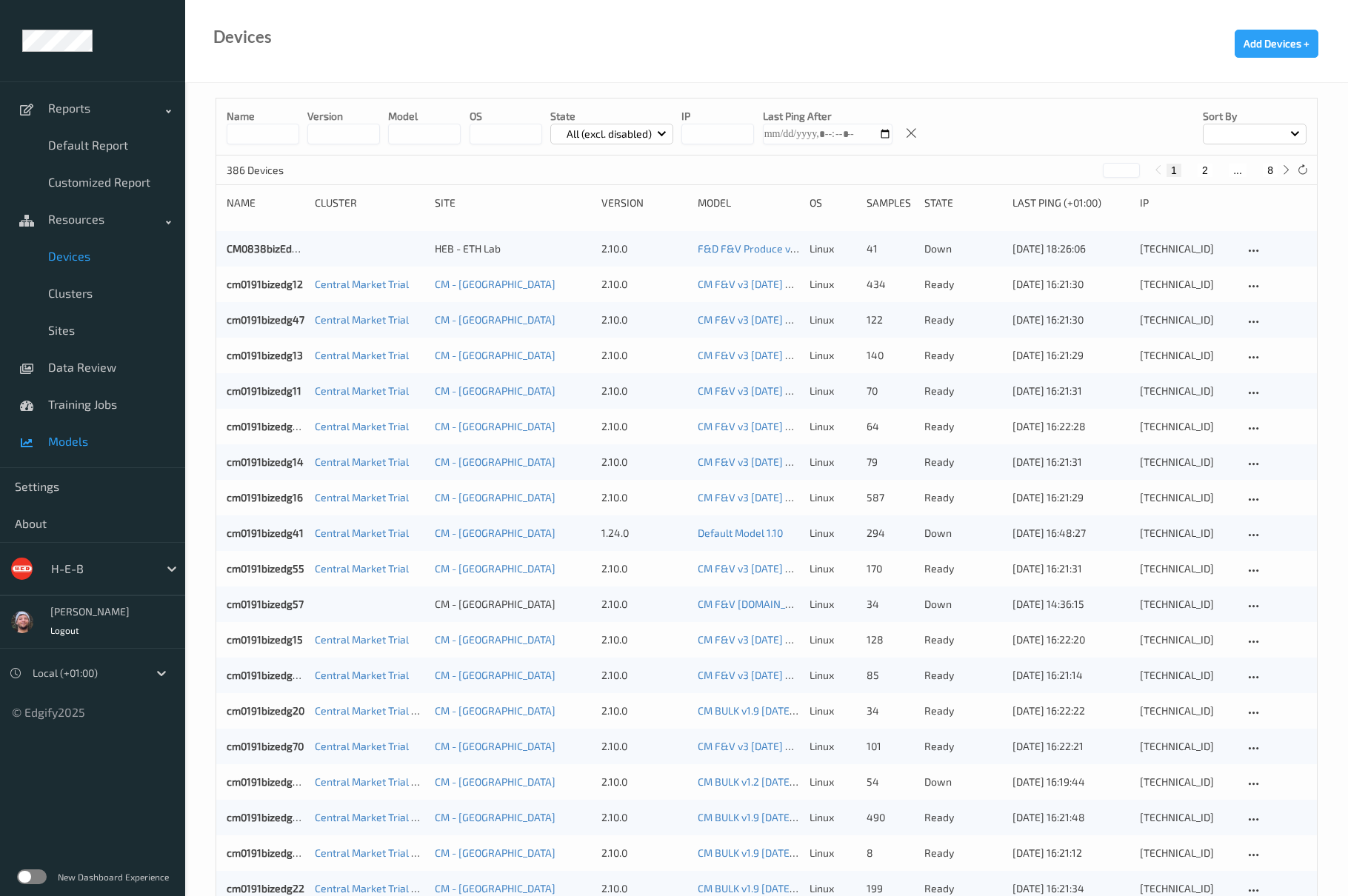
click at [87, 443] on span "Models" at bounding box center [109, 441] width 122 height 15
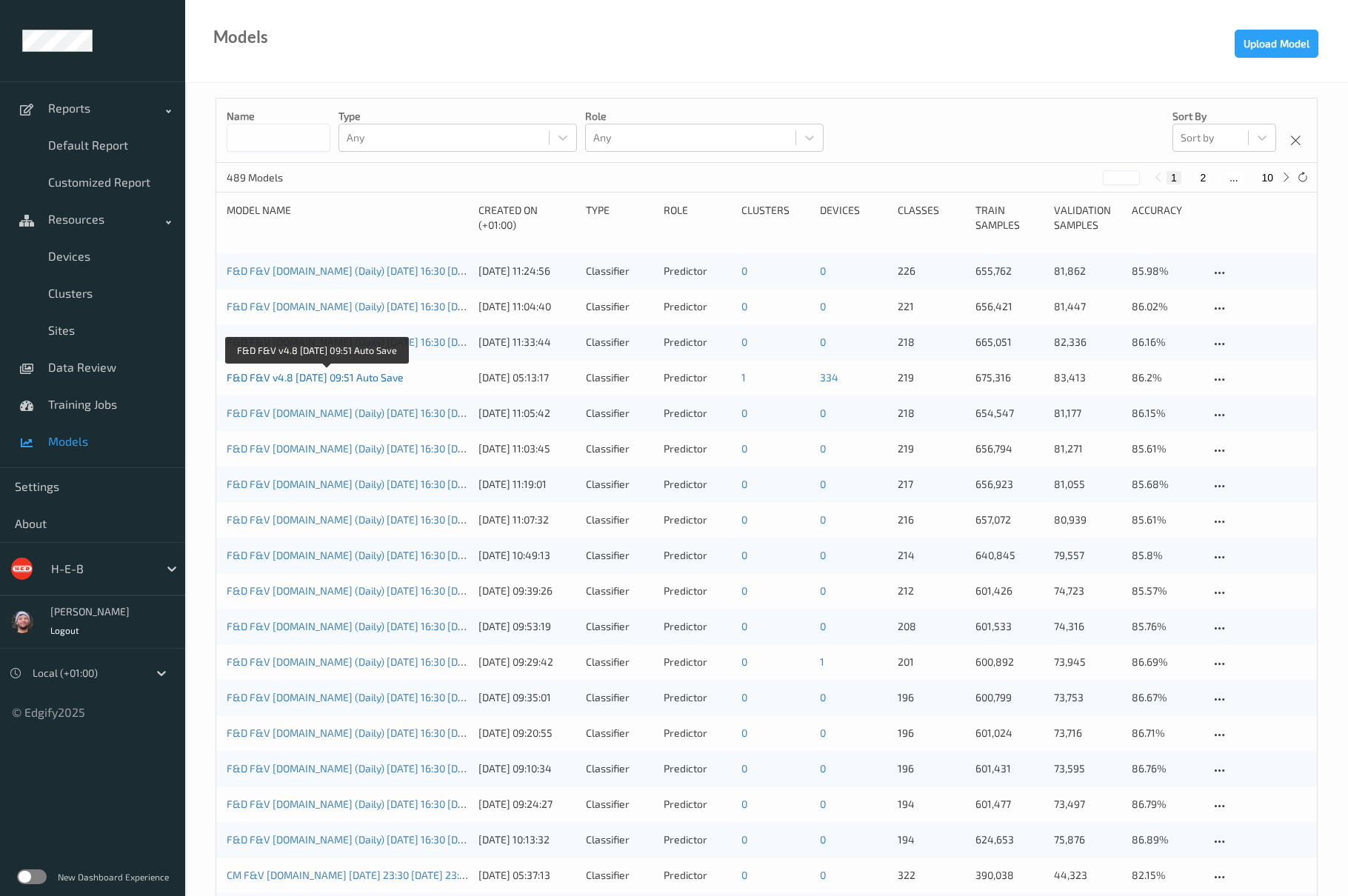
click at [397, 375] on link "F&D F&V v4.8 [DATE] 09:51 Auto Save" at bounding box center [315, 377] width 177 height 12
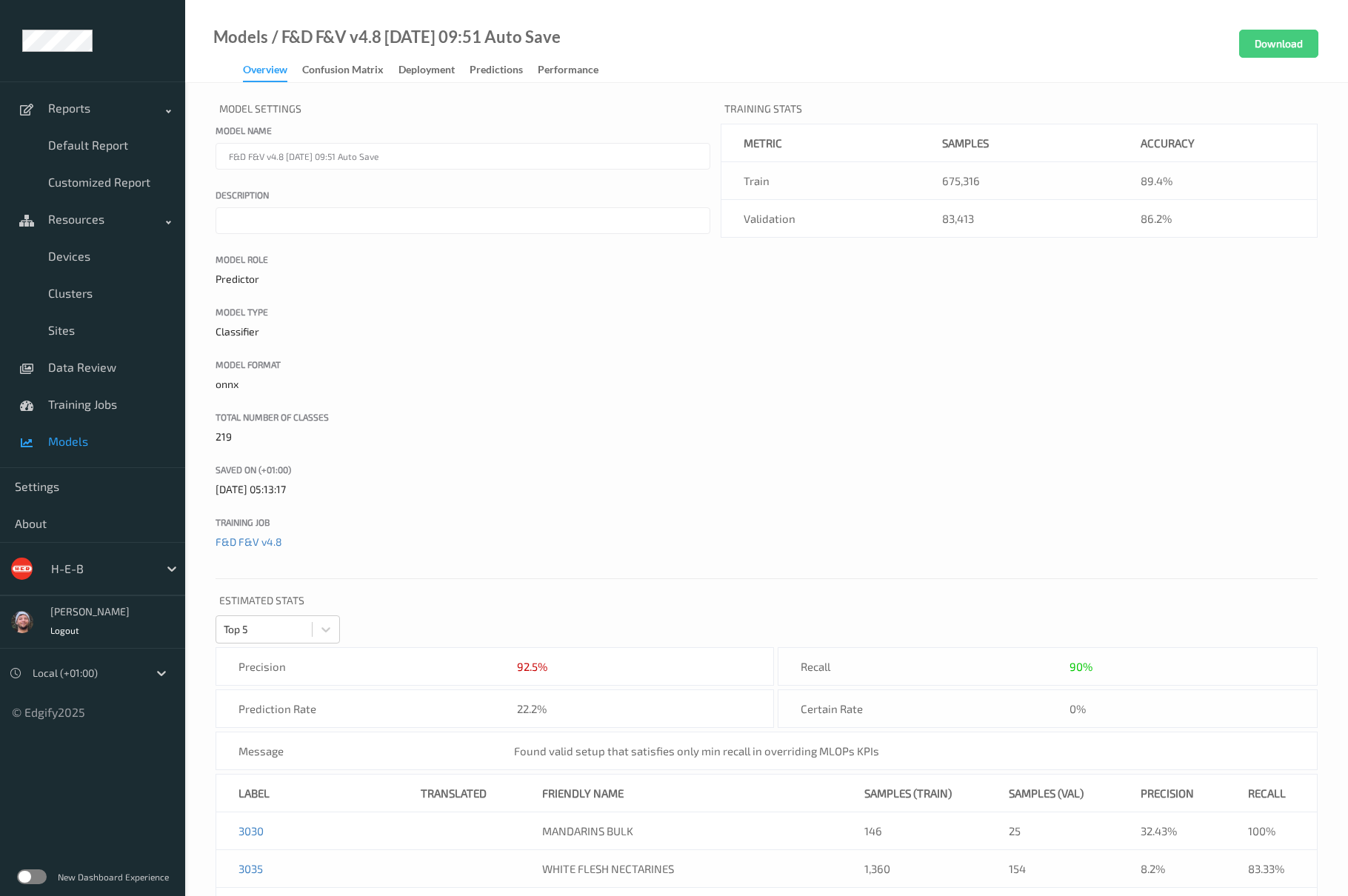
drag, startPoint x: 1049, startPoint y: 261, endPoint x: 1049, endPoint y: 253, distance: 8.0
click at [1049, 253] on div "Model Settings Model name F&D F&V v4.8 [DATE] 09:51 Auto Save Description Model…" at bounding box center [766, 333] width 1102 height 470
click at [1076, 463] on div "Model Settings Model name F&D F&V v4.8 [DATE] 09:51 Auto Save Description Model…" at bounding box center [766, 333] width 1102 height 470
click at [91, 421] on link "Training Jobs" at bounding box center [93, 405] width 185 height 37
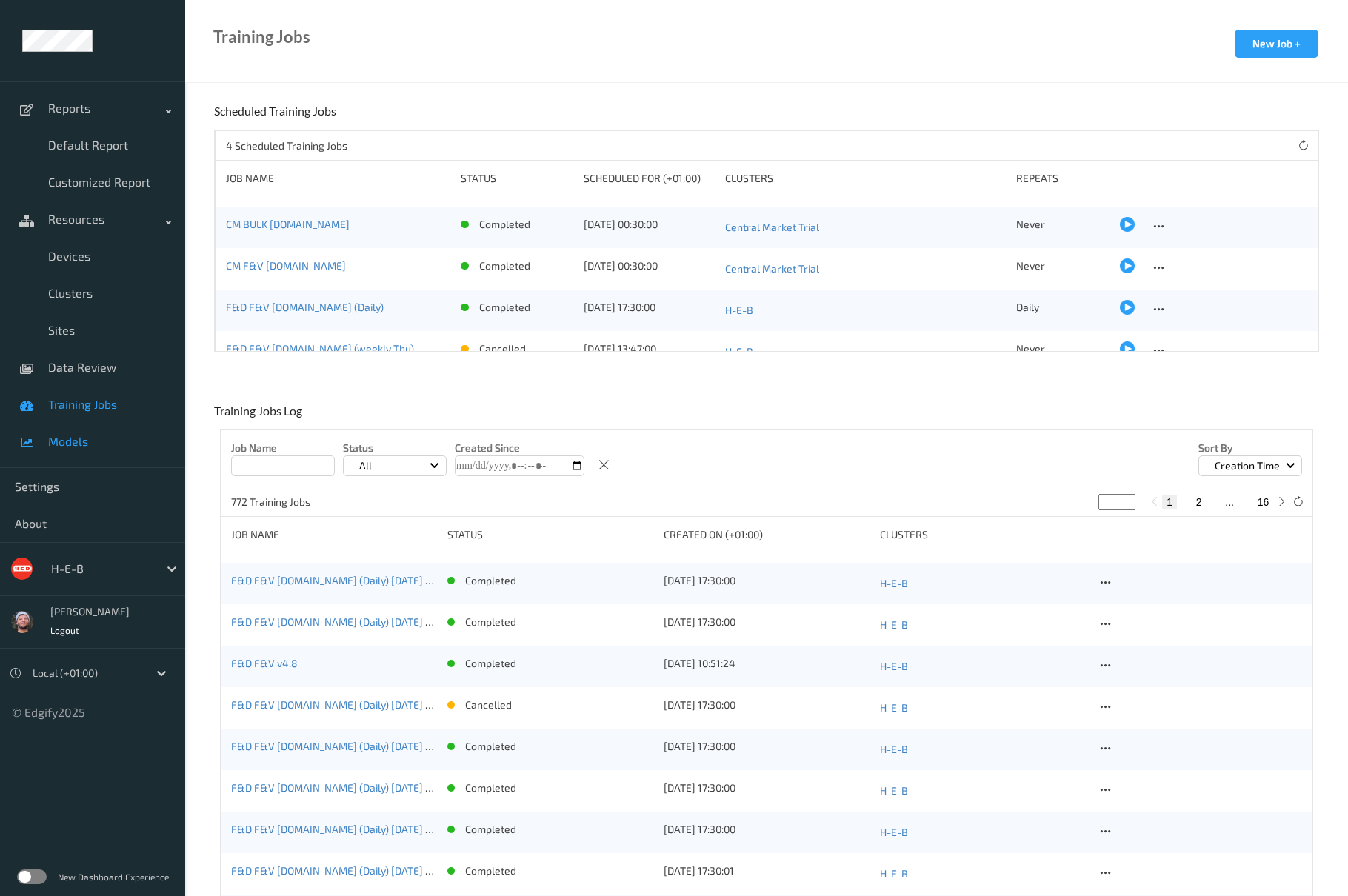
click at [100, 437] on span "Models" at bounding box center [109, 441] width 122 height 15
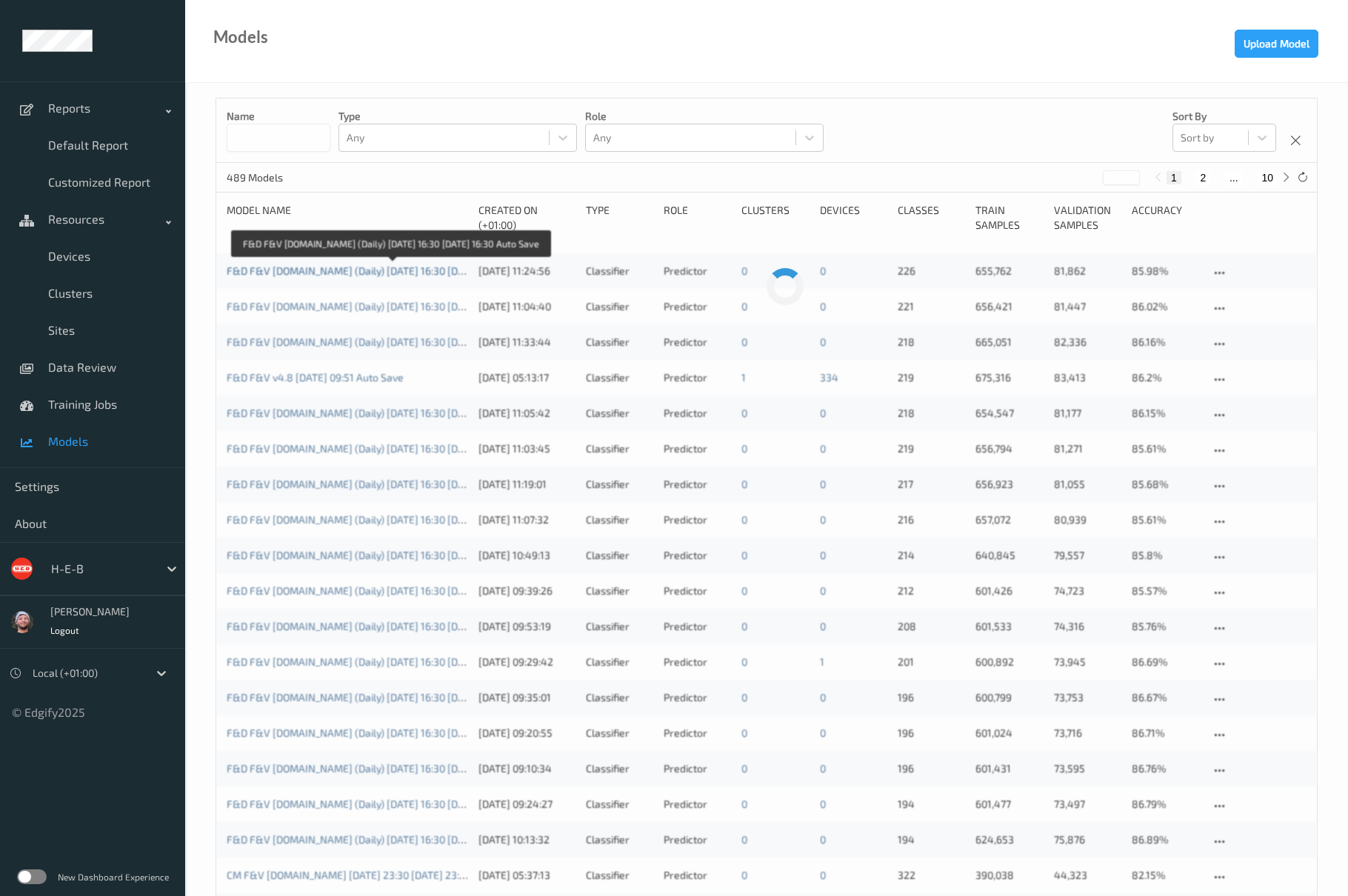
click at [375, 268] on link "F&D F&V [DOMAIN_NAME] (Daily) [DATE] 16:30 [DATE] 16:30 Auto Save" at bounding box center [391, 270] width 328 height 12
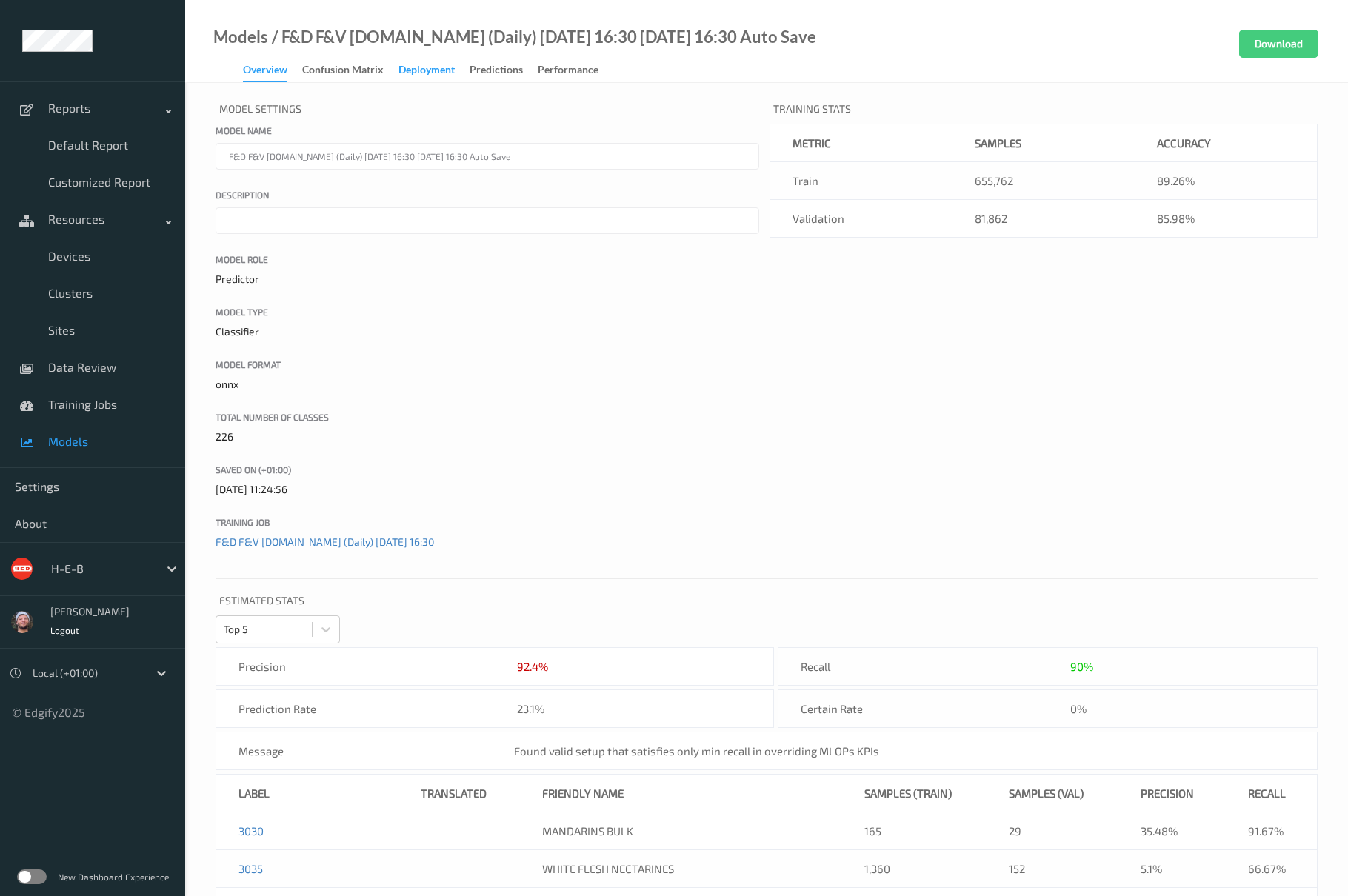
click at [446, 77] on div "Deployment" at bounding box center [426, 71] width 56 height 19
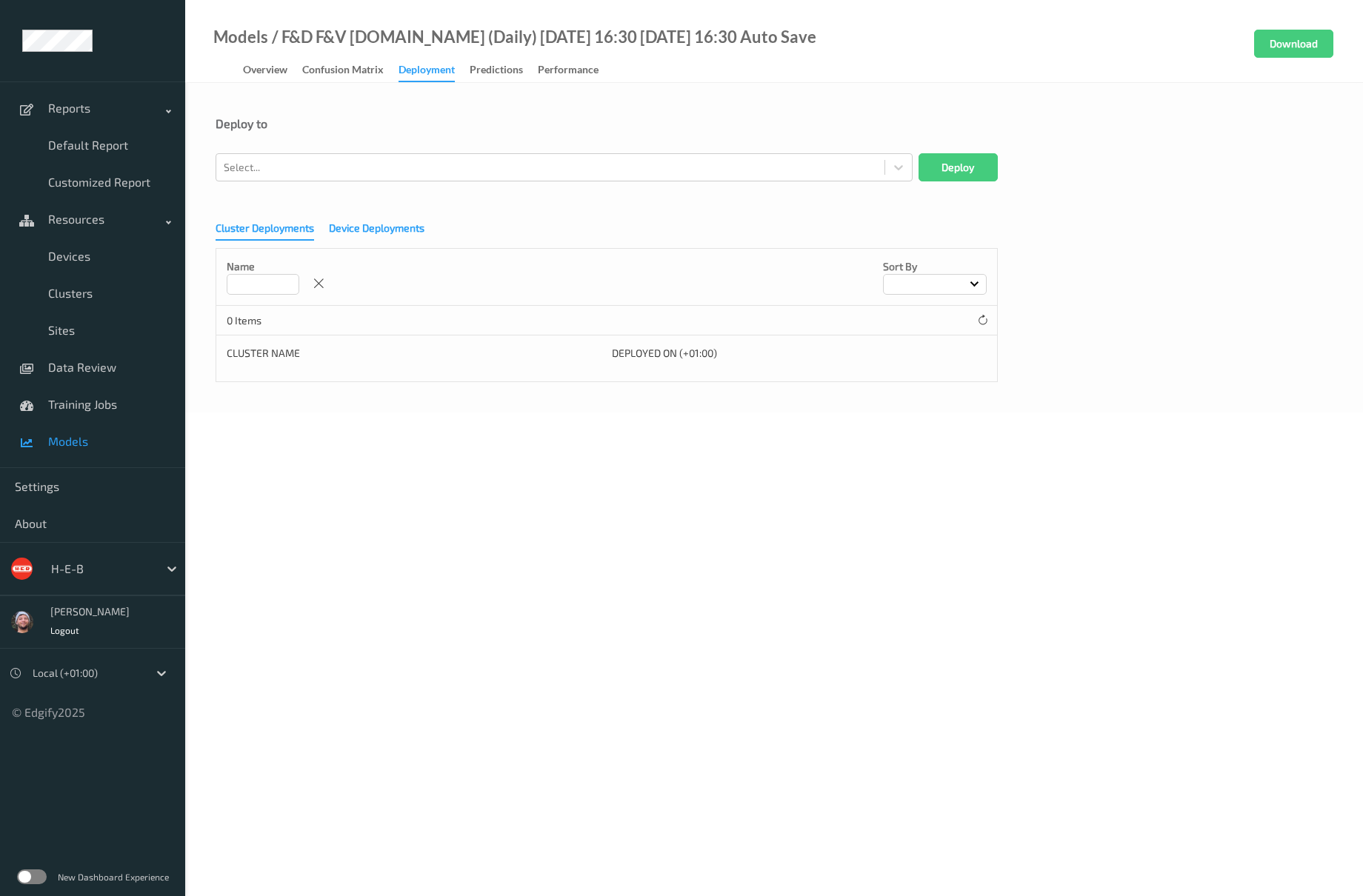
click at [409, 232] on div "Device Deployments" at bounding box center [376, 230] width 95 height 19
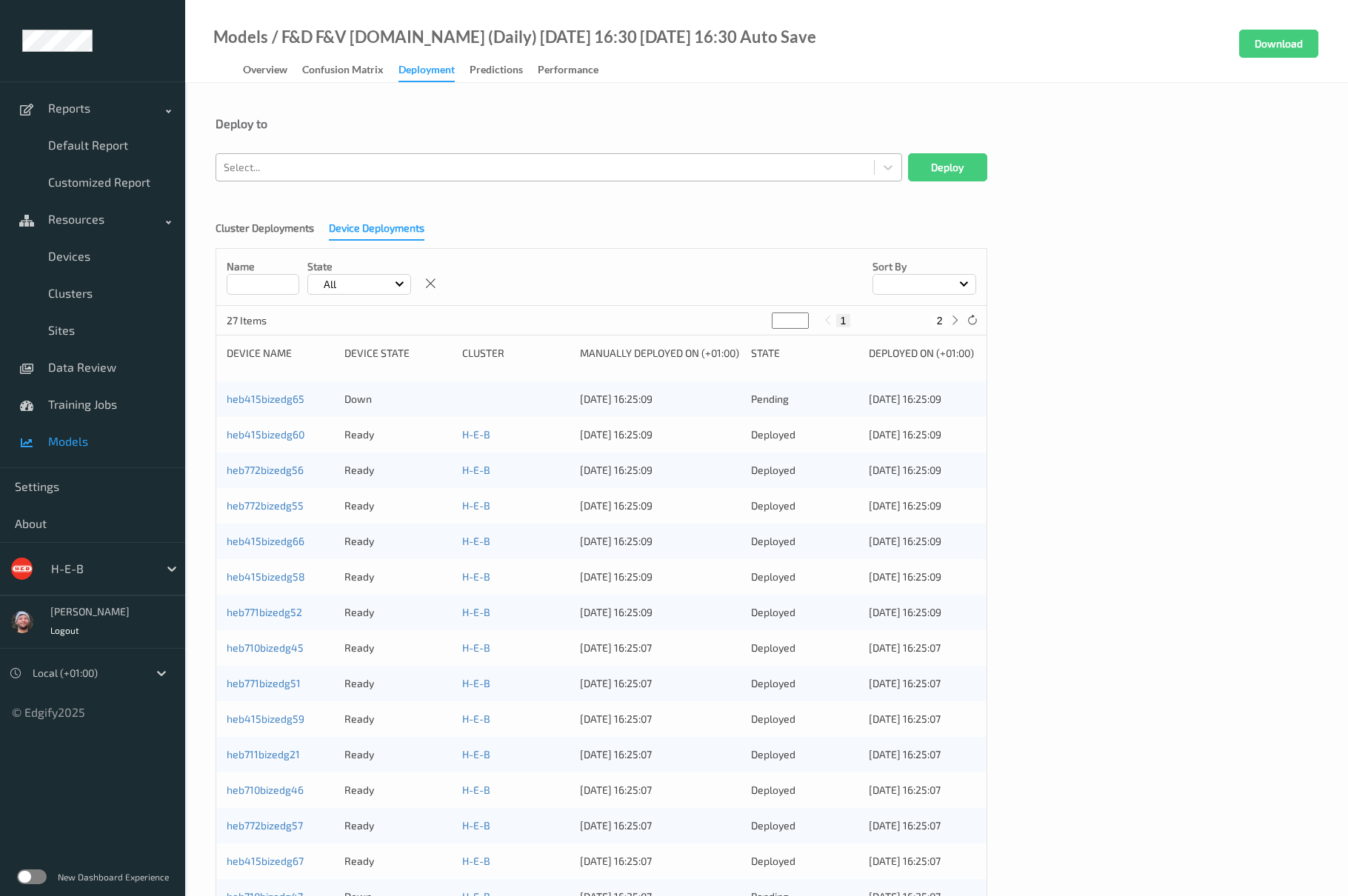
click at [436, 170] on div at bounding box center [545, 167] width 642 height 18
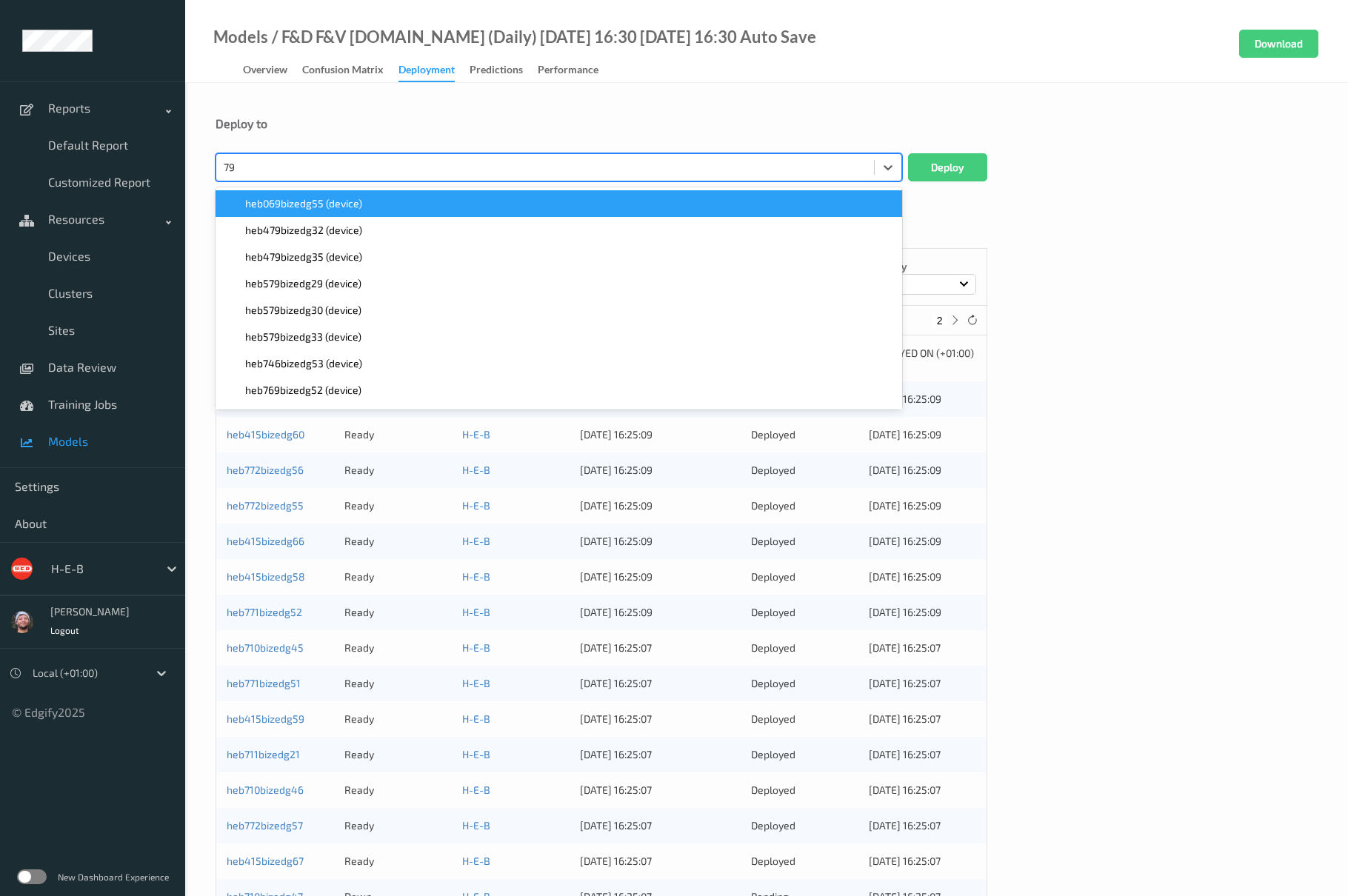
type input "794"
paste input "794"
type input "794"
paste input "794"
type input "794"
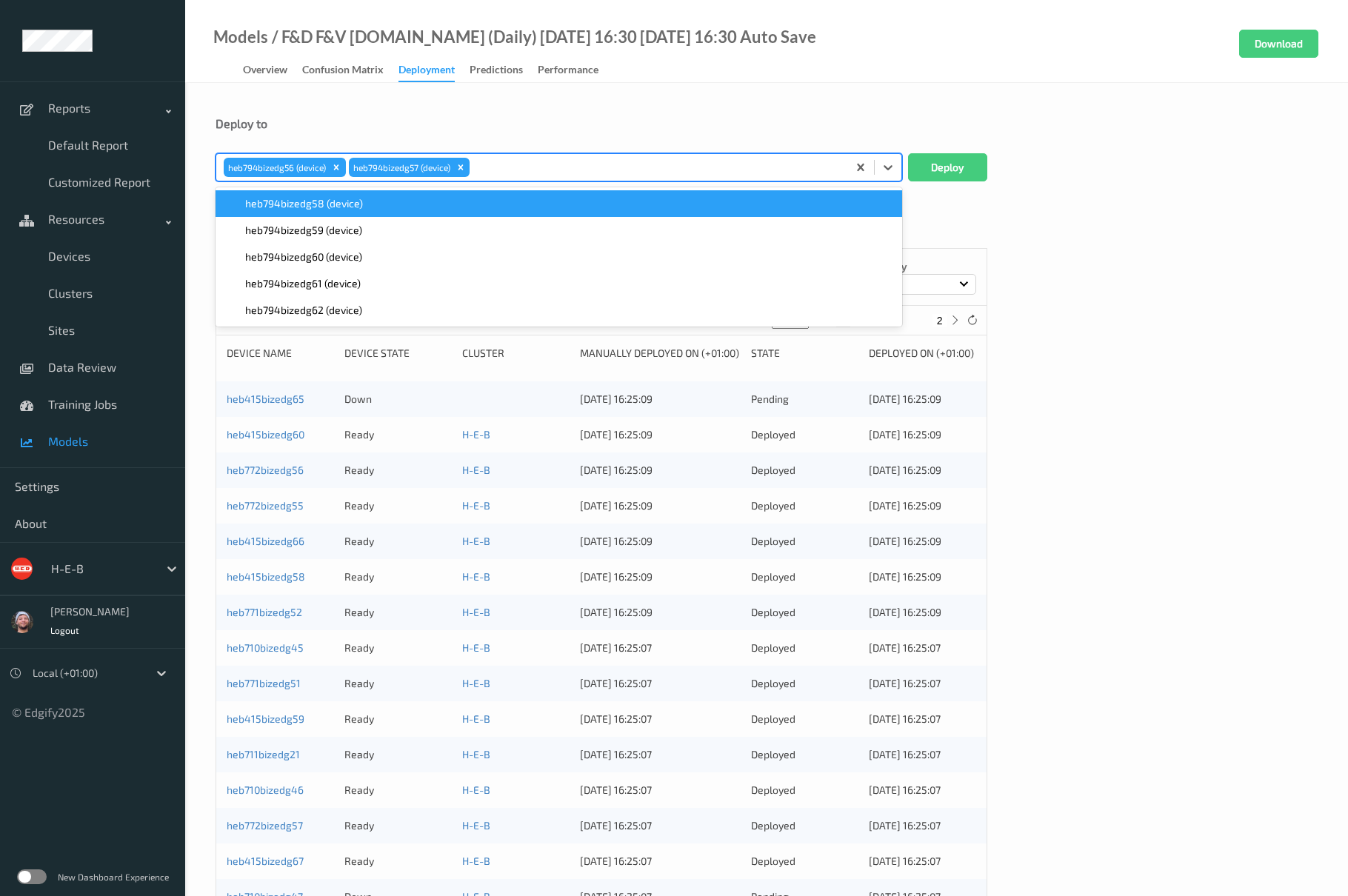
paste input "794"
type input "794"
paste input "794"
type input "794"
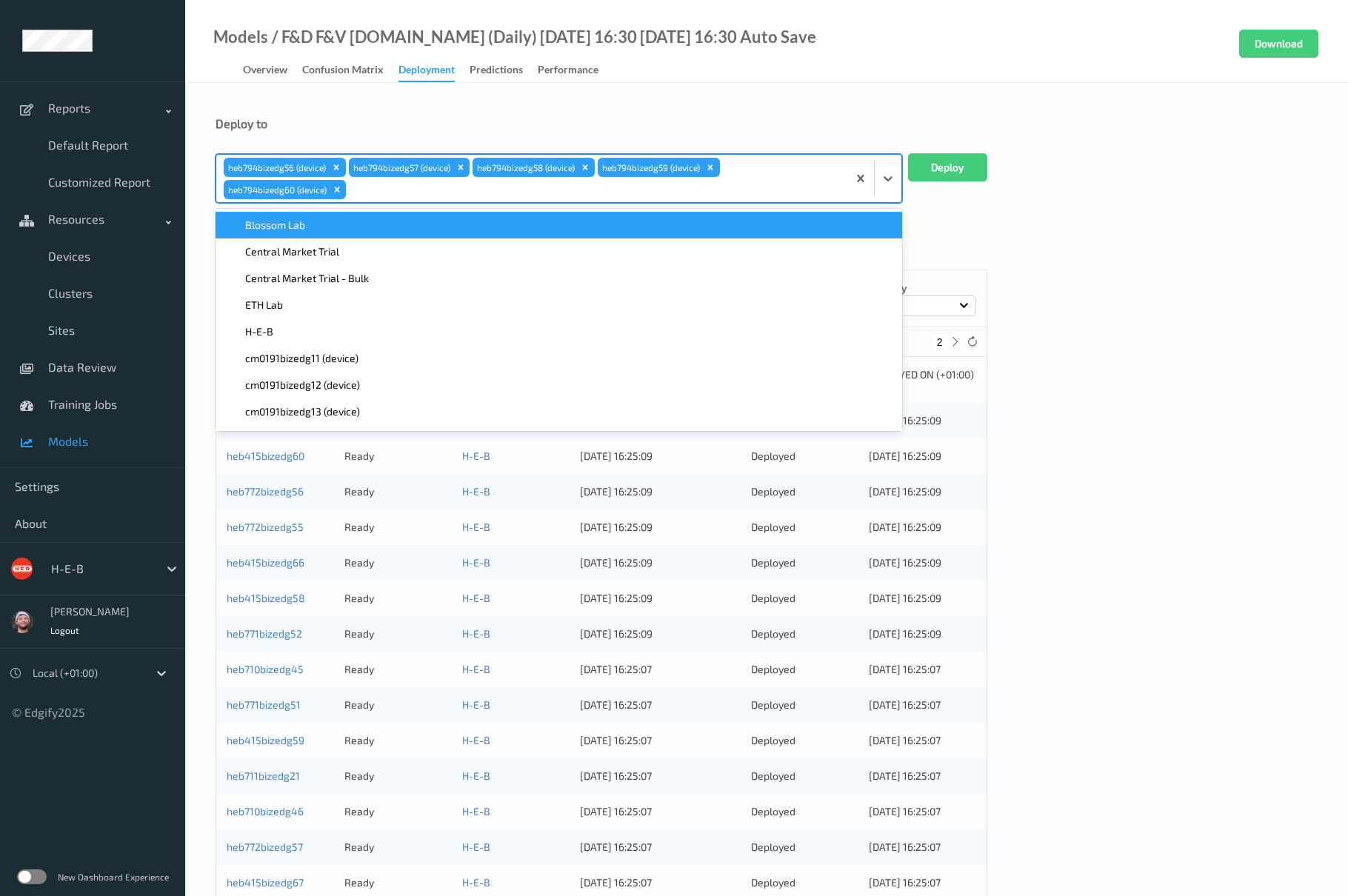
paste input "794"
type input "794"
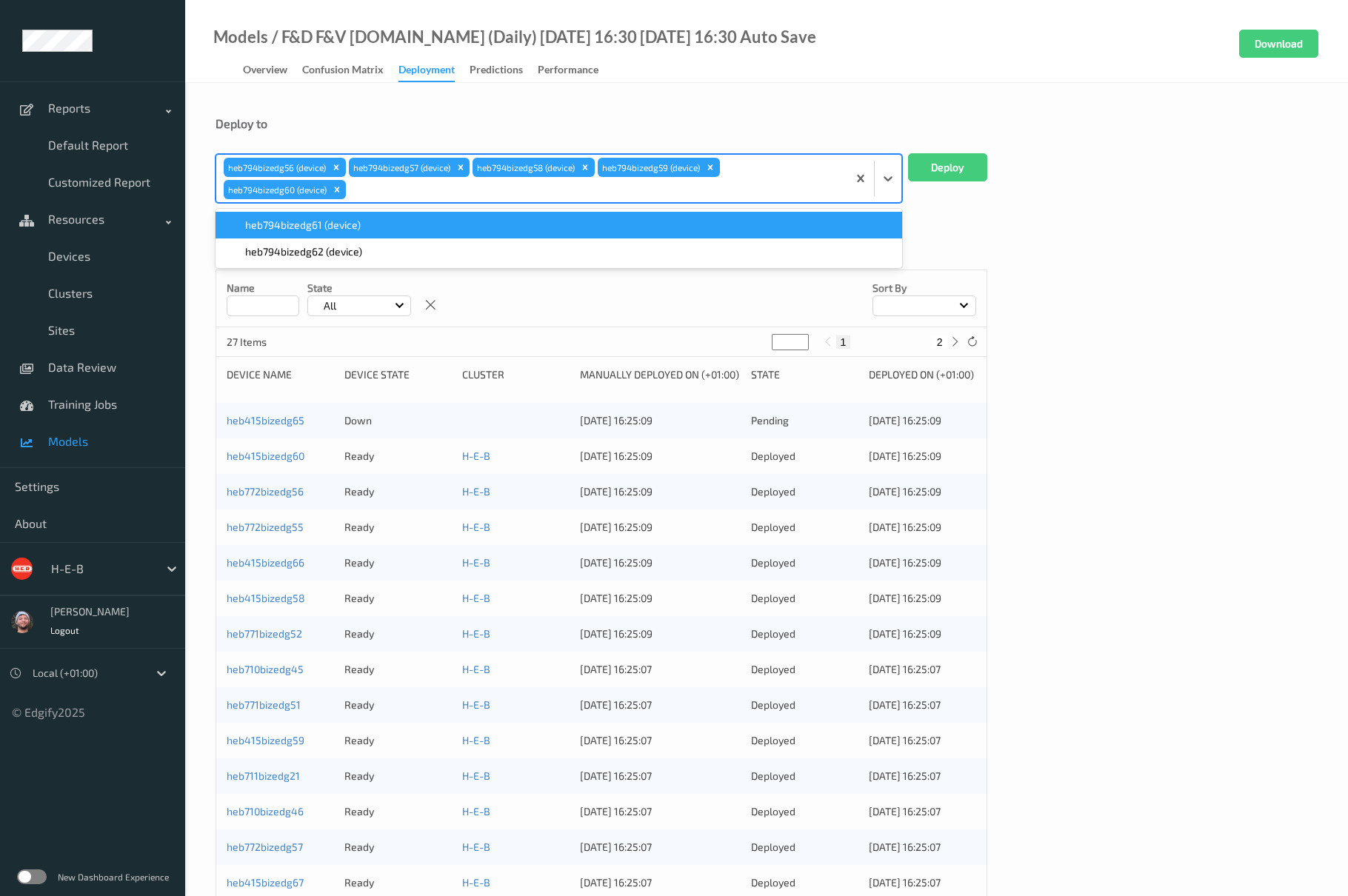
paste input "794"
type input "794"
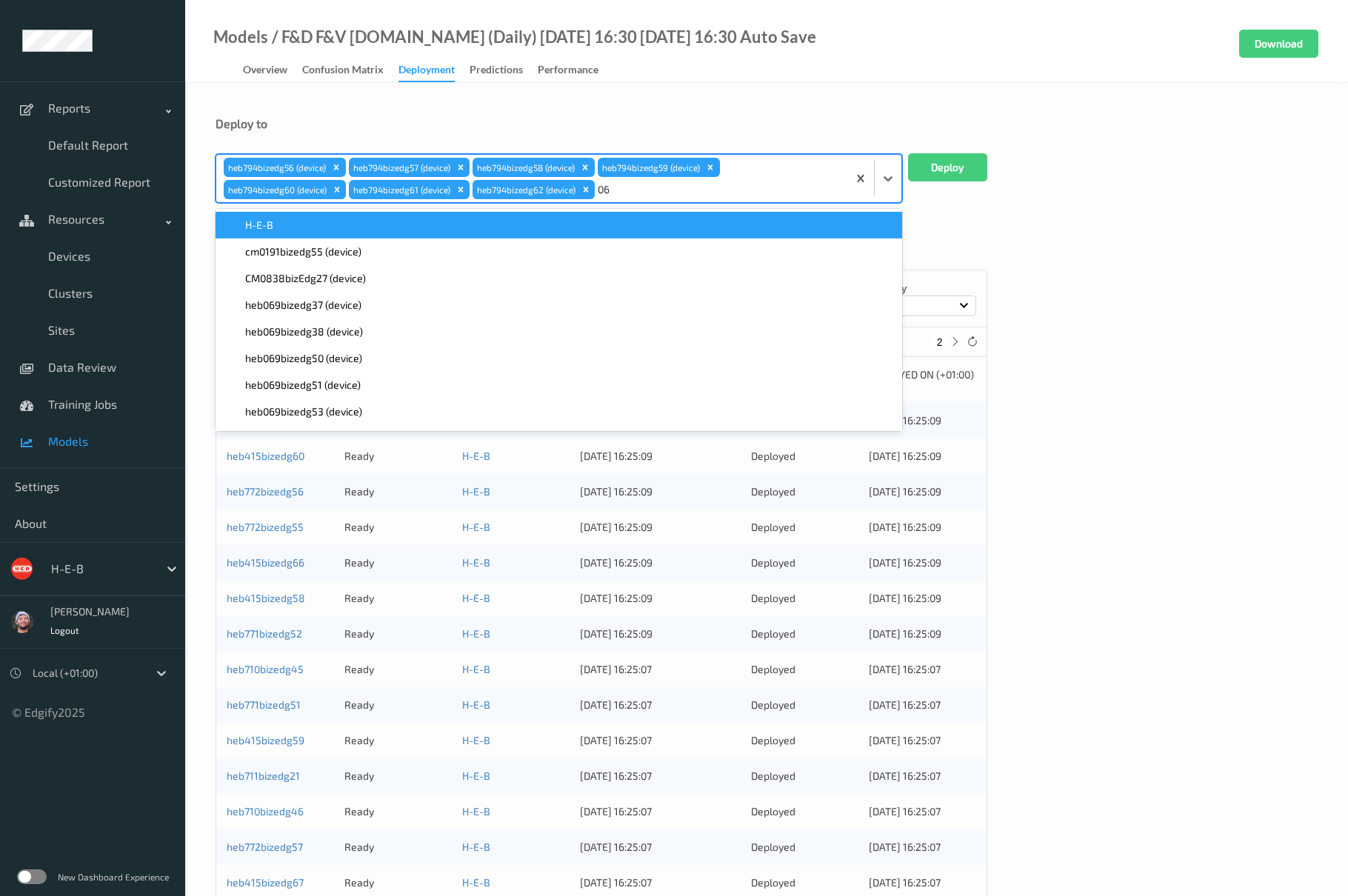
type input "069"
paste input "069"
type input "069"
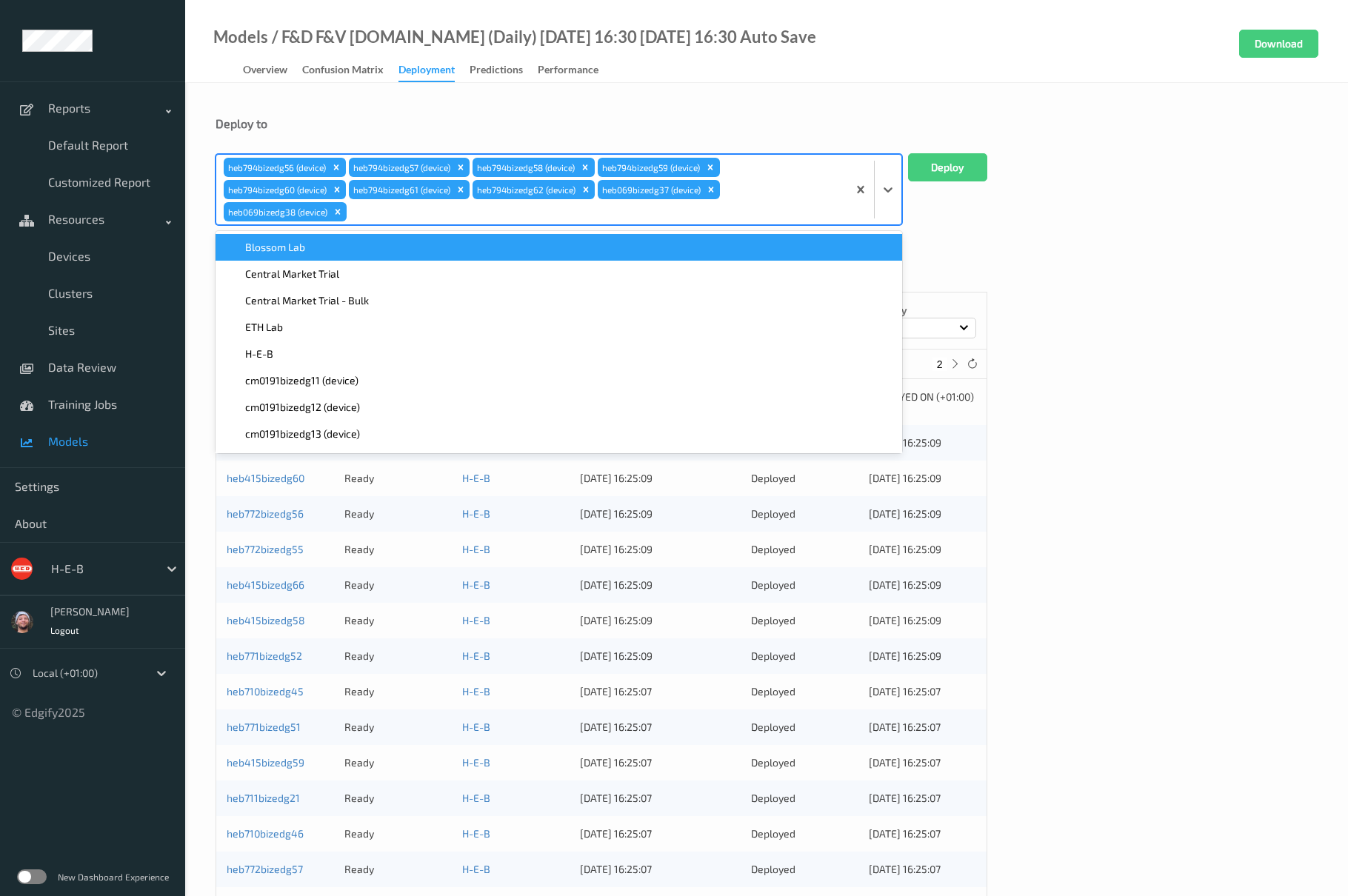
paste input "069"
type input "069"
paste input "069"
type input "069"
paste input "069"
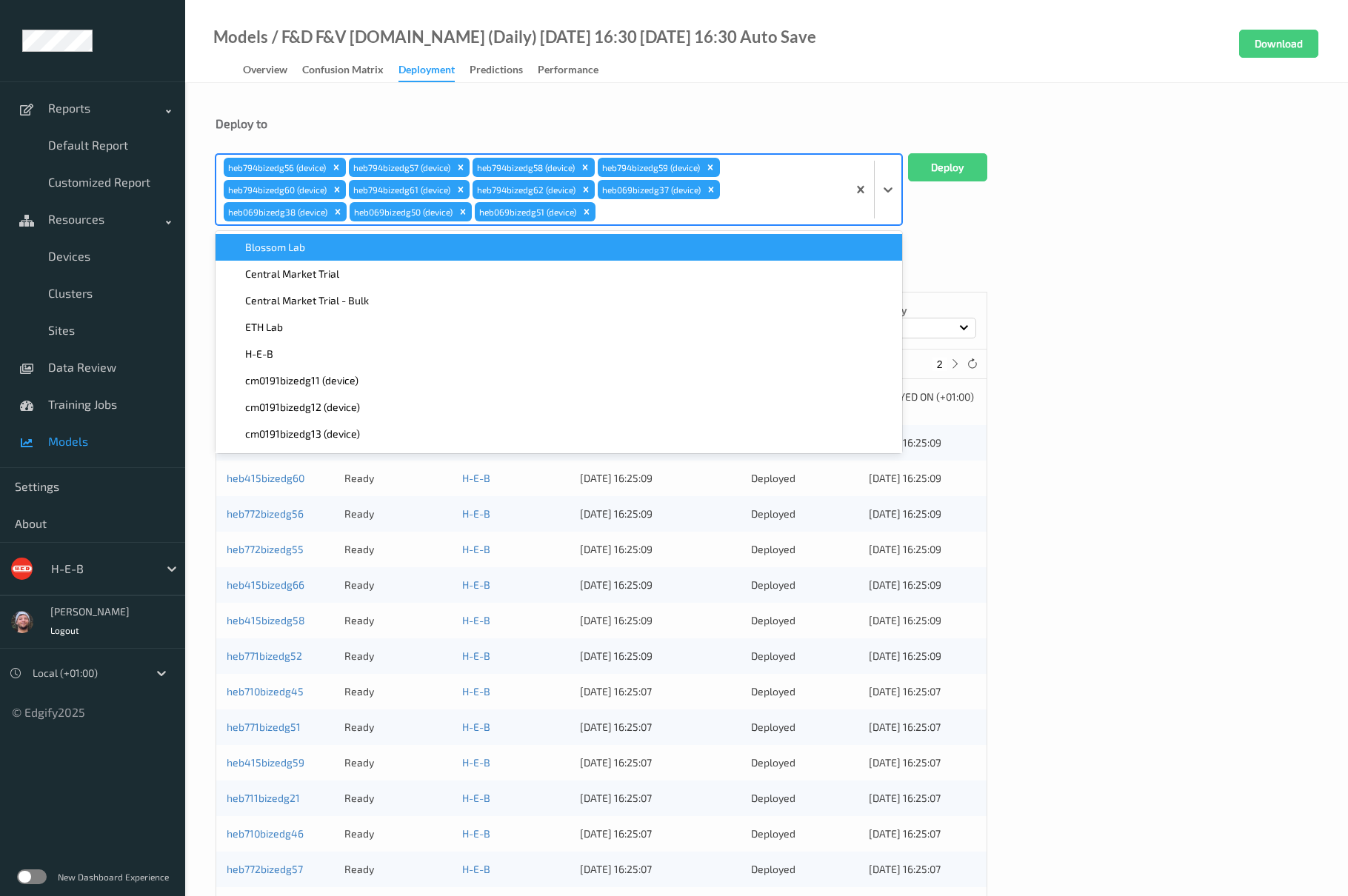
type input "069"
paste input "069"
type input "069"
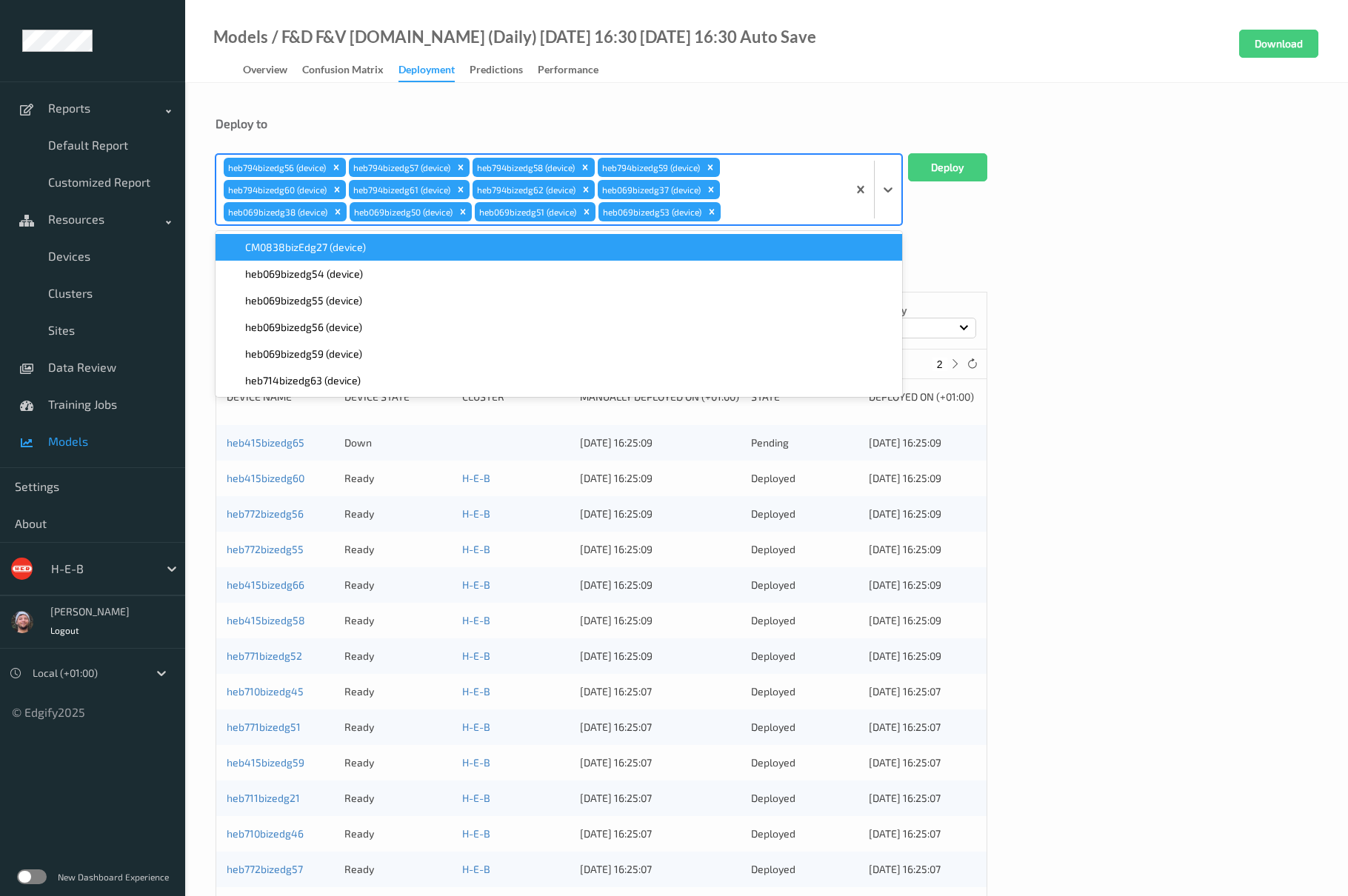
paste input "069"
type input "069"
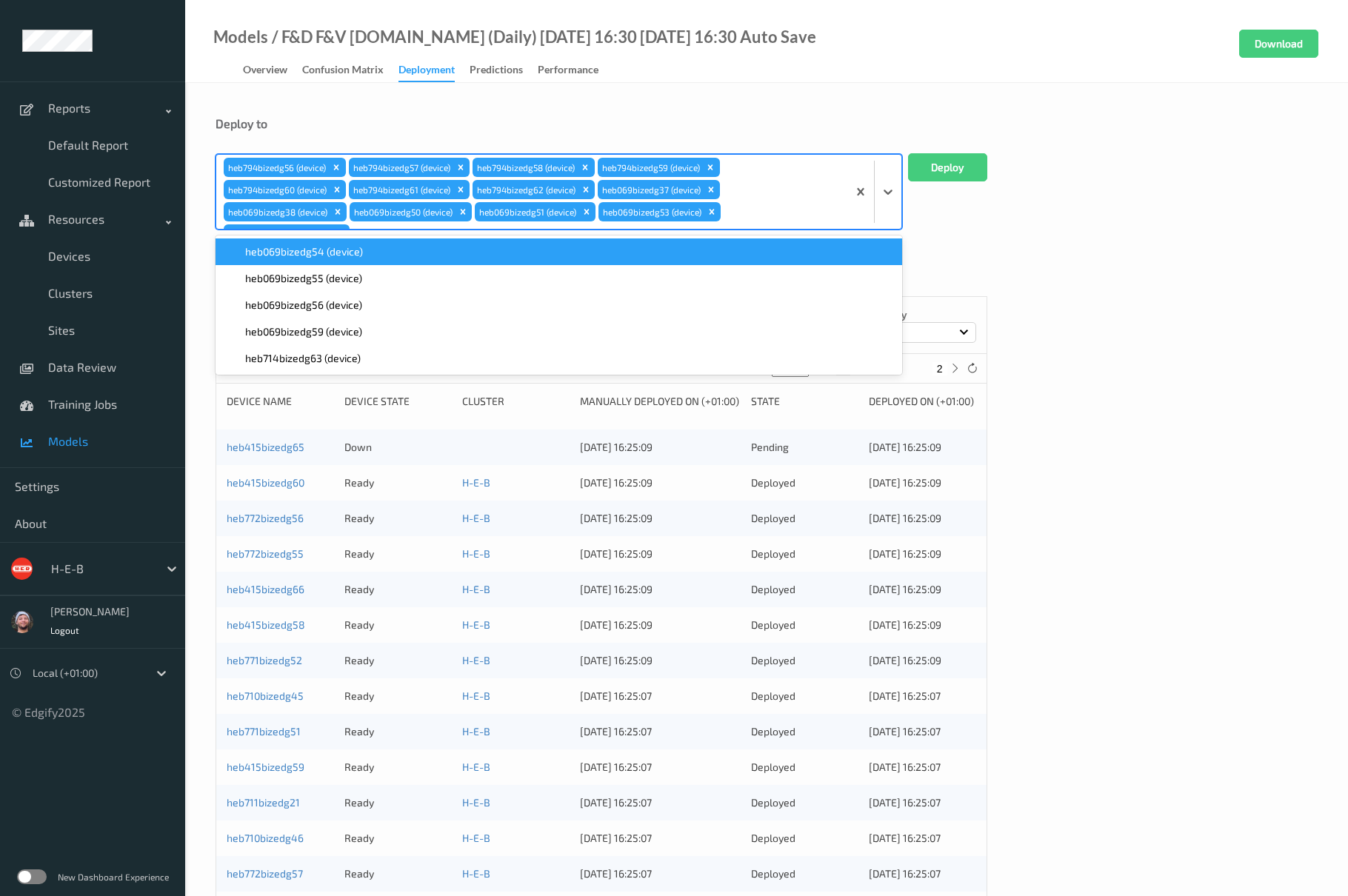
scroll to position [11, 0]
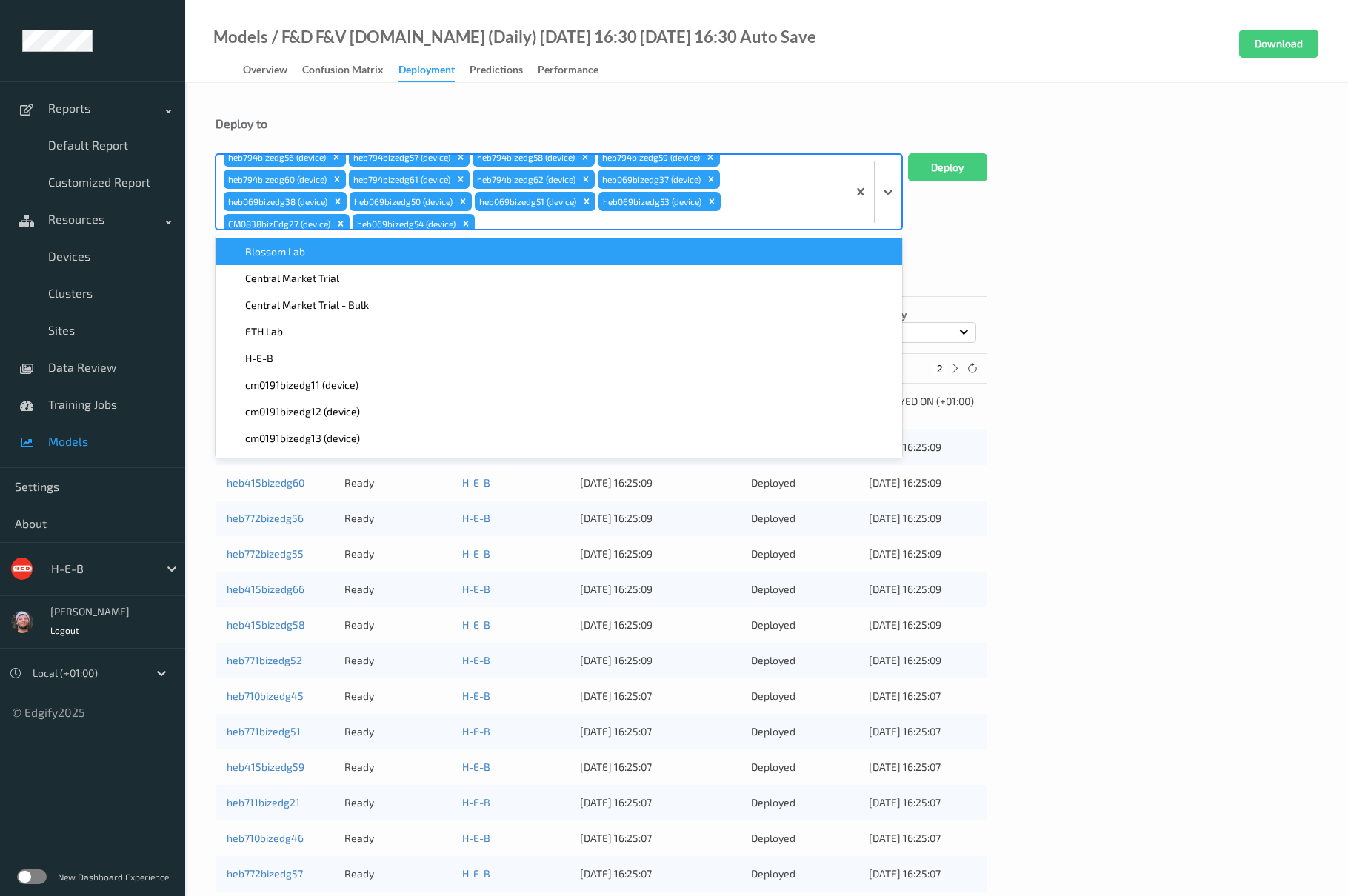
paste input "069"
type input "069"
paste input "069"
type input "069"
paste input "069"
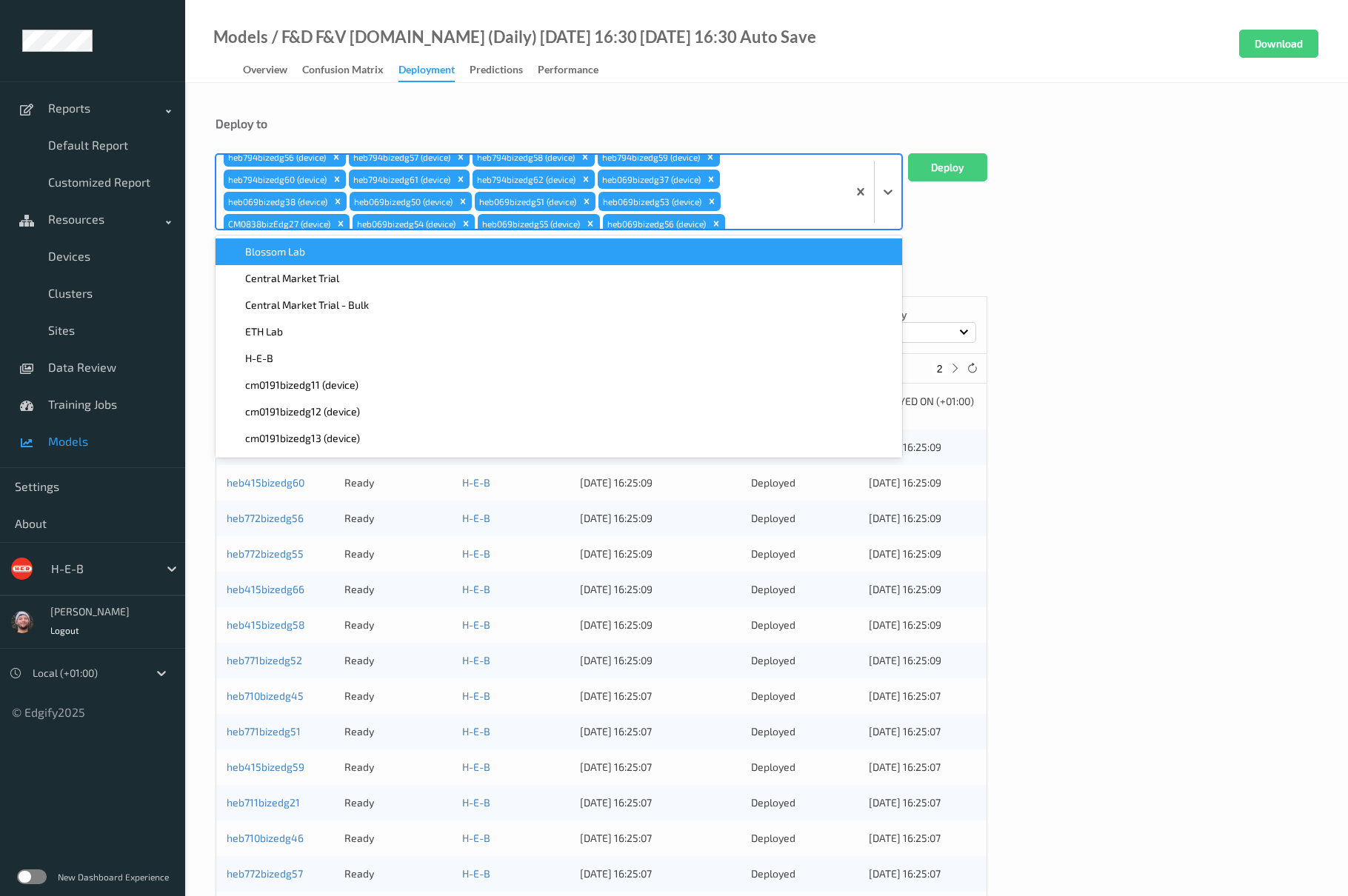
type input "069"
paste input "069"
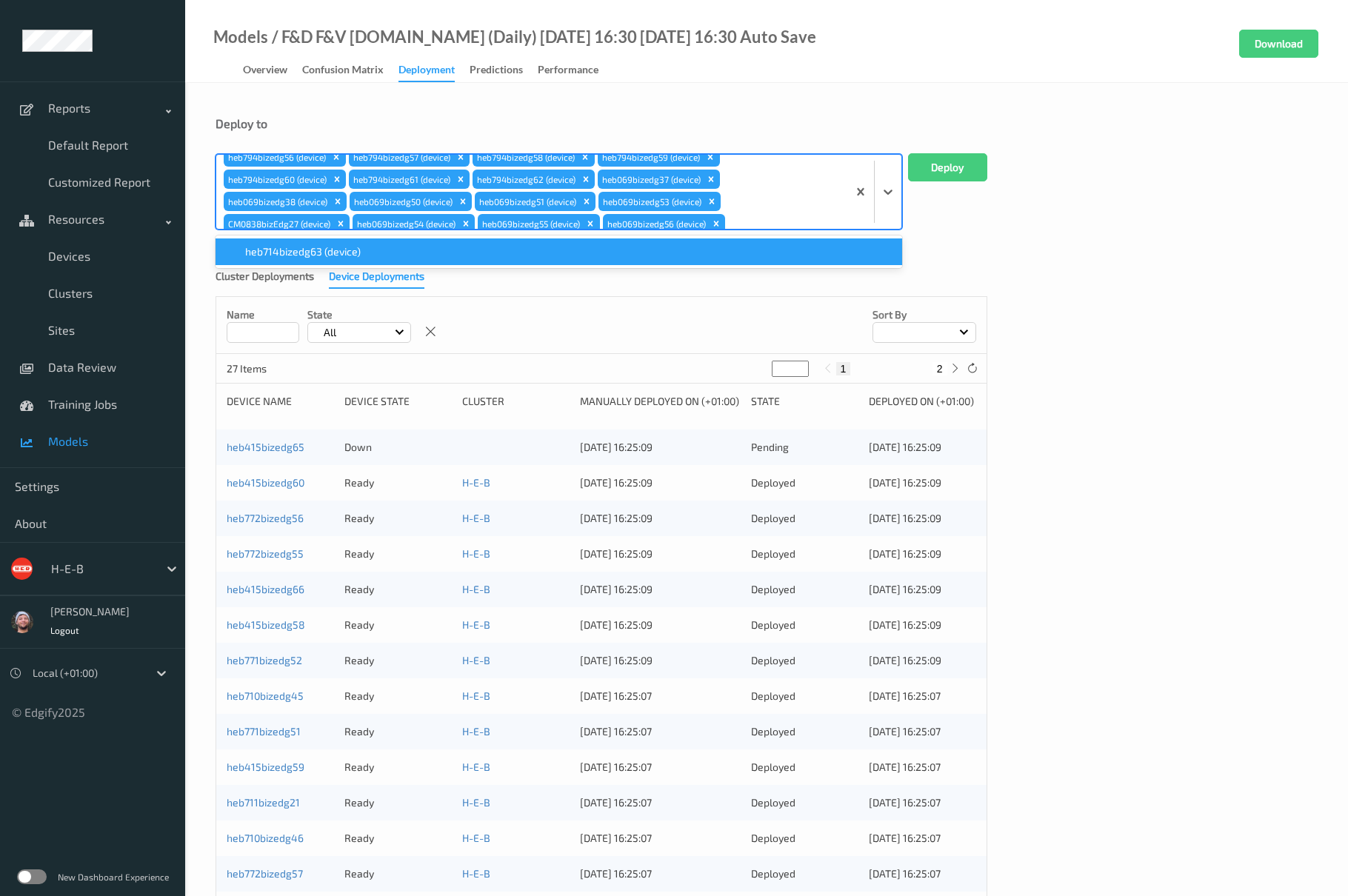
scroll to position [33, 0]
click at [346, 199] on div "Remove CM0838bizEdg27 (device)" at bounding box center [341, 201] width 16 height 20
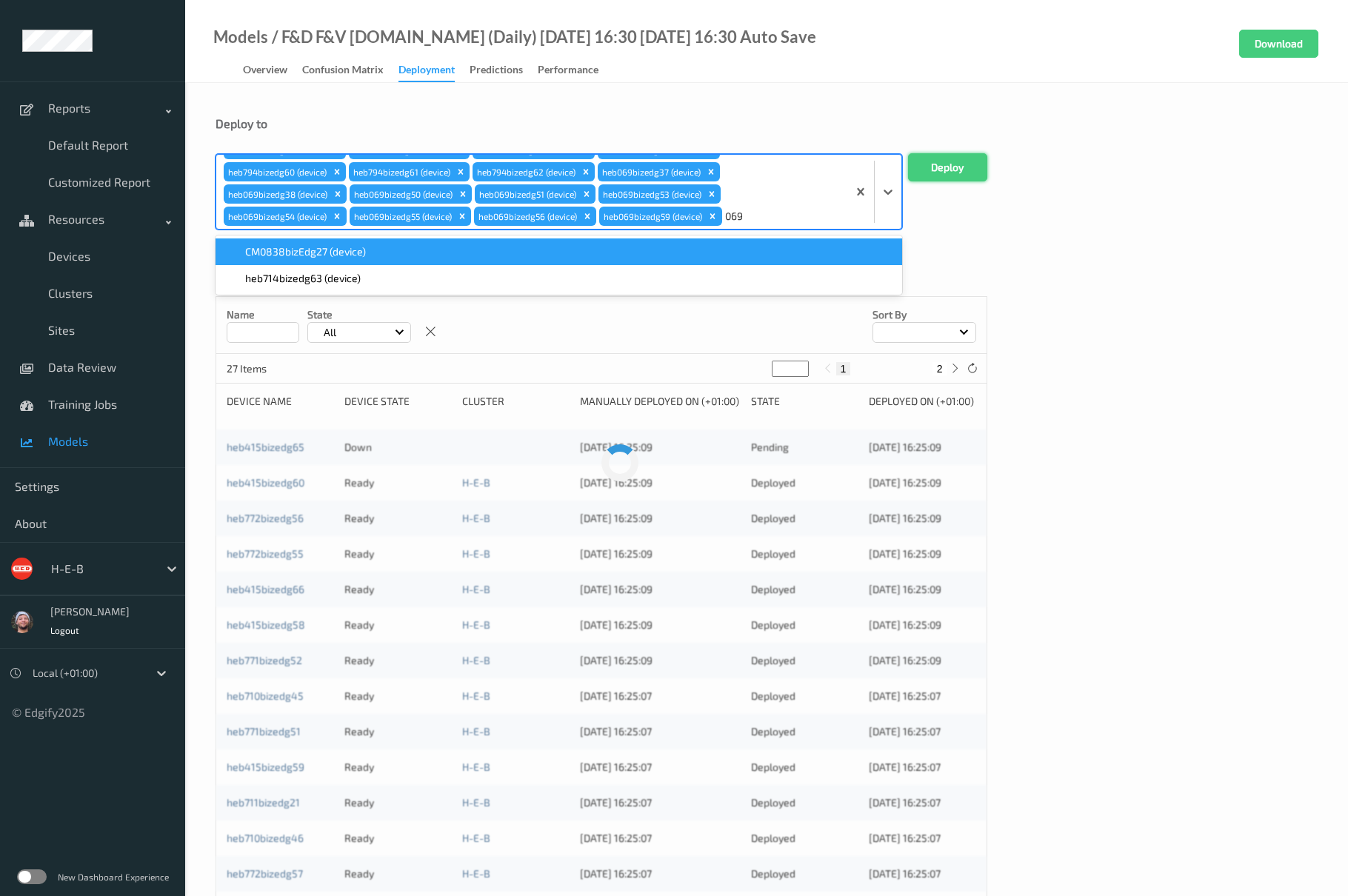
type input "069"
click at [955, 166] on button "Deploy" at bounding box center [947, 167] width 79 height 28
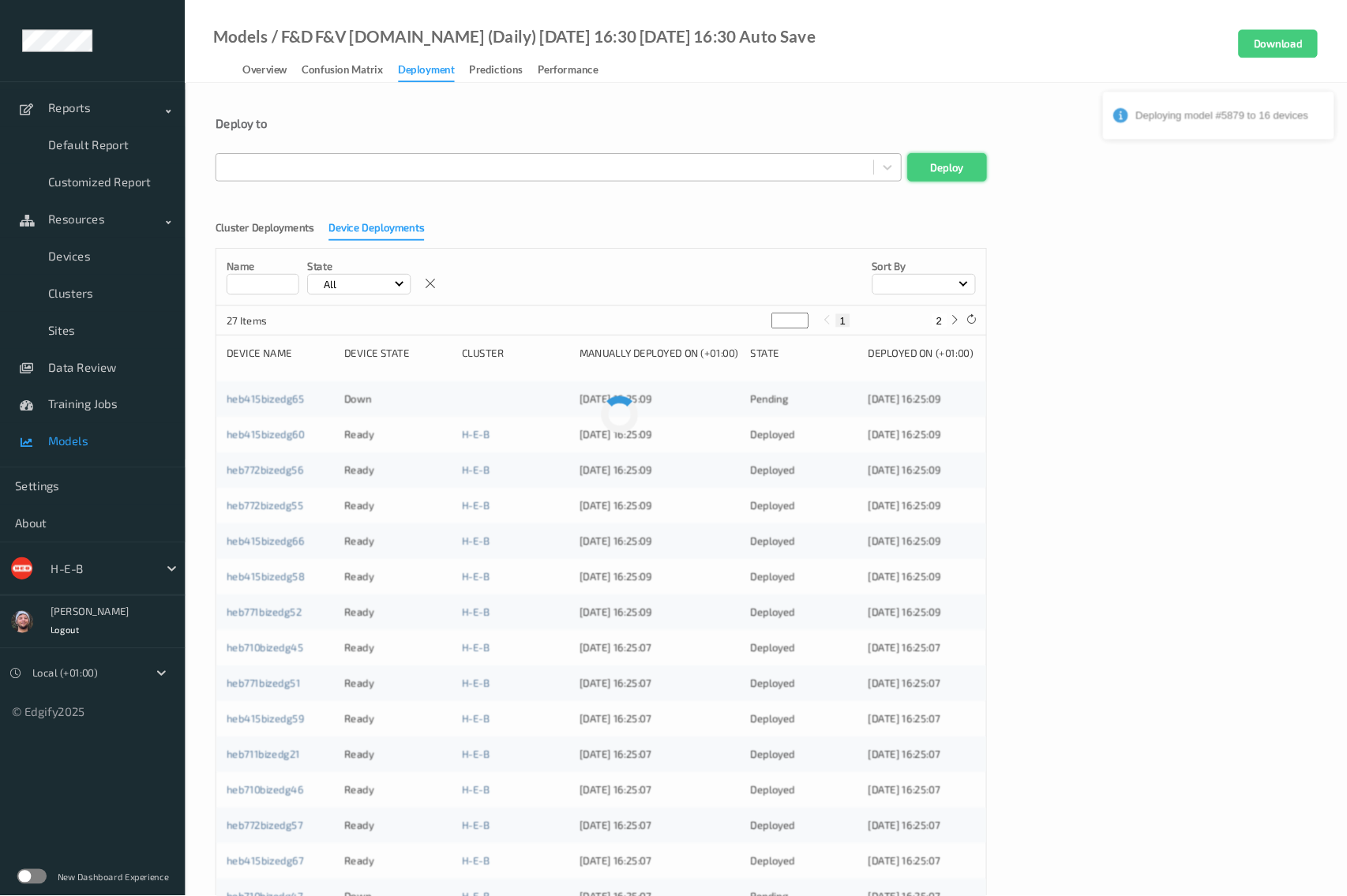
scroll to position [0, 0]
click at [1205, 543] on div "Cluster Deployments Device Deployments Name State All Sort by 43 Items * 1 2 3 …" at bounding box center [817, 694] width 1174 height 940
click at [1220, 597] on div "Cluster Deployments Device Deployments Name State All Sort by 43 Items * 1 2 3 …" at bounding box center [817, 694] width 1174 height 940
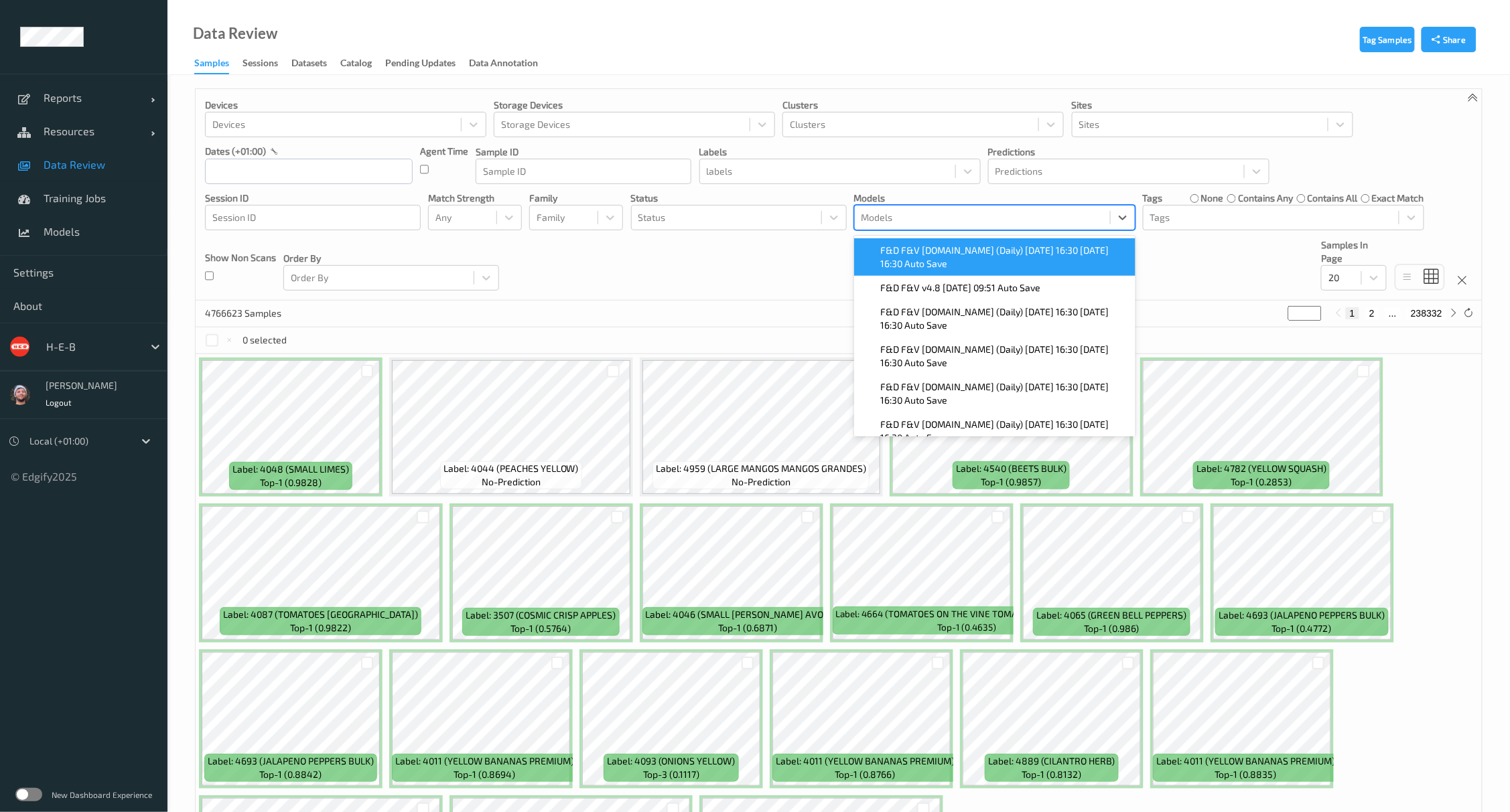
click at [876, 221] on div at bounding box center [982, 217] width 241 height 16
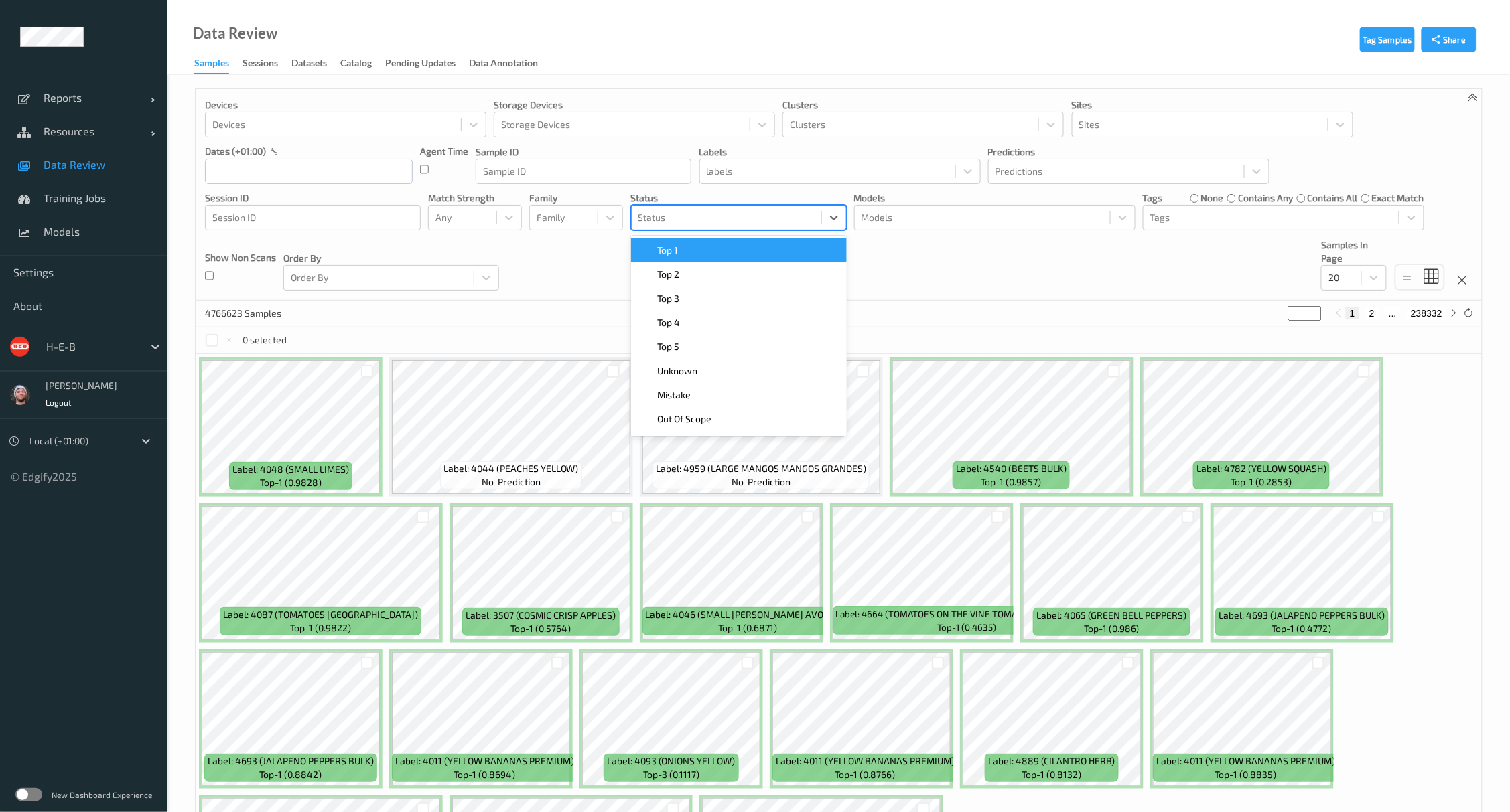
click at [710, 217] on div at bounding box center [726, 217] width 176 height 16
click at [577, 253] on div "Devices Devices Storage Devices Storage Devices Clusters Clusters Sites Sites d…" at bounding box center [839, 195] width 1286 height 212
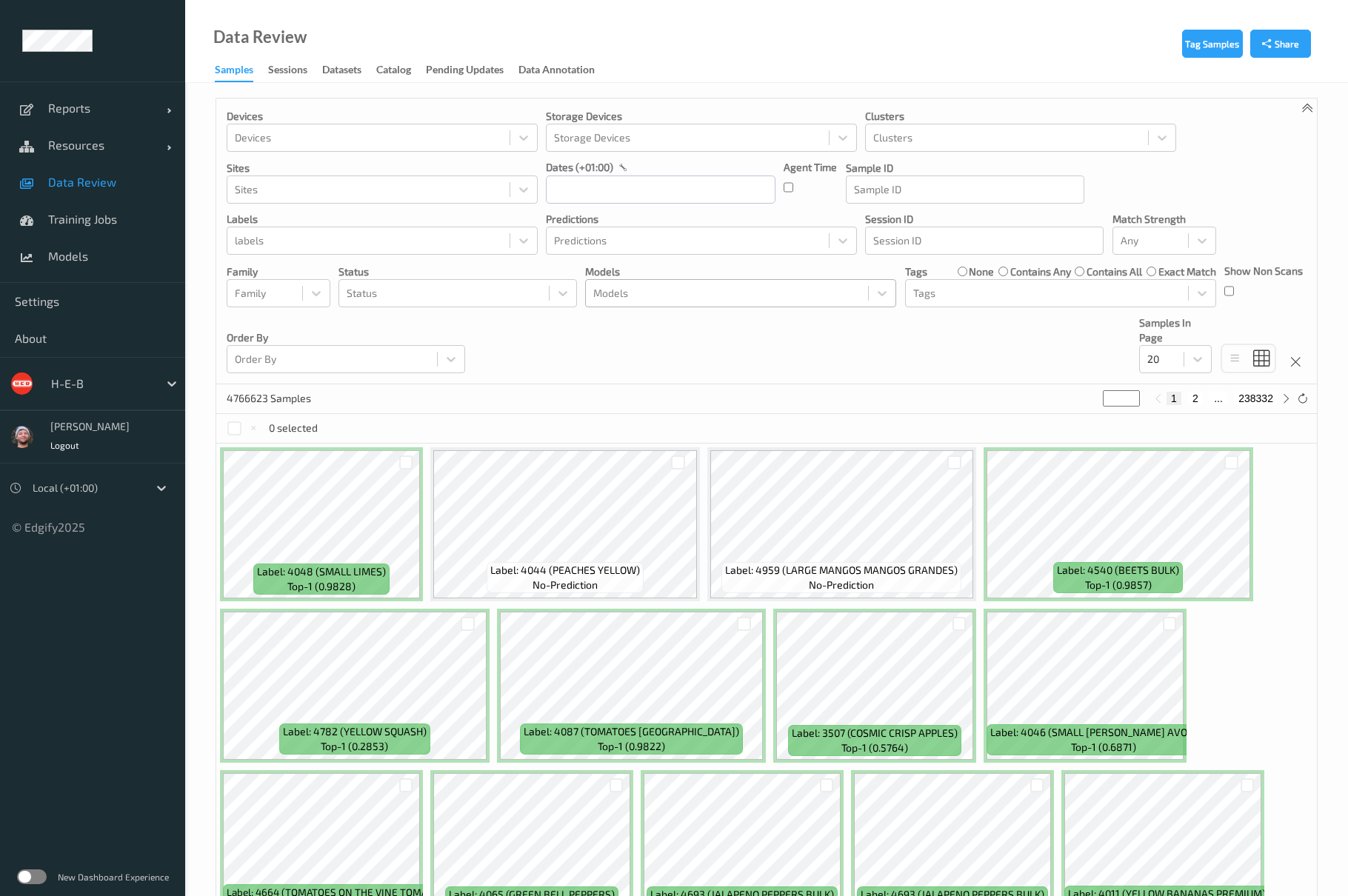
click at [640, 296] on div at bounding box center [727, 294] width 267 height 18
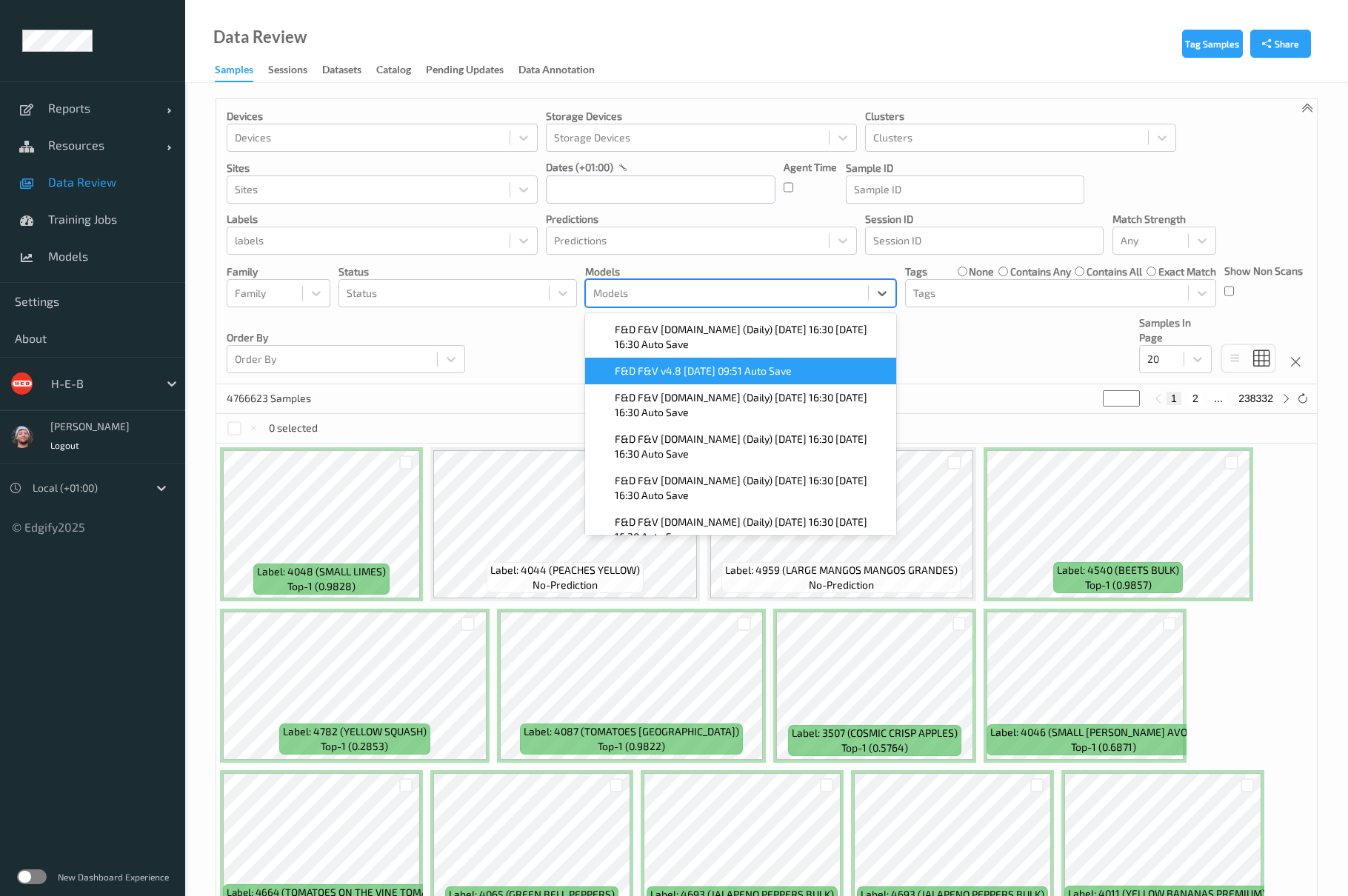
click at [674, 377] on span "F&D F&V v4.8 [DATE] 09:51 Auto Save" at bounding box center [703, 371] width 177 height 15
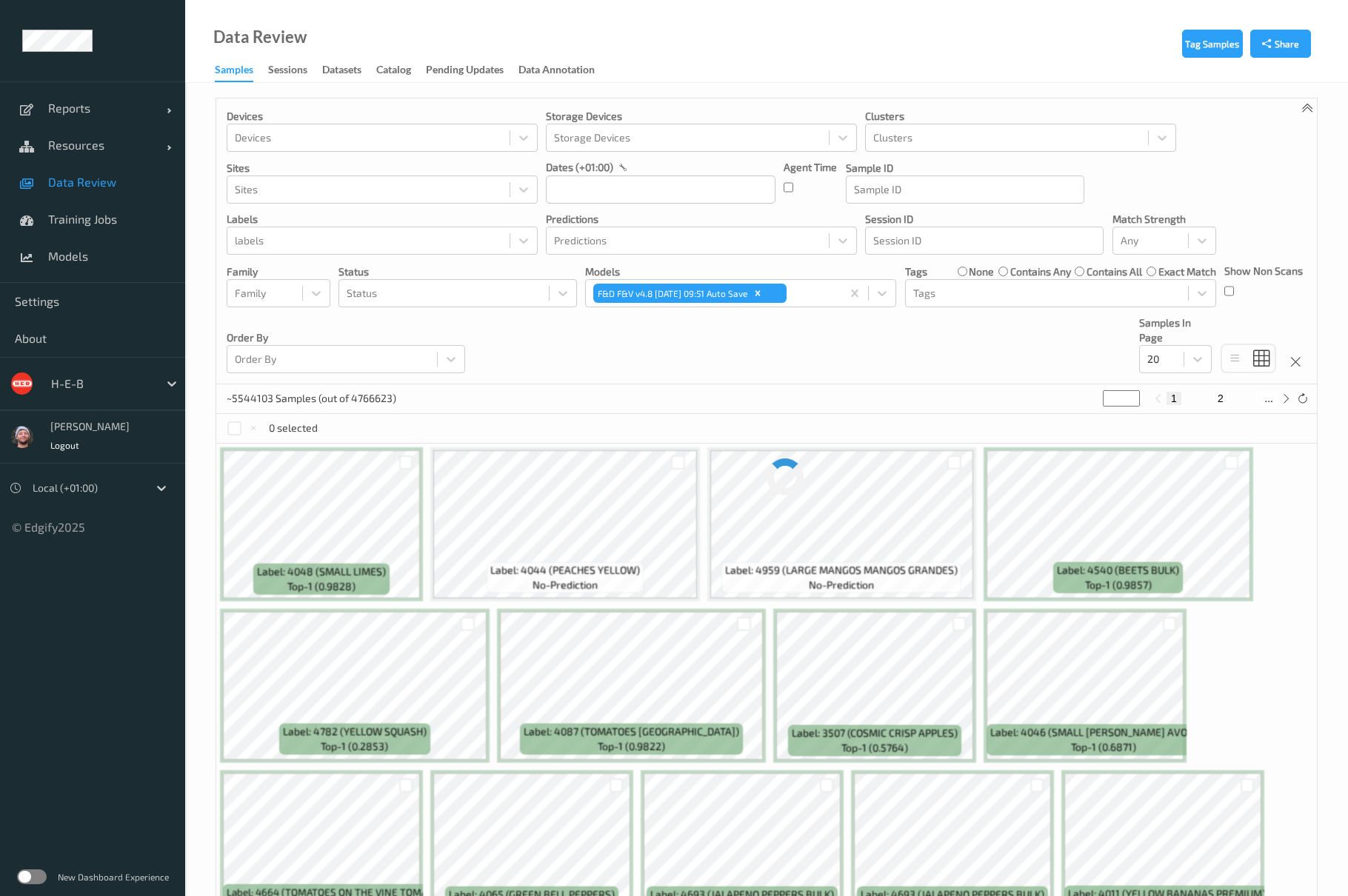
click at [530, 327] on div "Devices Devices Storage Devices Storage Devices Clusters Clusters Sites Sites d…" at bounding box center [766, 241] width 1101 height 286
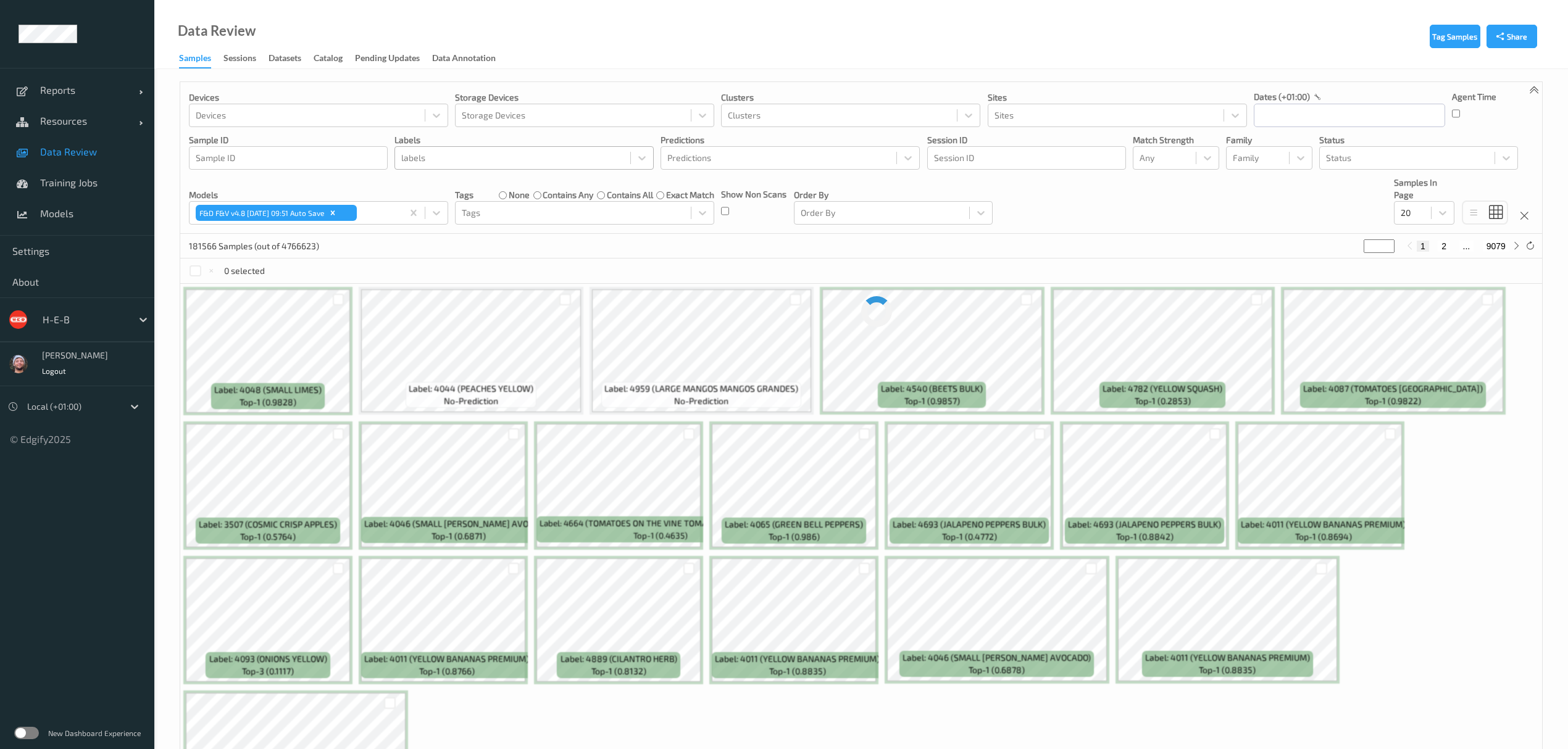
click at [450, 148] on div "labels" at bounding box center [513, 158] width 235 height 20
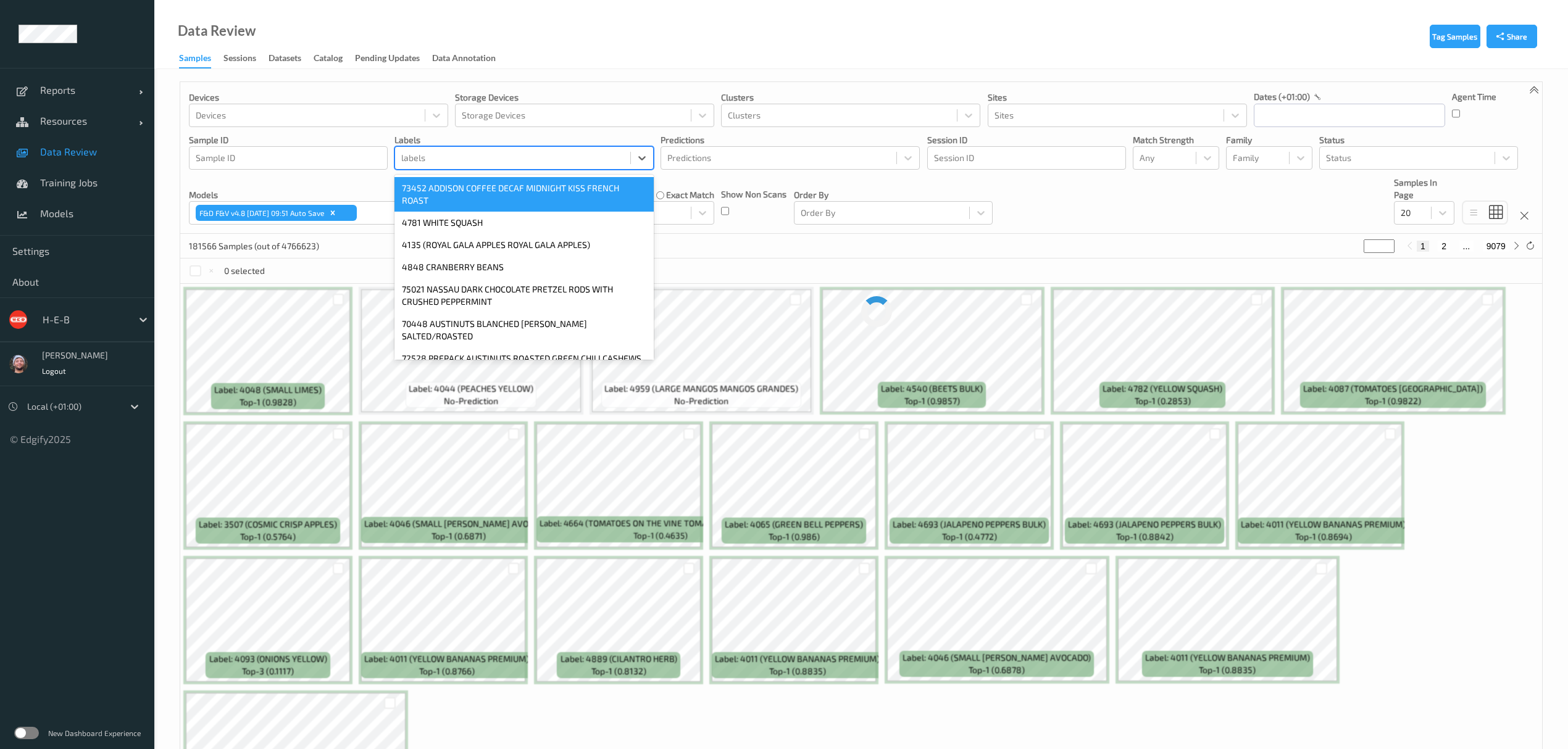
click at [447, 151] on div at bounding box center [513, 158] width 223 height 15
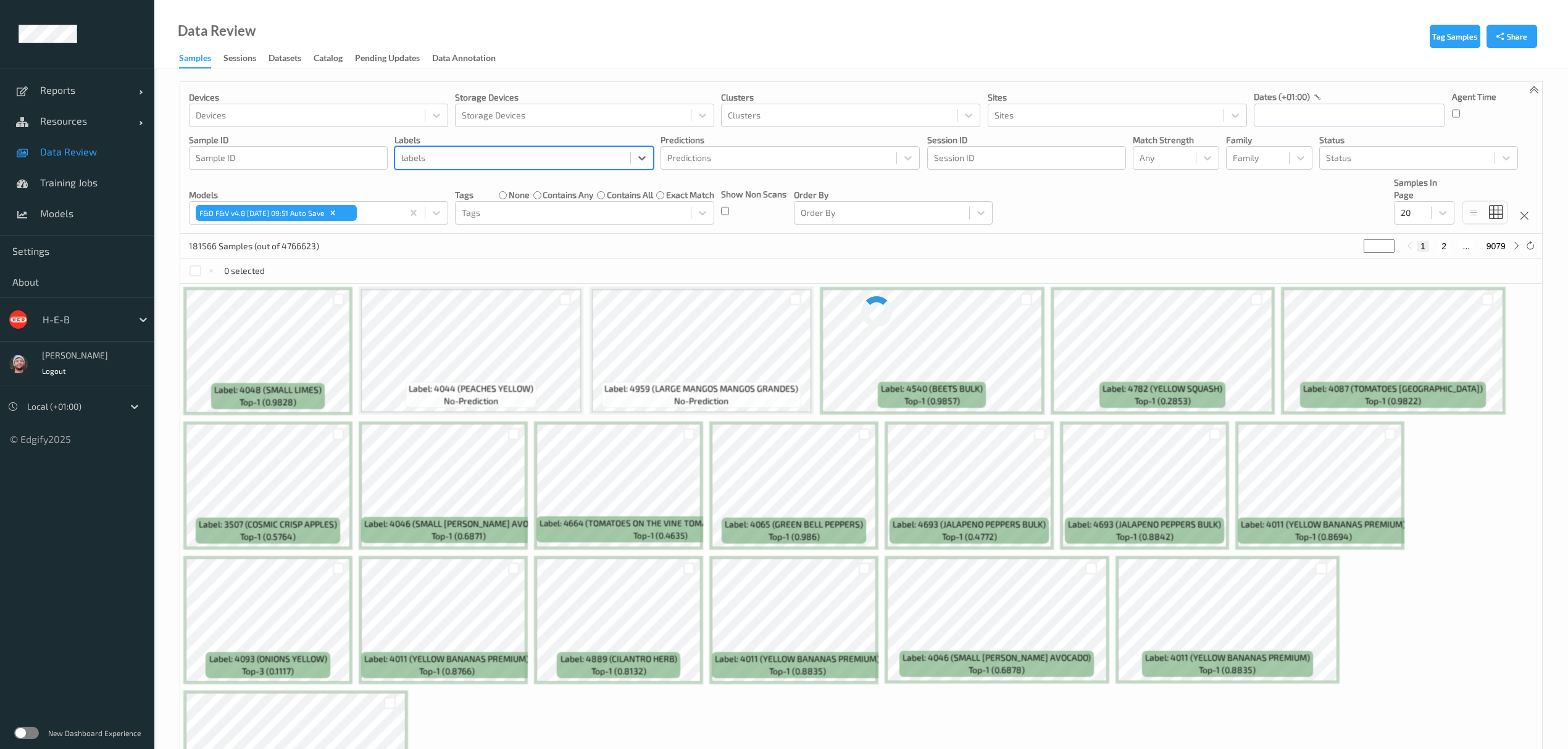
click at [447, 151] on div at bounding box center [513, 158] width 223 height 15
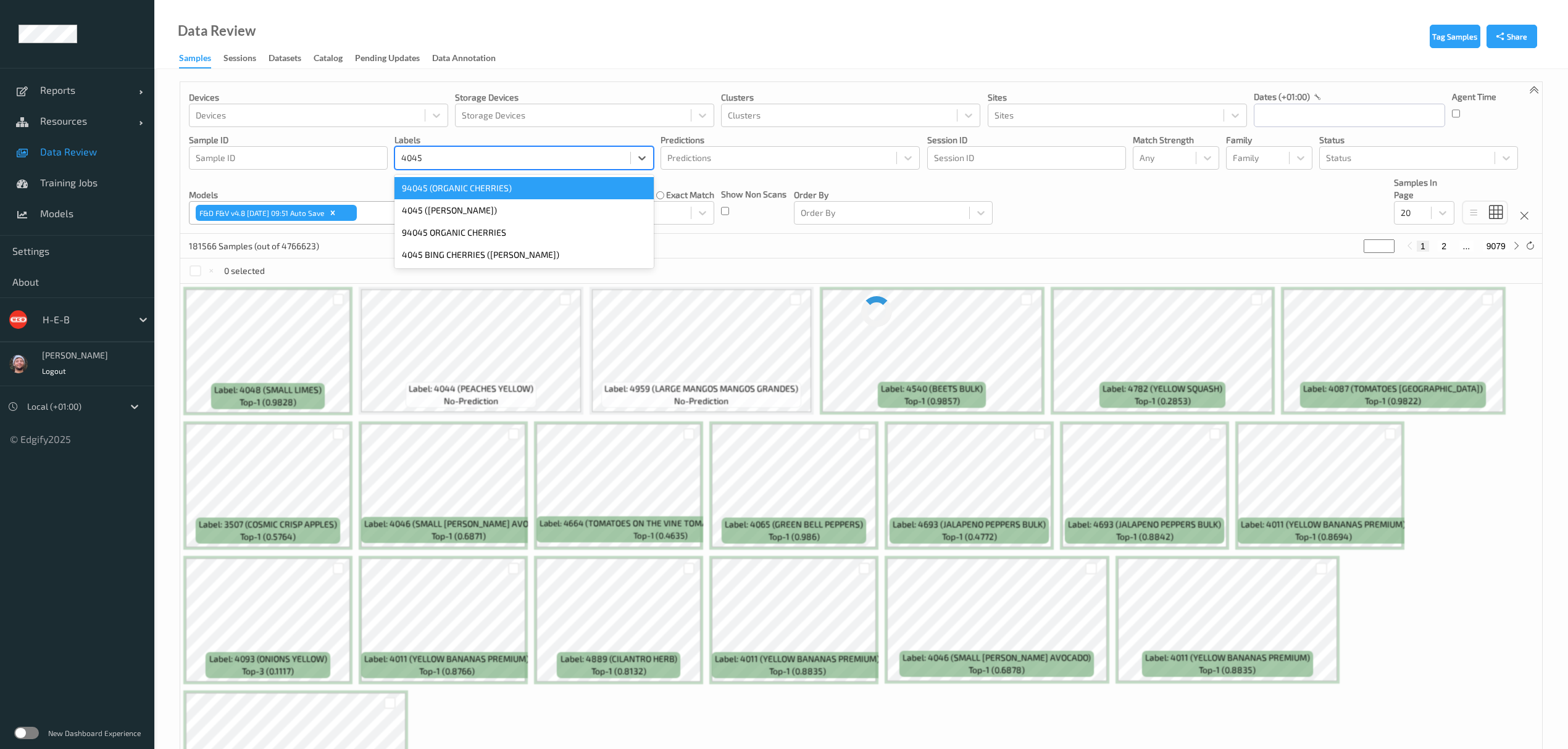
type input "4045"
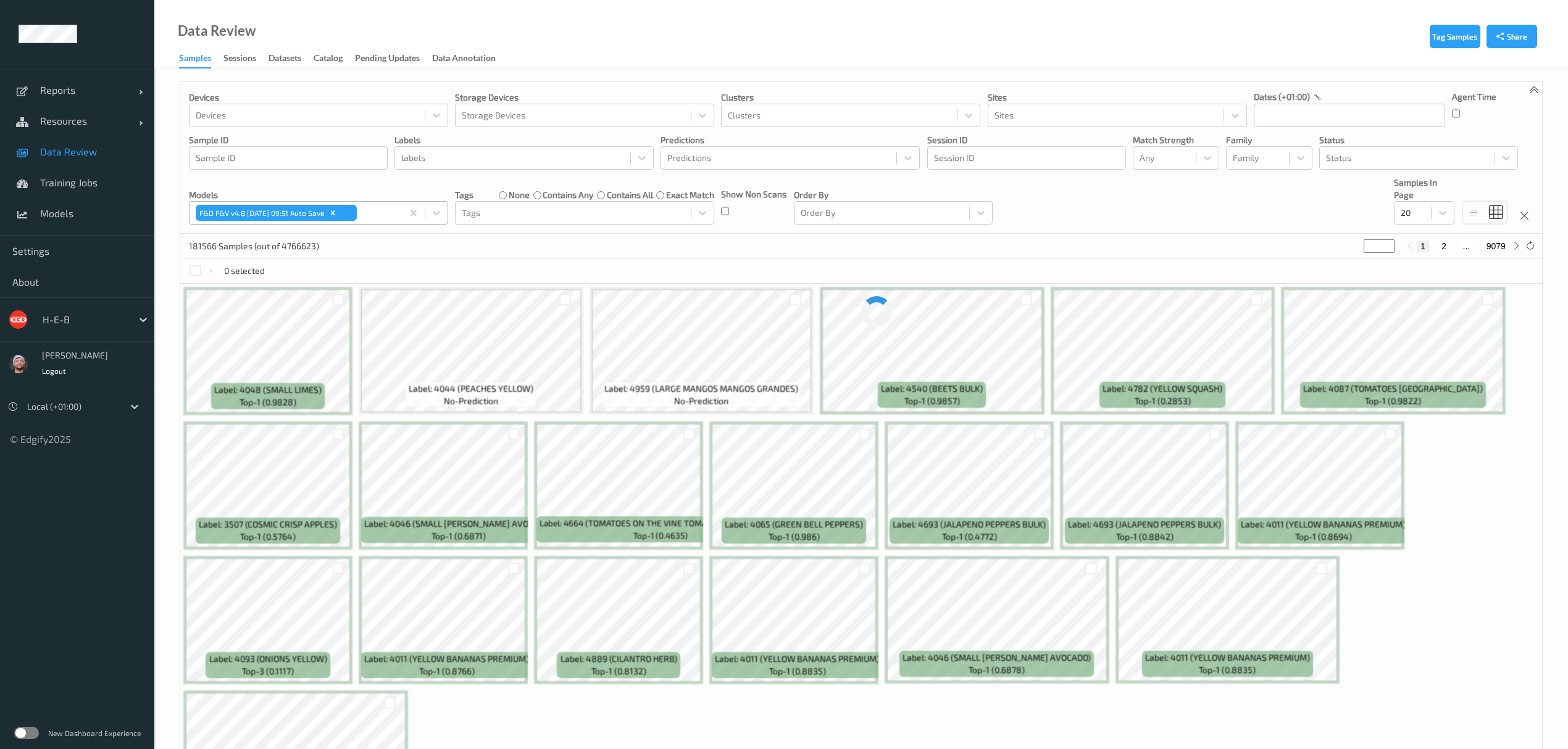
drag, startPoint x: 368, startPoint y: 205, endPoint x: 433, endPoint y: 149, distance: 85.8
click at [435, 151] on div at bounding box center [513, 158] width 223 height 15
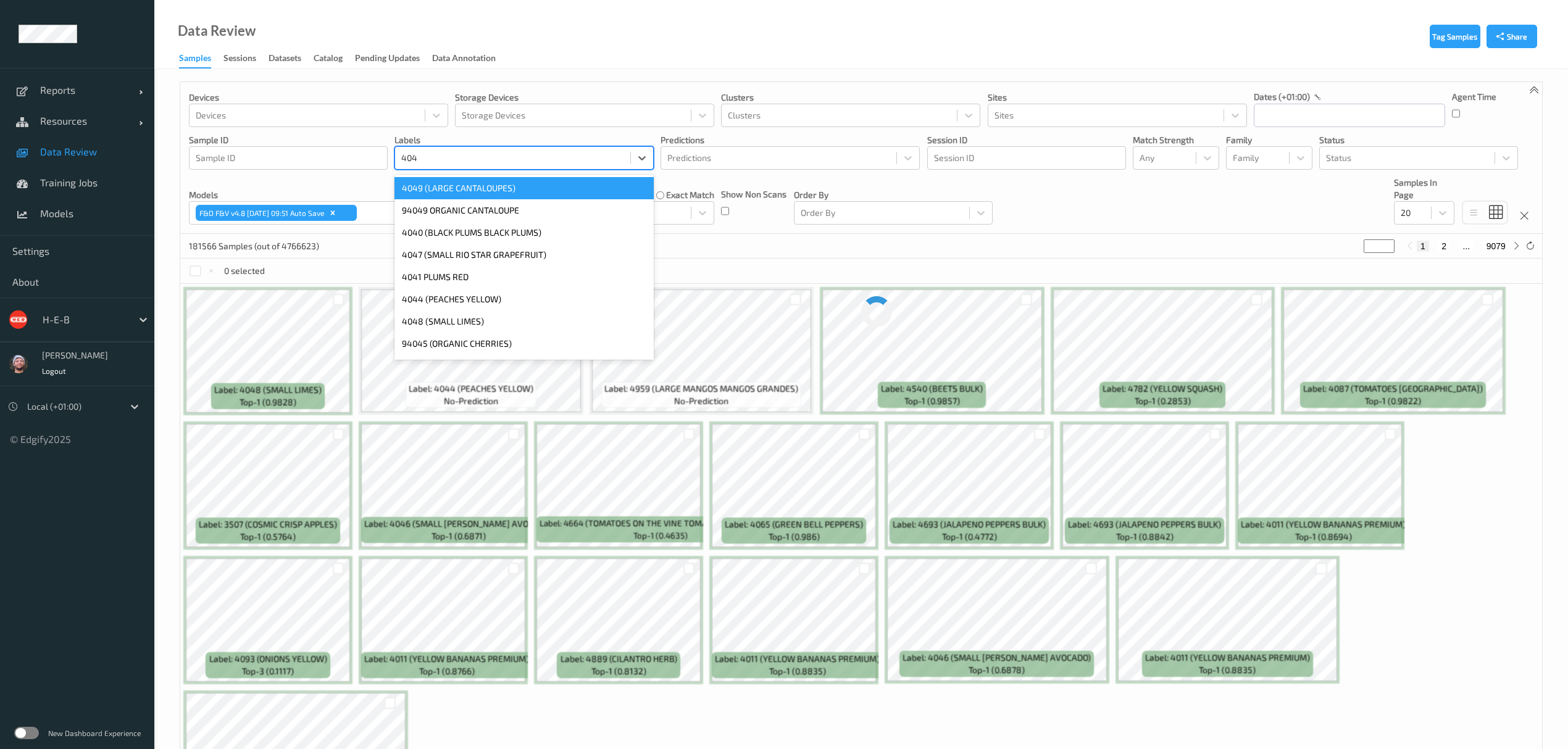
type input "4045"
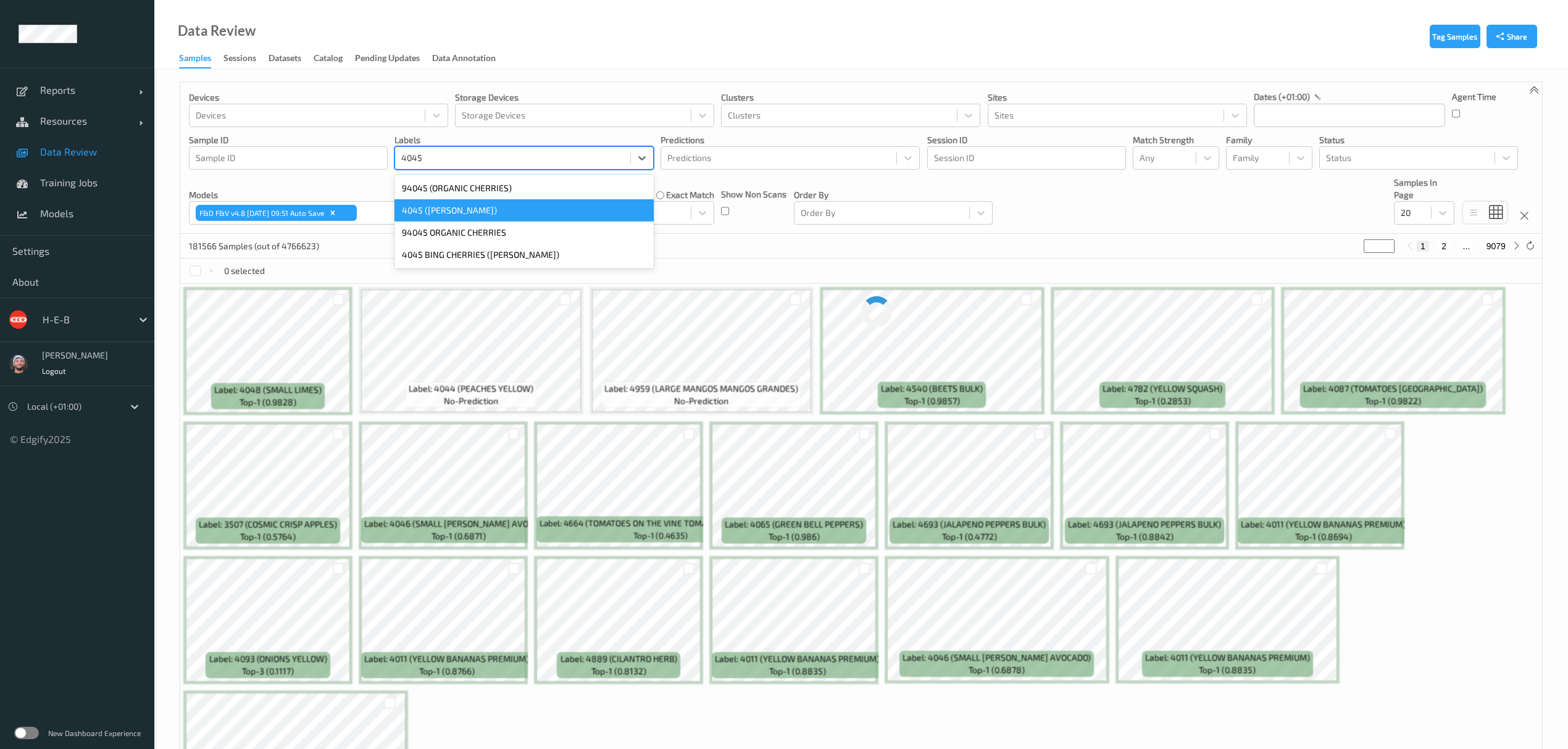
click at [450, 205] on div "4045 ([PERSON_NAME])" at bounding box center [524, 211] width 260 height 22
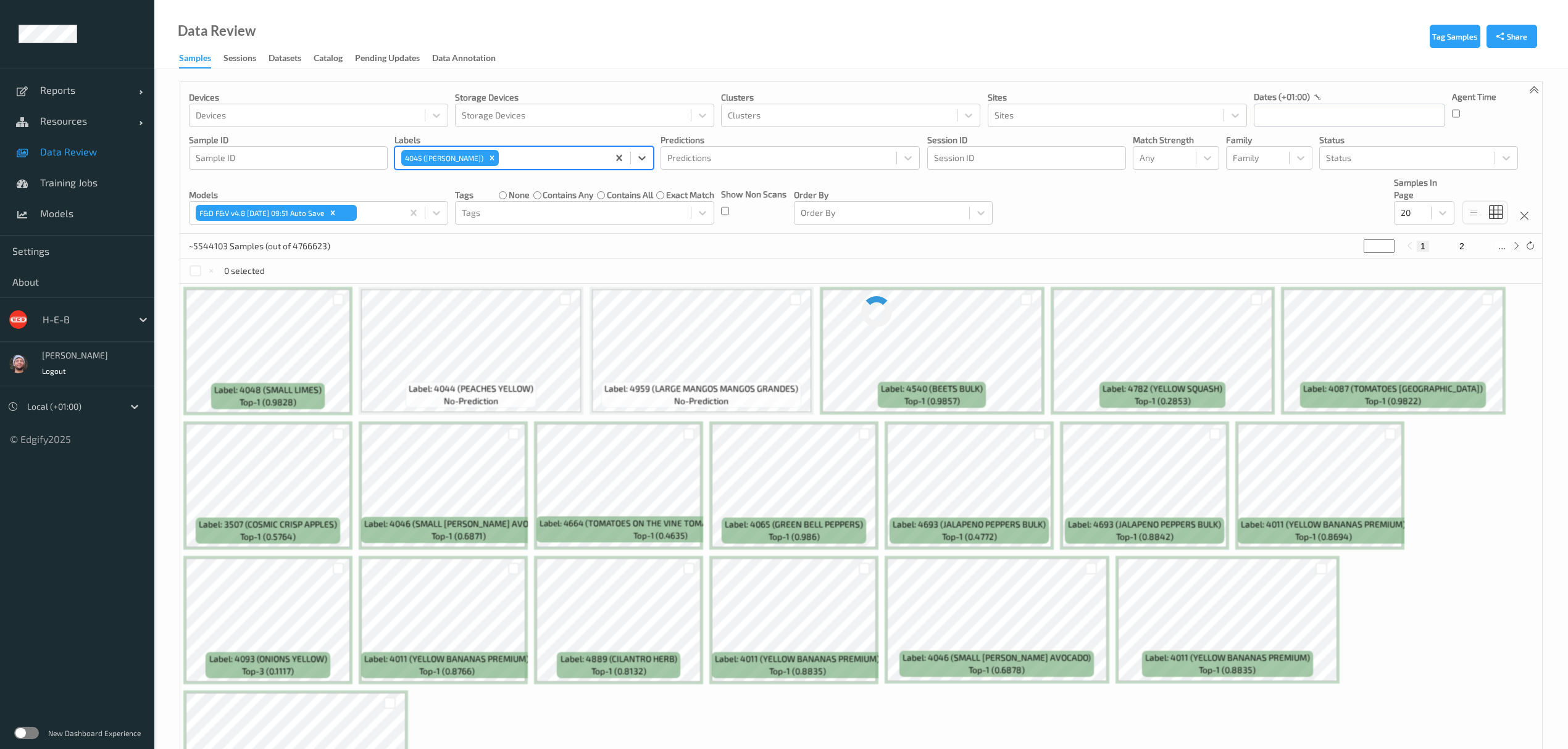
click at [546, 39] on div "Data Review Samples Sessions Datasets Catalog Pending Updates Data Annotation" at bounding box center [861, 34] width 1414 height 69
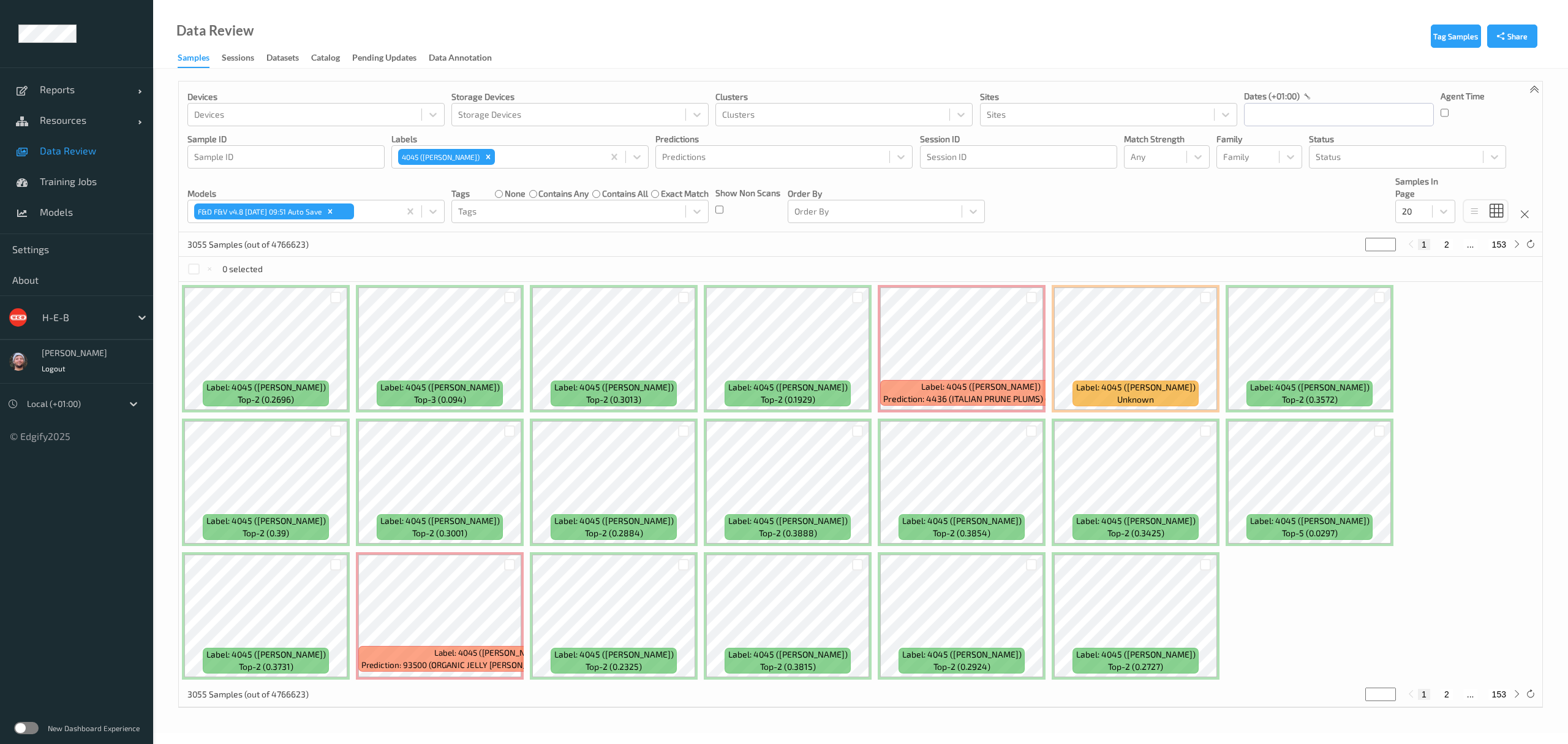
drag, startPoint x: 388, startPoint y: 236, endPoint x: 10, endPoint y: 327, distance: 388.8
click at [388, 236] on div "3055 Samples (out of 4766623) * 1 2 ... 153" at bounding box center [861, 244] width 1363 height 24
click at [1393, 217] on div at bounding box center [1414, 211] width 24 height 15
click at [1393, 331] on span "200" at bounding box center [1427, 329] width 15 height 13
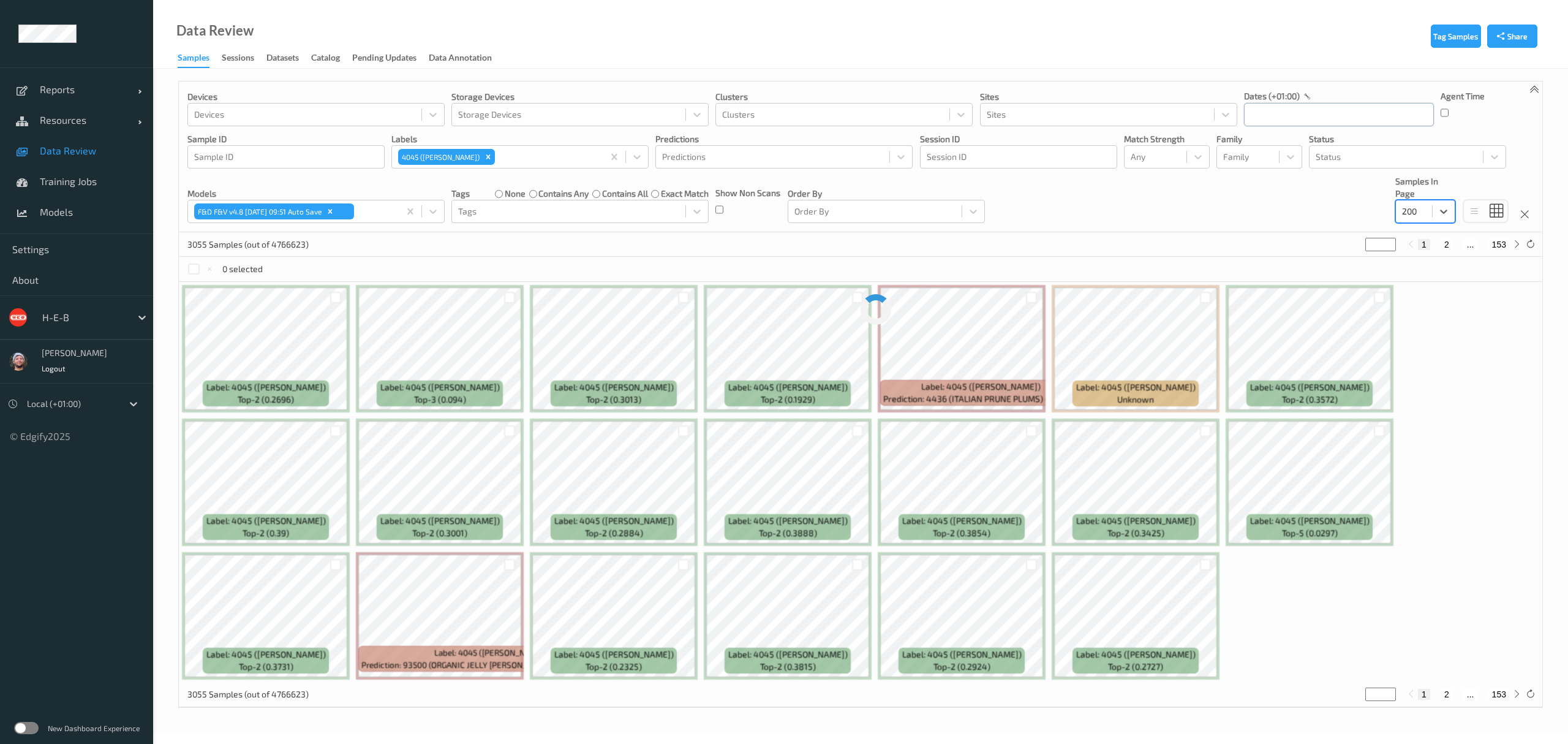
click at [1273, 116] on input "text" at bounding box center [1339, 115] width 190 height 24
click at [1283, 278] on span "25" at bounding box center [1280, 279] width 17 height 17
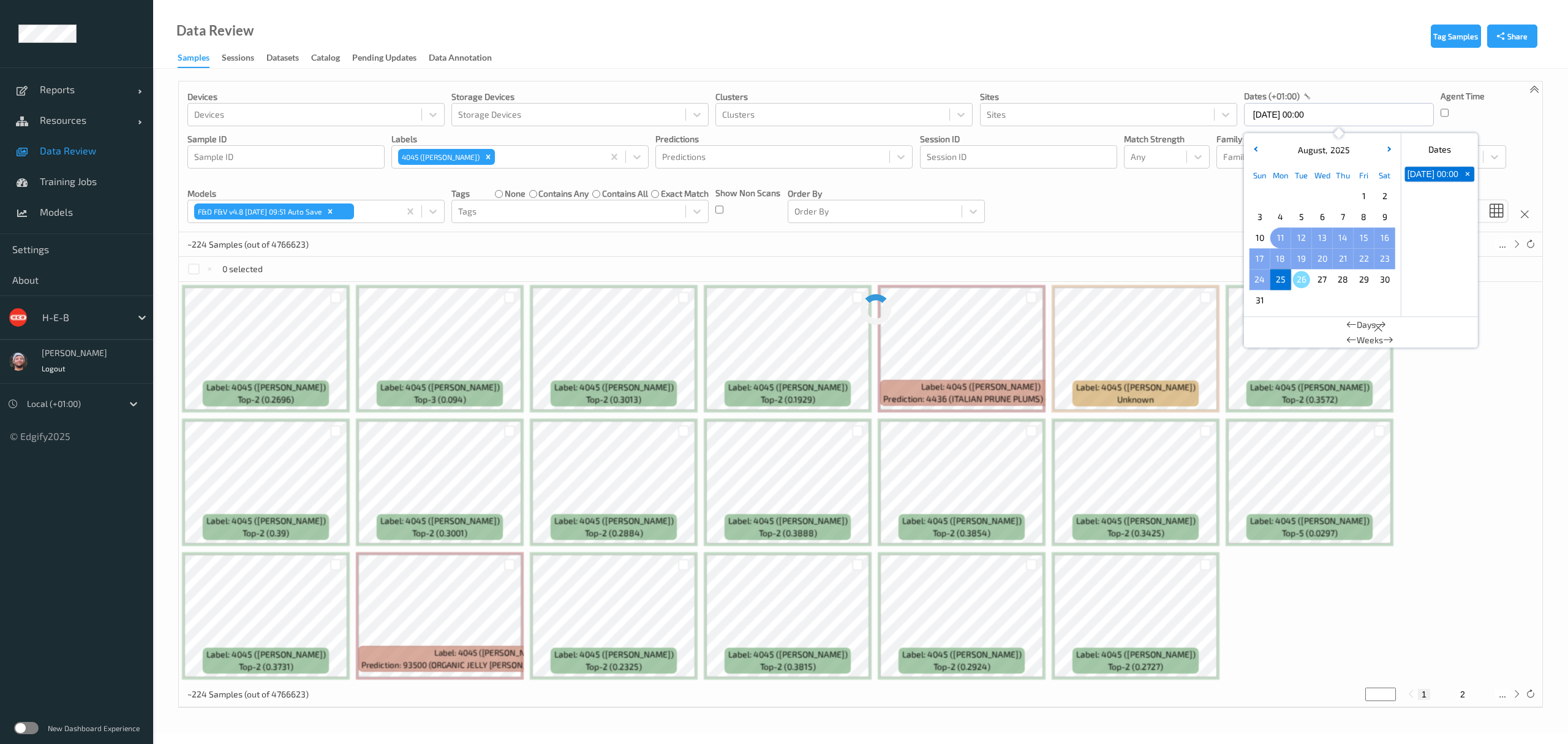
click at [1279, 241] on span "11" at bounding box center [1280, 237] width 17 height 17
type input "[DATE] 00:00 -> [DATE] 23:59"
click at [1187, 203] on div "Devices Devices Storage Devices Storage Devices Clusters Clusters Sites Sites d…" at bounding box center [861, 157] width 1363 height 151
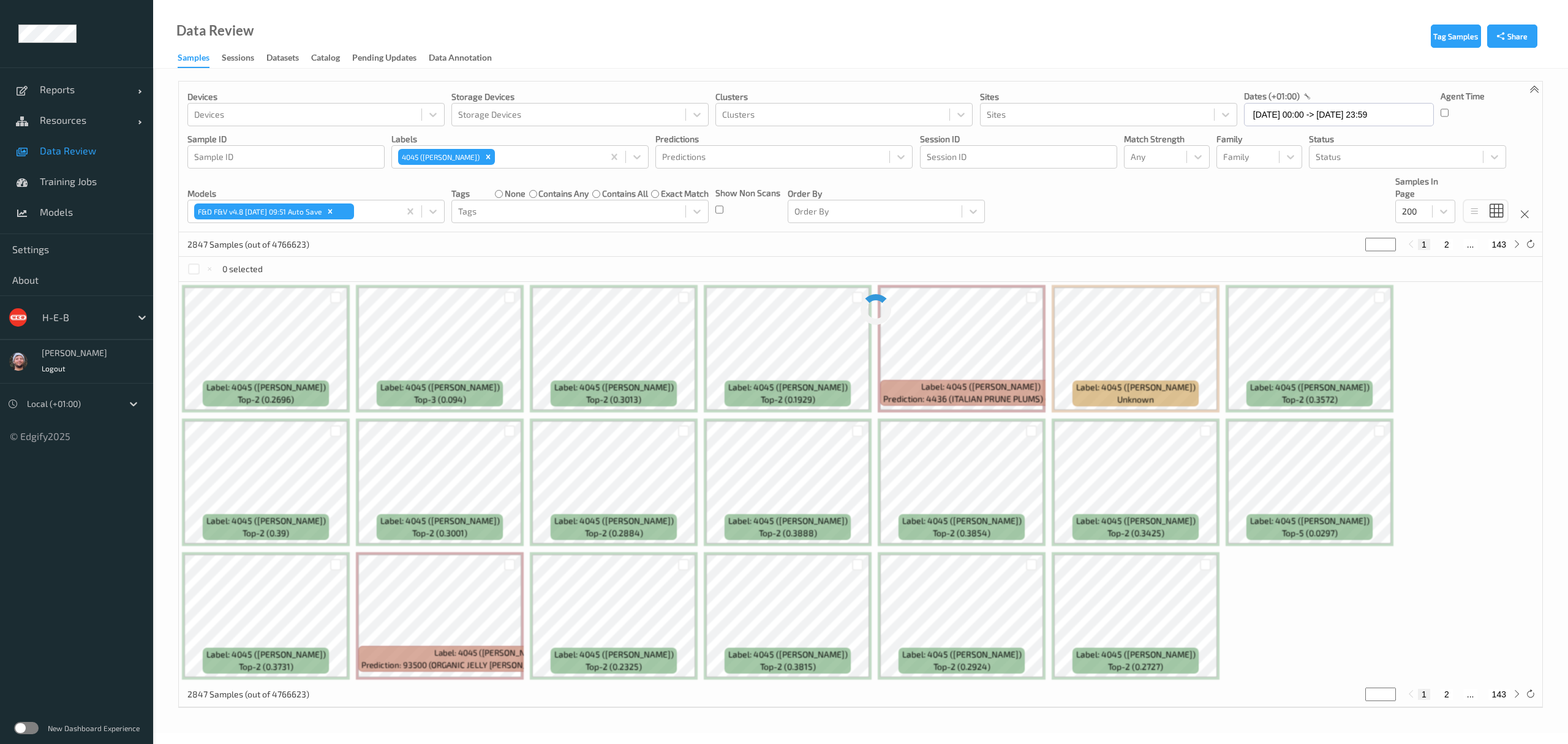
click at [104, 144] on link "Data Review" at bounding box center [77, 151] width 153 height 31
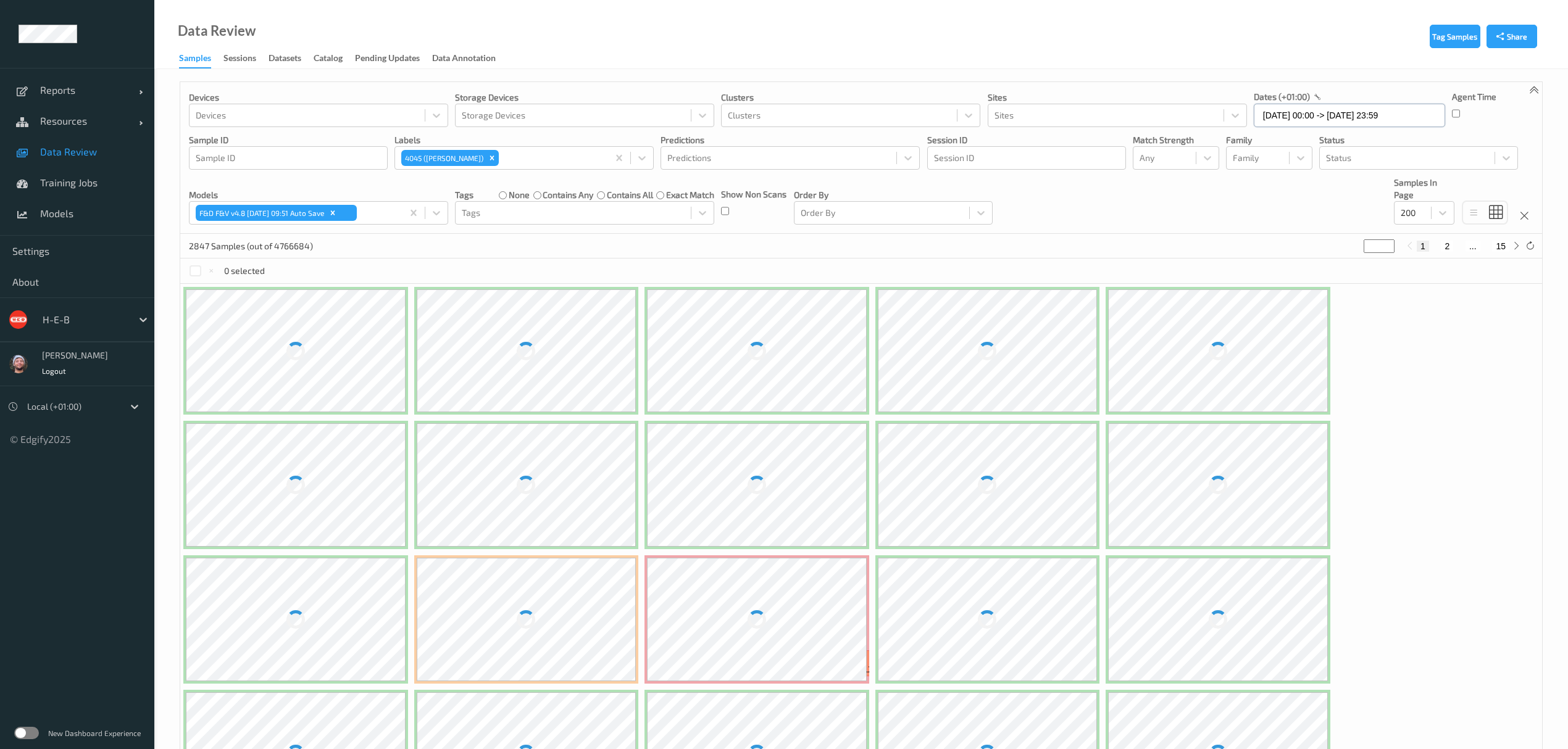
click at [1292, 116] on input "[DATE] 00:00 -> [DATE] 23:59" at bounding box center [1349, 116] width 191 height 24
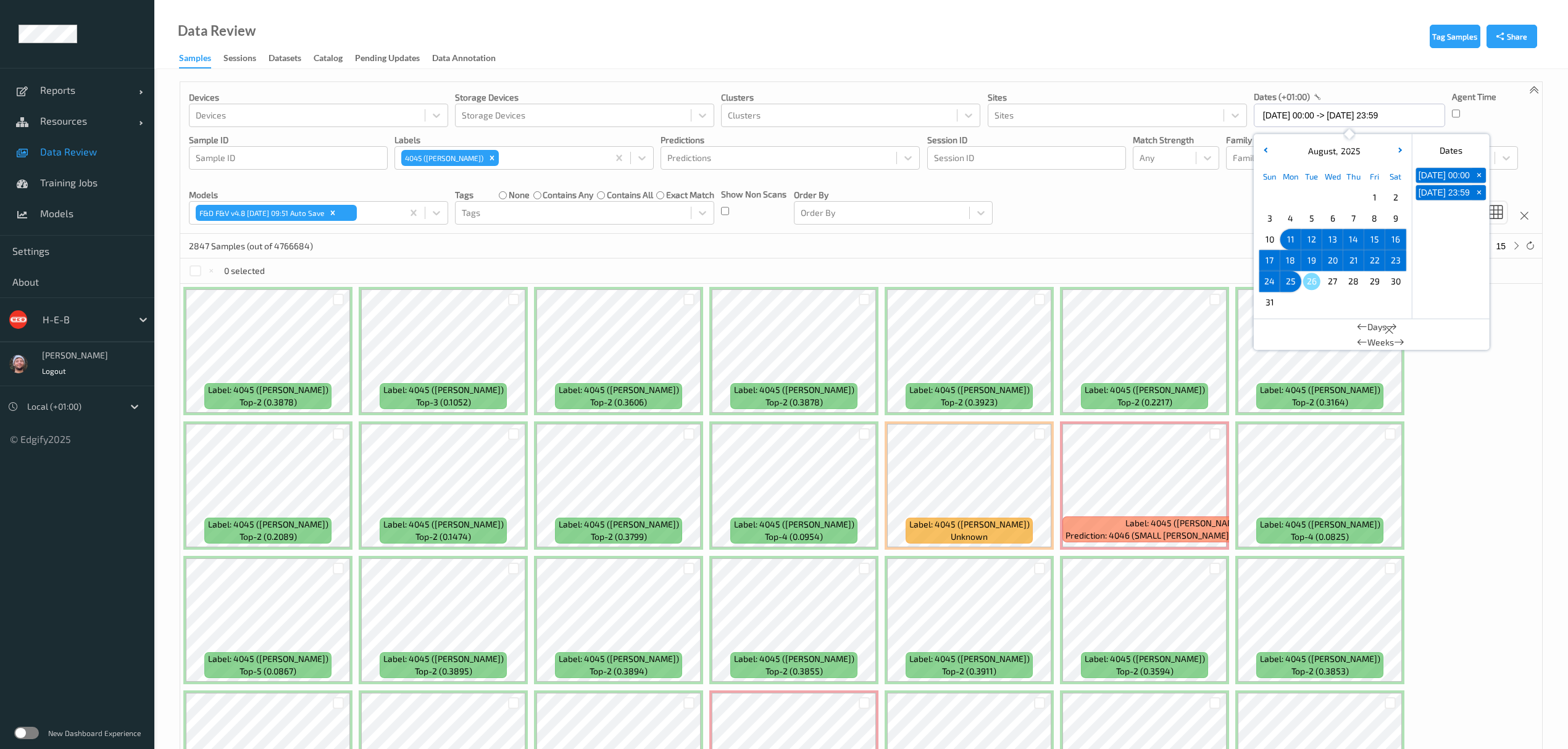
click at [1289, 287] on span "25" at bounding box center [1290, 281] width 17 height 17
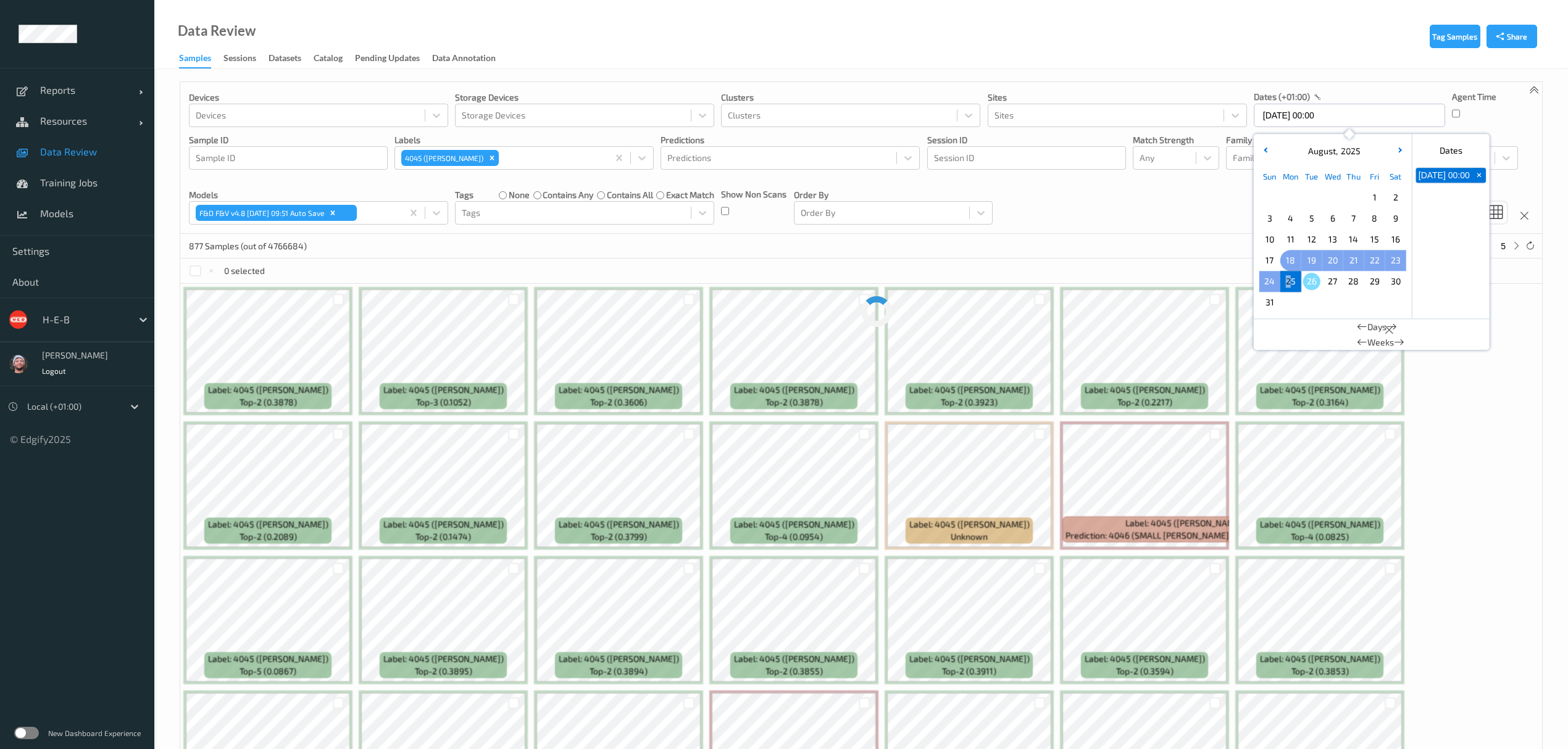
click at [1290, 257] on span "18" at bounding box center [1290, 260] width 17 height 17
type input "[DATE] 00:00 -> [DATE] 23:59"
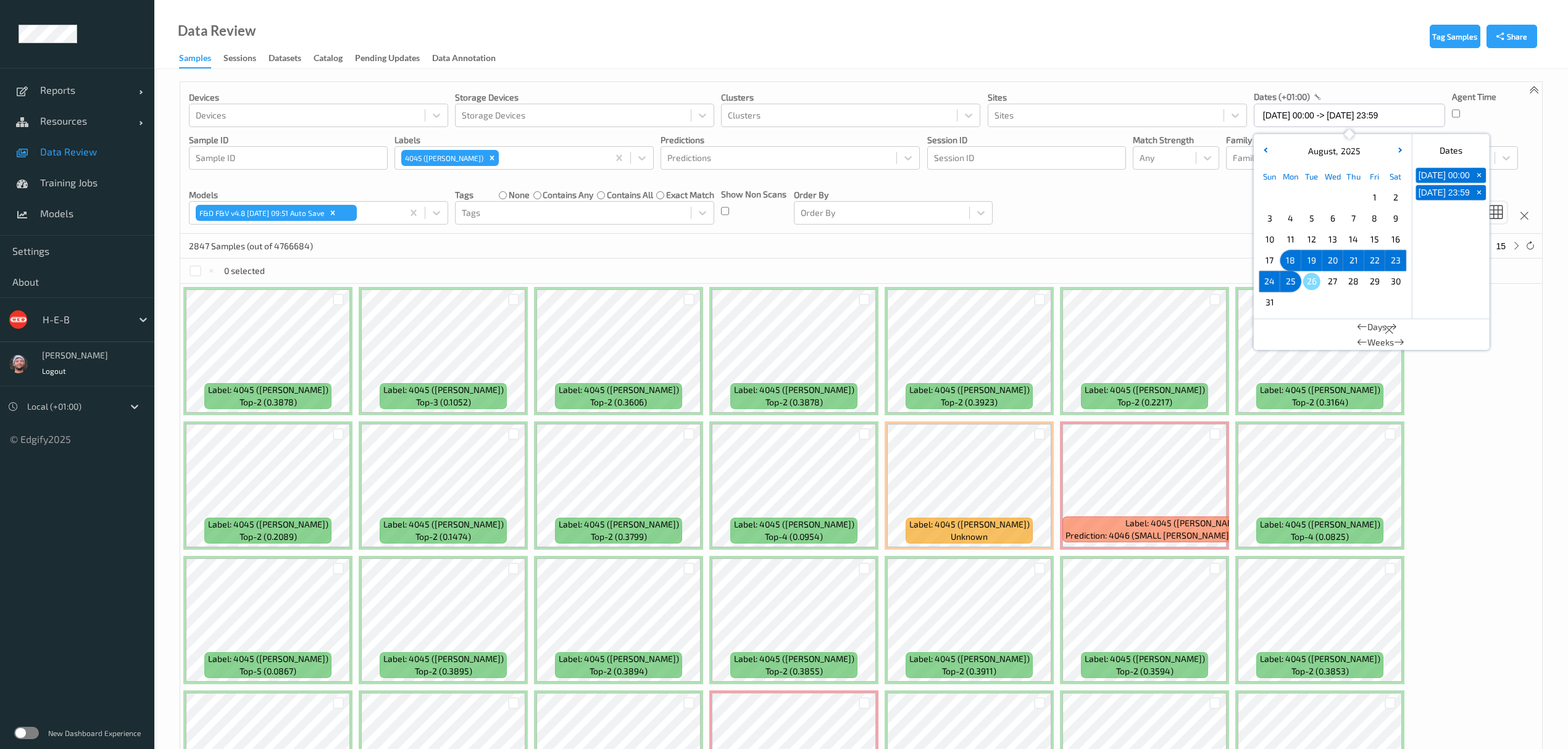
click at [1040, 208] on div "Devices Devices Storage Devices Storage Devices Clusters Clusters Sites Sites d…" at bounding box center [861, 158] width 1362 height 152
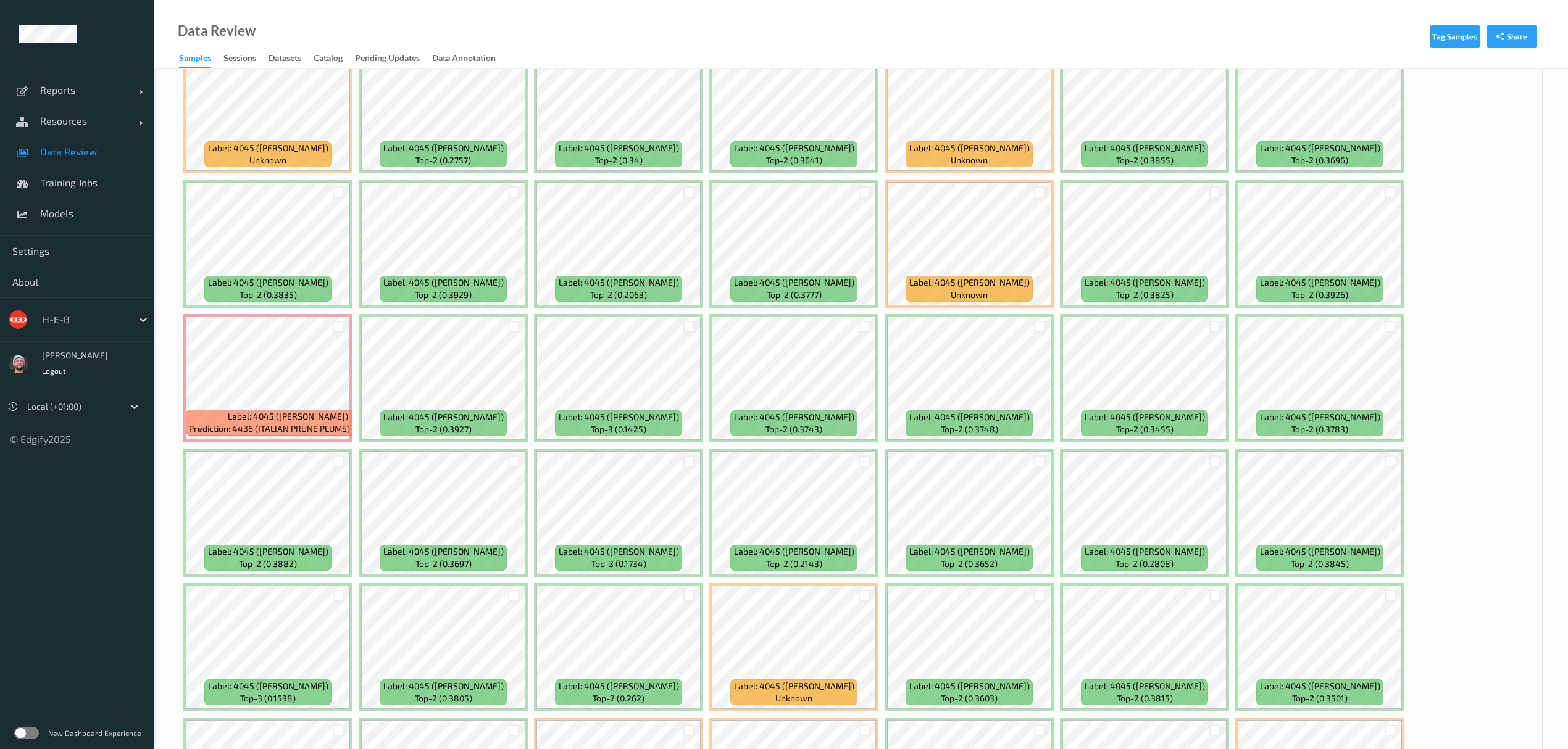
scroll to position [905, 0]
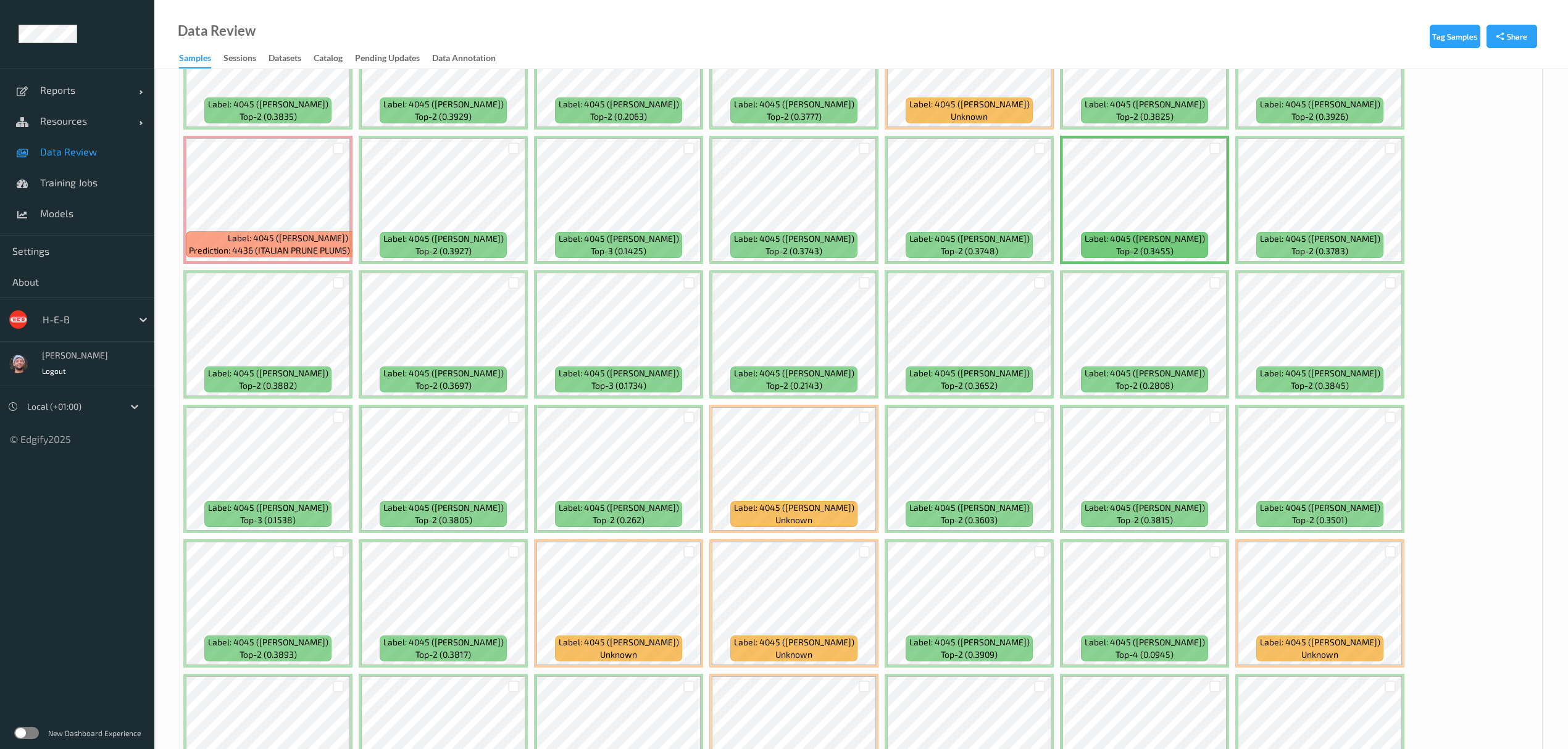
scroll to position [987, 0]
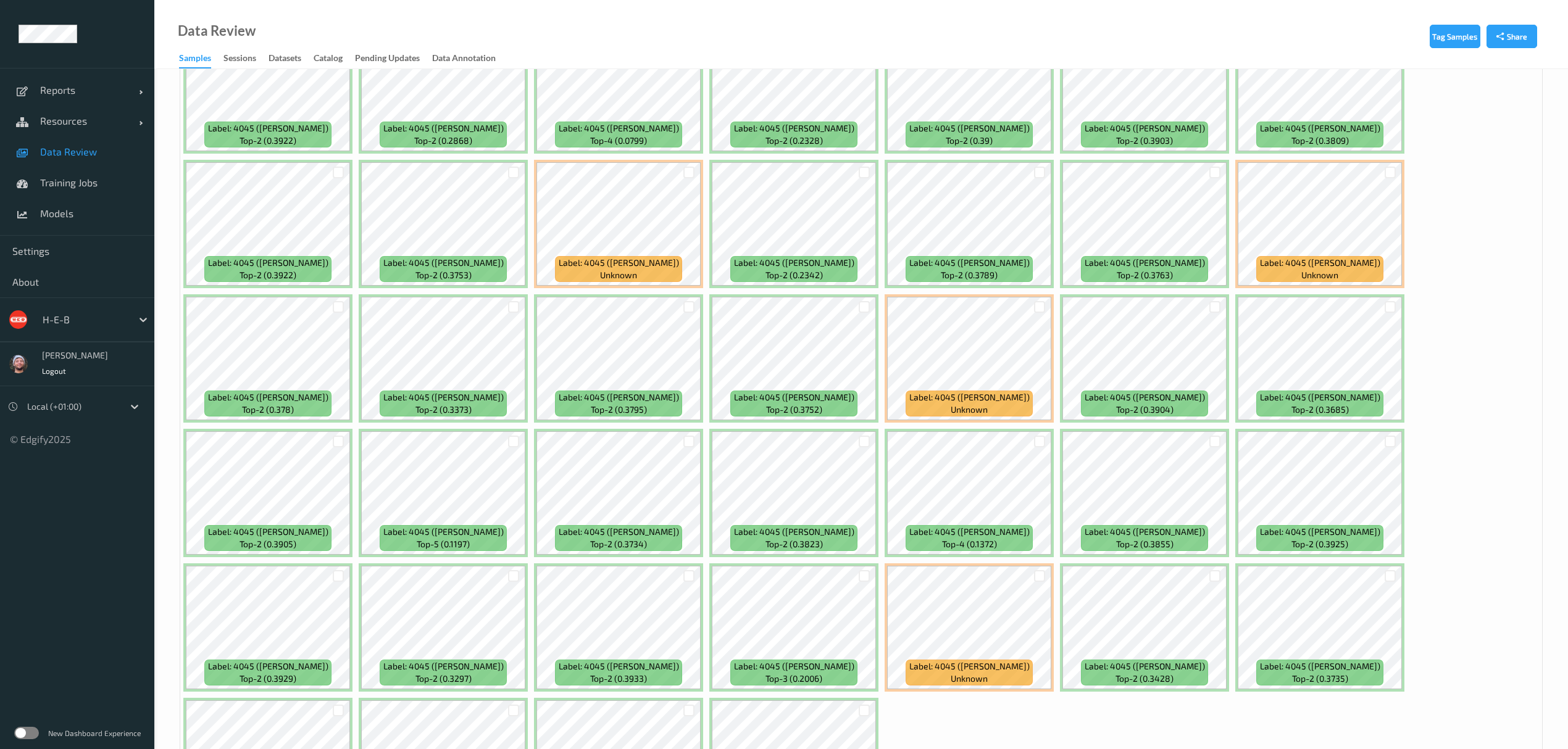
scroll to position [3488, 0]
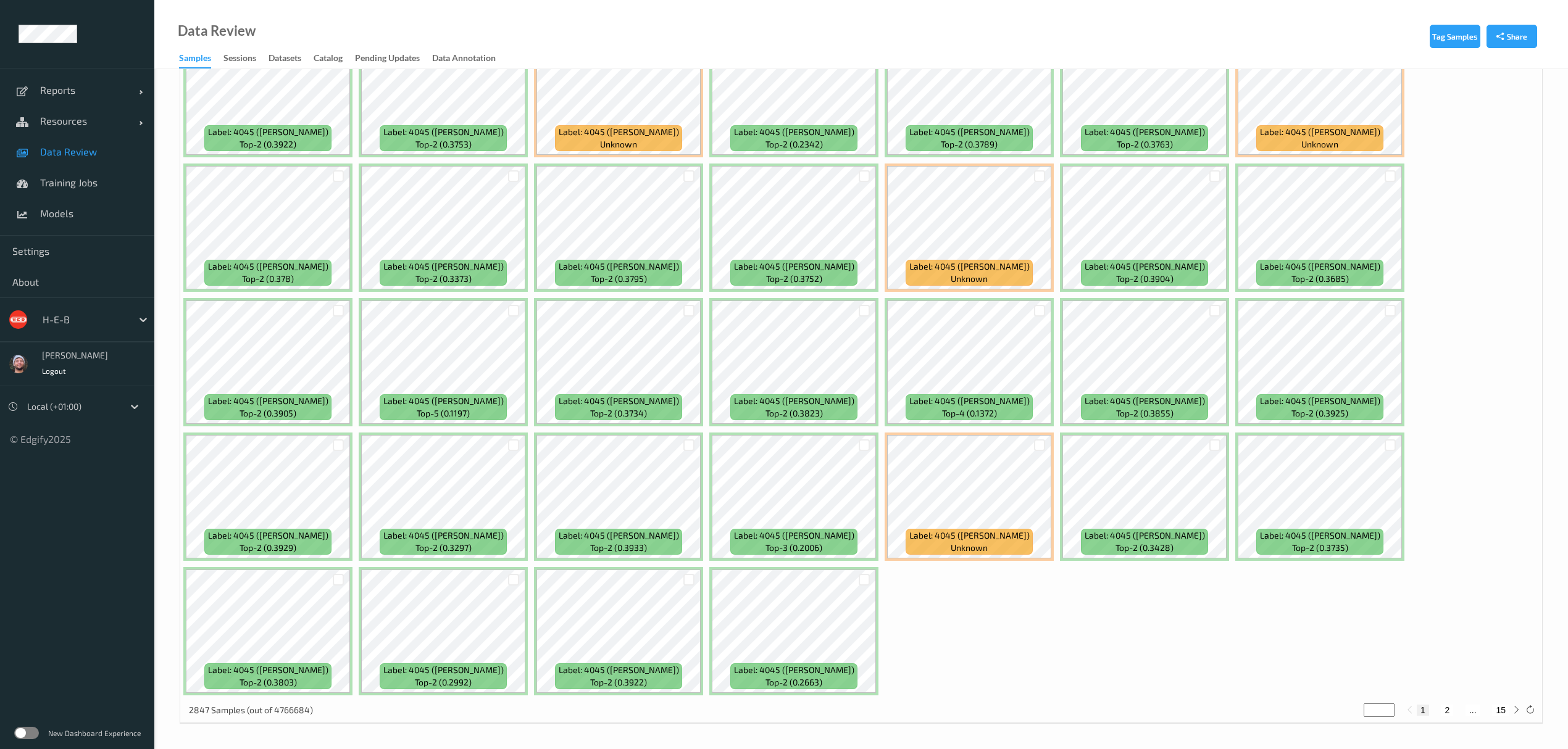
click at [1403, 711] on button "2" at bounding box center [1446, 710] width 13 height 11
type input "*"
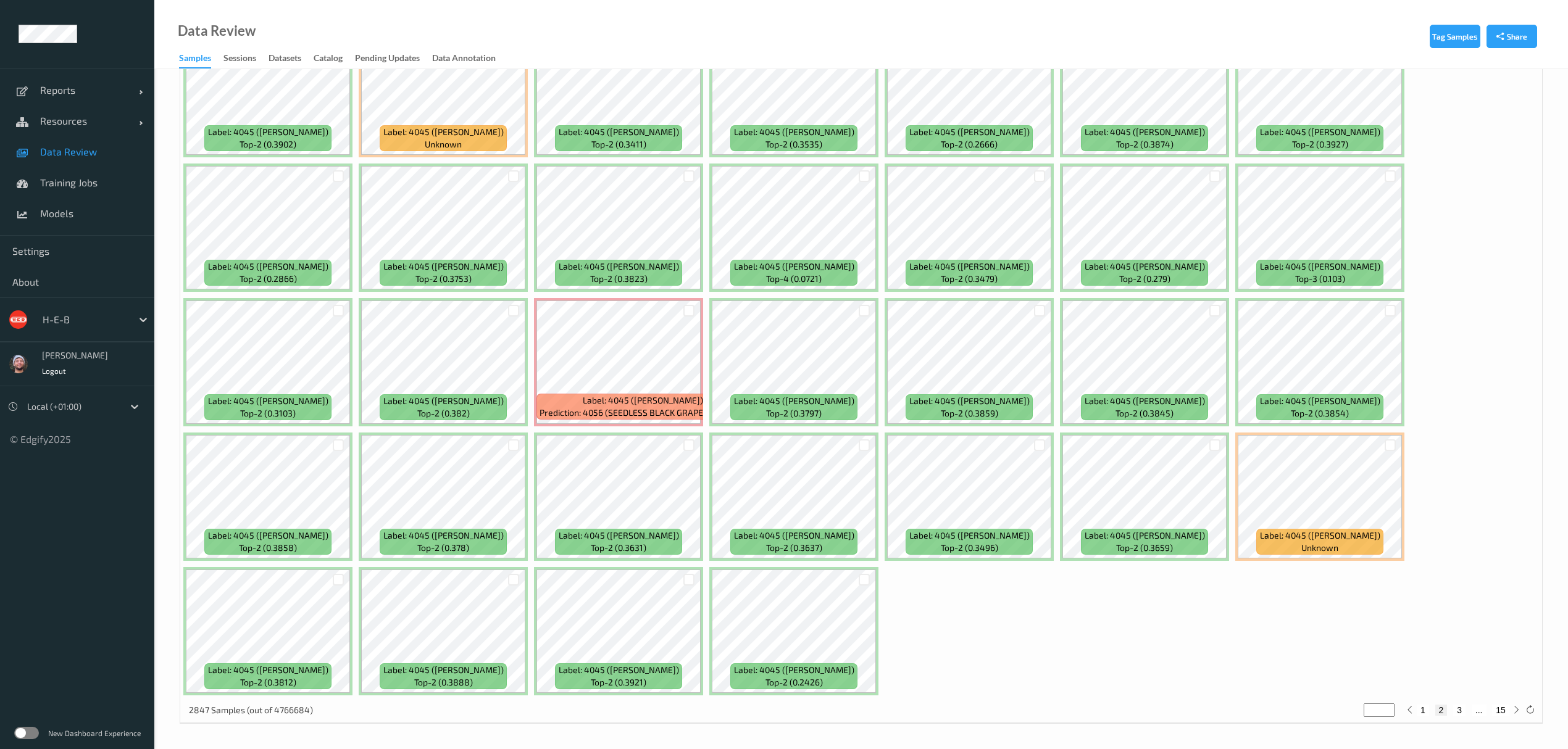
click at [1403, 709] on button "3" at bounding box center [1459, 710] width 13 height 11
type input "*"
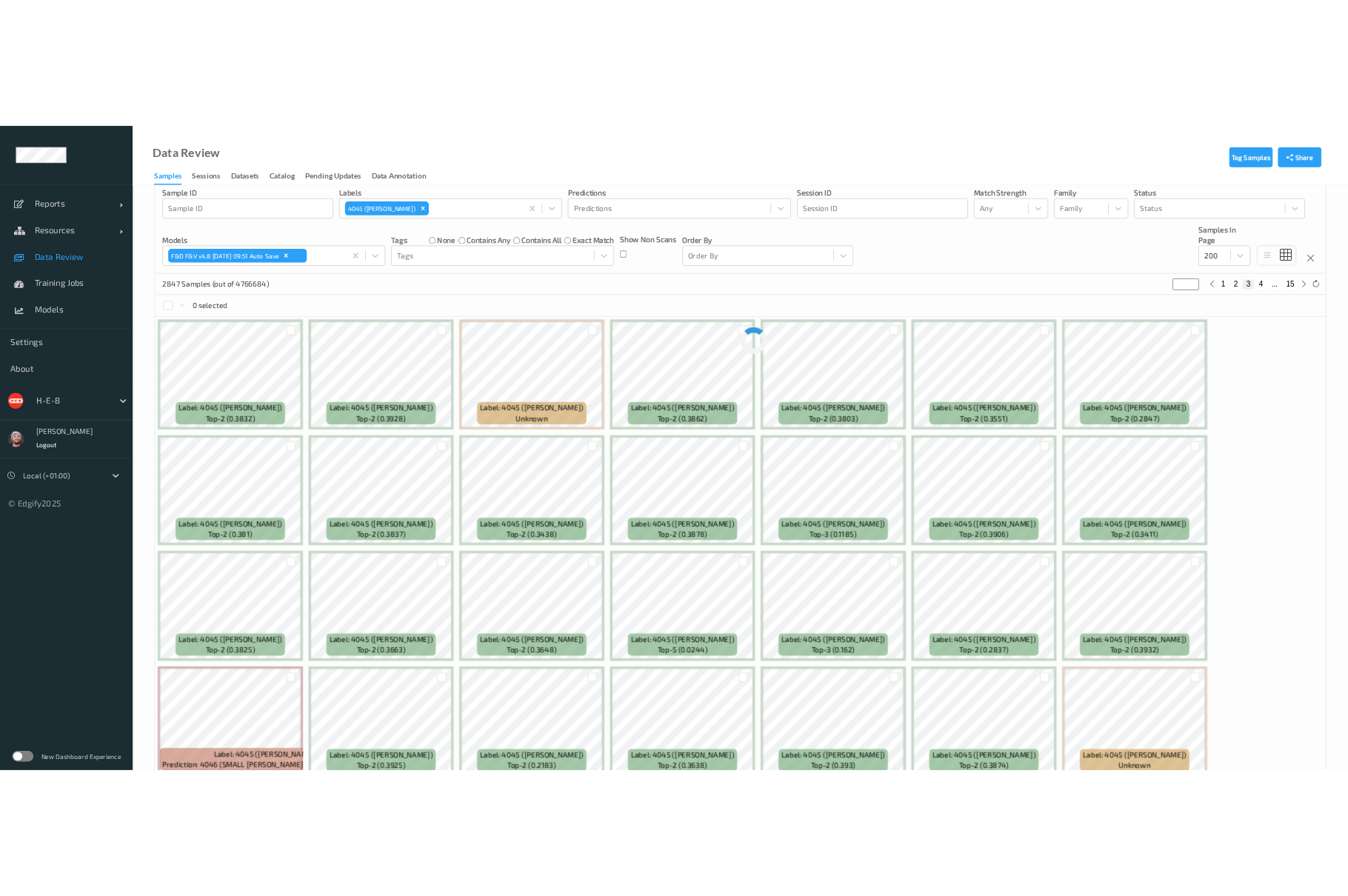
scroll to position [0, 0]
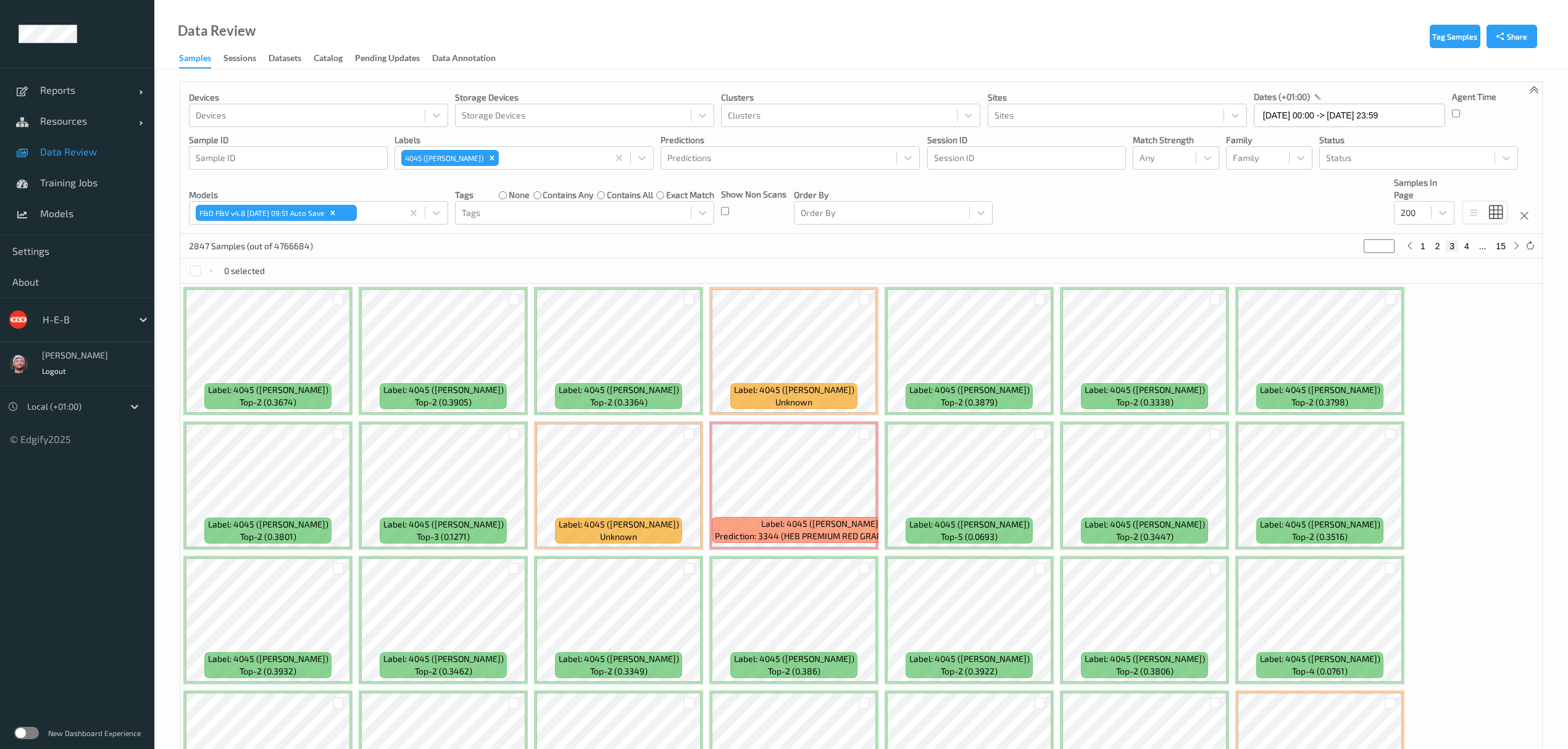
drag, startPoint x: 1410, startPoint y: 250, endPoint x: 1422, endPoint y: 249, distance: 12.0
click at [1403, 249] on div "1 2 3 4 ... 15" at bounding box center [1463, 246] width 120 height 13
click at [1403, 249] on button "1" at bounding box center [1423, 246] width 13 height 11
type input "*"
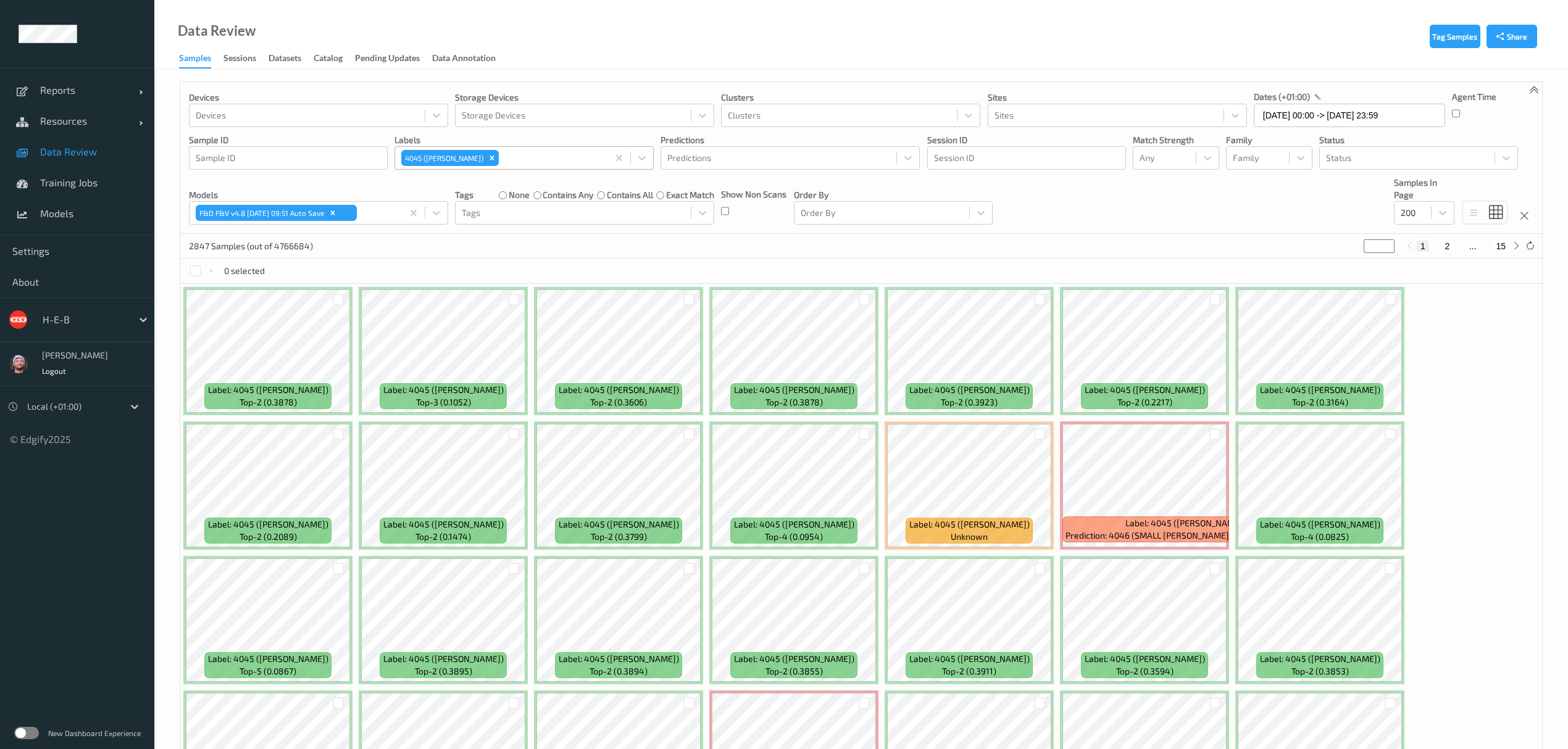
click at [550, 164] on div at bounding box center [552, 158] width 101 height 15
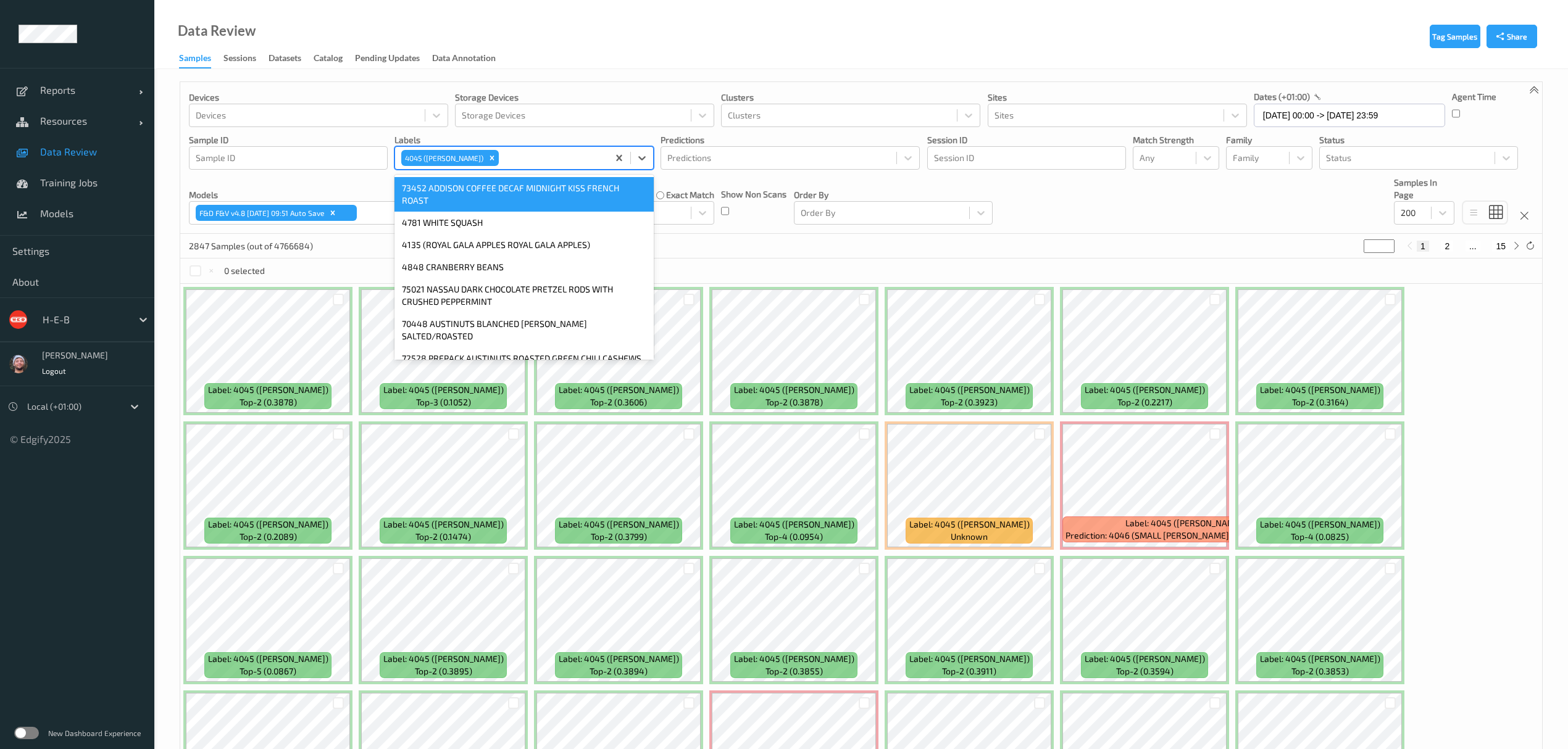
type input "5"
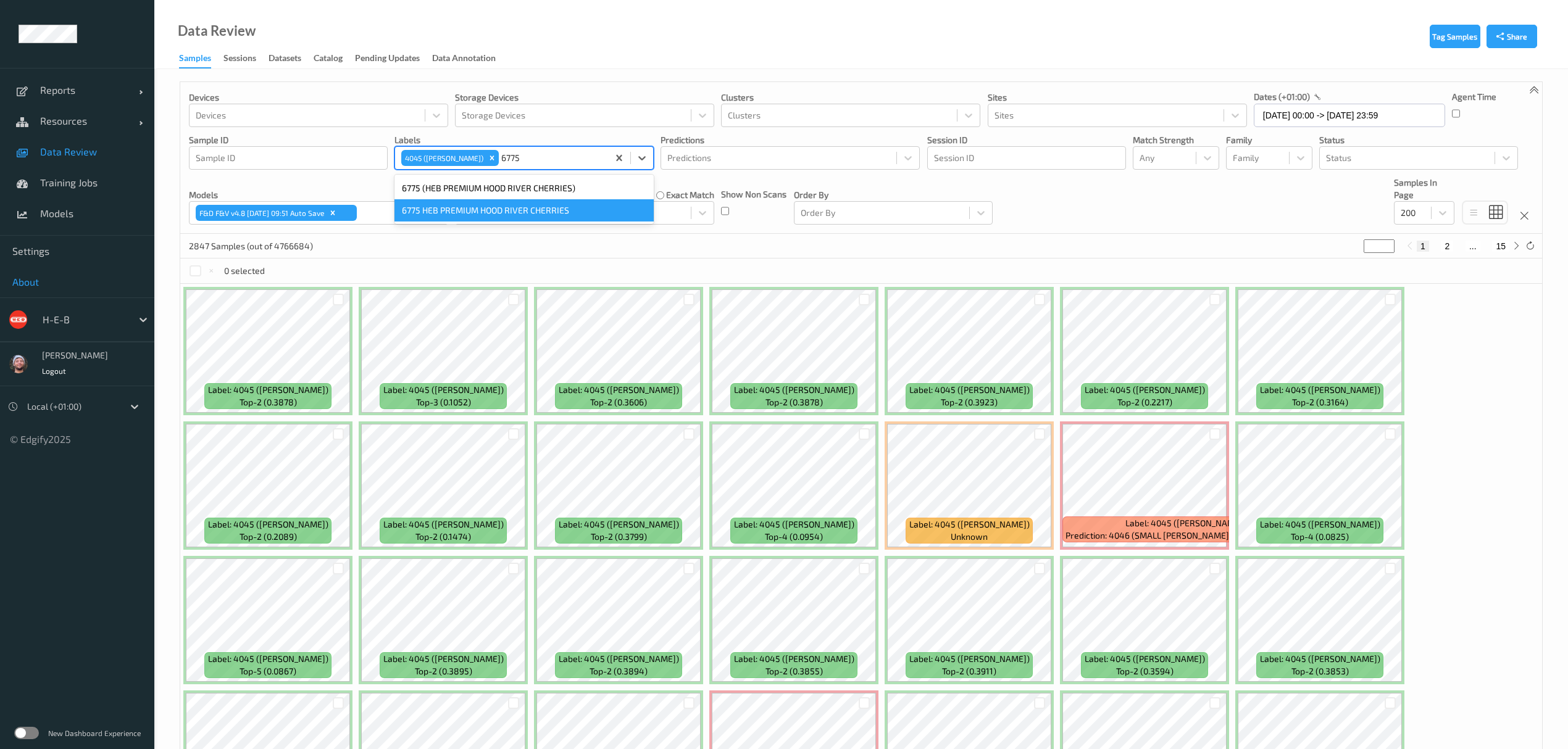
type input "6775"
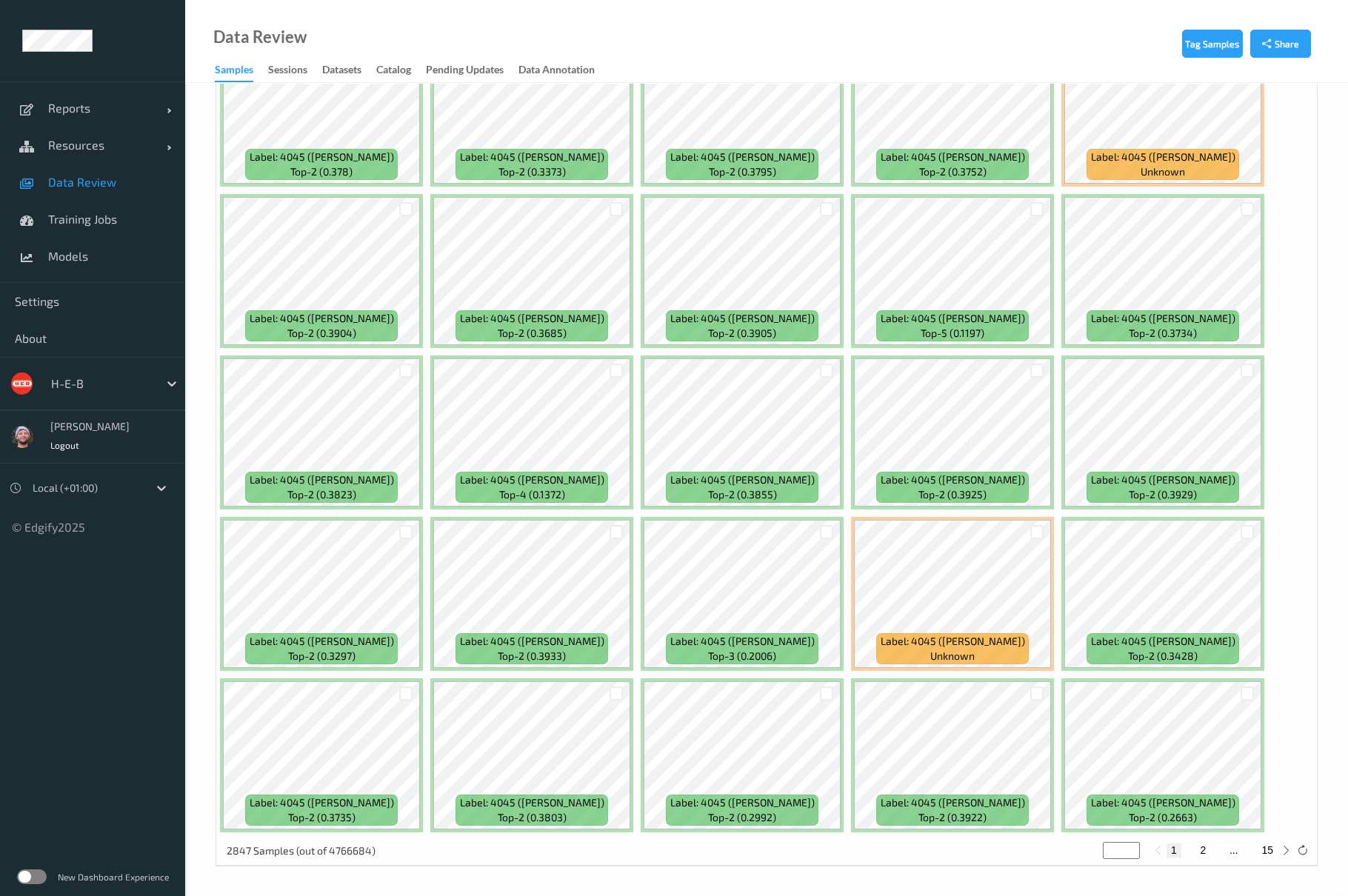
scroll to position [6067, 0]
click at [1206, 853] on button "2" at bounding box center [1202, 849] width 15 height 13
type input "*"
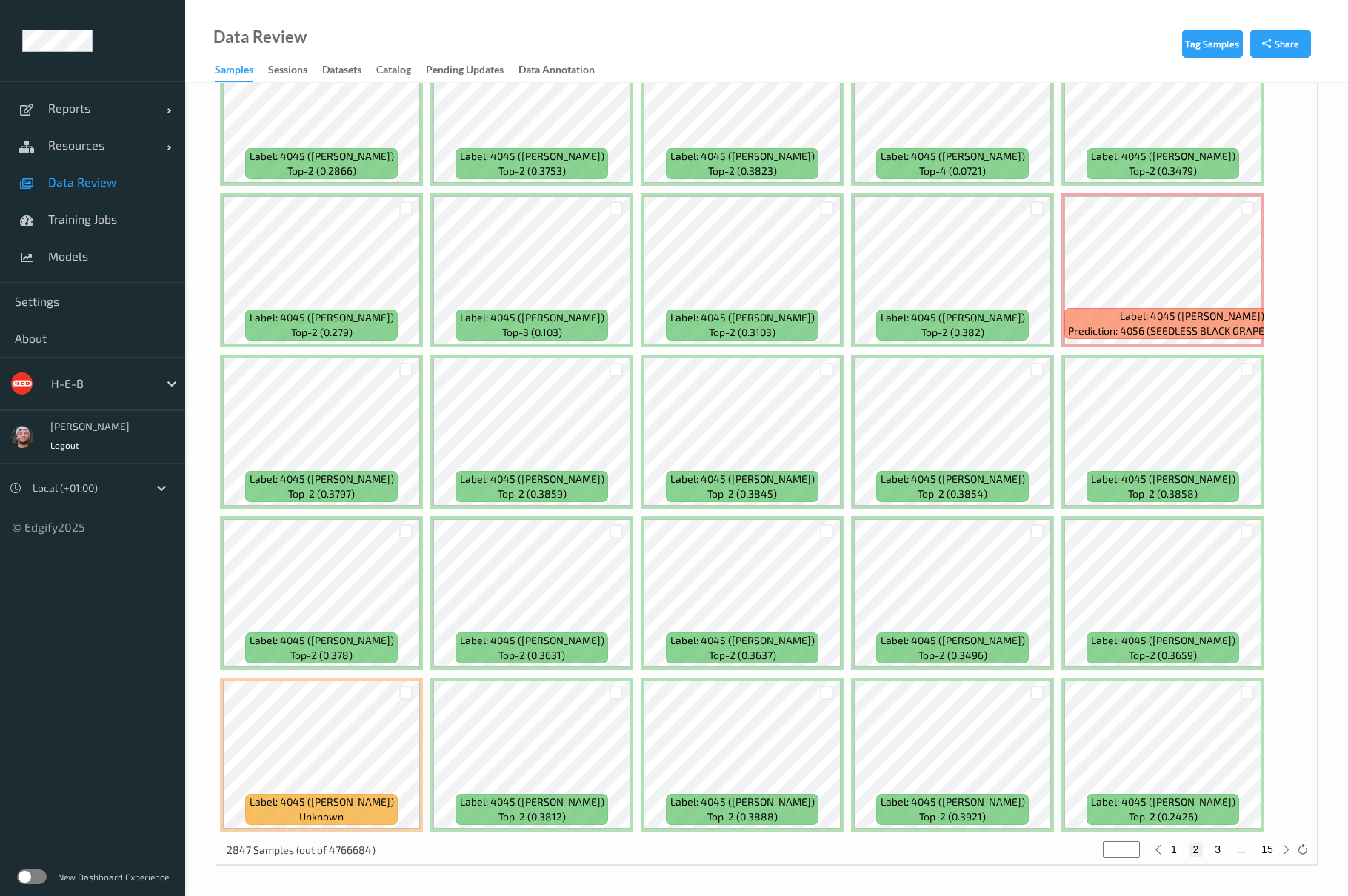
click at [1215, 849] on button "3" at bounding box center [1217, 849] width 15 height 13
type input "*"
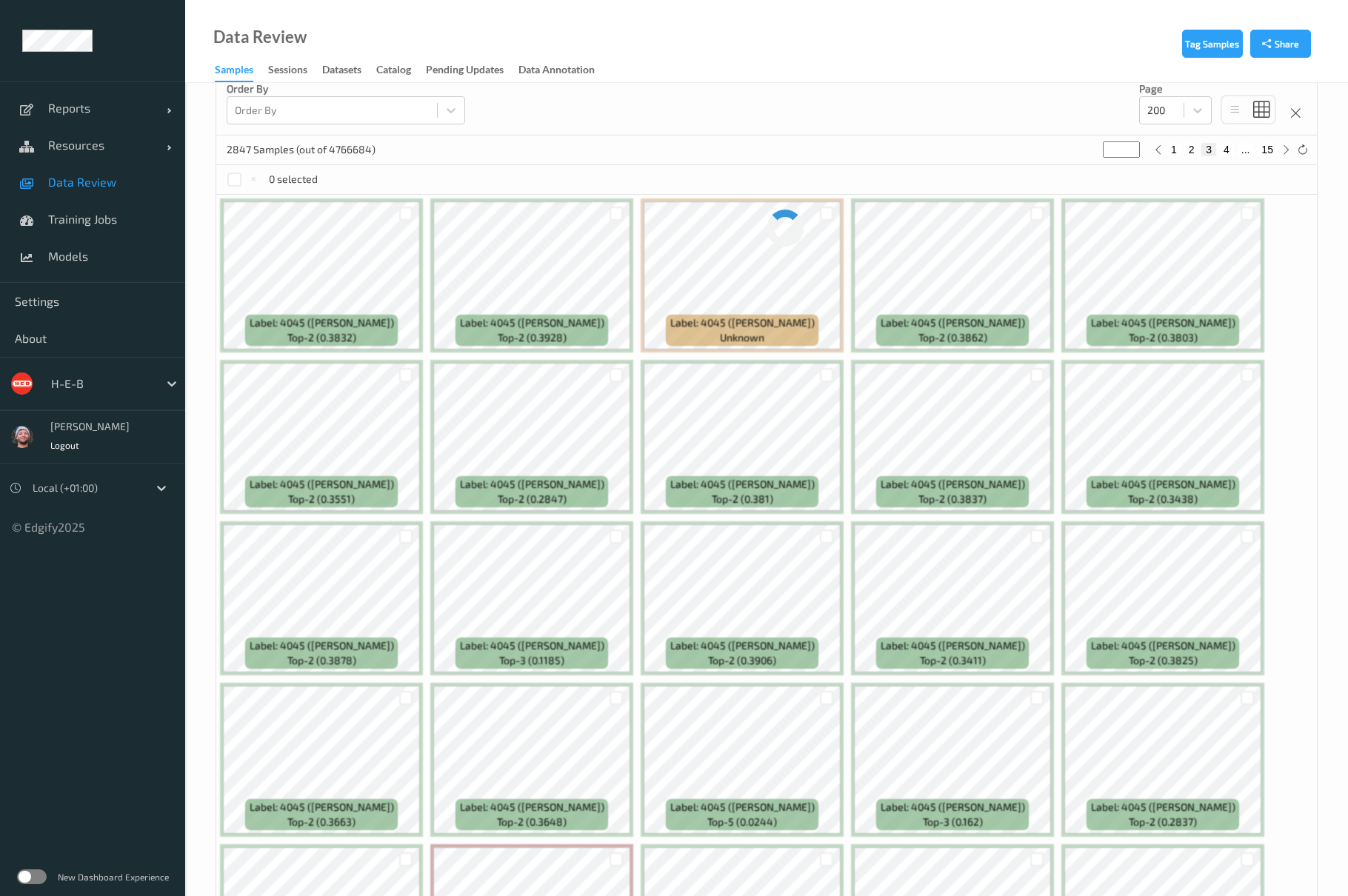
scroll to position [0, 0]
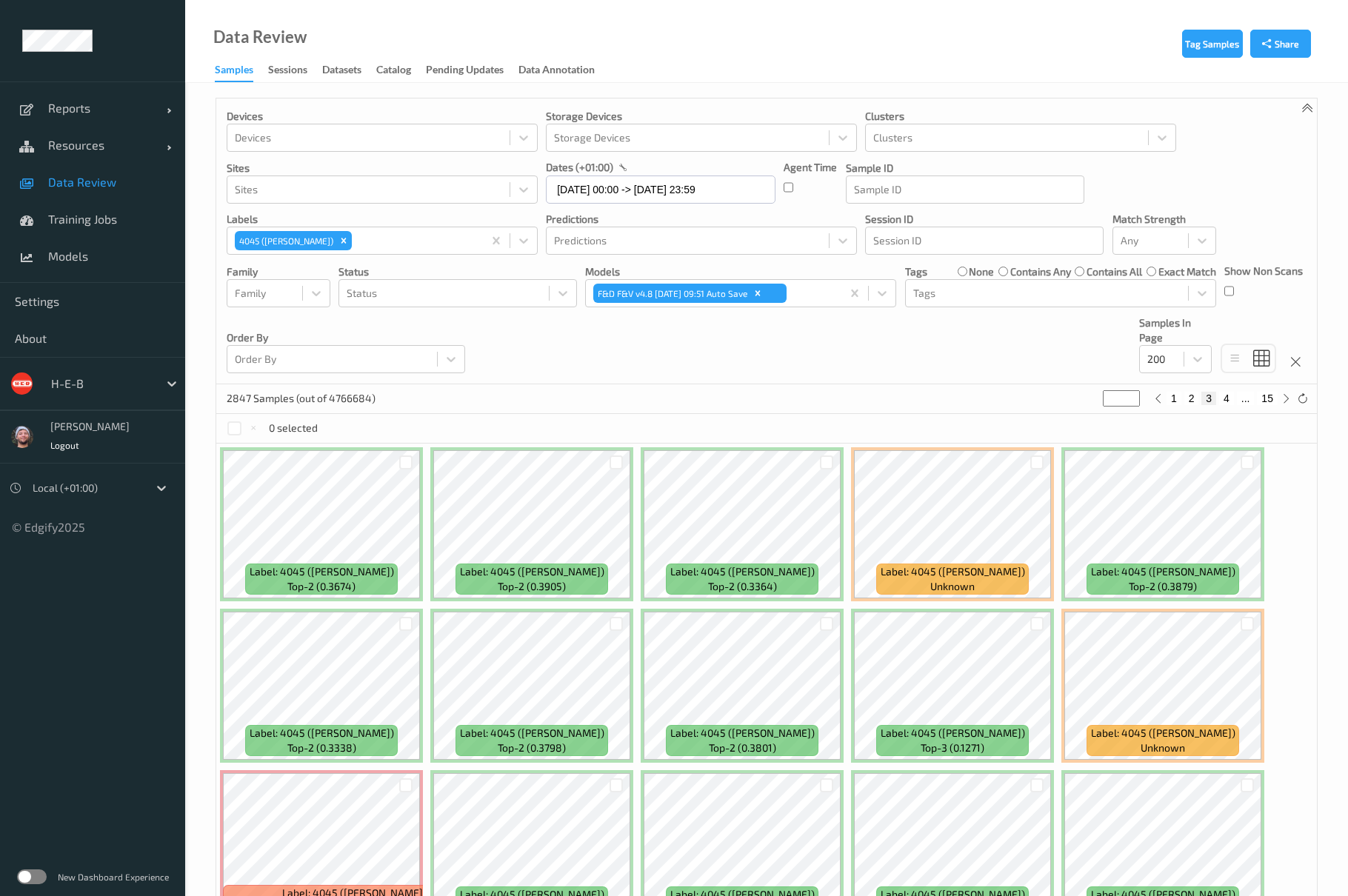
click at [682, 377] on div "Devices Devices Storage Devices Storage Devices Clusters Clusters Sites Sites d…" at bounding box center [766, 241] width 1101 height 286
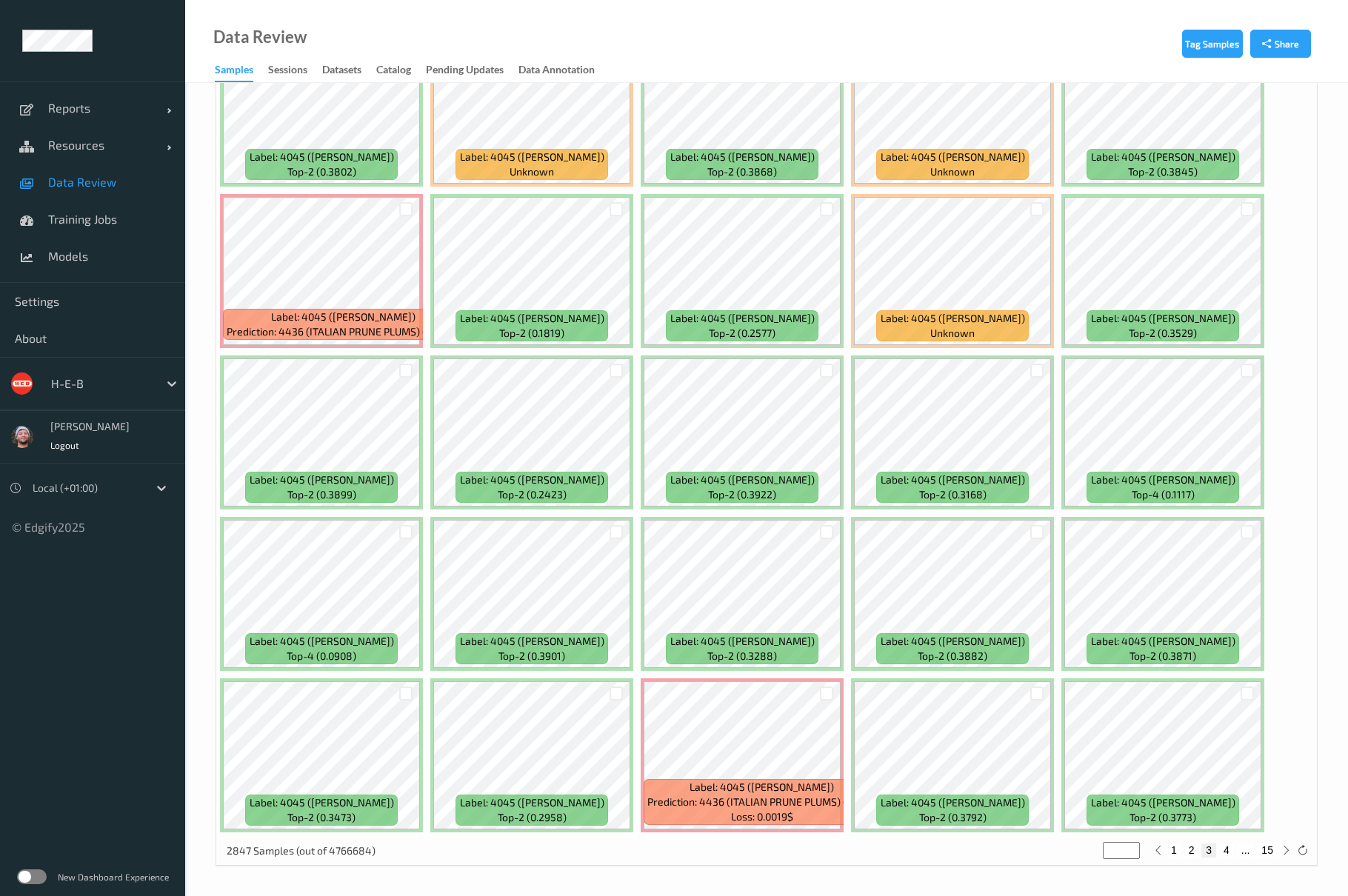
scroll to position [6067, 0]
click at [1235, 853] on div "1 2 3 4 ... 15" at bounding box center [1222, 849] width 111 height 13
click at [1224, 856] on button "4" at bounding box center [1226, 849] width 15 height 13
type input "*"
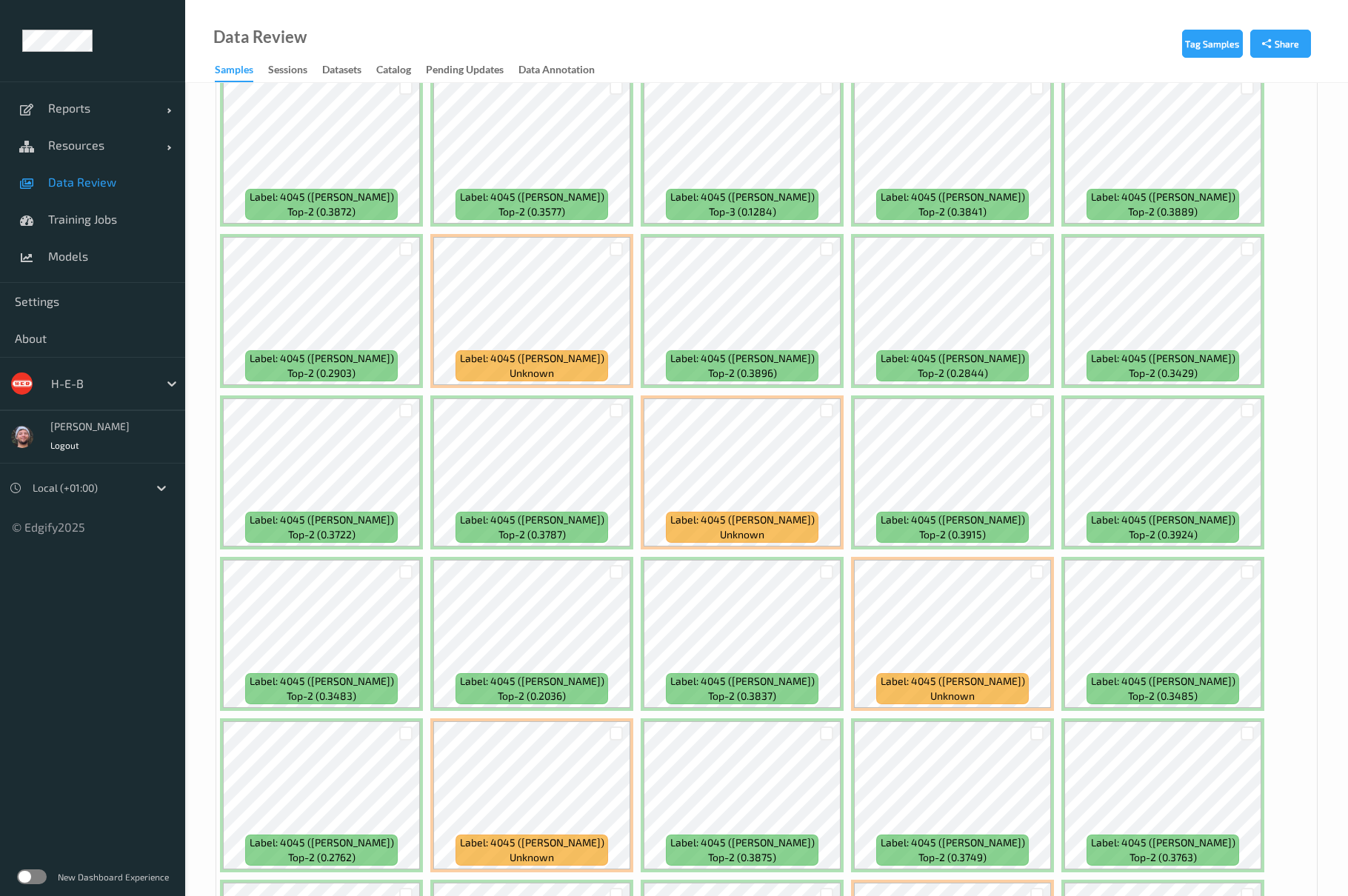
scroll to position [4739, 0]
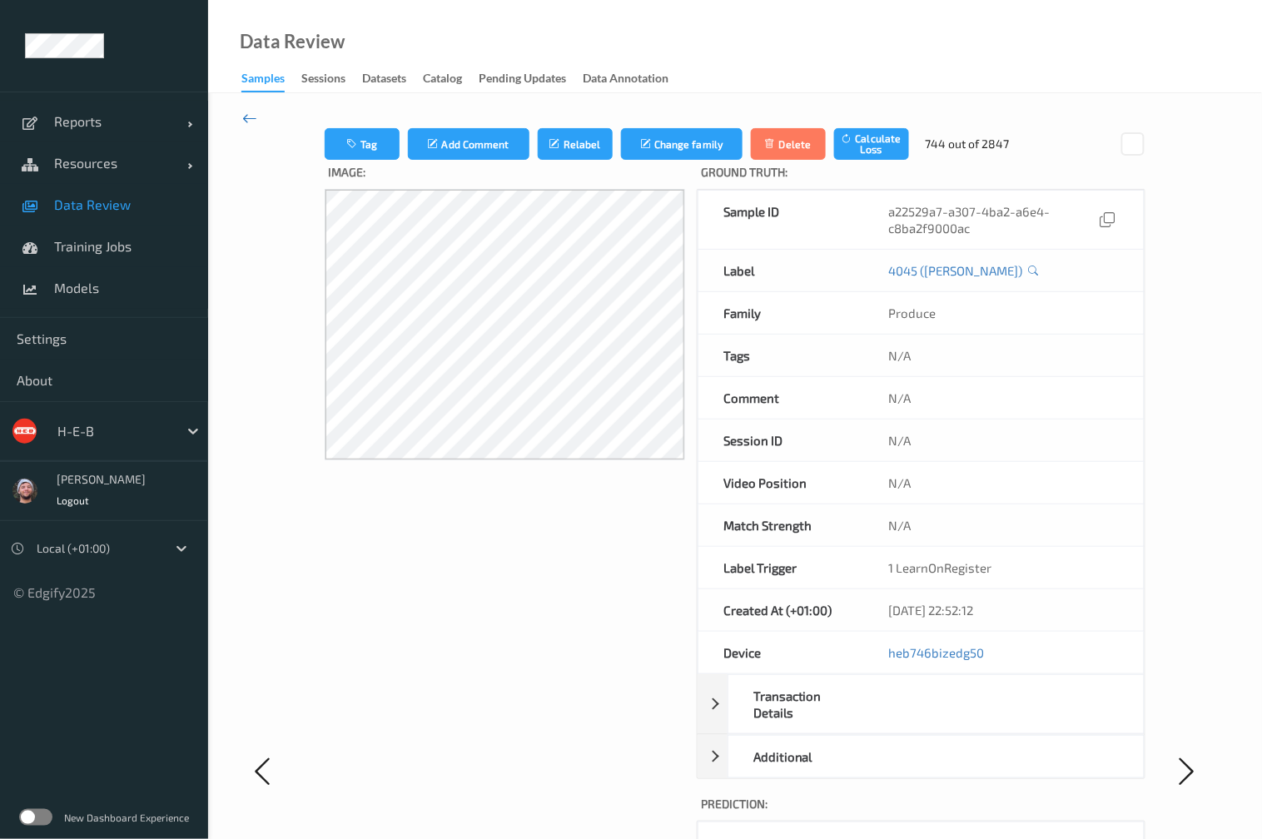
click at [254, 115] on icon at bounding box center [249, 118] width 15 height 18
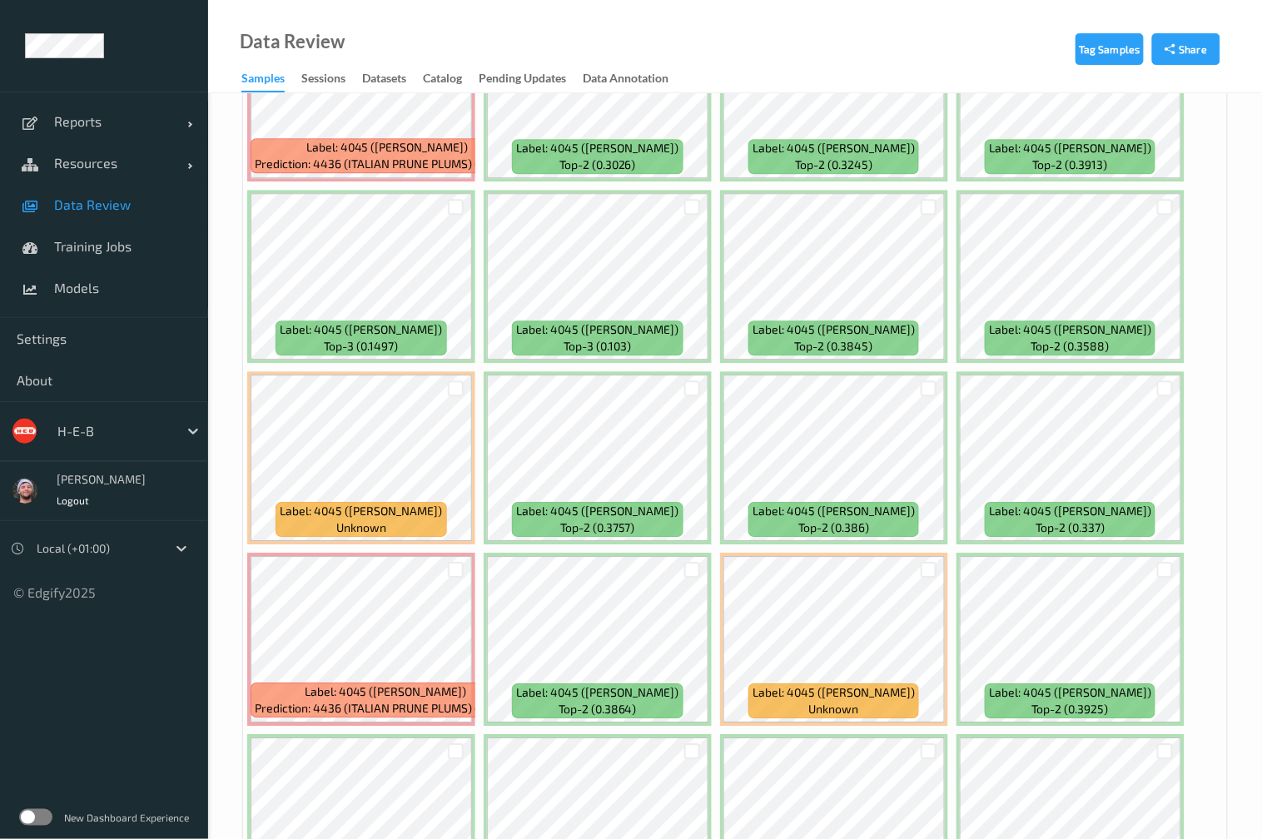
scroll to position [8858, 0]
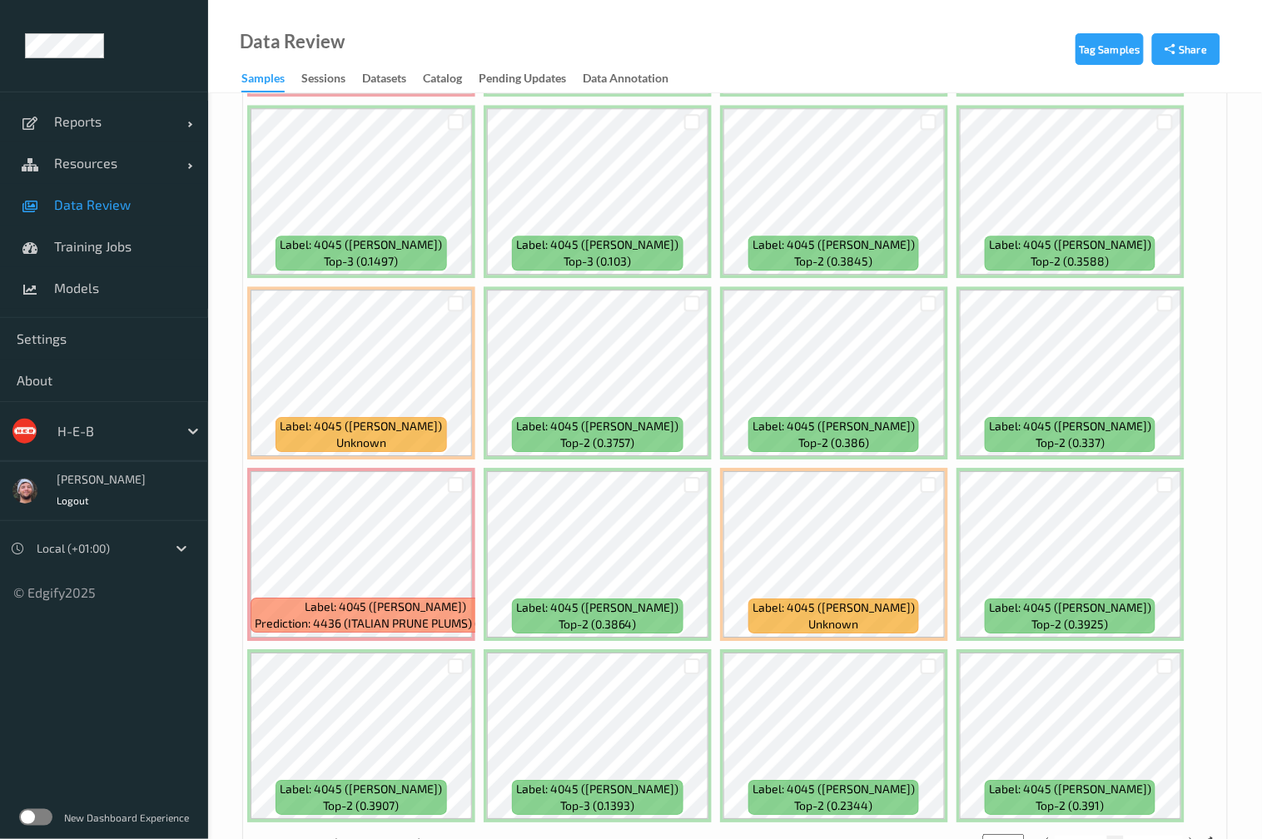
click at [1127, 835] on button "5" at bounding box center [1131, 842] width 17 height 15
type input "*"
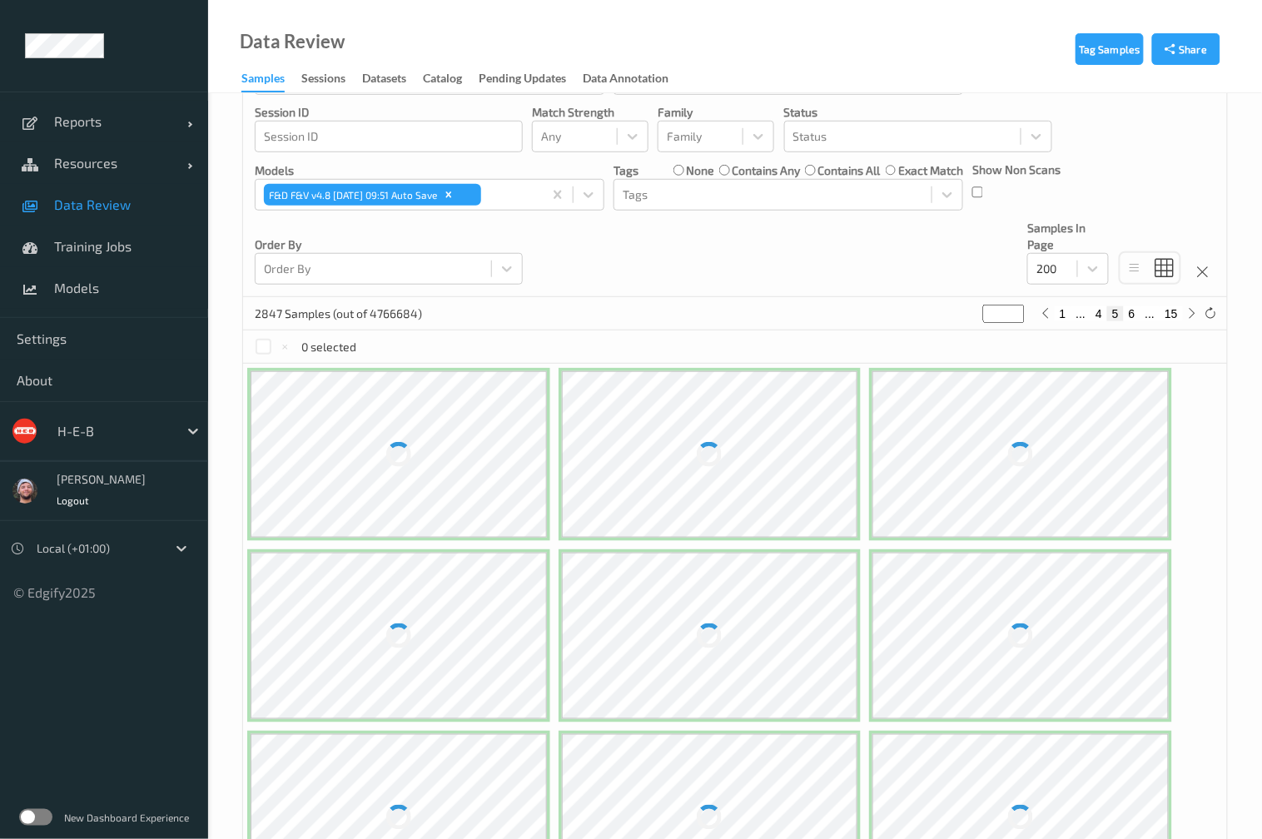
scroll to position [0, 0]
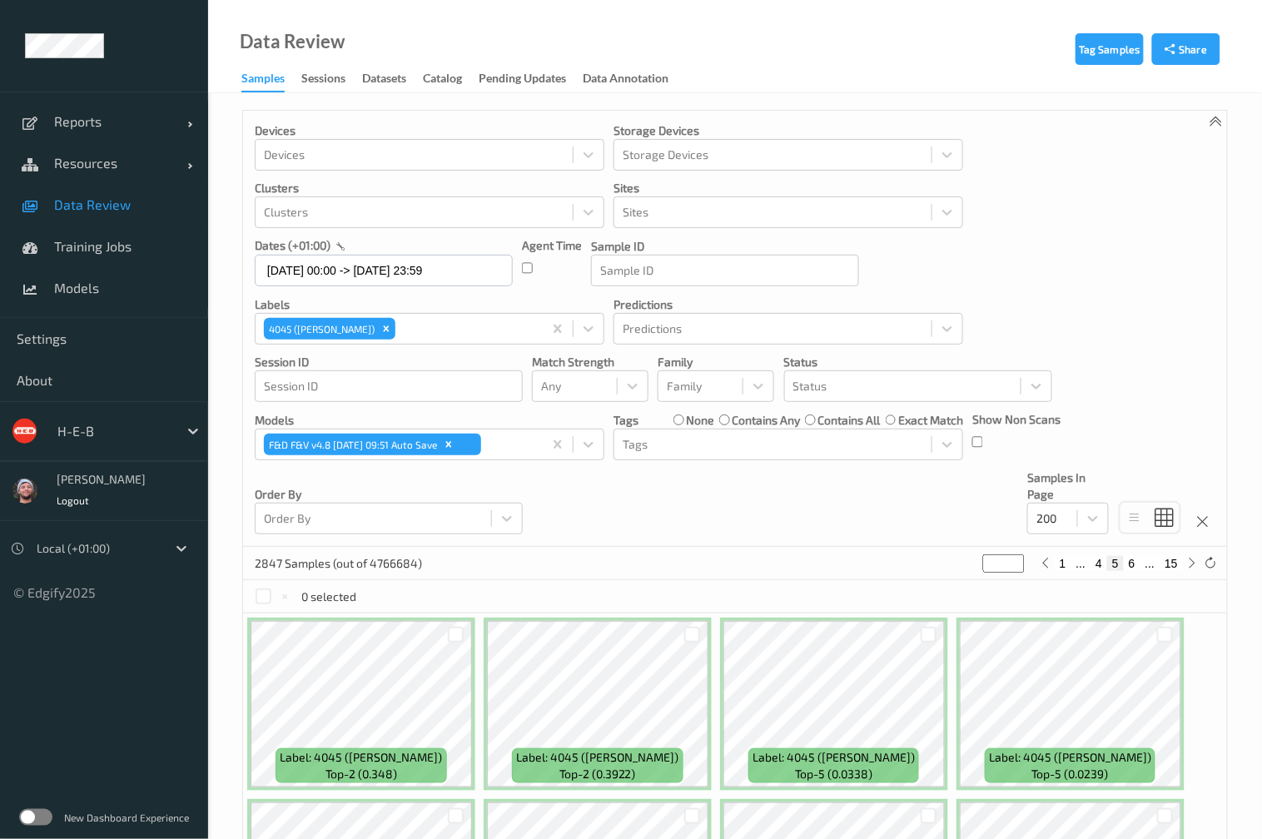
drag, startPoint x: 359, startPoint y: 6, endPoint x: 850, endPoint y: 300, distance: 571.4
click at [850, 300] on p "Predictions" at bounding box center [788, 304] width 350 height 17
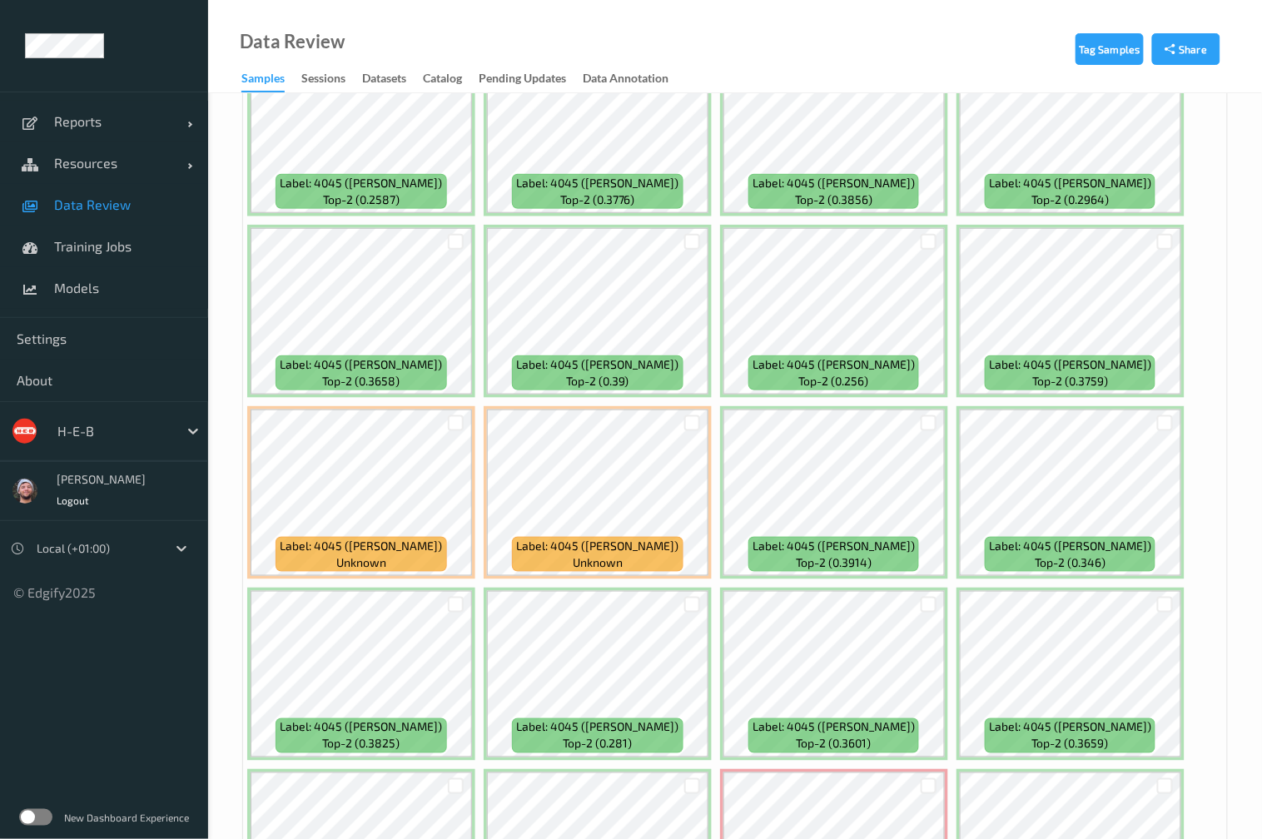
scroll to position [2219, 0]
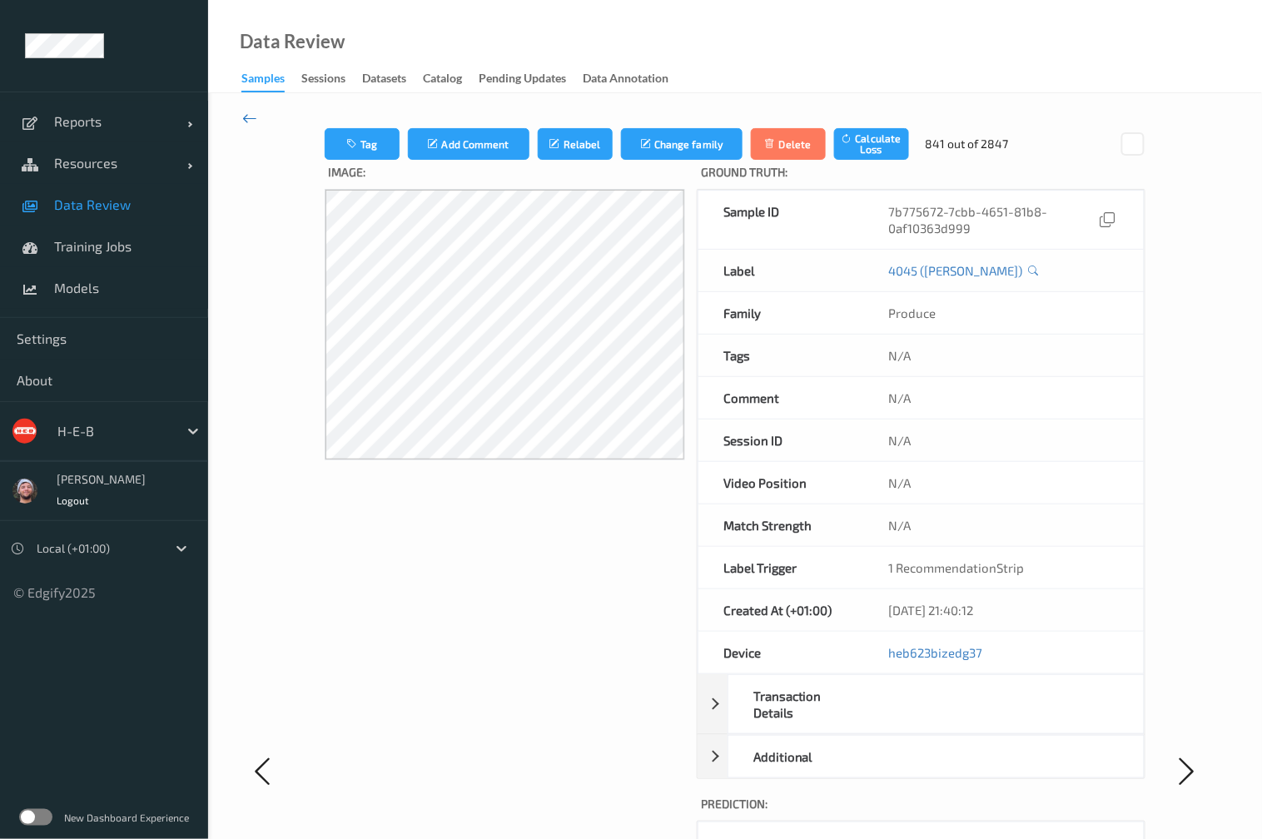
click at [244, 111] on icon at bounding box center [249, 118] width 15 height 18
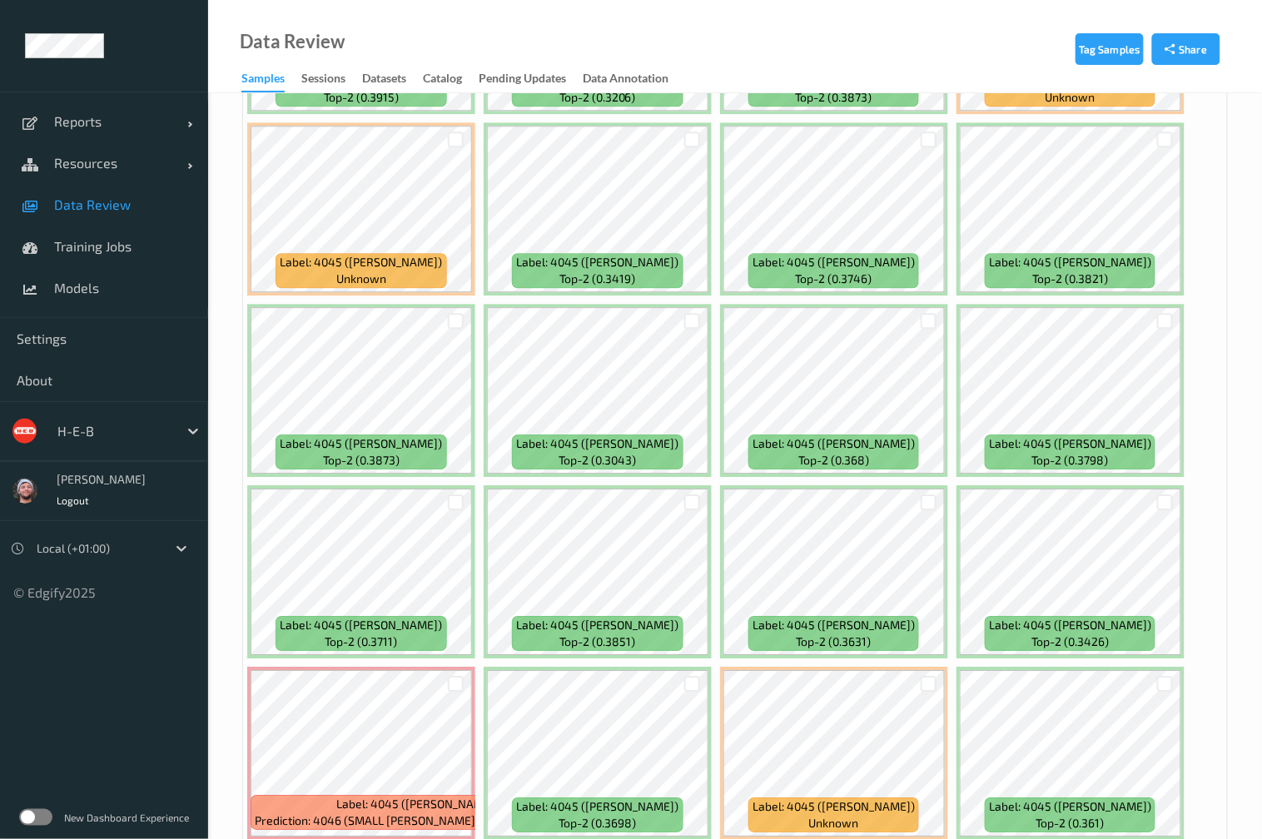
scroll to position [8858, 0]
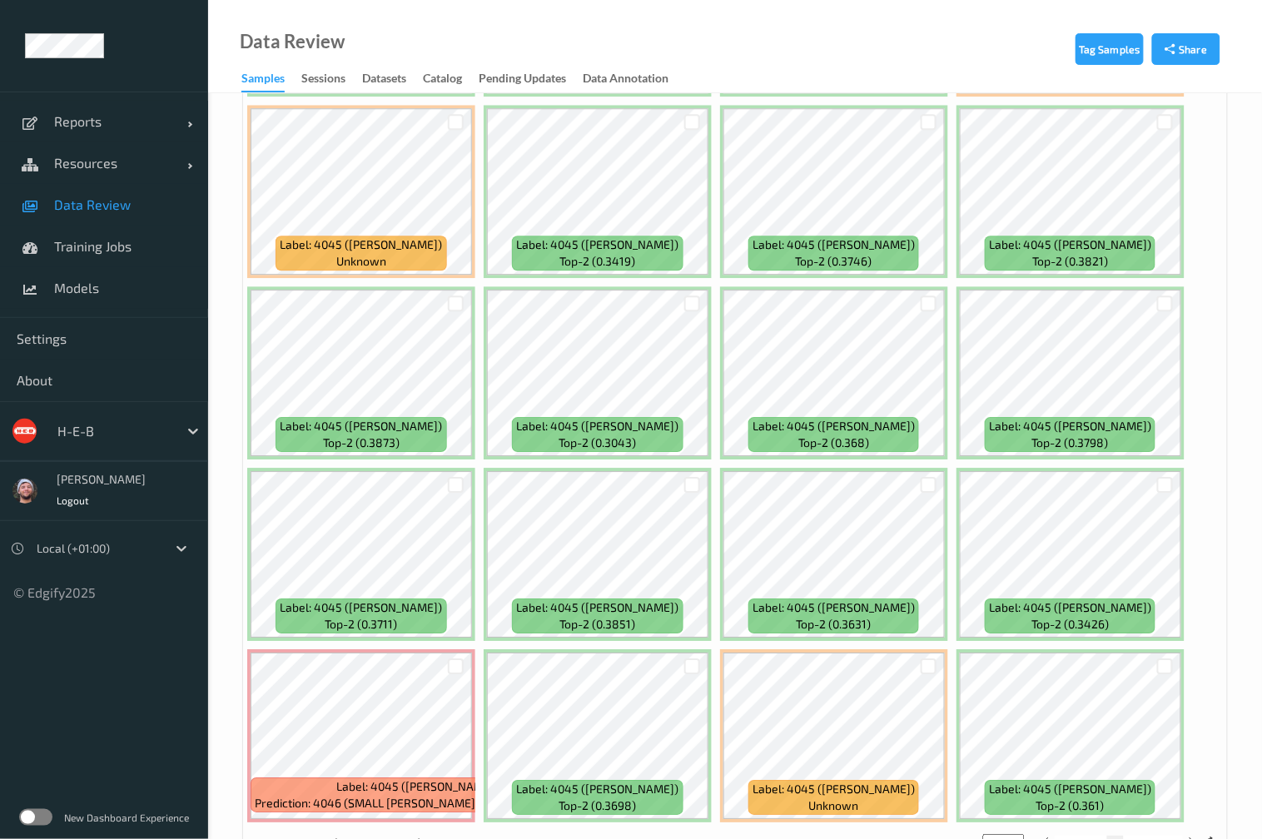
click at [1134, 835] on button "6" at bounding box center [1131, 842] width 17 height 15
type input "*"
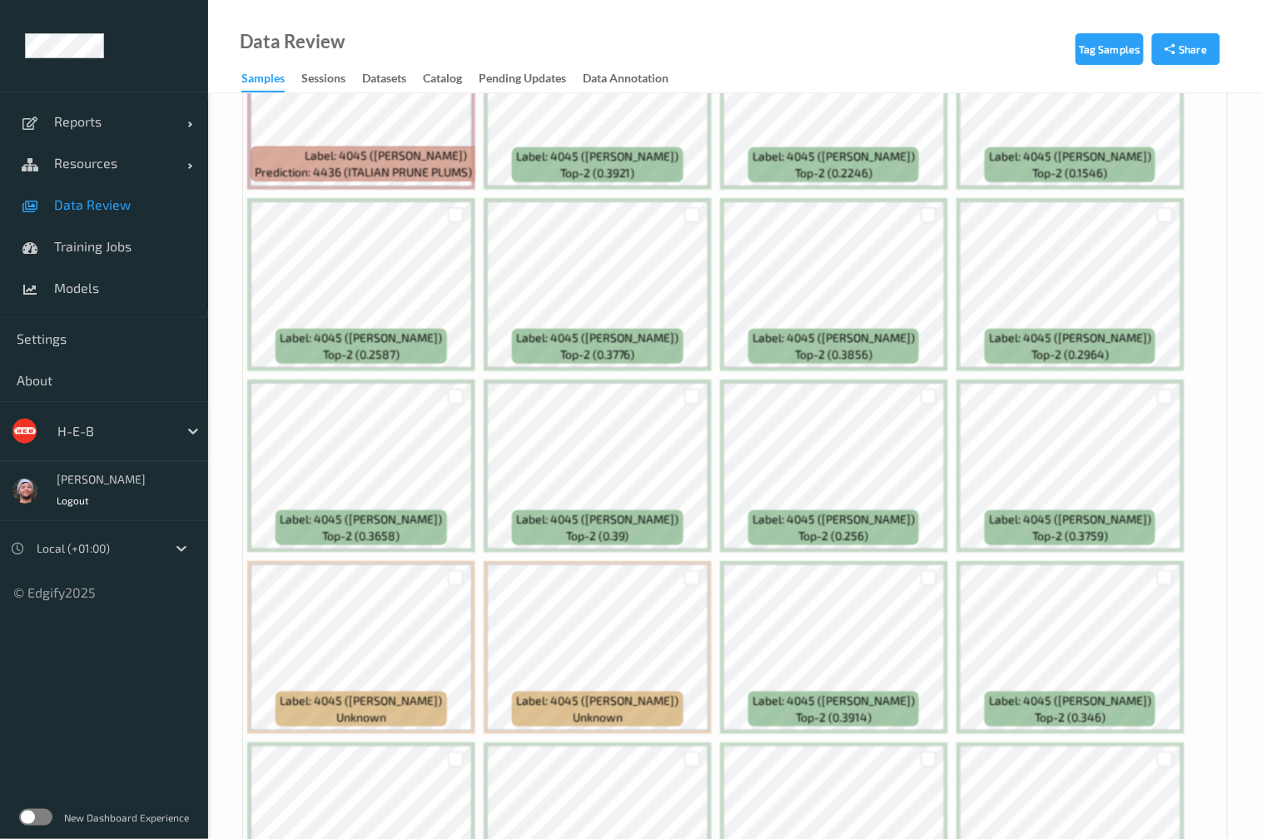
scroll to position [0, 0]
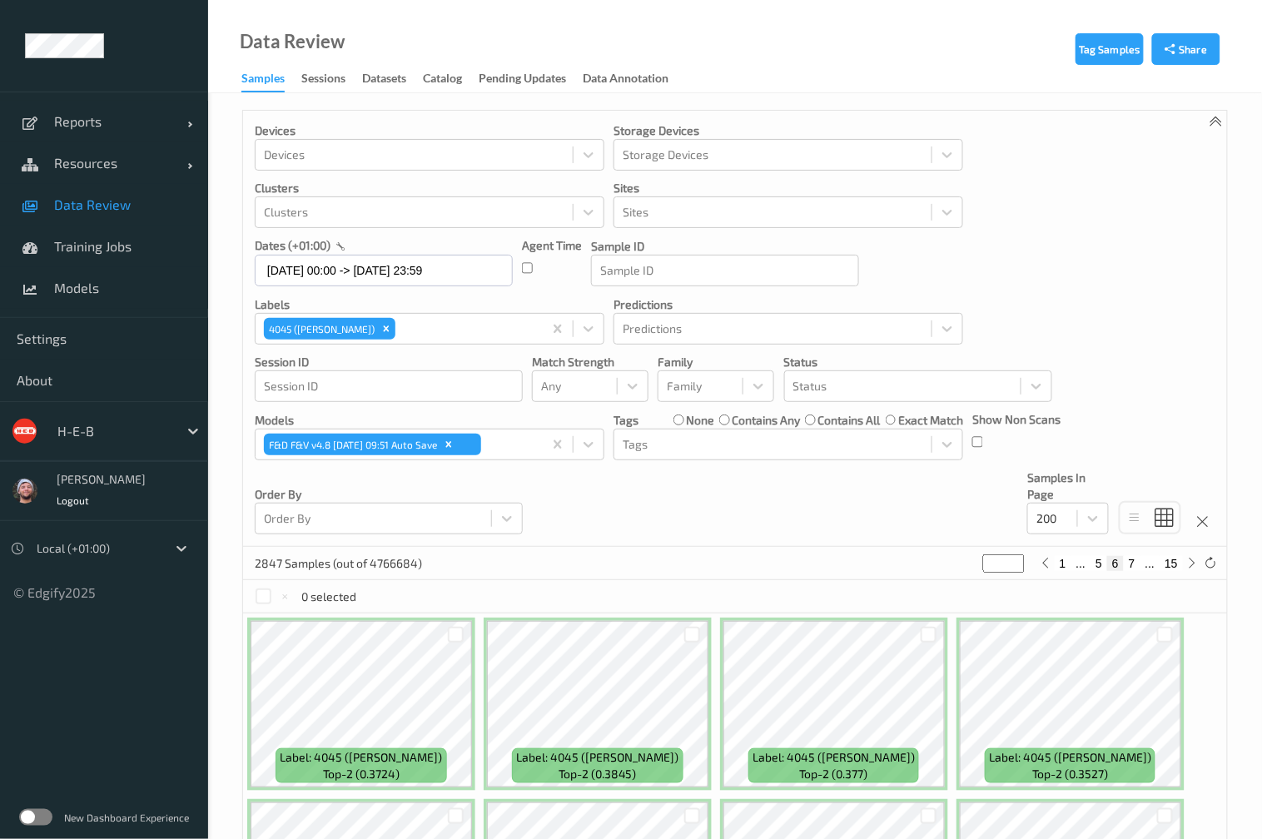
click at [965, 523] on div "Devices Devices Storage Devices Storage Devices Clusters Clusters Sites Sites d…" at bounding box center [735, 329] width 984 height 436
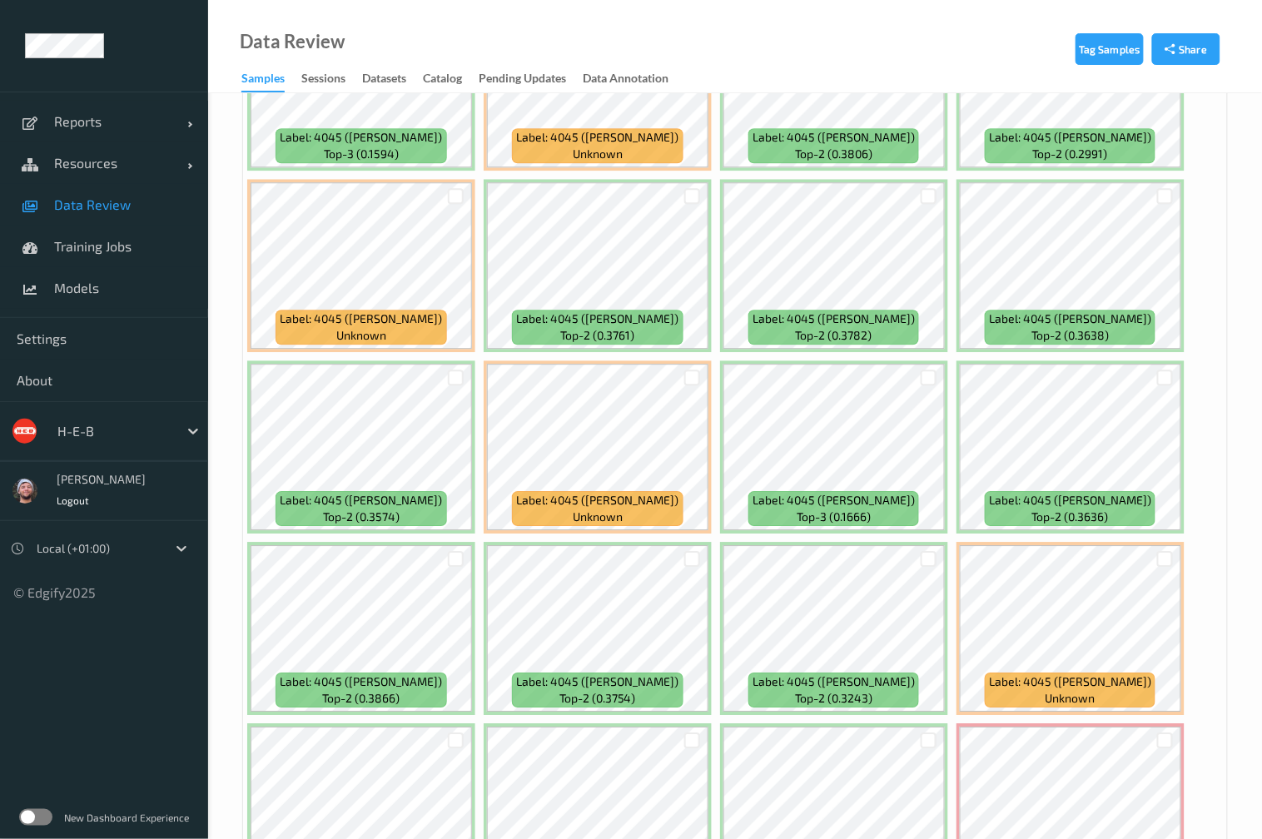
scroll to position [8858, 0]
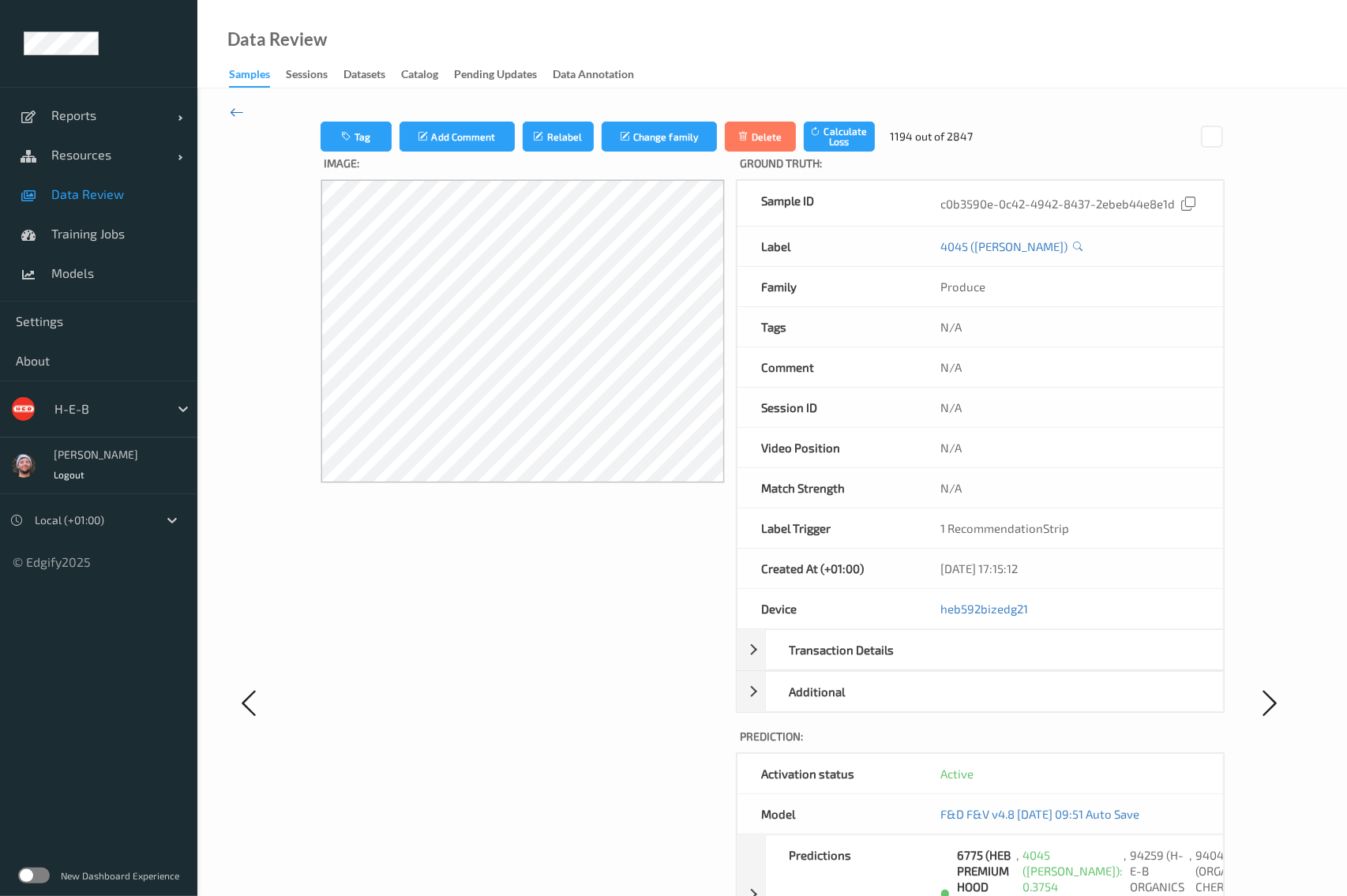
click at [234, 111] on icon at bounding box center [236, 112] width 14 height 17
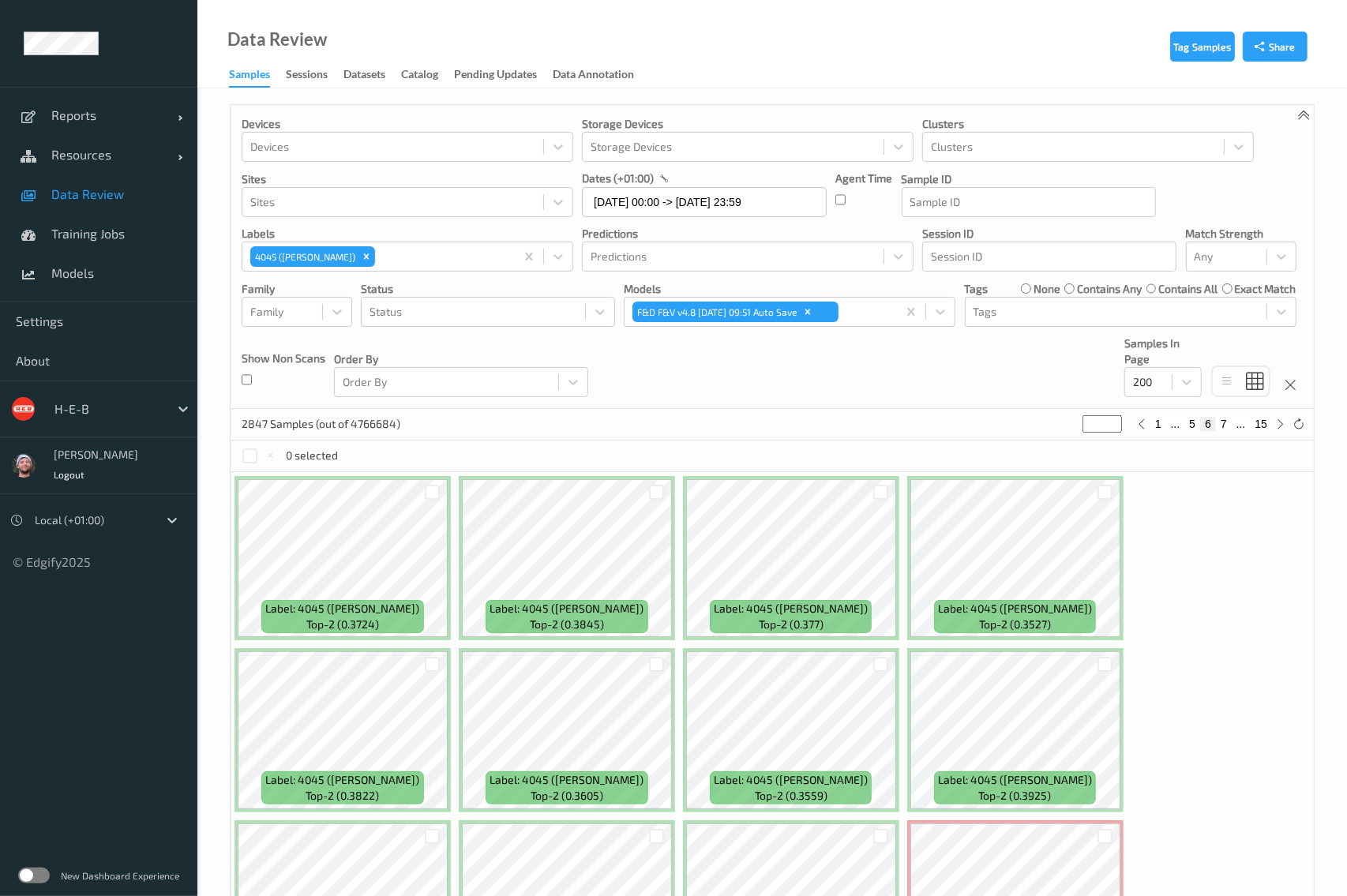
click at [1221, 422] on button "7" at bounding box center [1224, 423] width 16 height 14
type input "*"
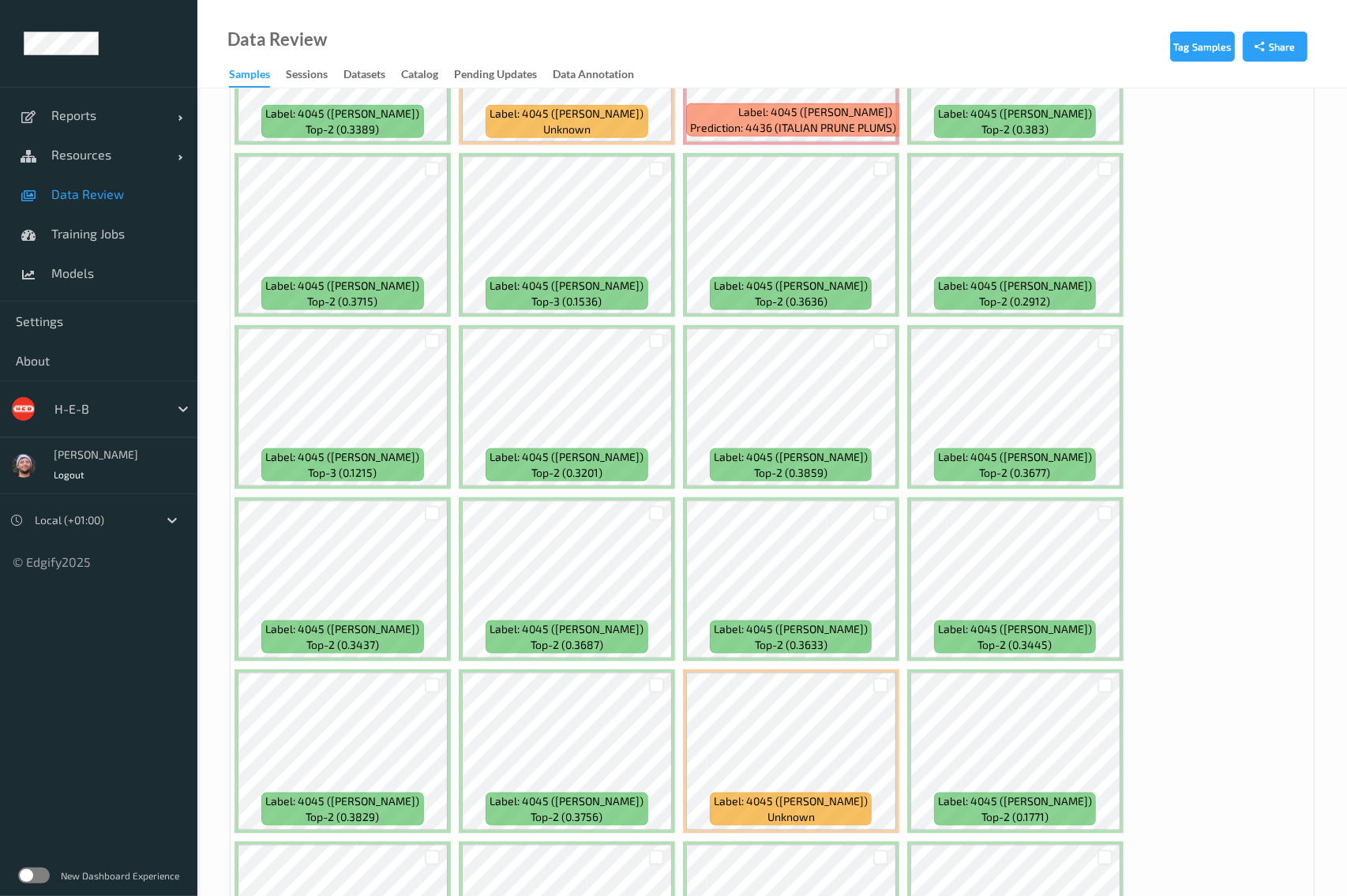
scroll to position [1859, 0]
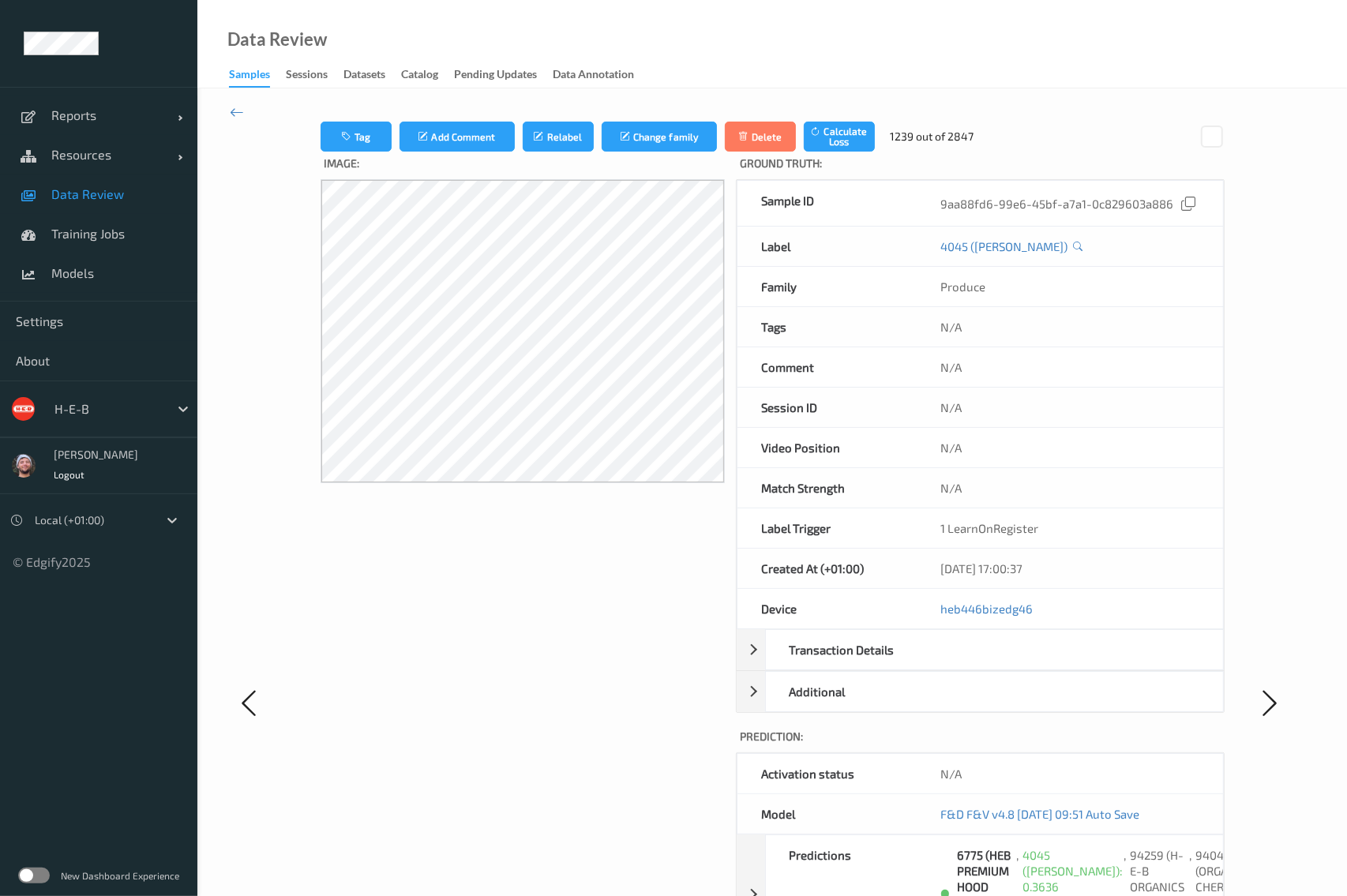
click at [246, 107] on div "Tag Add Comment Relabel Change family Delete Calculate Loss 1239 out of 2847 Im…" at bounding box center [772, 702] width 1150 height 1227
click at [238, 111] on icon at bounding box center [236, 112] width 14 height 17
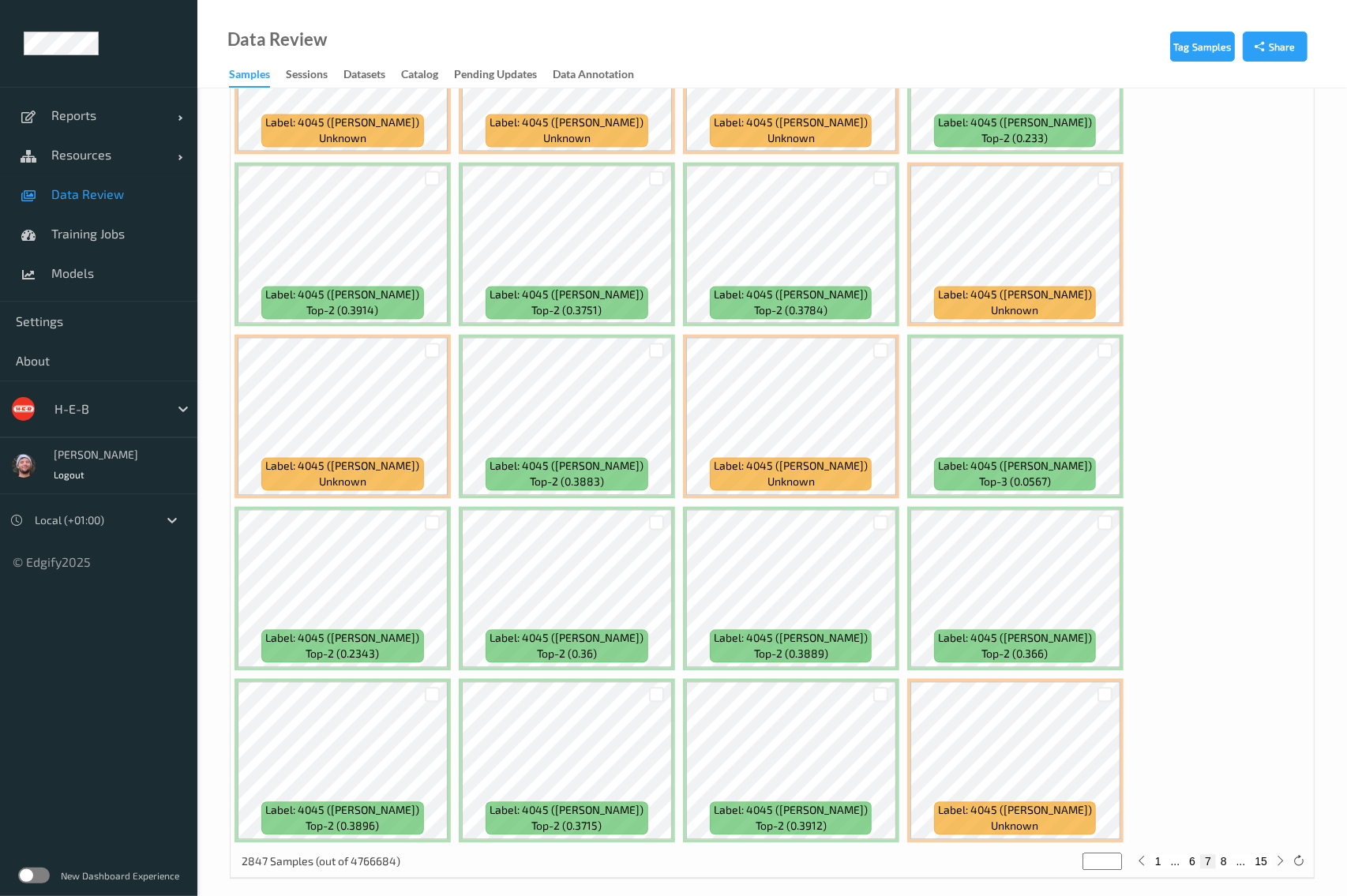
scroll to position [8223, 0]
click at [1224, 853] on button "8" at bounding box center [1224, 860] width 16 height 14
type input "*"
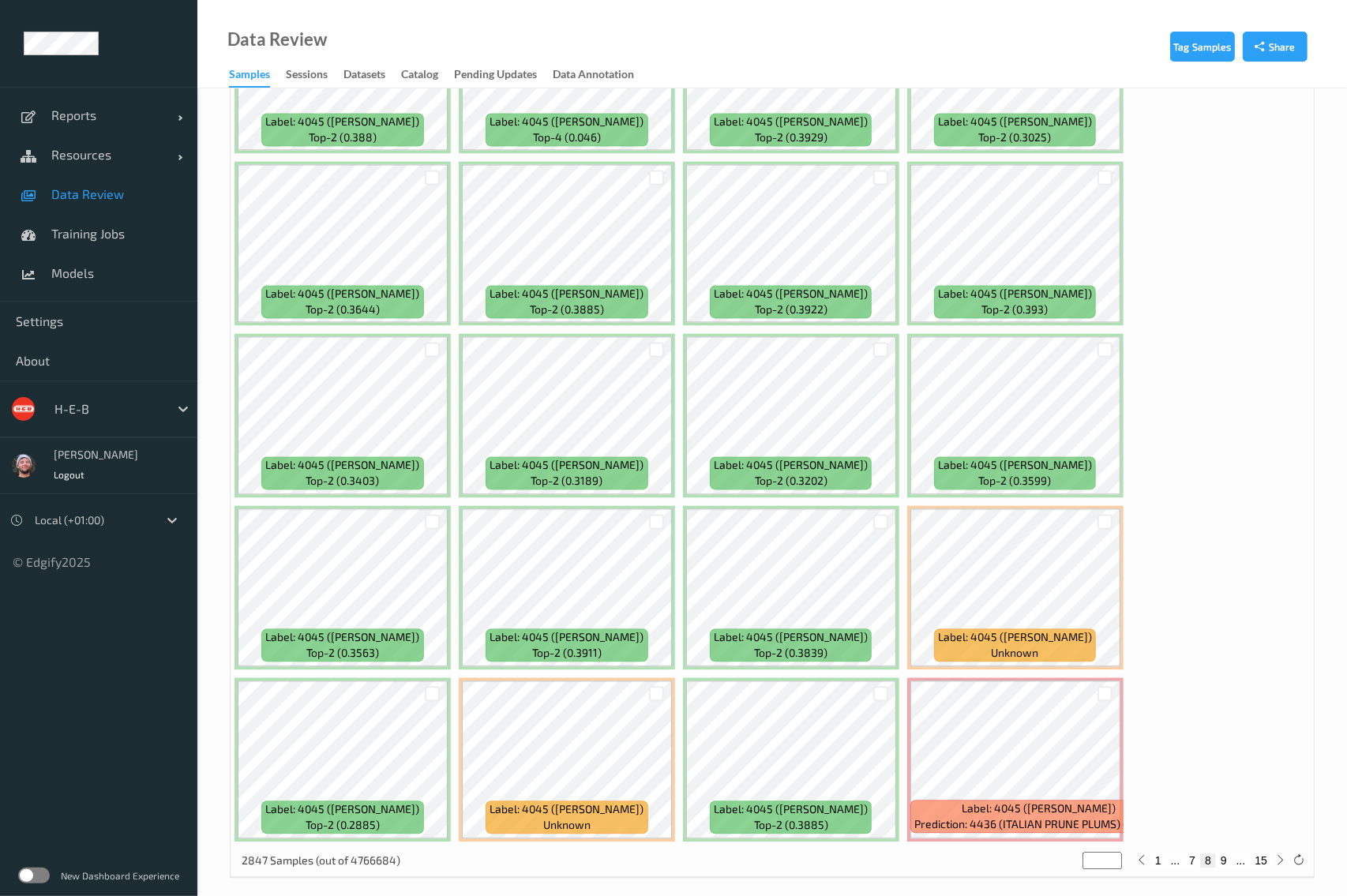
click at [1225, 853] on button "9" at bounding box center [1224, 860] width 16 height 14
type input "*"
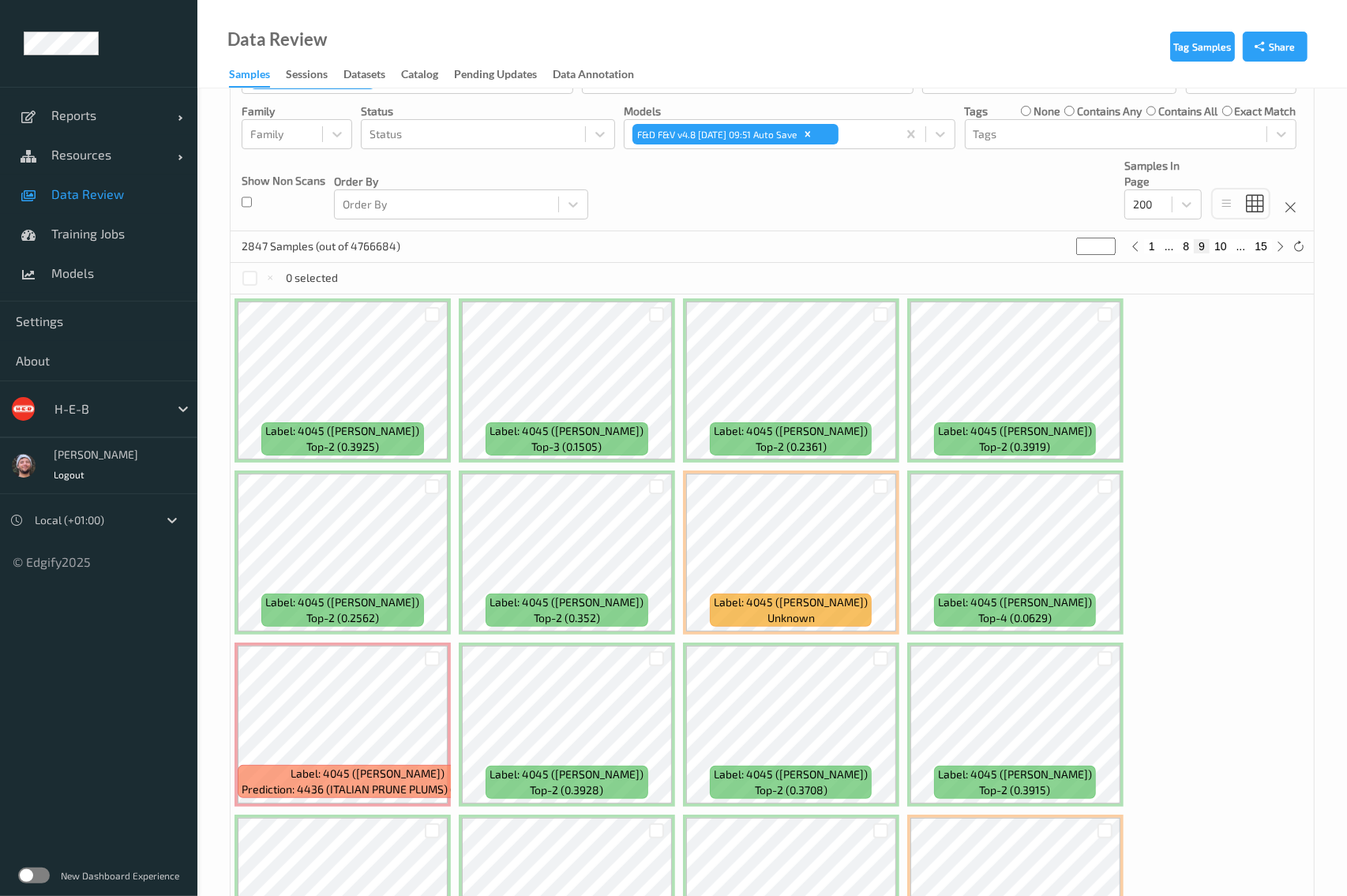
scroll to position [52, 0]
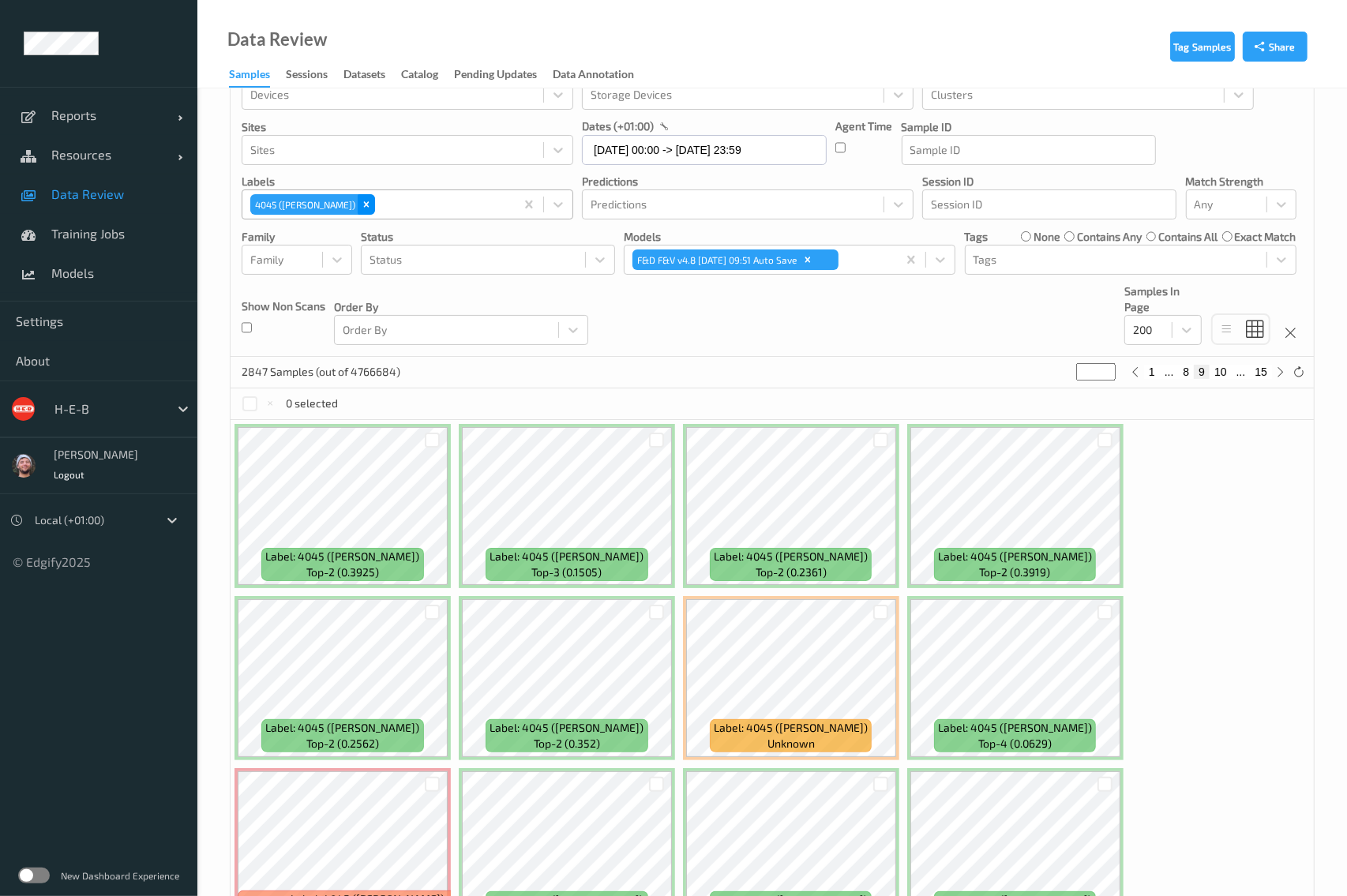
click at [365, 200] on icon "Remove 4045 (BING CHERRIES)" at bounding box center [366, 205] width 11 height 11
type input "*"
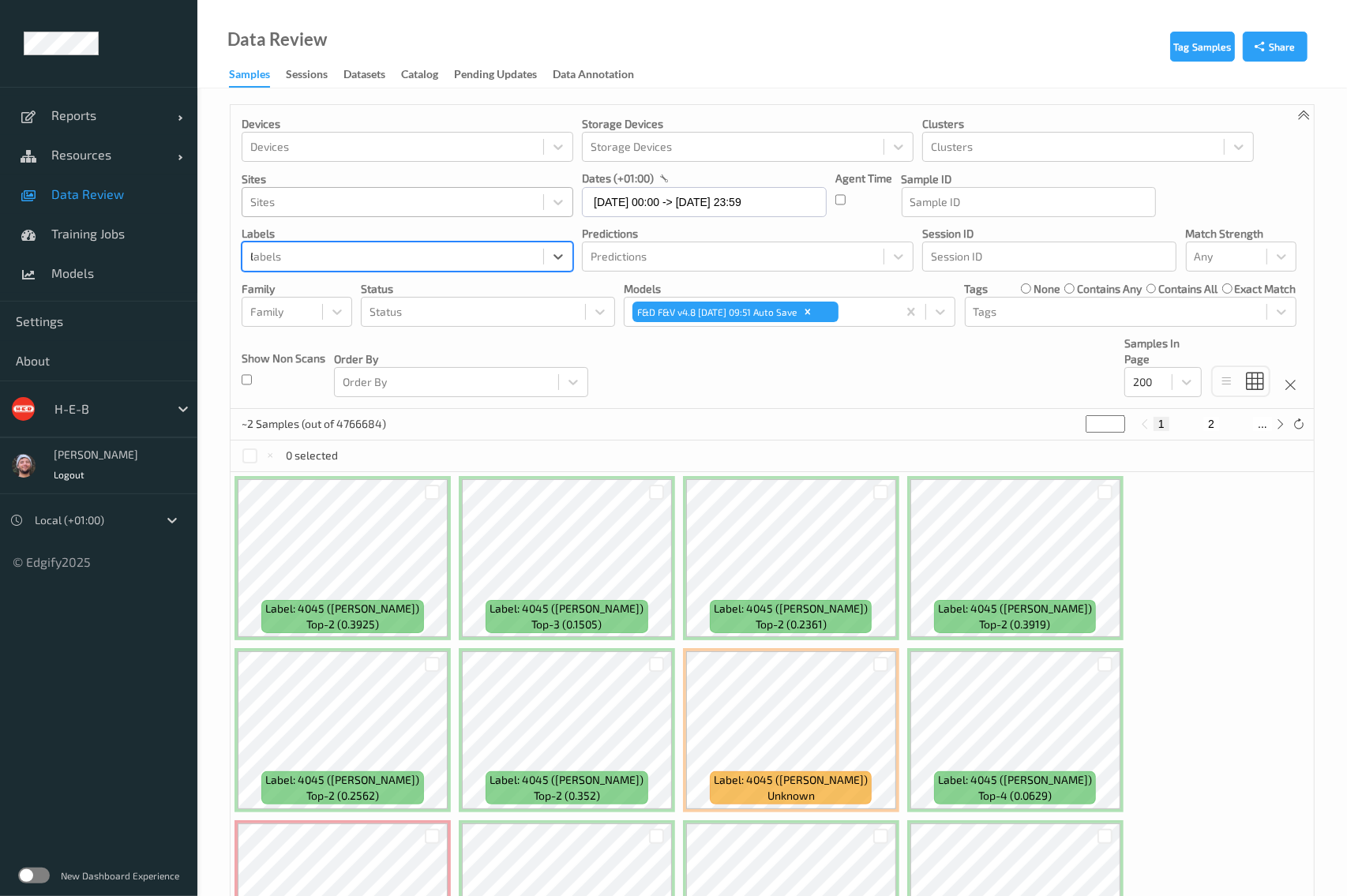
type input "6775"
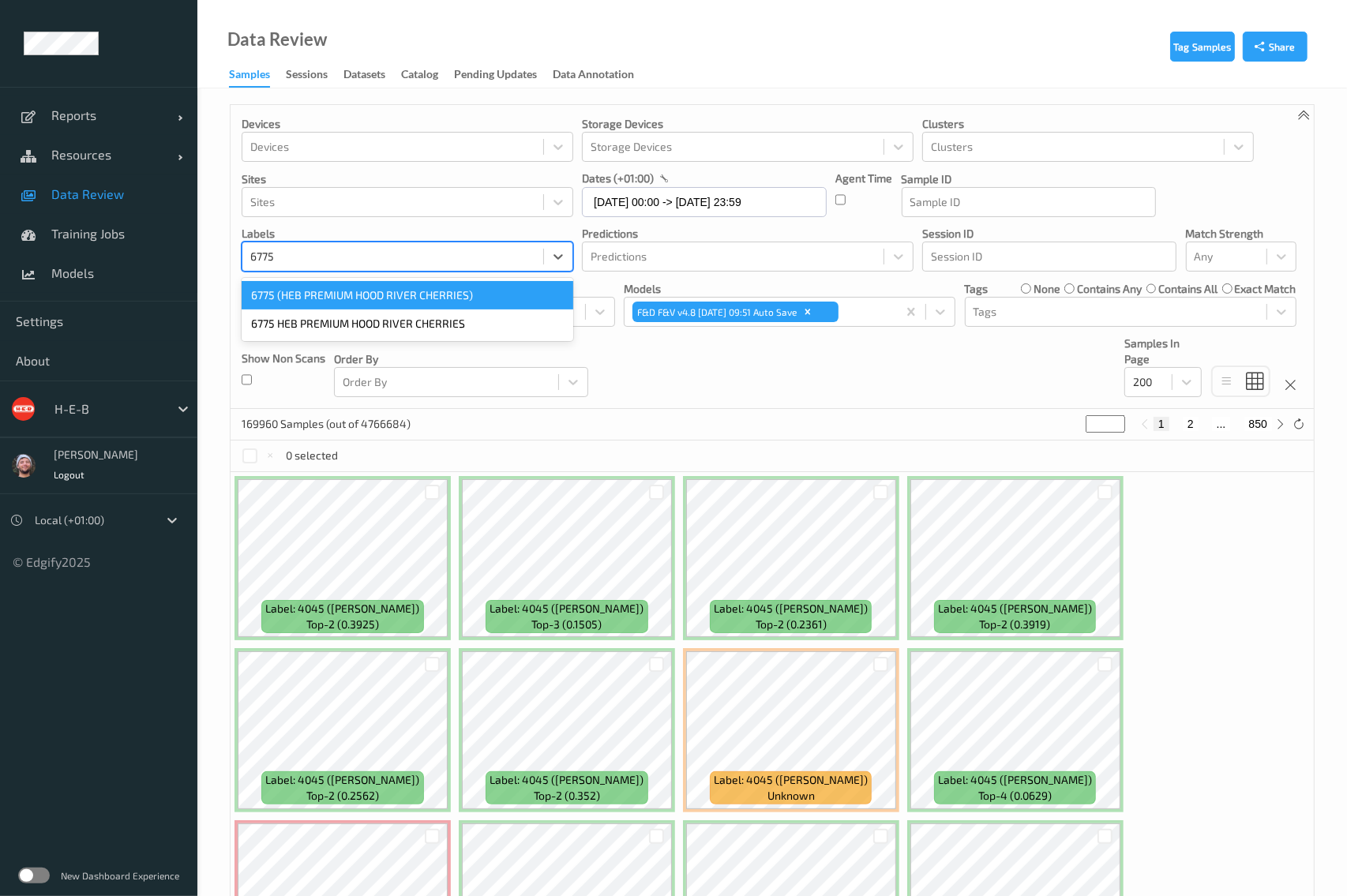
click at [304, 289] on div "6775 (HEB PREMIUM HOOD RIVER CHERRIES)" at bounding box center [408, 295] width 332 height 28
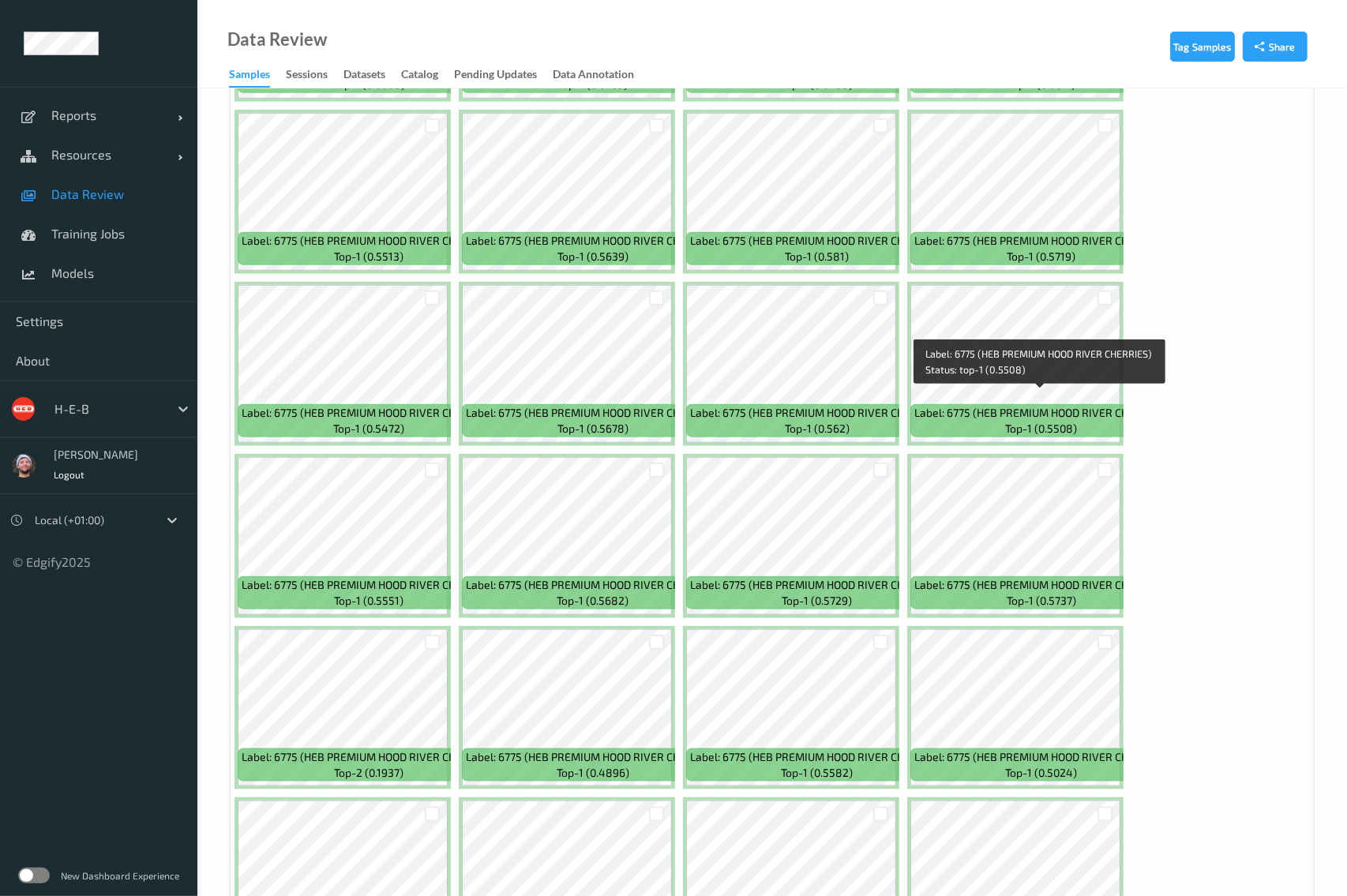
scroll to position [6706, 0]
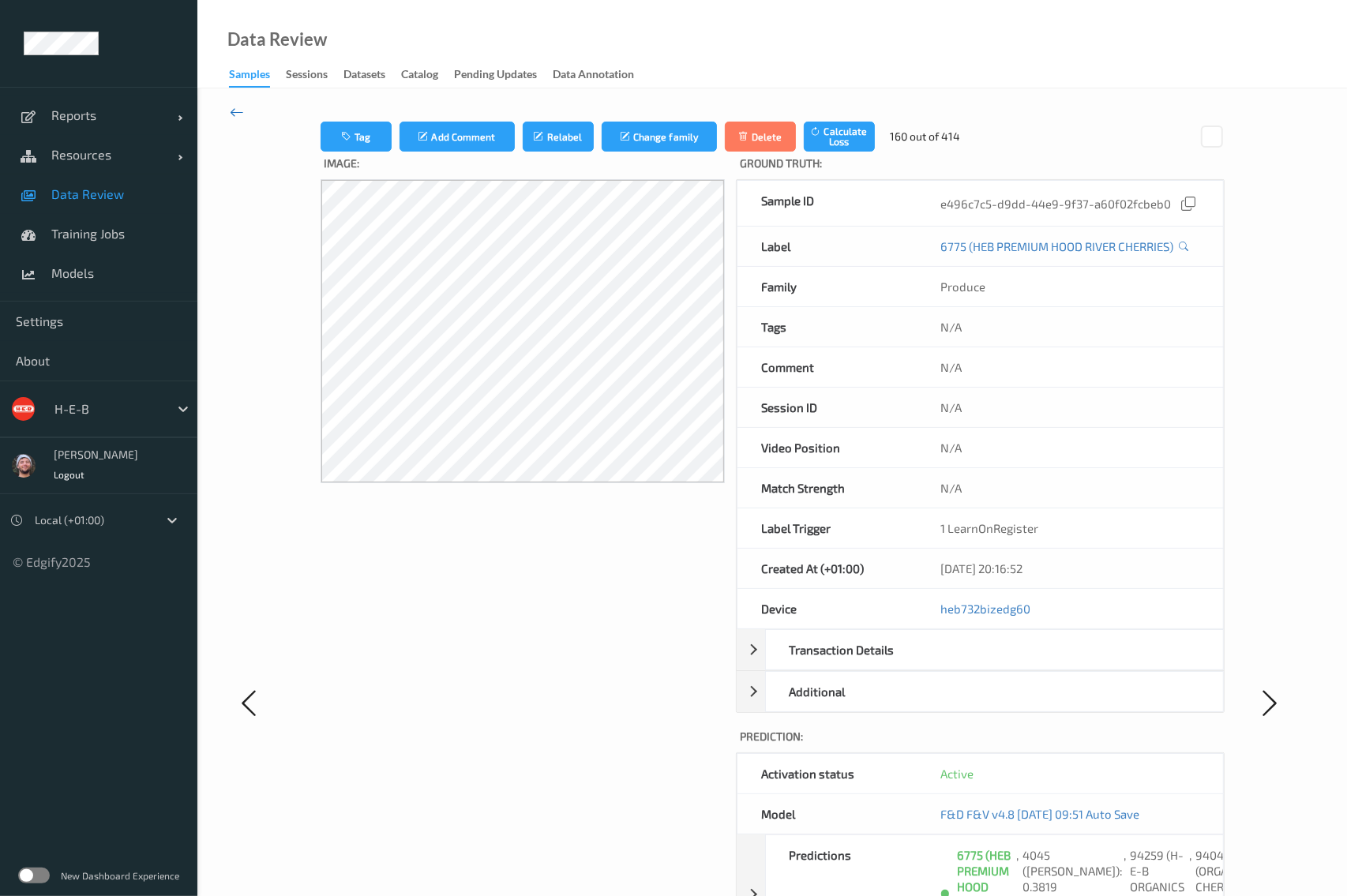
click at [237, 107] on icon at bounding box center [236, 112] width 14 height 17
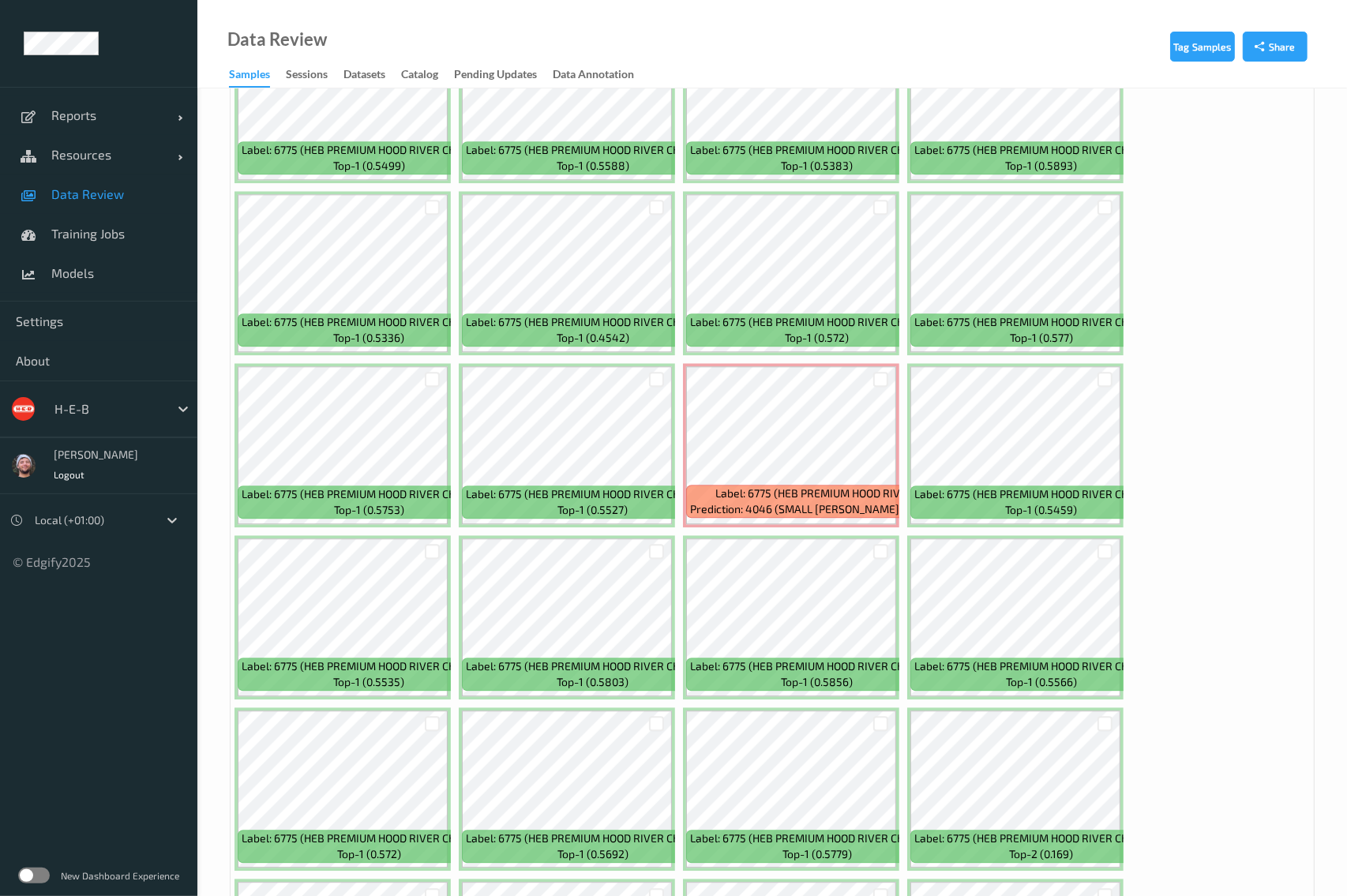
scroll to position [3945, 0]
